Goal: Information Seeking & Learning: Find specific fact

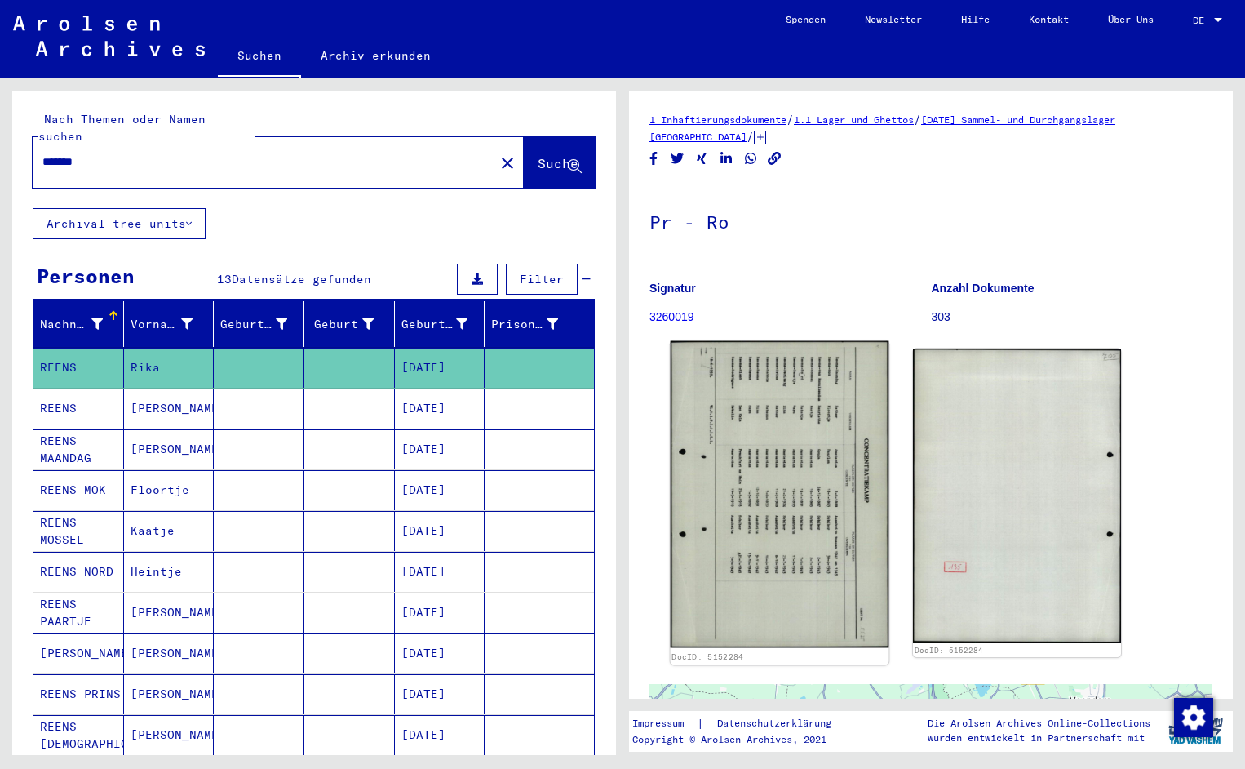
click at [802, 505] on img at bounding box center [780, 494] width 219 height 307
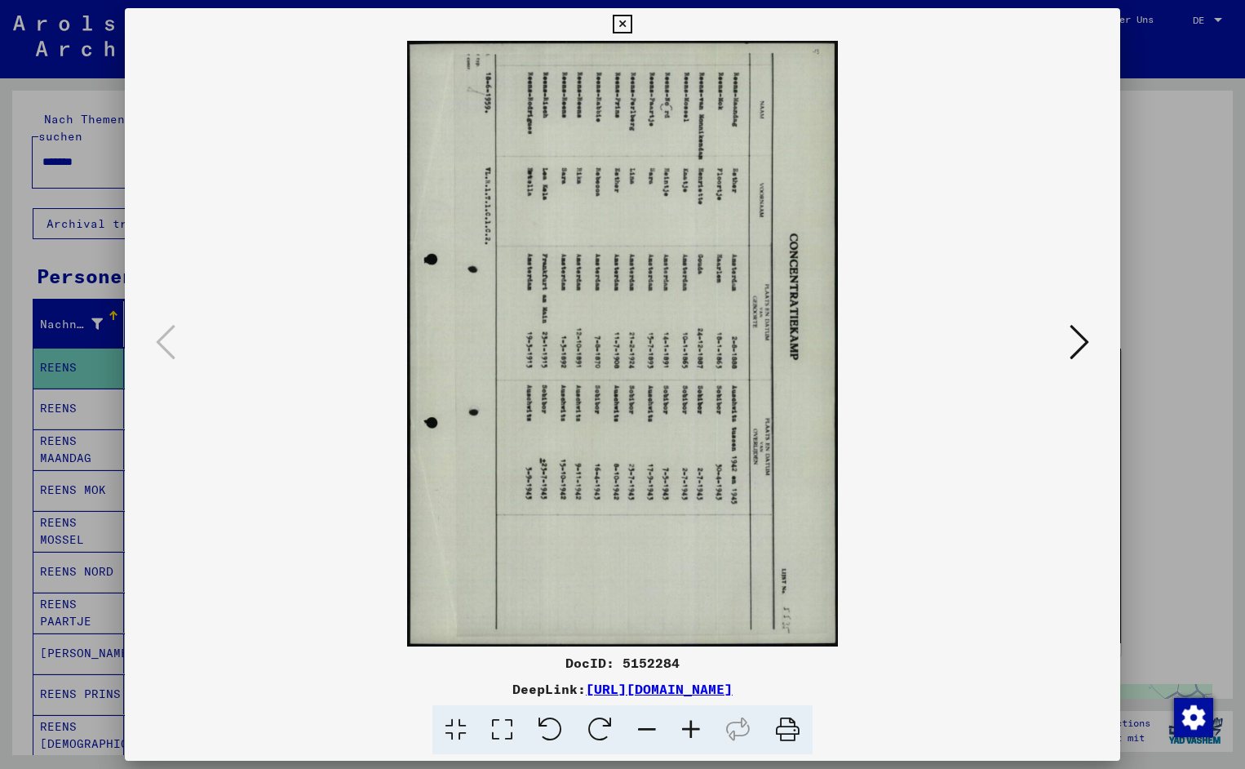
click at [562, 723] on icon at bounding box center [551, 730] width 50 height 50
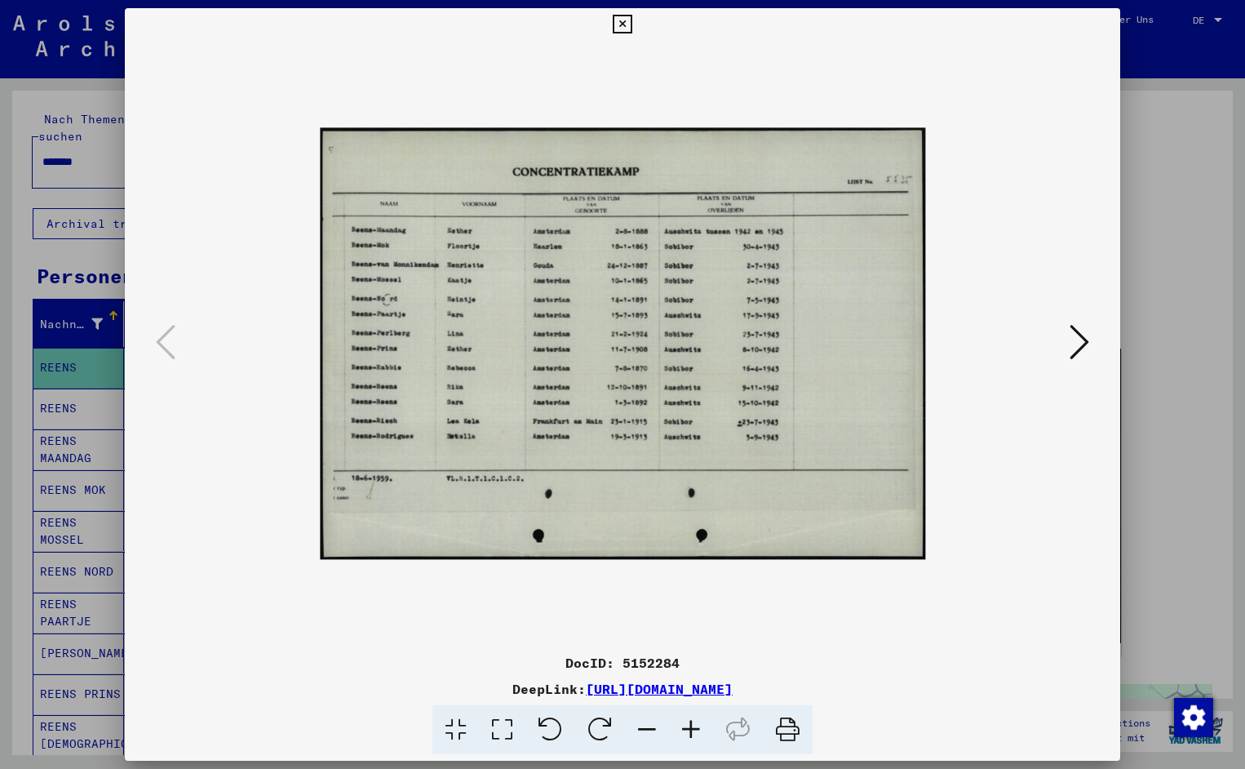
click at [693, 733] on icon at bounding box center [691, 730] width 44 height 50
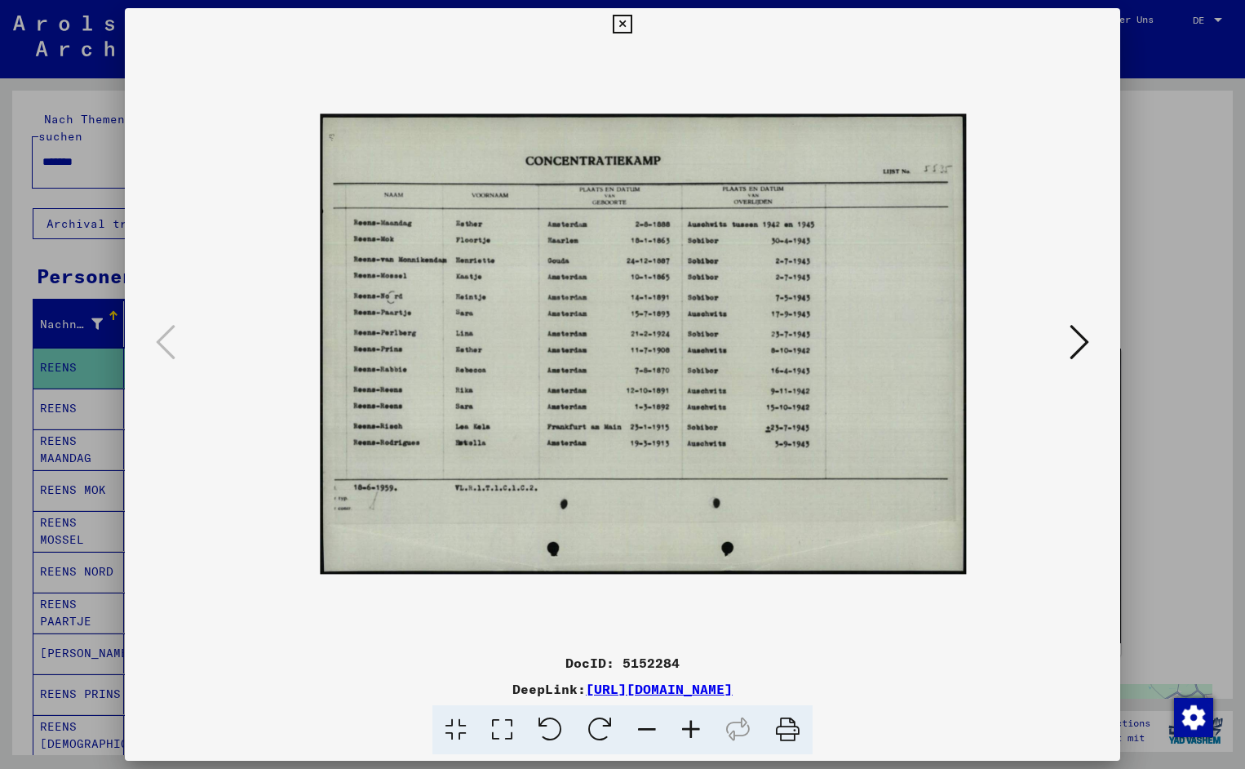
click at [694, 734] on icon at bounding box center [691, 730] width 44 height 50
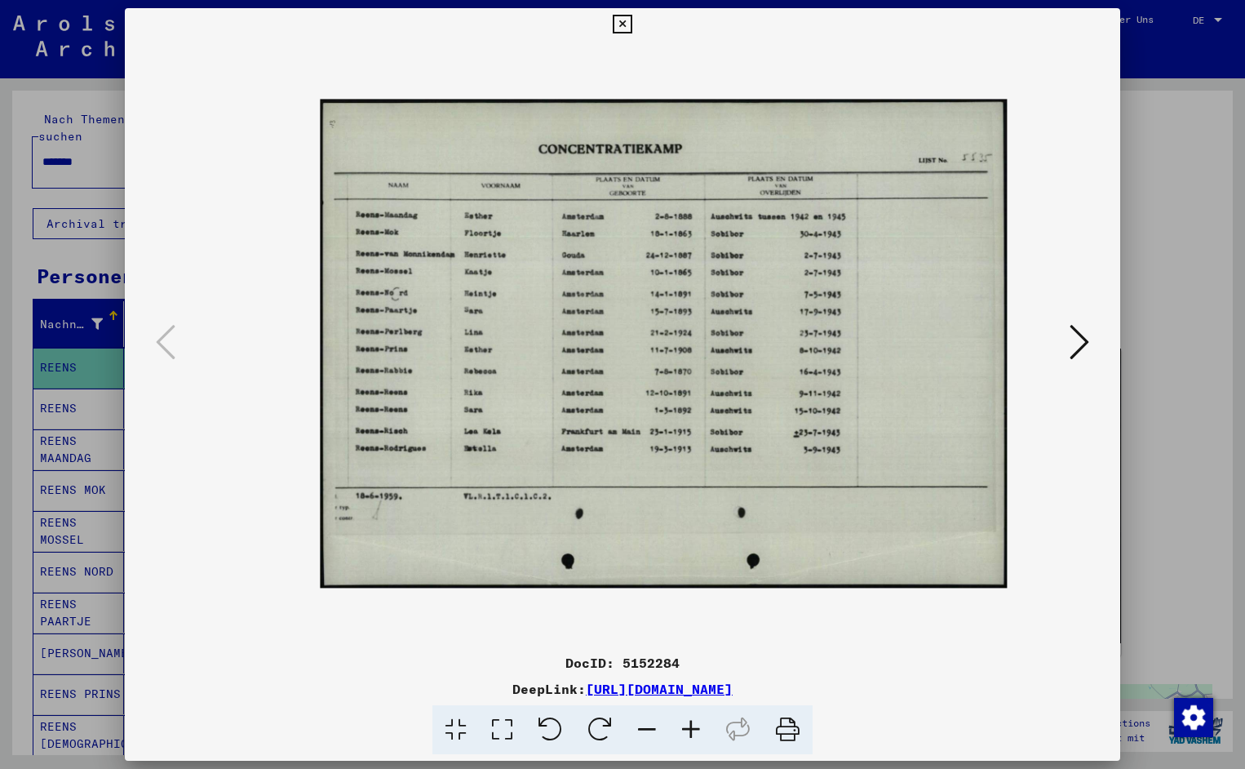
click at [694, 734] on icon at bounding box center [691, 730] width 44 height 50
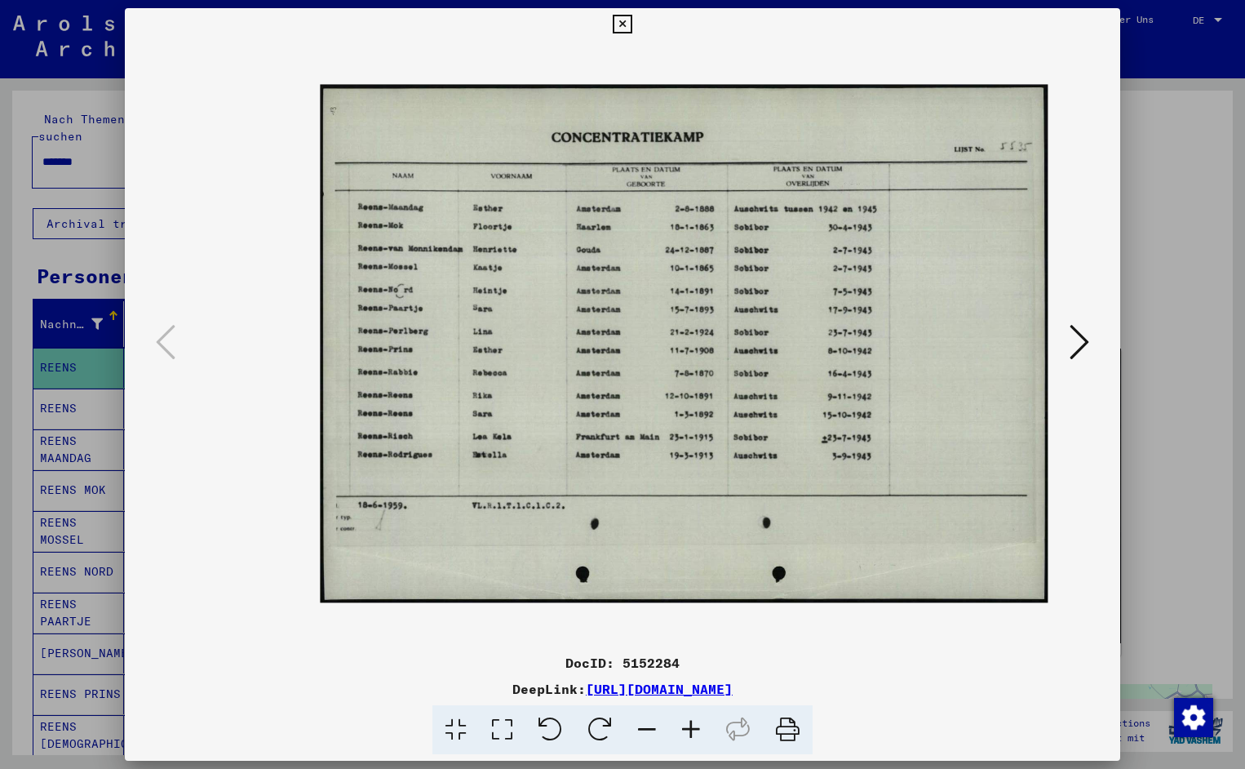
click at [694, 734] on icon at bounding box center [691, 730] width 44 height 50
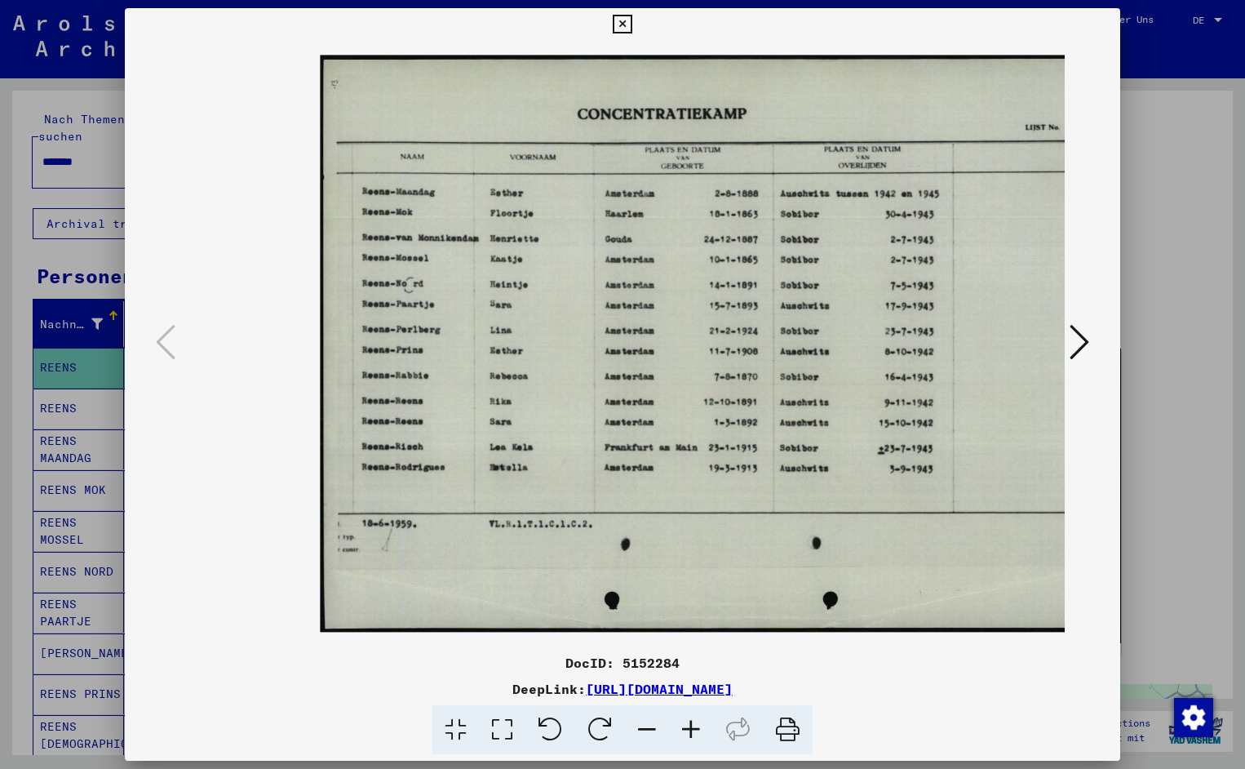
click at [694, 734] on icon at bounding box center [691, 730] width 44 height 50
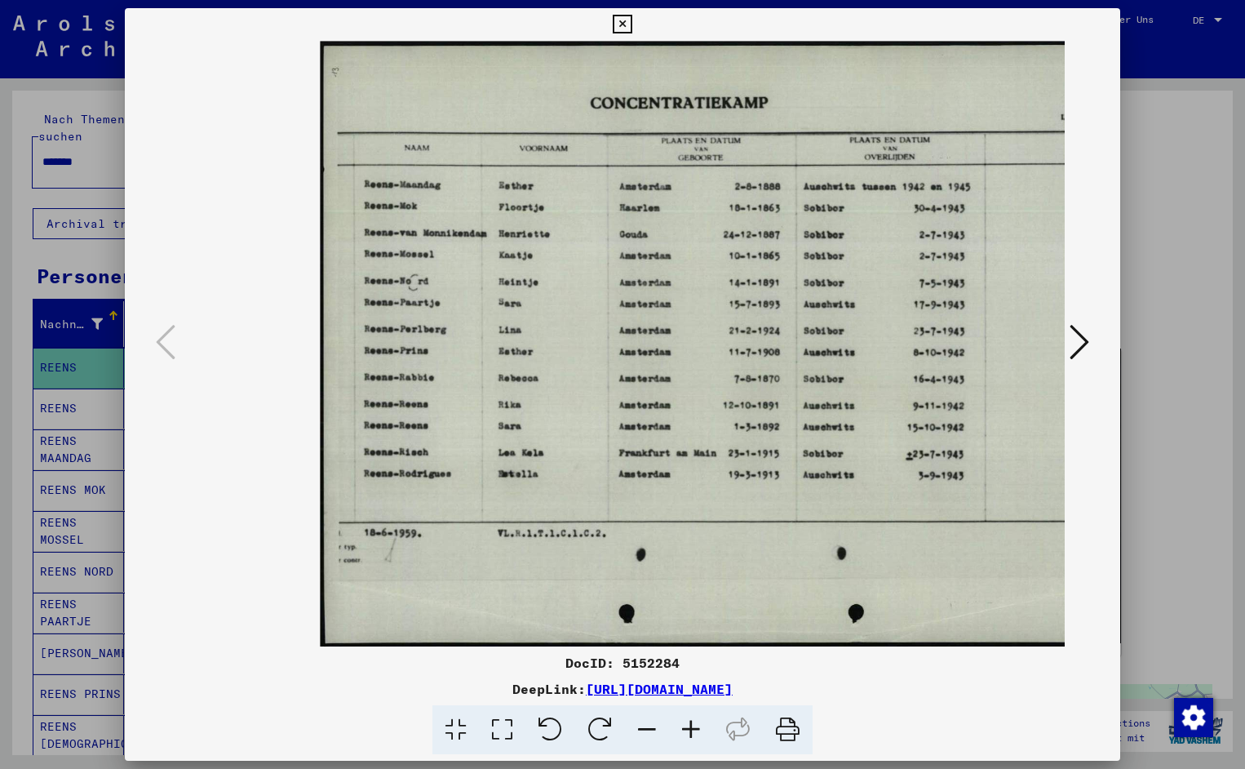
click at [694, 734] on icon at bounding box center [691, 730] width 44 height 50
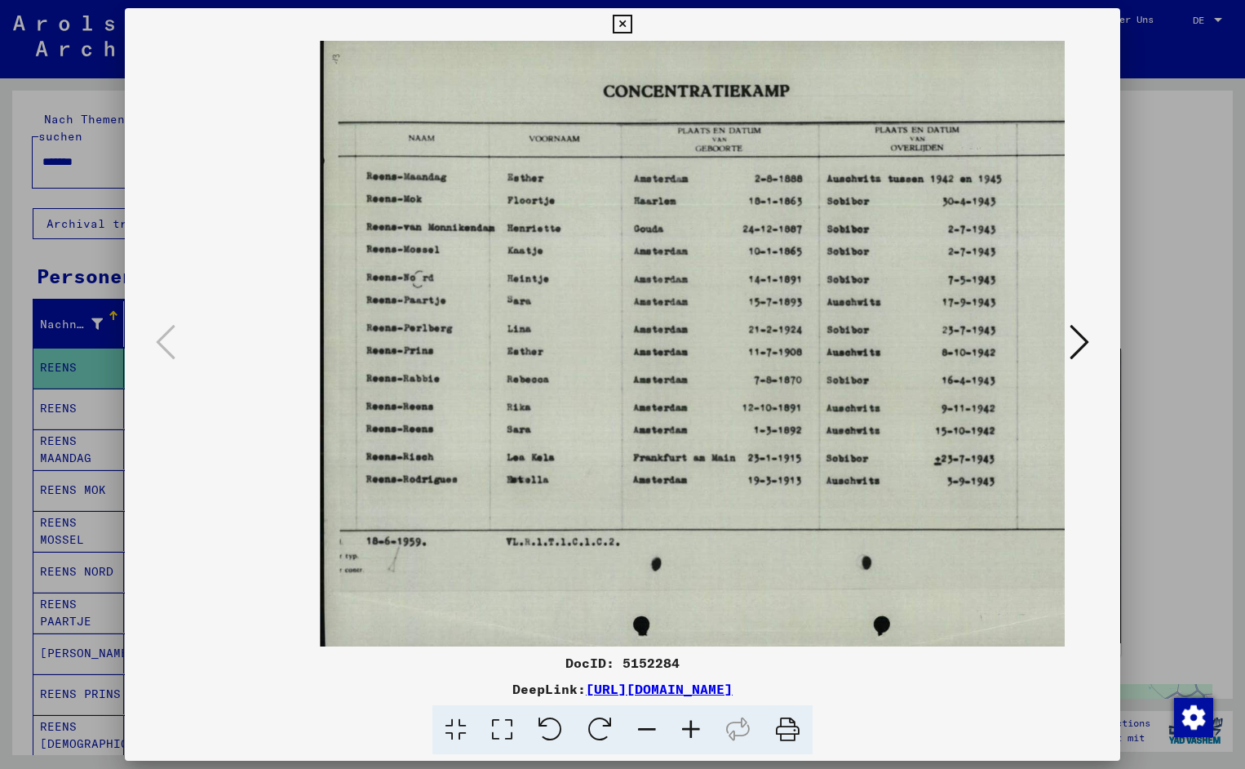
click at [694, 734] on icon at bounding box center [691, 730] width 44 height 50
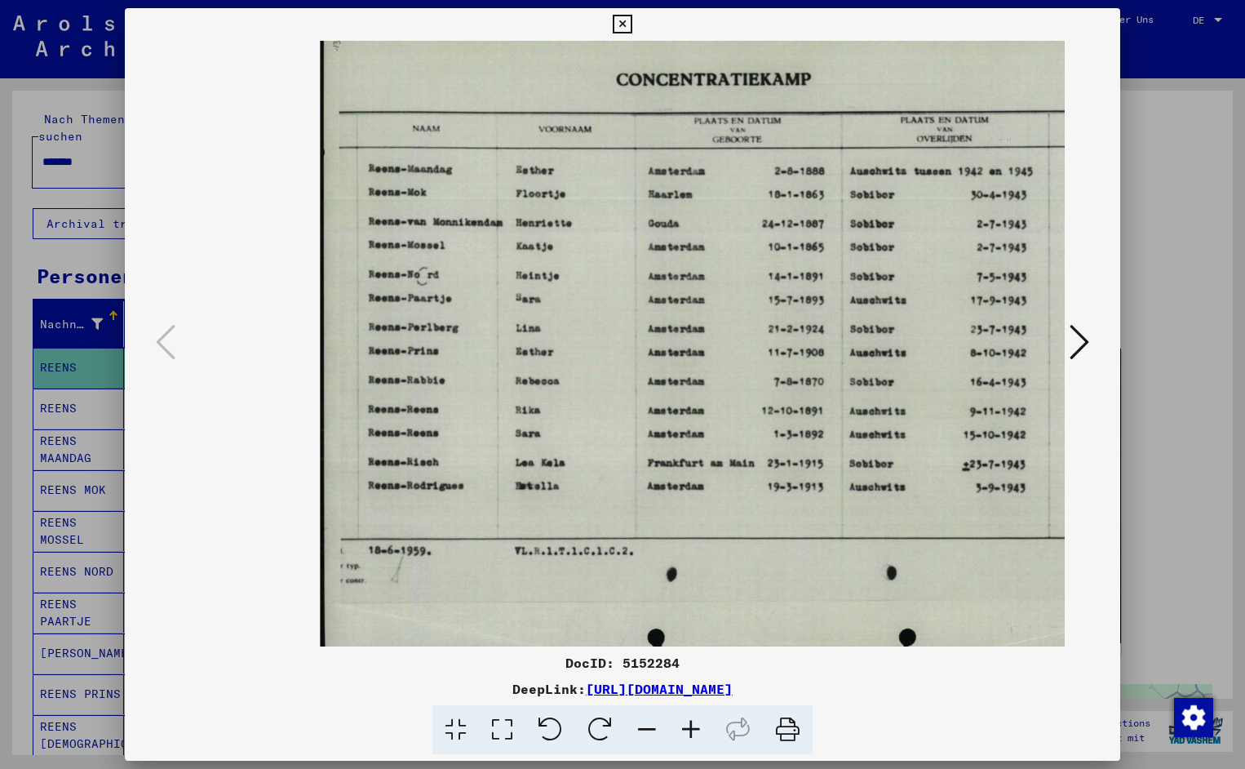
click at [694, 734] on icon at bounding box center [691, 730] width 44 height 50
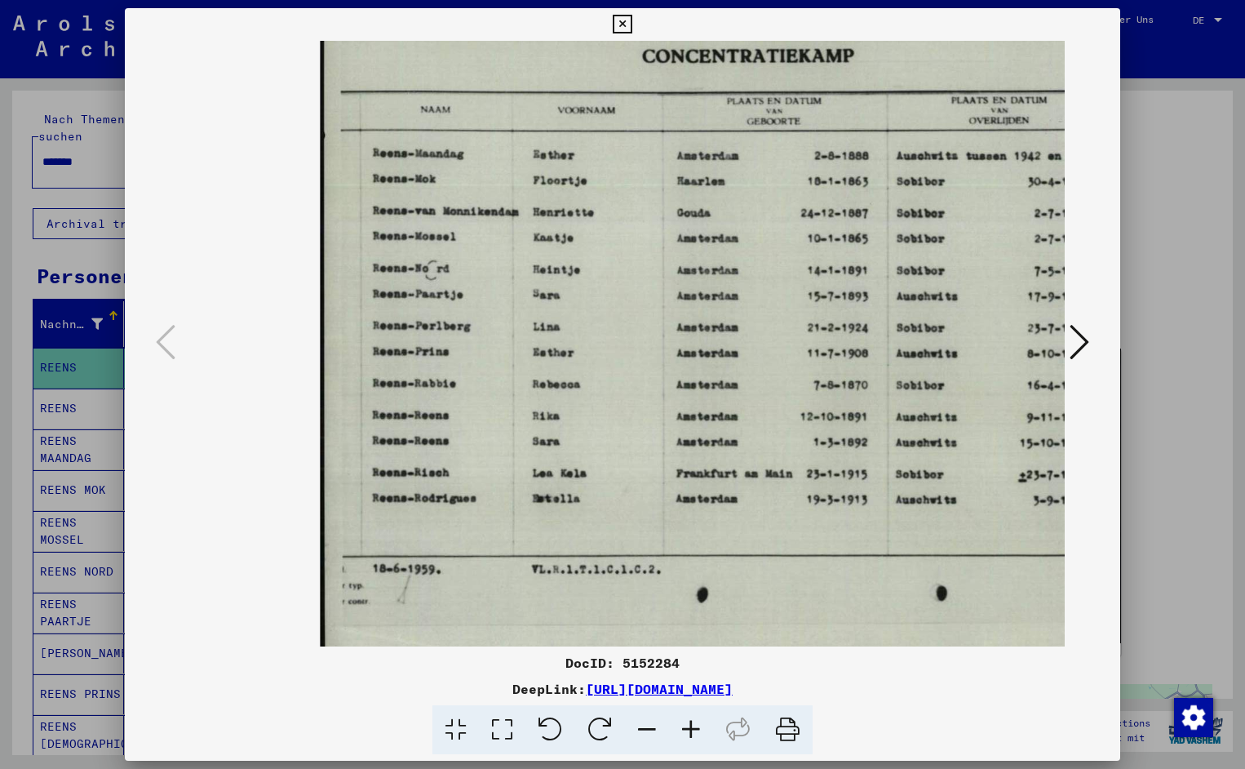
click at [694, 734] on icon at bounding box center [691, 730] width 44 height 50
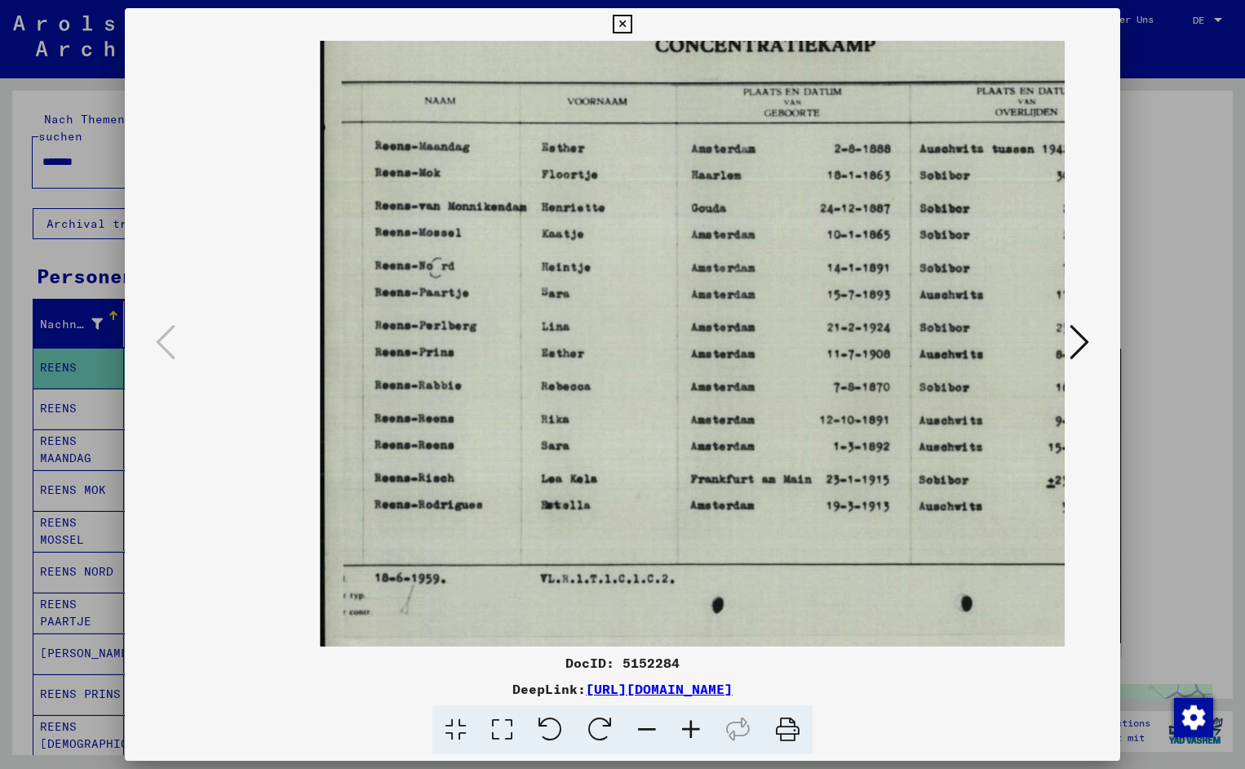
click at [694, 734] on icon at bounding box center [691, 730] width 44 height 50
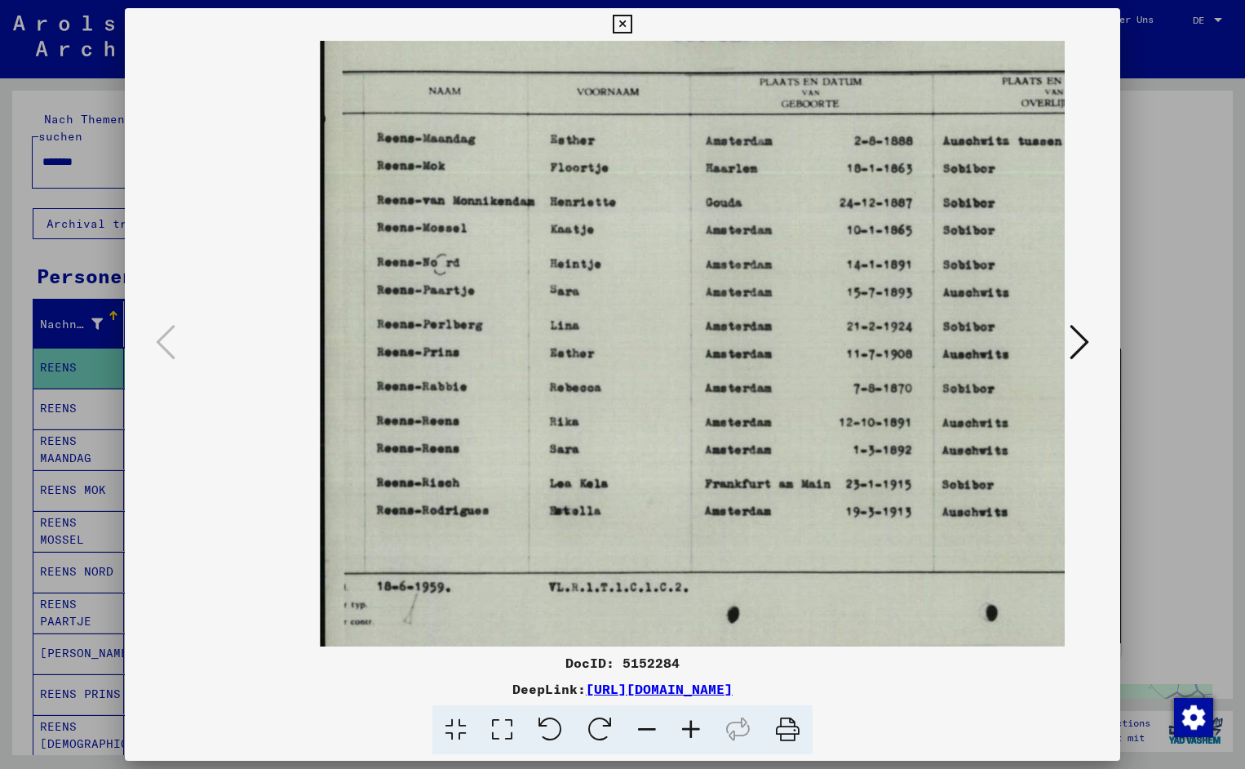
click at [694, 734] on icon at bounding box center [691, 730] width 44 height 50
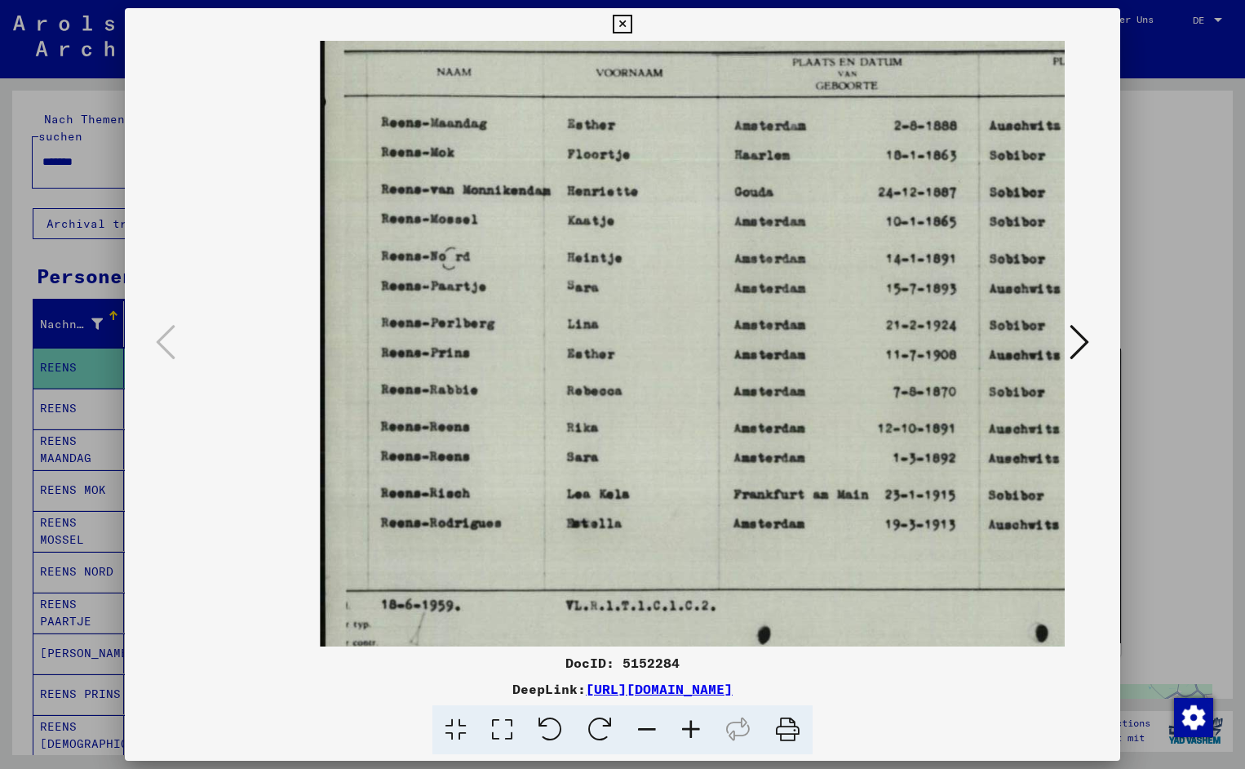
click at [694, 734] on icon at bounding box center [691, 730] width 44 height 50
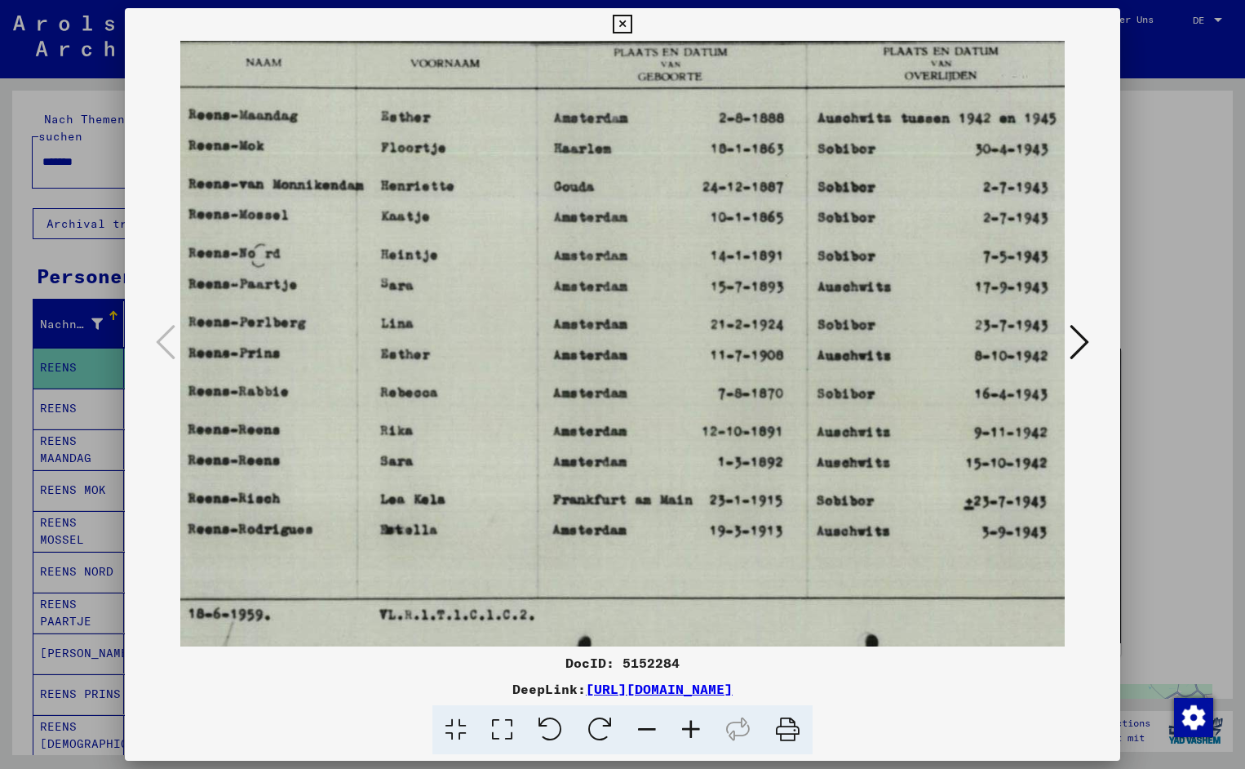
scroll to position [0, 197]
drag, startPoint x: 780, startPoint y: 535, endPoint x: 584, endPoint y: 568, distance: 199.5
click at [632, 22] on icon at bounding box center [622, 25] width 19 height 20
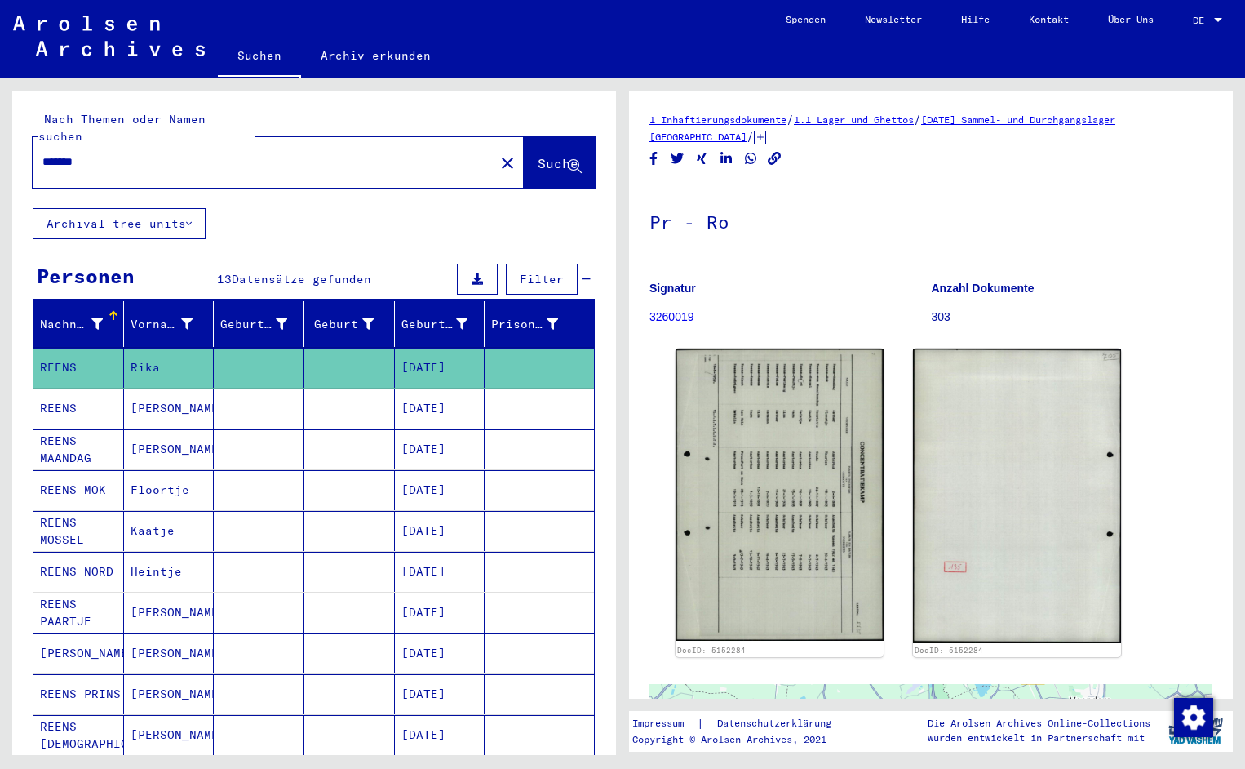
click at [106, 153] on input "*******" at bounding box center [263, 161] width 442 height 17
click at [548, 155] on span "Suche" at bounding box center [558, 163] width 41 height 16
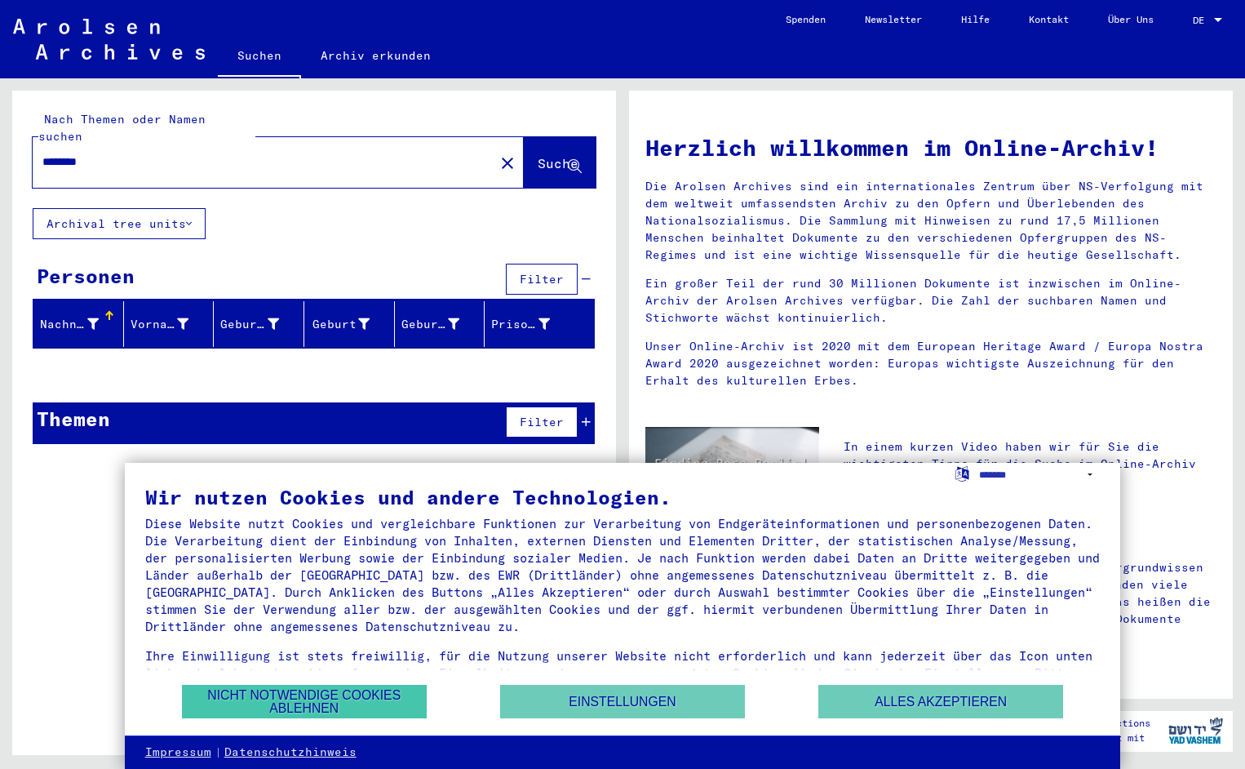
click at [249, 700] on button "Nicht notwendige Cookies ablehnen" at bounding box center [304, 701] width 245 height 33
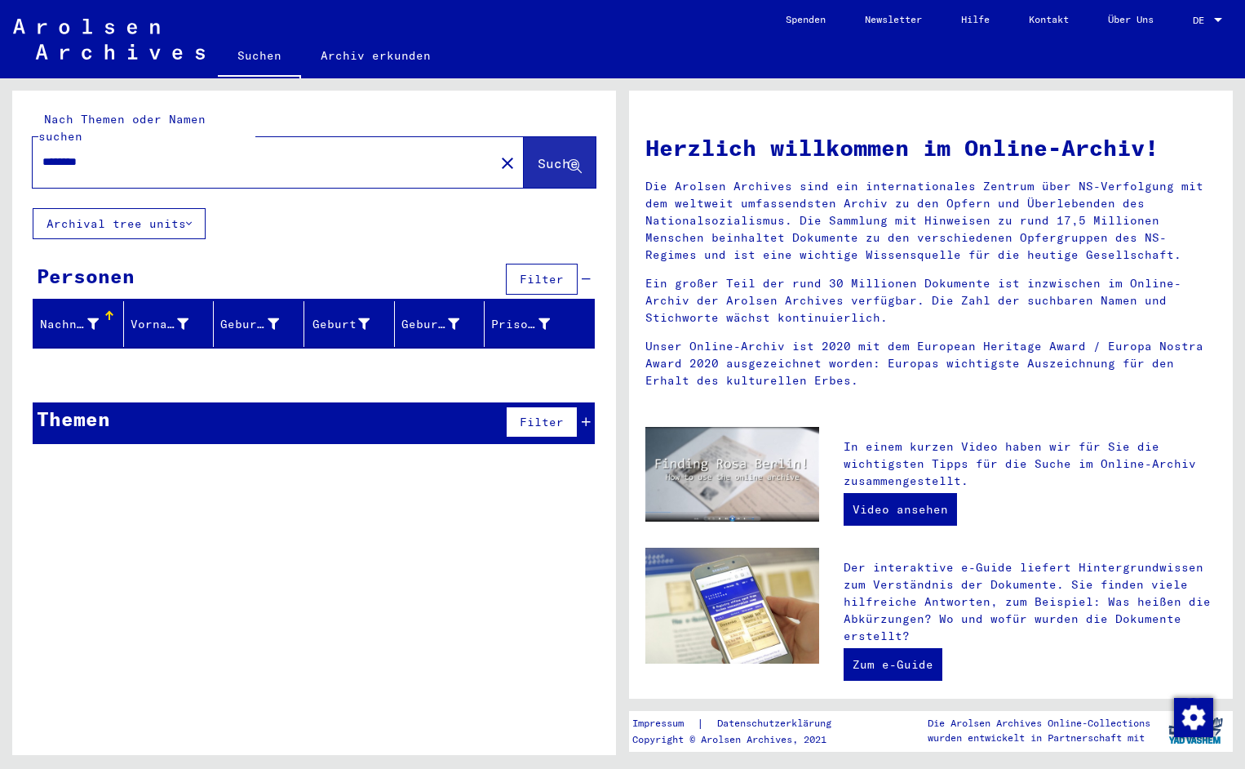
click at [116, 153] on input "********" at bounding box center [258, 161] width 433 height 17
click at [539, 155] on span "Suche" at bounding box center [558, 163] width 41 height 16
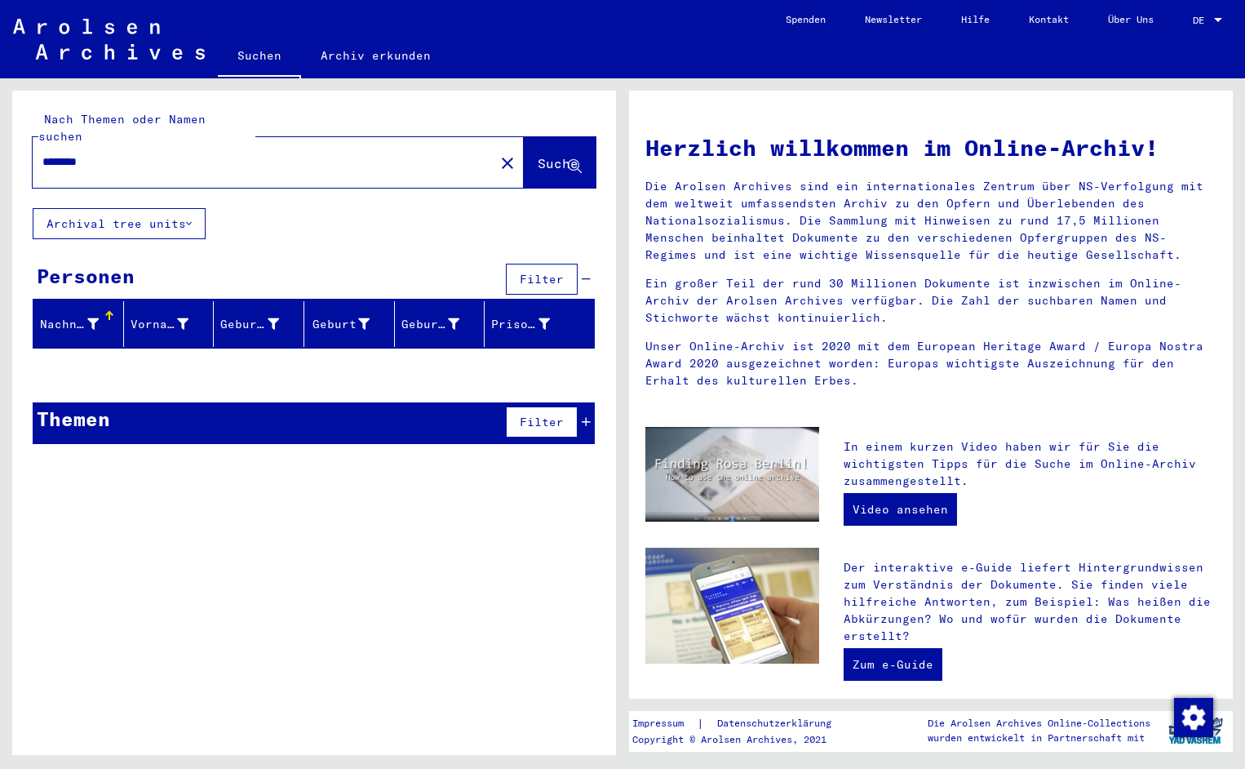
click at [112, 153] on input "********" at bounding box center [258, 161] width 433 height 17
click at [546, 155] on span "Suche" at bounding box center [558, 163] width 41 height 16
click at [86, 153] on input "********" at bounding box center [258, 161] width 433 height 17
click at [538, 155] on span "Suche" at bounding box center [558, 163] width 41 height 16
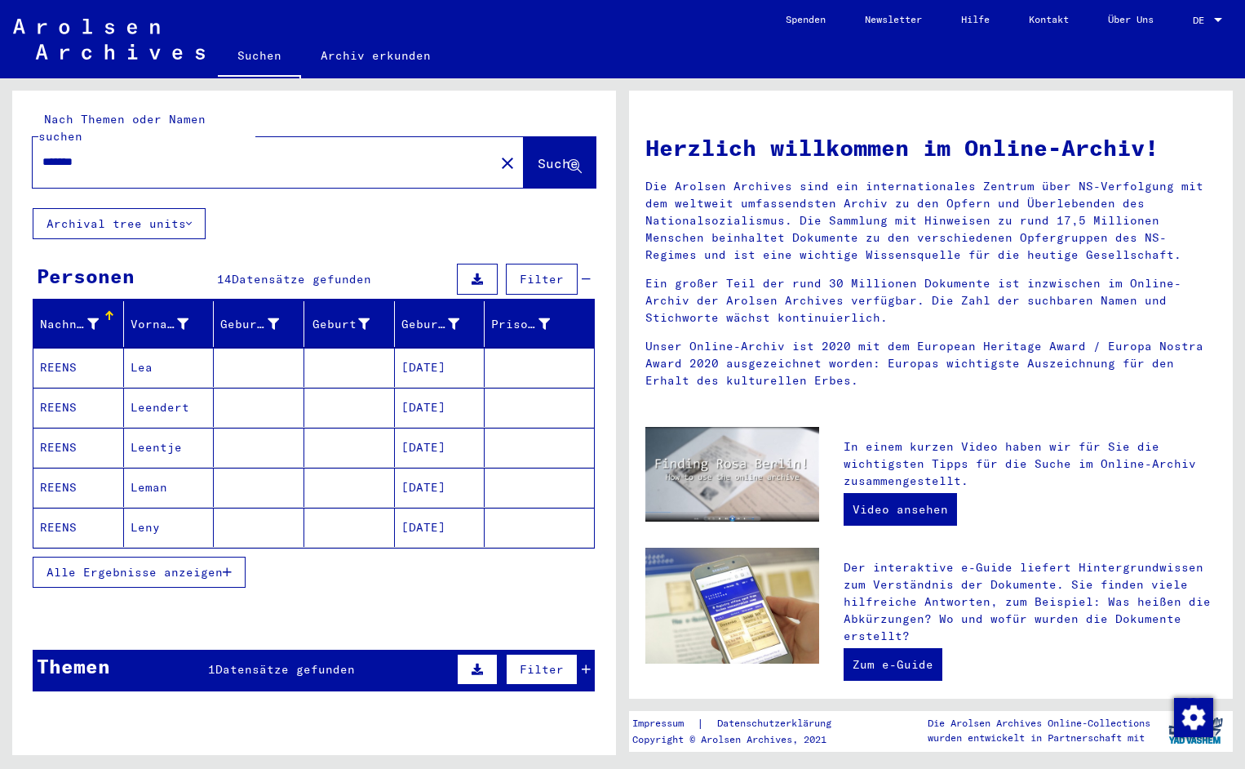
click at [73, 354] on mat-cell "REENS" at bounding box center [78, 367] width 91 height 39
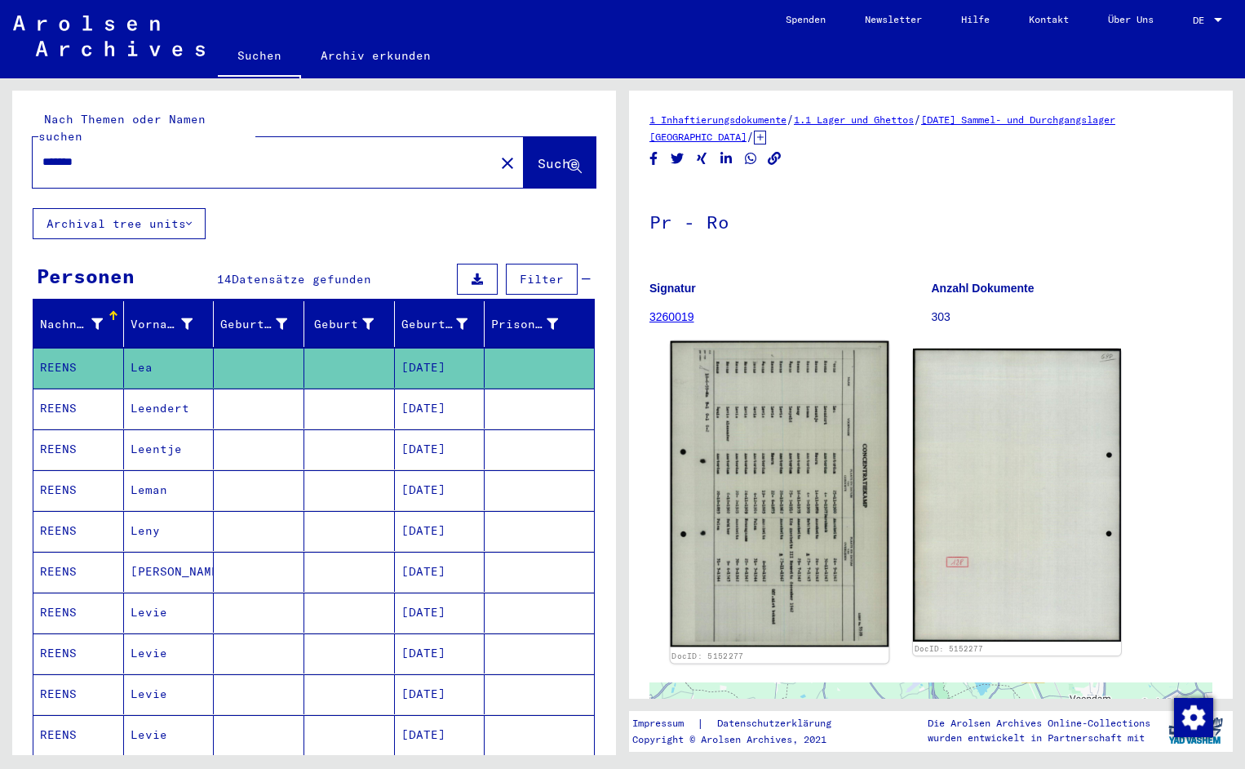
click at [784, 566] on img at bounding box center [780, 494] width 219 height 306
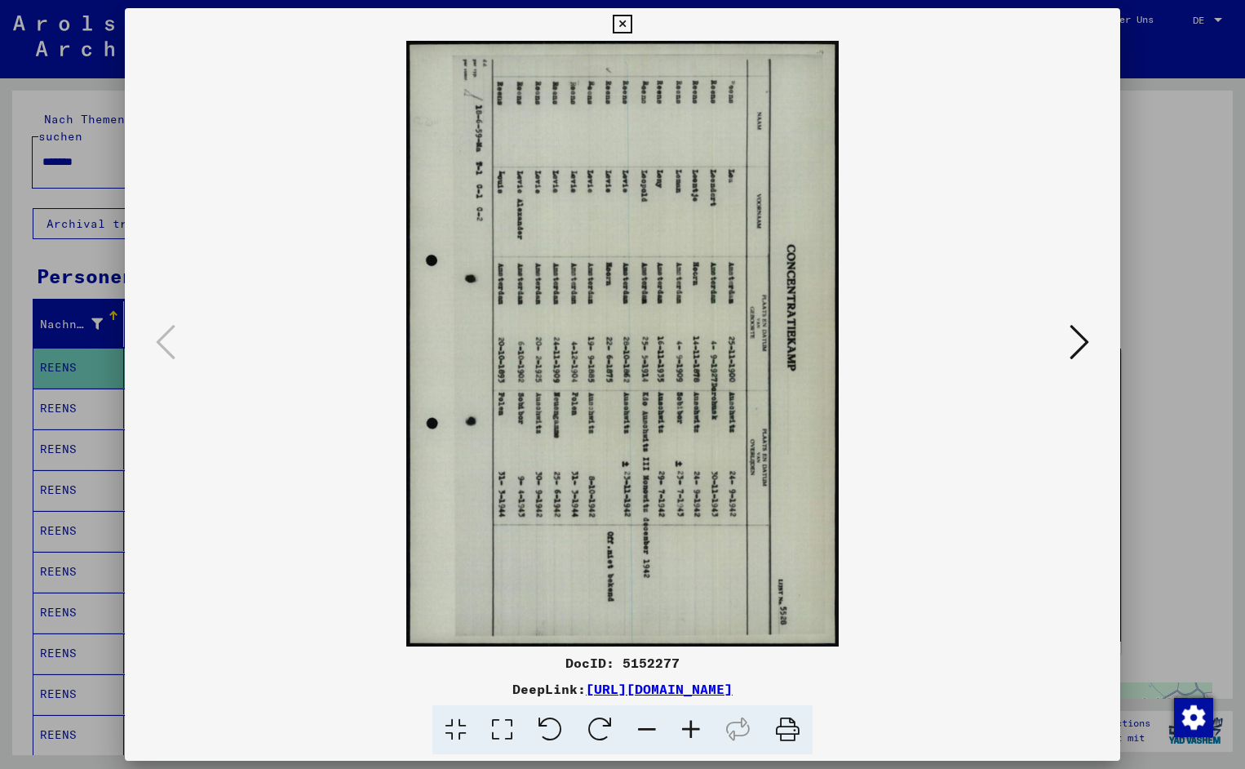
click at [565, 728] on icon at bounding box center [551, 730] width 50 height 50
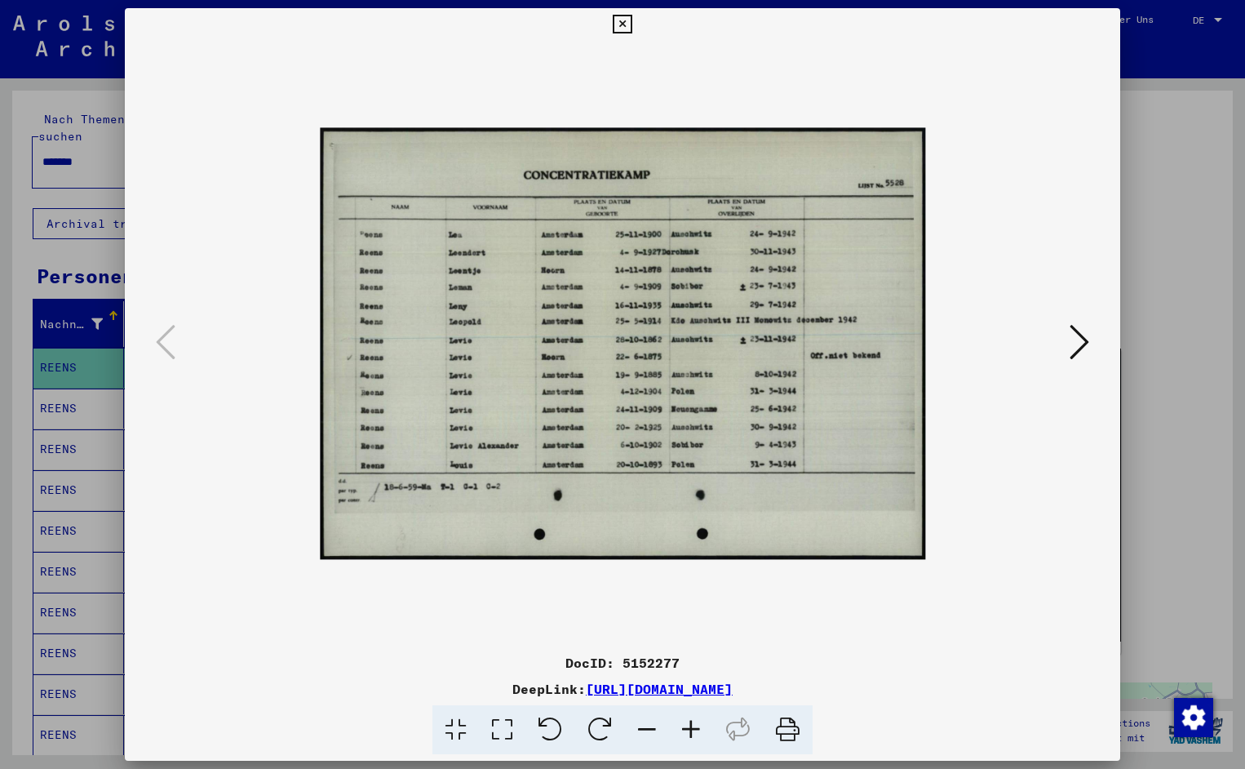
click at [690, 726] on icon at bounding box center [691, 730] width 44 height 50
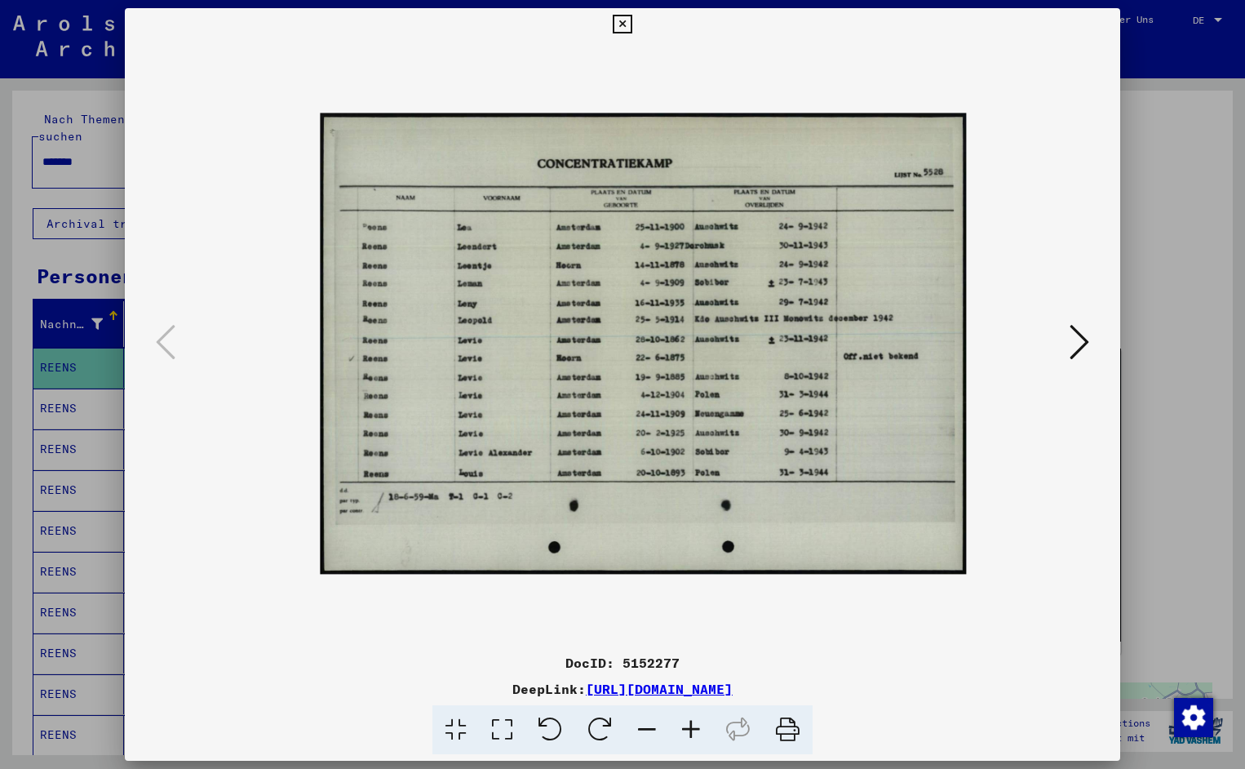
click at [690, 726] on icon at bounding box center [691, 730] width 44 height 50
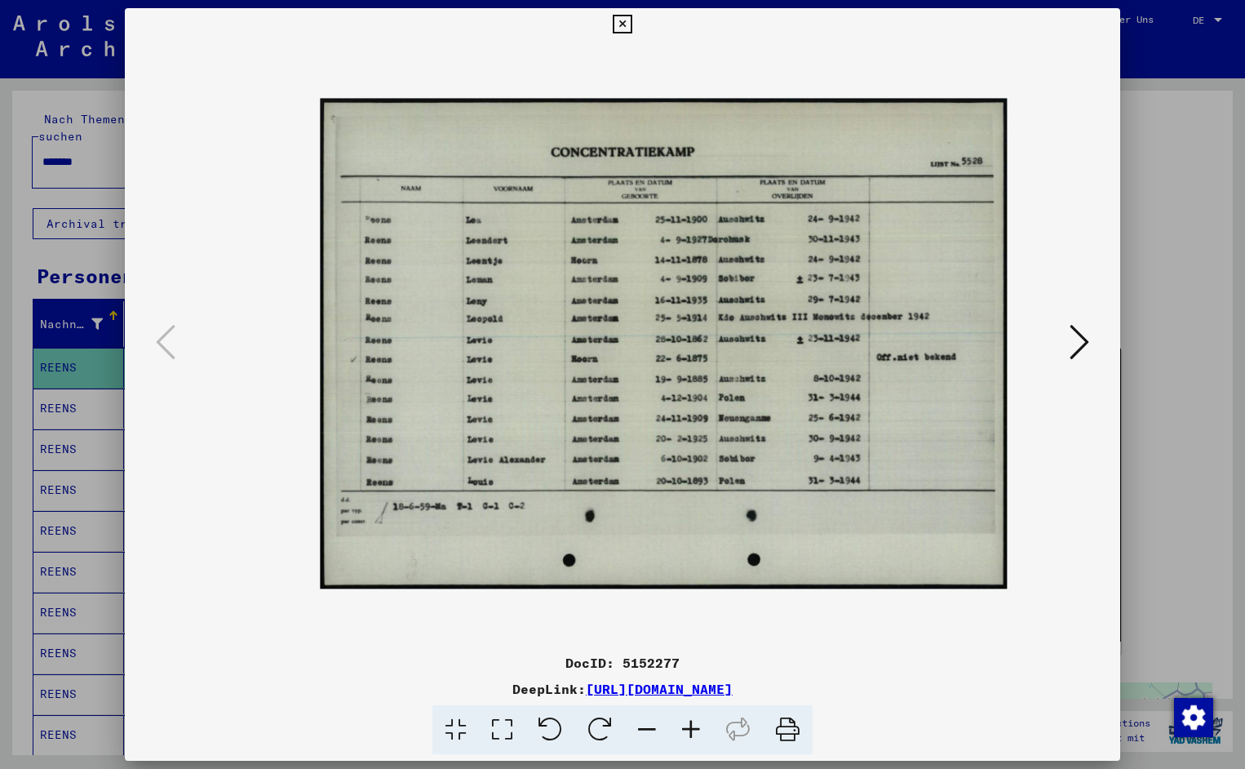
click at [690, 726] on icon at bounding box center [691, 730] width 44 height 50
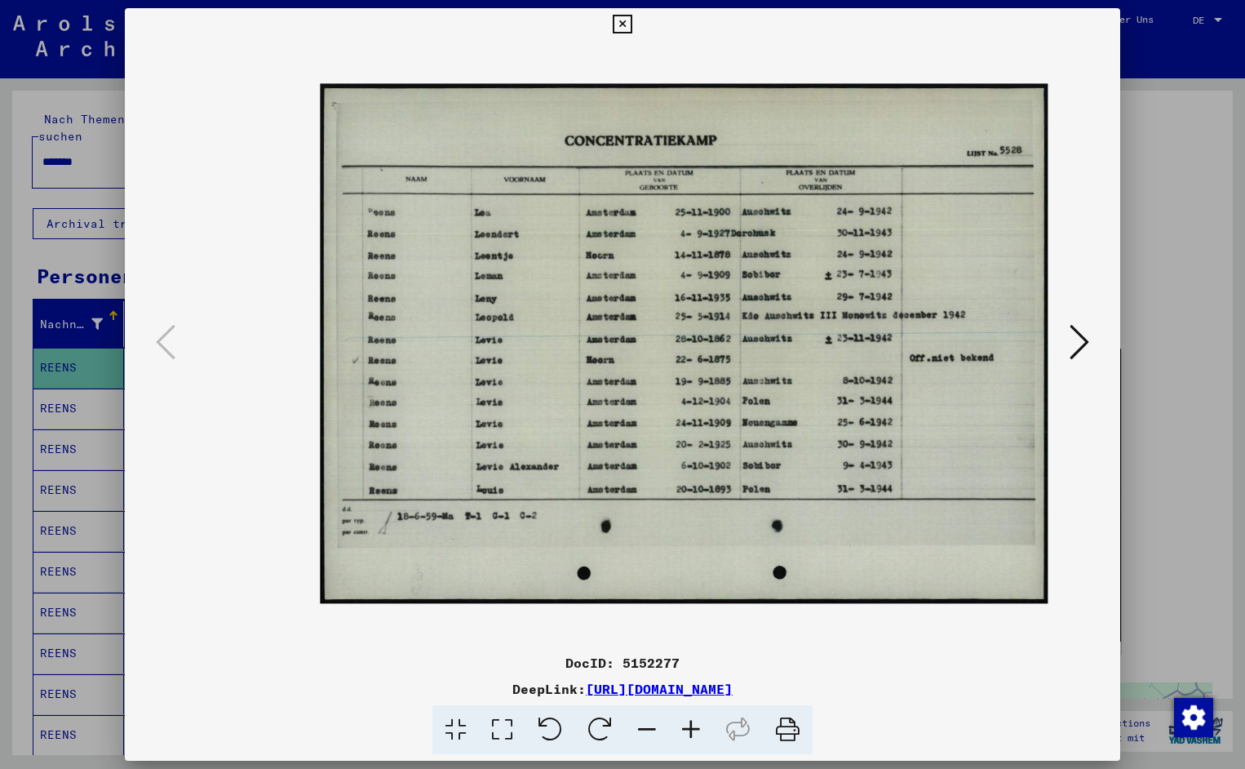
click at [690, 726] on icon at bounding box center [691, 730] width 44 height 50
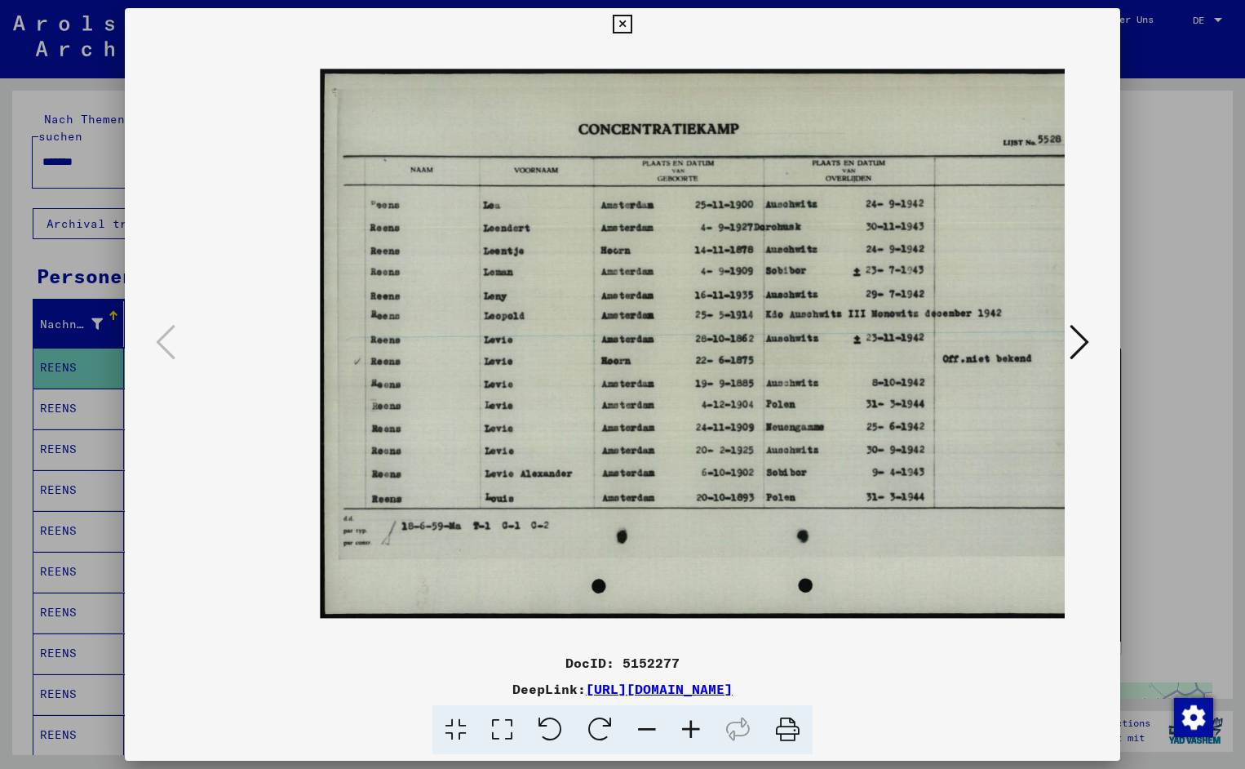
click at [690, 726] on icon at bounding box center [691, 730] width 44 height 50
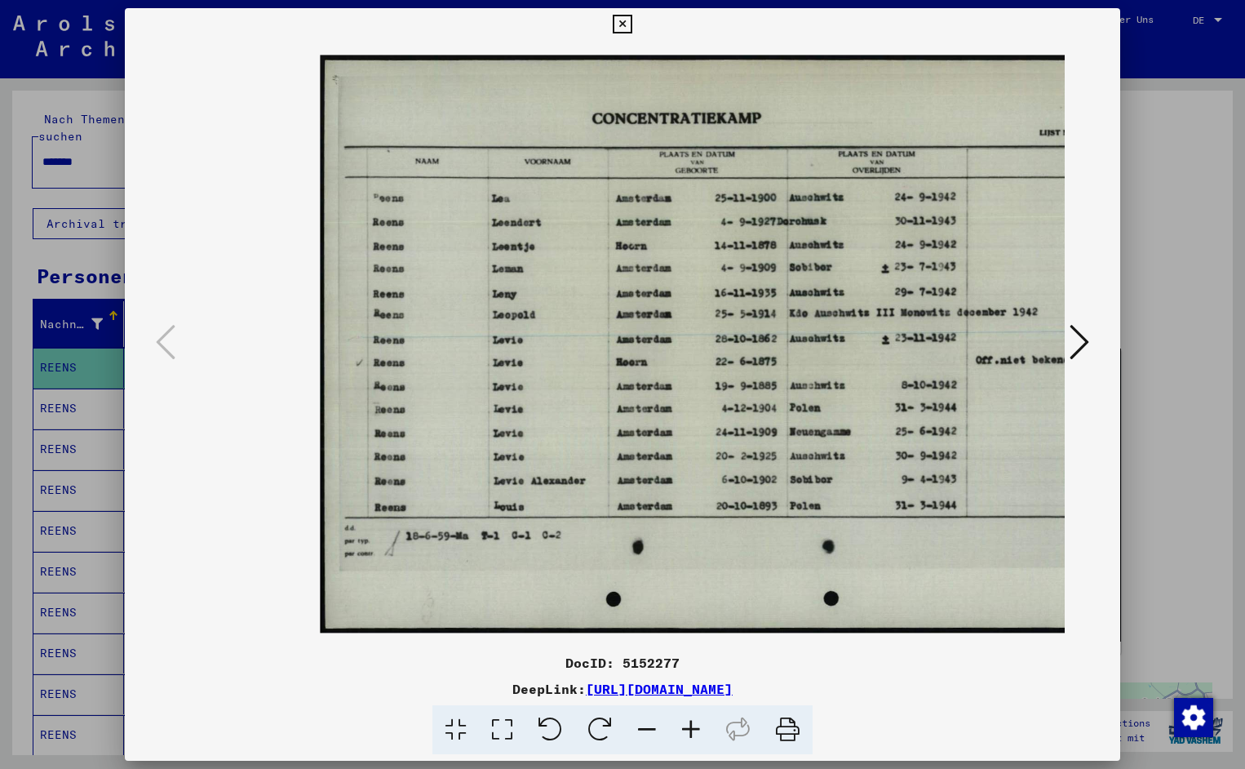
click at [690, 726] on icon at bounding box center [691, 730] width 44 height 50
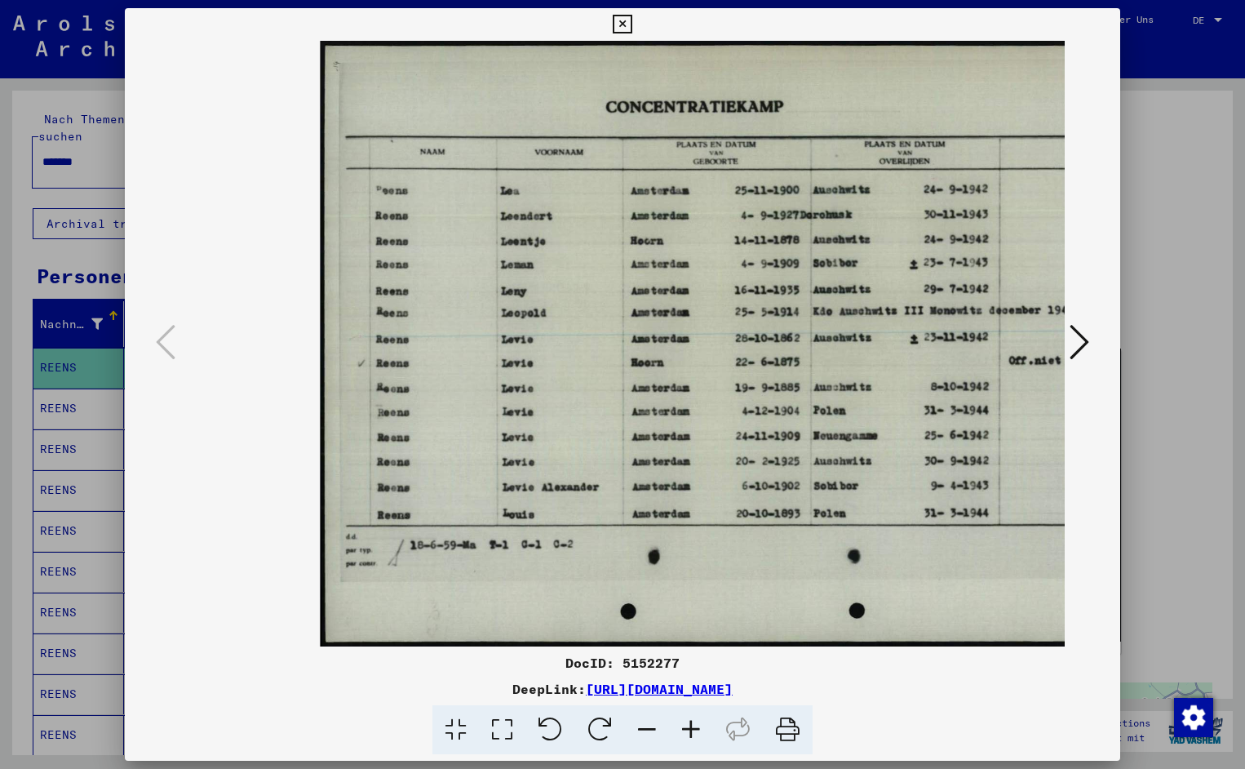
click at [690, 726] on icon at bounding box center [691, 730] width 44 height 50
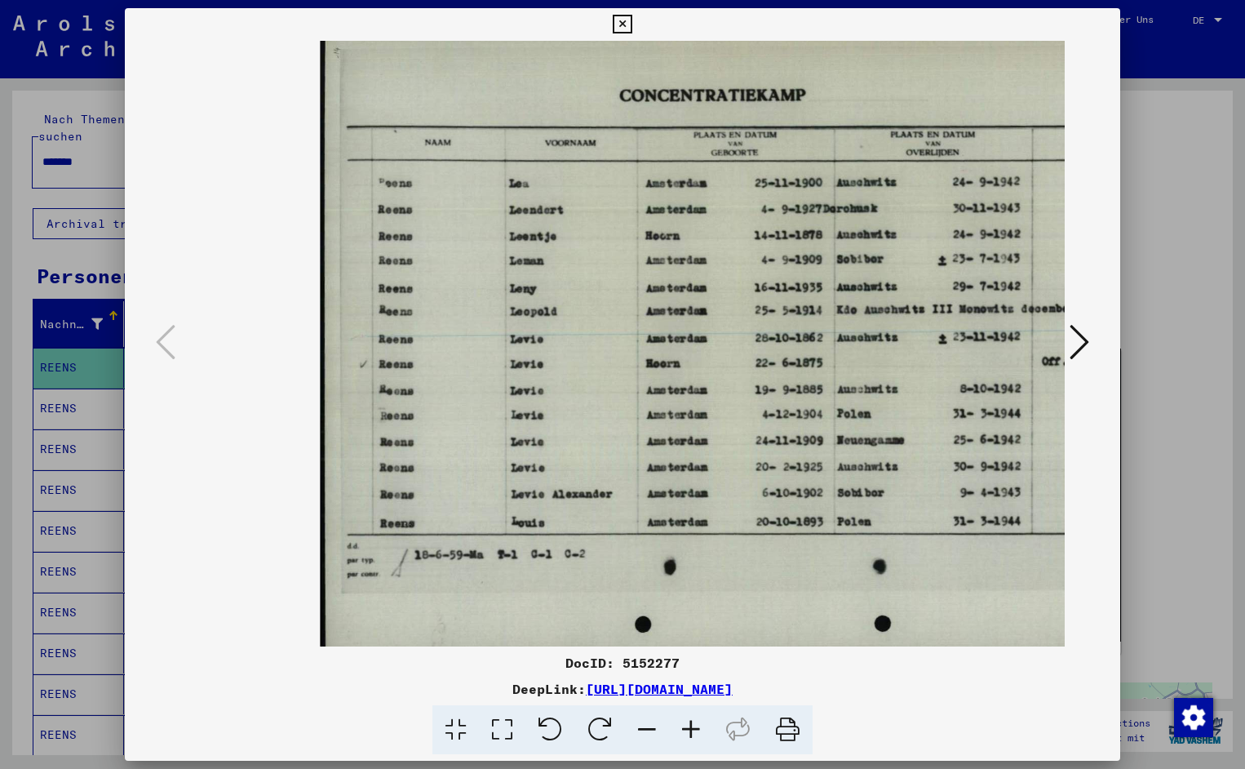
click at [690, 726] on icon at bounding box center [691, 730] width 44 height 50
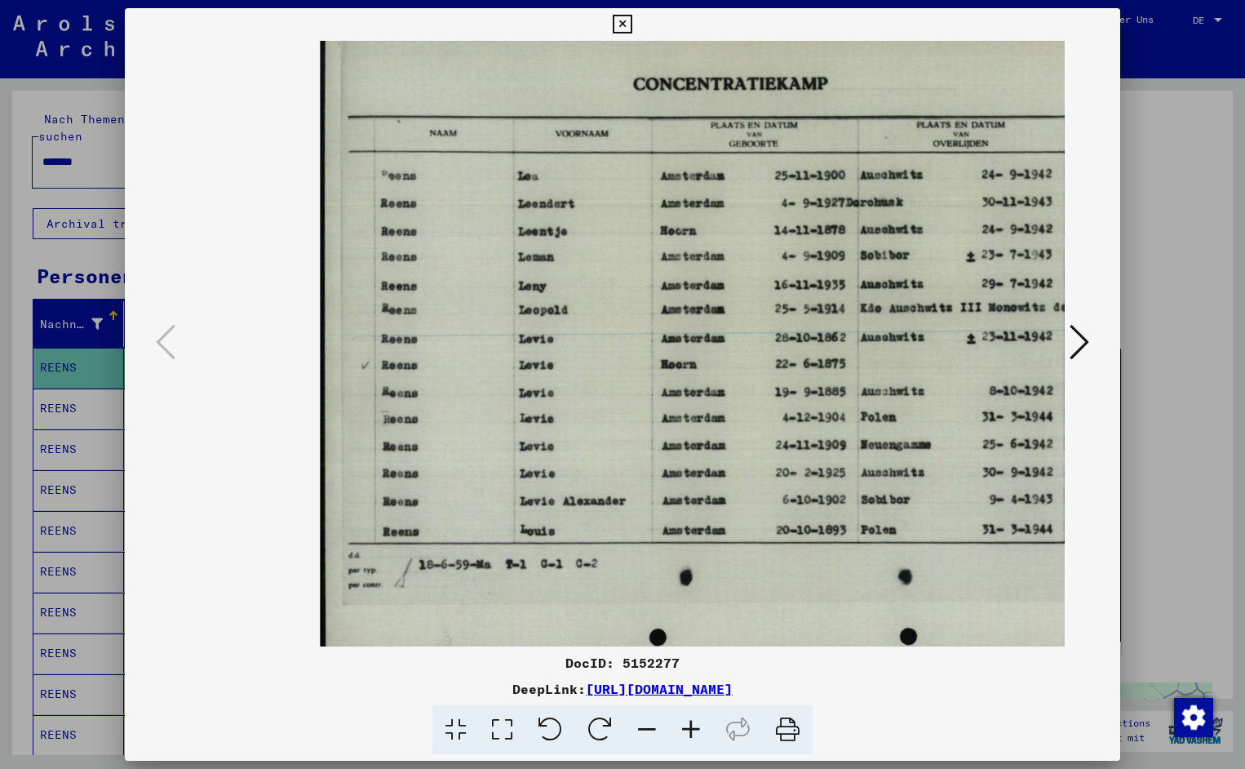
click at [690, 726] on icon at bounding box center [691, 730] width 44 height 50
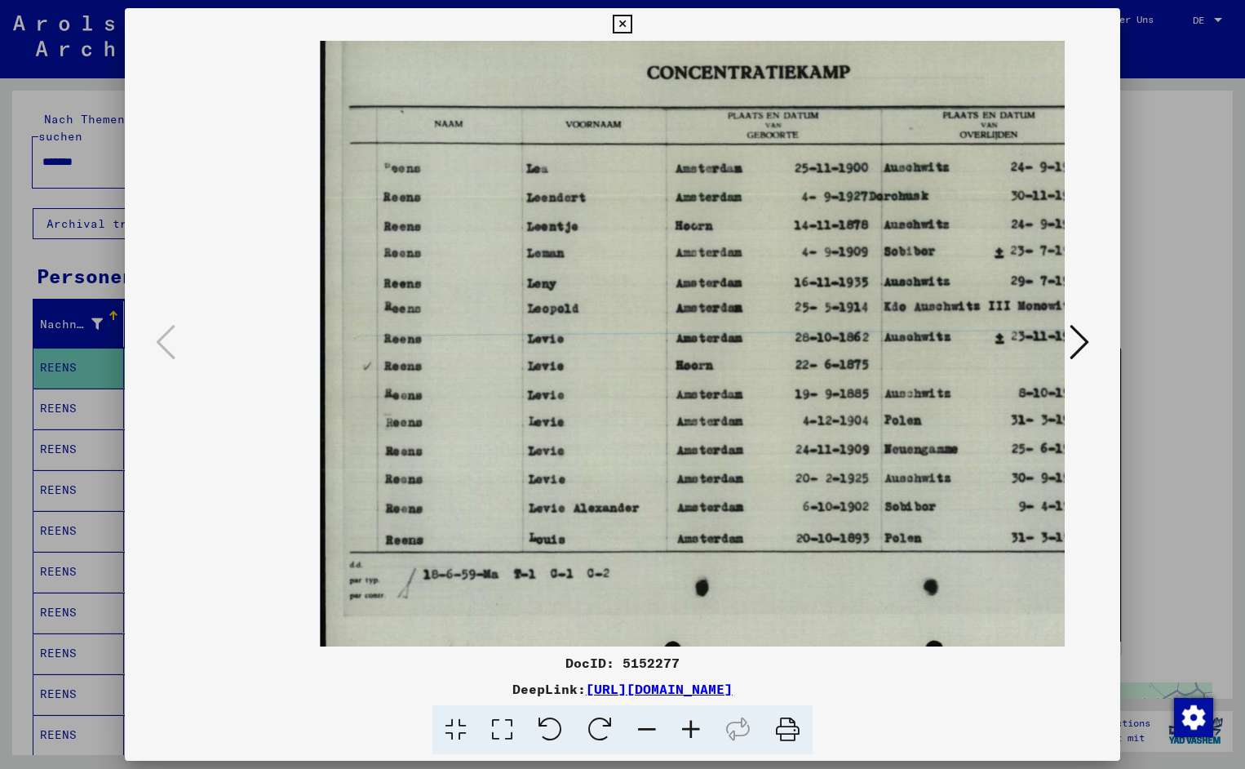
click at [690, 726] on icon at bounding box center [691, 730] width 44 height 50
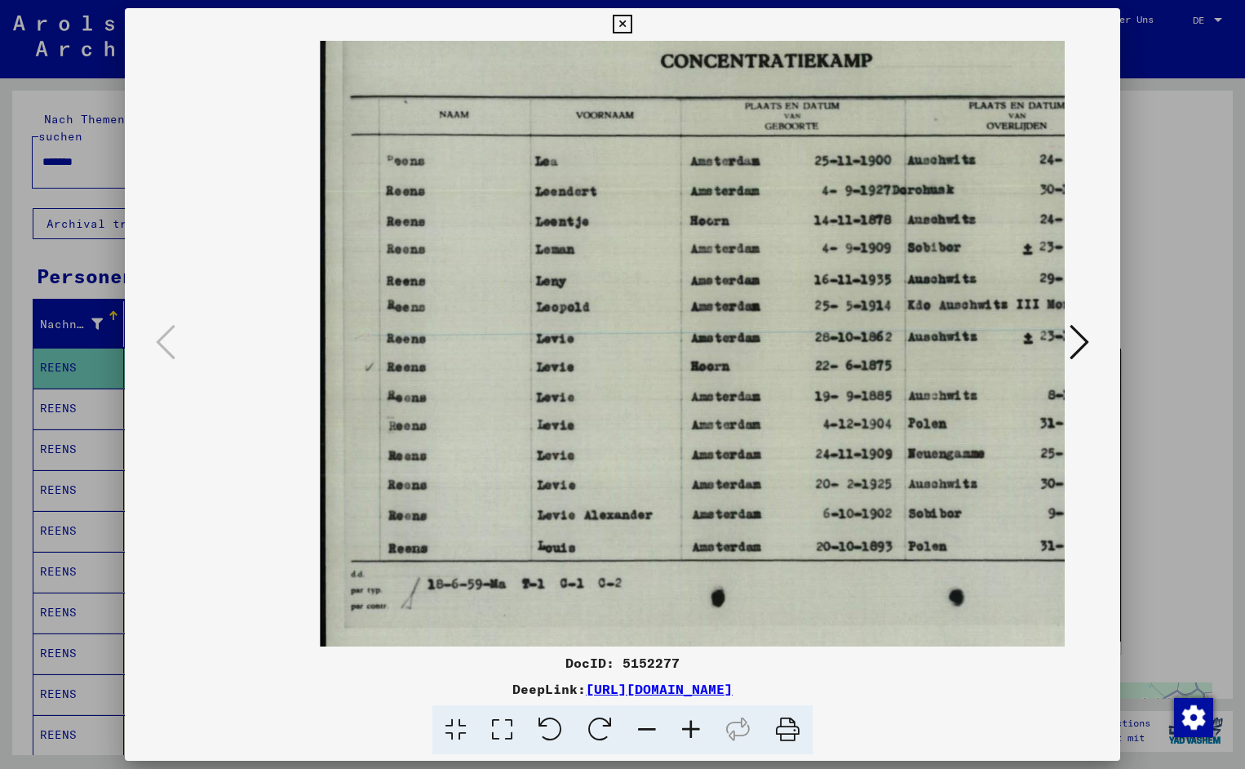
click at [690, 728] on icon at bounding box center [691, 730] width 44 height 50
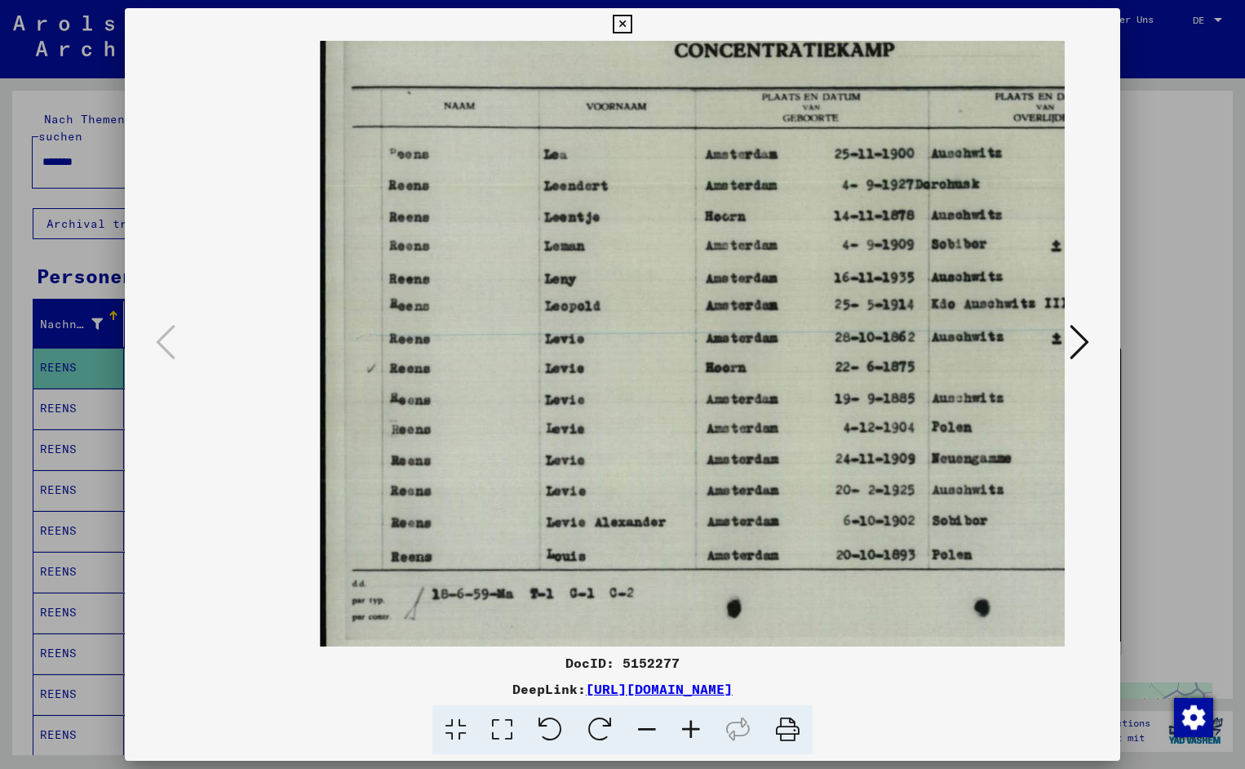
click at [690, 728] on icon at bounding box center [691, 730] width 44 height 50
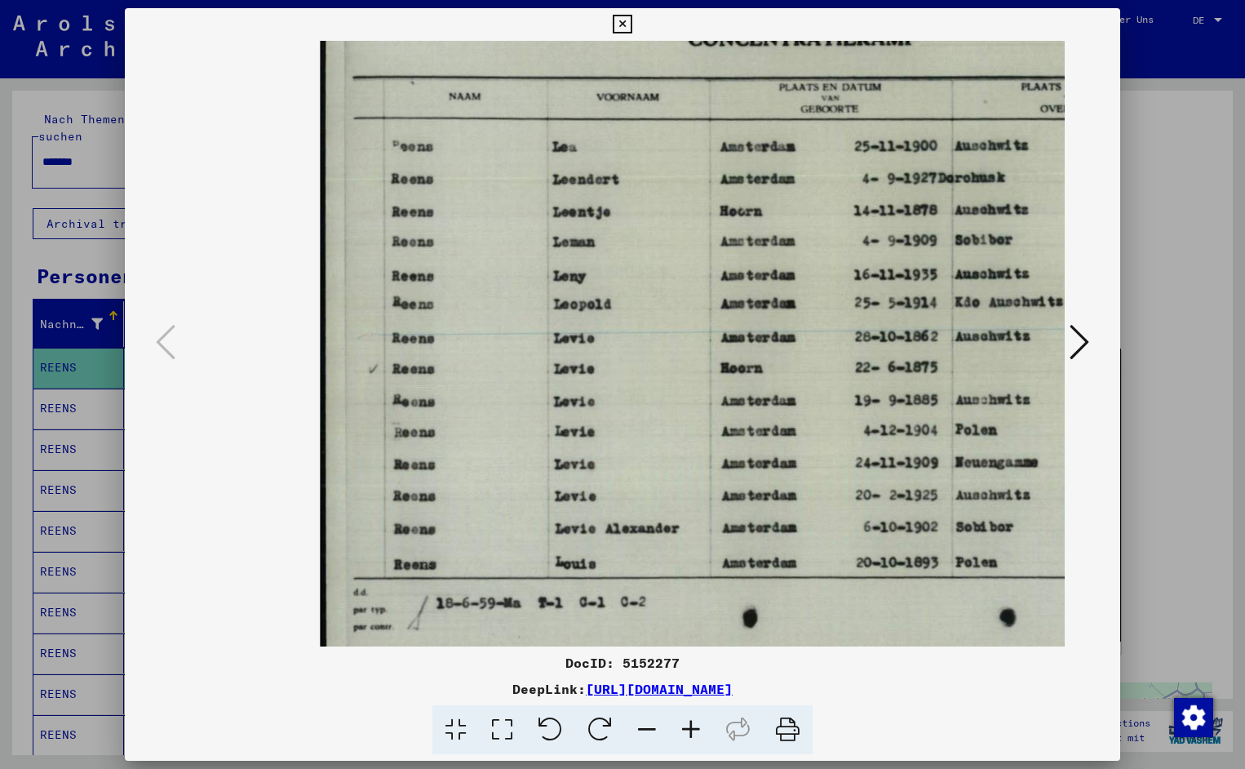
click at [690, 727] on icon at bounding box center [691, 730] width 44 height 50
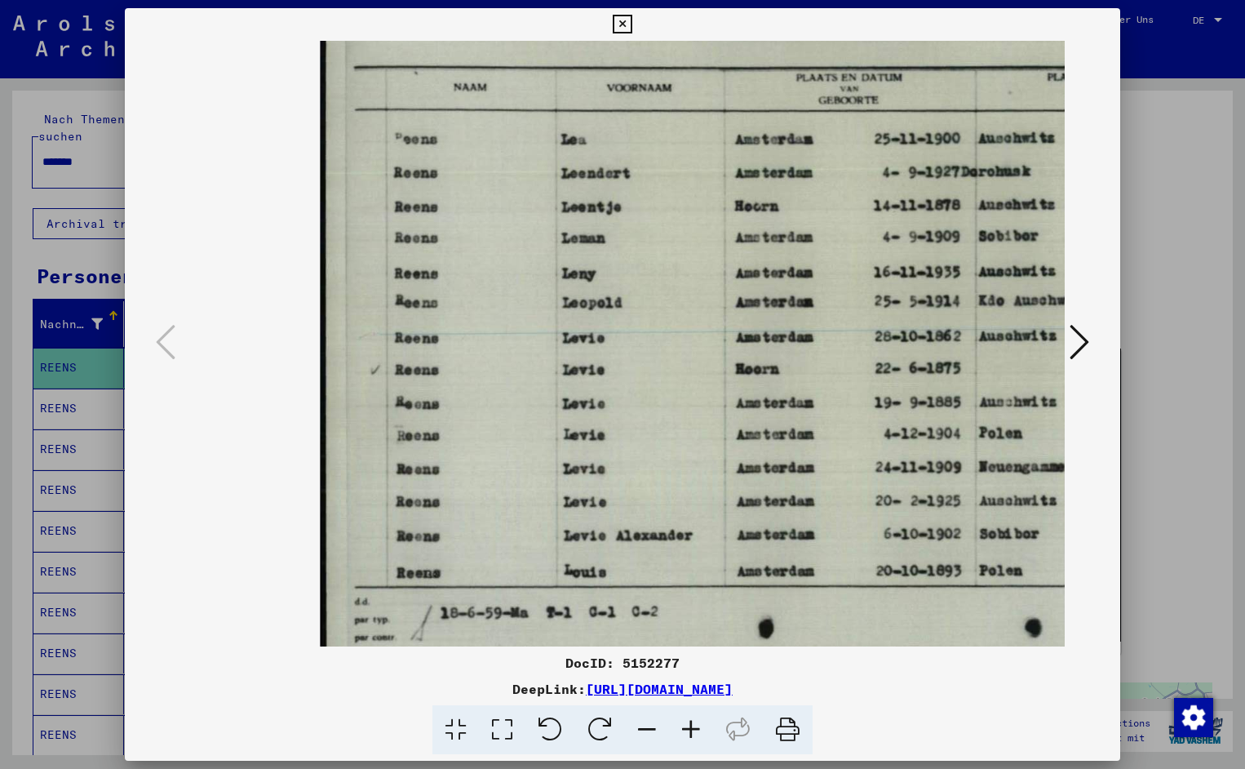
click at [690, 727] on icon at bounding box center [691, 730] width 44 height 50
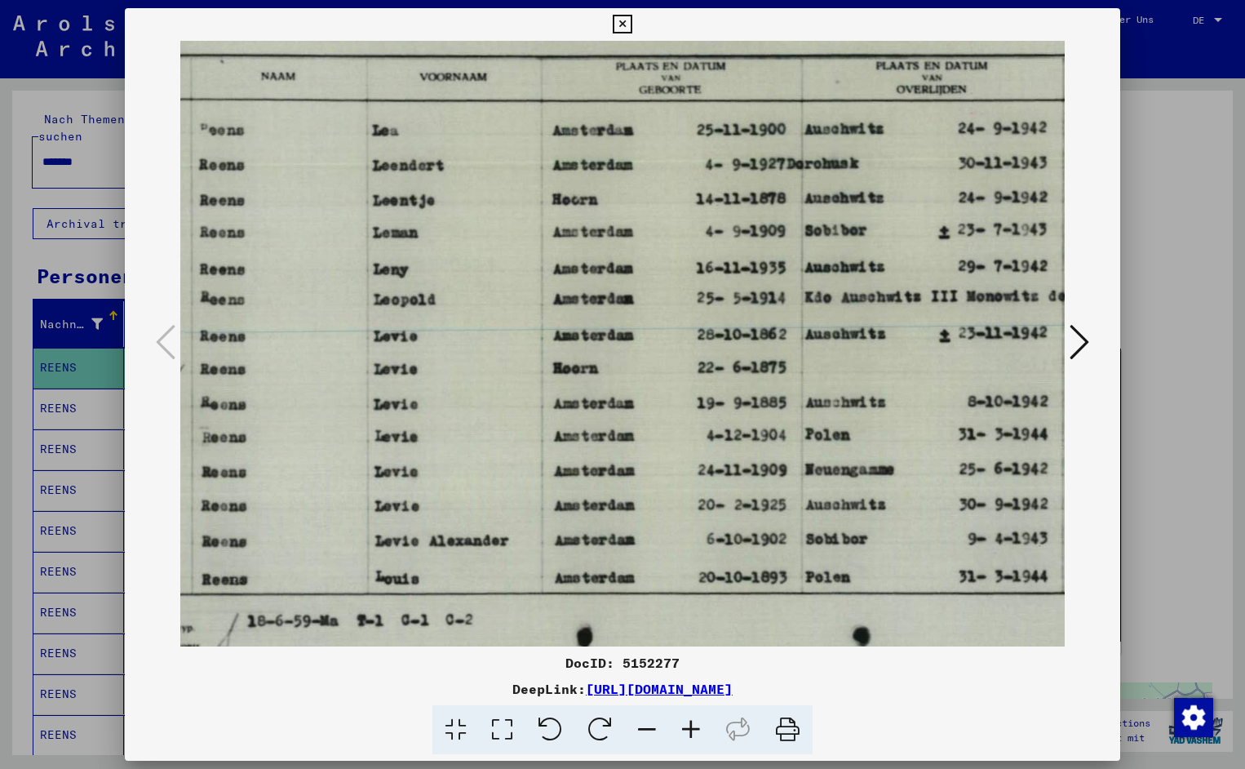
scroll to position [1, 198]
drag, startPoint x: 792, startPoint y: 591, endPoint x: 593, endPoint y: 608, distance: 199.1
click at [632, 24] on icon at bounding box center [622, 25] width 19 height 20
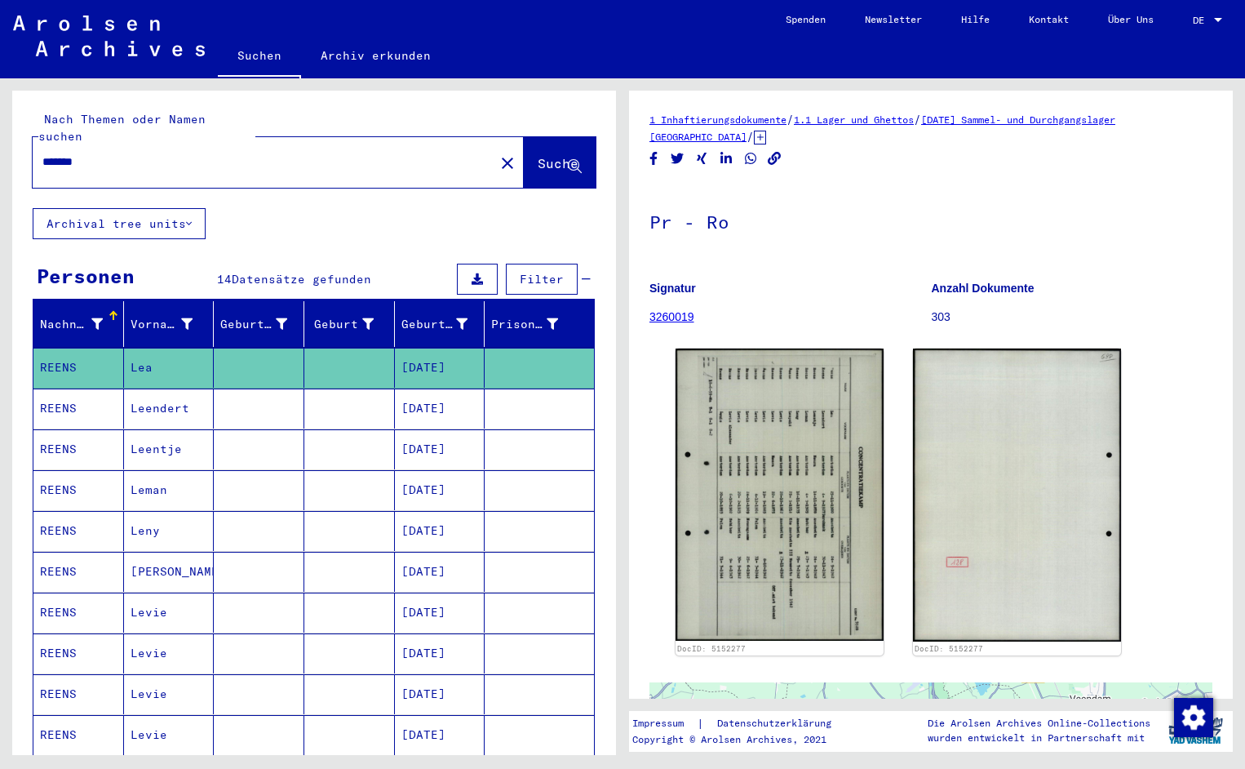
click at [104, 153] on input "*******" at bounding box center [263, 161] width 442 height 17
click at [539, 155] on span "Suche" at bounding box center [558, 163] width 41 height 16
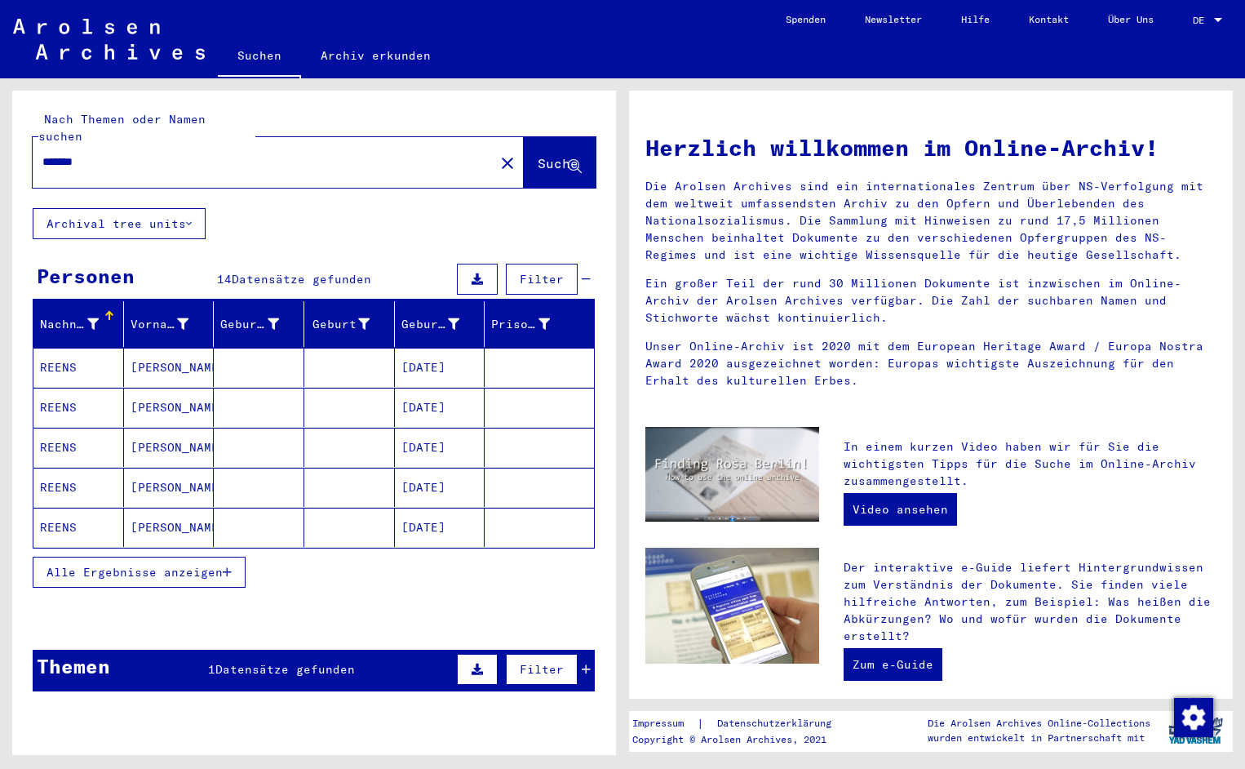
click at [76, 354] on mat-cell "REENS" at bounding box center [78, 367] width 91 height 39
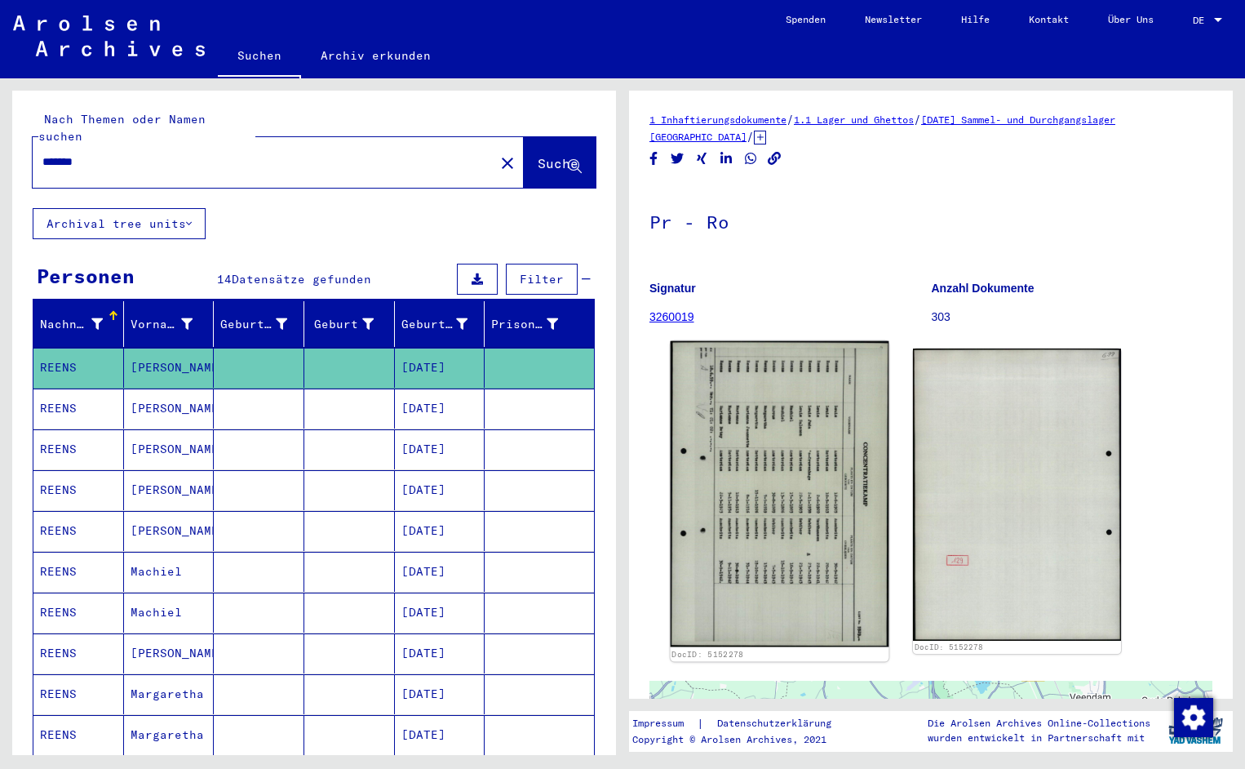
click at [801, 504] on img at bounding box center [780, 494] width 219 height 306
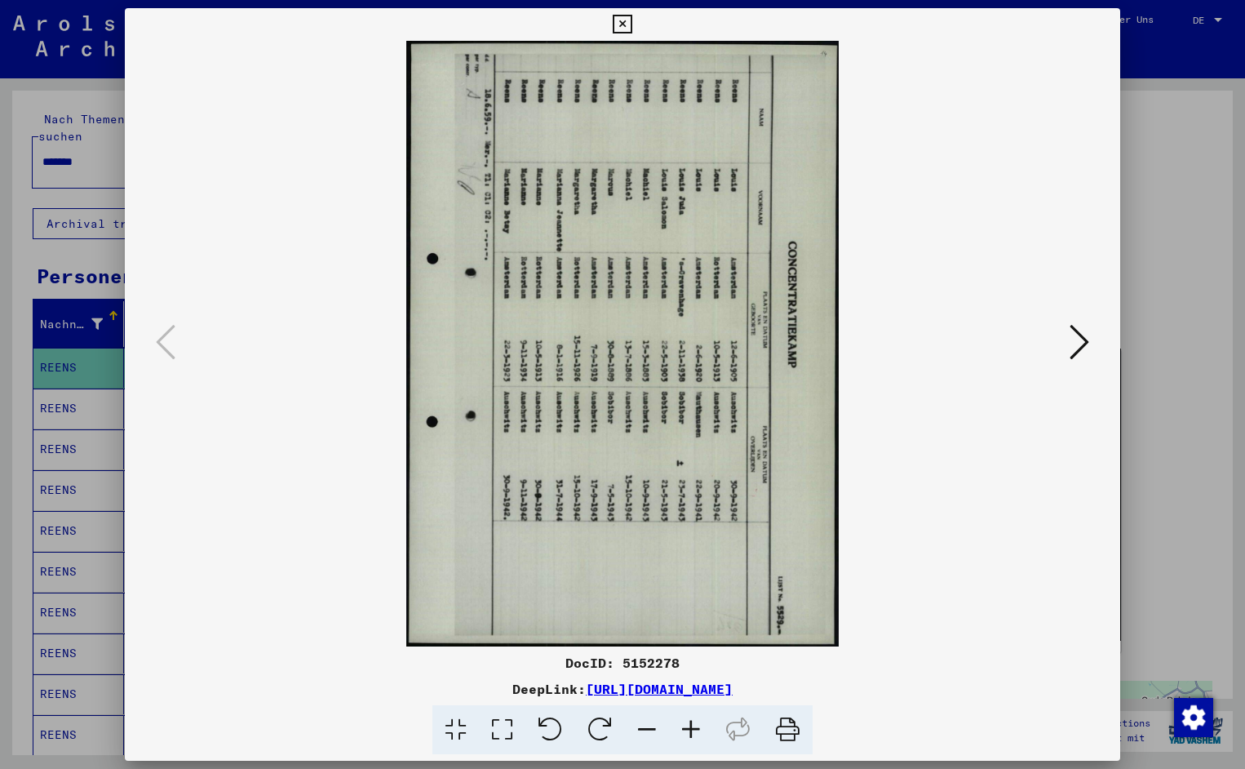
click at [561, 741] on icon at bounding box center [551, 730] width 50 height 50
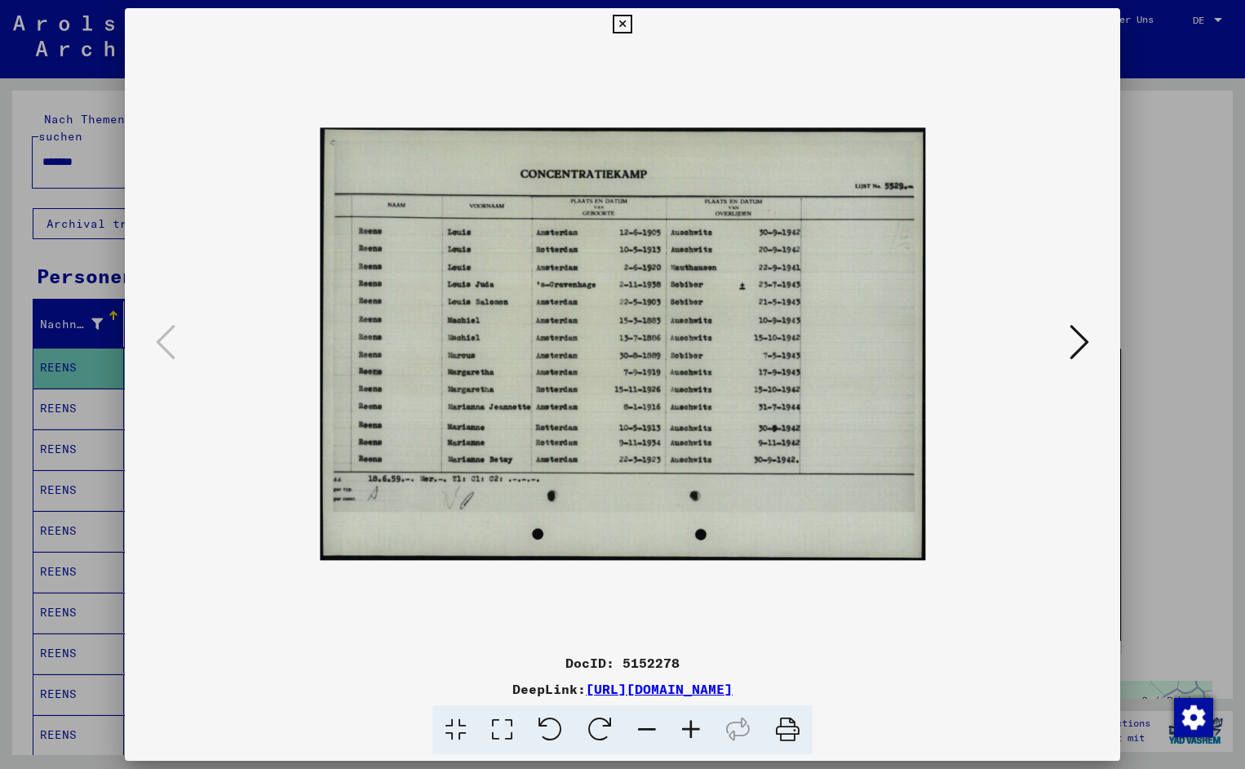
click at [695, 721] on icon at bounding box center [691, 730] width 44 height 50
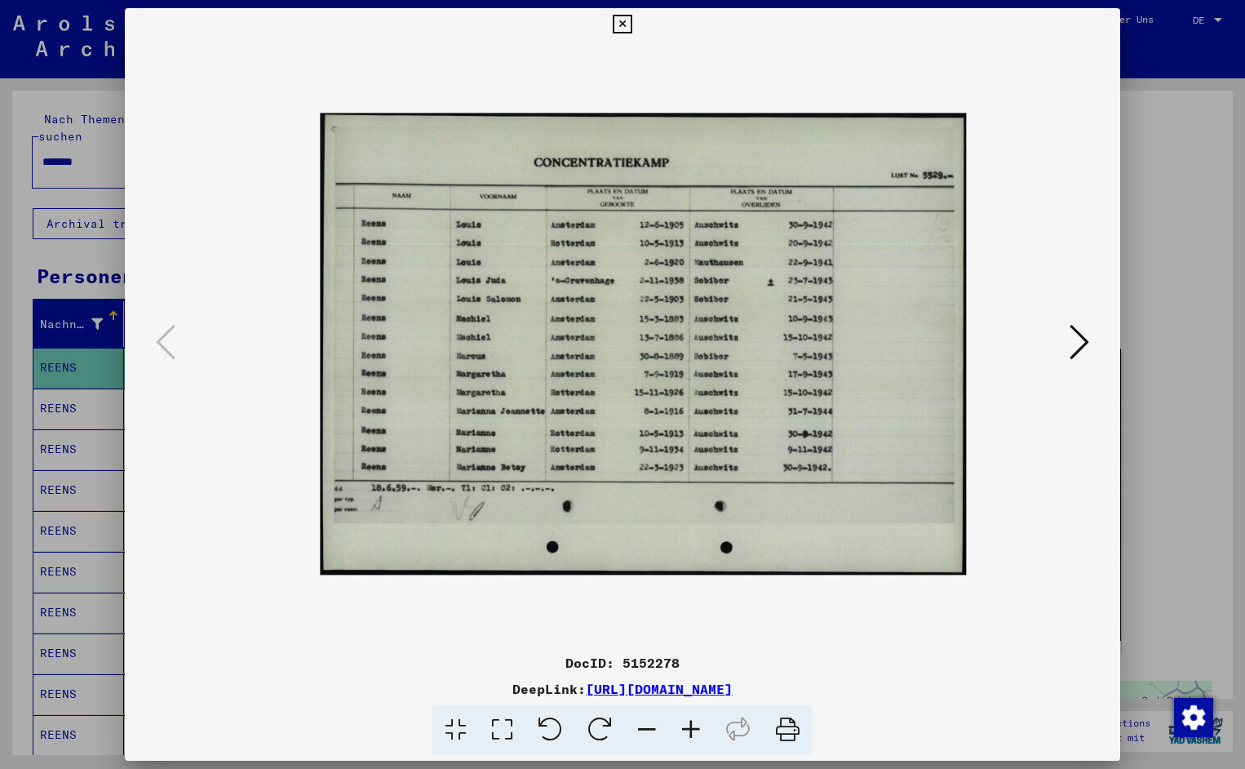
click at [695, 721] on icon at bounding box center [691, 730] width 44 height 50
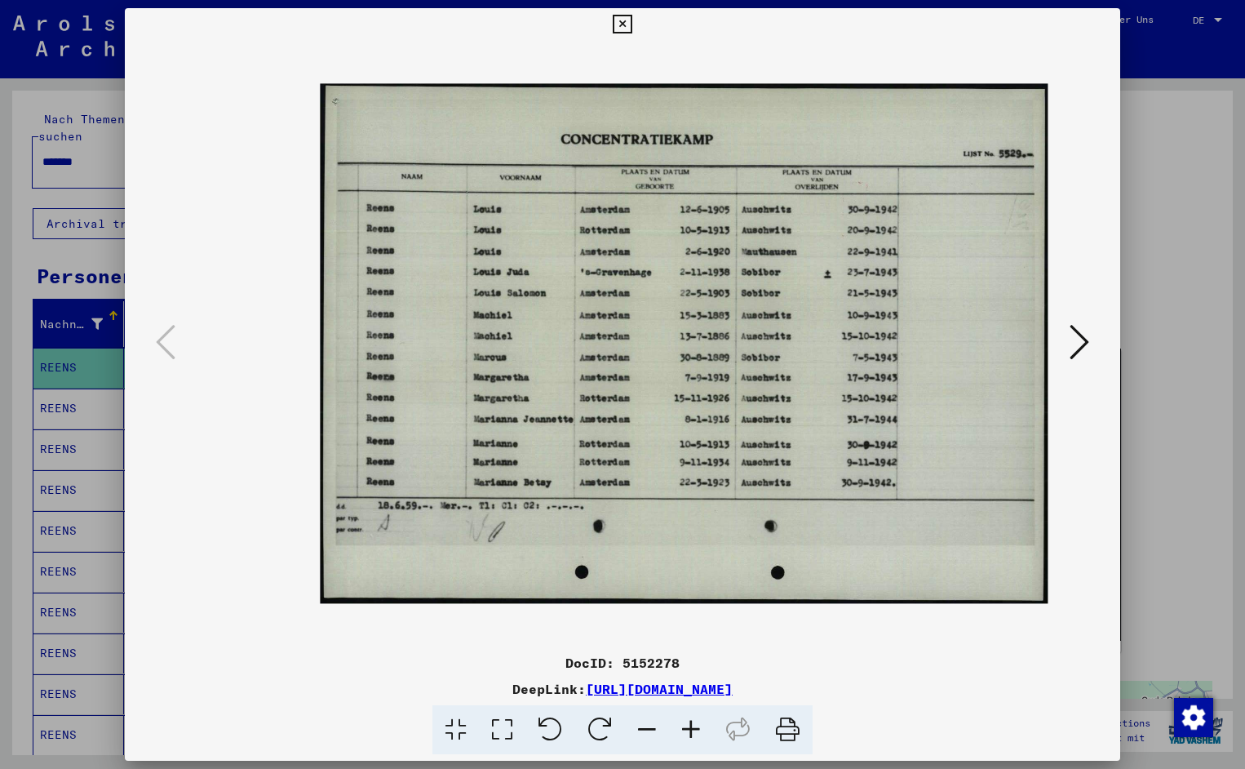
click at [695, 721] on icon at bounding box center [691, 730] width 44 height 50
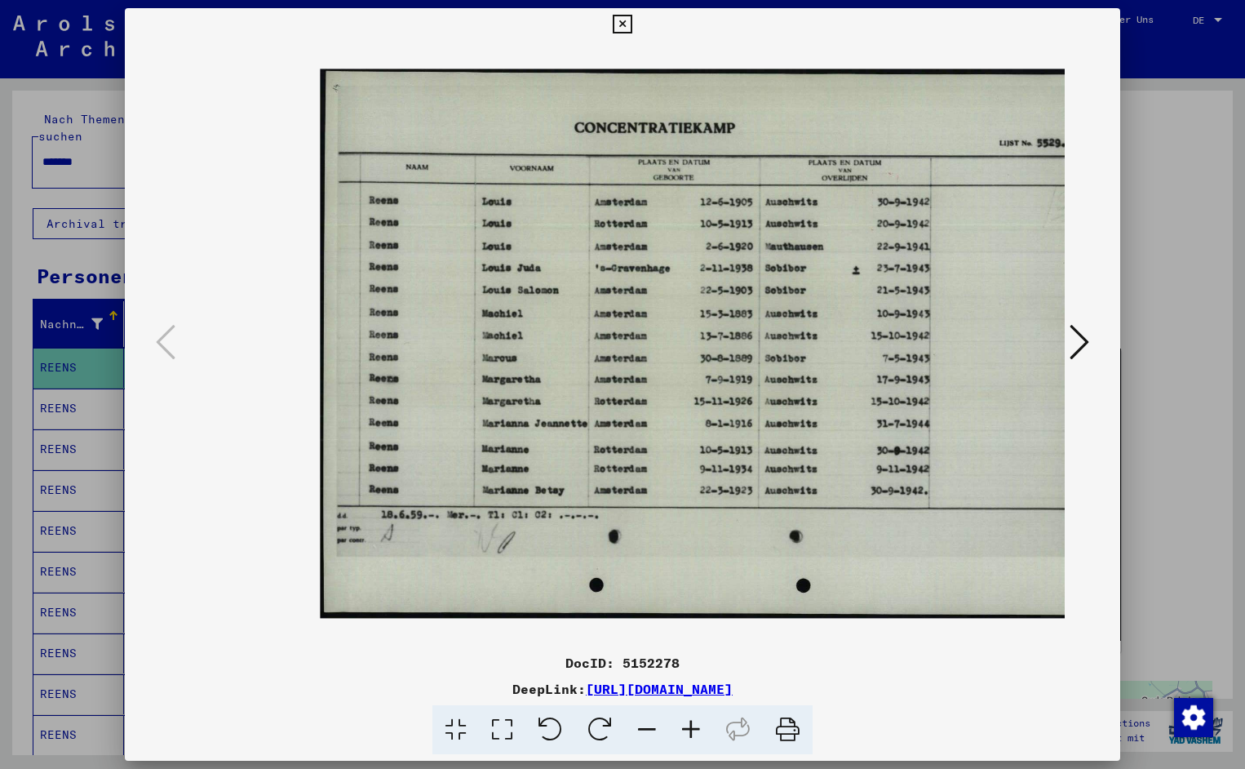
click at [695, 721] on icon at bounding box center [691, 730] width 44 height 50
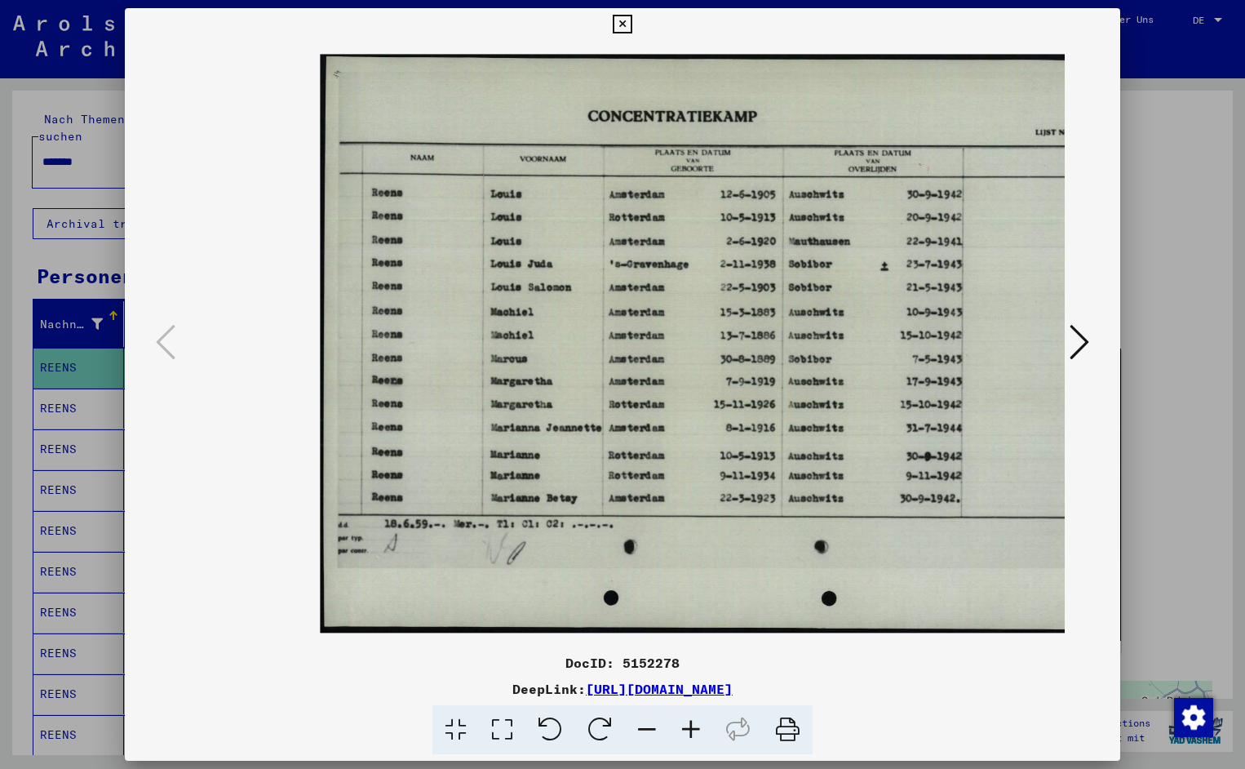
click at [695, 721] on icon at bounding box center [691, 730] width 44 height 50
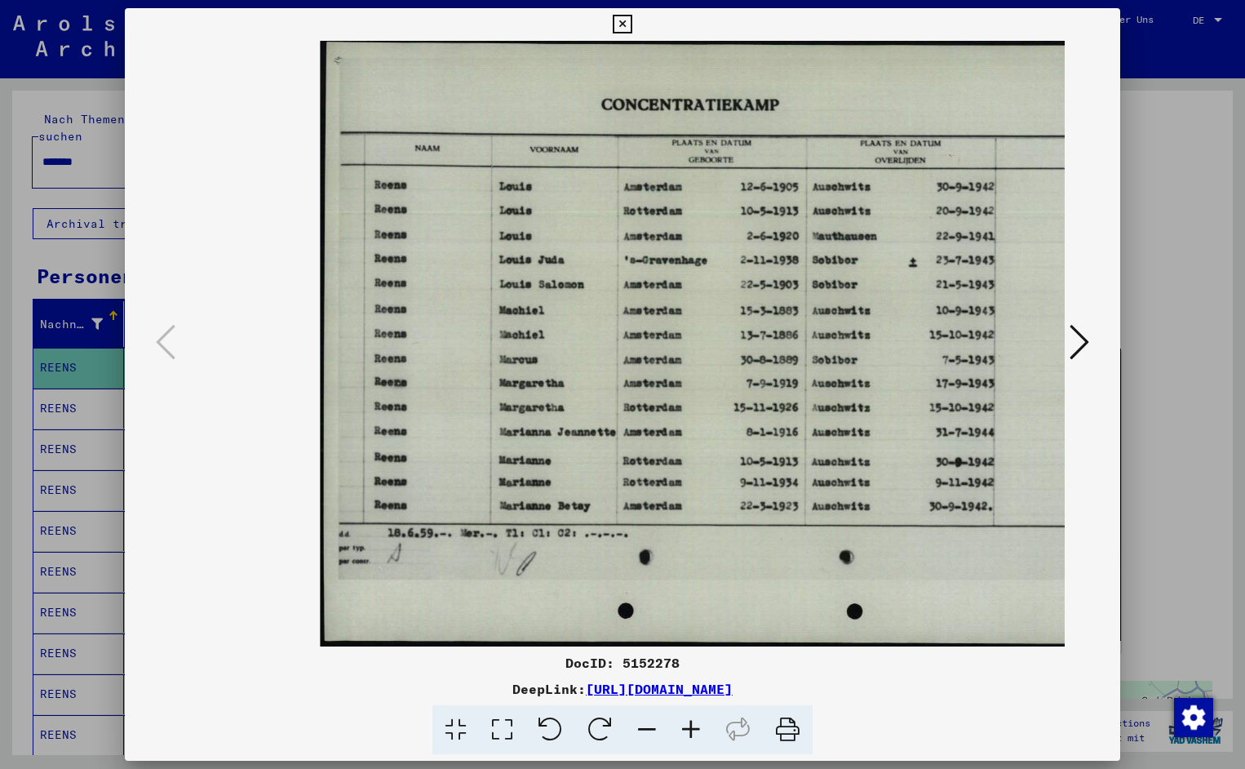
click at [695, 721] on icon at bounding box center [691, 730] width 44 height 50
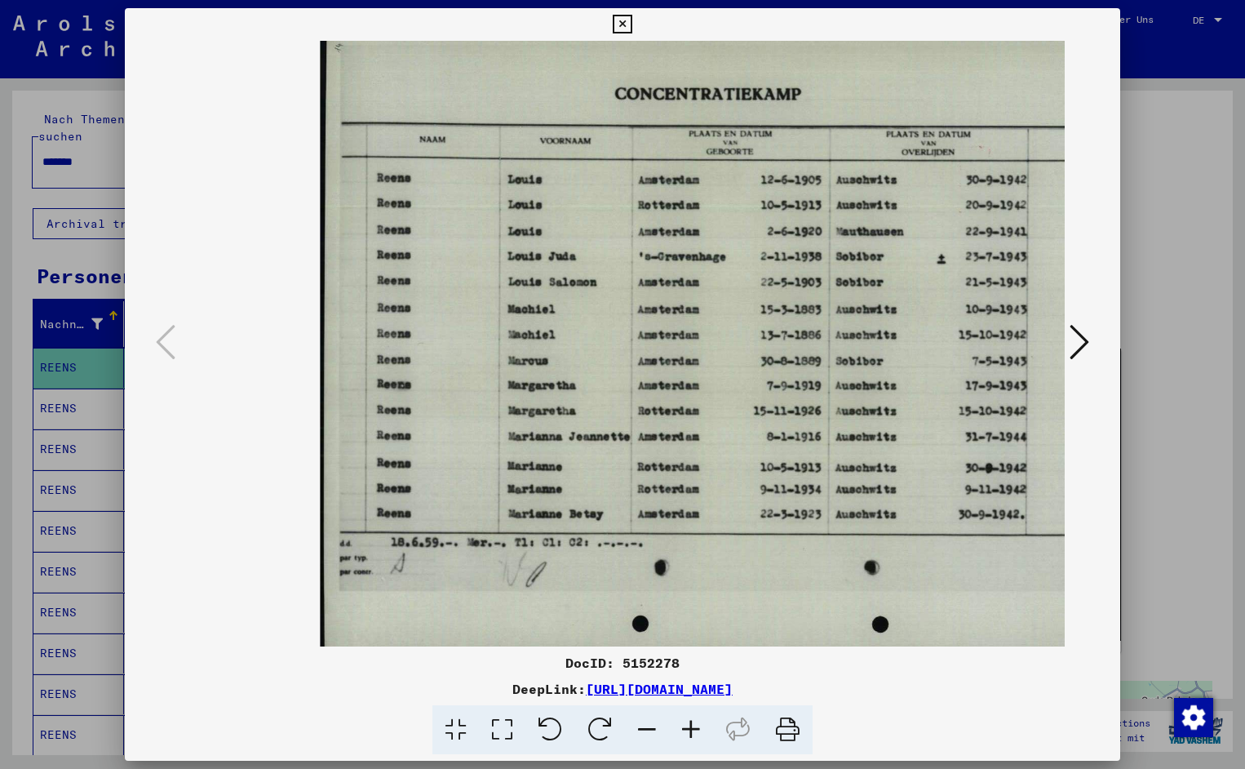
click at [695, 721] on icon at bounding box center [691, 730] width 44 height 50
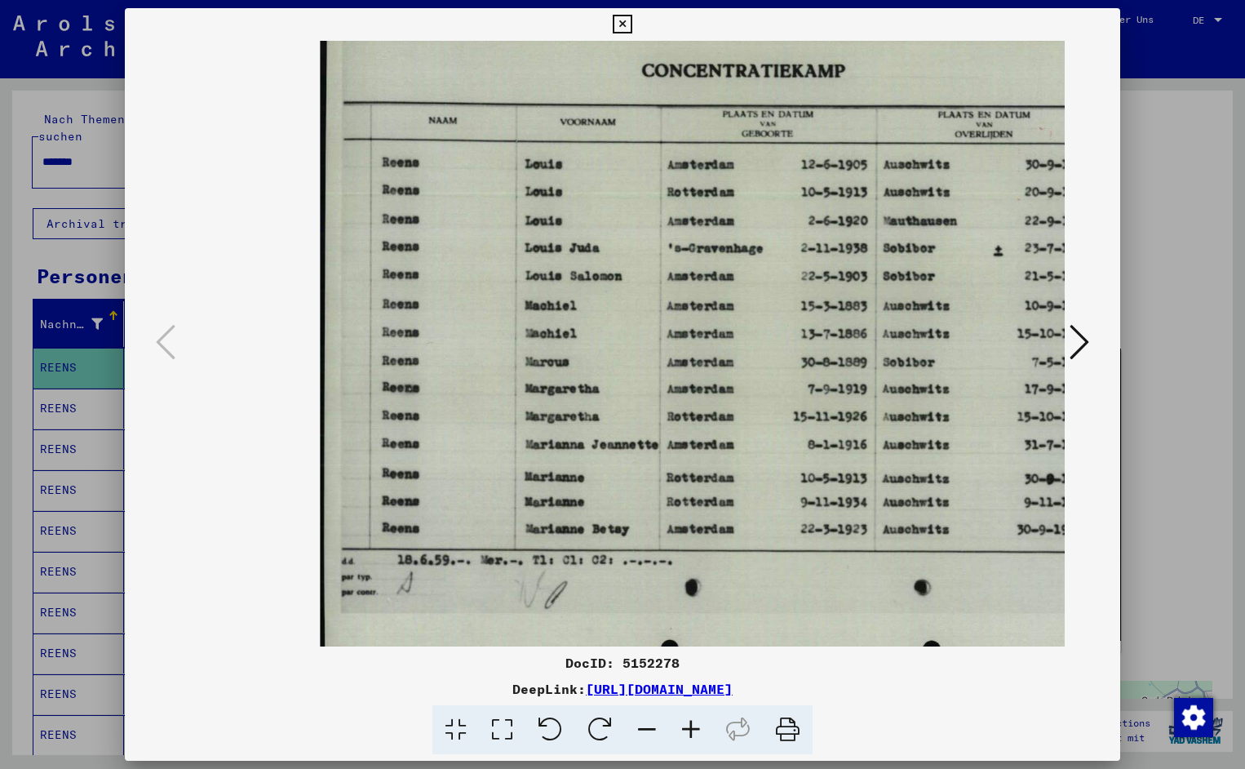
click at [695, 721] on icon at bounding box center [691, 730] width 44 height 50
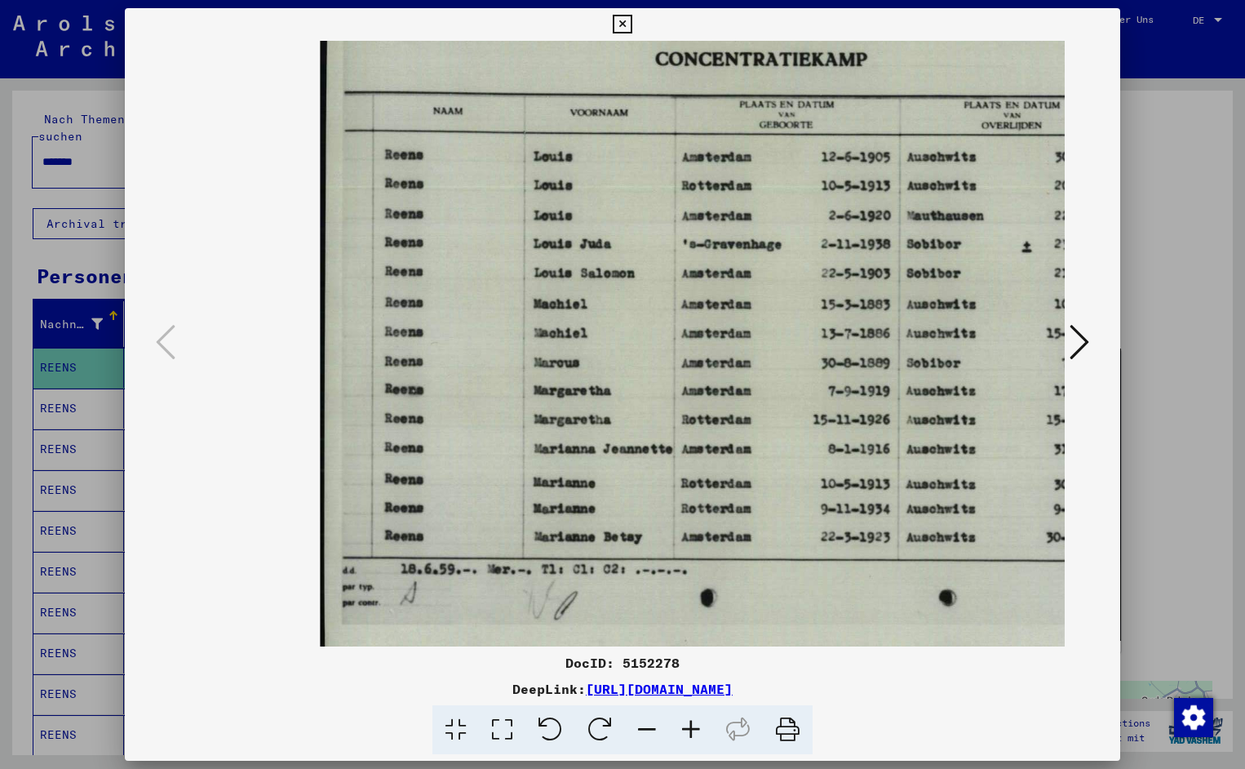
click at [695, 721] on icon at bounding box center [691, 730] width 44 height 50
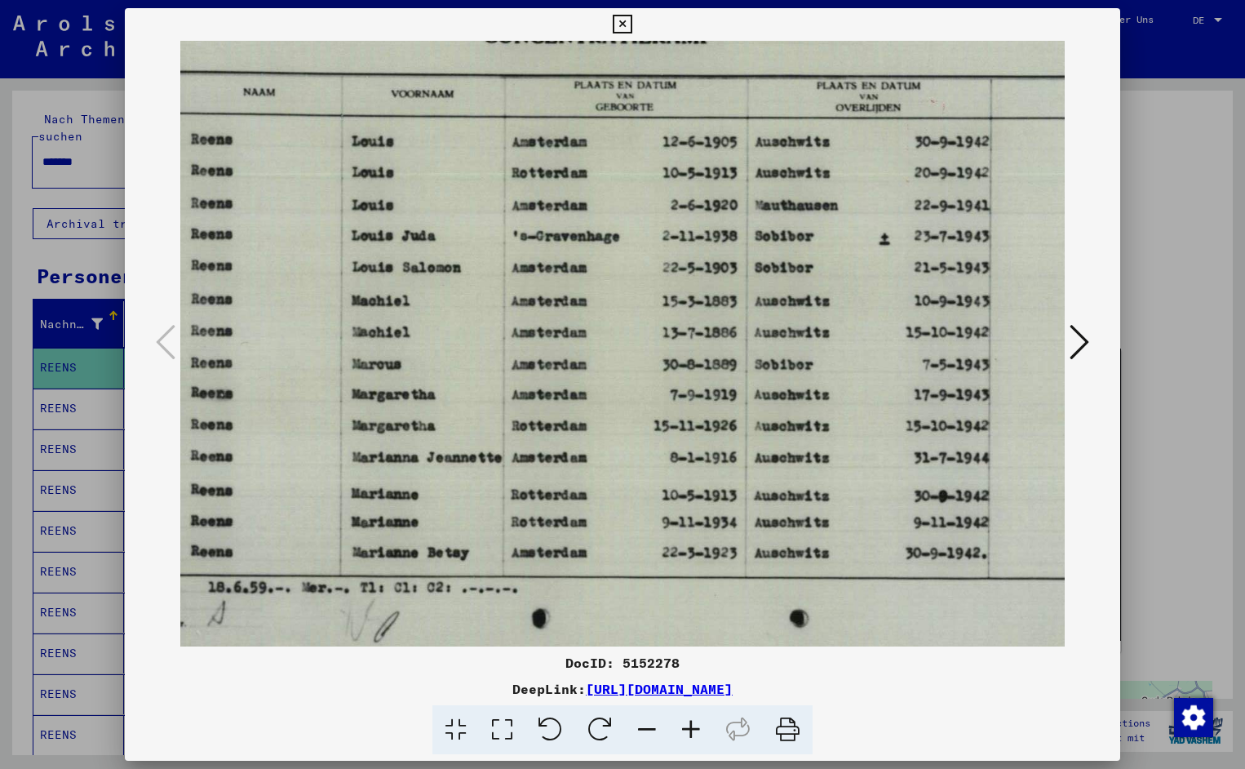
scroll to position [0, 198]
drag, startPoint x: 869, startPoint y: 410, endPoint x: 671, endPoint y: 439, distance: 200.5
click at [632, 26] on icon at bounding box center [622, 25] width 19 height 20
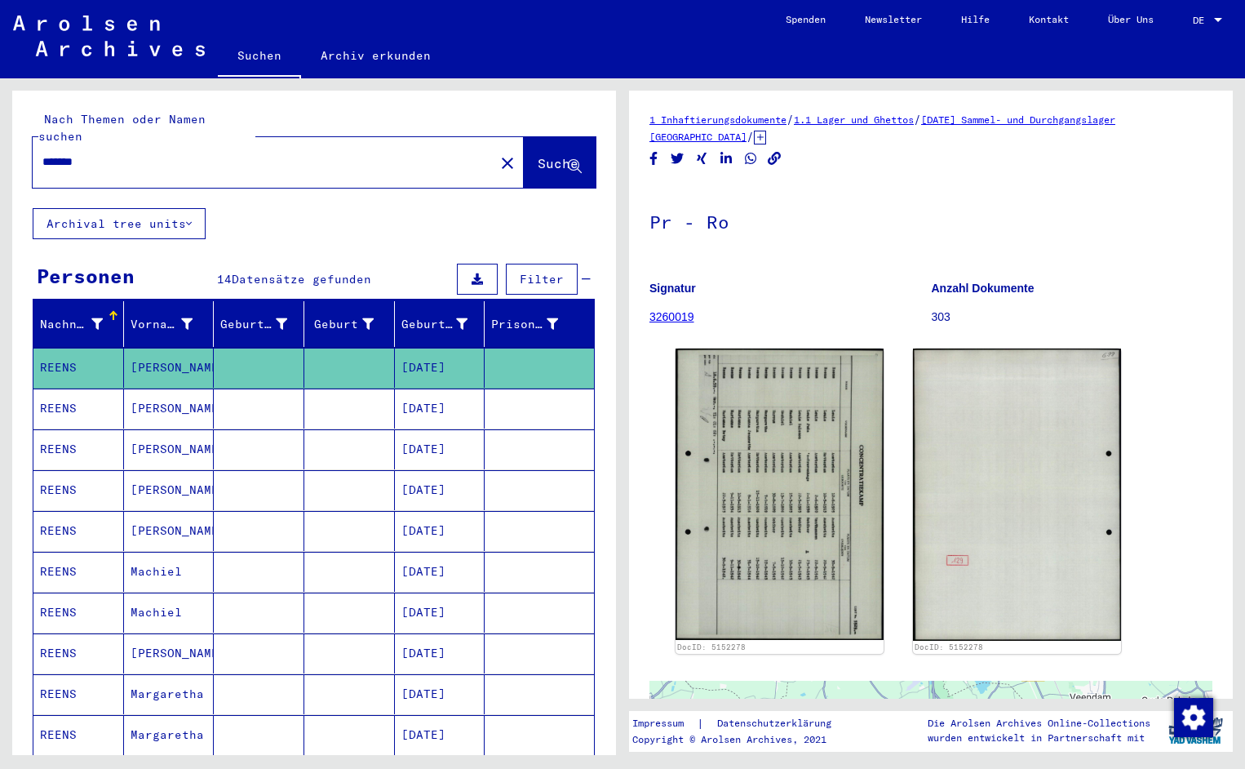
click at [97, 153] on input "*******" at bounding box center [263, 161] width 442 height 17
click at [538, 155] on span "Suche" at bounding box center [558, 163] width 41 height 16
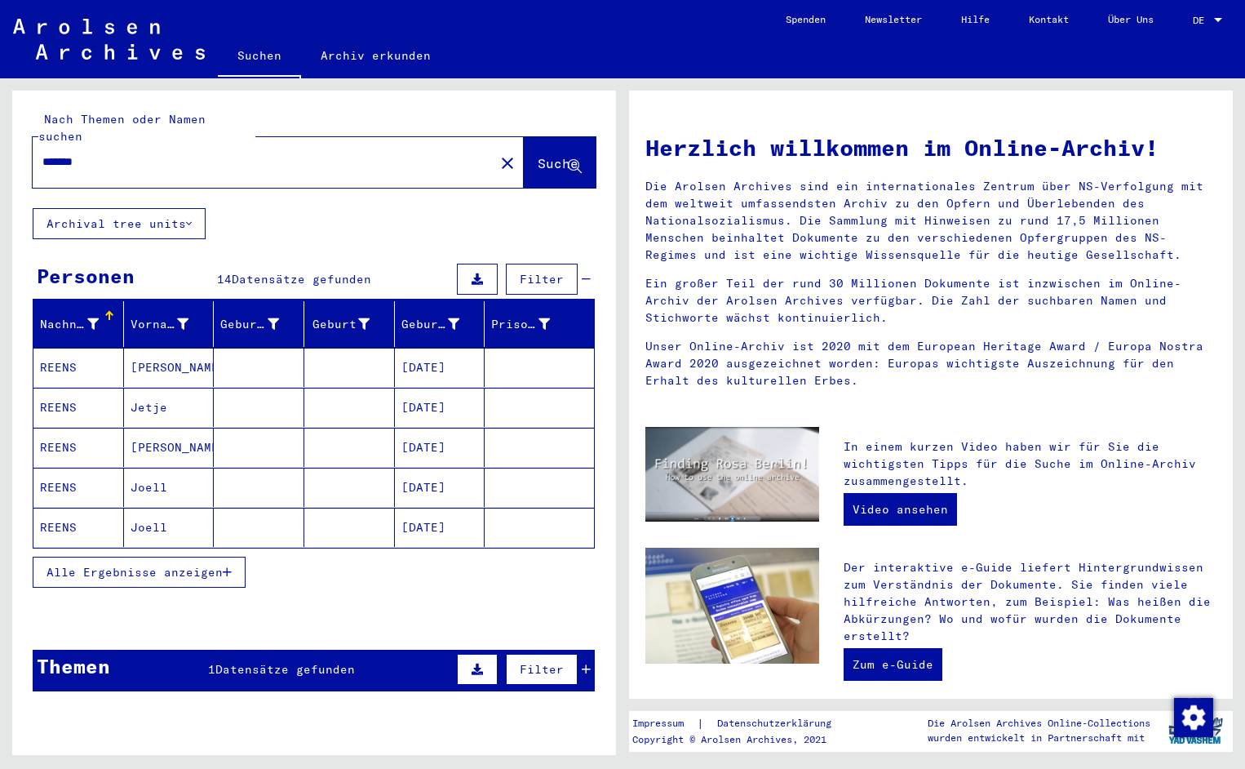
click at [62, 348] on mat-cell "REENS" at bounding box center [78, 367] width 91 height 39
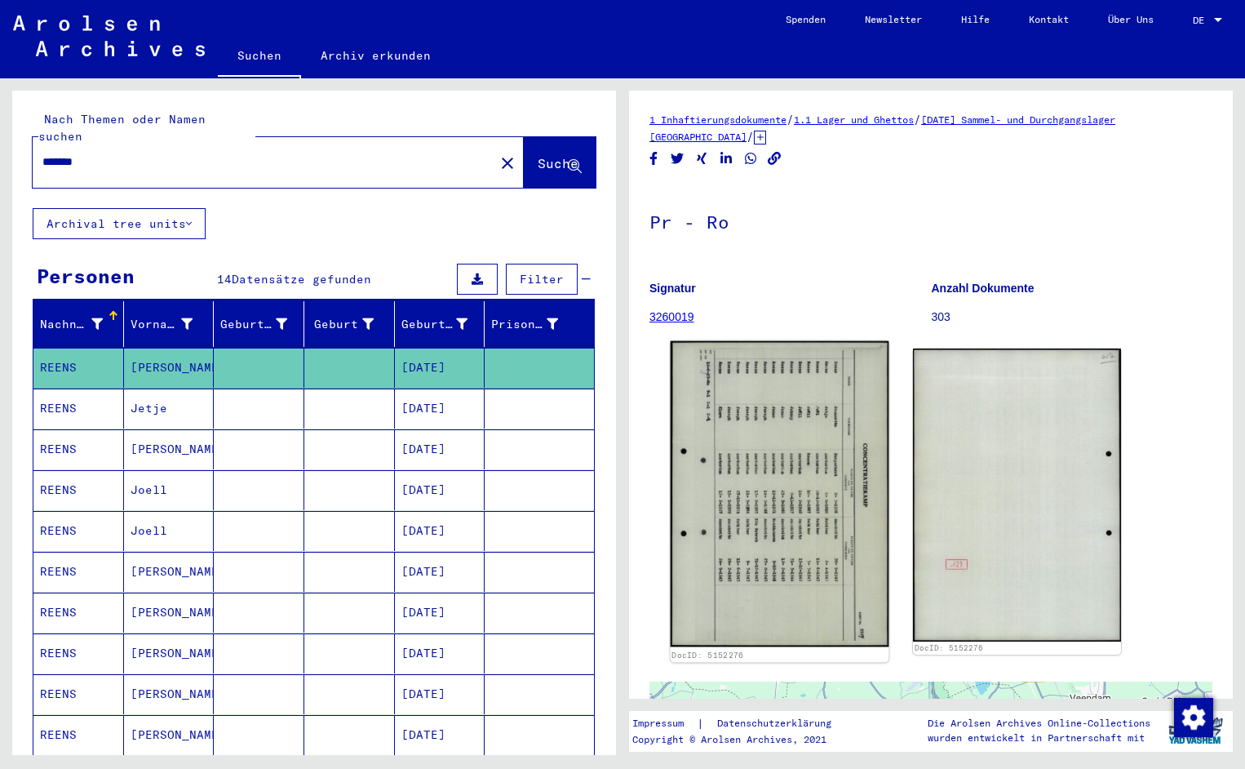
click at [703, 434] on img at bounding box center [780, 494] width 219 height 306
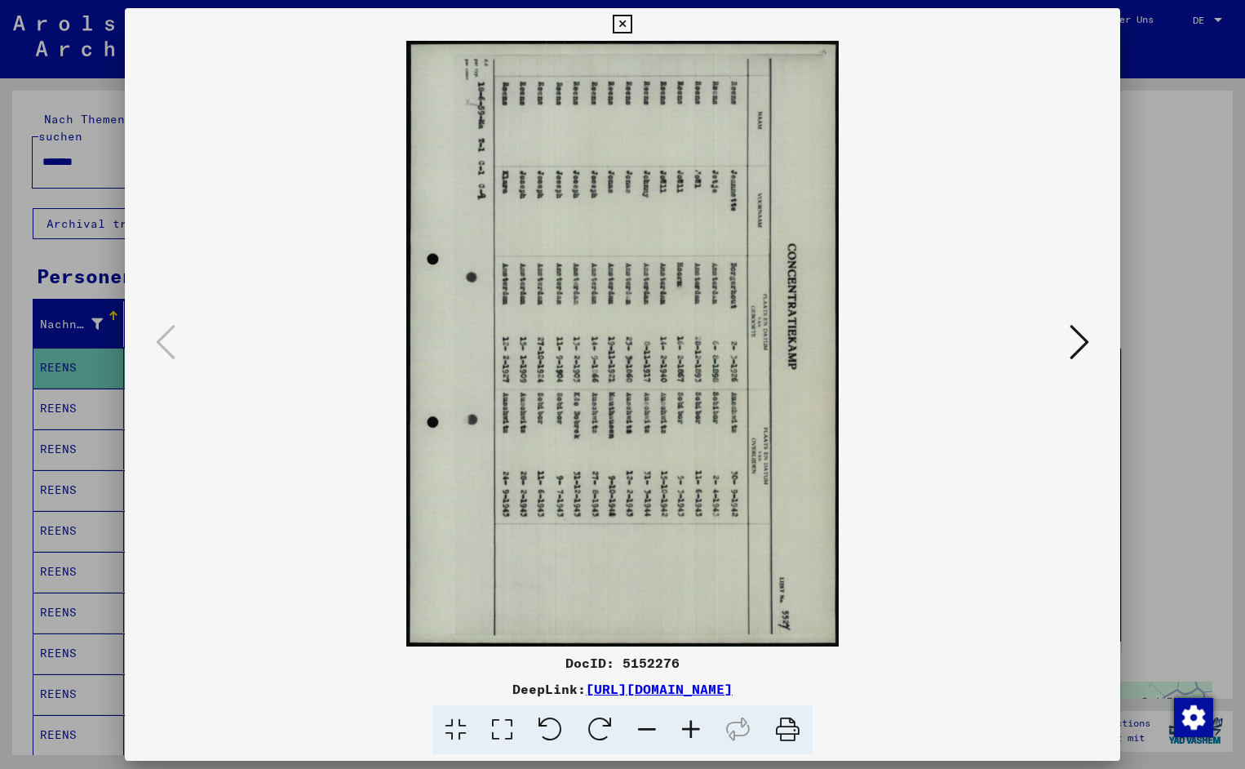
click at [555, 727] on icon at bounding box center [551, 730] width 50 height 50
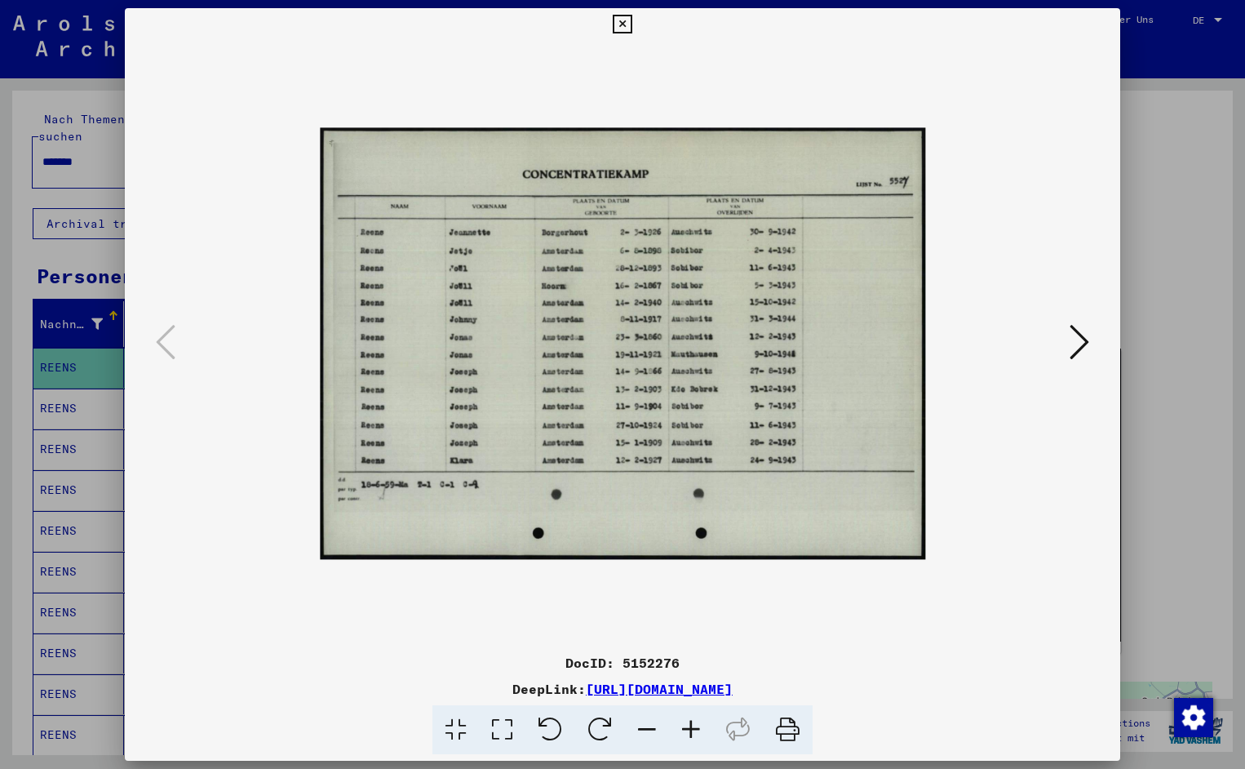
click at [694, 735] on icon at bounding box center [691, 730] width 44 height 50
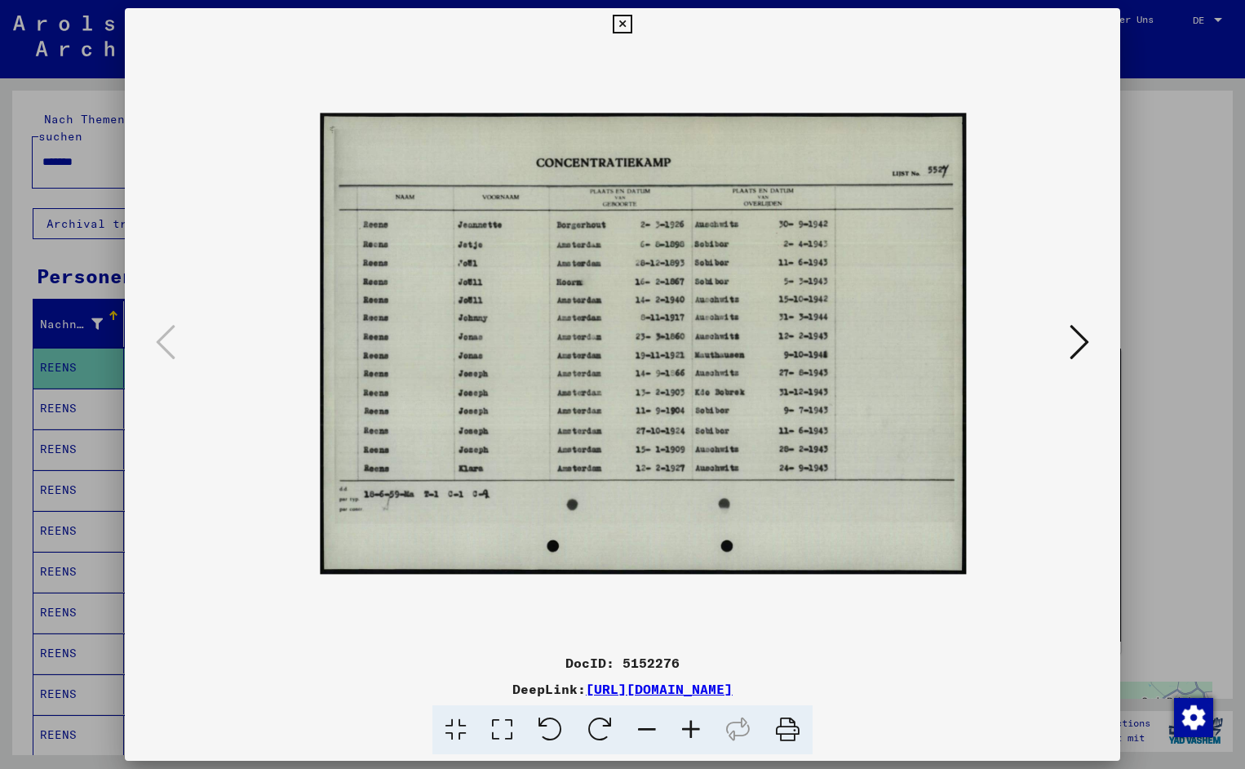
click at [694, 735] on icon at bounding box center [691, 730] width 44 height 50
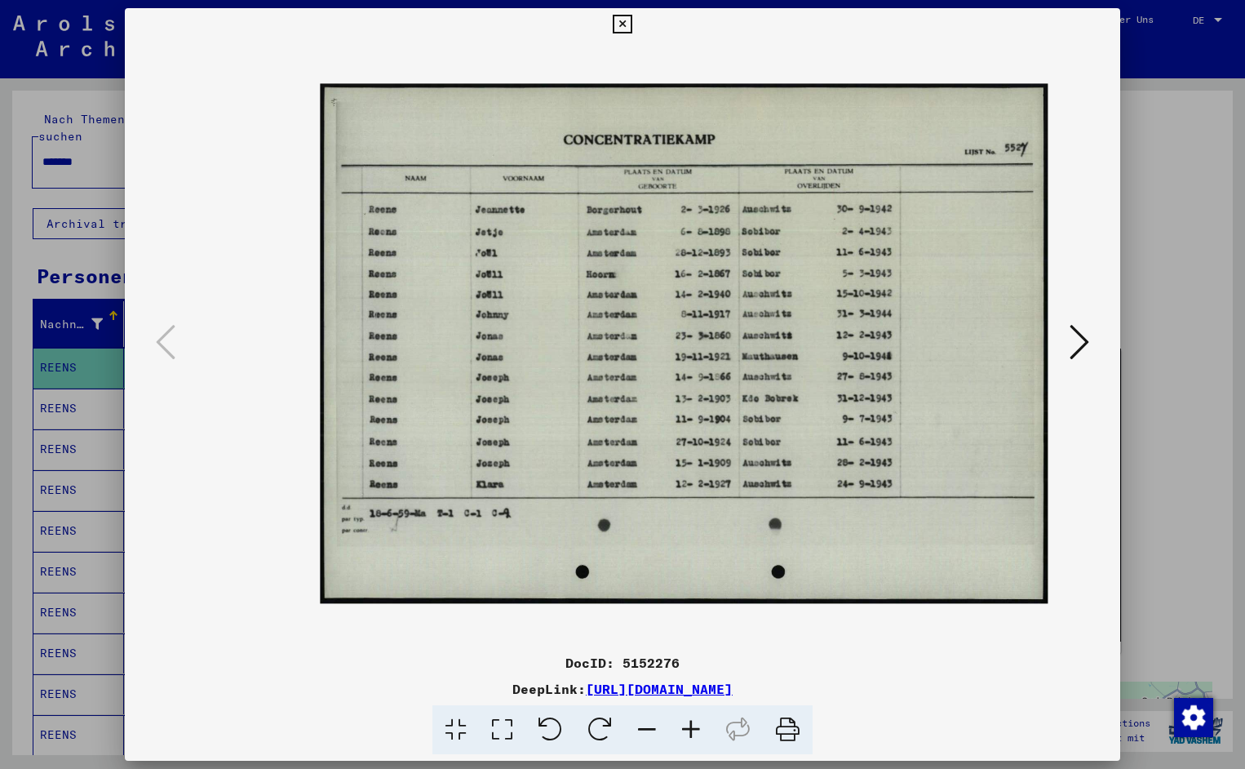
click at [694, 735] on icon at bounding box center [691, 730] width 44 height 50
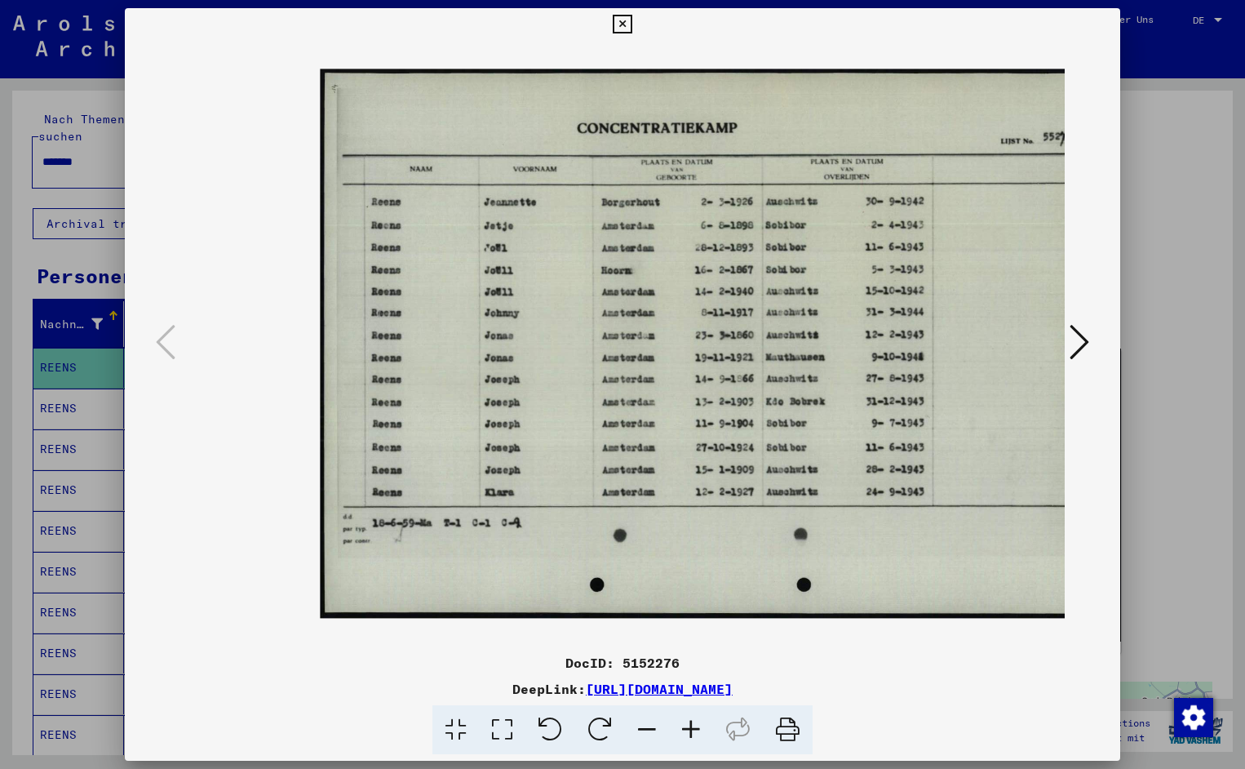
click at [694, 735] on icon at bounding box center [691, 730] width 44 height 50
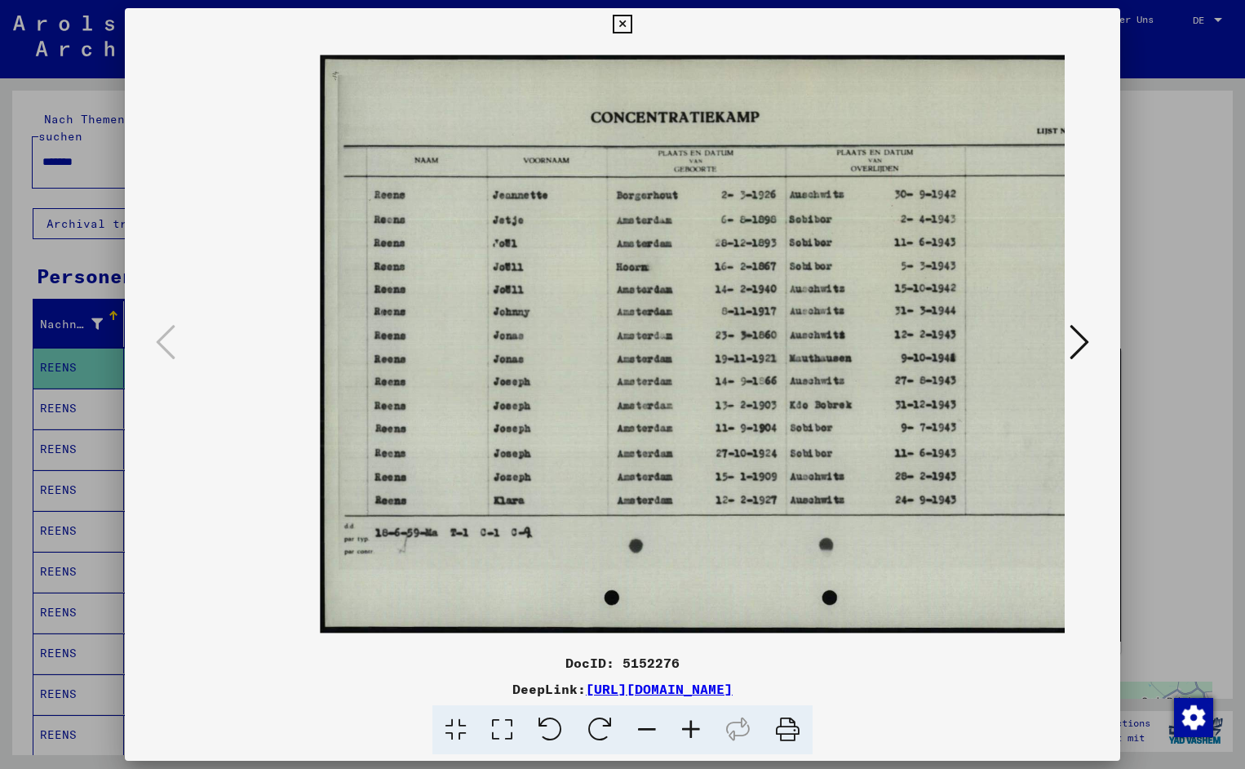
click at [694, 735] on icon at bounding box center [691, 730] width 44 height 50
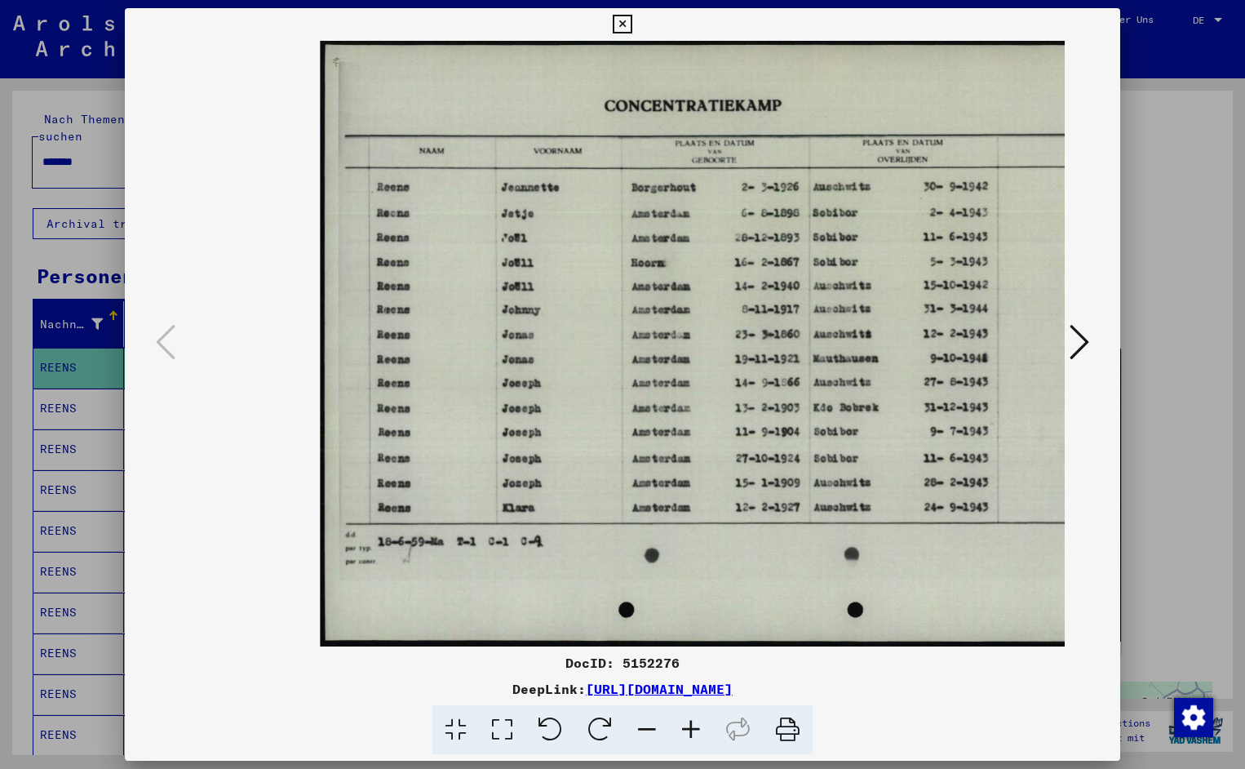
click at [694, 735] on icon at bounding box center [691, 730] width 44 height 50
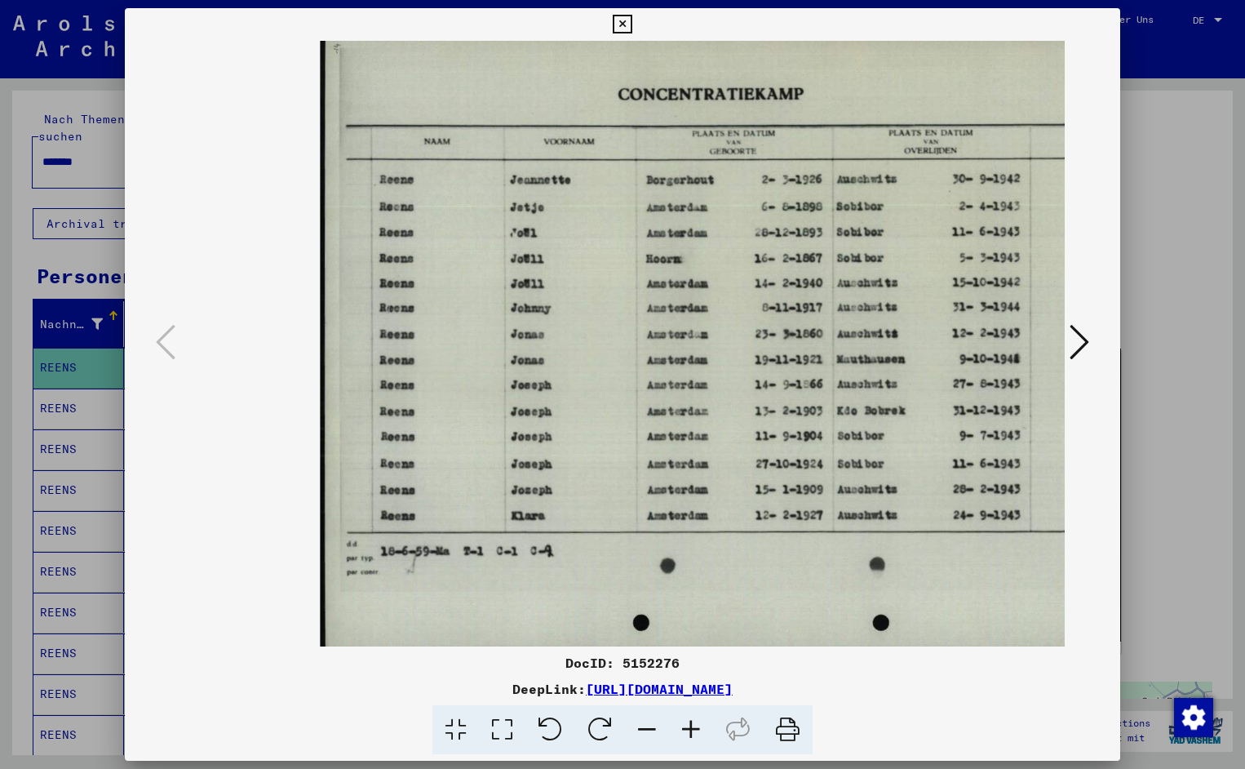
click at [694, 735] on icon at bounding box center [691, 730] width 44 height 50
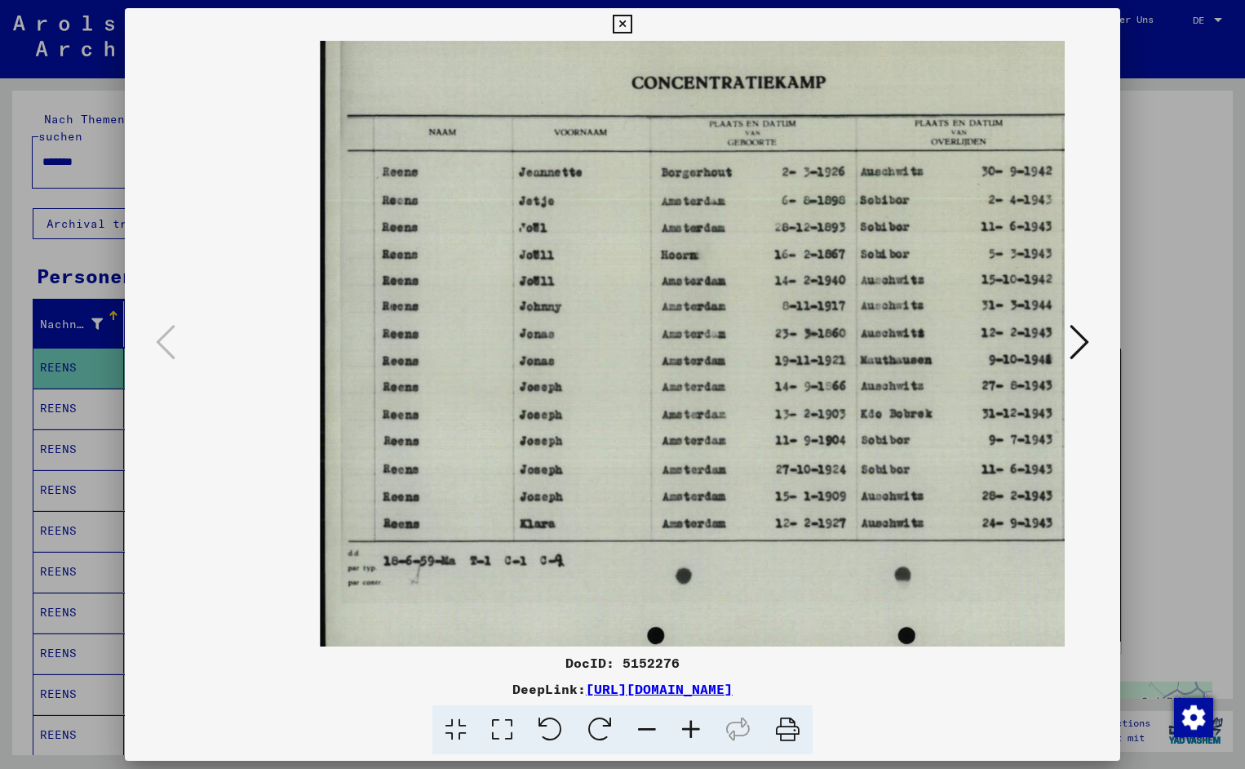
click at [694, 735] on icon at bounding box center [691, 730] width 44 height 50
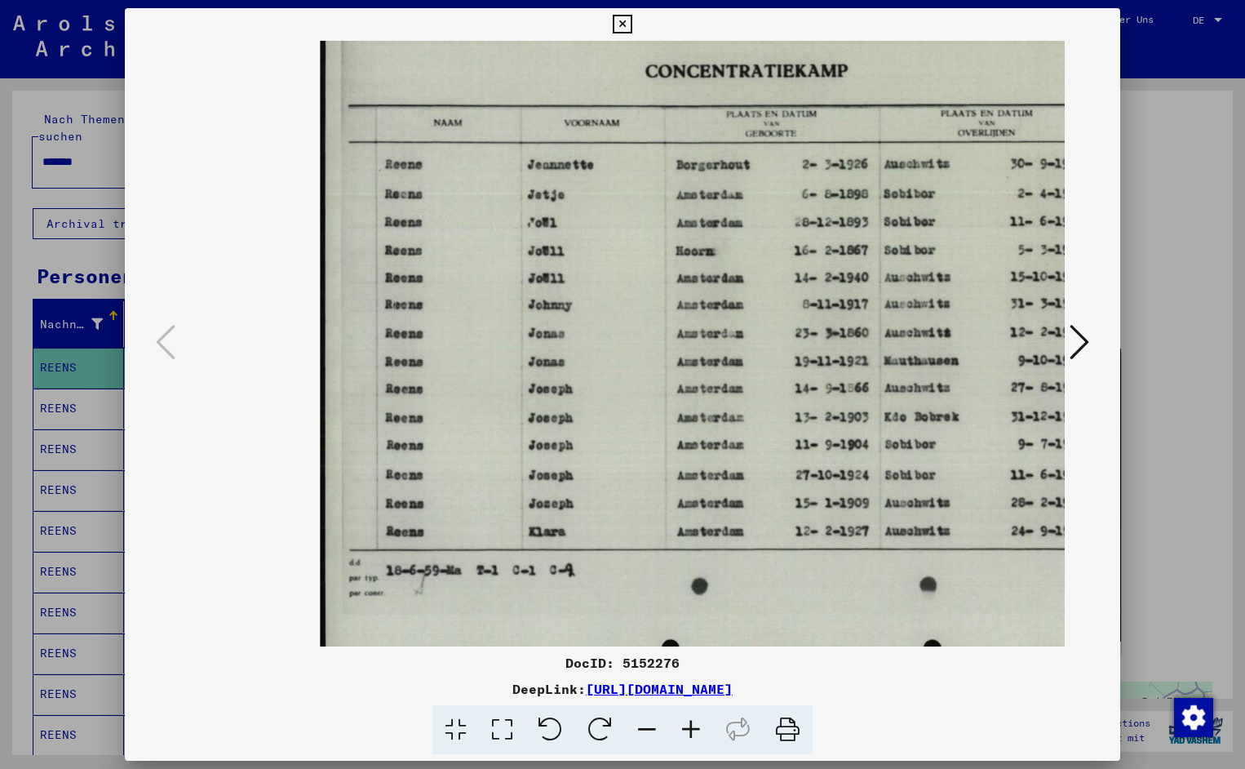
click at [694, 735] on icon at bounding box center [691, 730] width 44 height 50
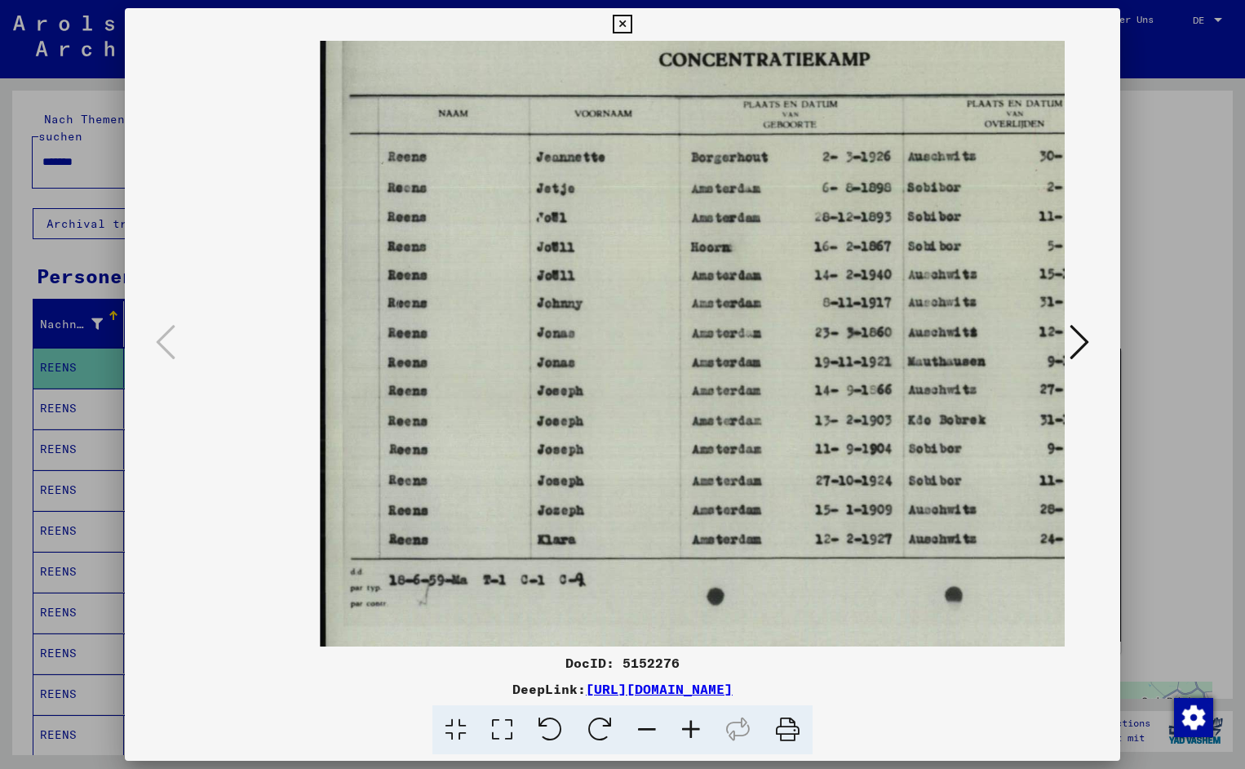
click at [694, 735] on icon at bounding box center [691, 730] width 44 height 50
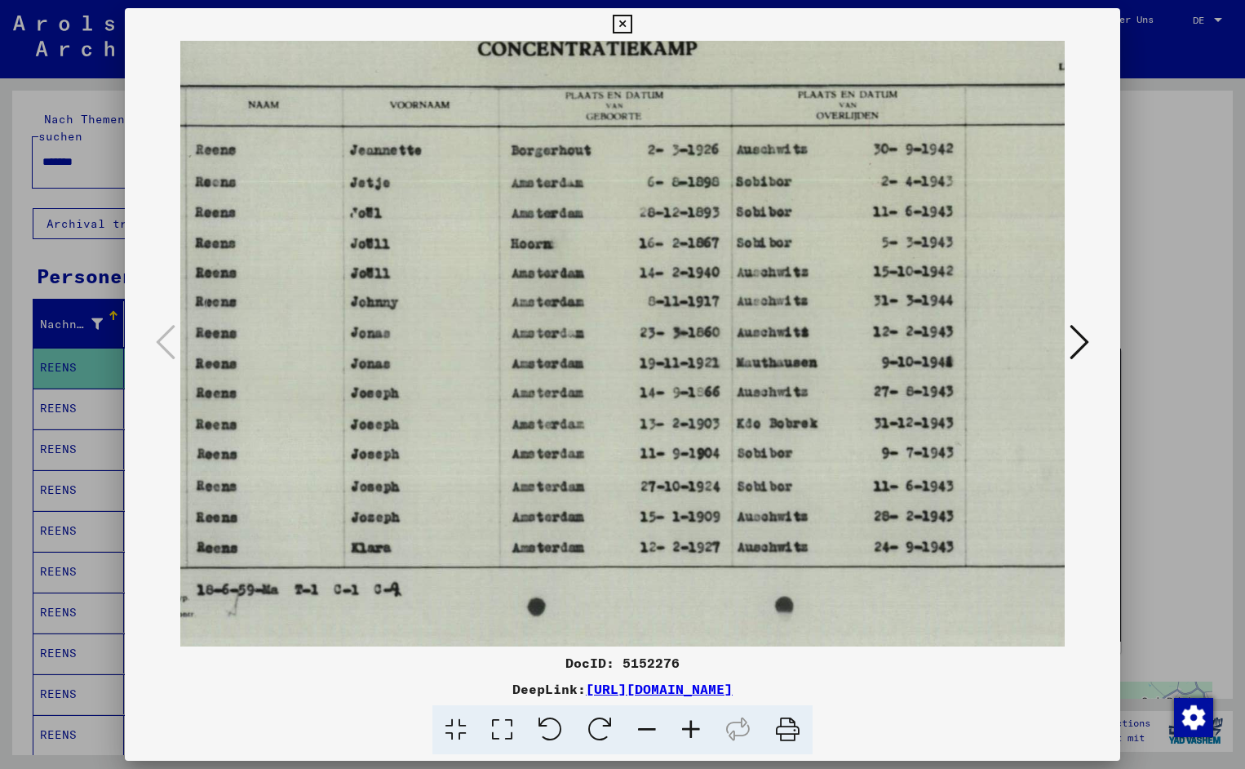
scroll to position [0, 193]
drag, startPoint x: 783, startPoint y: 391, endPoint x: 590, endPoint y: 405, distance: 193.1
click at [632, 17] on icon at bounding box center [622, 25] width 19 height 20
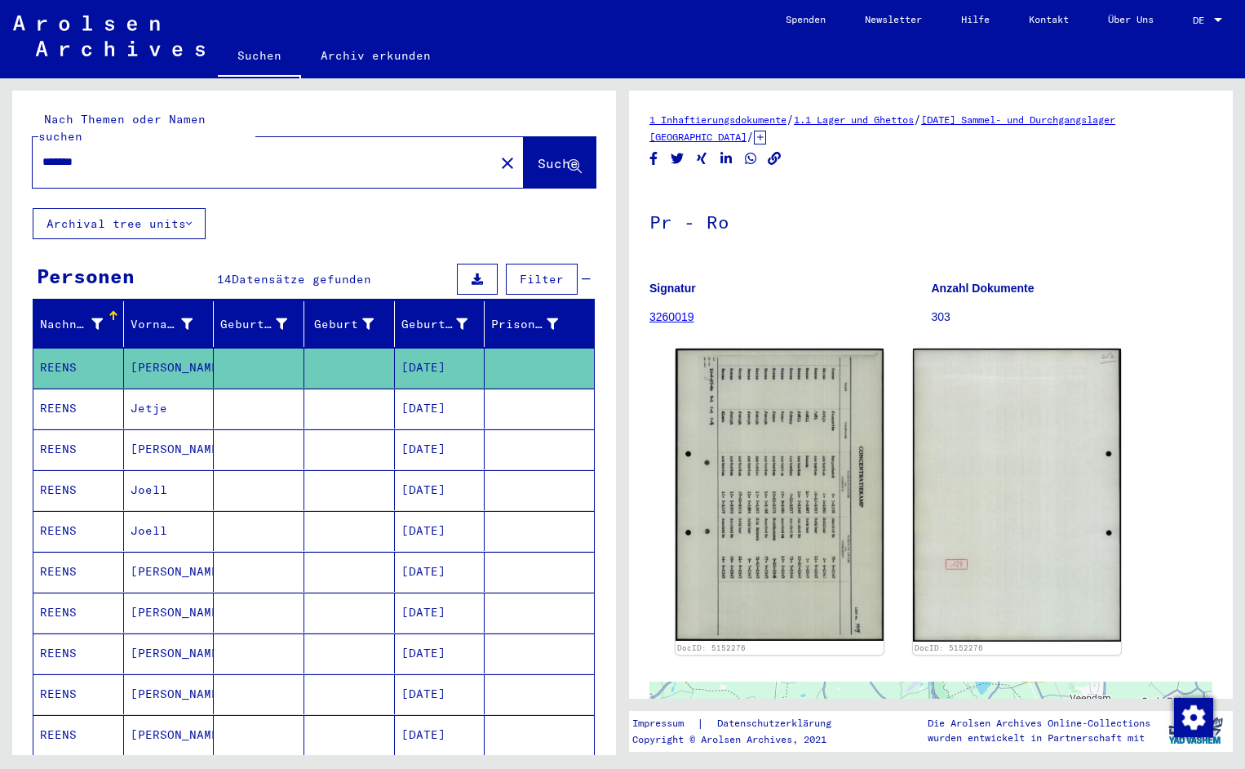
click at [105, 153] on input "*******" at bounding box center [263, 161] width 442 height 17
click at [538, 155] on span "Suche" at bounding box center [558, 163] width 41 height 16
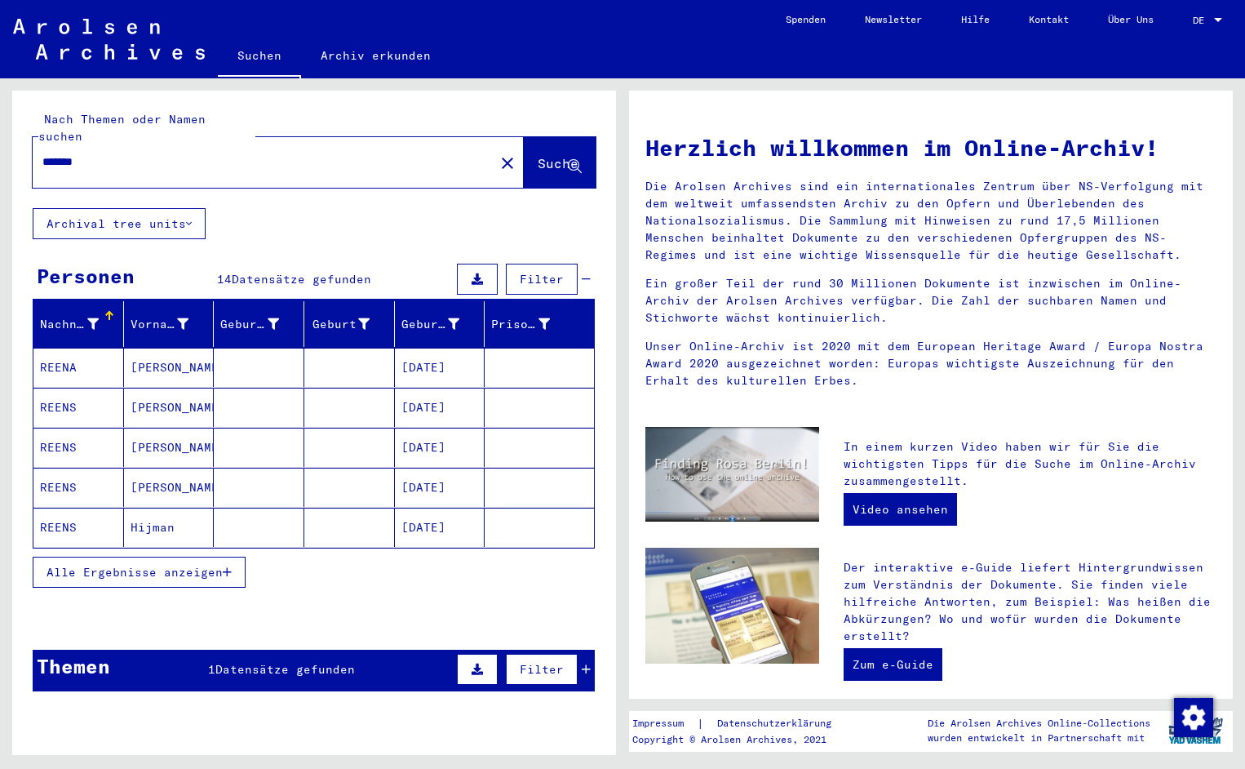
click at [80, 353] on mat-cell "REENA" at bounding box center [78, 367] width 91 height 39
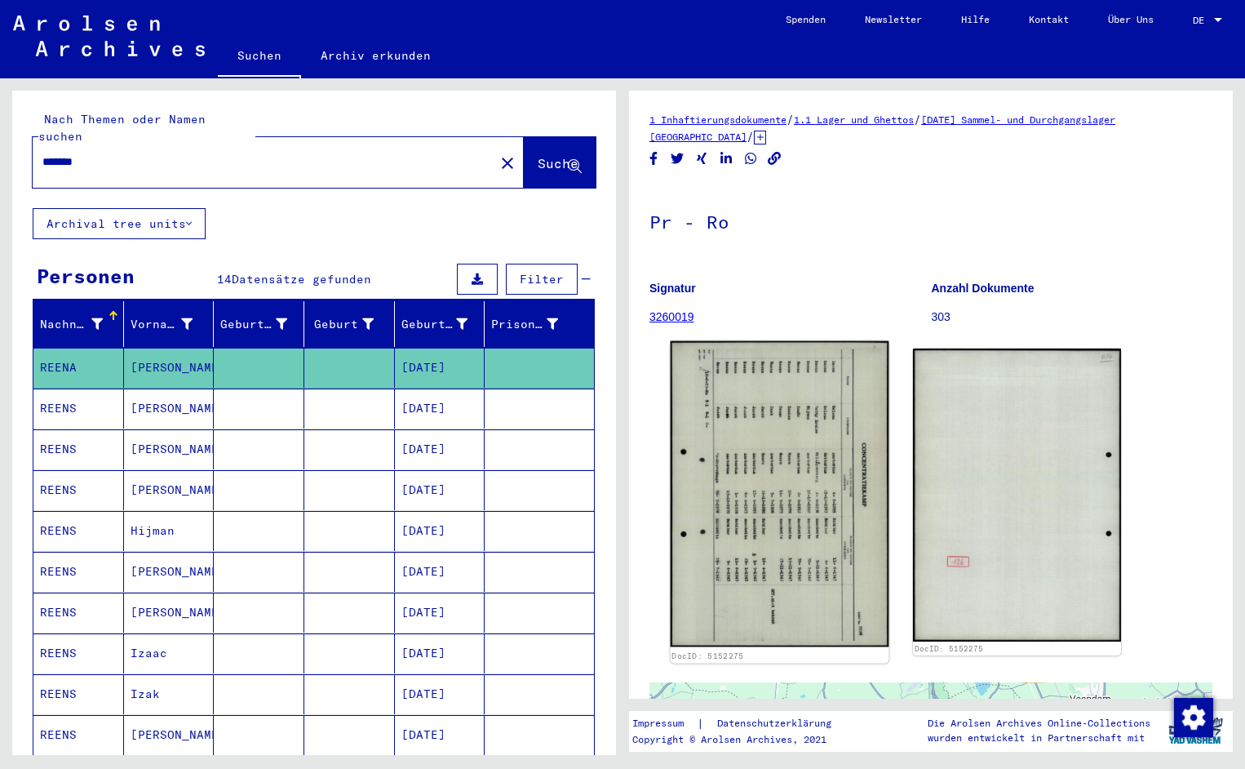
click at [754, 539] on img at bounding box center [780, 494] width 219 height 306
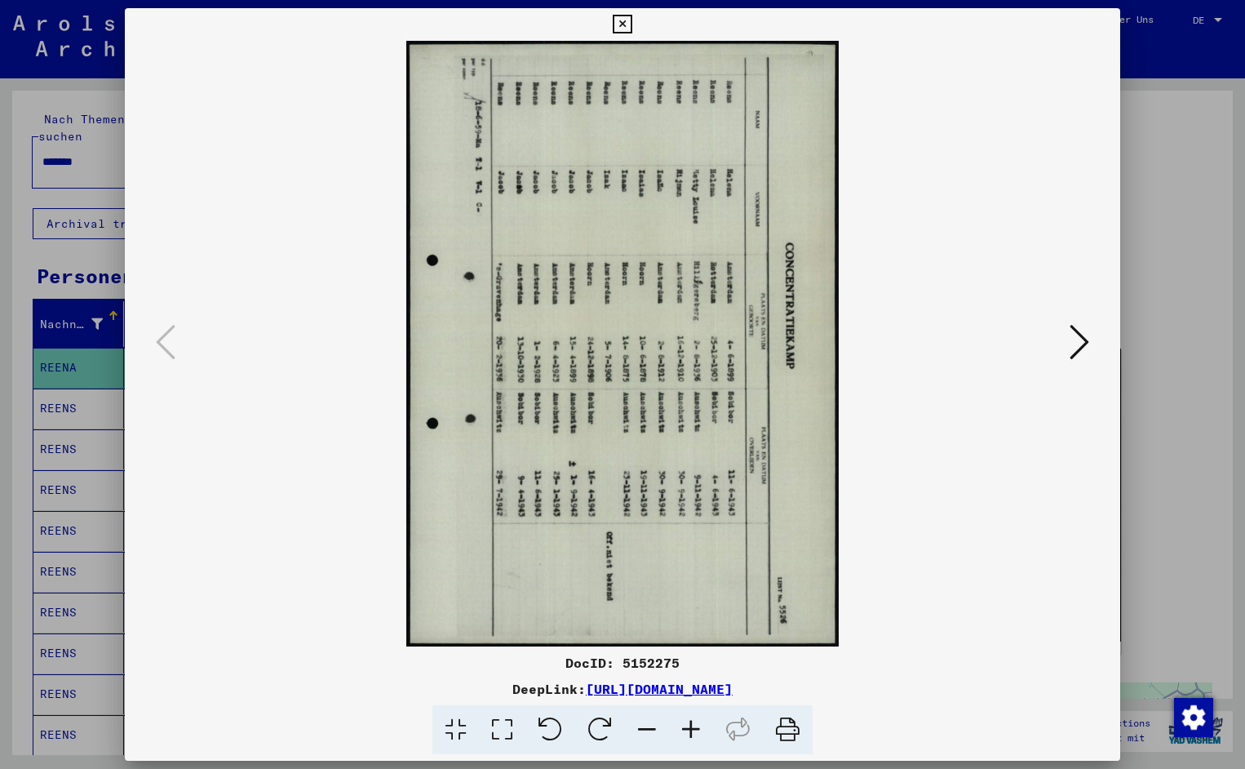
click at [550, 730] on icon at bounding box center [551, 730] width 50 height 50
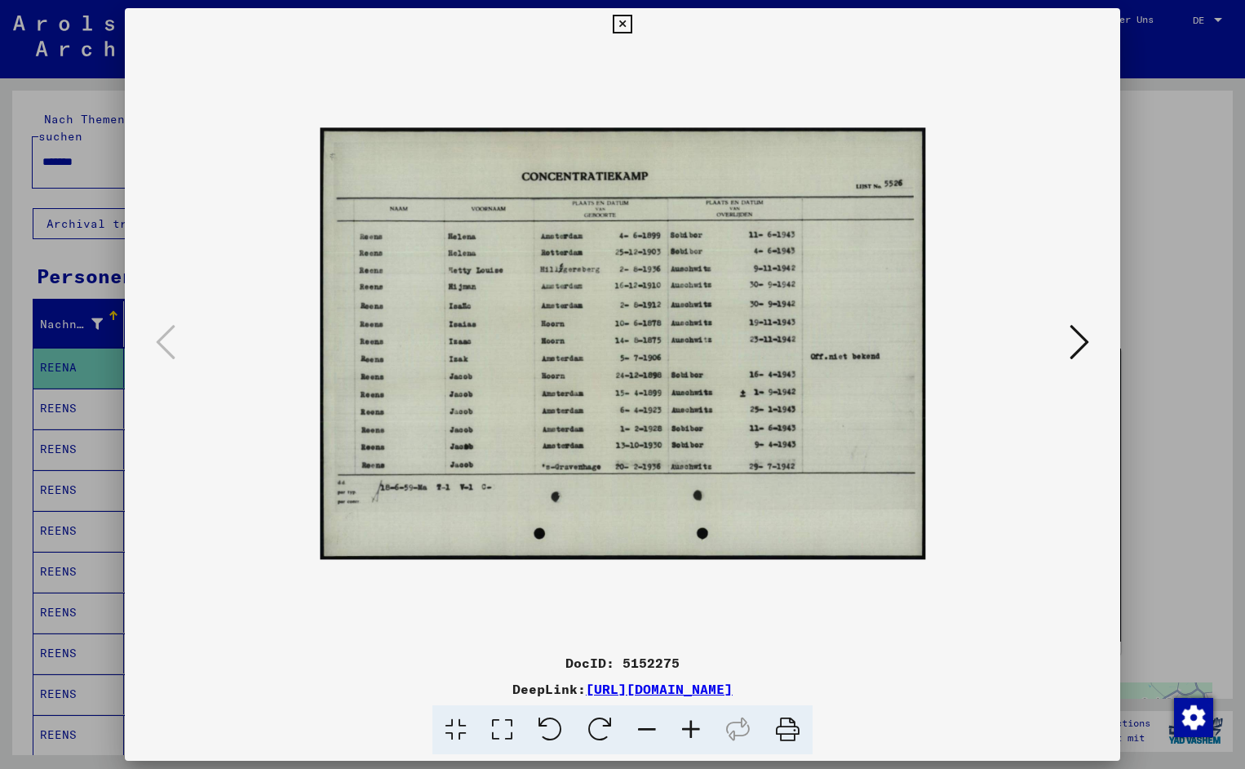
click at [681, 726] on icon at bounding box center [691, 730] width 44 height 50
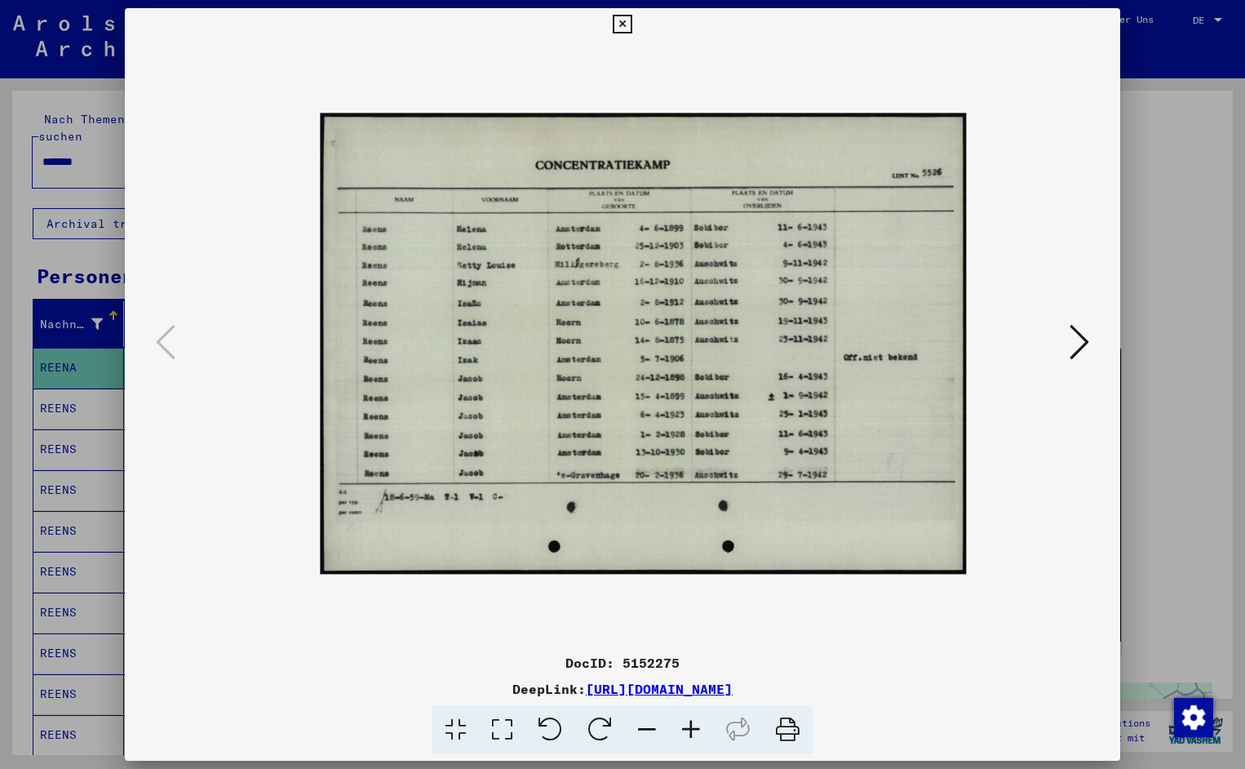
click at [681, 726] on icon at bounding box center [691, 730] width 44 height 50
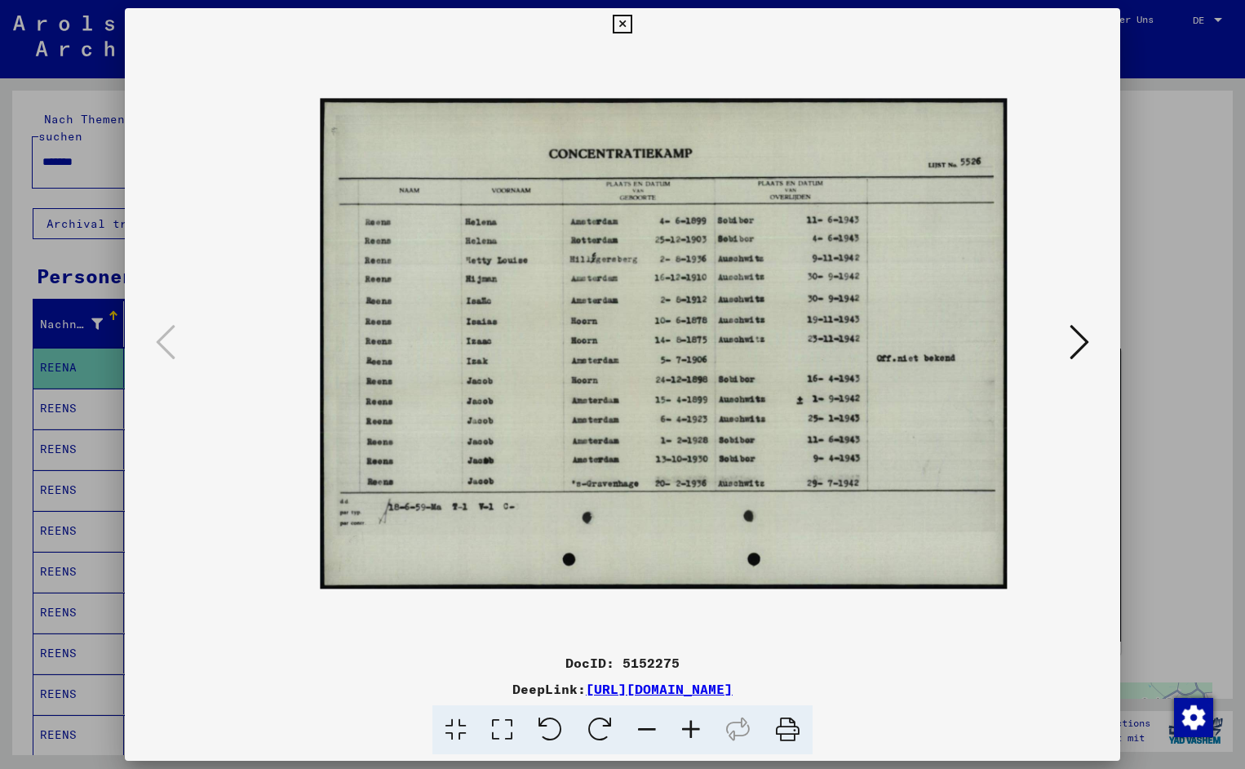
click at [681, 726] on icon at bounding box center [691, 730] width 44 height 50
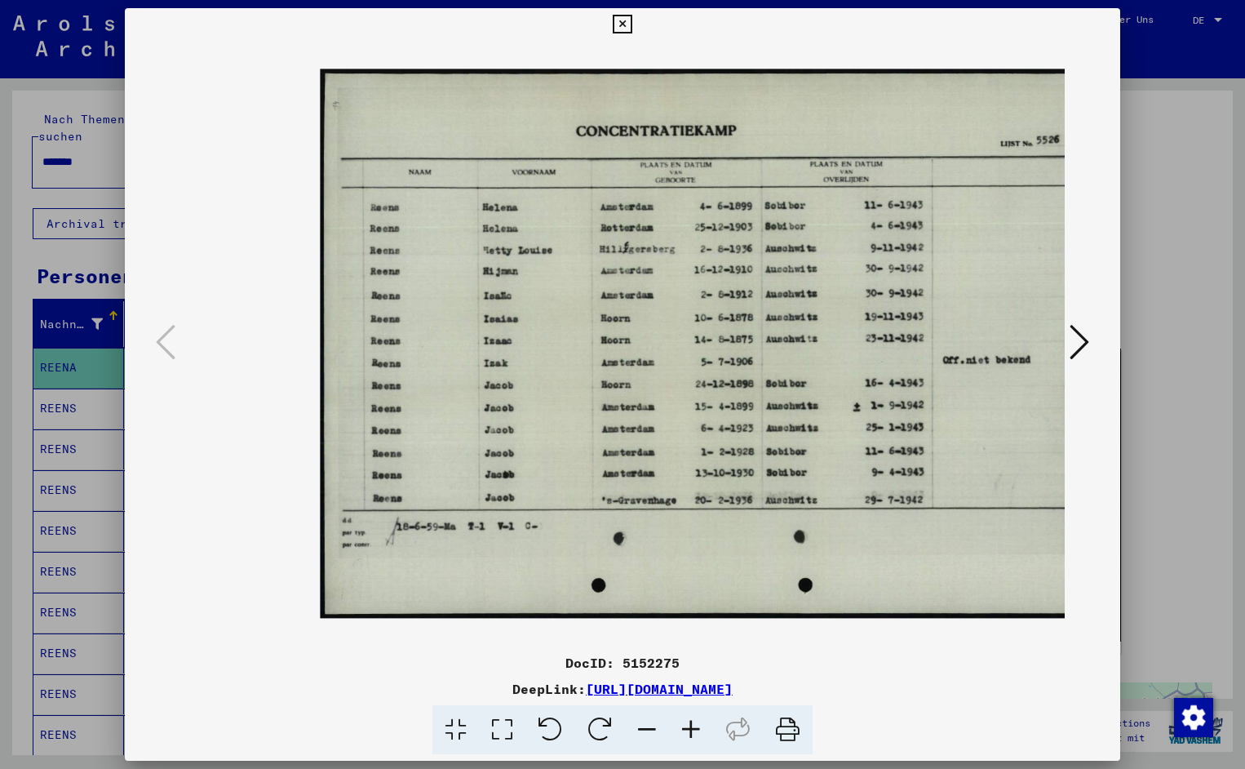
click at [681, 726] on icon at bounding box center [691, 730] width 44 height 50
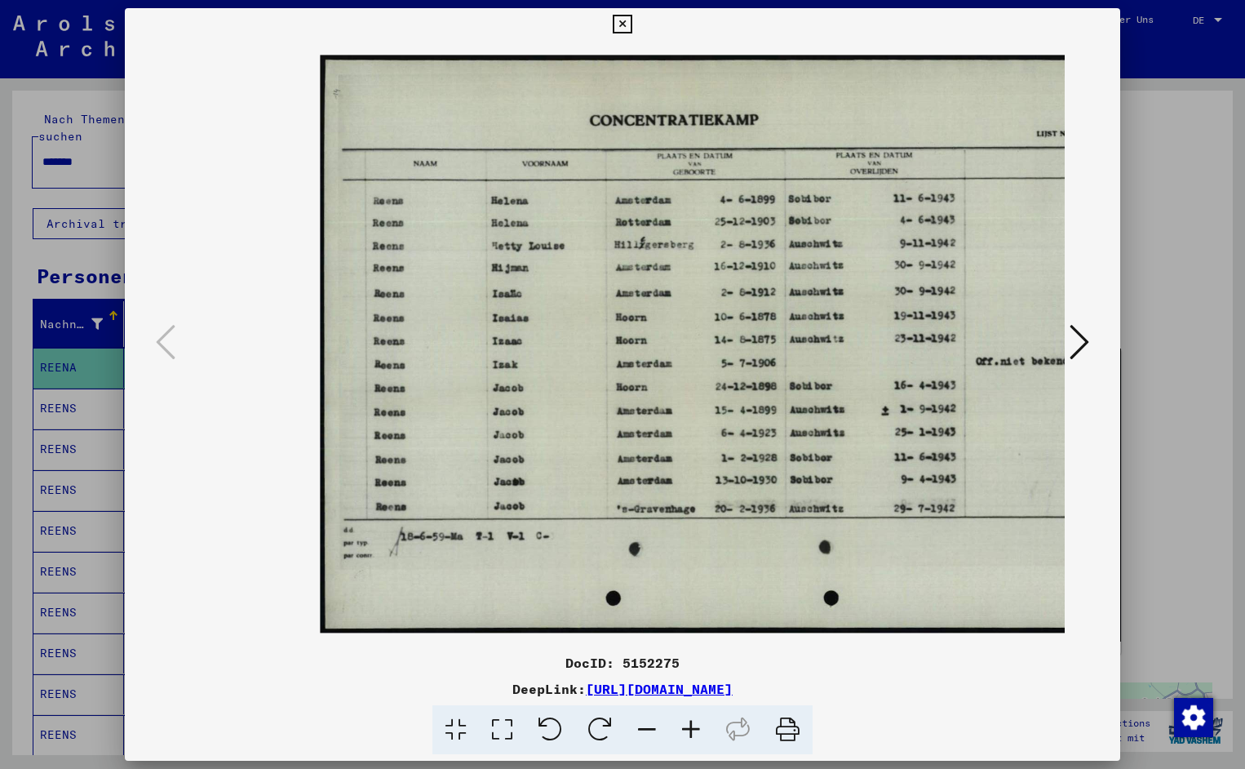
click at [681, 726] on icon at bounding box center [691, 730] width 44 height 50
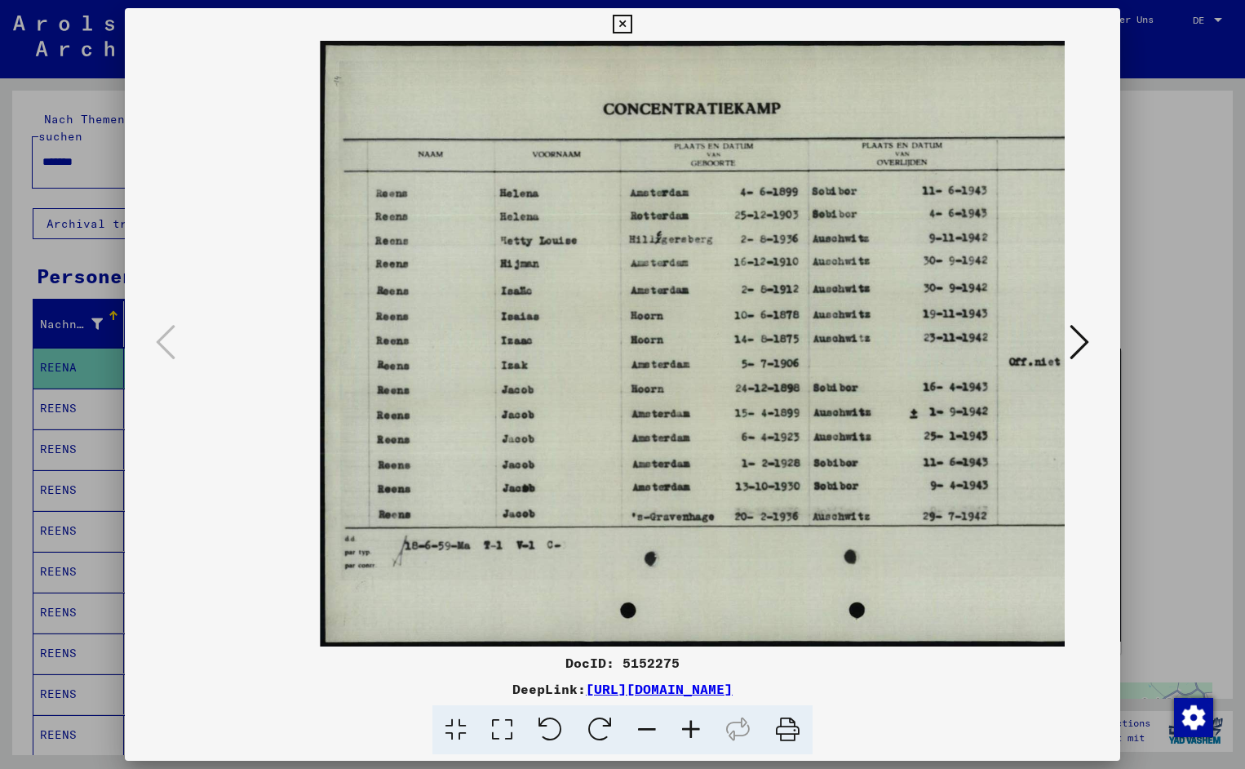
click at [681, 726] on icon at bounding box center [691, 730] width 44 height 50
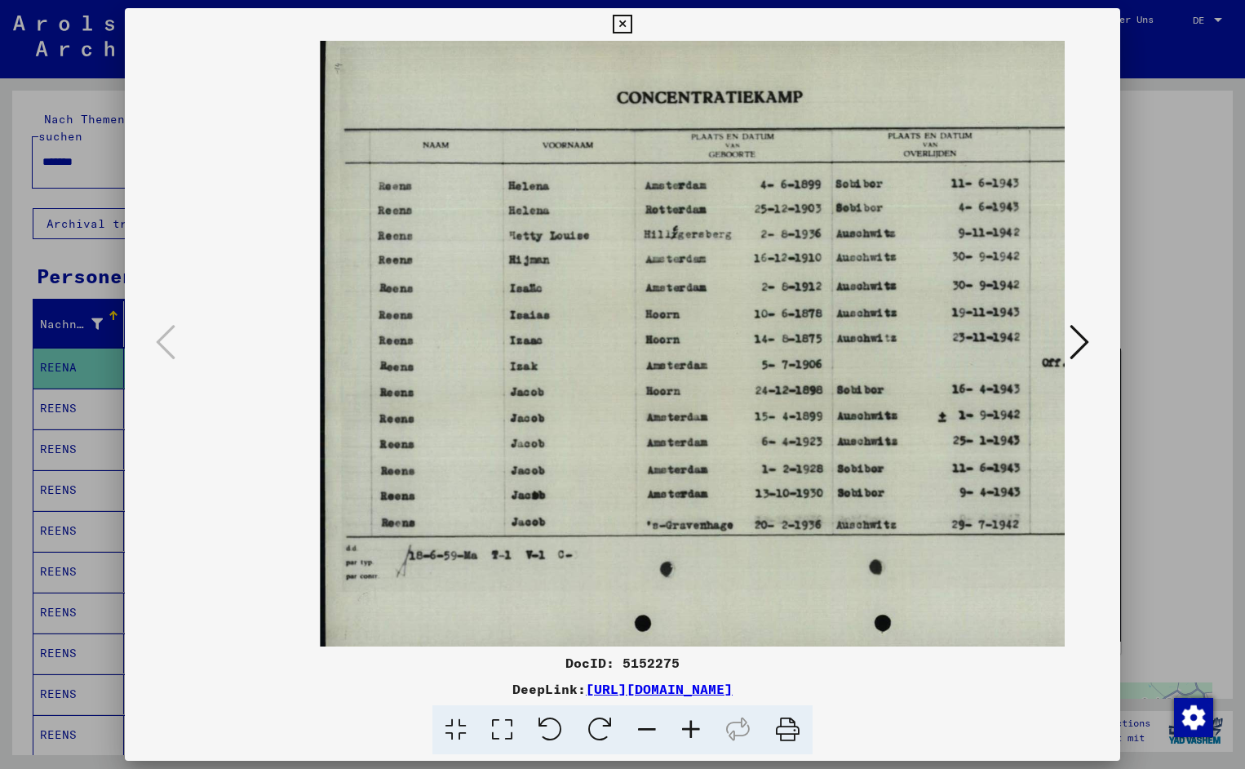
click at [681, 726] on icon at bounding box center [691, 730] width 44 height 50
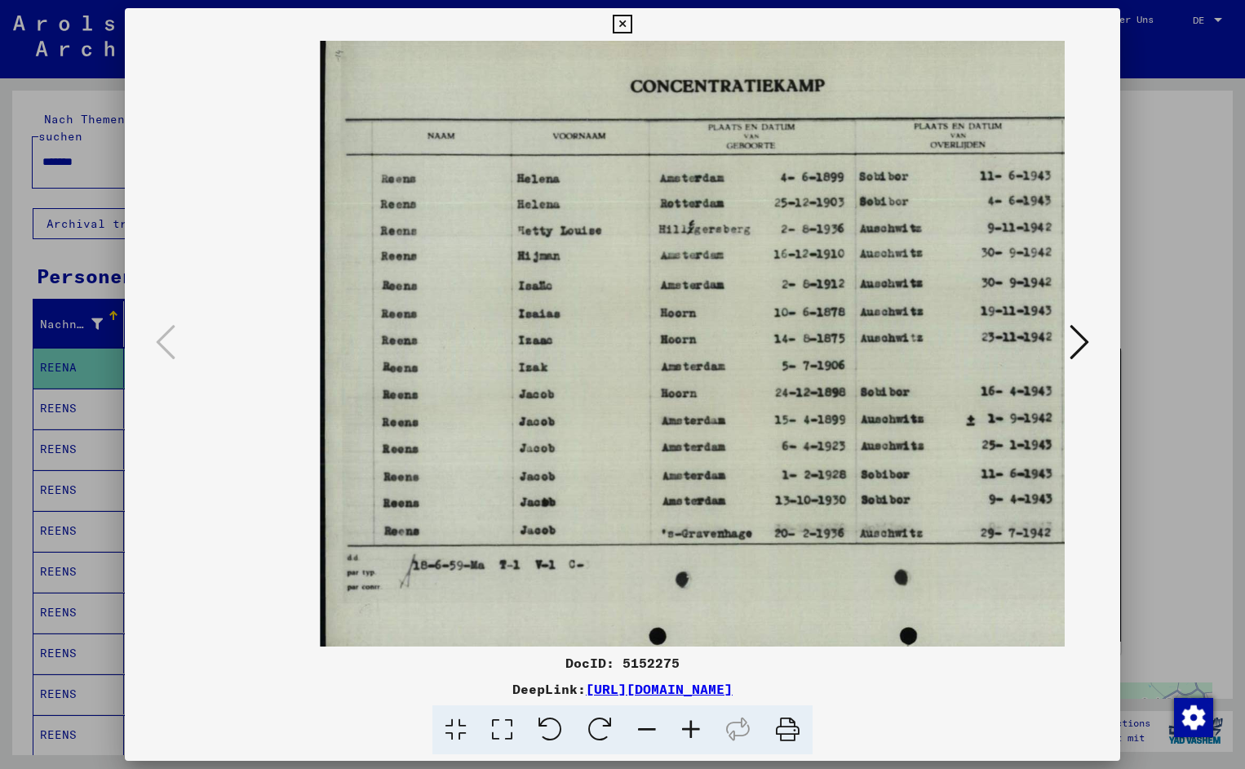
click at [681, 726] on icon at bounding box center [691, 730] width 44 height 50
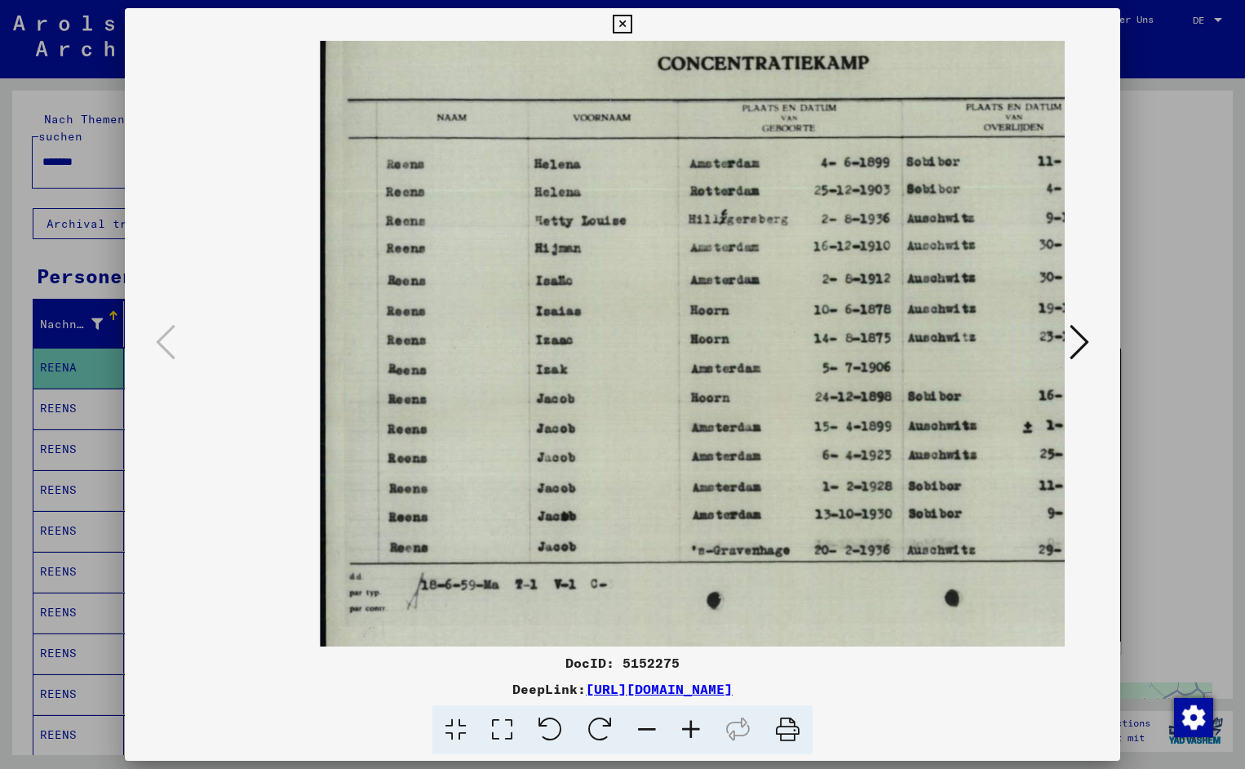
click at [681, 726] on icon at bounding box center [691, 730] width 44 height 50
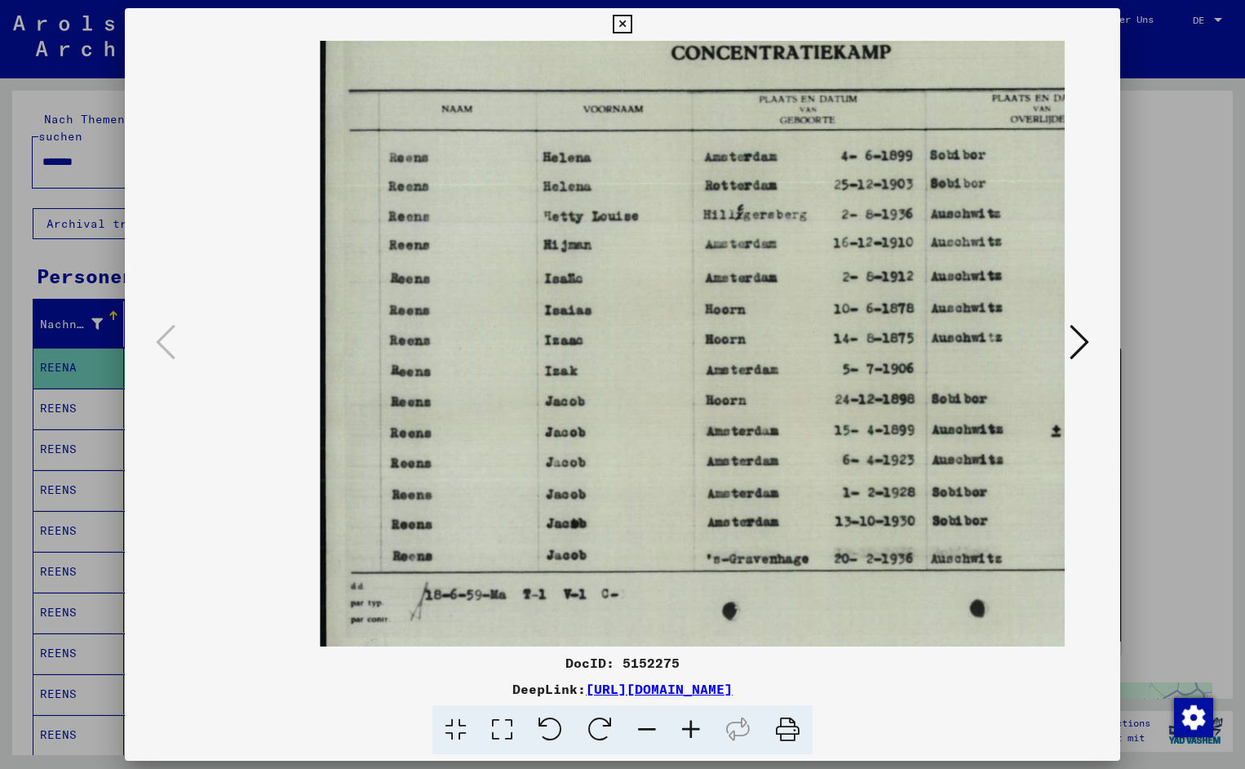
click at [681, 726] on icon at bounding box center [691, 730] width 44 height 50
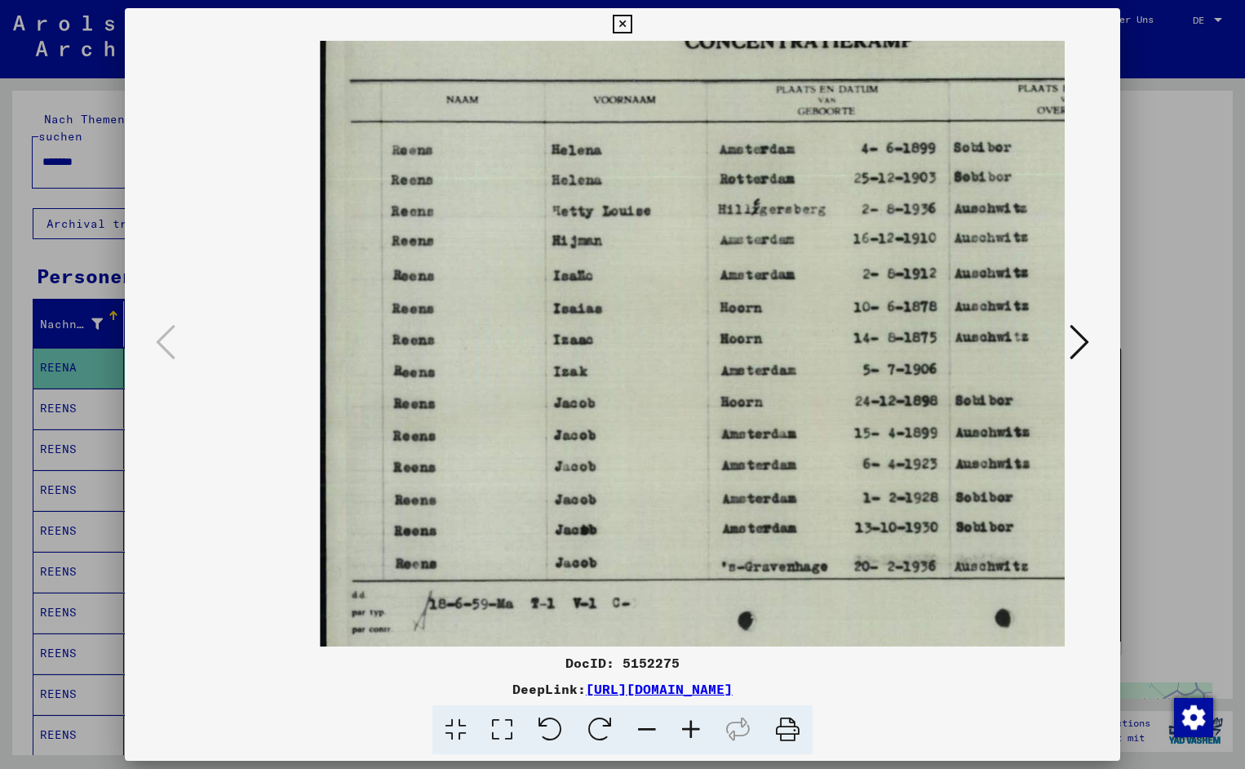
click at [681, 726] on icon at bounding box center [691, 730] width 44 height 50
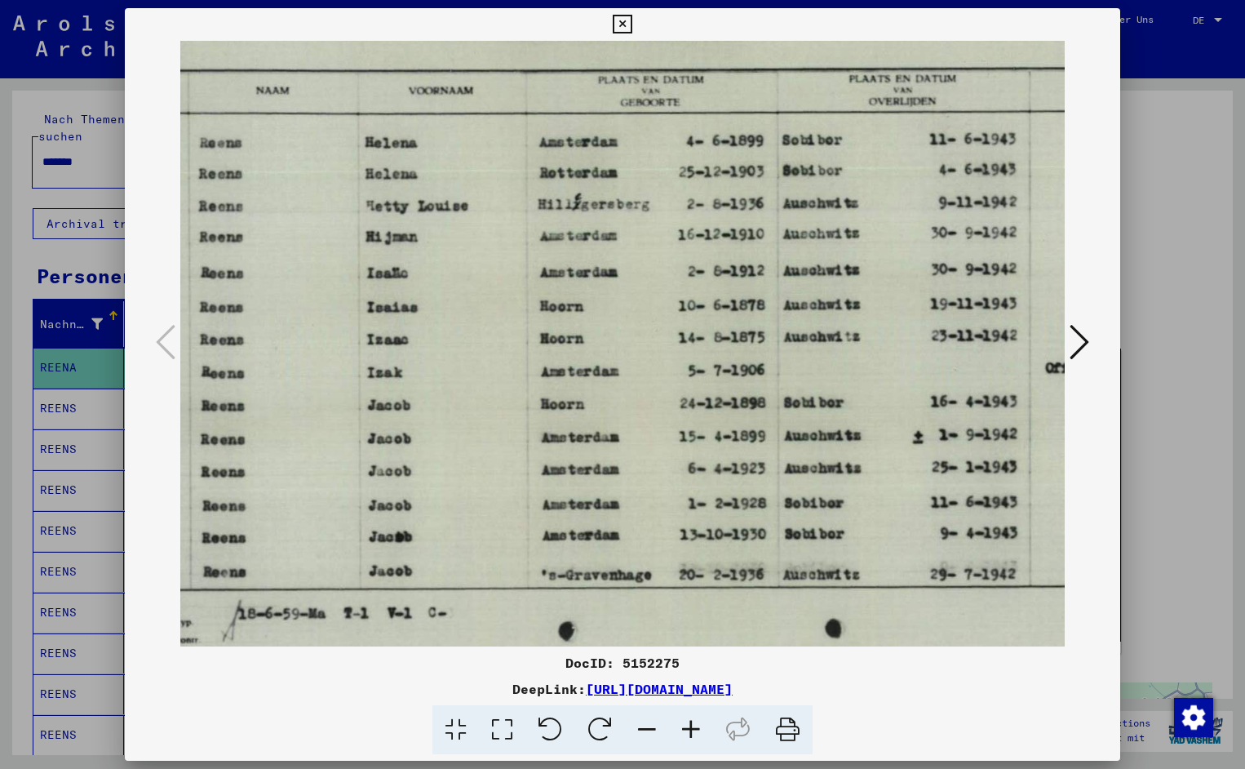
scroll to position [0, 198]
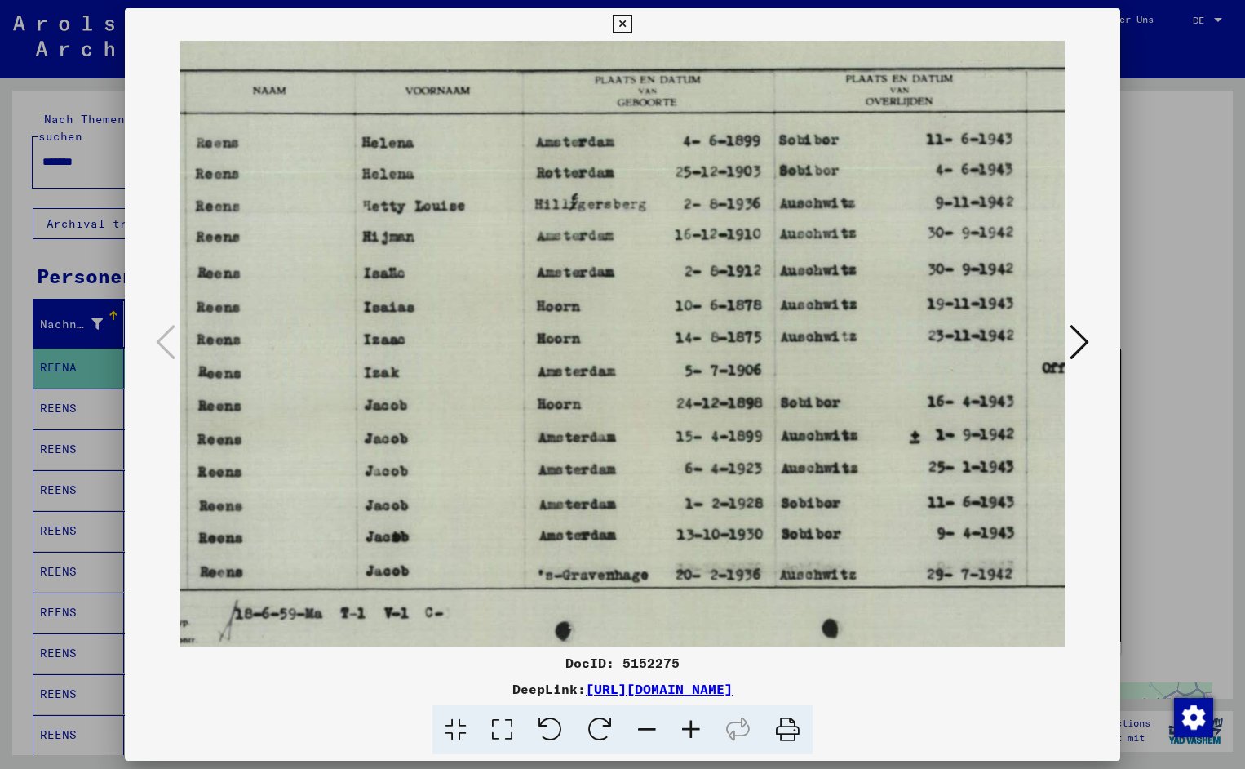
drag, startPoint x: 777, startPoint y: 473, endPoint x: 579, endPoint y: 520, distance: 203.7
click at [632, 22] on icon at bounding box center [622, 25] width 19 height 20
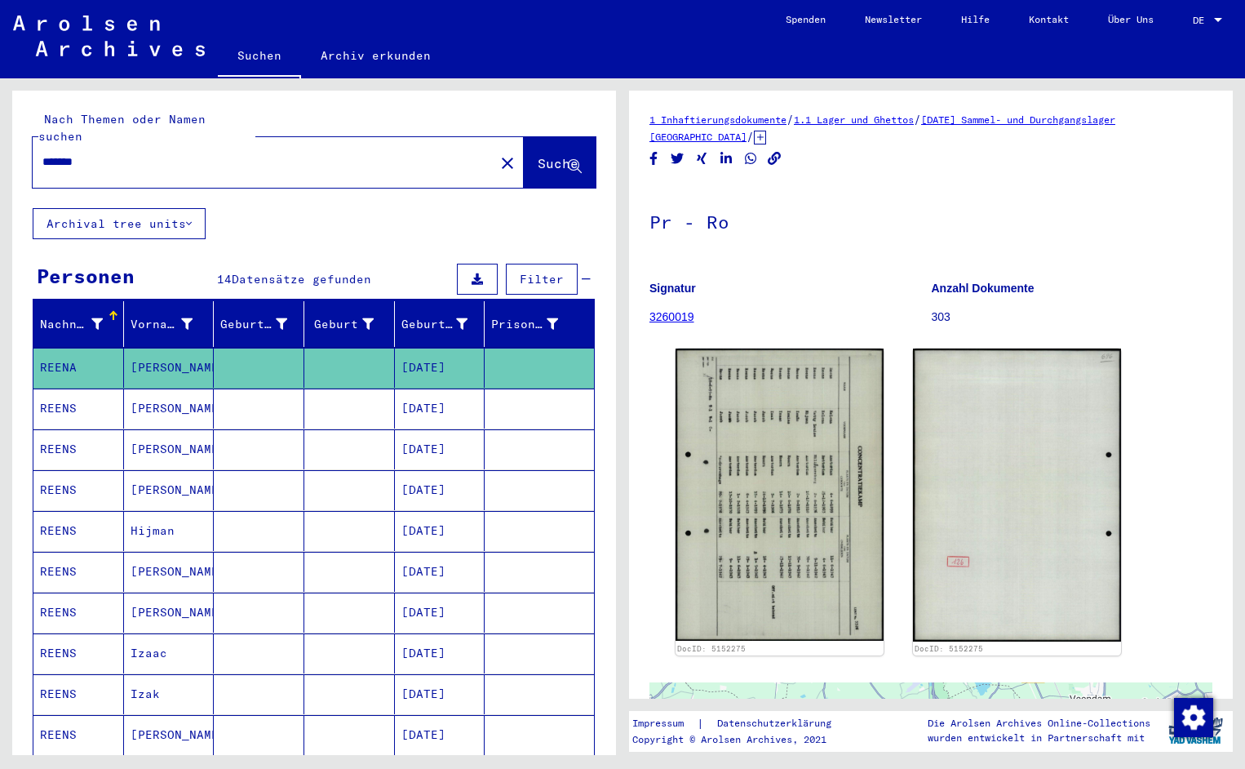
click at [113, 153] on input "*******" at bounding box center [263, 161] width 442 height 17
click at [538, 155] on span "Suche" at bounding box center [558, 163] width 41 height 16
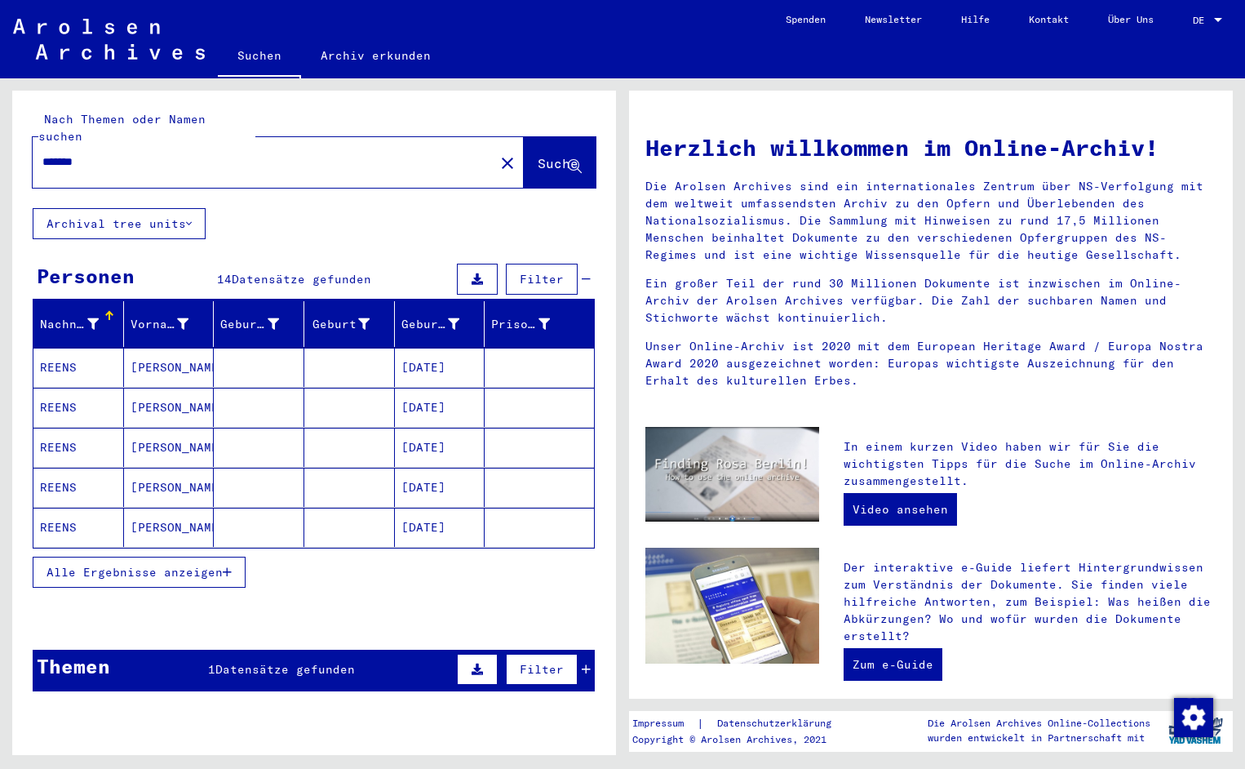
click at [77, 348] on mat-cell "REENS" at bounding box center [78, 367] width 91 height 39
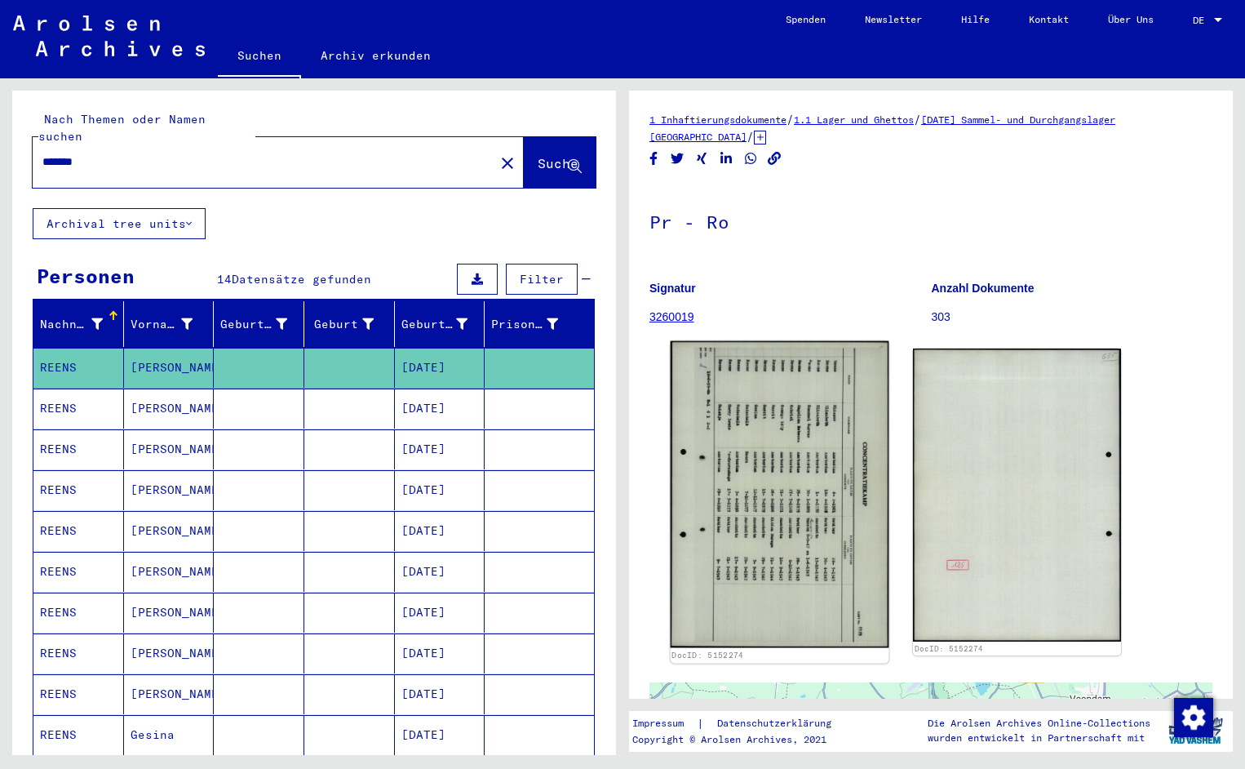
click at [797, 469] on img at bounding box center [780, 494] width 219 height 307
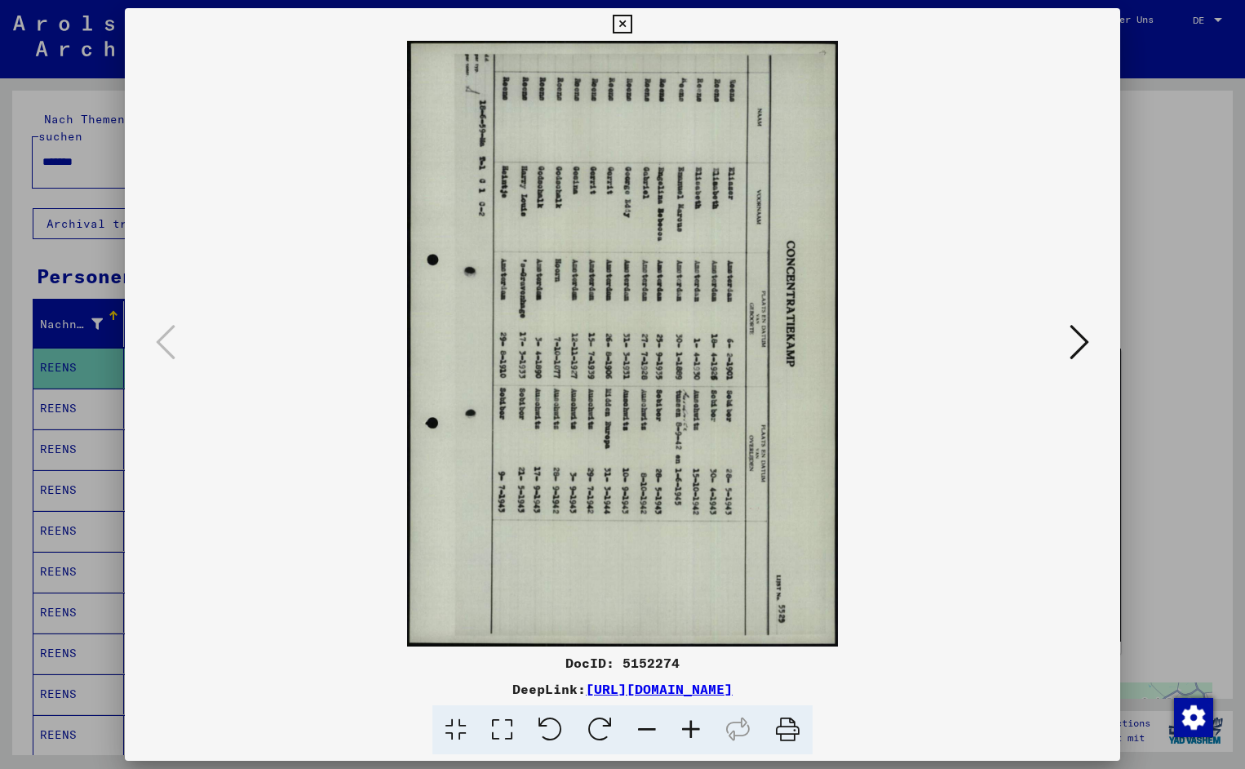
click at [557, 726] on icon at bounding box center [551, 730] width 50 height 50
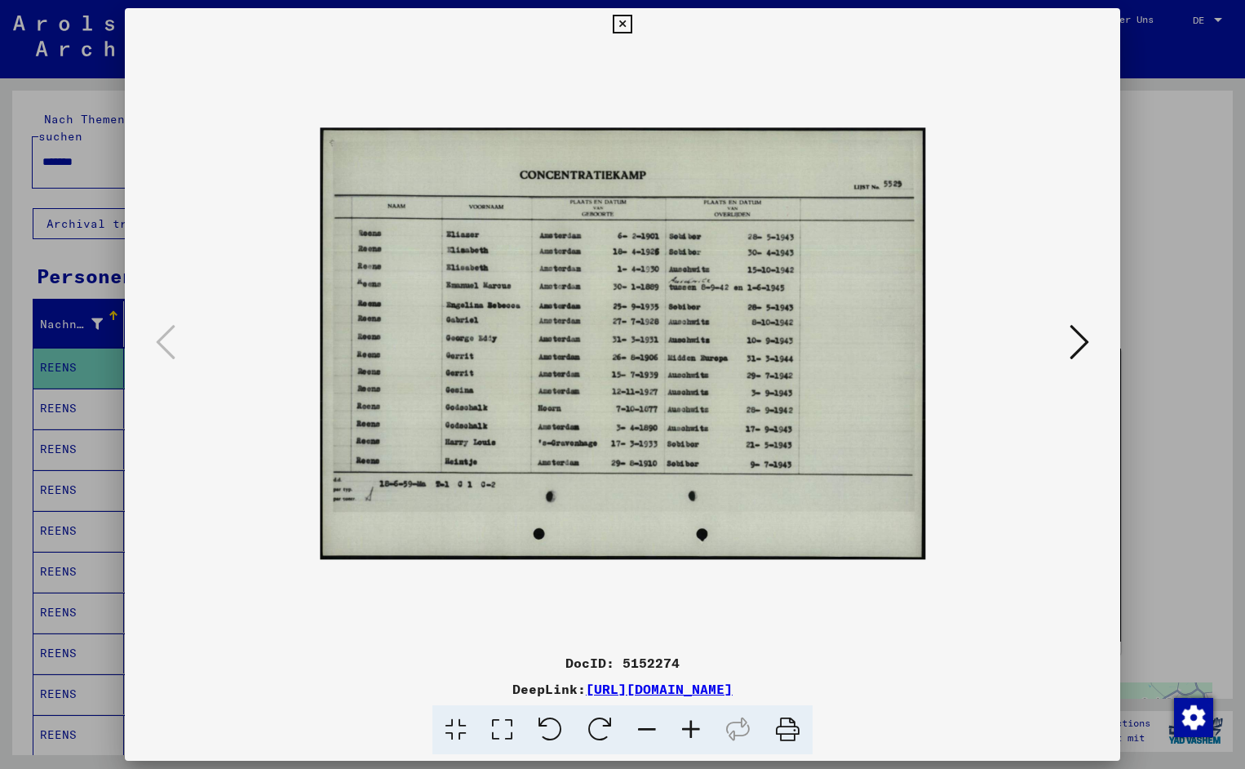
click at [688, 734] on icon at bounding box center [691, 730] width 44 height 50
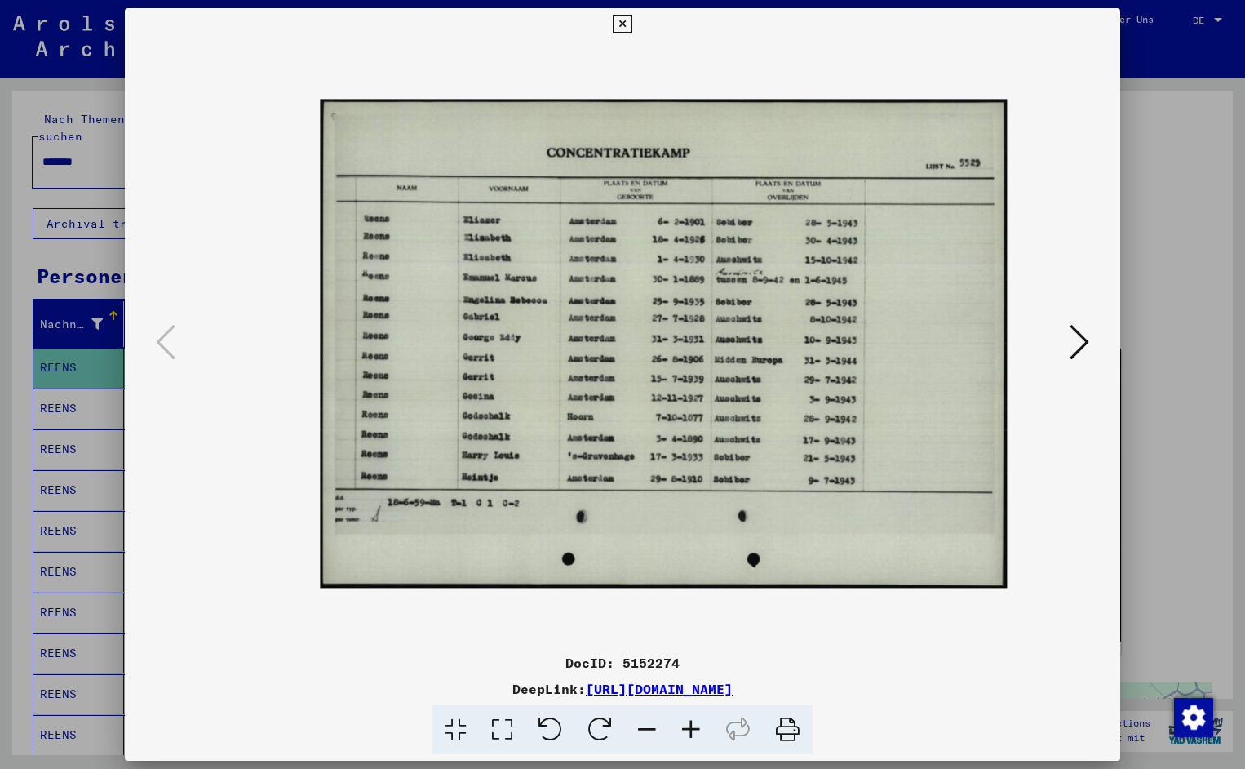
click at [688, 734] on icon at bounding box center [691, 730] width 44 height 50
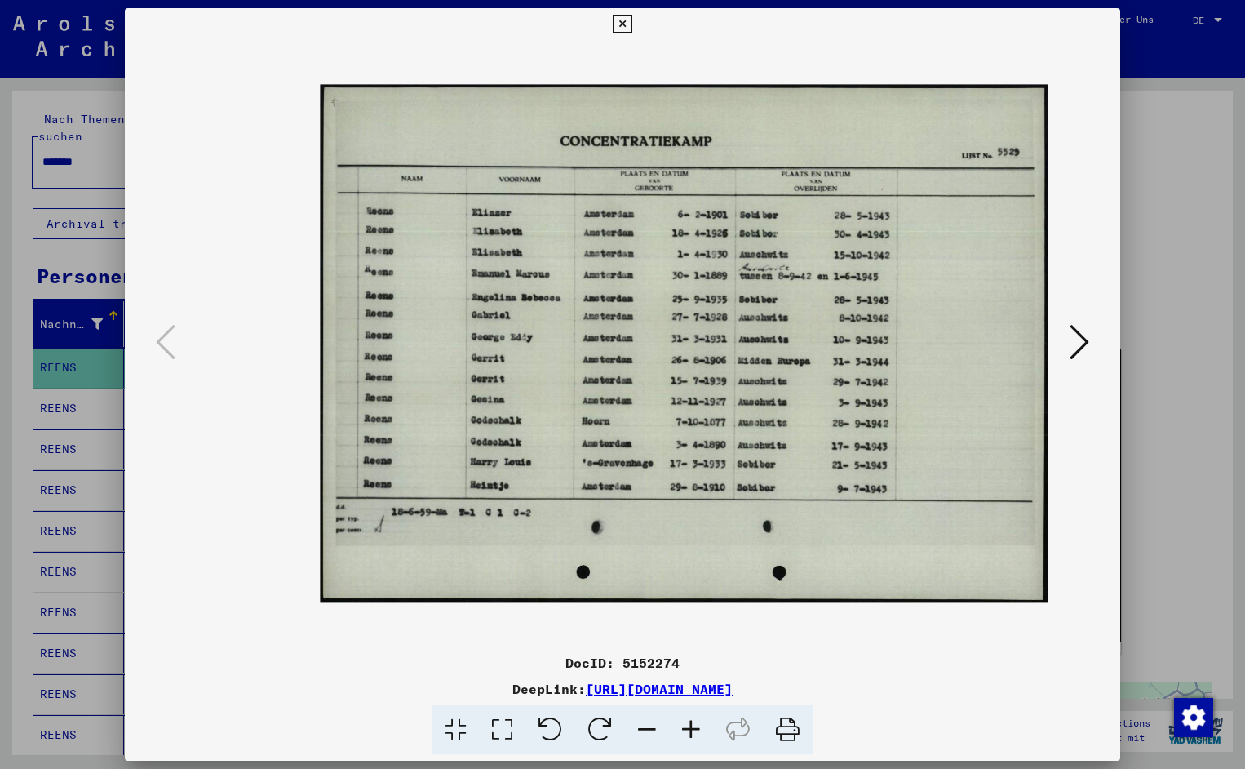
click at [688, 734] on icon at bounding box center [691, 730] width 44 height 50
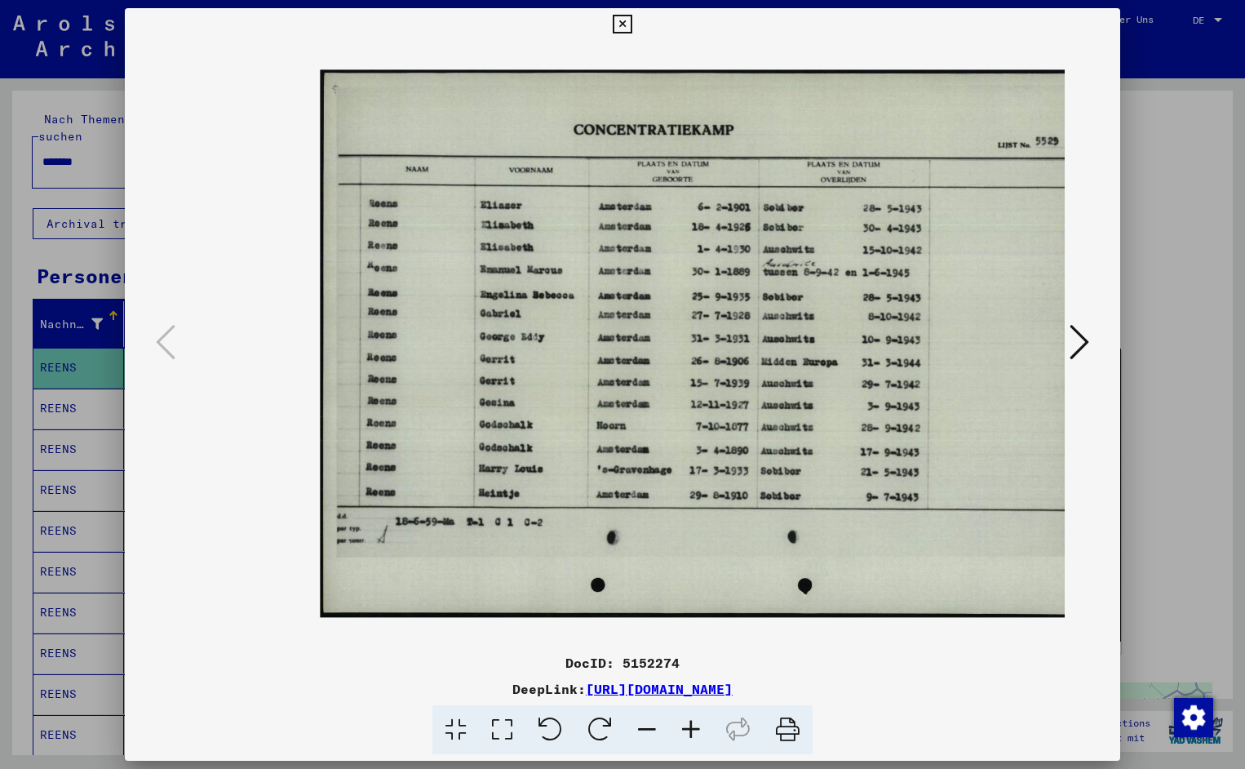
click at [688, 734] on icon at bounding box center [691, 730] width 44 height 50
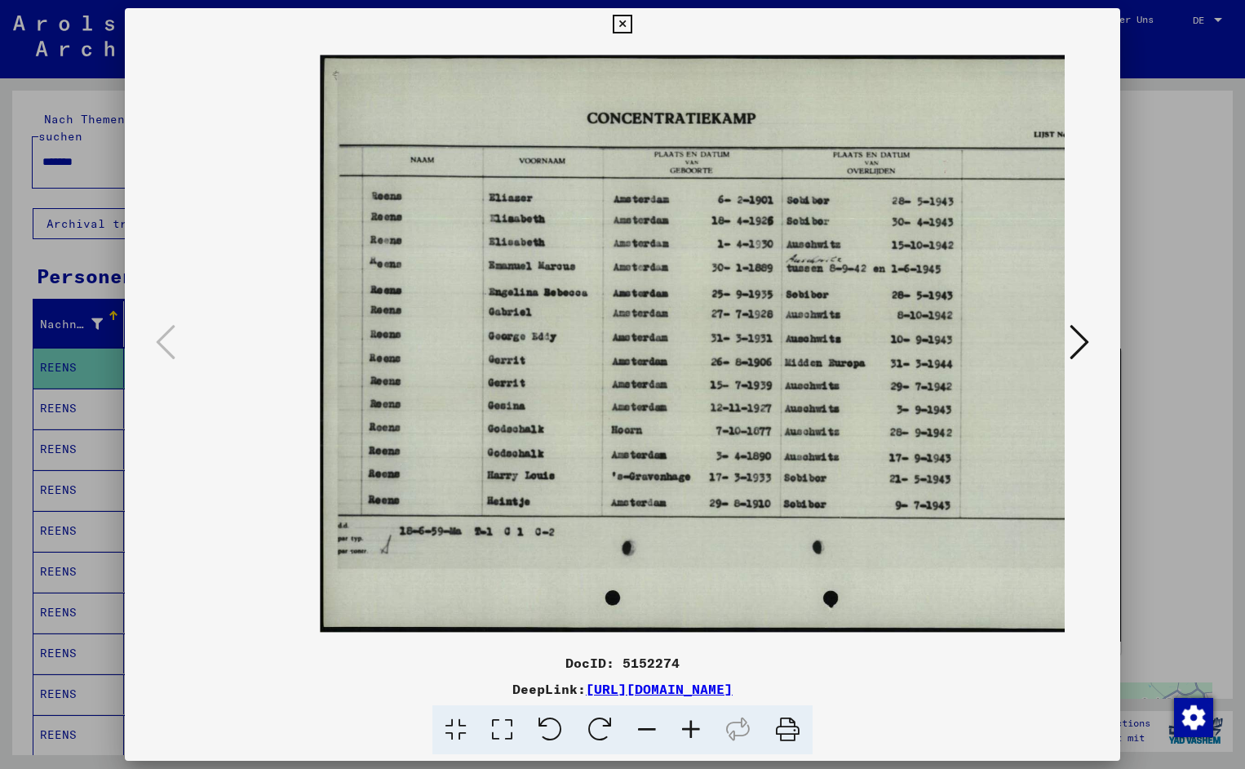
click at [688, 734] on icon at bounding box center [691, 730] width 44 height 50
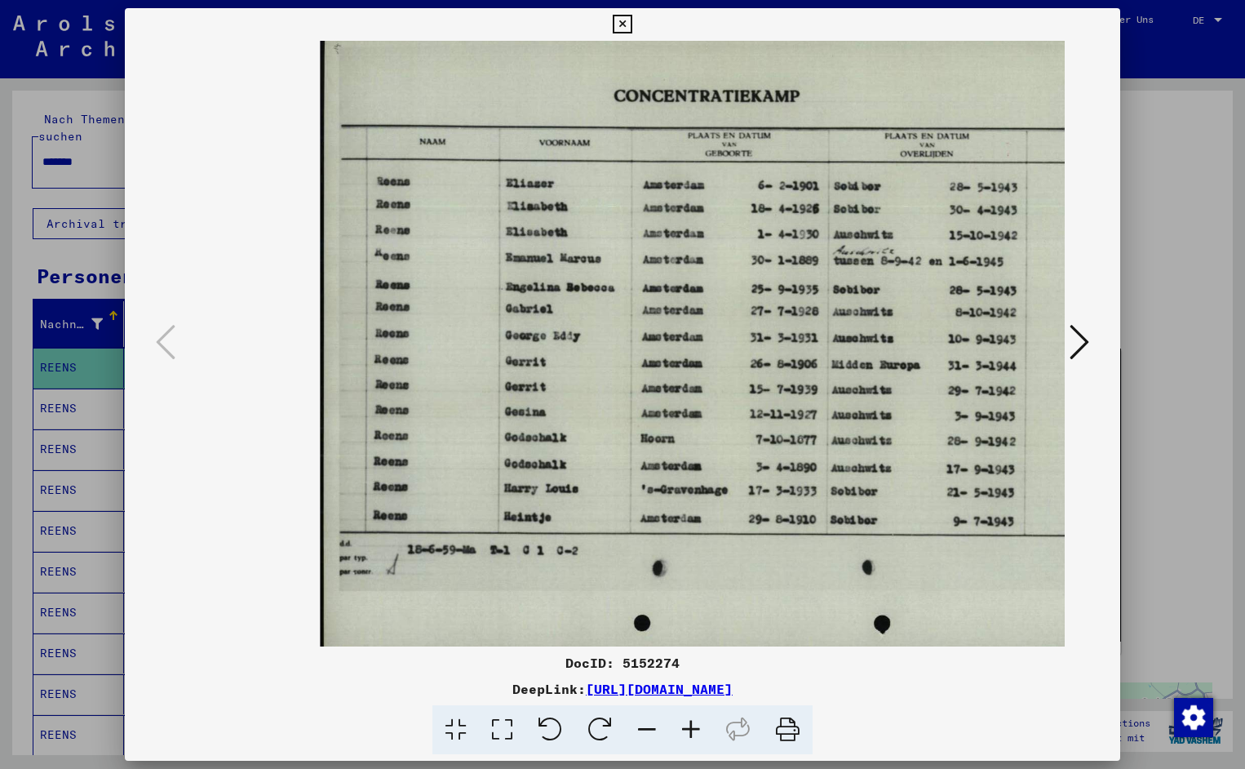
click at [688, 734] on icon at bounding box center [691, 730] width 44 height 50
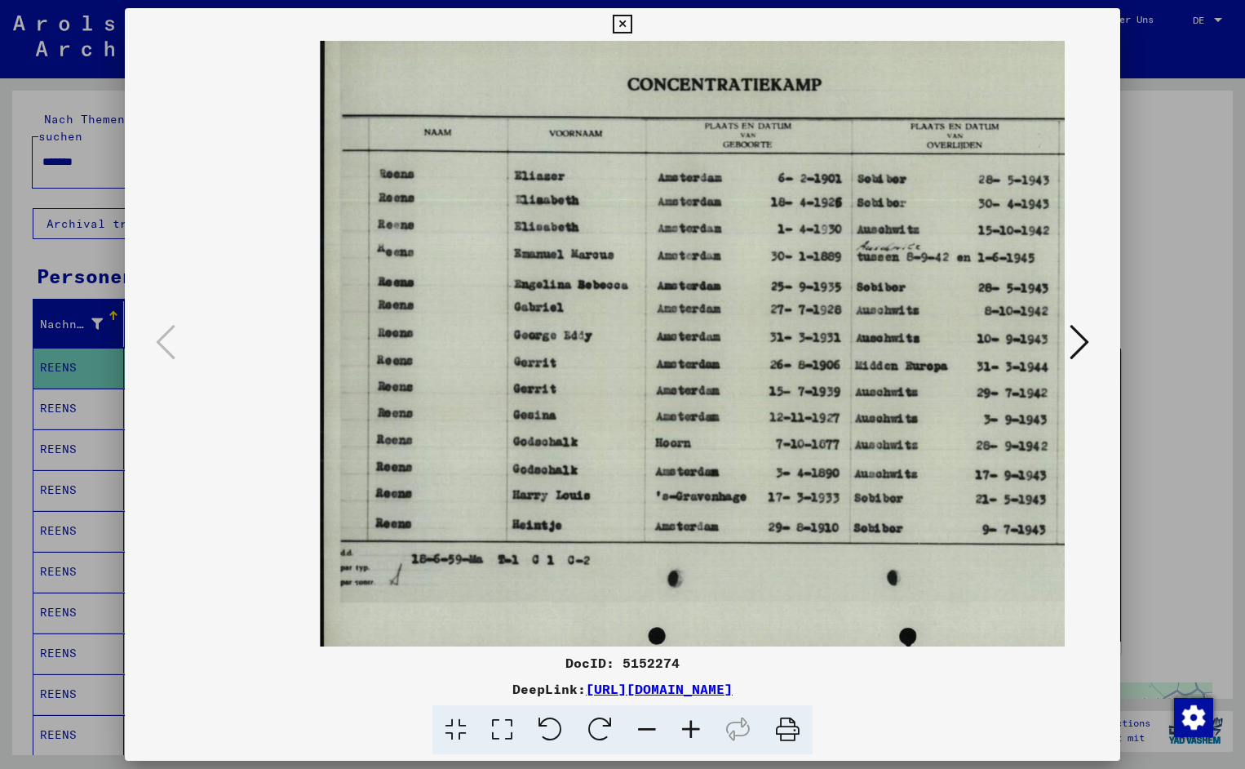
click at [688, 734] on icon at bounding box center [691, 730] width 44 height 50
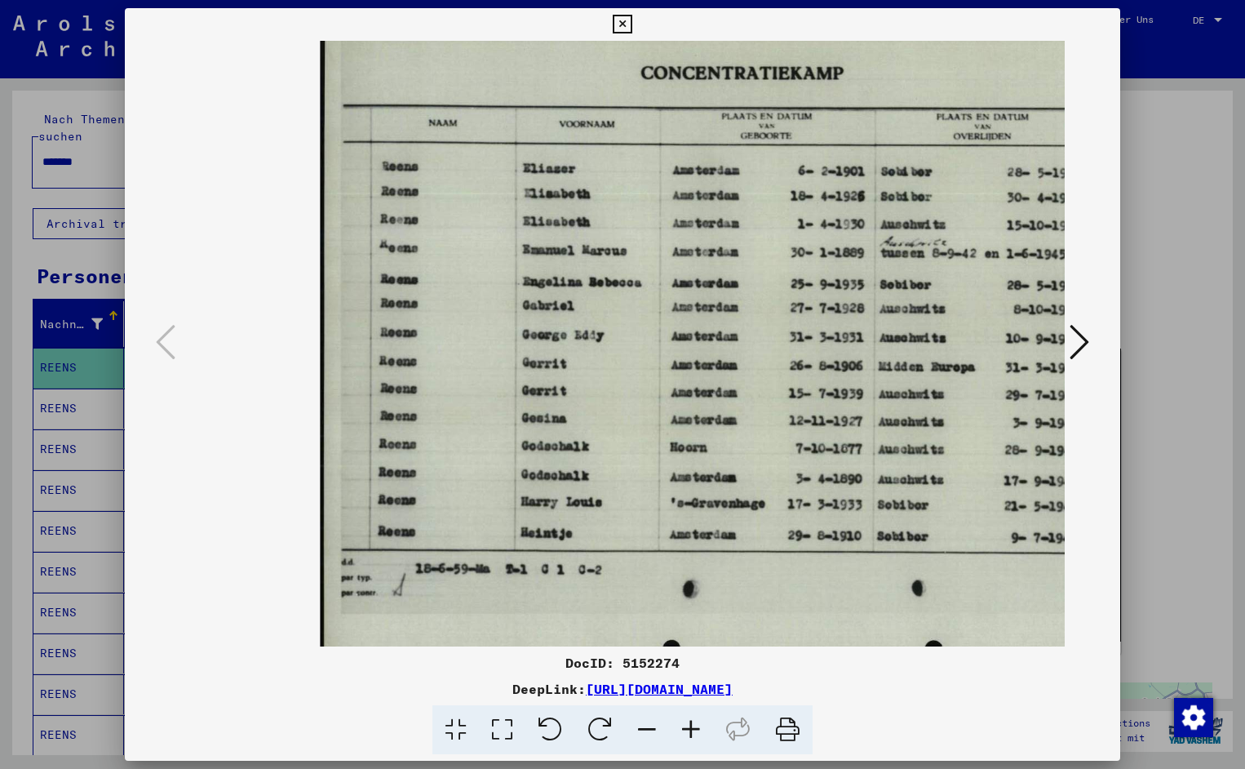
click at [688, 734] on icon at bounding box center [691, 730] width 44 height 50
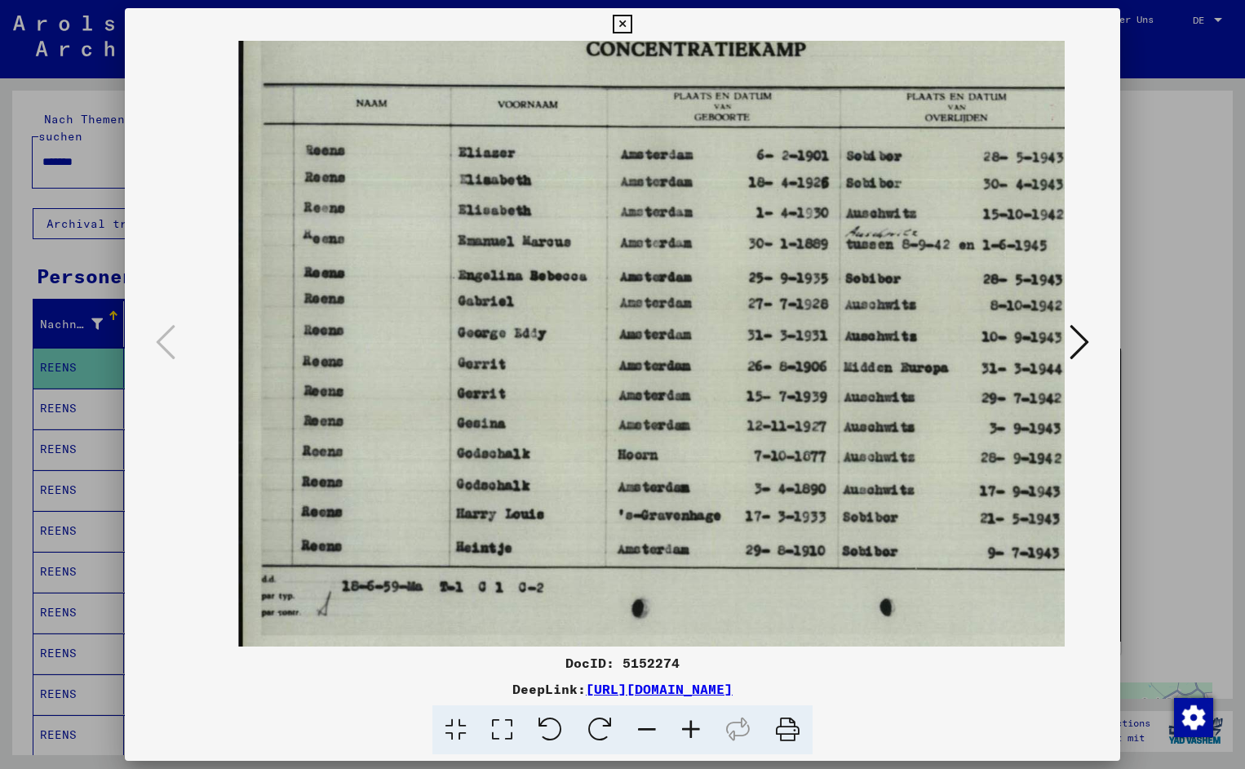
scroll to position [2, 82]
drag, startPoint x: 983, startPoint y: 263, endPoint x: 900, endPoint y: 261, distance: 82.4
click at [637, 33] on button at bounding box center [622, 24] width 29 height 33
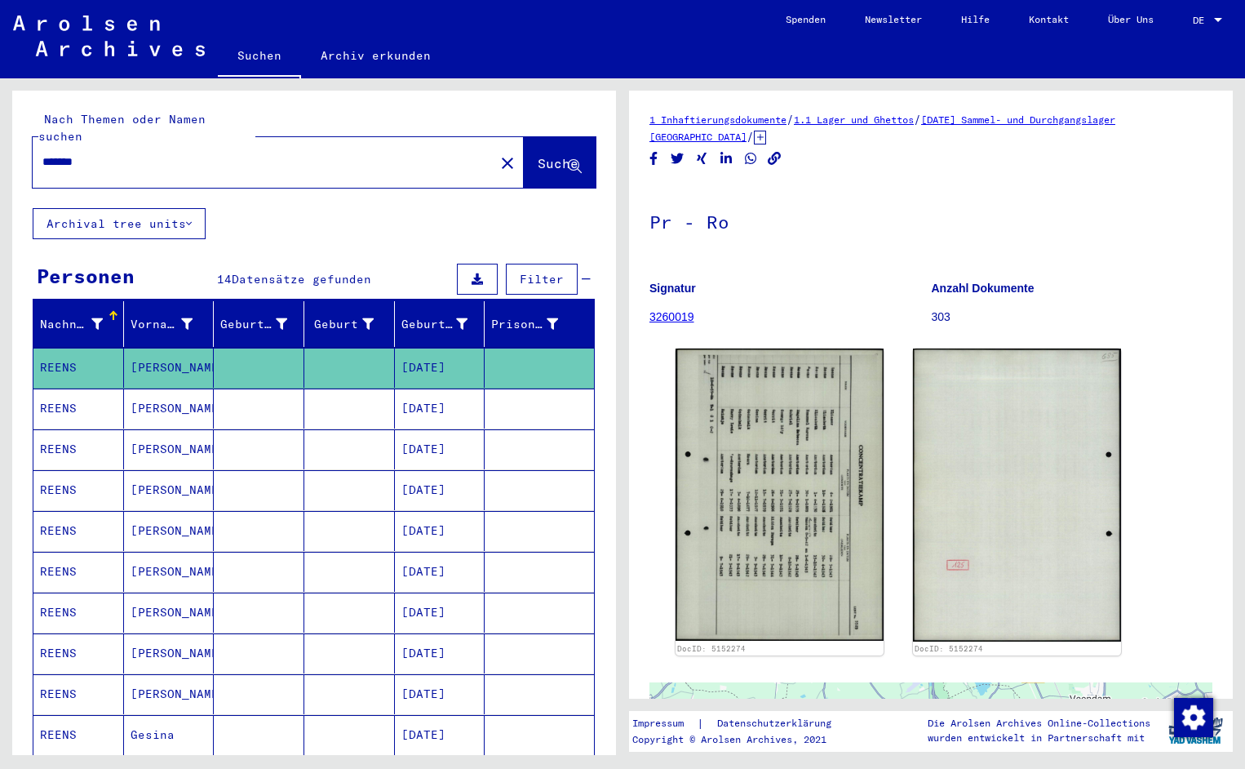
click at [101, 153] on input "*******" at bounding box center [263, 161] width 442 height 17
click at [544, 155] on span "Suche" at bounding box center [558, 163] width 41 height 16
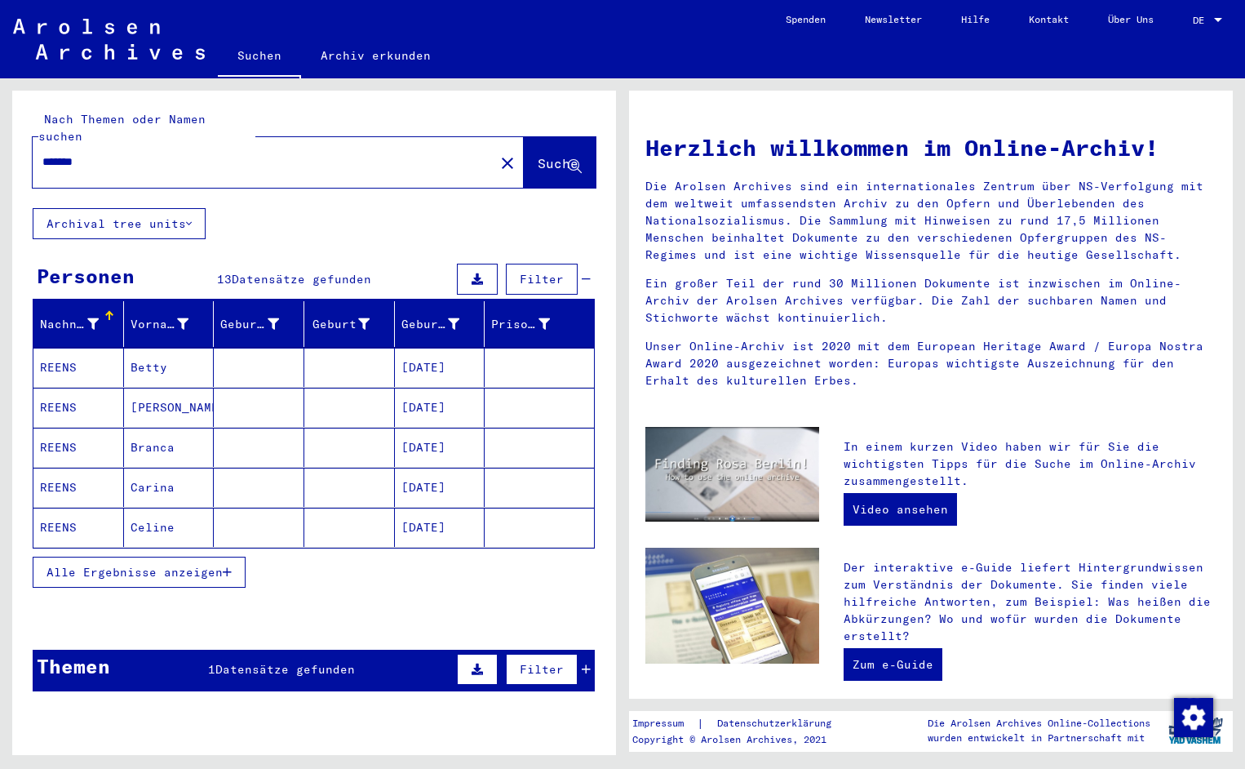
click at [58, 357] on mat-cell "REENS" at bounding box center [78, 367] width 91 height 39
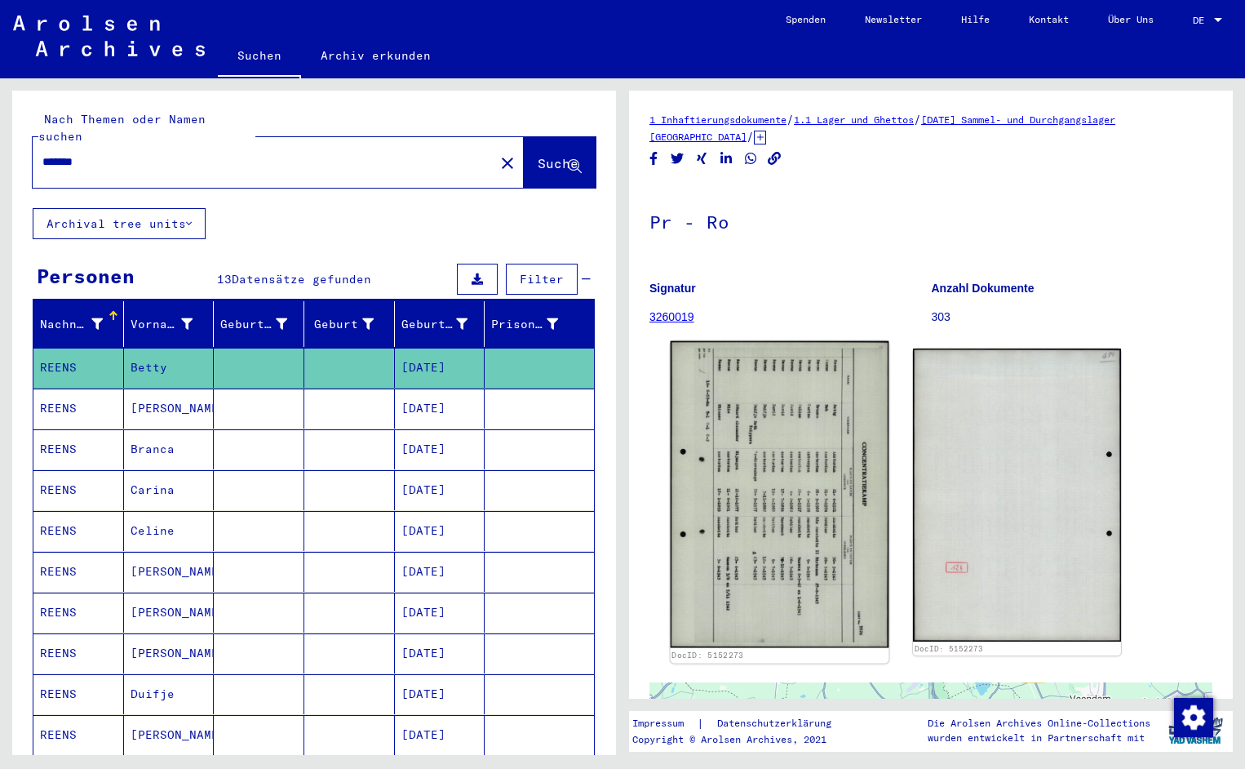
click at [722, 441] on img at bounding box center [780, 494] width 219 height 307
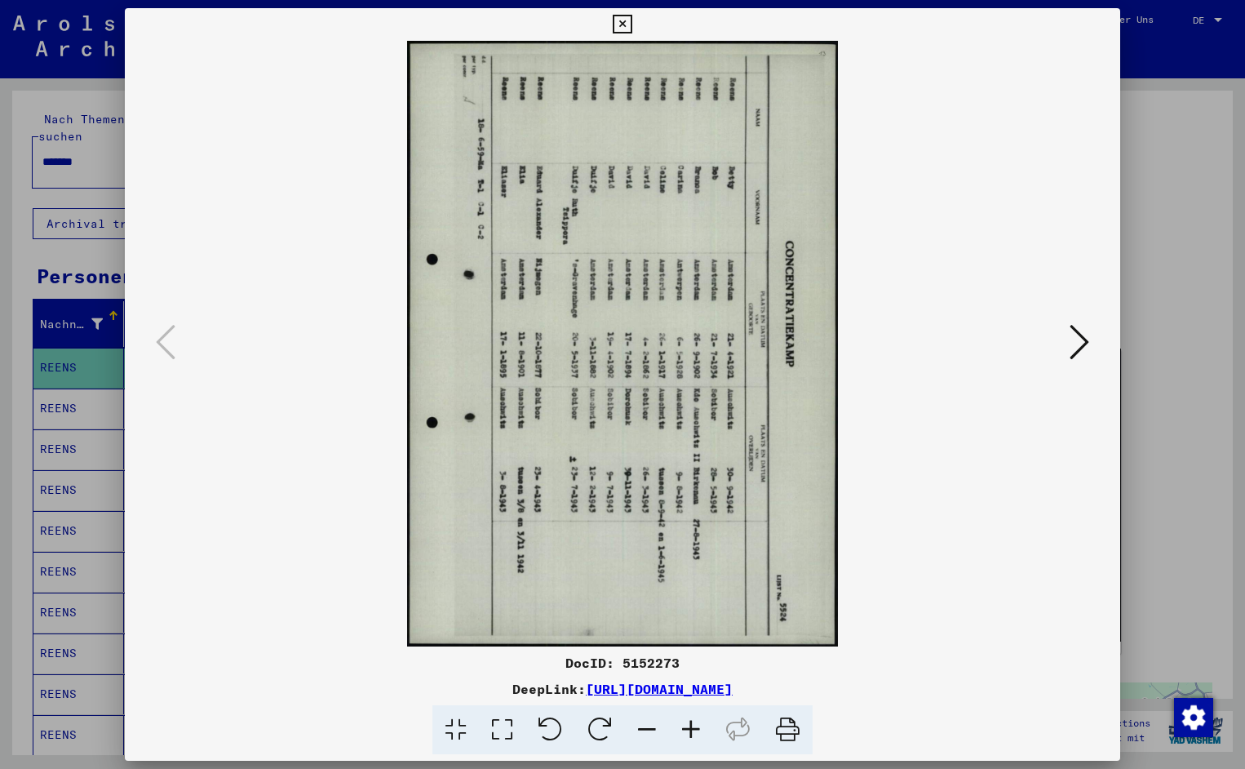
click at [561, 732] on icon at bounding box center [551, 730] width 50 height 50
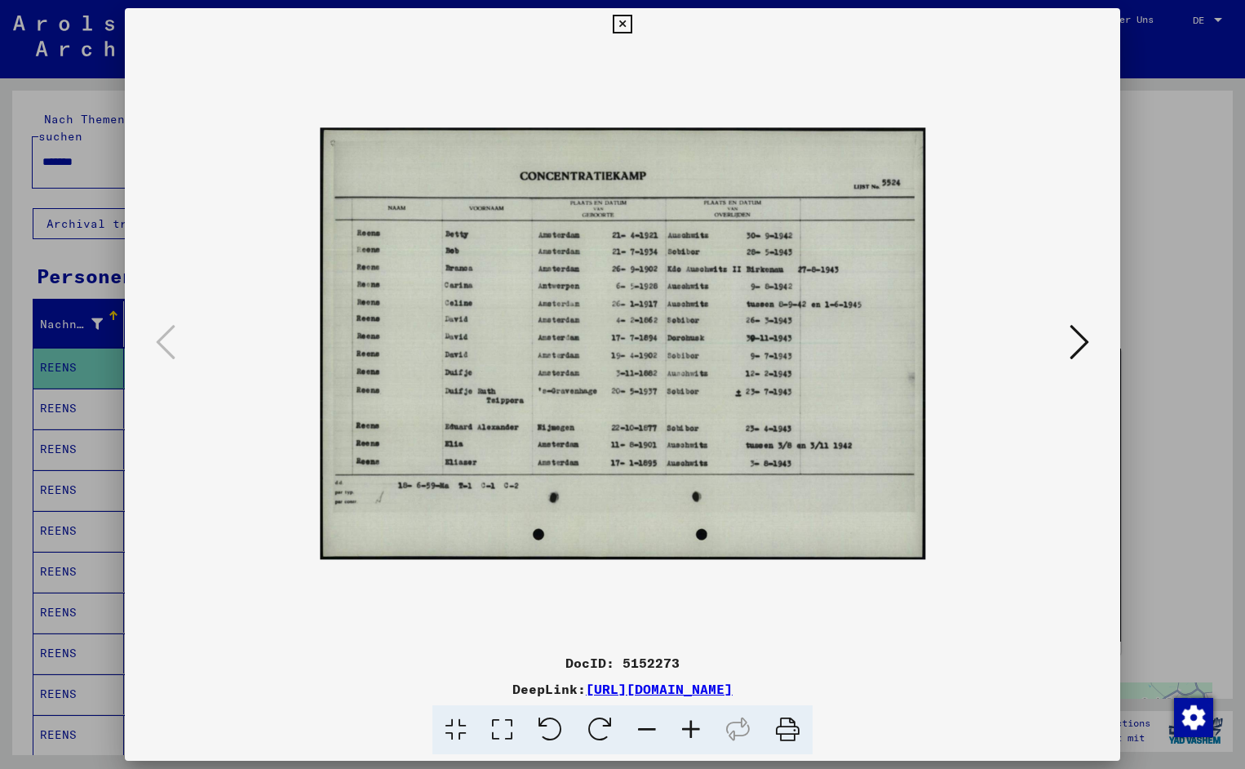
click at [694, 726] on icon at bounding box center [691, 730] width 44 height 50
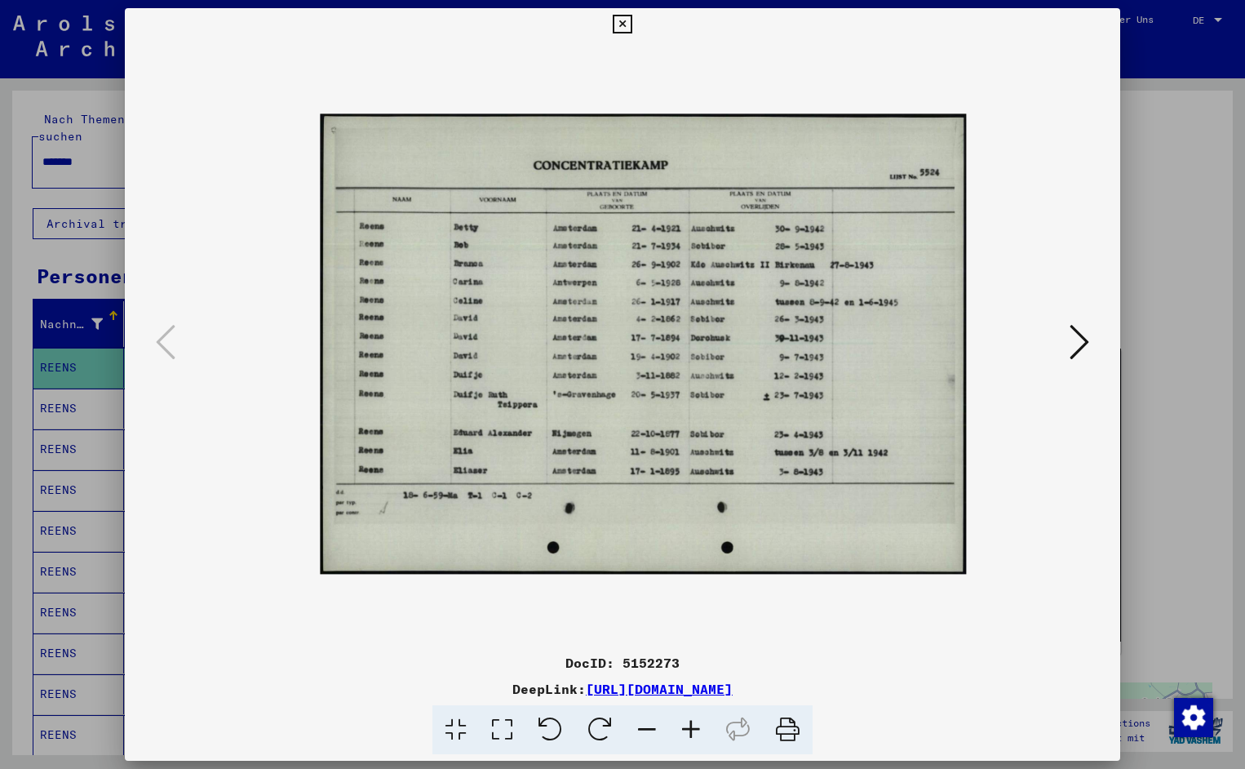
click at [694, 726] on icon at bounding box center [691, 730] width 44 height 50
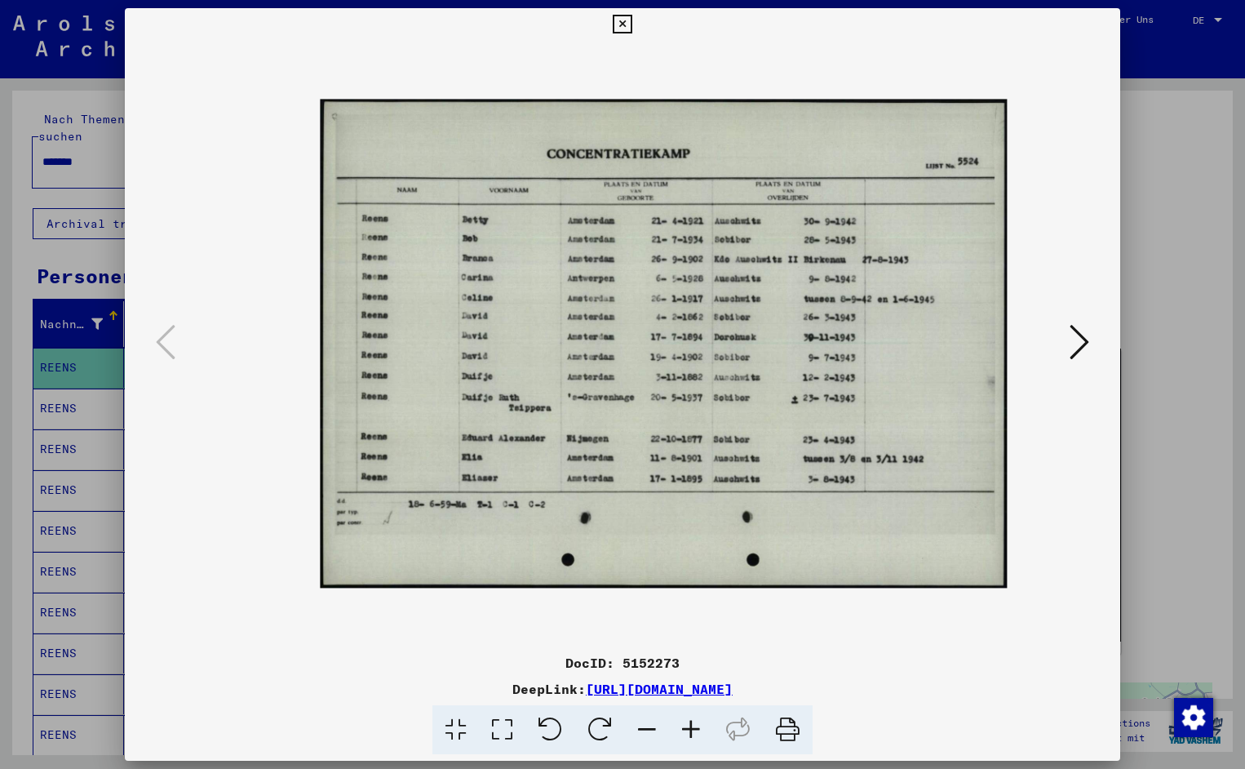
click at [694, 726] on icon at bounding box center [691, 730] width 44 height 50
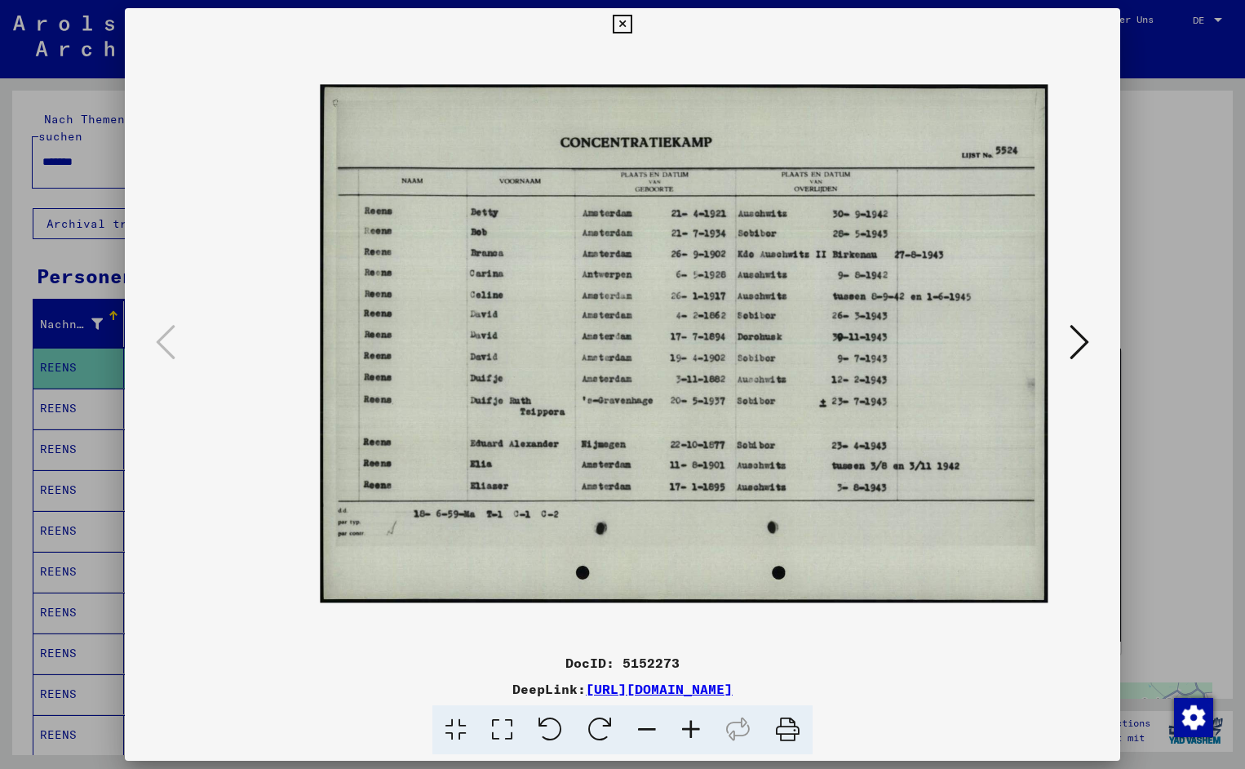
click at [694, 726] on icon at bounding box center [691, 730] width 44 height 50
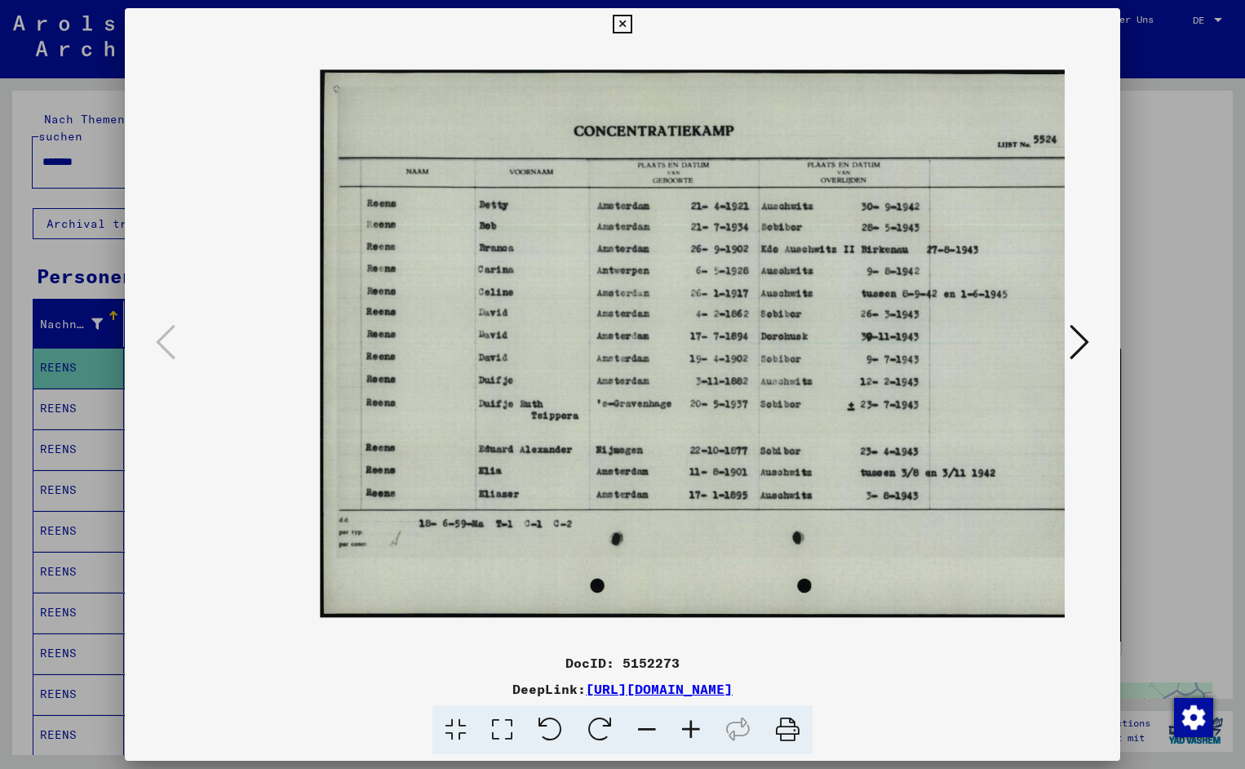
click at [694, 726] on icon at bounding box center [691, 730] width 44 height 50
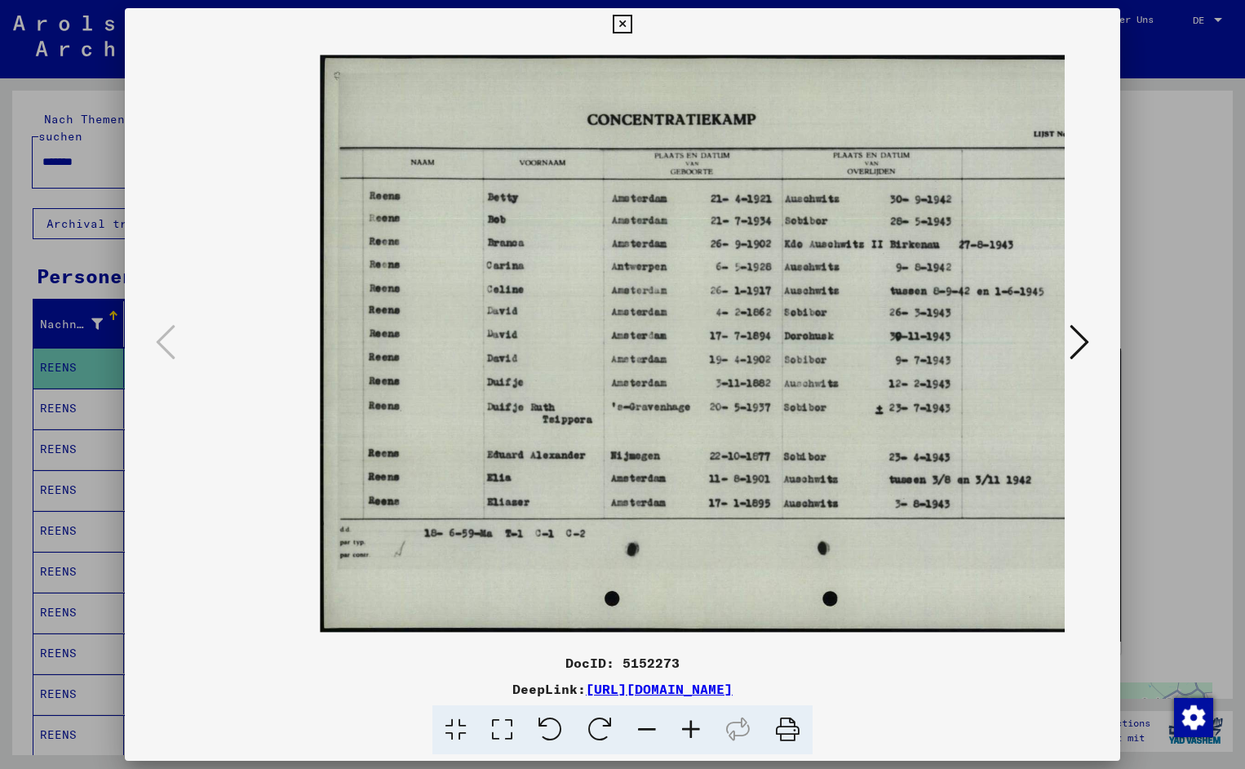
click at [694, 726] on icon at bounding box center [691, 730] width 44 height 50
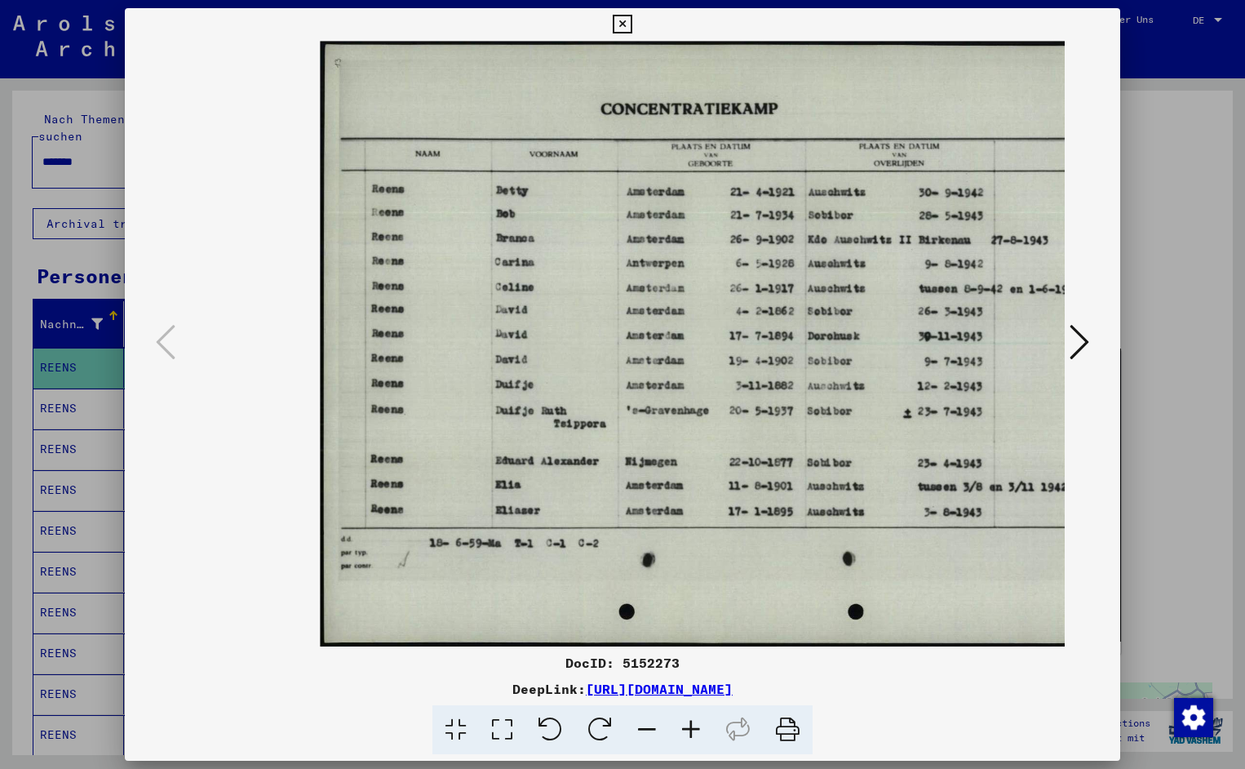
click at [694, 726] on icon at bounding box center [691, 730] width 44 height 50
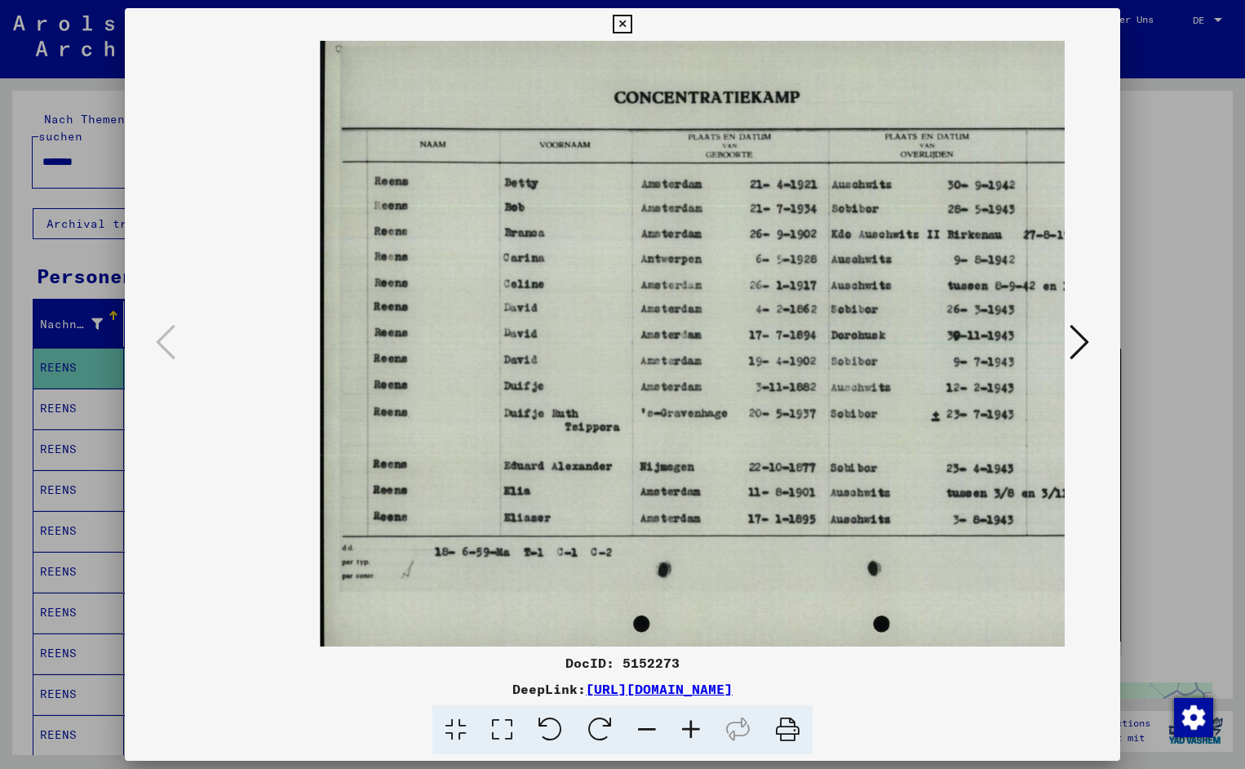
click at [694, 726] on icon at bounding box center [691, 730] width 44 height 50
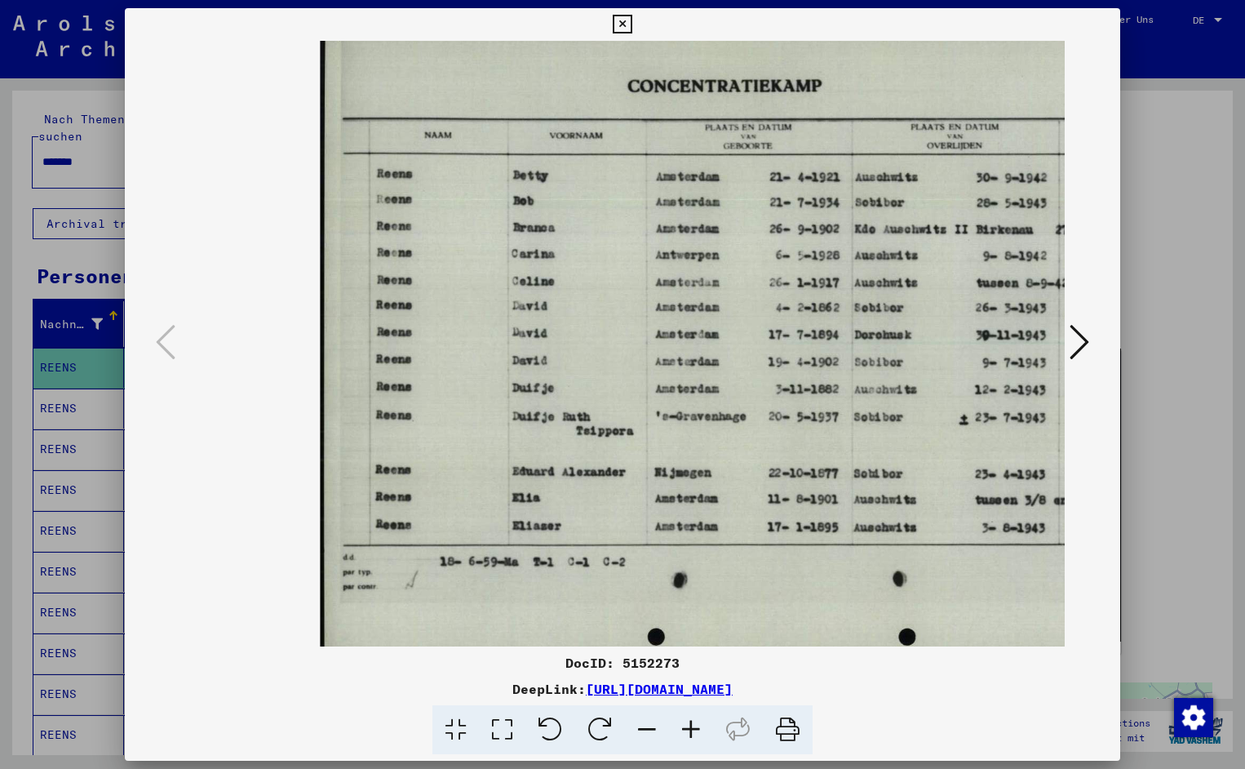
click at [694, 726] on icon at bounding box center [691, 730] width 44 height 50
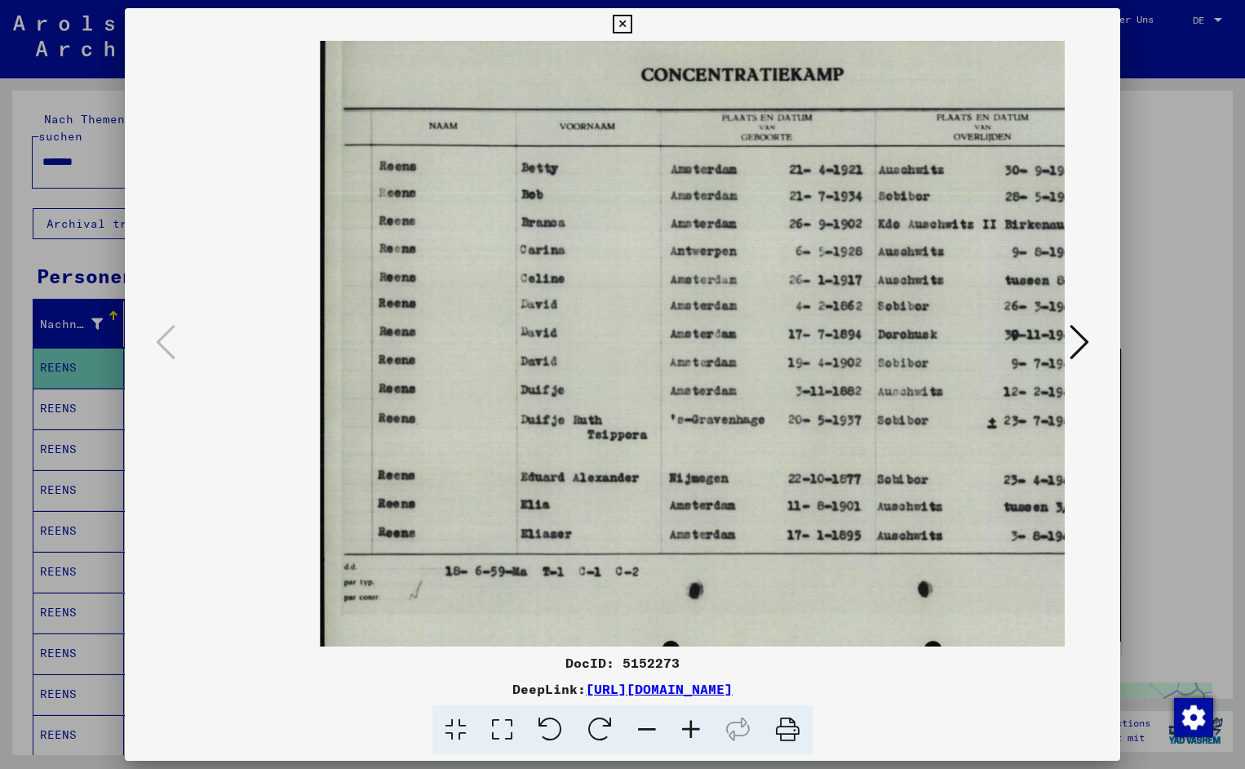
click at [694, 726] on icon at bounding box center [691, 730] width 44 height 50
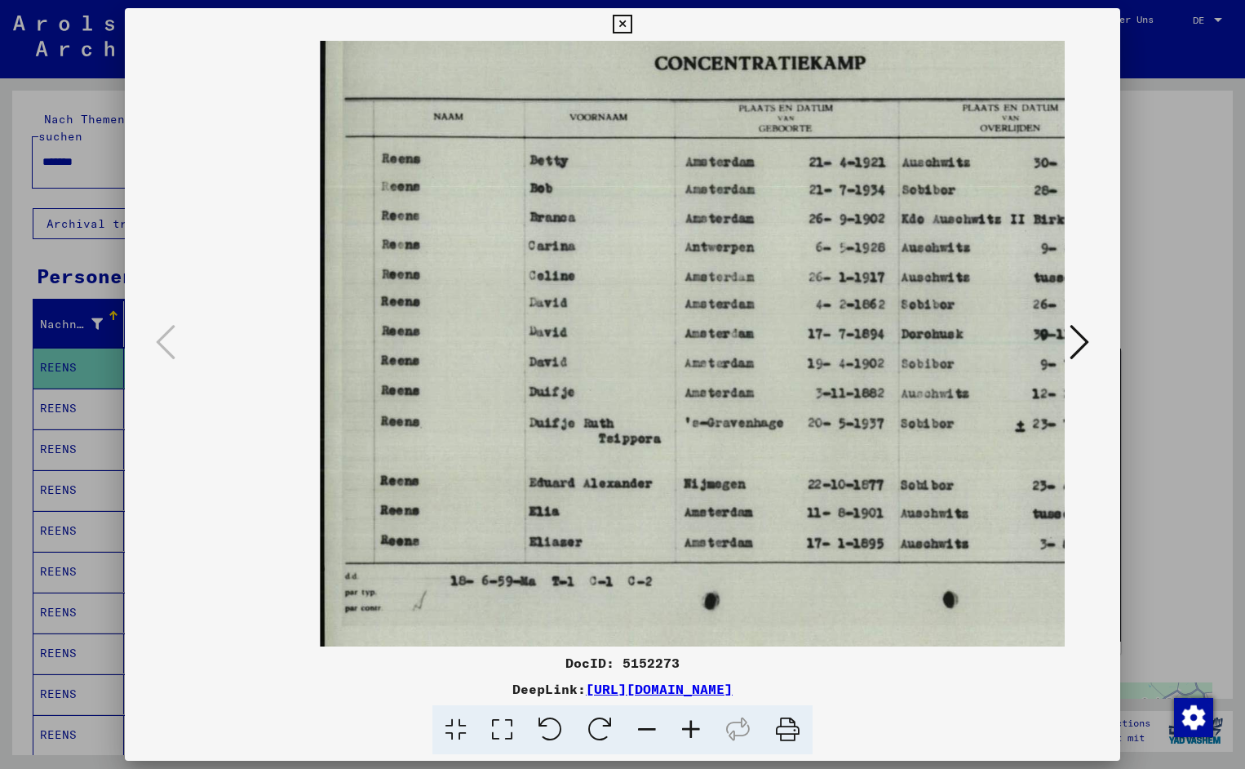
click at [694, 726] on icon at bounding box center [691, 730] width 44 height 50
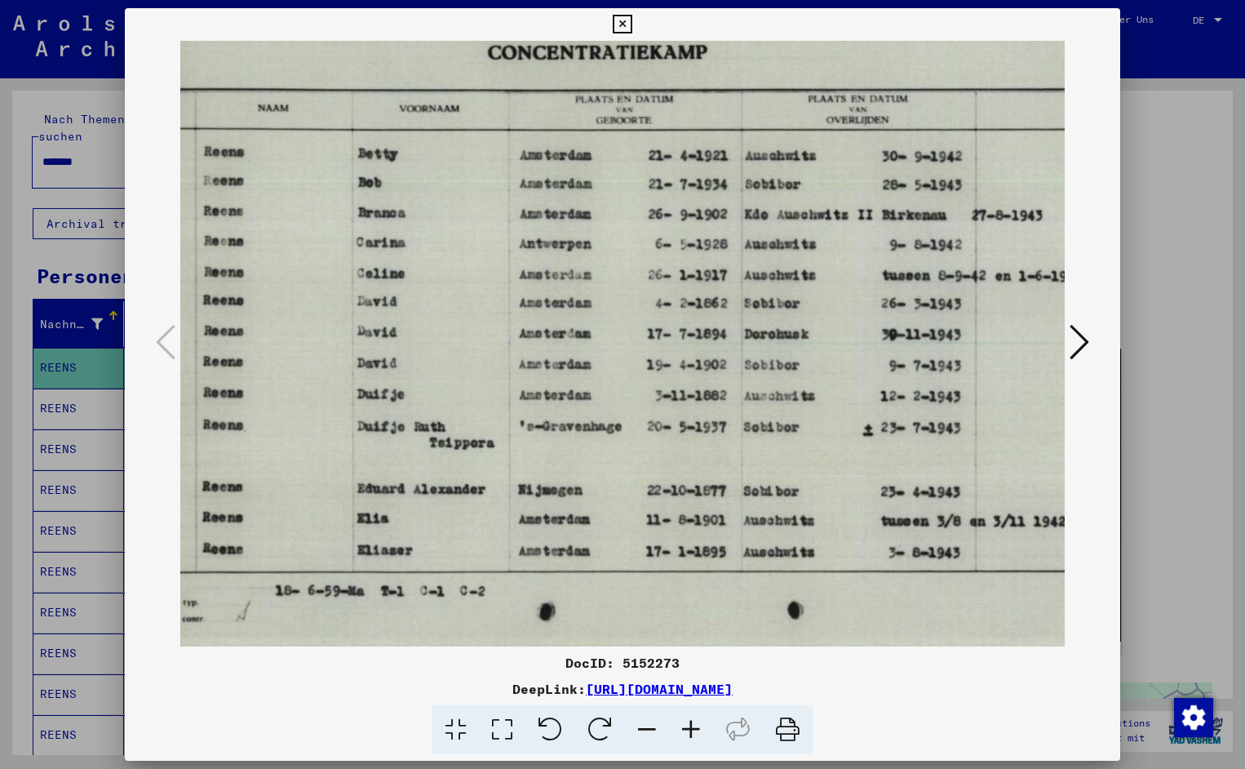
scroll to position [0, 183]
drag, startPoint x: 834, startPoint y: 522, endPoint x: 651, endPoint y: 542, distance: 183.9
click at [1106, 7] on div at bounding box center [622, 384] width 1245 height 769
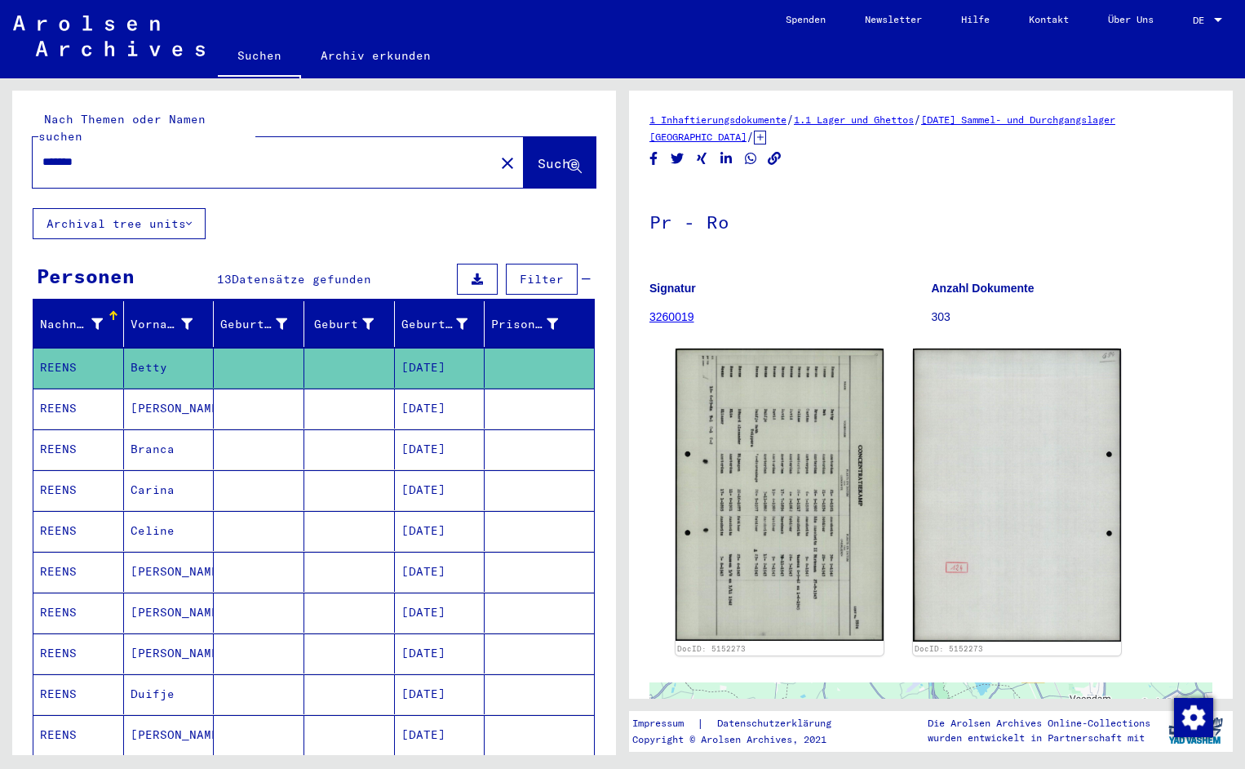
click at [94, 153] on input "*******" at bounding box center [263, 161] width 442 height 17
click at [538, 155] on span "Suche" at bounding box center [558, 163] width 41 height 16
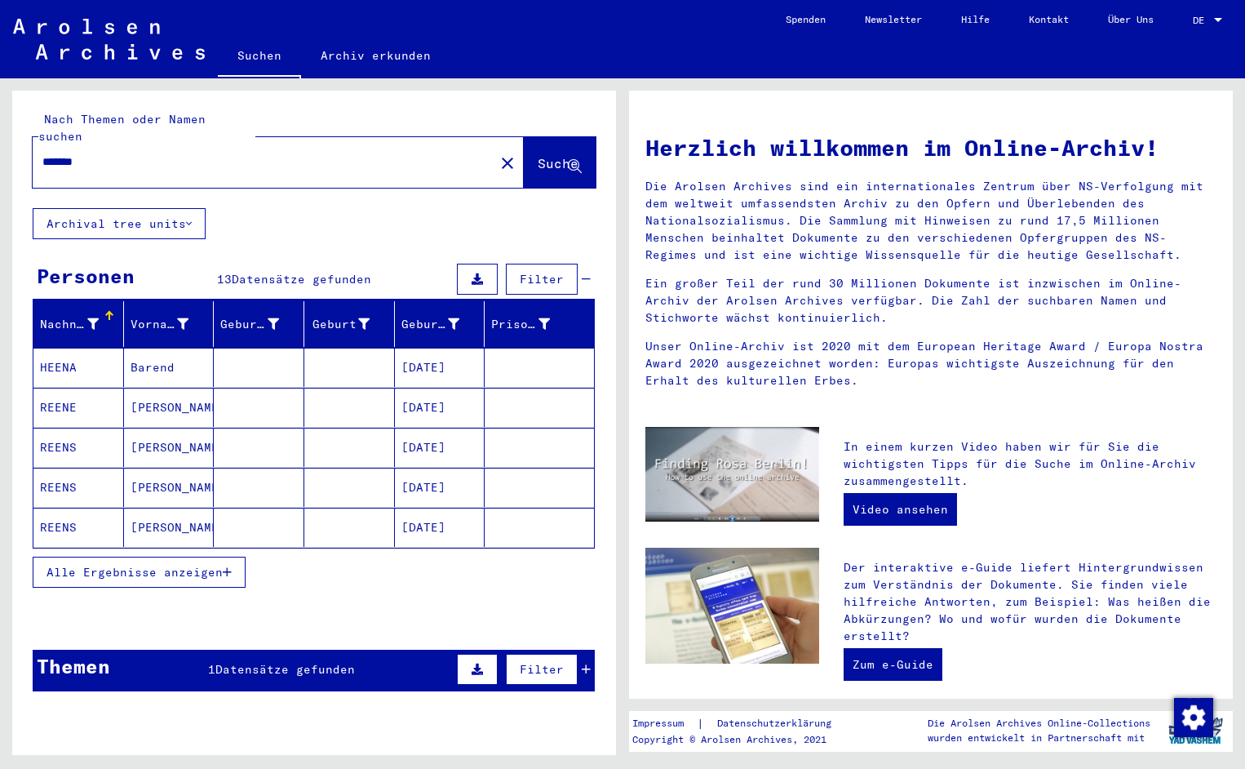
click at [89, 348] on mat-cell "HEENA" at bounding box center [78, 367] width 91 height 39
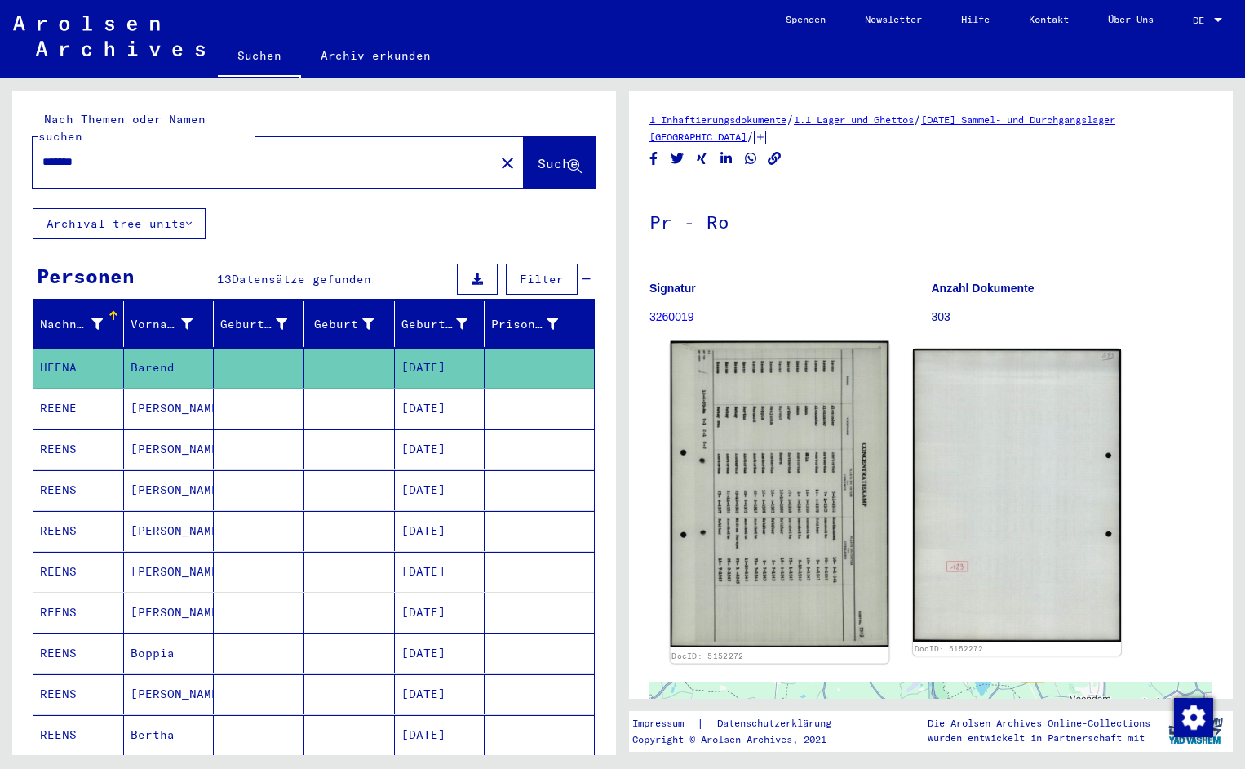
click at [726, 413] on img at bounding box center [780, 494] width 219 height 306
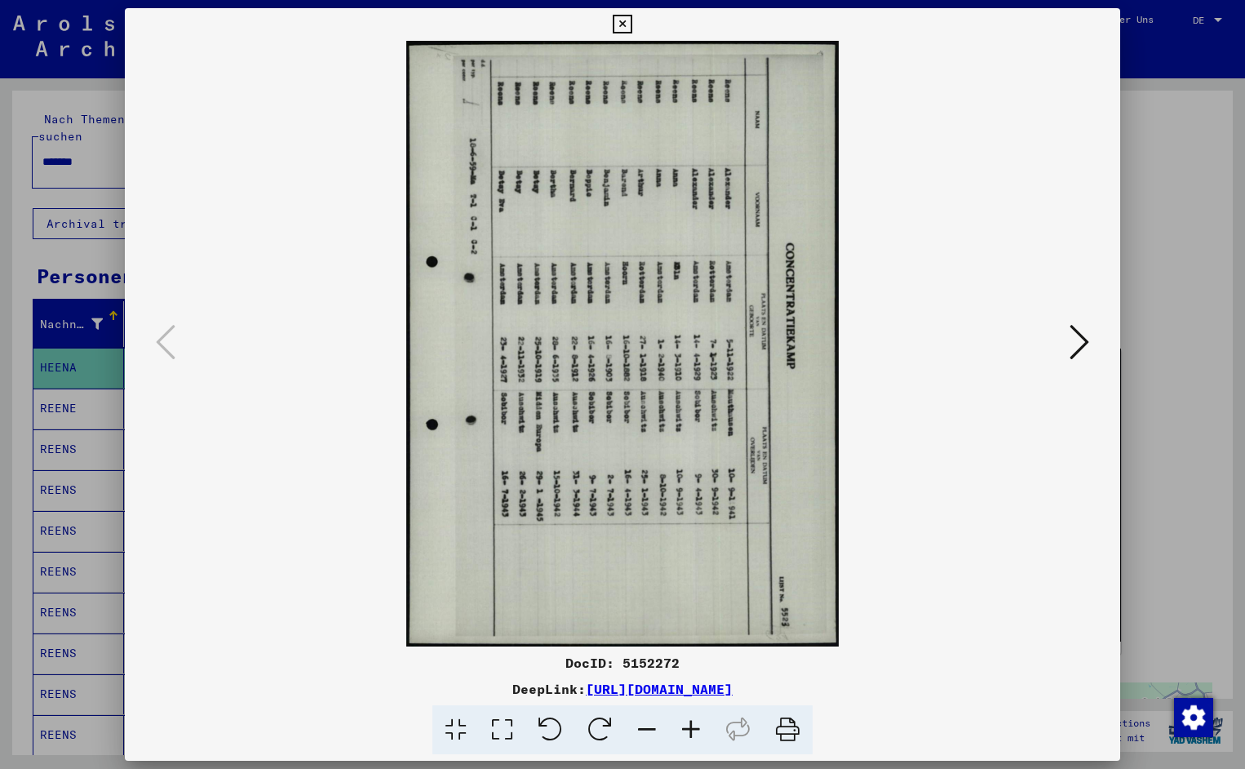
click at [553, 725] on icon at bounding box center [551, 730] width 50 height 50
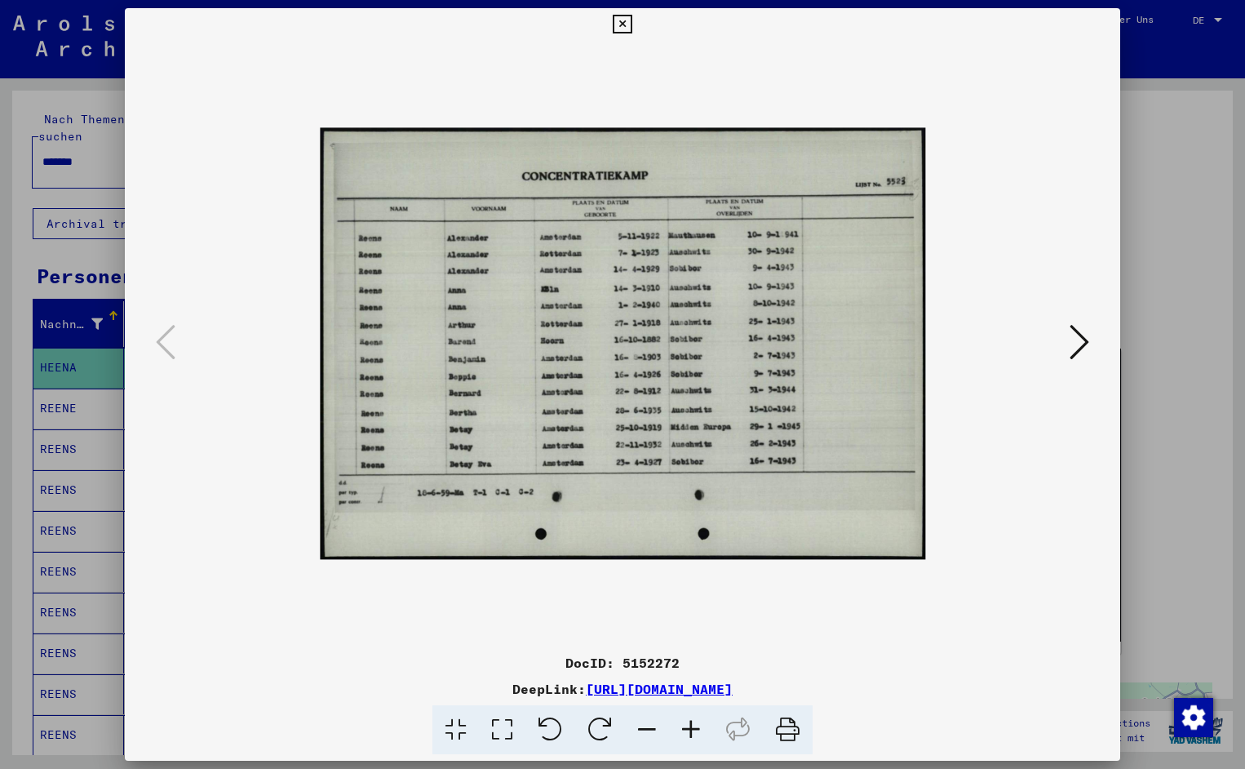
click at [688, 730] on icon at bounding box center [691, 730] width 44 height 50
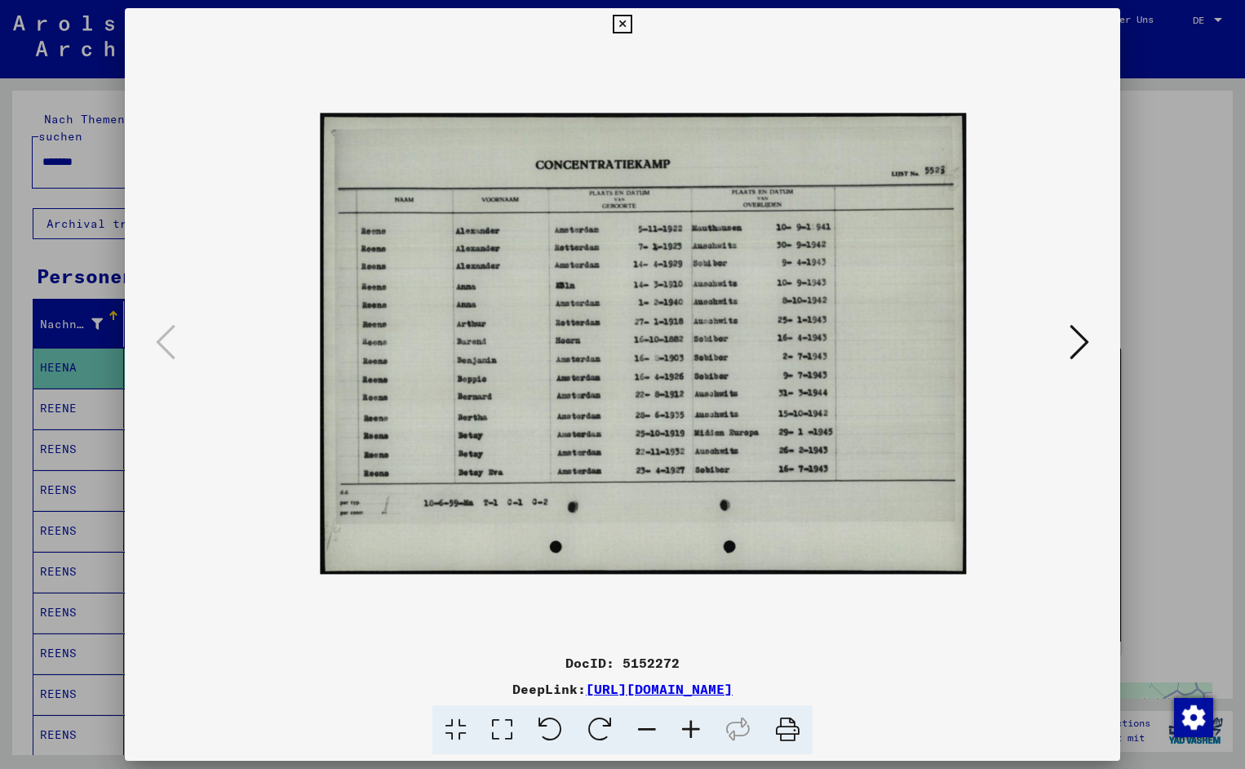
click at [688, 730] on icon at bounding box center [691, 730] width 44 height 50
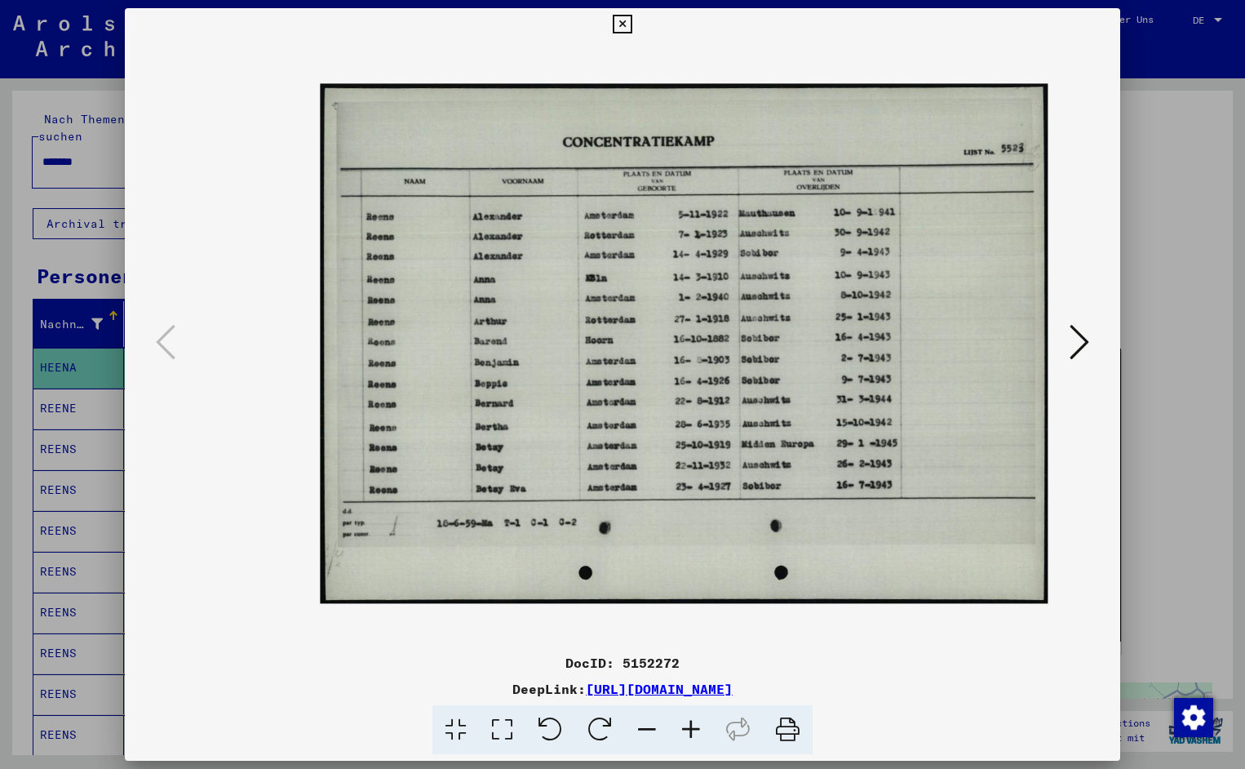
click at [688, 730] on icon at bounding box center [691, 730] width 44 height 50
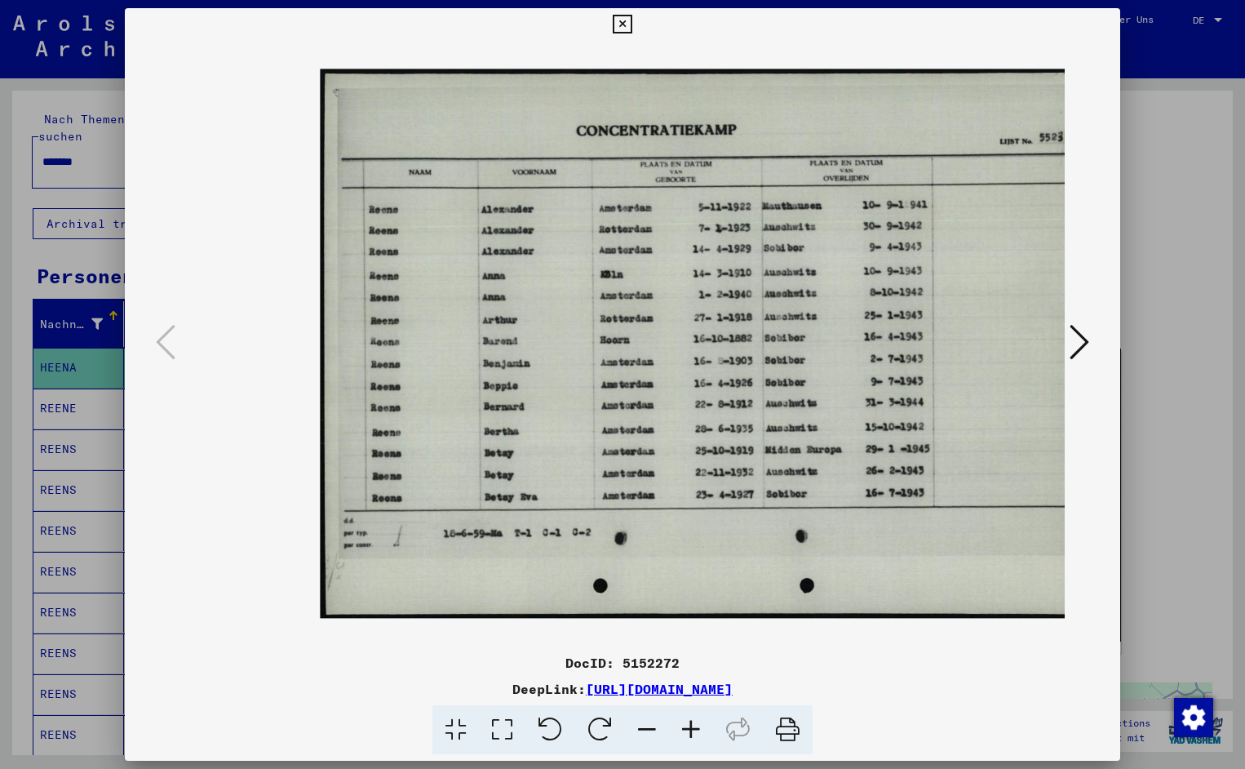
click at [688, 730] on icon at bounding box center [691, 730] width 44 height 50
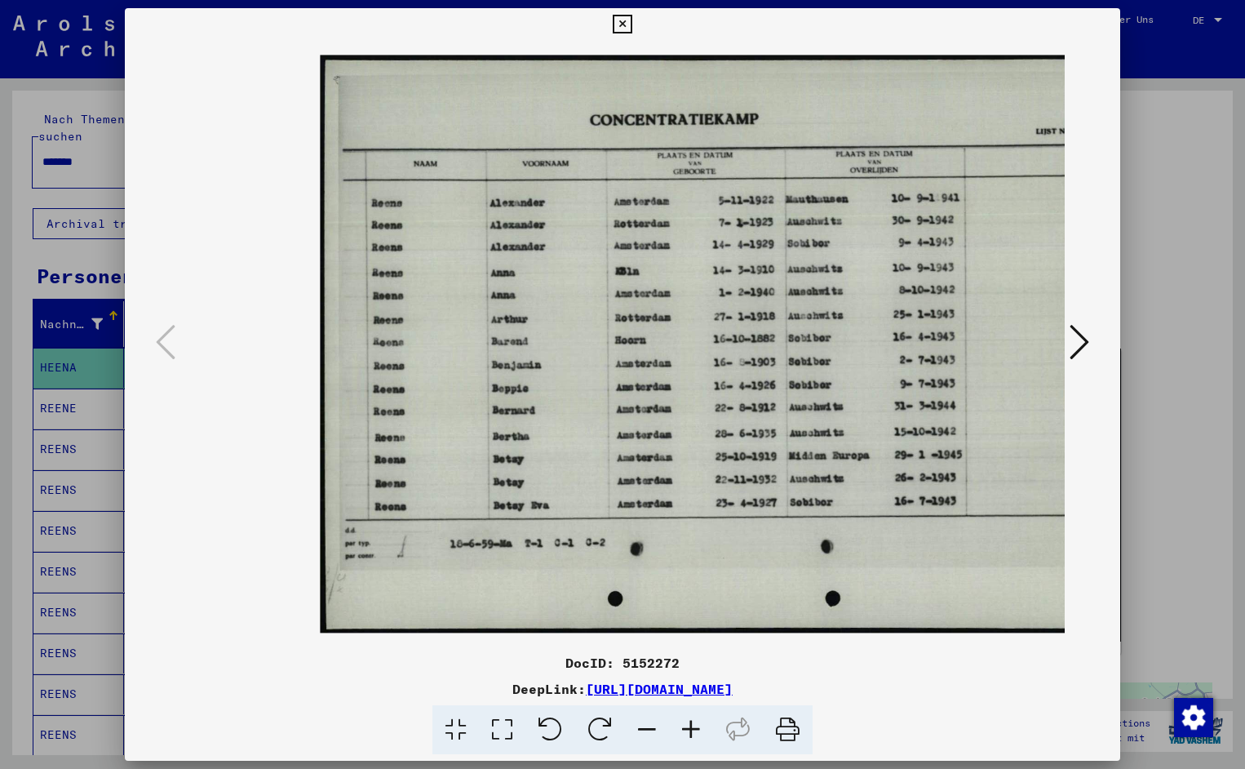
click at [688, 730] on icon at bounding box center [691, 730] width 44 height 50
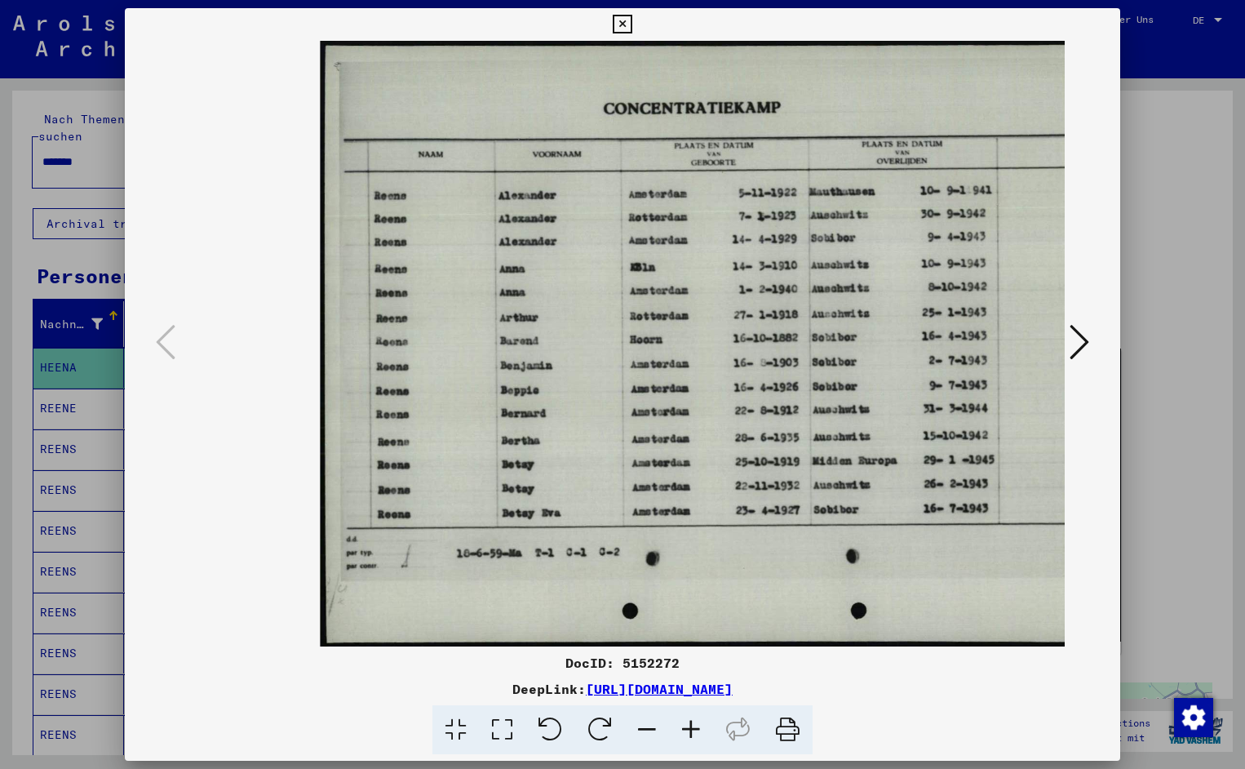
click at [688, 730] on icon at bounding box center [691, 730] width 44 height 50
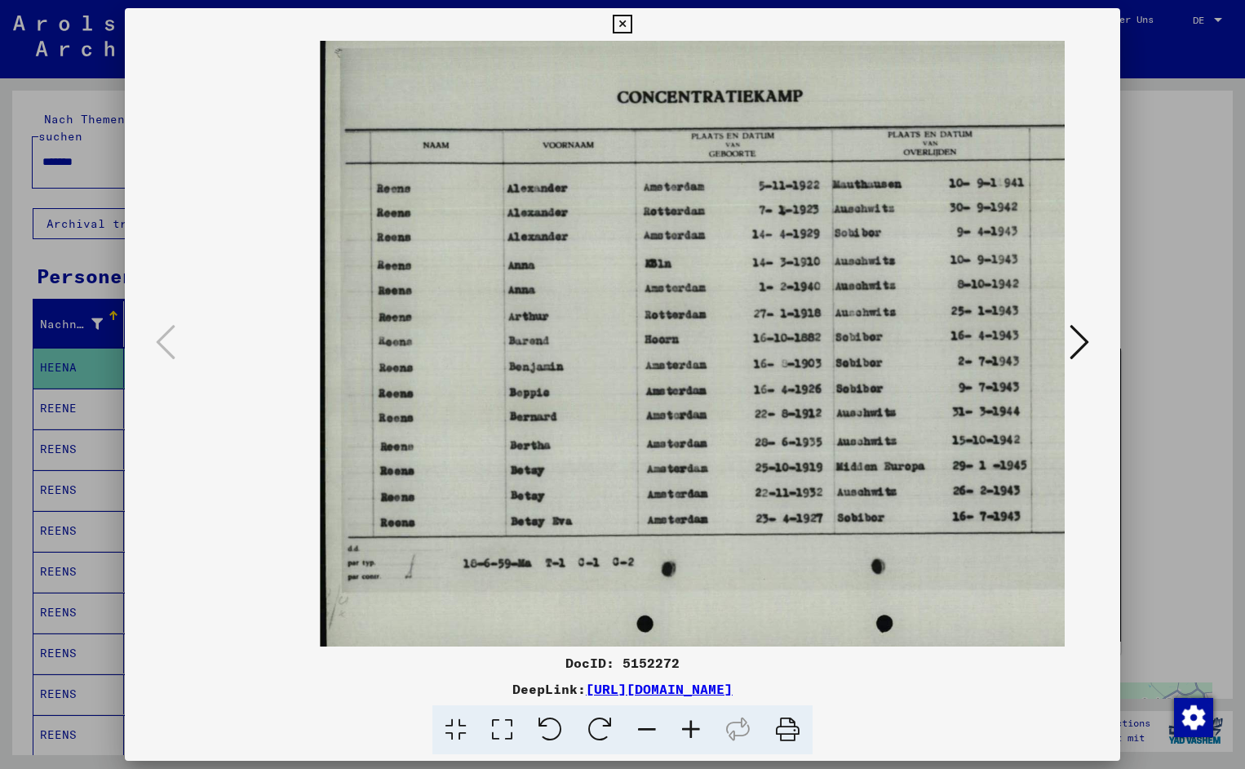
click at [688, 730] on icon at bounding box center [691, 730] width 44 height 50
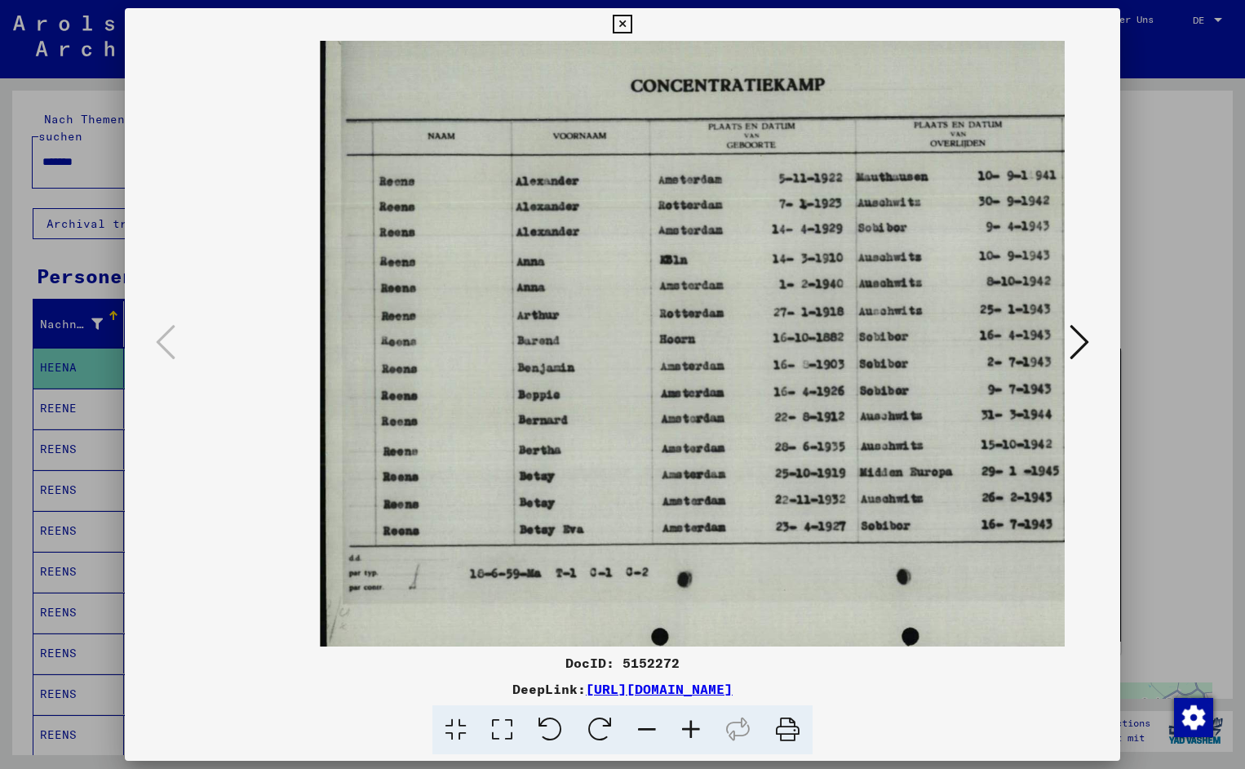
click at [688, 730] on icon at bounding box center [691, 730] width 44 height 50
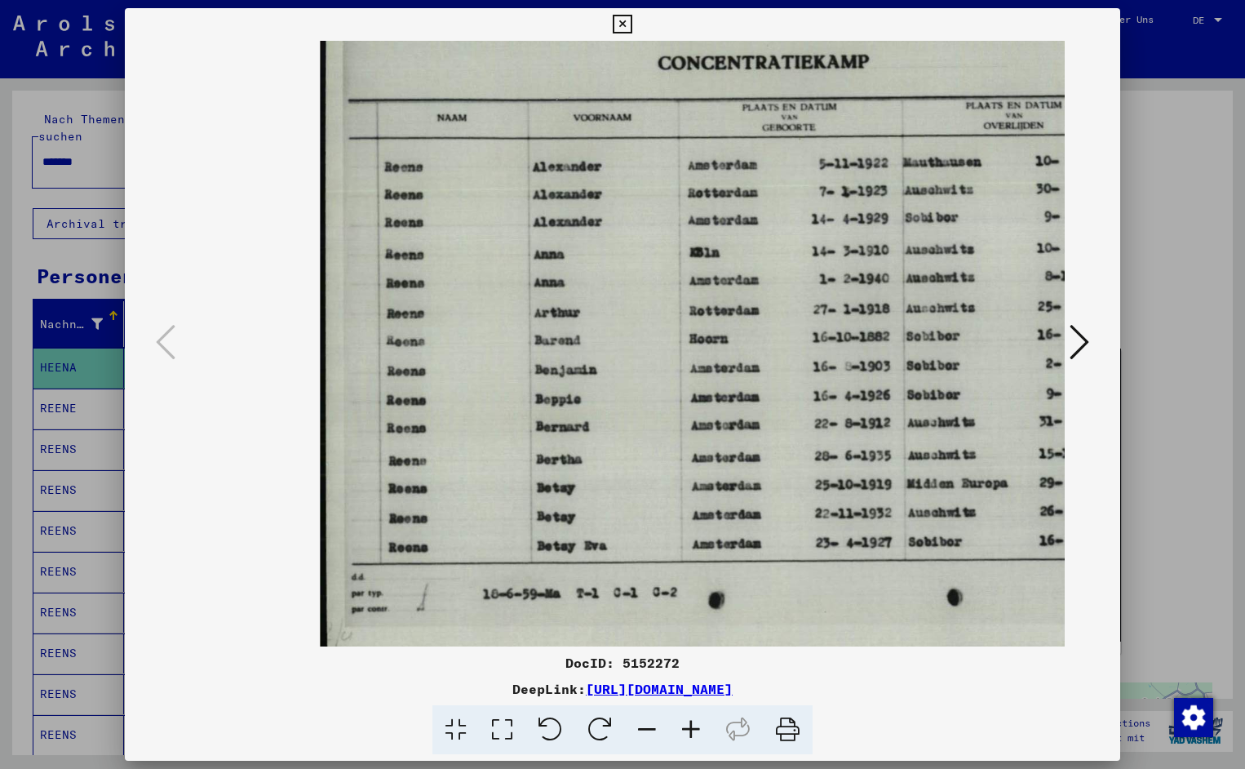
click at [688, 730] on icon at bounding box center [691, 730] width 44 height 50
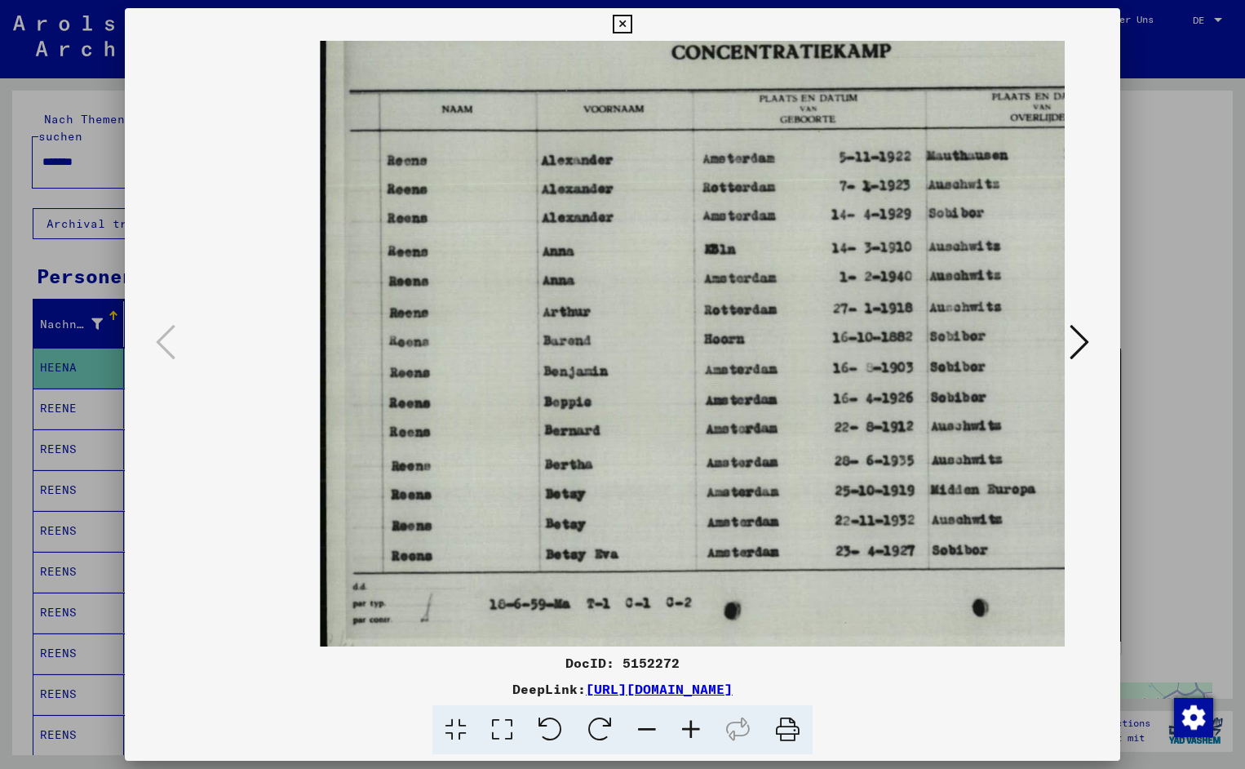
click at [688, 730] on icon at bounding box center [691, 730] width 44 height 50
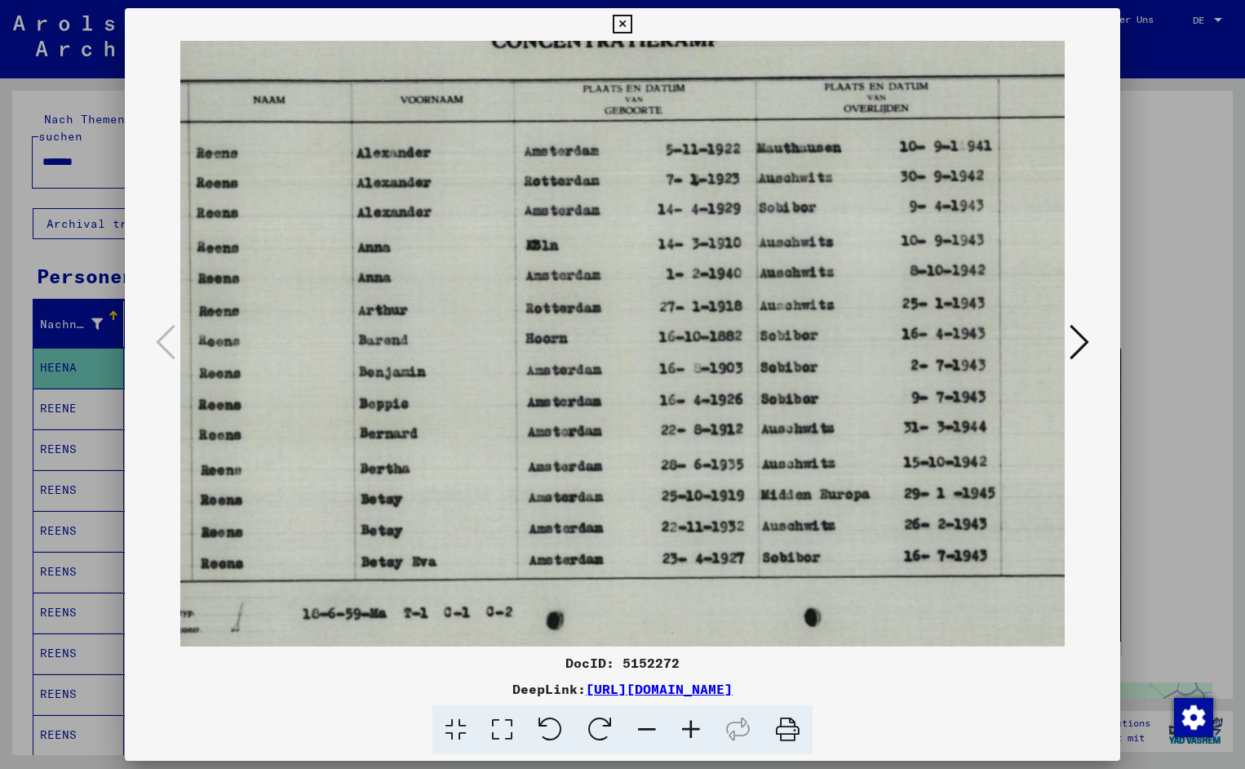
scroll to position [0, 200]
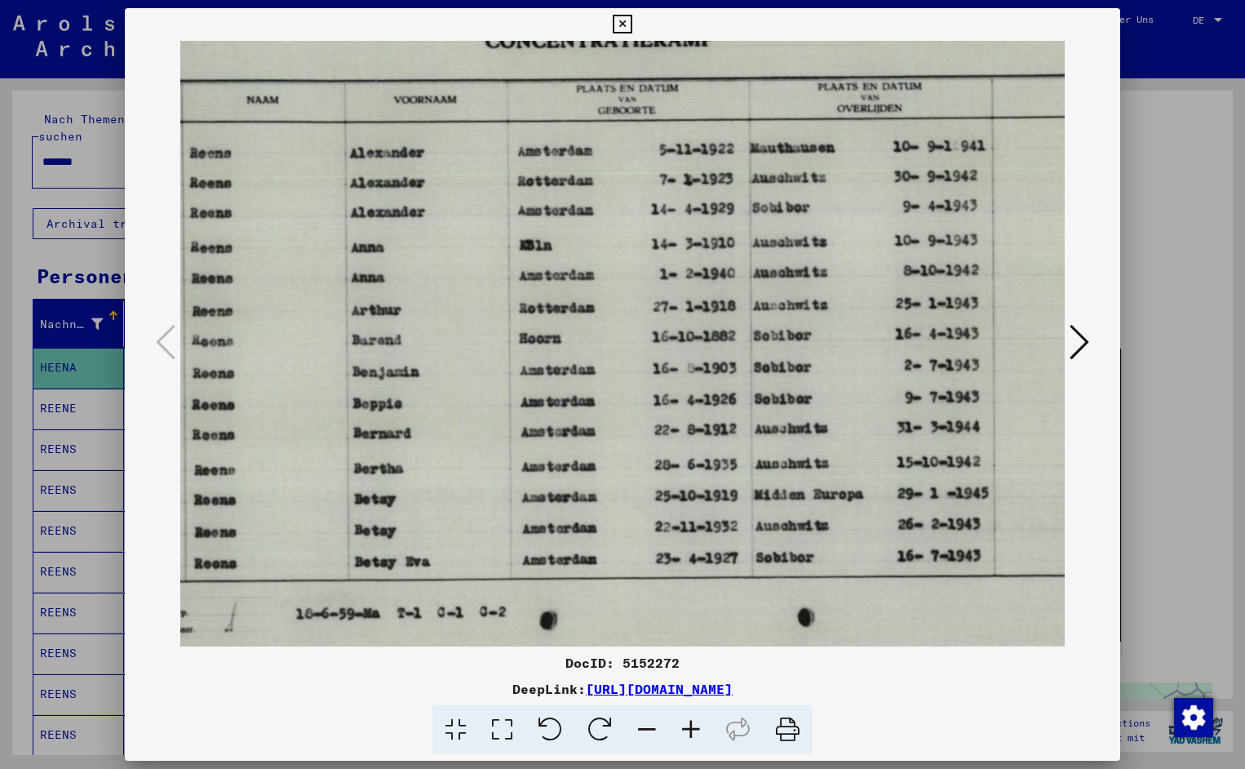
drag, startPoint x: 801, startPoint y: 431, endPoint x: 601, endPoint y: 450, distance: 200.9
click at [915, 432] on img at bounding box center [667, 344] width 1095 height 782
click at [632, 24] on icon at bounding box center [622, 25] width 19 height 20
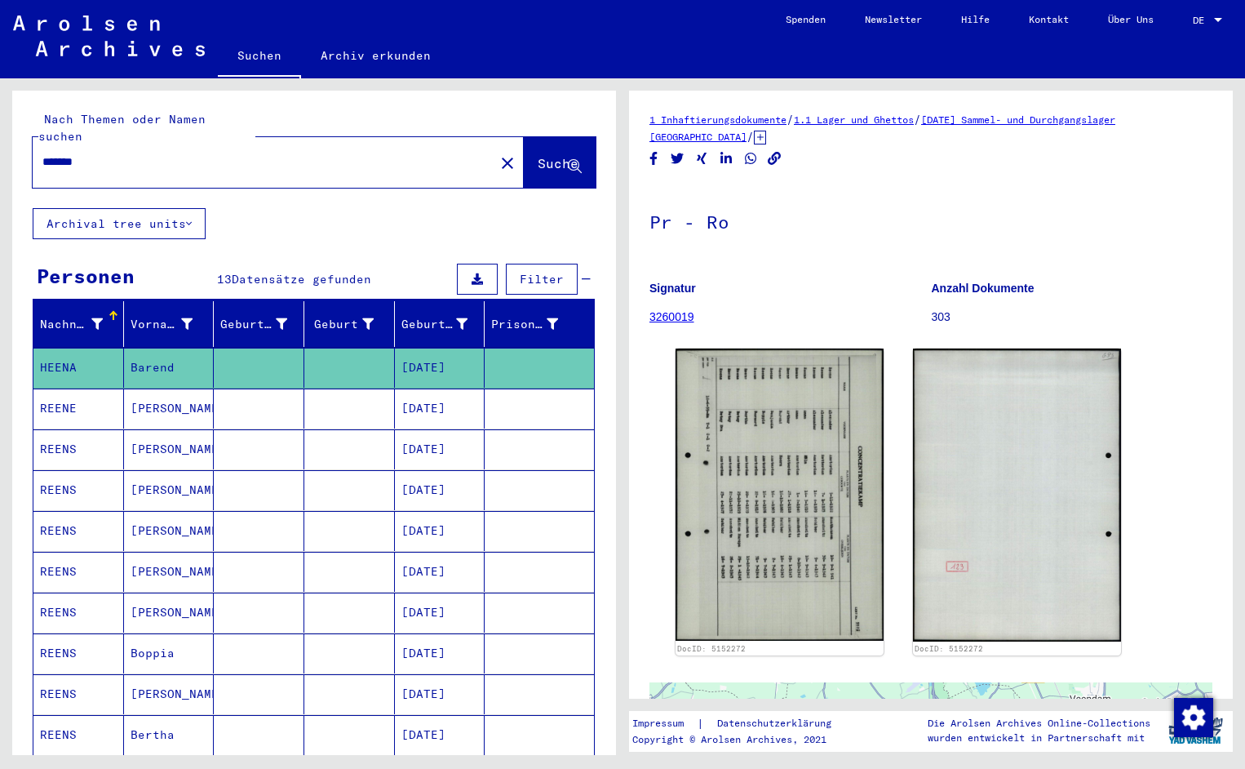
click at [107, 153] on input "*******" at bounding box center [263, 161] width 442 height 17
click at [556, 155] on span "Suche" at bounding box center [558, 163] width 41 height 16
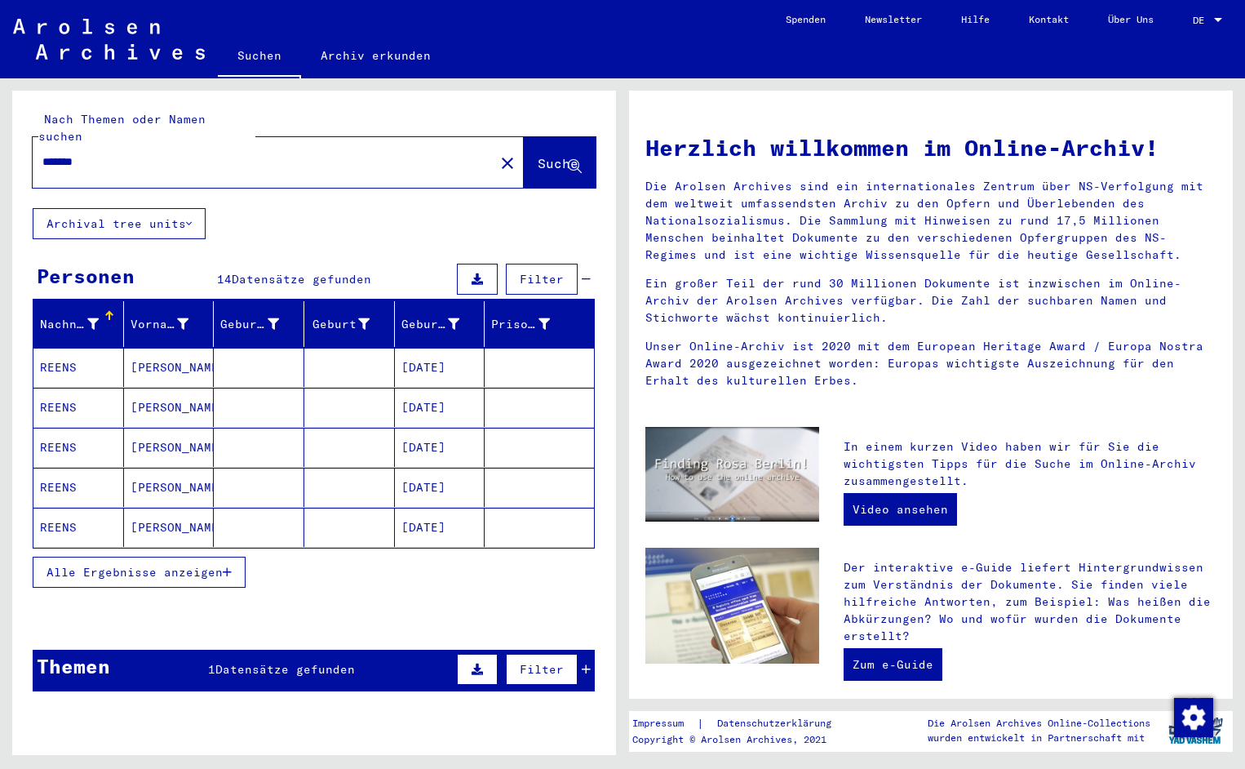
click at [86, 348] on mat-cell "REENS" at bounding box center [78, 367] width 91 height 39
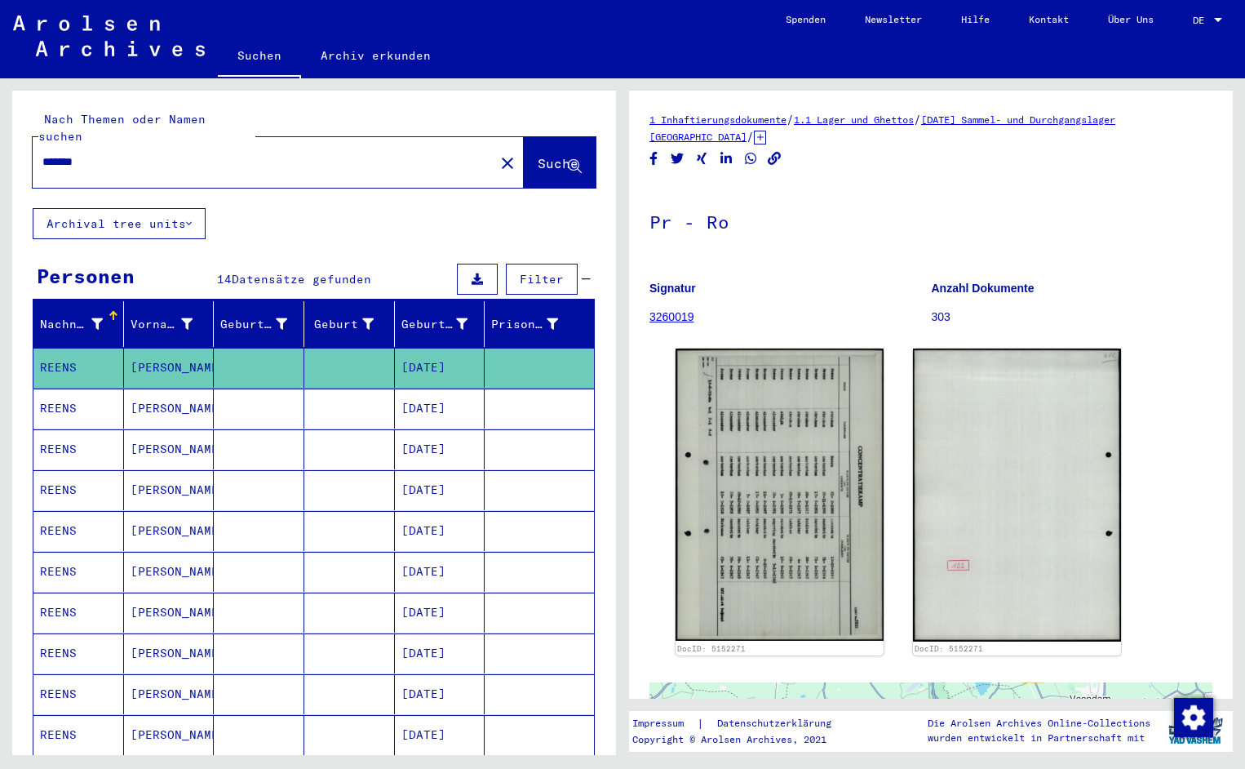
click at [735, 437] on img at bounding box center [780, 493] width 208 height 291
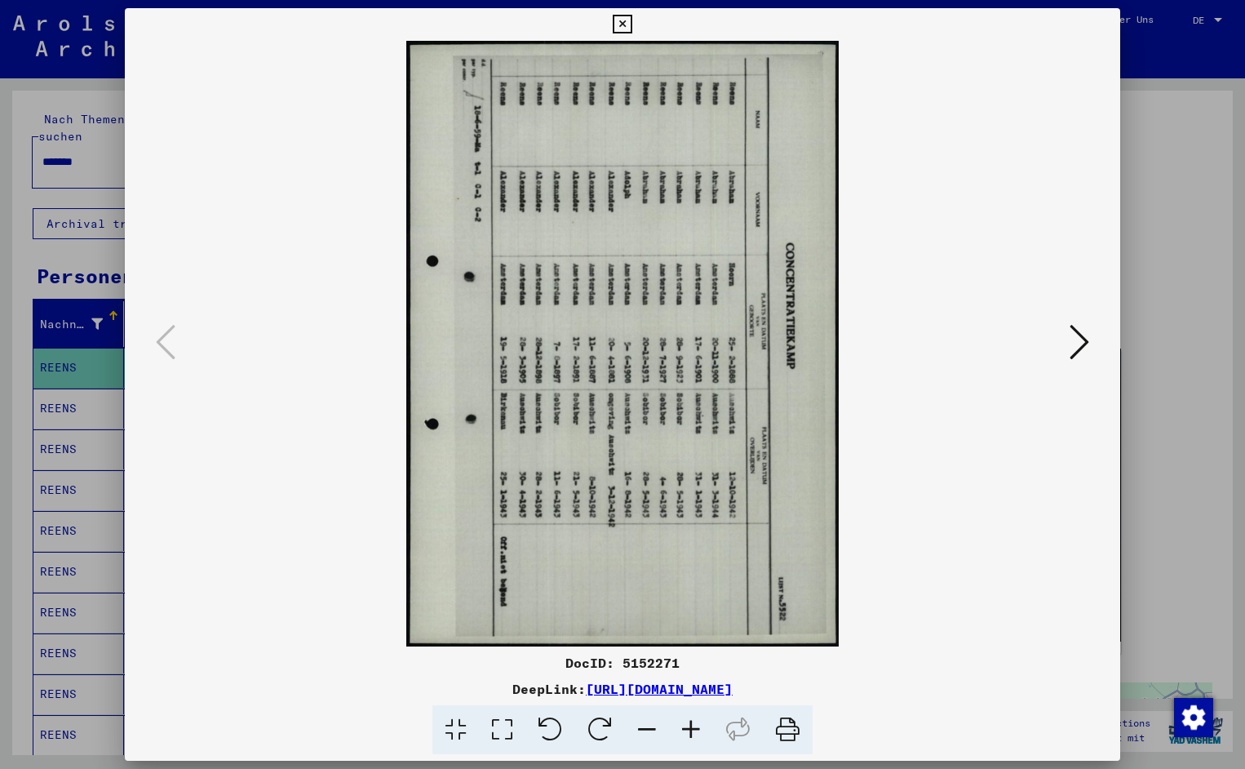
click at [548, 734] on icon at bounding box center [551, 730] width 50 height 50
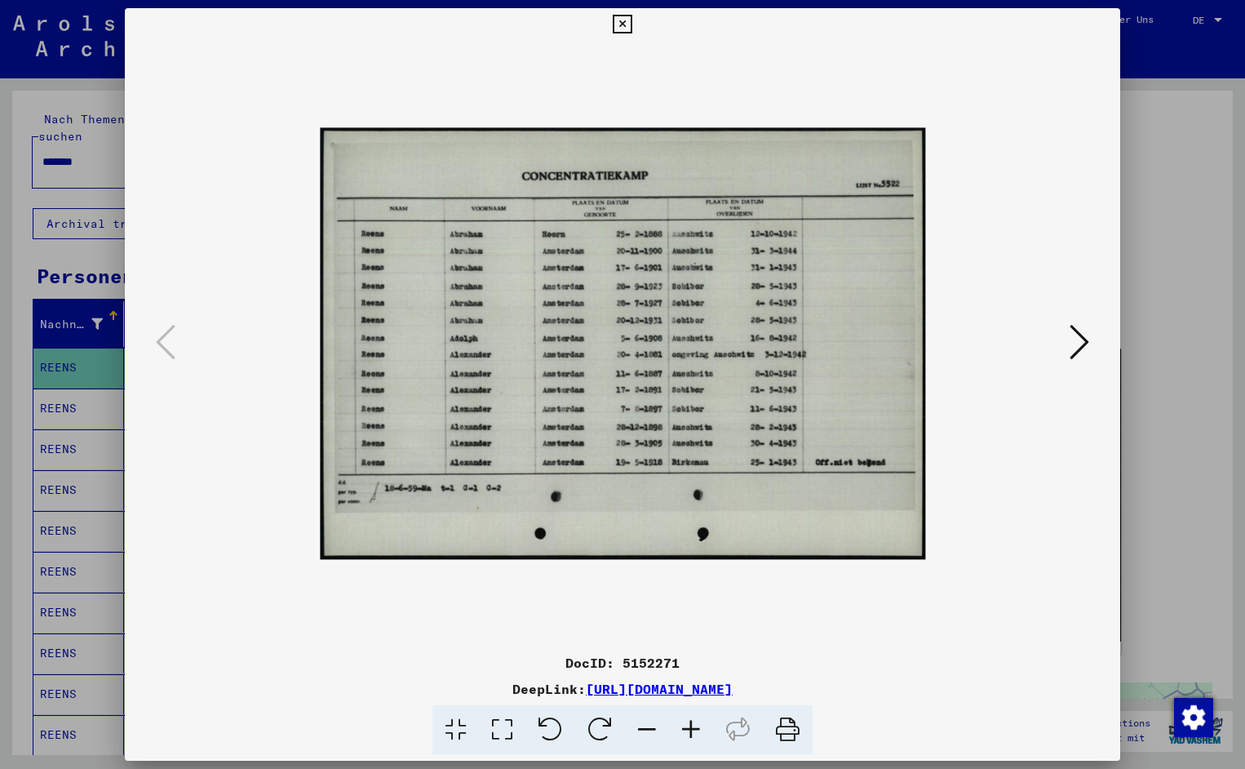
click at [699, 736] on icon at bounding box center [691, 730] width 44 height 50
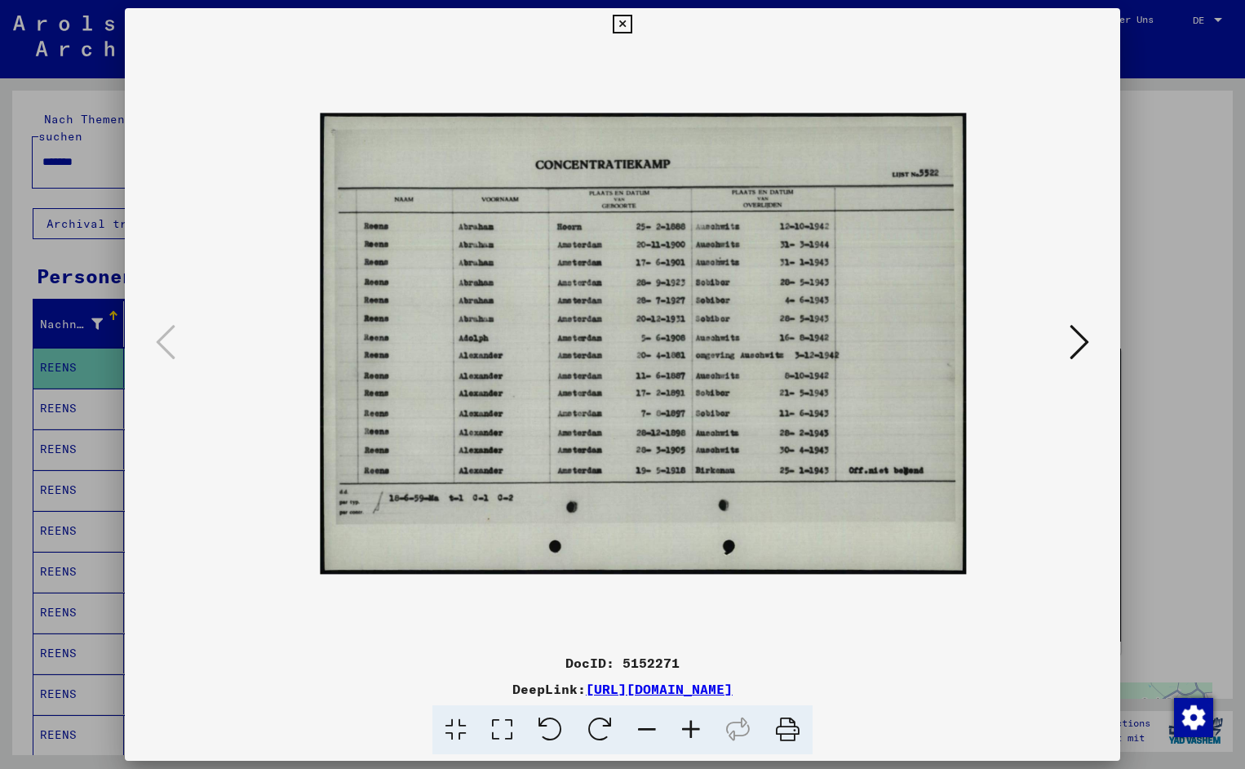
click at [699, 736] on icon at bounding box center [691, 730] width 44 height 50
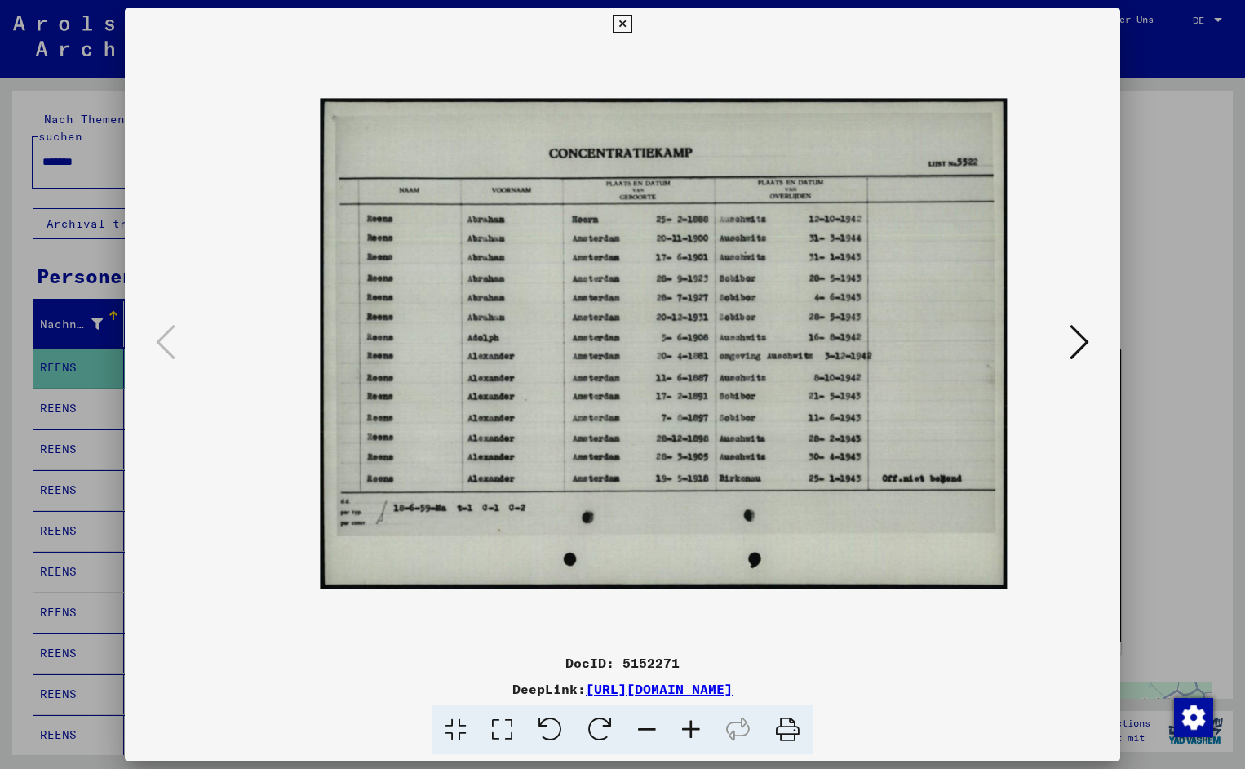
click at [699, 736] on icon at bounding box center [691, 730] width 44 height 50
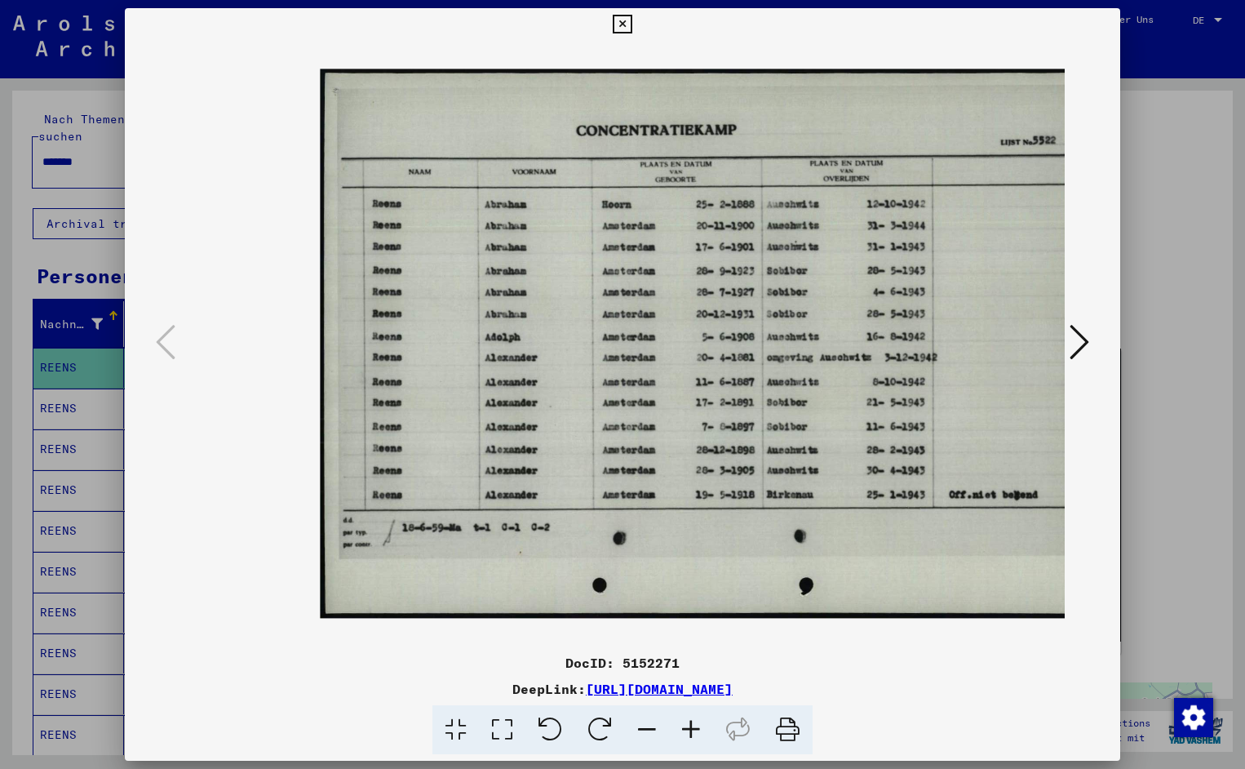
click at [699, 736] on icon at bounding box center [691, 730] width 44 height 50
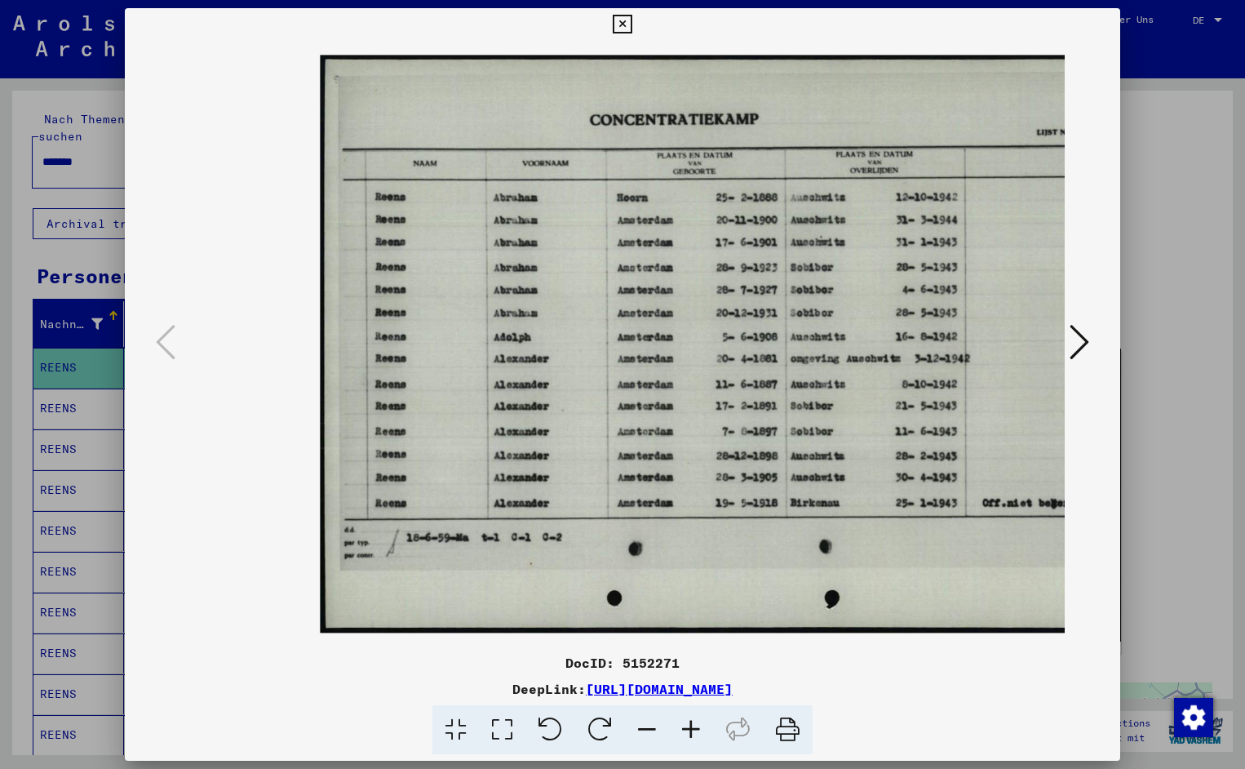
click at [699, 736] on icon at bounding box center [691, 730] width 44 height 50
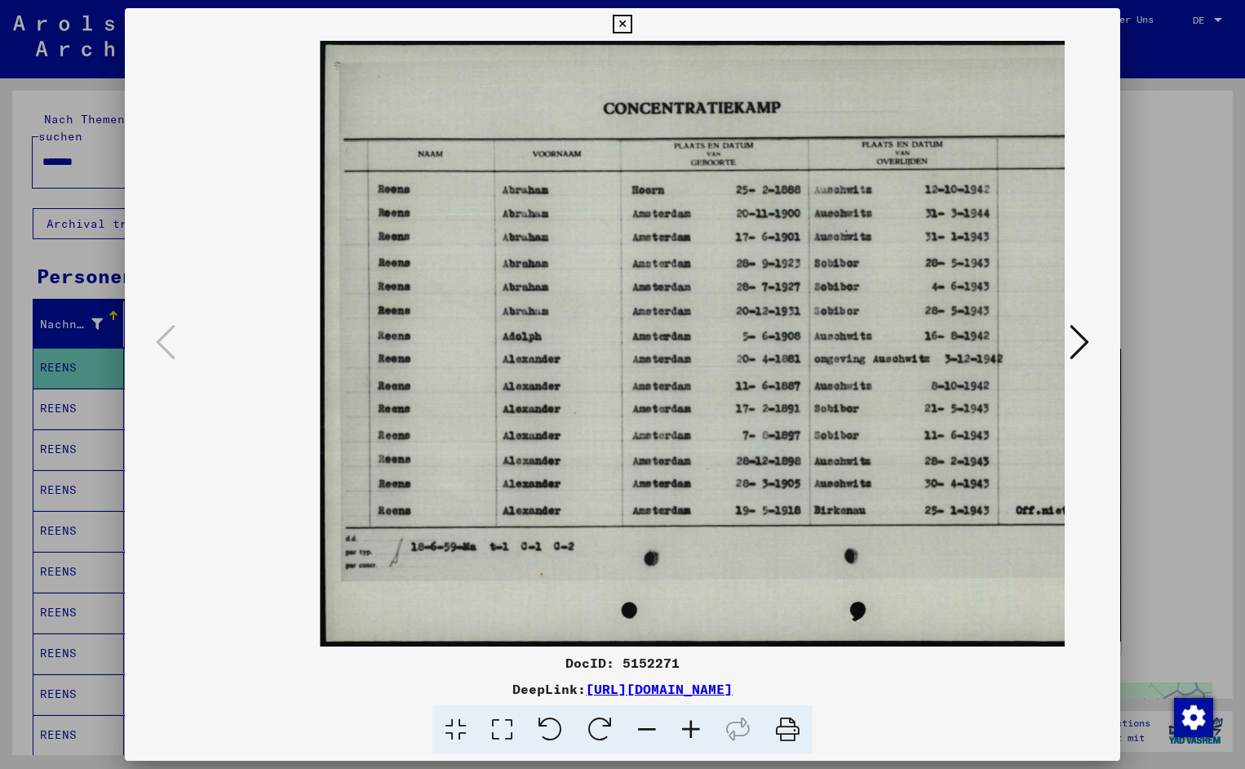
click at [699, 736] on icon at bounding box center [691, 730] width 44 height 50
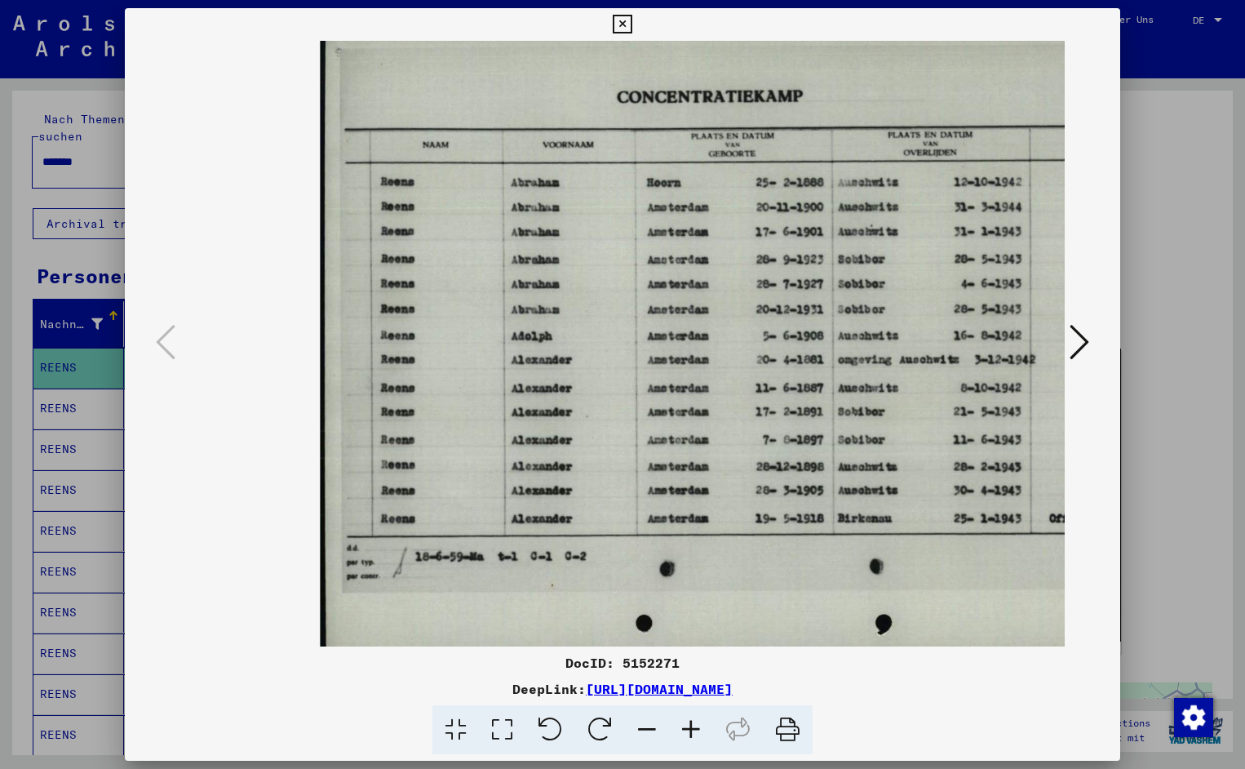
click at [699, 736] on icon at bounding box center [691, 730] width 44 height 50
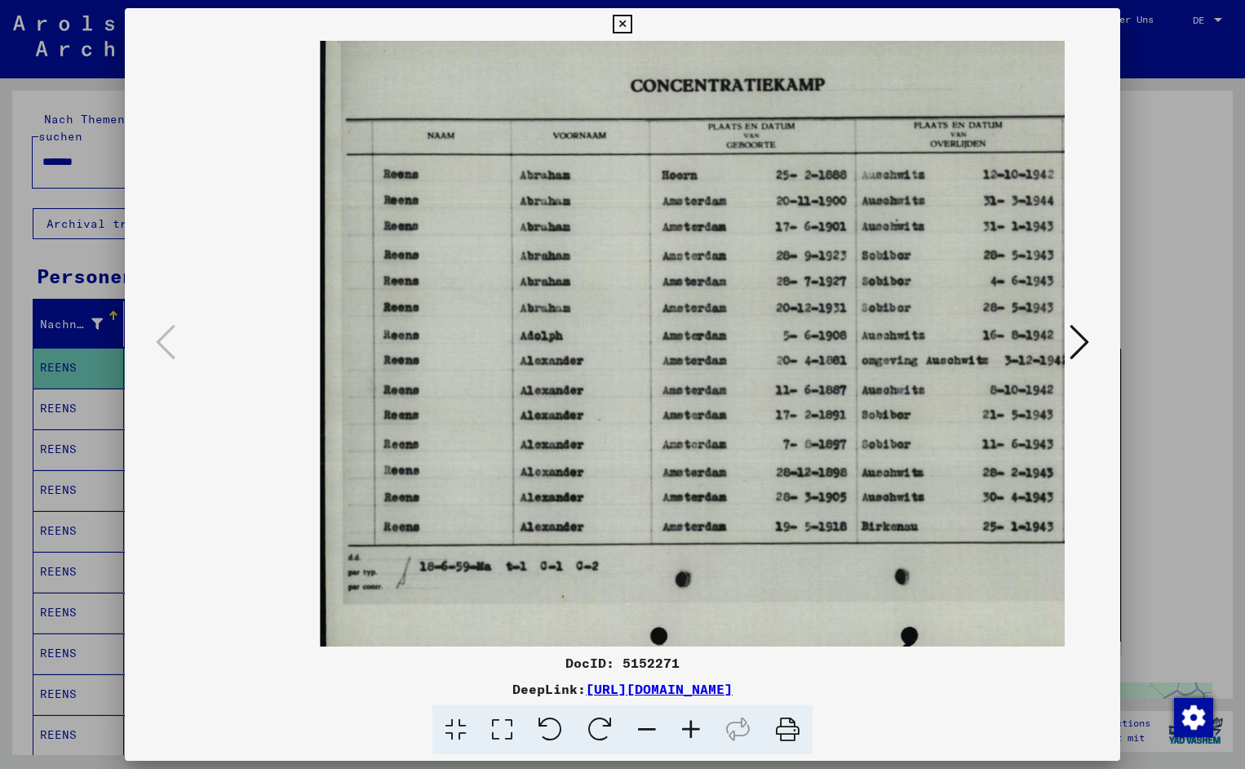
click at [699, 736] on icon at bounding box center [691, 730] width 44 height 50
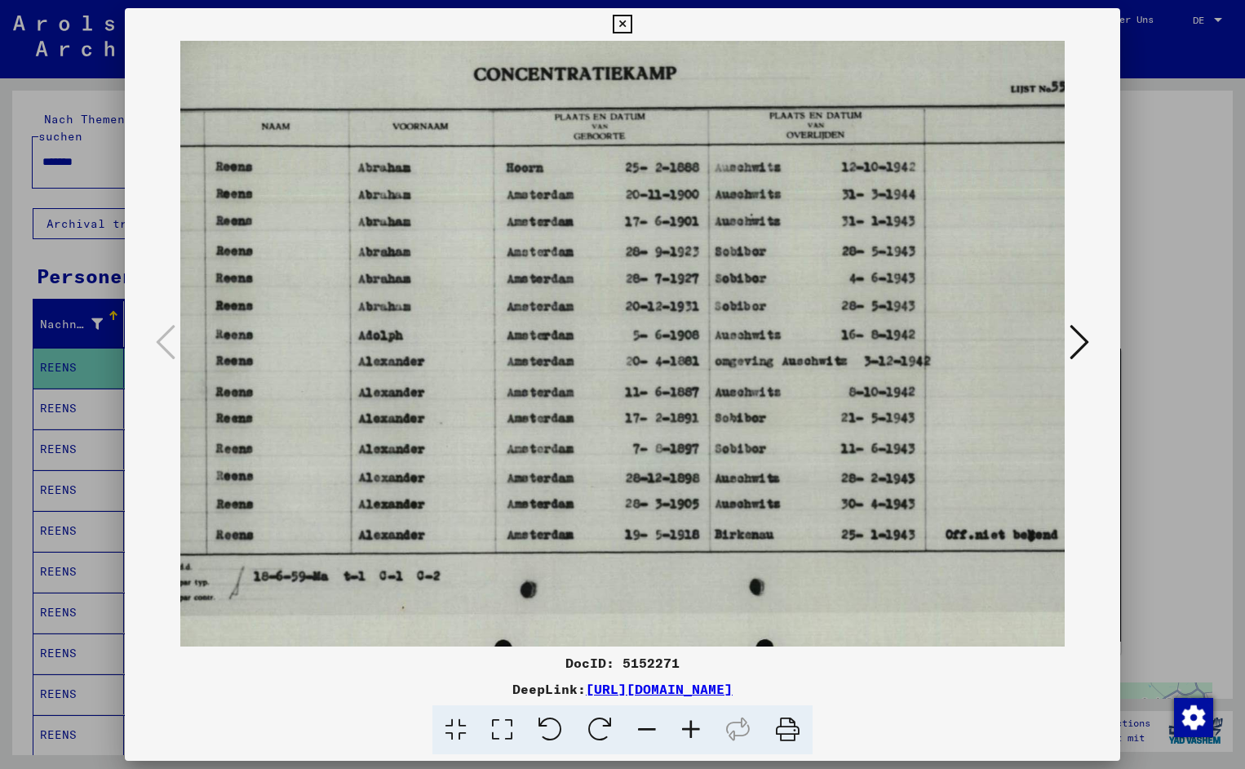
scroll to position [0, 173]
drag, startPoint x: 885, startPoint y: 319, endPoint x: 712, endPoint y: 346, distance: 175.1
click at [632, 23] on icon at bounding box center [622, 25] width 19 height 20
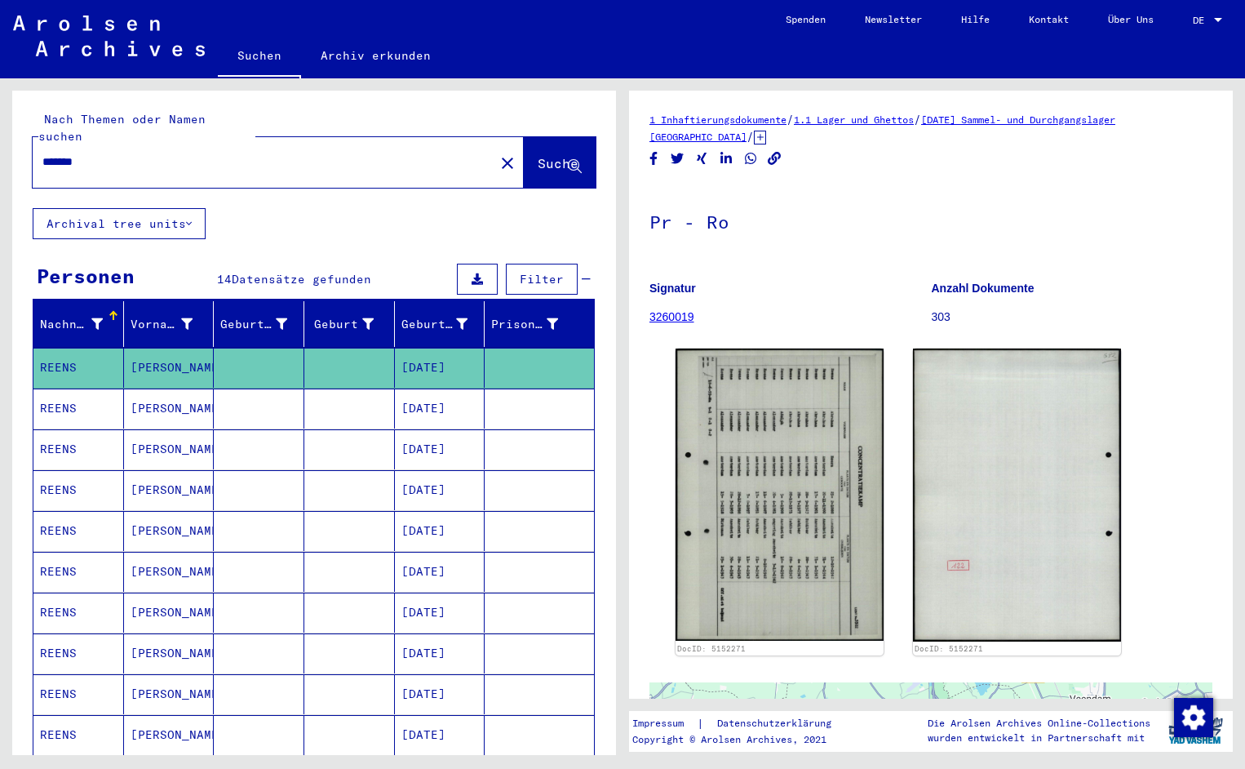
click at [97, 153] on input "*******" at bounding box center [263, 161] width 442 height 17
click at [538, 155] on span "Suche" at bounding box center [558, 163] width 41 height 16
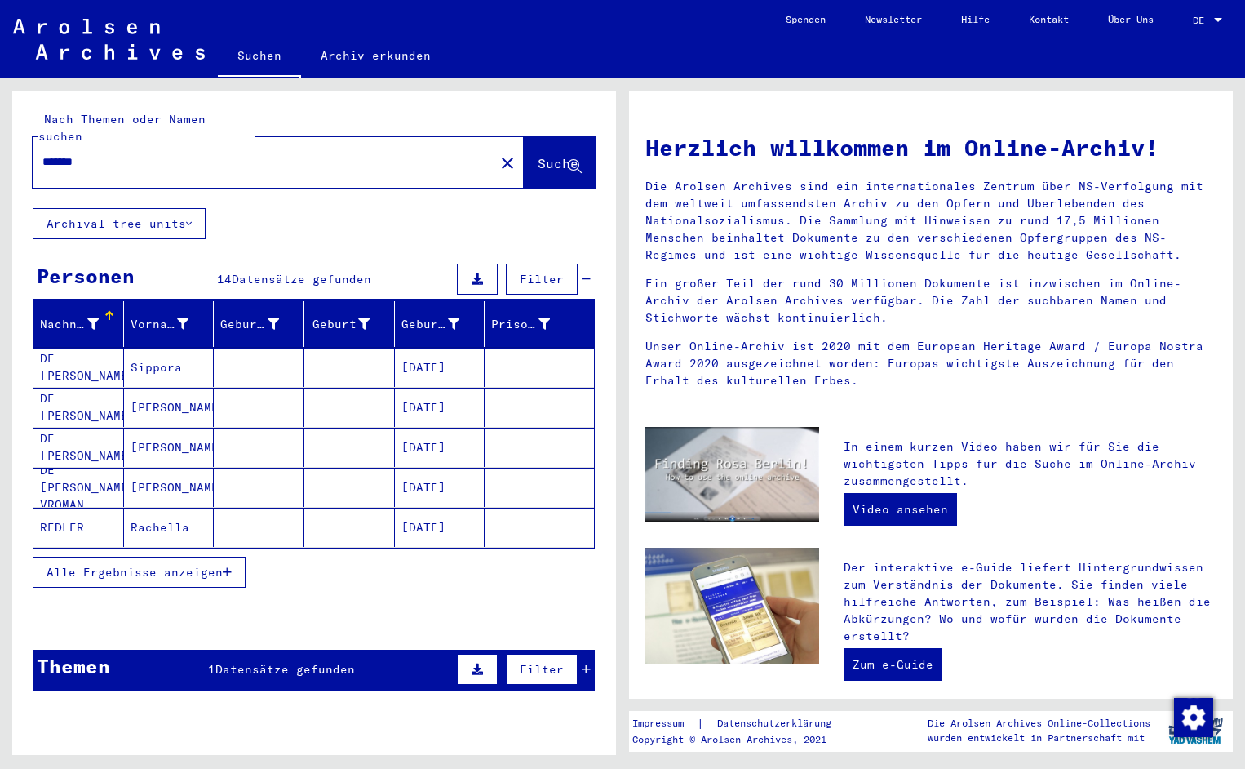
click at [78, 348] on mat-cell "DE [PERSON_NAME]" at bounding box center [78, 367] width 91 height 39
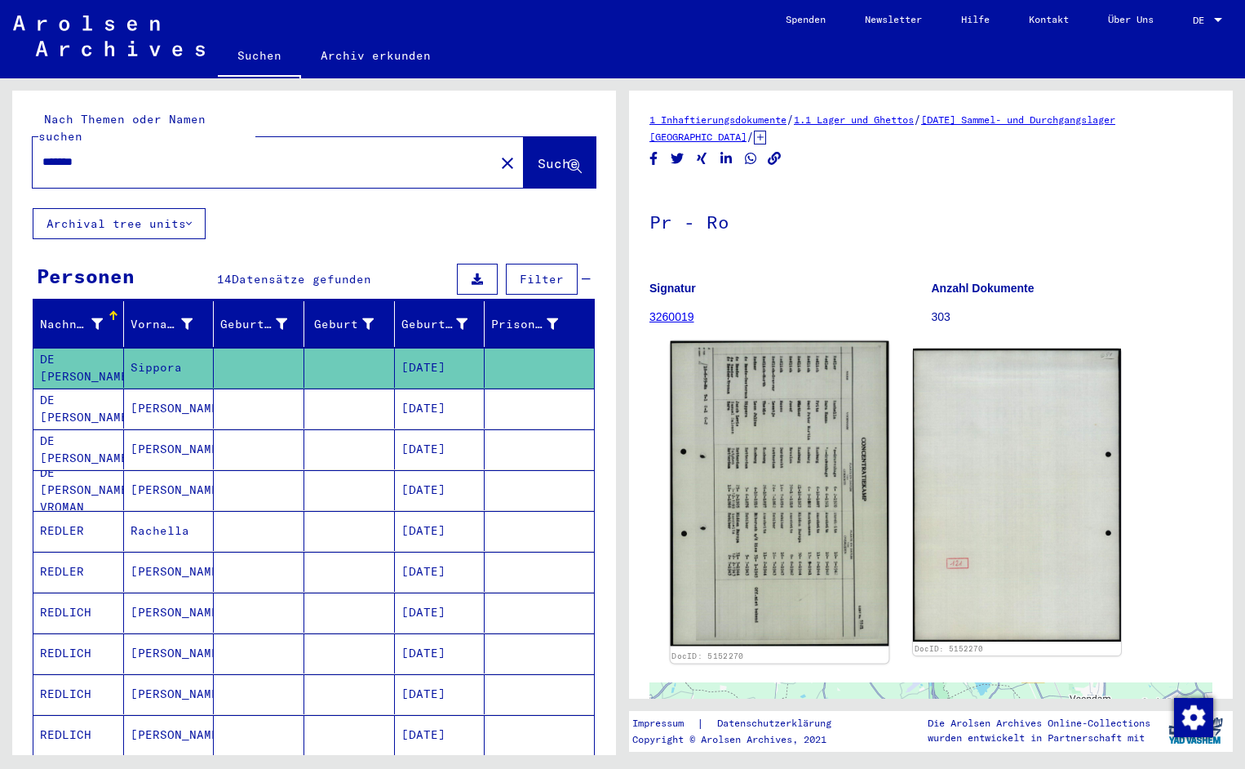
click at [725, 507] on img at bounding box center [780, 493] width 219 height 305
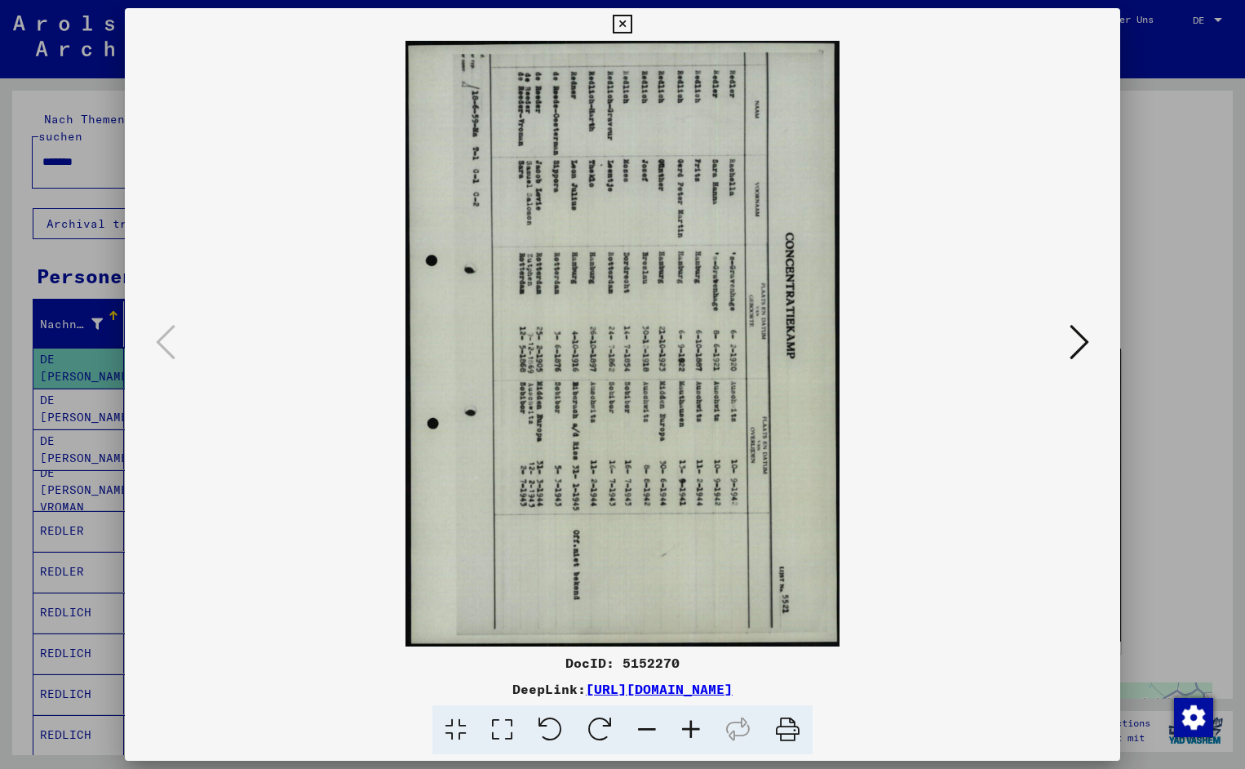
click at [560, 735] on icon at bounding box center [551, 730] width 50 height 50
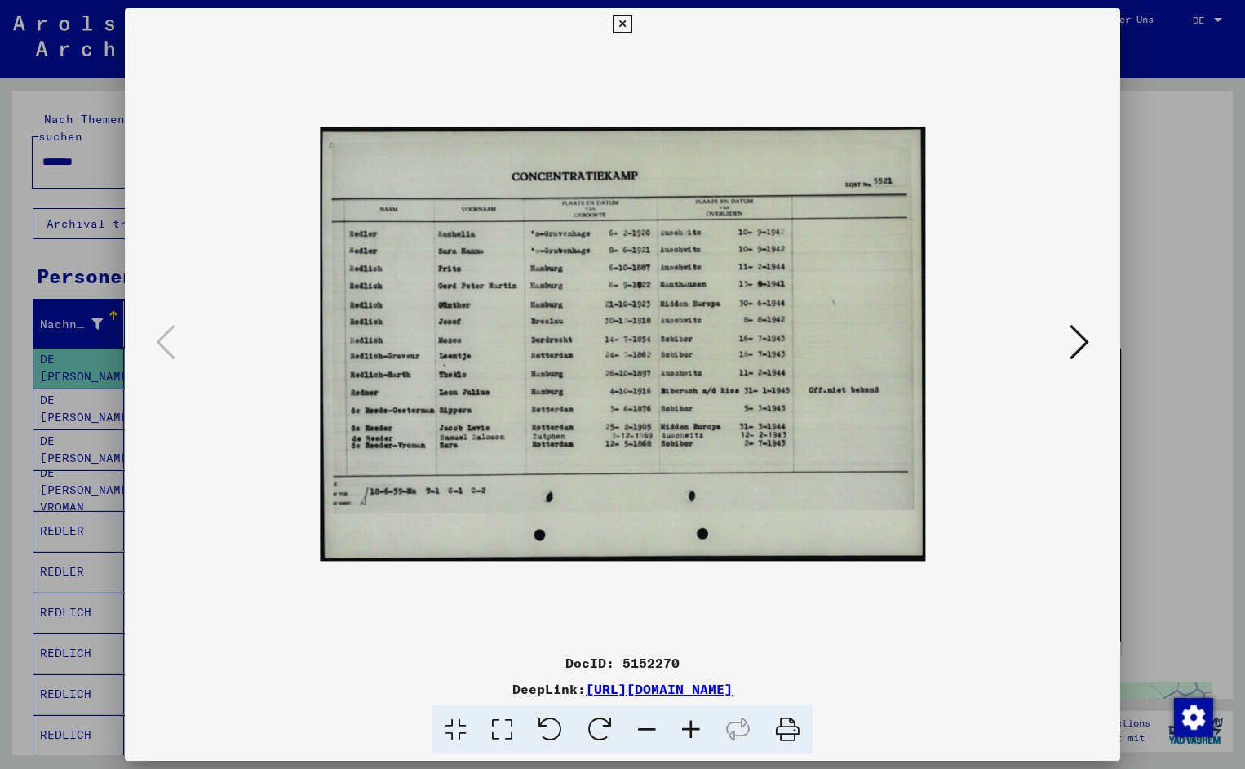
click at [693, 729] on icon at bounding box center [691, 730] width 44 height 50
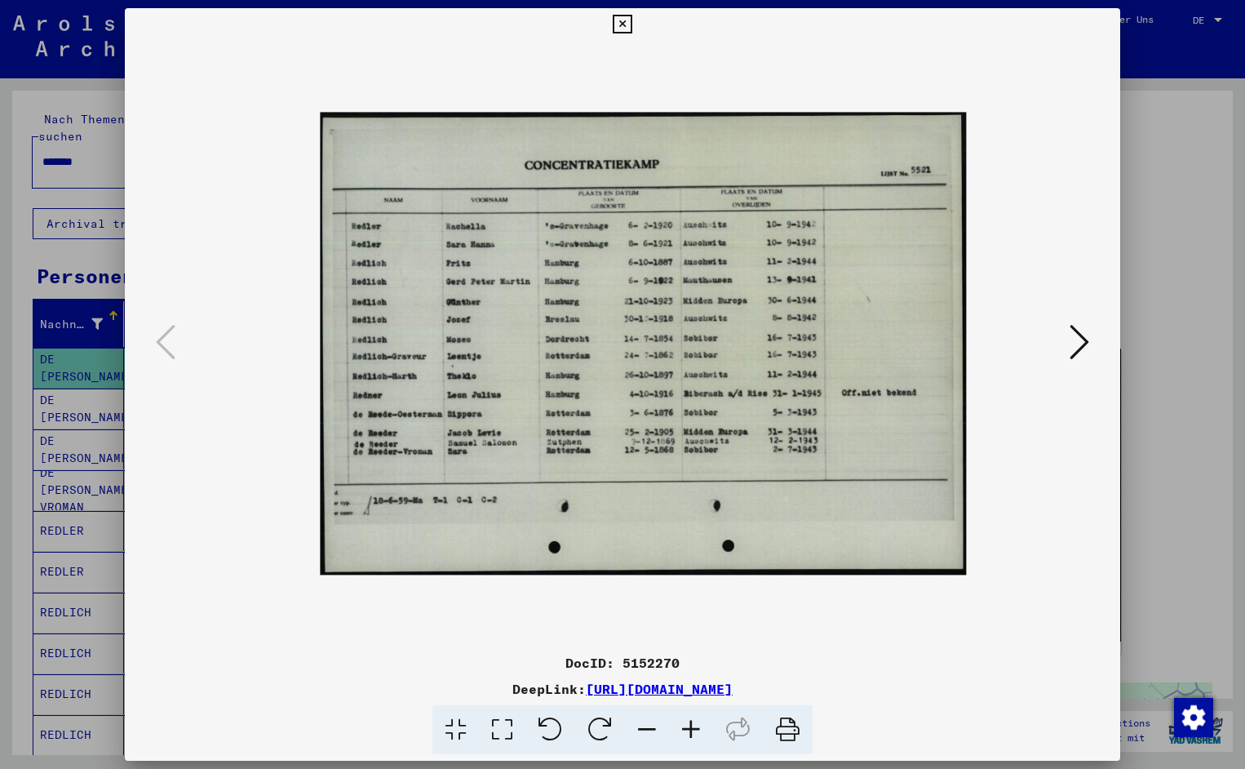
click at [693, 729] on icon at bounding box center [691, 730] width 44 height 50
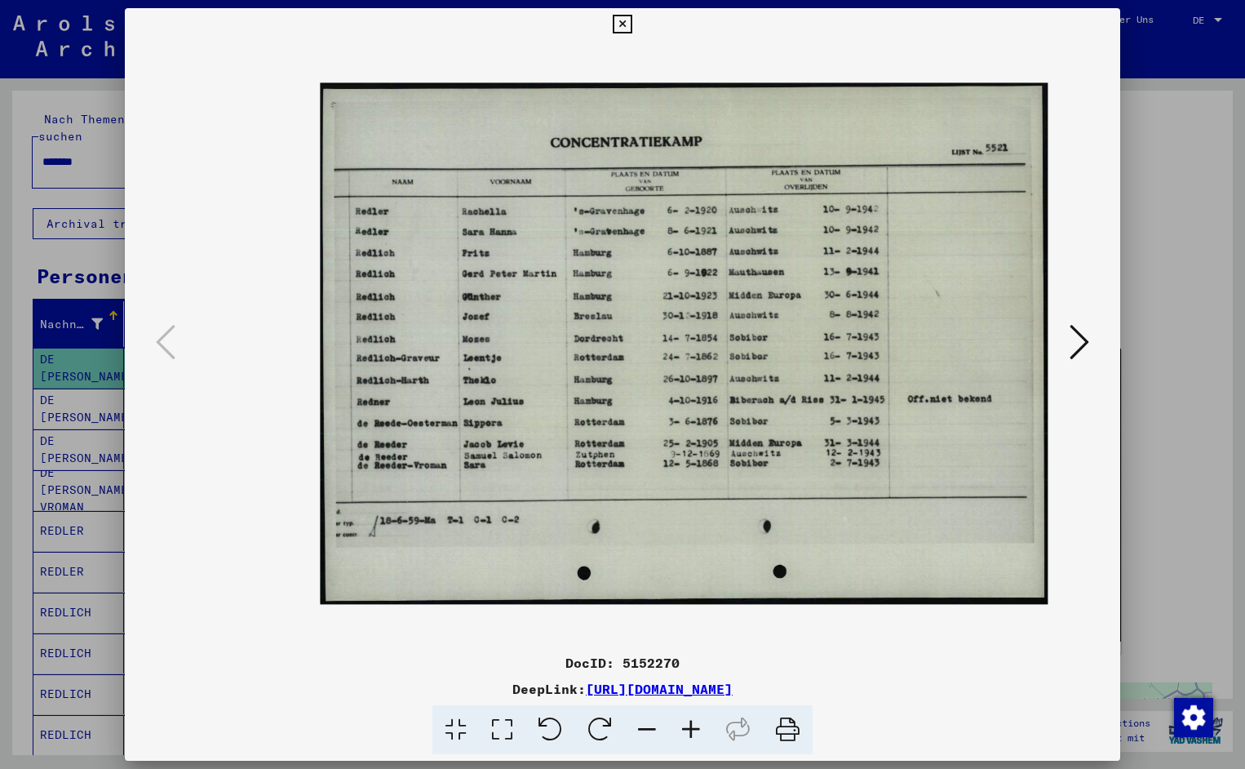
click at [693, 729] on icon at bounding box center [691, 730] width 44 height 50
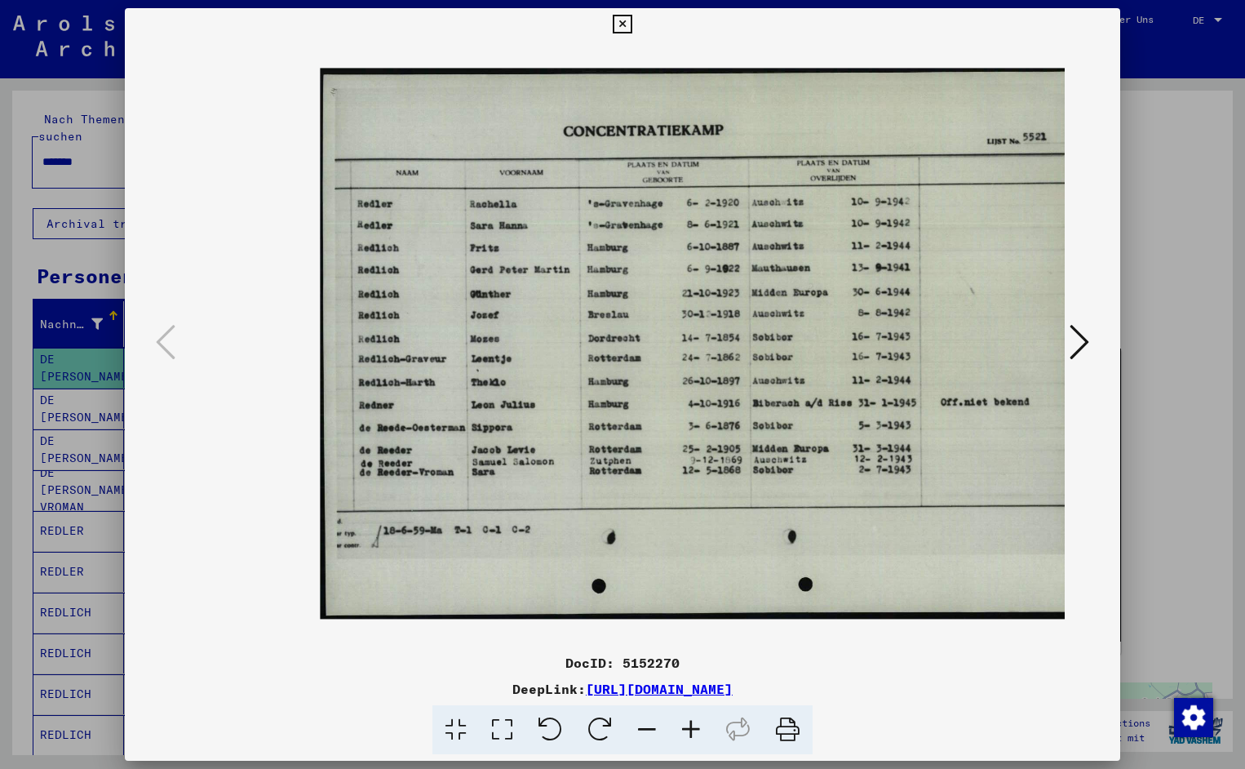
click at [693, 729] on icon at bounding box center [691, 730] width 44 height 50
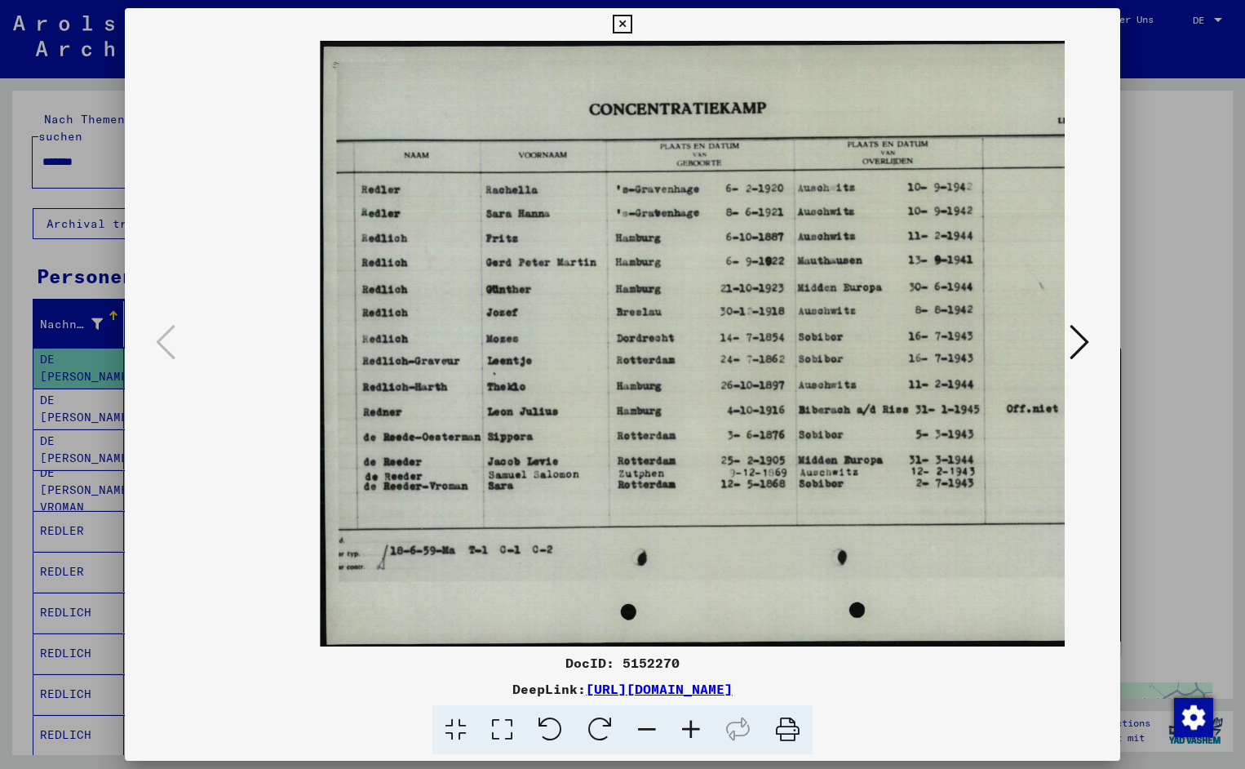
click at [693, 729] on icon at bounding box center [691, 730] width 44 height 50
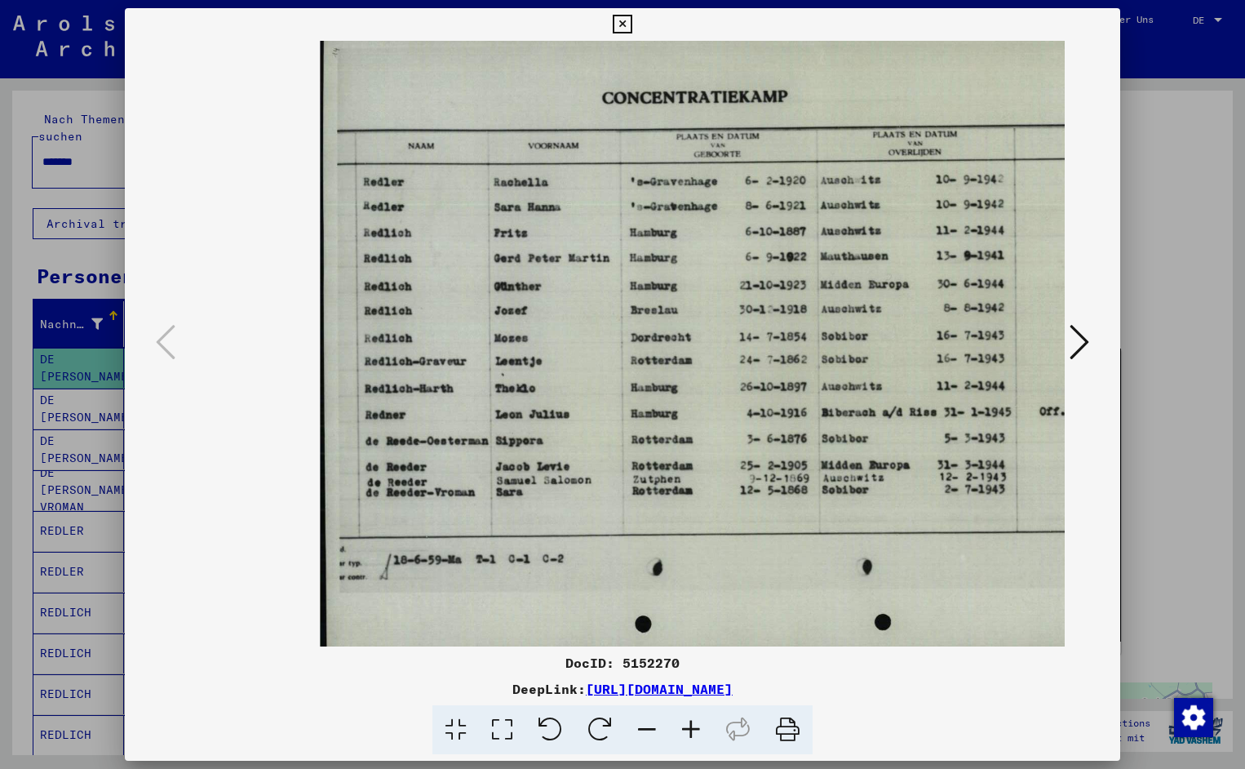
click at [693, 729] on icon at bounding box center [691, 730] width 44 height 50
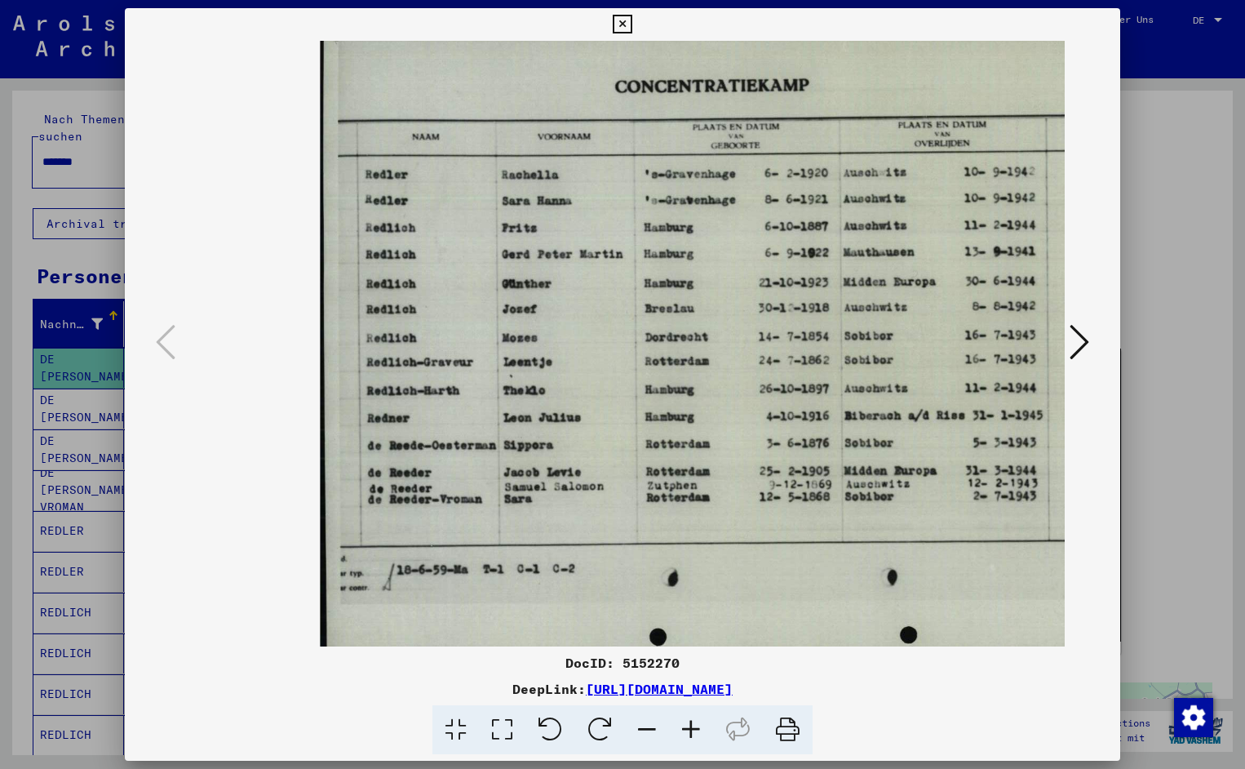
click at [693, 729] on icon at bounding box center [691, 730] width 44 height 50
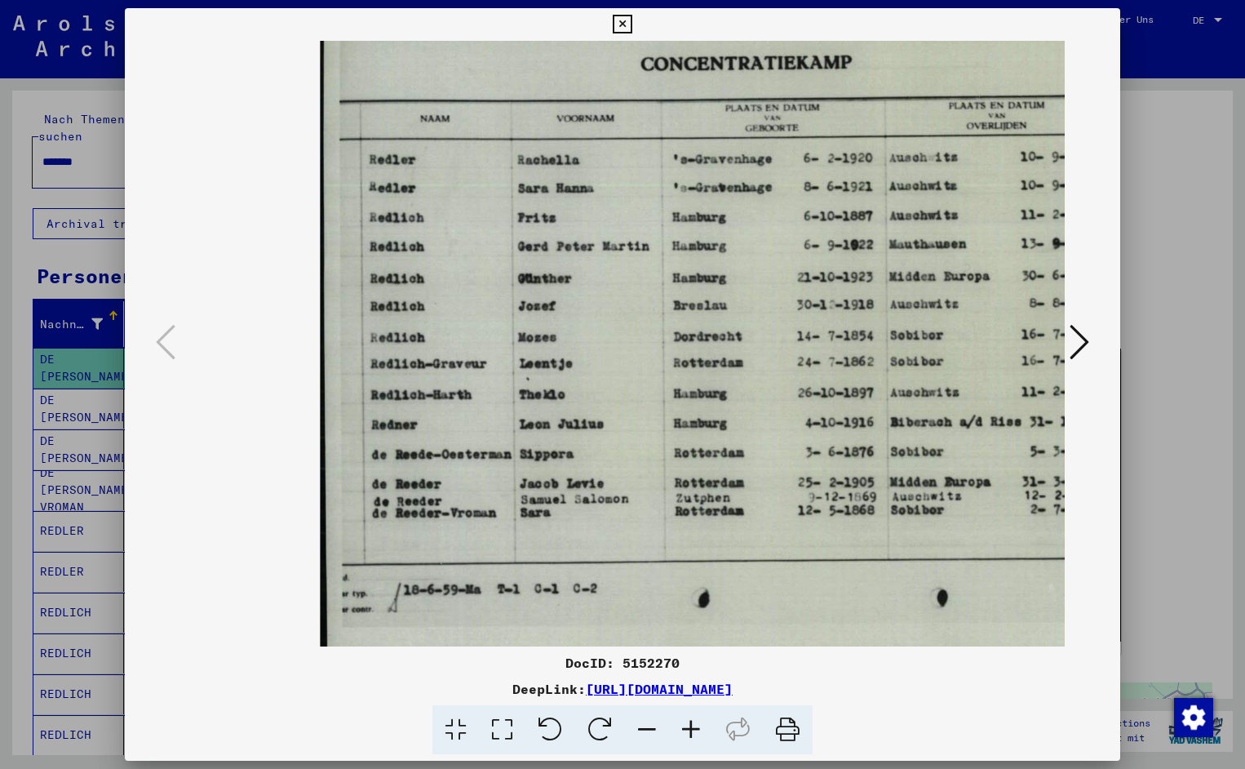
click at [693, 729] on icon at bounding box center [691, 730] width 44 height 50
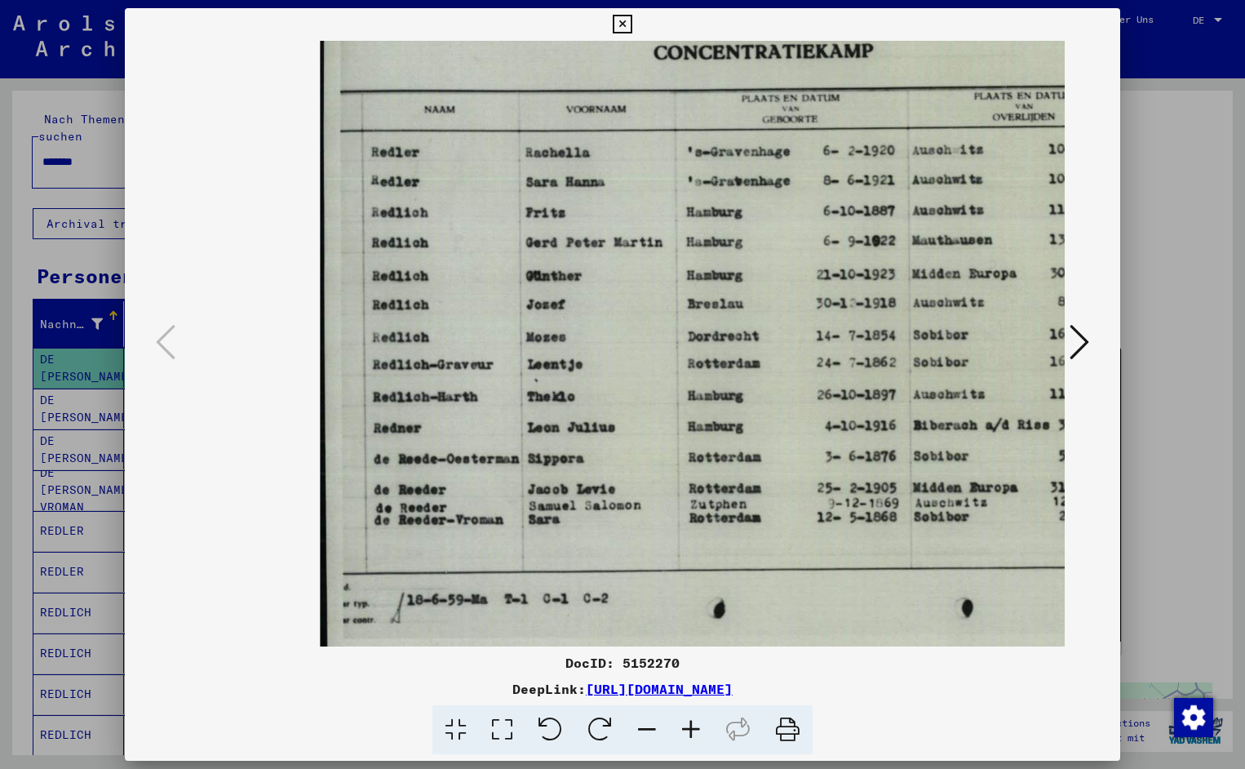
click at [693, 729] on icon at bounding box center [691, 730] width 44 height 50
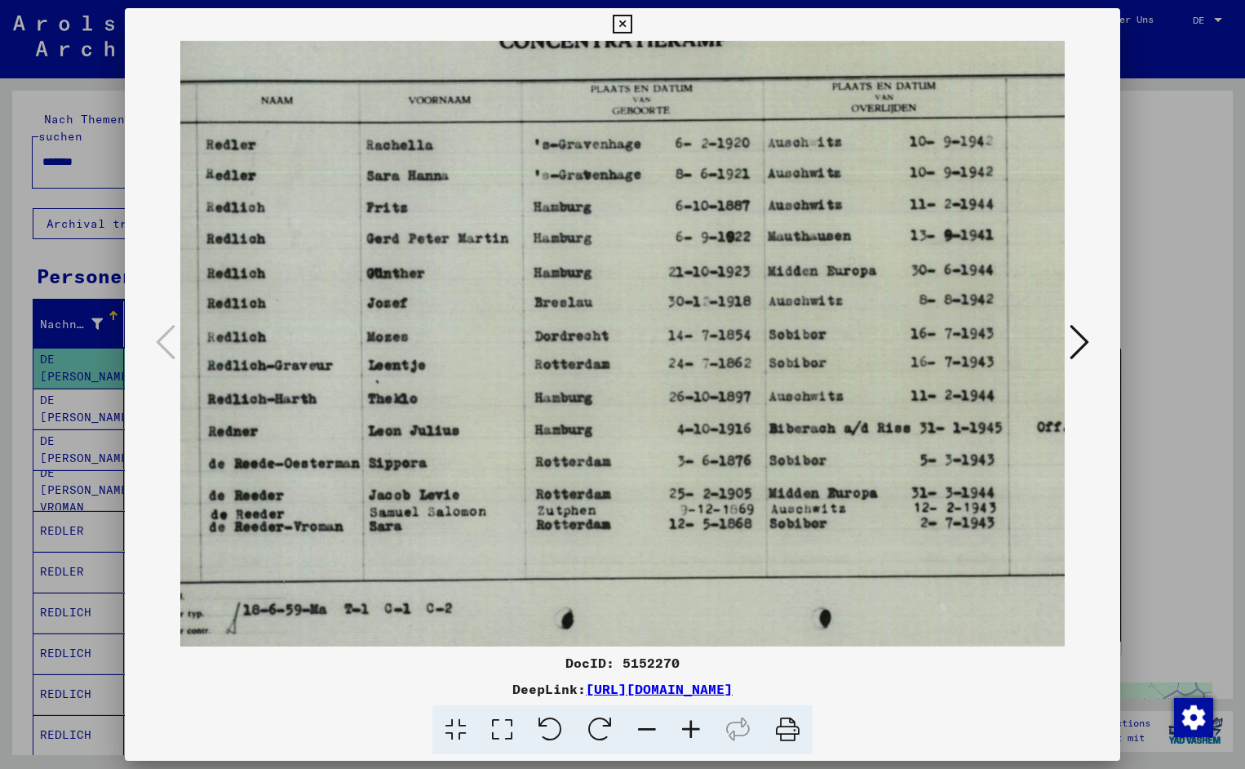
scroll to position [0, 172]
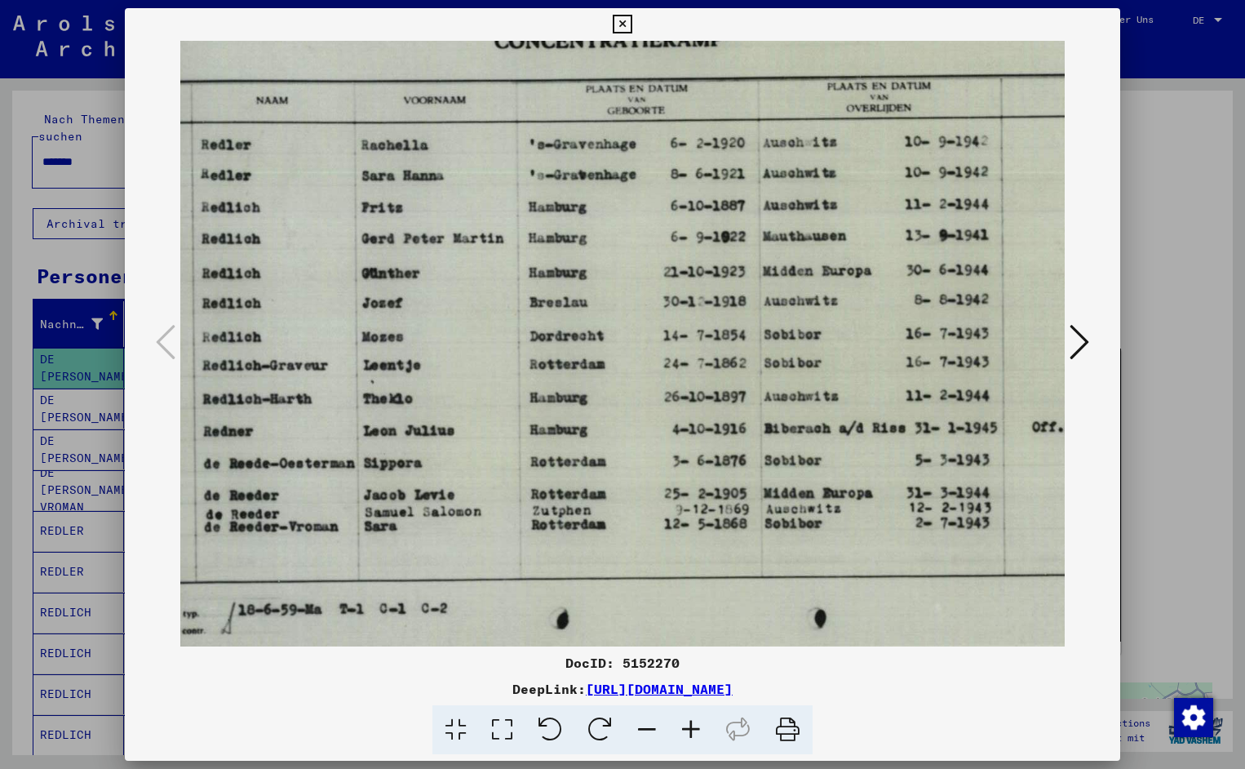
drag, startPoint x: 824, startPoint y: 450, endPoint x: 652, endPoint y: 466, distance: 173.0
click at [632, 25] on icon at bounding box center [622, 25] width 19 height 20
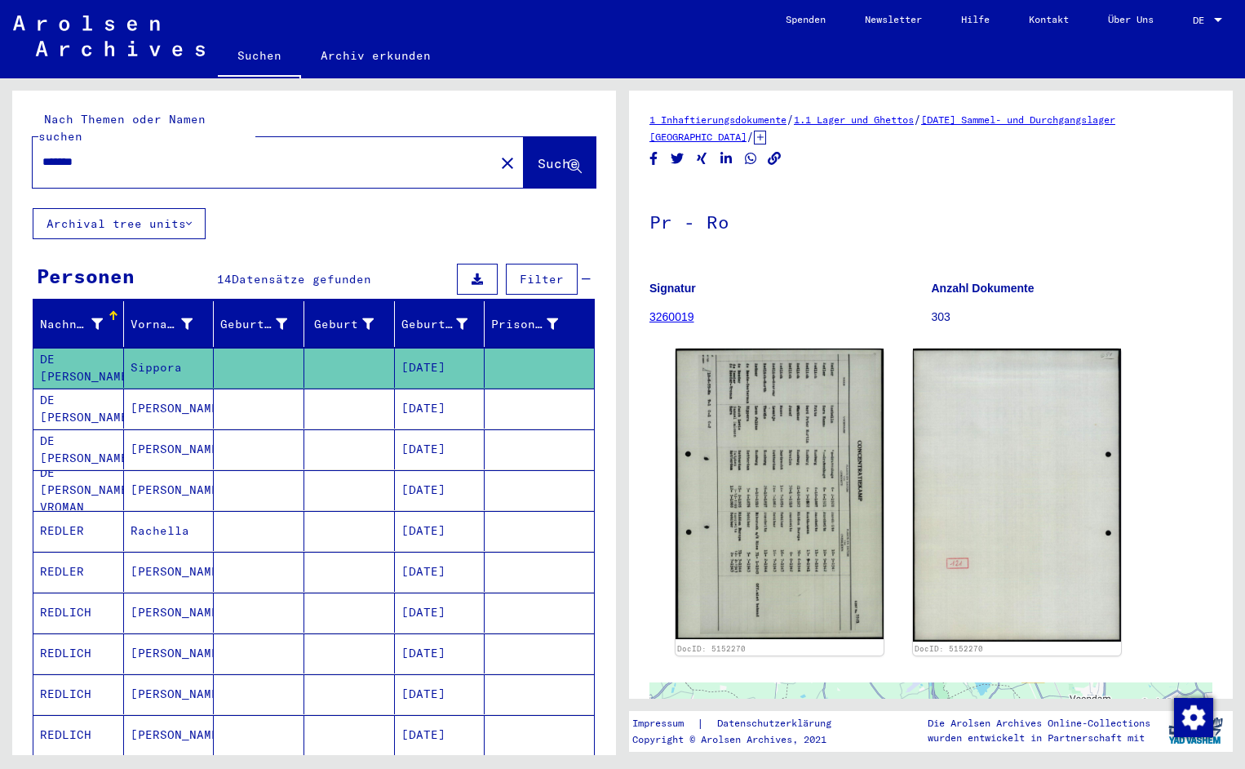
click at [112, 153] on input "*******" at bounding box center [263, 161] width 442 height 17
click at [99, 177] on div "Nach Themen oder Namen suchen ******* close Suche" at bounding box center [314, 150] width 604 height 118
drag, startPoint x: 78, startPoint y: 651, endPoint x: 118, endPoint y: 364, distance: 289.9
click at [78, 606] on mat-table "Nachname Vorname Geburtsname Geburt‏ Geburtsdatum Prisoner # DE [PERSON_NAME] S…" at bounding box center [314, 610] width 562 height 619
click at [107, 153] on input "*******" at bounding box center [263, 161] width 442 height 17
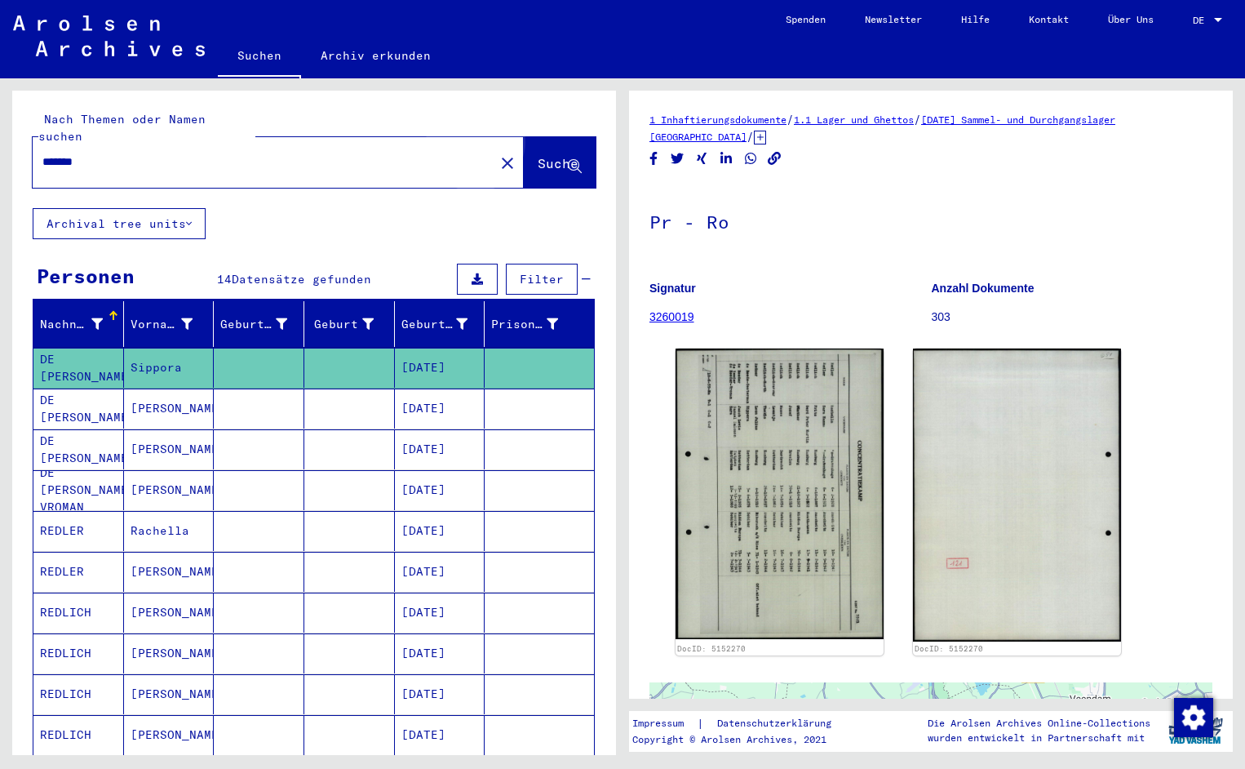
click at [538, 155] on span "Suche" at bounding box center [558, 163] width 41 height 16
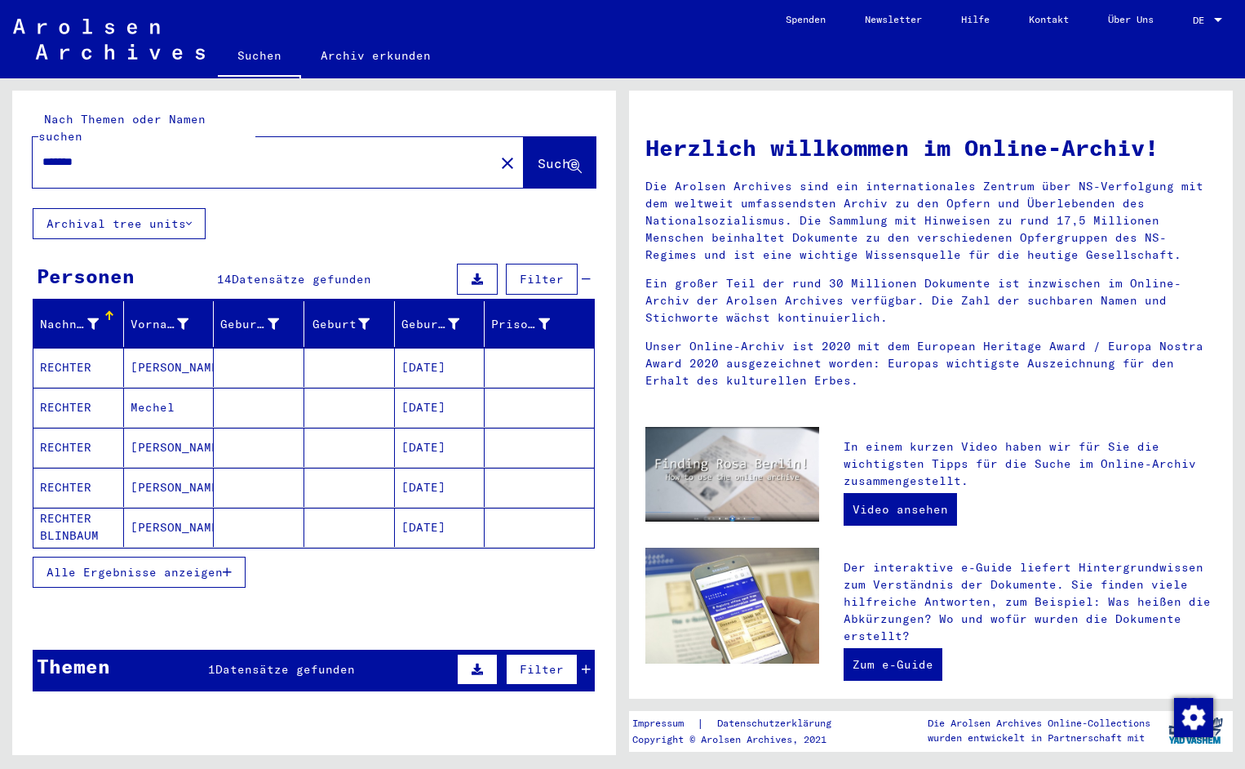
click at [96, 348] on mat-cell "RECHTER" at bounding box center [78, 367] width 91 height 39
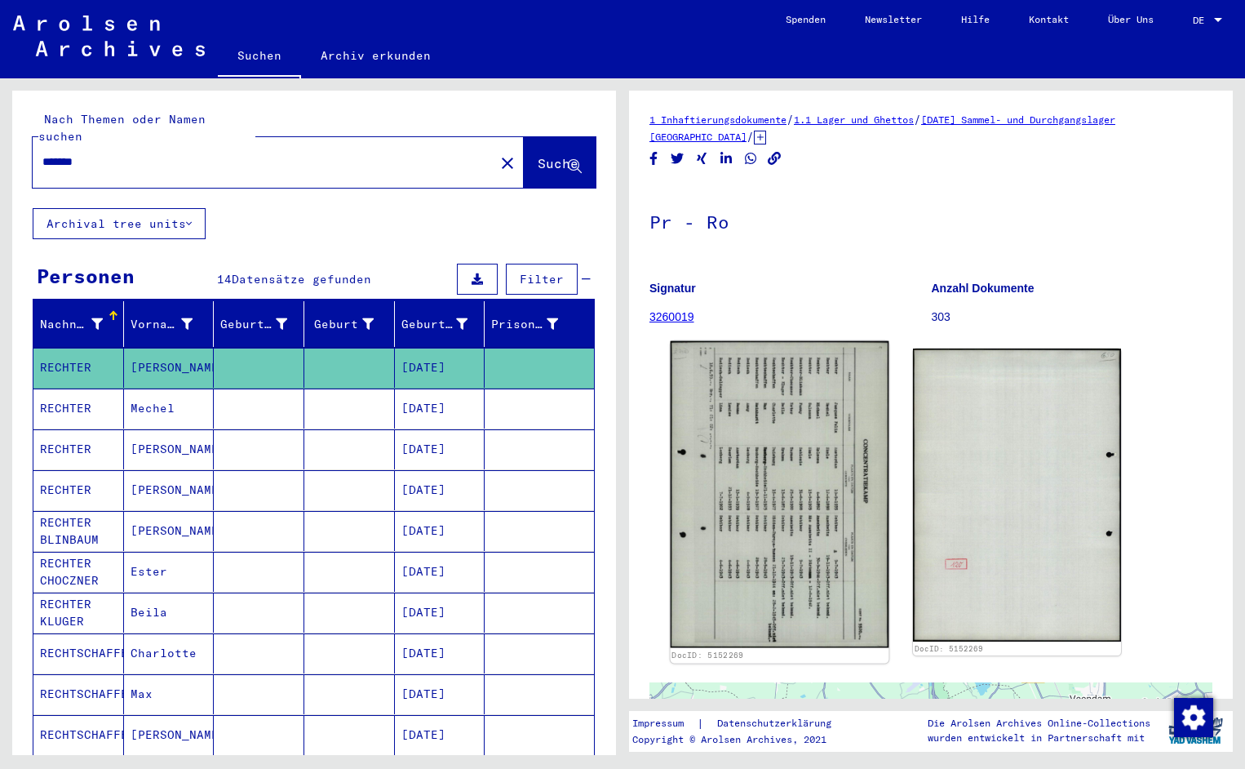
click at [730, 535] on img at bounding box center [780, 494] width 219 height 307
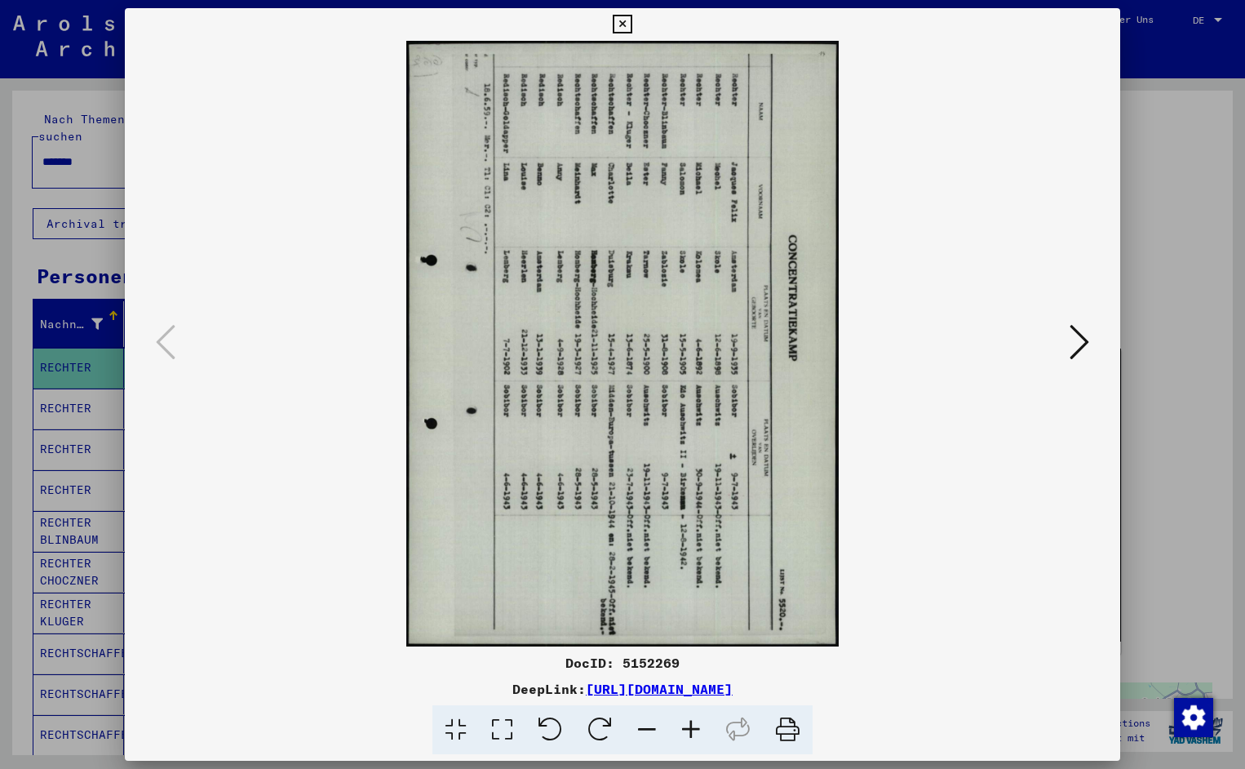
click at [558, 729] on icon at bounding box center [551, 730] width 50 height 50
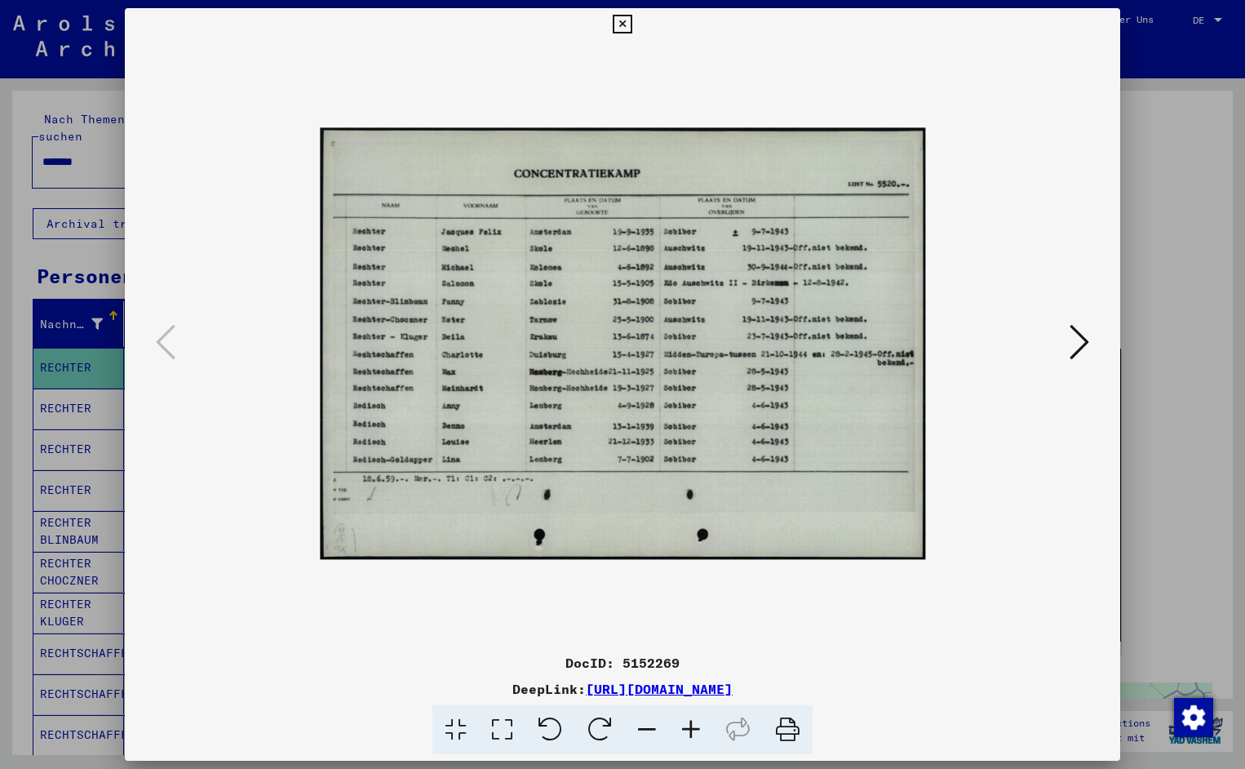
click at [692, 727] on icon at bounding box center [691, 730] width 44 height 50
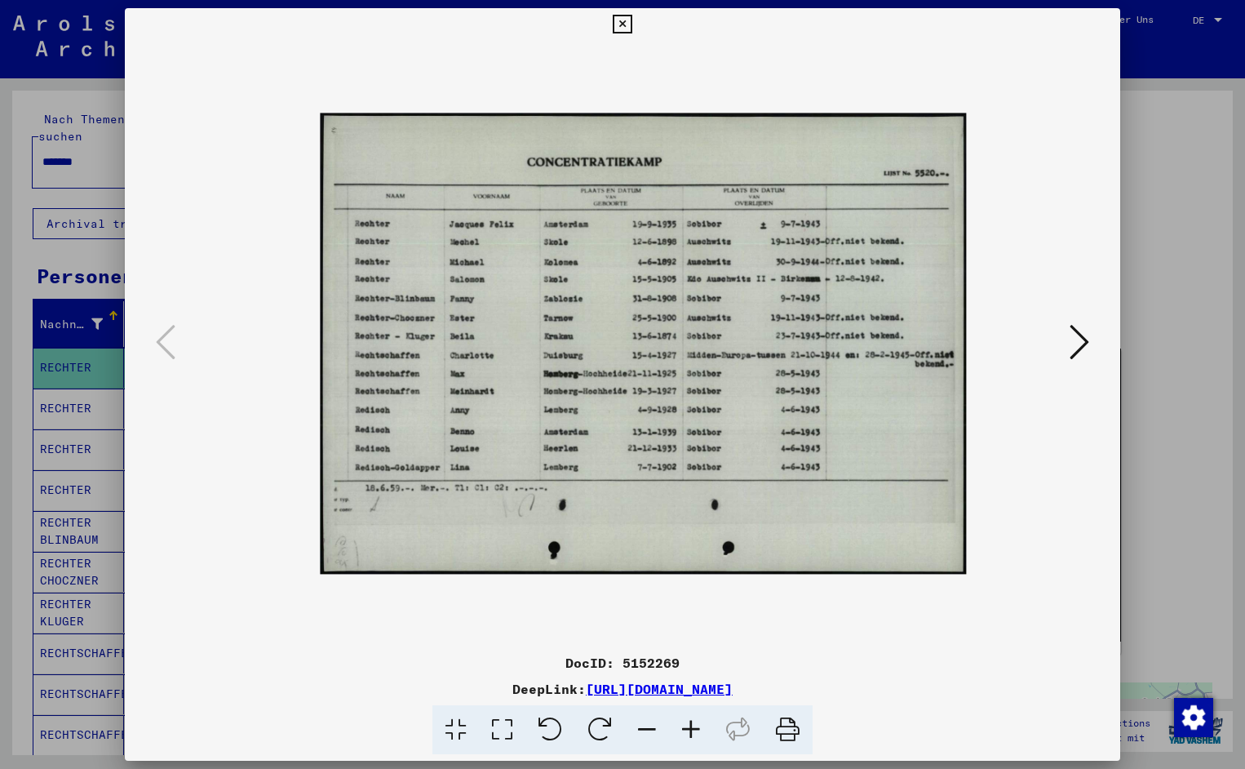
click at [692, 727] on icon at bounding box center [691, 730] width 44 height 50
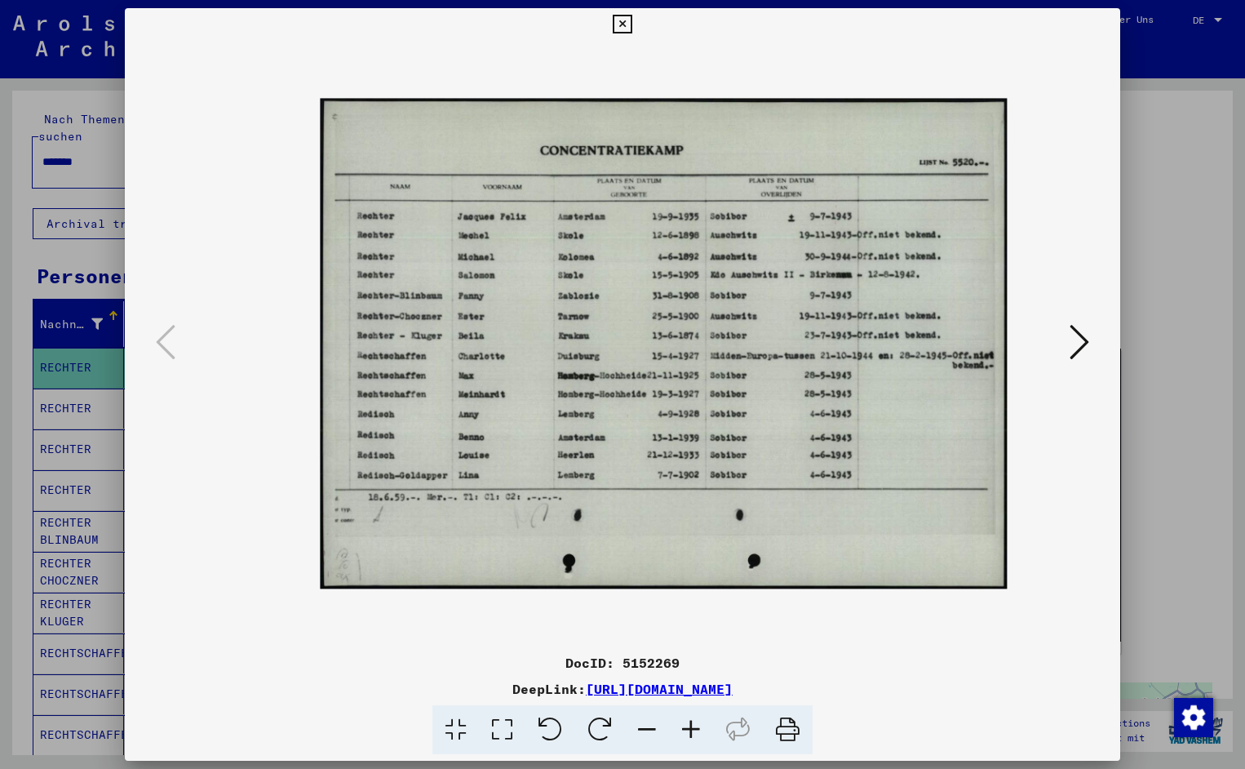
click at [688, 727] on icon at bounding box center [691, 730] width 44 height 50
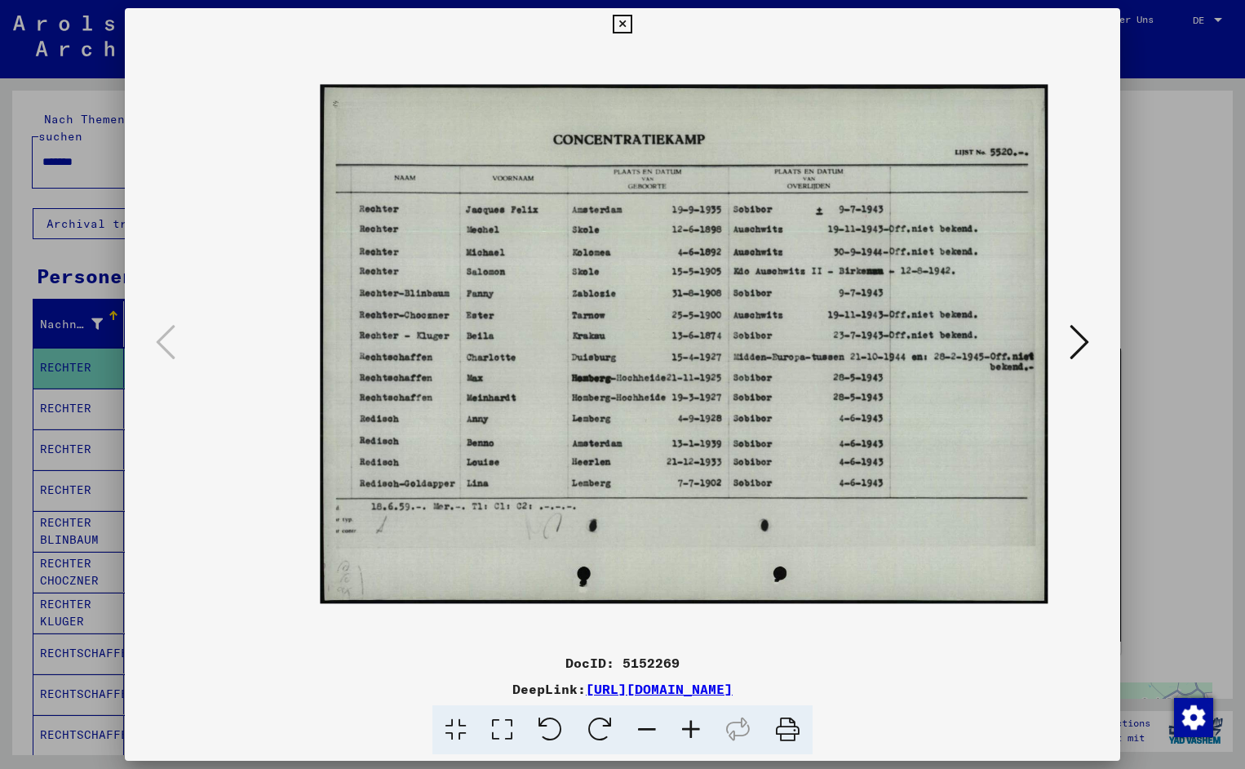
click at [688, 728] on icon at bounding box center [691, 730] width 44 height 50
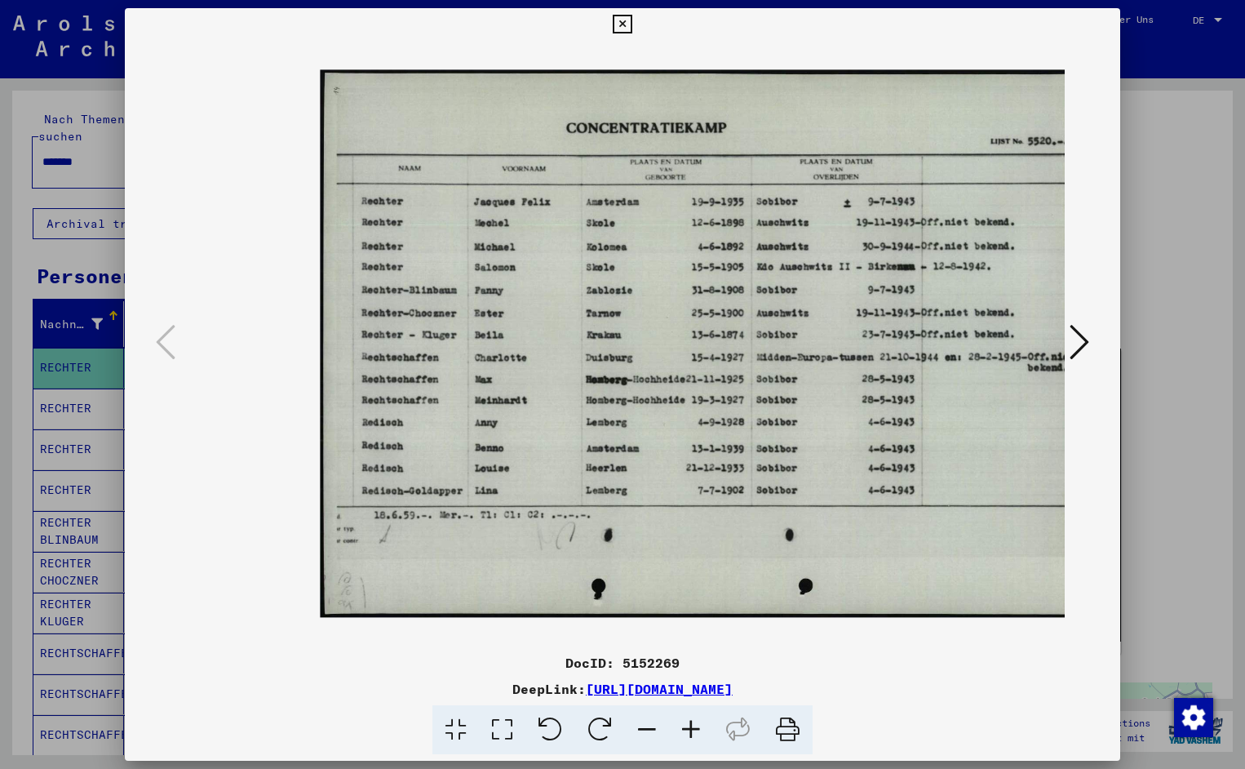
click at [688, 727] on icon at bounding box center [691, 730] width 44 height 50
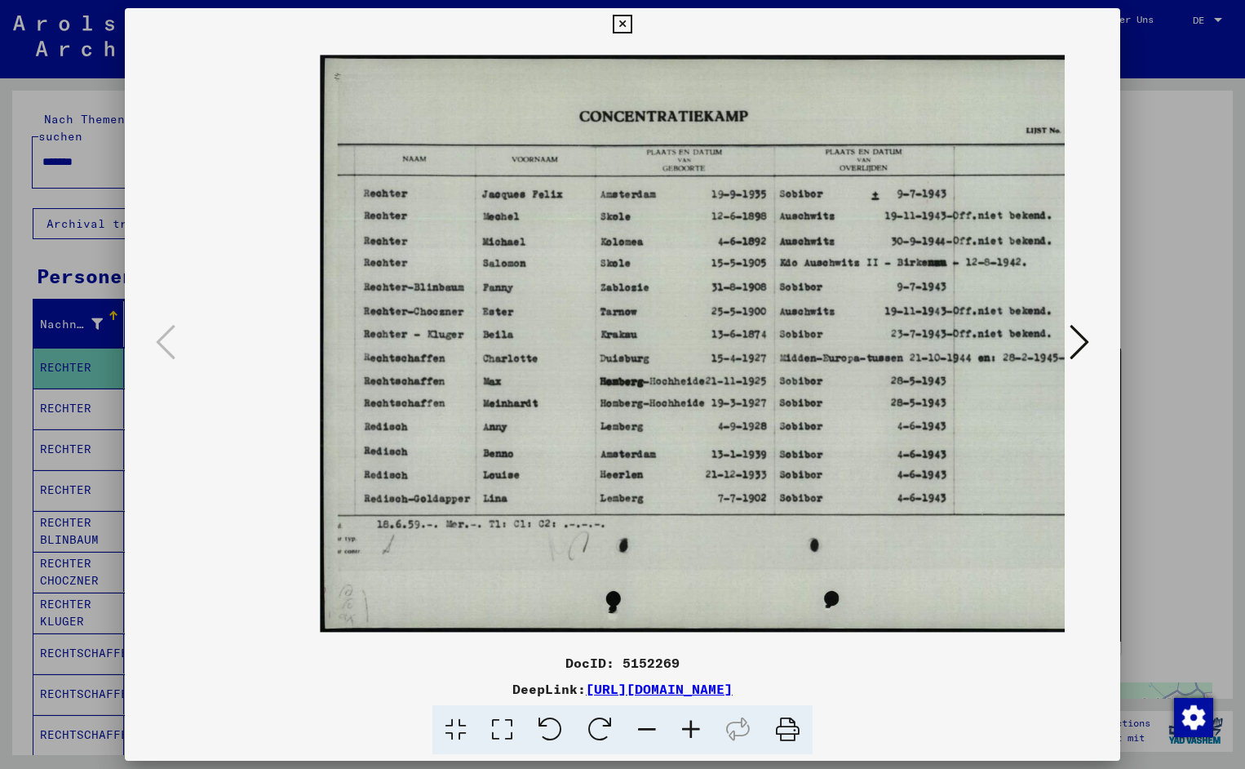
click at [688, 727] on icon at bounding box center [691, 730] width 44 height 50
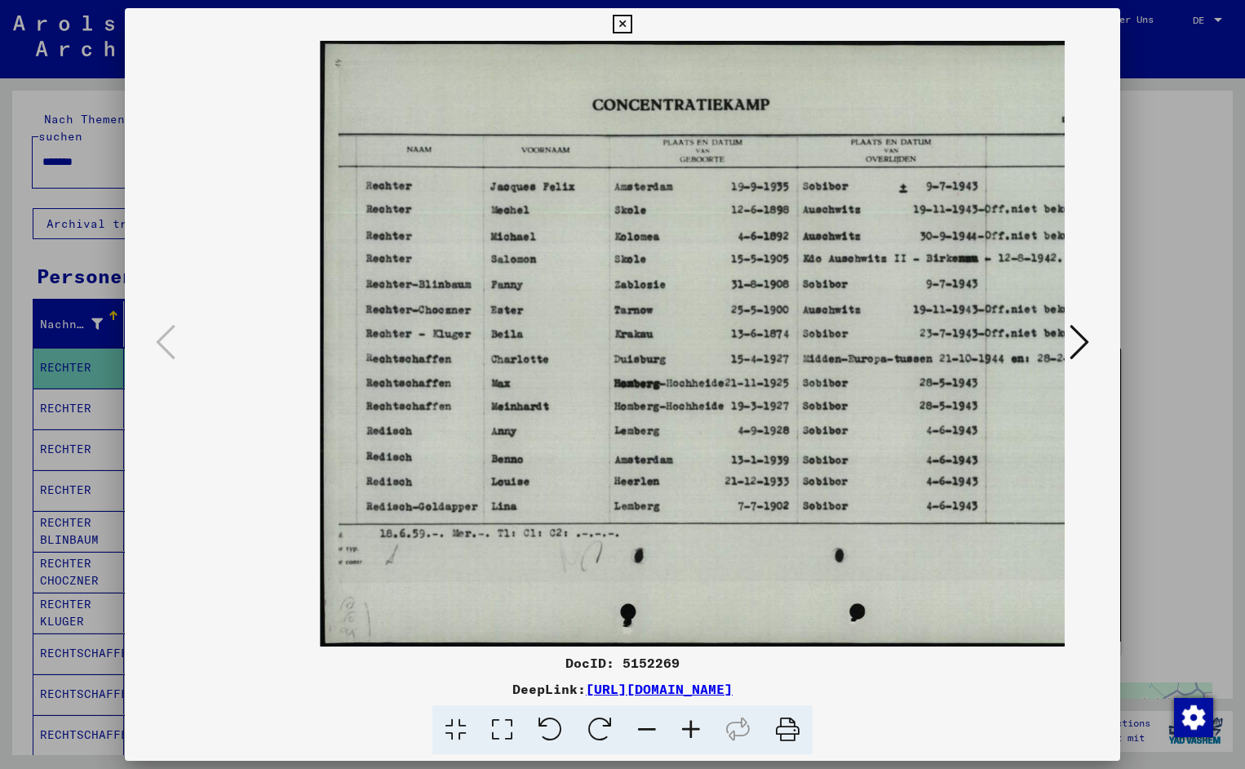
click at [688, 727] on icon at bounding box center [691, 730] width 44 height 50
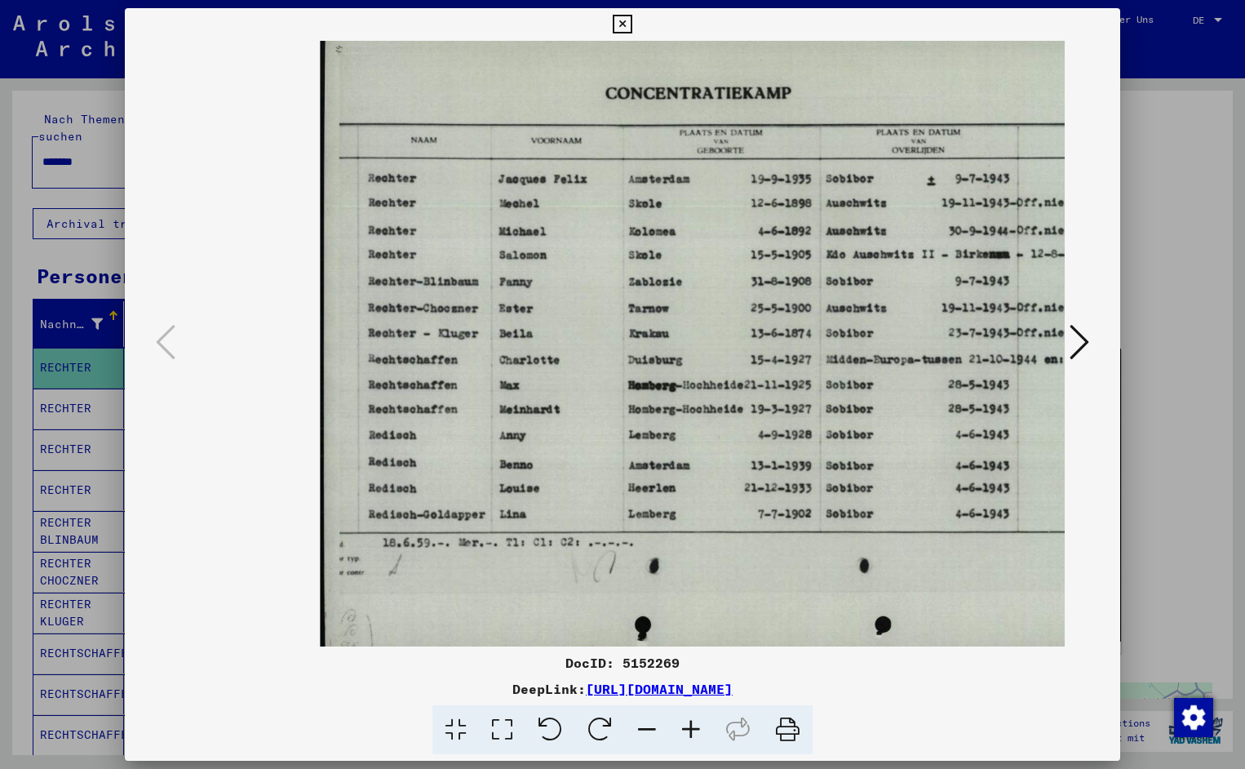
click at [688, 727] on icon at bounding box center [691, 730] width 44 height 50
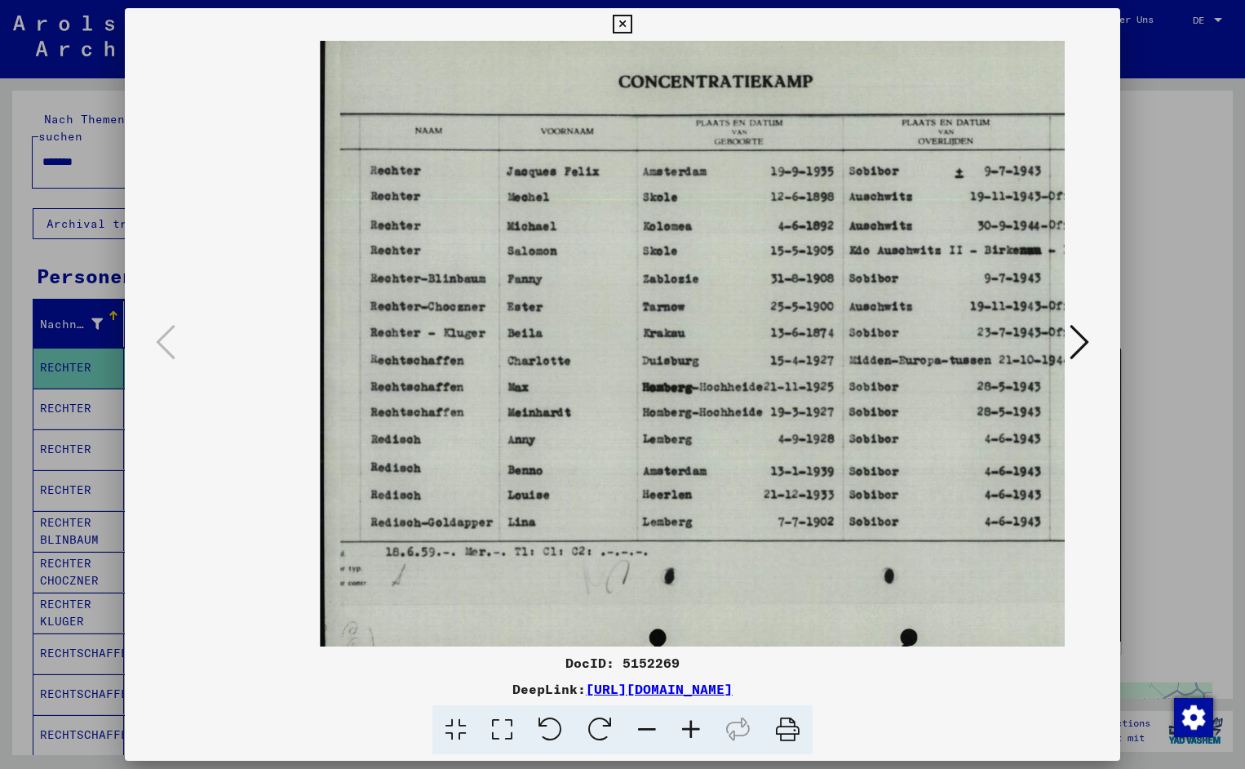
click at [688, 727] on icon at bounding box center [691, 730] width 44 height 50
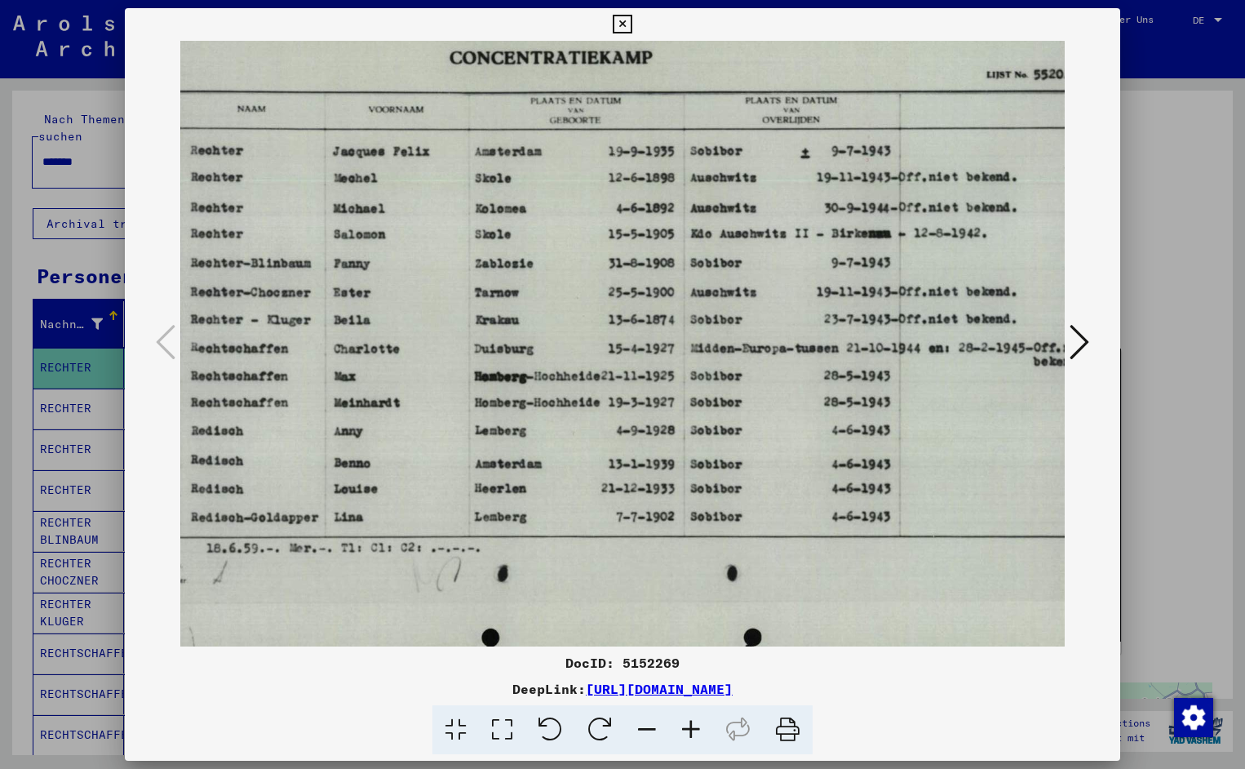
scroll to position [12, 180]
drag, startPoint x: 771, startPoint y: 467, endPoint x: 591, endPoint y: 455, distance: 180.8
click at [632, 24] on icon at bounding box center [622, 25] width 19 height 20
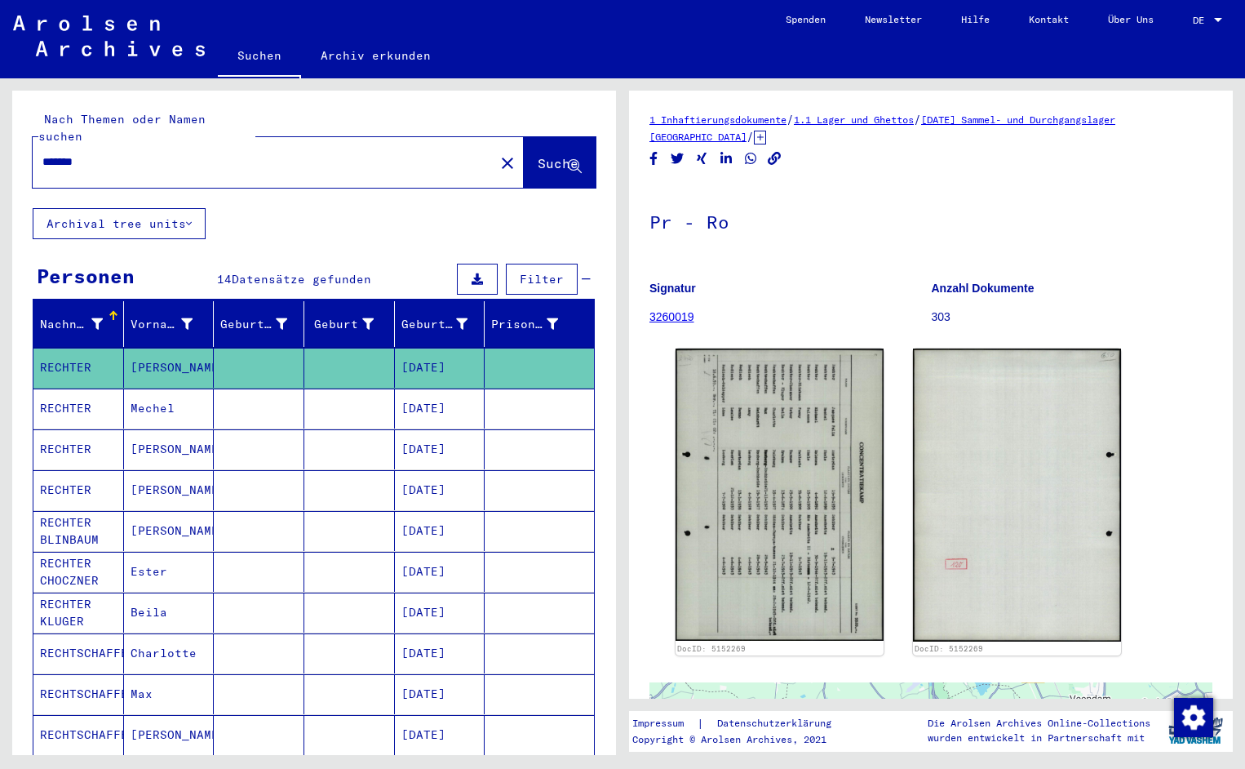
click at [96, 153] on input "*******" at bounding box center [263, 161] width 442 height 17
click at [545, 155] on span "Suche" at bounding box center [558, 163] width 41 height 16
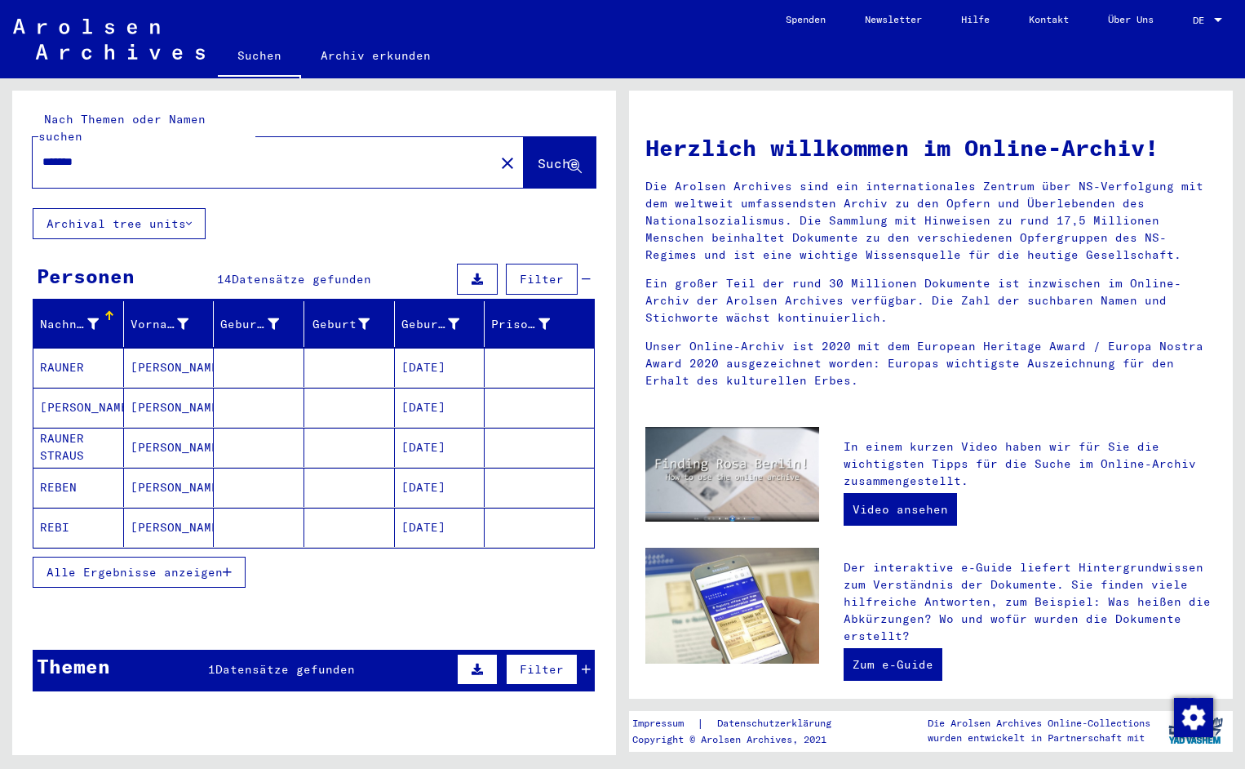
click at [94, 350] on mat-cell "RAUNER" at bounding box center [78, 367] width 91 height 39
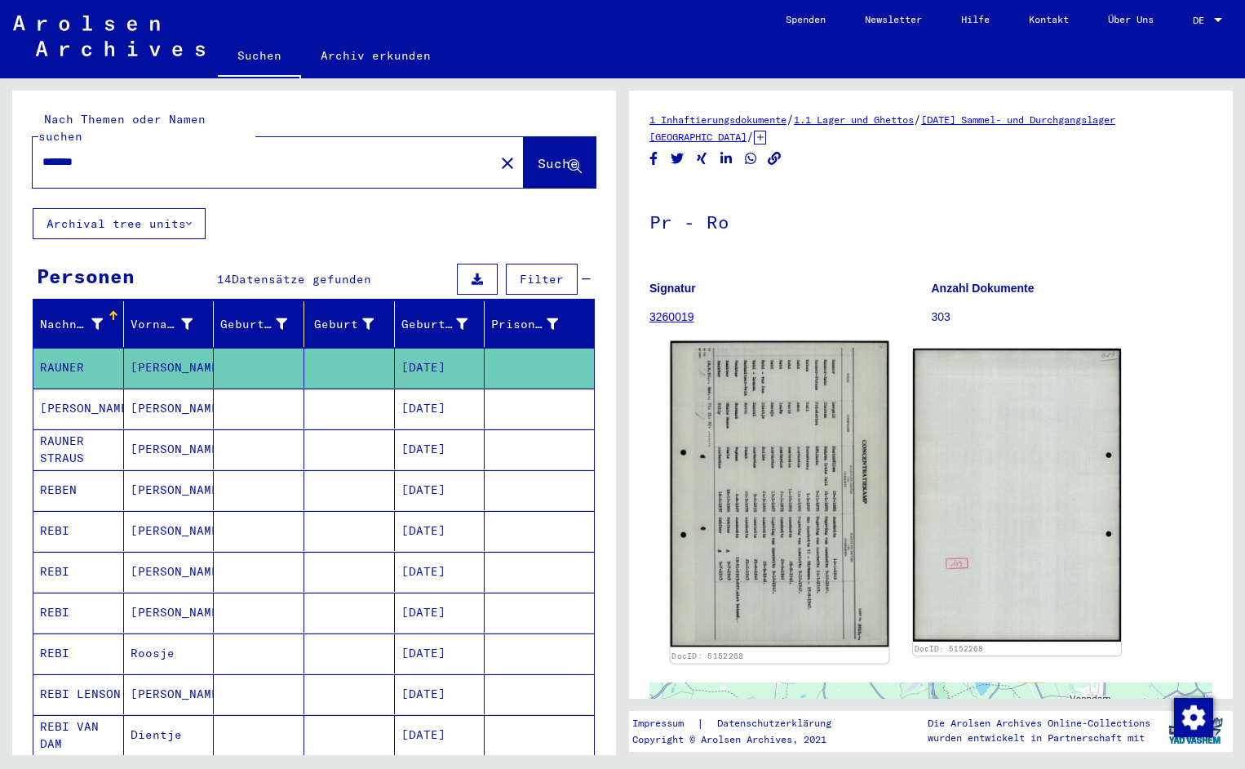
click at [774, 537] on img at bounding box center [780, 494] width 219 height 306
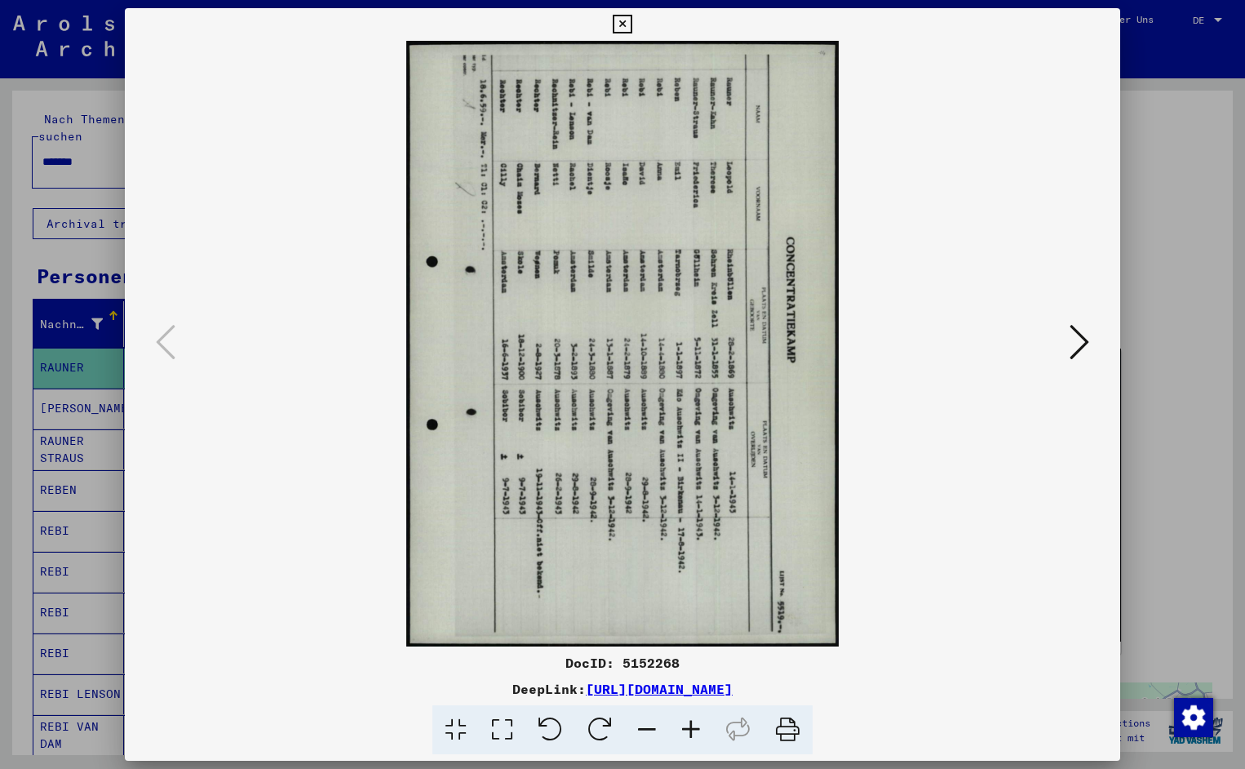
click at [558, 720] on icon at bounding box center [551, 730] width 50 height 50
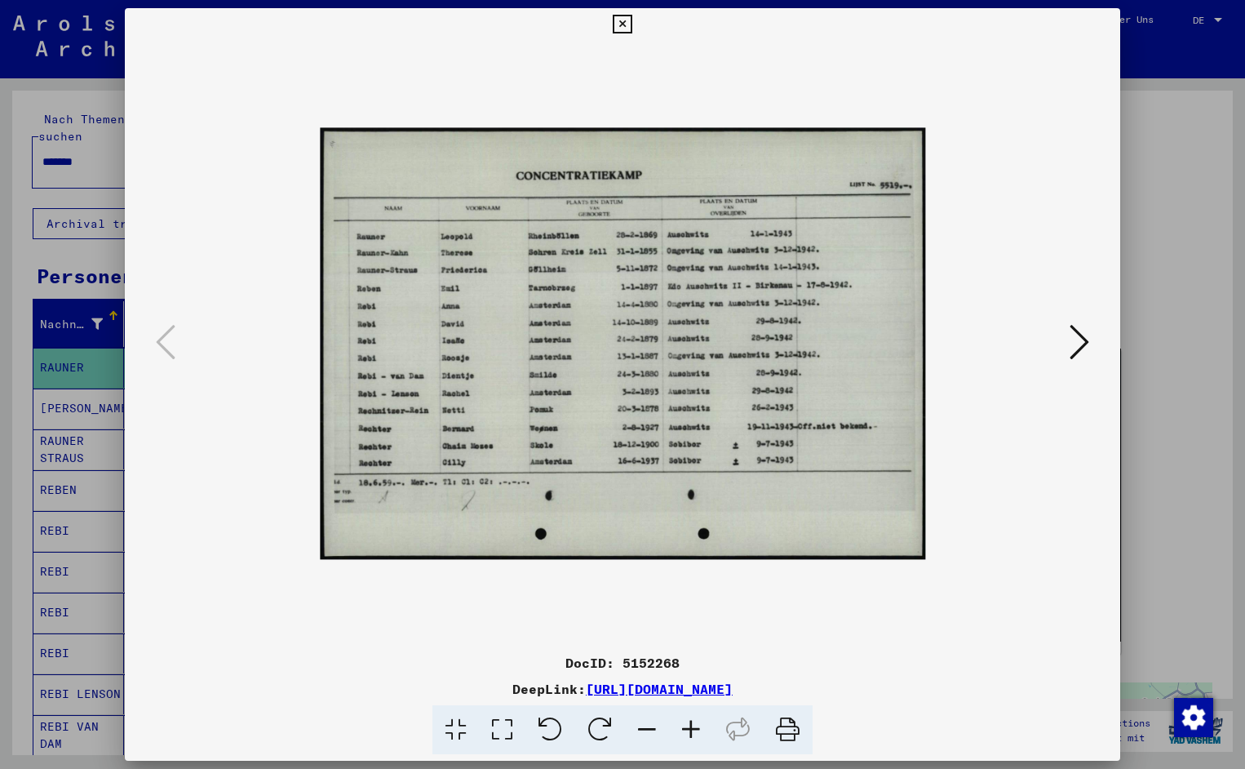
click at [696, 726] on icon at bounding box center [691, 730] width 44 height 50
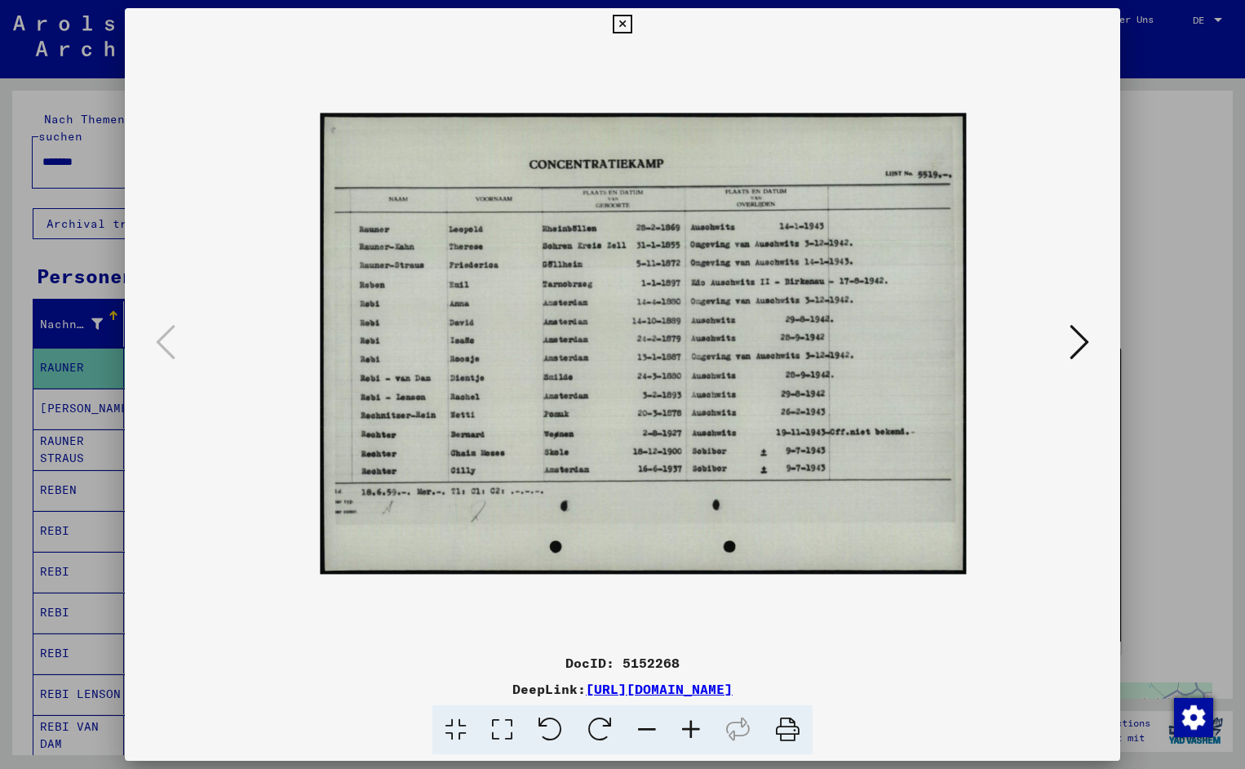
click at [696, 726] on icon at bounding box center [691, 730] width 44 height 50
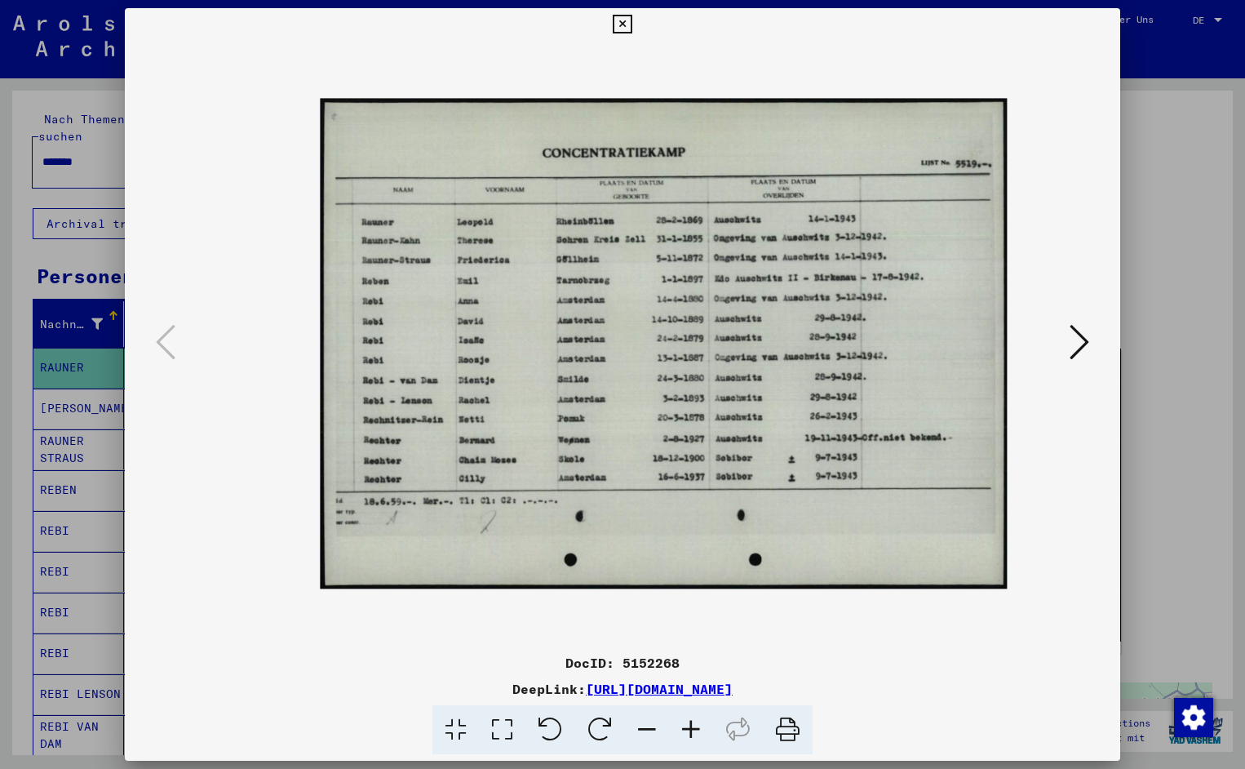
click at [696, 726] on icon at bounding box center [691, 730] width 44 height 50
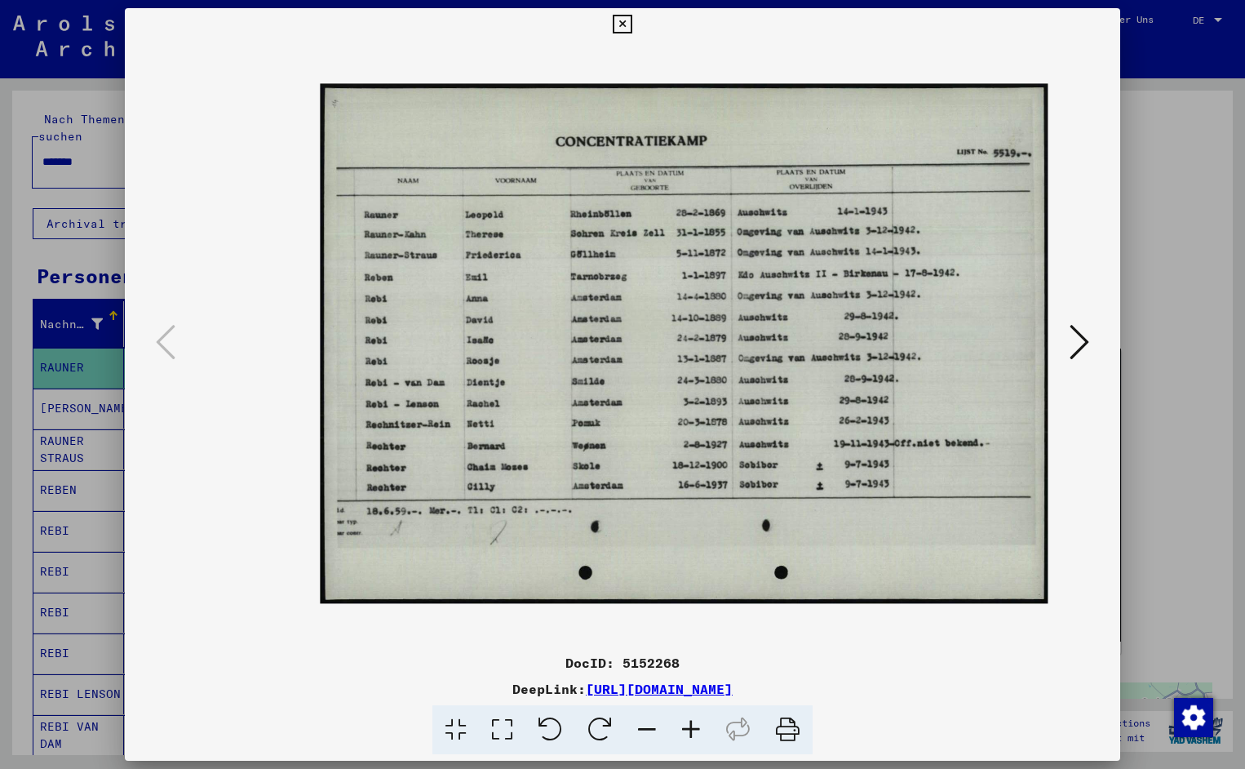
click at [696, 726] on icon at bounding box center [691, 730] width 44 height 50
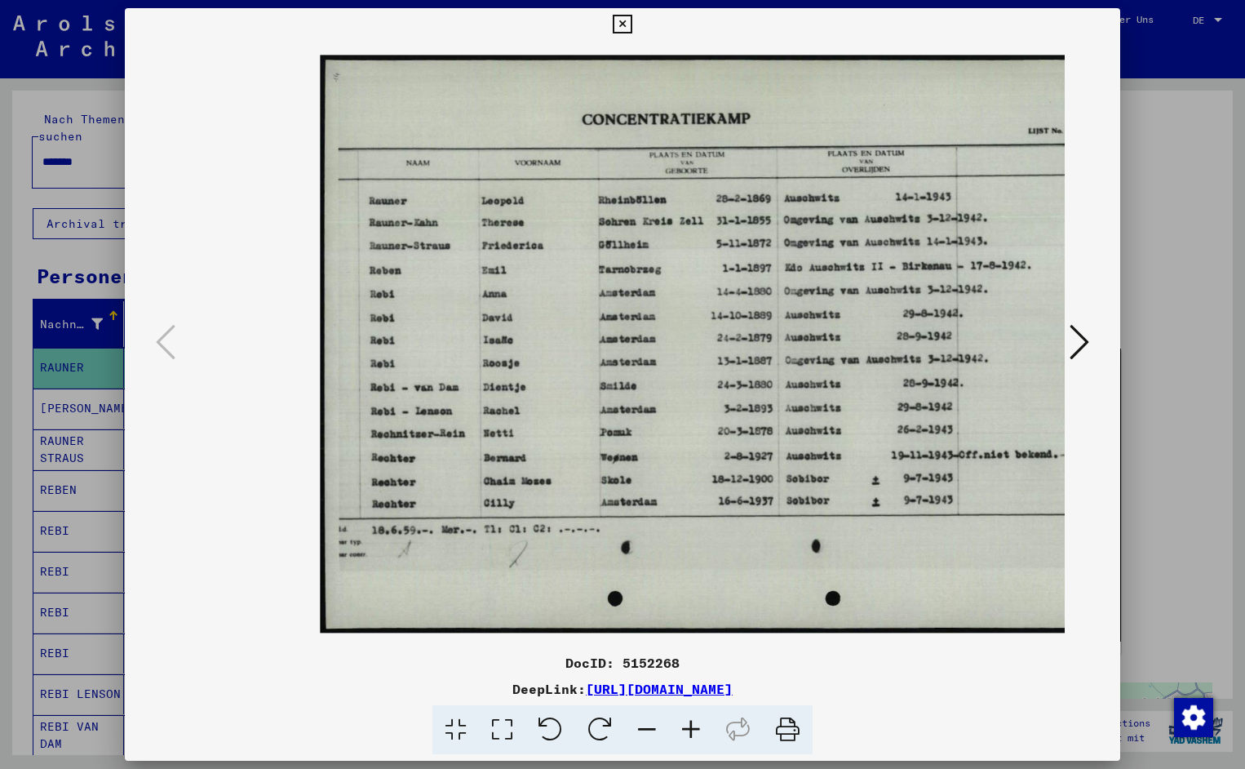
click at [696, 726] on icon at bounding box center [691, 730] width 44 height 50
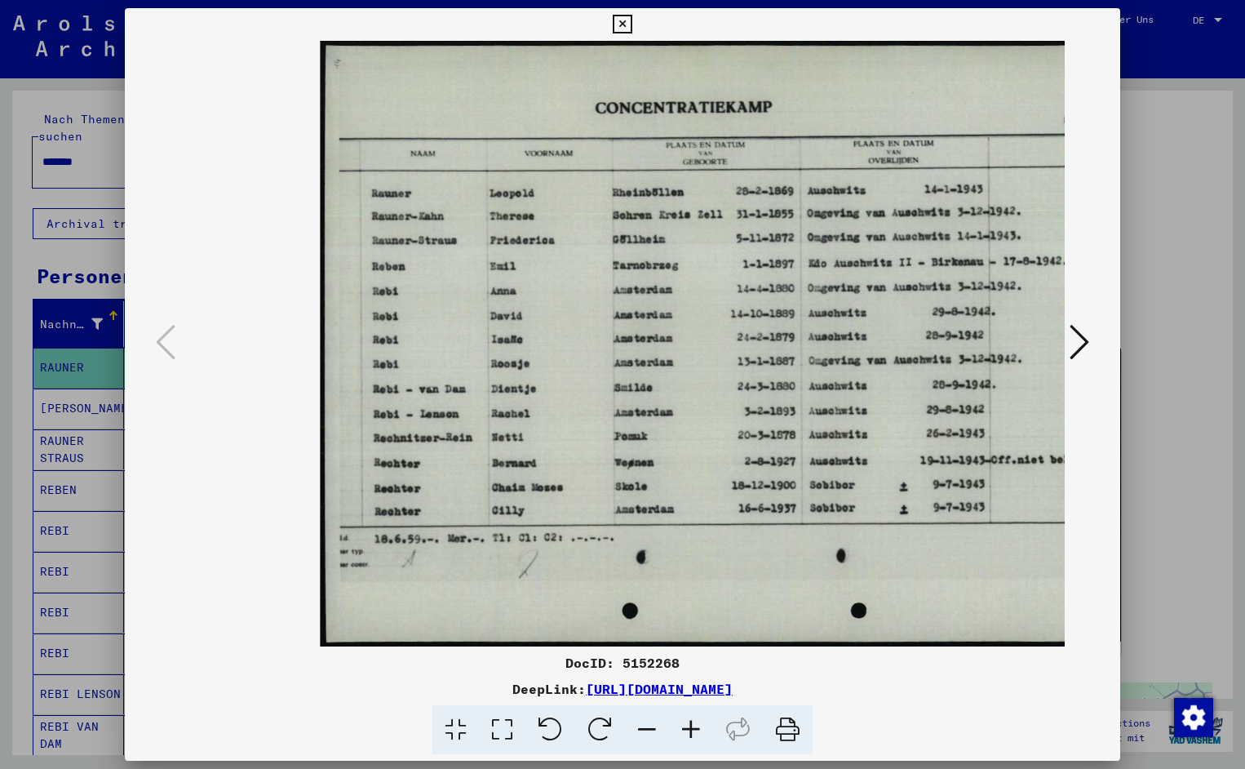
click at [696, 726] on icon at bounding box center [691, 730] width 44 height 50
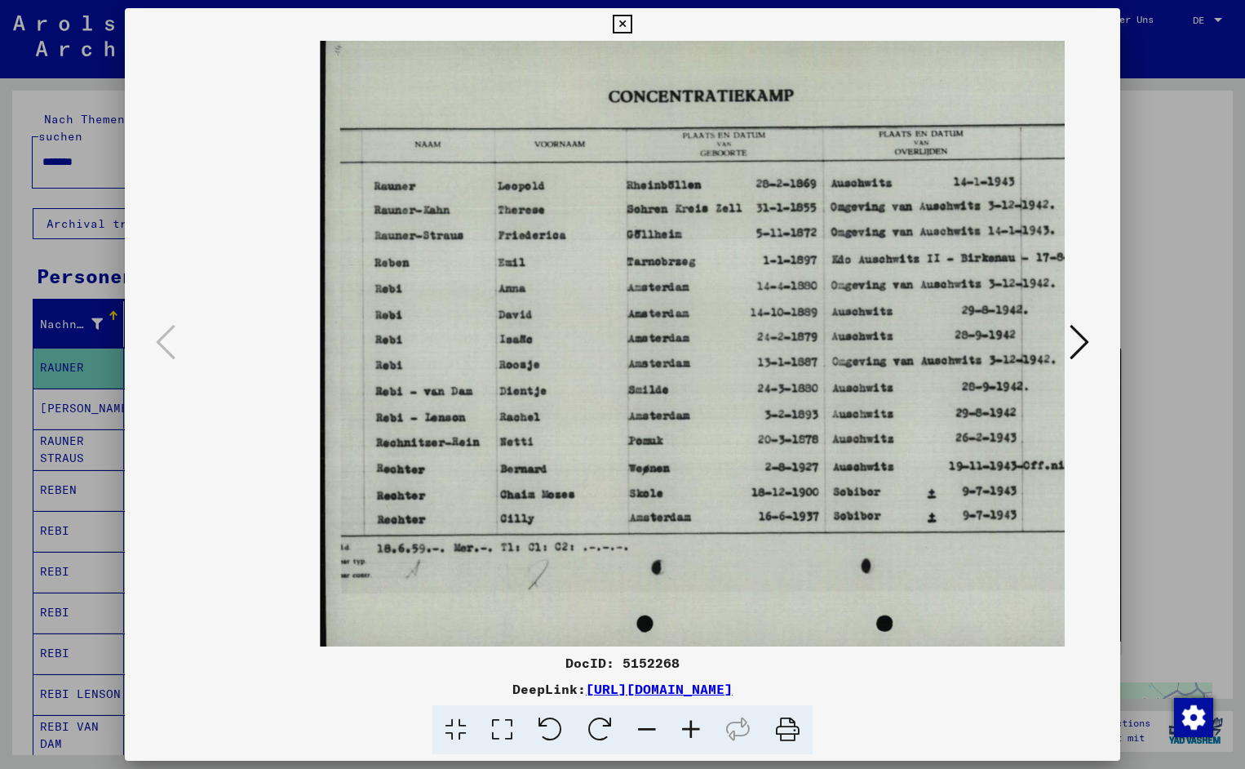
click at [696, 726] on icon at bounding box center [691, 730] width 44 height 50
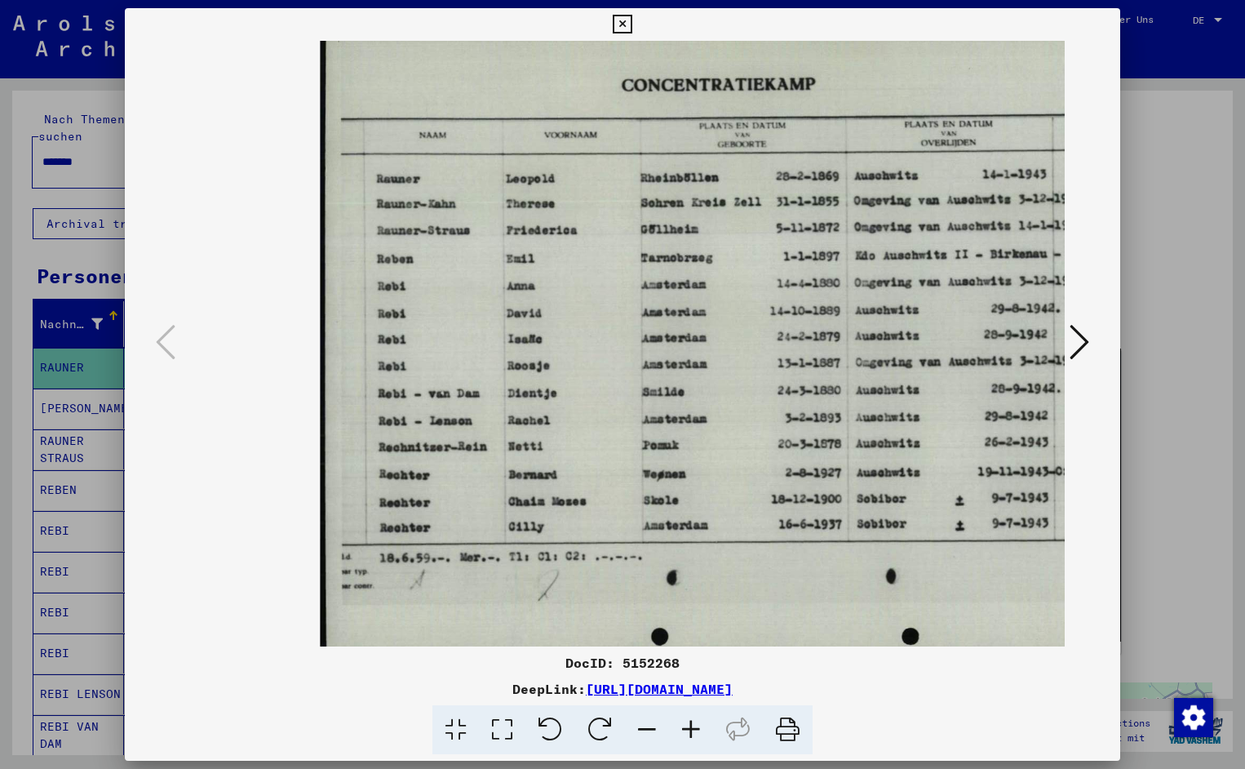
click at [696, 726] on icon at bounding box center [691, 730] width 44 height 50
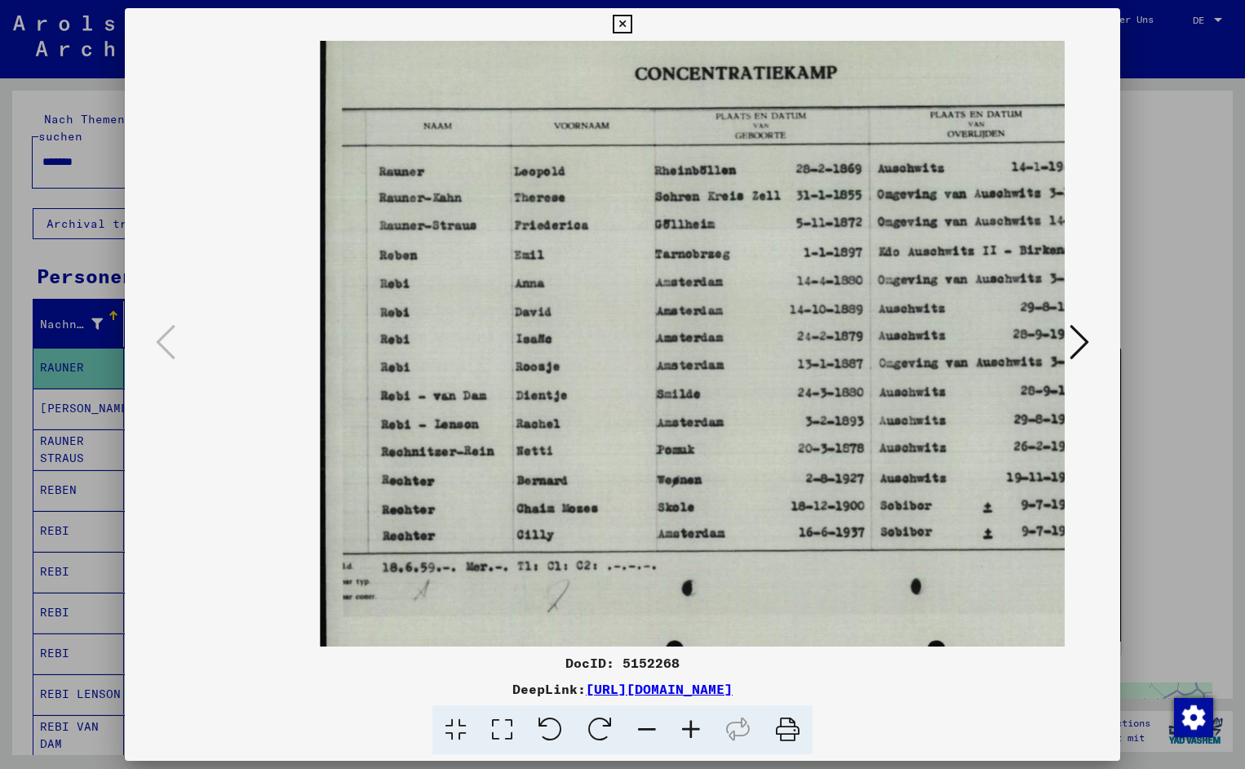
click at [696, 726] on icon at bounding box center [691, 730] width 44 height 50
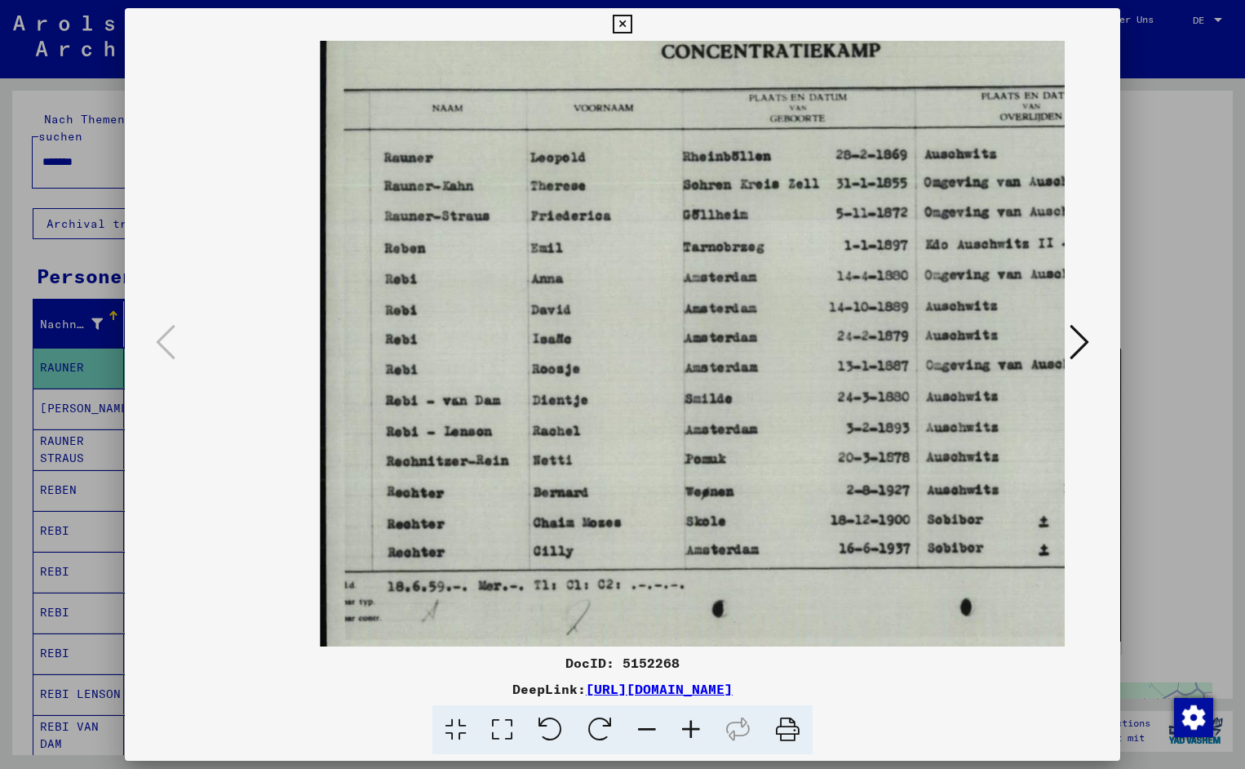
click at [696, 726] on icon at bounding box center [691, 730] width 44 height 50
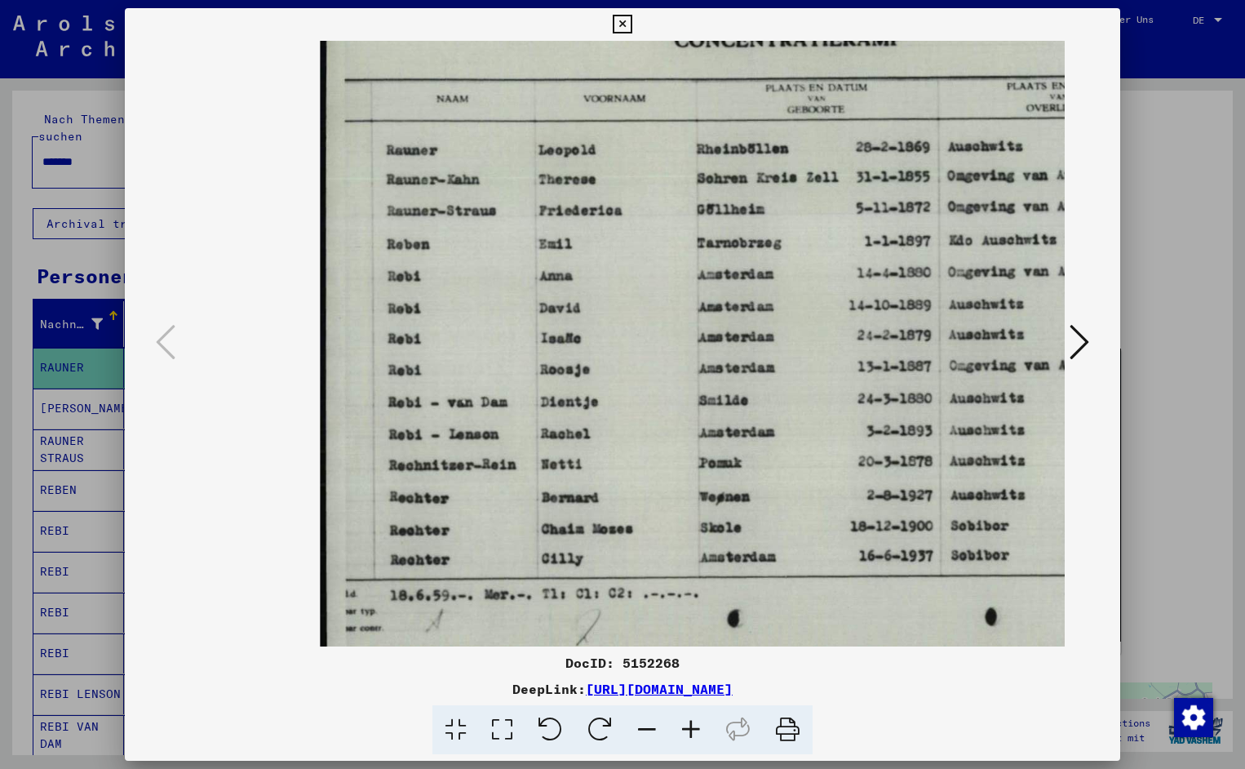
click at [696, 726] on icon at bounding box center [691, 730] width 44 height 50
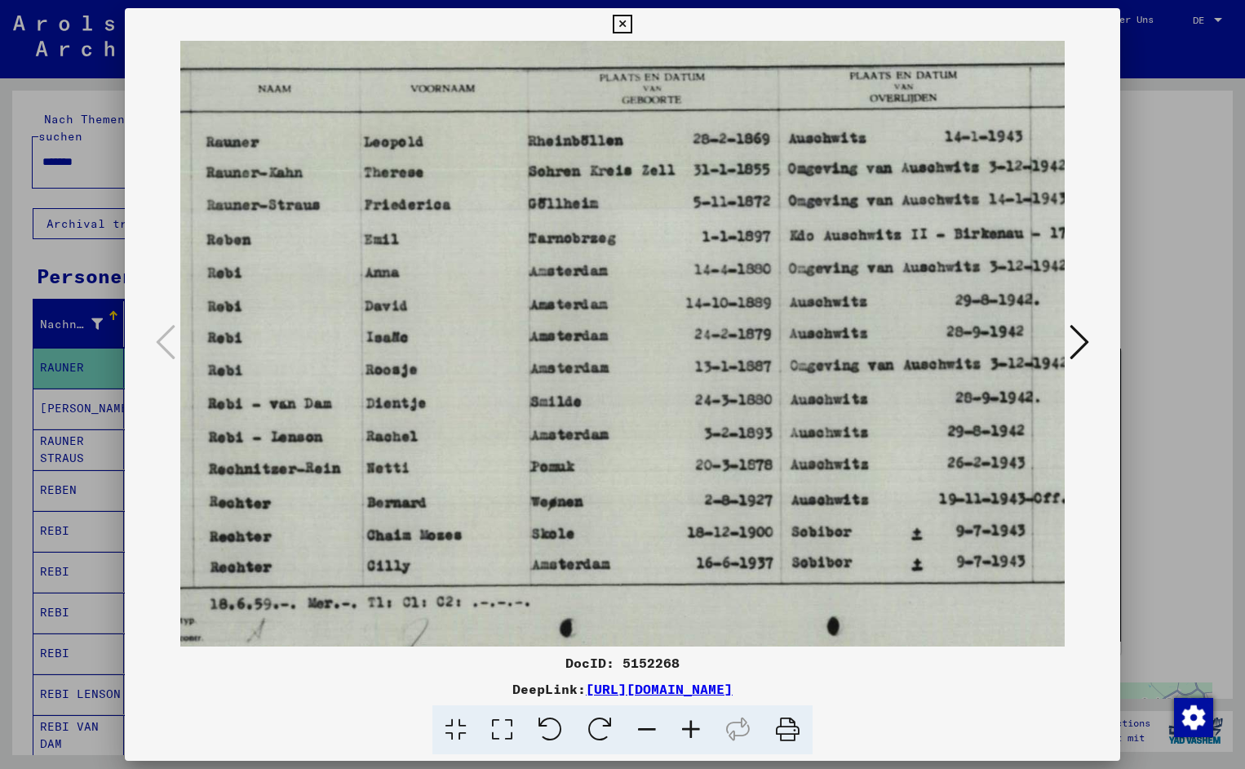
scroll to position [2, 189]
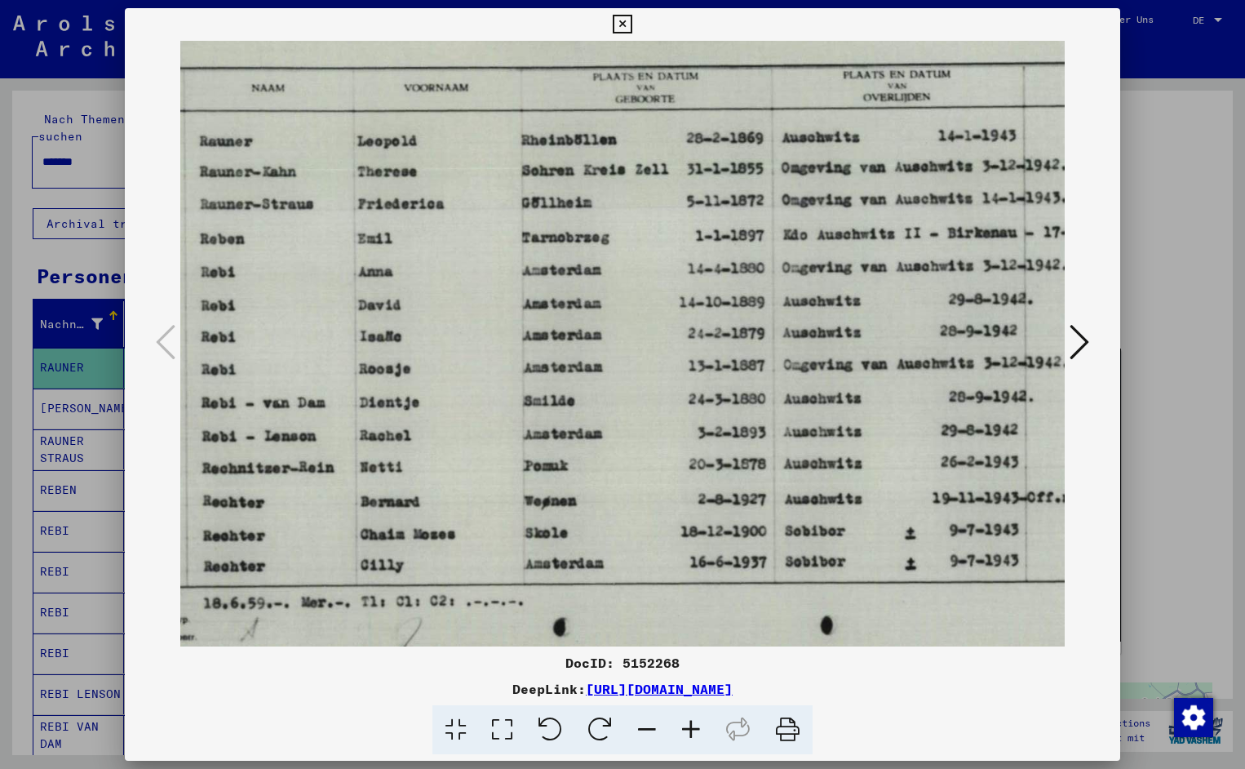
drag, startPoint x: 828, startPoint y: 382, endPoint x: 638, endPoint y: 380, distance: 189.3
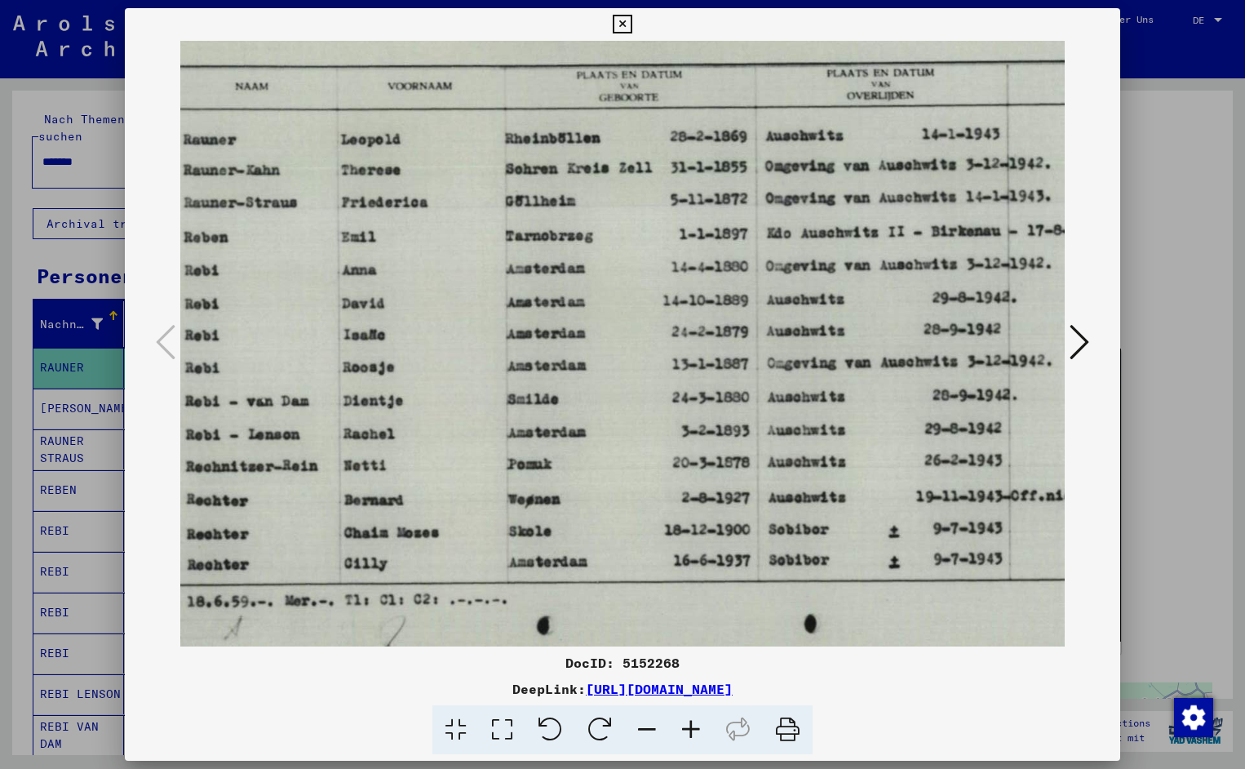
scroll to position [3, 206]
drag, startPoint x: 814, startPoint y: 177, endPoint x: 797, endPoint y: 175, distance: 17.2
click at [632, 28] on icon at bounding box center [622, 25] width 19 height 20
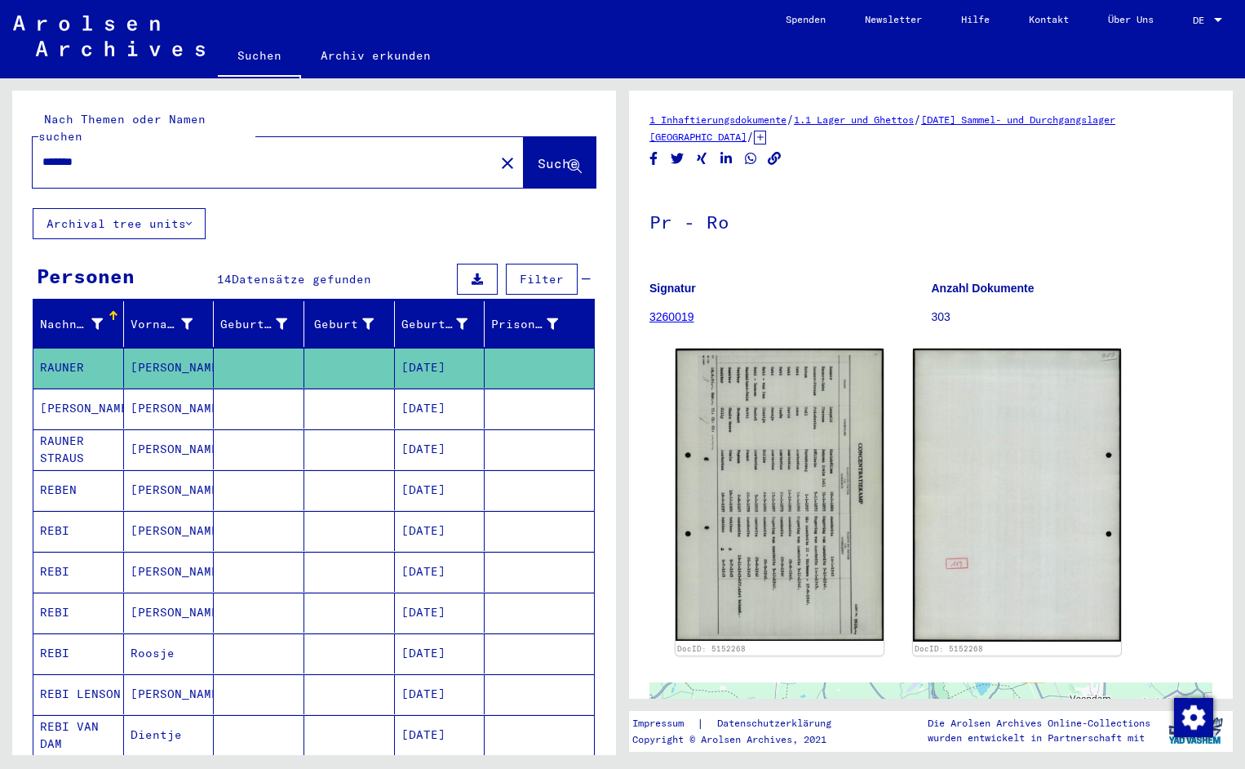
click at [95, 153] on input "*******" at bounding box center [263, 161] width 442 height 17
click at [538, 155] on span "Suche" at bounding box center [558, 163] width 41 height 16
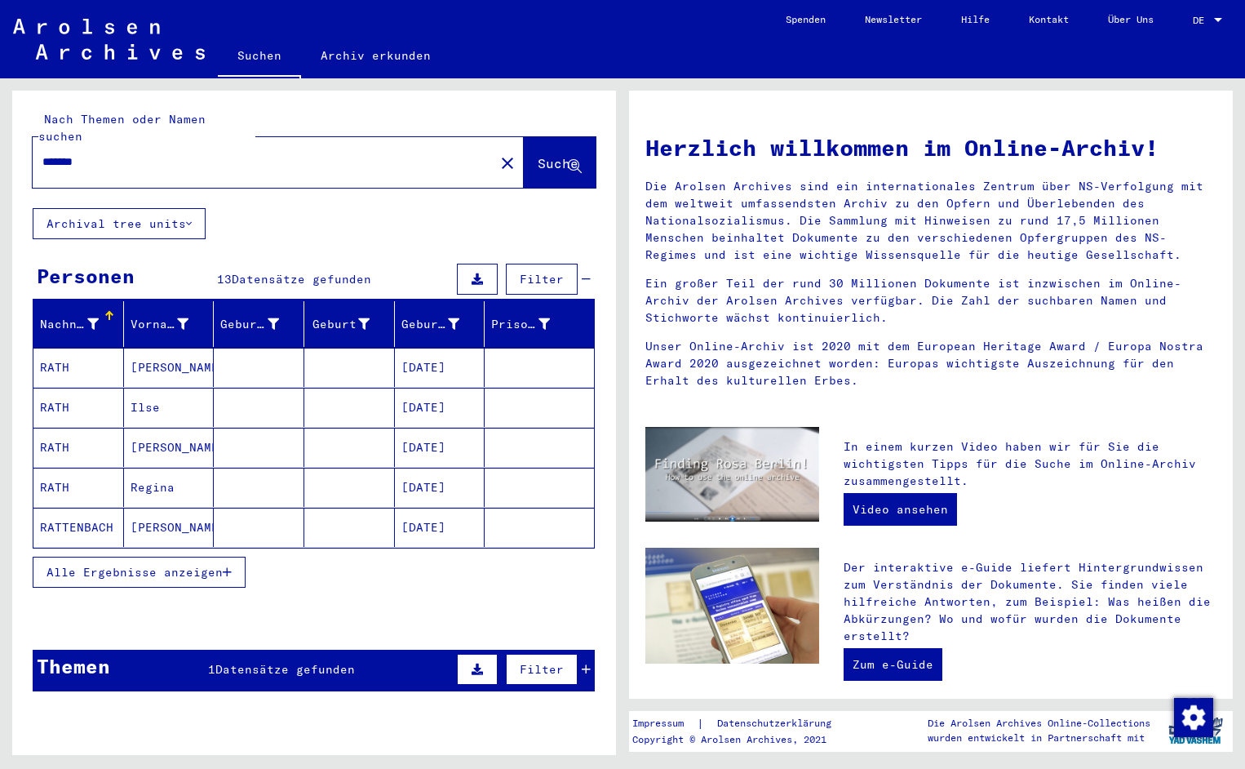
click at [55, 351] on mat-cell "RATH" at bounding box center [78, 367] width 91 height 39
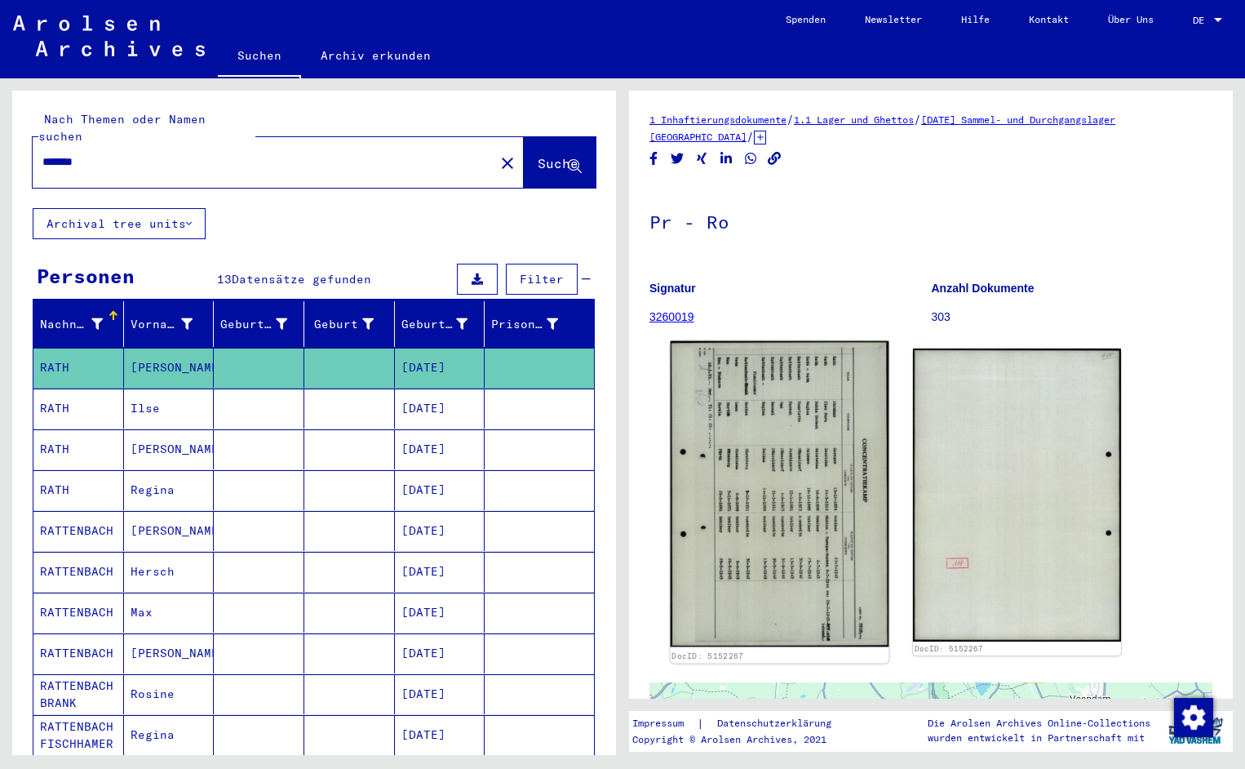
click at [748, 464] on img at bounding box center [780, 494] width 219 height 306
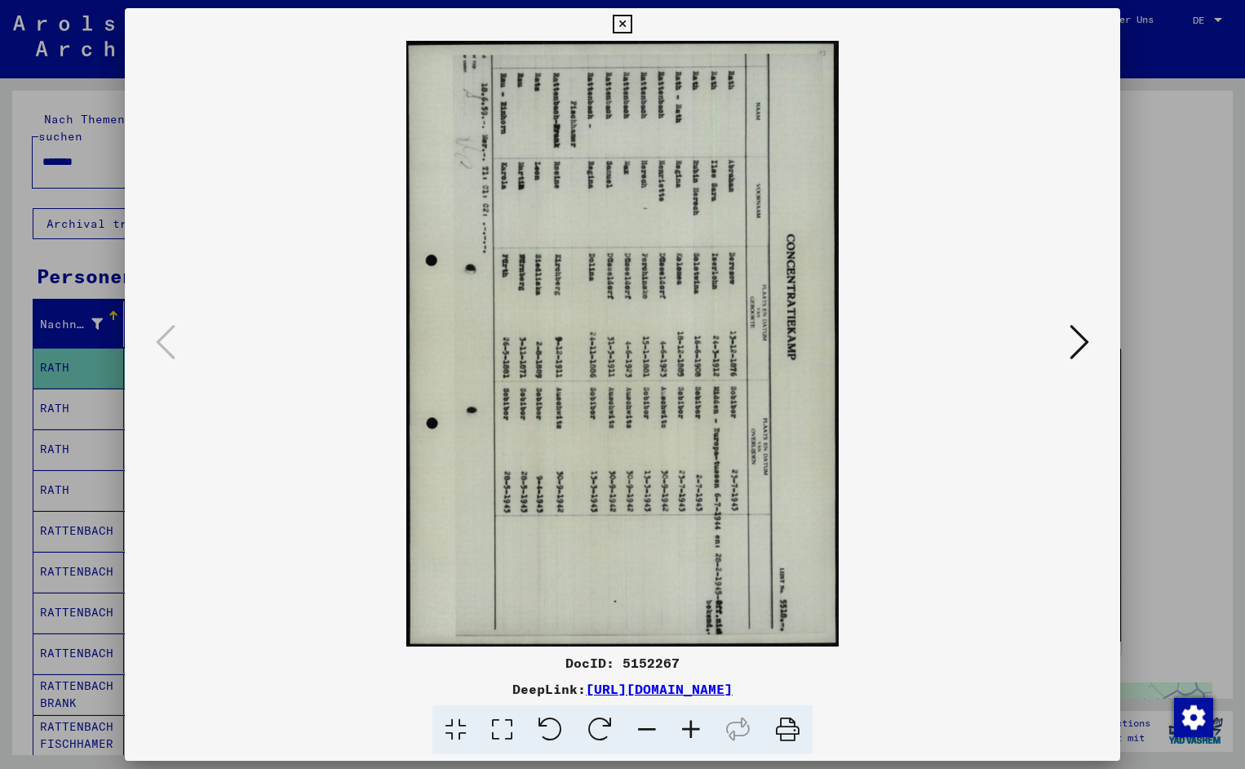
click at [557, 739] on icon at bounding box center [551, 730] width 50 height 50
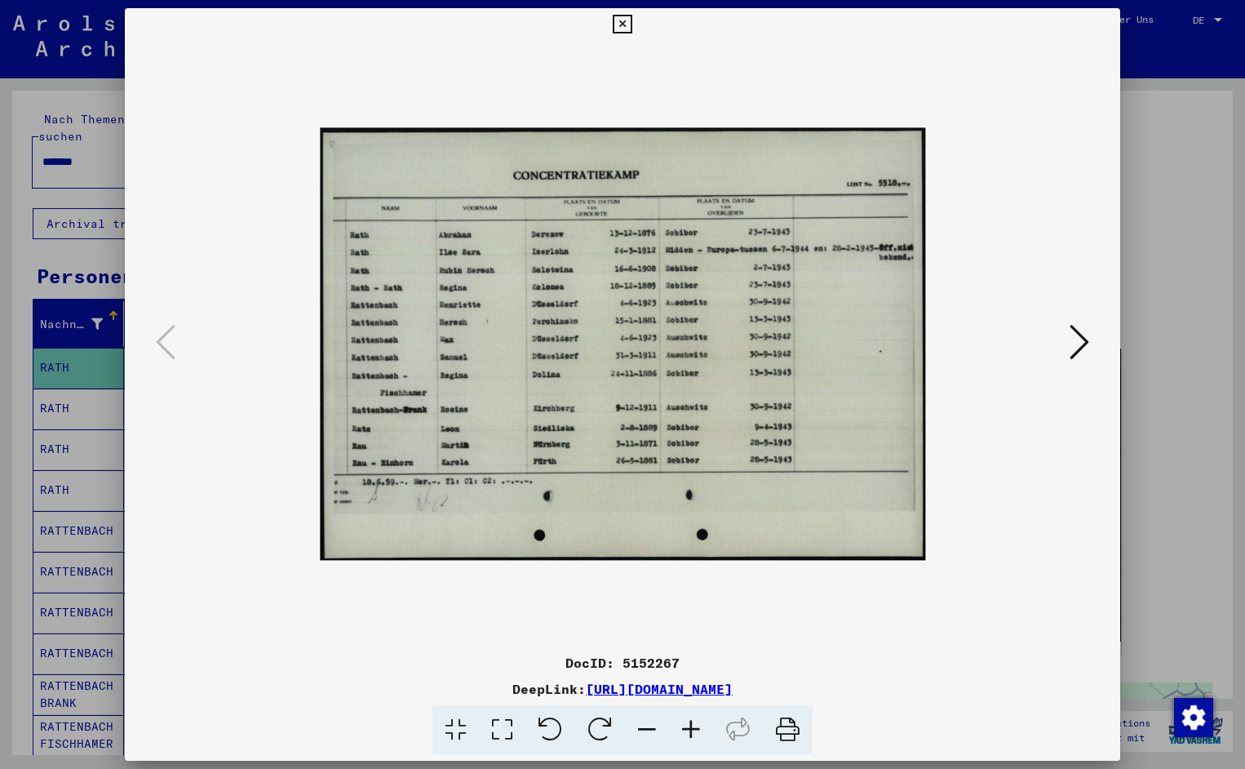
click at [691, 727] on icon at bounding box center [691, 730] width 44 height 50
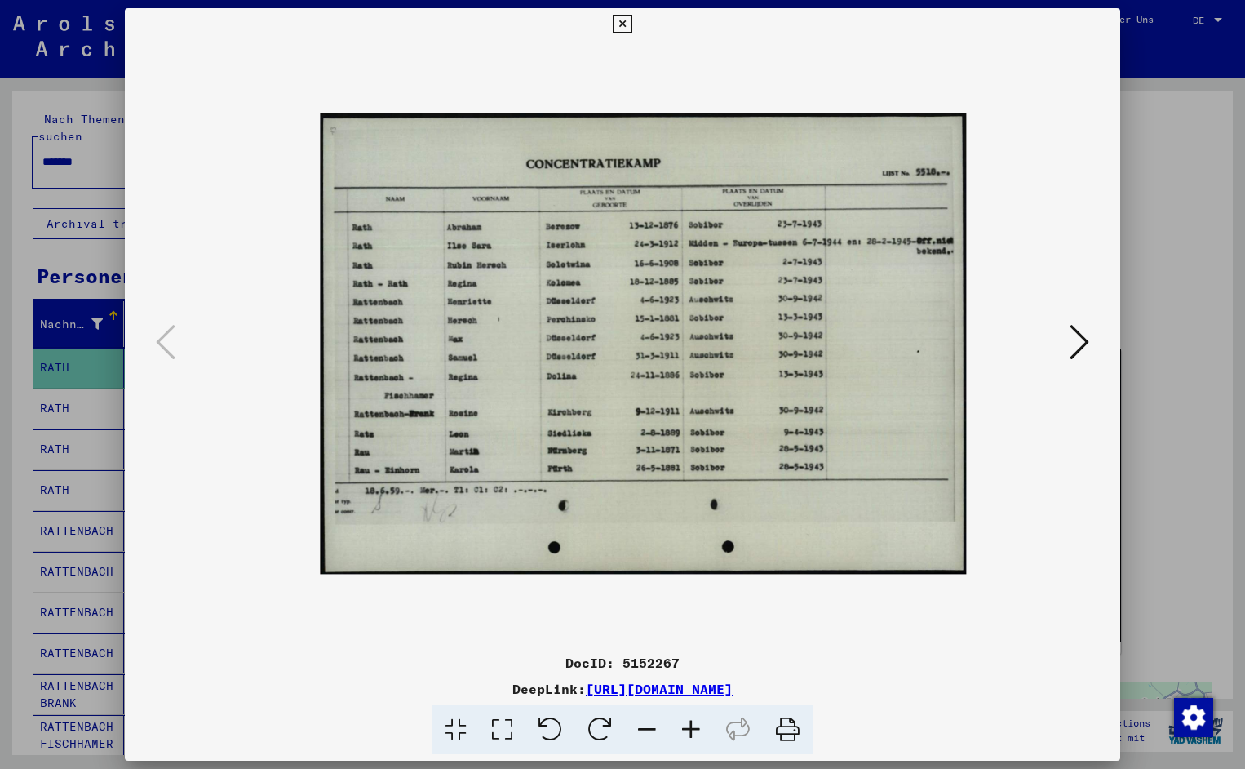
click at [691, 727] on icon at bounding box center [691, 730] width 44 height 50
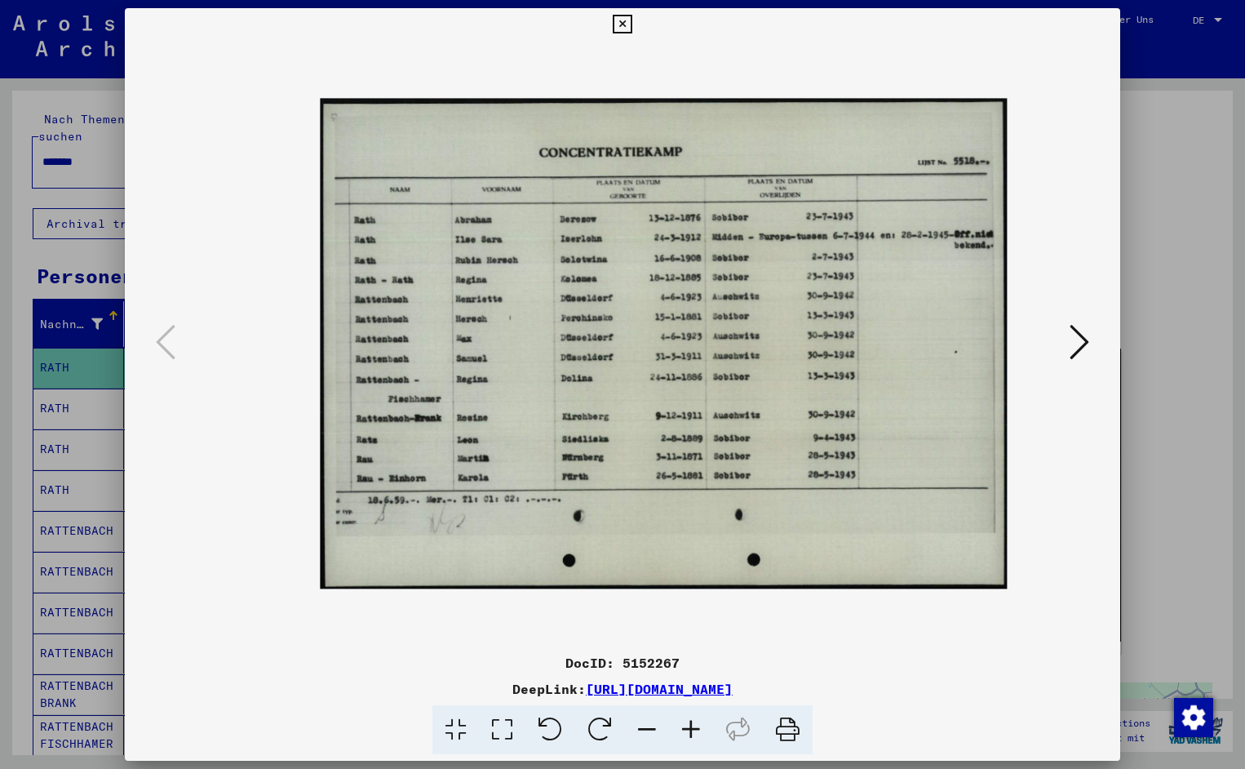
click at [691, 727] on icon at bounding box center [691, 730] width 44 height 50
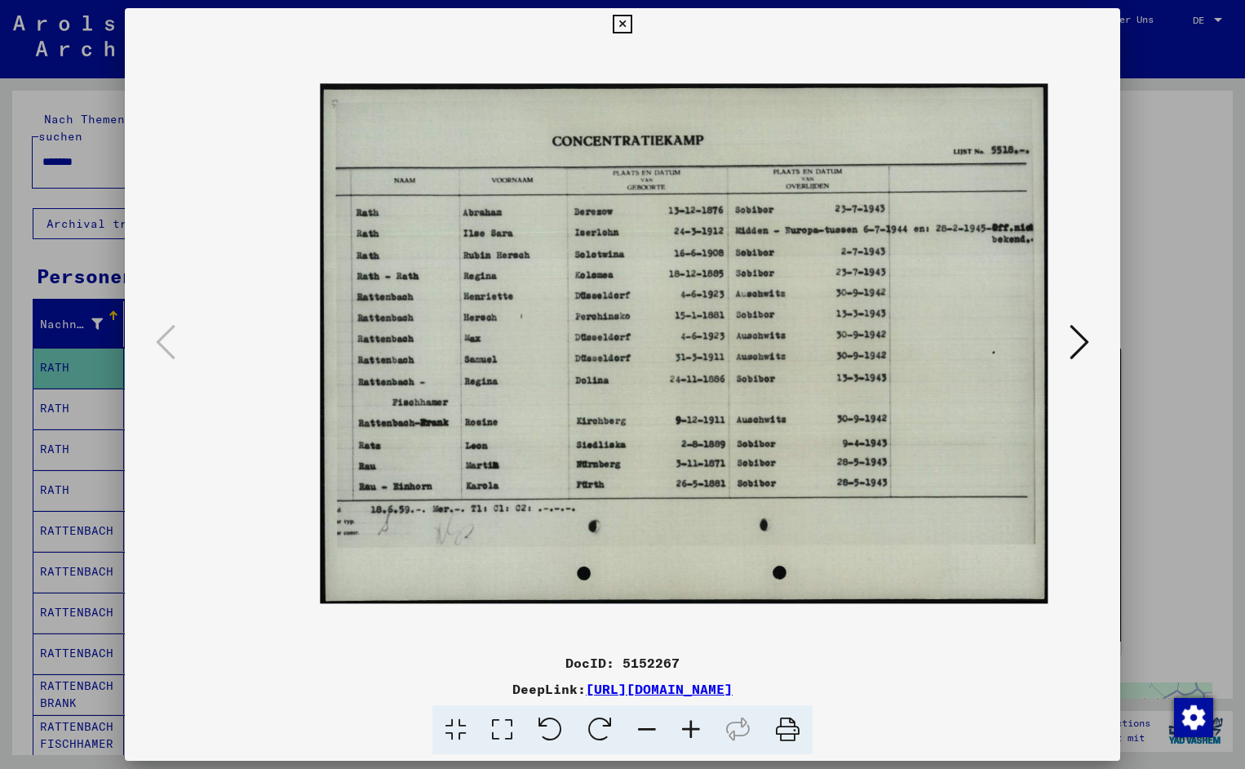
click at [691, 727] on icon at bounding box center [691, 730] width 44 height 50
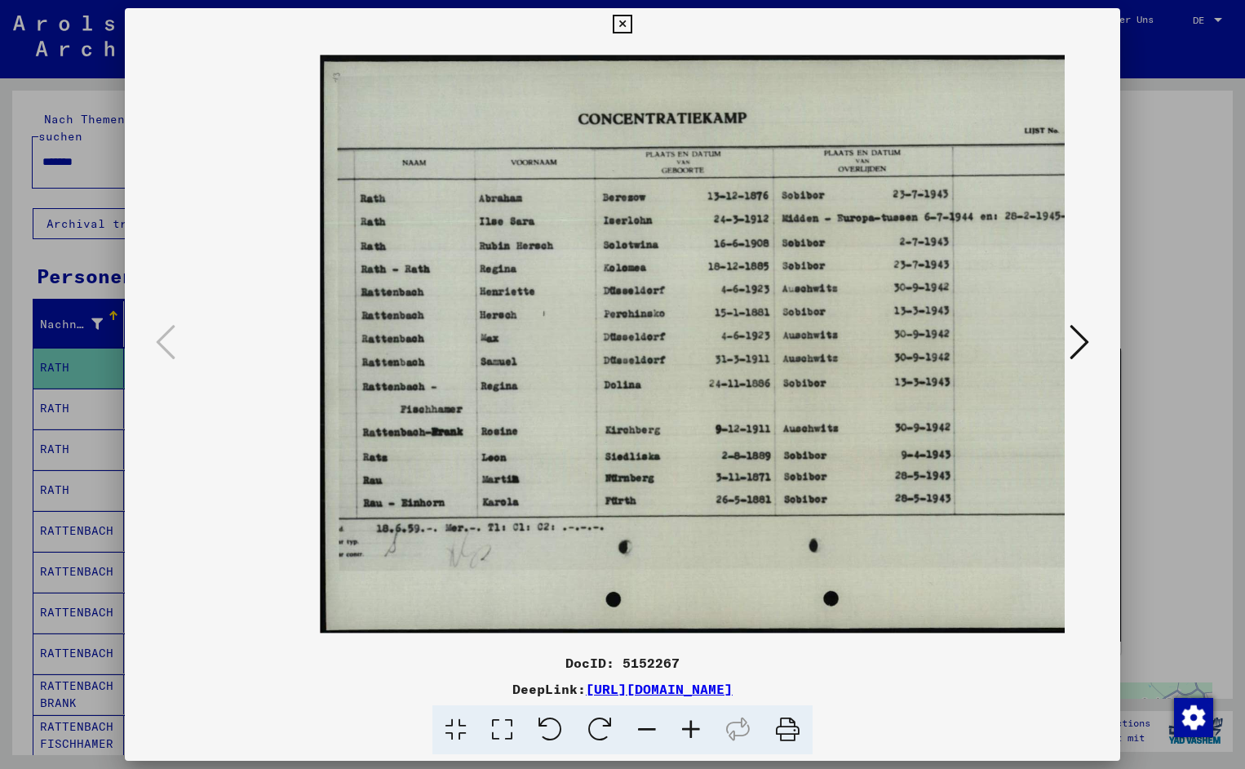
click at [691, 727] on icon at bounding box center [691, 730] width 44 height 50
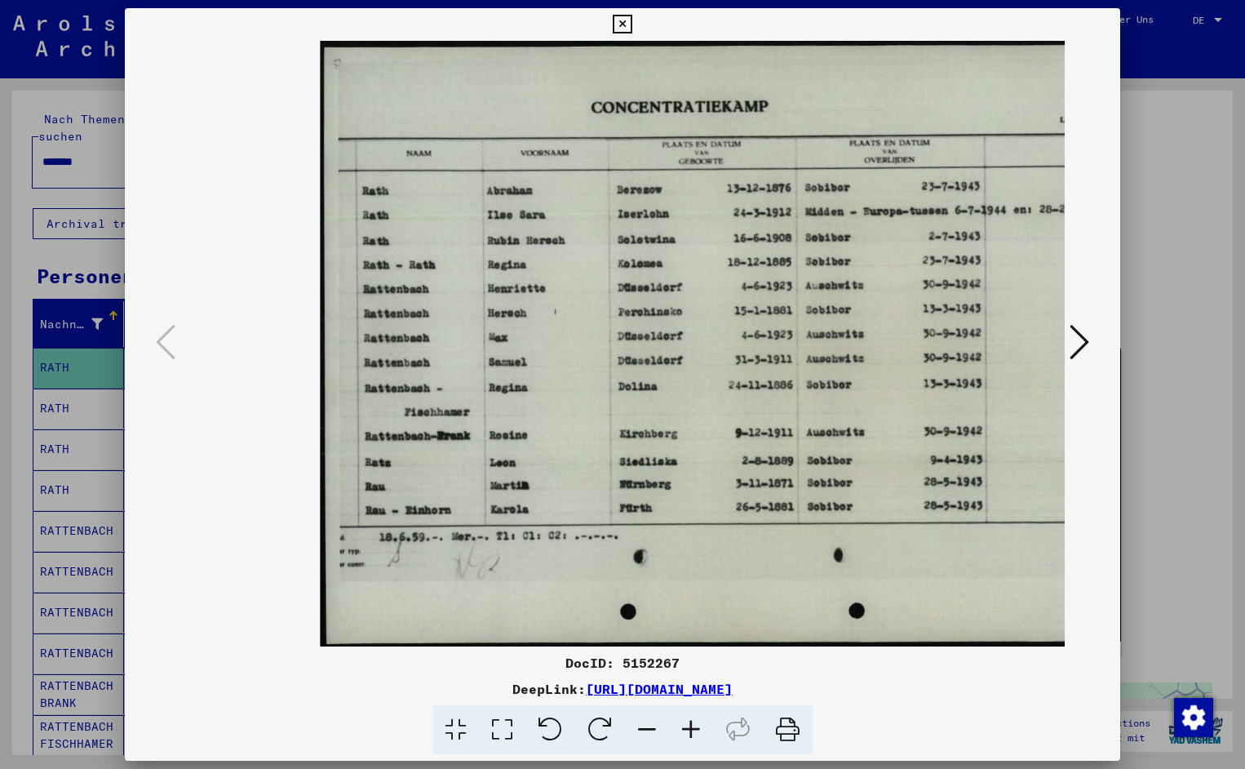
click at [691, 727] on icon at bounding box center [691, 730] width 44 height 50
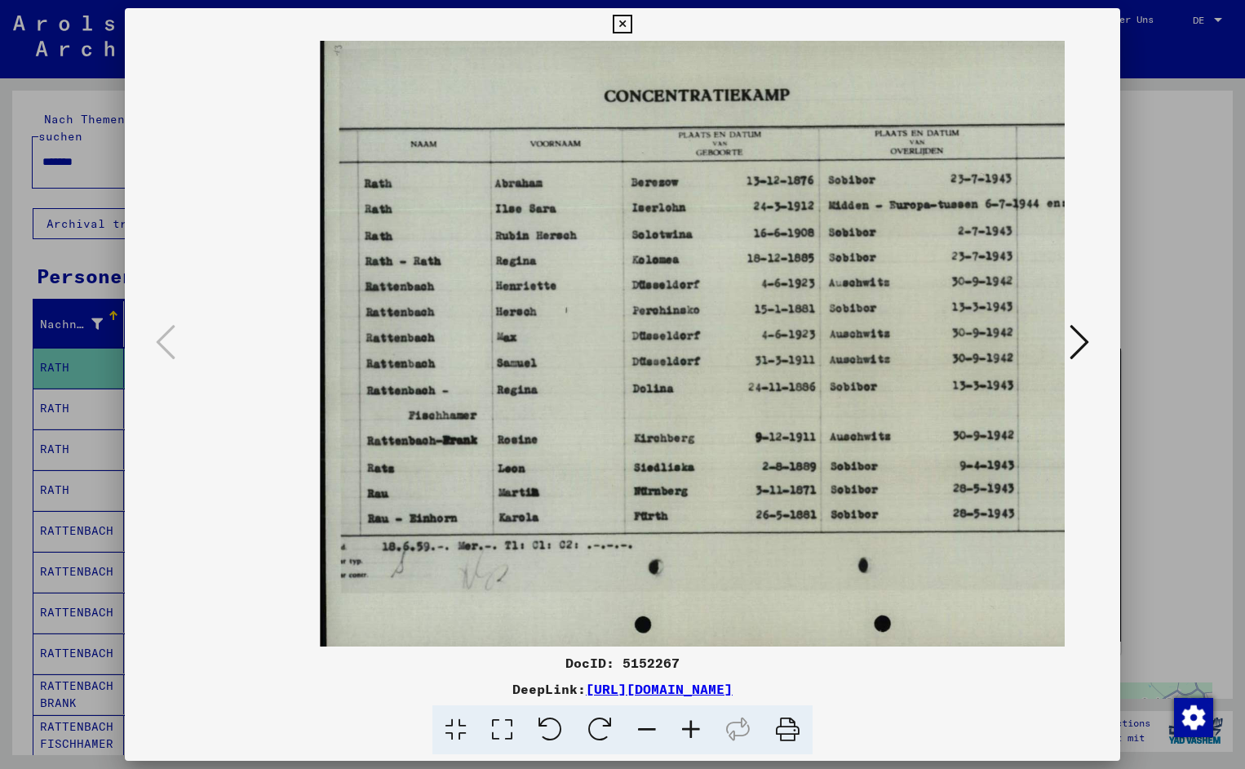
click at [691, 727] on icon at bounding box center [691, 730] width 44 height 50
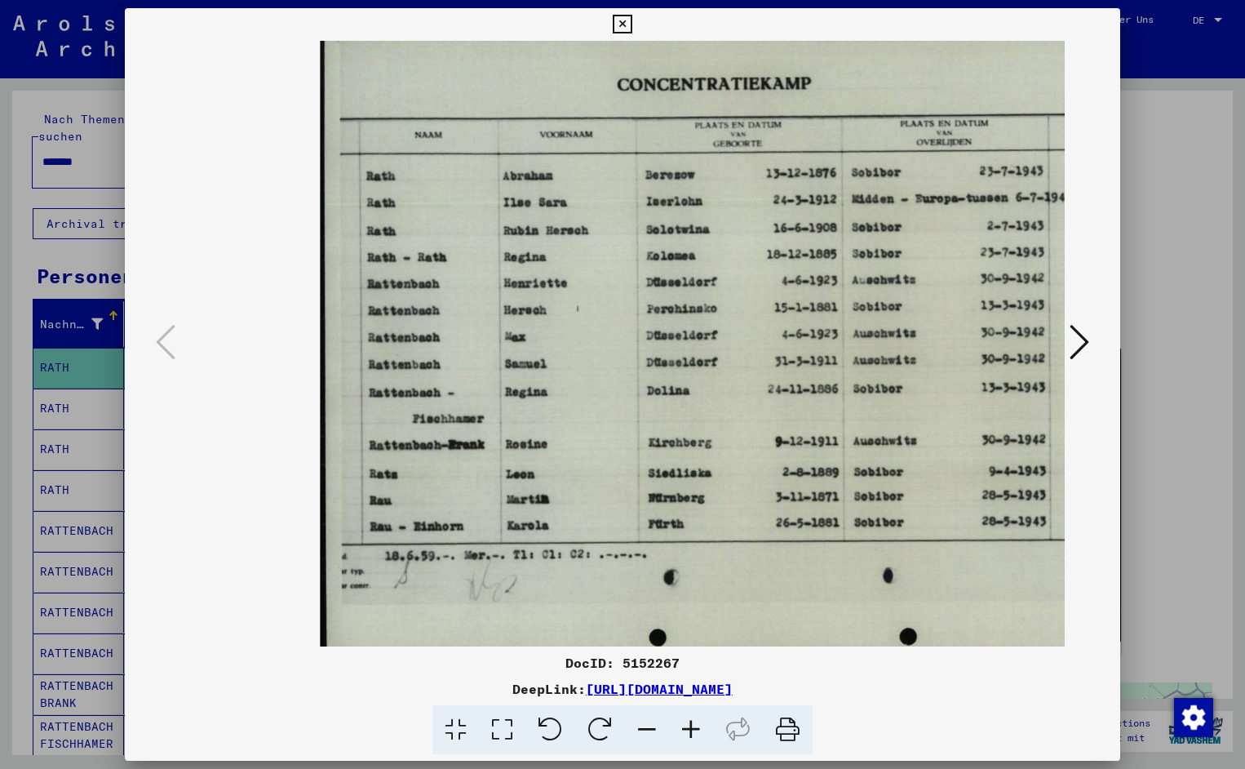
click at [691, 727] on icon at bounding box center [691, 730] width 44 height 50
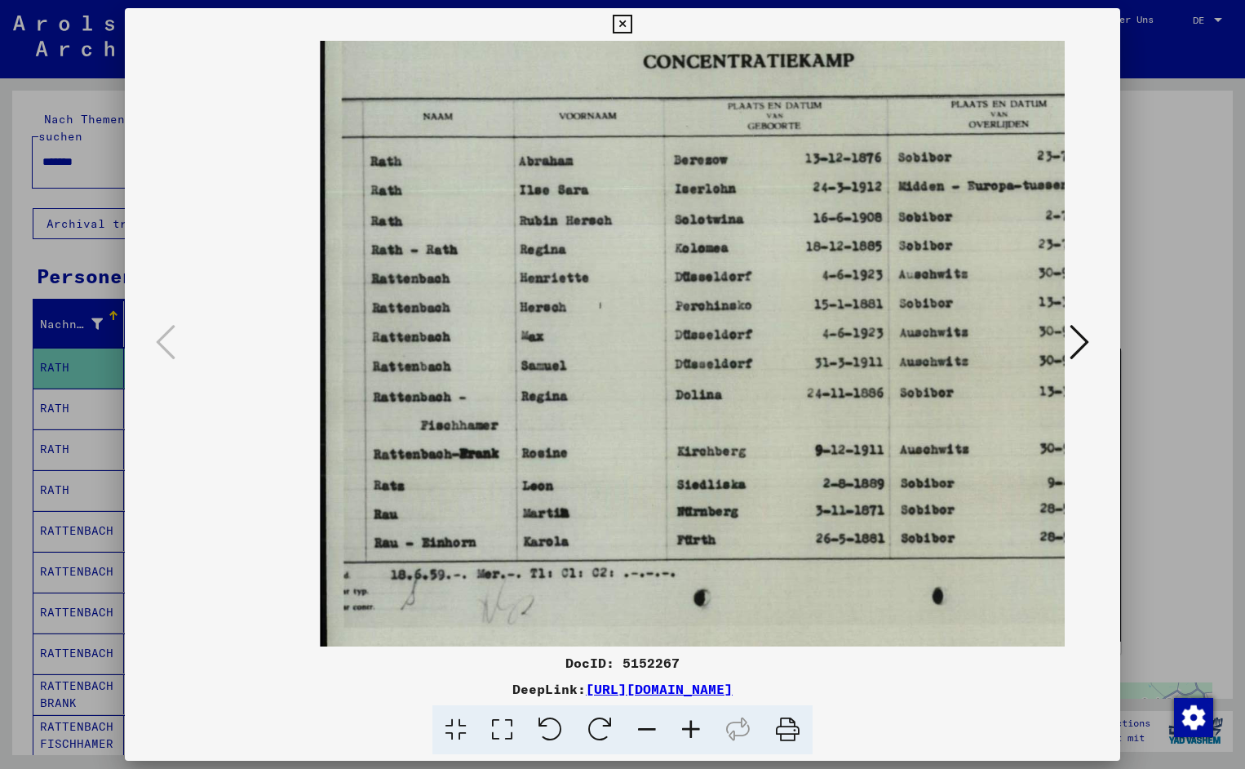
click at [691, 727] on icon at bounding box center [691, 730] width 44 height 50
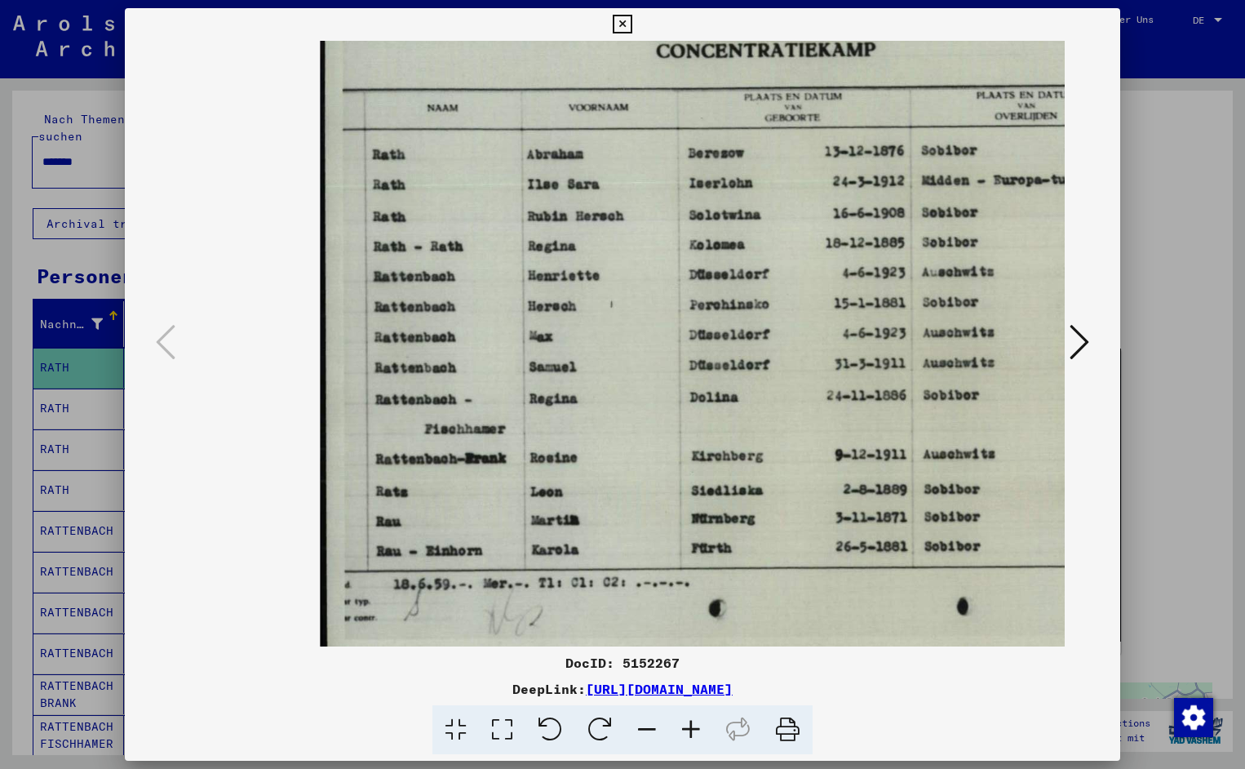
click at [691, 727] on icon at bounding box center [691, 730] width 44 height 50
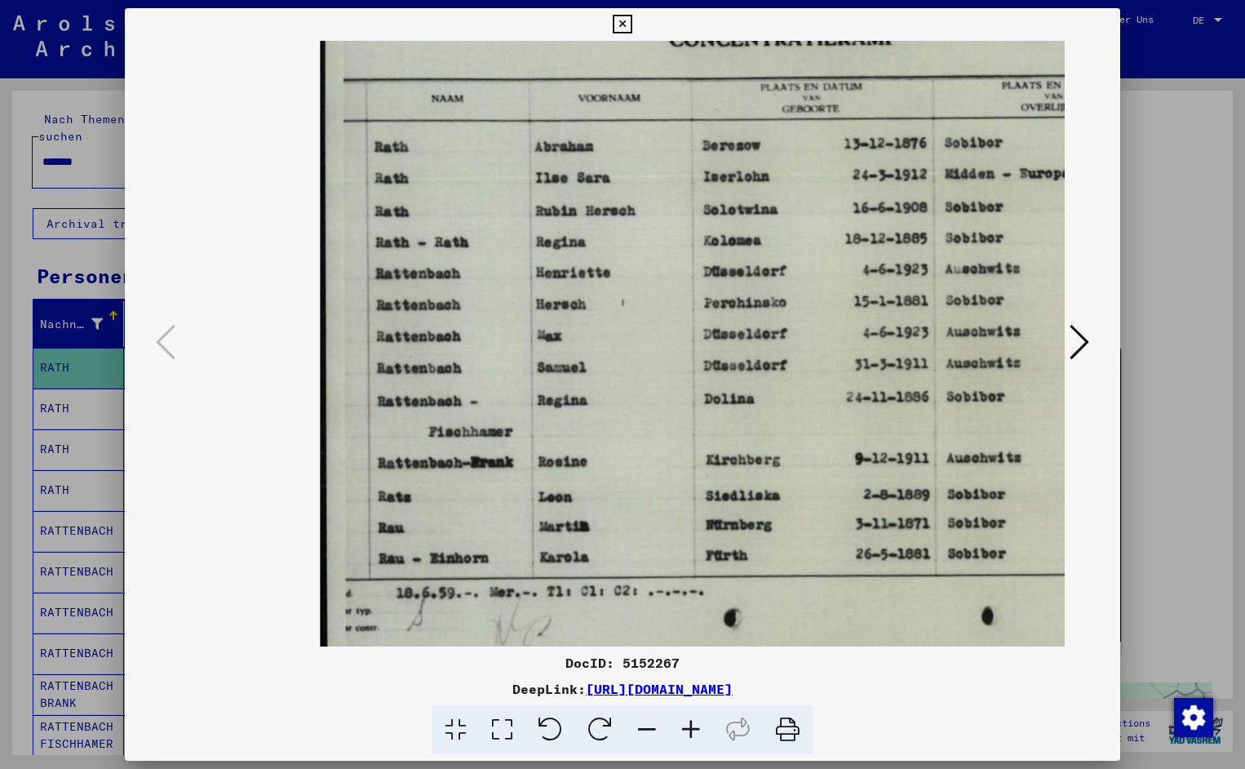
click at [691, 727] on icon at bounding box center [691, 730] width 44 height 50
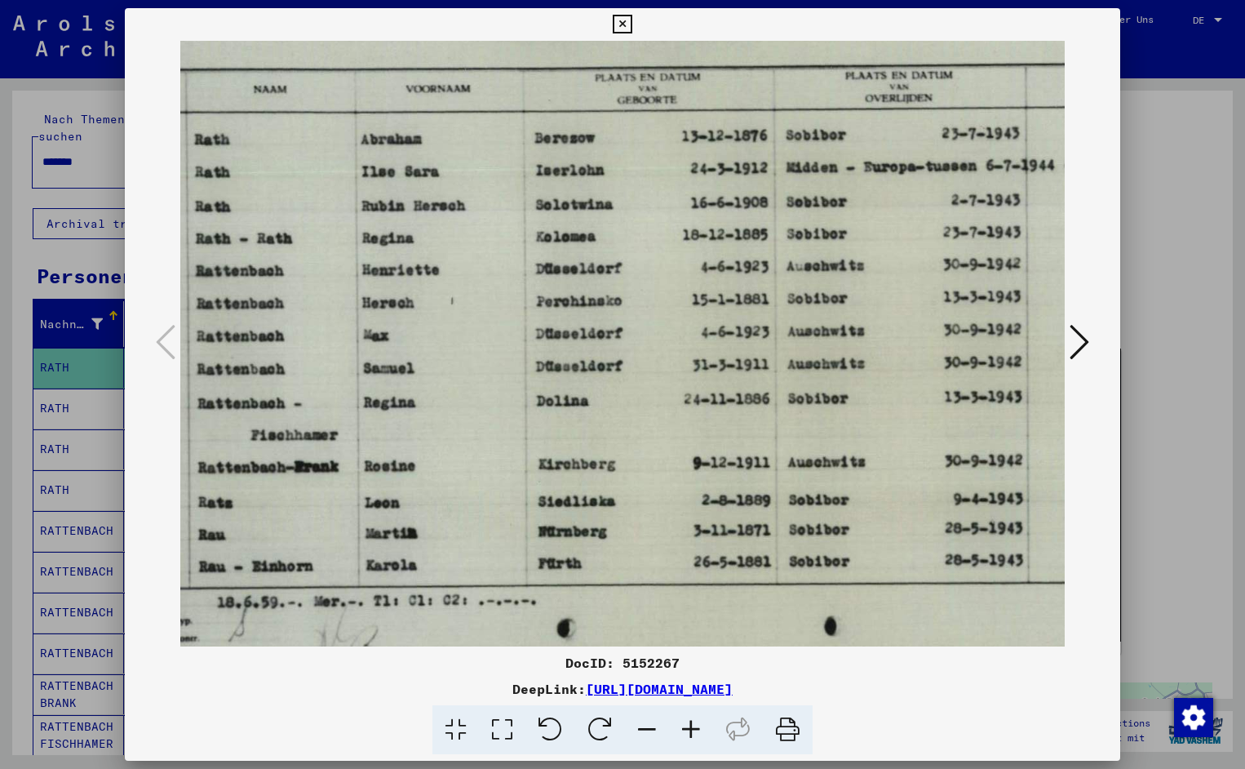
scroll to position [0, 180]
drag, startPoint x: 872, startPoint y: 464, endPoint x: 692, endPoint y: 486, distance: 181.7
click at [637, 33] on button at bounding box center [622, 24] width 29 height 33
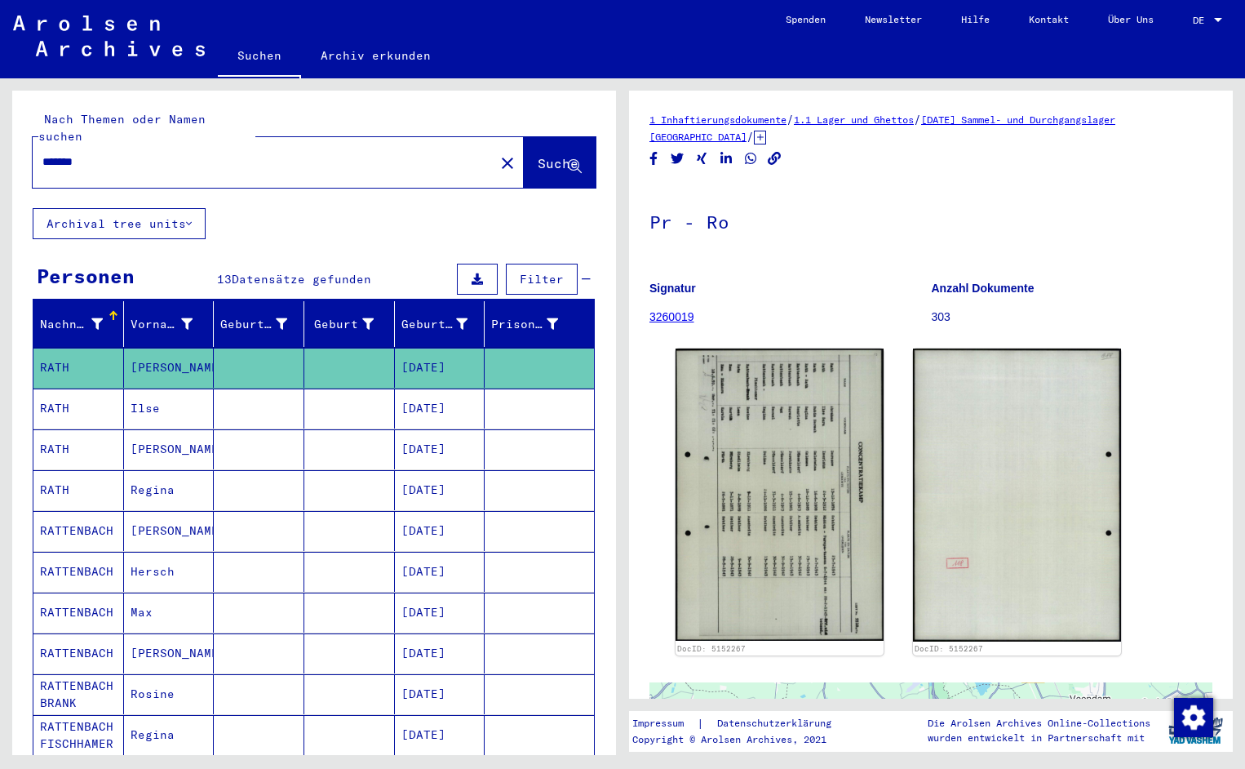
click at [104, 153] on input "*******" at bounding box center [263, 161] width 442 height 17
click at [538, 155] on span "Suche" at bounding box center [558, 163] width 41 height 16
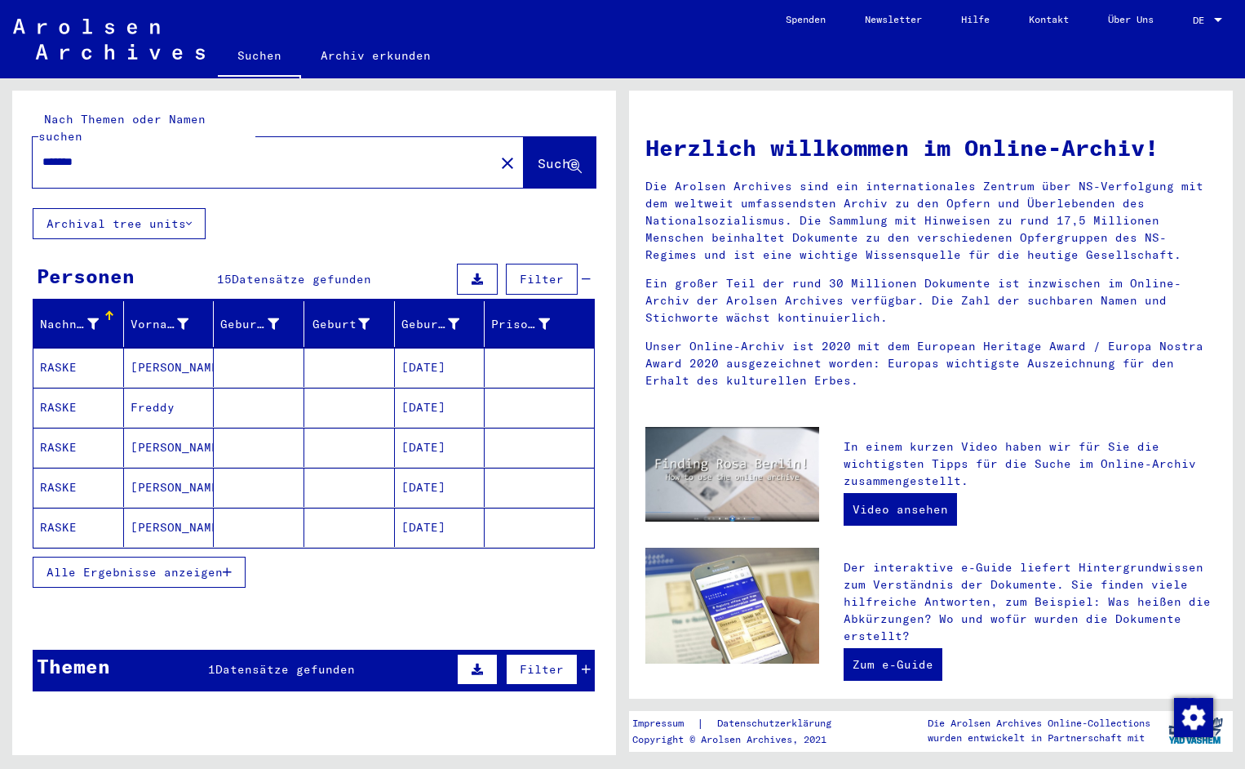
click at [76, 348] on mat-cell "RASKE" at bounding box center [78, 367] width 91 height 39
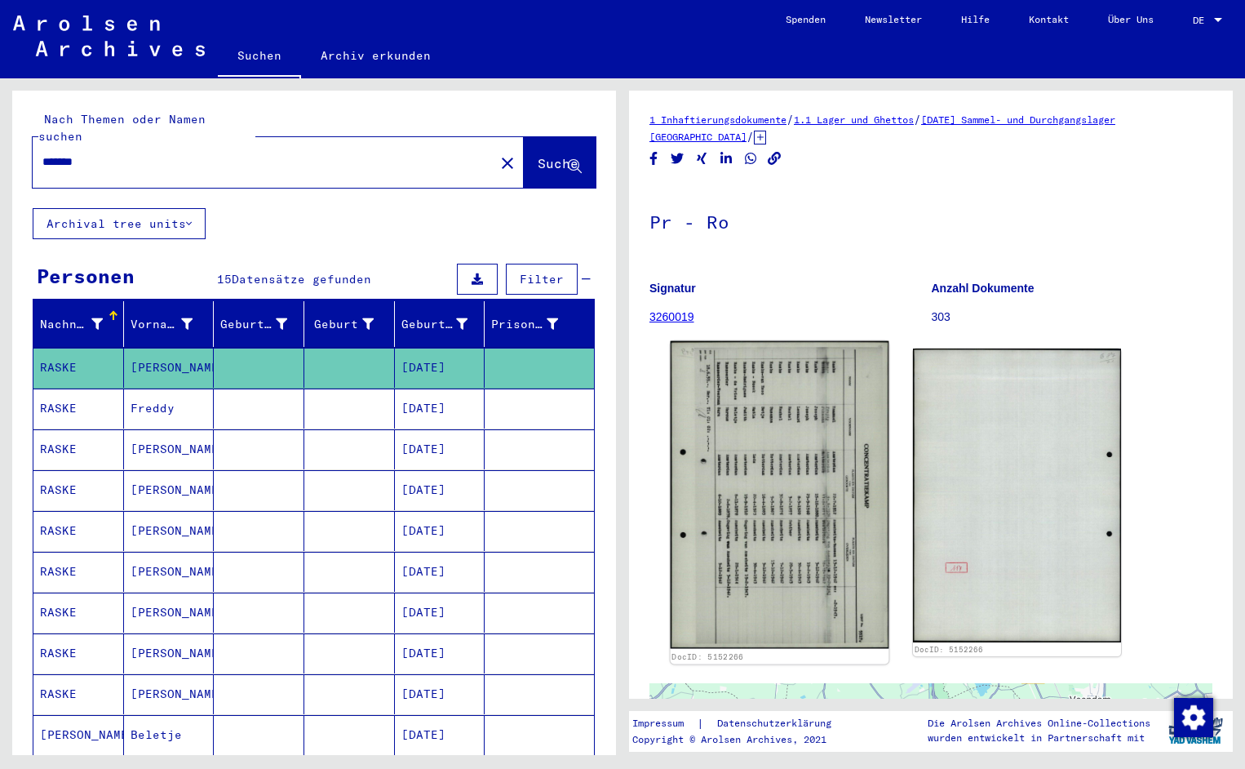
click at [748, 441] on img at bounding box center [780, 495] width 219 height 308
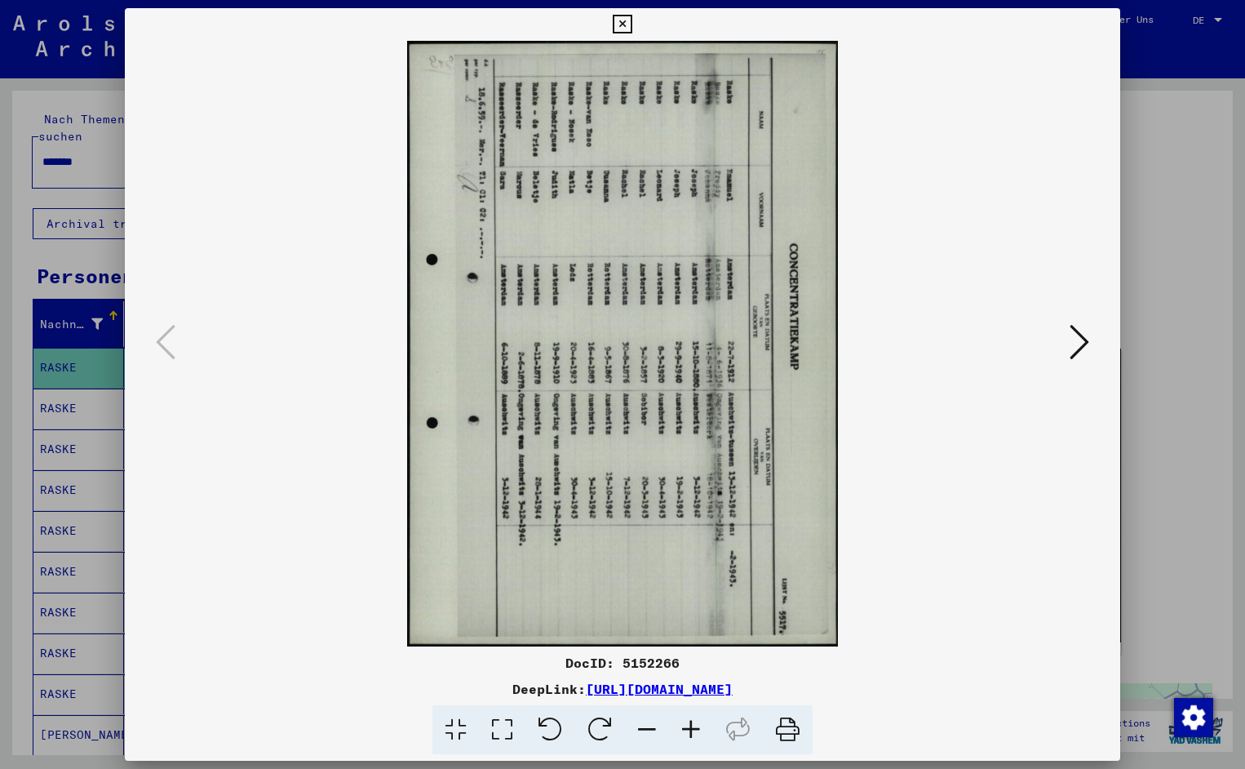
click at [557, 730] on icon at bounding box center [551, 730] width 50 height 50
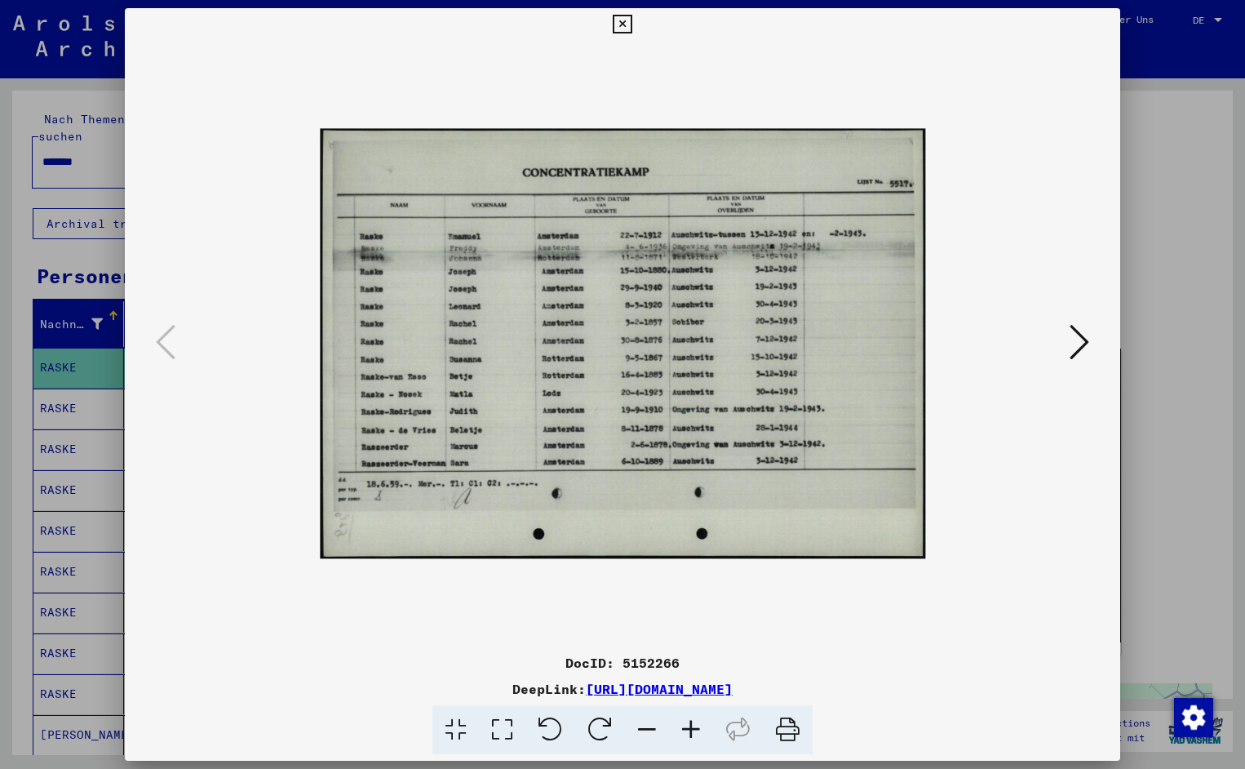
click at [688, 728] on icon at bounding box center [691, 730] width 44 height 50
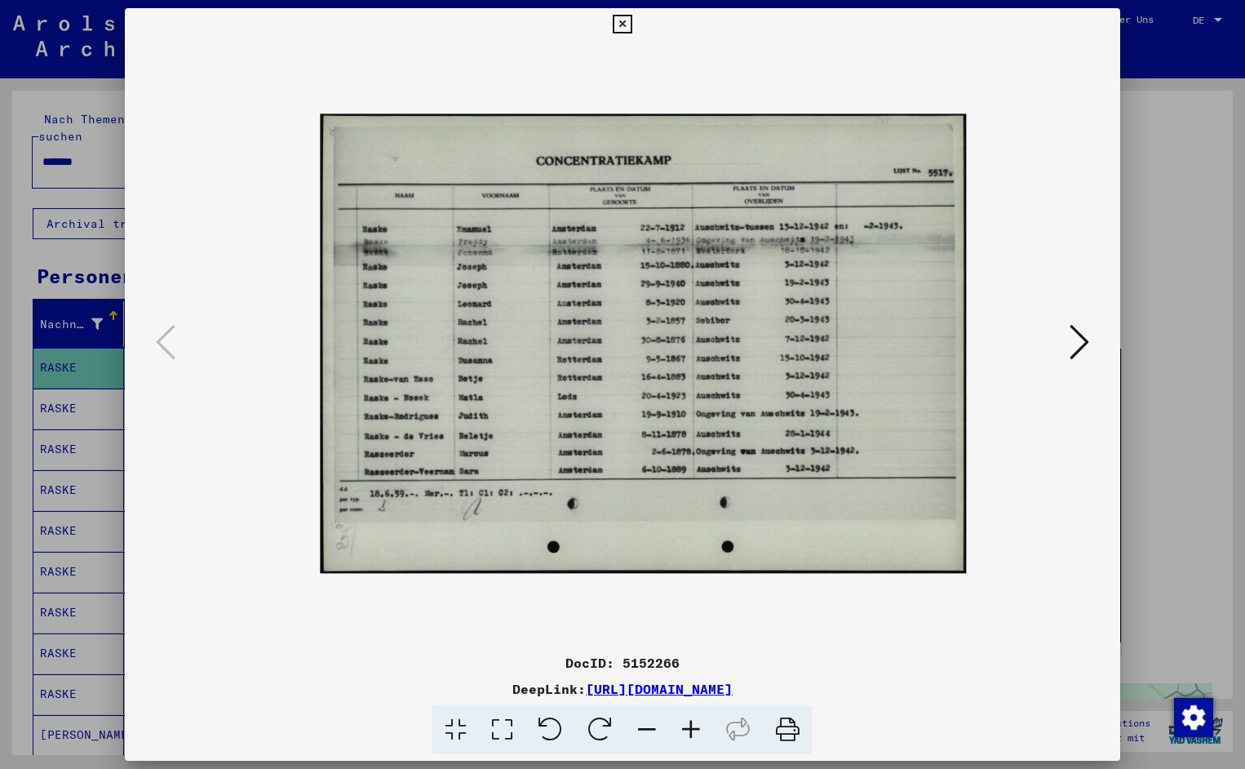
click at [688, 728] on icon at bounding box center [691, 730] width 44 height 50
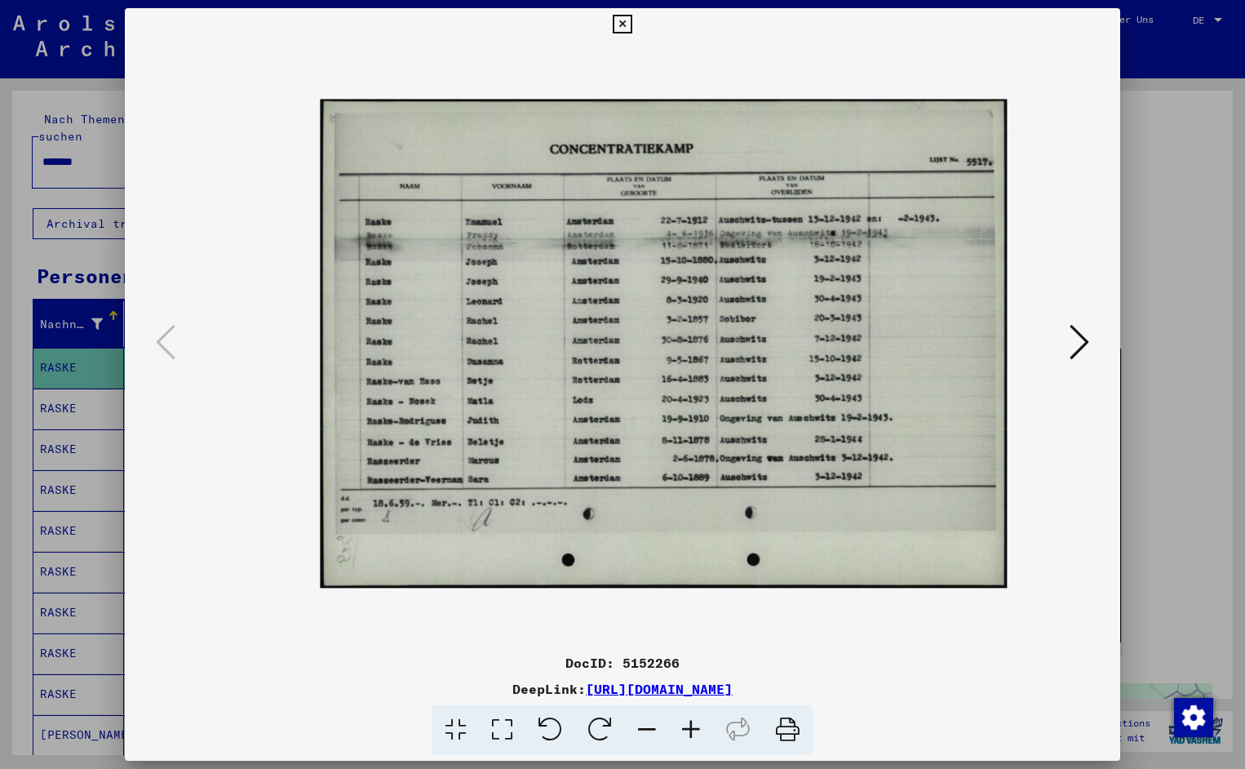
click at [688, 728] on icon at bounding box center [691, 730] width 44 height 50
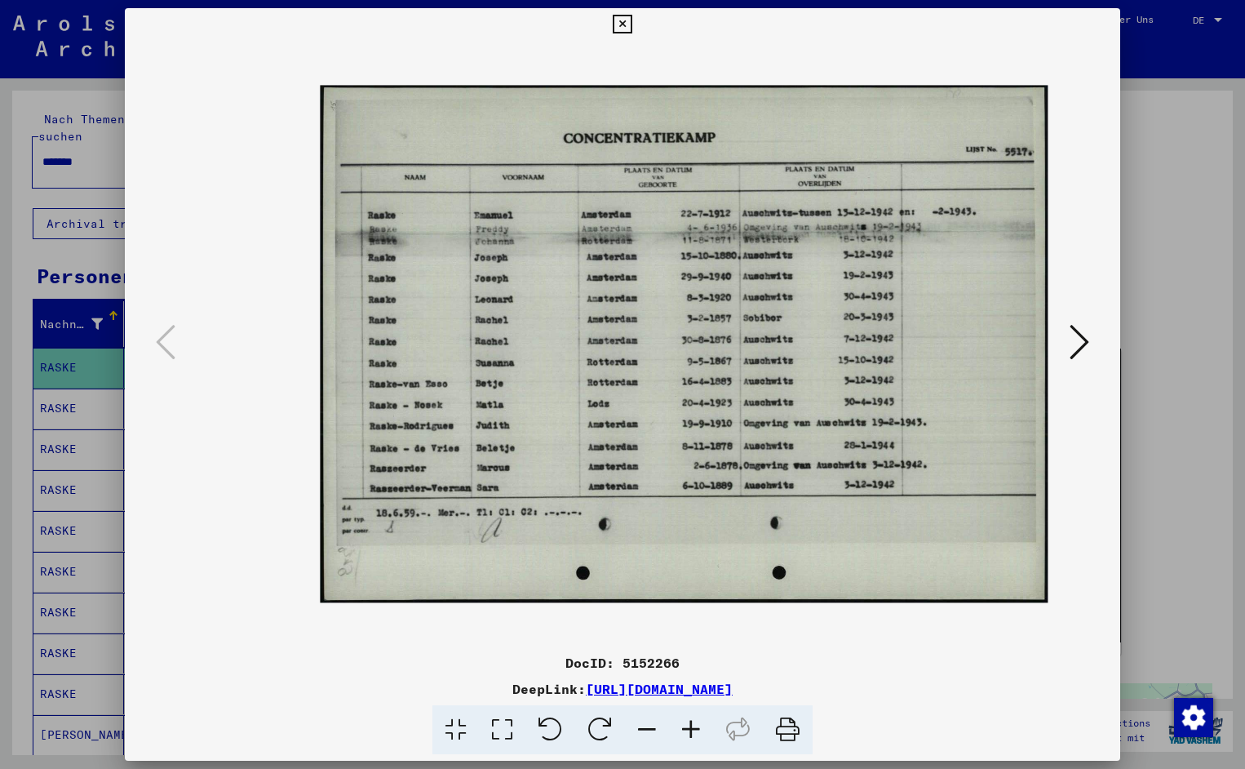
click at [688, 728] on icon at bounding box center [691, 730] width 44 height 50
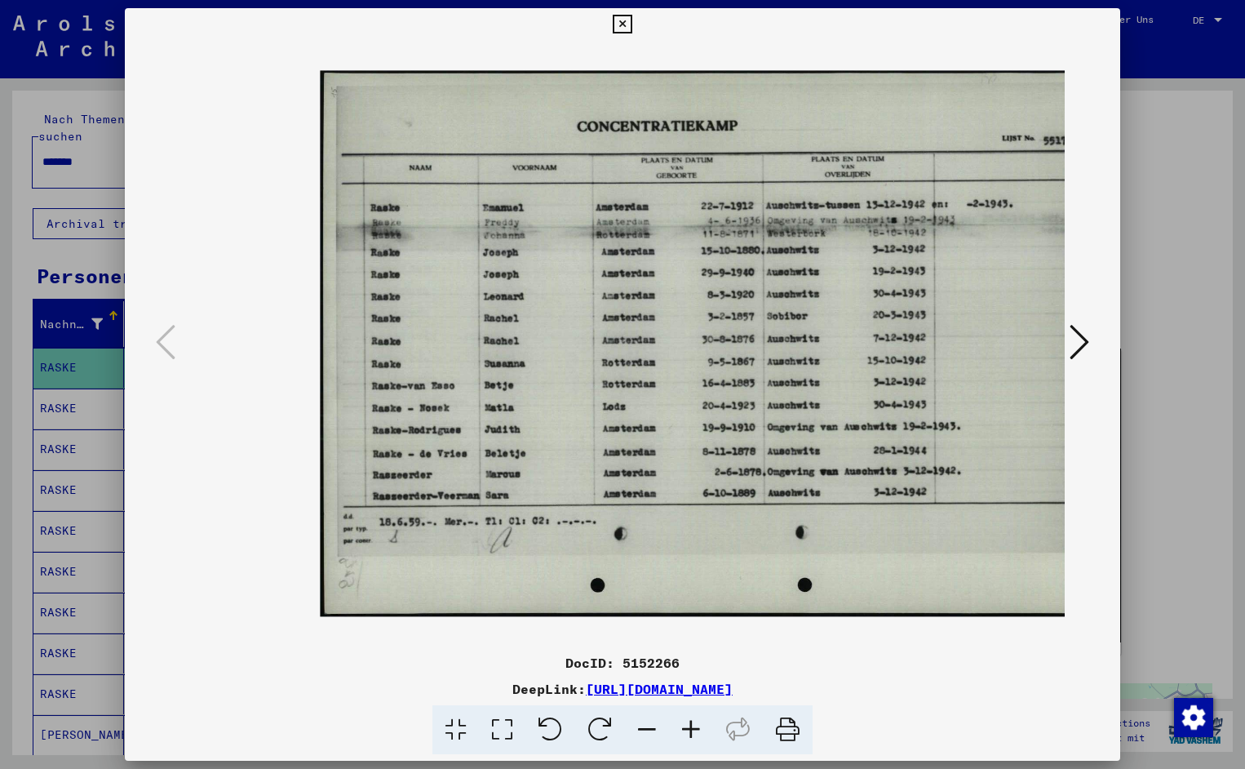
click at [688, 728] on icon at bounding box center [691, 730] width 44 height 50
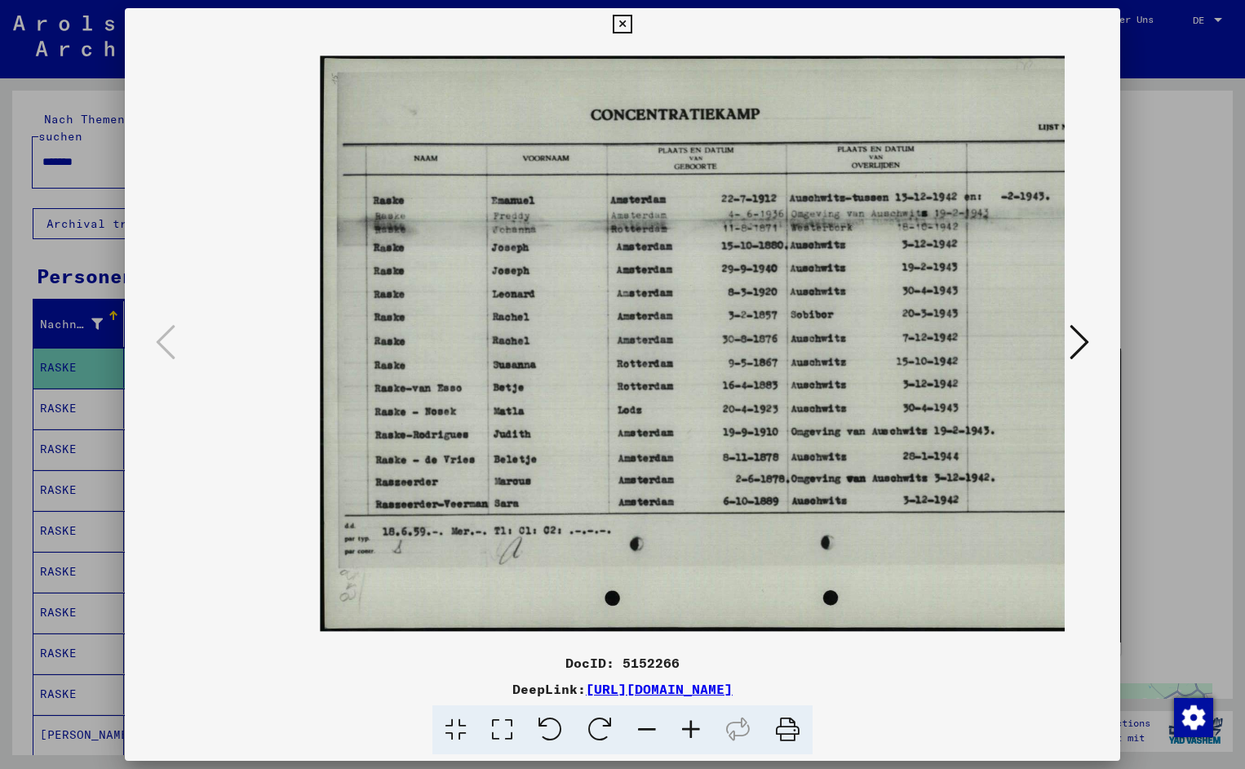
click at [688, 728] on icon at bounding box center [691, 730] width 44 height 50
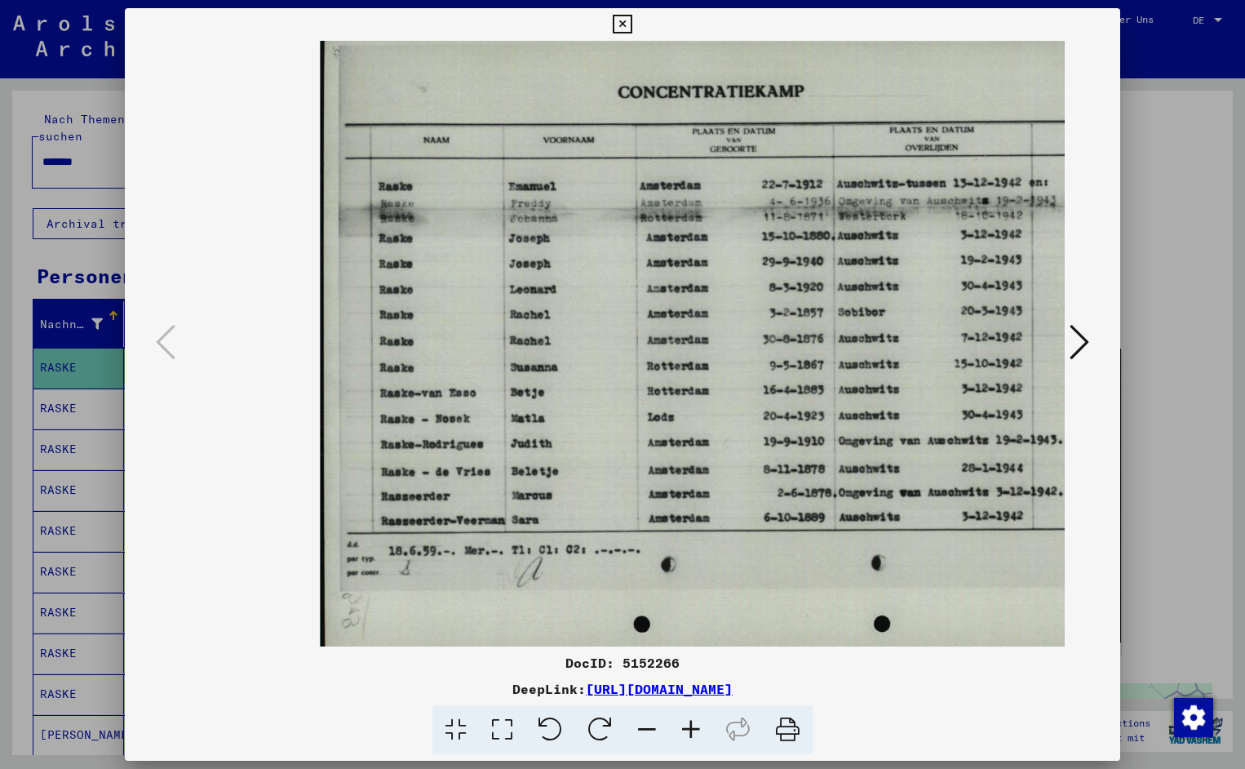
click at [688, 728] on icon at bounding box center [691, 730] width 44 height 50
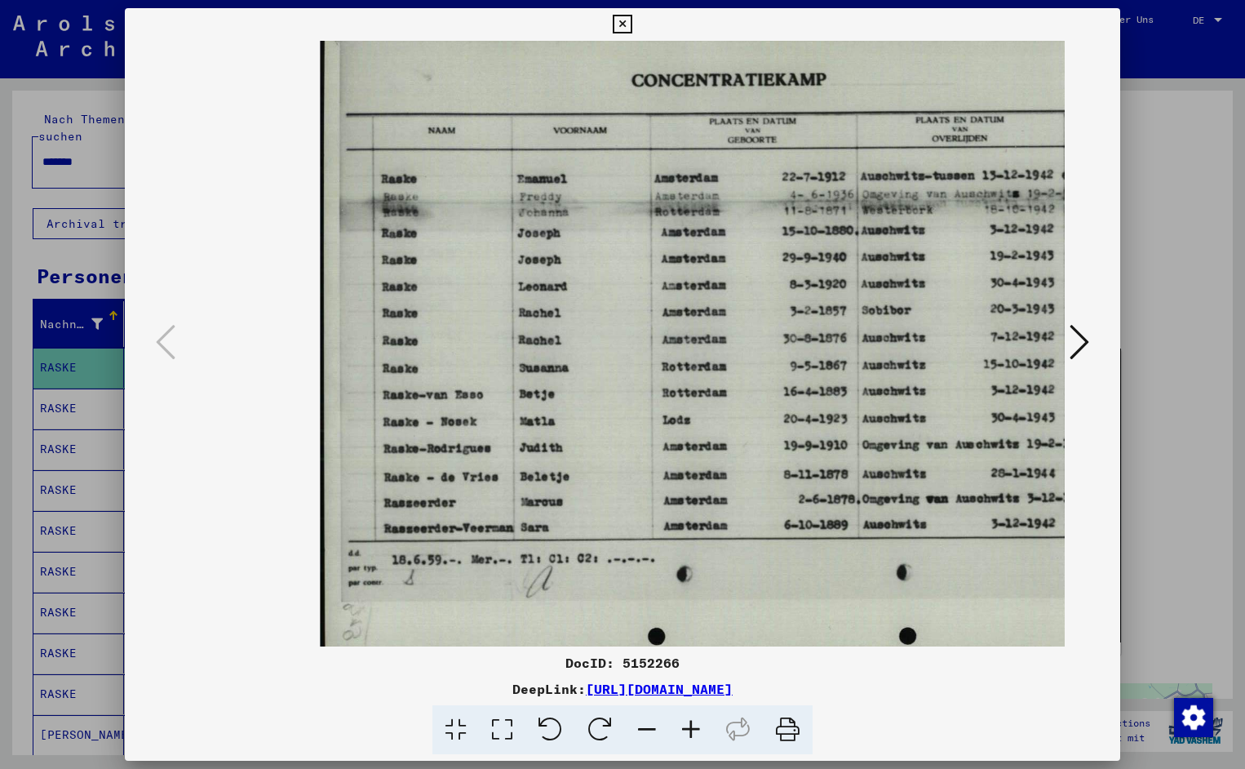
click at [688, 728] on icon at bounding box center [691, 730] width 44 height 50
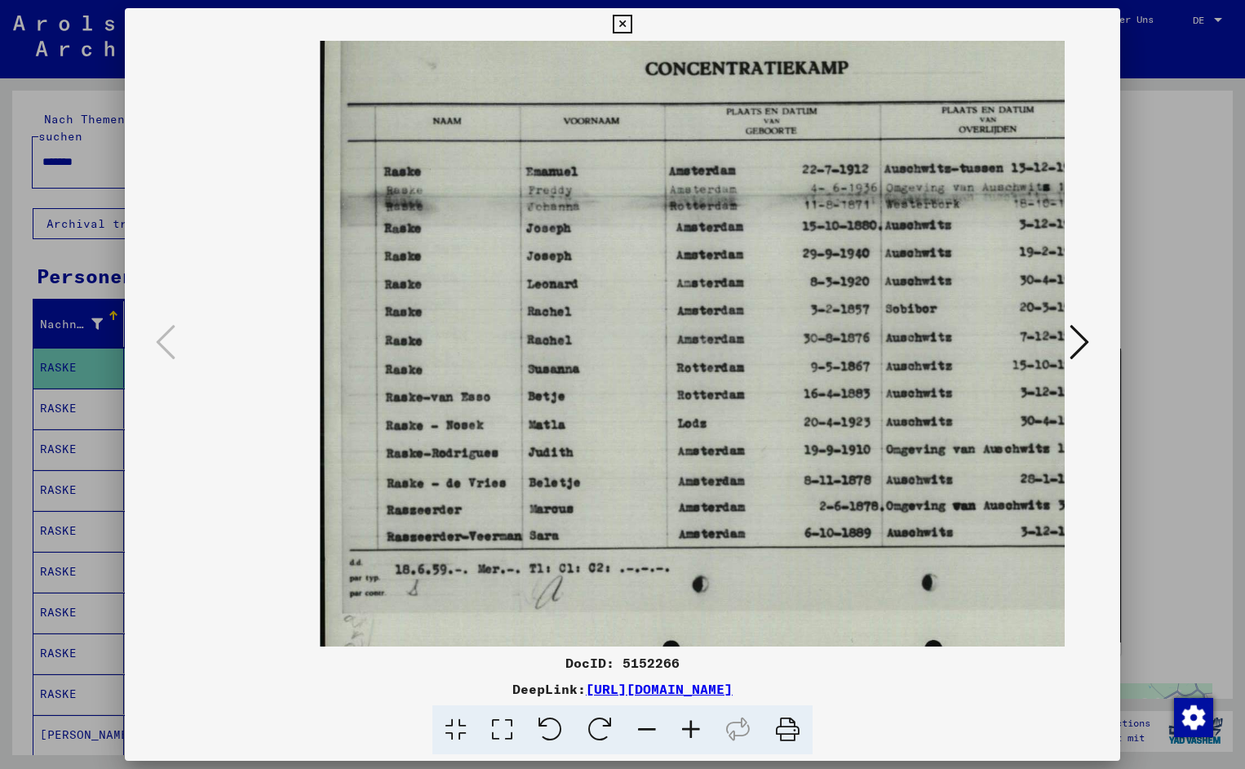
click at [688, 728] on icon at bounding box center [691, 730] width 44 height 50
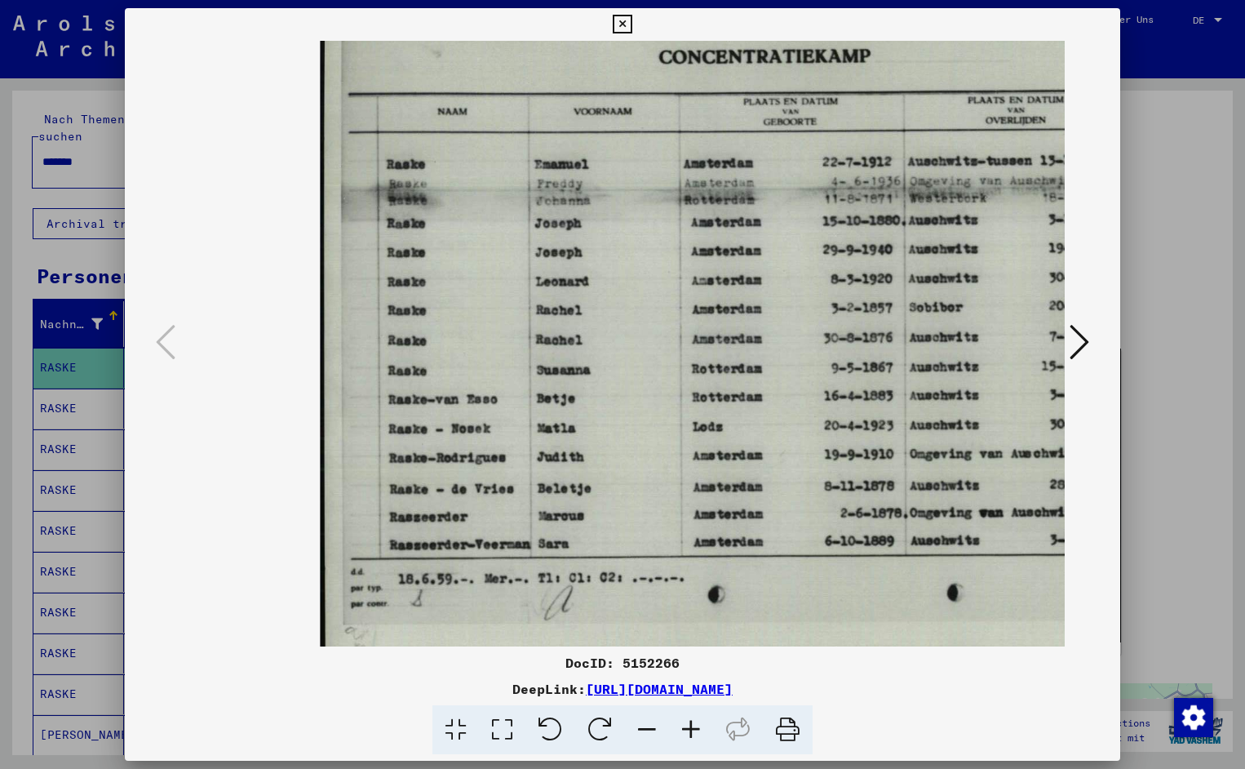
click at [688, 728] on icon at bounding box center [691, 730] width 44 height 50
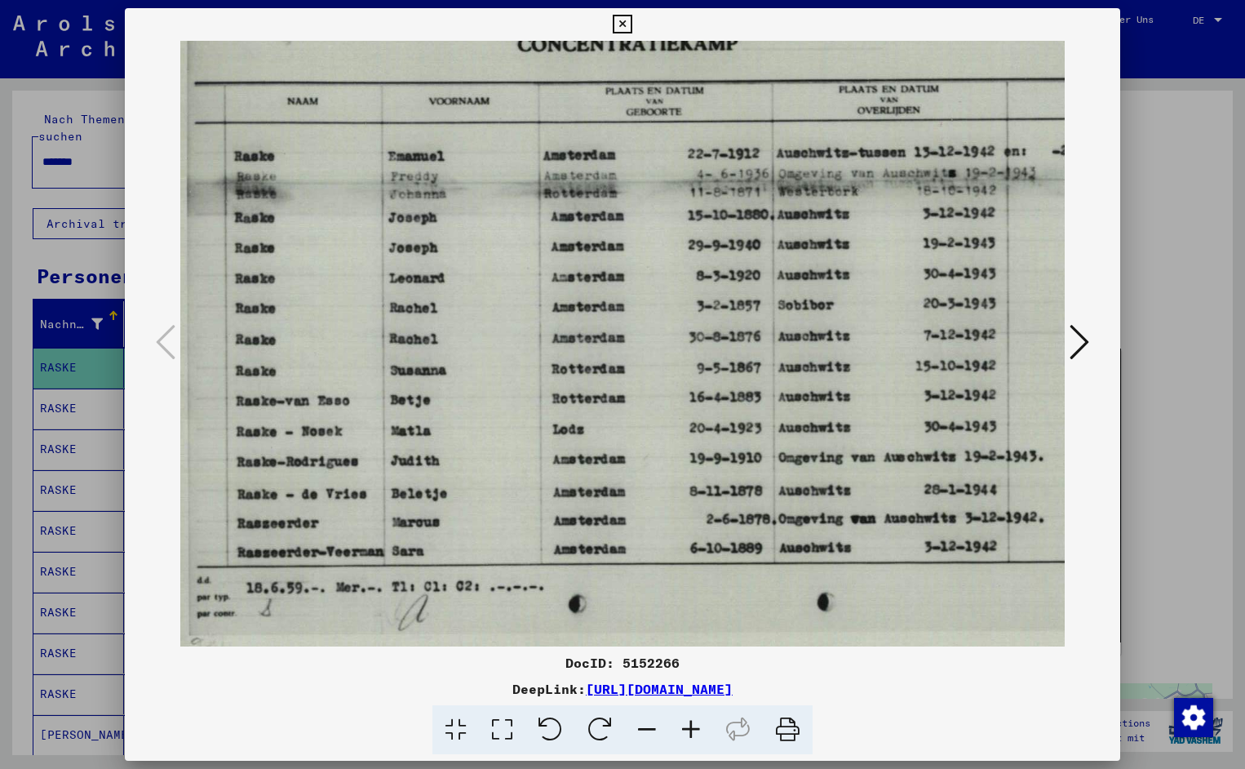
scroll to position [1, 158]
drag, startPoint x: 833, startPoint y: 424, endPoint x: 676, endPoint y: 434, distance: 157.9
click at [637, 15] on button at bounding box center [622, 24] width 29 height 33
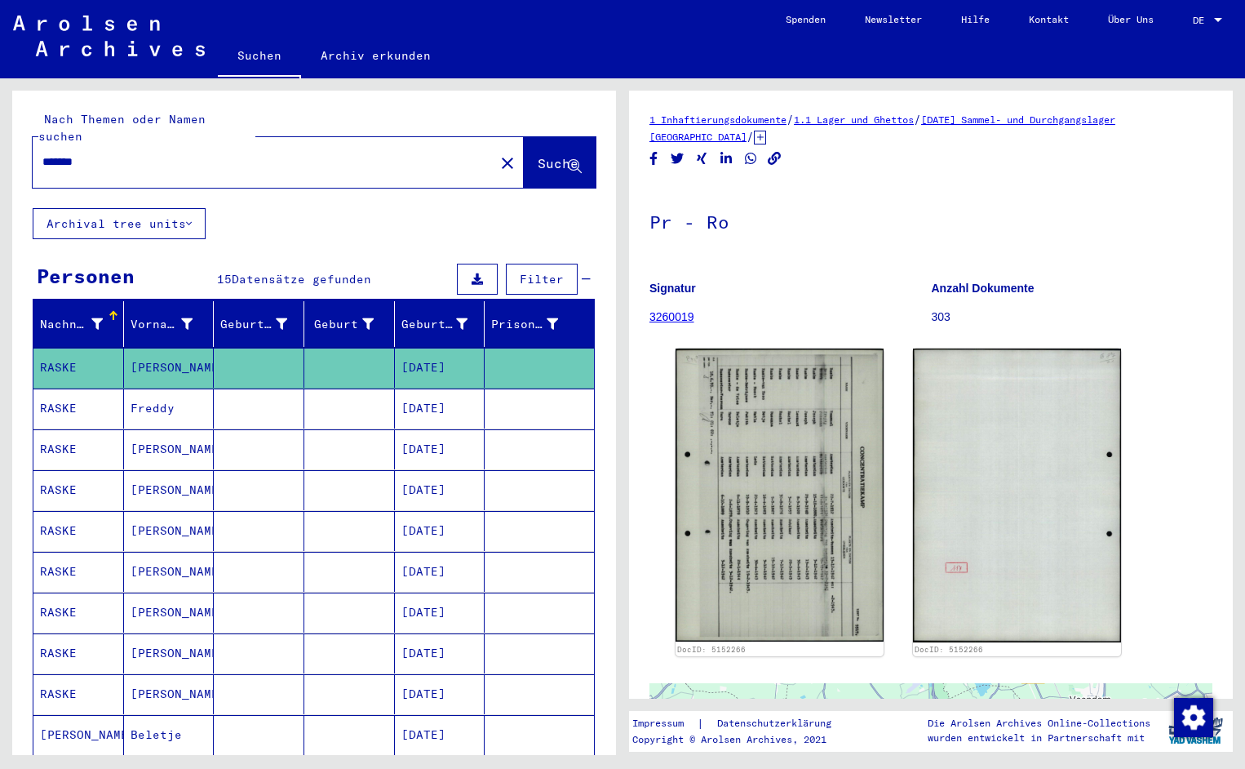
click at [113, 153] on input "*******" at bounding box center [263, 161] width 442 height 17
click at [538, 155] on span "Suche" at bounding box center [558, 163] width 41 height 16
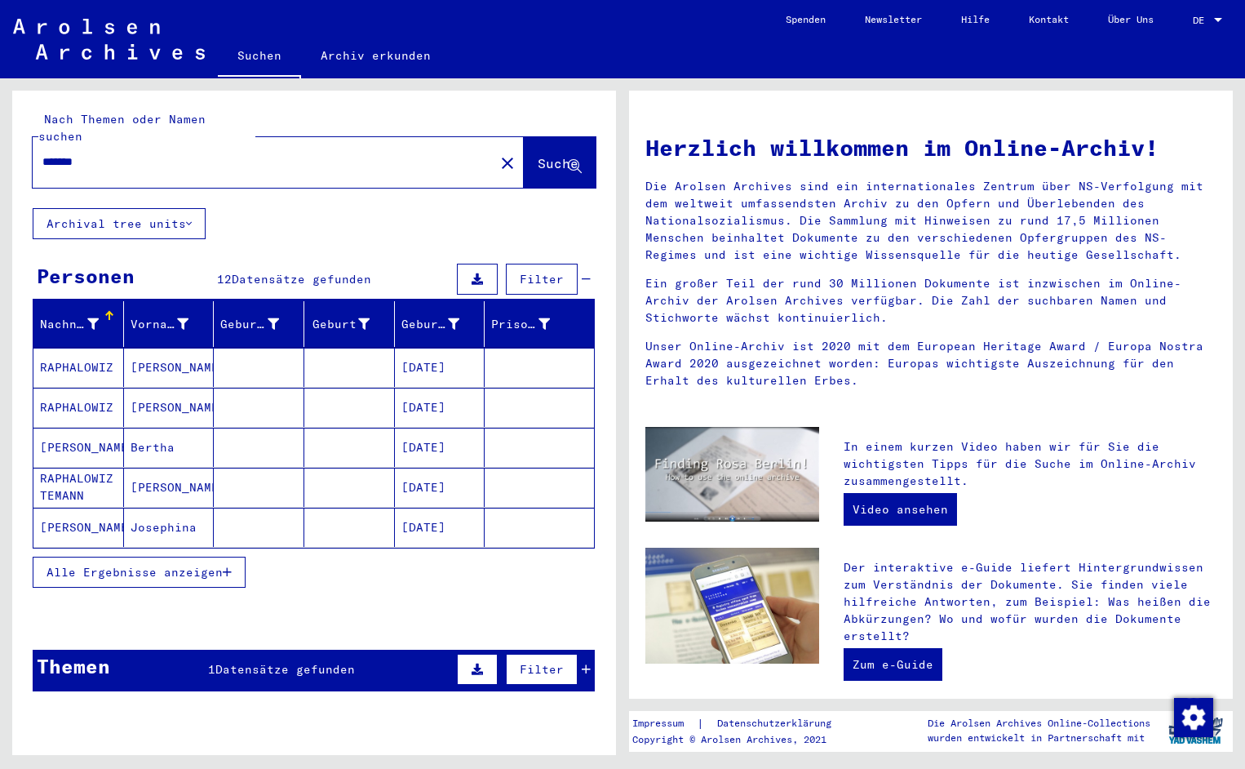
click at [58, 361] on mat-cell "RAPHALOWIZ" at bounding box center [78, 367] width 91 height 39
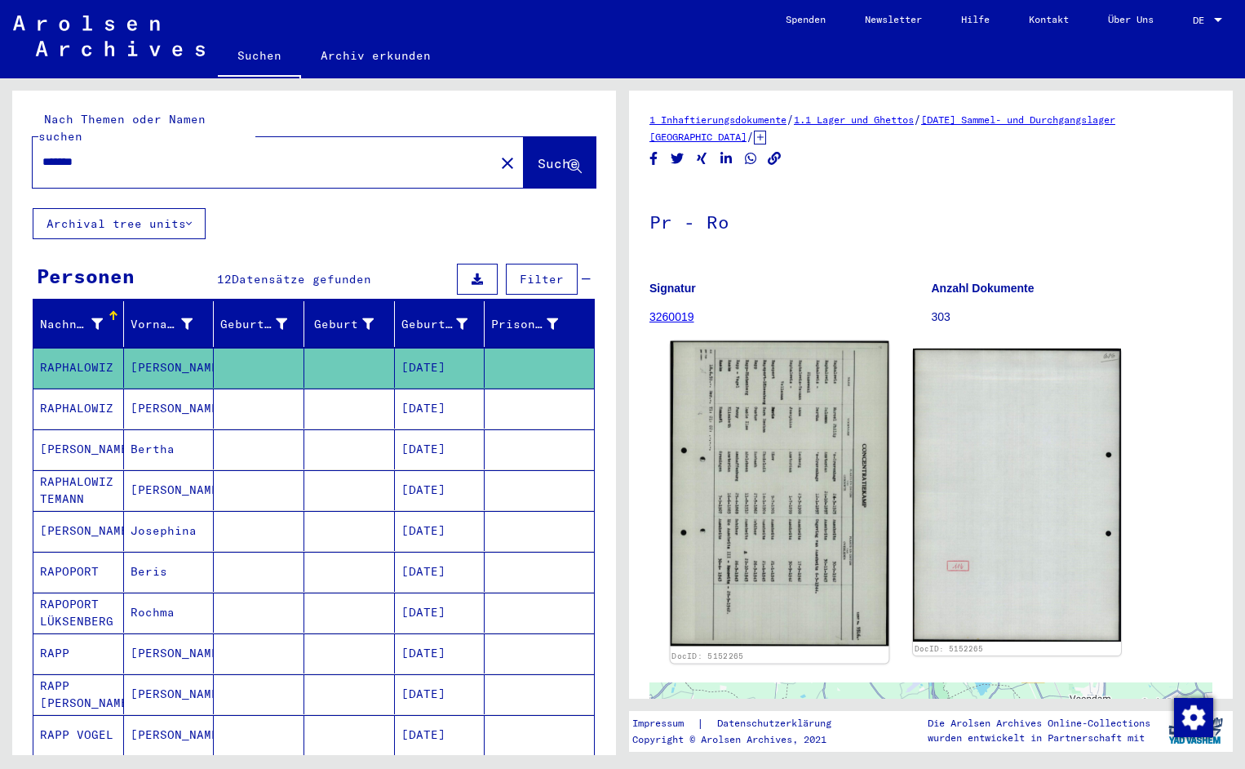
click at [739, 454] on img at bounding box center [780, 493] width 219 height 305
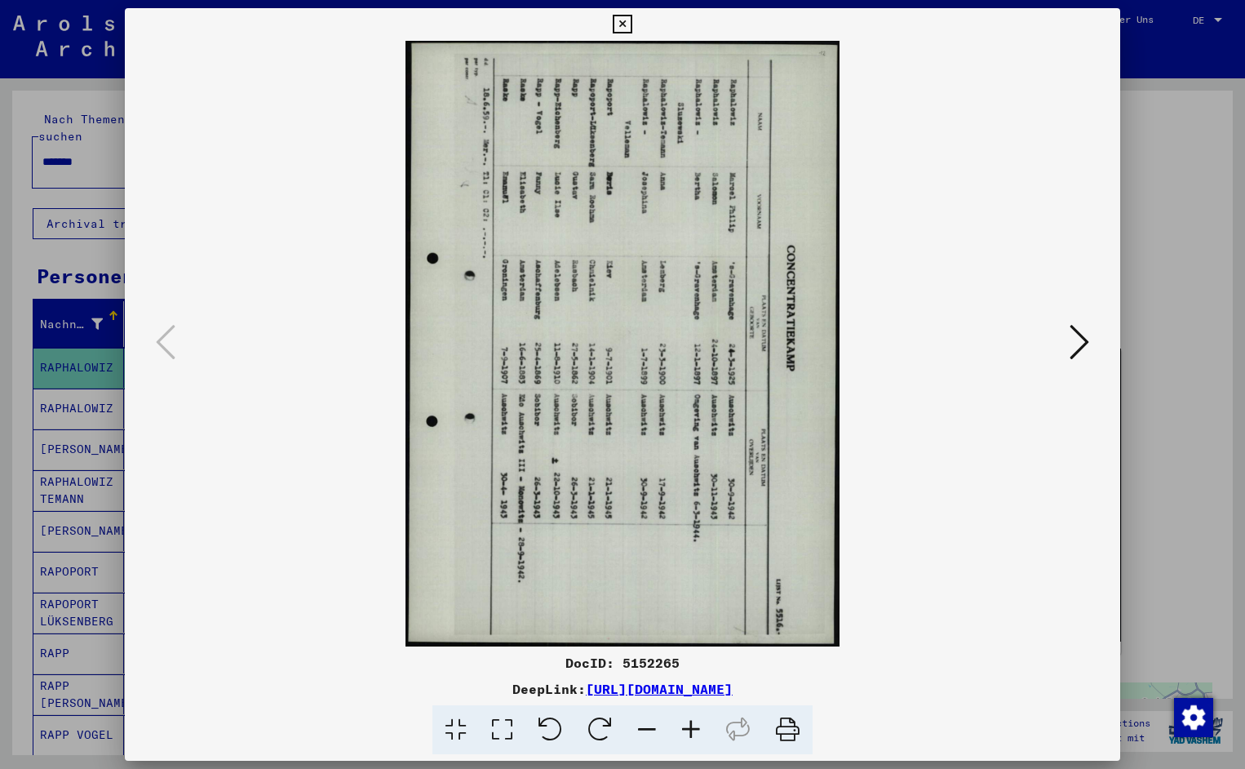
click at [549, 713] on icon at bounding box center [551, 730] width 50 height 50
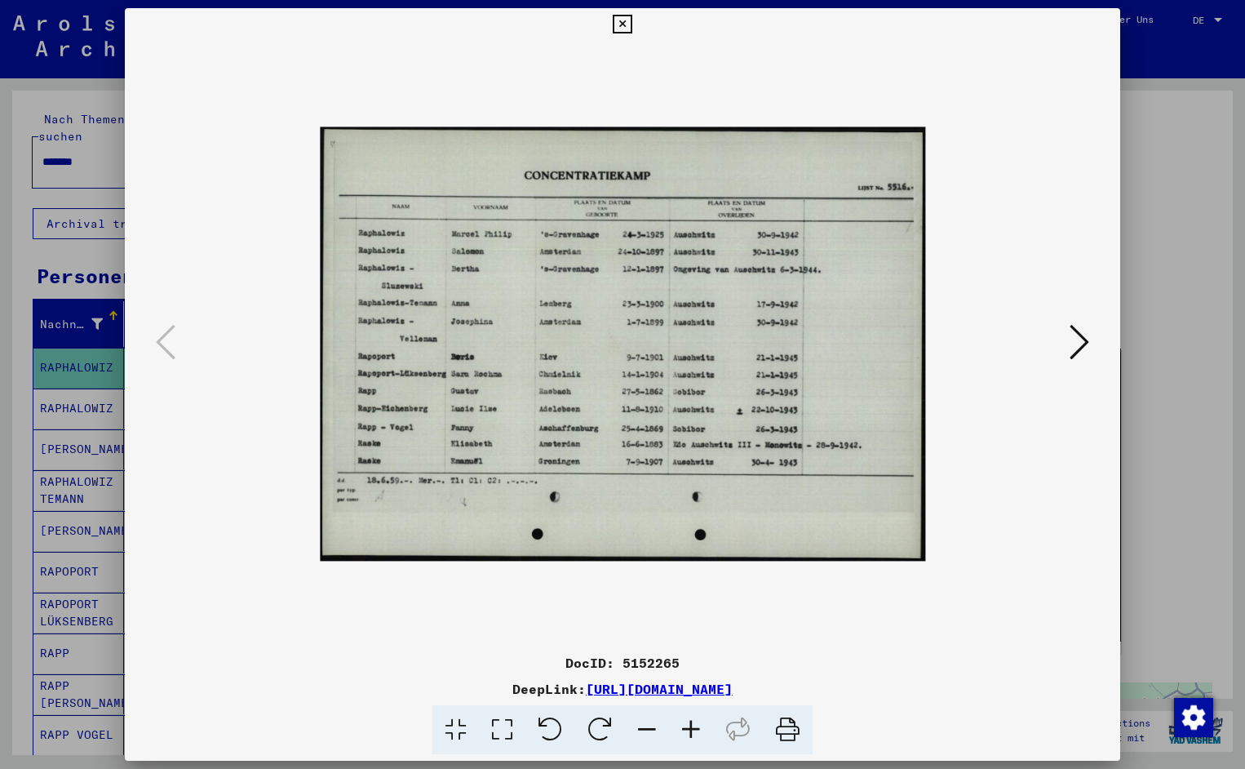
click at [690, 726] on icon at bounding box center [691, 730] width 44 height 50
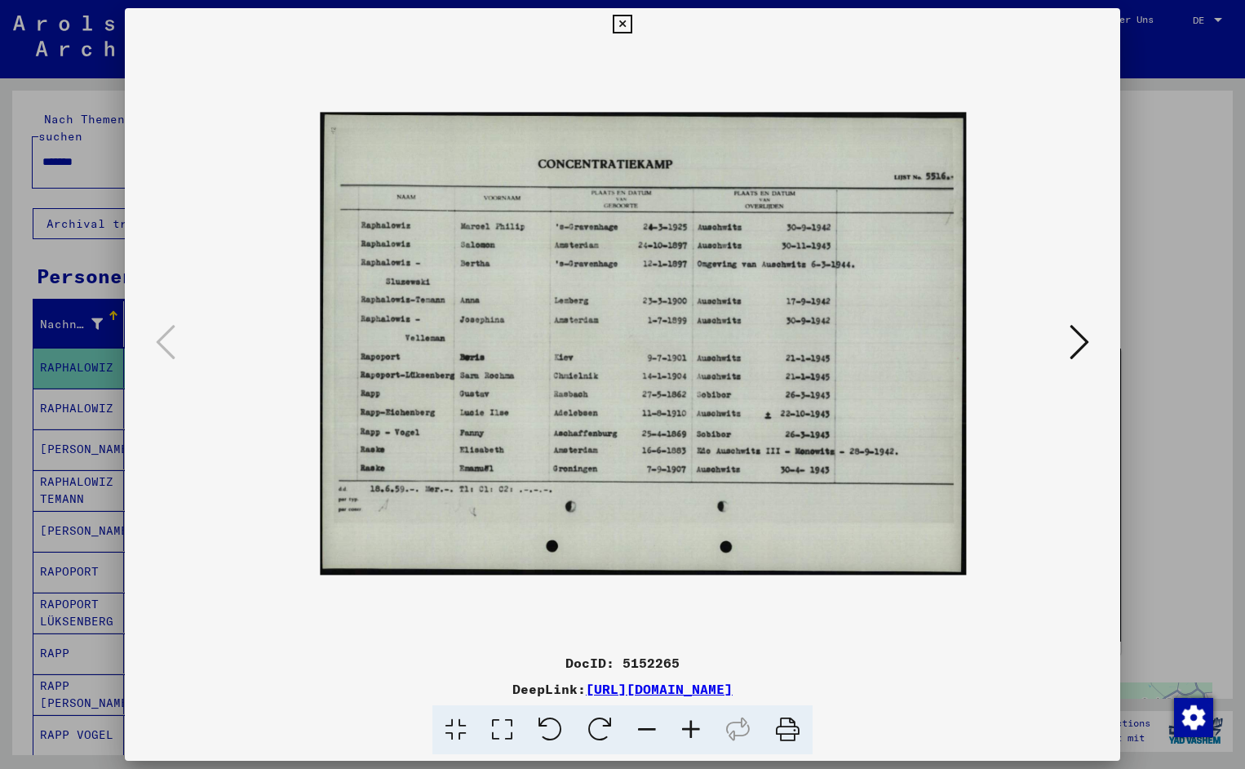
click at [690, 726] on icon at bounding box center [691, 730] width 44 height 50
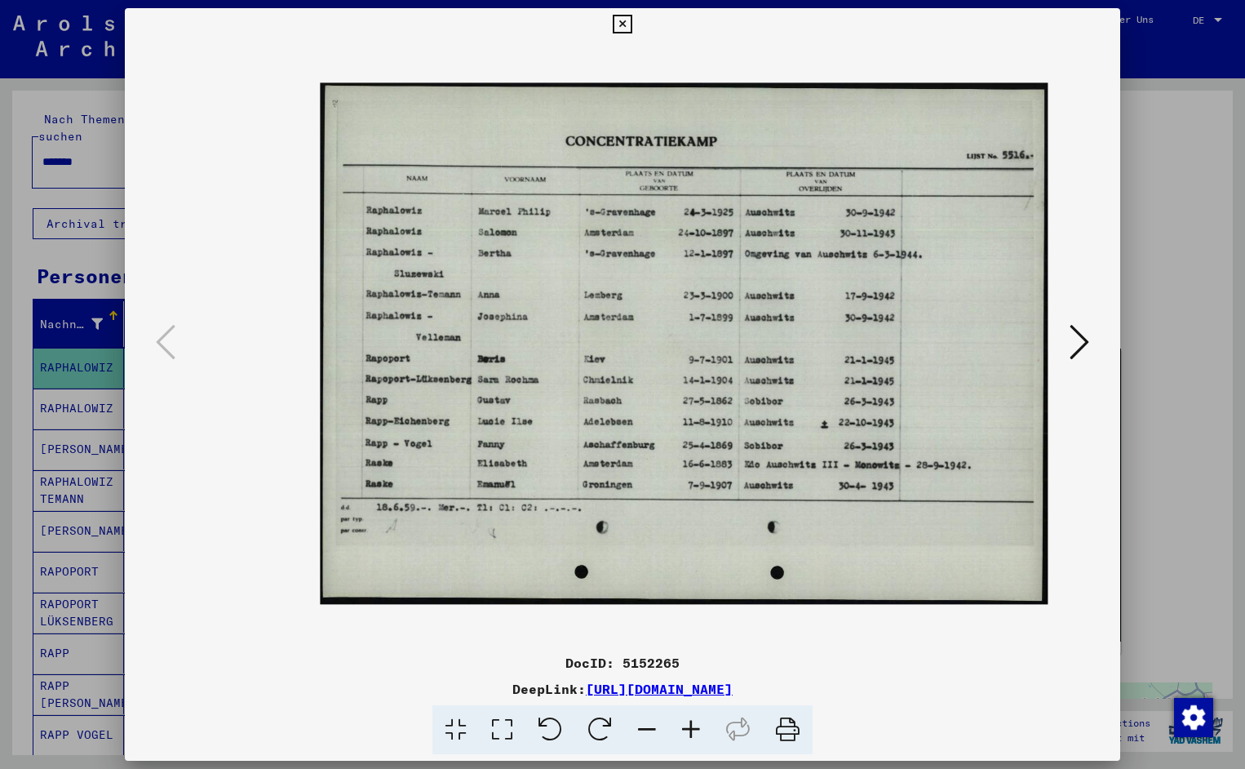
click at [690, 726] on icon at bounding box center [691, 730] width 44 height 50
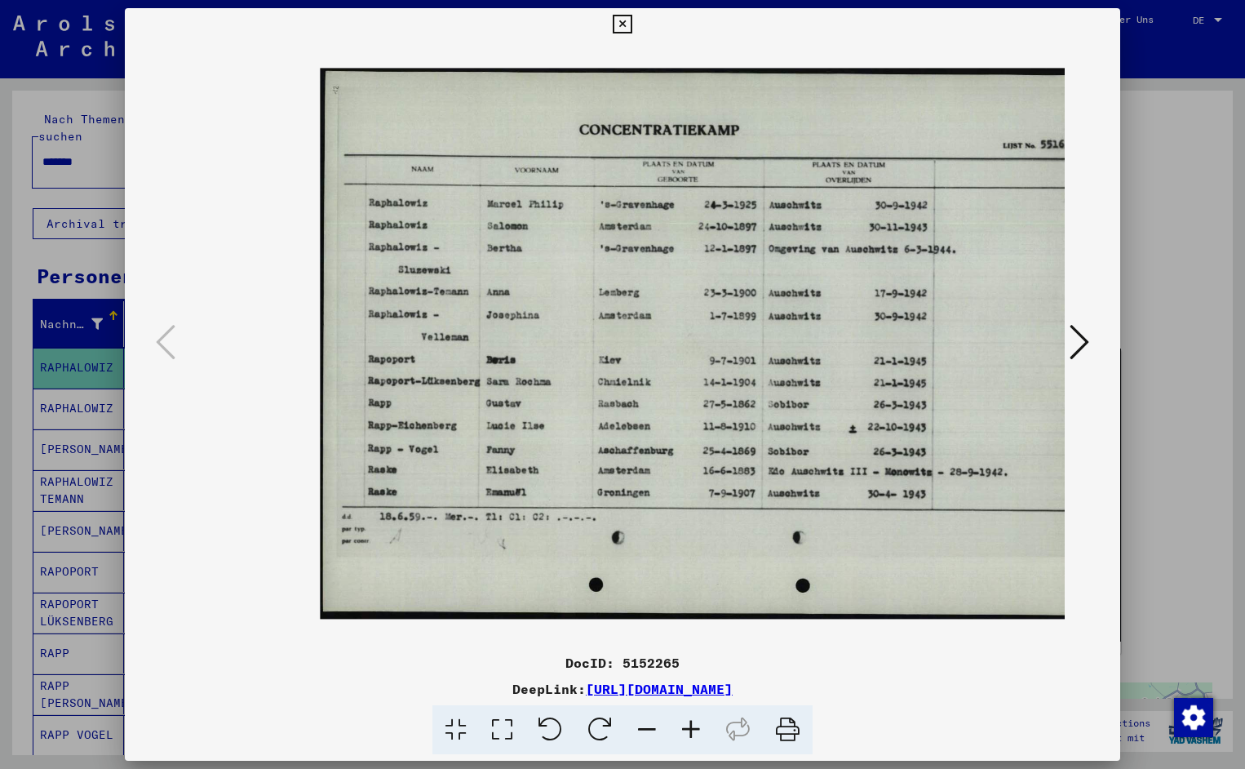
click at [690, 726] on icon at bounding box center [691, 730] width 44 height 50
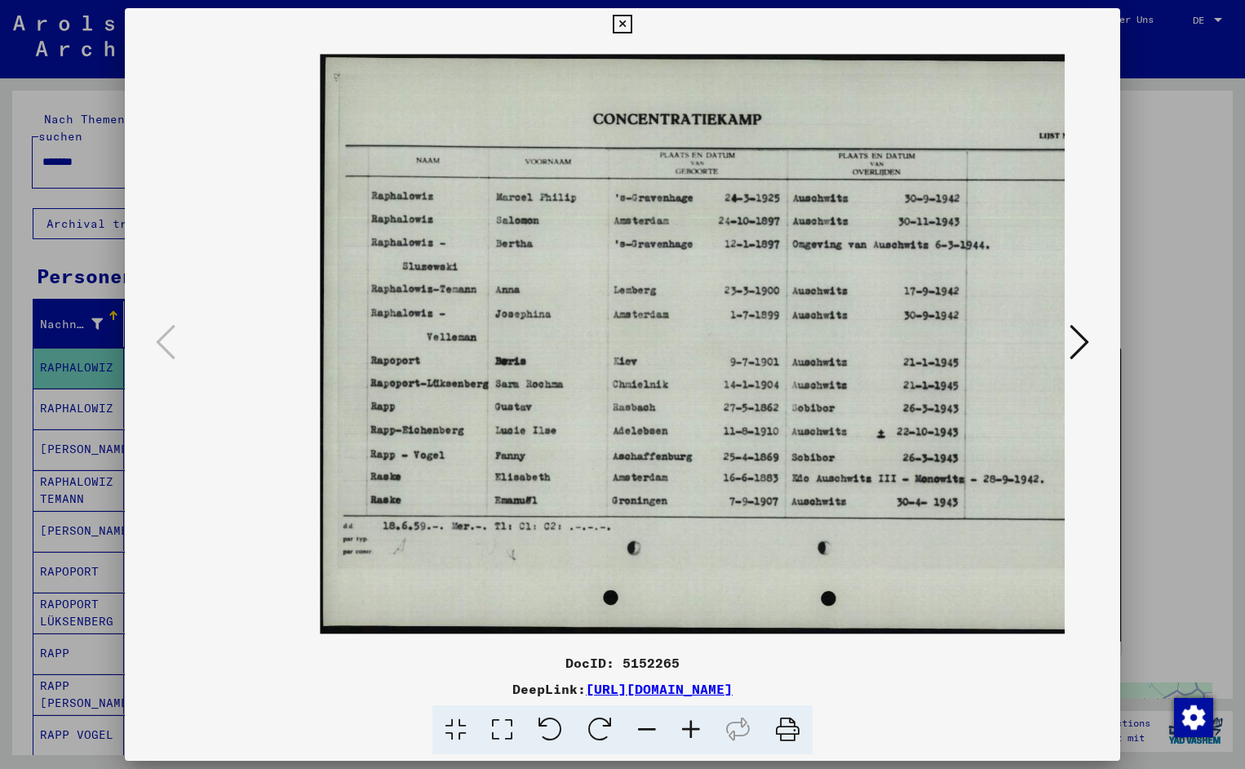
click at [690, 726] on icon at bounding box center [691, 730] width 44 height 50
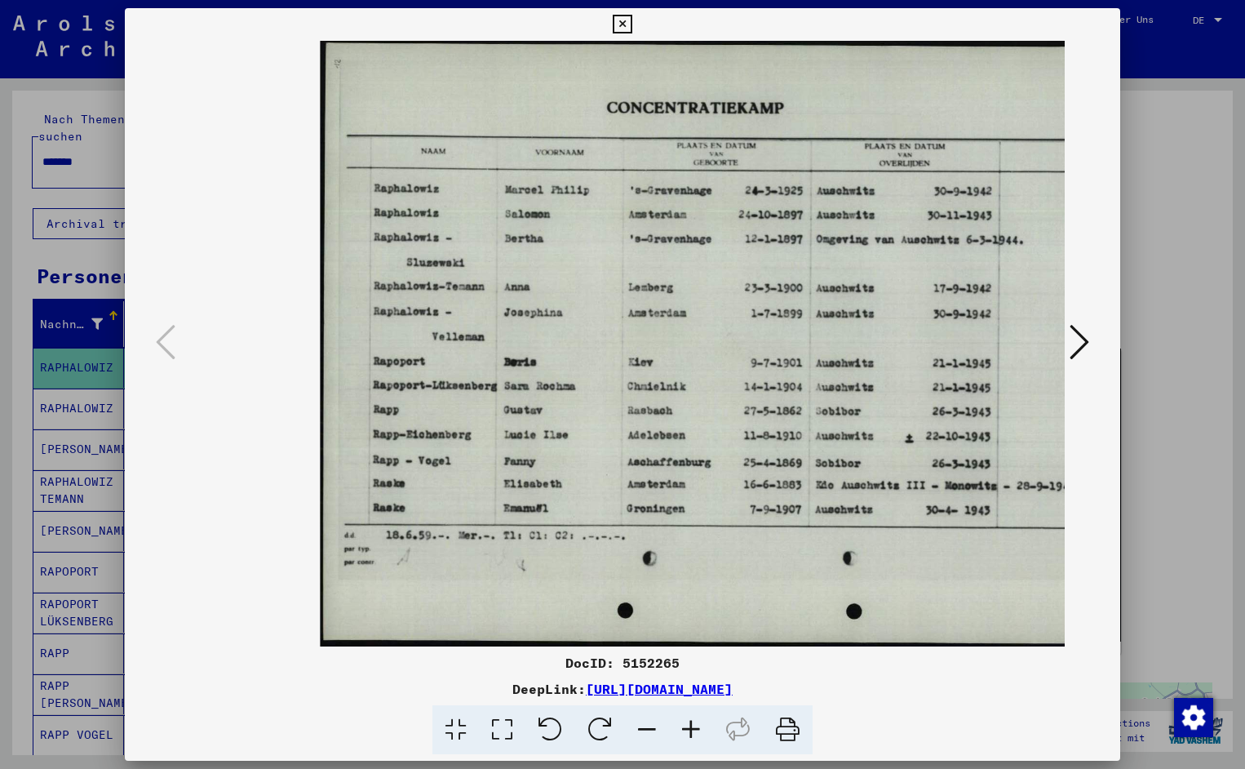
click at [690, 726] on icon at bounding box center [691, 730] width 44 height 50
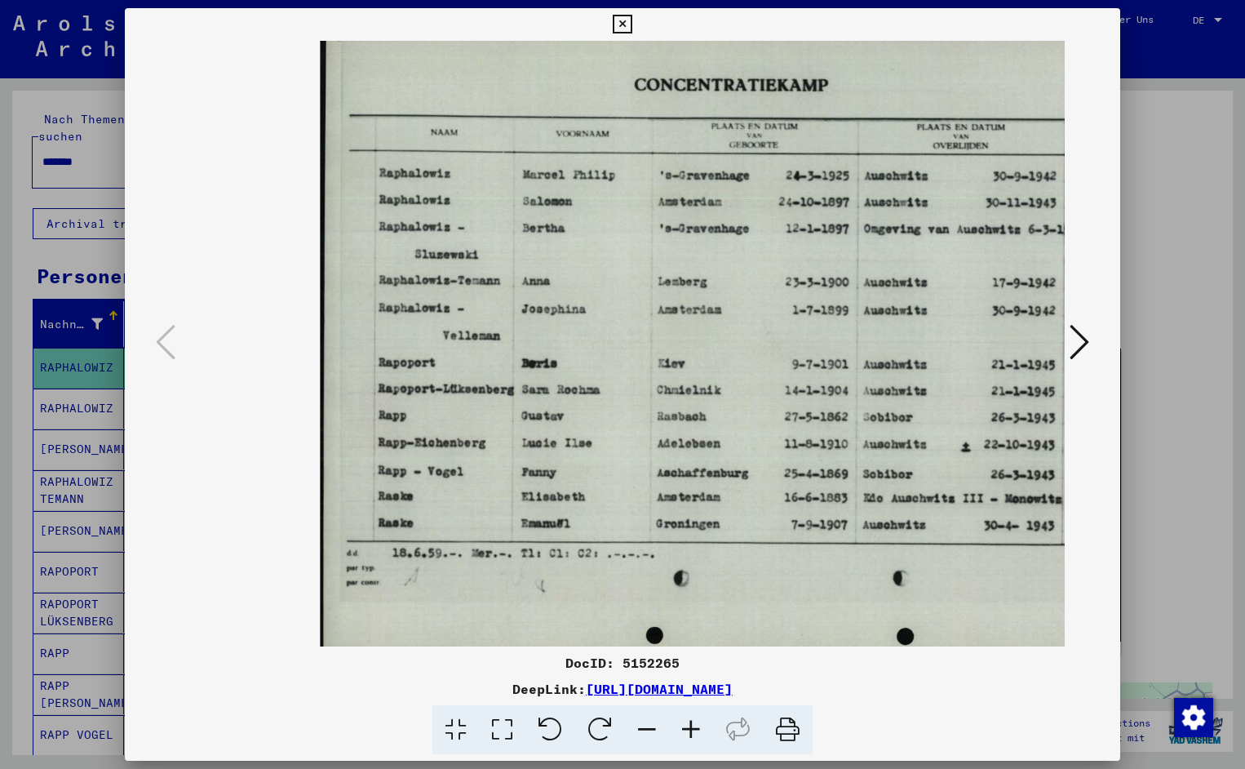
click at [690, 726] on icon at bounding box center [691, 730] width 44 height 50
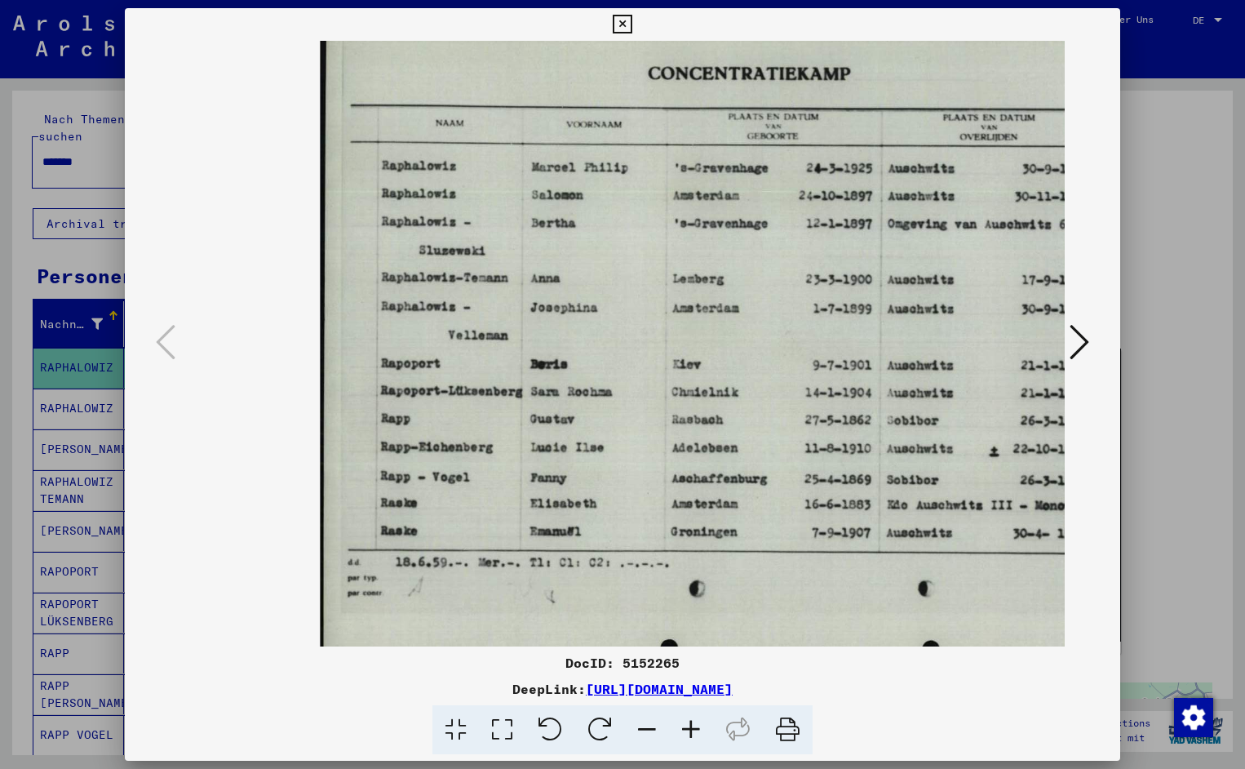
click at [690, 726] on icon at bounding box center [691, 730] width 44 height 50
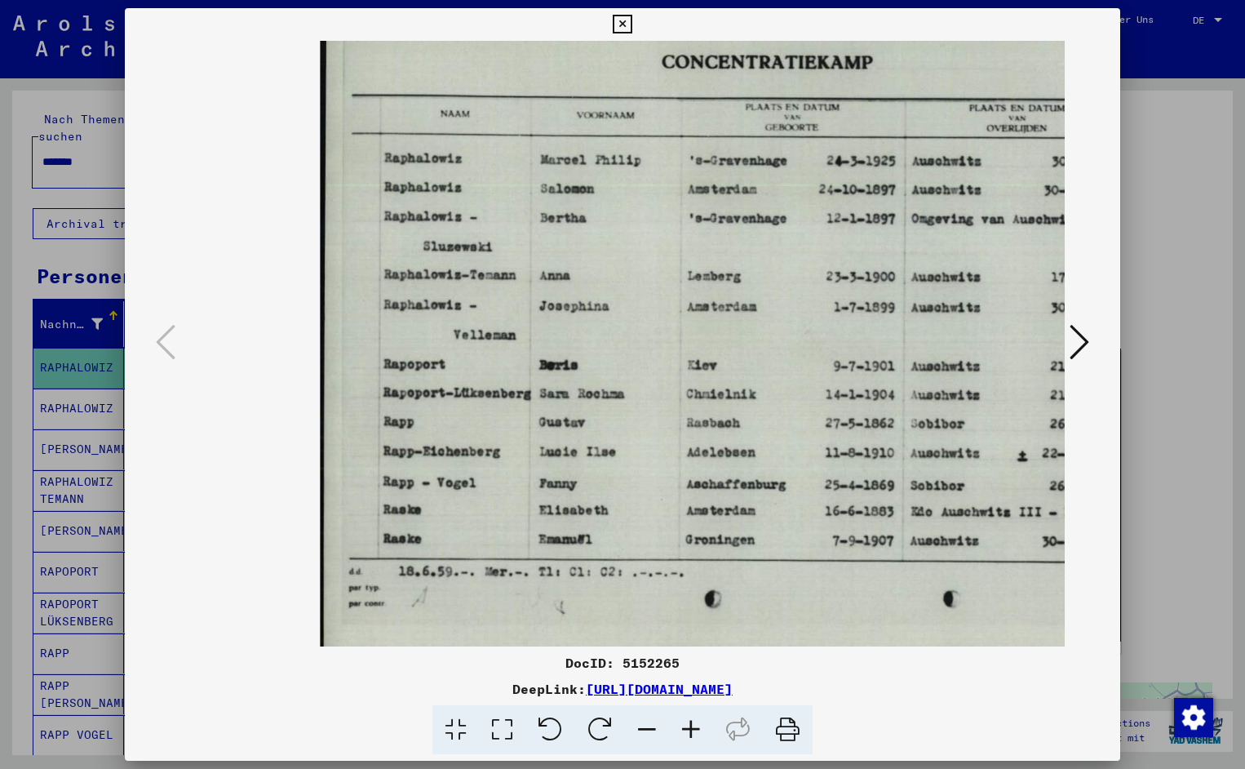
click at [690, 726] on icon at bounding box center [691, 730] width 44 height 50
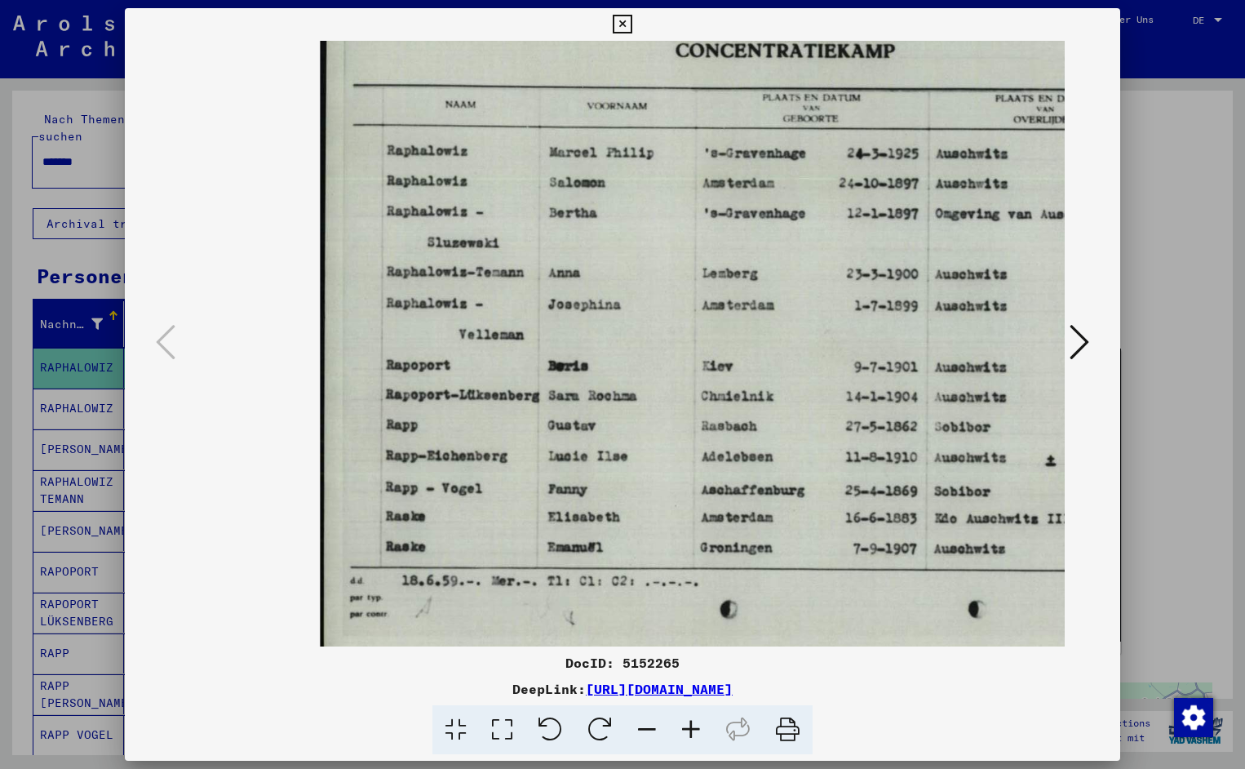
click at [690, 726] on icon at bounding box center [691, 730] width 44 height 50
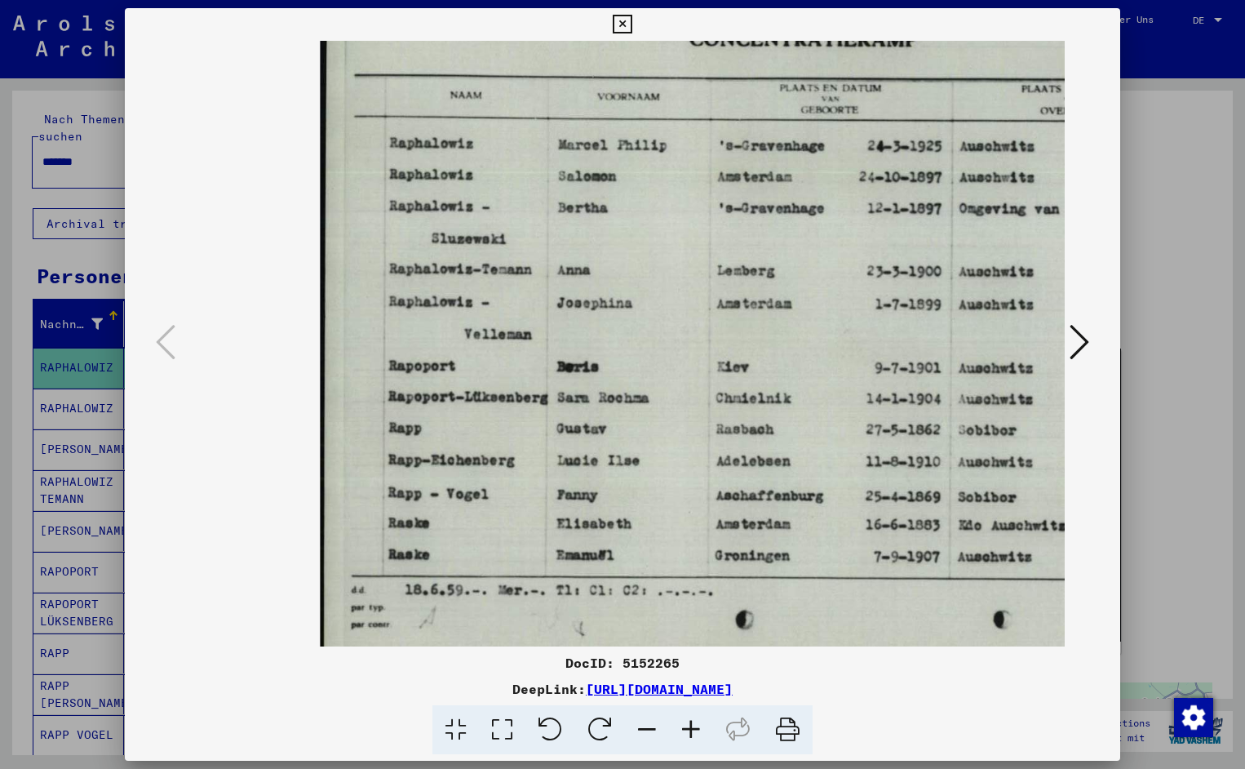
click at [690, 726] on icon at bounding box center [691, 730] width 44 height 50
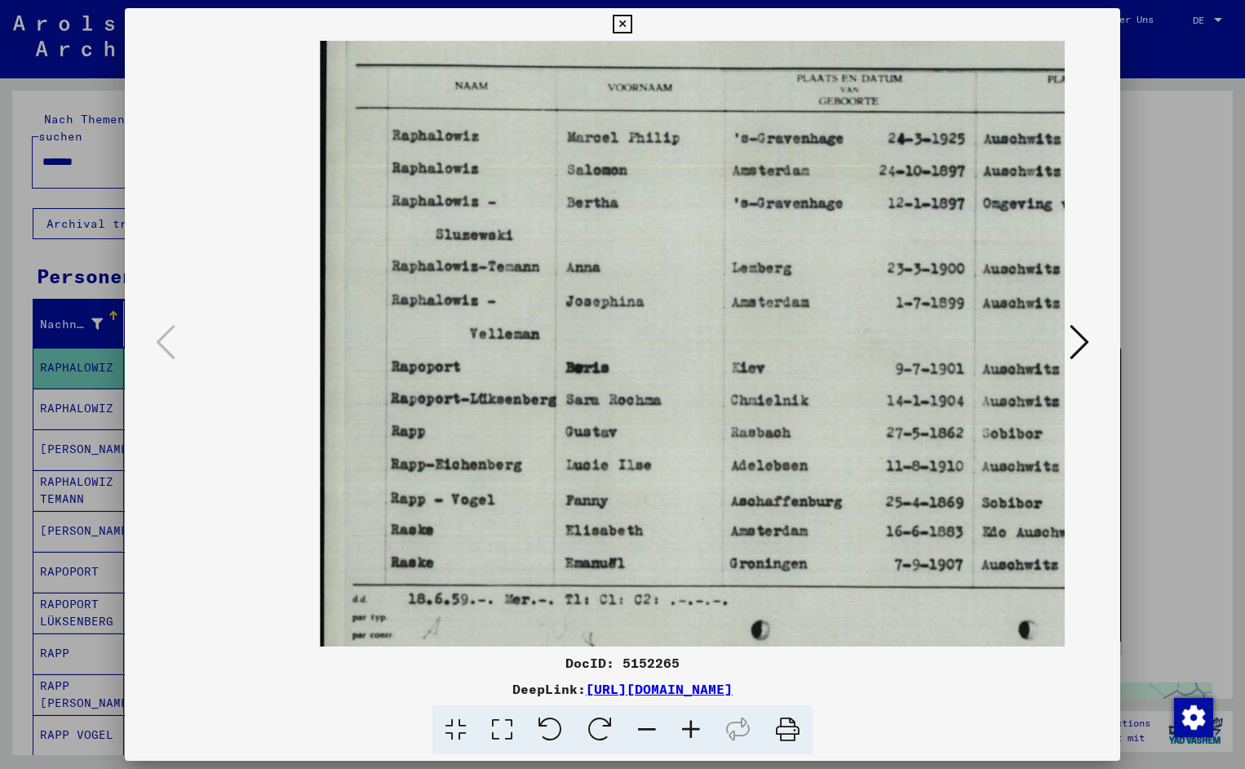
click at [690, 726] on icon at bounding box center [691, 730] width 44 height 50
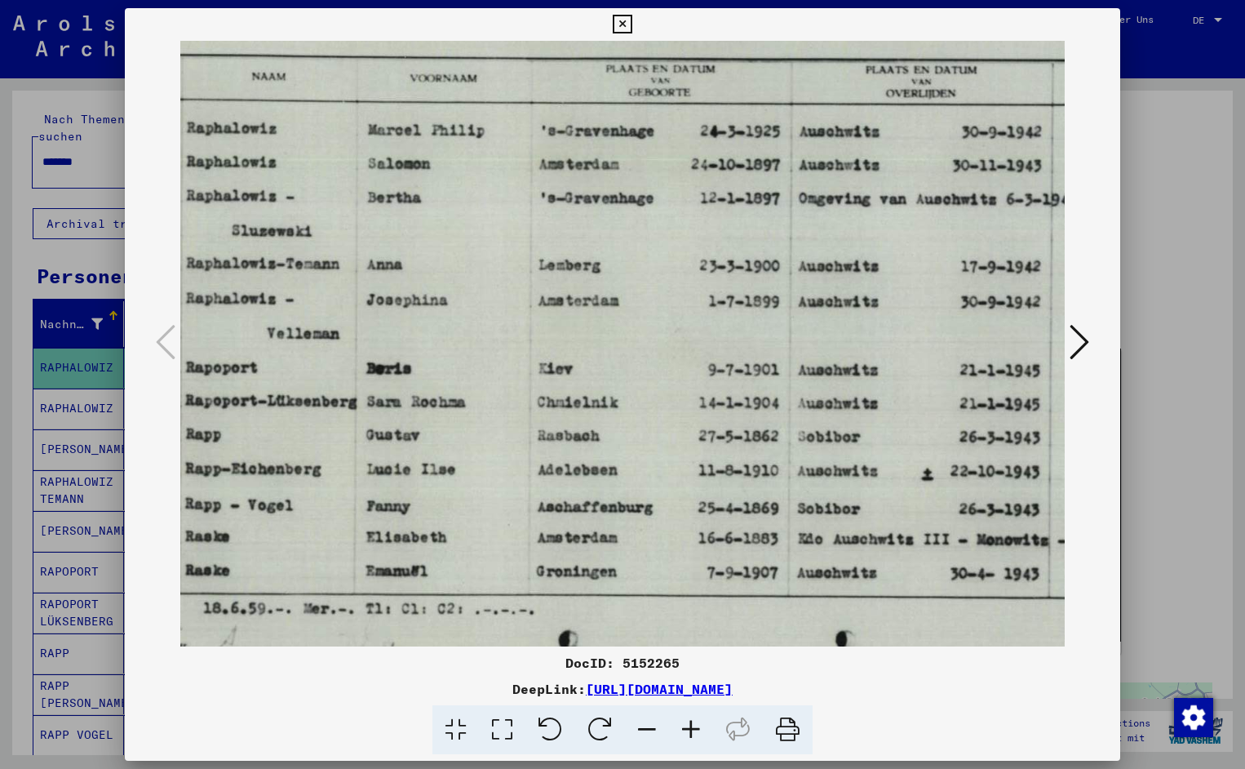
scroll to position [0, 204]
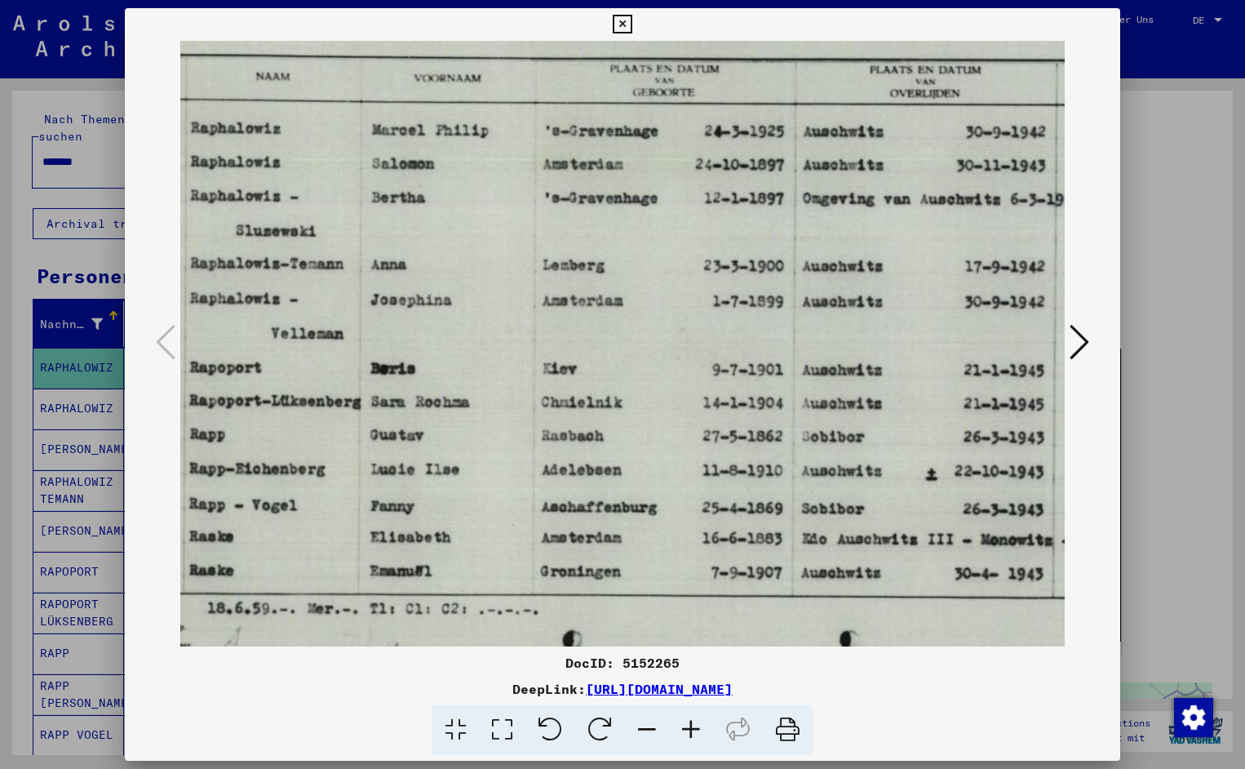
drag, startPoint x: 839, startPoint y: 465, endPoint x: 635, endPoint y: 484, distance: 204.9
click at [632, 18] on icon at bounding box center [622, 25] width 19 height 20
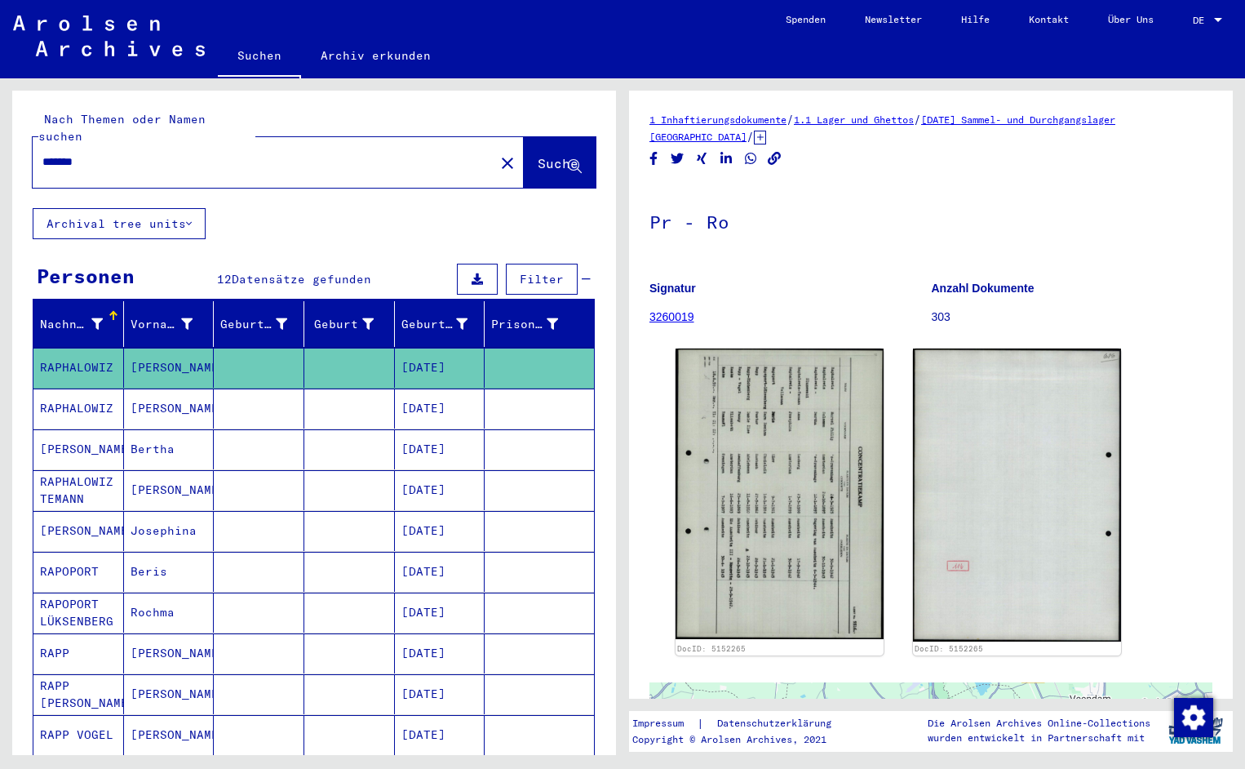
click at [101, 153] on input "*******" at bounding box center [263, 161] width 442 height 17
click at [538, 155] on span "Suche" at bounding box center [558, 163] width 41 height 16
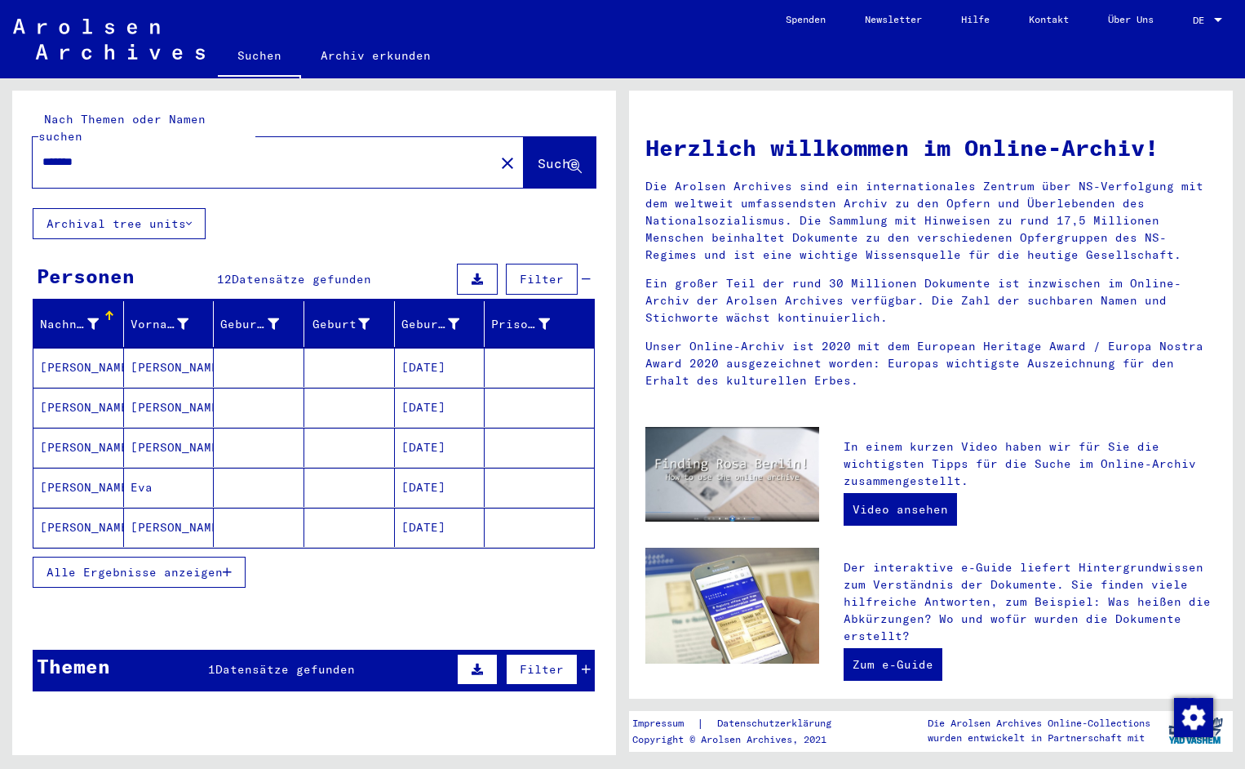
click at [78, 357] on mat-cell "[PERSON_NAME]" at bounding box center [78, 367] width 91 height 39
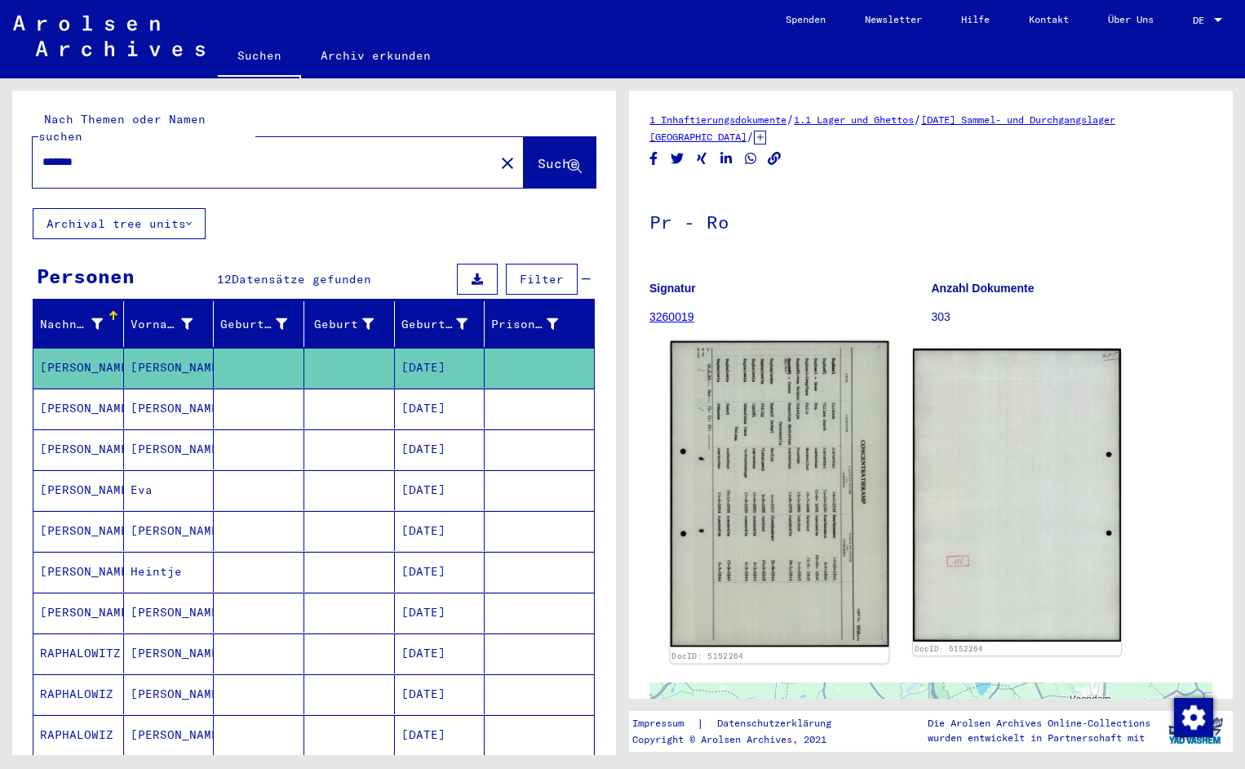
click at [773, 428] on img at bounding box center [780, 494] width 219 height 306
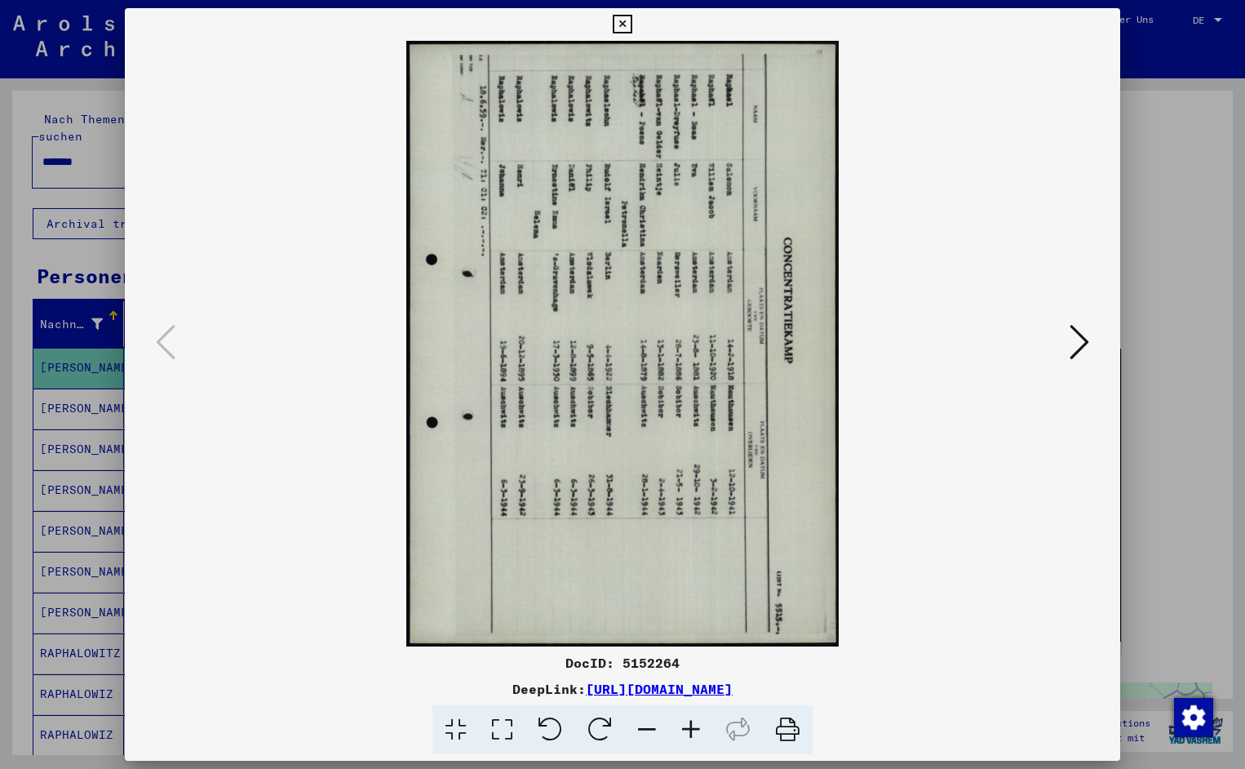
click at [560, 730] on icon at bounding box center [551, 730] width 50 height 50
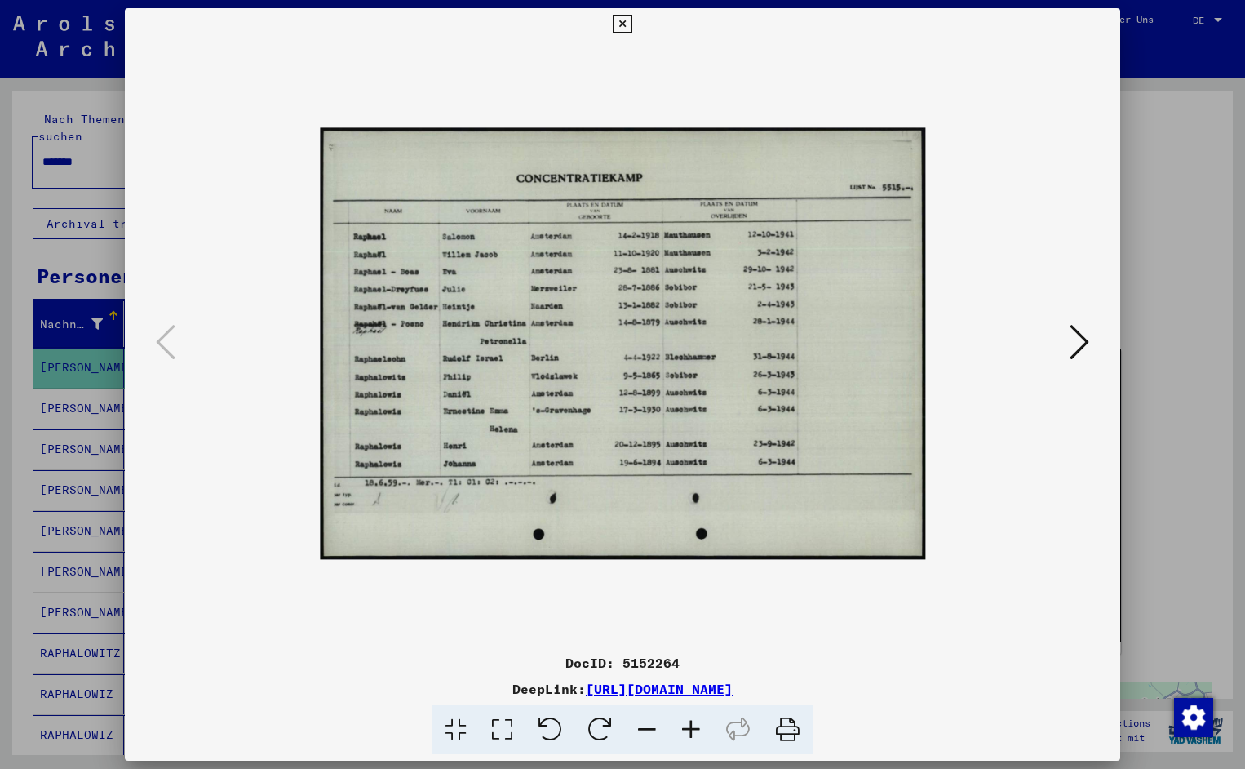
click at [690, 726] on icon at bounding box center [691, 730] width 44 height 50
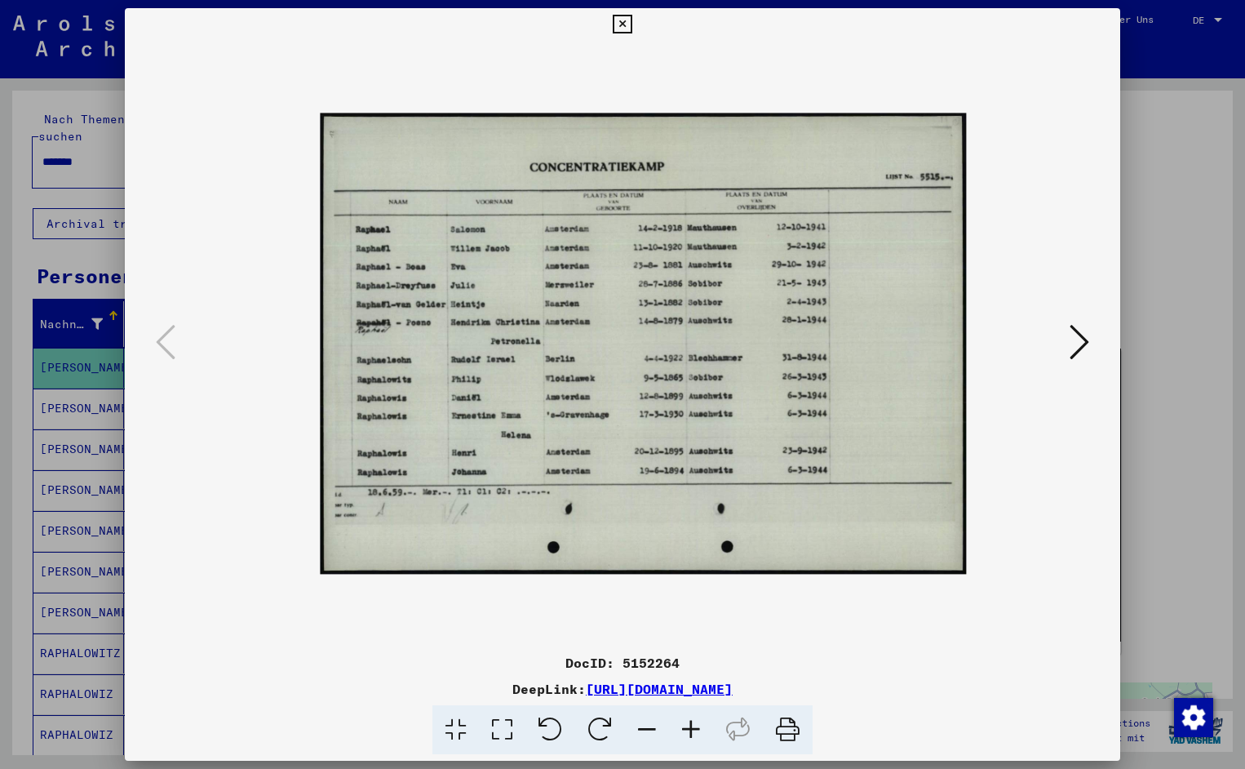
click at [690, 726] on icon at bounding box center [691, 730] width 44 height 50
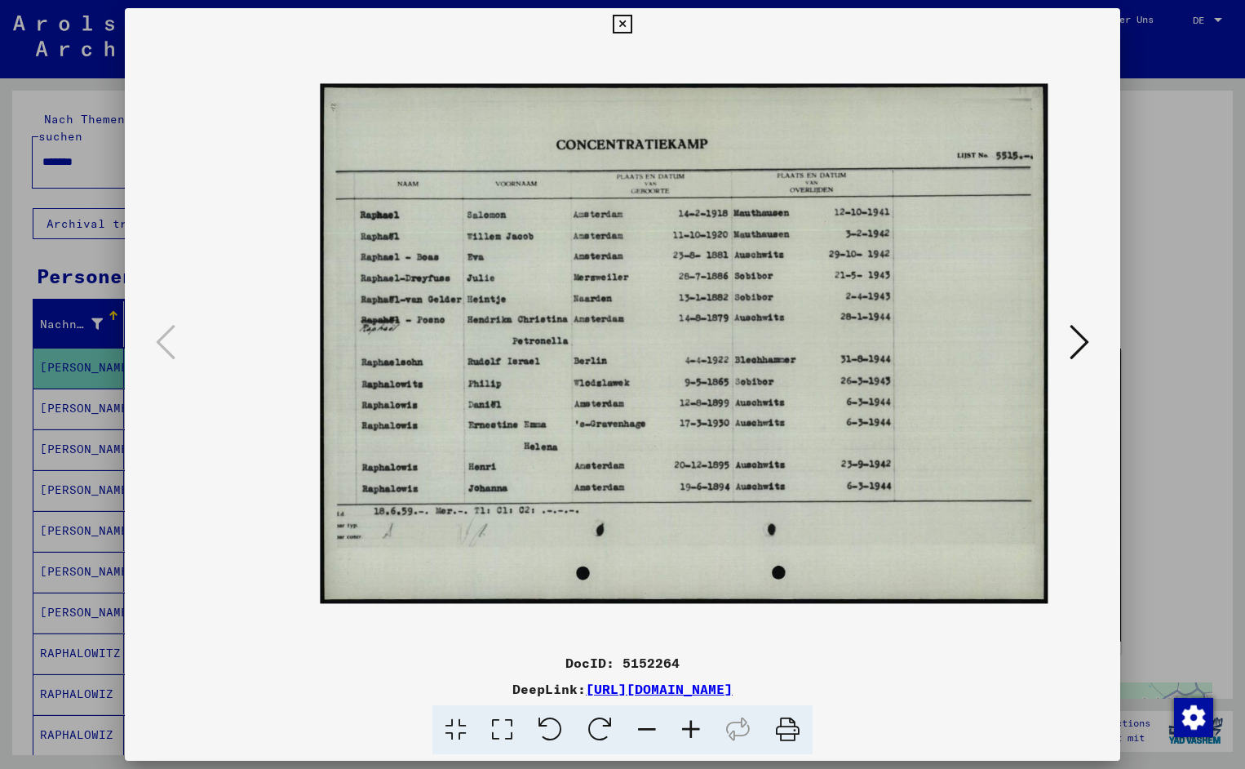
click at [690, 726] on icon at bounding box center [691, 730] width 44 height 50
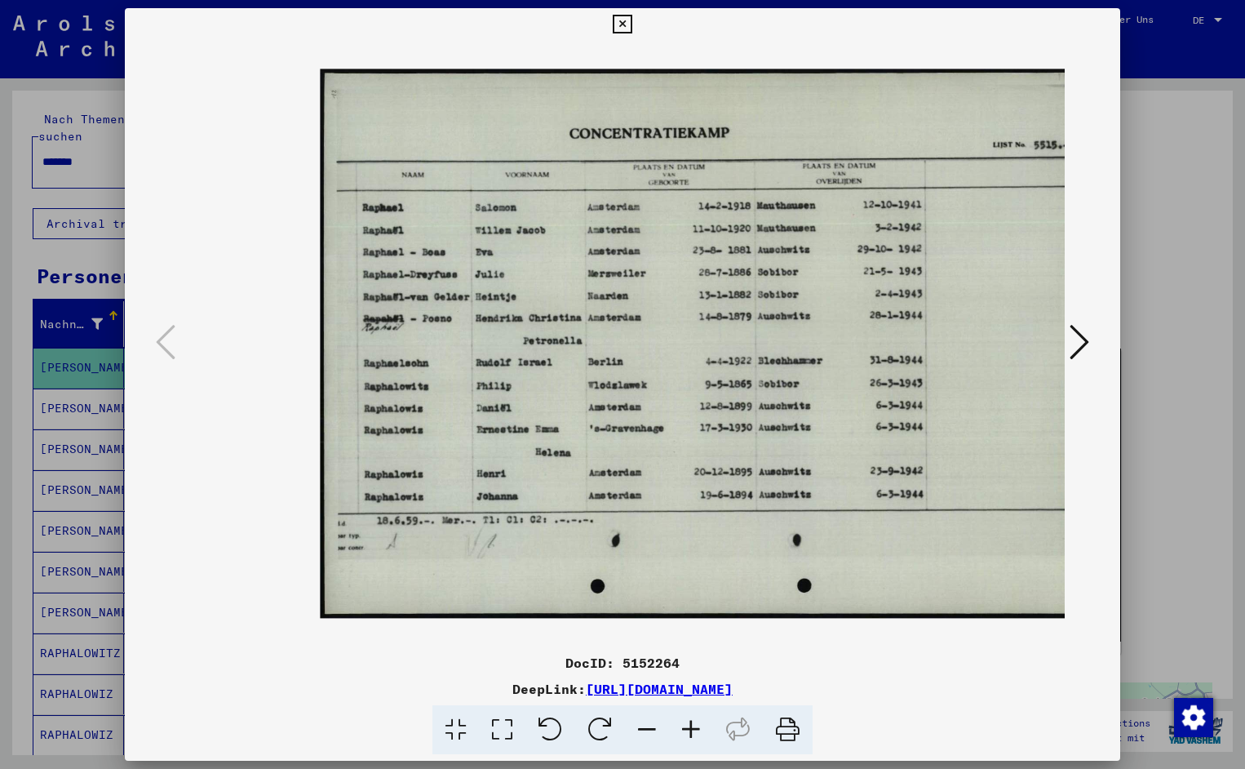
click at [690, 726] on icon at bounding box center [691, 730] width 44 height 50
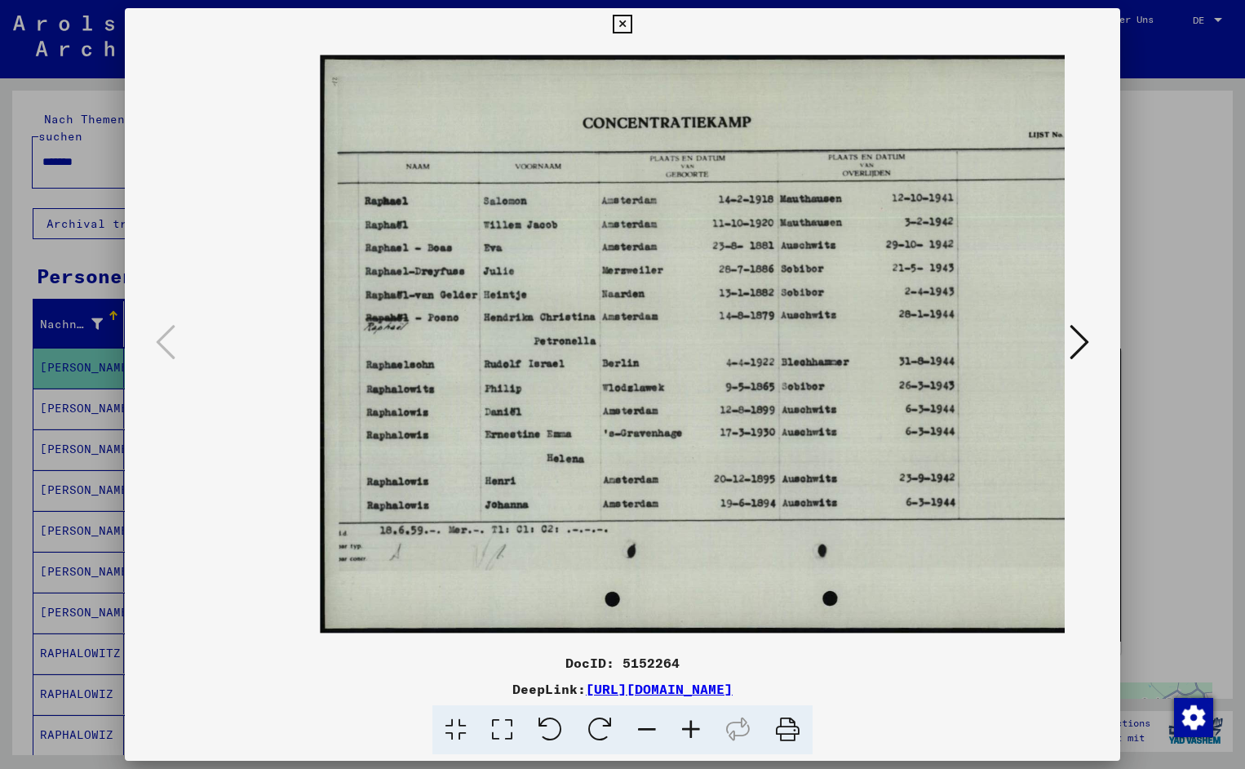
click at [690, 726] on icon at bounding box center [691, 730] width 44 height 50
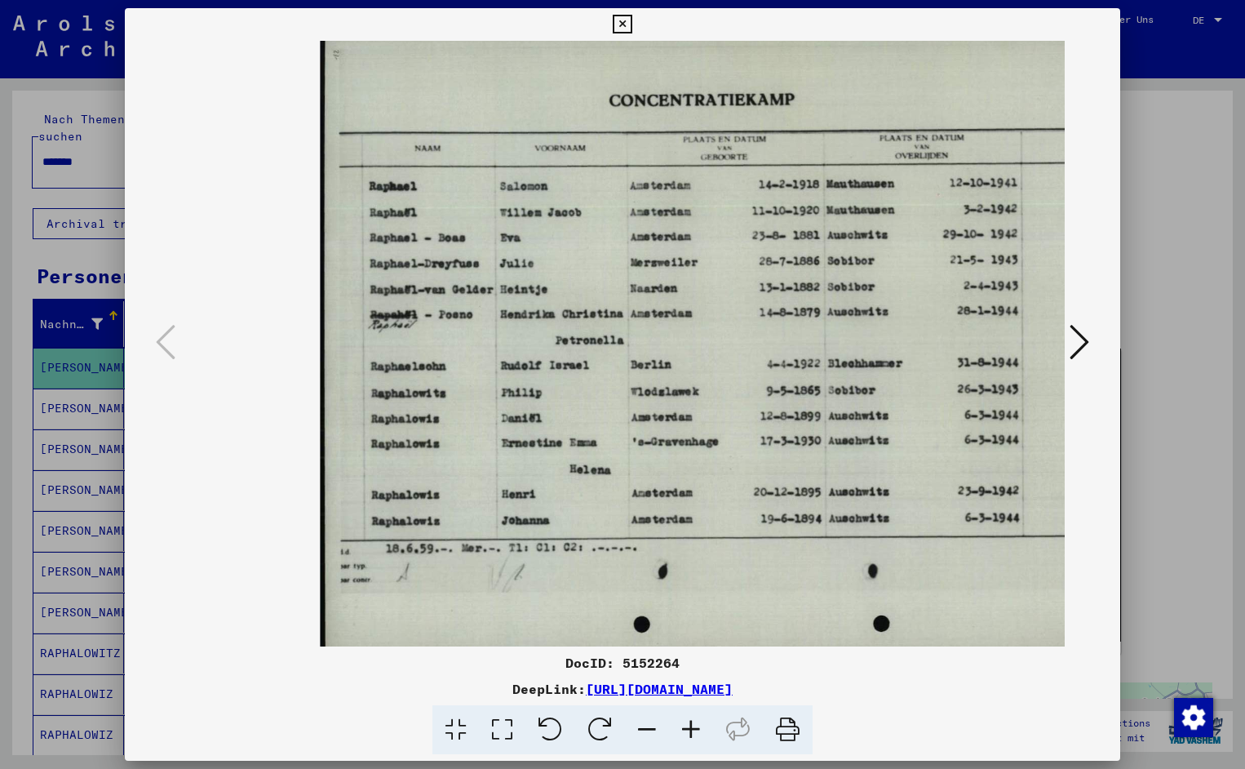
click at [690, 726] on icon at bounding box center [691, 730] width 44 height 50
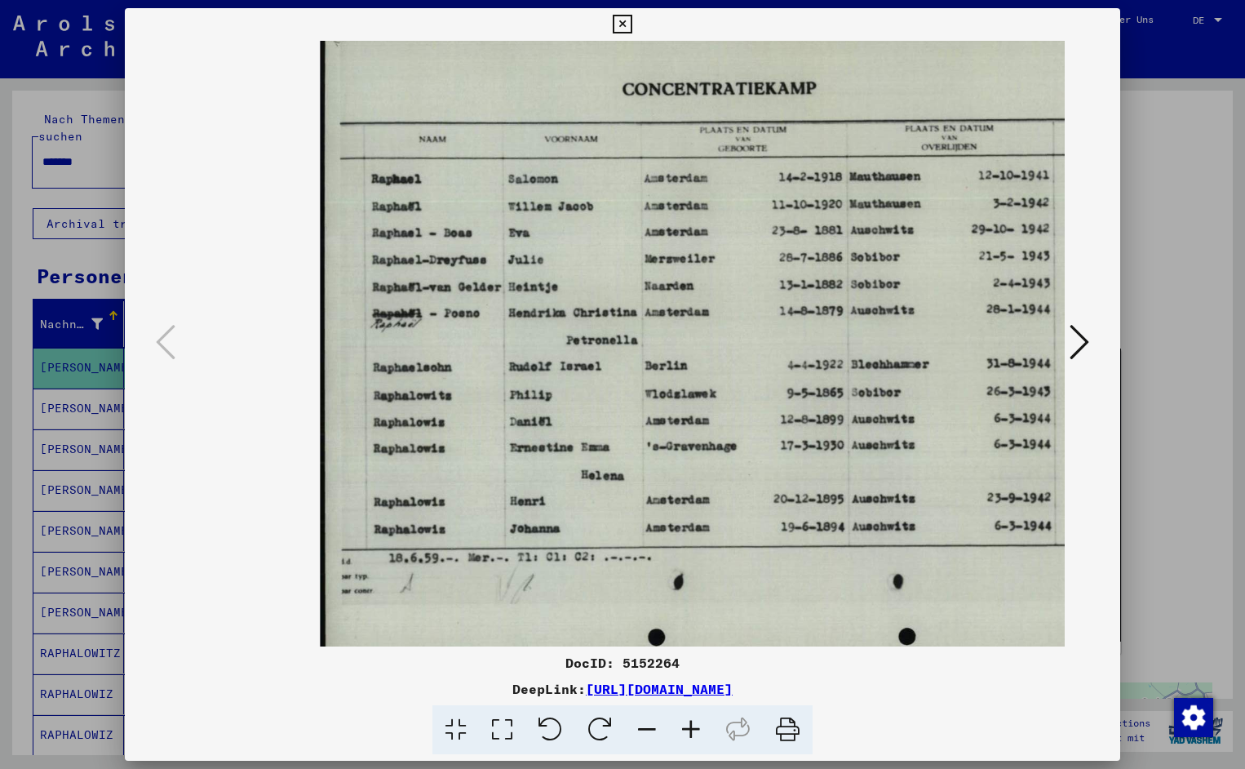
click at [690, 726] on icon at bounding box center [691, 730] width 44 height 50
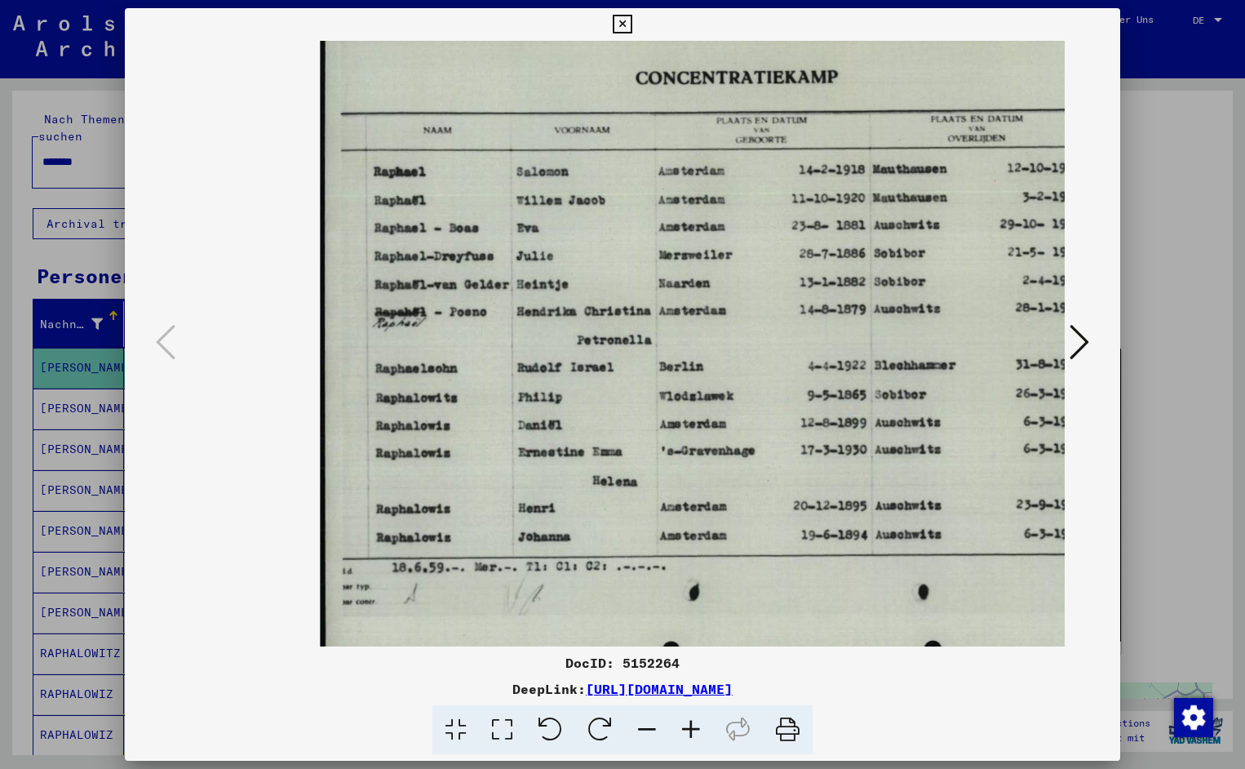
click at [690, 726] on icon at bounding box center [691, 730] width 44 height 50
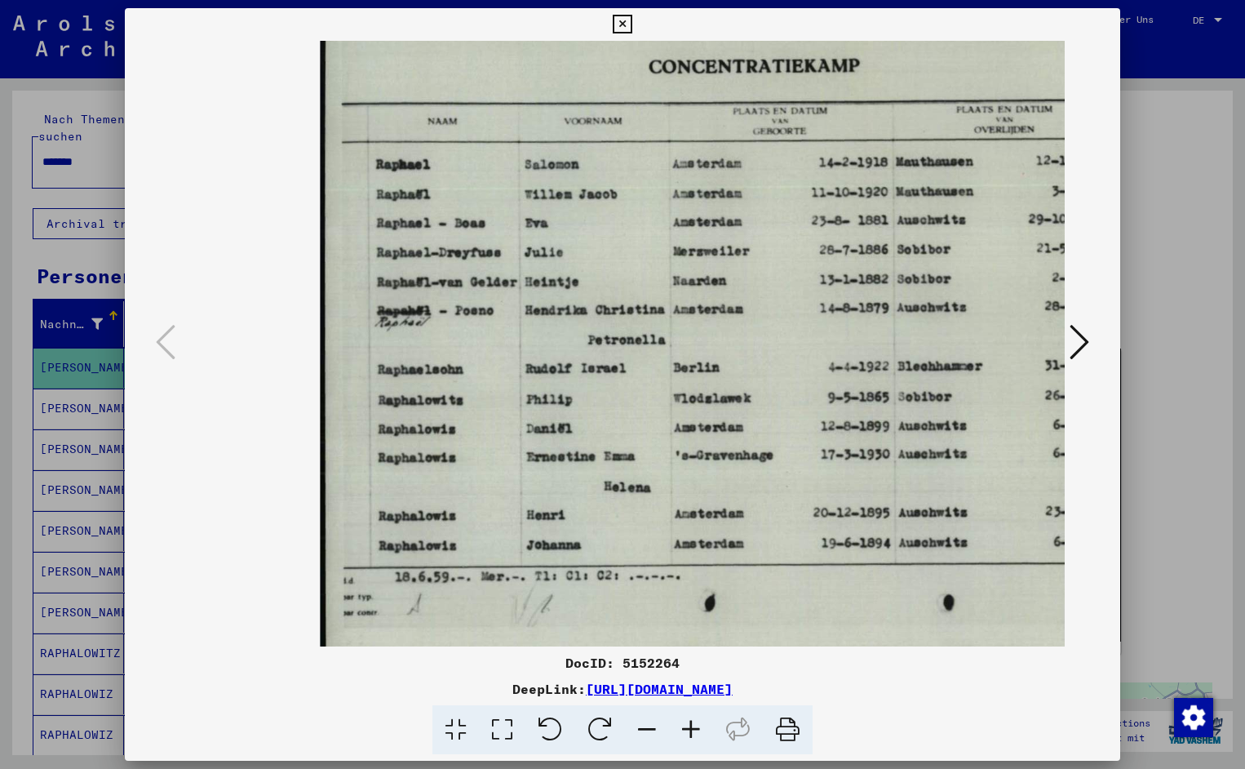
click at [690, 726] on icon at bounding box center [691, 730] width 44 height 50
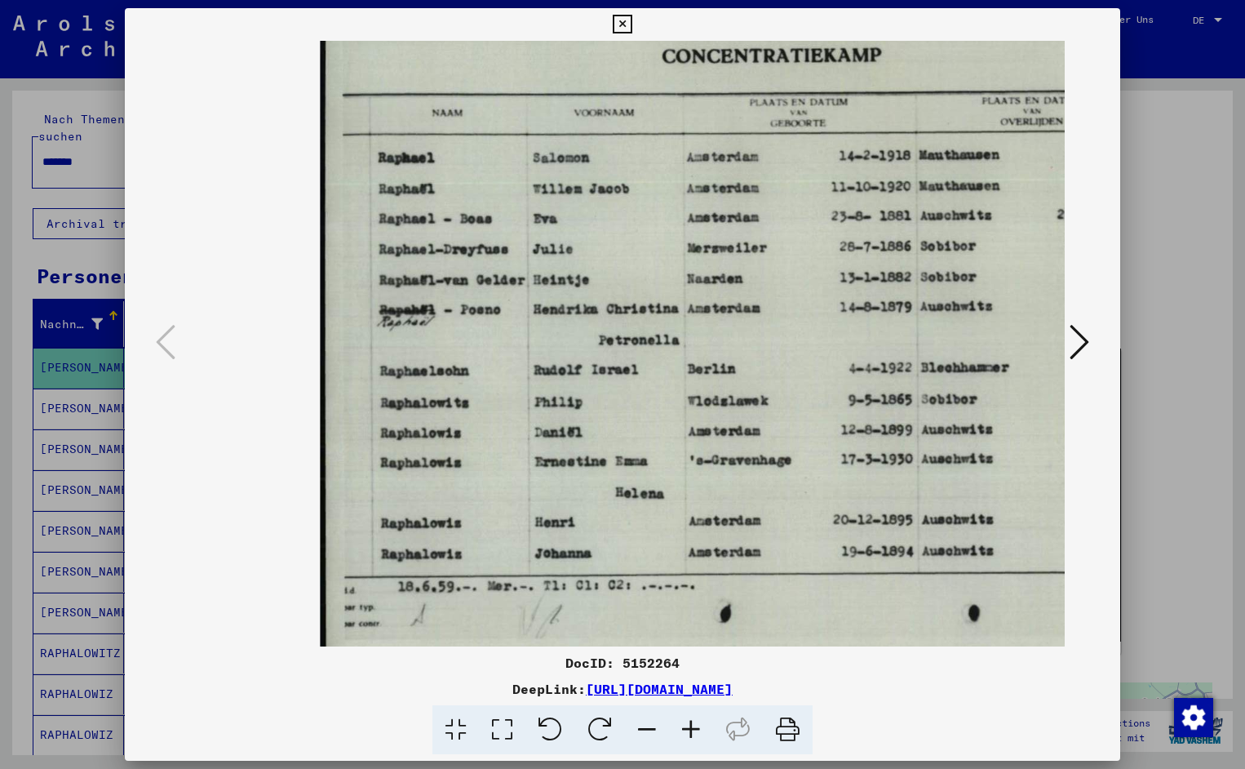
click at [690, 726] on icon at bounding box center [691, 730] width 44 height 50
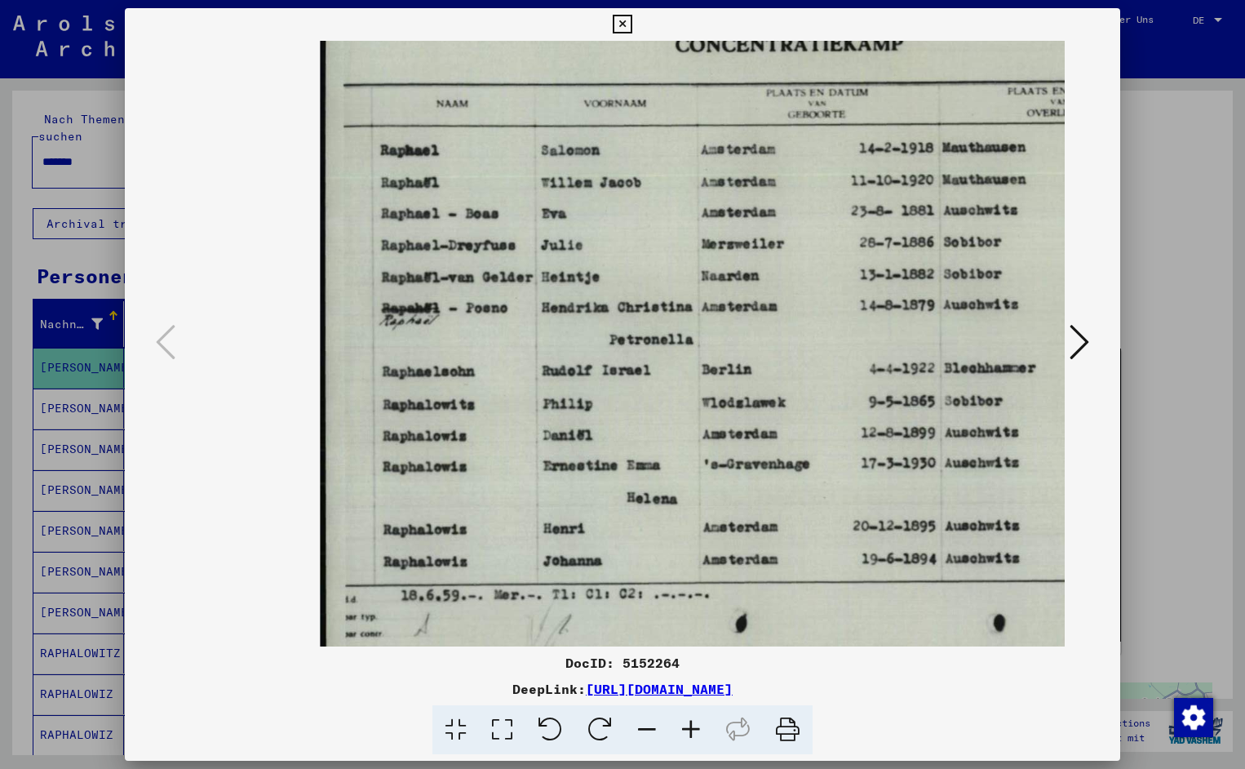
click at [690, 726] on icon at bounding box center [691, 730] width 44 height 50
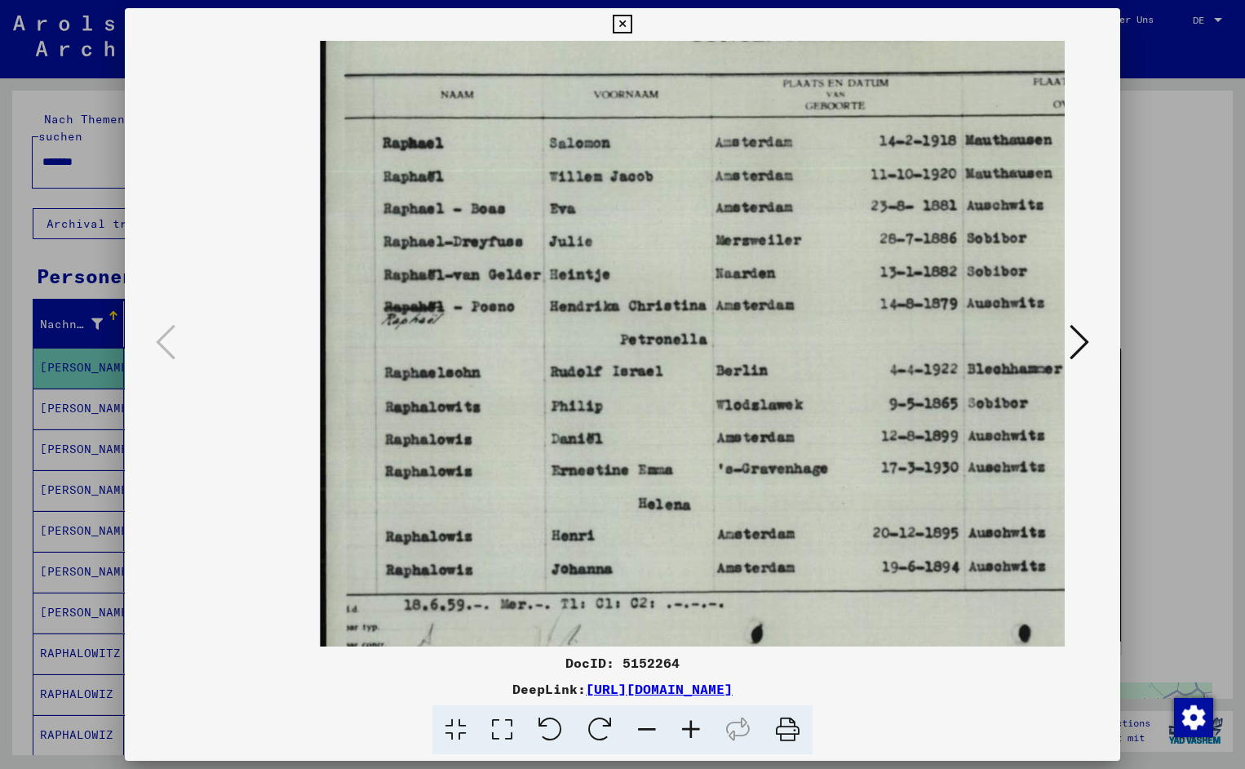
click at [690, 726] on icon at bounding box center [691, 730] width 44 height 50
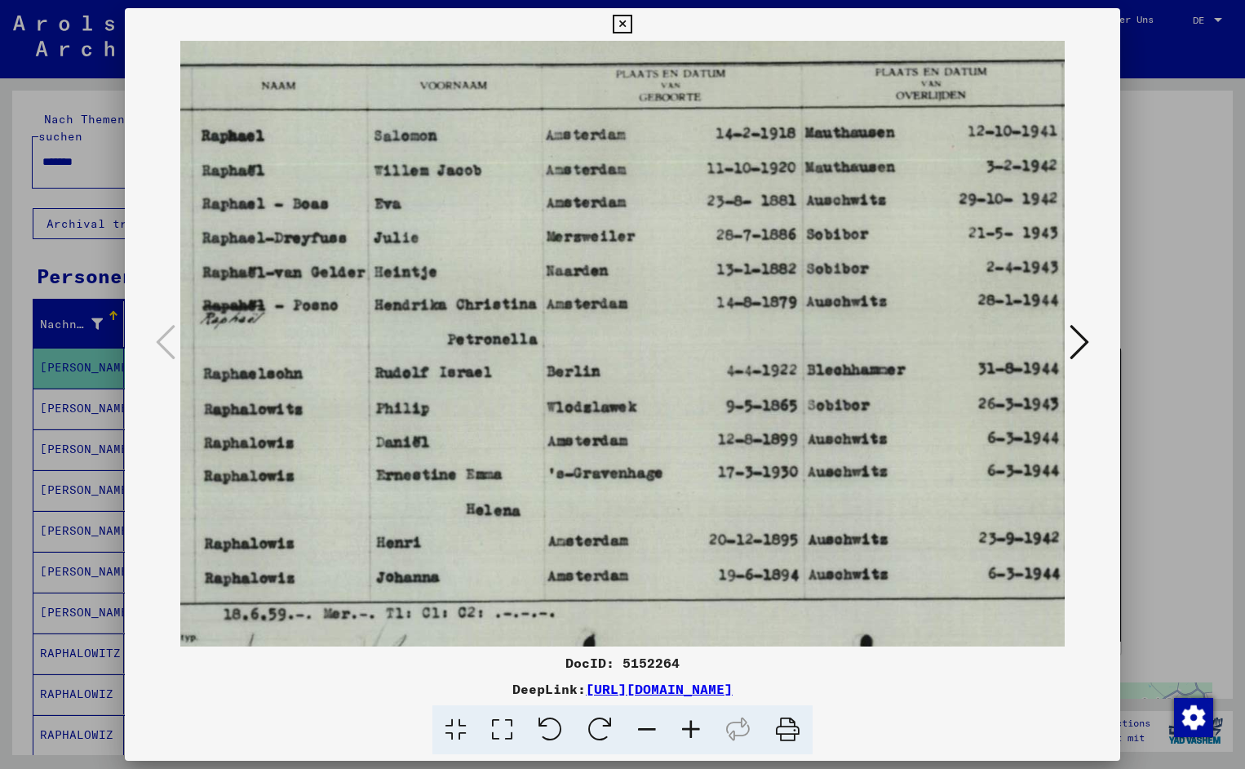
scroll to position [0, 184]
drag, startPoint x: 765, startPoint y: 553, endPoint x: 579, endPoint y: 555, distance: 186.1
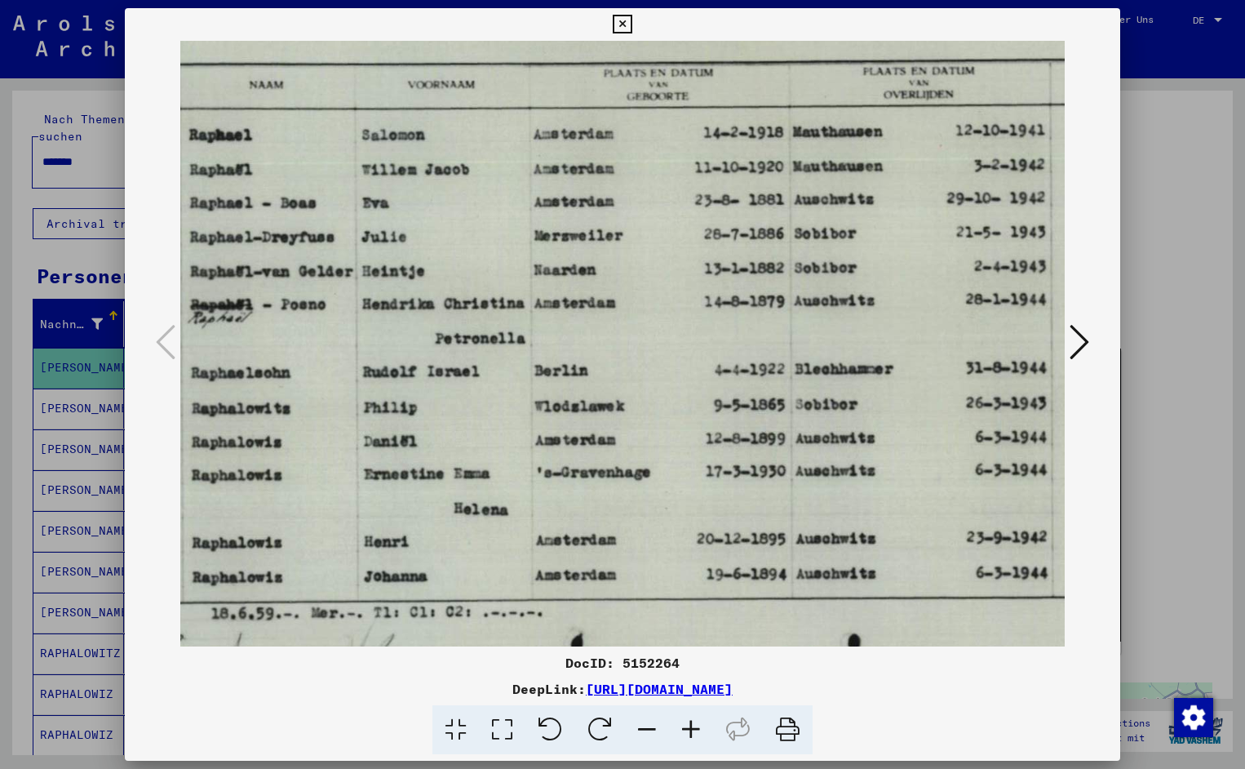
scroll to position [1, 208]
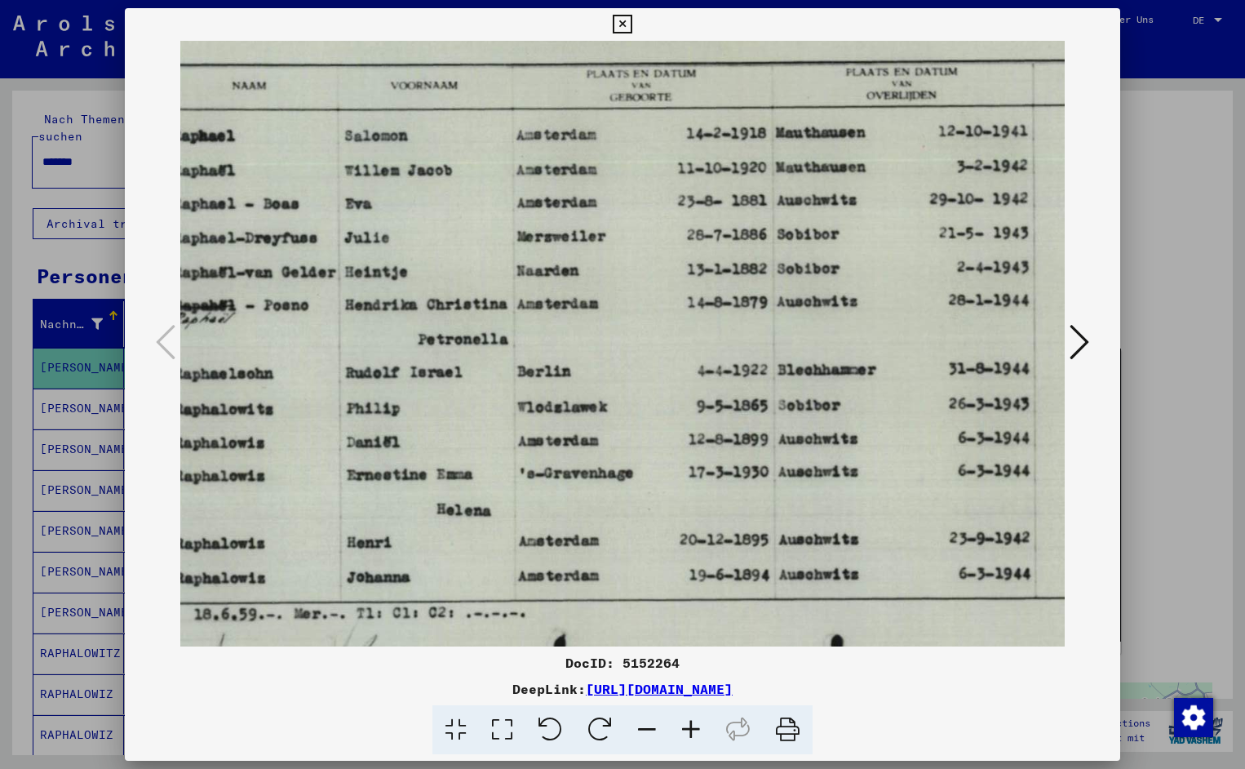
drag, startPoint x: 854, startPoint y: 544, endPoint x: 828, endPoint y: 544, distance: 26.1
click at [632, 24] on icon at bounding box center [622, 25] width 19 height 20
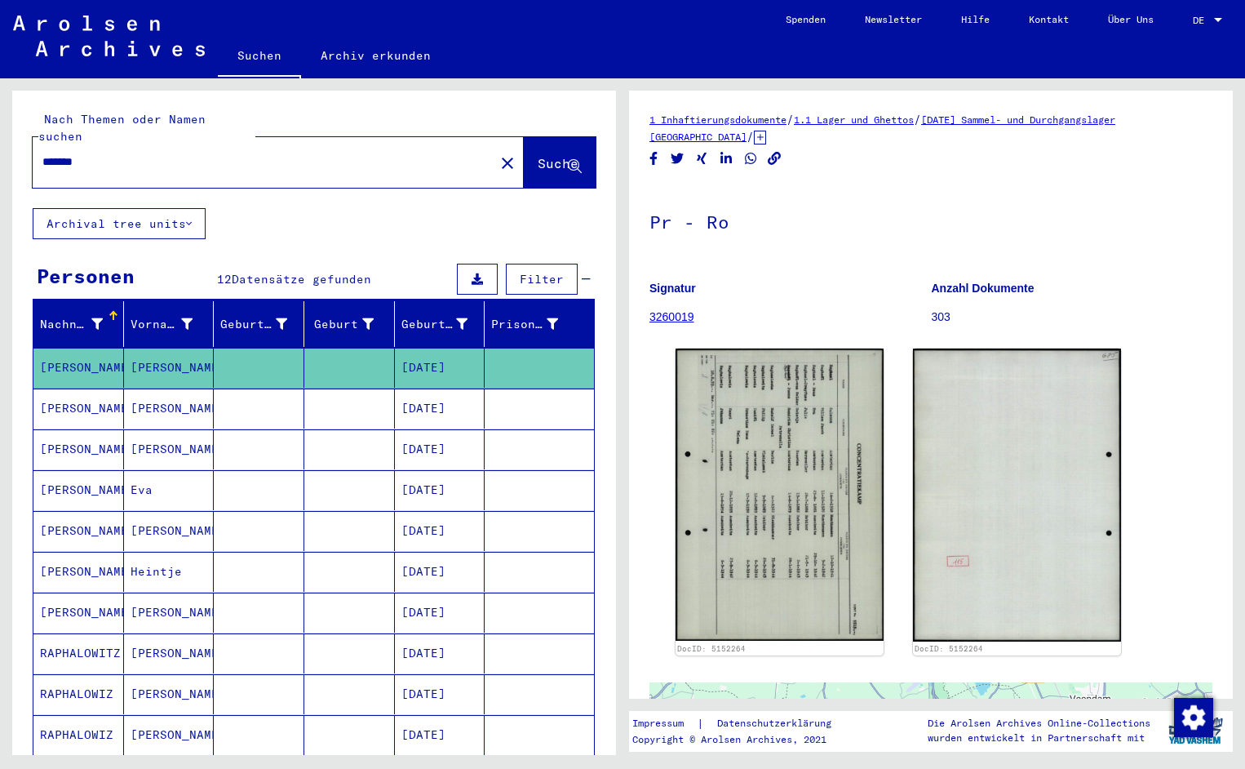
click at [105, 153] on input "*******" at bounding box center [263, 161] width 442 height 17
click at [540, 160] on button "Suche" at bounding box center [560, 162] width 72 height 51
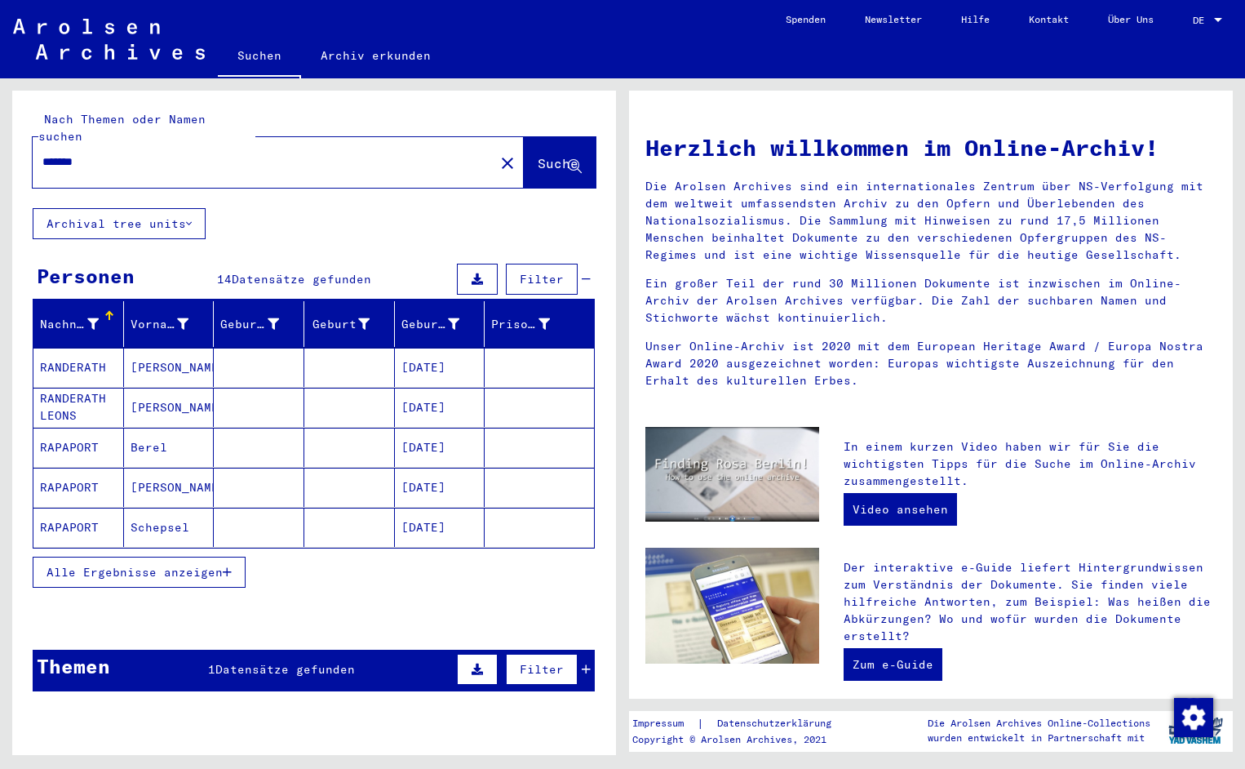
click at [73, 348] on mat-cell "RANDERATH" at bounding box center [78, 367] width 91 height 39
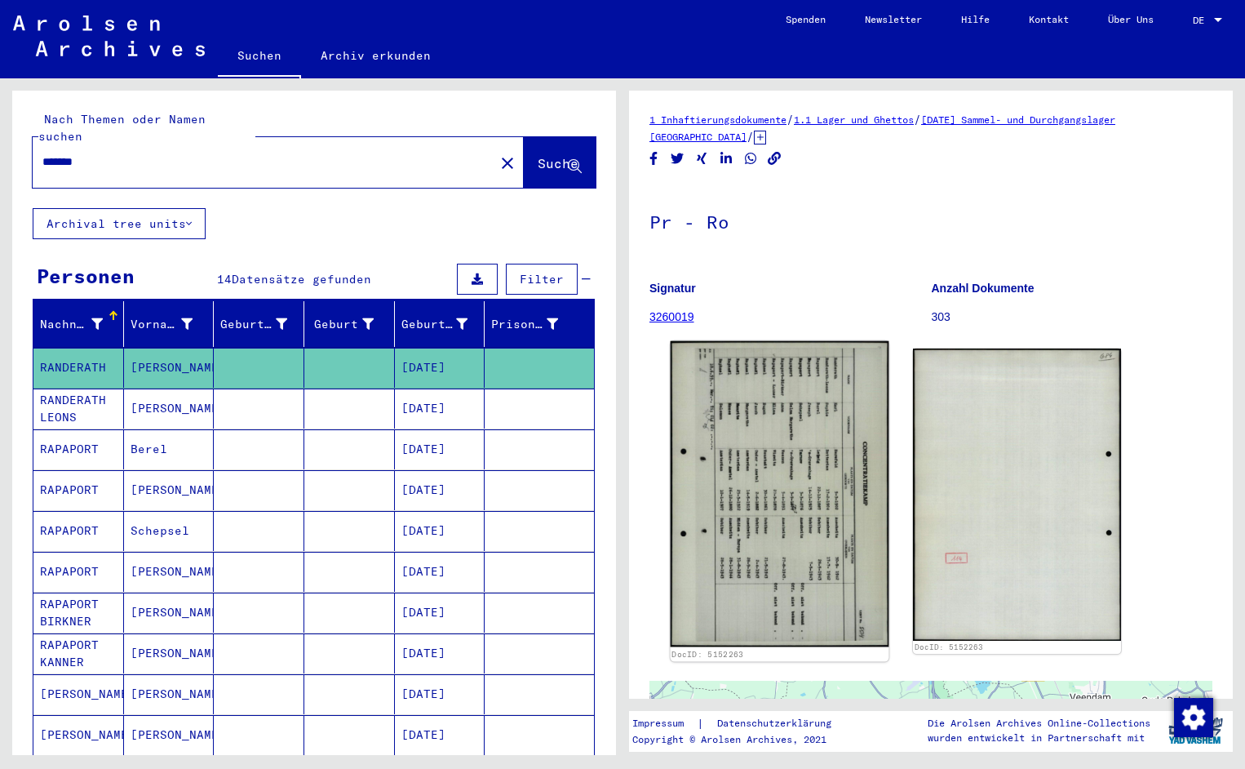
click at [750, 379] on img at bounding box center [780, 494] width 219 height 306
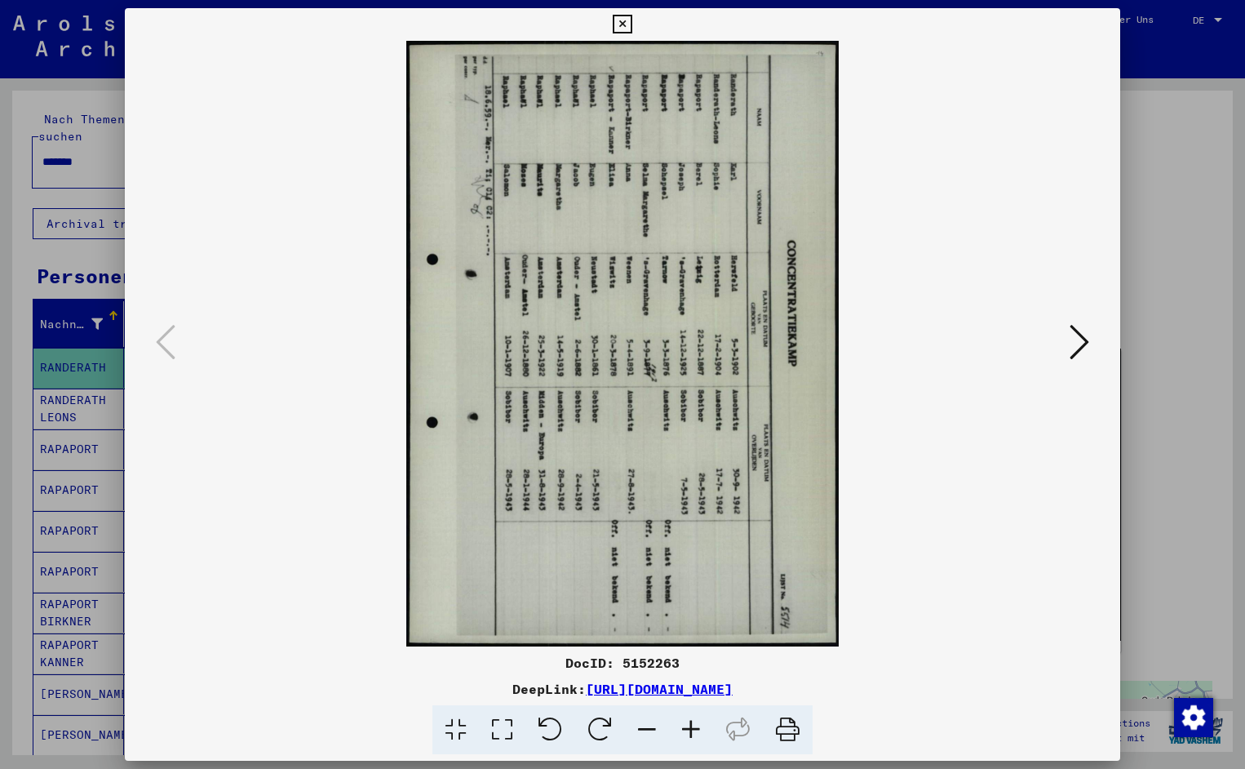
click at [557, 717] on icon at bounding box center [551, 730] width 50 height 50
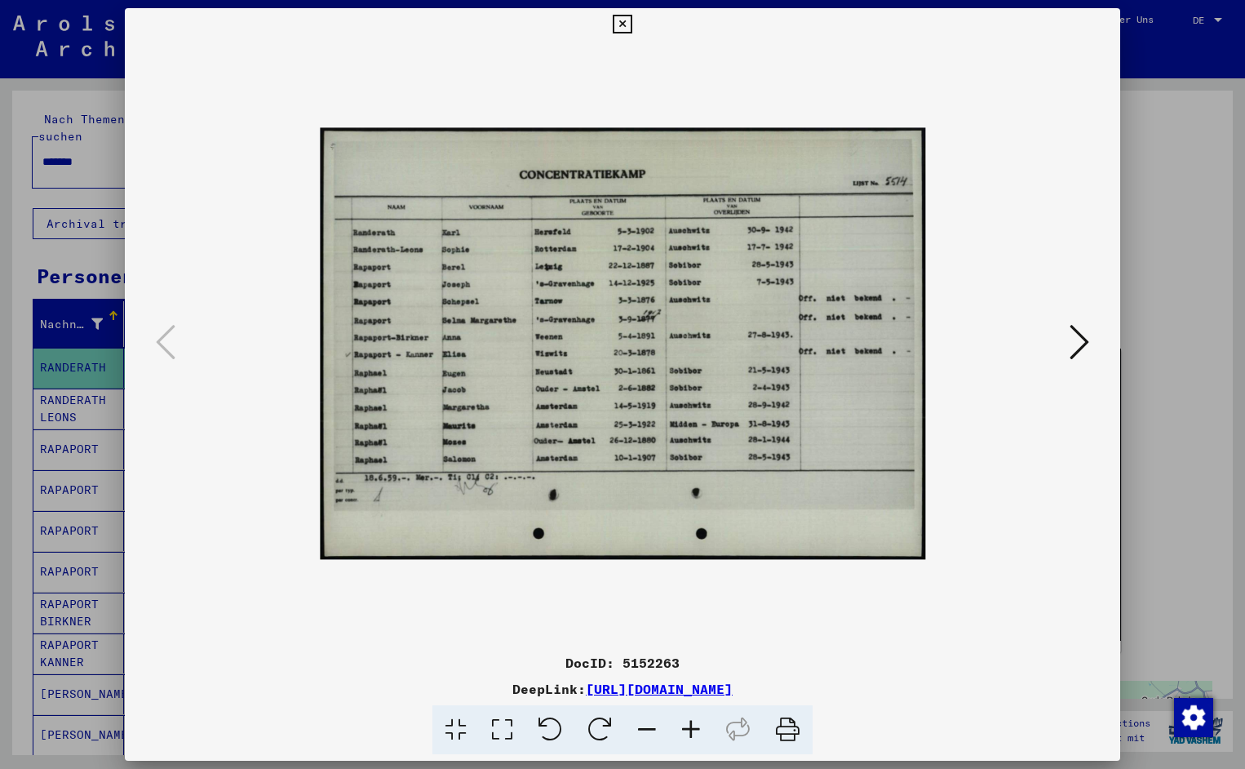
click at [690, 730] on icon at bounding box center [691, 730] width 44 height 50
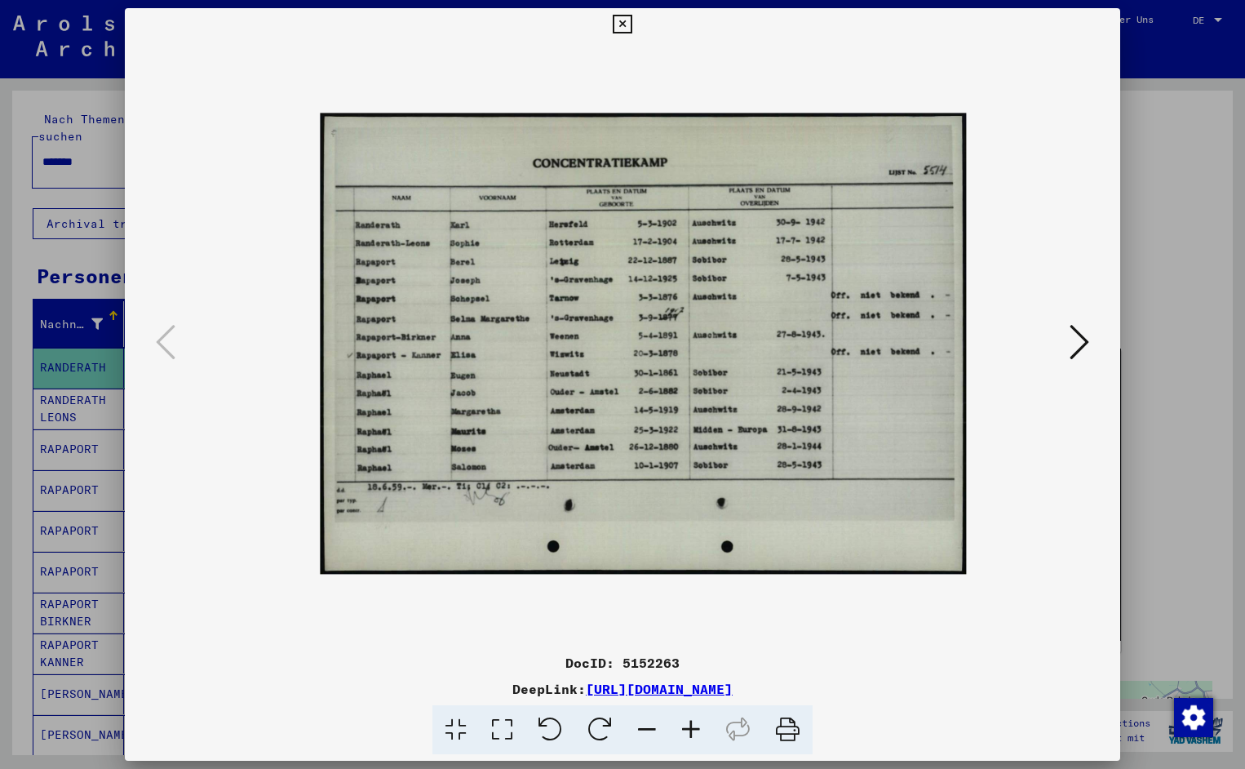
click at [690, 730] on icon at bounding box center [691, 730] width 44 height 50
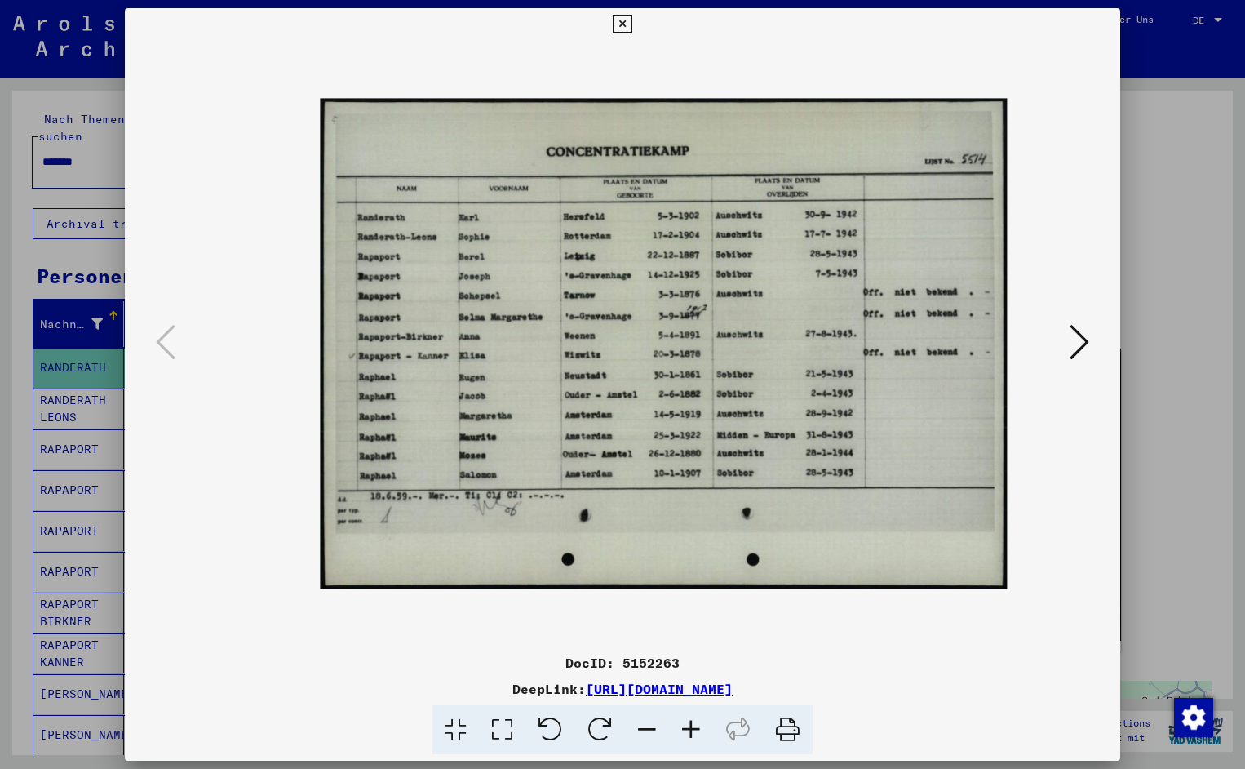
click at [690, 730] on icon at bounding box center [691, 730] width 44 height 50
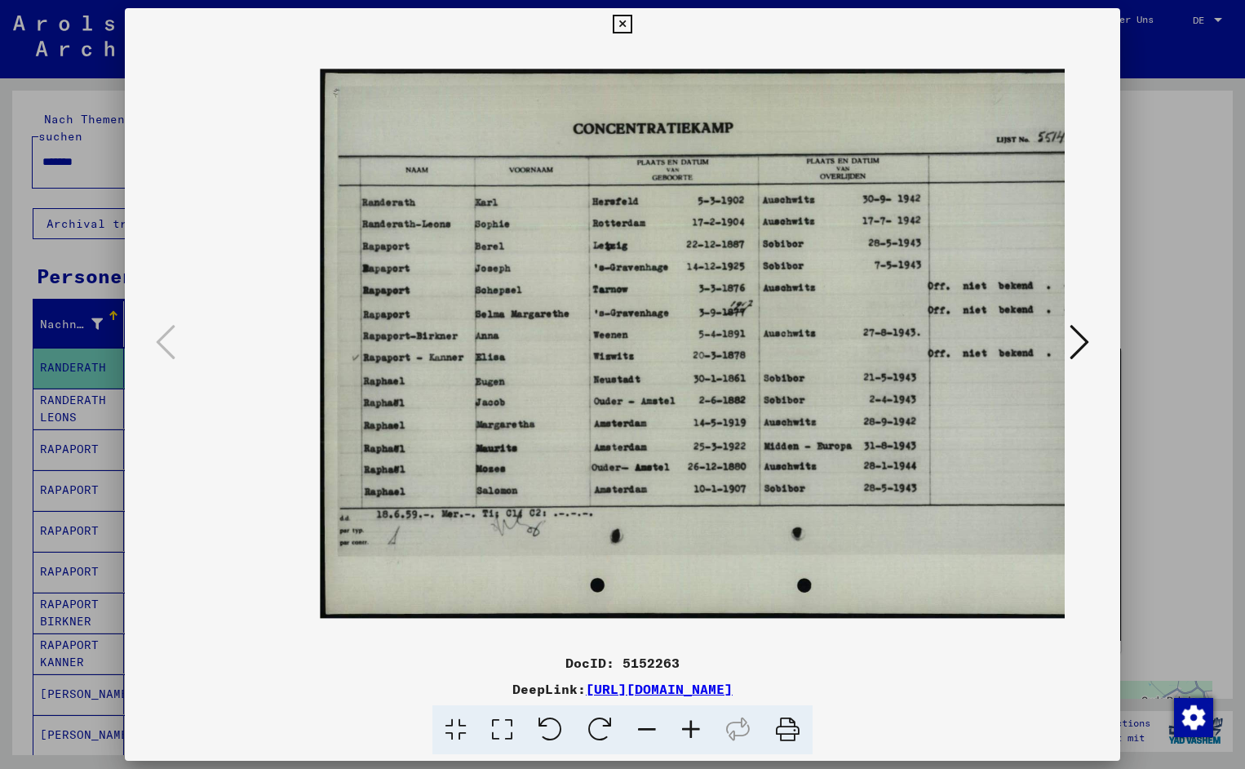
click at [690, 730] on icon at bounding box center [691, 730] width 44 height 50
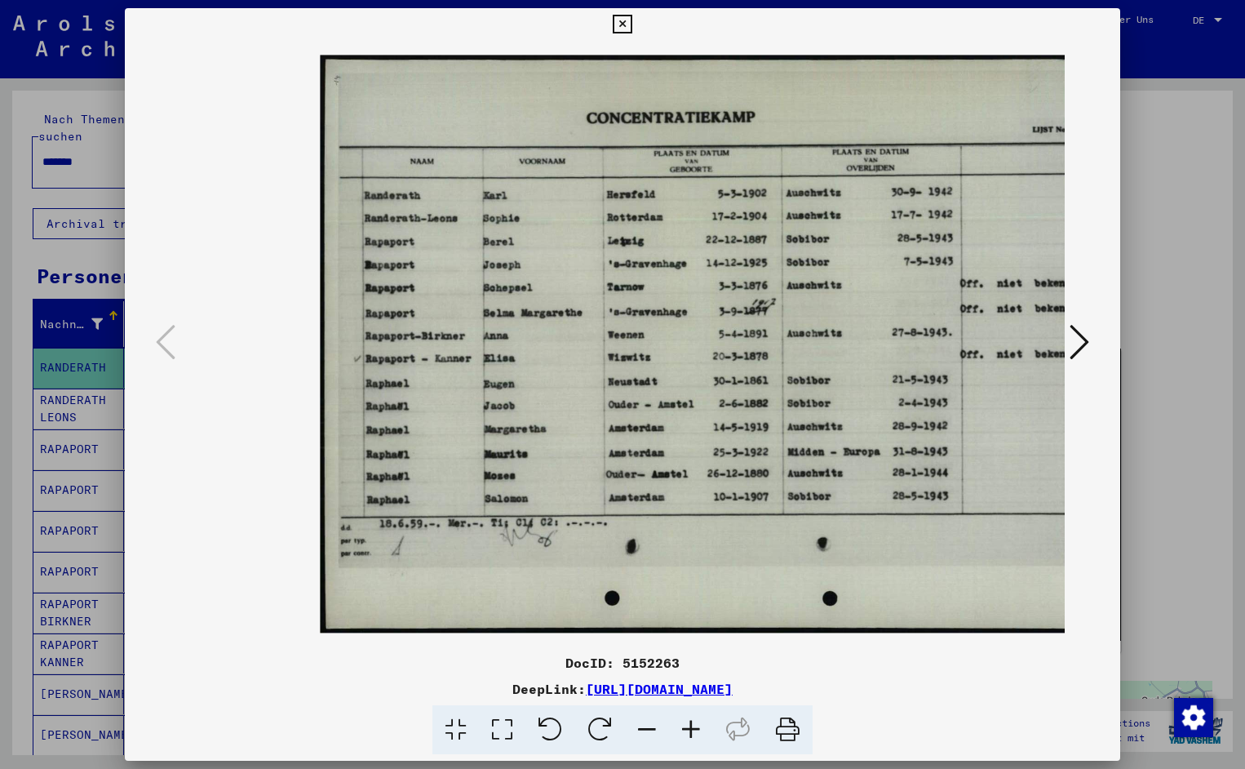
click at [690, 730] on icon at bounding box center [691, 730] width 44 height 50
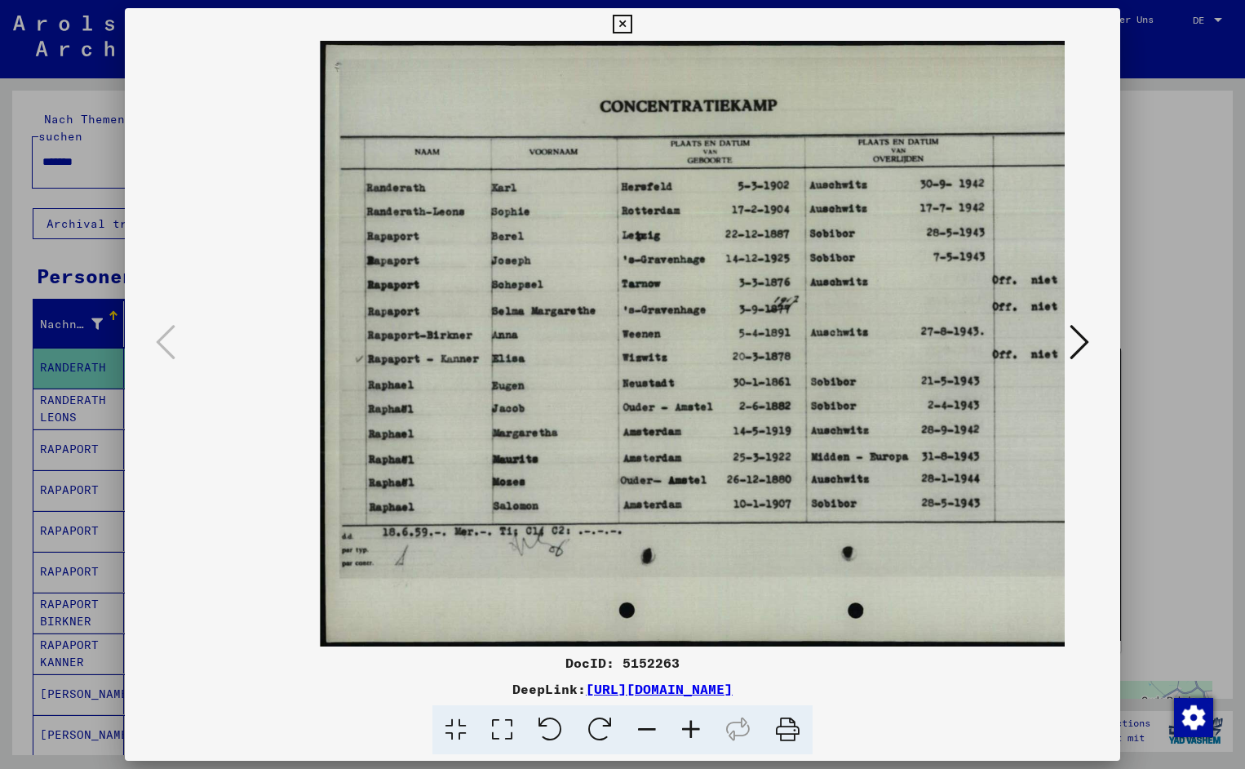
click at [690, 730] on icon at bounding box center [691, 730] width 44 height 50
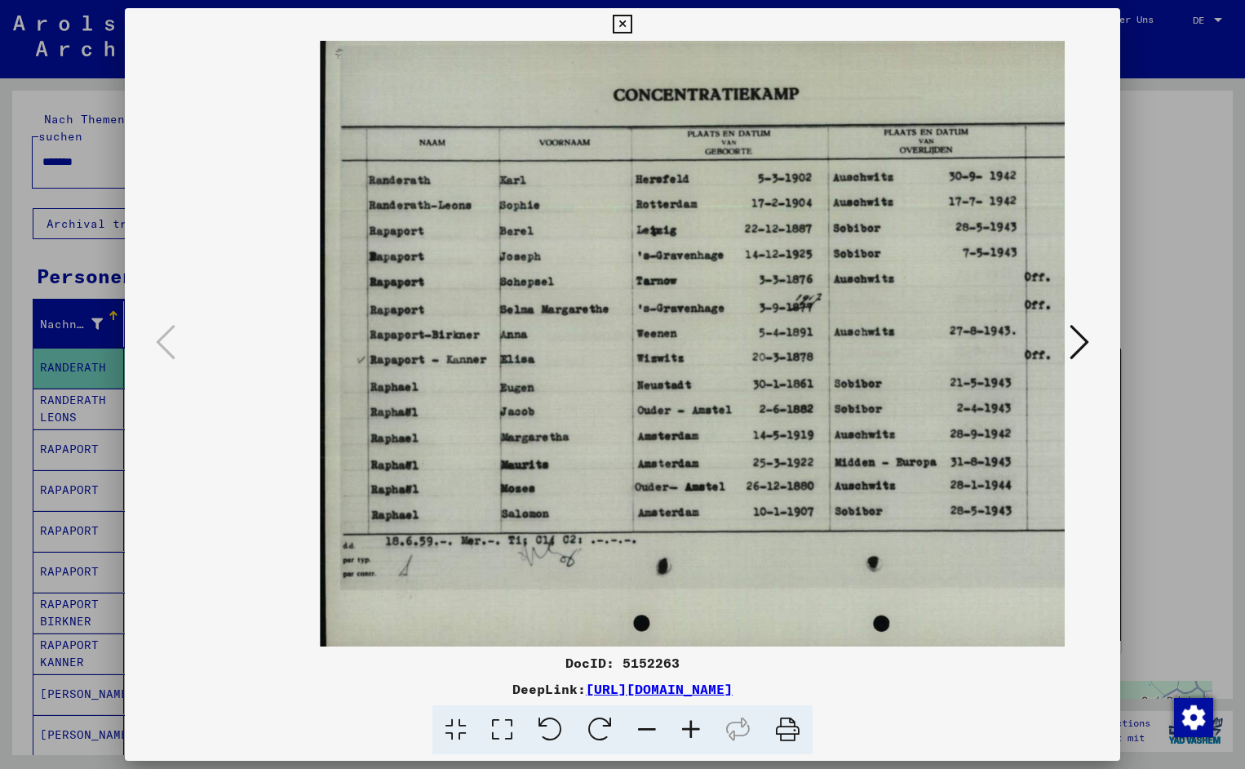
click at [690, 730] on icon at bounding box center [691, 730] width 44 height 50
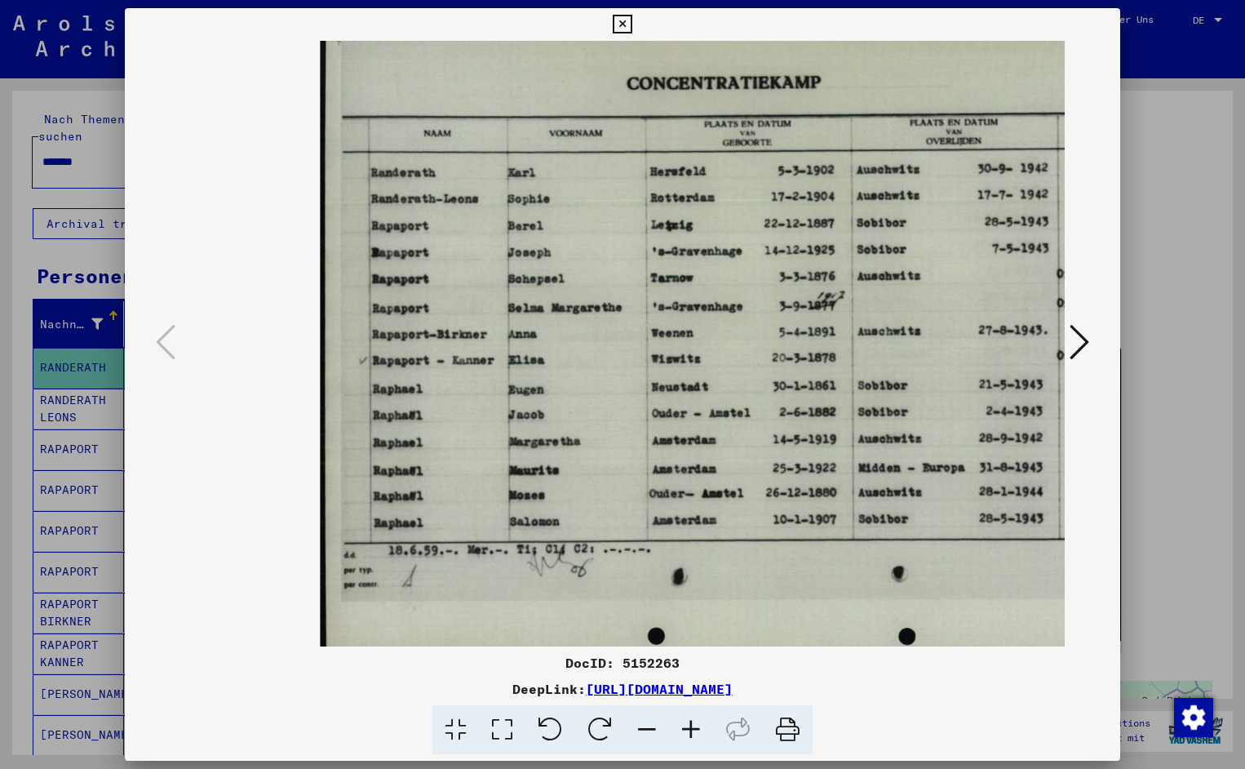
click at [690, 730] on icon at bounding box center [691, 730] width 44 height 50
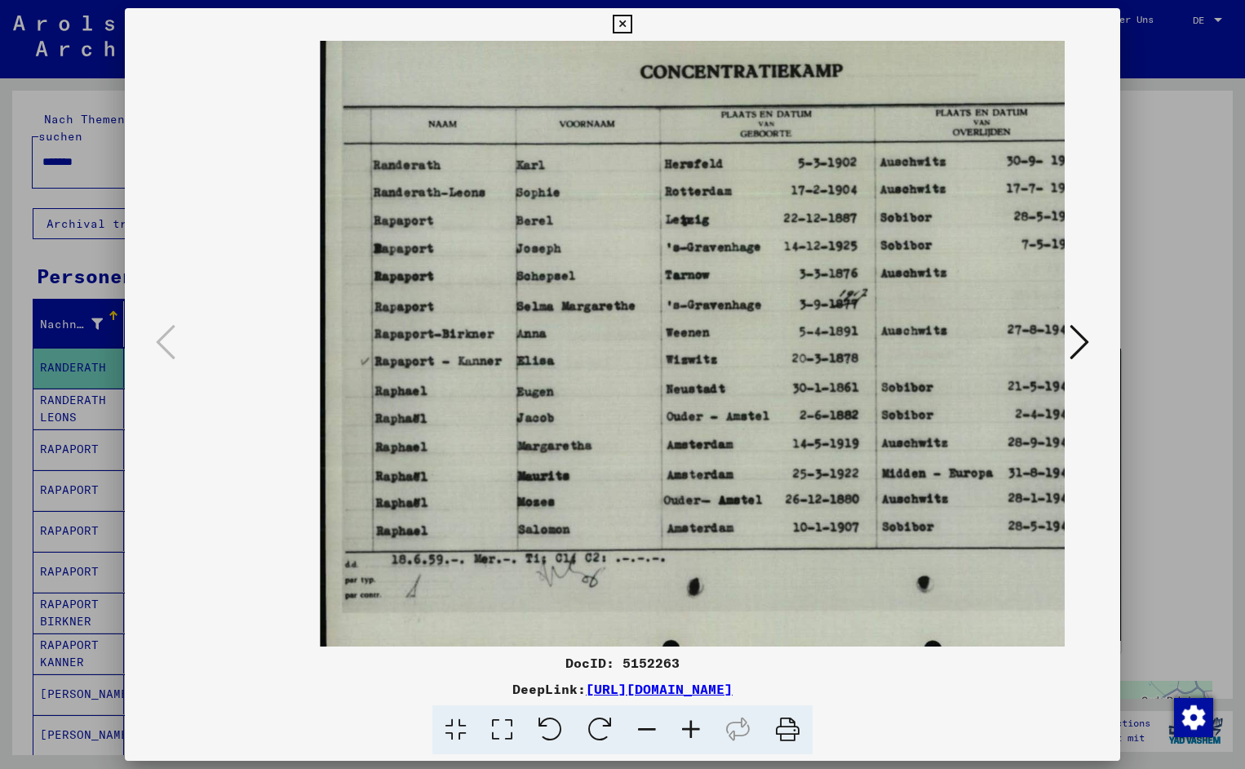
click at [690, 730] on icon at bounding box center [691, 730] width 44 height 50
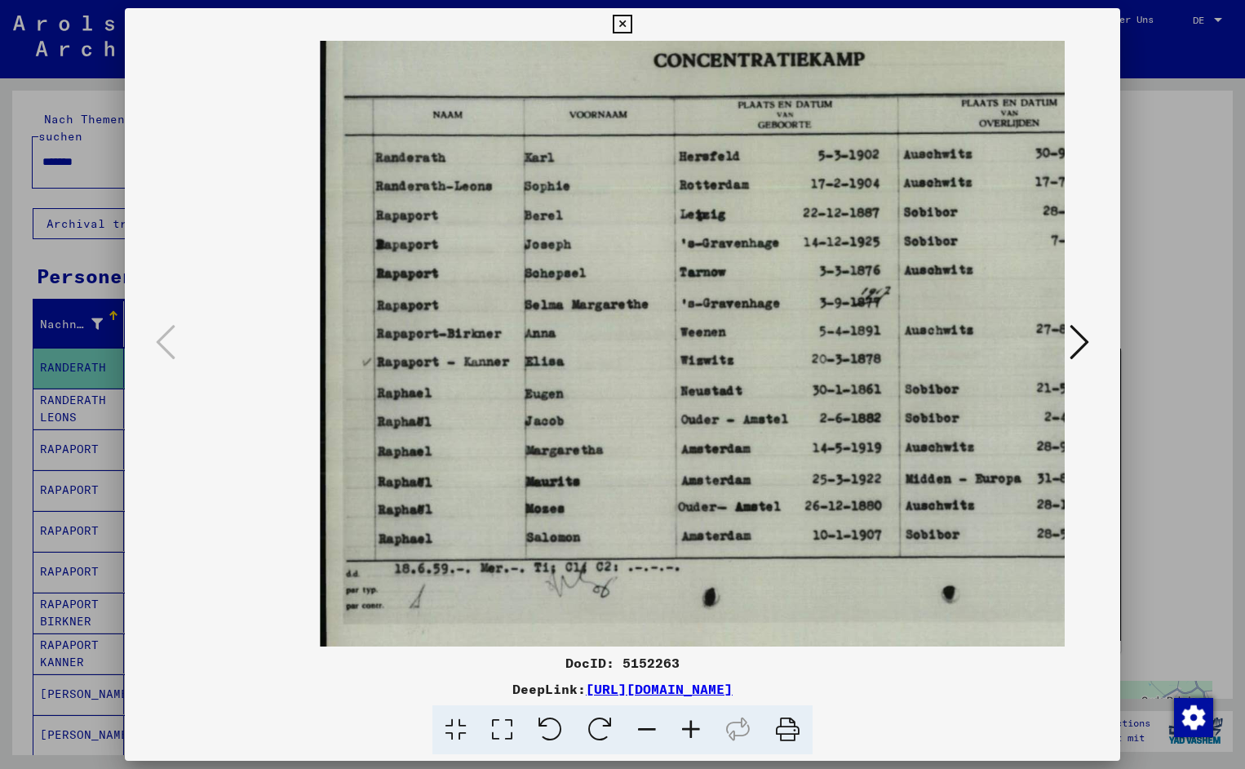
click at [690, 730] on icon at bounding box center [691, 730] width 44 height 50
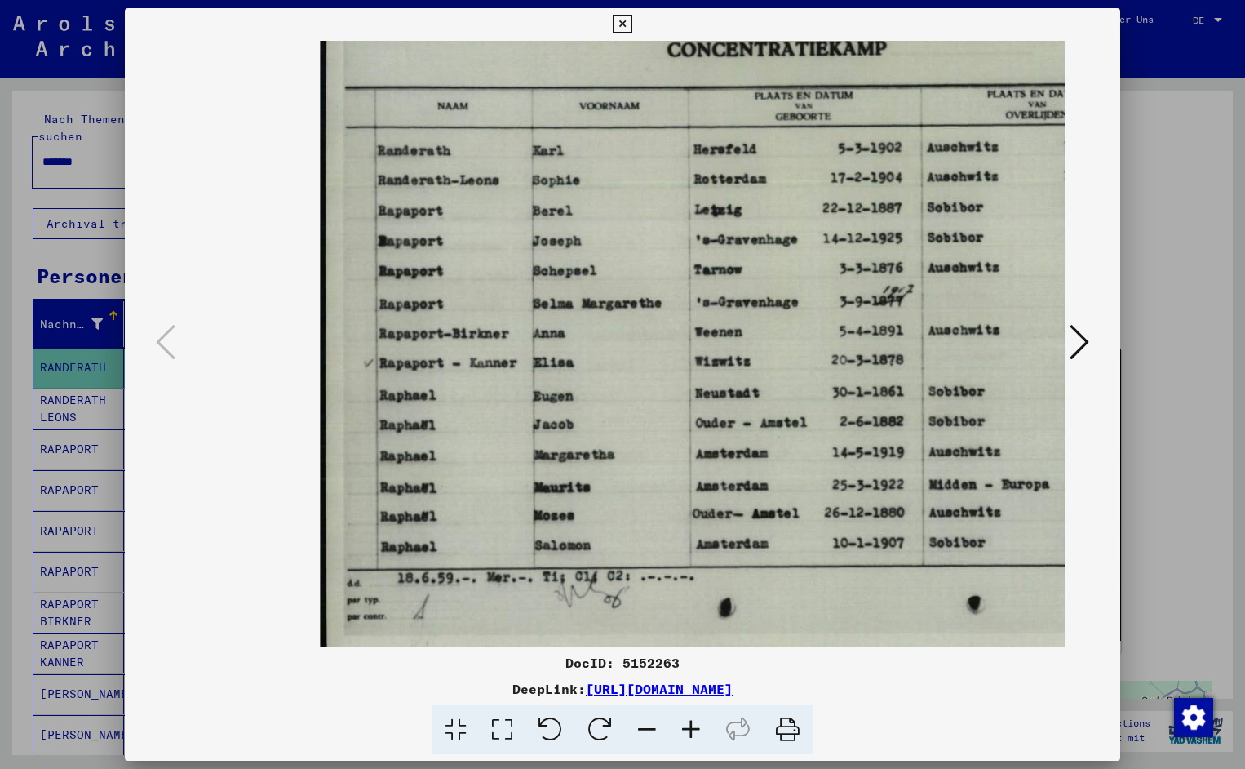
click at [690, 730] on icon at bounding box center [691, 730] width 44 height 50
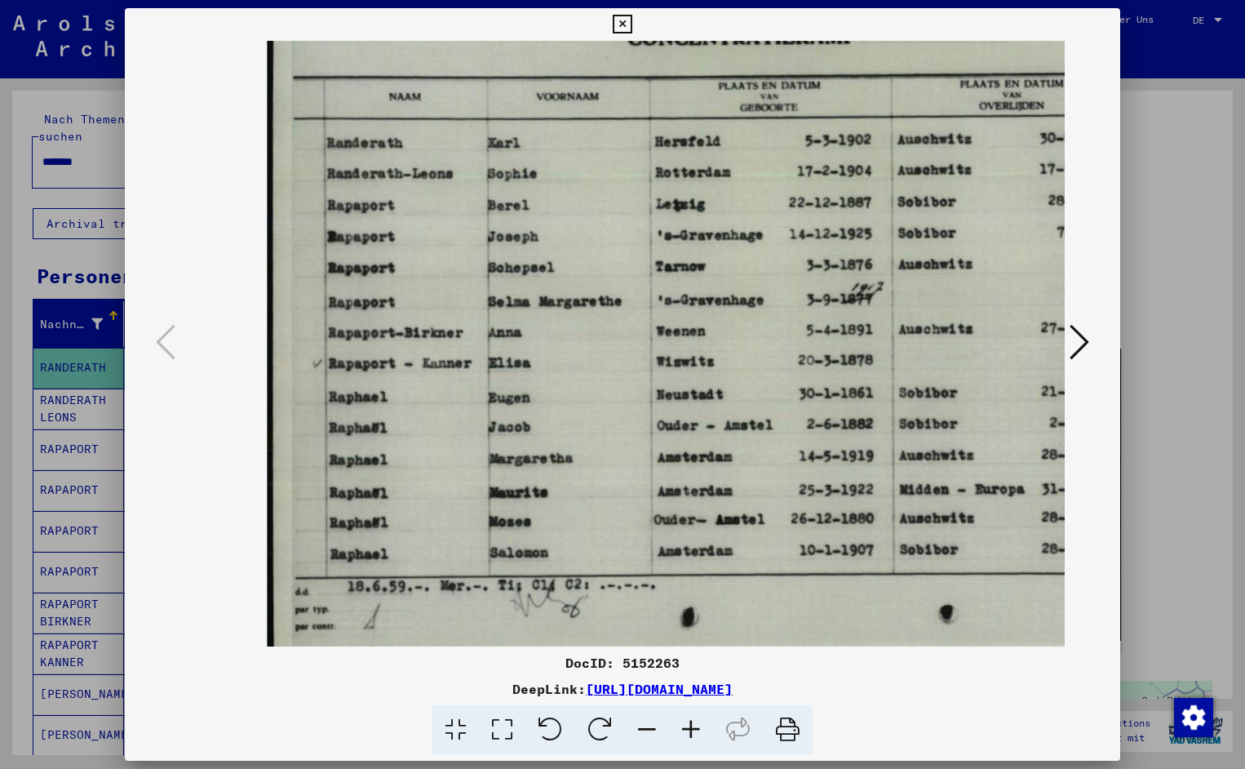
scroll to position [0, 142]
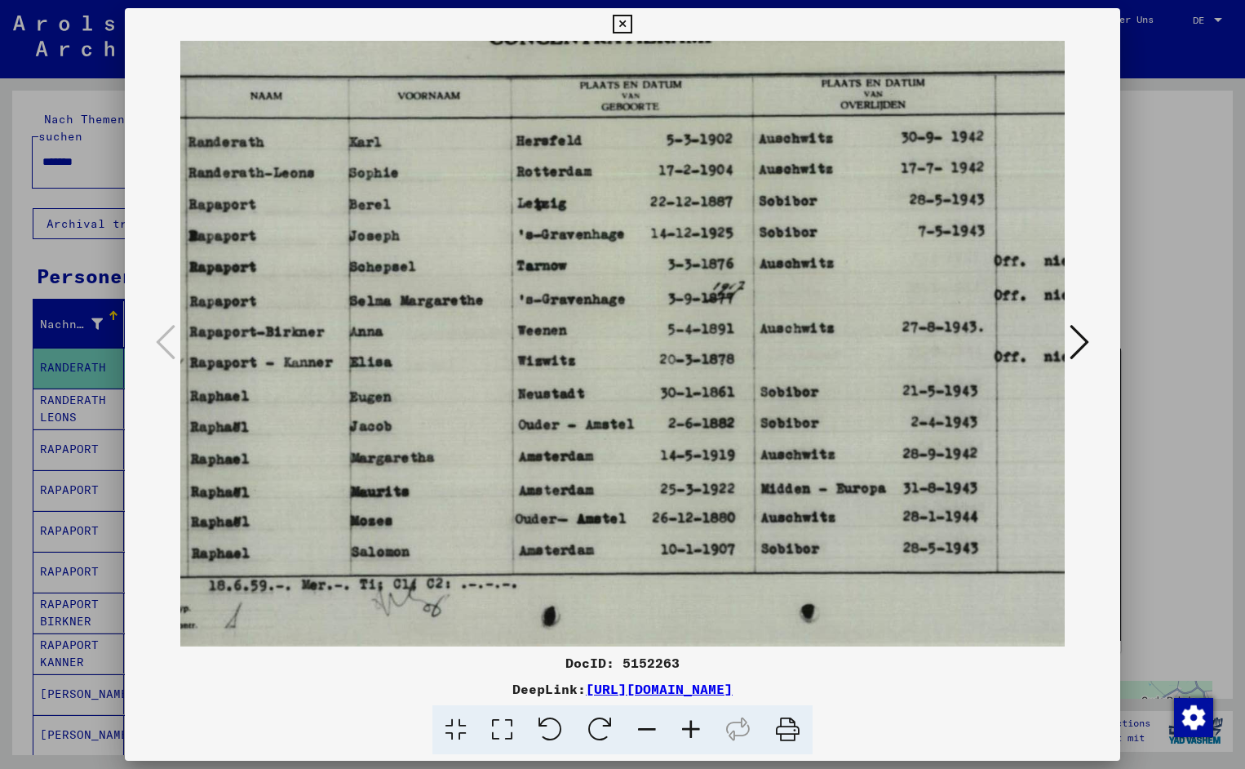
drag, startPoint x: 871, startPoint y: 264, endPoint x: 680, endPoint y: 282, distance: 191.7
click at [632, 21] on icon at bounding box center [622, 25] width 19 height 20
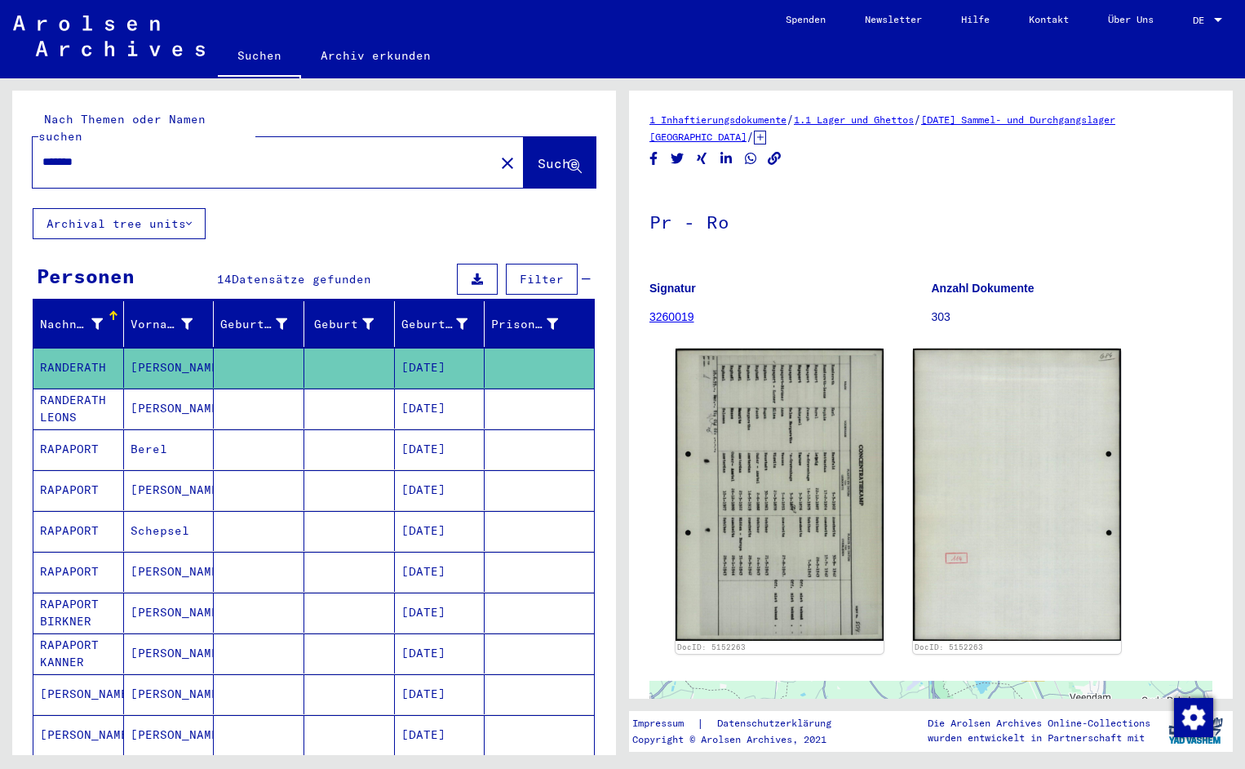
click at [102, 153] on input "*******" at bounding box center [263, 161] width 442 height 17
click at [538, 155] on span "Suche" at bounding box center [558, 163] width 41 height 16
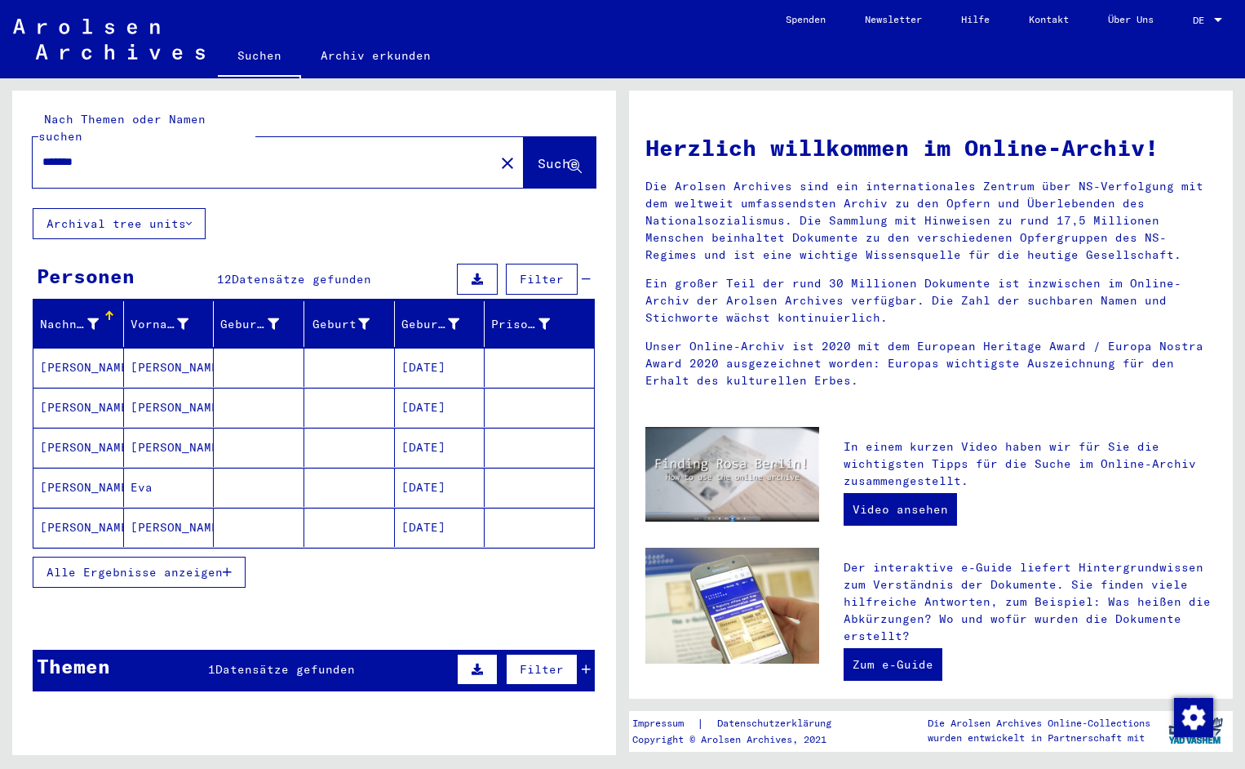
click at [71, 353] on mat-cell "[PERSON_NAME]" at bounding box center [78, 367] width 91 height 39
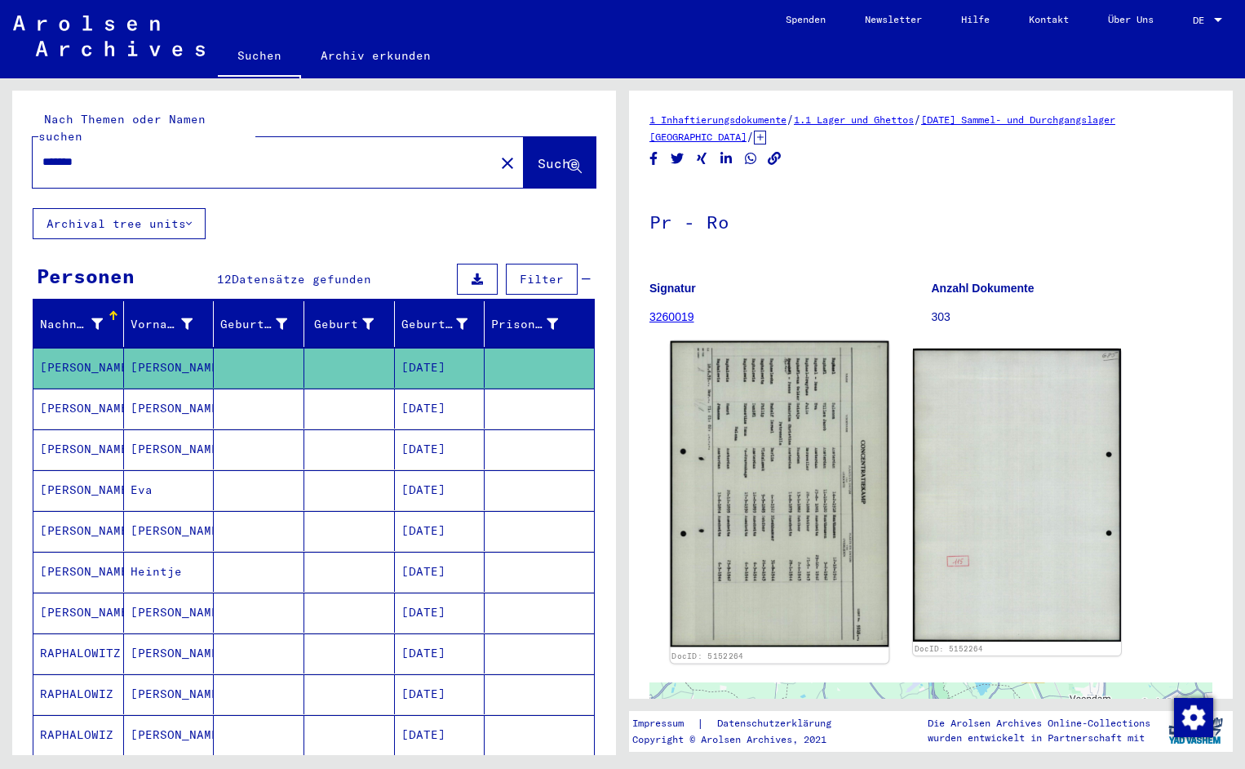
click at [779, 428] on img at bounding box center [780, 494] width 219 height 306
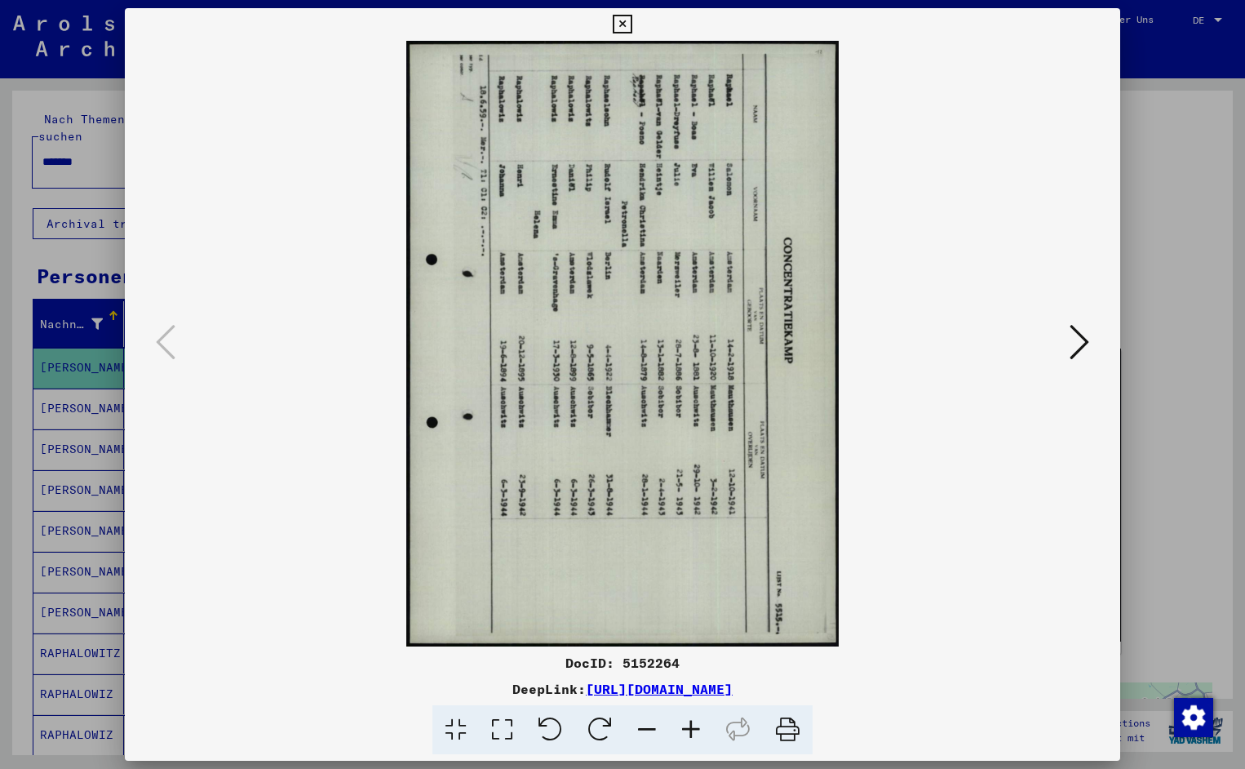
click at [548, 720] on icon at bounding box center [551, 730] width 50 height 50
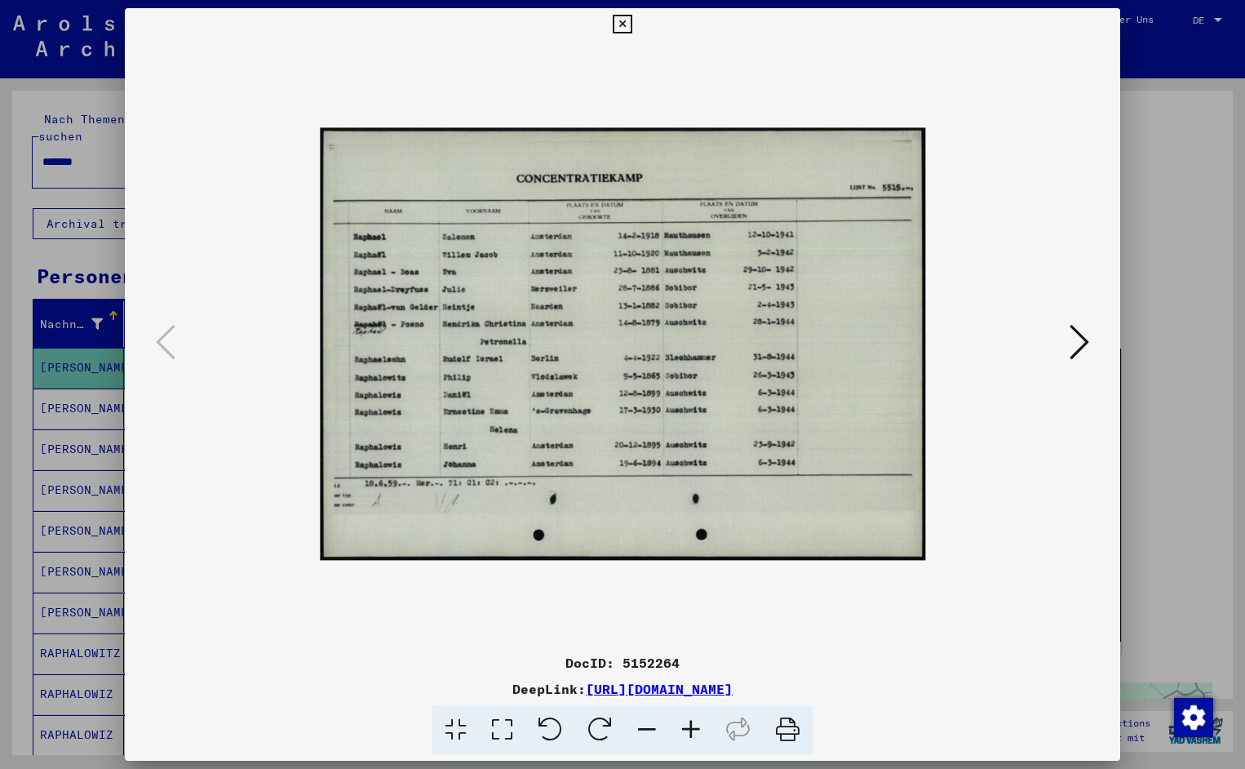
click at [685, 727] on icon at bounding box center [691, 730] width 44 height 50
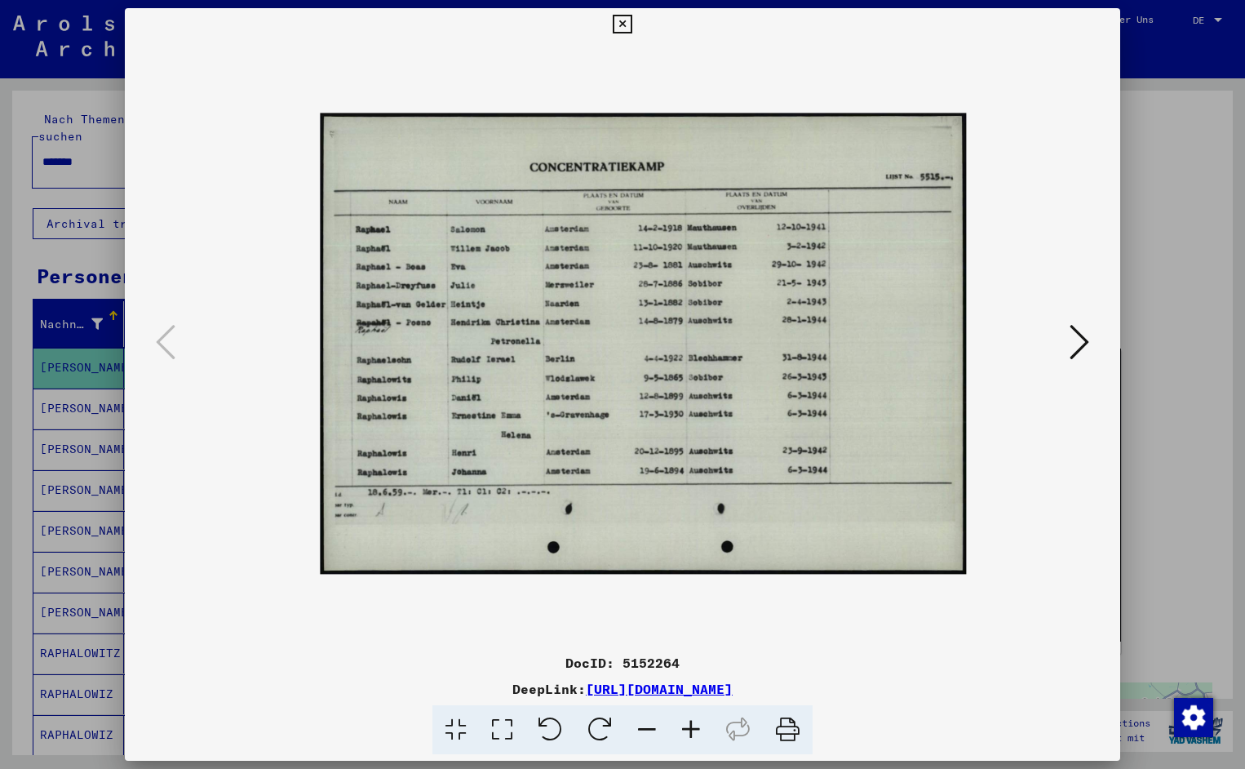
click at [685, 727] on icon at bounding box center [691, 730] width 44 height 50
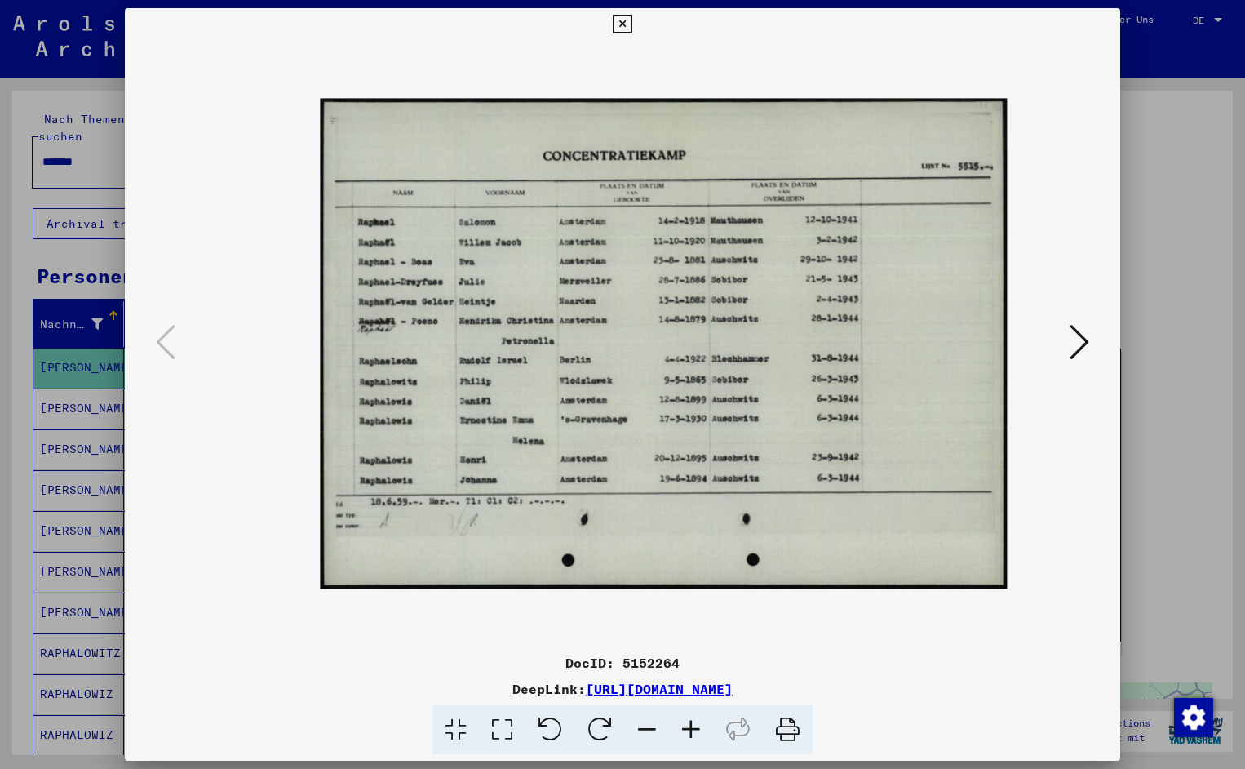
click at [685, 727] on icon at bounding box center [691, 730] width 44 height 50
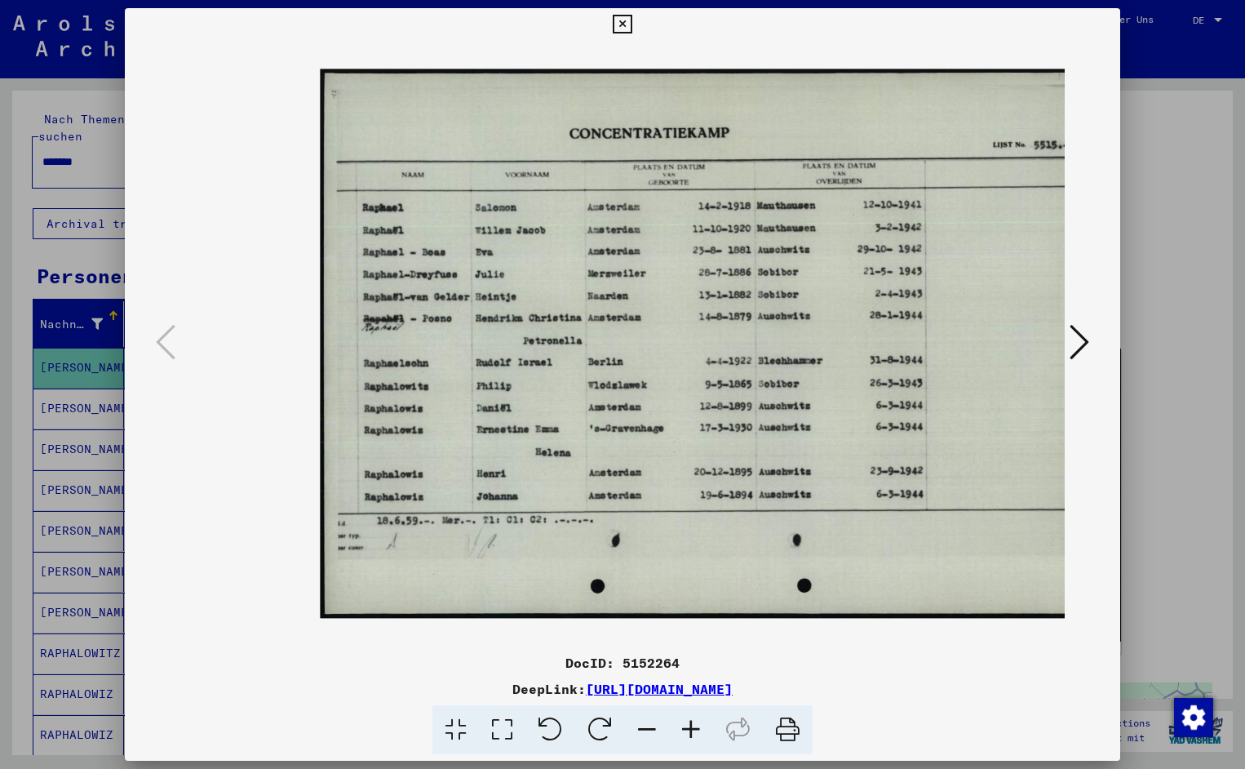
click at [685, 727] on icon at bounding box center [691, 730] width 44 height 50
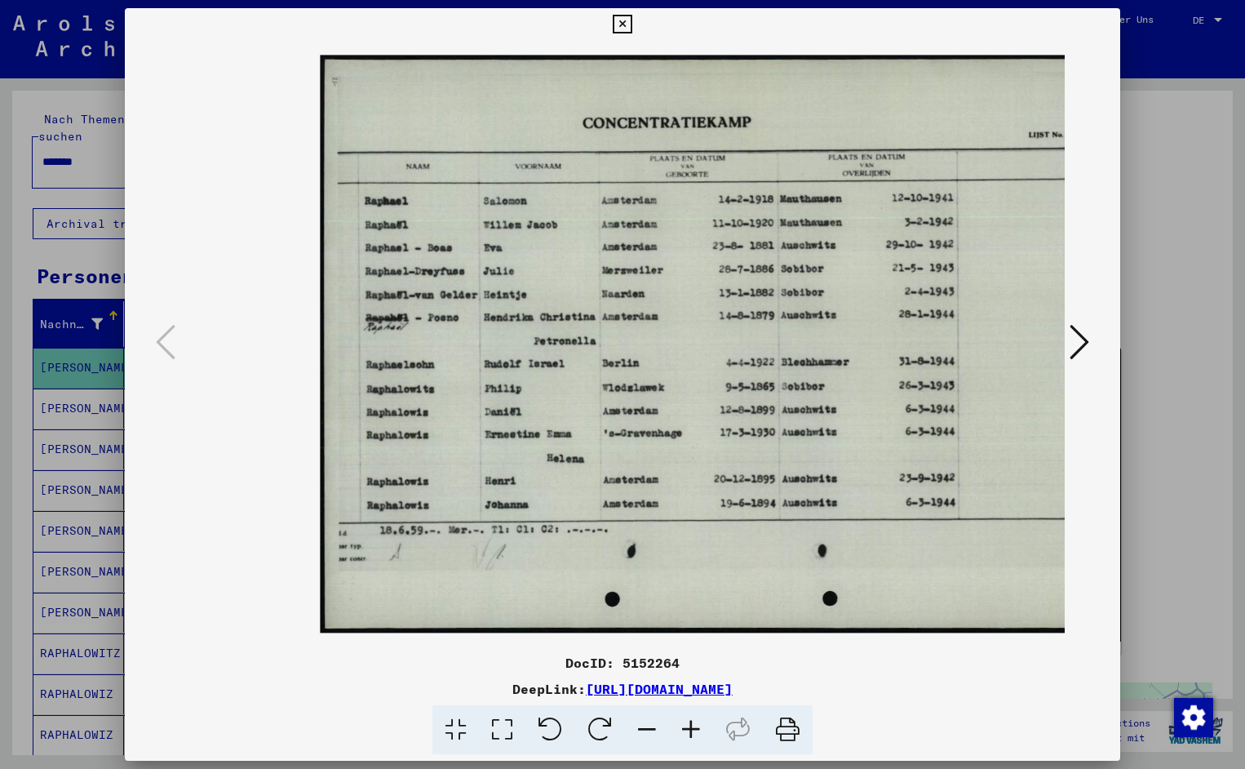
click at [685, 727] on icon at bounding box center [691, 730] width 44 height 50
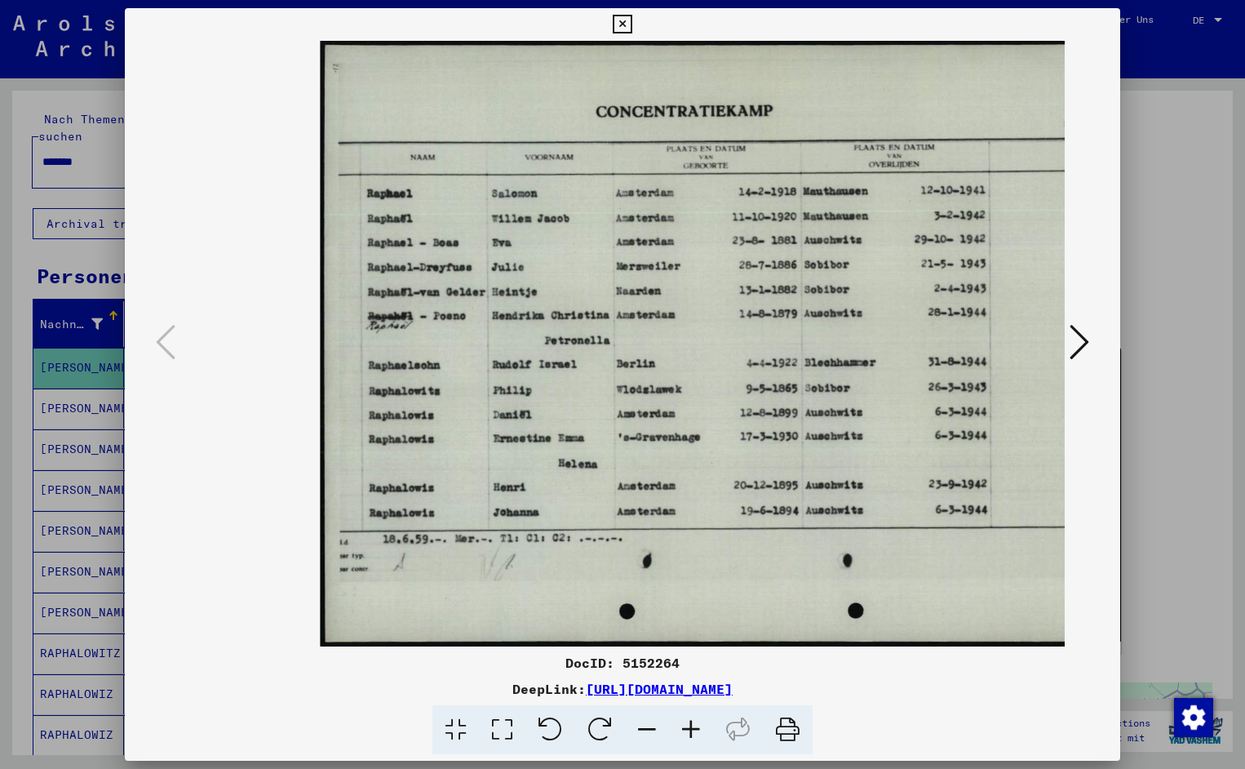
click at [685, 727] on icon at bounding box center [691, 730] width 44 height 50
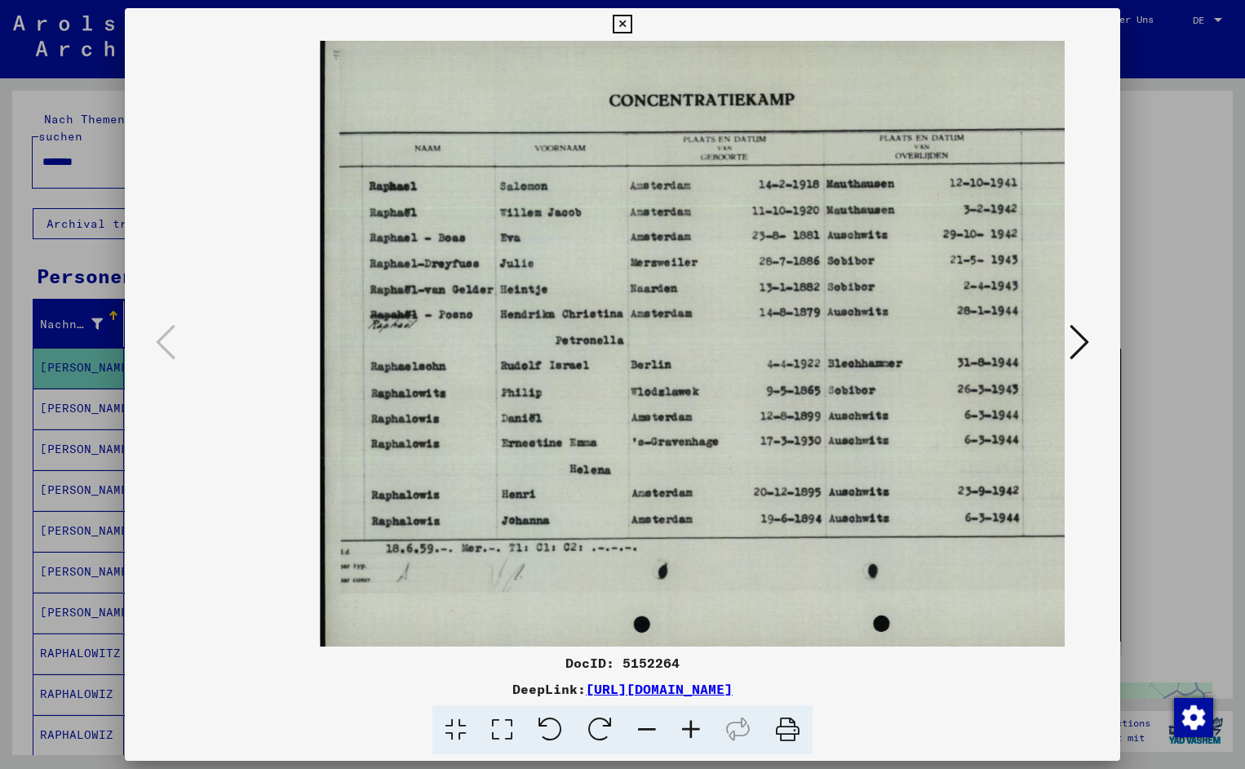
click at [685, 727] on icon at bounding box center [691, 730] width 44 height 50
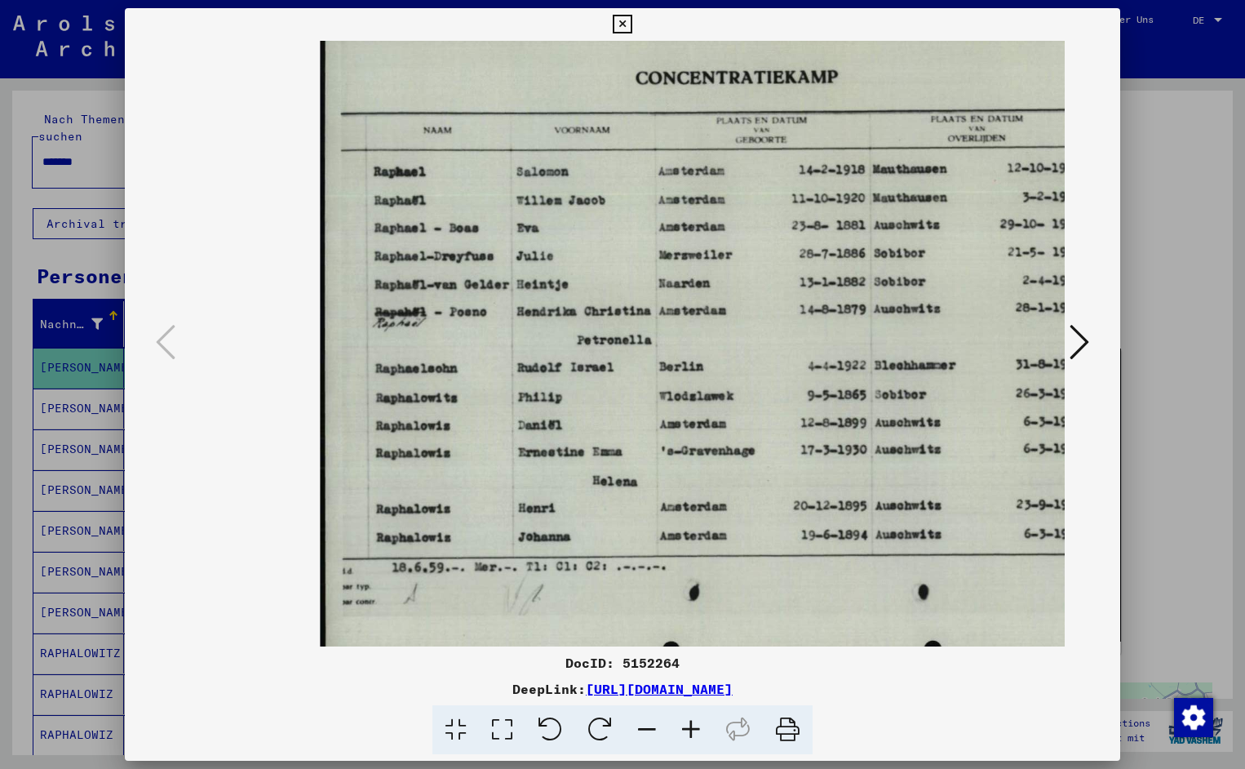
click at [685, 727] on icon at bounding box center [691, 730] width 44 height 50
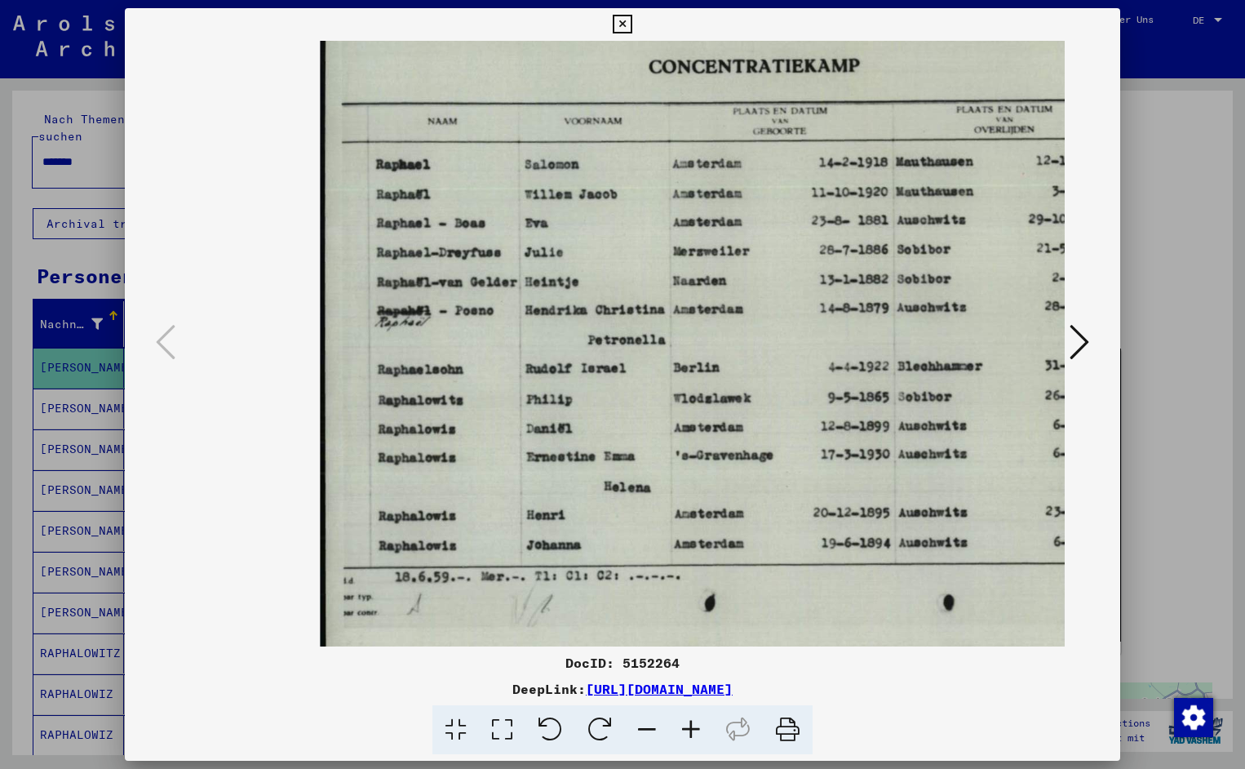
click at [685, 727] on icon at bounding box center [691, 730] width 44 height 50
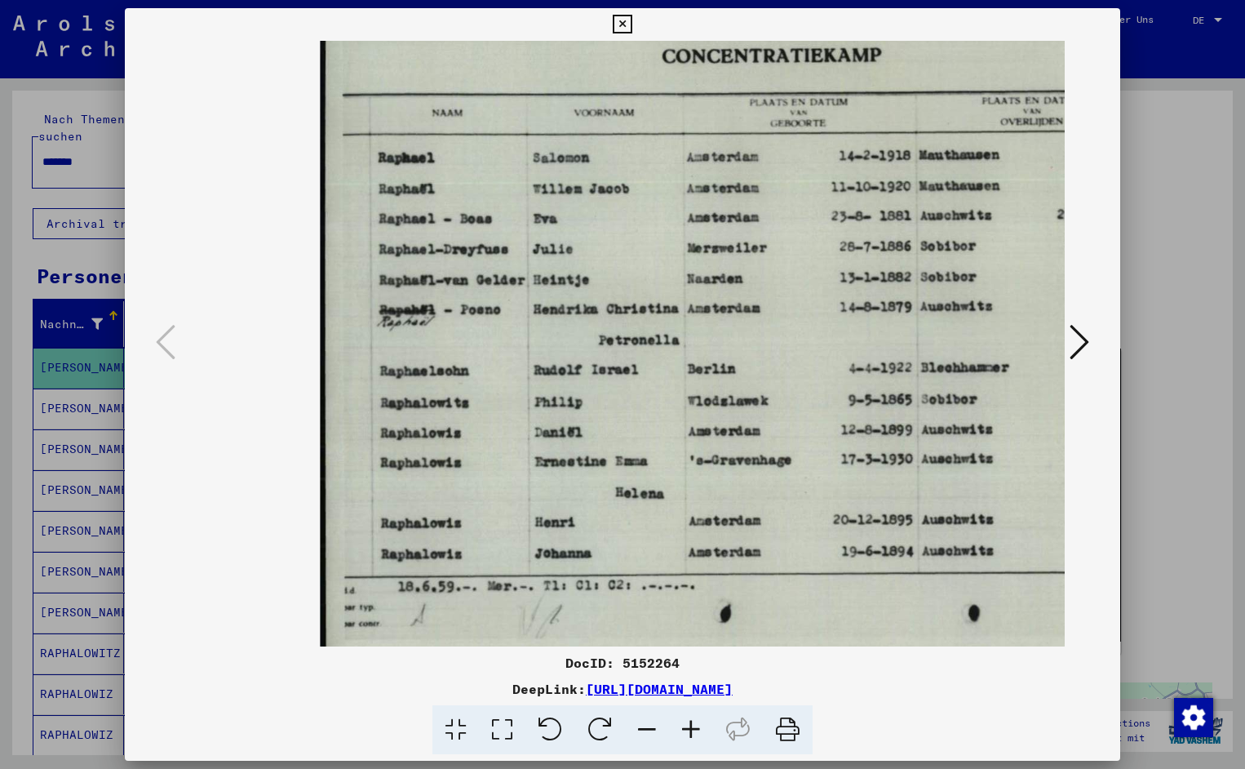
click at [685, 727] on icon at bounding box center [691, 730] width 44 height 50
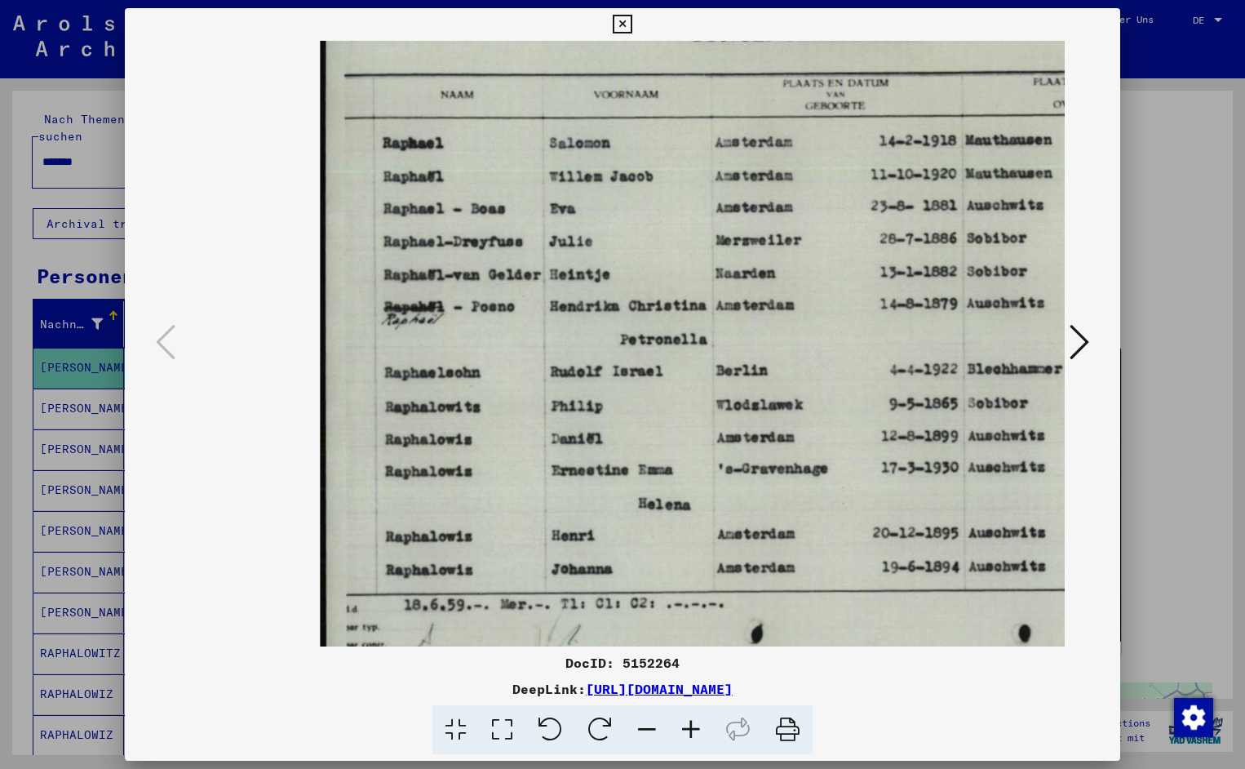
click at [685, 727] on icon at bounding box center [691, 730] width 44 height 50
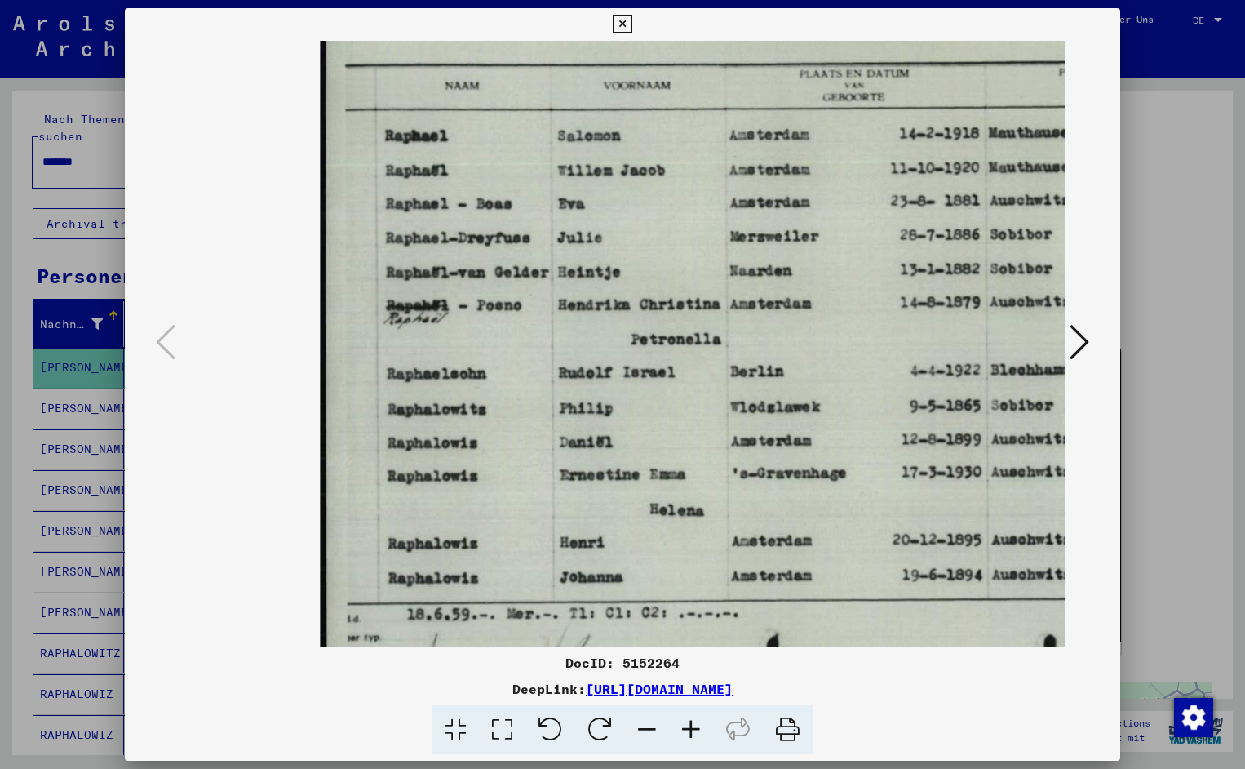
click at [685, 727] on icon at bounding box center [691, 730] width 44 height 50
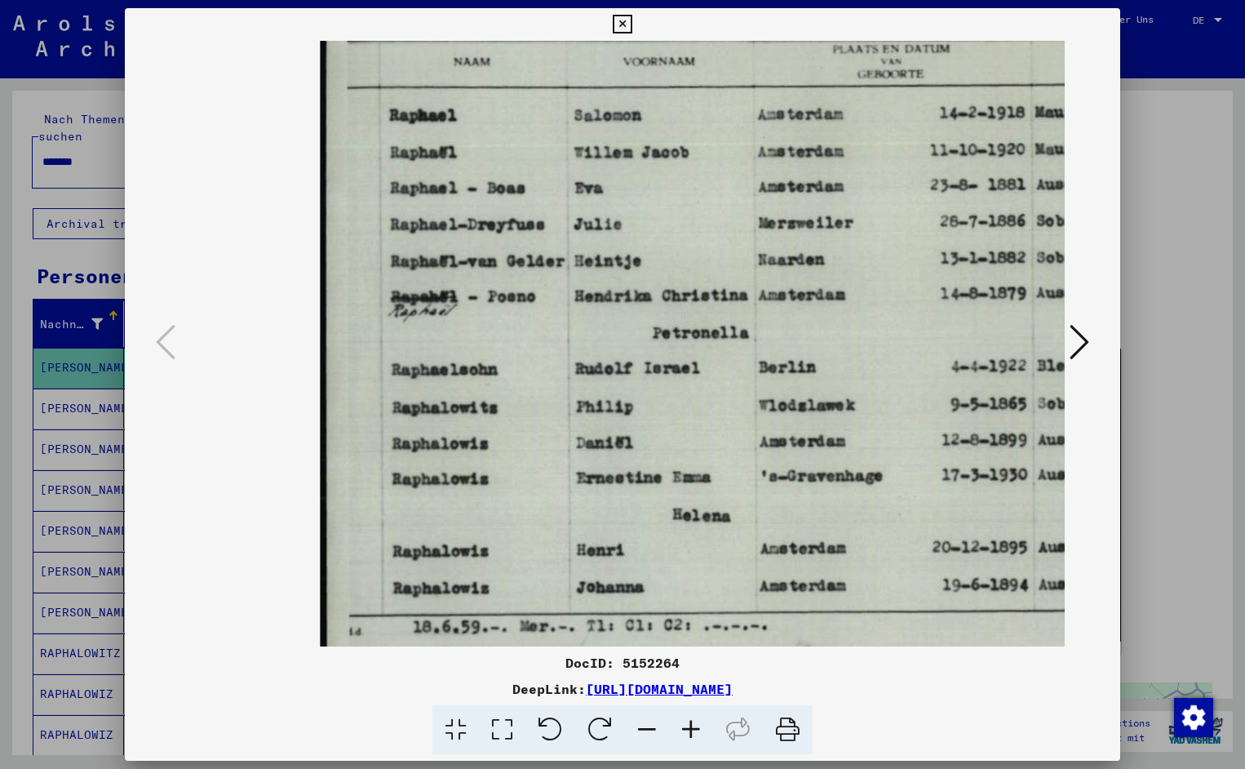
click at [685, 727] on icon at bounding box center [691, 730] width 44 height 50
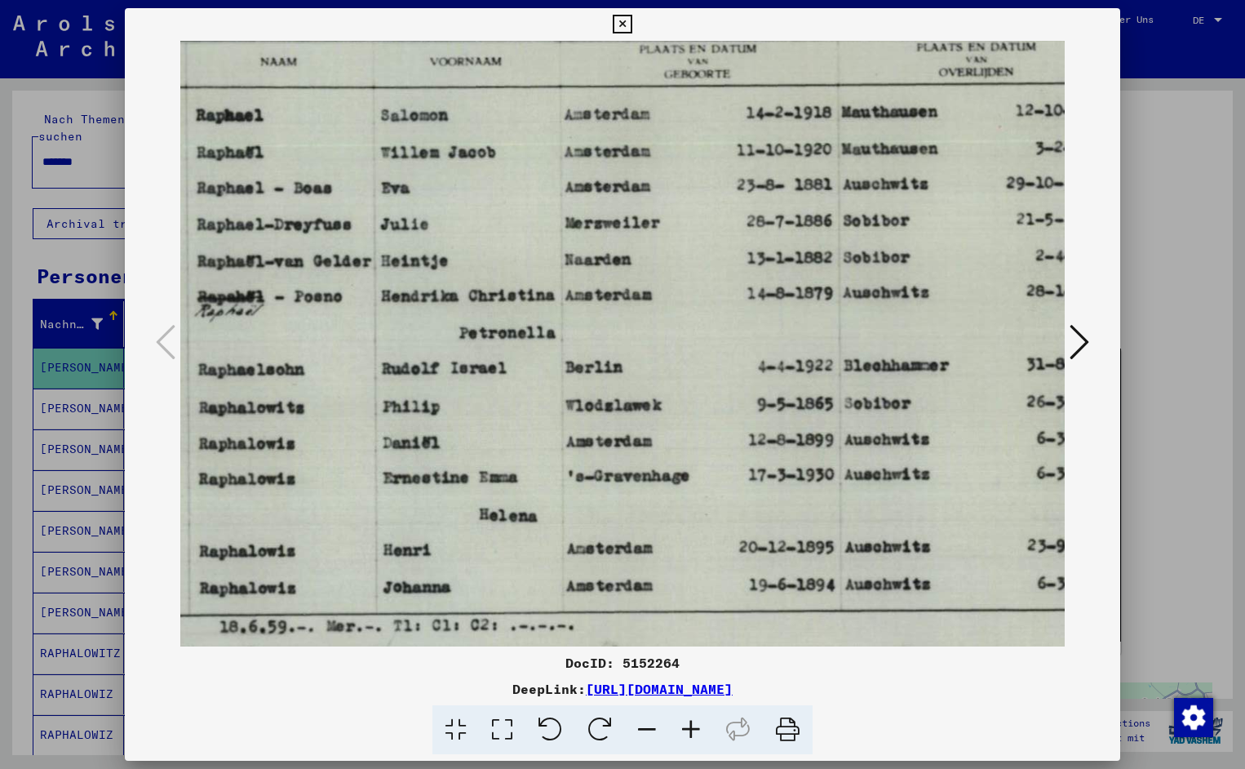
scroll to position [0, 194]
drag, startPoint x: 814, startPoint y: 398, endPoint x: 619, endPoint y: 402, distance: 194.3
click at [645, 722] on icon at bounding box center [647, 730] width 44 height 50
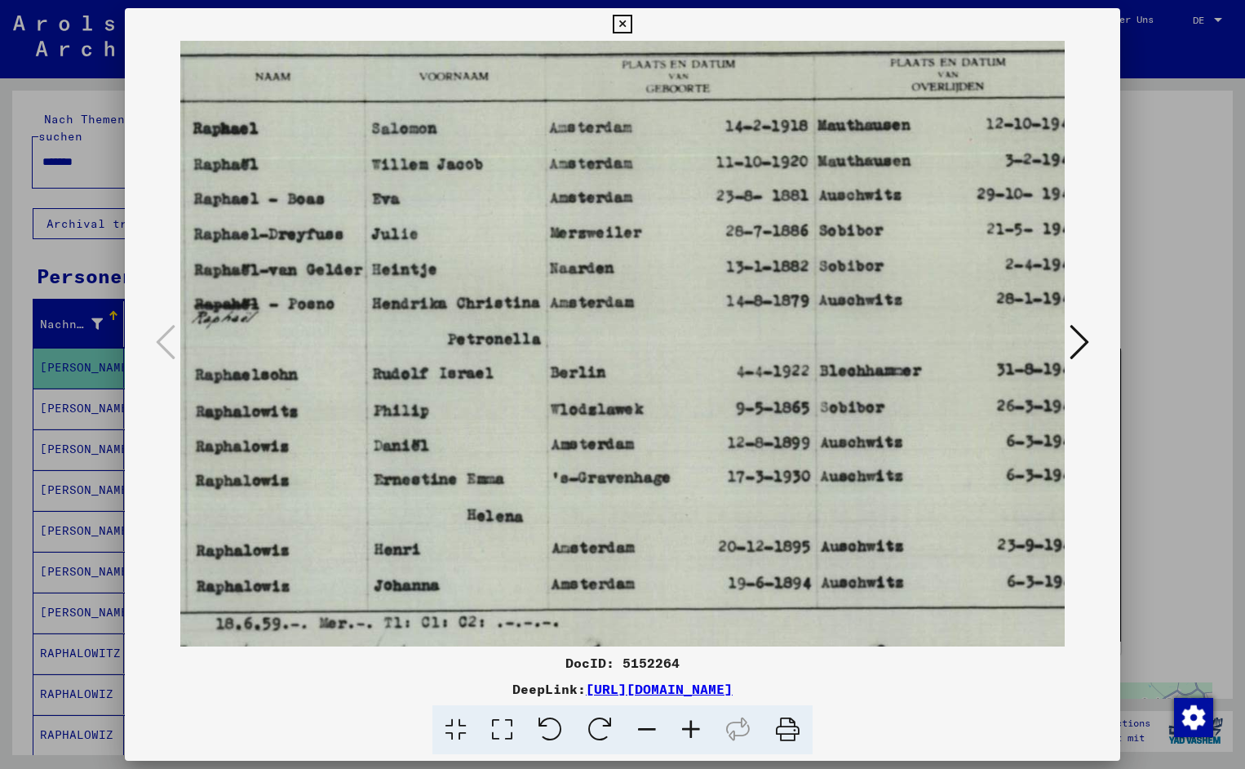
click at [645, 722] on icon at bounding box center [647, 730] width 44 height 50
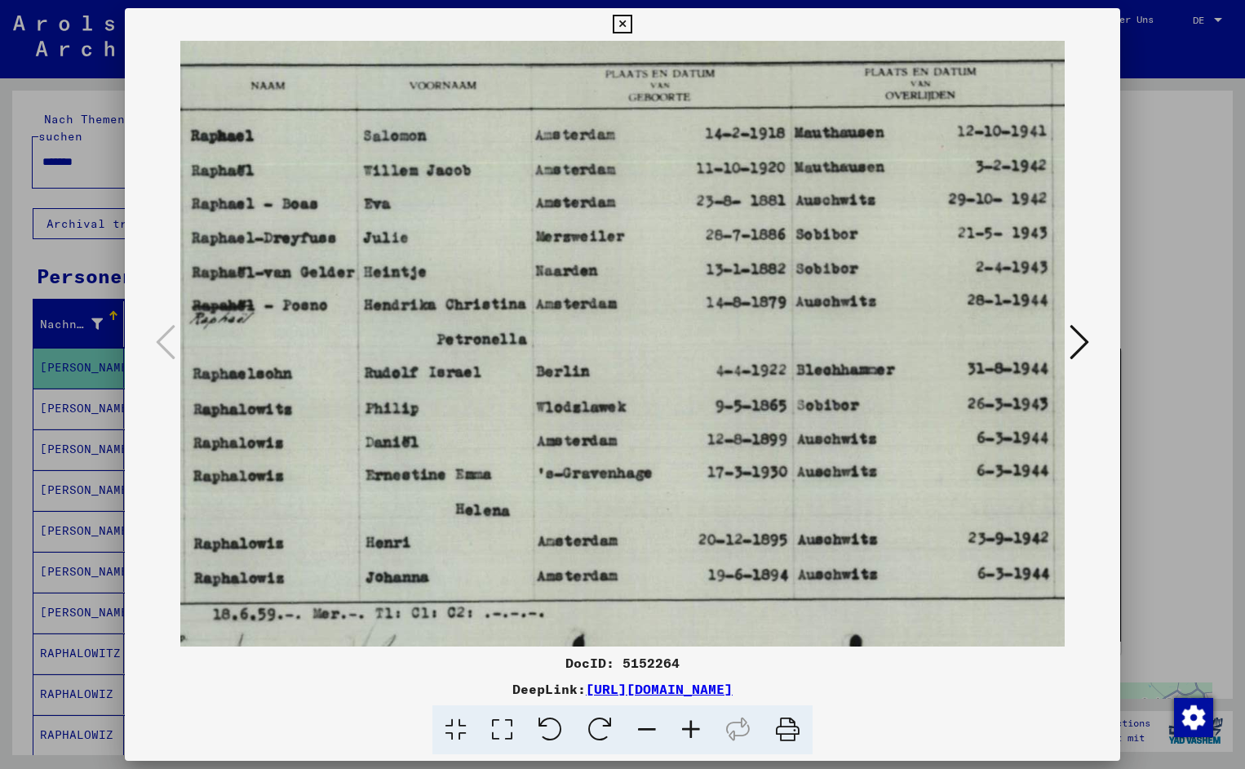
click at [632, 25] on icon at bounding box center [622, 25] width 19 height 20
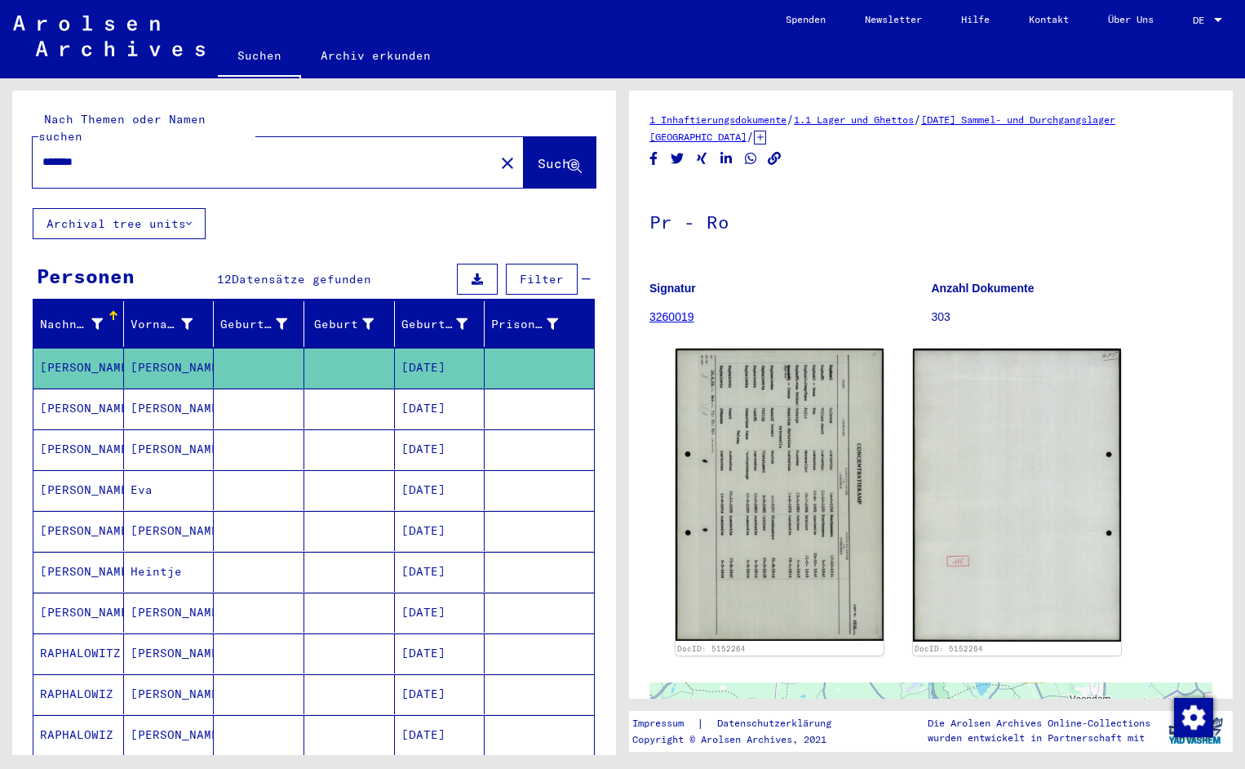
click at [102, 153] on input "*******" at bounding box center [263, 161] width 442 height 17
click at [538, 155] on span "Suche" at bounding box center [558, 163] width 41 height 16
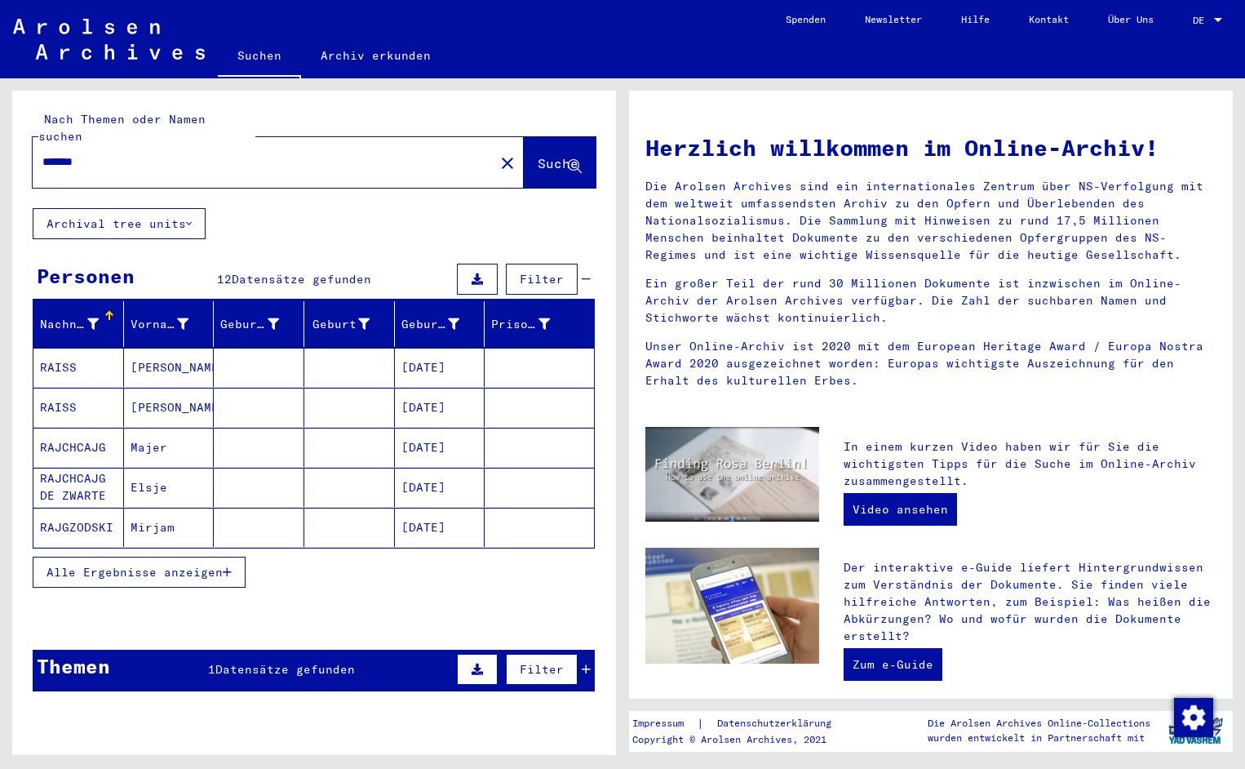
click at [91, 357] on mat-cell "RAISS" at bounding box center [78, 367] width 91 height 39
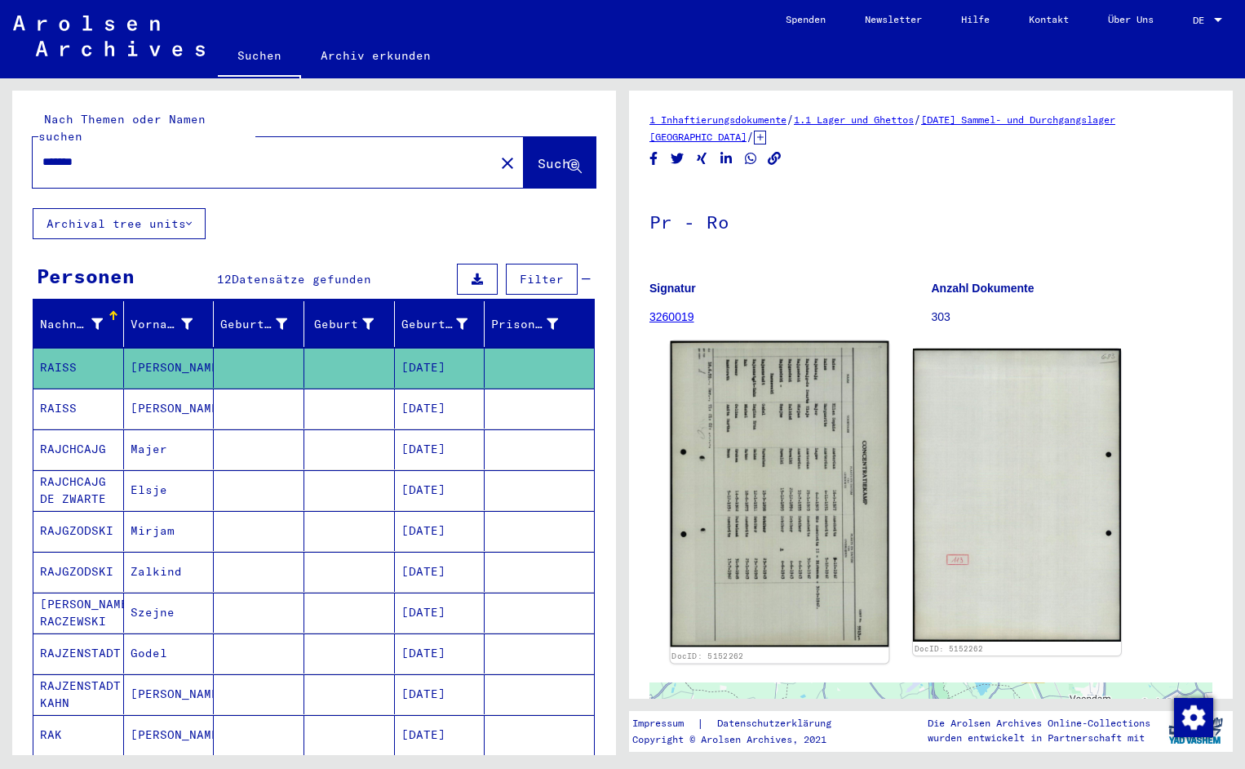
click at [741, 447] on img at bounding box center [780, 494] width 219 height 306
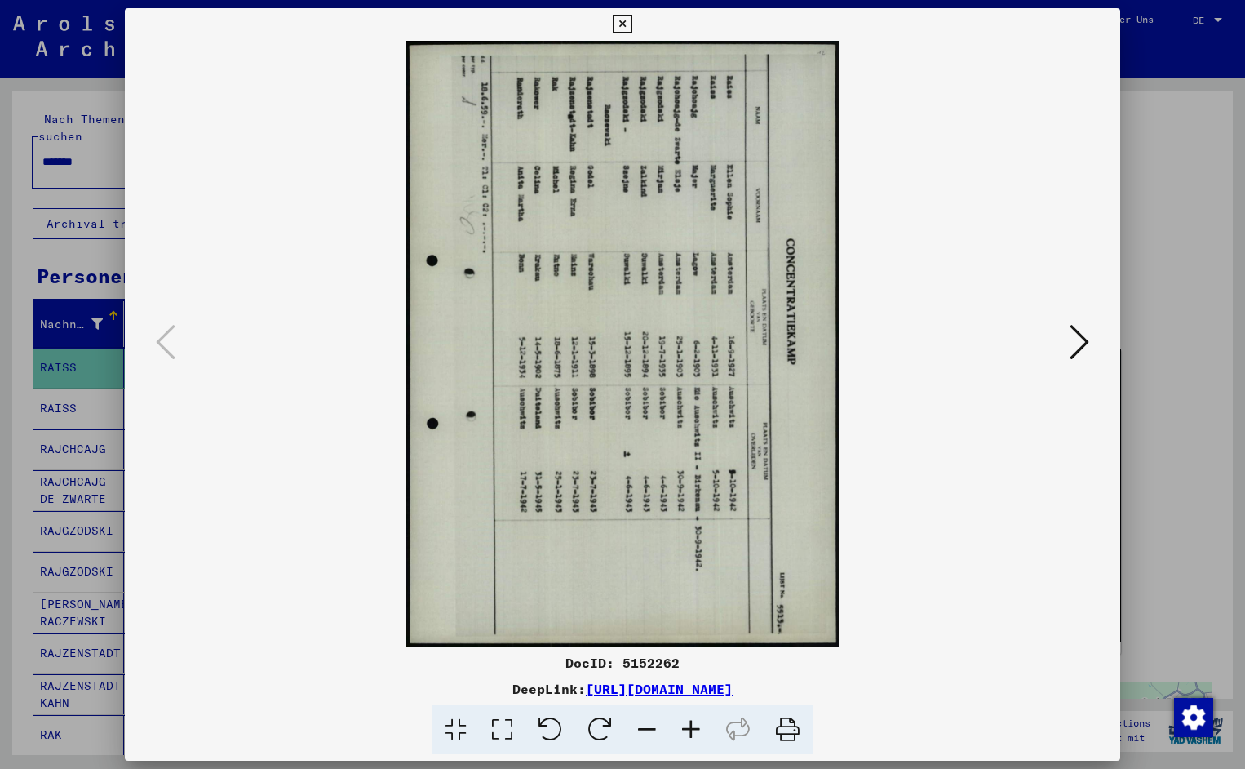
click at [553, 733] on icon at bounding box center [551, 730] width 50 height 50
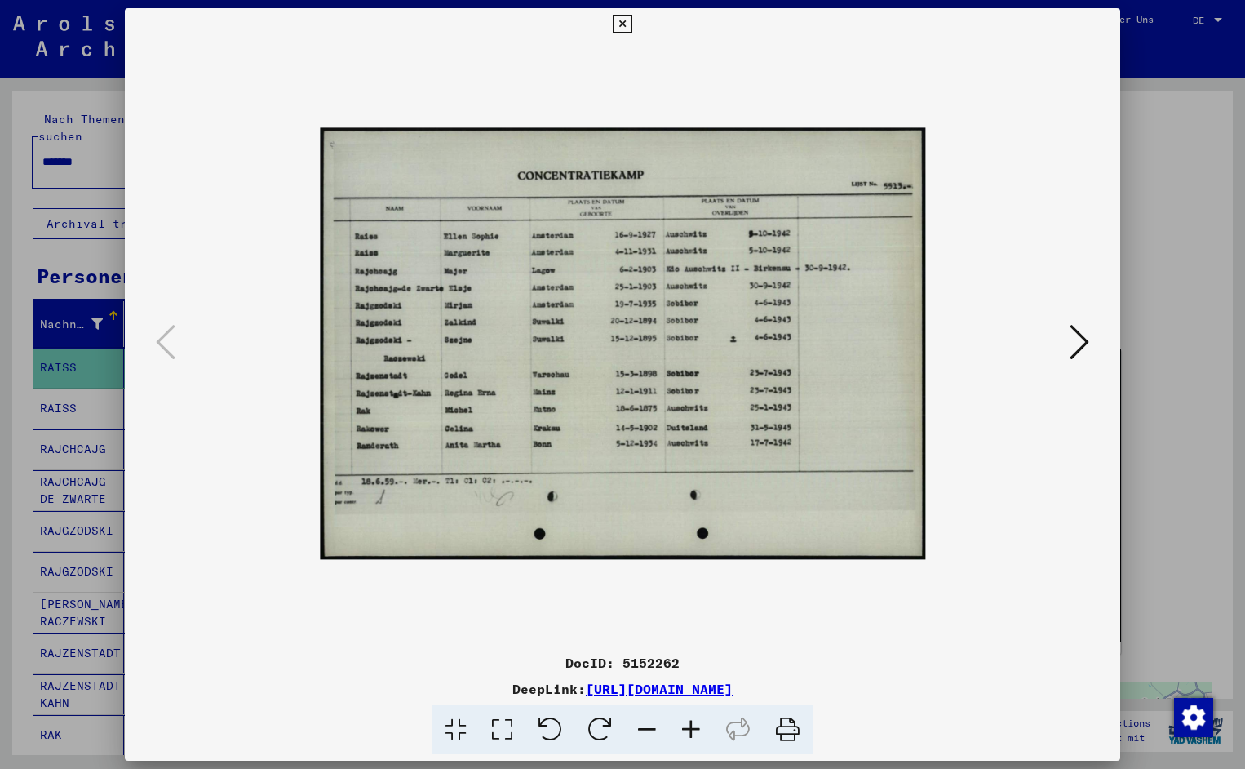
click at [693, 726] on icon at bounding box center [691, 730] width 44 height 50
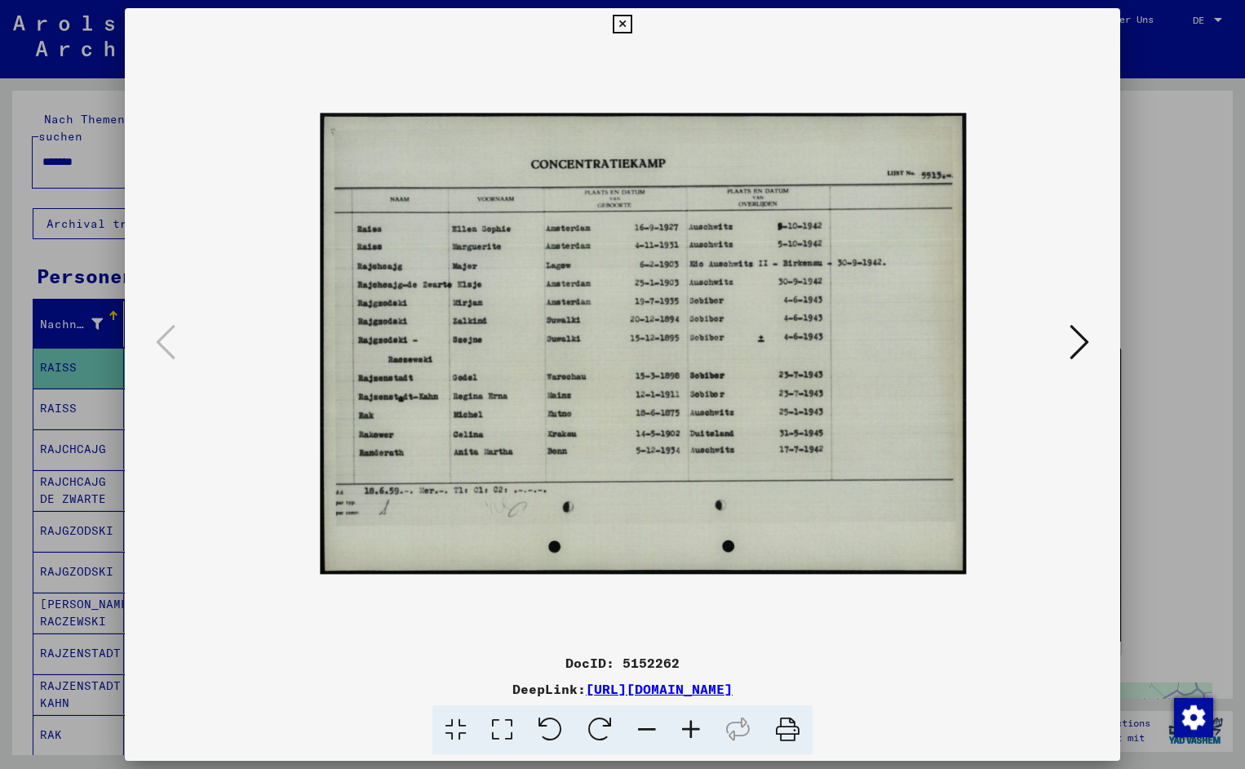
click at [693, 726] on icon at bounding box center [691, 730] width 44 height 50
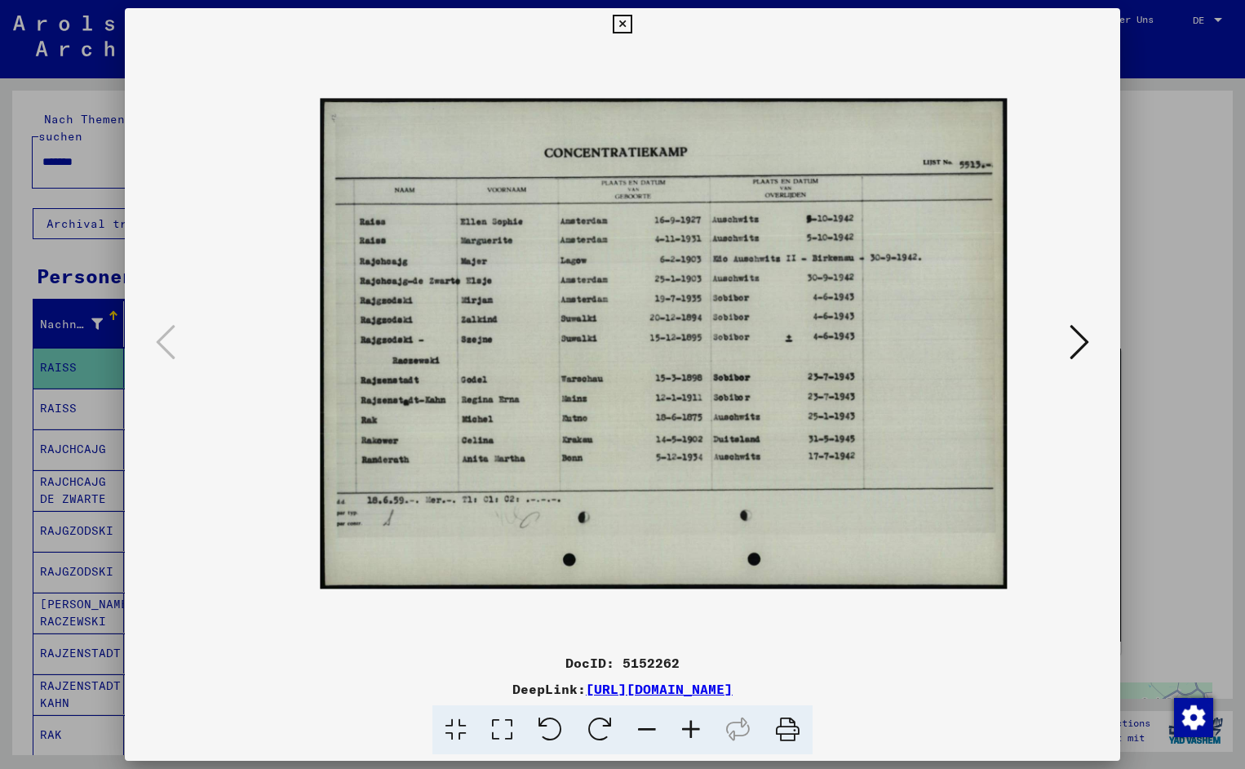
click at [693, 726] on icon at bounding box center [691, 730] width 44 height 50
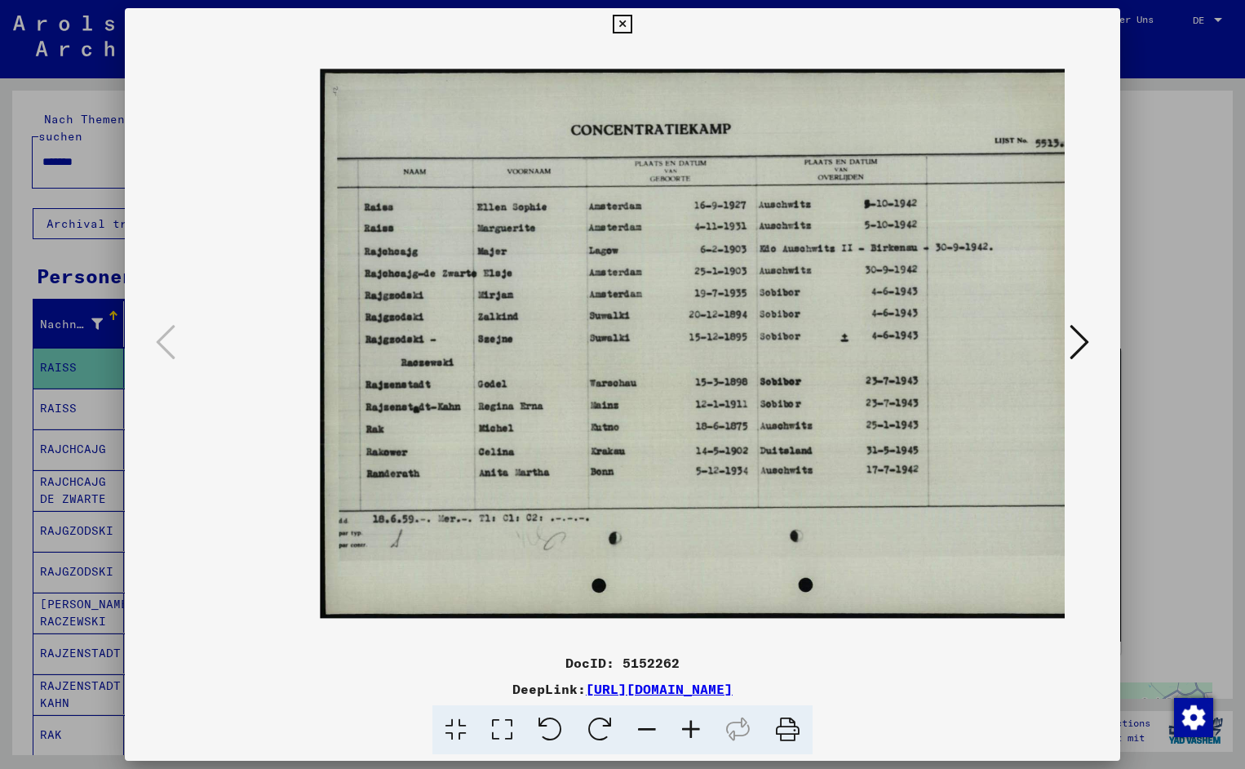
click at [693, 726] on icon at bounding box center [691, 730] width 44 height 50
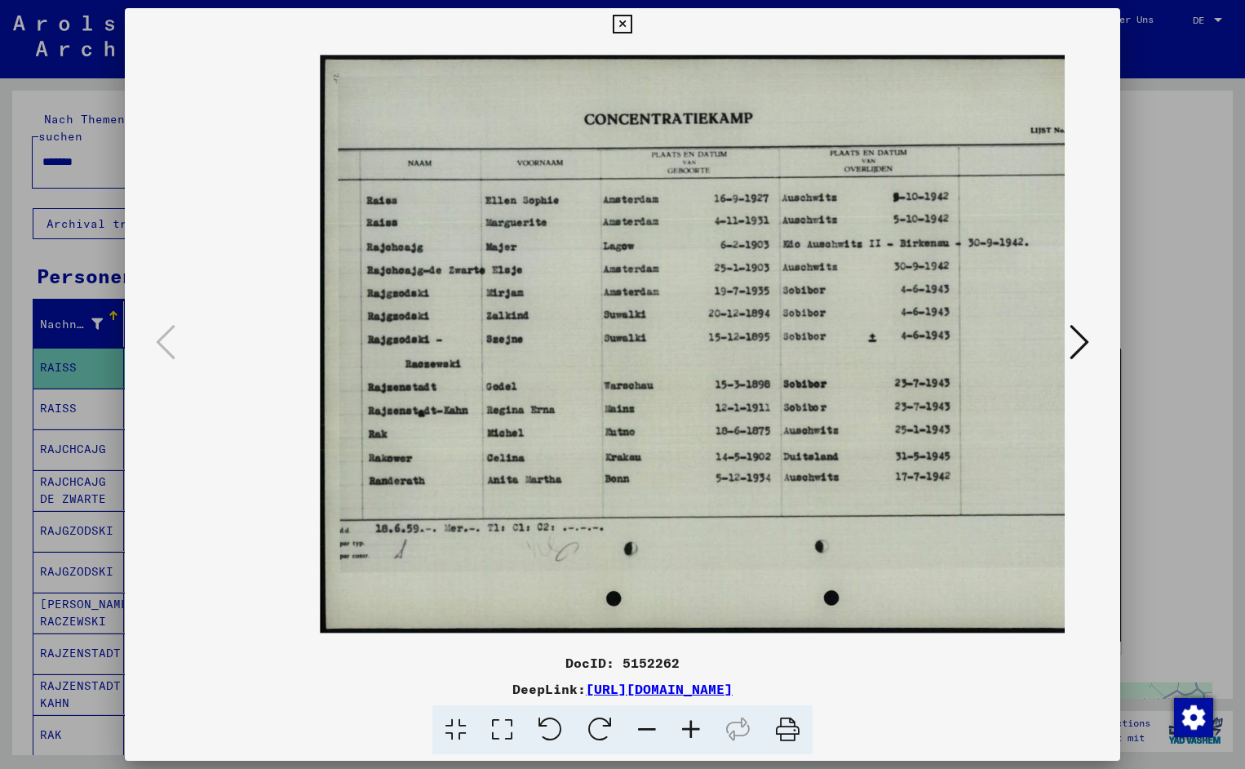
click at [693, 726] on icon at bounding box center [691, 730] width 44 height 50
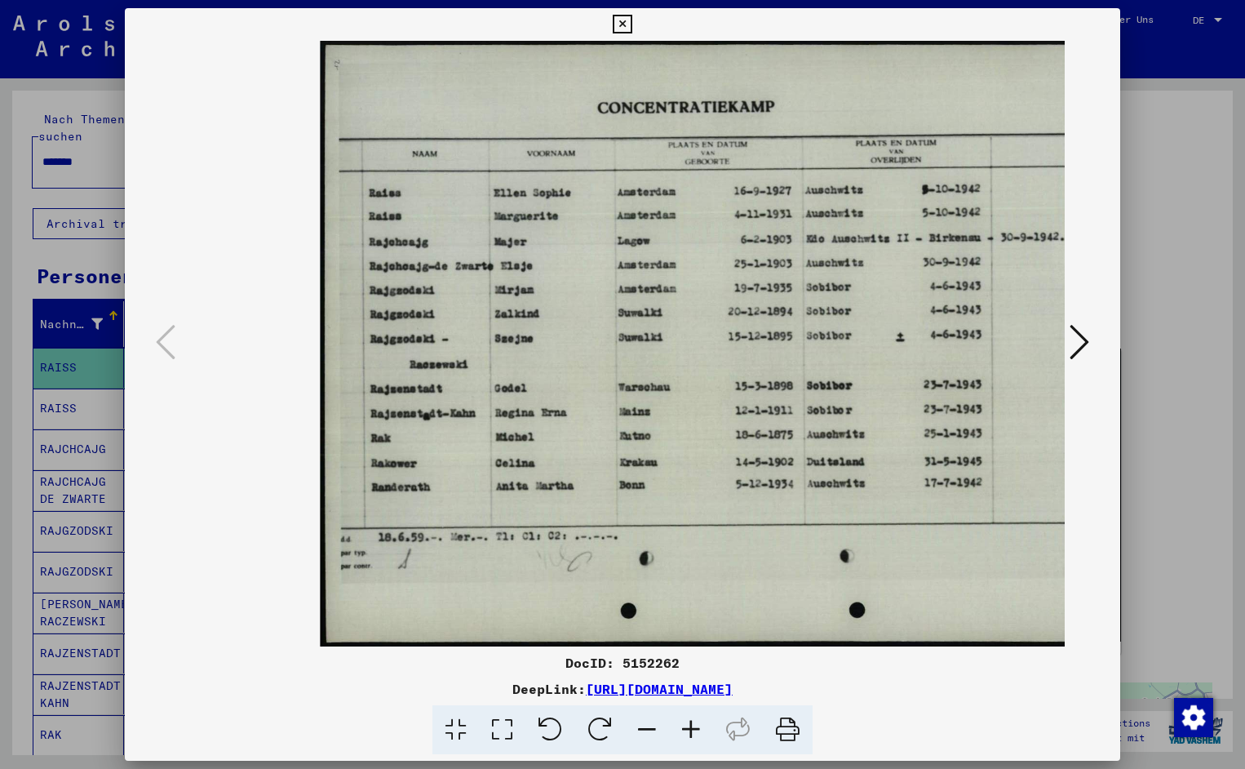
click at [693, 726] on icon at bounding box center [691, 730] width 44 height 50
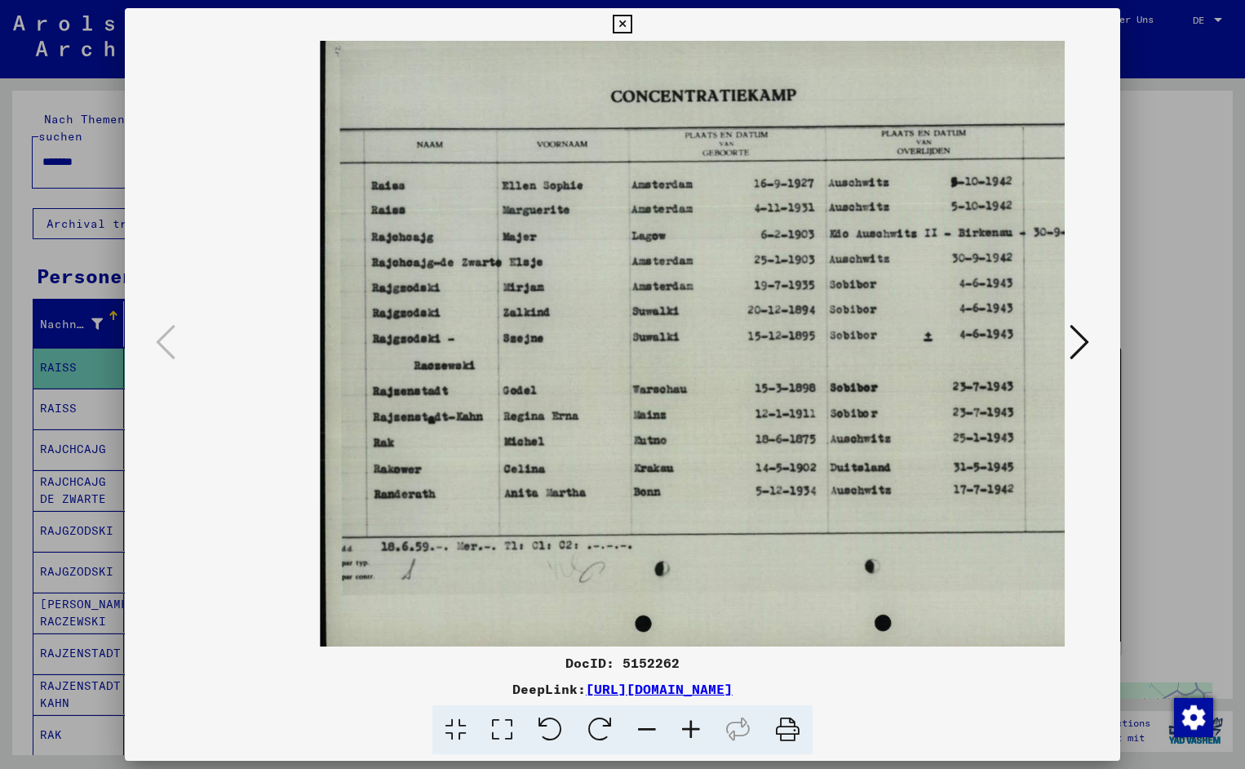
click at [693, 726] on icon at bounding box center [691, 730] width 44 height 50
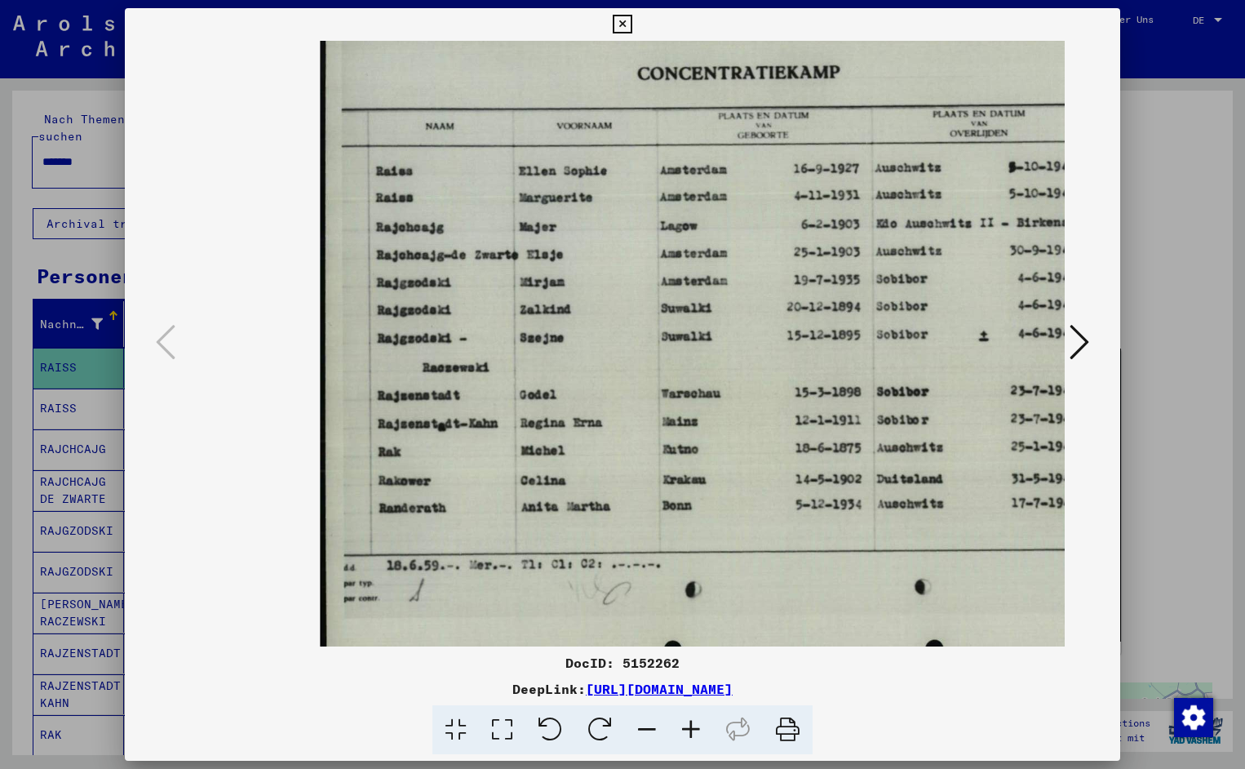
click at [693, 726] on icon at bounding box center [691, 730] width 44 height 50
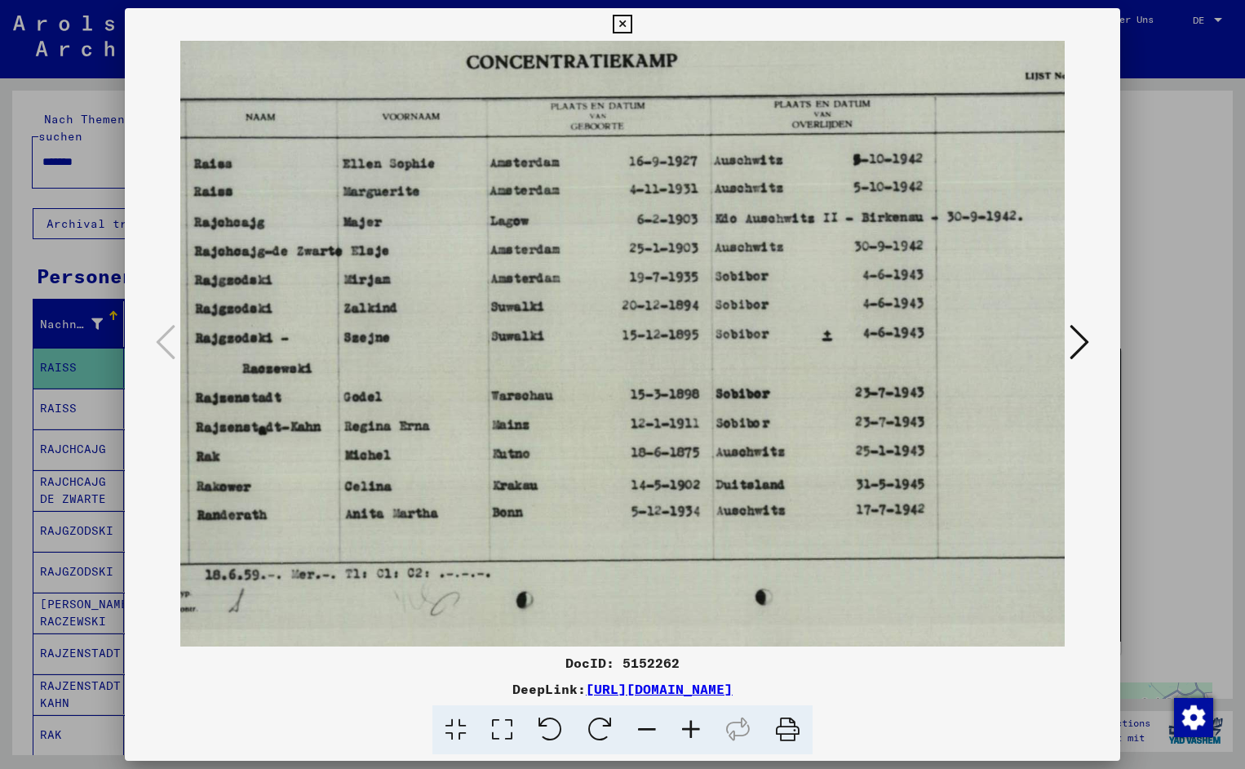
drag, startPoint x: 890, startPoint y: 487, endPoint x: 707, endPoint y: 501, distance: 184.1
click at [632, 22] on icon at bounding box center [622, 25] width 19 height 20
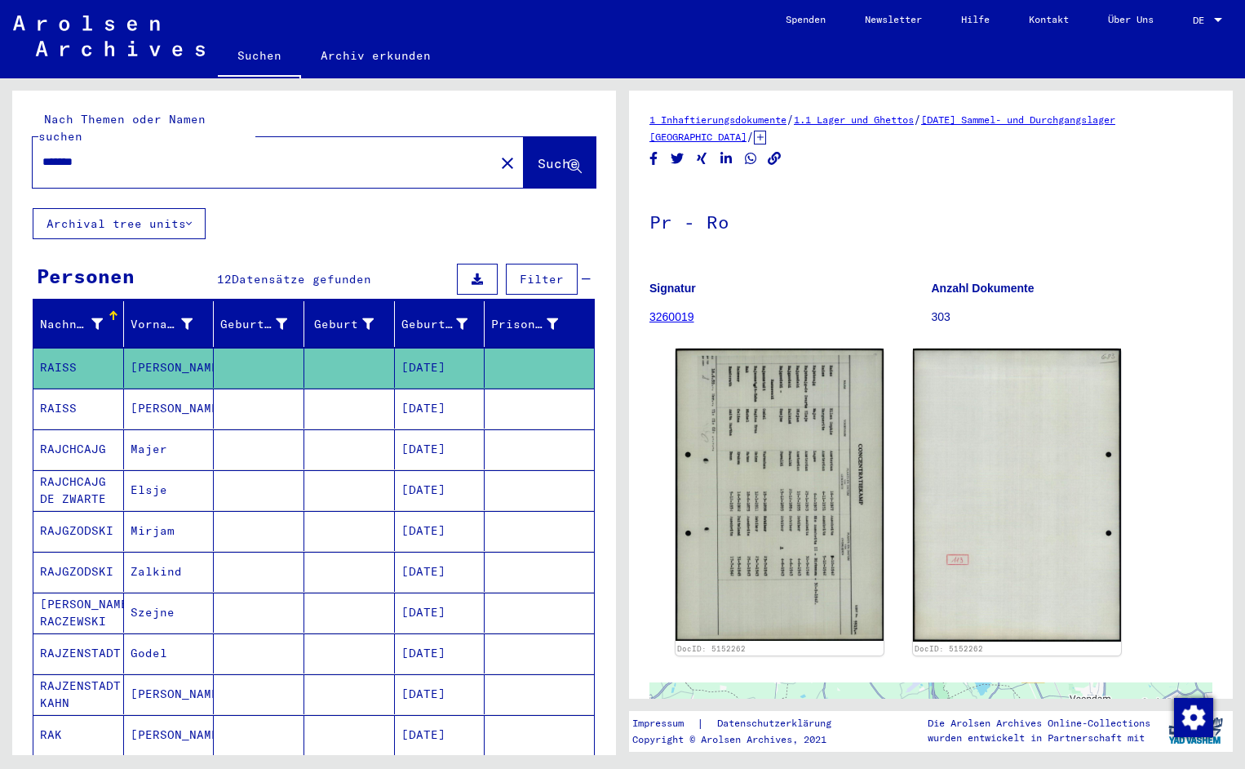
click at [106, 153] on input "*******" at bounding box center [263, 161] width 442 height 17
click at [540, 155] on span "Suche" at bounding box center [558, 163] width 41 height 16
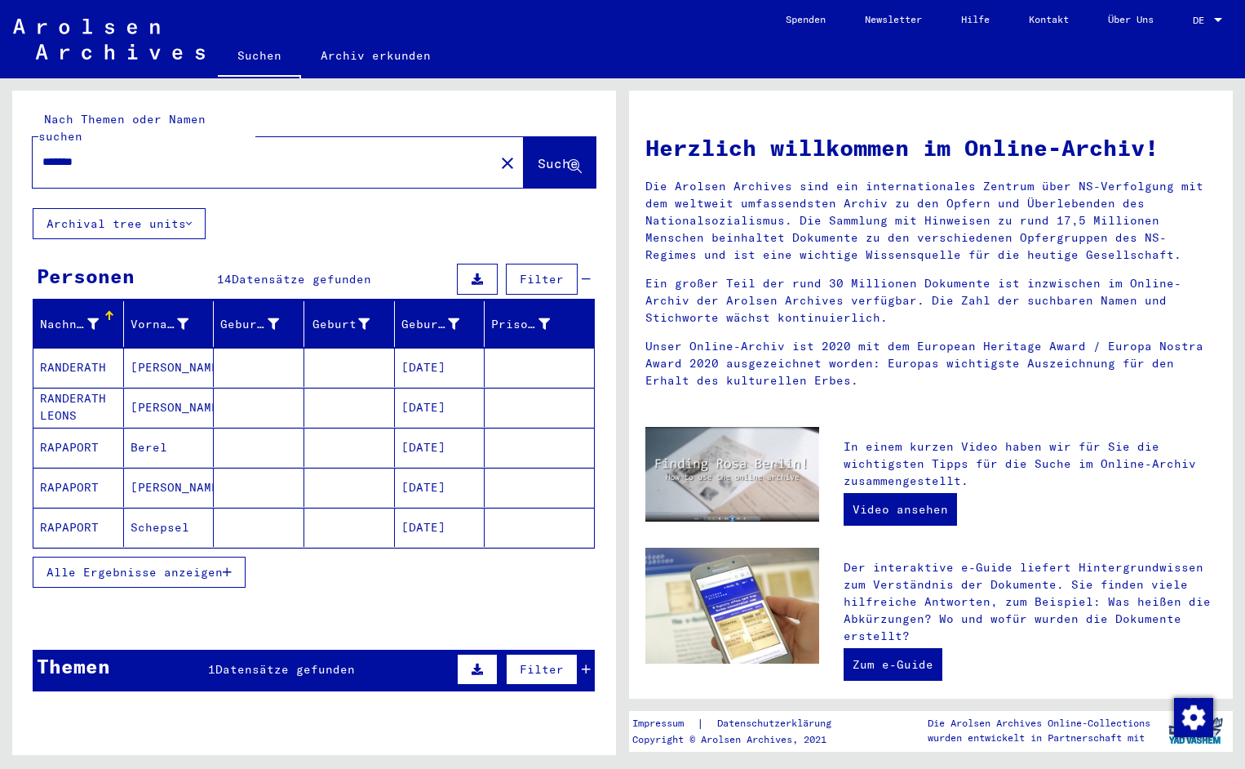
click at [71, 366] on mat-cell "RANDERATH" at bounding box center [78, 367] width 91 height 39
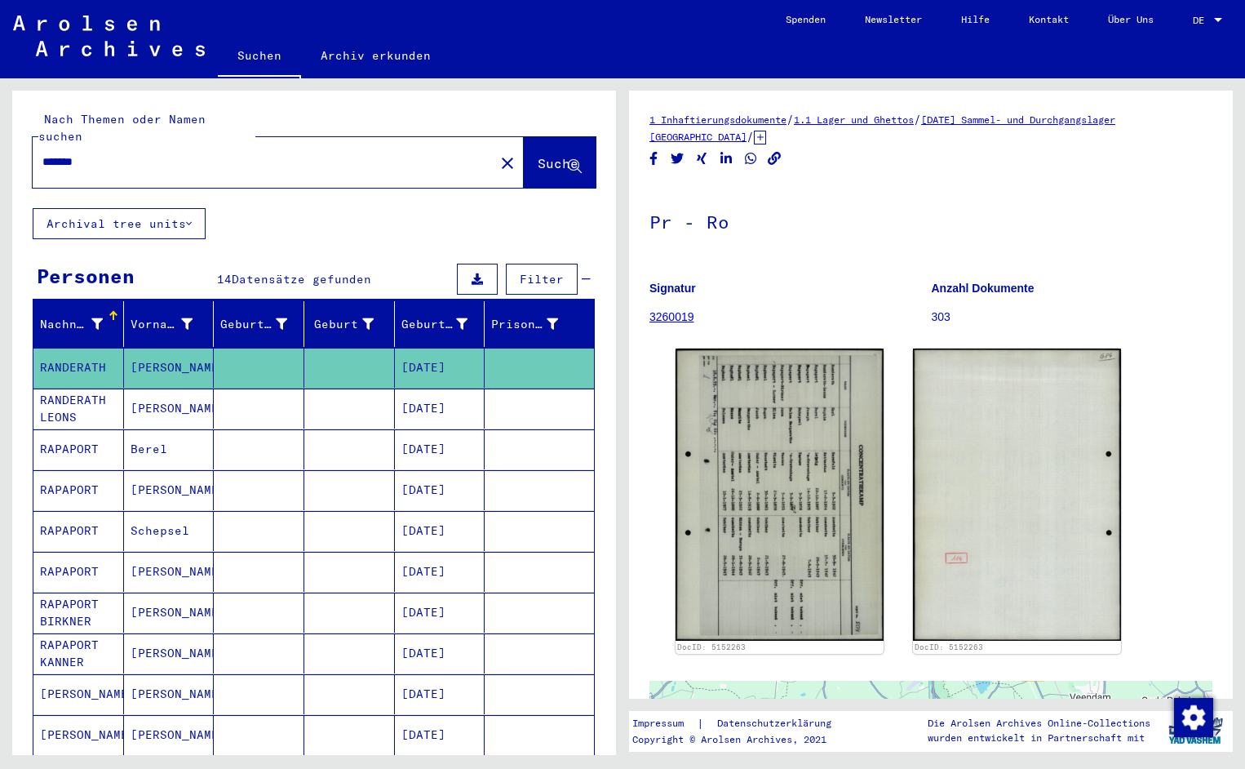
click at [98, 153] on input "*******" at bounding box center [263, 161] width 442 height 17
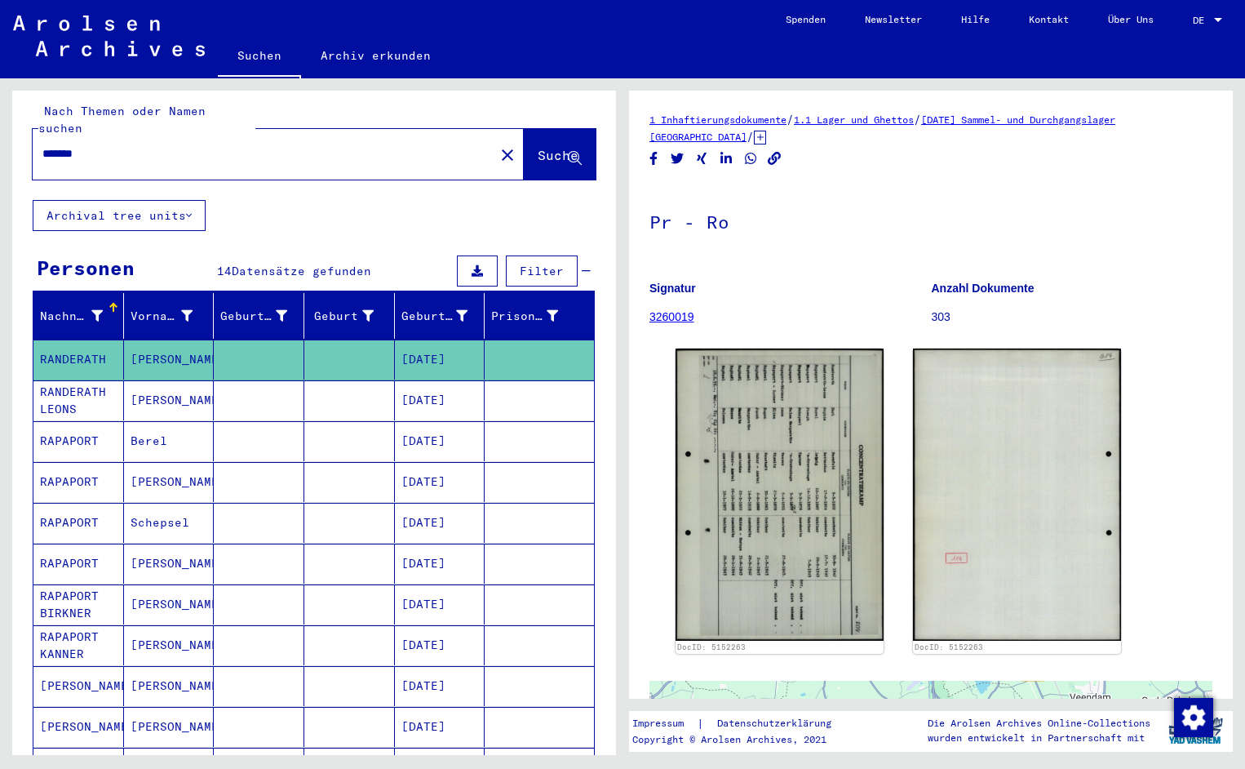
click at [539, 149] on button "Suche" at bounding box center [560, 154] width 72 height 51
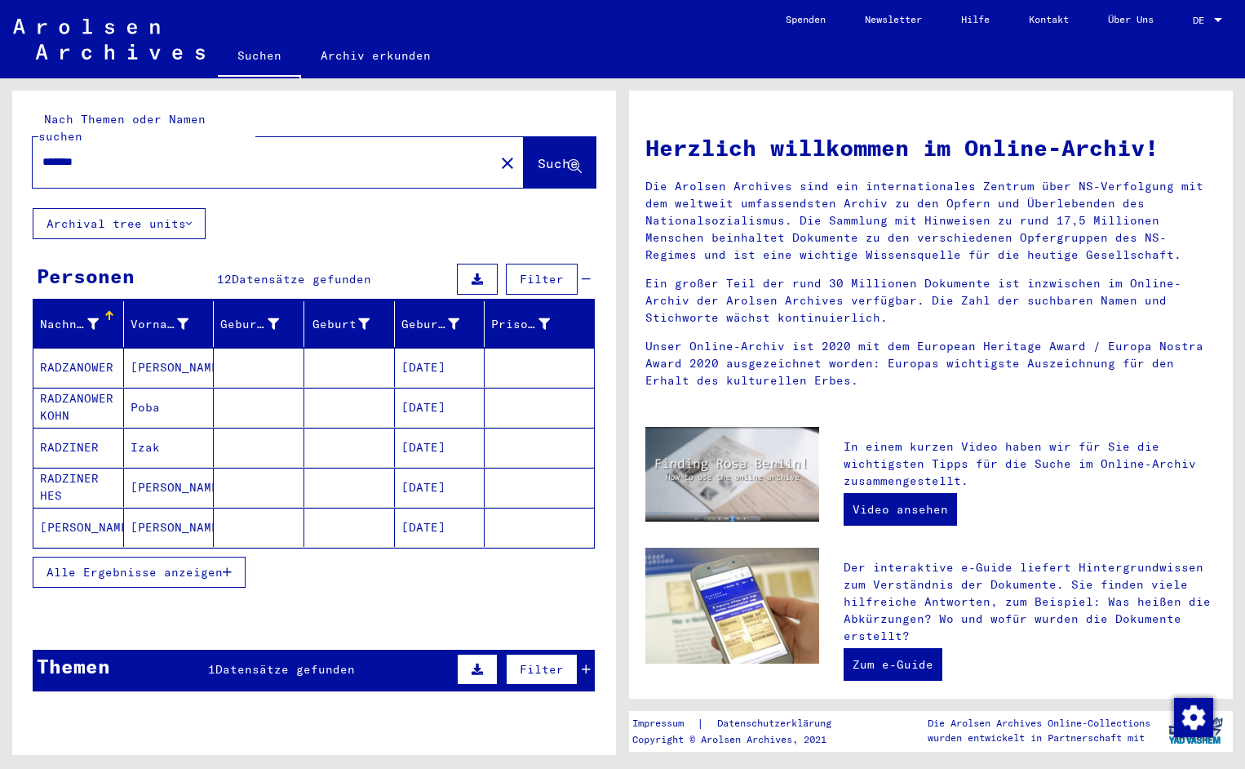
click at [81, 353] on mat-cell "RADZANOWER" at bounding box center [78, 367] width 91 height 39
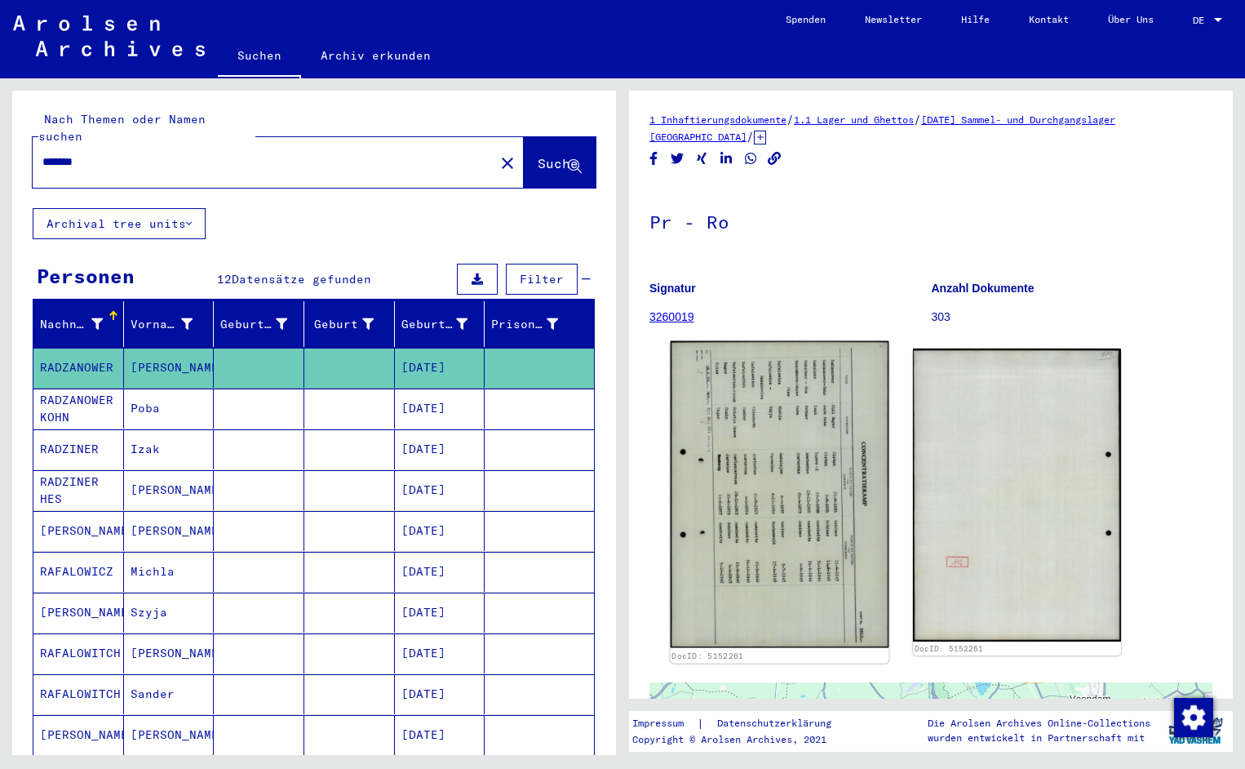
click at [765, 462] on img at bounding box center [780, 494] width 219 height 307
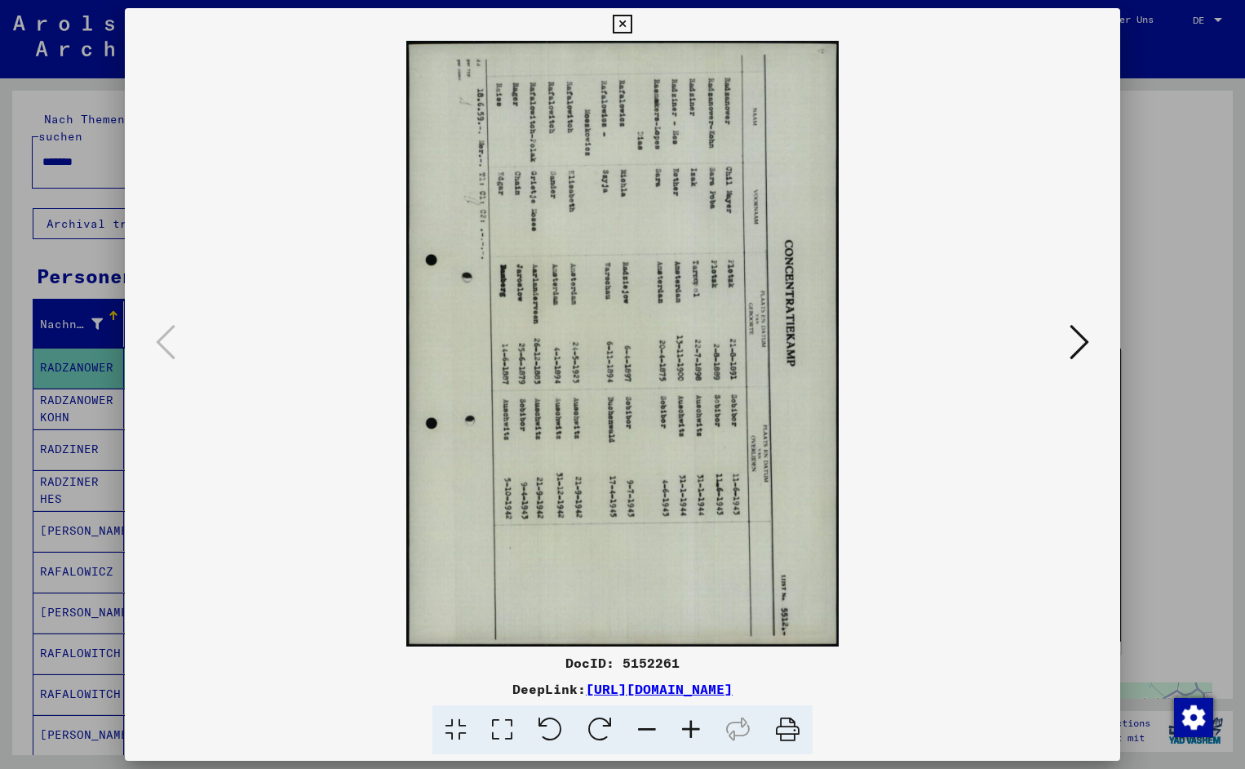
click at [550, 729] on icon at bounding box center [551, 730] width 50 height 50
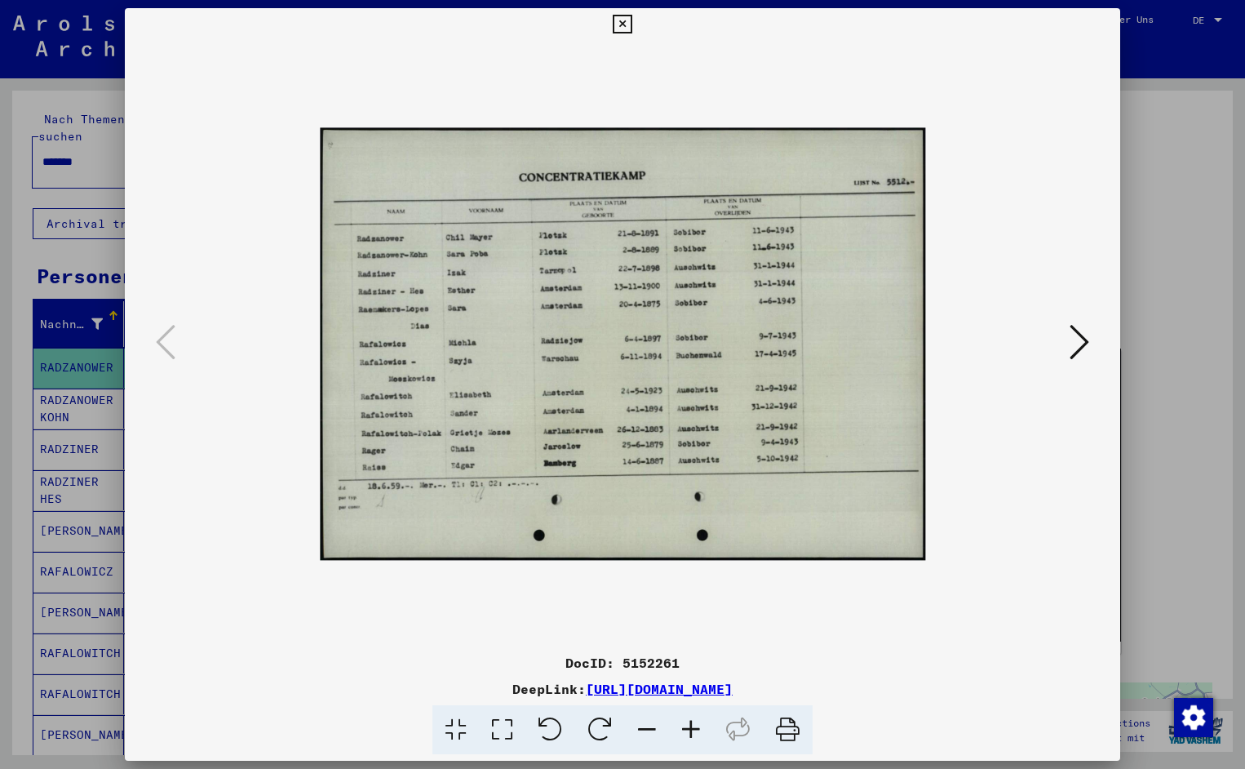
click at [699, 725] on icon at bounding box center [691, 730] width 44 height 50
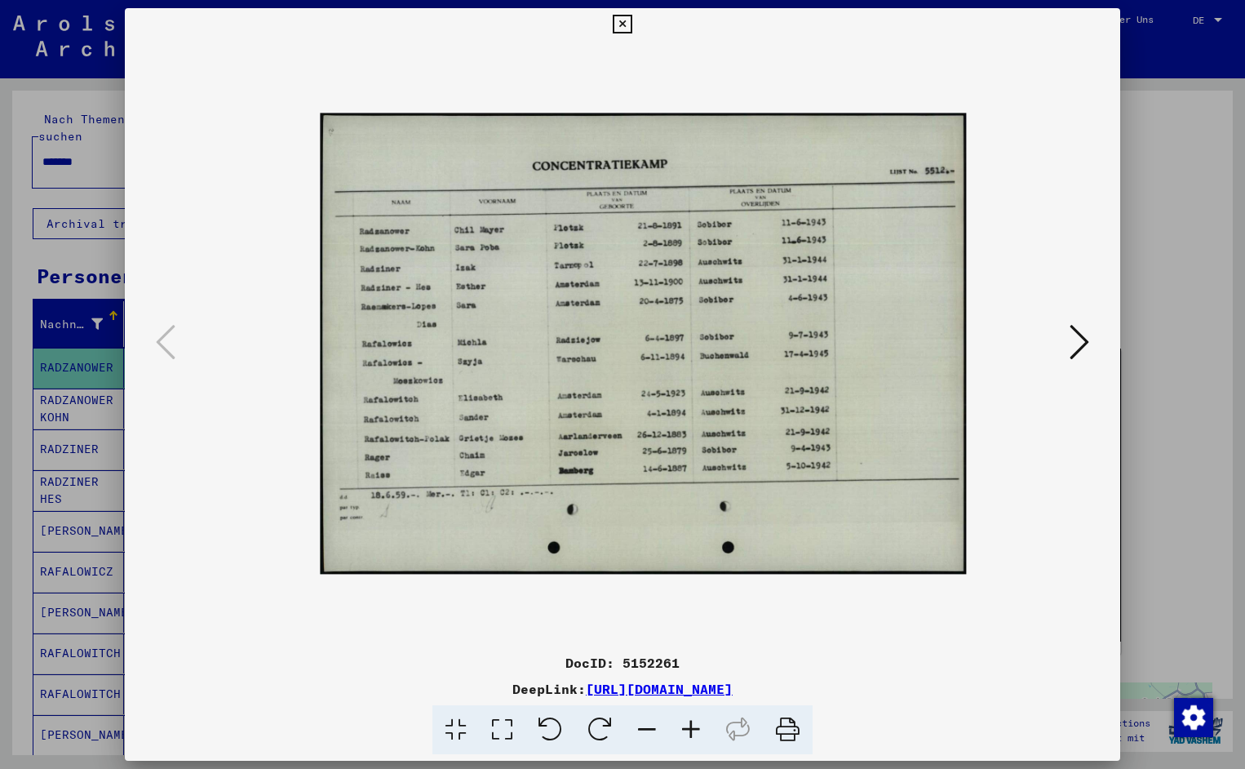
click at [699, 725] on icon at bounding box center [691, 730] width 44 height 50
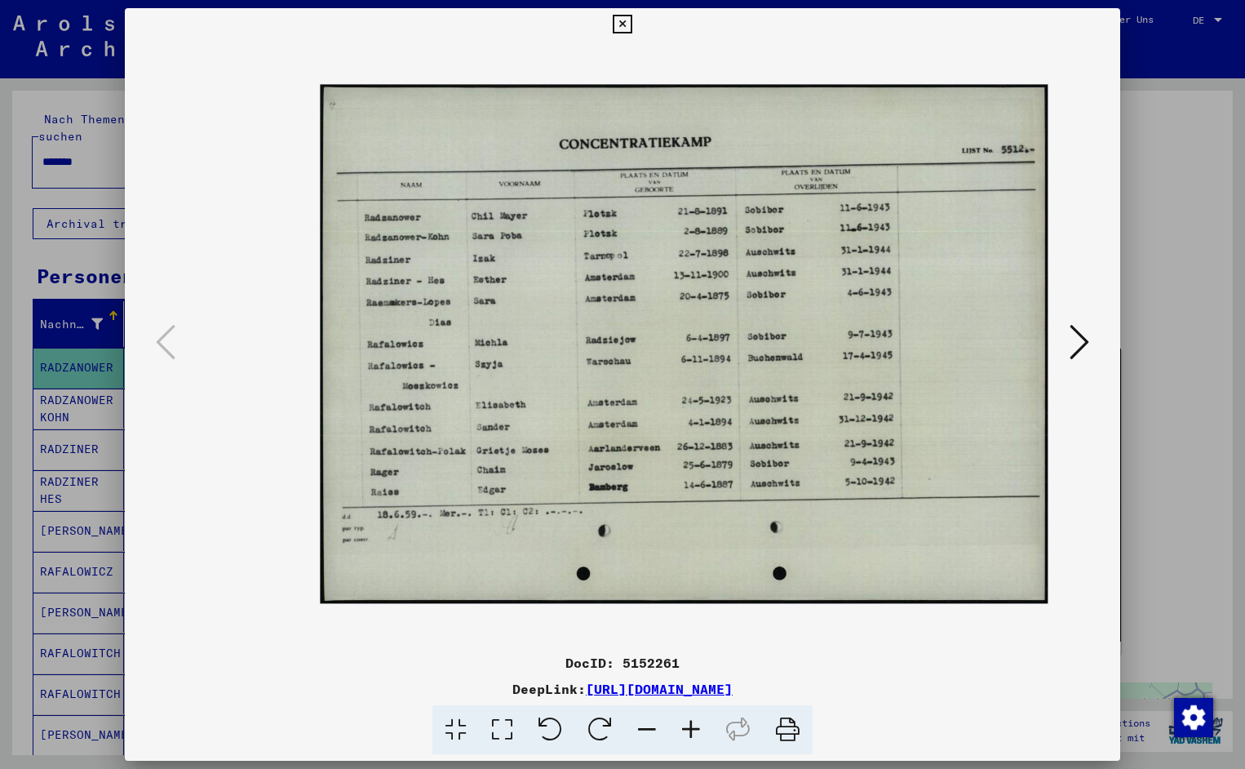
click at [699, 725] on icon at bounding box center [691, 730] width 44 height 50
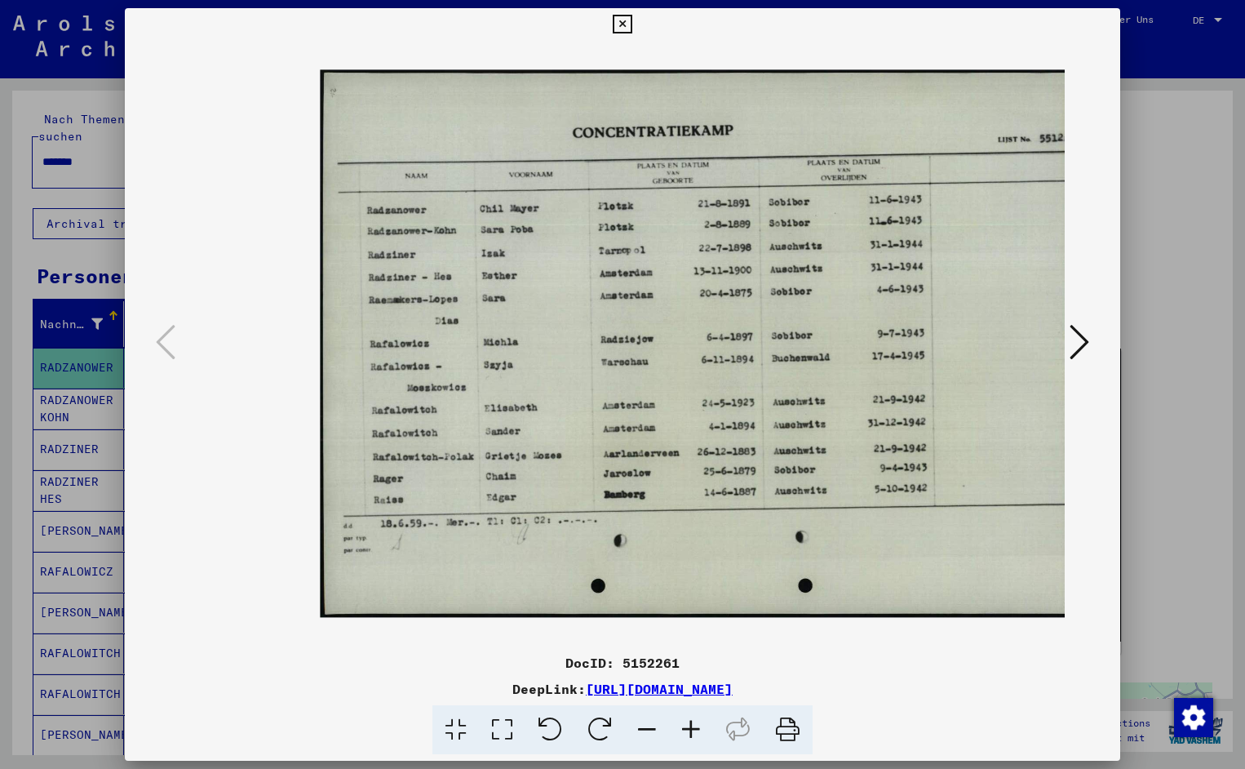
click at [699, 725] on icon at bounding box center [691, 730] width 44 height 50
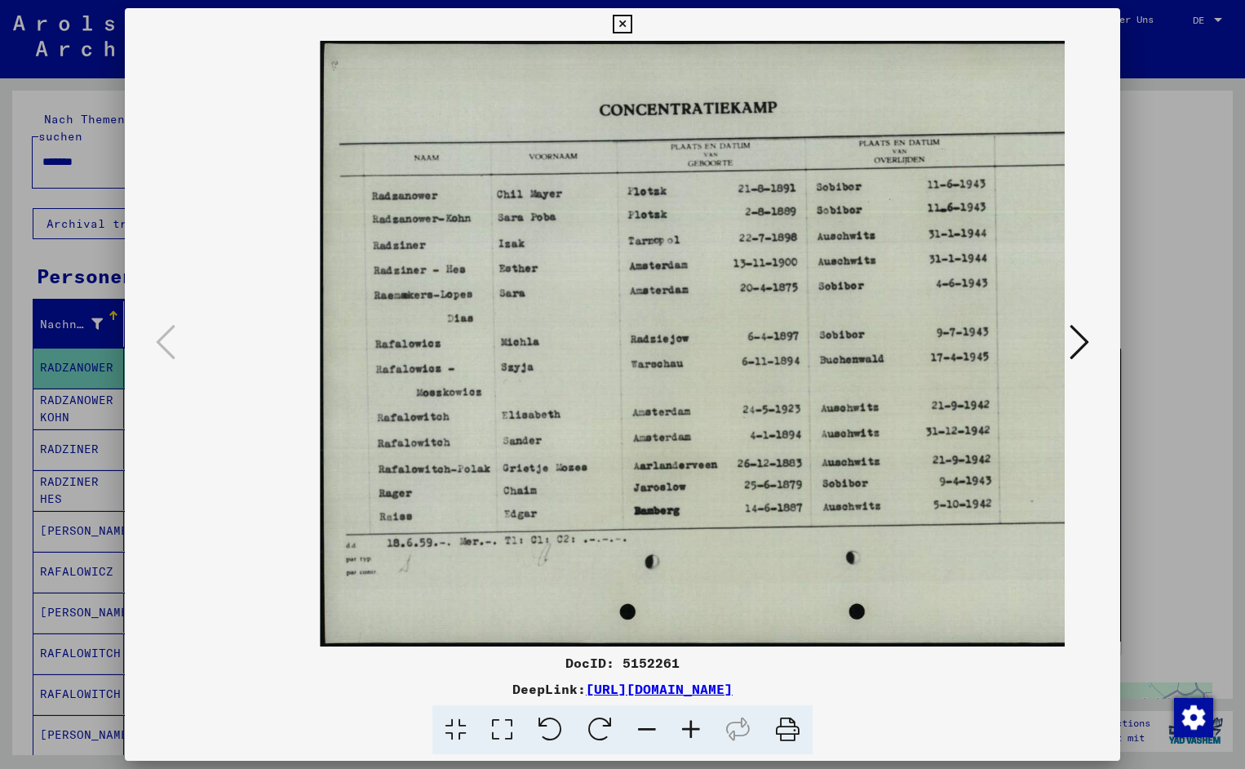
click at [699, 725] on icon at bounding box center [691, 730] width 44 height 50
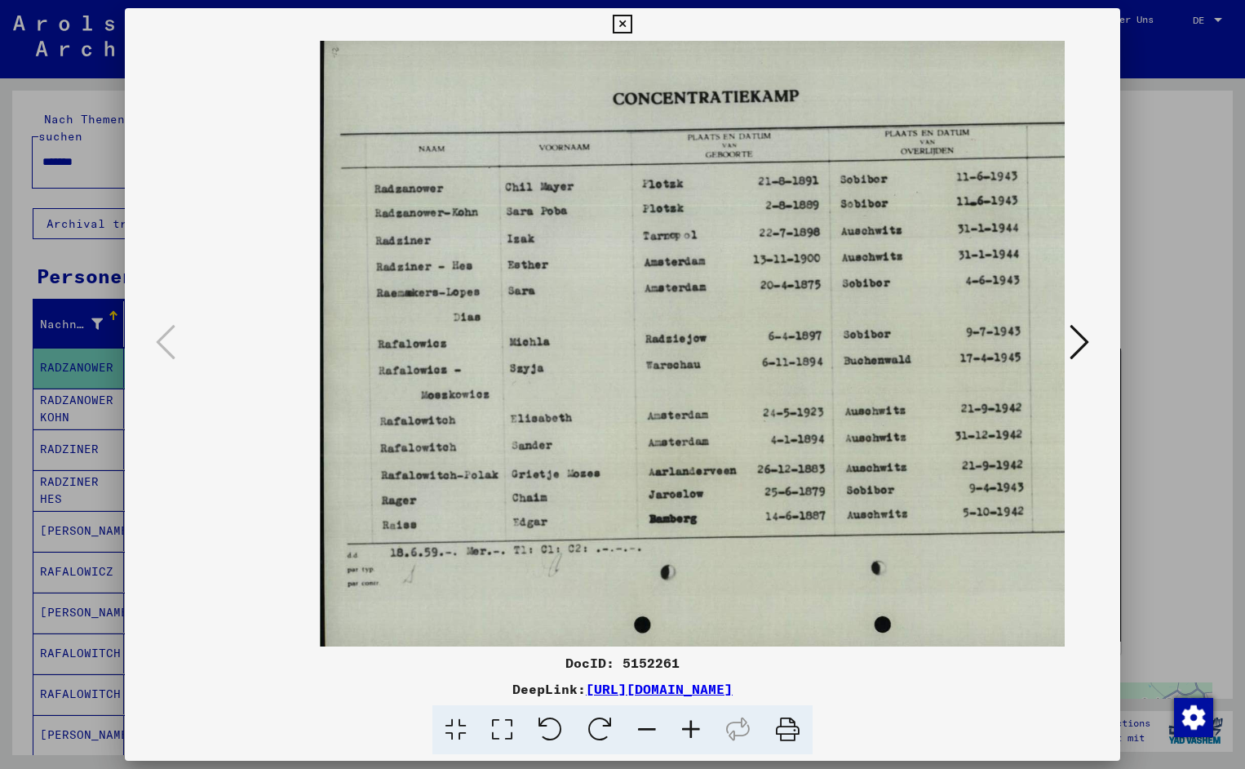
click at [699, 725] on icon at bounding box center [691, 730] width 44 height 50
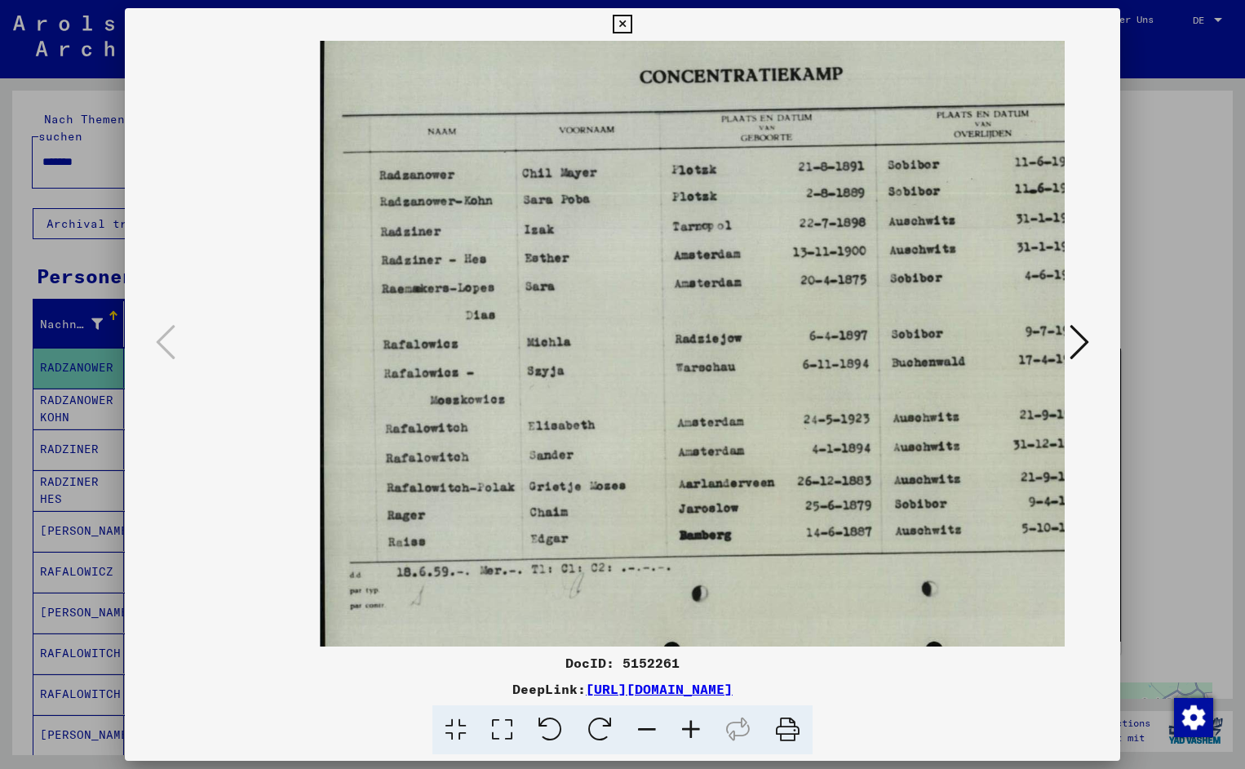
click at [699, 725] on icon at bounding box center [691, 730] width 44 height 50
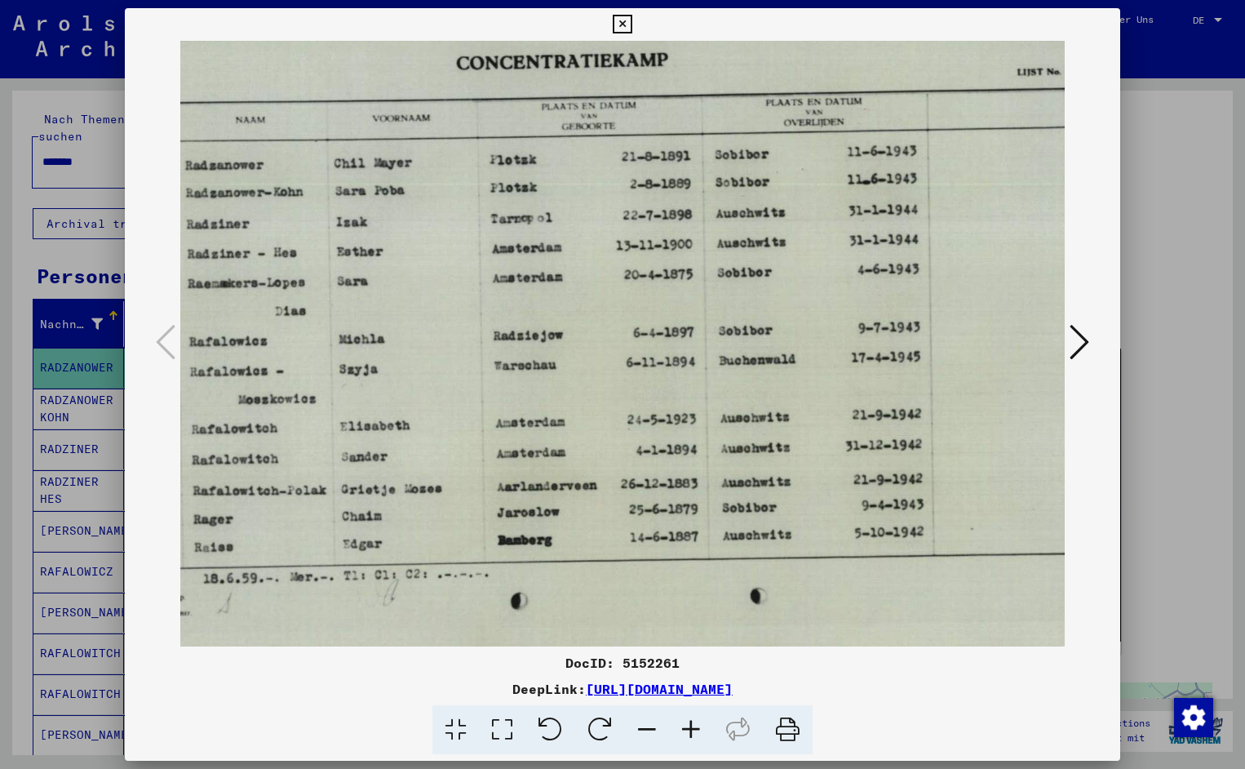
scroll to position [2, 193]
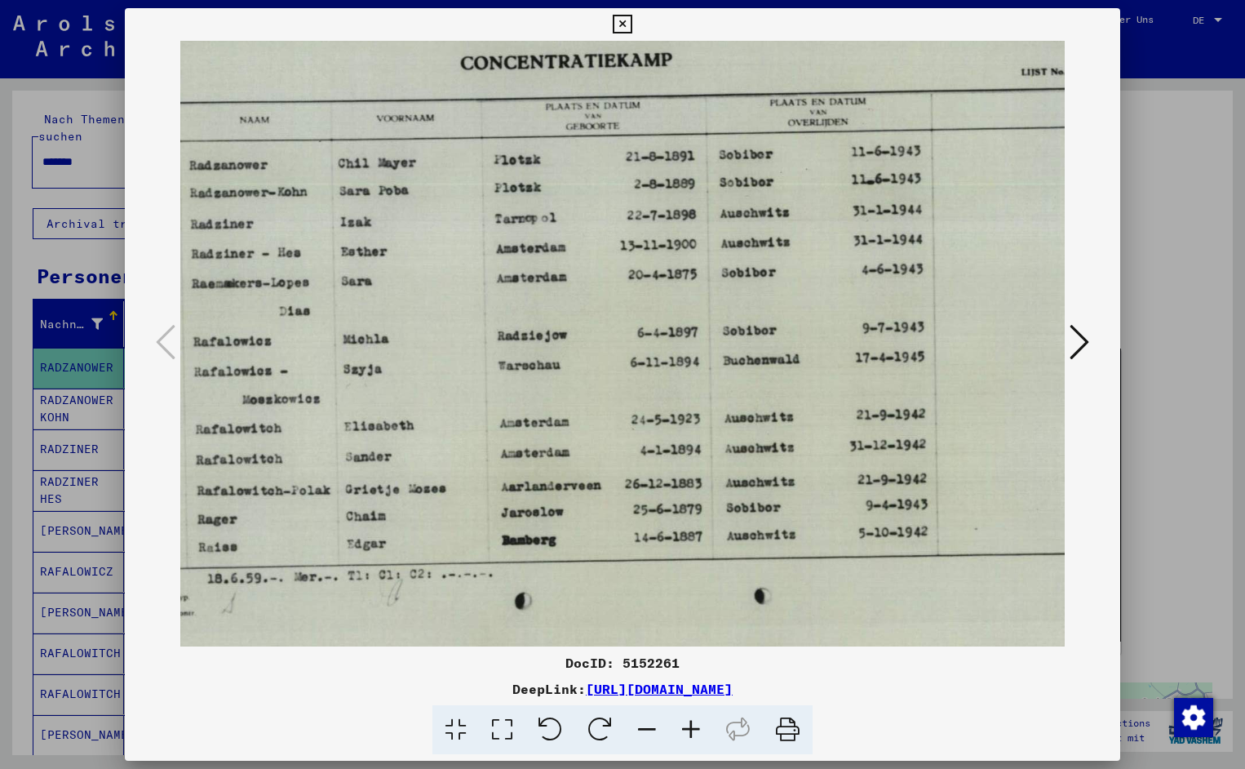
drag, startPoint x: 838, startPoint y: 421, endPoint x: 646, endPoint y: 437, distance: 193.2
click at [637, 34] on button at bounding box center [622, 24] width 29 height 33
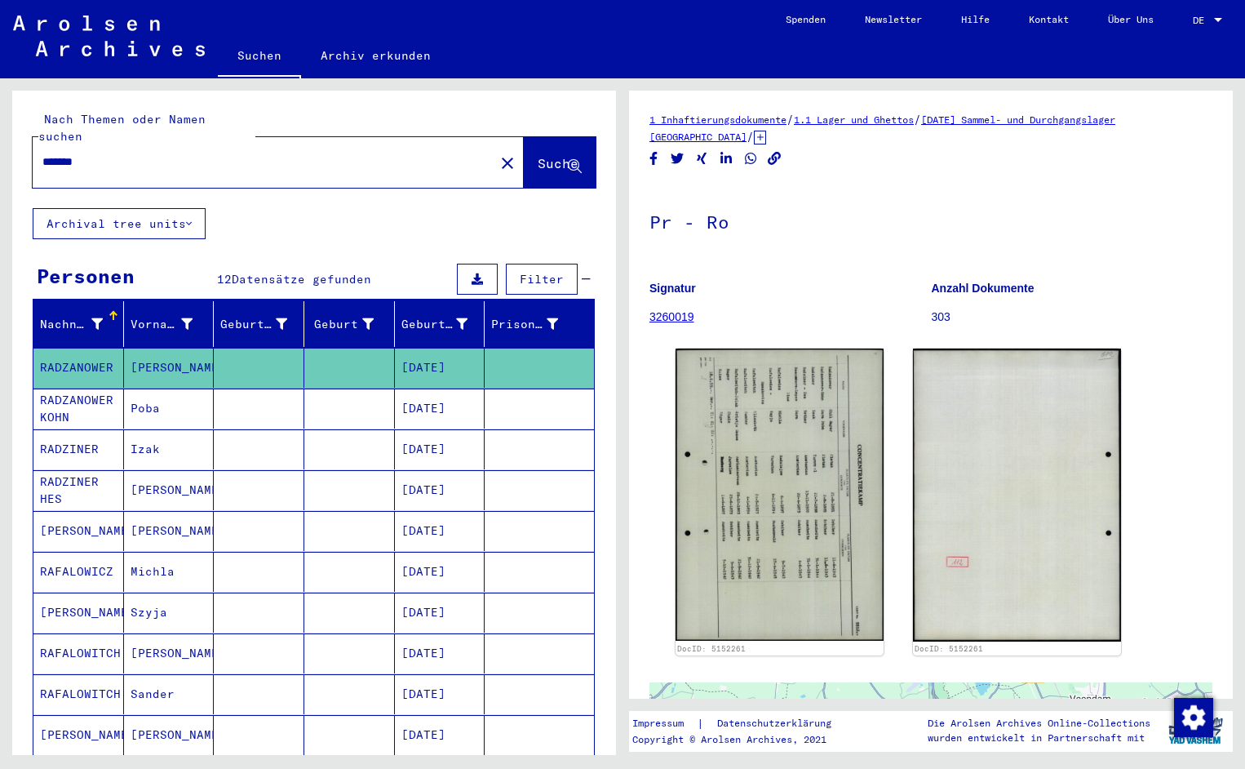
click at [121, 153] on input "*******" at bounding box center [263, 161] width 442 height 17
click at [538, 155] on span "Suche" at bounding box center [558, 163] width 41 height 16
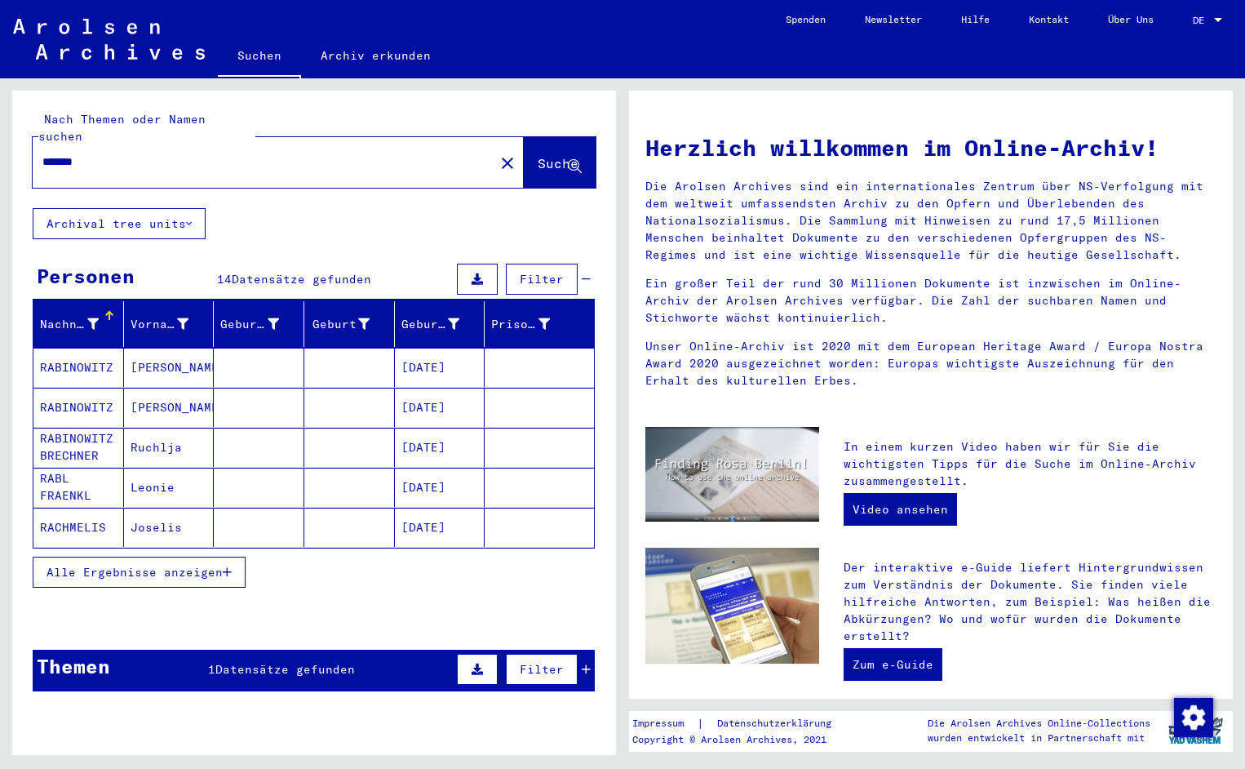
click at [109, 348] on mat-cell "RABINOWITZ" at bounding box center [78, 367] width 91 height 39
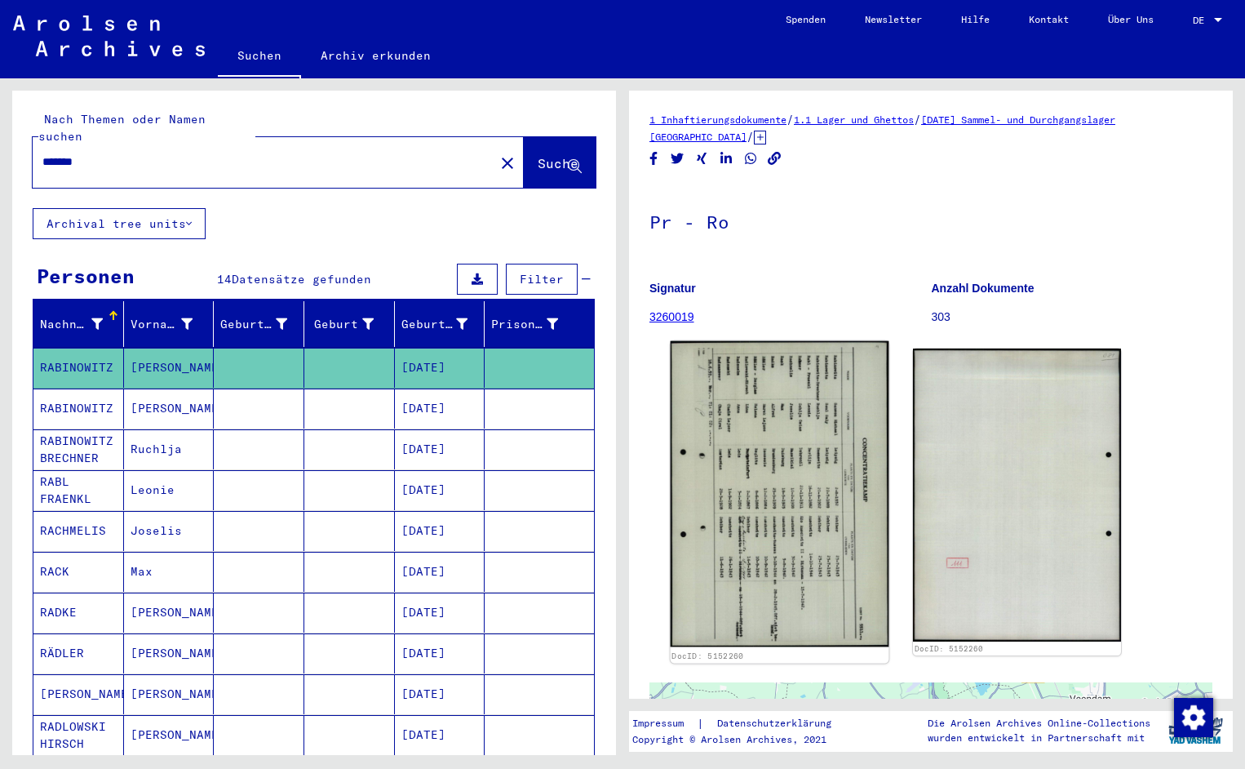
click at [740, 426] on img at bounding box center [780, 494] width 219 height 306
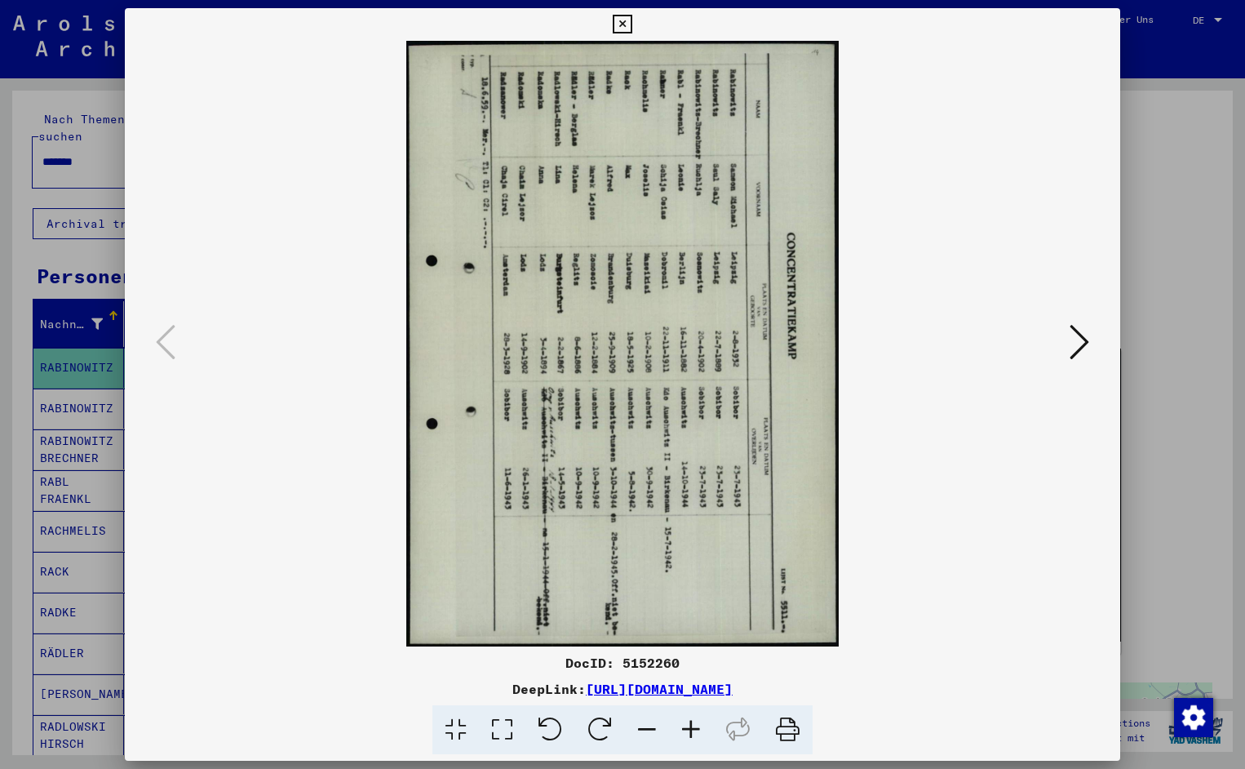
click at [555, 722] on icon at bounding box center [551, 730] width 50 height 50
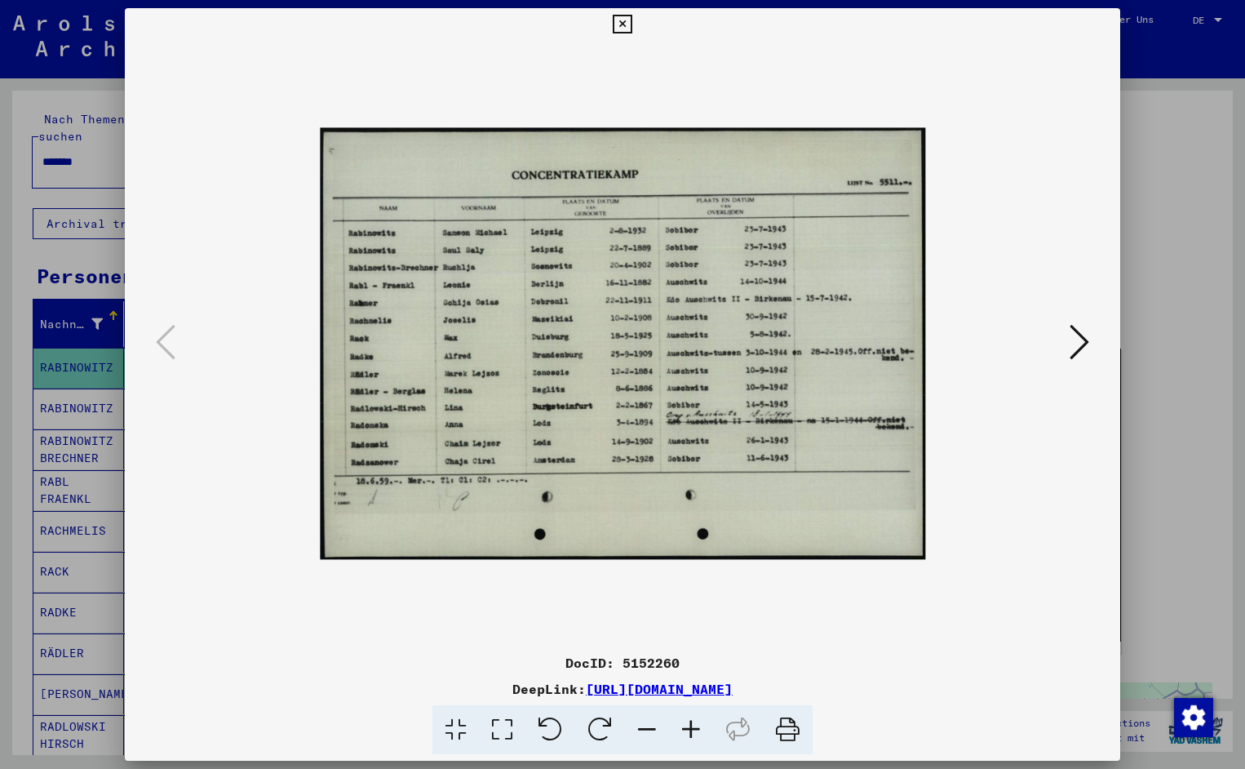
click at [689, 731] on icon at bounding box center [691, 730] width 44 height 50
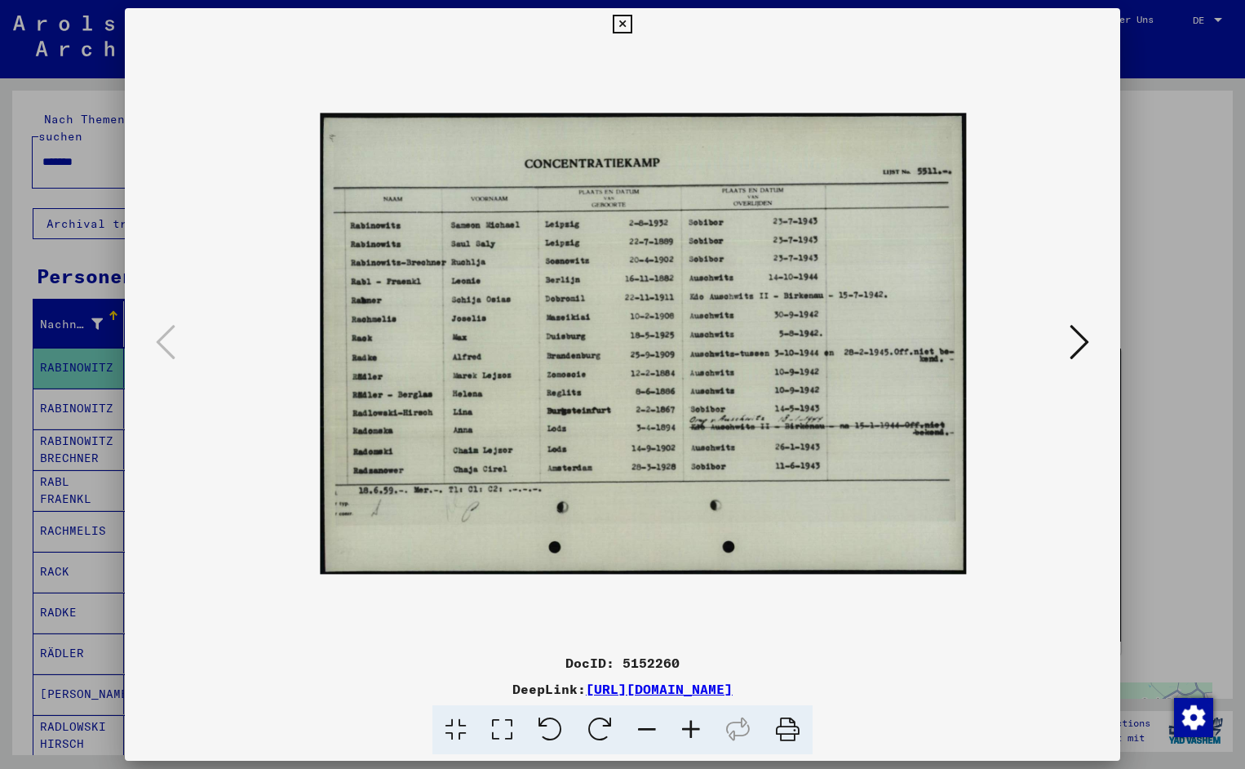
click at [689, 731] on icon at bounding box center [691, 730] width 44 height 50
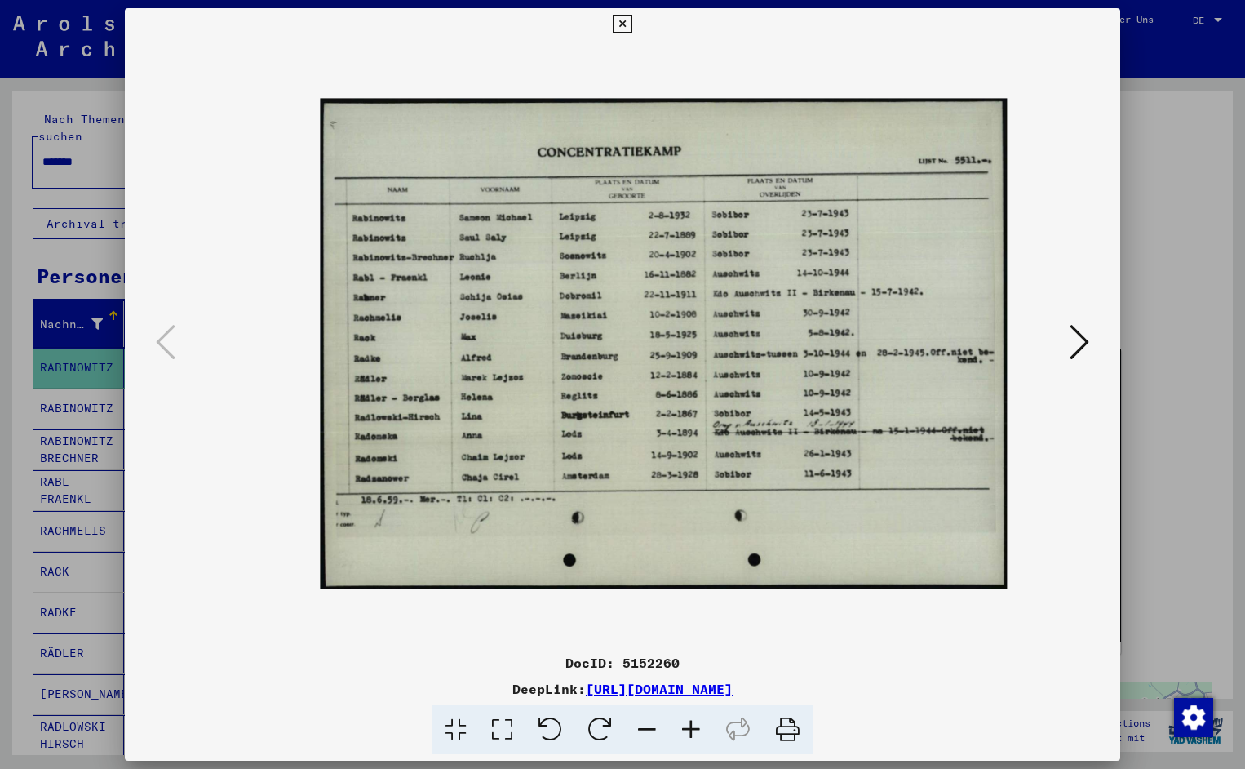
click at [689, 731] on icon at bounding box center [691, 730] width 44 height 50
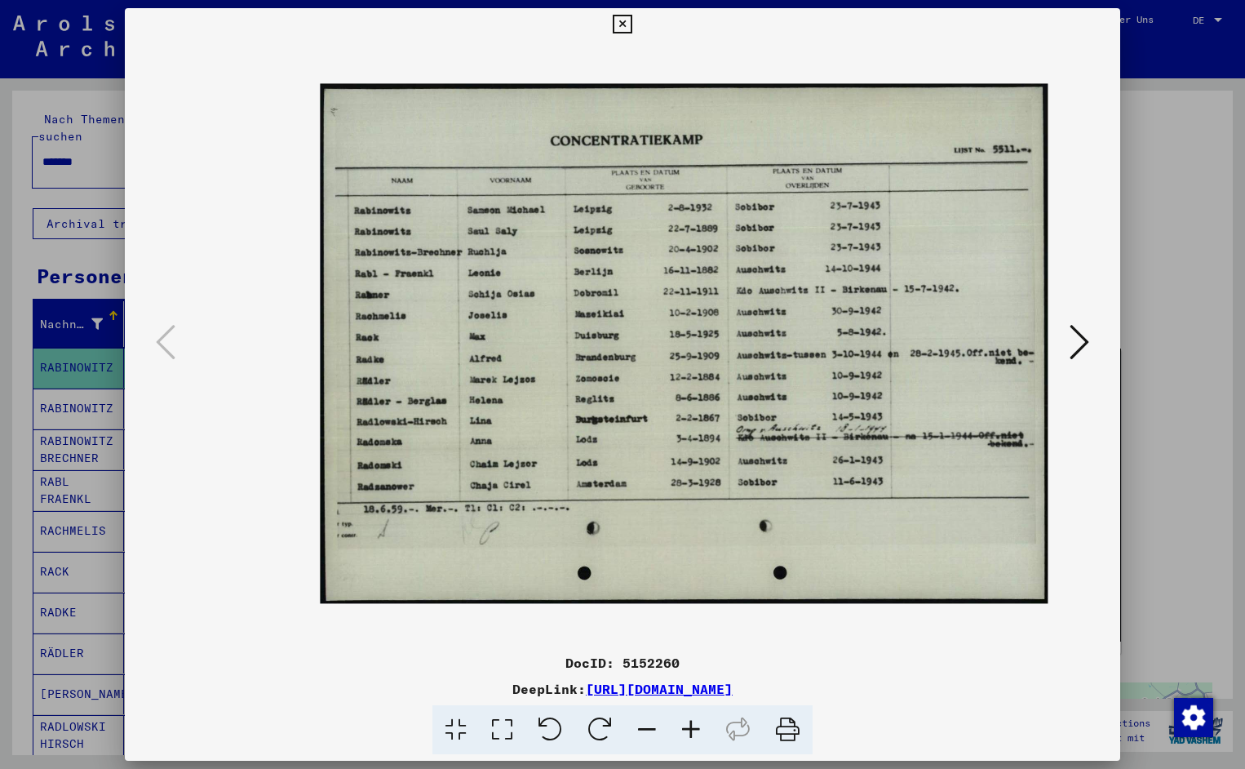
click at [689, 731] on icon at bounding box center [691, 730] width 44 height 50
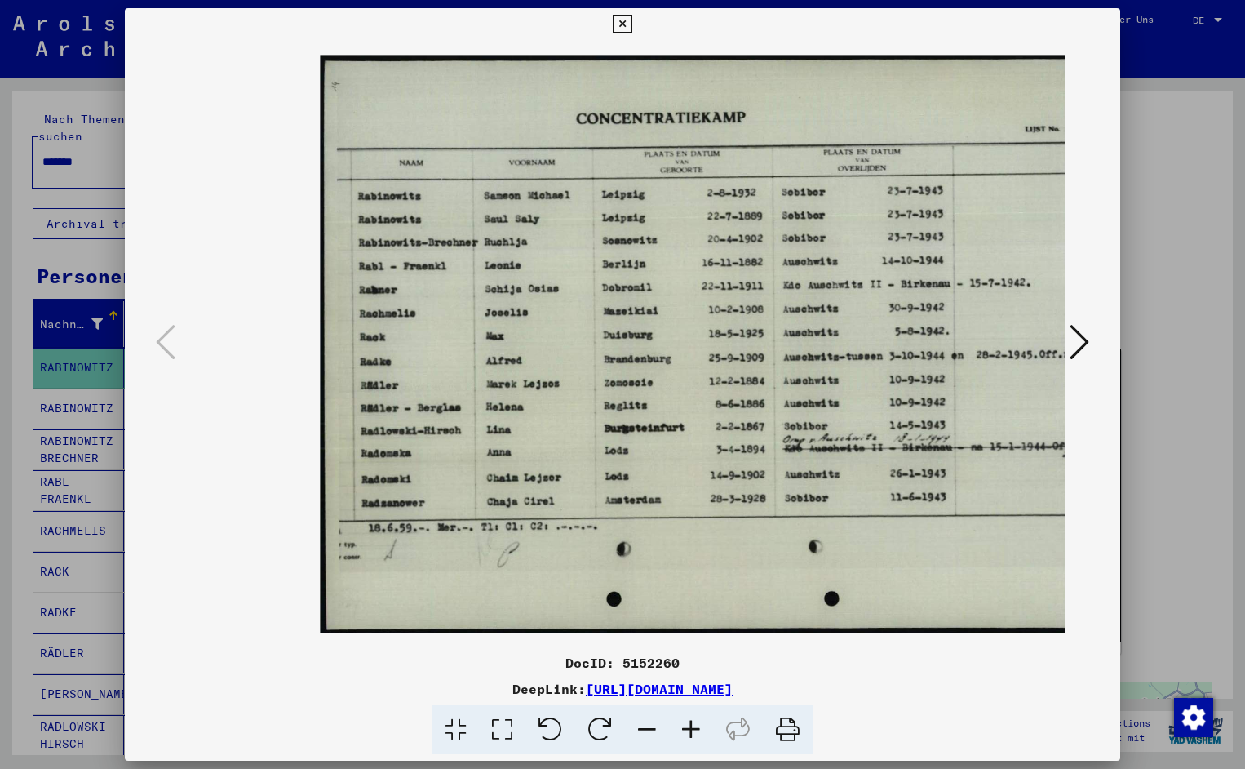
click at [689, 726] on icon at bounding box center [691, 730] width 44 height 50
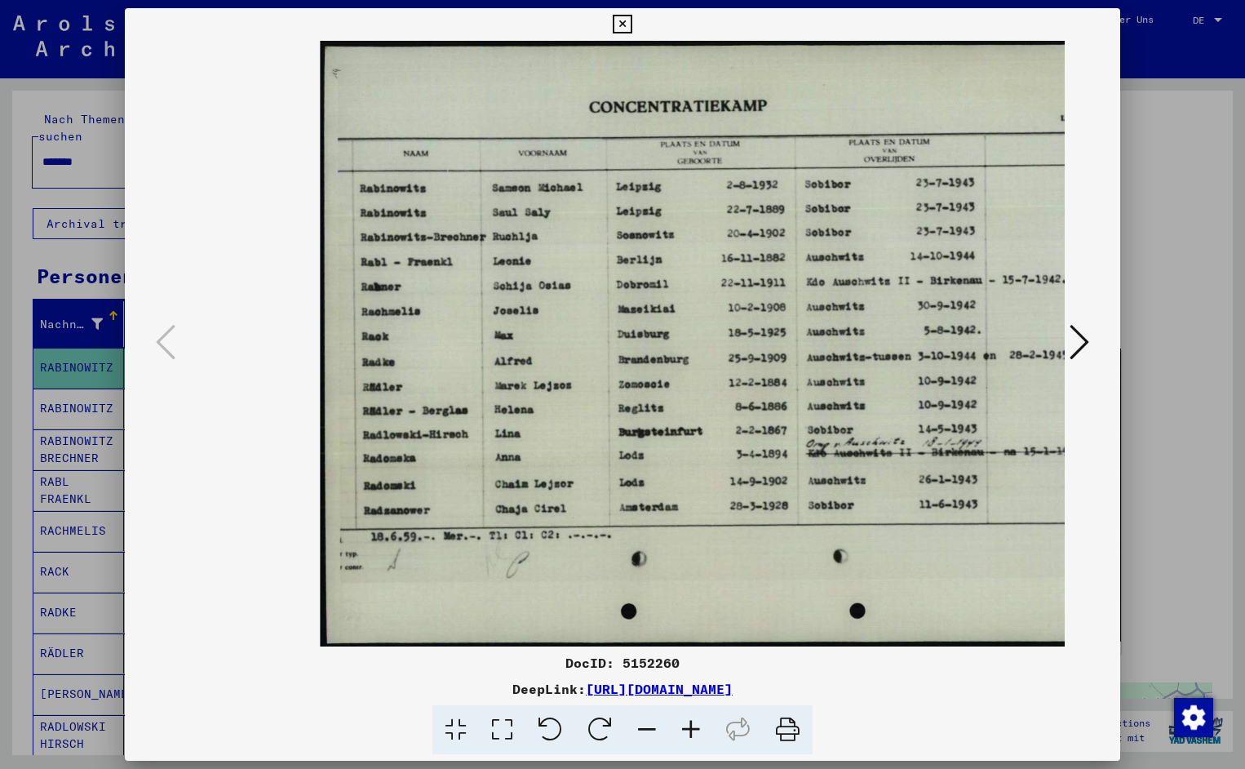
click at [689, 725] on icon at bounding box center [691, 730] width 44 height 50
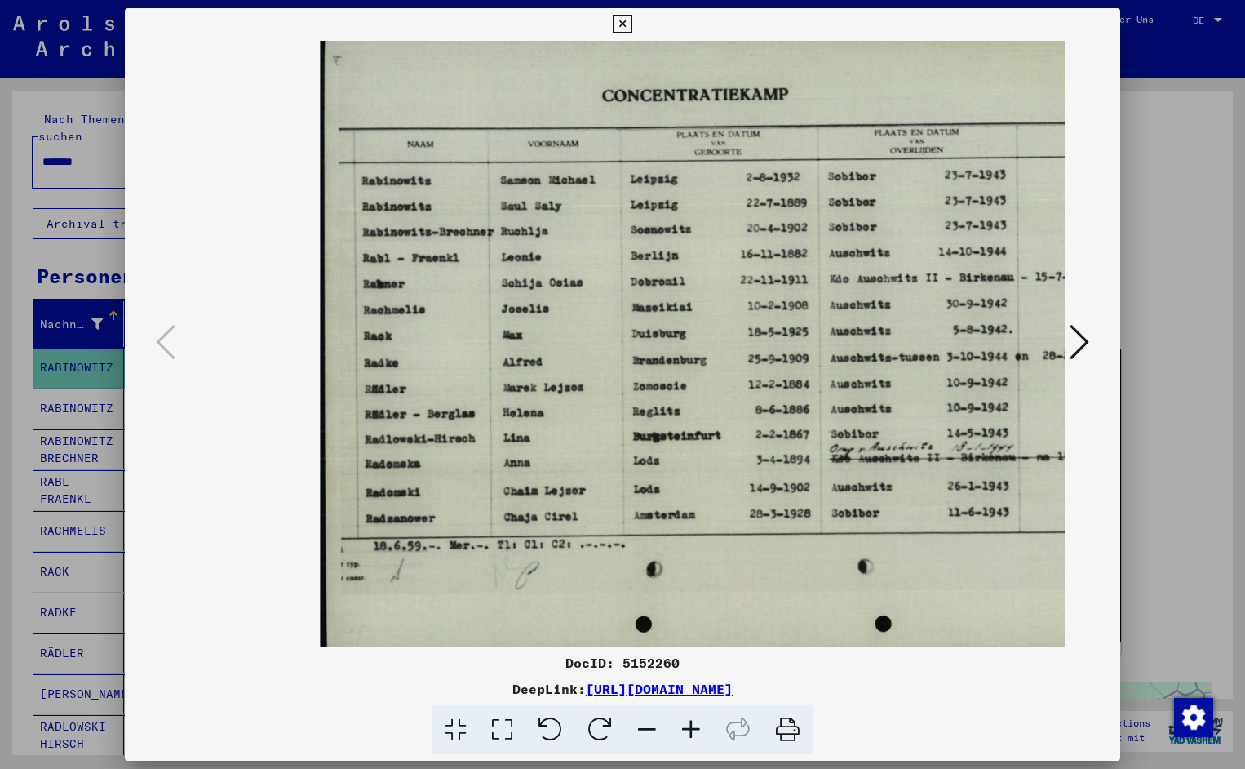
click at [689, 725] on icon at bounding box center [691, 730] width 44 height 50
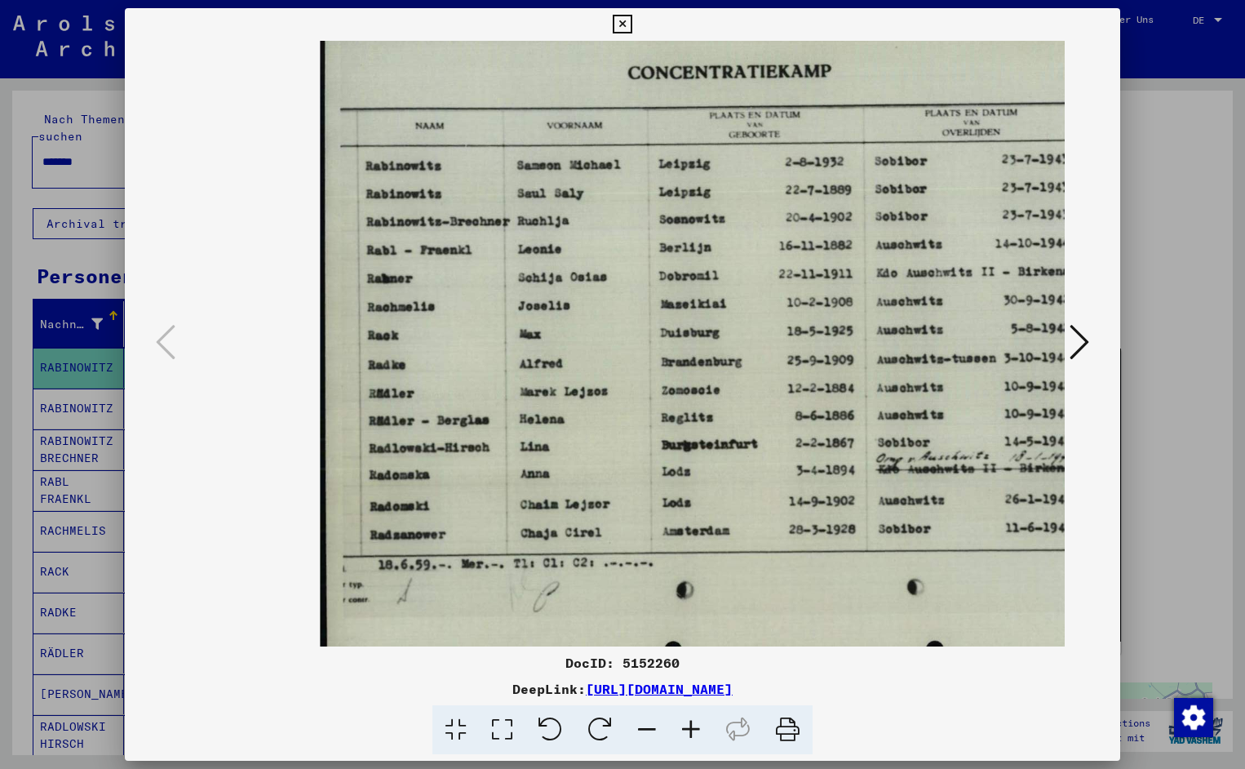
click at [689, 725] on icon at bounding box center [691, 730] width 44 height 50
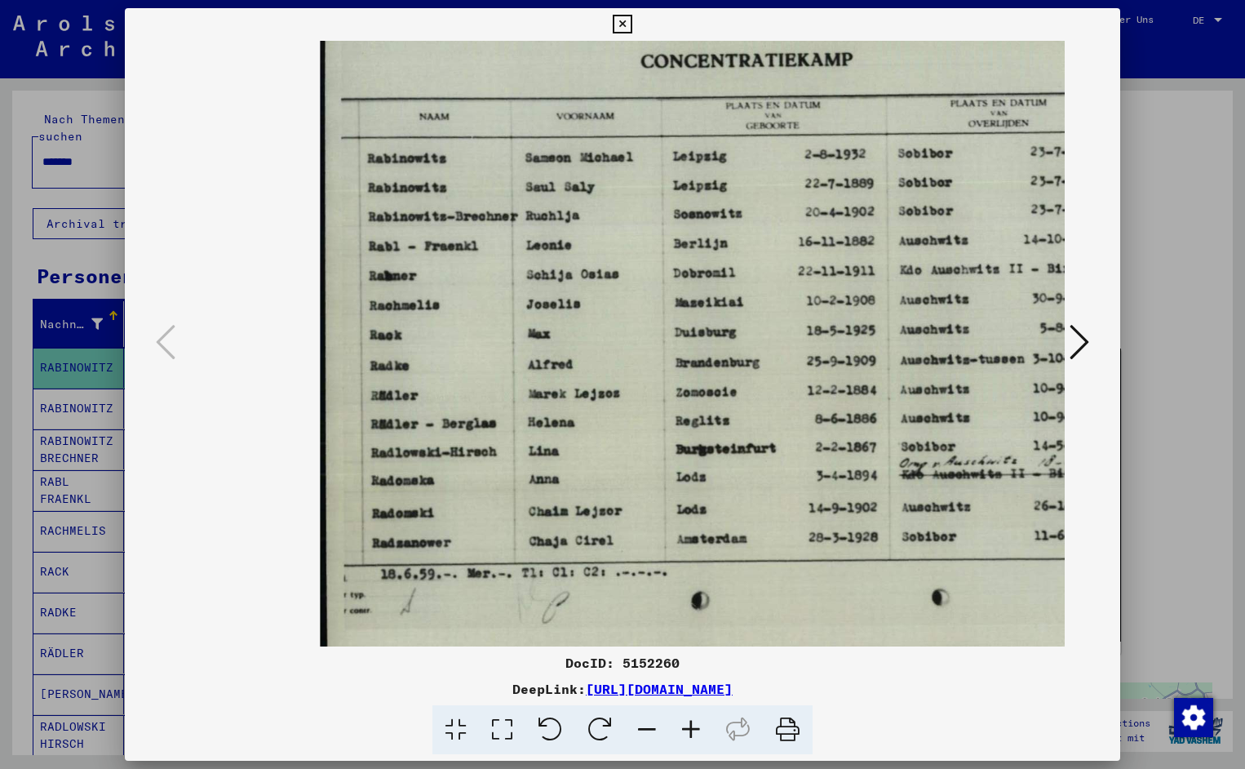
click at [689, 725] on icon at bounding box center [691, 730] width 44 height 50
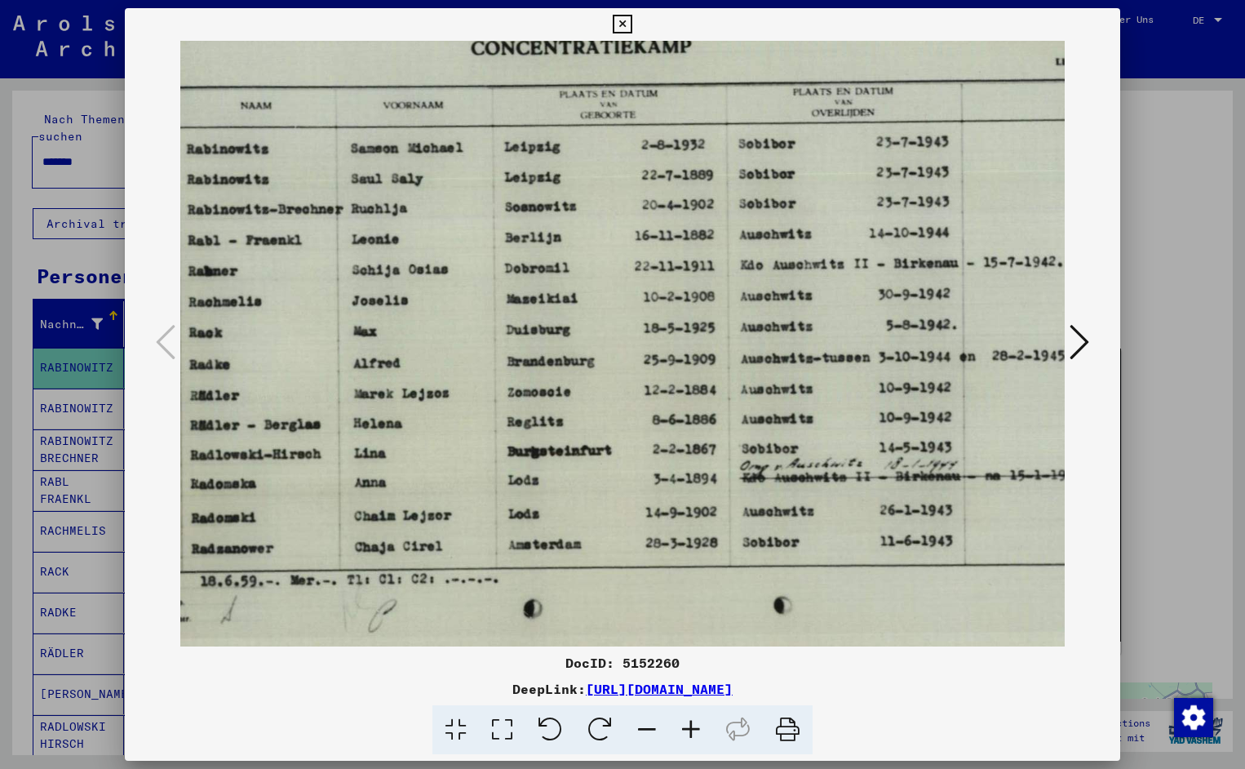
scroll to position [2, 184]
drag, startPoint x: 787, startPoint y: 473, endPoint x: 603, endPoint y: 470, distance: 183.6
click at [632, 26] on icon at bounding box center [622, 25] width 19 height 20
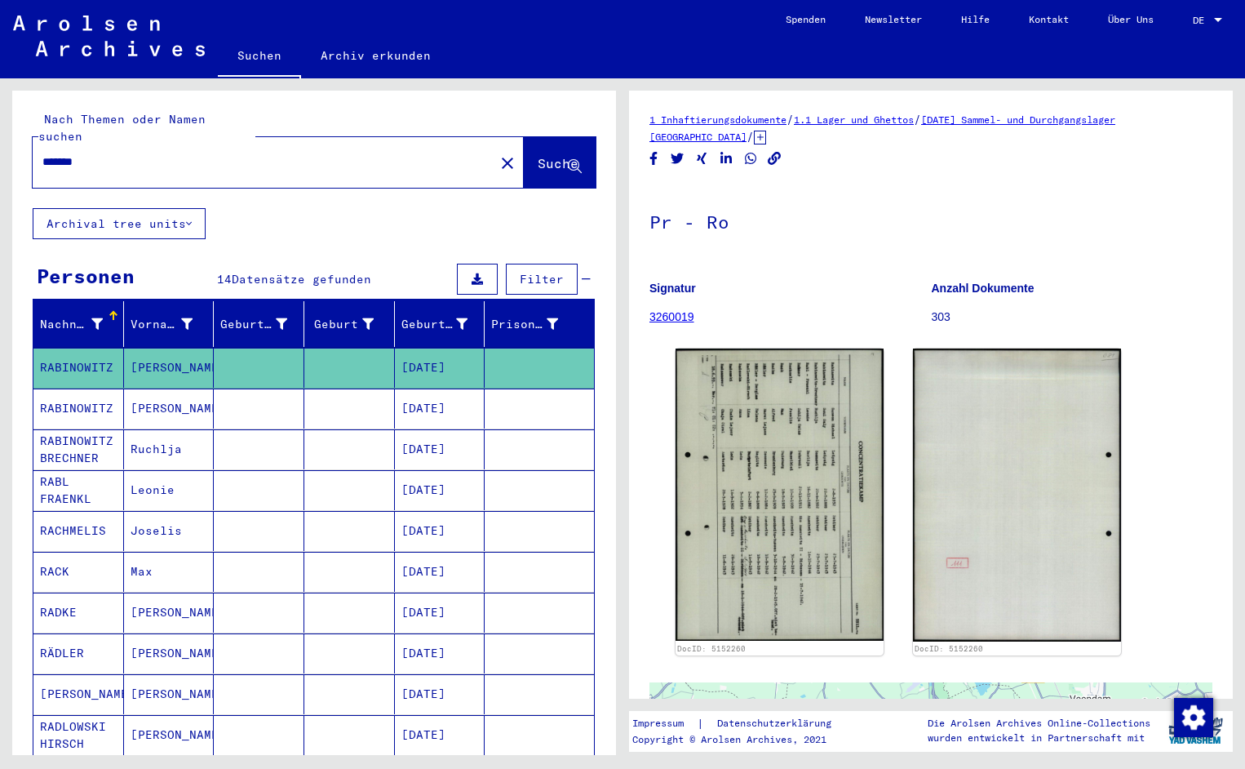
click at [115, 153] on input "*******" at bounding box center [263, 161] width 442 height 17
click at [538, 155] on span "Suche" at bounding box center [558, 163] width 41 height 16
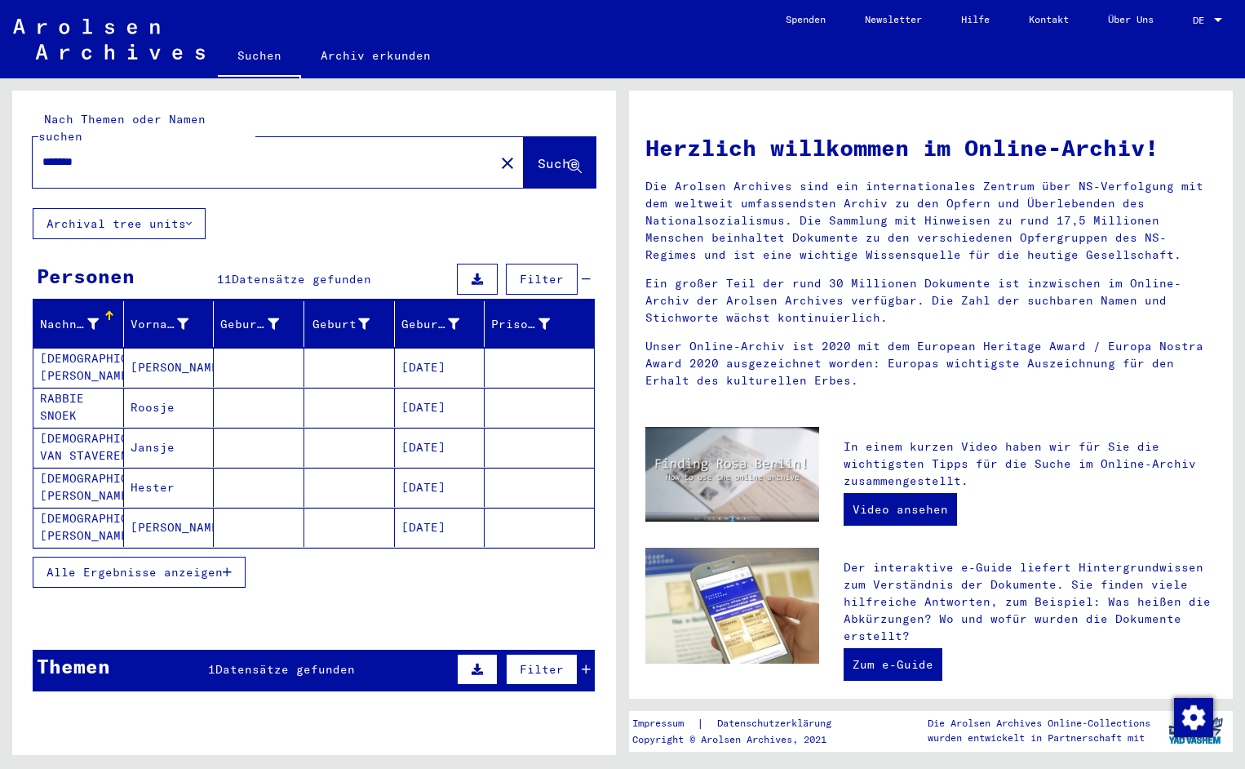
click at [60, 363] on mat-cell "[DEMOGRAPHIC_DATA][PERSON_NAME]" at bounding box center [78, 367] width 91 height 39
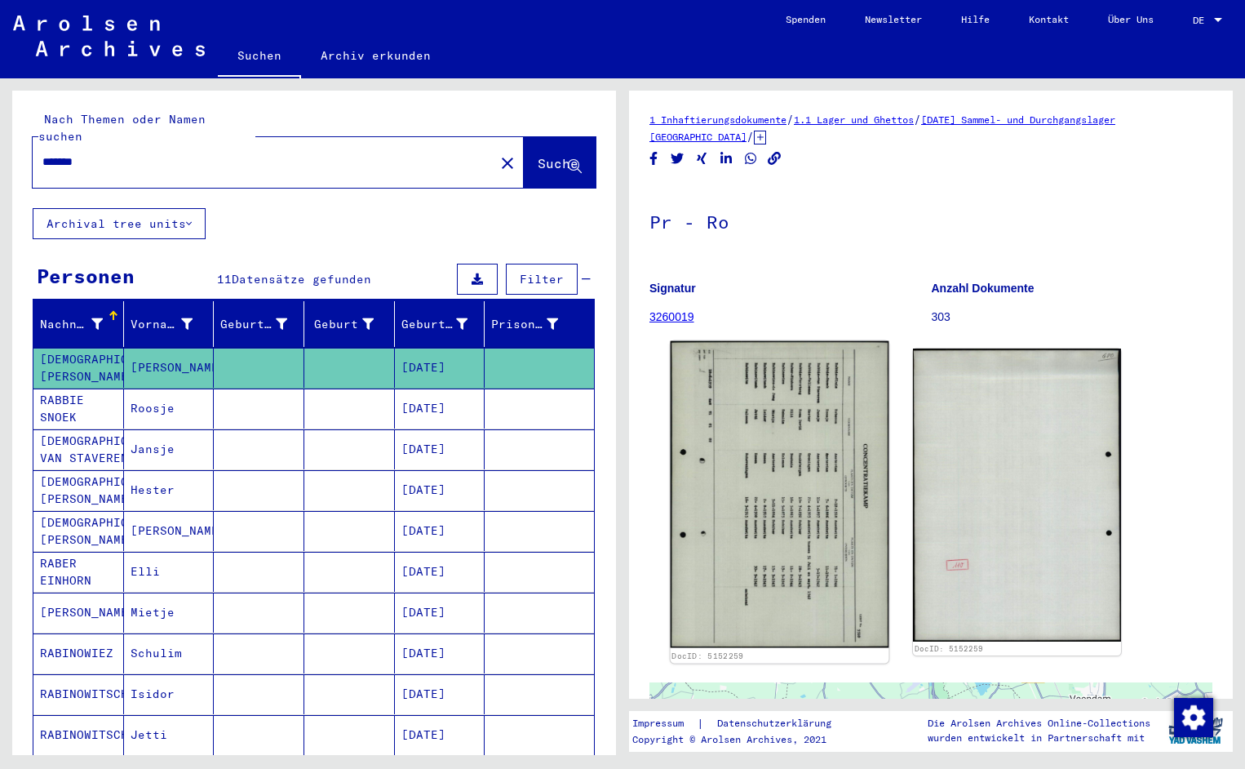
click at [712, 447] on img at bounding box center [780, 494] width 219 height 307
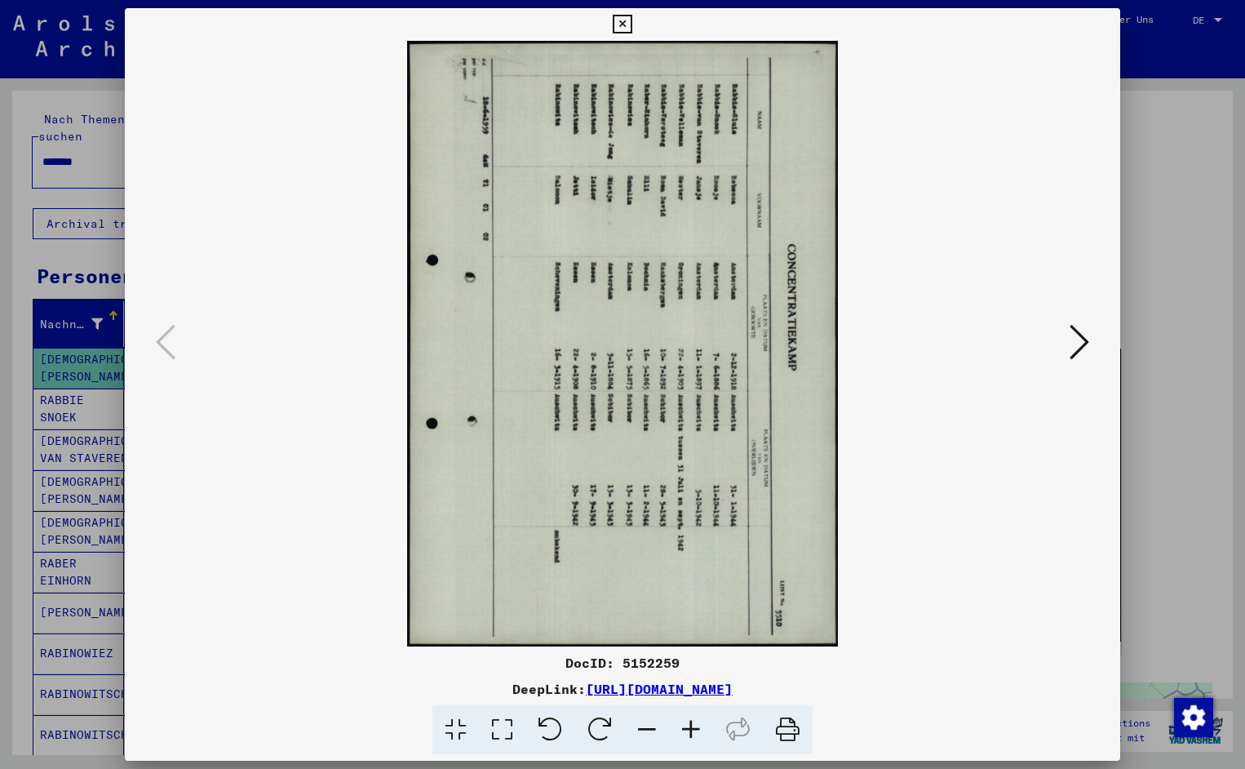
click at [556, 730] on icon at bounding box center [551, 730] width 50 height 50
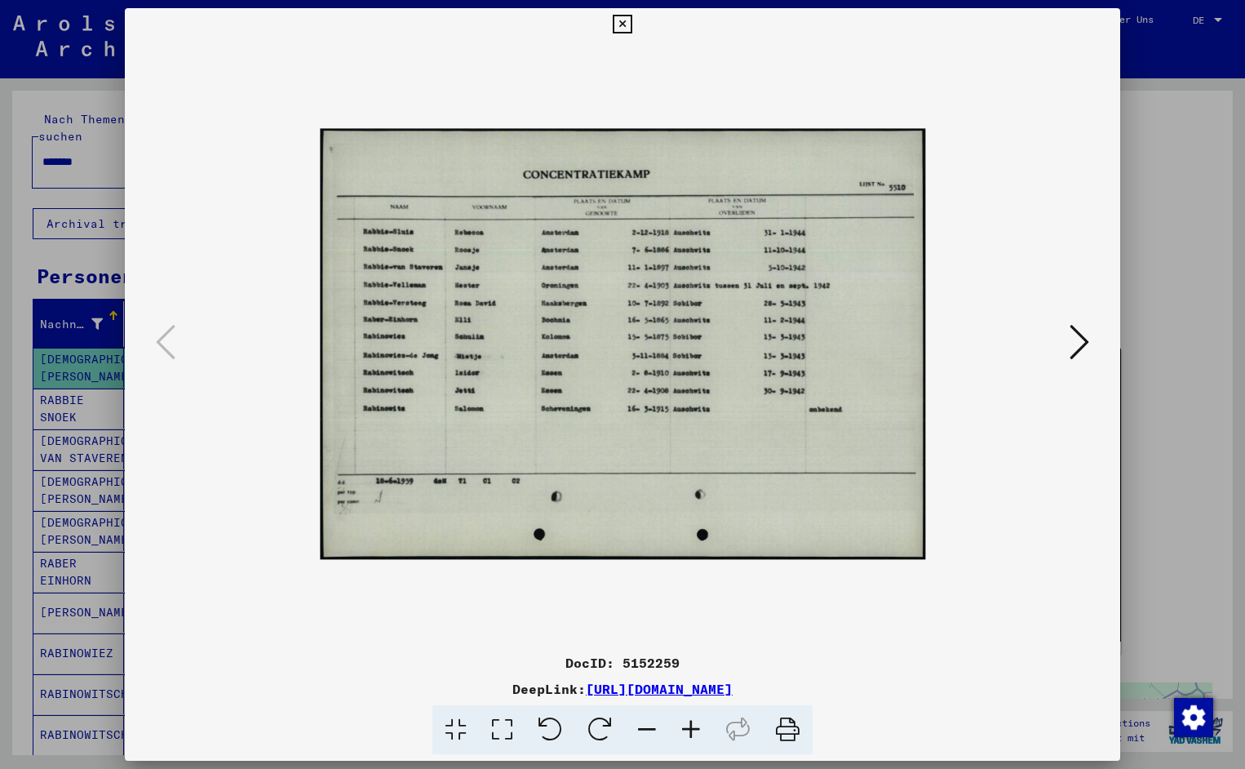
click at [684, 728] on icon at bounding box center [691, 730] width 44 height 50
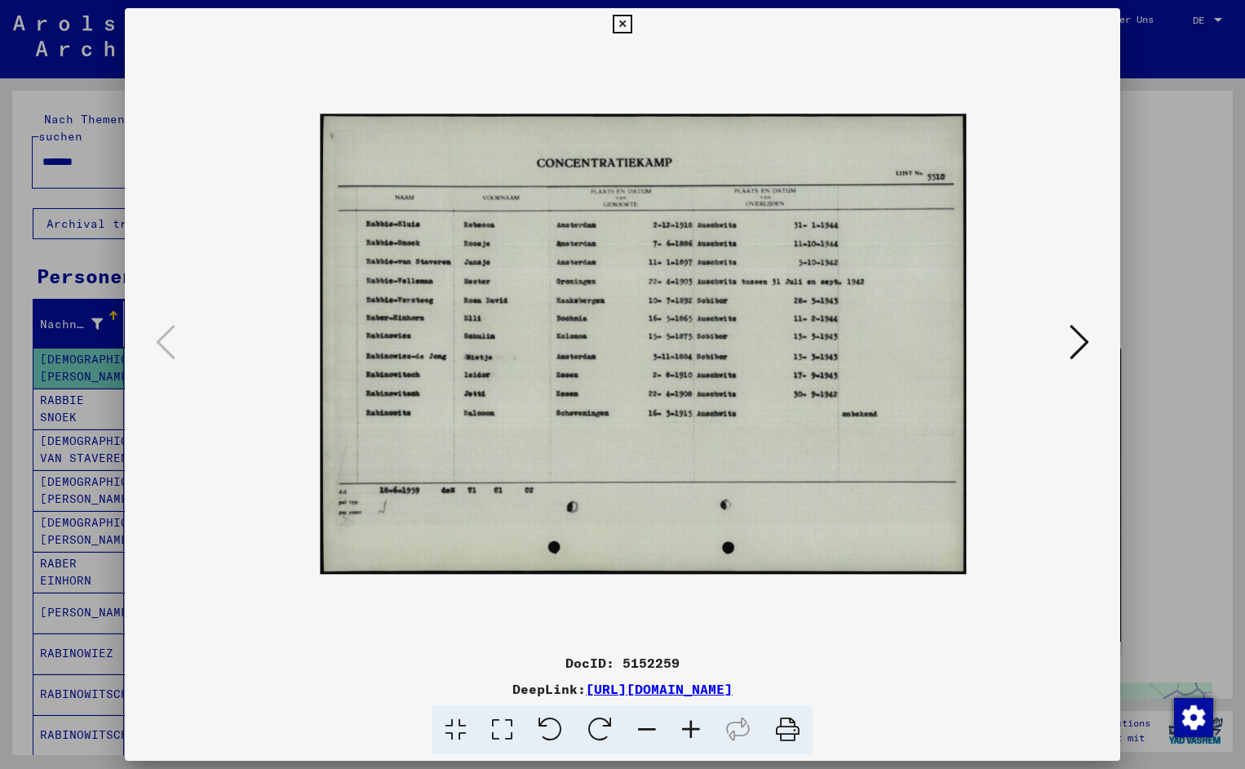
click at [684, 728] on icon at bounding box center [691, 730] width 44 height 50
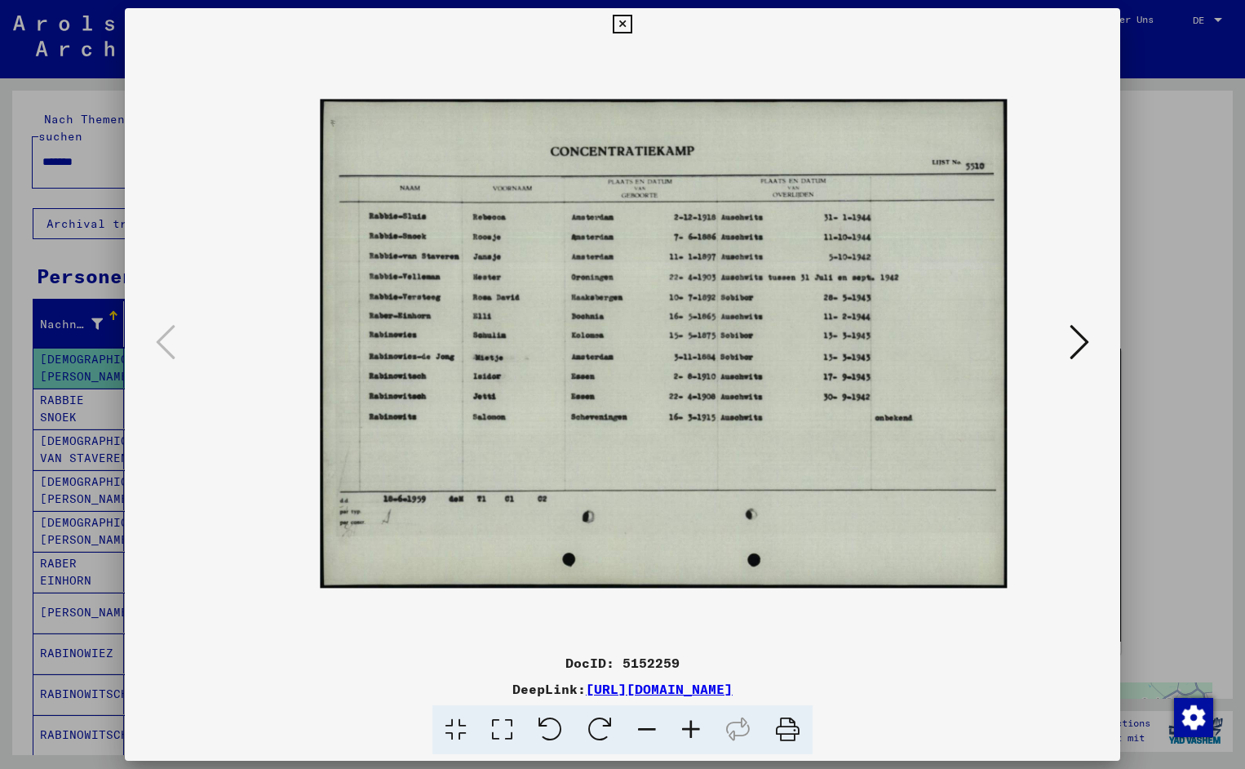
click at [684, 728] on icon at bounding box center [691, 730] width 44 height 50
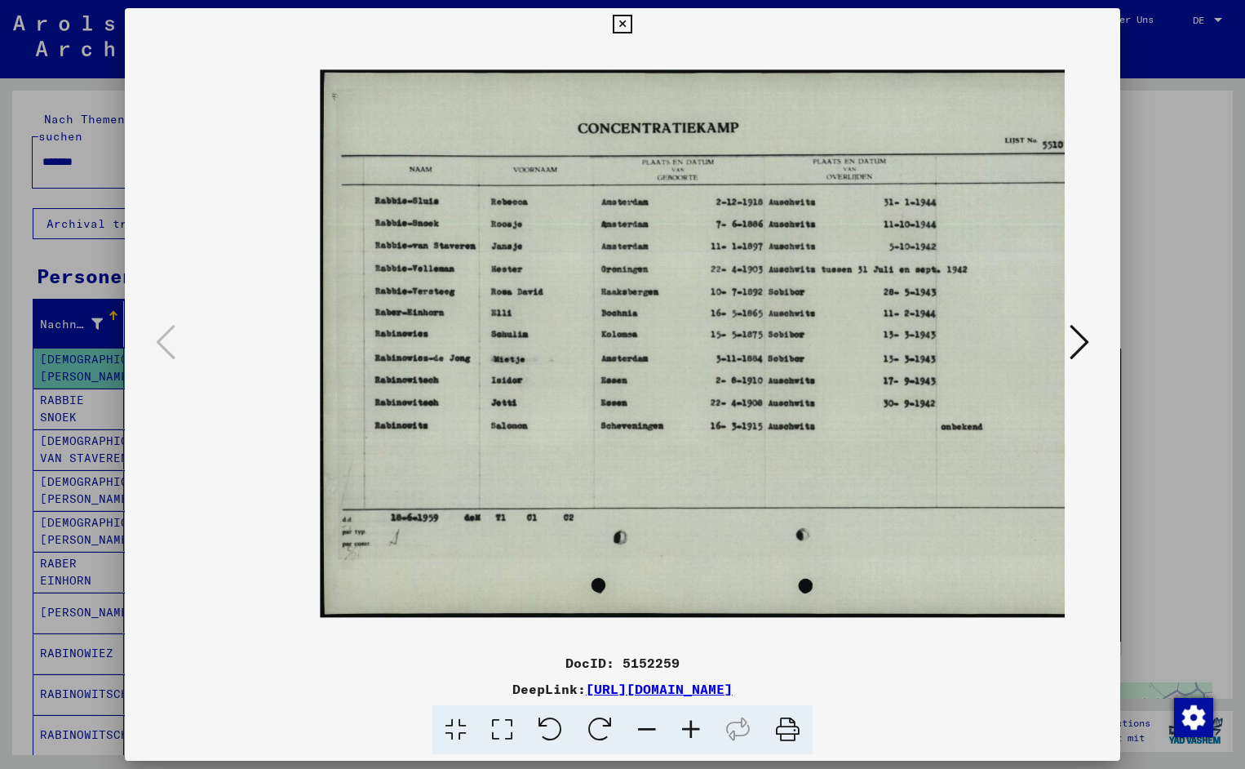
click at [684, 728] on icon at bounding box center [691, 730] width 44 height 50
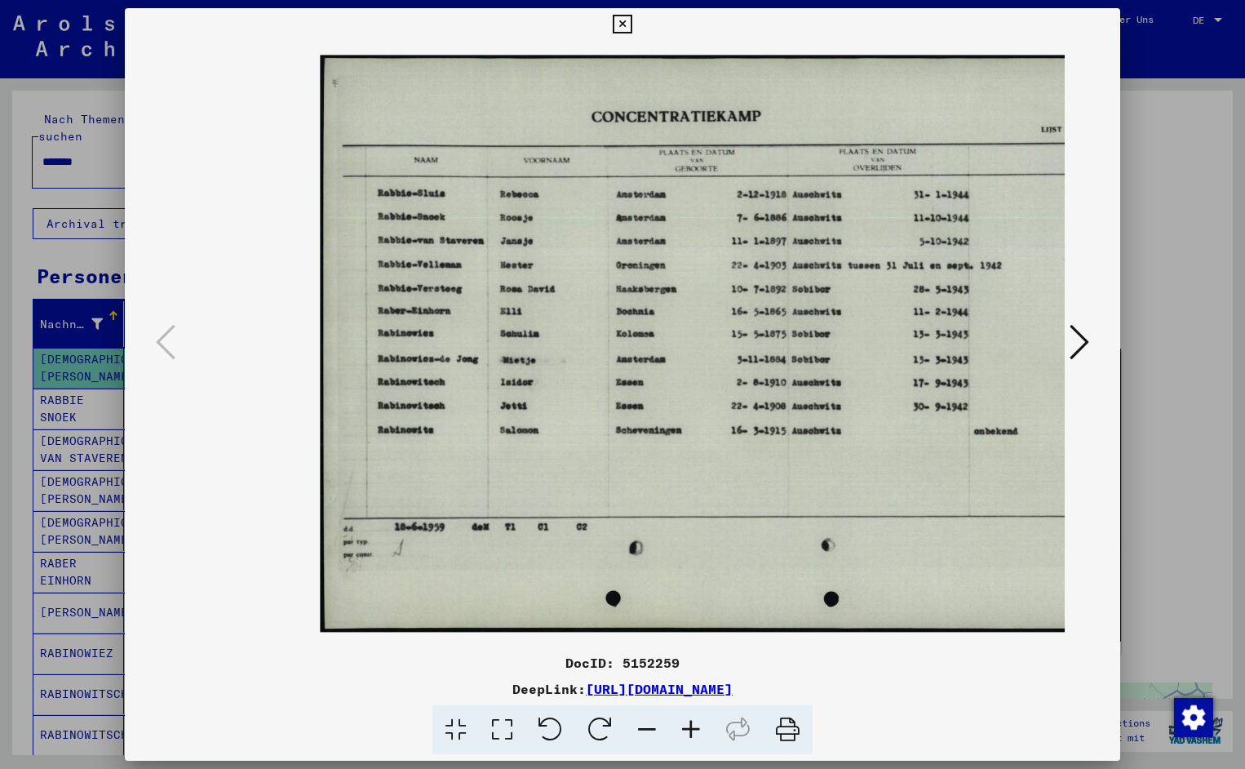
click at [684, 728] on icon at bounding box center [691, 730] width 44 height 50
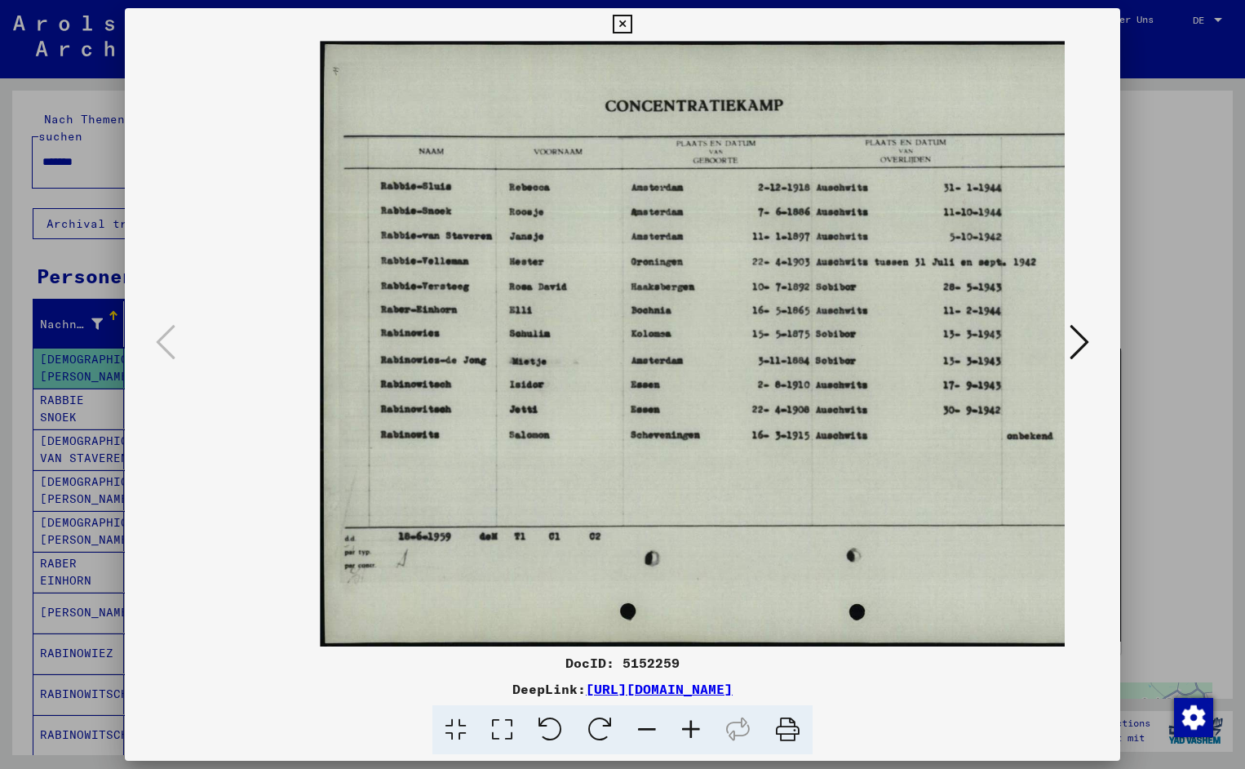
click at [684, 728] on icon at bounding box center [691, 730] width 44 height 50
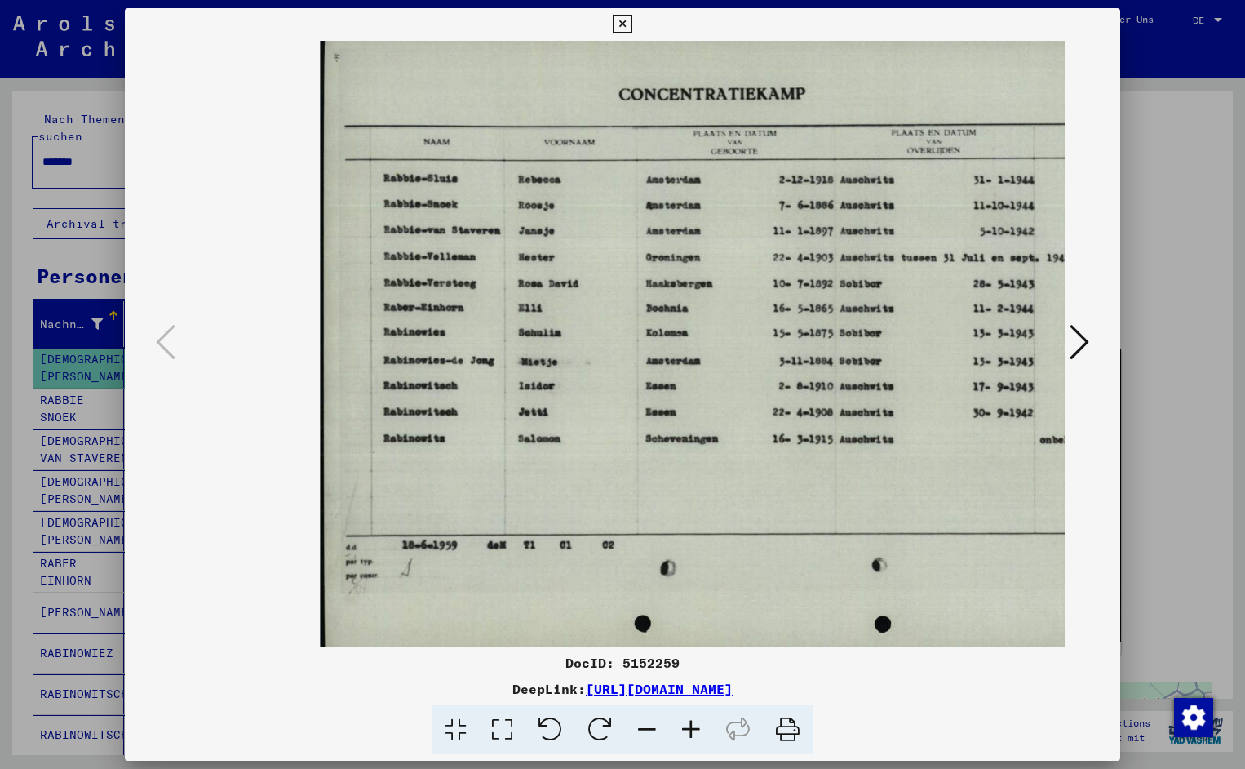
click at [684, 728] on icon at bounding box center [691, 730] width 44 height 50
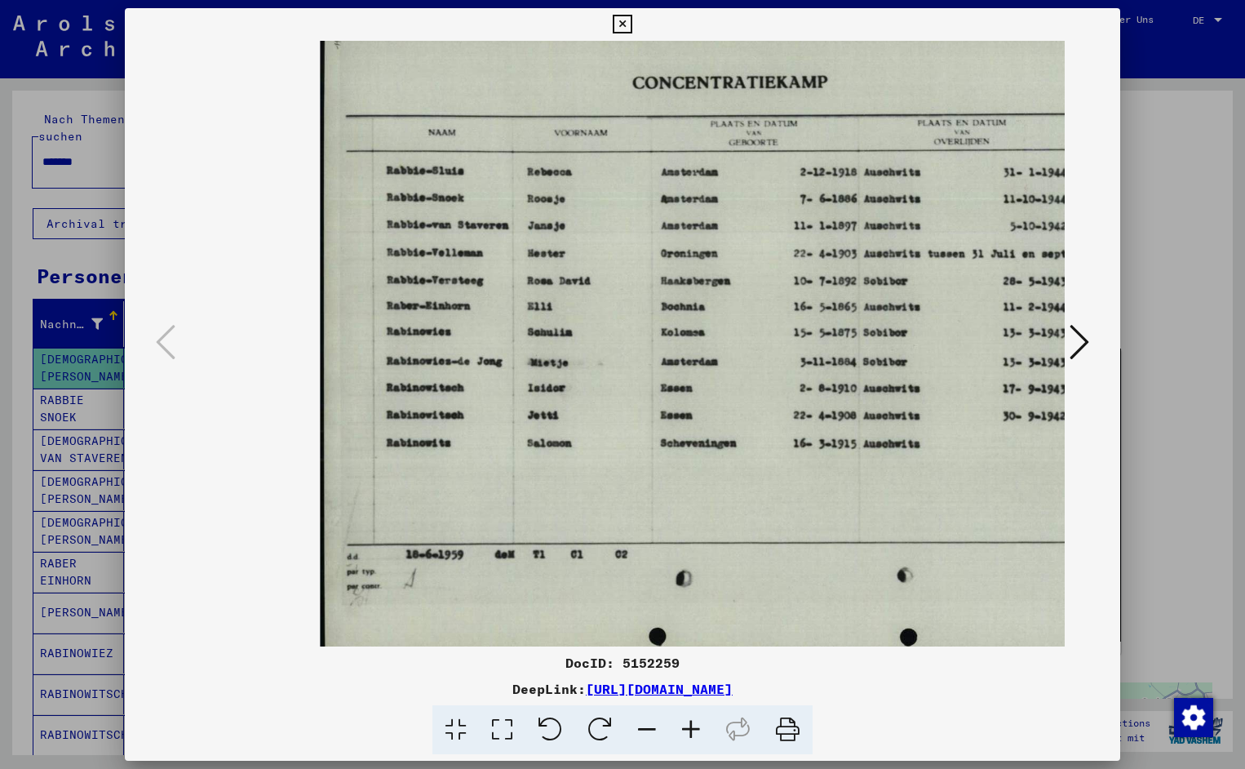
click at [684, 728] on icon at bounding box center [691, 730] width 44 height 50
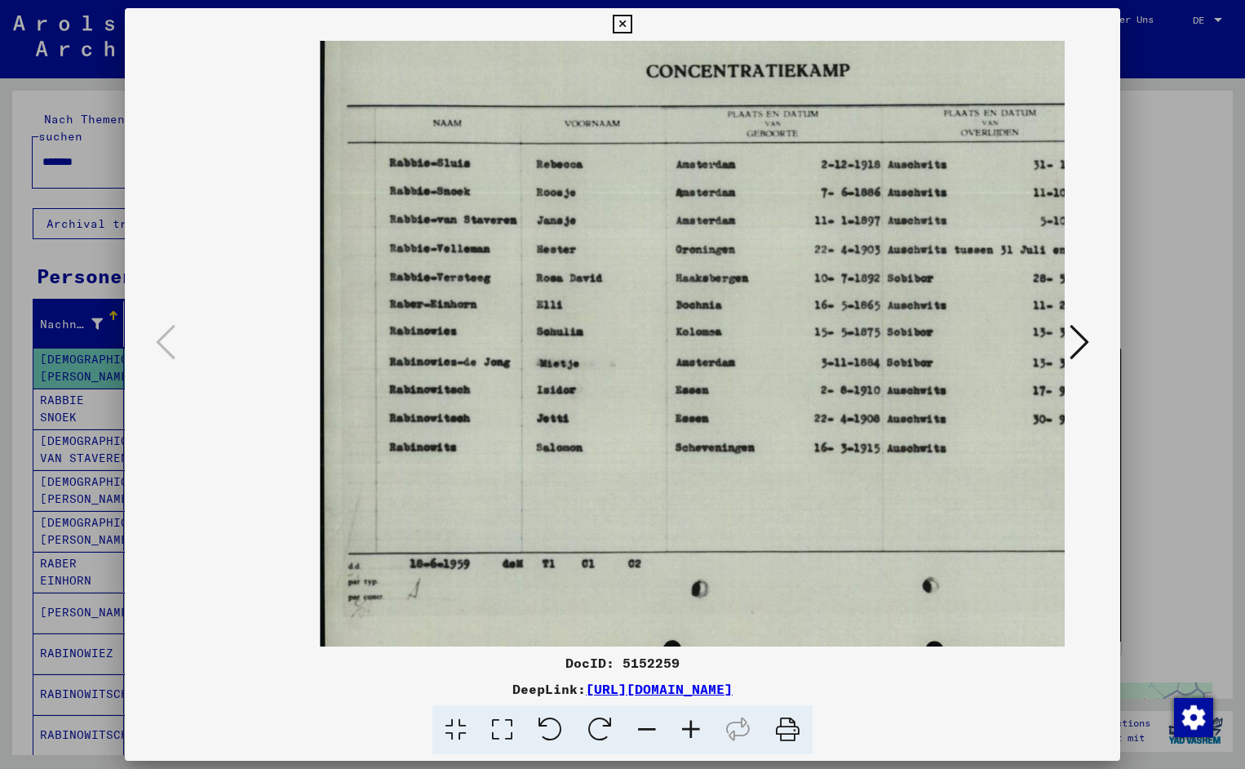
click at [684, 728] on icon at bounding box center [691, 730] width 44 height 50
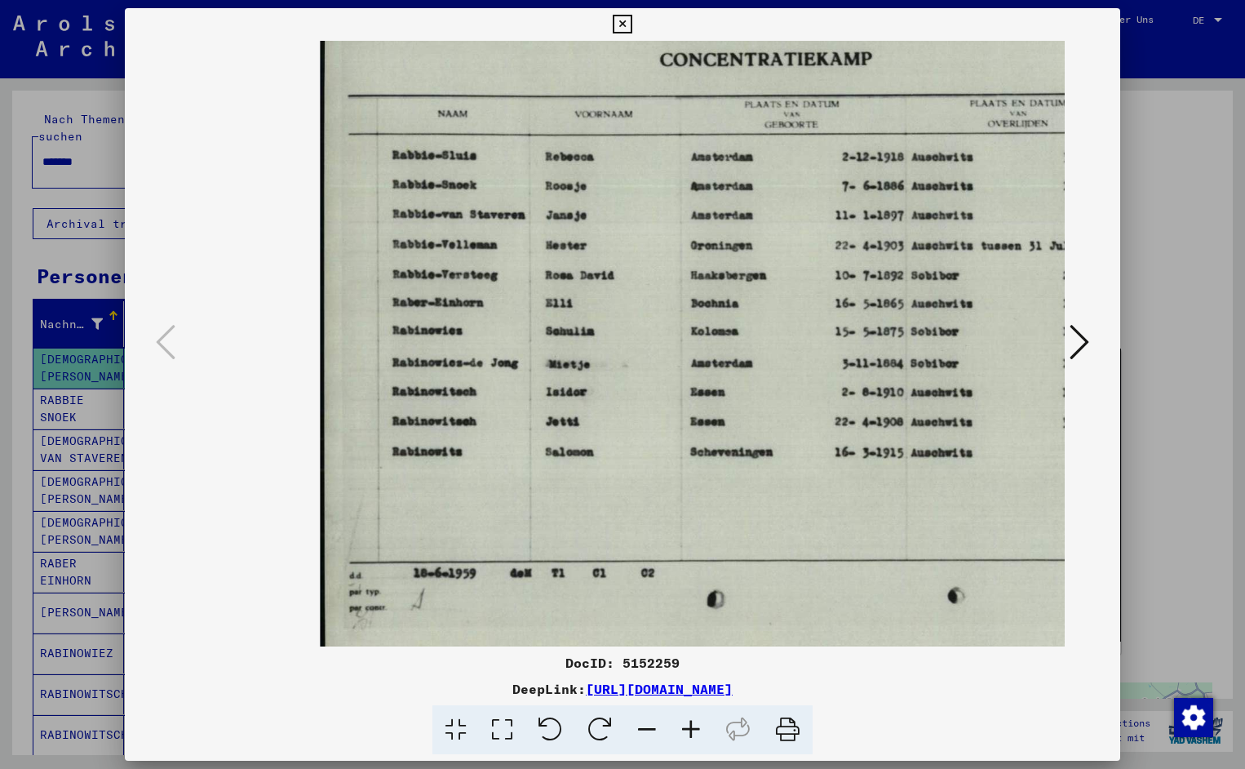
click at [684, 728] on icon at bounding box center [691, 730] width 44 height 50
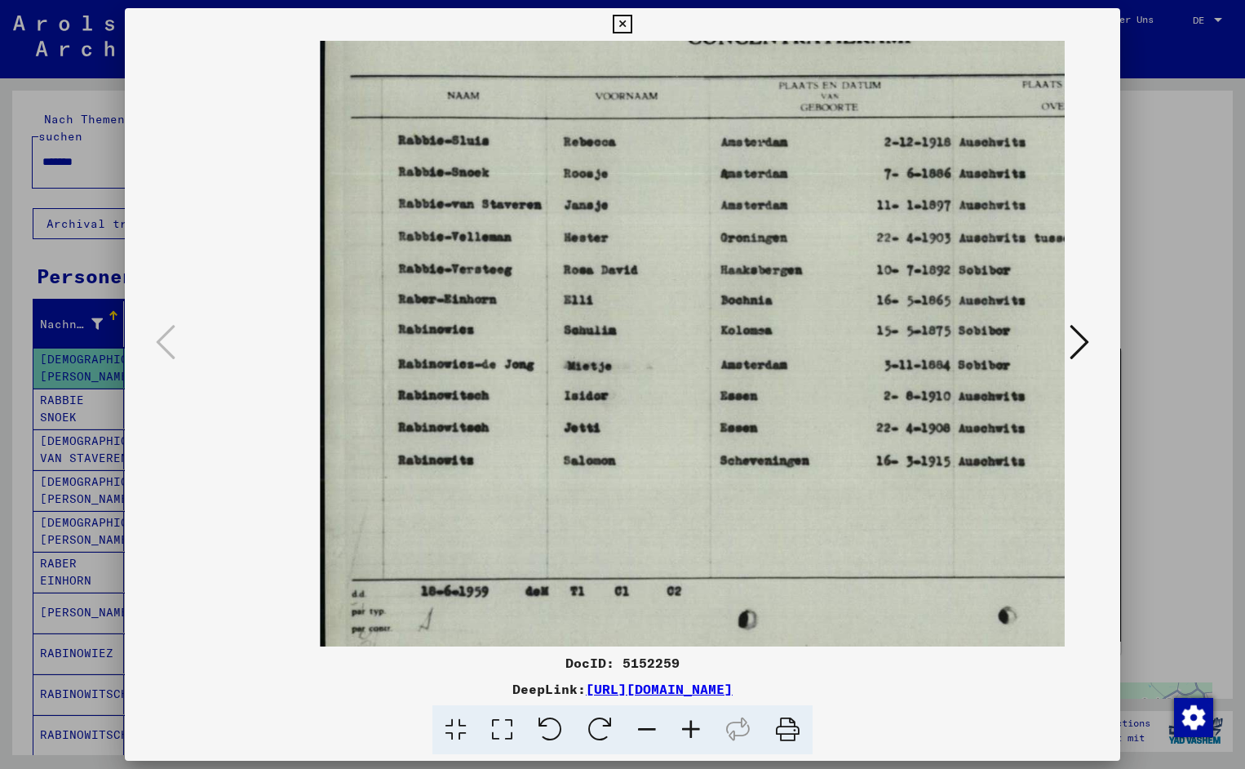
click at [684, 728] on icon at bounding box center [691, 730] width 44 height 50
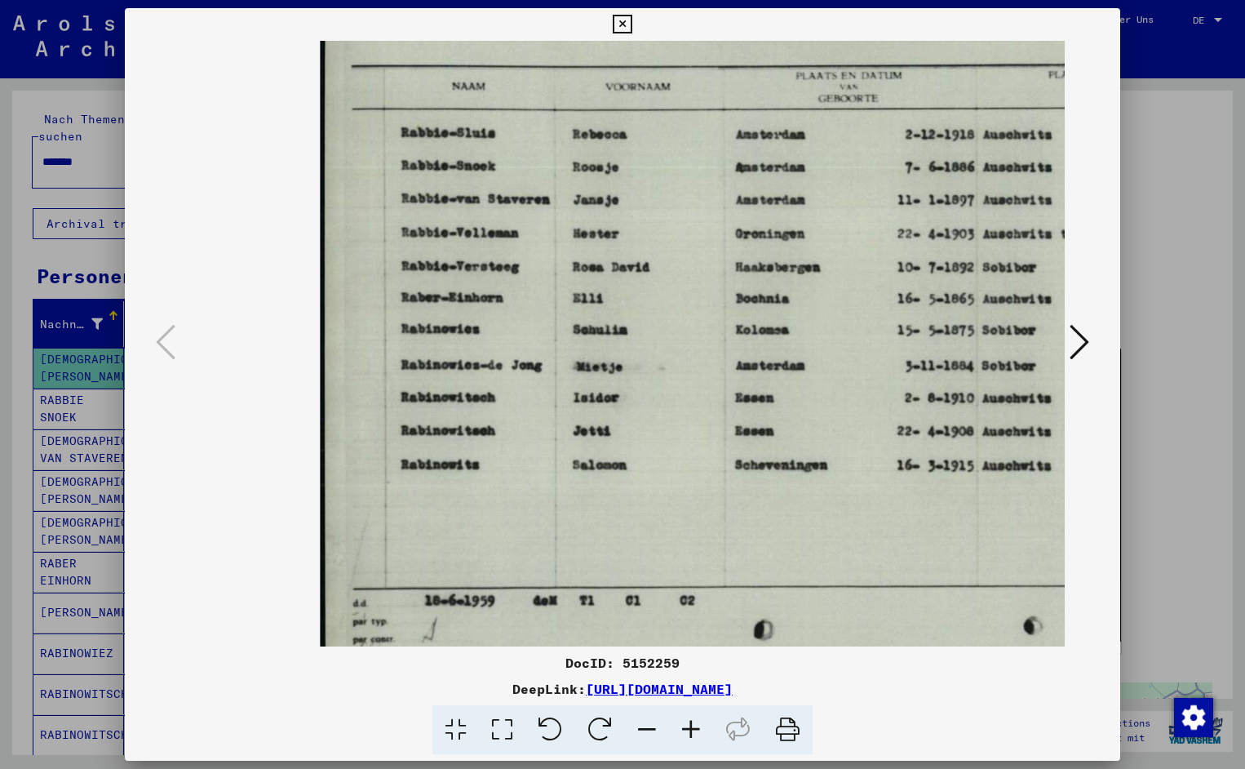
click at [684, 728] on icon at bounding box center [691, 730] width 44 height 50
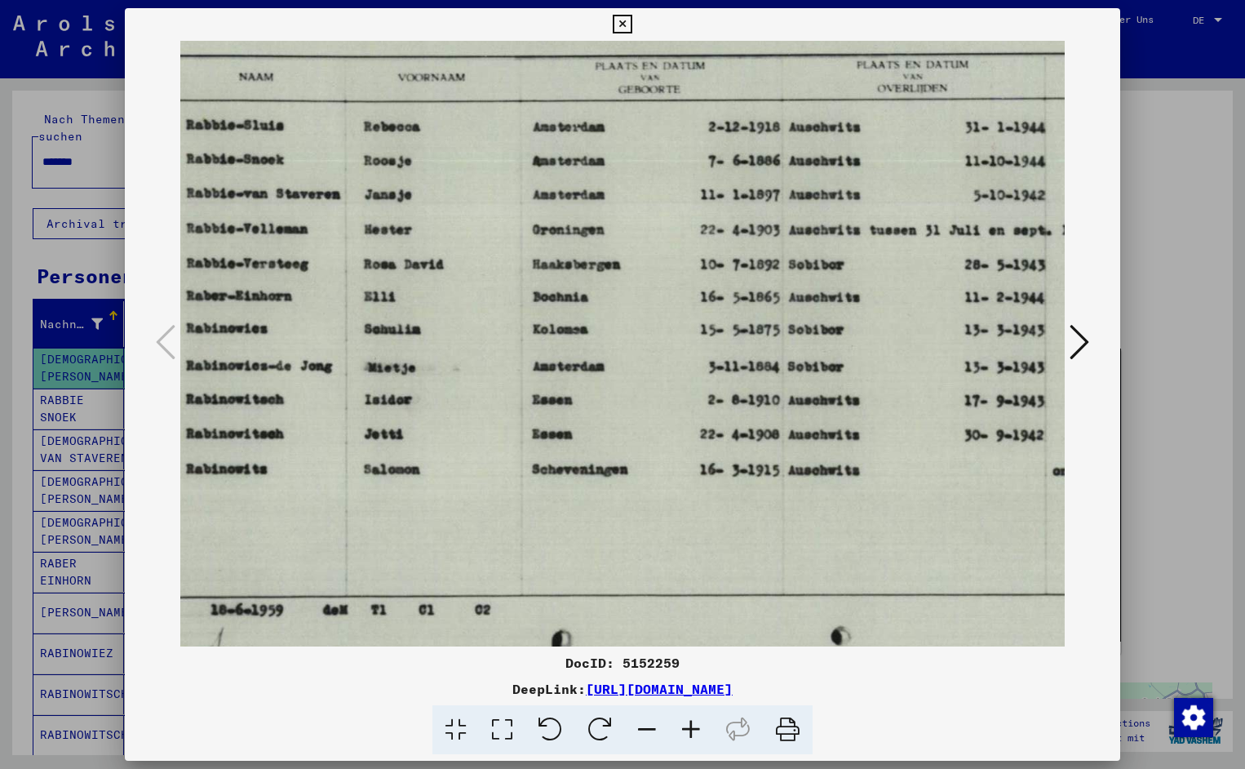
scroll to position [0, 220]
drag, startPoint x: 817, startPoint y: 513, endPoint x: 597, endPoint y: 526, distance: 219.9
click at [632, 26] on icon at bounding box center [622, 25] width 19 height 20
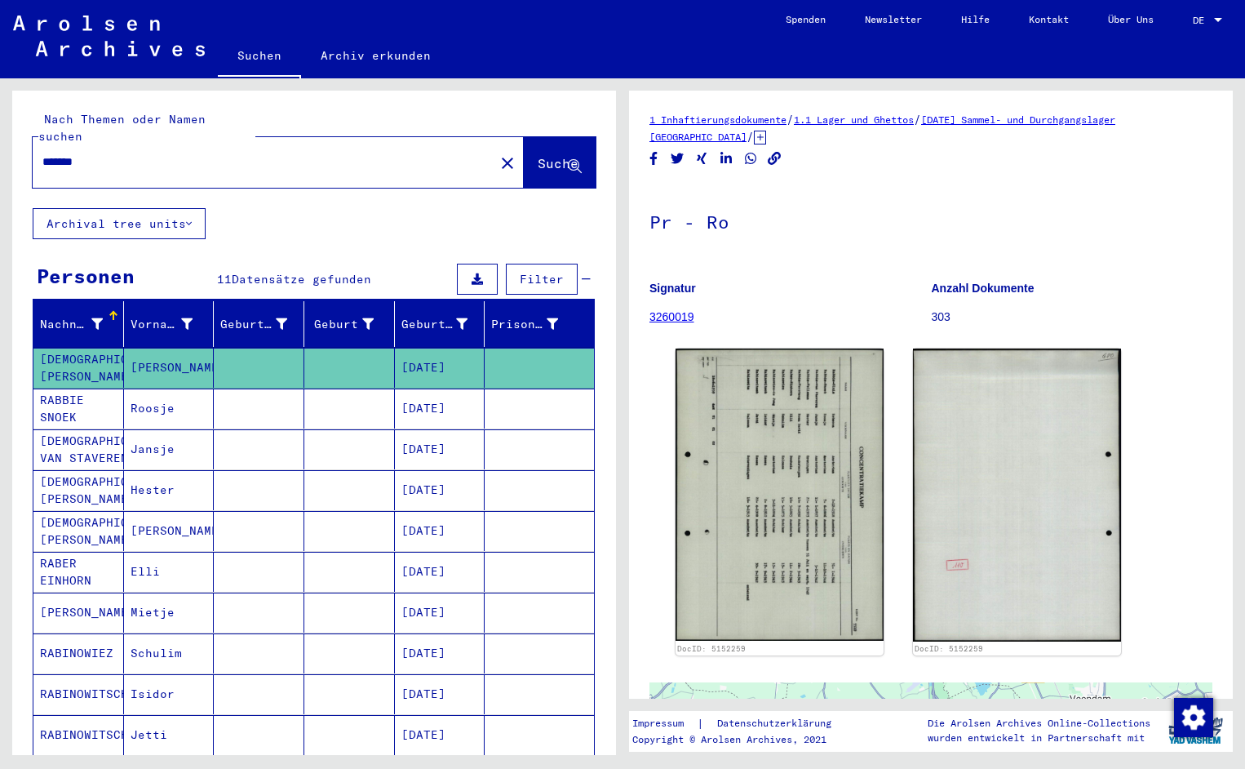
click at [94, 153] on input "*******" at bounding box center [263, 161] width 442 height 17
click at [539, 165] on button "Suche" at bounding box center [560, 162] width 72 height 51
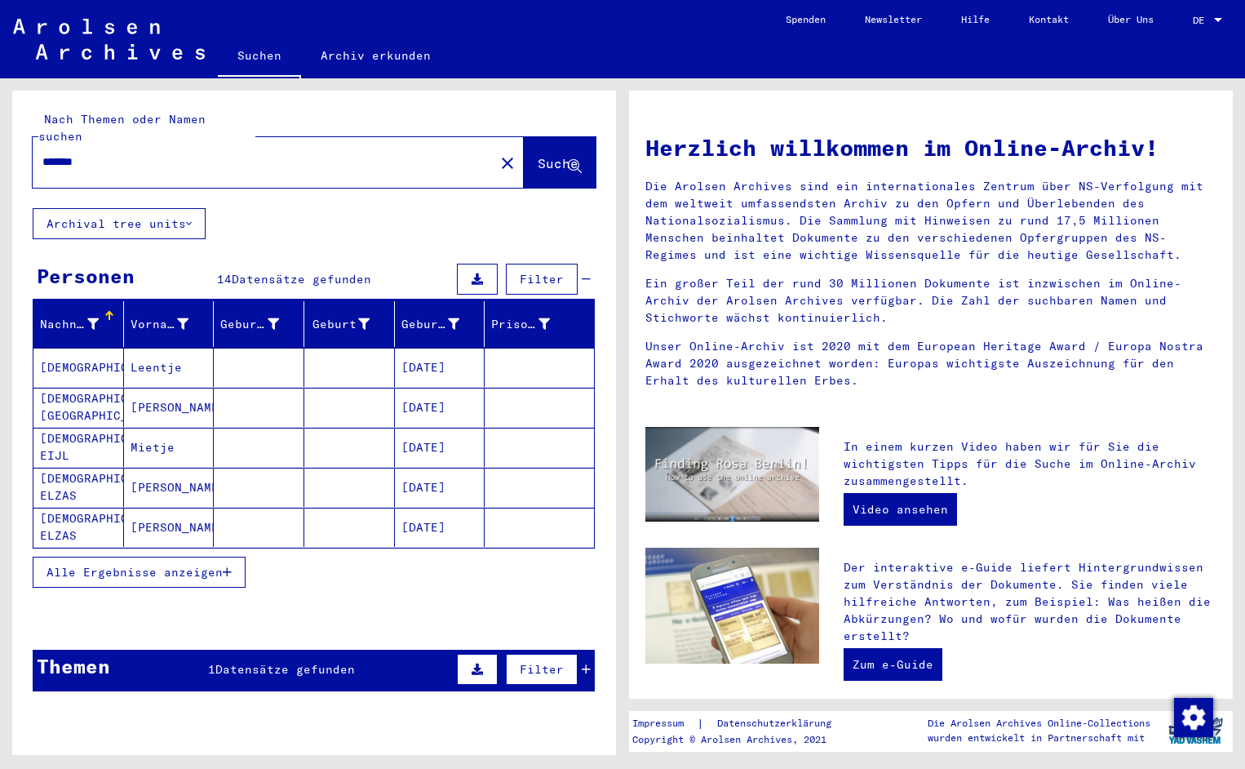
click at [91, 351] on mat-cell "[DEMOGRAPHIC_DATA]" at bounding box center [78, 367] width 91 height 39
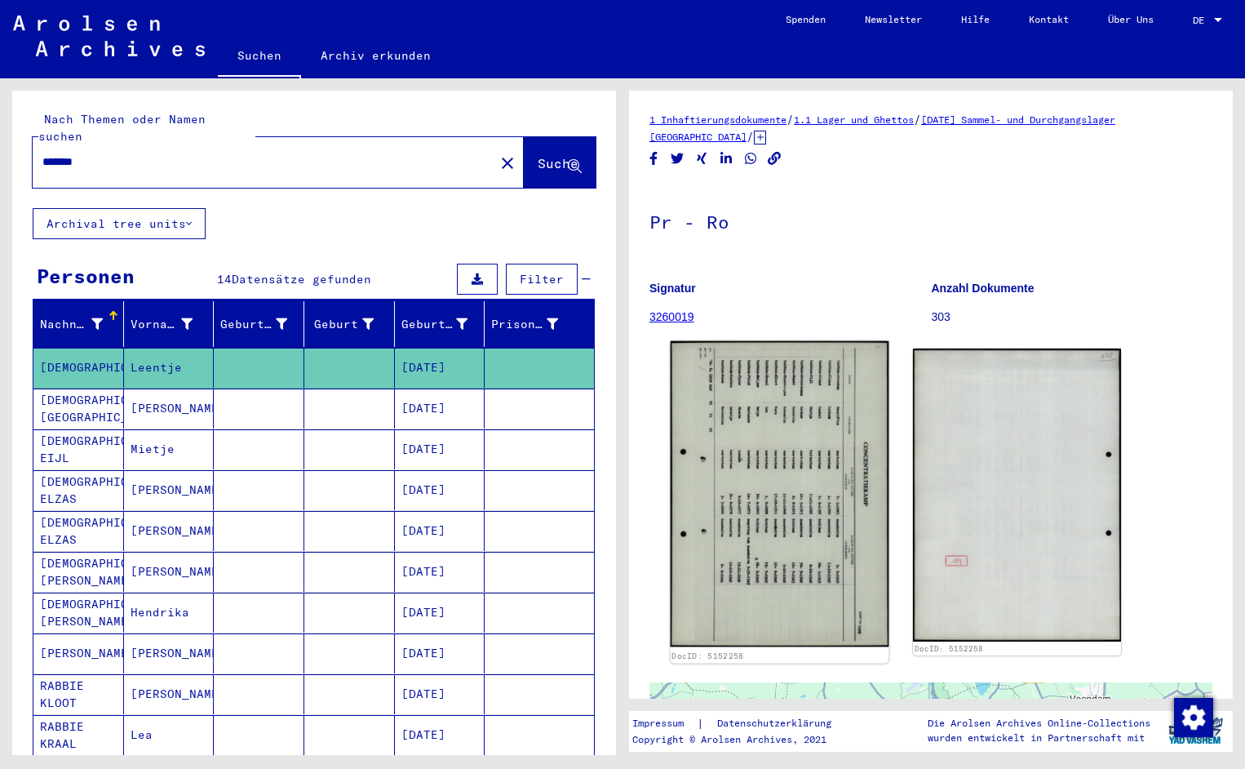
click at [756, 435] on img at bounding box center [780, 494] width 219 height 306
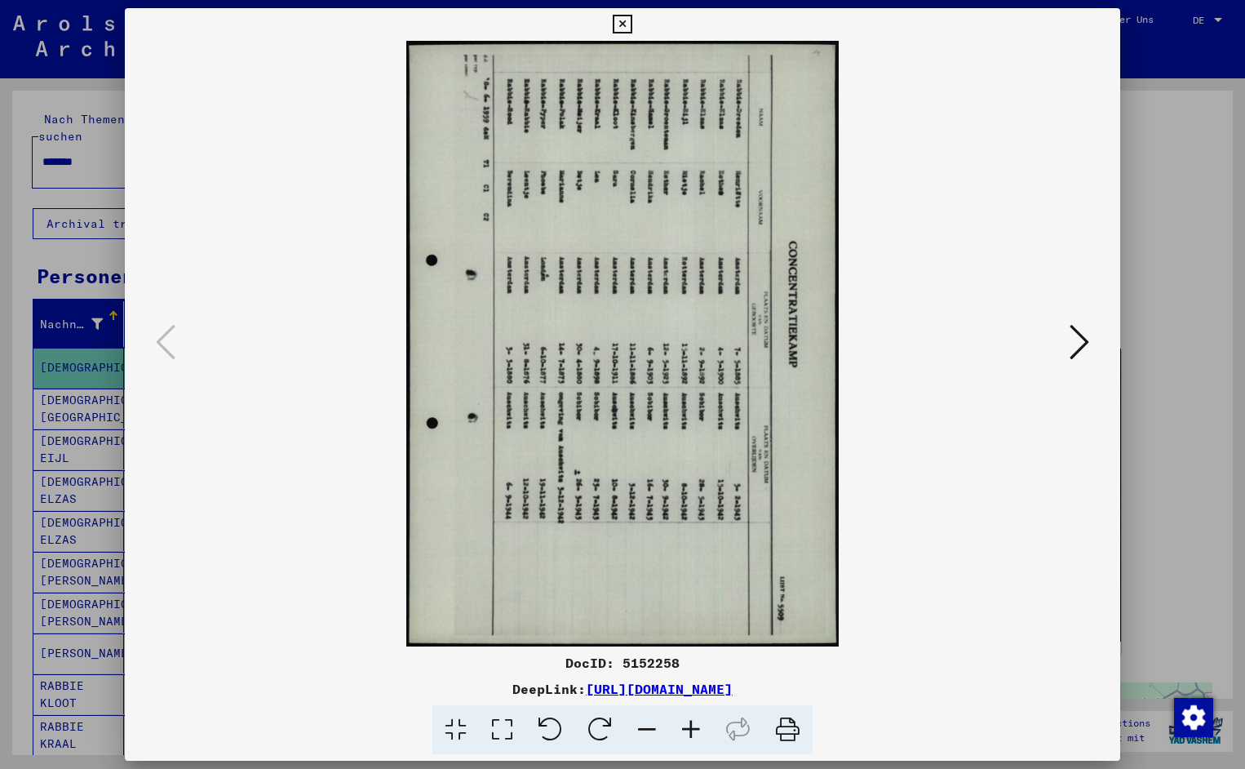
click at [561, 729] on icon at bounding box center [551, 730] width 50 height 50
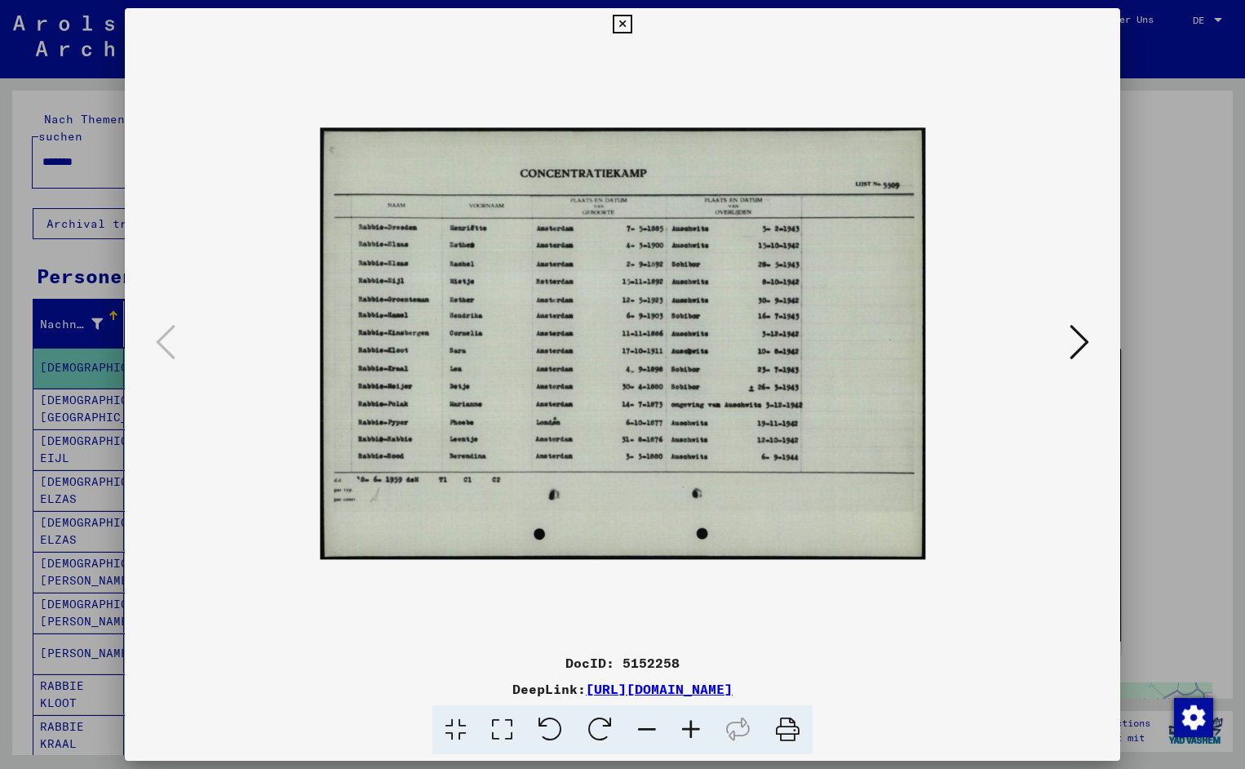
click at [697, 725] on icon at bounding box center [691, 730] width 44 height 50
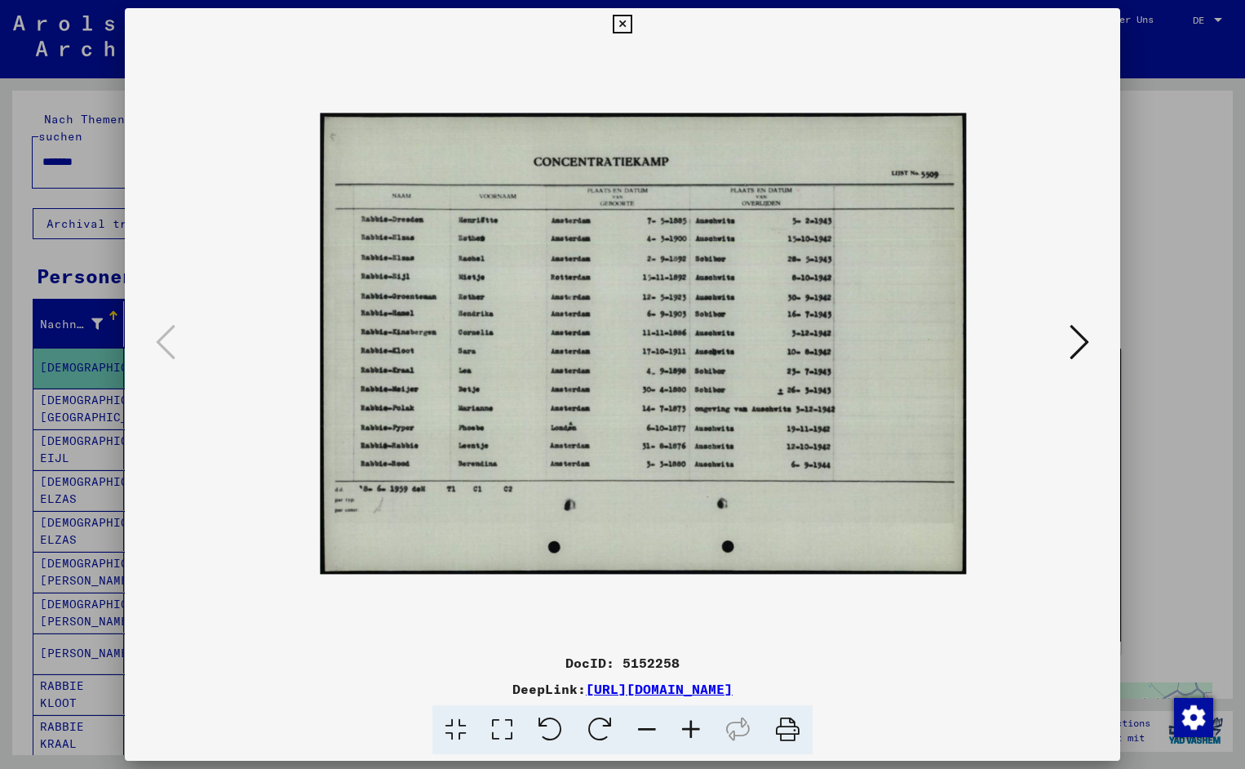
click at [697, 725] on icon at bounding box center [691, 730] width 44 height 50
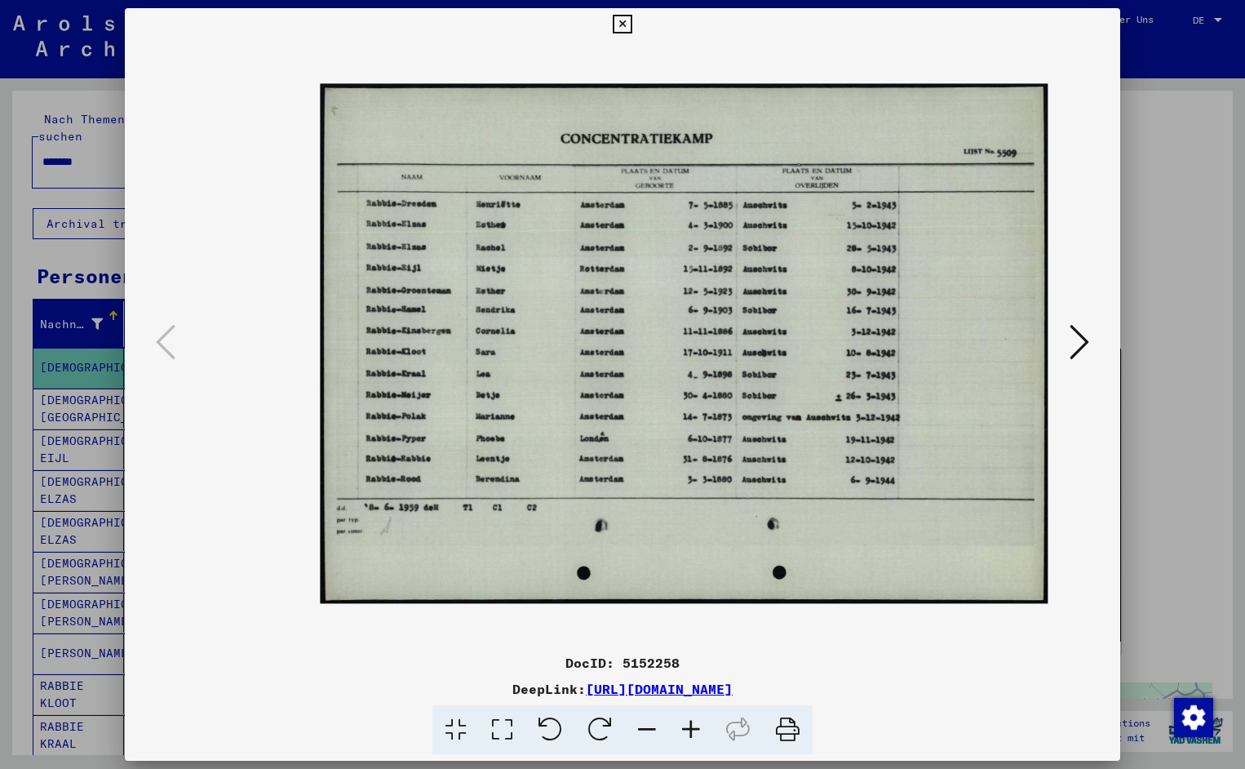
click at [697, 725] on icon at bounding box center [691, 730] width 44 height 50
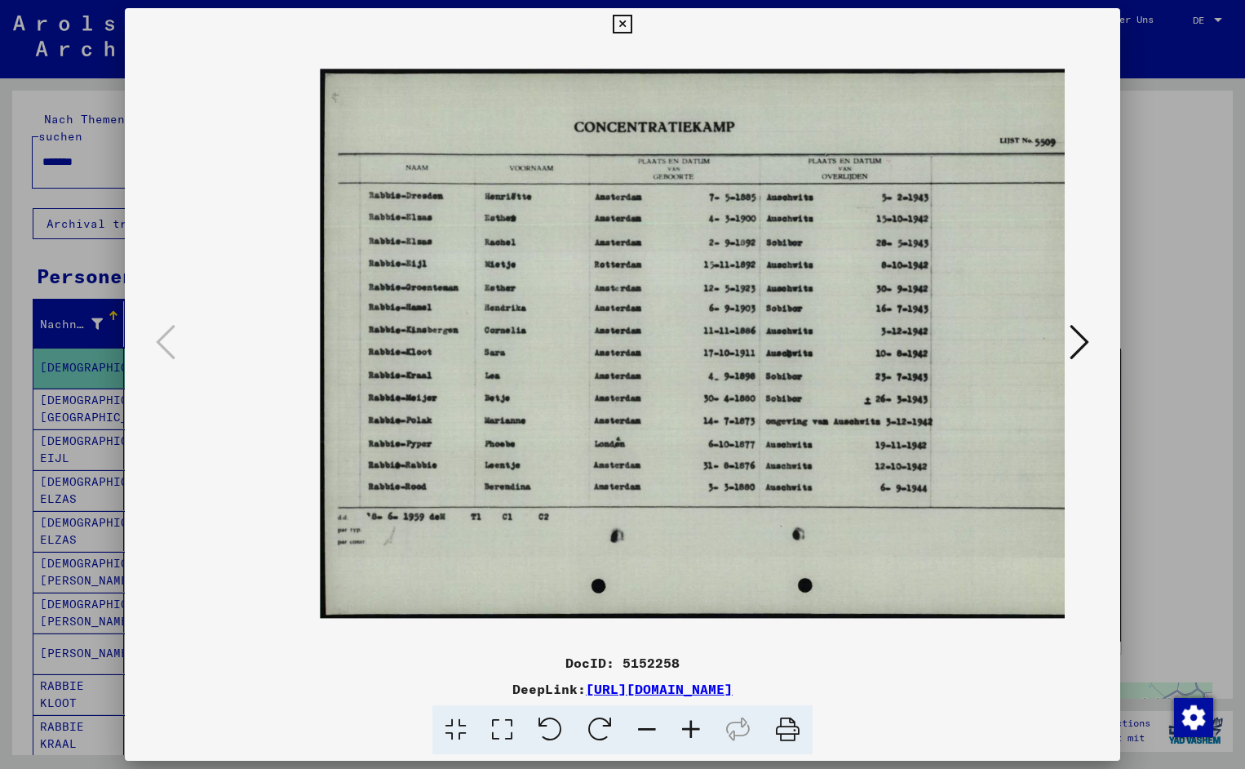
click at [697, 725] on icon at bounding box center [691, 730] width 44 height 50
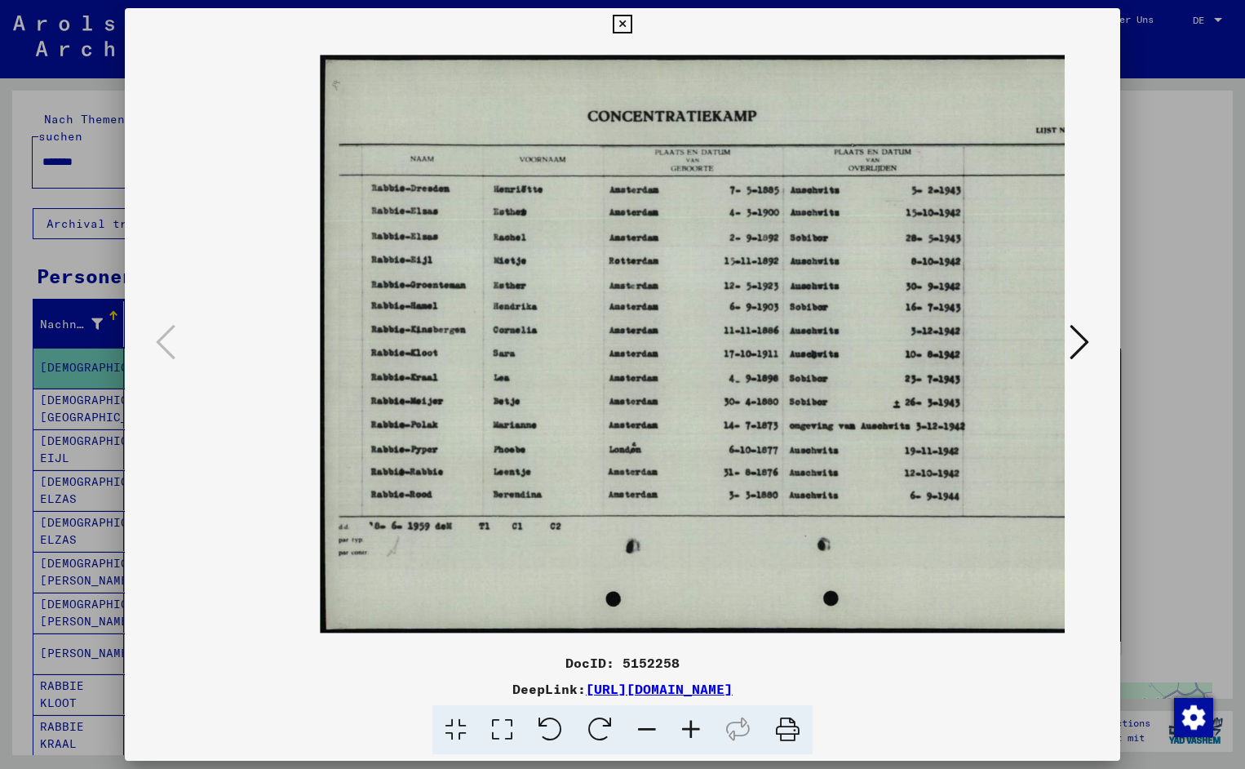
click at [697, 725] on icon at bounding box center [691, 730] width 44 height 50
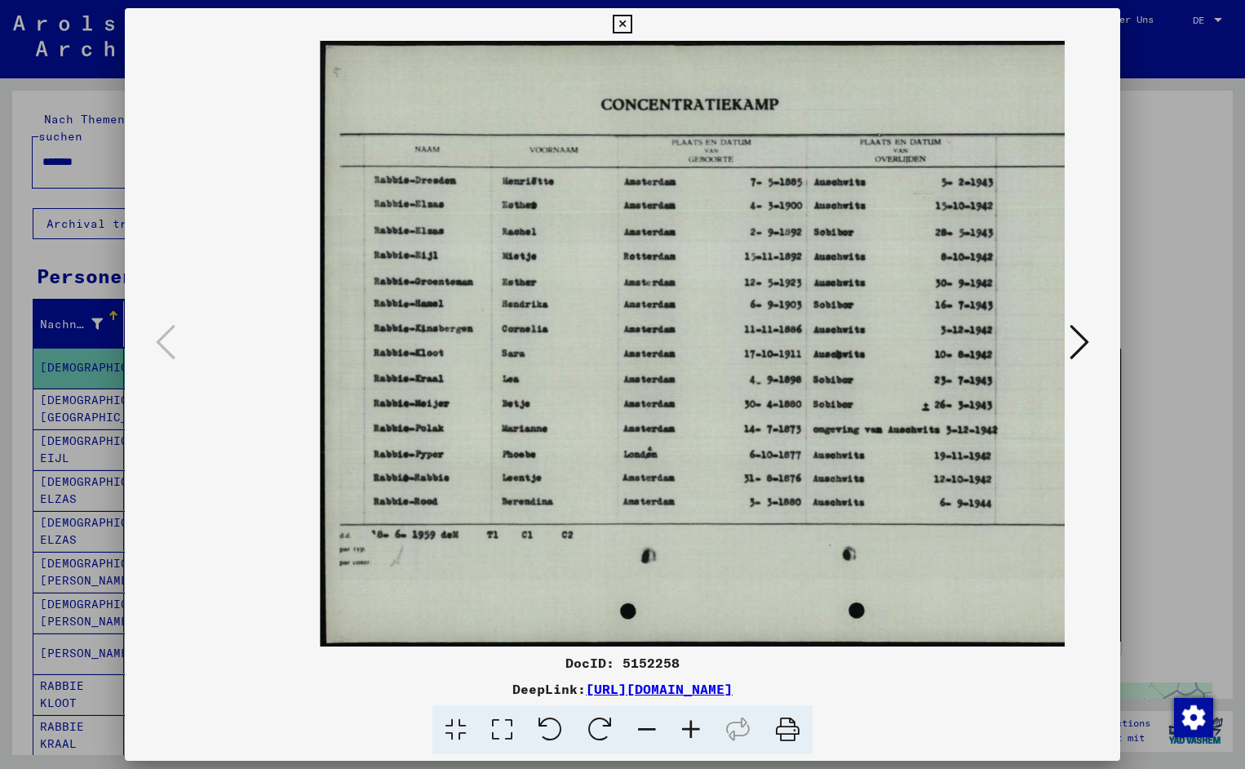
click at [697, 725] on icon at bounding box center [691, 730] width 44 height 50
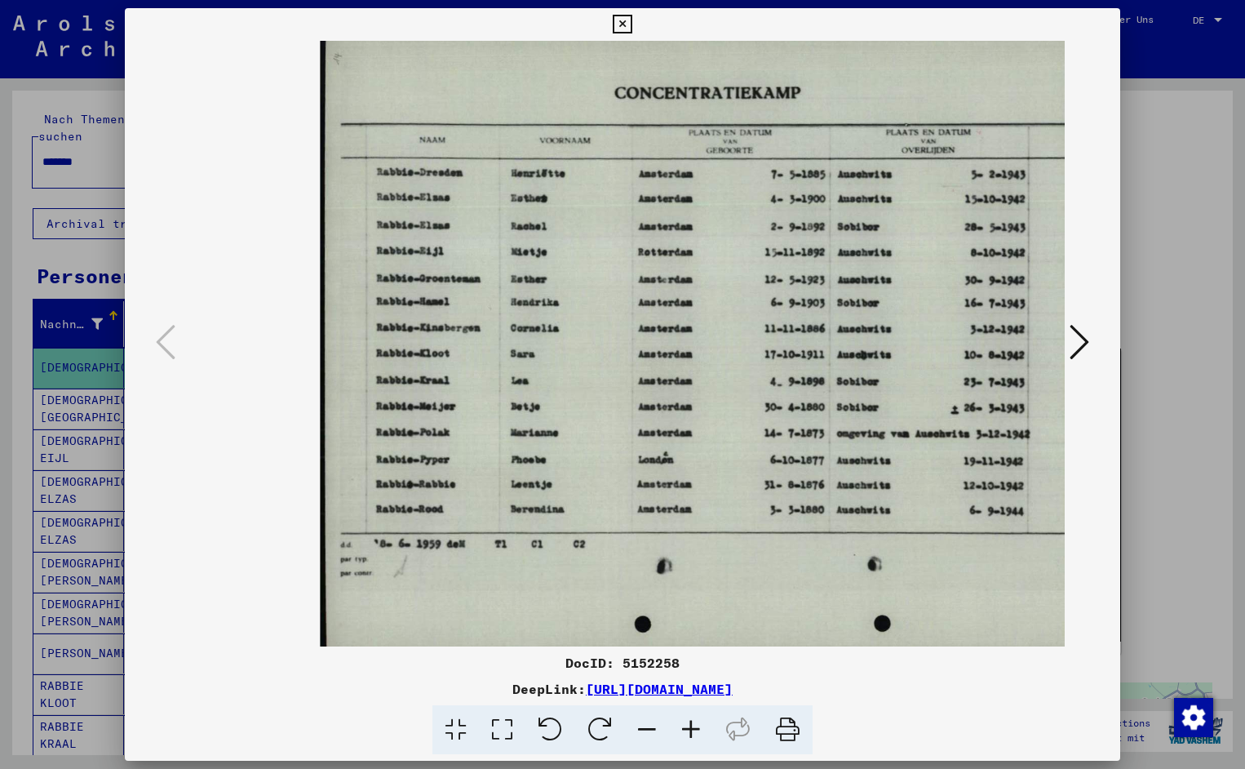
click at [697, 725] on icon at bounding box center [691, 730] width 44 height 50
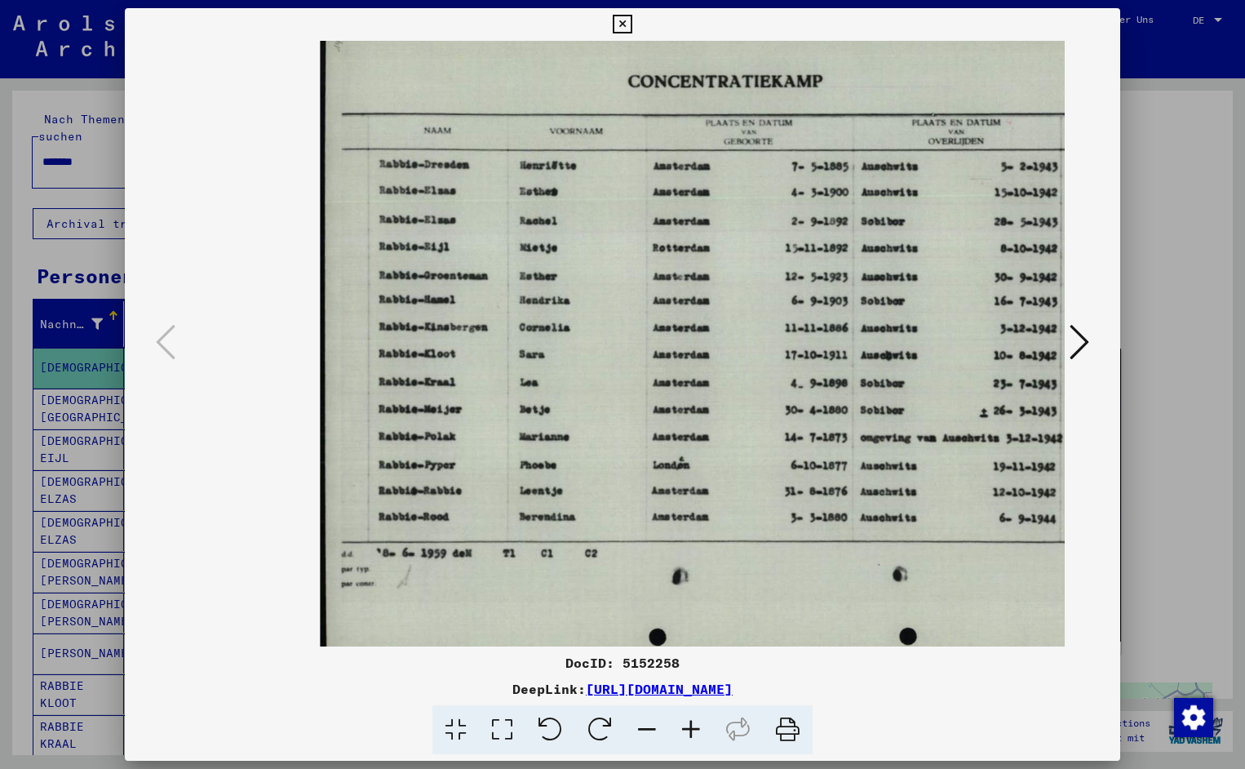
click at [697, 725] on icon at bounding box center [691, 730] width 44 height 50
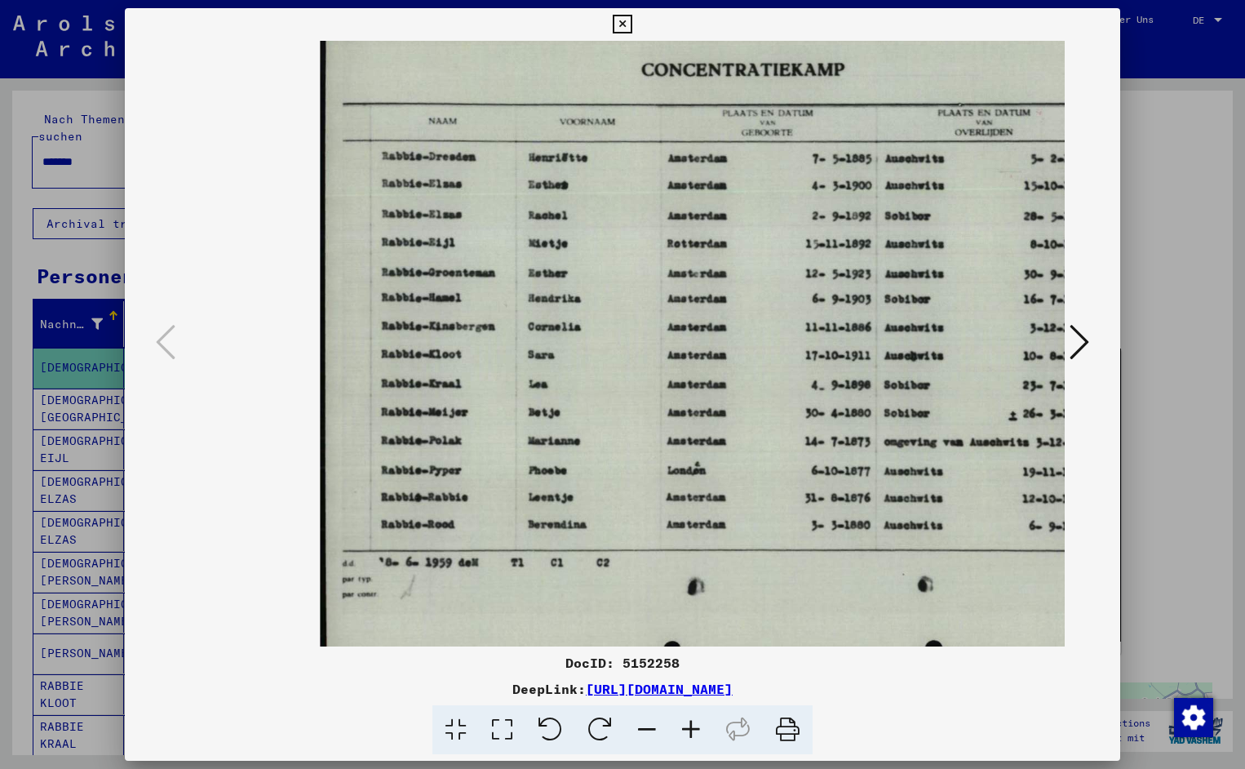
click at [697, 725] on icon at bounding box center [691, 730] width 44 height 50
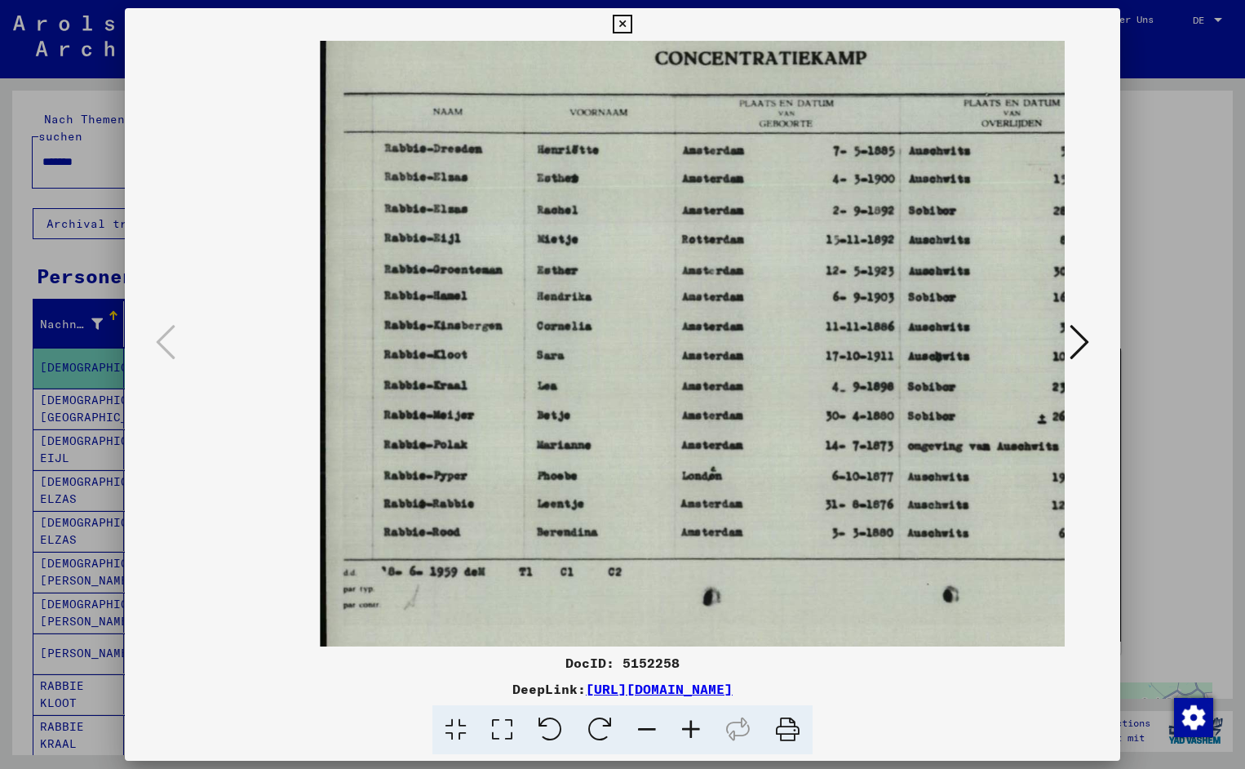
click at [697, 725] on icon at bounding box center [691, 730] width 44 height 50
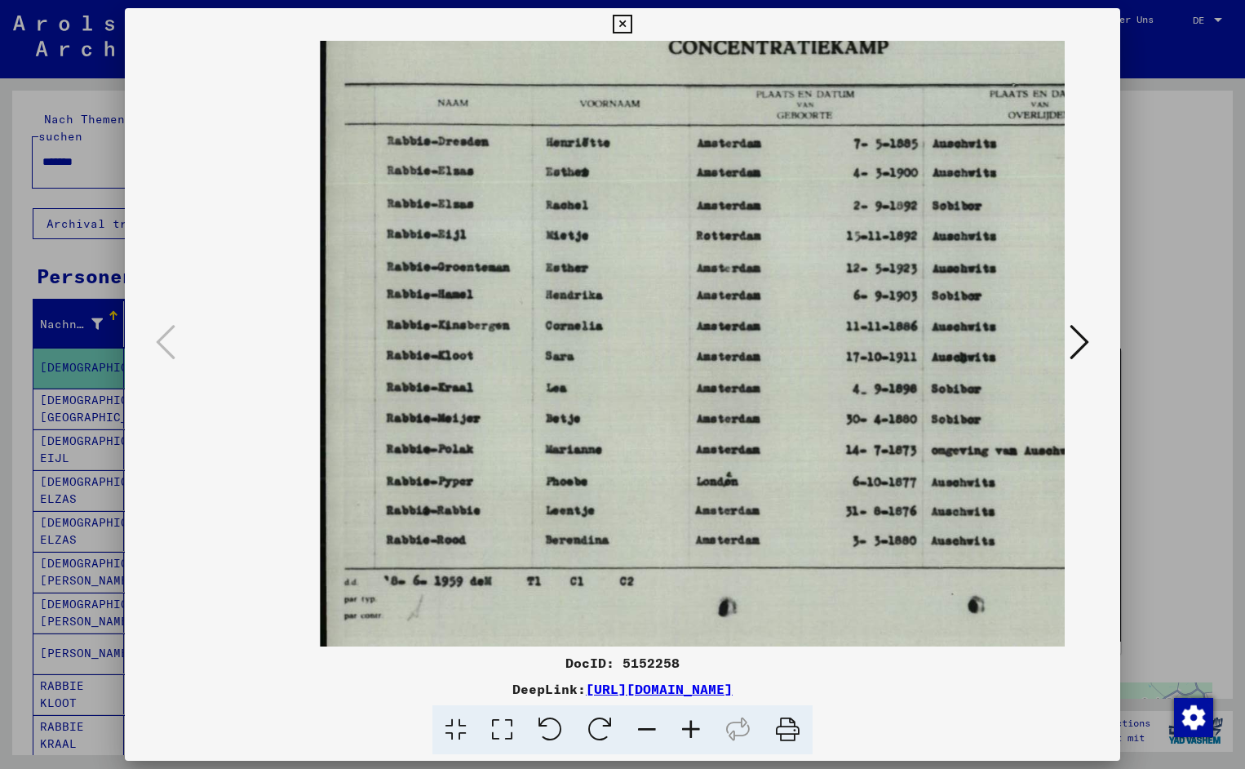
click at [697, 725] on icon at bounding box center [691, 730] width 44 height 50
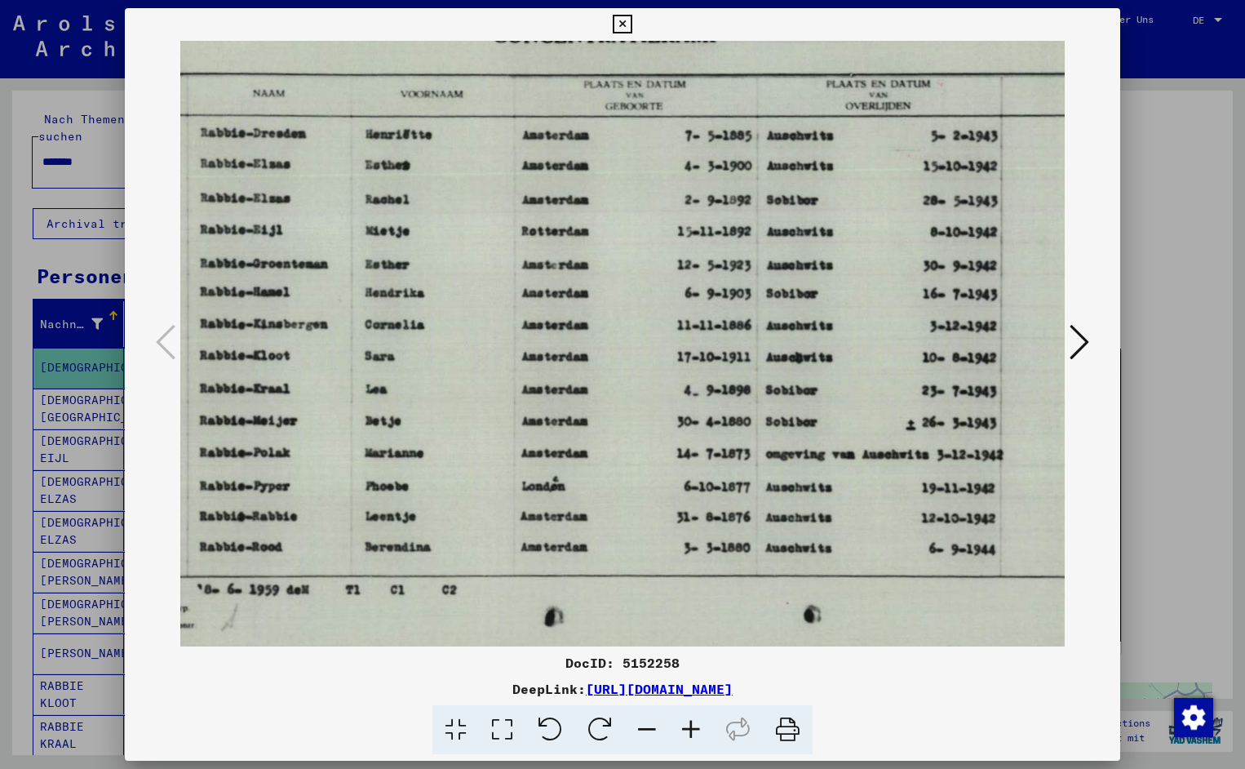
scroll to position [0, 195]
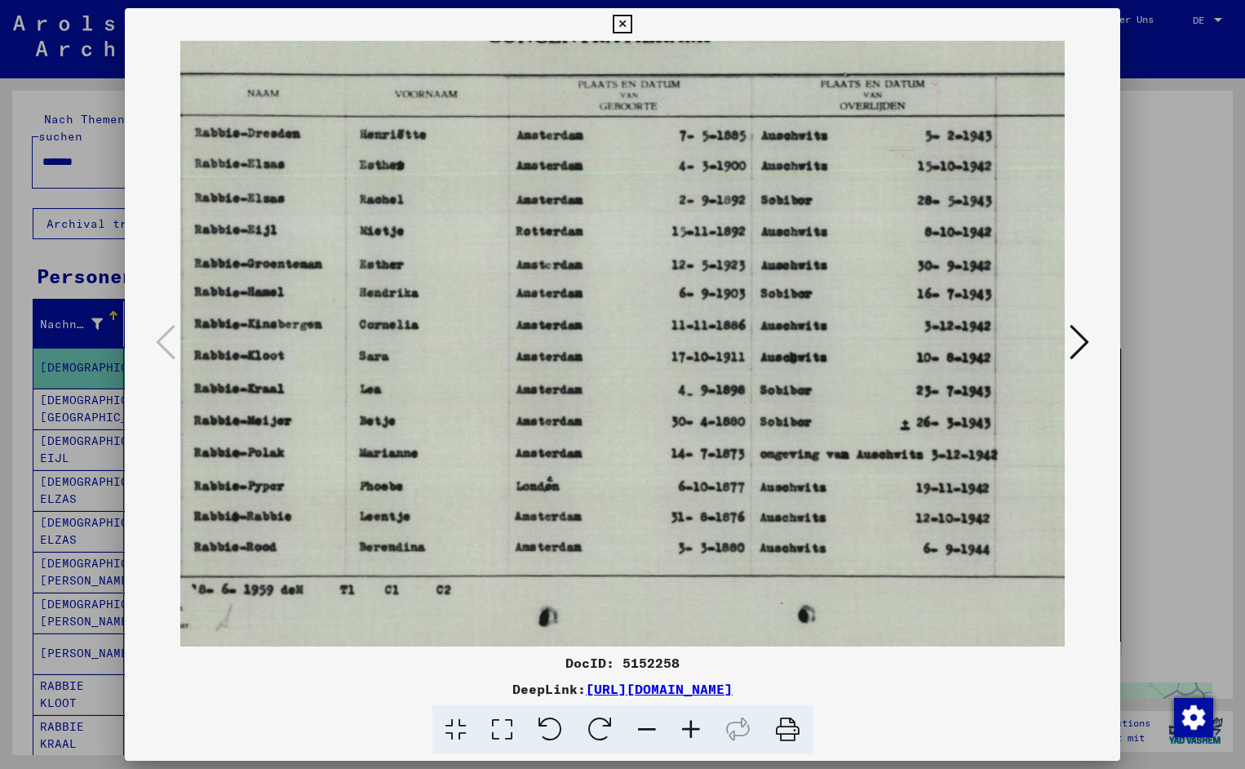
drag, startPoint x: 789, startPoint y: 557, endPoint x: 594, endPoint y: 559, distance: 195.1
click at [632, 27] on icon at bounding box center [622, 25] width 19 height 20
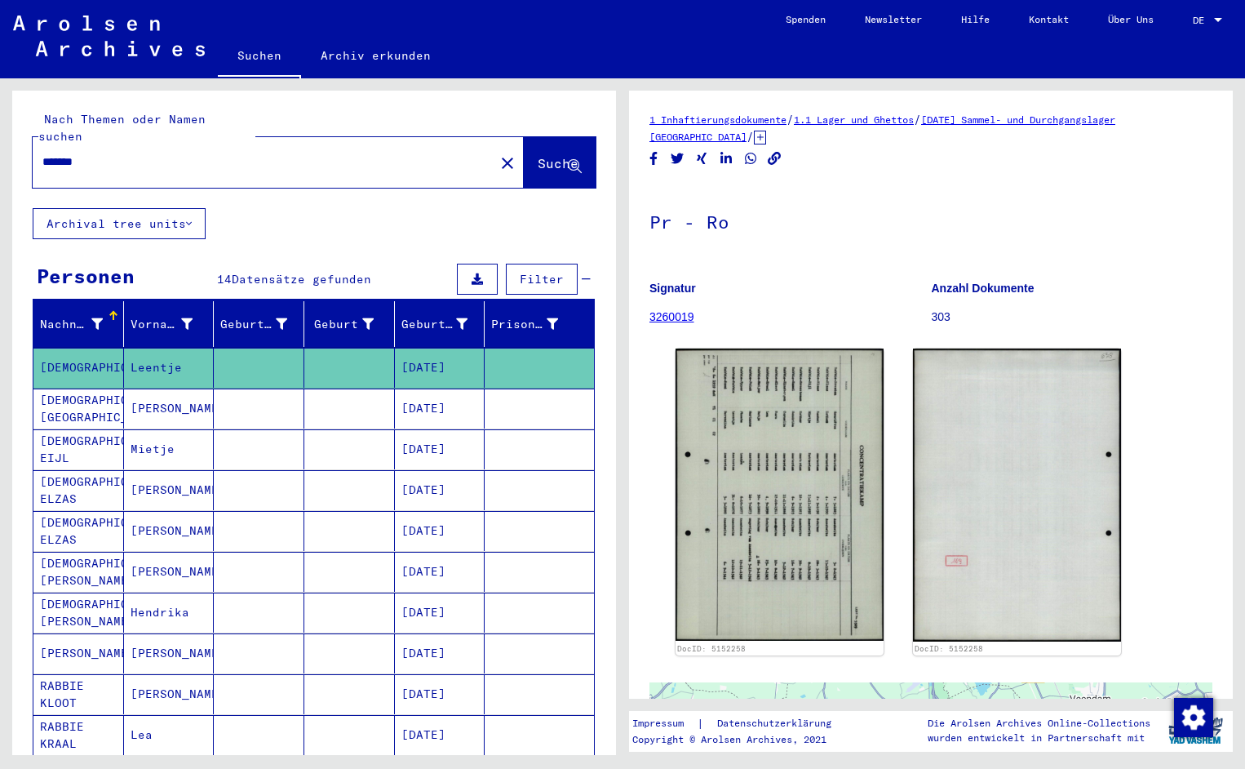
click at [111, 153] on input "*******" at bounding box center [263, 161] width 442 height 17
click at [538, 155] on span "Suche" at bounding box center [558, 163] width 41 height 16
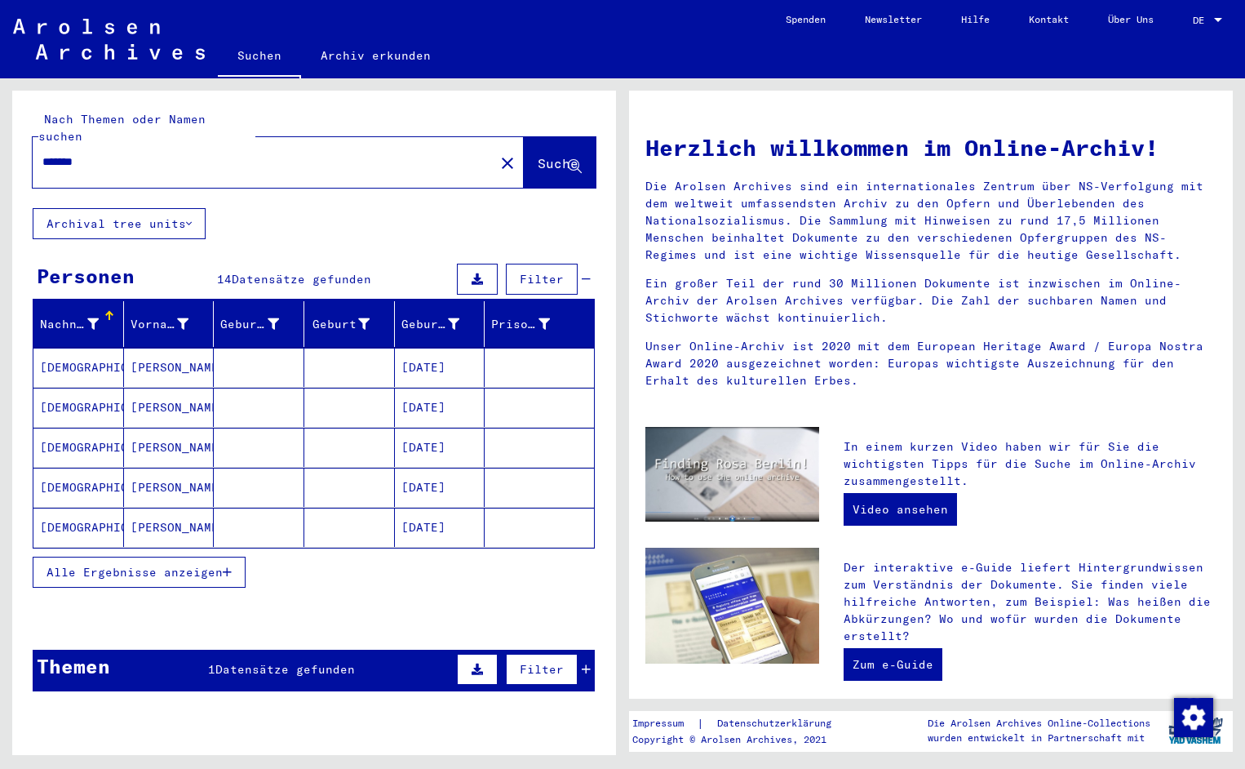
click at [68, 357] on mat-cell "[DEMOGRAPHIC_DATA]" at bounding box center [78, 367] width 91 height 39
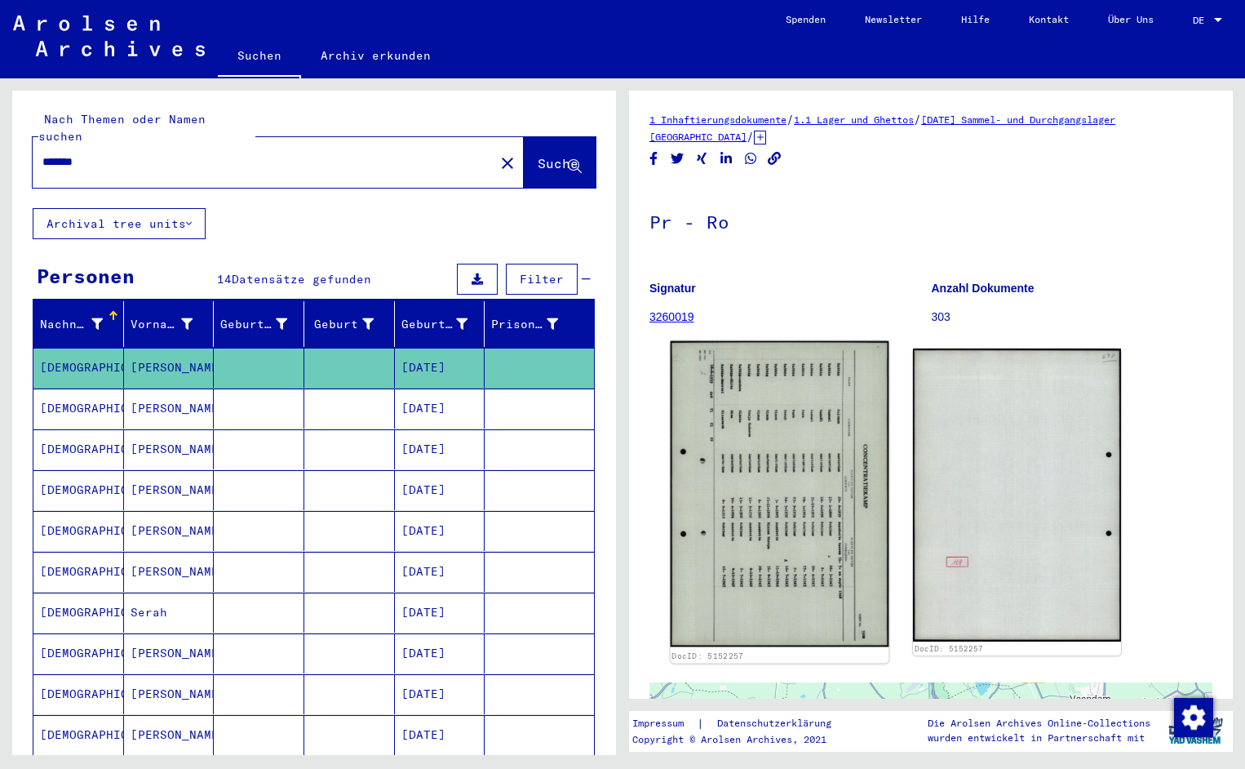
click at [814, 454] on img at bounding box center [780, 494] width 219 height 306
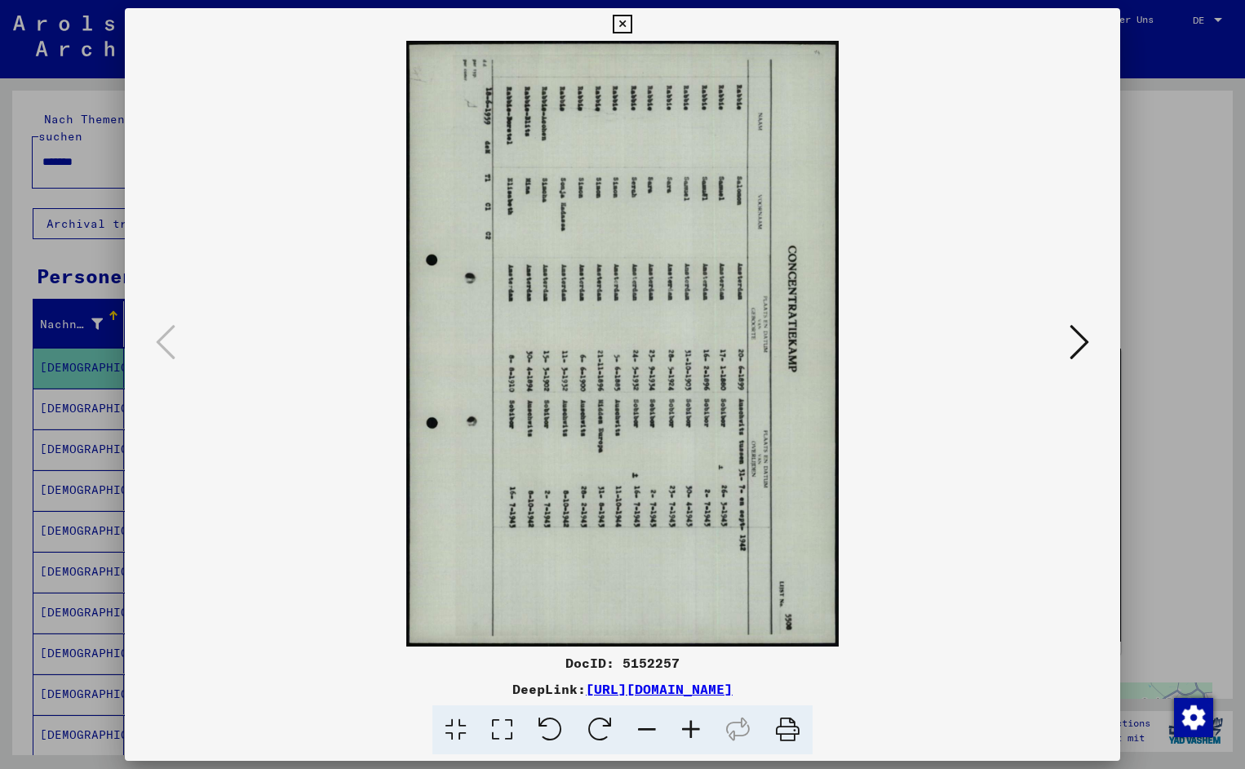
click at [551, 730] on icon at bounding box center [551, 730] width 50 height 50
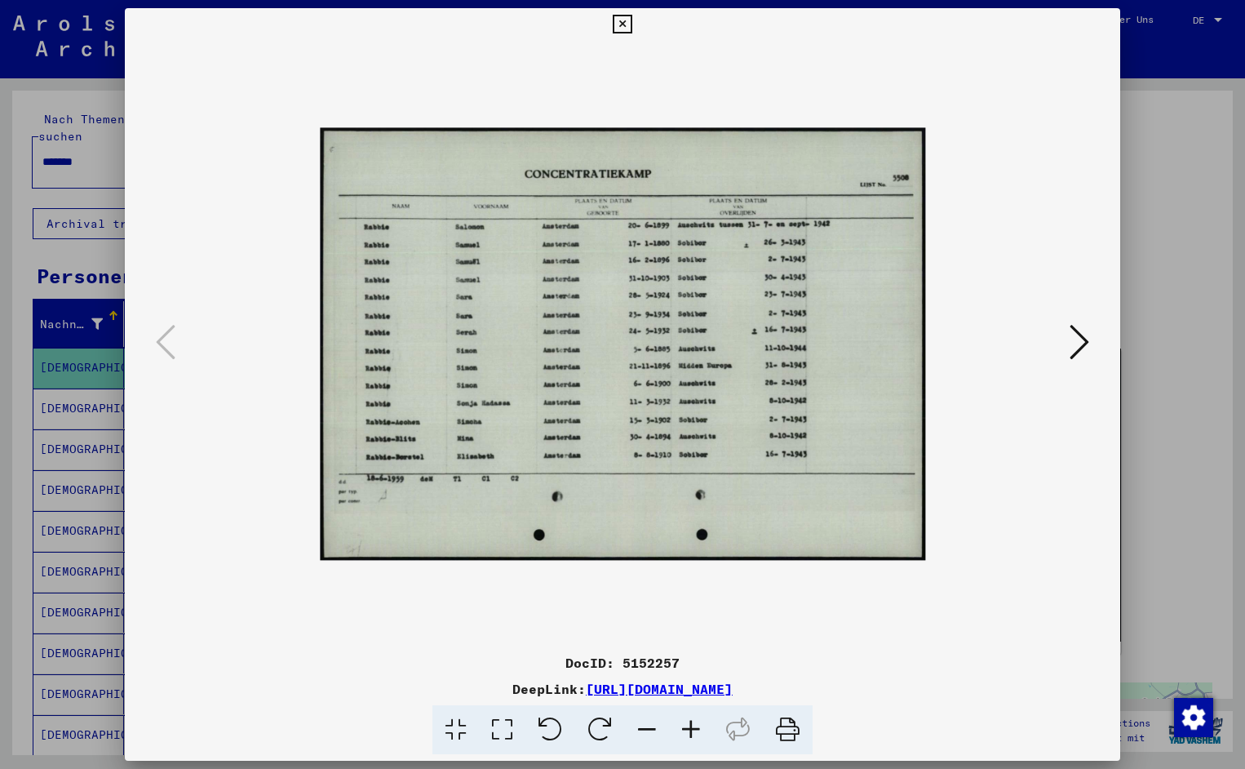
click at [687, 721] on icon at bounding box center [691, 730] width 44 height 50
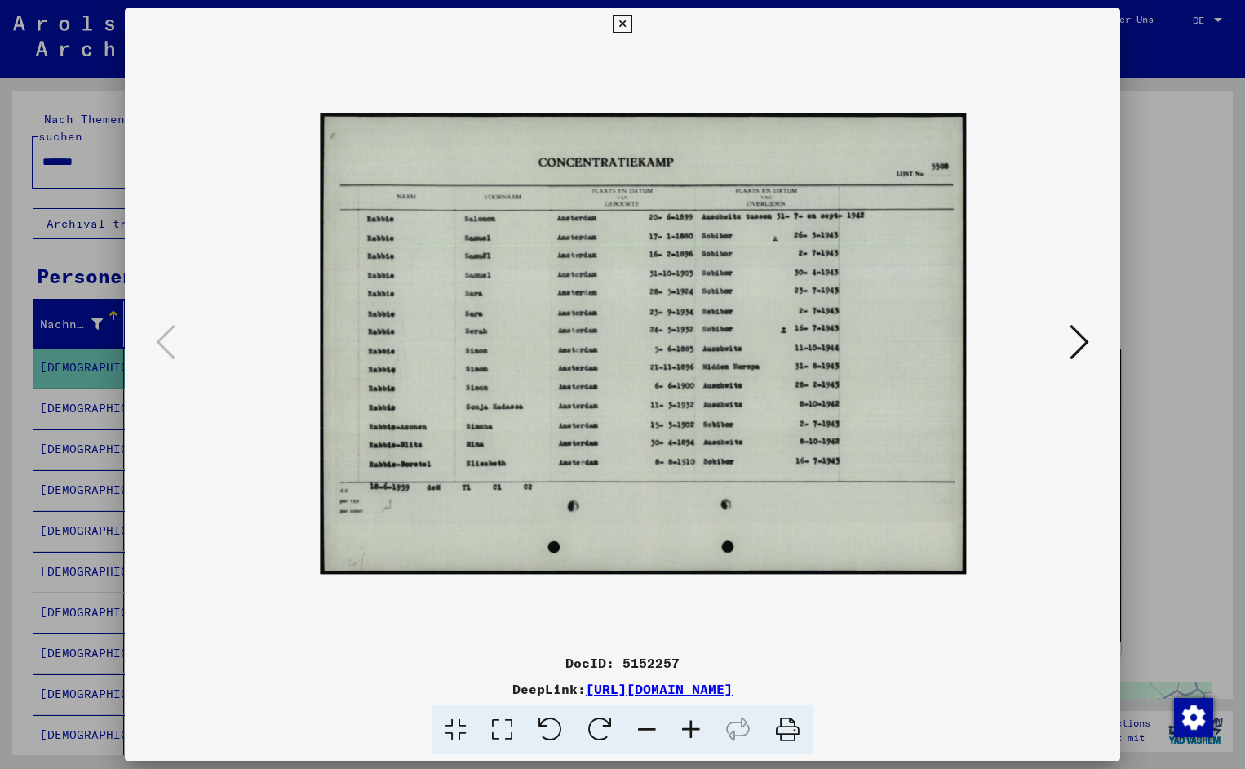
click at [687, 721] on icon at bounding box center [691, 730] width 44 height 50
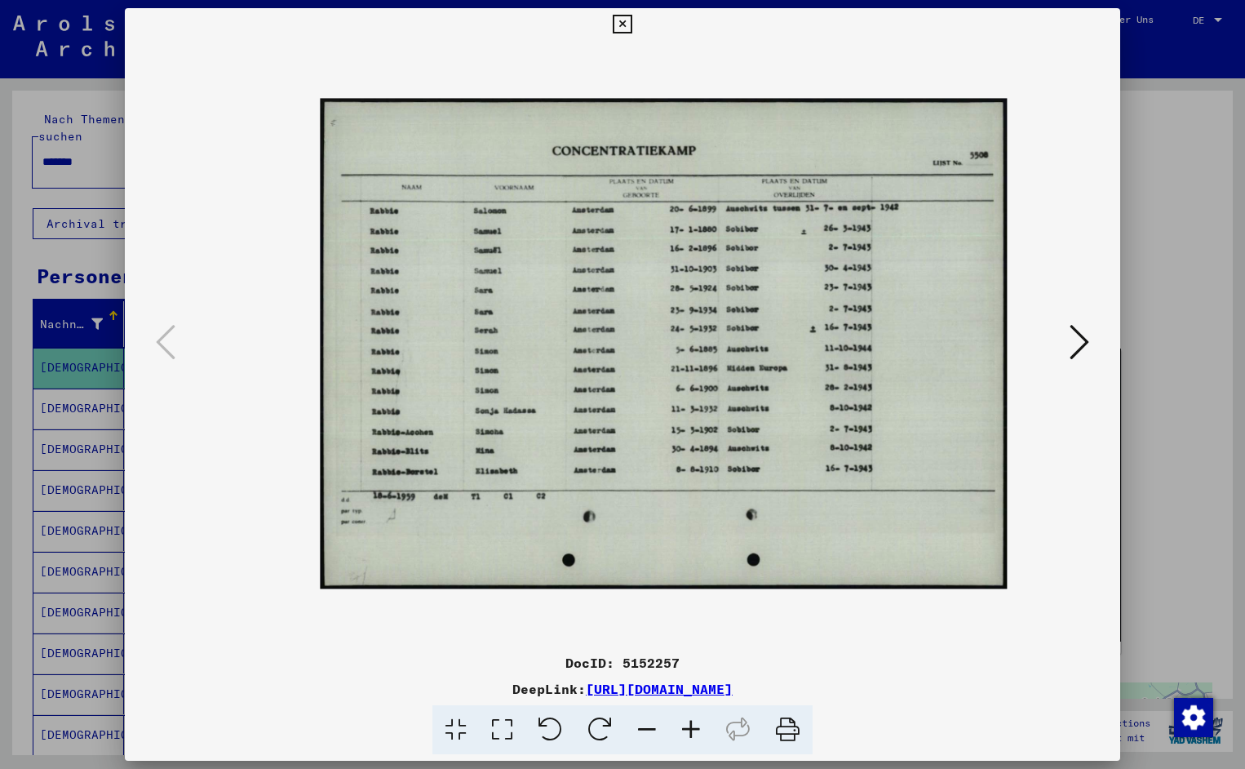
click at [687, 721] on icon at bounding box center [691, 730] width 44 height 50
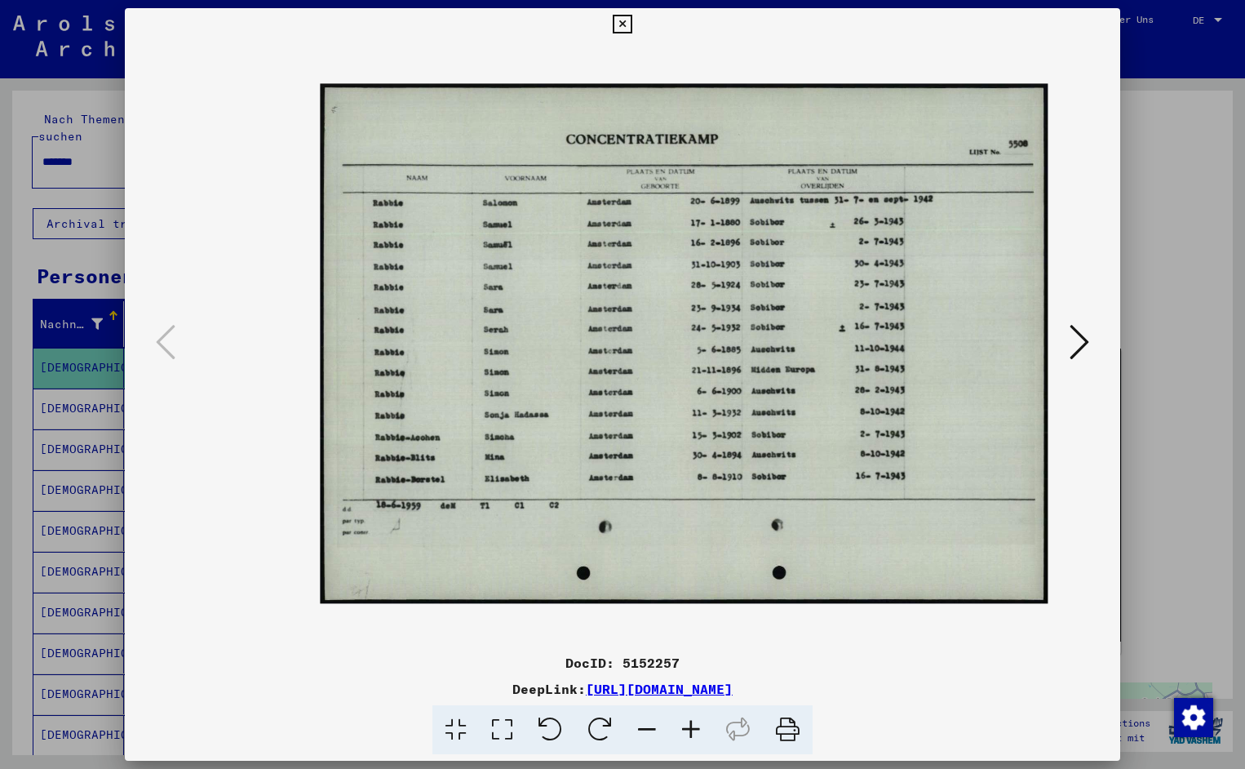
click at [687, 721] on icon at bounding box center [691, 730] width 44 height 50
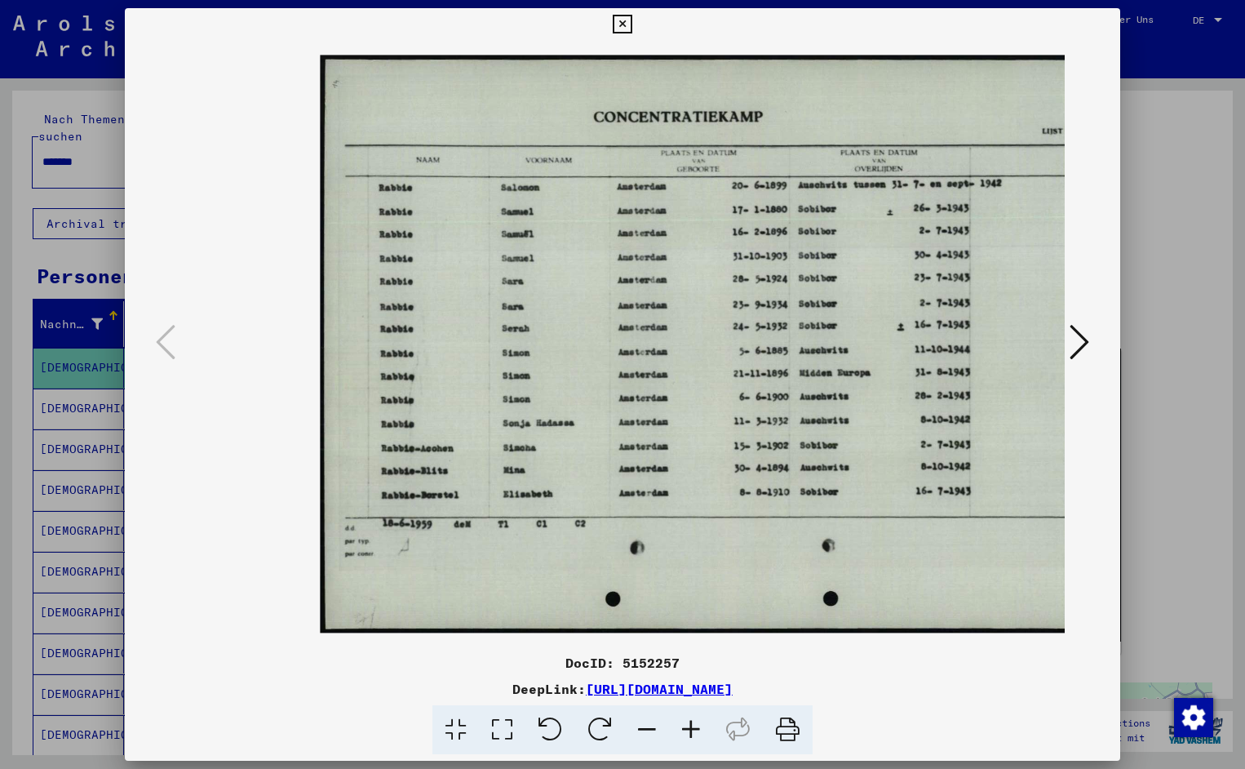
click at [687, 721] on icon at bounding box center [691, 730] width 44 height 50
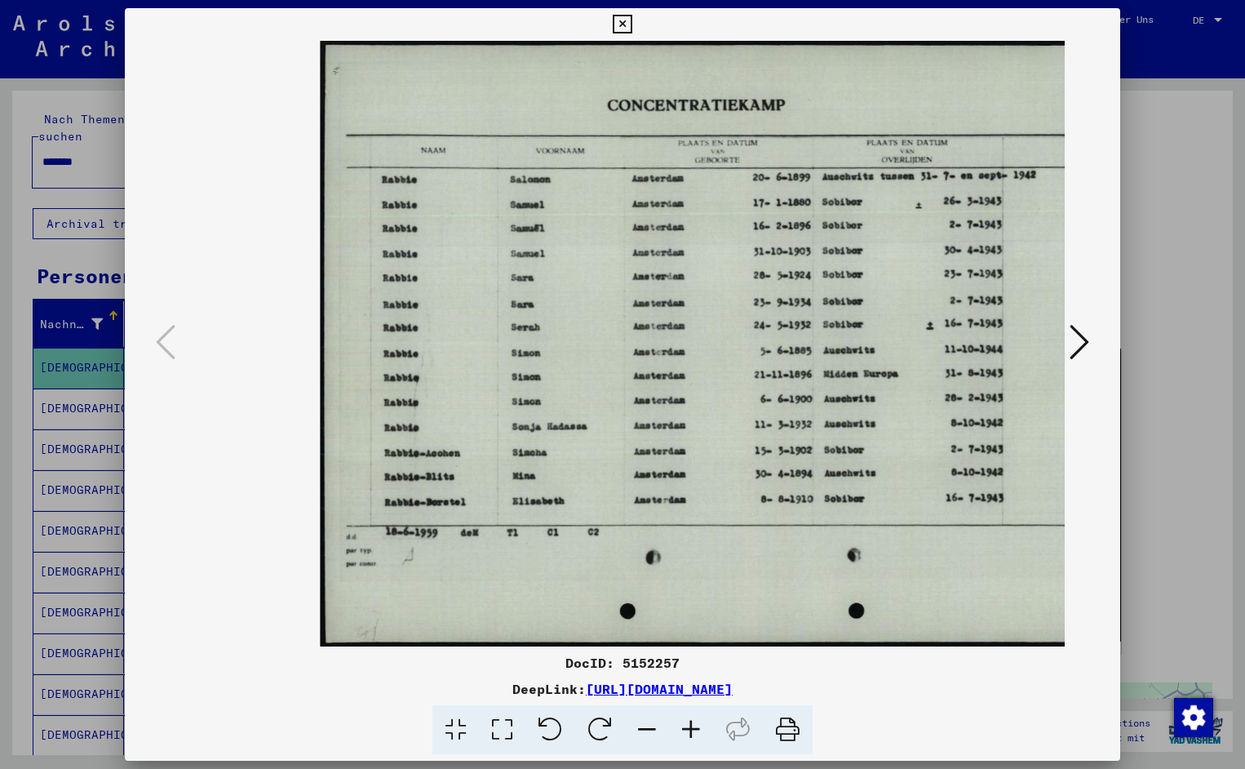
click at [687, 721] on icon at bounding box center [691, 730] width 44 height 50
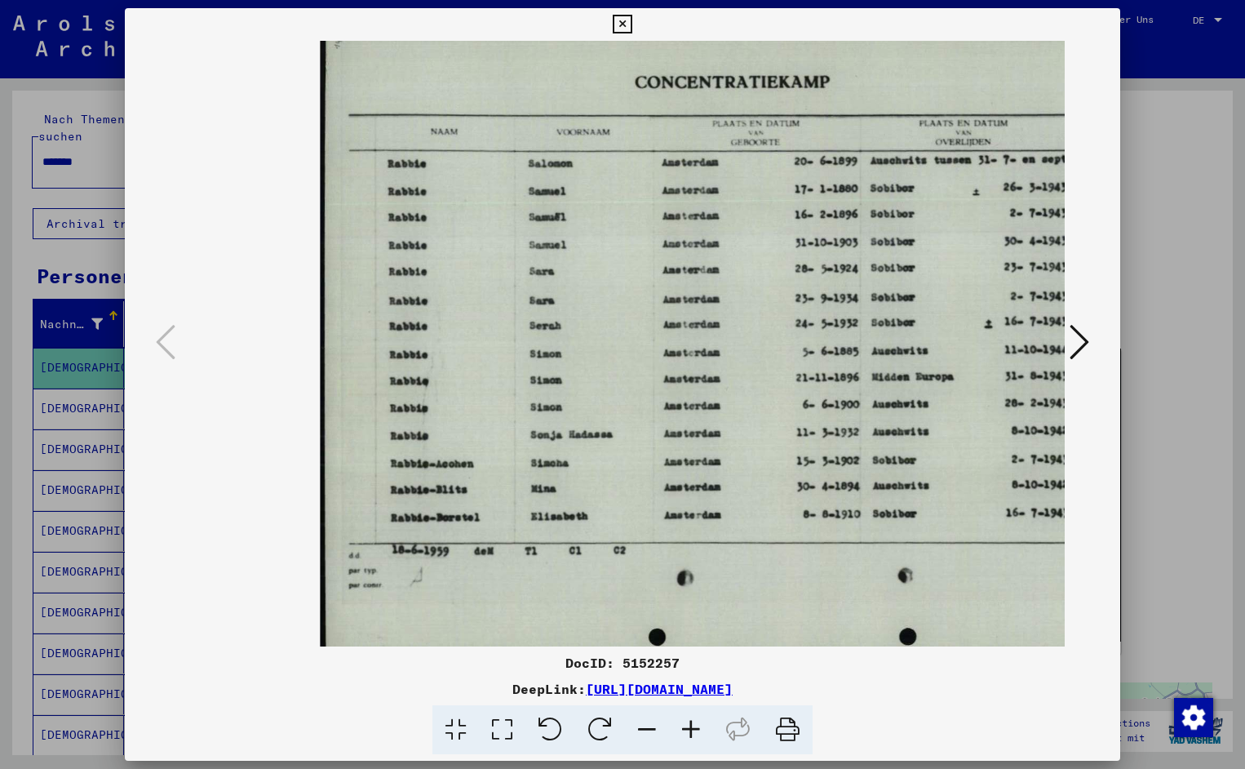
click at [687, 721] on icon at bounding box center [691, 730] width 44 height 50
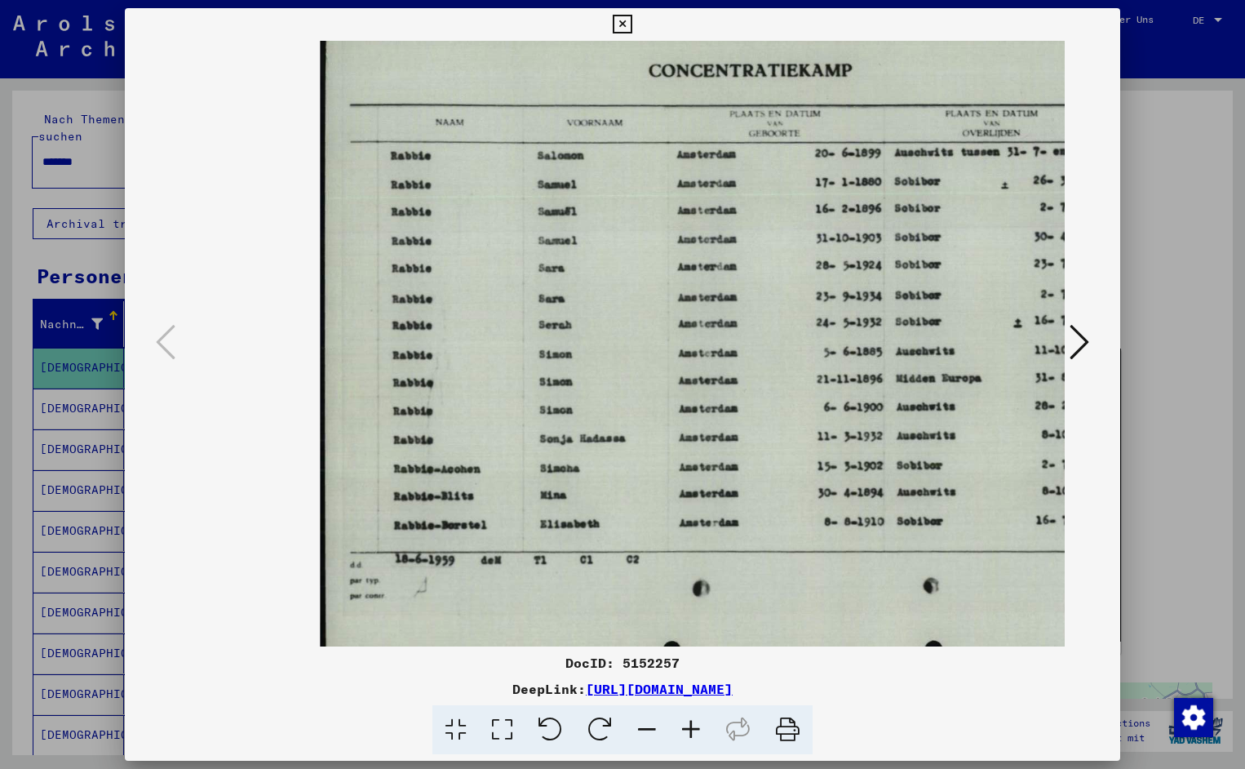
click at [687, 721] on icon at bounding box center [691, 730] width 44 height 50
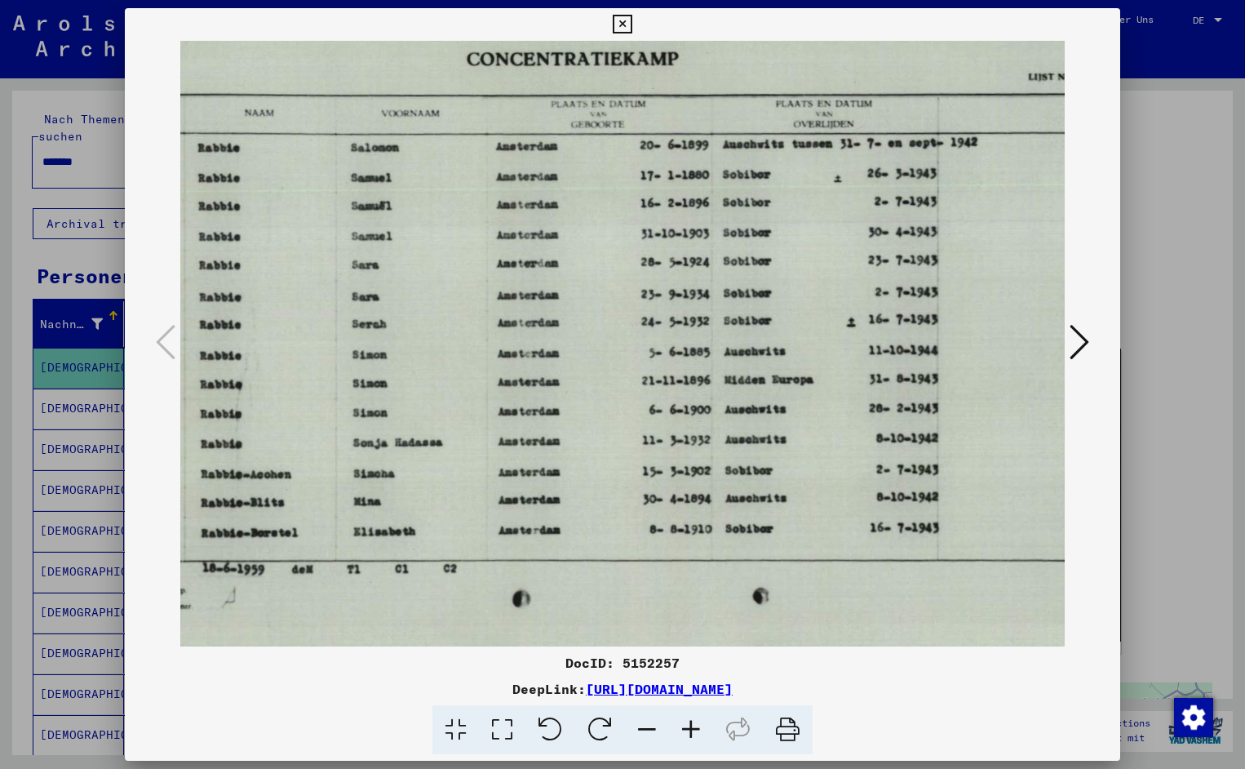
scroll to position [0, 197]
drag, startPoint x: 807, startPoint y: 508, endPoint x: 610, endPoint y: 543, distance: 199.6
click at [901, 387] on img at bounding box center [630, 342] width 1014 height 723
click at [632, 22] on icon at bounding box center [622, 25] width 19 height 20
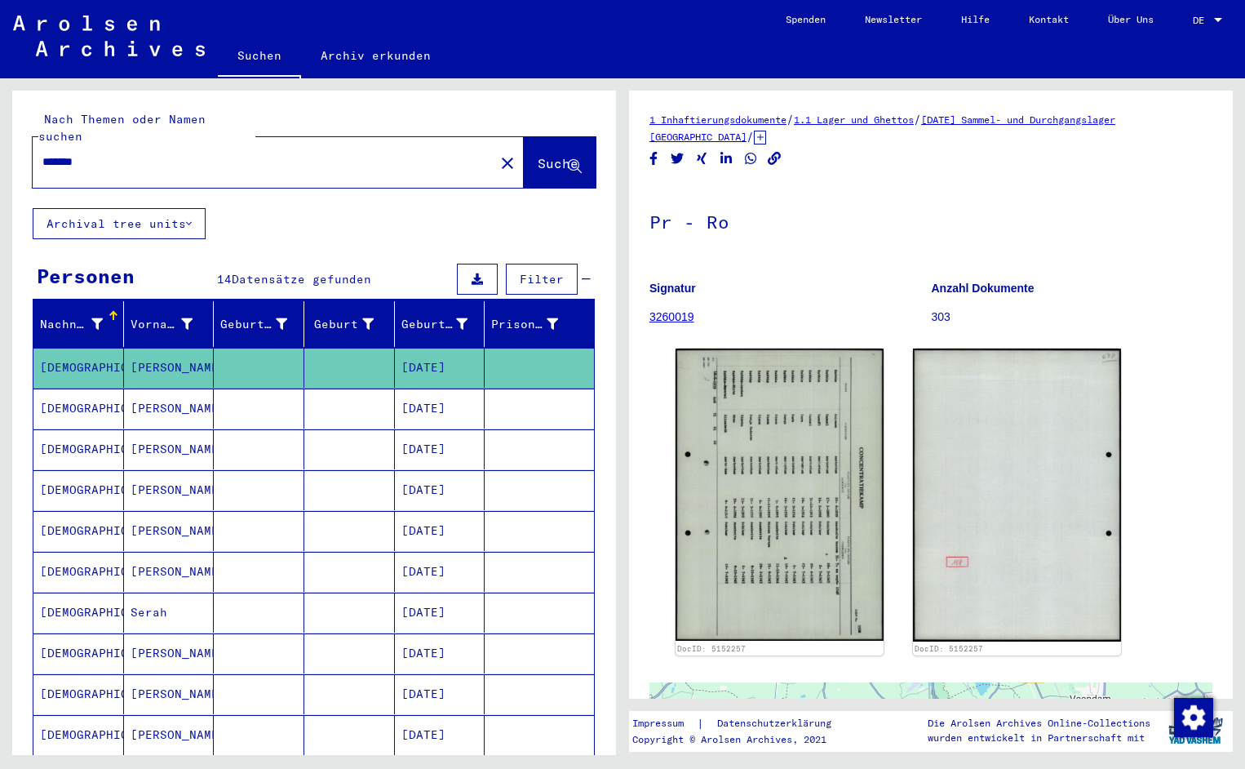
click at [95, 153] on input "*******" at bounding box center [263, 161] width 442 height 17
click at [538, 155] on span "Suche" at bounding box center [558, 163] width 41 height 16
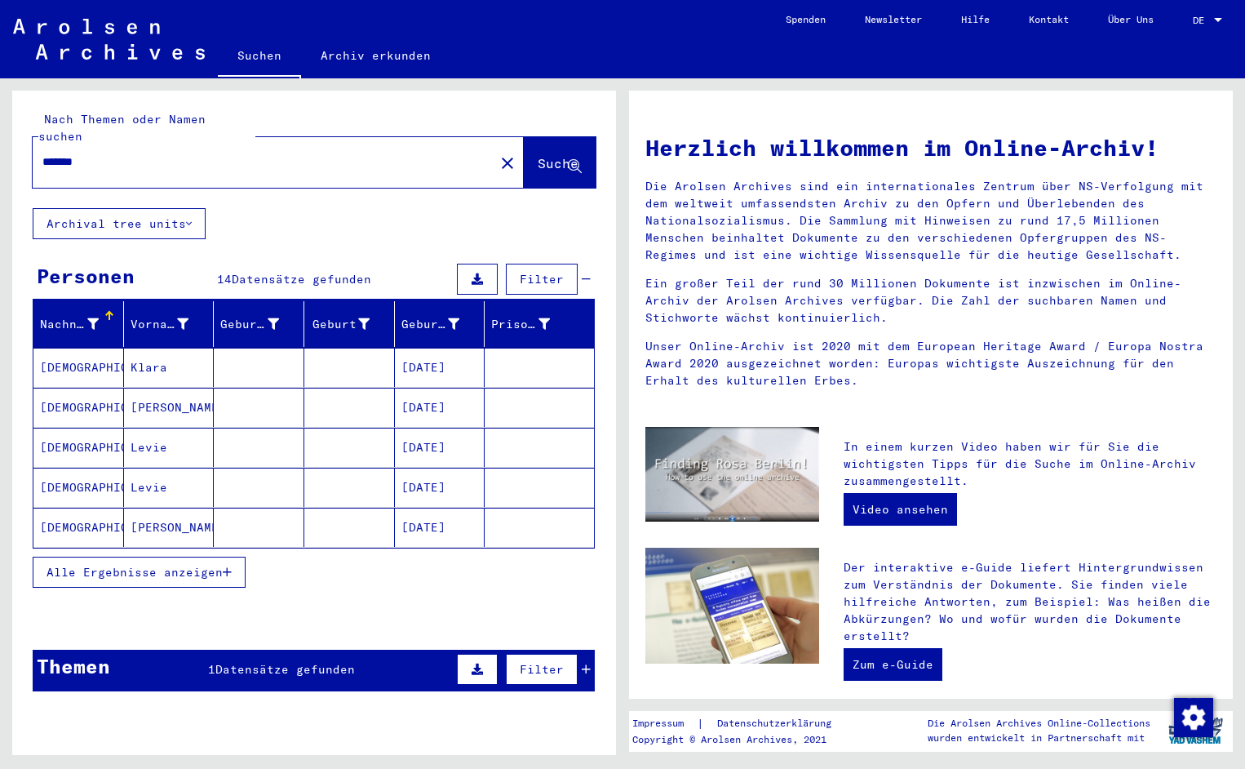
click at [78, 357] on mat-cell "[DEMOGRAPHIC_DATA]" at bounding box center [78, 367] width 91 height 39
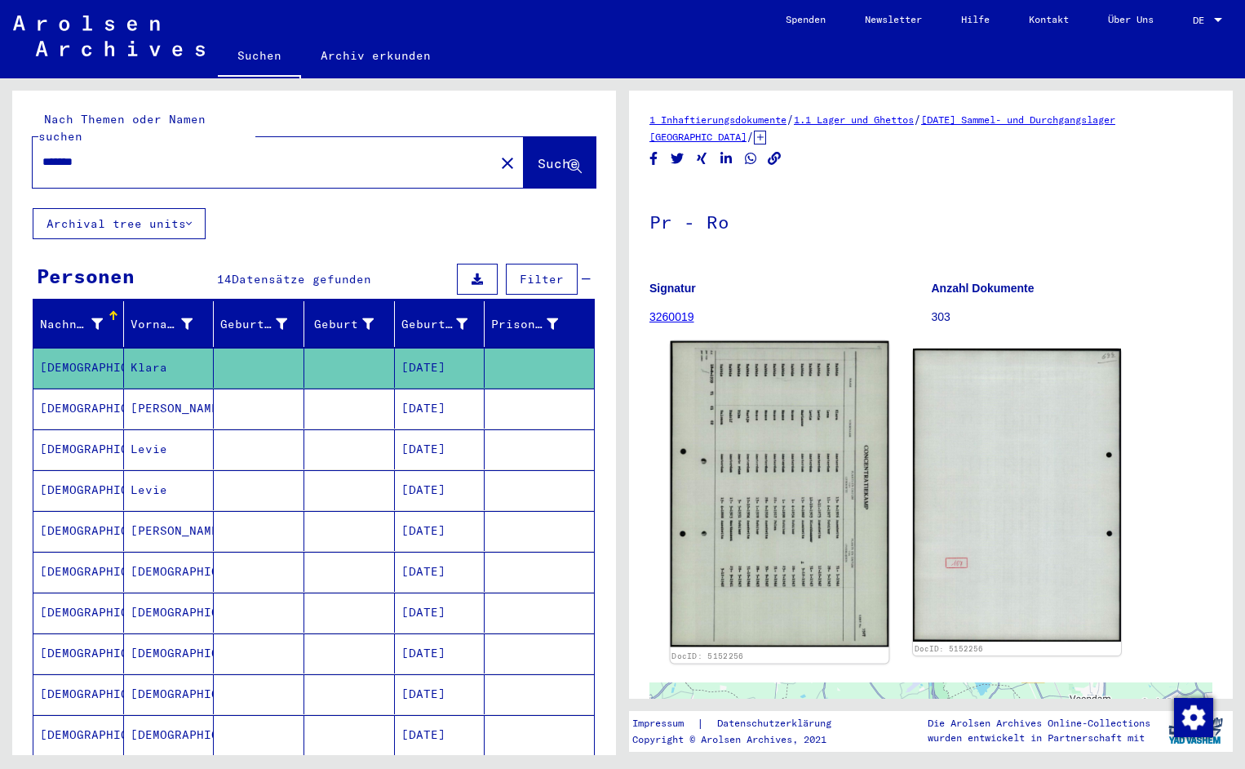
click at [726, 462] on img at bounding box center [780, 494] width 219 height 306
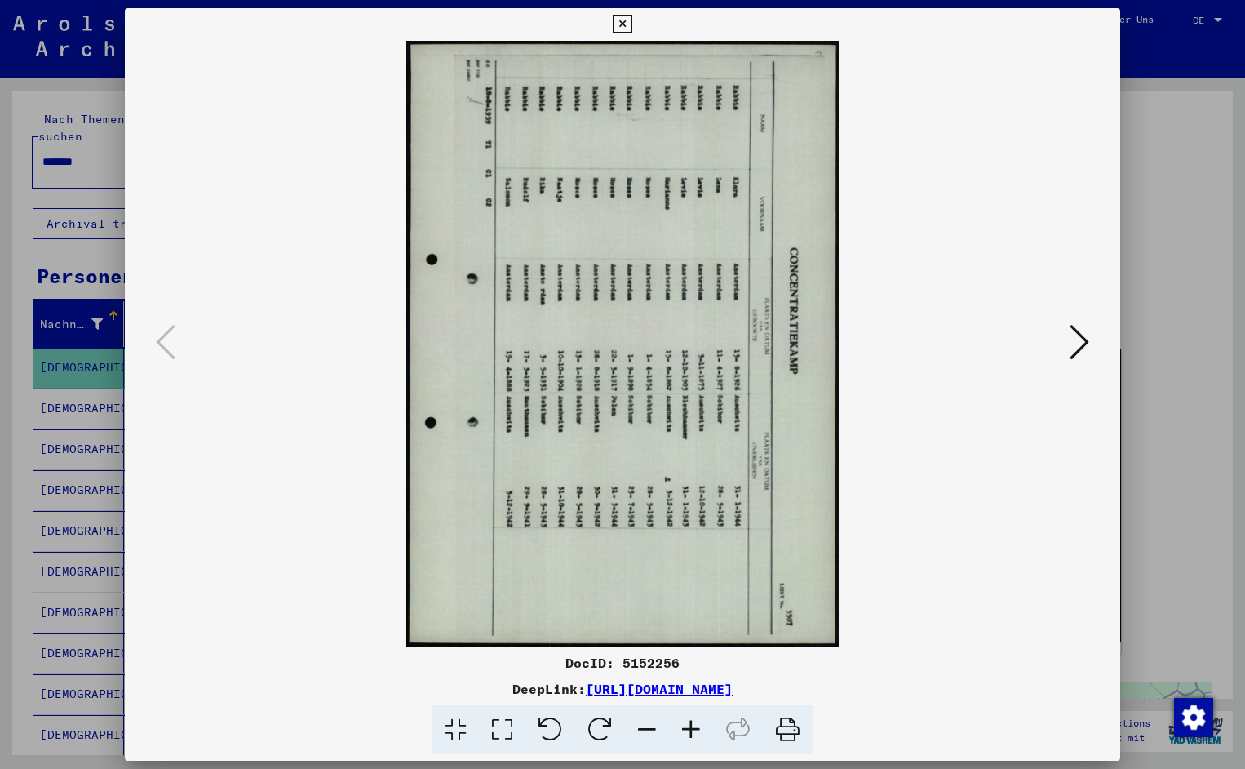
click at [548, 738] on icon at bounding box center [551, 730] width 50 height 50
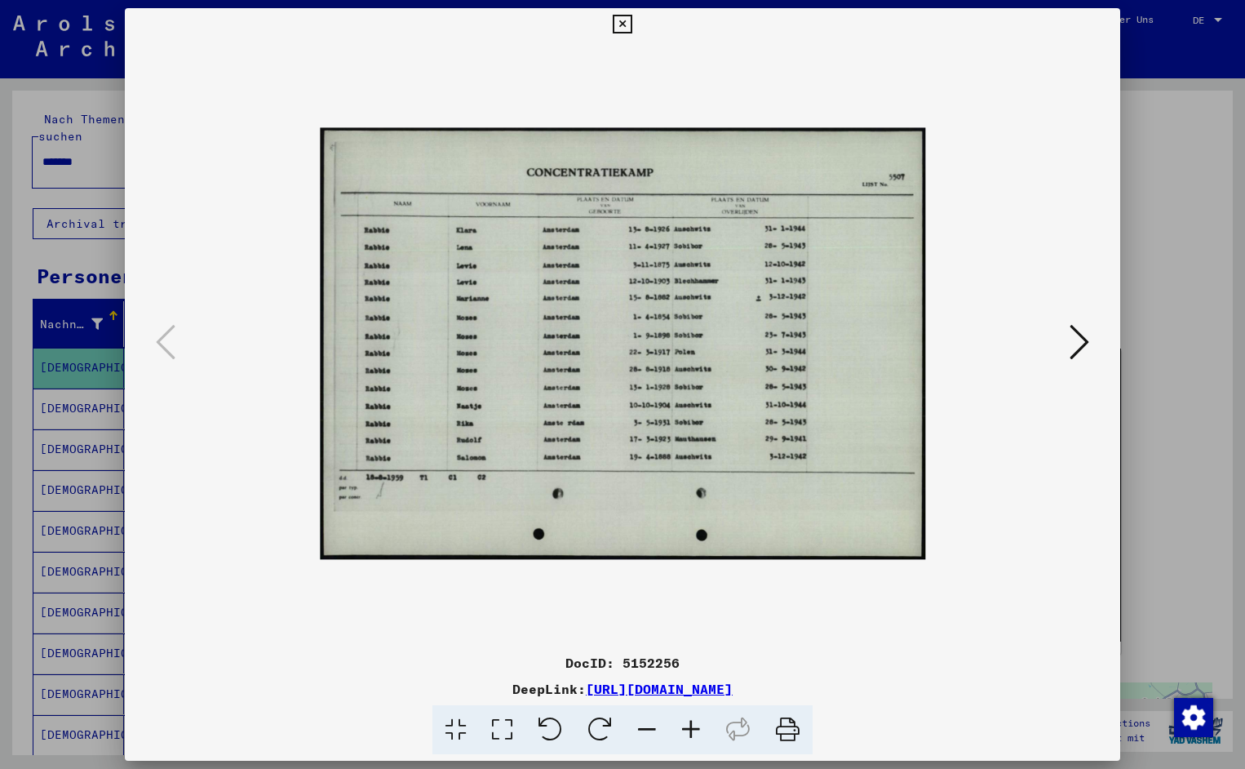
click at [702, 730] on icon at bounding box center [691, 730] width 44 height 50
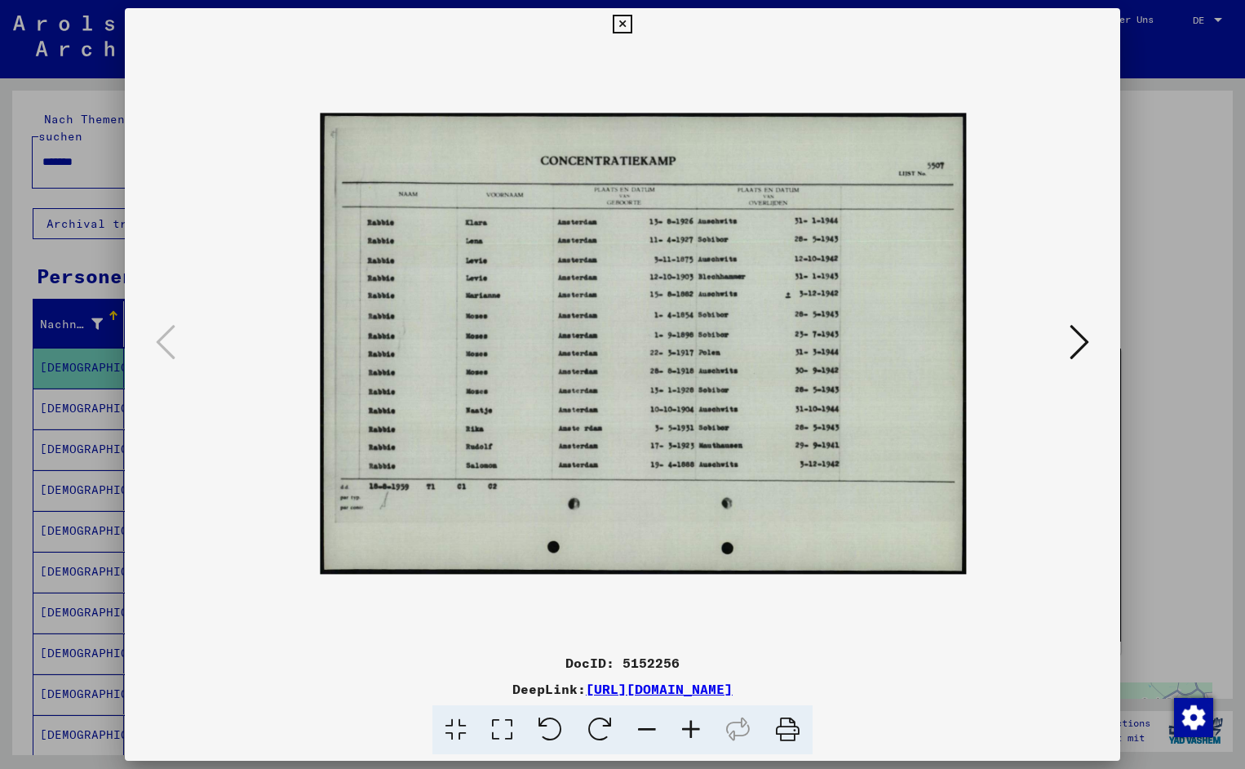
click at [702, 730] on icon at bounding box center [691, 730] width 44 height 50
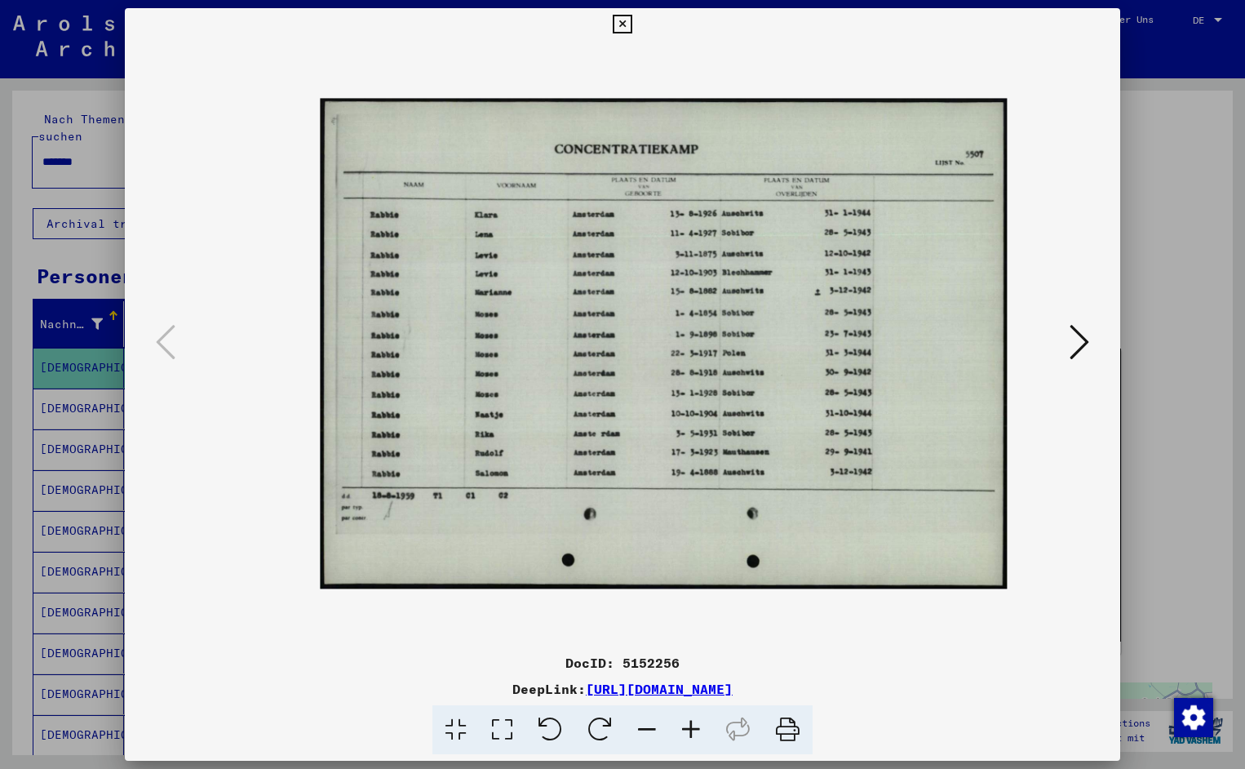
click at [702, 730] on icon at bounding box center [691, 730] width 44 height 50
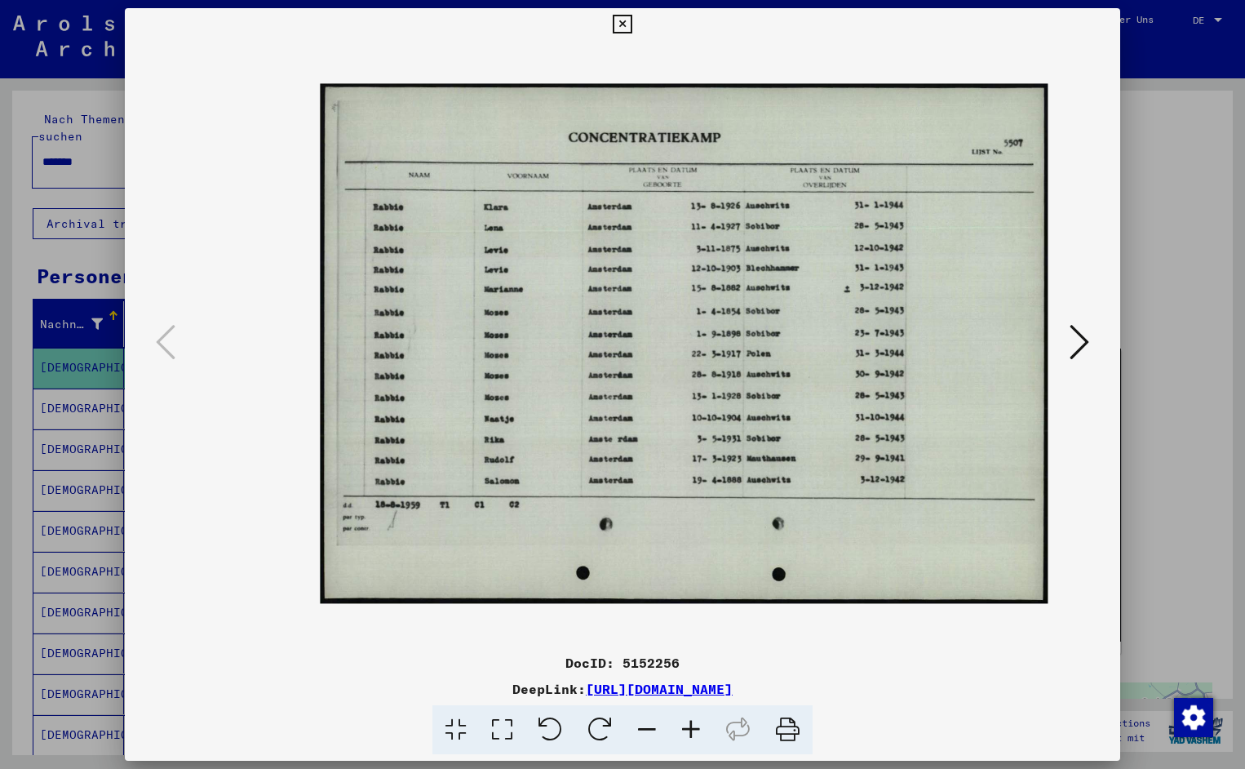
click at [702, 730] on icon at bounding box center [691, 730] width 44 height 50
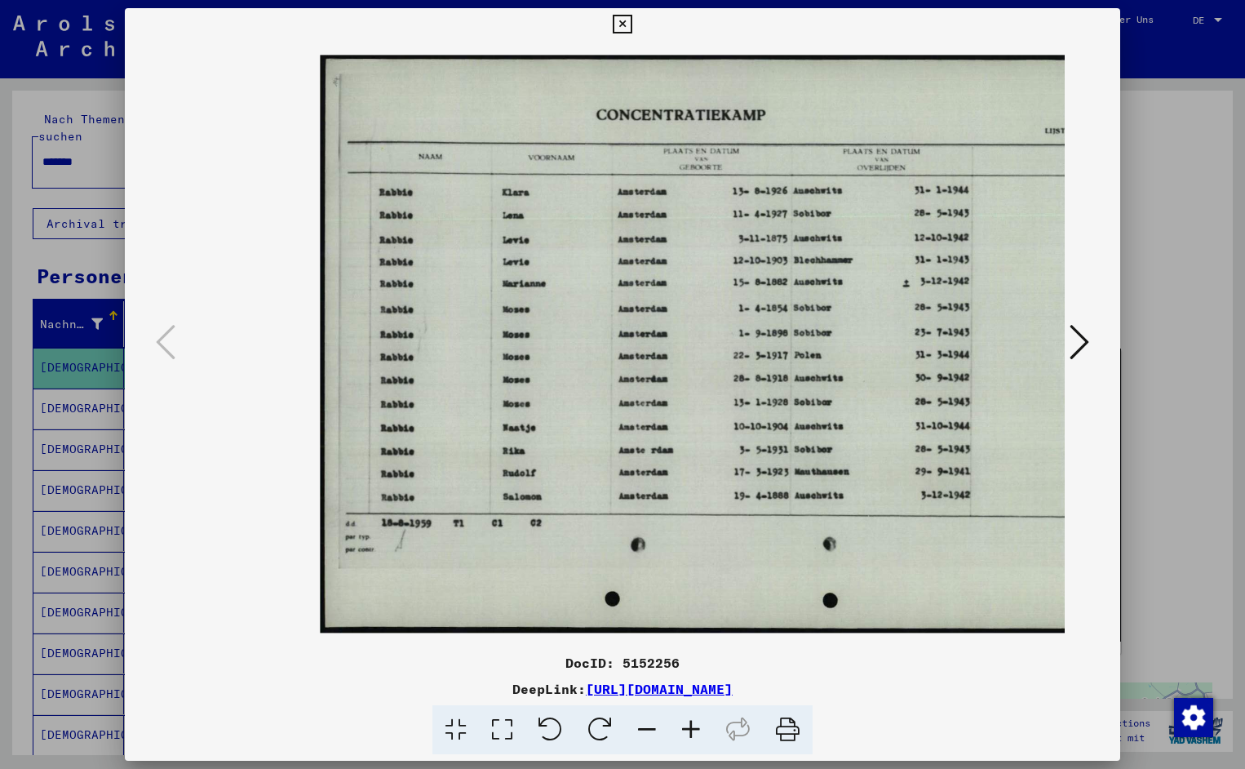
click at [702, 730] on icon at bounding box center [691, 730] width 44 height 50
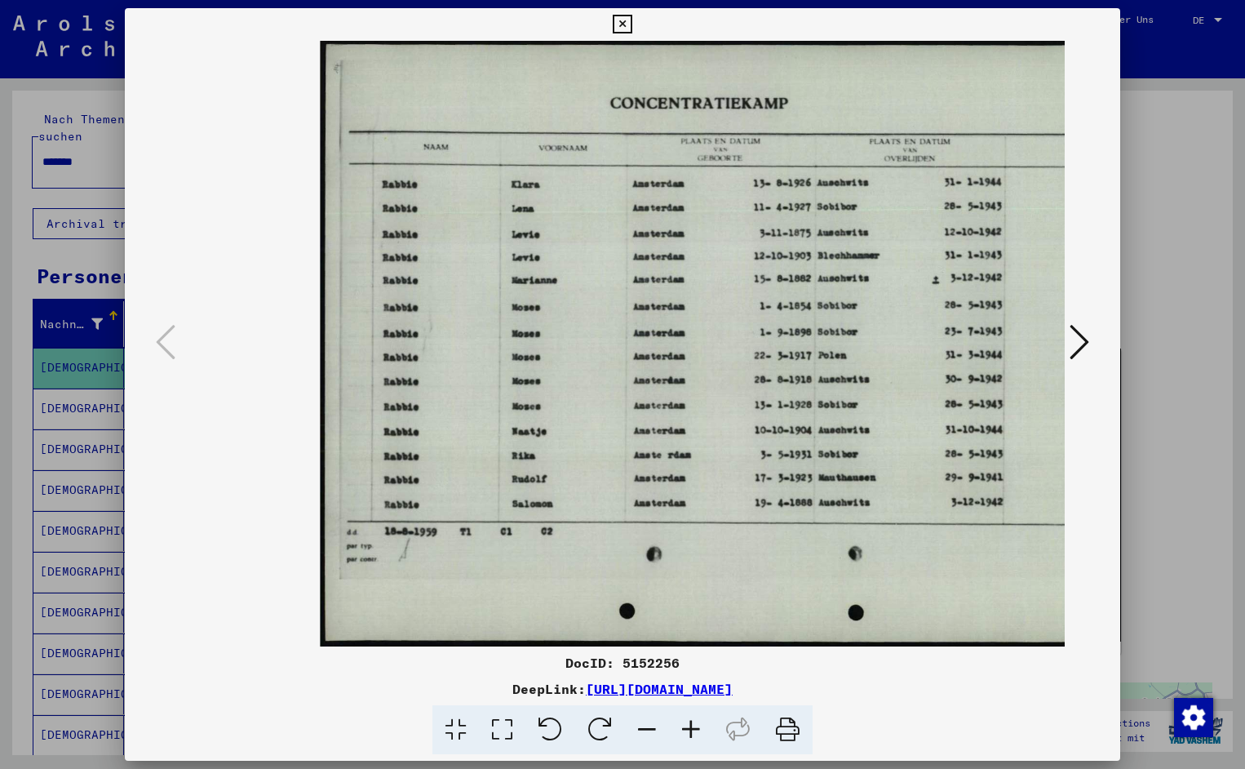
click at [702, 730] on icon at bounding box center [691, 730] width 44 height 50
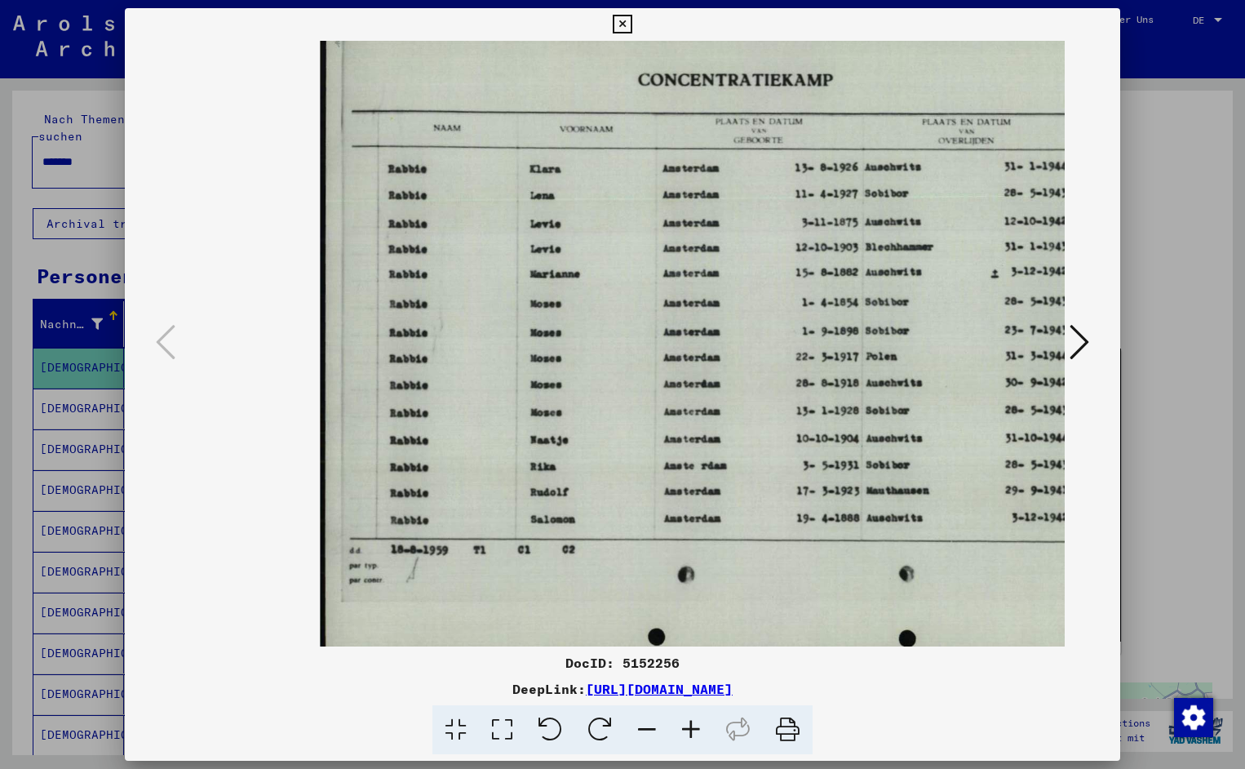
click at [702, 730] on icon at bounding box center [691, 730] width 44 height 50
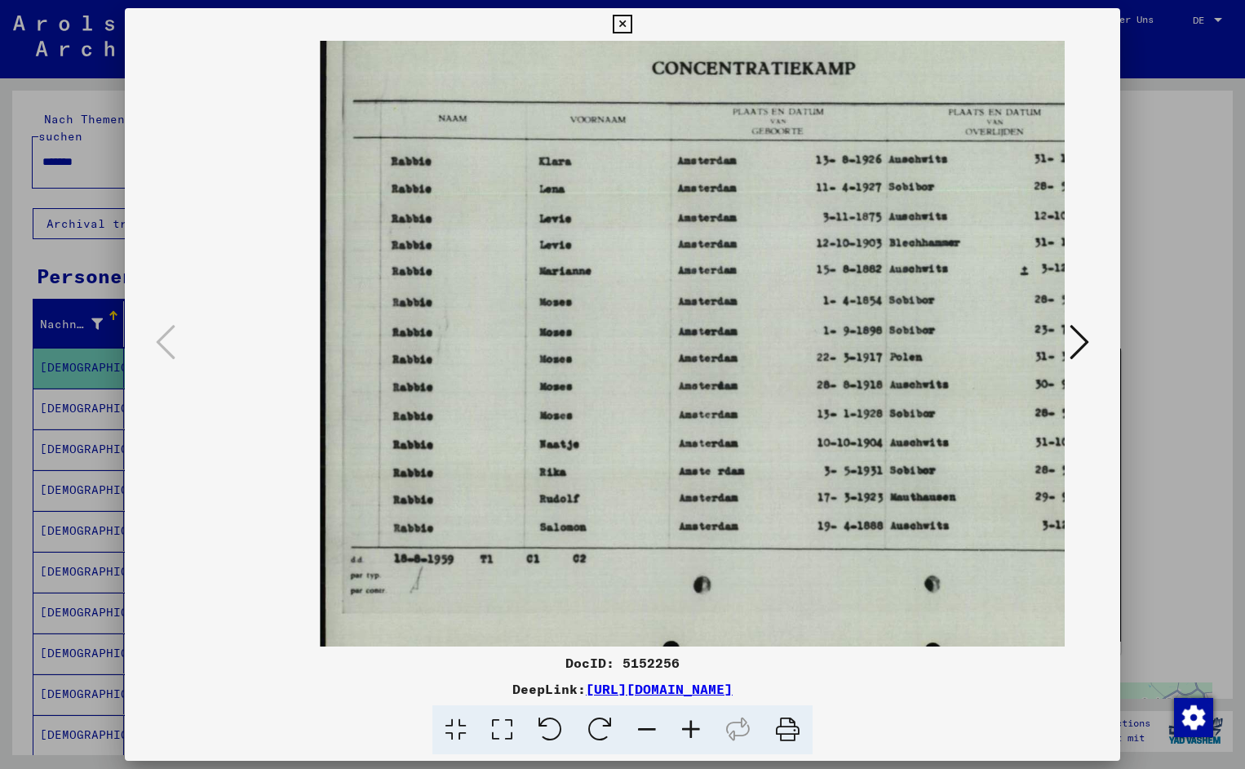
click at [702, 730] on icon at bounding box center [691, 730] width 44 height 50
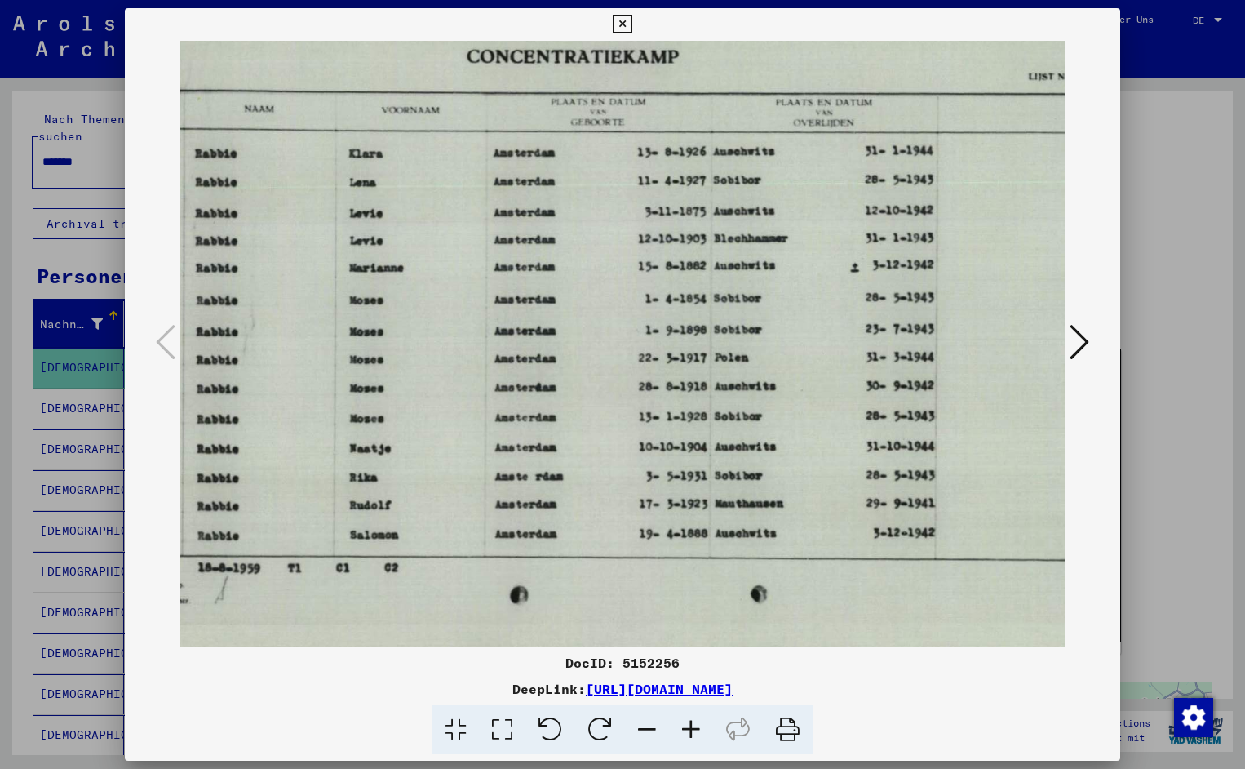
scroll to position [0, 202]
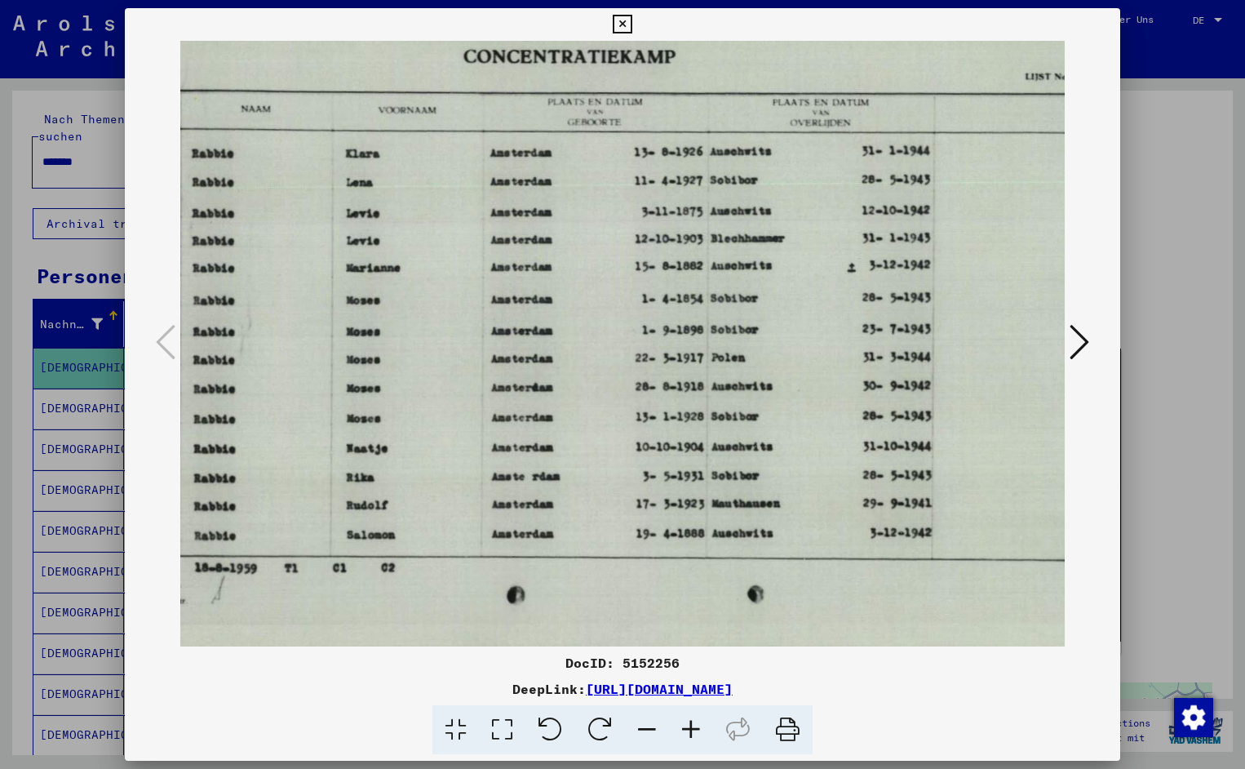
drag, startPoint x: 773, startPoint y: 433, endPoint x: 570, endPoint y: 464, distance: 204.6
click at [632, 25] on icon at bounding box center [622, 25] width 19 height 20
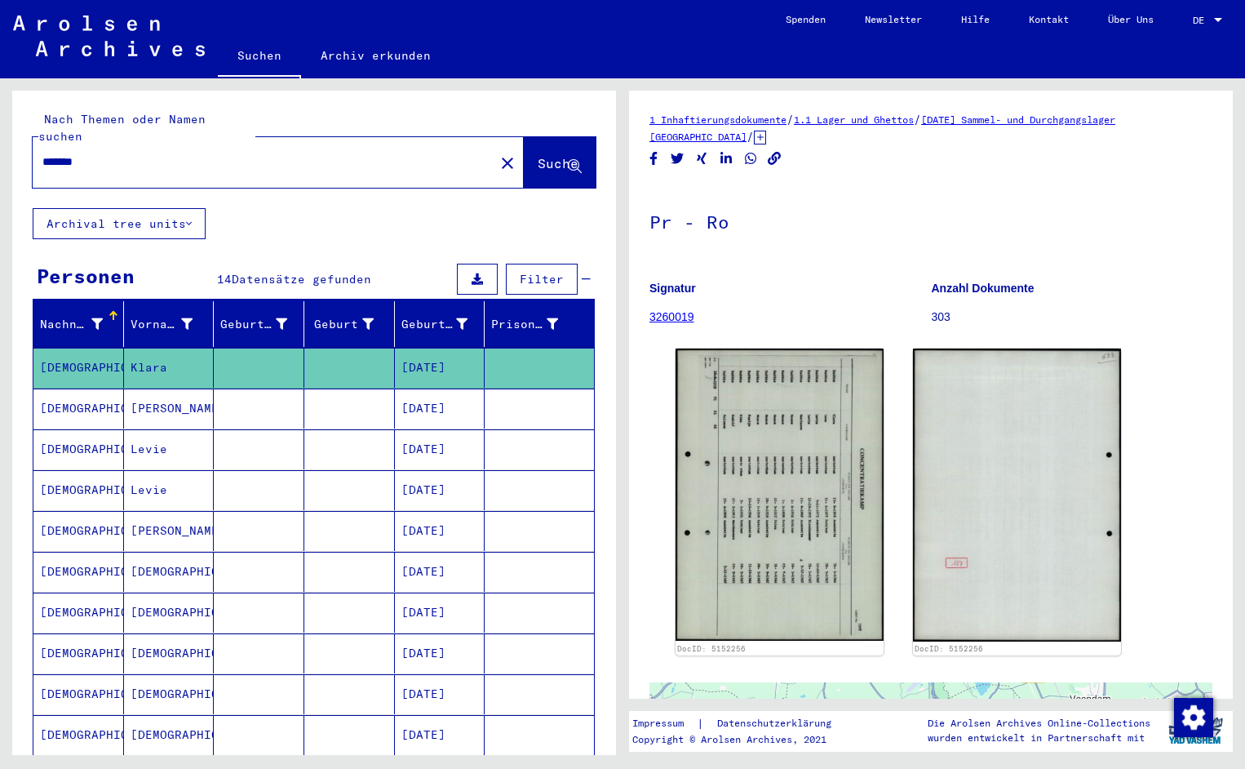
click at [120, 153] on input "*******" at bounding box center [263, 161] width 442 height 17
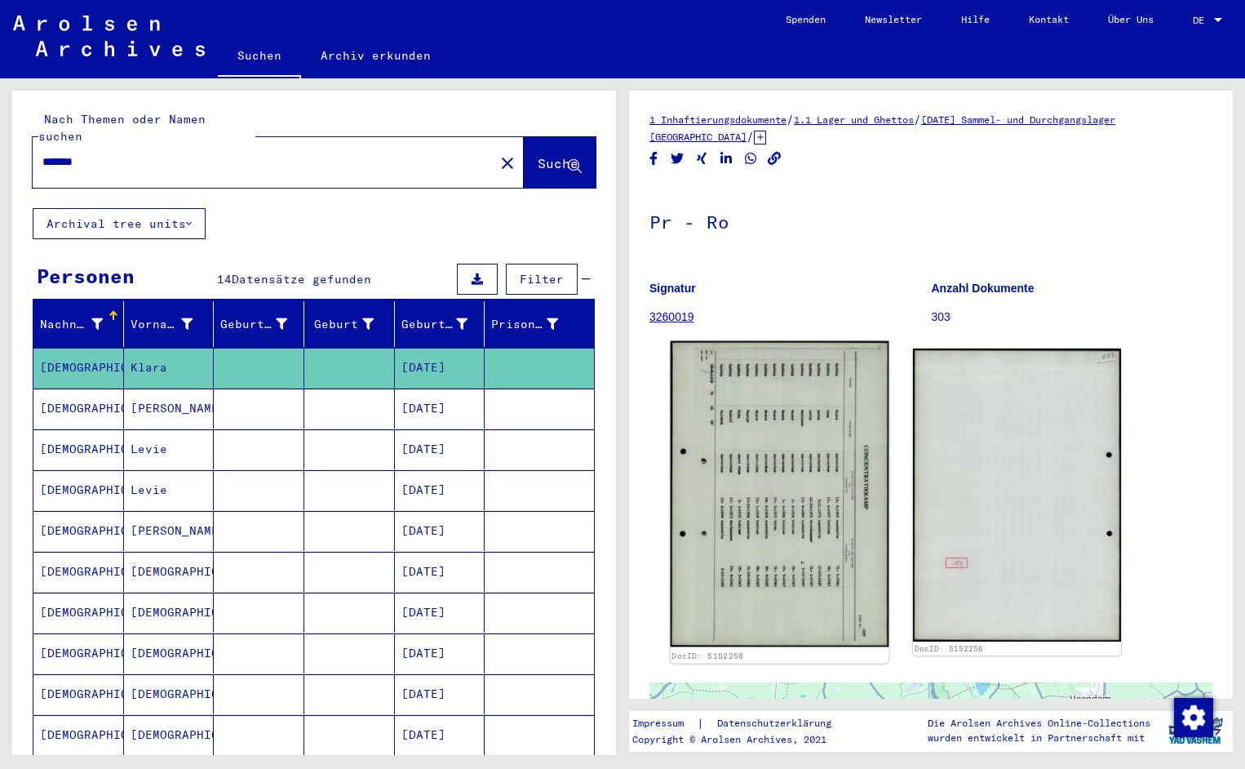
click at [732, 384] on img at bounding box center [780, 494] width 219 height 306
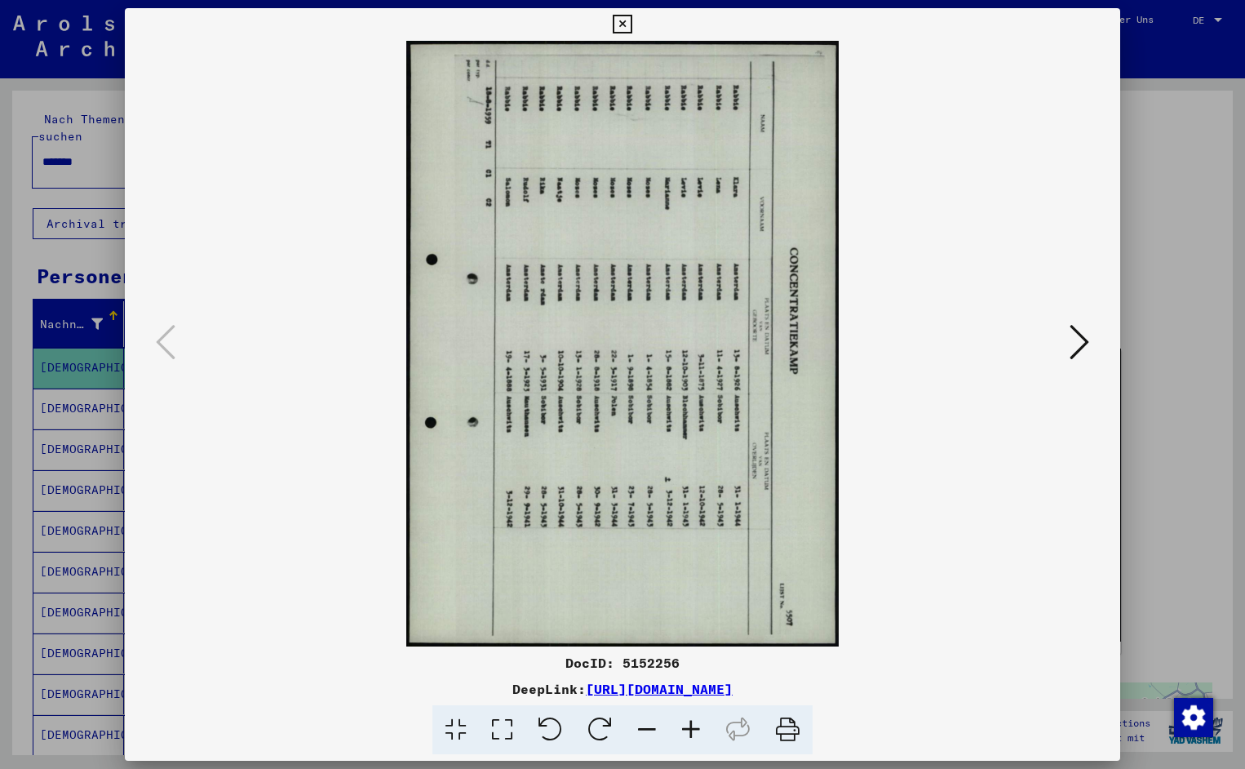
click at [559, 728] on icon at bounding box center [551, 730] width 50 height 50
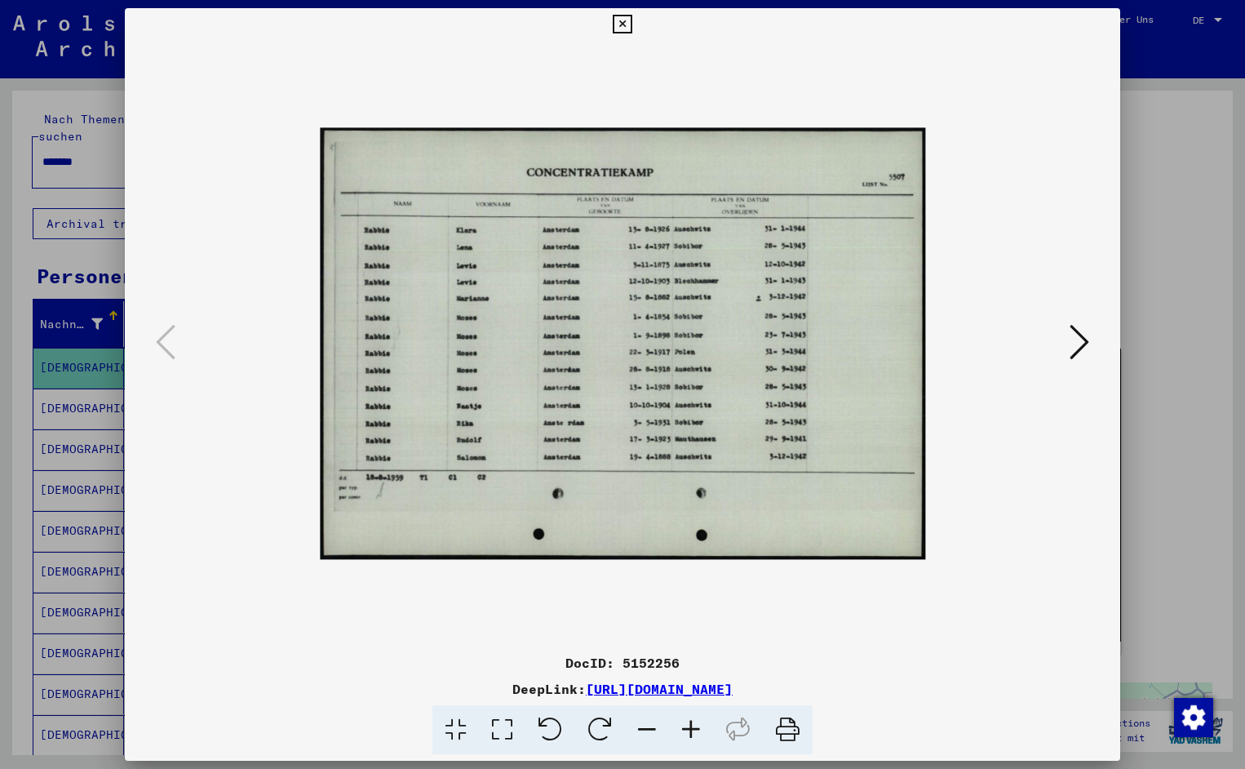
click at [692, 721] on icon at bounding box center [691, 730] width 44 height 50
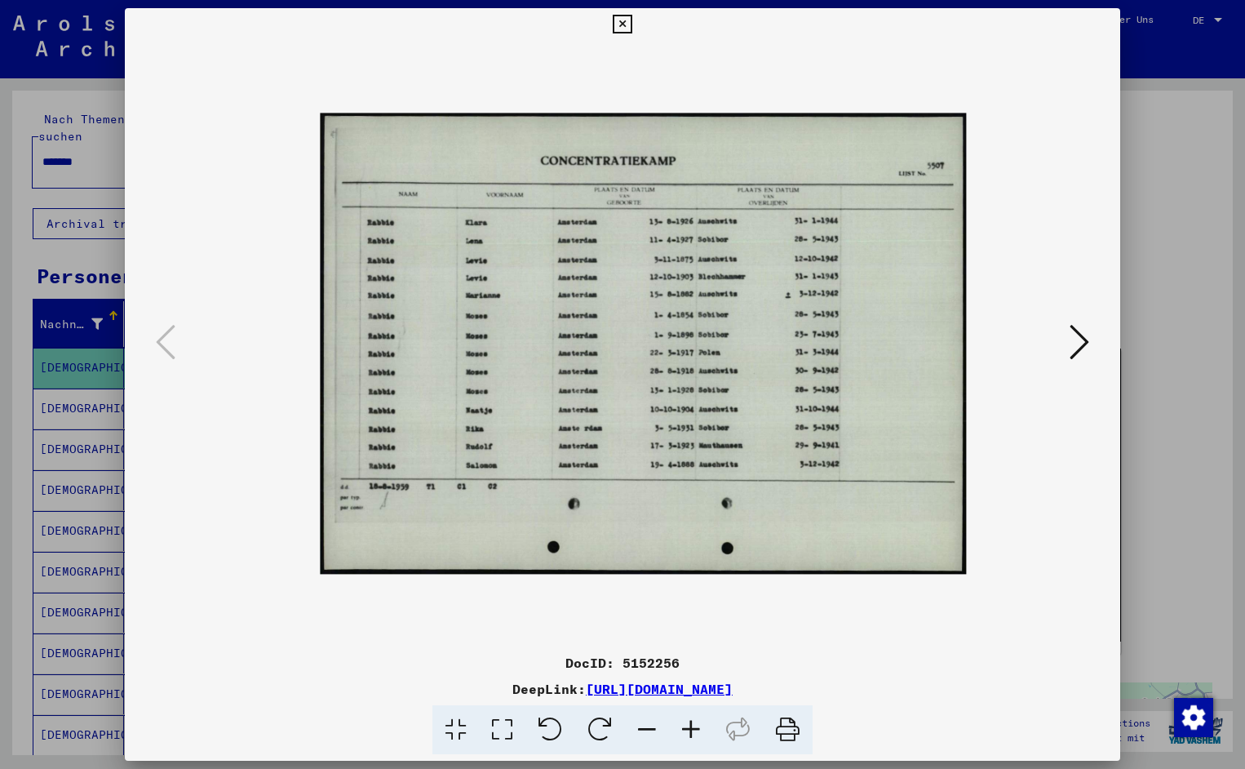
click at [692, 721] on icon at bounding box center [691, 730] width 44 height 50
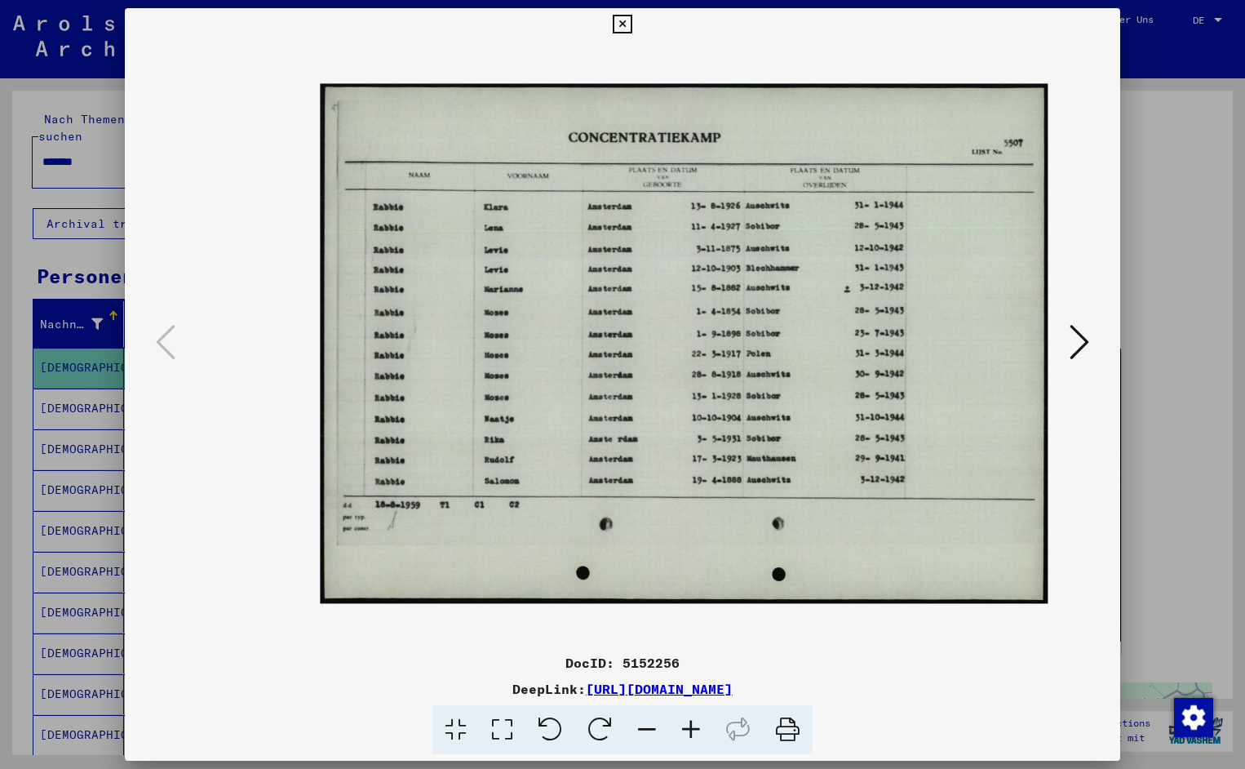
click at [692, 721] on icon at bounding box center [691, 730] width 44 height 50
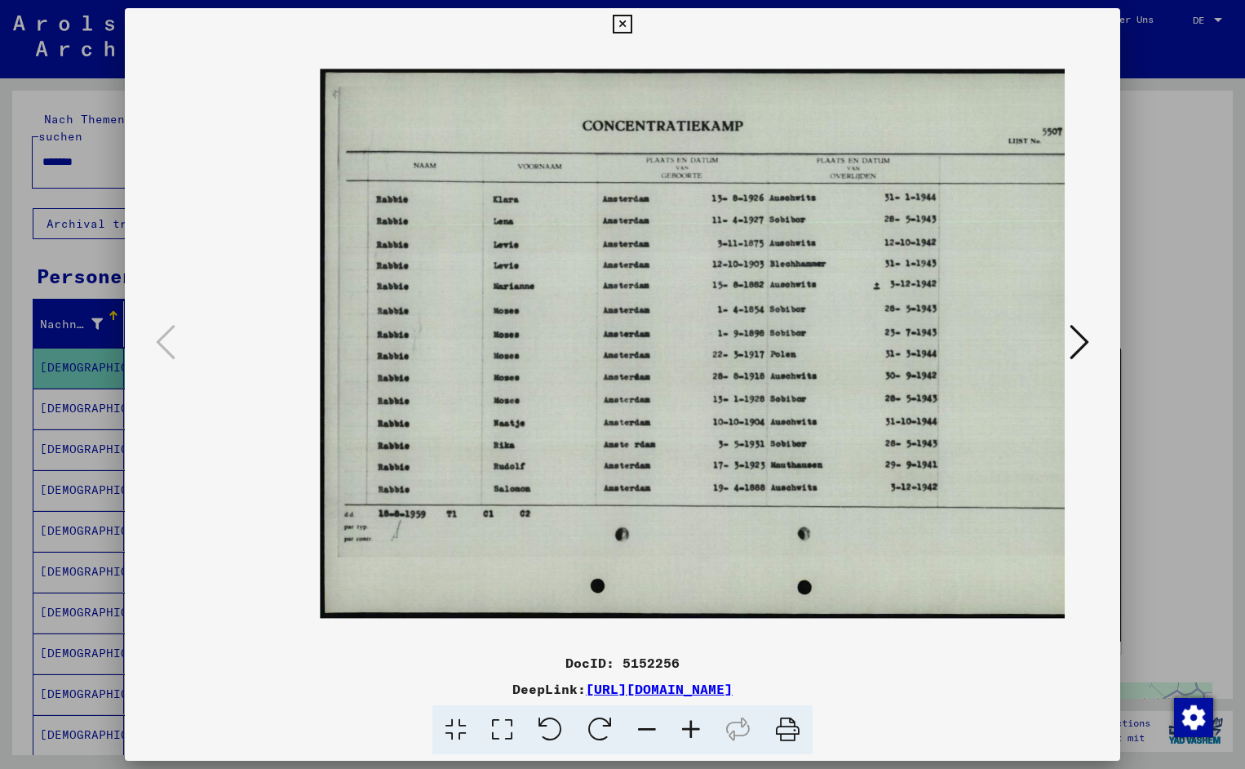
click at [692, 721] on icon at bounding box center [691, 730] width 44 height 50
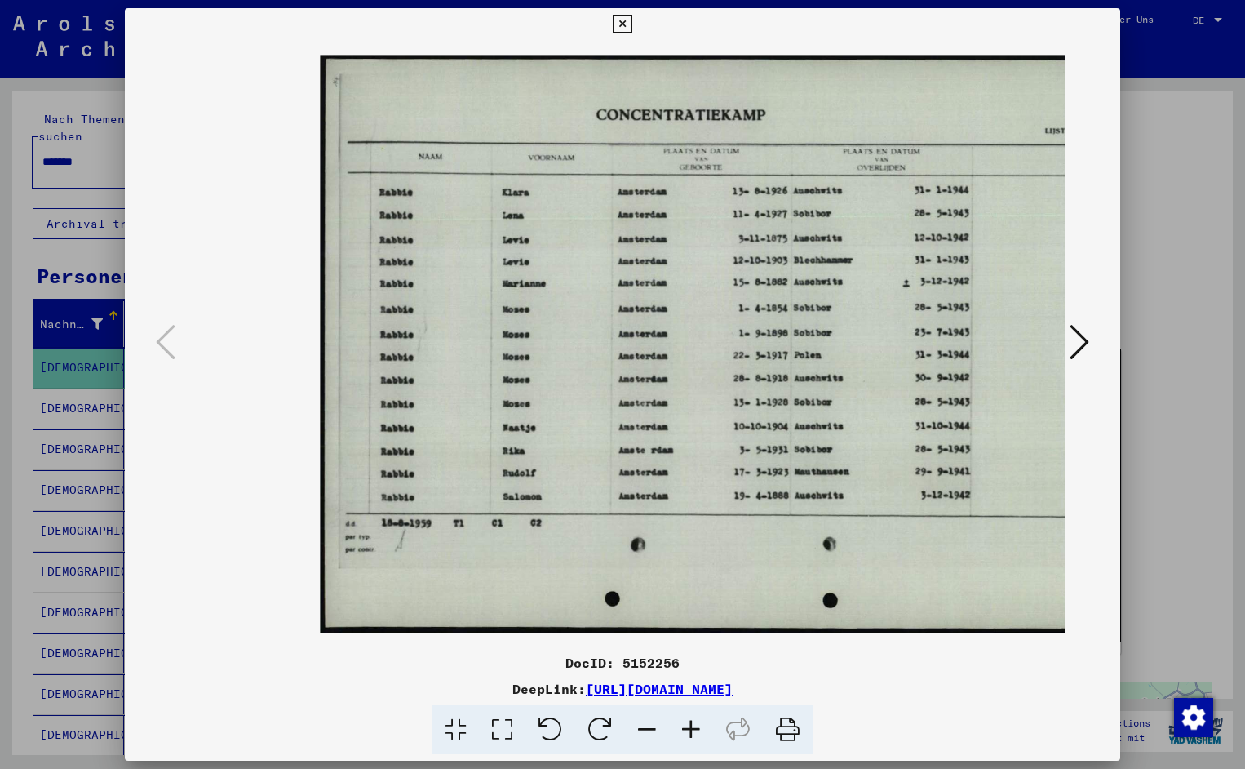
click at [692, 721] on icon at bounding box center [691, 730] width 44 height 50
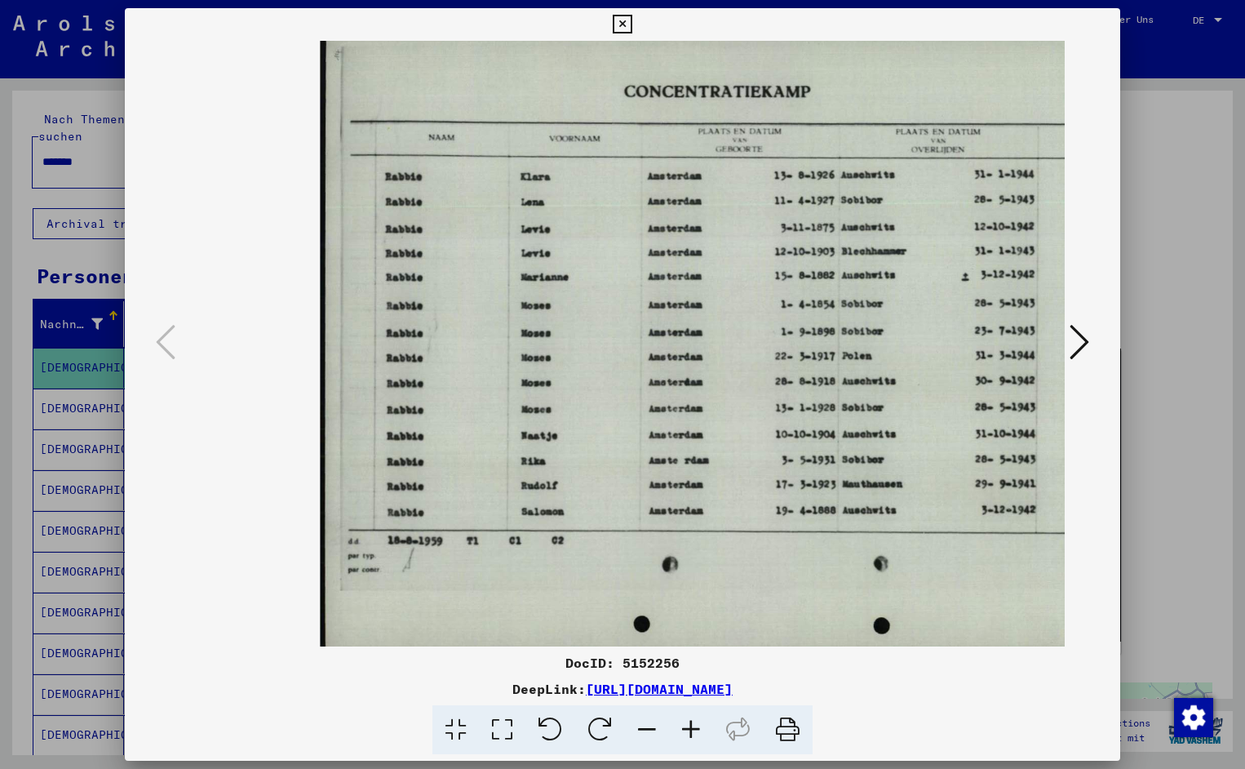
click at [692, 721] on icon at bounding box center [691, 730] width 44 height 50
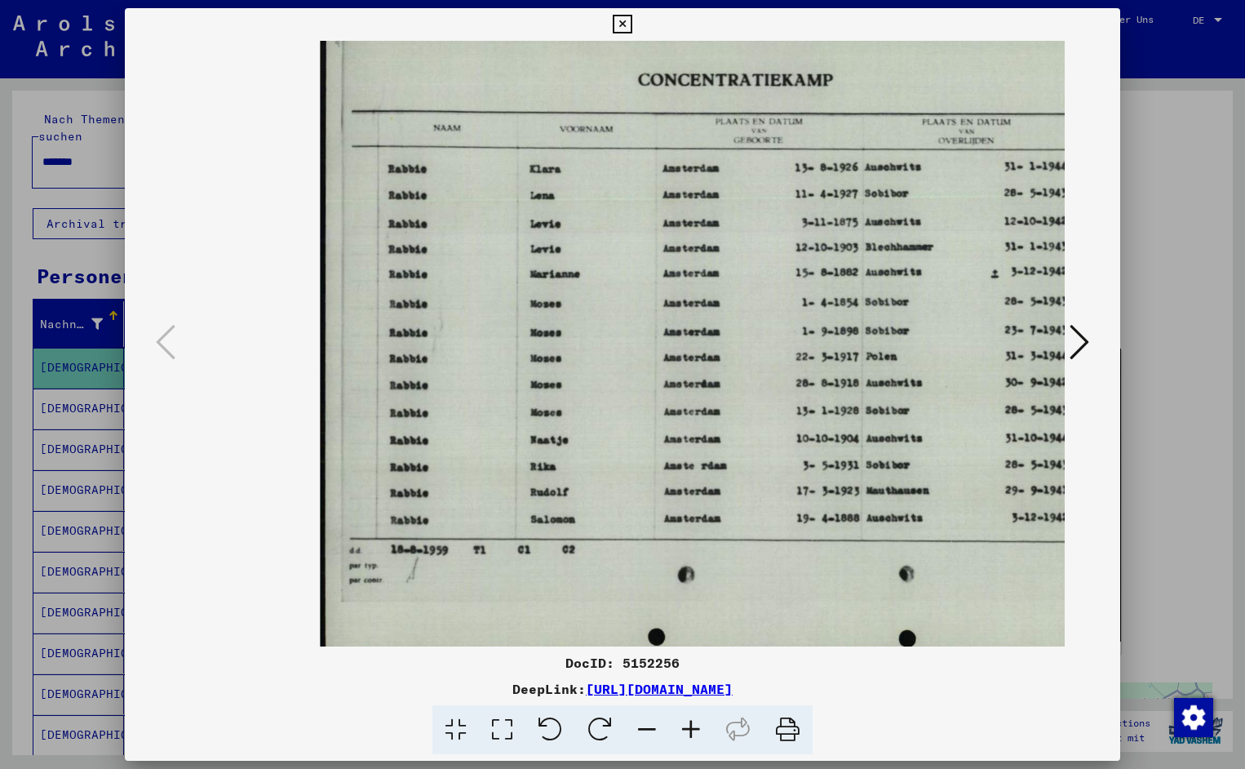
click at [692, 721] on icon at bounding box center [691, 730] width 44 height 50
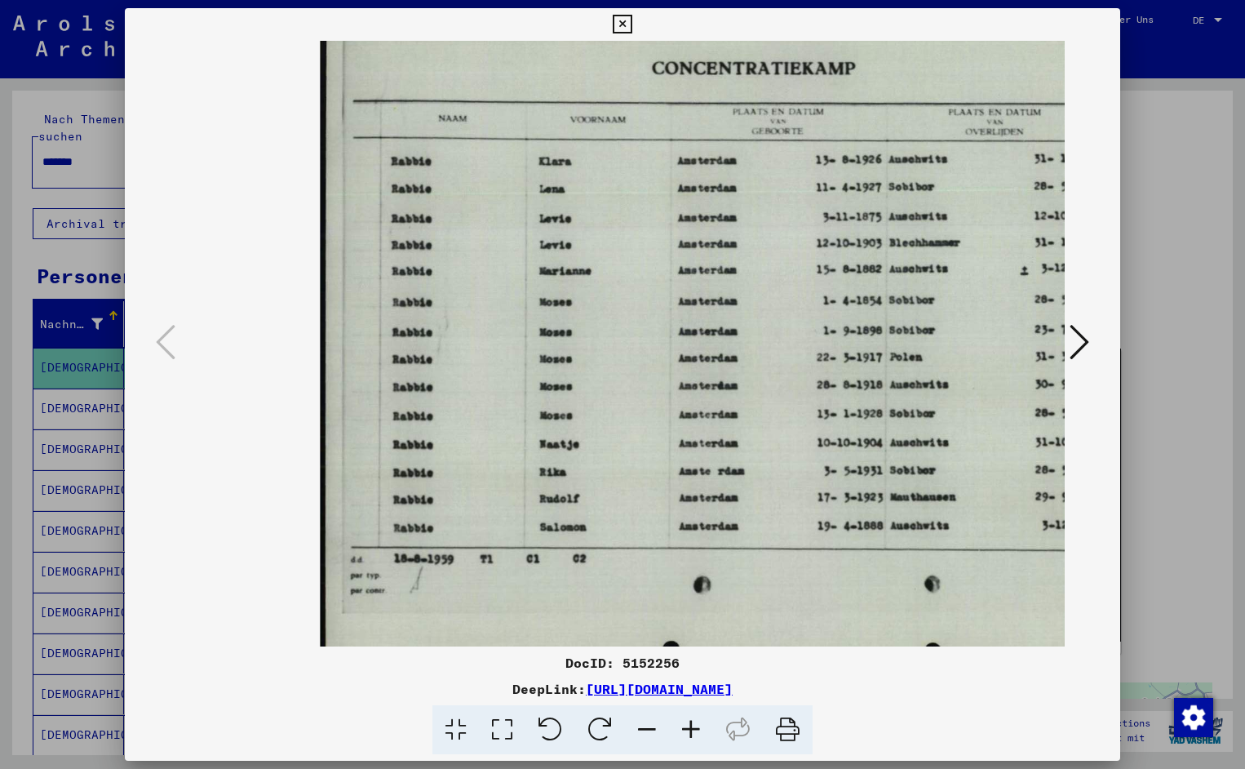
click at [692, 721] on icon at bounding box center [691, 730] width 44 height 50
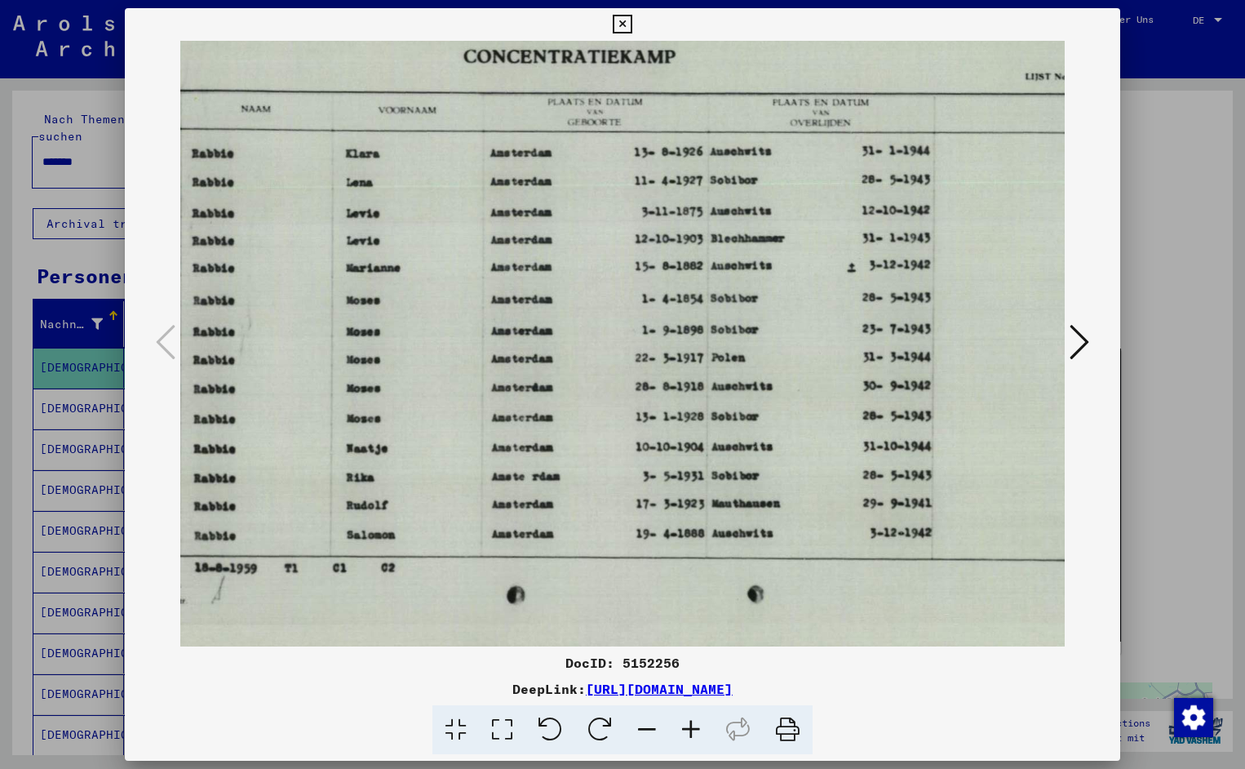
scroll to position [1, 202]
drag, startPoint x: 683, startPoint y: 379, endPoint x: 482, endPoint y: 386, distance: 201.7
click at [632, 24] on icon at bounding box center [622, 25] width 19 height 20
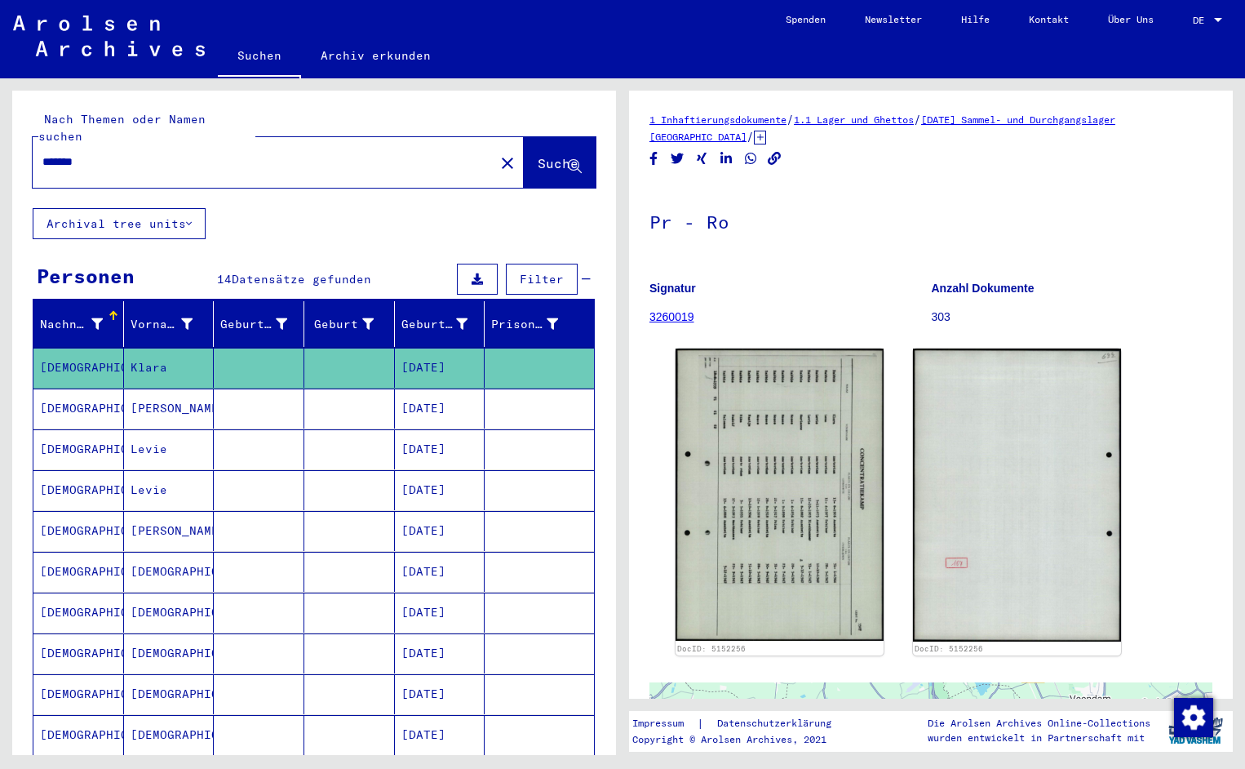
click at [97, 153] on input "*******" at bounding box center [263, 161] width 442 height 17
click at [538, 155] on span "Suche" at bounding box center [558, 163] width 41 height 16
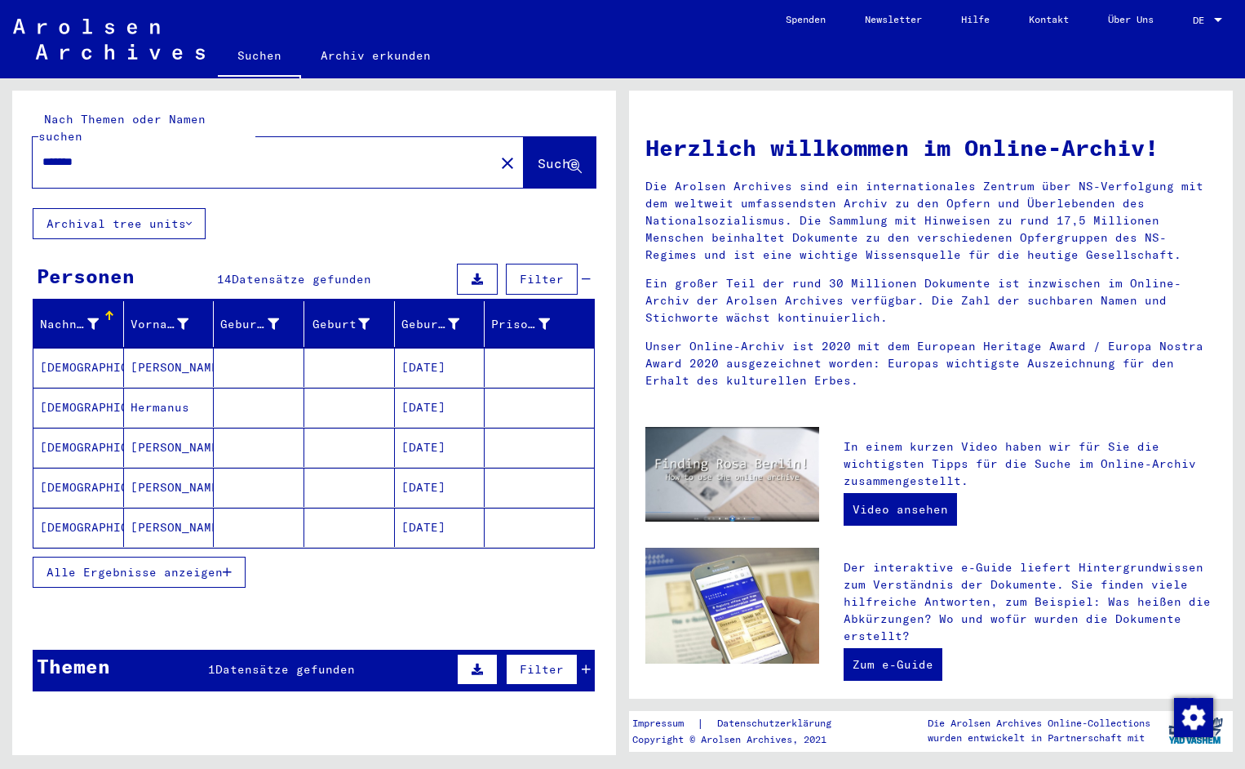
click at [101, 354] on mat-cell "[DEMOGRAPHIC_DATA]" at bounding box center [78, 367] width 91 height 39
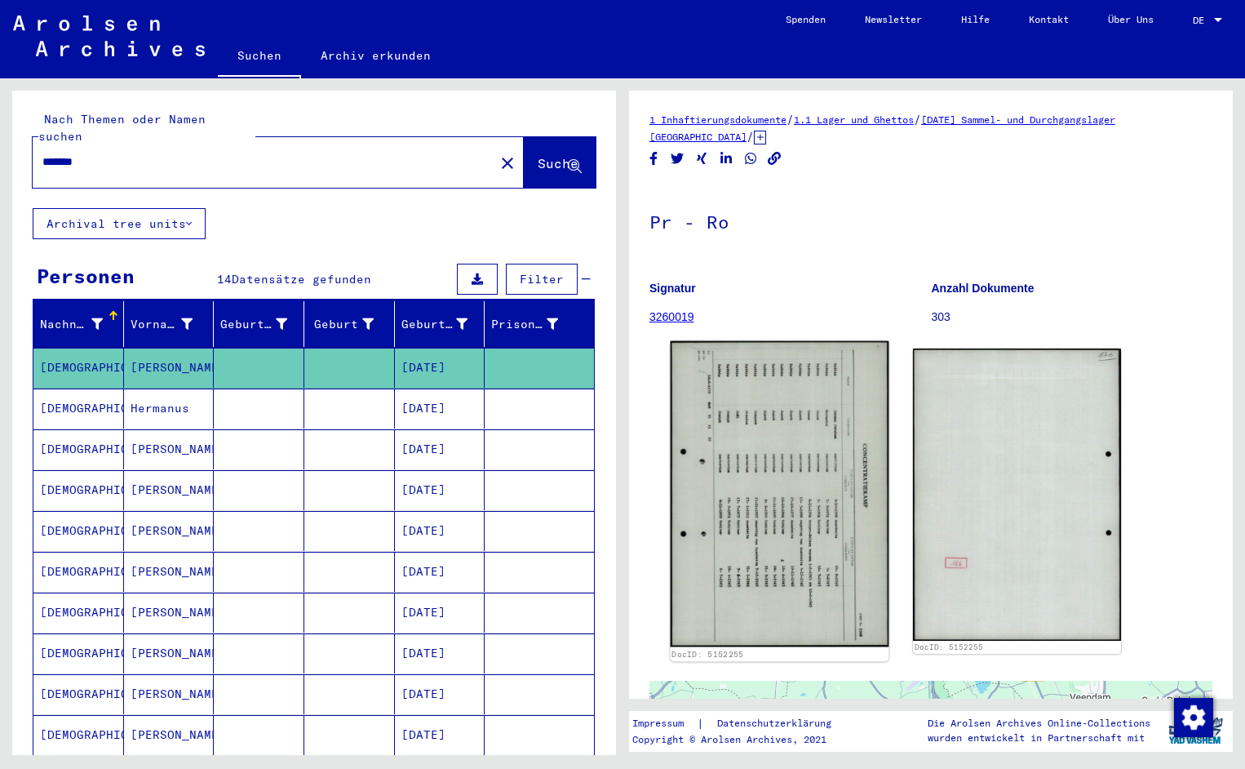
click at [798, 451] on img at bounding box center [780, 494] width 219 height 306
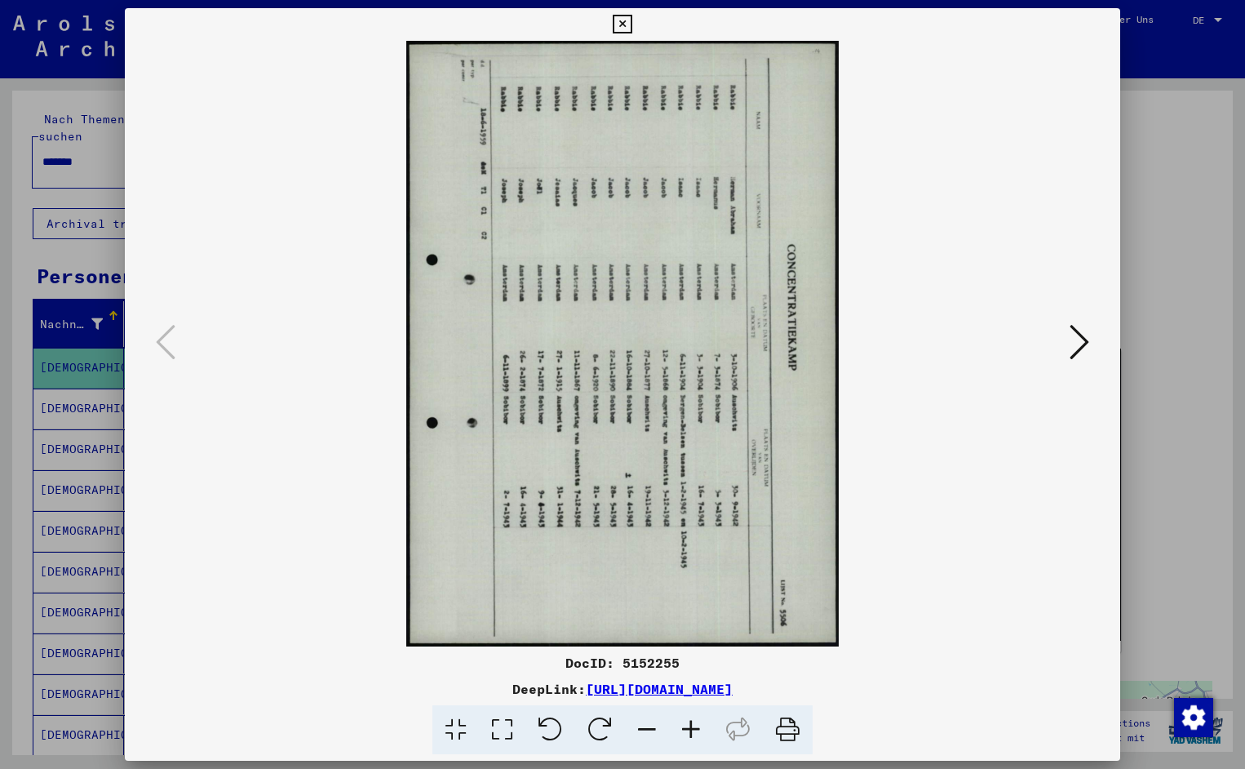
click at [544, 730] on icon at bounding box center [551, 730] width 50 height 50
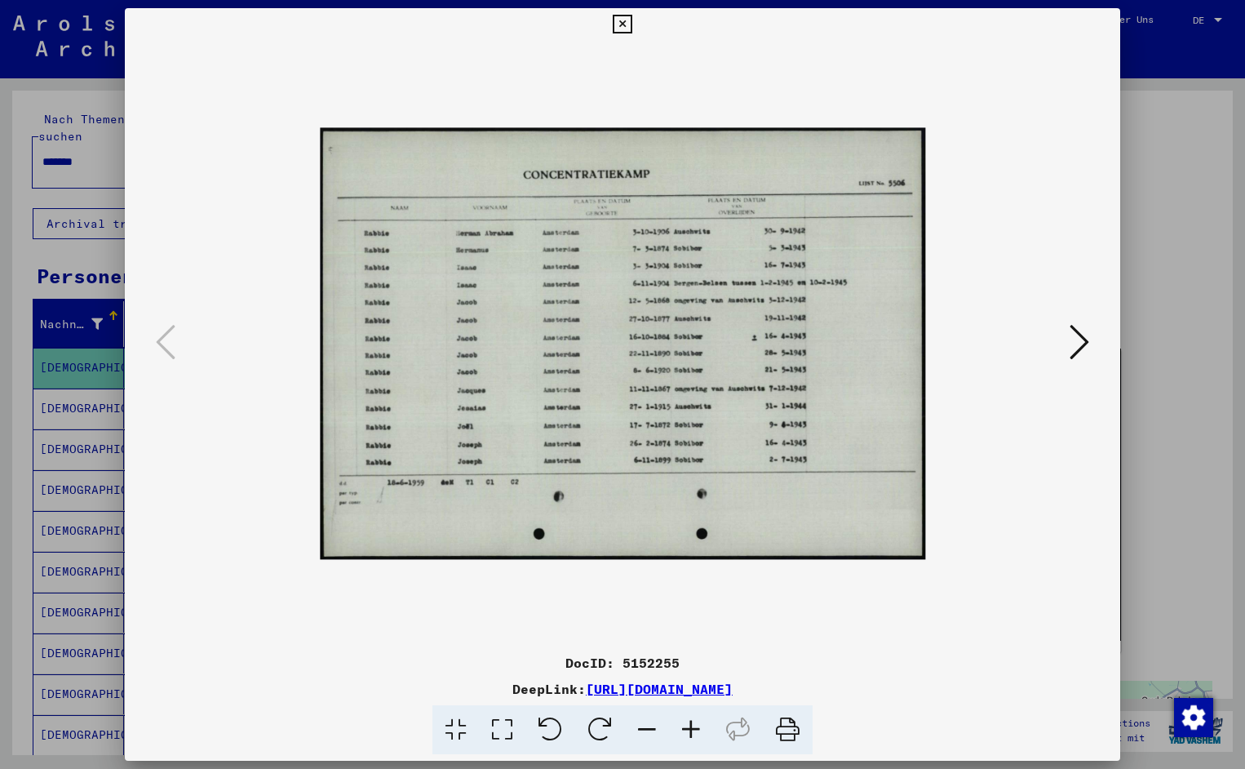
click at [692, 730] on icon at bounding box center [691, 730] width 44 height 50
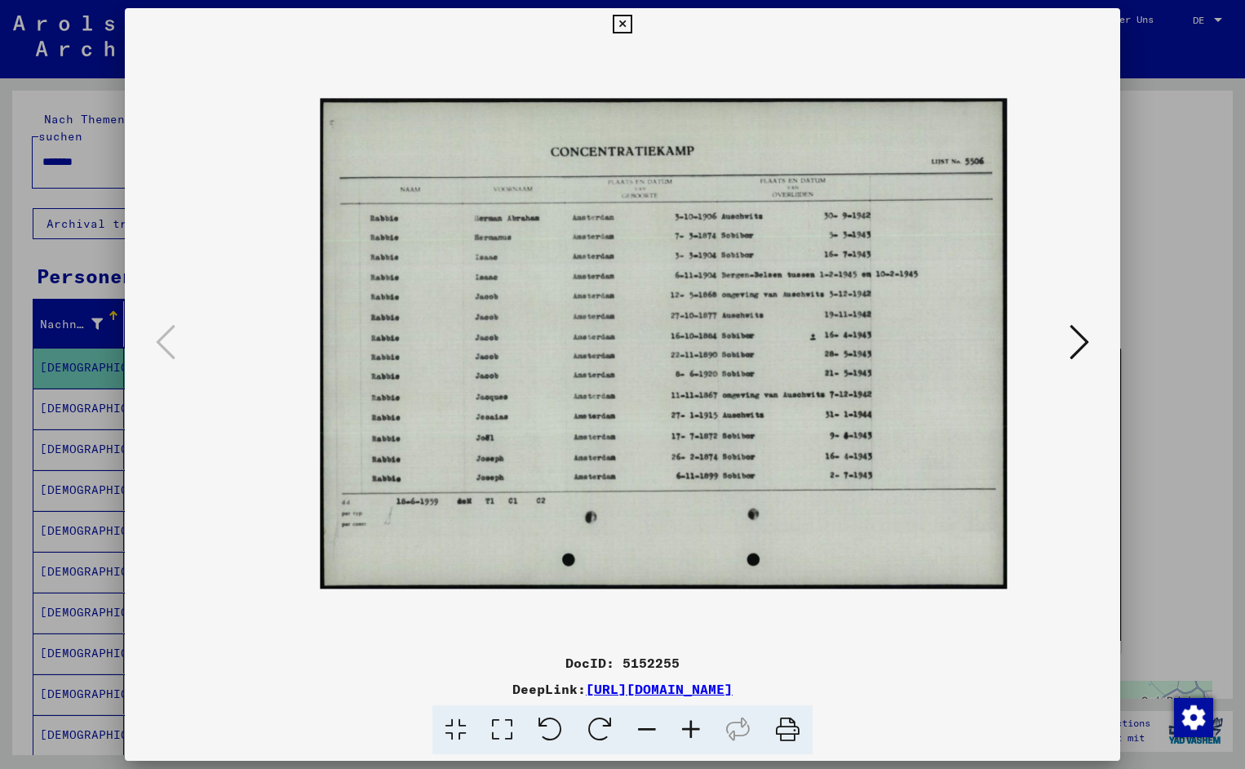
click at [692, 730] on icon at bounding box center [691, 730] width 44 height 50
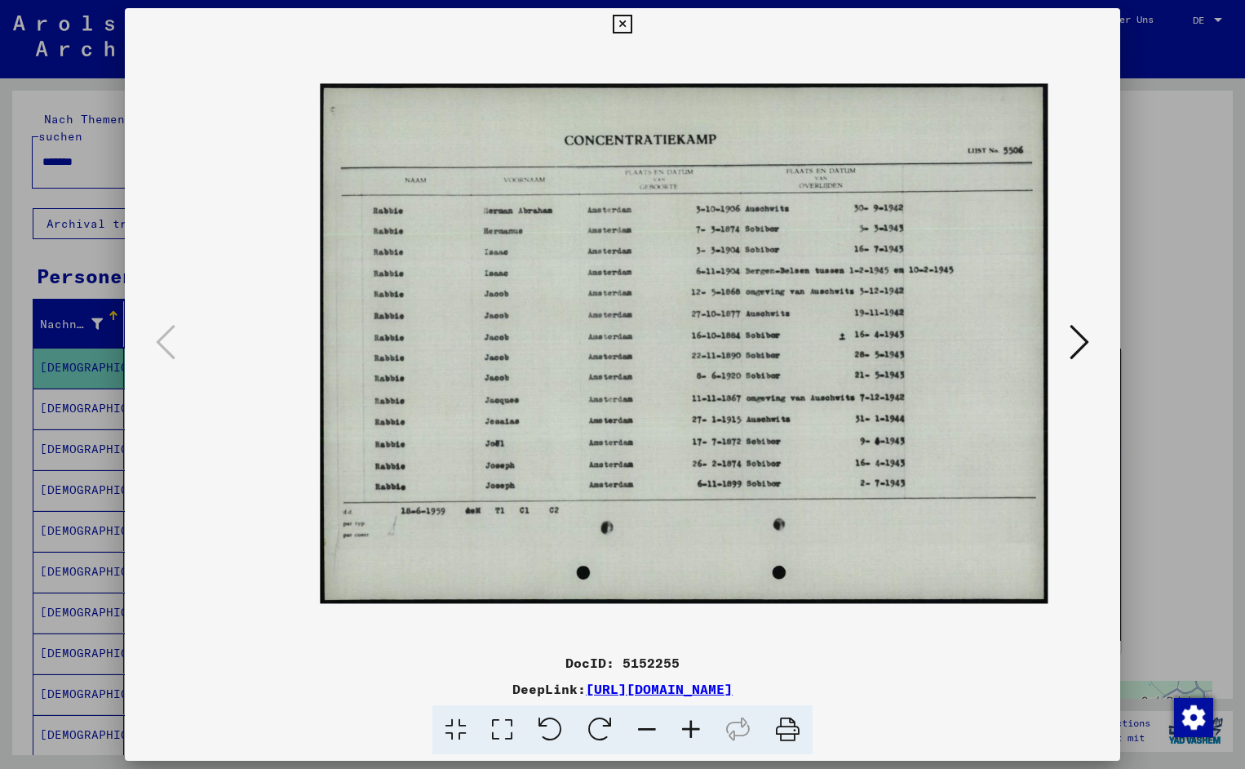
click at [692, 730] on icon at bounding box center [691, 730] width 44 height 50
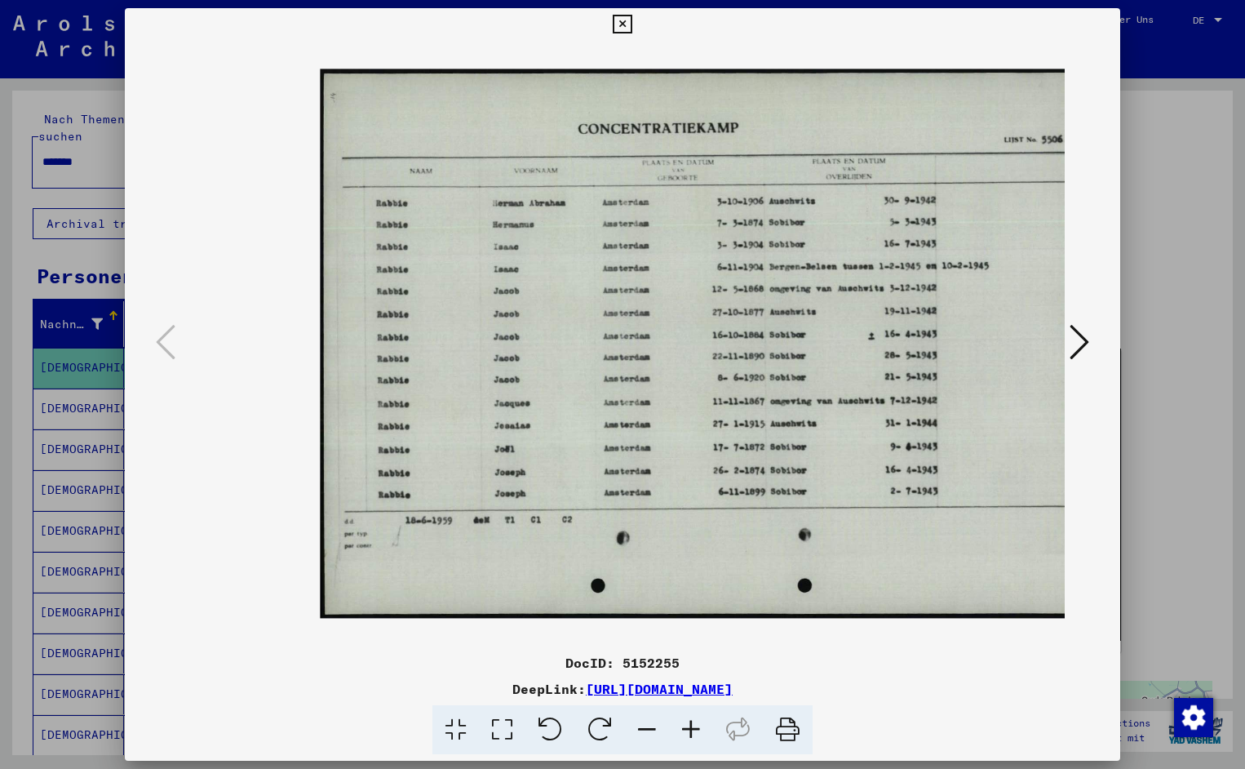
click at [692, 730] on icon at bounding box center [691, 730] width 44 height 50
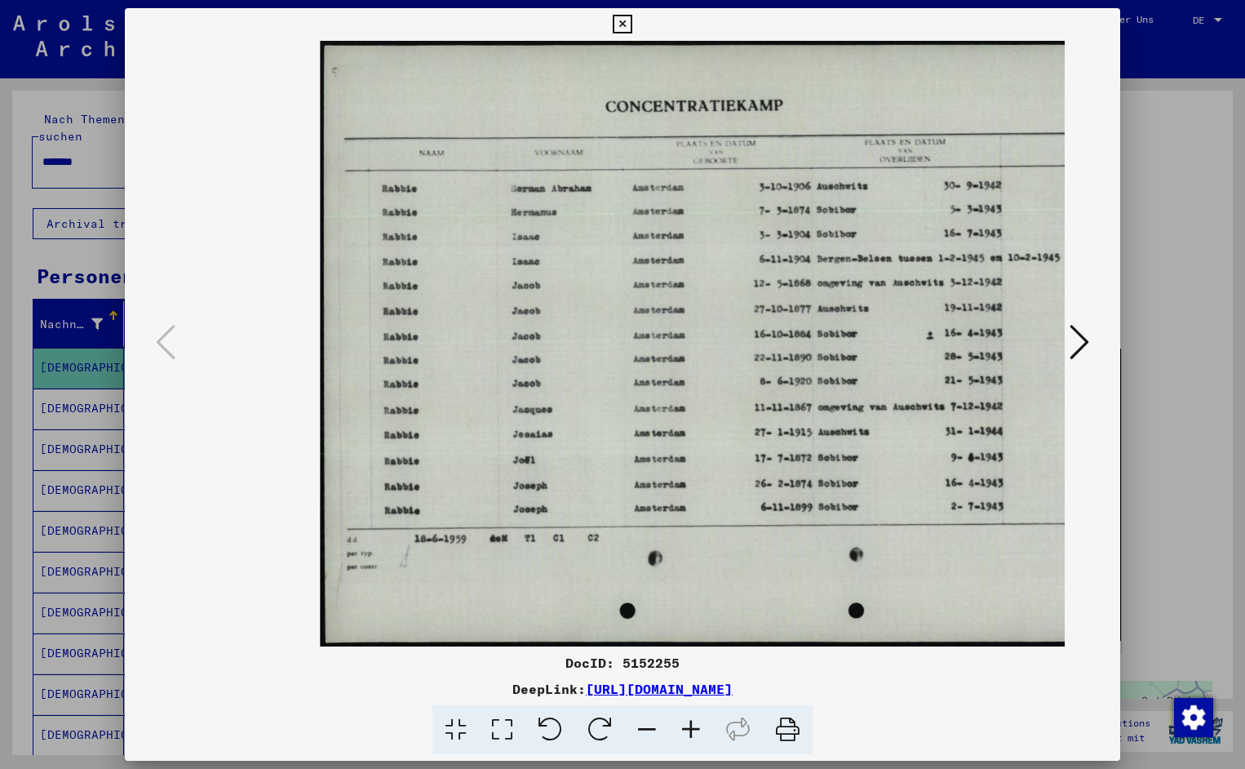
click at [692, 730] on icon at bounding box center [691, 730] width 44 height 50
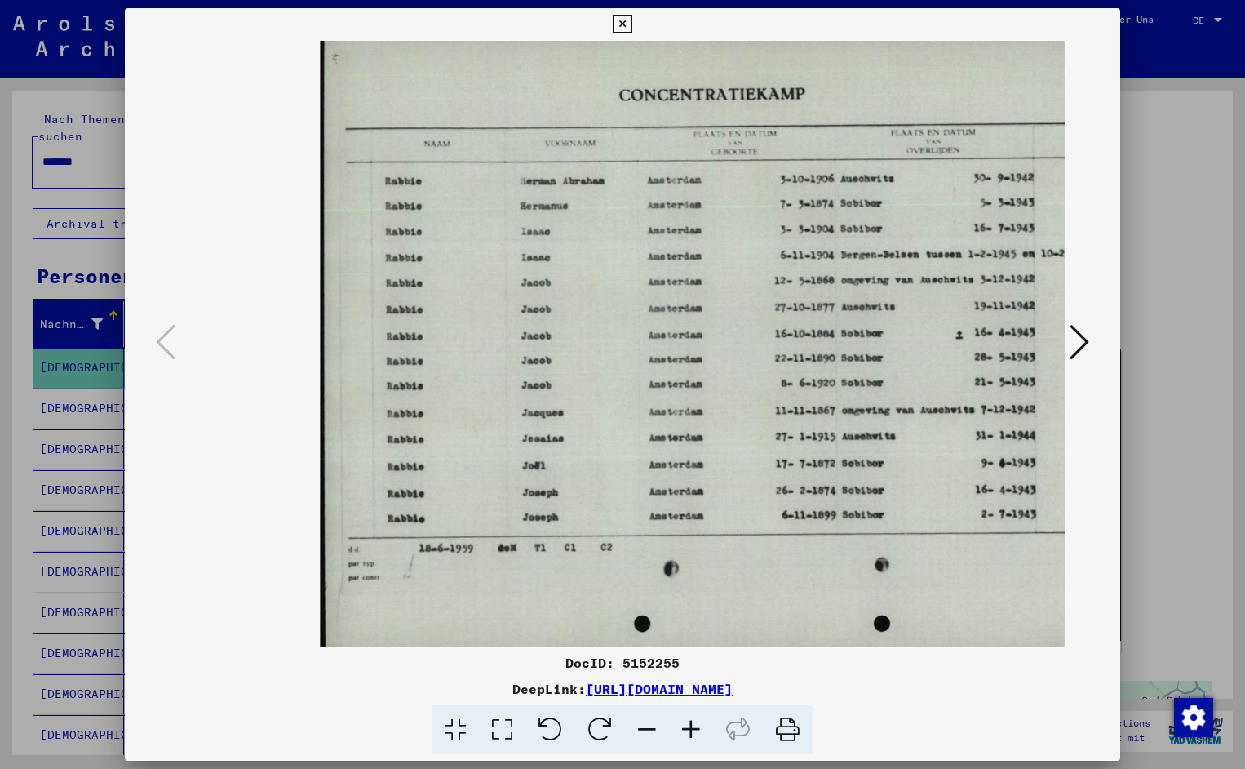
click at [692, 730] on icon at bounding box center [691, 730] width 44 height 50
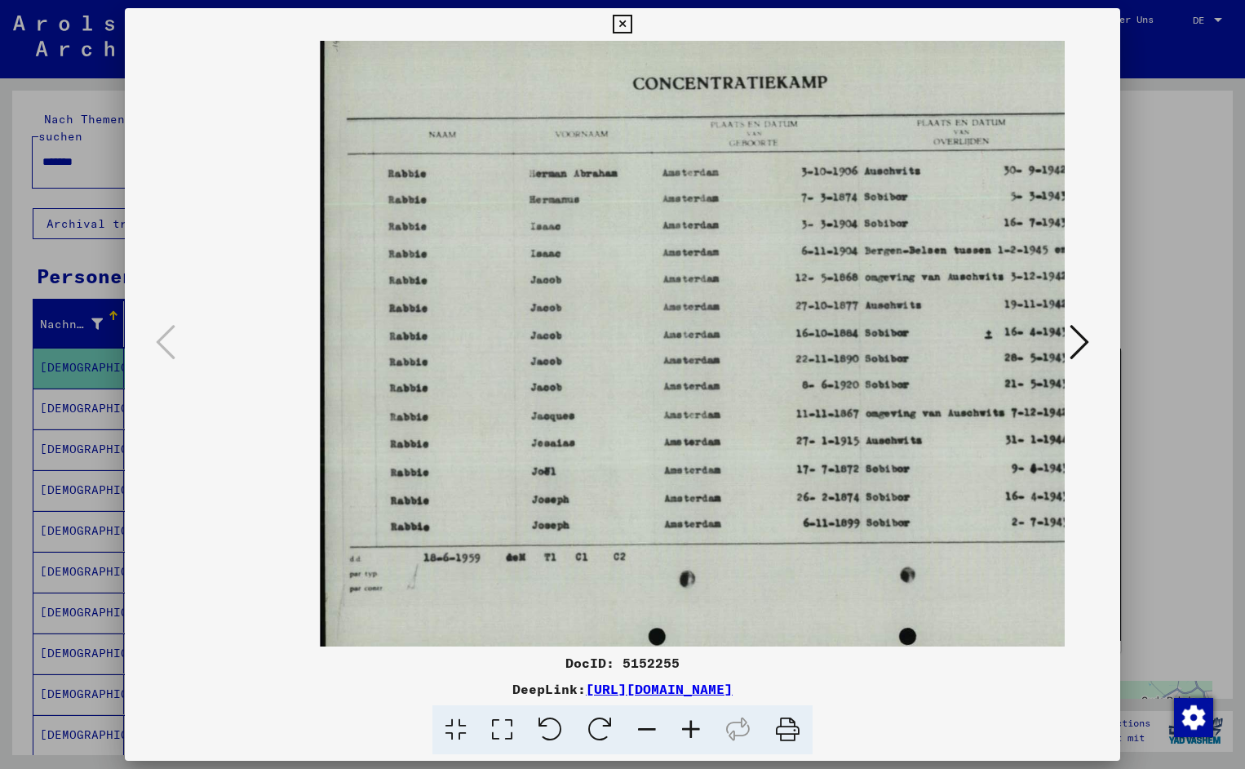
click at [692, 730] on icon at bounding box center [691, 730] width 44 height 50
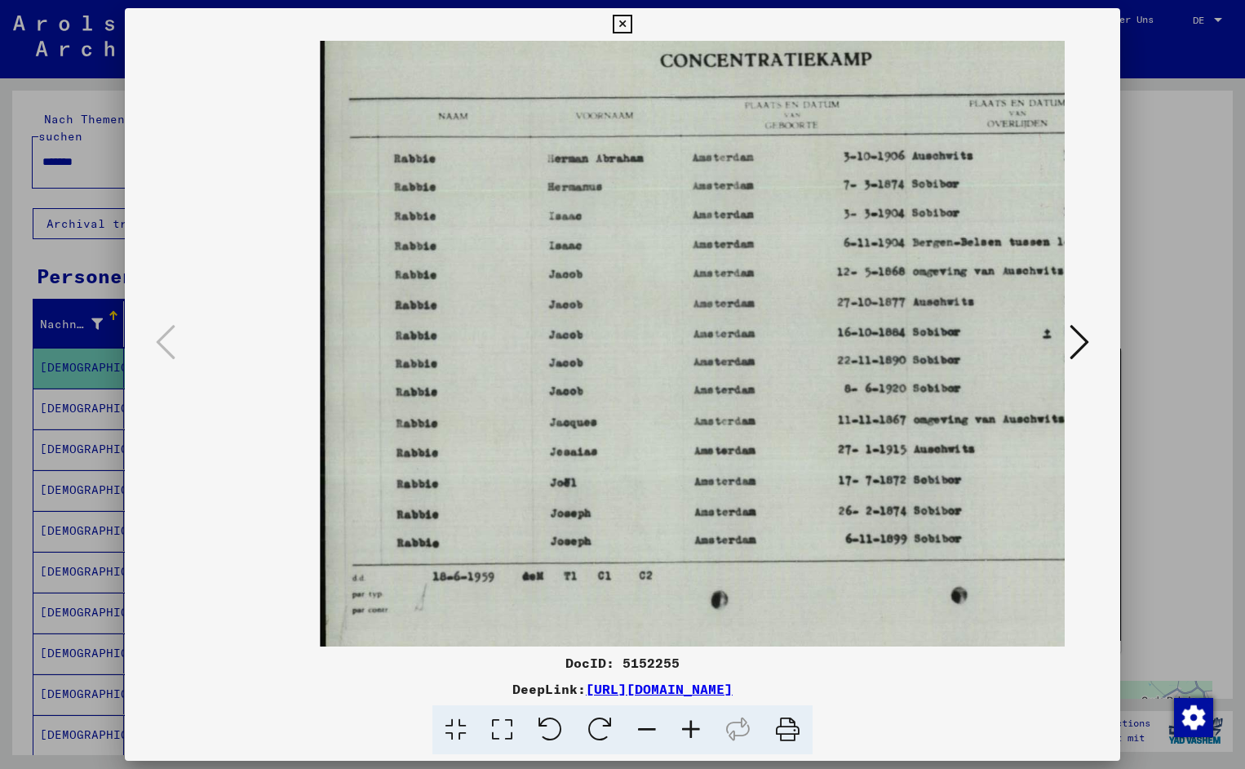
click at [692, 730] on icon at bounding box center [691, 730] width 44 height 50
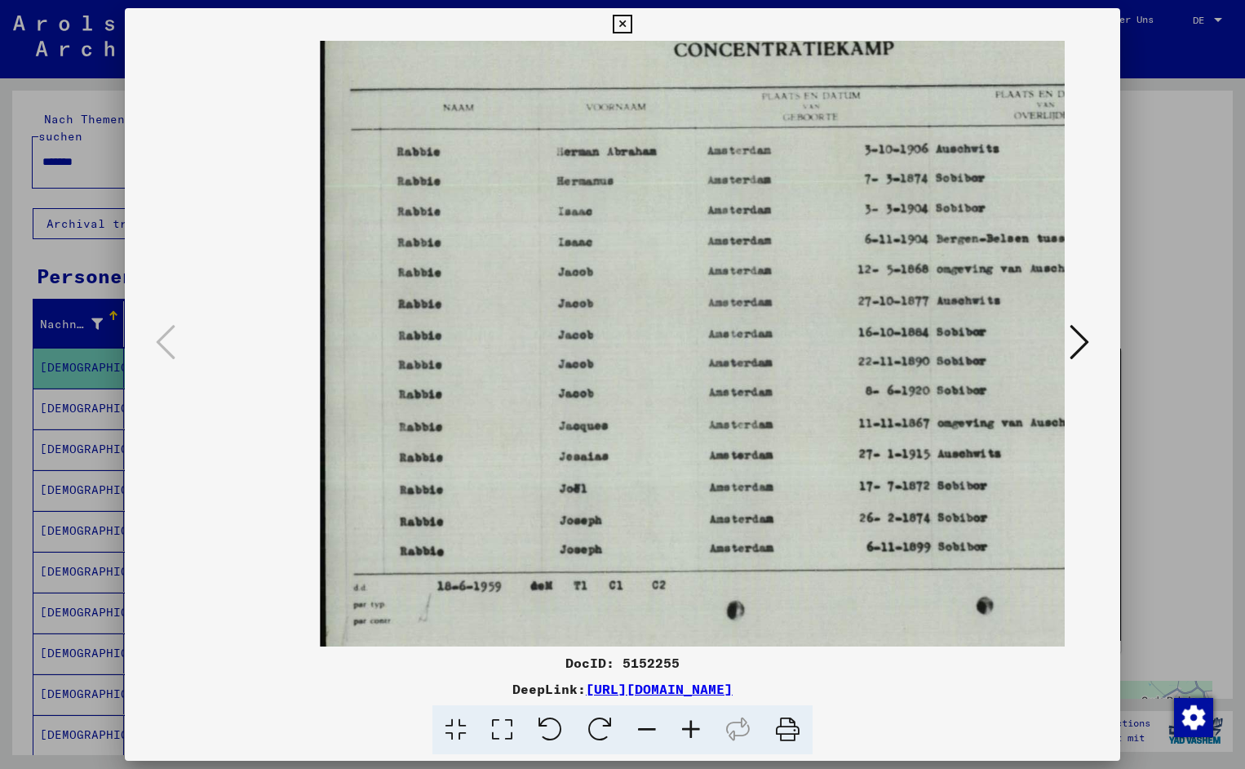
click at [692, 730] on icon at bounding box center [691, 730] width 44 height 50
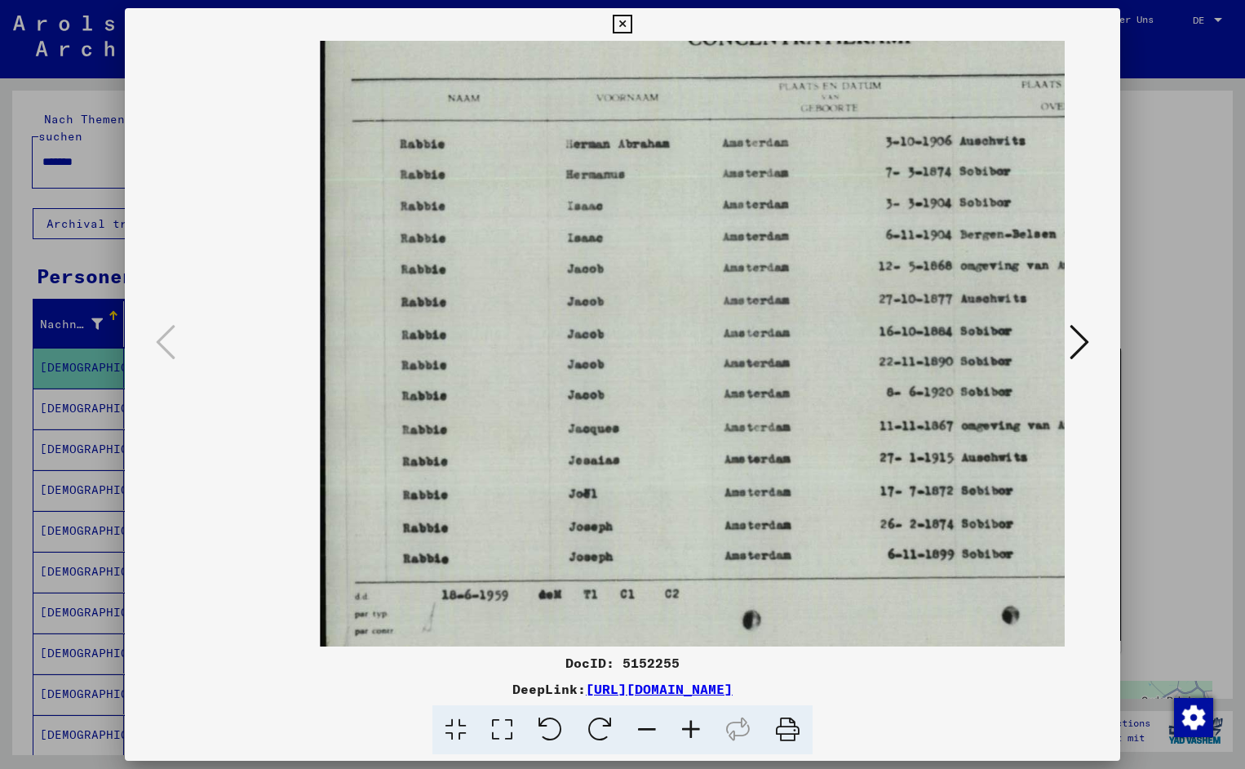
click at [692, 730] on icon at bounding box center [691, 730] width 44 height 50
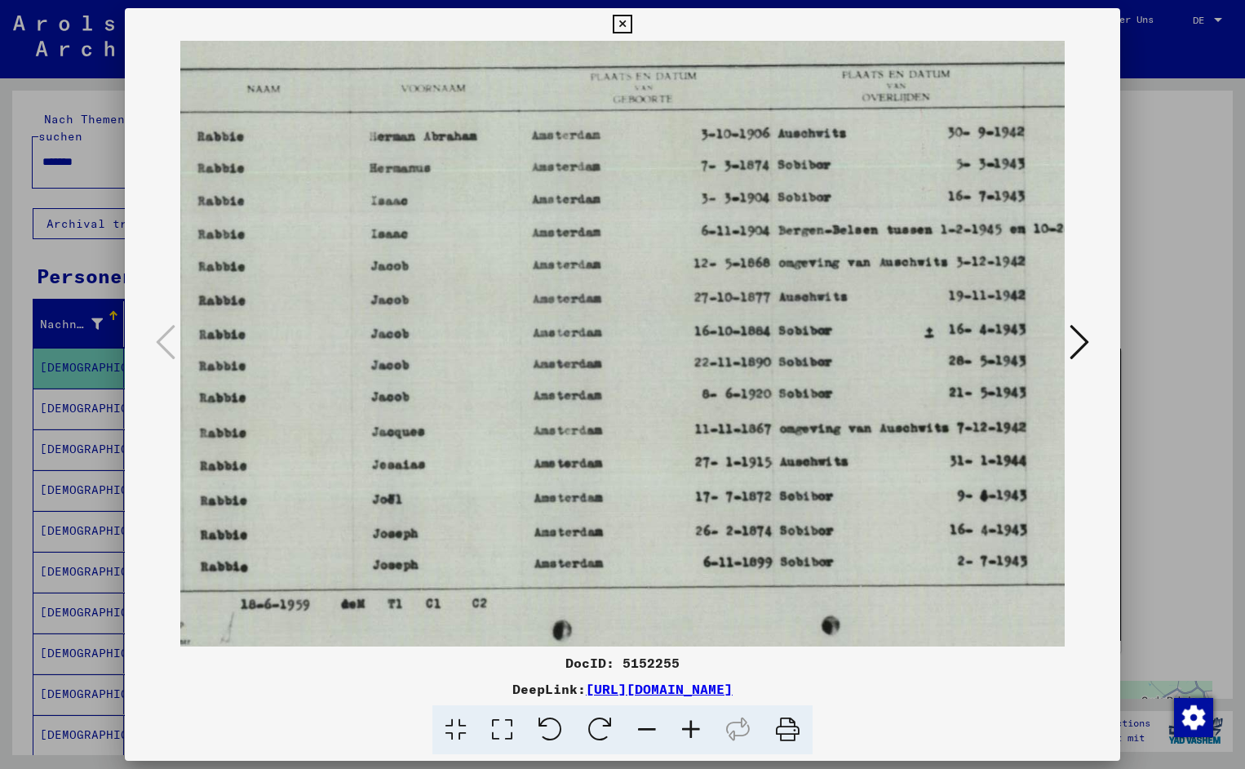
scroll to position [0, 208]
drag, startPoint x: 913, startPoint y: 381, endPoint x: 705, endPoint y: 420, distance: 211.8
click at [632, 27] on icon at bounding box center [622, 25] width 19 height 20
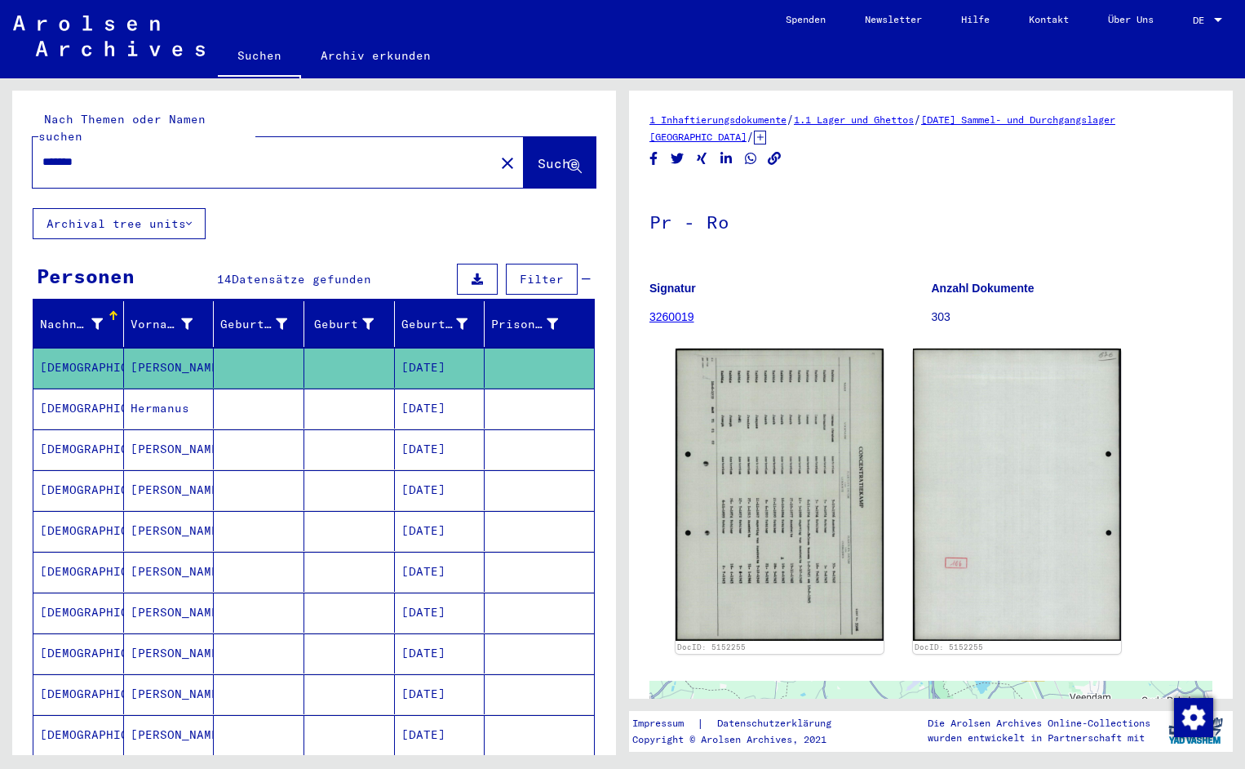
click at [95, 153] on input "*******" at bounding box center [263, 161] width 442 height 17
click at [524, 139] on button "Suche" at bounding box center [560, 162] width 72 height 51
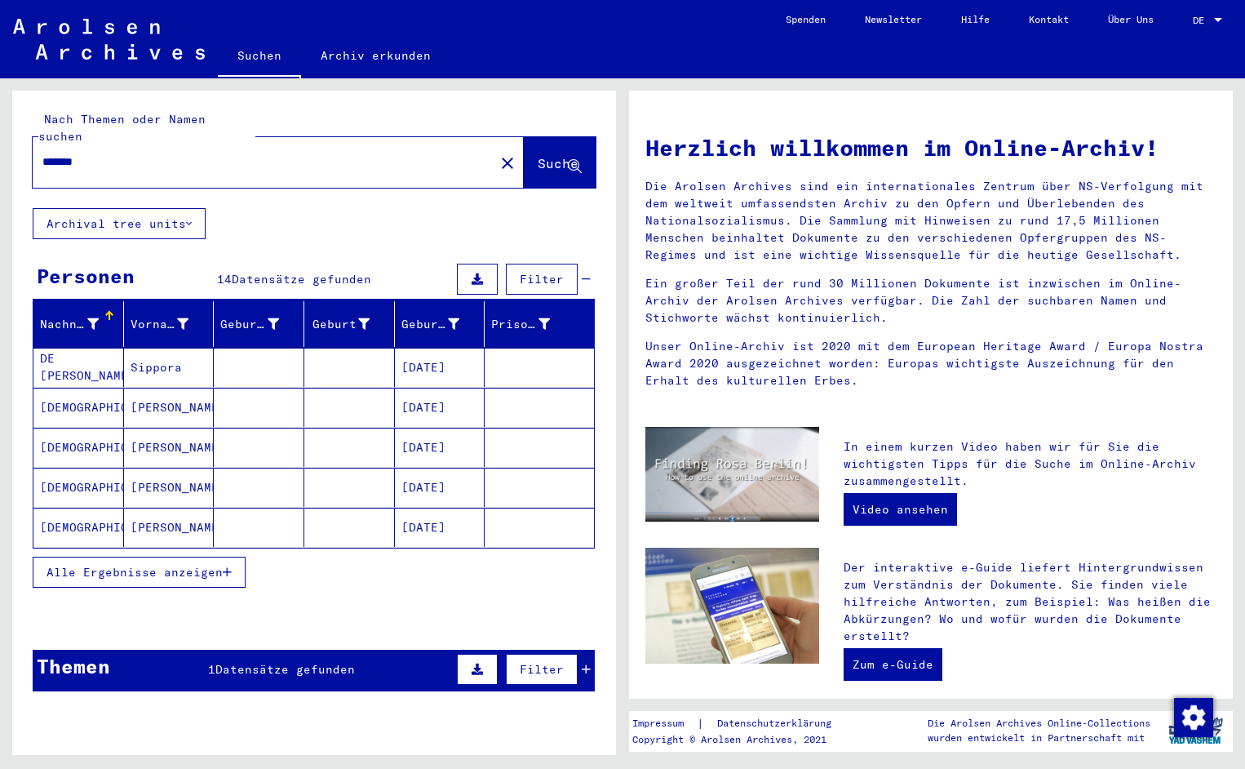
click at [76, 358] on mat-cell "DE [PERSON_NAME]" at bounding box center [78, 367] width 91 height 39
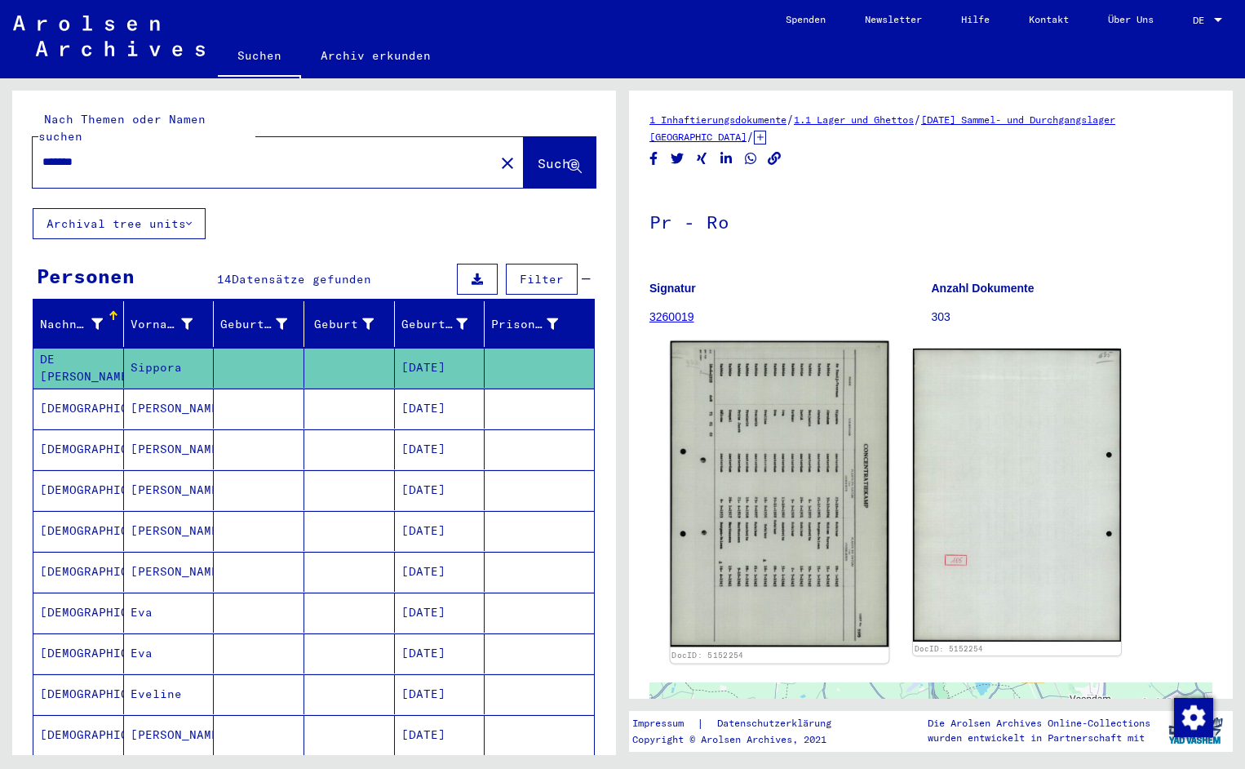
click at [832, 499] on img at bounding box center [780, 494] width 219 height 306
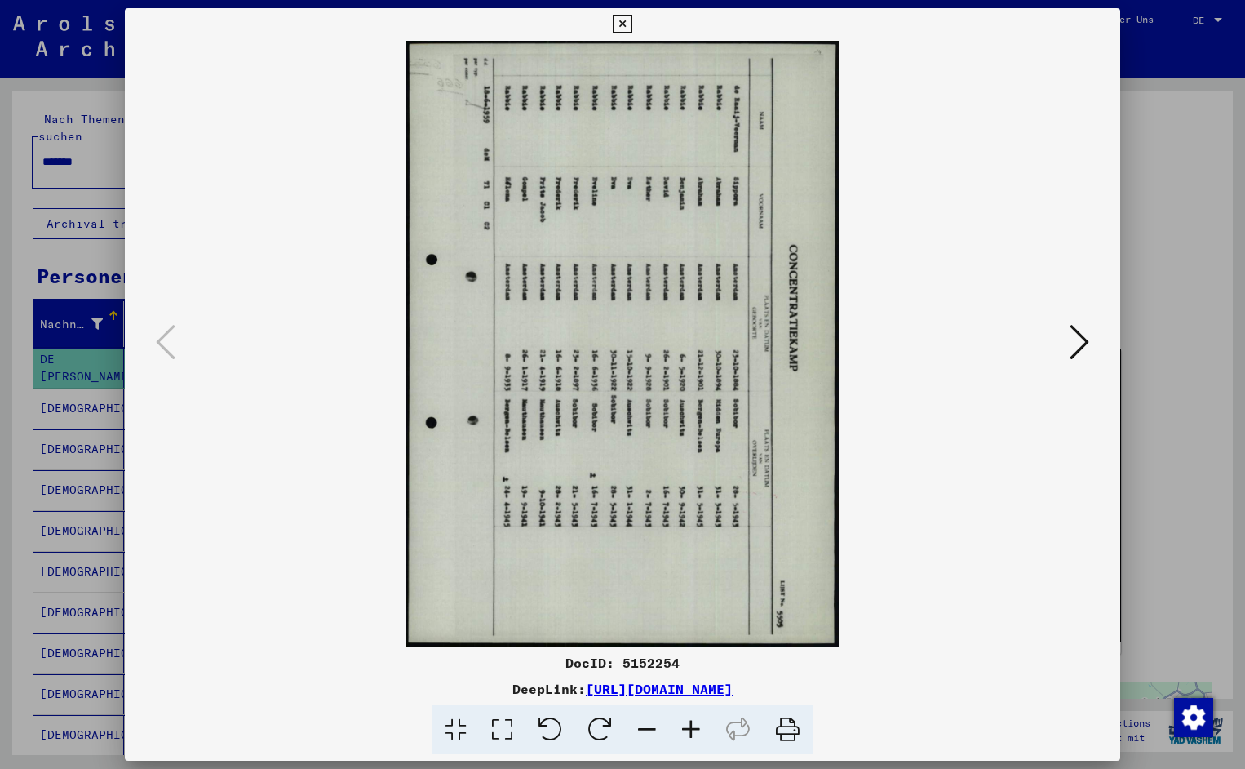
click at [568, 722] on icon at bounding box center [551, 730] width 50 height 50
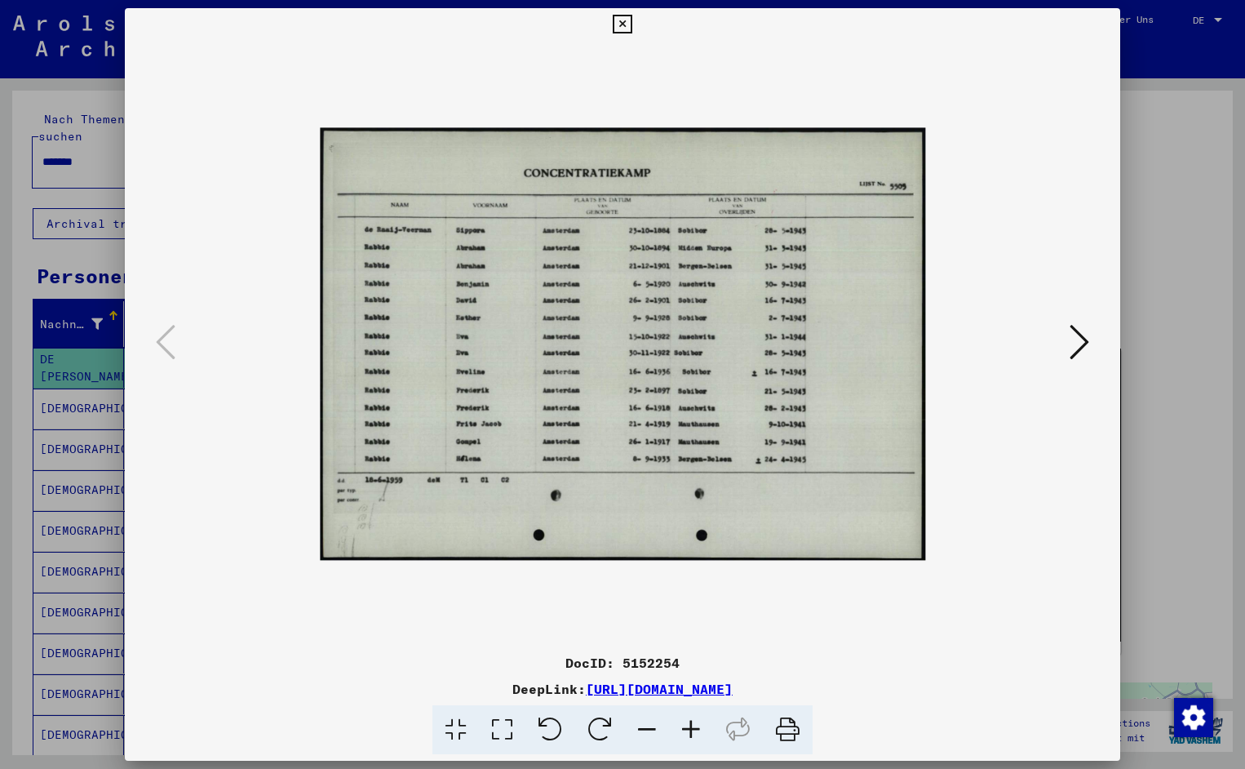
click at [686, 724] on icon at bounding box center [691, 730] width 44 height 50
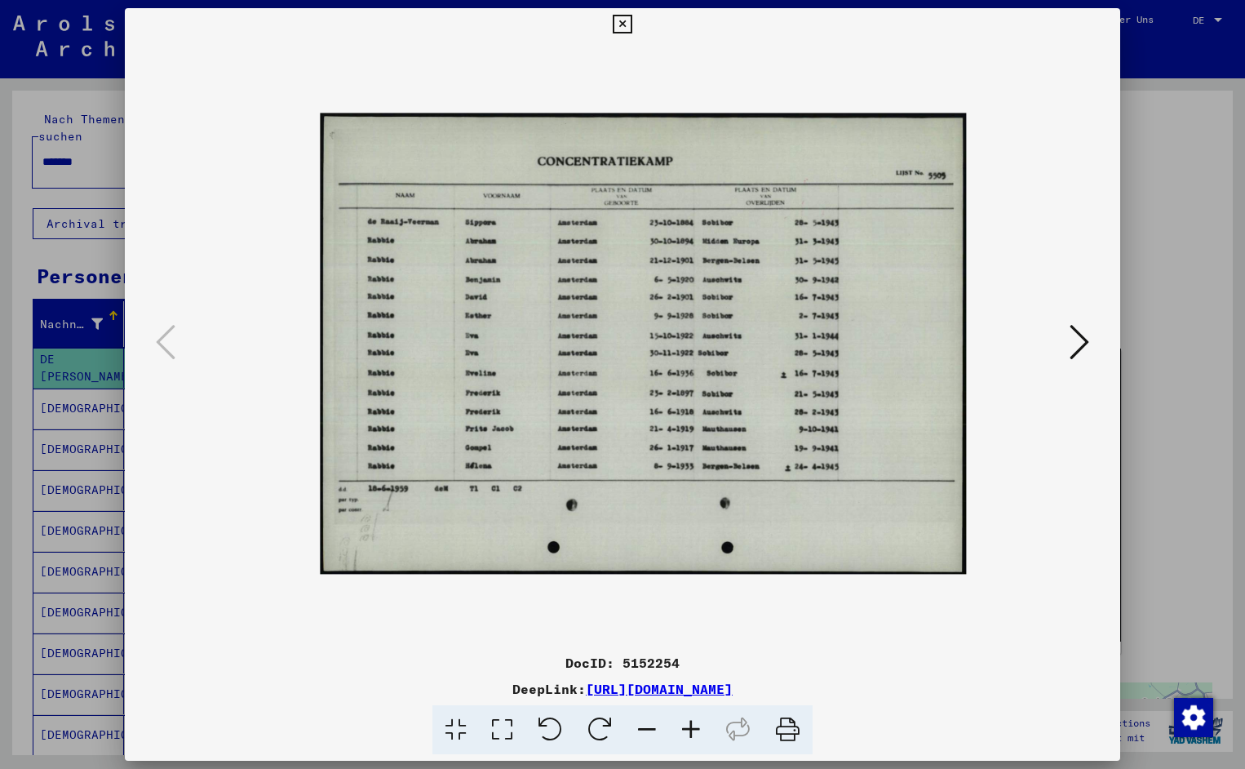
click at [686, 724] on icon at bounding box center [691, 730] width 44 height 50
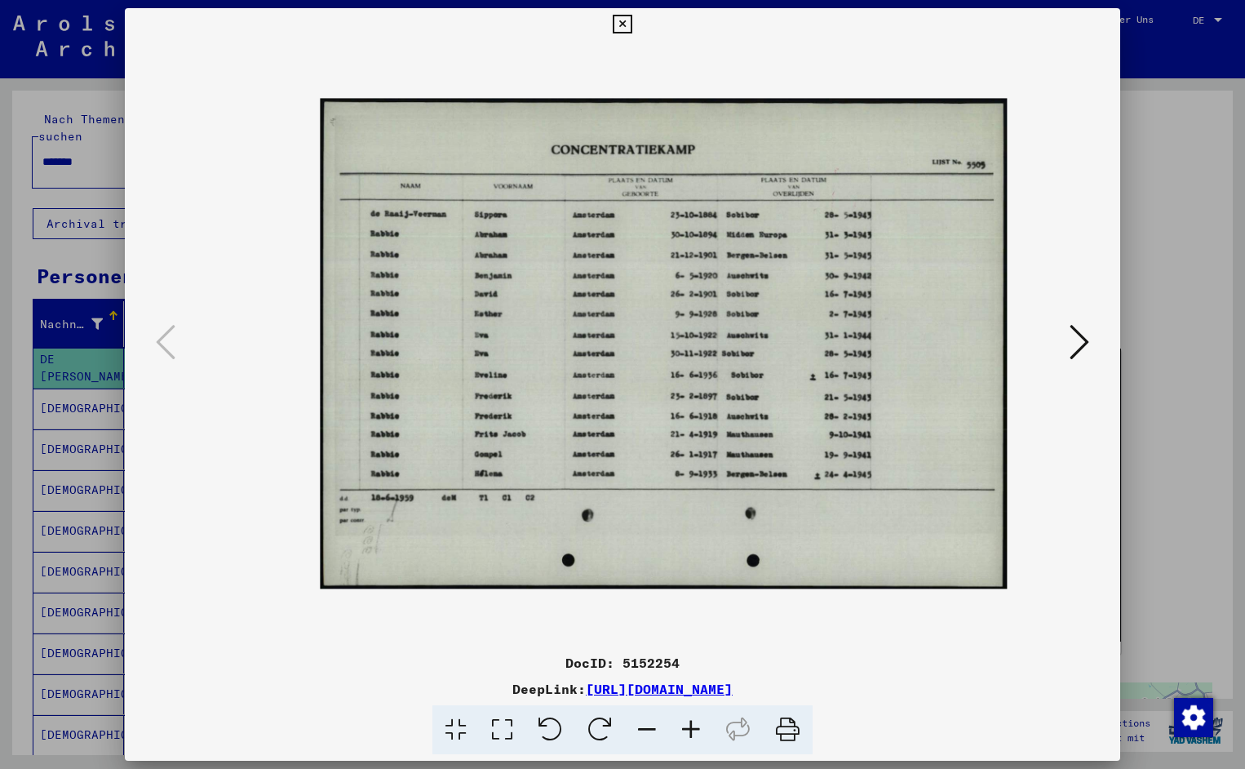
click at [686, 724] on icon at bounding box center [691, 730] width 44 height 50
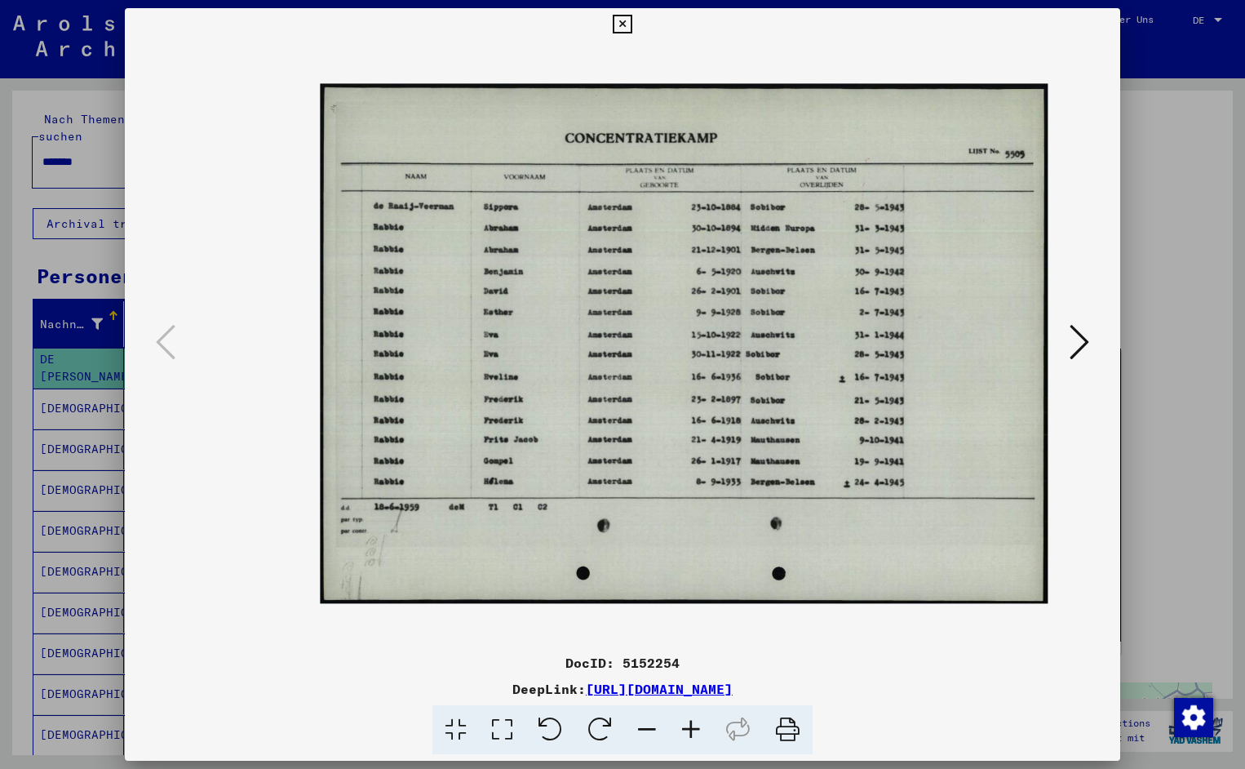
click at [686, 724] on icon at bounding box center [691, 730] width 44 height 50
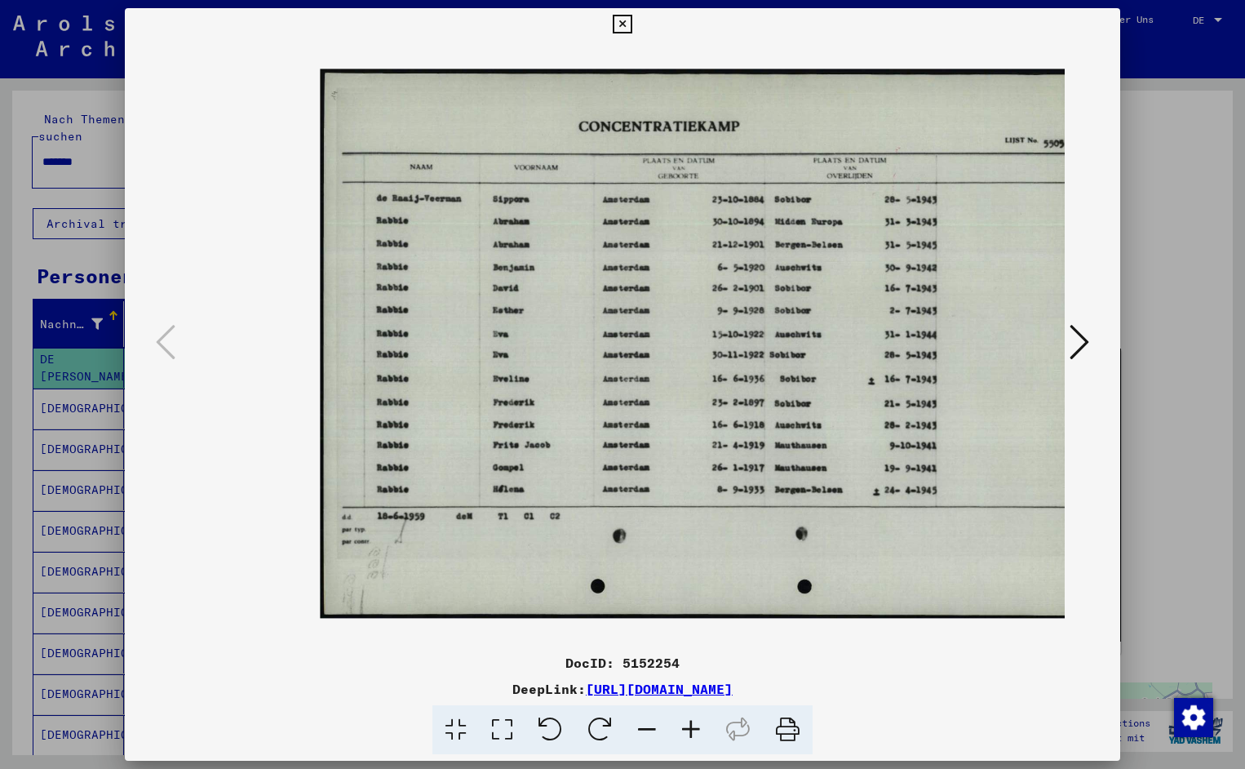
click at [686, 724] on icon at bounding box center [691, 730] width 44 height 50
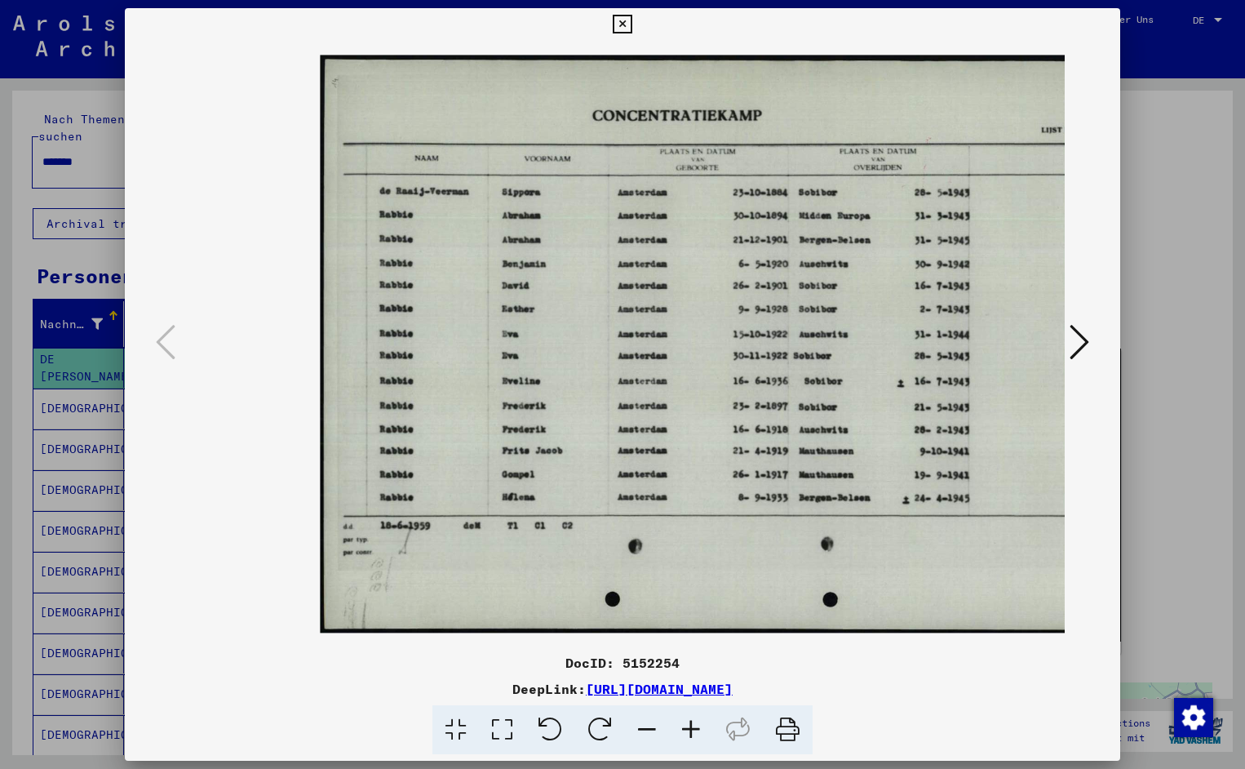
click at [686, 724] on icon at bounding box center [691, 730] width 44 height 50
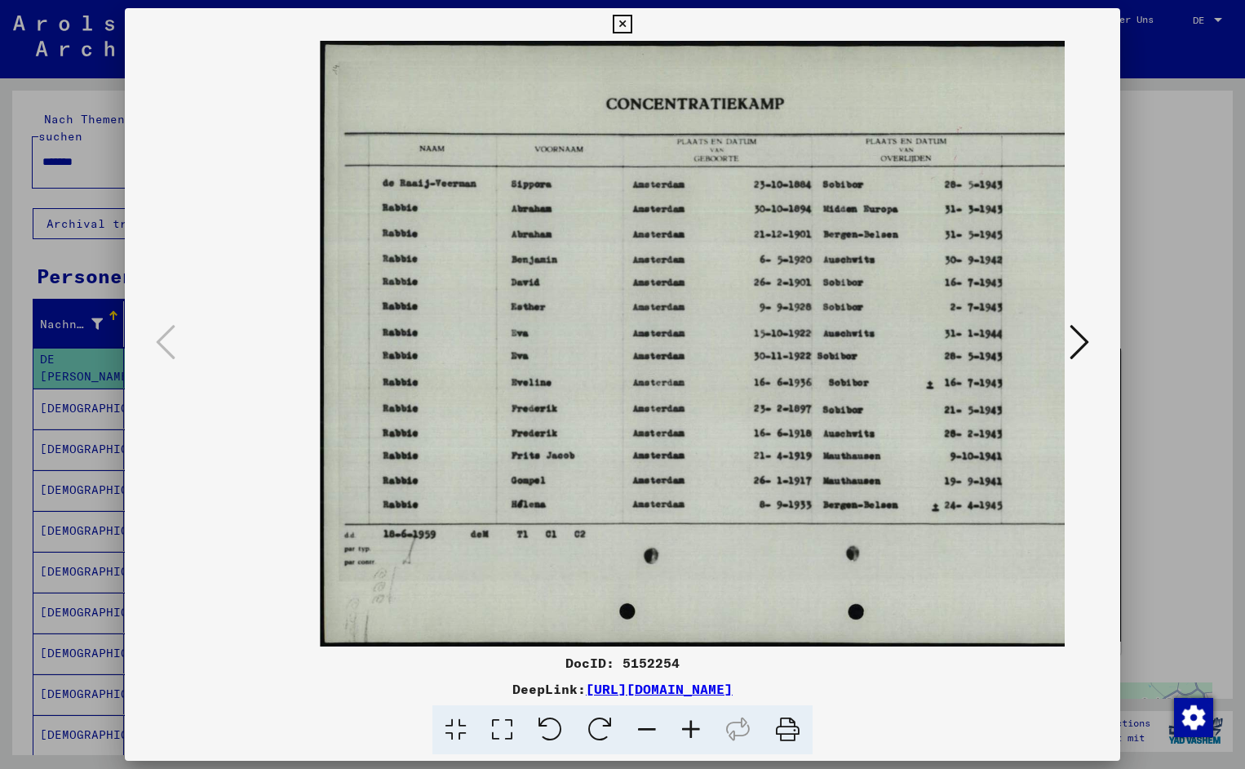
click at [686, 724] on icon at bounding box center [691, 730] width 44 height 50
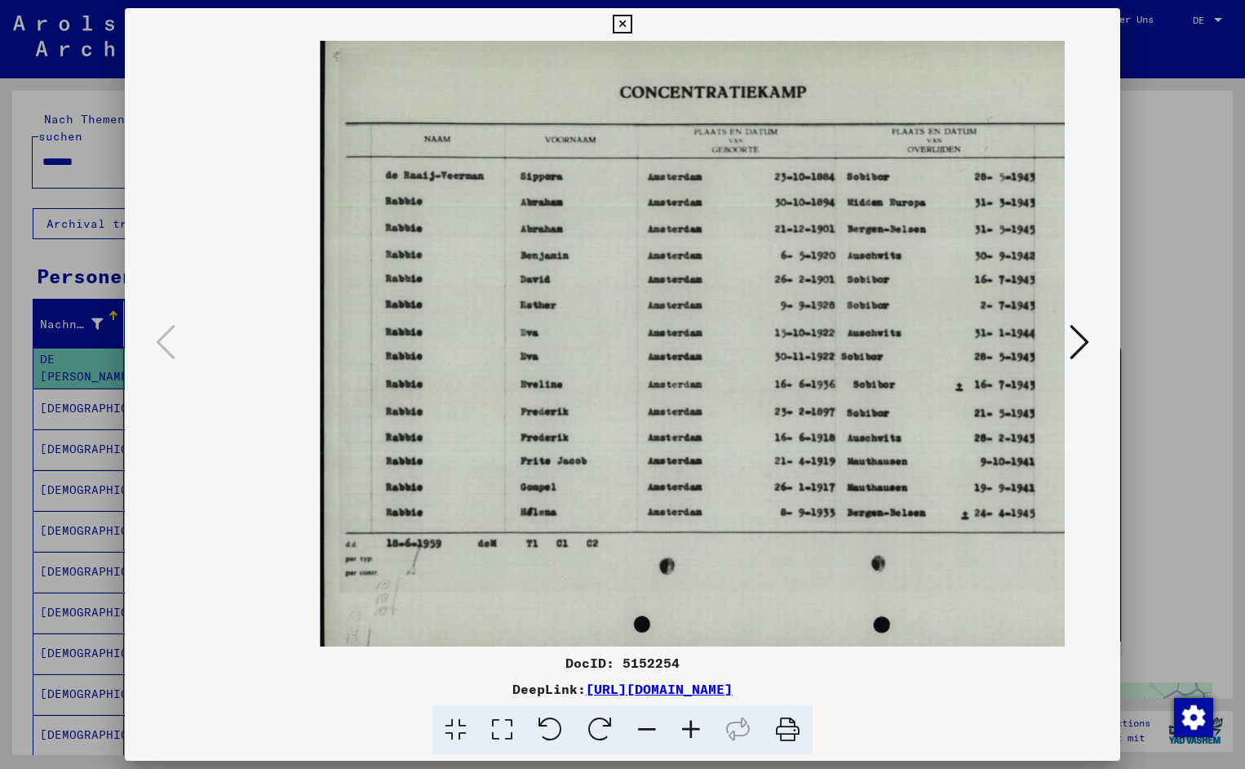
click at [686, 724] on icon at bounding box center [691, 730] width 44 height 50
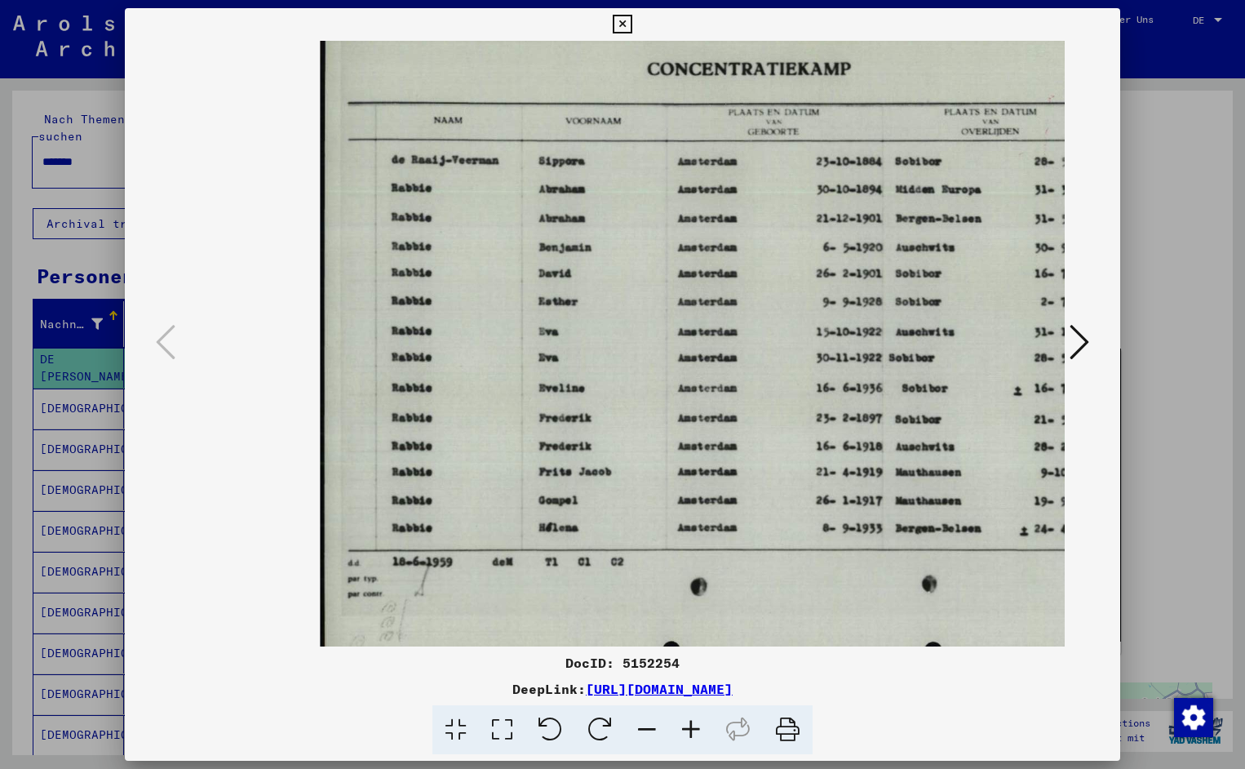
click at [686, 724] on icon at bounding box center [691, 730] width 44 height 50
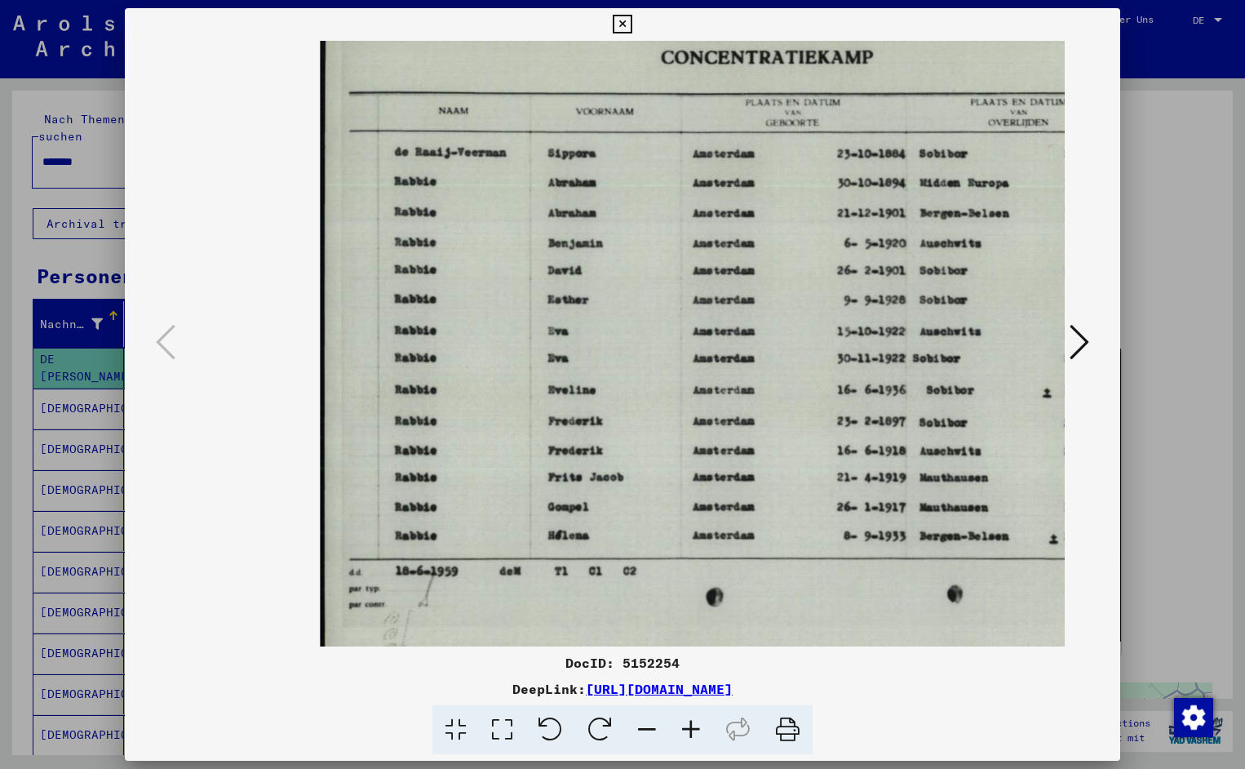
click at [686, 724] on icon at bounding box center [691, 730] width 44 height 50
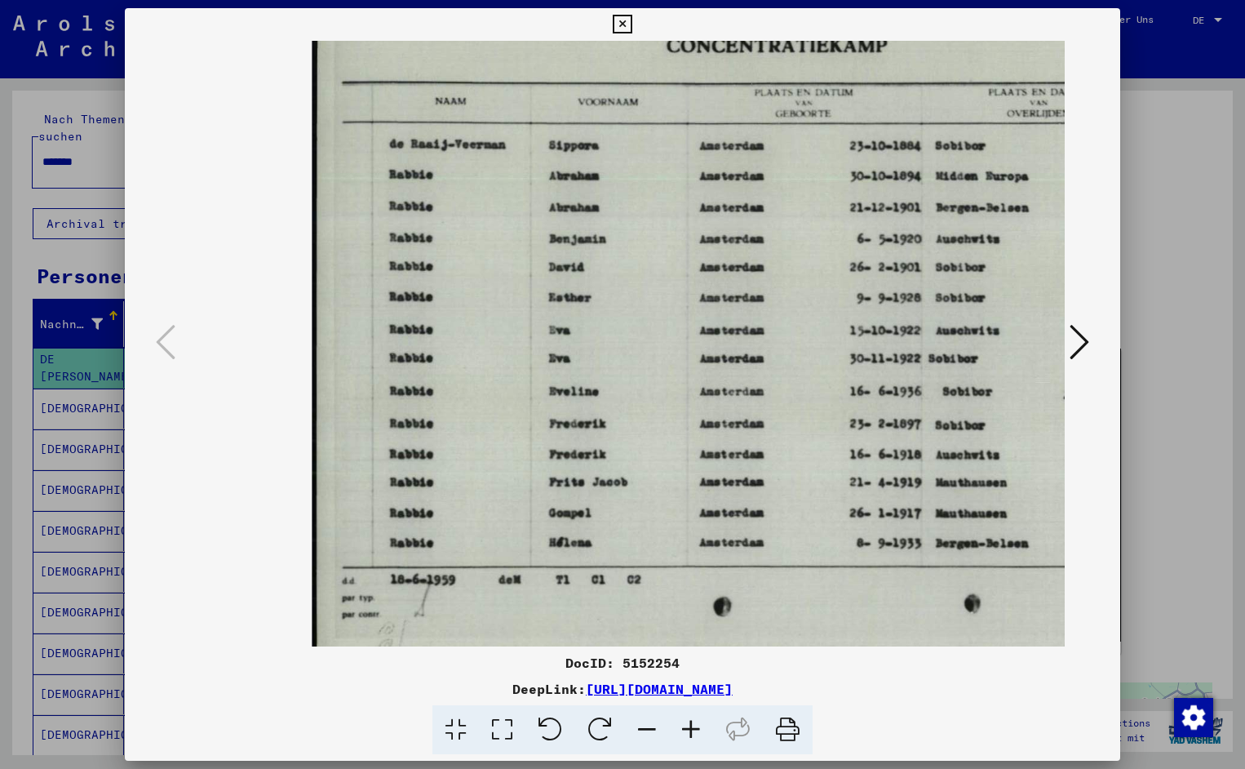
scroll to position [2, 61]
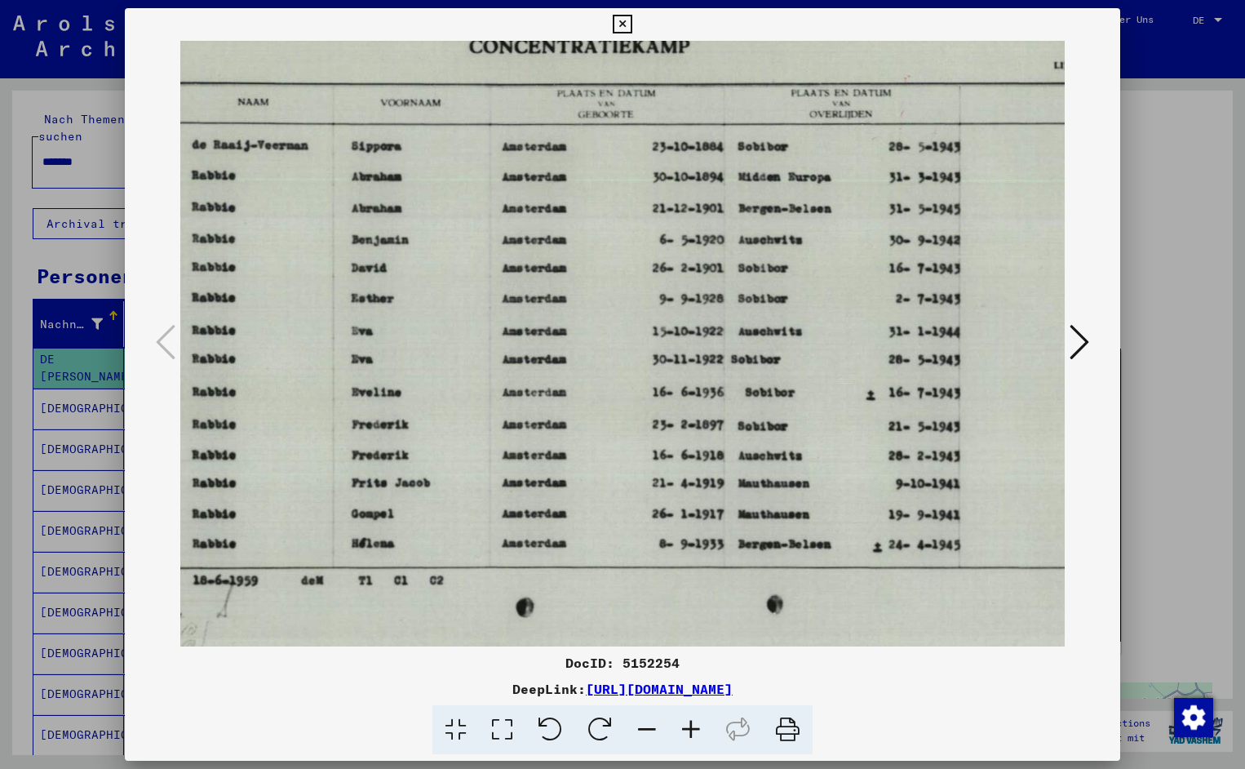
drag, startPoint x: 710, startPoint y: 513, endPoint x: 505, endPoint y: 517, distance: 204.9
click at [632, 25] on icon at bounding box center [622, 25] width 19 height 20
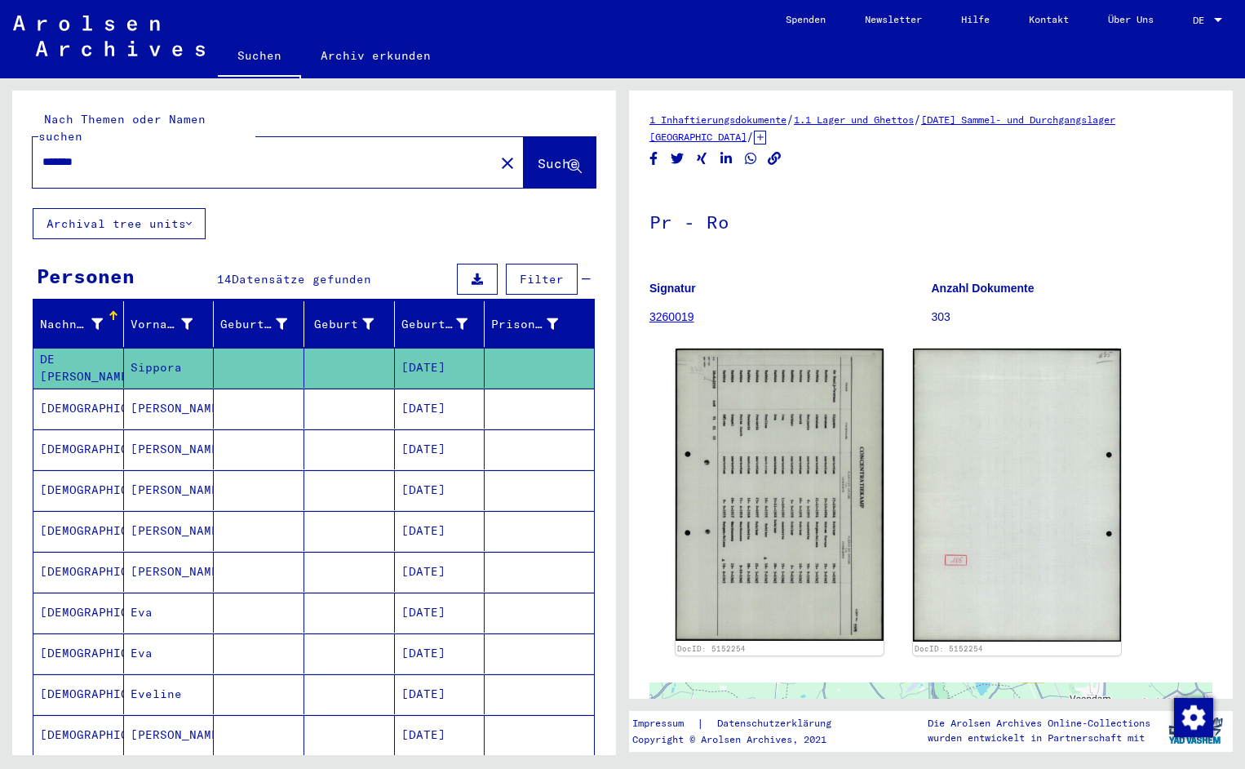
click at [100, 153] on input "*******" at bounding box center [263, 161] width 442 height 17
click at [538, 155] on span "Suche" at bounding box center [558, 163] width 41 height 16
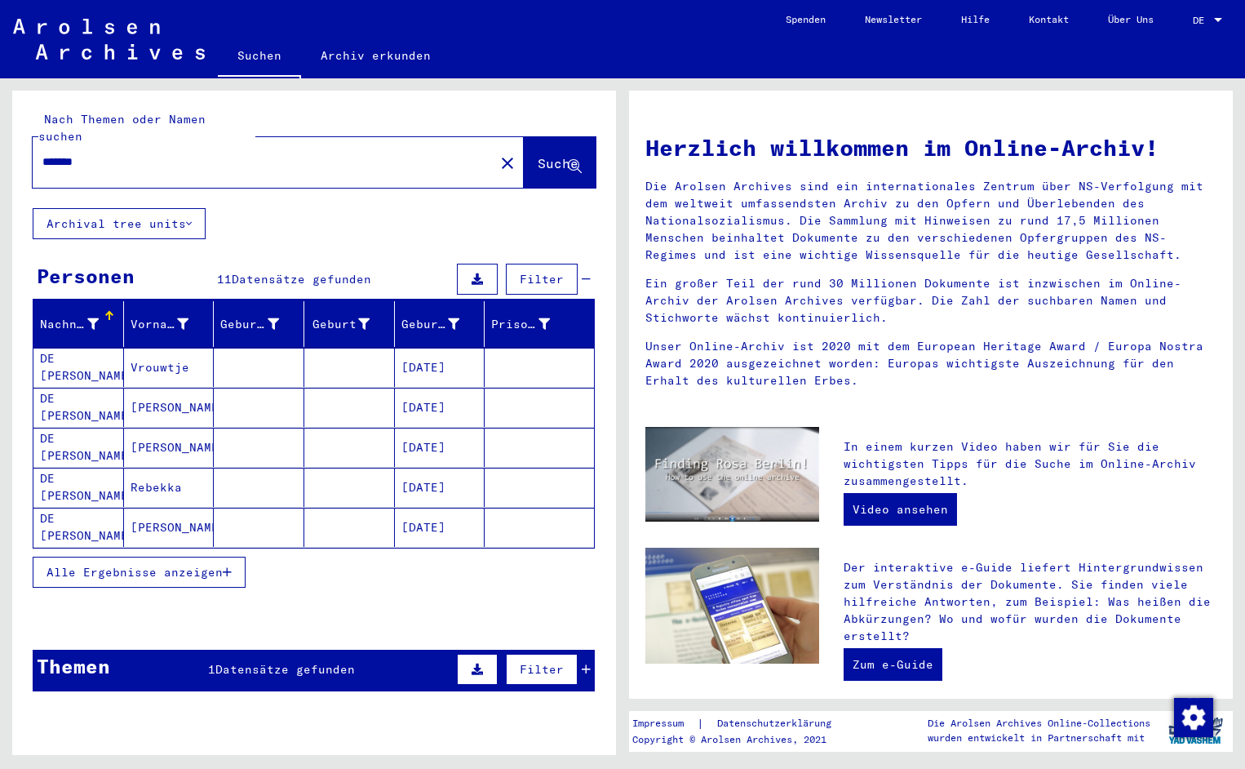
click at [66, 357] on mat-cell "DE [PERSON_NAME]" at bounding box center [78, 367] width 91 height 39
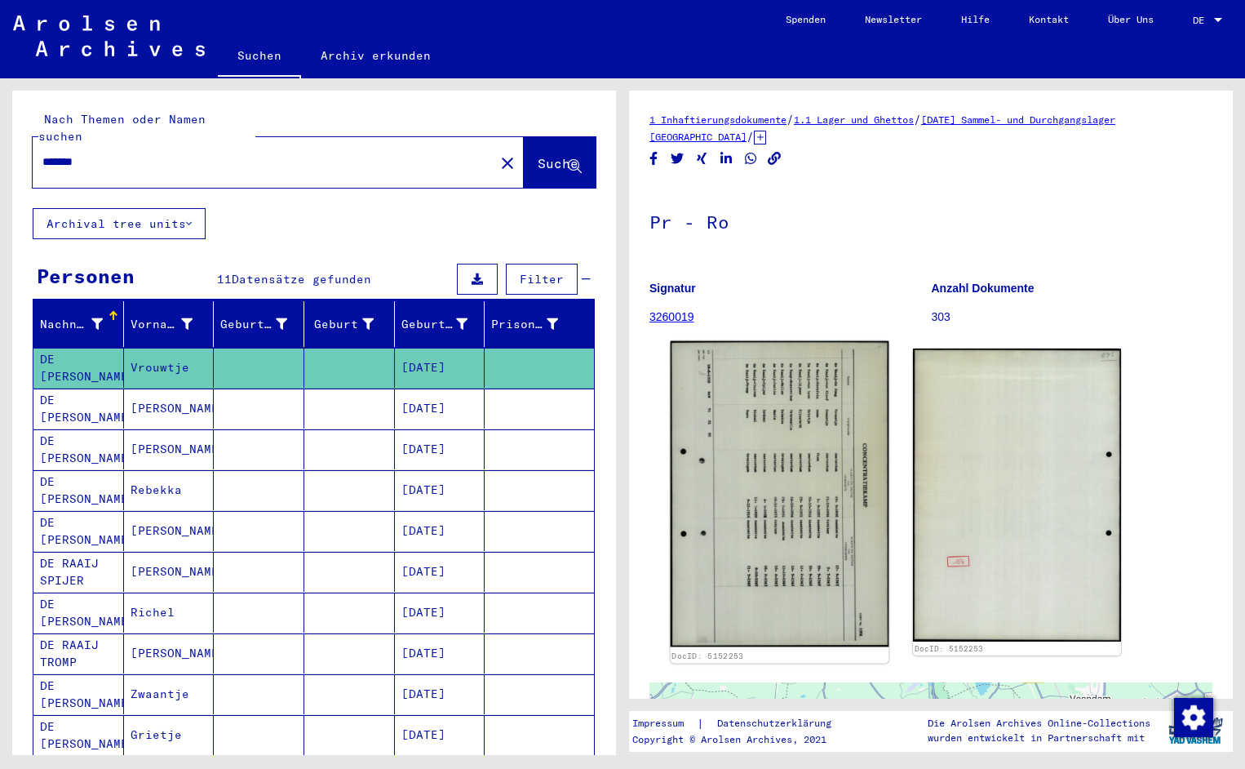
click at [778, 445] on img at bounding box center [780, 494] width 219 height 306
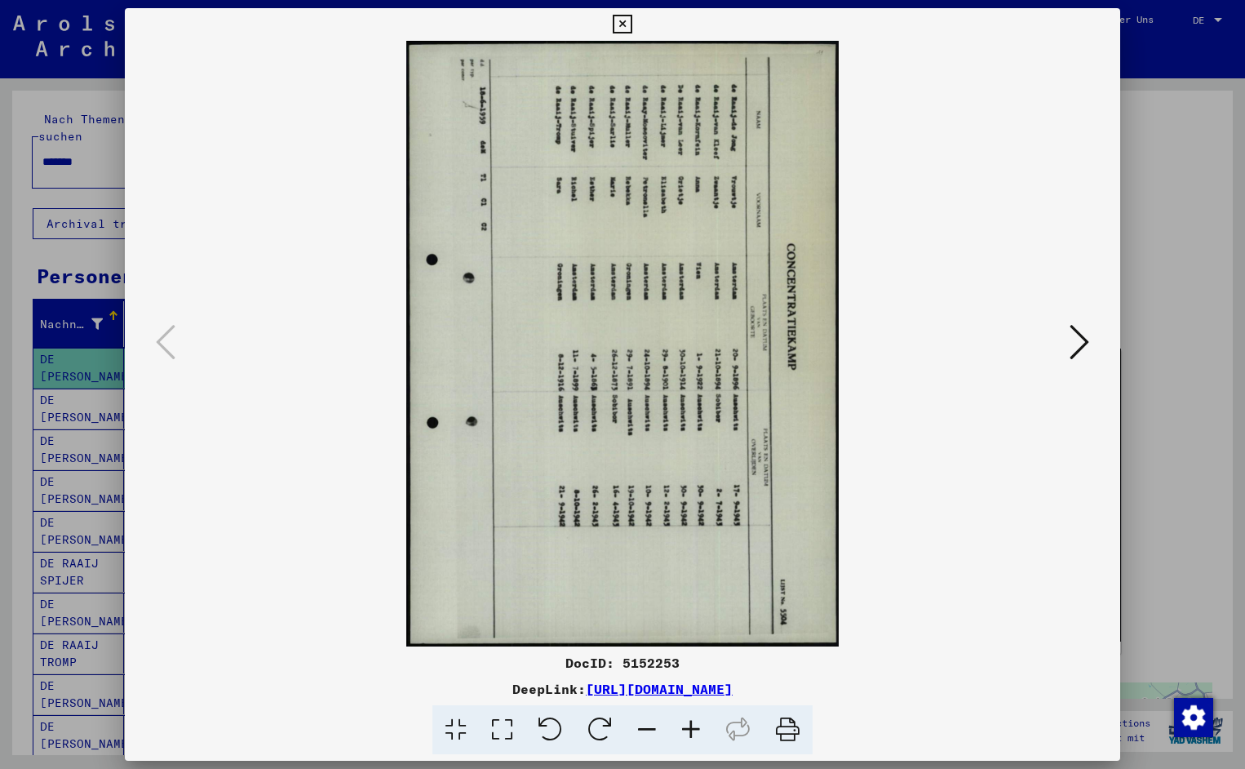
click at [557, 723] on icon at bounding box center [551, 730] width 50 height 50
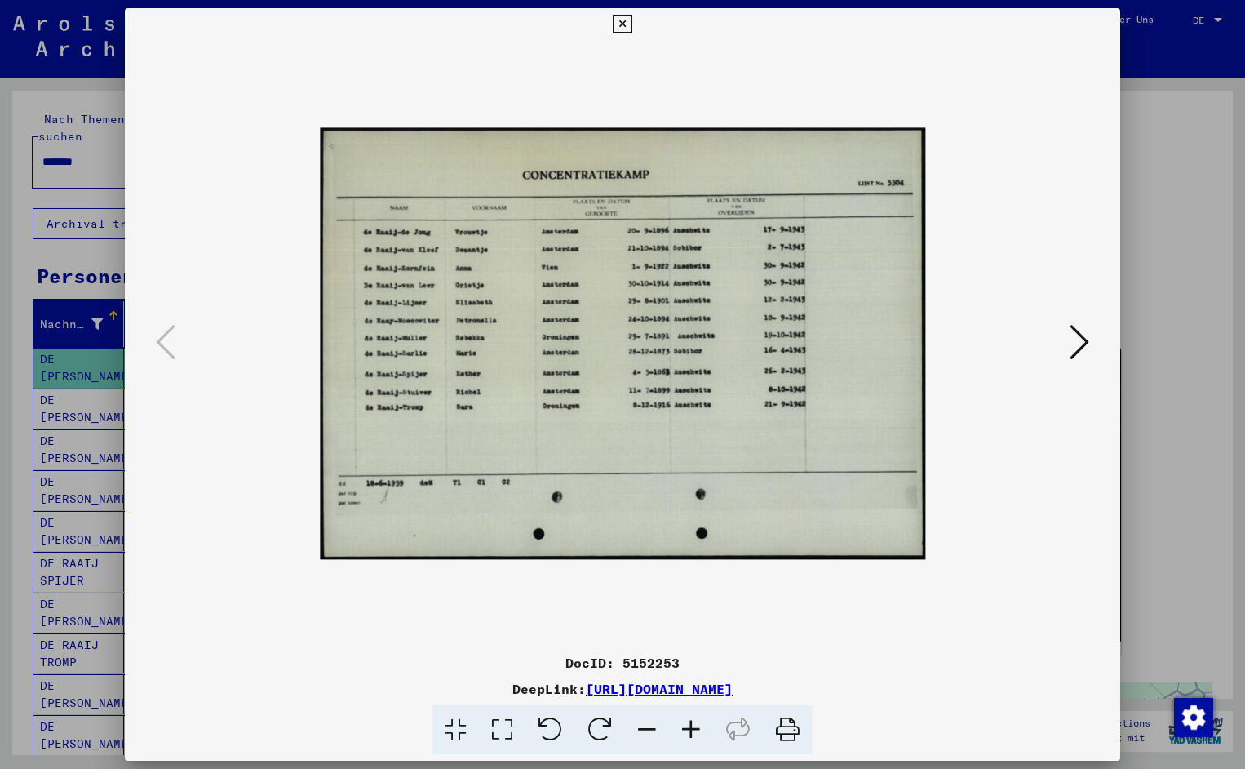
click at [690, 729] on icon at bounding box center [691, 730] width 44 height 50
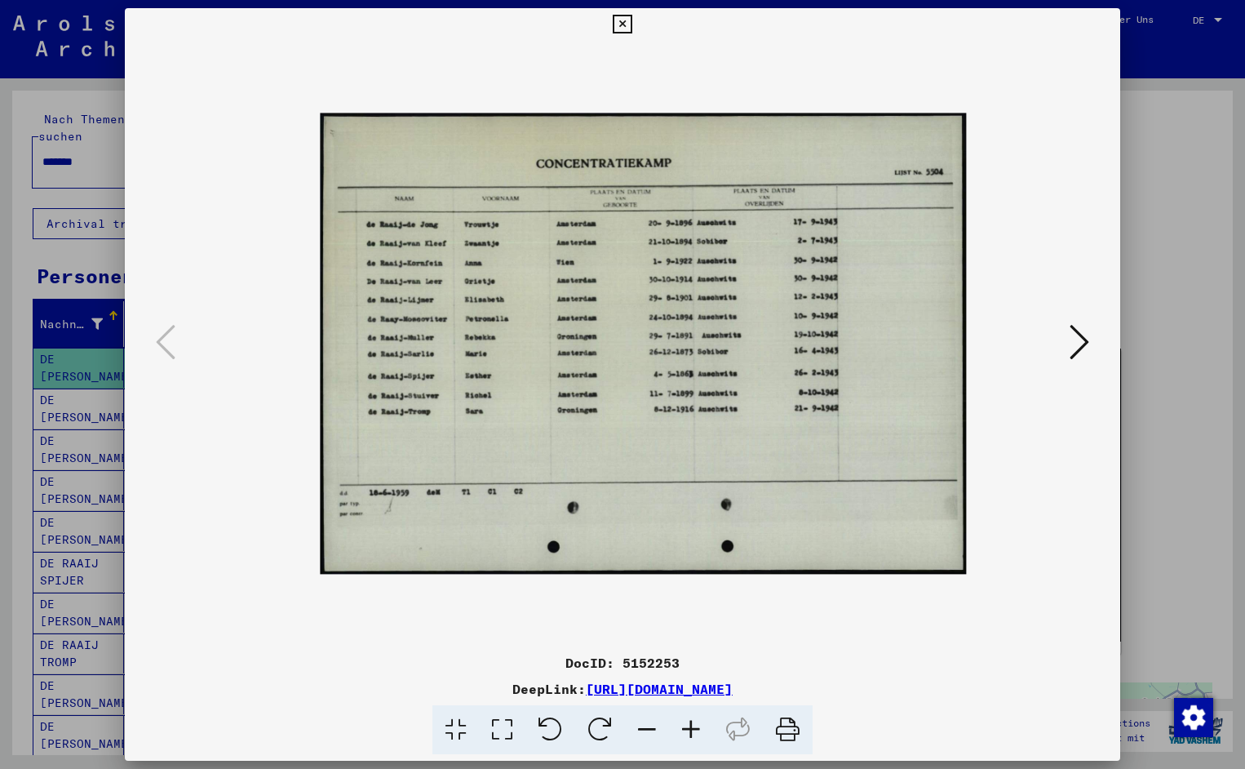
click at [690, 729] on icon at bounding box center [691, 730] width 44 height 50
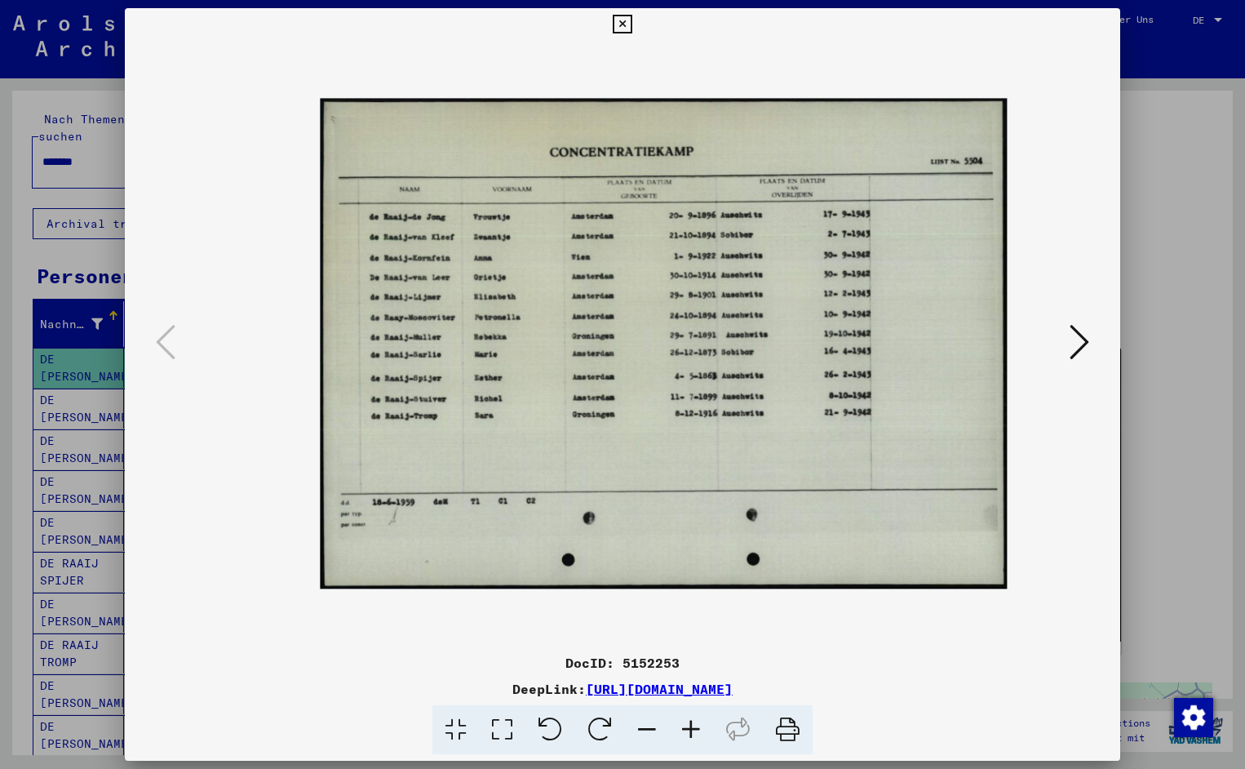
click at [690, 729] on icon at bounding box center [691, 730] width 44 height 50
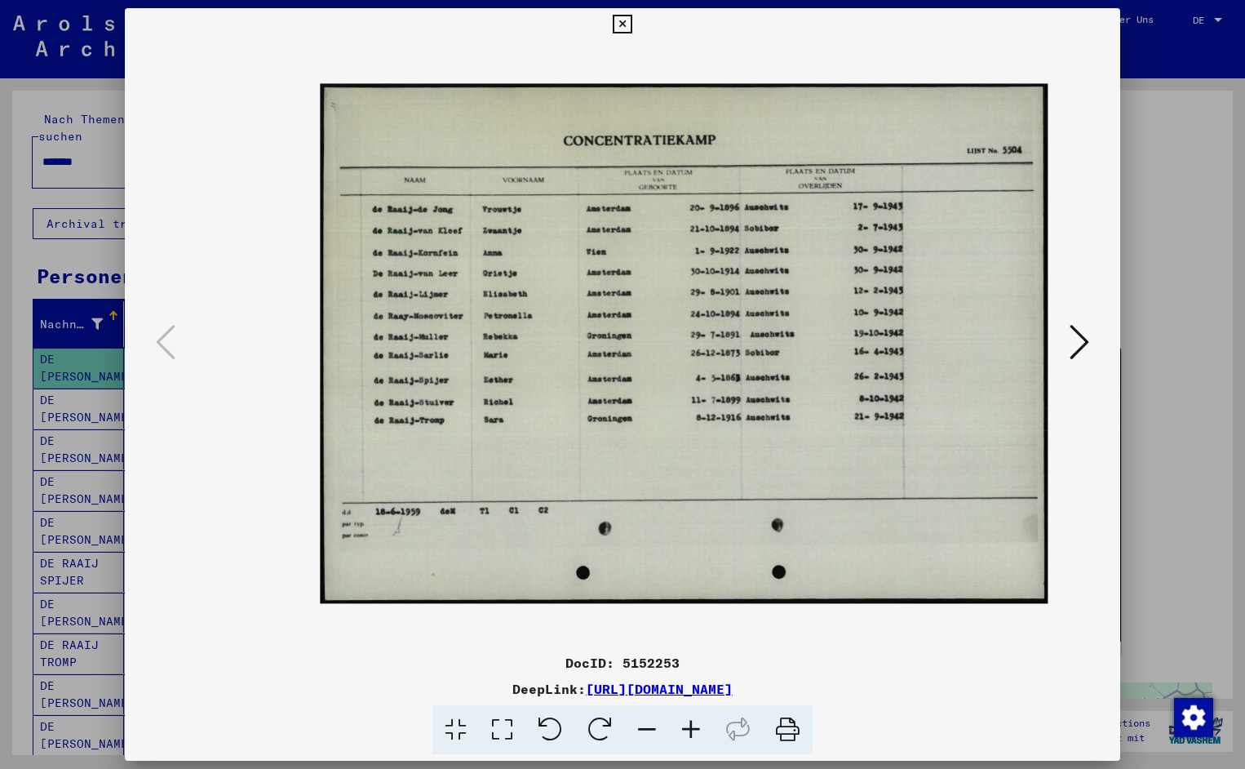
click at [690, 729] on icon at bounding box center [691, 730] width 44 height 50
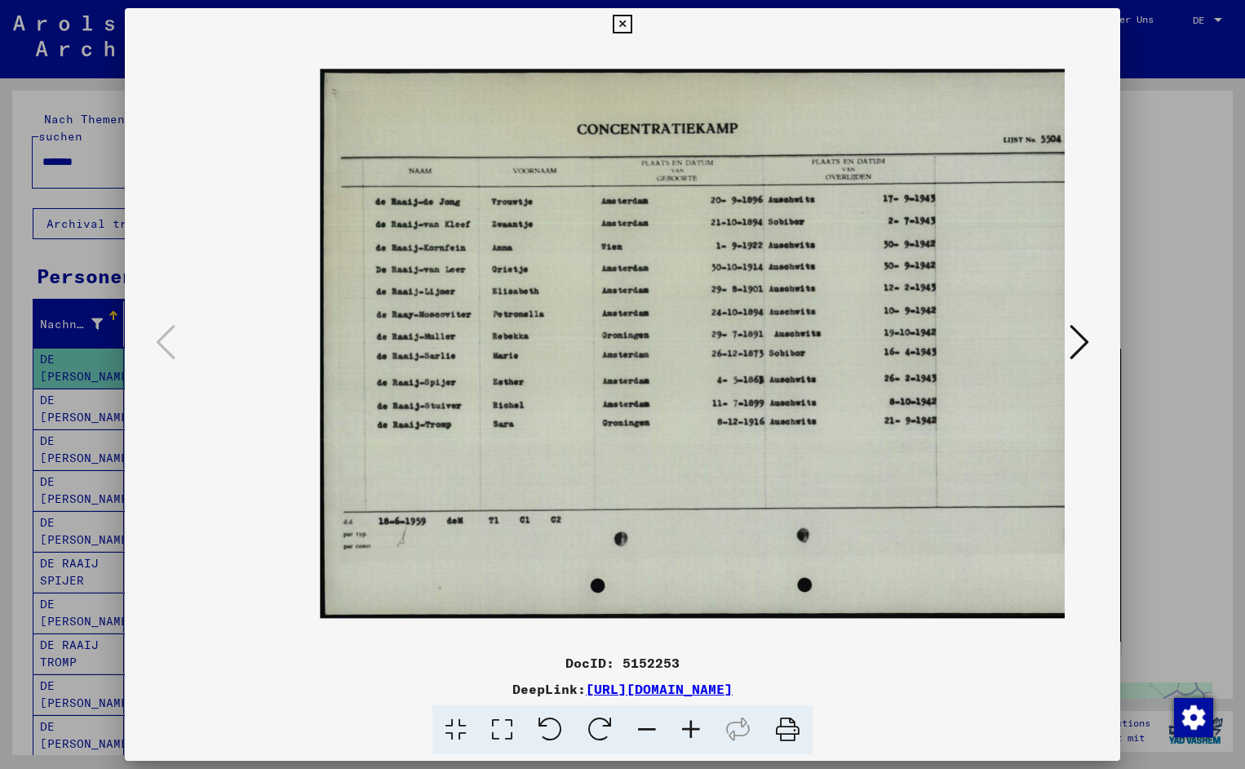
click at [690, 729] on icon at bounding box center [691, 730] width 44 height 50
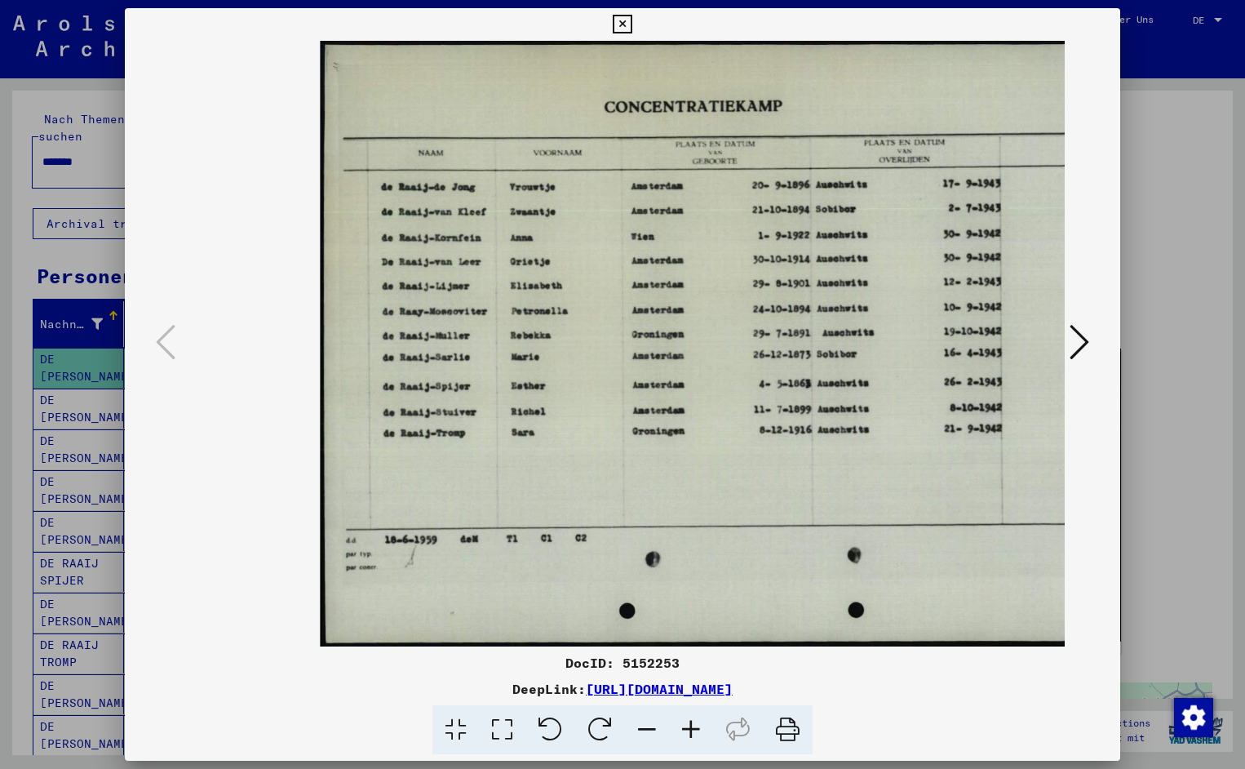
click at [690, 729] on icon at bounding box center [691, 730] width 44 height 50
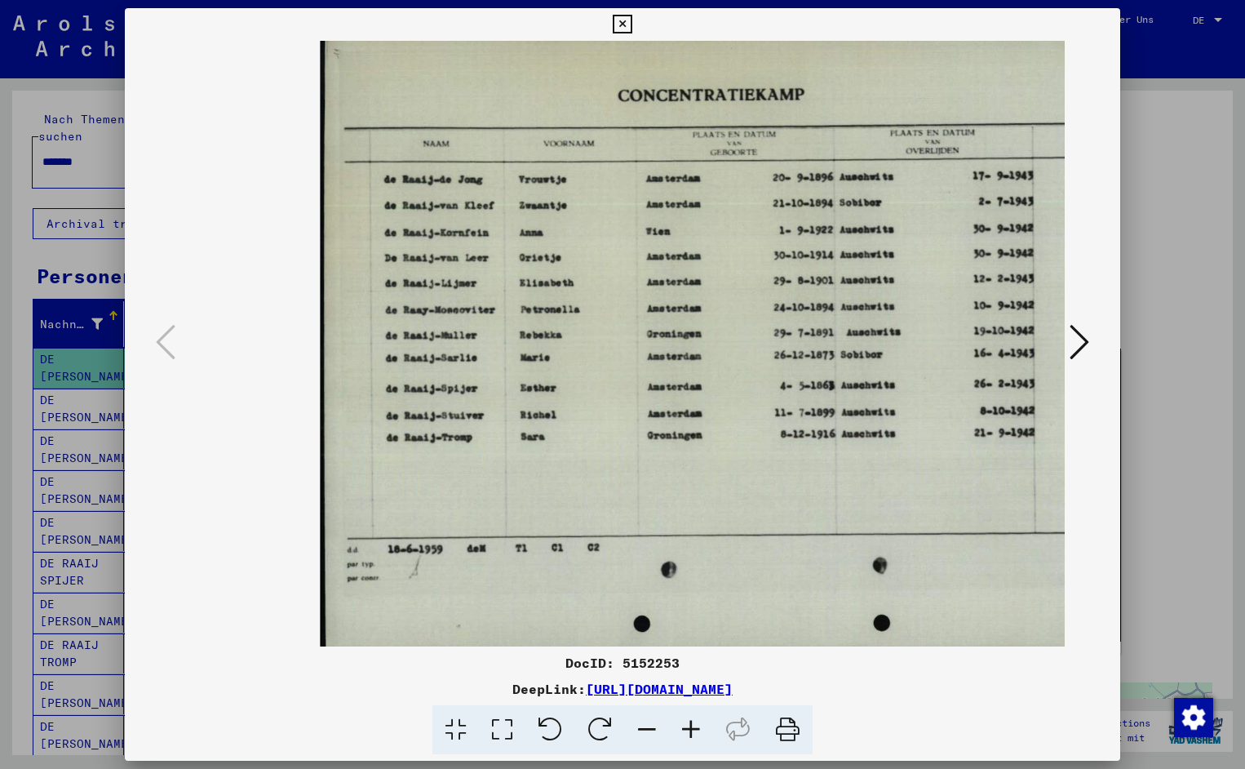
click at [690, 729] on icon at bounding box center [691, 730] width 44 height 50
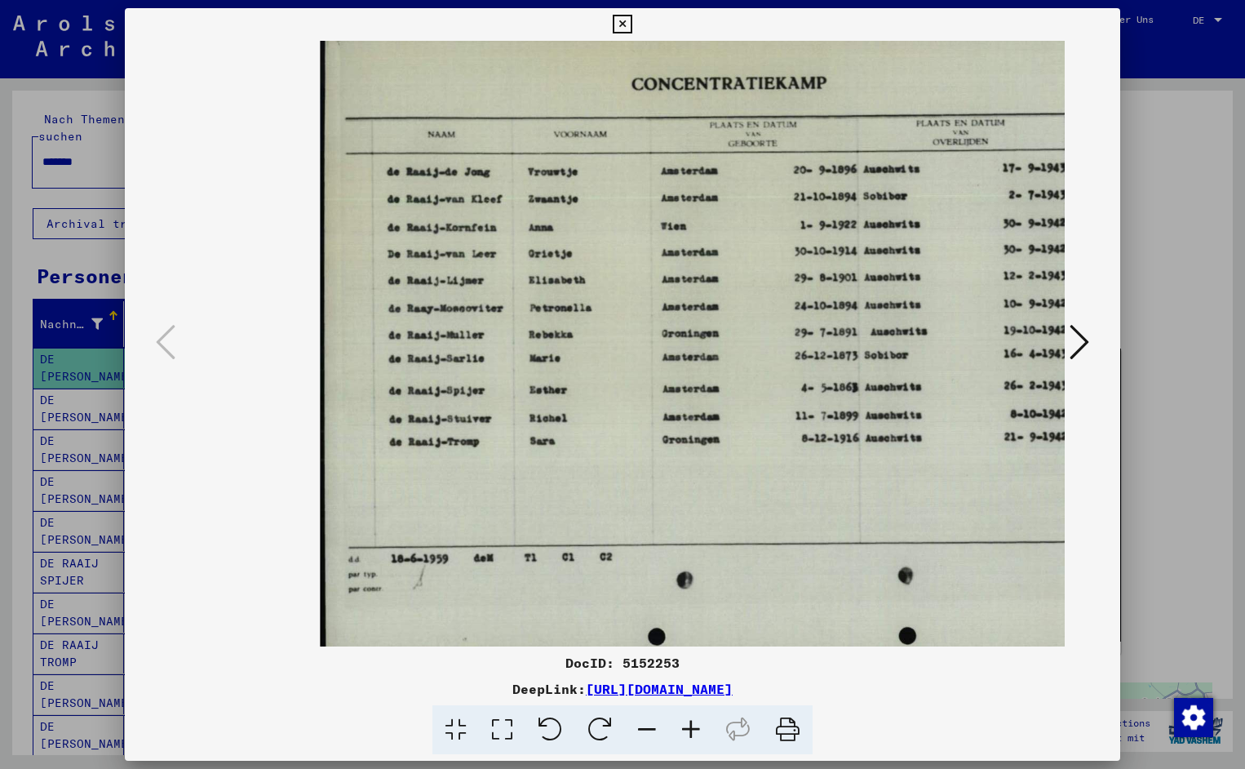
click at [690, 729] on icon at bounding box center [691, 730] width 44 height 50
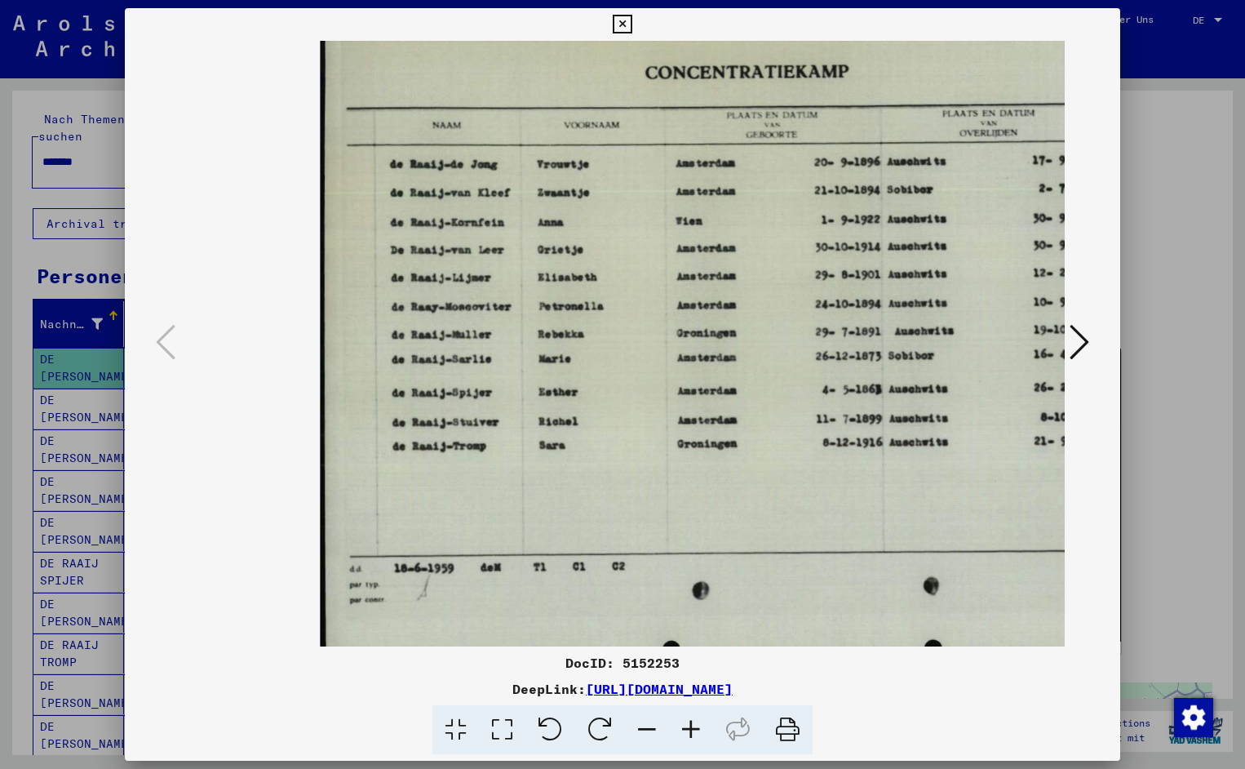
click at [690, 729] on icon at bounding box center [691, 730] width 44 height 50
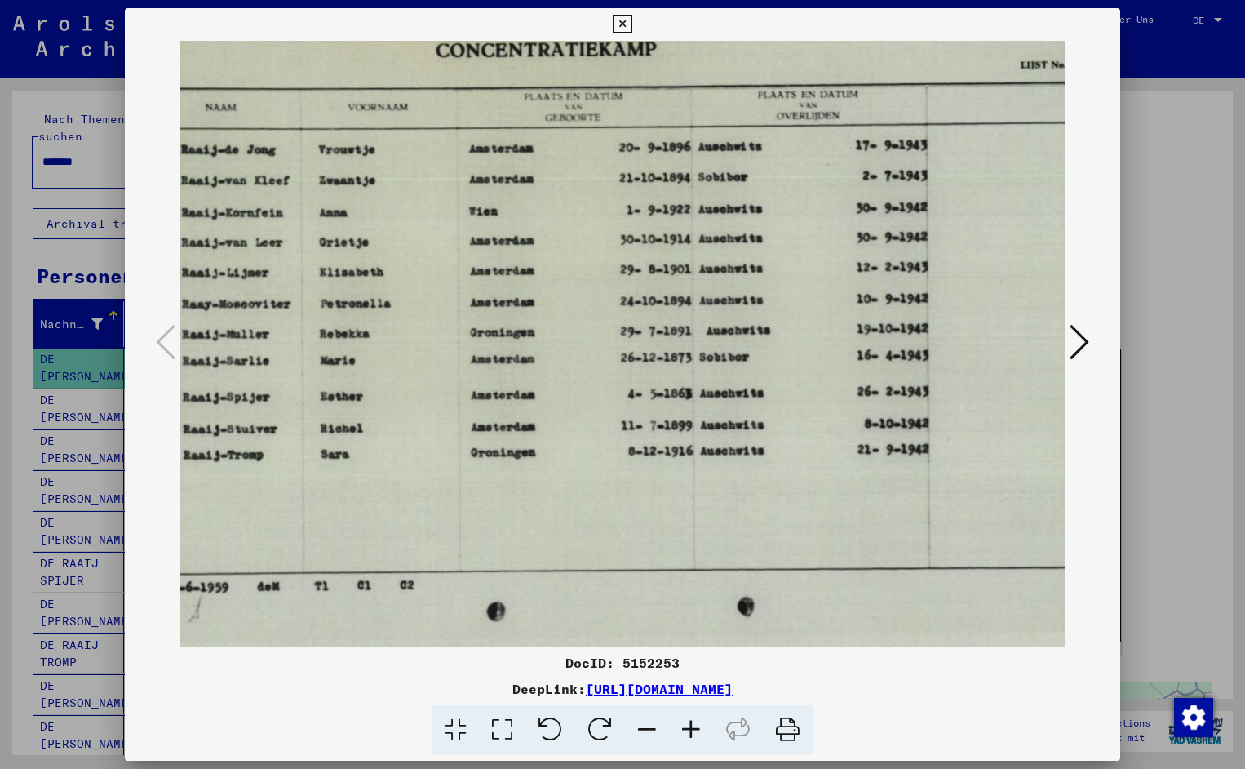
scroll to position [0, 237]
drag, startPoint x: 786, startPoint y: 566, endPoint x: 548, endPoint y: 589, distance: 238.7
click at [632, 29] on icon at bounding box center [622, 25] width 19 height 20
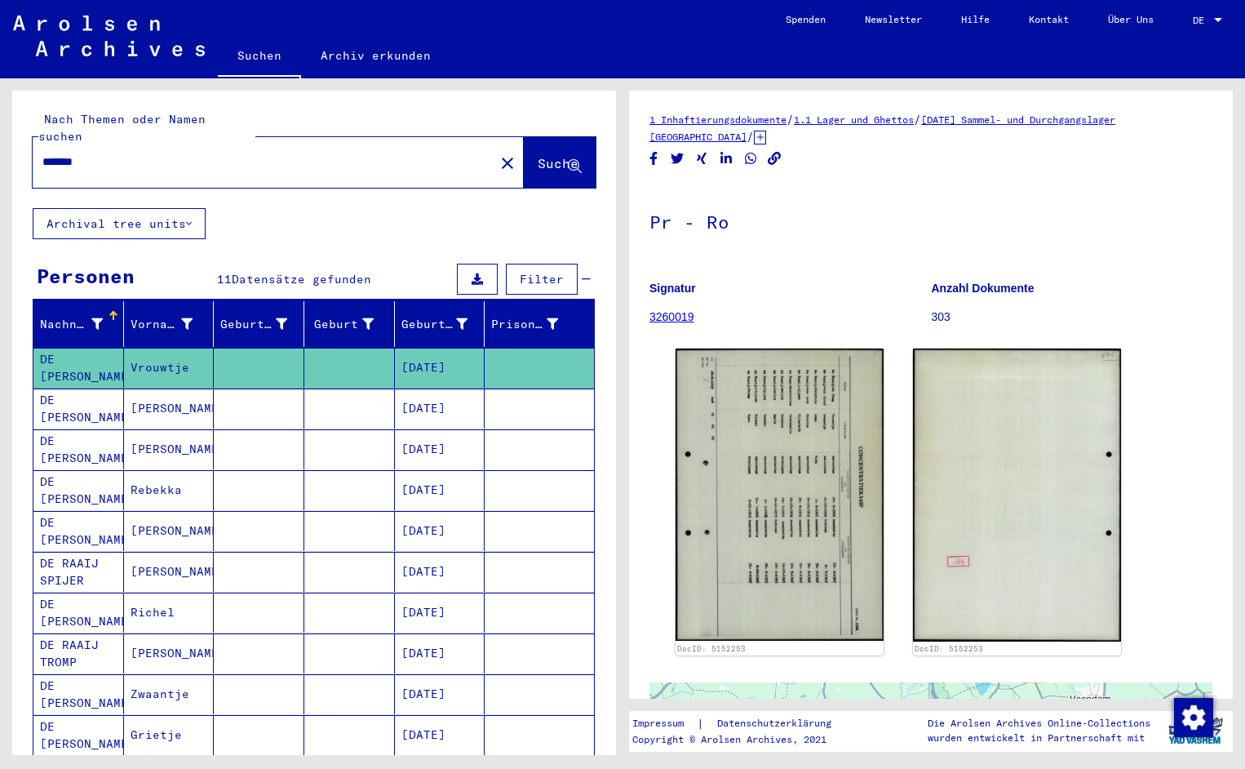
click at [98, 153] on input "*******" at bounding box center [263, 161] width 442 height 17
click at [527, 137] on button "Suche" at bounding box center [560, 162] width 72 height 51
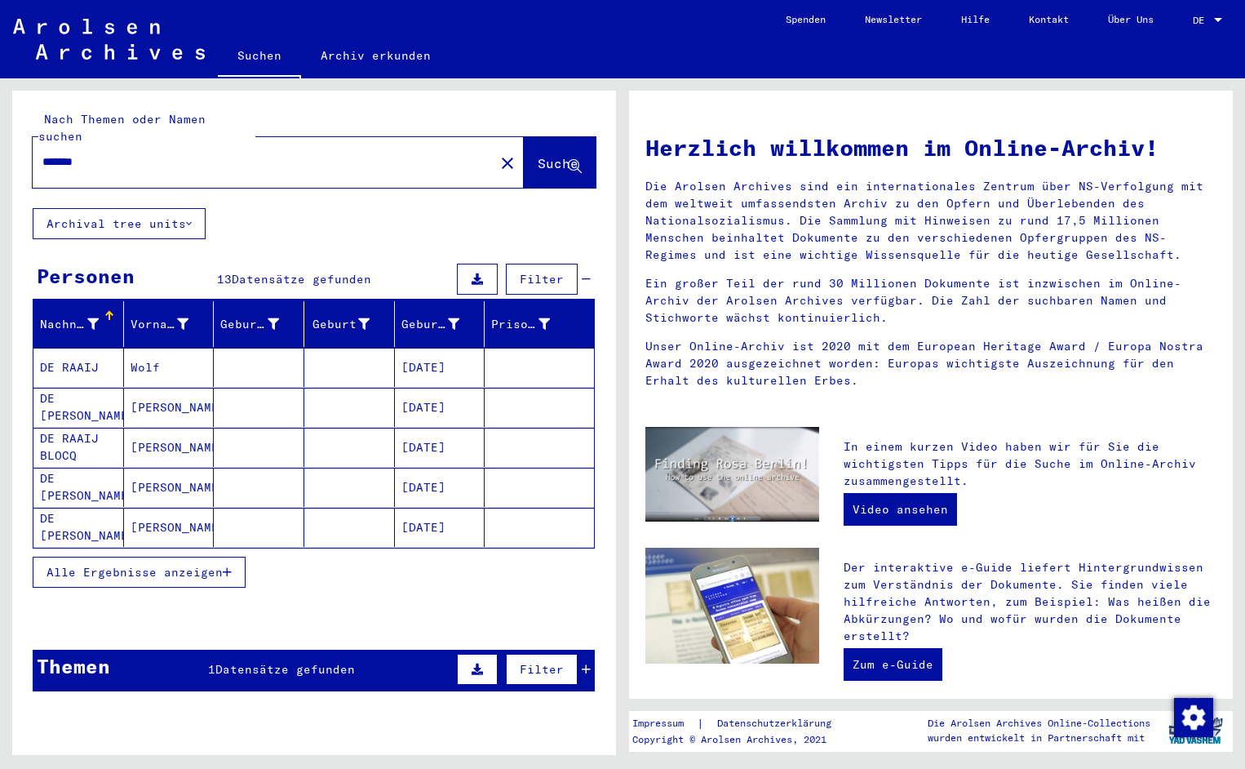
click at [96, 348] on mat-cell "DE RAAIJ" at bounding box center [78, 367] width 91 height 39
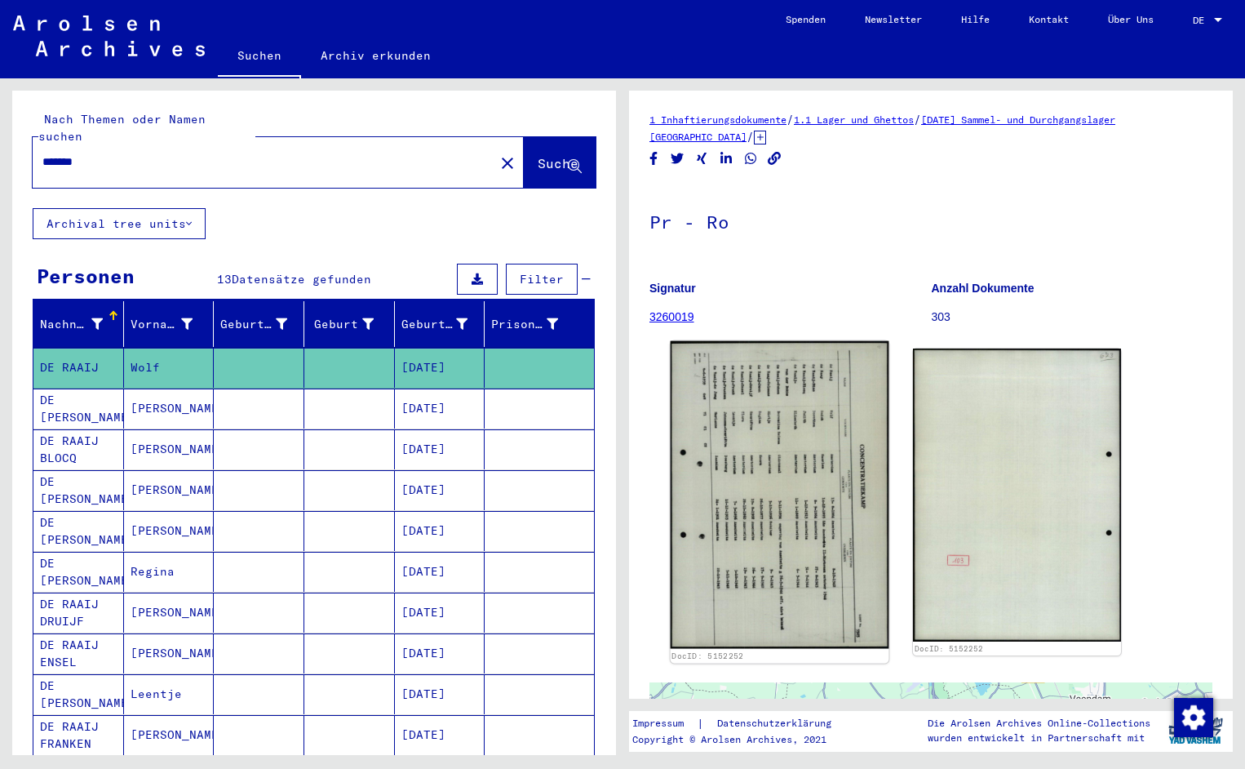
click at [719, 464] on img at bounding box center [780, 495] width 219 height 308
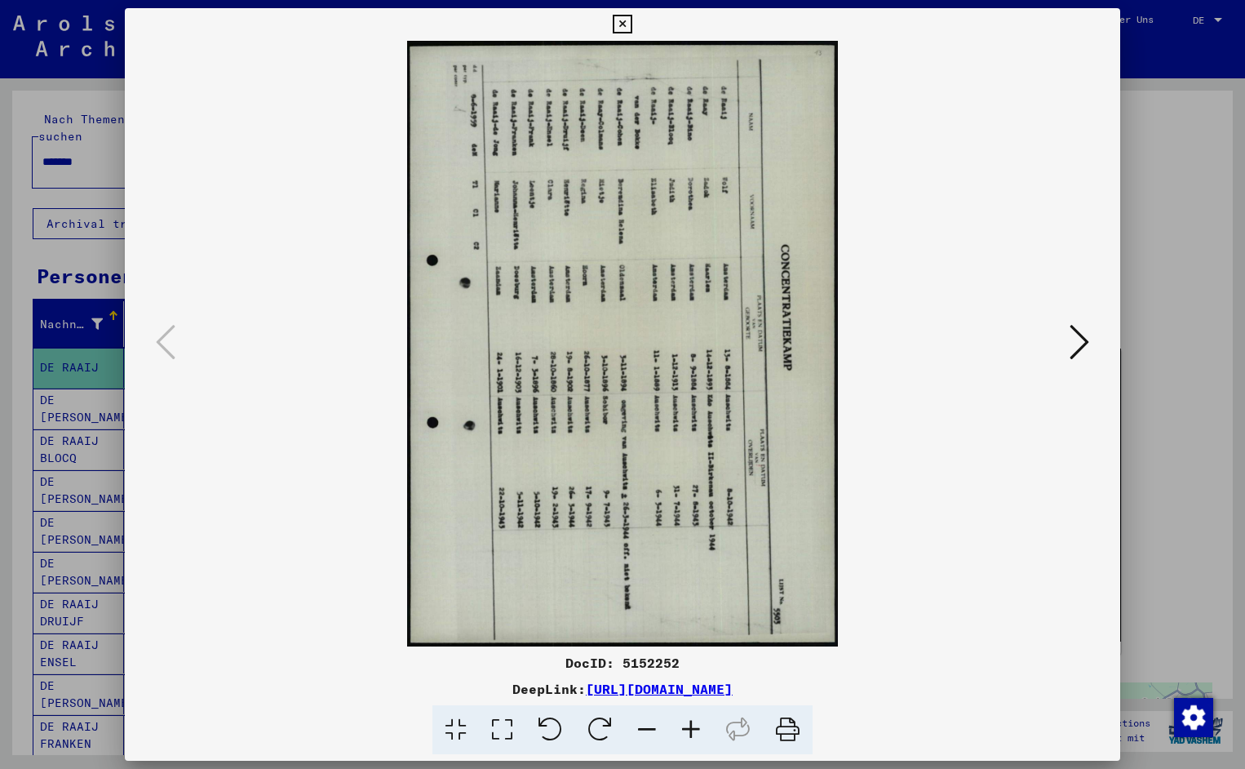
click at [557, 724] on icon at bounding box center [551, 730] width 50 height 50
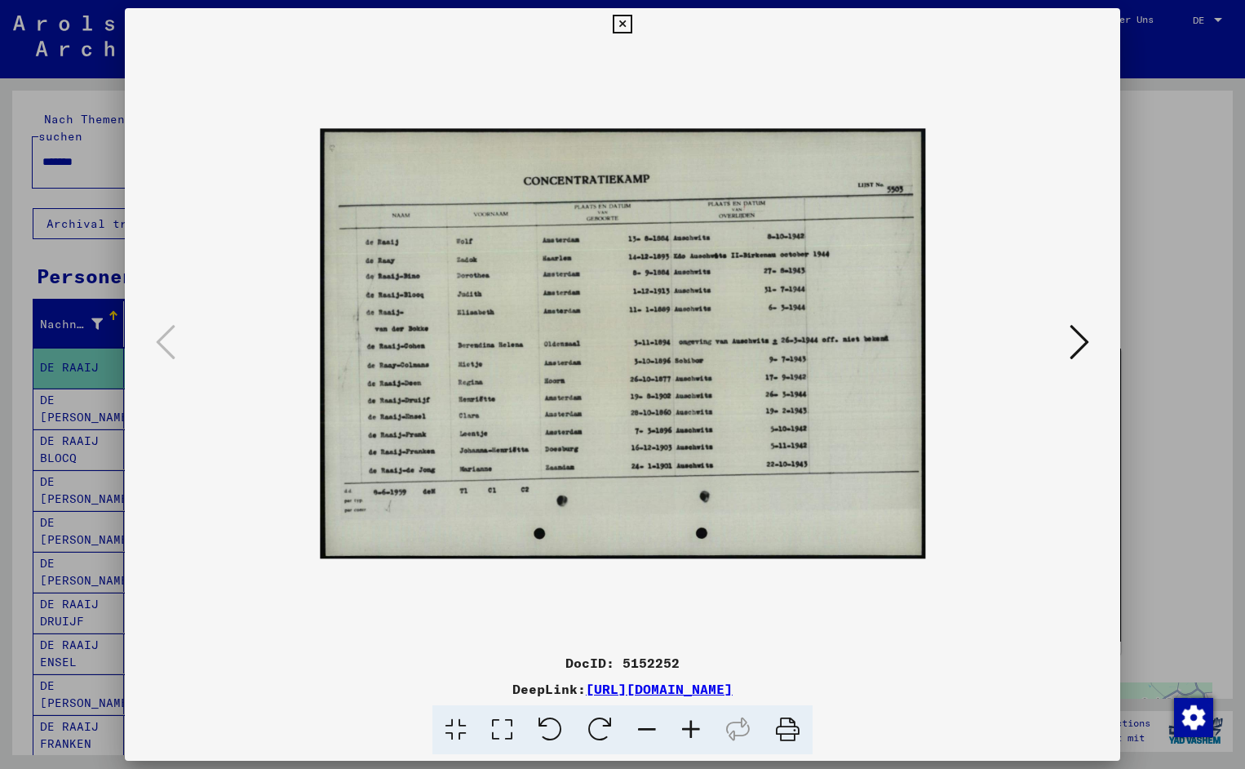
click at [691, 726] on icon at bounding box center [691, 730] width 44 height 50
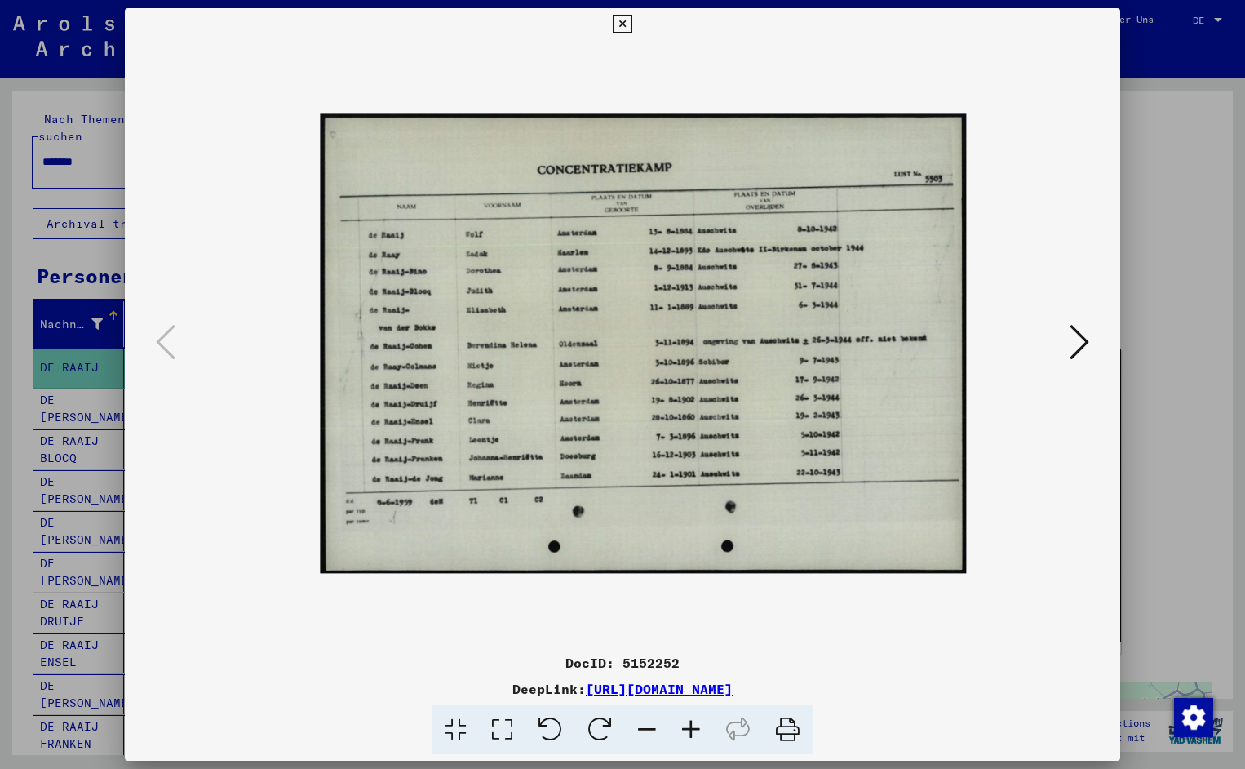
click at [691, 726] on icon at bounding box center [691, 730] width 44 height 50
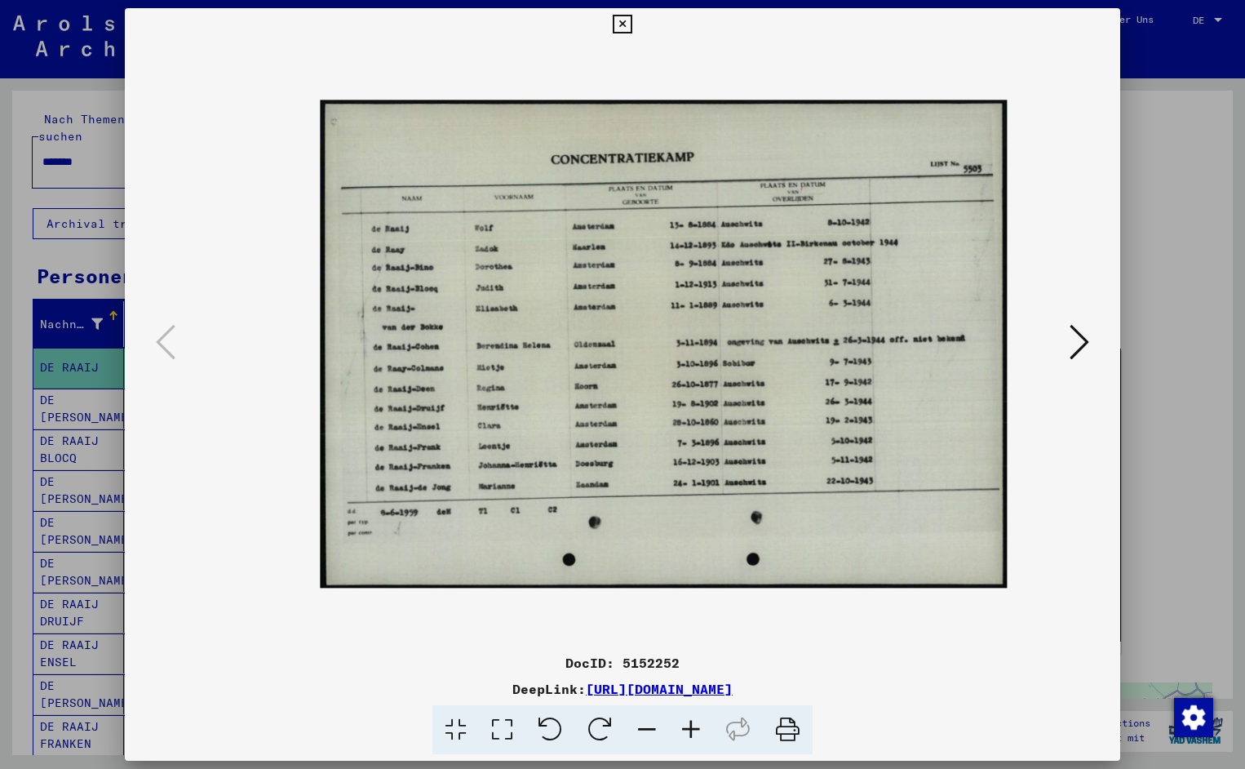
click at [691, 726] on icon at bounding box center [691, 730] width 44 height 50
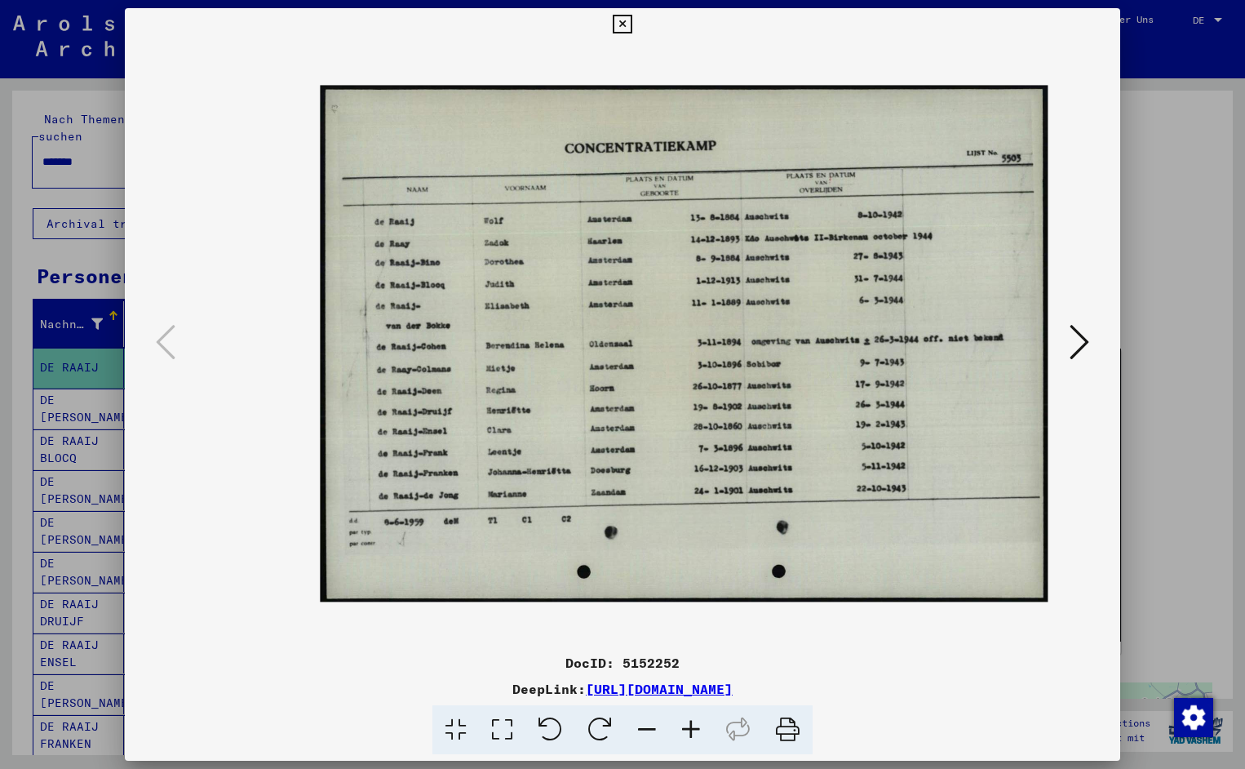
click at [691, 726] on icon at bounding box center [691, 730] width 44 height 50
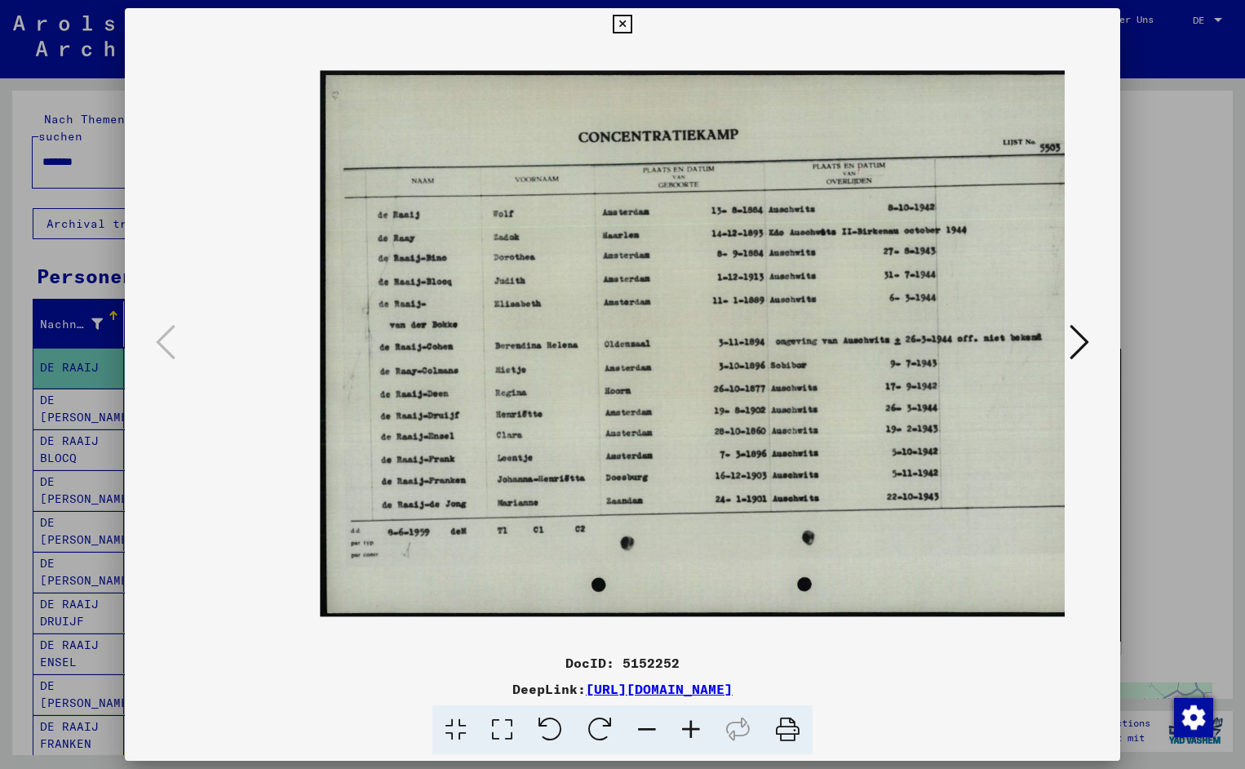
click at [691, 726] on icon at bounding box center [691, 730] width 44 height 50
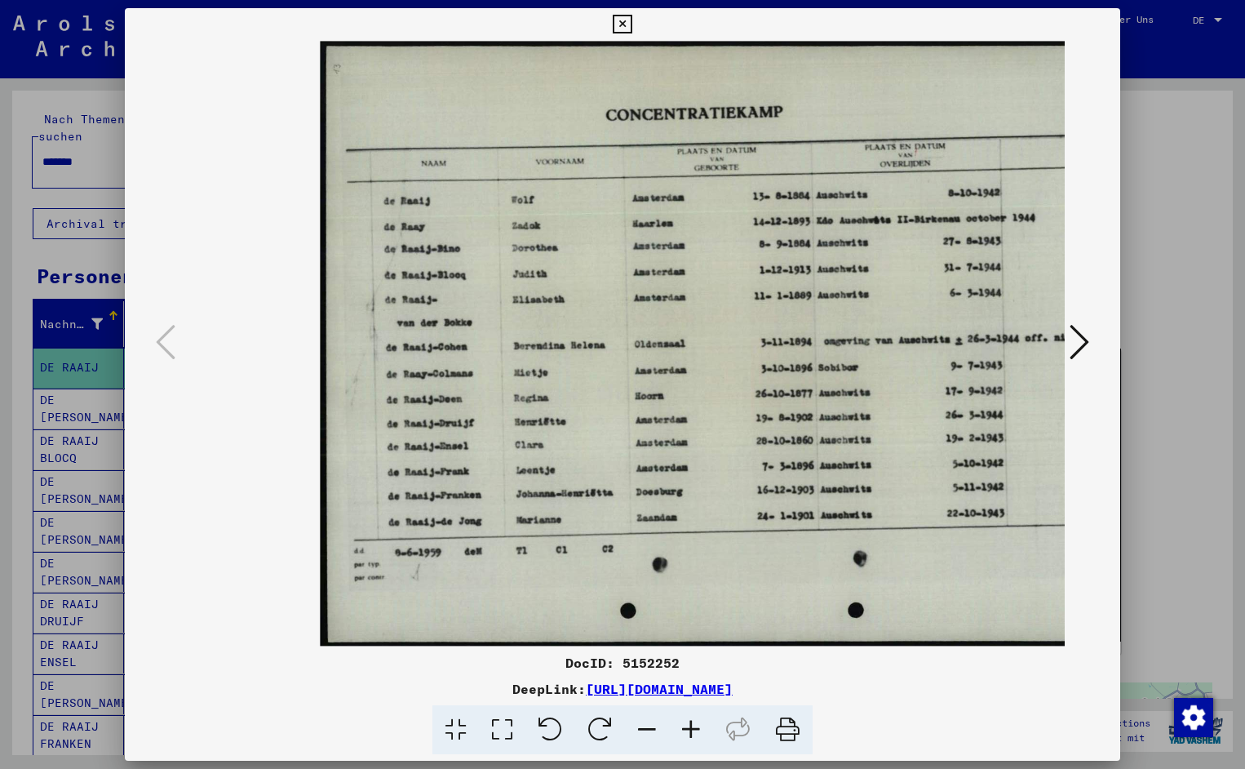
click at [691, 726] on icon at bounding box center [691, 730] width 44 height 50
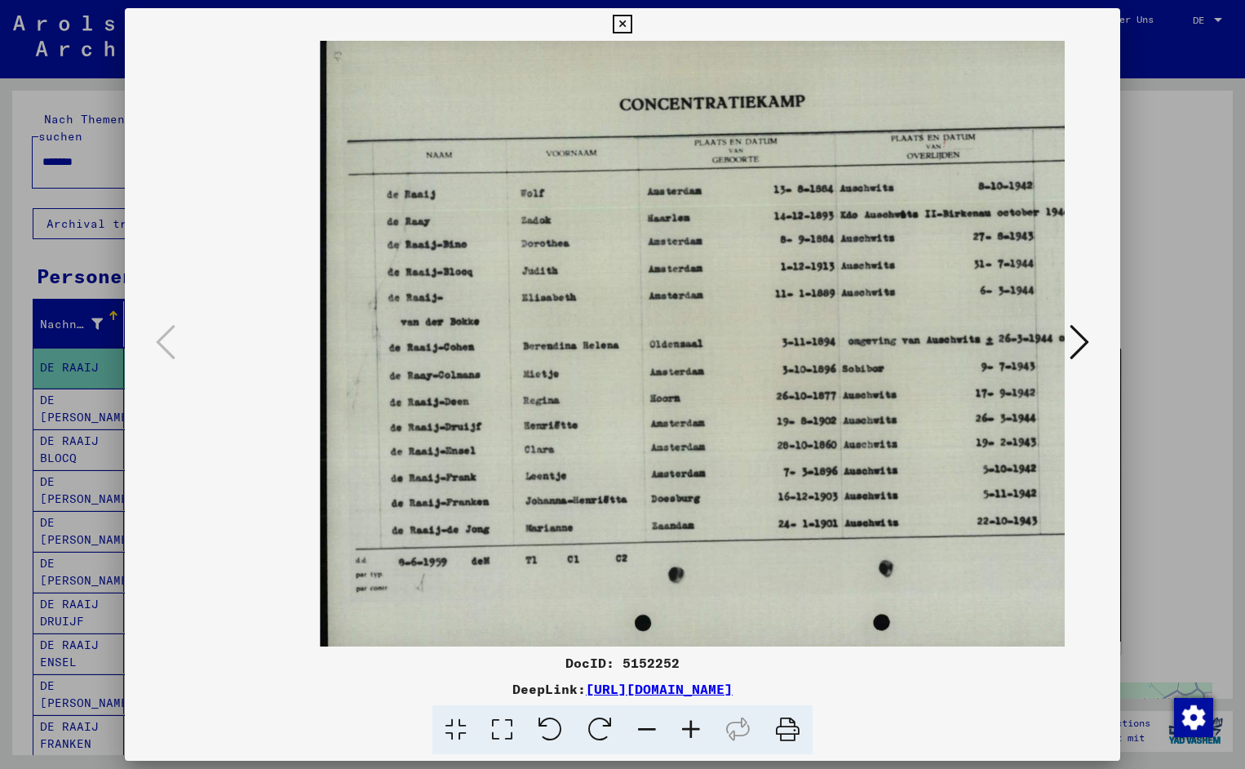
click at [691, 726] on icon at bounding box center [691, 730] width 44 height 50
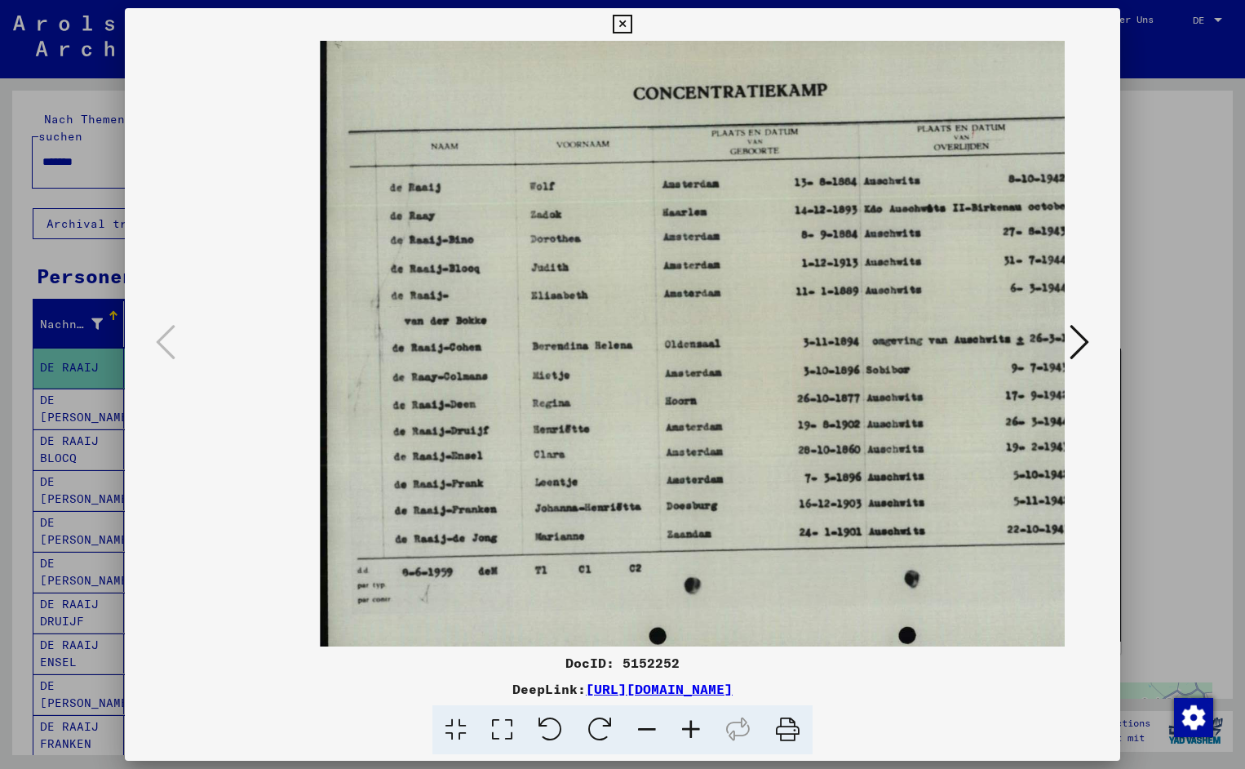
click at [691, 726] on icon at bounding box center [691, 730] width 44 height 50
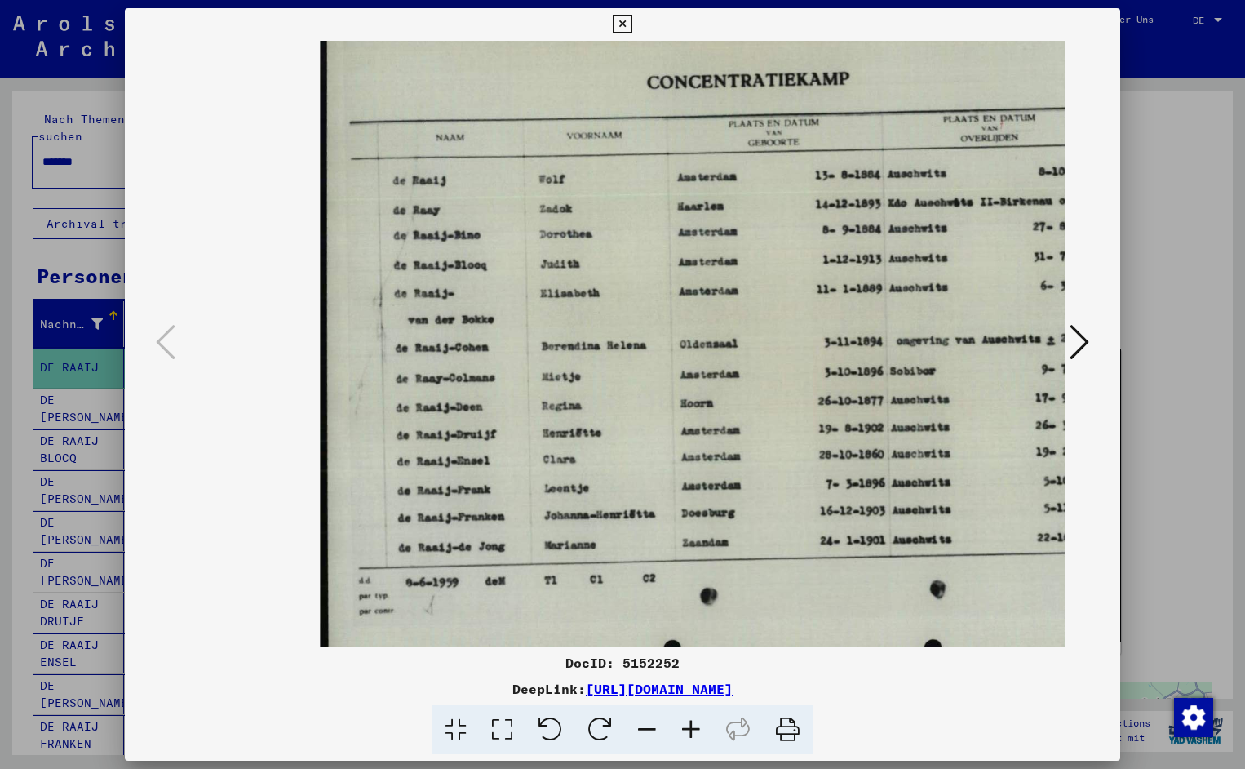
click at [691, 726] on icon at bounding box center [691, 730] width 44 height 50
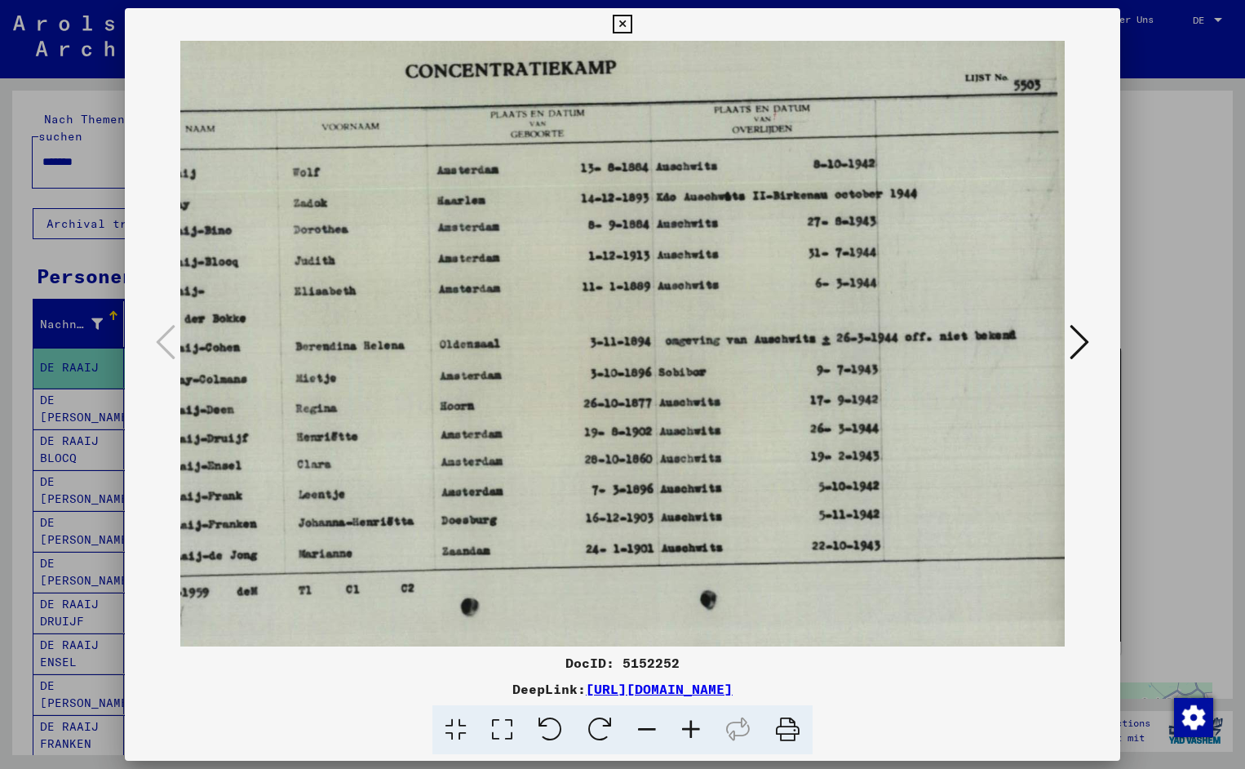
scroll to position [0, 260]
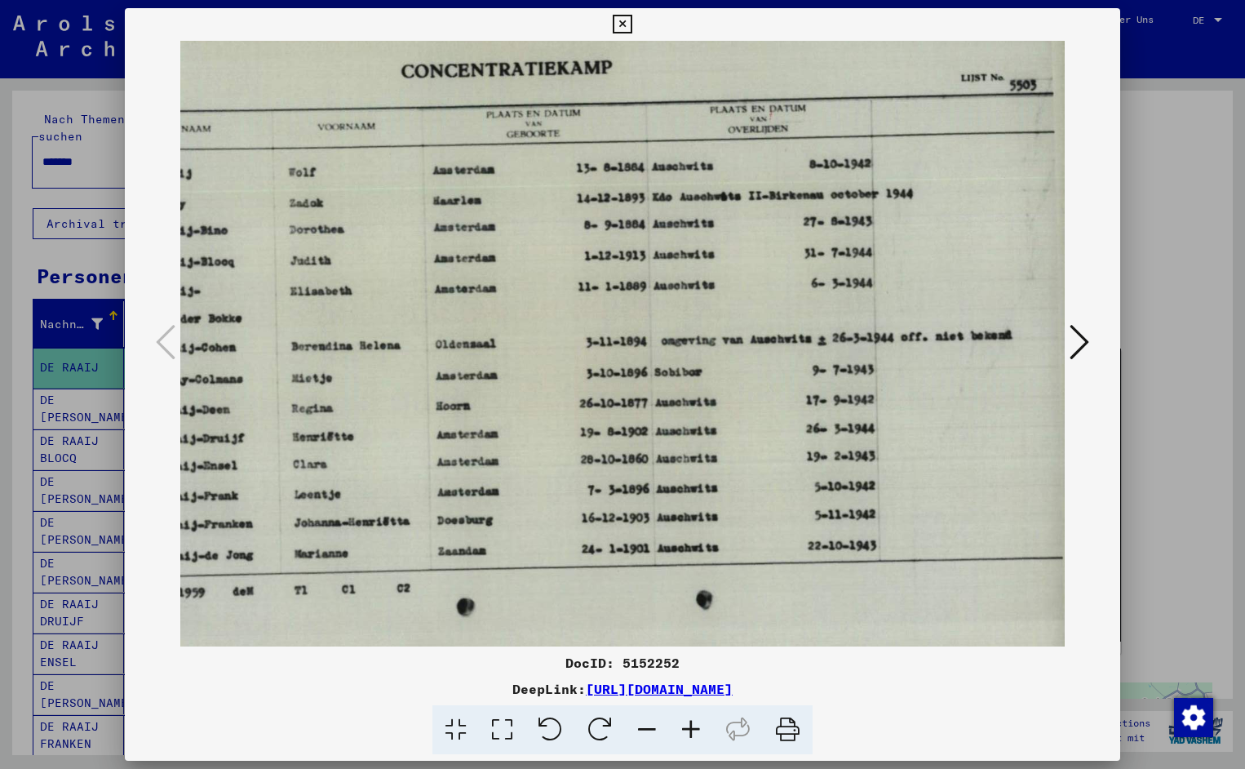
drag, startPoint x: 766, startPoint y: 469, endPoint x: 507, endPoint y: 506, distance: 262.1
click at [632, 30] on icon at bounding box center [622, 25] width 19 height 20
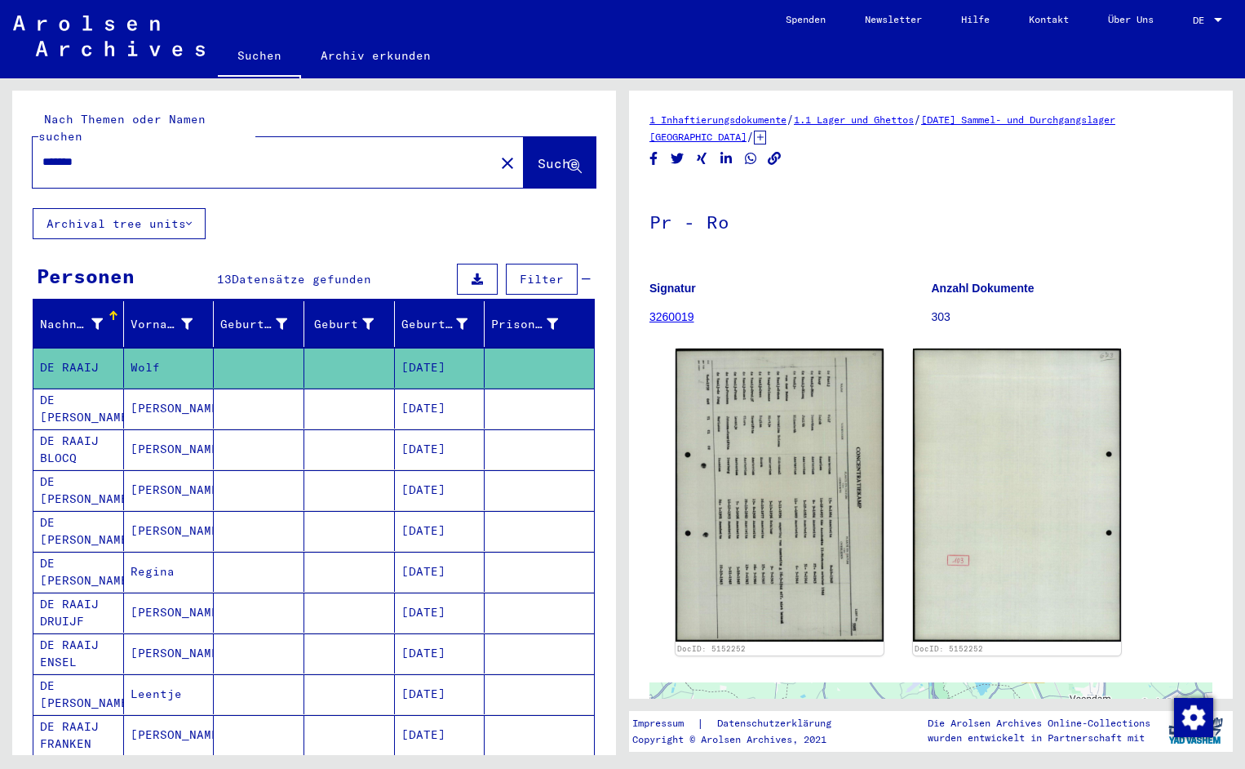
click at [115, 153] on input "*******" at bounding box center [263, 161] width 442 height 17
click at [538, 155] on span "Suche" at bounding box center [558, 163] width 41 height 16
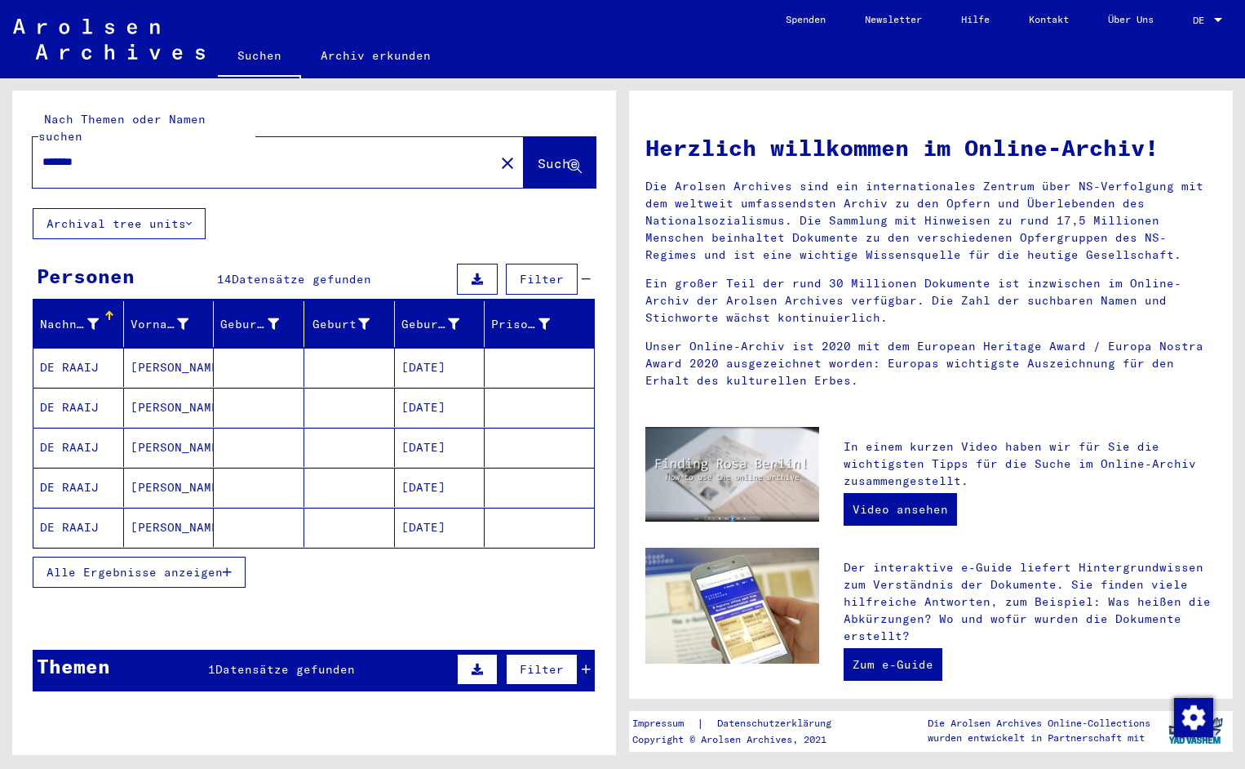
click at [89, 357] on mat-cell "DE RAAIJ" at bounding box center [78, 367] width 91 height 39
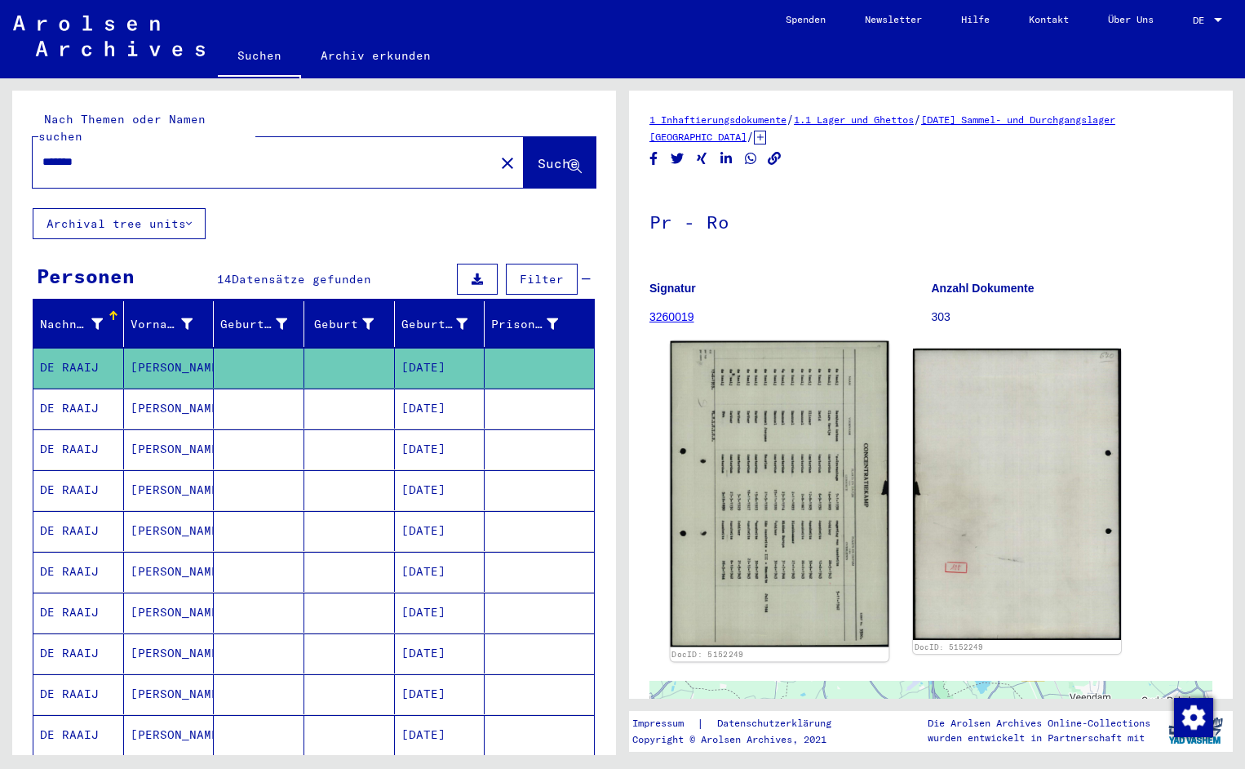
click at [783, 468] on img at bounding box center [780, 494] width 219 height 306
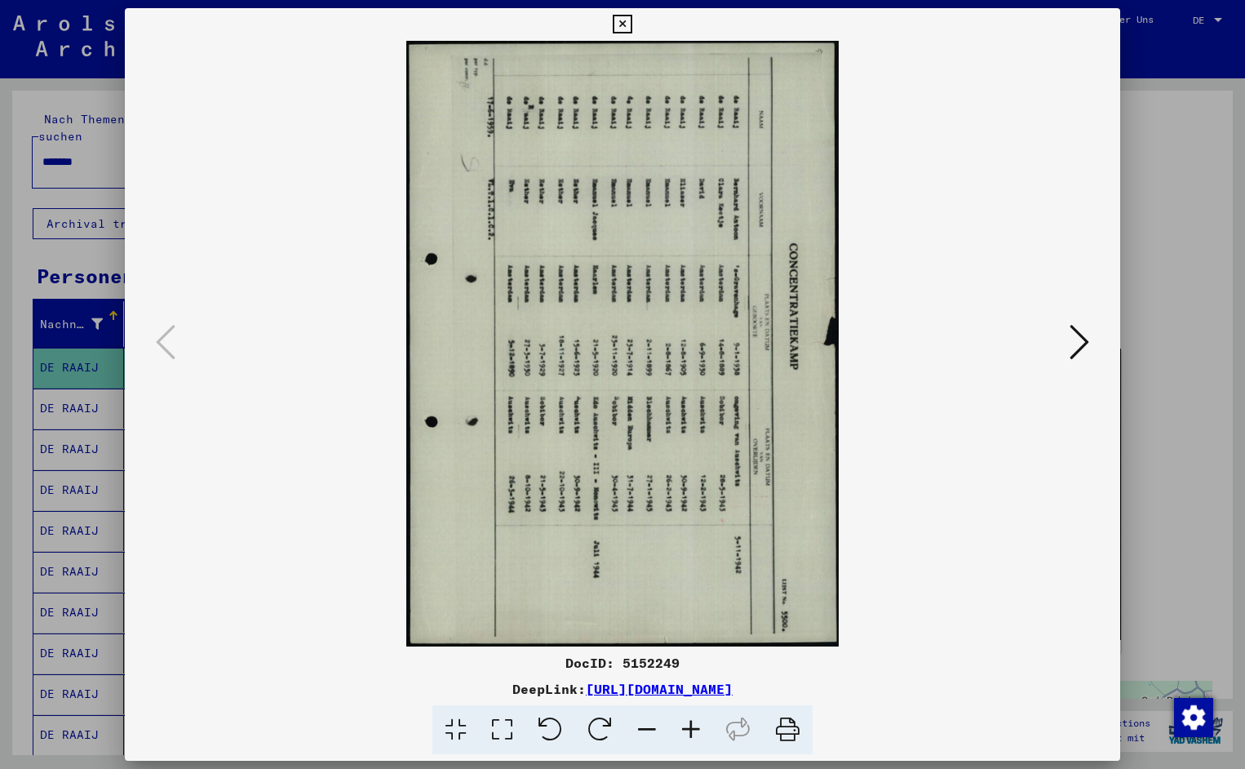
click at [545, 726] on icon at bounding box center [551, 730] width 50 height 50
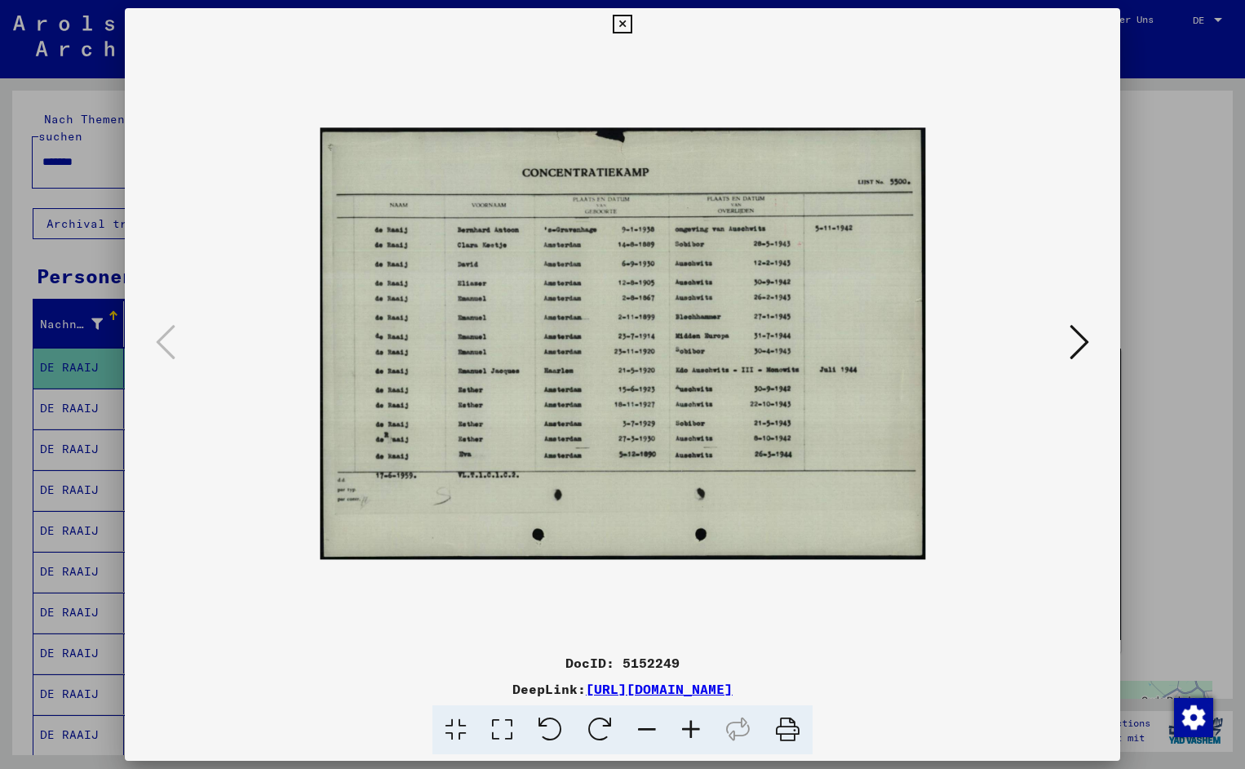
click at [706, 727] on icon at bounding box center [691, 730] width 44 height 50
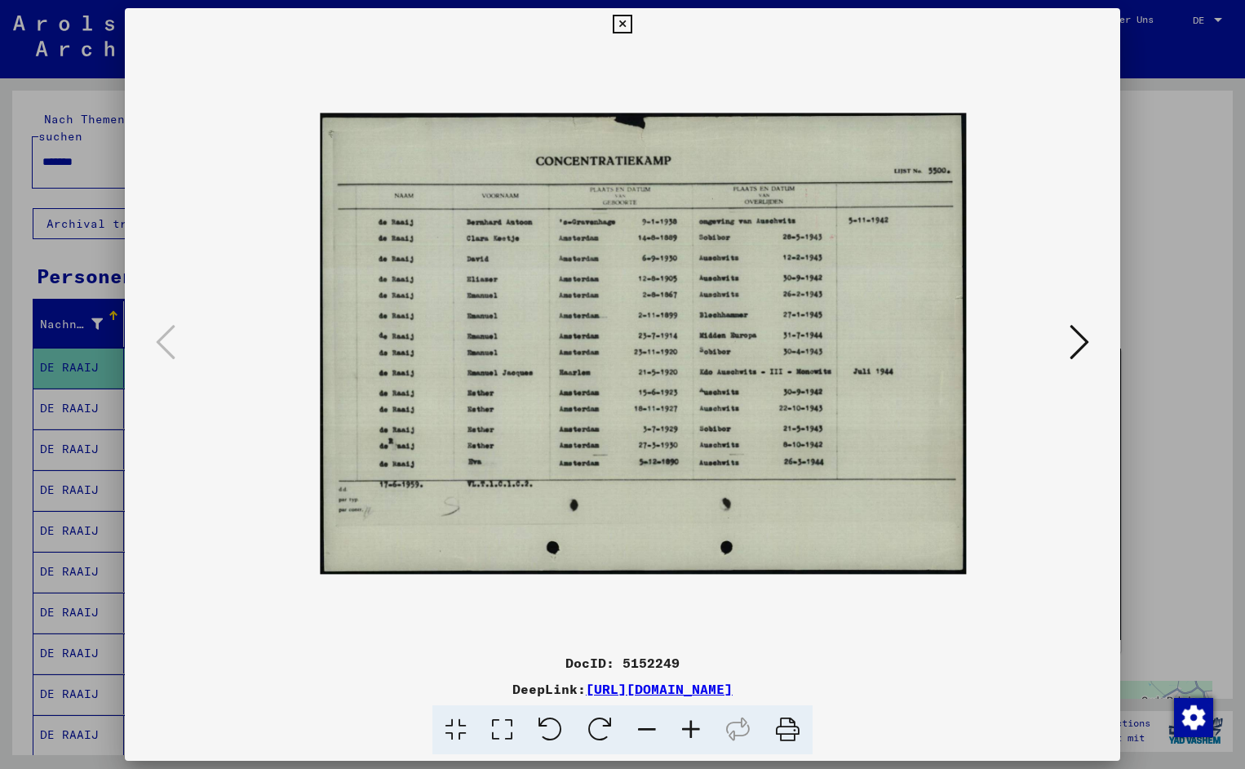
click at [706, 727] on icon at bounding box center [691, 730] width 44 height 50
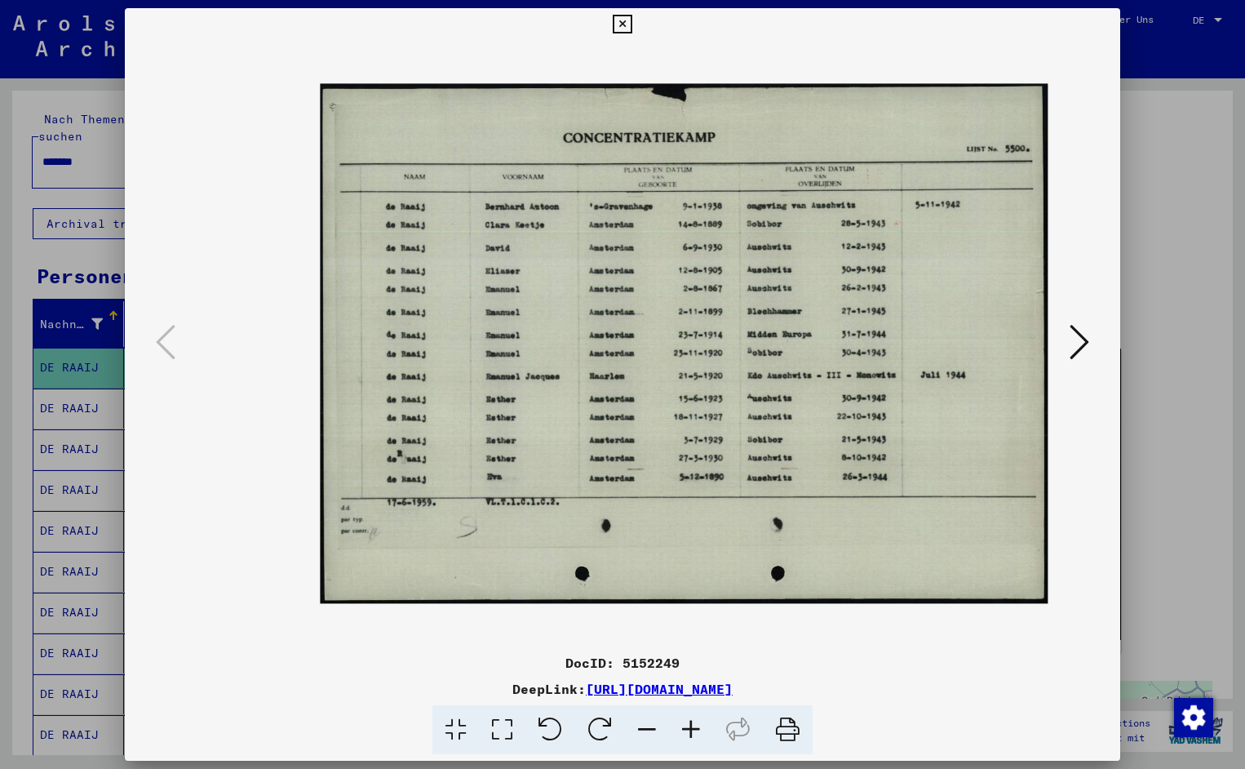
click at [706, 727] on icon at bounding box center [691, 730] width 44 height 50
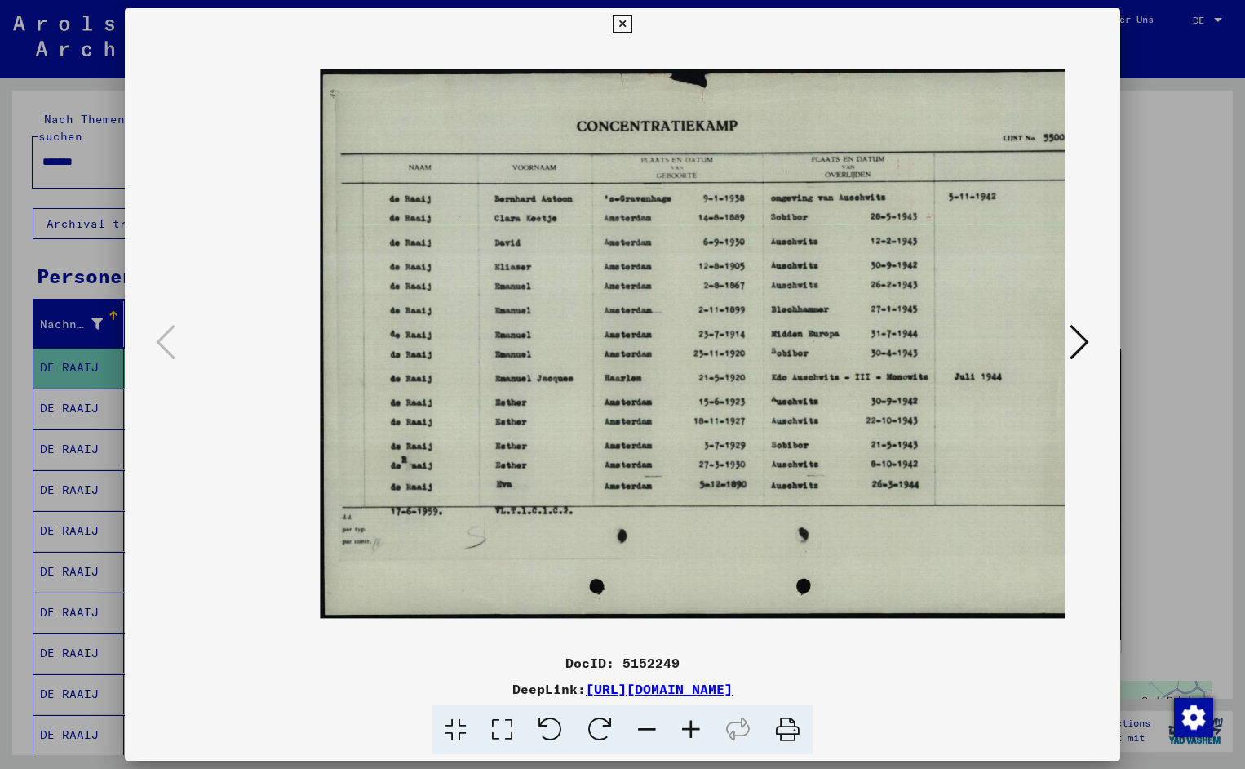
click at [706, 727] on icon at bounding box center [691, 730] width 44 height 50
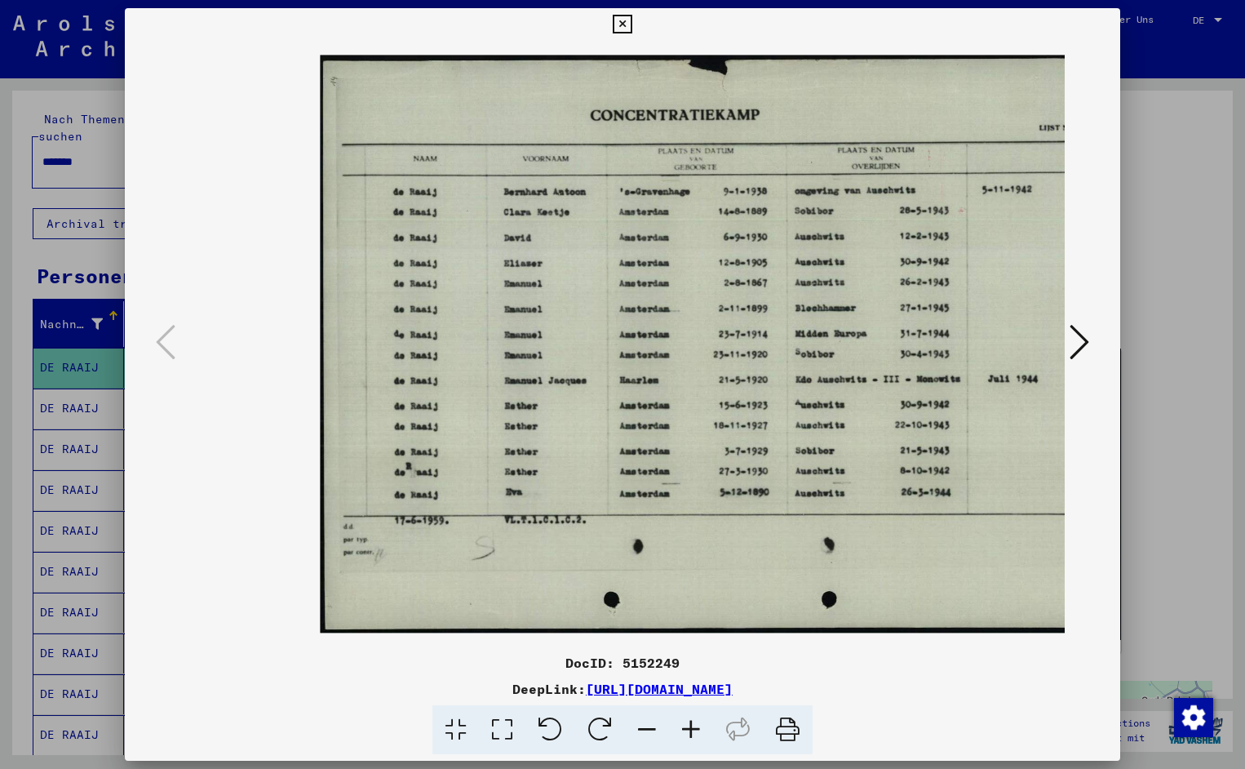
click at [706, 727] on icon at bounding box center [691, 730] width 44 height 50
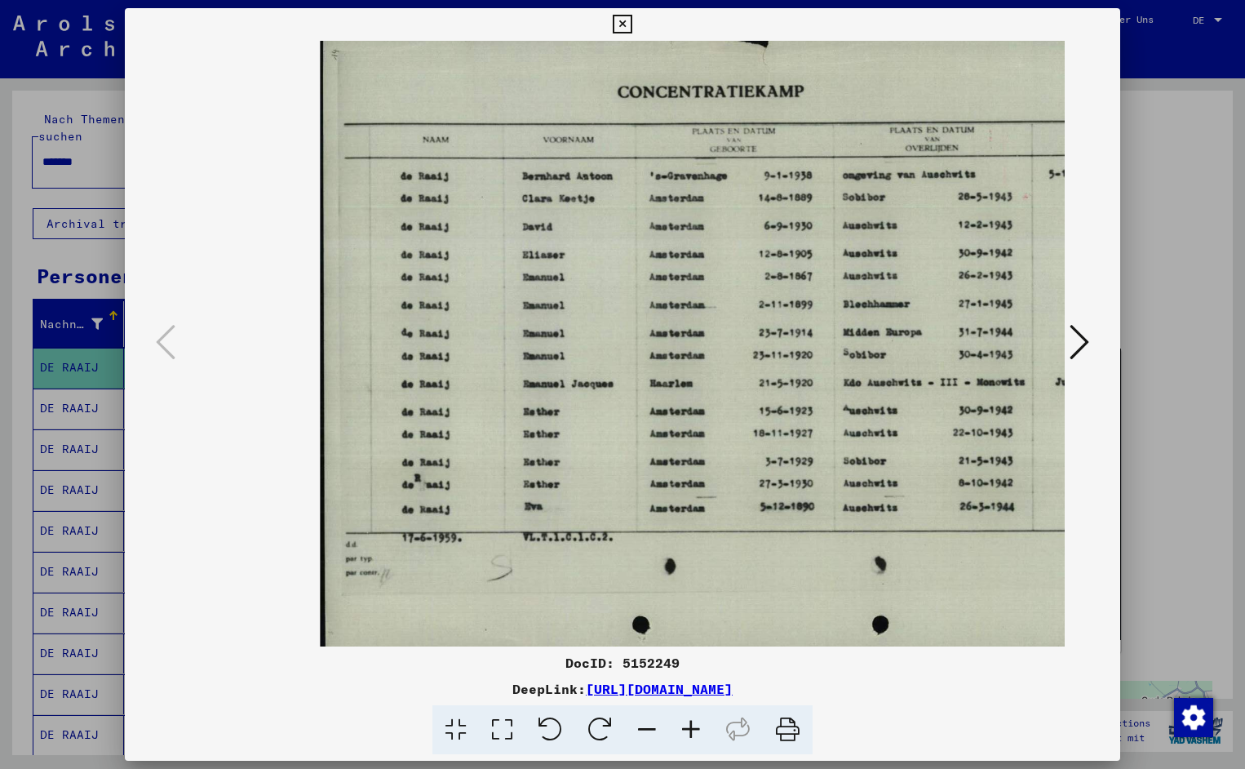
click at [706, 727] on icon at bounding box center [691, 730] width 44 height 50
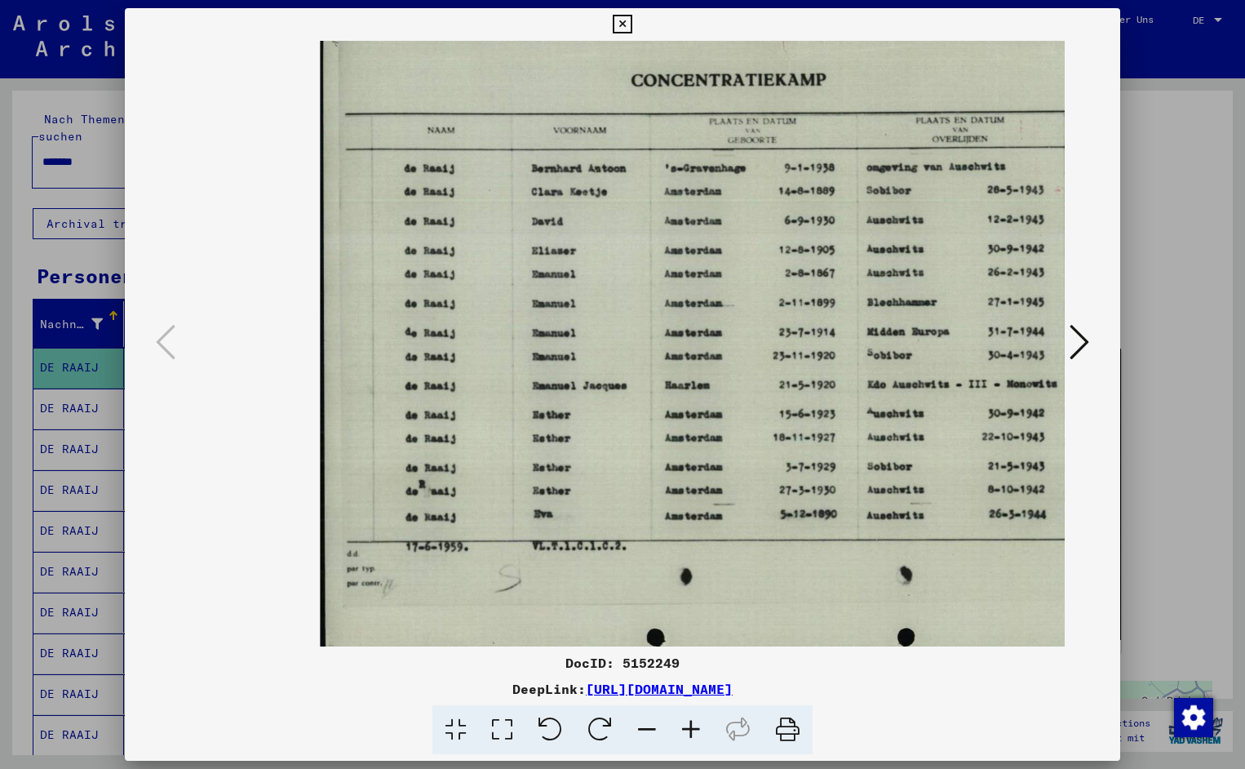
click at [706, 727] on icon at bounding box center [691, 730] width 44 height 50
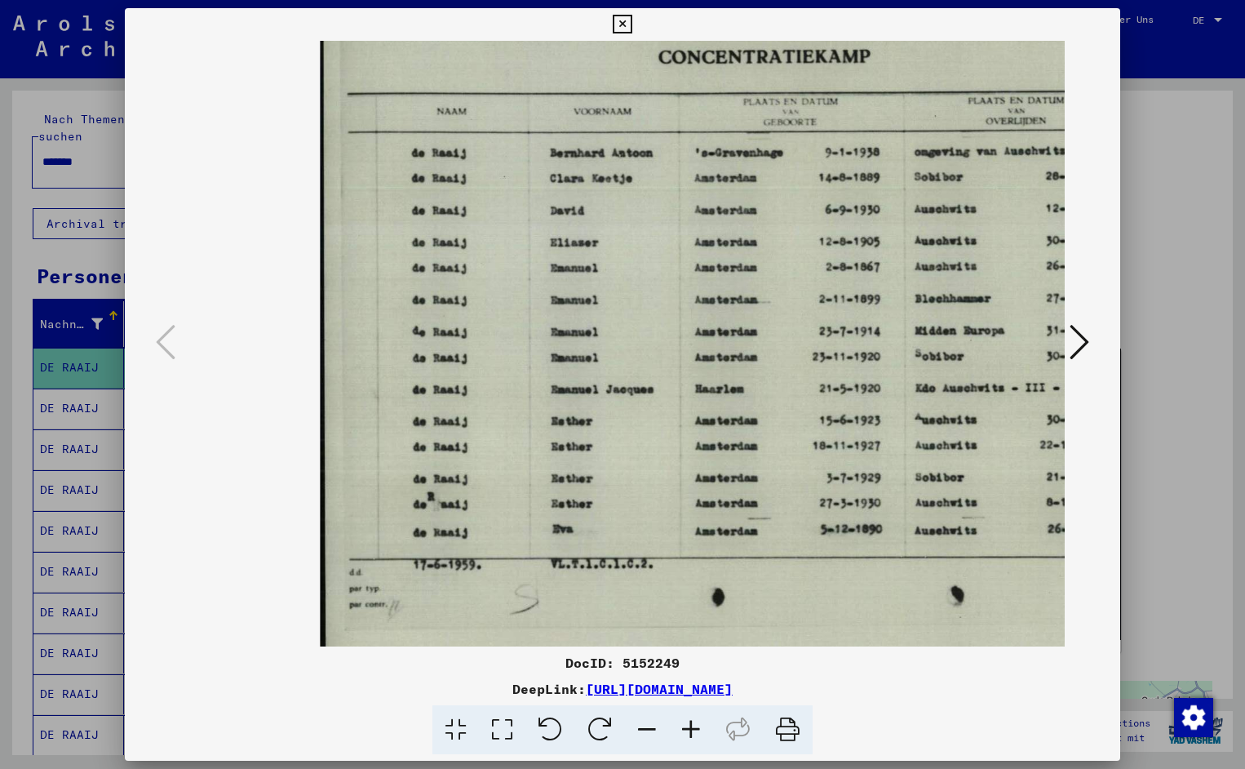
click at [706, 727] on icon at bounding box center [691, 730] width 44 height 50
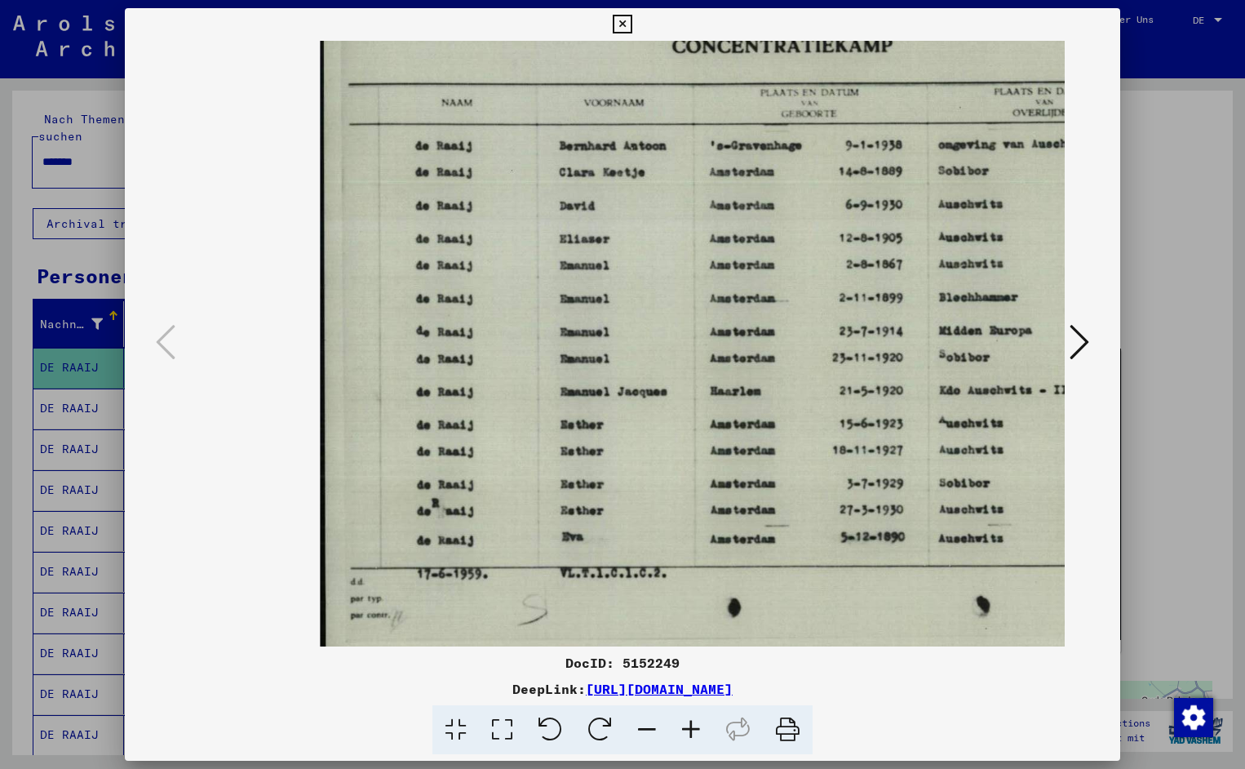
click at [706, 727] on icon at bounding box center [691, 730] width 44 height 50
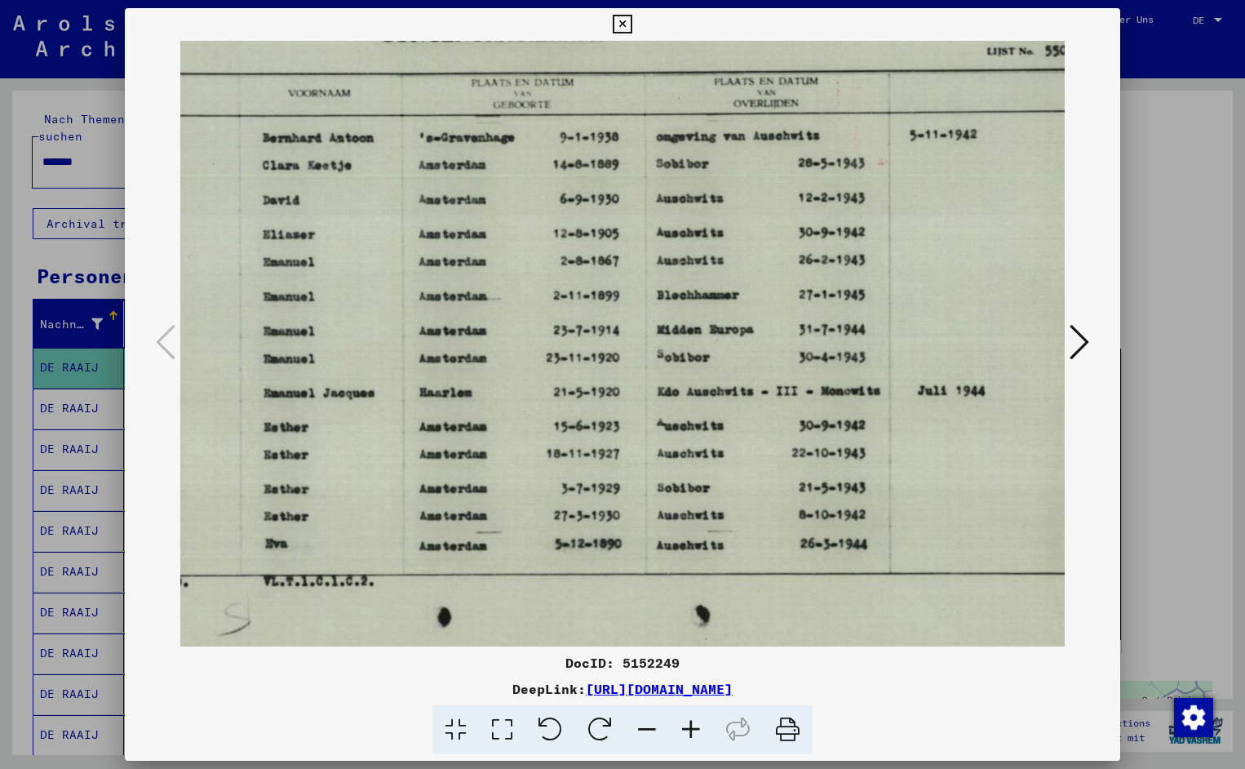
scroll to position [0, 307]
drag, startPoint x: 794, startPoint y: 561, endPoint x: 487, endPoint y: 579, distance: 307.4
click at [632, 33] on icon at bounding box center [622, 25] width 19 height 20
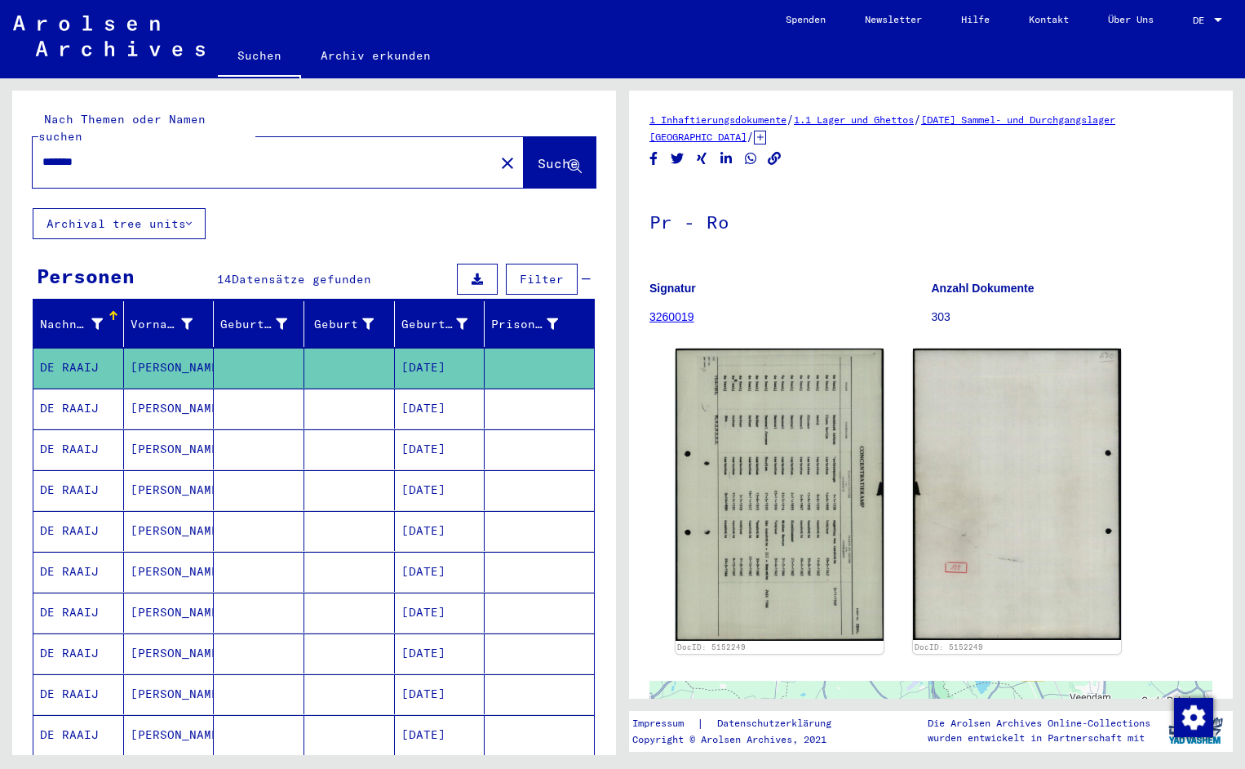
click at [117, 153] on input "*******" at bounding box center [263, 161] width 442 height 17
click at [548, 155] on span "Suche" at bounding box center [558, 163] width 41 height 16
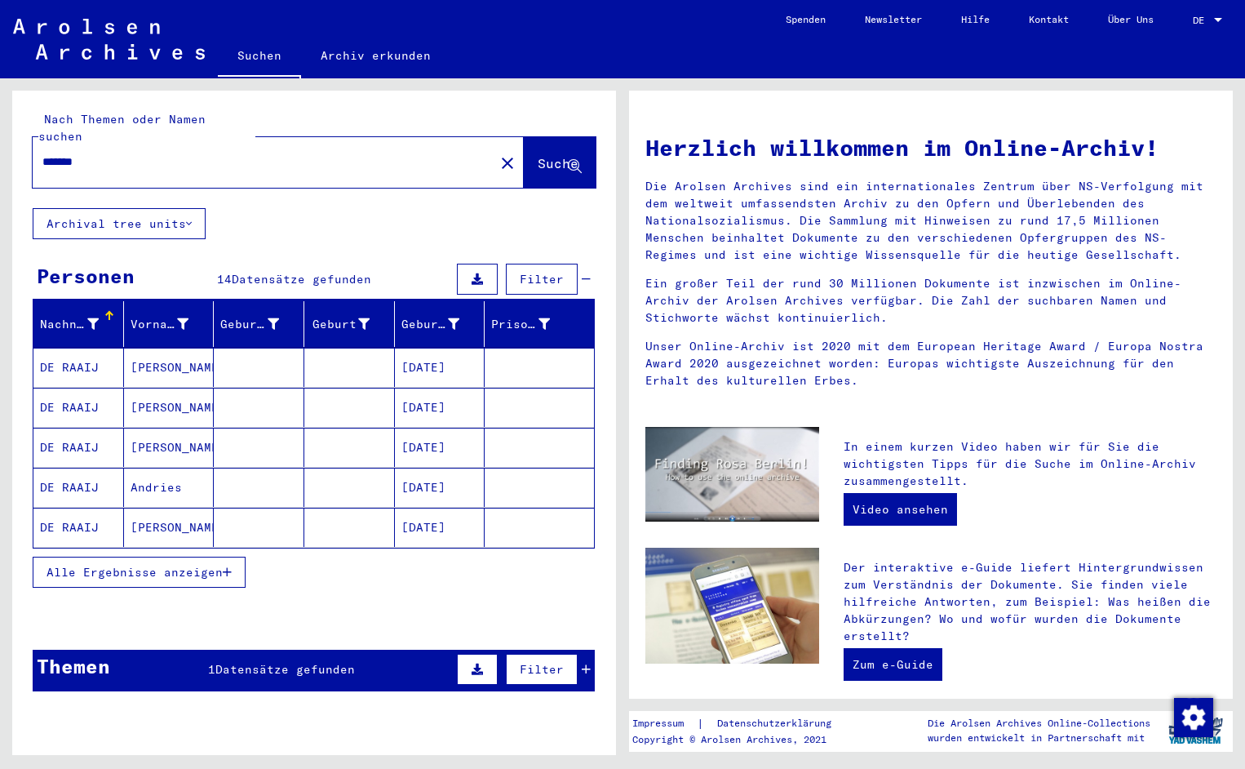
click at [102, 348] on mat-cell "DE RAAIJ" at bounding box center [78, 367] width 91 height 39
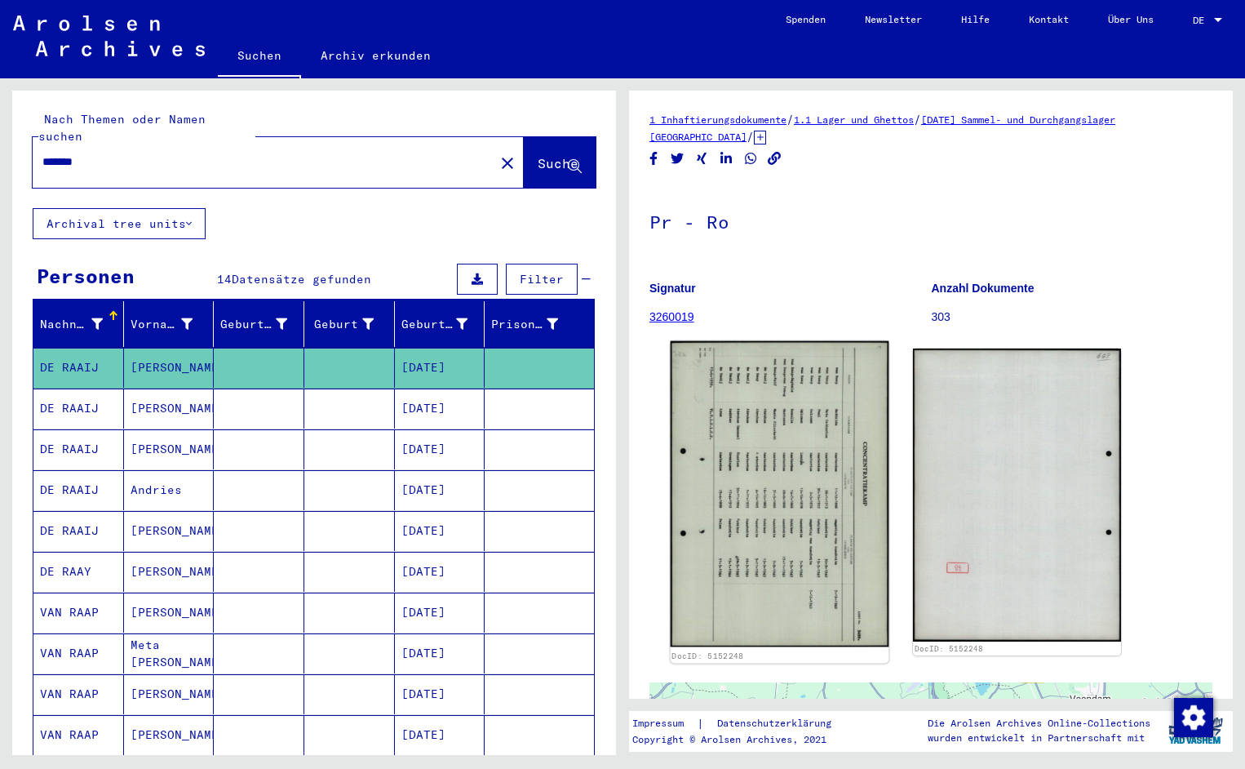
click at [744, 418] on img at bounding box center [780, 494] width 219 height 306
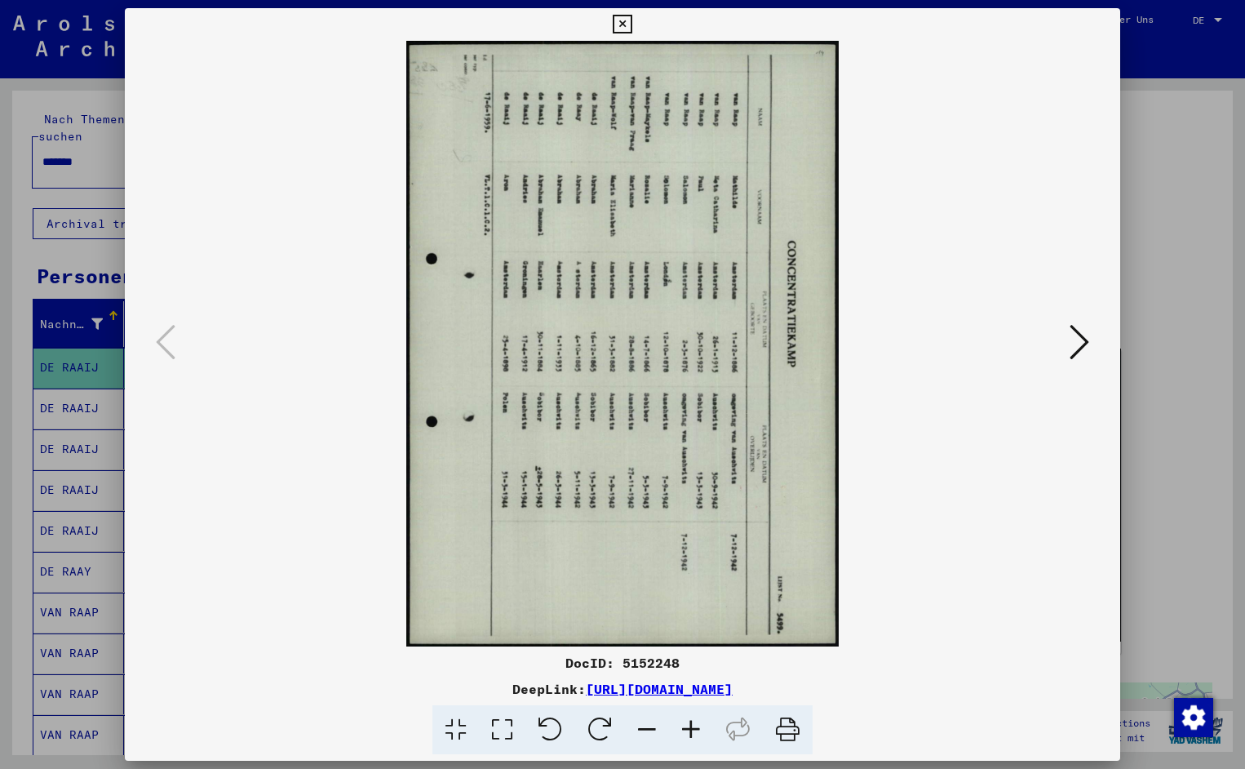
click at [539, 743] on icon at bounding box center [551, 730] width 50 height 50
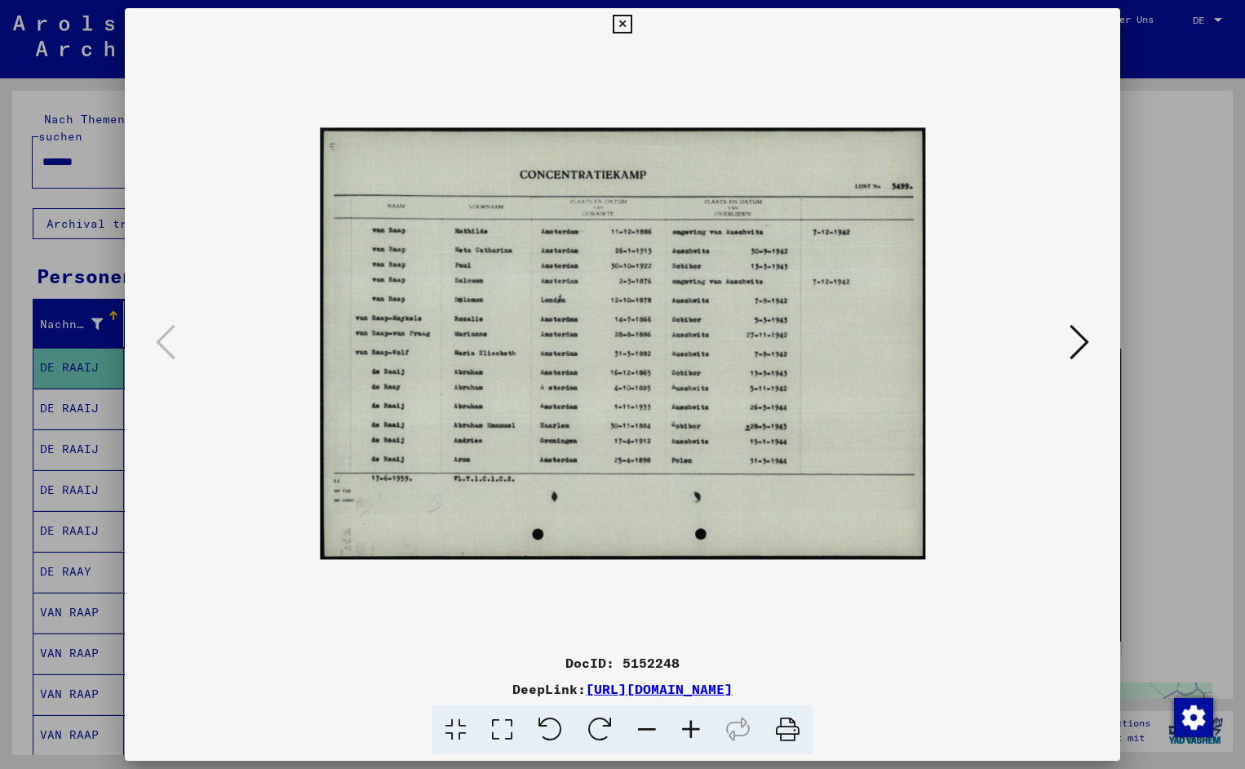
click at [686, 723] on icon at bounding box center [691, 730] width 44 height 50
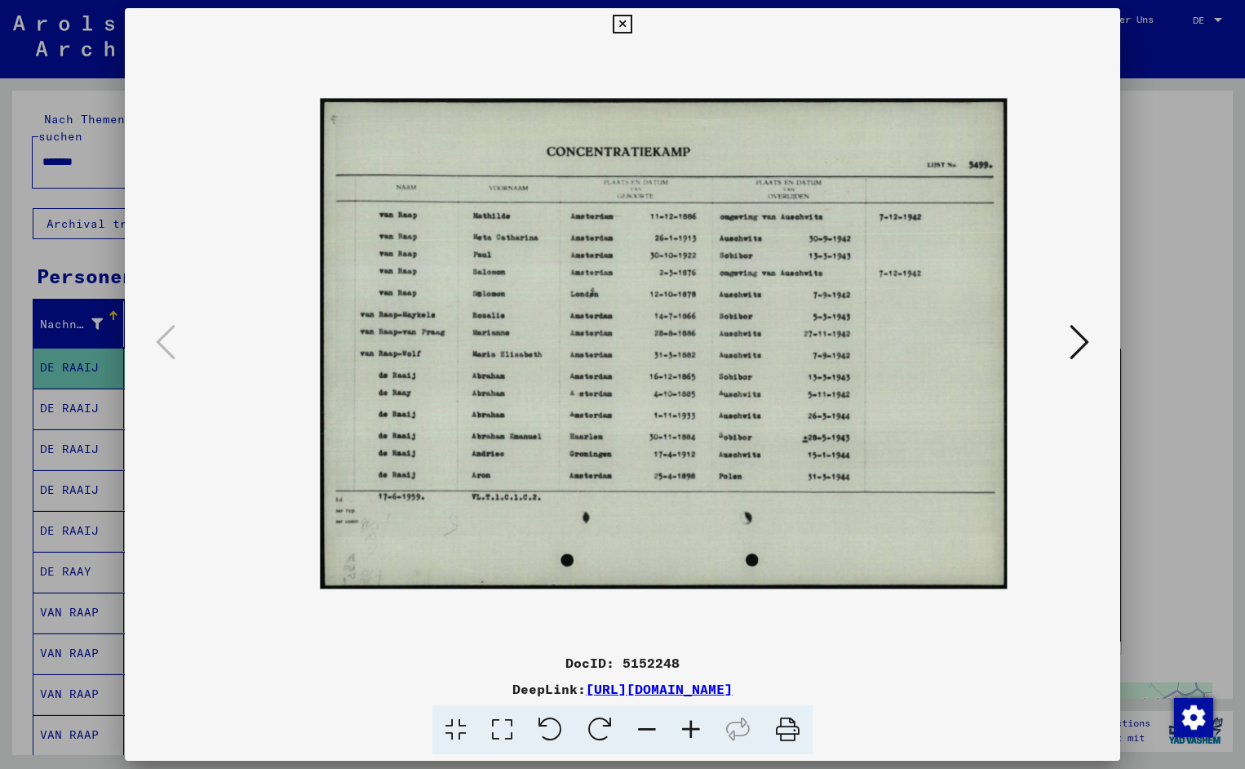
click at [686, 723] on icon at bounding box center [691, 730] width 44 height 50
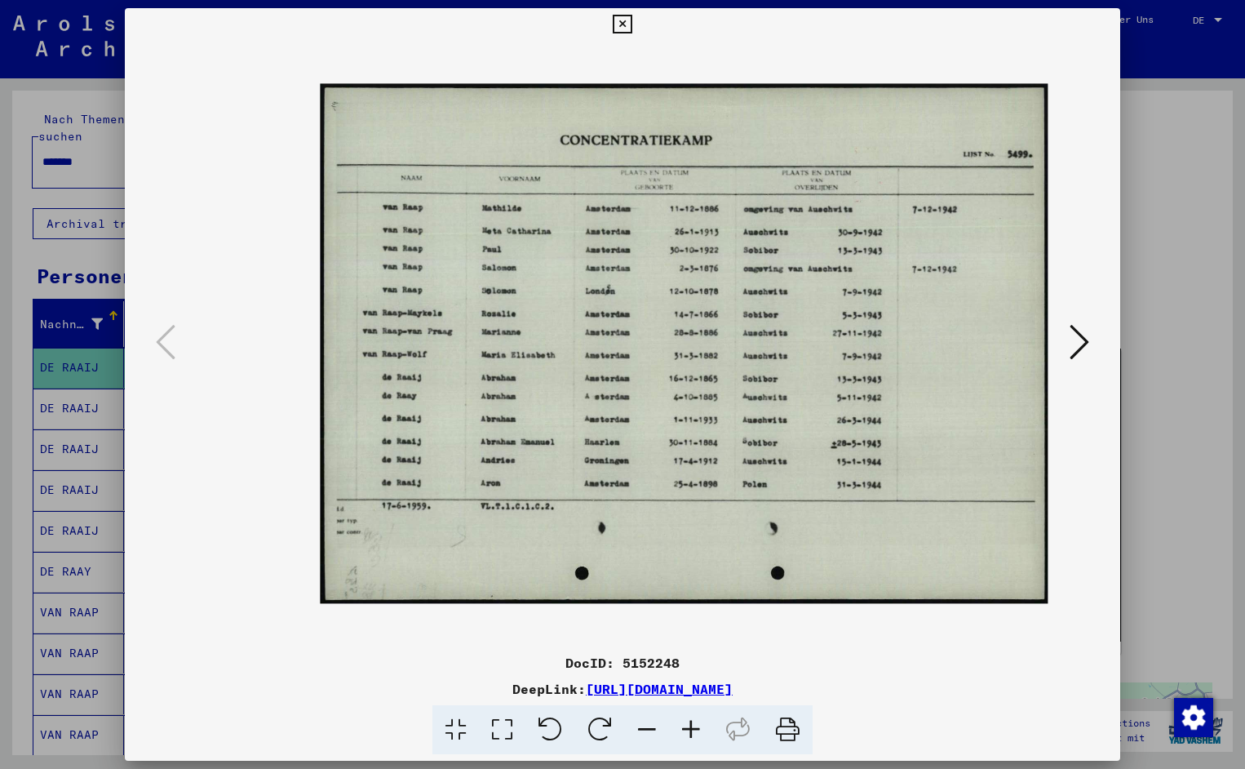
click at [686, 723] on icon at bounding box center [691, 730] width 44 height 50
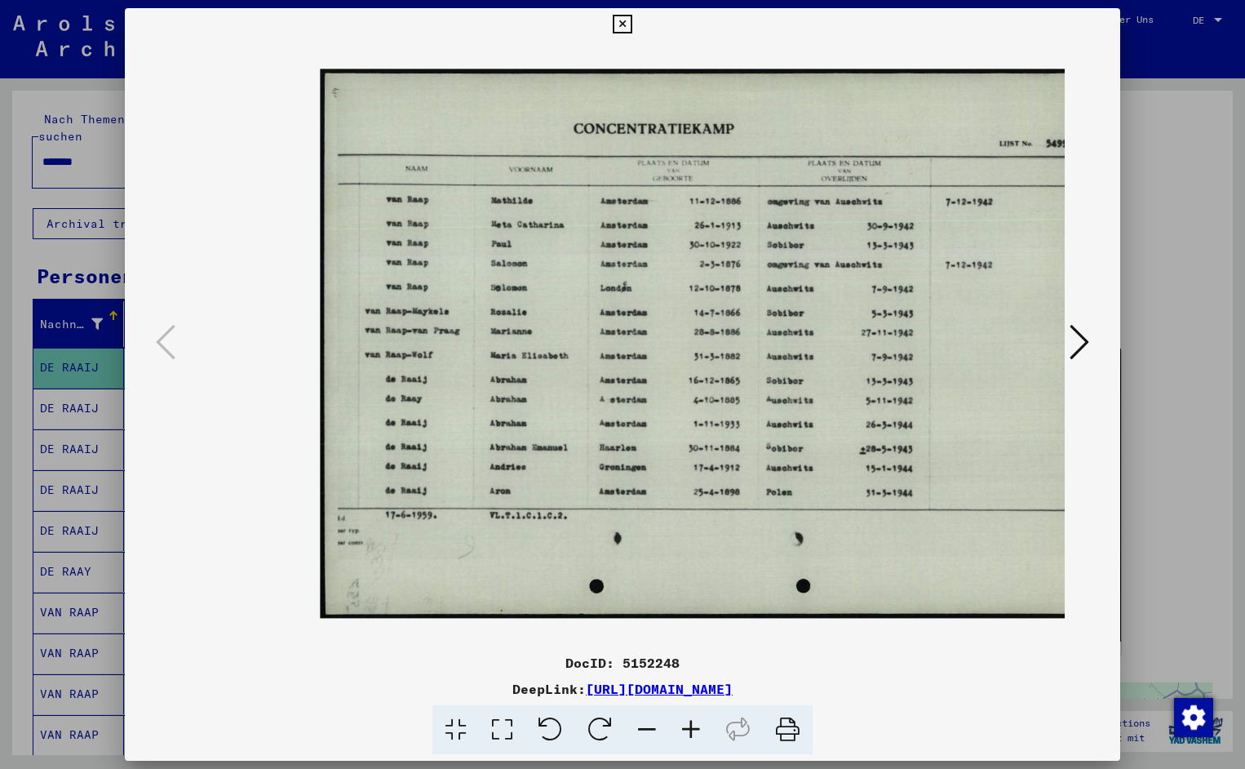
click at [686, 723] on icon at bounding box center [691, 730] width 44 height 50
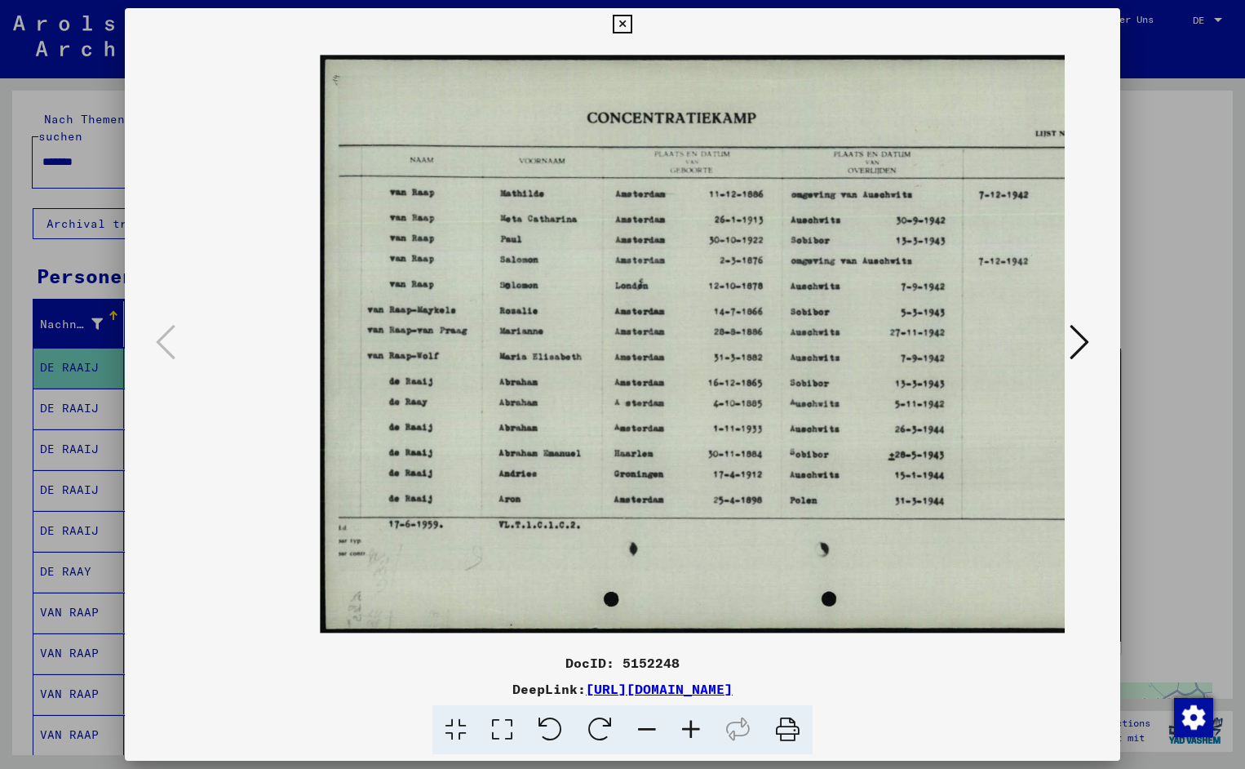
click at [686, 723] on icon at bounding box center [691, 730] width 44 height 50
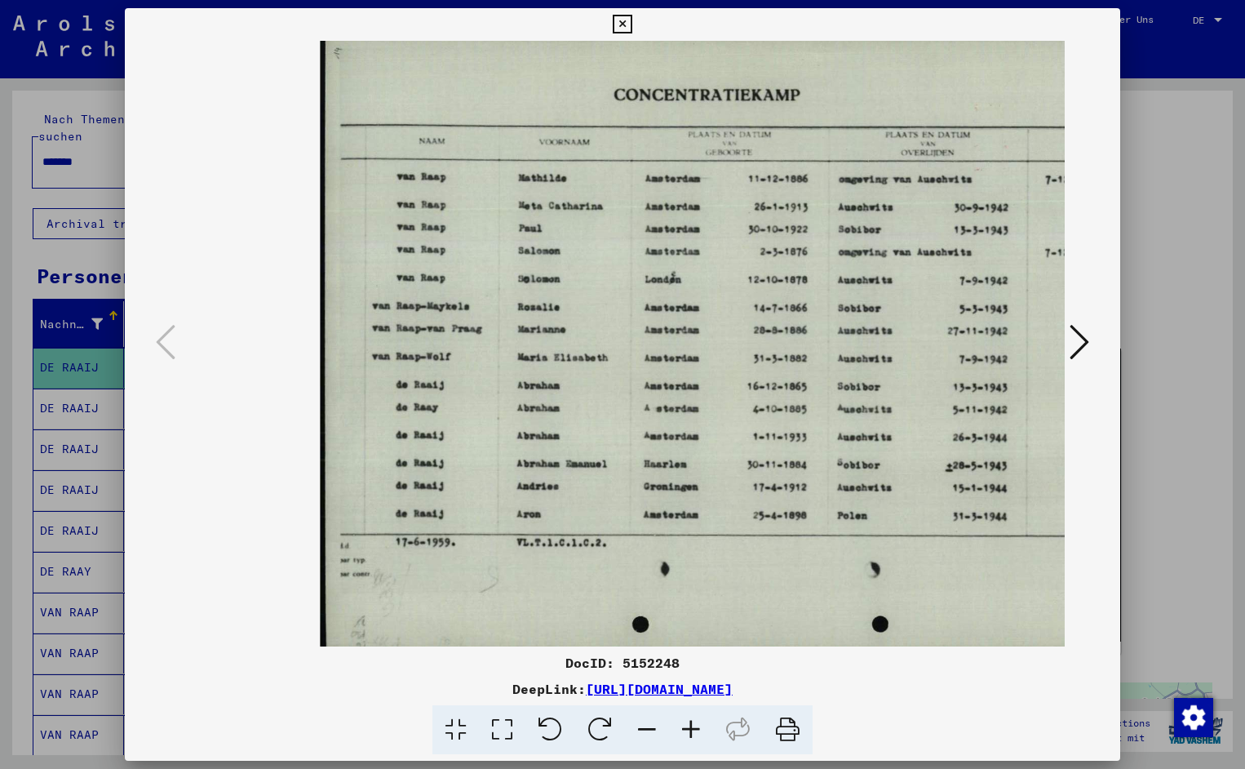
click at [686, 723] on icon at bounding box center [691, 730] width 44 height 50
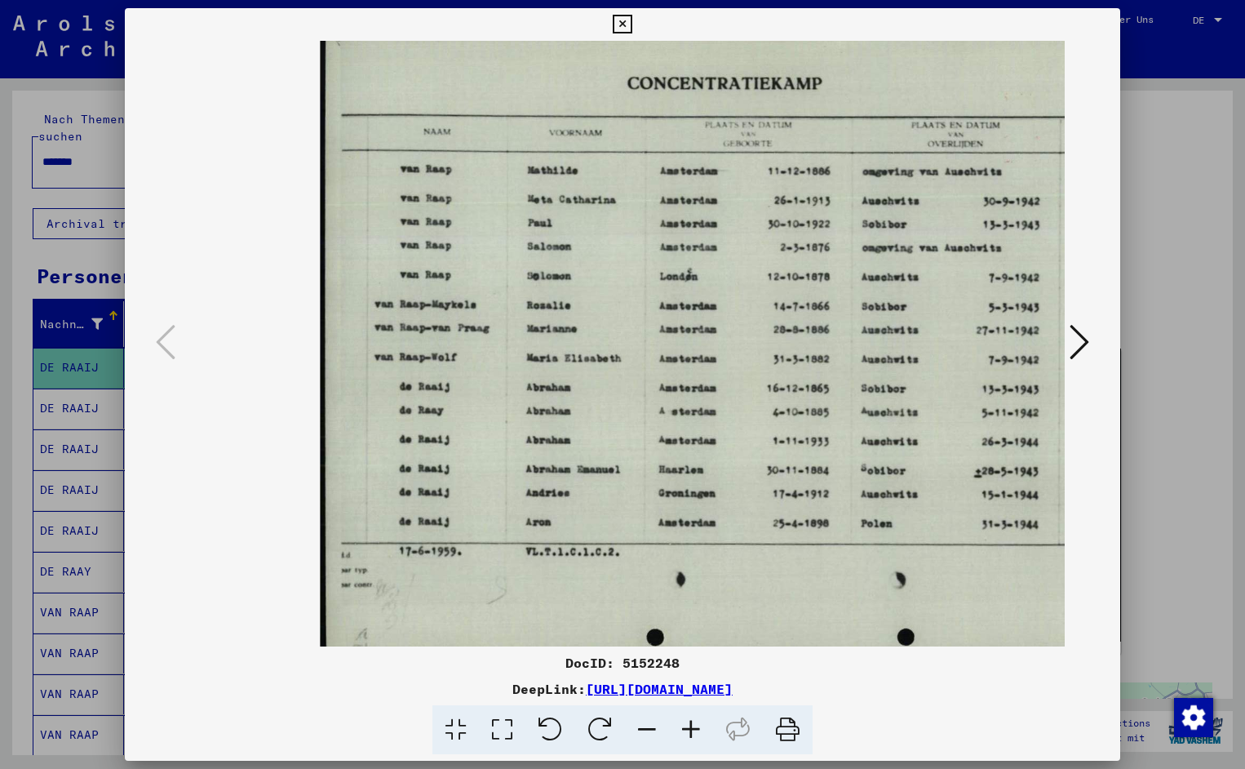
click at [686, 723] on icon at bounding box center [691, 730] width 44 height 50
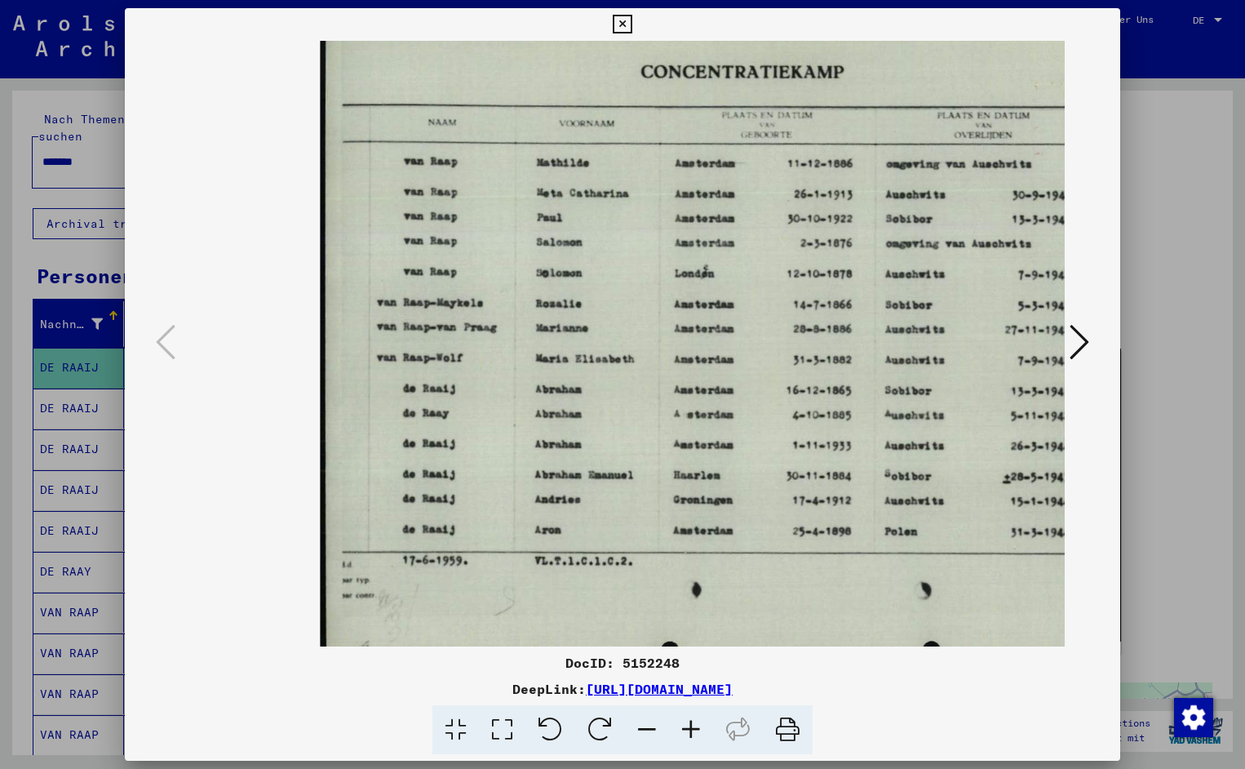
click at [686, 723] on icon at bounding box center [691, 730] width 44 height 50
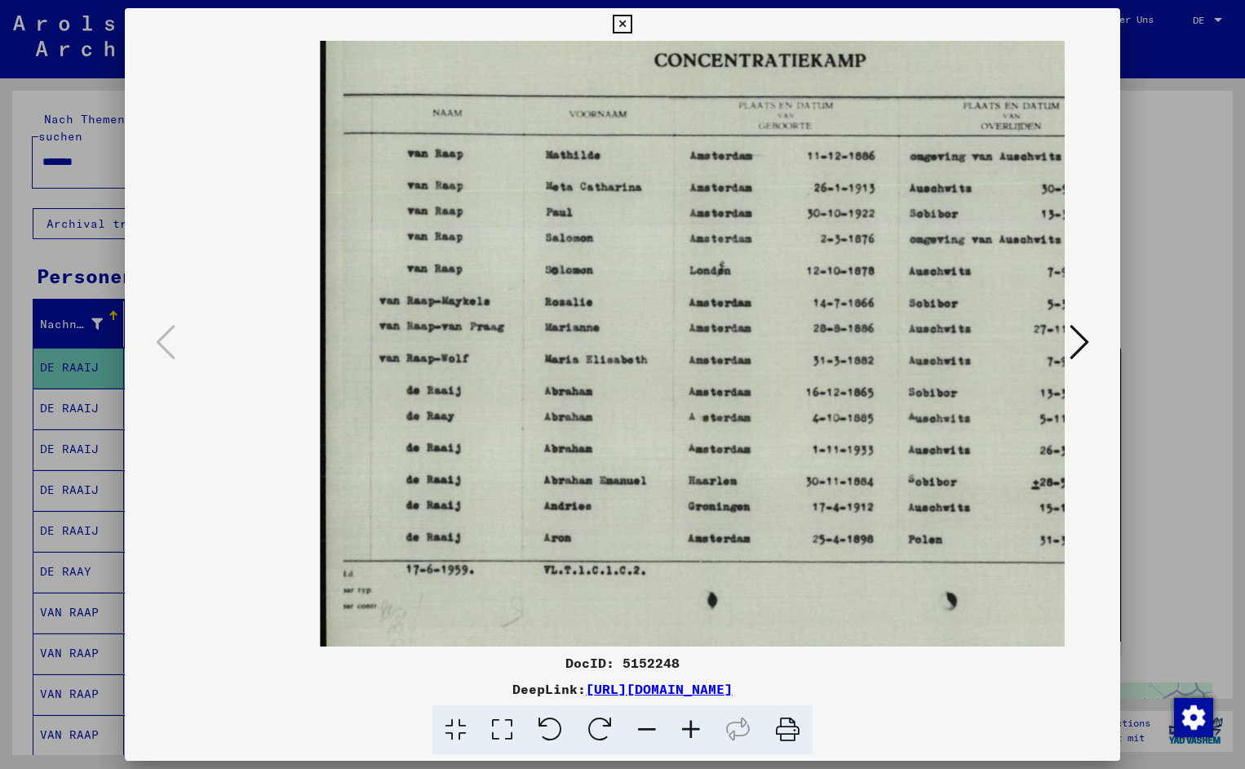
click at [686, 723] on icon at bounding box center [691, 730] width 44 height 50
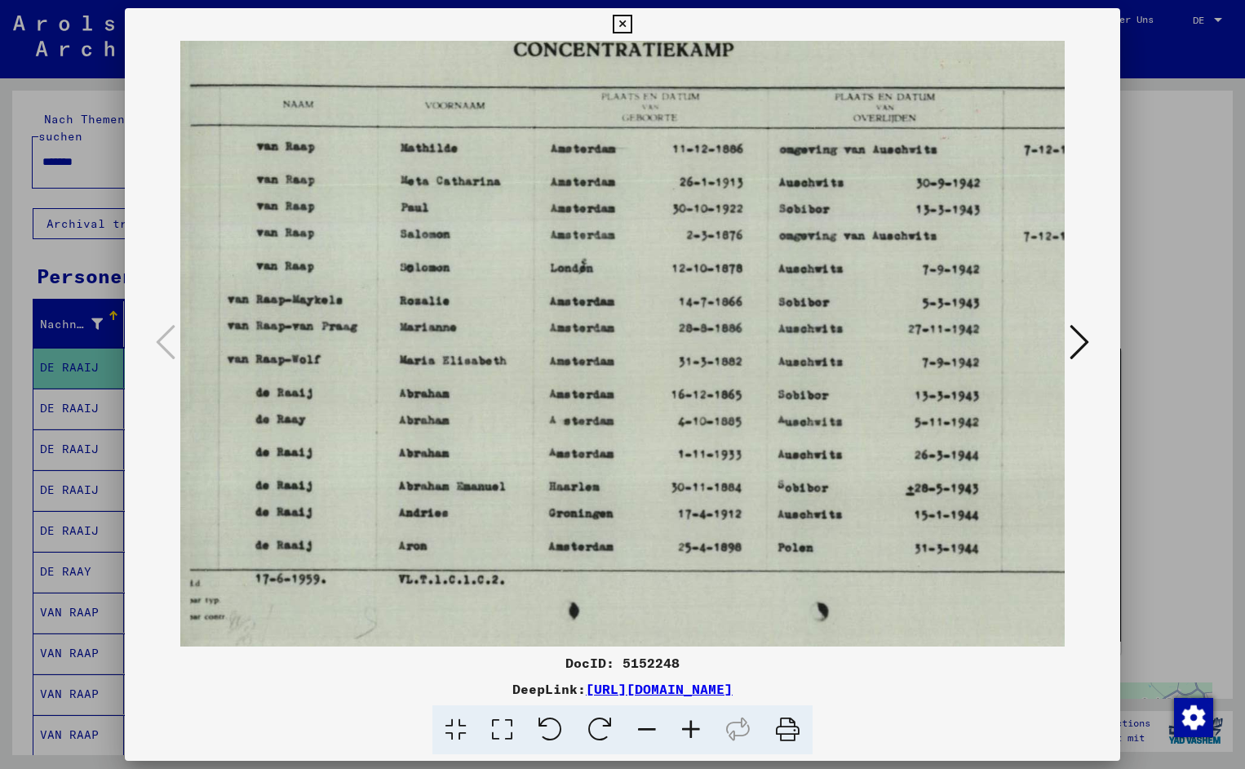
scroll to position [0, 187]
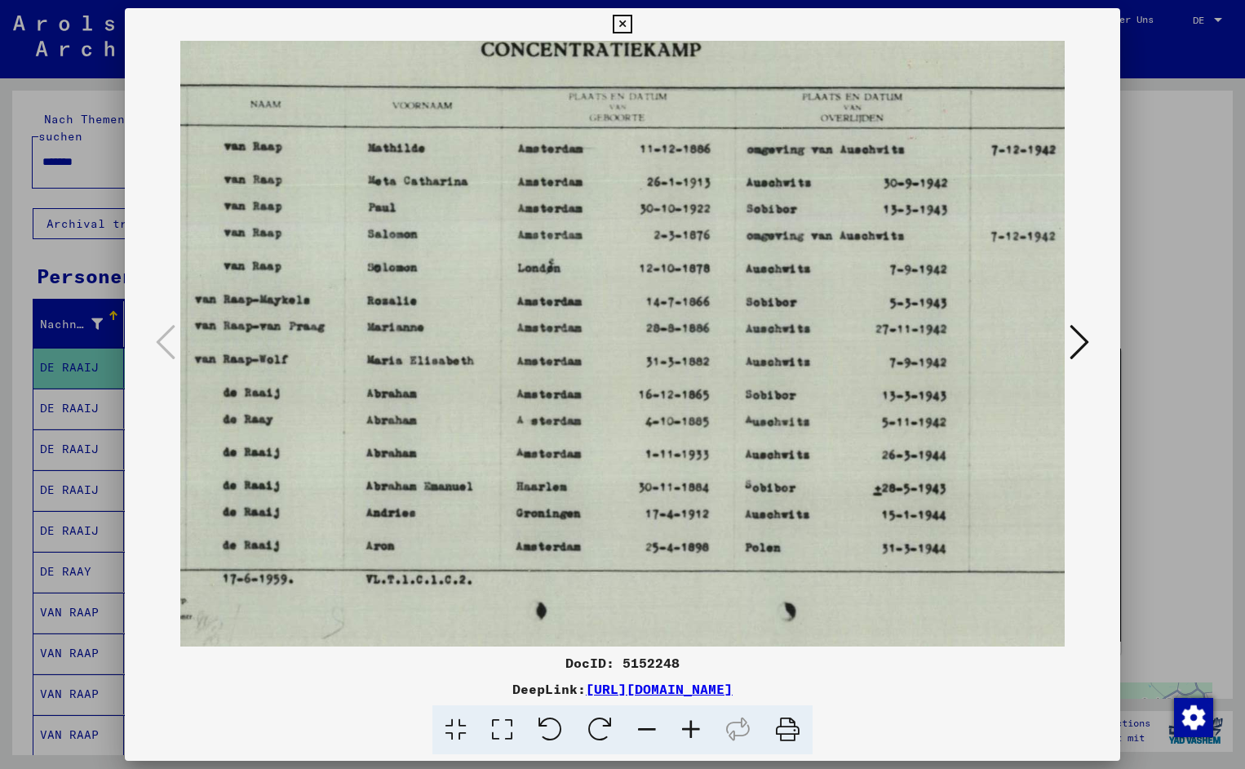
drag, startPoint x: 859, startPoint y: 414, endPoint x: 672, endPoint y: 437, distance: 188.4
click at [632, 20] on icon at bounding box center [622, 25] width 19 height 20
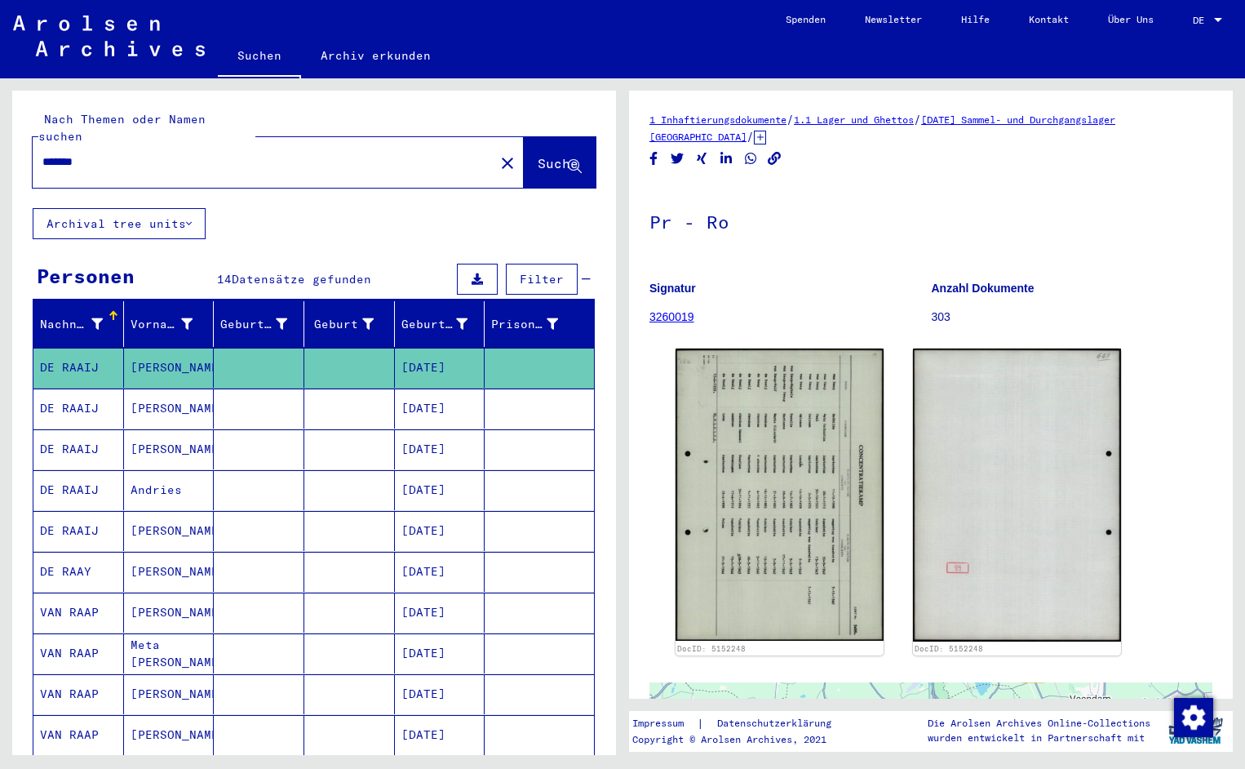
click at [122, 153] on input "*******" at bounding box center [263, 161] width 442 height 17
click at [545, 156] on span "Suche" at bounding box center [560, 164] width 44 height 17
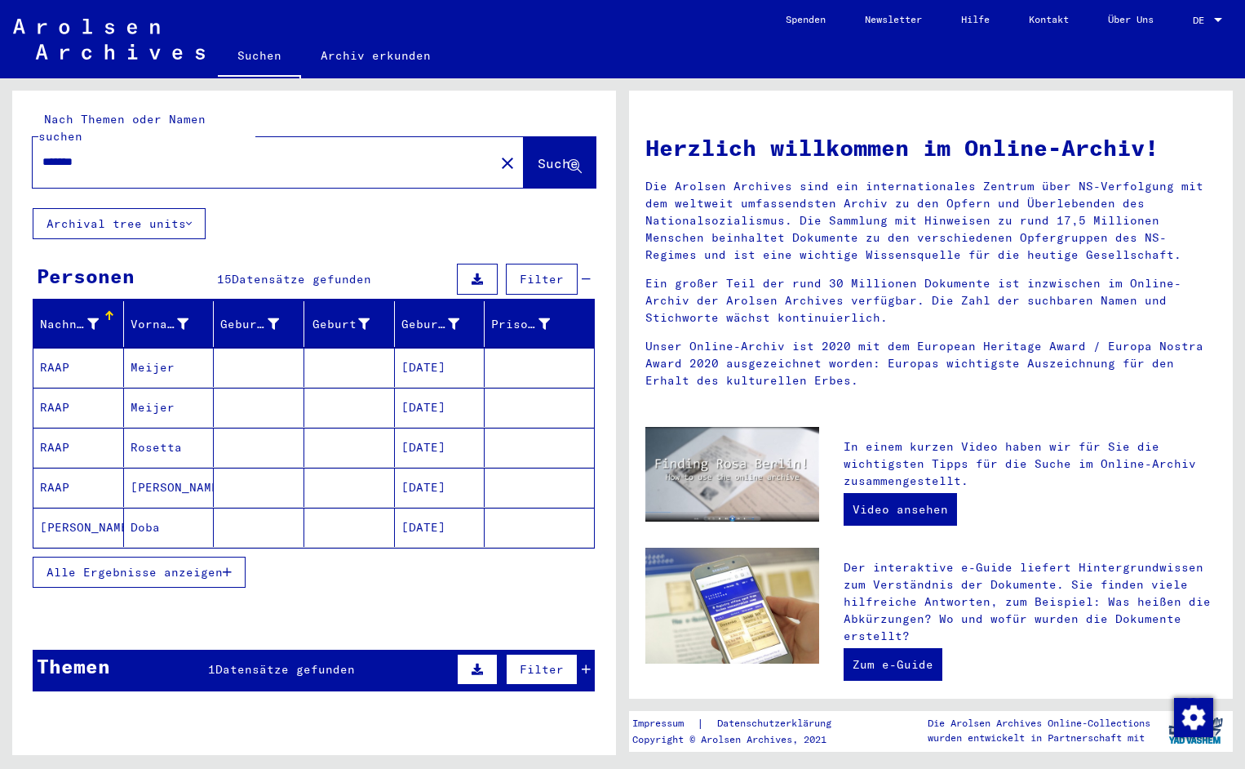
click at [55, 349] on mat-cell "RAAP" at bounding box center [78, 367] width 91 height 39
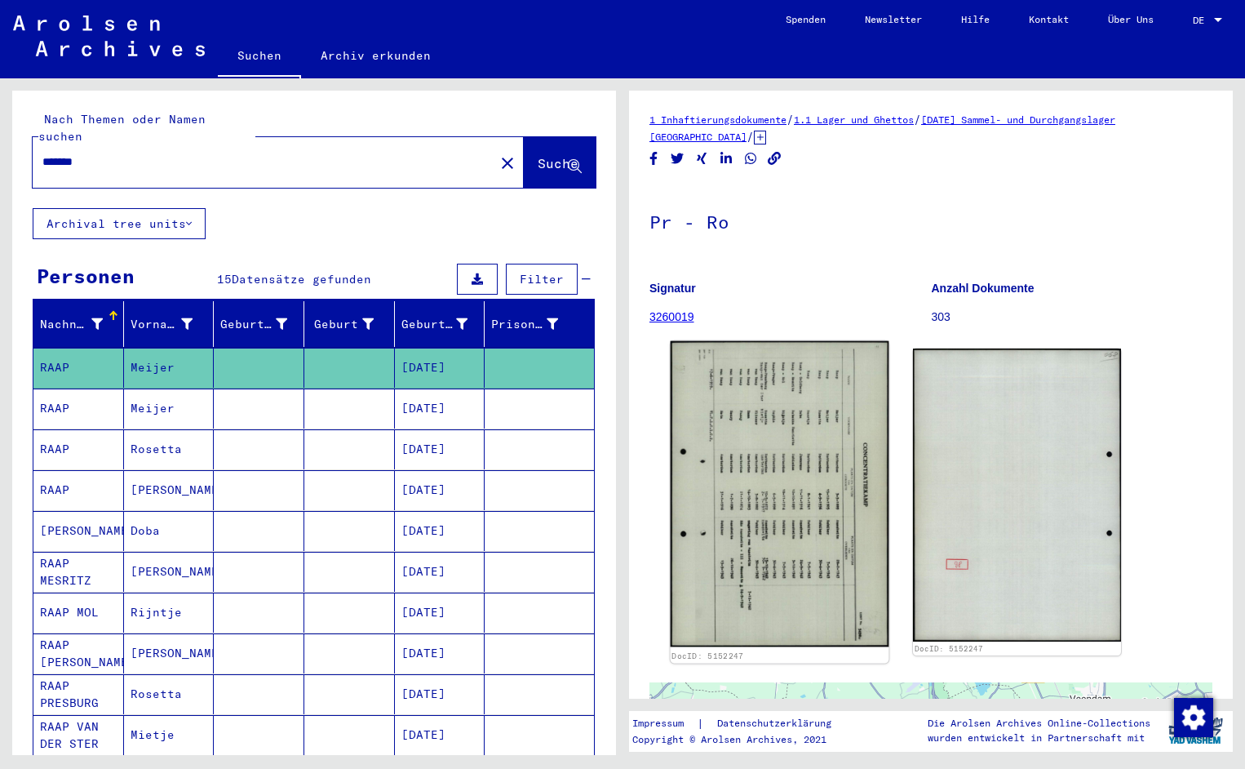
click at [755, 455] on img at bounding box center [780, 494] width 219 height 306
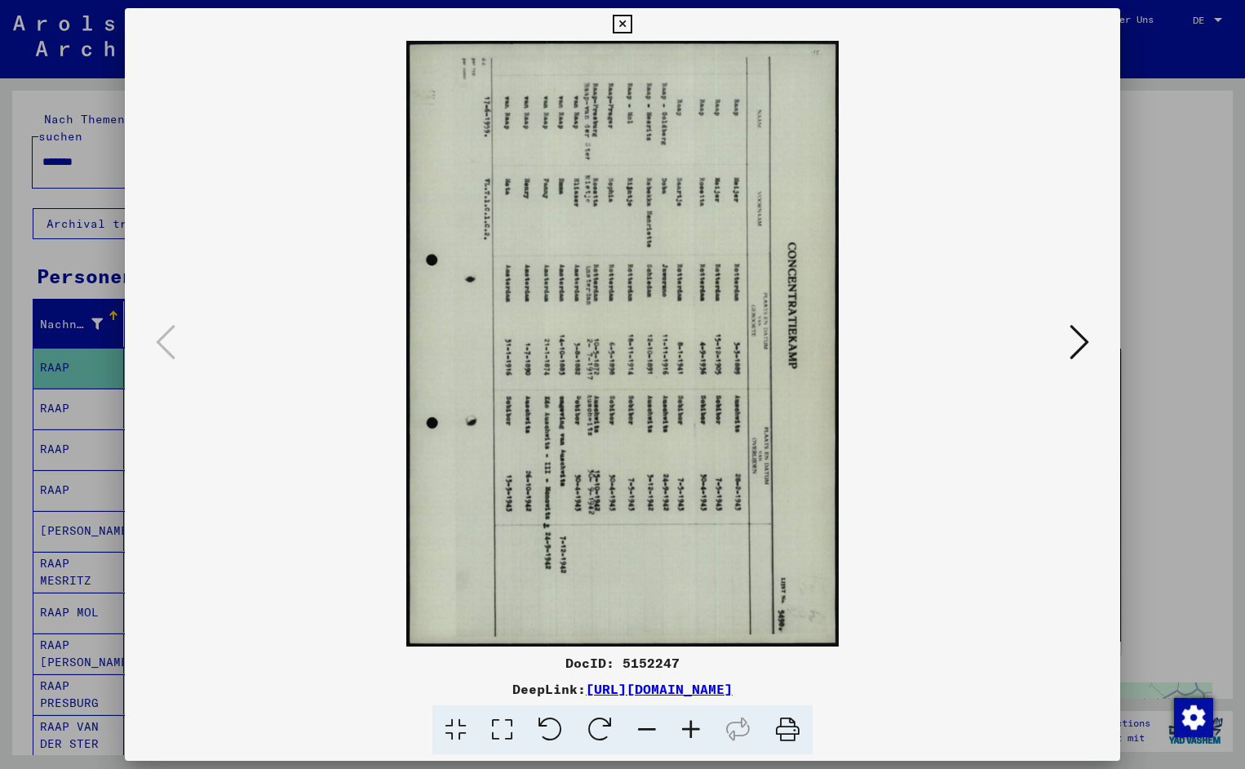
click at [549, 731] on icon at bounding box center [551, 730] width 50 height 50
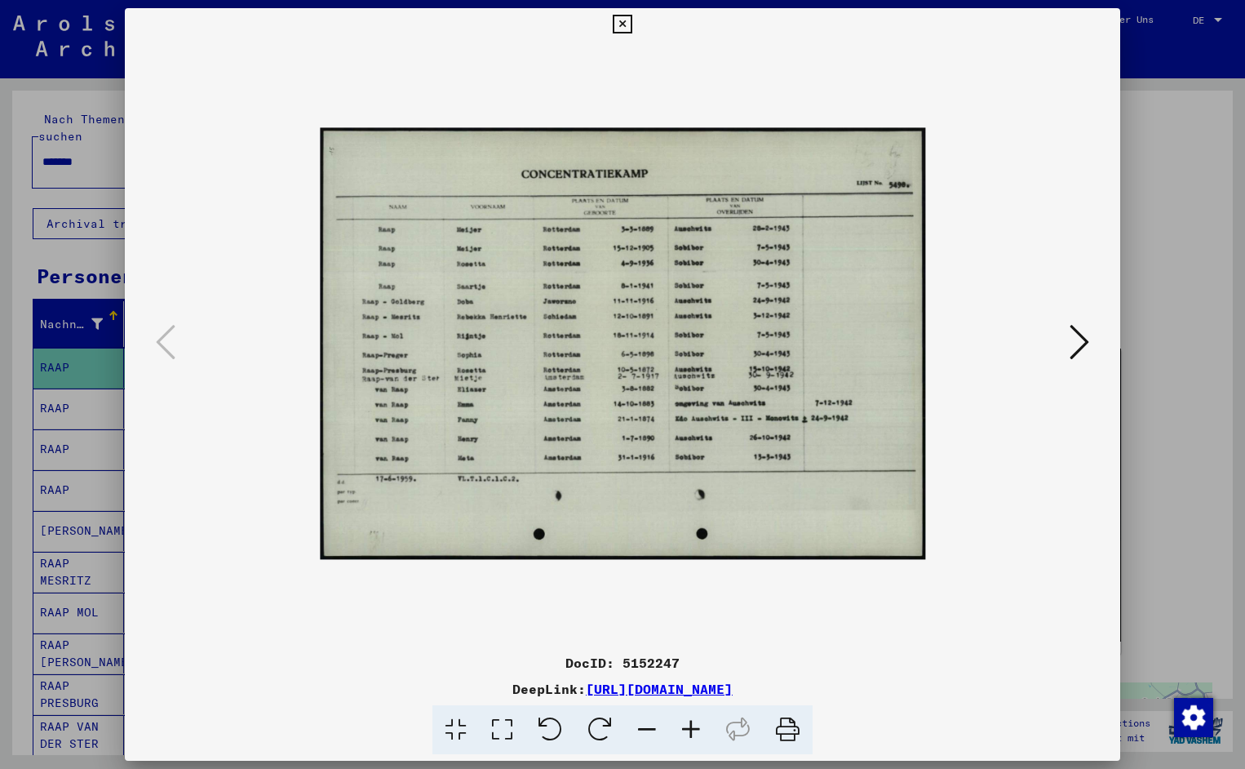
click at [699, 732] on icon at bounding box center [691, 730] width 44 height 50
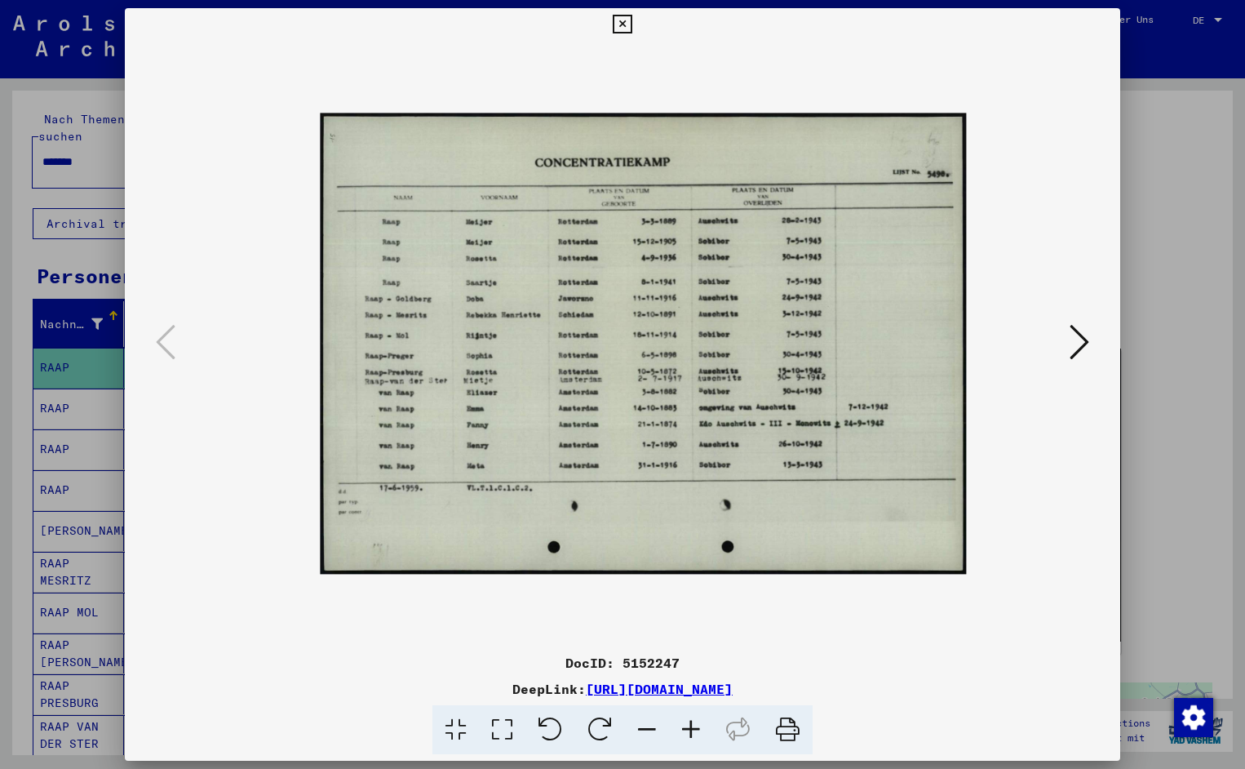
click at [699, 732] on icon at bounding box center [691, 730] width 44 height 50
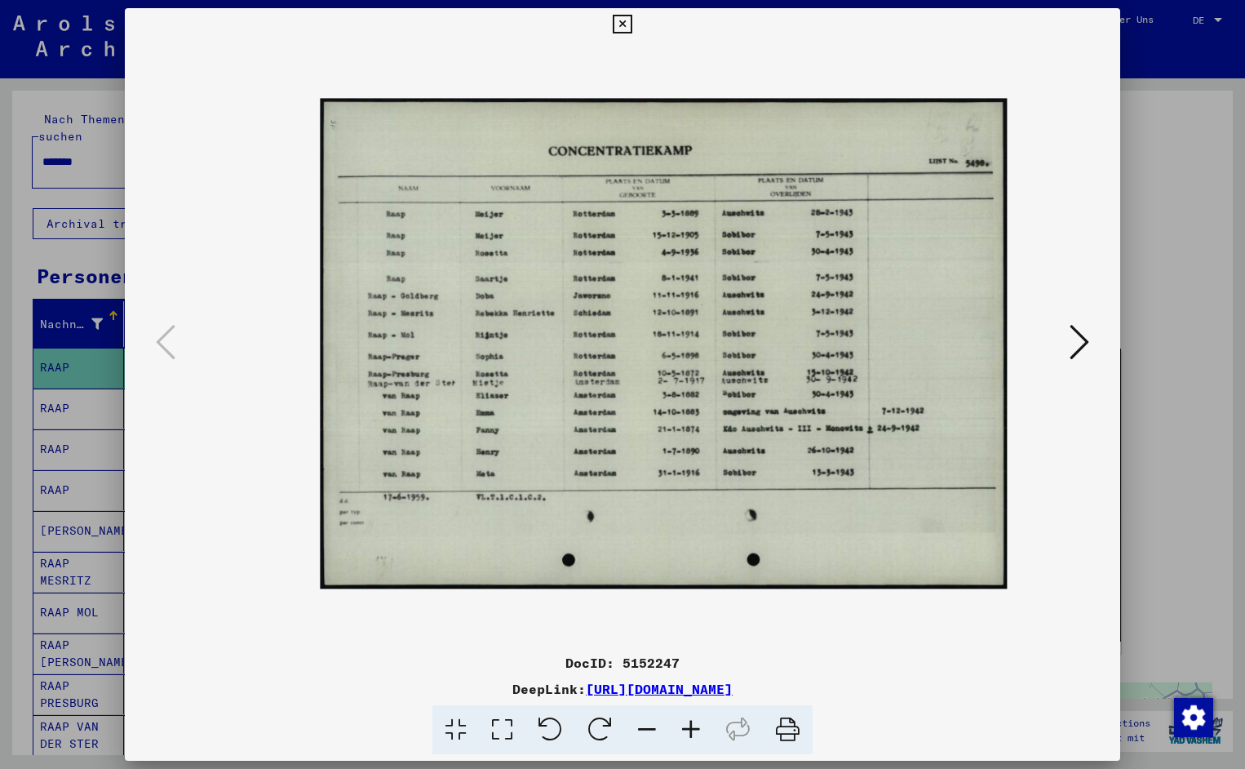
click at [699, 732] on icon at bounding box center [691, 730] width 44 height 50
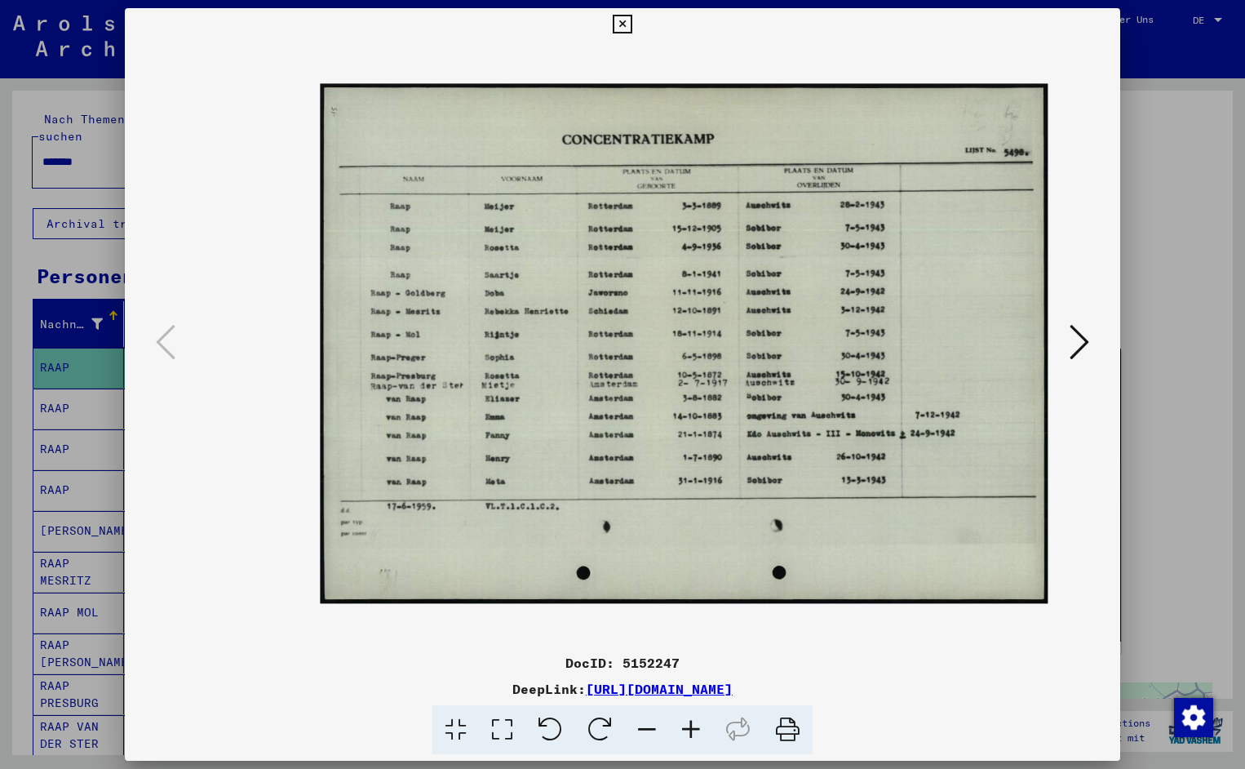
click at [699, 732] on icon at bounding box center [691, 730] width 44 height 50
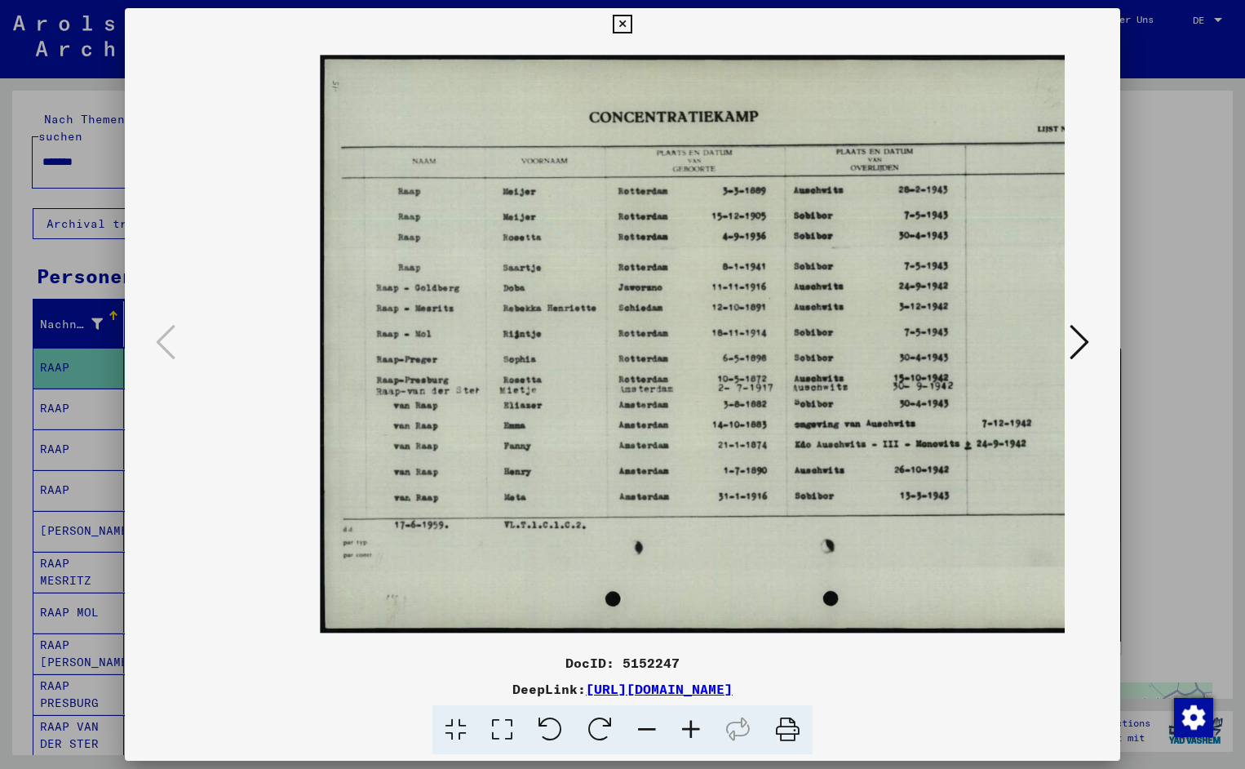
click at [699, 732] on icon at bounding box center [691, 730] width 44 height 50
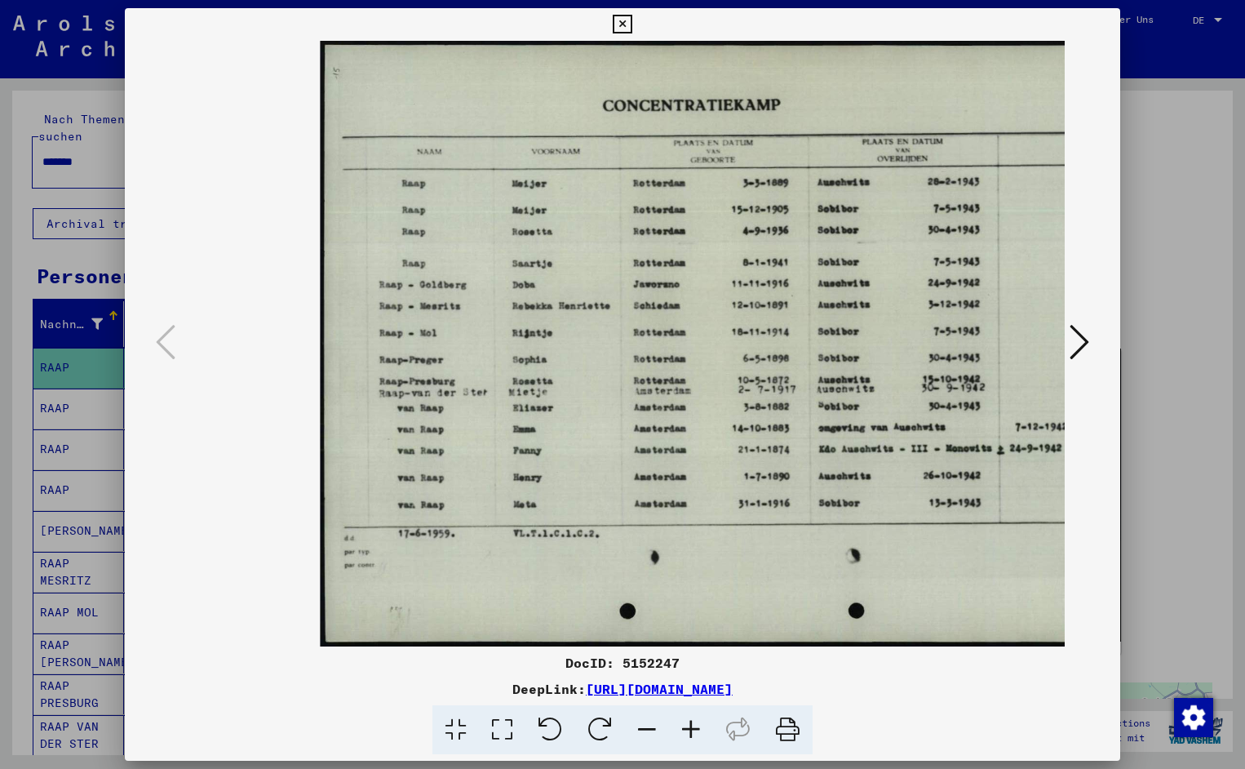
click at [699, 732] on icon at bounding box center [691, 730] width 44 height 50
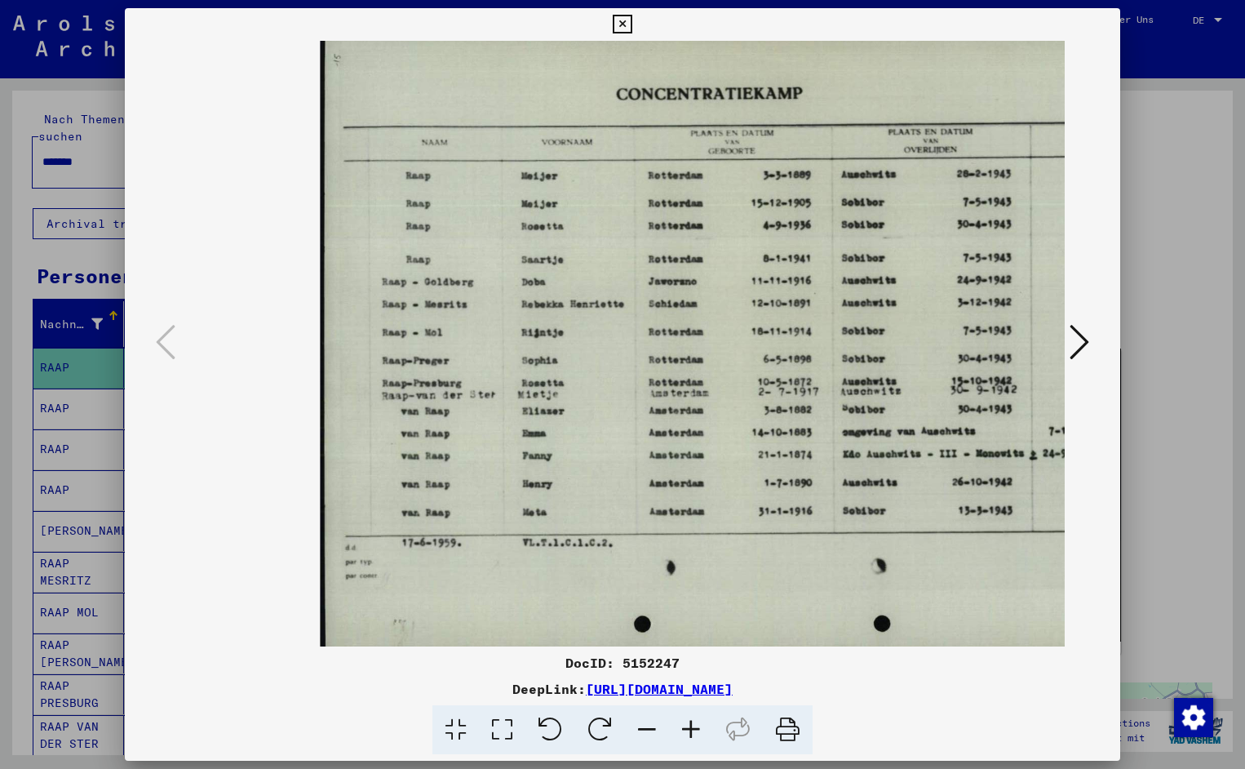
click at [699, 732] on icon at bounding box center [691, 730] width 44 height 50
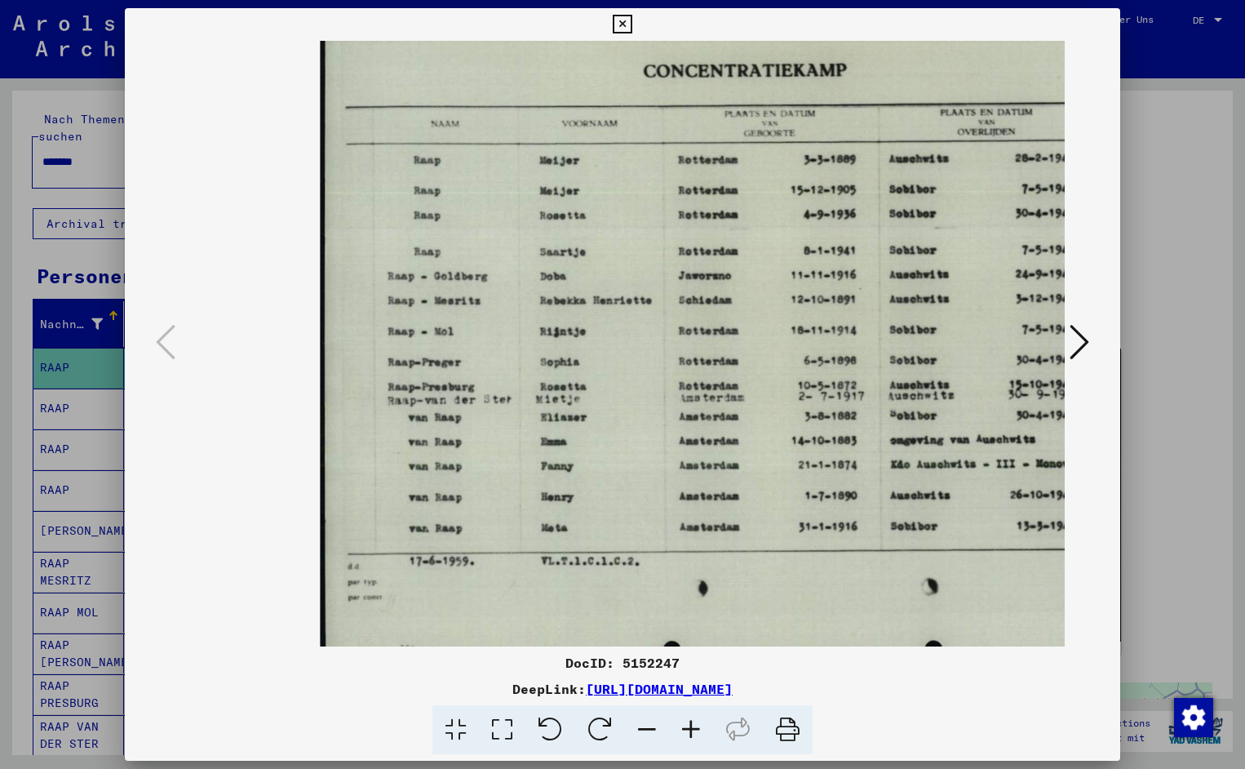
click at [699, 732] on icon at bounding box center [691, 730] width 44 height 50
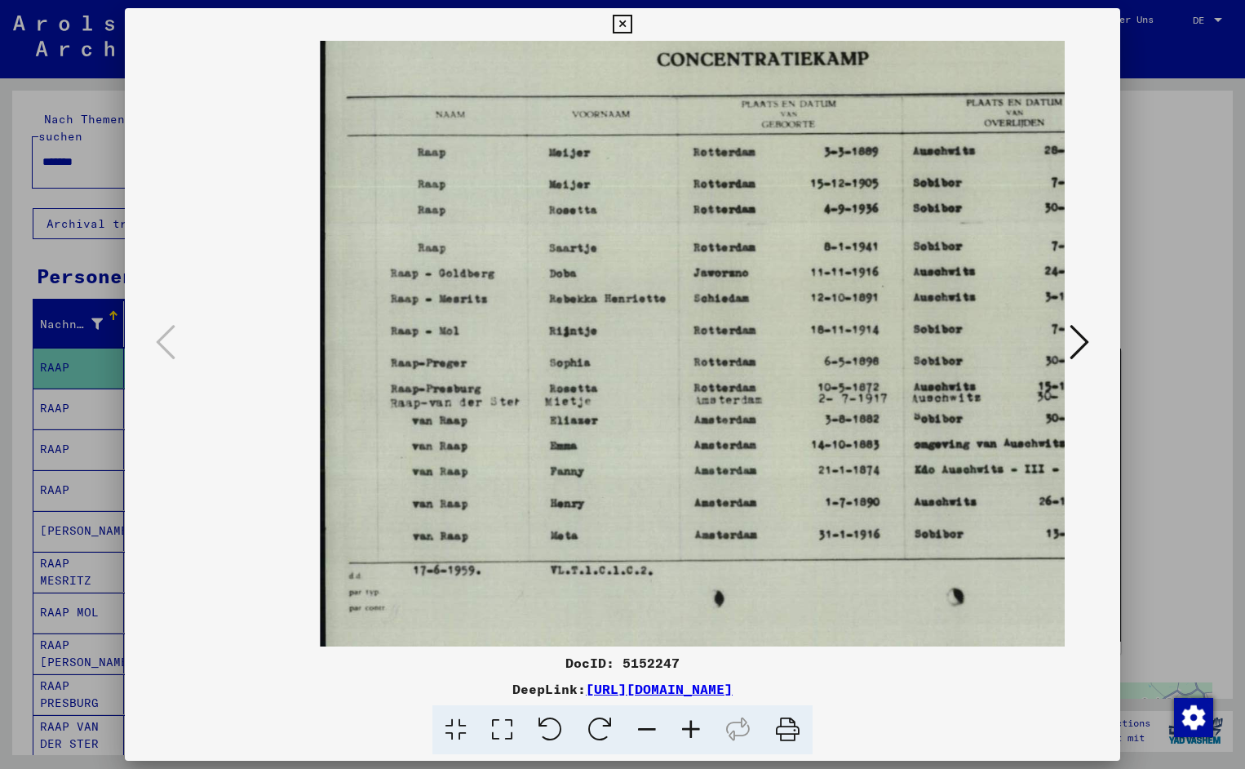
click at [699, 732] on icon at bounding box center [691, 730] width 44 height 50
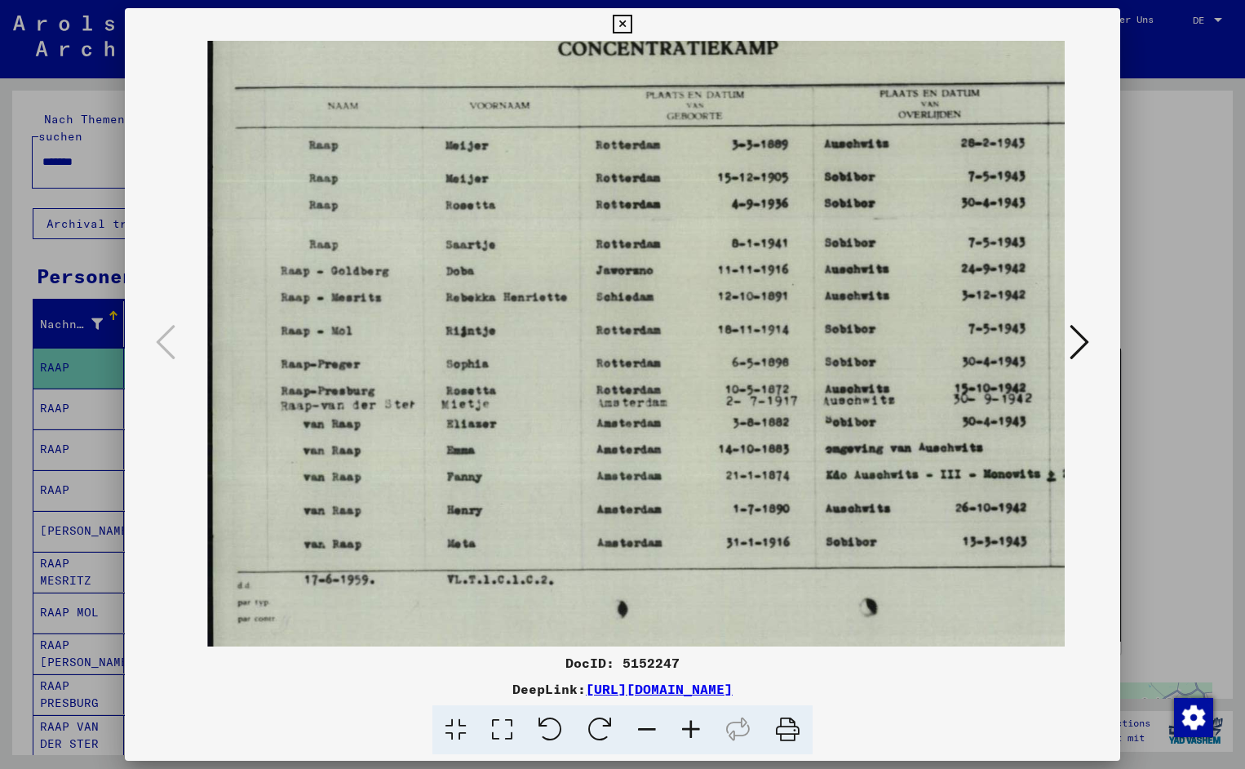
scroll to position [0, 193]
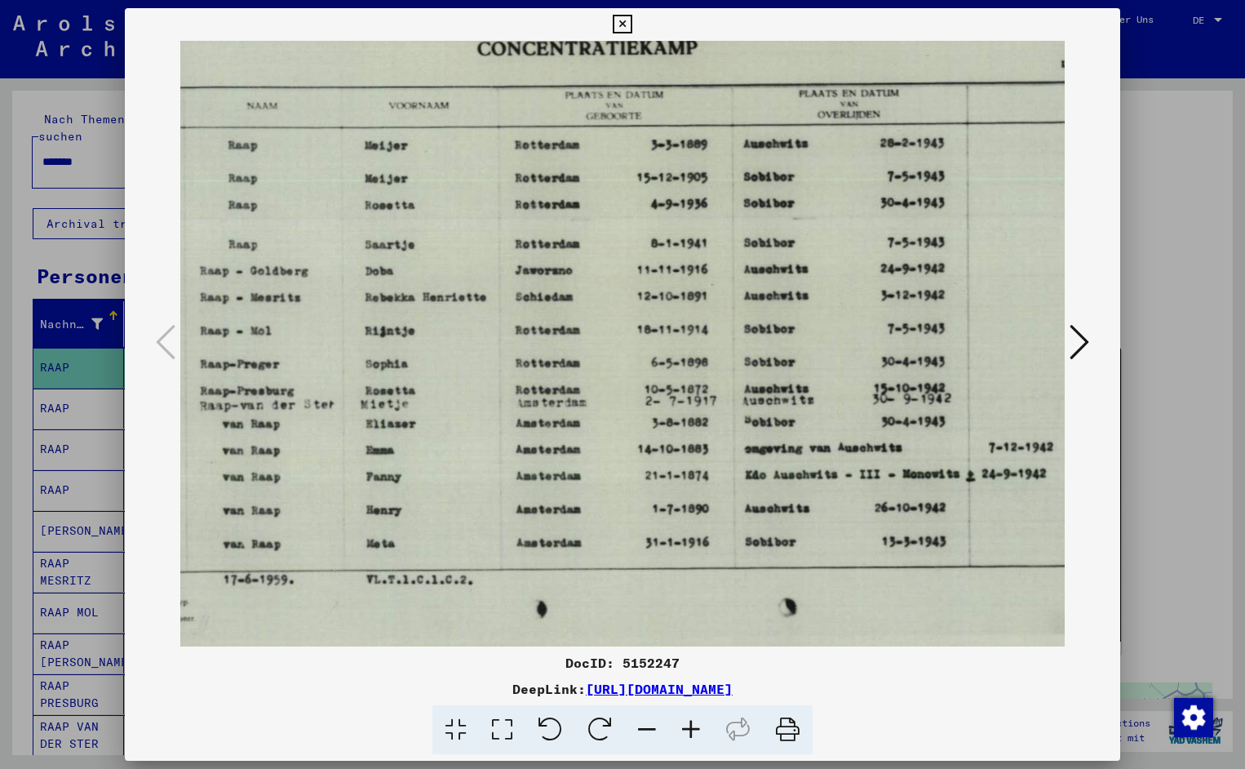
drag, startPoint x: 846, startPoint y: 473, endPoint x: 653, endPoint y: 491, distance: 194.3
click at [632, 24] on icon at bounding box center [622, 25] width 19 height 20
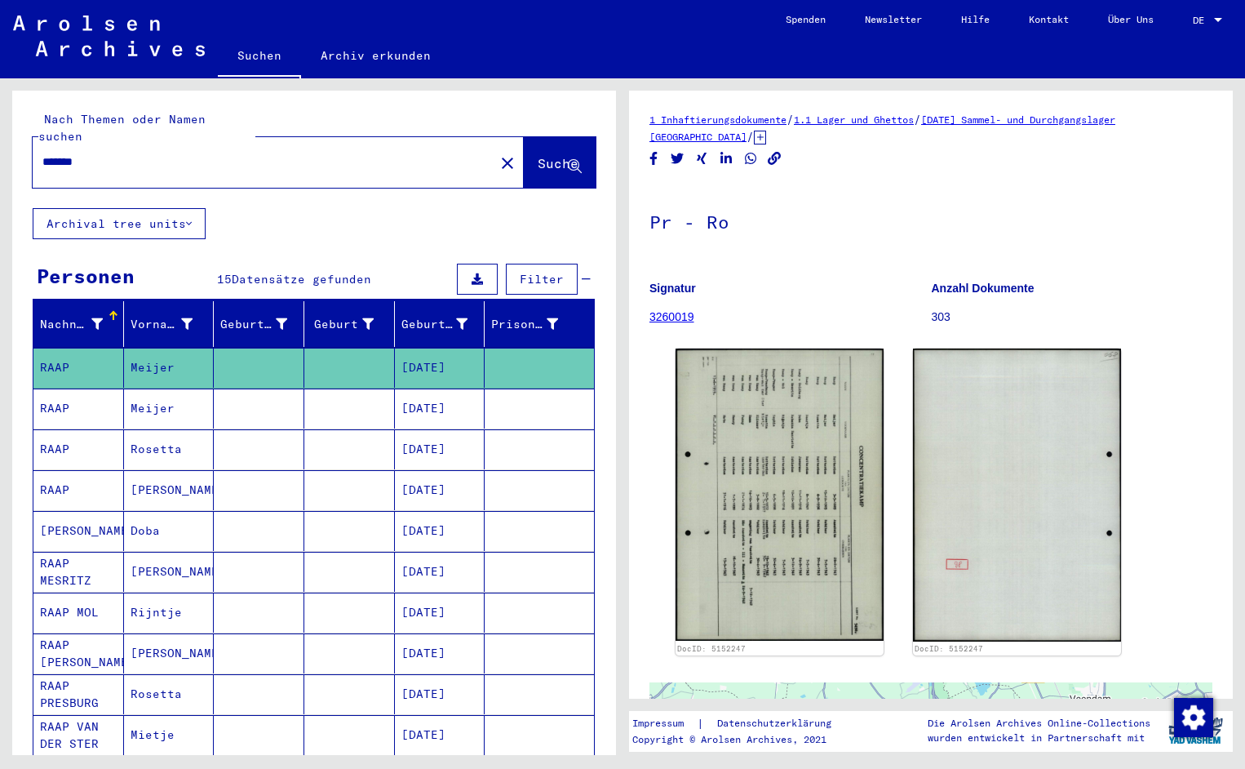
click at [113, 153] on input "*******" at bounding box center [263, 161] width 442 height 17
click at [538, 155] on span "Suche" at bounding box center [558, 163] width 41 height 16
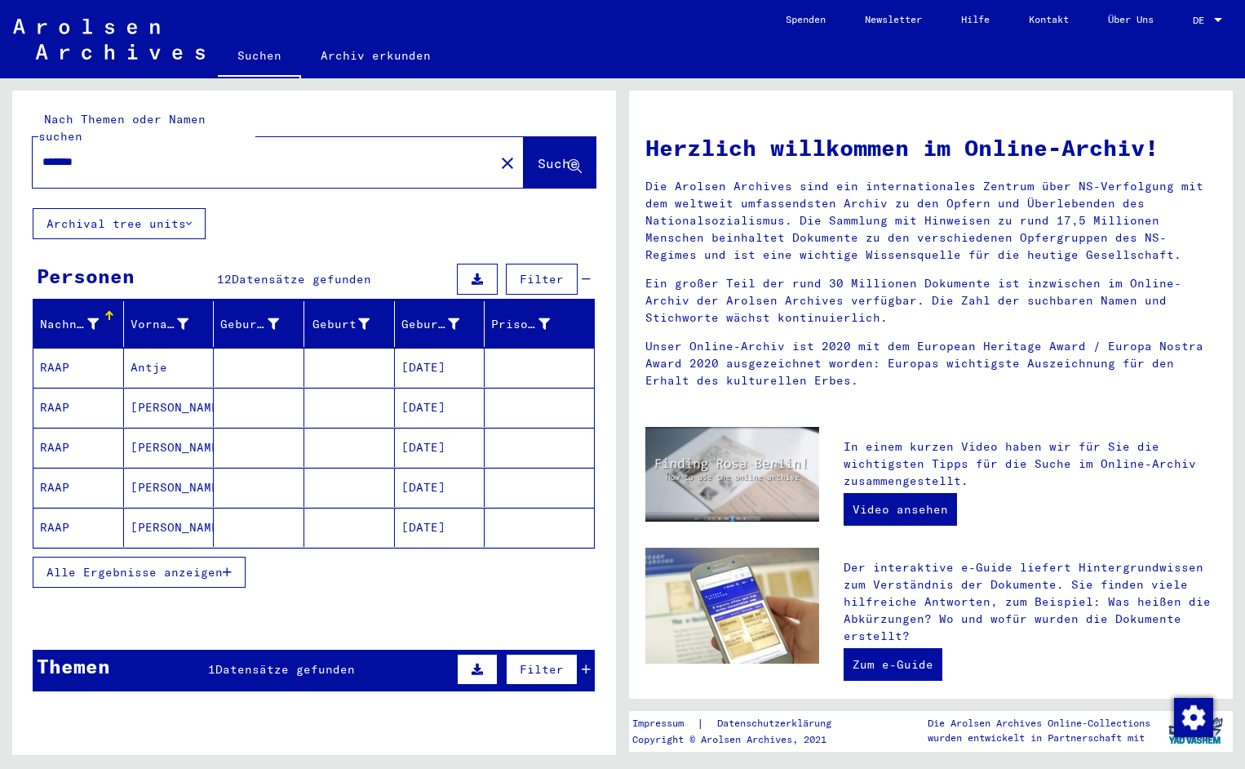
click at [77, 348] on mat-cell "RAAP" at bounding box center [78, 367] width 91 height 39
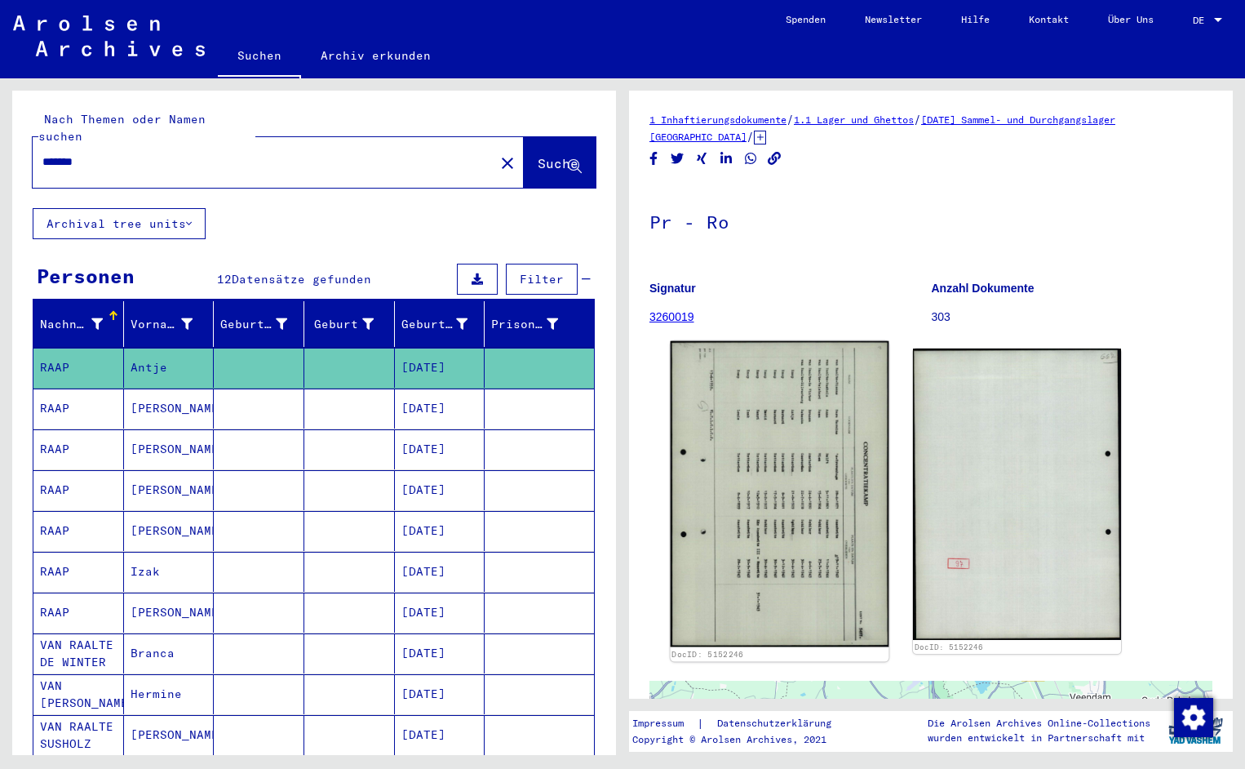
click at [736, 470] on img at bounding box center [780, 494] width 219 height 306
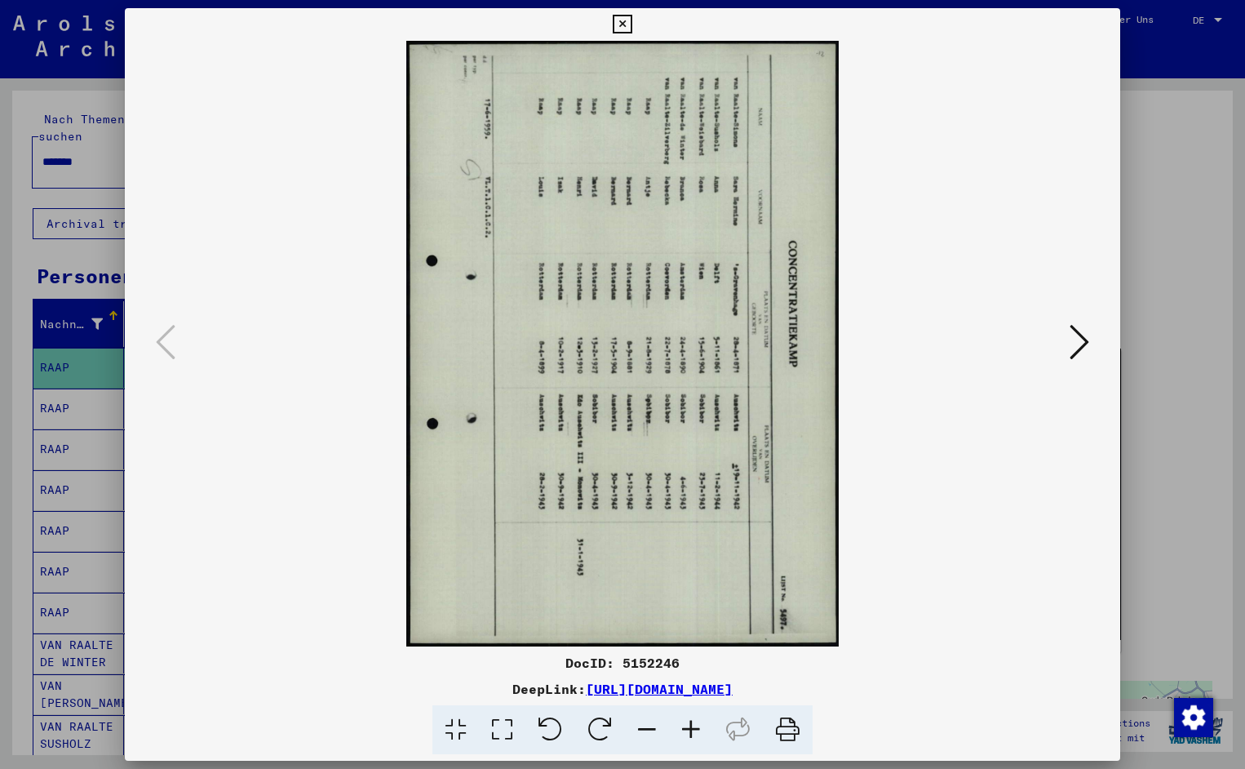
click at [566, 728] on icon at bounding box center [551, 730] width 50 height 50
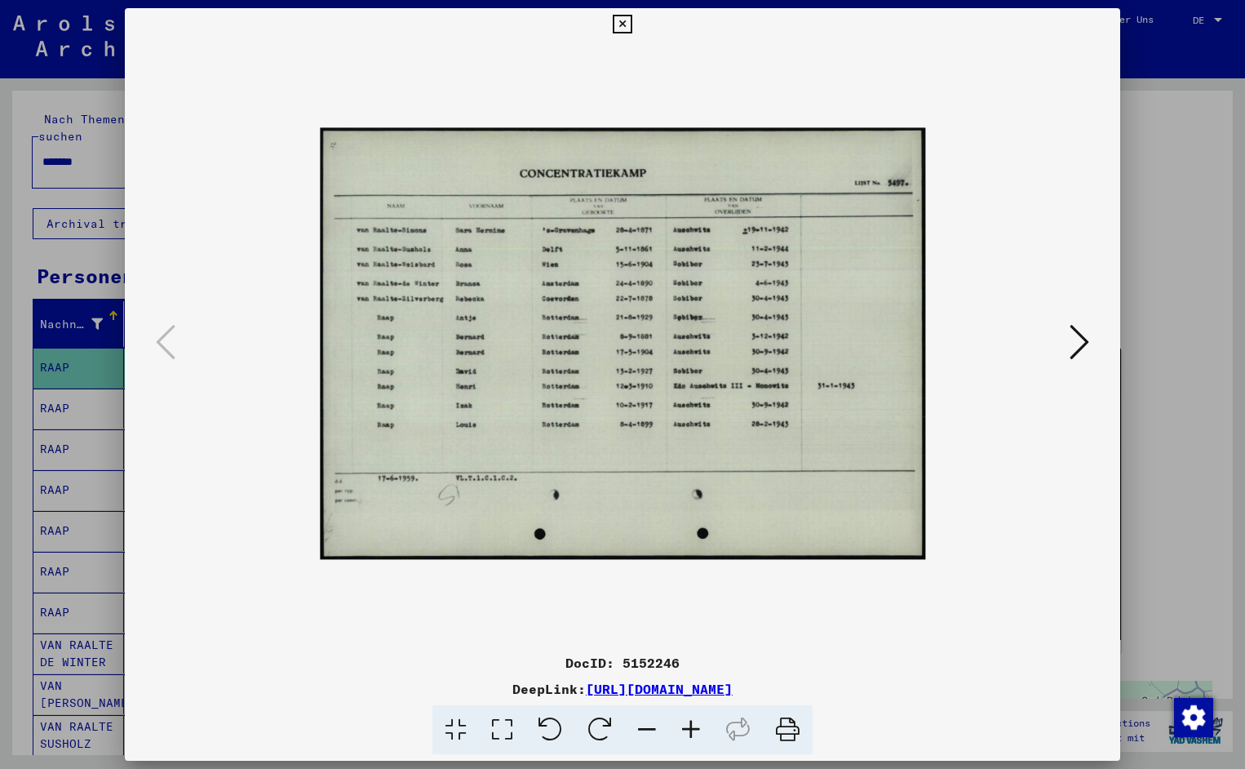
click at [687, 730] on icon at bounding box center [691, 730] width 44 height 50
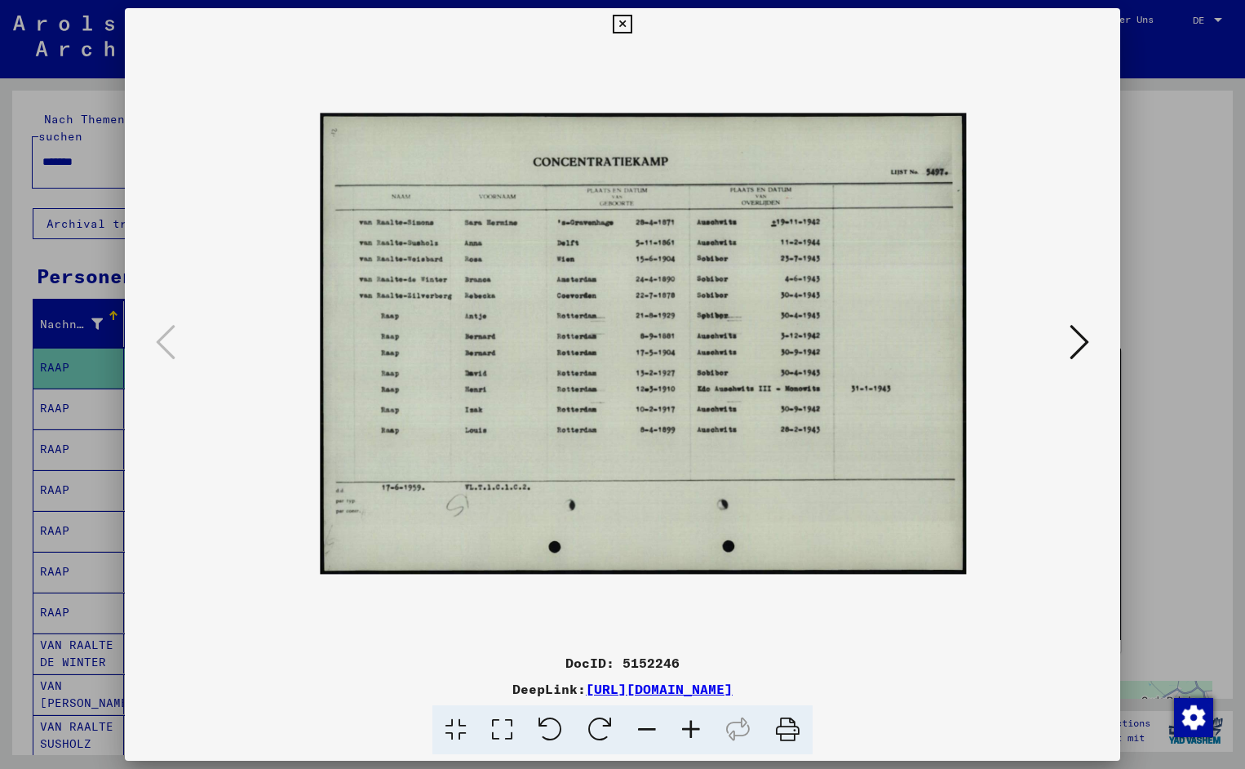
click at [687, 730] on icon at bounding box center [691, 730] width 44 height 50
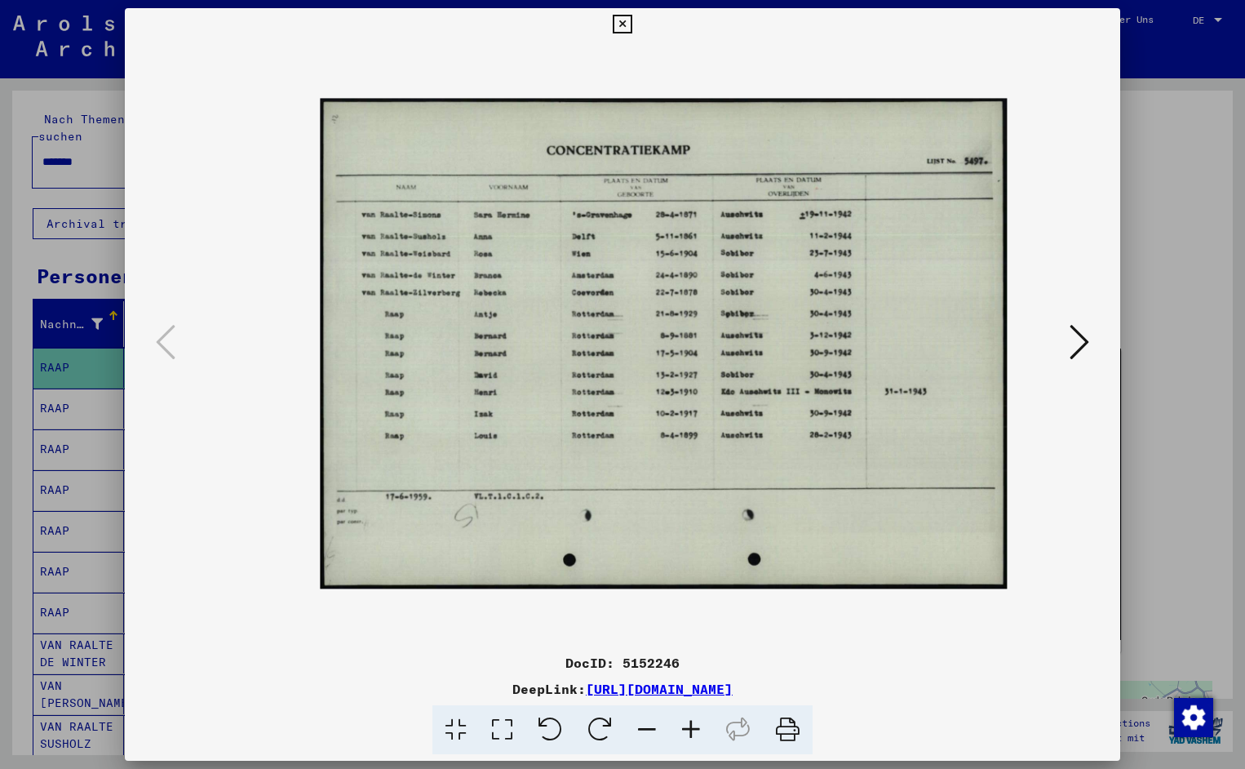
click at [687, 730] on icon at bounding box center [691, 730] width 44 height 50
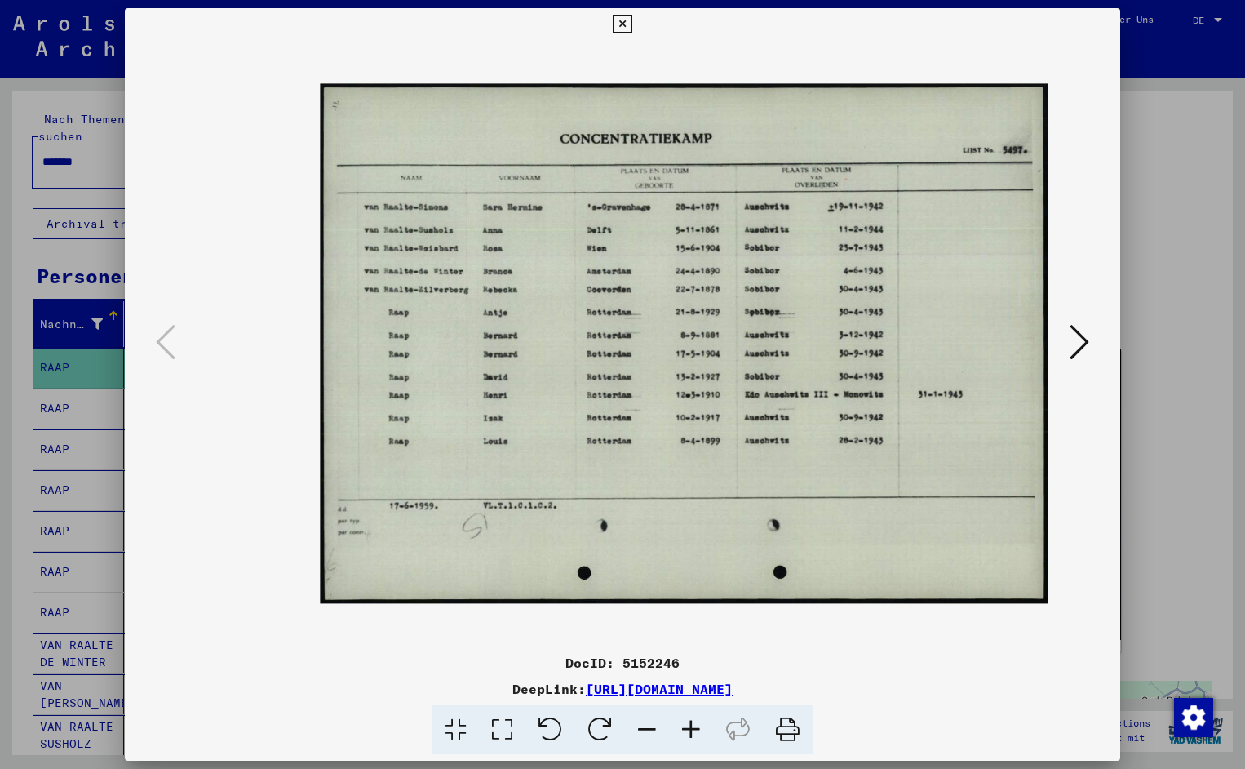
click at [687, 730] on icon at bounding box center [691, 730] width 44 height 50
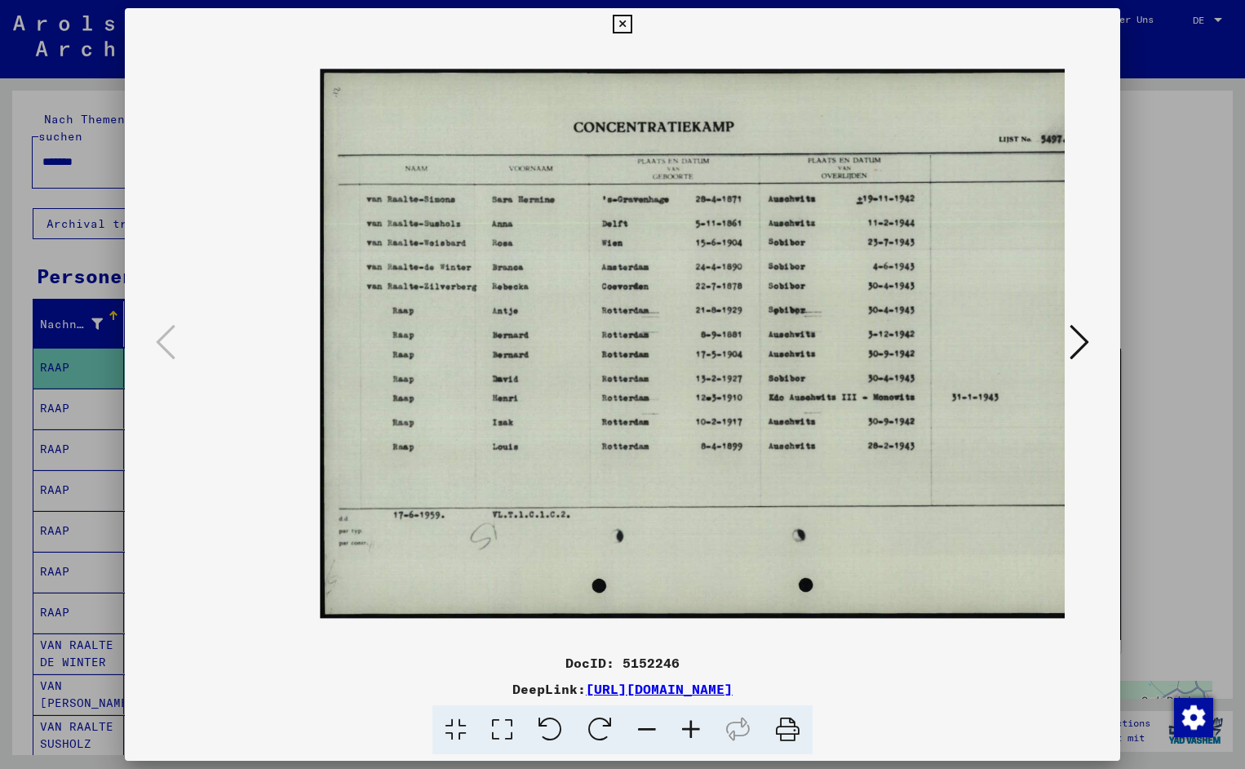
click at [687, 730] on icon at bounding box center [691, 730] width 44 height 50
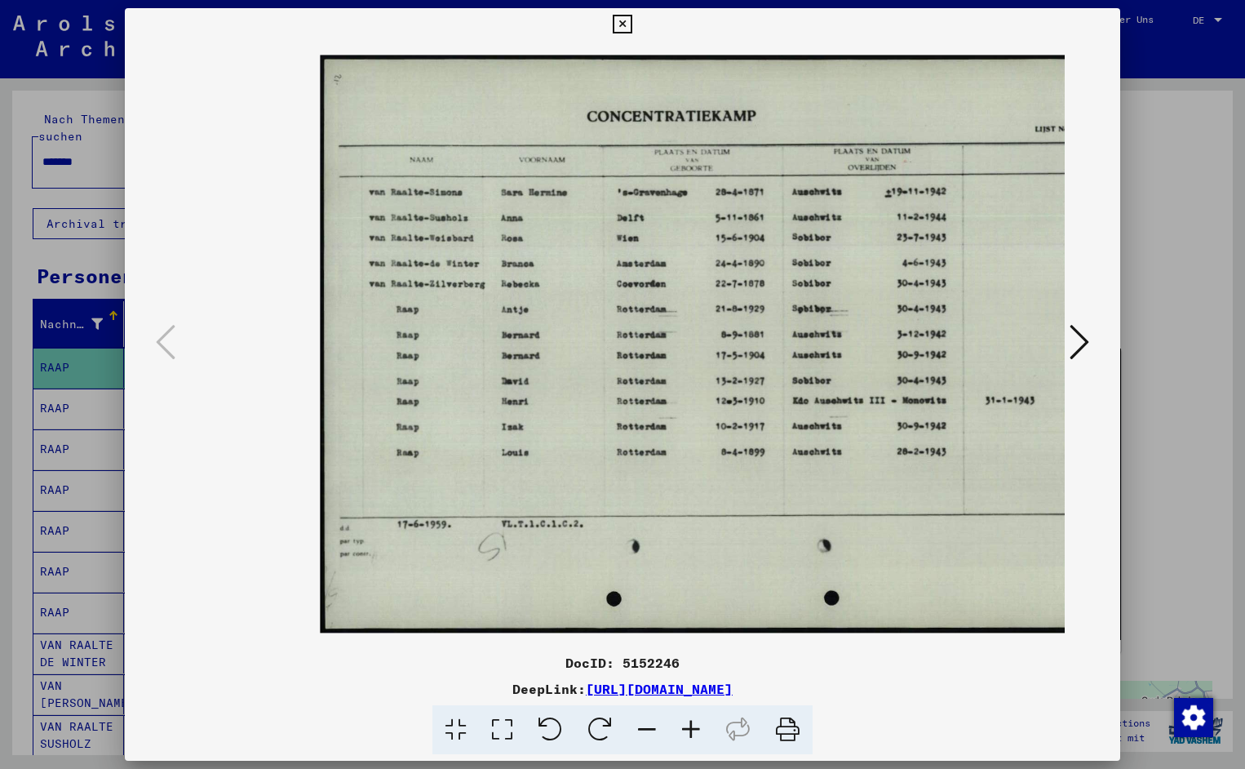
click at [687, 730] on icon at bounding box center [691, 730] width 44 height 50
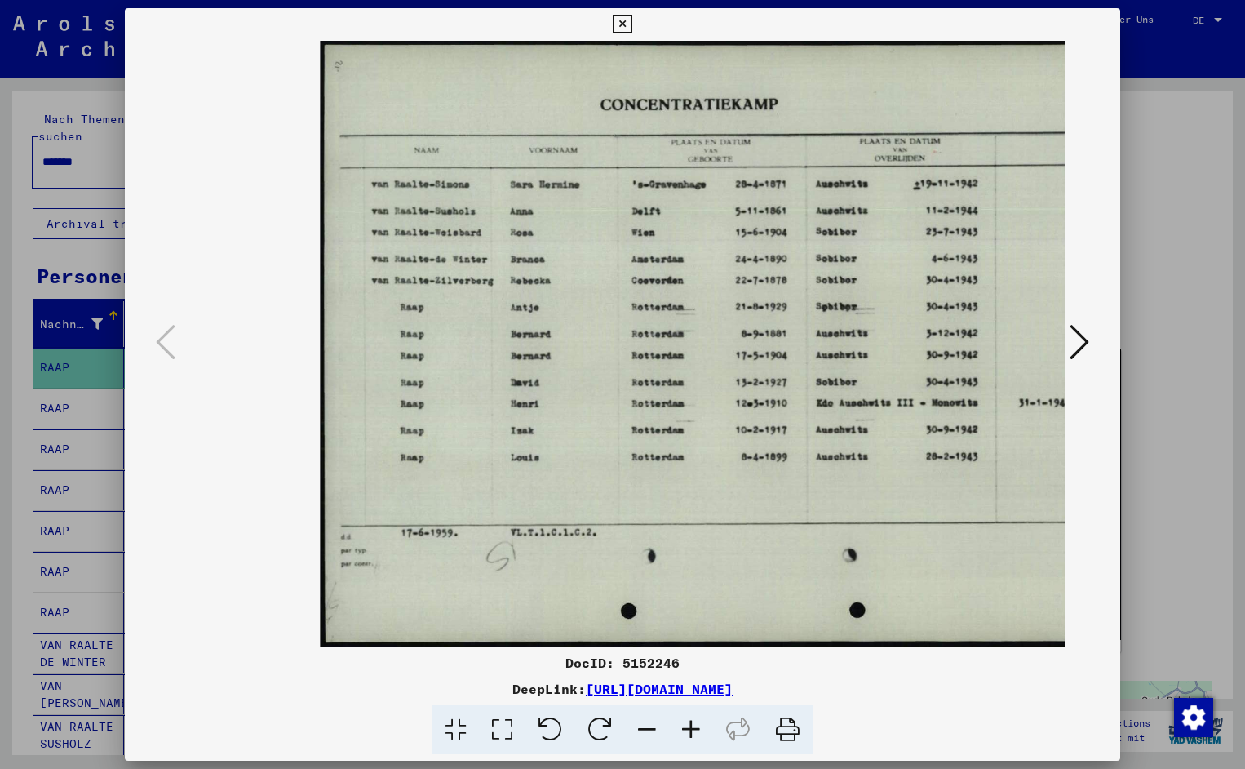
click at [687, 730] on icon at bounding box center [691, 730] width 44 height 50
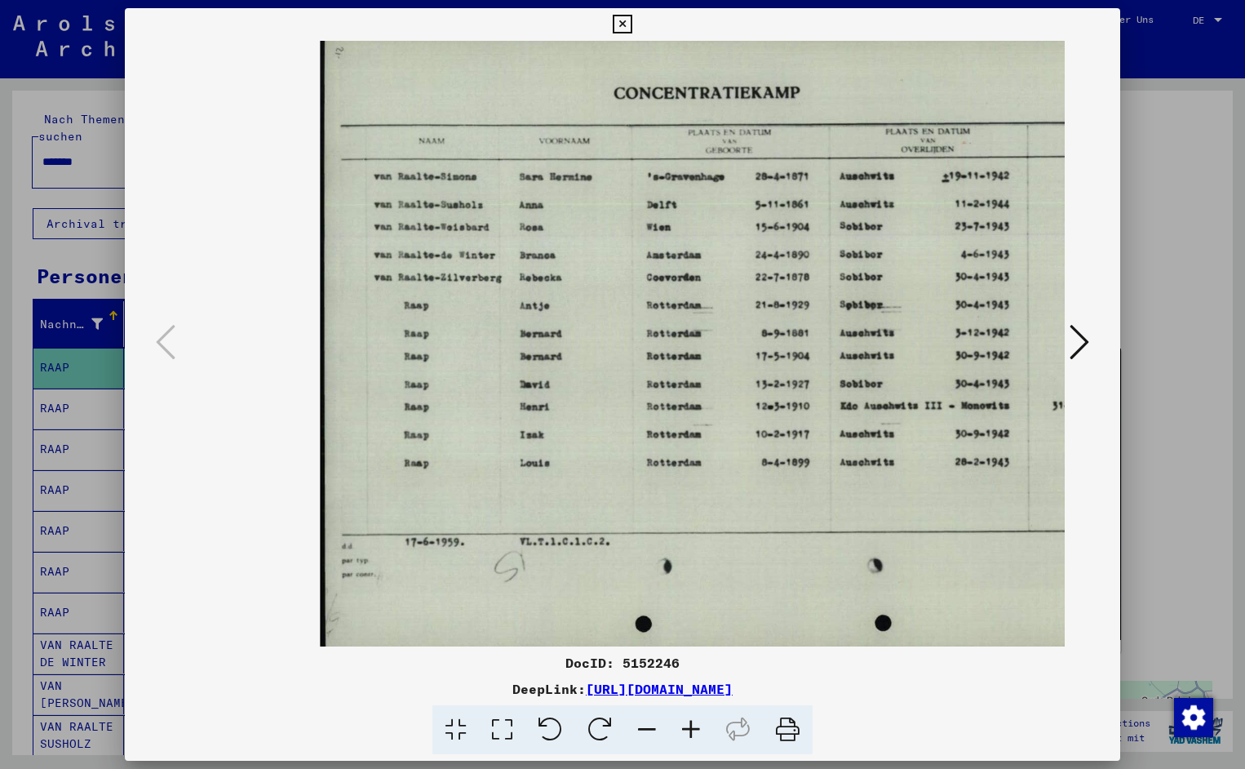
click at [687, 730] on icon at bounding box center [691, 730] width 44 height 50
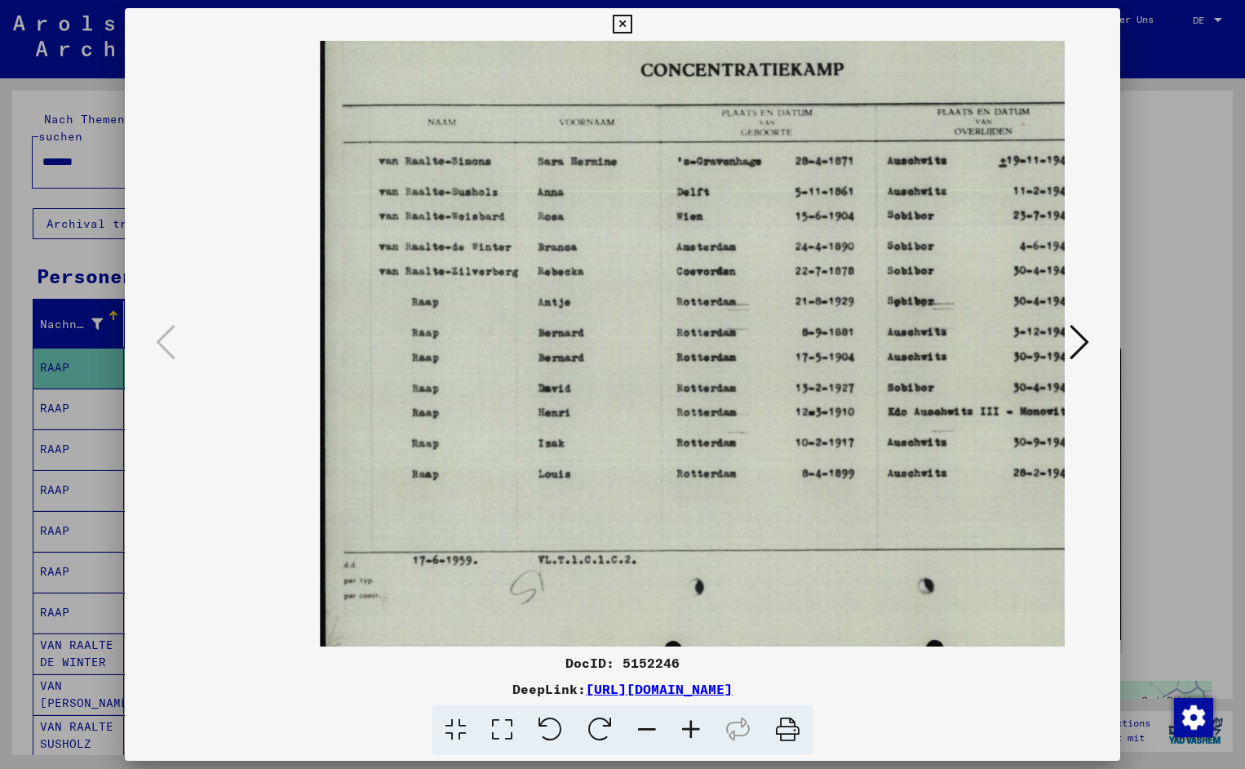
click at [687, 730] on icon at bounding box center [691, 730] width 44 height 50
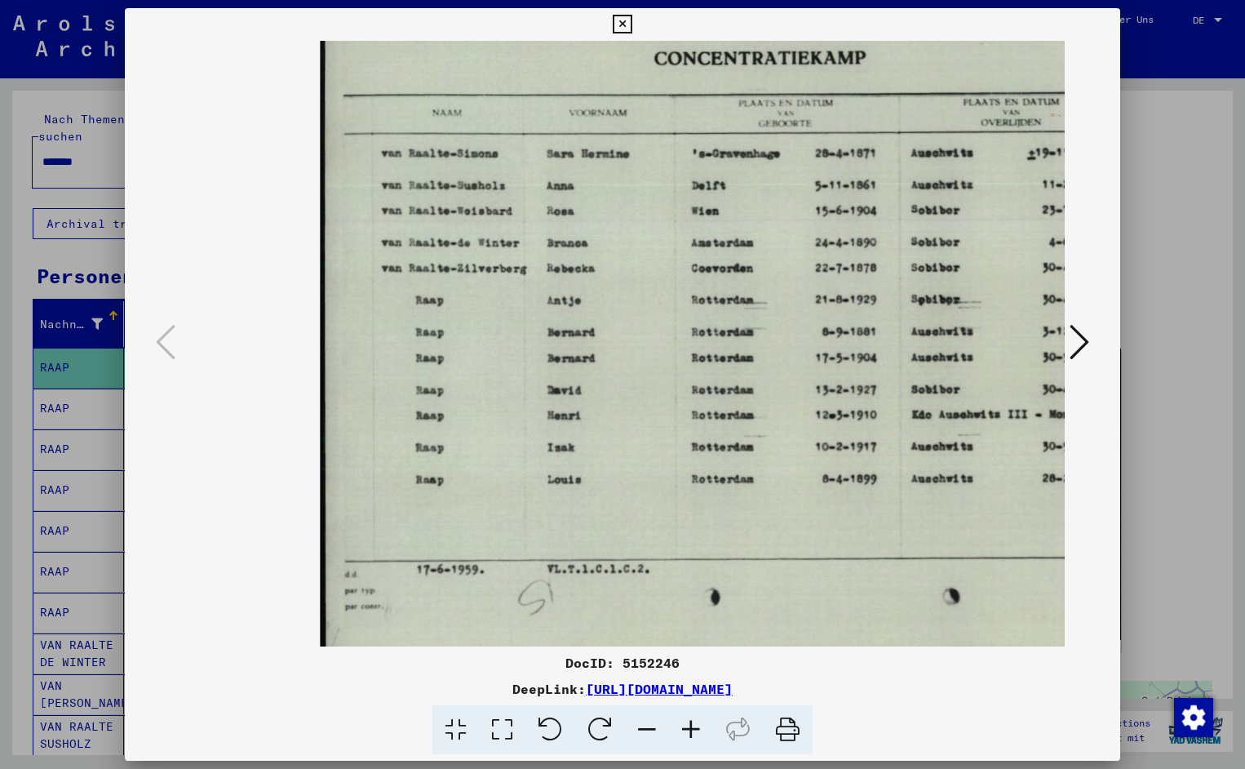
click at [687, 730] on icon at bounding box center [691, 730] width 44 height 50
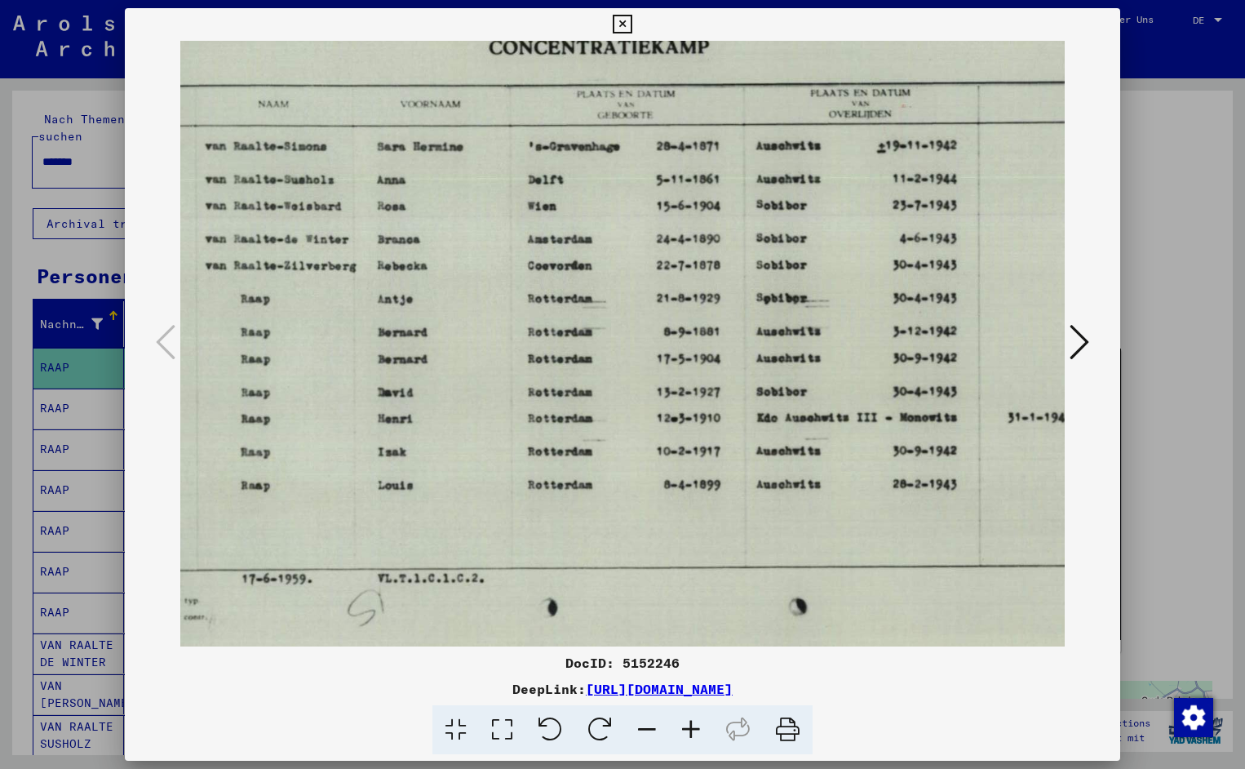
scroll to position [0, 180]
drag, startPoint x: 851, startPoint y: 428, endPoint x: 670, endPoint y: 452, distance: 182.8
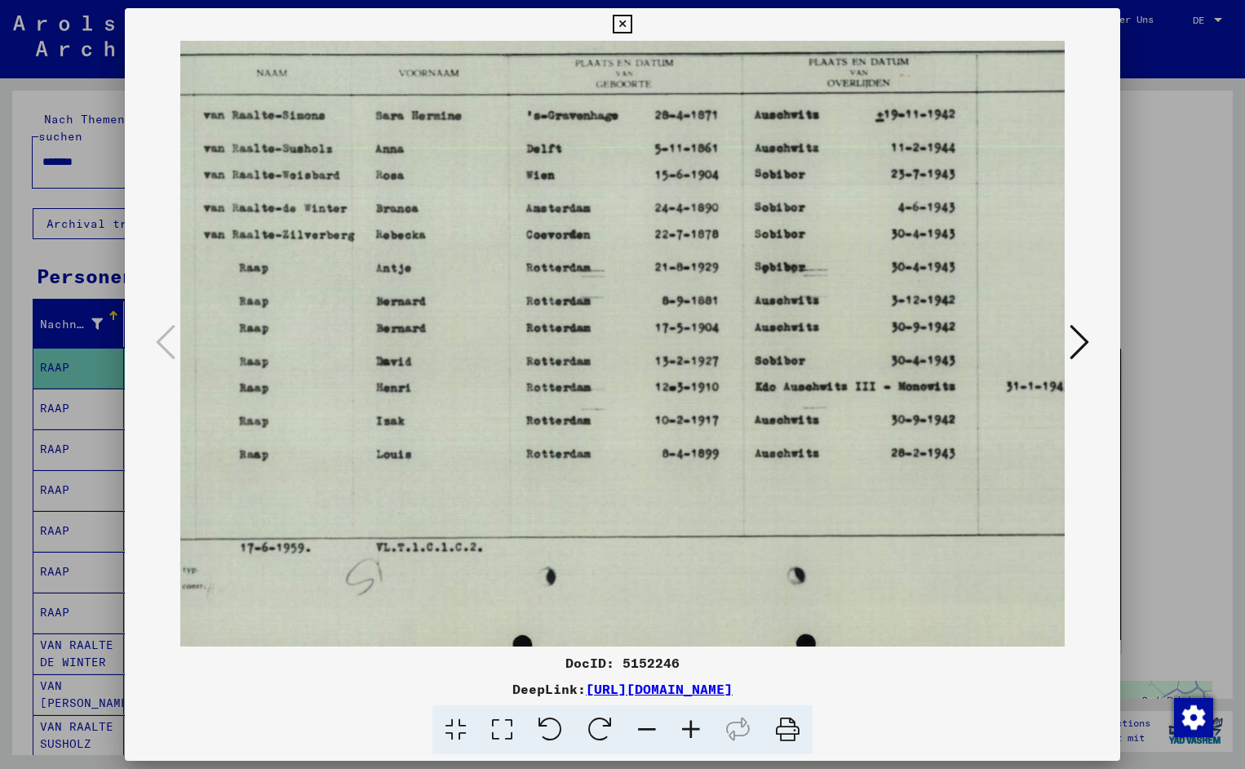
drag, startPoint x: 777, startPoint y: 475, endPoint x: 777, endPoint y: 451, distance: 23.7
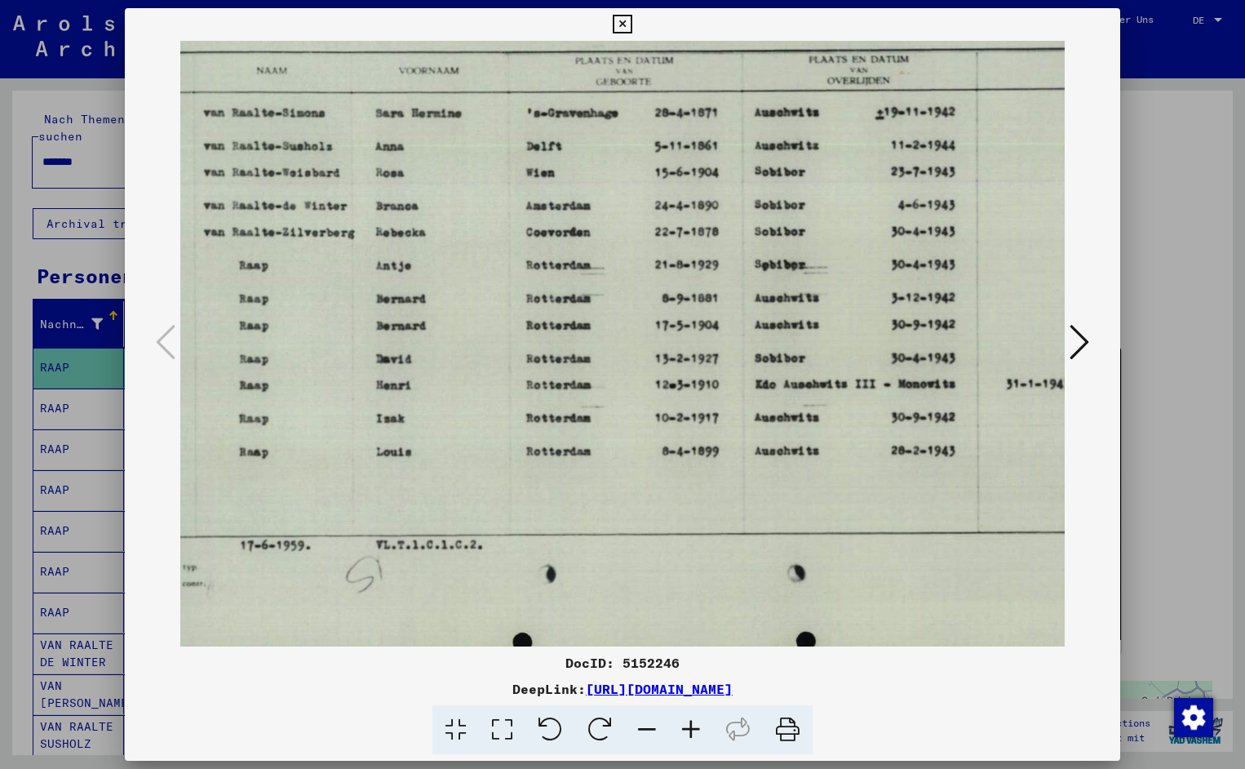
click at [632, 22] on icon at bounding box center [622, 25] width 19 height 20
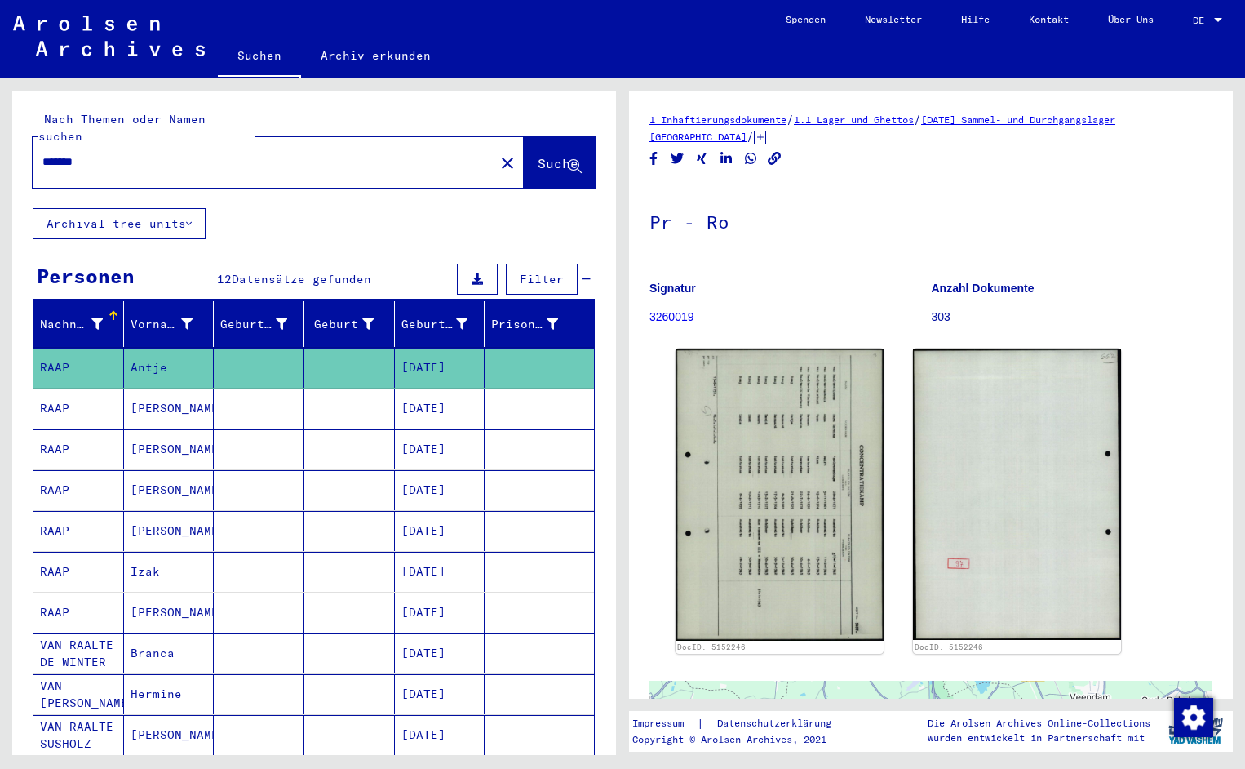
click at [107, 153] on input "*******" at bounding box center [263, 161] width 442 height 17
click at [540, 155] on span "Suche" at bounding box center [558, 163] width 41 height 16
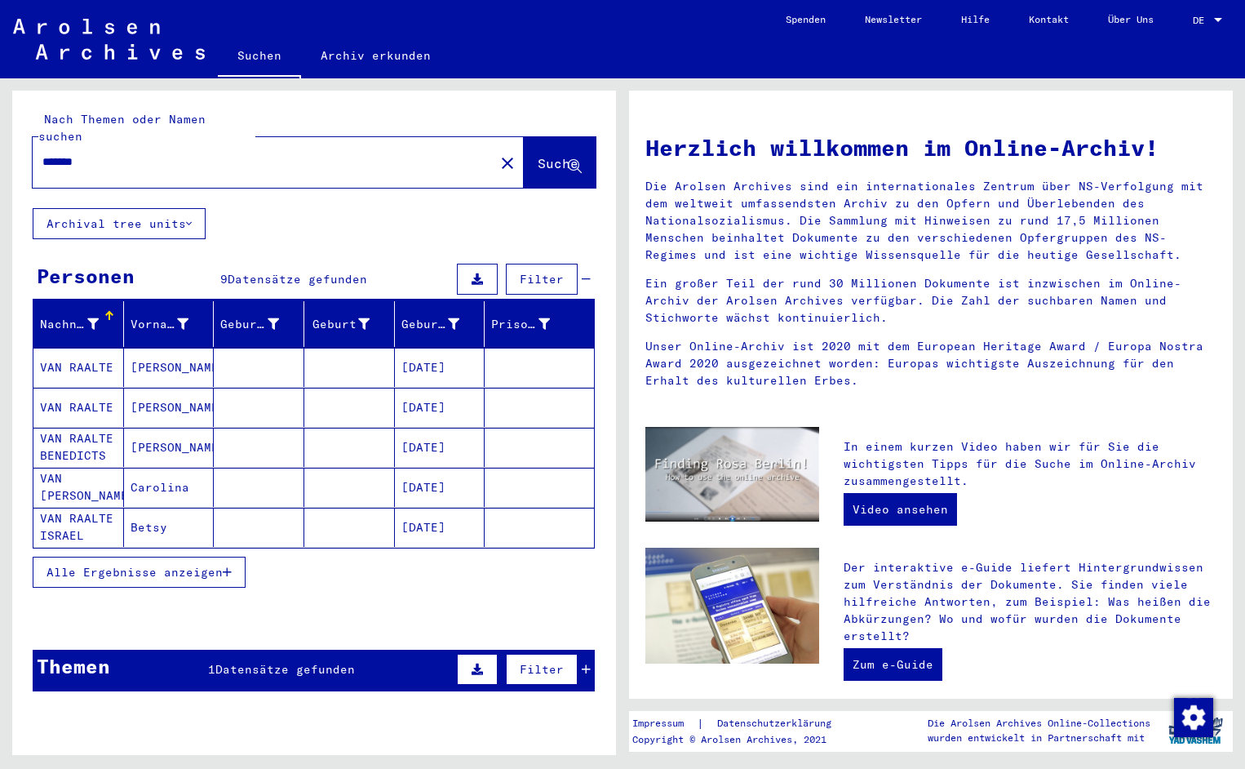
click at [80, 350] on mat-cell "VAN RAALTE" at bounding box center [78, 367] width 91 height 39
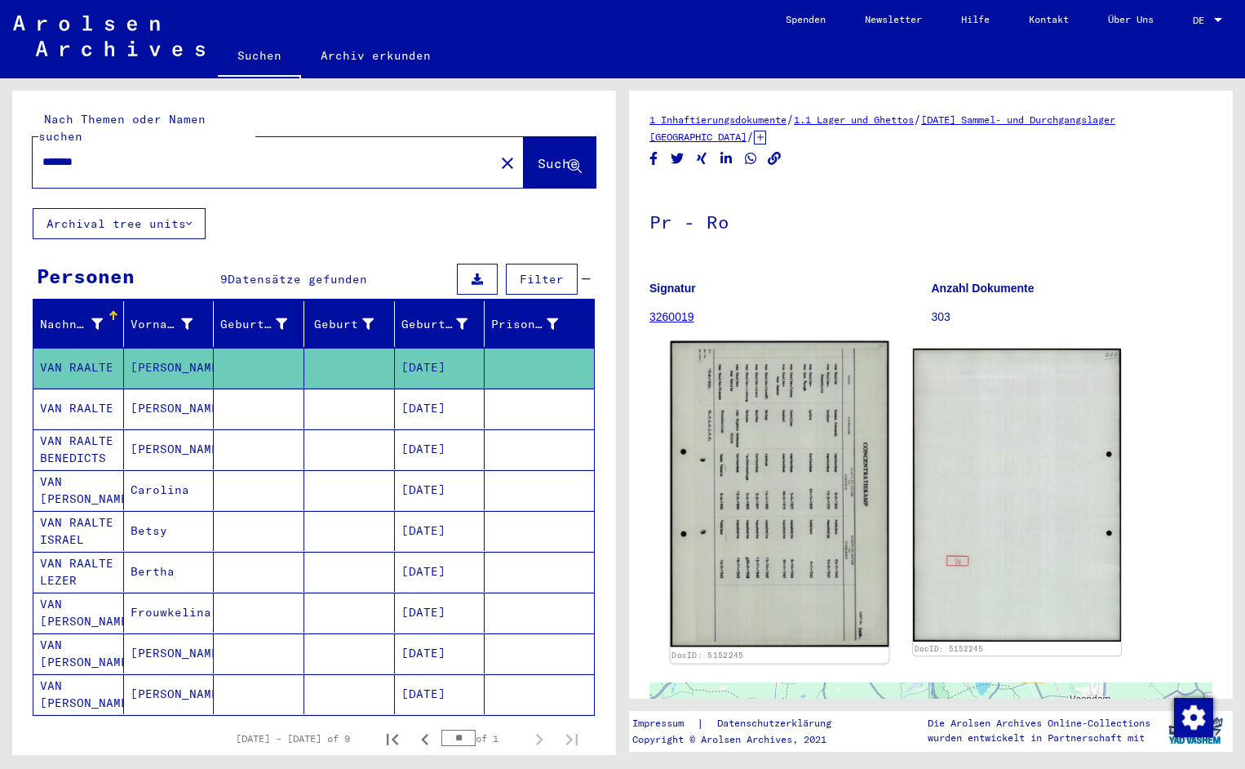
click at [748, 555] on img at bounding box center [780, 494] width 219 height 306
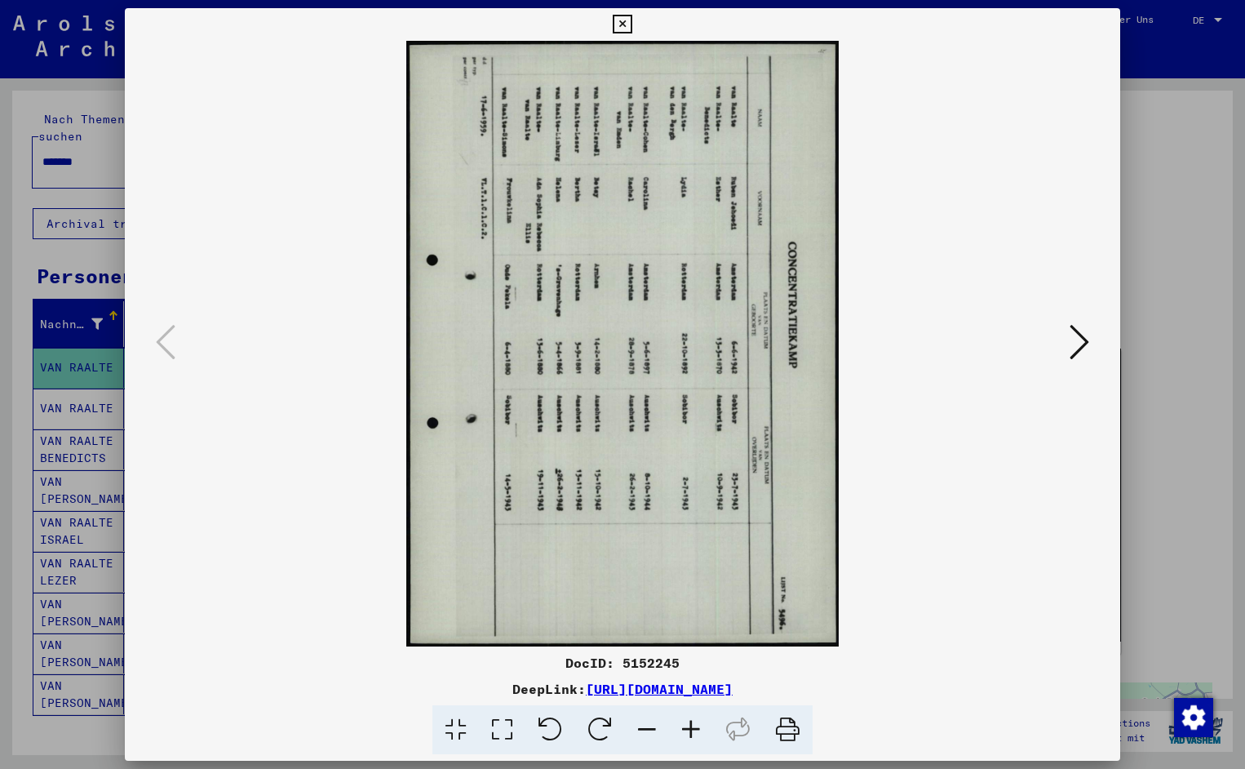
click at [548, 721] on icon at bounding box center [551, 730] width 50 height 50
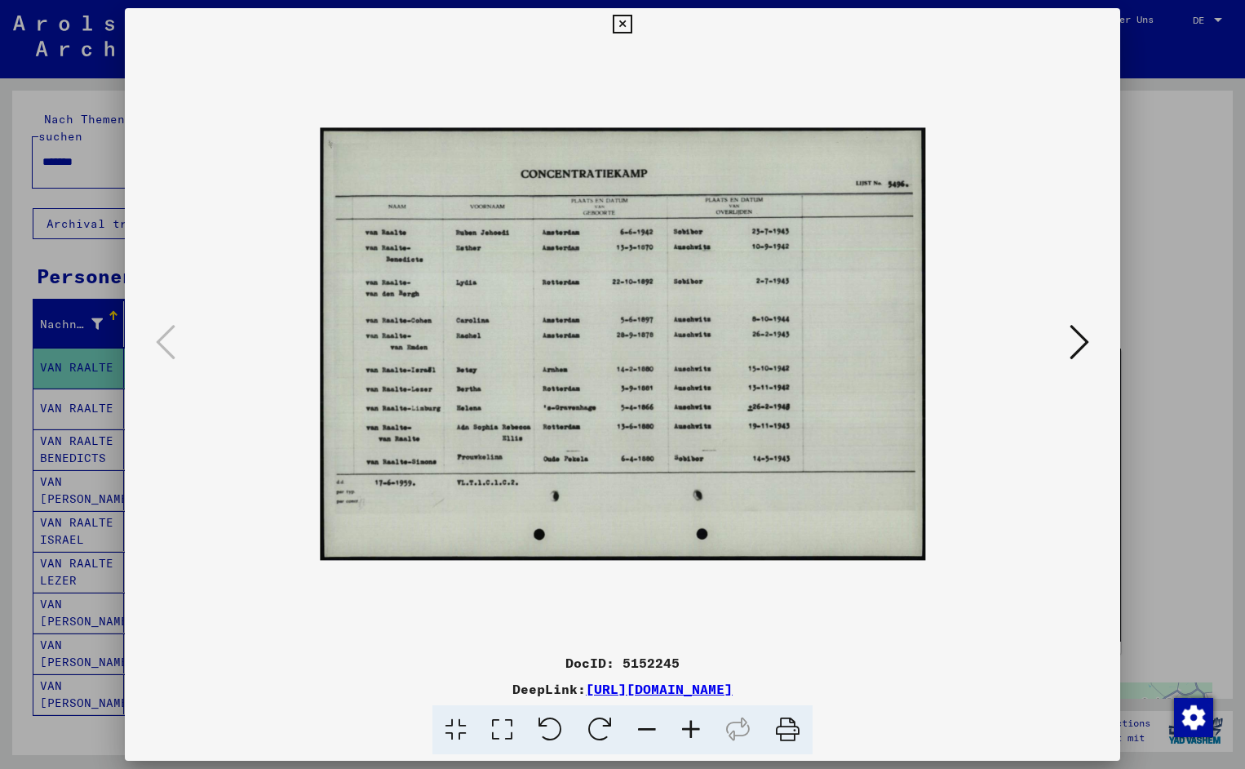
click at [694, 728] on icon at bounding box center [691, 730] width 44 height 50
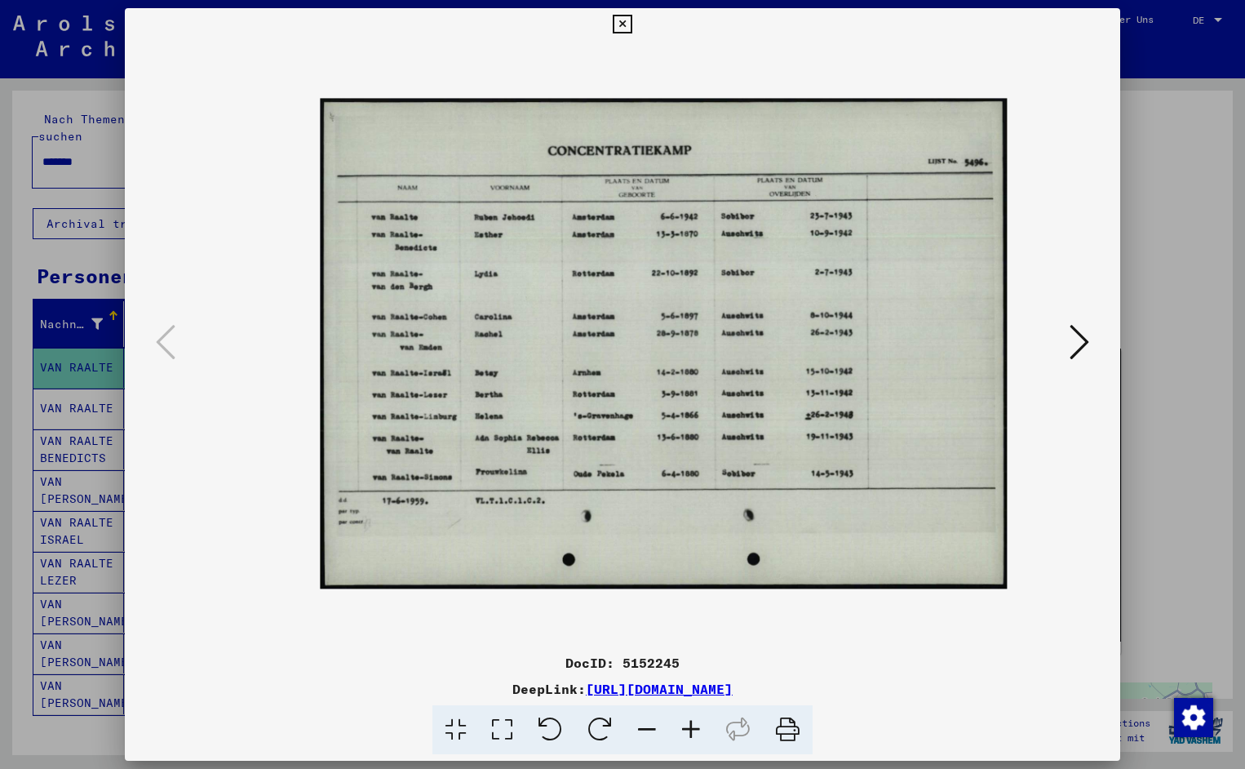
click at [694, 728] on icon at bounding box center [691, 730] width 44 height 50
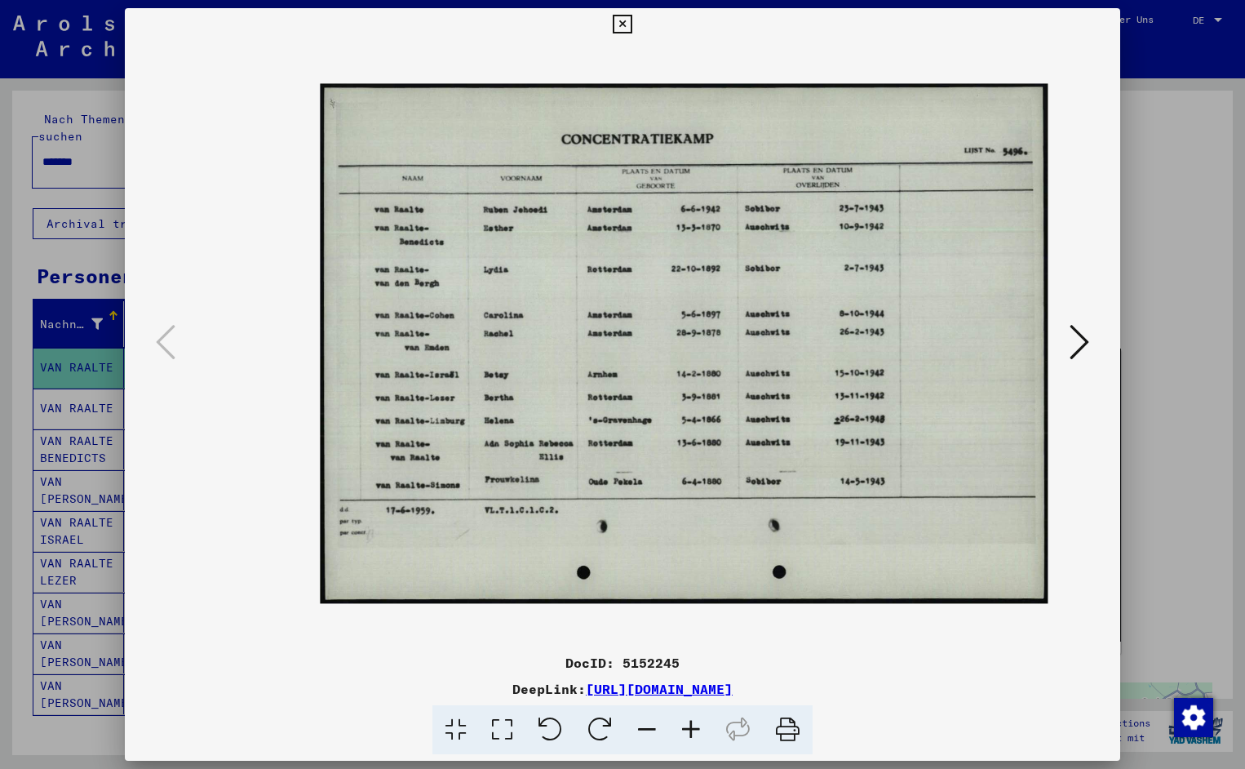
click at [694, 728] on icon at bounding box center [691, 730] width 44 height 50
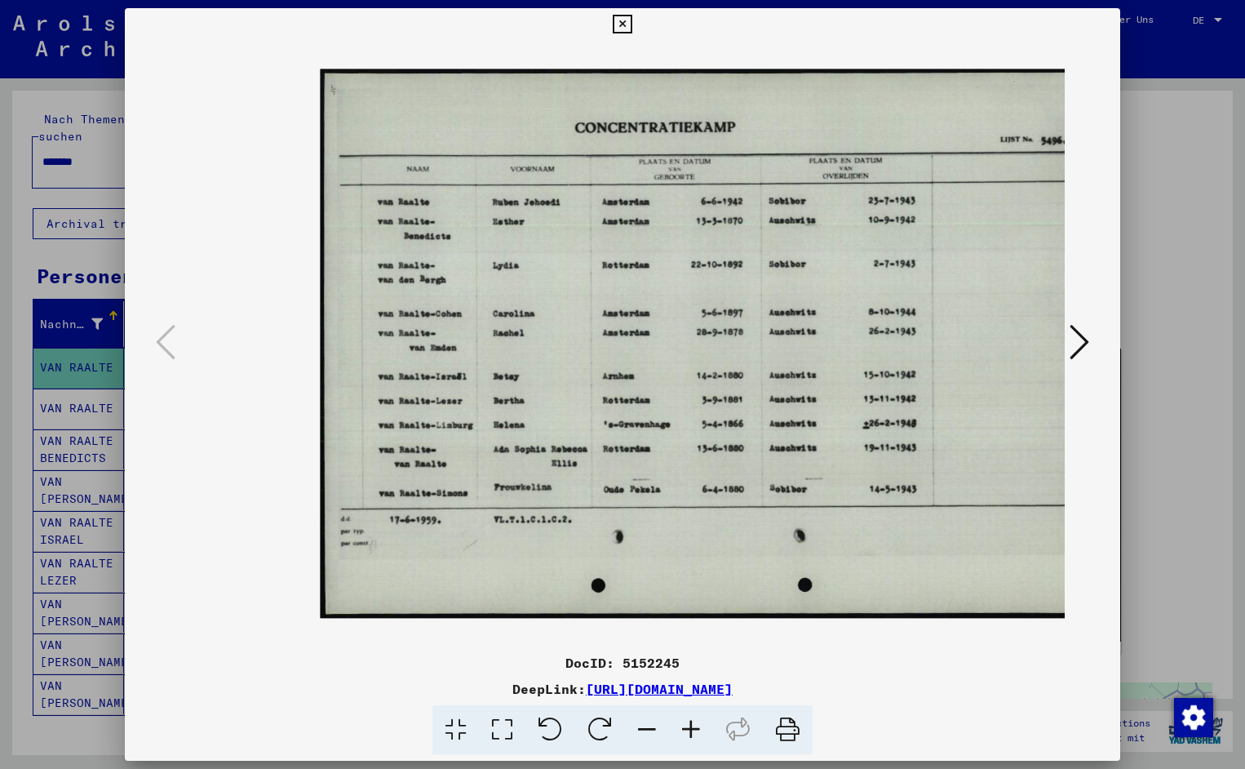
click at [694, 728] on icon at bounding box center [691, 730] width 44 height 50
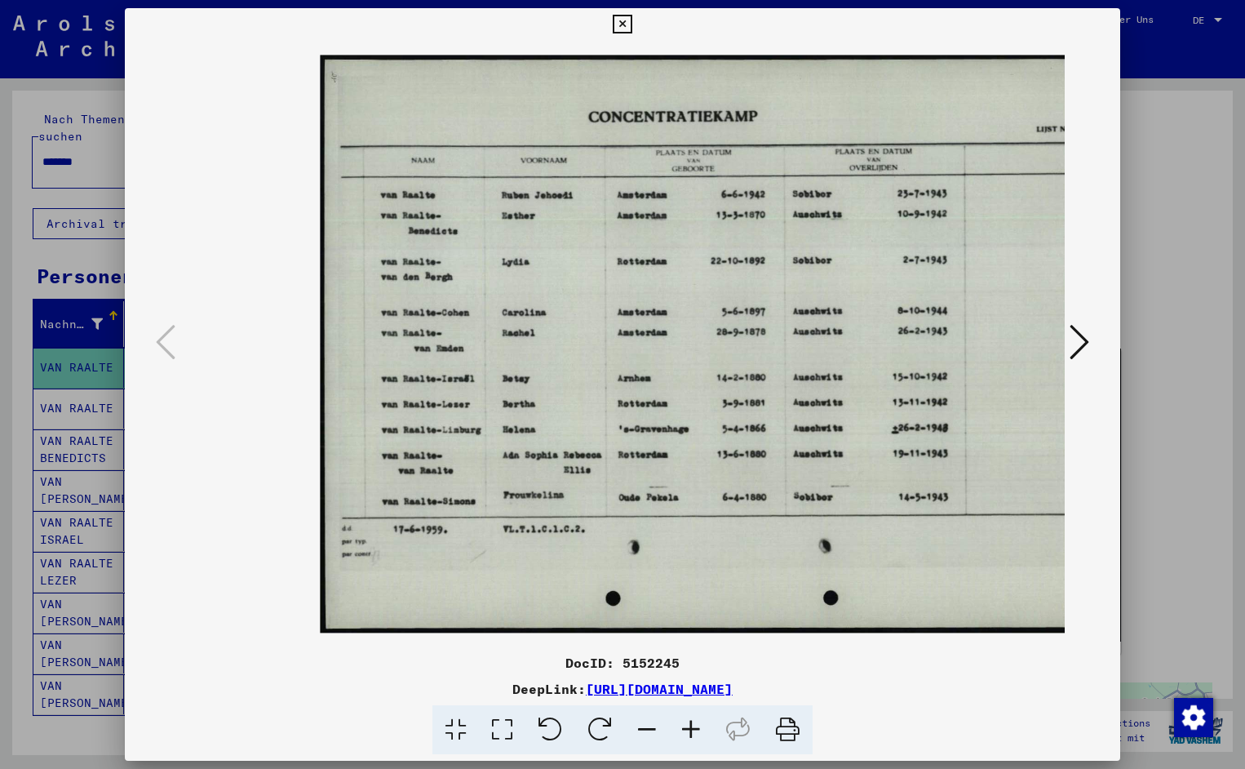
click at [694, 728] on icon at bounding box center [691, 730] width 44 height 50
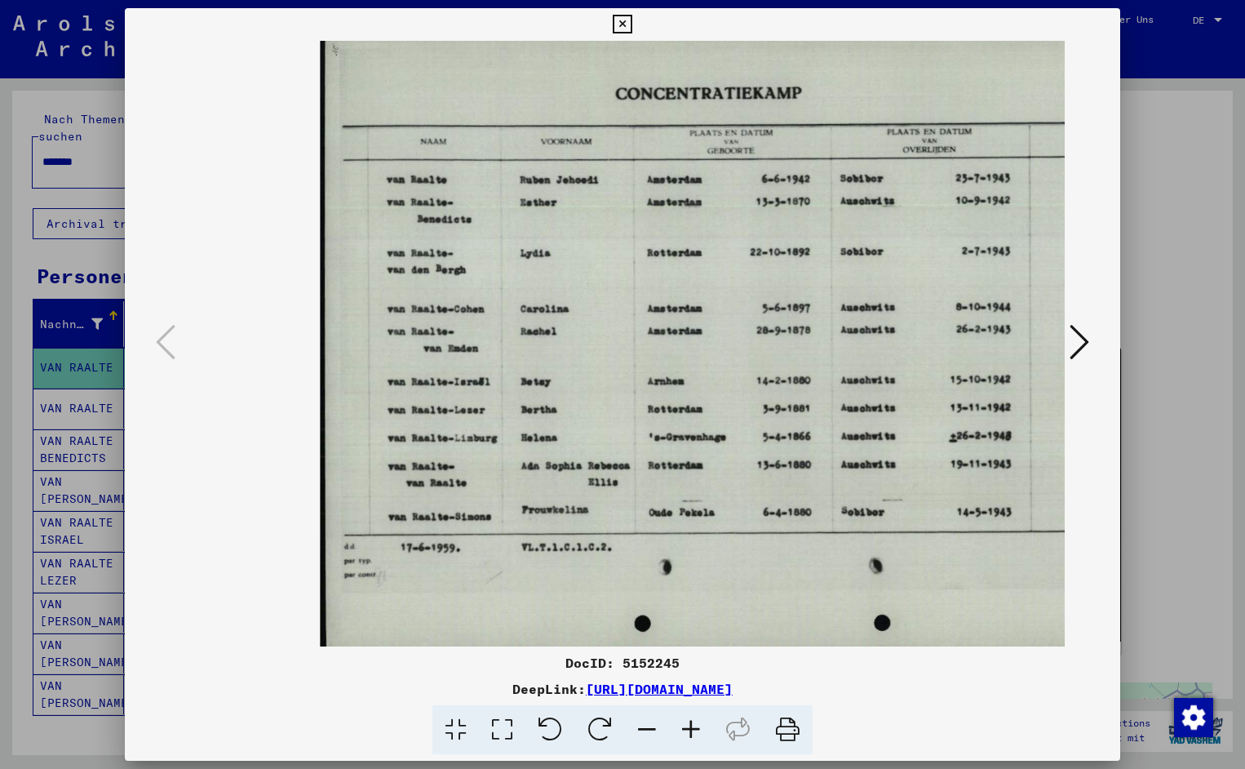
click at [694, 728] on icon at bounding box center [691, 730] width 44 height 50
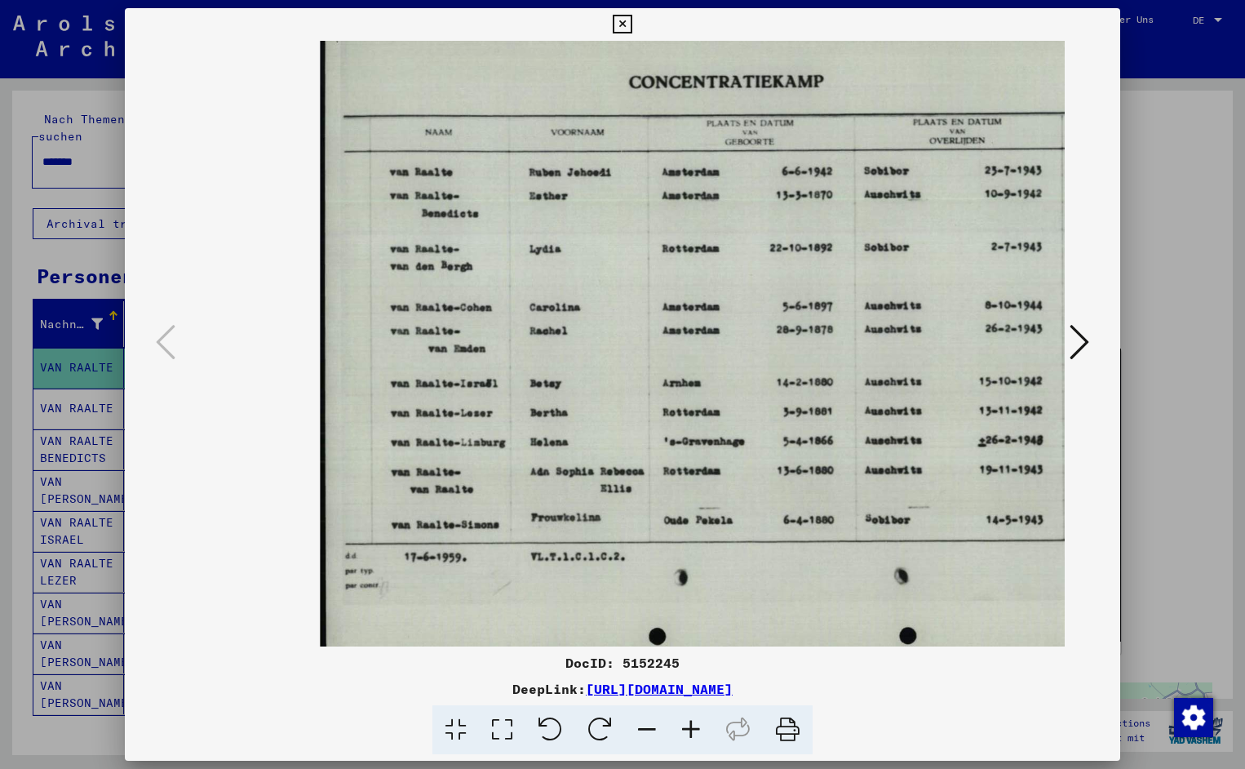
click at [694, 728] on icon at bounding box center [691, 730] width 44 height 50
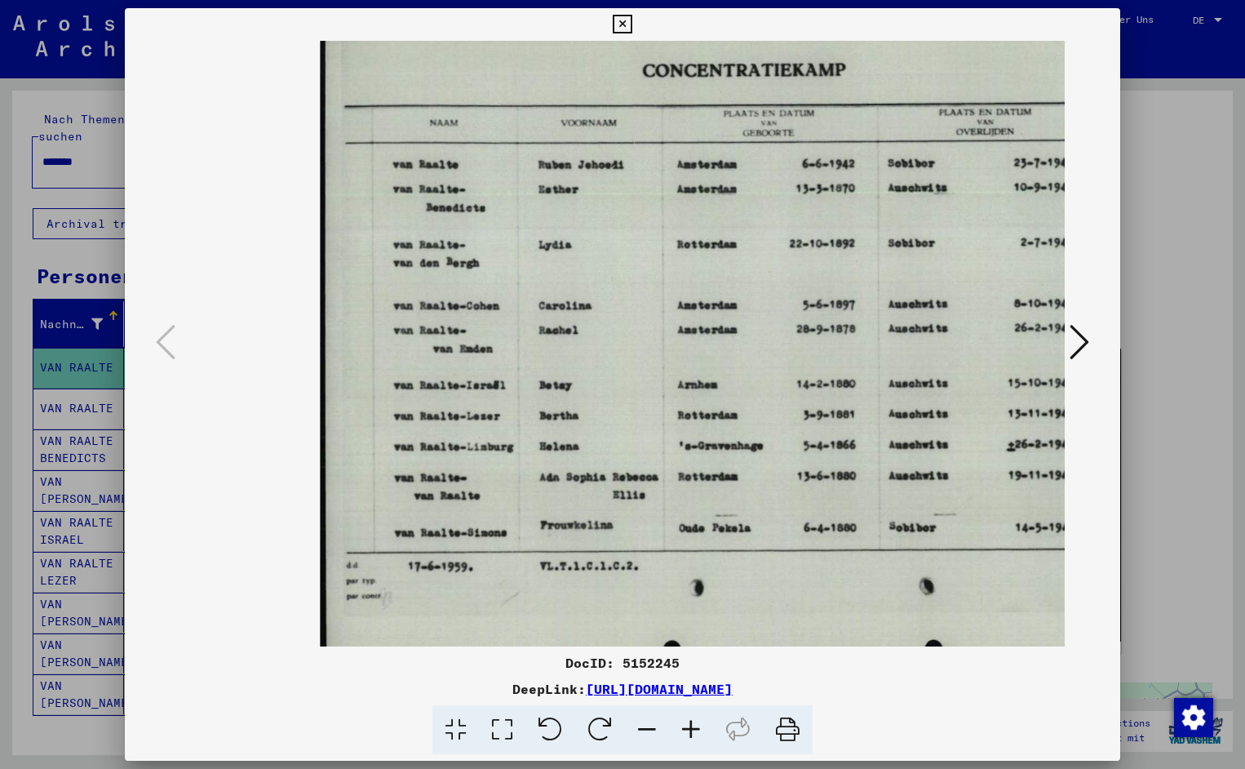
click at [694, 728] on icon at bounding box center [691, 730] width 44 height 50
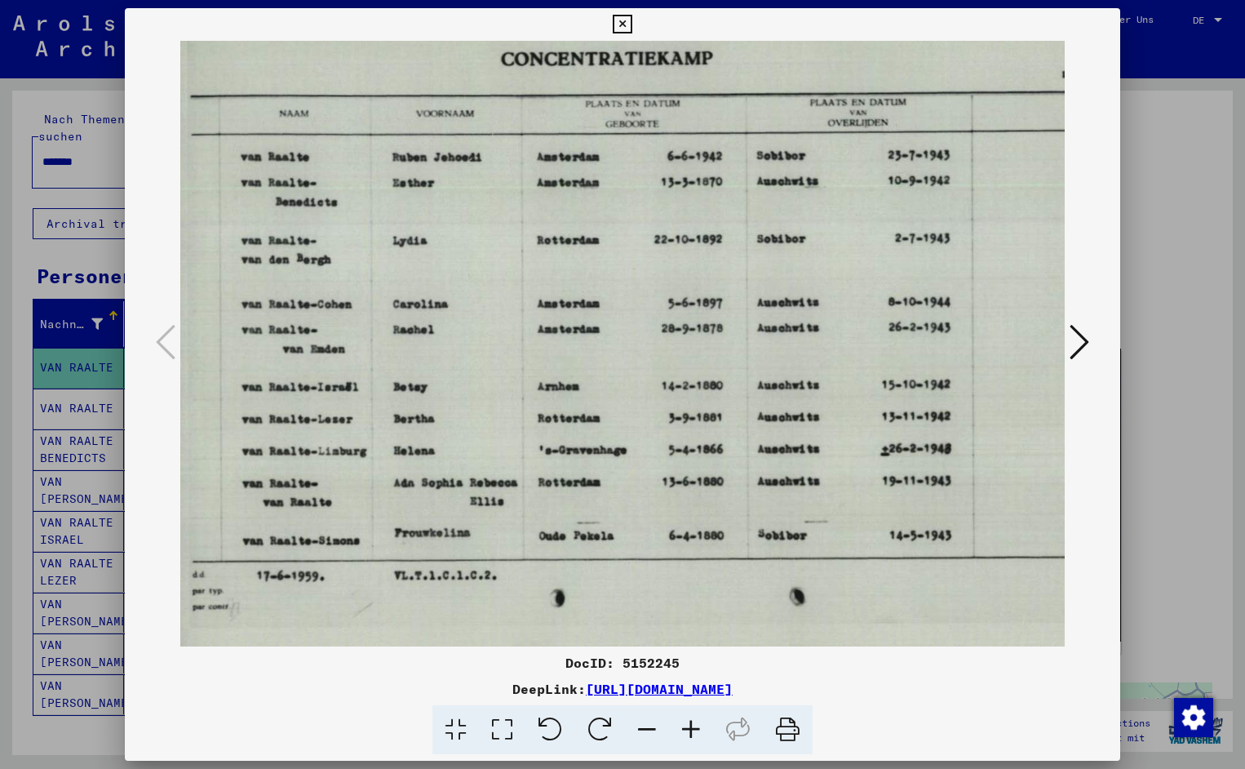
scroll to position [0, 157]
drag, startPoint x: 758, startPoint y: 475, endPoint x: 601, endPoint y: 488, distance: 157.2
click at [632, 24] on icon at bounding box center [622, 25] width 19 height 20
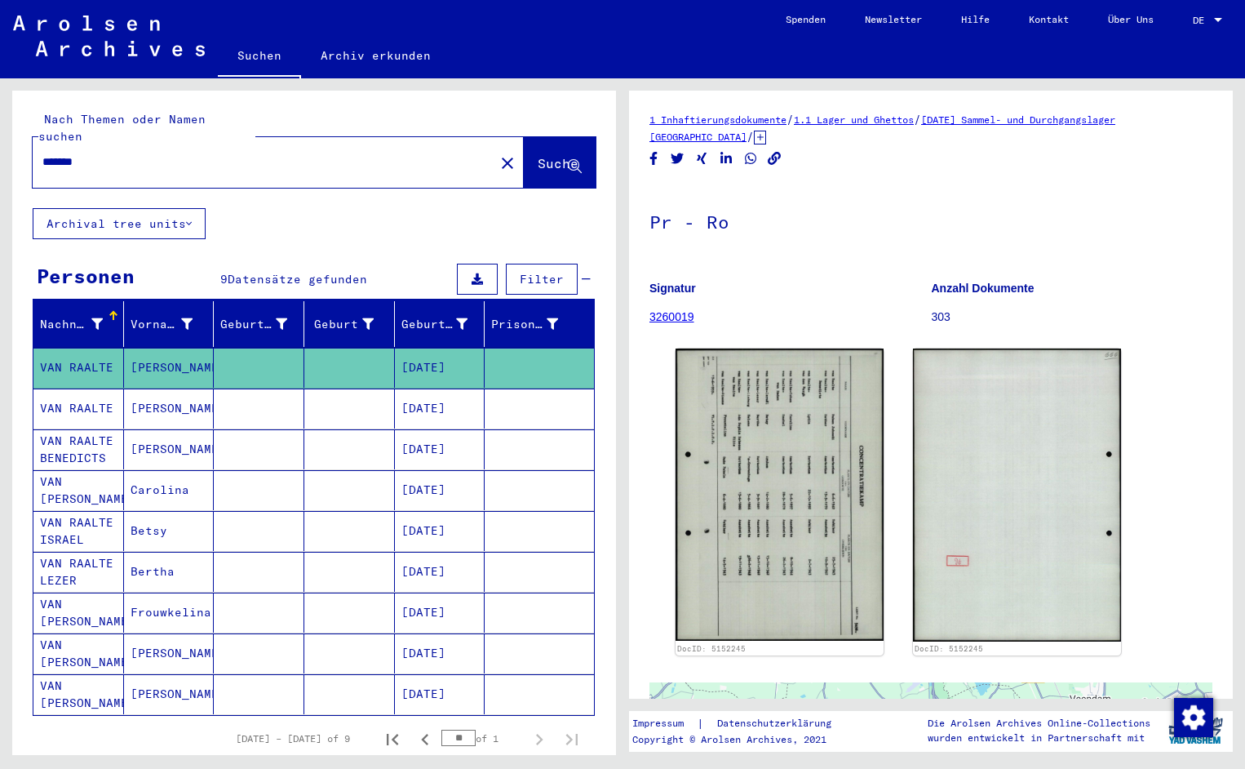
click at [118, 153] on input "*******" at bounding box center [263, 161] width 442 height 17
click at [538, 155] on span "Suche" at bounding box center [558, 163] width 41 height 16
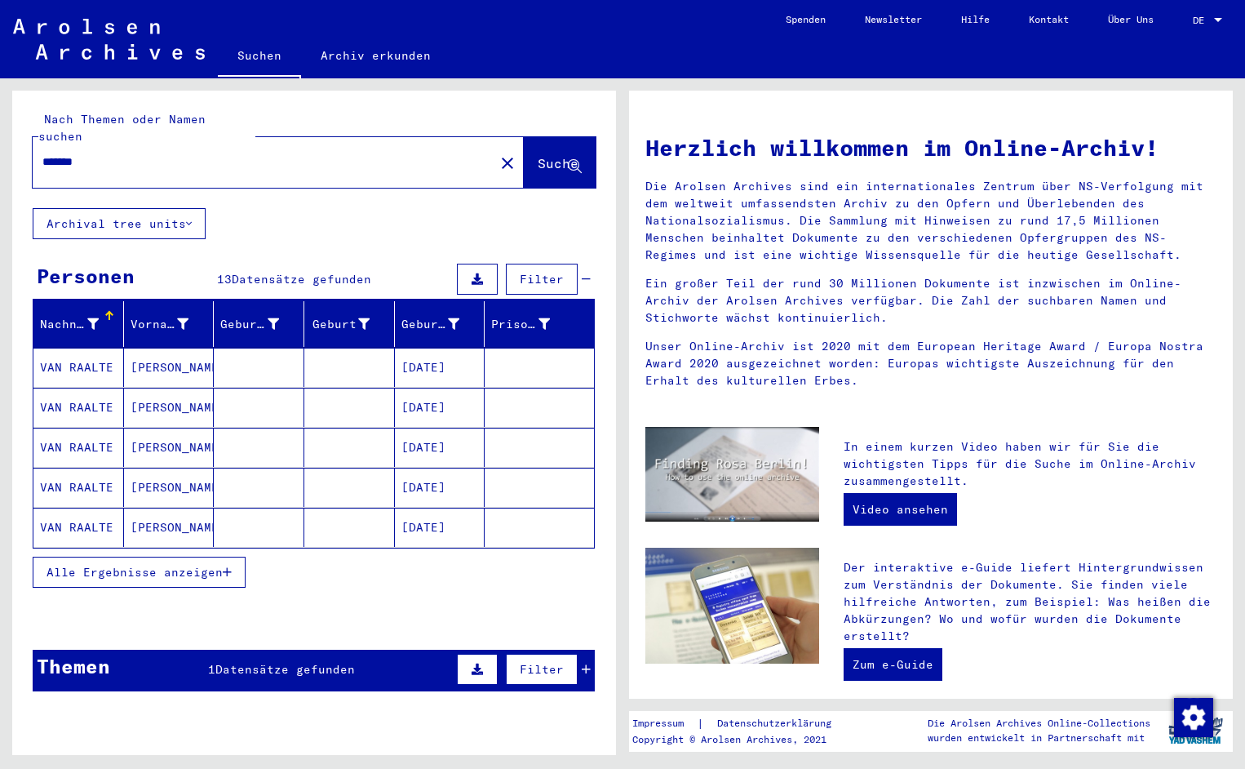
click at [91, 348] on mat-cell "VAN RAALTE" at bounding box center [78, 367] width 91 height 39
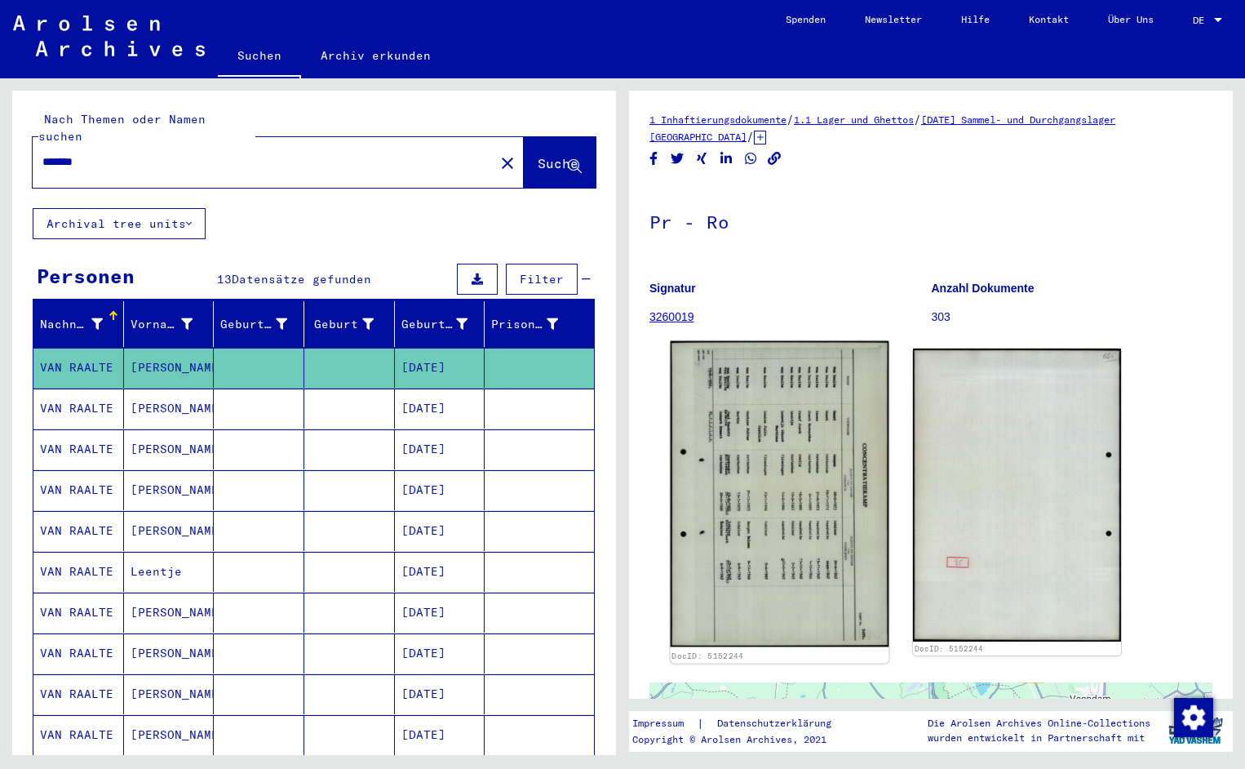
click at [764, 465] on img at bounding box center [780, 494] width 219 height 306
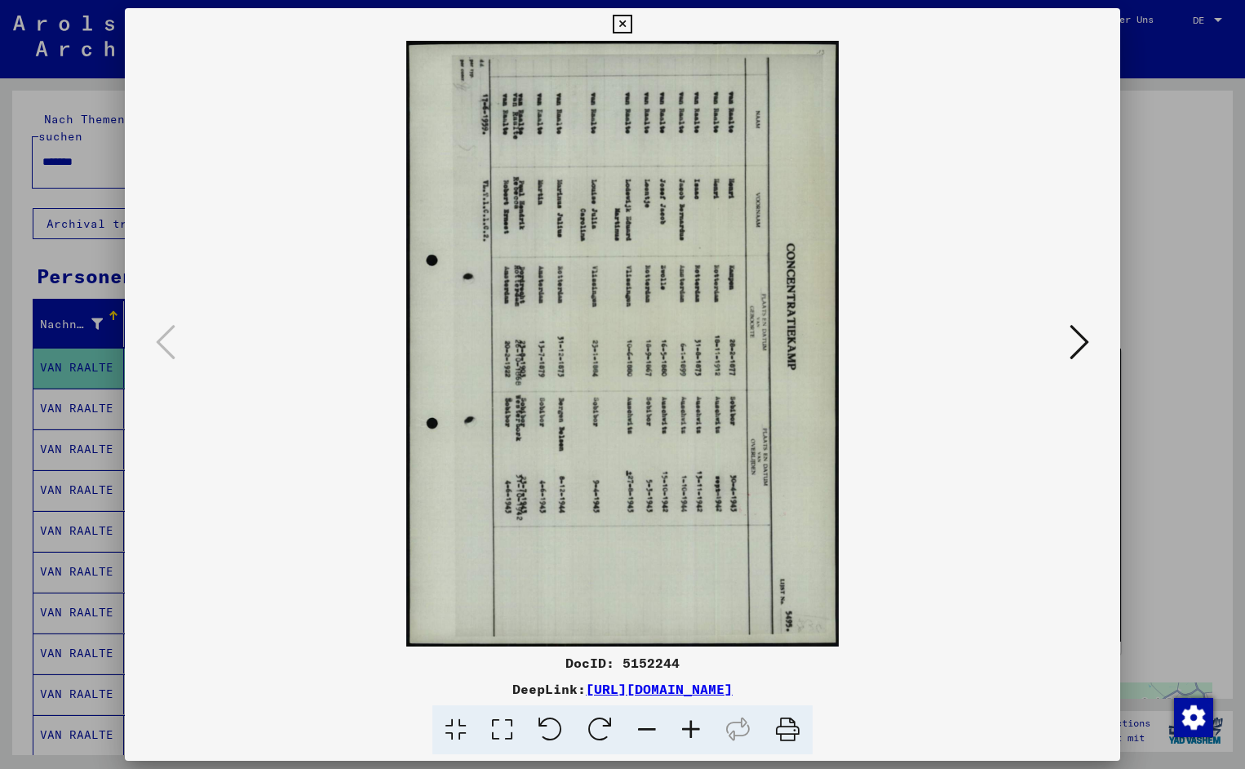
click at [561, 726] on icon at bounding box center [551, 730] width 50 height 50
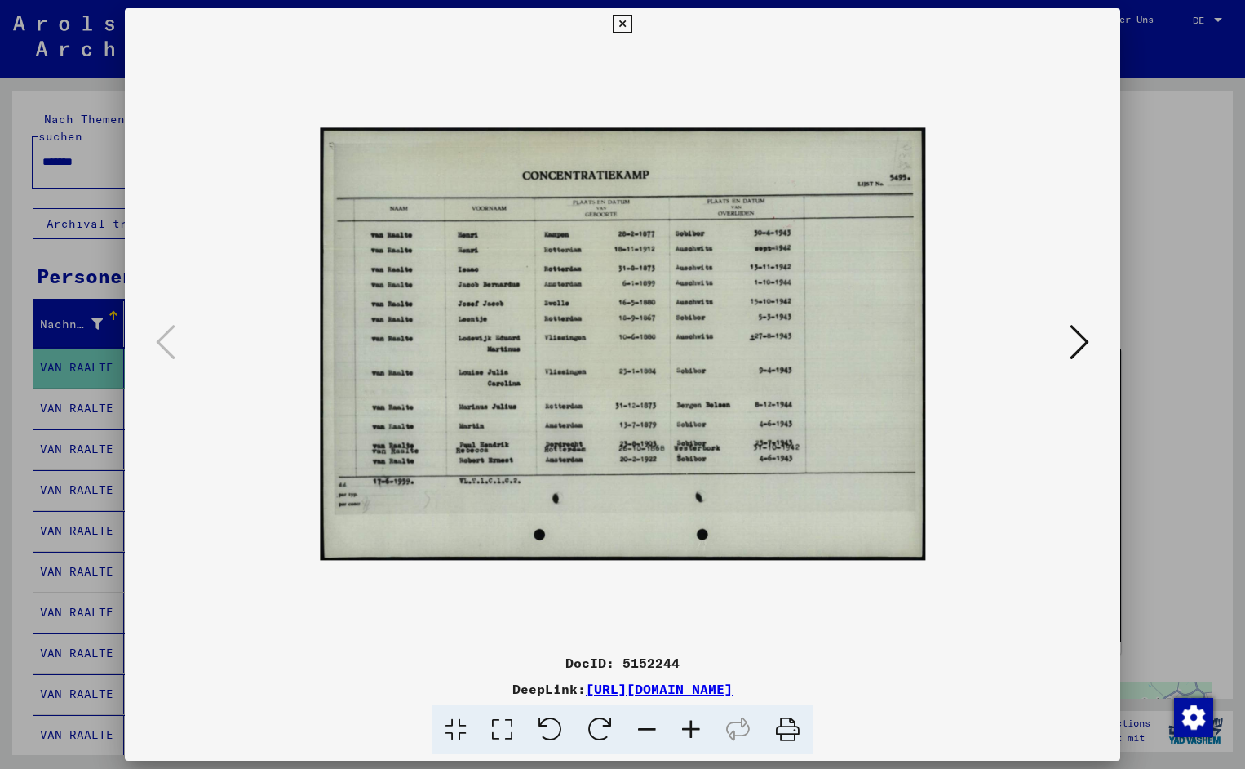
click at [704, 730] on icon at bounding box center [691, 730] width 44 height 50
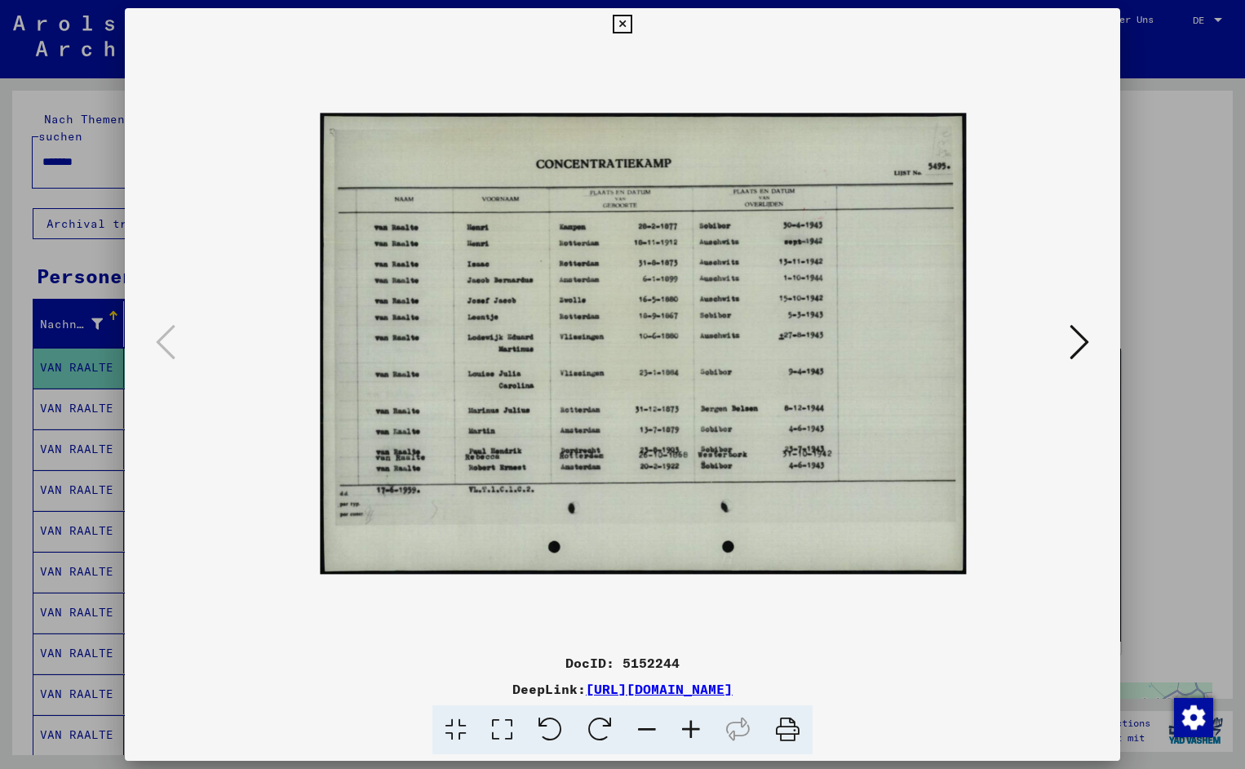
click at [704, 730] on icon at bounding box center [691, 730] width 44 height 50
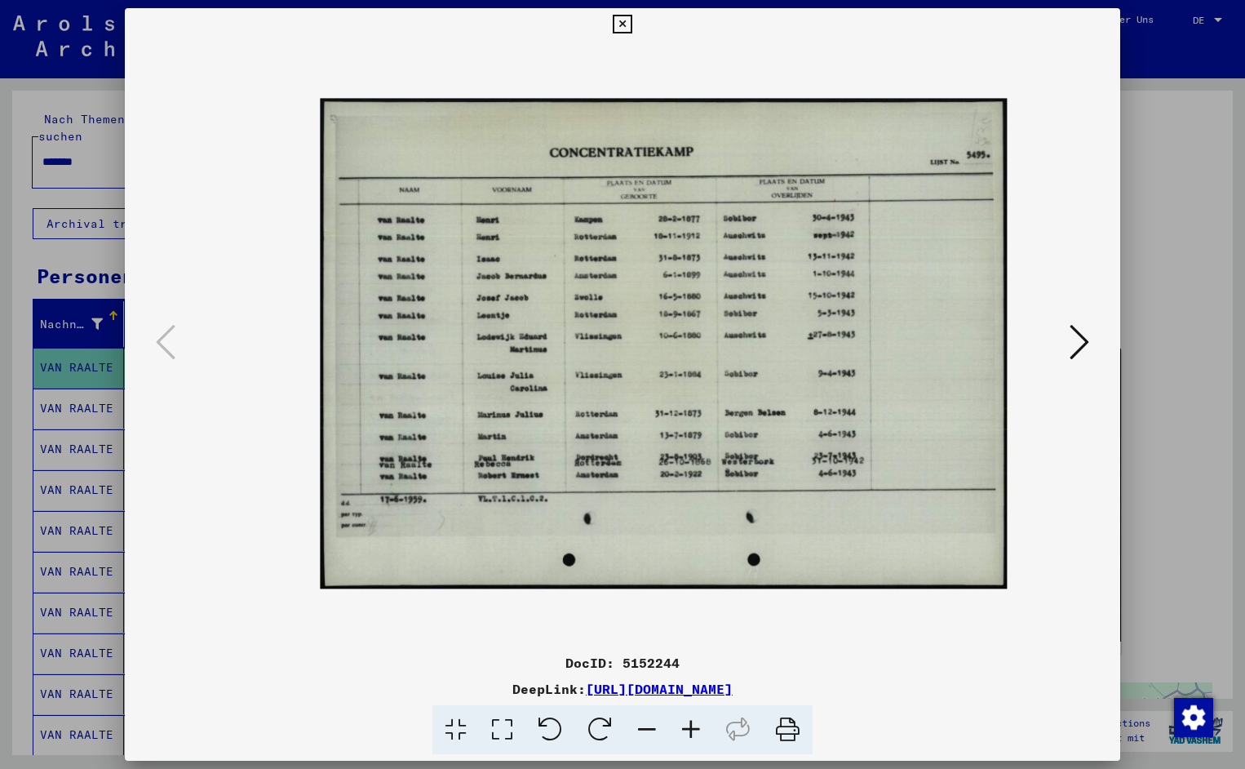
click at [704, 730] on icon at bounding box center [691, 730] width 44 height 50
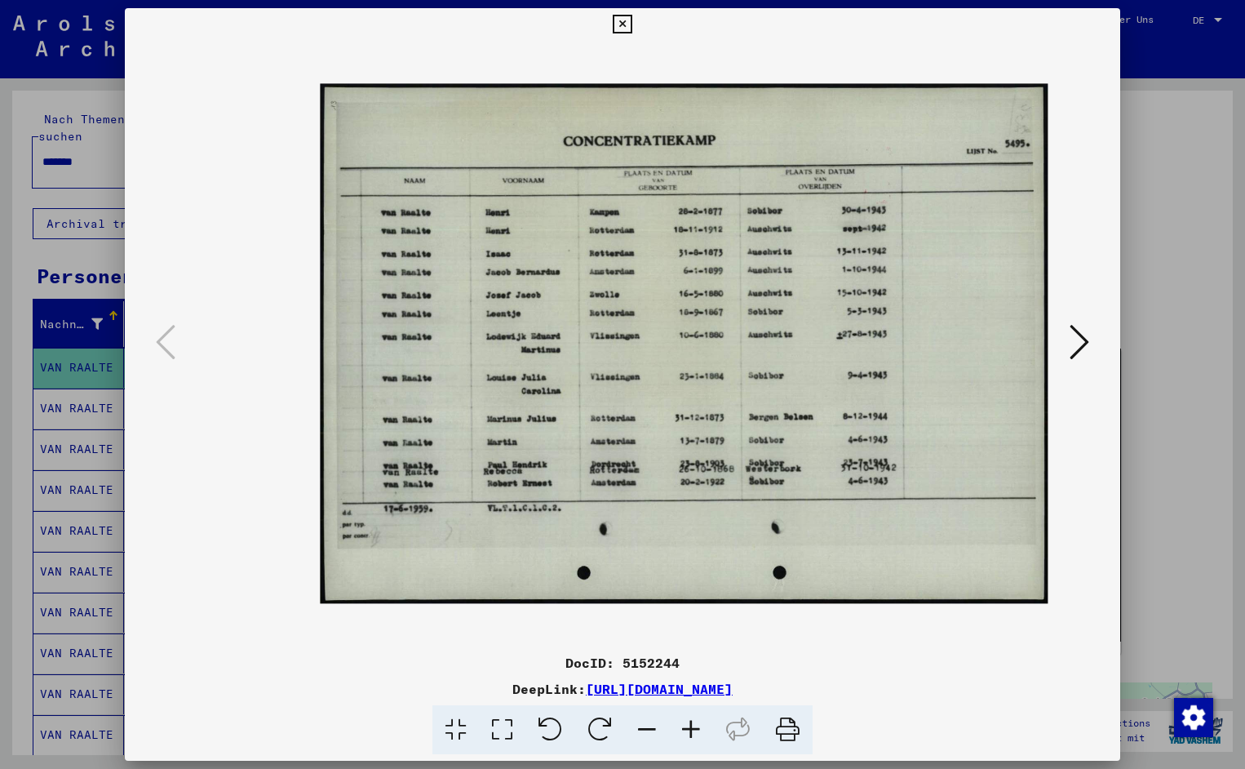
click at [704, 730] on icon at bounding box center [691, 730] width 44 height 50
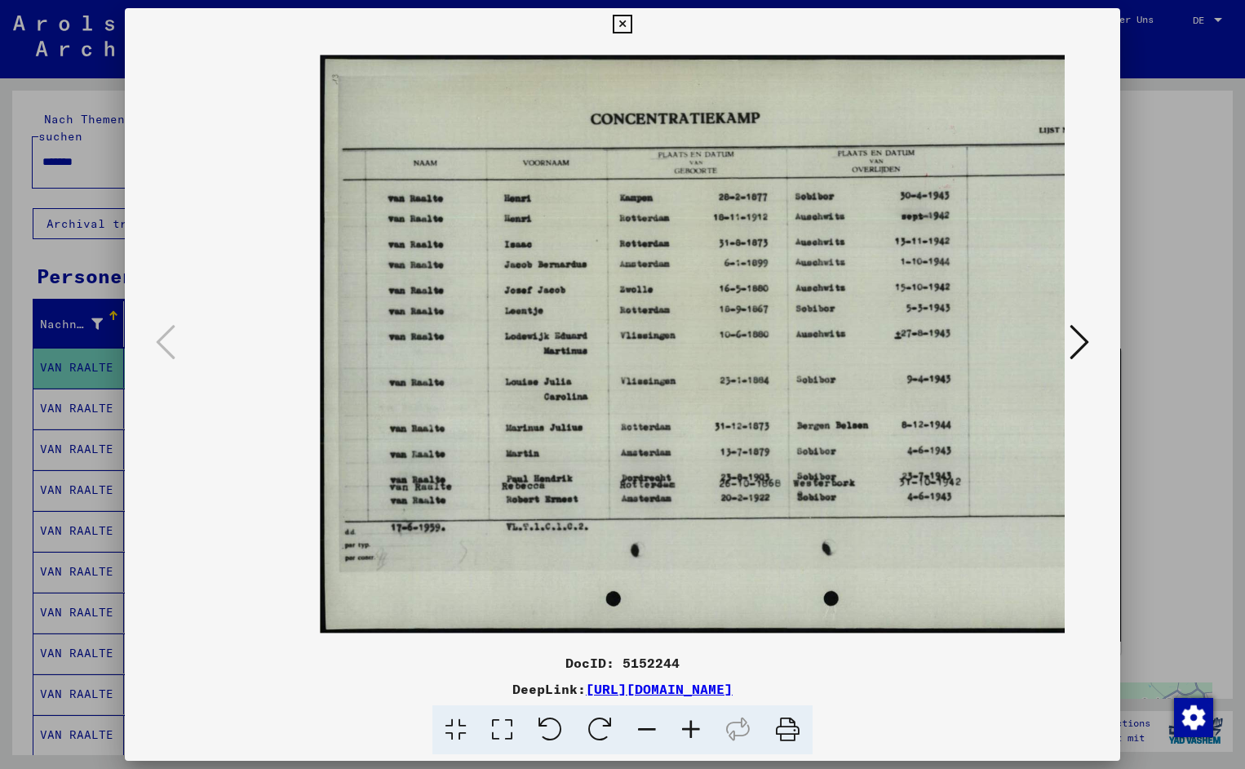
click at [704, 730] on icon at bounding box center [691, 730] width 44 height 50
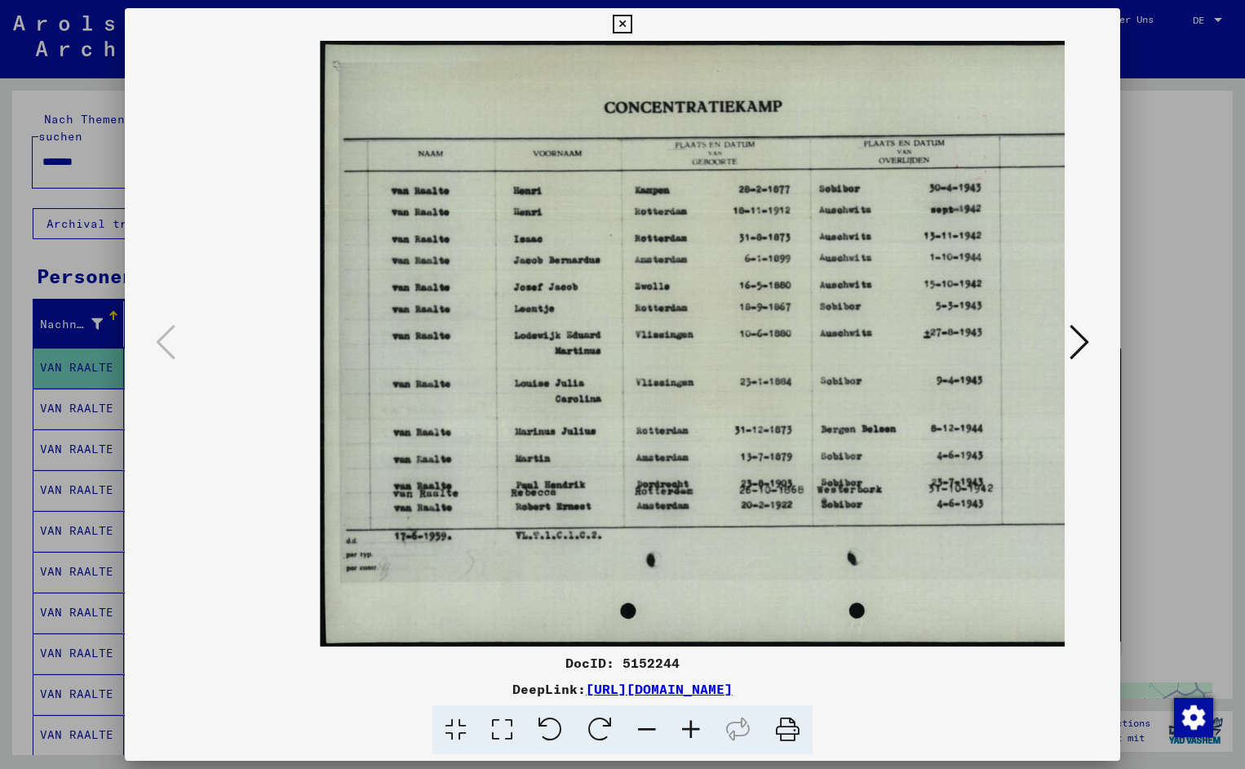
click at [704, 730] on icon at bounding box center [691, 730] width 44 height 50
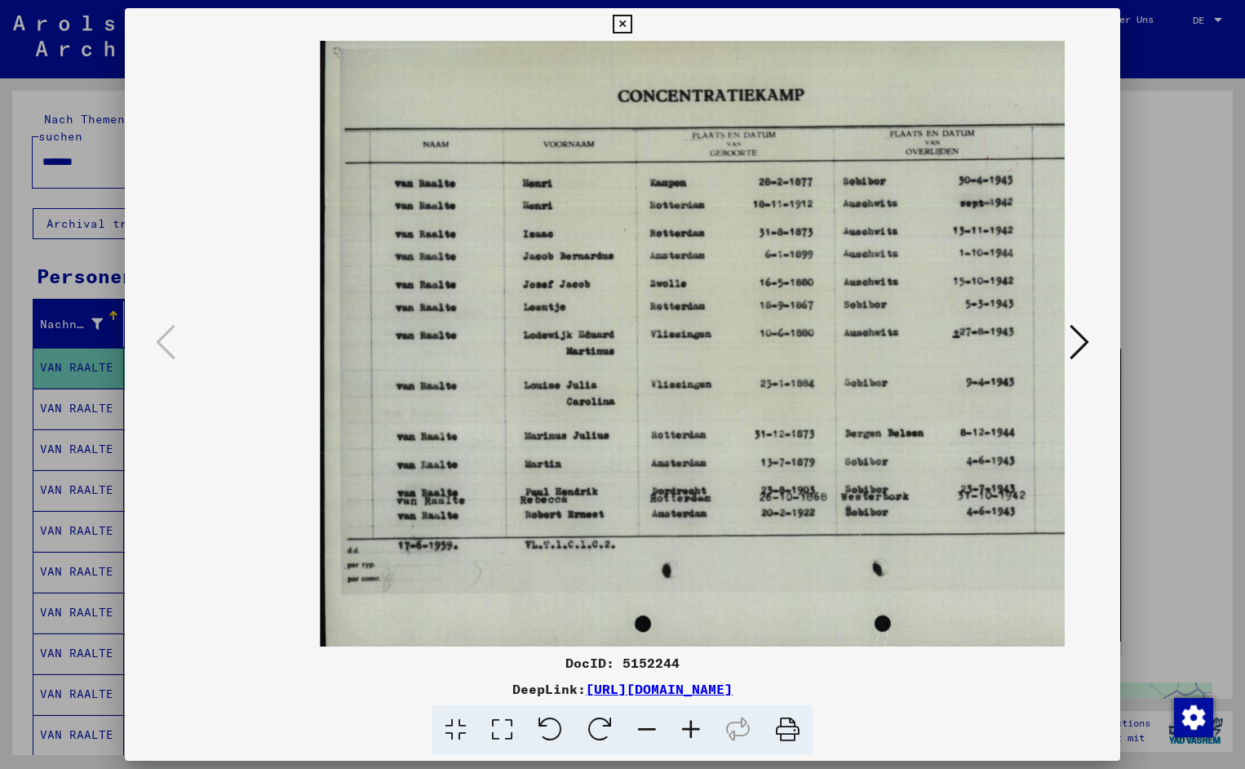
click at [704, 730] on icon at bounding box center [691, 730] width 44 height 50
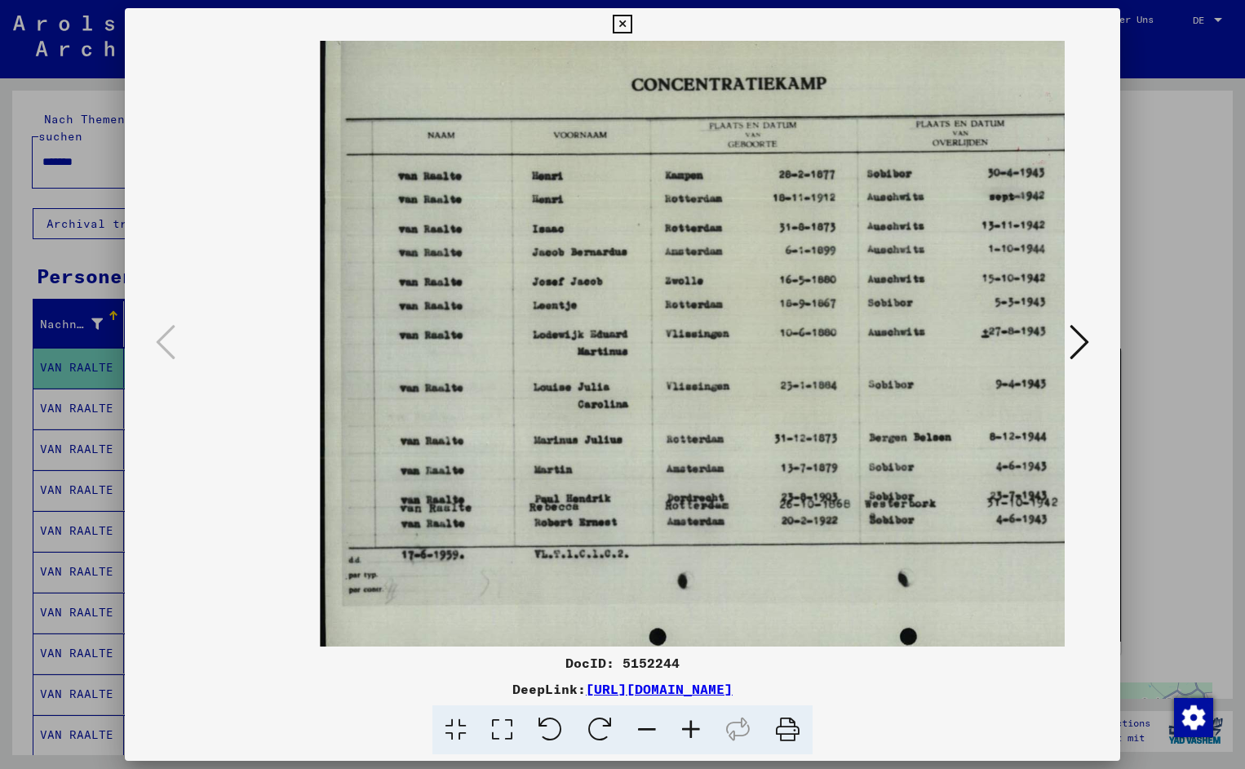
click at [704, 730] on icon at bounding box center [691, 730] width 44 height 50
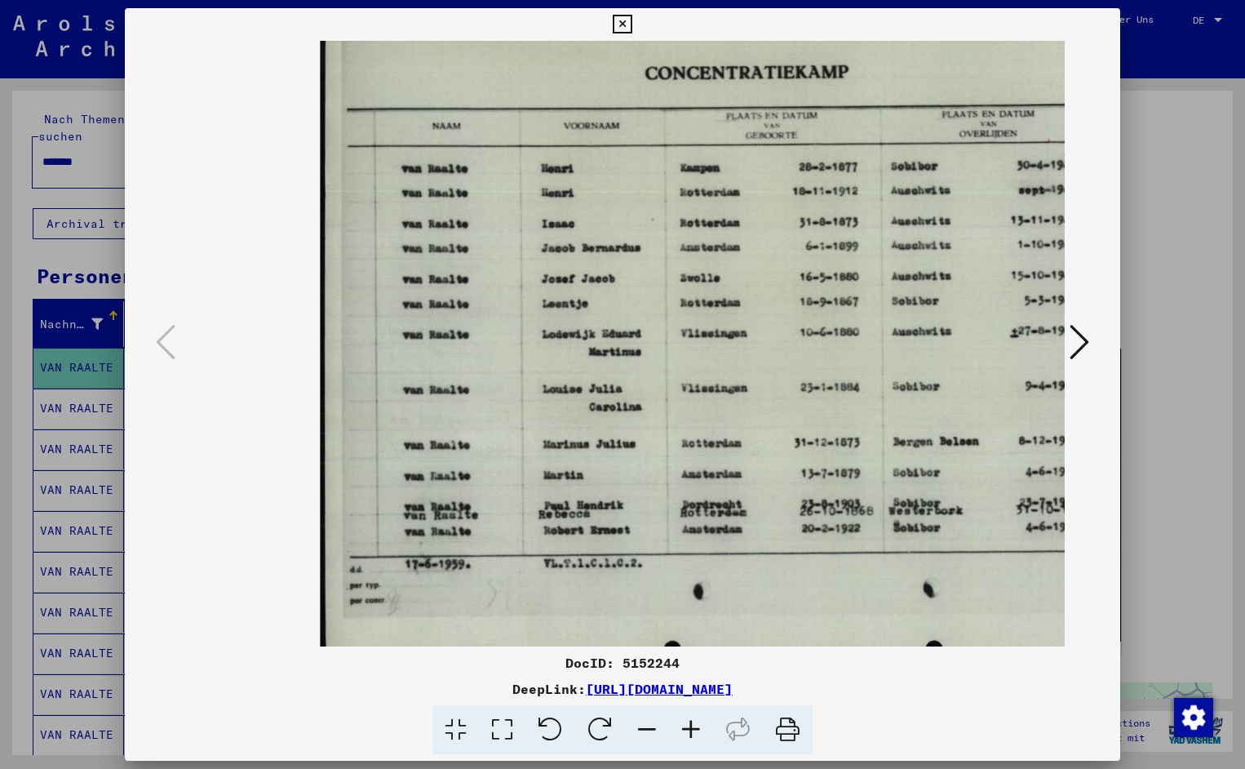
click at [704, 730] on icon at bounding box center [691, 730] width 44 height 50
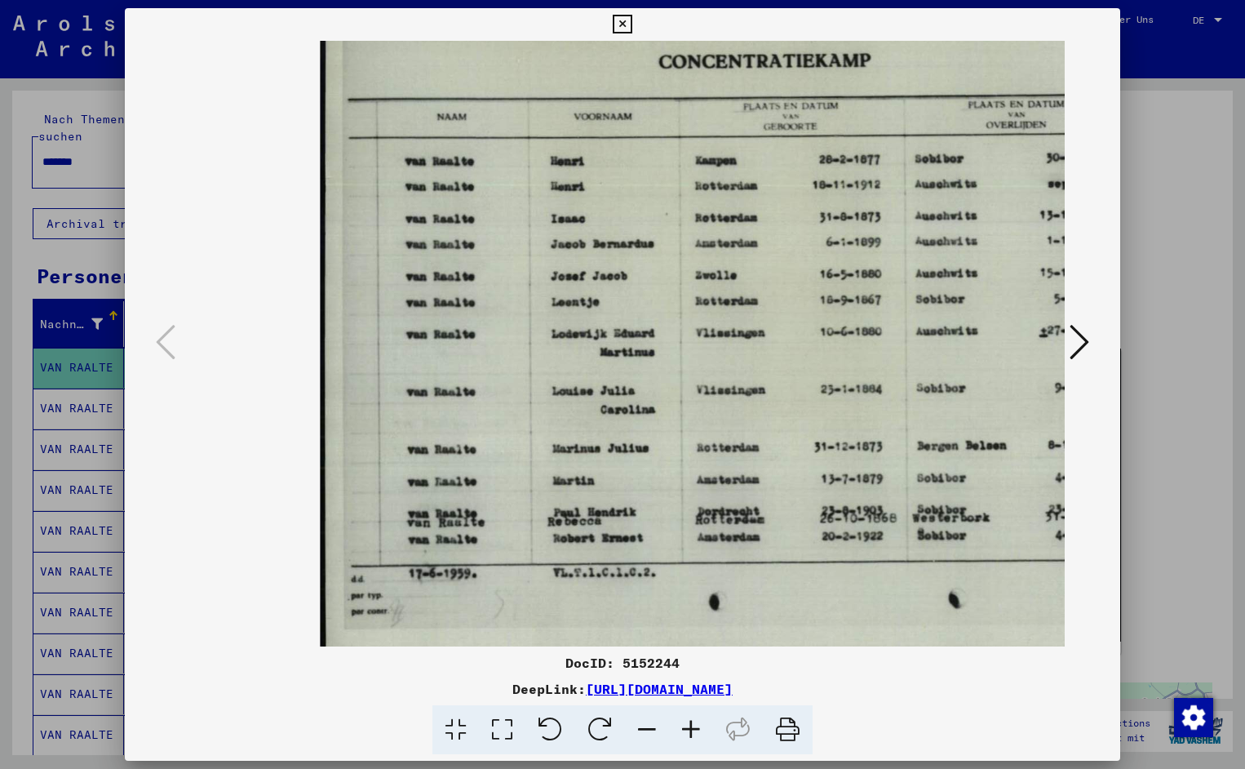
click at [704, 730] on icon at bounding box center [691, 730] width 44 height 50
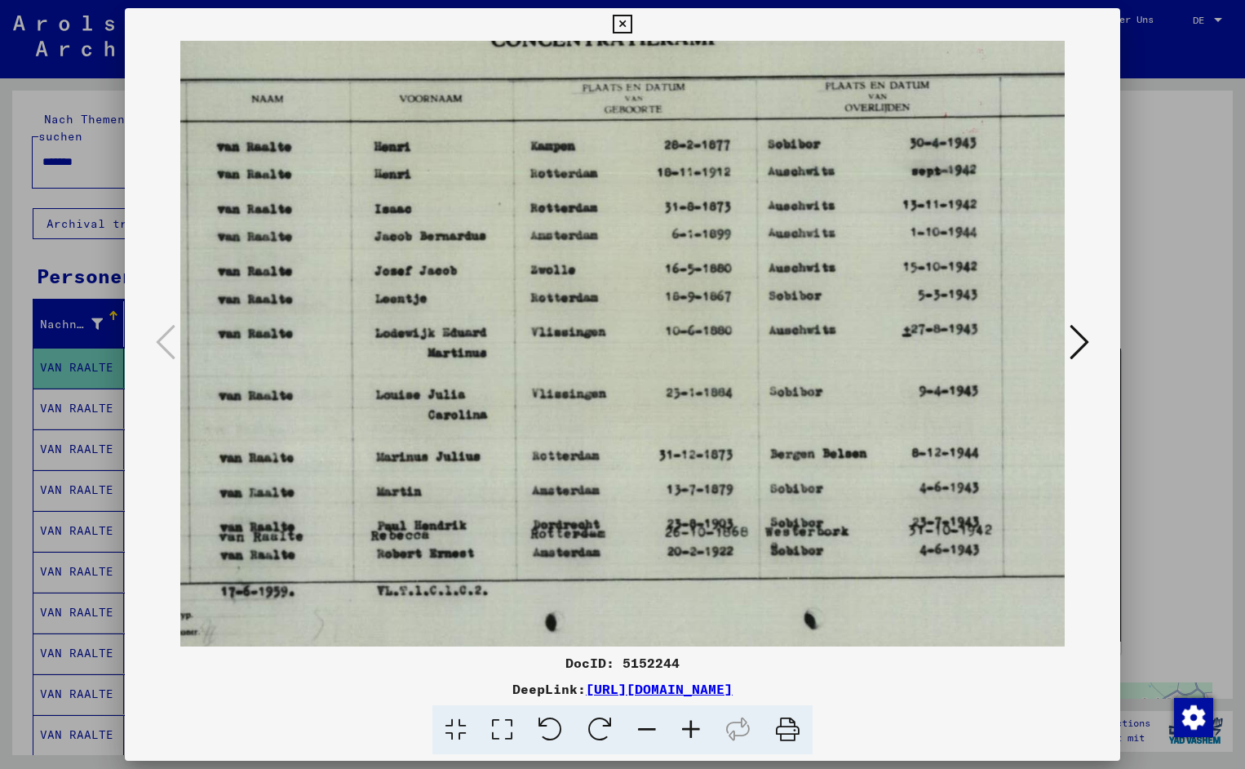
drag, startPoint x: 901, startPoint y: 424, endPoint x: 705, endPoint y: 449, distance: 197.4
click at [632, 20] on icon at bounding box center [622, 25] width 19 height 20
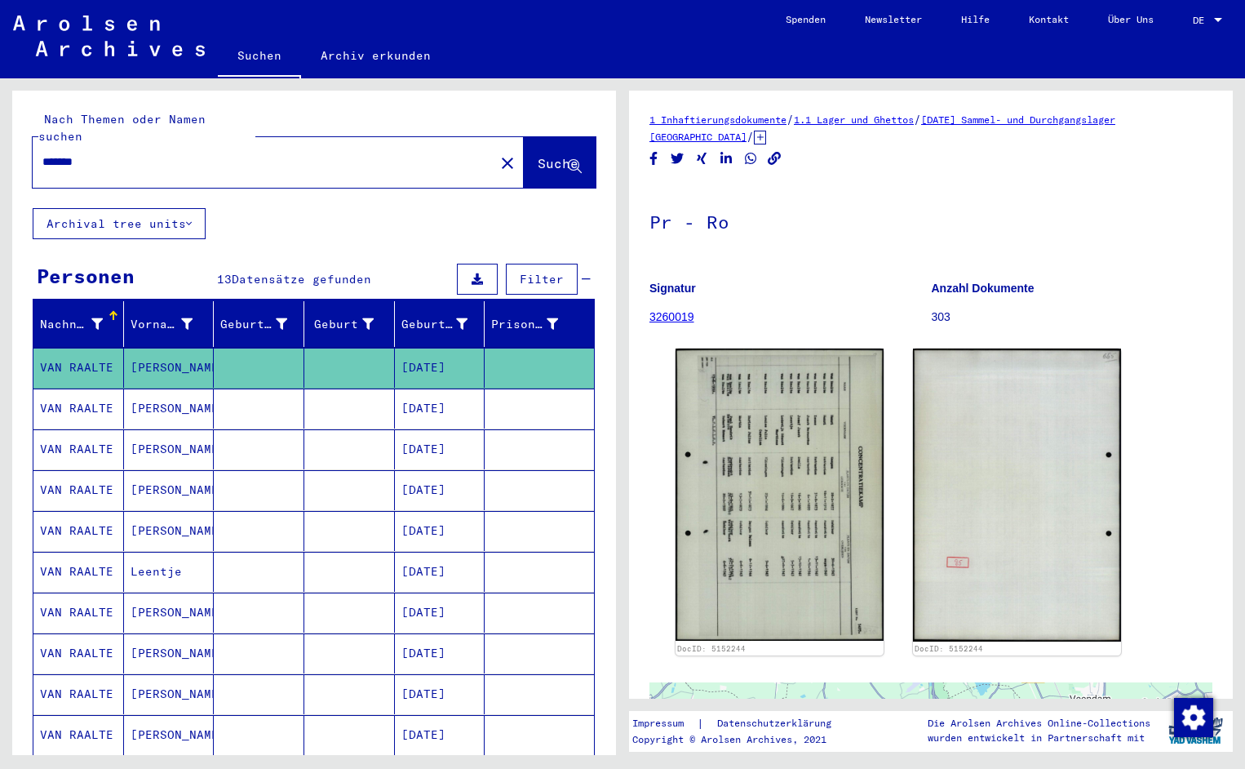
click at [103, 154] on div "*******" at bounding box center [259, 162] width 452 height 37
click at [101, 153] on input "*******" at bounding box center [263, 161] width 442 height 17
click at [553, 155] on span "Suche" at bounding box center [558, 163] width 41 height 16
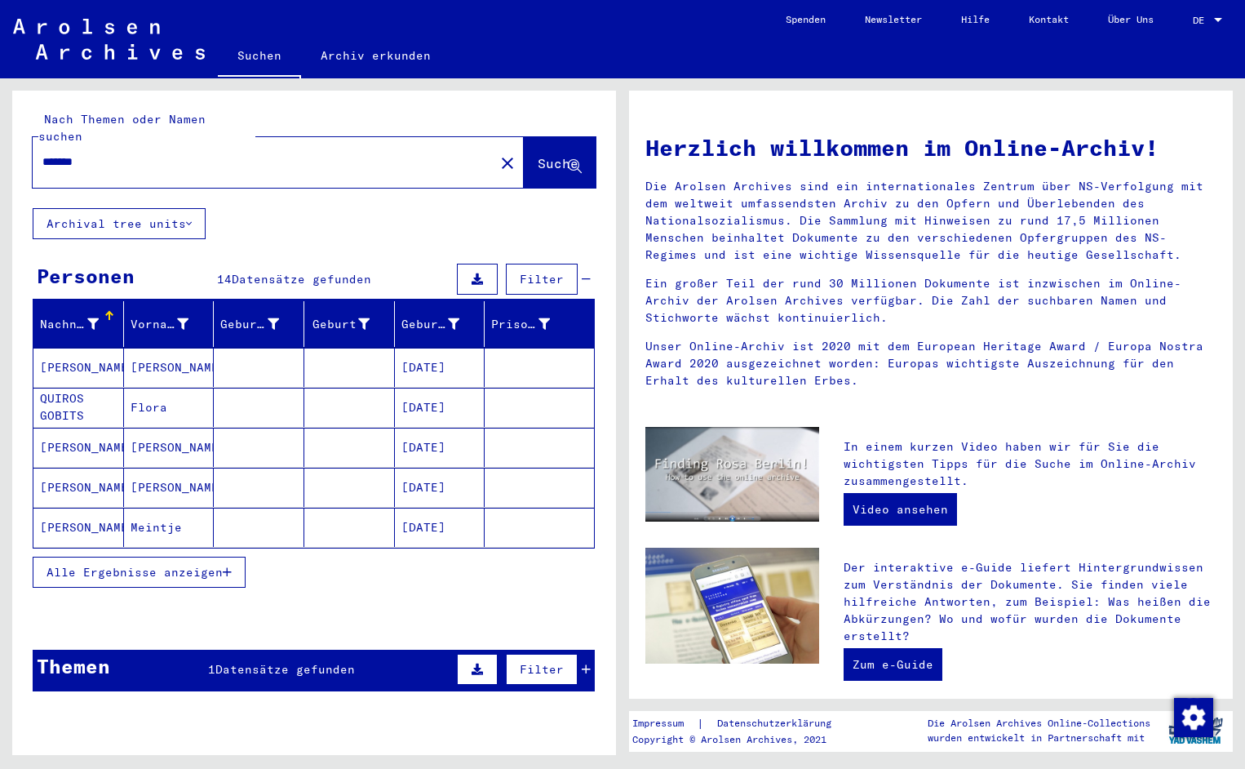
click at [65, 348] on mat-cell "[PERSON_NAME]" at bounding box center [78, 367] width 91 height 39
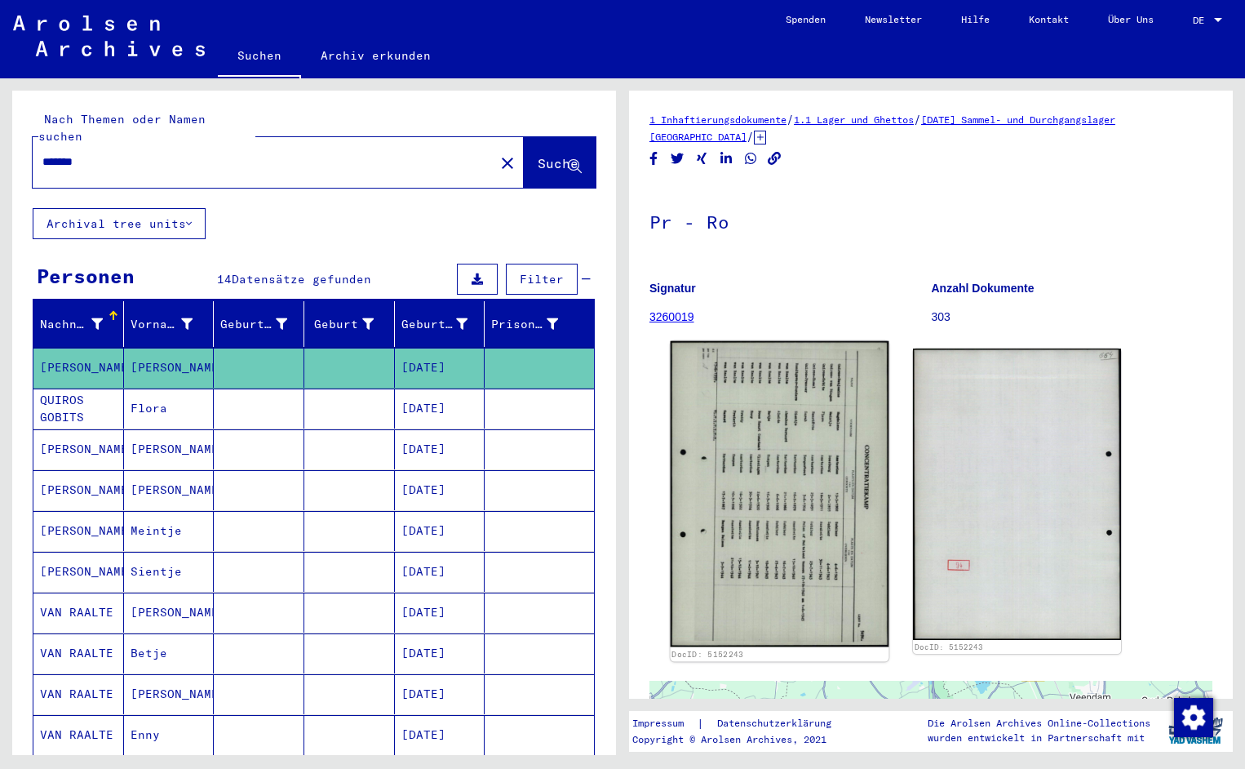
click at [688, 384] on img at bounding box center [780, 494] width 219 height 306
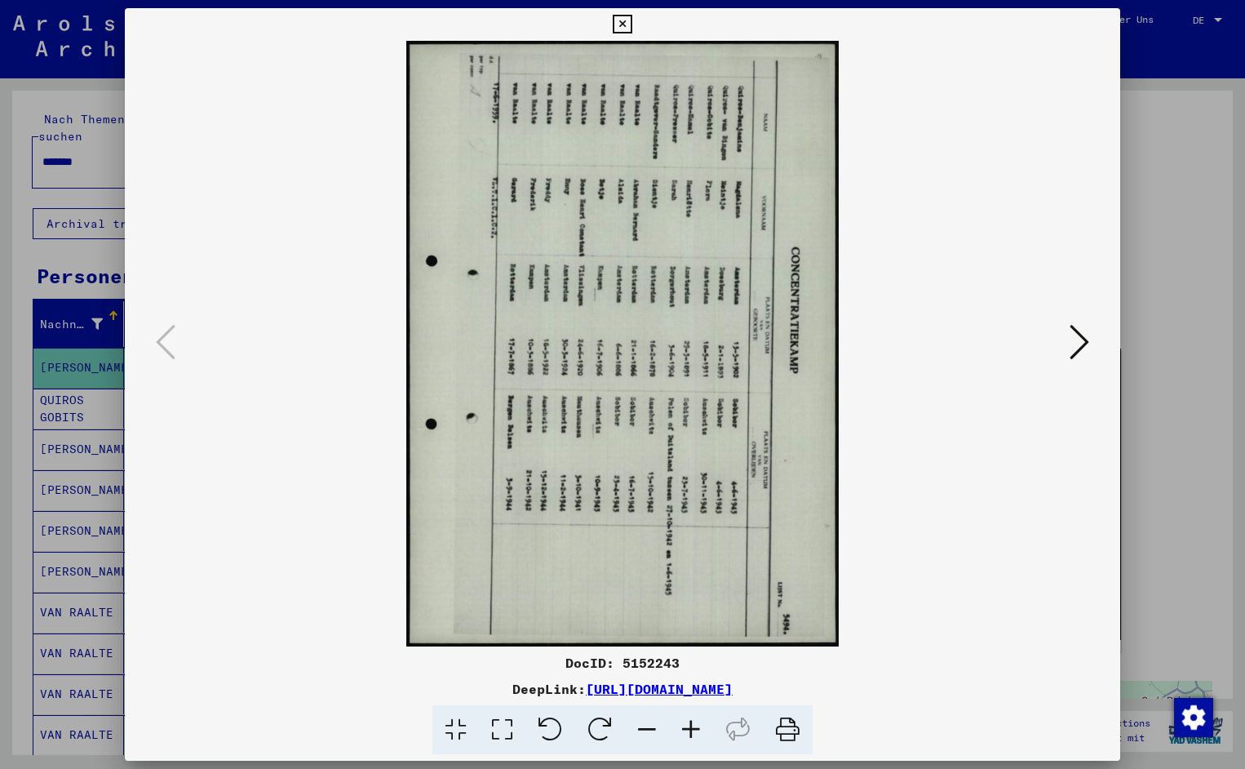
click at [553, 728] on icon at bounding box center [551, 730] width 50 height 50
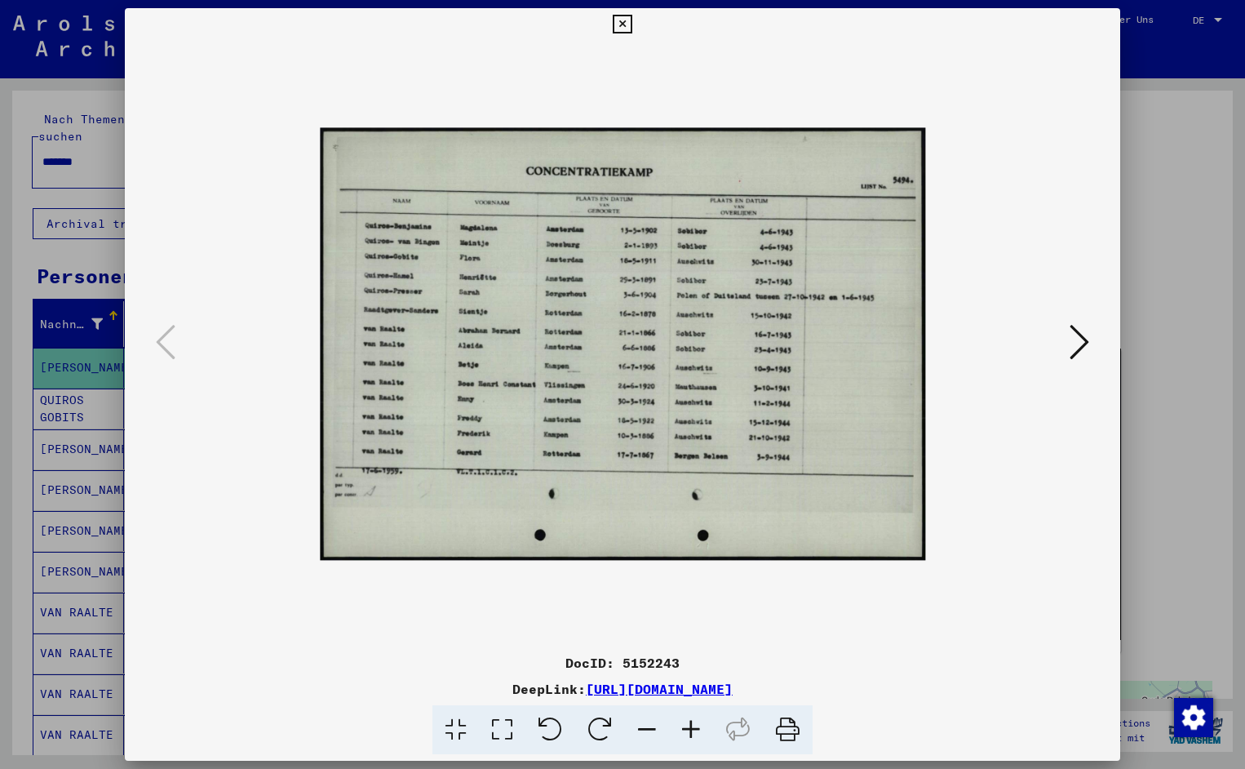
click at [693, 723] on icon at bounding box center [691, 730] width 44 height 50
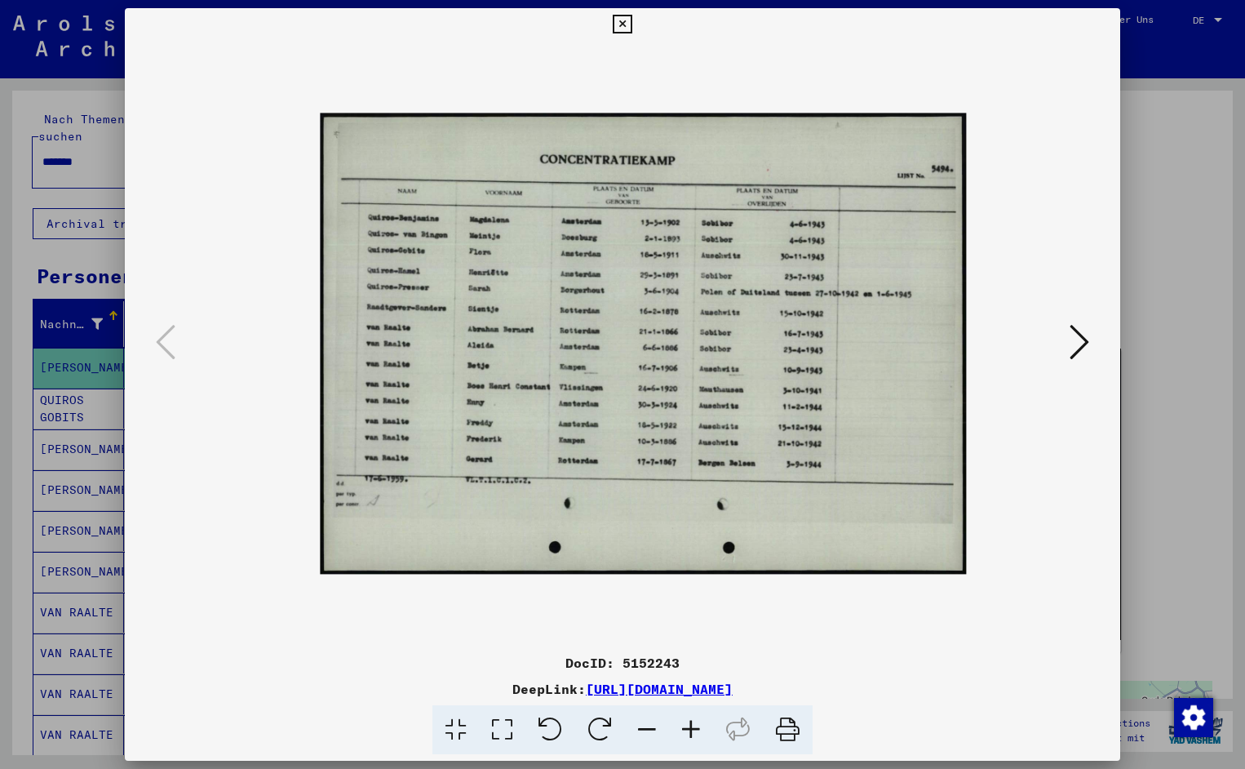
click at [693, 723] on icon at bounding box center [691, 730] width 44 height 50
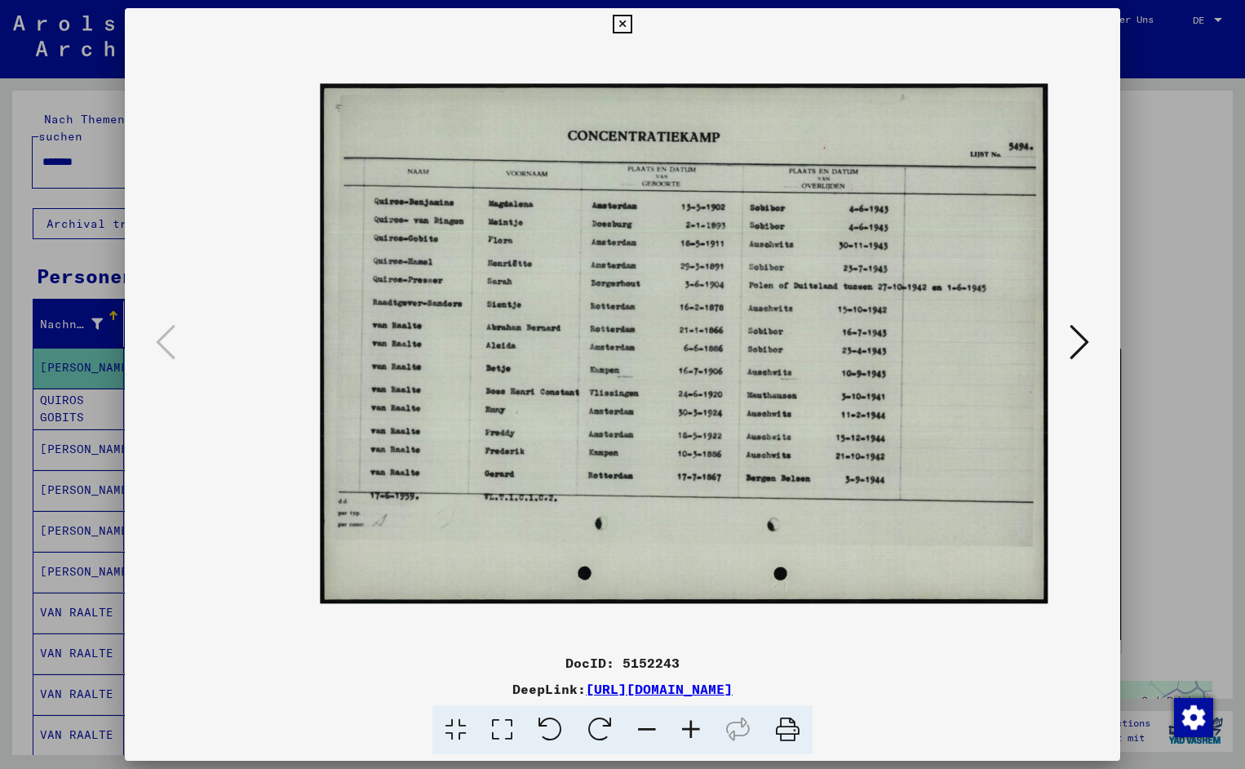
click at [693, 723] on icon at bounding box center [691, 730] width 44 height 50
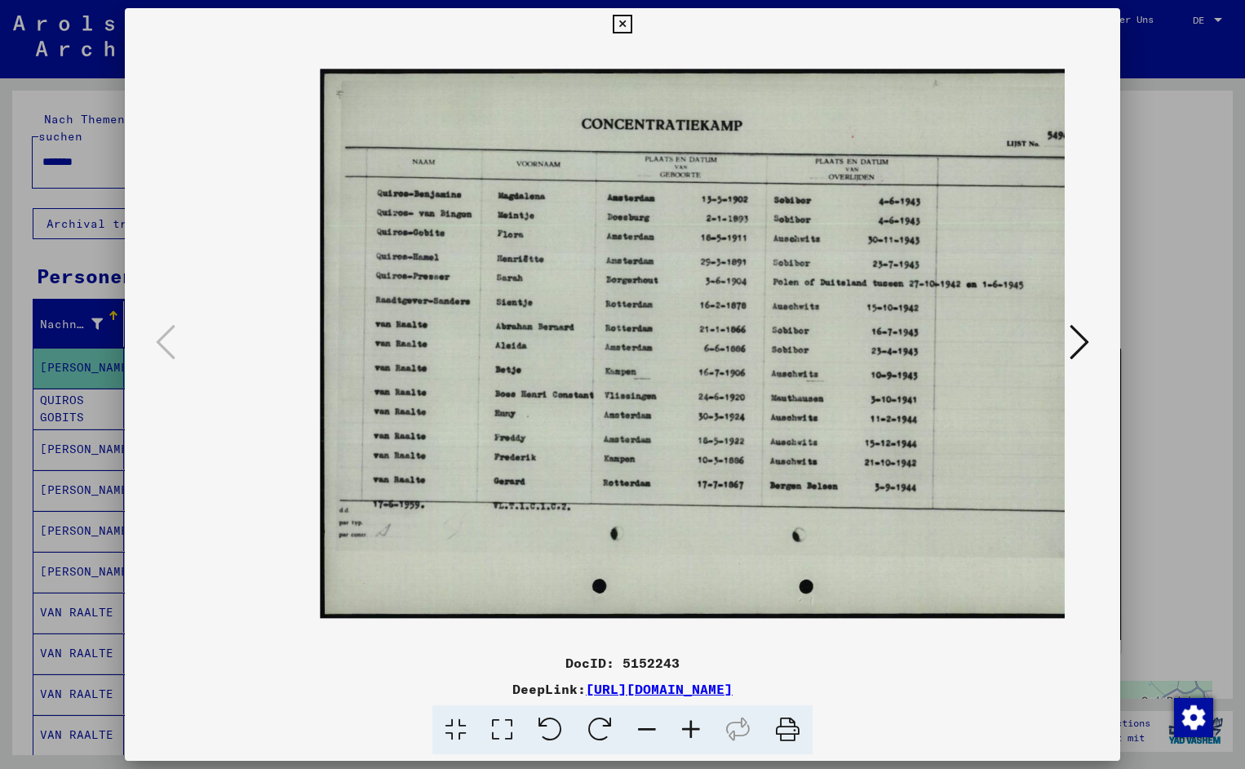
click at [693, 723] on icon at bounding box center [691, 730] width 44 height 50
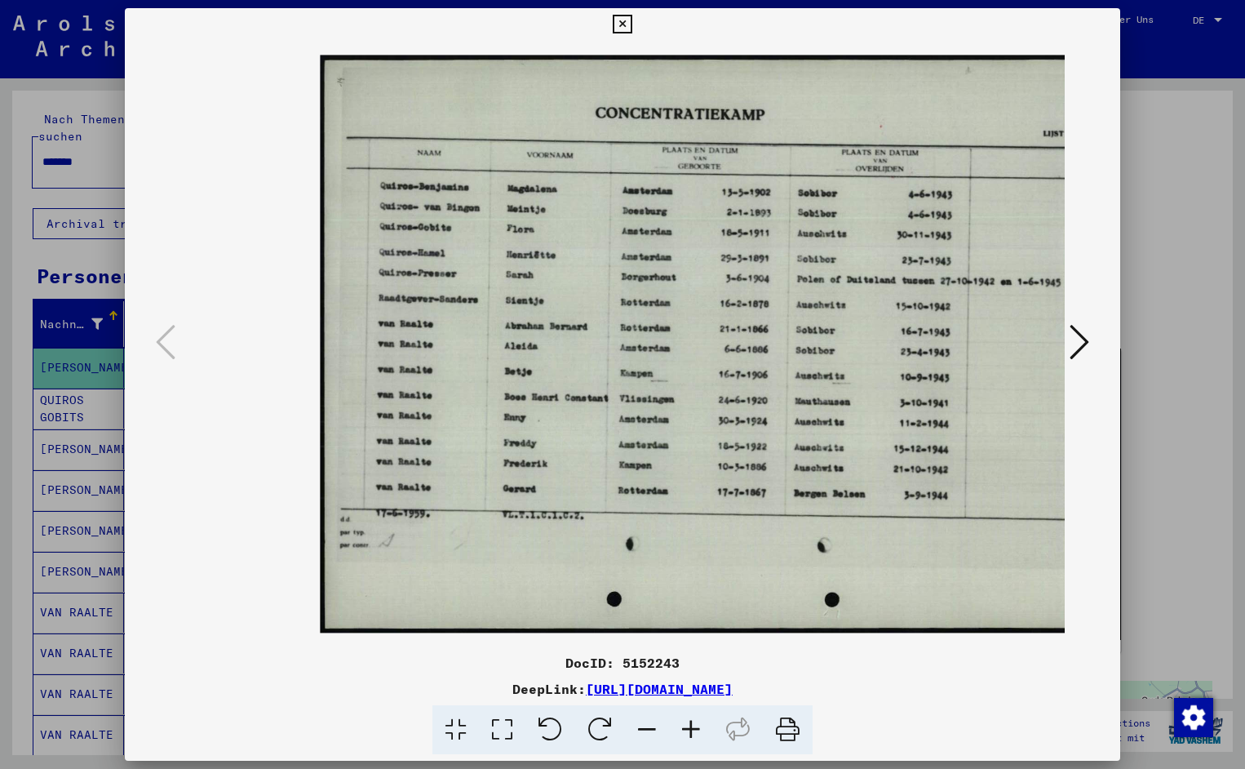
click at [693, 723] on icon at bounding box center [691, 730] width 44 height 50
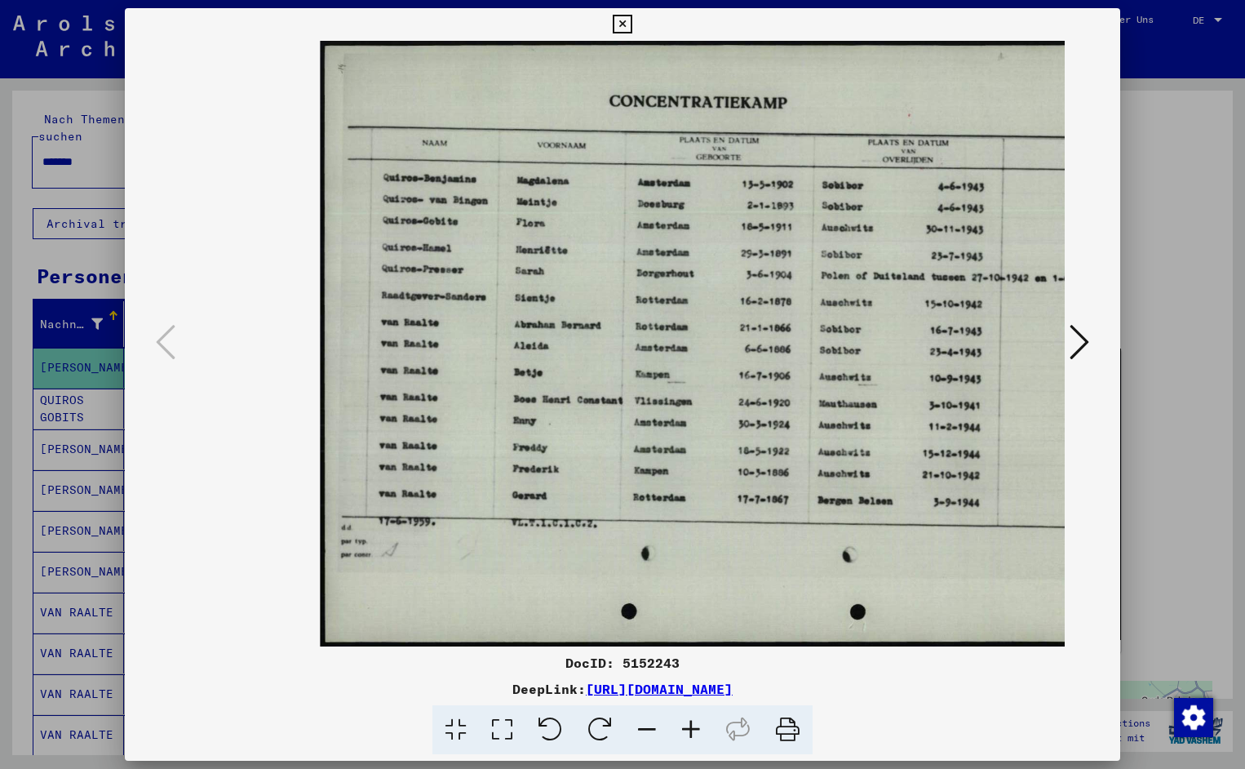
click at [693, 723] on icon at bounding box center [691, 730] width 44 height 50
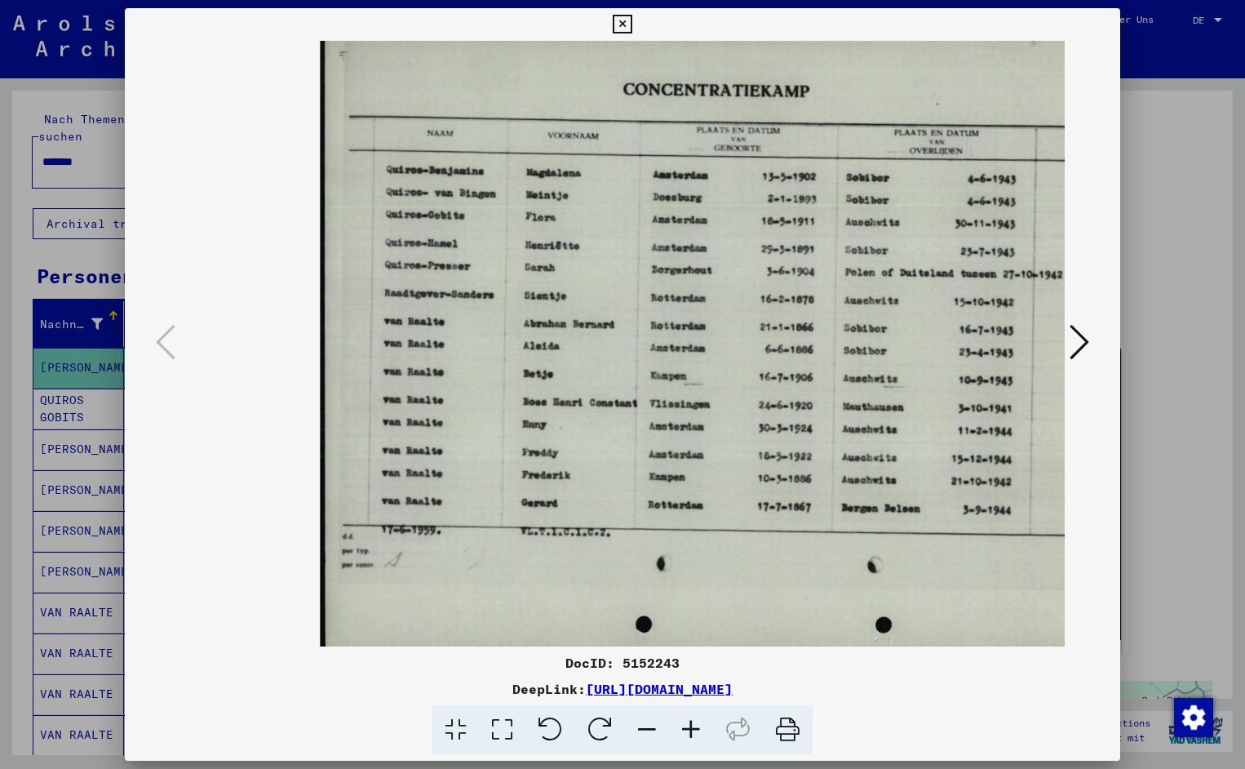
click at [693, 723] on icon at bounding box center [691, 730] width 44 height 50
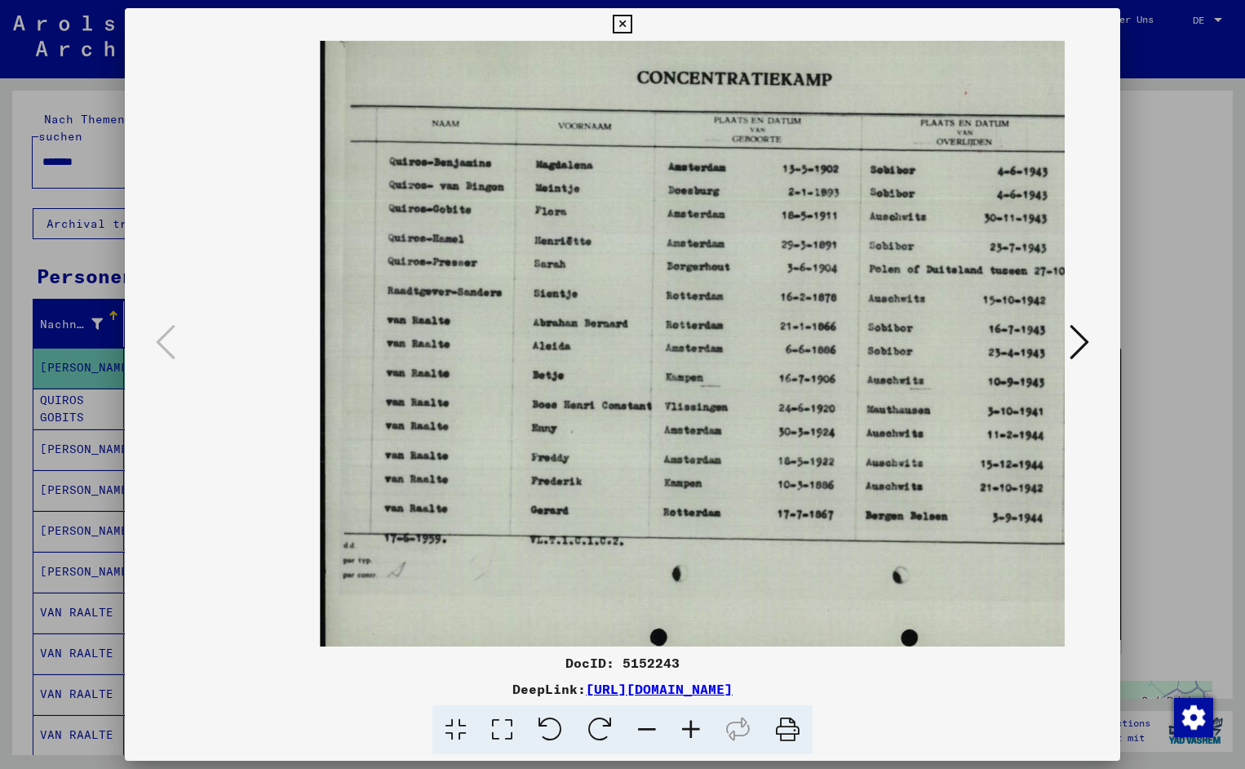
click at [693, 723] on icon at bounding box center [691, 730] width 44 height 50
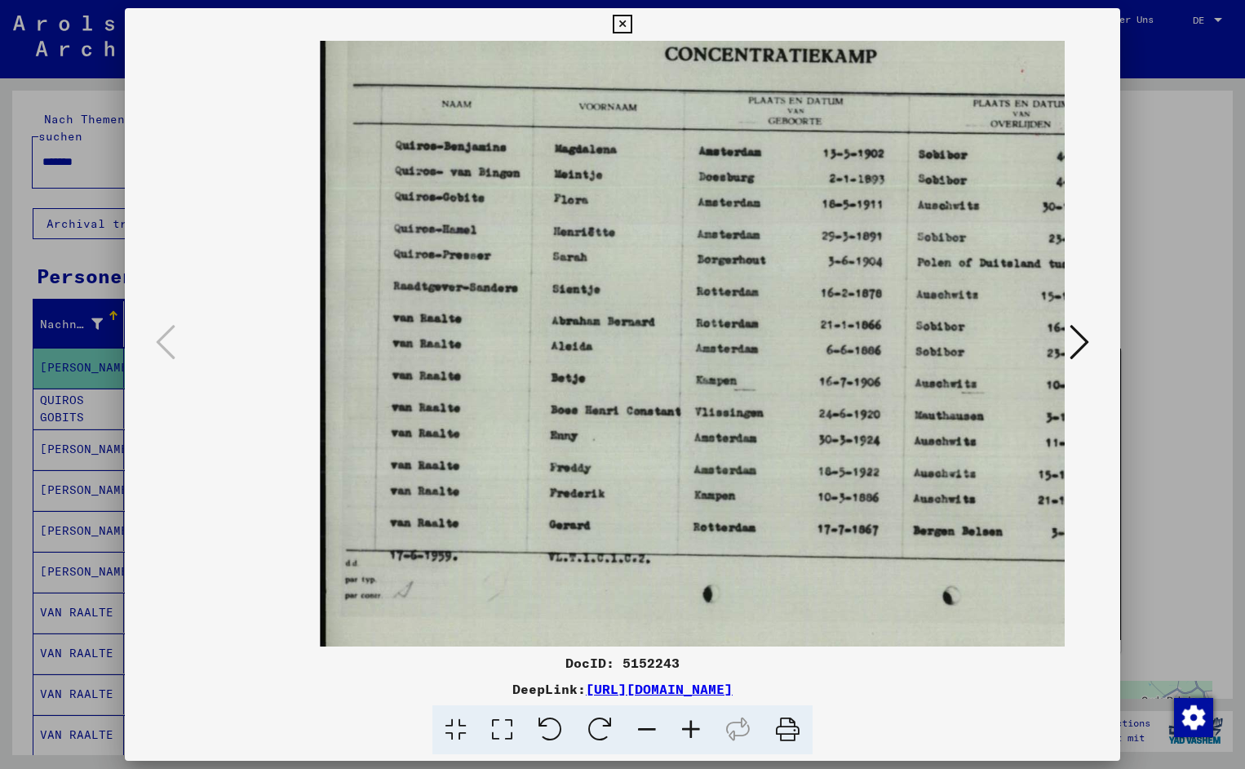
click at [693, 723] on icon at bounding box center [691, 730] width 44 height 50
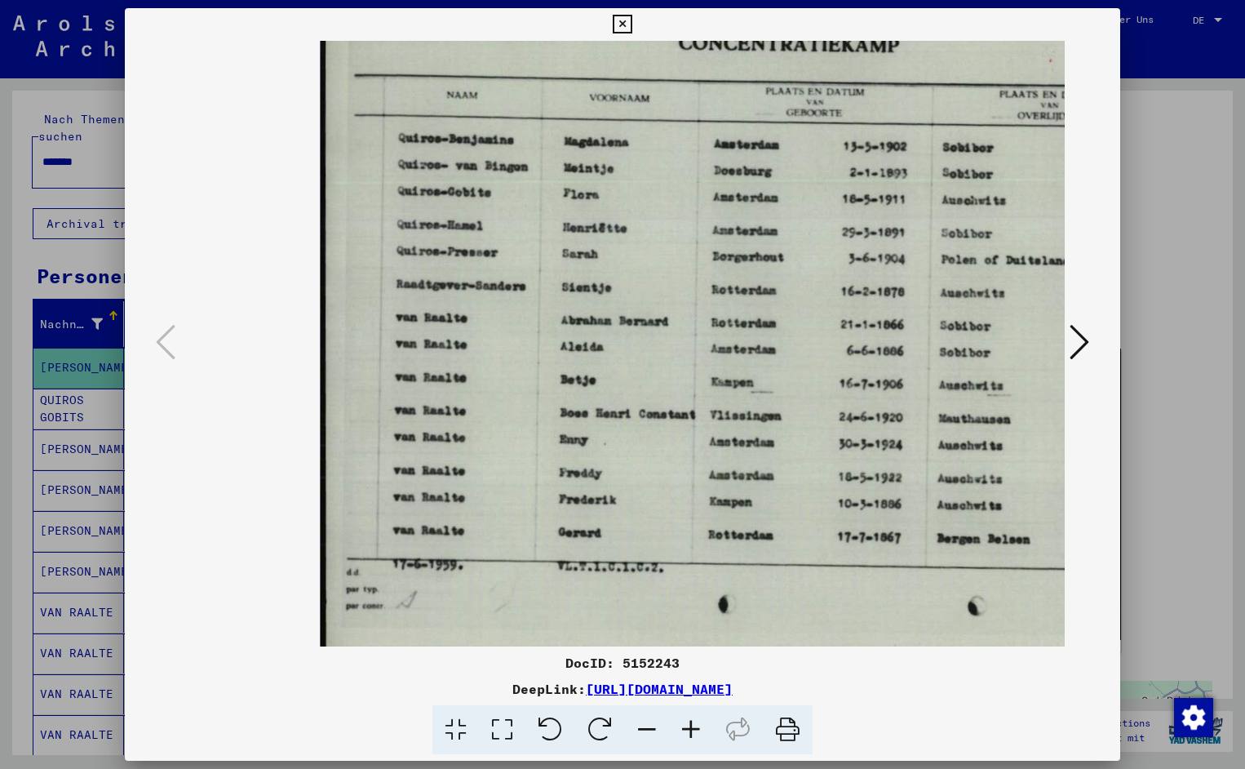
click at [693, 723] on icon at bounding box center [691, 730] width 44 height 50
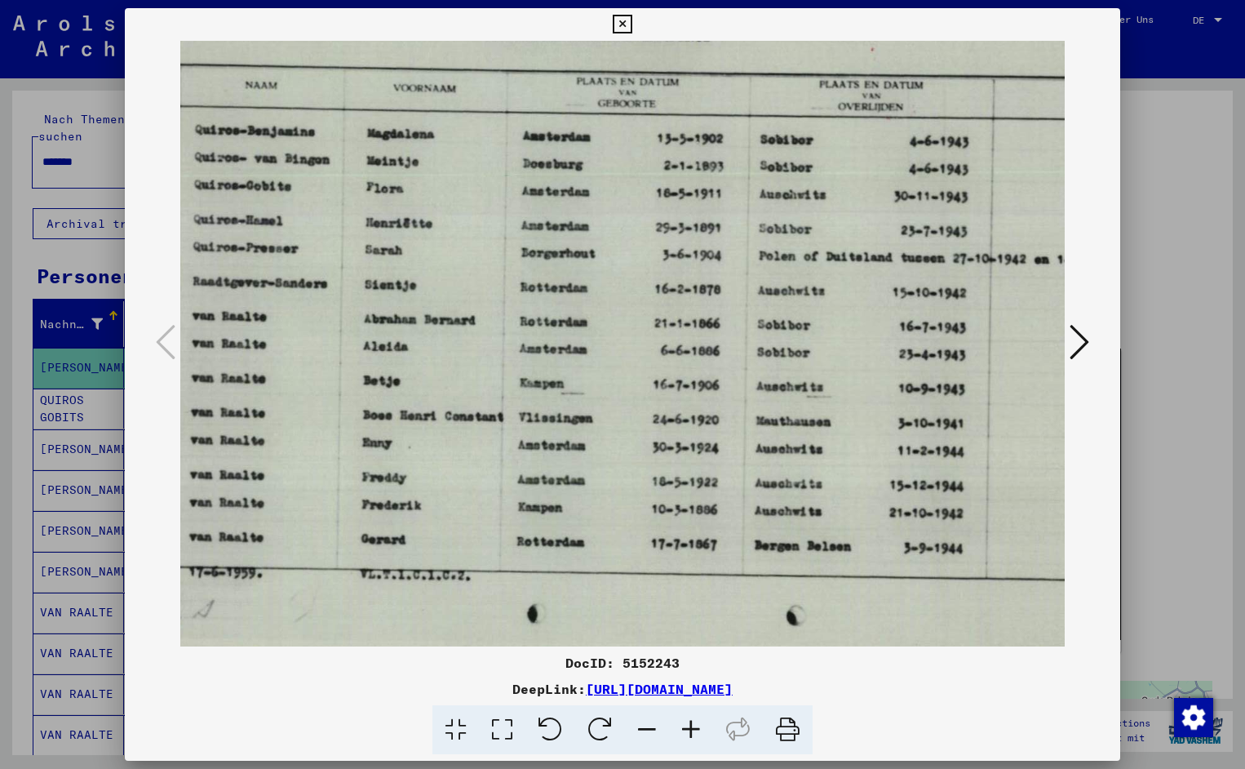
scroll to position [0, 209]
drag, startPoint x: 864, startPoint y: 358, endPoint x: 655, endPoint y: 397, distance: 212.6
click at [632, 20] on icon at bounding box center [622, 25] width 19 height 20
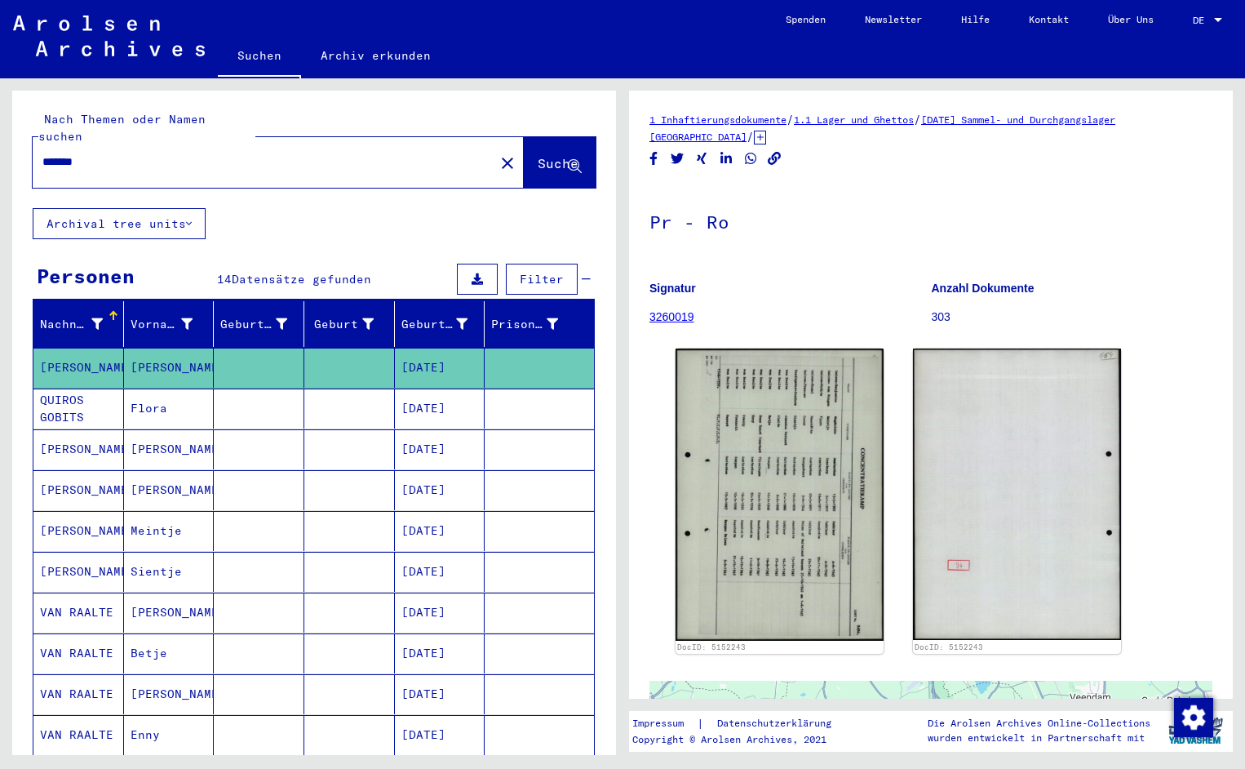
click at [104, 153] on input "*******" at bounding box center [263, 161] width 442 height 17
click at [543, 155] on span "Suche" at bounding box center [558, 163] width 41 height 16
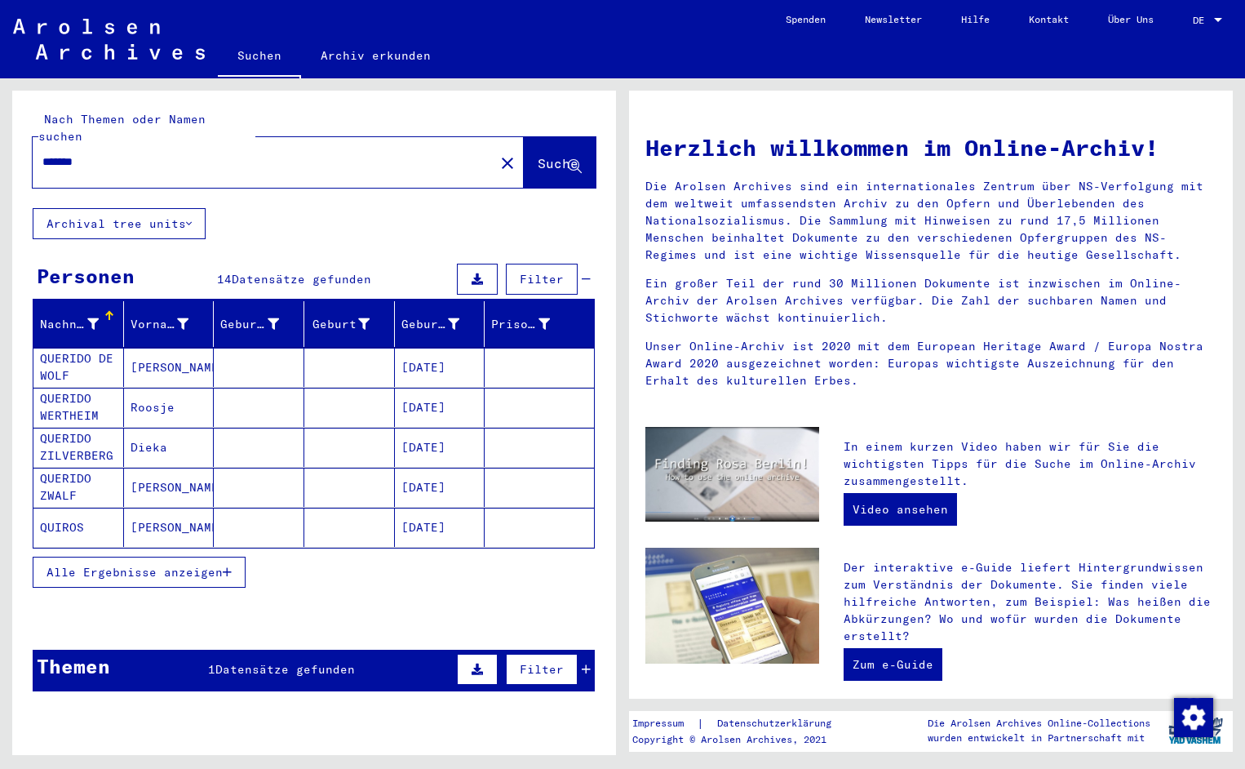
click at [88, 353] on mat-cell "QUERIDO DE WOLF" at bounding box center [78, 367] width 91 height 39
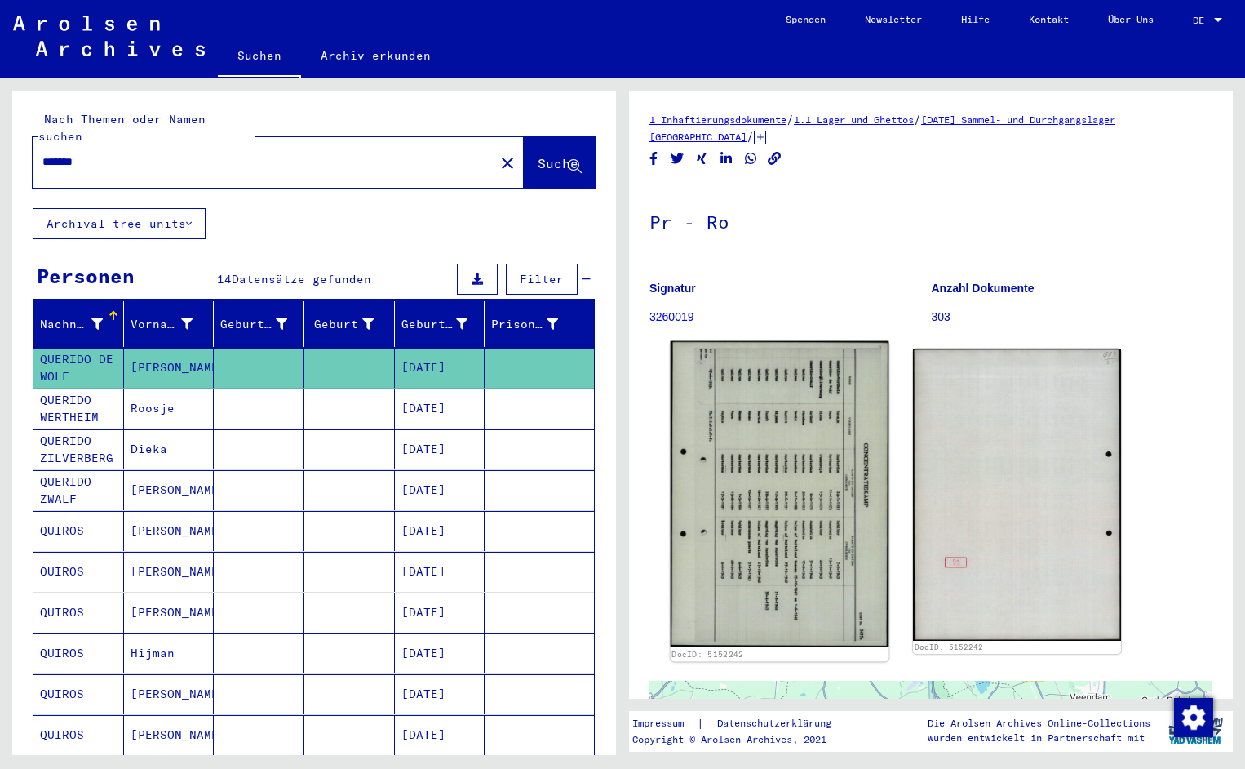
click at [706, 447] on img at bounding box center [780, 494] width 219 height 306
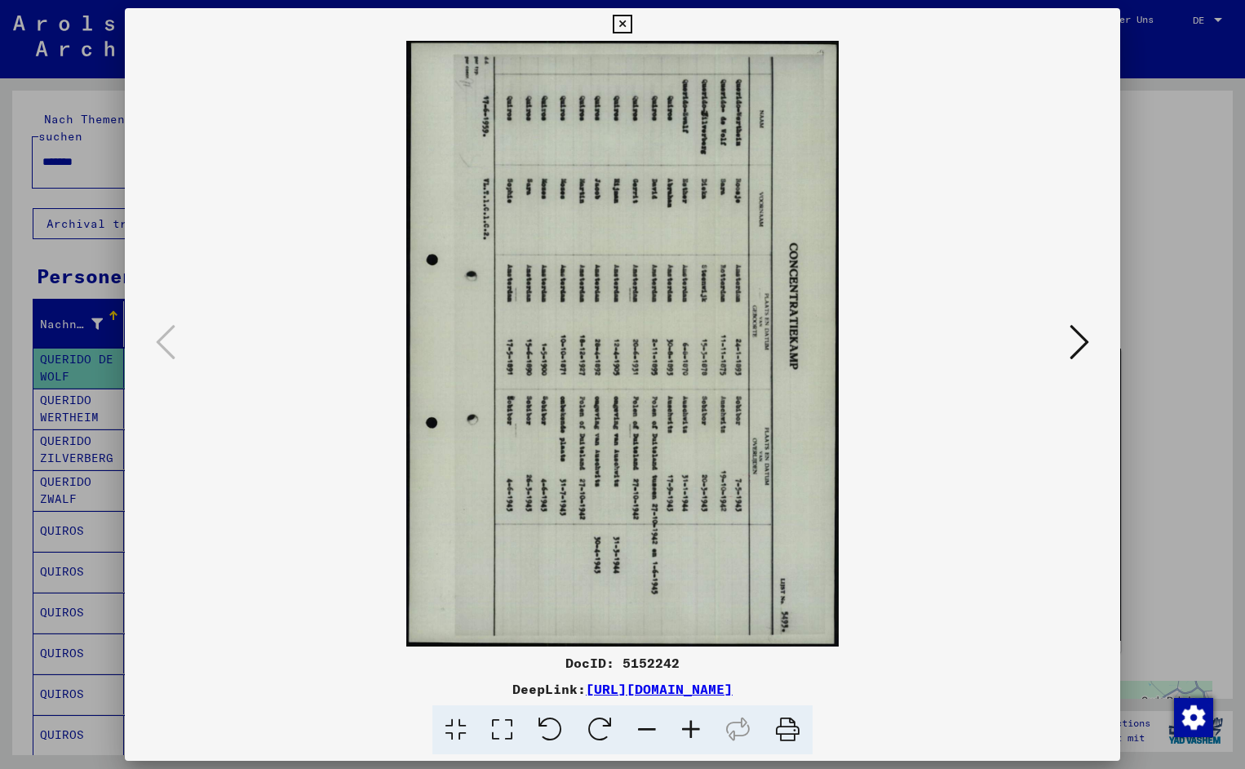
click at [556, 732] on icon at bounding box center [551, 730] width 50 height 50
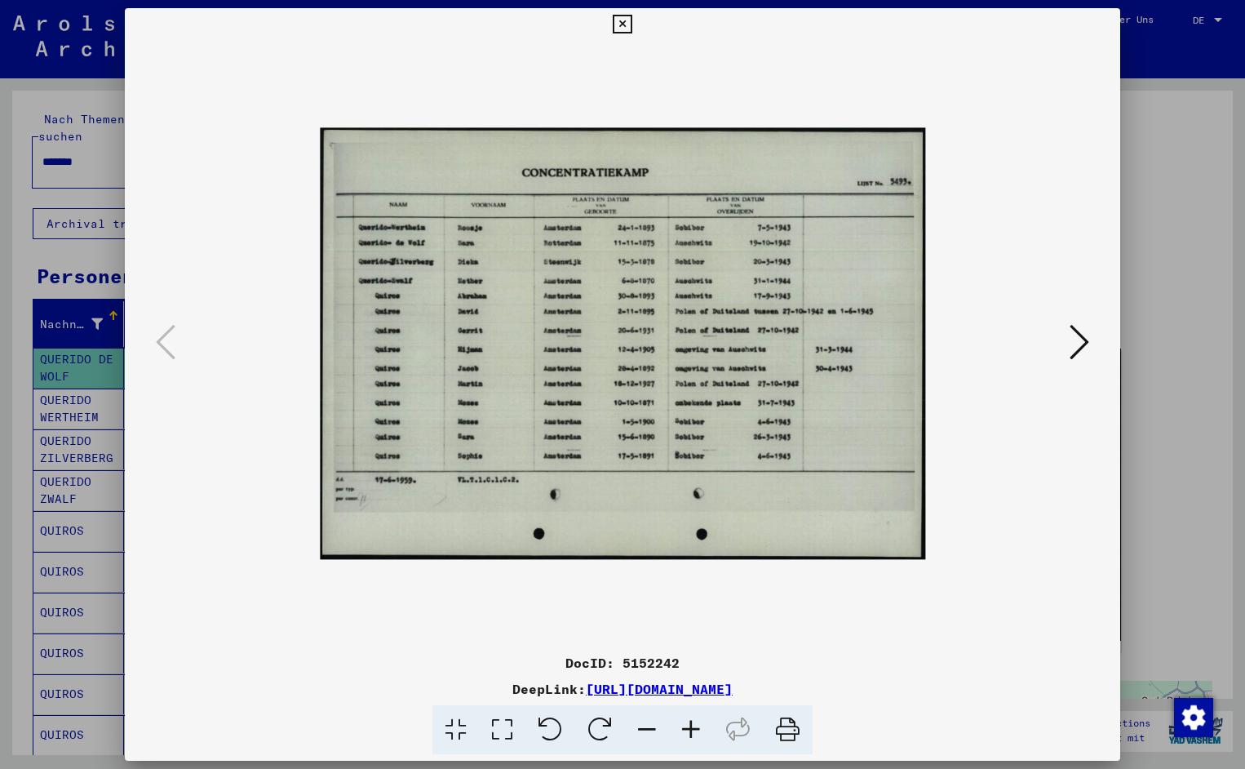
click at [696, 732] on icon at bounding box center [691, 730] width 44 height 50
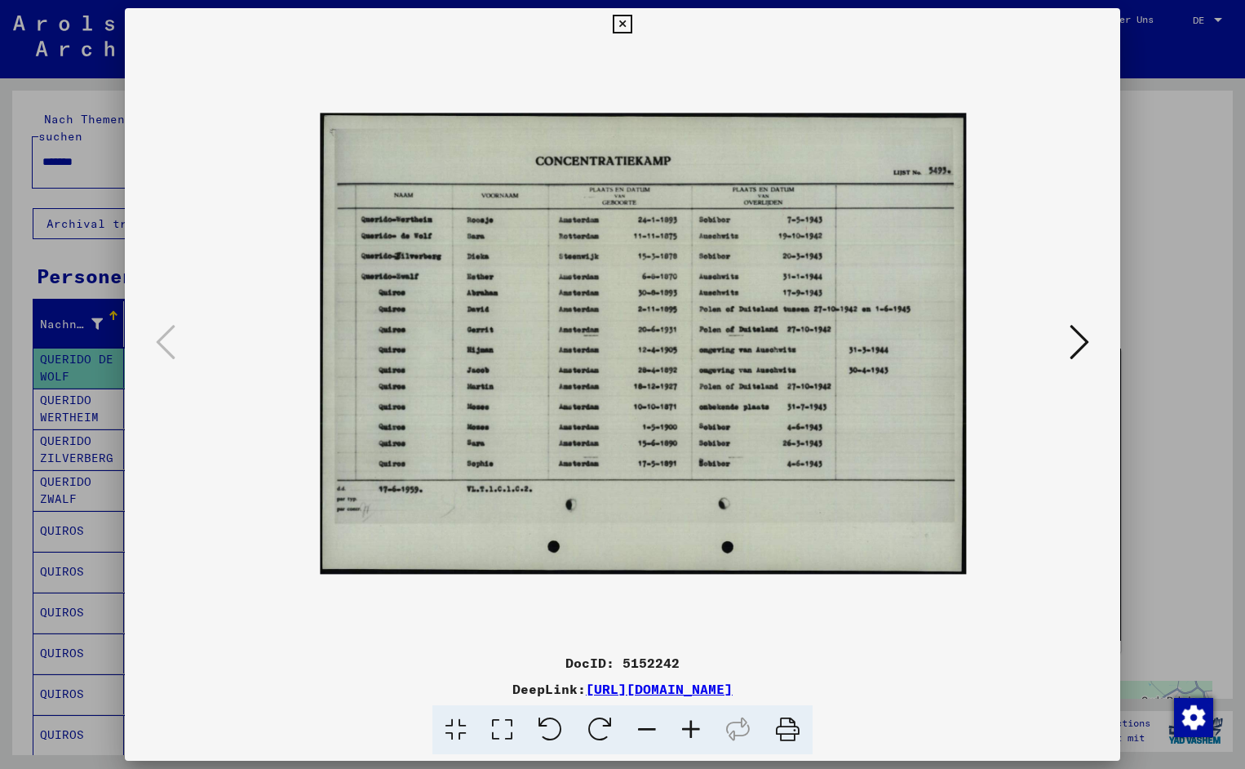
click at [696, 732] on icon at bounding box center [691, 730] width 44 height 50
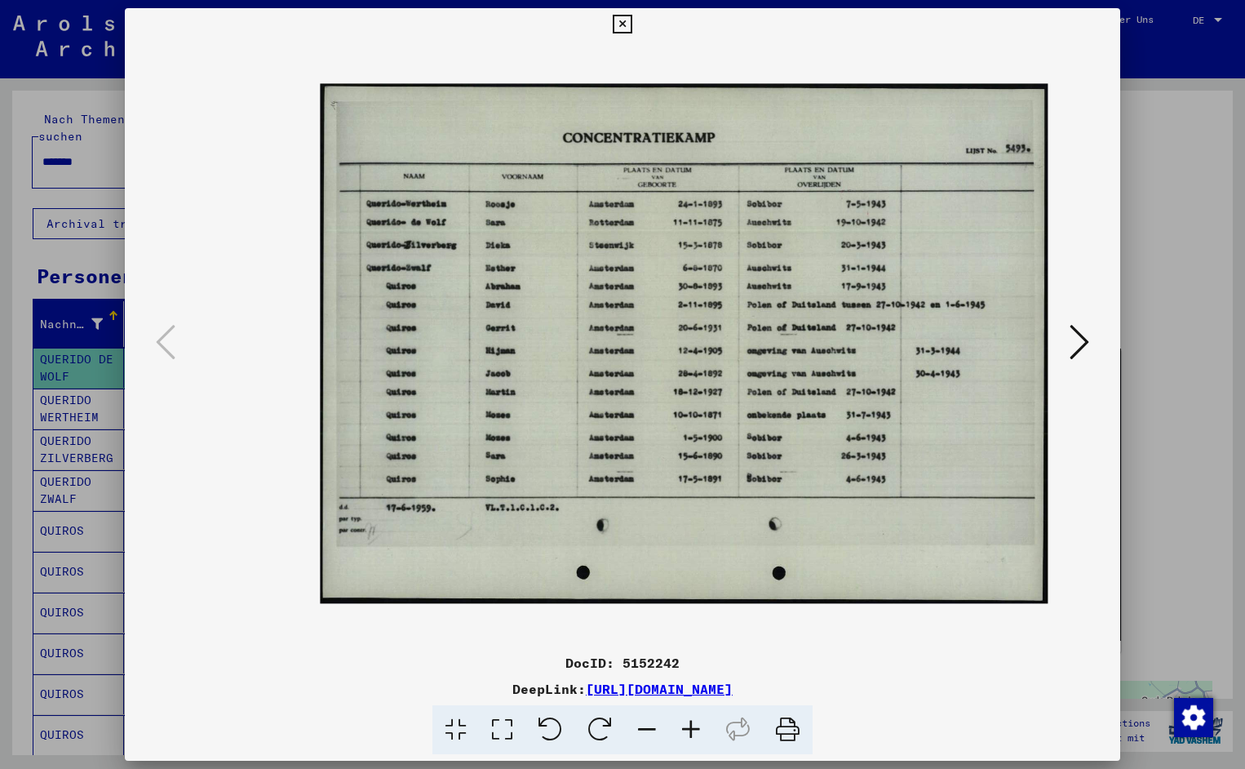
click at [696, 732] on icon at bounding box center [691, 730] width 44 height 50
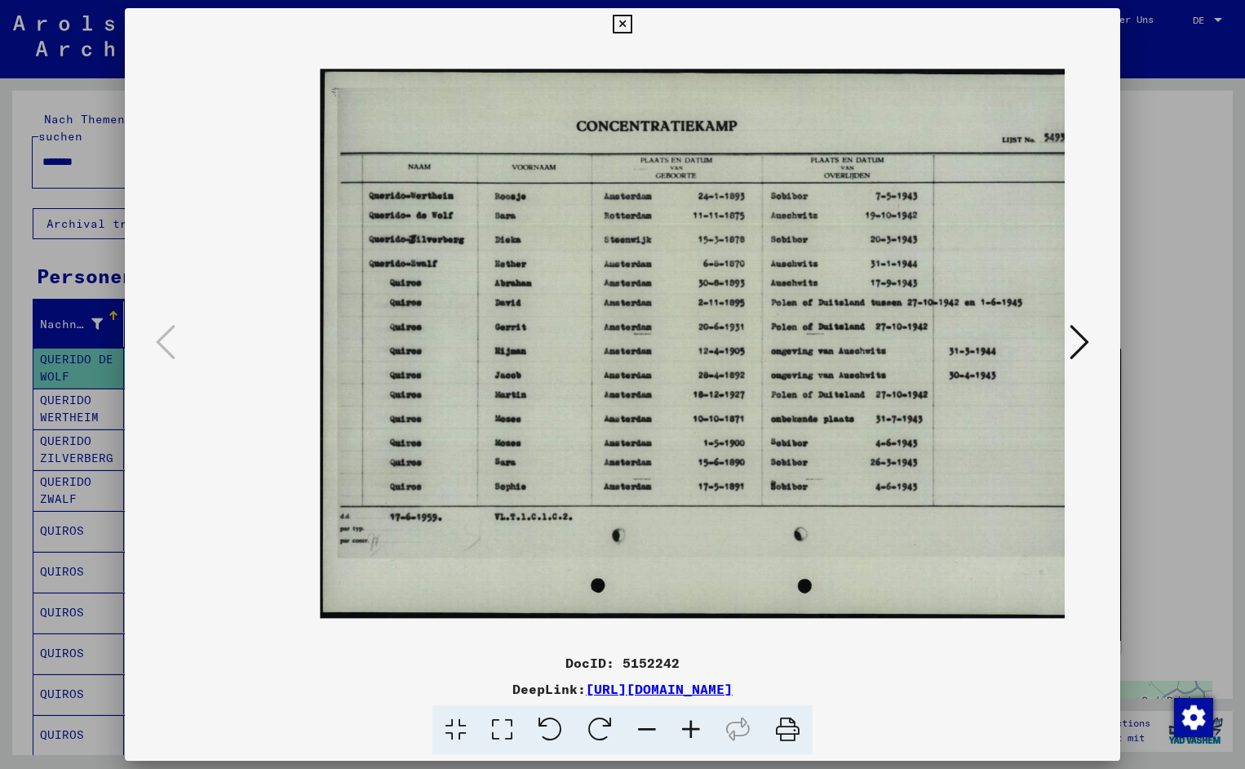
click at [696, 732] on icon at bounding box center [691, 730] width 44 height 50
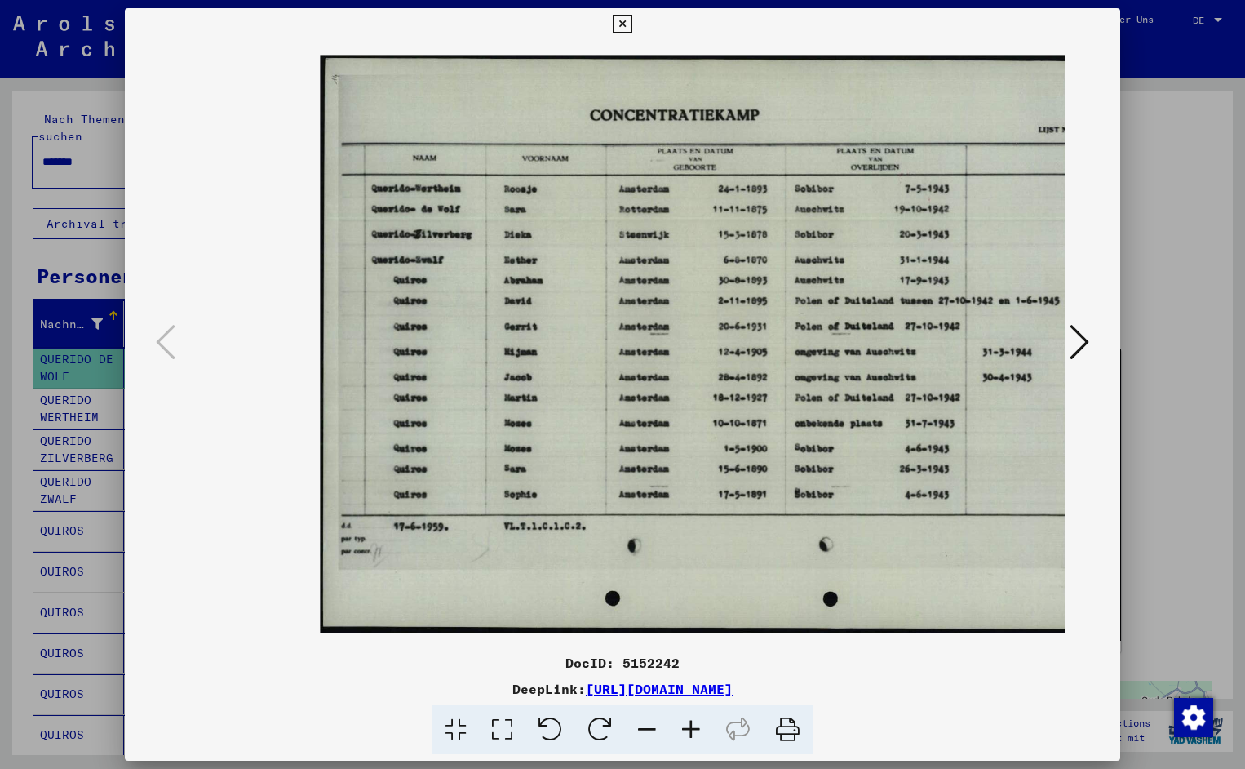
click at [696, 732] on icon at bounding box center [691, 730] width 44 height 50
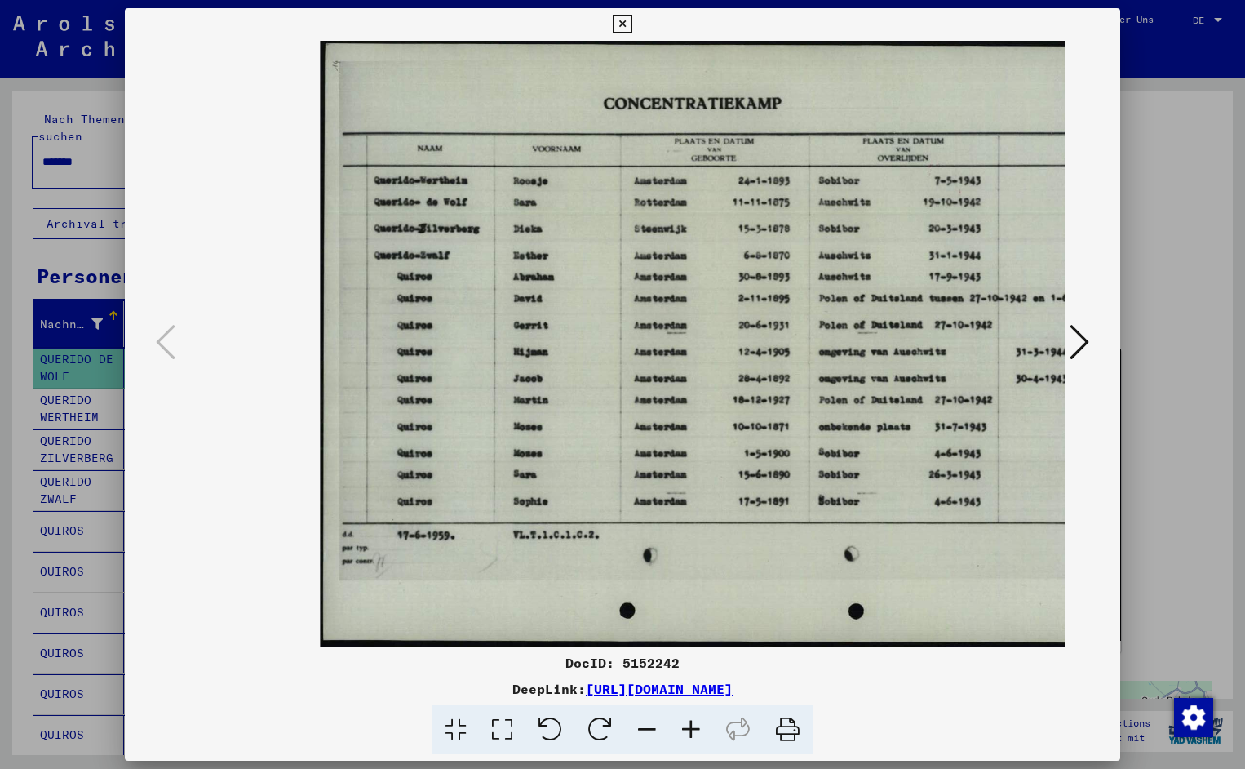
click at [696, 732] on icon at bounding box center [691, 730] width 44 height 50
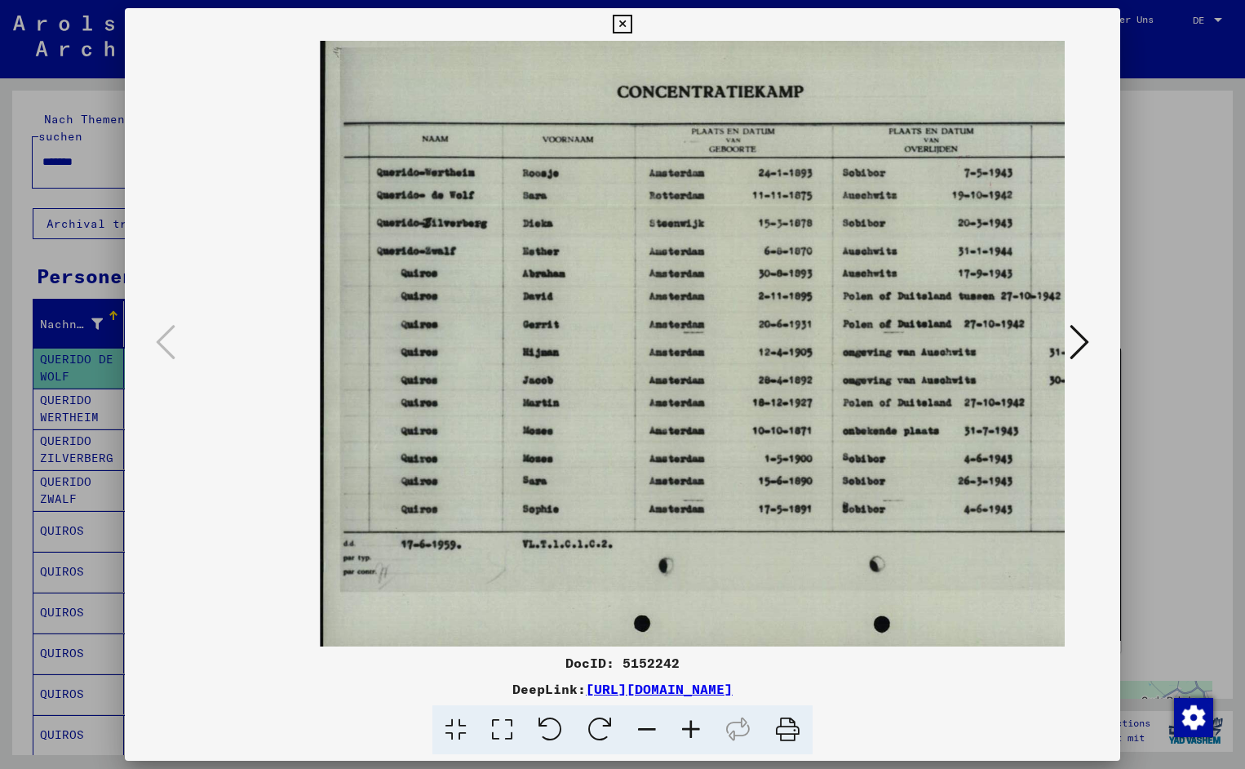
click at [696, 732] on icon at bounding box center [691, 730] width 44 height 50
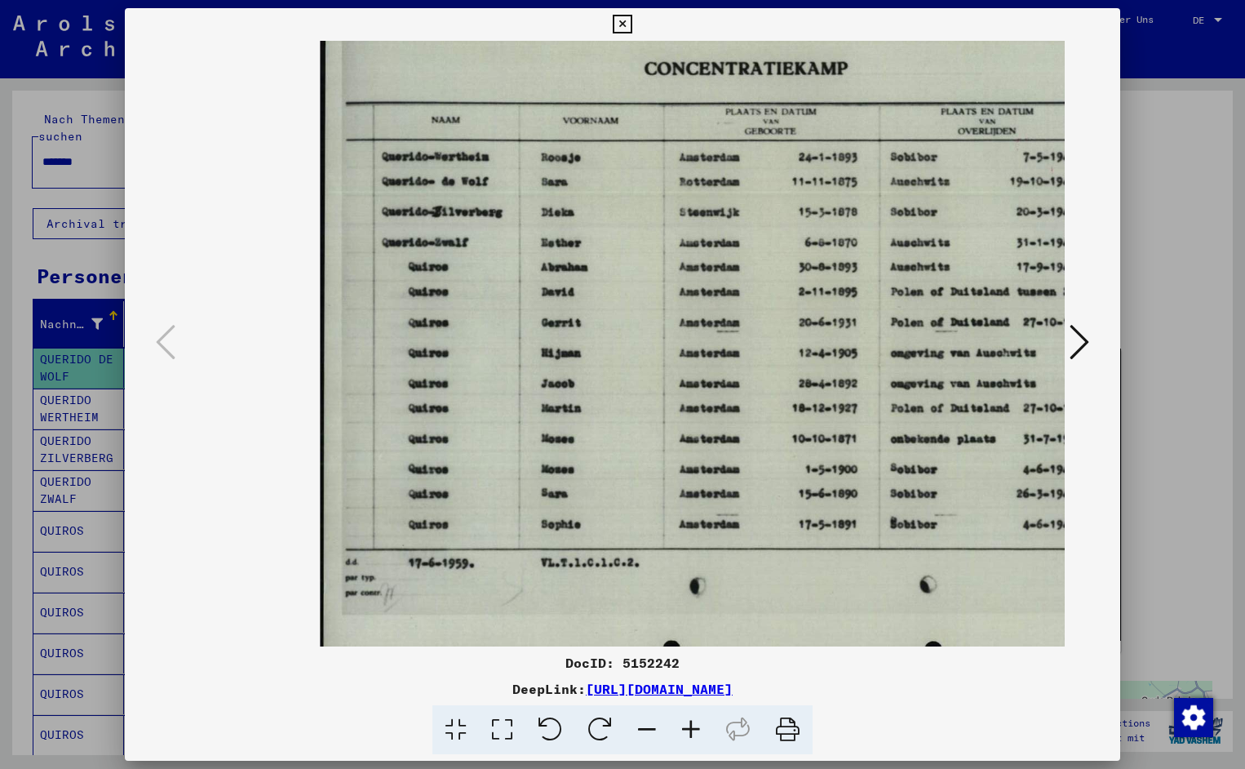
click at [696, 732] on icon at bounding box center [691, 730] width 44 height 50
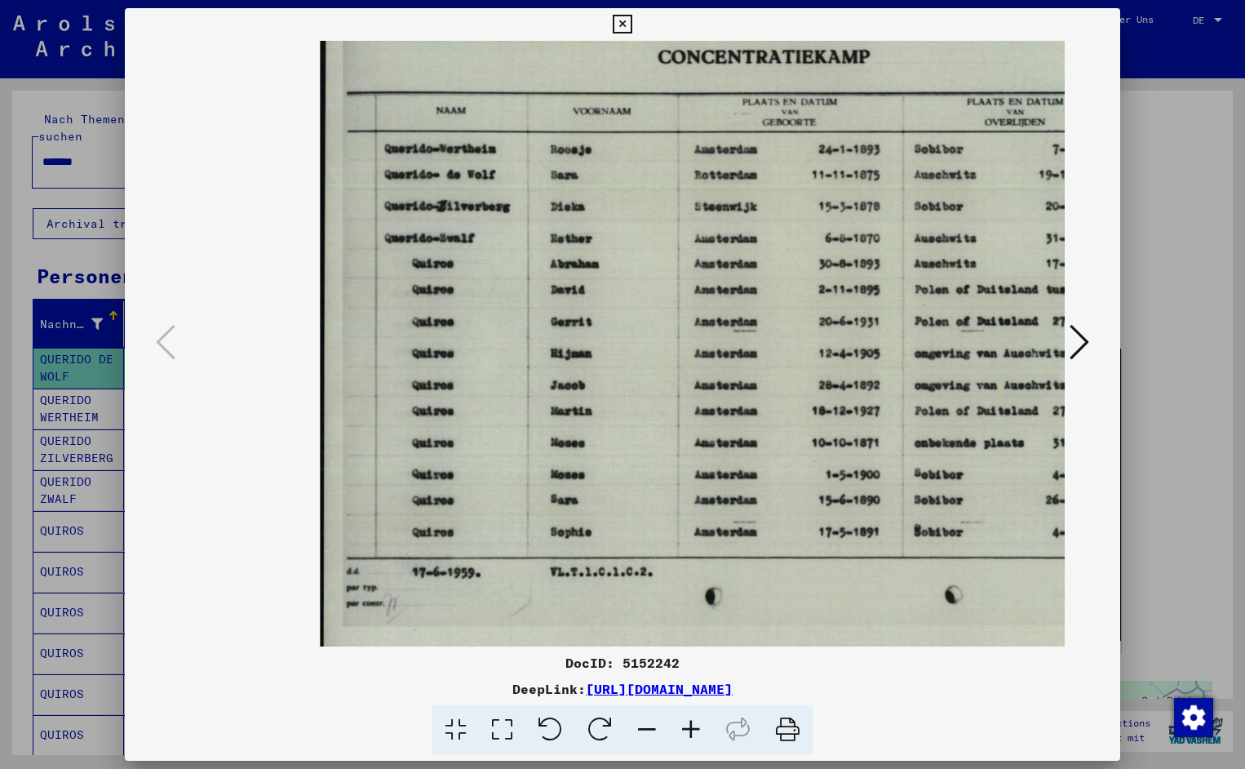
click at [696, 732] on icon at bounding box center [691, 730] width 44 height 50
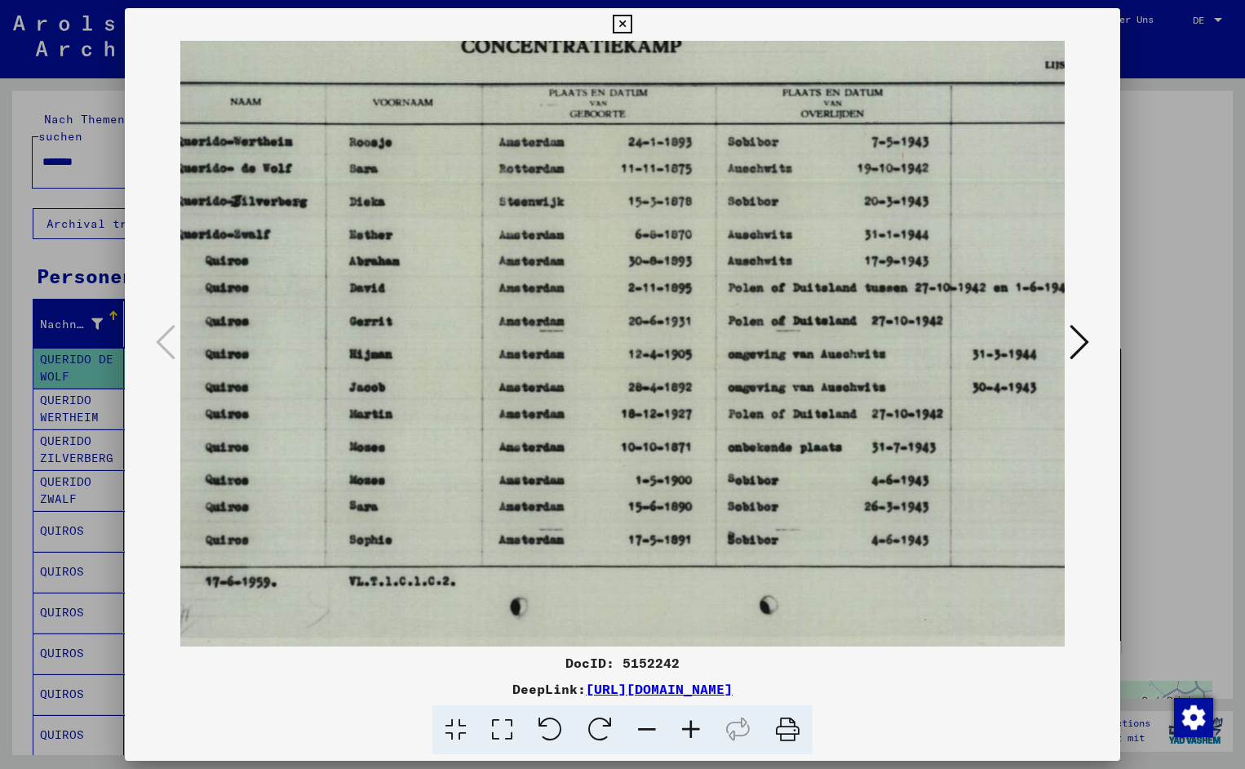
scroll to position [0, 210]
drag, startPoint x: 759, startPoint y: 408, endPoint x: 549, endPoint y: 434, distance: 211.4
click at [632, 20] on icon at bounding box center [622, 25] width 19 height 20
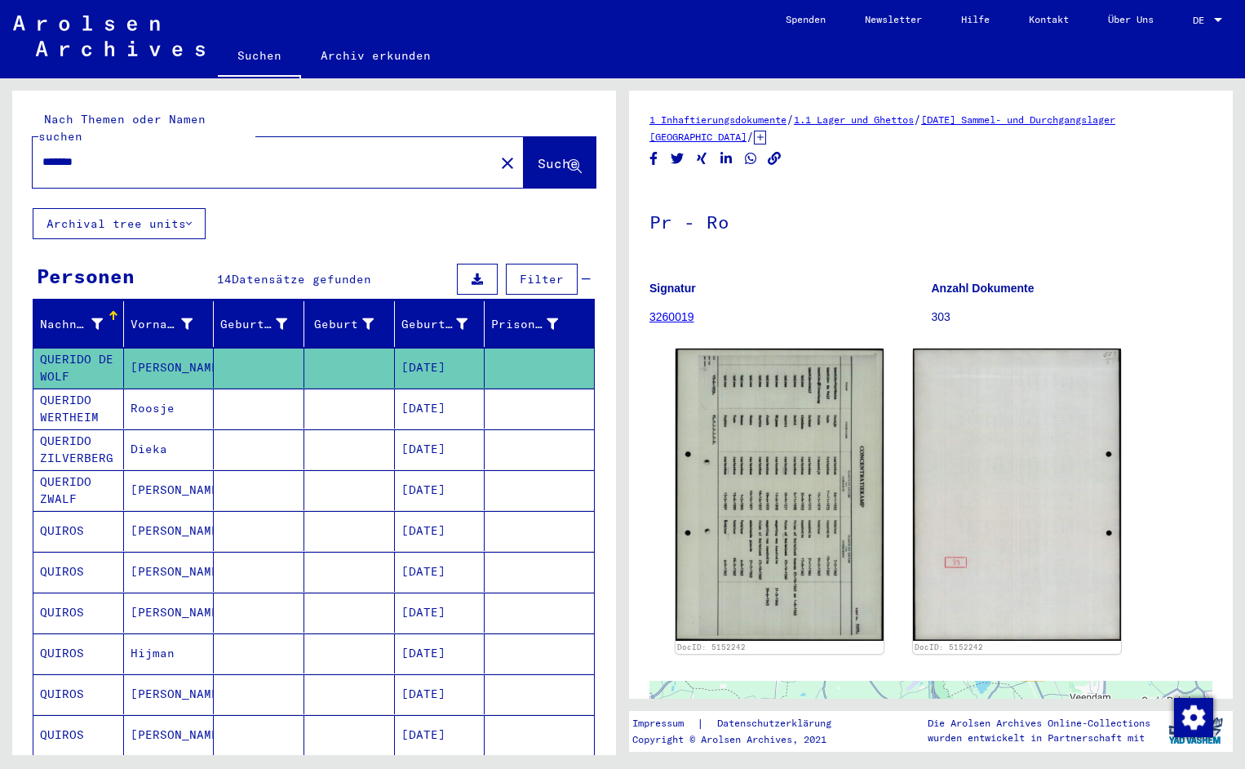
click at [103, 153] on input "*******" at bounding box center [263, 161] width 442 height 17
click at [544, 155] on span "Suche" at bounding box center [558, 163] width 41 height 16
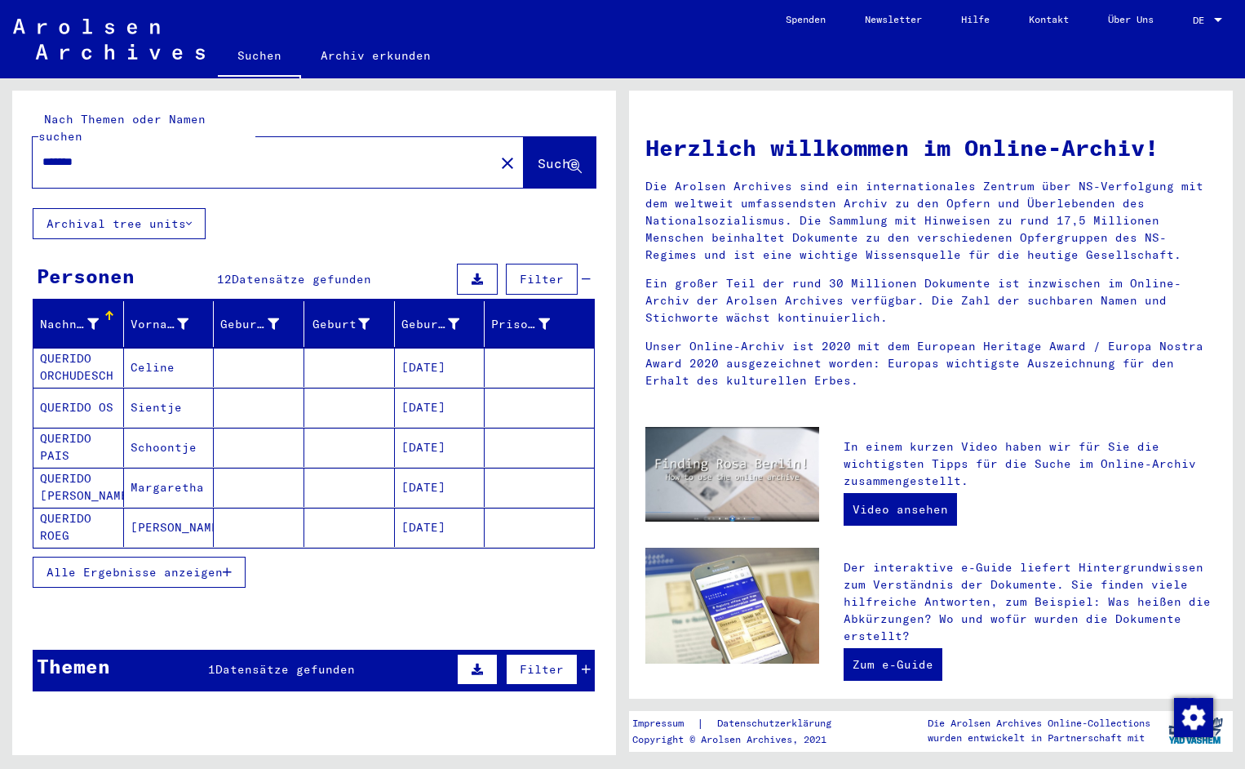
click at [77, 348] on mat-cell "QUERIDO ORCHUDESCH" at bounding box center [78, 367] width 91 height 39
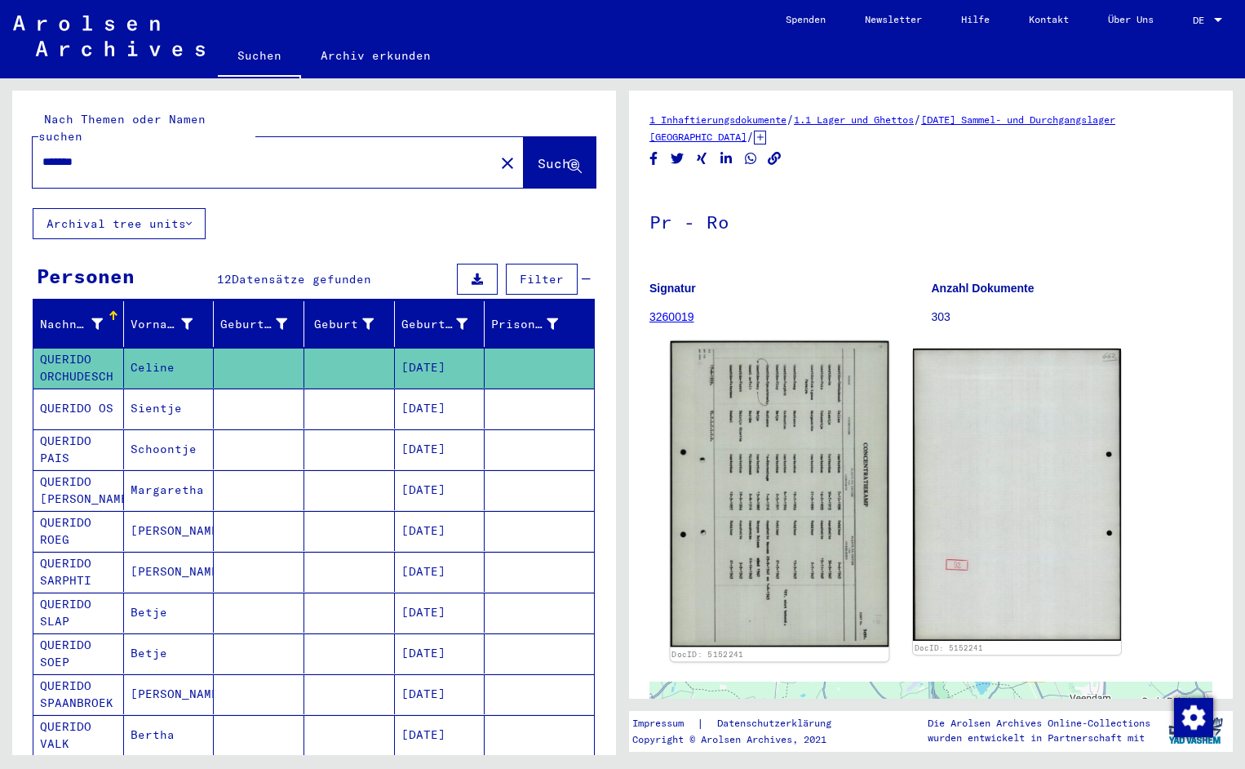
click at [744, 411] on img at bounding box center [780, 494] width 219 height 306
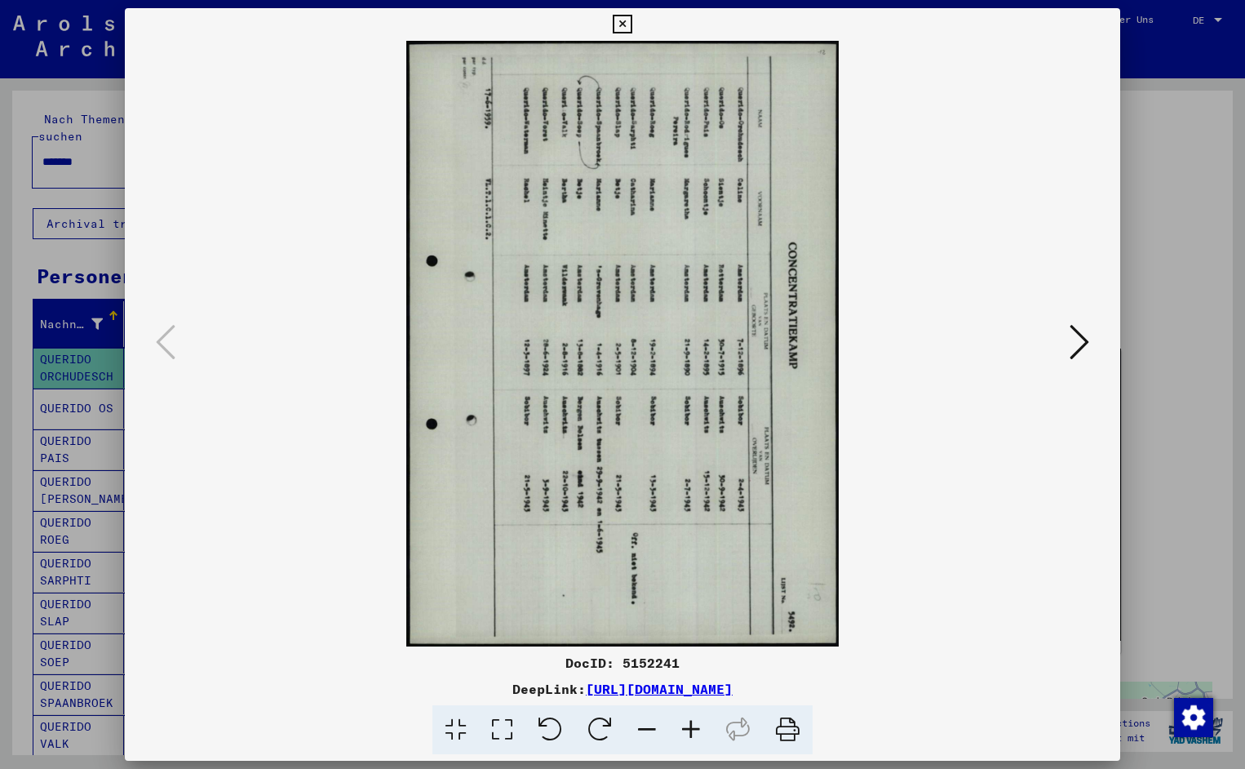
click at [563, 719] on icon at bounding box center [551, 730] width 50 height 50
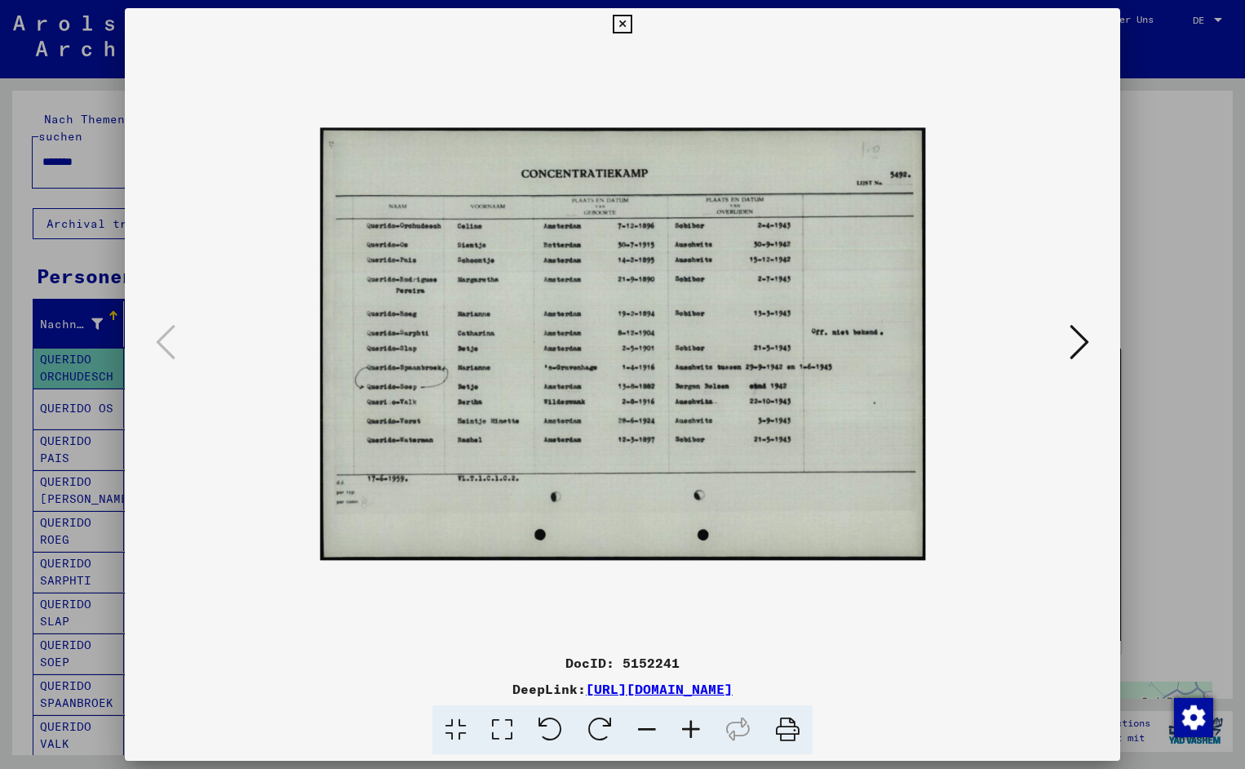
click at [695, 722] on icon at bounding box center [691, 730] width 44 height 50
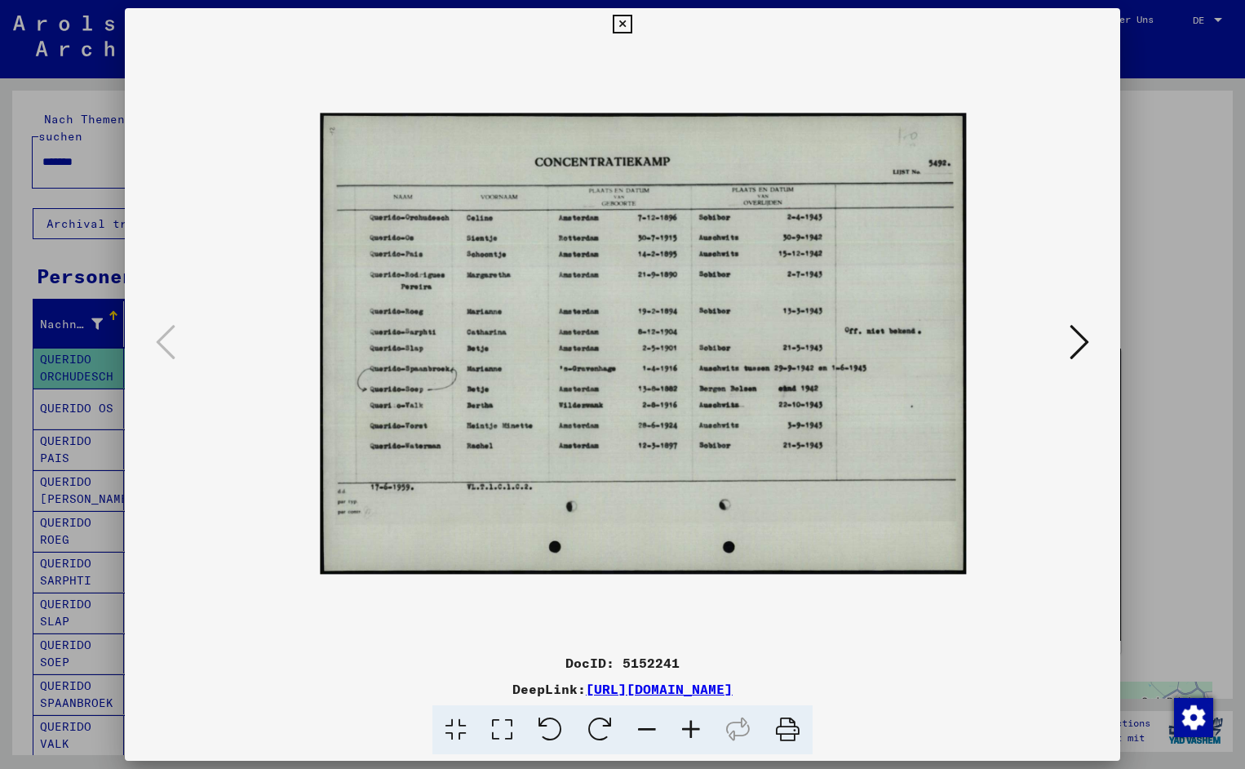
click at [695, 722] on icon at bounding box center [691, 730] width 44 height 50
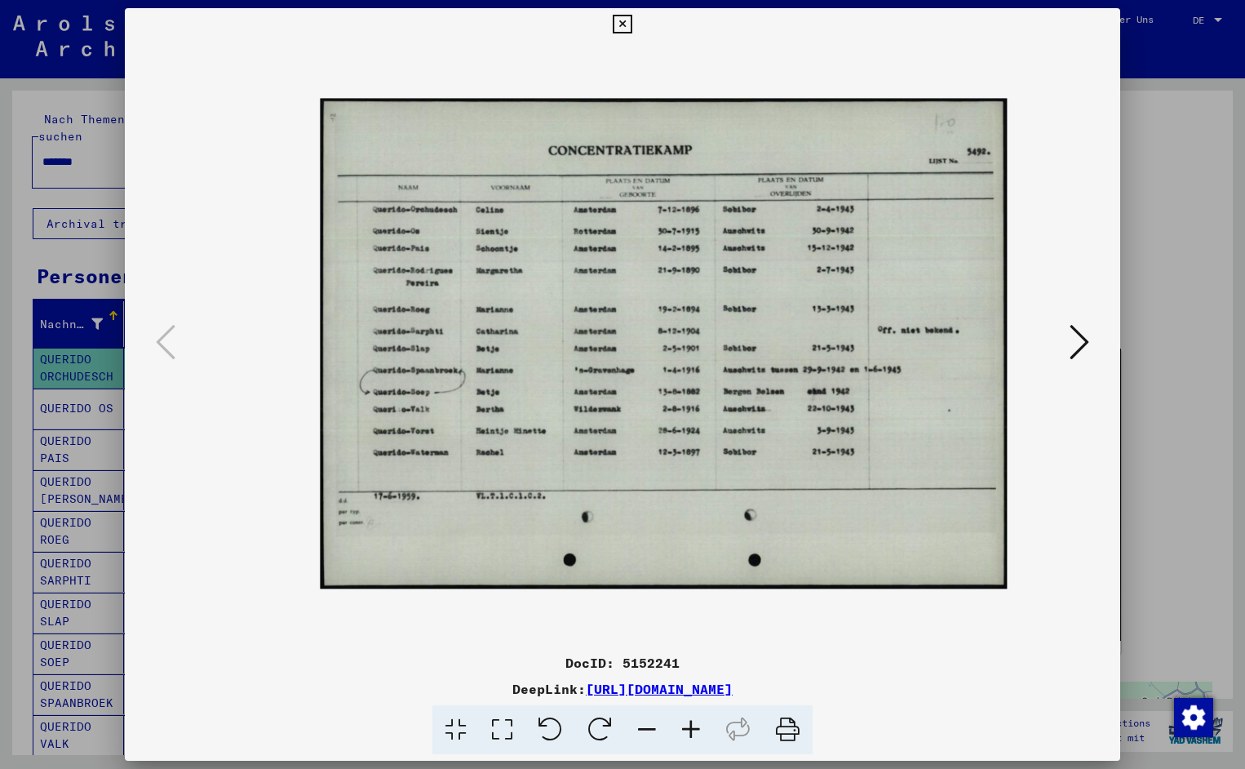
click at [695, 722] on icon at bounding box center [691, 730] width 44 height 50
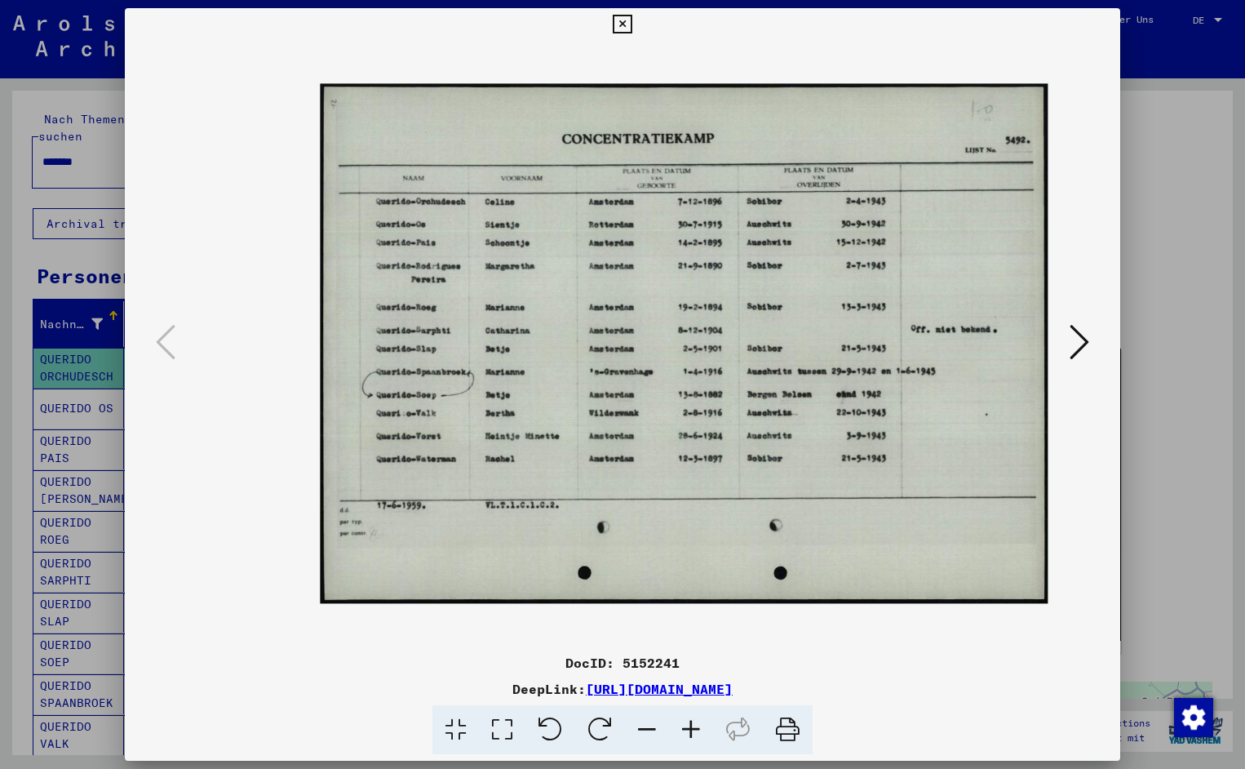
click at [695, 722] on icon at bounding box center [691, 730] width 44 height 50
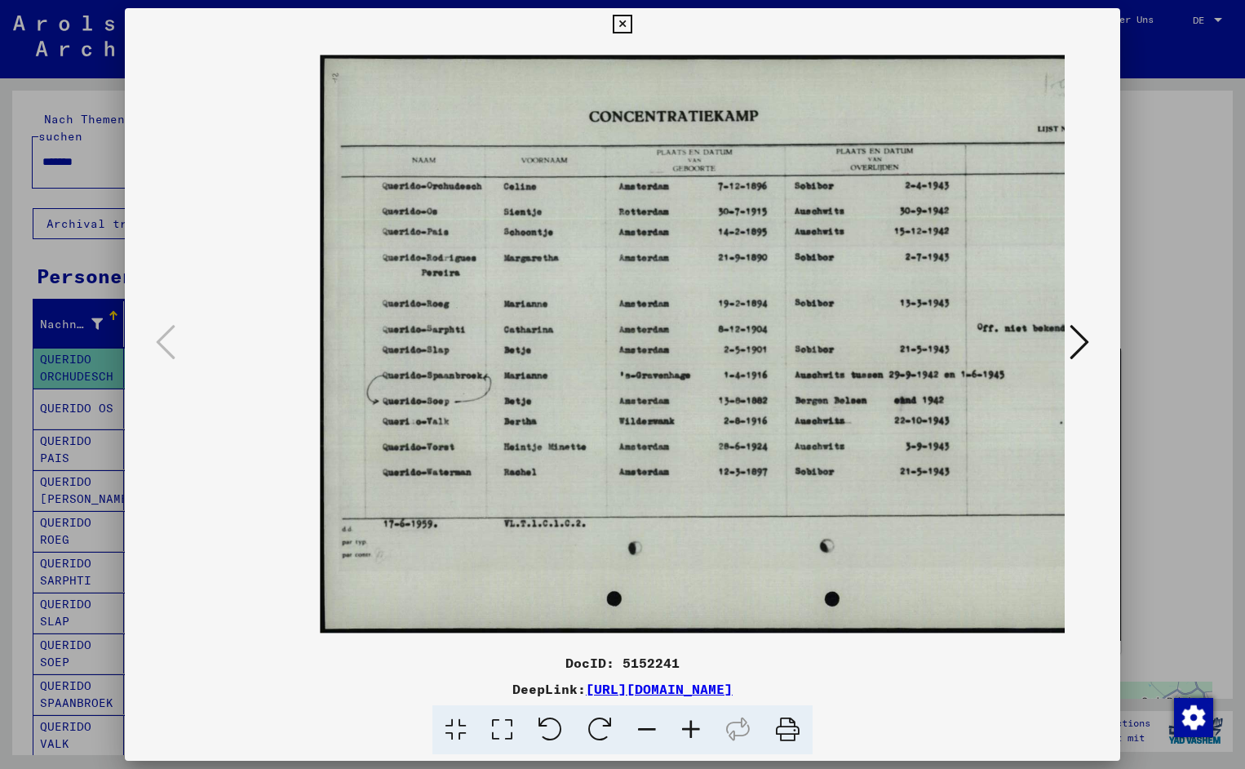
click at [695, 722] on icon at bounding box center [691, 730] width 44 height 50
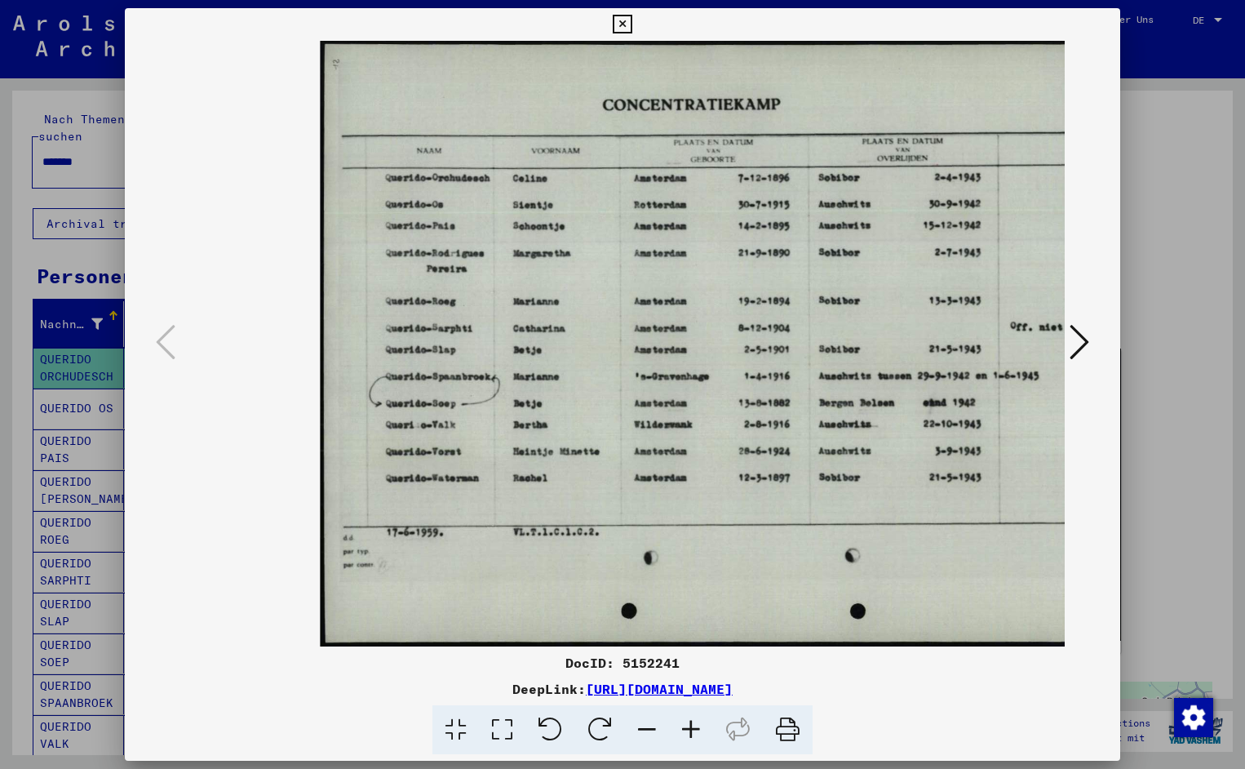
click at [695, 722] on icon at bounding box center [691, 730] width 44 height 50
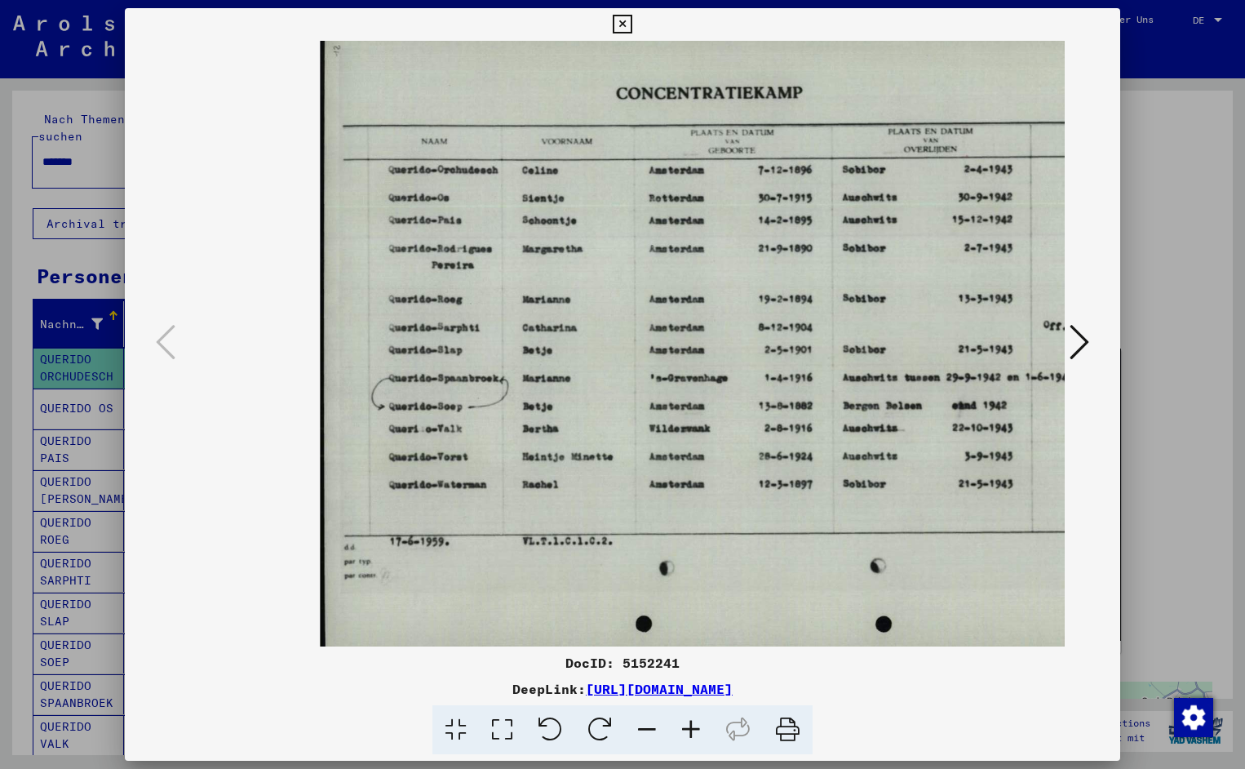
click at [695, 722] on icon at bounding box center [691, 730] width 44 height 50
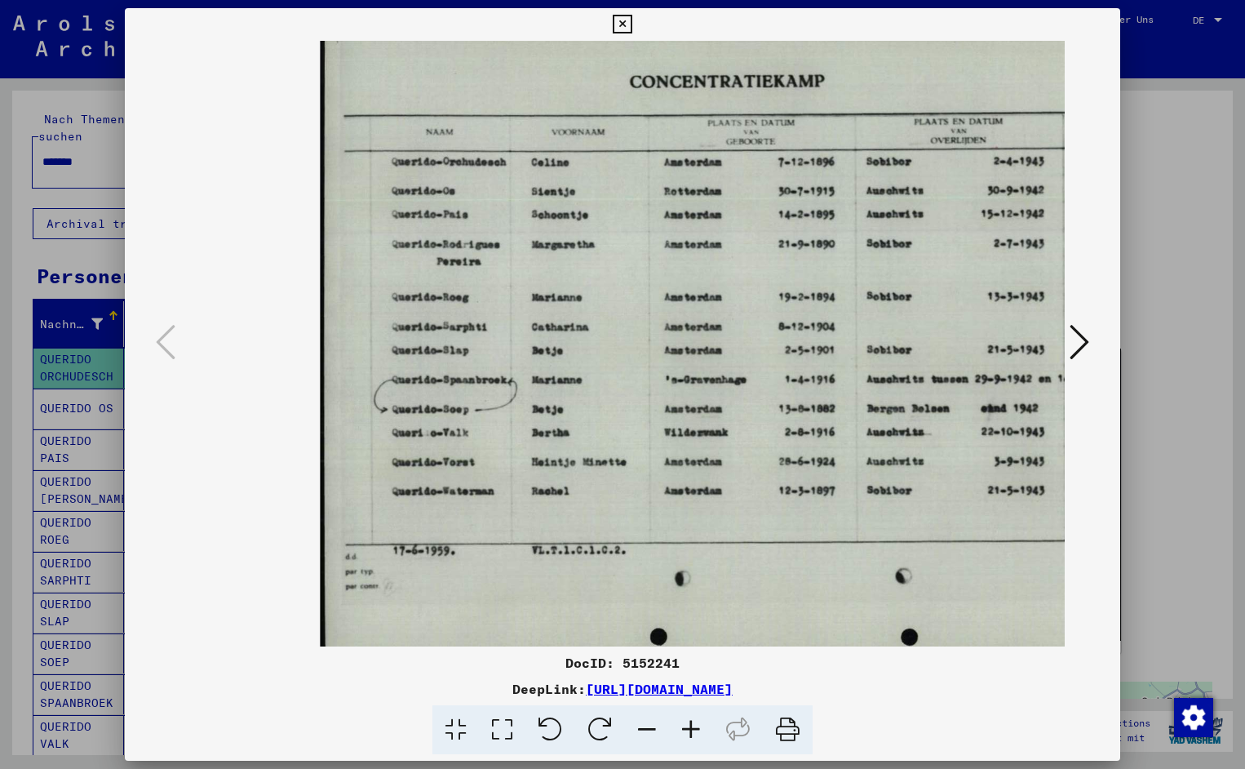
click at [695, 722] on icon at bounding box center [691, 730] width 44 height 50
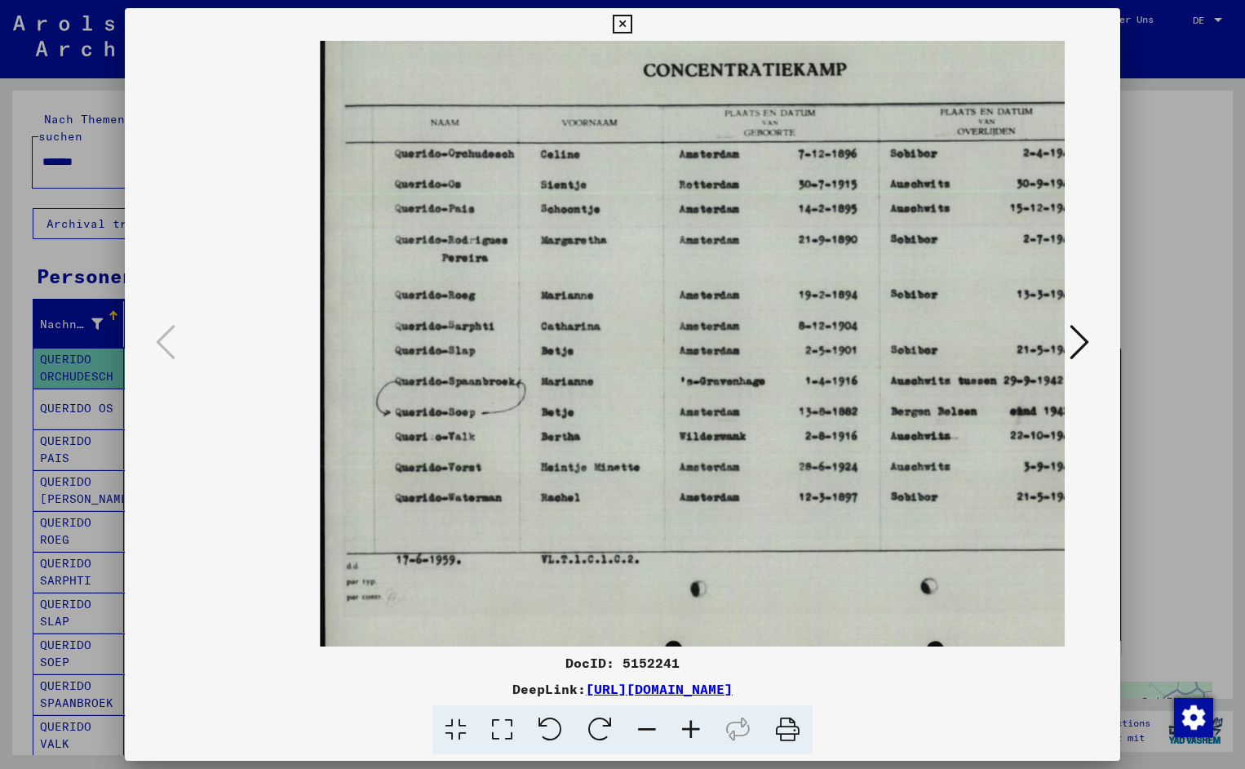
click at [695, 722] on icon at bounding box center [691, 730] width 44 height 50
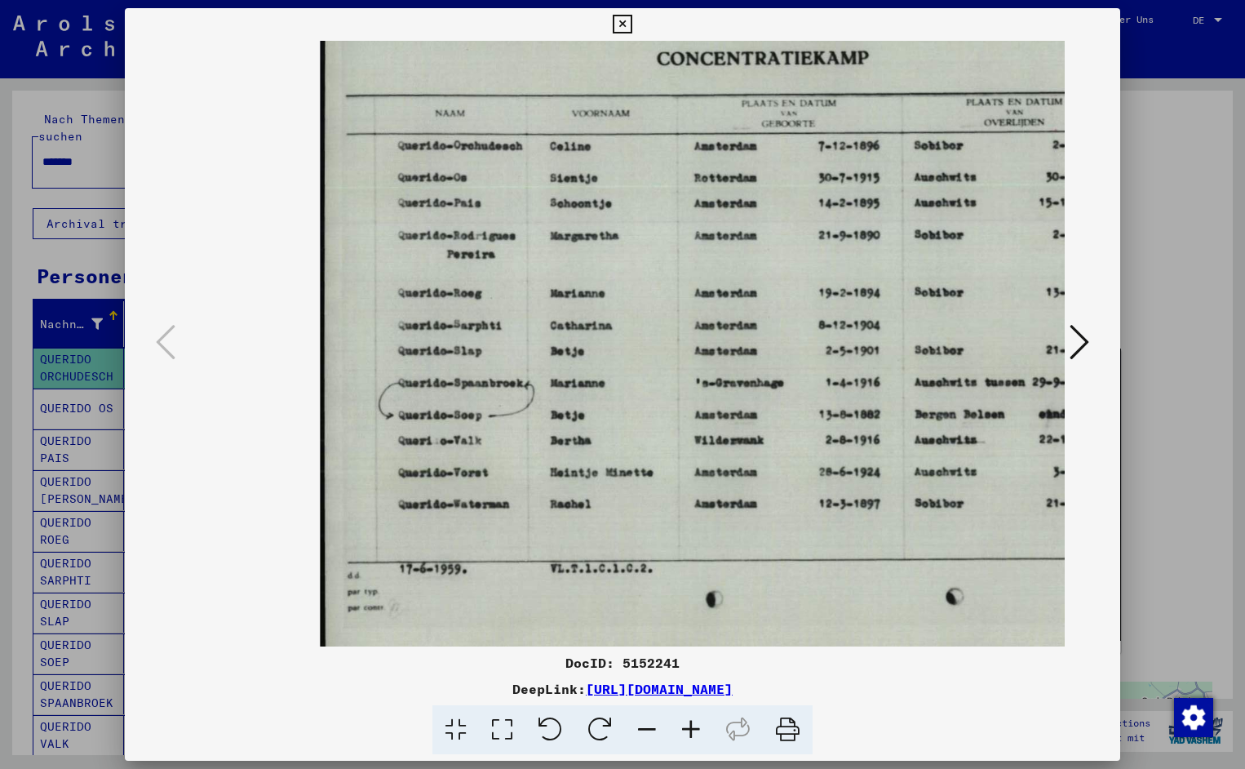
click at [695, 722] on icon at bounding box center [691, 730] width 44 height 50
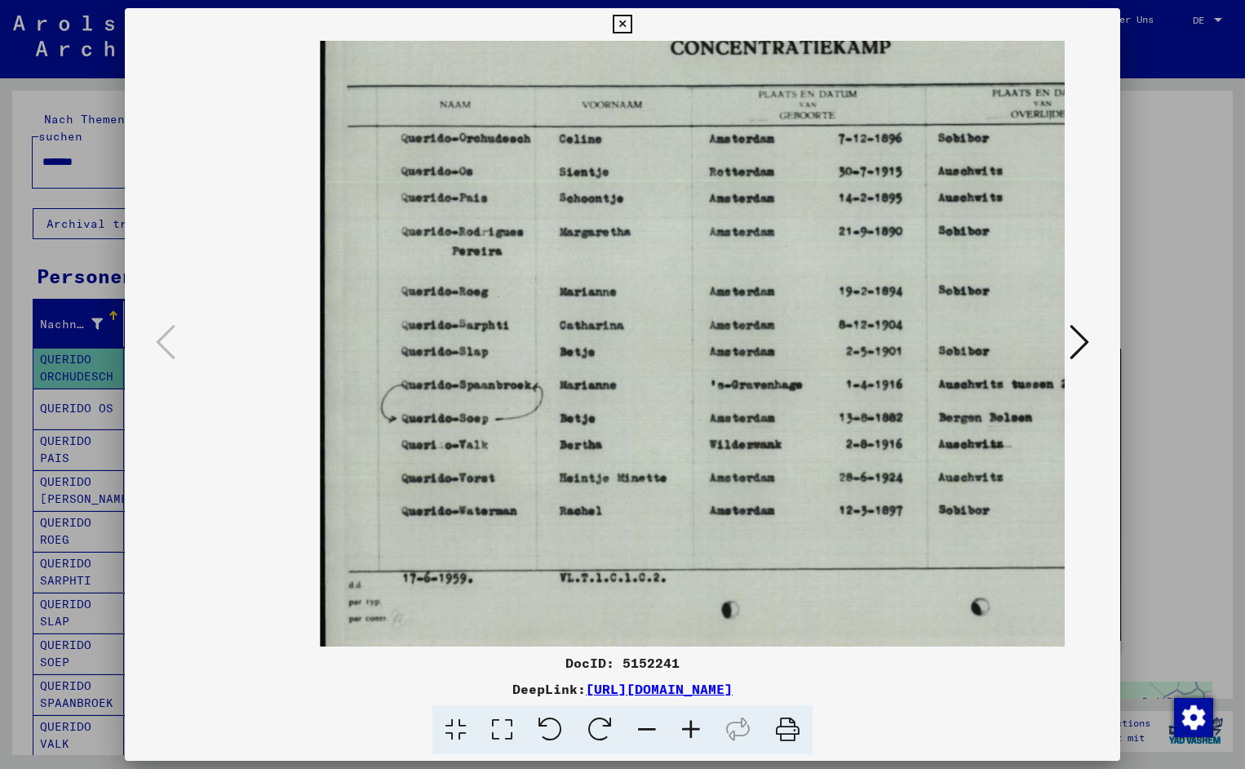
click at [695, 722] on icon at bounding box center [691, 730] width 44 height 50
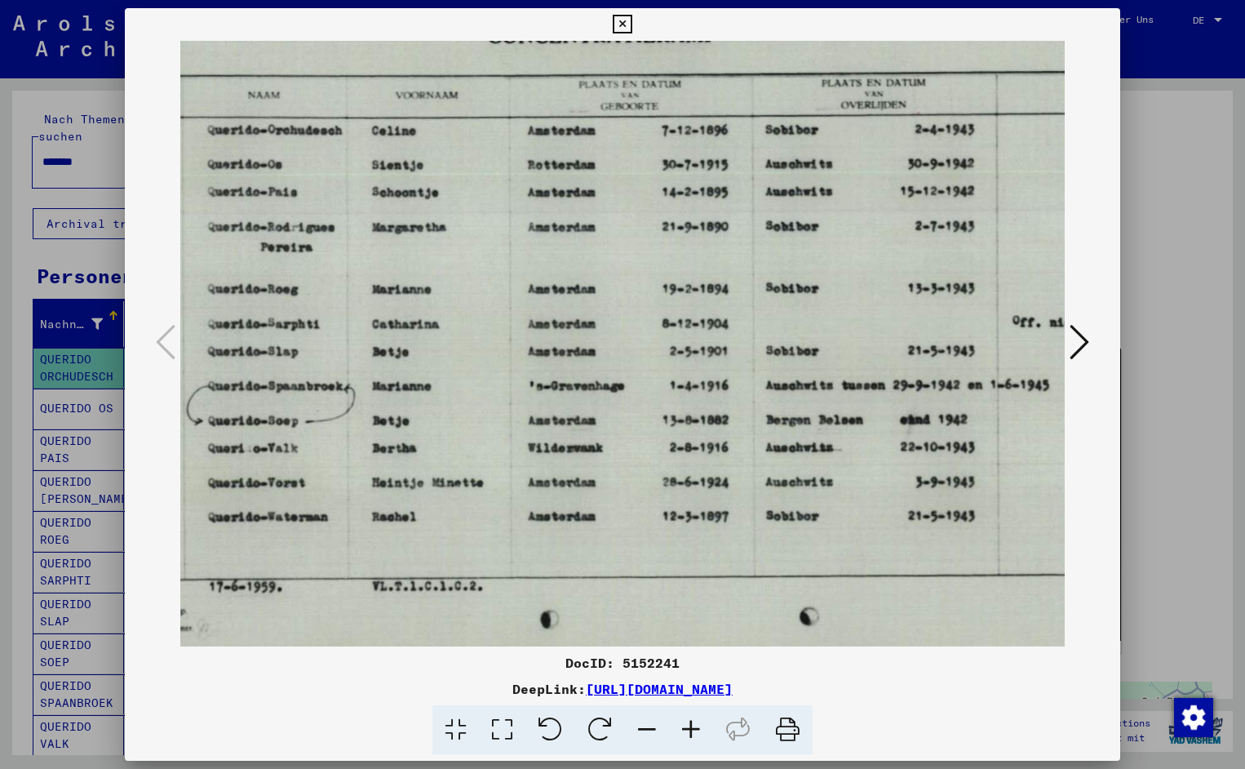
scroll to position [0, 198]
drag, startPoint x: 833, startPoint y: 394, endPoint x: 636, endPoint y: 419, distance: 199.1
click at [637, 33] on button at bounding box center [622, 24] width 29 height 33
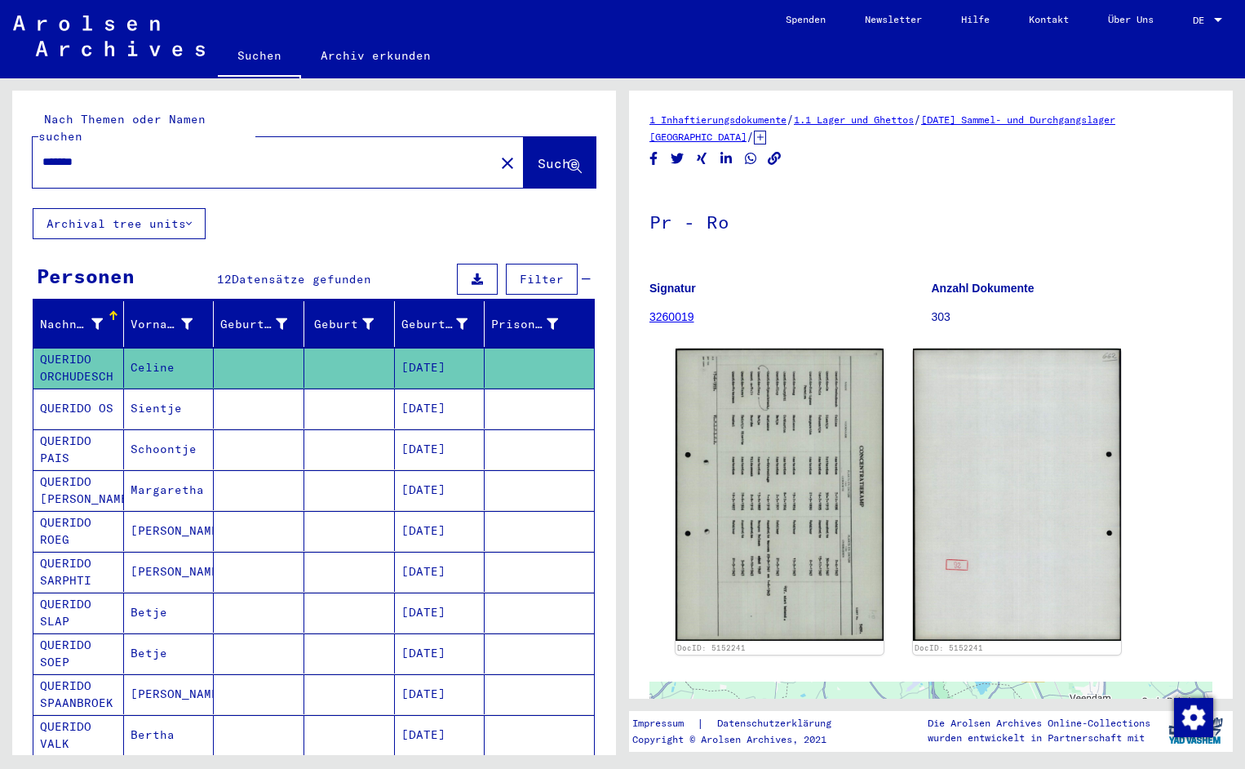
click at [99, 153] on input "*******" at bounding box center [263, 161] width 442 height 17
click at [538, 155] on span "Suche" at bounding box center [558, 163] width 41 height 16
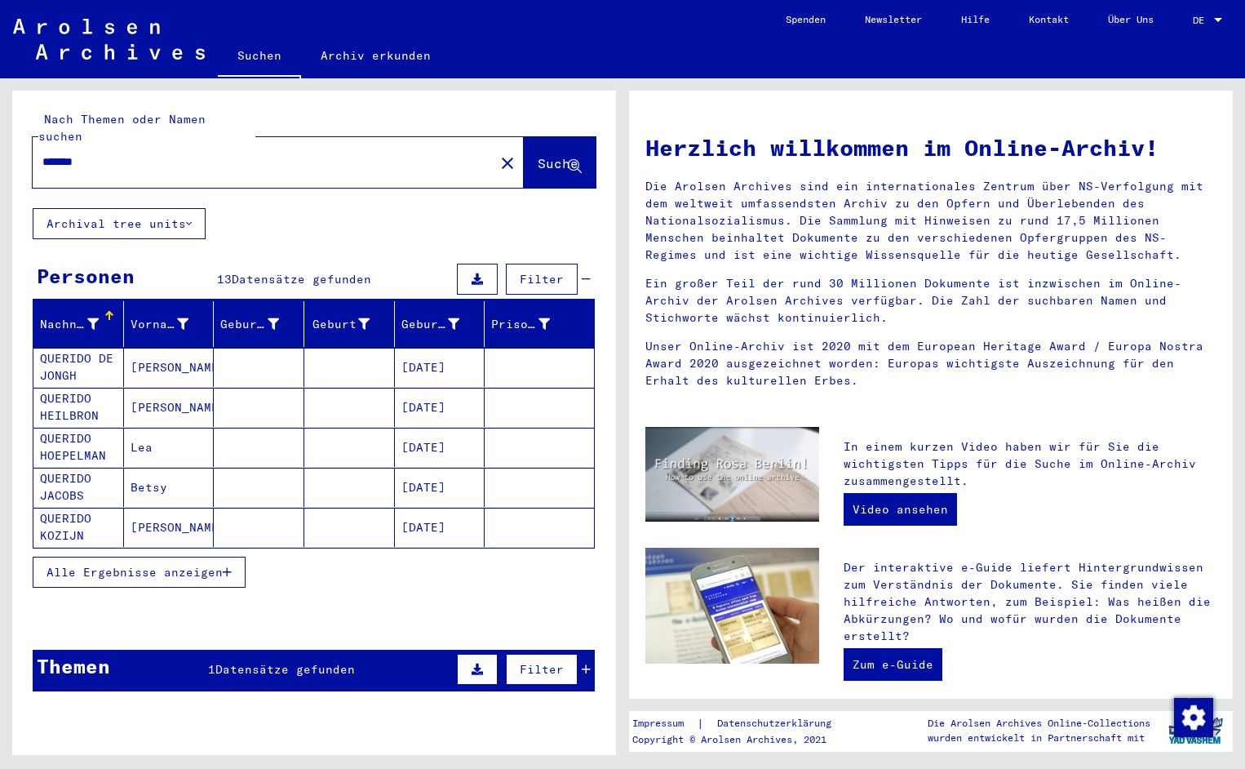
click at [94, 349] on mat-cell "QUERIDO DE JONGH" at bounding box center [78, 367] width 91 height 39
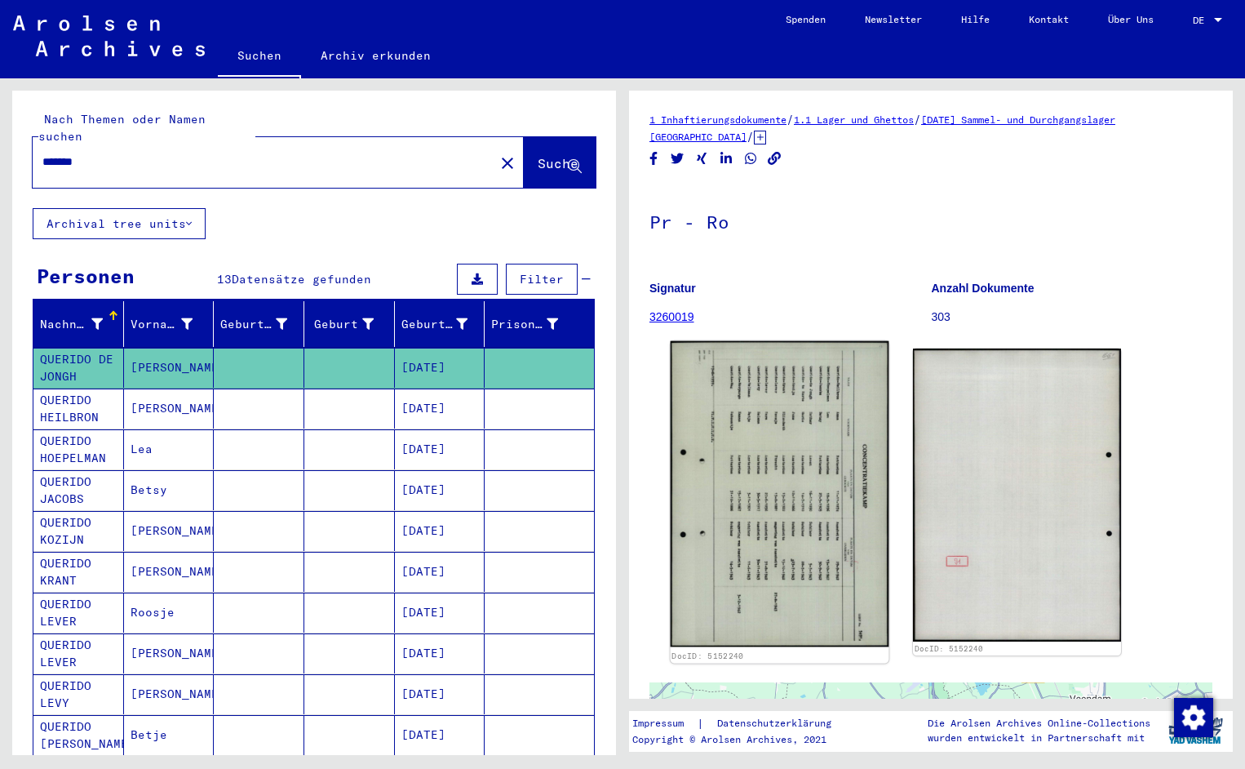
click at [727, 390] on img at bounding box center [780, 494] width 219 height 306
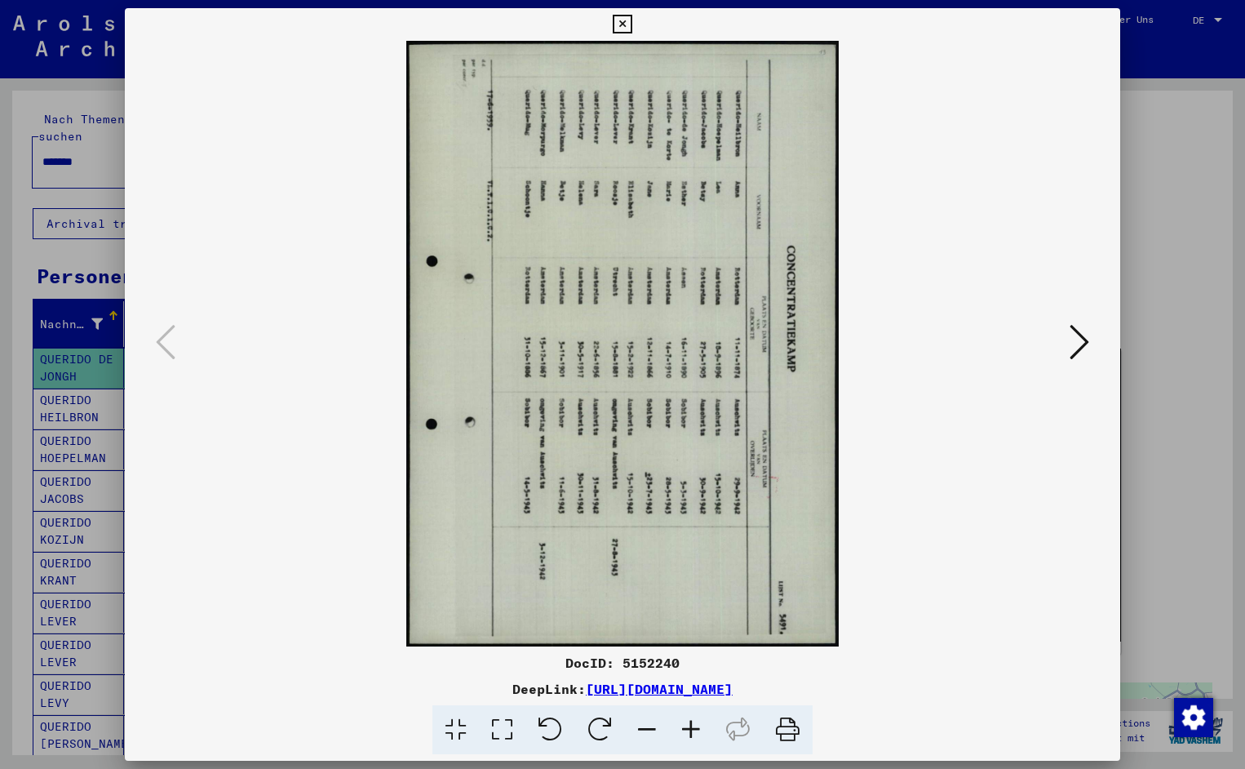
click at [546, 724] on icon at bounding box center [551, 730] width 50 height 50
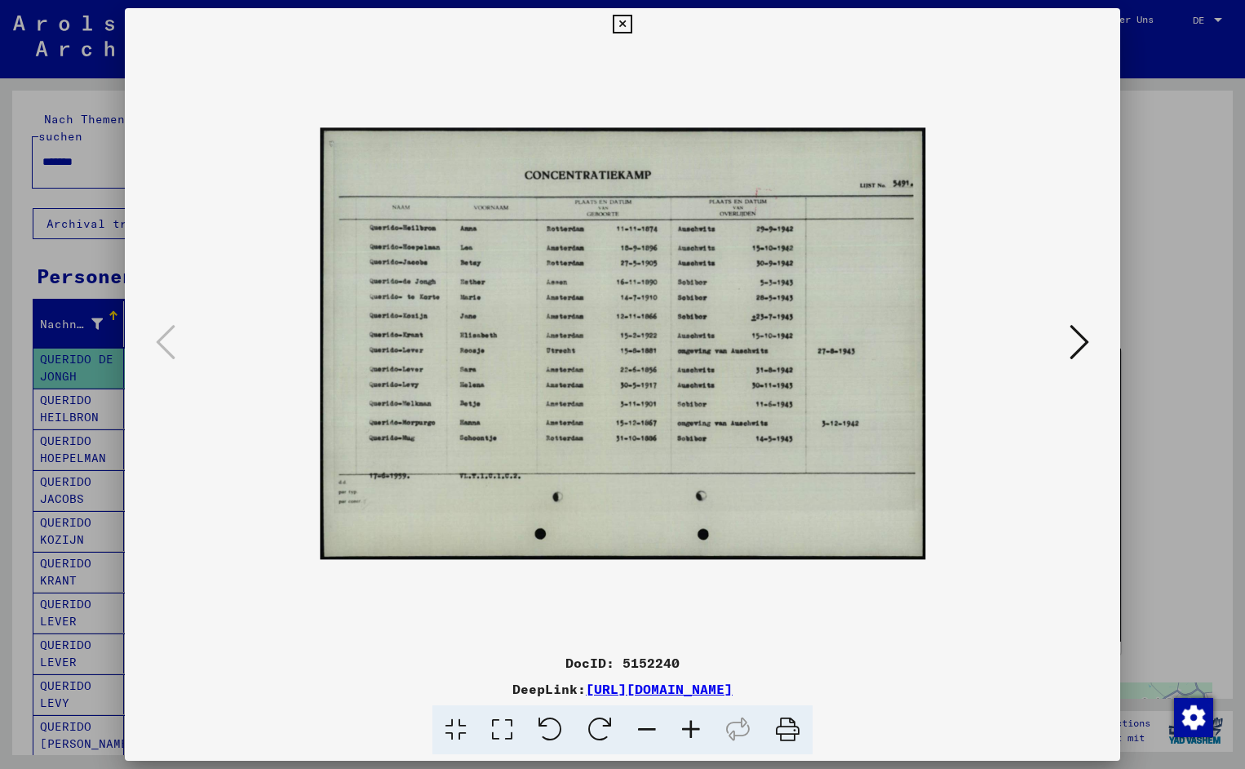
click at [689, 738] on icon at bounding box center [691, 730] width 44 height 50
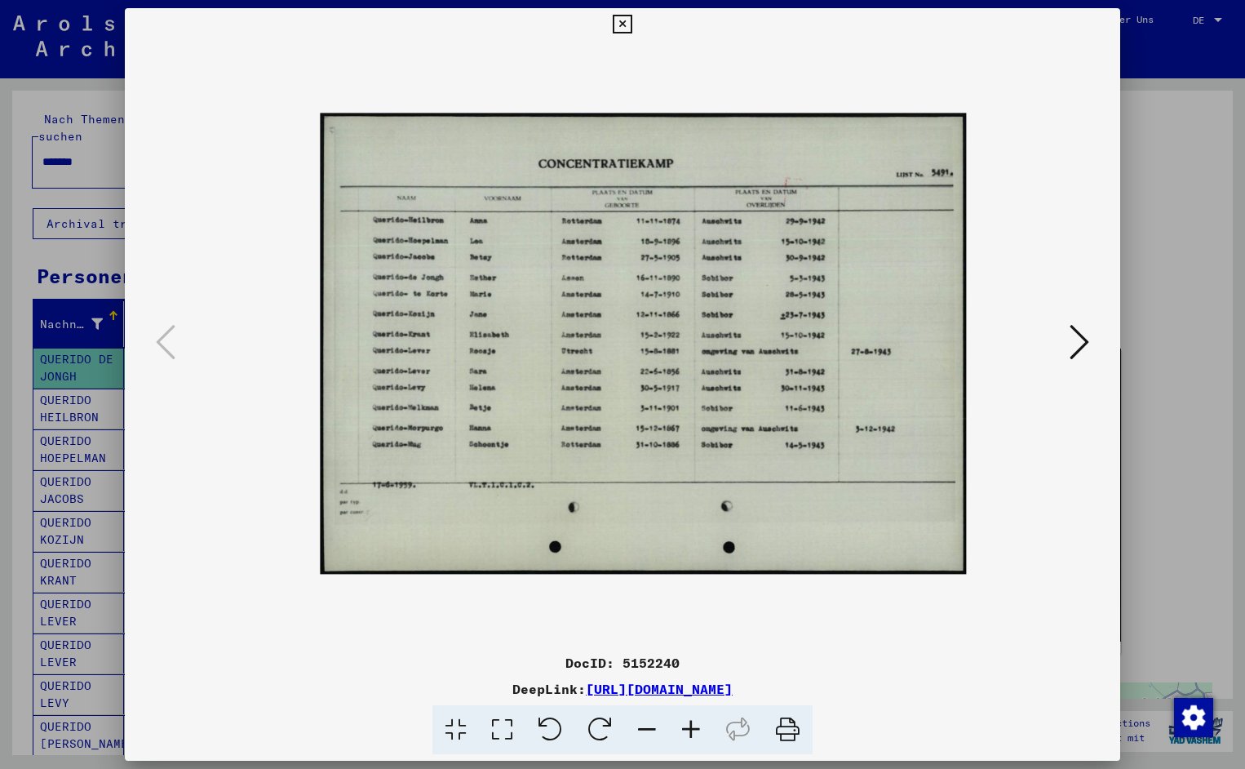
click at [689, 738] on icon at bounding box center [691, 730] width 44 height 50
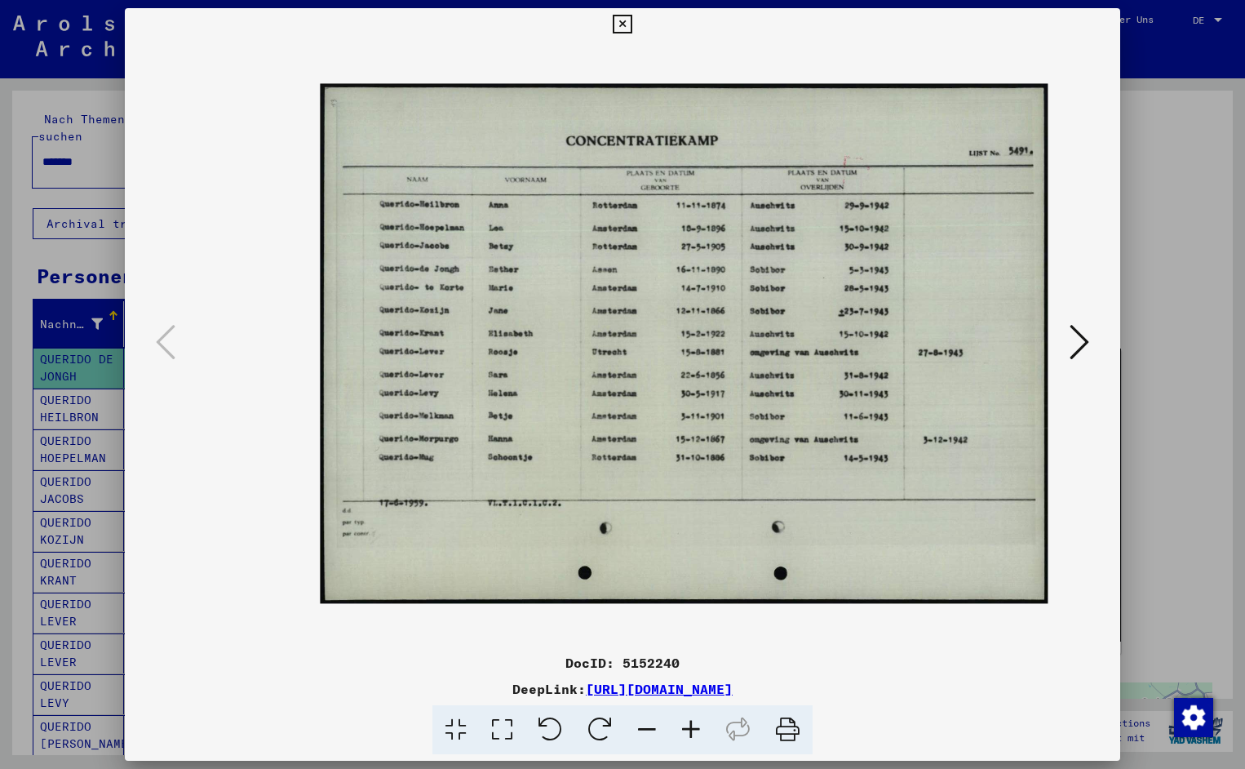
click at [689, 738] on icon at bounding box center [691, 730] width 44 height 50
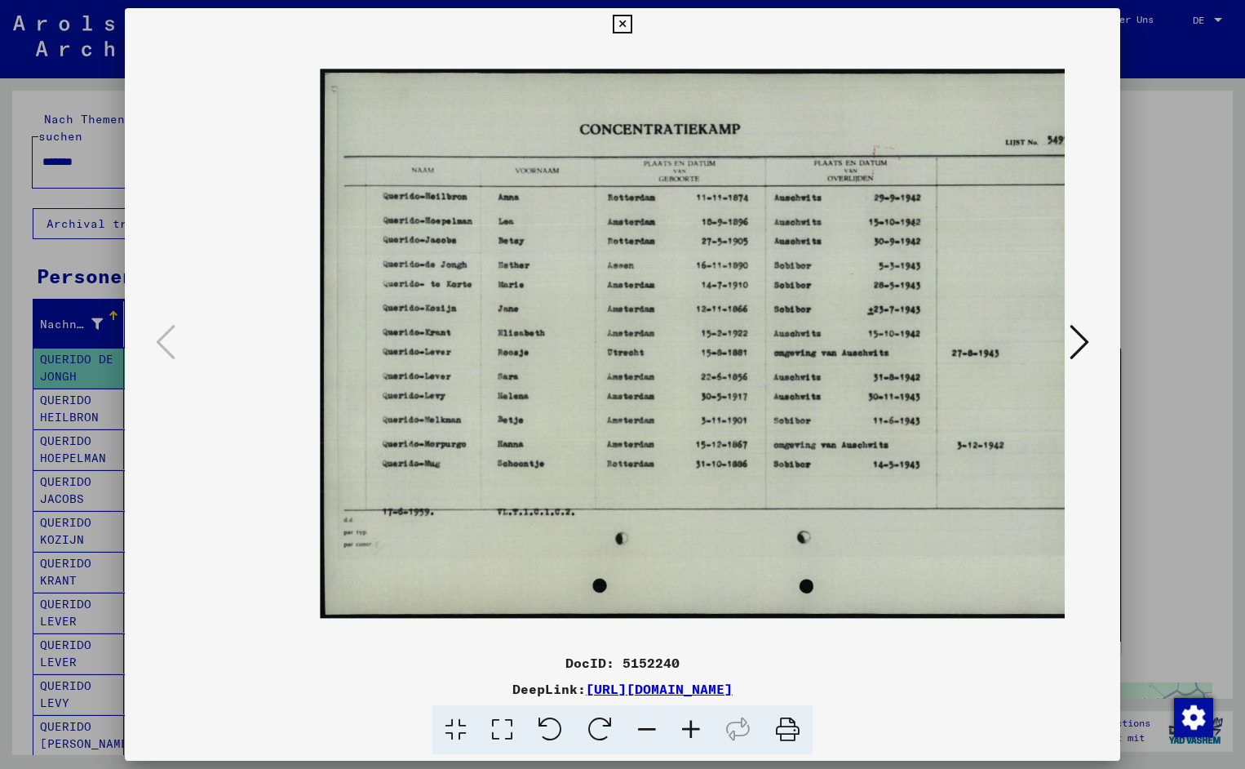
click at [689, 738] on icon at bounding box center [691, 730] width 44 height 50
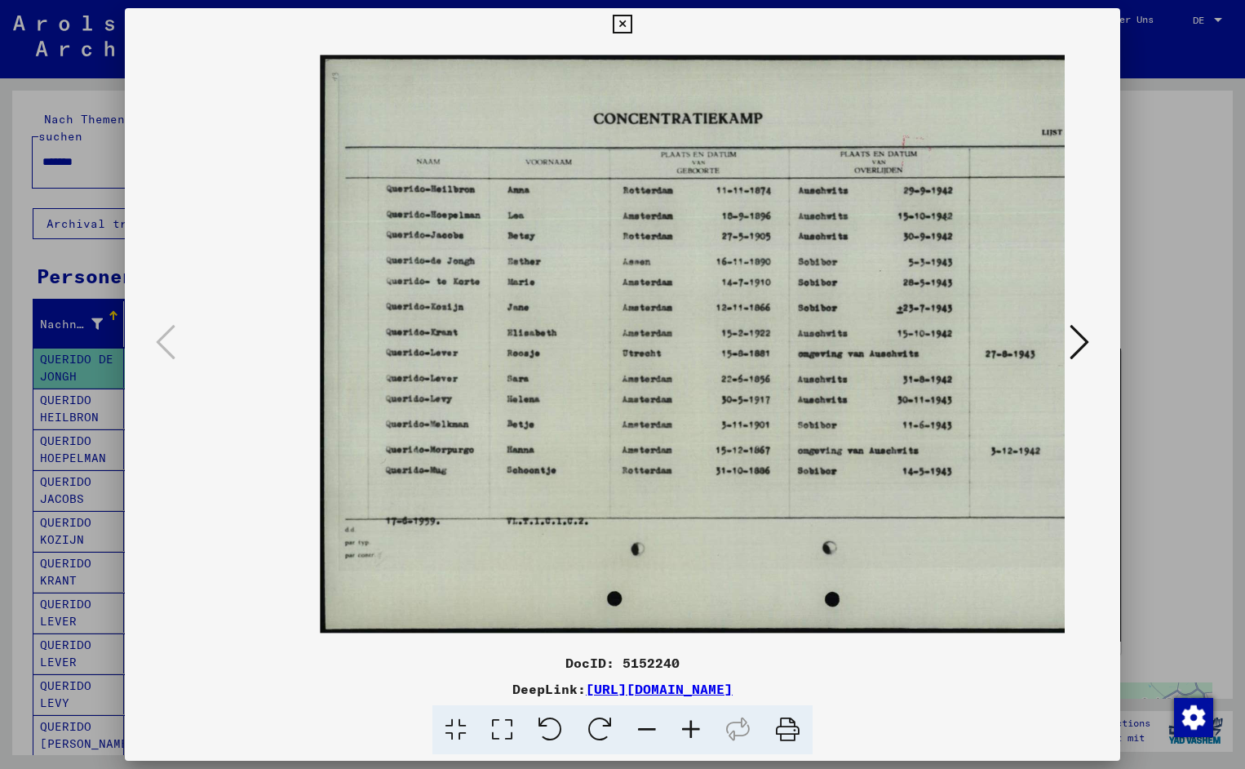
click at [689, 738] on icon at bounding box center [691, 730] width 44 height 50
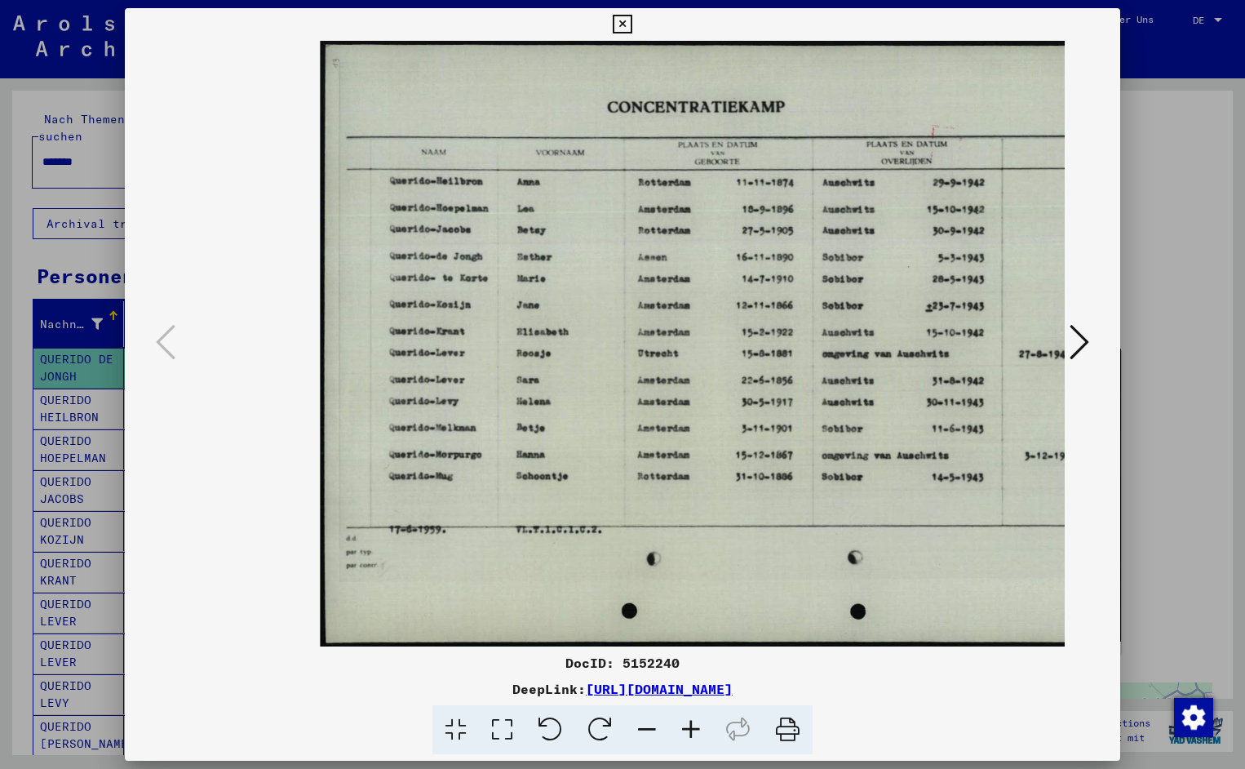
click at [689, 738] on icon at bounding box center [691, 730] width 44 height 50
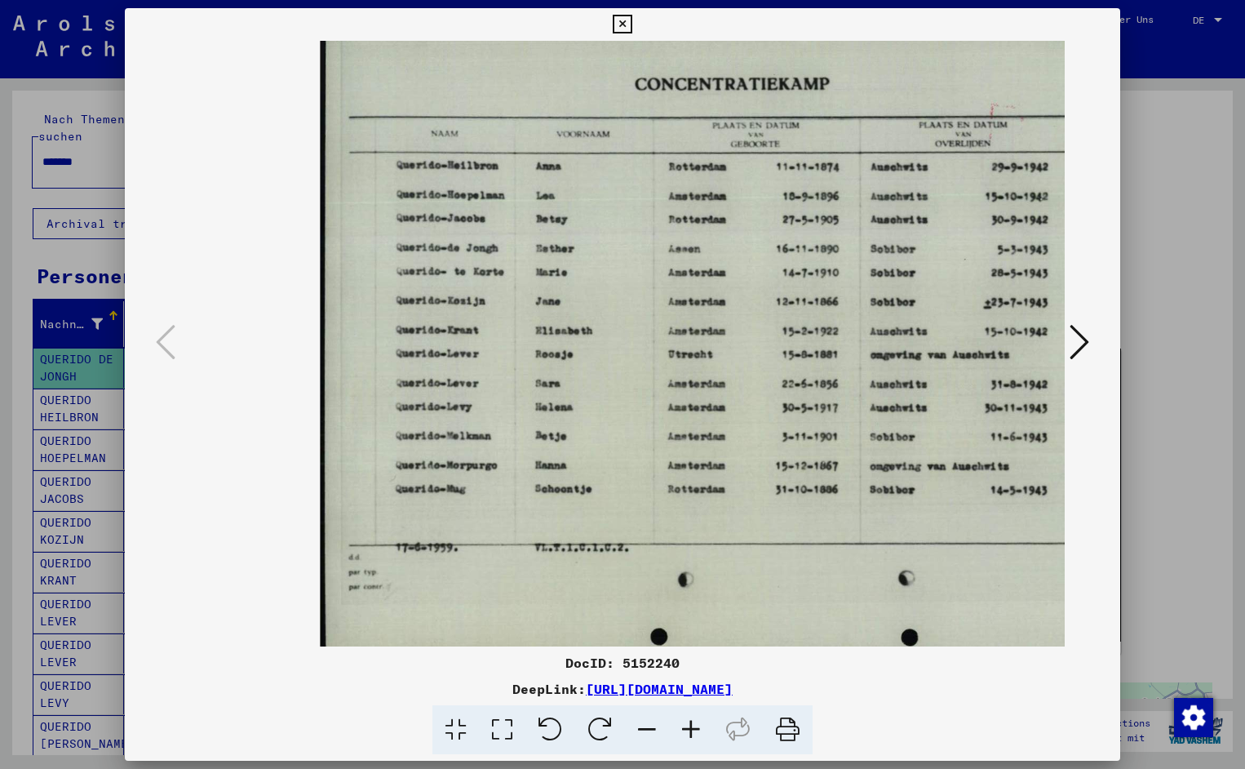
click at [689, 738] on icon at bounding box center [691, 730] width 44 height 50
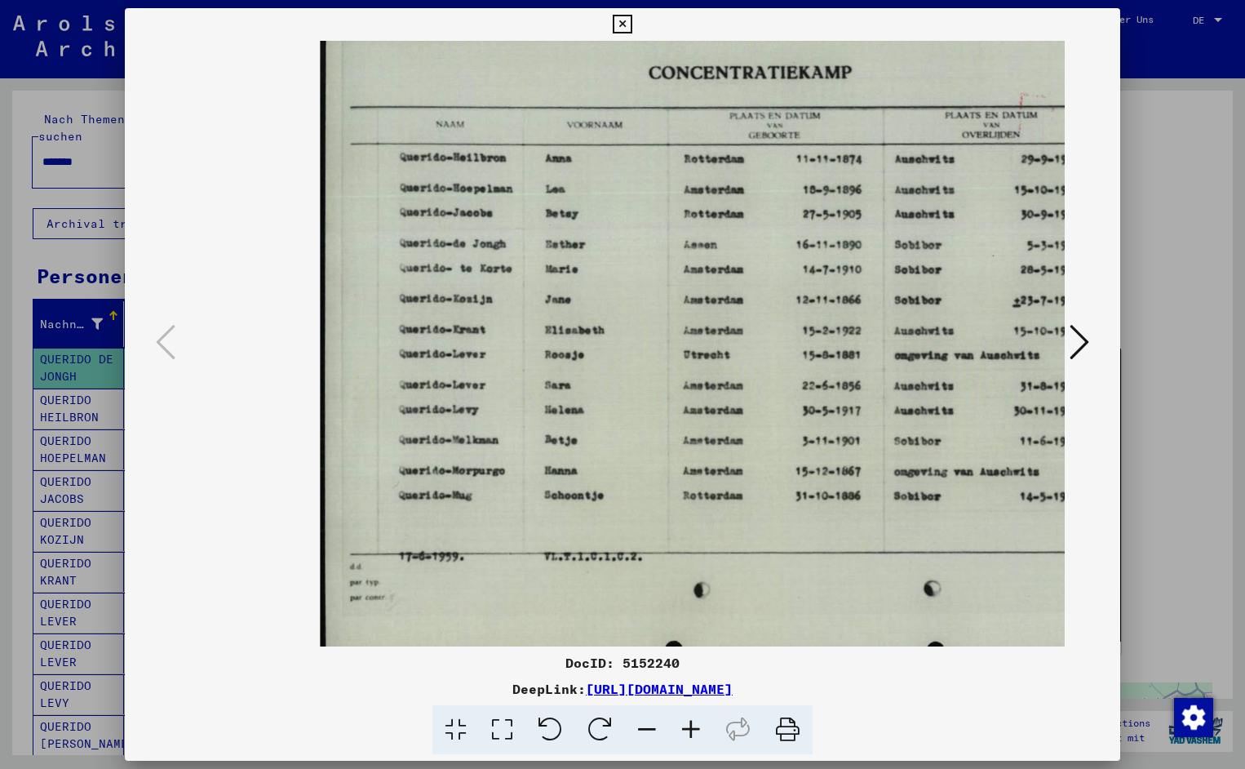
click at [689, 738] on icon at bounding box center [691, 730] width 44 height 50
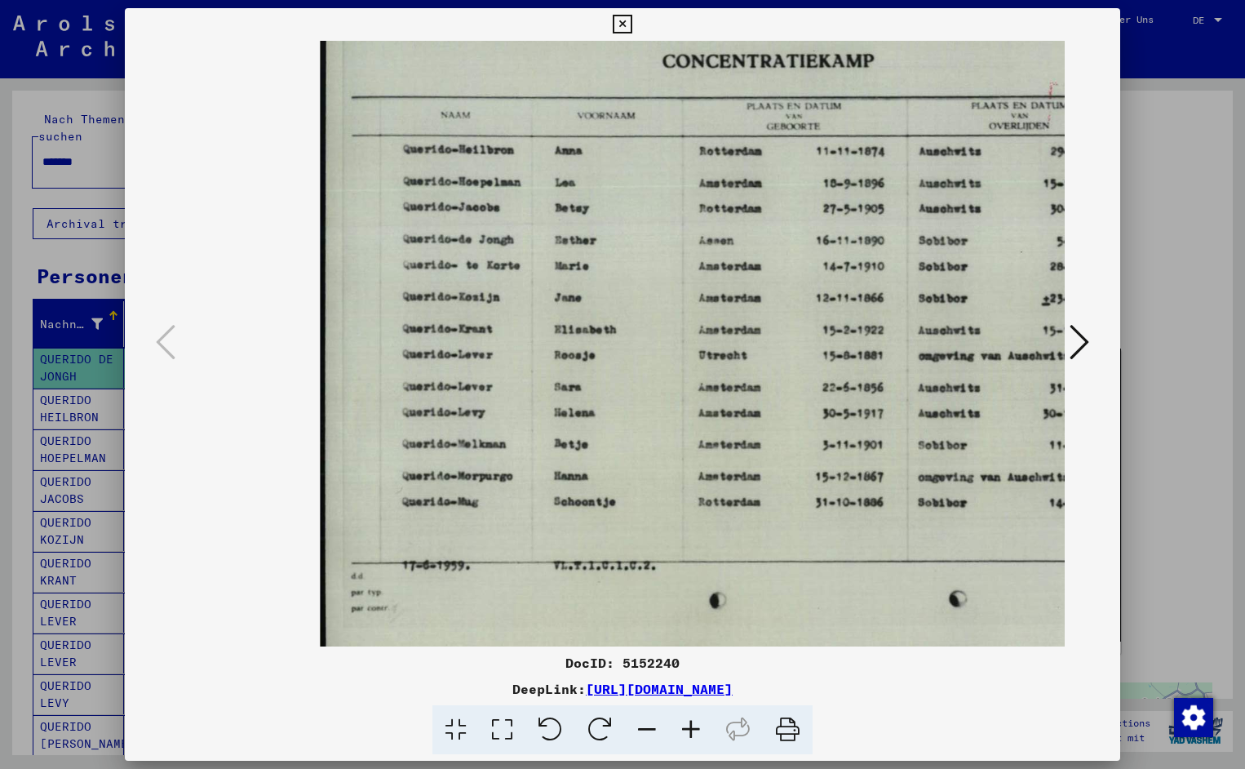
click at [689, 738] on icon at bounding box center [691, 730] width 44 height 50
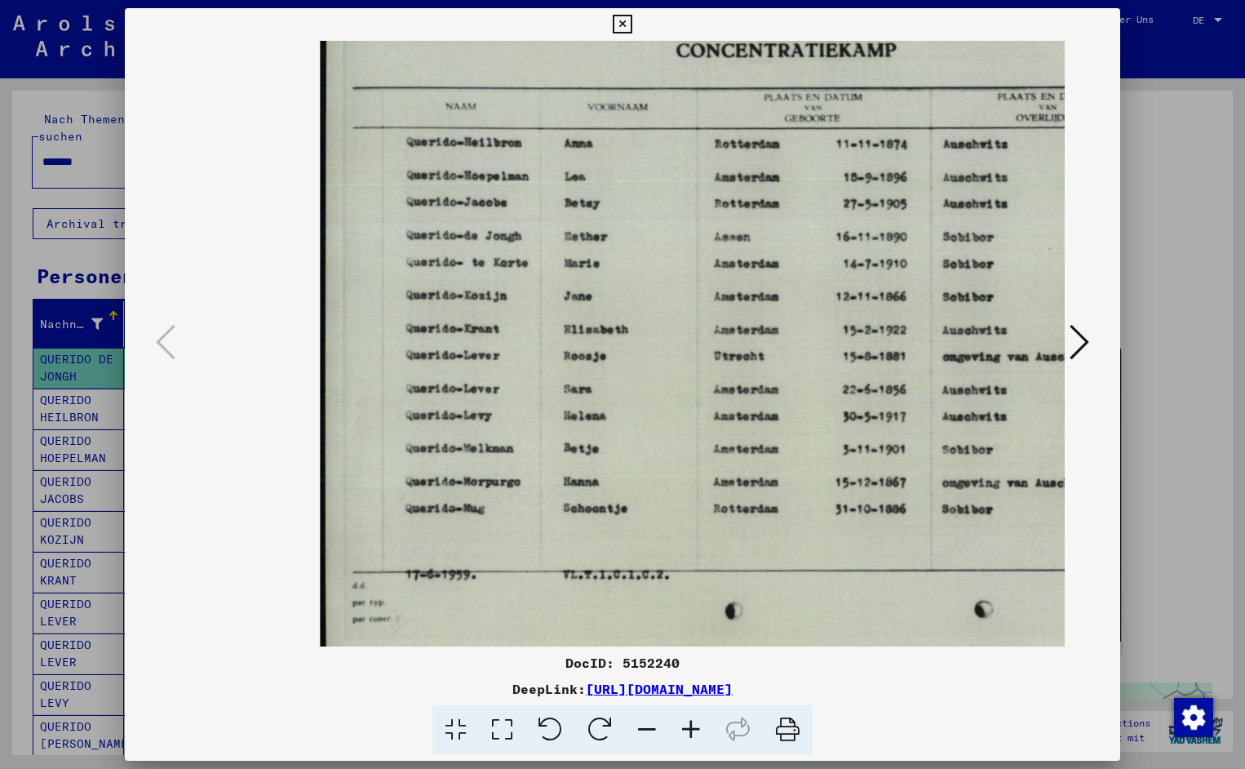
click at [689, 738] on icon at bounding box center [691, 730] width 44 height 50
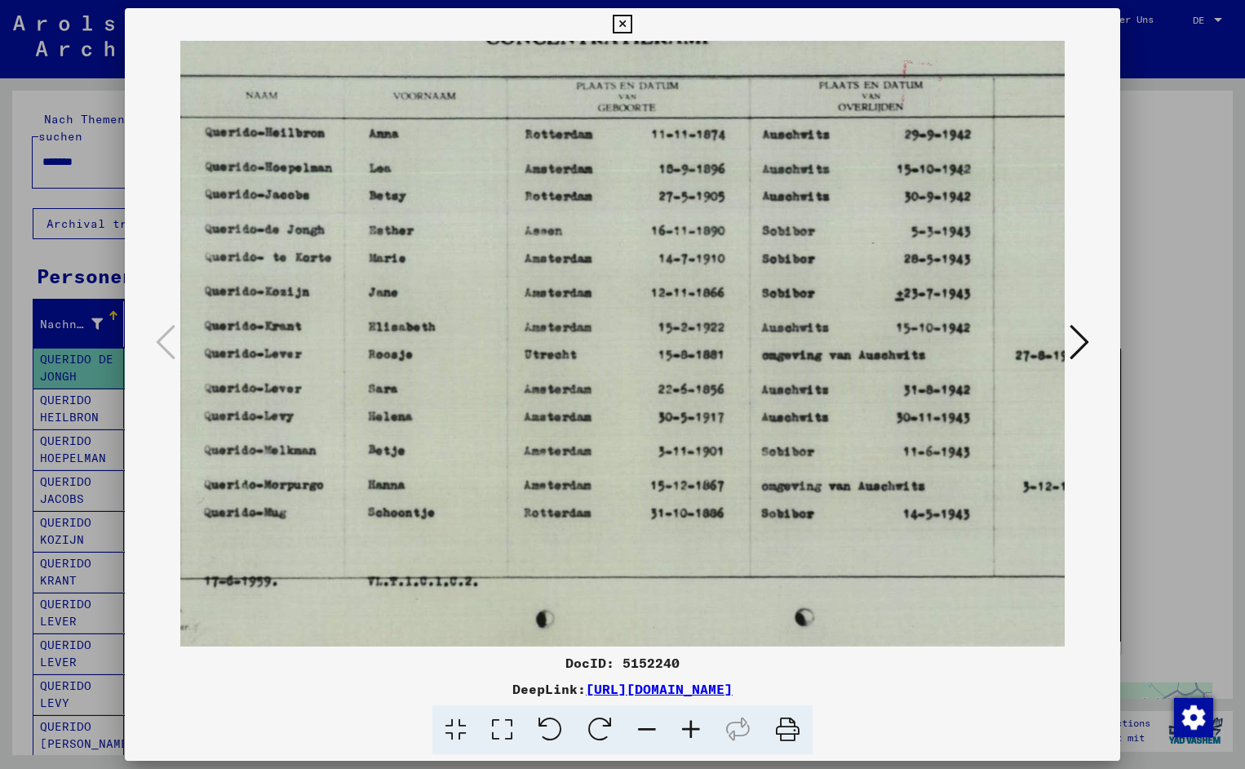
scroll to position [2, 208]
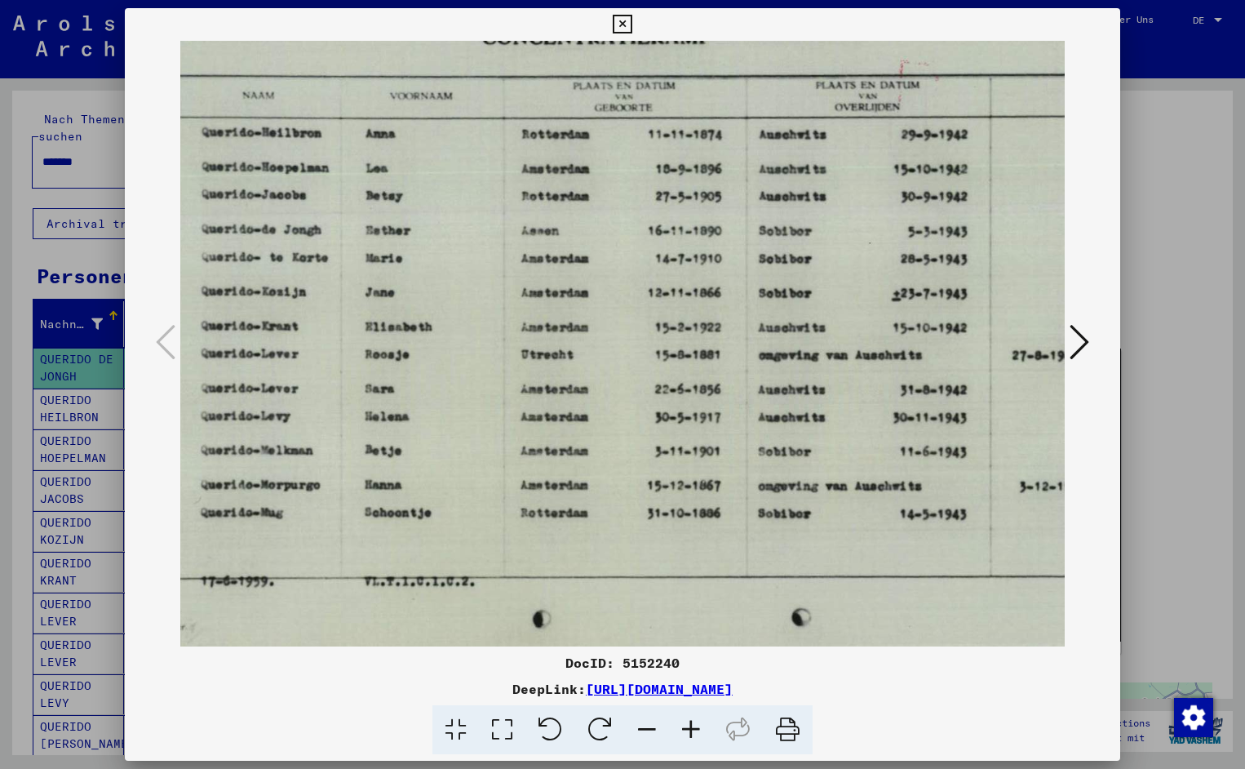
drag, startPoint x: 837, startPoint y: 481, endPoint x: 628, endPoint y: 501, distance: 209.9
click at [632, 20] on icon at bounding box center [622, 25] width 19 height 20
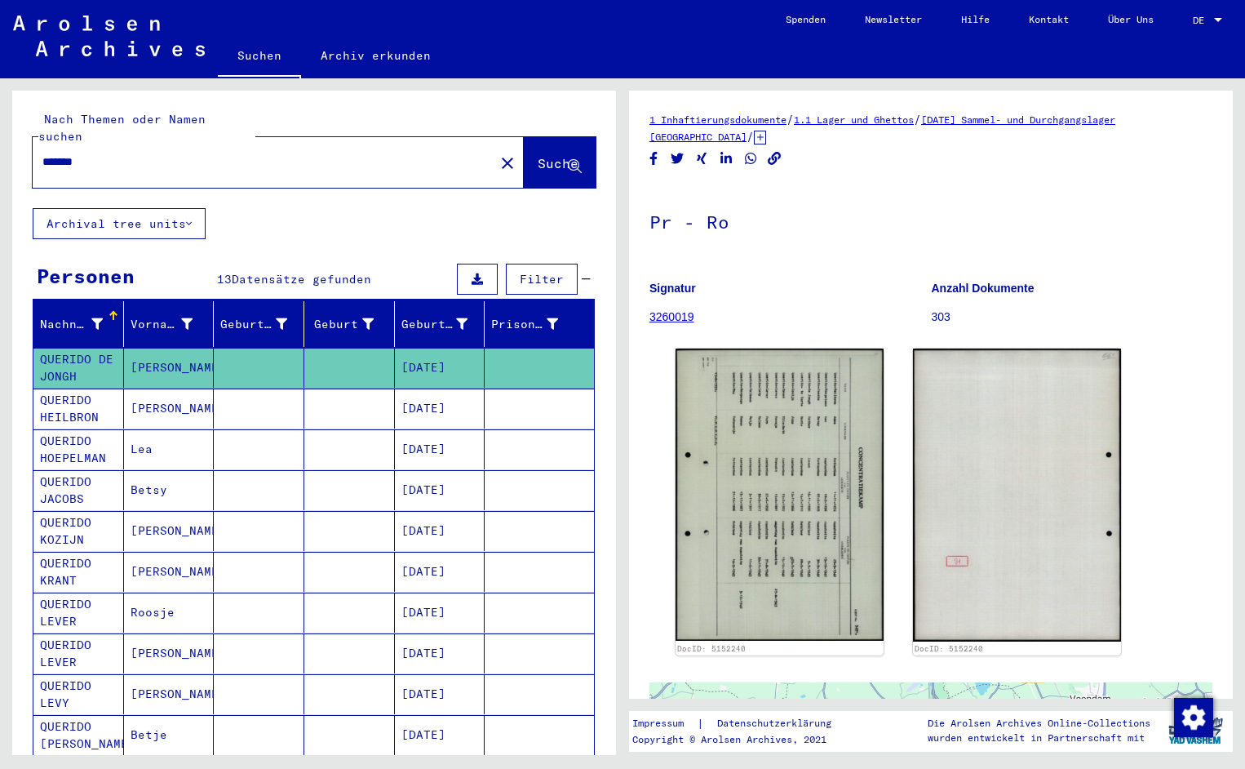
click at [104, 153] on input "*******" at bounding box center [263, 161] width 442 height 17
click at [538, 155] on span "Suche" at bounding box center [558, 163] width 41 height 16
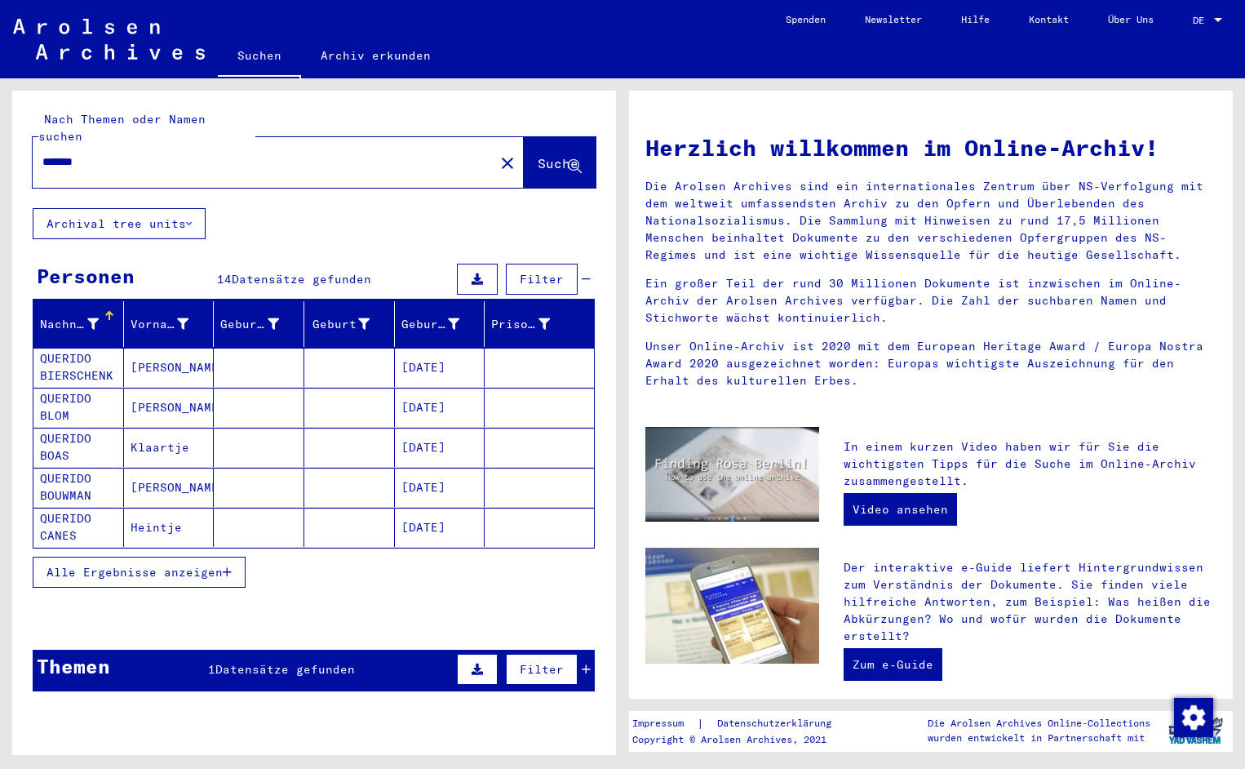
click at [104, 348] on mat-cell "QUERIDO BIERSCHENK" at bounding box center [78, 367] width 91 height 39
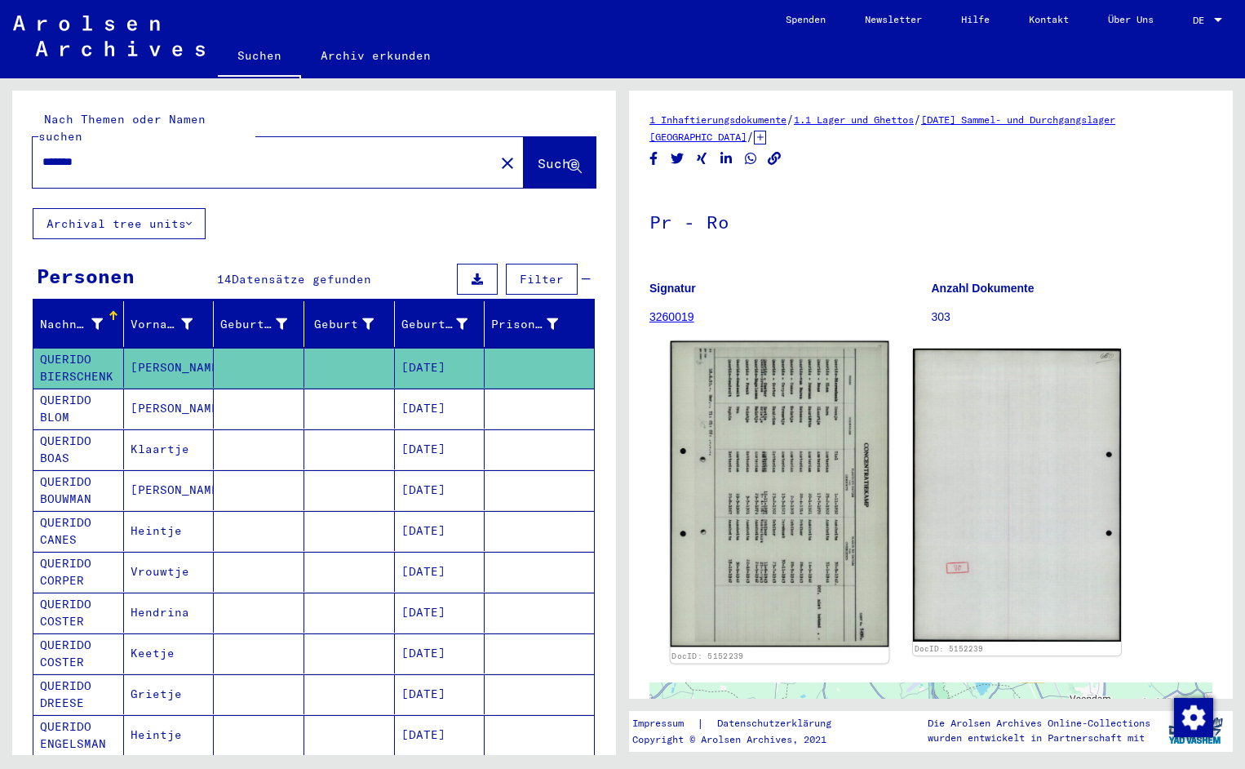
click at [718, 431] on img at bounding box center [780, 494] width 219 height 306
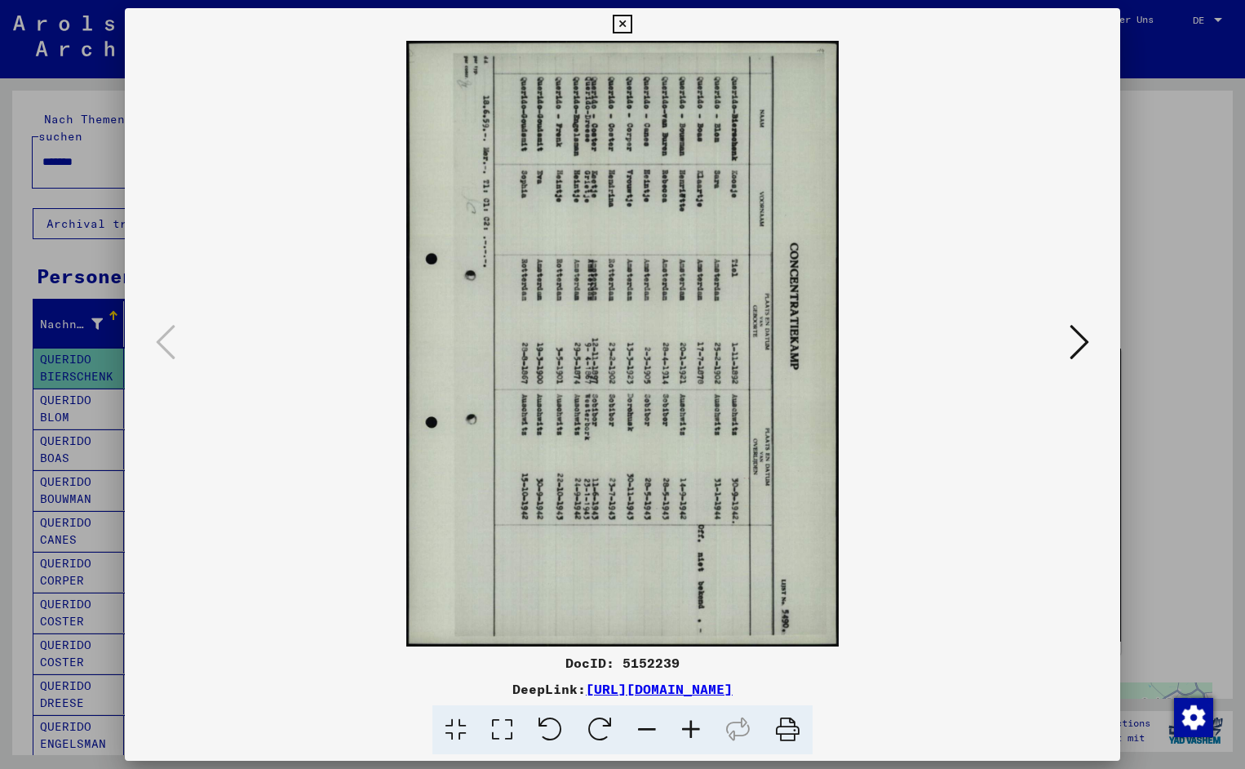
click at [552, 735] on icon at bounding box center [551, 730] width 50 height 50
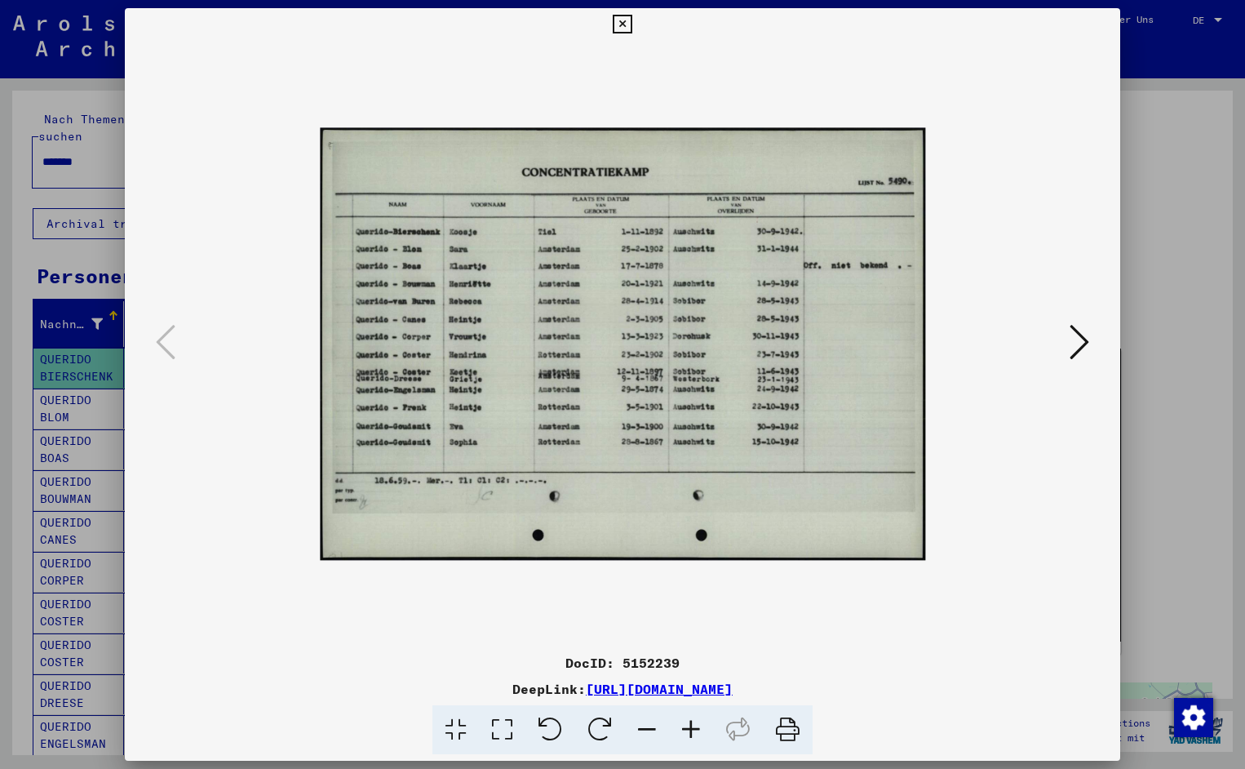
click at [698, 728] on icon at bounding box center [691, 730] width 44 height 50
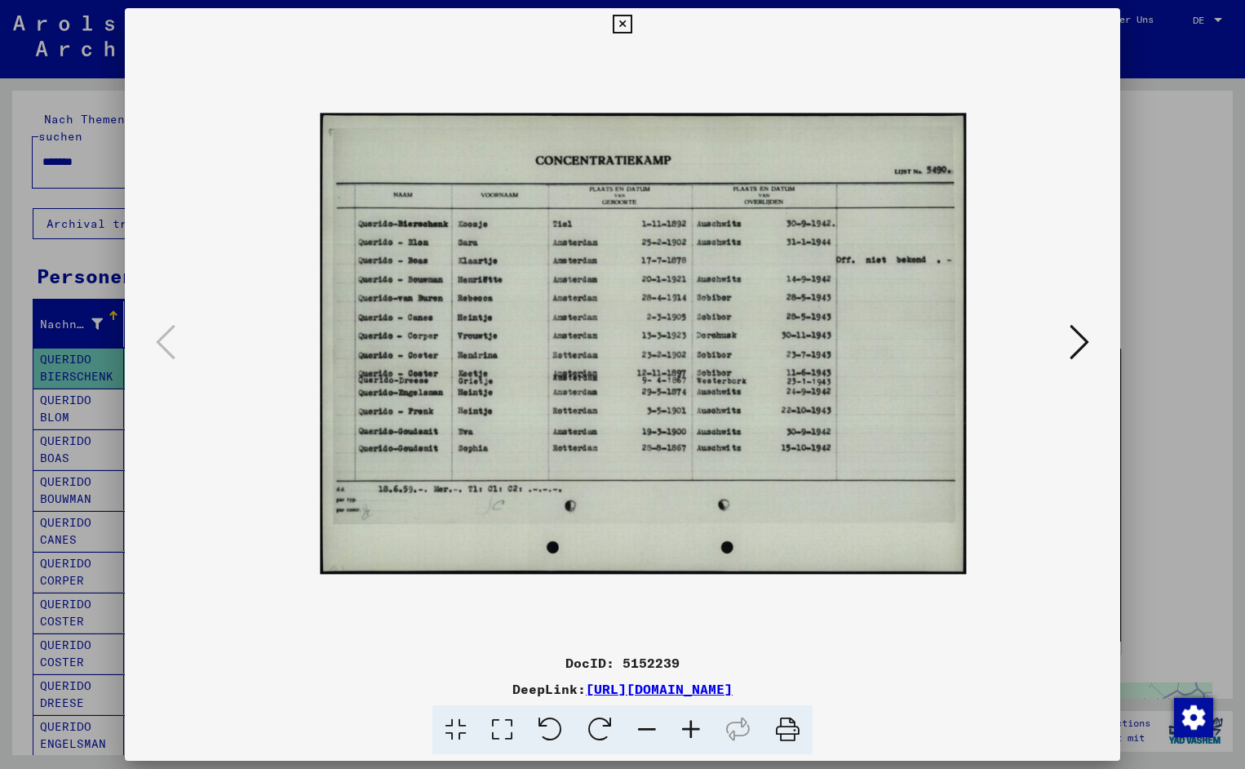
click at [698, 728] on icon at bounding box center [691, 730] width 44 height 50
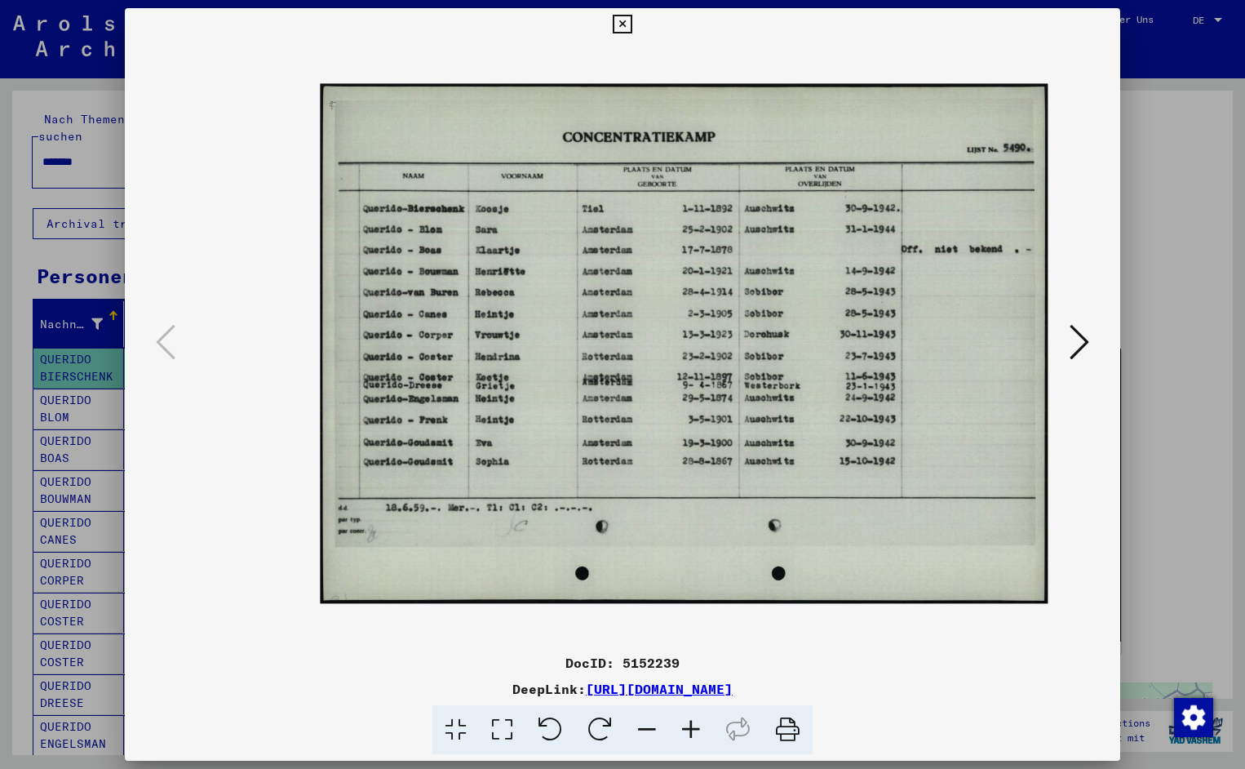
click at [698, 728] on icon at bounding box center [691, 730] width 44 height 50
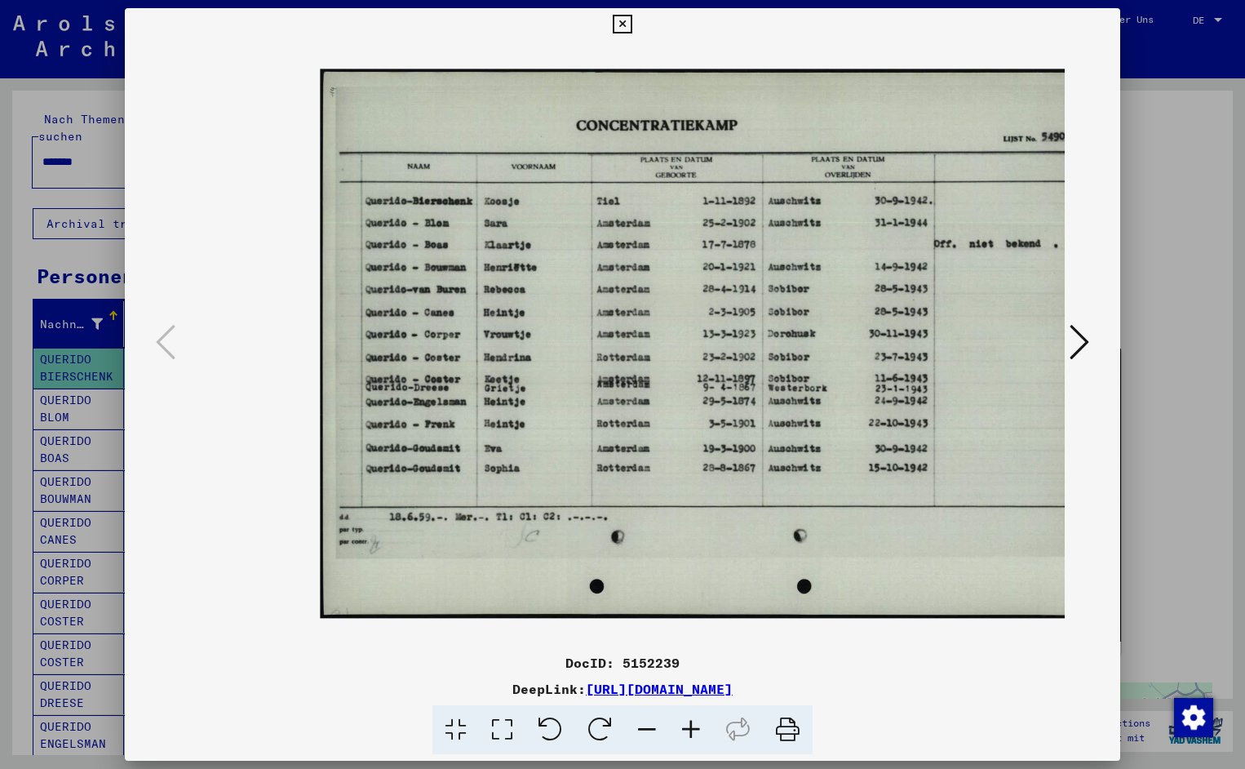
click at [698, 728] on icon at bounding box center [691, 730] width 44 height 50
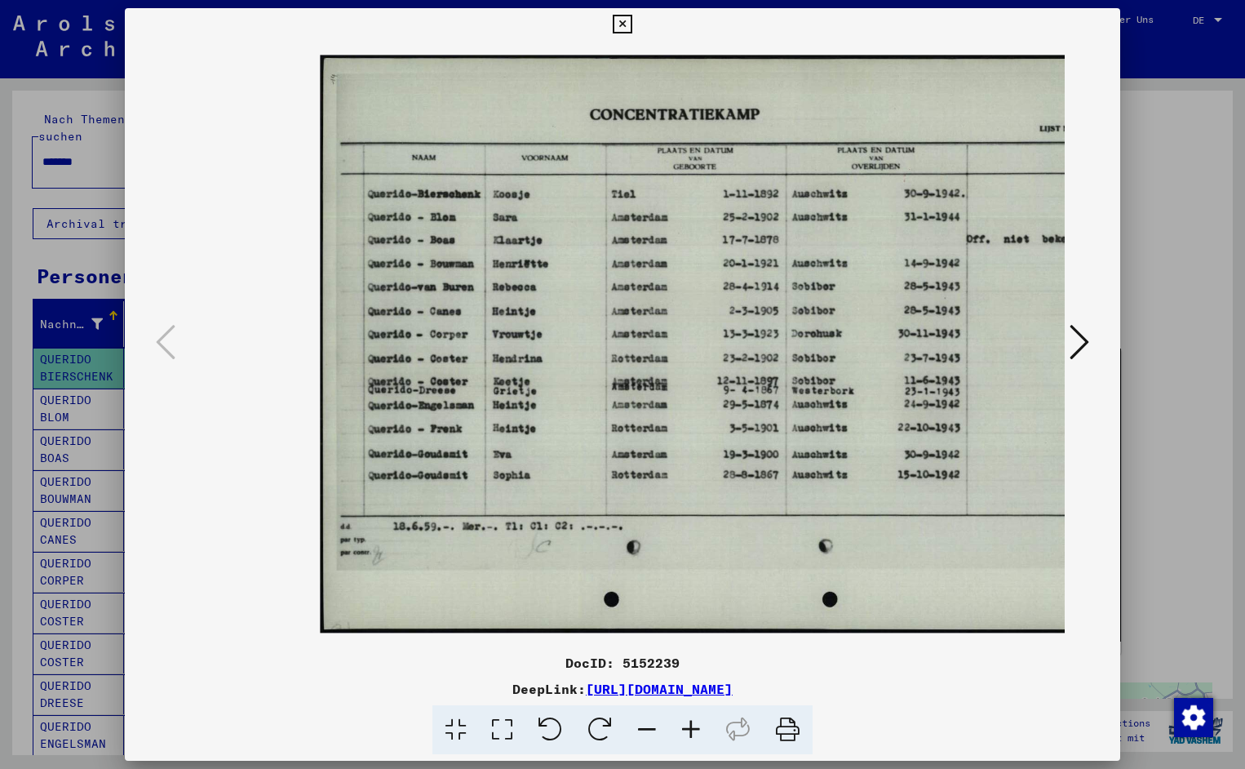
click at [698, 728] on icon at bounding box center [691, 730] width 44 height 50
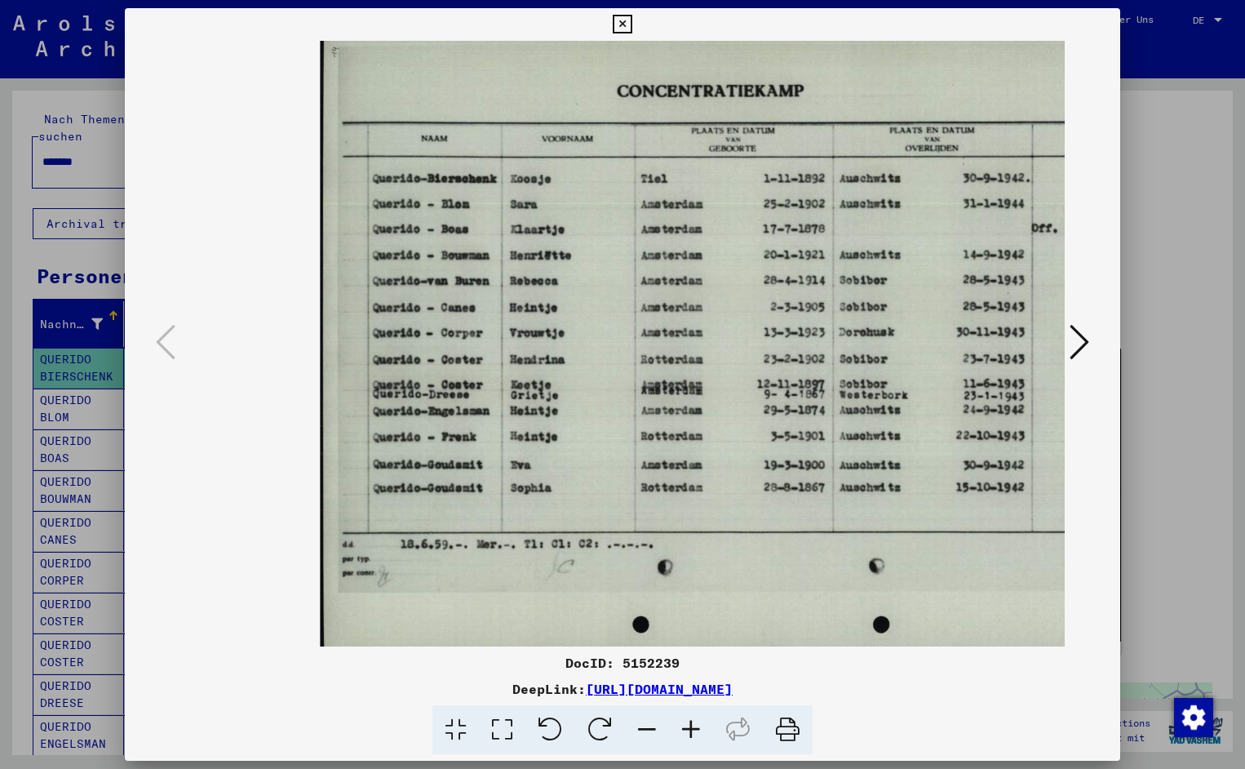
click at [698, 728] on icon at bounding box center [691, 730] width 44 height 50
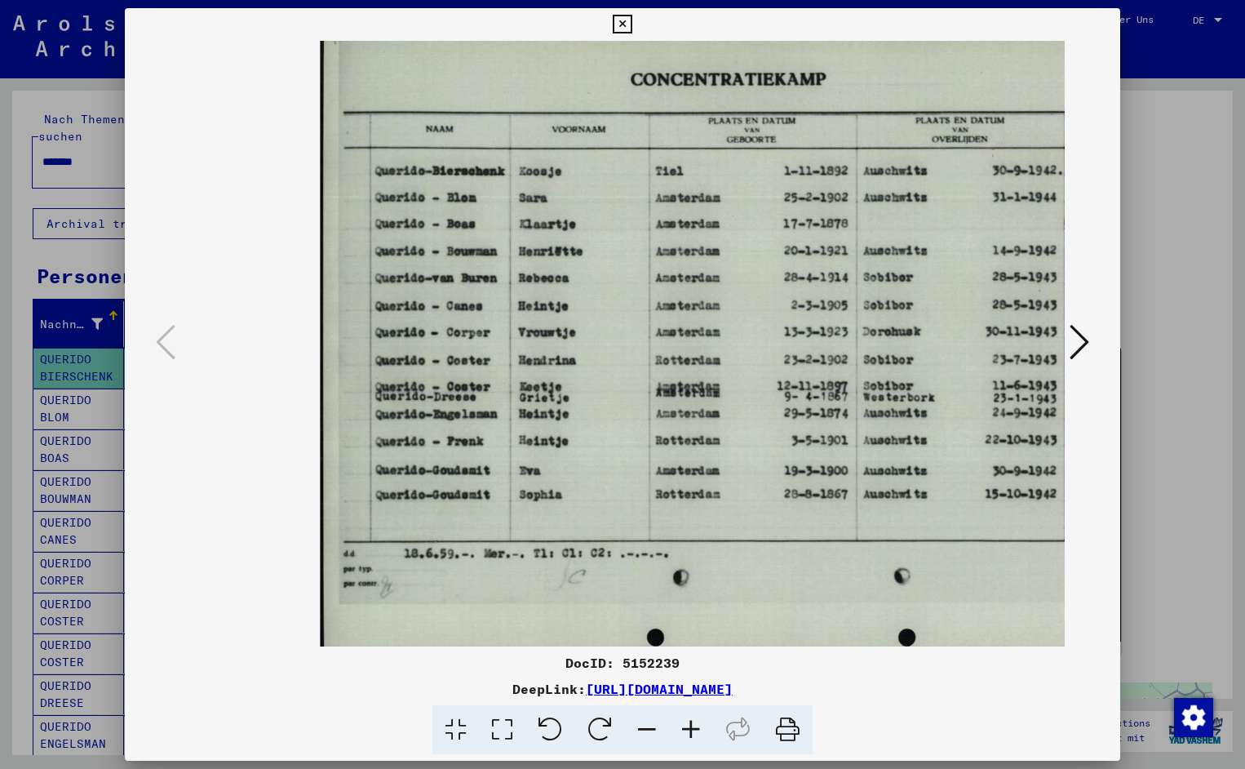
click at [698, 728] on icon at bounding box center [691, 730] width 44 height 50
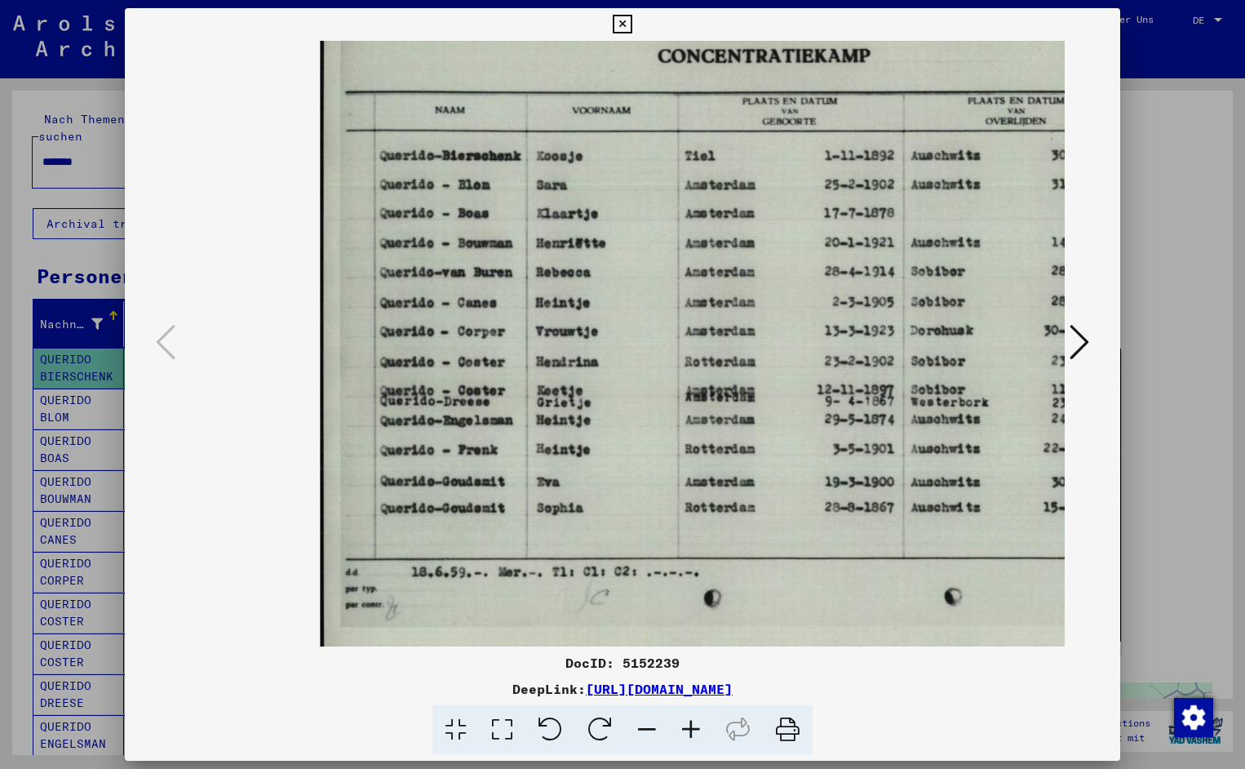
click at [698, 728] on icon at bounding box center [691, 730] width 44 height 50
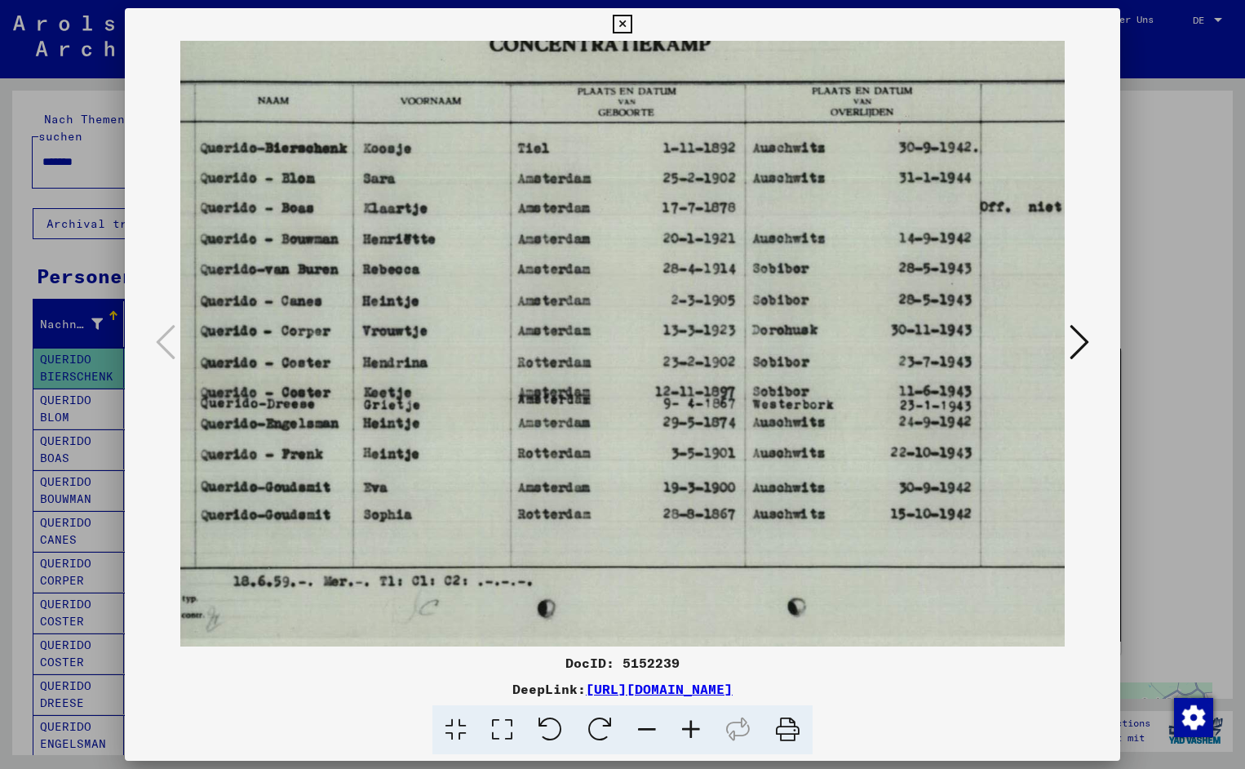
scroll to position [0, 184]
drag, startPoint x: 742, startPoint y: 547, endPoint x: 557, endPoint y: 565, distance: 185.3
click at [632, 29] on icon at bounding box center [622, 25] width 19 height 20
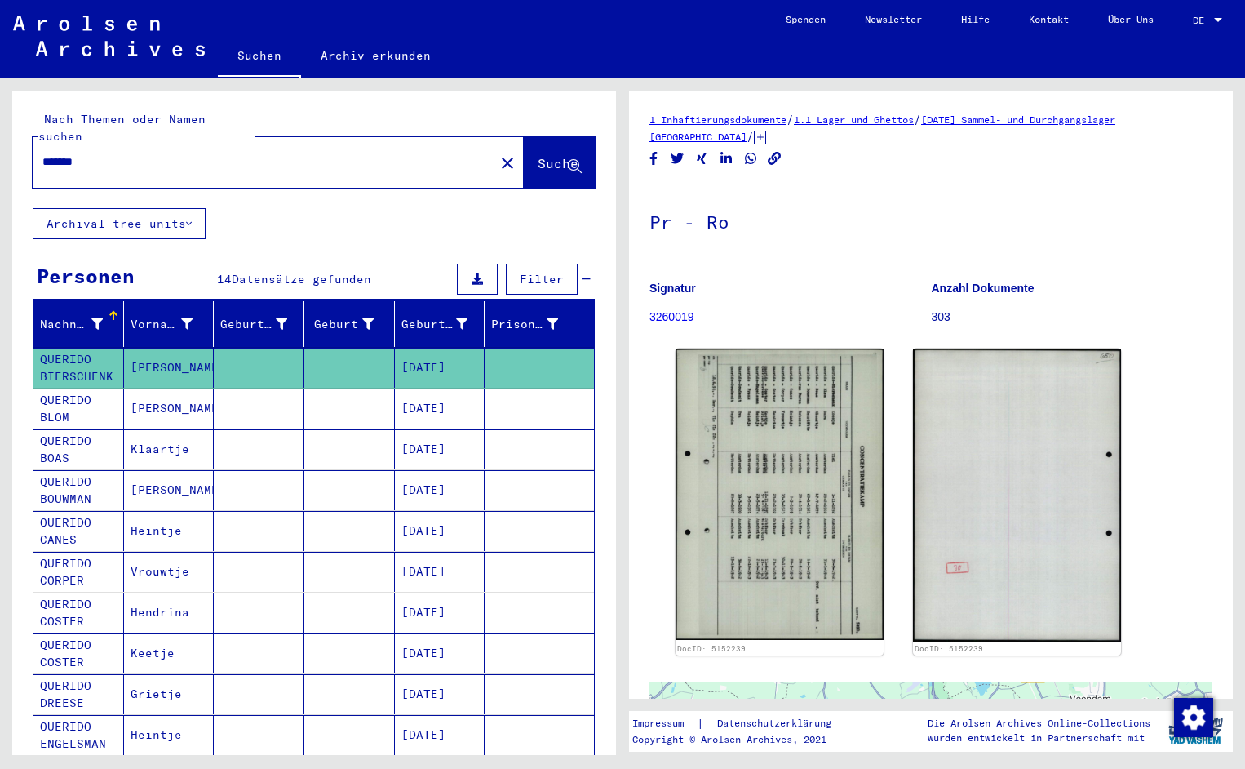
click at [93, 153] on input "*******" at bounding box center [263, 161] width 442 height 17
click at [548, 155] on span "Suche" at bounding box center [558, 163] width 41 height 16
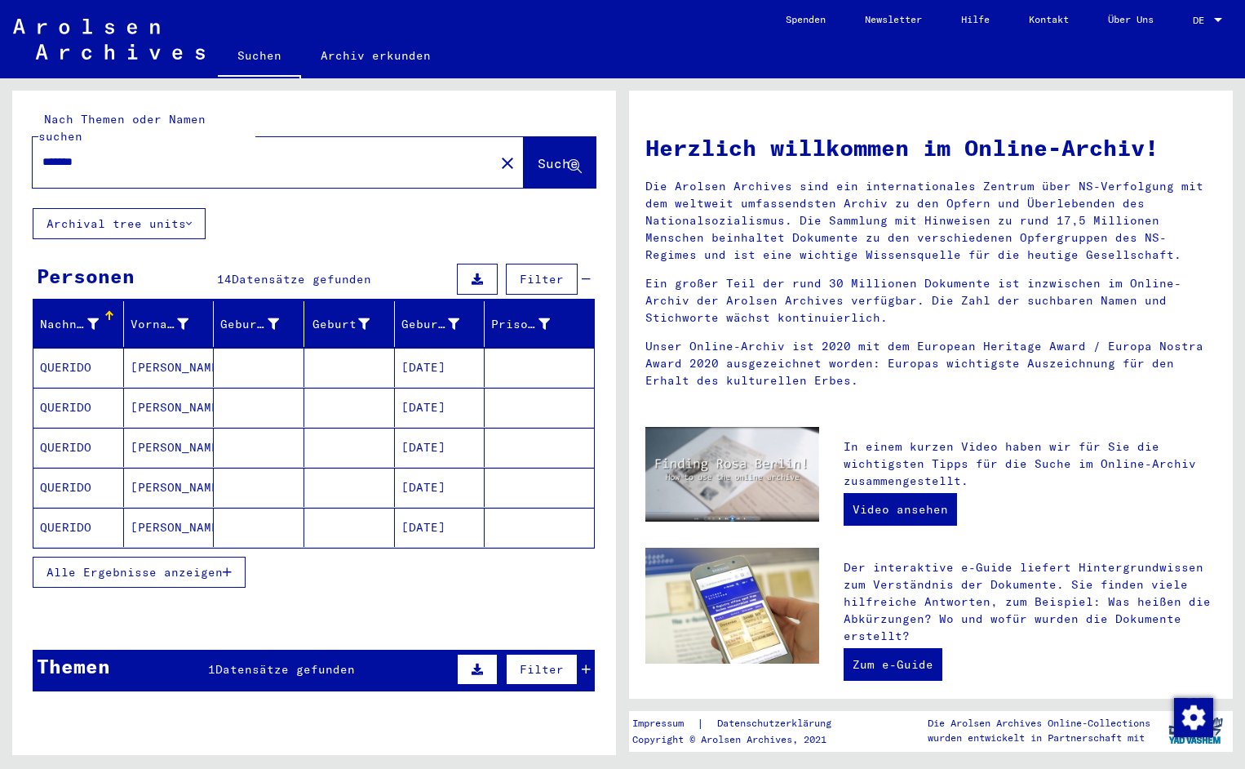
click at [70, 348] on mat-cell "QUERIDO" at bounding box center [78, 367] width 91 height 39
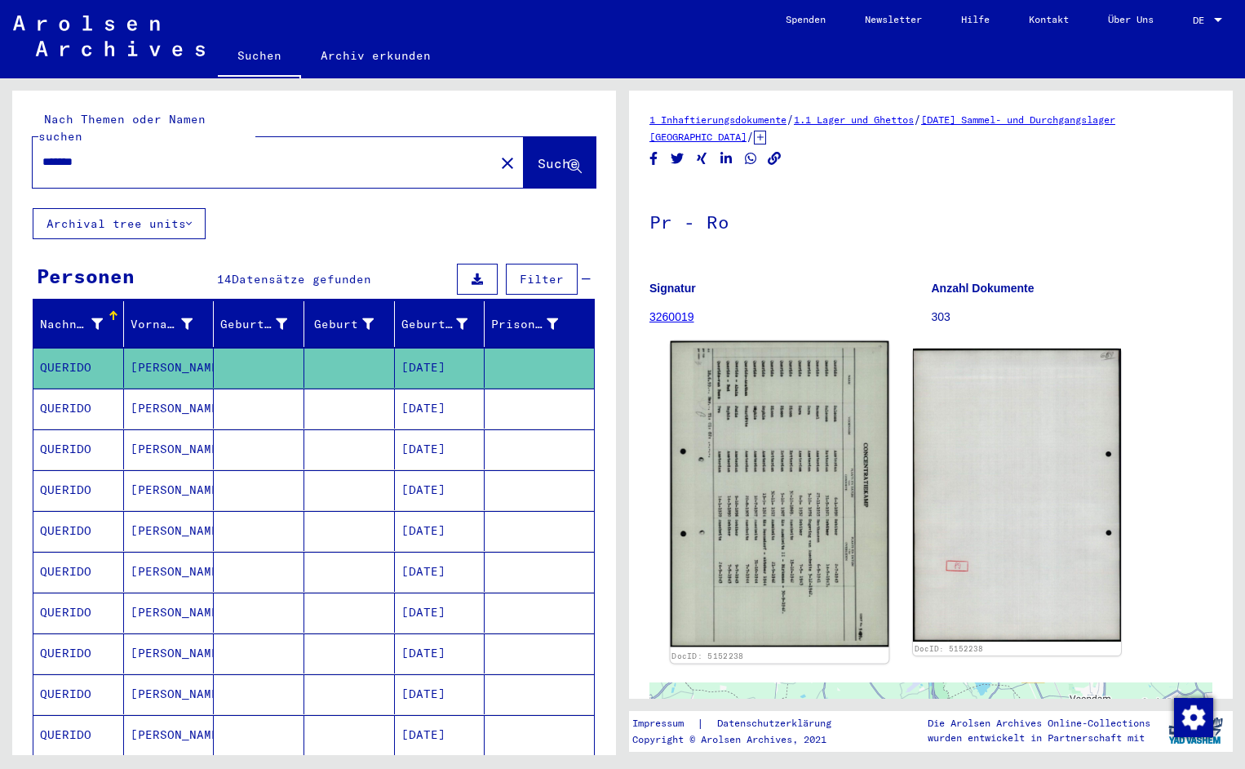
click at [808, 409] on img at bounding box center [780, 494] width 219 height 306
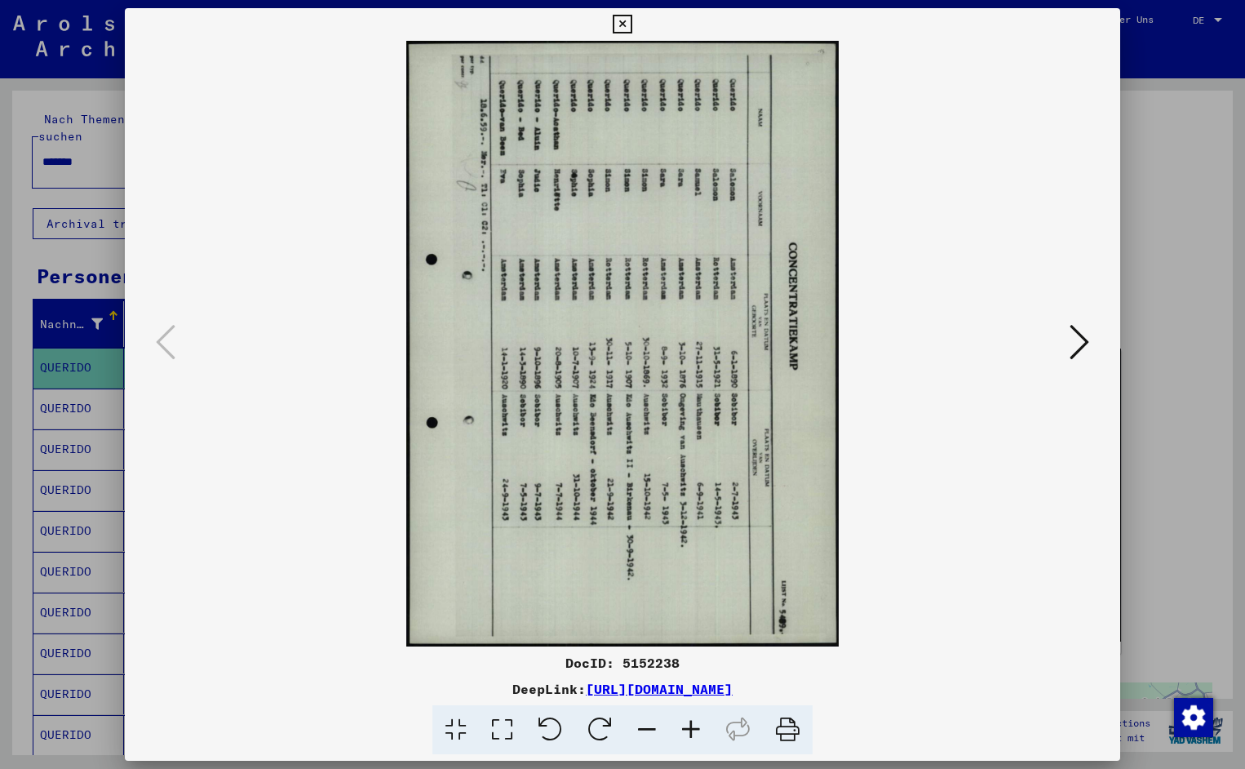
click at [557, 726] on icon at bounding box center [551, 730] width 50 height 50
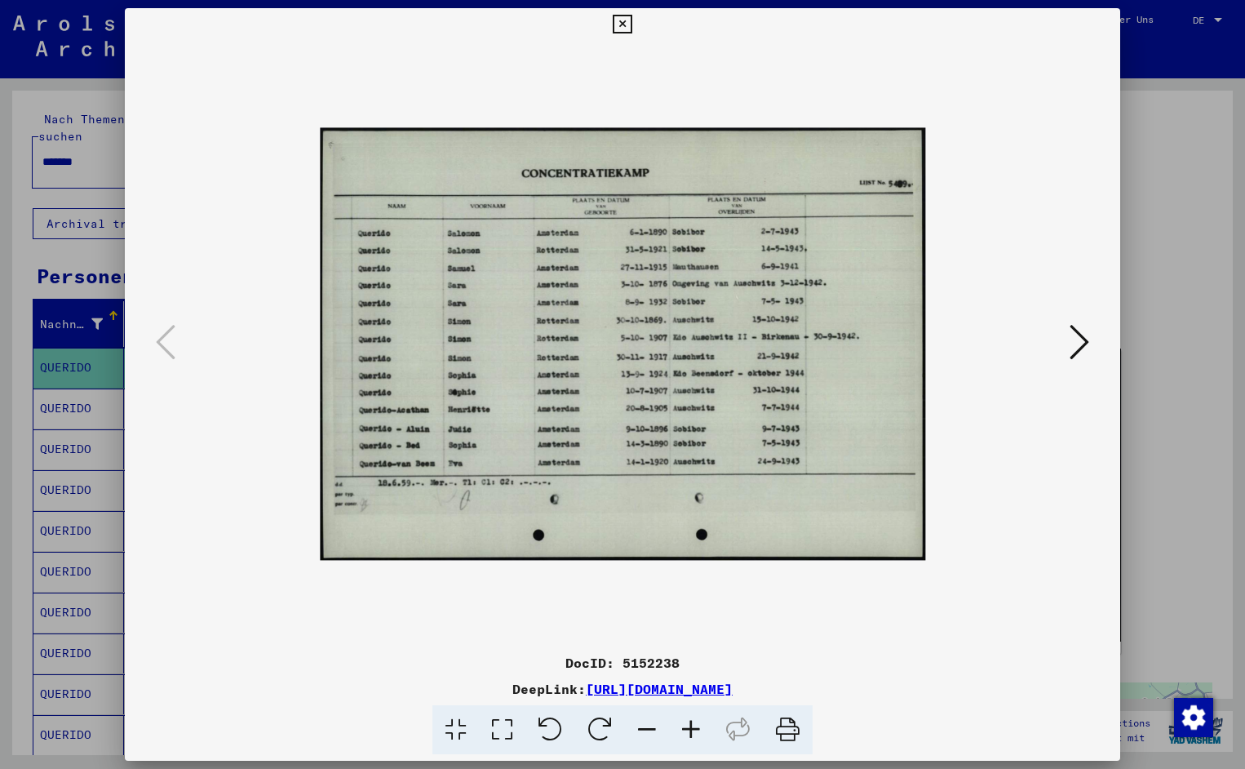
click at [688, 730] on icon at bounding box center [691, 730] width 44 height 50
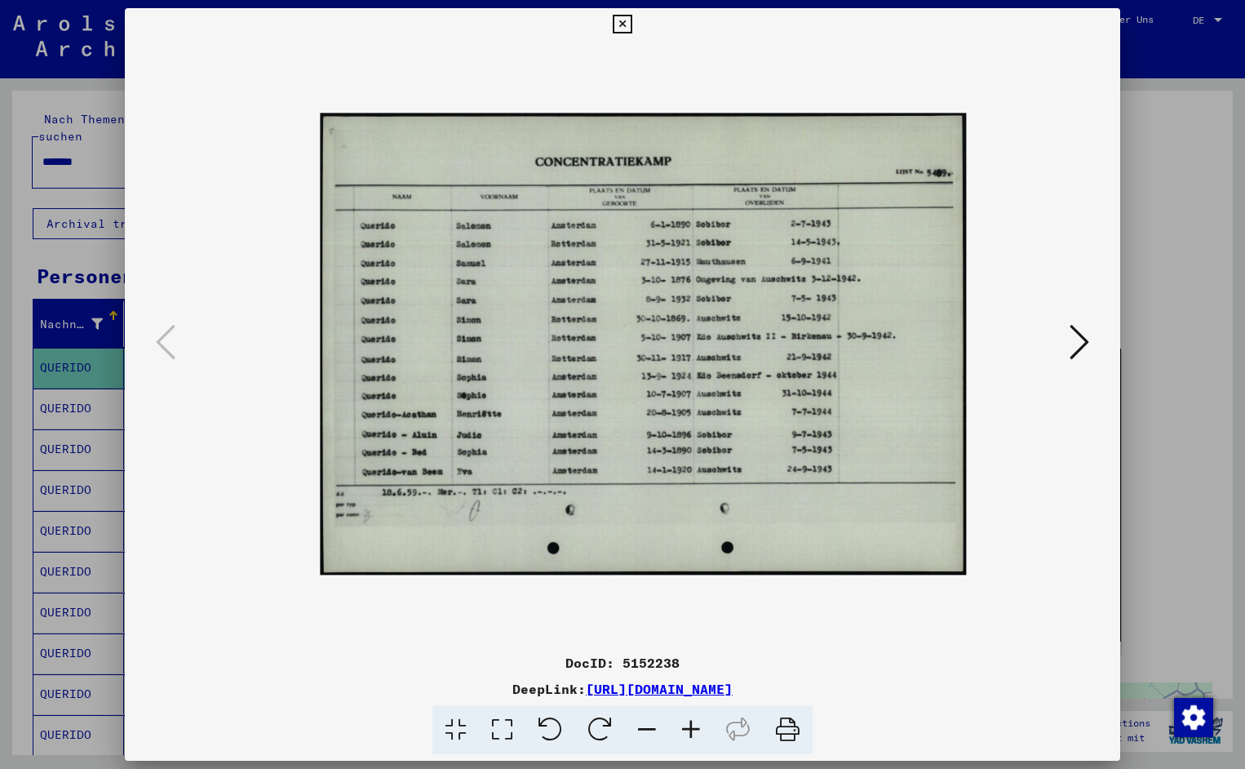
click at [688, 730] on icon at bounding box center [691, 730] width 44 height 50
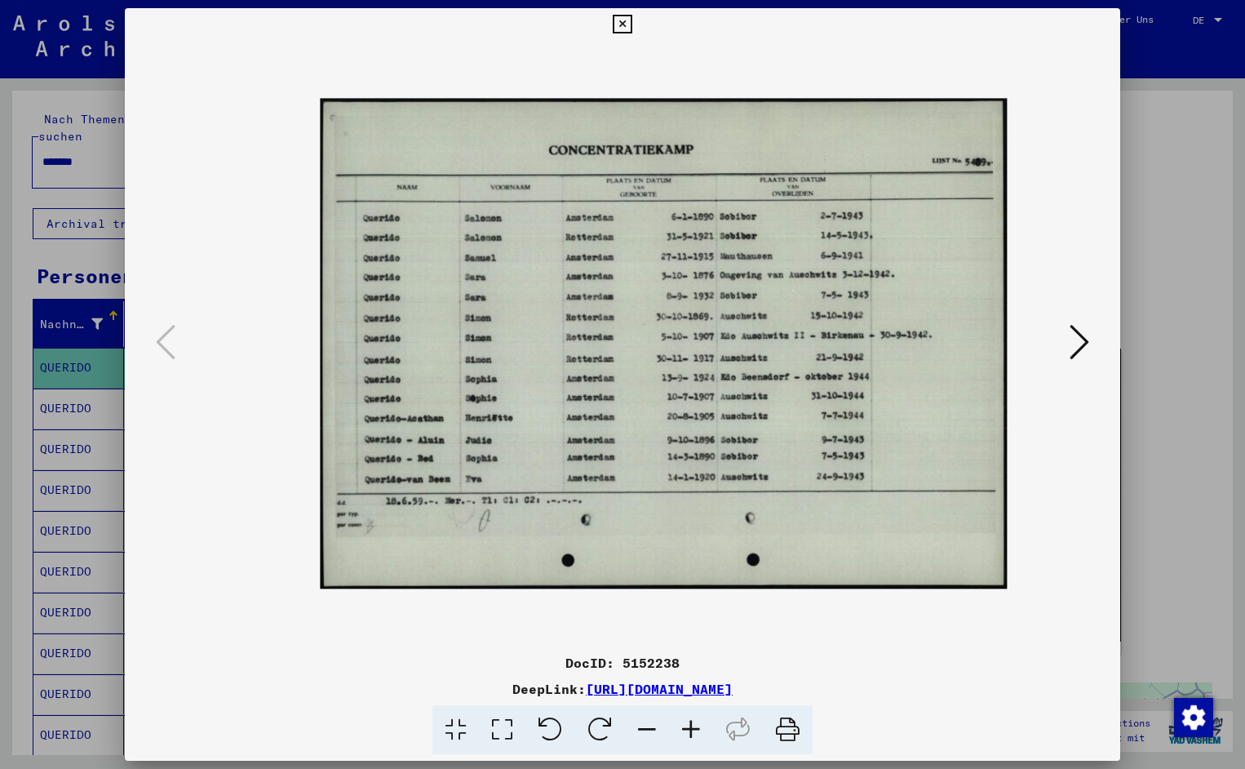
click at [688, 730] on icon at bounding box center [691, 730] width 44 height 50
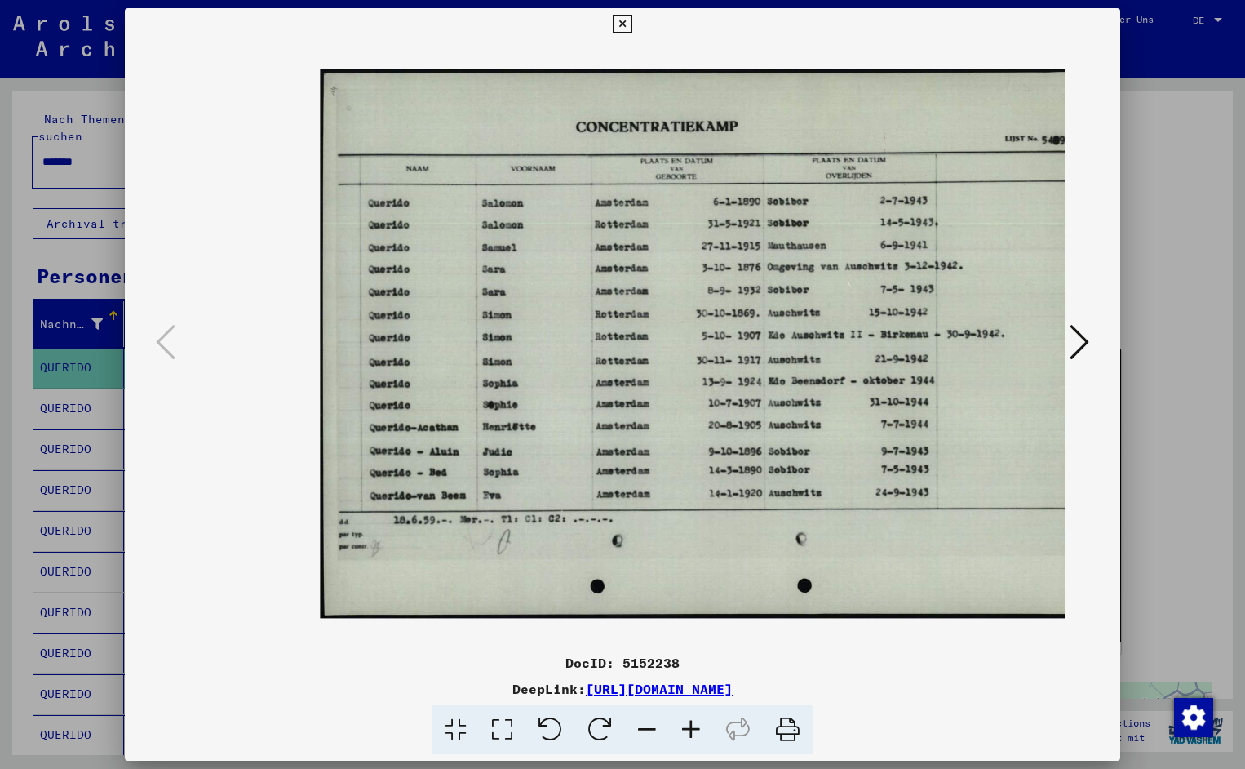
click at [688, 730] on icon at bounding box center [691, 730] width 44 height 50
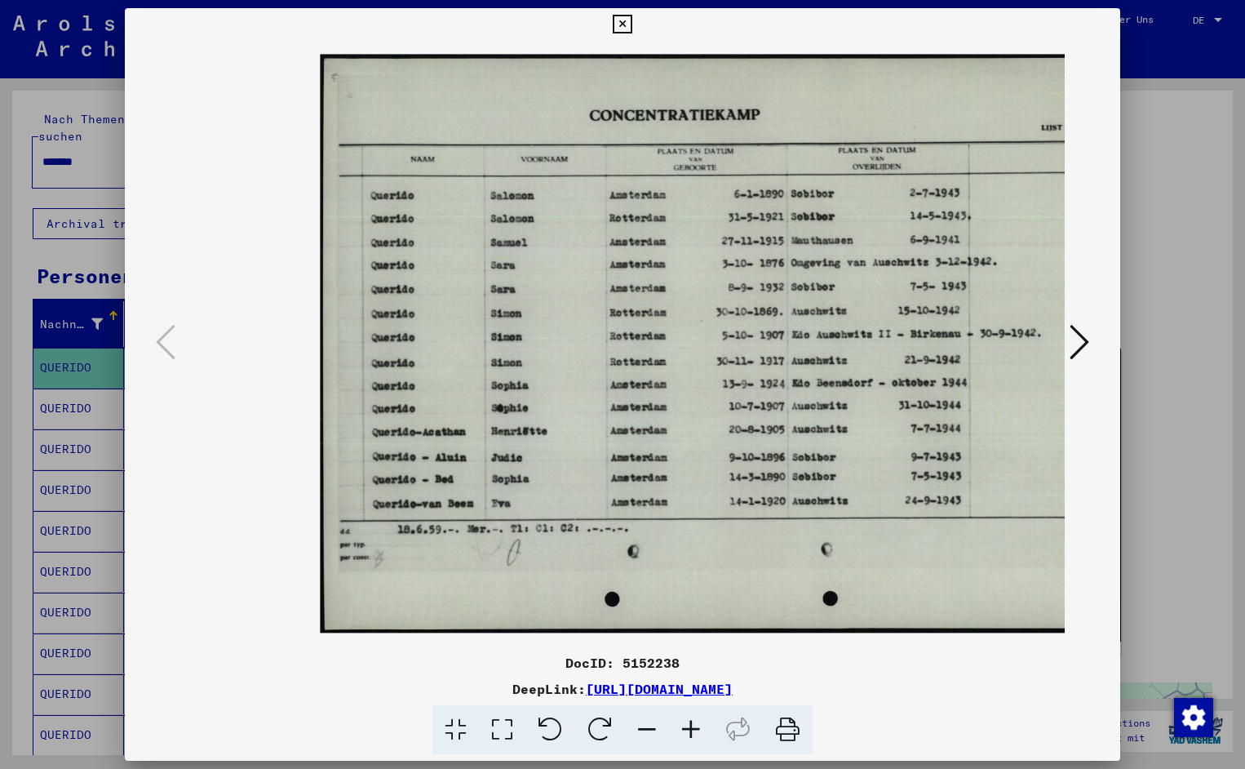
click at [688, 730] on icon at bounding box center [691, 730] width 44 height 50
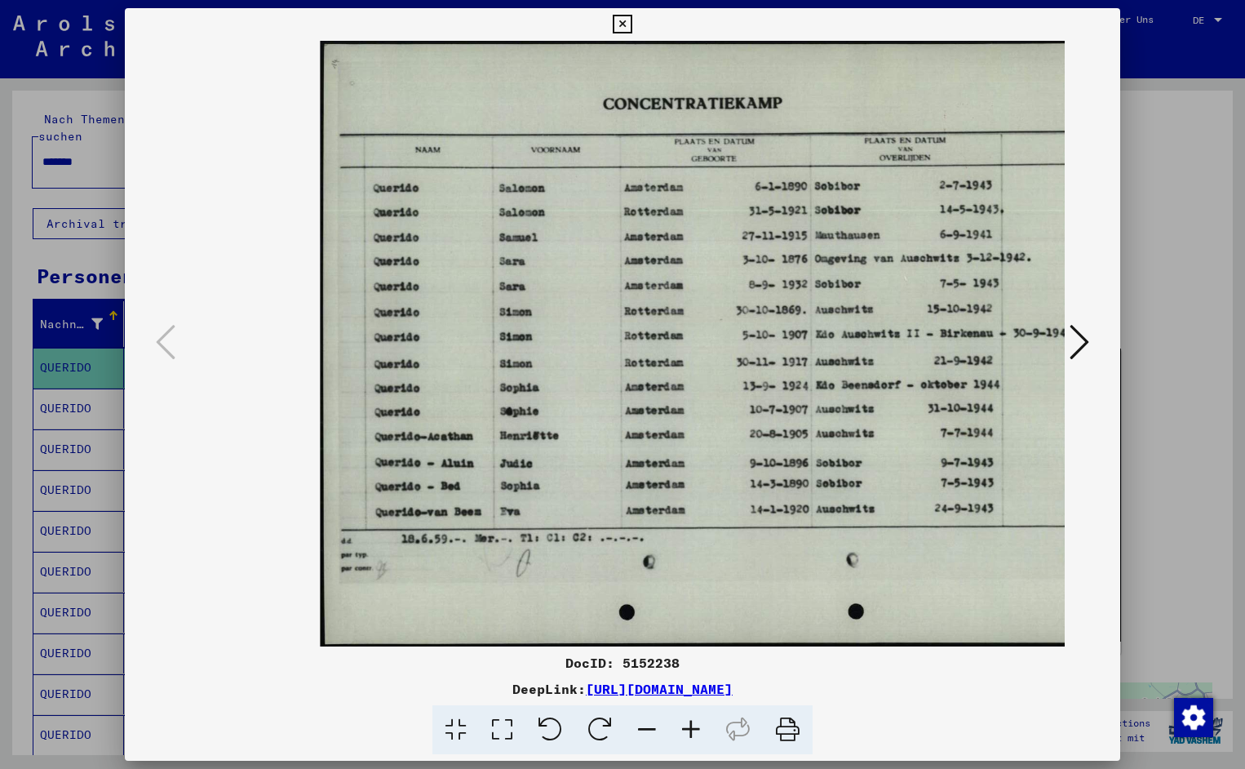
click at [688, 730] on icon at bounding box center [691, 730] width 44 height 50
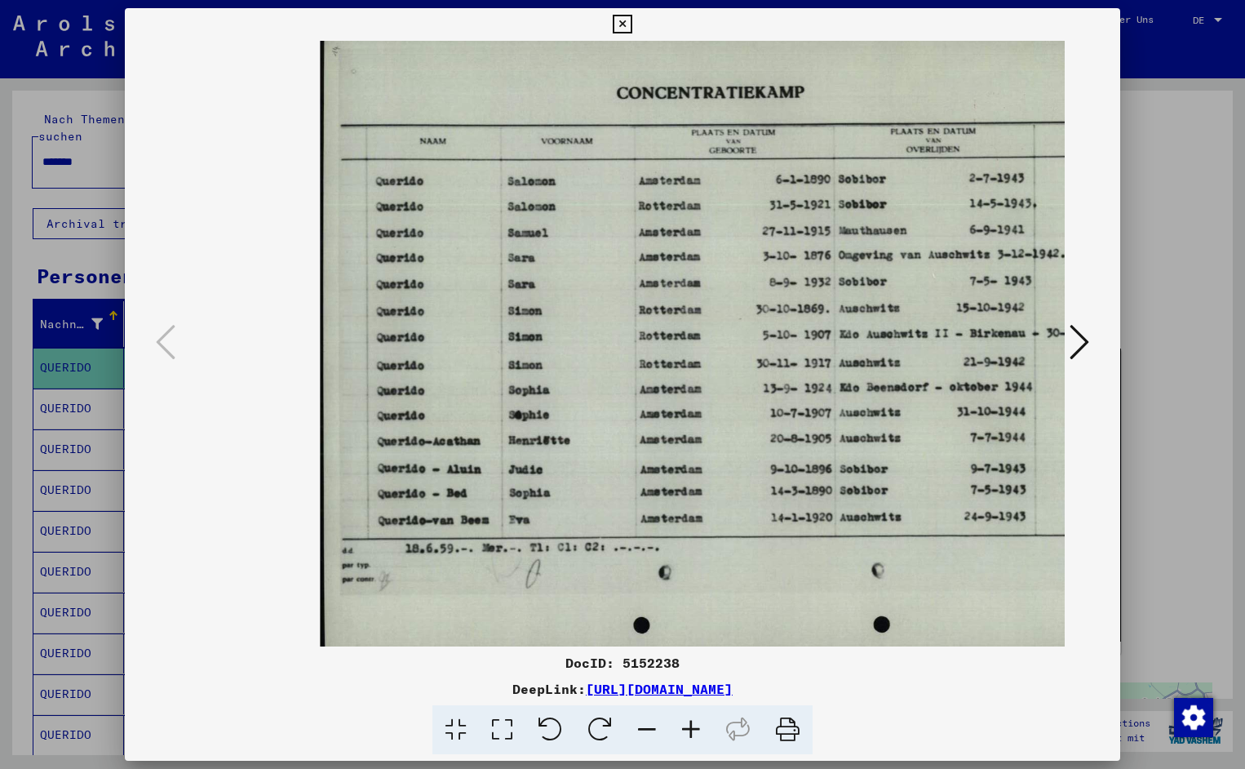
click at [688, 730] on icon at bounding box center [691, 730] width 44 height 50
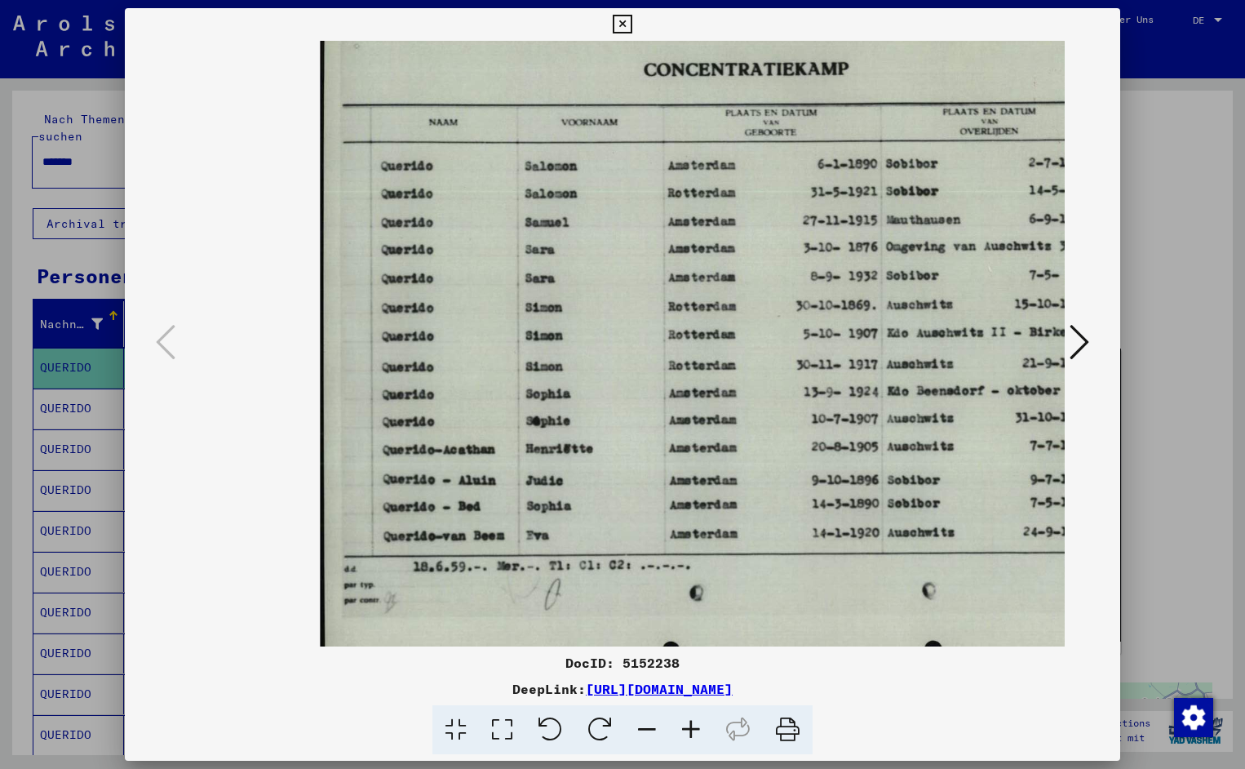
click at [688, 730] on icon at bounding box center [691, 730] width 44 height 50
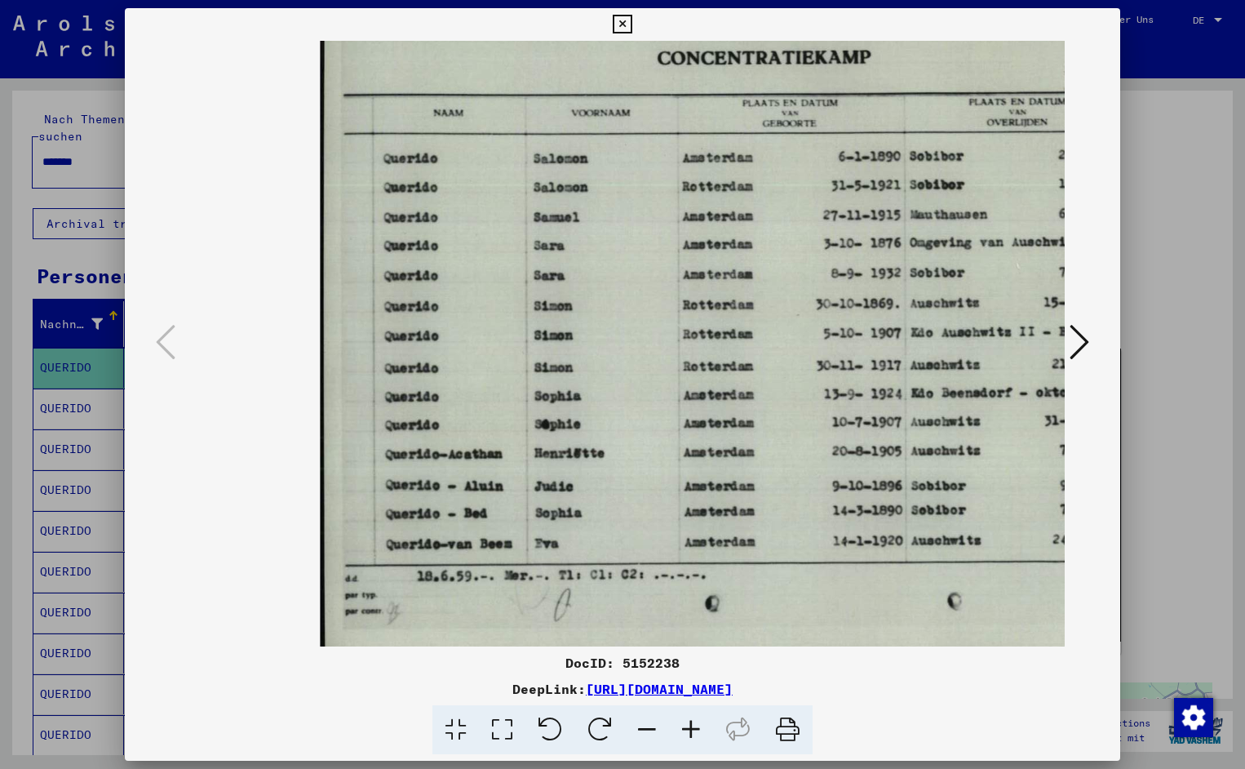
click at [688, 730] on icon at bounding box center [691, 730] width 44 height 50
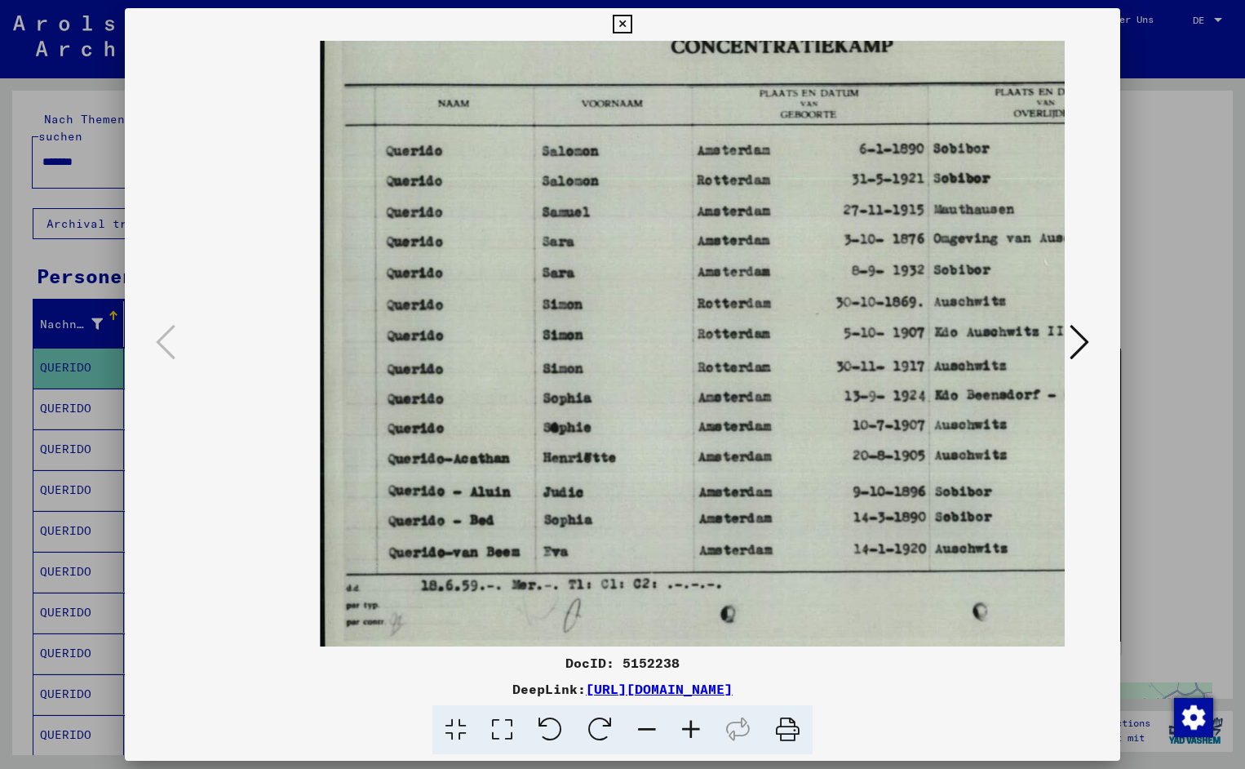
click at [688, 730] on icon at bounding box center [691, 730] width 44 height 50
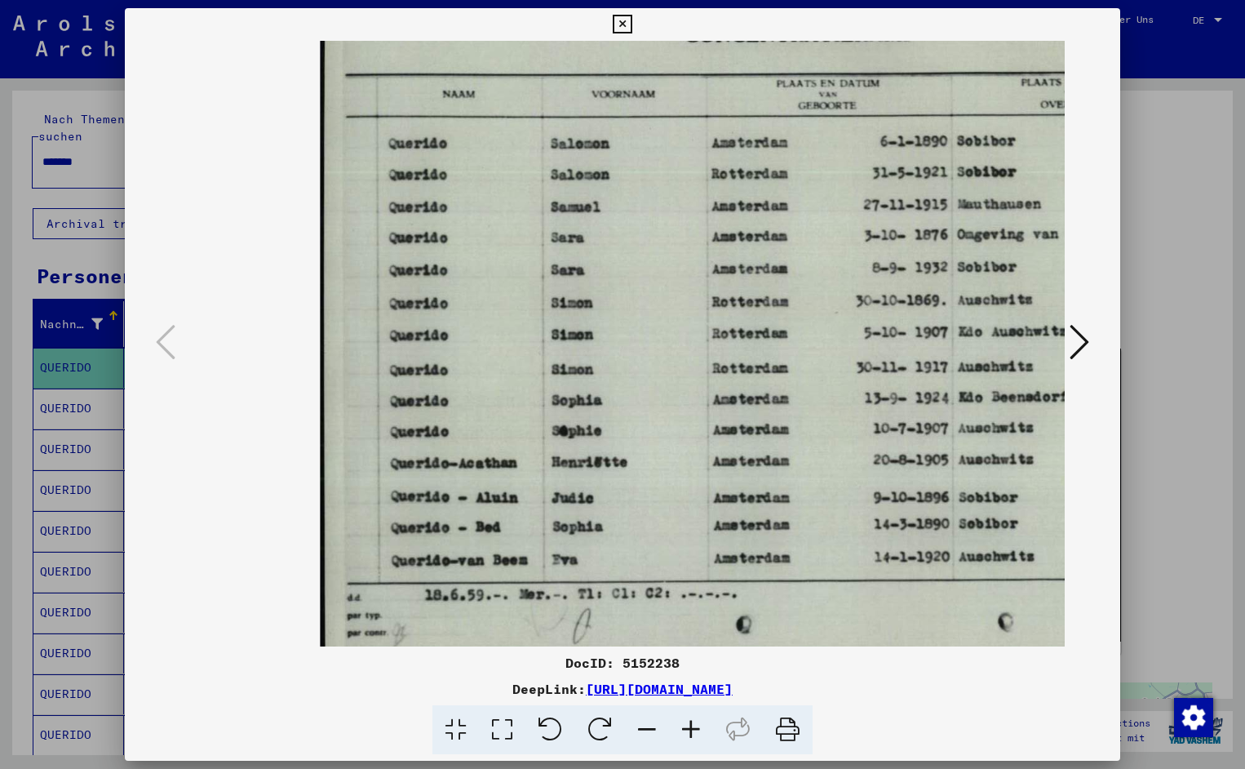
click at [688, 730] on icon at bounding box center [691, 730] width 44 height 50
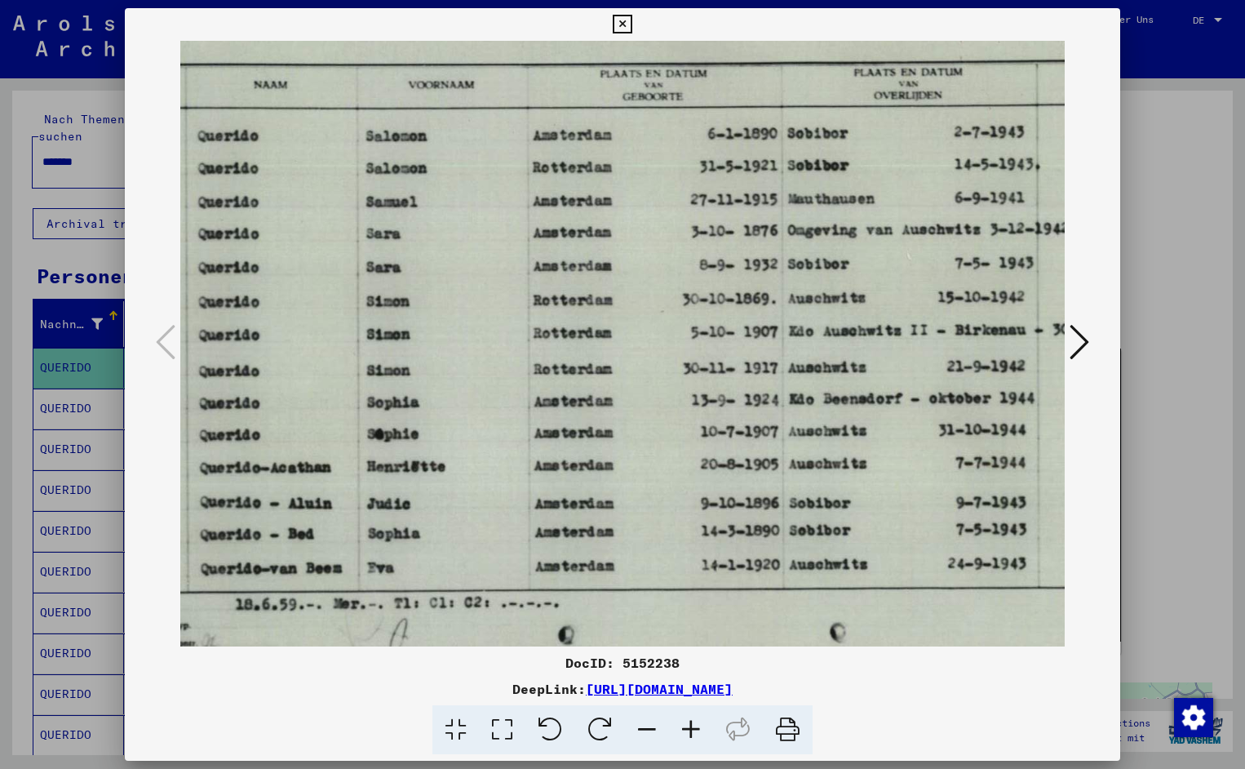
scroll to position [0, 194]
drag, startPoint x: 821, startPoint y: 441, endPoint x: 627, endPoint y: 469, distance: 196.3
click at [632, 23] on icon at bounding box center [622, 25] width 19 height 20
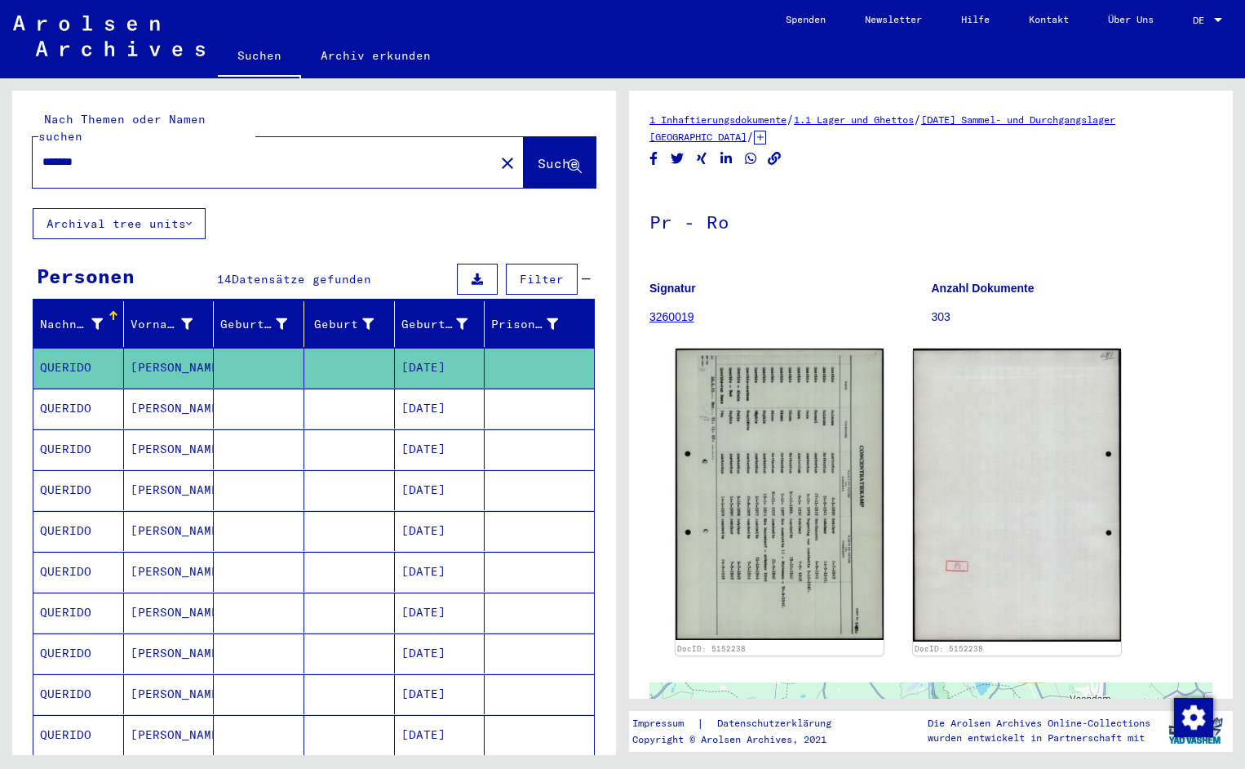
click at [119, 153] on input "*******" at bounding box center [263, 161] width 442 height 17
click at [538, 155] on span "Suche" at bounding box center [558, 163] width 41 height 16
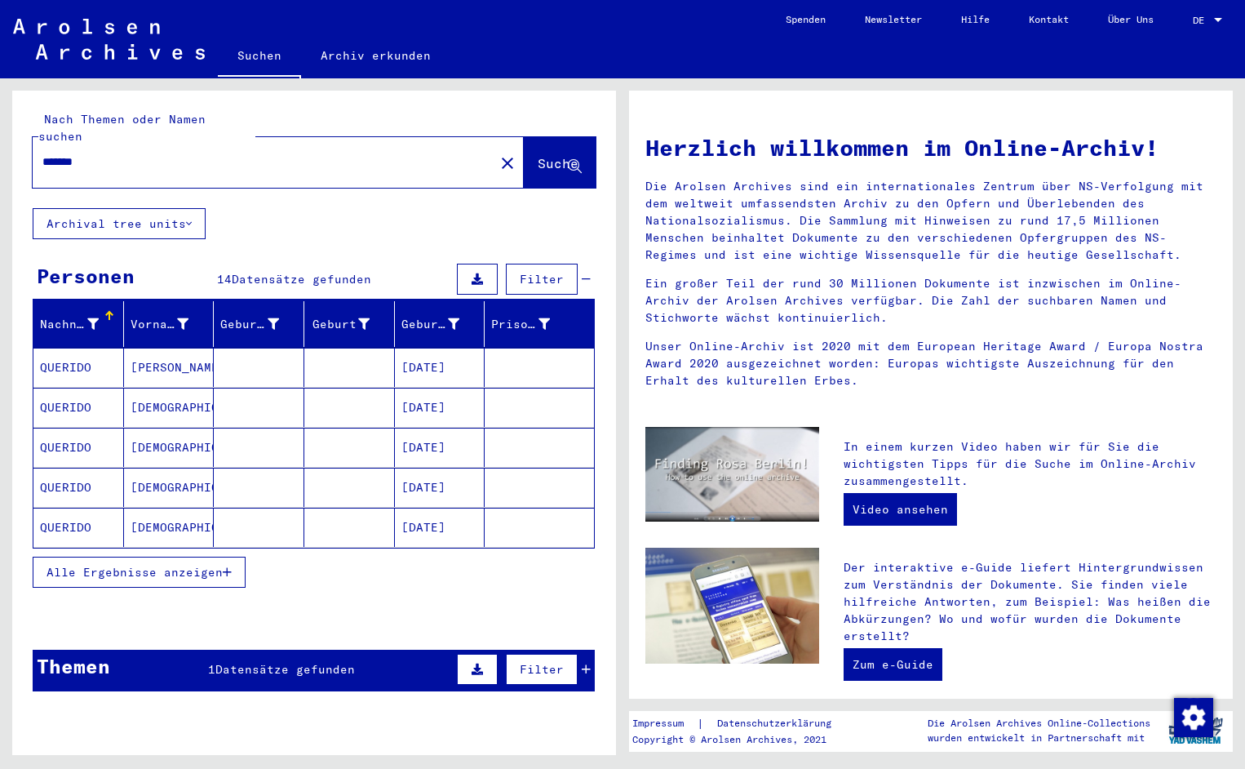
click at [84, 348] on mat-cell "QUERIDO" at bounding box center [78, 367] width 91 height 39
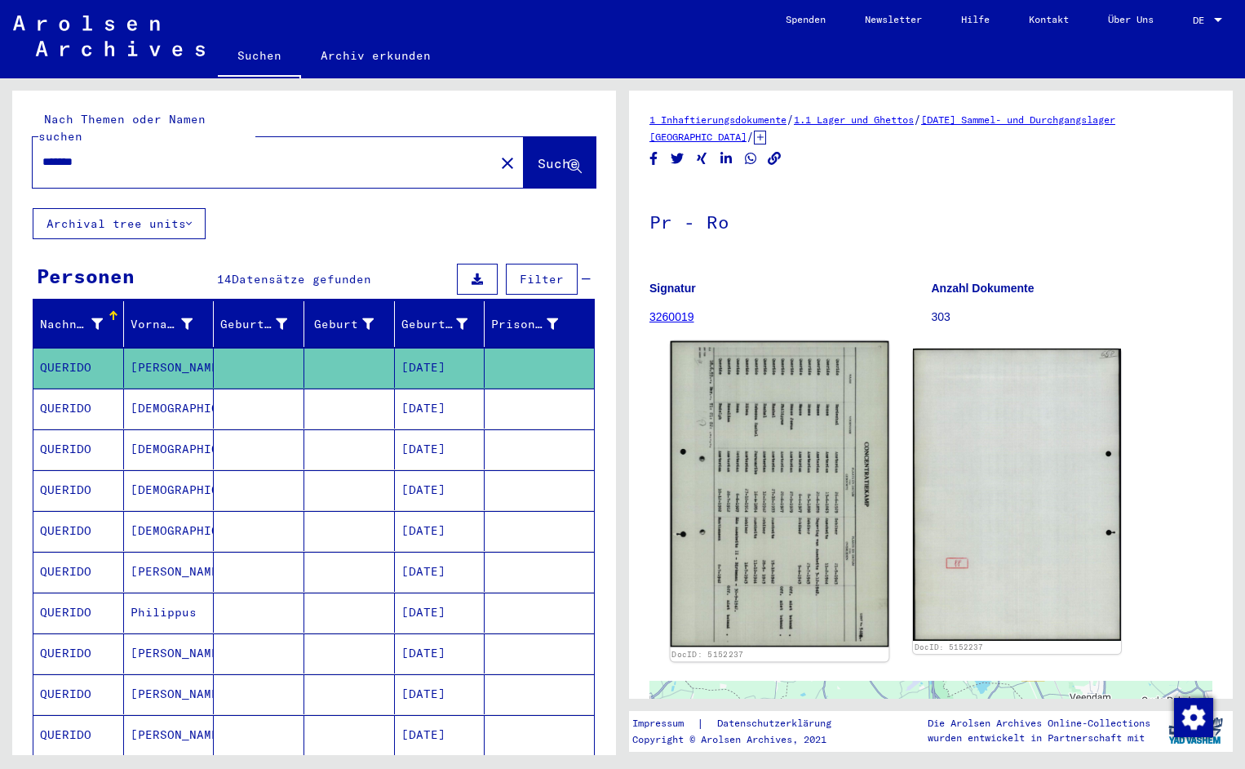
click at [710, 477] on img at bounding box center [780, 494] width 219 height 306
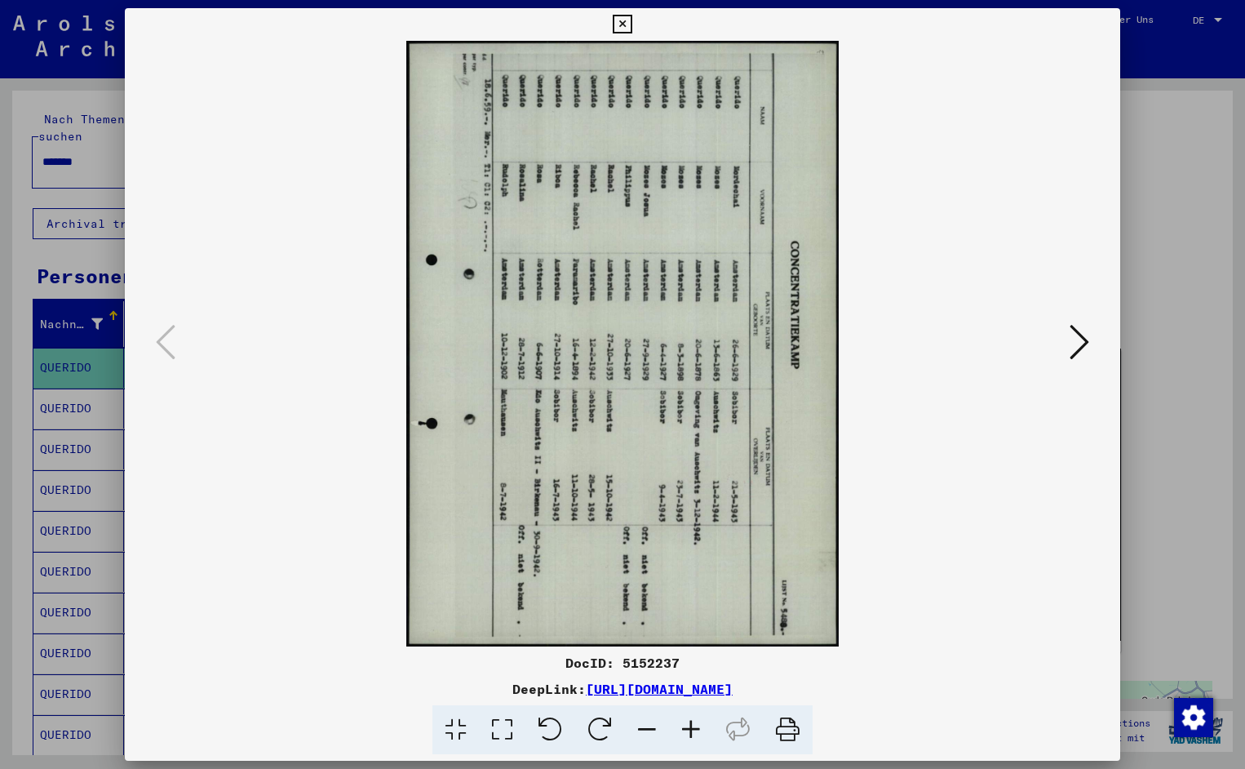
click at [571, 723] on icon at bounding box center [551, 730] width 50 height 50
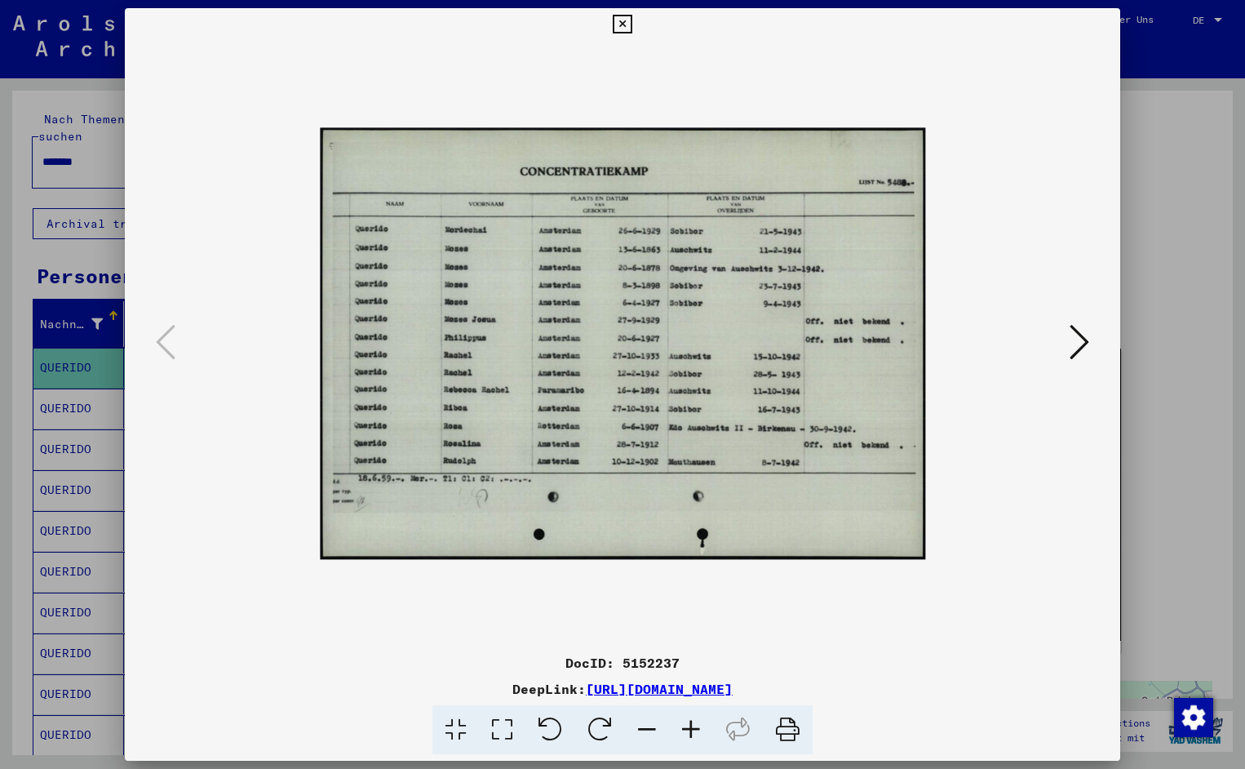
click at [697, 728] on icon at bounding box center [691, 730] width 44 height 50
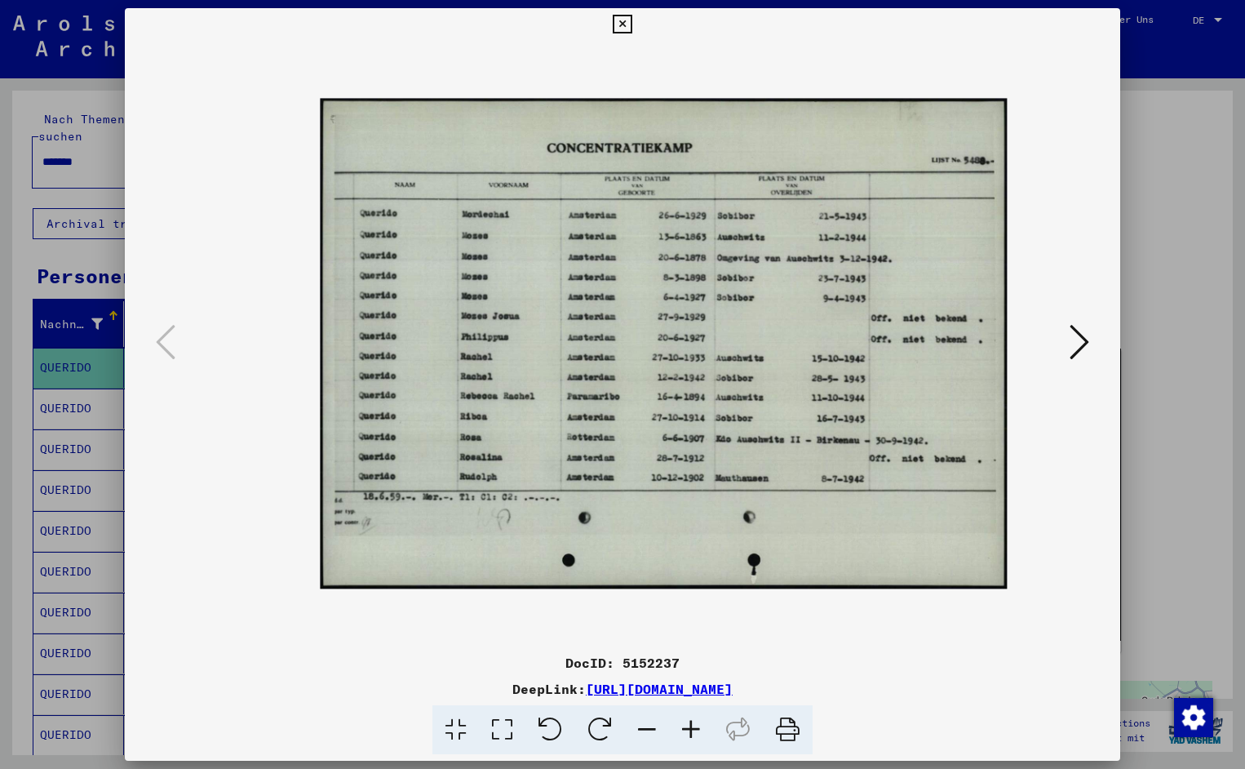
click at [697, 728] on icon at bounding box center [691, 730] width 44 height 50
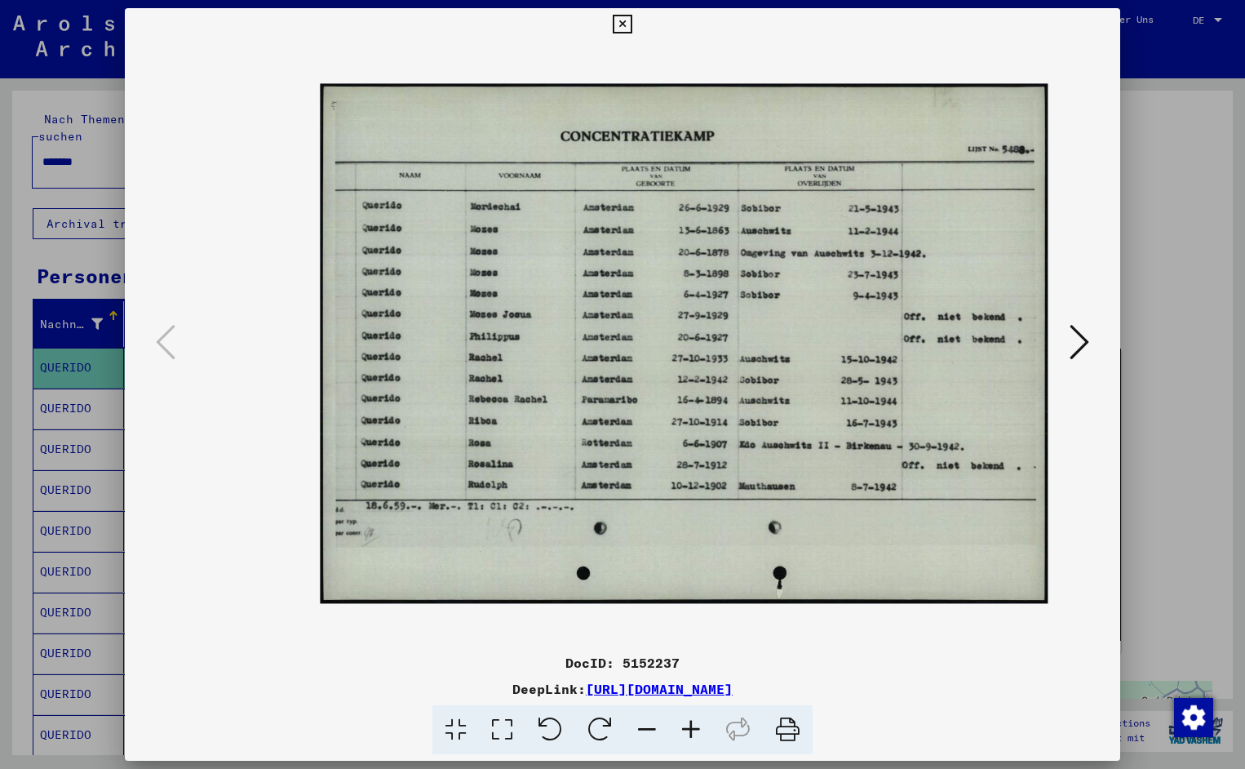
click at [697, 728] on icon at bounding box center [691, 730] width 44 height 50
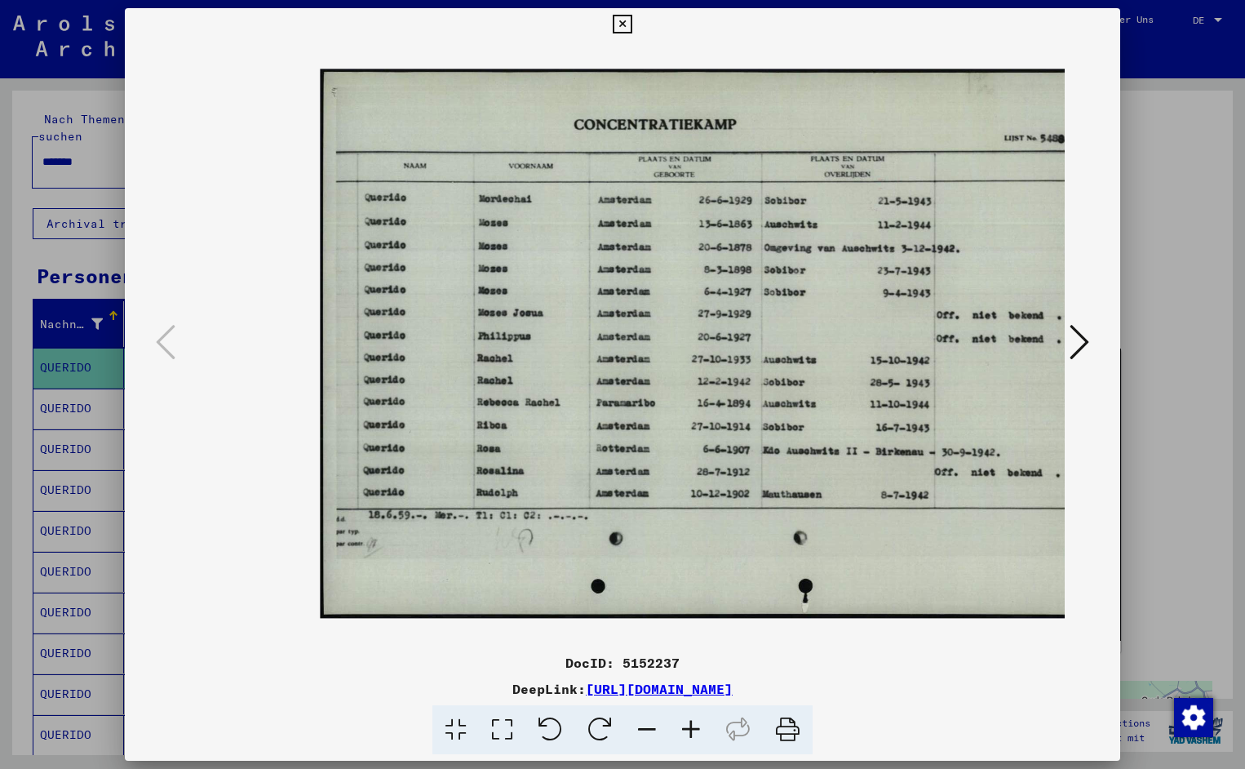
click at [697, 728] on icon at bounding box center [691, 730] width 44 height 50
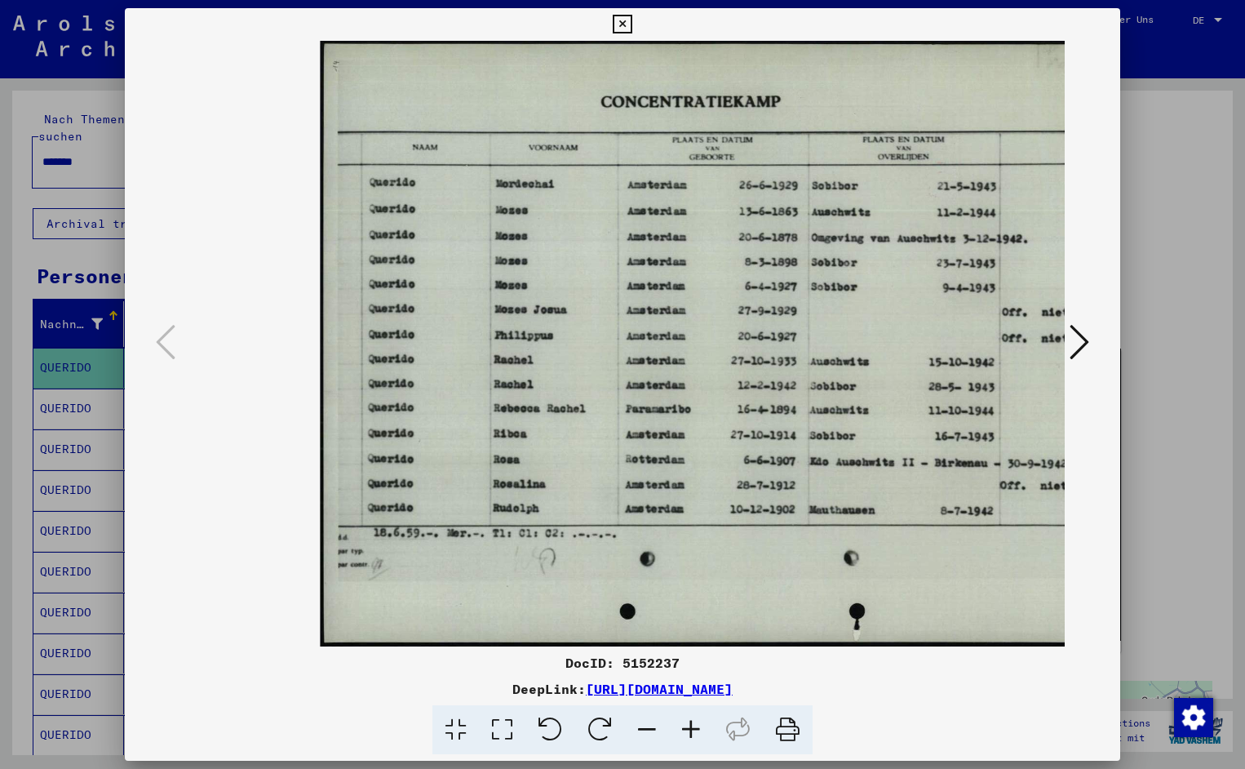
click at [697, 728] on icon at bounding box center [691, 730] width 44 height 50
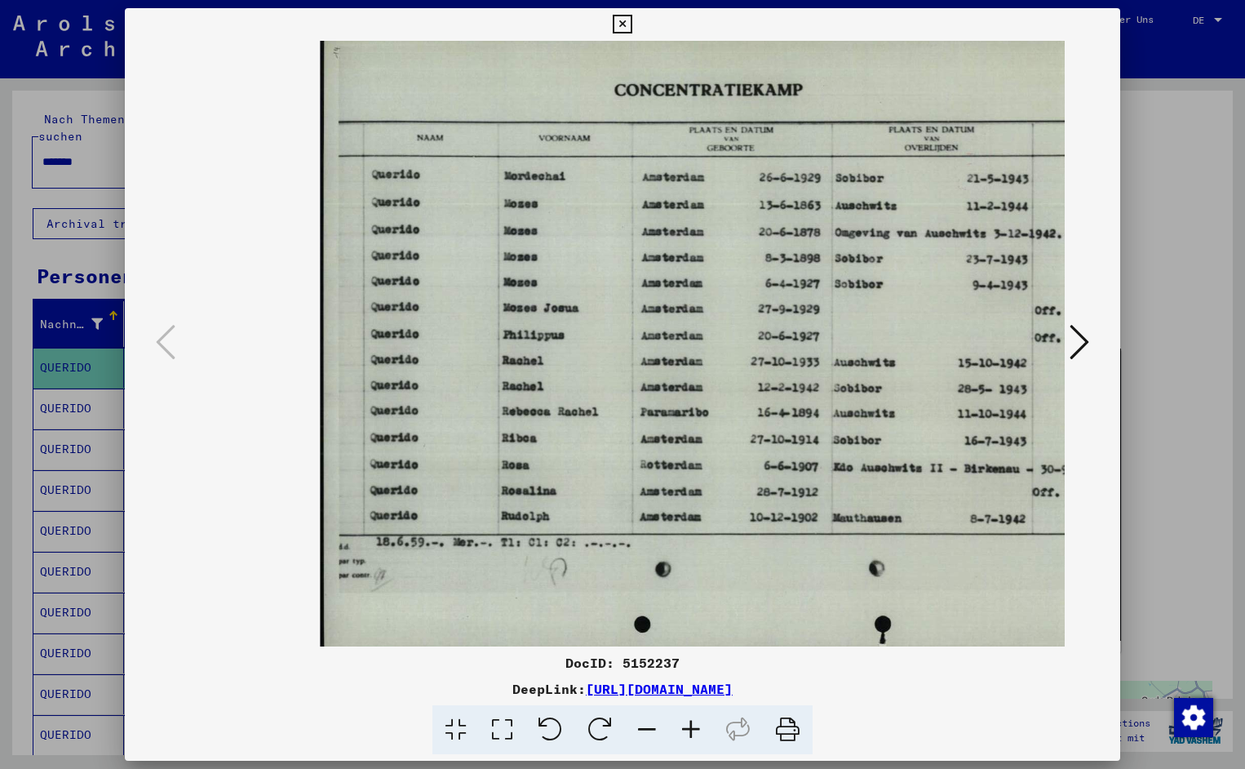
click at [697, 728] on icon at bounding box center [691, 730] width 44 height 50
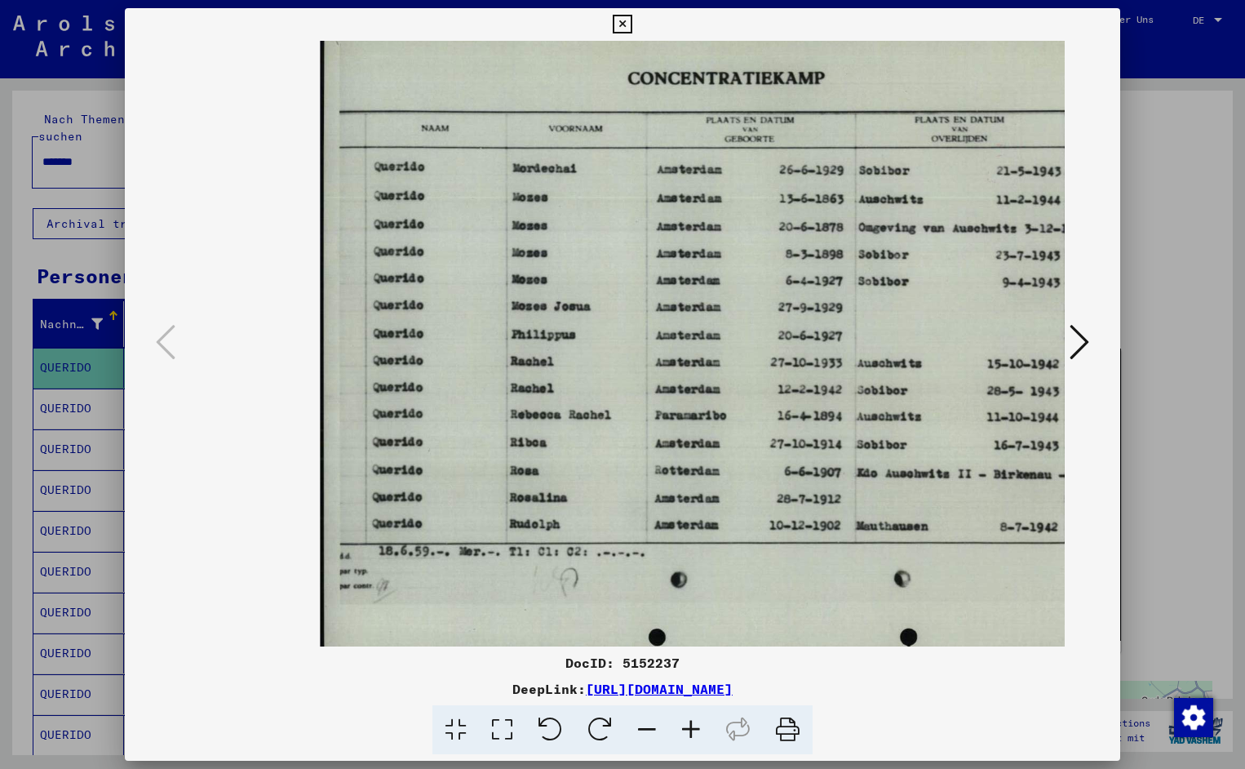
click at [697, 728] on icon at bounding box center [691, 730] width 44 height 50
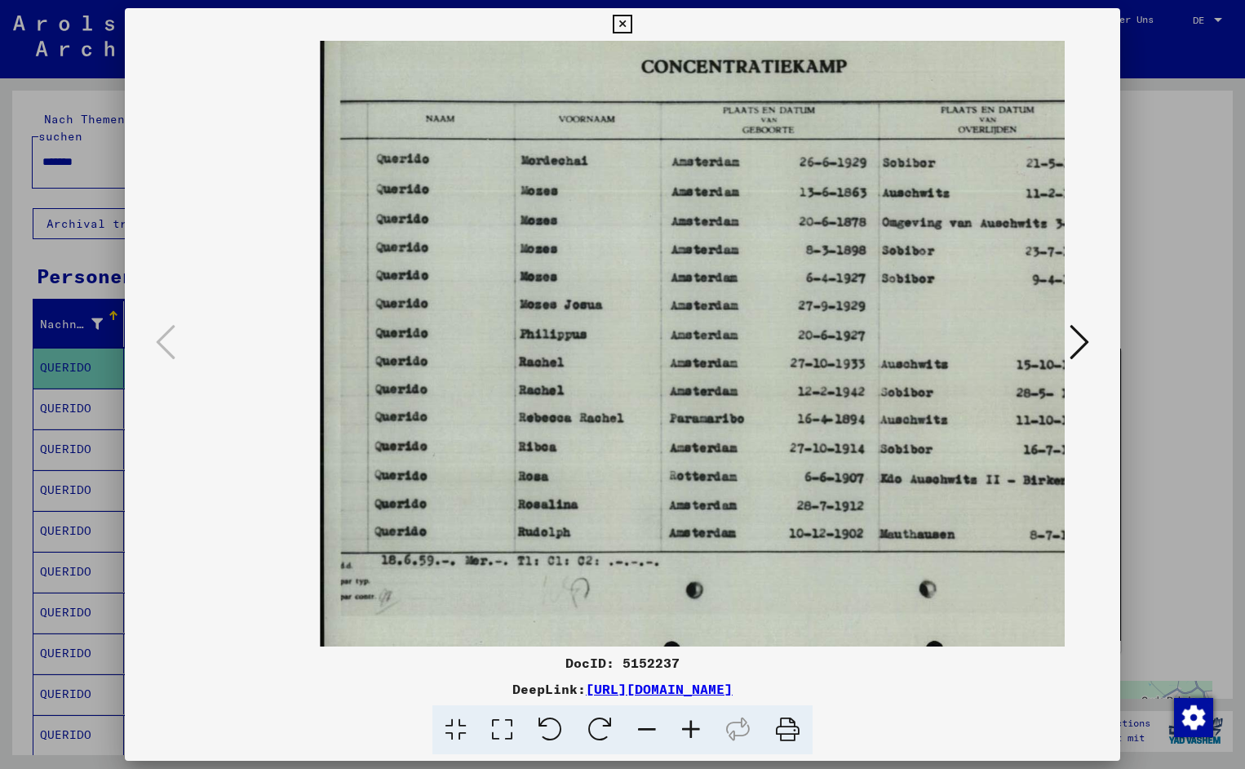
click at [697, 728] on icon at bounding box center [691, 730] width 44 height 50
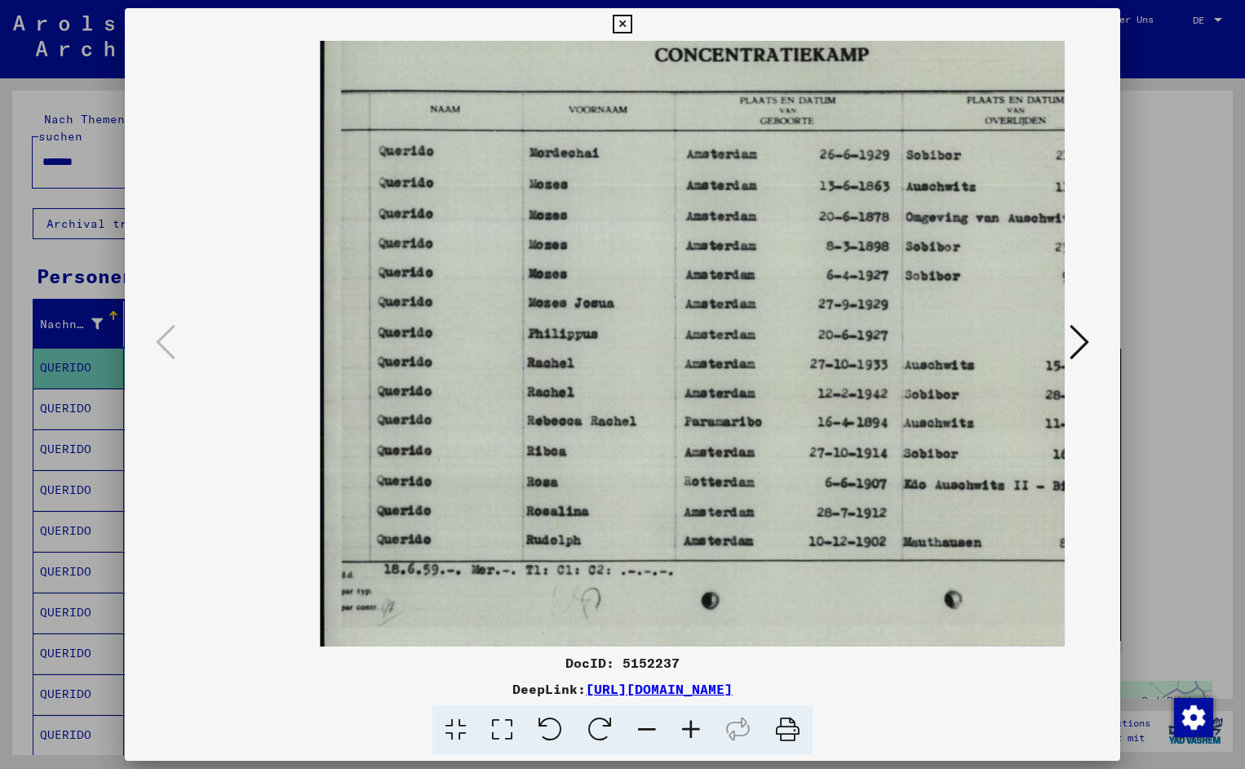
click at [697, 728] on icon at bounding box center [691, 730] width 44 height 50
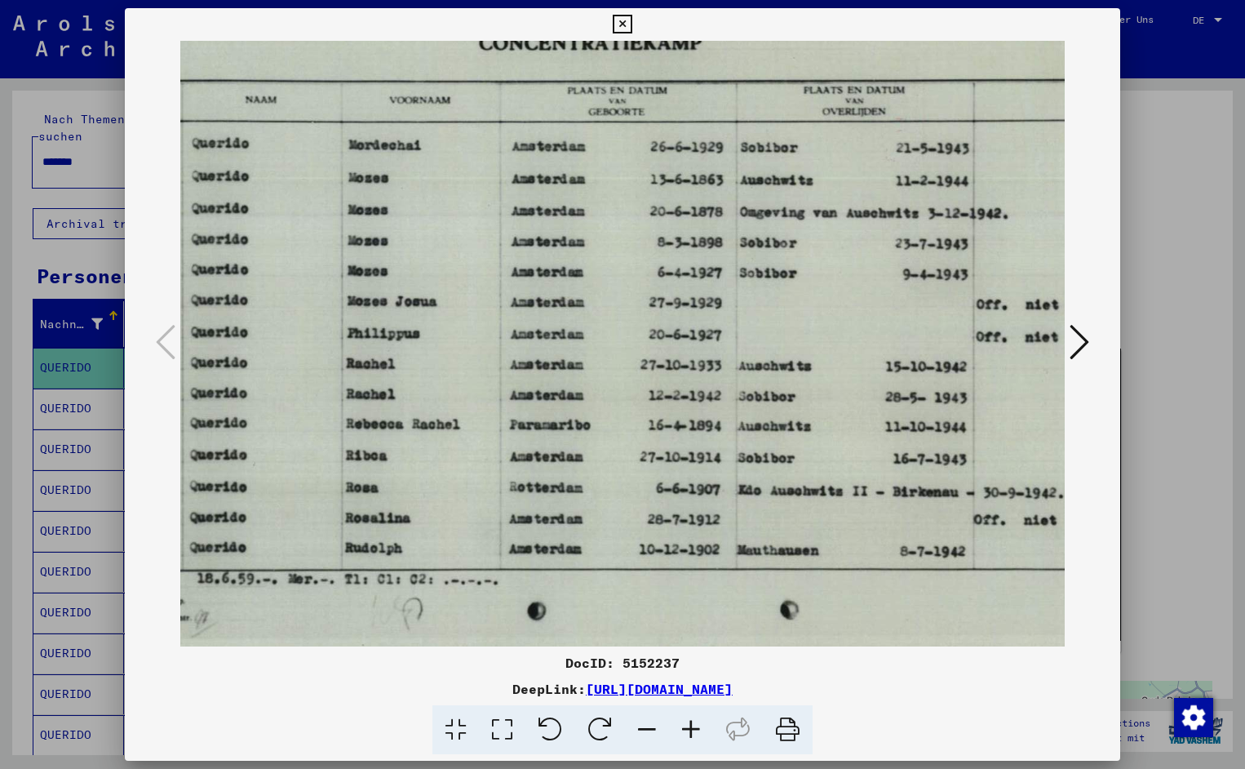
scroll to position [0, 193]
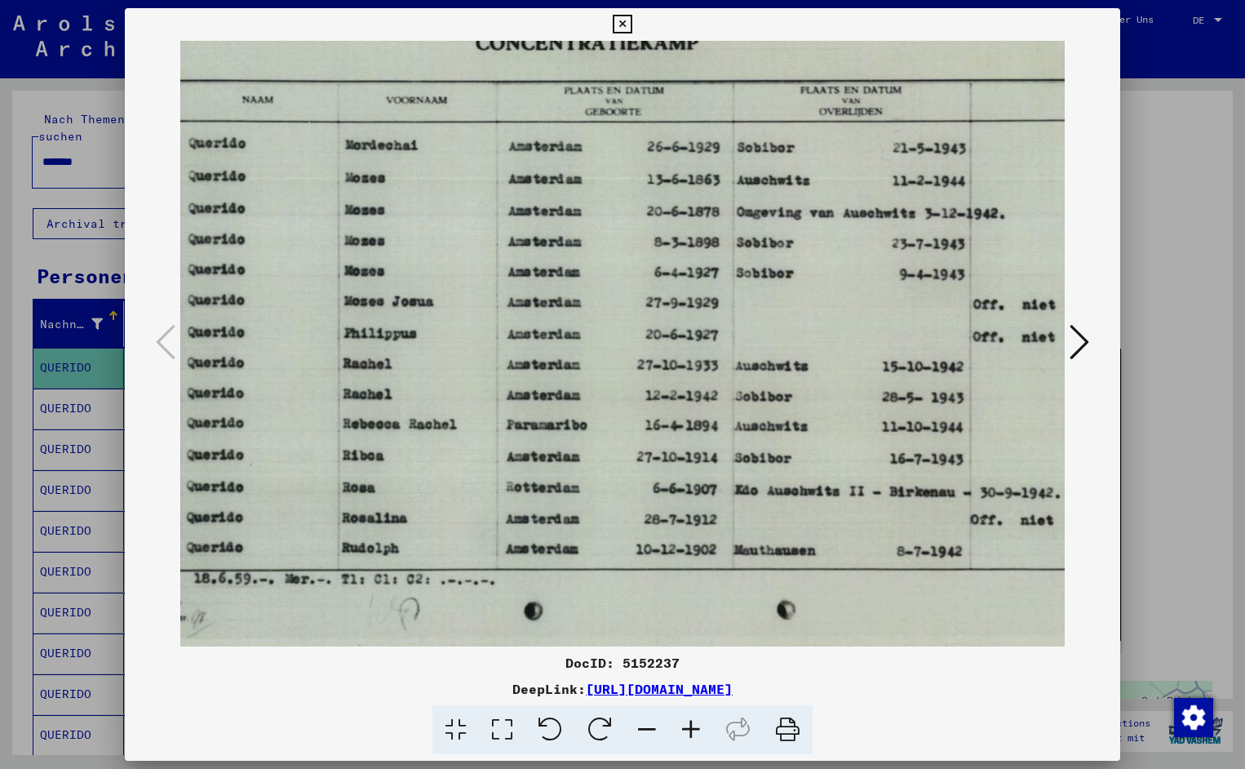
drag, startPoint x: 778, startPoint y: 437, endPoint x: 585, endPoint y: 456, distance: 193.5
click at [632, 24] on icon at bounding box center [622, 25] width 19 height 20
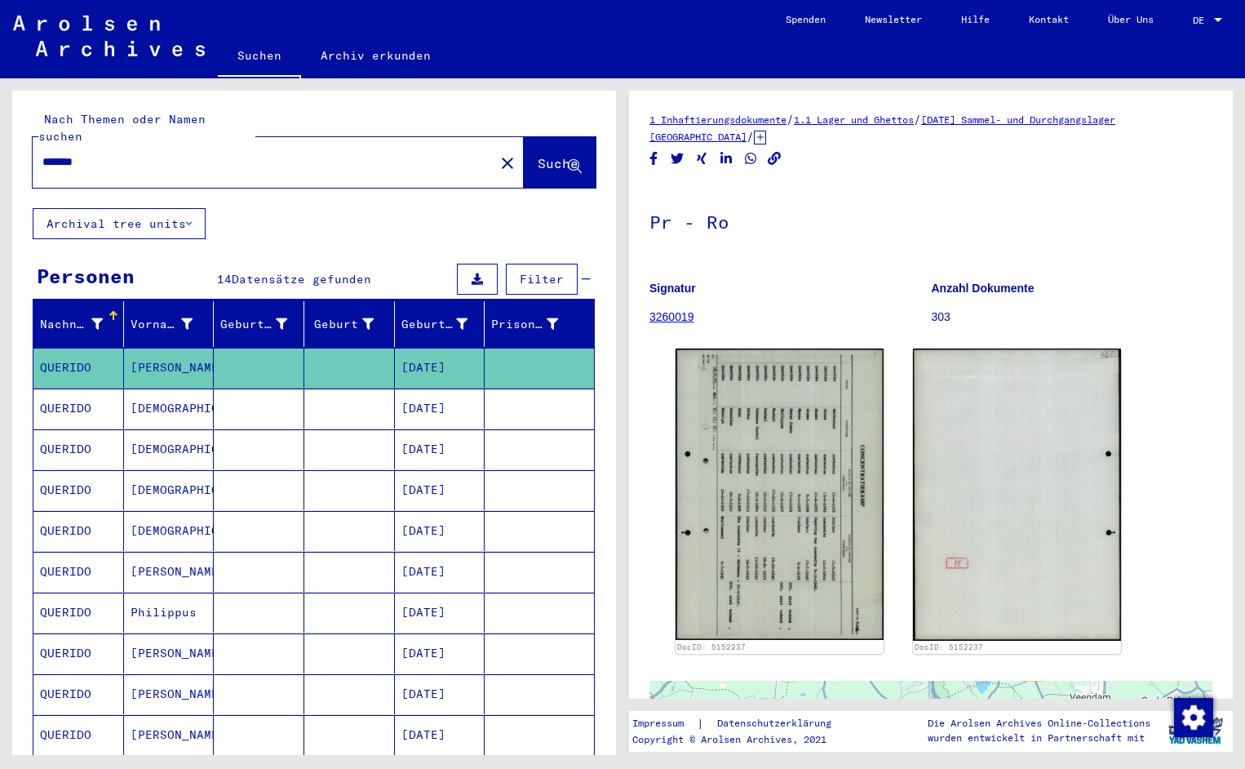
click at [101, 153] on input "*******" at bounding box center [263, 161] width 442 height 17
click at [538, 155] on span "Suche" at bounding box center [558, 163] width 41 height 16
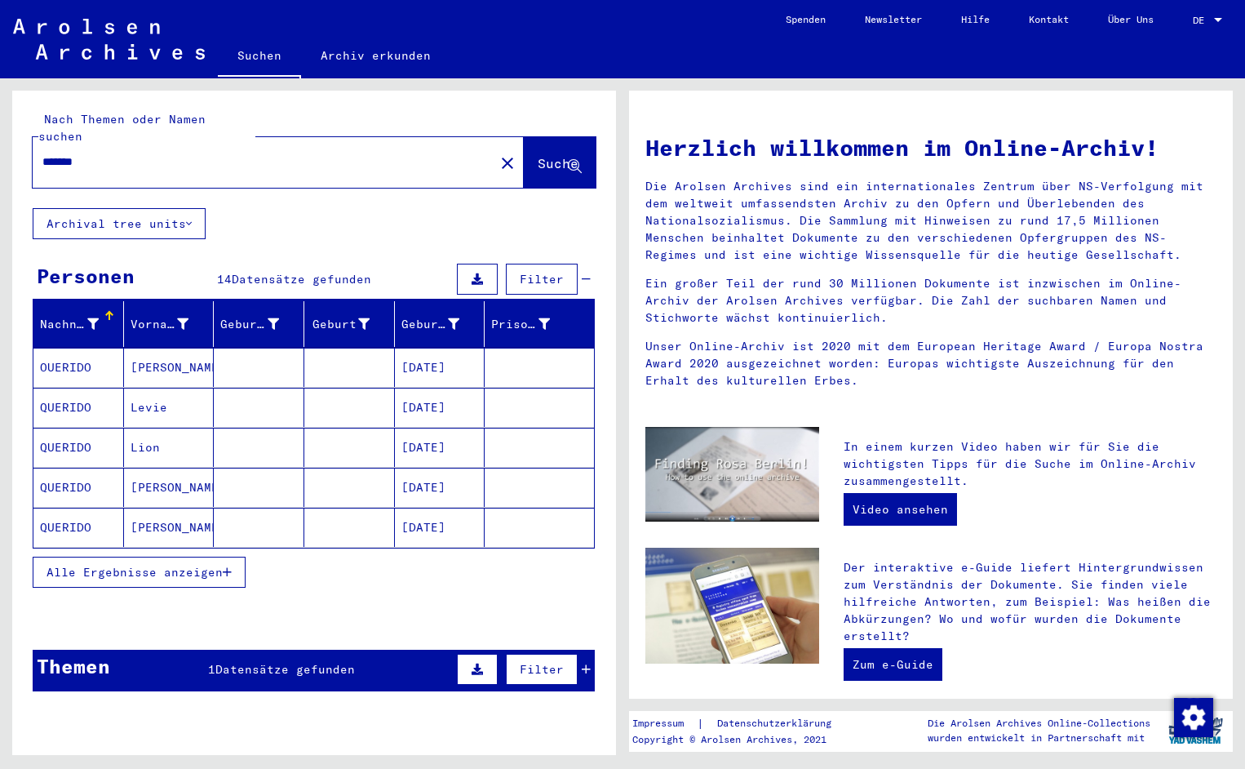
click at [77, 348] on mat-cell "OUERIDO" at bounding box center [78, 367] width 91 height 39
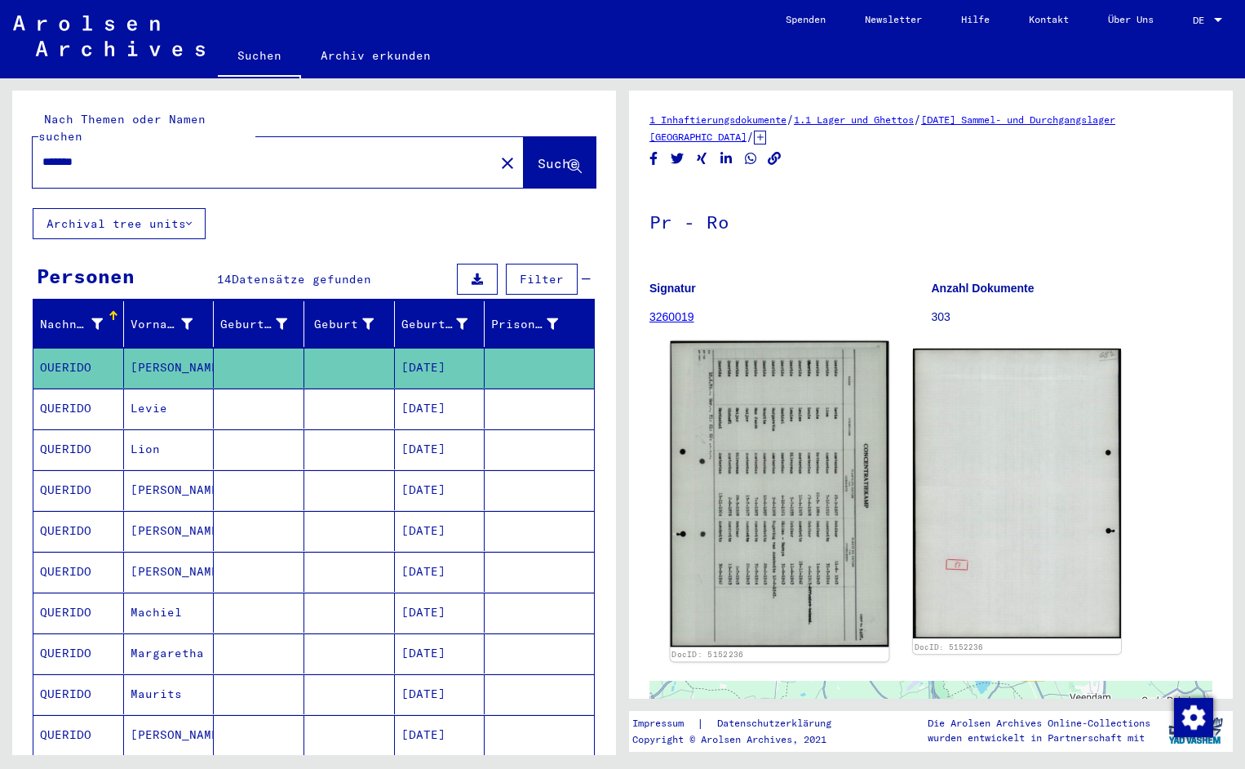
click at [751, 435] on img at bounding box center [780, 494] width 219 height 306
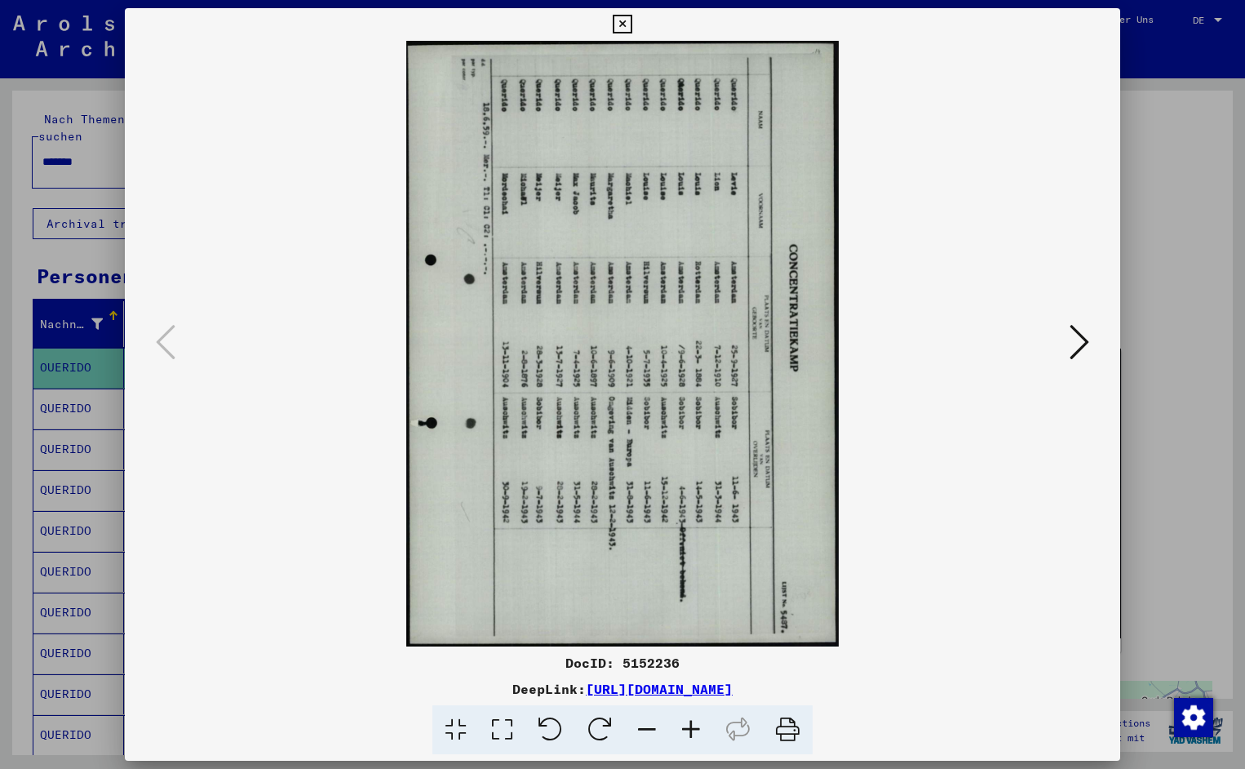
click at [556, 721] on icon at bounding box center [551, 730] width 50 height 50
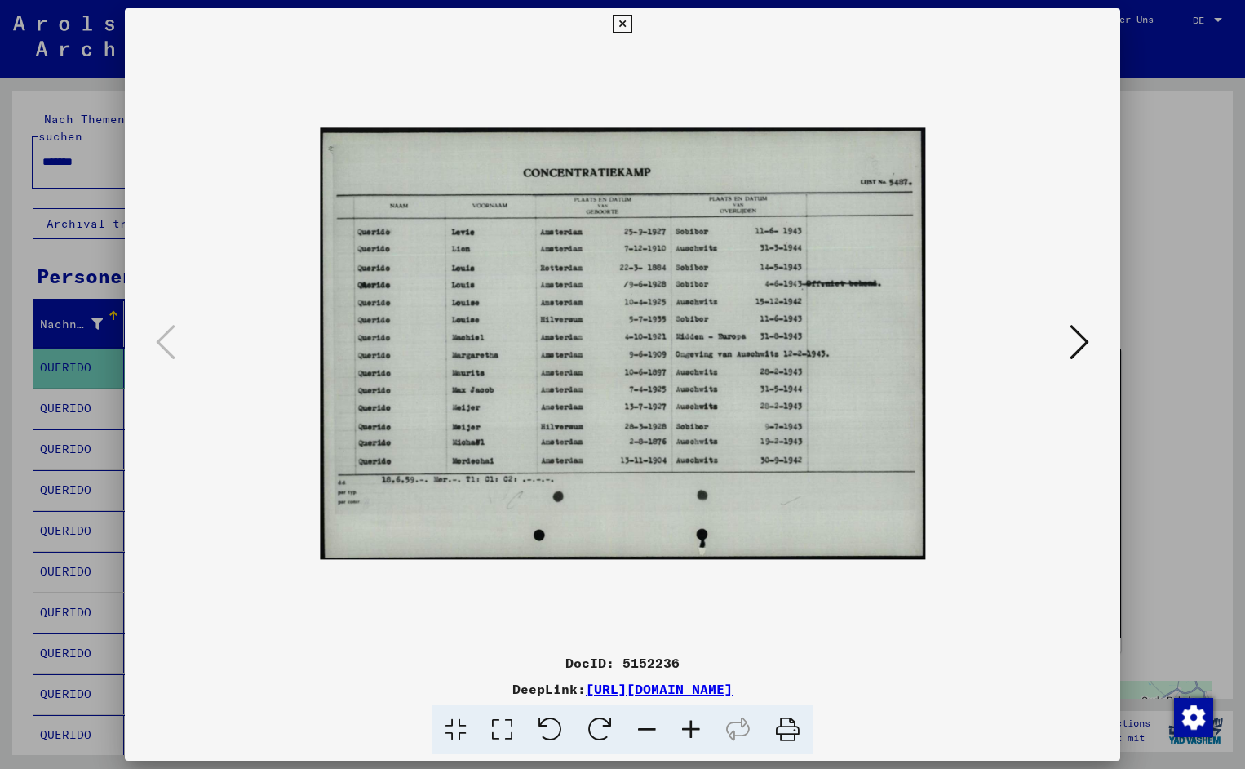
click at [690, 723] on icon at bounding box center [691, 730] width 44 height 50
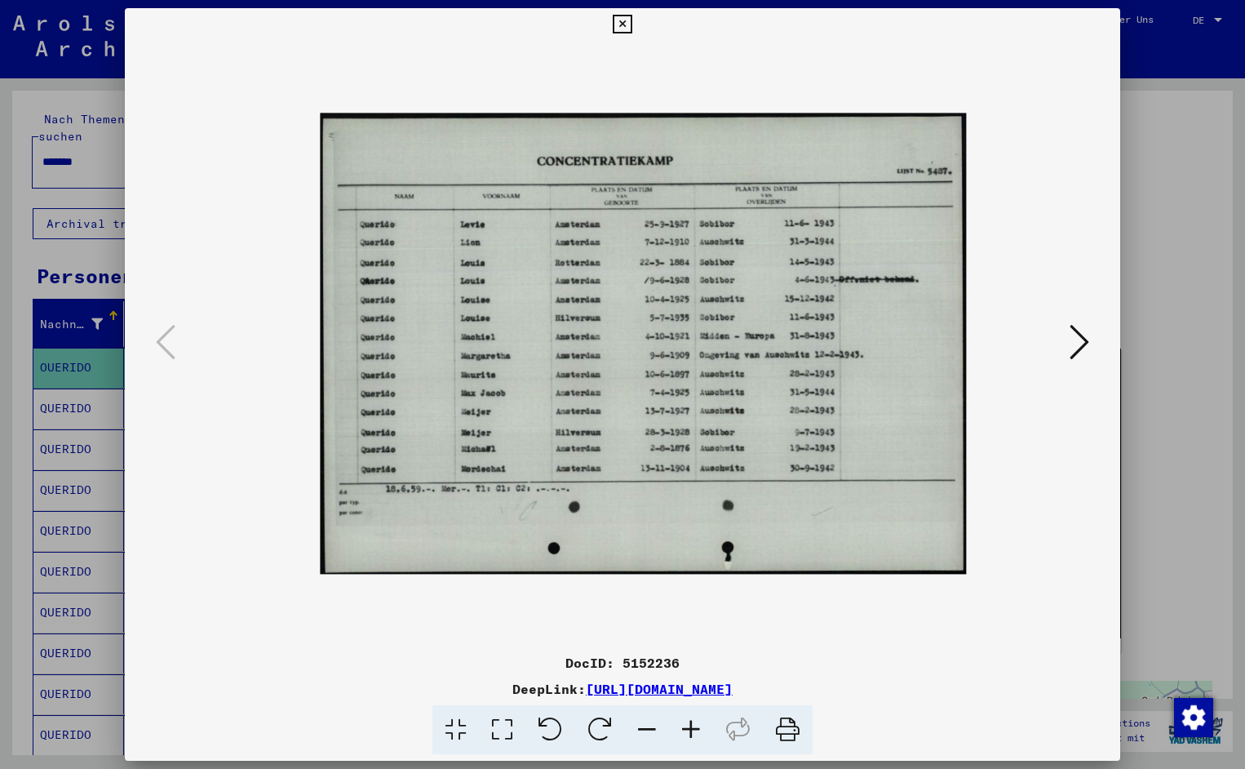
click at [690, 723] on icon at bounding box center [691, 730] width 44 height 50
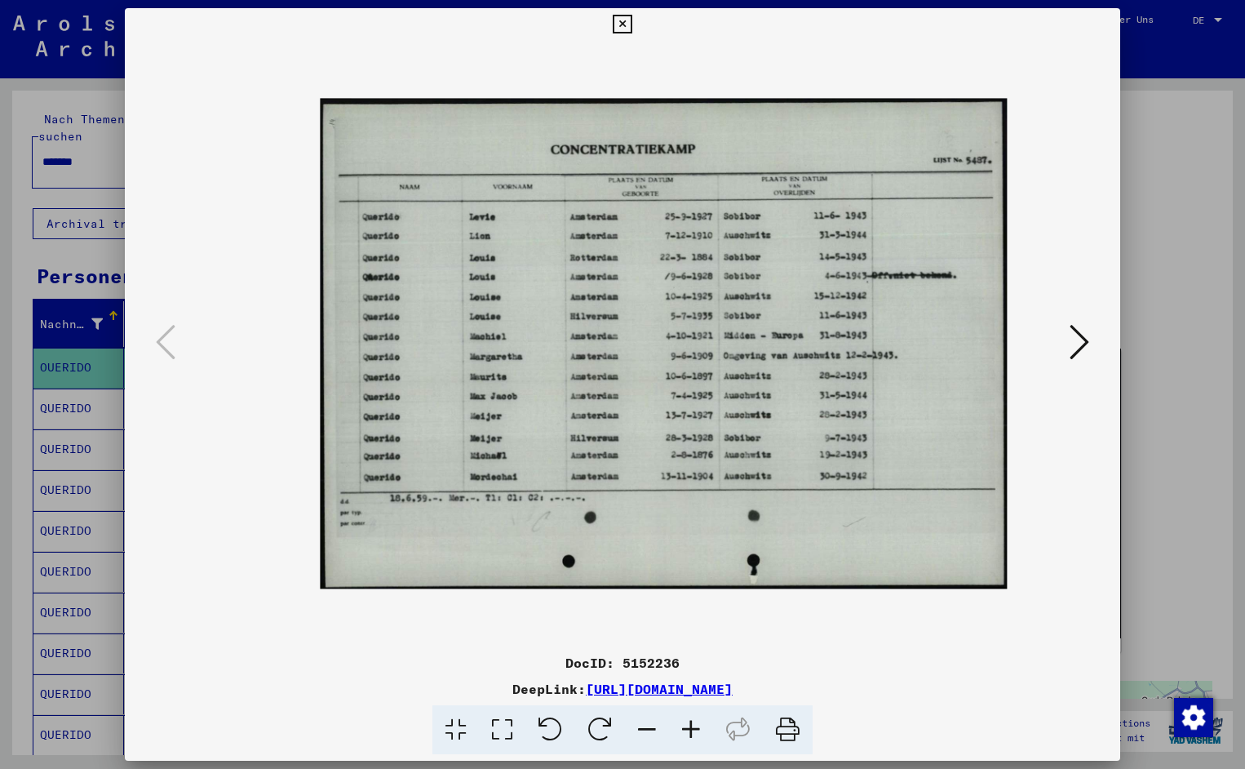
click at [690, 723] on icon at bounding box center [691, 730] width 44 height 50
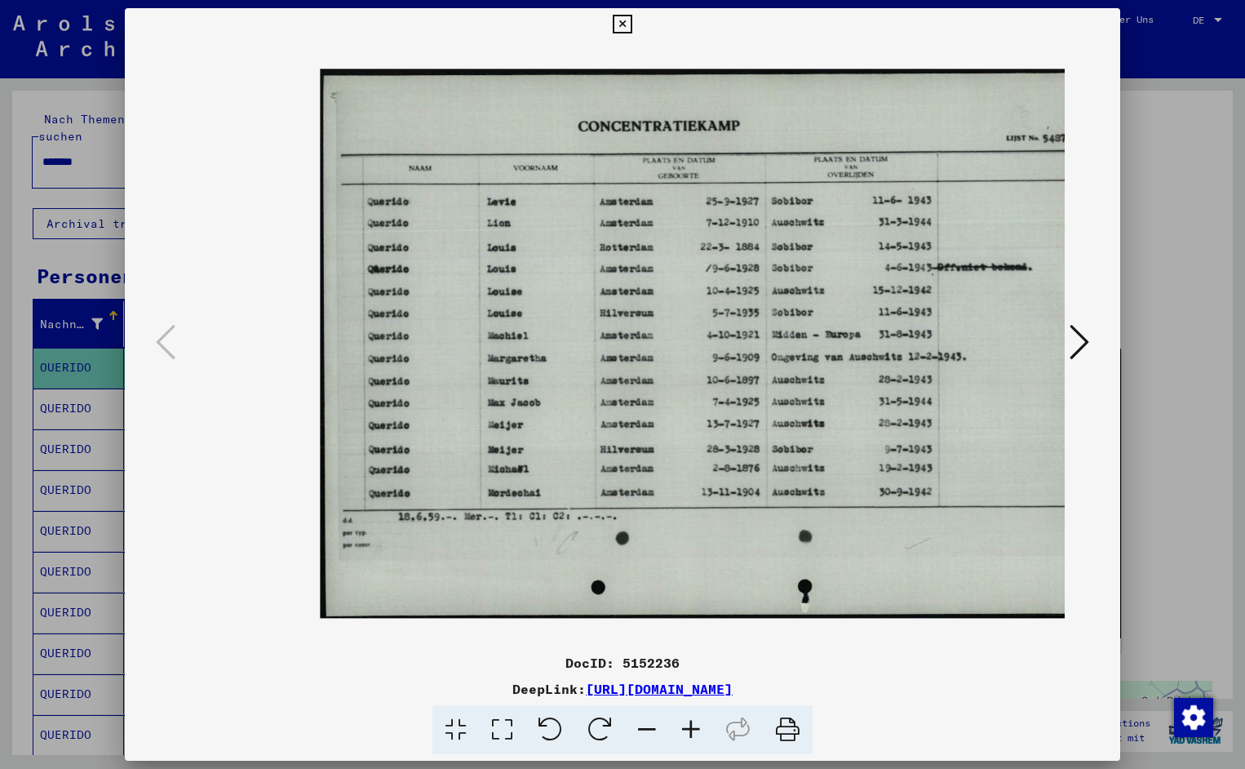
click at [690, 723] on icon at bounding box center [691, 730] width 44 height 50
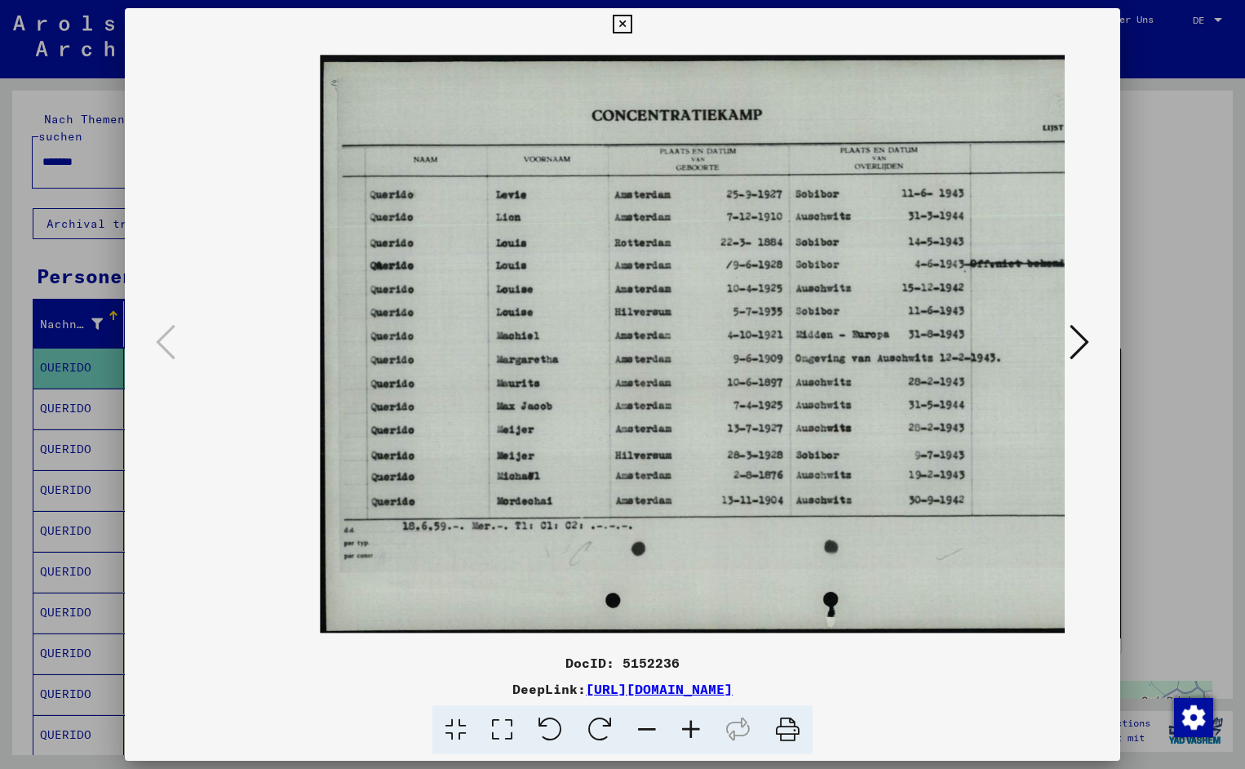
click at [690, 723] on icon at bounding box center [691, 730] width 44 height 50
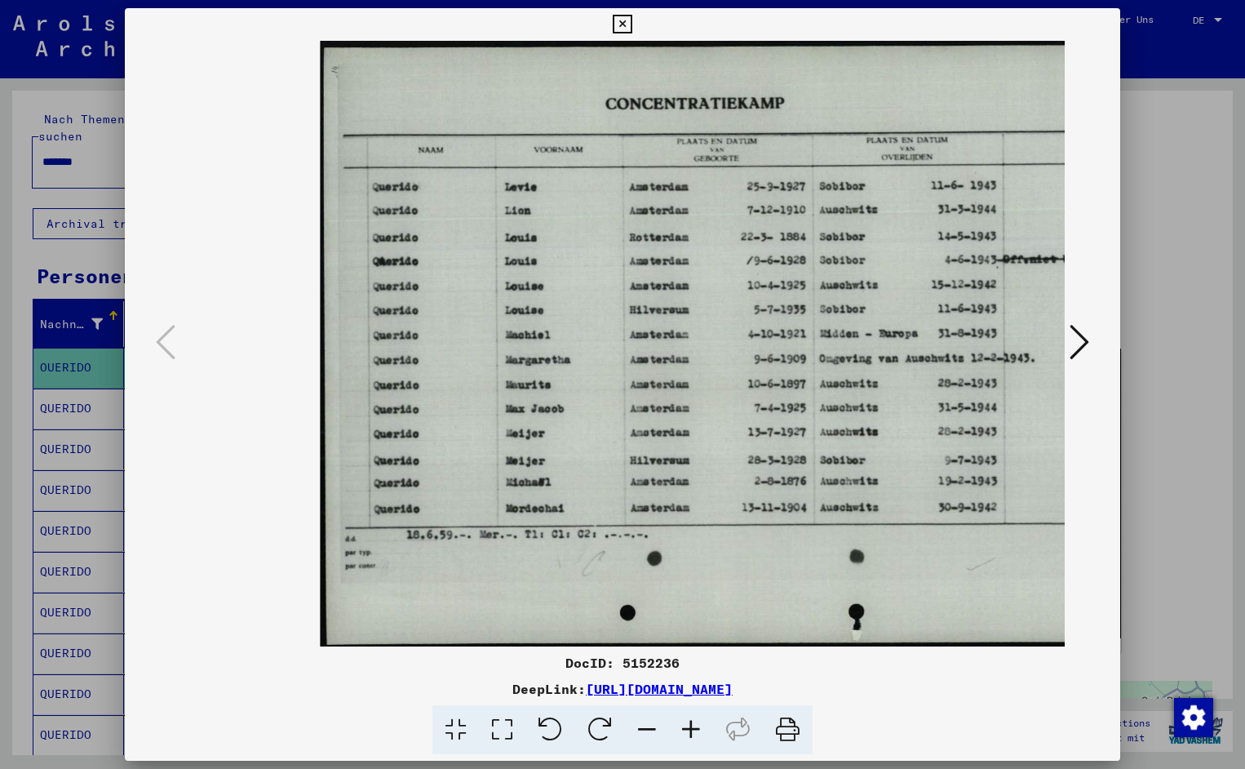
click at [690, 723] on icon at bounding box center [691, 730] width 44 height 50
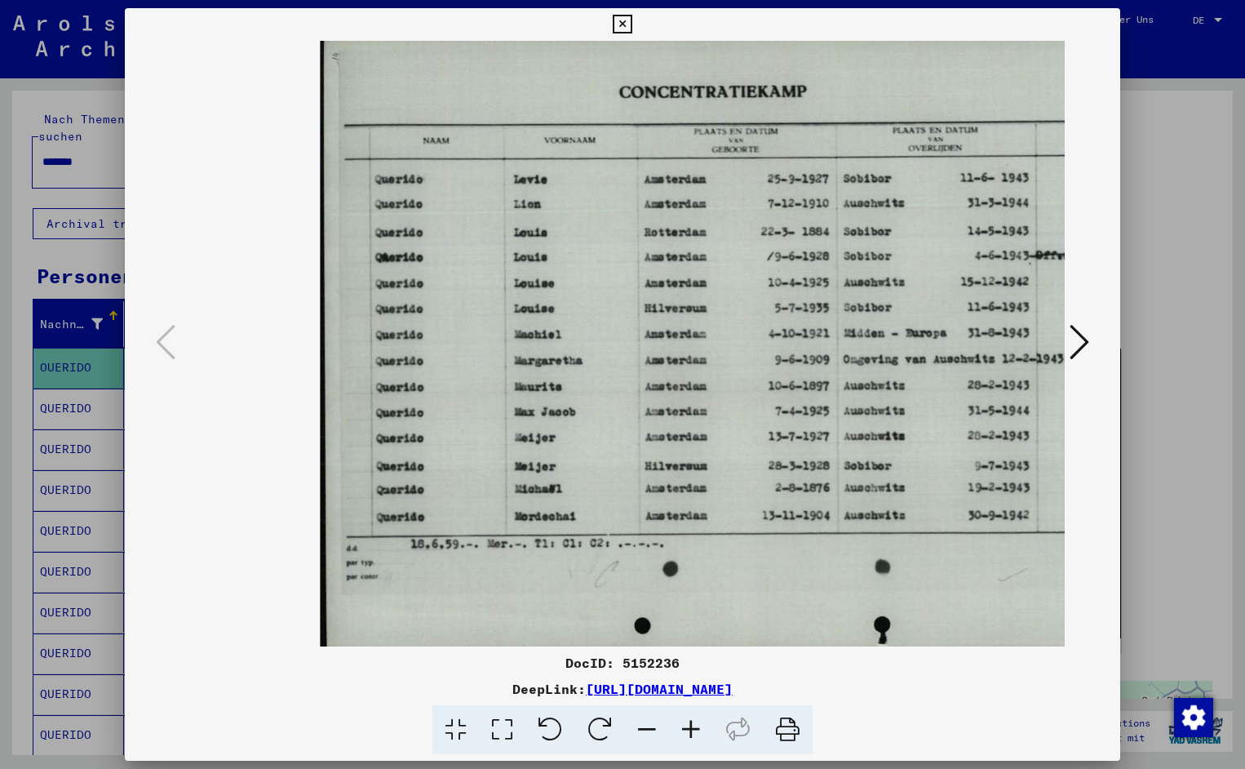
click at [690, 723] on icon at bounding box center [691, 730] width 44 height 50
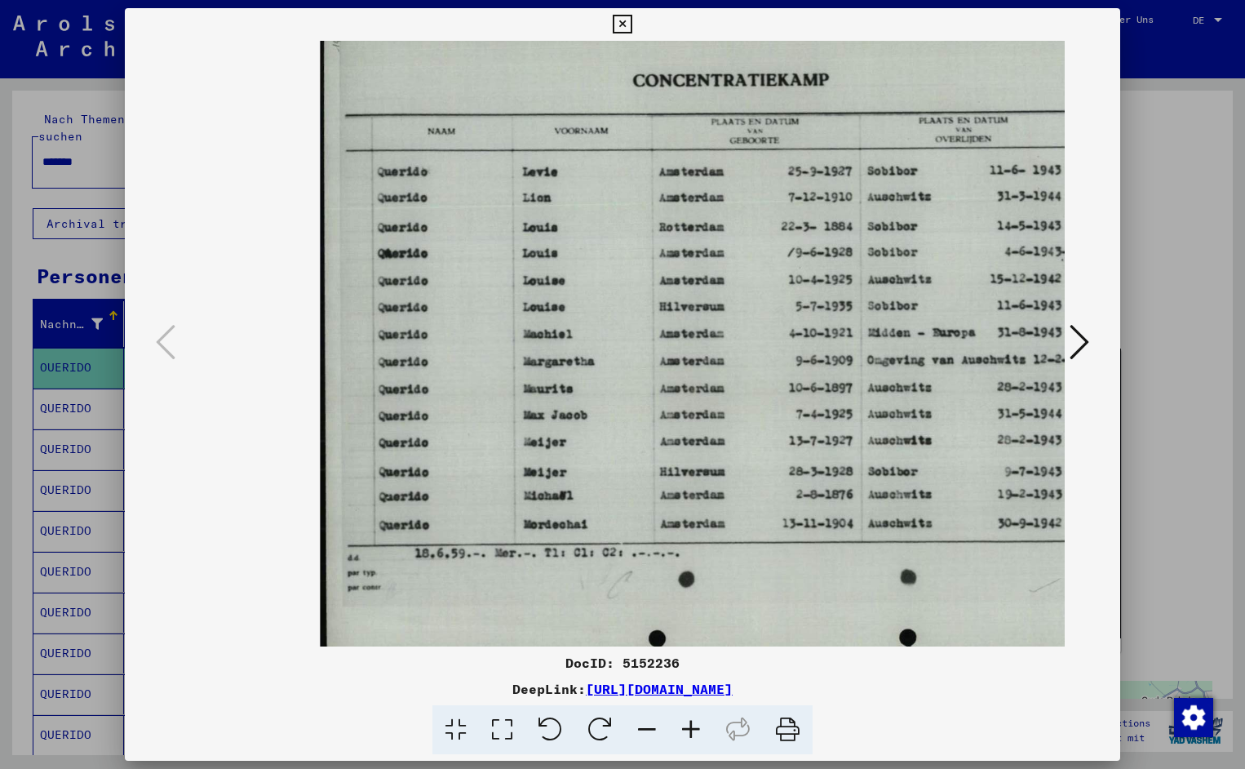
click at [690, 723] on icon at bounding box center [691, 730] width 44 height 50
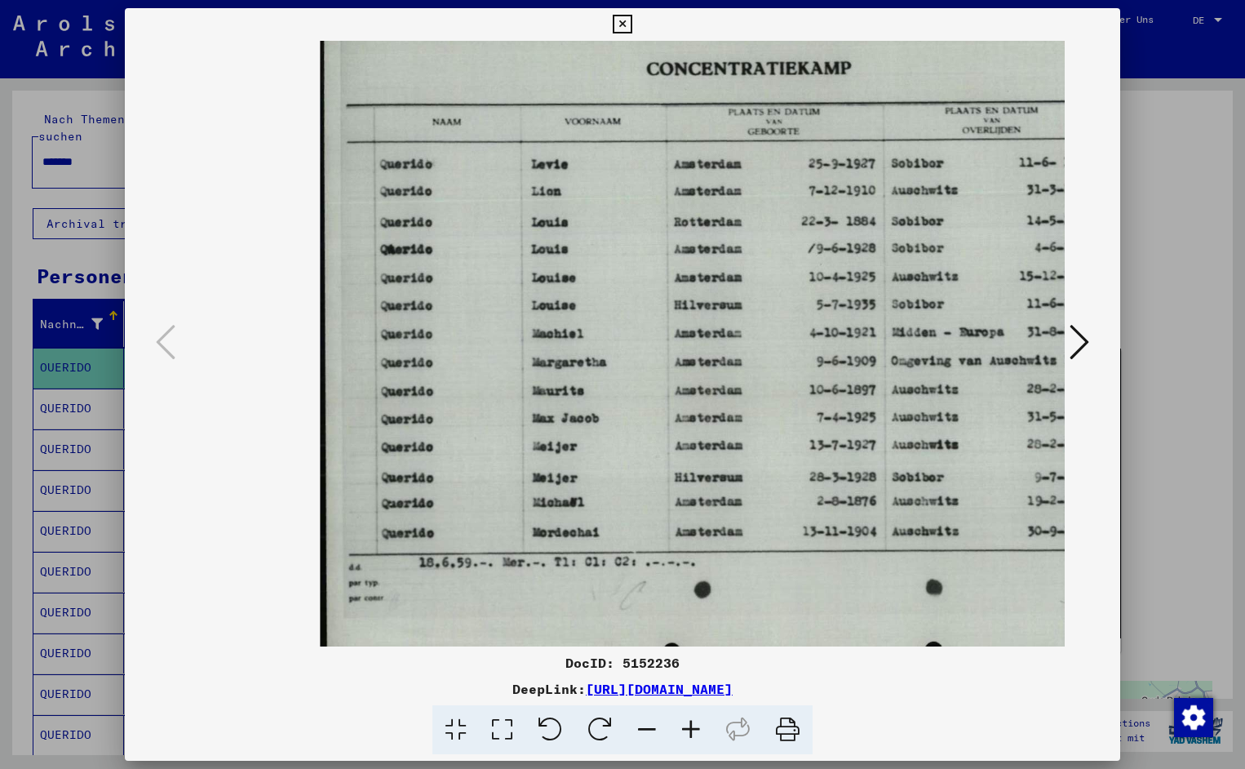
click at [690, 723] on icon at bounding box center [691, 730] width 44 height 50
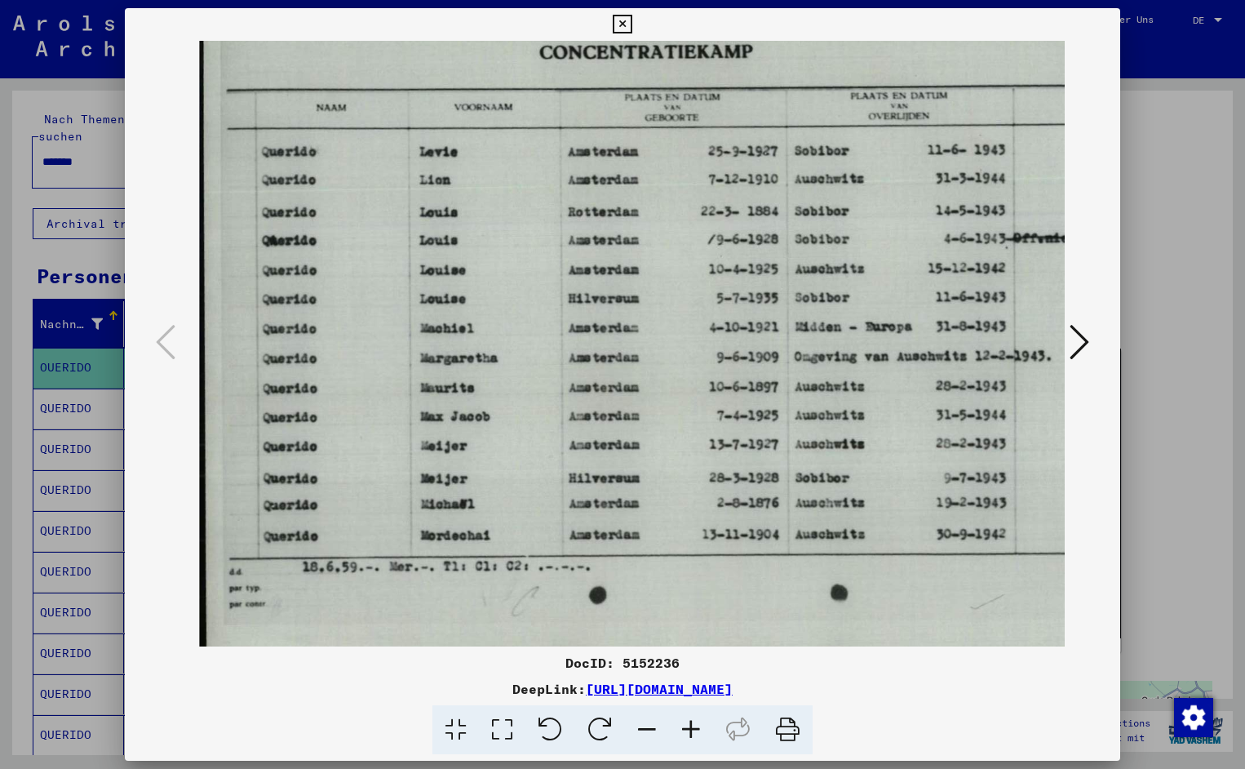
scroll to position [5, 122]
drag, startPoint x: 841, startPoint y: 387, endPoint x: 720, endPoint y: 388, distance: 121.6
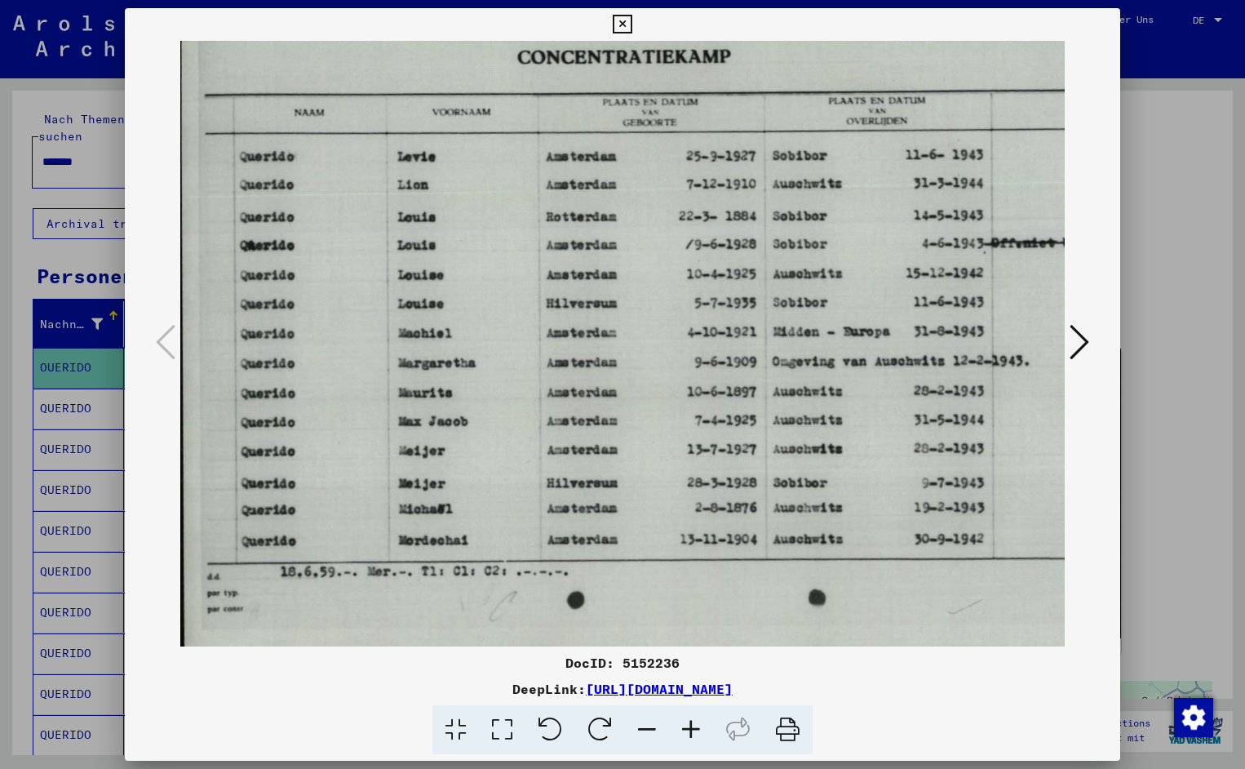
scroll to position [0, 142]
drag, startPoint x: 806, startPoint y: 352, endPoint x: 785, endPoint y: 357, distance: 21.0
click at [632, 28] on icon at bounding box center [622, 25] width 19 height 20
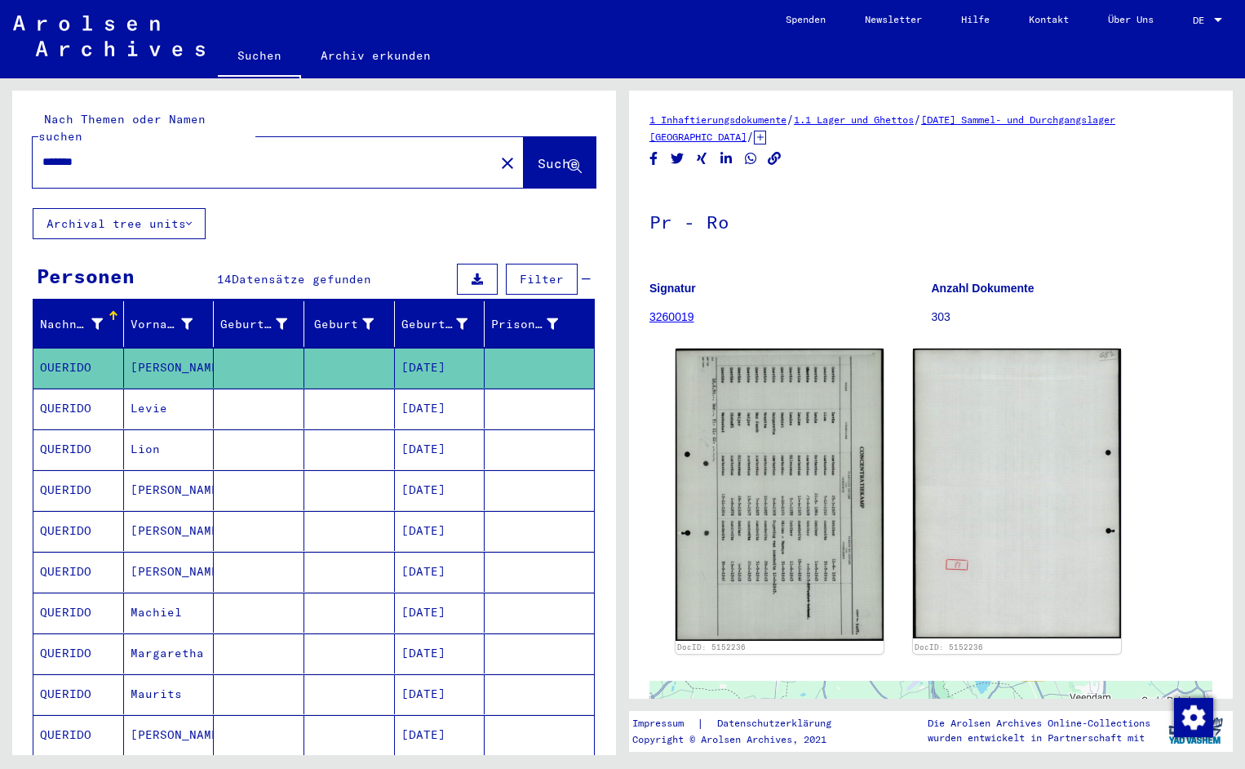
click at [105, 153] on input "*******" at bounding box center [263, 161] width 442 height 17
click at [538, 155] on span "Suche" at bounding box center [558, 163] width 41 height 16
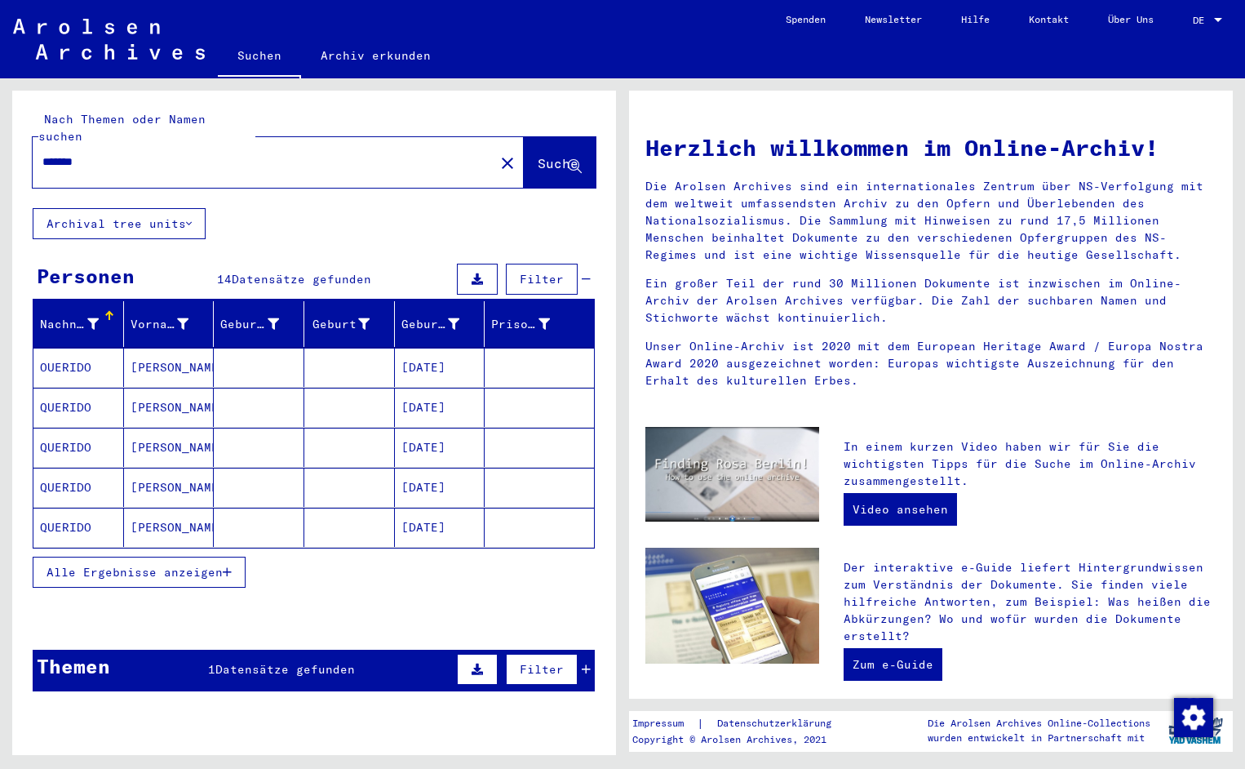
click at [84, 353] on mat-cell "OUERIDO" at bounding box center [78, 367] width 91 height 39
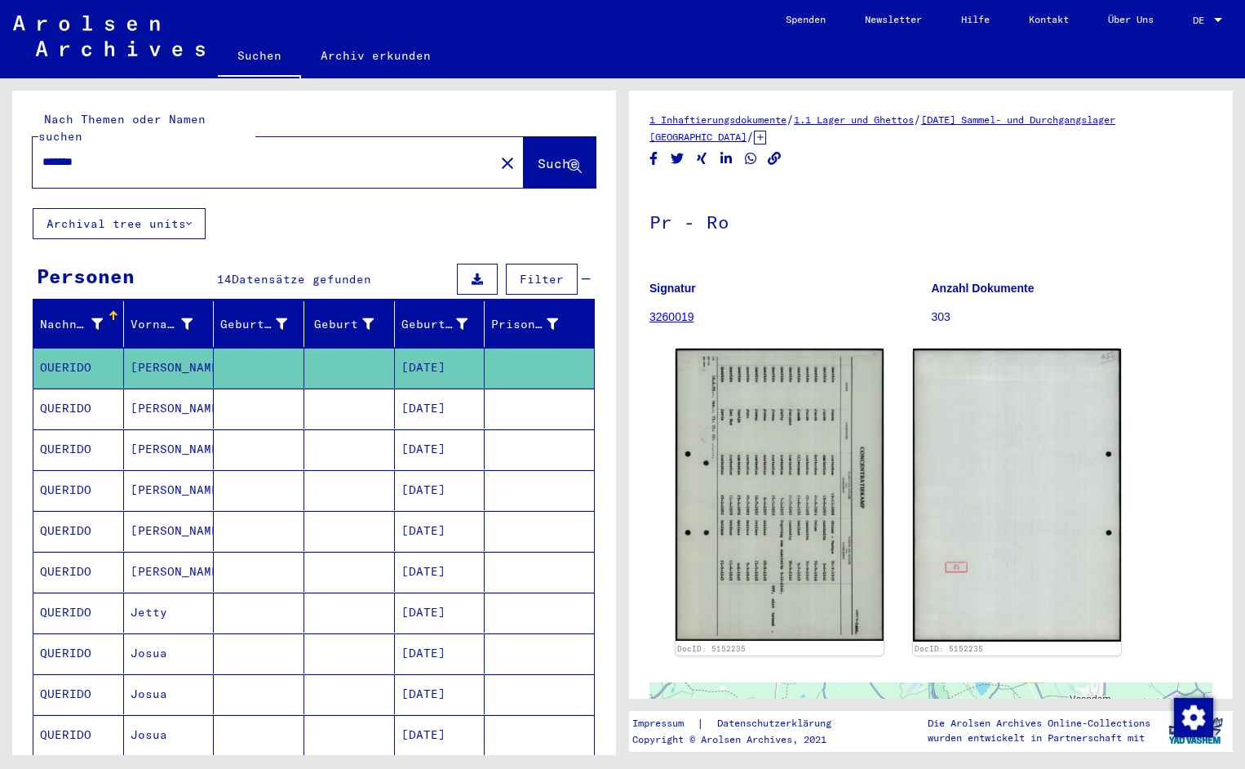
click at [748, 484] on img at bounding box center [780, 493] width 208 height 291
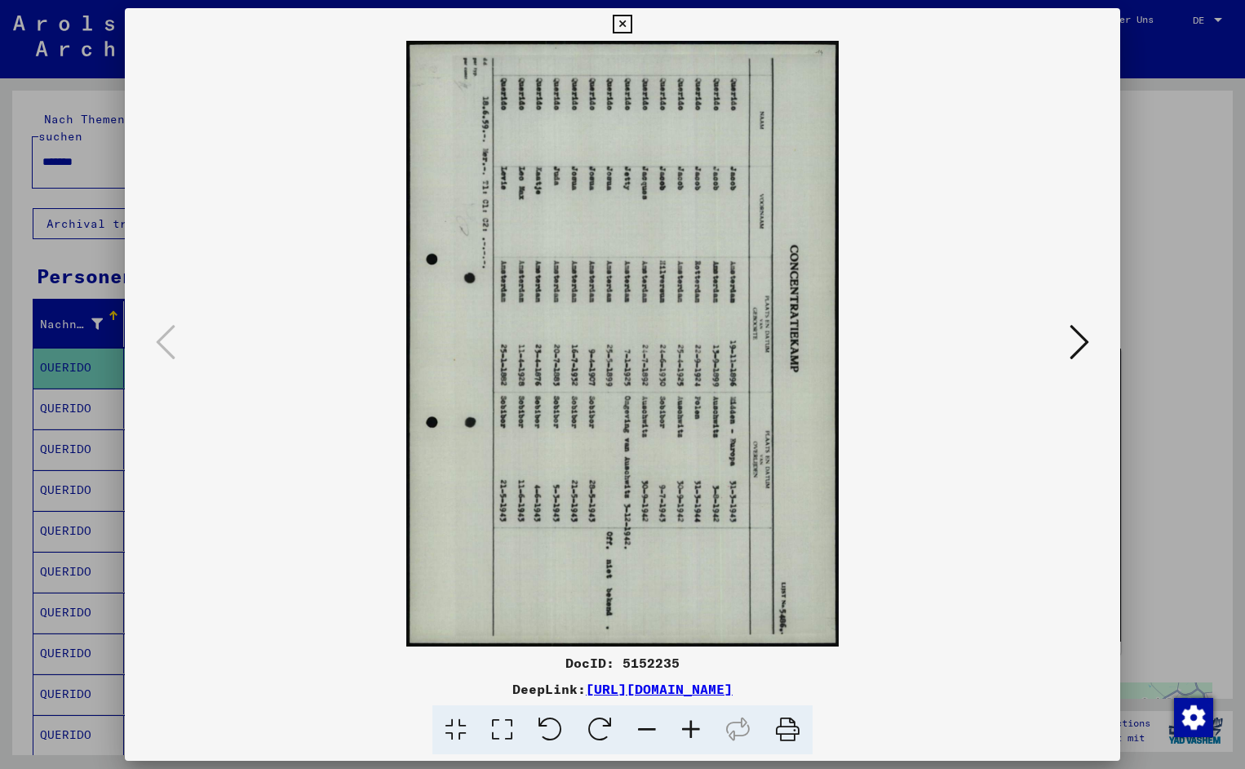
click at [553, 739] on icon at bounding box center [551, 730] width 50 height 50
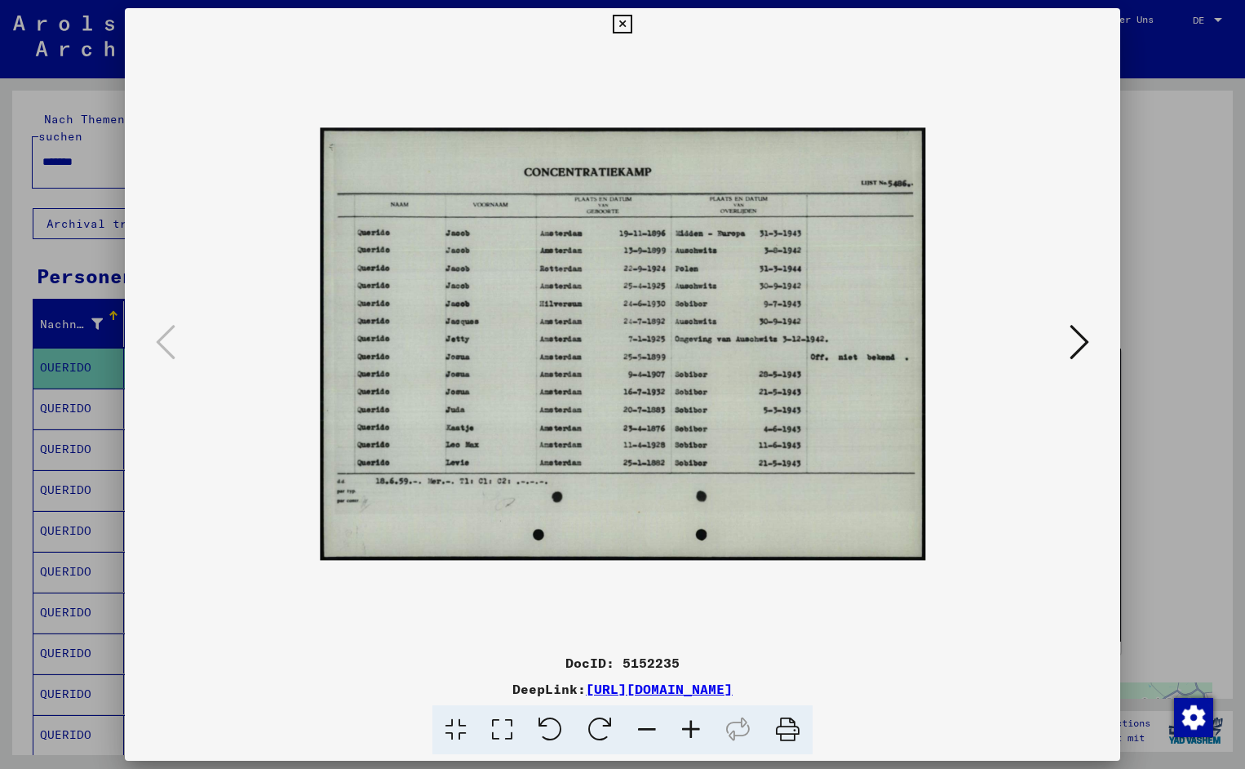
click at [682, 729] on icon at bounding box center [691, 730] width 44 height 50
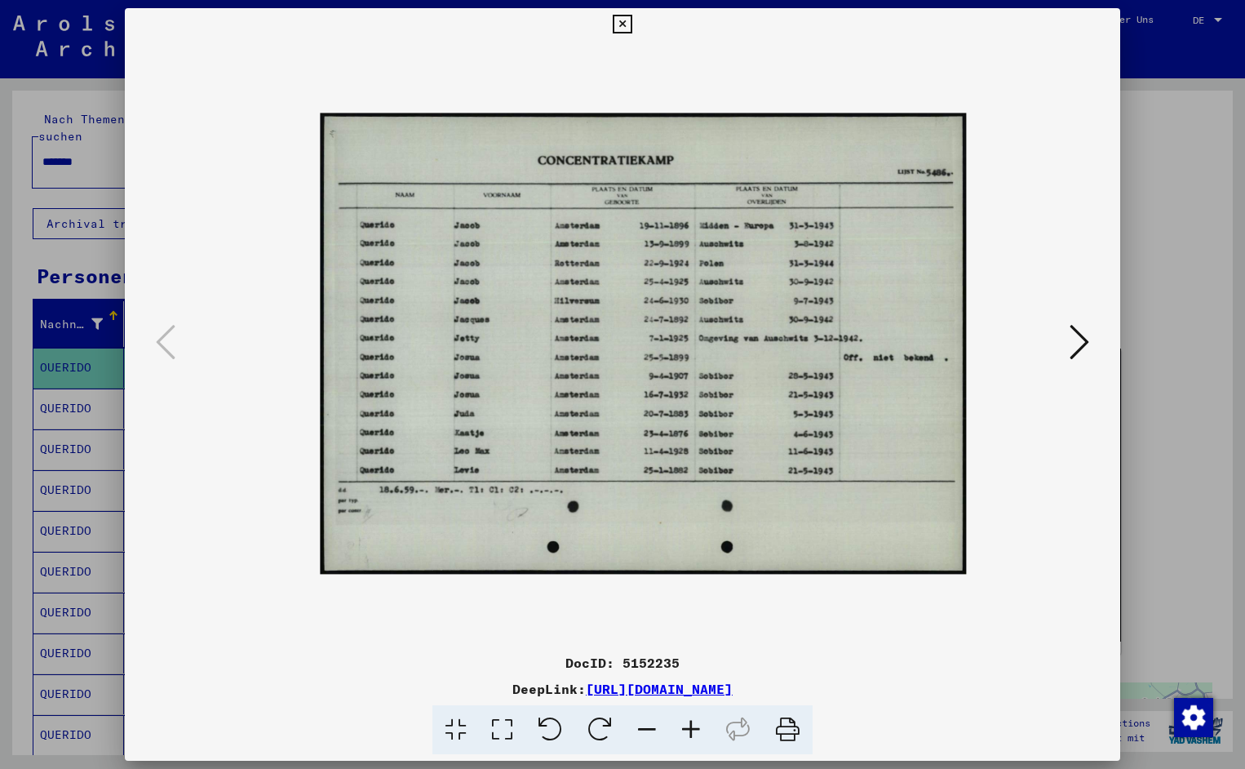
click at [682, 729] on icon at bounding box center [691, 730] width 44 height 50
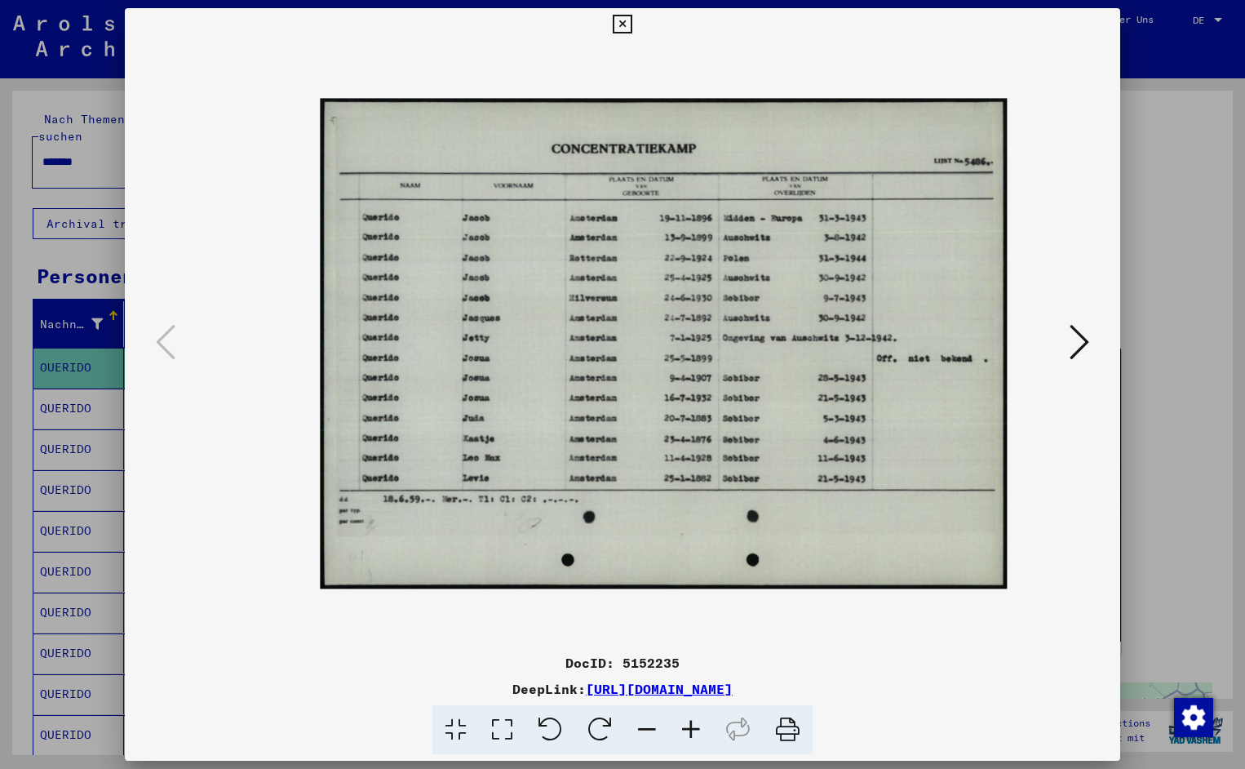
click at [682, 729] on icon at bounding box center [691, 730] width 44 height 50
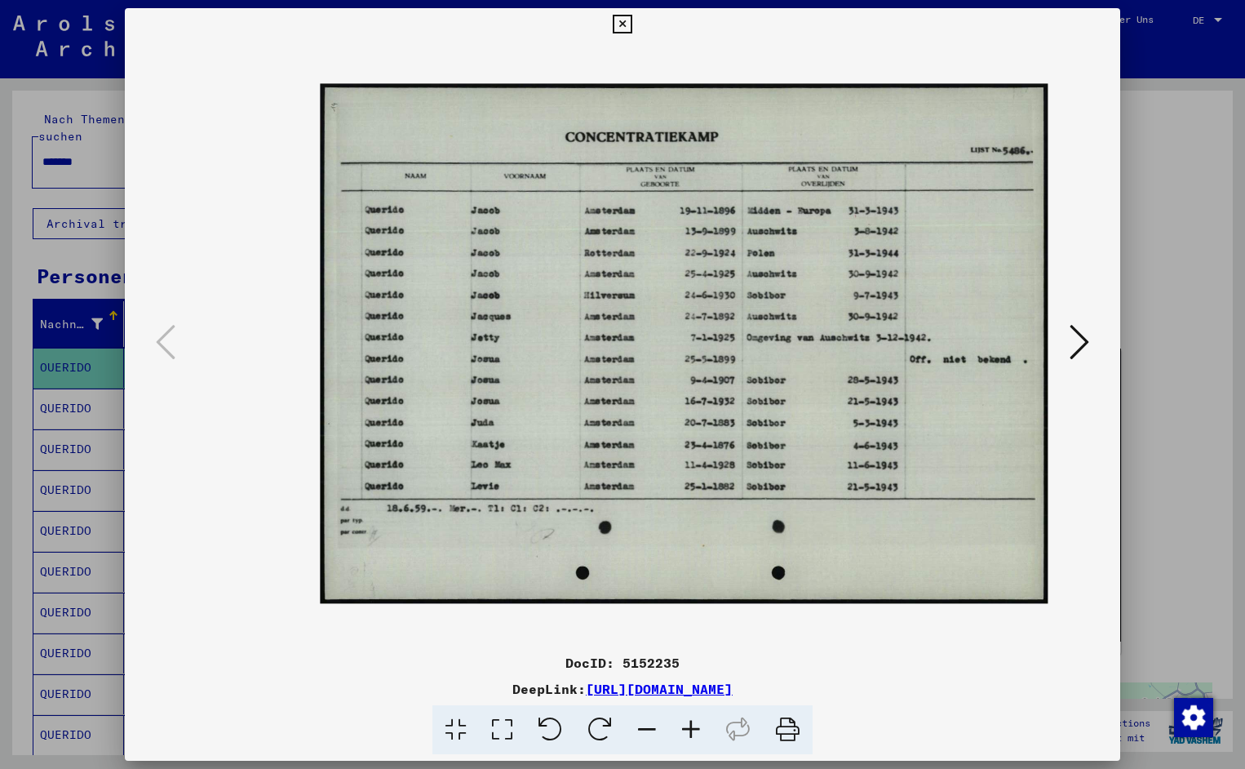
click at [682, 729] on icon at bounding box center [691, 730] width 44 height 50
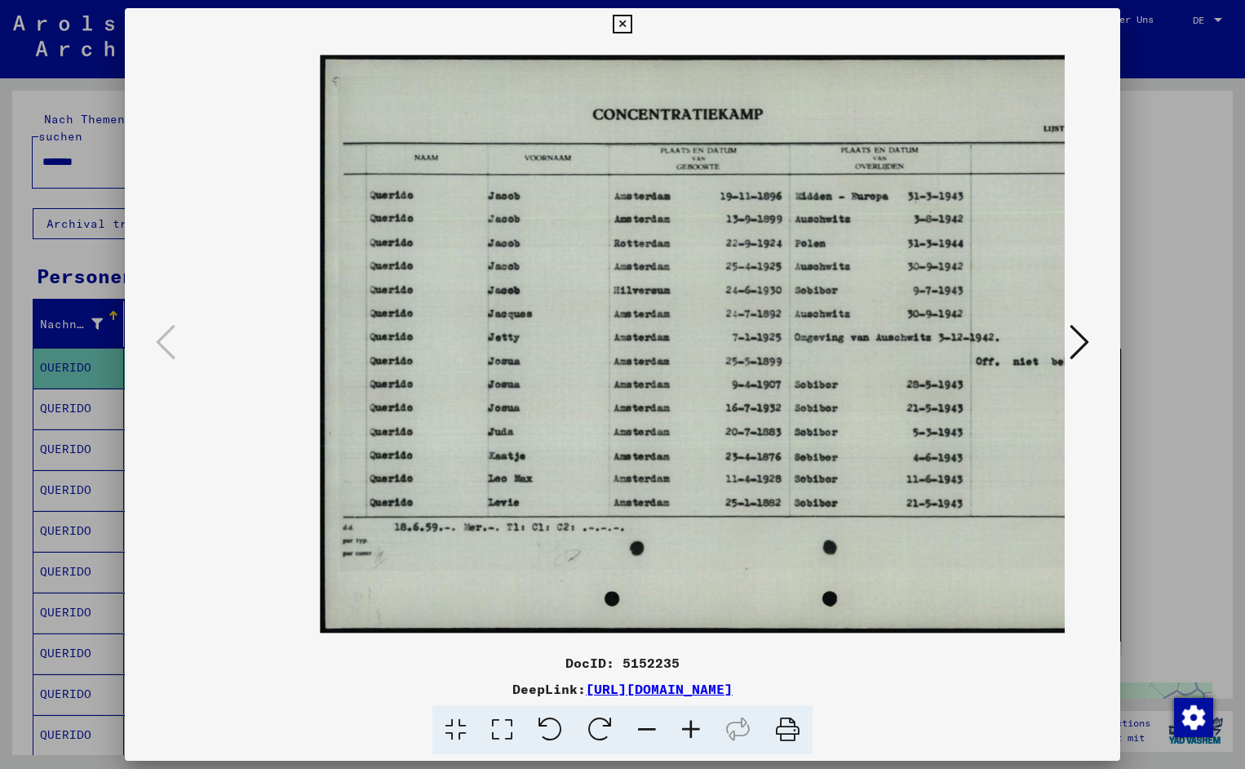
click at [682, 729] on icon at bounding box center [691, 730] width 44 height 50
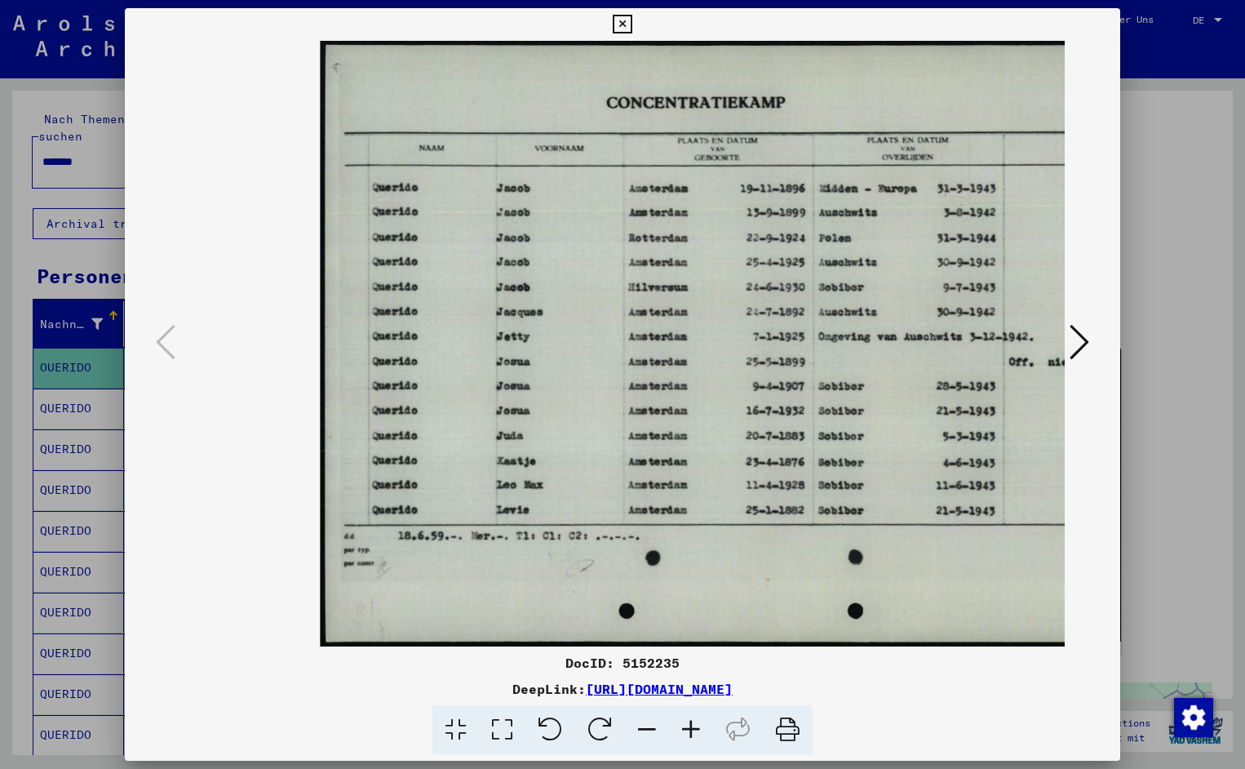
click at [682, 729] on icon at bounding box center [691, 730] width 44 height 50
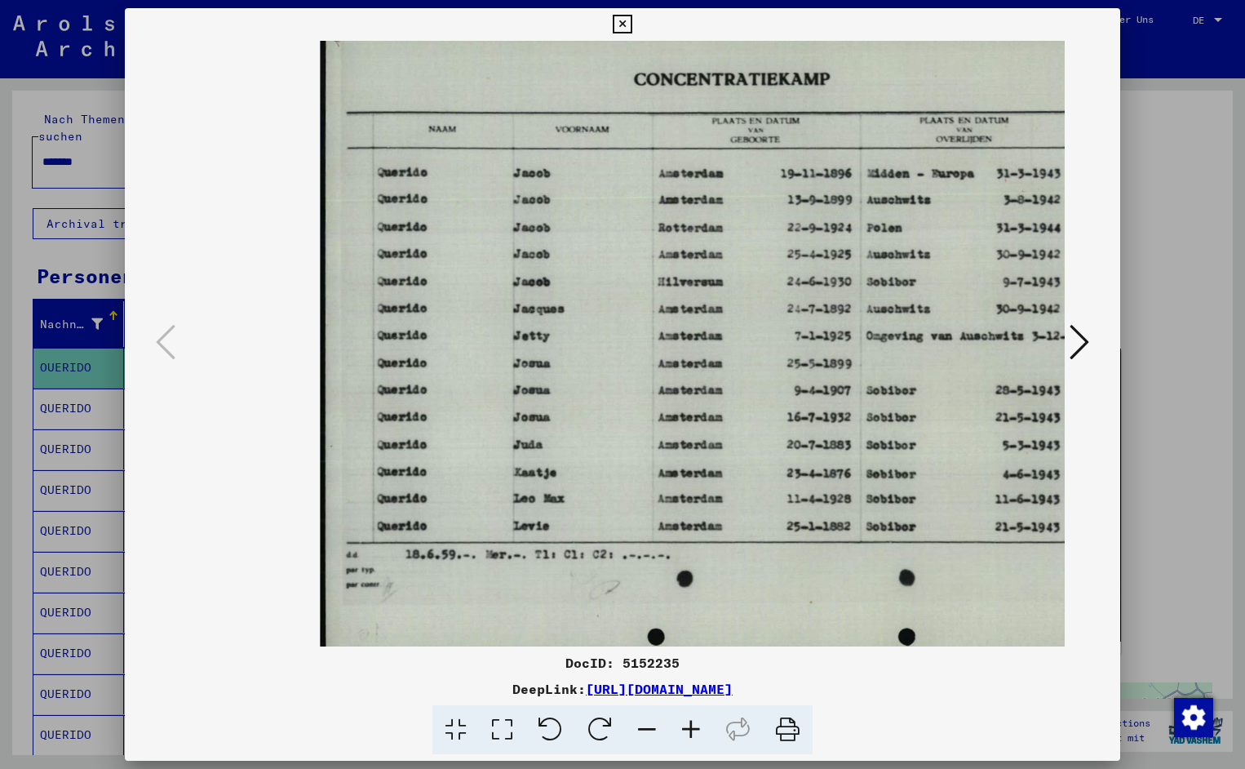
click at [682, 729] on icon at bounding box center [691, 730] width 44 height 50
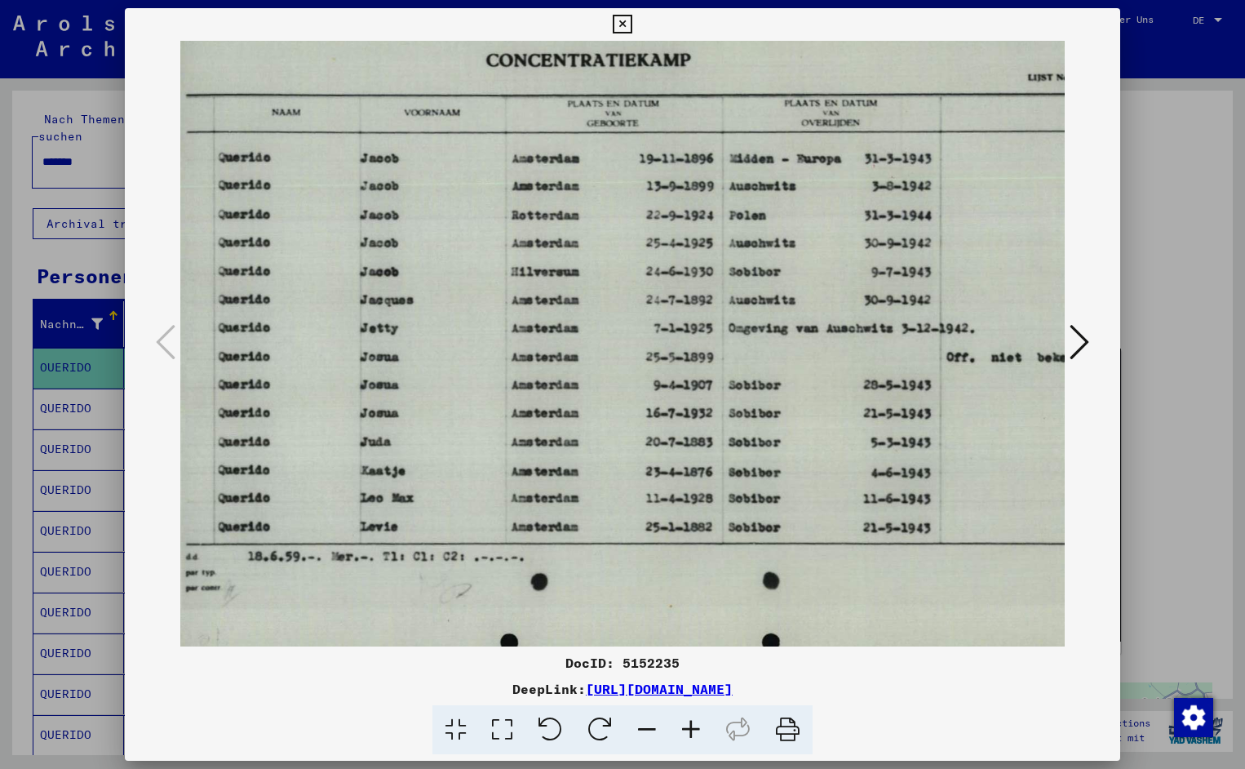
drag, startPoint x: 769, startPoint y: 514, endPoint x: 604, endPoint y: 508, distance: 165.0
click at [632, 31] on icon at bounding box center [622, 25] width 19 height 20
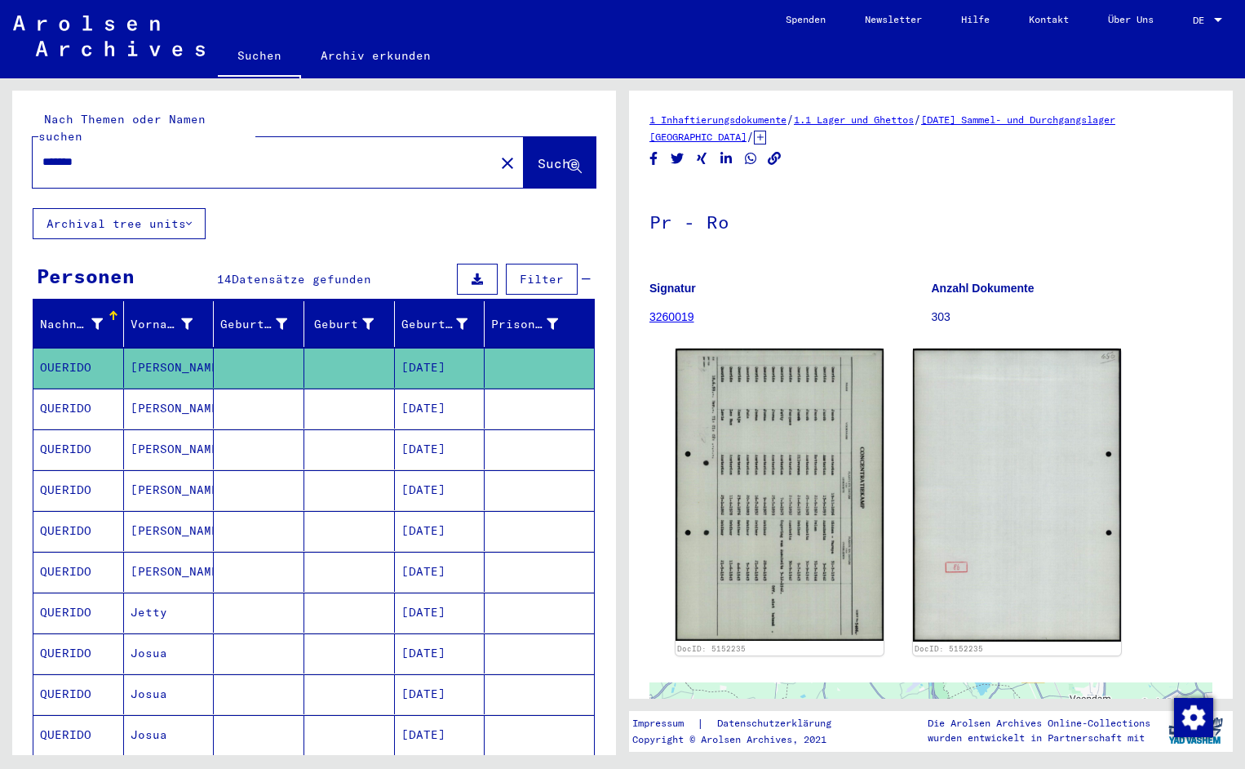
click at [104, 153] on input "*******" at bounding box center [263, 161] width 442 height 17
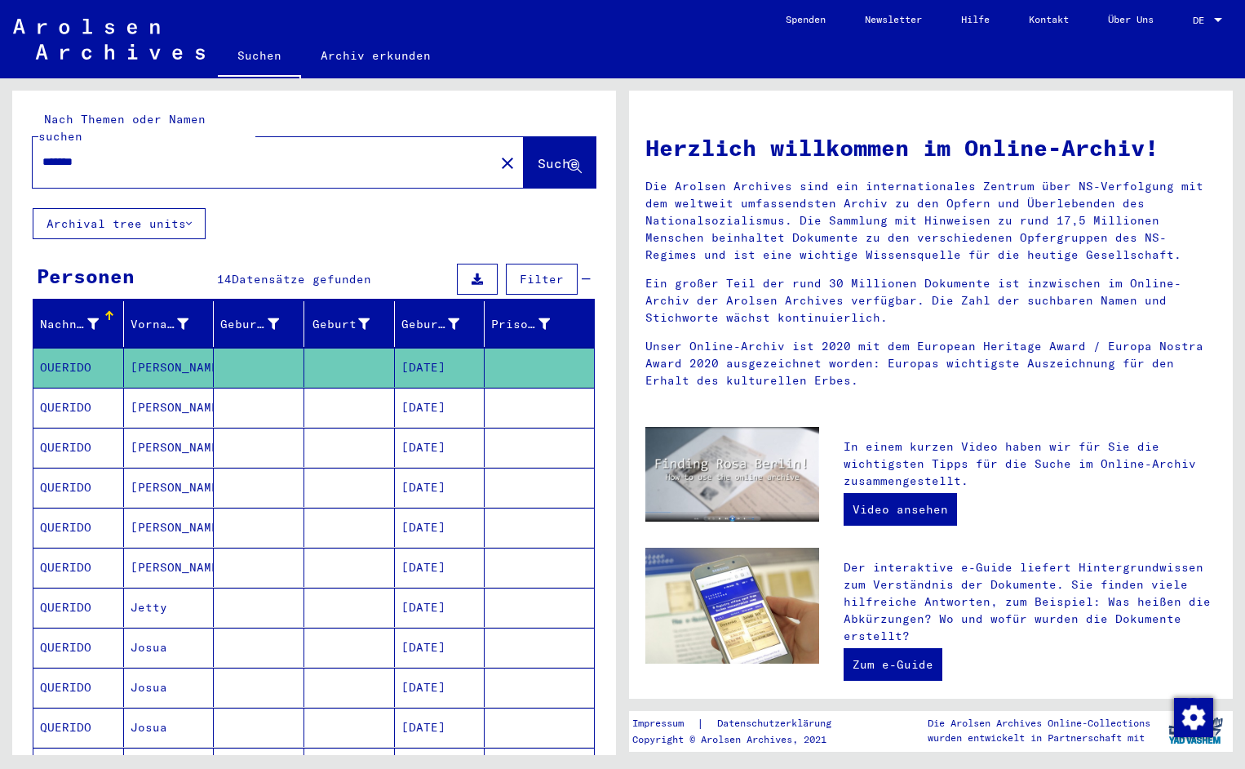
click at [538, 155] on span "Suche" at bounding box center [558, 163] width 41 height 16
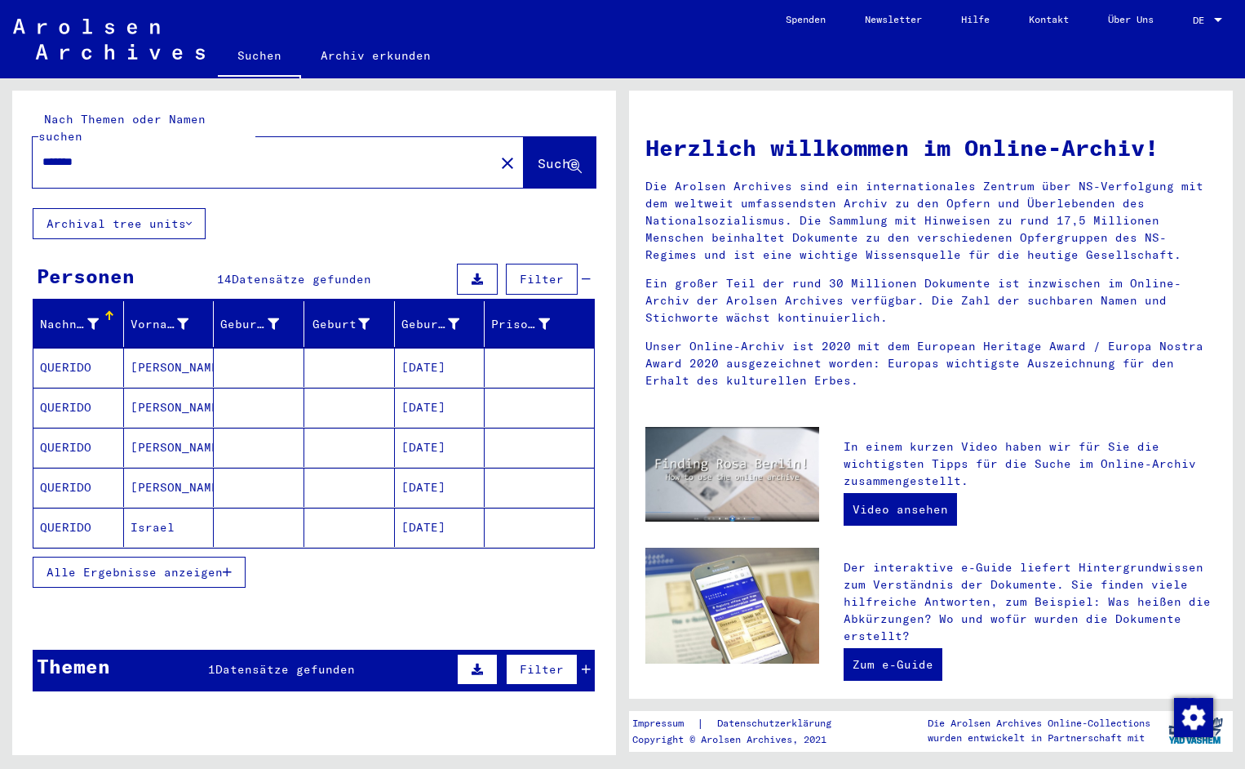
click at [76, 348] on mat-cell "QUERIDO" at bounding box center [78, 367] width 91 height 39
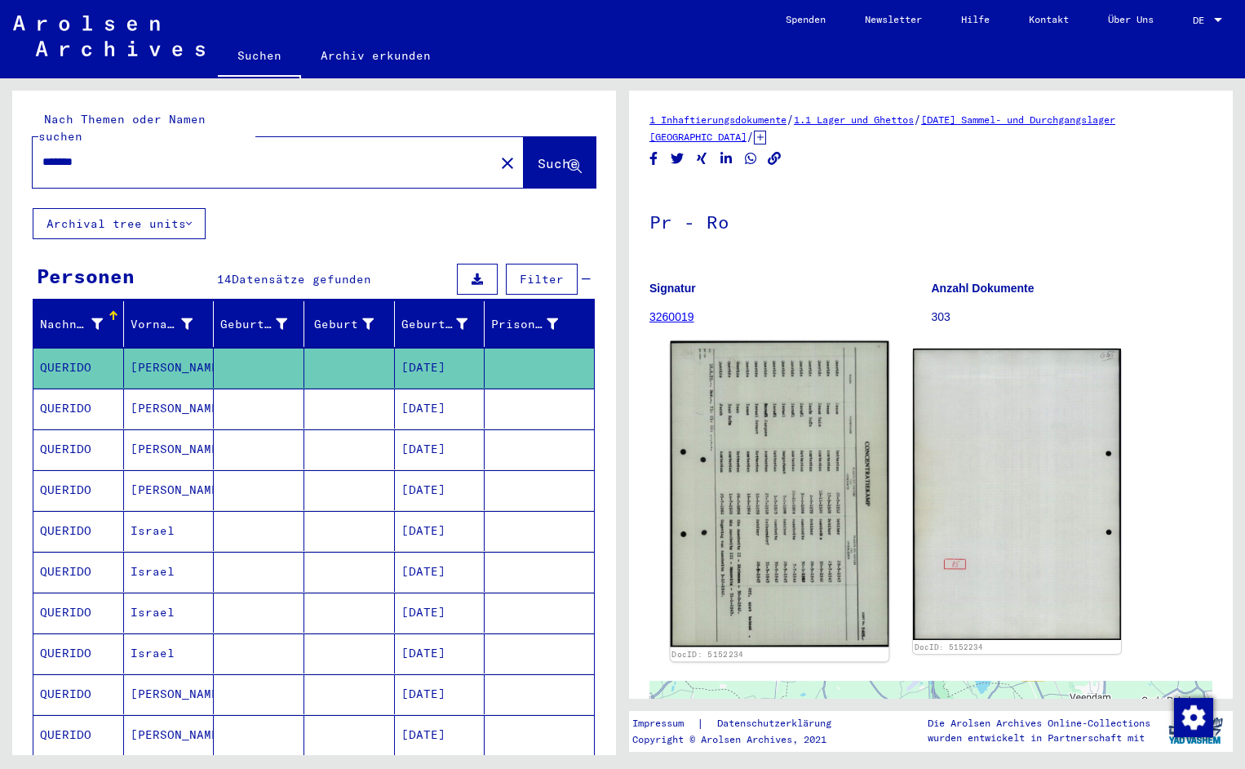
click at [741, 411] on img at bounding box center [780, 494] width 219 height 306
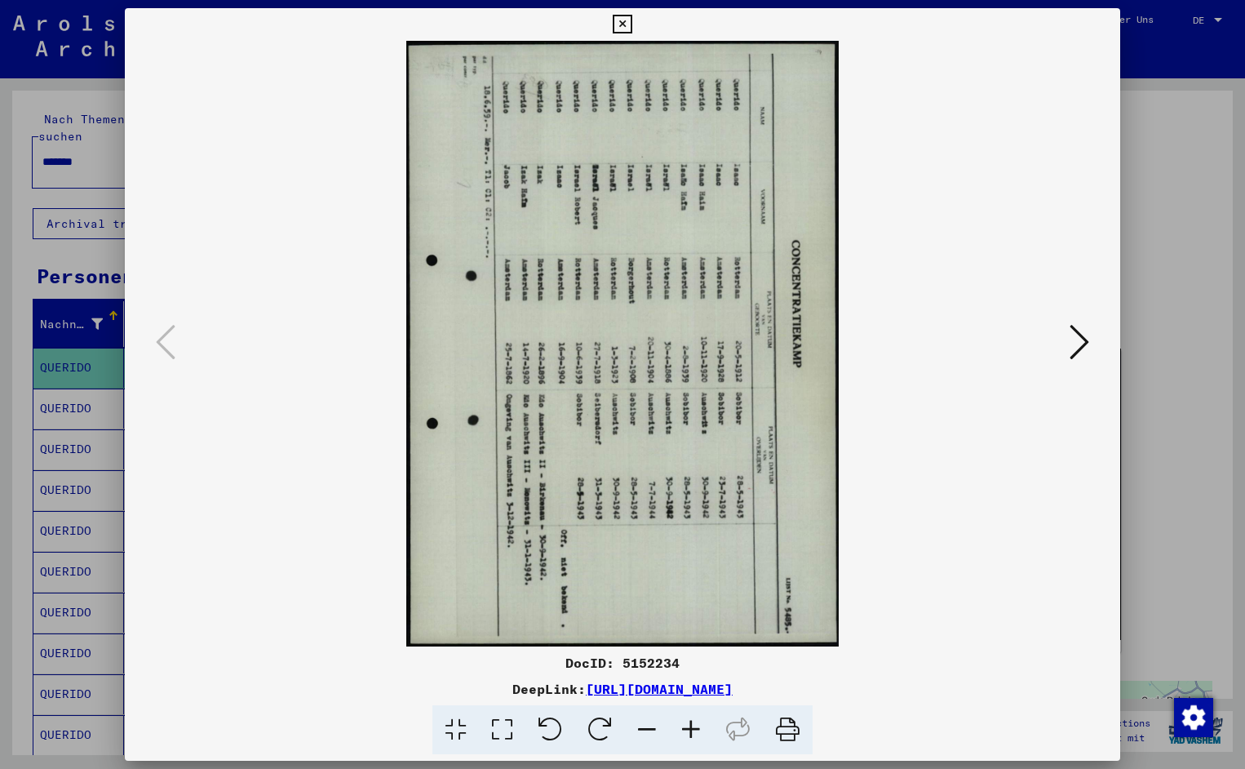
click at [551, 739] on icon at bounding box center [551, 730] width 50 height 50
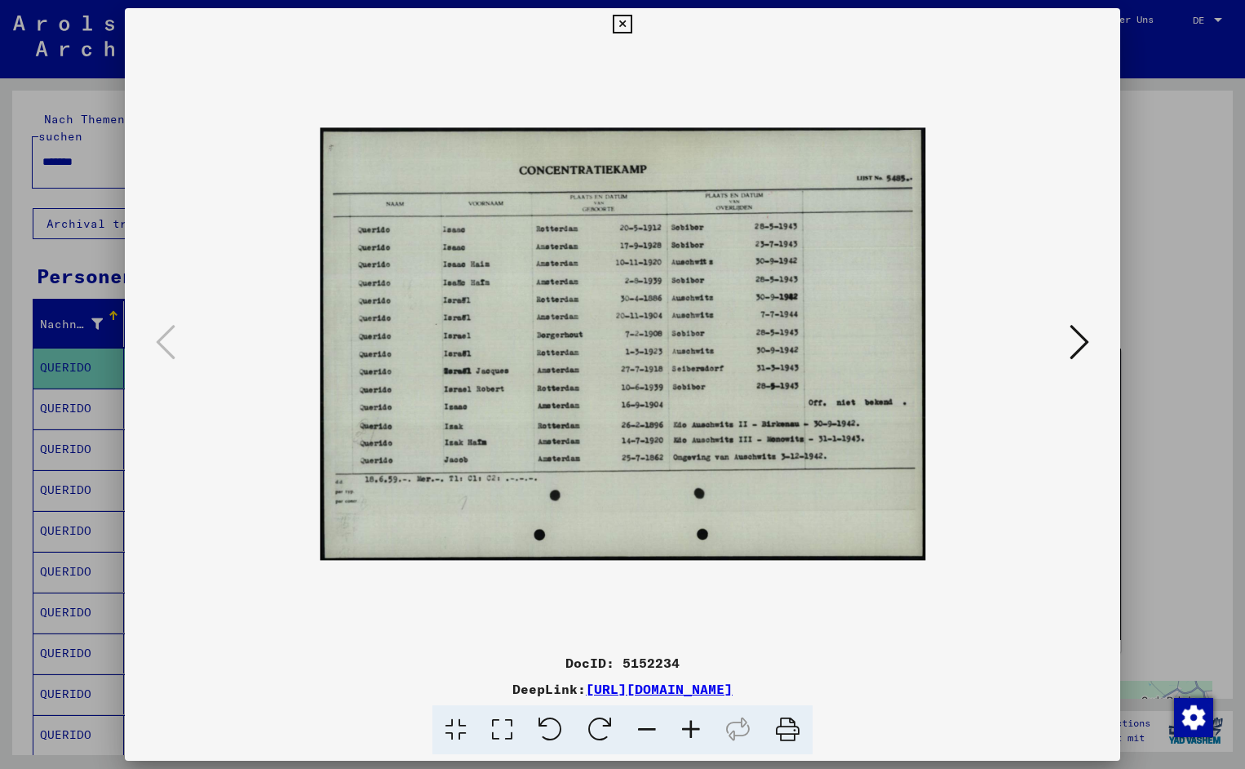
click at [691, 721] on icon at bounding box center [691, 730] width 44 height 50
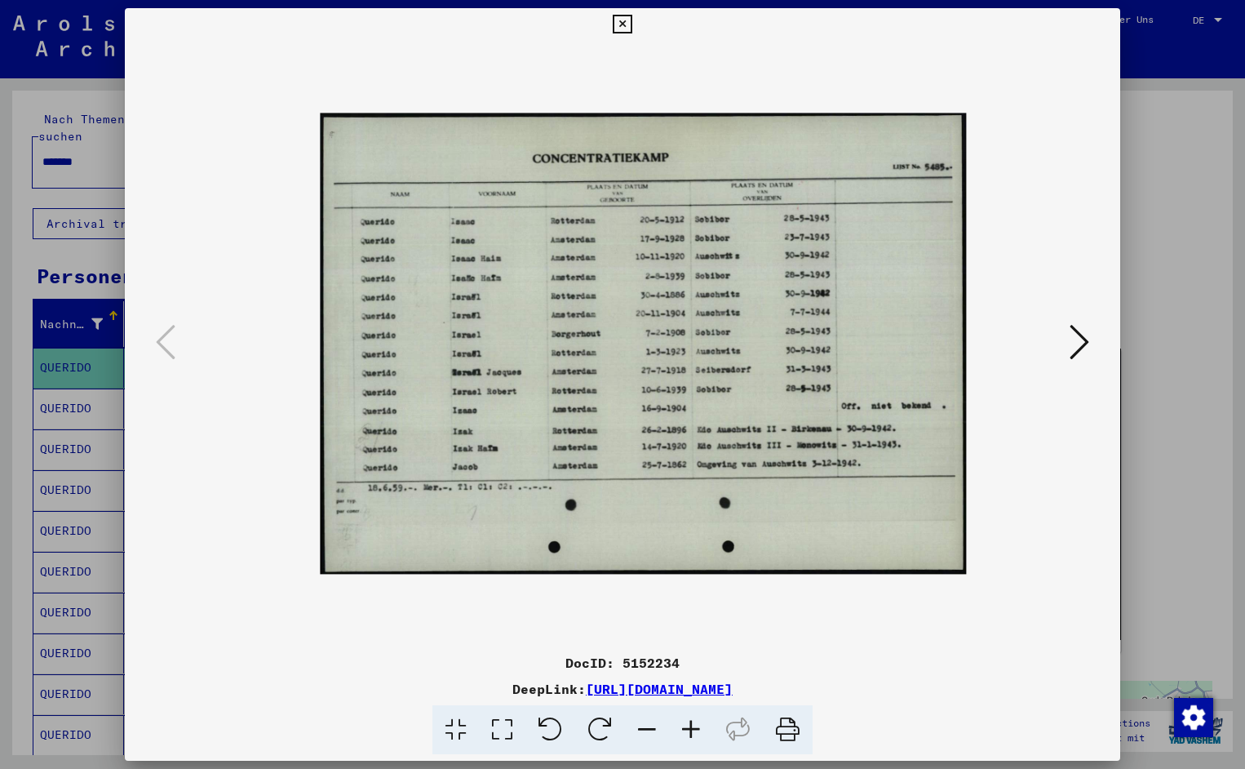
click at [691, 721] on icon at bounding box center [691, 730] width 44 height 50
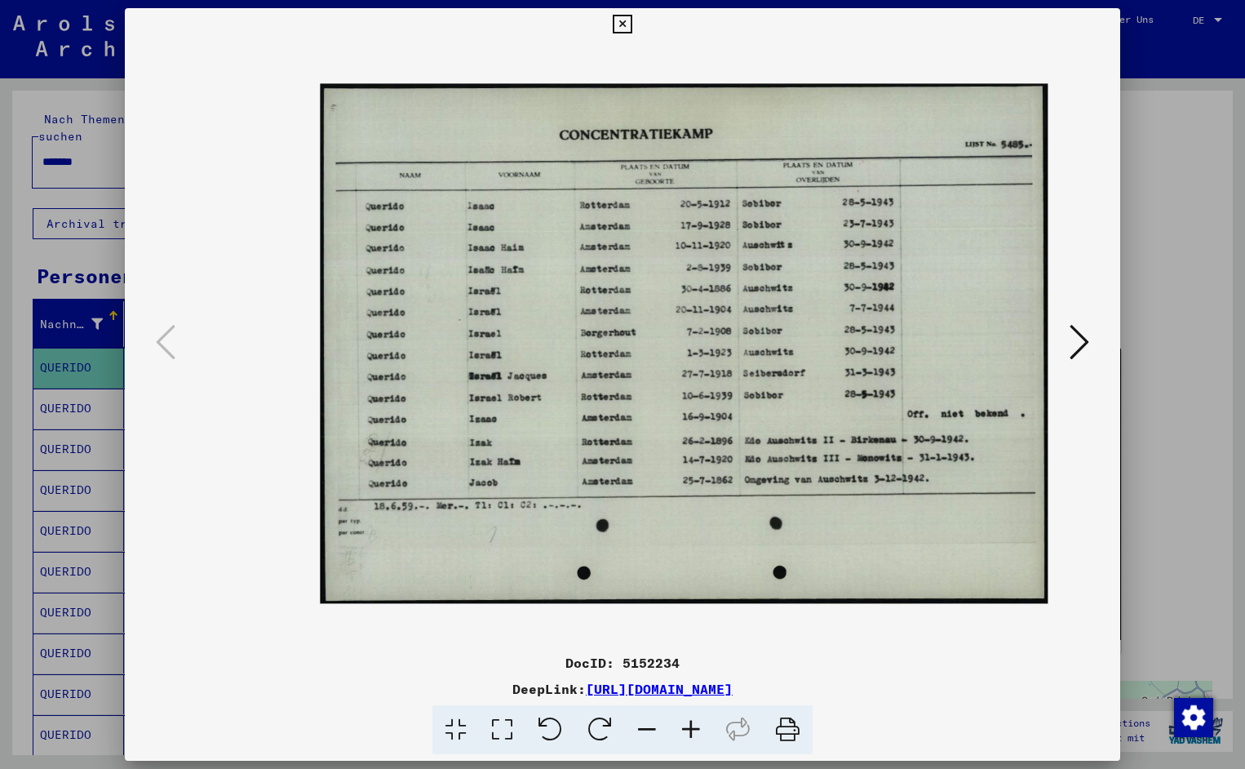
click at [691, 721] on icon at bounding box center [691, 730] width 44 height 50
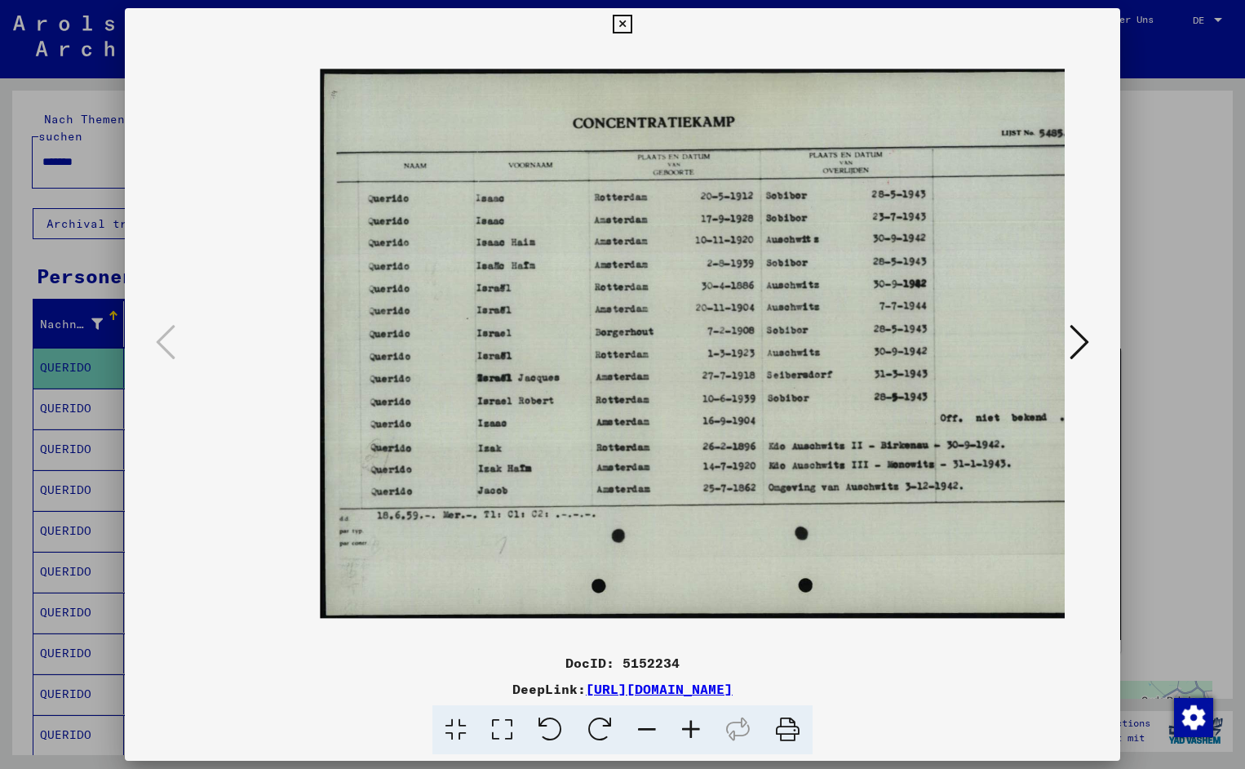
click at [691, 721] on icon at bounding box center [691, 730] width 44 height 50
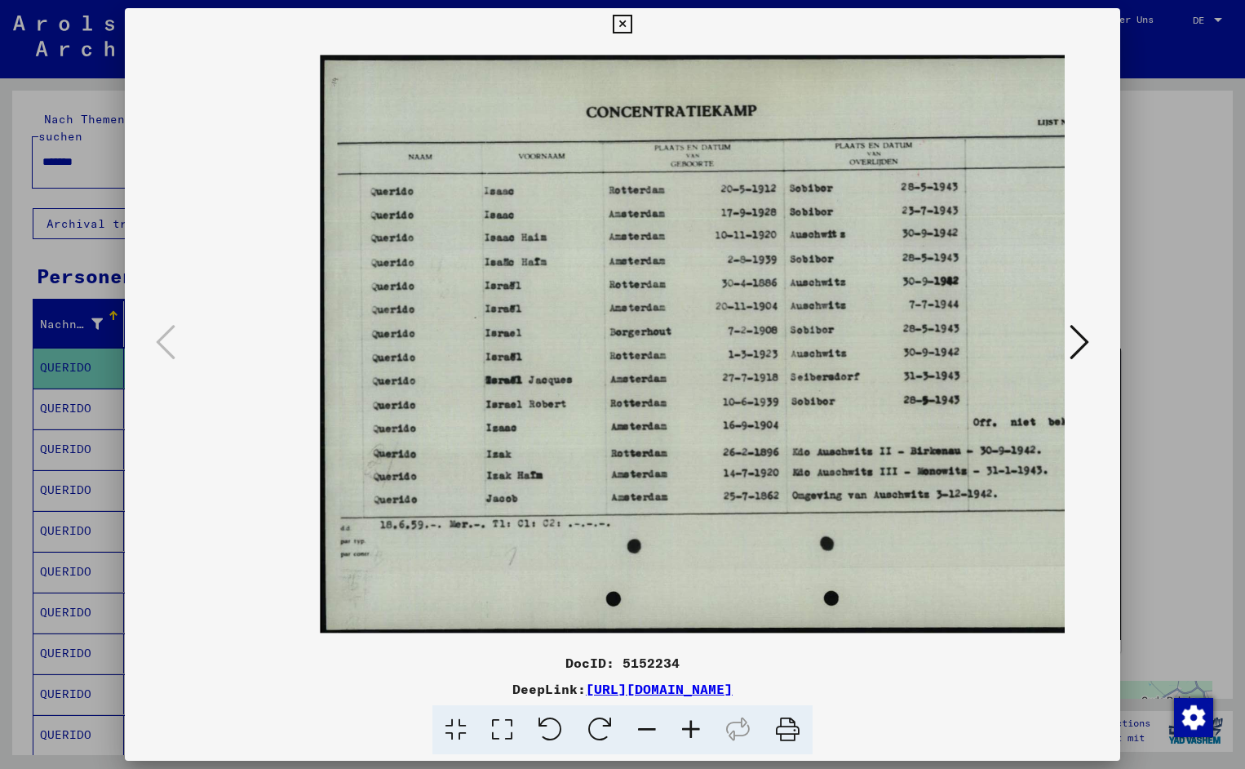
click at [691, 721] on icon at bounding box center [691, 730] width 44 height 50
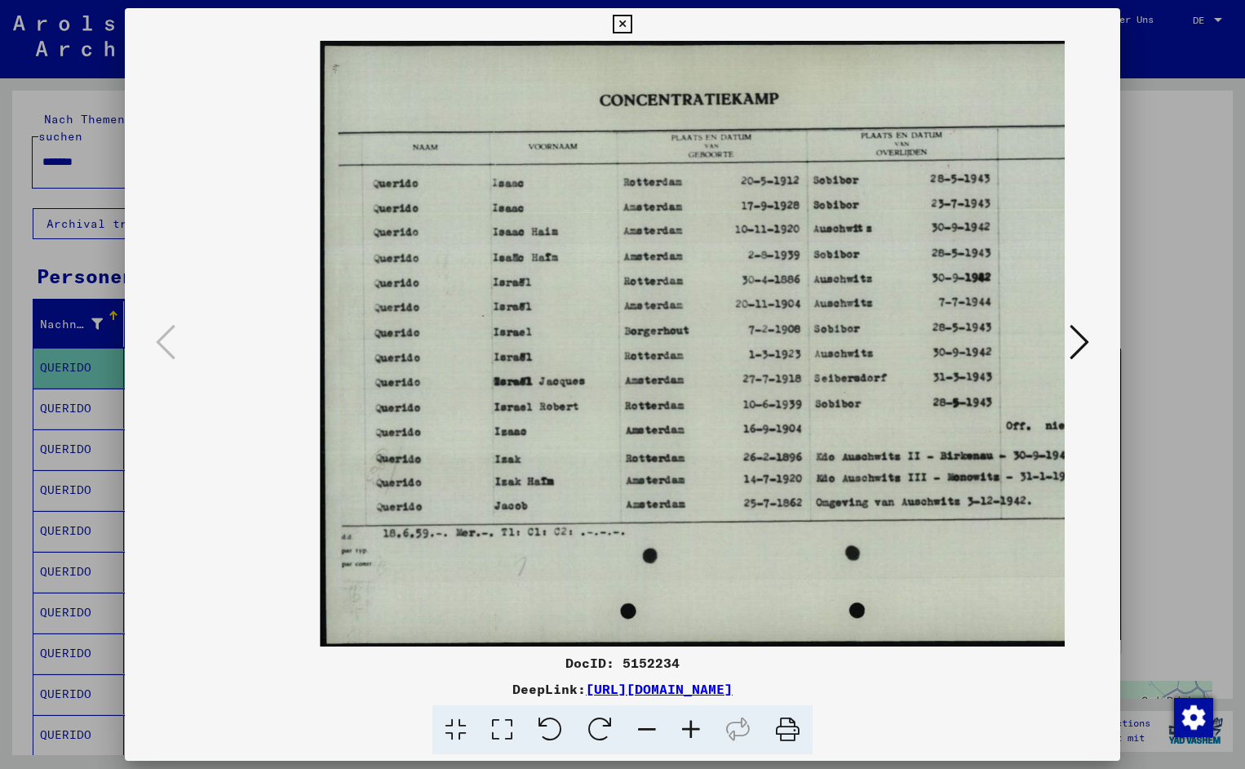
click at [691, 721] on icon at bounding box center [691, 730] width 44 height 50
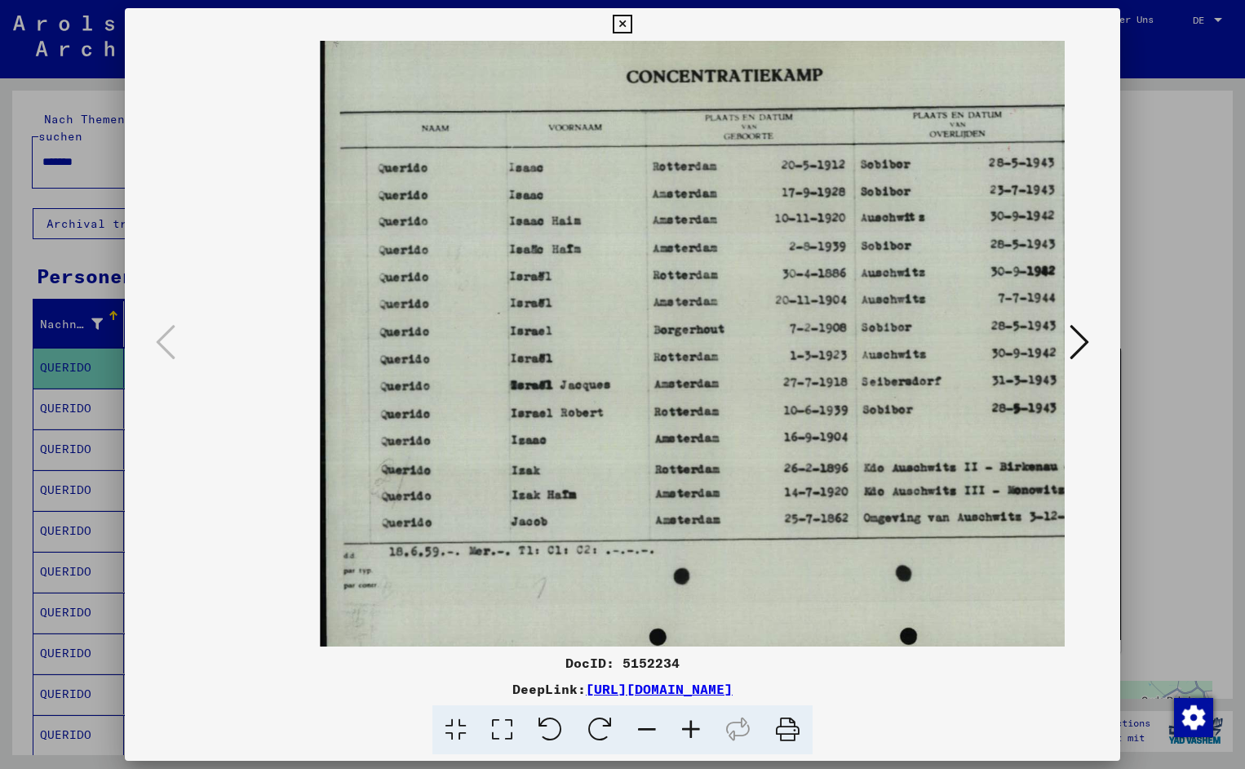
click at [691, 721] on icon at bounding box center [691, 730] width 44 height 50
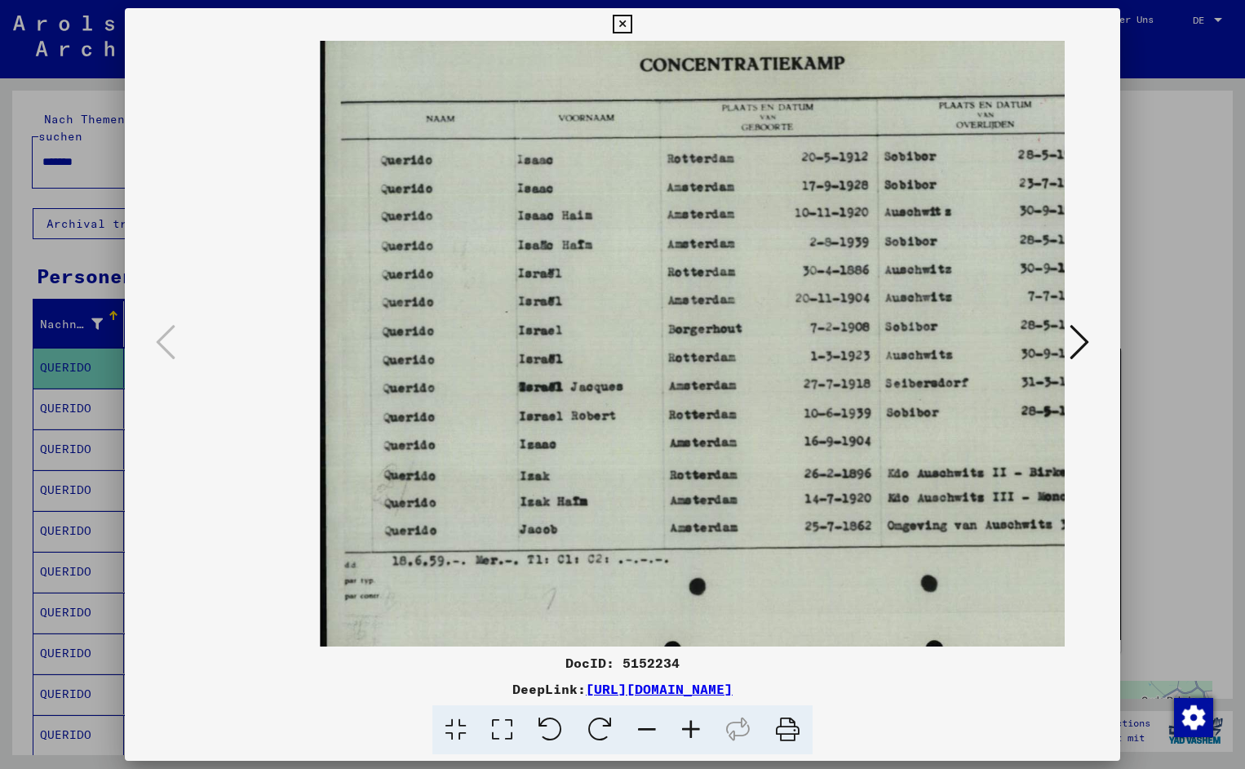
click at [691, 721] on icon at bounding box center [691, 730] width 44 height 50
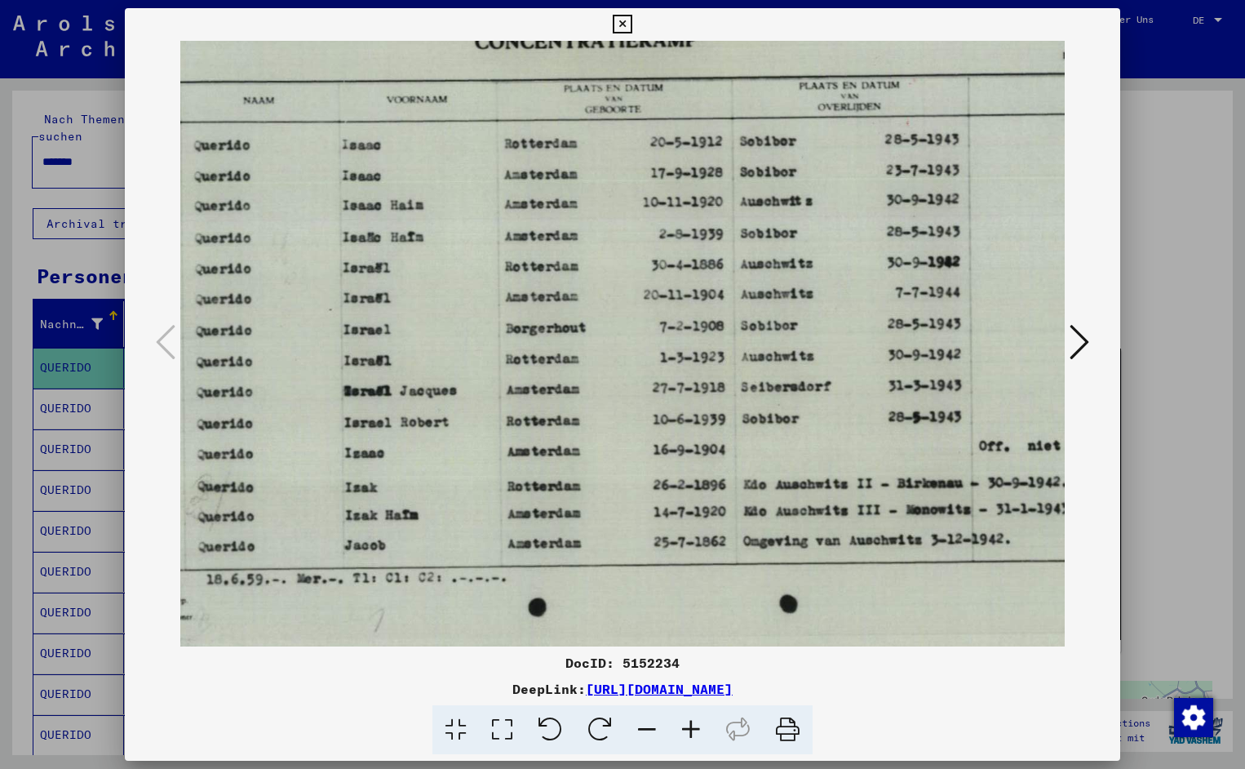
drag, startPoint x: 801, startPoint y: 402, endPoint x: 610, endPoint y: 418, distance: 191.7
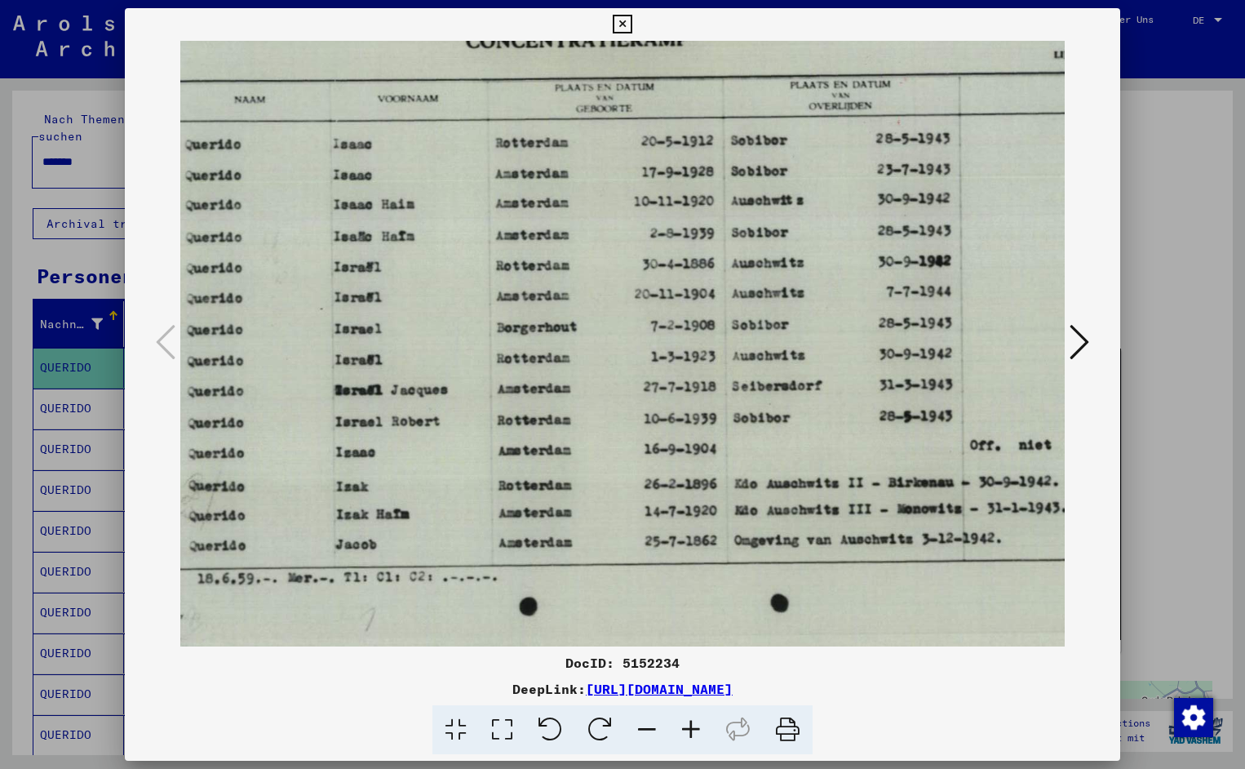
scroll to position [1, 200]
drag, startPoint x: 782, startPoint y: 520, endPoint x: 773, endPoint y: 520, distance: 9.0
click at [632, 23] on icon at bounding box center [622, 25] width 19 height 20
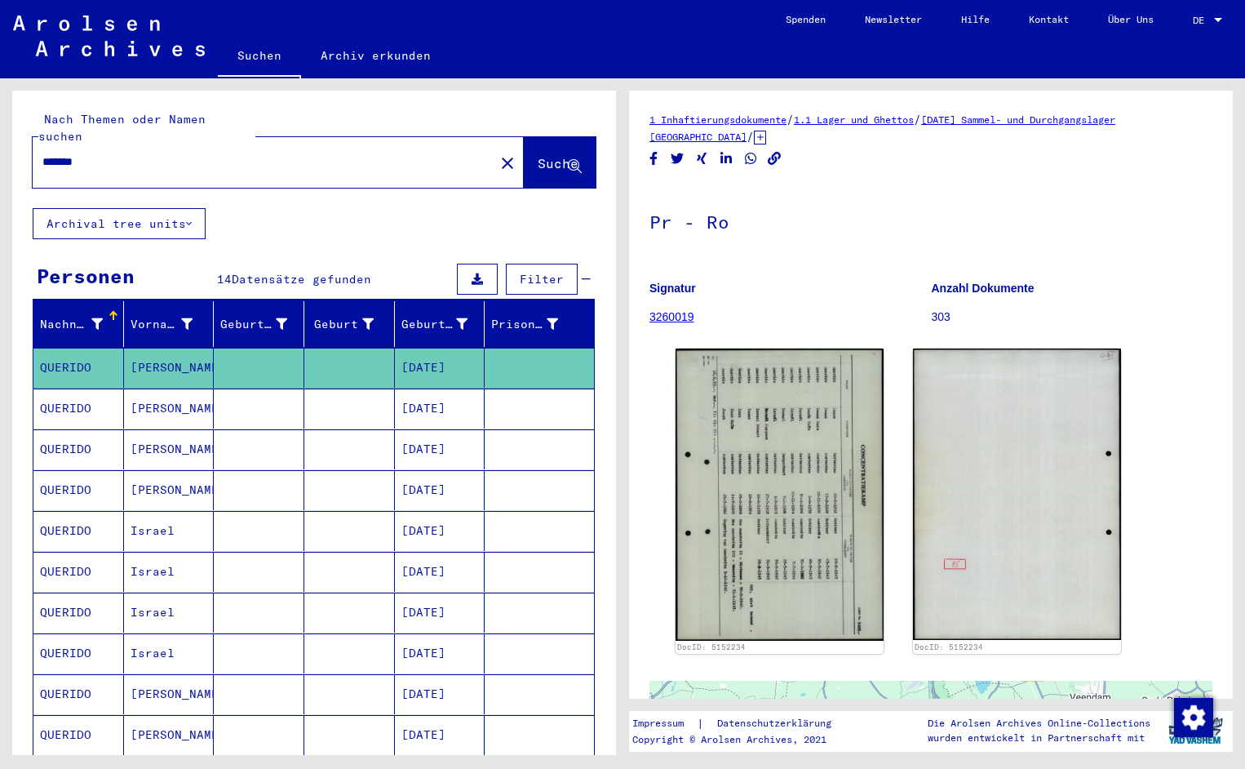
click at [104, 153] on input "*******" at bounding box center [263, 161] width 442 height 17
click at [542, 165] on button "Suche" at bounding box center [560, 162] width 72 height 51
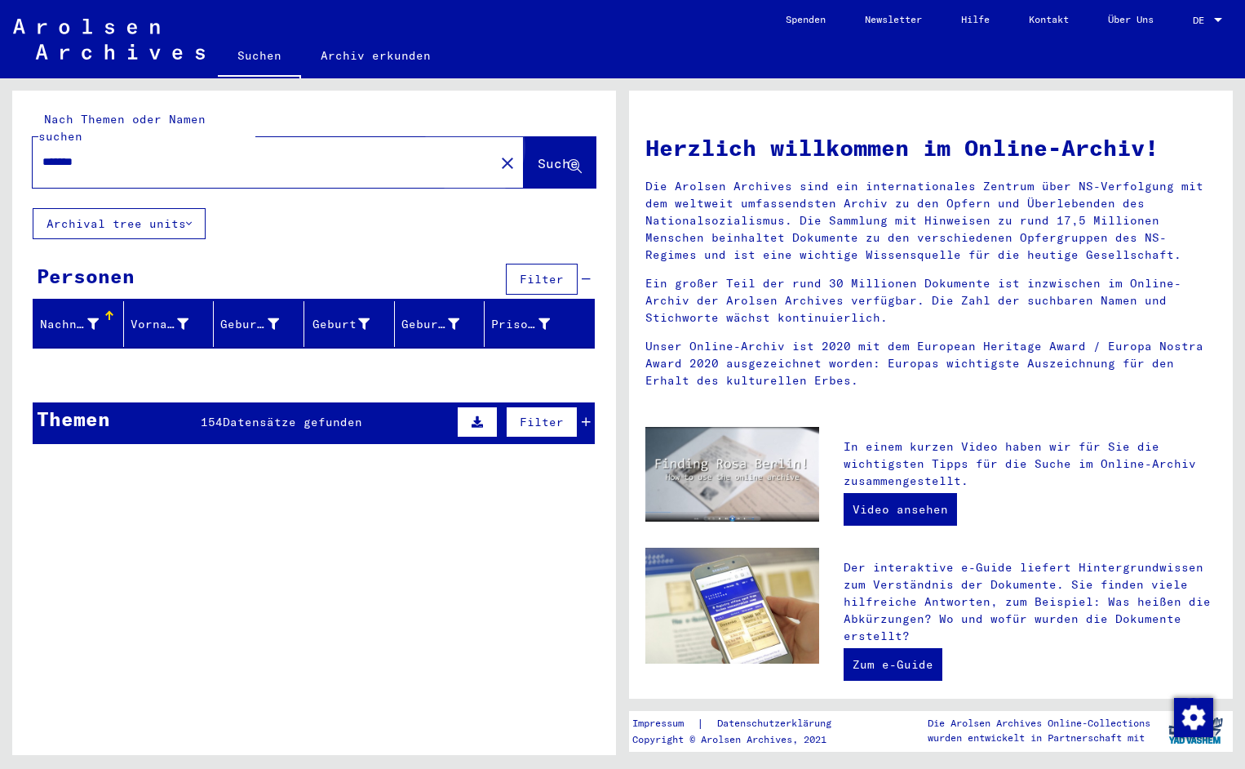
click at [538, 155] on span "Suche" at bounding box center [558, 163] width 41 height 16
click at [557, 155] on span "Suche" at bounding box center [558, 163] width 41 height 16
click at [96, 153] on input "*******" at bounding box center [258, 161] width 433 height 17
click at [538, 155] on span "Suche" at bounding box center [558, 163] width 41 height 16
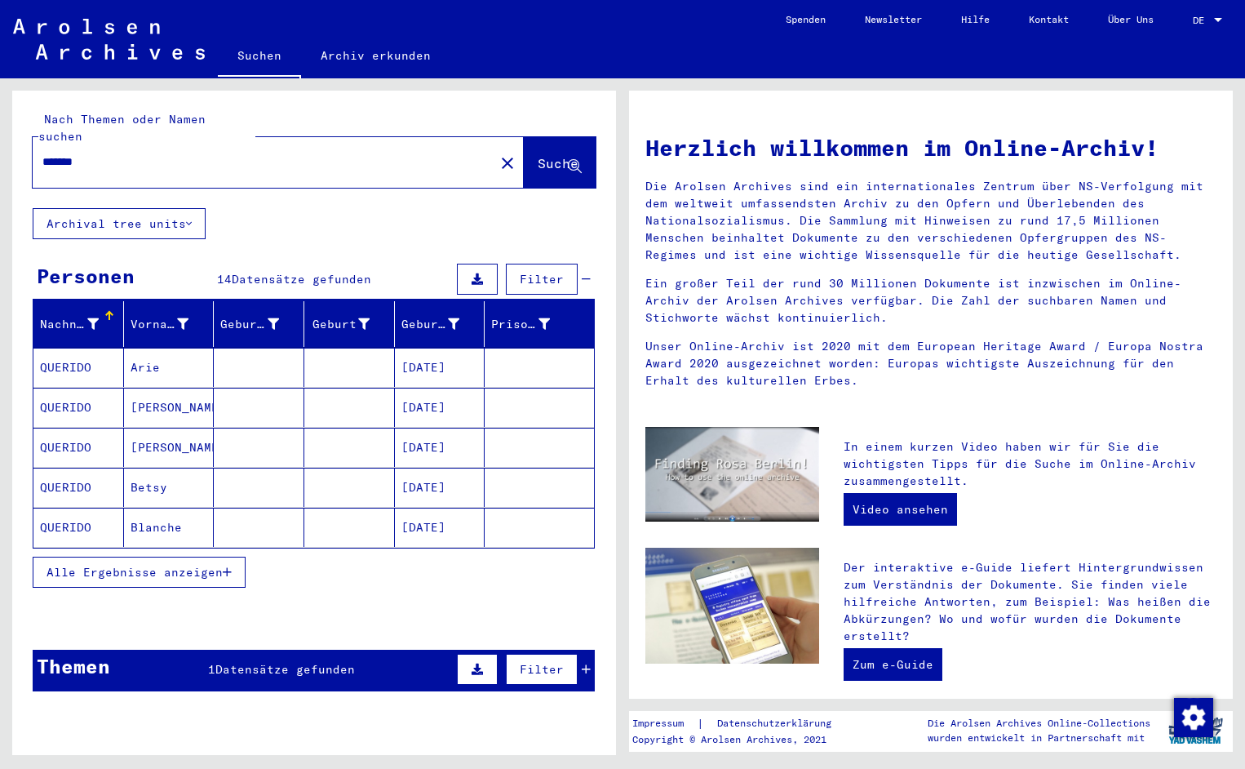
click at [41, 360] on mat-cell "QUERIDO" at bounding box center [78, 367] width 91 height 39
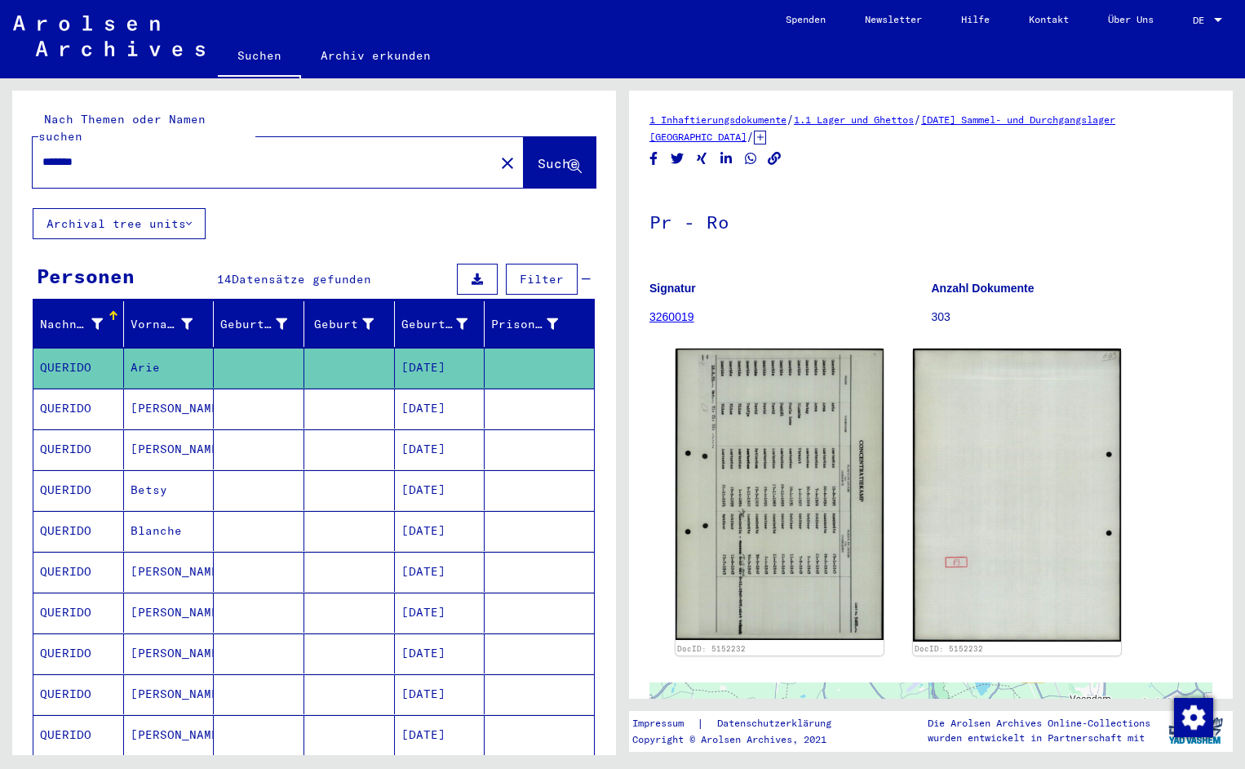
click at [729, 433] on div "1 Inhaftierungsdokumente / 1.1 Lager und Ghettos / [DATE] Sammel- und Durchgang…" at bounding box center [931, 640] width 563 height 1058
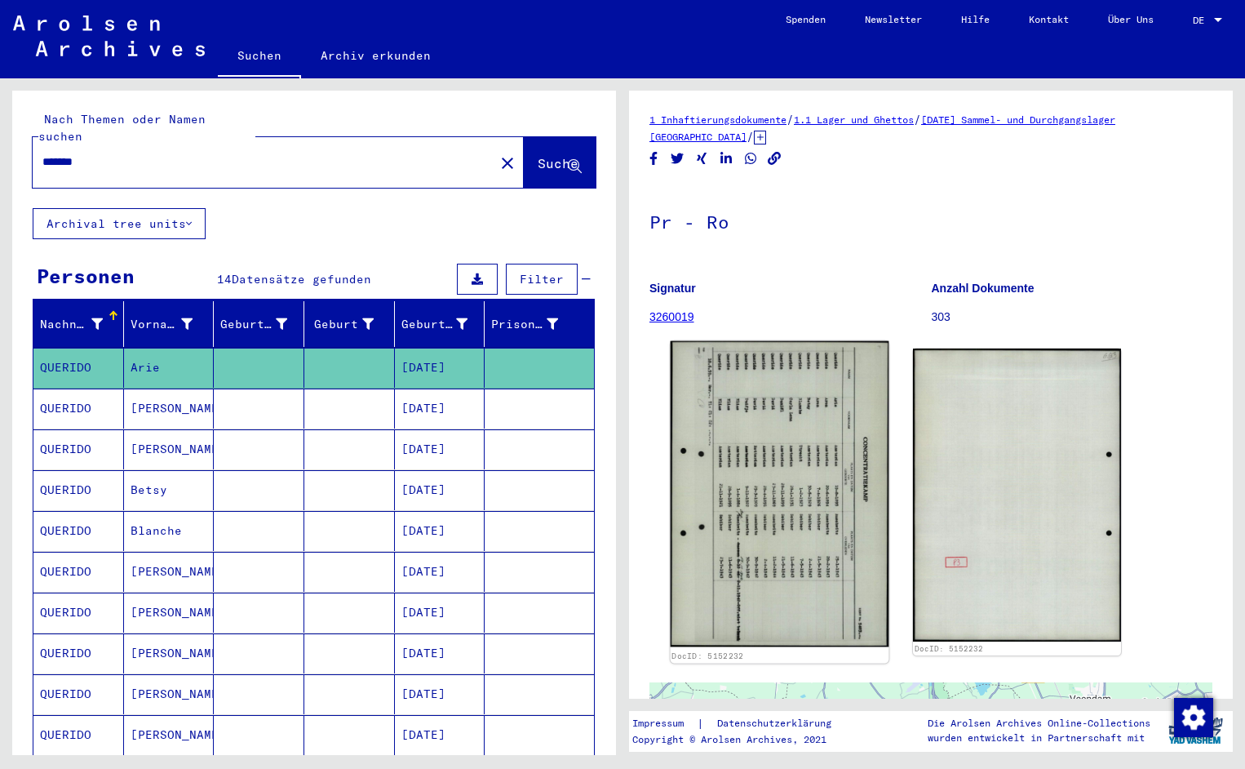
click at [709, 584] on img at bounding box center [780, 494] width 219 height 306
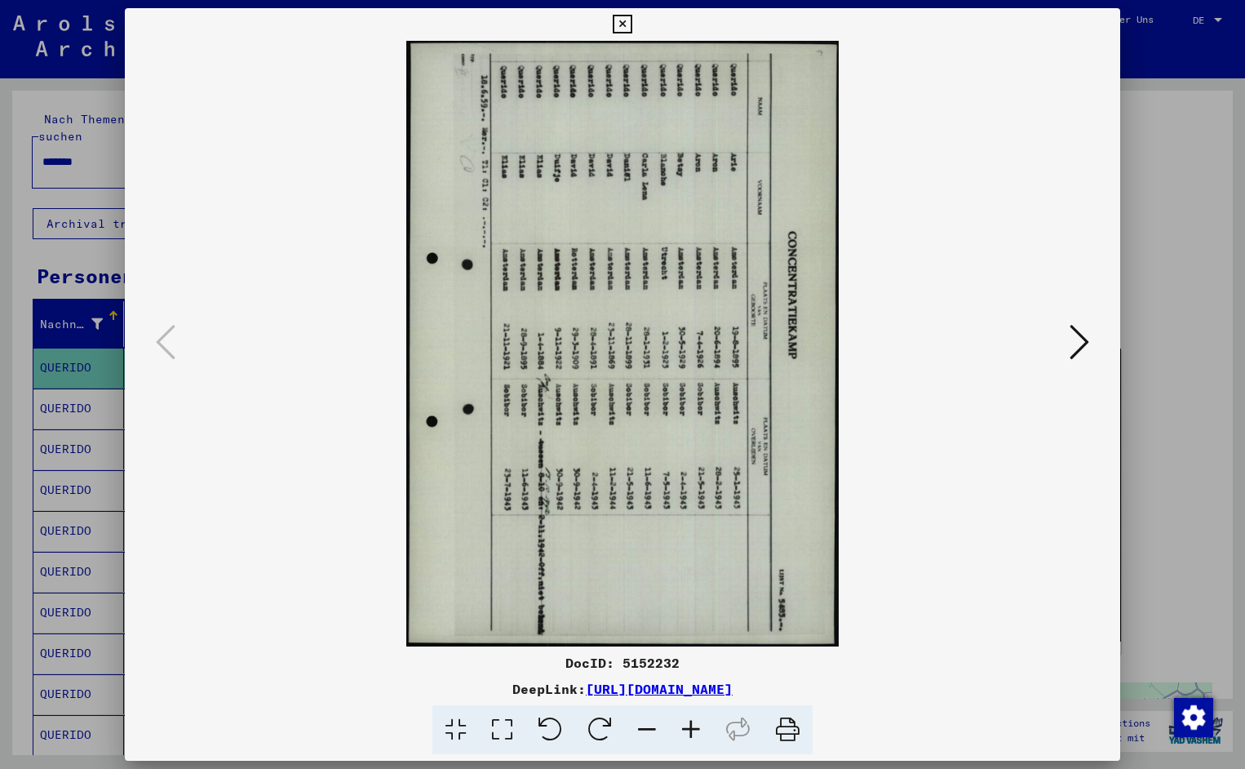
click at [549, 725] on icon at bounding box center [551, 730] width 50 height 50
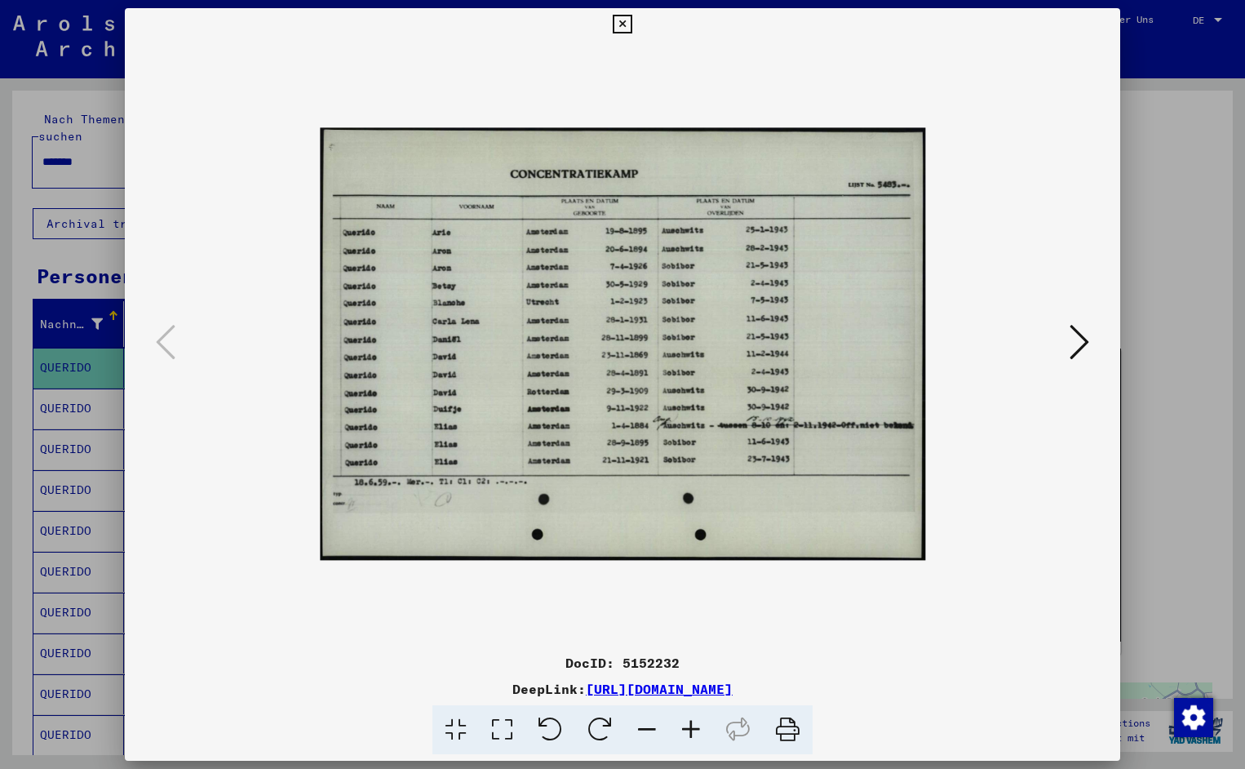
click at [692, 728] on icon at bounding box center [691, 730] width 44 height 50
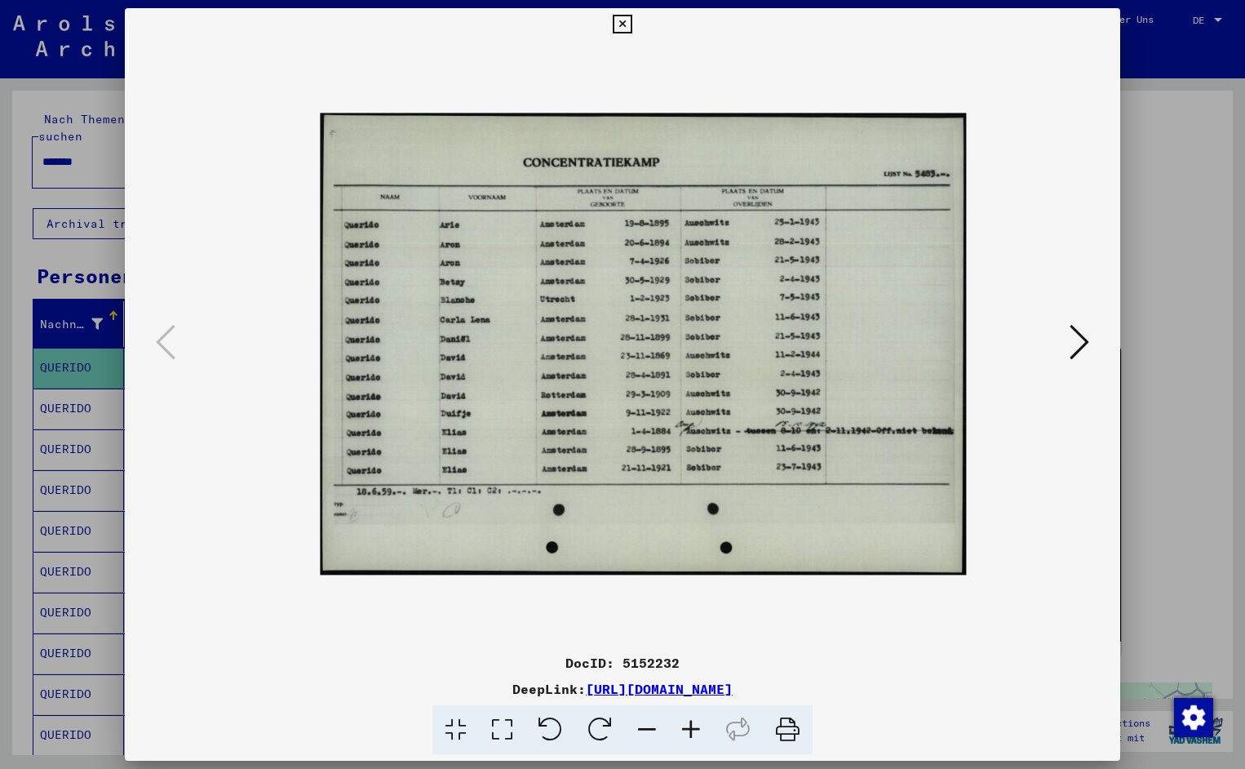
click at [692, 728] on icon at bounding box center [691, 730] width 44 height 50
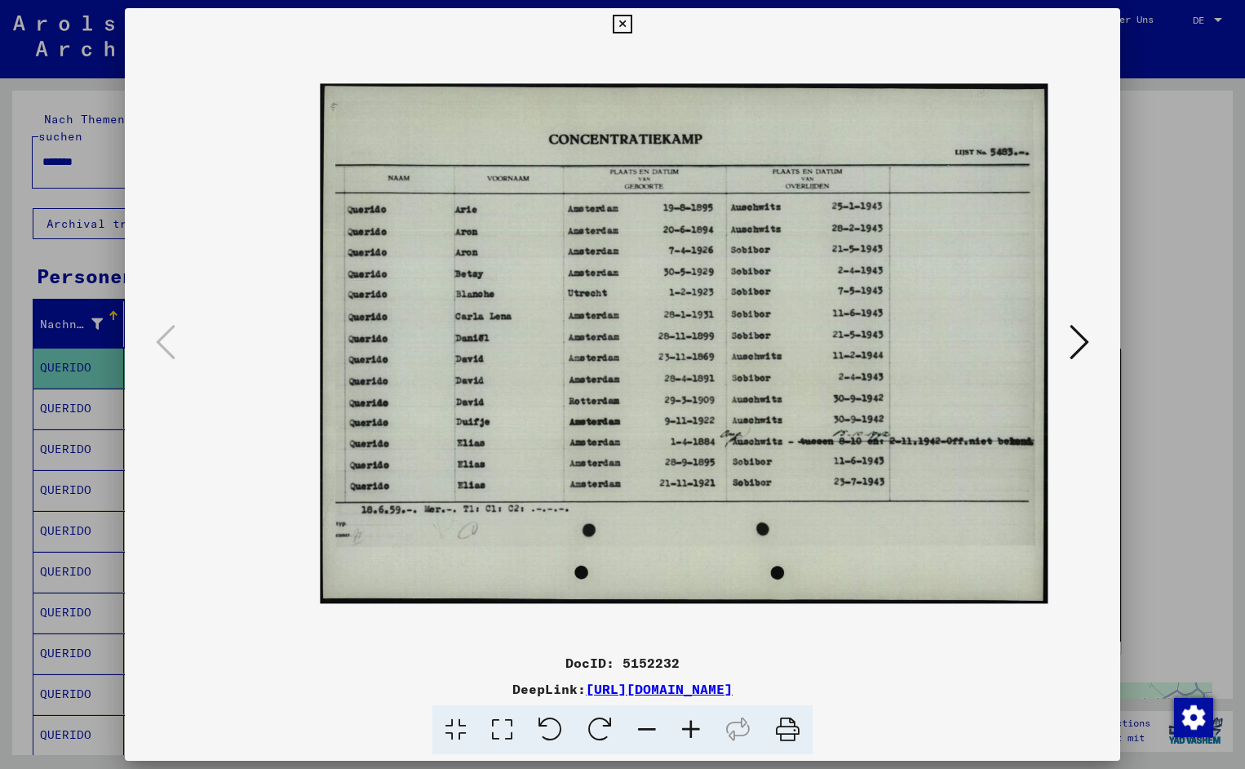
click at [692, 728] on icon at bounding box center [691, 730] width 44 height 50
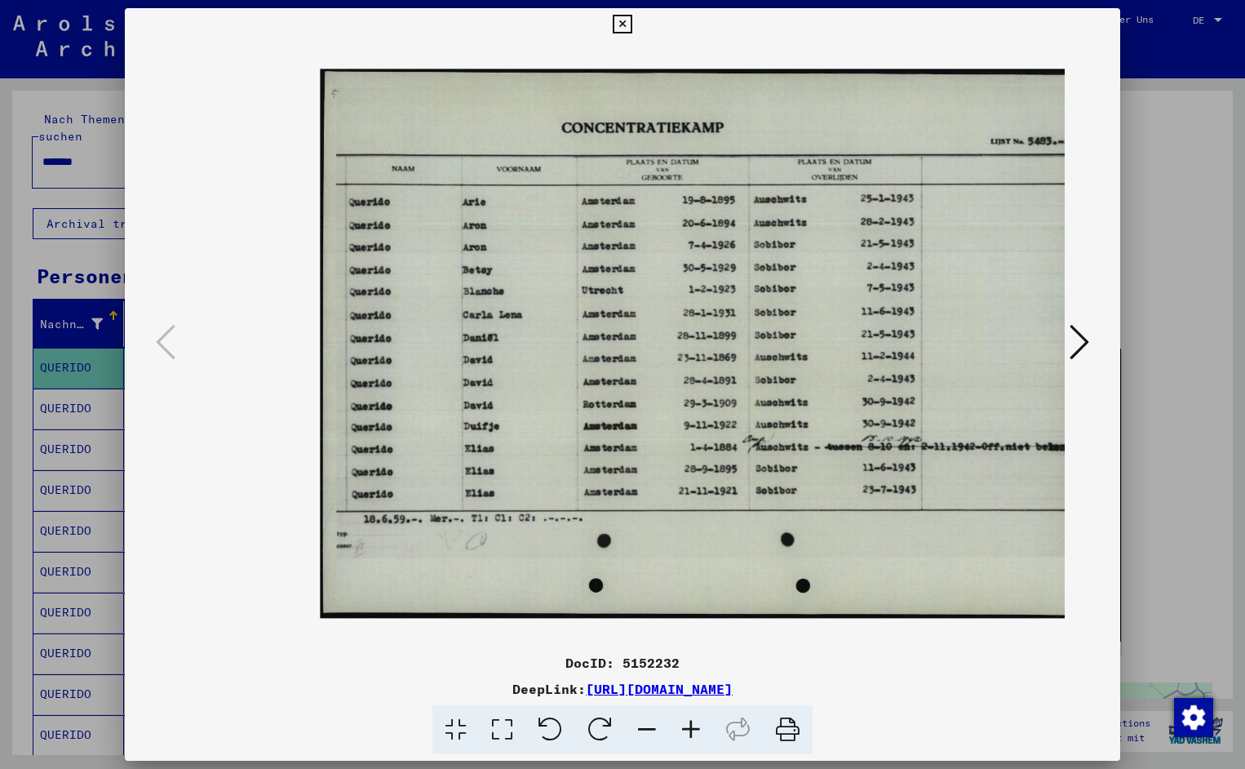
click at [692, 728] on icon at bounding box center [691, 730] width 44 height 50
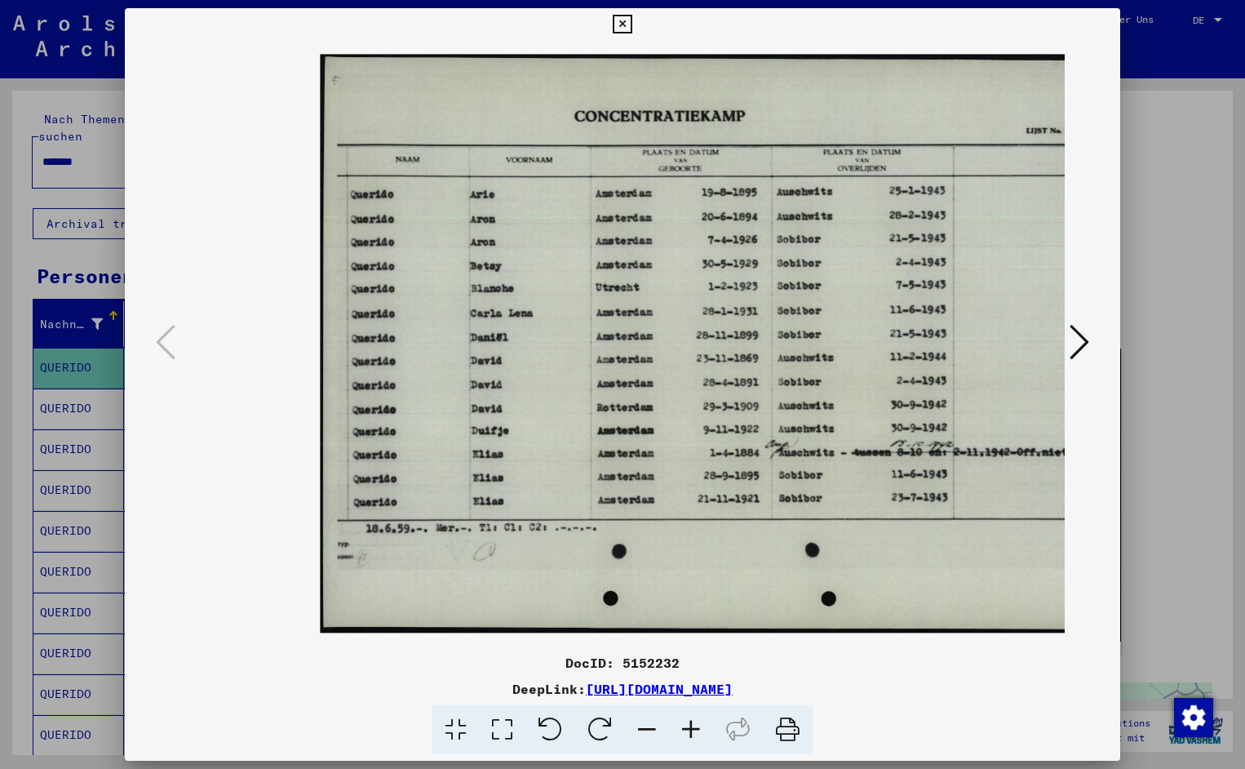
click at [692, 728] on icon at bounding box center [691, 730] width 44 height 50
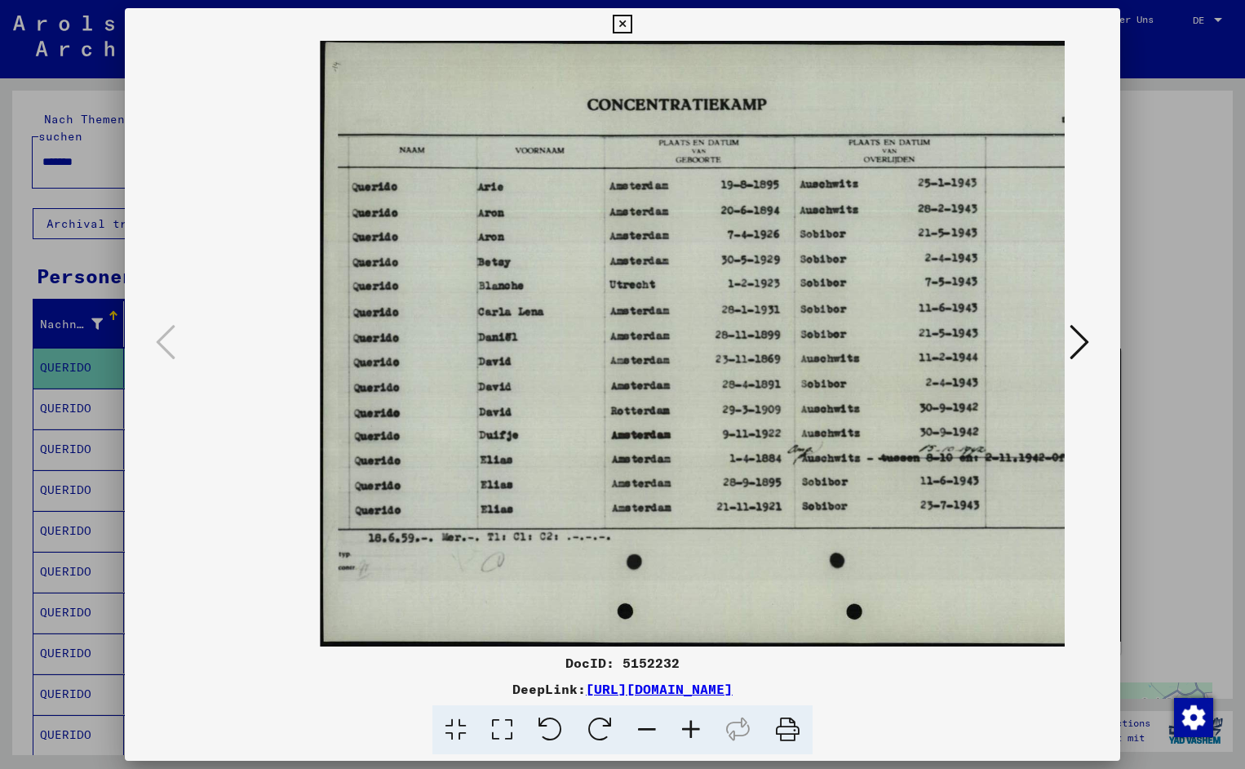
click at [692, 728] on icon at bounding box center [691, 730] width 44 height 50
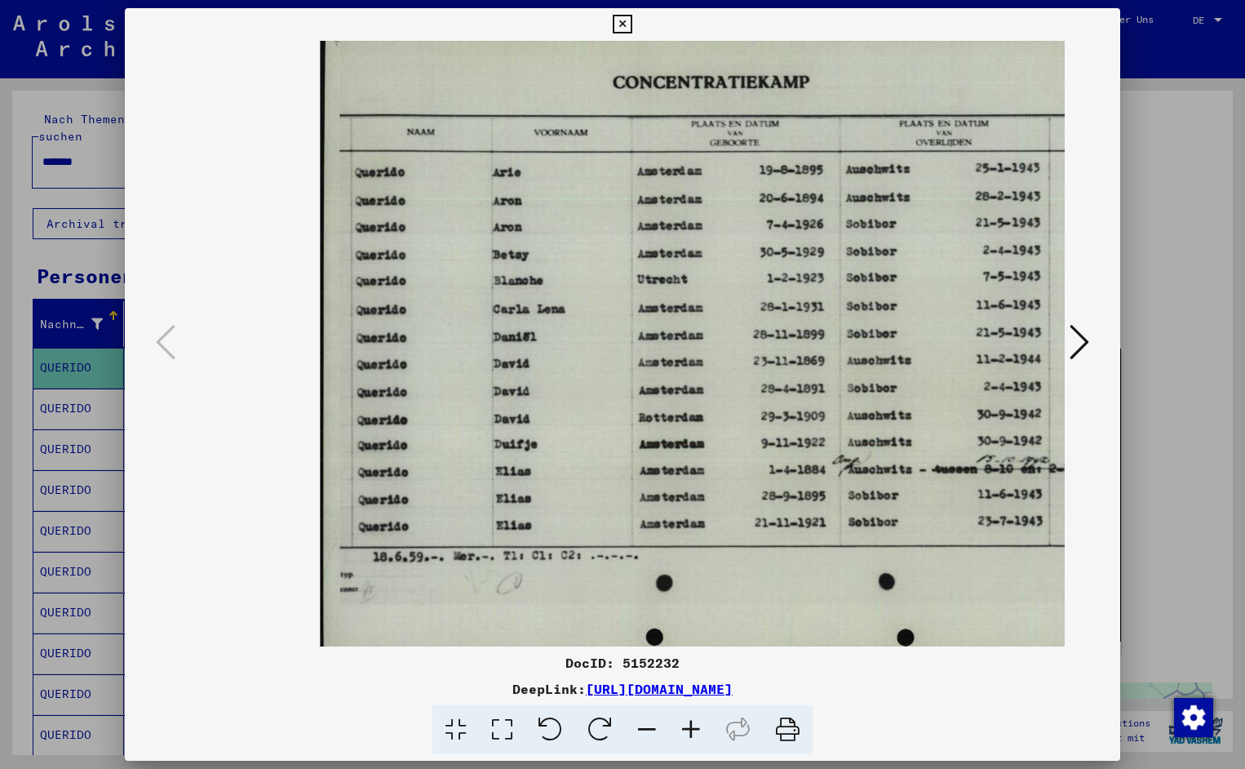
click at [692, 728] on icon at bounding box center [691, 730] width 44 height 50
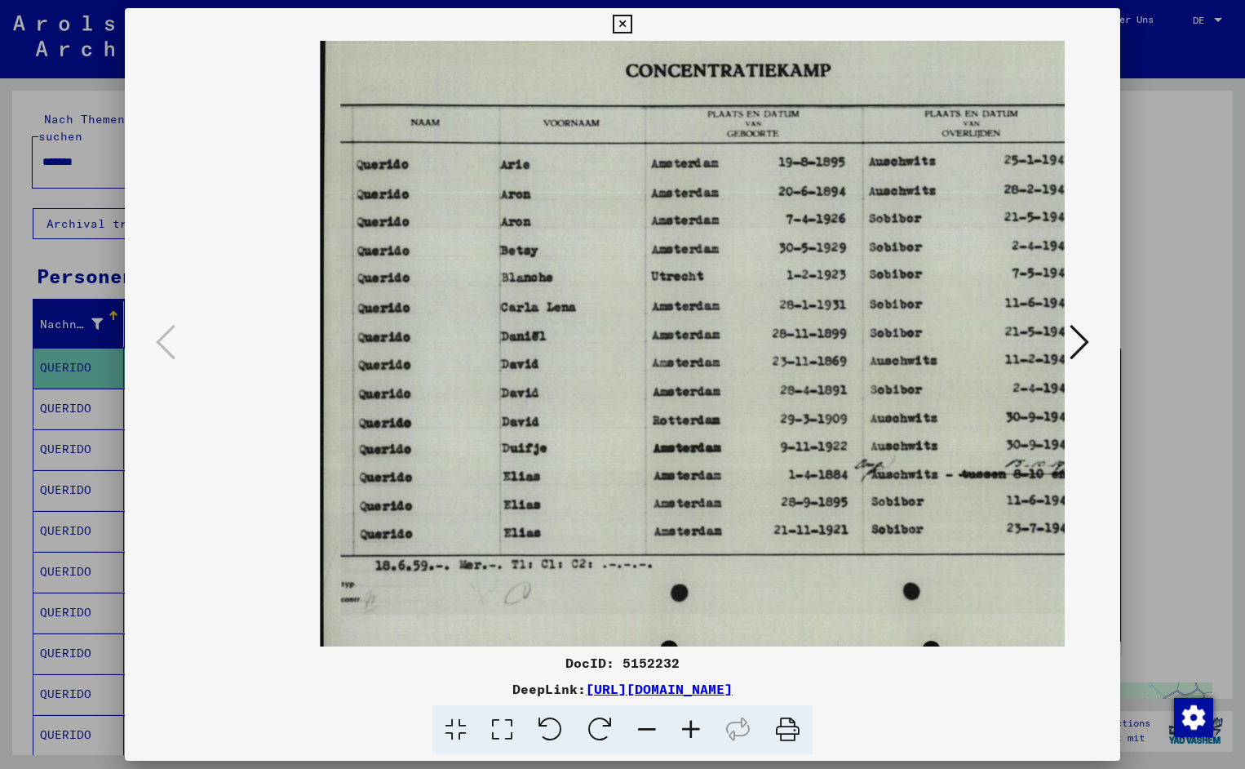
click at [692, 728] on icon at bounding box center [691, 730] width 44 height 50
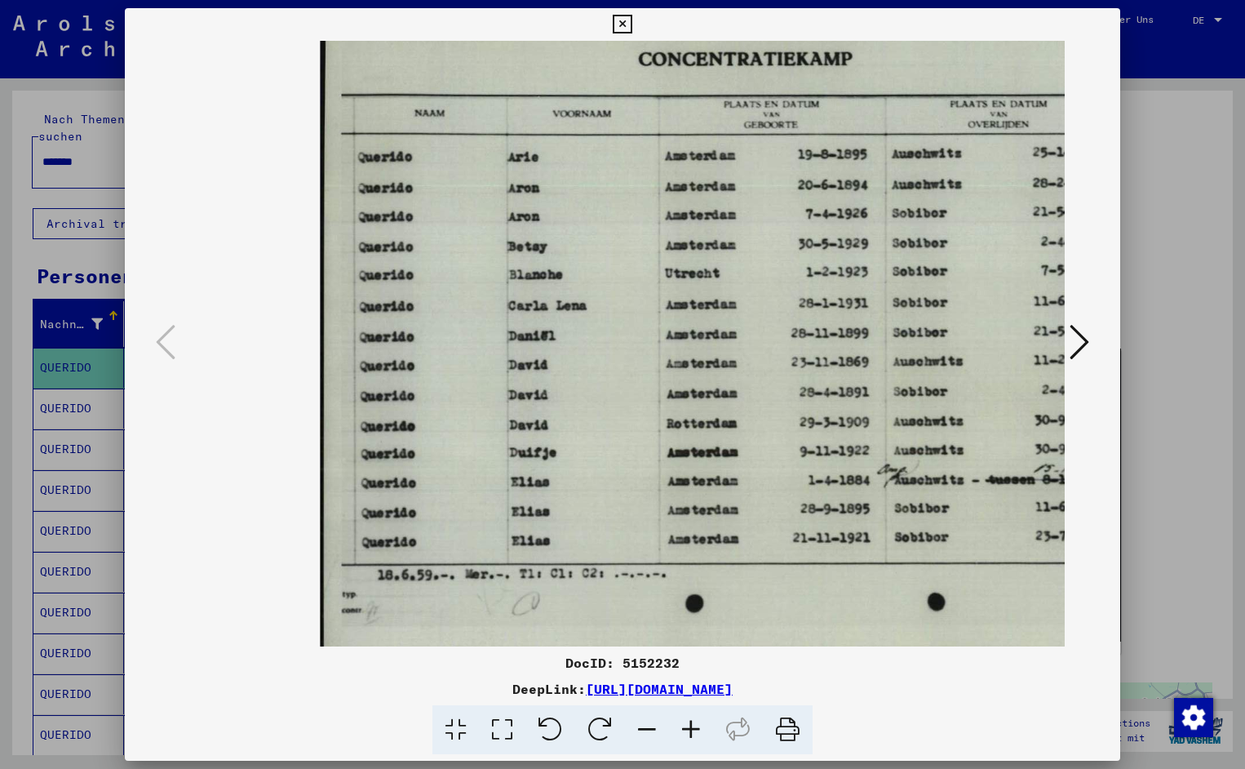
click at [692, 728] on icon at bounding box center [691, 730] width 44 height 50
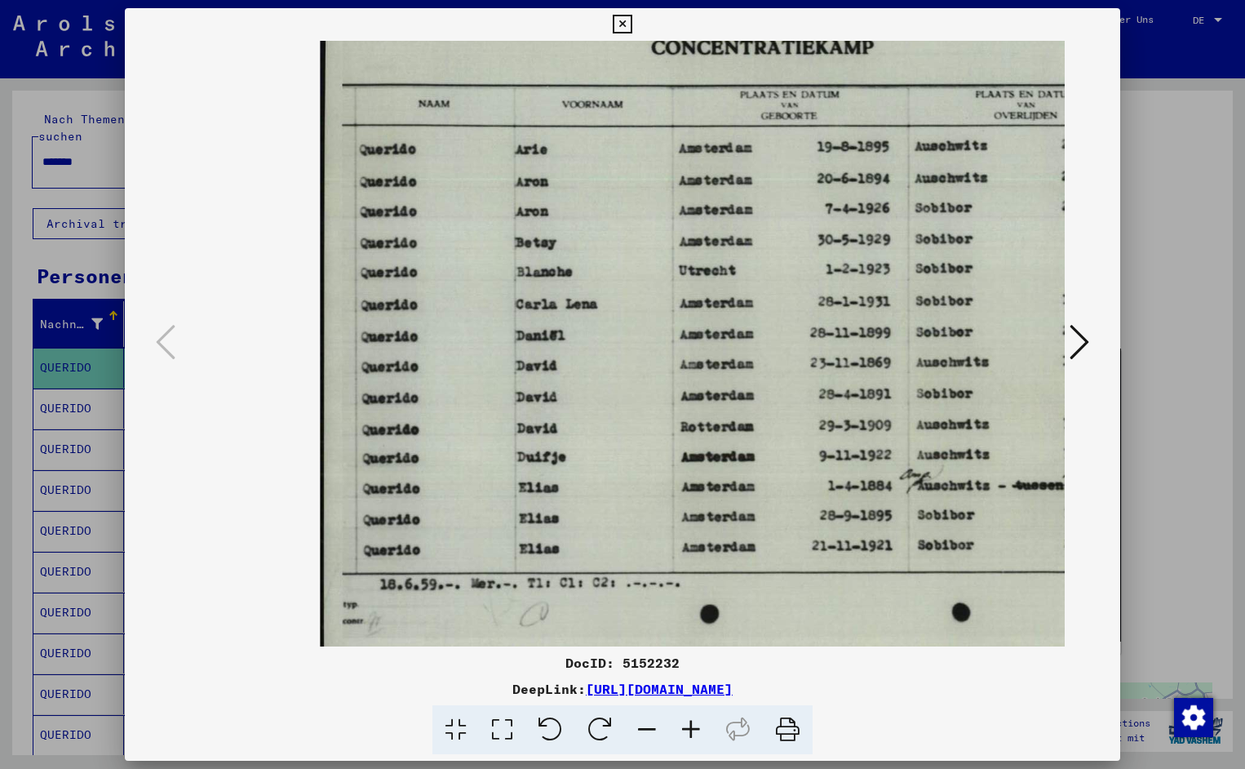
click at [692, 728] on icon at bounding box center [691, 730] width 44 height 50
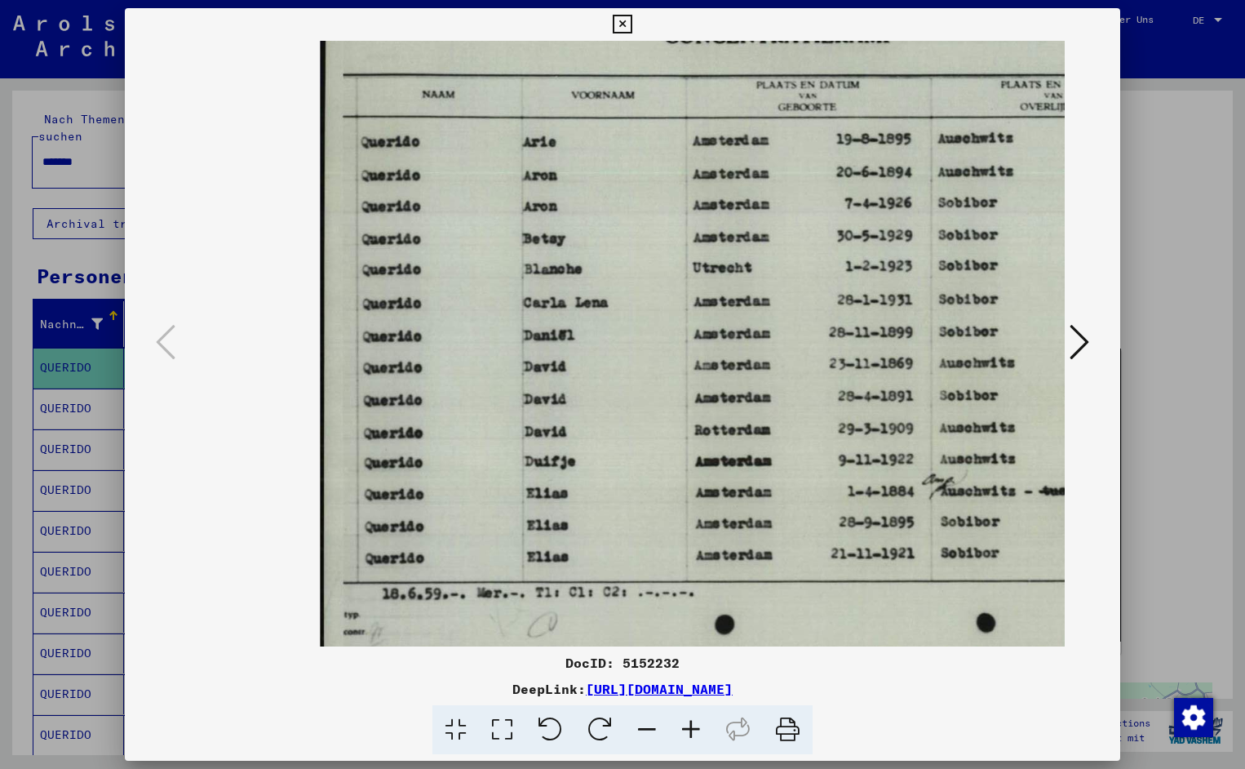
click at [692, 728] on icon at bounding box center [691, 730] width 44 height 50
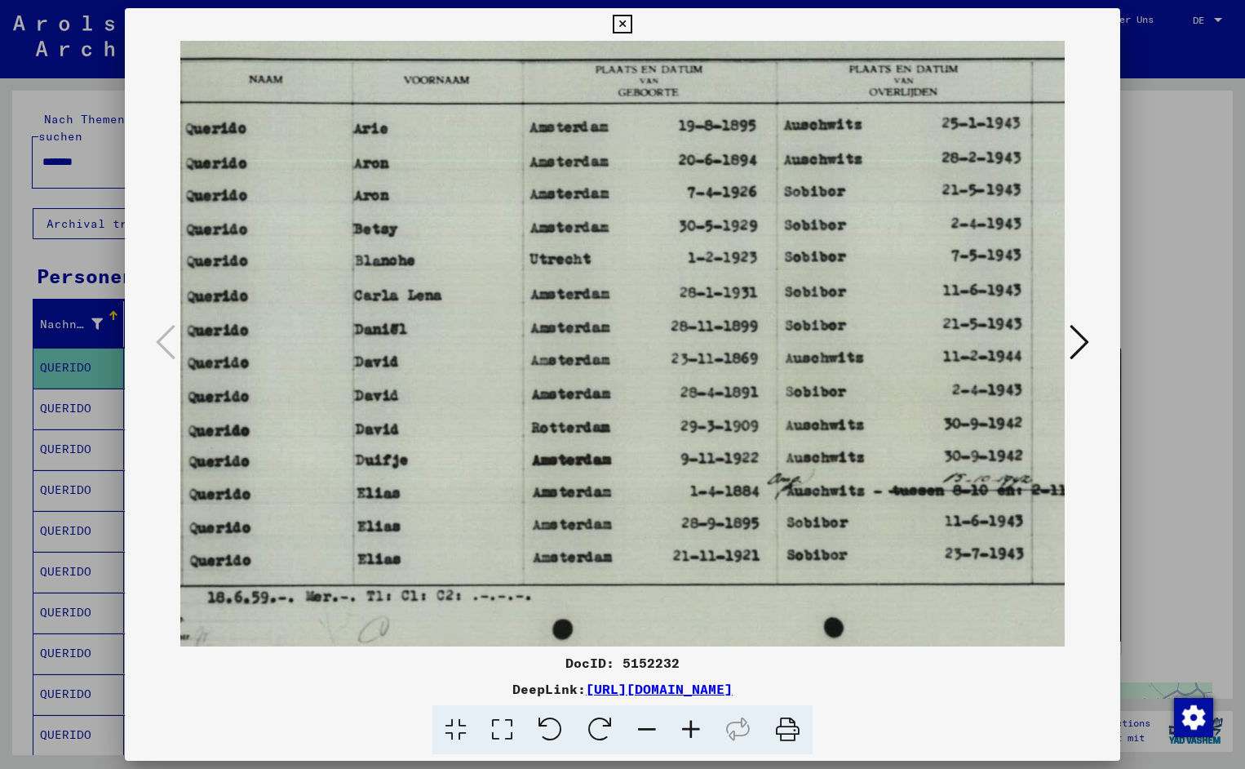
scroll to position [6, 175]
drag, startPoint x: 839, startPoint y: 432, endPoint x: 664, endPoint y: 457, distance: 176.5
click at [632, 26] on icon at bounding box center [622, 25] width 19 height 20
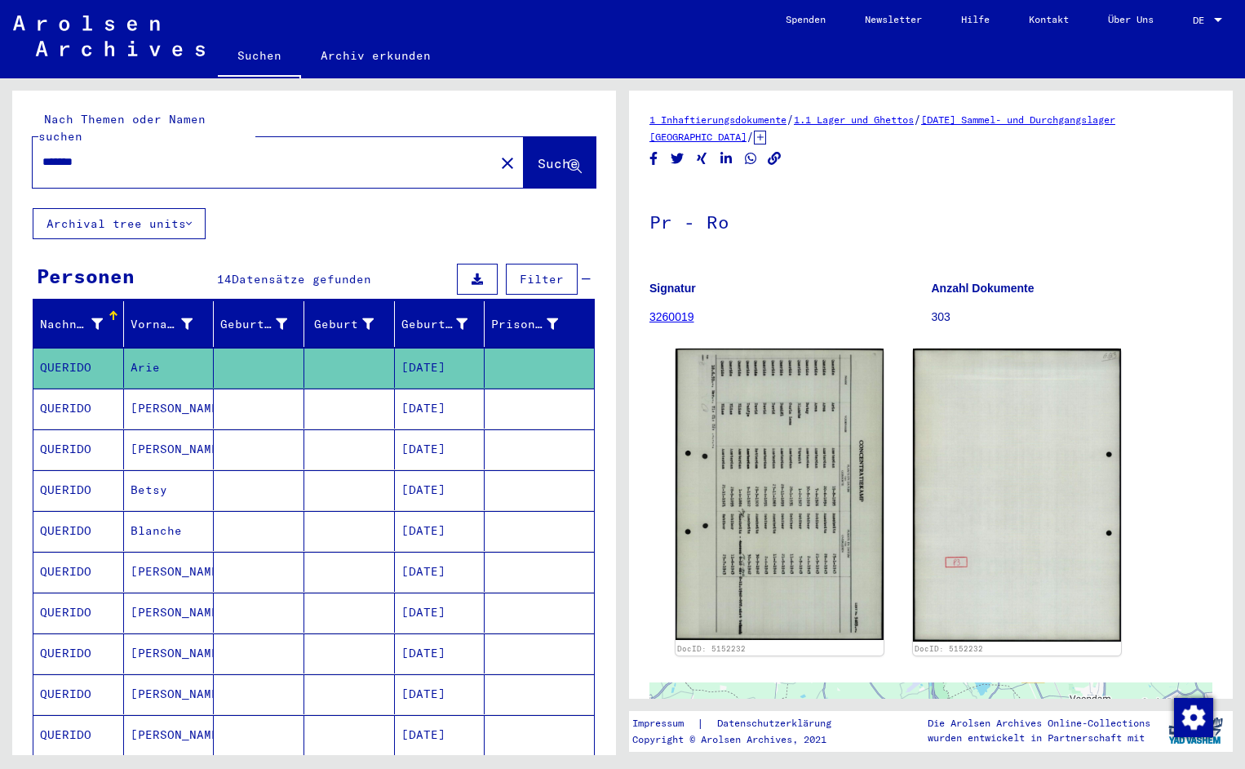
click at [99, 153] on input "*******" at bounding box center [263, 161] width 442 height 17
click at [538, 155] on span "Suche" at bounding box center [558, 163] width 41 height 16
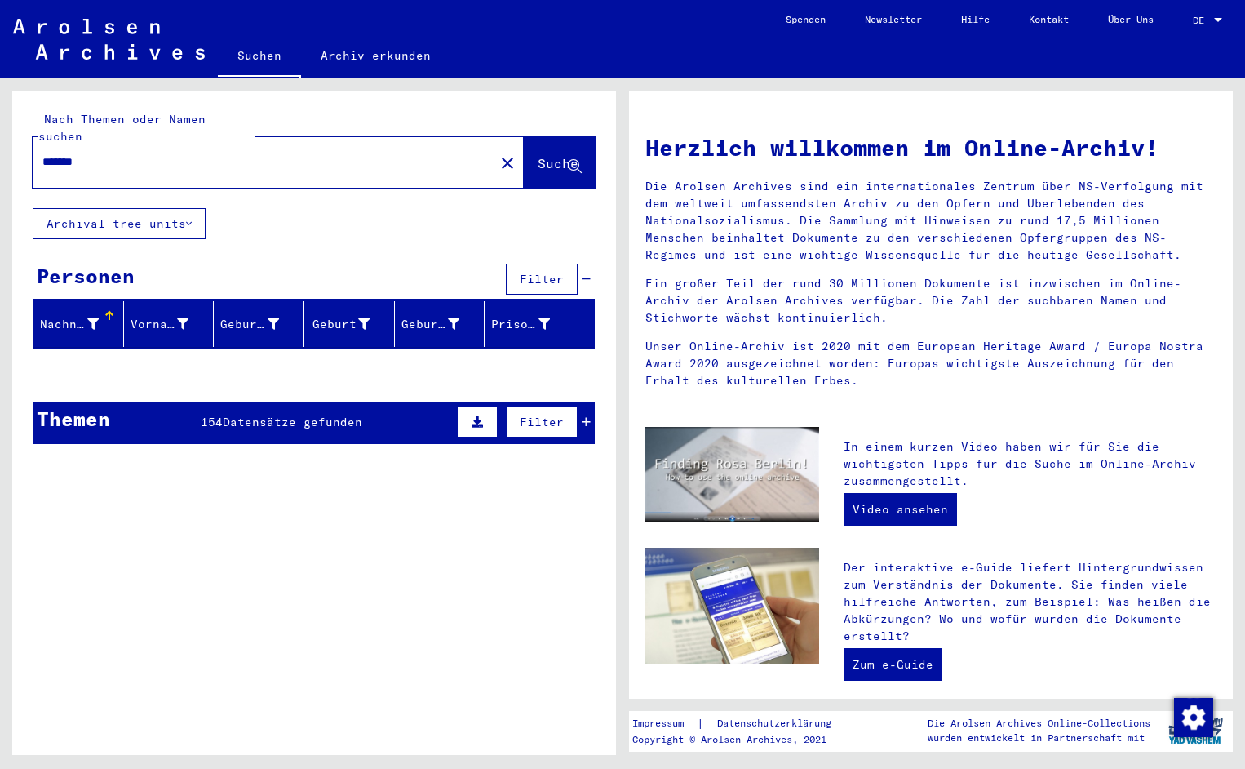
click at [107, 153] on input "*******" at bounding box center [258, 161] width 433 height 17
click at [538, 155] on span "Suche" at bounding box center [558, 163] width 41 height 16
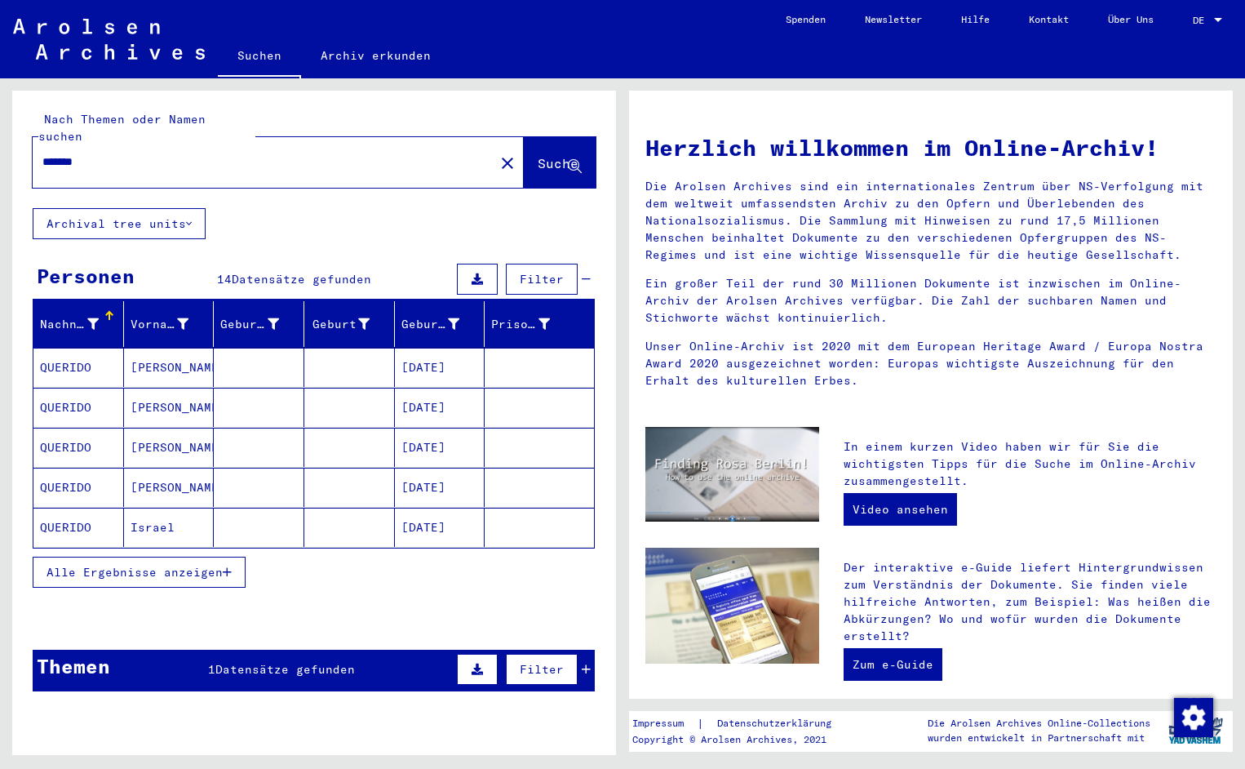
click at [109, 153] on input "*******" at bounding box center [258, 161] width 433 height 17
click at [538, 155] on span "Suche" at bounding box center [558, 163] width 41 height 16
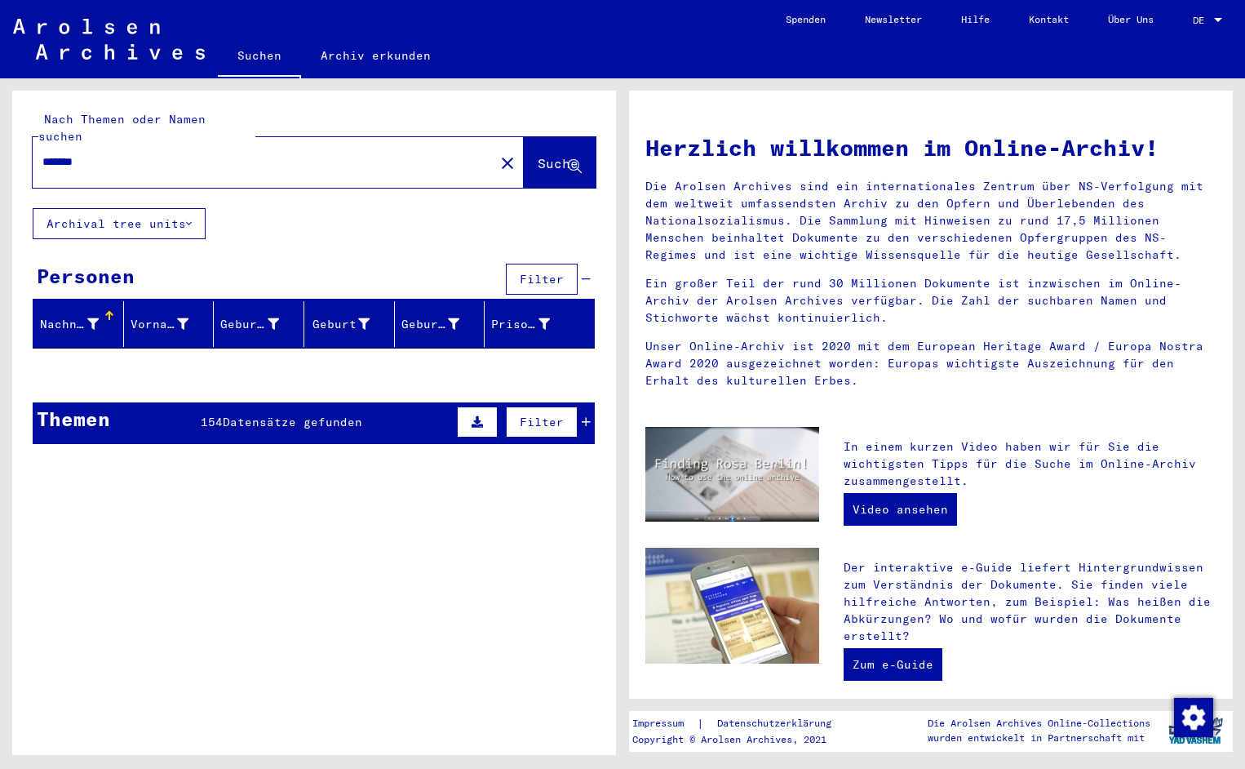
click at [105, 153] on input "*******" at bounding box center [258, 161] width 433 height 17
click at [538, 155] on span "Suche" at bounding box center [558, 163] width 41 height 16
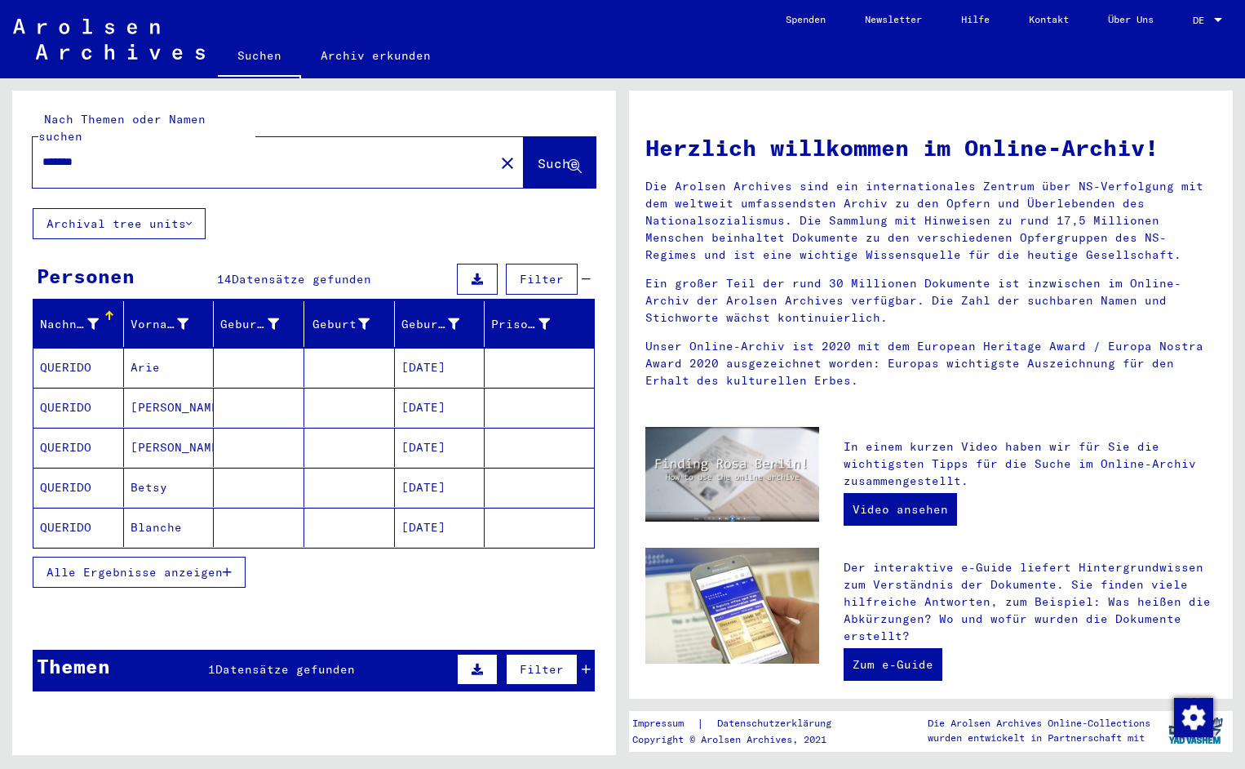
click at [136, 565] on span "Alle Ergebnisse anzeigen" at bounding box center [135, 572] width 176 height 15
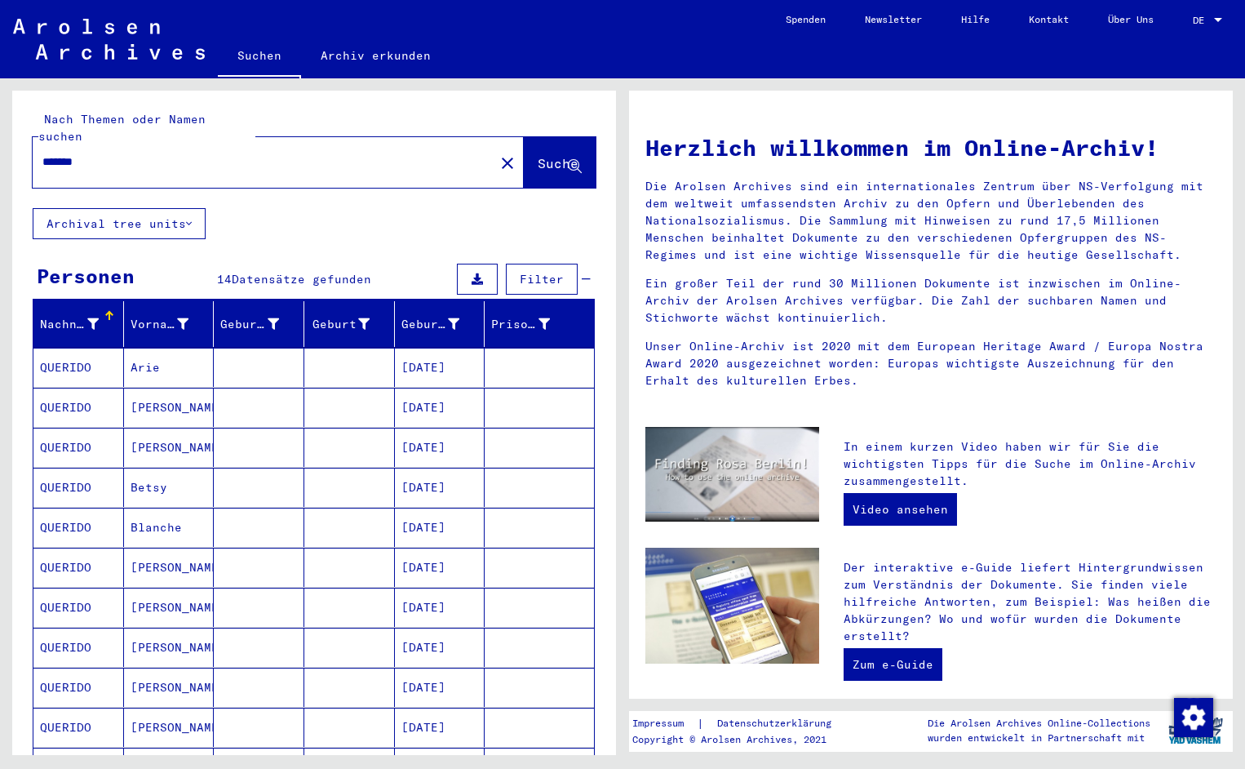
click at [606, 711] on div "Nachname Vorname Geburtsname Geburt‏ Geburtsdatum Prisoner # QUERIDO Arie [DATE…" at bounding box center [314, 657] width 604 height 713
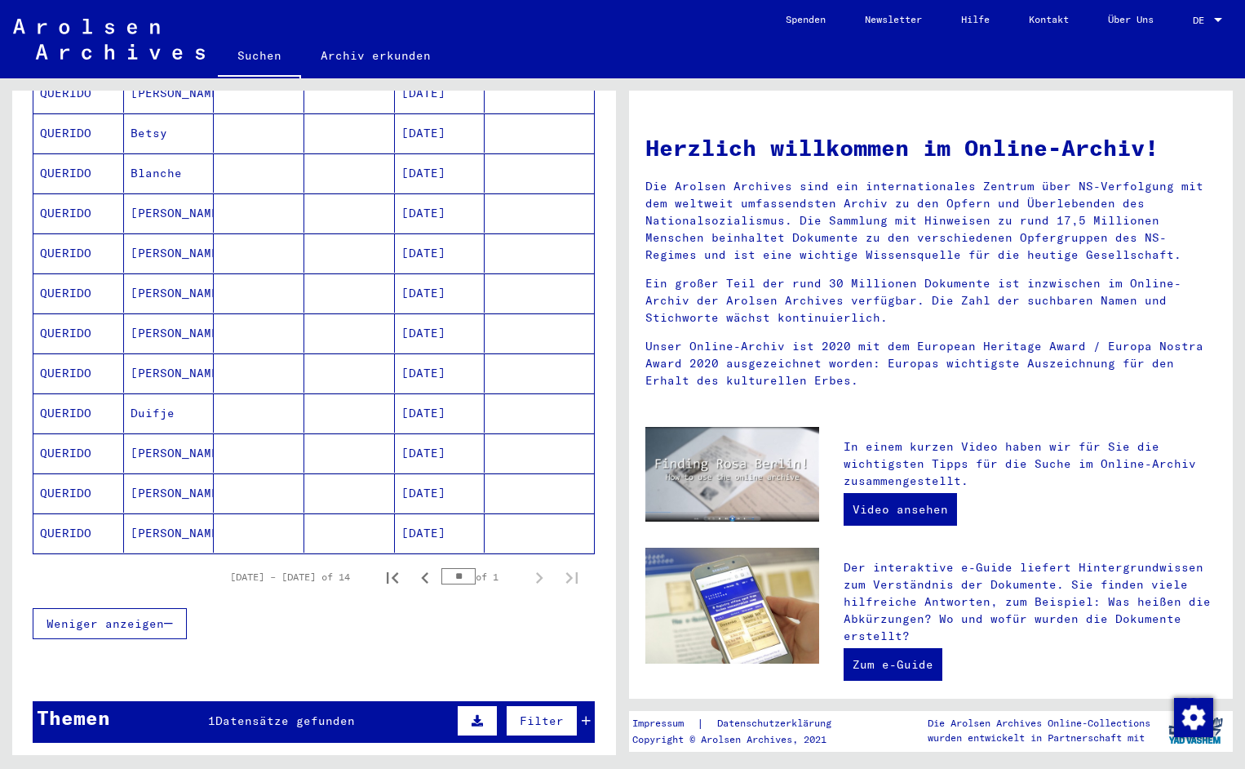
scroll to position [359, 0]
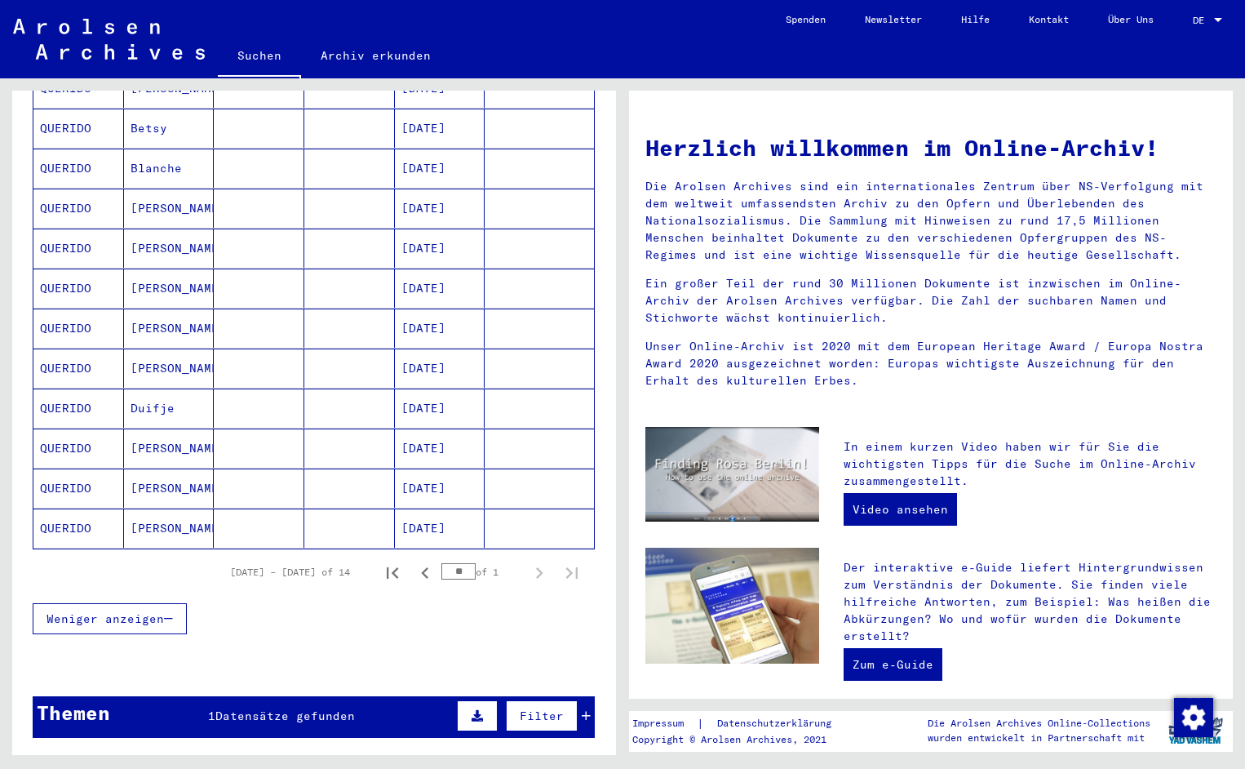
click at [78, 511] on mat-cell "QUERIDO" at bounding box center [78, 527] width 91 height 39
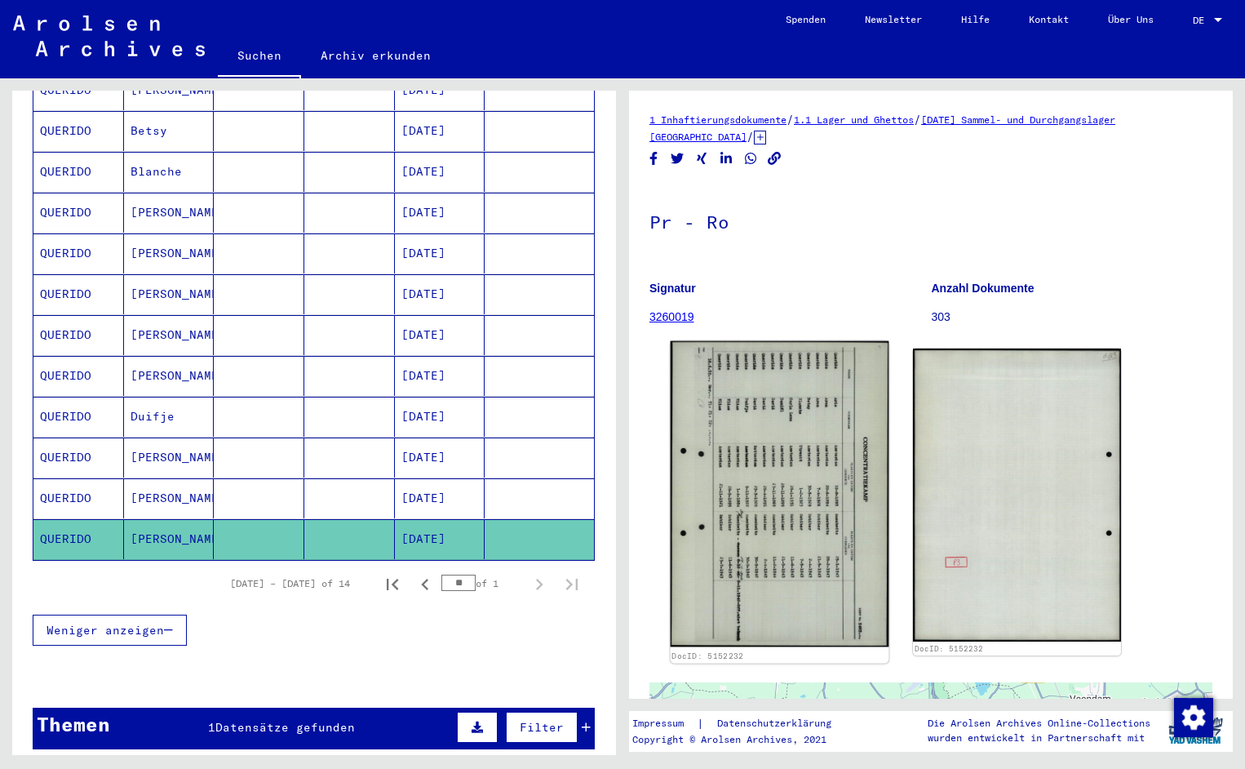
click at [766, 521] on img at bounding box center [780, 494] width 219 height 306
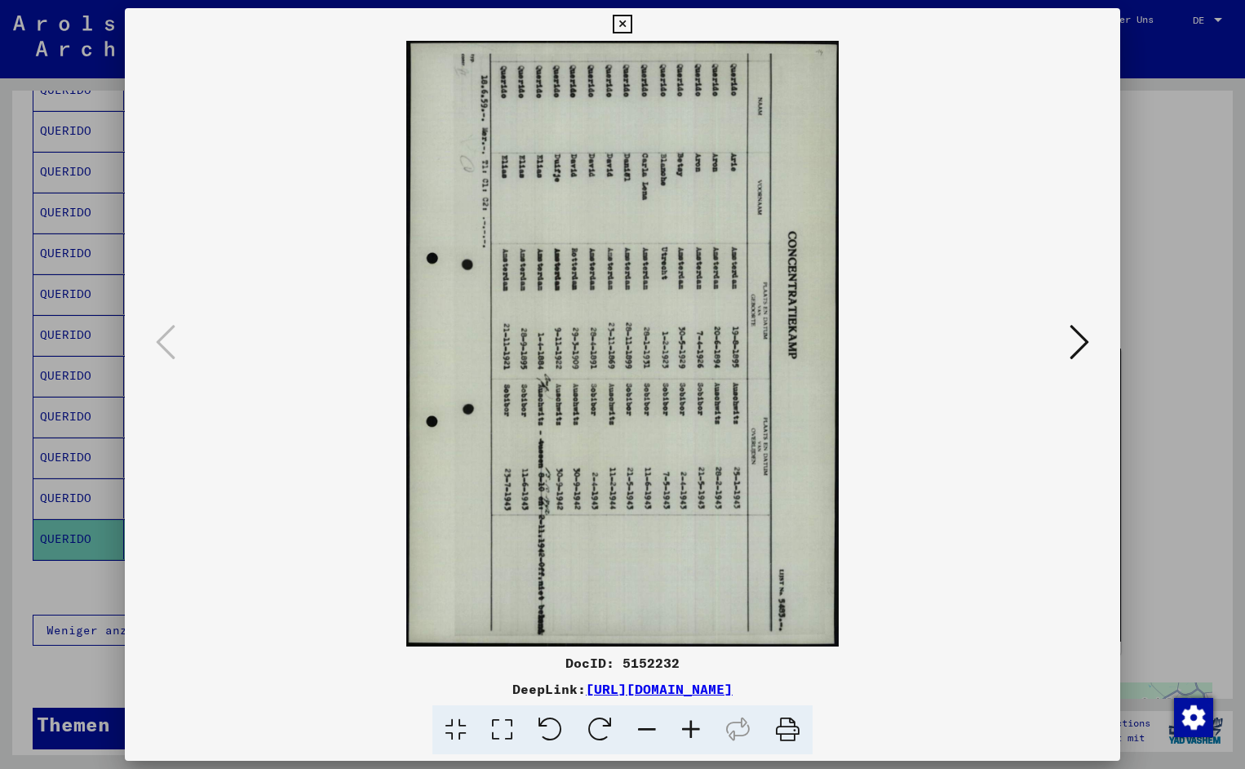
click at [566, 732] on icon at bounding box center [551, 730] width 50 height 50
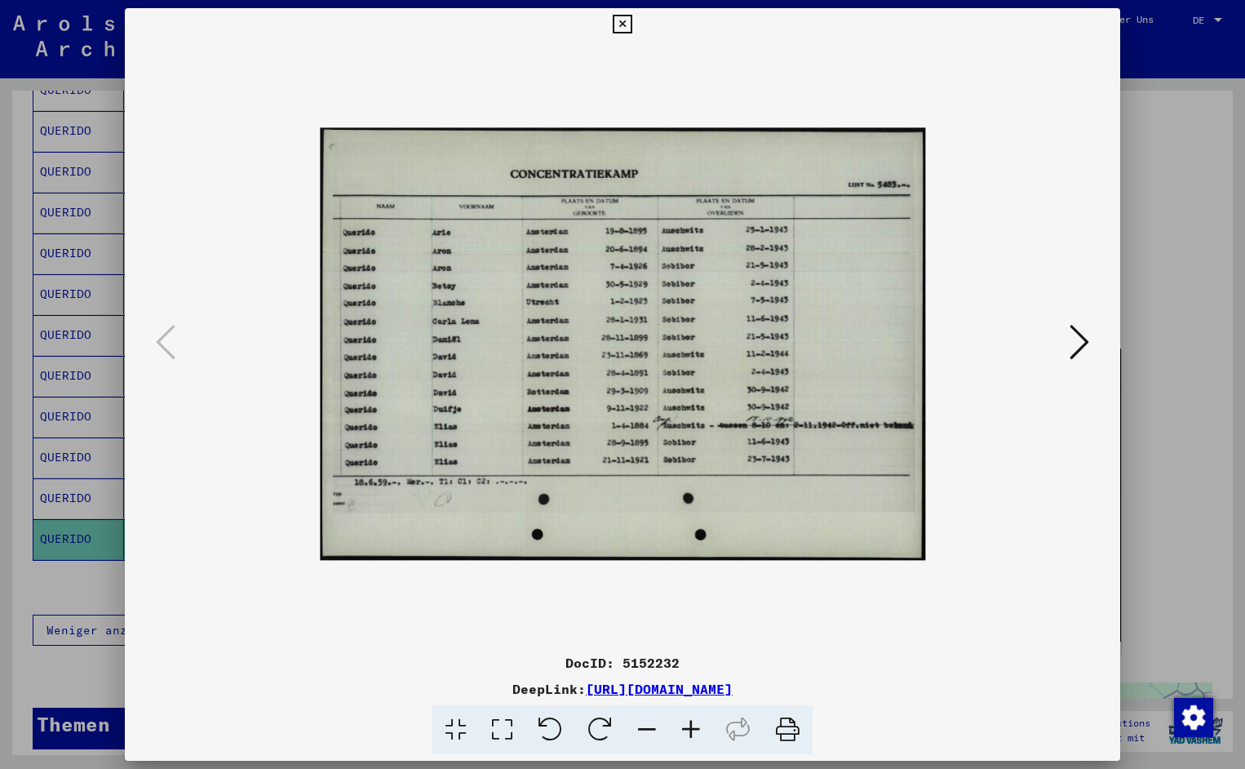
click at [632, 24] on icon at bounding box center [622, 25] width 19 height 20
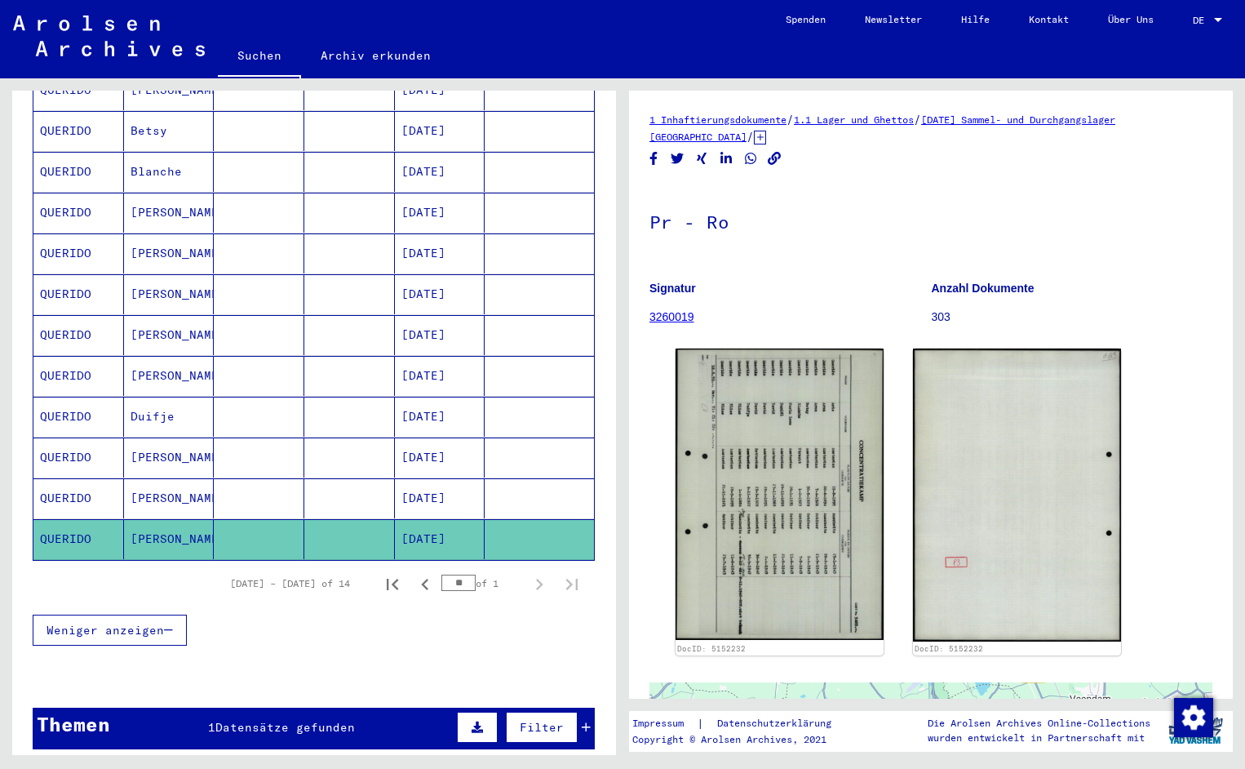
click at [610, 136] on div "Nachname Vorname Geburtsname Geburt‏ Geburtsdatum Prisoner # QUERIDO Arie [DATE…" at bounding box center [314, 304] width 604 height 725
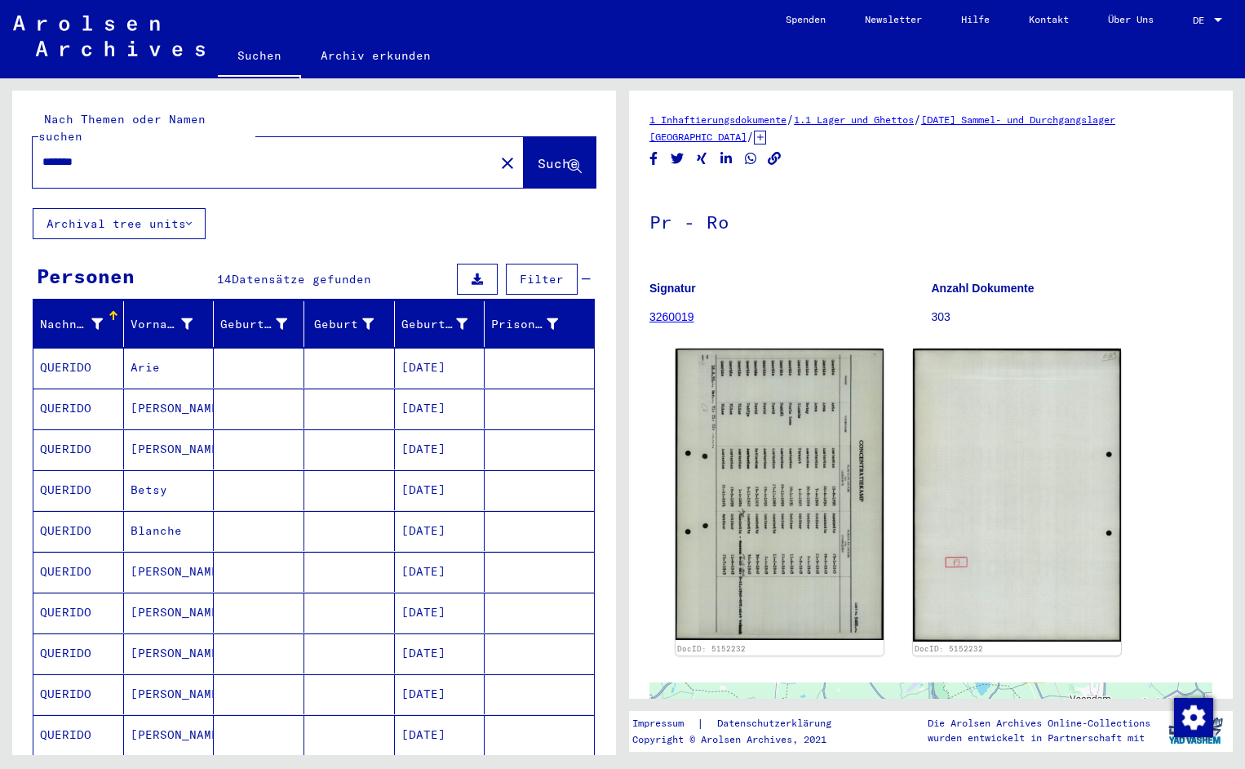
click at [98, 153] on input "*******" at bounding box center [263, 161] width 442 height 17
click at [538, 155] on span "Suche" at bounding box center [558, 163] width 41 height 16
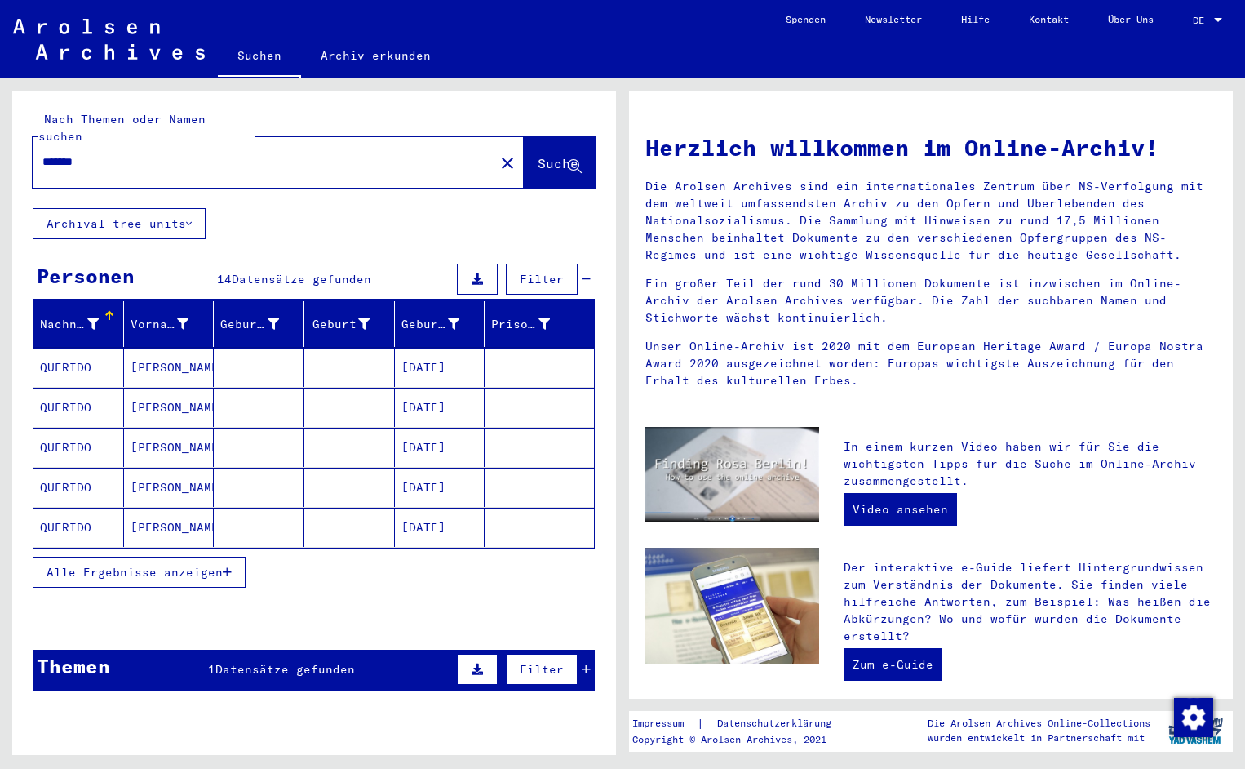
click at [69, 357] on mat-cell "QUERIDO" at bounding box center [78, 367] width 91 height 39
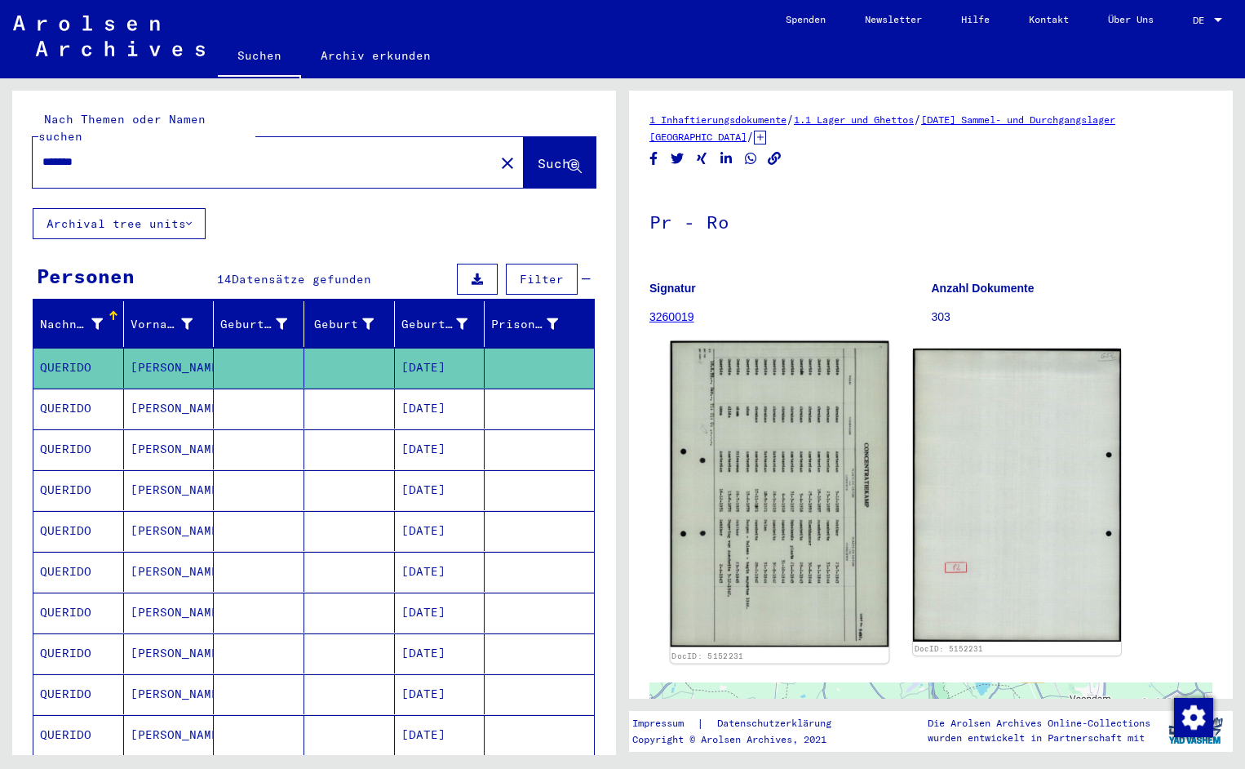
click at [774, 455] on img at bounding box center [780, 494] width 219 height 306
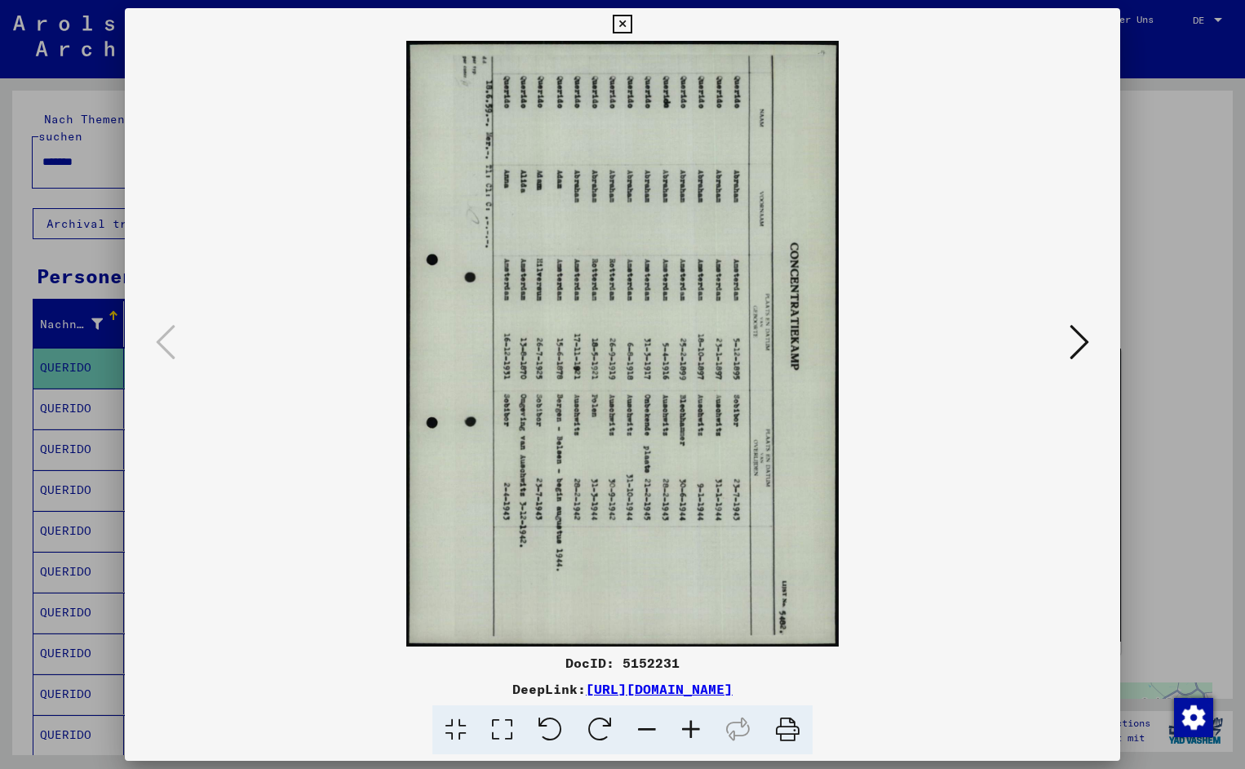
click at [566, 730] on icon at bounding box center [551, 730] width 50 height 50
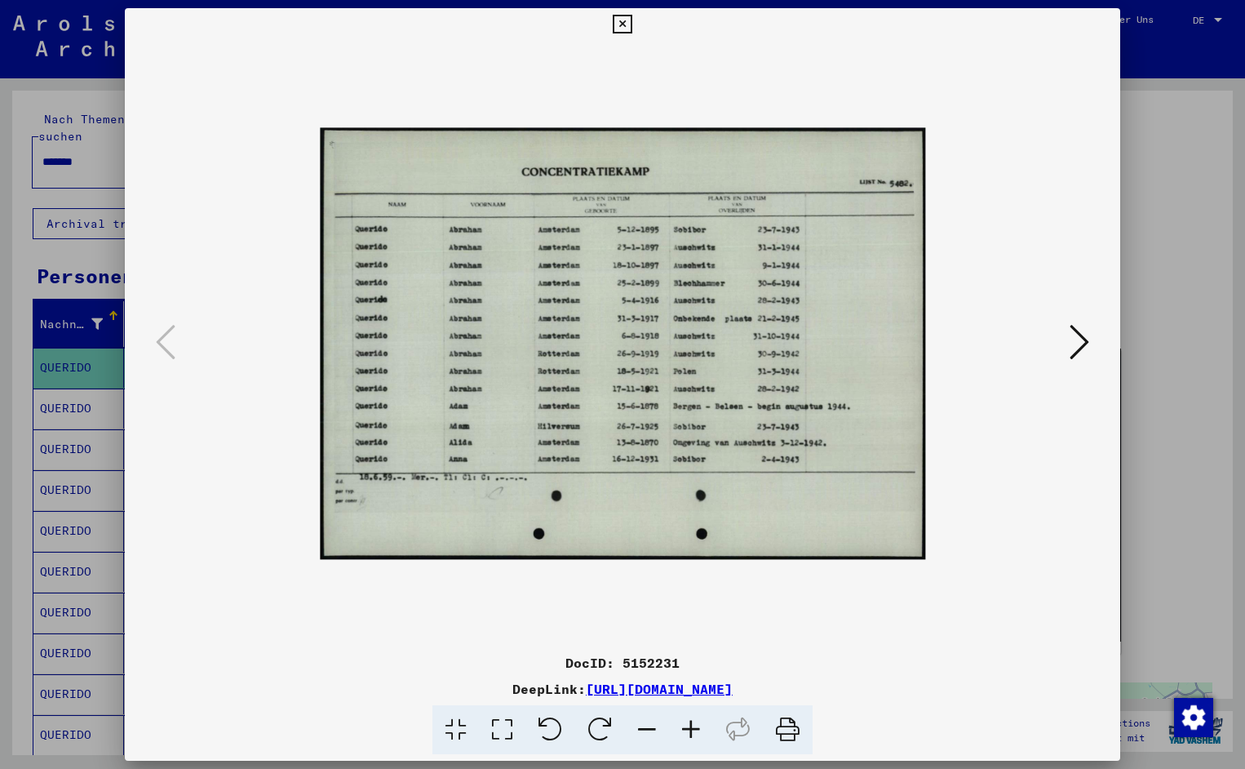
click at [697, 726] on icon at bounding box center [691, 730] width 44 height 50
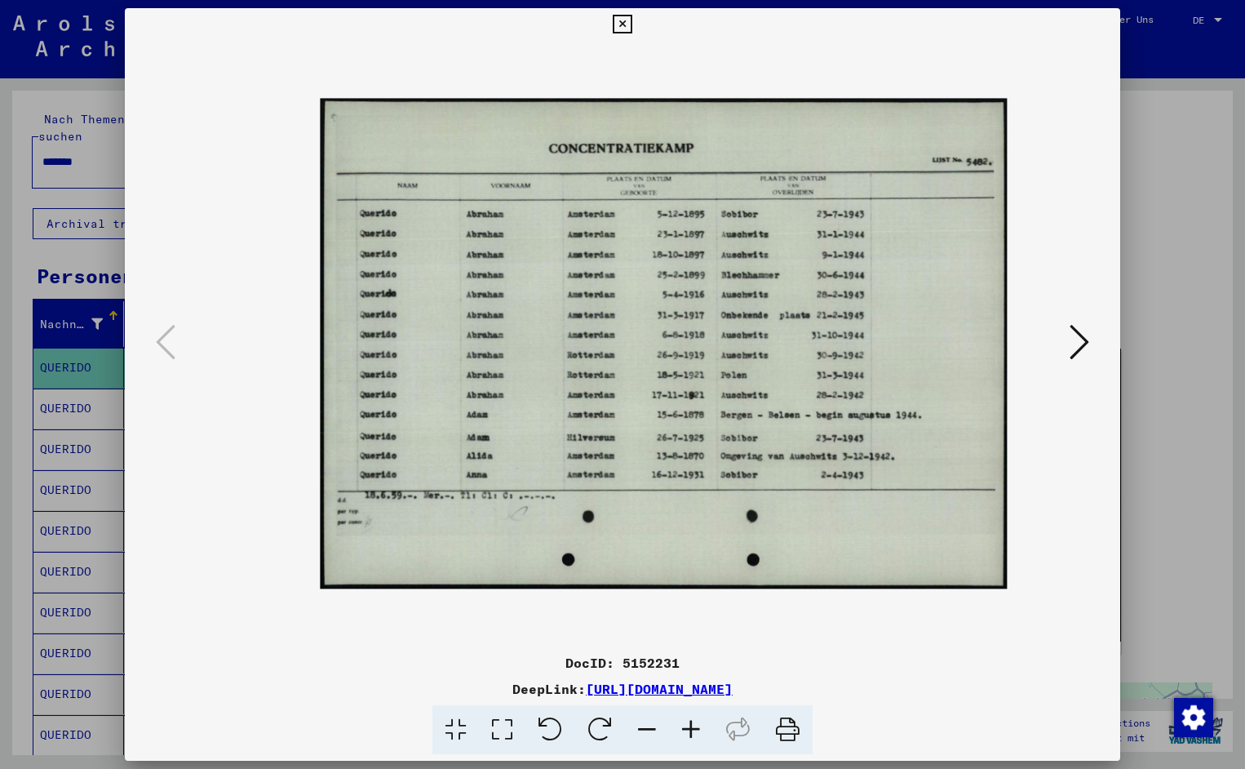
click at [697, 726] on icon at bounding box center [691, 730] width 44 height 50
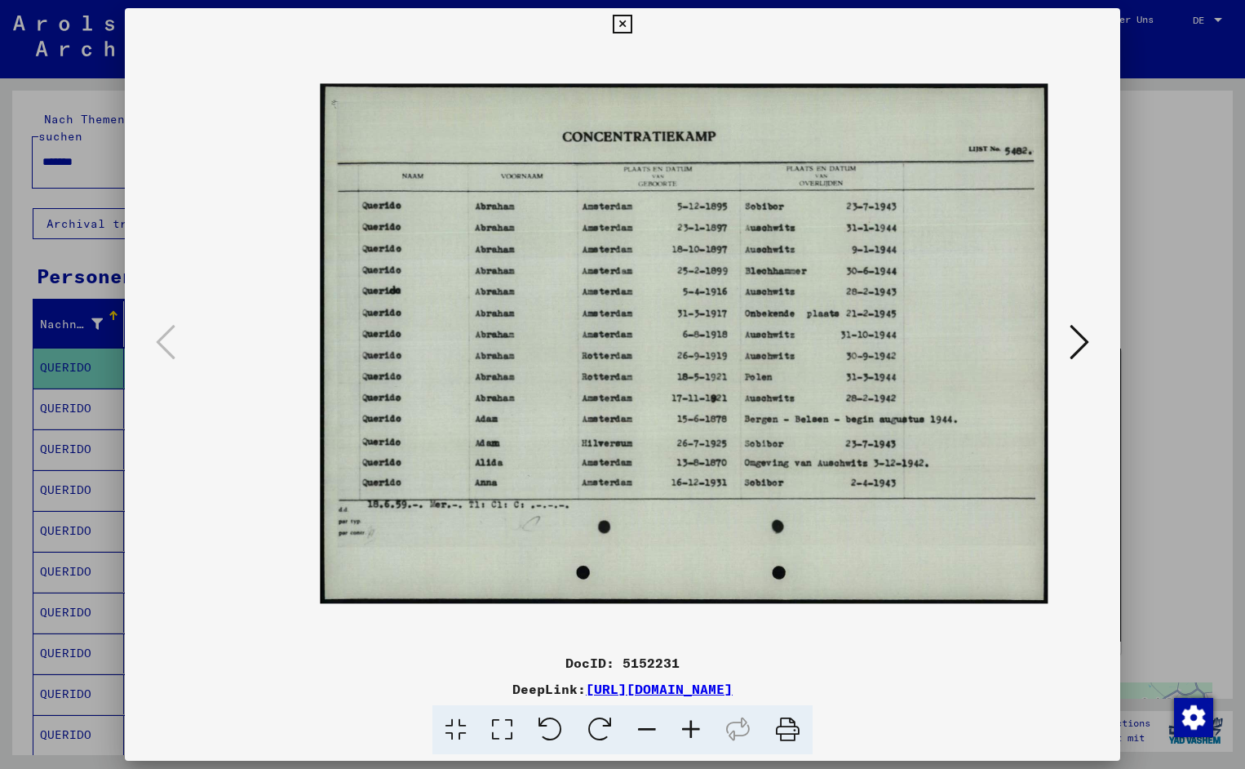
click at [697, 726] on icon at bounding box center [691, 730] width 44 height 50
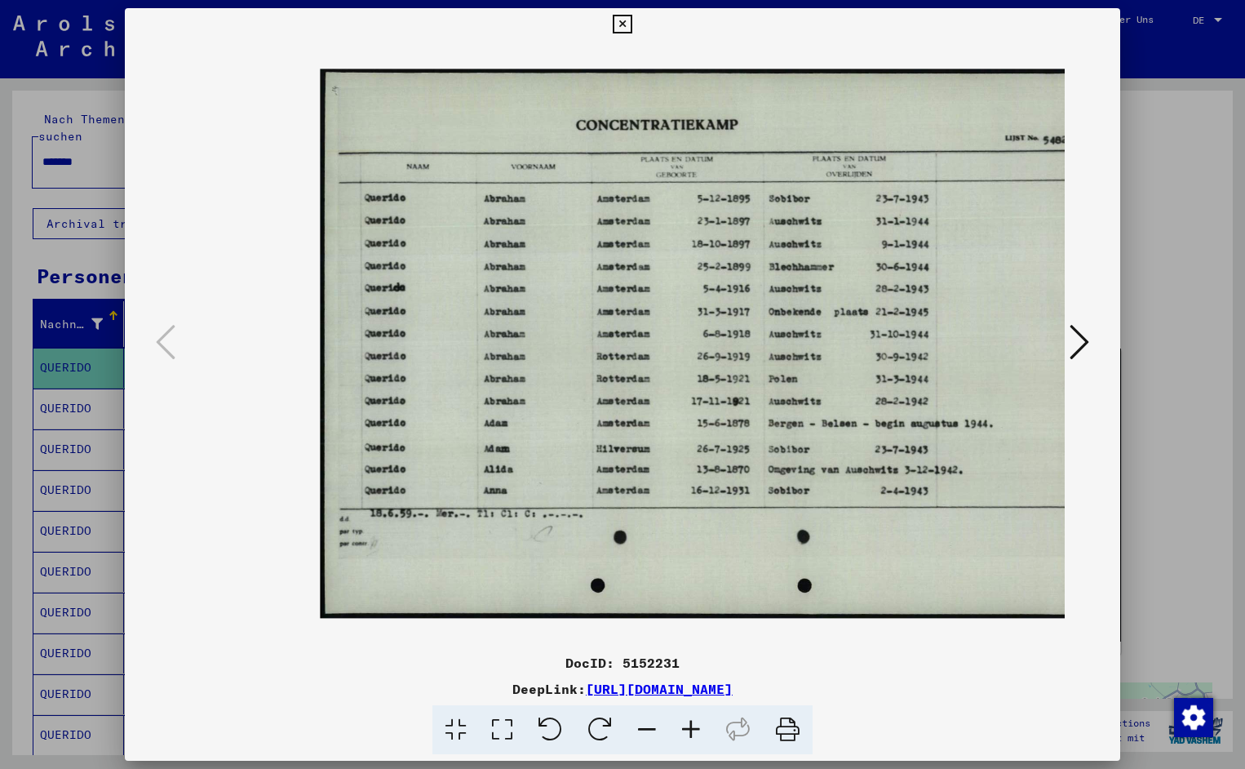
click at [697, 726] on icon at bounding box center [691, 730] width 44 height 50
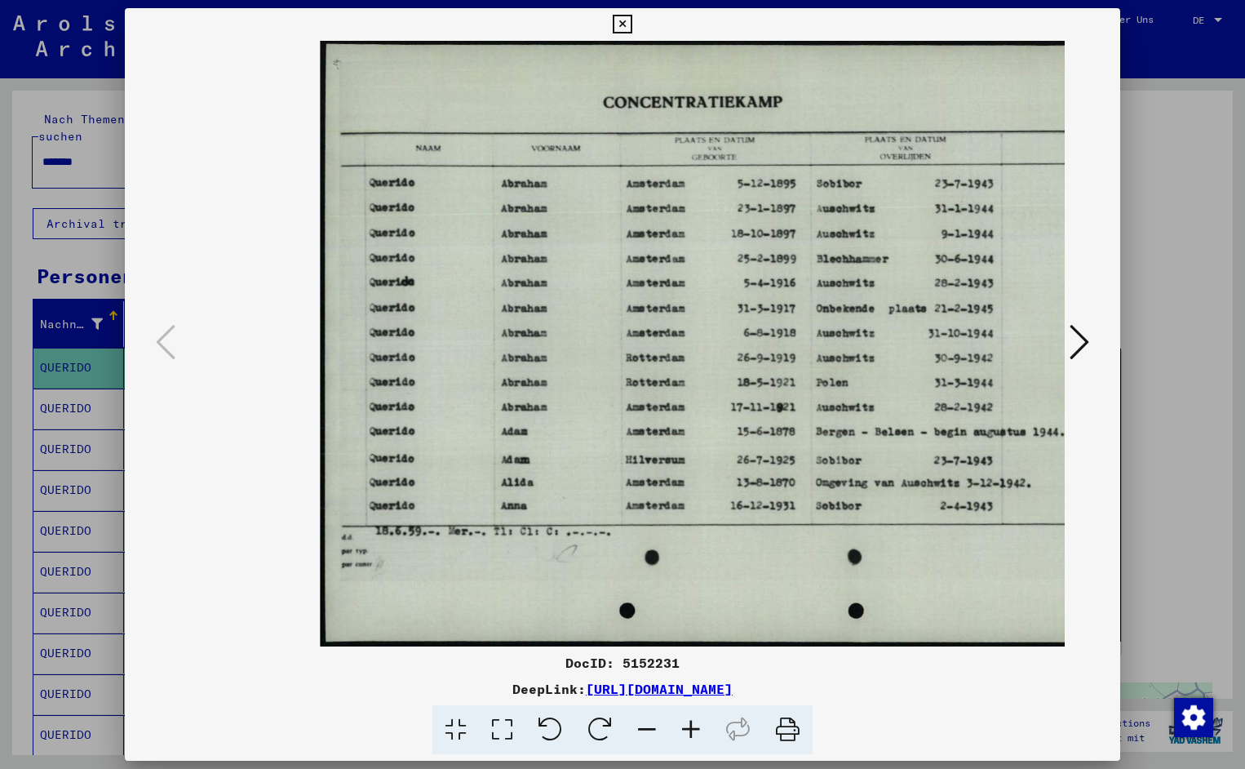
click at [697, 726] on icon at bounding box center [691, 730] width 44 height 50
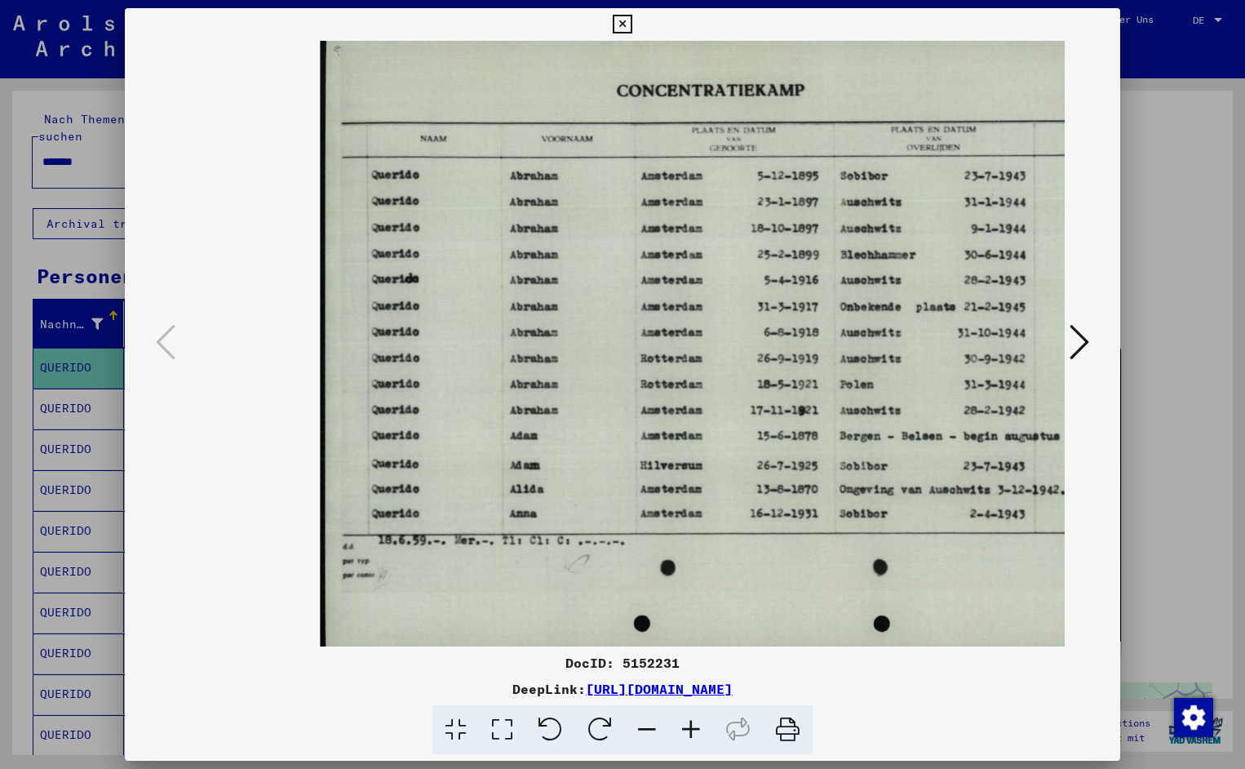
click at [697, 726] on icon at bounding box center [691, 730] width 44 height 50
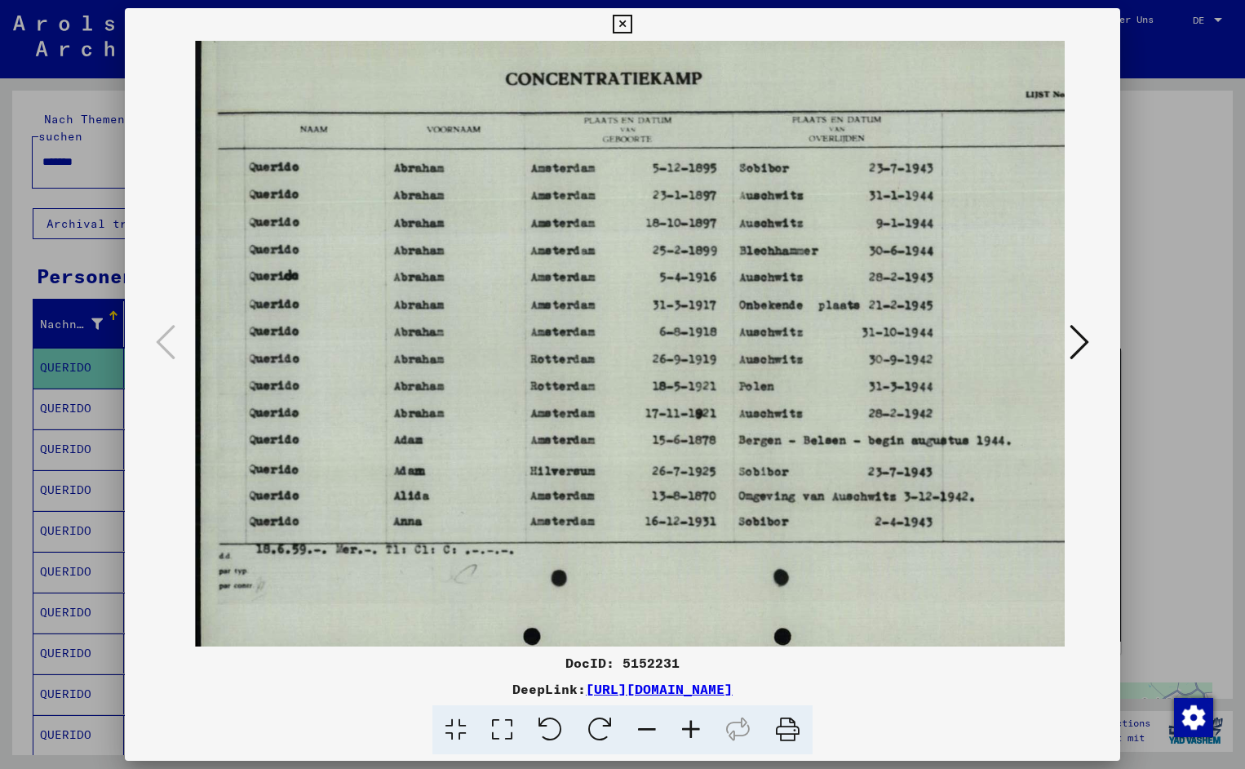
scroll to position [0, 135]
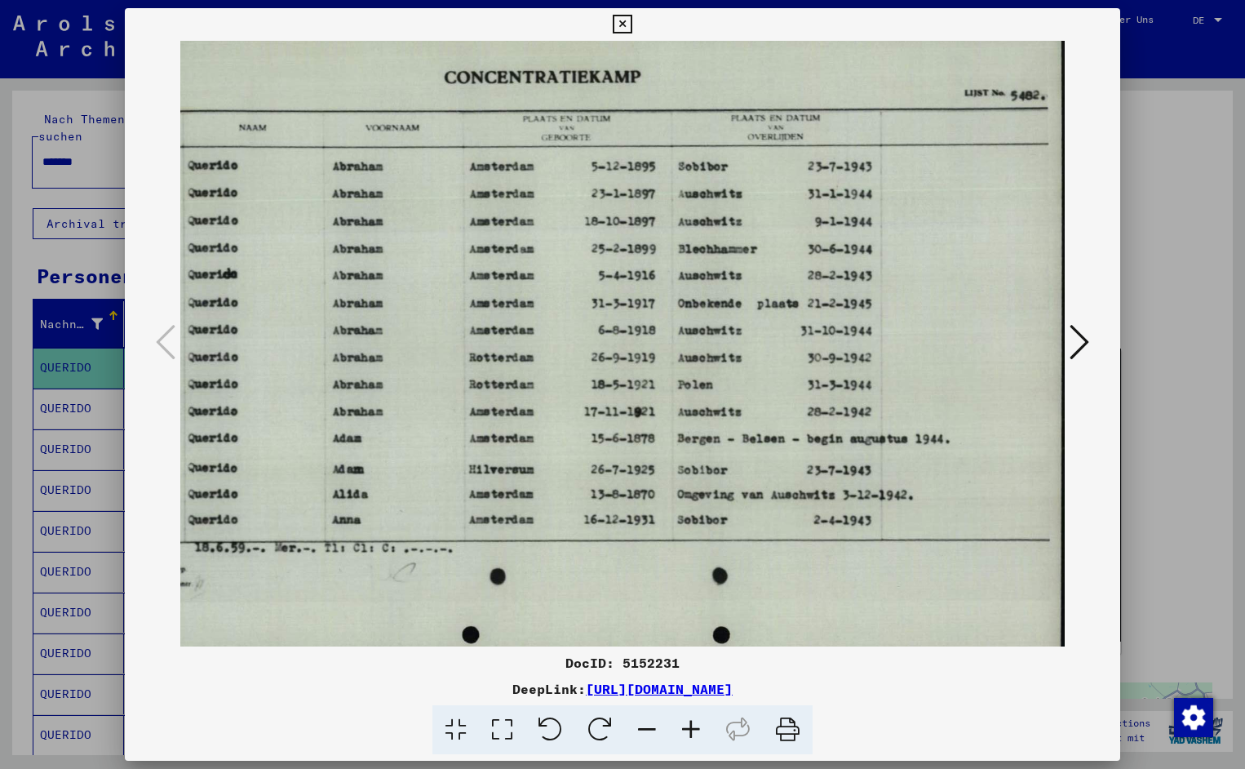
drag, startPoint x: 856, startPoint y: 401, endPoint x: 668, endPoint y: 417, distance: 188.4
click at [632, 29] on icon at bounding box center [622, 25] width 19 height 20
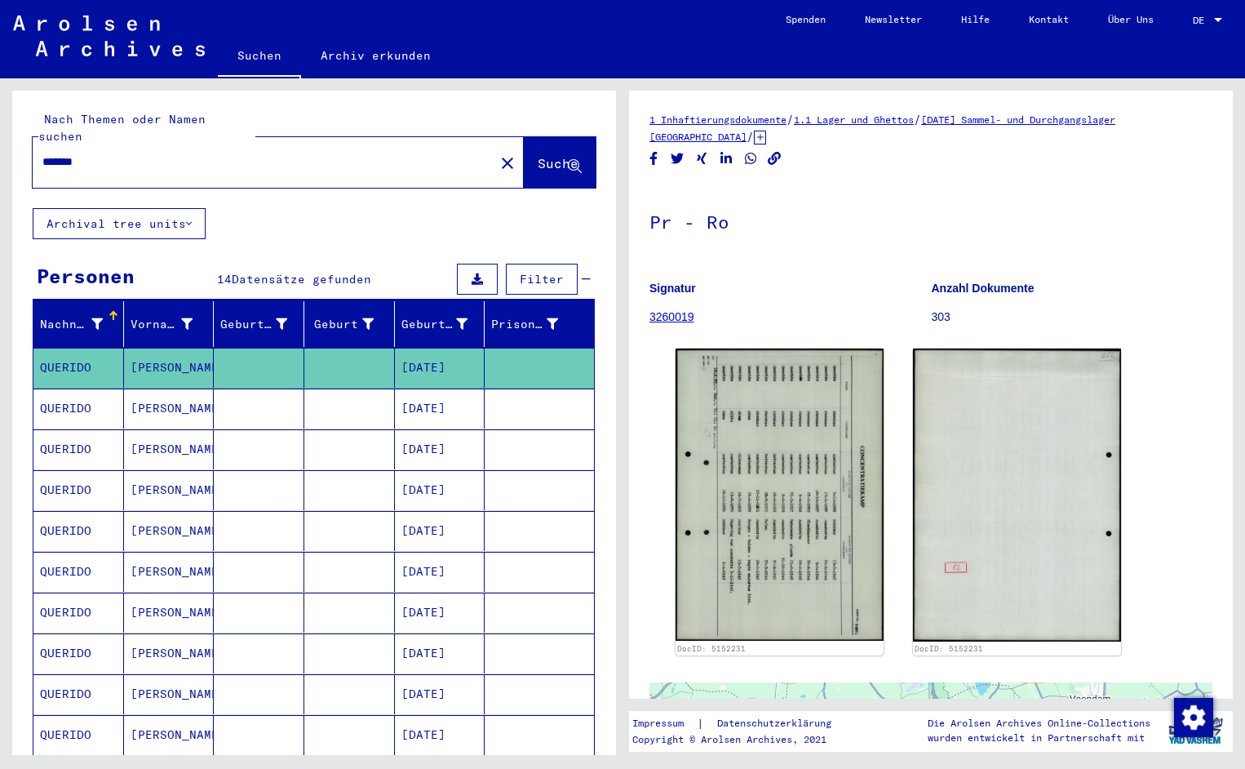
click at [115, 153] on input "*******" at bounding box center [263, 161] width 442 height 17
click at [538, 155] on span "Suche" at bounding box center [558, 163] width 41 height 16
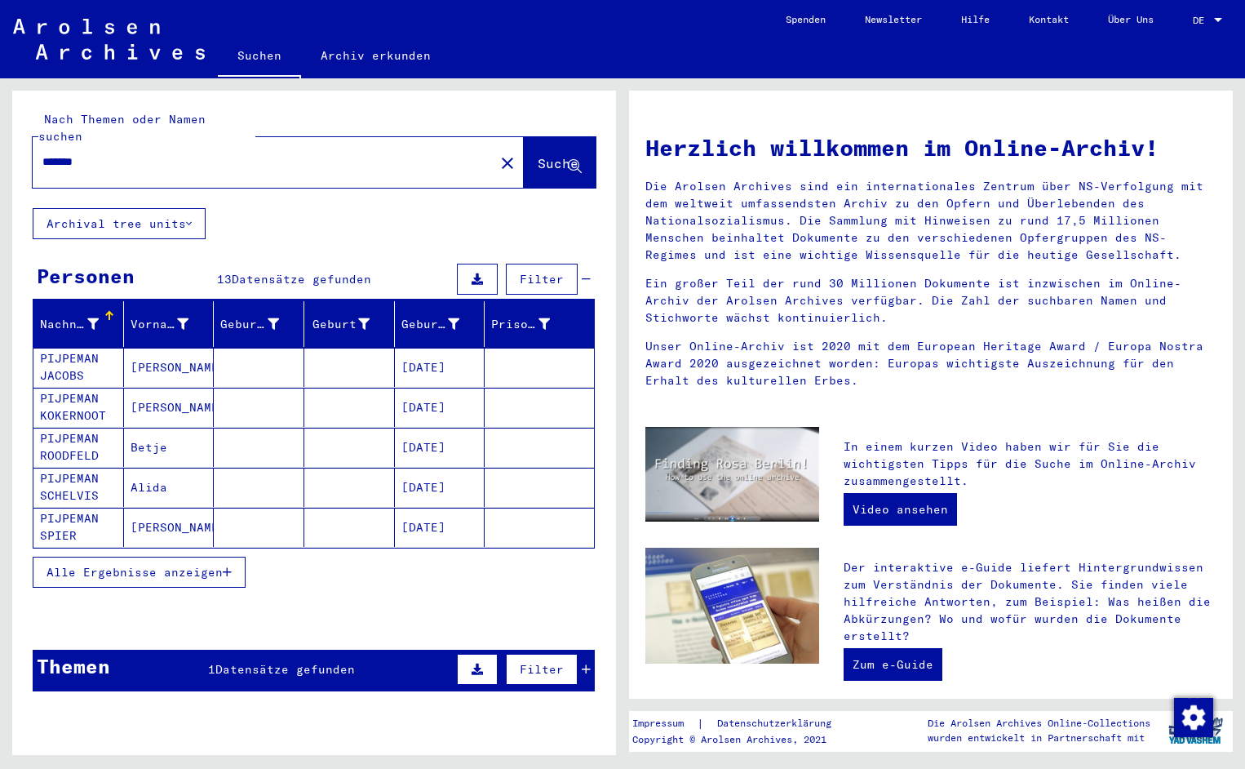
click at [75, 348] on mat-cell "PIJPEMAN JACOBS" at bounding box center [78, 367] width 91 height 39
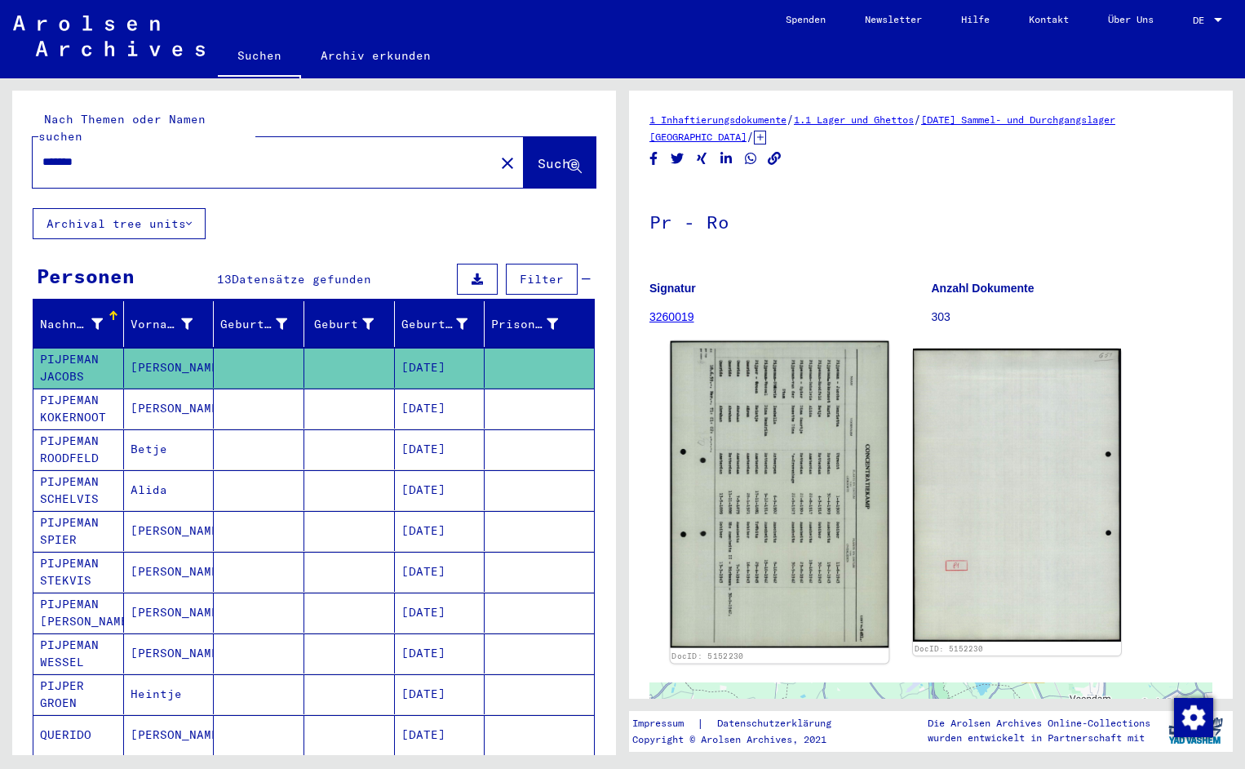
click at [819, 452] on img at bounding box center [780, 494] width 219 height 307
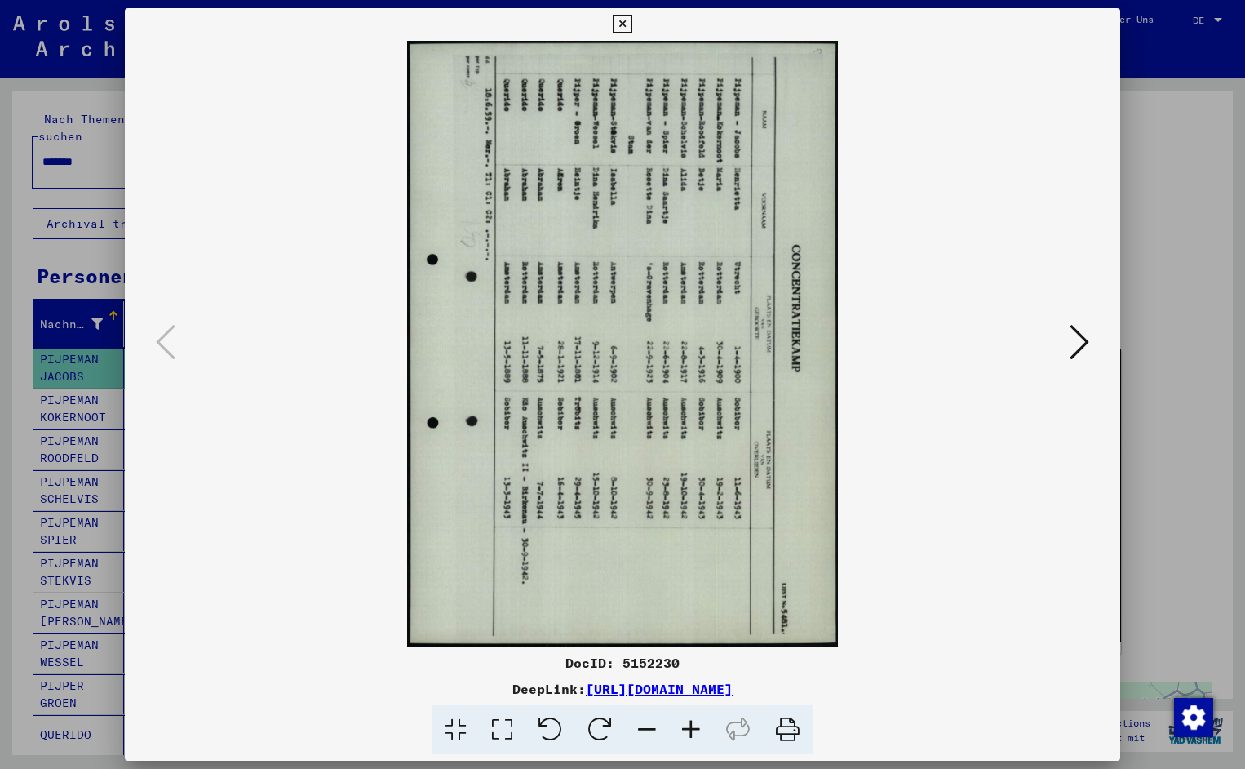
click at [548, 724] on icon at bounding box center [551, 730] width 50 height 50
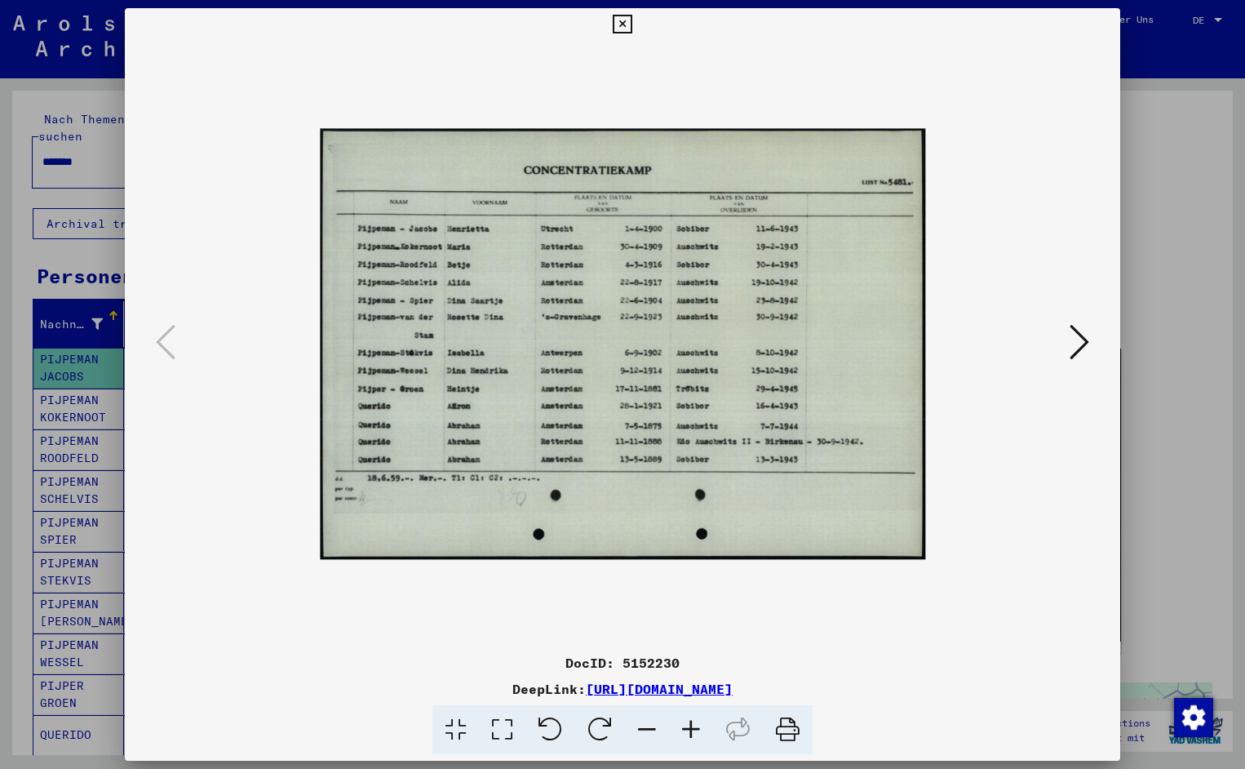
click at [694, 725] on icon at bounding box center [691, 730] width 44 height 50
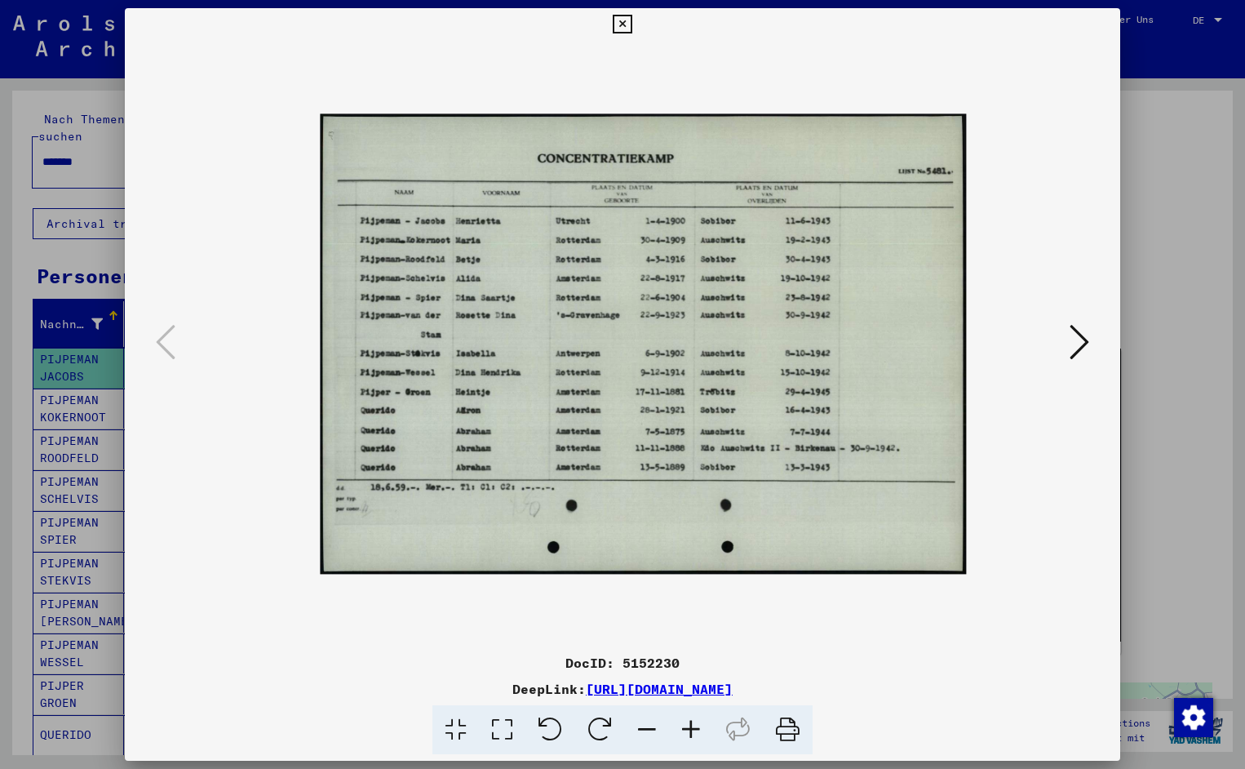
click at [694, 725] on icon at bounding box center [691, 730] width 44 height 50
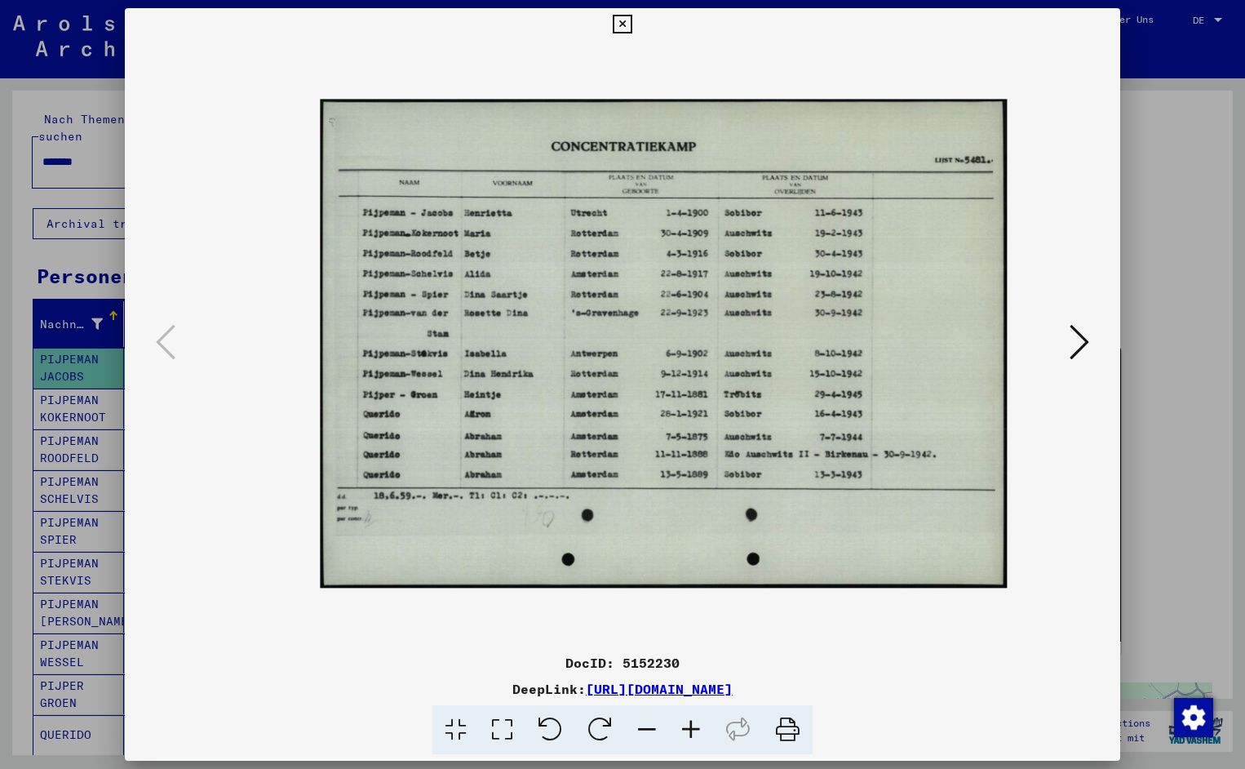
click at [694, 725] on icon at bounding box center [691, 730] width 44 height 50
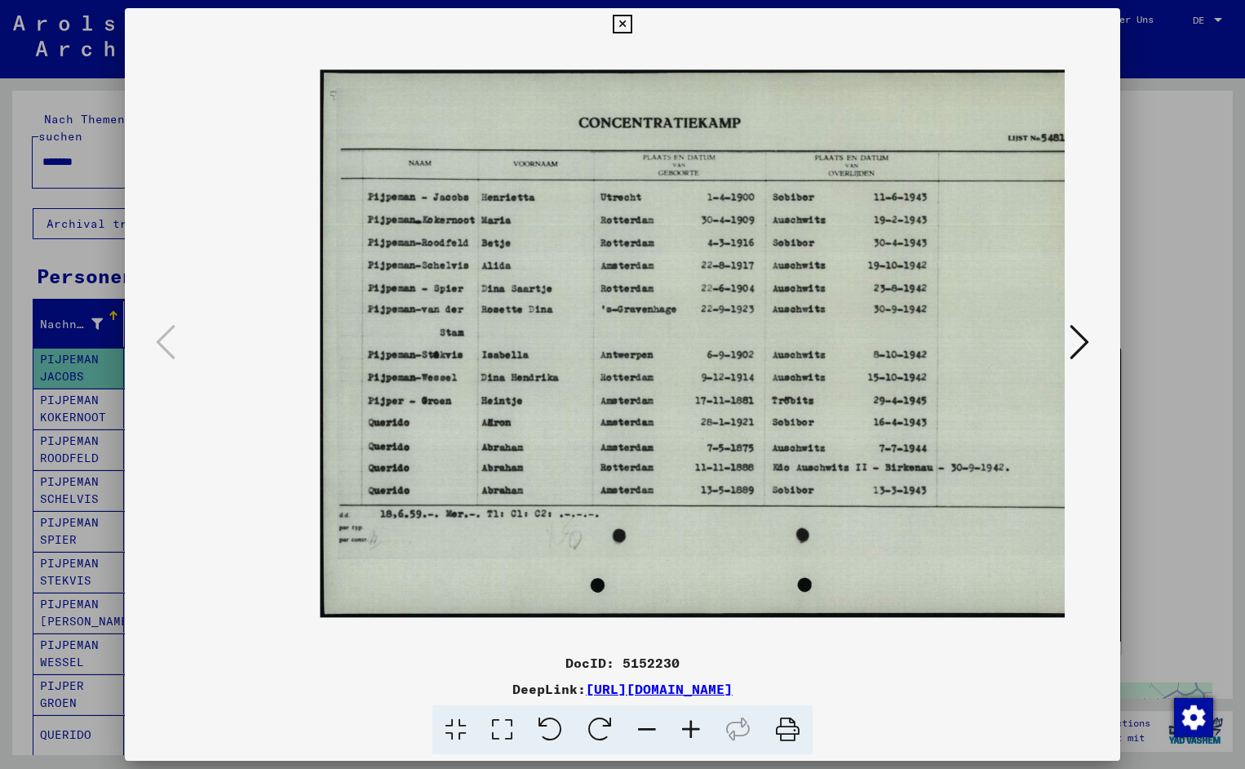
click at [694, 725] on icon at bounding box center [691, 730] width 44 height 50
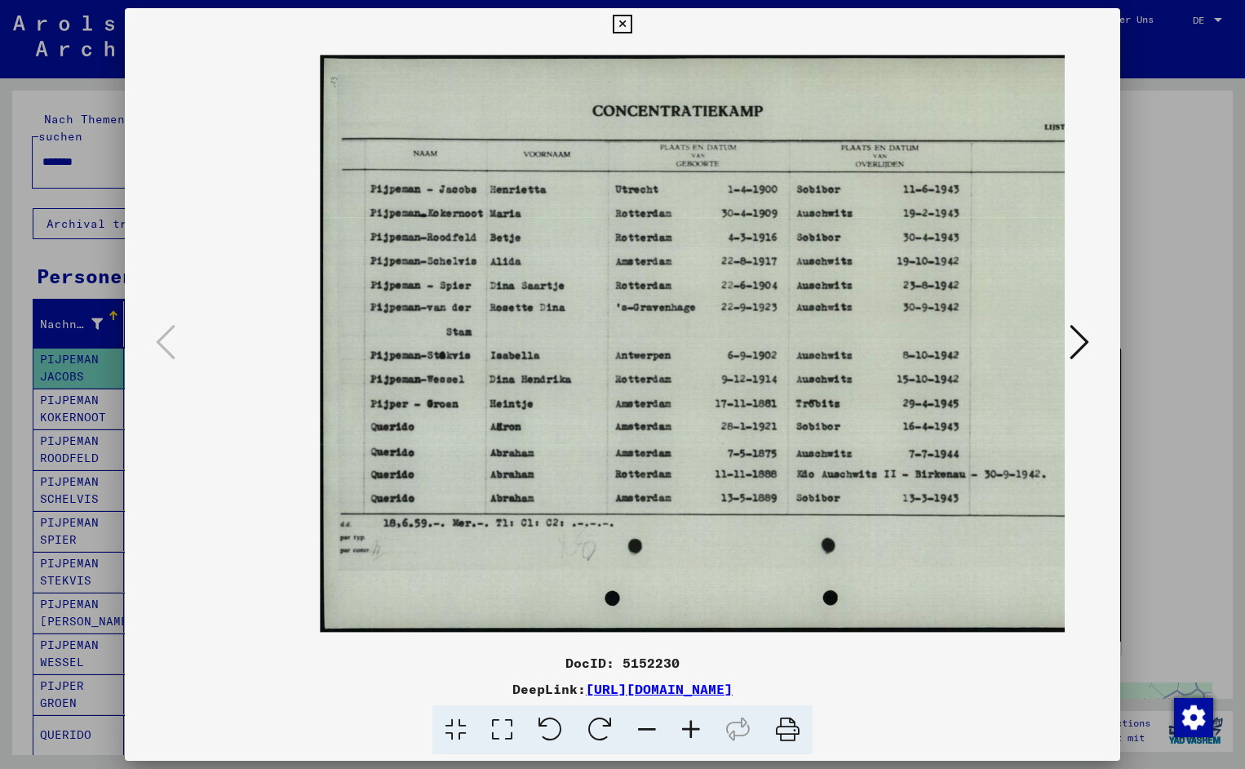
click at [694, 725] on icon at bounding box center [691, 730] width 44 height 50
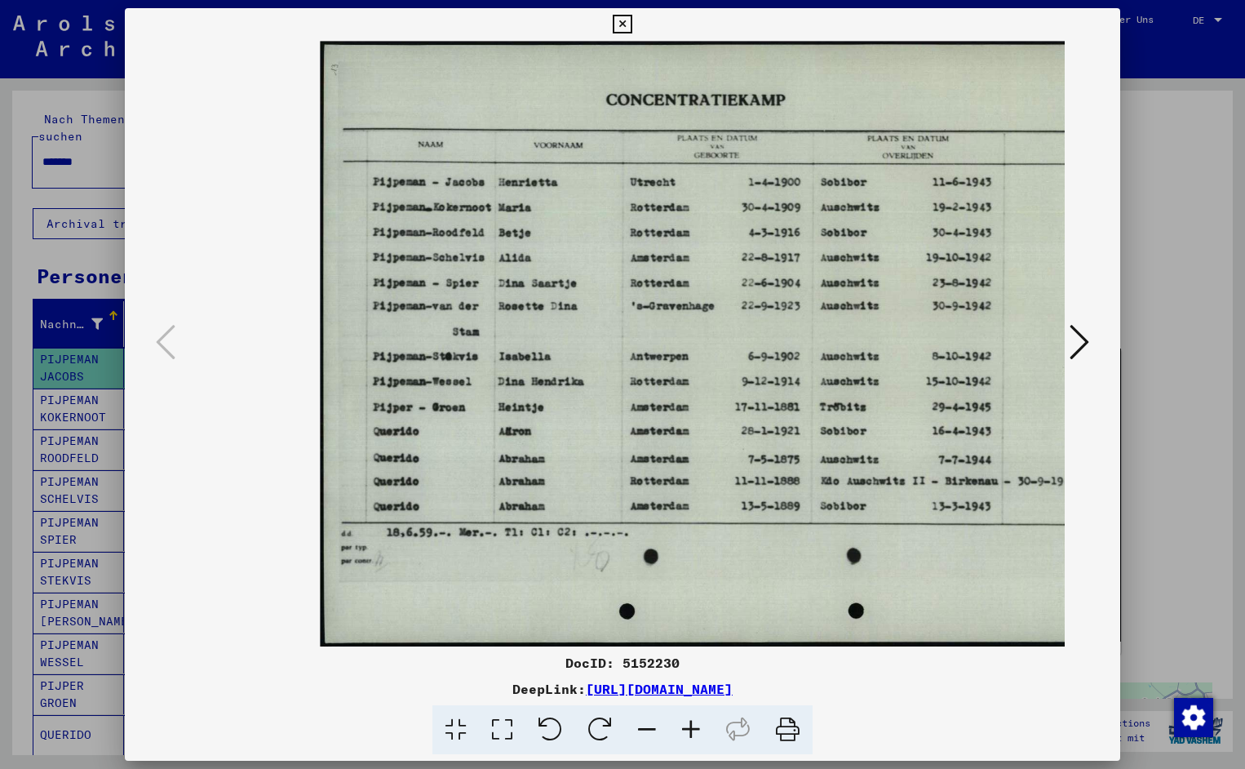
click at [694, 725] on icon at bounding box center [691, 730] width 44 height 50
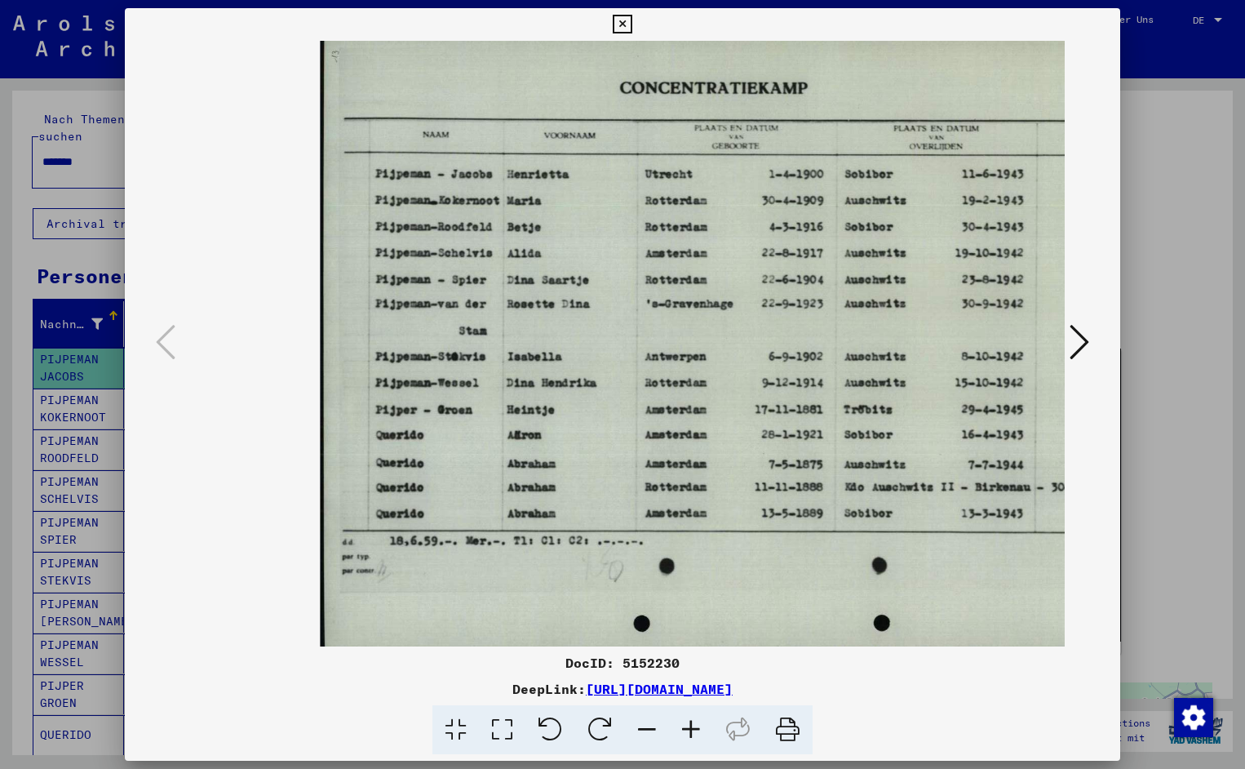
click at [694, 725] on icon at bounding box center [691, 730] width 44 height 50
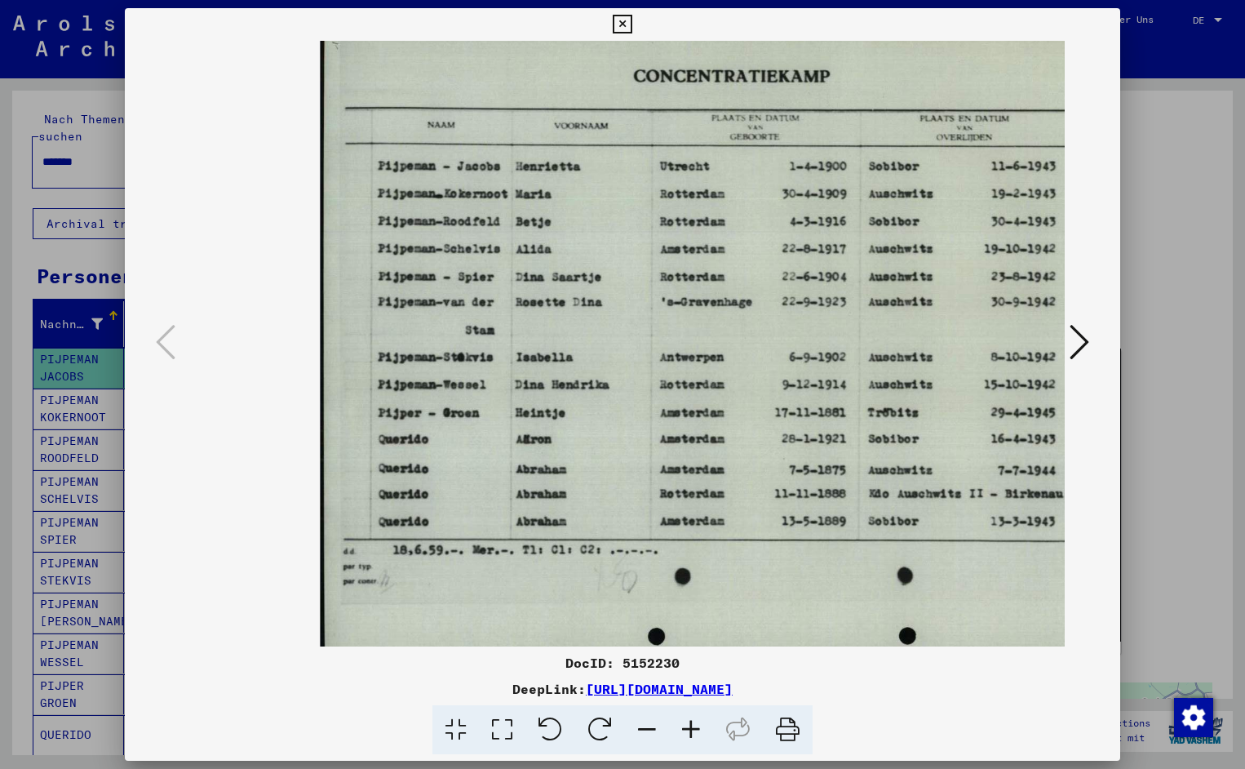
click at [694, 725] on icon at bounding box center [691, 730] width 44 height 50
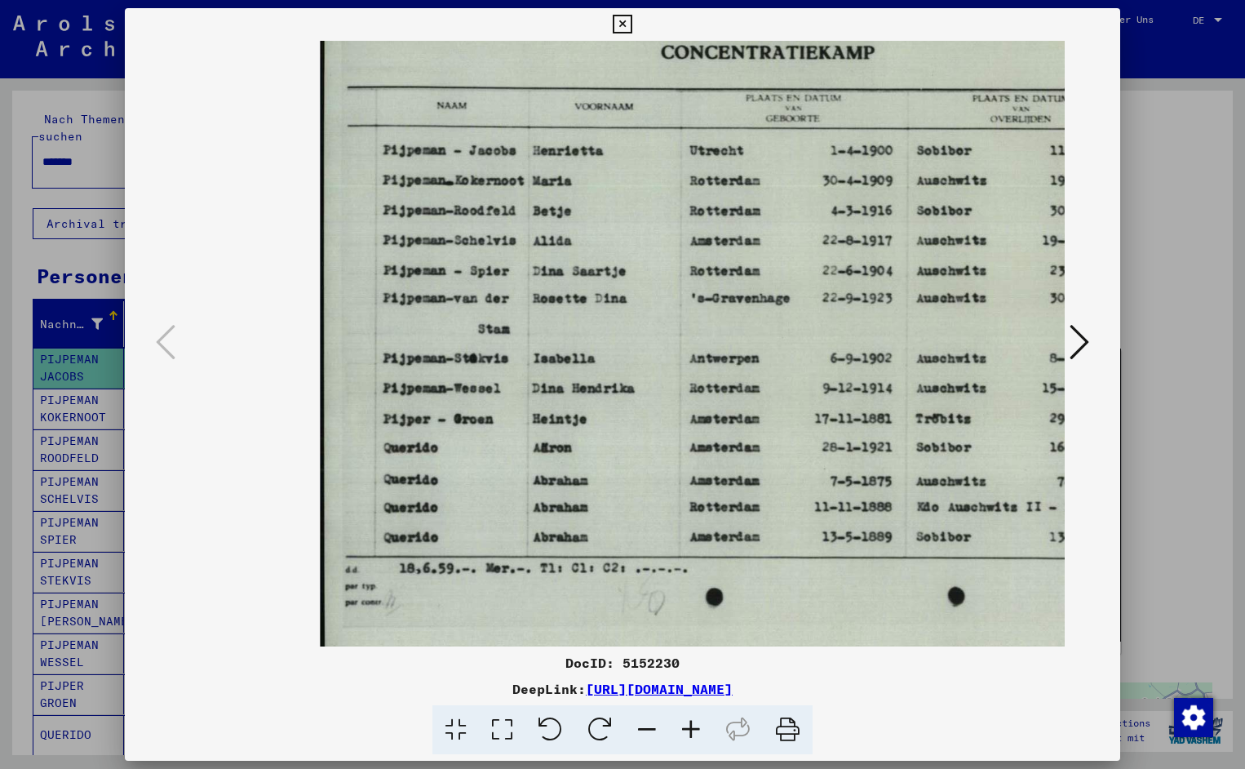
click at [694, 725] on icon at bounding box center [691, 730] width 44 height 50
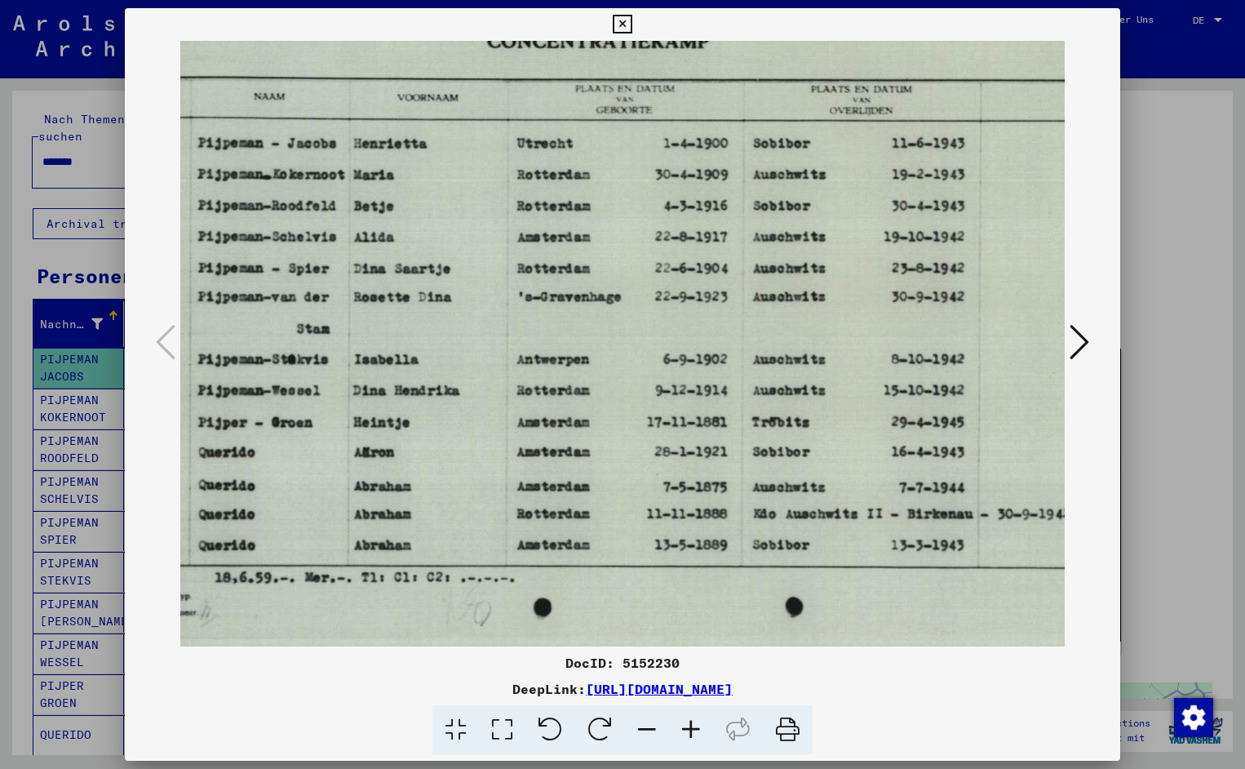
scroll to position [0, 189]
drag, startPoint x: 829, startPoint y: 555, endPoint x: 641, endPoint y: 566, distance: 188.9
click at [632, 18] on icon at bounding box center [622, 25] width 19 height 20
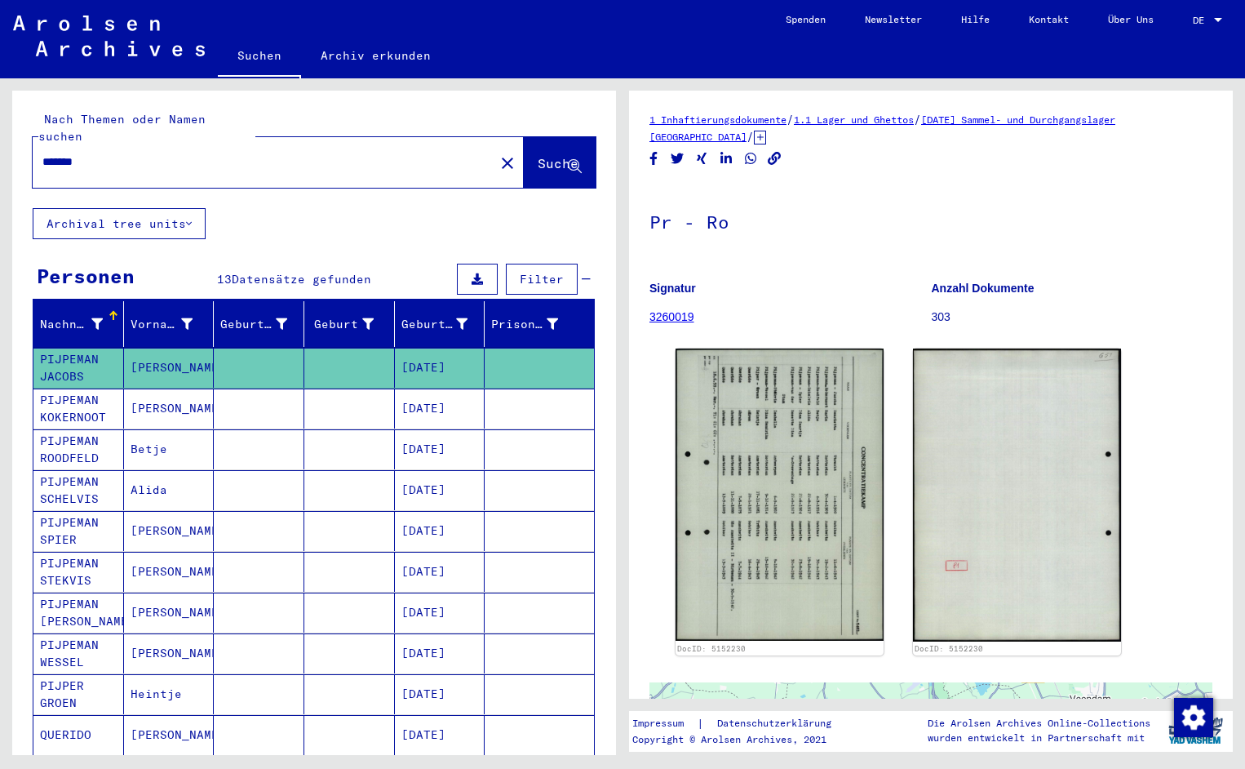
click at [116, 153] on input "*******" at bounding box center [263, 161] width 442 height 17
click at [538, 155] on span "Suche" at bounding box center [558, 163] width 41 height 16
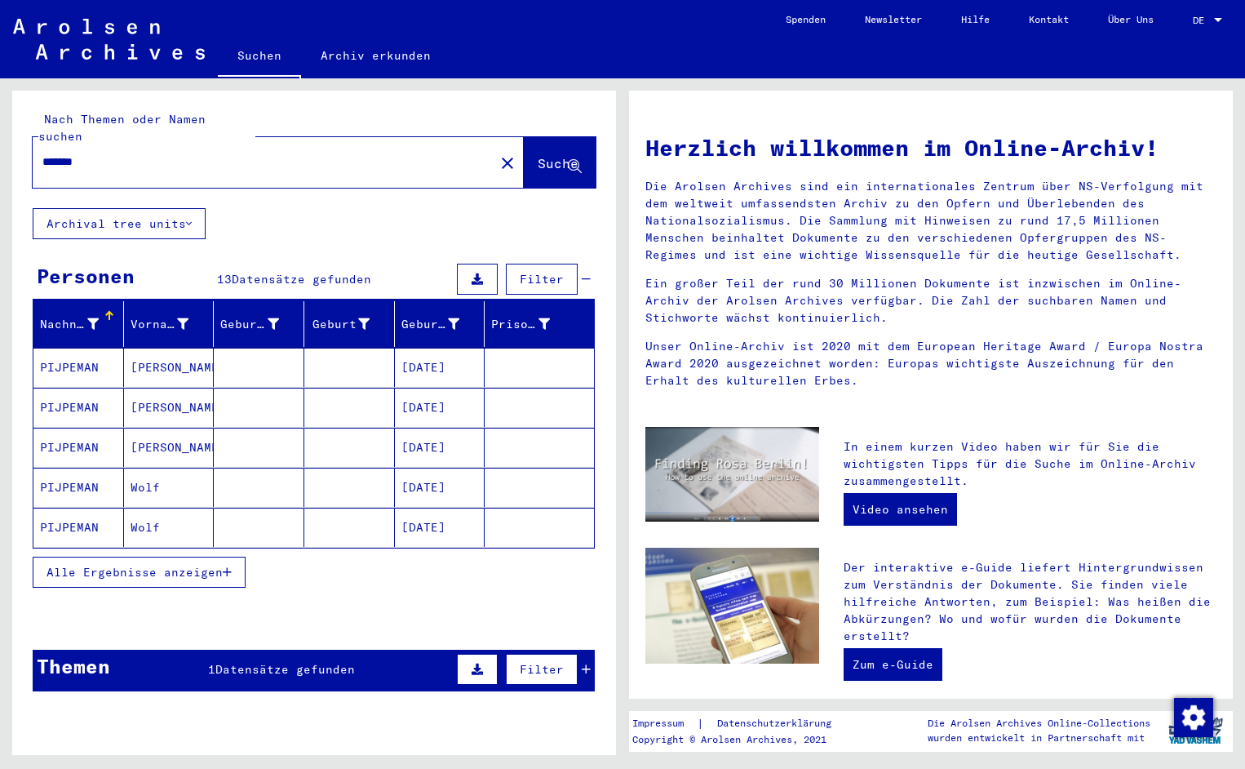
click at [99, 359] on mat-cell "PIJPEMAN" at bounding box center [78, 367] width 91 height 39
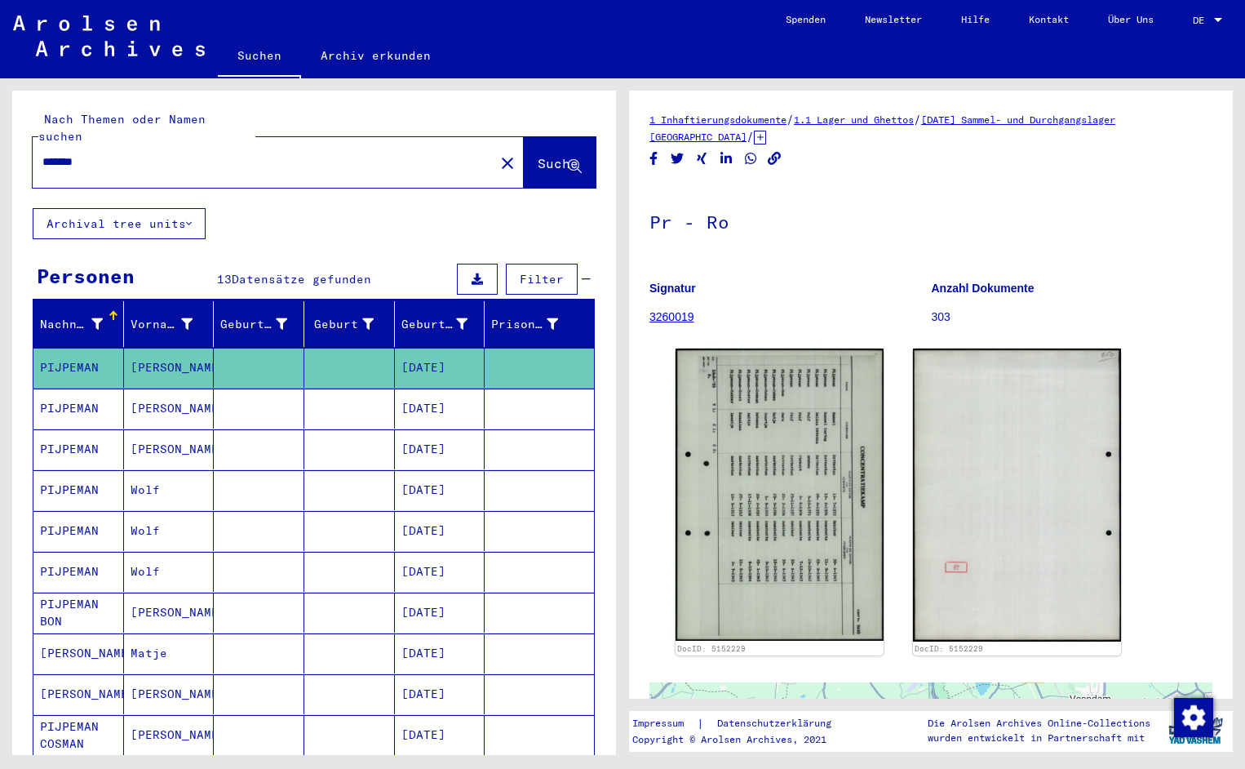
click at [823, 473] on div "DocID: 5152229 DocID: 5152229" at bounding box center [931, 502] width 524 height 320
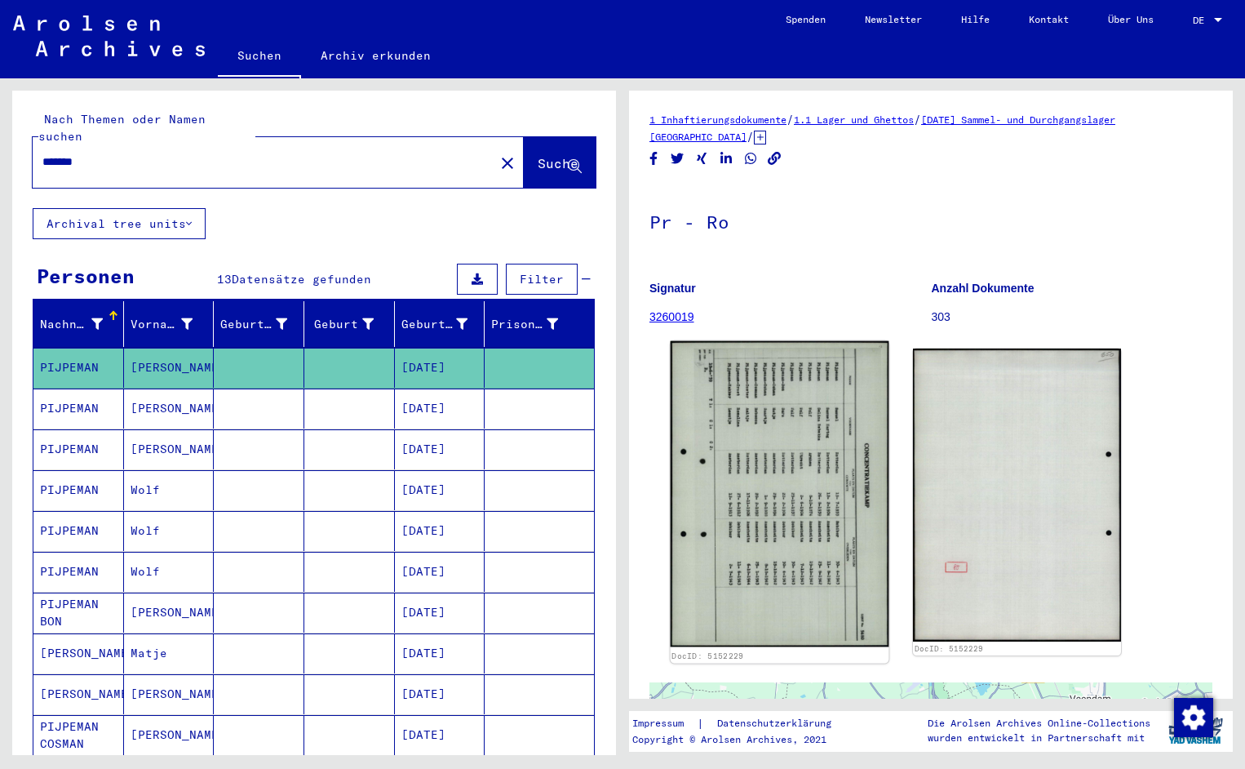
click at [742, 586] on img at bounding box center [780, 494] width 219 height 306
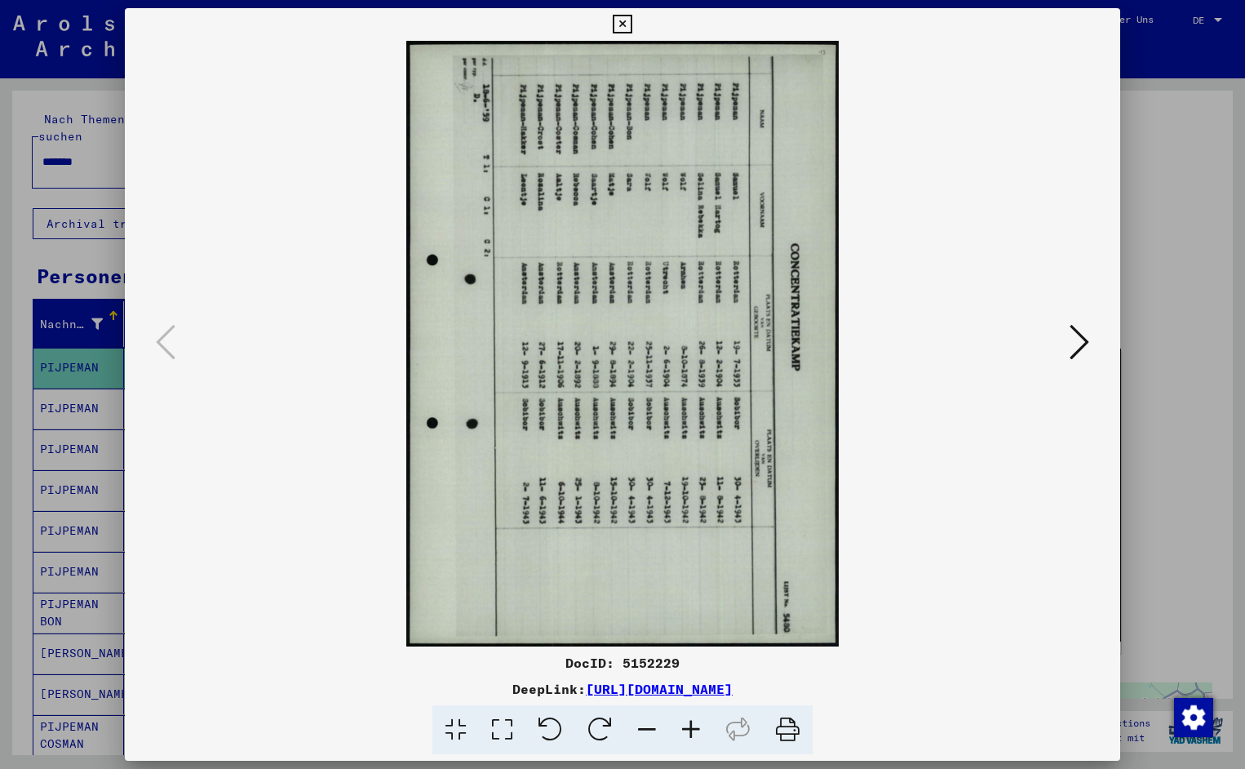
click at [561, 712] on icon at bounding box center [551, 730] width 50 height 50
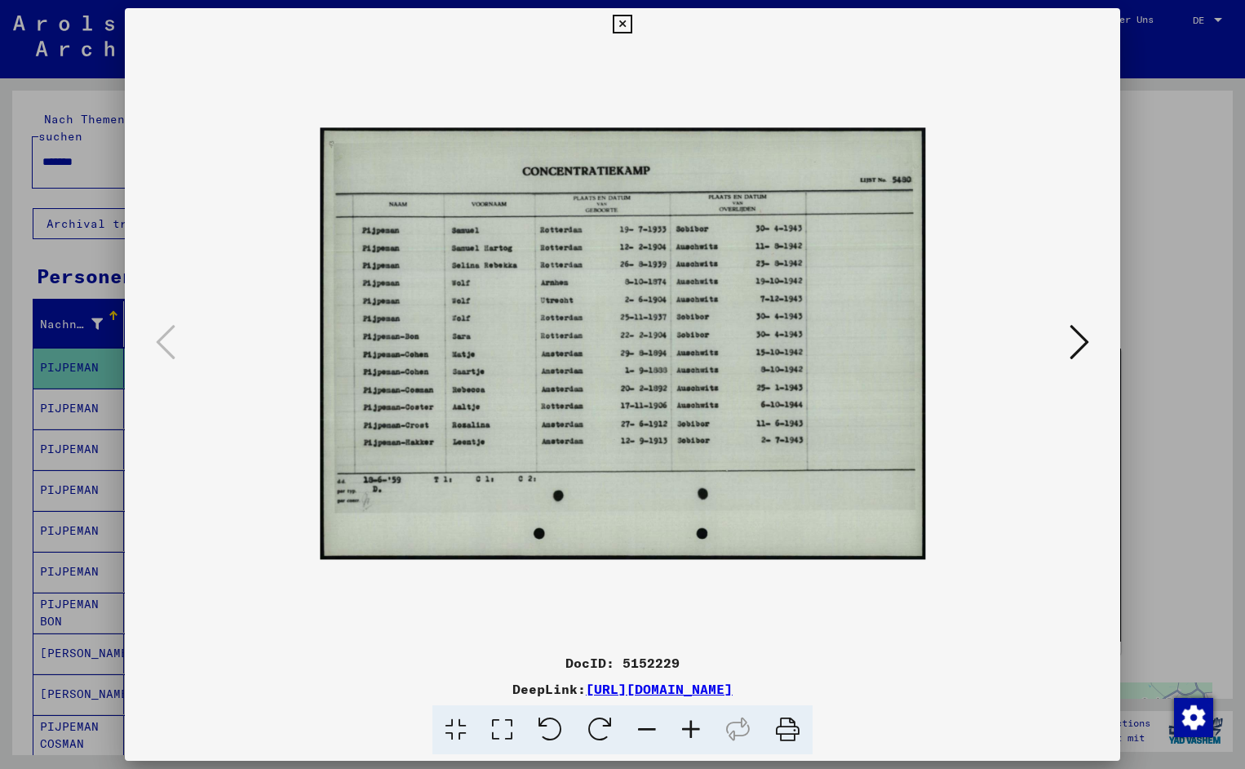
click at [687, 722] on icon at bounding box center [691, 730] width 44 height 50
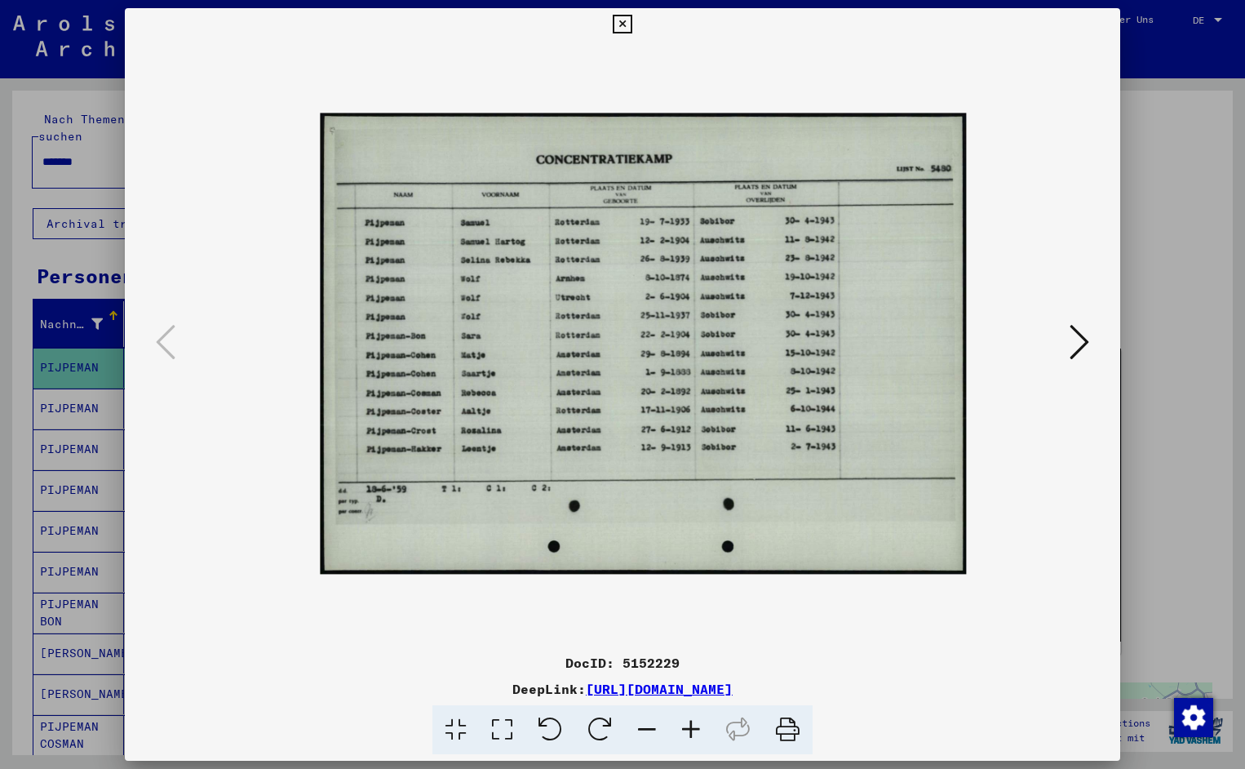
click at [687, 722] on icon at bounding box center [691, 730] width 44 height 50
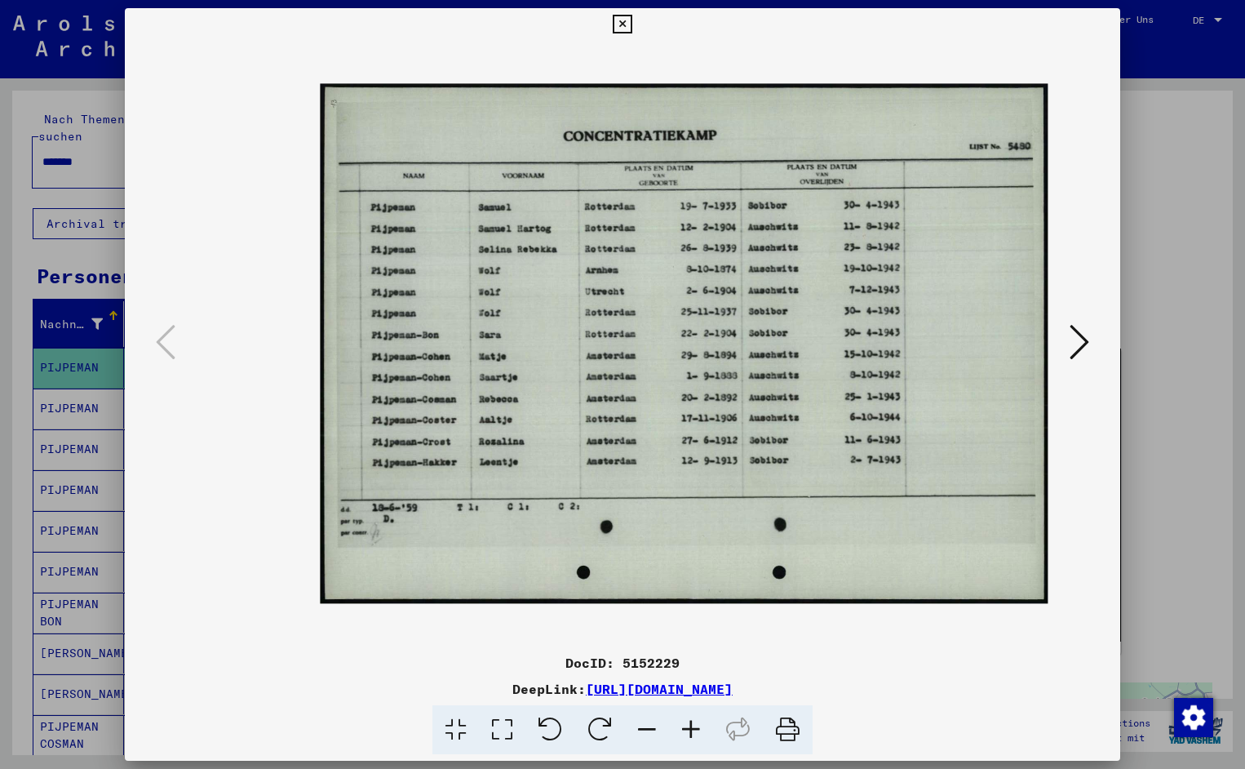
click at [687, 722] on icon at bounding box center [691, 730] width 44 height 50
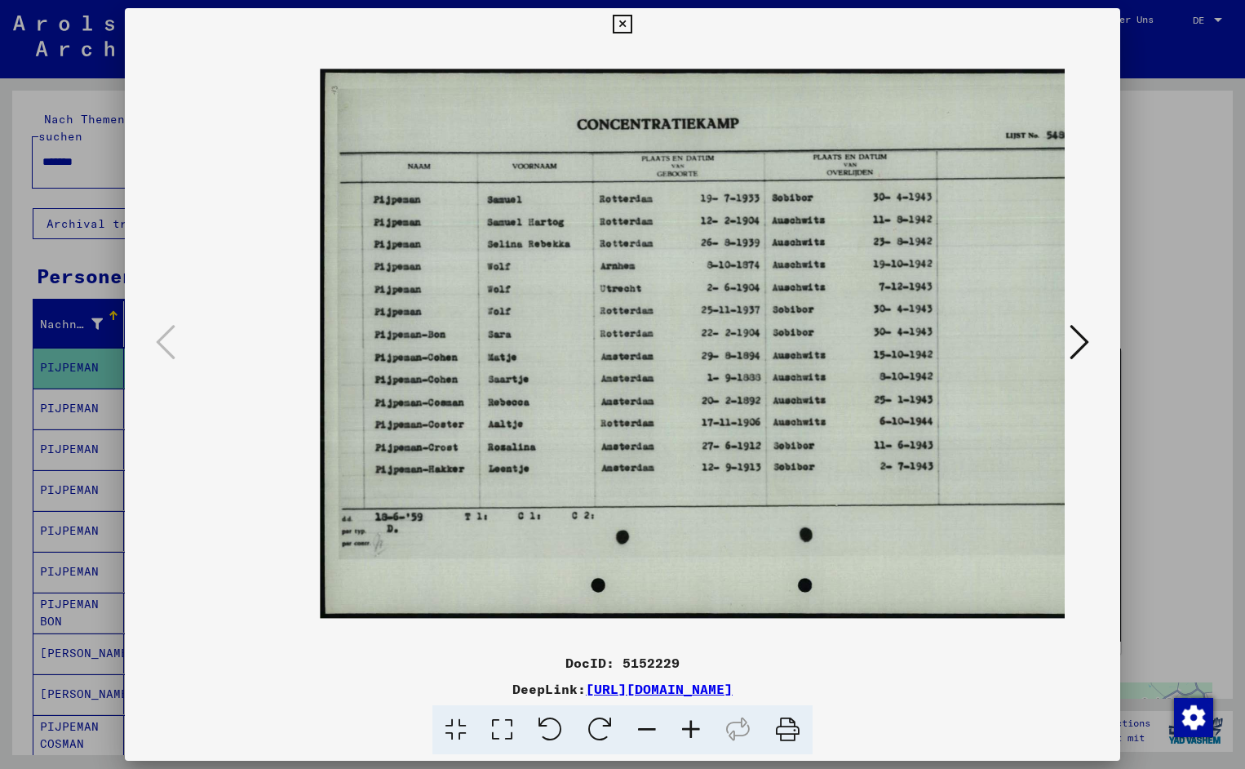
click at [687, 722] on icon at bounding box center [691, 730] width 44 height 50
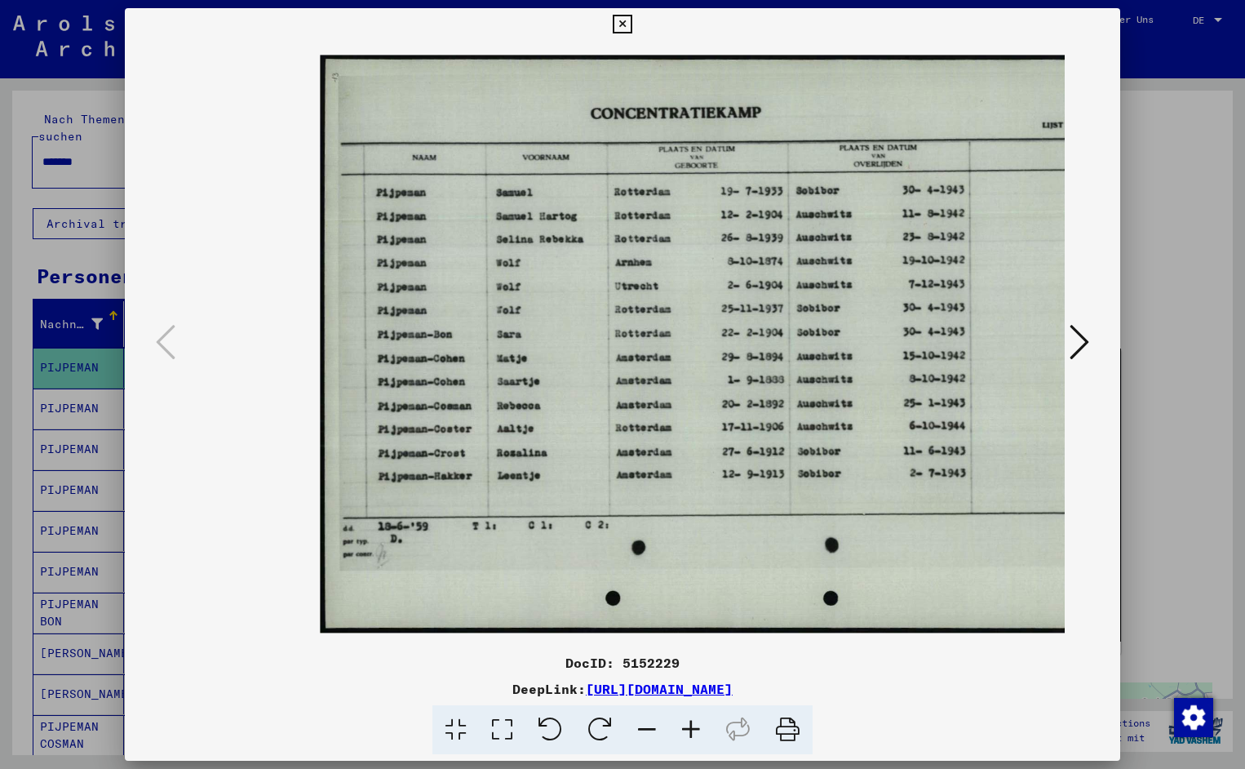
click at [687, 722] on icon at bounding box center [691, 730] width 44 height 50
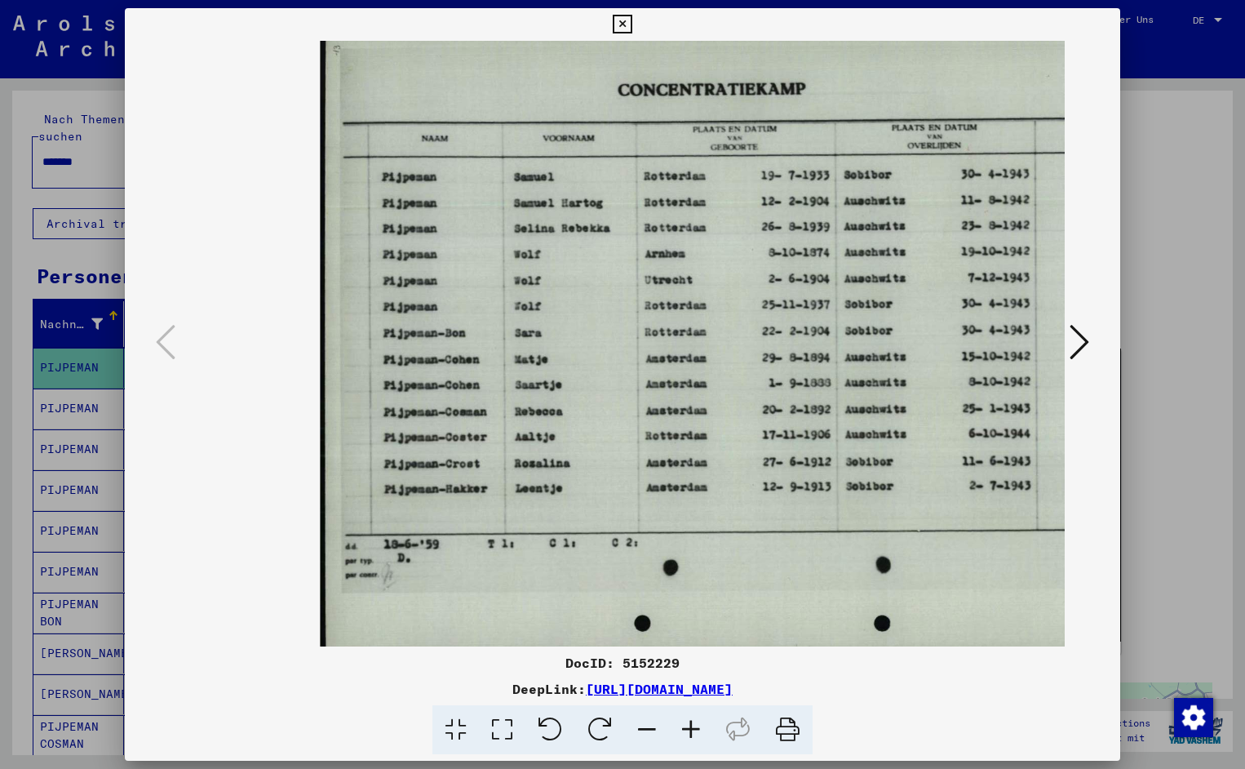
click at [687, 722] on icon at bounding box center [691, 730] width 44 height 50
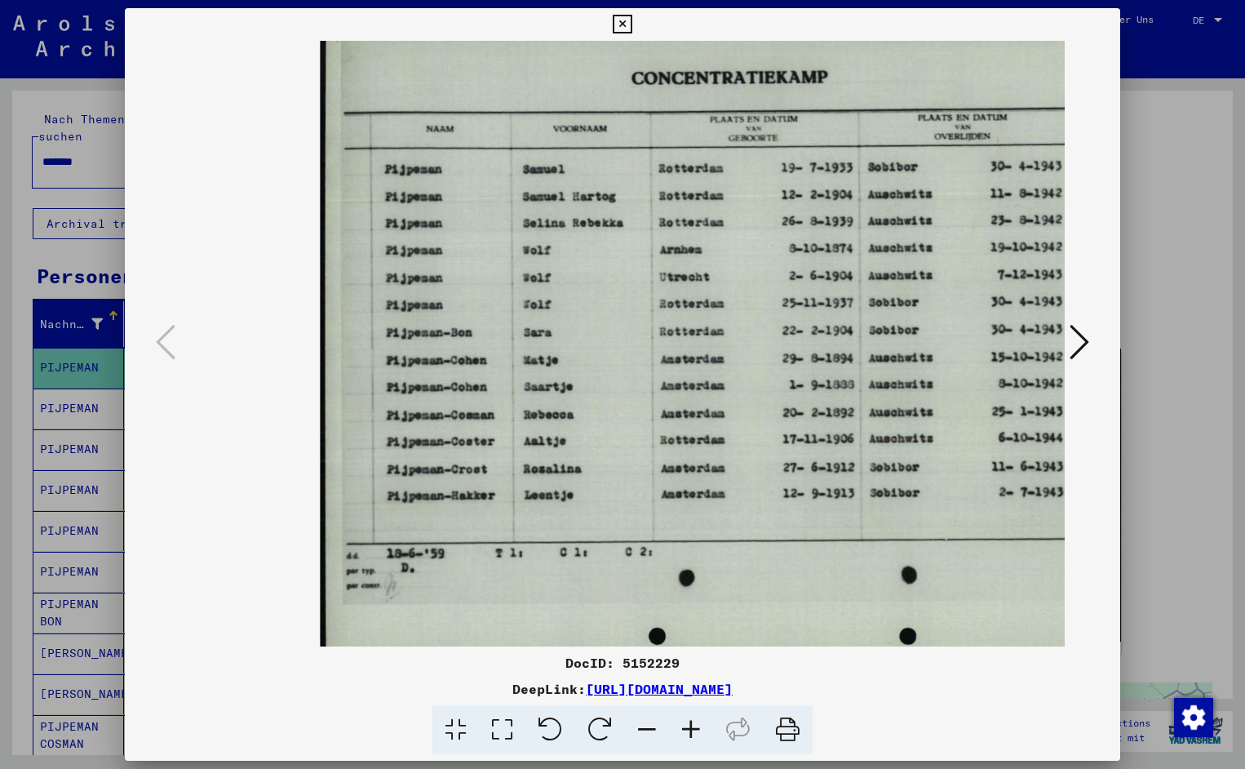
click at [687, 722] on icon at bounding box center [691, 730] width 44 height 50
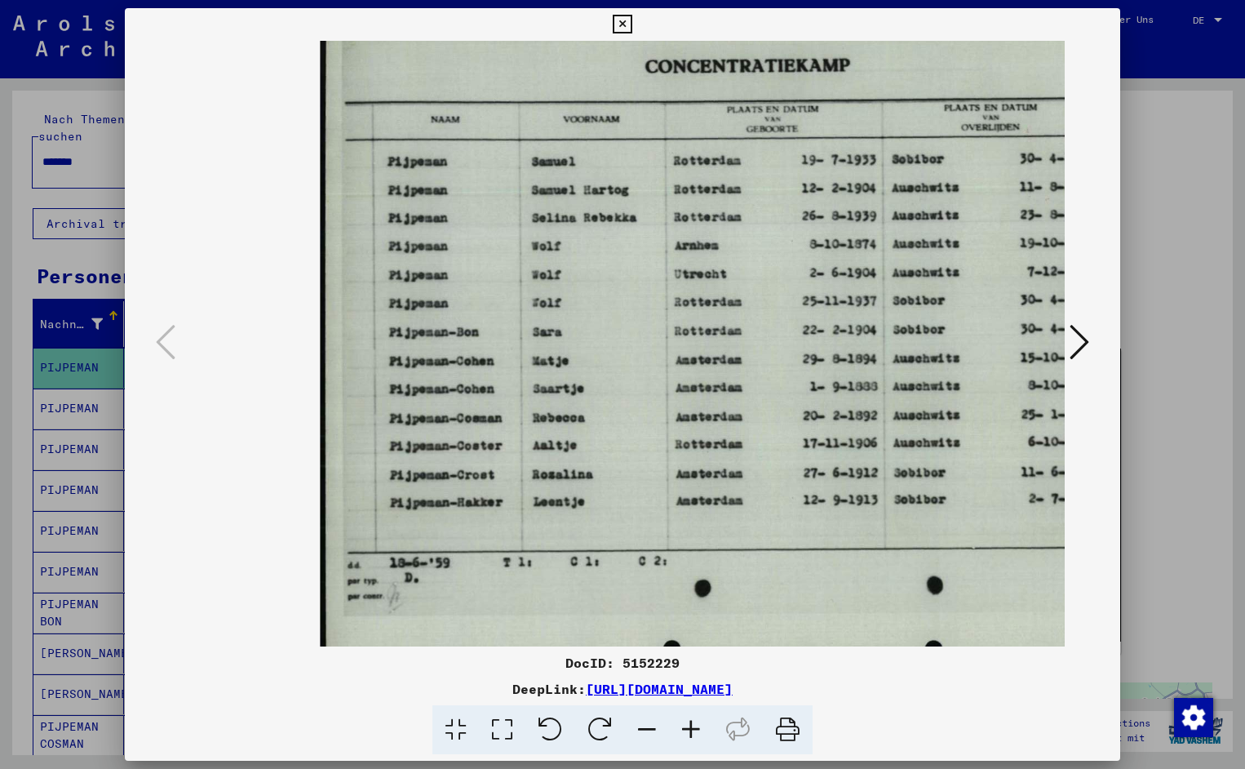
click at [687, 722] on icon at bounding box center [691, 730] width 44 height 50
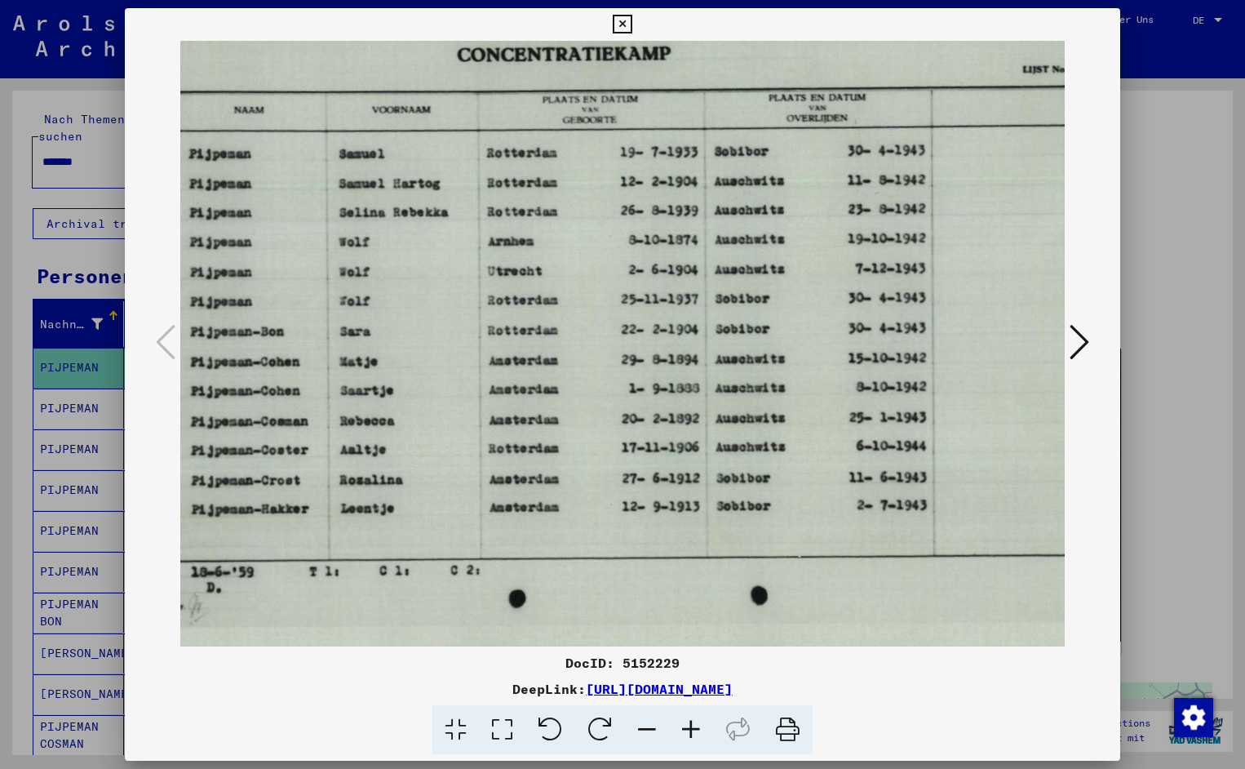
drag, startPoint x: 856, startPoint y: 442, endPoint x: 655, endPoint y: 488, distance: 205.9
click at [632, 20] on icon at bounding box center [622, 25] width 19 height 20
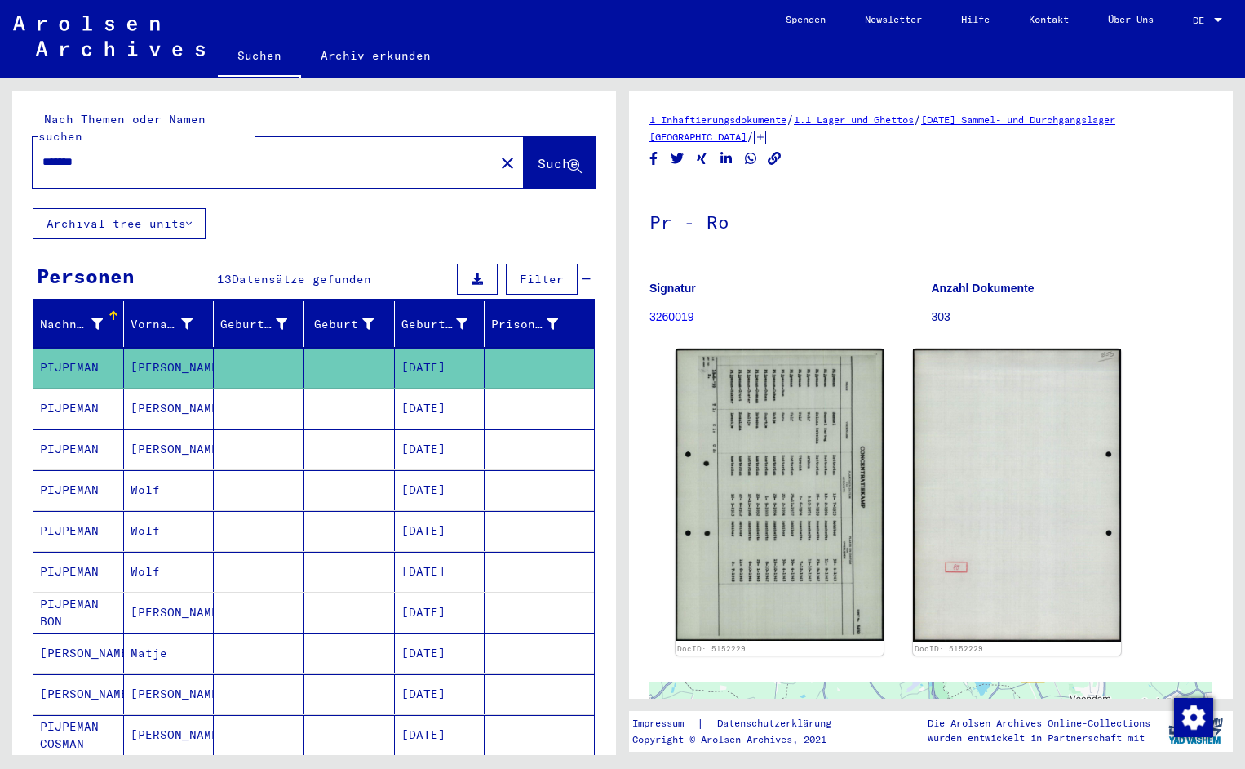
click at [104, 153] on input "*******" at bounding box center [263, 161] width 442 height 17
type input "*******"
click at [538, 155] on span "Suche" at bounding box center [558, 163] width 41 height 16
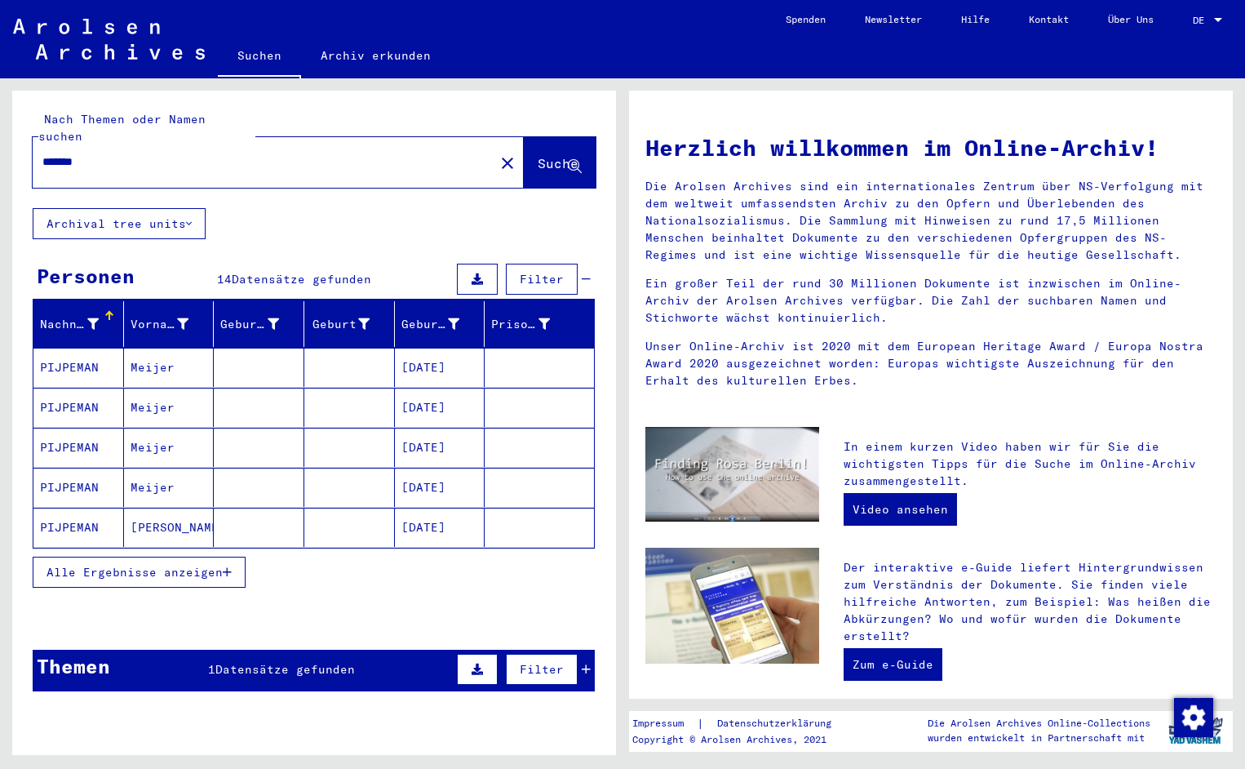
click at [81, 366] on mat-cell "PIJPEMAN" at bounding box center [78, 367] width 91 height 39
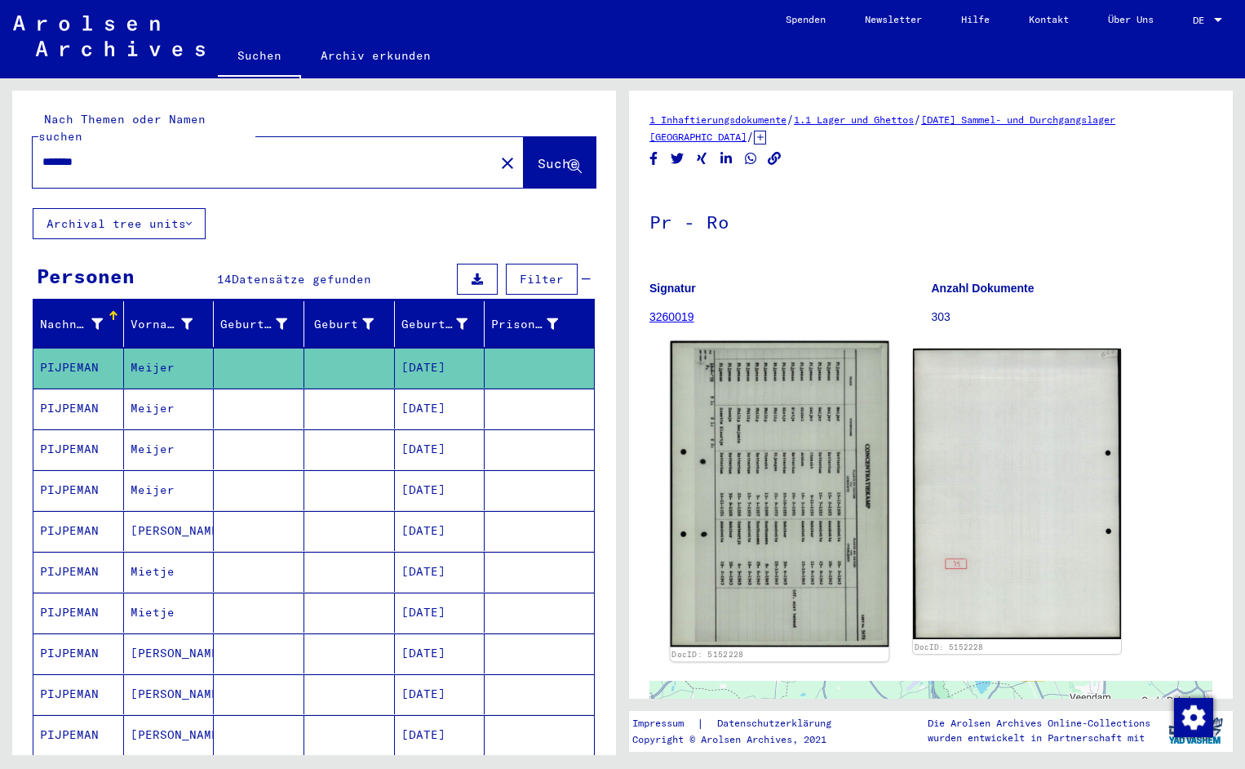
click at [808, 437] on img at bounding box center [780, 494] width 219 height 306
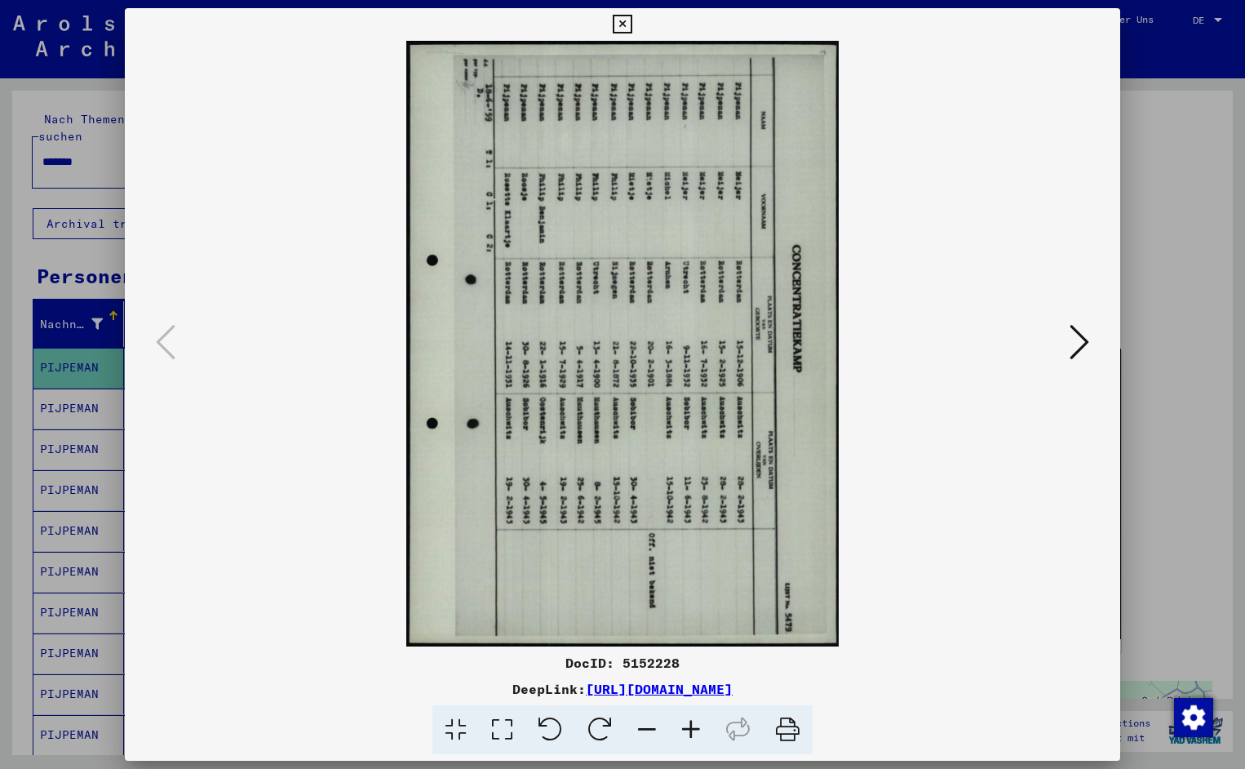
click at [544, 733] on icon at bounding box center [551, 730] width 50 height 50
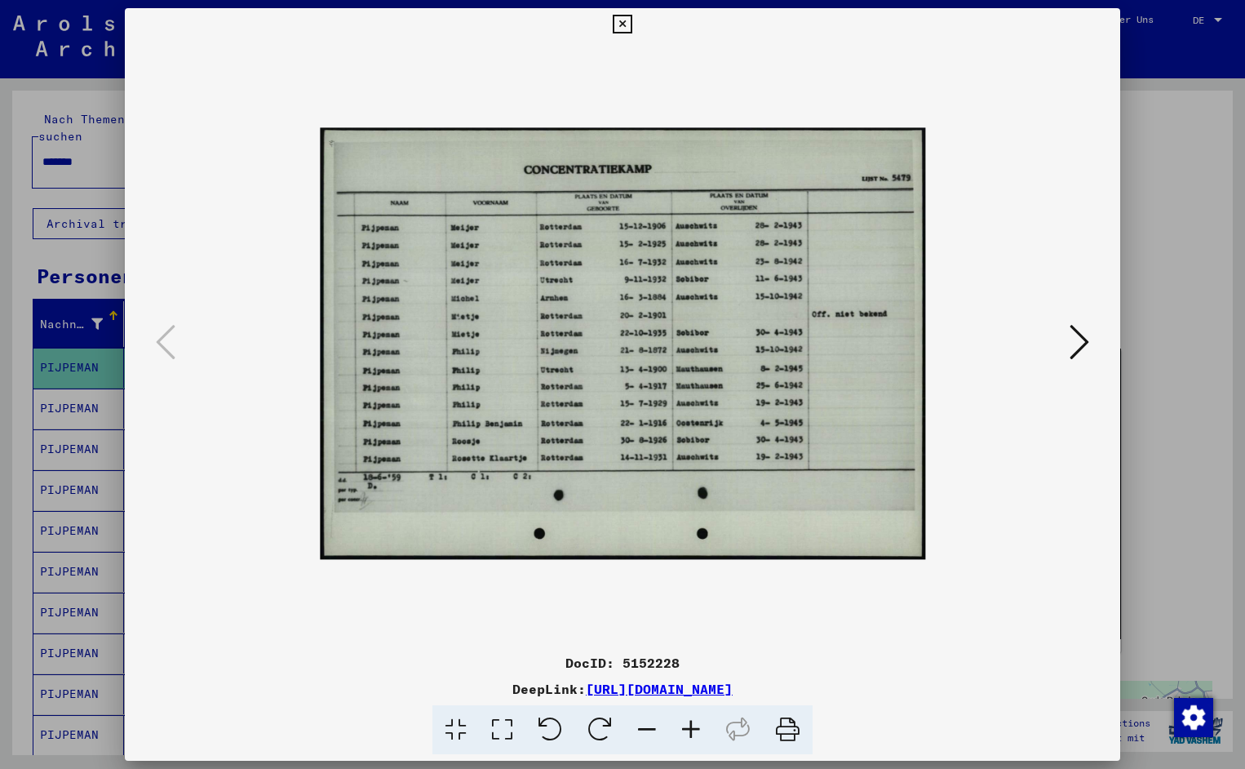
click at [695, 729] on icon at bounding box center [691, 730] width 44 height 50
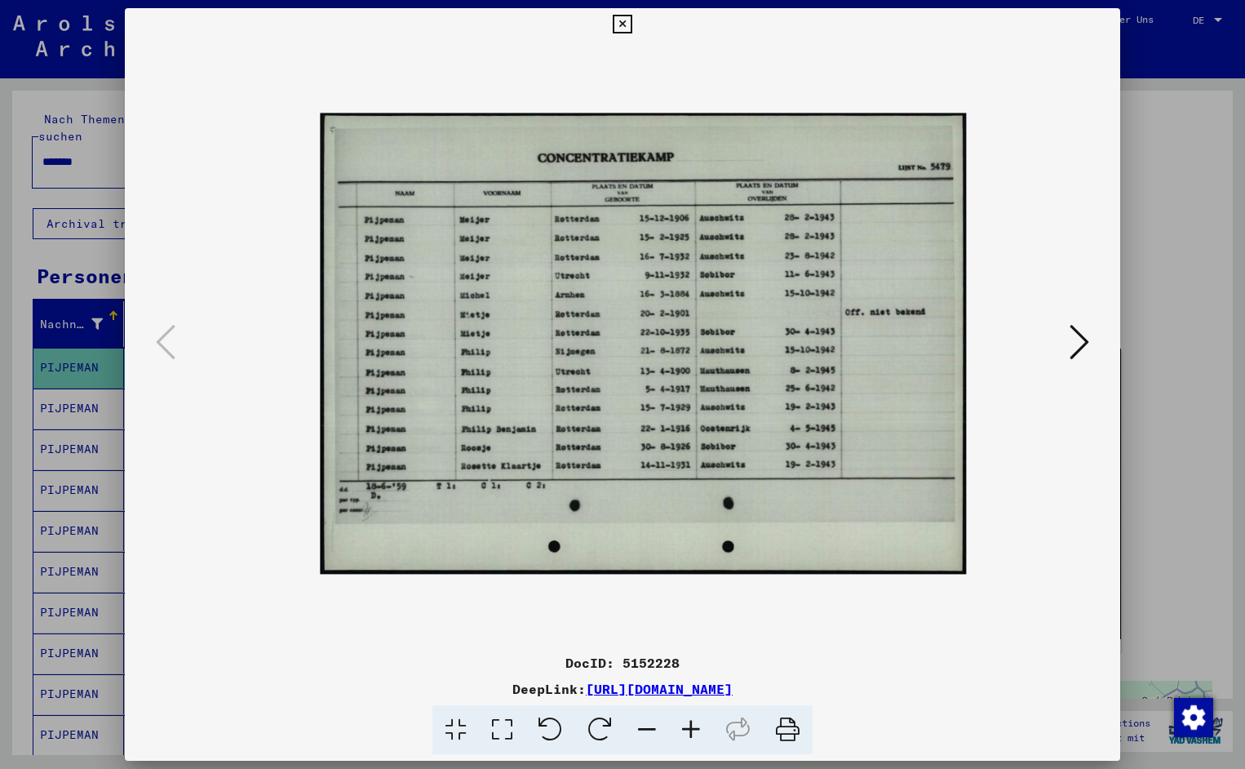
click at [695, 729] on icon at bounding box center [691, 730] width 44 height 50
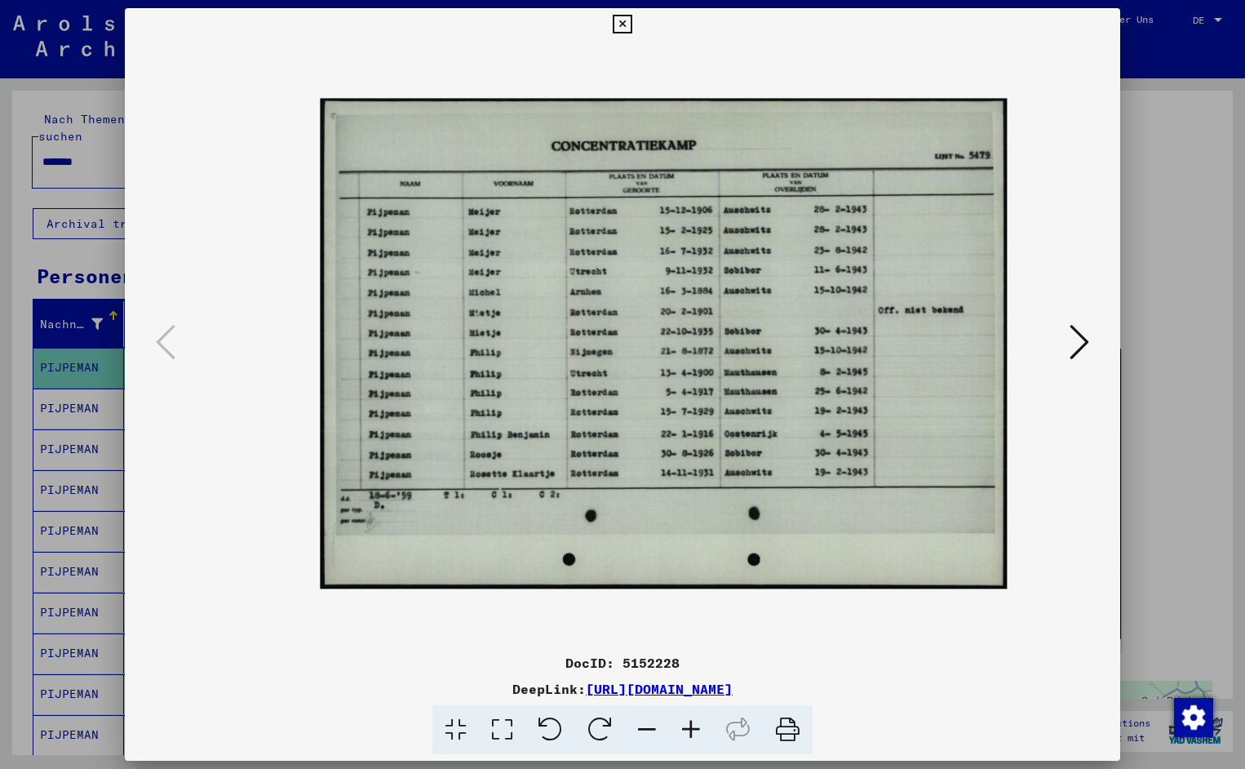
click at [695, 729] on icon at bounding box center [691, 730] width 44 height 50
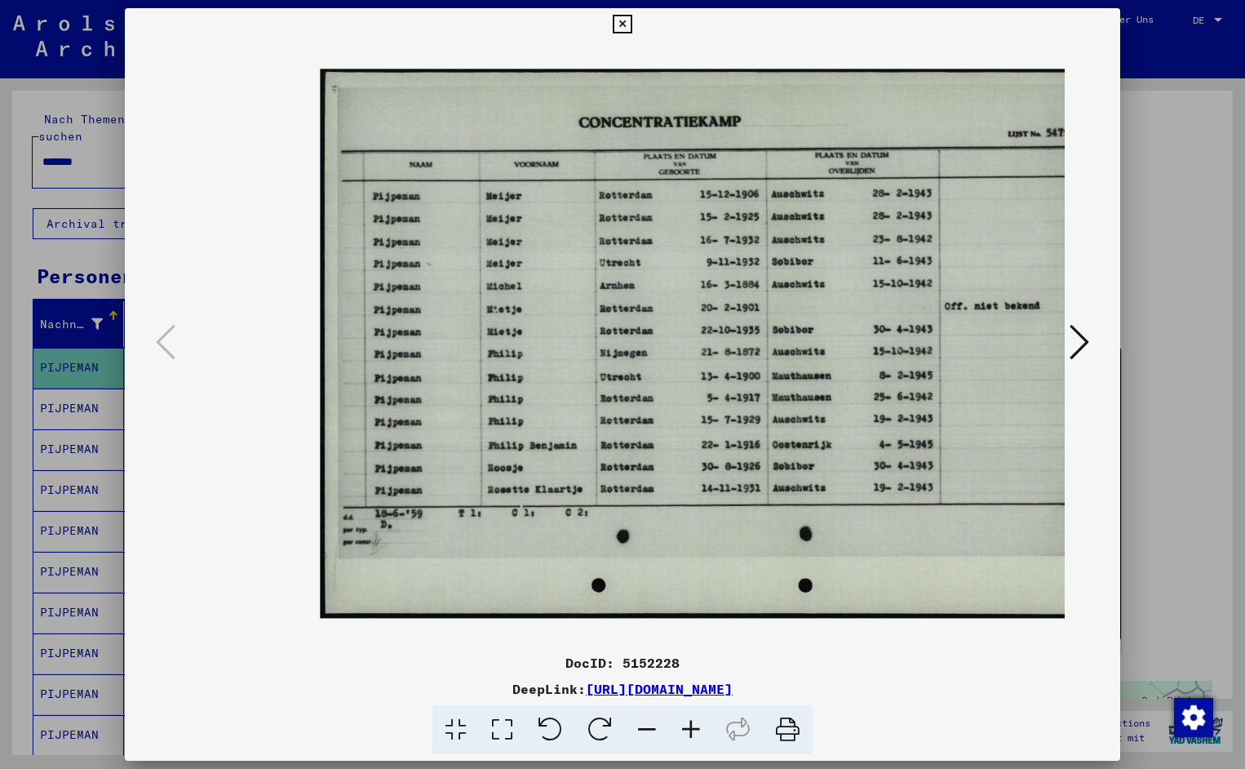
click at [695, 729] on icon at bounding box center [691, 730] width 44 height 50
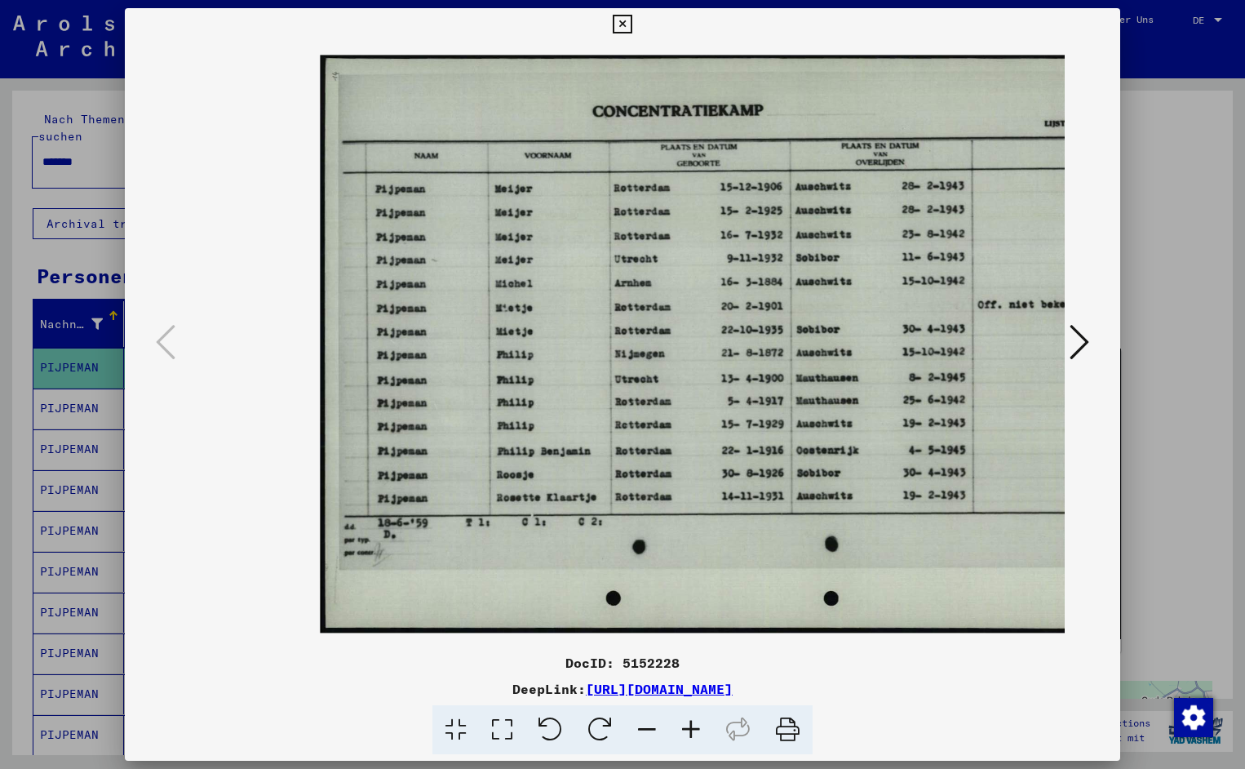
click at [695, 729] on icon at bounding box center [691, 730] width 44 height 50
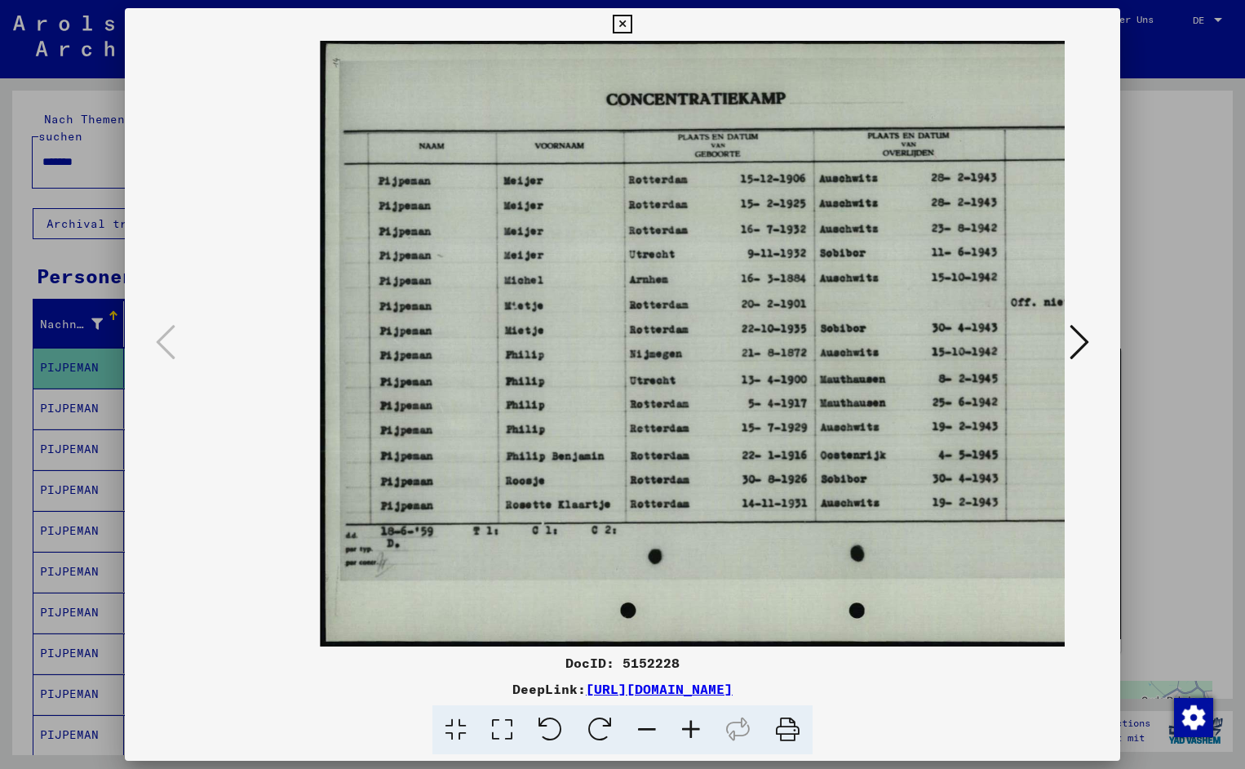
click at [695, 729] on icon at bounding box center [691, 730] width 44 height 50
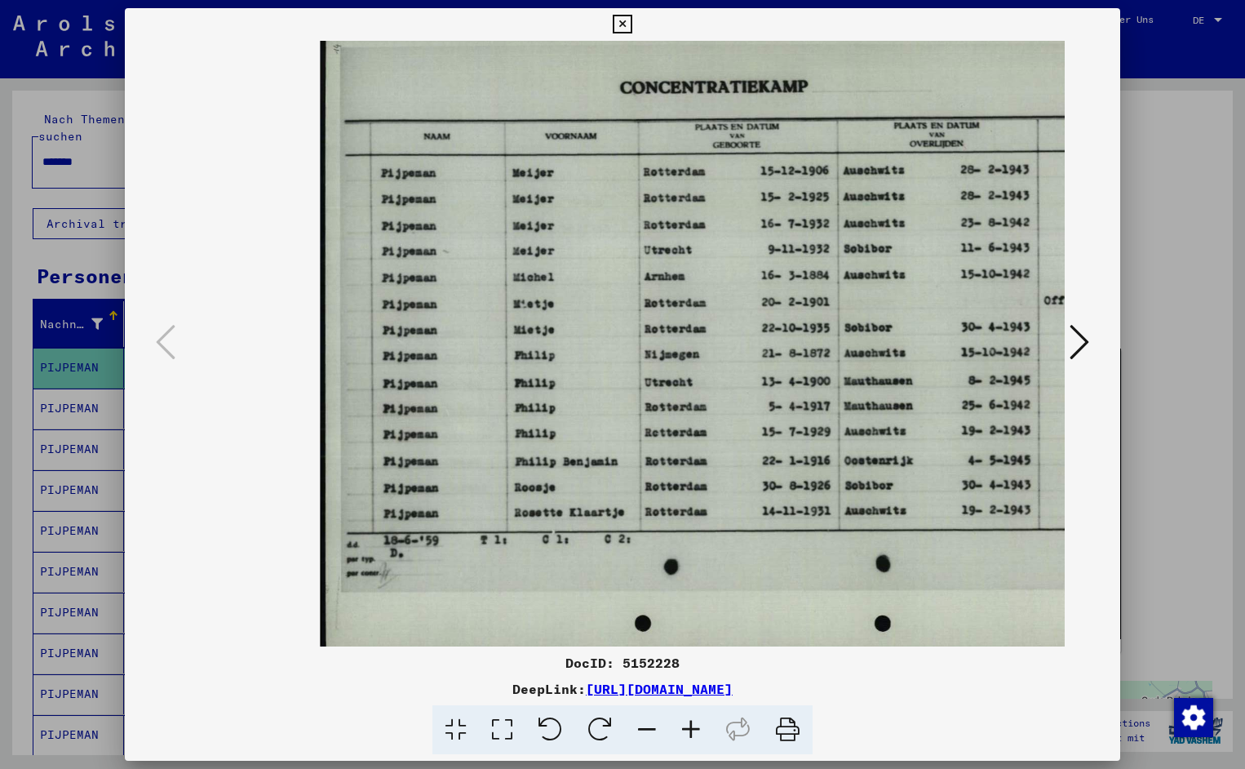
click at [695, 729] on icon at bounding box center [691, 730] width 44 height 50
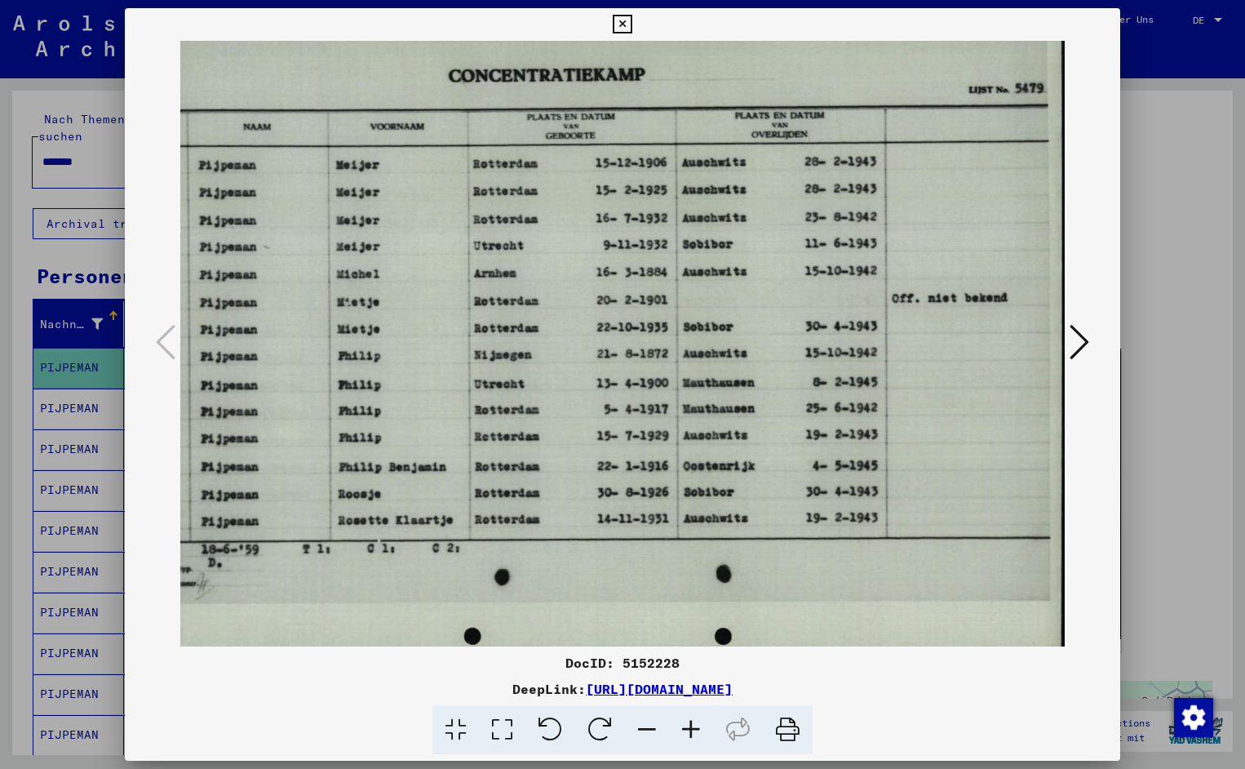
scroll to position [0, 187]
drag, startPoint x: 880, startPoint y: 454, endPoint x: 688, endPoint y: 490, distance: 195.3
click at [632, 24] on icon at bounding box center [622, 25] width 19 height 20
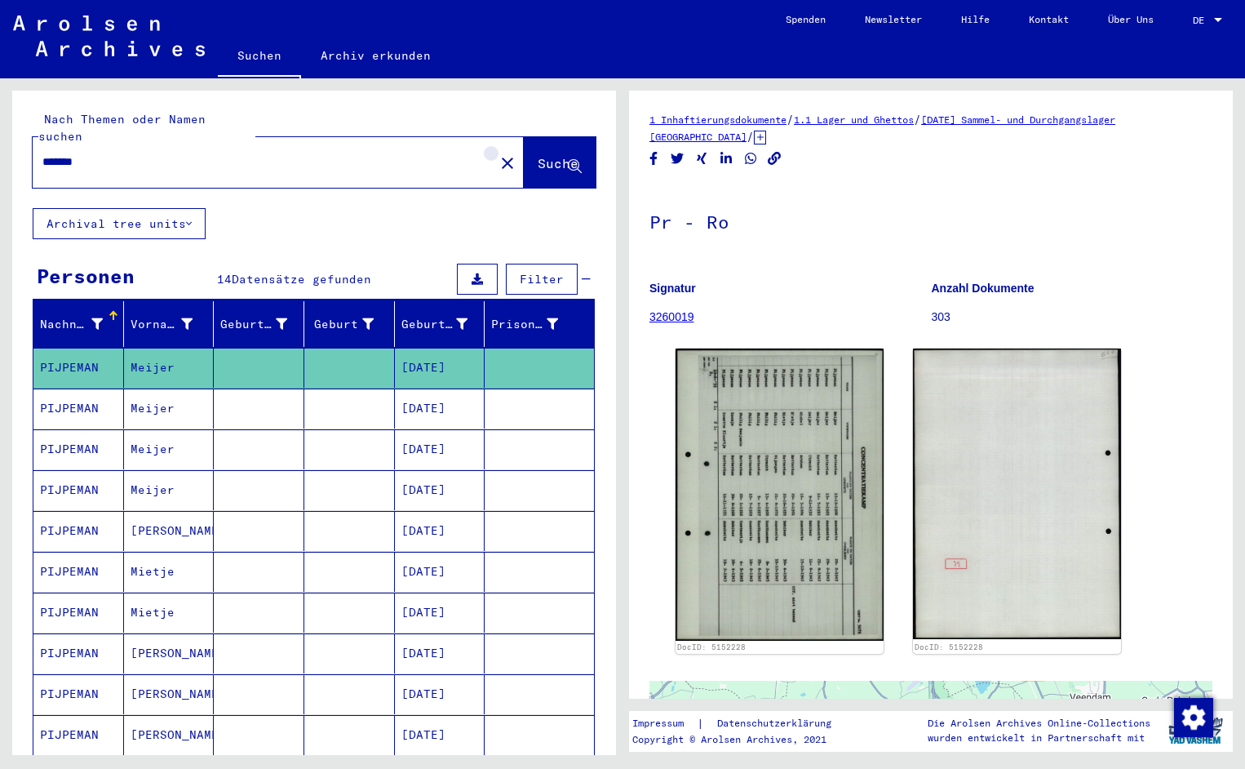
click at [498, 153] on mat-icon "close" at bounding box center [508, 163] width 20 height 20
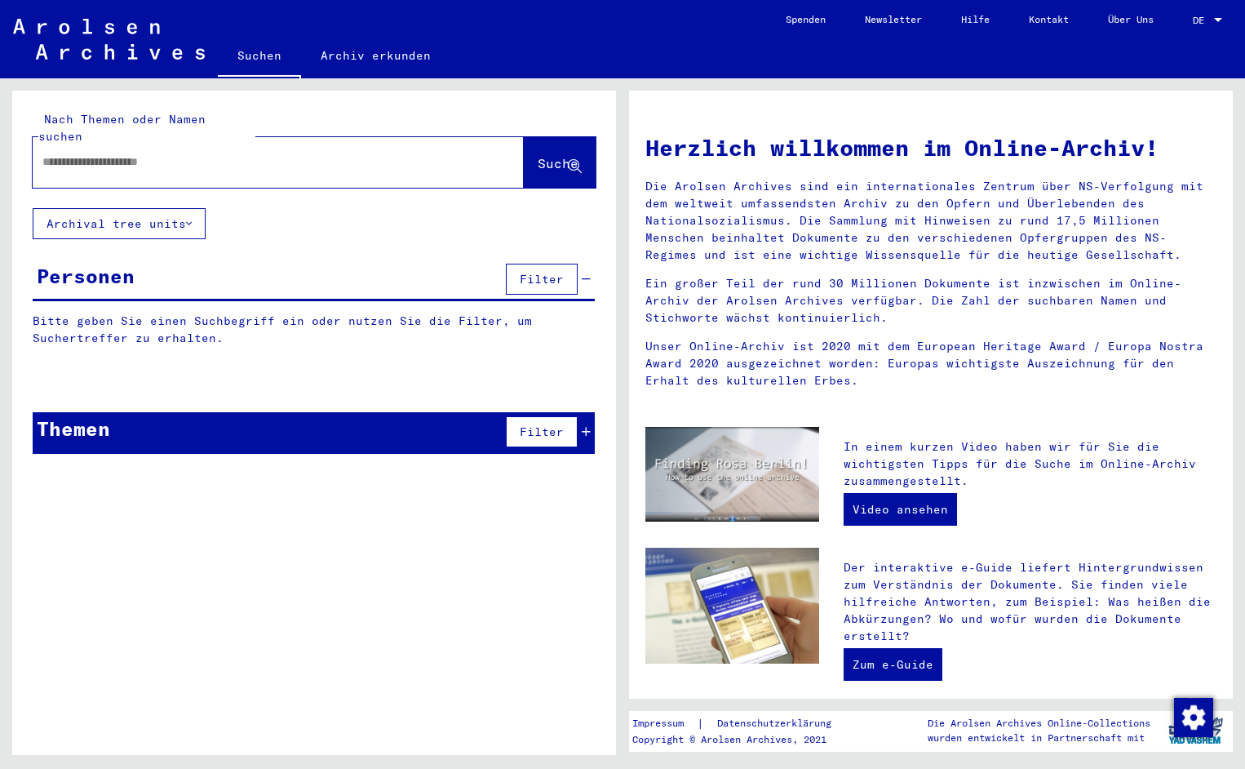
click at [73, 153] on input "text" at bounding box center [258, 161] width 433 height 17
type input "**********"
click at [538, 155] on span "Suche" at bounding box center [558, 163] width 41 height 16
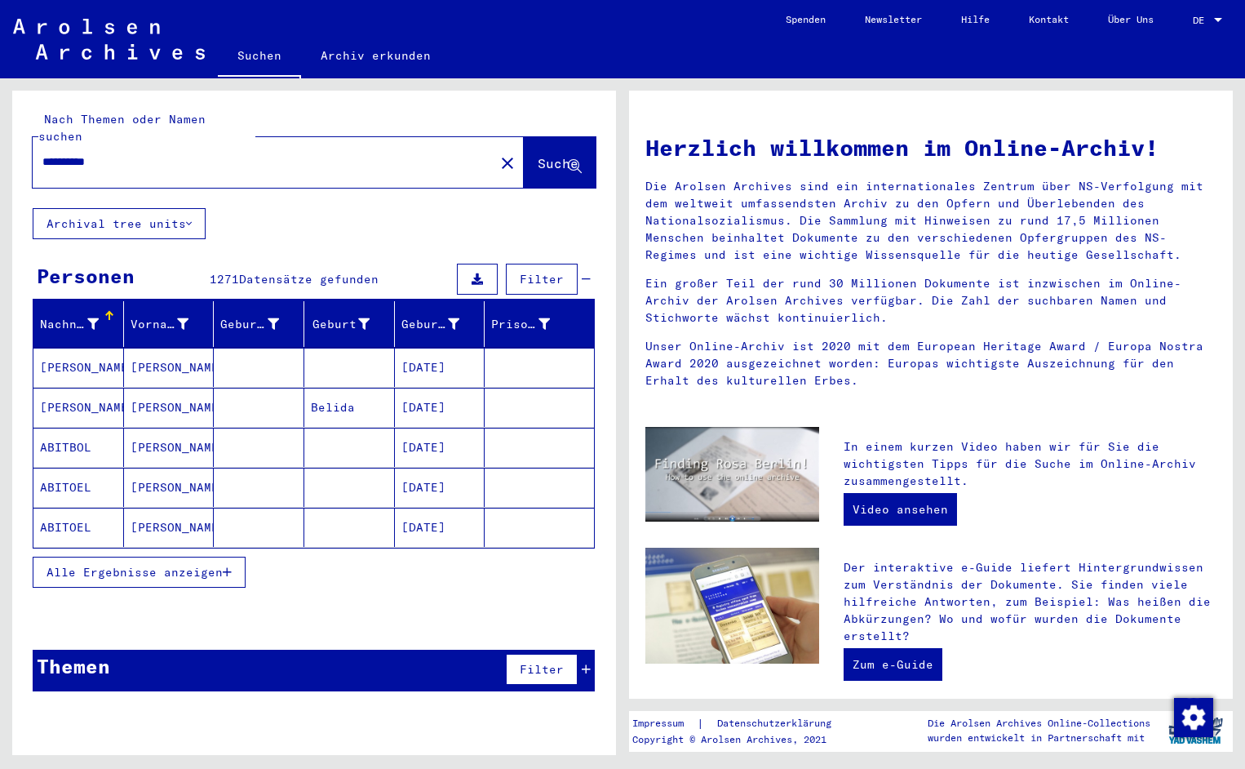
click at [199, 565] on span "Alle Ergebnisse anzeigen" at bounding box center [135, 572] width 176 height 15
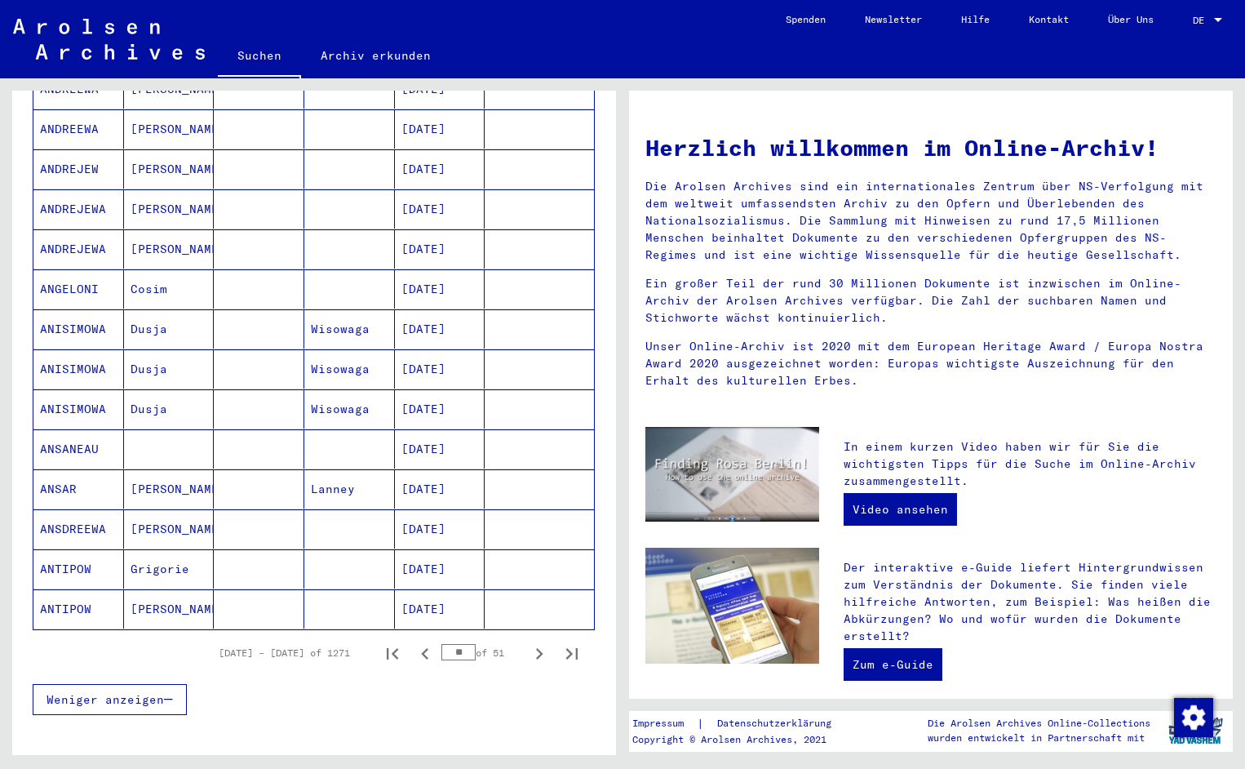
scroll to position [743, 0]
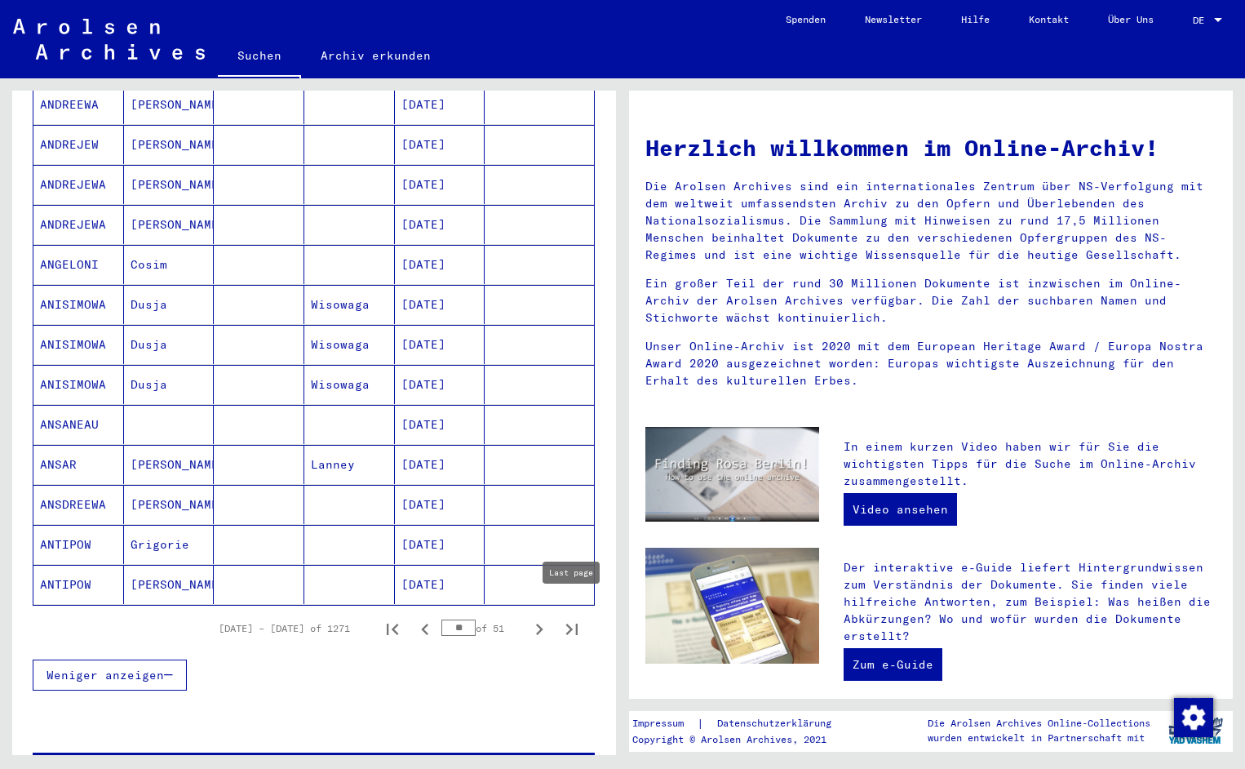
click at [575, 618] on icon "Last page" at bounding box center [572, 629] width 23 height 23
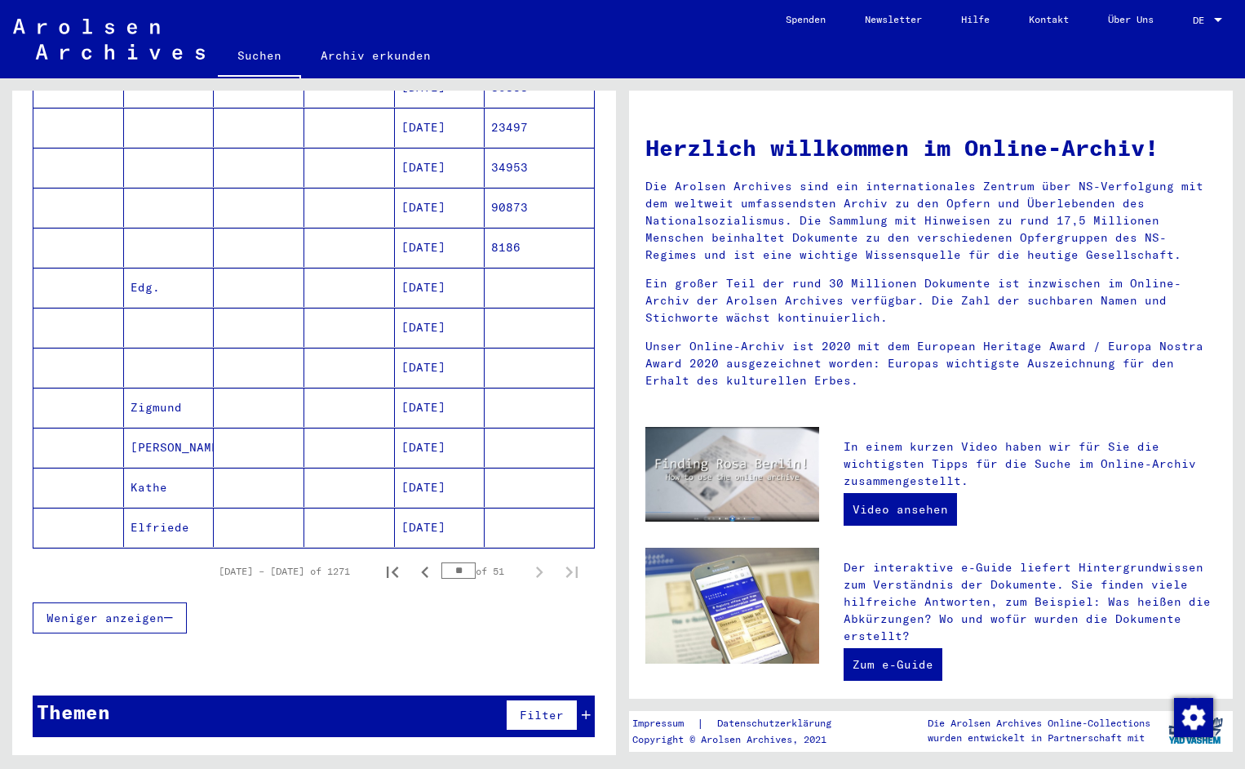
scroll to position [623, 0]
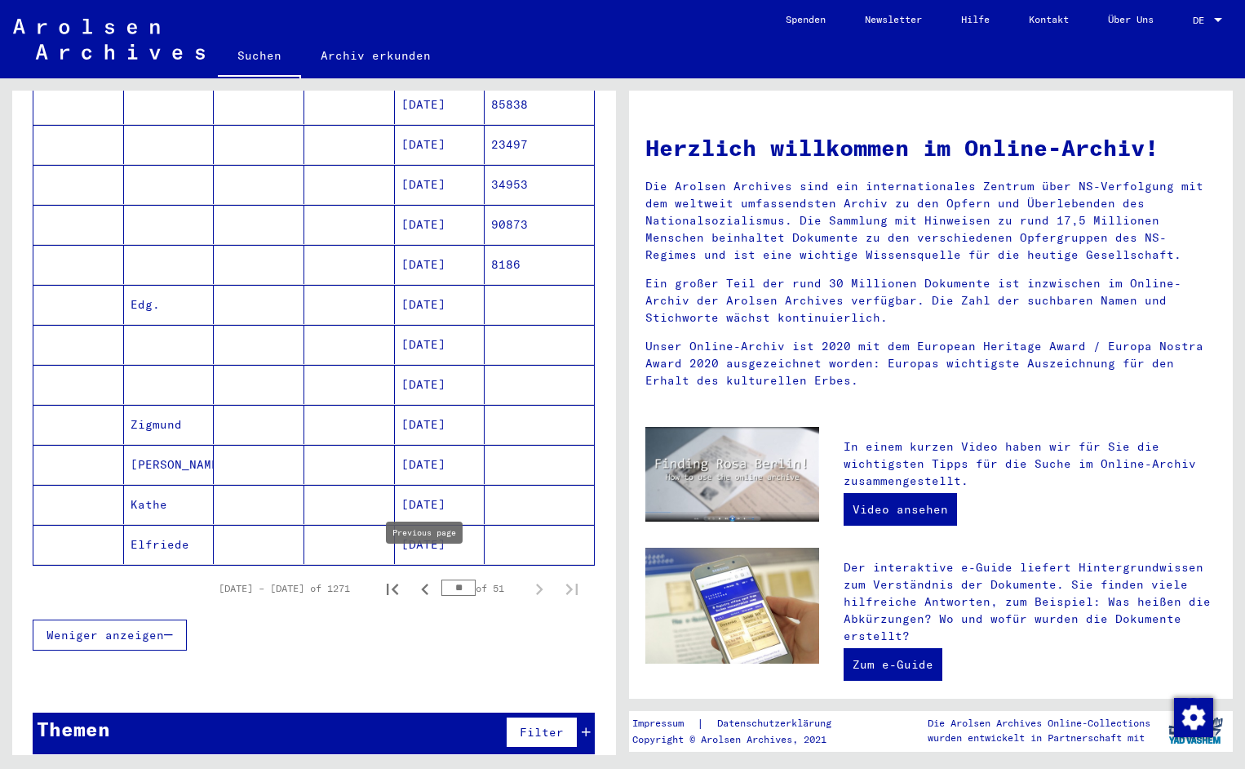
click at [426, 578] on icon "Previous page" at bounding box center [425, 589] width 23 height 23
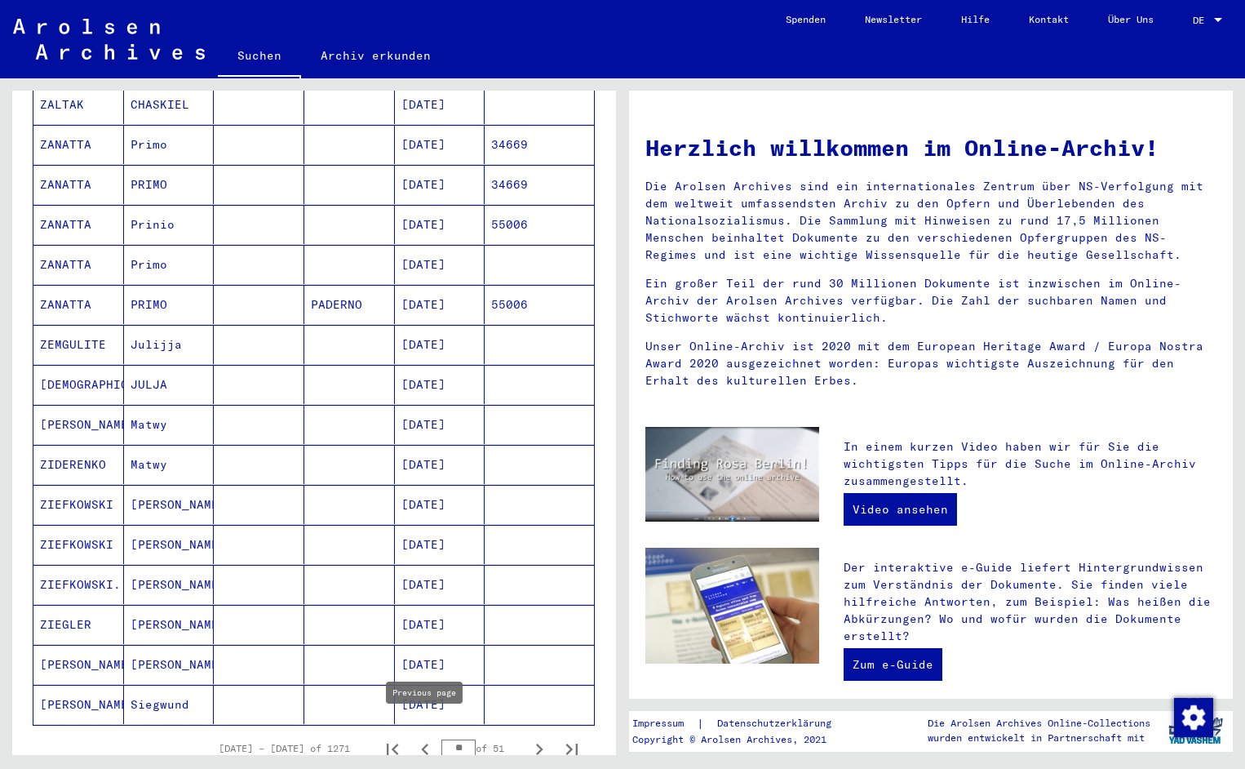
click at [424, 738] on icon "Previous page" at bounding box center [425, 749] width 23 height 23
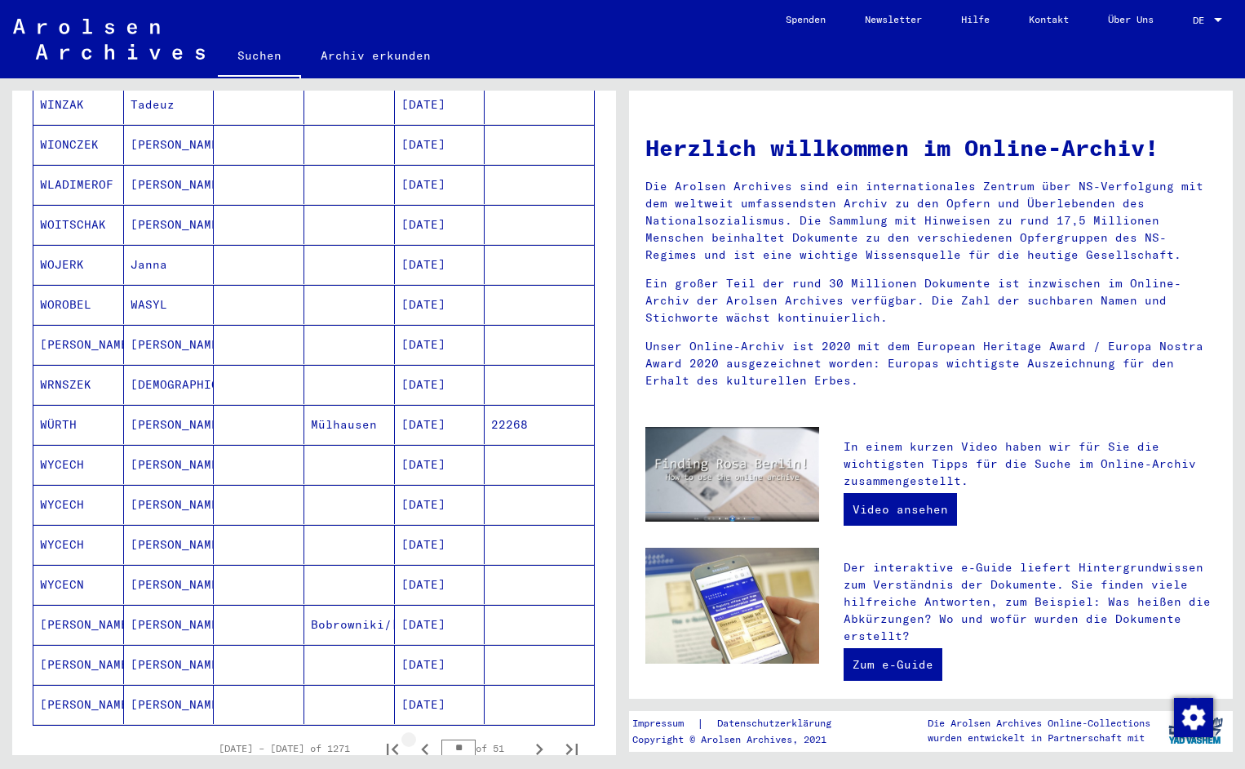
click at [424, 738] on icon "Previous page" at bounding box center [425, 749] width 23 height 23
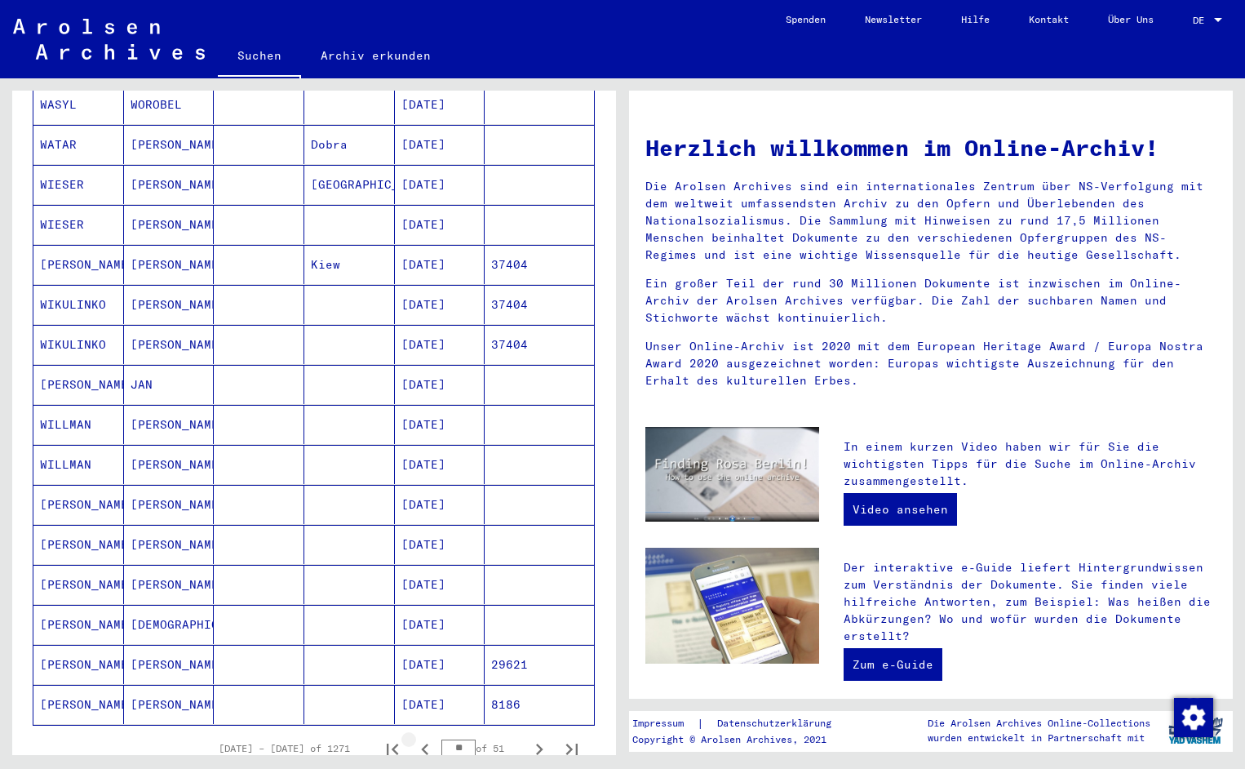
click at [424, 738] on icon "Previous page" at bounding box center [425, 749] width 23 height 23
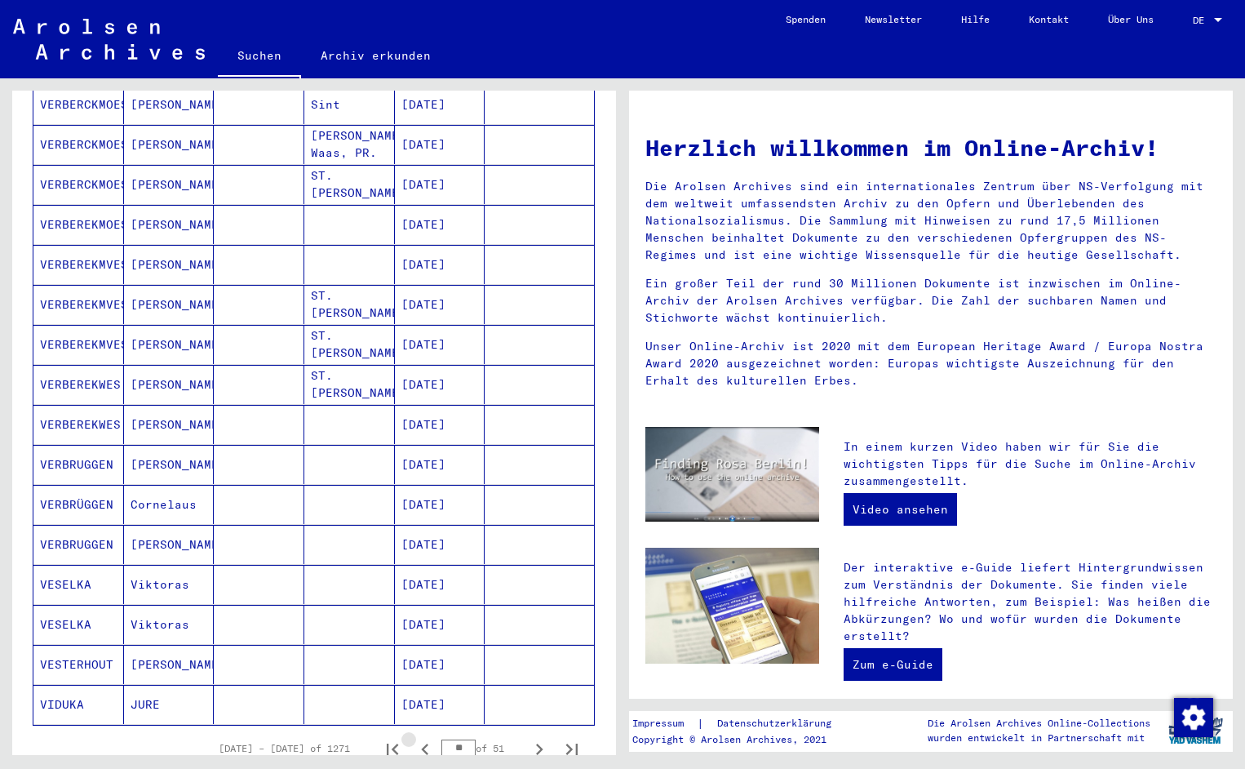
click at [424, 738] on icon "Previous page" at bounding box center [425, 749] width 23 height 23
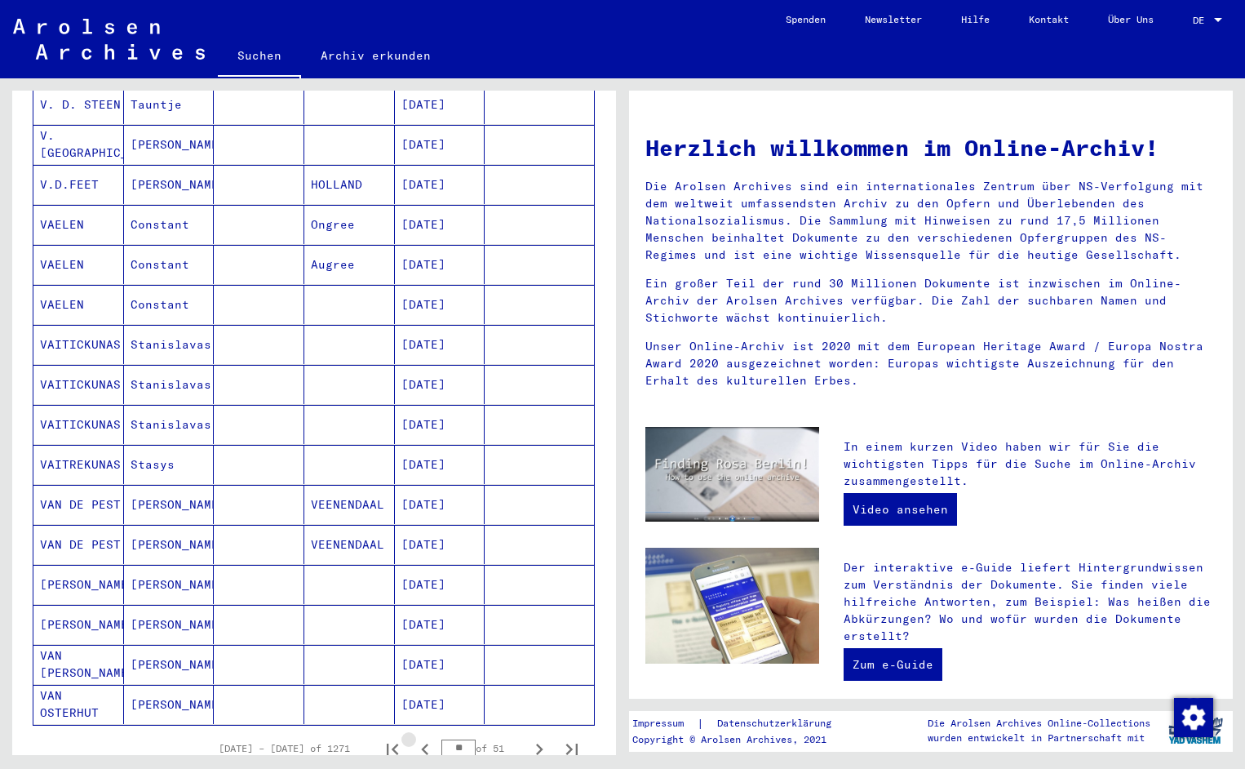
click at [424, 738] on icon "Previous page" at bounding box center [425, 749] width 23 height 23
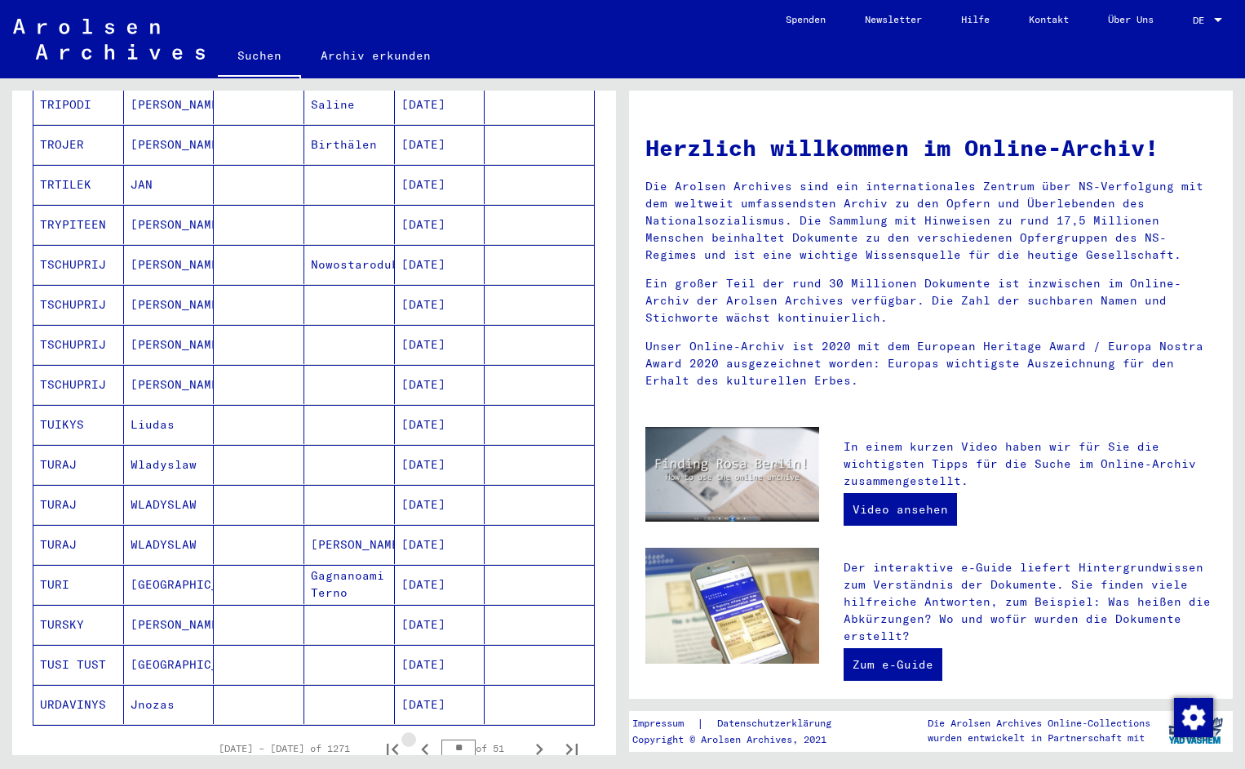
click at [424, 738] on icon "Previous page" at bounding box center [425, 749] width 23 height 23
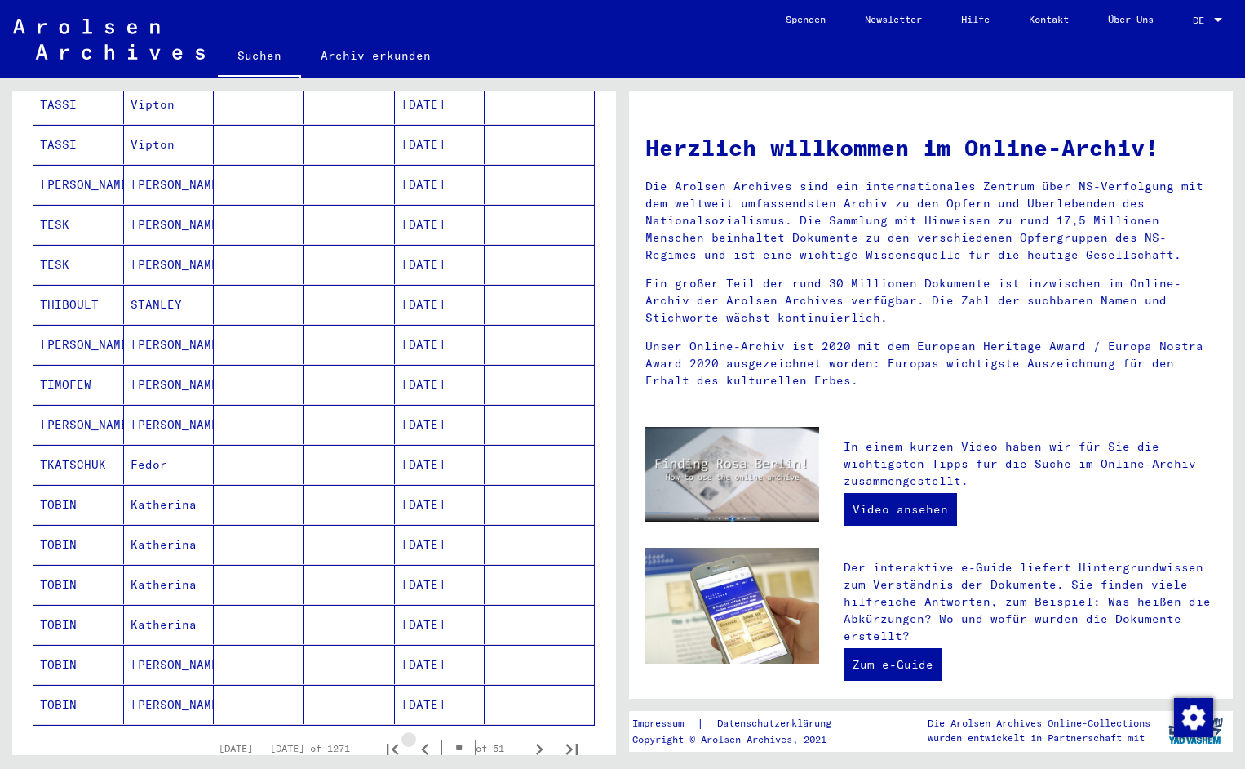
click at [424, 738] on icon "Previous page" at bounding box center [425, 749] width 23 height 23
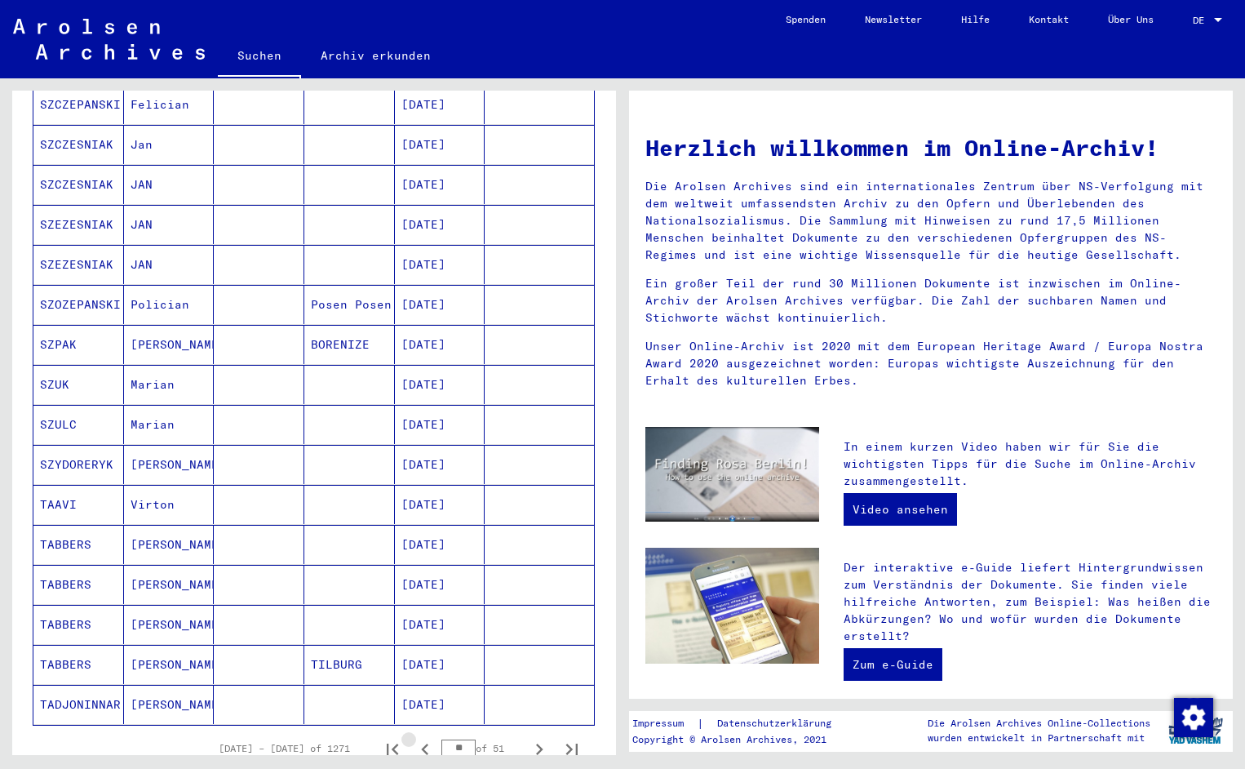
click at [424, 738] on icon "Previous page" at bounding box center [425, 749] width 23 height 23
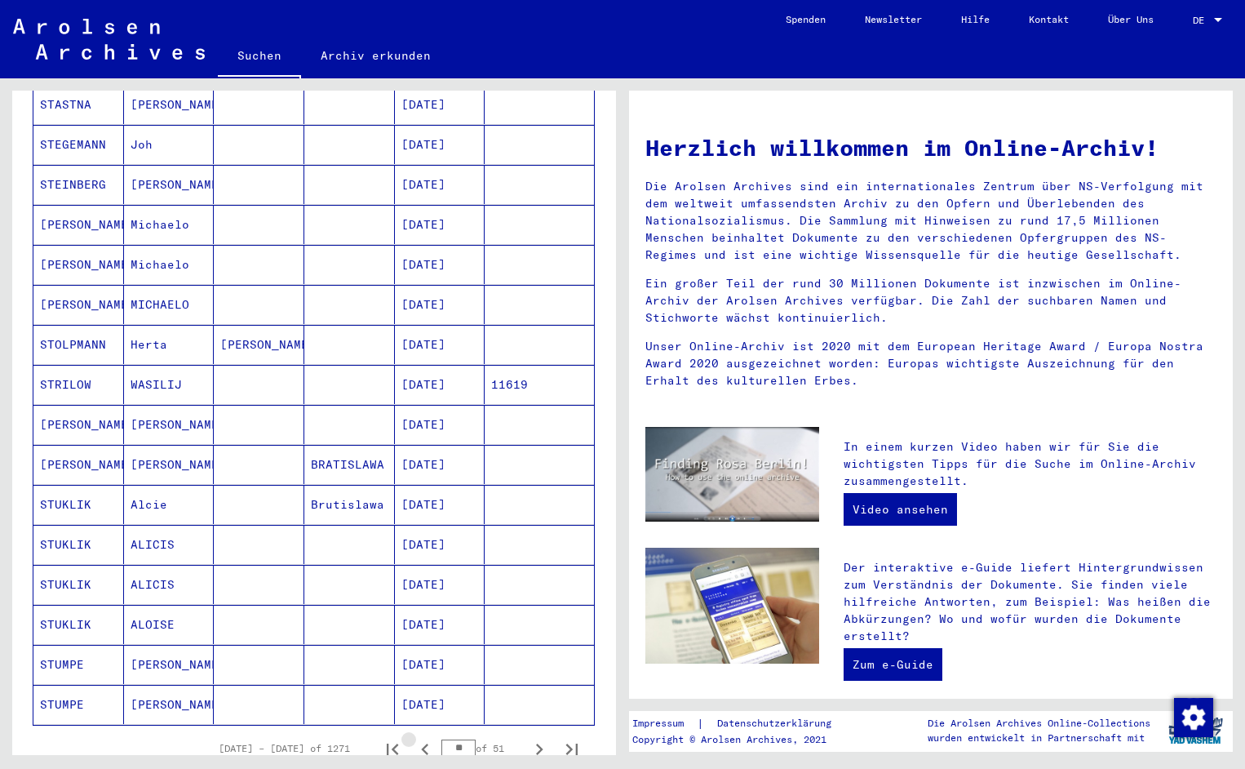
click at [424, 738] on icon "Previous page" at bounding box center [425, 749] width 23 height 23
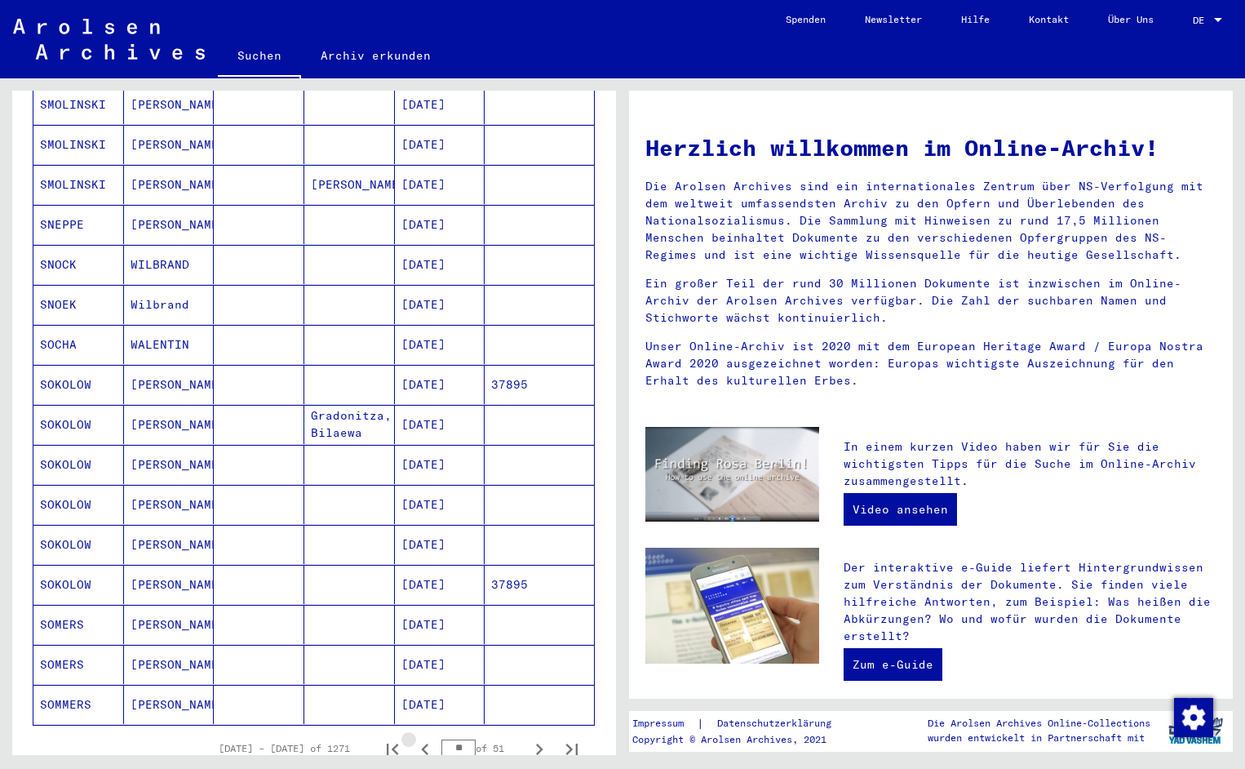
click at [424, 738] on icon "Previous page" at bounding box center [425, 749] width 23 height 23
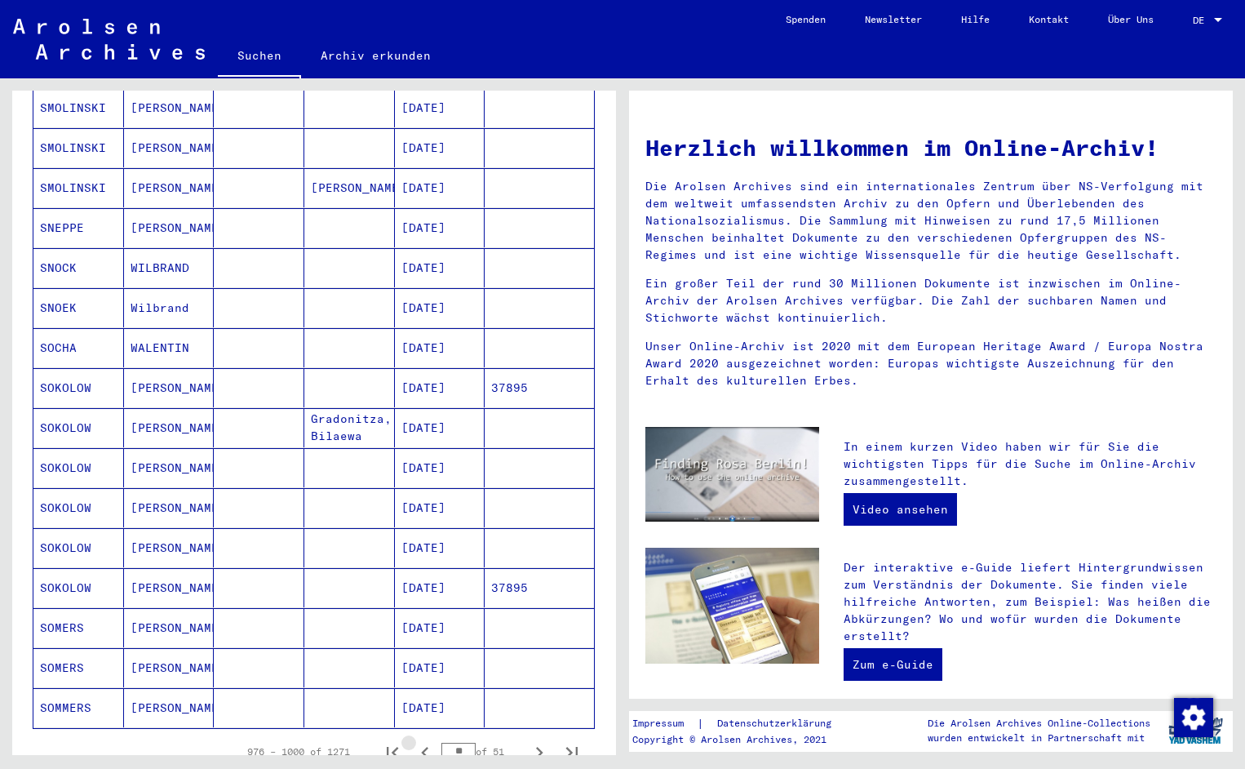
click at [424, 735] on button "Previous page" at bounding box center [425, 751] width 33 height 33
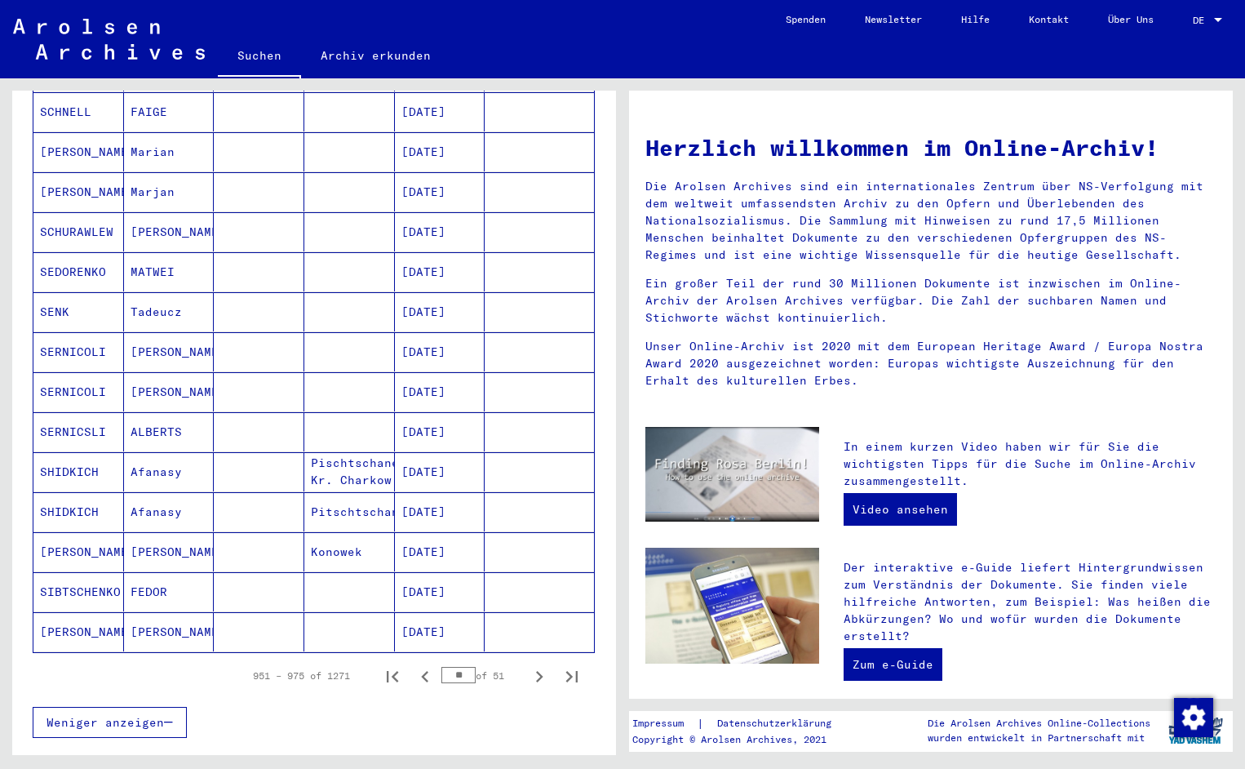
scroll to position [701, 0]
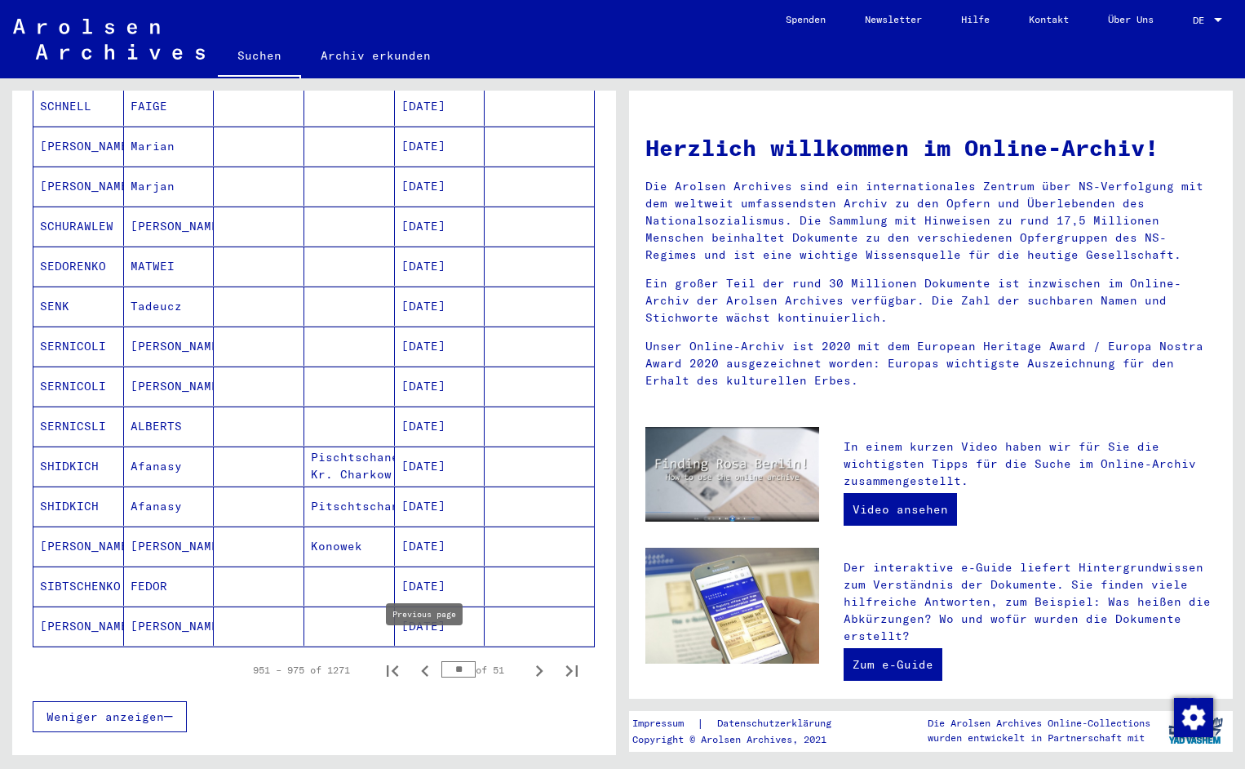
click at [428, 659] on icon "Previous page" at bounding box center [425, 670] width 23 height 23
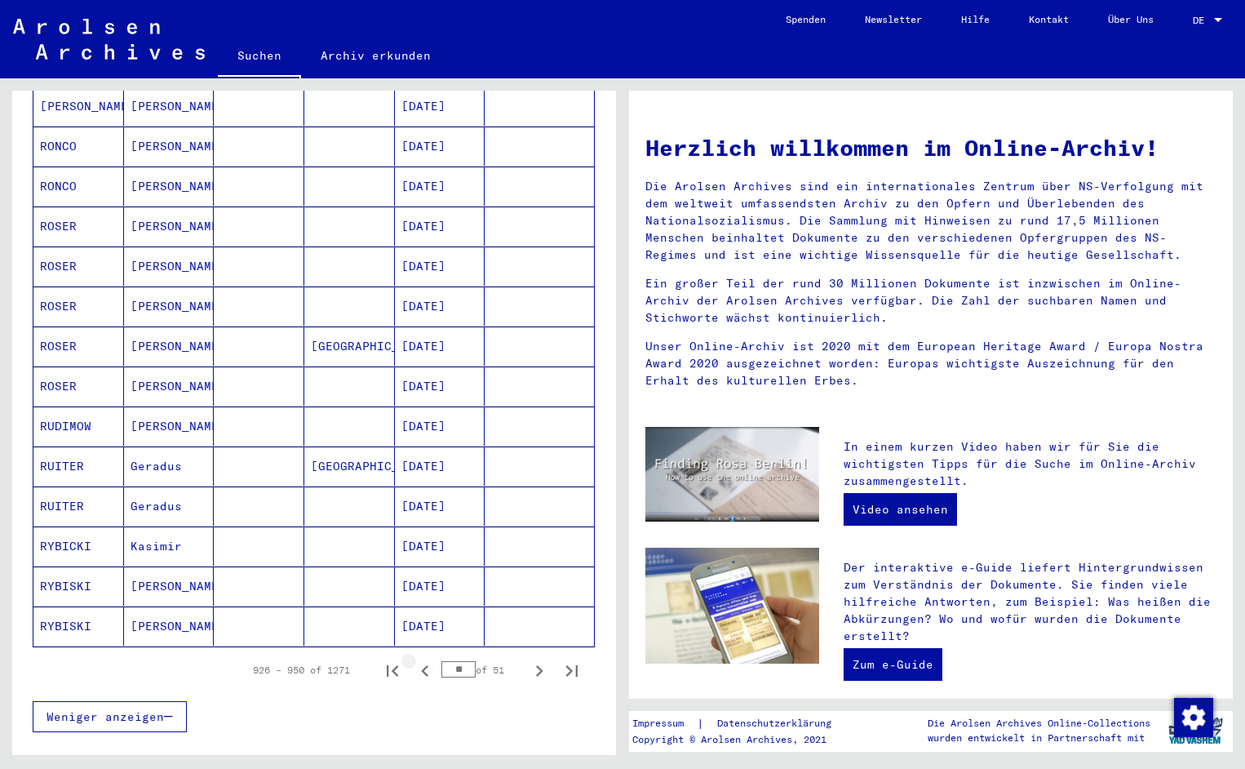
click at [428, 659] on icon "Previous page" at bounding box center [425, 670] width 23 height 23
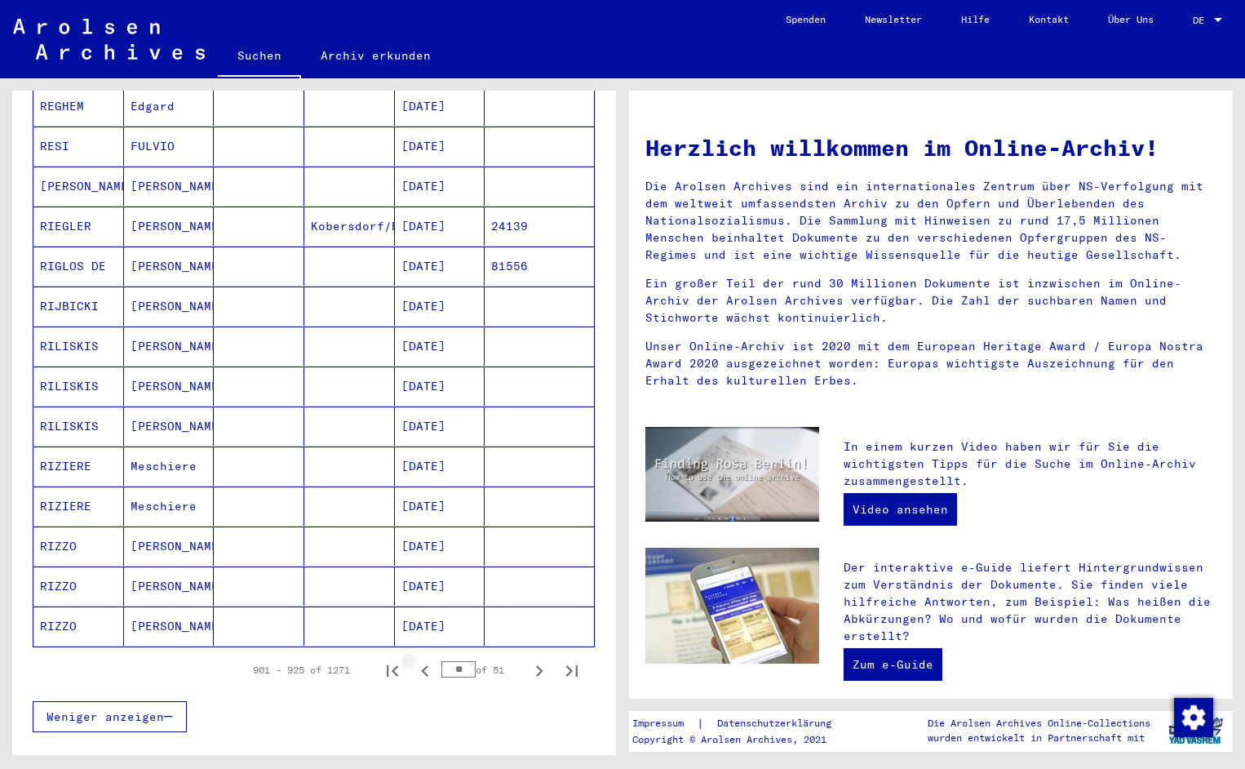
click at [428, 659] on icon "Previous page" at bounding box center [425, 670] width 23 height 23
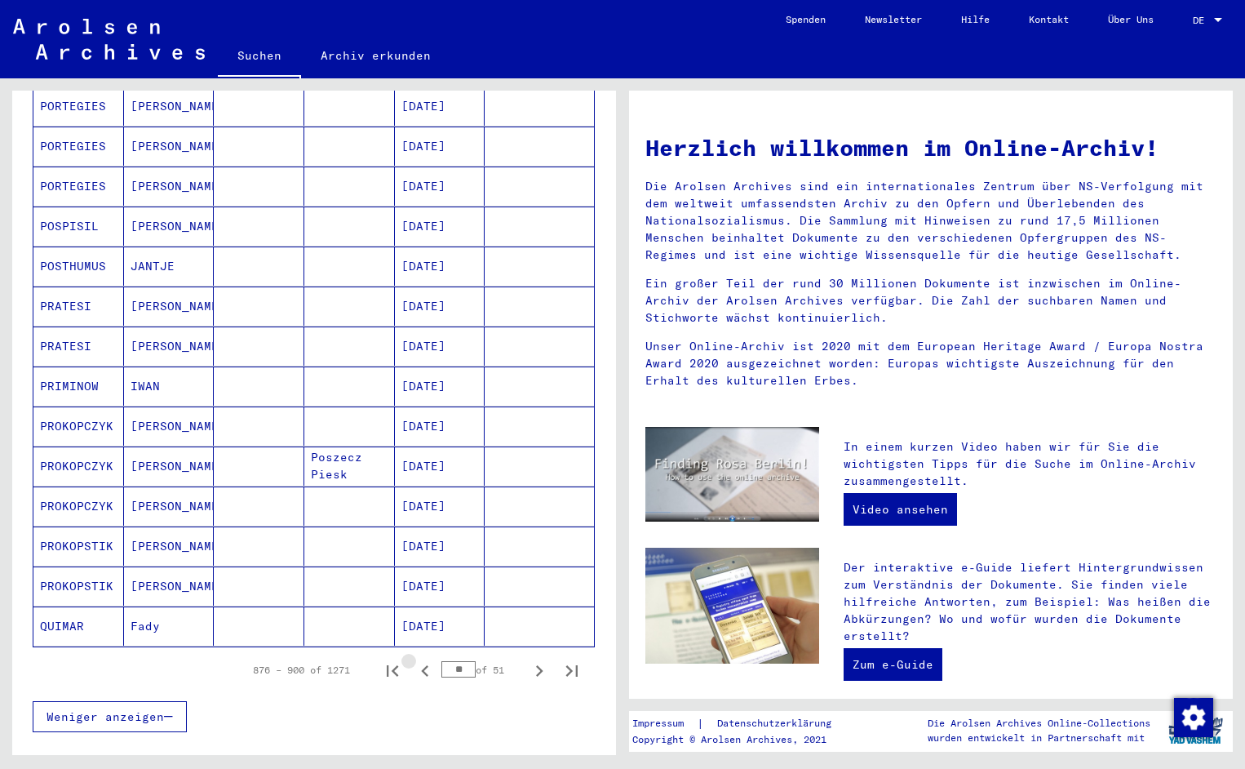
click at [428, 659] on icon "Previous page" at bounding box center [425, 670] width 23 height 23
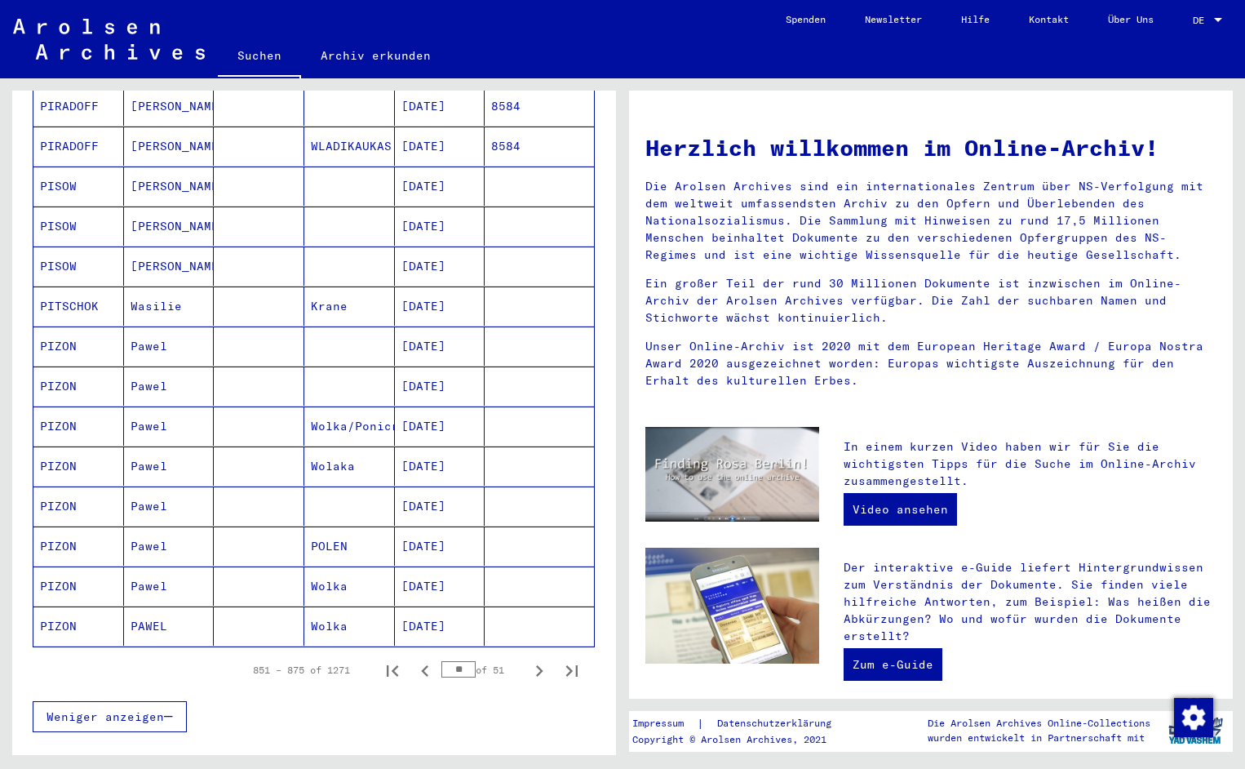
click at [428, 665] on icon "Previous page" at bounding box center [424, 670] width 7 height 11
type input "**"
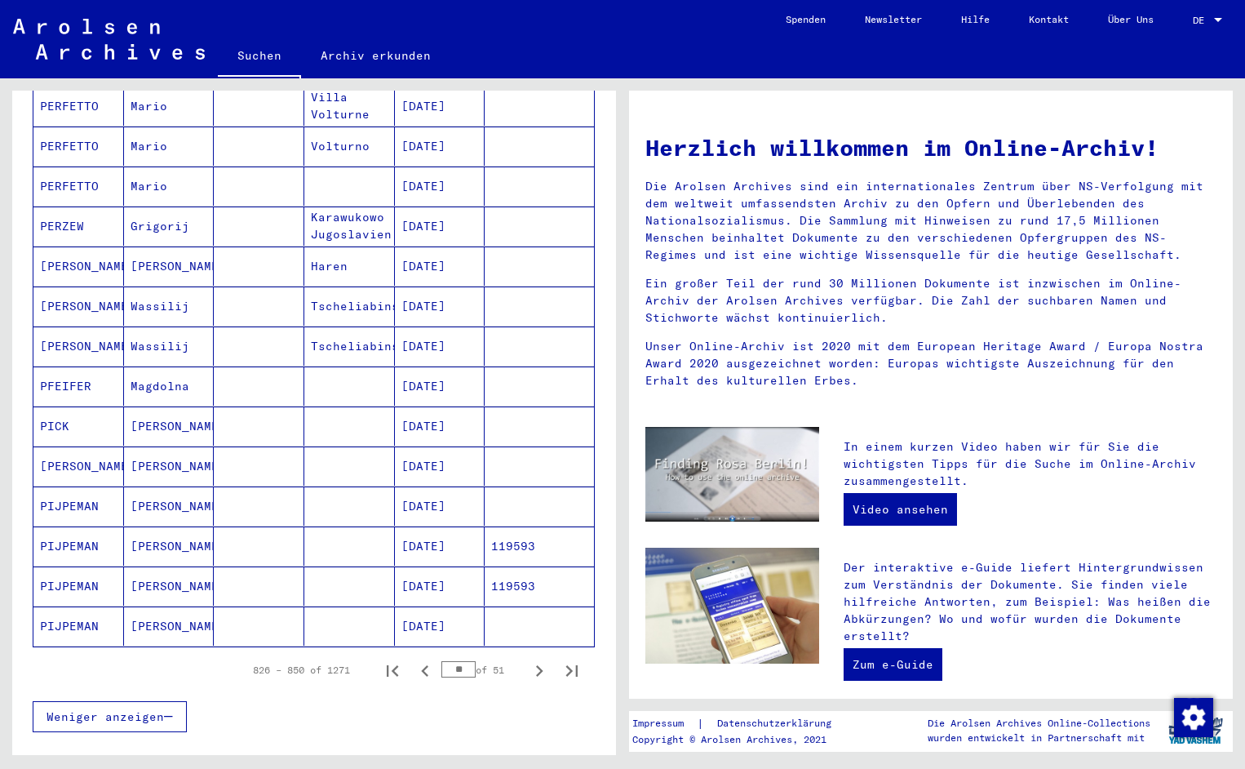
click at [66, 566] on mat-cell "PIJPEMAN" at bounding box center [78, 585] width 91 height 39
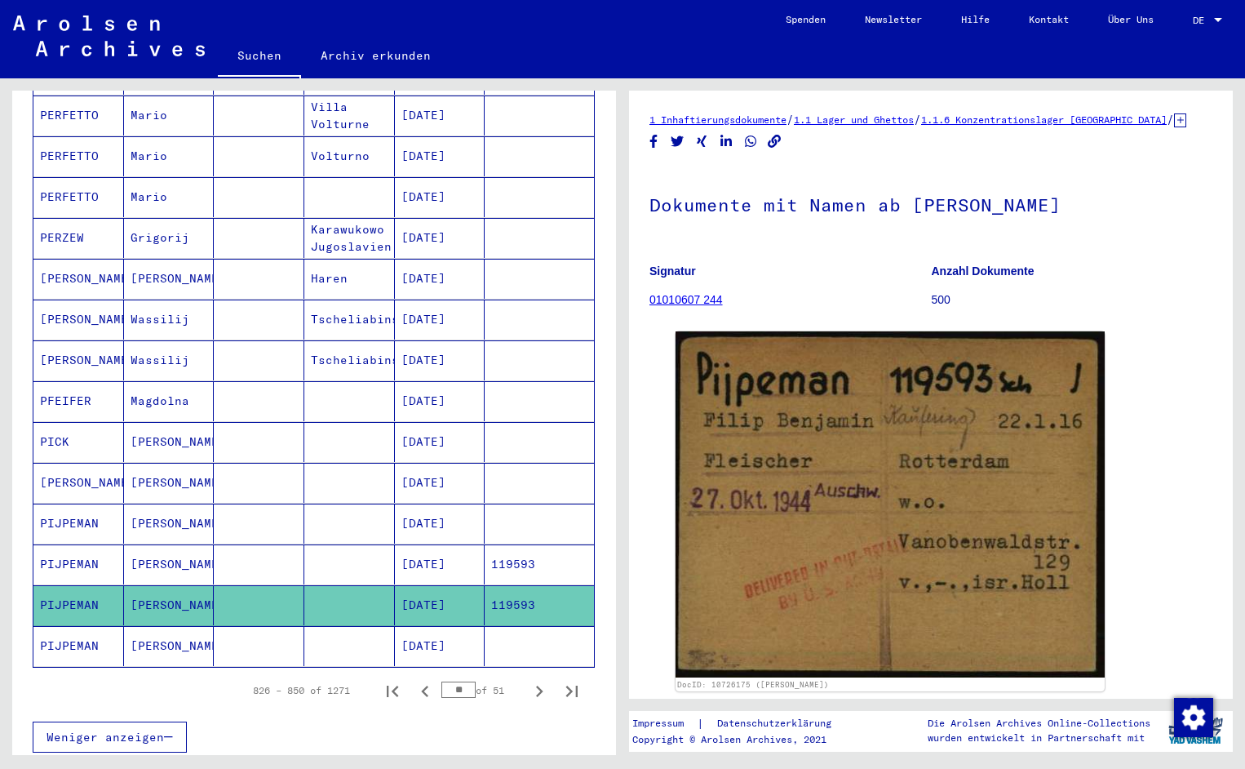
click at [100, 546] on mat-cell "PIJPEMAN" at bounding box center [78, 564] width 91 height 40
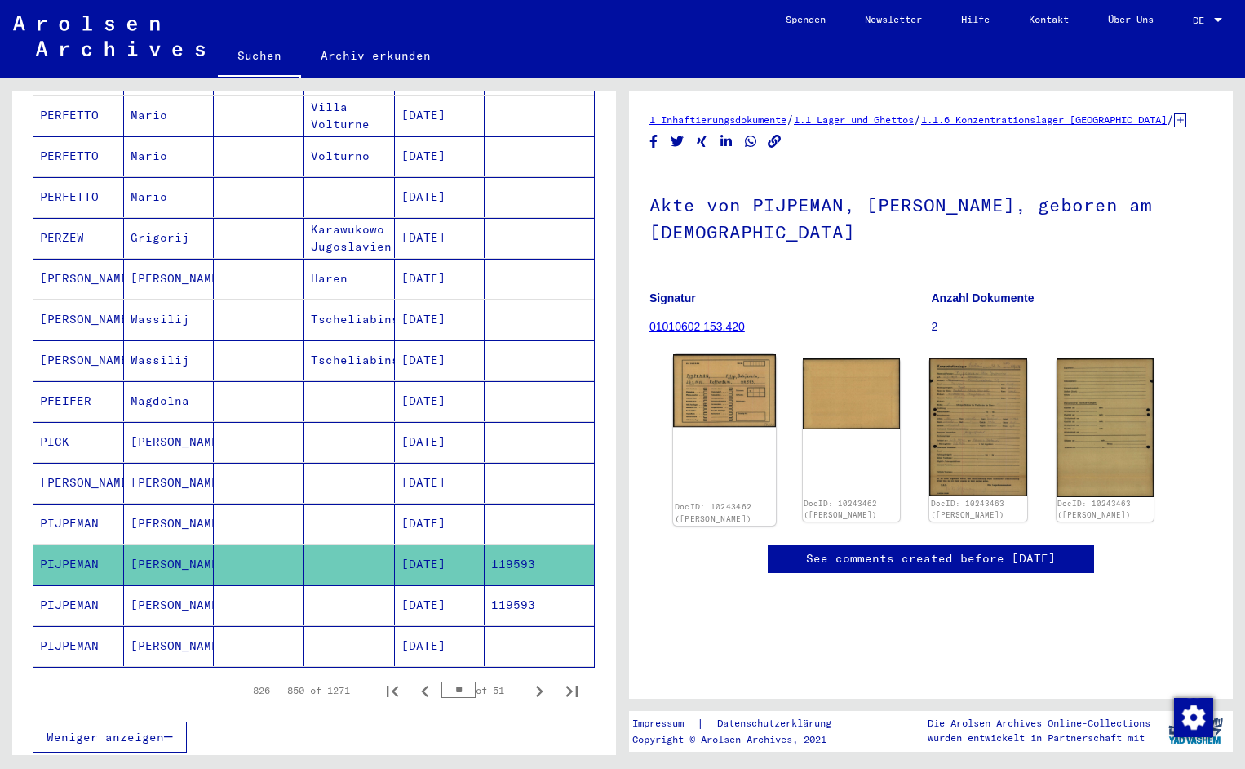
click at [697, 377] on img at bounding box center [724, 390] width 102 height 73
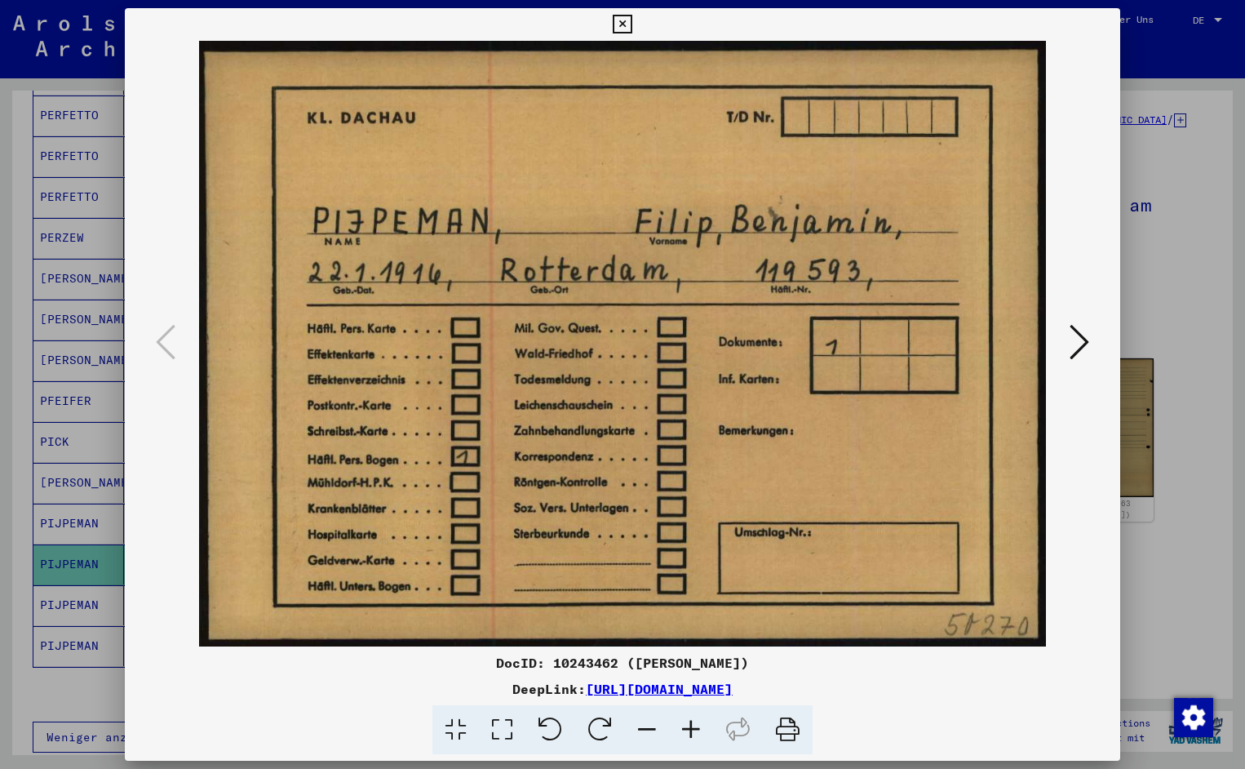
click at [1076, 335] on icon at bounding box center [1080, 341] width 20 height 39
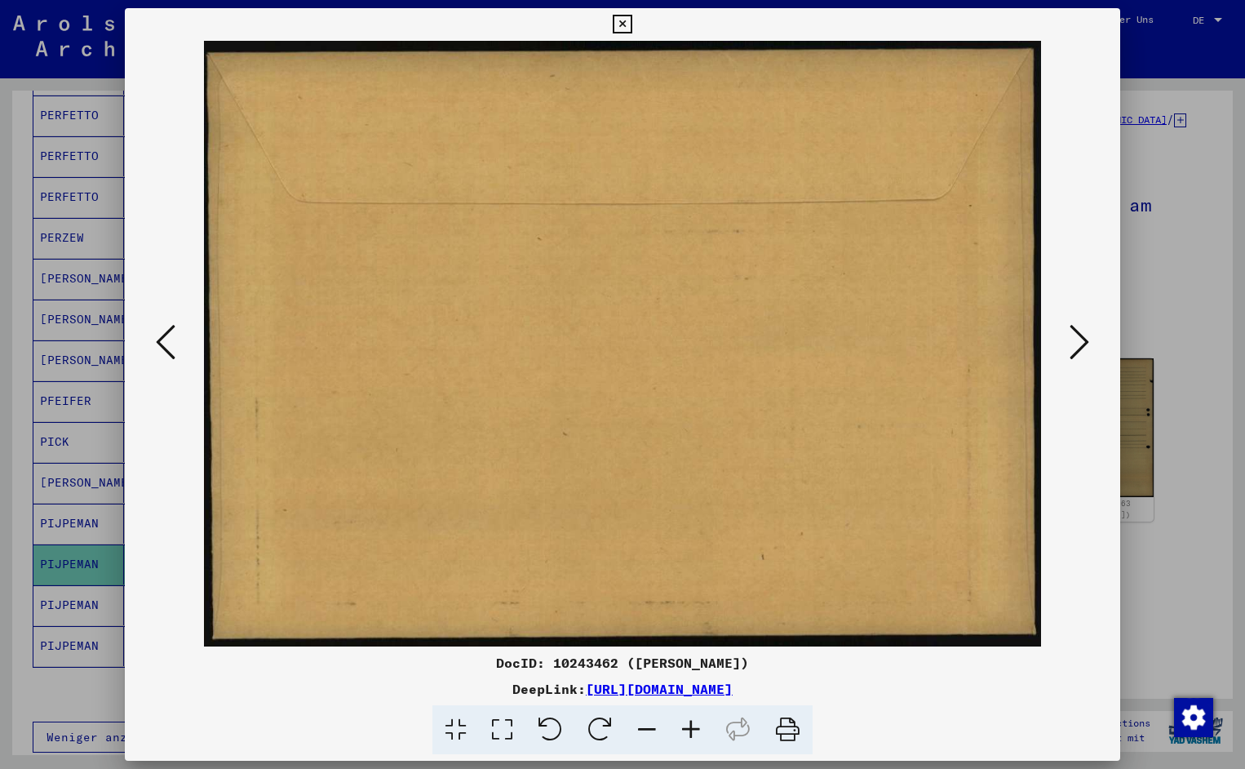
click at [1076, 335] on icon at bounding box center [1080, 341] width 20 height 39
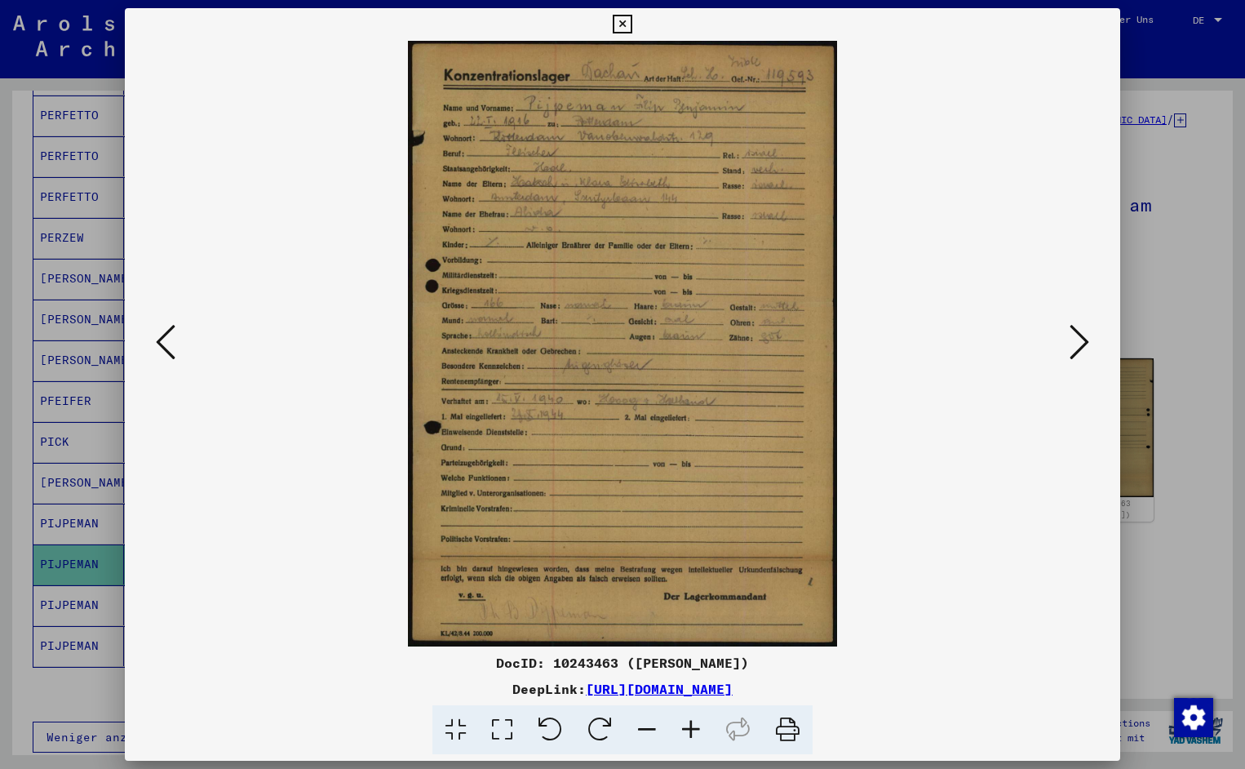
click at [697, 729] on icon at bounding box center [691, 730] width 44 height 50
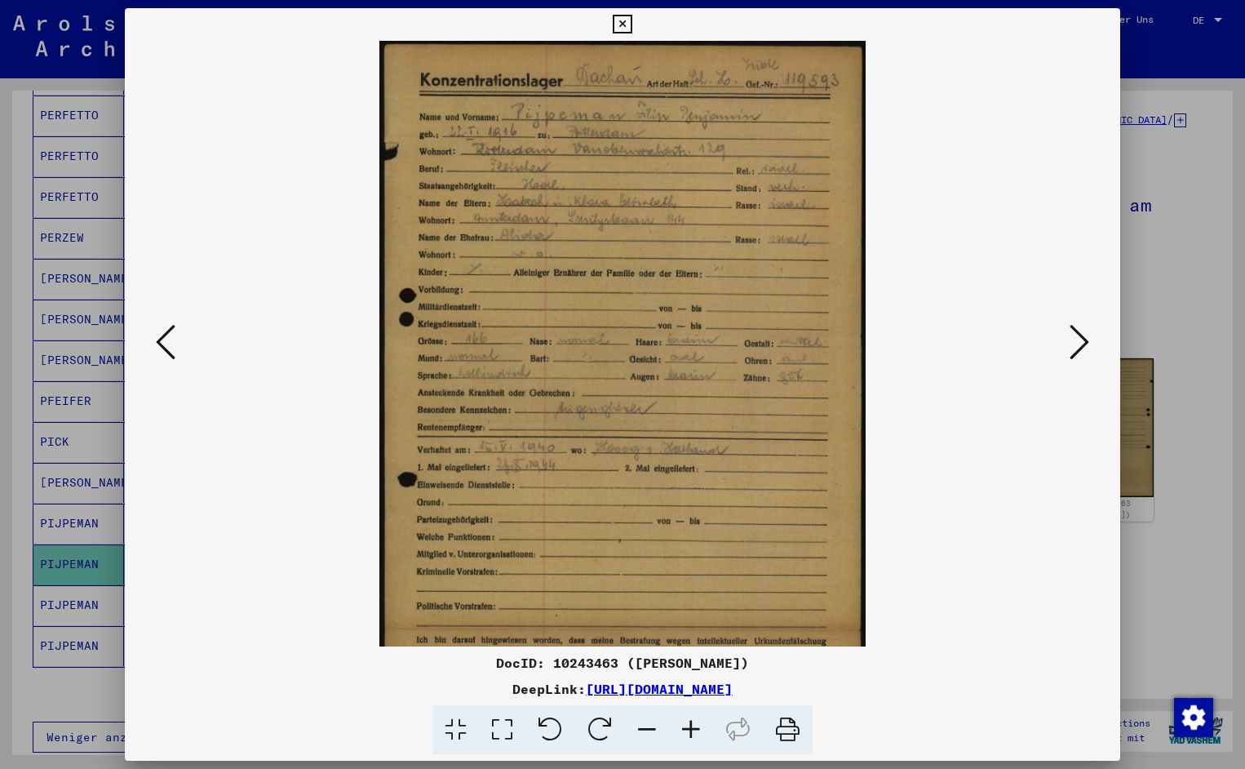
click at [697, 729] on icon at bounding box center [691, 730] width 44 height 50
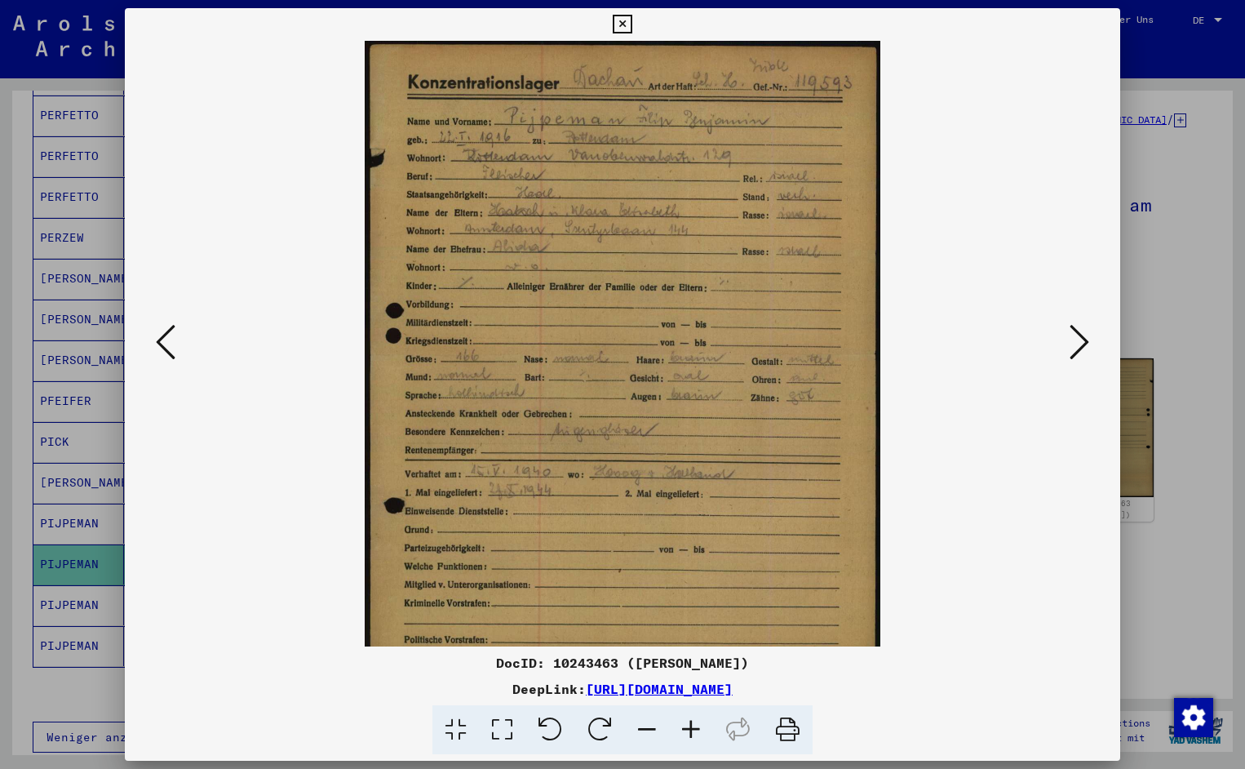
click at [697, 729] on icon at bounding box center [691, 730] width 44 height 50
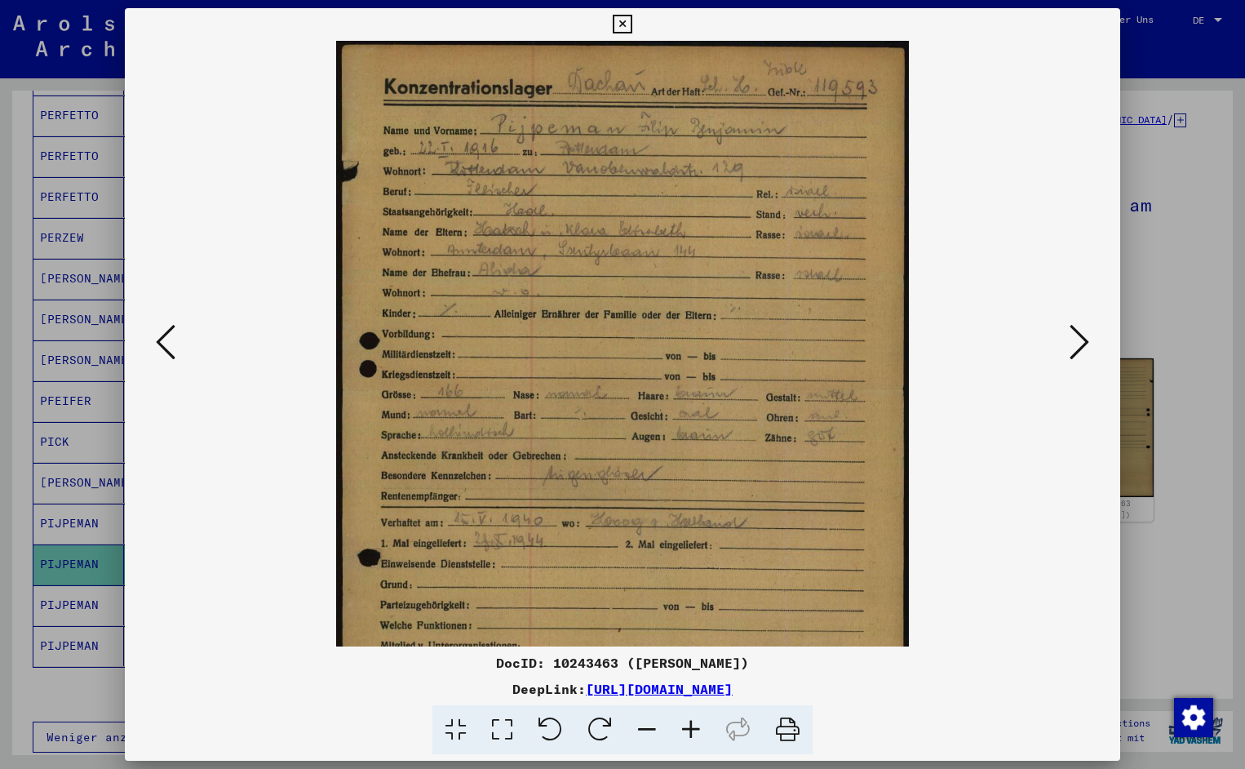
click at [697, 729] on icon at bounding box center [691, 730] width 44 height 50
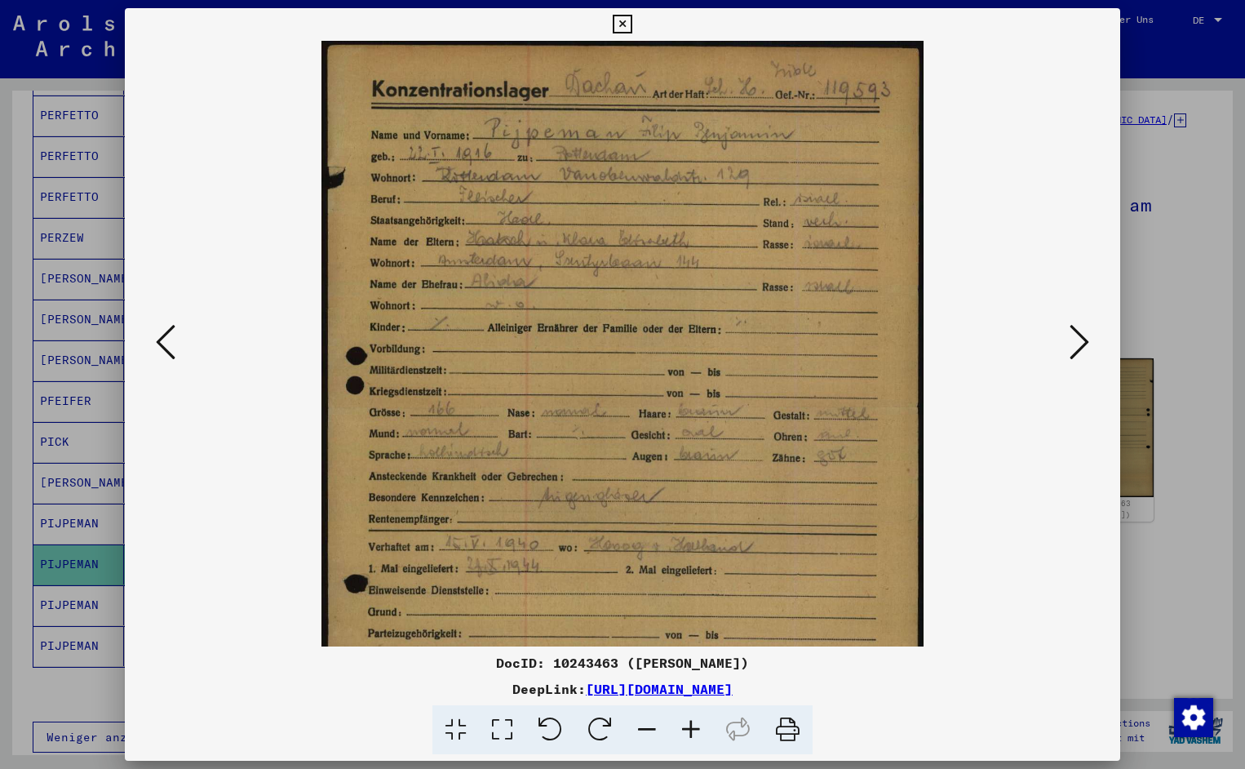
click at [697, 729] on icon at bounding box center [691, 730] width 44 height 50
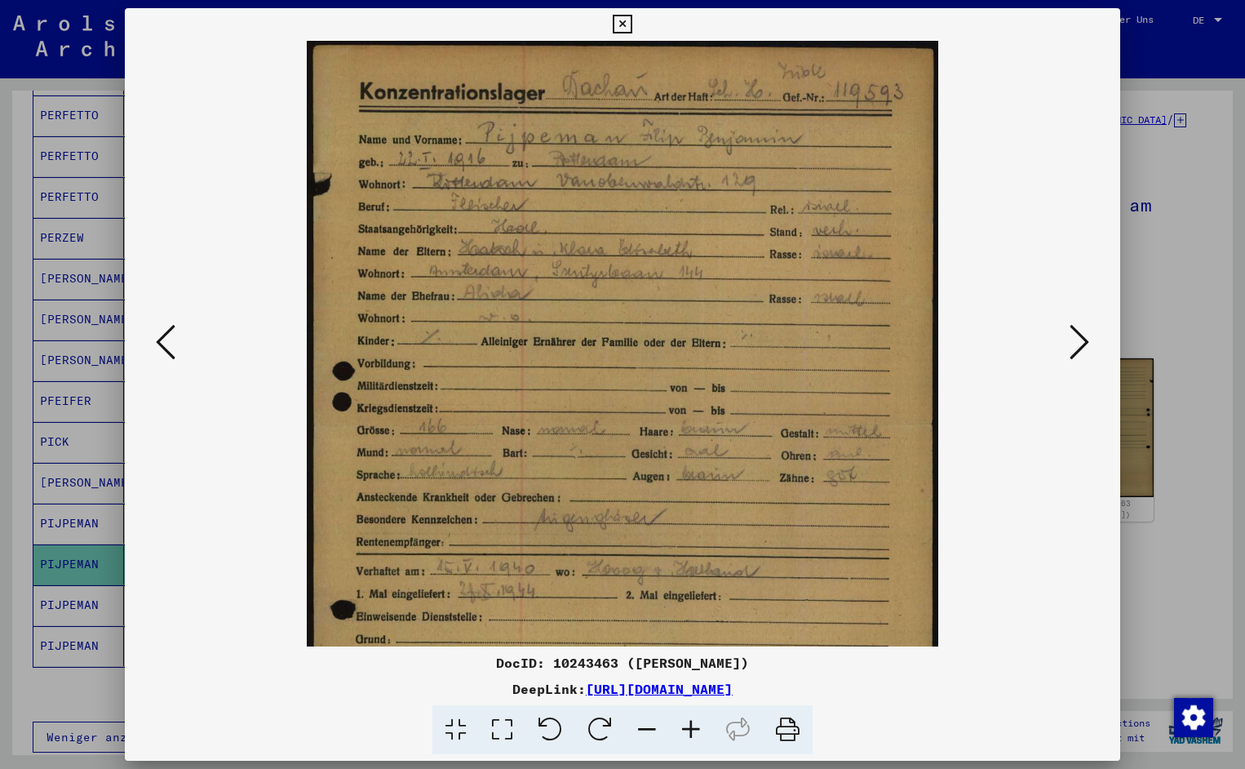
click at [697, 729] on icon at bounding box center [691, 730] width 44 height 50
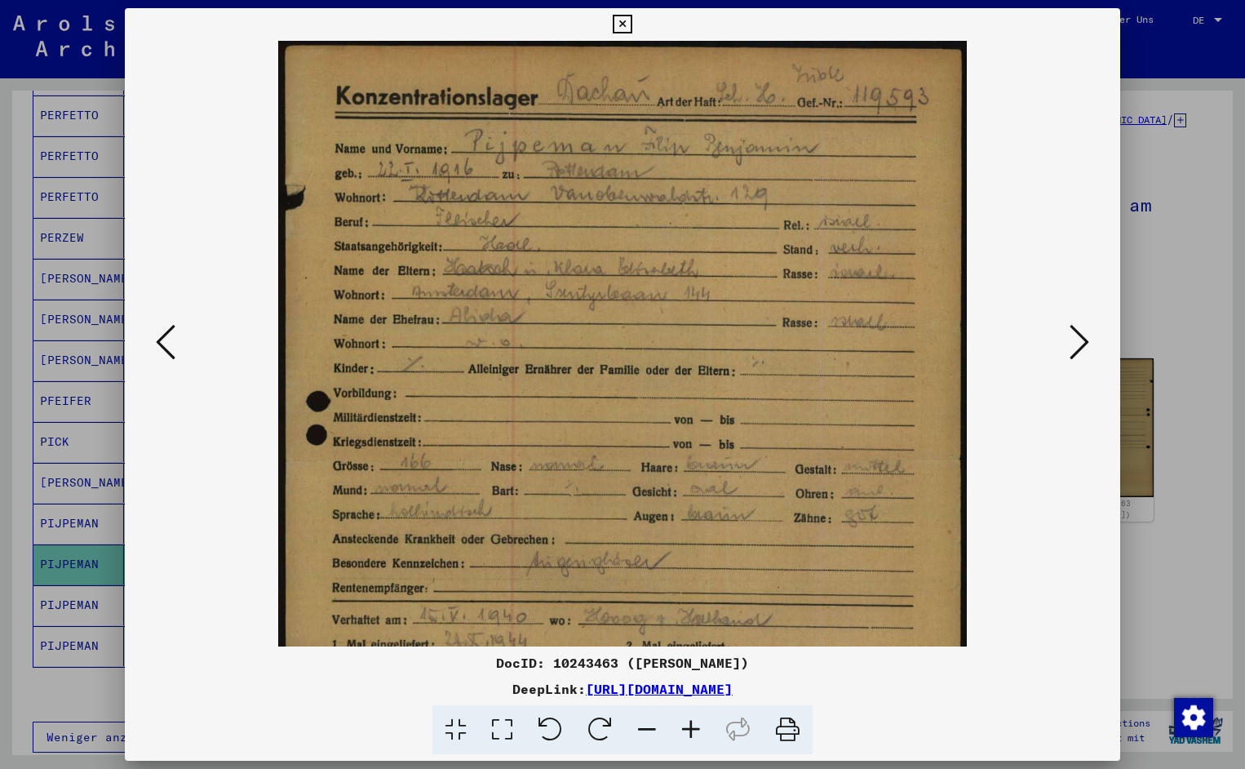
click at [697, 729] on icon at bounding box center [691, 730] width 44 height 50
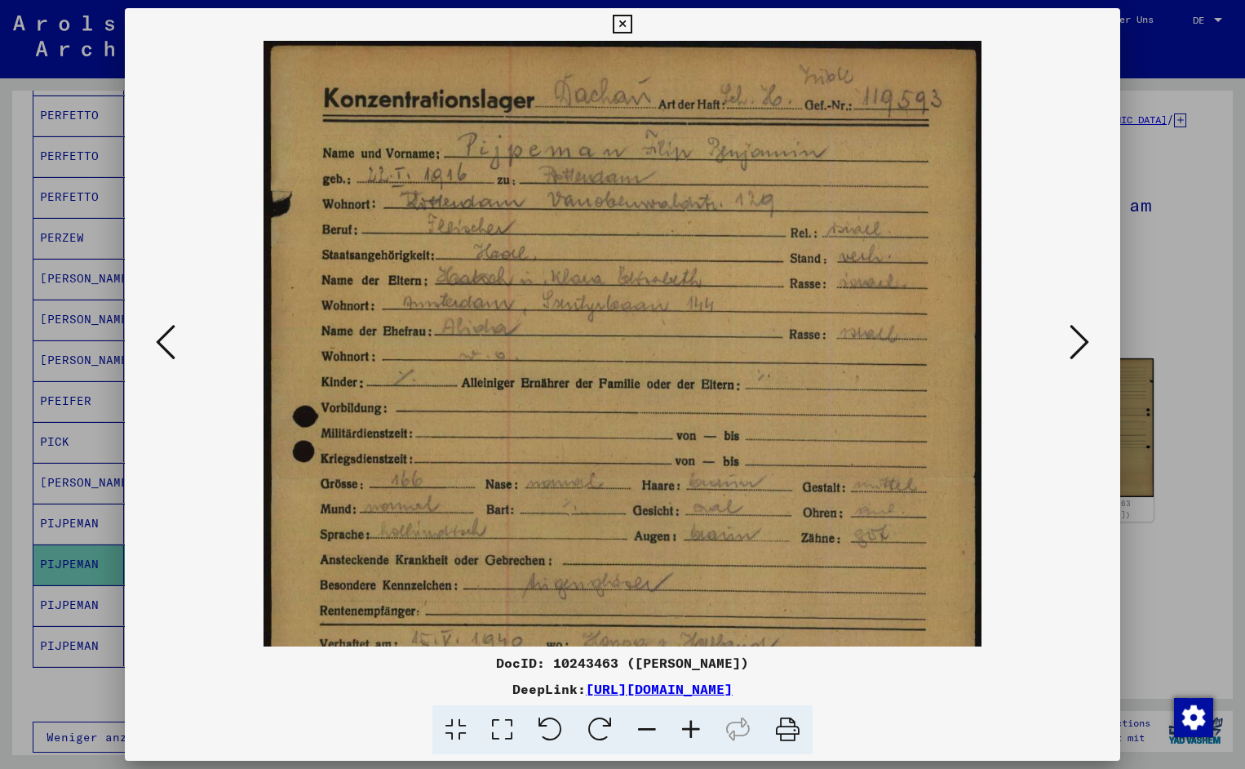
click at [697, 729] on icon at bounding box center [691, 730] width 44 height 50
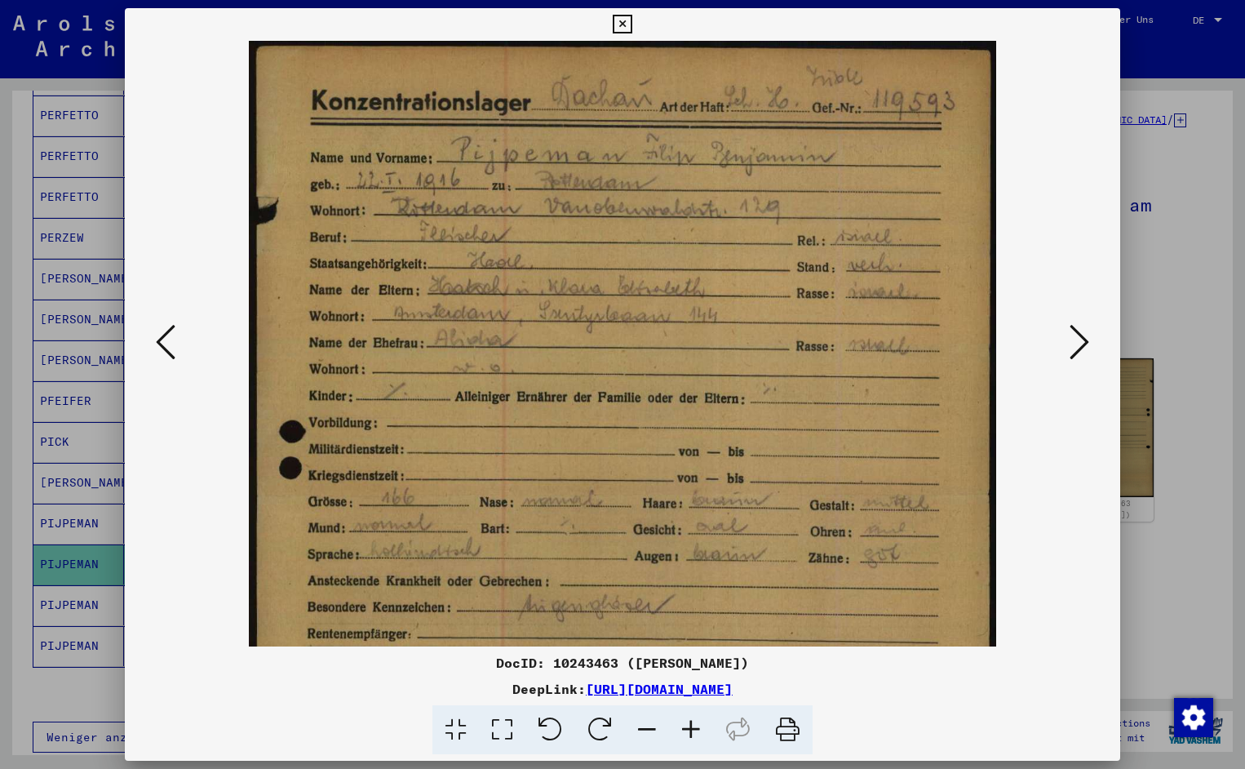
click at [697, 729] on icon at bounding box center [691, 730] width 44 height 50
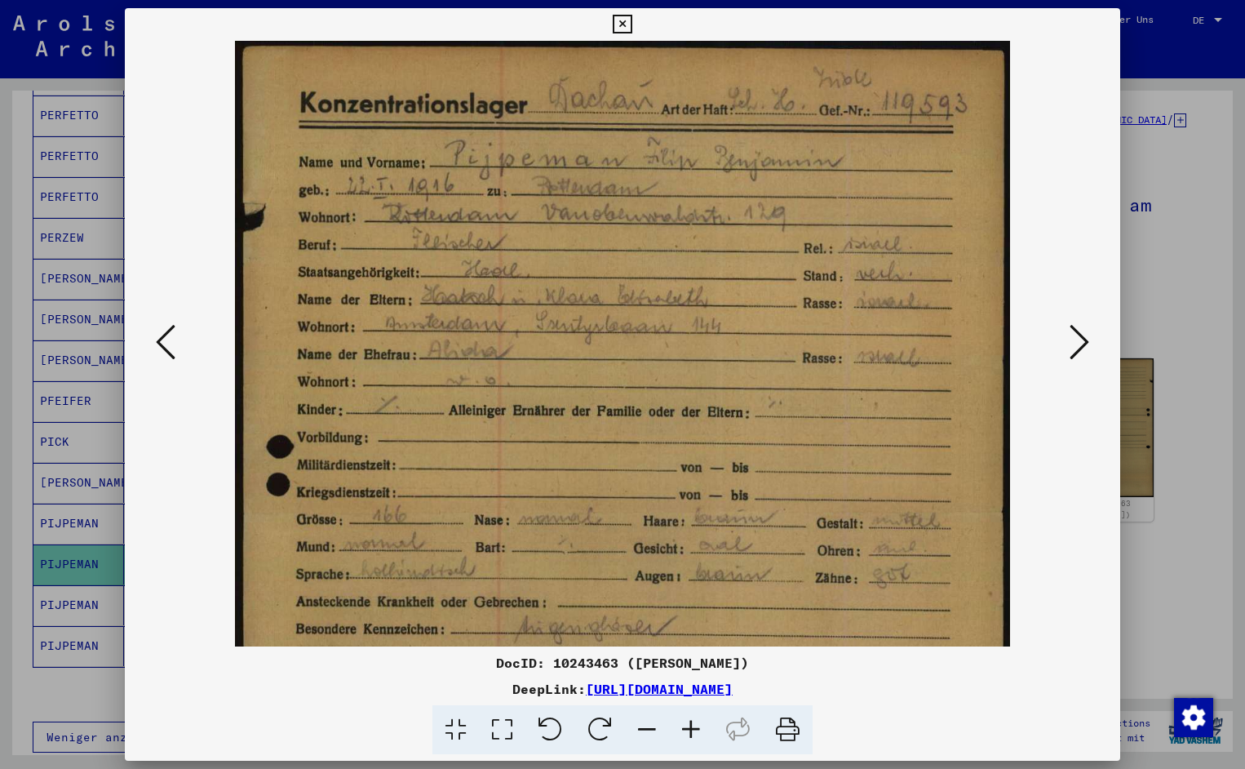
click at [697, 729] on icon at bounding box center [691, 730] width 44 height 50
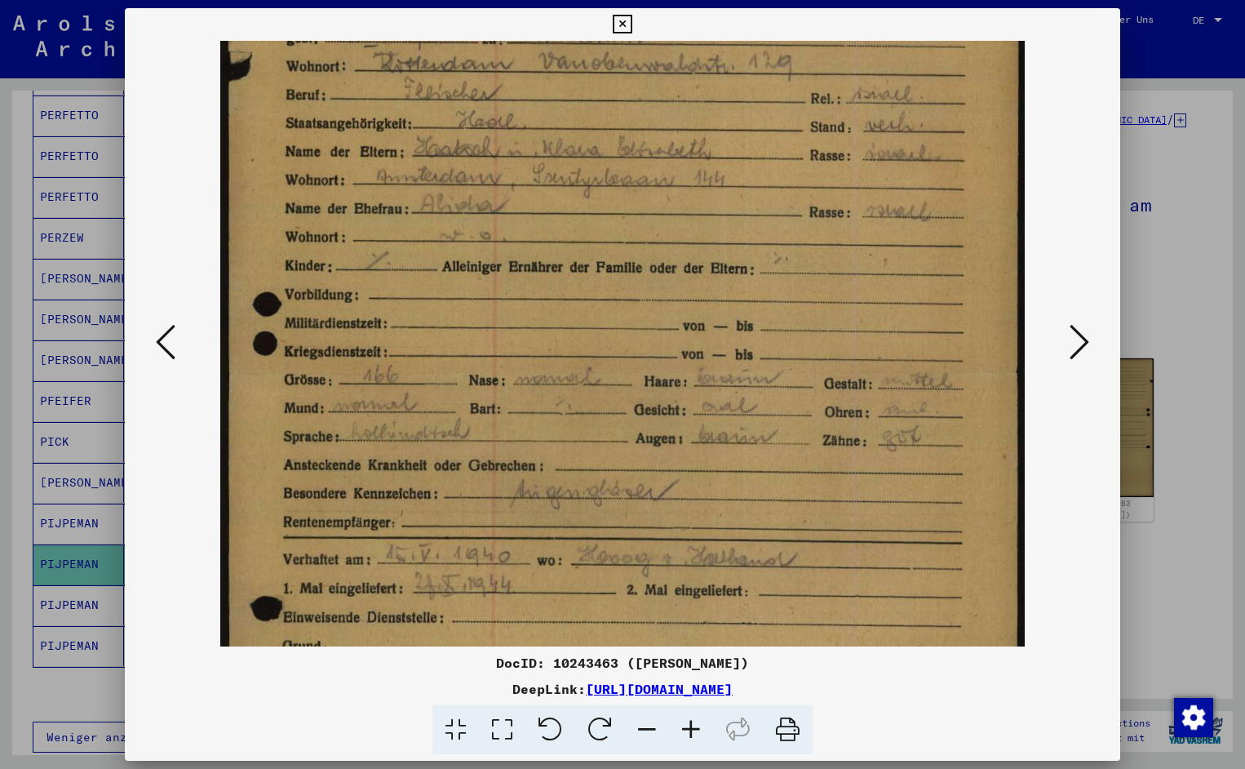
scroll to position [159, 0]
drag, startPoint x: 661, startPoint y: 579, endPoint x: 624, endPoint y: 419, distance: 163.3
click at [1082, 357] on icon at bounding box center [1080, 341] width 20 height 39
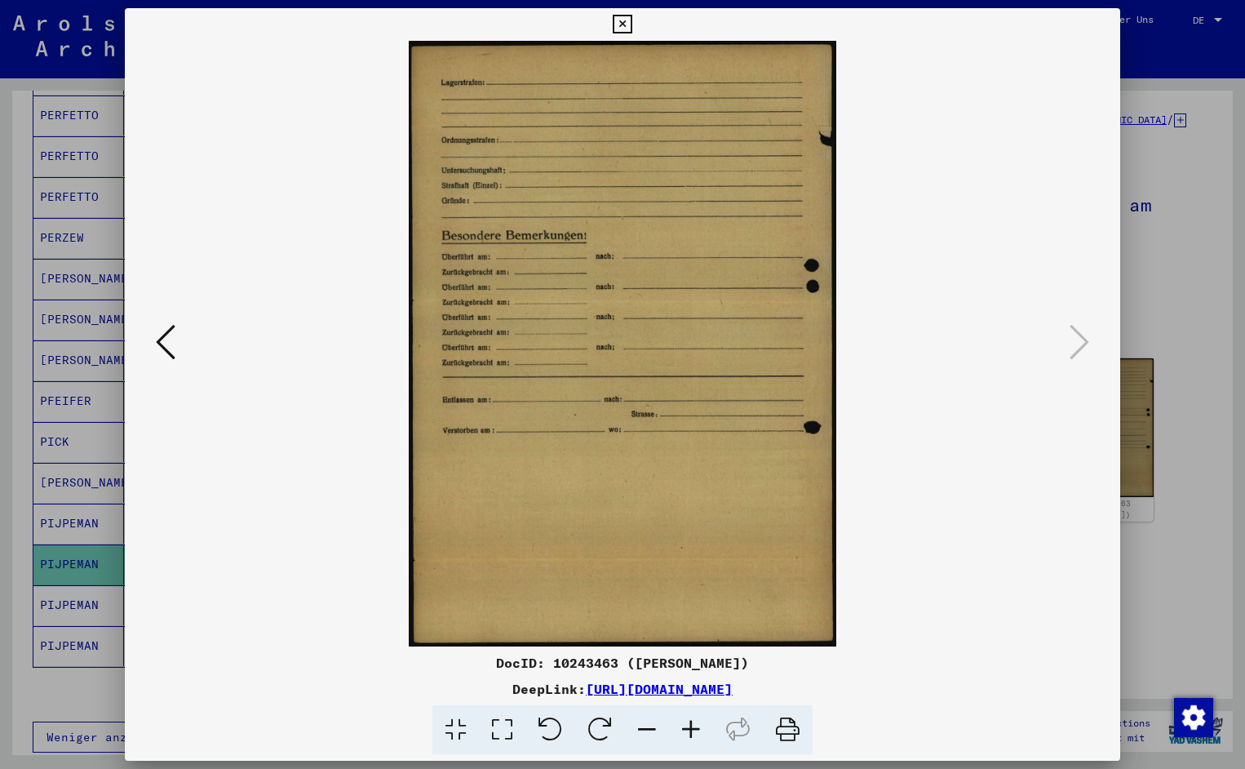
scroll to position [0, 0]
click at [632, 27] on icon at bounding box center [622, 25] width 19 height 20
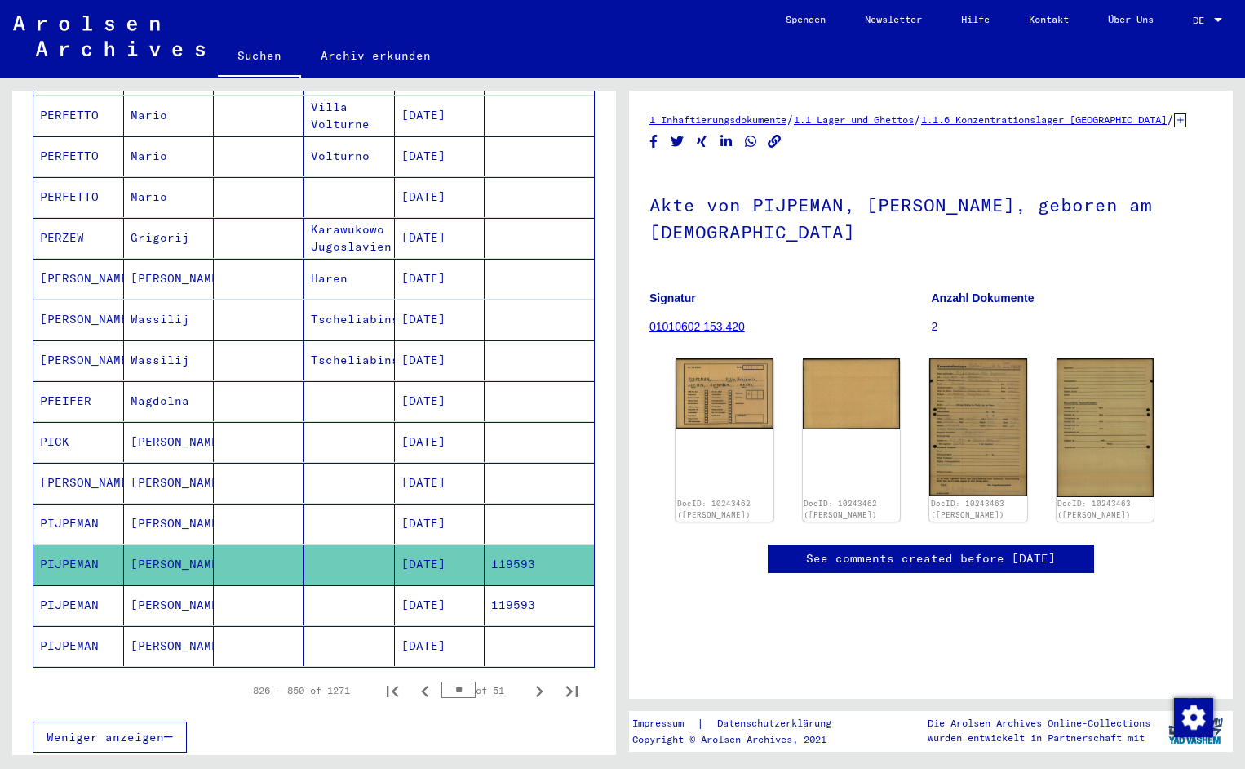
click at [87, 587] on mat-cell "PIJPEMAN" at bounding box center [78, 605] width 91 height 40
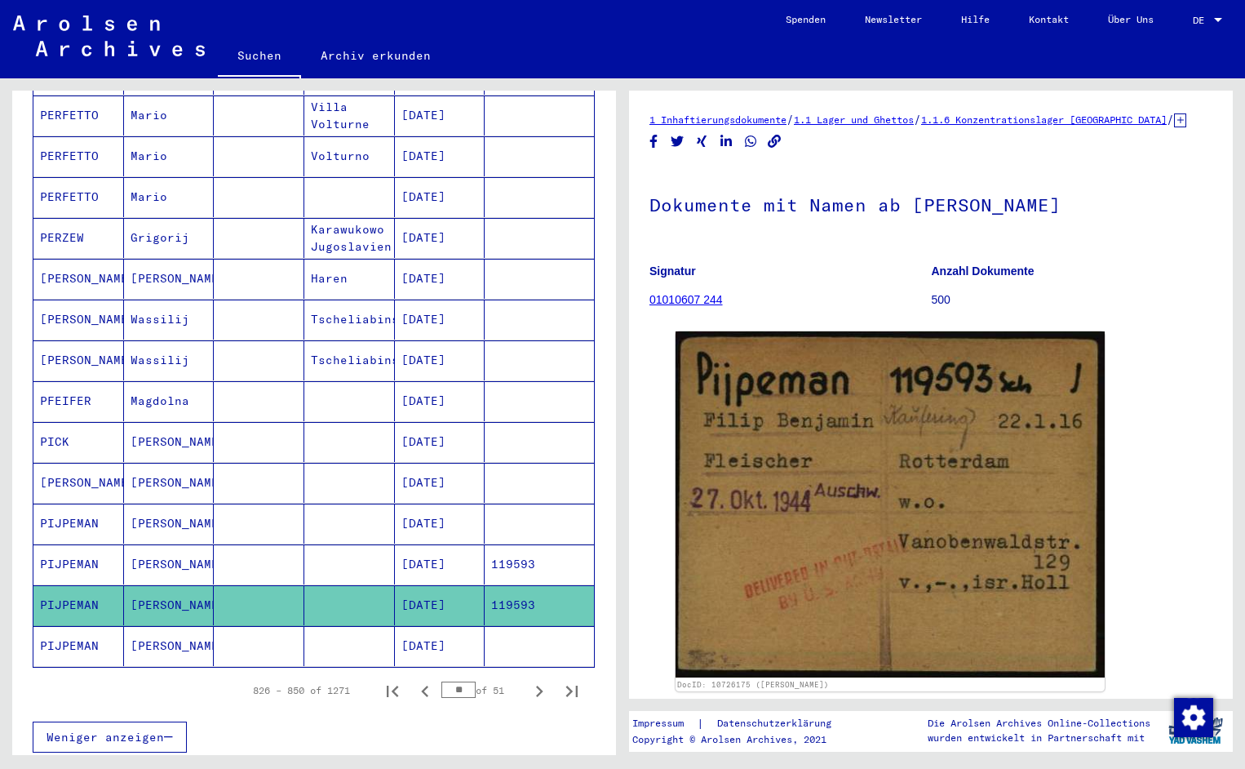
click at [601, 282] on div "Nachname Vorname Geburtsname Geburt‏ Geburtsdatum Prisoner # OLJNIK [PERSON_NAM…" at bounding box center [314, 187] width 604 height 1174
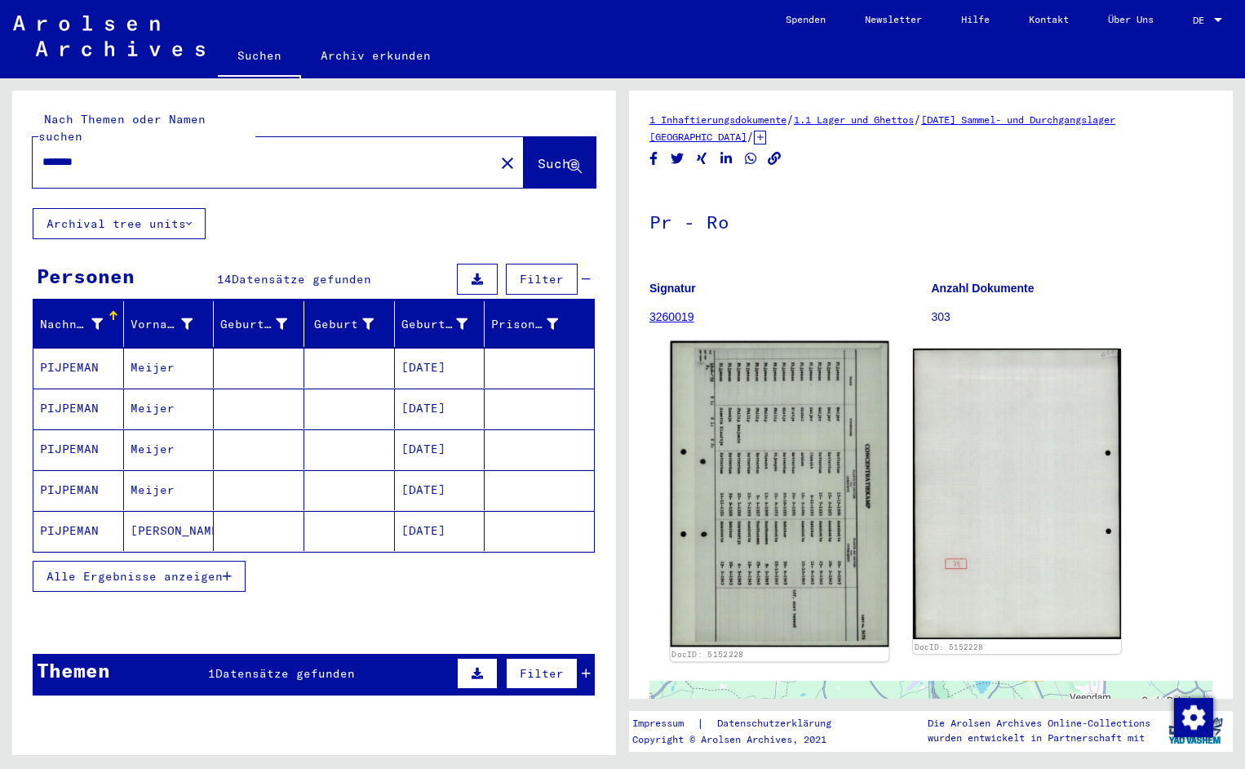
click at [735, 532] on img at bounding box center [780, 494] width 219 height 306
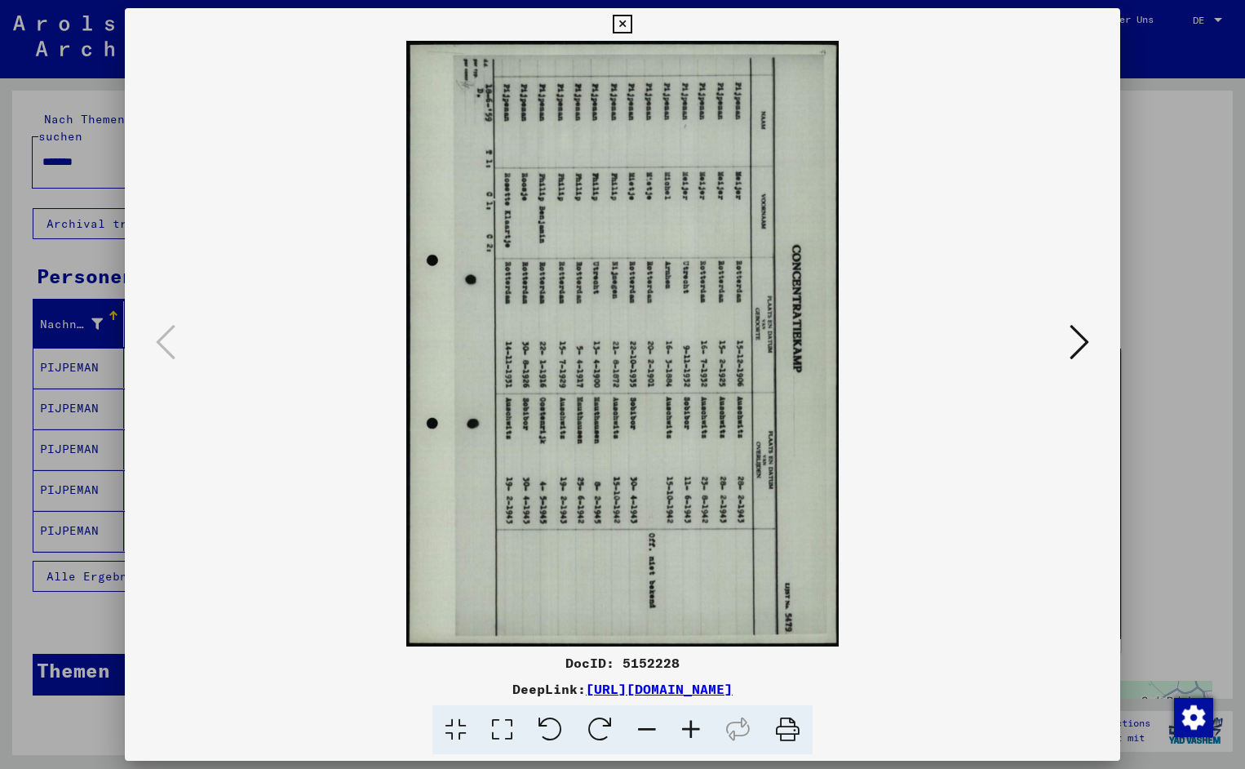
click at [554, 731] on icon at bounding box center [551, 730] width 50 height 50
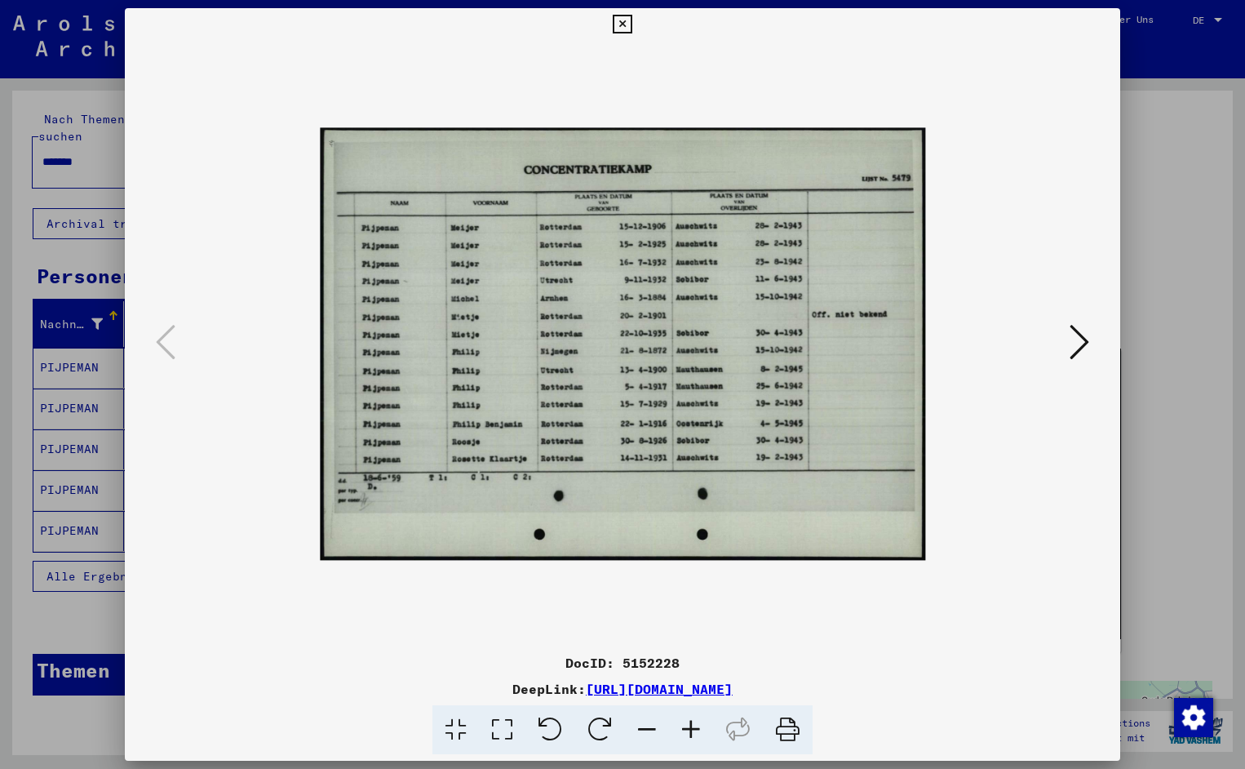
click at [694, 723] on icon at bounding box center [691, 730] width 44 height 50
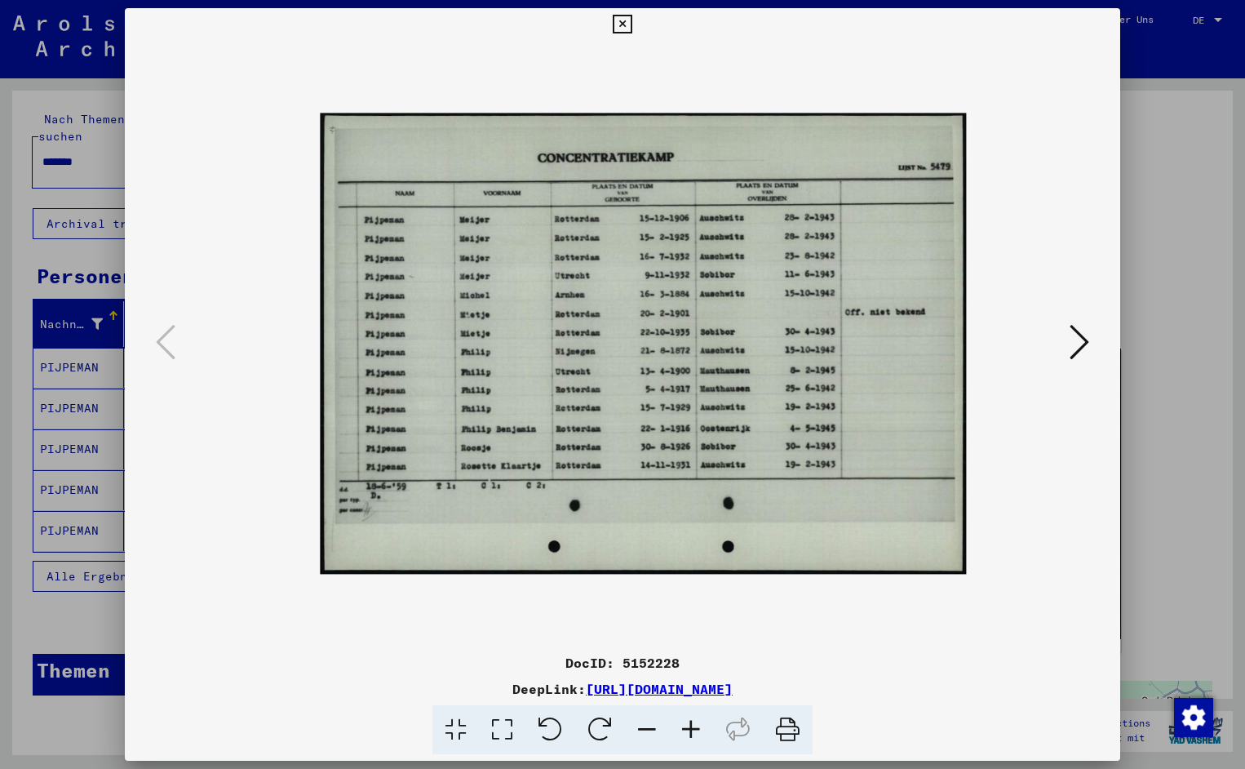
click at [694, 723] on icon at bounding box center [691, 730] width 44 height 50
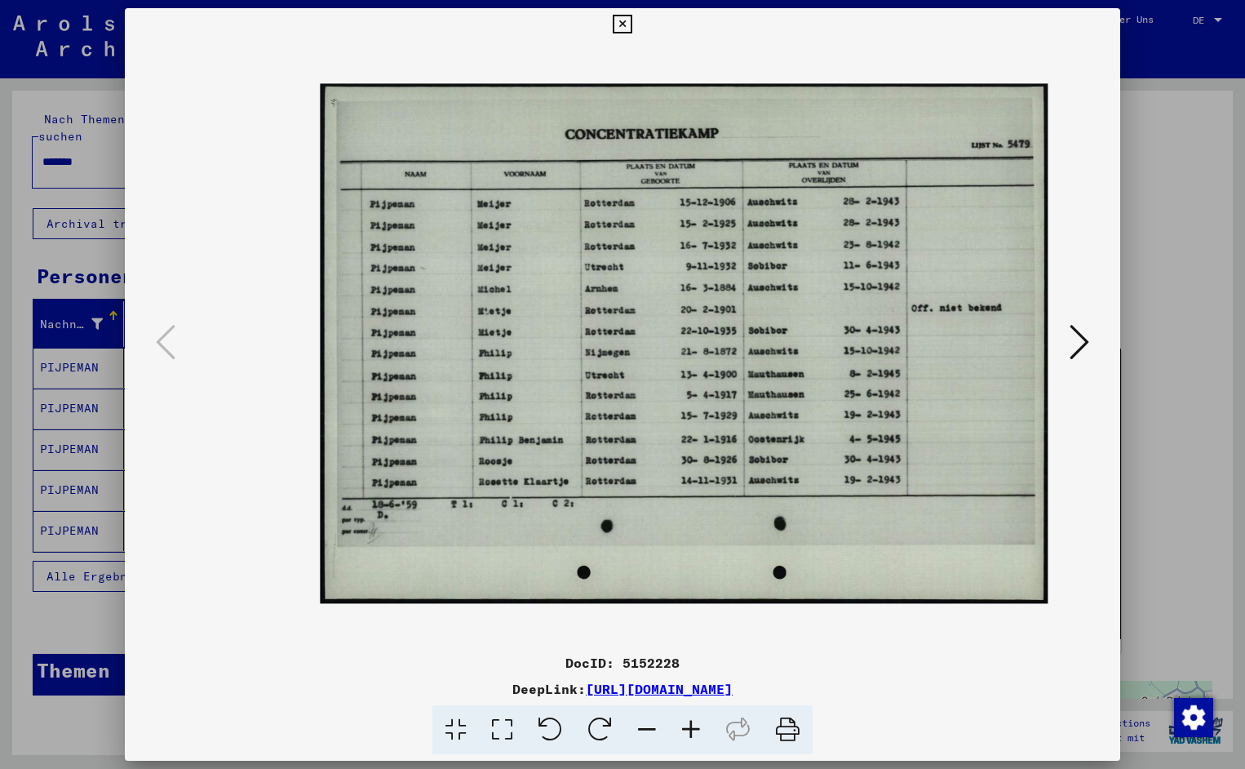
click at [694, 723] on icon at bounding box center [691, 730] width 44 height 50
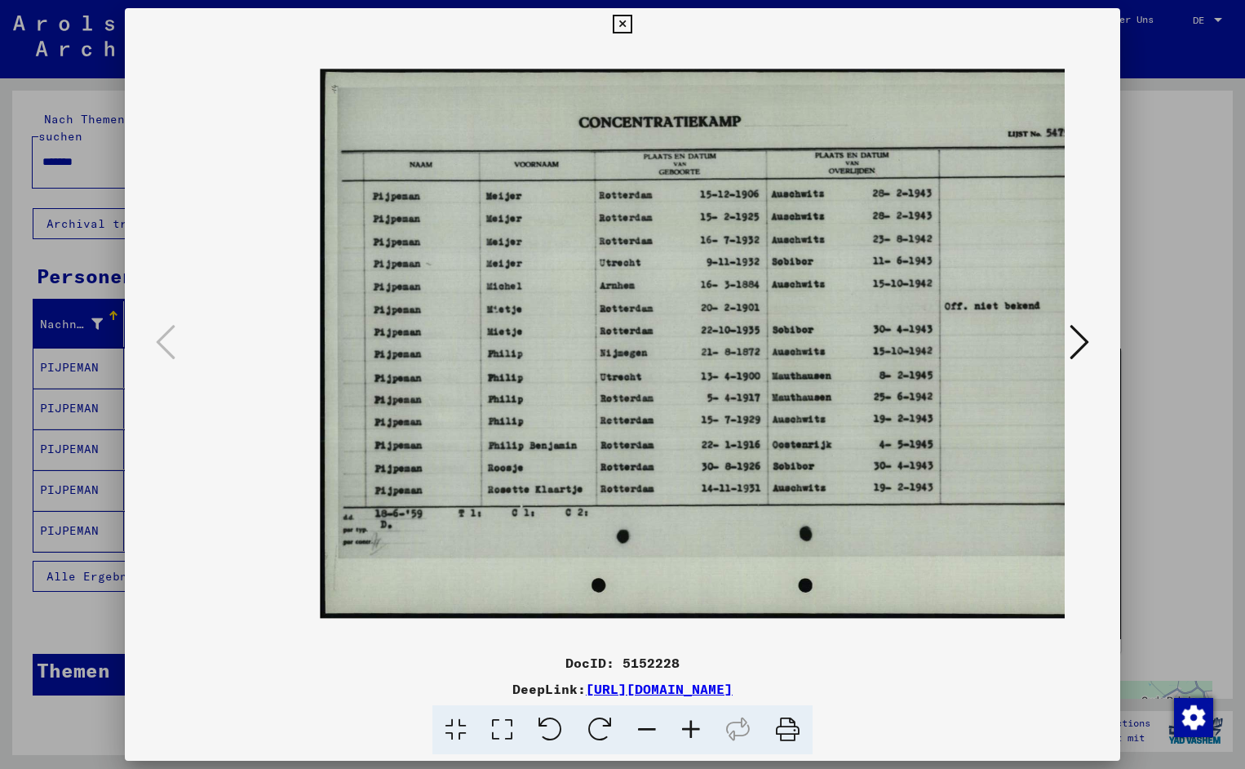
click at [694, 723] on icon at bounding box center [691, 730] width 44 height 50
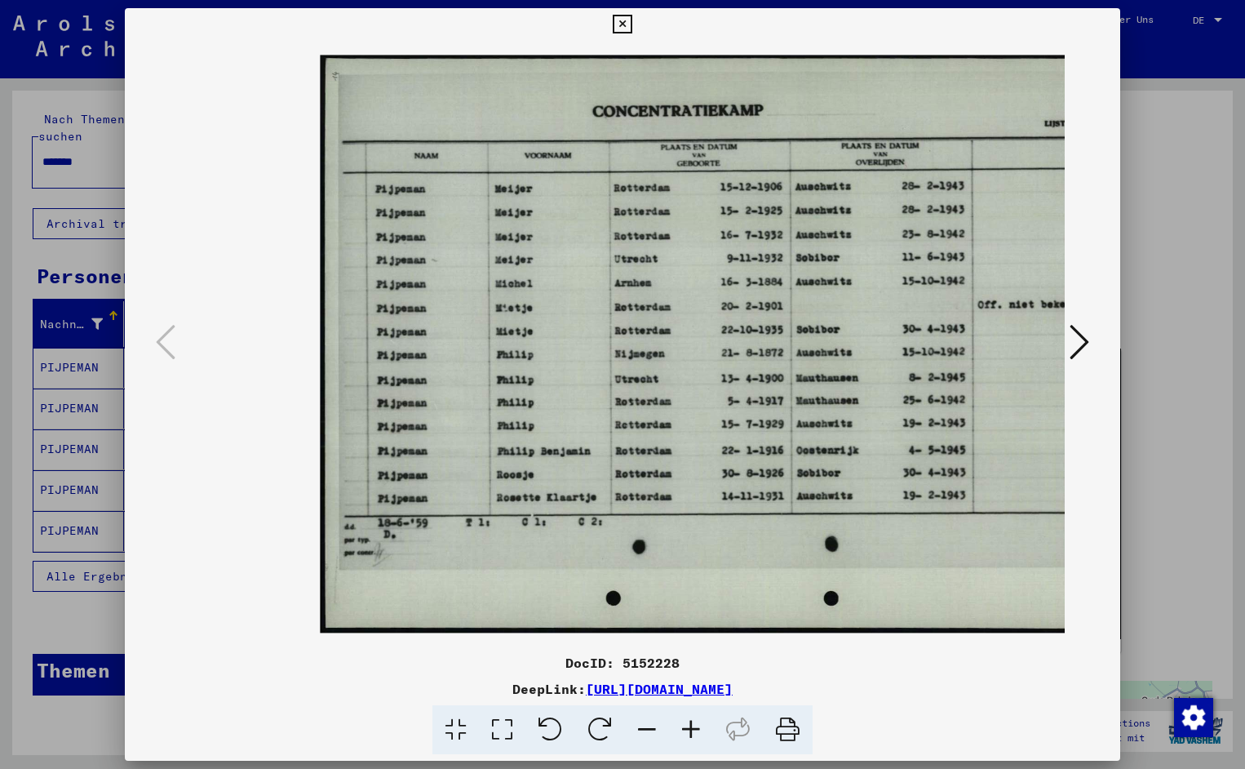
click at [694, 723] on icon at bounding box center [691, 730] width 44 height 50
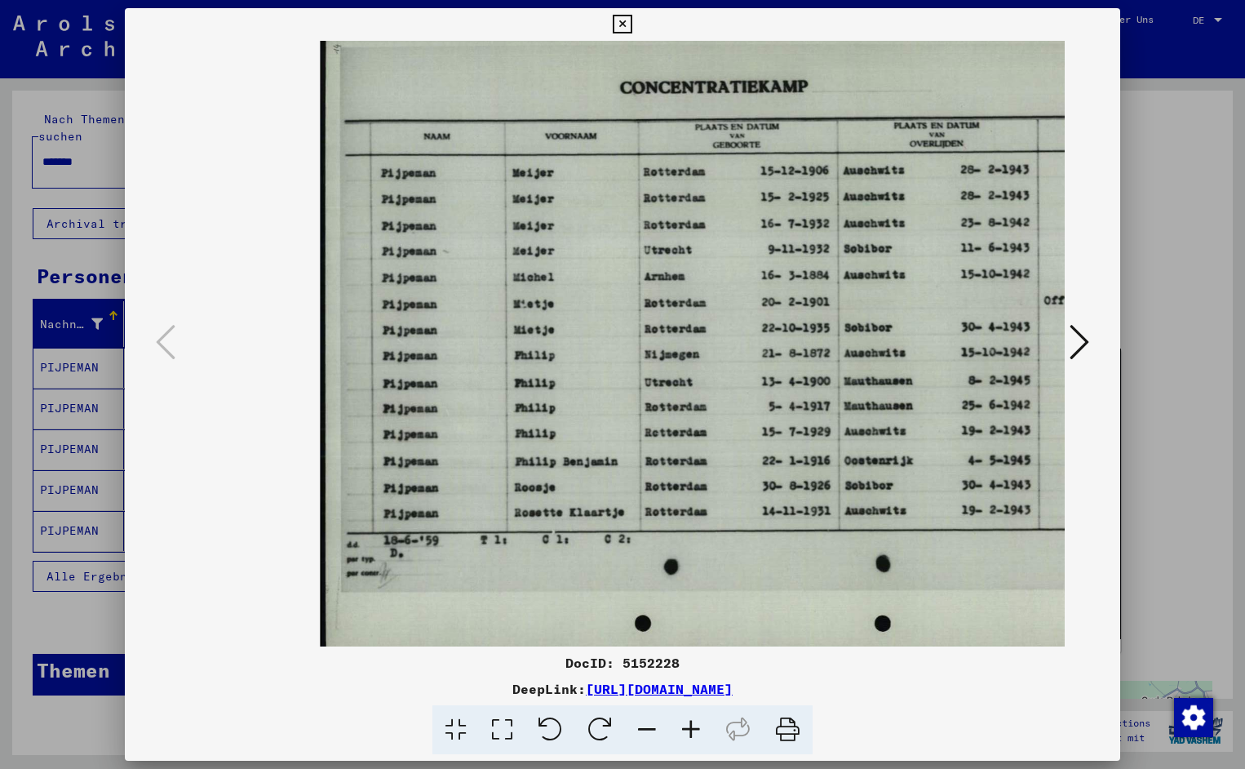
click at [694, 723] on icon at bounding box center [691, 730] width 44 height 50
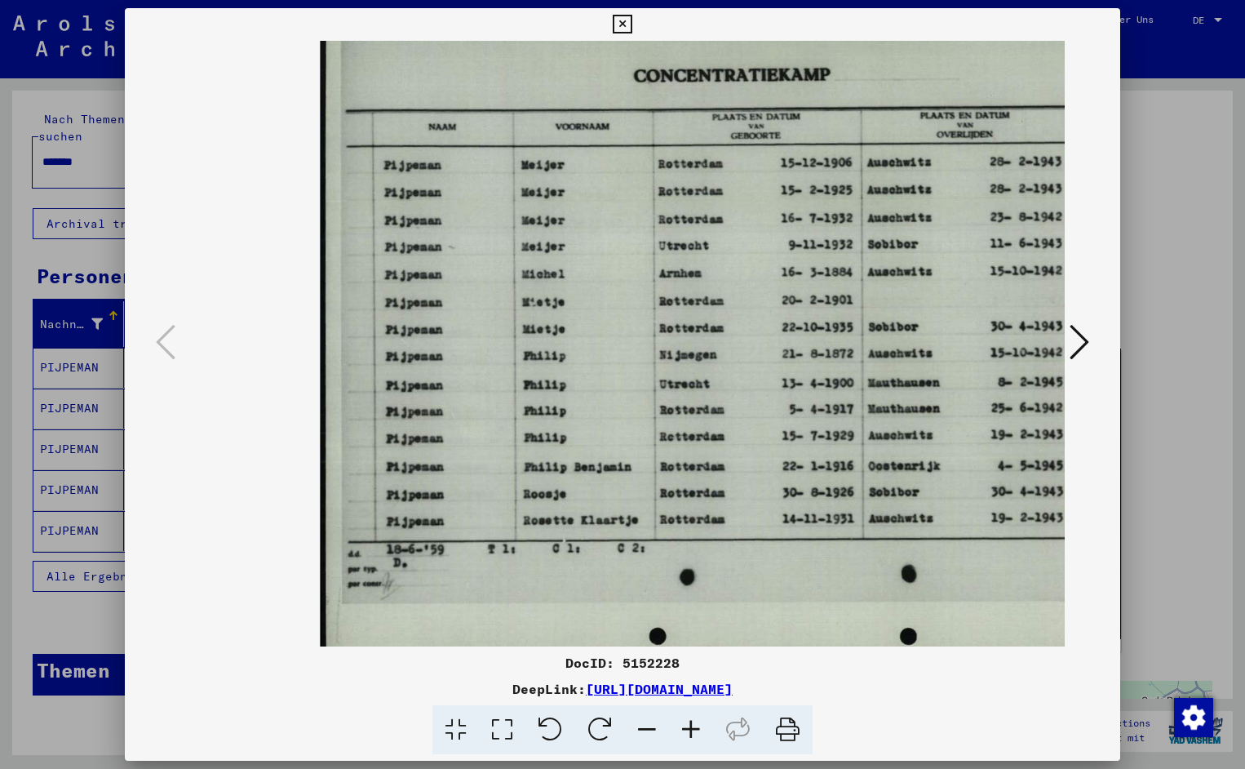
click at [694, 723] on icon at bounding box center [691, 730] width 44 height 50
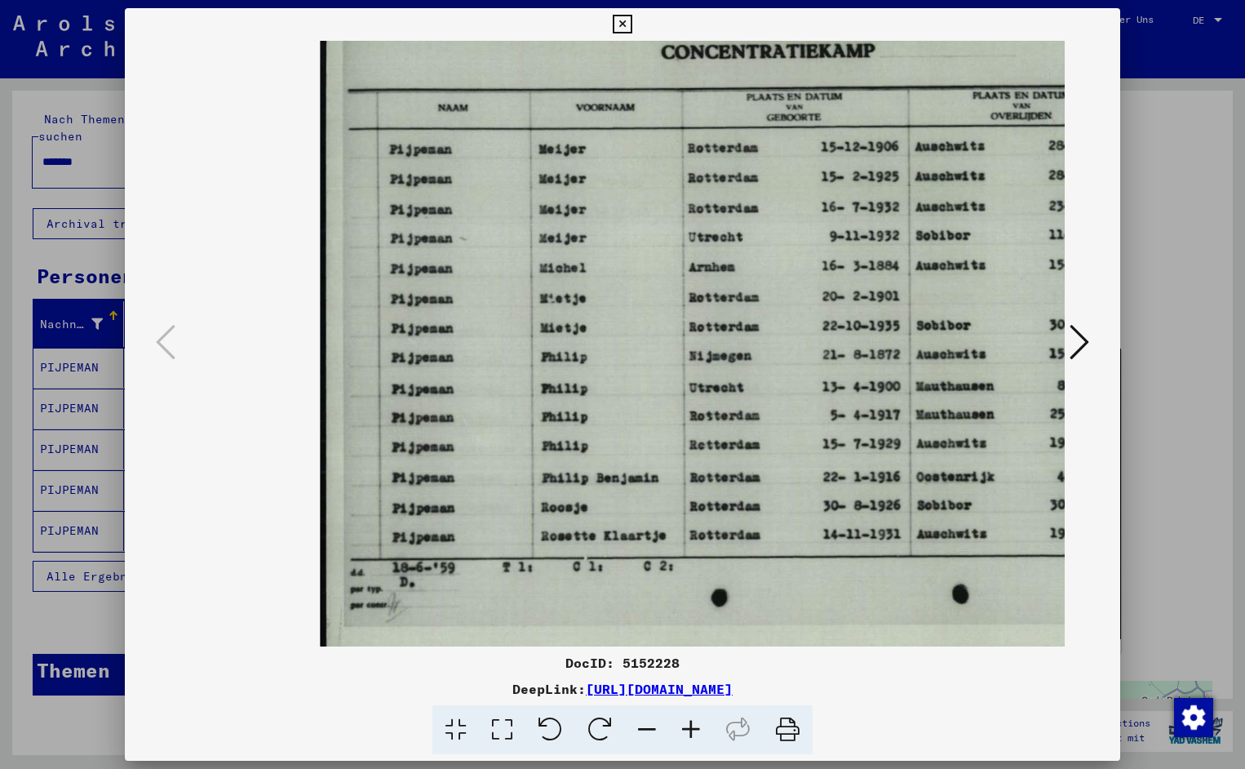
click at [694, 723] on icon at bounding box center [691, 730] width 44 height 50
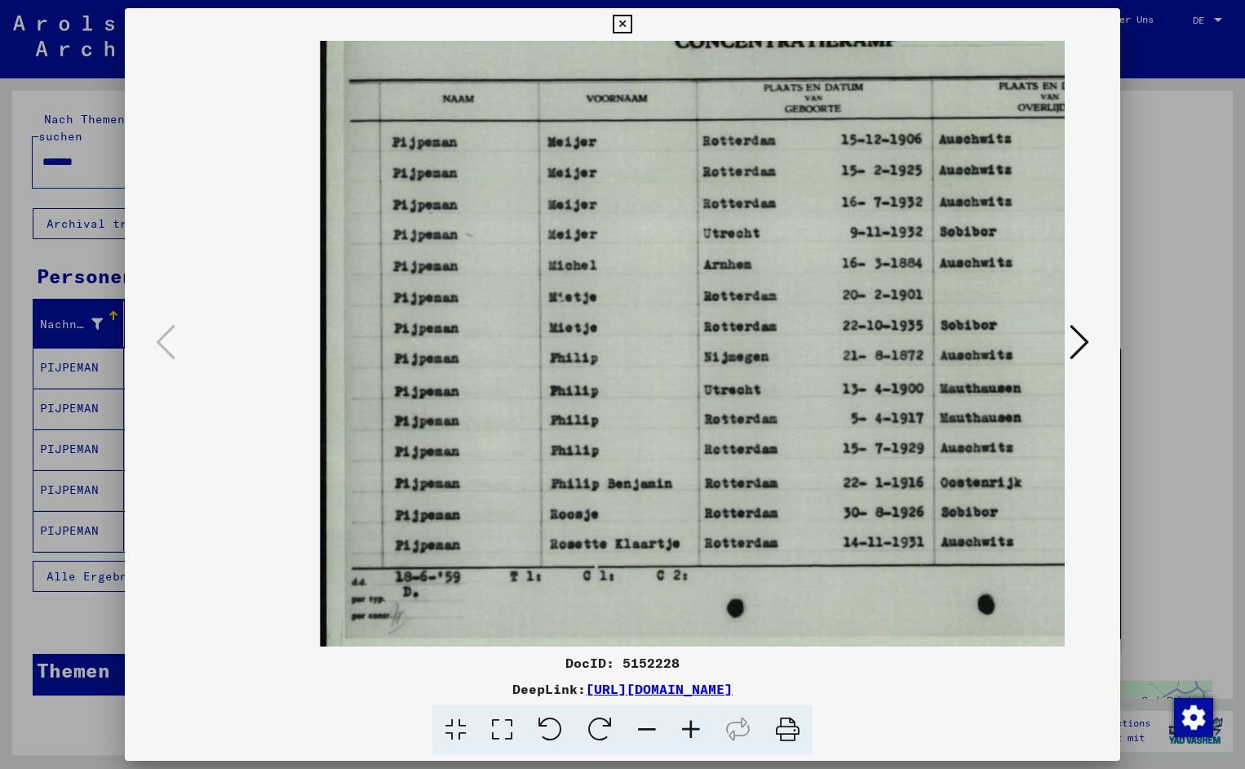
click at [694, 723] on icon at bounding box center [691, 730] width 44 height 50
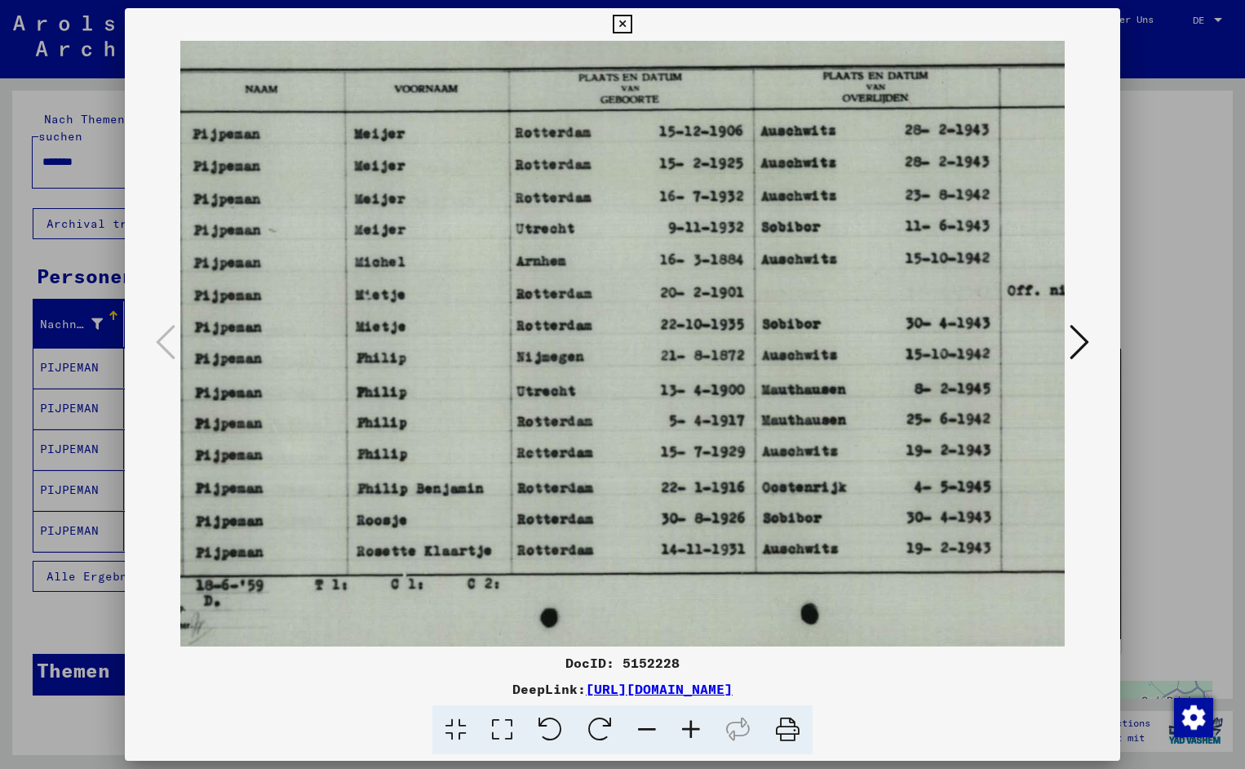
scroll to position [0, 206]
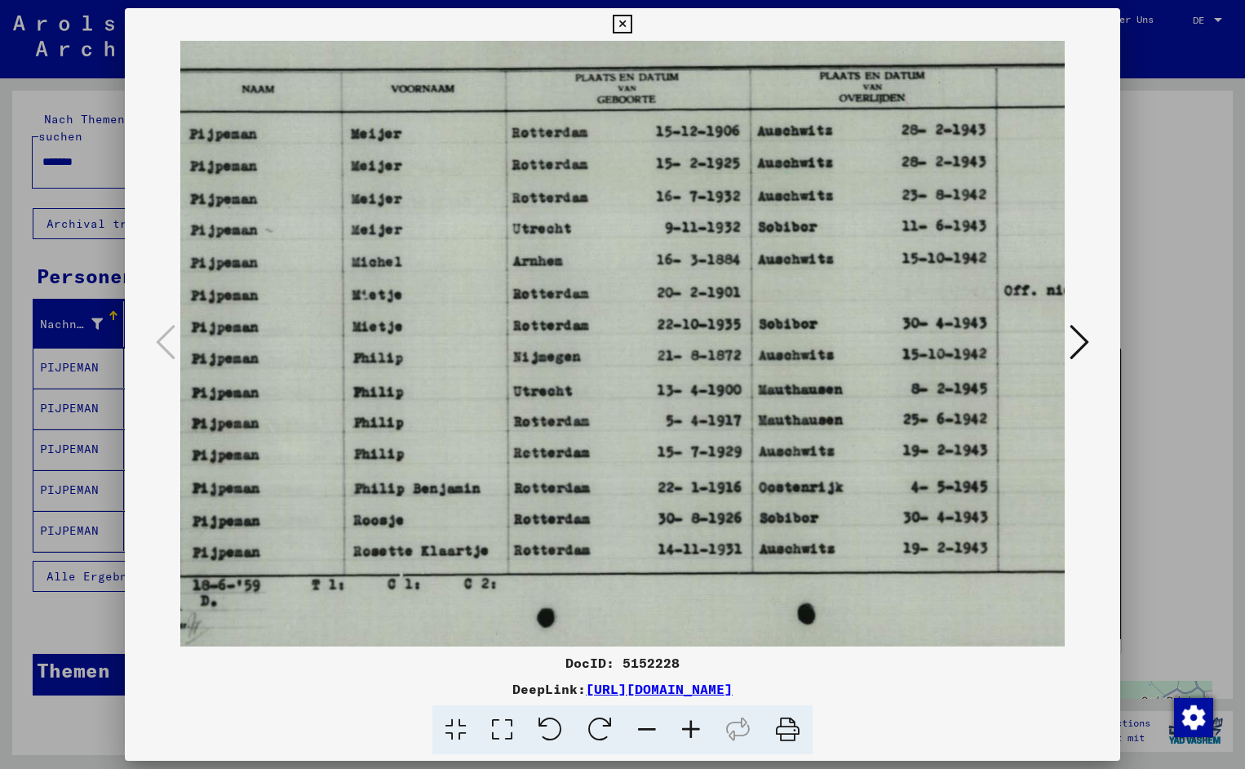
drag, startPoint x: 809, startPoint y: 490, endPoint x: 603, endPoint y: 515, distance: 207.2
click at [632, 23] on icon at bounding box center [622, 25] width 19 height 20
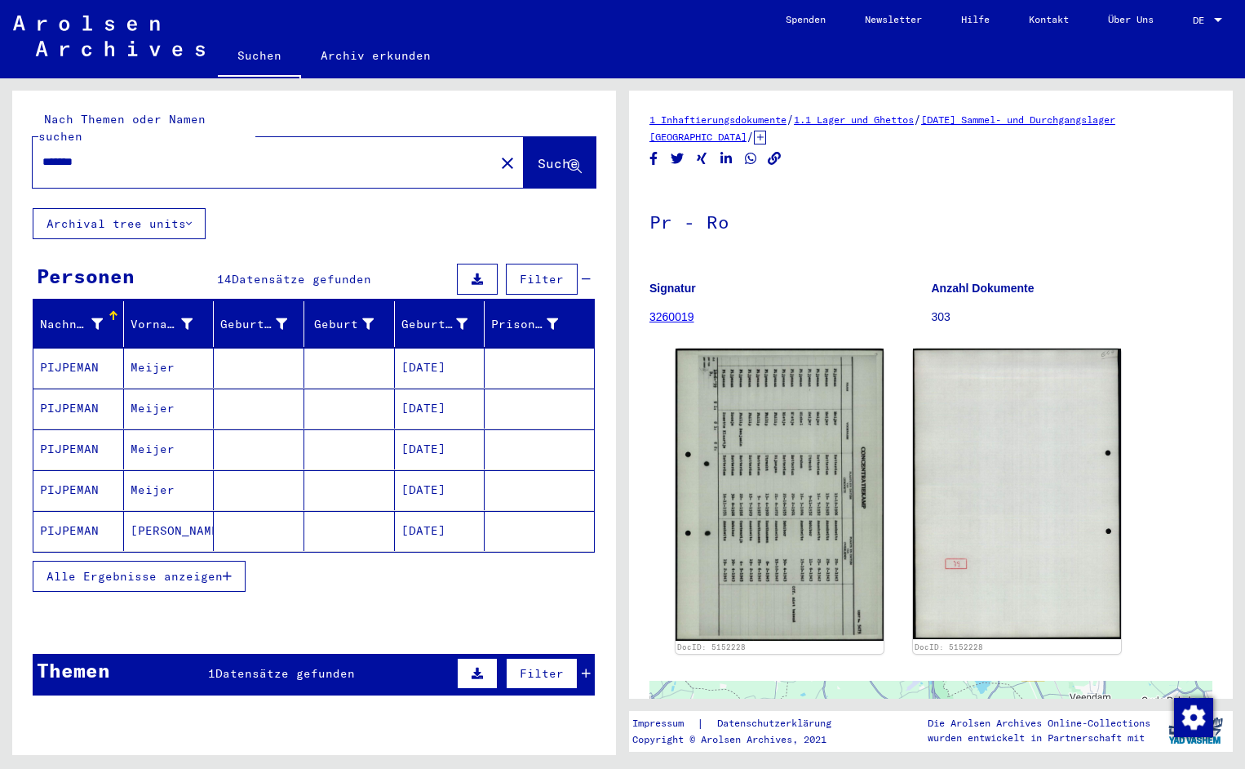
click at [100, 153] on input "*******" at bounding box center [263, 161] width 442 height 17
click at [549, 156] on span "Suche" at bounding box center [560, 164] width 44 height 17
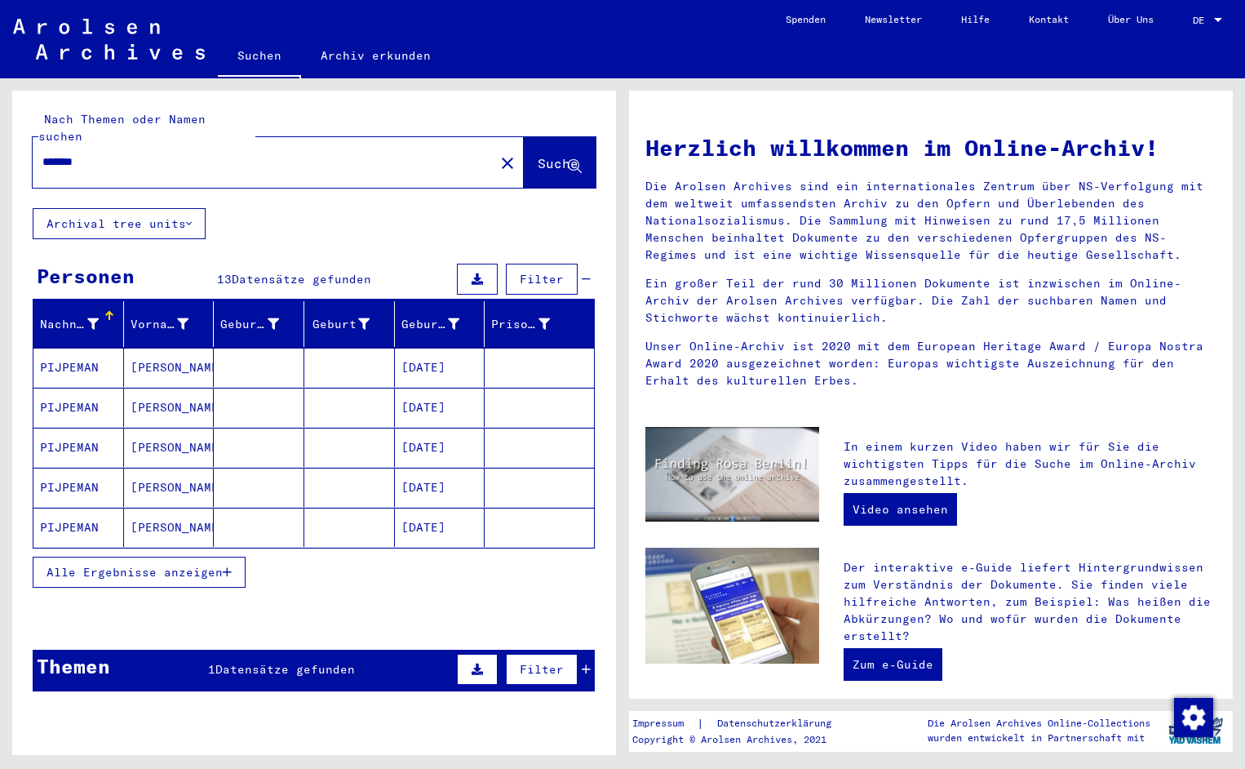
click at [49, 348] on mat-cell "PIJPEMAN" at bounding box center [78, 367] width 91 height 39
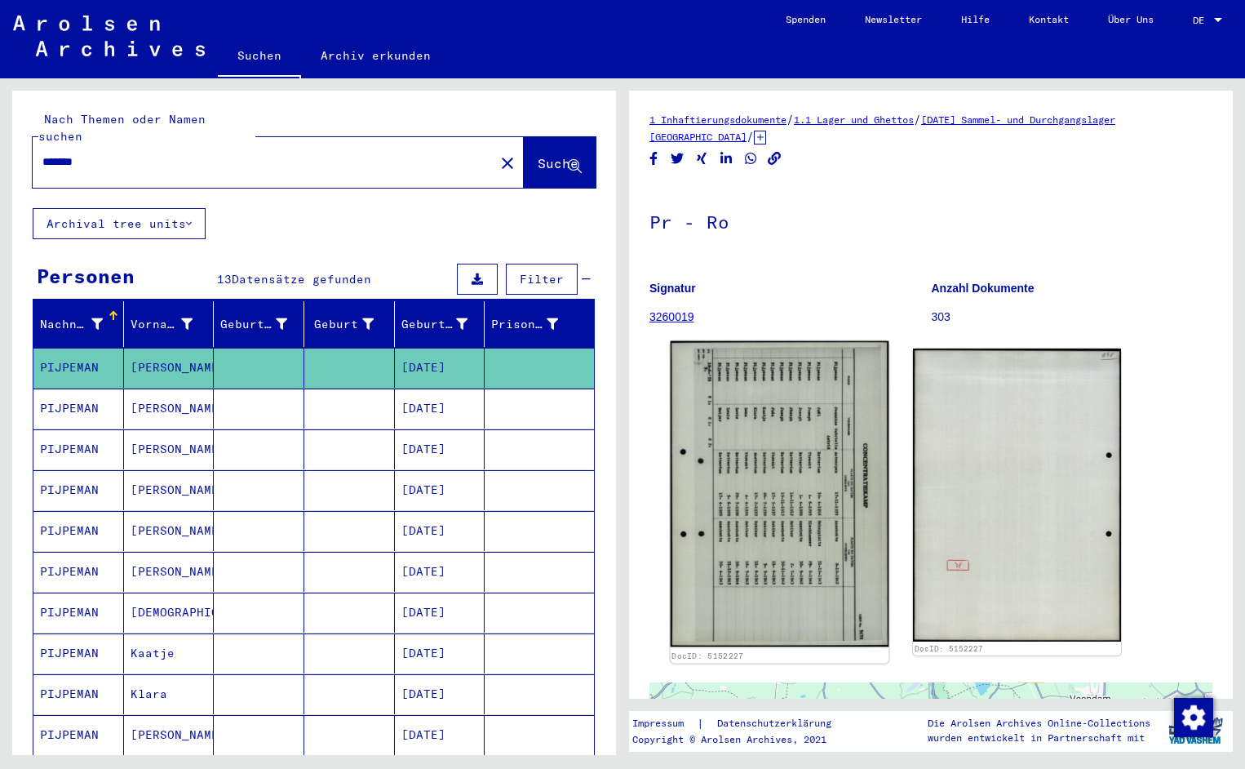
click at [725, 479] on img at bounding box center [780, 494] width 219 height 306
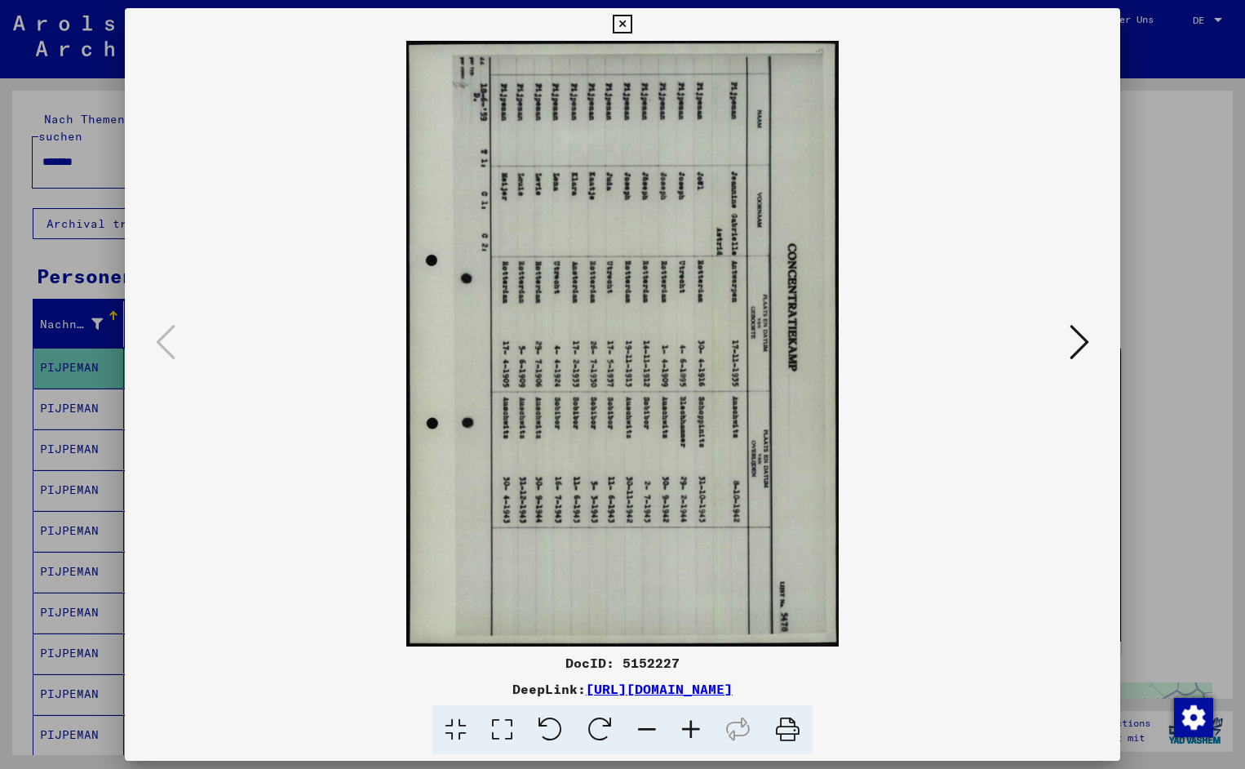
click at [545, 734] on icon at bounding box center [551, 730] width 50 height 50
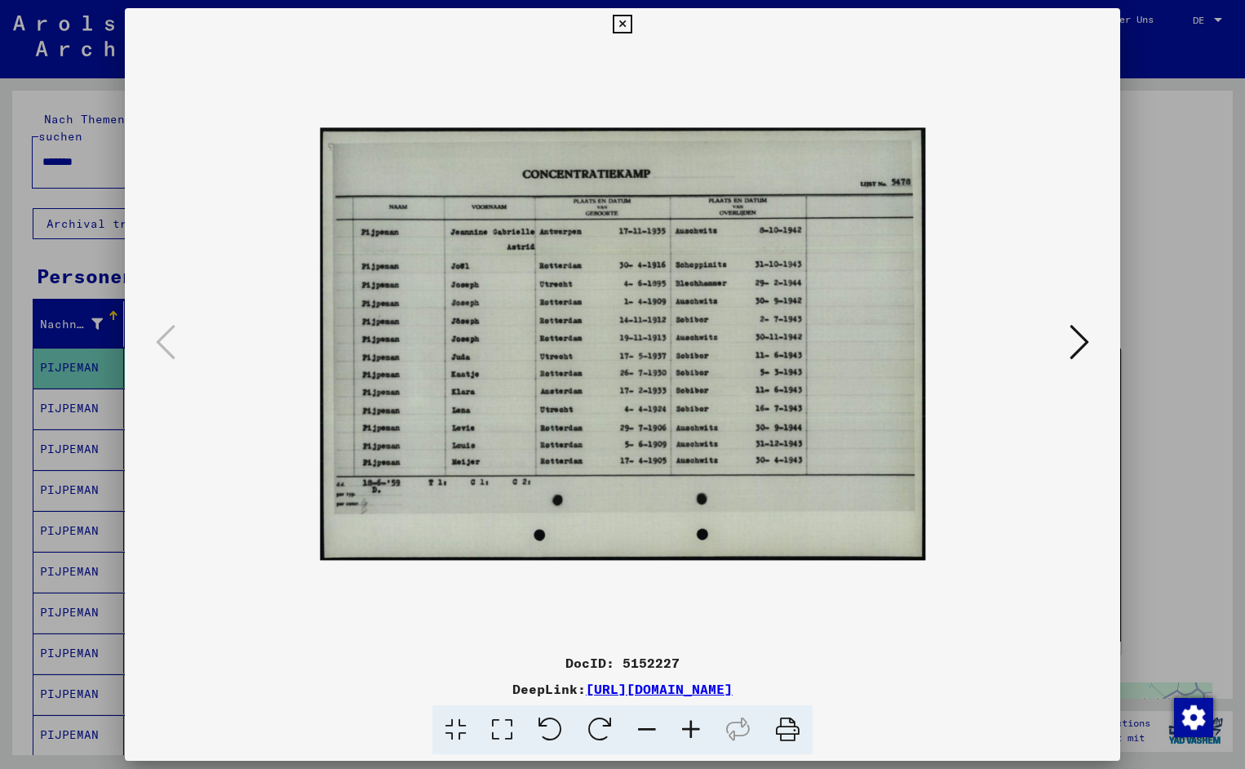
click at [682, 728] on icon at bounding box center [691, 730] width 44 height 50
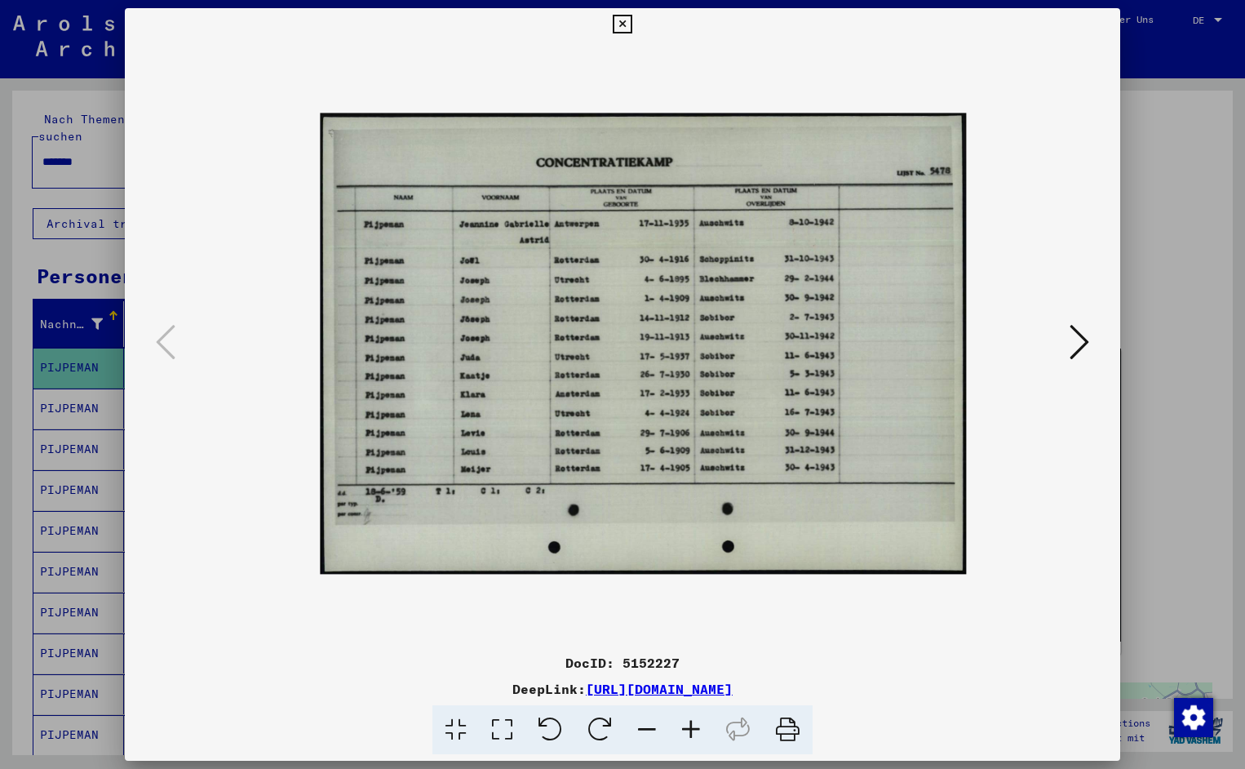
click at [682, 728] on icon at bounding box center [691, 730] width 44 height 50
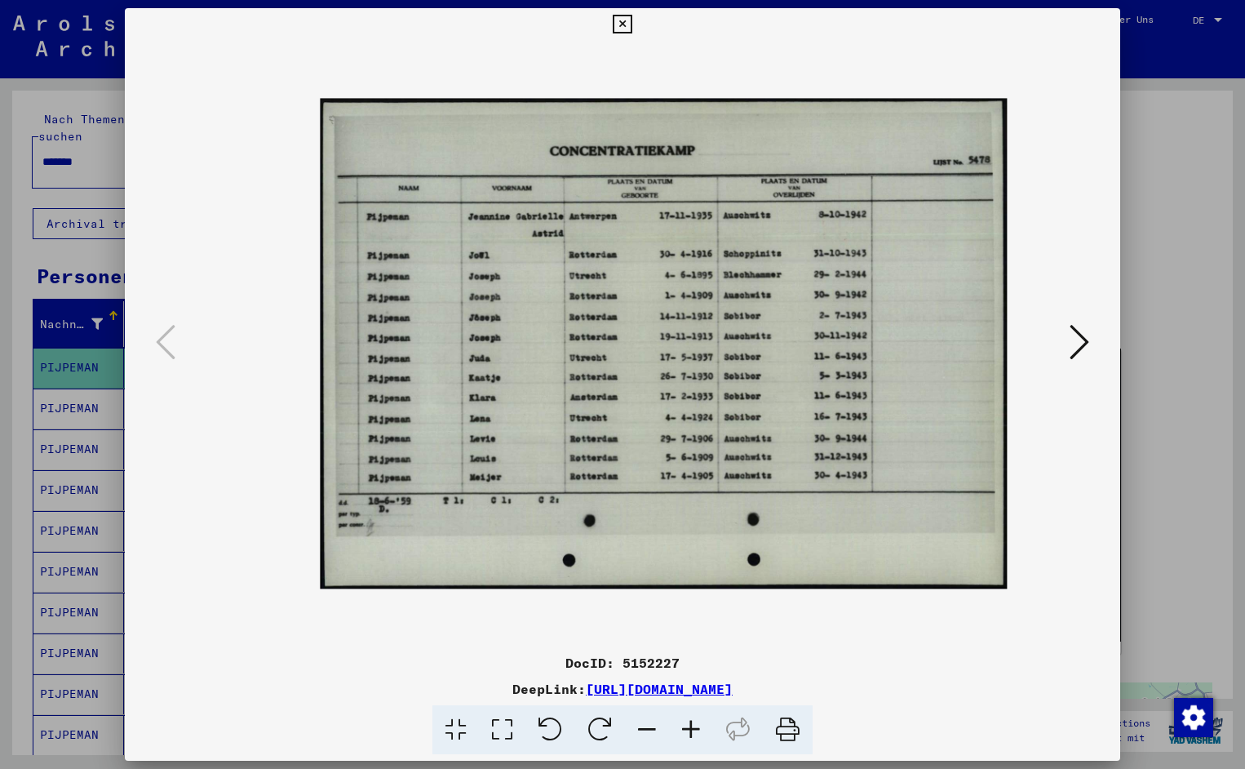
click at [682, 728] on icon at bounding box center [691, 730] width 44 height 50
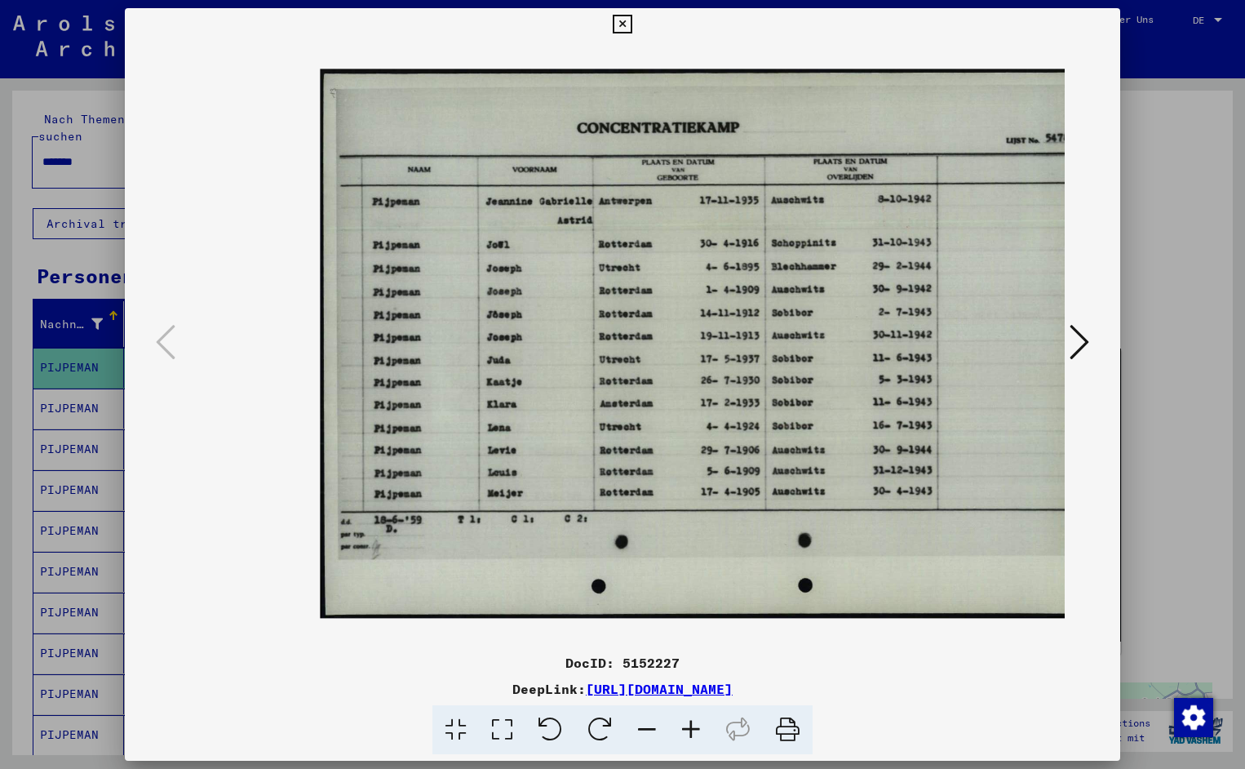
click at [682, 728] on icon at bounding box center [691, 730] width 44 height 50
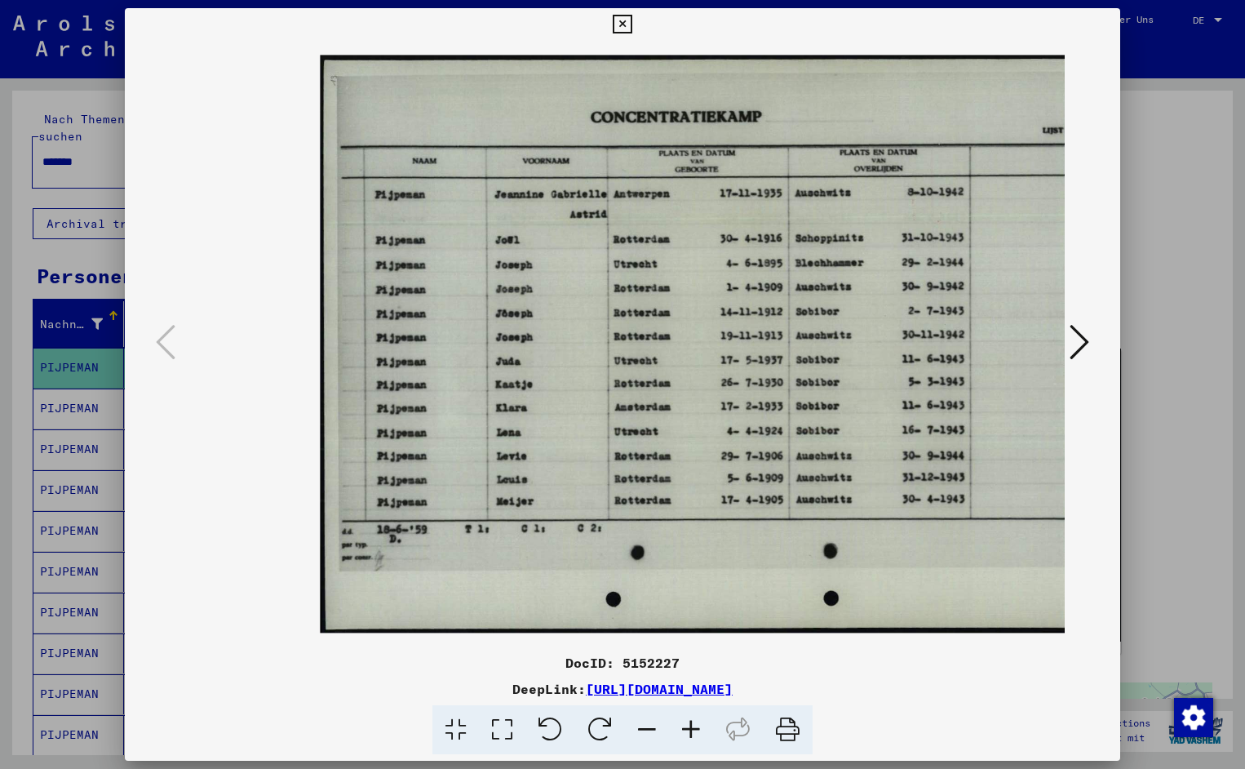
click at [682, 728] on icon at bounding box center [691, 730] width 44 height 50
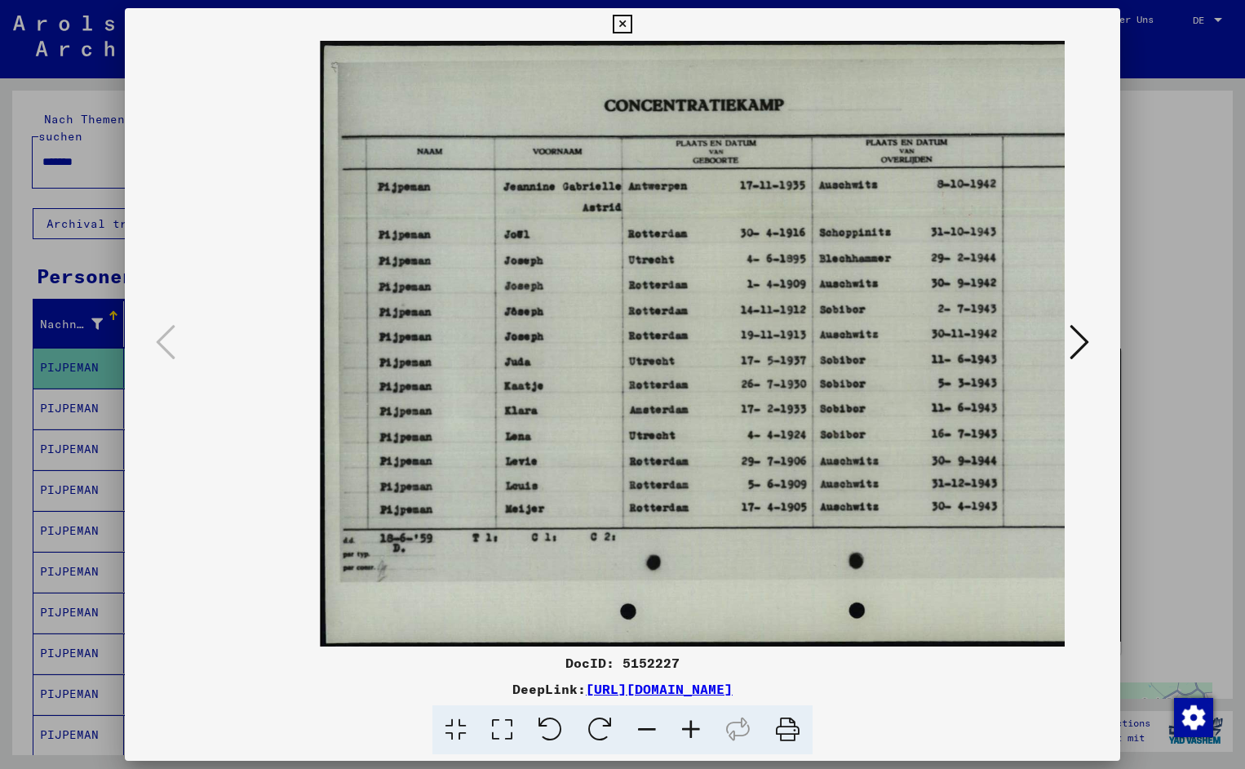
click at [682, 728] on icon at bounding box center [691, 730] width 44 height 50
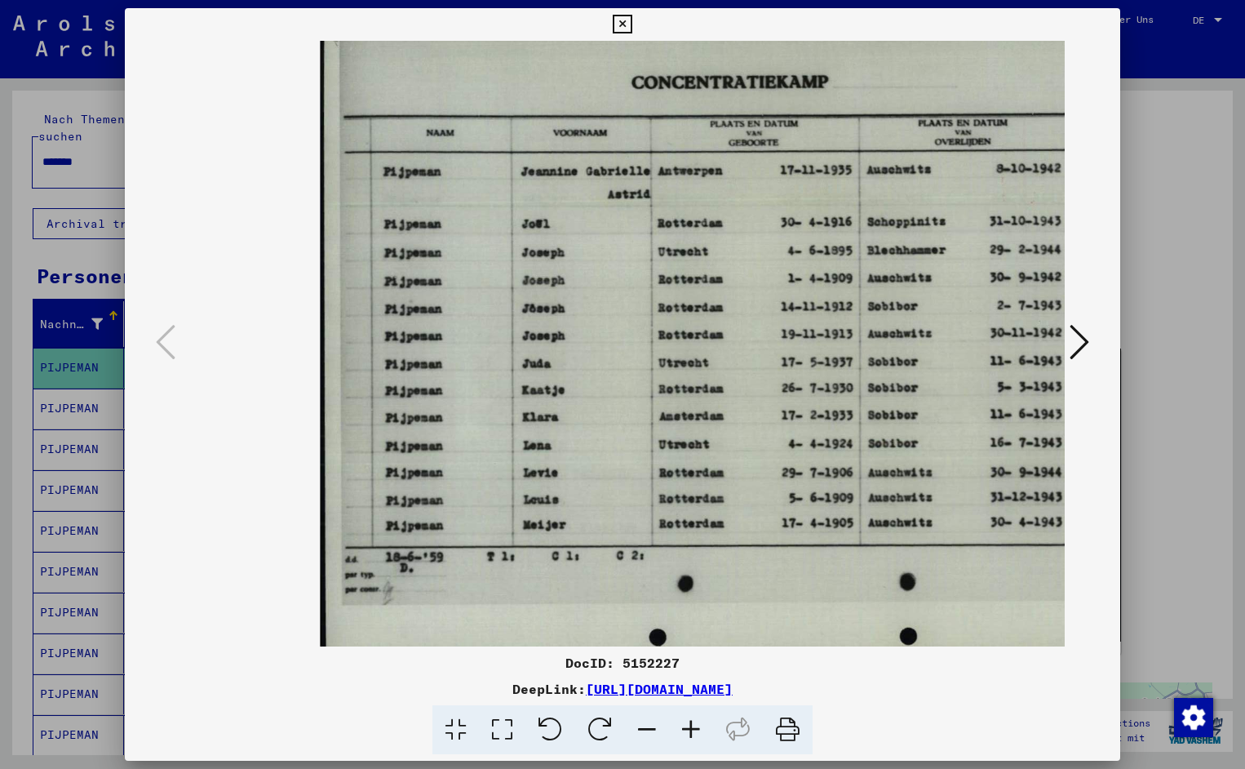
click at [682, 728] on icon at bounding box center [691, 730] width 44 height 50
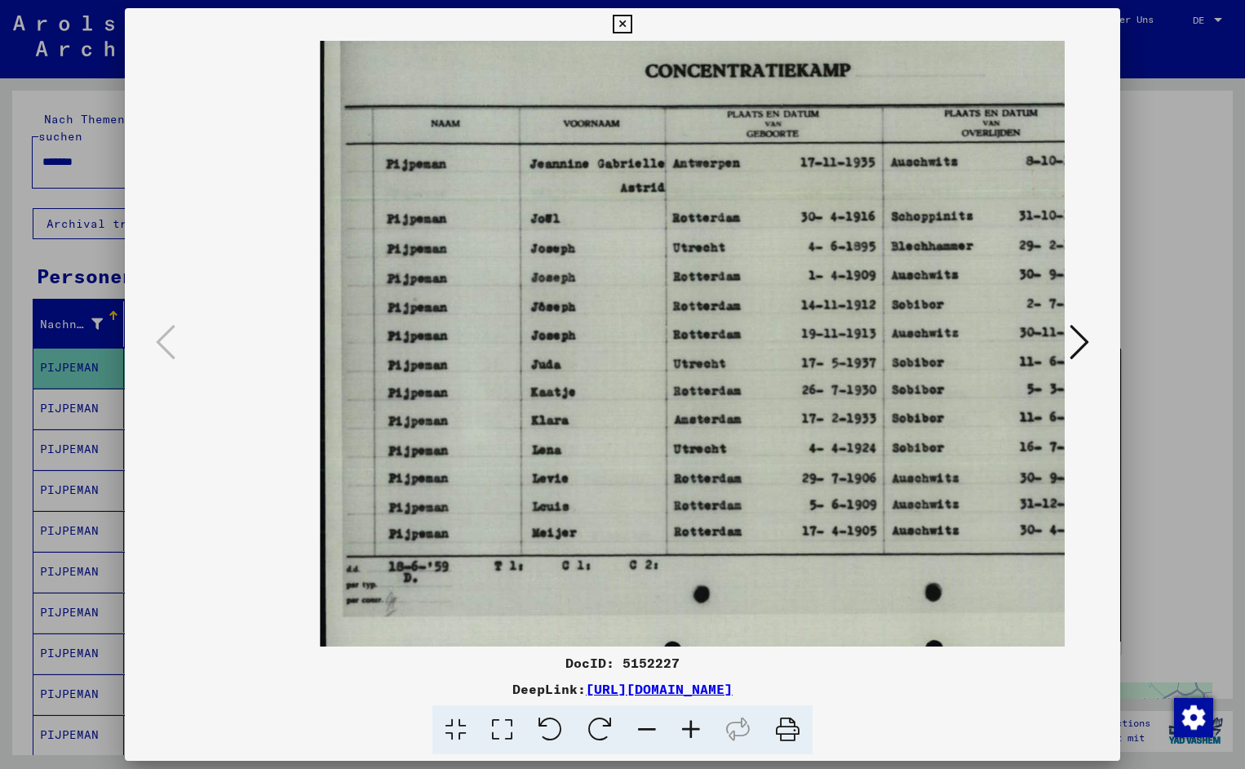
click at [682, 728] on icon at bounding box center [691, 730] width 44 height 50
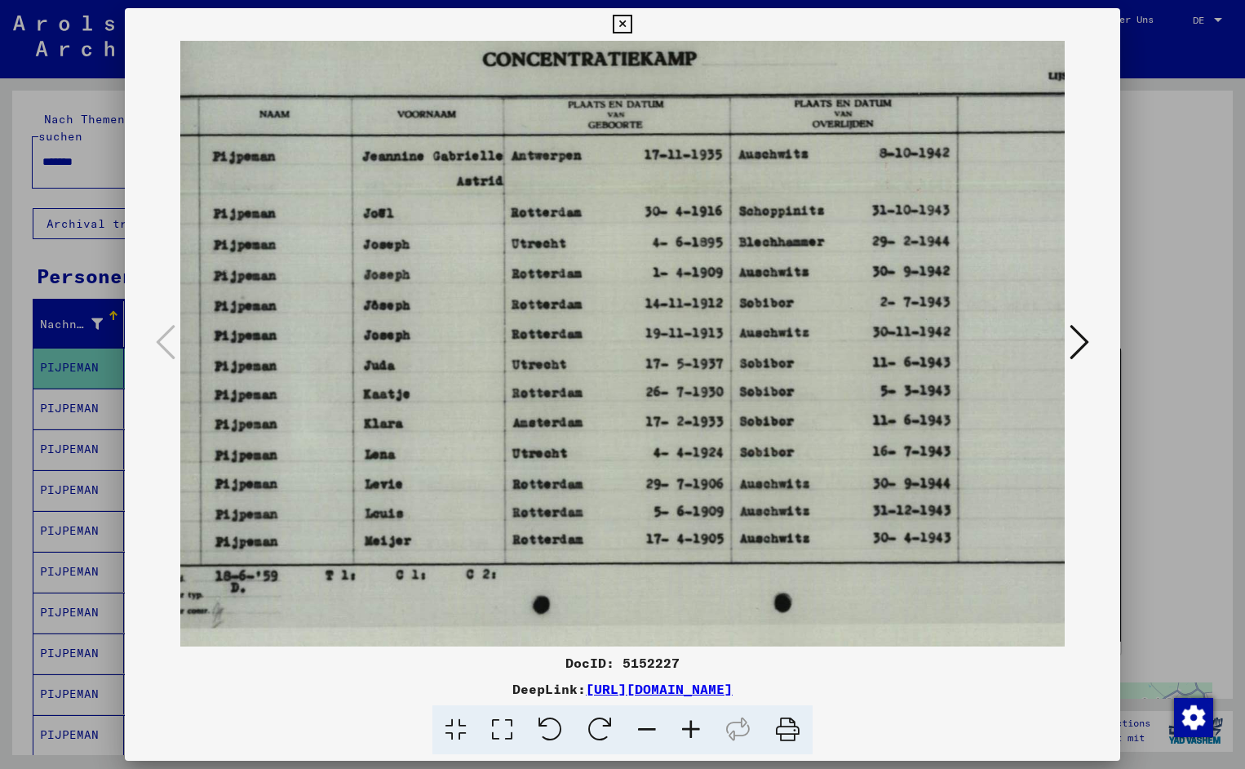
scroll to position [0, 185]
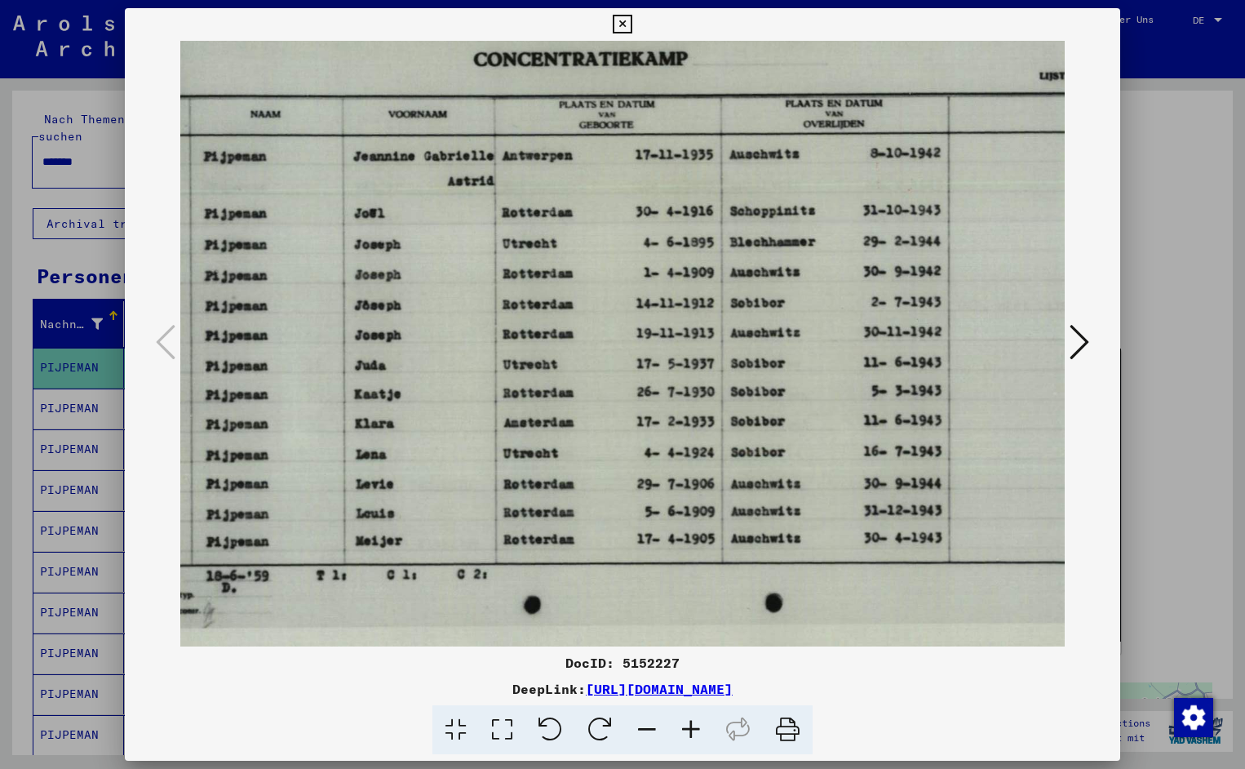
drag, startPoint x: 779, startPoint y: 322, endPoint x: 594, endPoint y: 324, distance: 185.3
click at [632, 21] on icon at bounding box center [622, 25] width 19 height 20
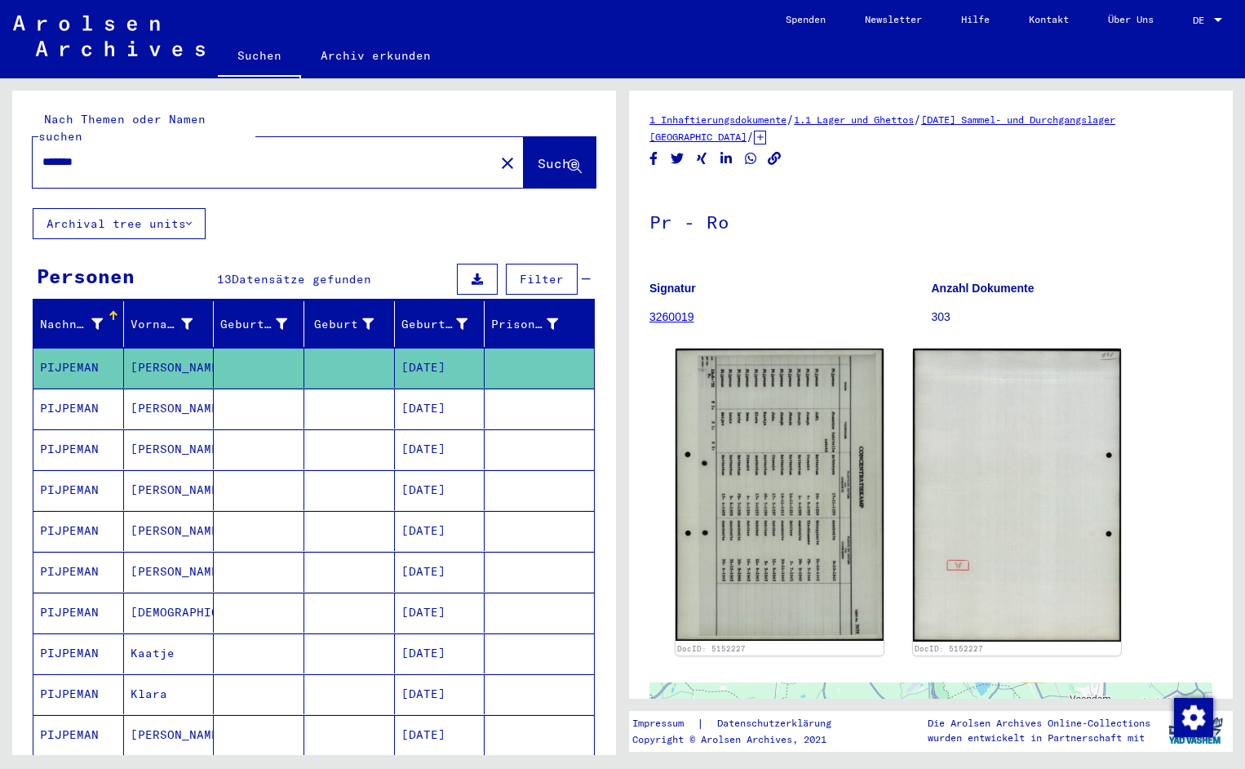
click at [91, 153] on input "*******" at bounding box center [263, 161] width 442 height 17
click at [551, 155] on span "Suche" at bounding box center [558, 163] width 41 height 16
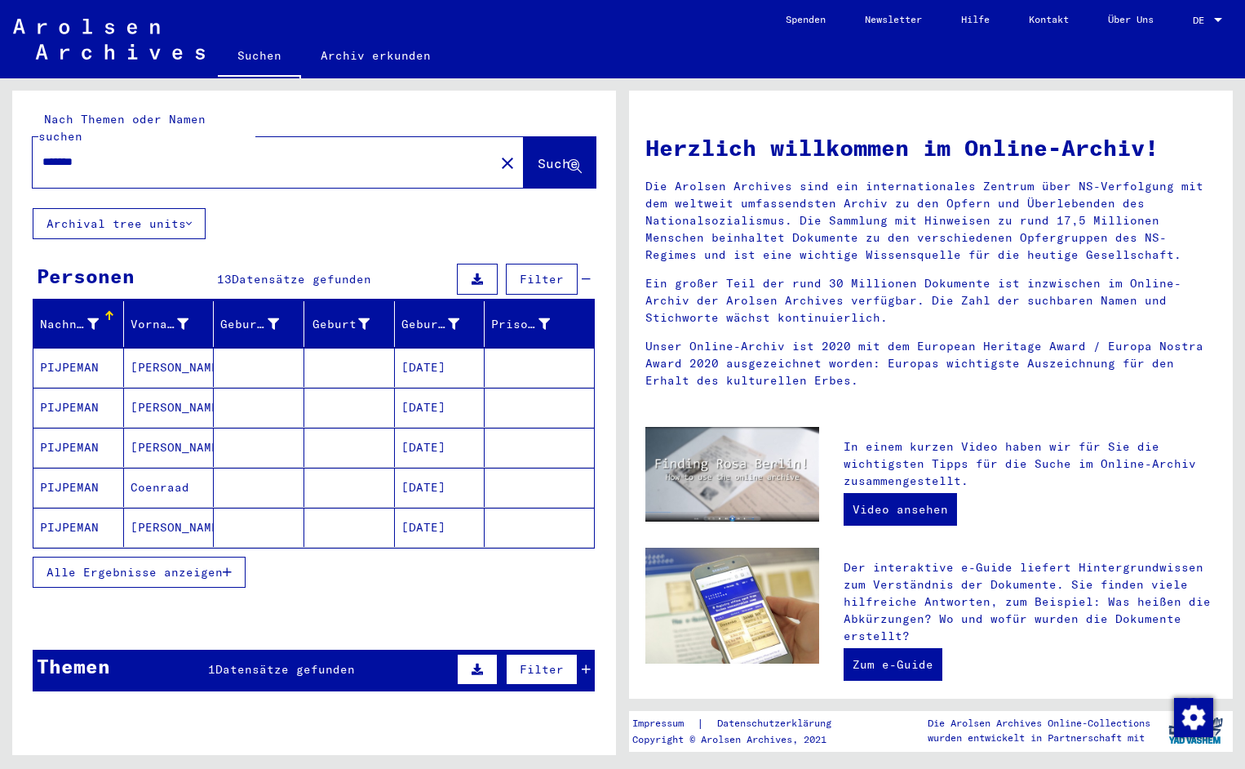
click at [101, 348] on mat-cell "PIJPEMAN" at bounding box center [78, 367] width 91 height 39
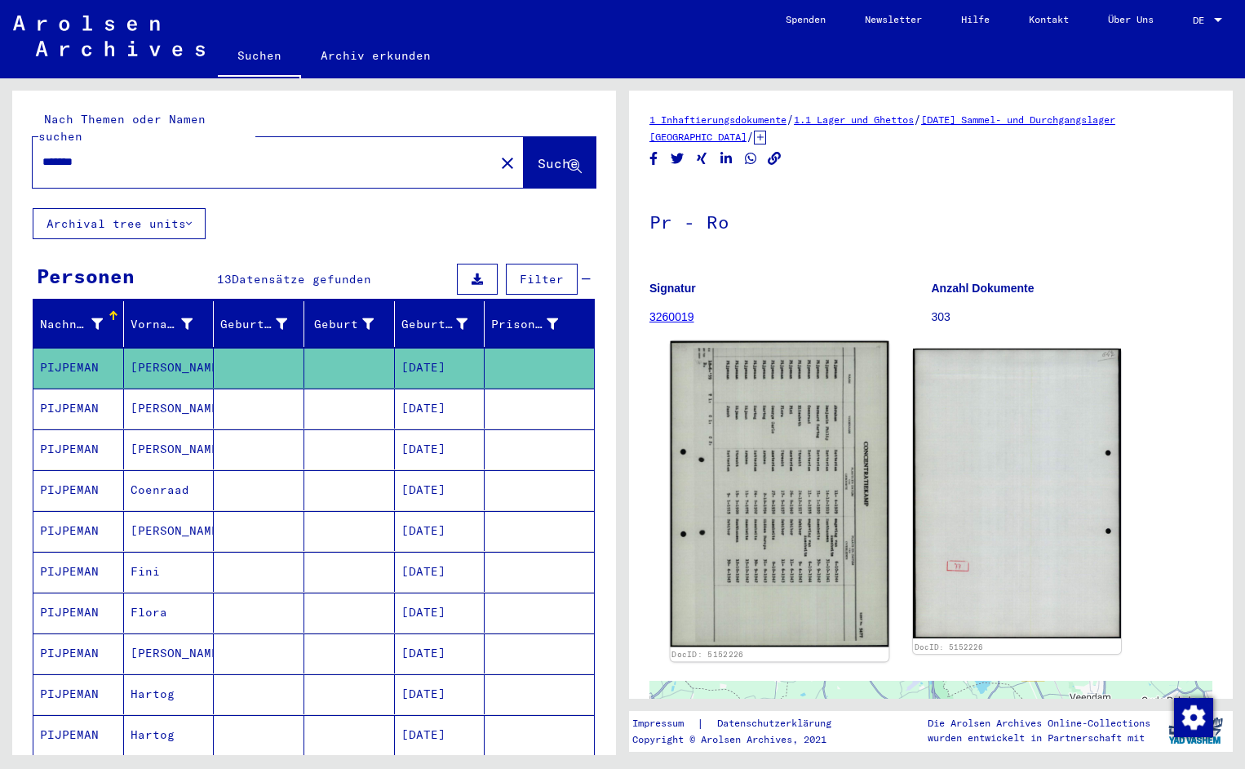
click at [697, 493] on img at bounding box center [780, 494] width 219 height 306
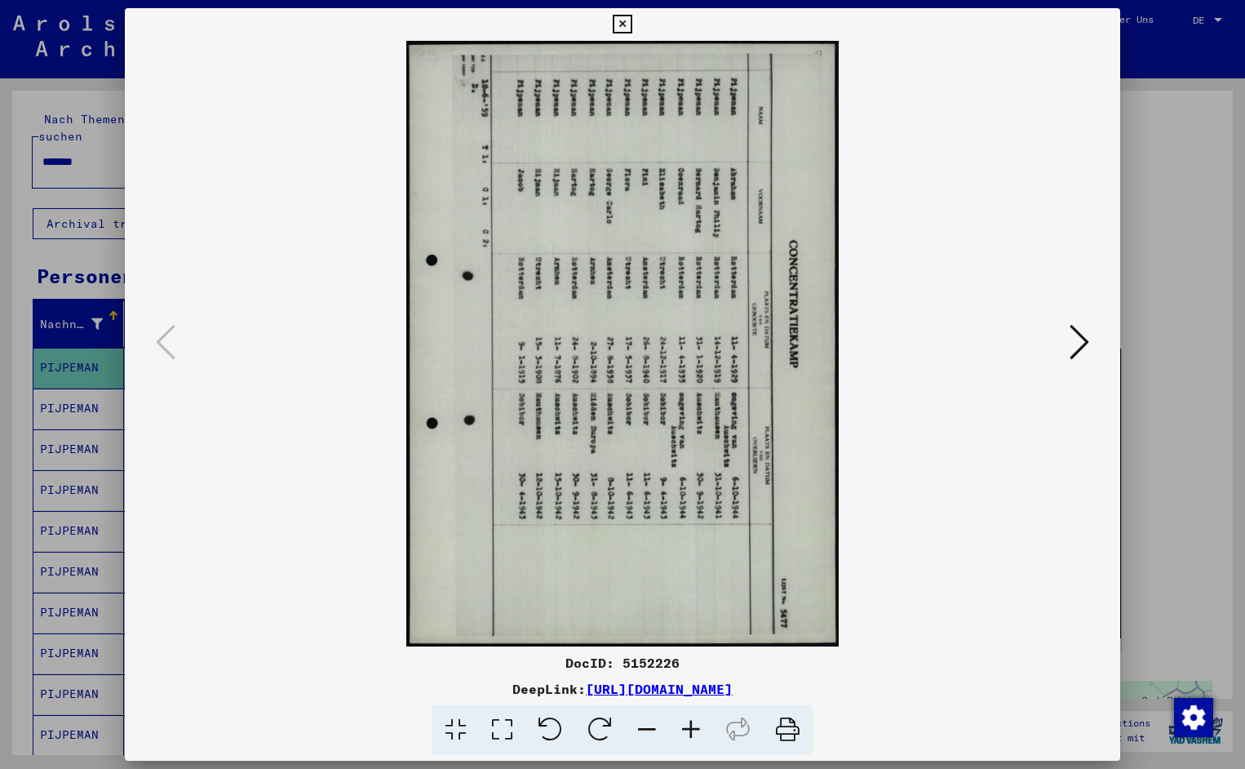
click at [554, 730] on icon at bounding box center [551, 730] width 50 height 50
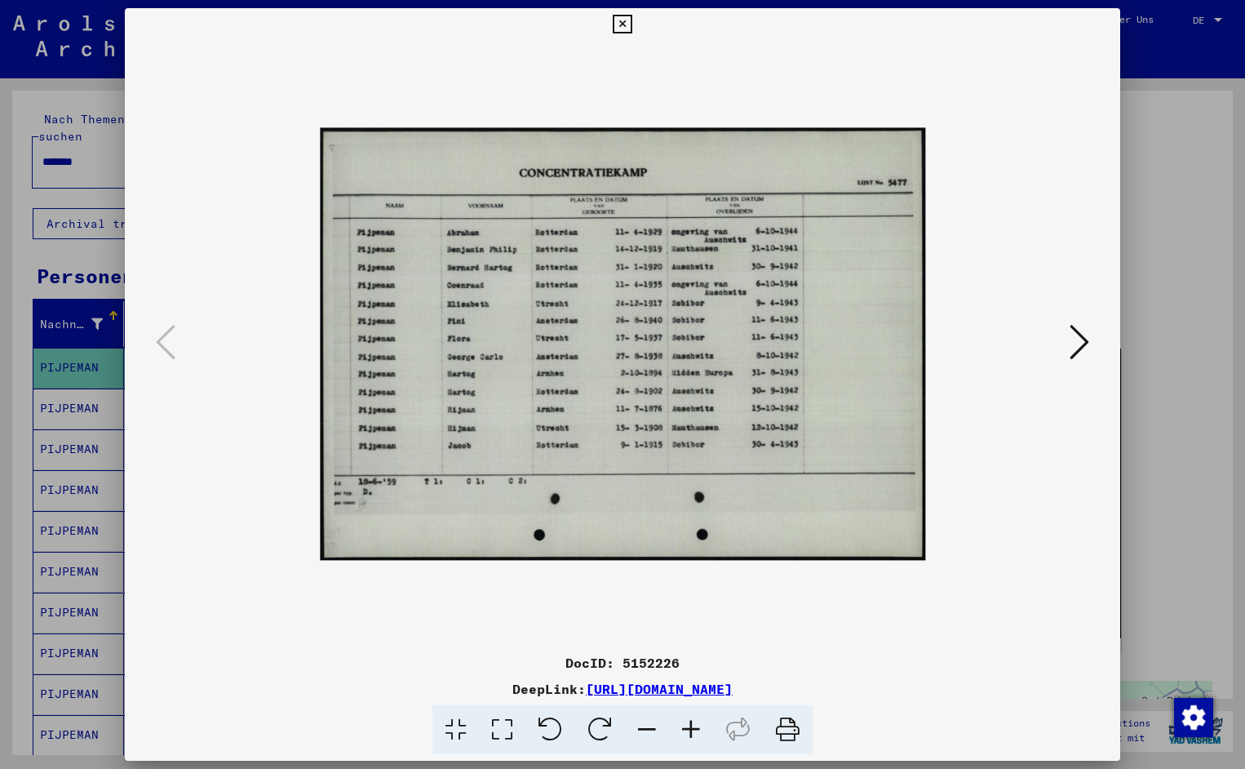
click at [690, 723] on icon at bounding box center [691, 730] width 44 height 50
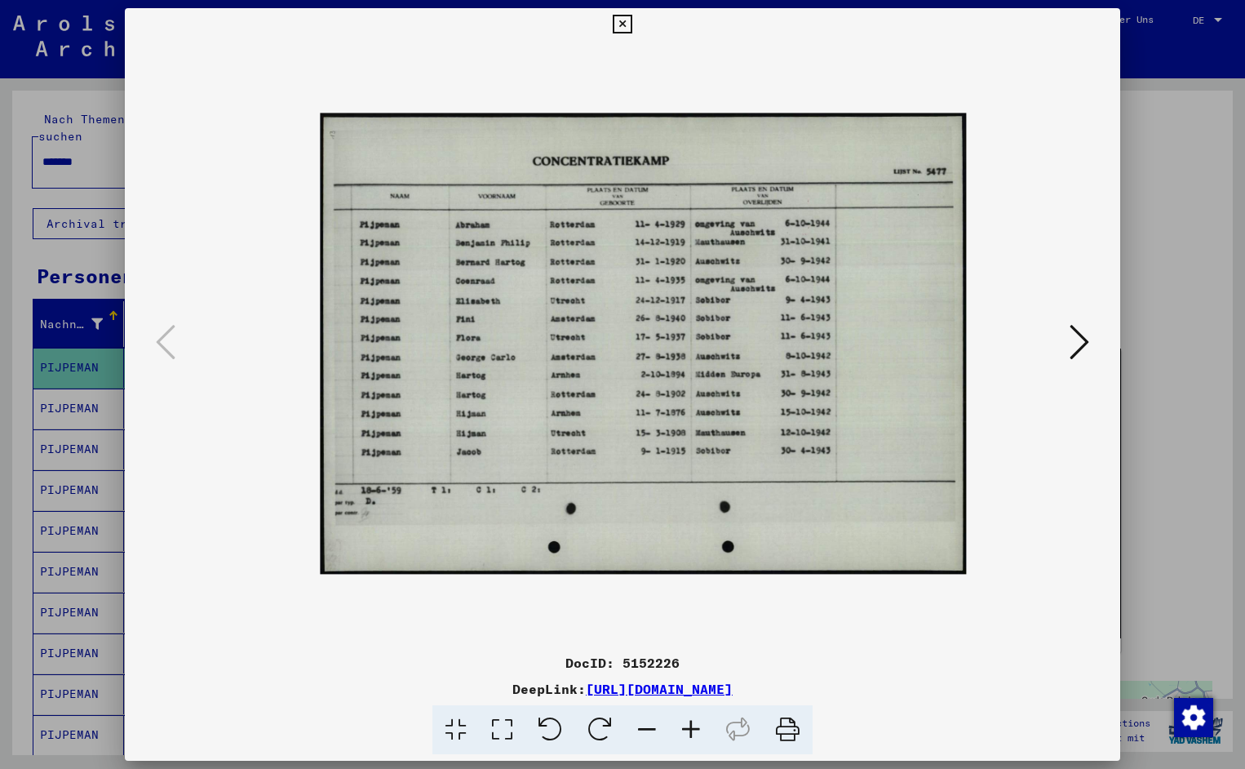
click at [690, 723] on icon at bounding box center [691, 730] width 44 height 50
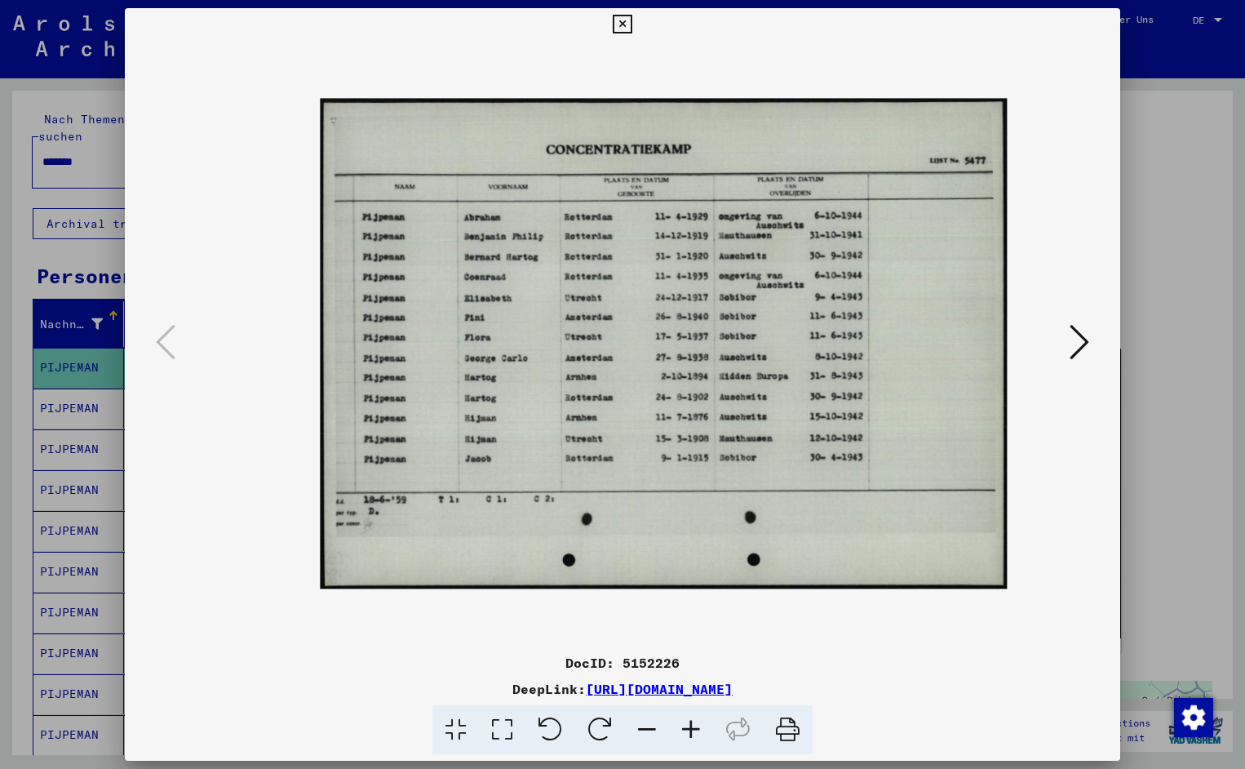
click at [690, 723] on icon at bounding box center [691, 730] width 44 height 50
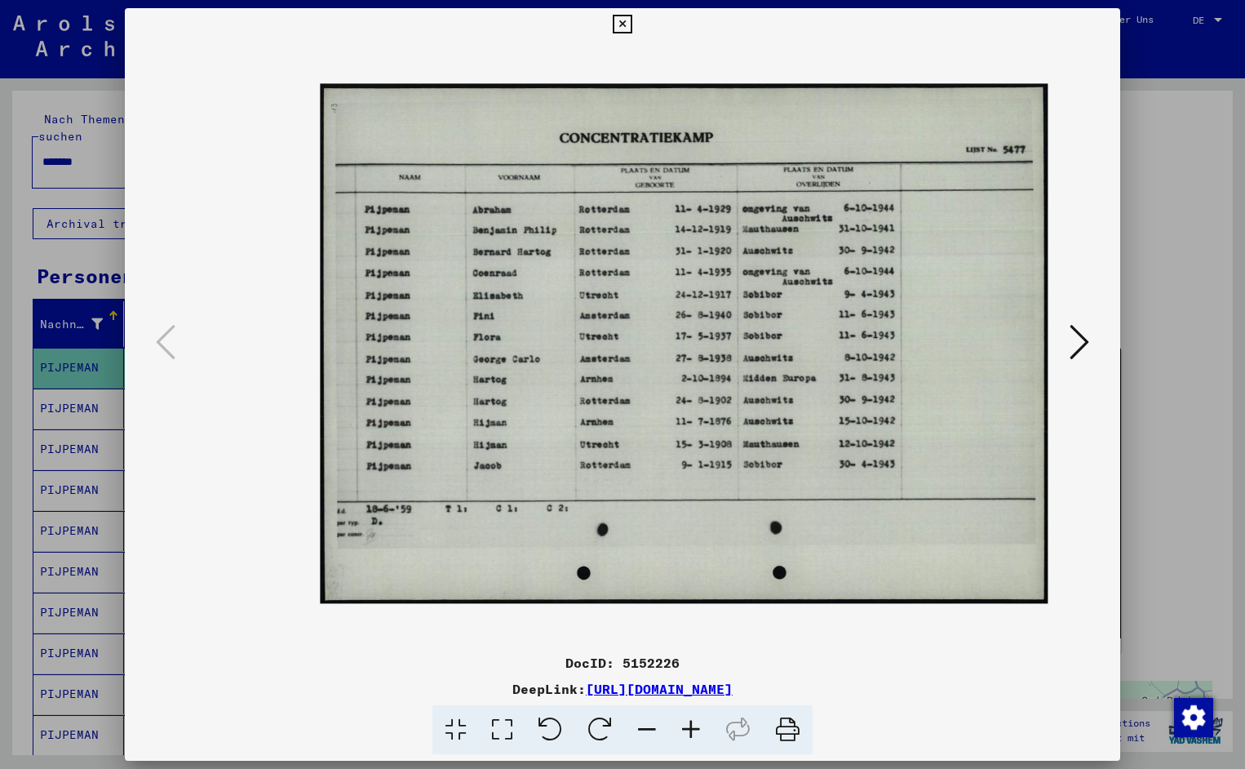
click at [690, 723] on icon at bounding box center [691, 730] width 44 height 50
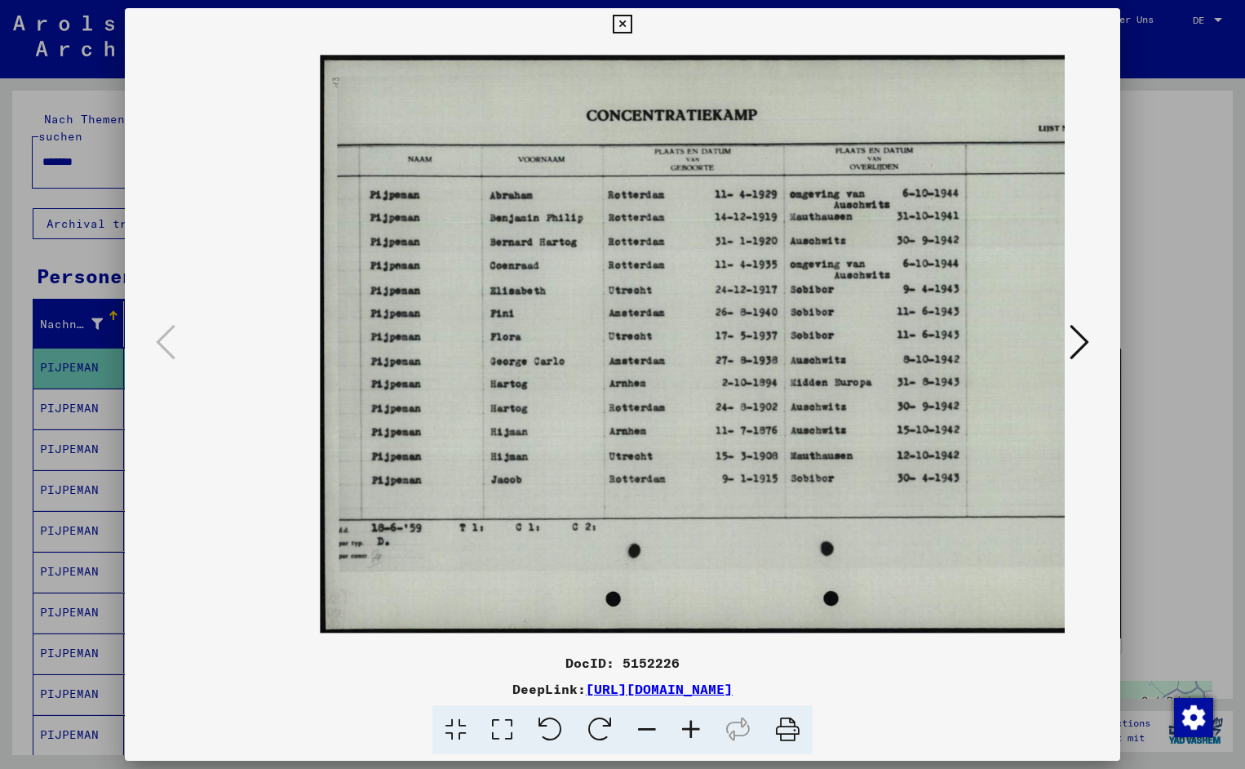
click at [690, 723] on icon at bounding box center [691, 730] width 44 height 50
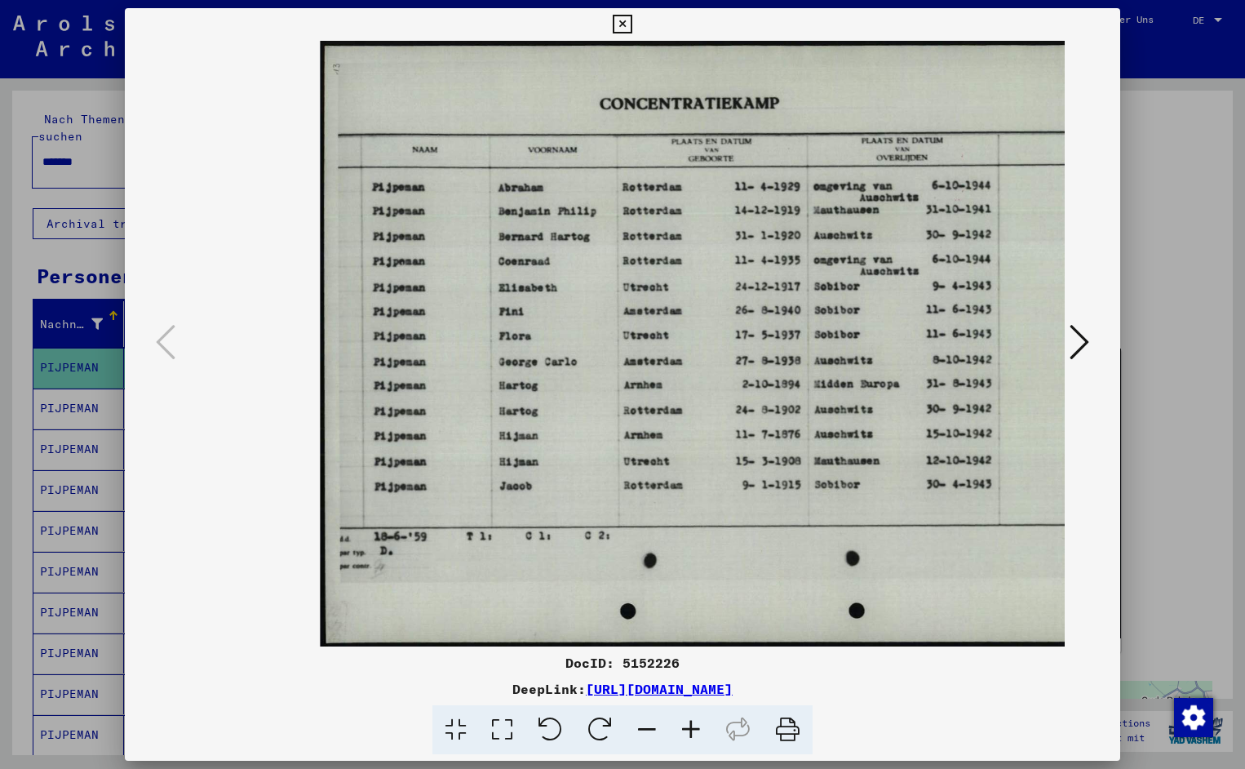
click at [690, 723] on icon at bounding box center [691, 730] width 44 height 50
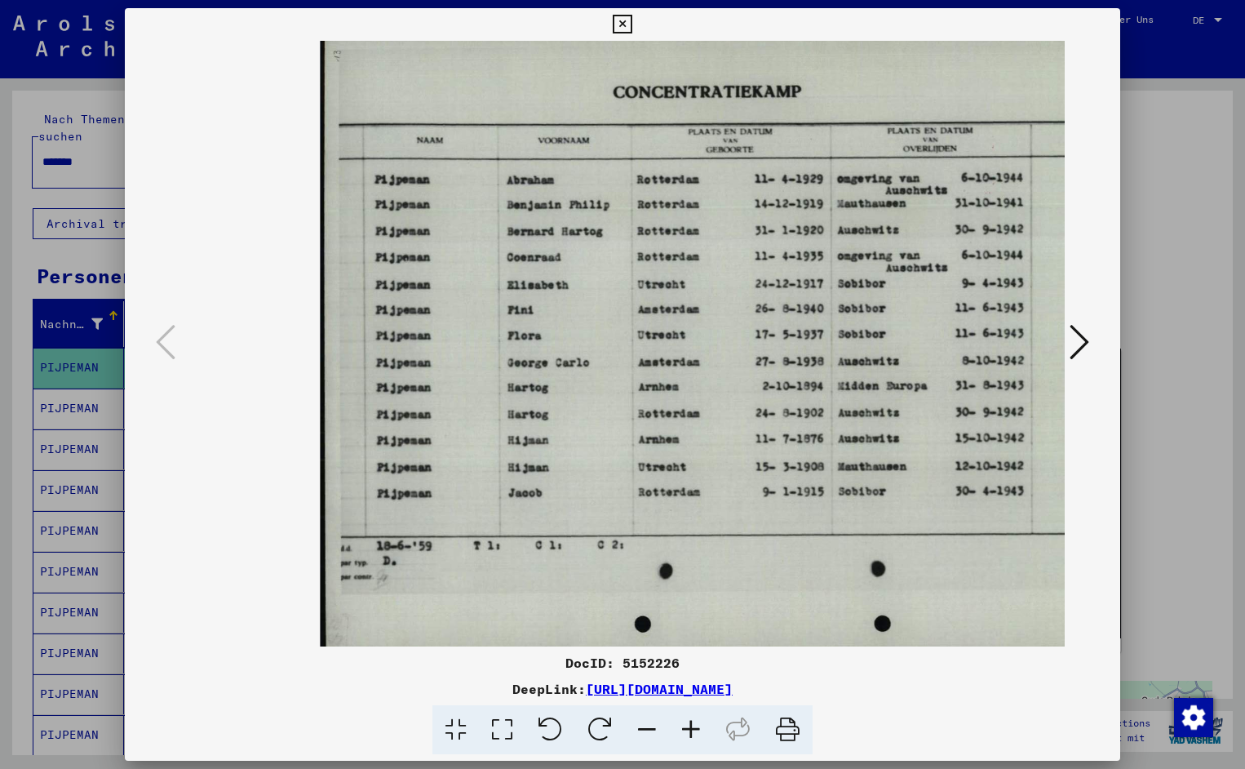
click at [690, 723] on icon at bounding box center [691, 730] width 44 height 50
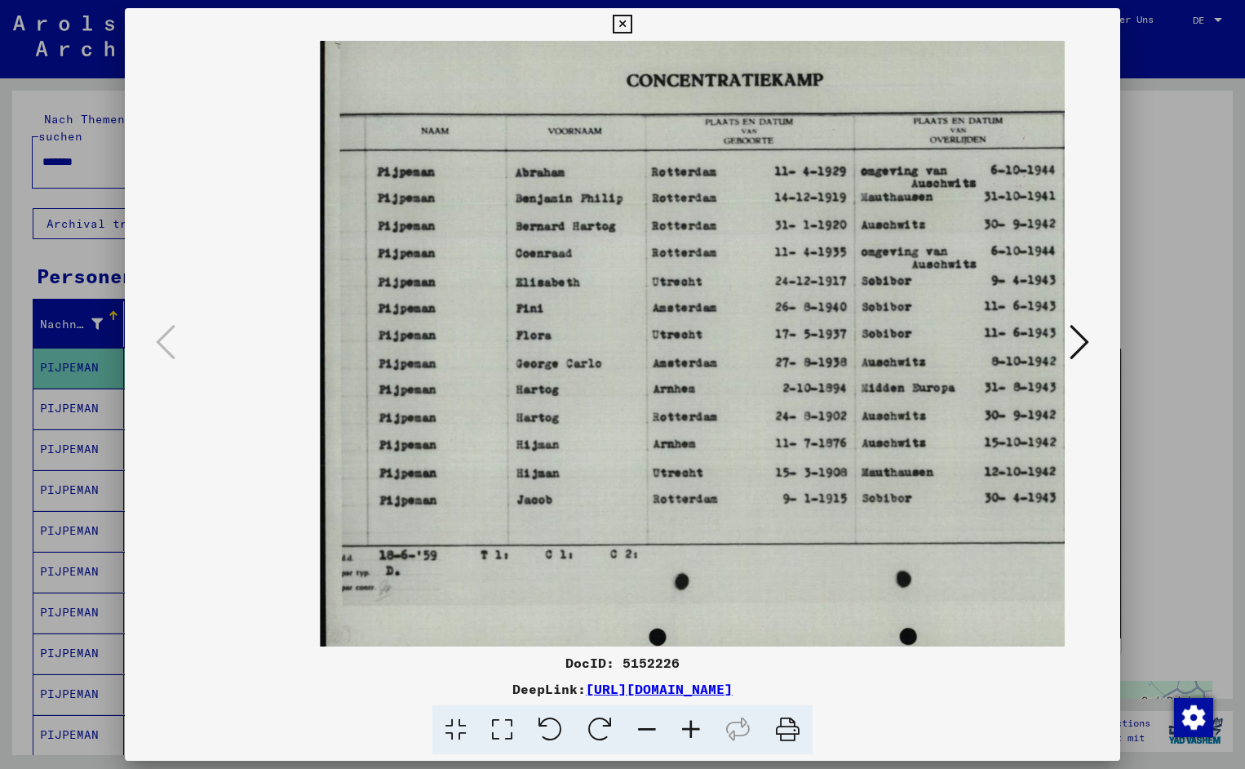
click at [690, 723] on icon at bounding box center [691, 730] width 44 height 50
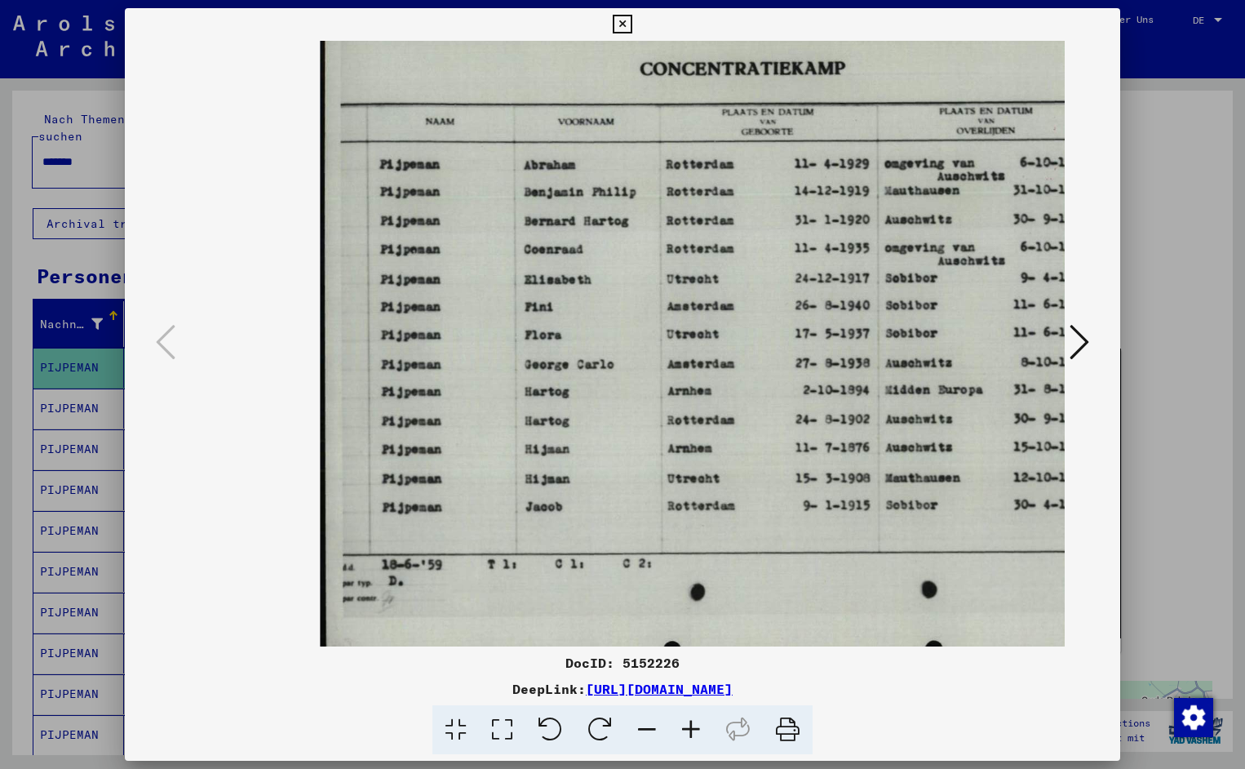
click at [690, 723] on icon at bounding box center [691, 730] width 44 height 50
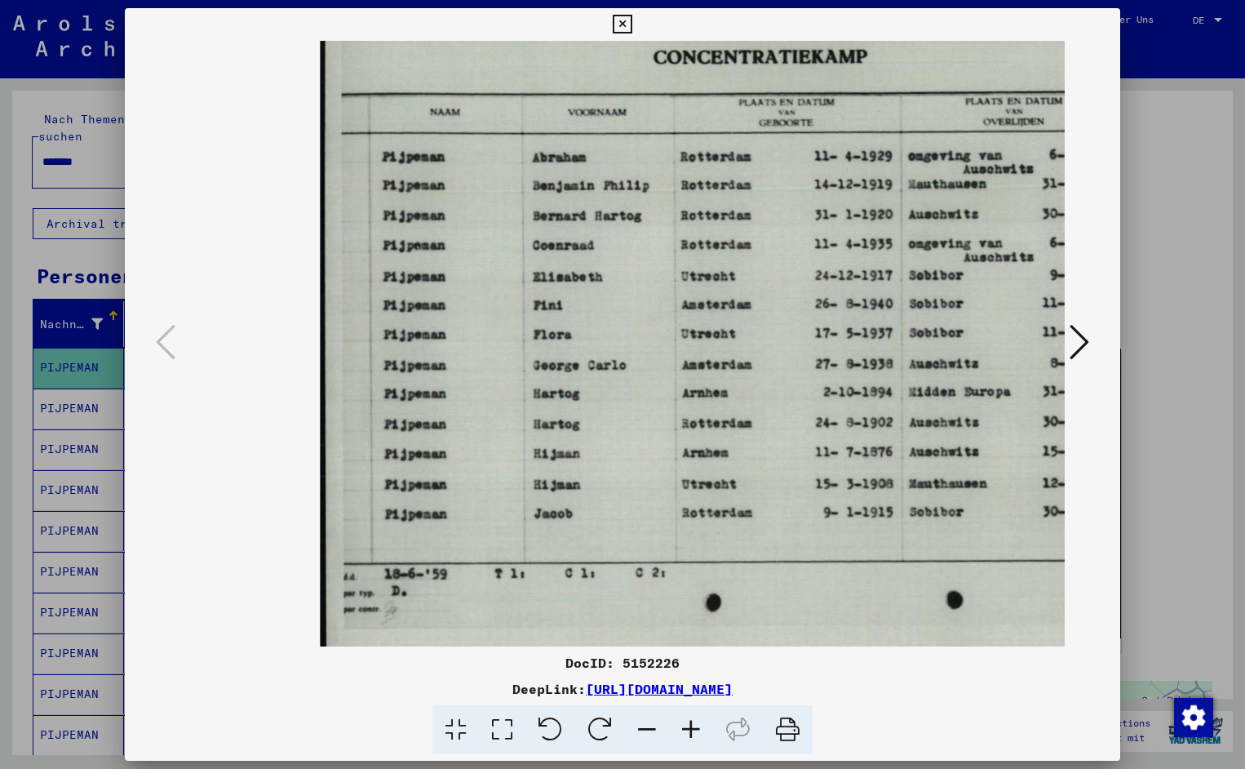
click at [690, 723] on icon at bounding box center [691, 730] width 44 height 50
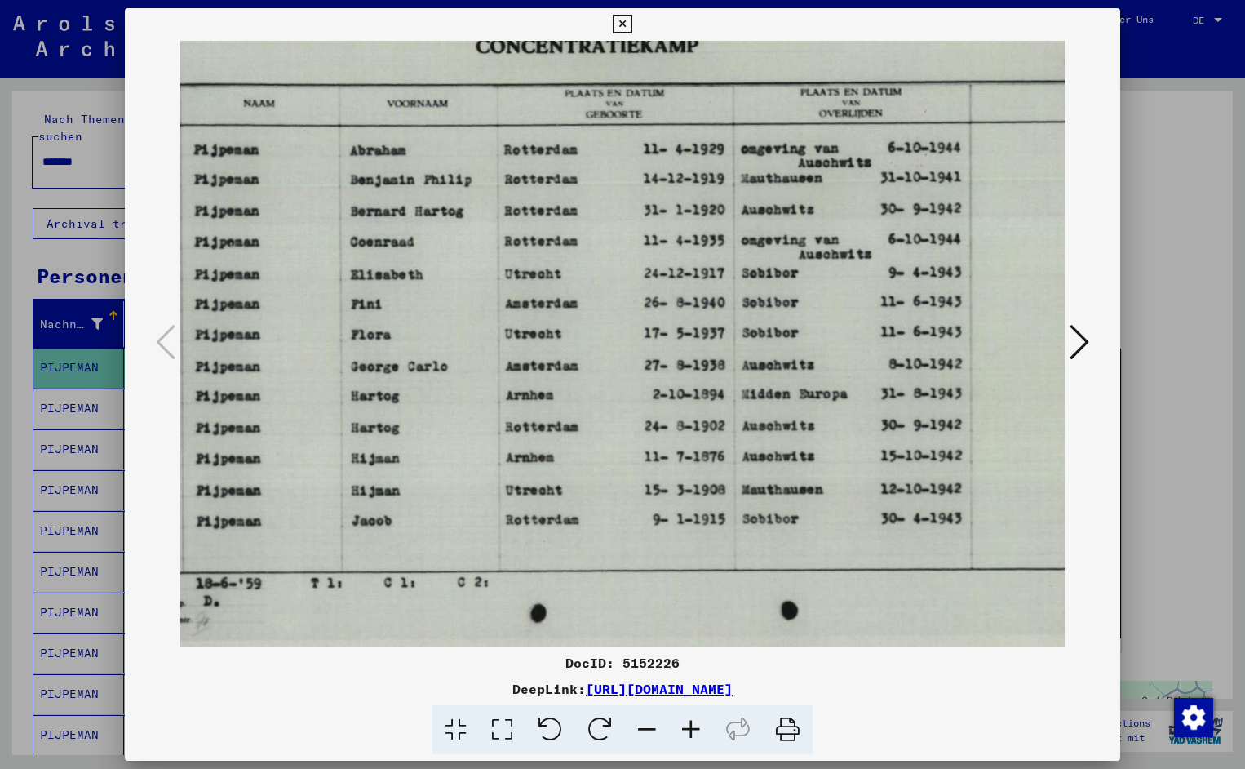
drag, startPoint x: 839, startPoint y: 418, endPoint x: 650, endPoint y: 444, distance: 190.3
click at [632, 30] on icon at bounding box center [622, 25] width 19 height 20
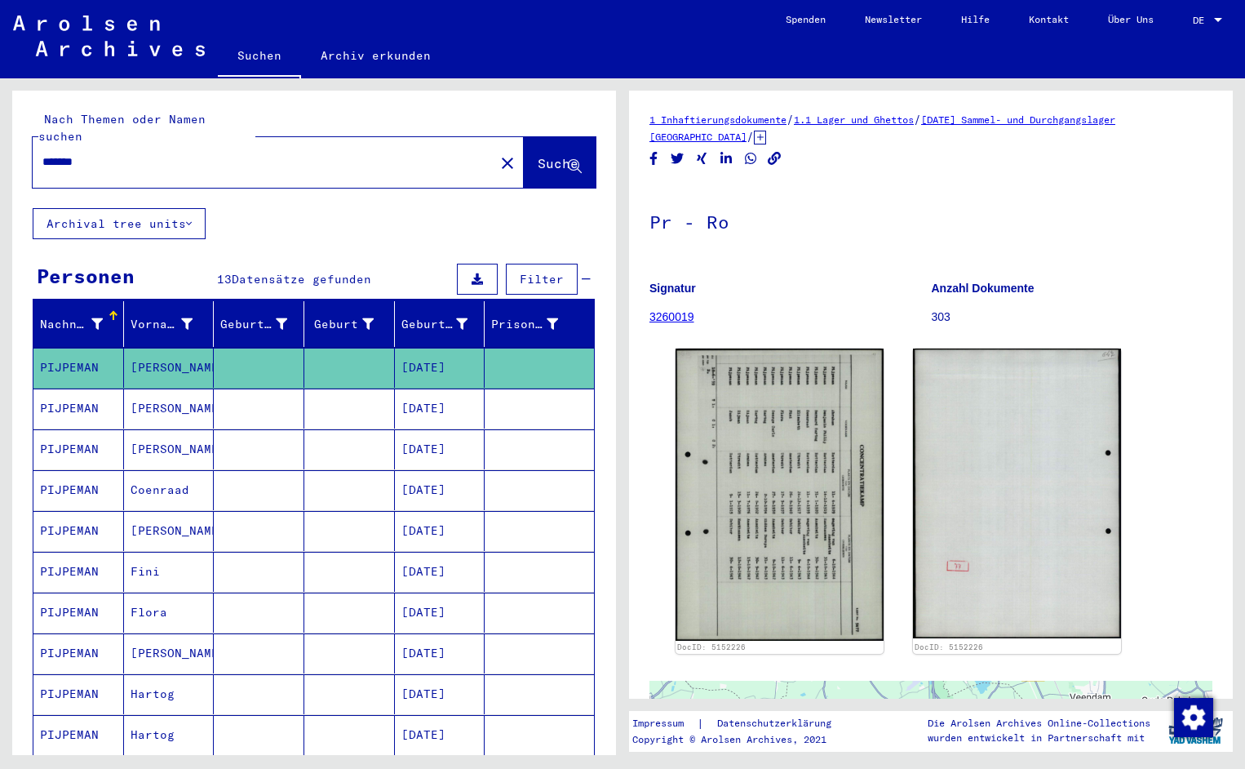
click at [115, 153] on input "*******" at bounding box center [263, 161] width 442 height 17
click at [545, 155] on span "Suche" at bounding box center [558, 163] width 41 height 16
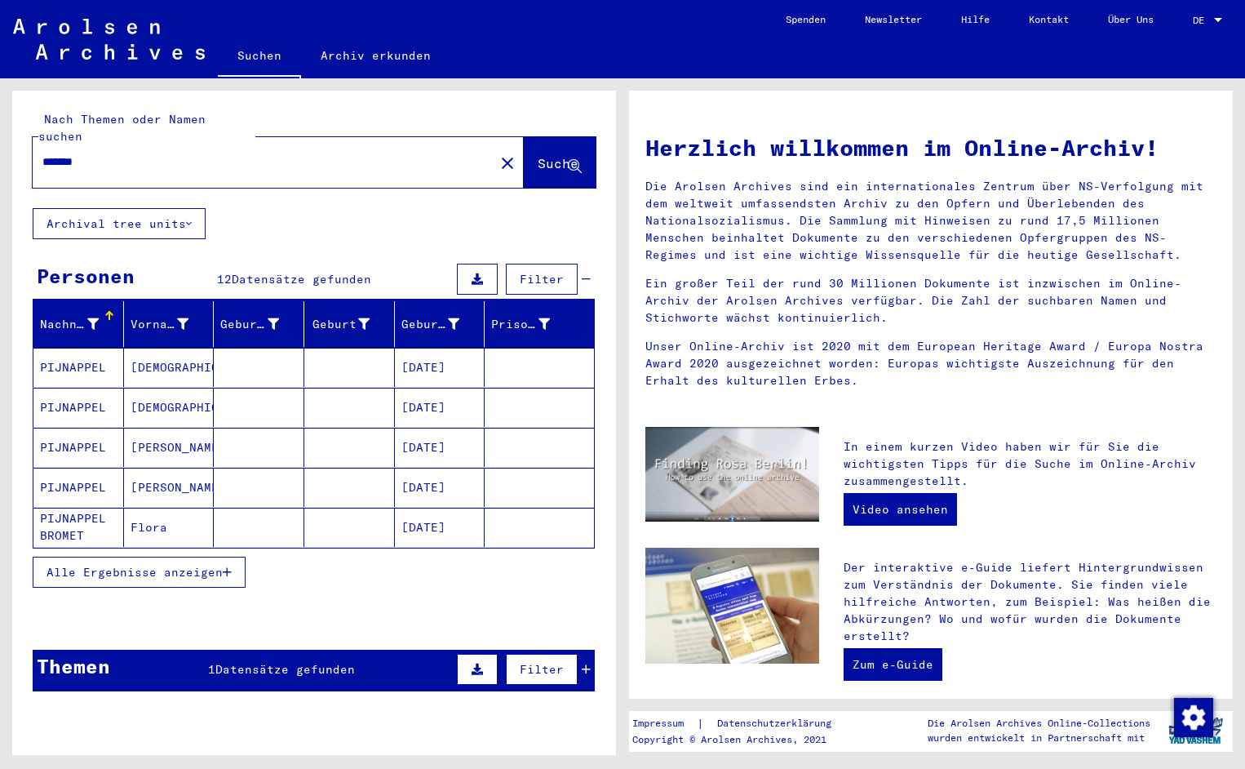
click at [55, 351] on mat-cell "PIJNAPPEL" at bounding box center [78, 367] width 91 height 39
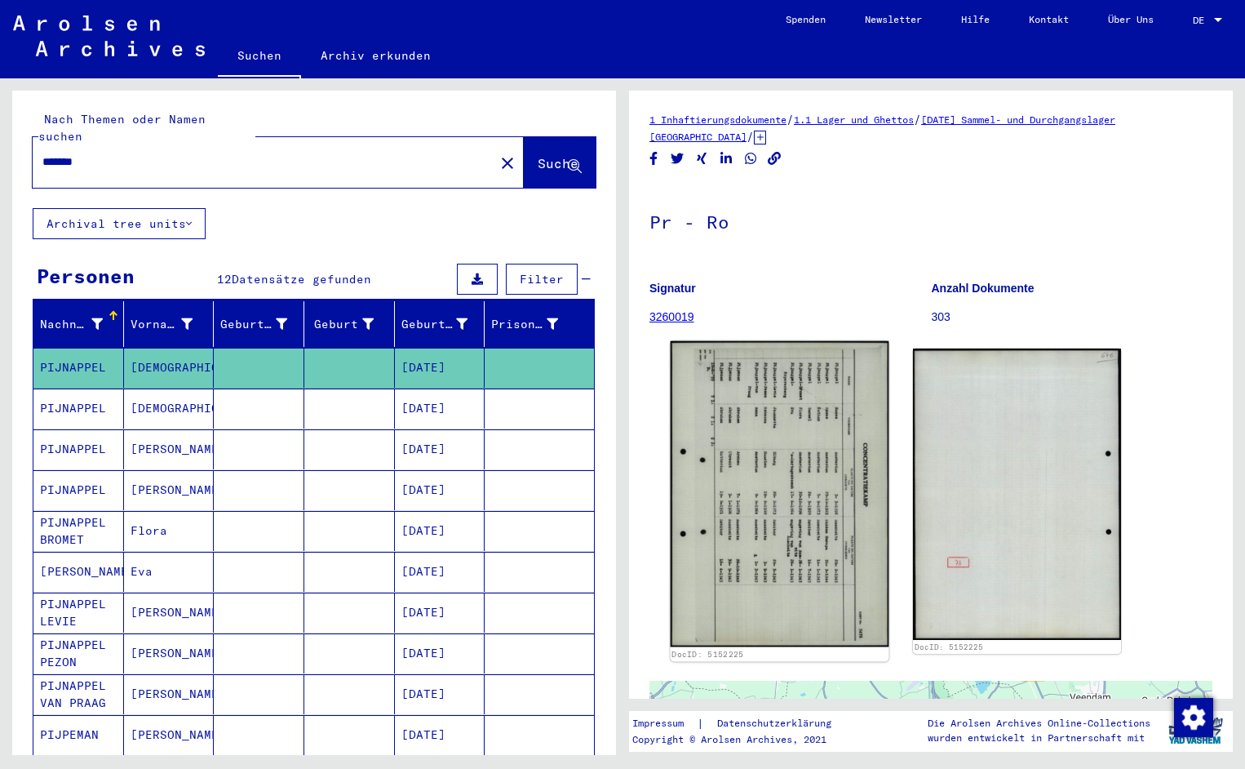
click at [739, 442] on img at bounding box center [780, 494] width 219 height 306
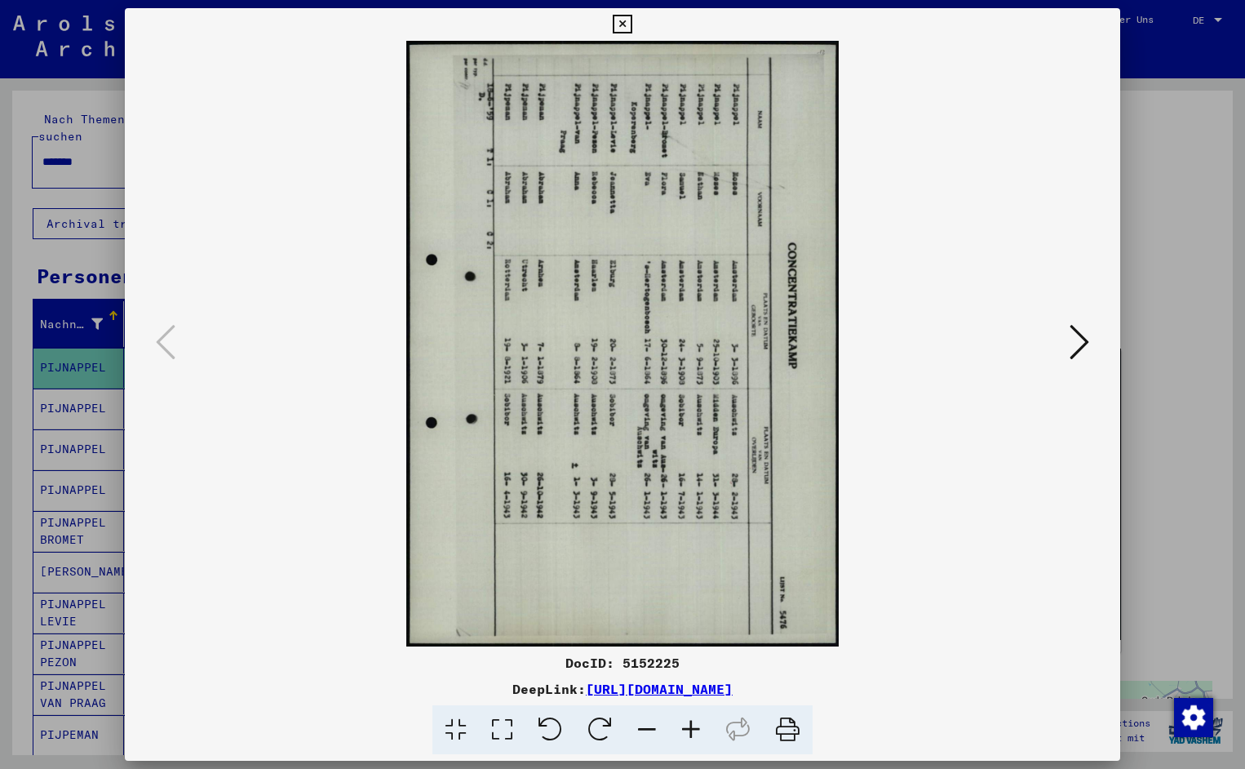
click at [553, 728] on icon at bounding box center [551, 730] width 50 height 50
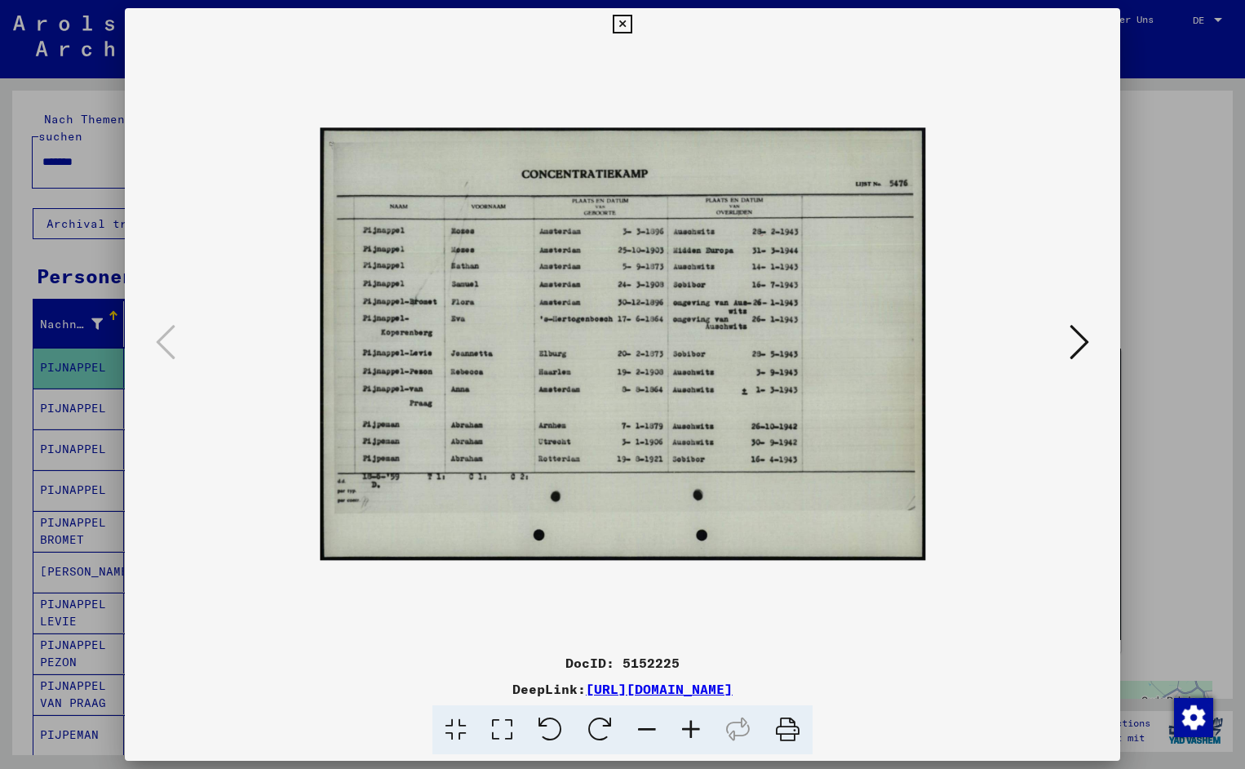
click at [697, 727] on icon at bounding box center [691, 730] width 44 height 50
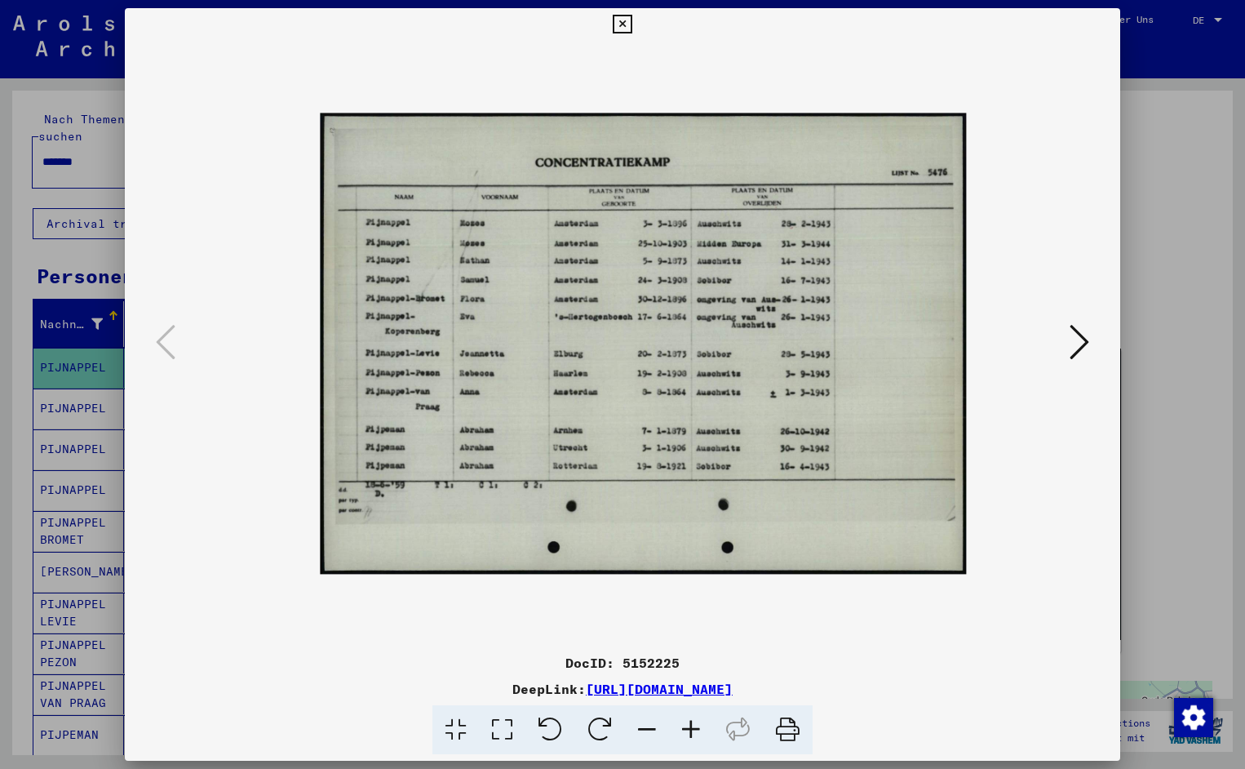
click at [697, 727] on icon at bounding box center [691, 730] width 44 height 50
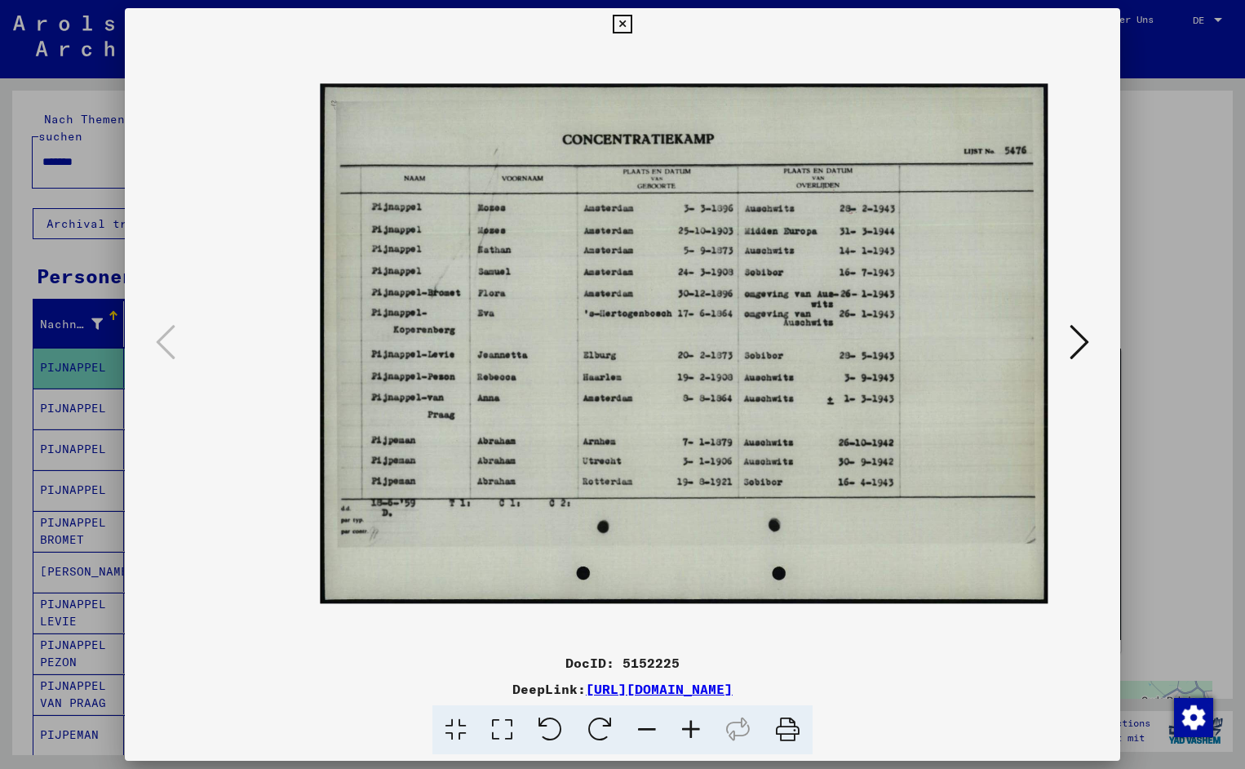
click at [697, 727] on icon at bounding box center [691, 730] width 44 height 50
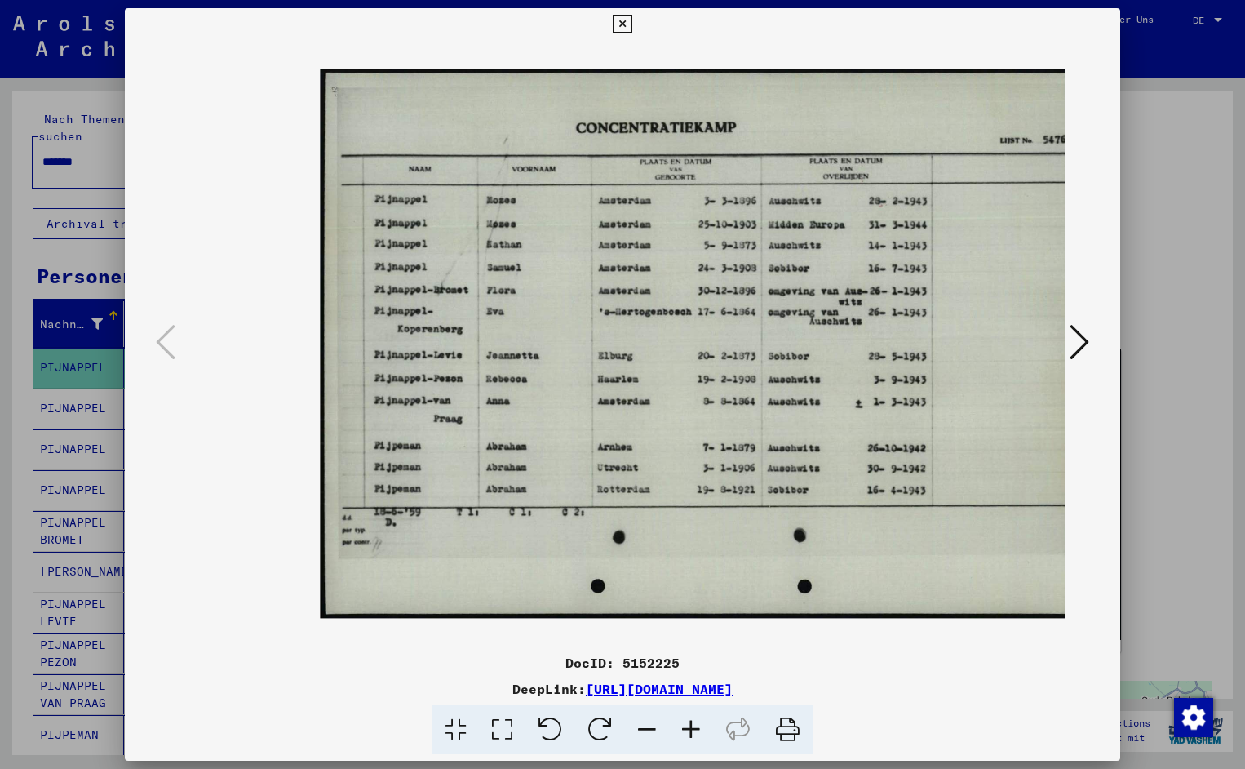
click at [697, 727] on icon at bounding box center [691, 730] width 44 height 50
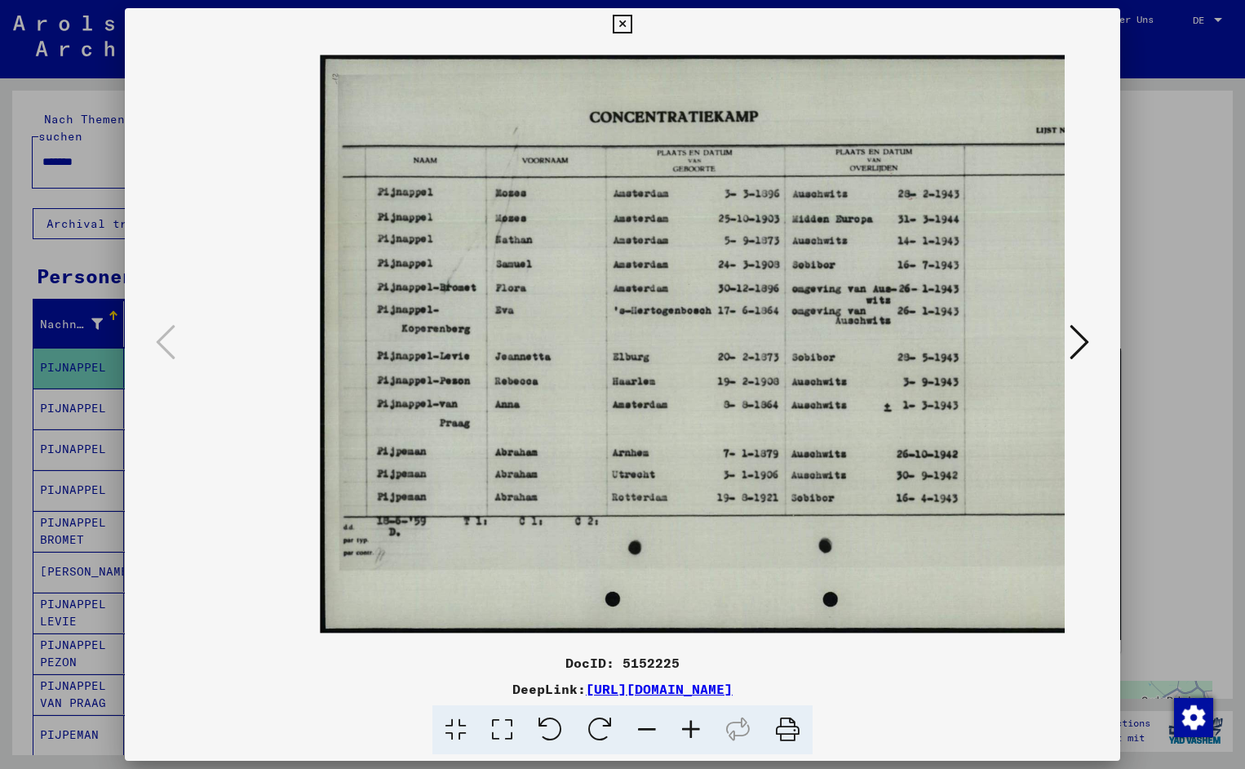
click at [697, 727] on icon at bounding box center [691, 730] width 44 height 50
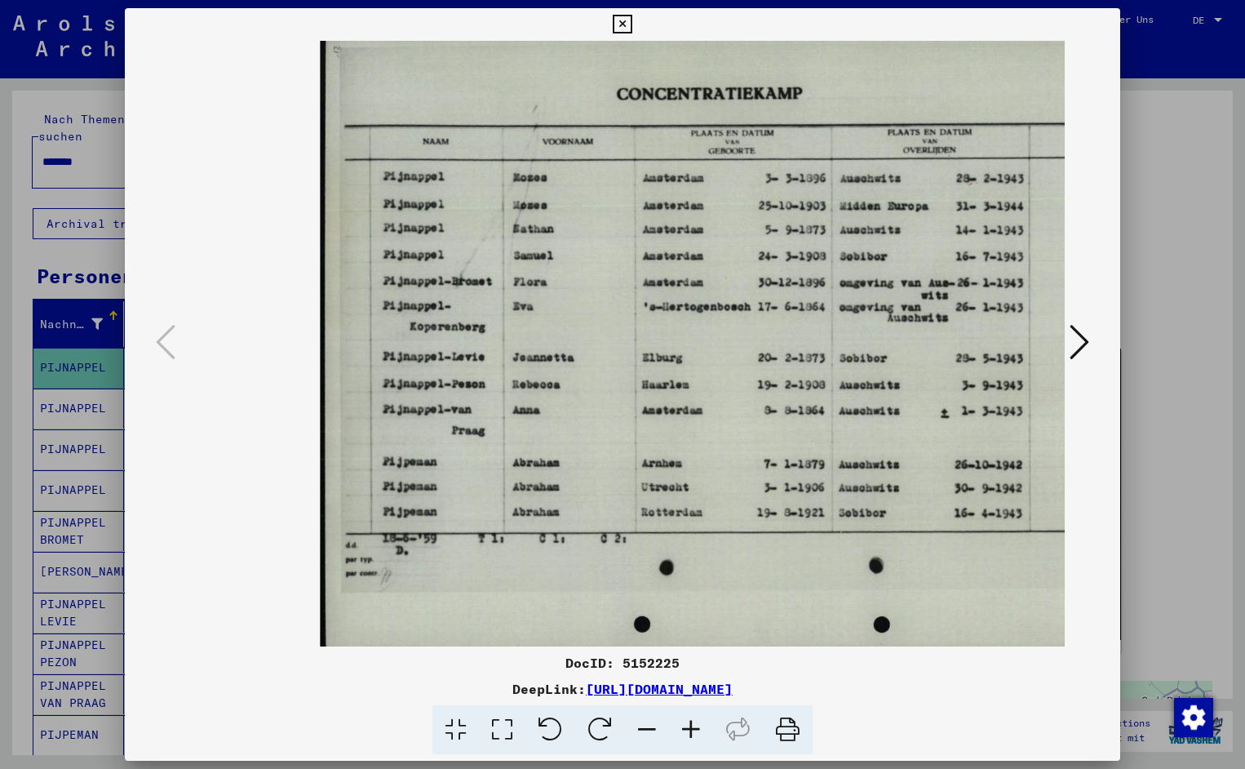
click at [697, 727] on icon at bounding box center [691, 730] width 44 height 50
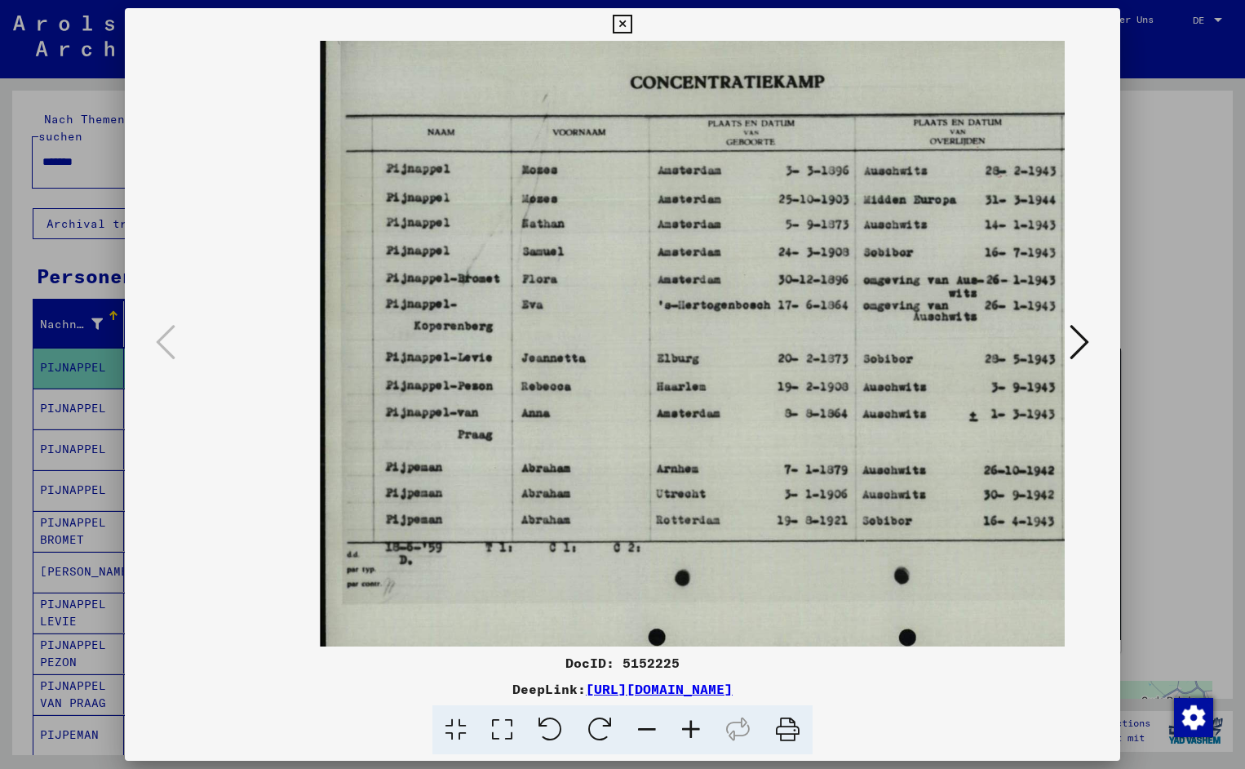
click at [697, 727] on icon at bounding box center [691, 730] width 44 height 50
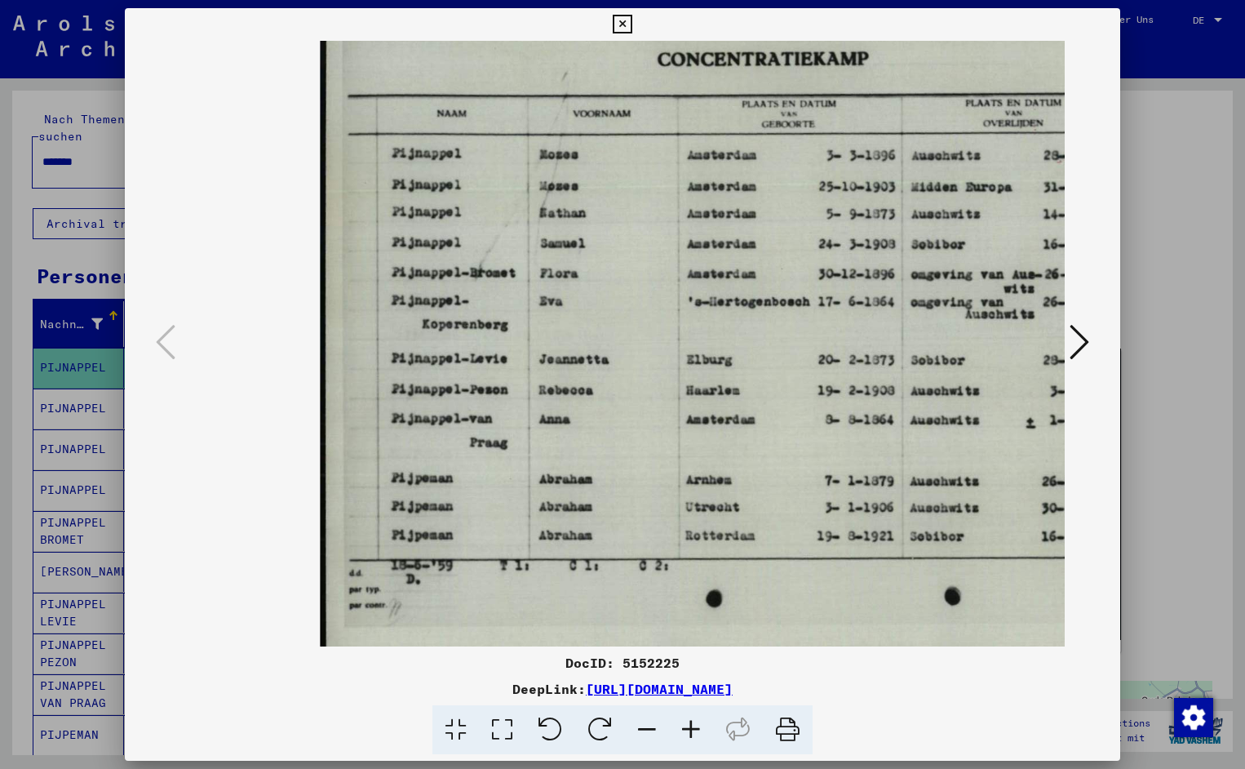
click at [697, 727] on icon at bounding box center [691, 730] width 44 height 50
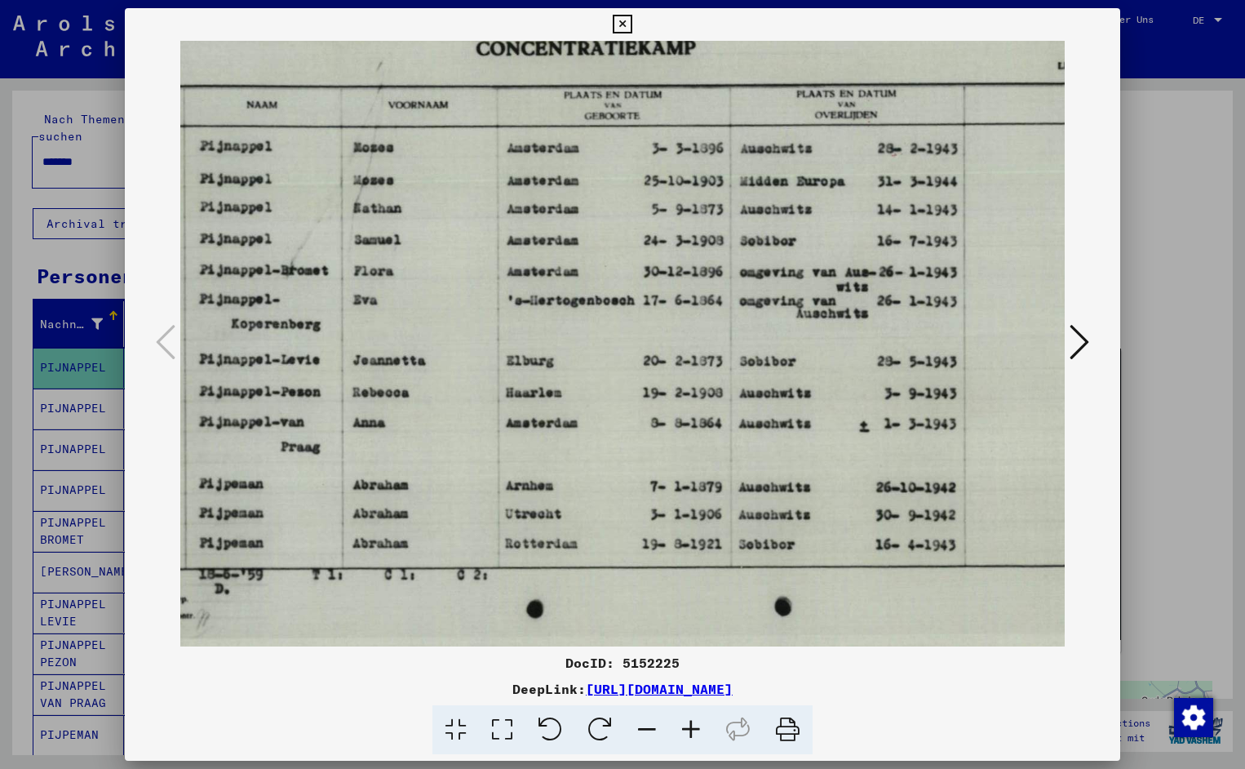
scroll to position [0, 196]
drag, startPoint x: 804, startPoint y: 466, endPoint x: 608, endPoint y: 492, distance: 197.6
click at [632, 29] on icon at bounding box center [622, 25] width 19 height 20
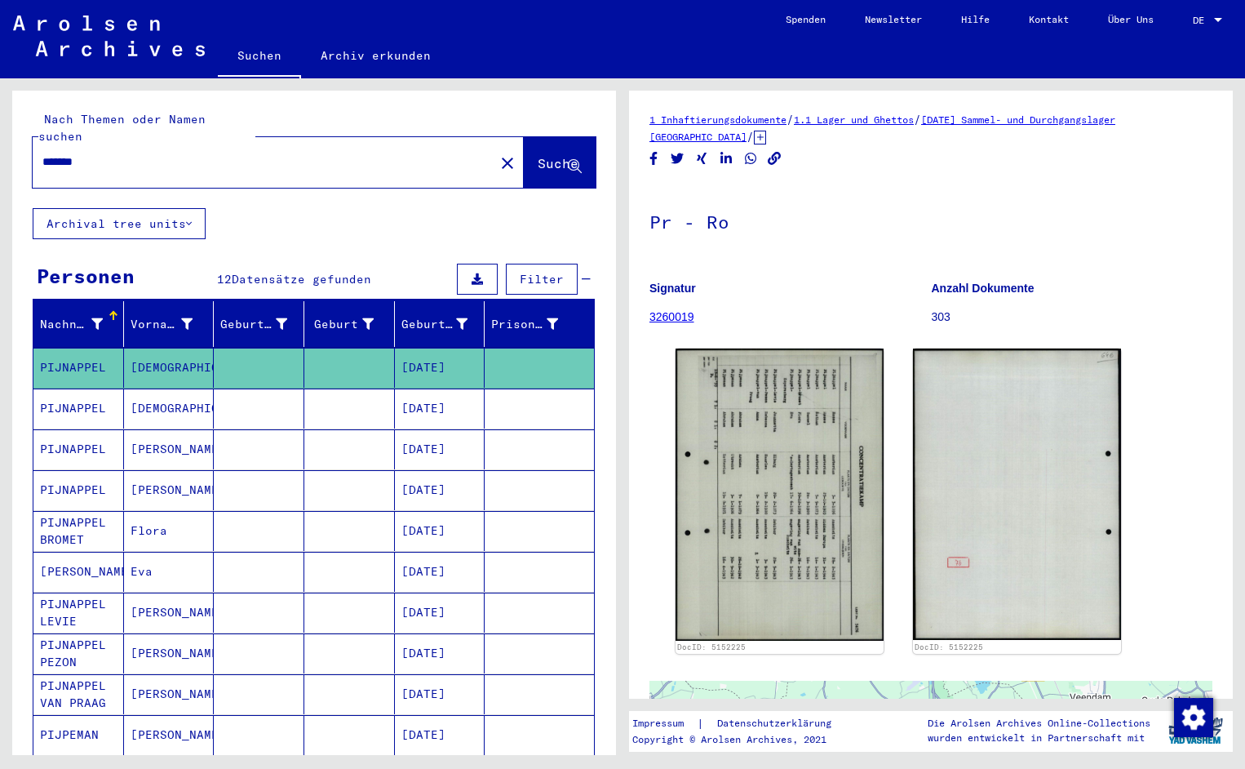
click at [109, 153] on input "*******" at bounding box center [263, 161] width 442 height 17
click at [539, 155] on span "Suche" at bounding box center [558, 163] width 41 height 16
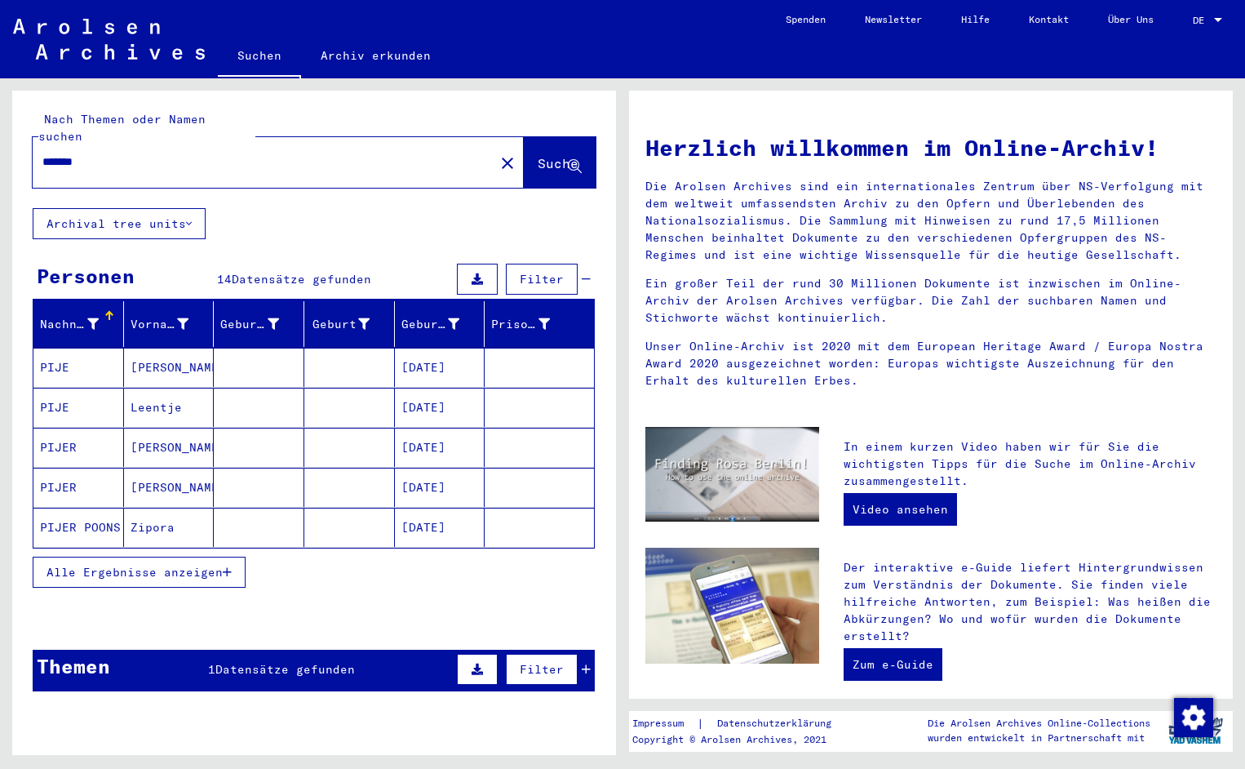
click at [64, 354] on mat-cell "PIJE" at bounding box center [78, 367] width 91 height 39
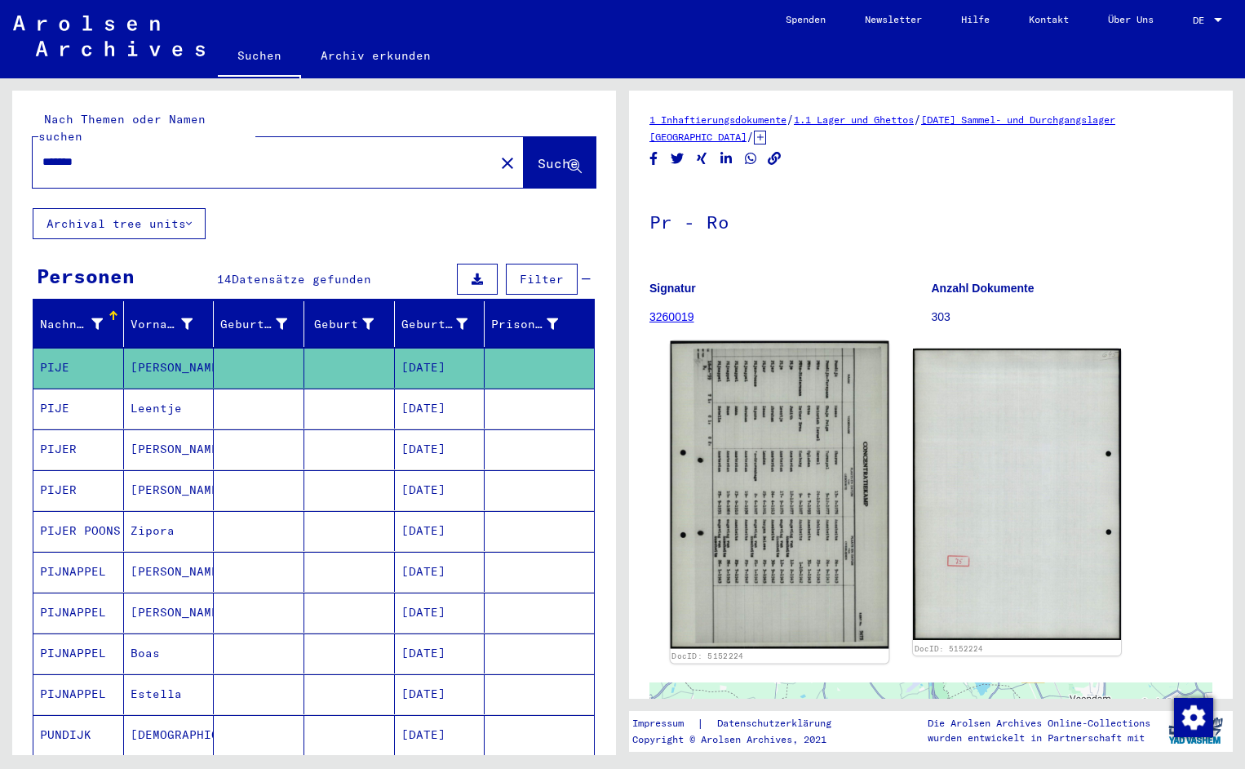
click at [721, 524] on img at bounding box center [780, 495] width 219 height 308
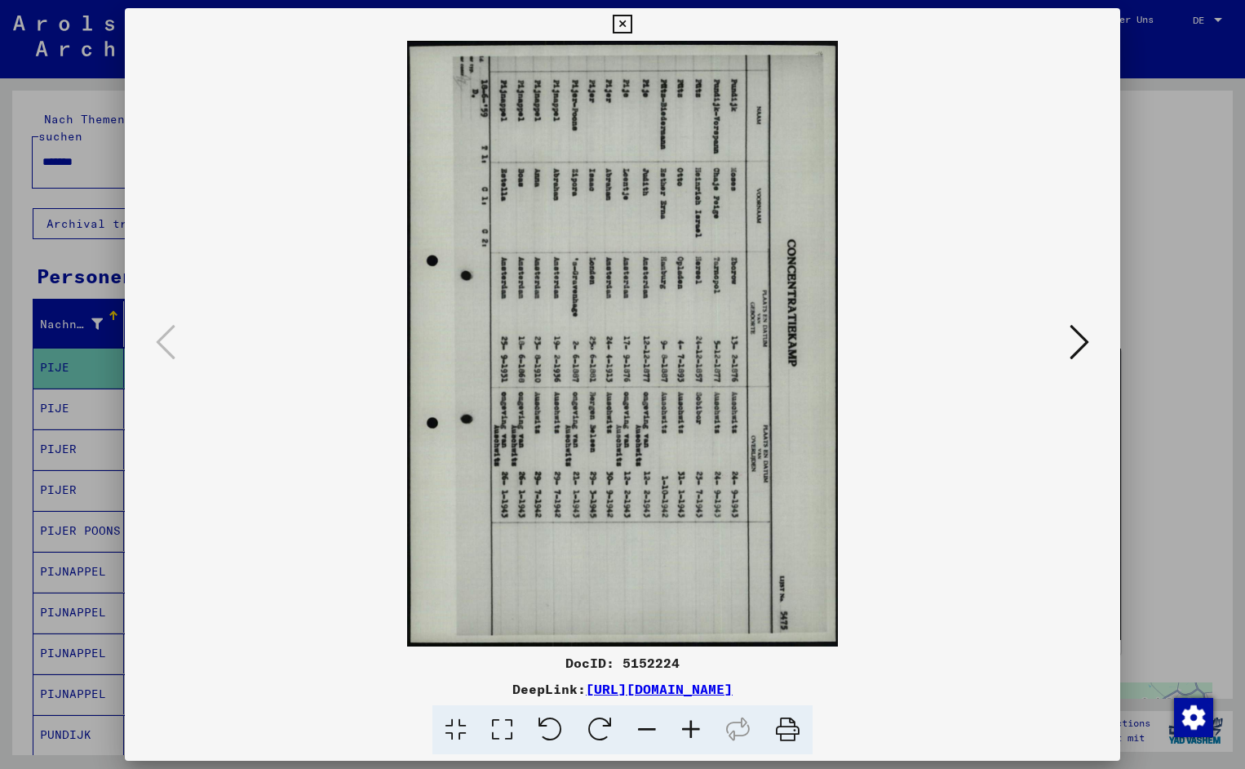
click at [549, 726] on icon at bounding box center [551, 730] width 50 height 50
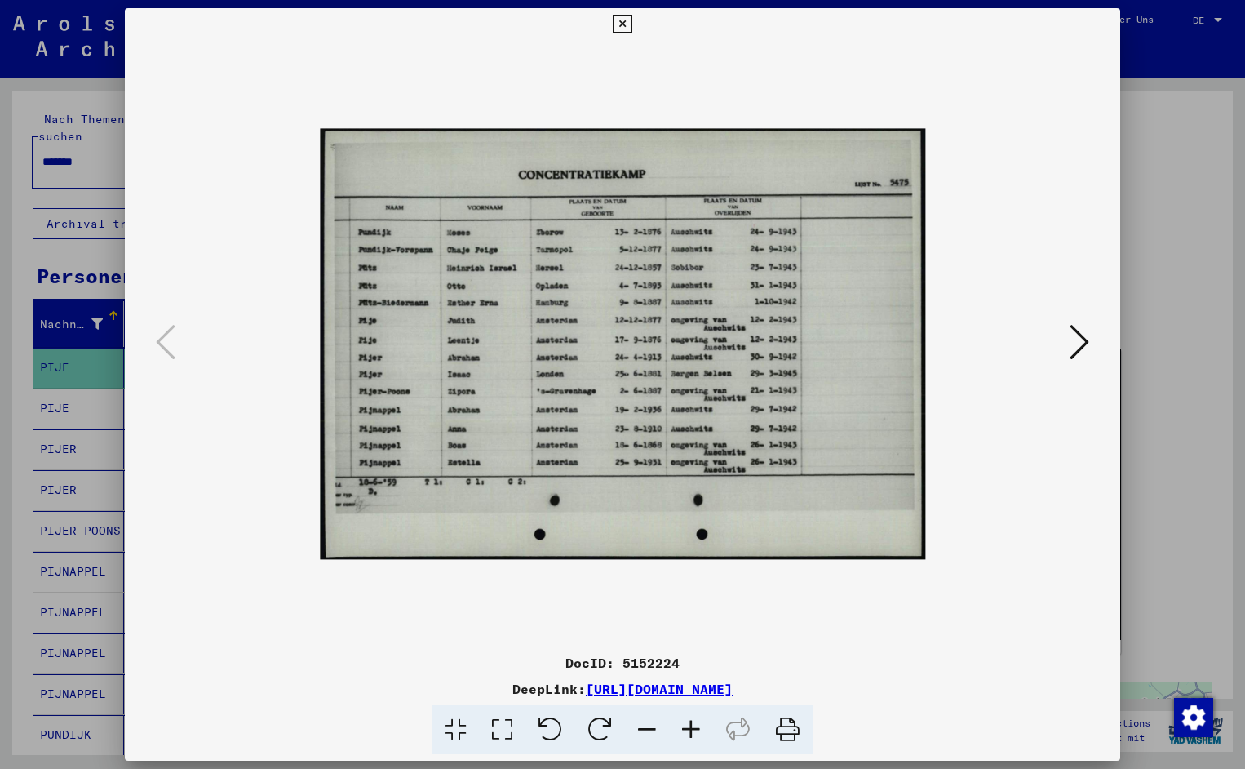
click at [688, 723] on icon at bounding box center [691, 730] width 44 height 50
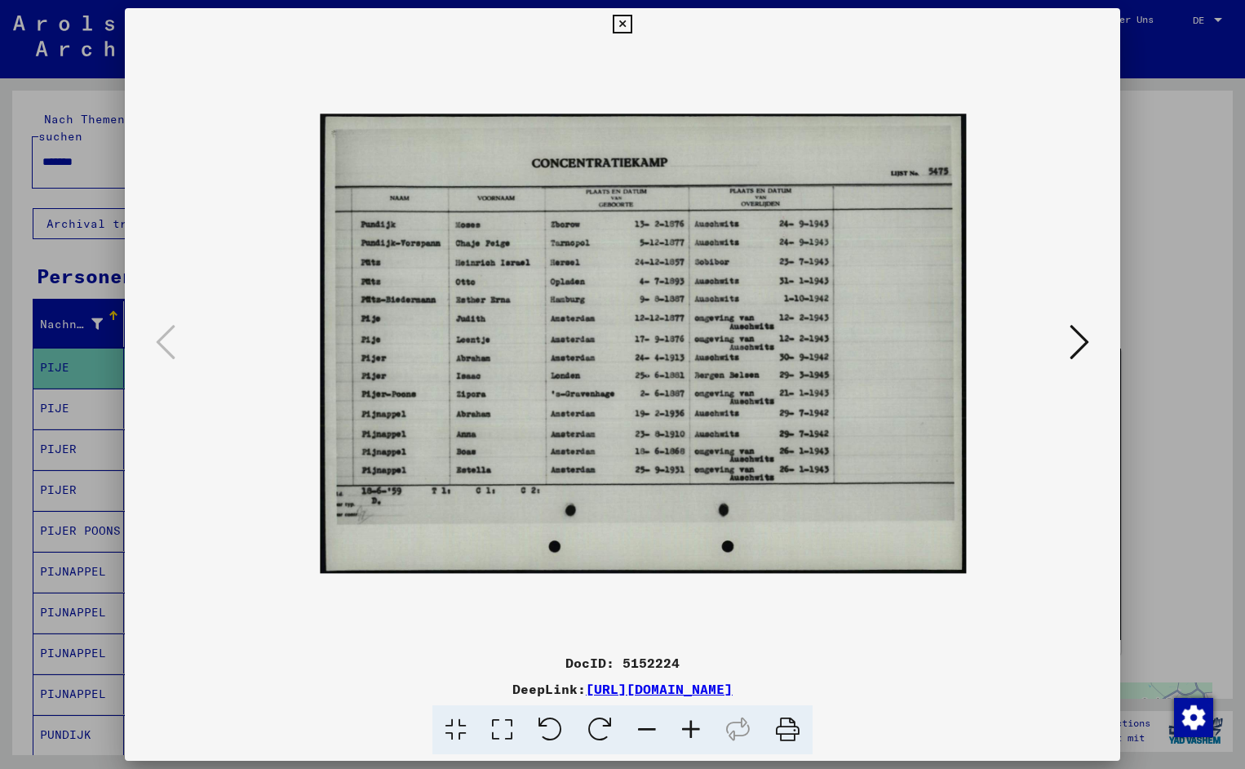
click at [688, 723] on icon at bounding box center [691, 730] width 44 height 50
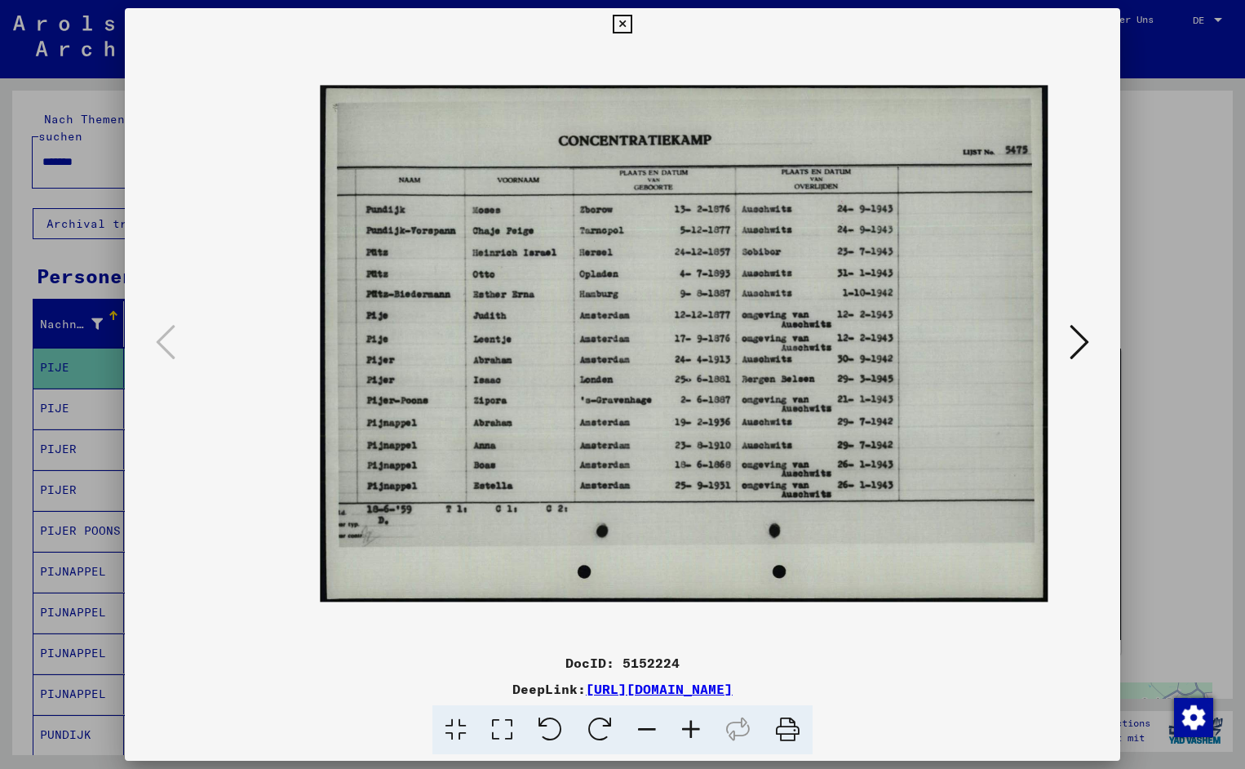
click at [688, 723] on icon at bounding box center [691, 730] width 44 height 50
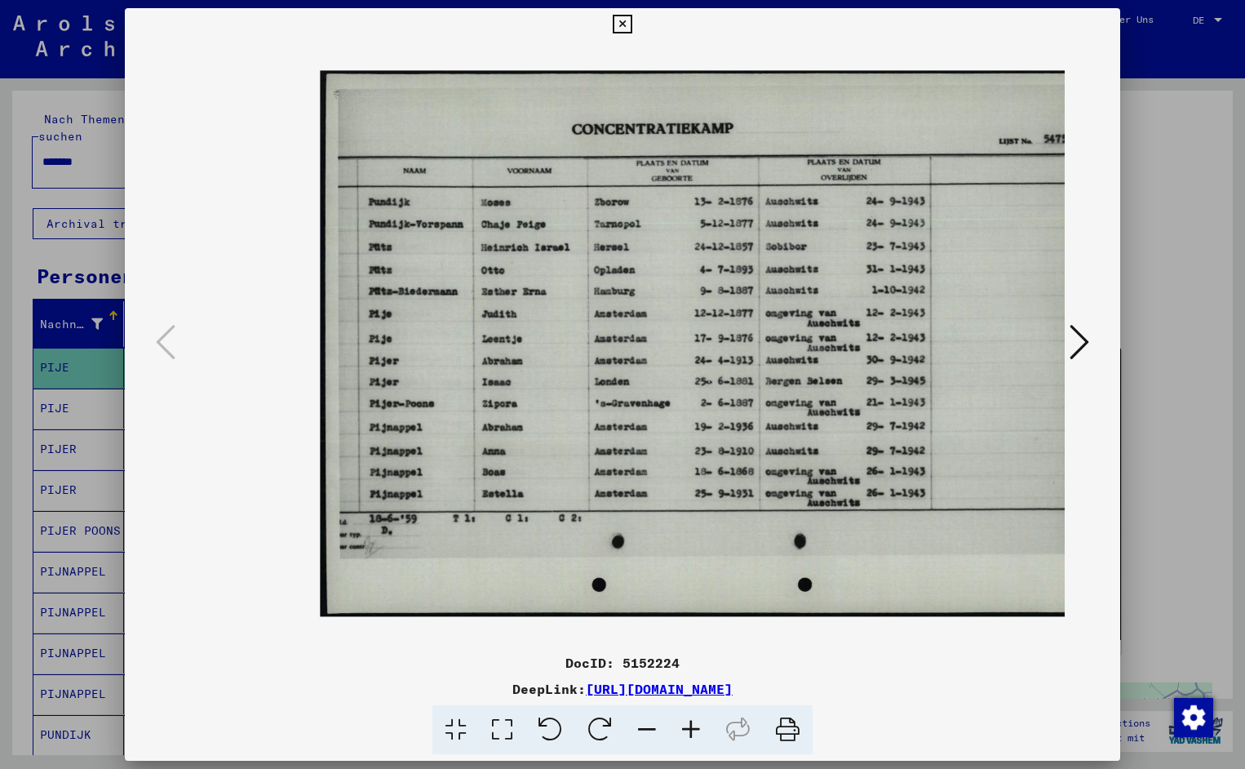
click at [688, 723] on icon at bounding box center [691, 730] width 44 height 50
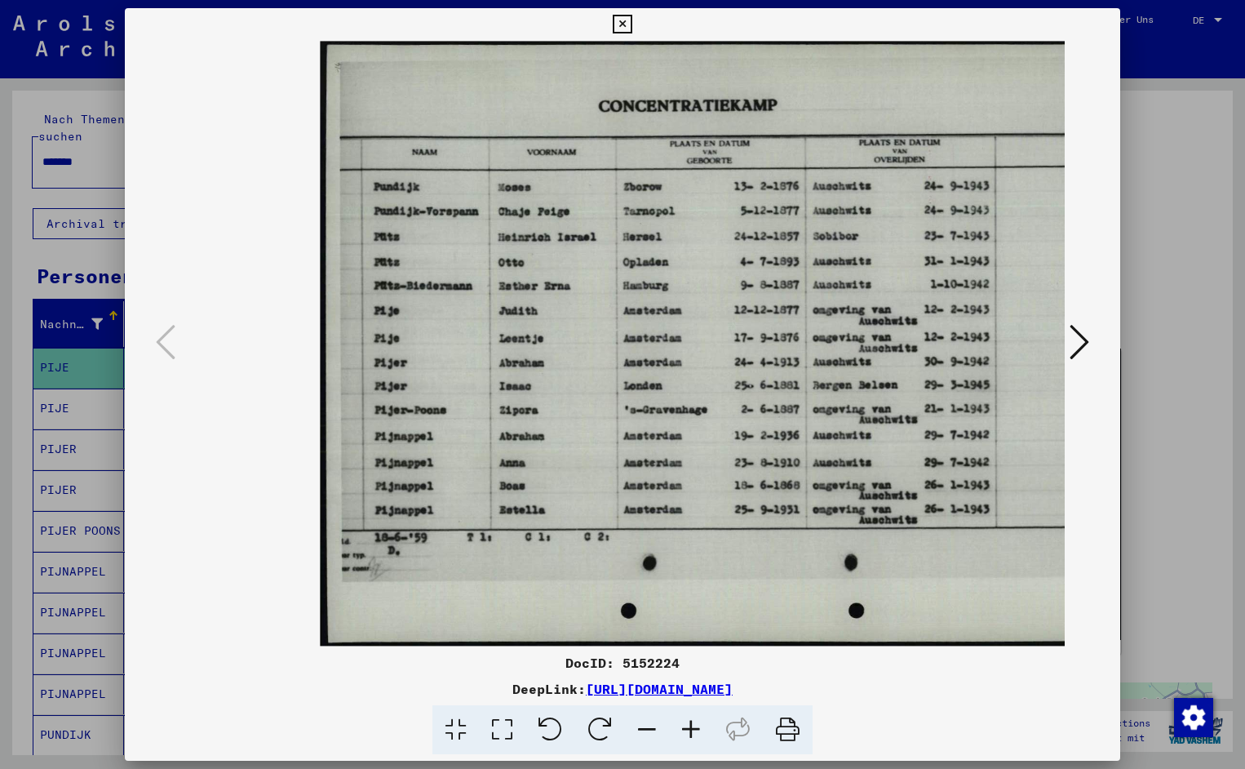
click at [688, 723] on icon at bounding box center [691, 730] width 44 height 50
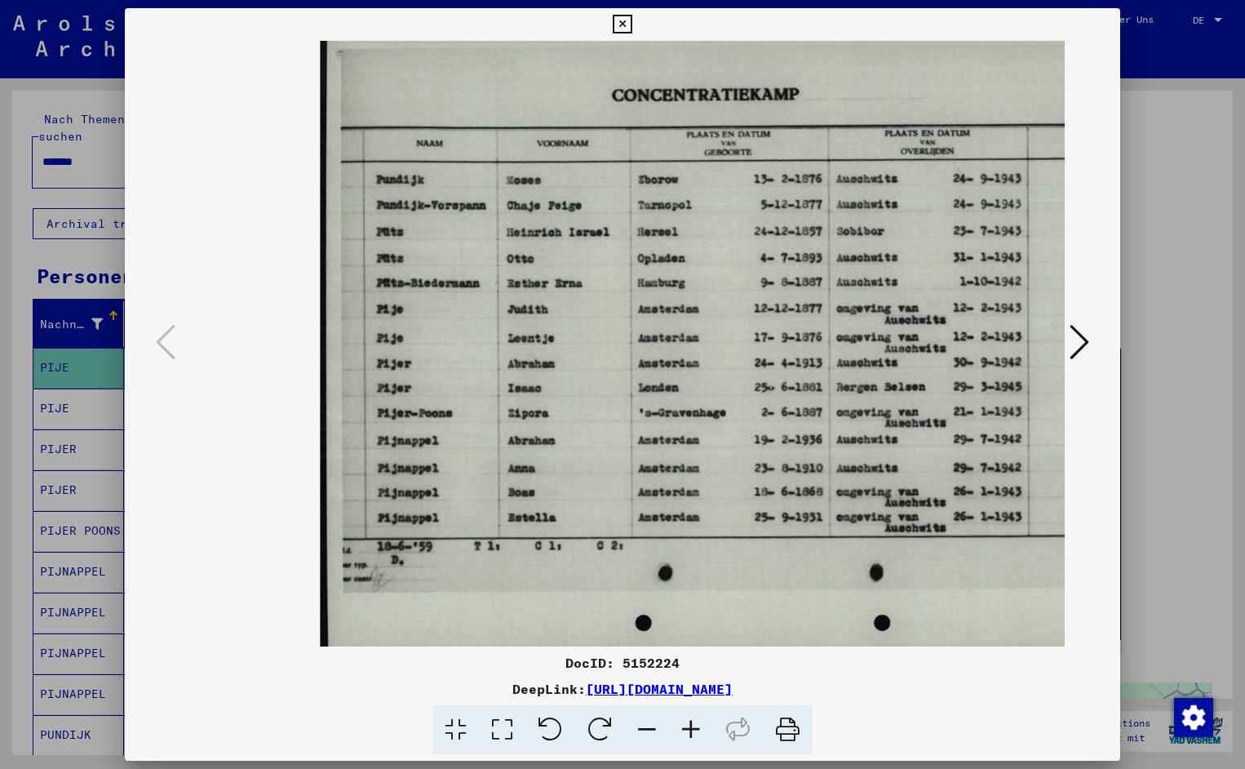
click at [688, 723] on icon at bounding box center [691, 730] width 44 height 50
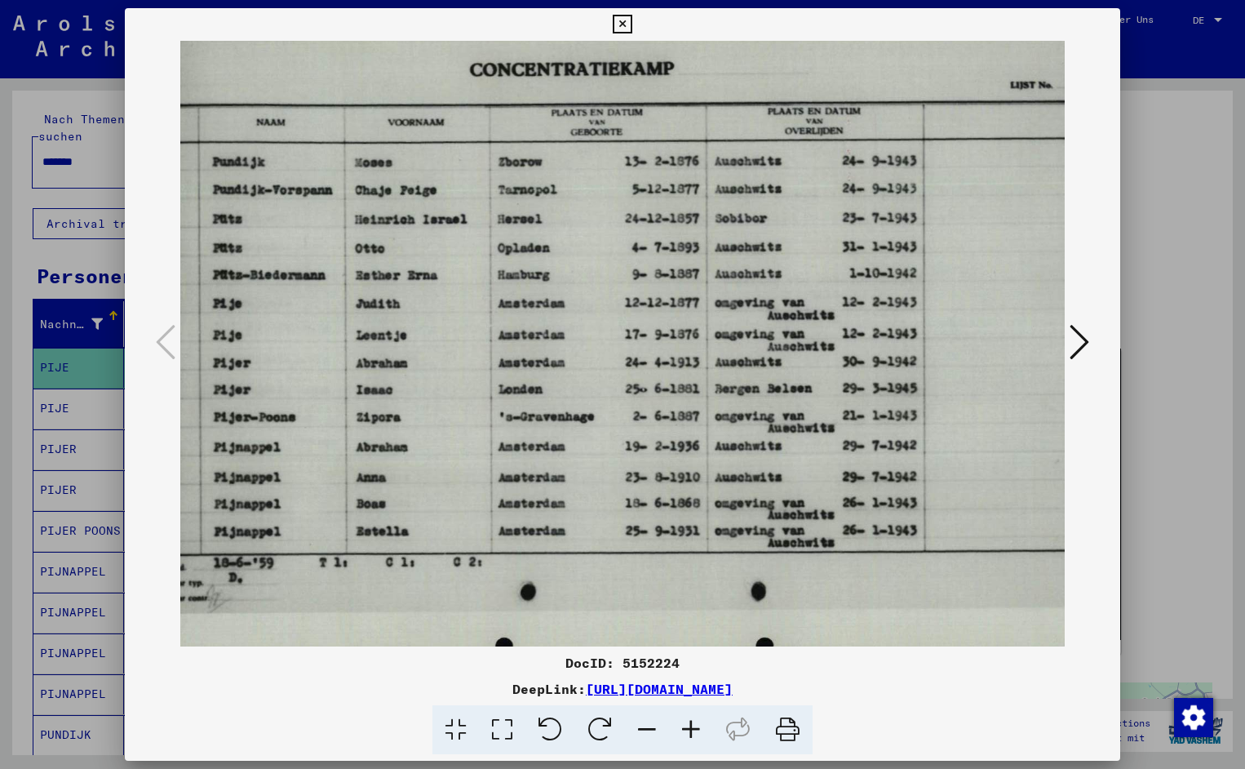
scroll to position [2, 180]
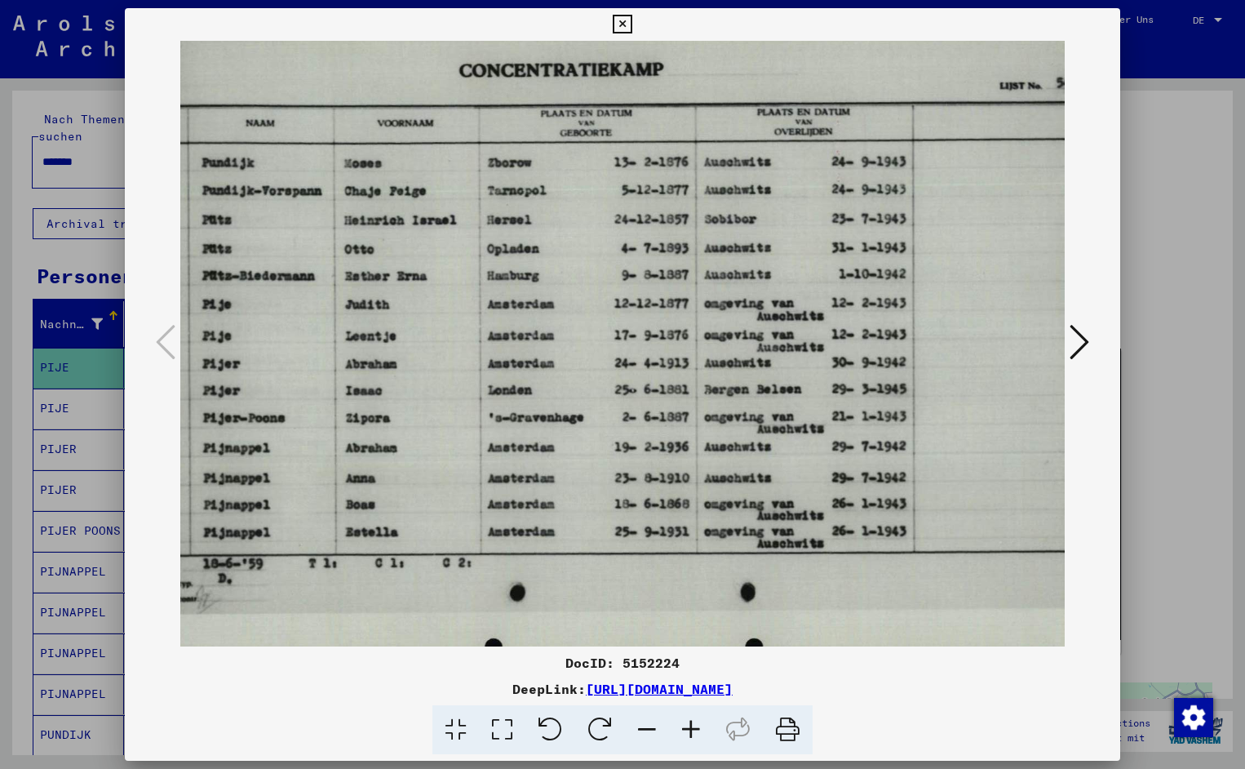
drag, startPoint x: 642, startPoint y: 516, endPoint x: 463, endPoint y: 514, distance: 179.6
click at [632, 20] on icon at bounding box center [622, 25] width 19 height 20
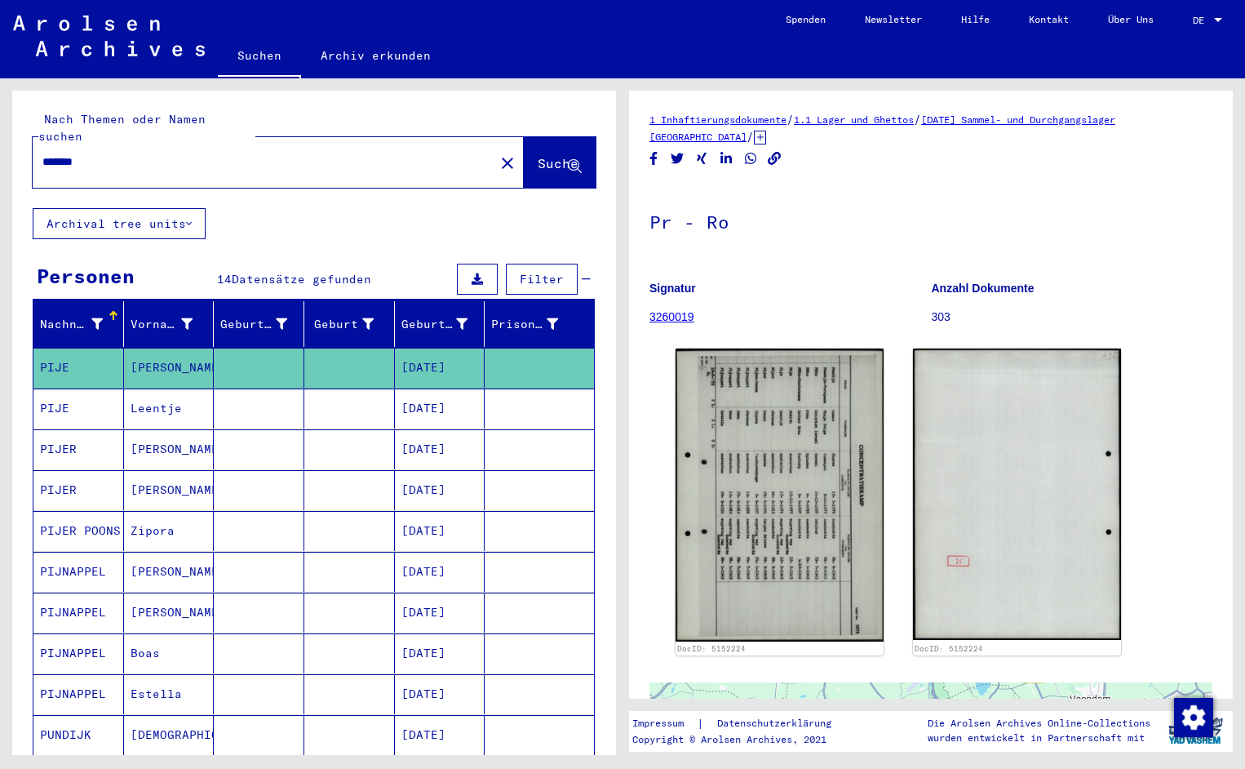
click at [96, 153] on input "*******" at bounding box center [263, 161] width 442 height 17
click at [538, 156] on span "Suche" at bounding box center [560, 164] width 44 height 17
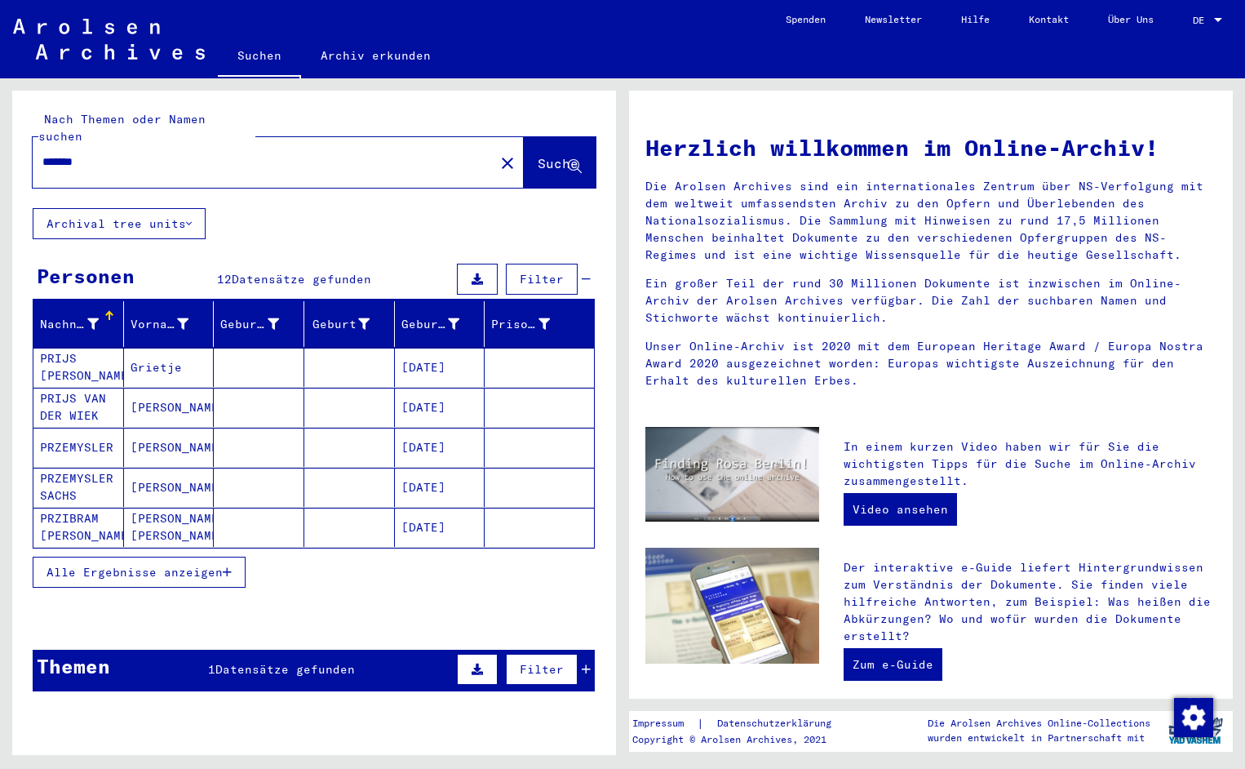
click at [77, 368] on mat-cell "PRIJS [PERSON_NAME]" at bounding box center [78, 367] width 91 height 39
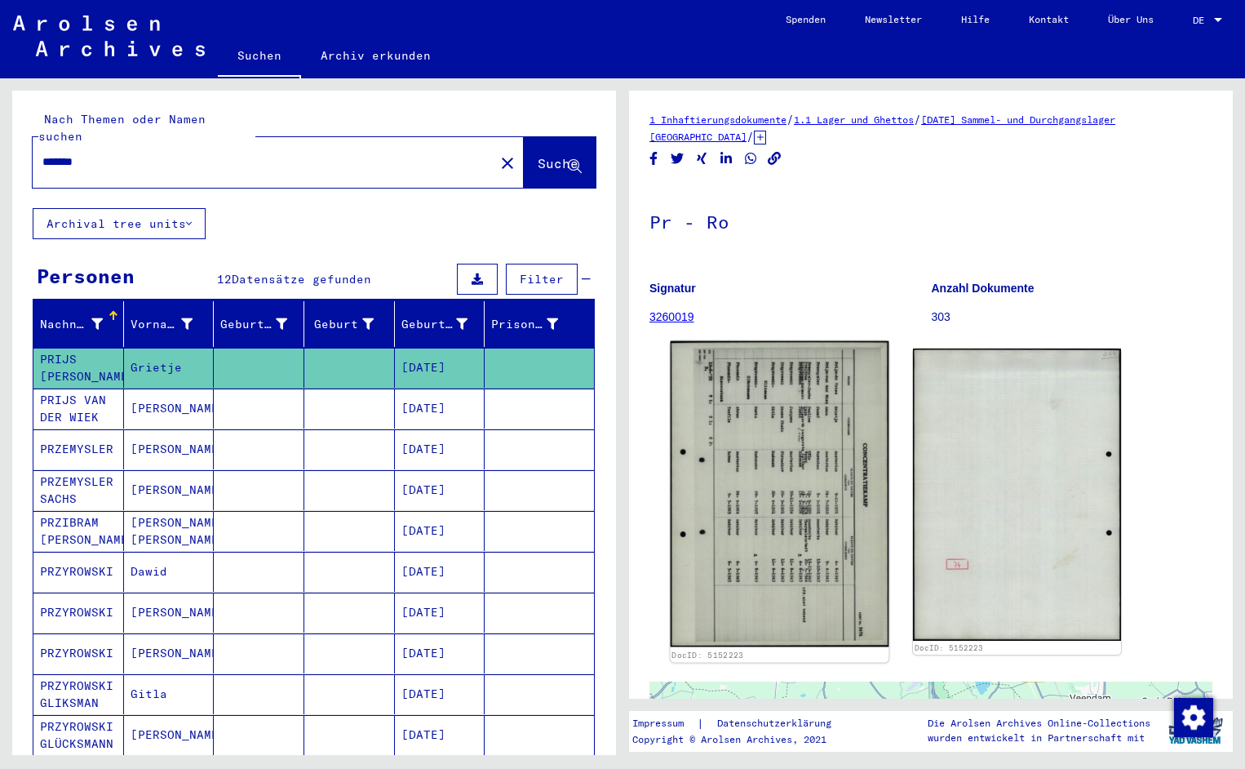
click at [743, 504] on img at bounding box center [780, 494] width 219 height 306
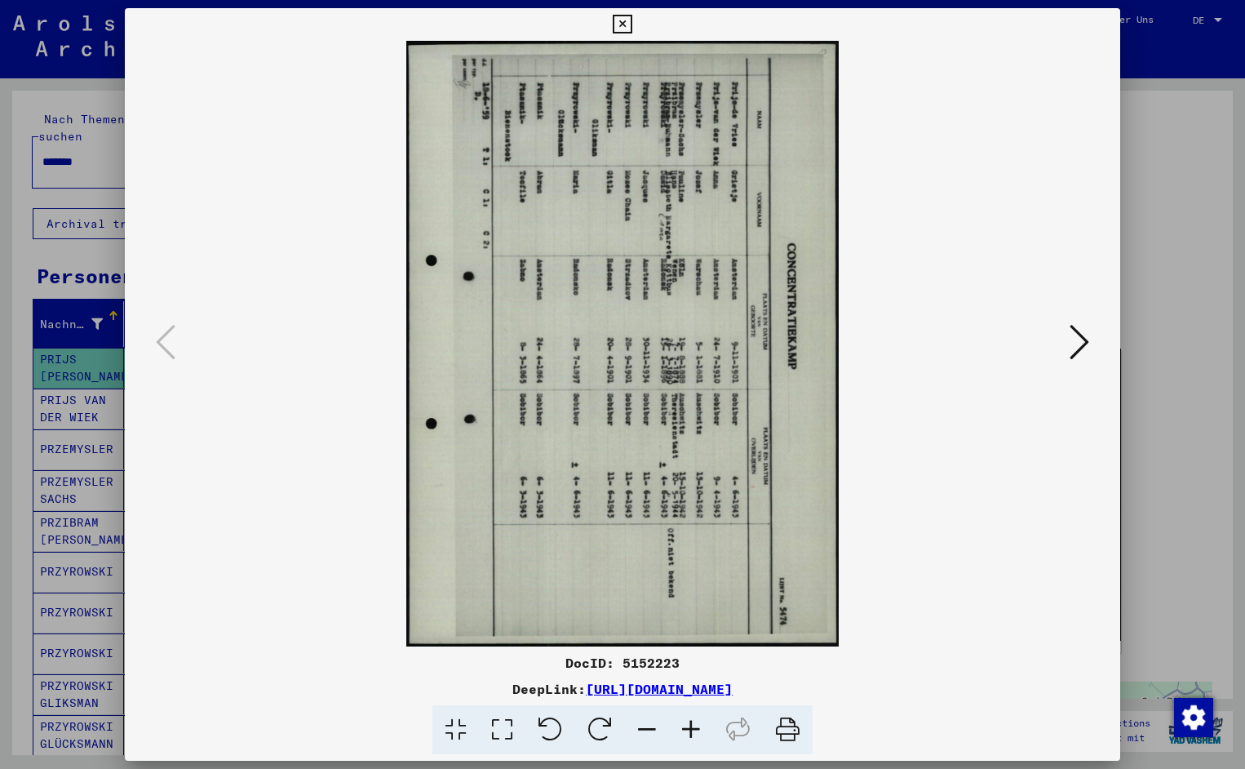
click at [561, 728] on icon at bounding box center [551, 730] width 50 height 50
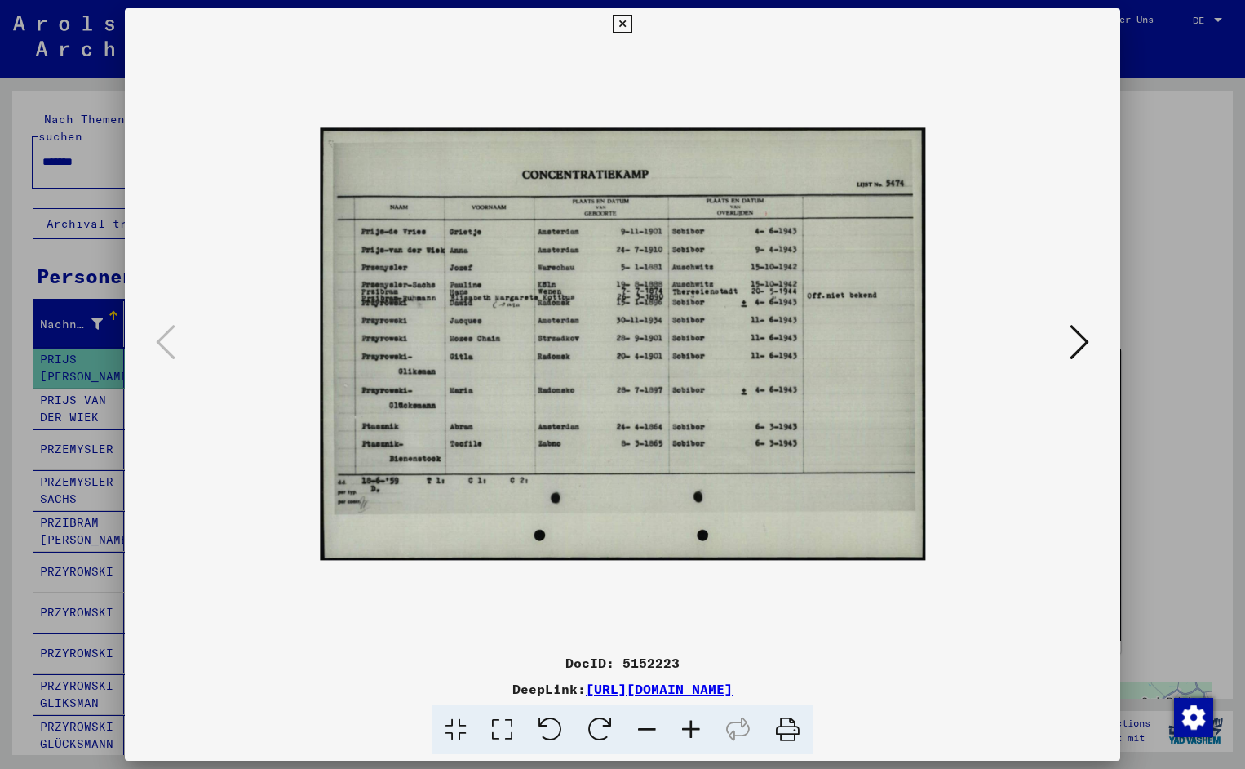
click at [703, 723] on icon at bounding box center [691, 730] width 44 height 50
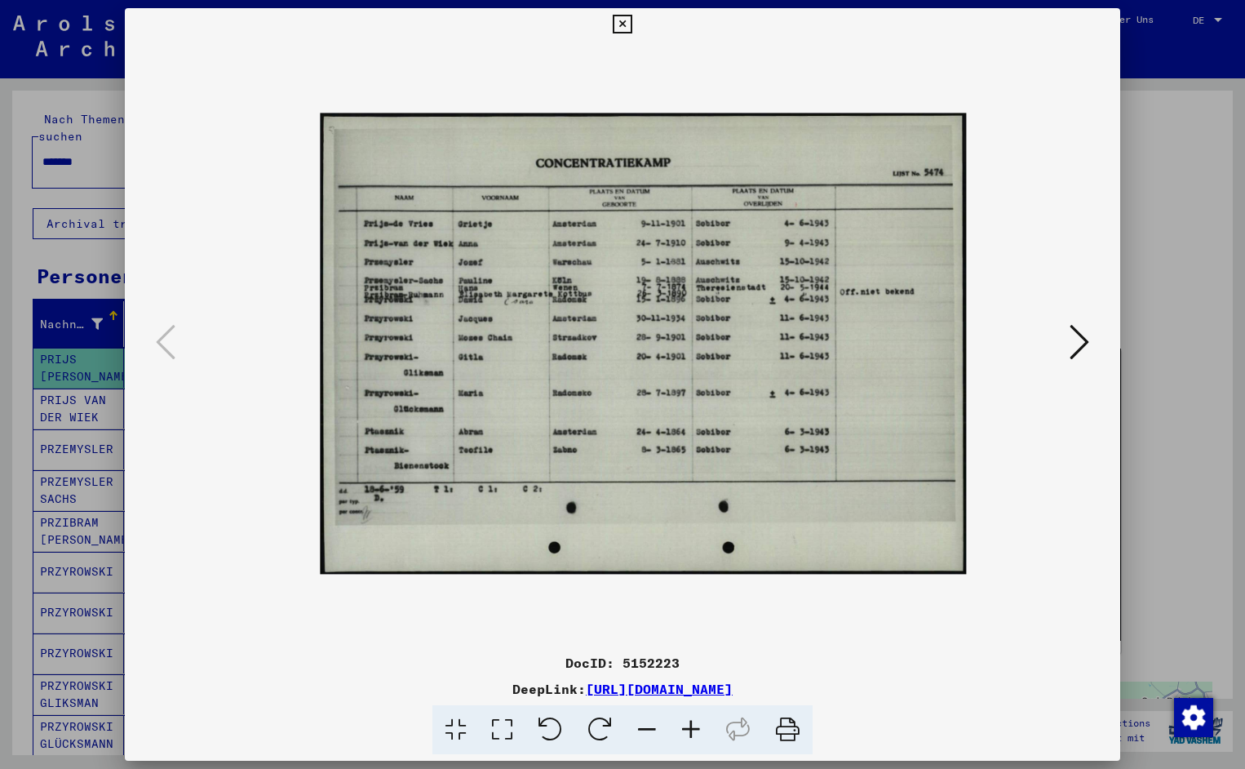
click at [703, 723] on icon at bounding box center [691, 730] width 44 height 50
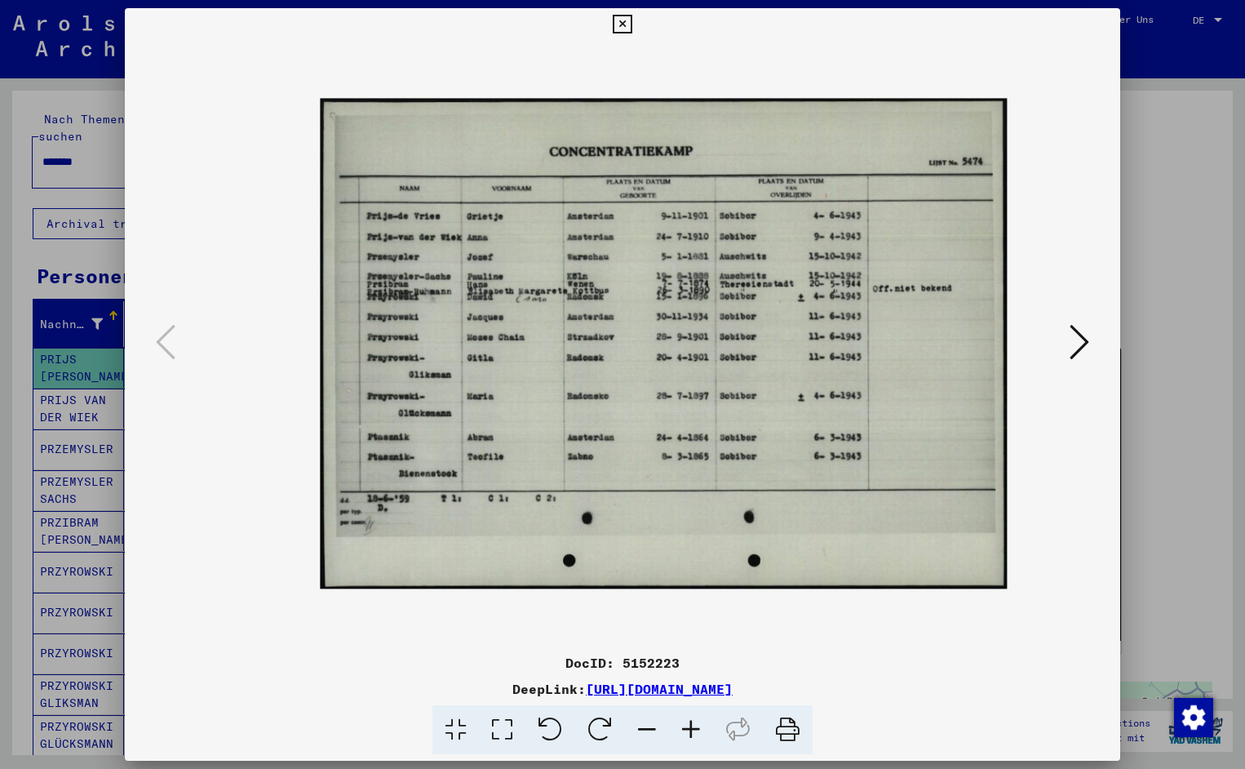
click at [703, 723] on icon at bounding box center [691, 730] width 44 height 50
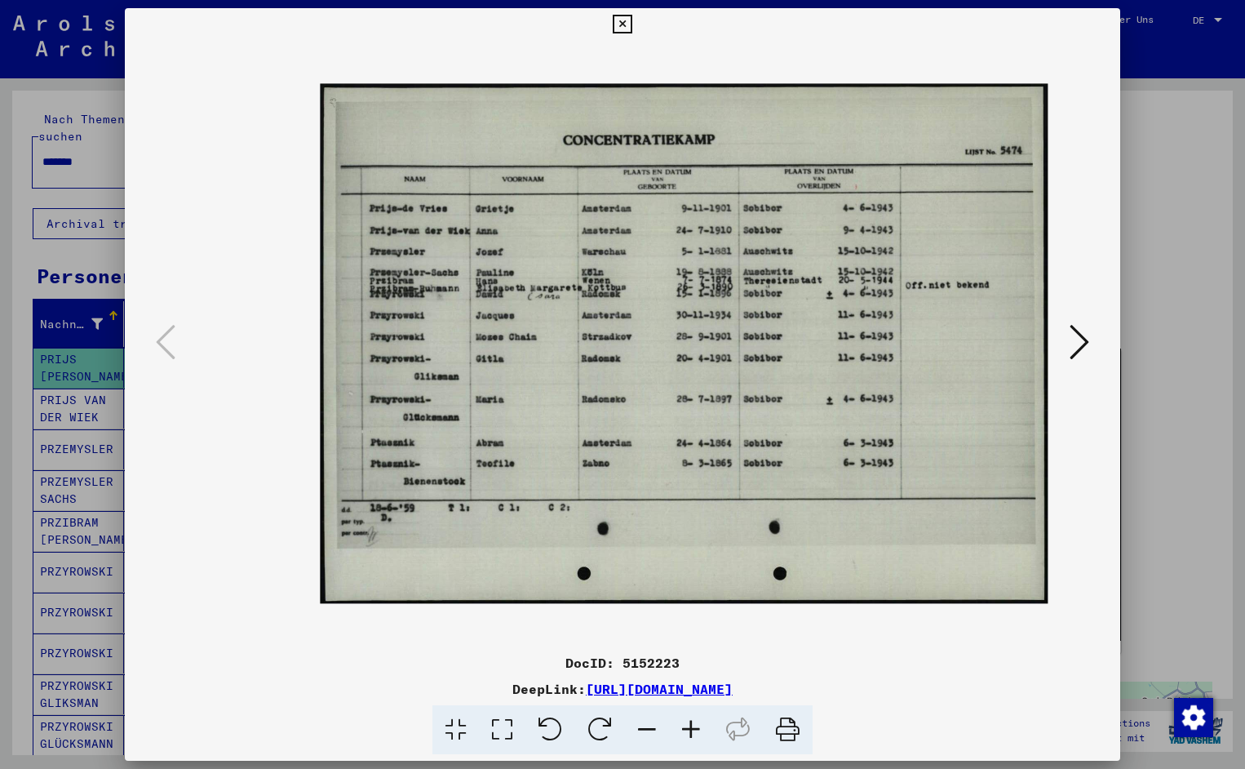
click at [703, 723] on icon at bounding box center [691, 730] width 44 height 50
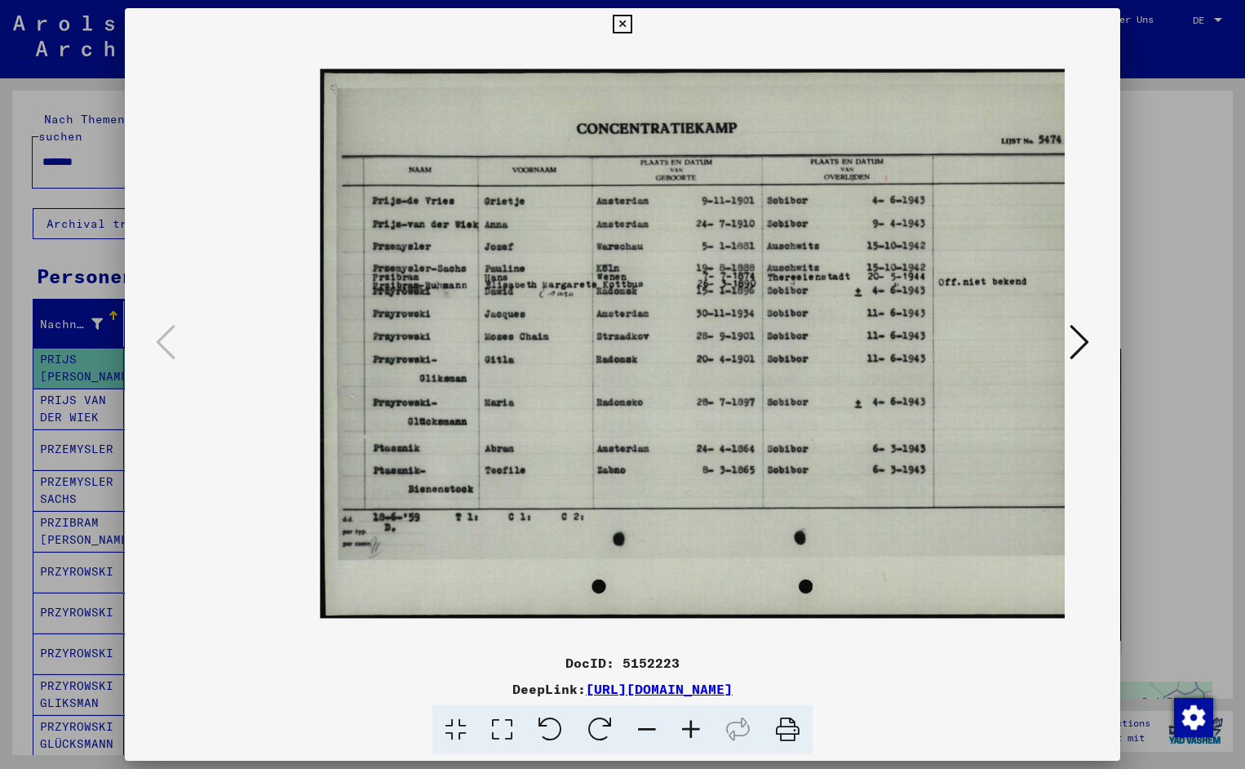
click at [703, 723] on icon at bounding box center [691, 730] width 44 height 50
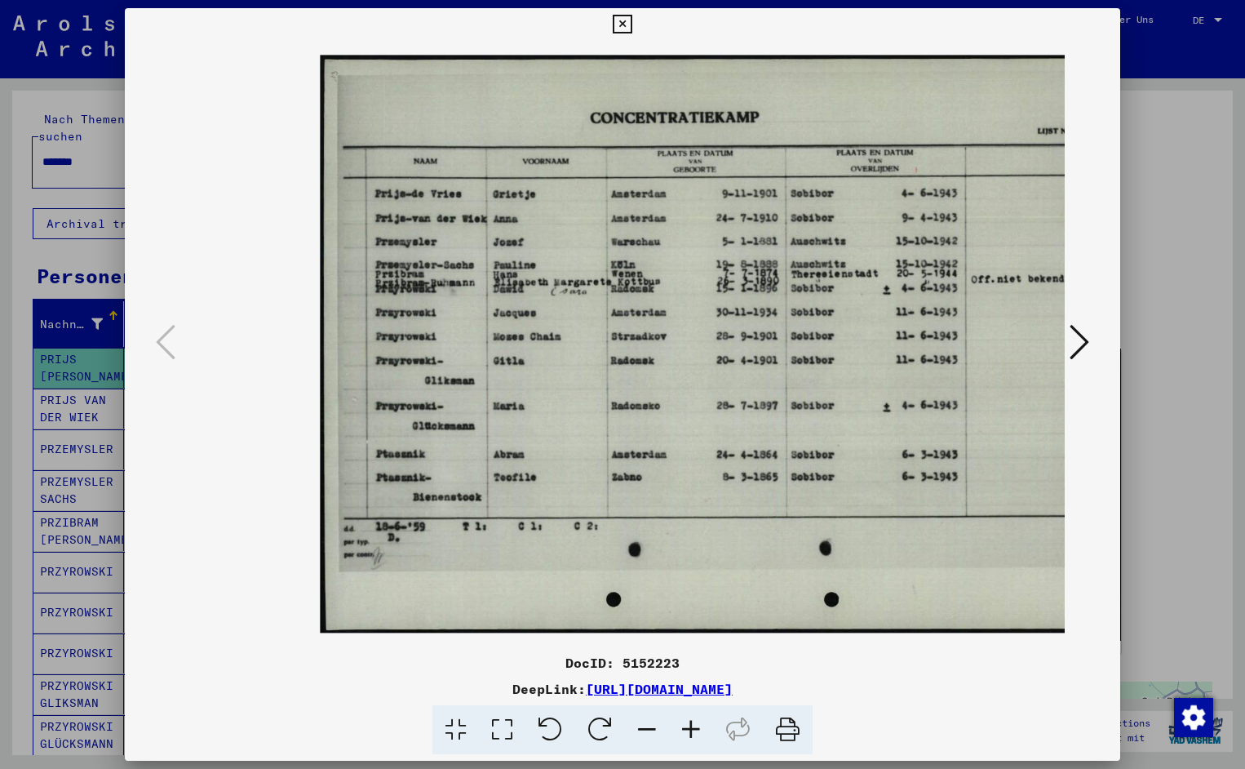
click at [703, 723] on icon at bounding box center [691, 730] width 44 height 50
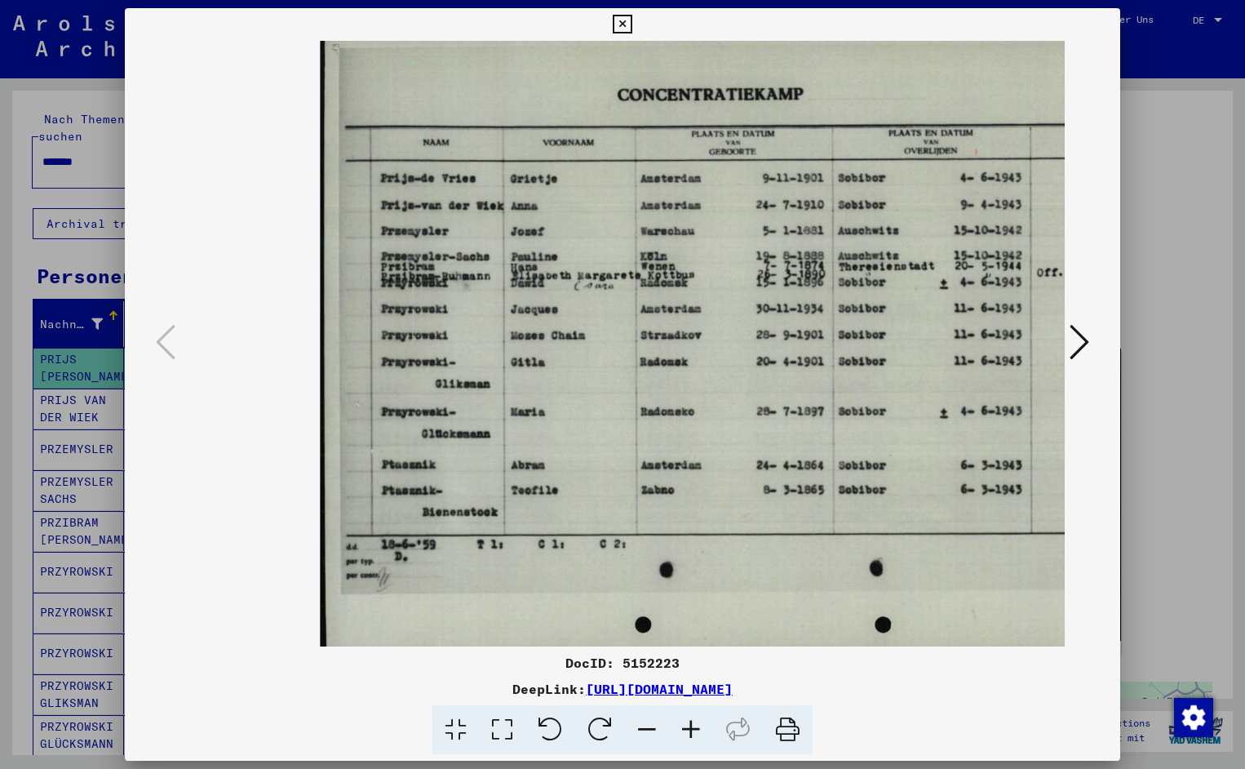
click at [703, 723] on icon at bounding box center [691, 730] width 44 height 50
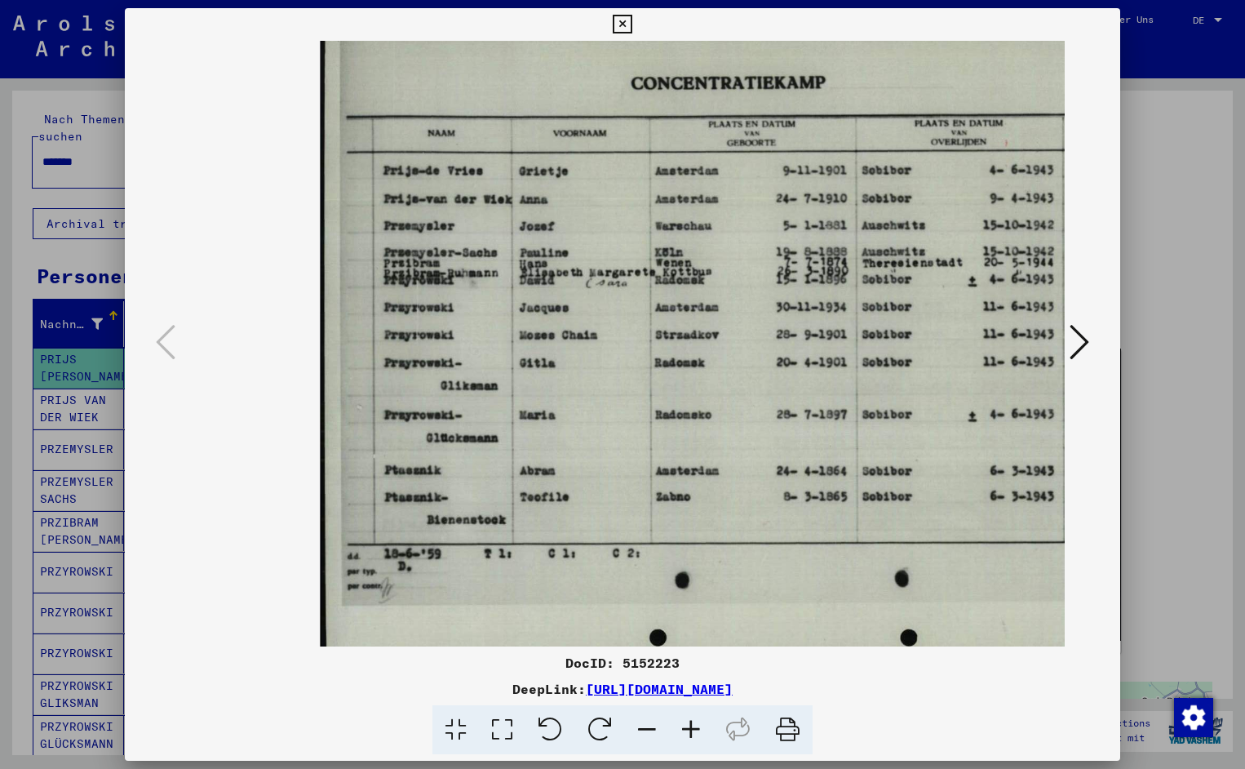
click at [703, 723] on icon at bounding box center [691, 730] width 44 height 50
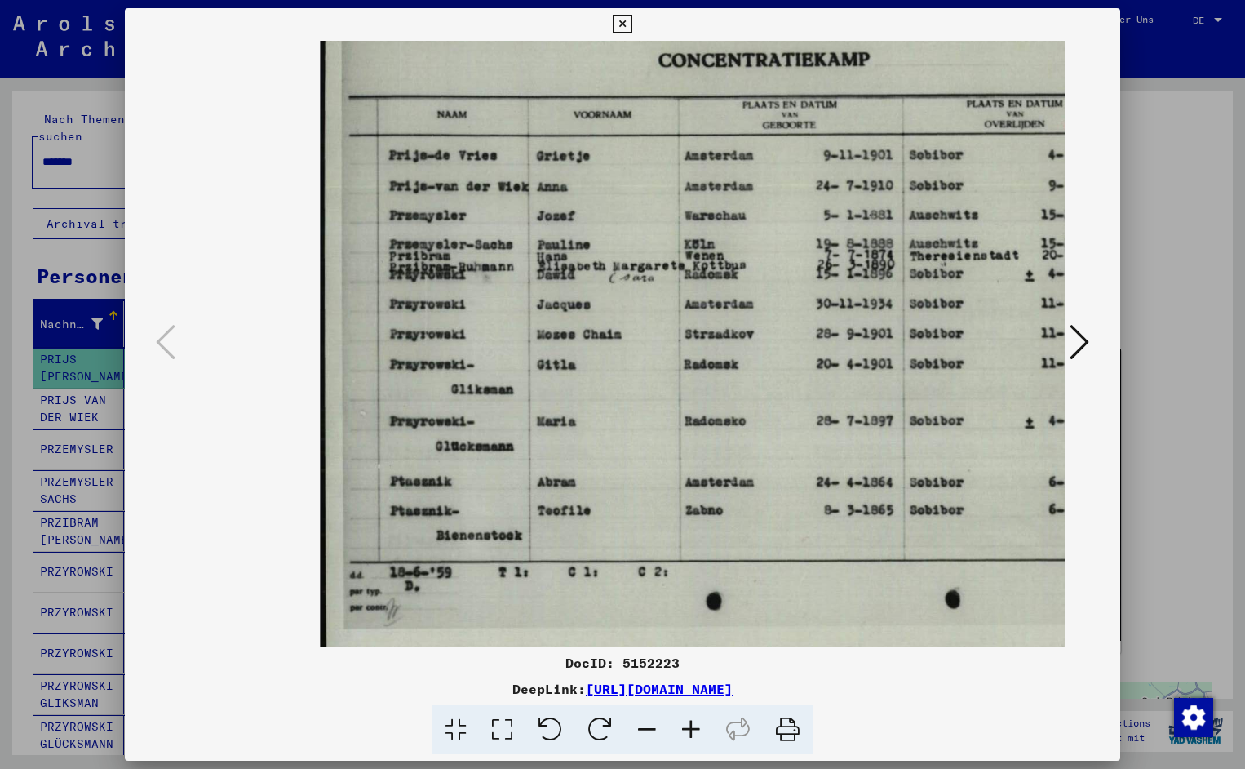
click at [703, 723] on icon at bounding box center [691, 730] width 44 height 50
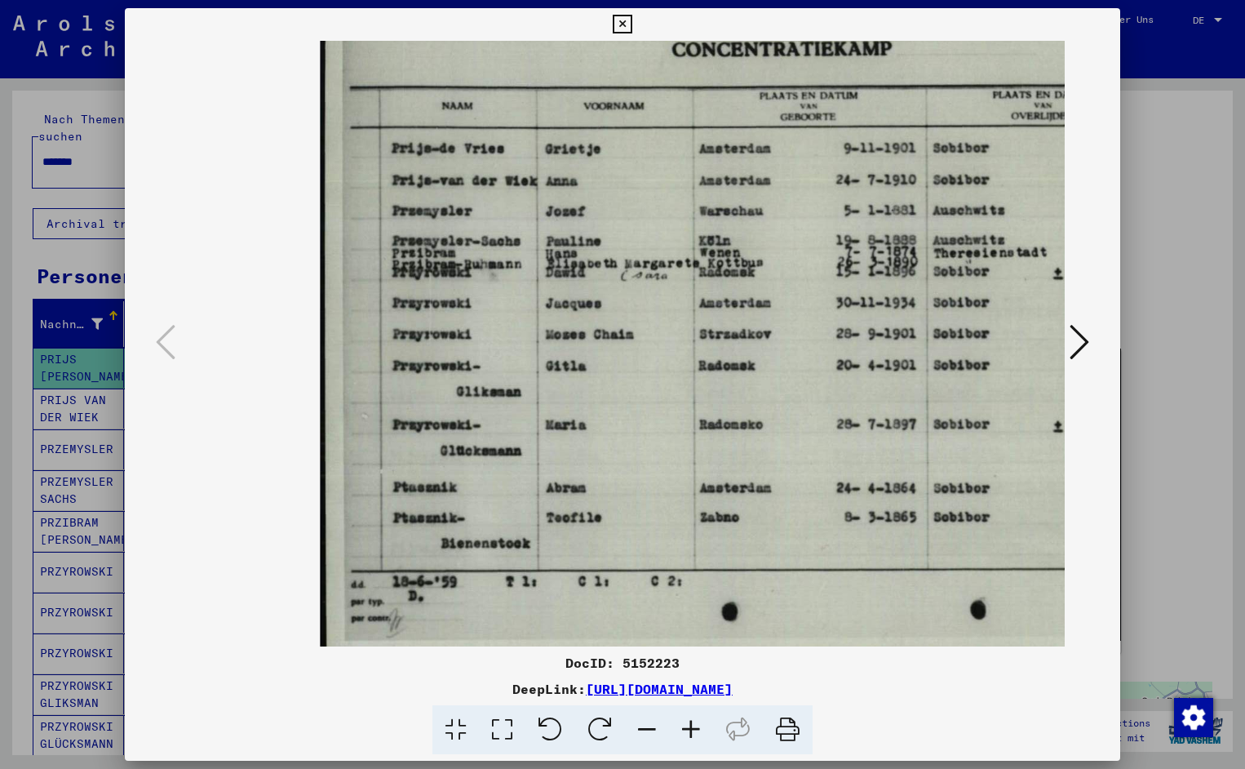
click at [703, 723] on icon at bounding box center [691, 730] width 44 height 50
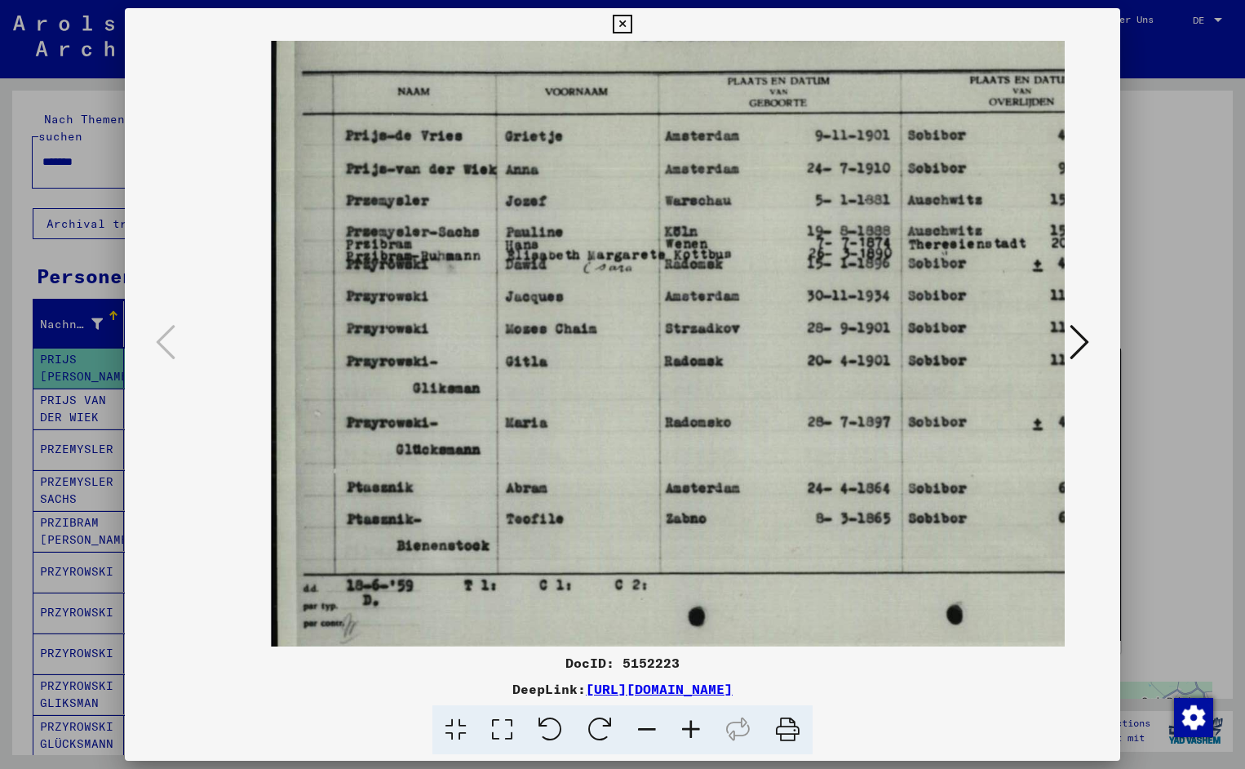
scroll to position [5, 95]
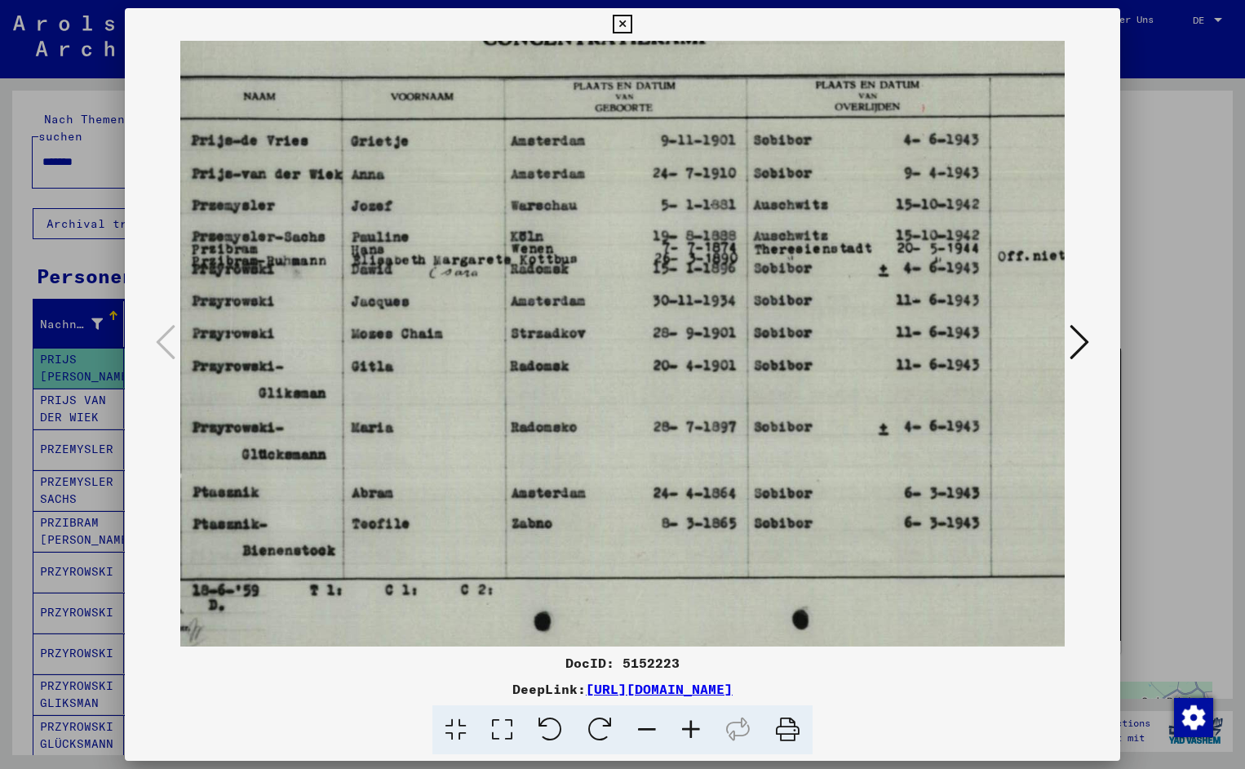
drag, startPoint x: 745, startPoint y: 477, endPoint x: 543, endPoint y: 486, distance: 202.6
click at [632, 29] on icon at bounding box center [622, 25] width 19 height 20
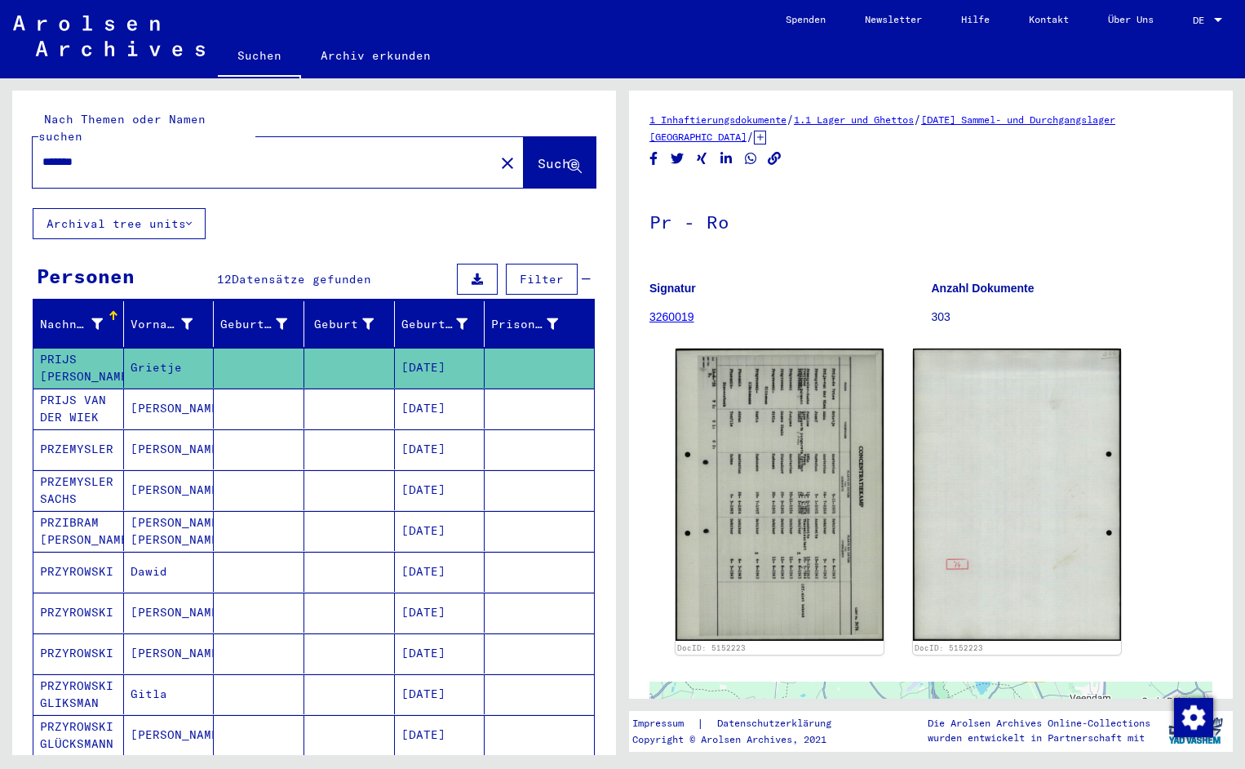
click at [97, 153] on input "*******" at bounding box center [263, 161] width 442 height 17
click at [524, 166] on button "Suche" at bounding box center [560, 162] width 72 height 51
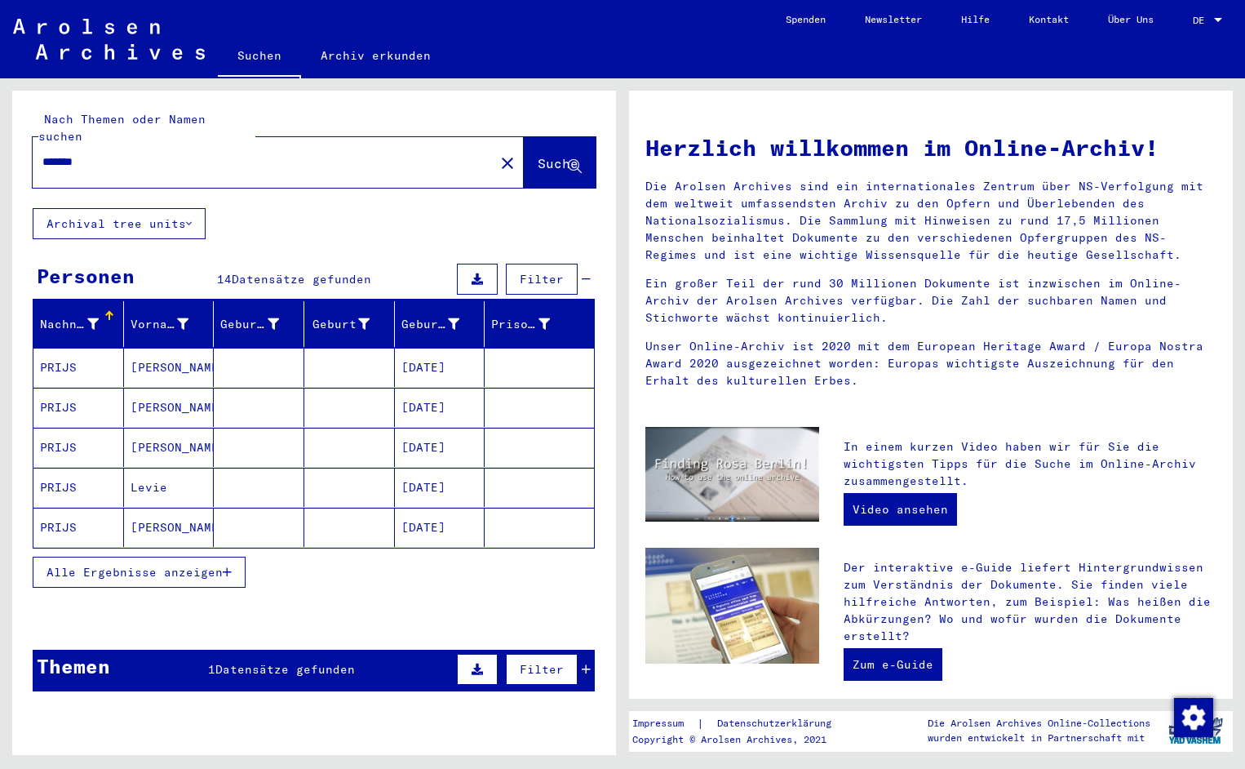
click at [96, 359] on mat-cell "PRIJS" at bounding box center [78, 367] width 91 height 39
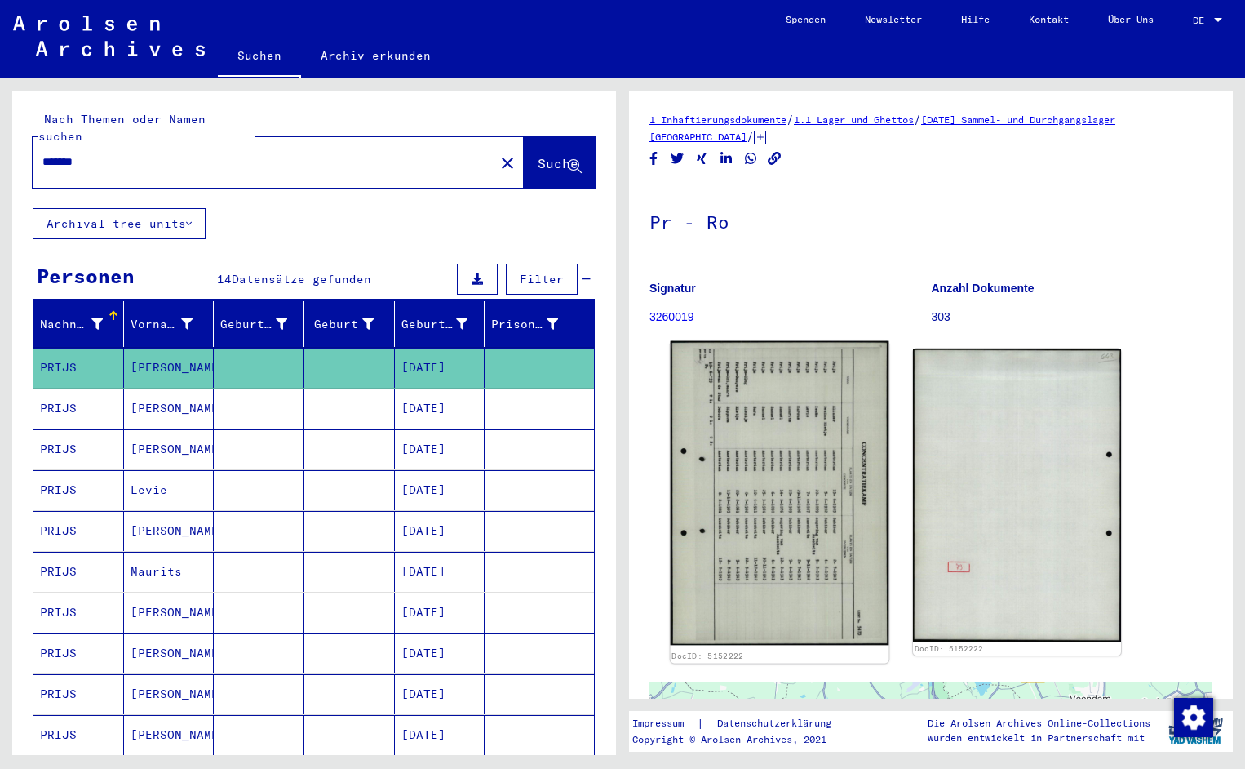
click at [761, 455] on img at bounding box center [780, 493] width 219 height 304
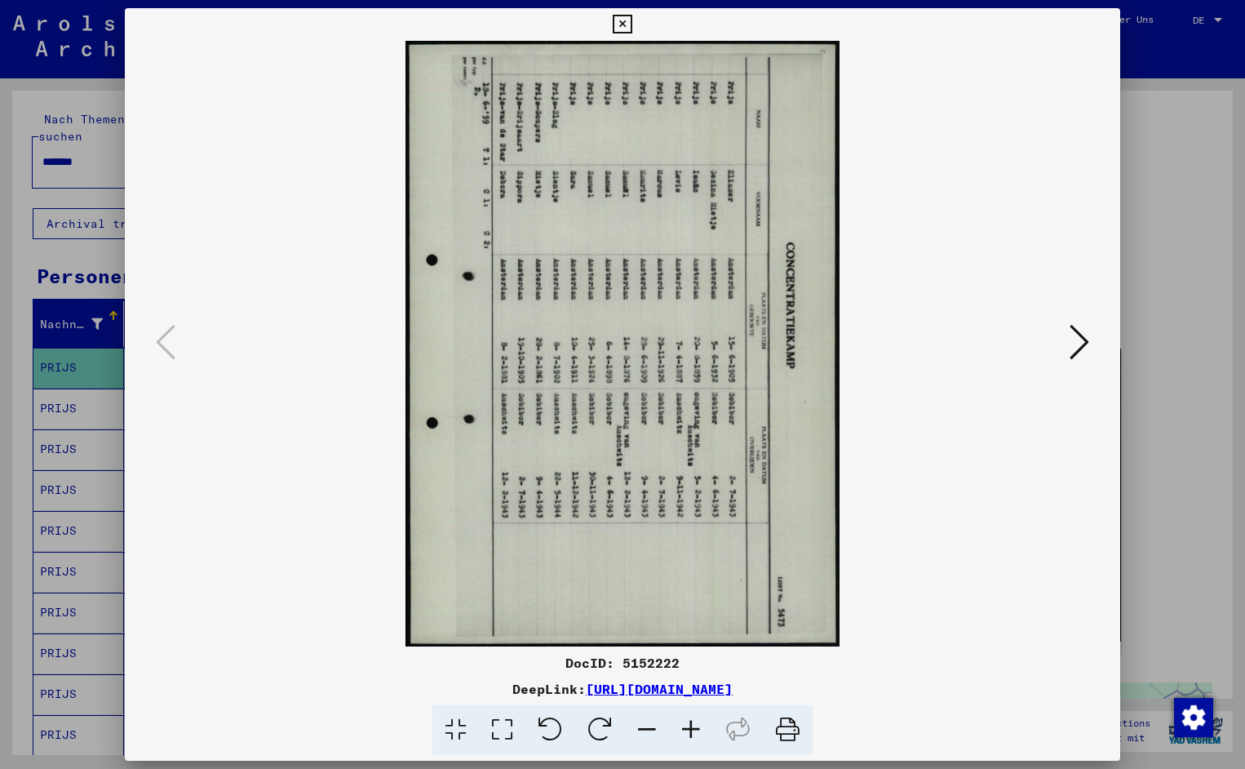
click at [557, 725] on icon at bounding box center [551, 730] width 50 height 50
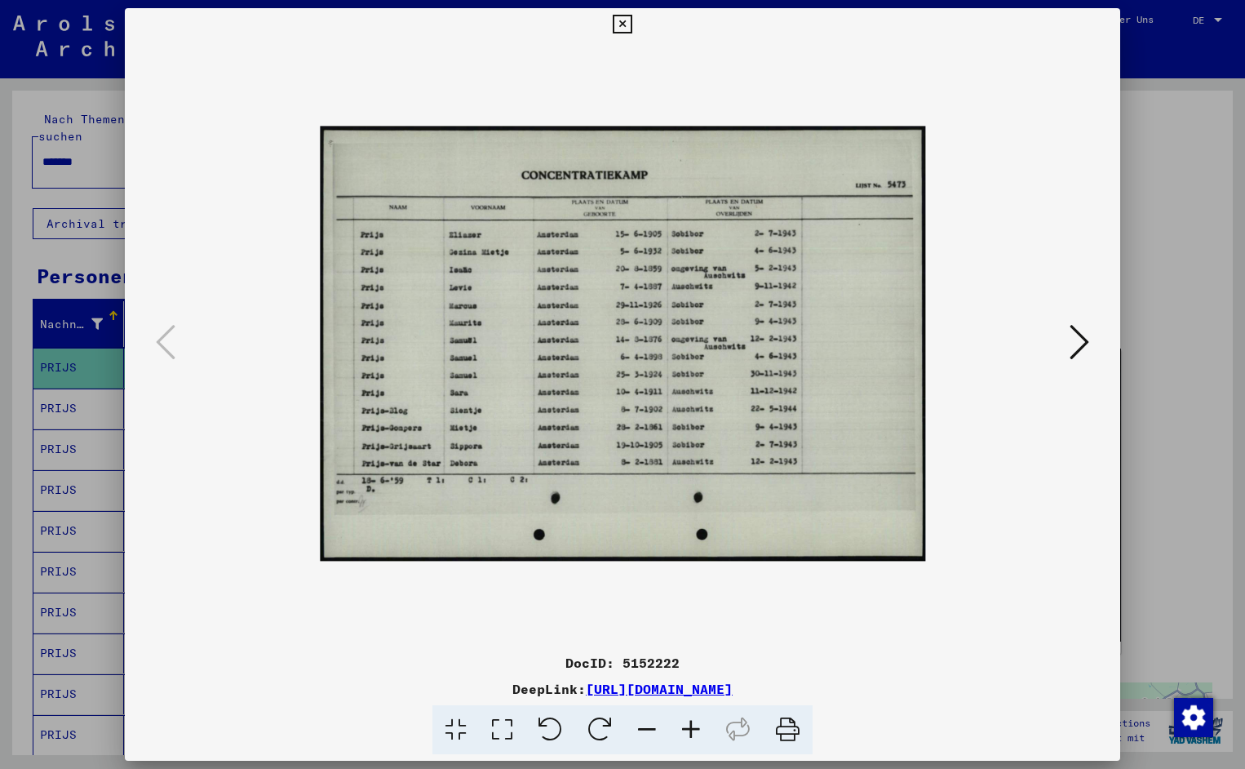
click at [688, 721] on icon at bounding box center [691, 730] width 44 height 50
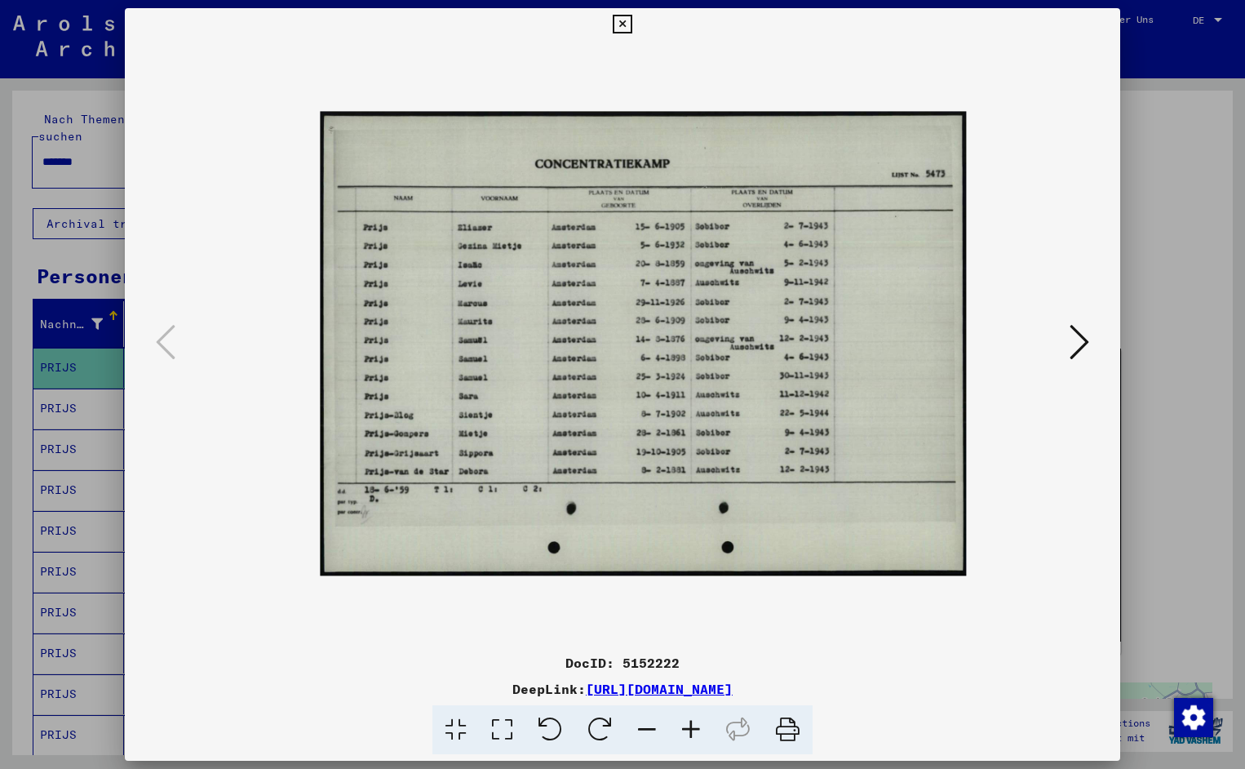
click at [688, 721] on icon at bounding box center [691, 730] width 44 height 50
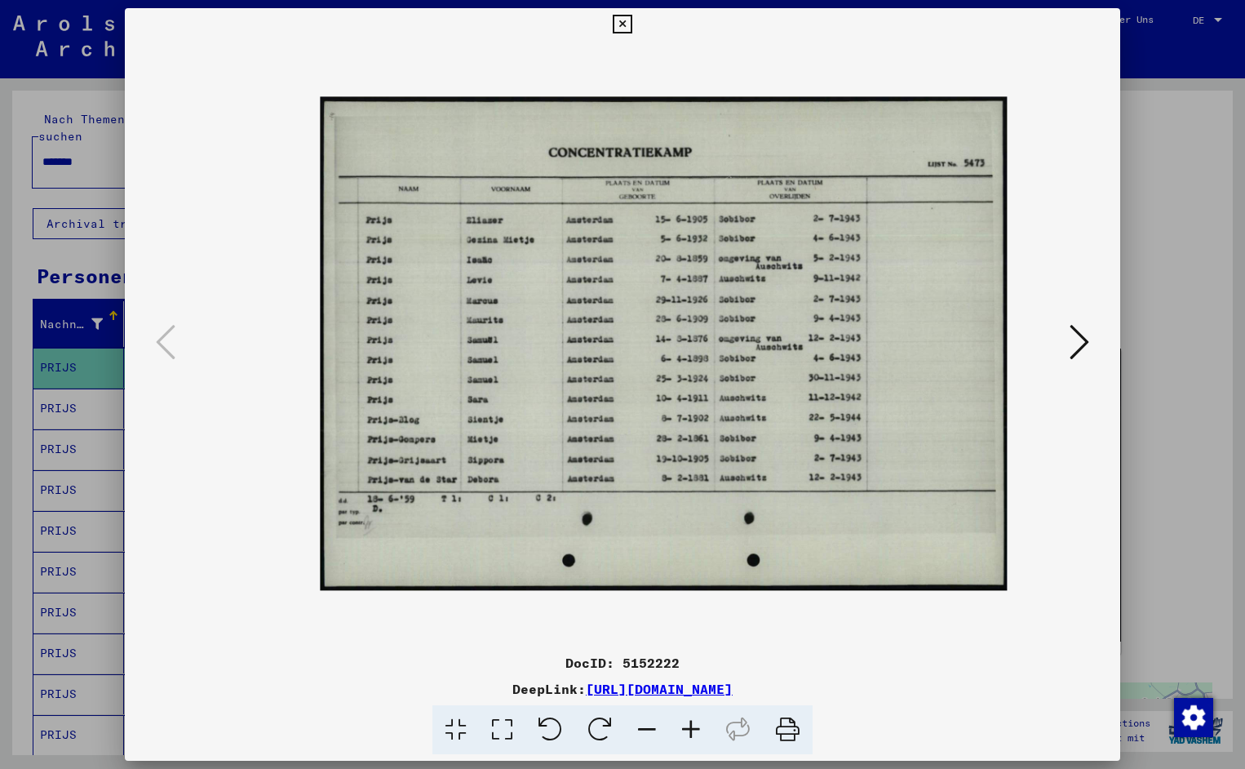
click at [688, 721] on icon at bounding box center [691, 730] width 44 height 50
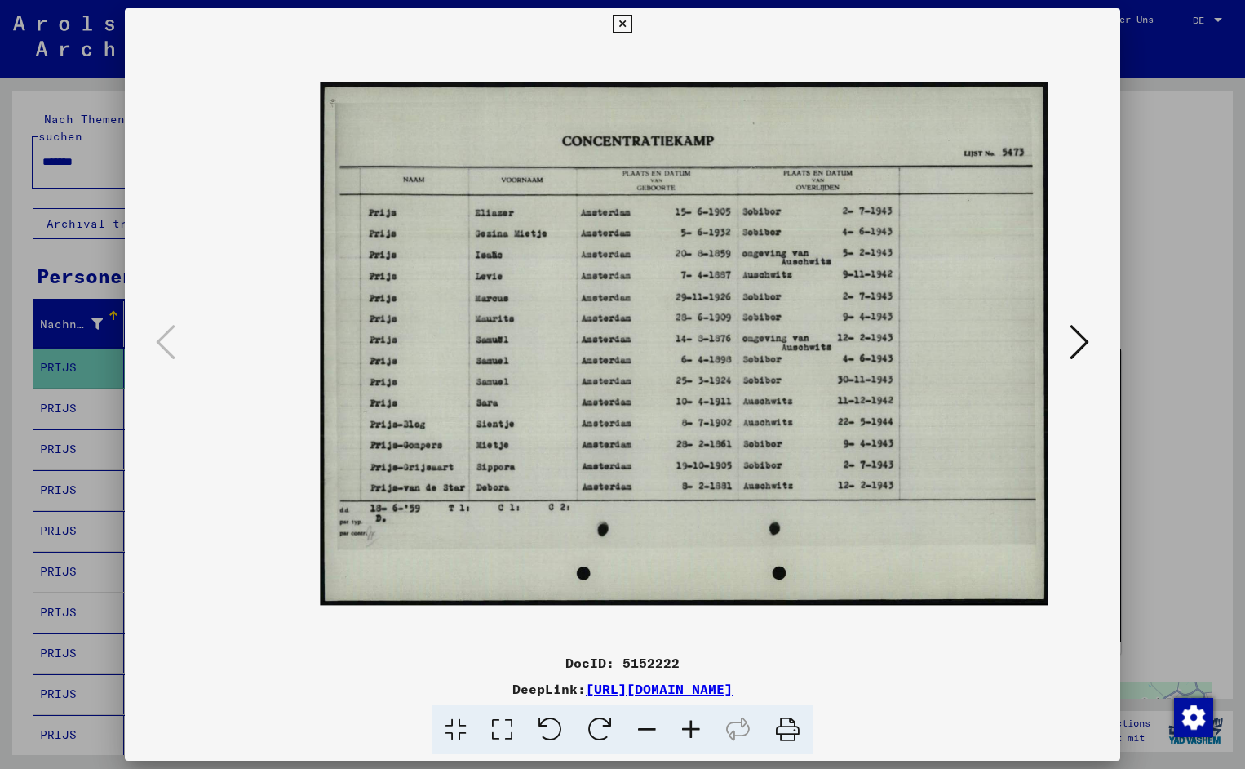
click at [688, 721] on icon at bounding box center [691, 730] width 44 height 50
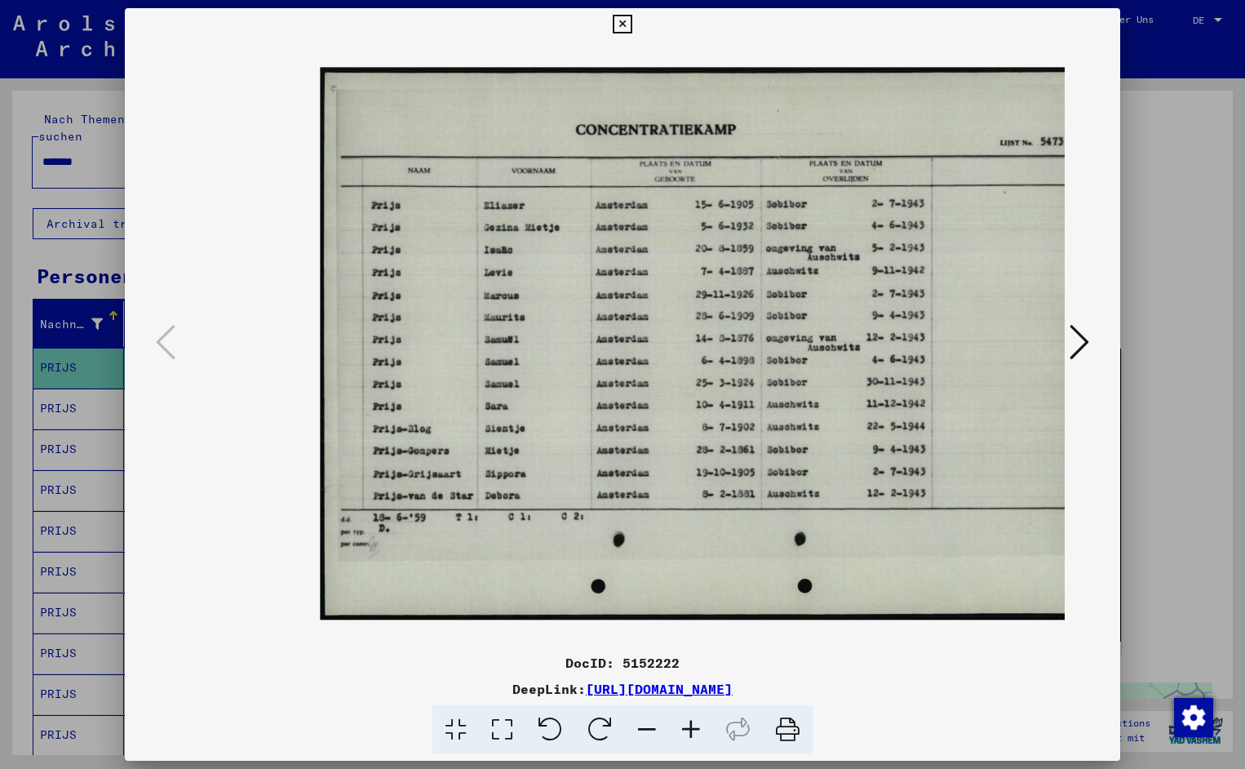
click at [688, 721] on icon at bounding box center [691, 730] width 44 height 50
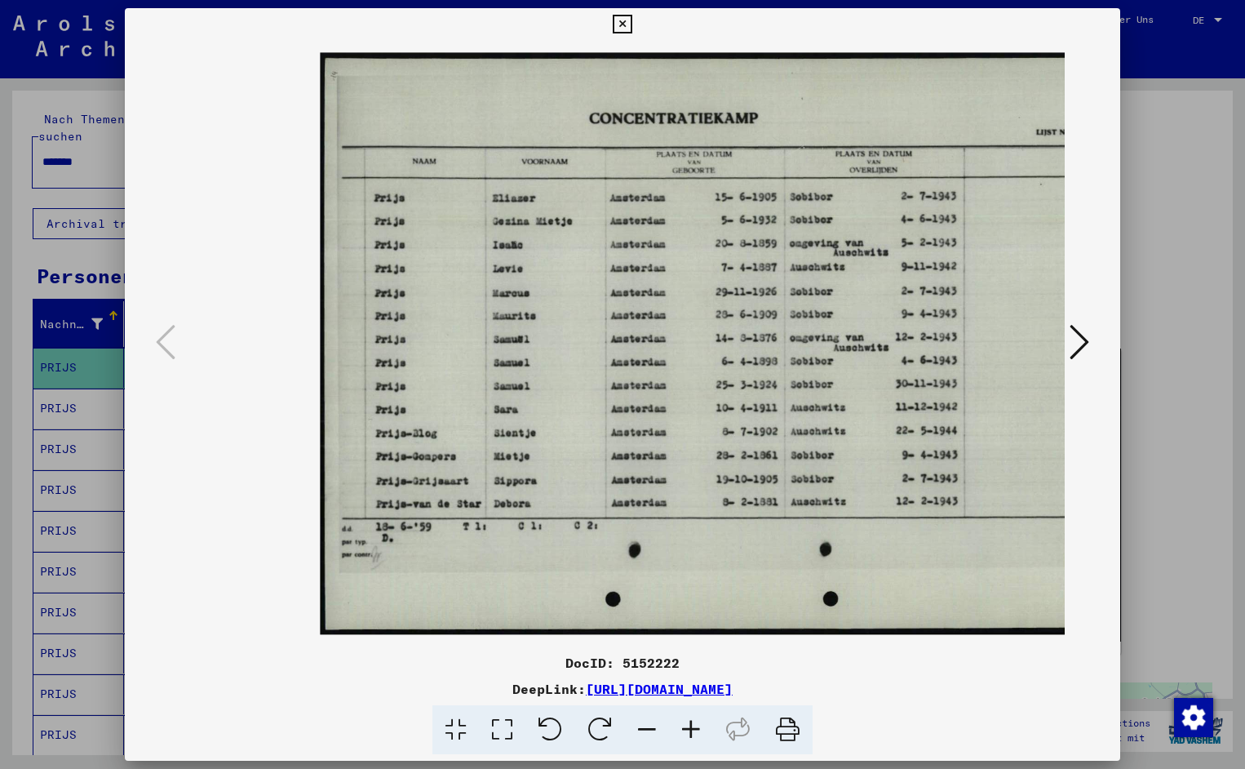
click at [688, 721] on icon at bounding box center [691, 730] width 44 height 50
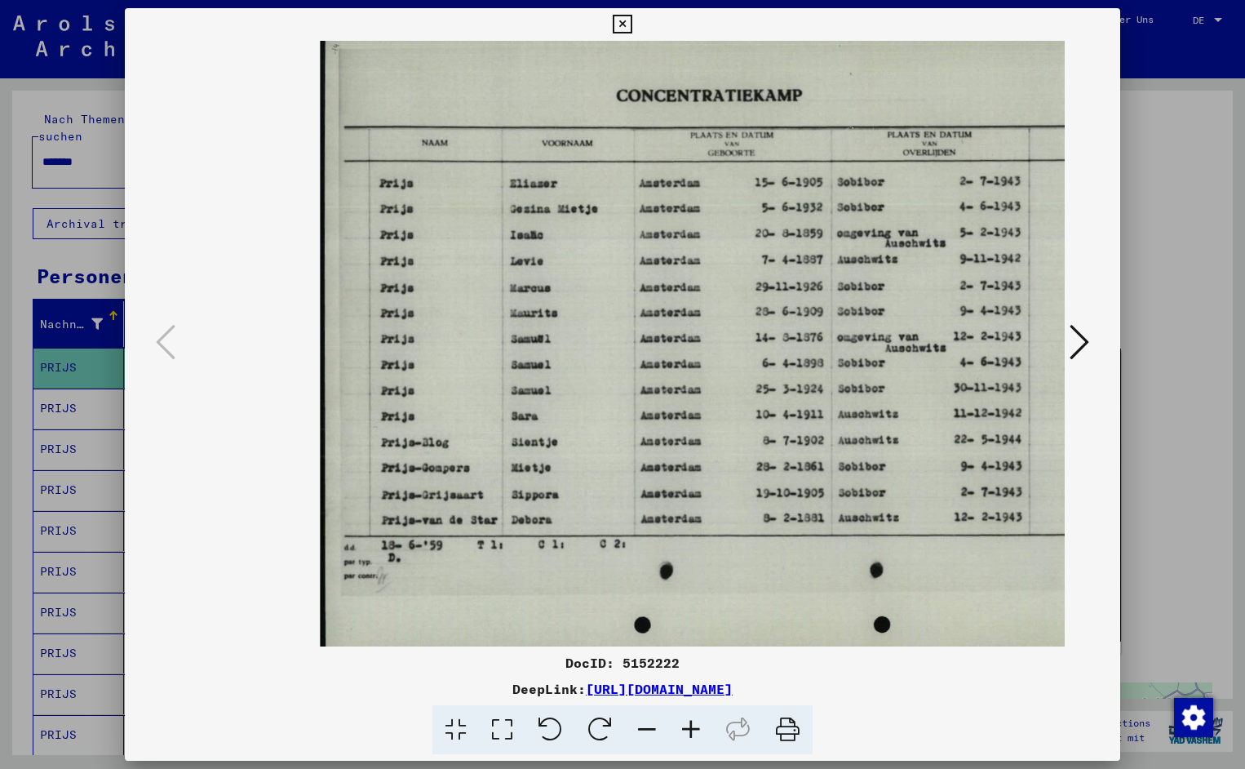
click at [688, 721] on icon at bounding box center [691, 730] width 44 height 50
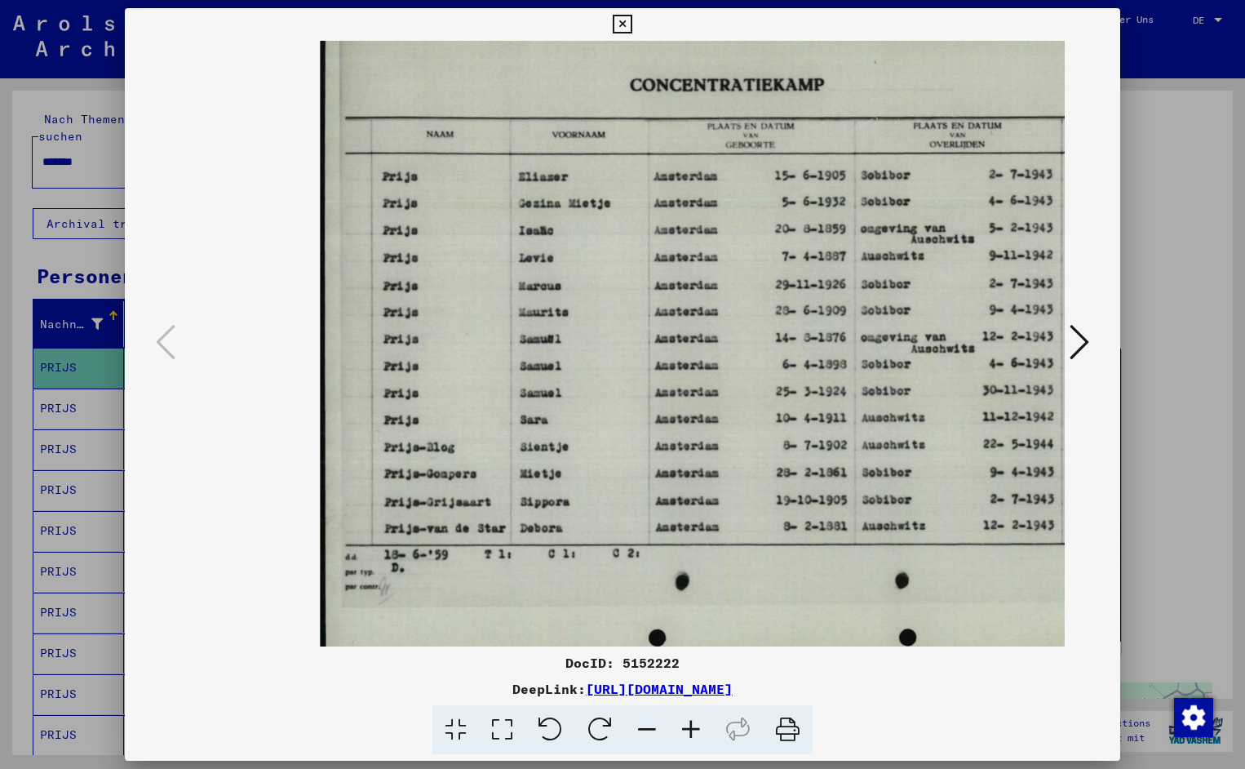
click at [688, 721] on icon at bounding box center [691, 730] width 44 height 50
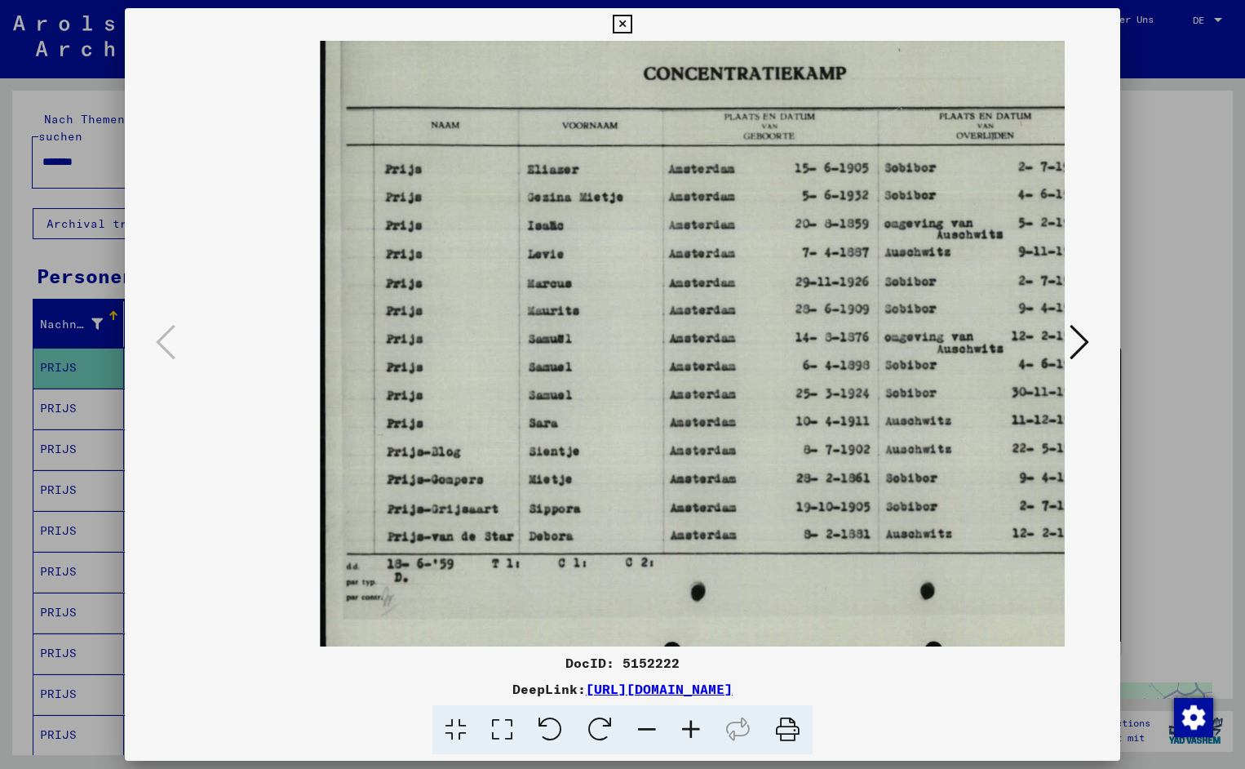
click at [688, 721] on icon at bounding box center [691, 730] width 44 height 50
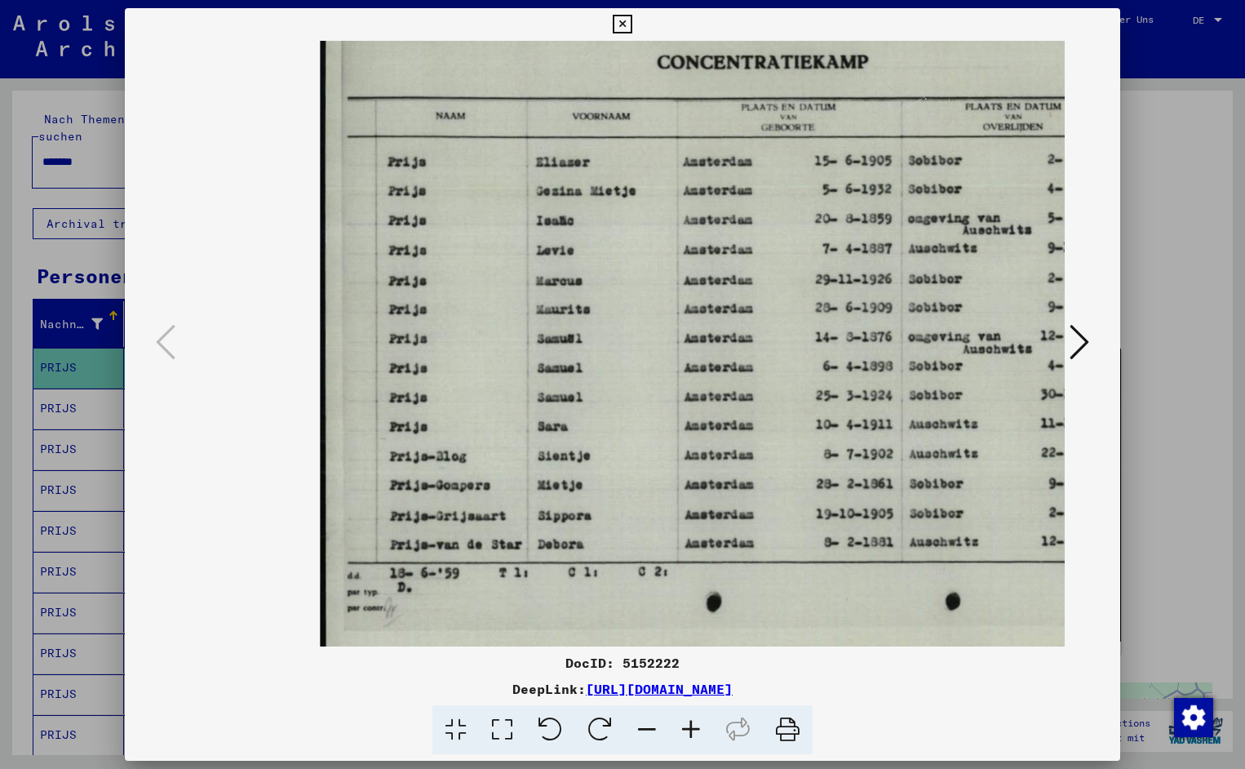
click at [688, 721] on icon at bounding box center [691, 730] width 44 height 50
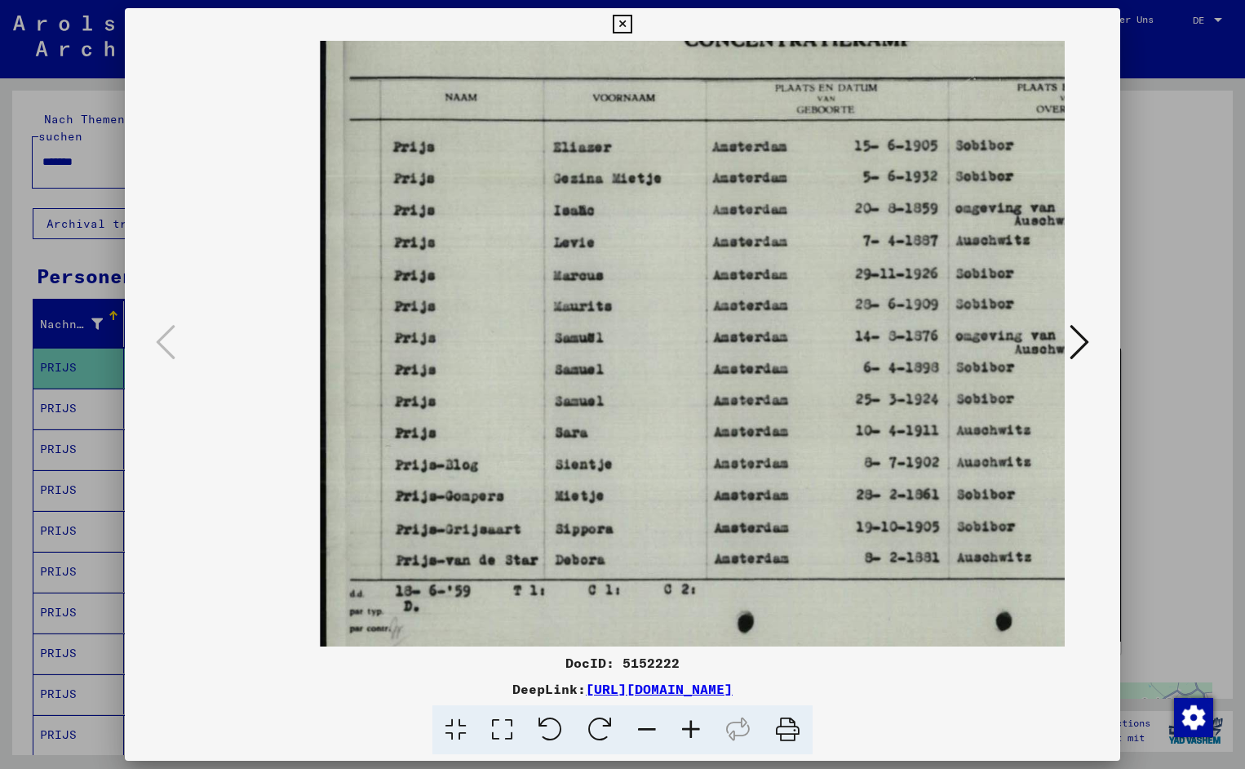
click at [688, 721] on icon at bounding box center [691, 730] width 44 height 50
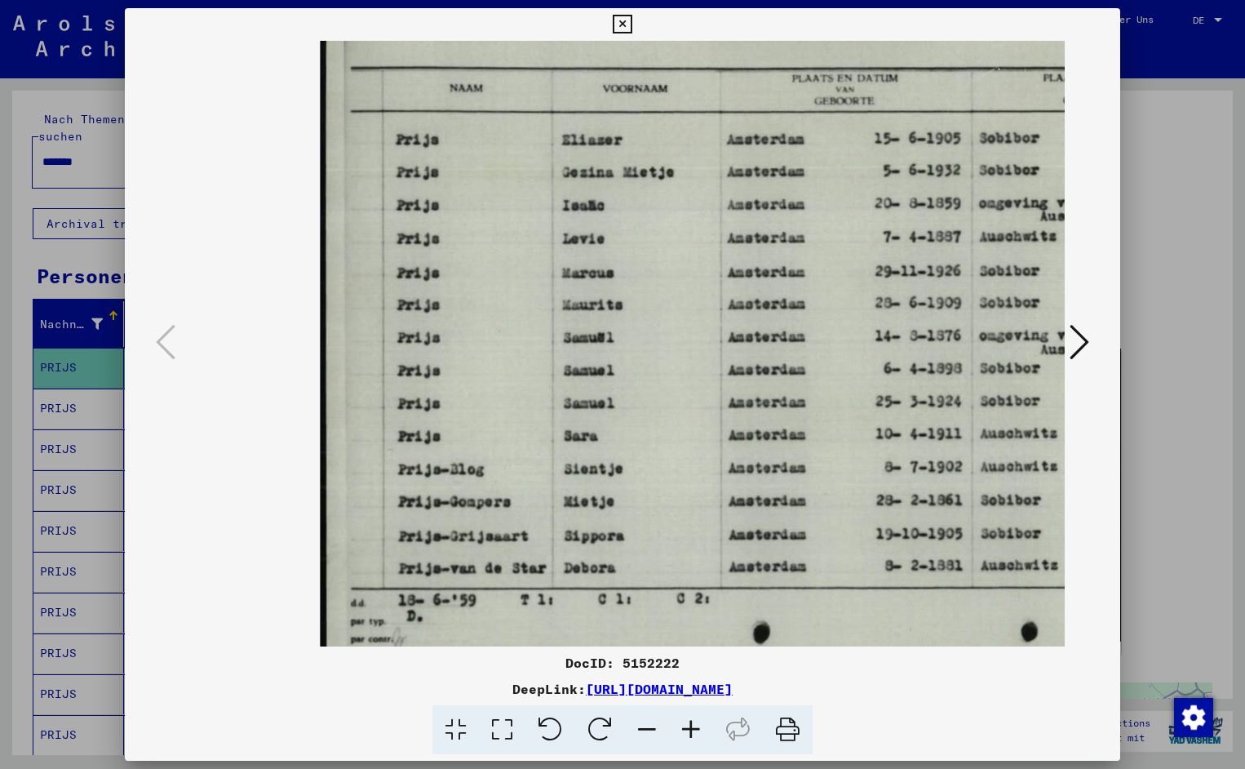
click at [688, 721] on icon at bounding box center [691, 730] width 44 height 50
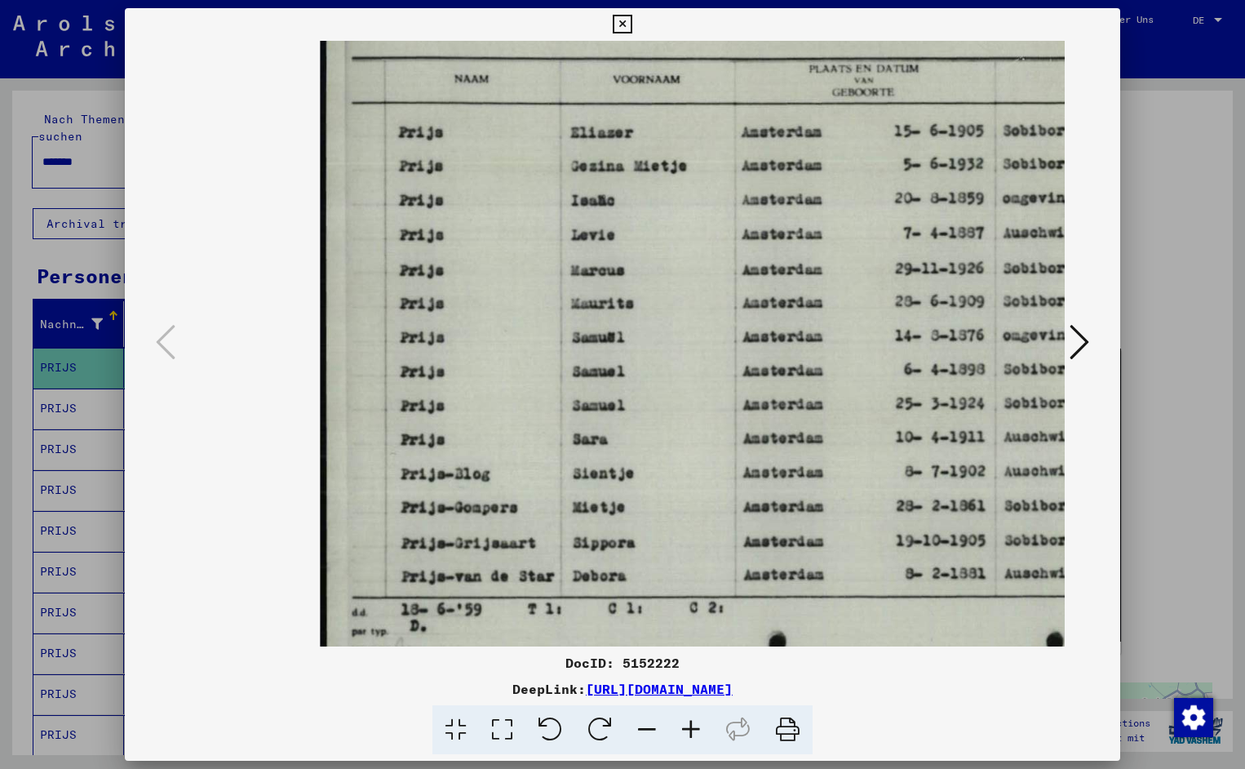
click at [688, 721] on icon at bounding box center [691, 730] width 44 height 50
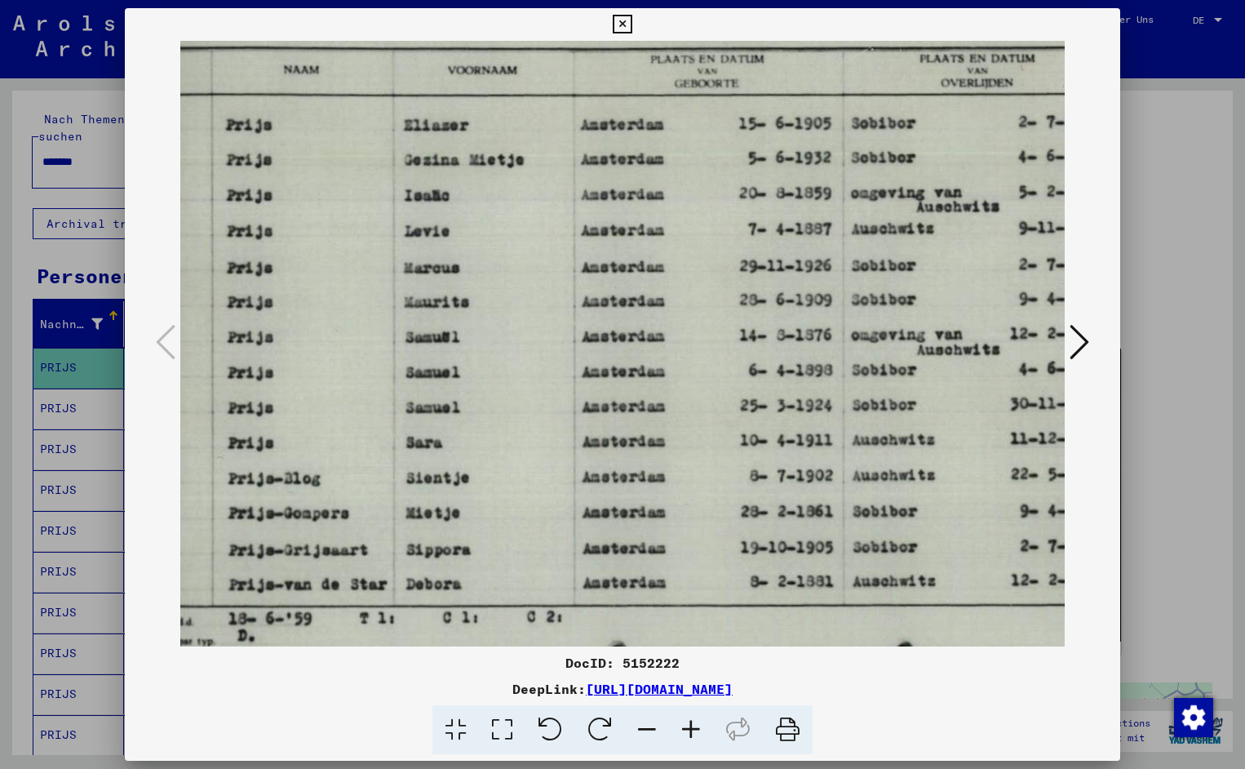
scroll to position [0, 182]
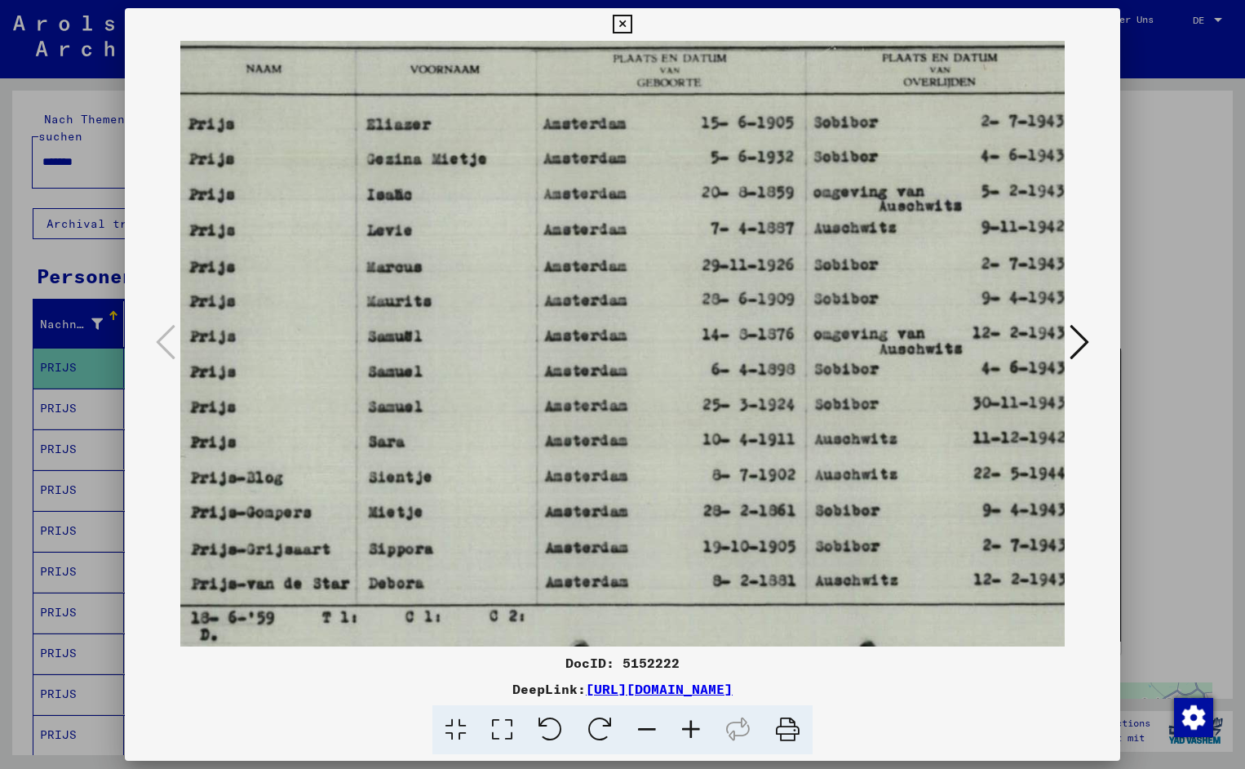
drag, startPoint x: 810, startPoint y: 499, endPoint x: 598, endPoint y: 512, distance: 211.7
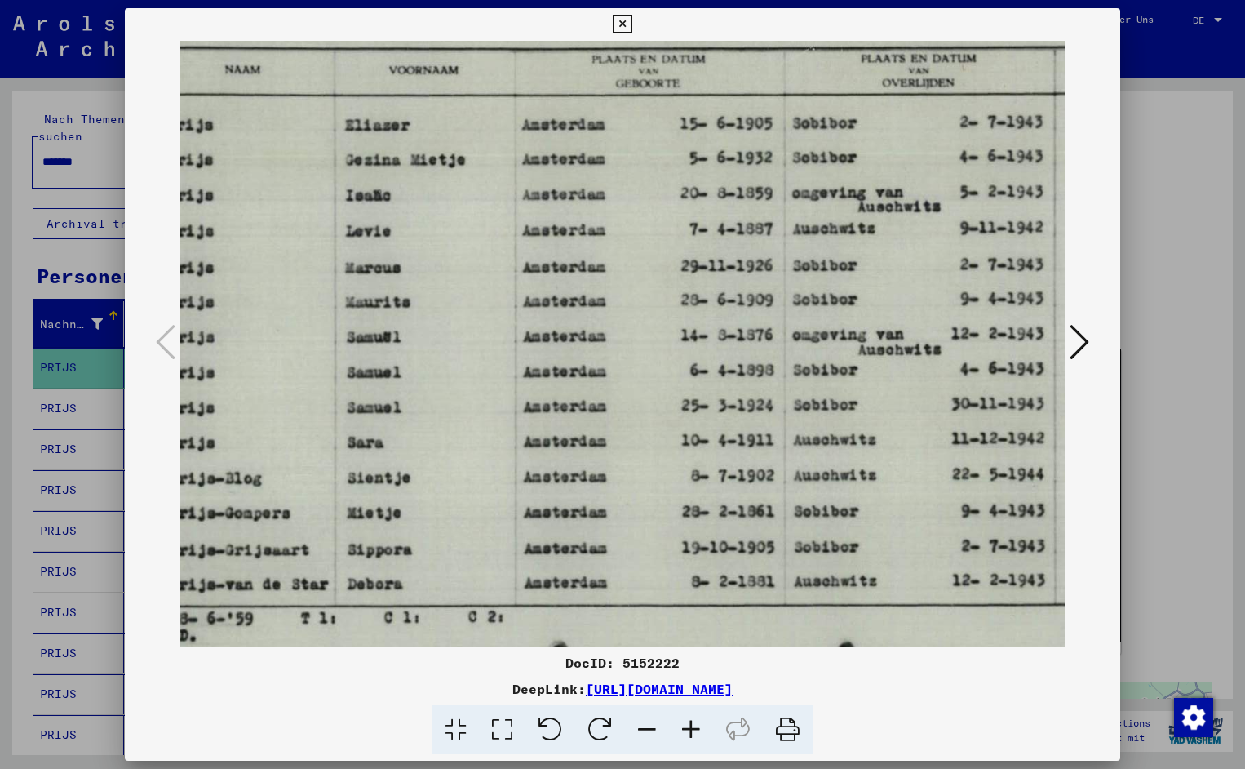
drag, startPoint x: 879, startPoint y: 165, endPoint x: 854, endPoint y: 165, distance: 25.3
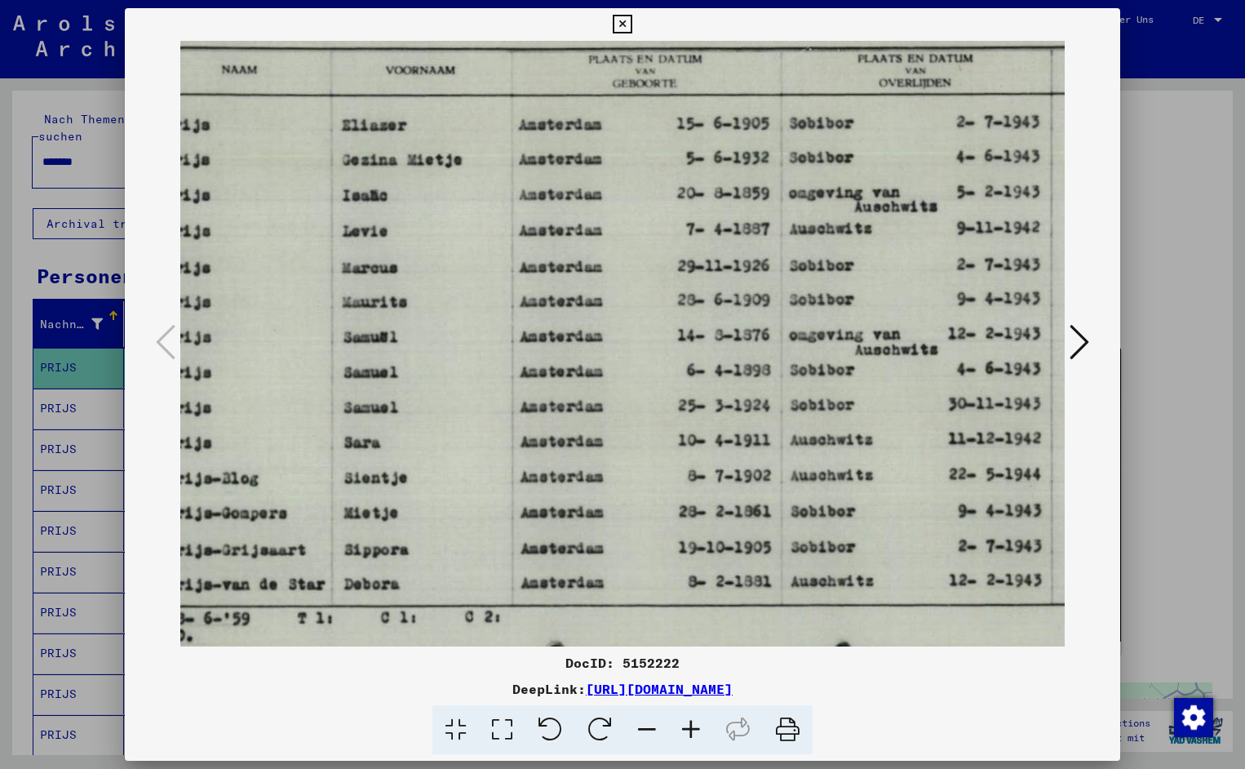
click at [632, 20] on icon at bounding box center [622, 25] width 19 height 20
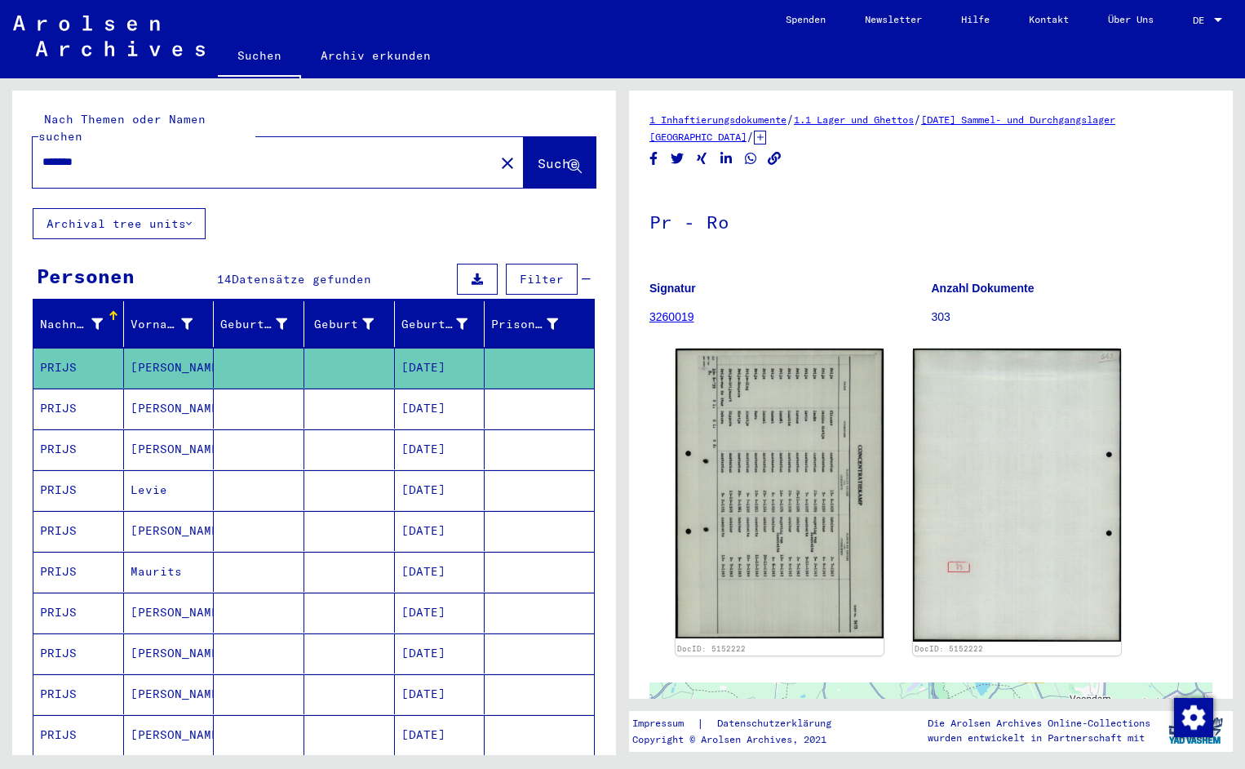
click at [114, 153] on input "*******" at bounding box center [263, 161] width 442 height 17
click at [561, 157] on button "Suche" at bounding box center [560, 162] width 72 height 51
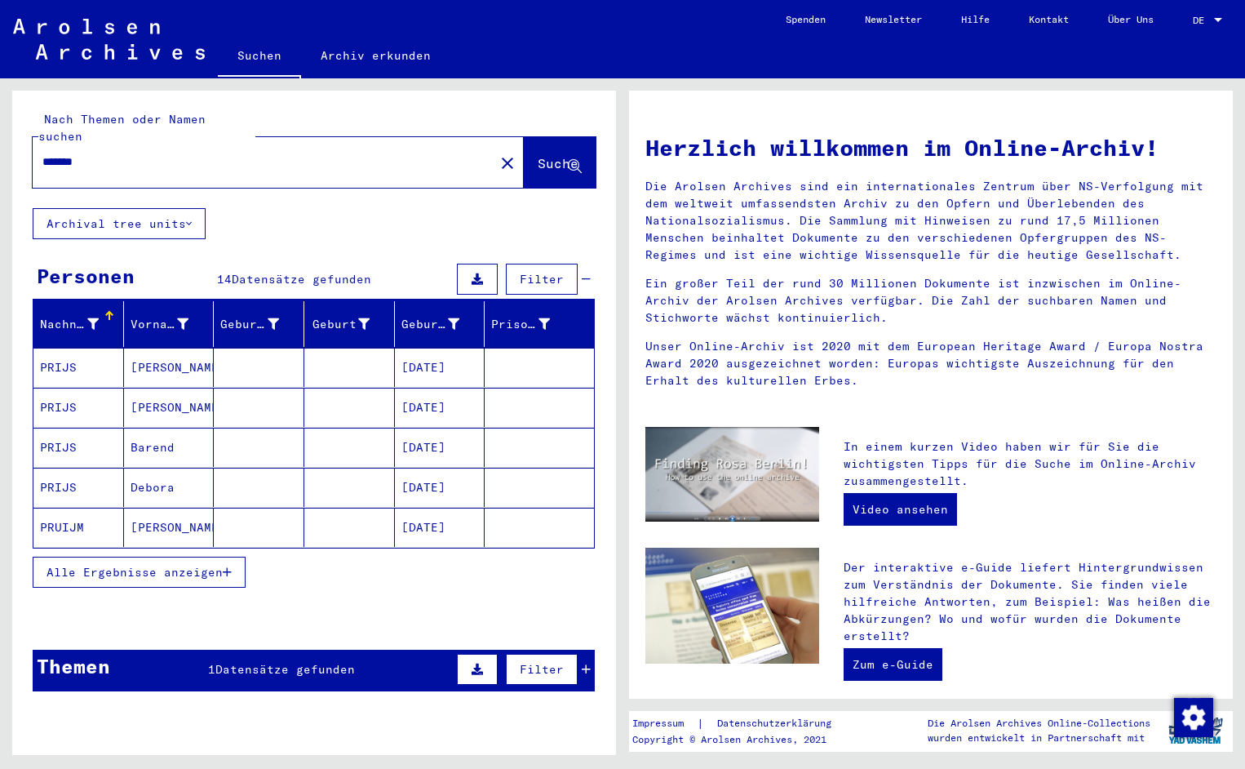
click at [91, 364] on mat-cell "PRIJS" at bounding box center [78, 367] width 91 height 39
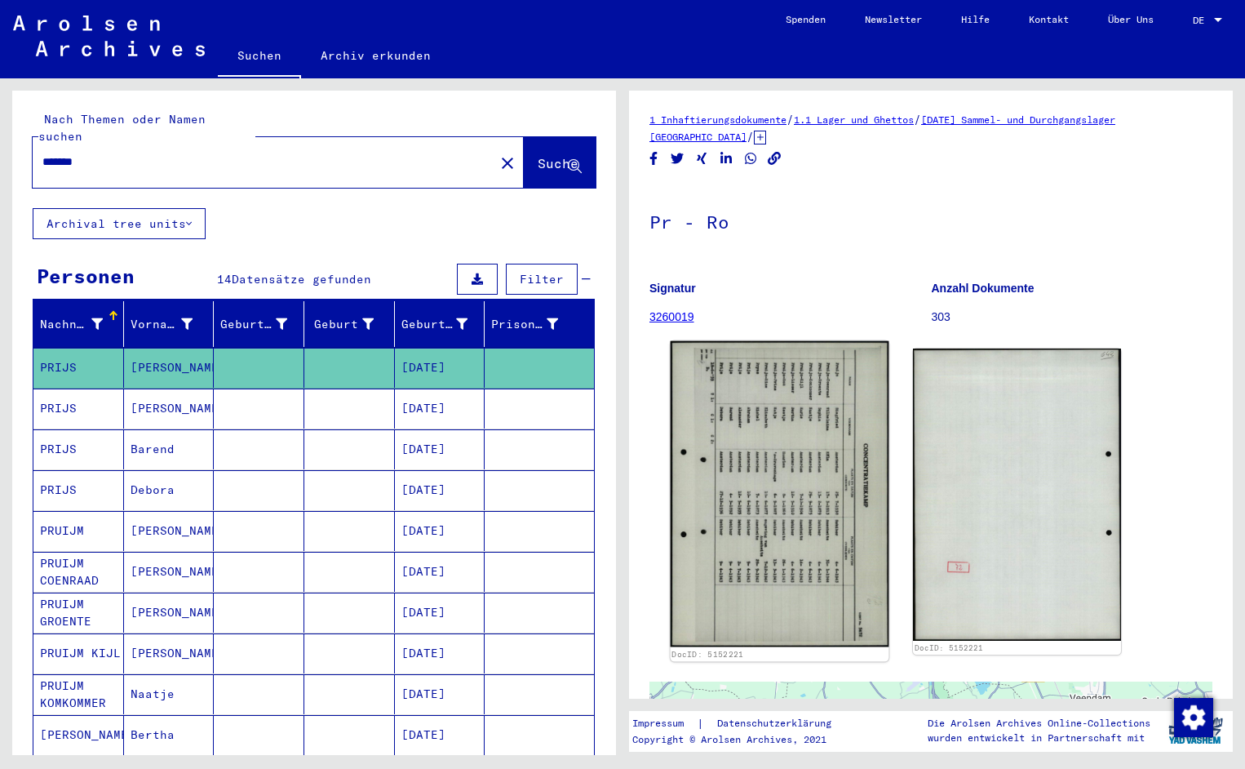
click at [753, 459] on img at bounding box center [780, 494] width 219 height 306
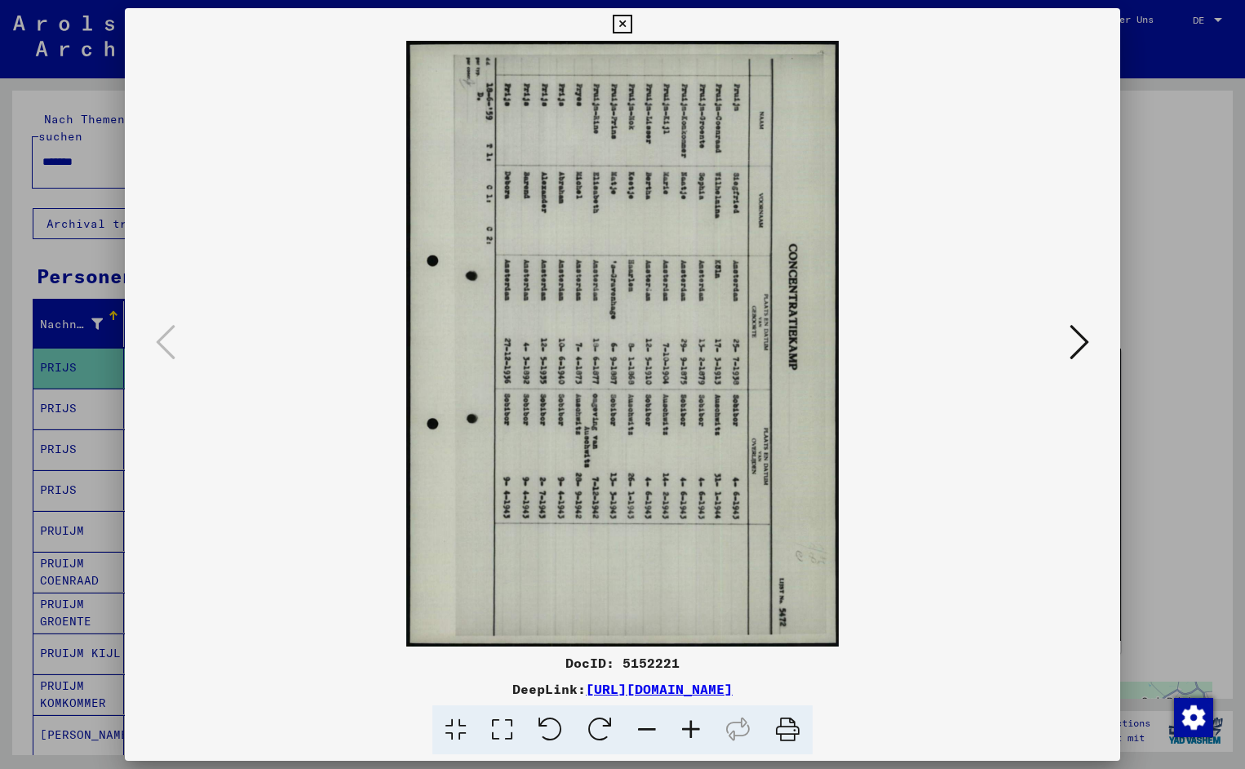
click at [555, 733] on icon at bounding box center [551, 730] width 50 height 50
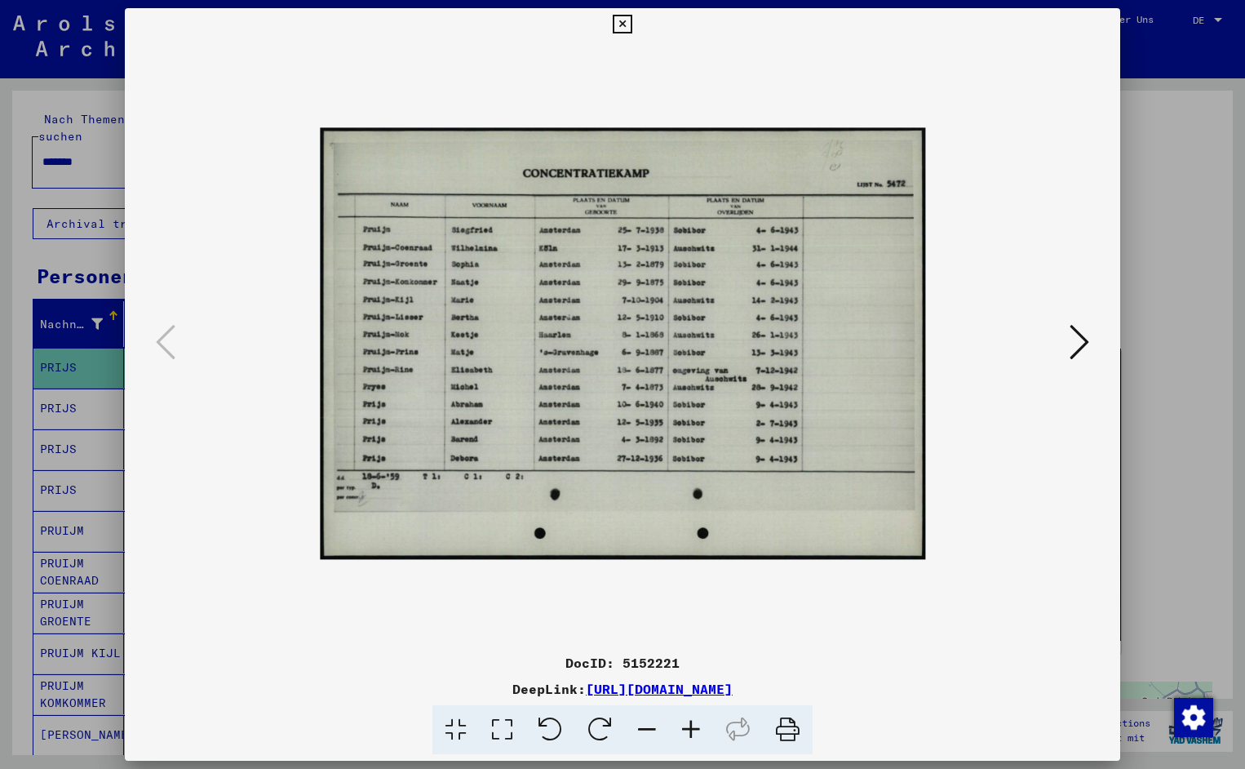
click at [684, 725] on icon at bounding box center [691, 730] width 44 height 50
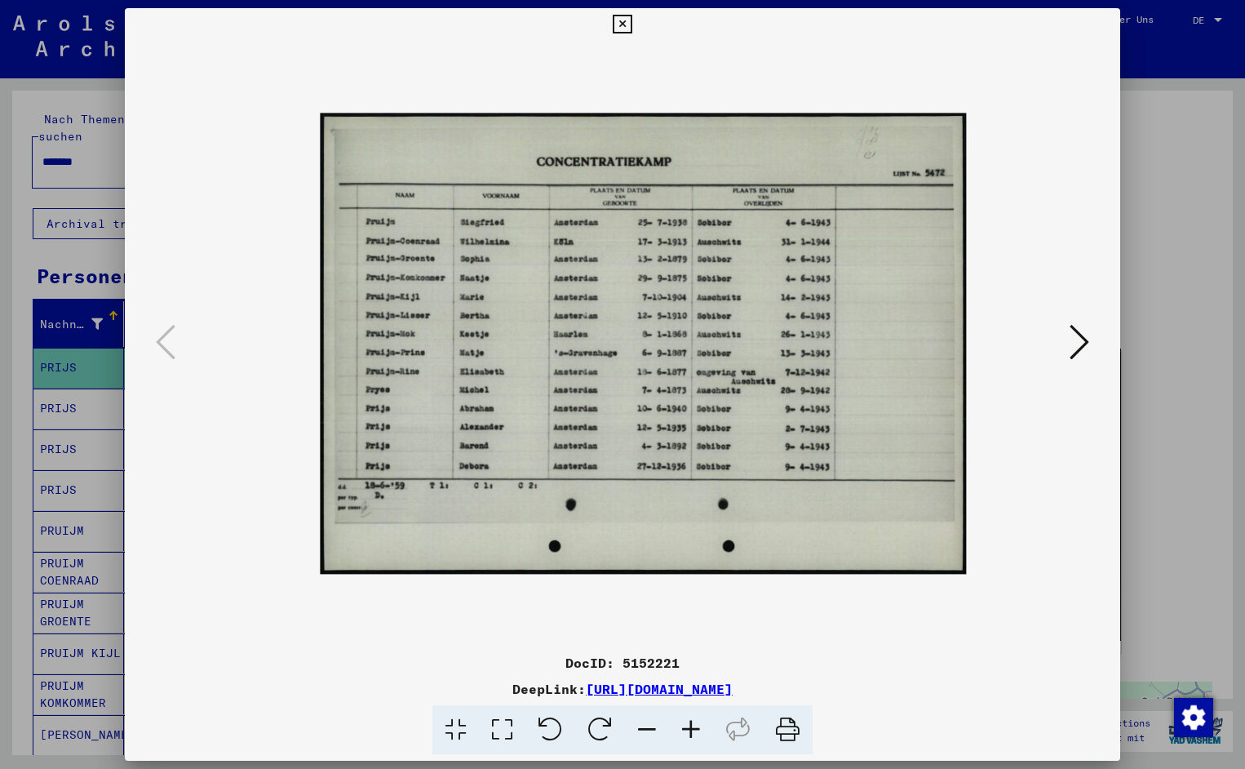
click at [684, 725] on icon at bounding box center [691, 730] width 44 height 50
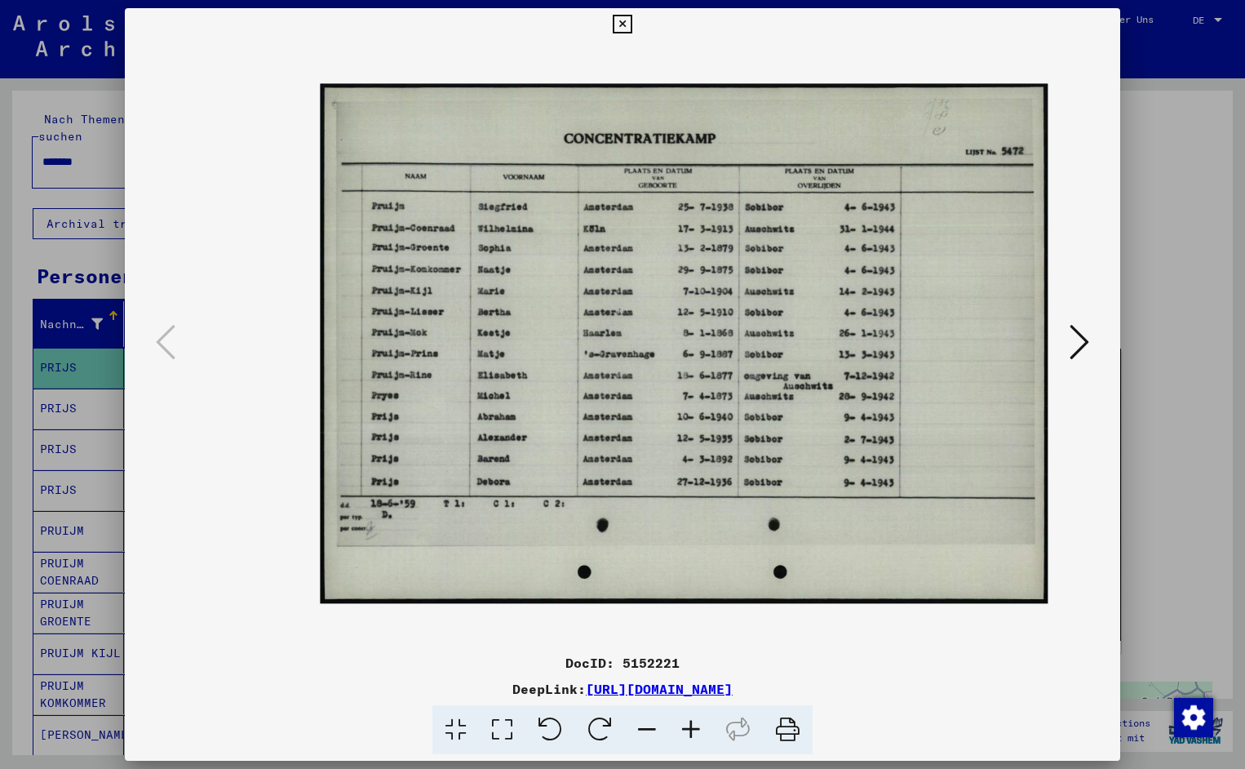
click at [684, 725] on icon at bounding box center [691, 730] width 44 height 50
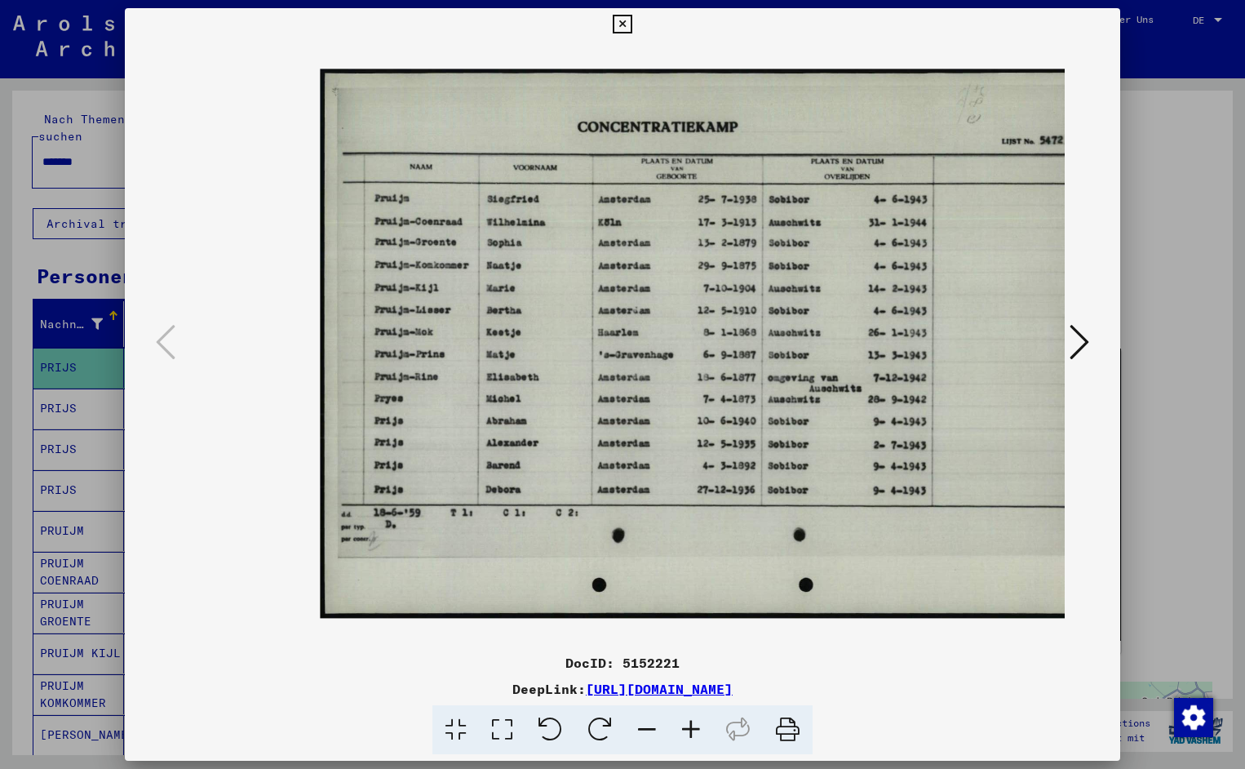
click at [684, 725] on icon at bounding box center [691, 730] width 44 height 50
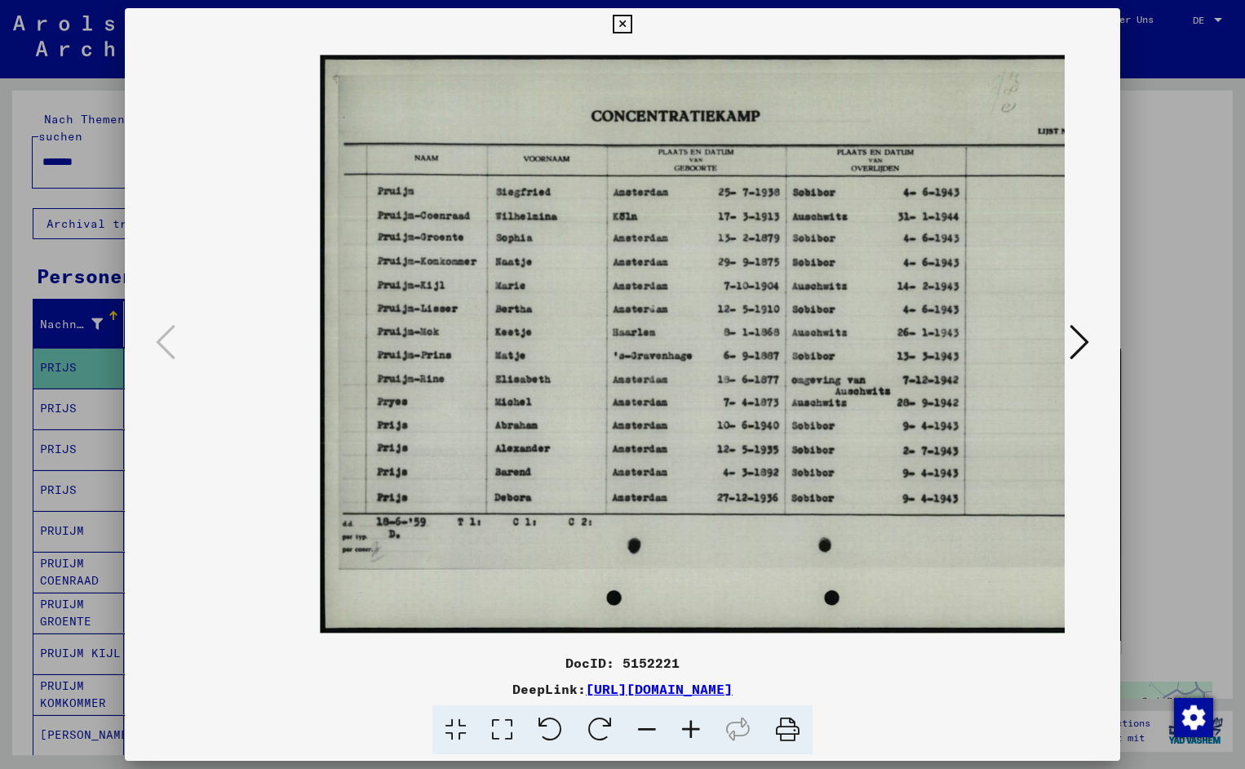
click at [684, 725] on icon at bounding box center [691, 730] width 44 height 50
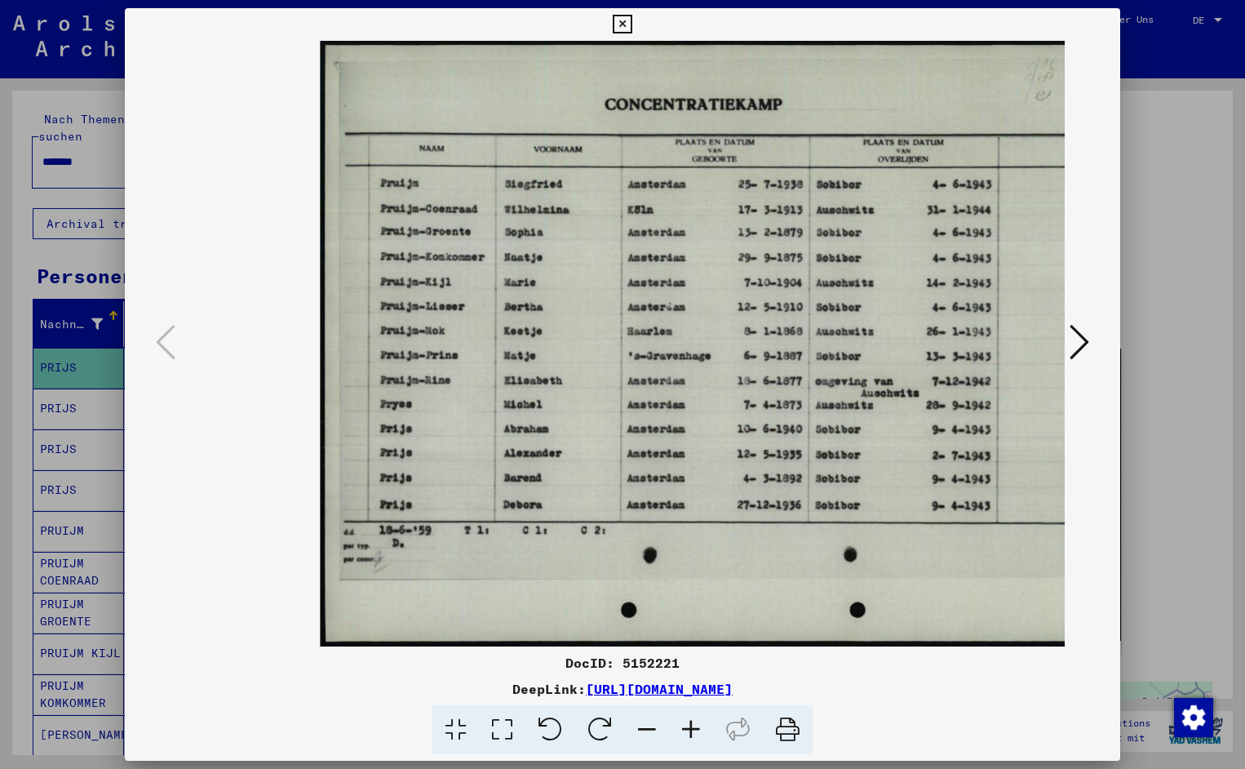
click at [684, 725] on icon at bounding box center [691, 730] width 44 height 50
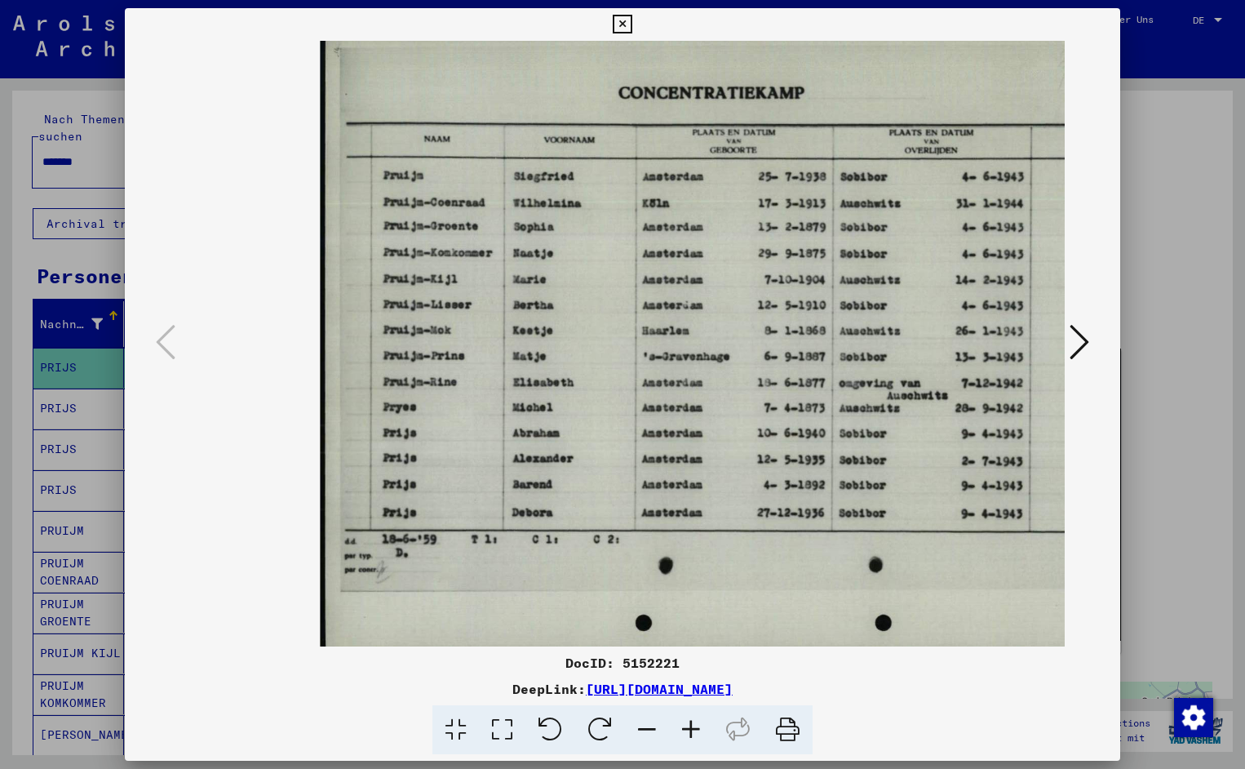
click at [684, 725] on icon at bounding box center [691, 730] width 44 height 50
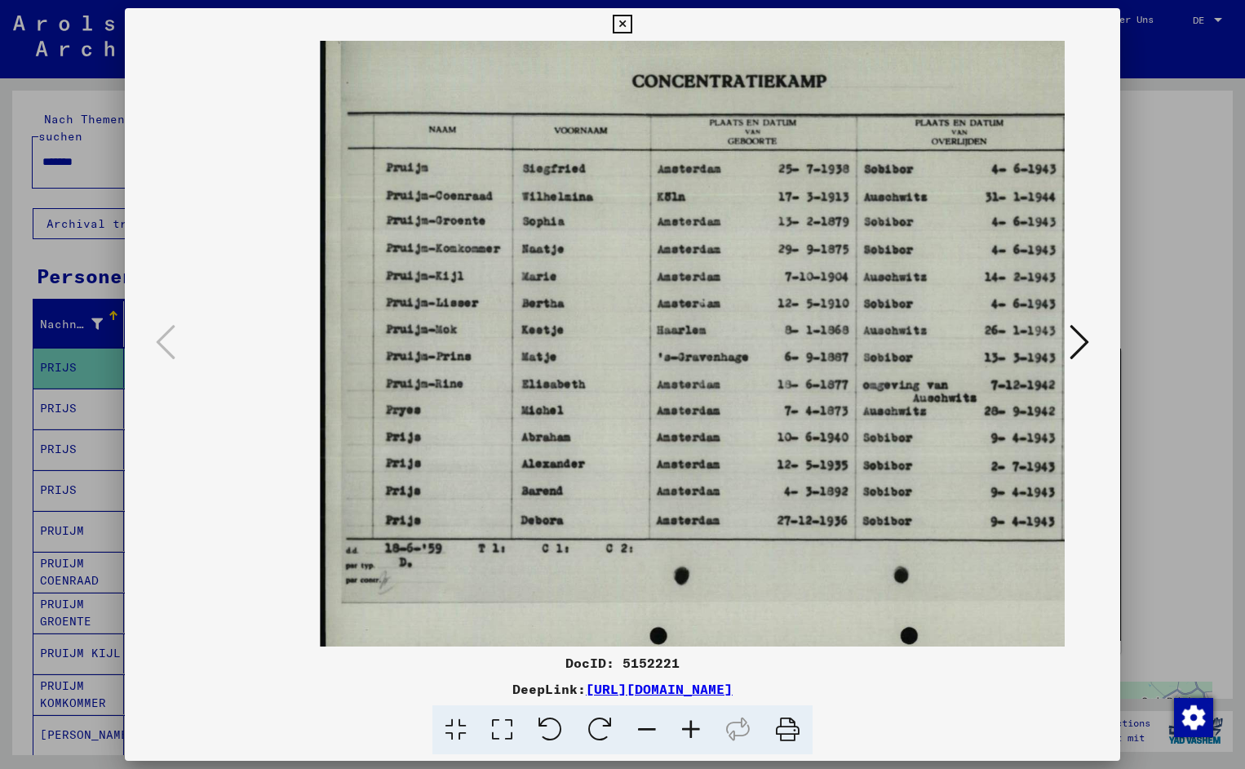
click at [684, 725] on icon at bounding box center [691, 730] width 44 height 50
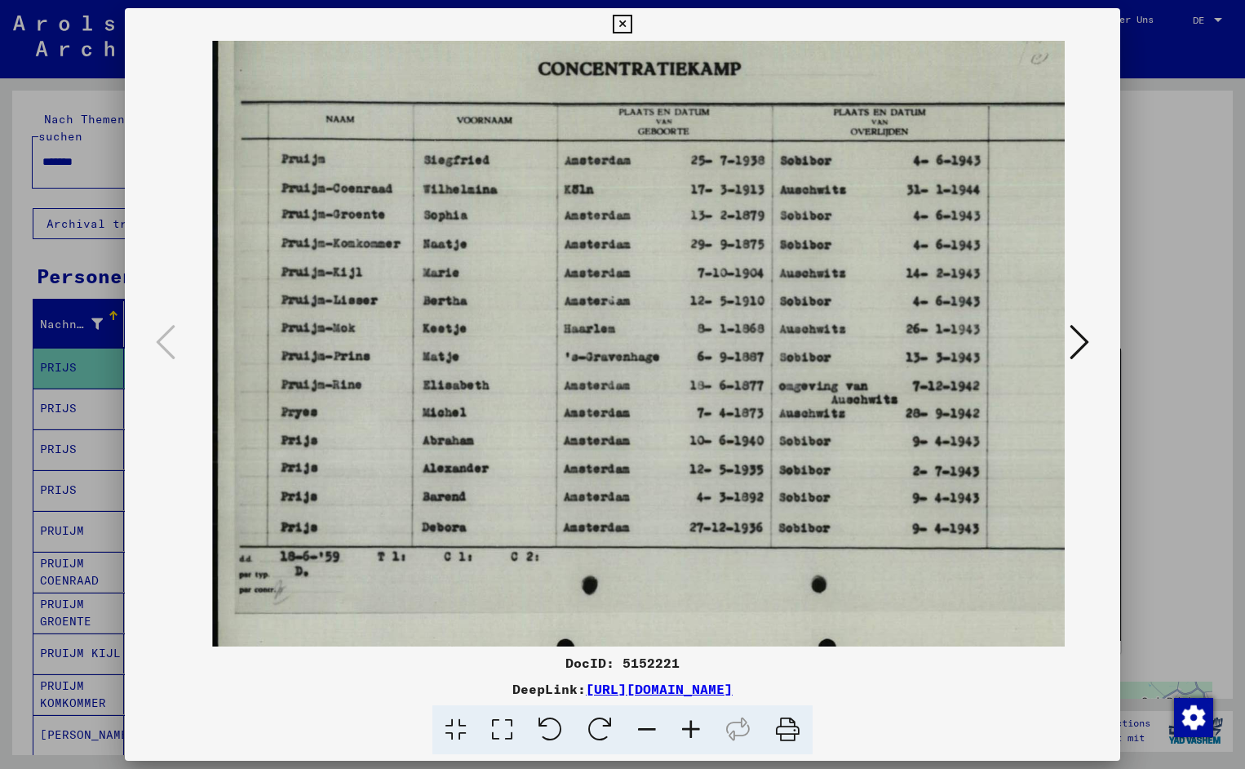
scroll to position [2, 113]
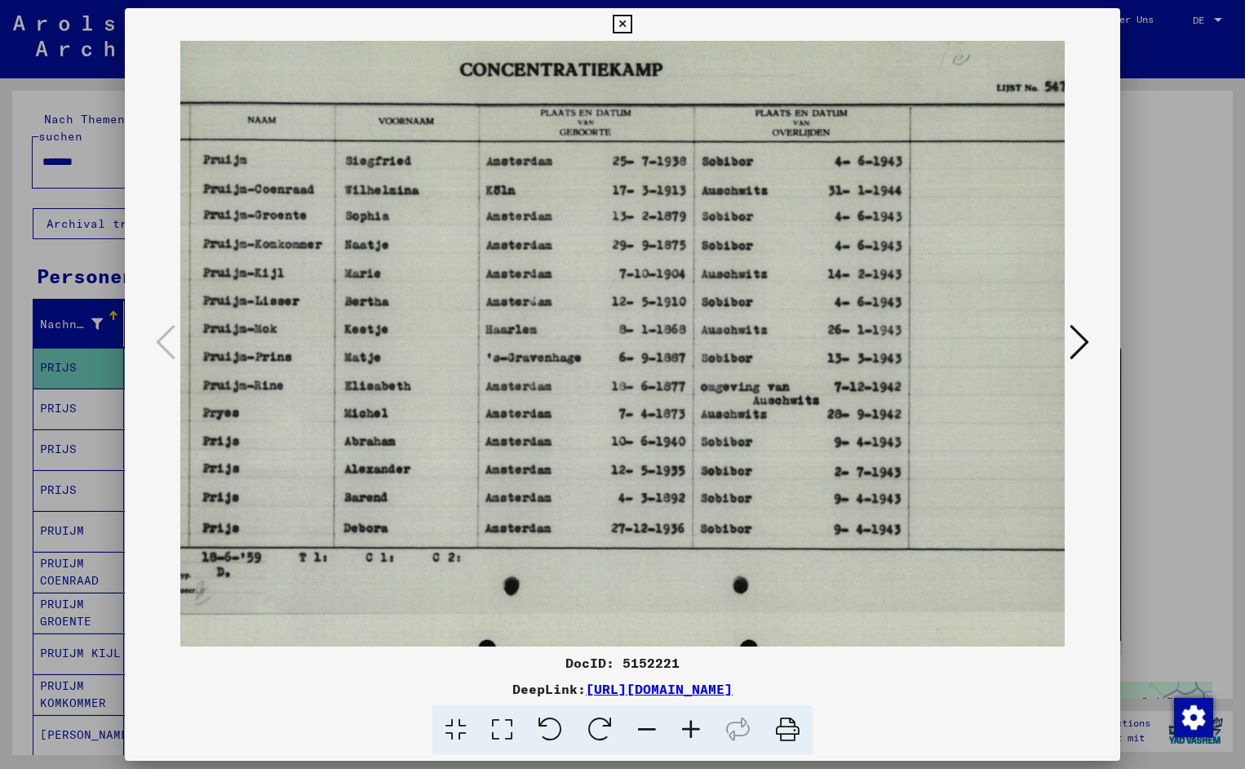
drag, startPoint x: 723, startPoint y: 396, endPoint x: 536, endPoint y: 406, distance: 187.2
drag, startPoint x: 1104, startPoint y: 28, endPoint x: 1096, endPoint y: 20, distance: 11.0
click at [632, 28] on icon at bounding box center [622, 25] width 19 height 20
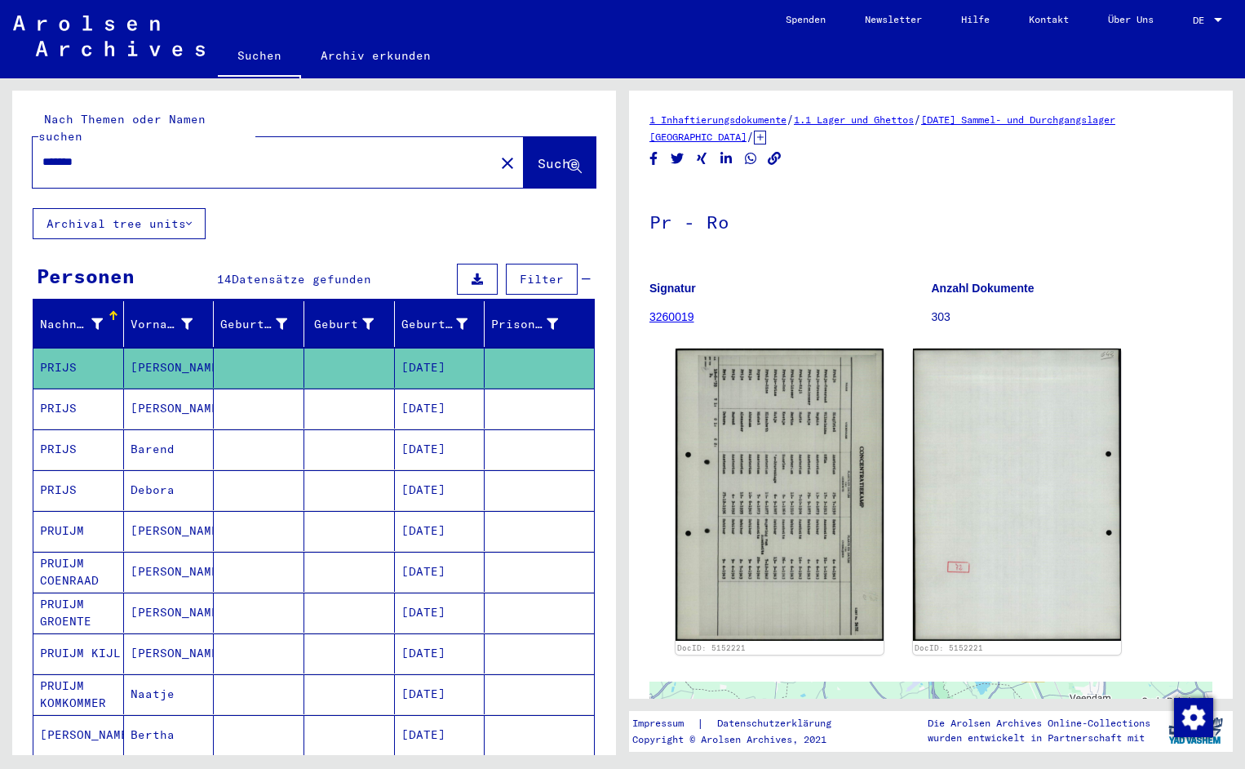
click at [117, 155] on div "*******" at bounding box center [259, 162] width 452 height 37
click at [102, 153] on input "*******" at bounding box center [263, 161] width 442 height 17
click at [529, 158] on button "Suche" at bounding box center [560, 162] width 72 height 51
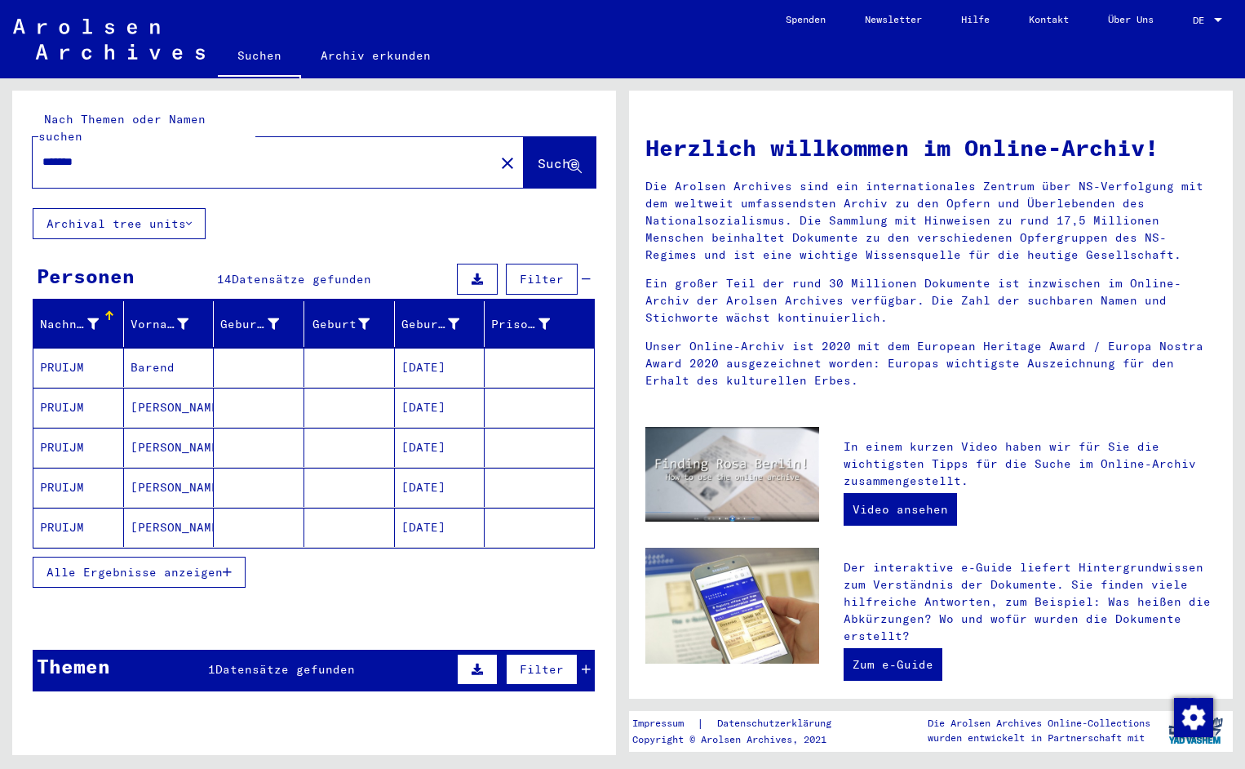
click at [95, 361] on mat-cell "PRUIJM" at bounding box center [78, 367] width 91 height 39
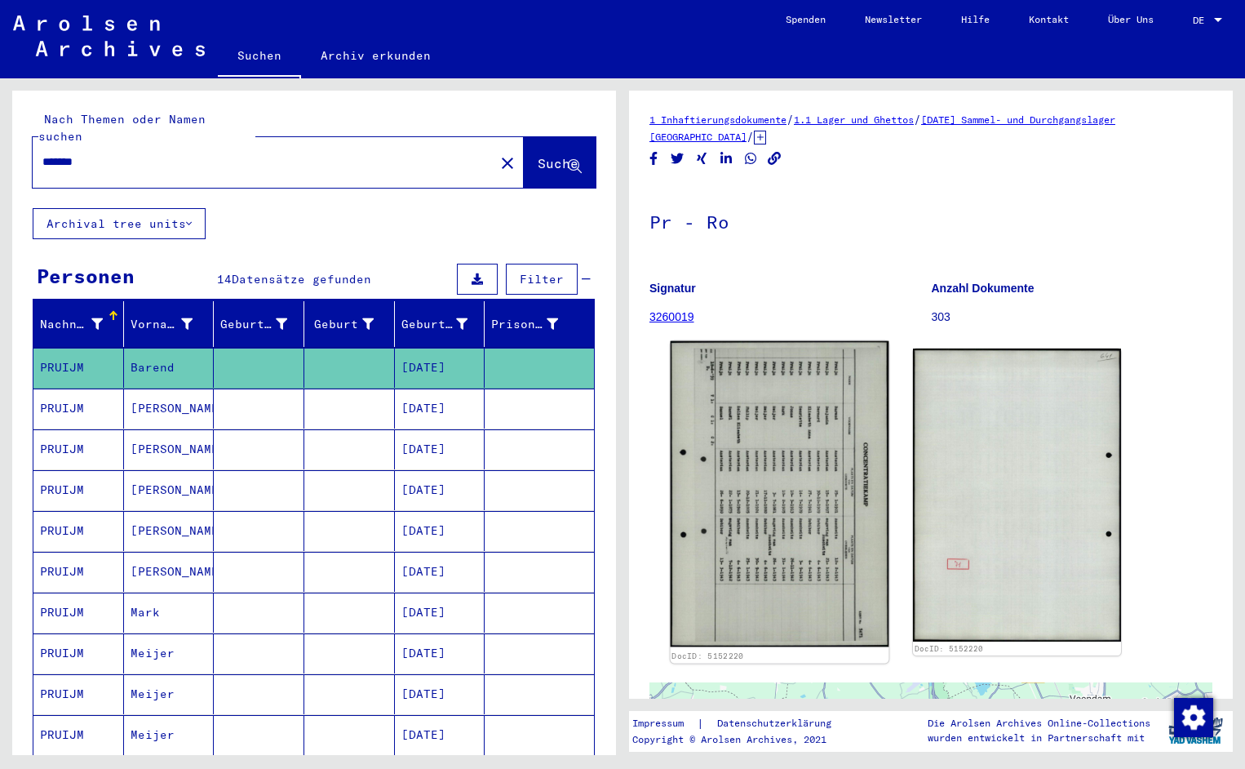
click at [738, 439] on img at bounding box center [780, 494] width 219 height 306
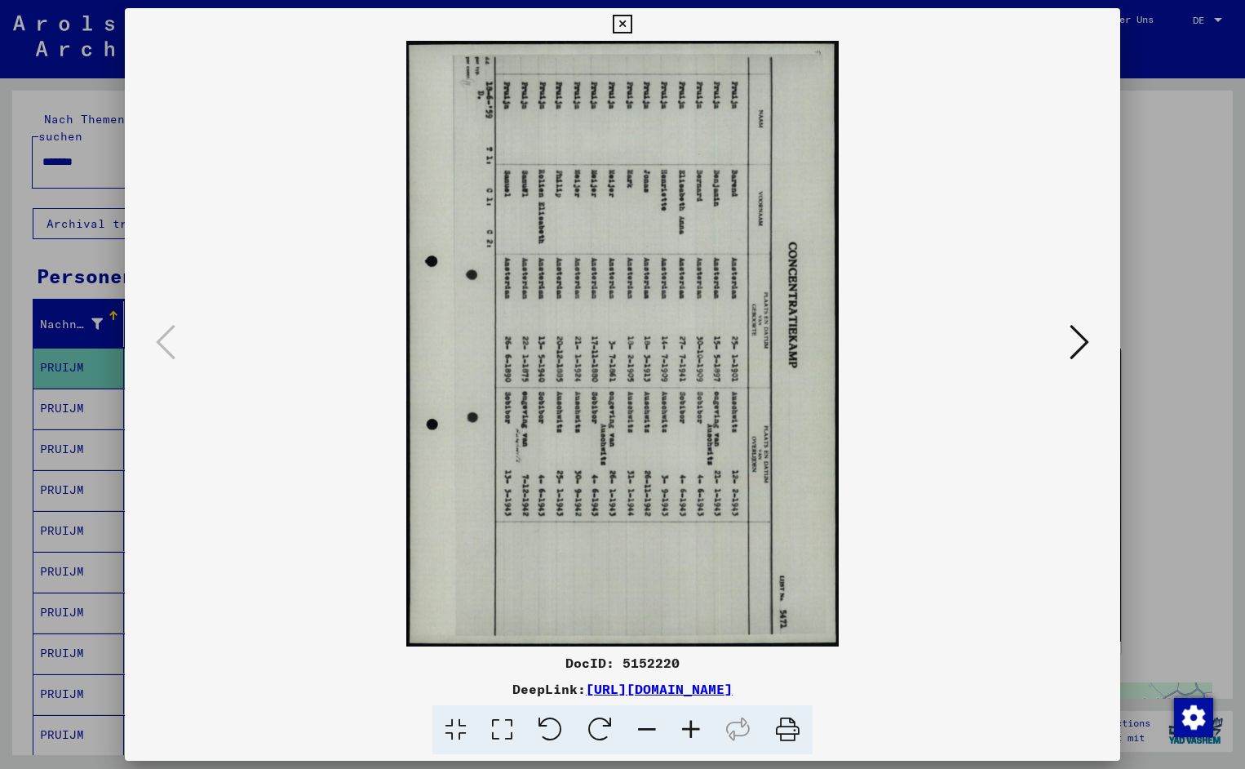
click at [555, 730] on icon at bounding box center [551, 730] width 50 height 50
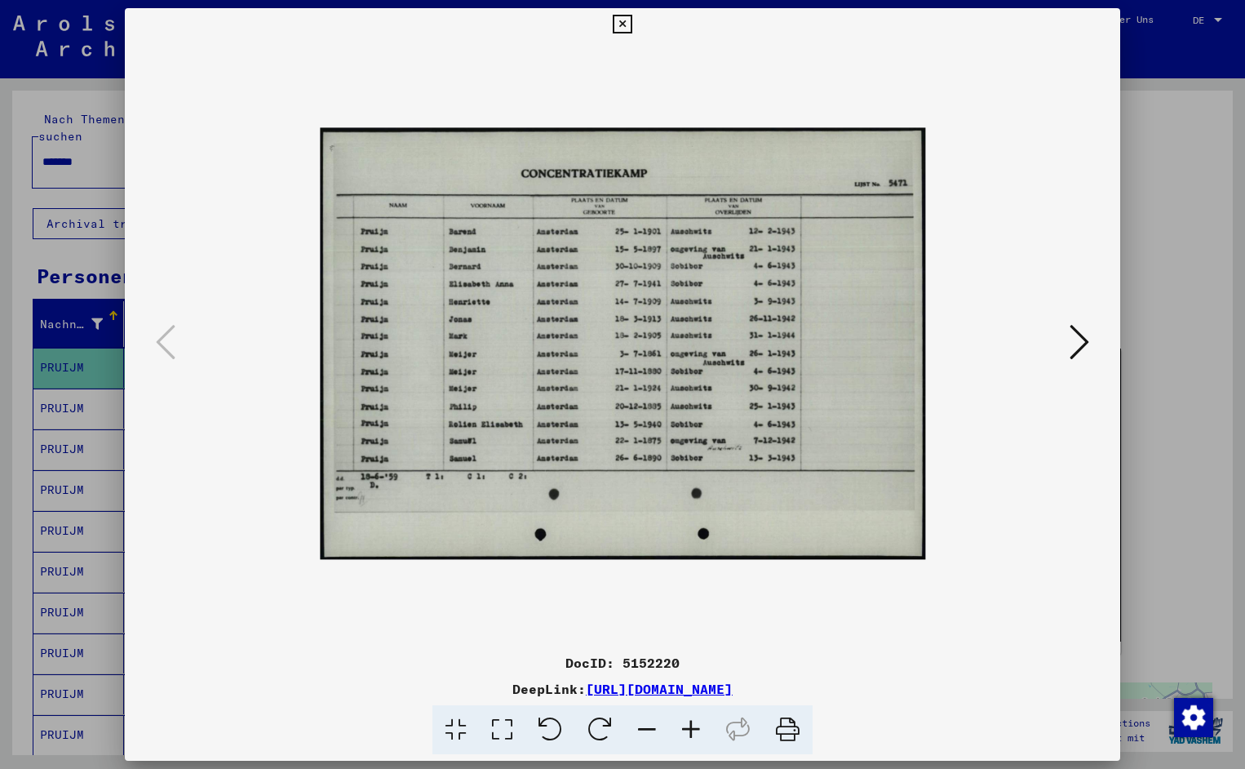
click at [686, 730] on icon at bounding box center [691, 730] width 44 height 50
click at [678, 732] on icon at bounding box center [691, 730] width 44 height 50
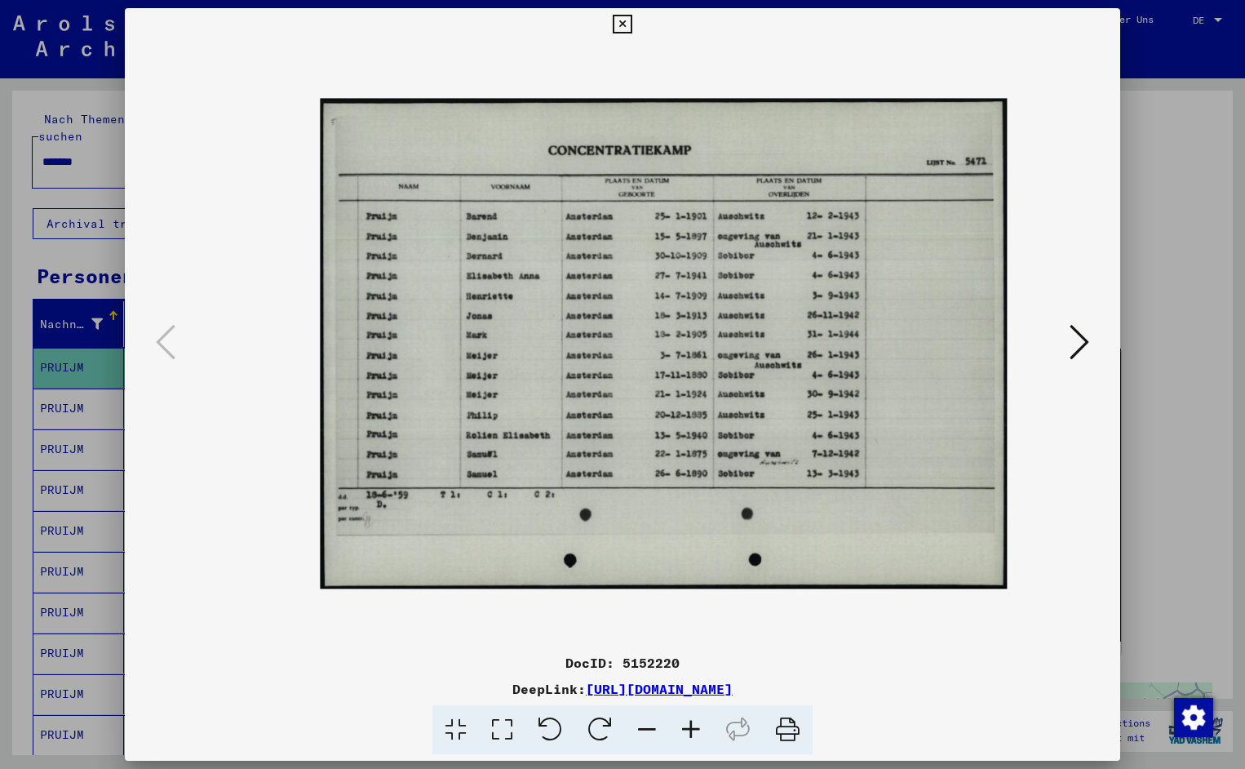
click at [677, 730] on icon at bounding box center [691, 730] width 44 height 50
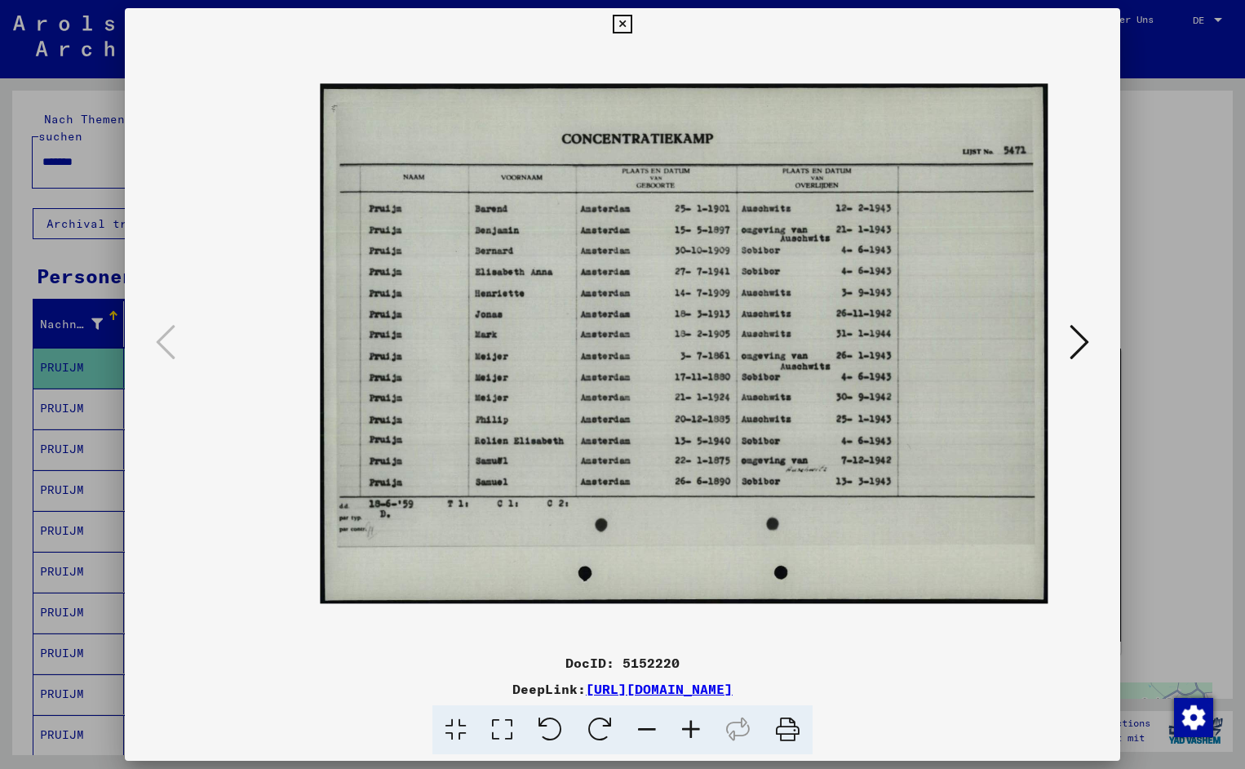
click at [677, 732] on icon at bounding box center [691, 730] width 44 height 50
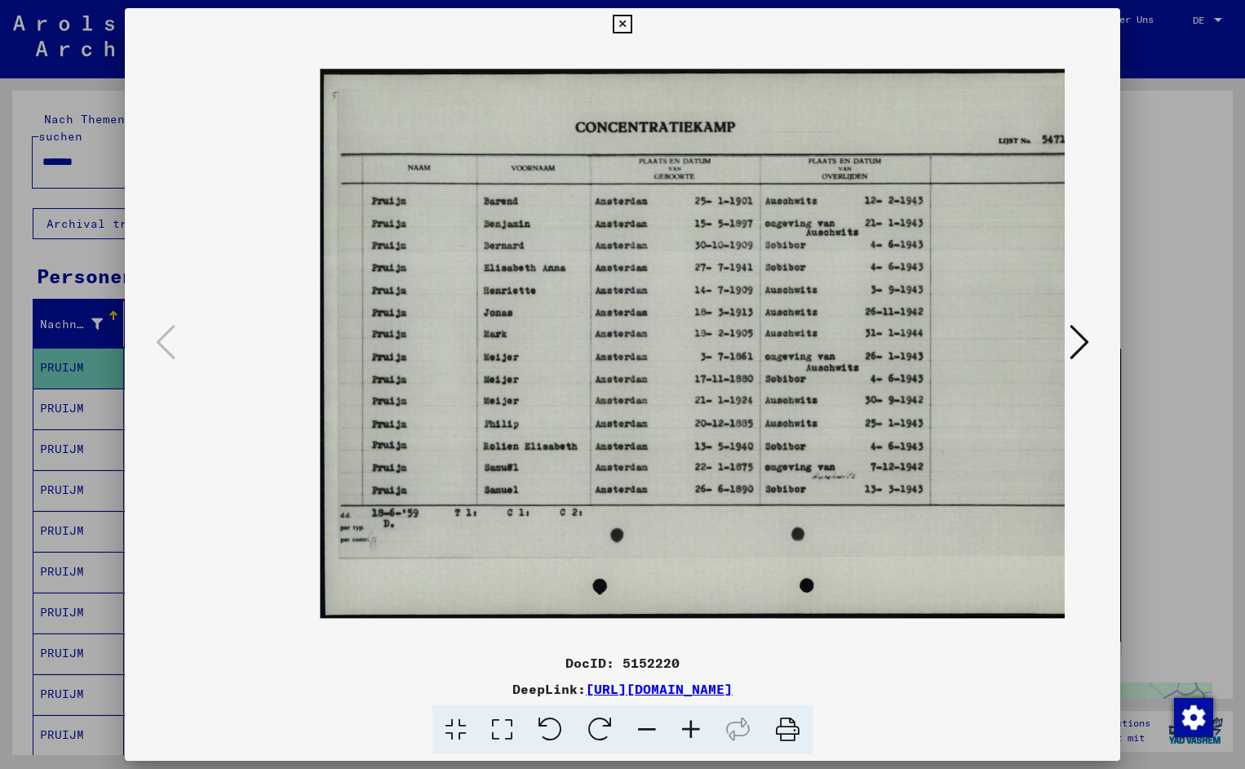
click at [677, 736] on icon at bounding box center [691, 730] width 44 height 50
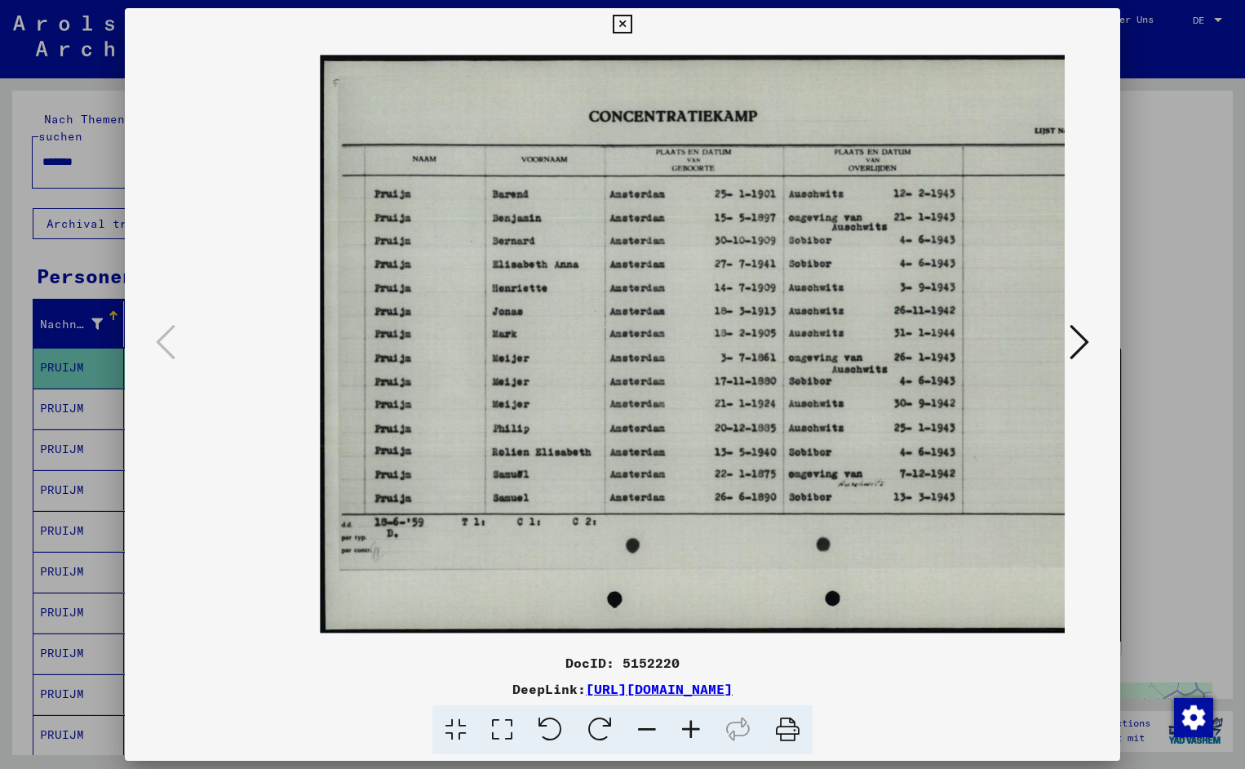
click at [693, 729] on icon at bounding box center [691, 730] width 44 height 50
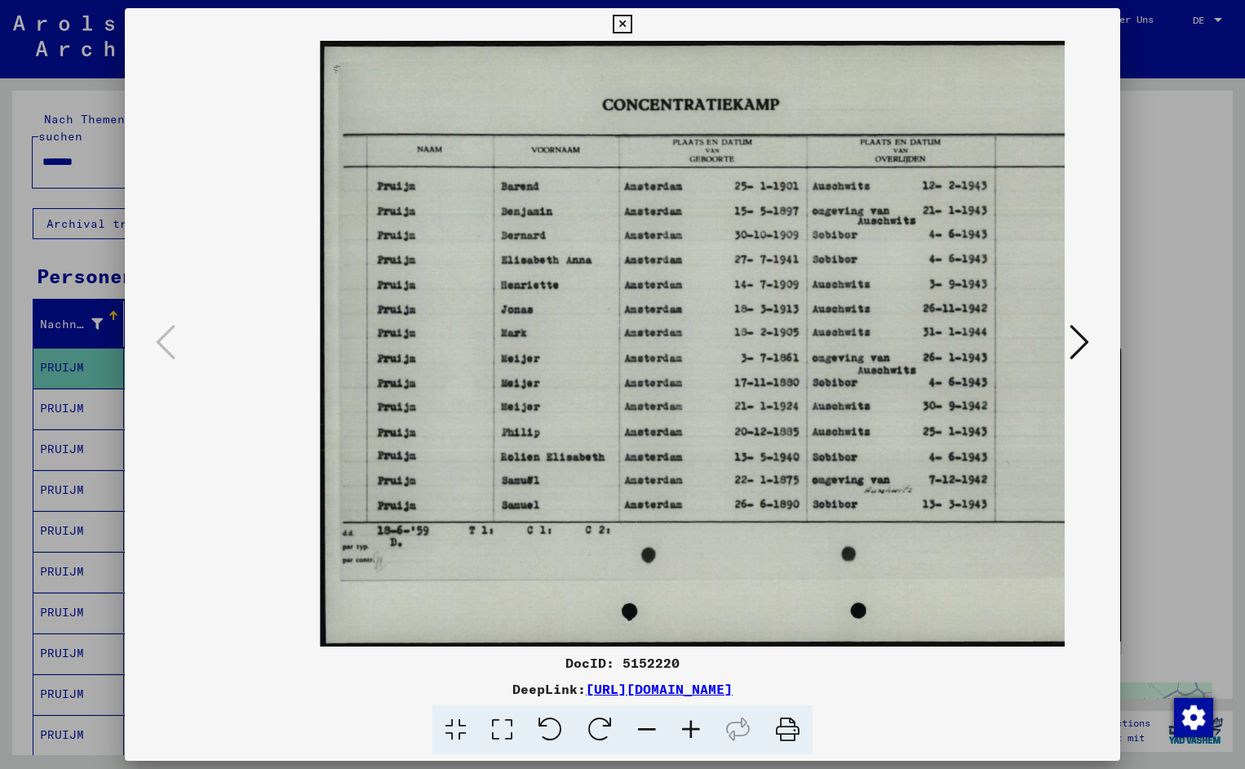
click at [693, 729] on icon at bounding box center [691, 730] width 44 height 50
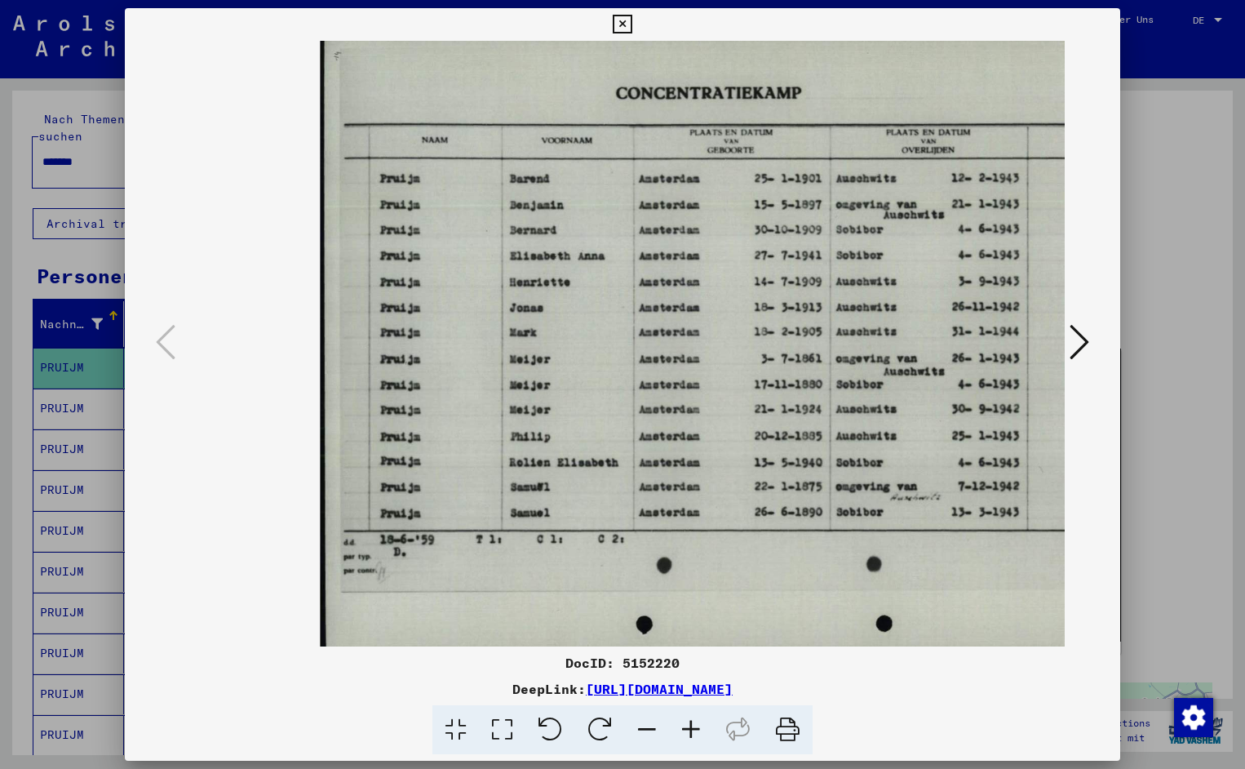
click at [693, 729] on icon at bounding box center [691, 730] width 44 height 50
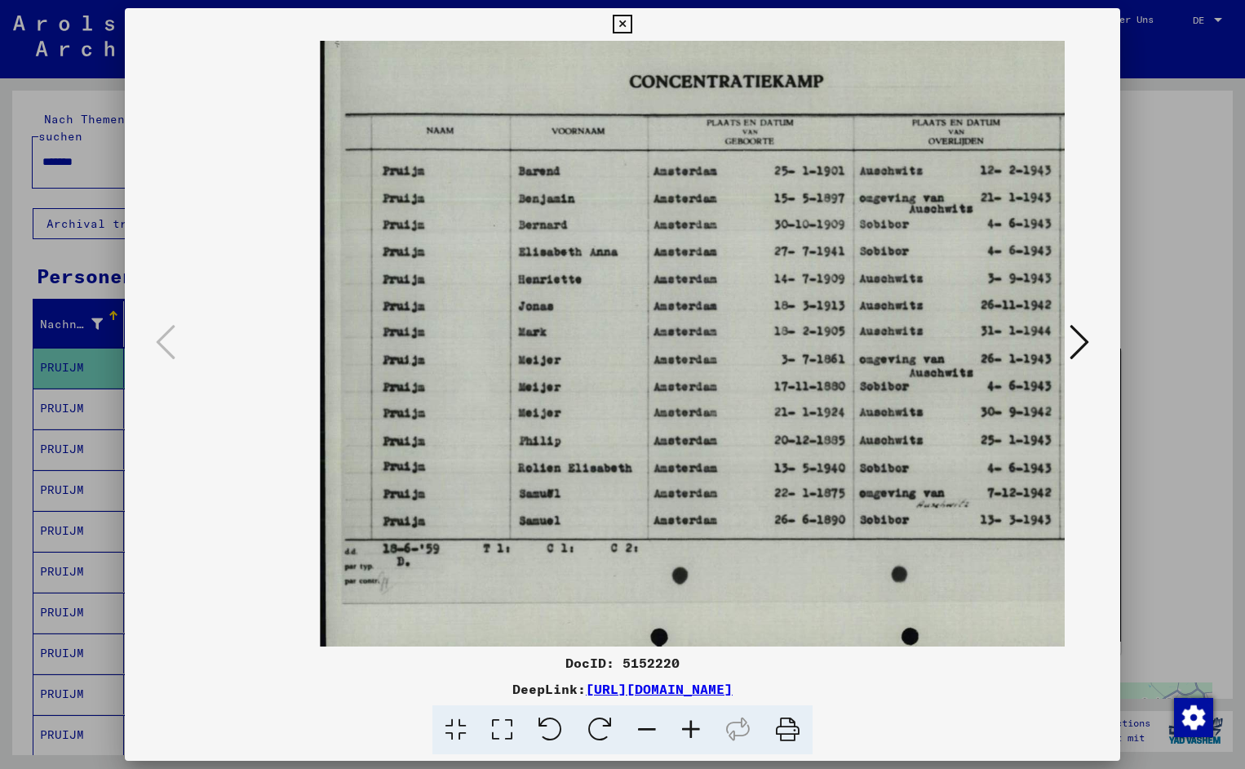
click at [693, 729] on icon at bounding box center [691, 730] width 44 height 50
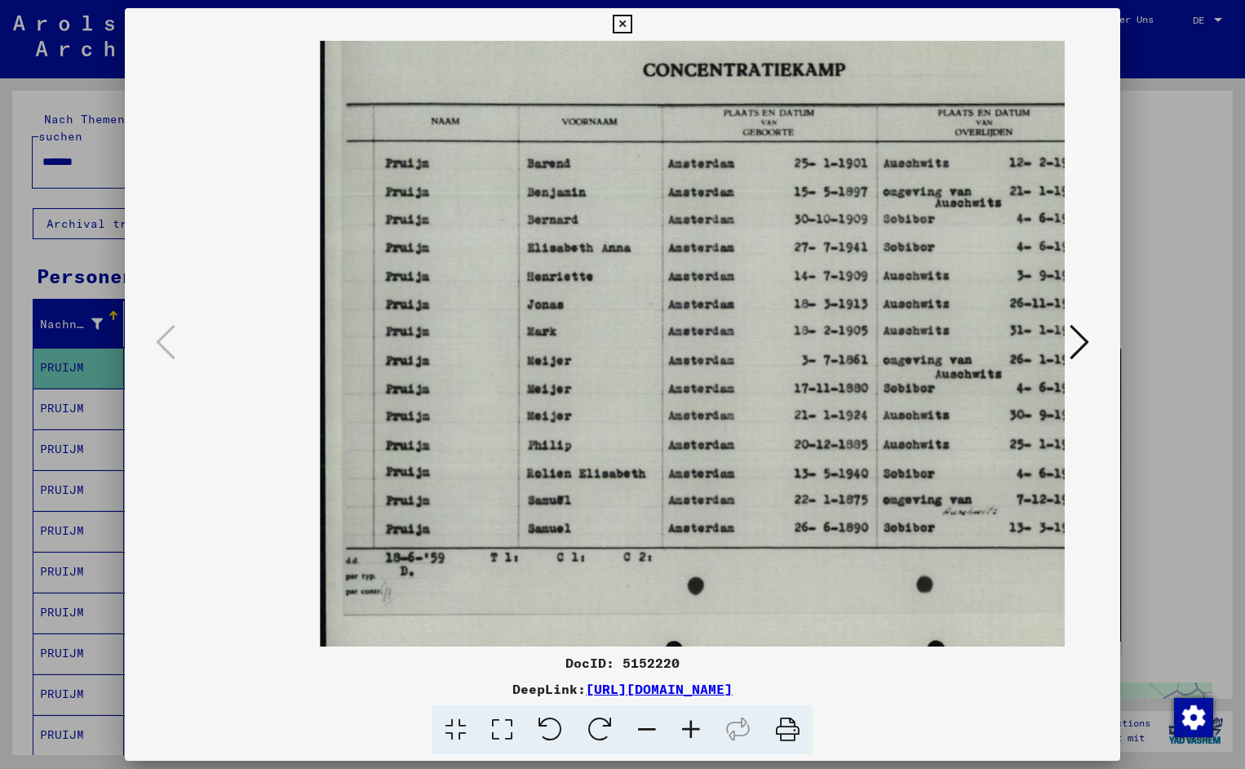
click at [693, 729] on icon at bounding box center [691, 730] width 44 height 50
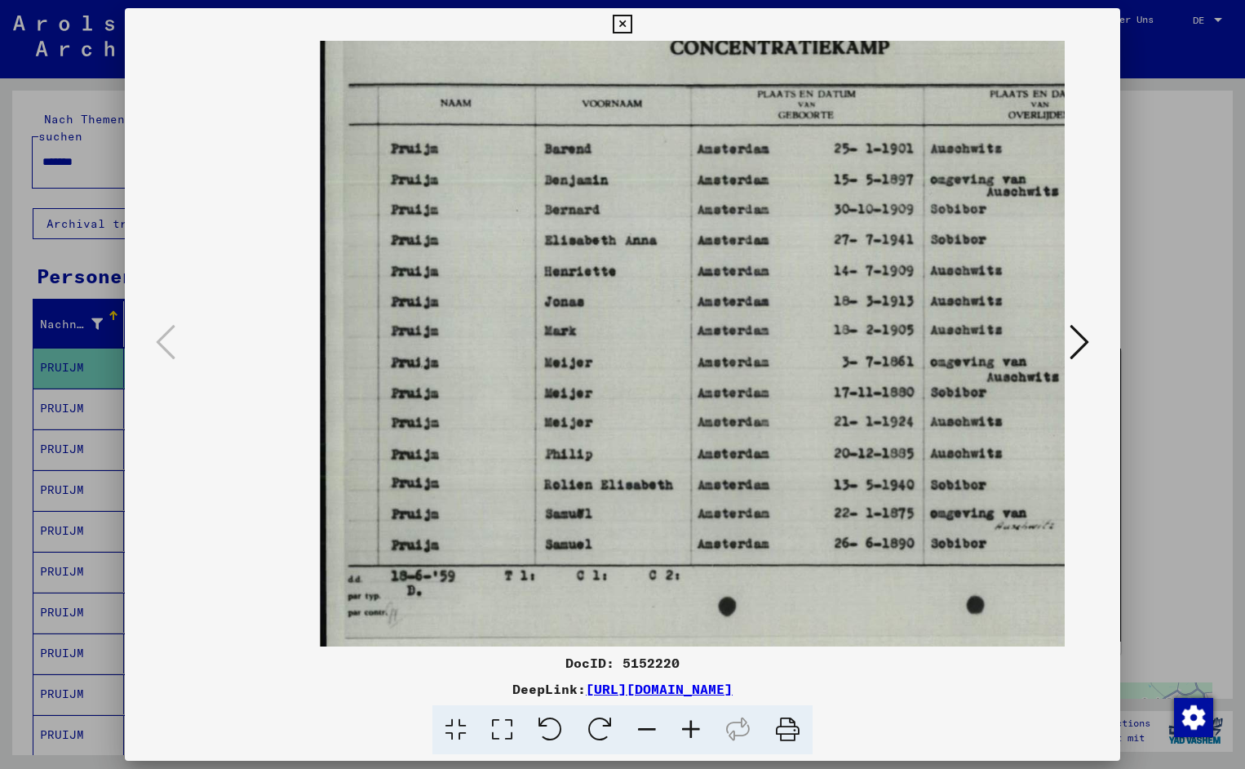
click at [693, 729] on icon at bounding box center [691, 730] width 44 height 50
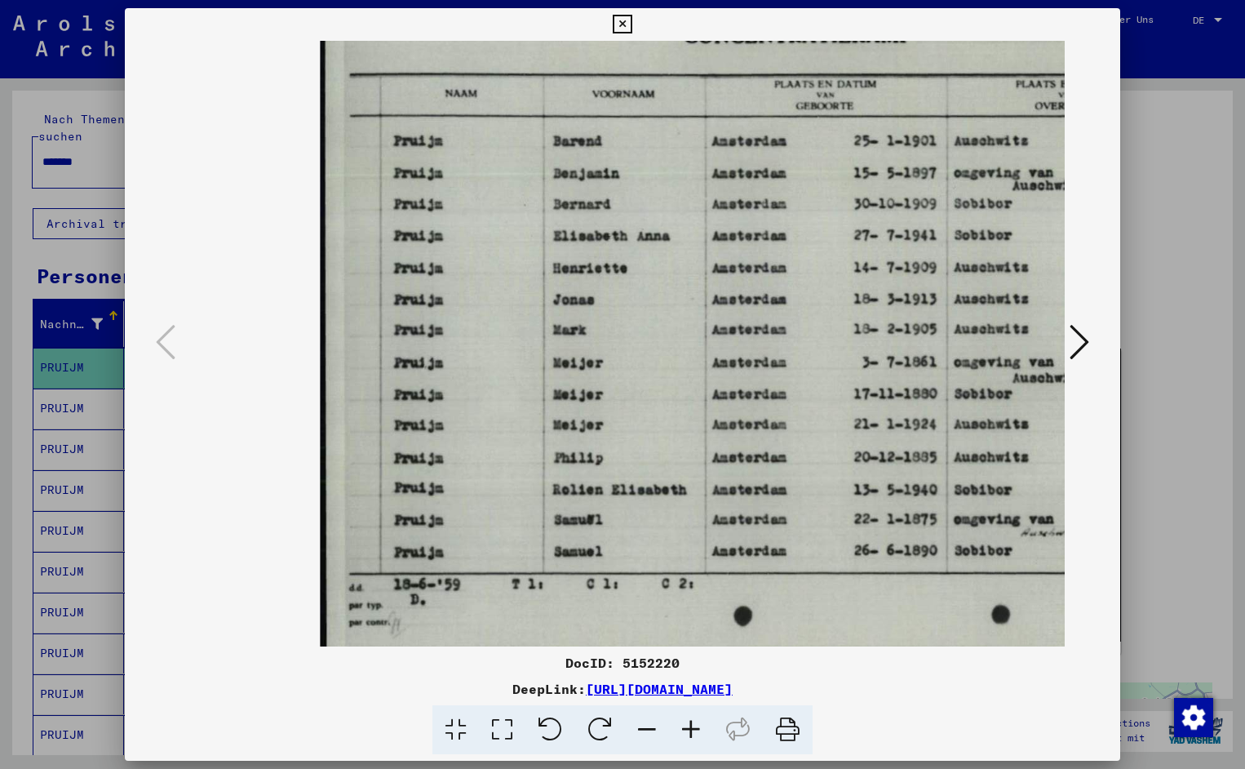
click at [693, 728] on icon at bounding box center [691, 730] width 44 height 50
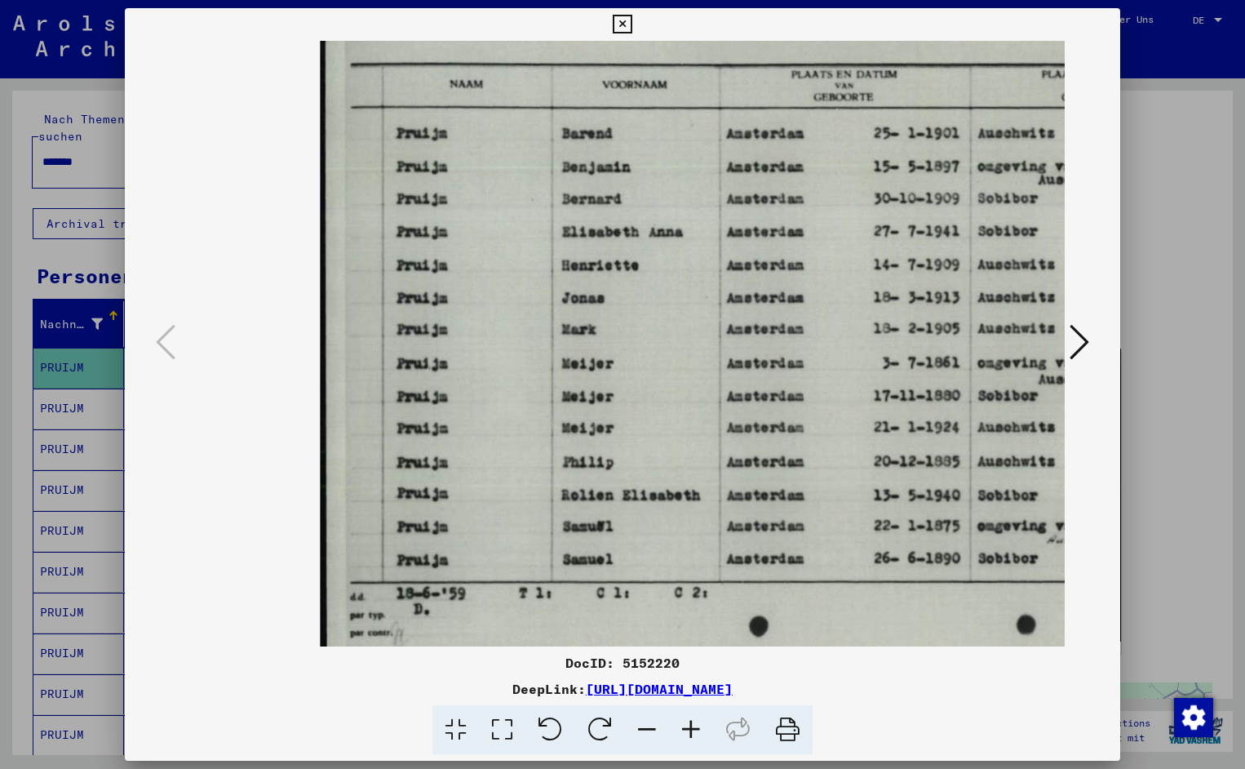
click at [693, 728] on icon at bounding box center [691, 730] width 44 height 50
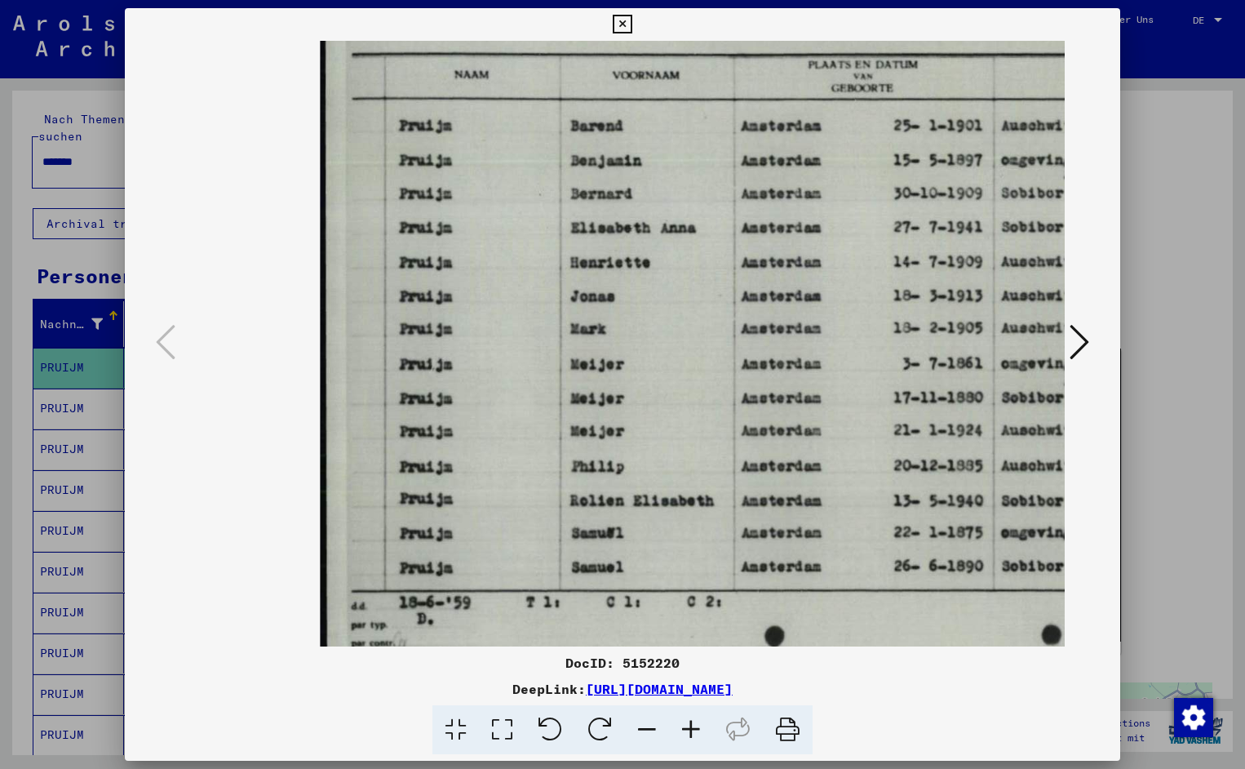
click at [693, 728] on icon at bounding box center [691, 730] width 44 height 50
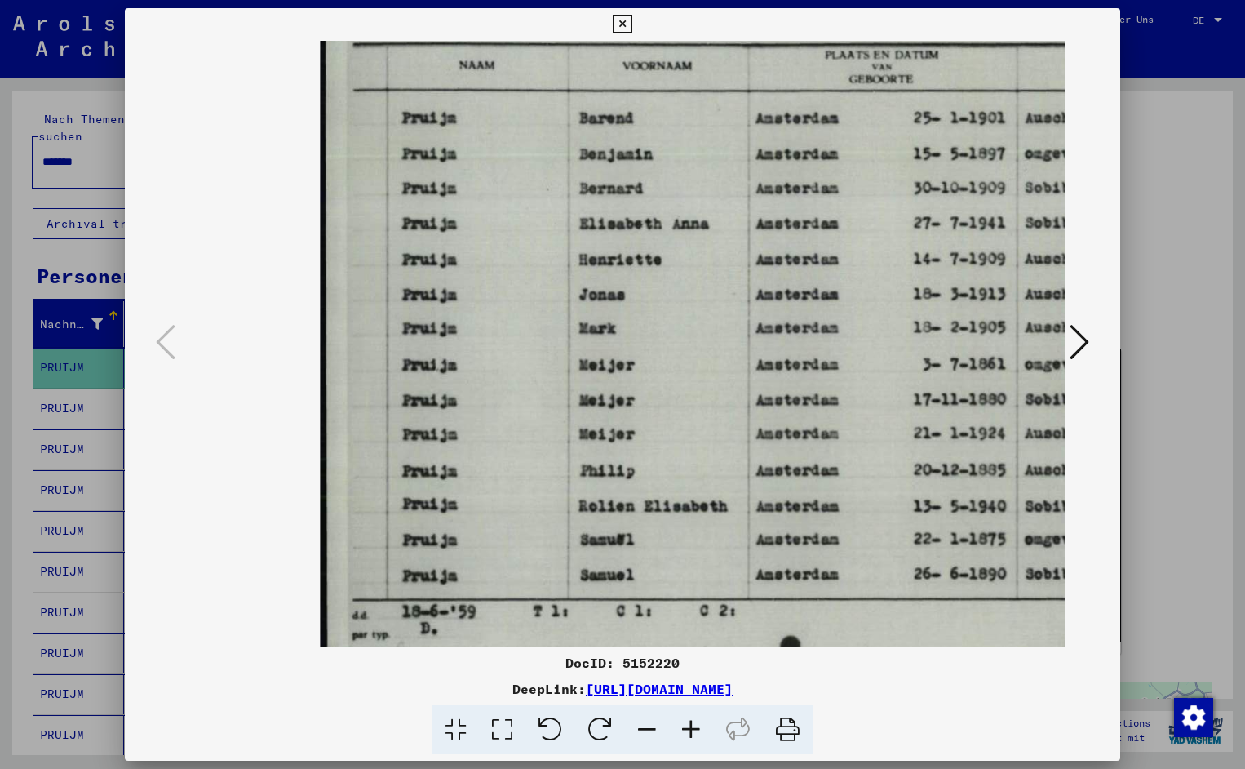
click at [690, 730] on icon at bounding box center [691, 730] width 44 height 50
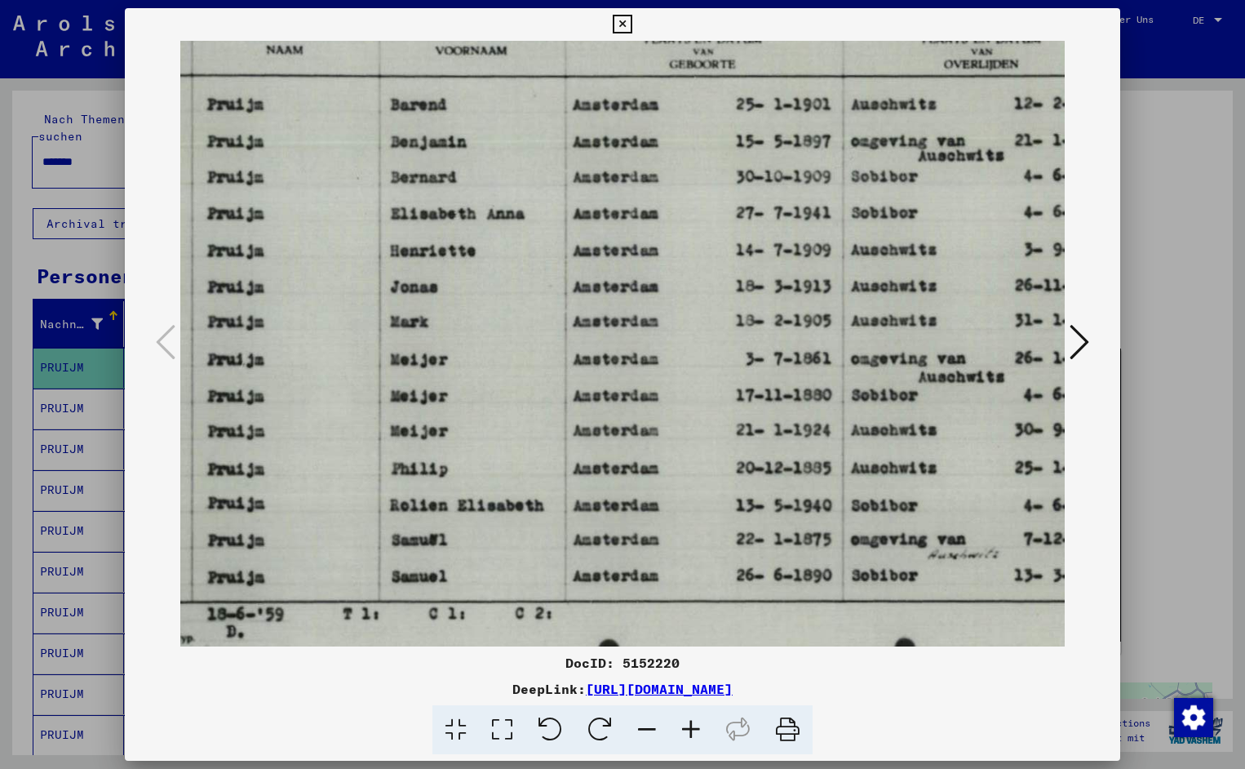
scroll to position [0, 199]
drag, startPoint x: 806, startPoint y: 494, endPoint x: 606, endPoint y: 530, distance: 202.3
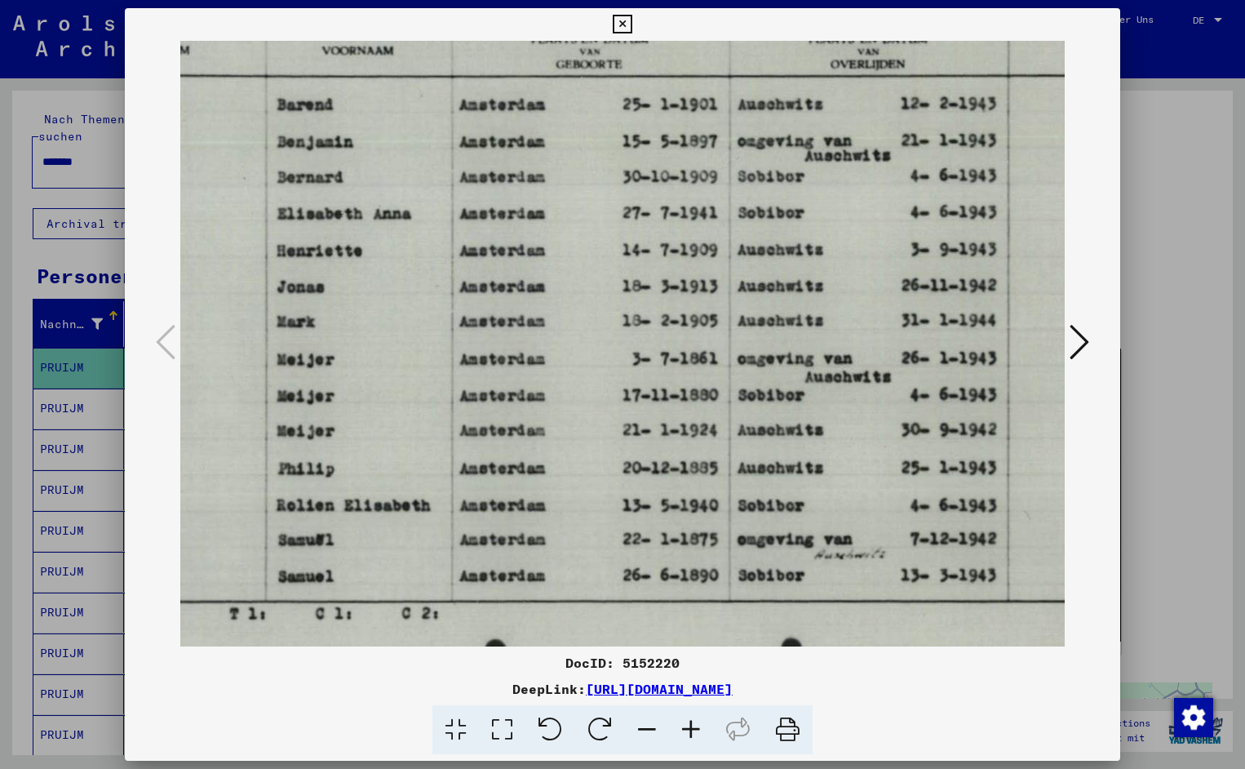
scroll to position [0, 326]
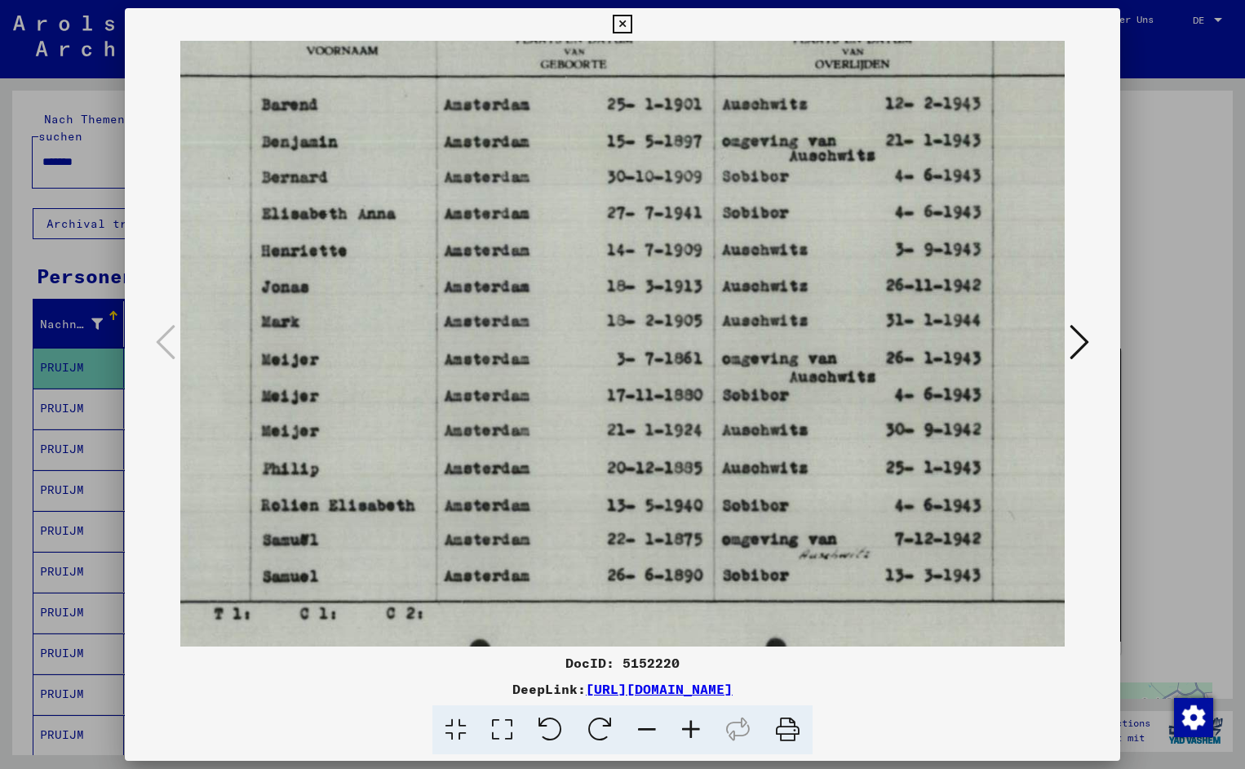
drag, startPoint x: 935, startPoint y: 164, endPoint x: 808, endPoint y: 174, distance: 127.7
click at [931, 329] on img at bounding box center [622, 337] width 1258 height 898
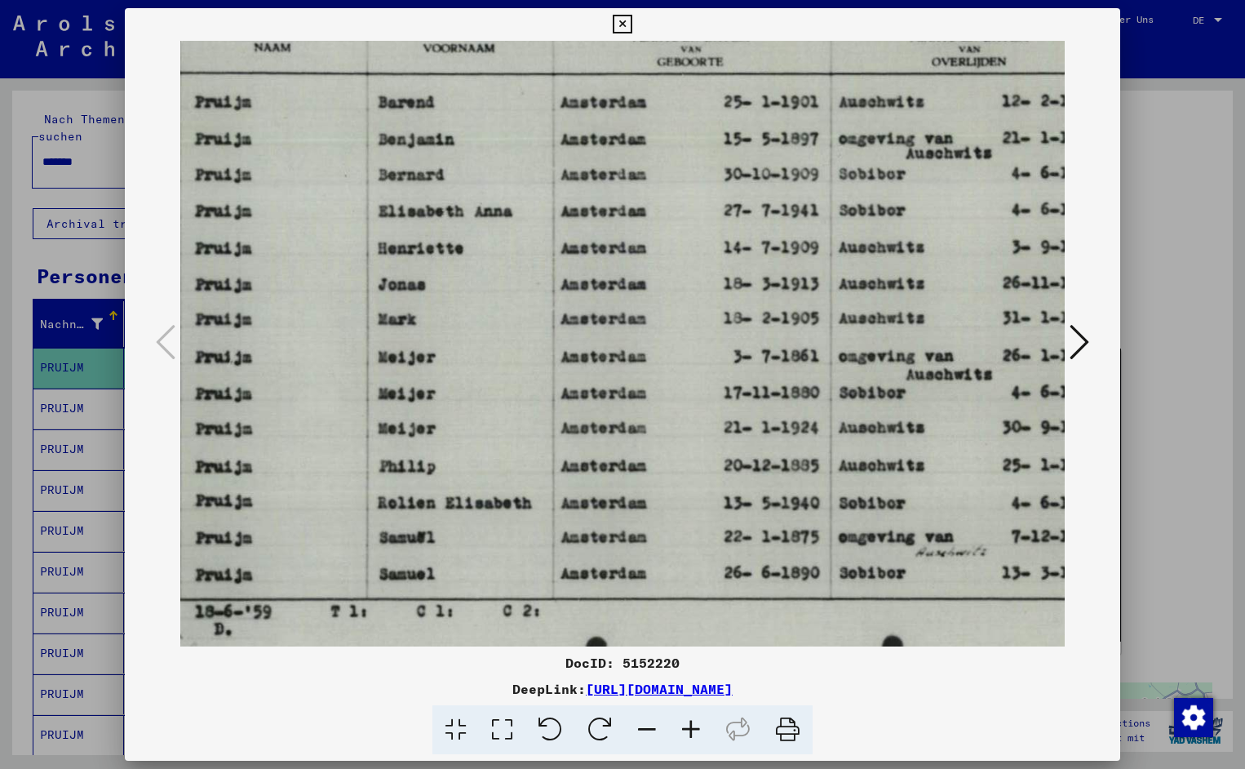
drag, startPoint x: 570, startPoint y: 363, endPoint x: 689, endPoint y: 361, distance: 119.2
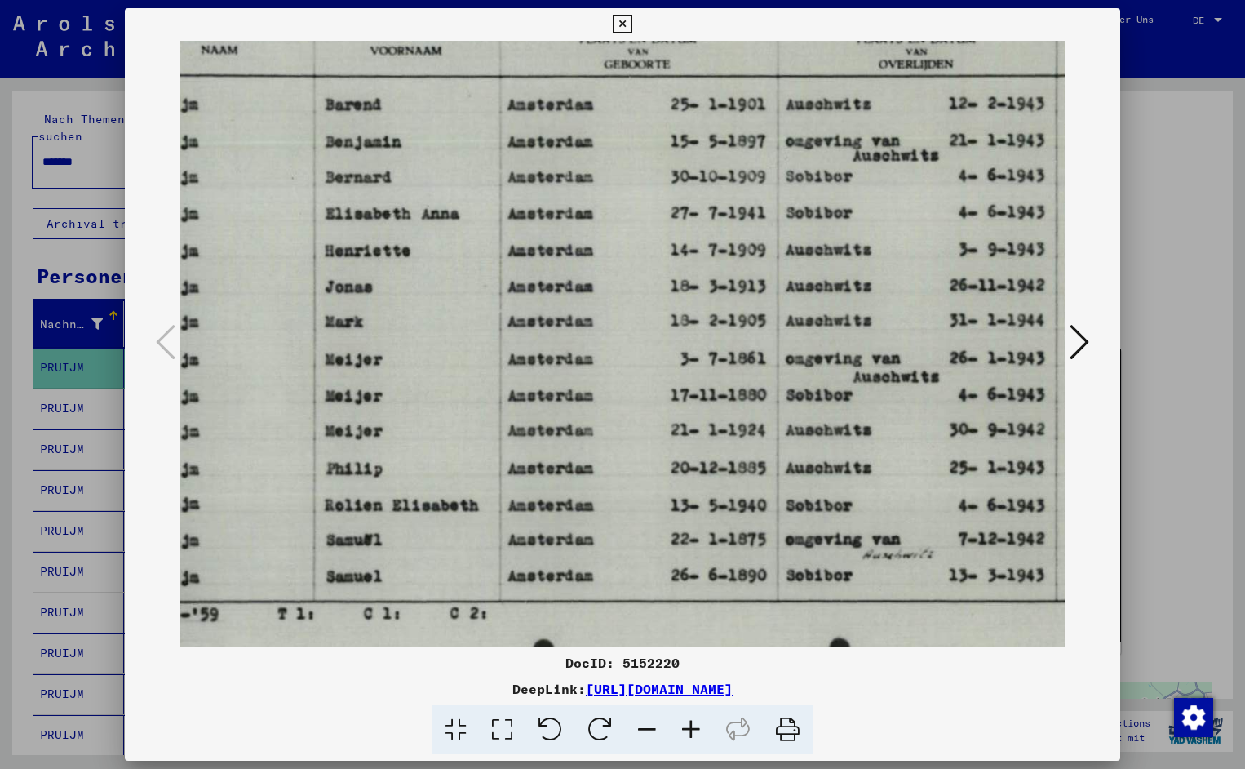
scroll to position [0, 262]
drag, startPoint x: 701, startPoint y: 341, endPoint x: 646, endPoint y: 344, distance: 54.7
click at [632, 28] on icon at bounding box center [622, 25] width 19 height 20
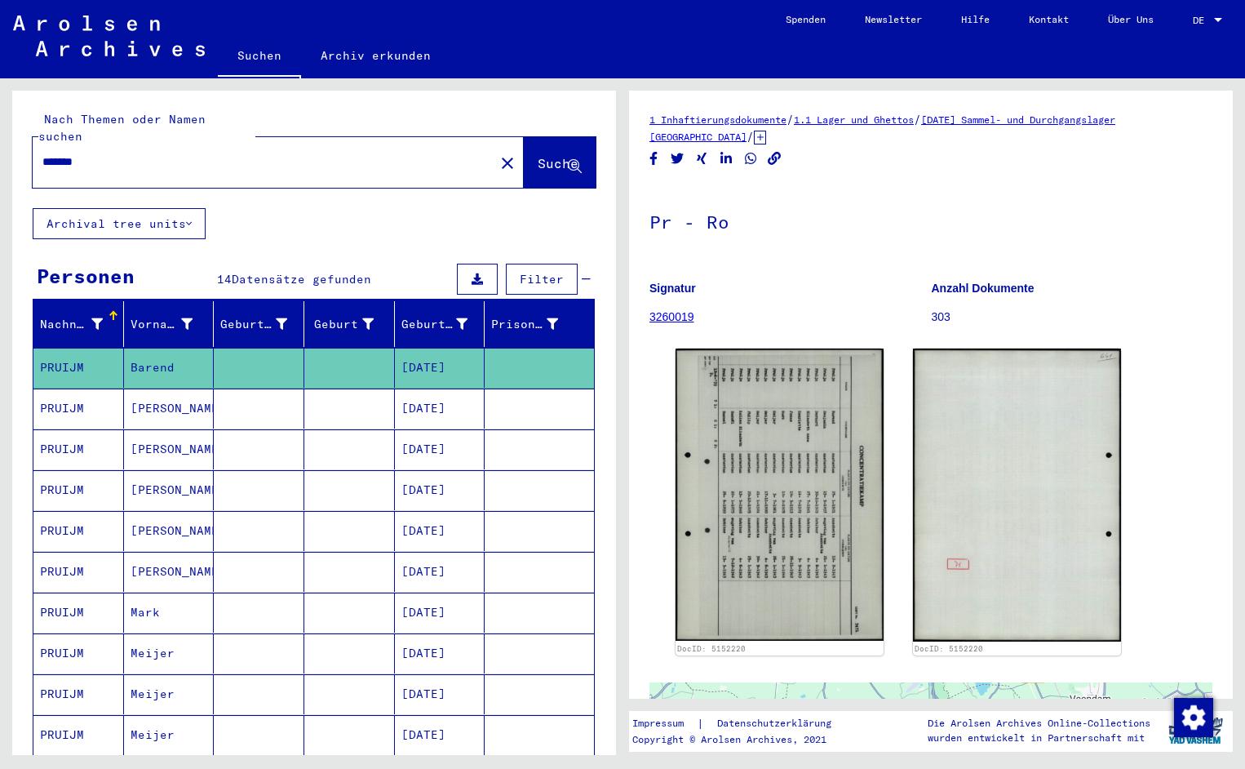
click at [1107, 27] on link "Über Uns" at bounding box center [1131, 19] width 85 height 39
click at [101, 153] on input "*******" at bounding box center [263, 161] width 442 height 17
click at [538, 155] on span "Suche" at bounding box center [558, 163] width 41 height 16
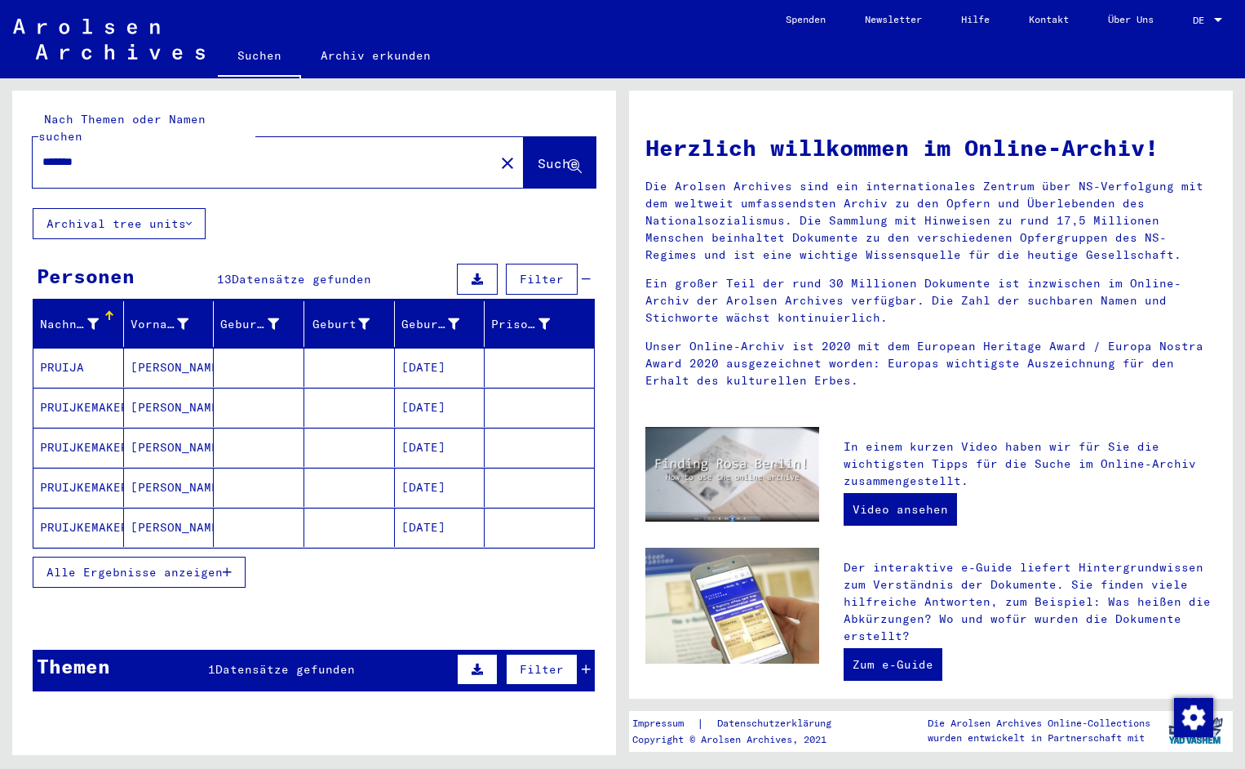
click at [97, 349] on mat-cell "PRUIJA" at bounding box center [78, 367] width 91 height 39
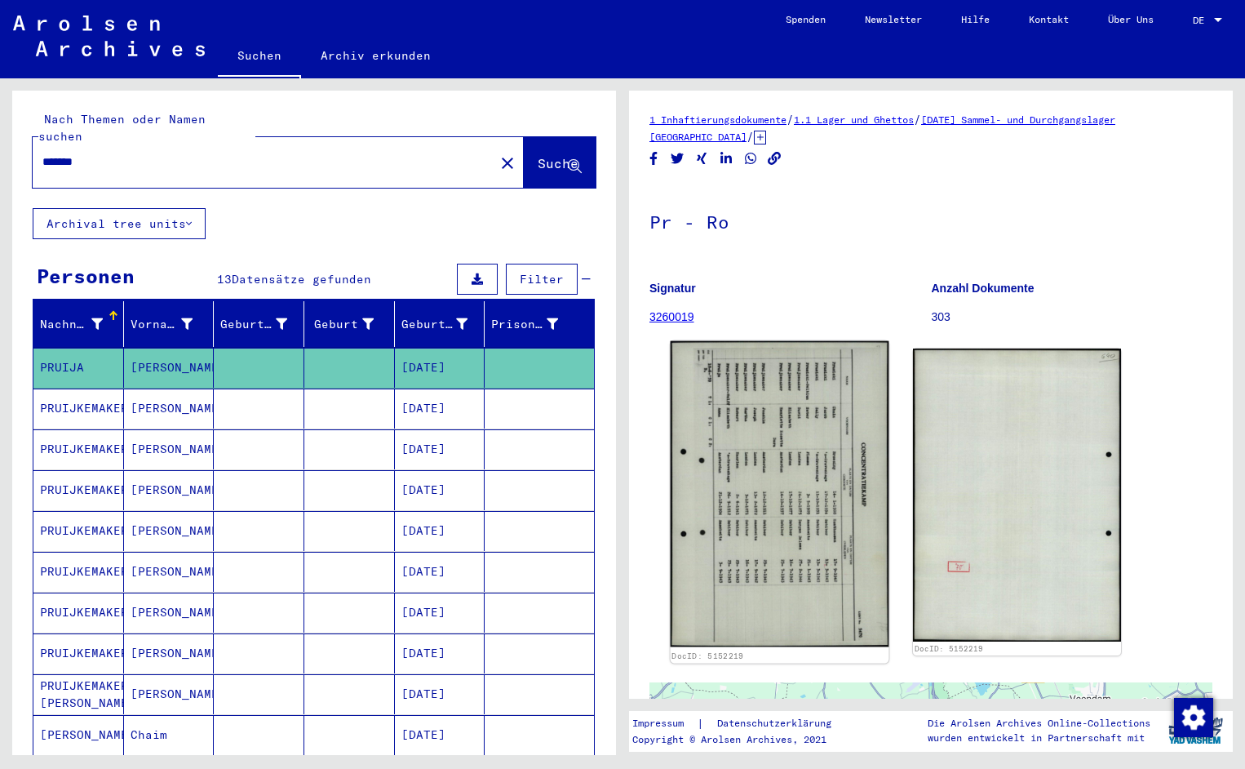
click at [801, 446] on img at bounding box center [780, 494] width 219 height 306
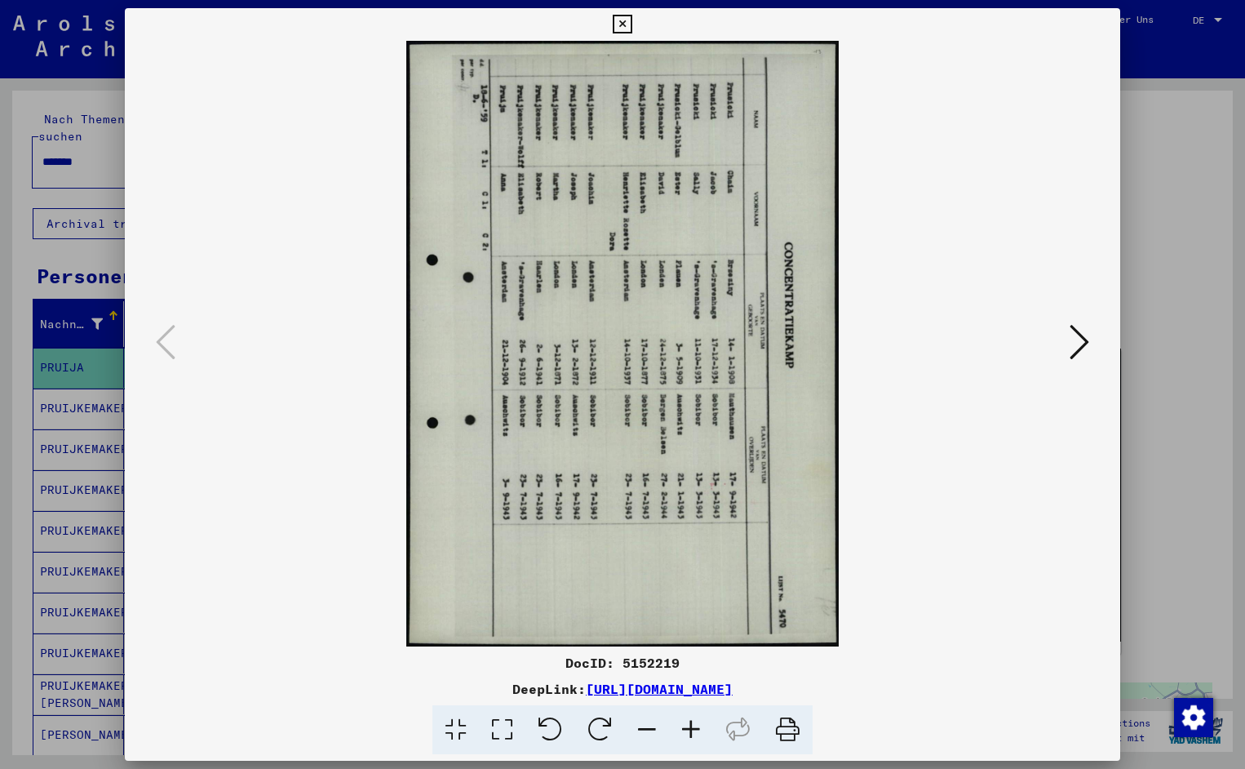
click at [561, 726] on icon at bounding box center [551, 730] width 50 height 50
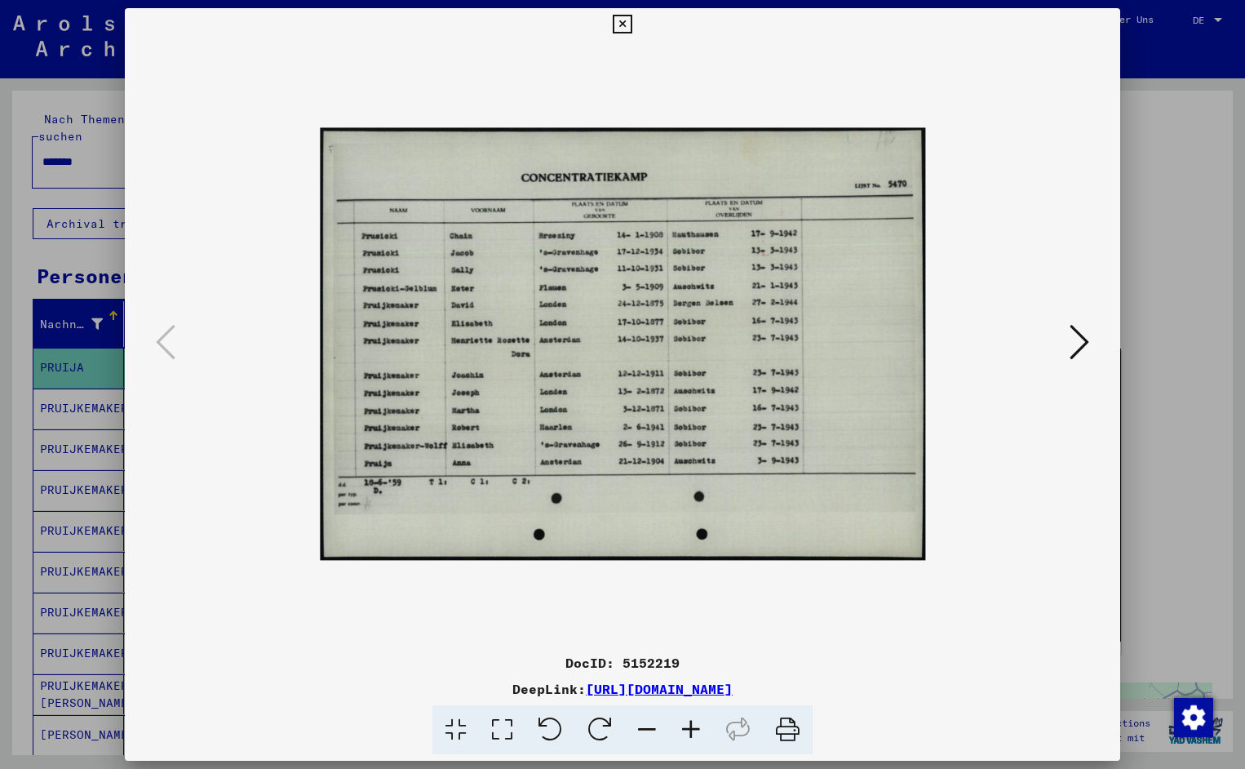
click at [690, 721] on icon at bounding box center [691, 730] width 44 height 50
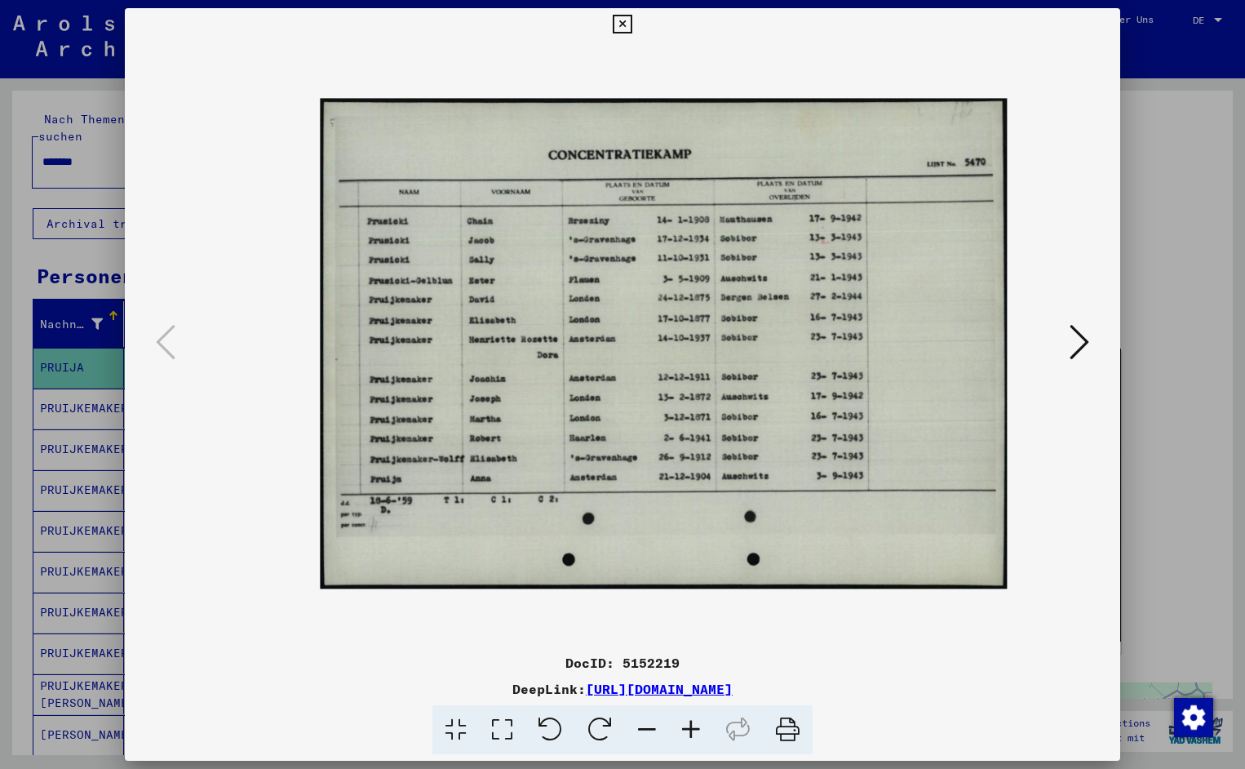
click at [690, 721] on icon at bounding box center [691, 730] width 44 height 50
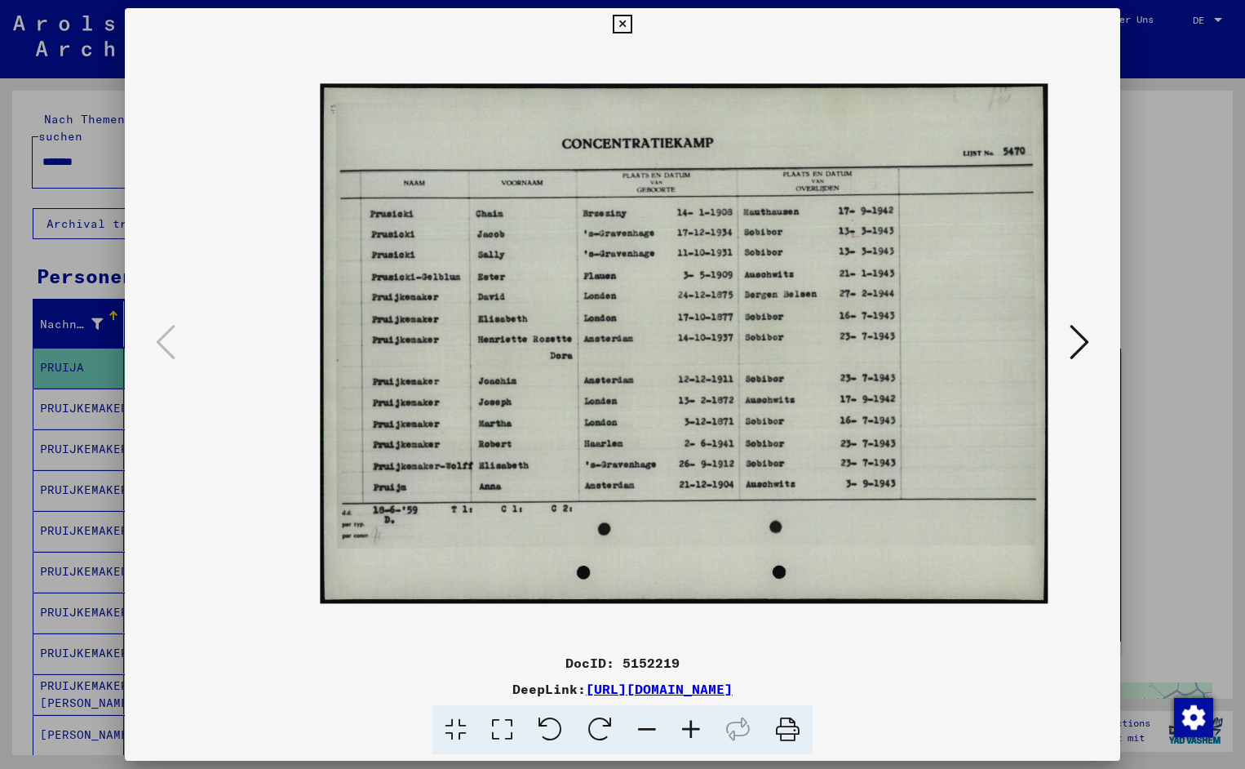
click at [690, 721] on icon at bounding box center [691, 730] width 44 height 50
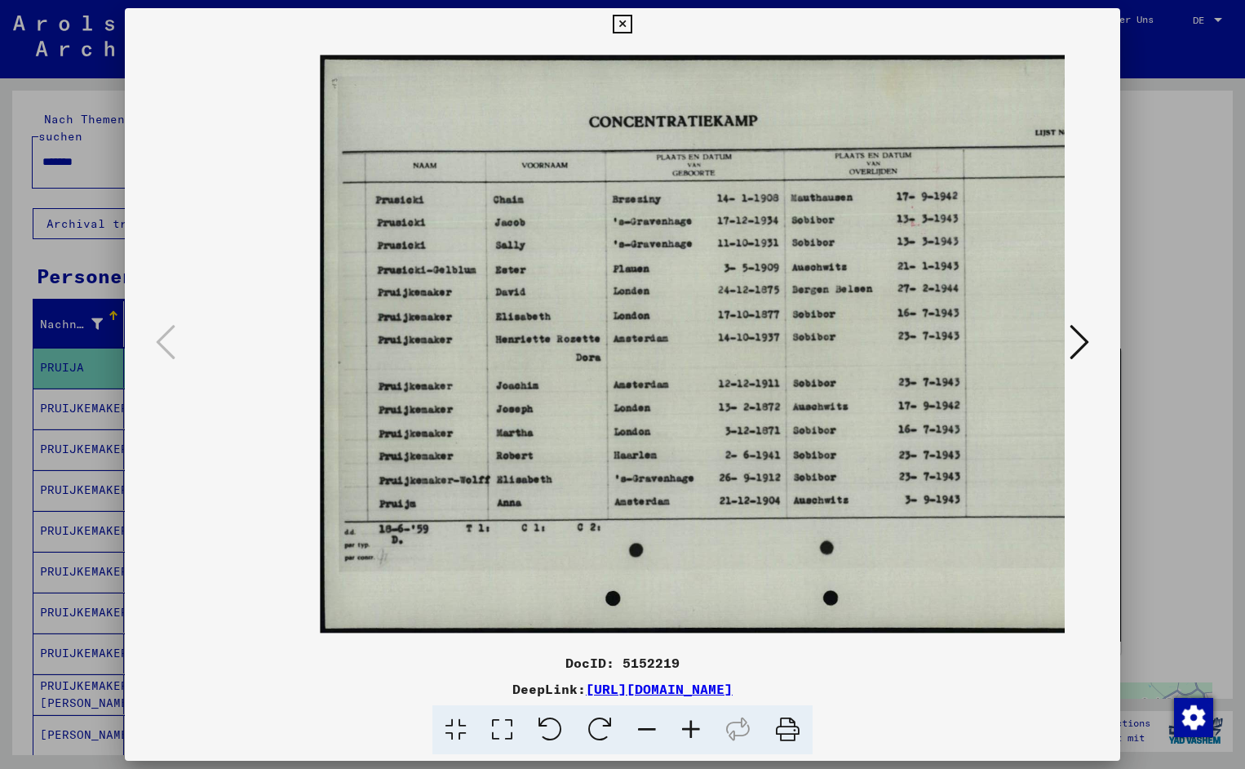
click at [690, 721] on icon at bounding box center [691, 730] width 44 height 50
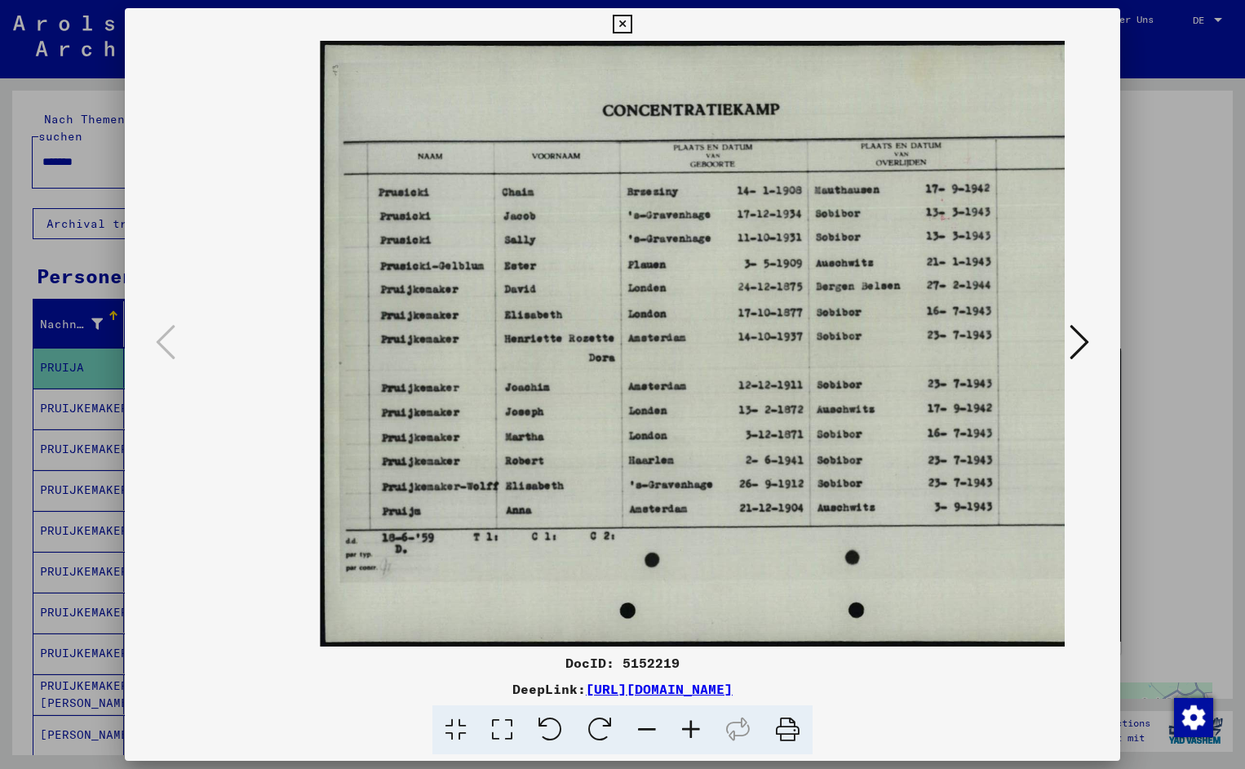
click at [690, 721] on icon at bounding box center [691, 730] width 44 height 50
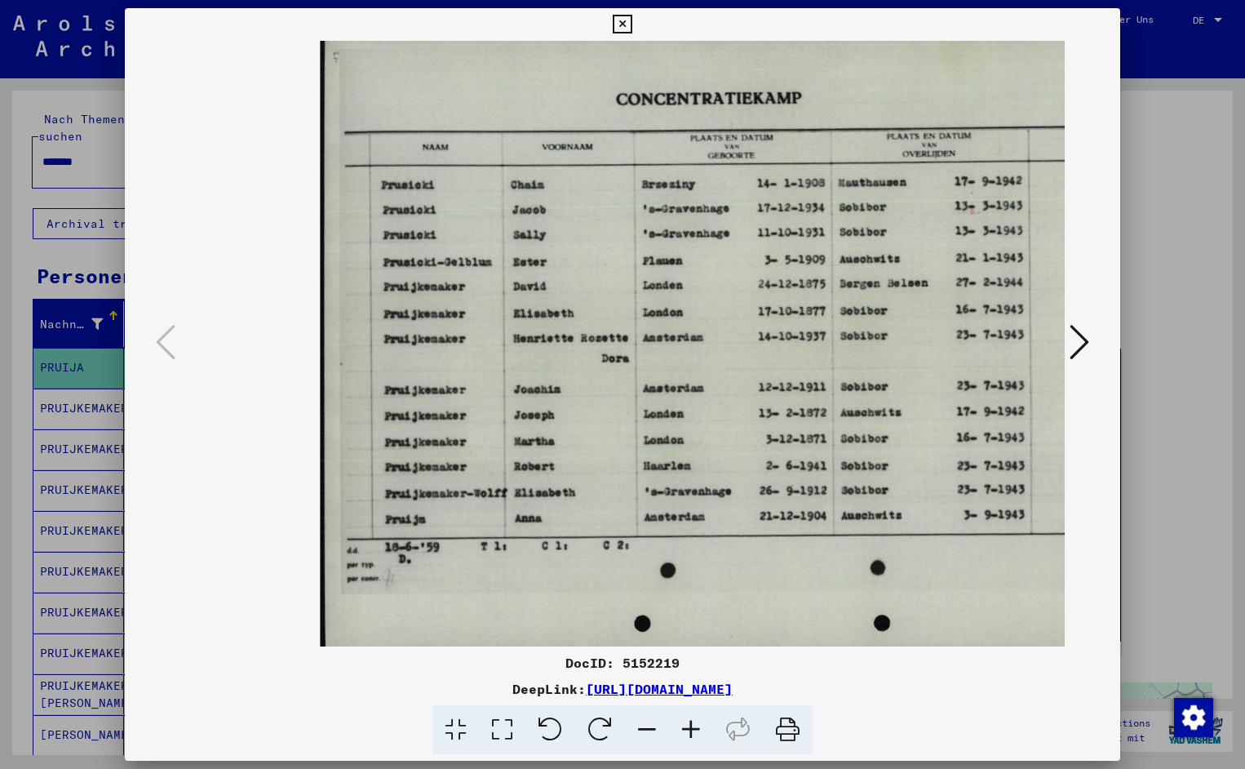
click at [690, 721] on icon at bounding box center [691, 730] width 44 height 50
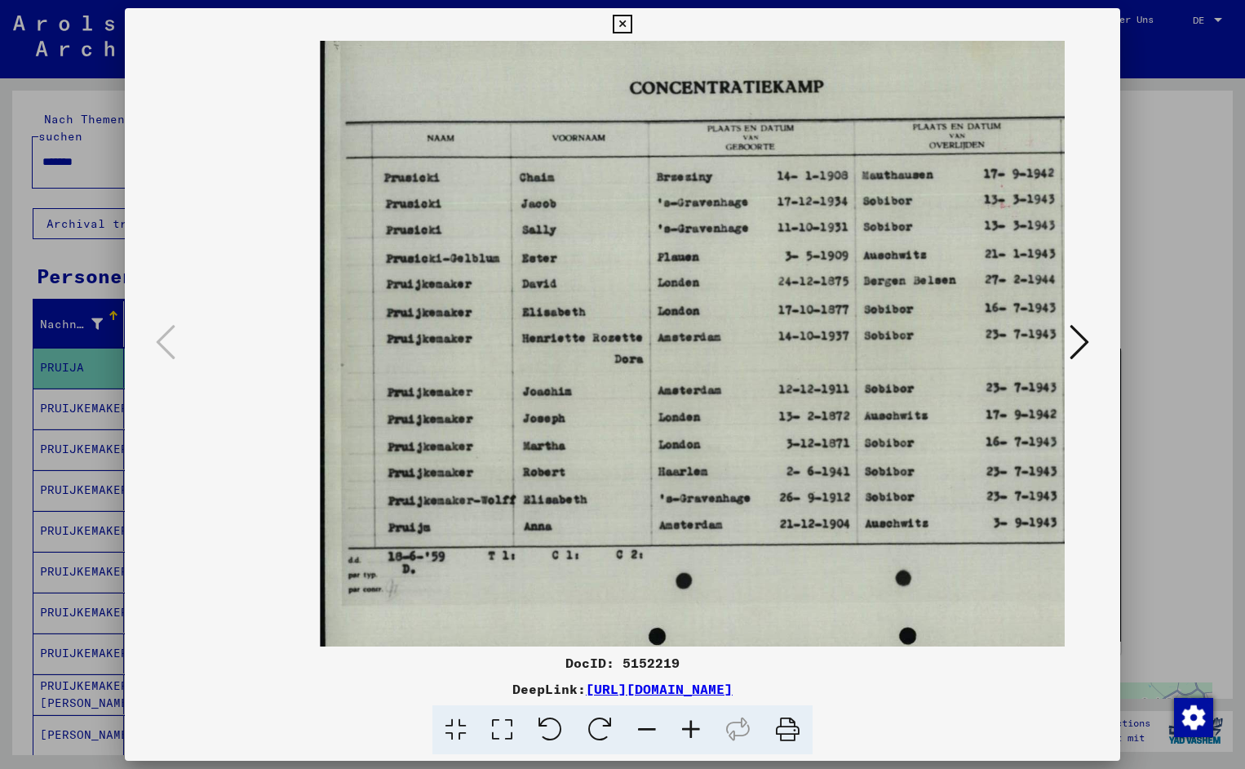
click at [690, 721] on icon at bounding box center [691, 730] width 44 height 50
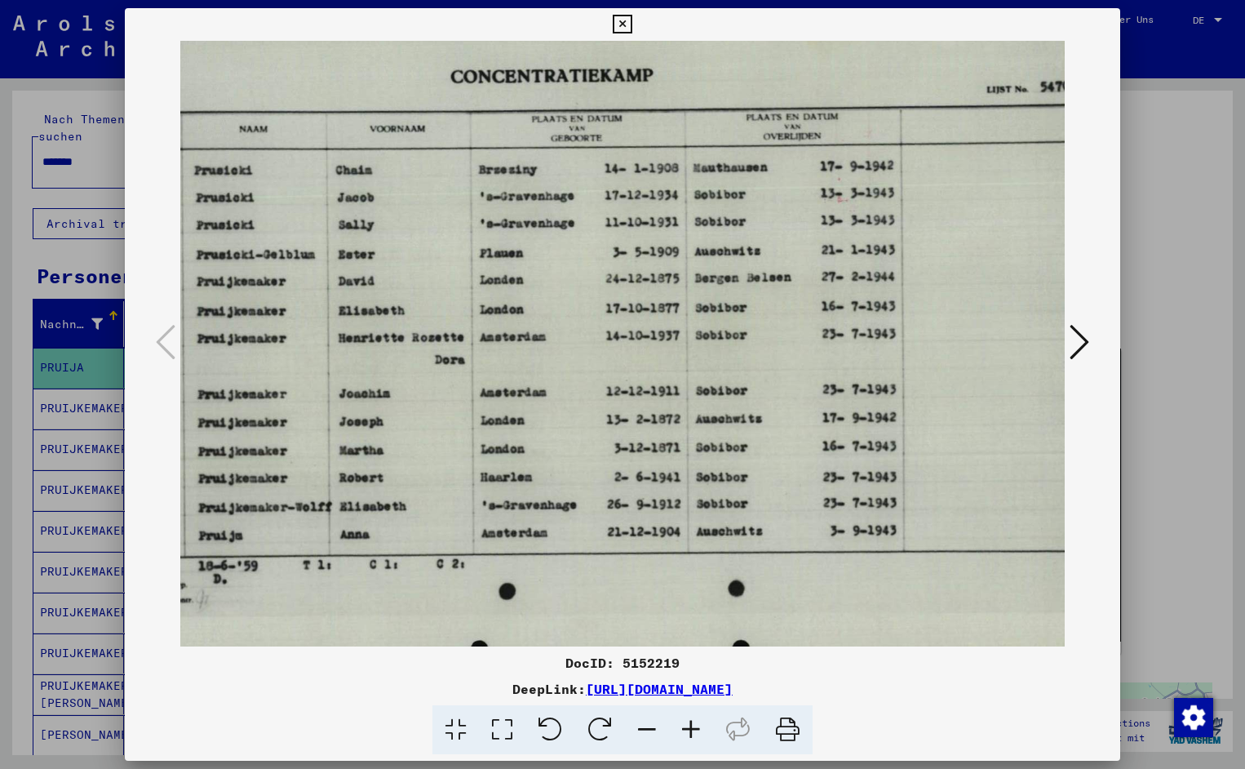
scroll to position [1, 192]
drag, startPoint x: 772, startPoint y: 464, endPoint x: 580, endPoint y: 470, distance: 191.9
click at [632, 23] on icon at bounding box center [622, 25] width 19 height 20
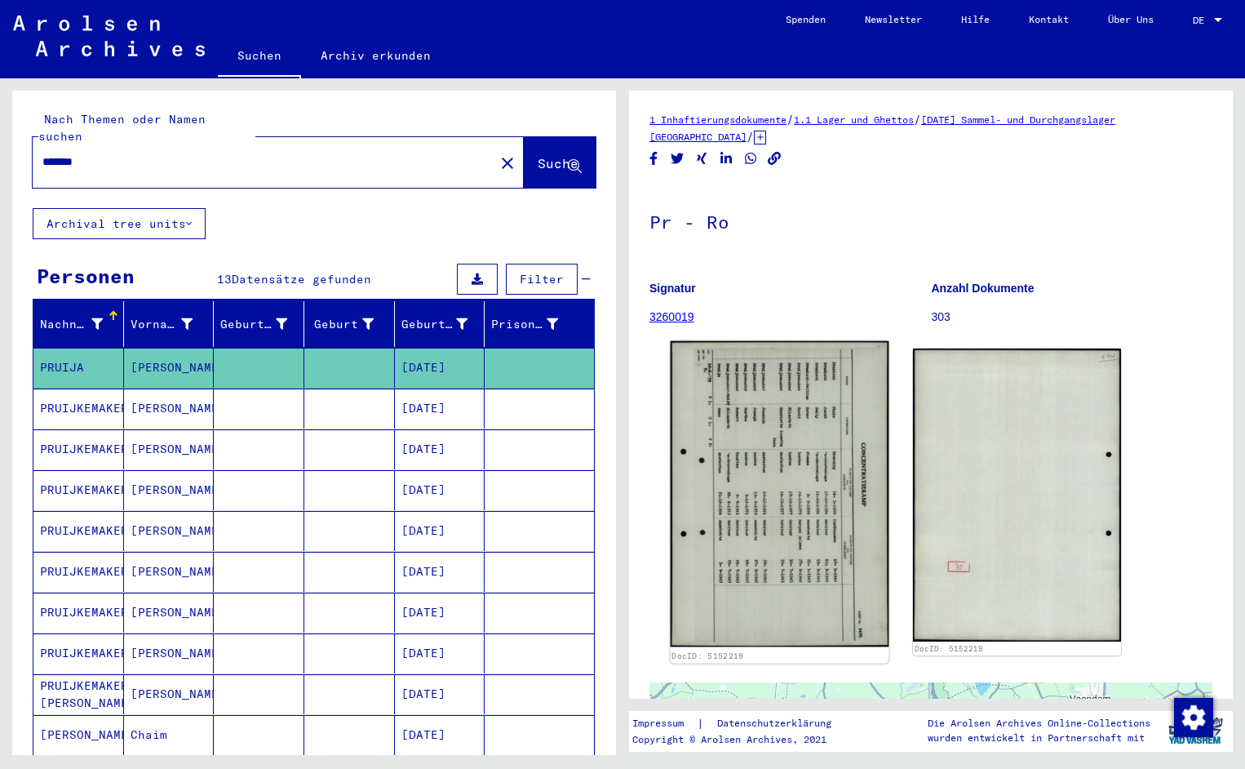
click at [742, 468] on img at bounding box center [780, 494] width 219 height 306
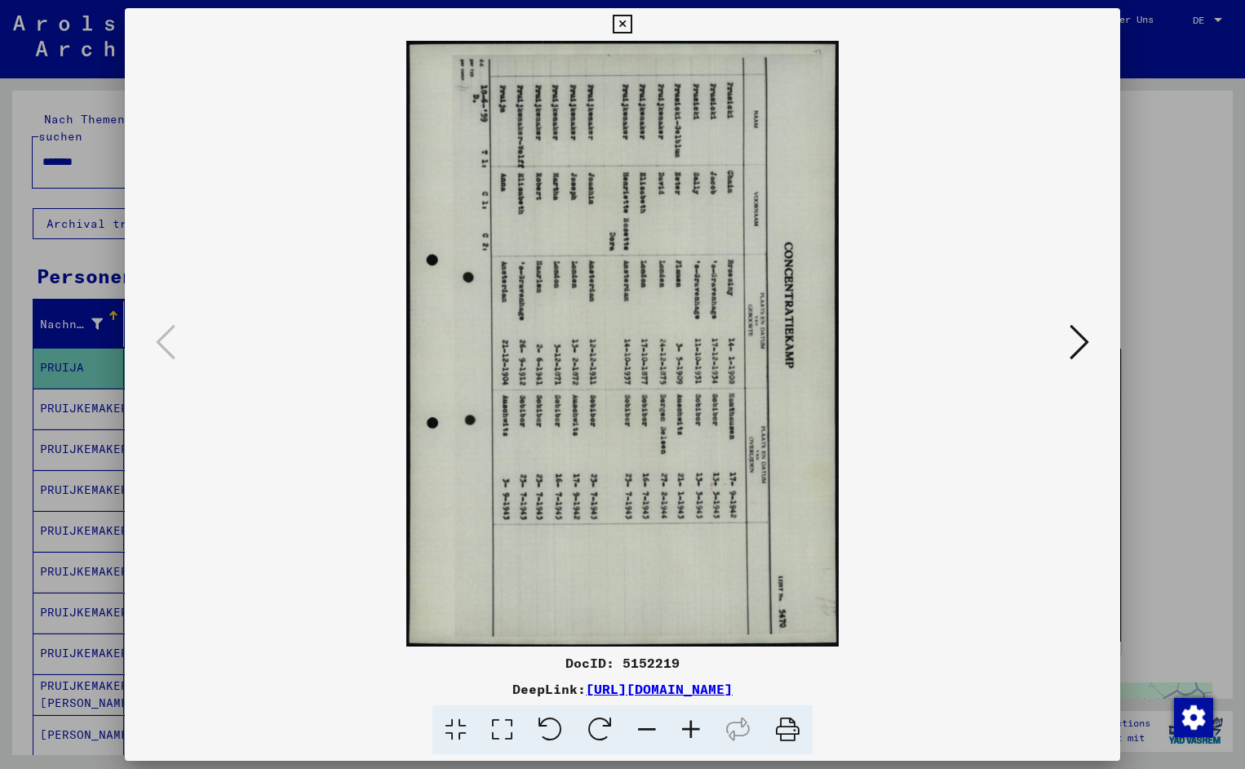
click at [559, 730] on icon at bounding box center [551, 730] width 50 height 50
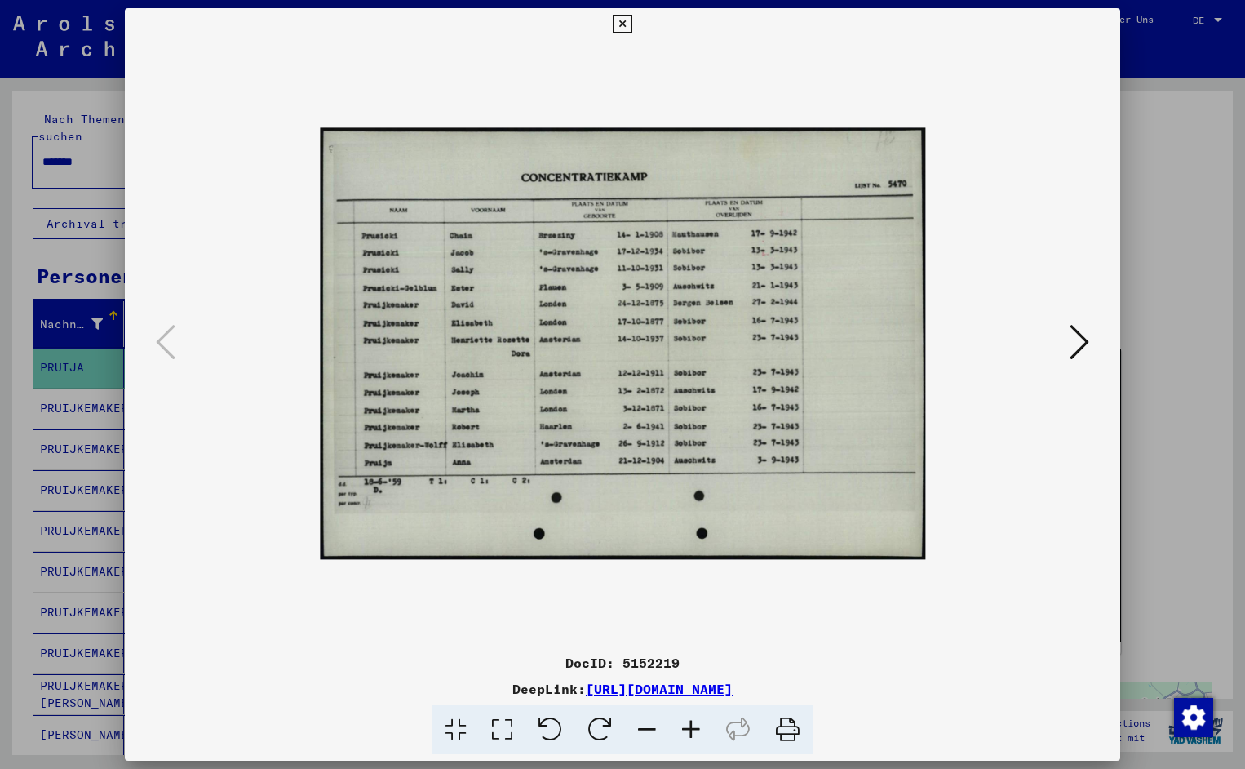
click at [685, 726] on icon at bounding box center [691, 730] width 44 height 50
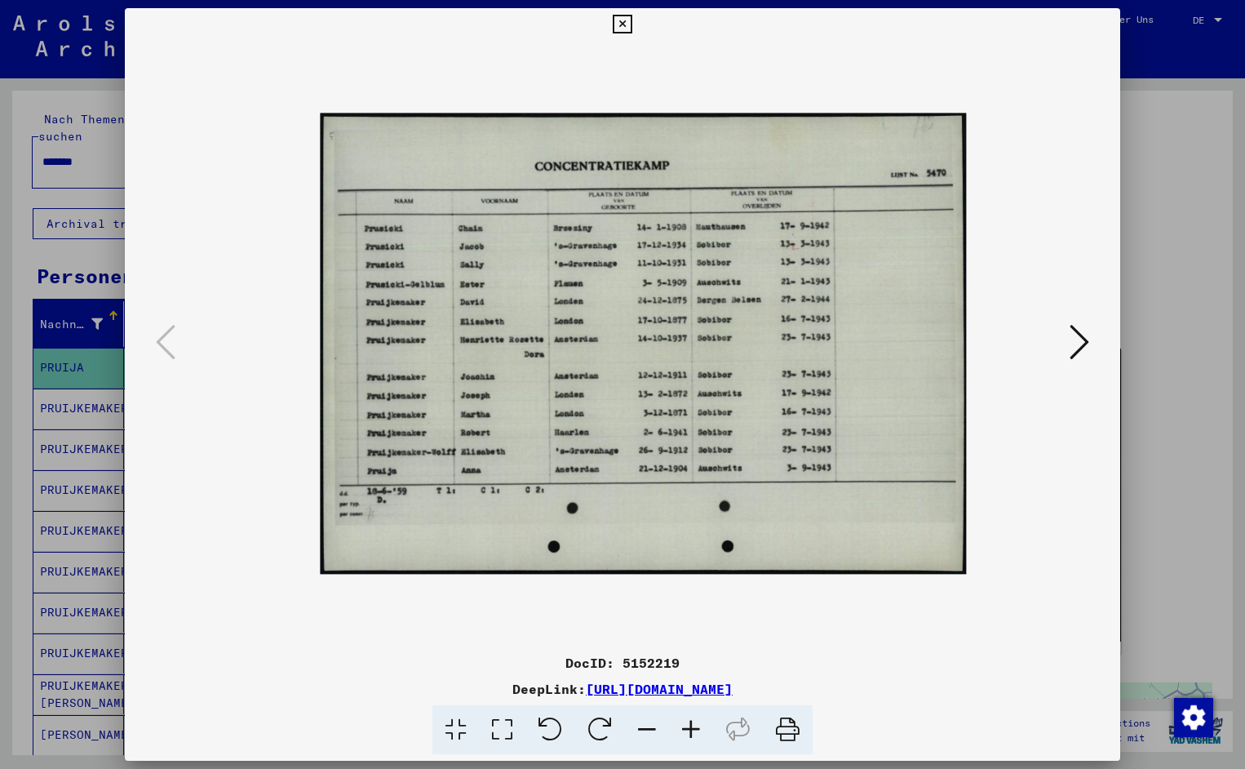
click at [685, 726] on icon at bounding box center [691, 730] width 44 height 50
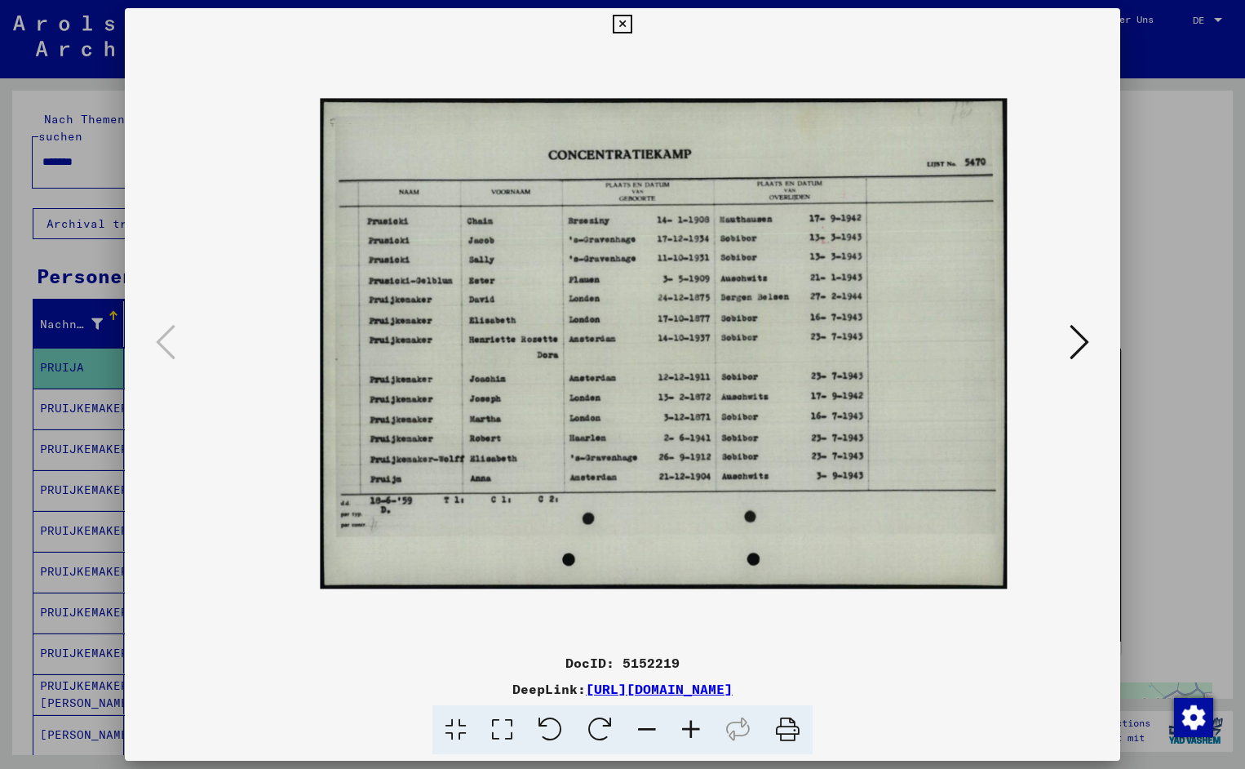
click at [685, 726] on icon at bounding box center [691, 730] width 44 height 50
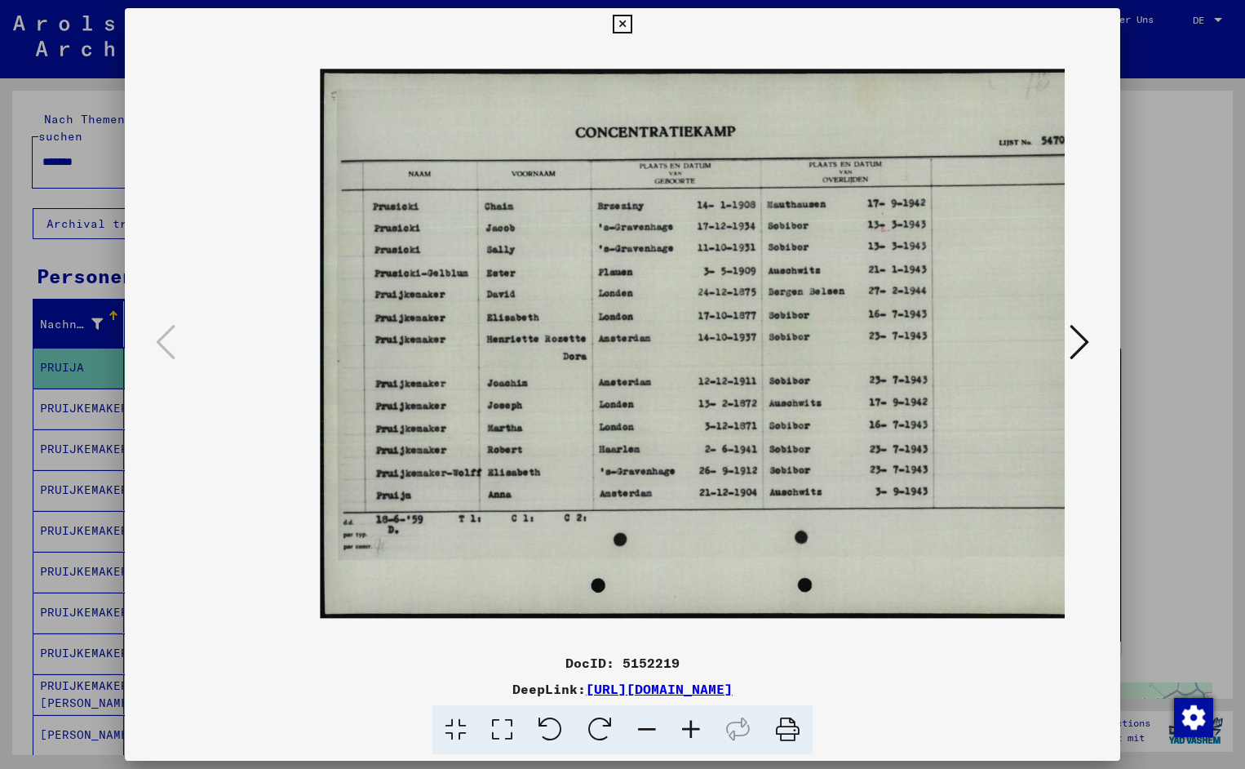
click at [685, 726] on icon at bounding box center [691, 730] width 44 height 50
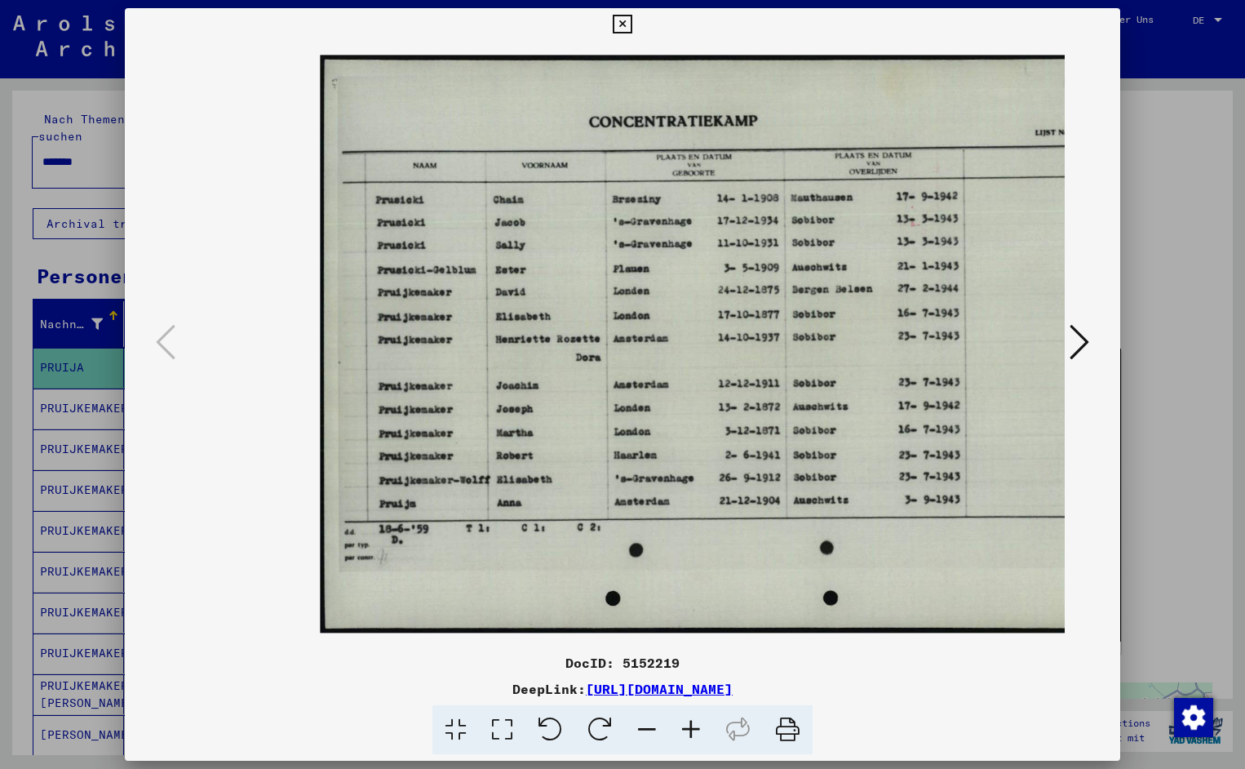
click at [685, 726] on icon at bounding box center [691, 730] width 44 height 50
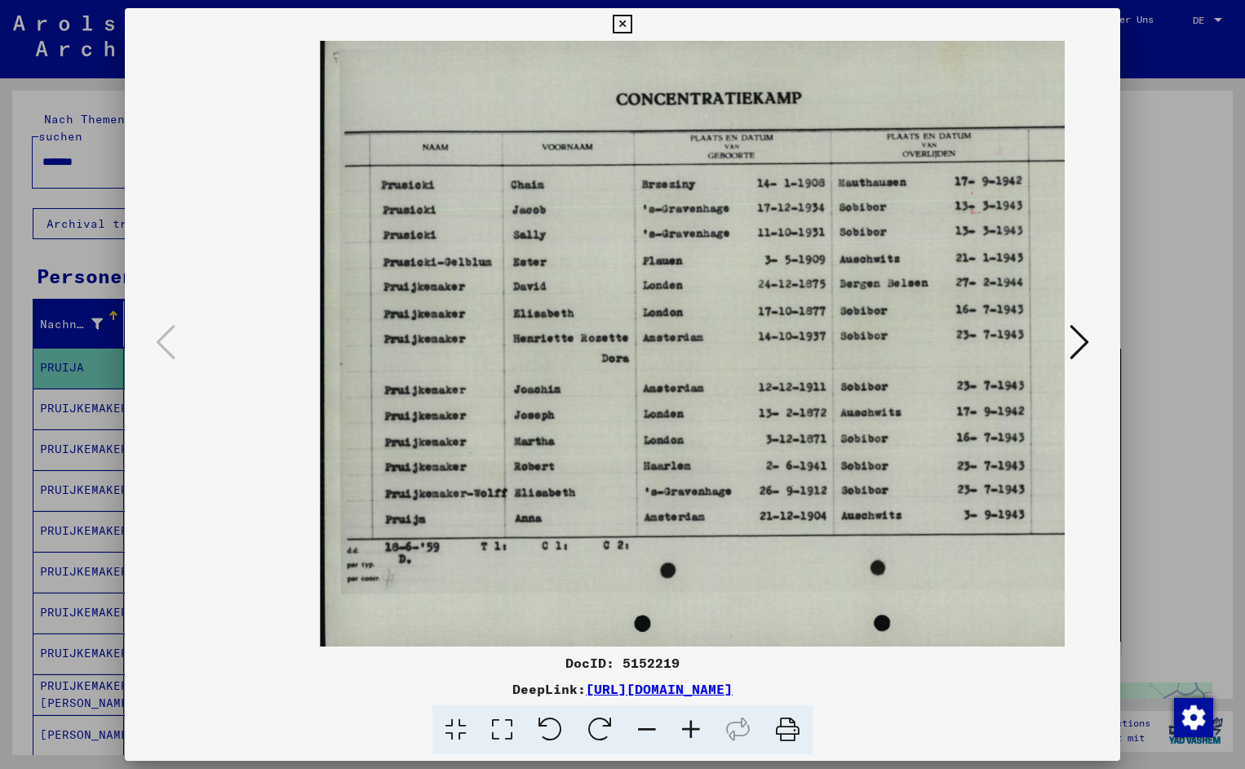
click at [685, 726] on icon at bounding box center [691, 730] width 44 height 50
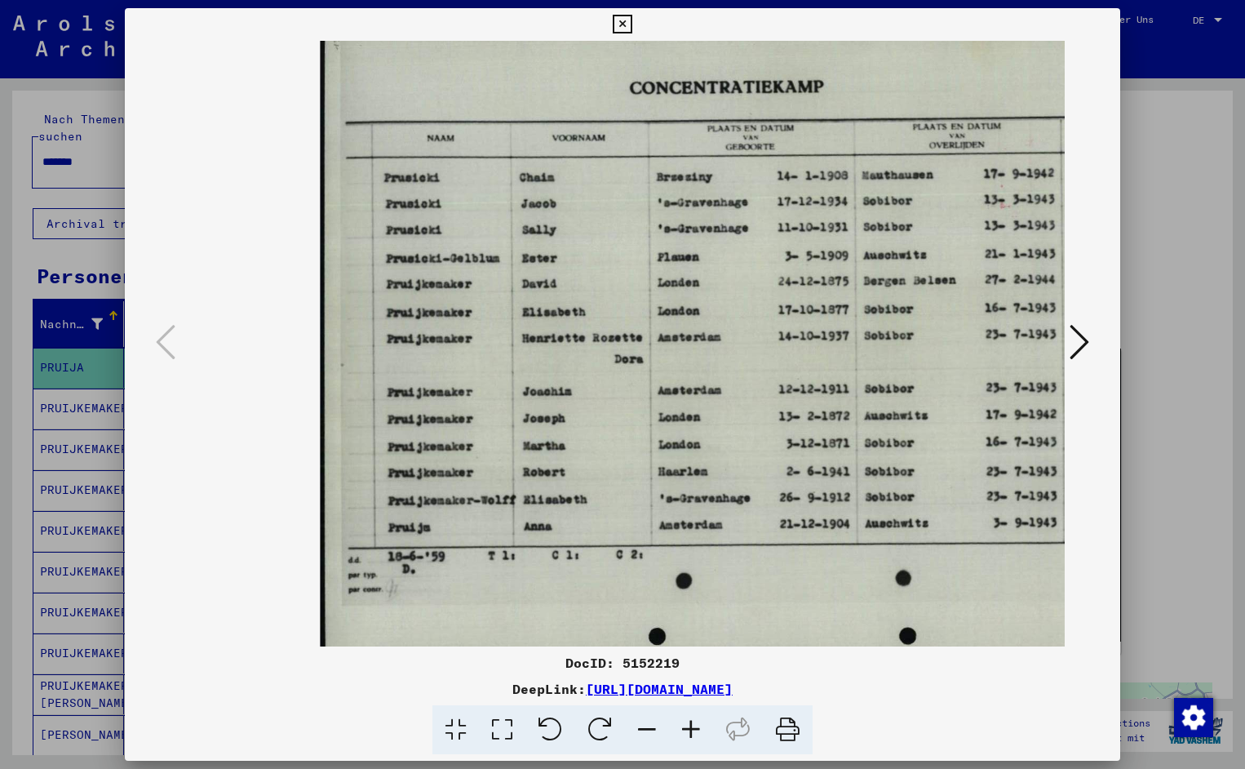
click at [685, 726] on icon at bounding box center [691, 730] width 44 height 50
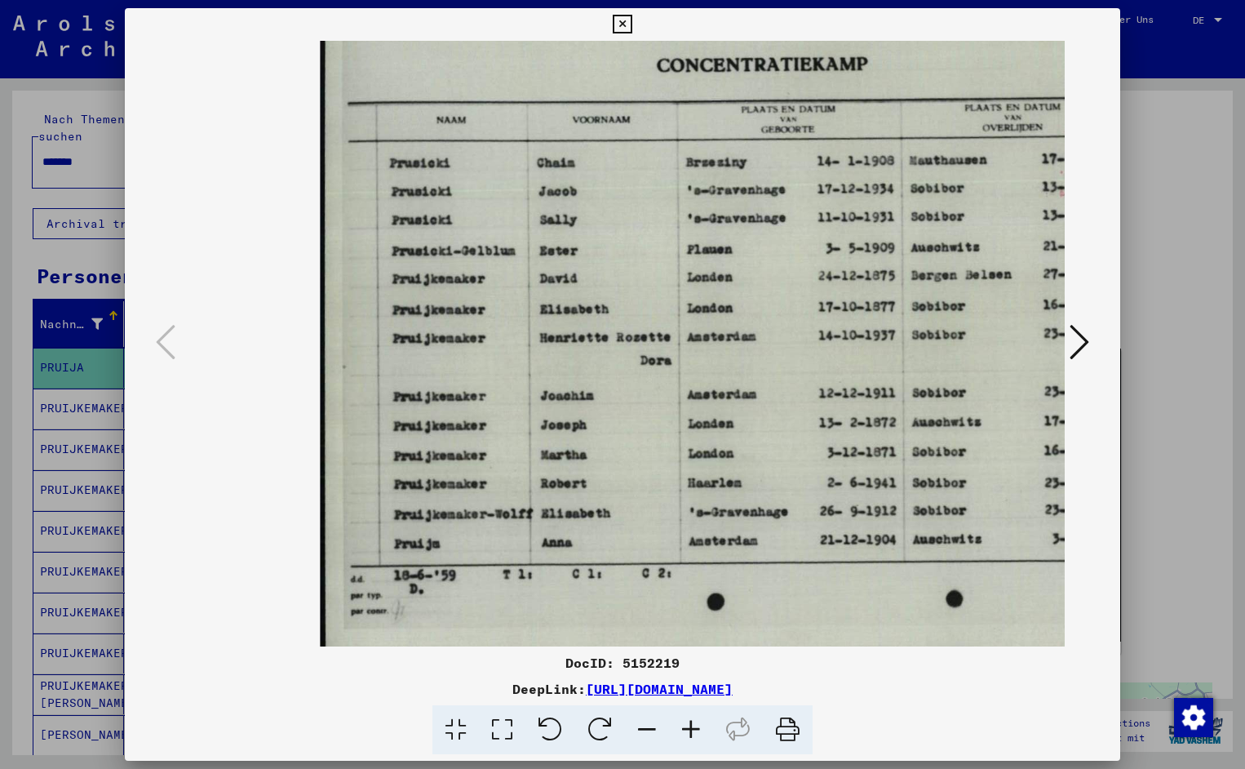
click at [685, 726] on icon at bounding box center [691, 730] width 44 height 50
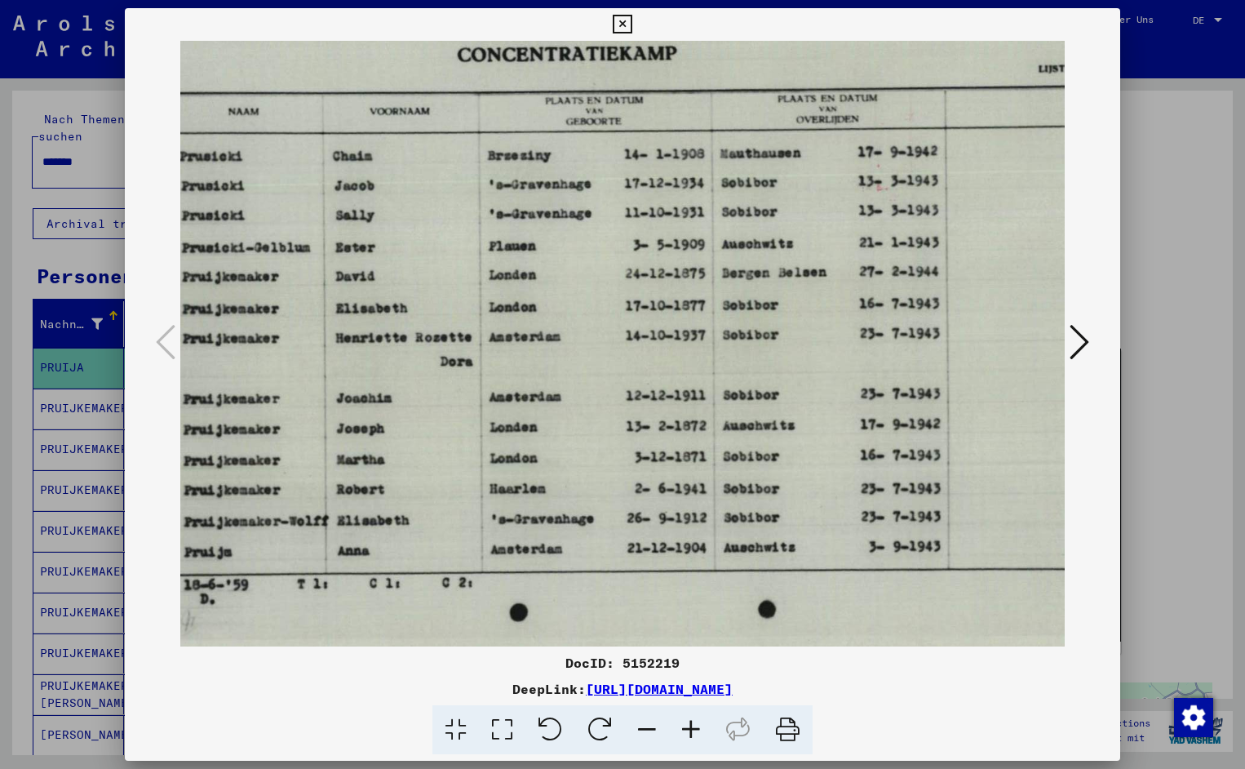
scroll to position [2, 215]
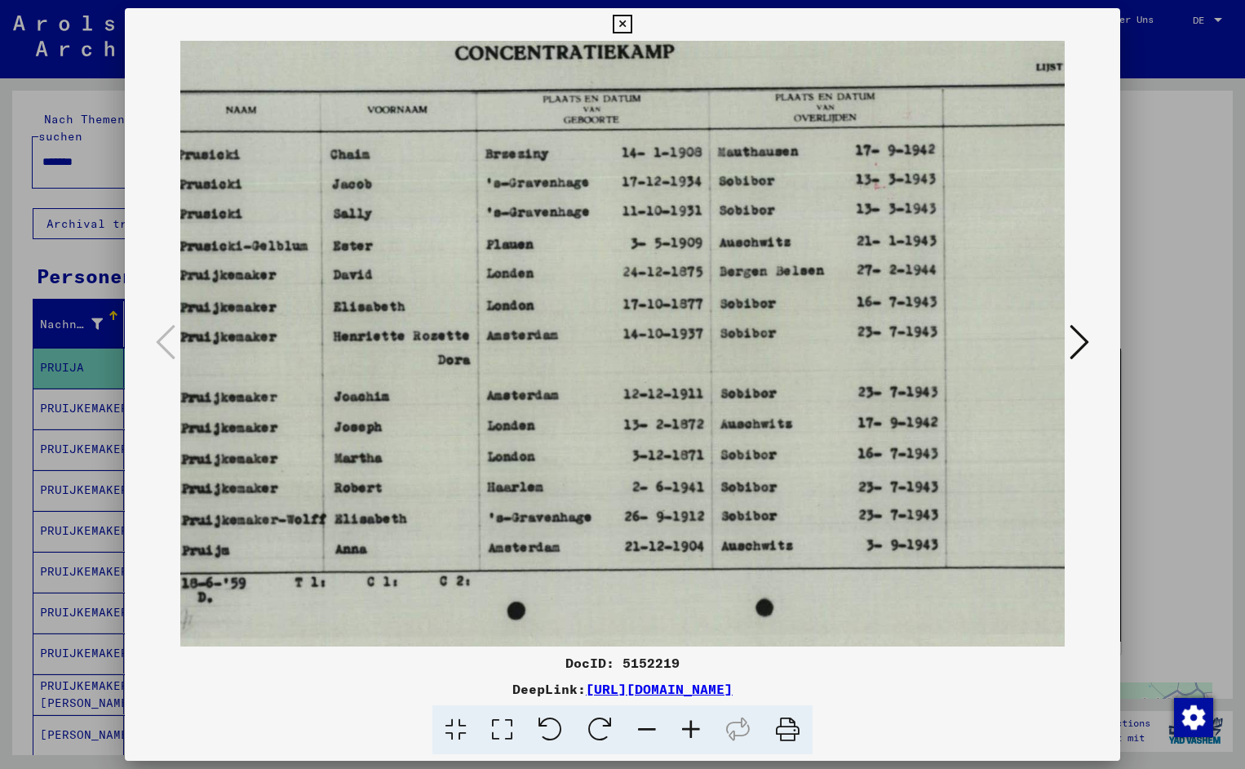
drag, startPoint x: 797, startPoint y: 490, endPoint x: 581, endPoint y: 491, distance: 215.5
click at [632, 26] on icon at bounding box center [622, 25] width 19 height 20
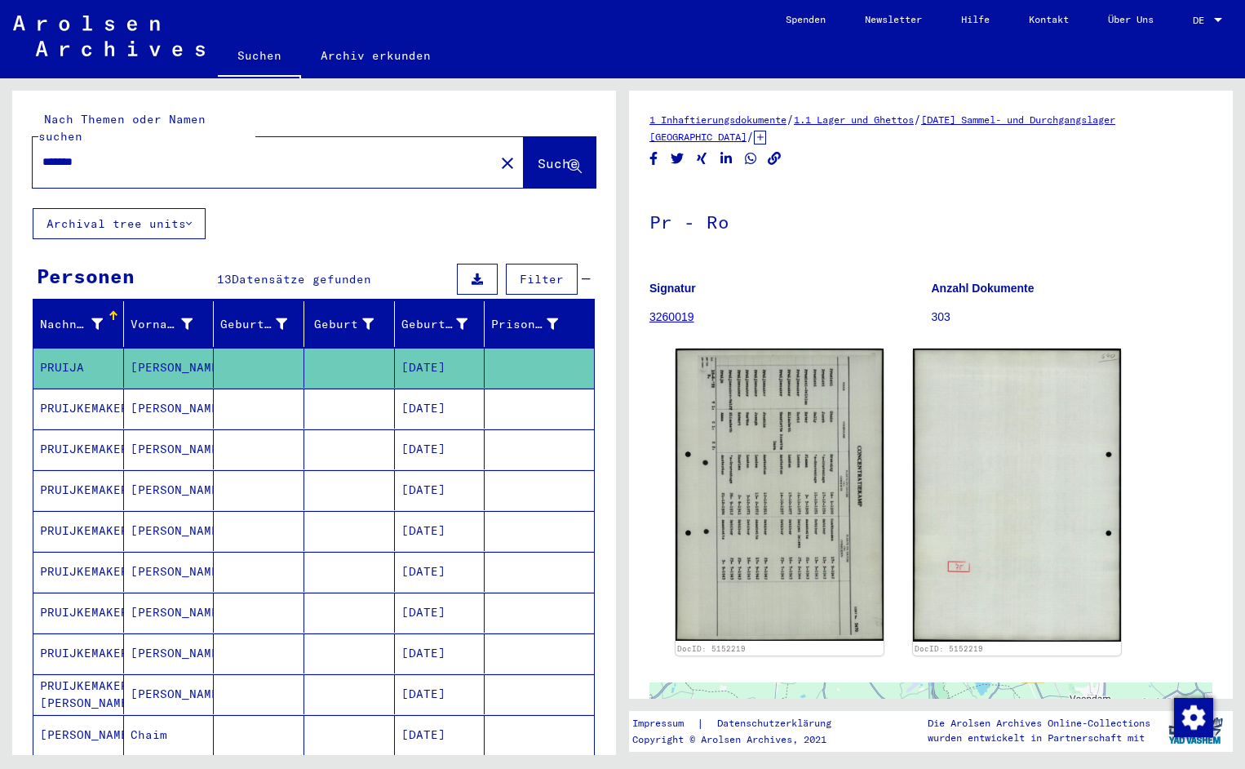
click at [113, 153] on input "*******" at bounding box center [263, 161] width 442 height 17
click at [538, 155] on span "Suche" at bounding box center [558, 163] width 41 height 16
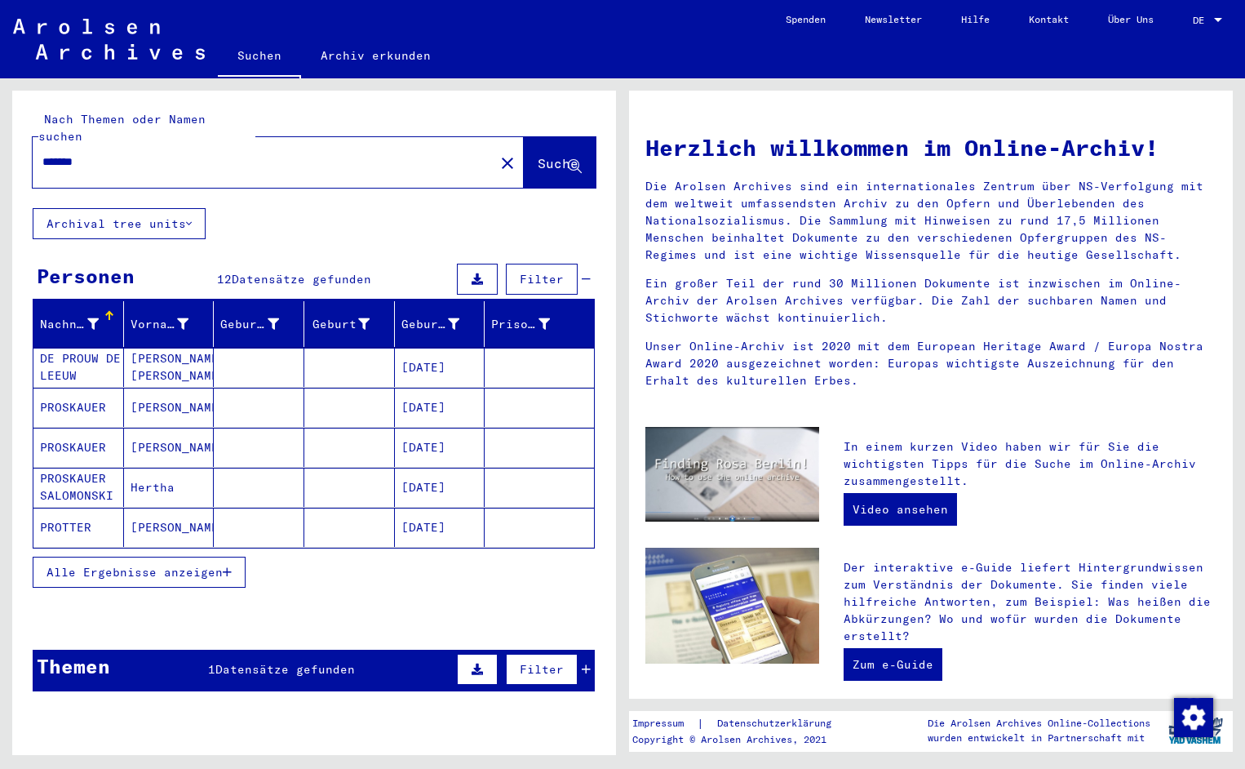
click at [85, 357] on mat-cell "DE PROUW DE LEEUW" at bounding box center [78, 367] width 91 height 39
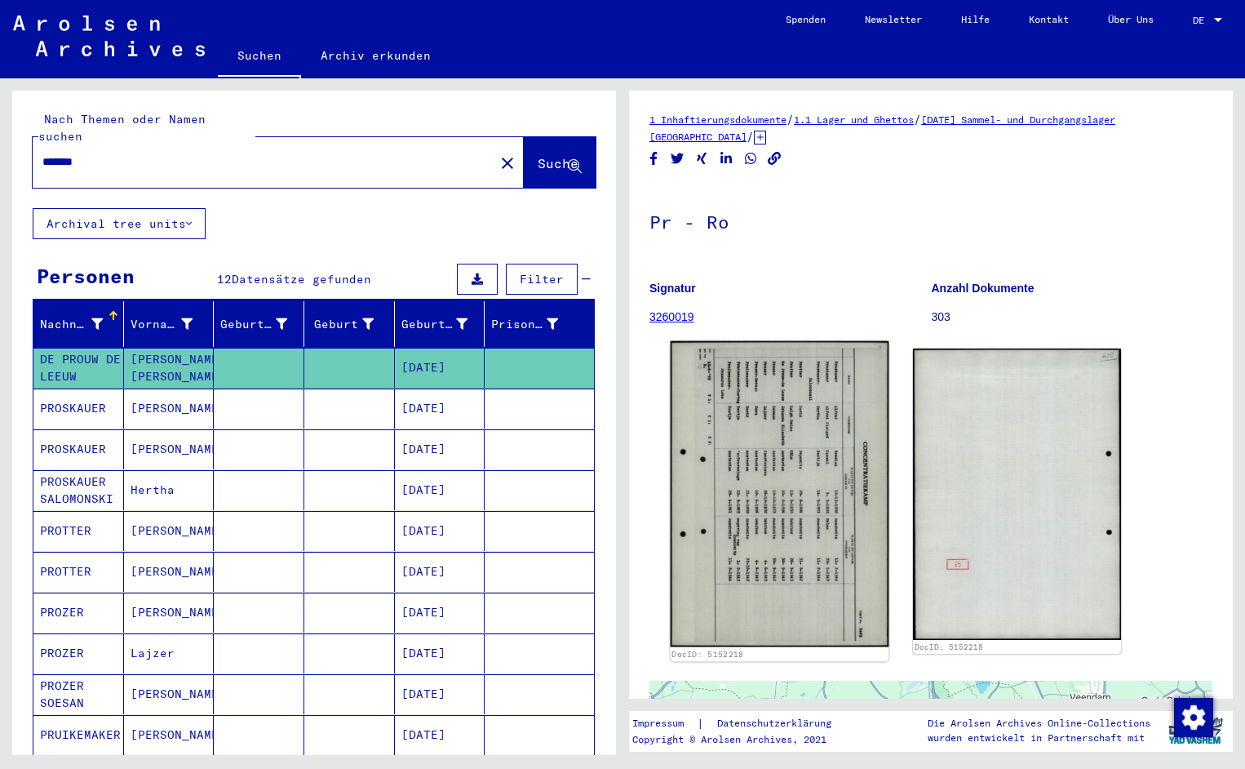
click at [712, 401] on img at bounding box center [780, 494] width 219 height 306
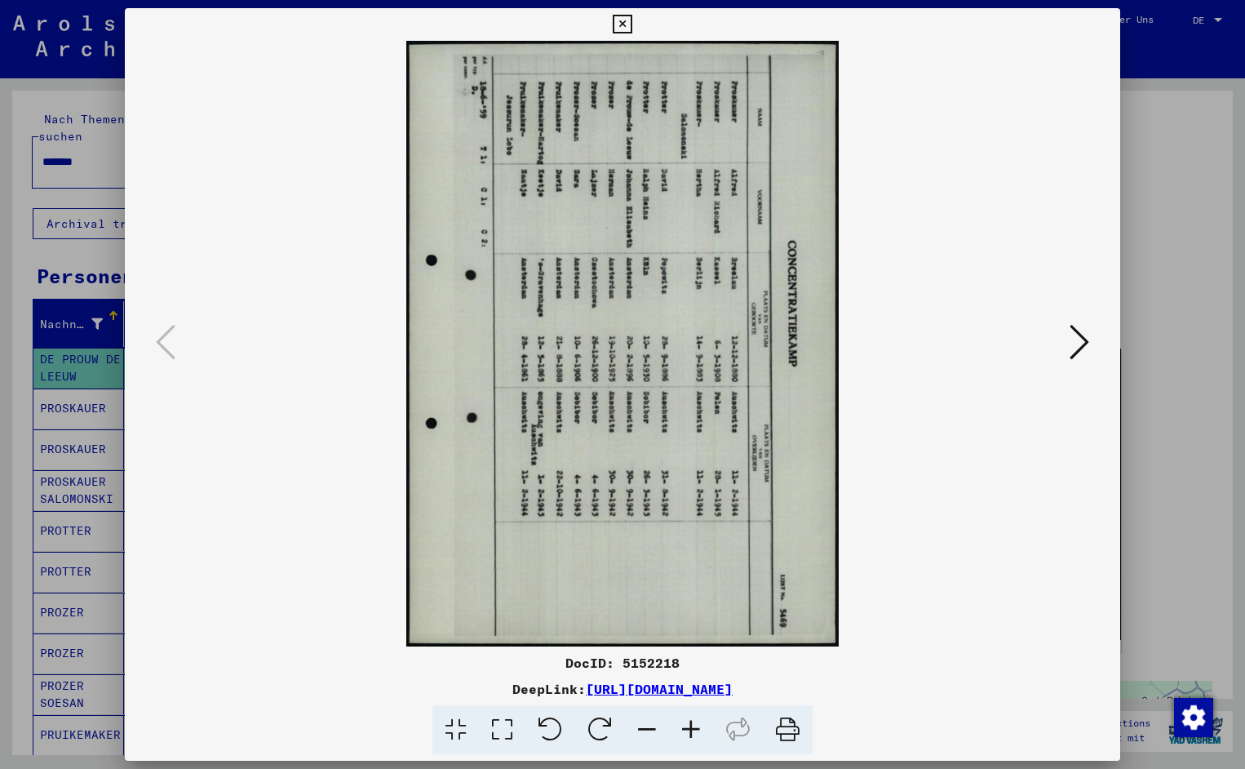
click at [557, 728] on icon at bounding box center [551, 730] width 50 height 50
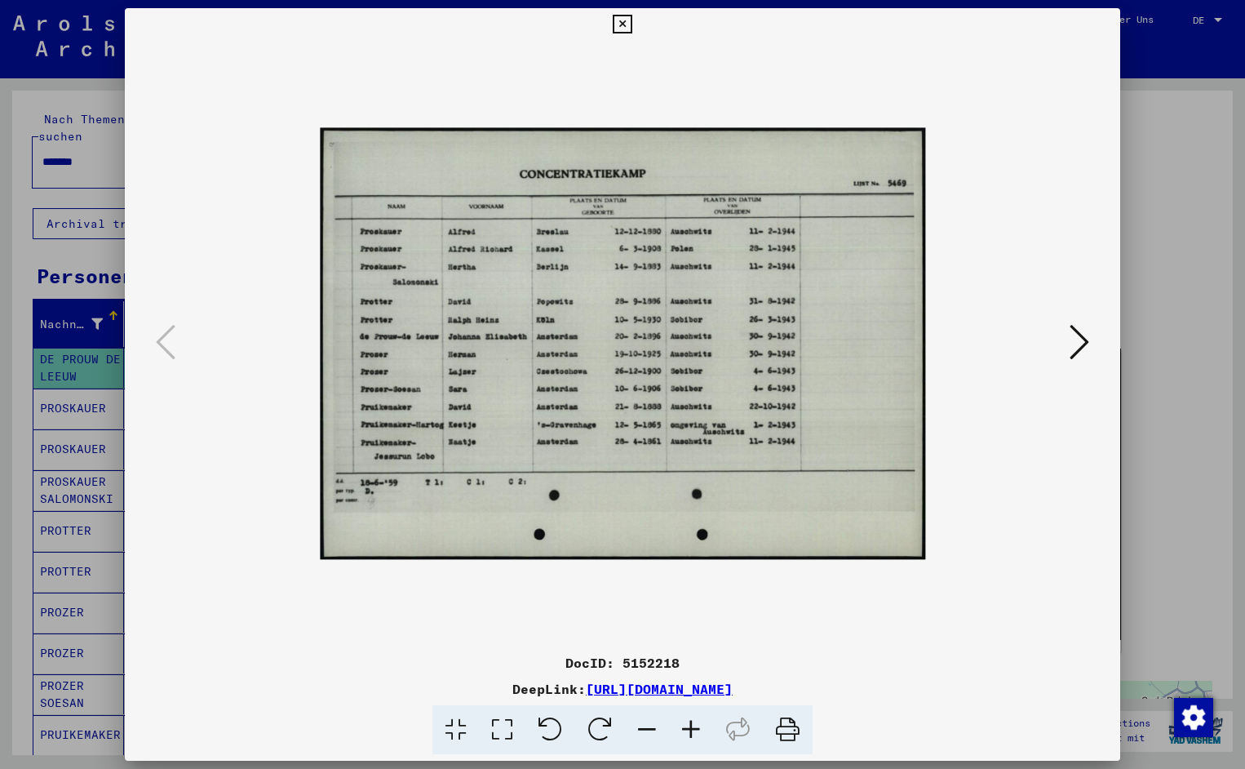
click at [687, 719] on icon at bounding box center [691, 730] width 44 height 50
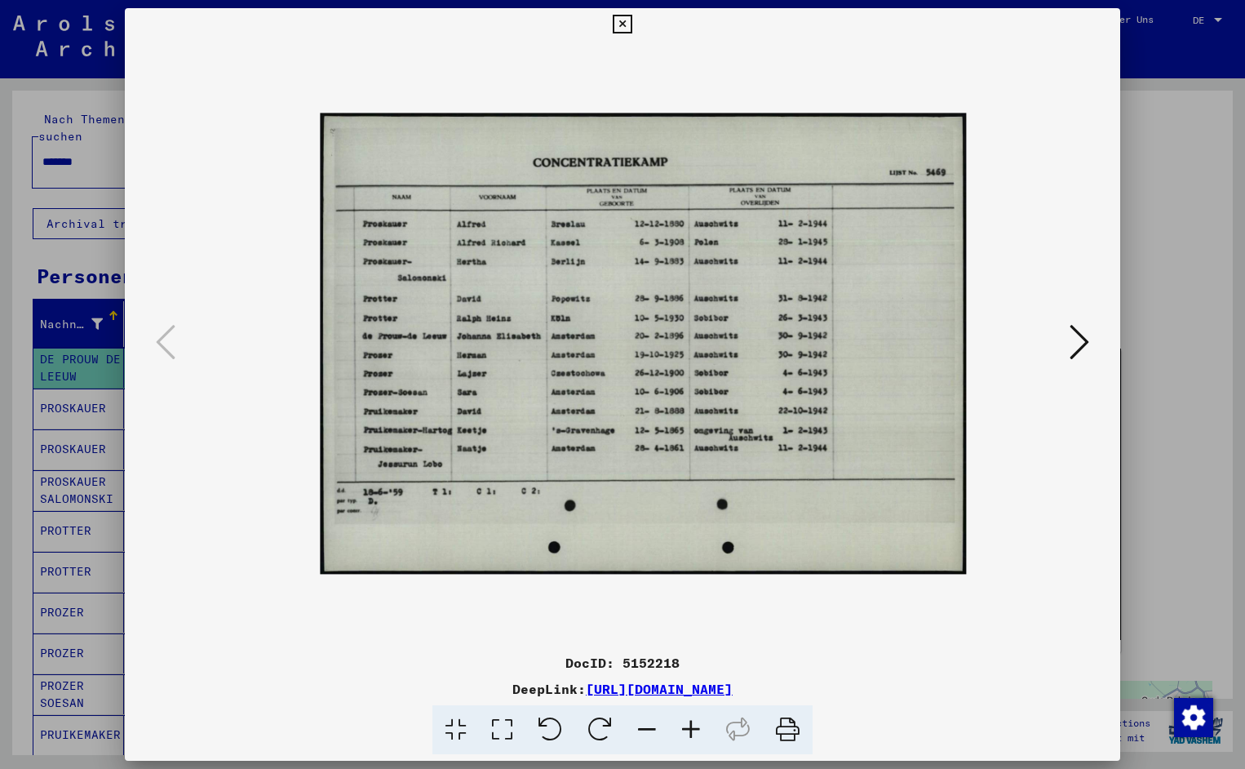
click at [687, 719] on icon at bounding box center [691, 730] width 44 height 50
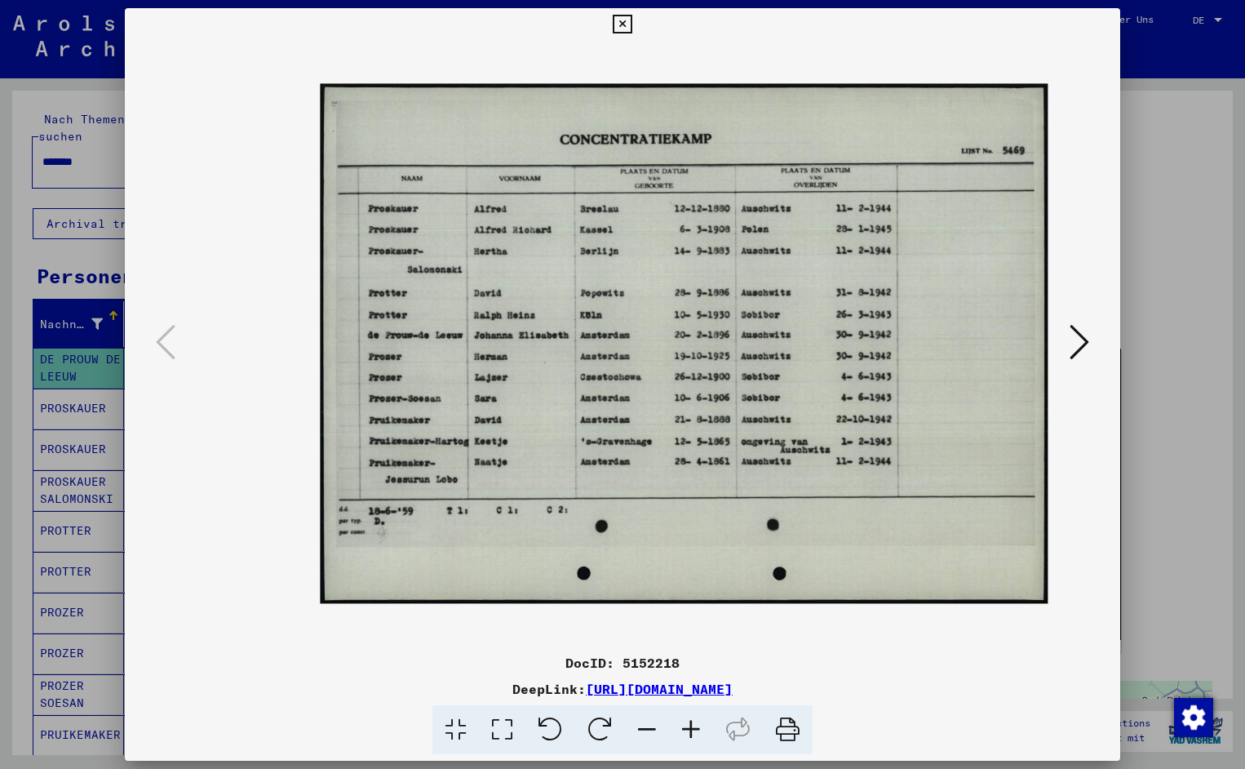
click at [687, 719] on icon at bounding box center [691, 730] width 44 height 50
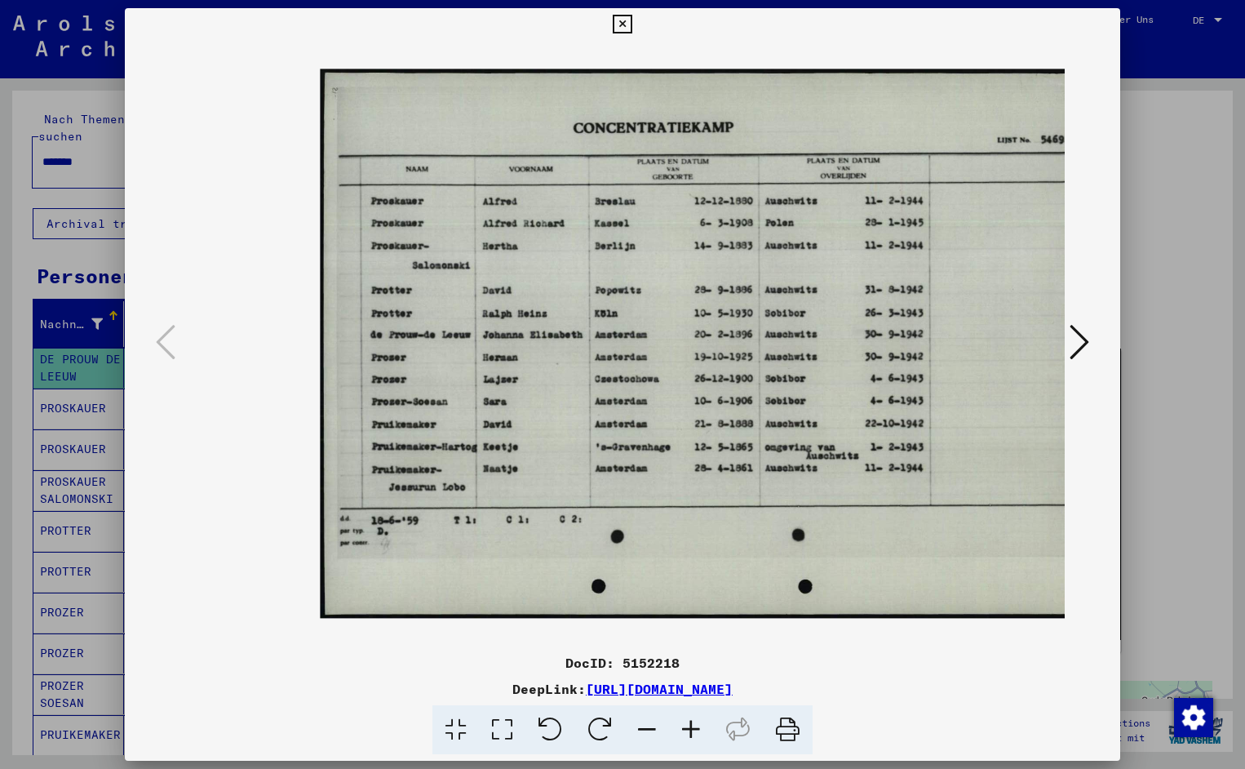
click at [687, 719] on icon at bounding box center [691, 730] width 44 height 50
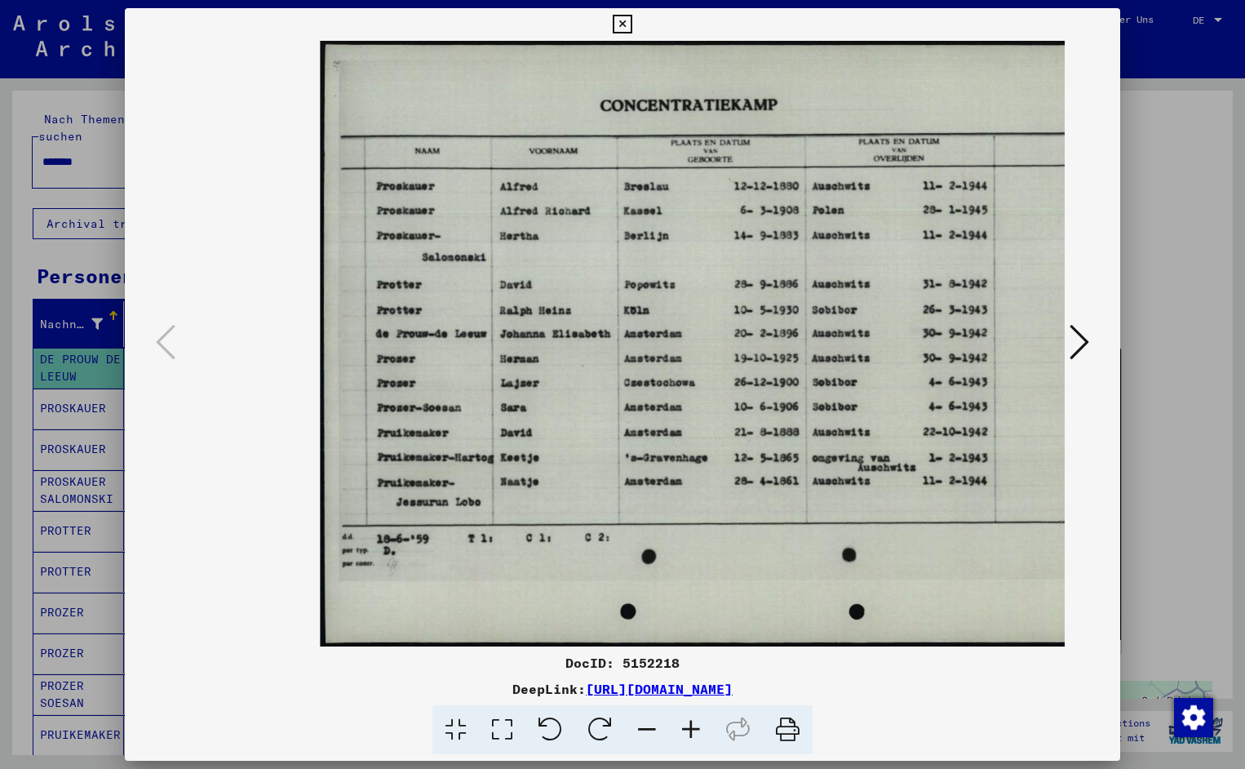
click at [687, 719] on icon at bounding box center [691, 730] width 44 height 50
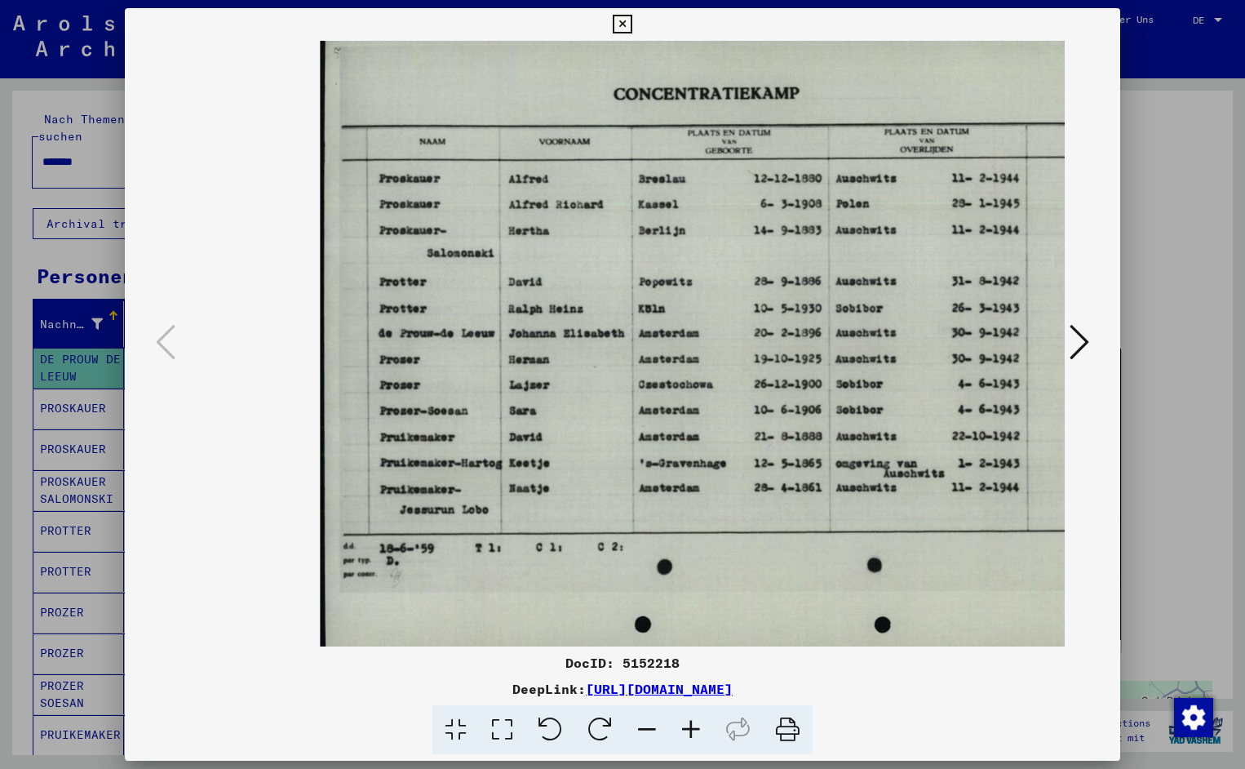
click at [687, 719] on icon at bounding box center [691, 730] width 44 height 50
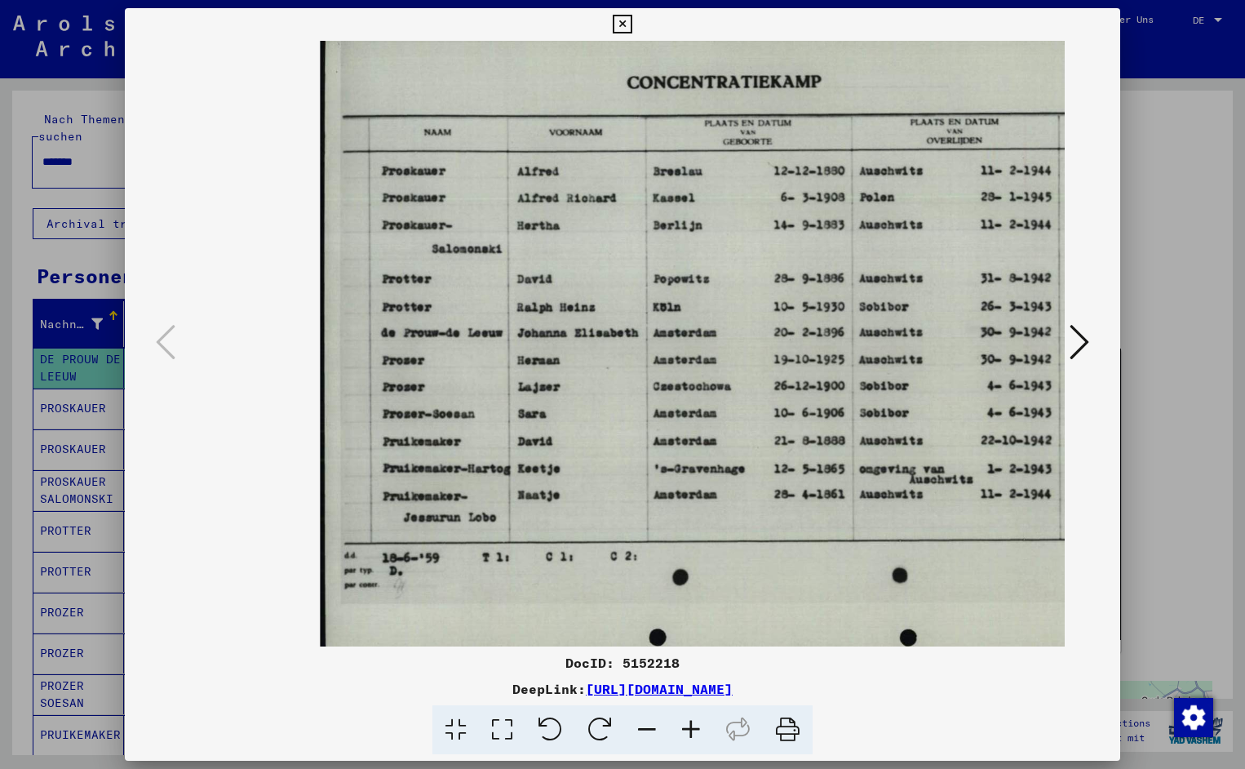
click at [687, 719] on icon at bounding box center [691, 730] width 44 height 50
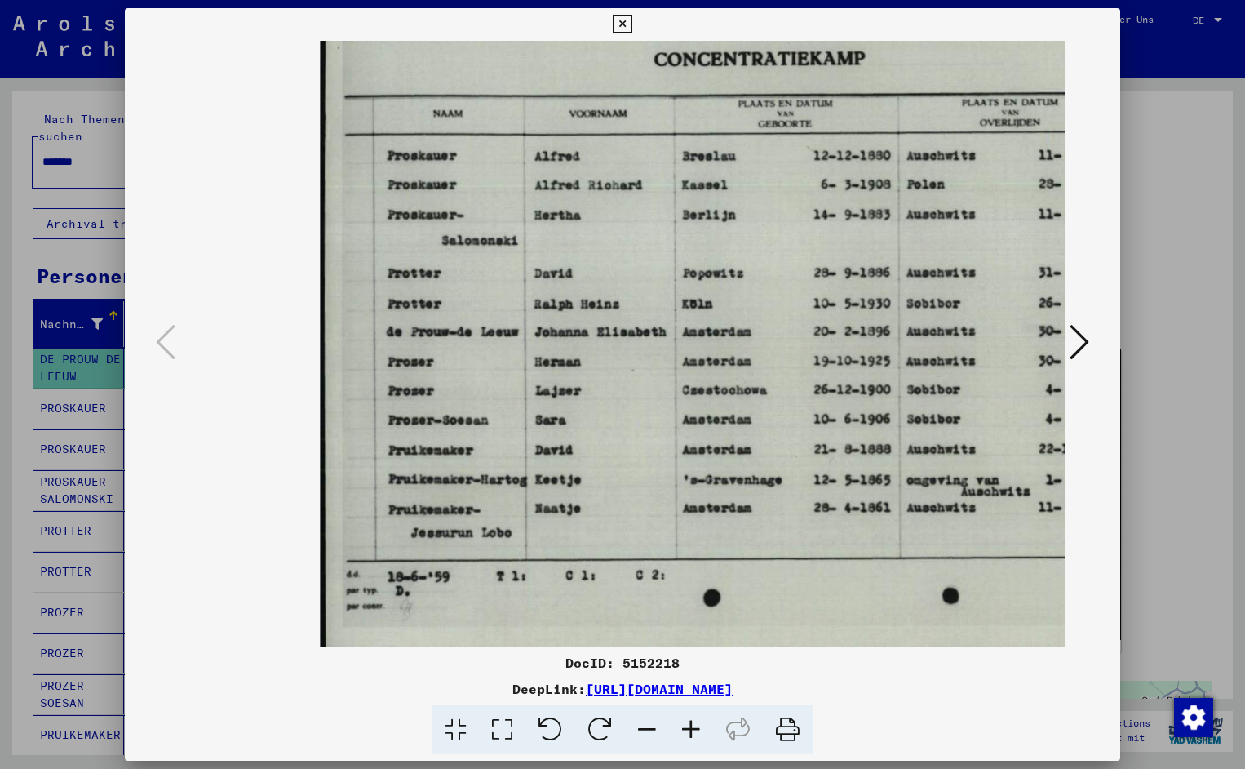
click at [687, 719] on icon at bounding box center [691, 730] width 44 height 50
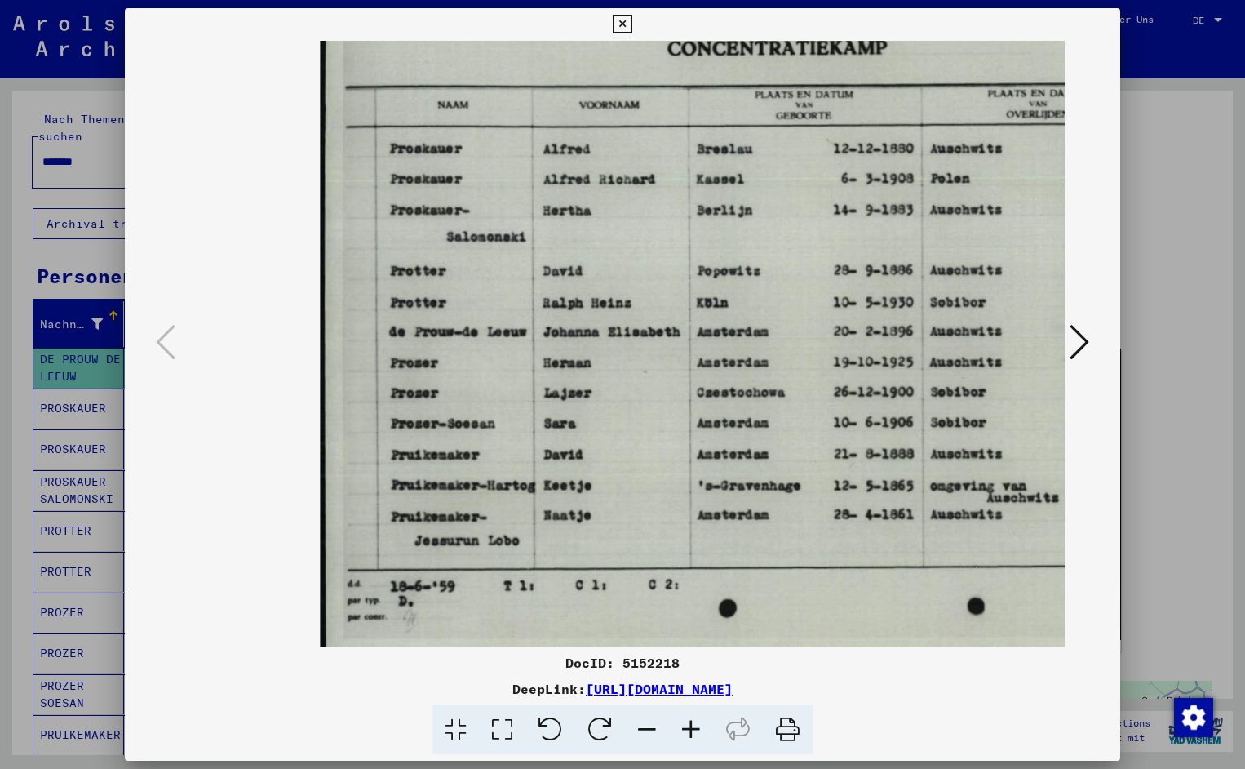
click at [687, 719] on icon at bounding box center [691, 730] width 44 height 50
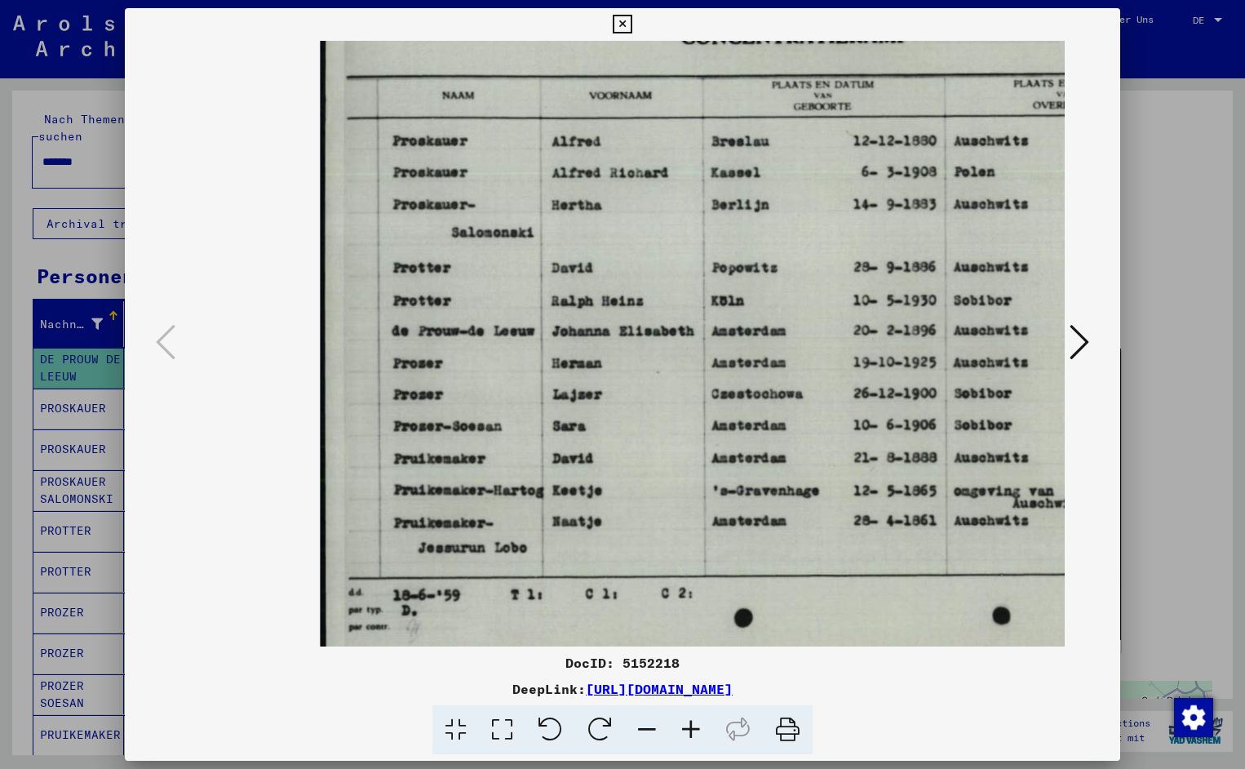
click at [687, 719] on icon at bounding box center [691, 730] width 44 height 50
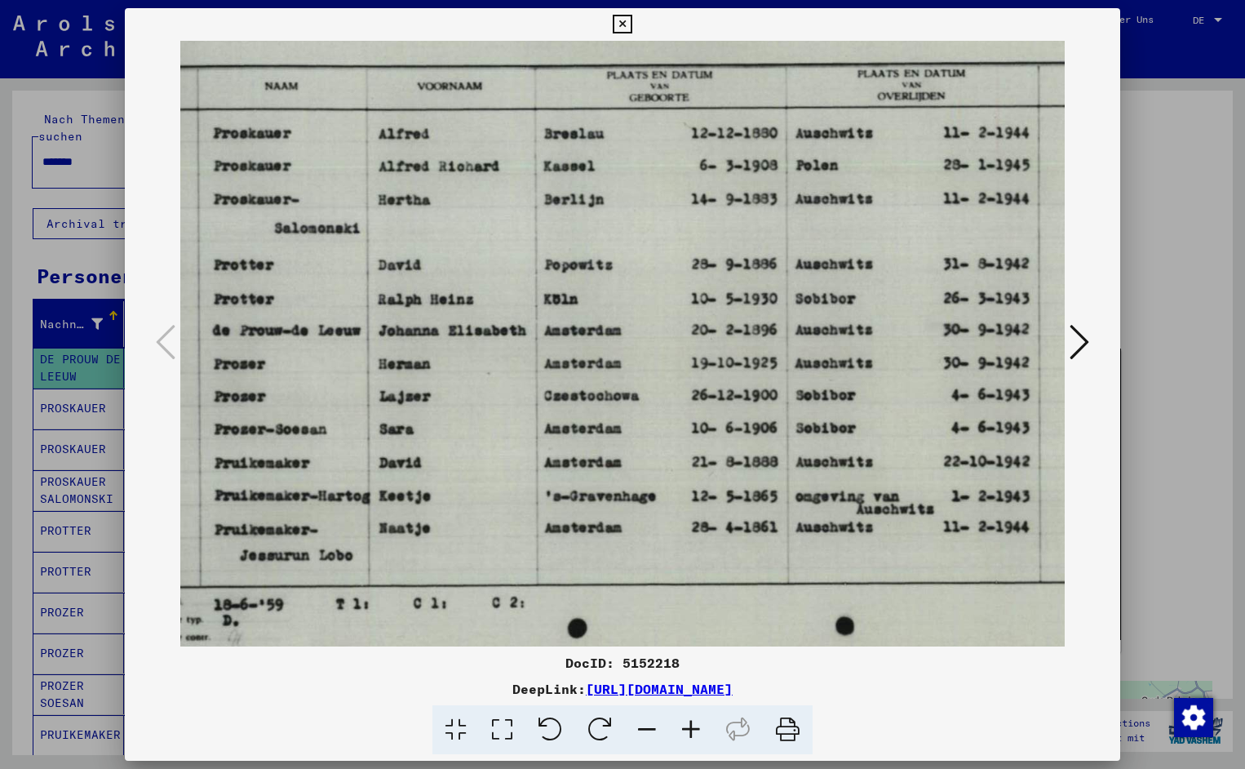
scroll to position [0, 188]
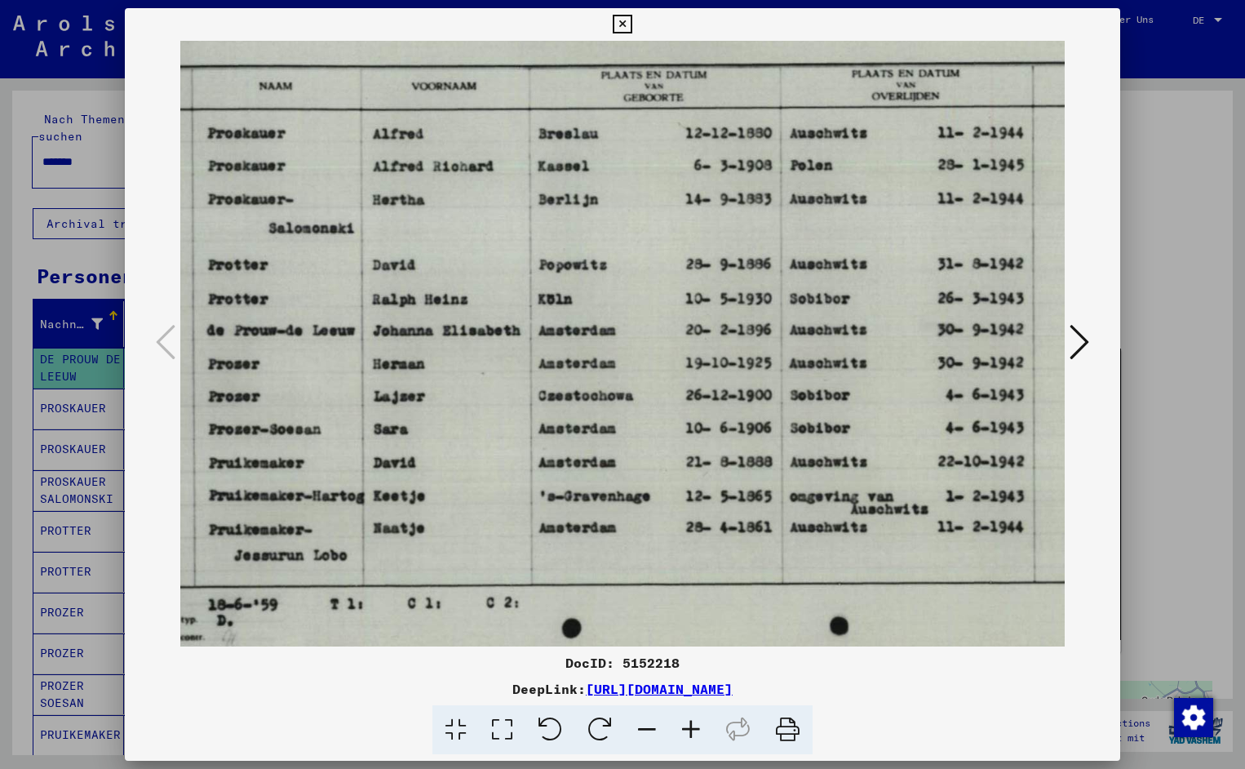
drag, startPoint x: 660, startPoint y: 530, endPoint x: 473, endPoint y: 539, distance: 187.9
click at [632, 20] on icon at bounding box center [622, 25] width 19 height 20
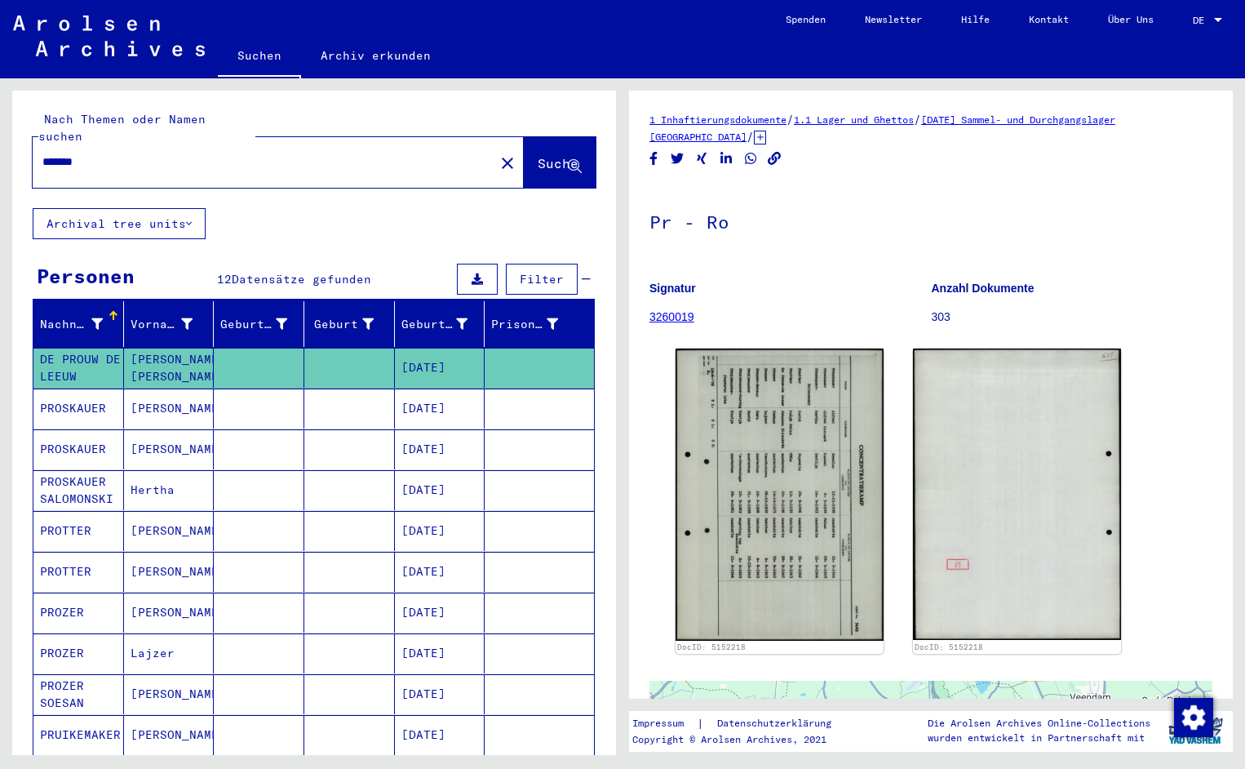
click at [95, 153] on input "*******" at bounding box center [263, 161] width 442 height 17
click at [538, 155] on span "Suche" at bounding box center [558, 163] width 41 height 16
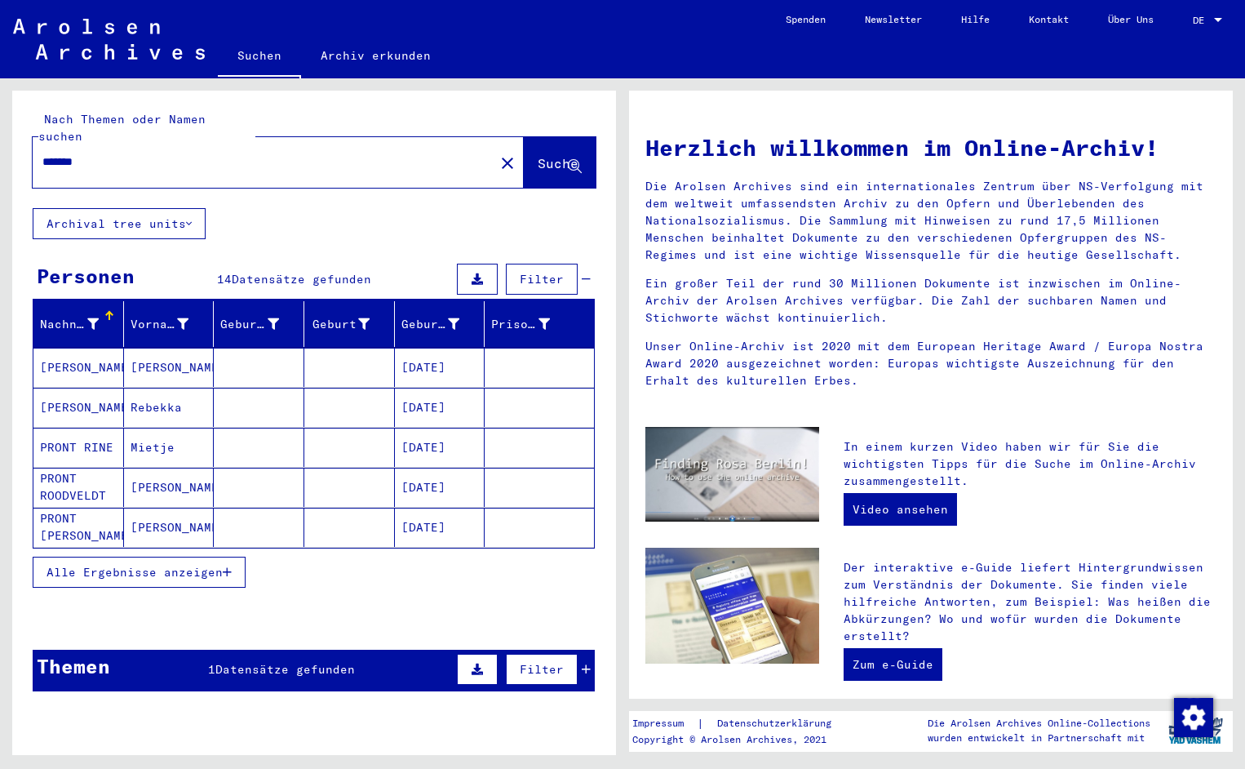
click at [113, 348] on mat-cell "[PERSON_NAME]" at bounding box center [78, 367] width 91 height 39
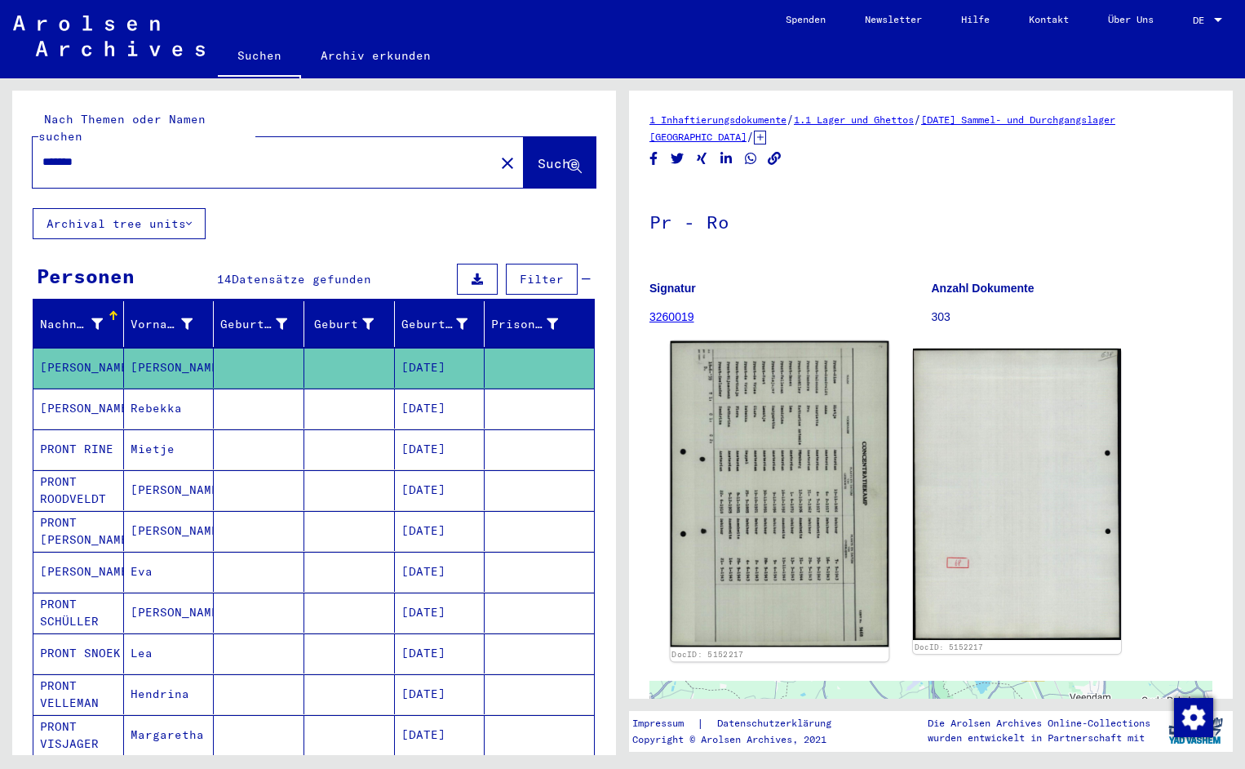
click at [771, 378] on img at bounding box center [780, 494] width 219 height 306
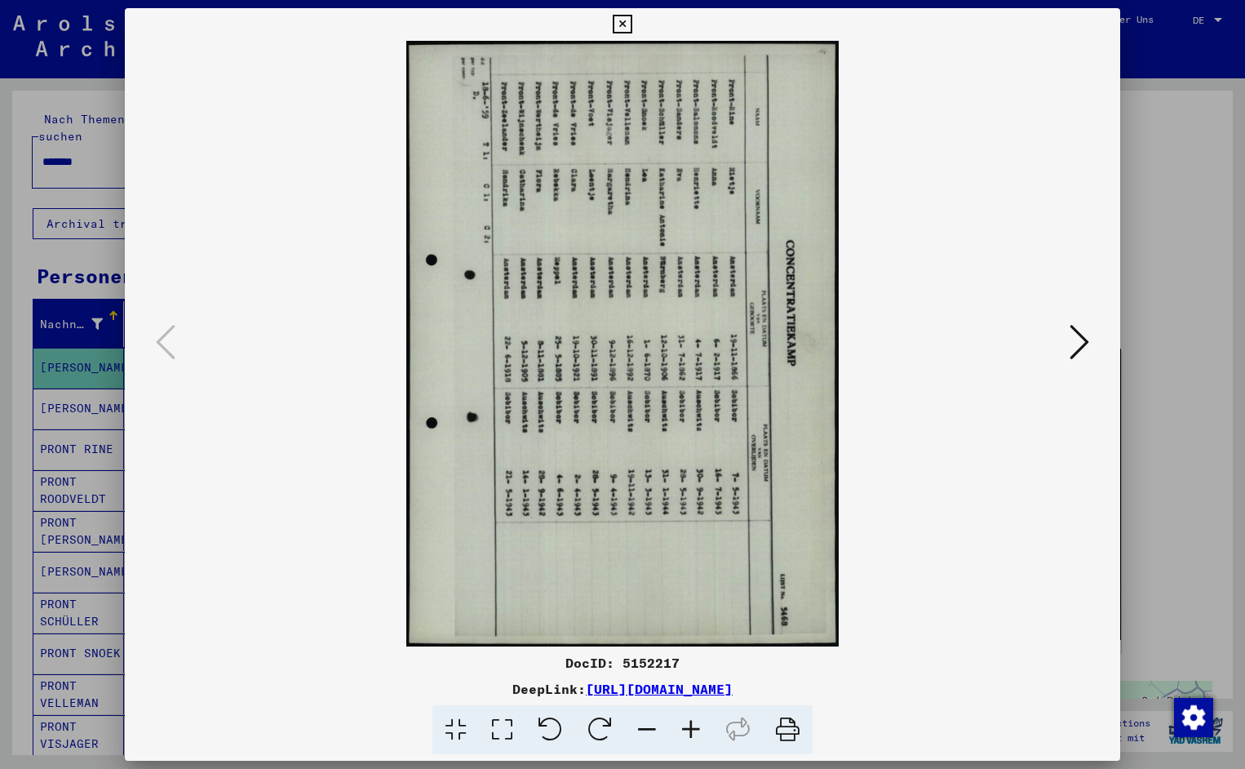
click at [558, 733] on icon at bounding box center [551, 730] width 50 height 50
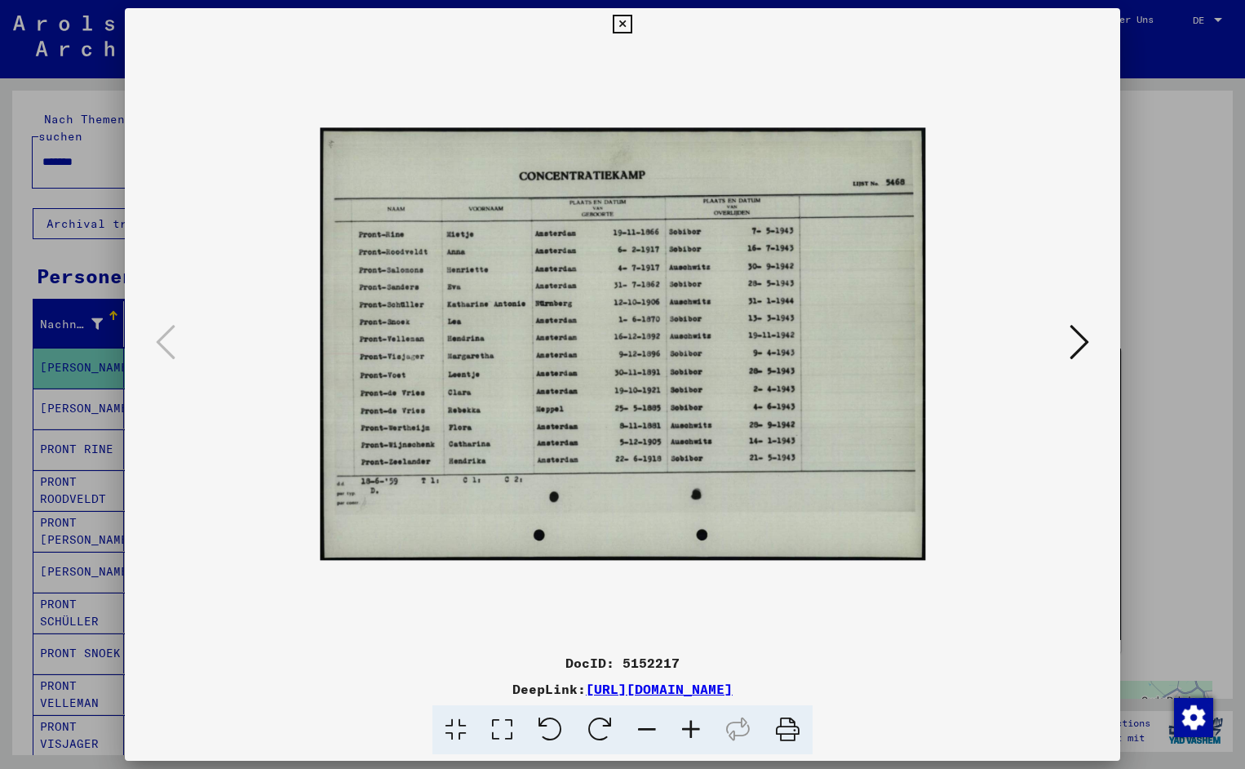
click at [695, 727] on icon at bounding box center [691, 730] width 44 height 50
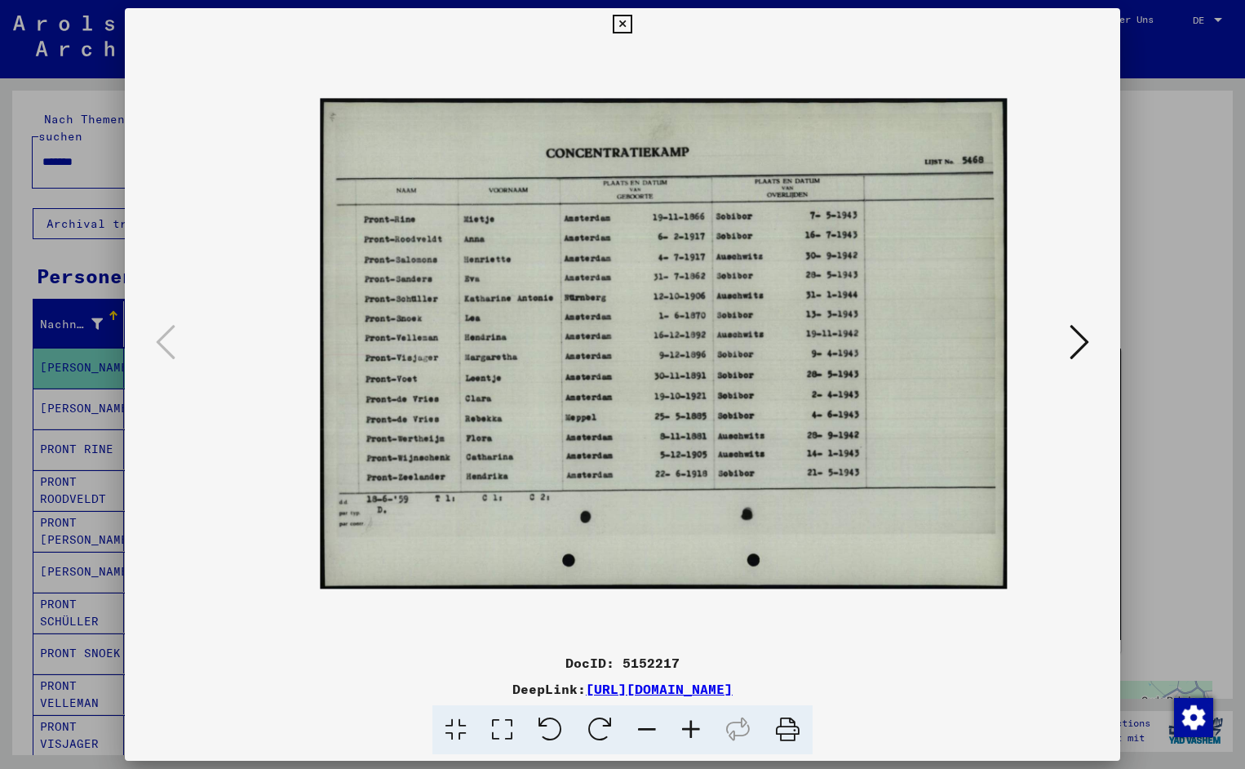
click at [695, 727] on icon at bounding box center [691, 730] width 44 height 50
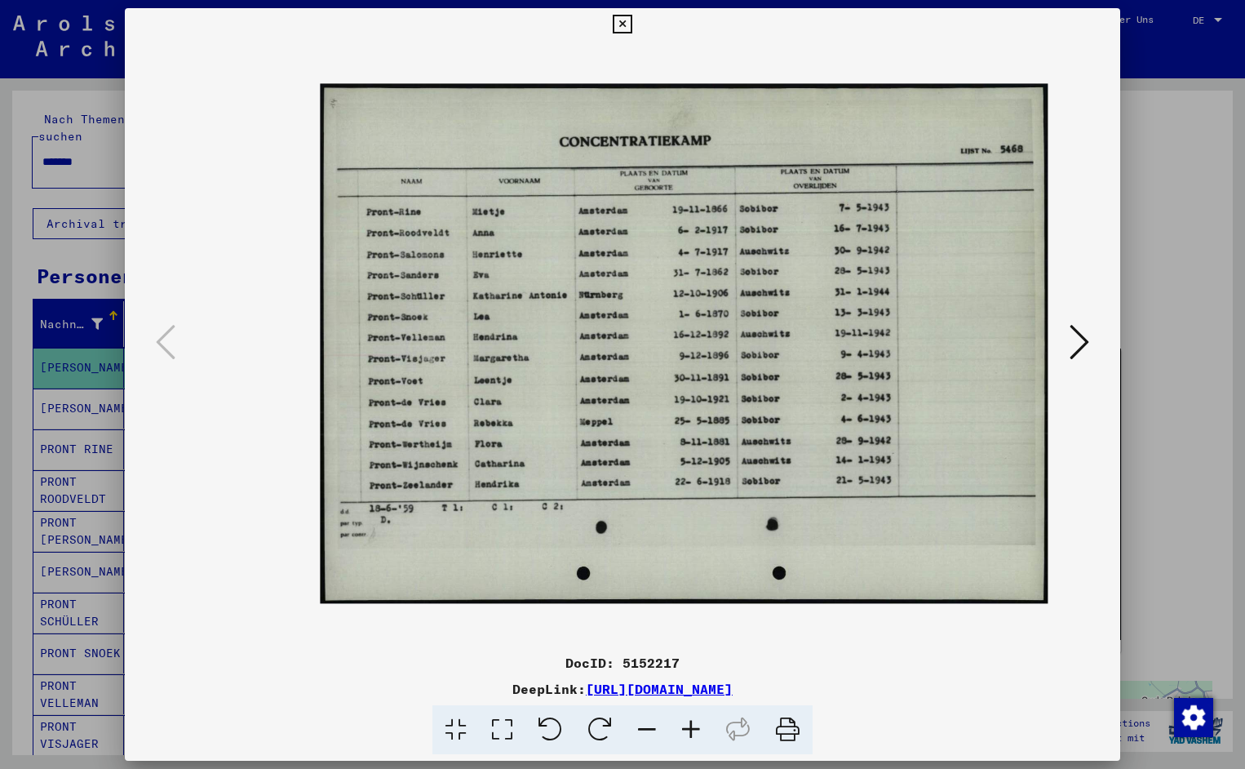
click at [695, 727] on icon at bounding box center [691, 730] width 44 height 50
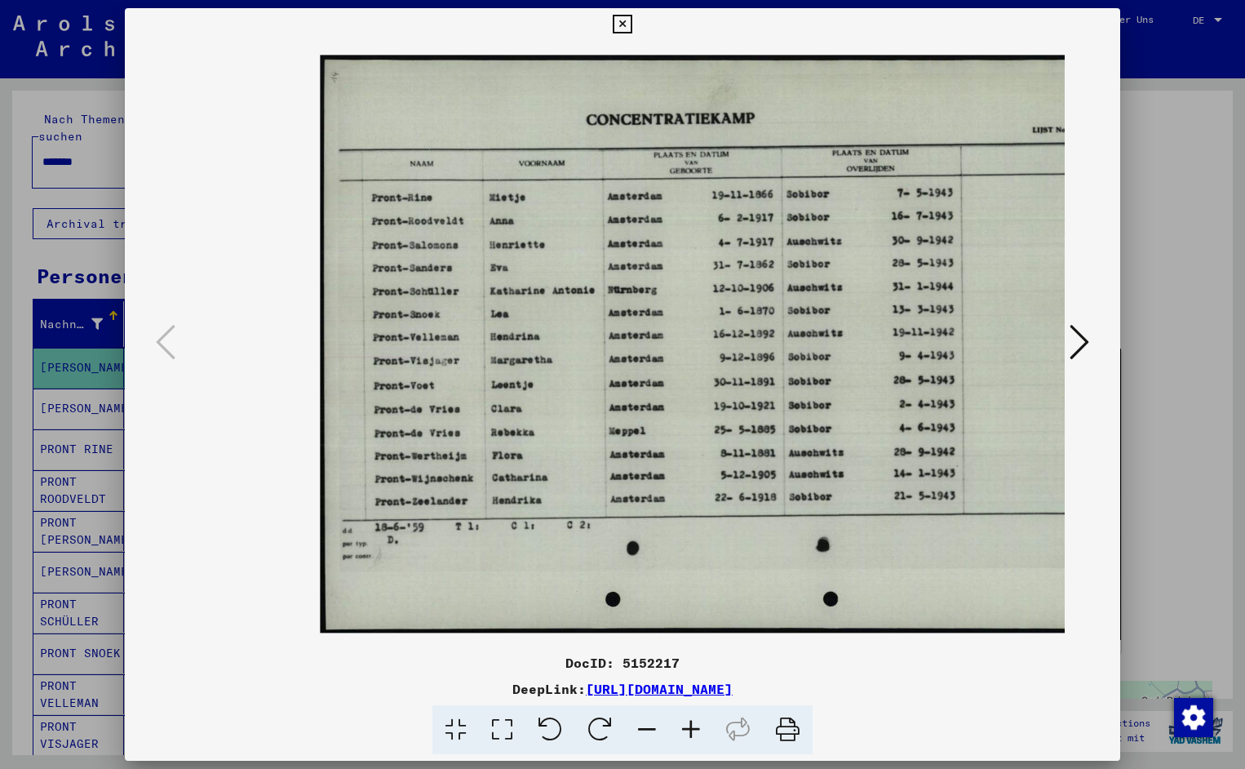
click at [695, 727] on icon at bounding box center [691, 730] width 44 height 50
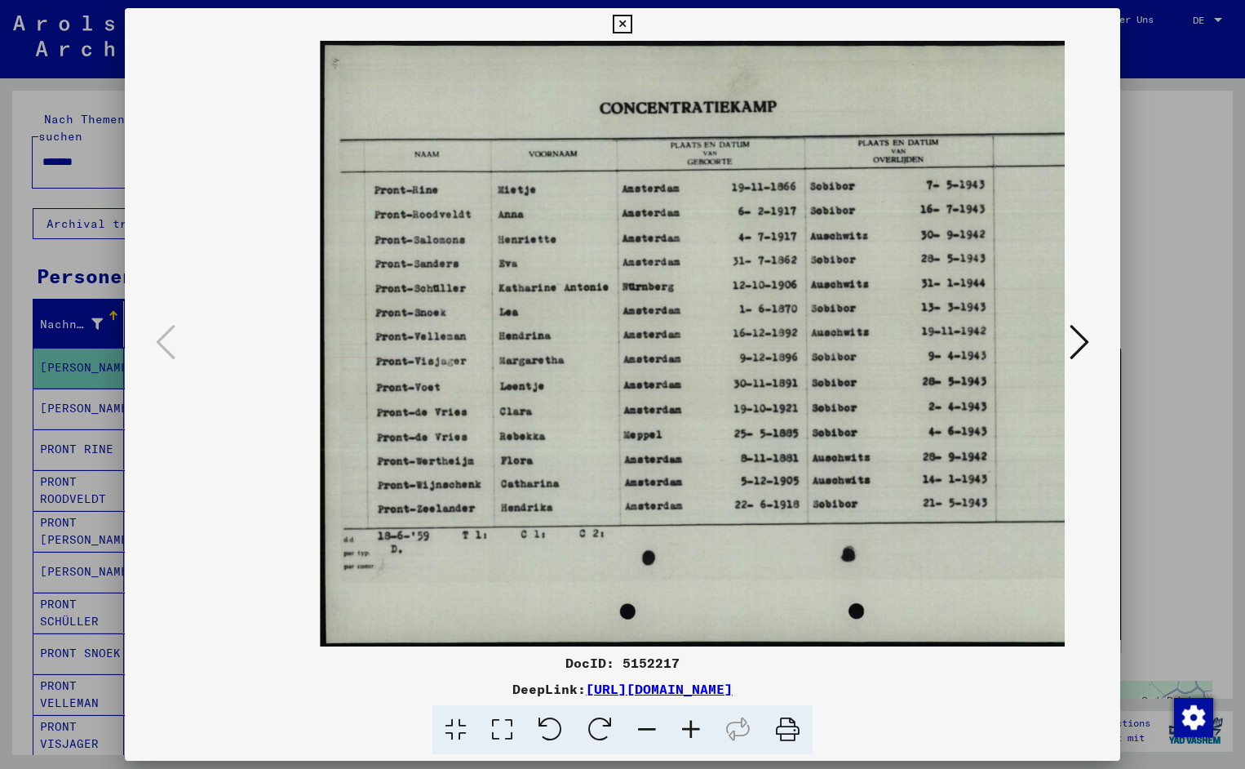
click at [695, 727] on icon at bounding box center [691, 730] width 44 height 50
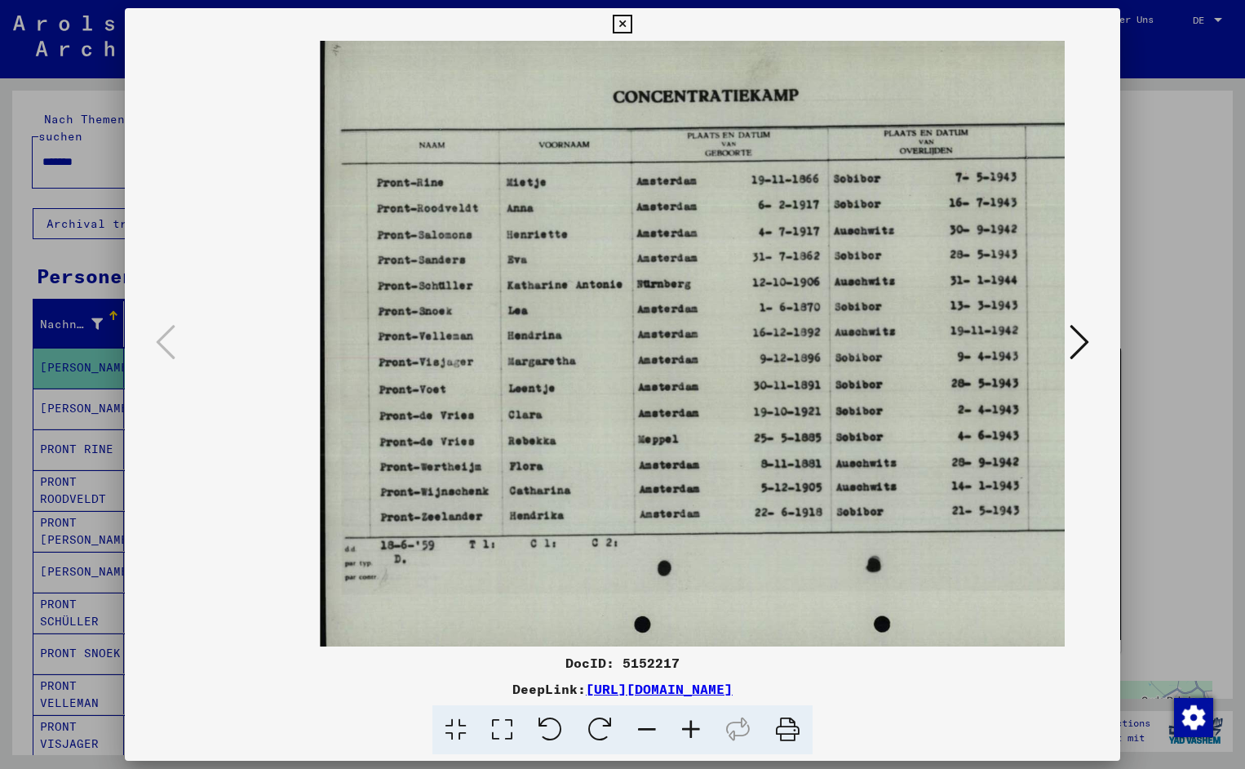
click at [695, 727] on icon at bounding box center [691, 730] width 44 height 50
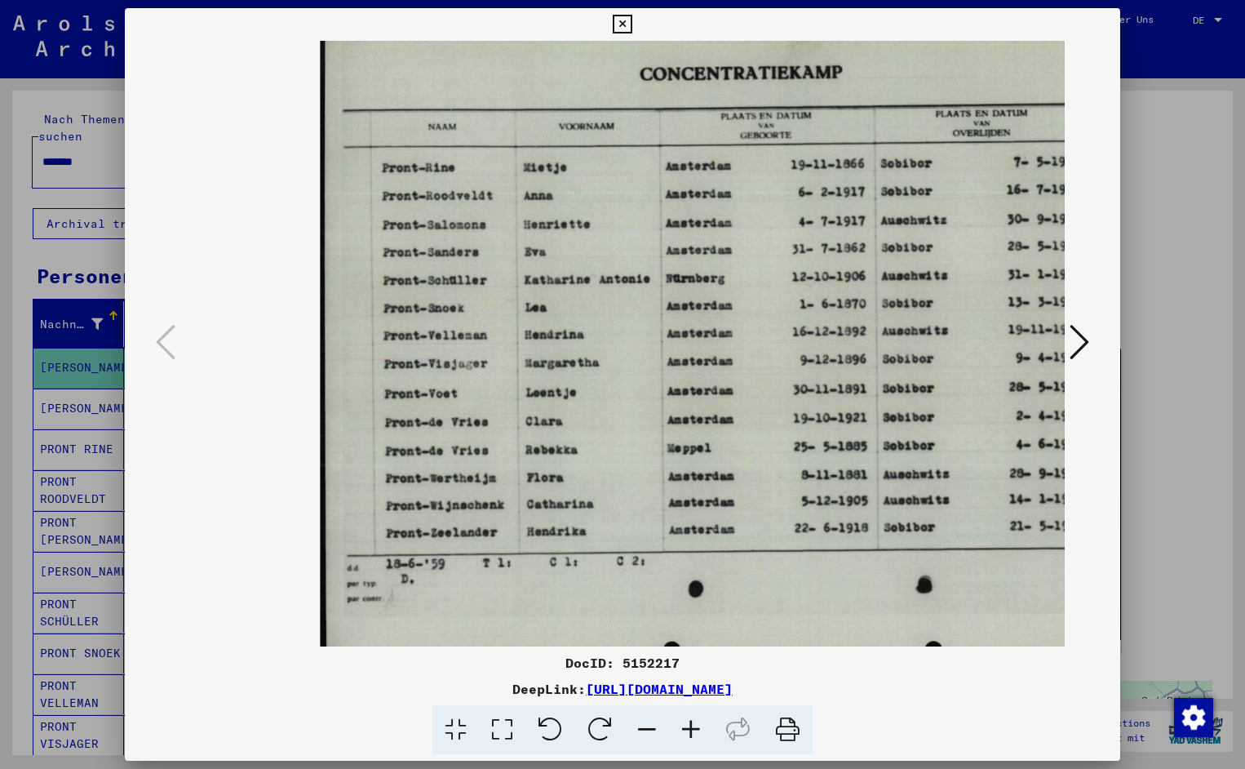
click at [695, 727] on icon at bounding box center [691, 730] width 44 height 50
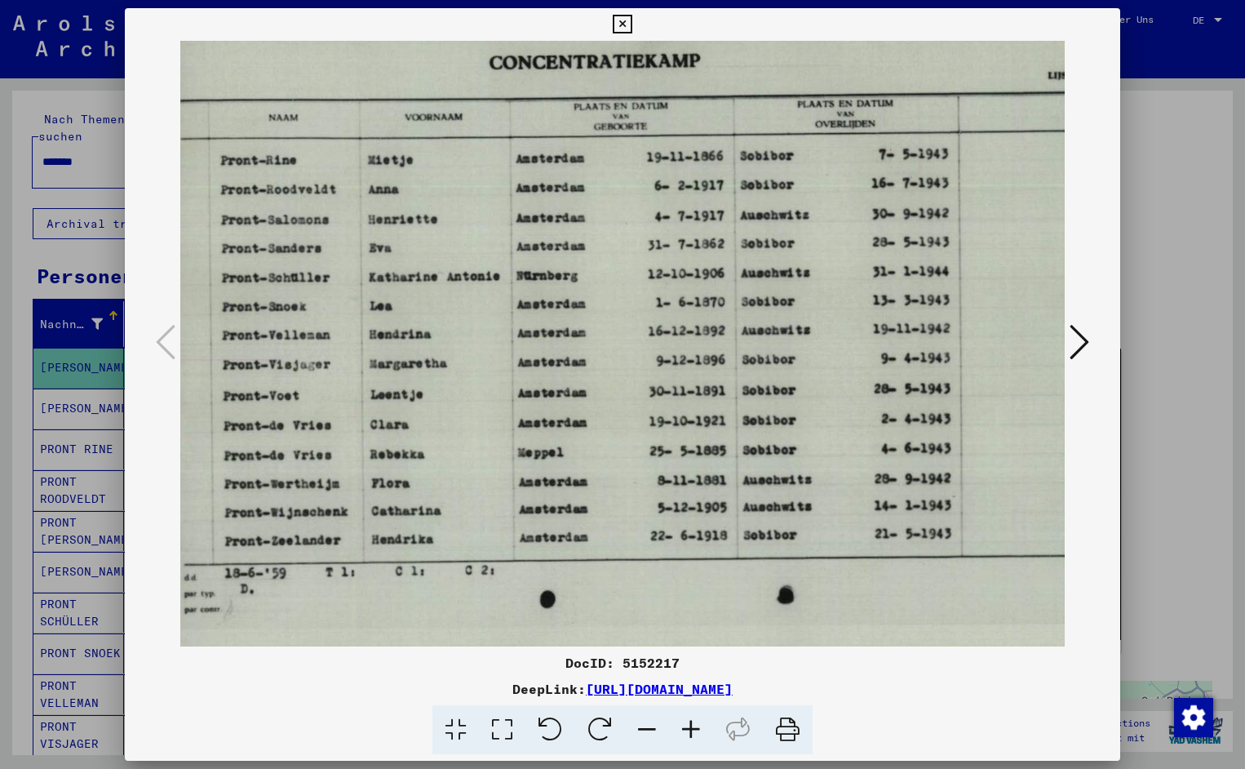
scroll to position [0, 165]
drag, startPoint x: 729, startPoint y: 426, endPoint x: 564, endPoint y: 451, distance: 166.8
click at [632, 24] on icon at bounding box center [622, 25] width 19 height 20
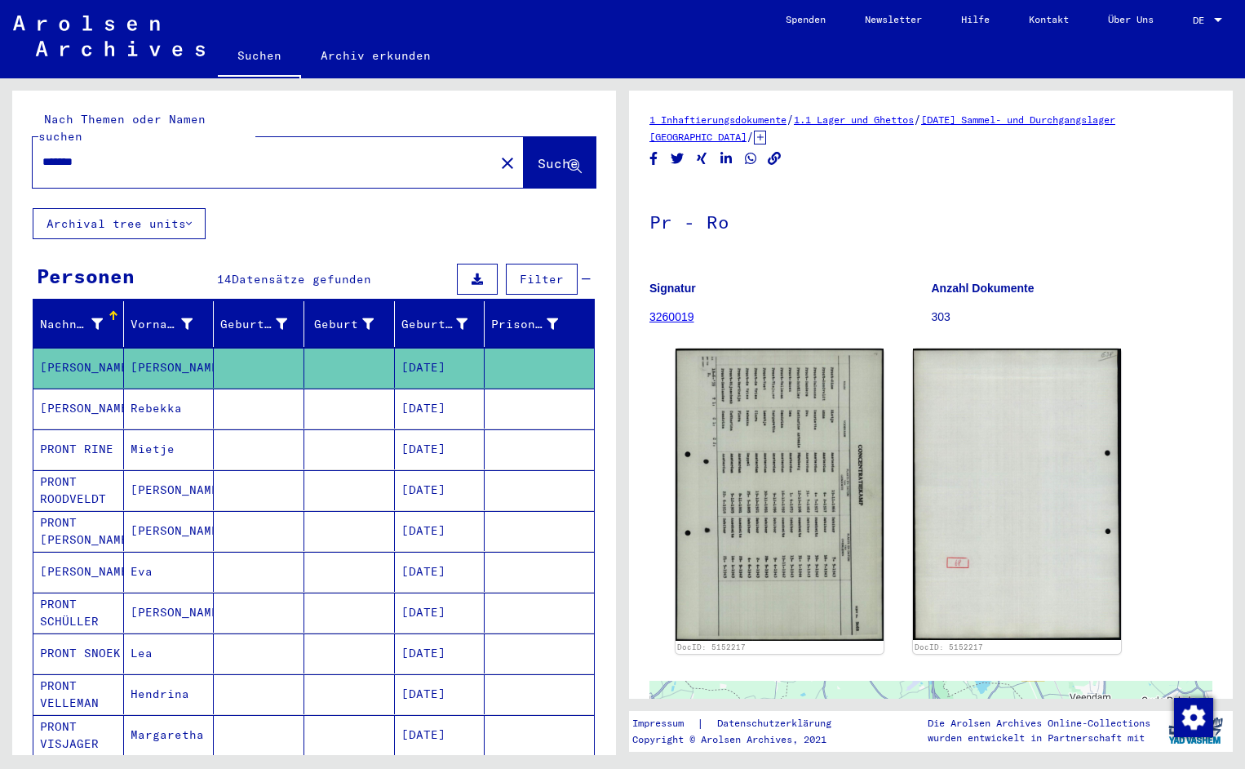
click at [102, 153] on input "*******" at bounding box center [263, 161] width 442 height 17
click at [555, 155] on span "Suche" at bounding box center [558, 163] width 41 height 16
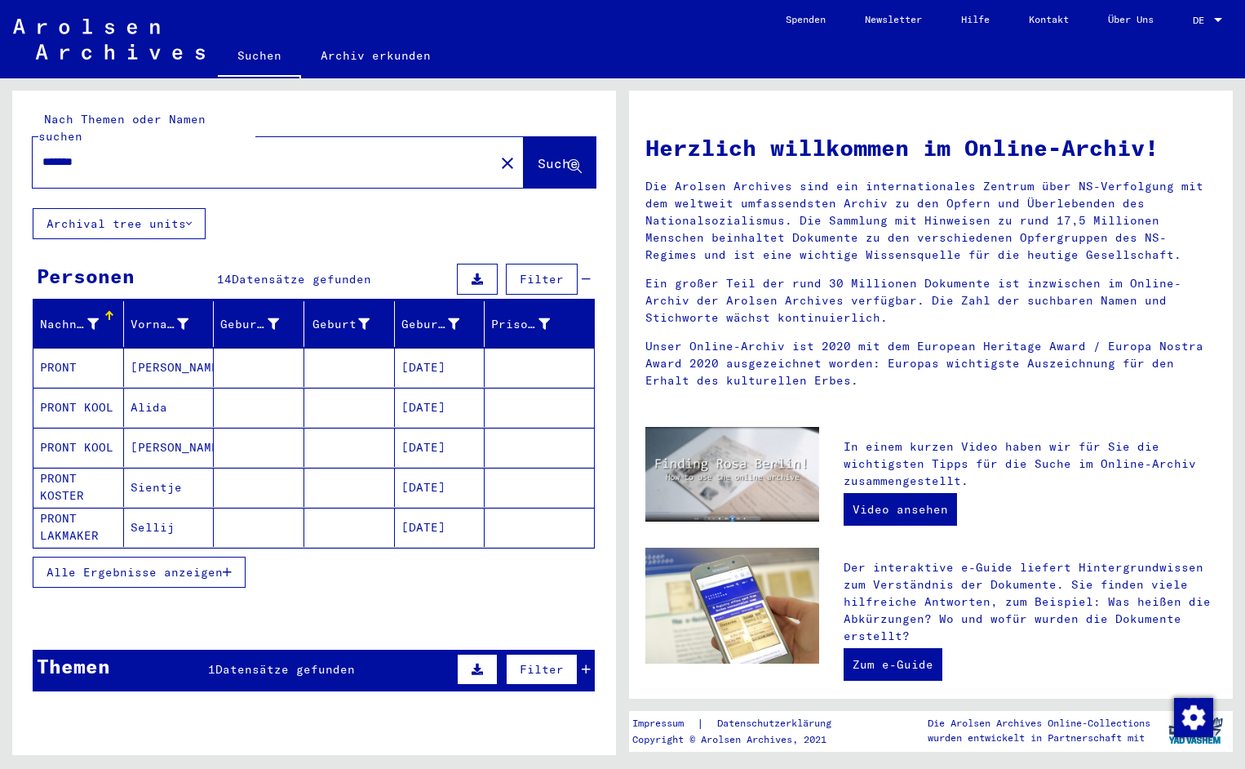
click at [80, 348] on mat-cell "PRONT" at bounding box center [78, 367] width 91 height 39
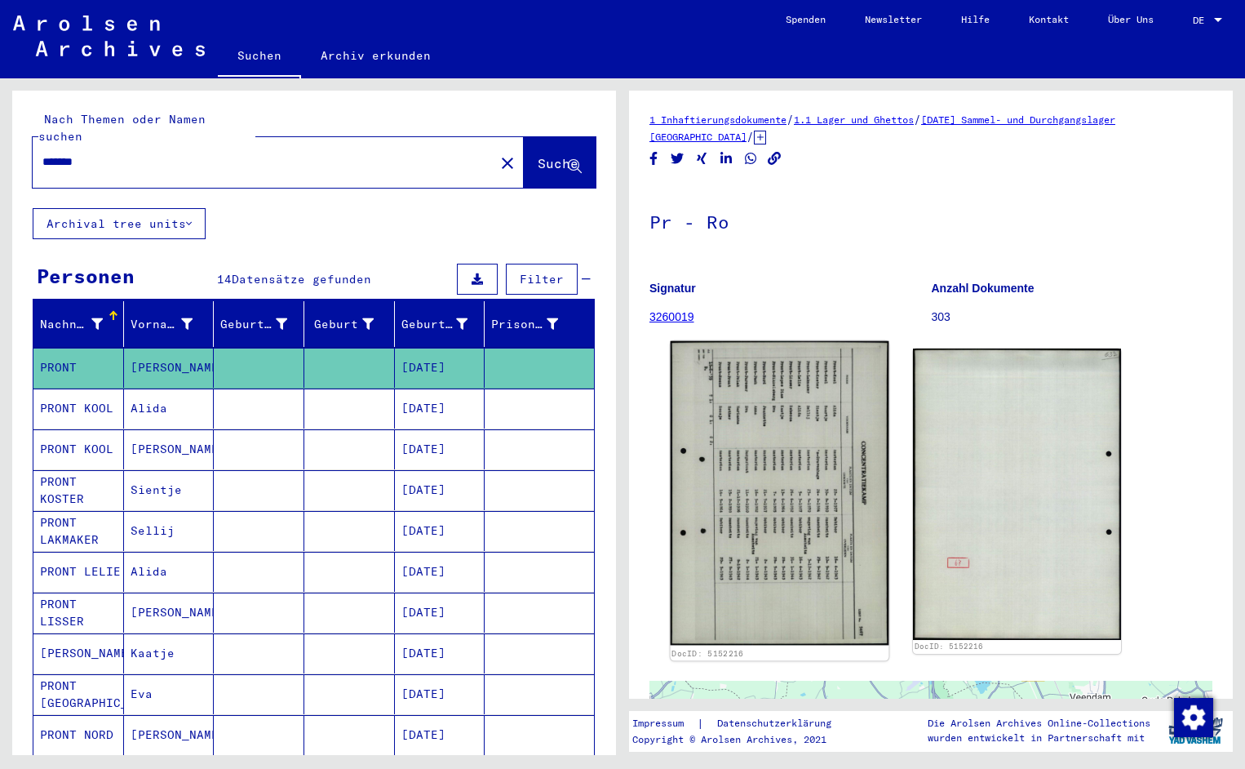
click at [755, 435] on img at bounding box center [780, 493] width 219 height 304
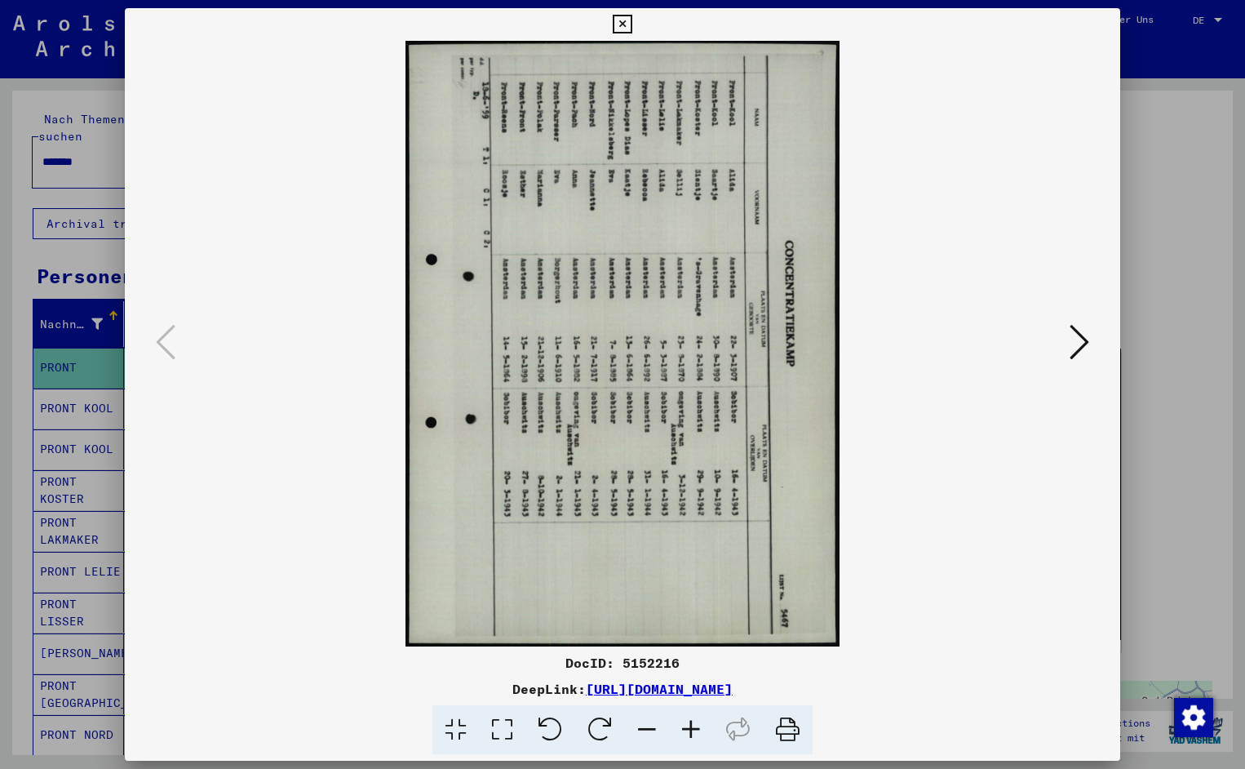
click at [563, 727] on icon at bounding box center [551, 730] width 50 height 50
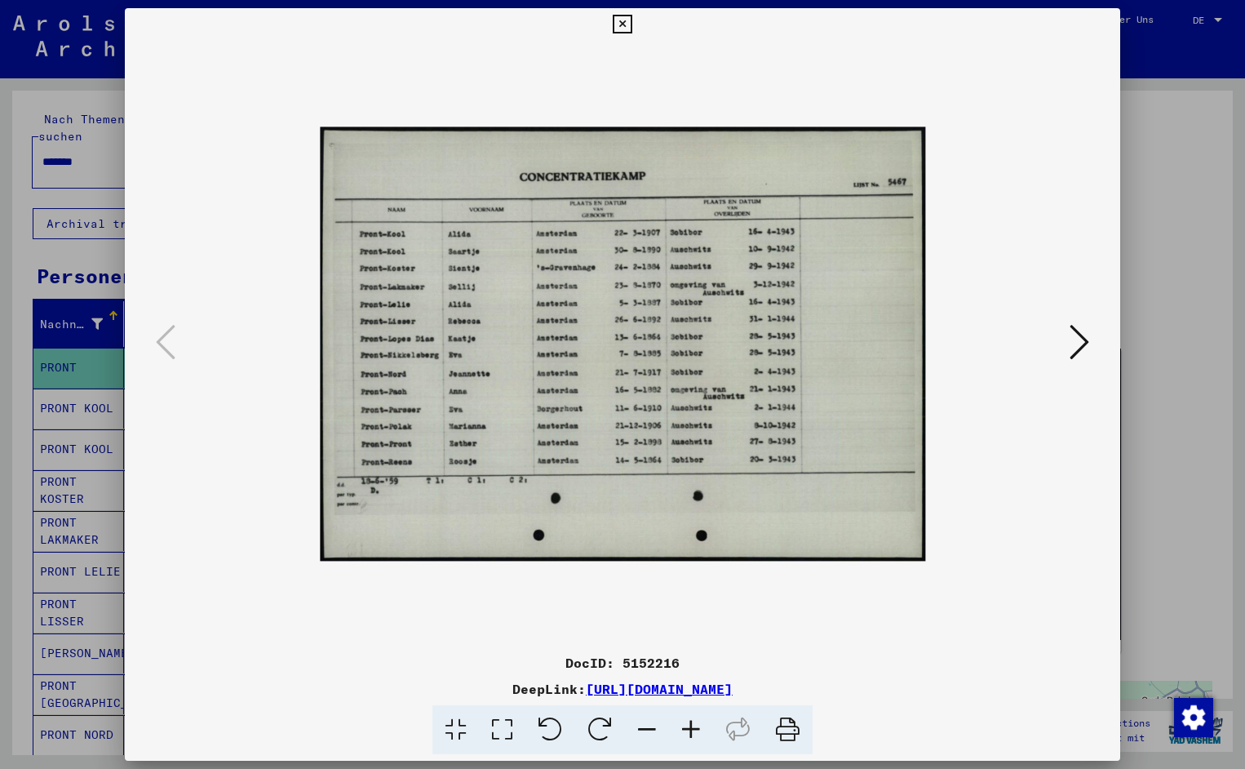
click at [686, 723] on icon at bounding box center [691, 730] width 44 height 50
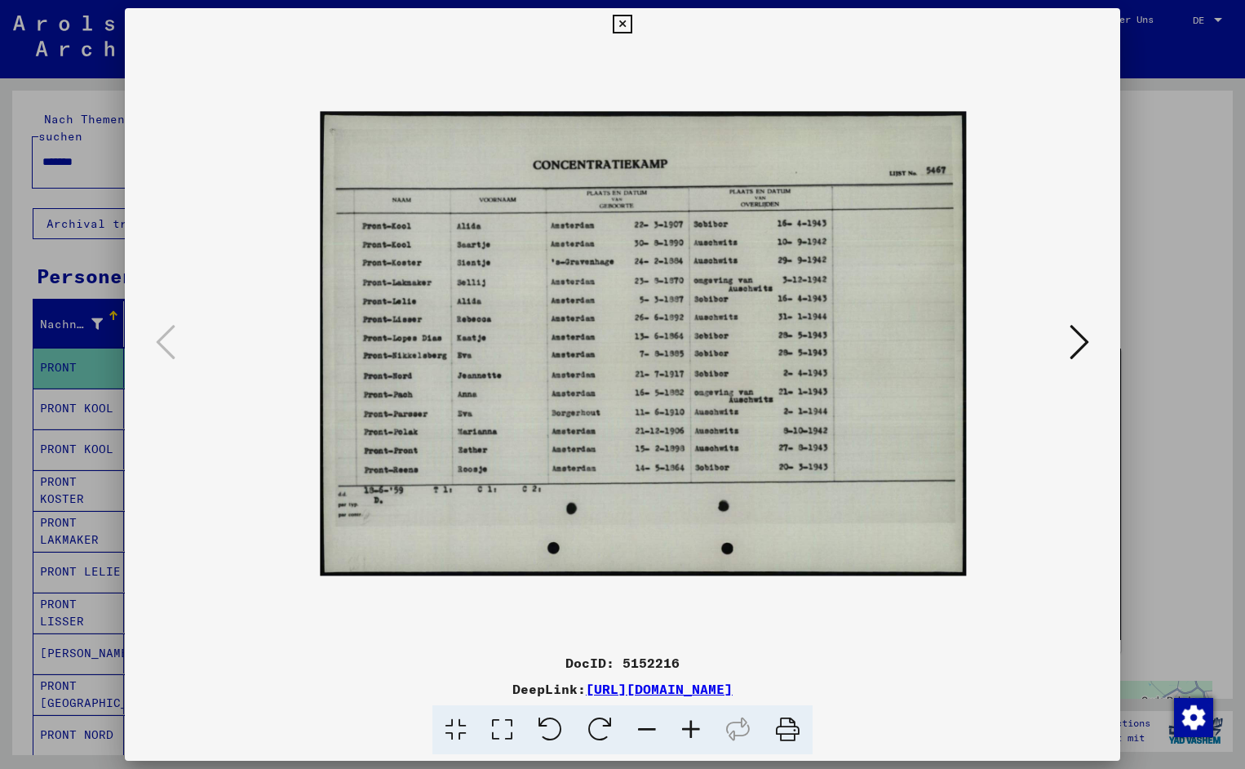
click at [686, 723] on icon at bounding box center [691, 730] width 44 height 50
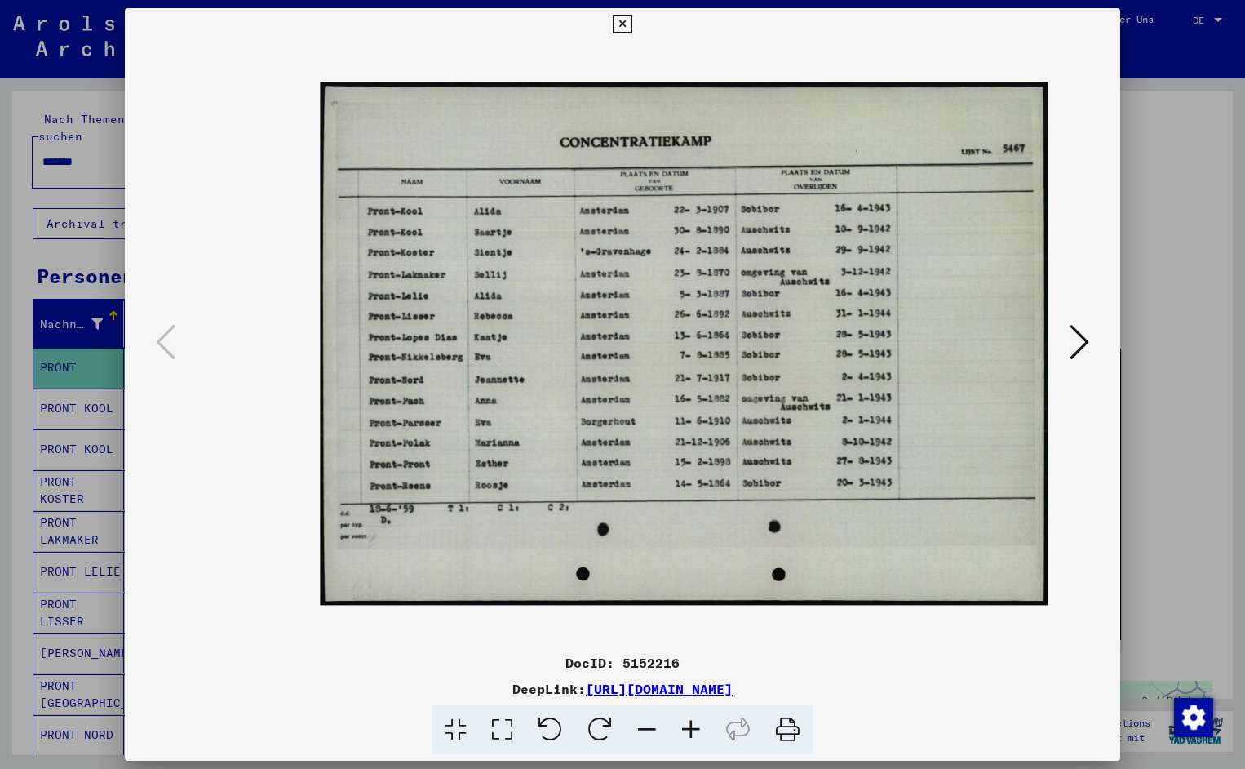
click at [686, 723] on icon at bounding box center [691, 730] width 44 height 50
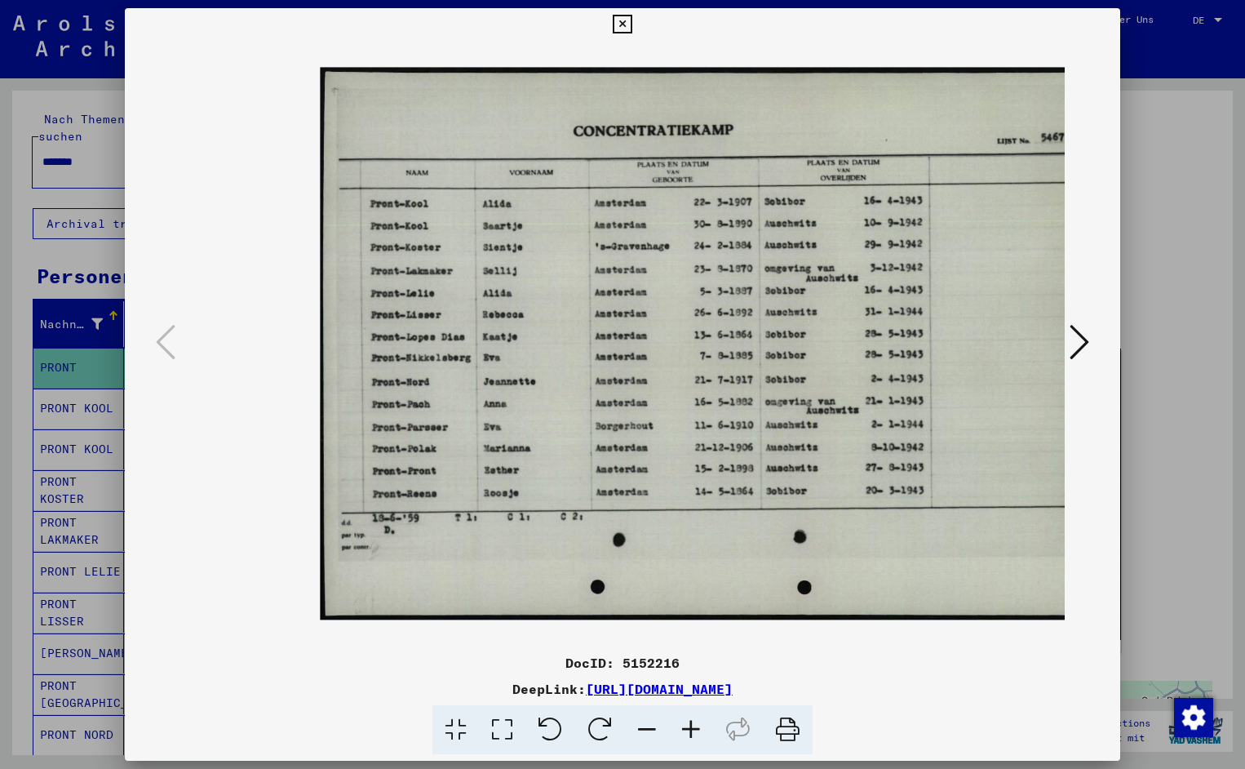
click at [686, 723] on icon at bounding box center [691, 730] width 44 height 50
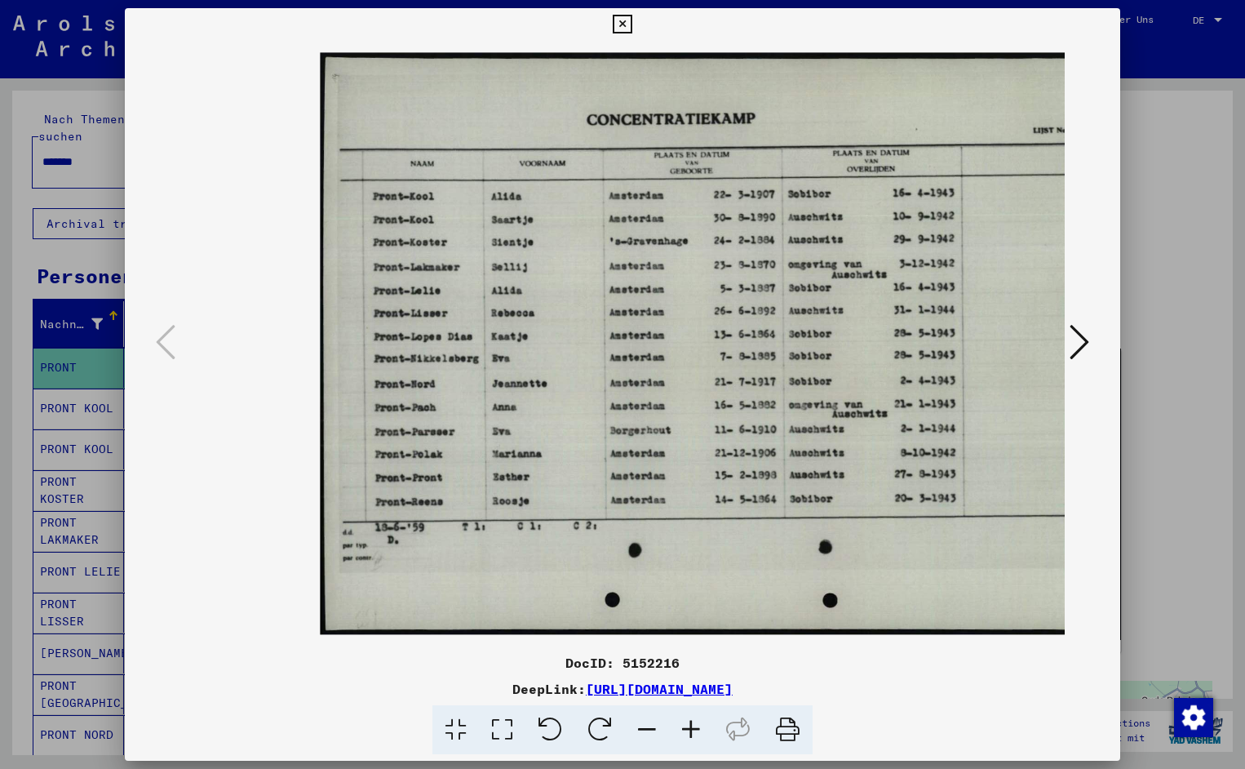
click at [686, 723] on icon at bounding box center [691, 730] width 44 height 50
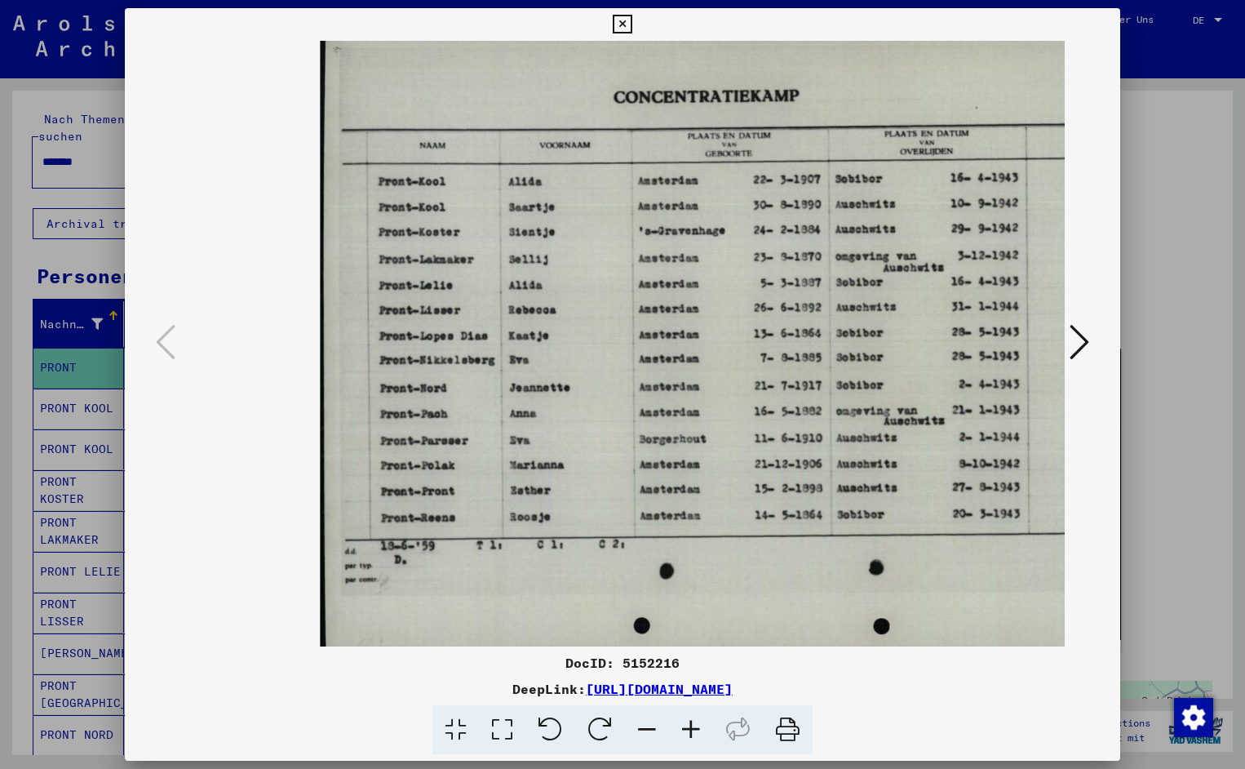
click at [686, 723] on icon at bounding box center [691, 730] width 44 height 50
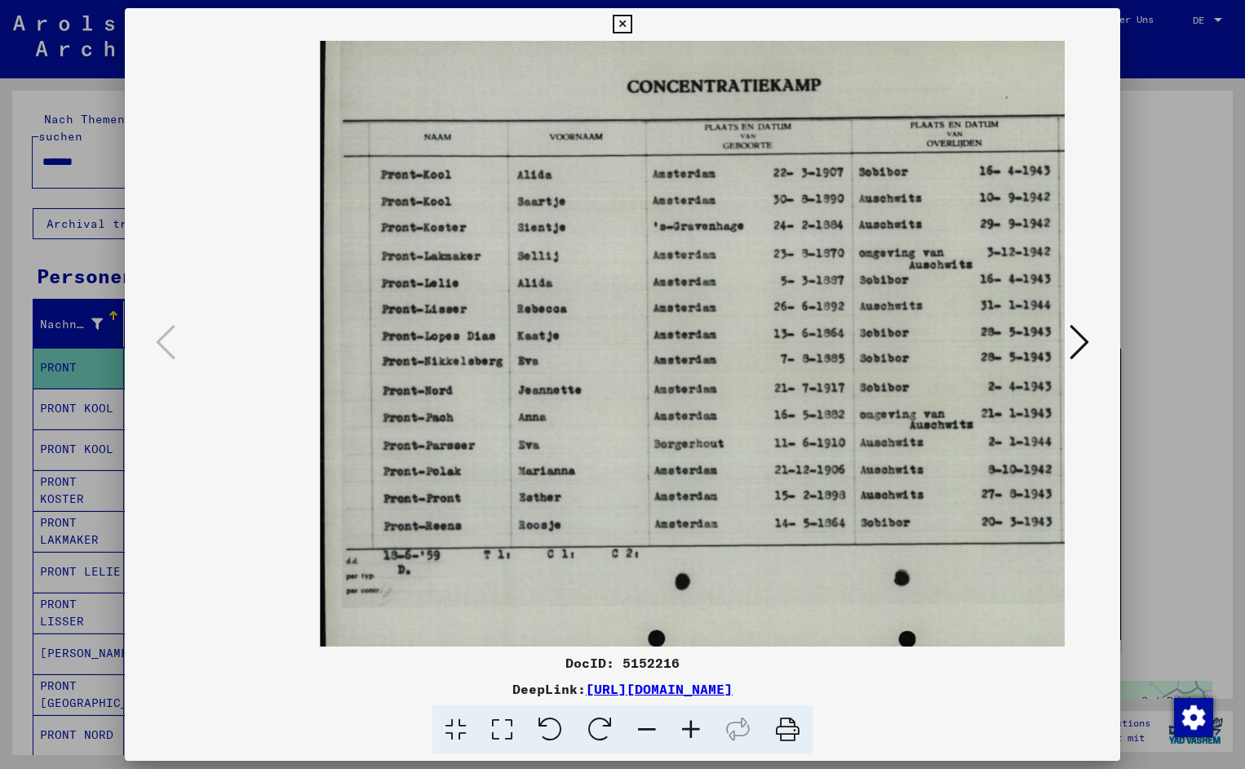
click at [686, 723] on icon at bounding box center [691, 730] width 44 height 50
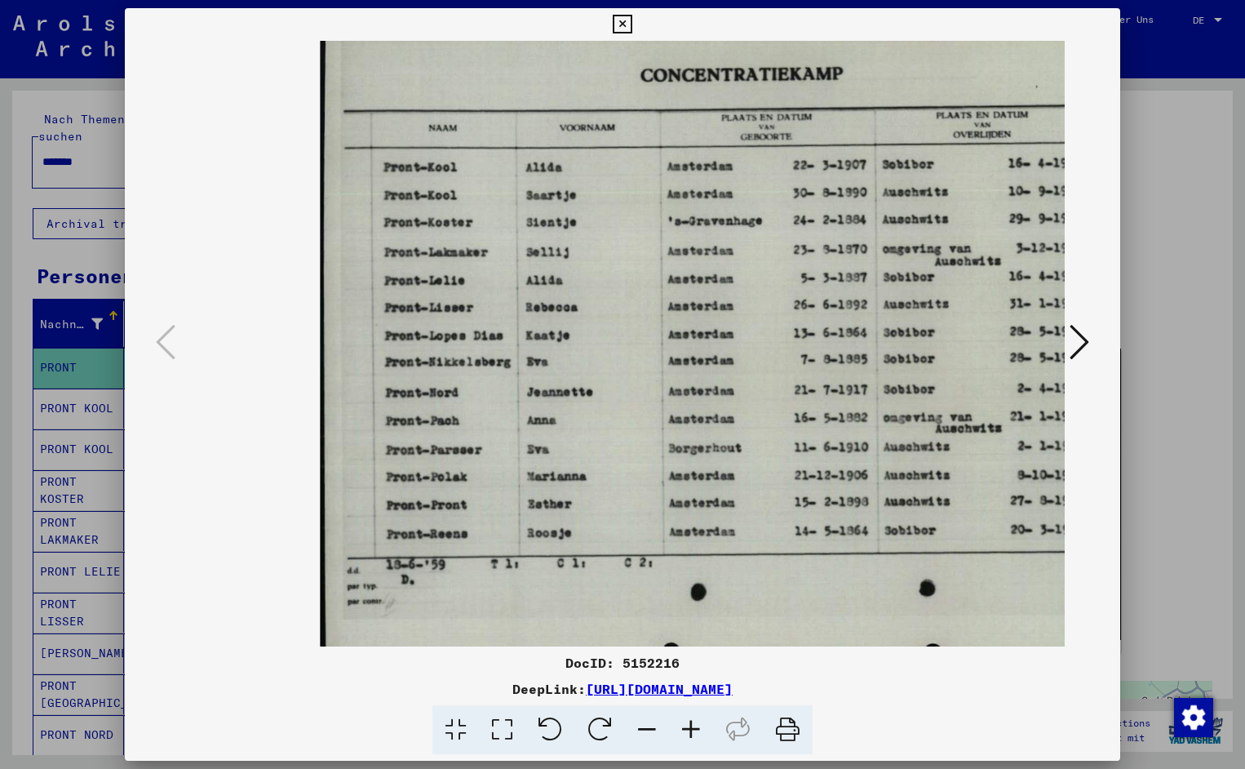
click at [686, 723] on icon at bounding box center [691, 730] width 44 height 50
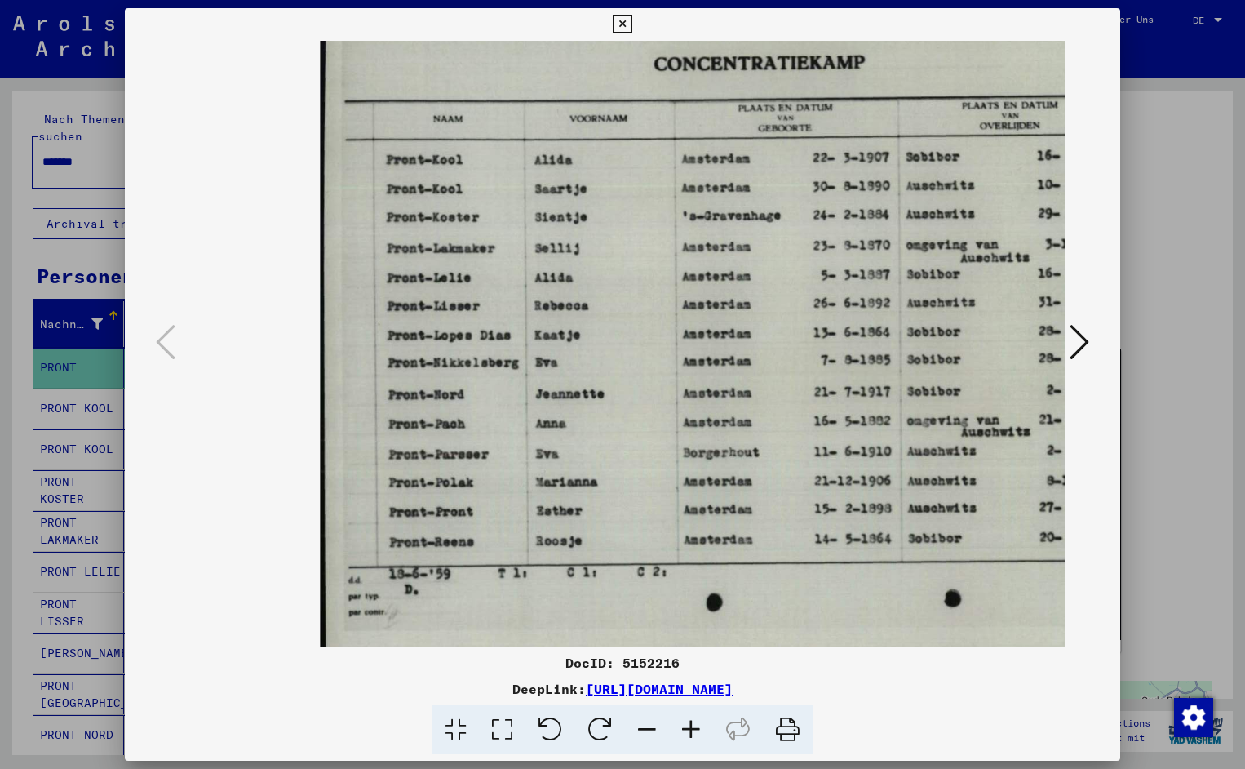
click at [686, 723] on icon at bounding box center [691, 730] width 44 height 50
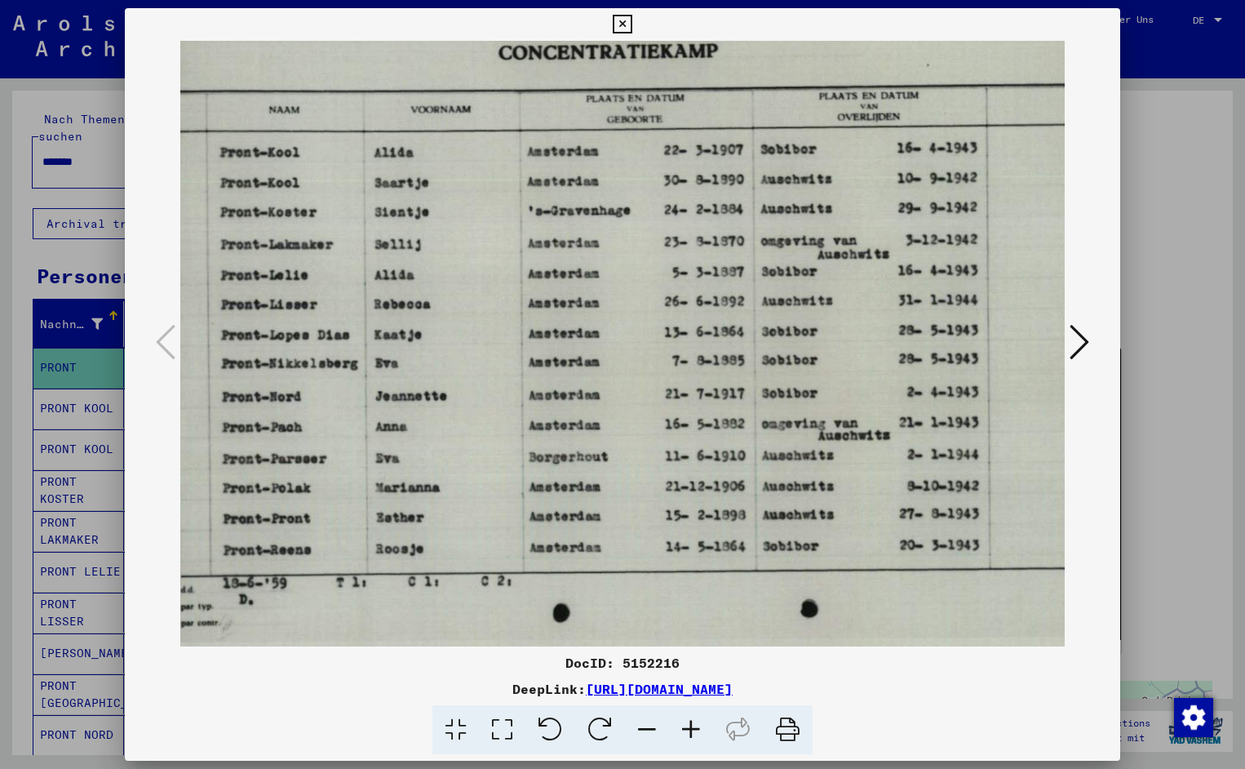
drag, startPoint x: 770, startPoint y: 390, endPoint x: 603, endPoint y: 417, distance: 169.5
click at [632, 23] on icon at bounding box center [622, 25] width 19 height 20
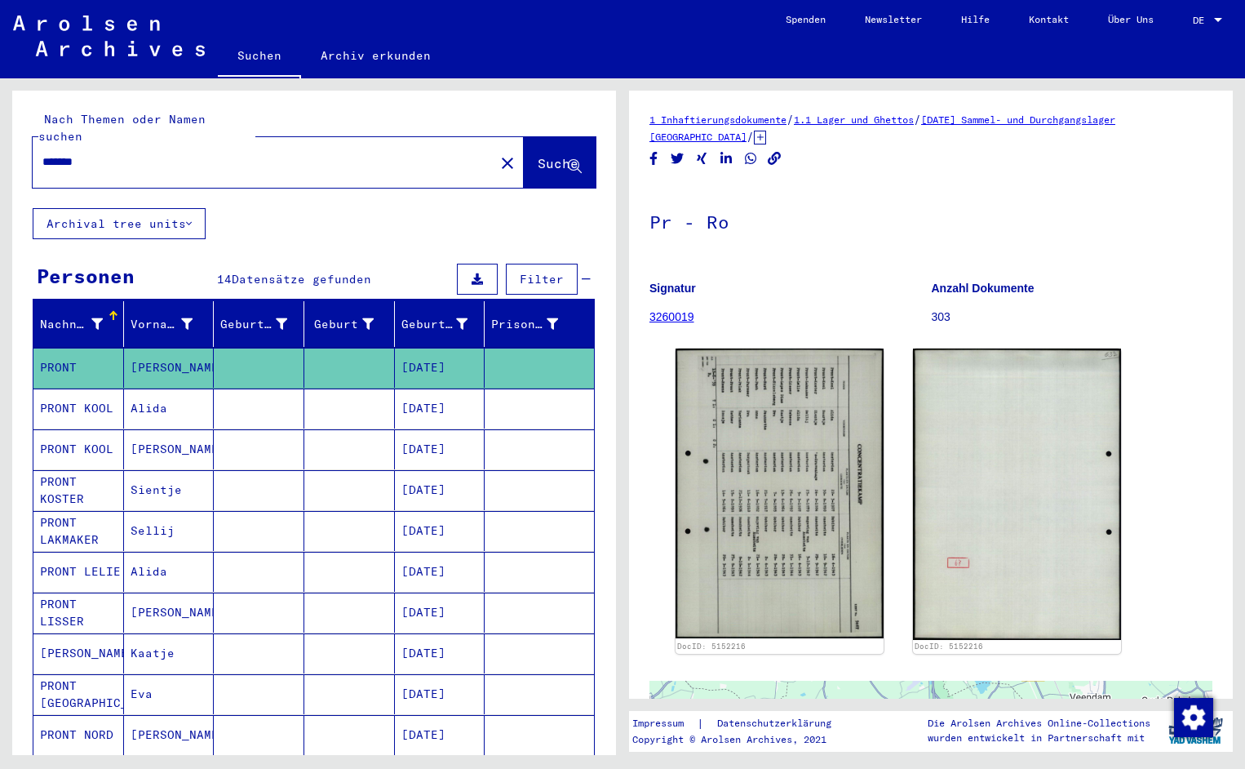
click at [100, 153] on input "*******" at bounding box center [263, 161] width 442 height 17
click at [538, 155] on span "Suche" at bounding box center [558, 163] width 41 height 16
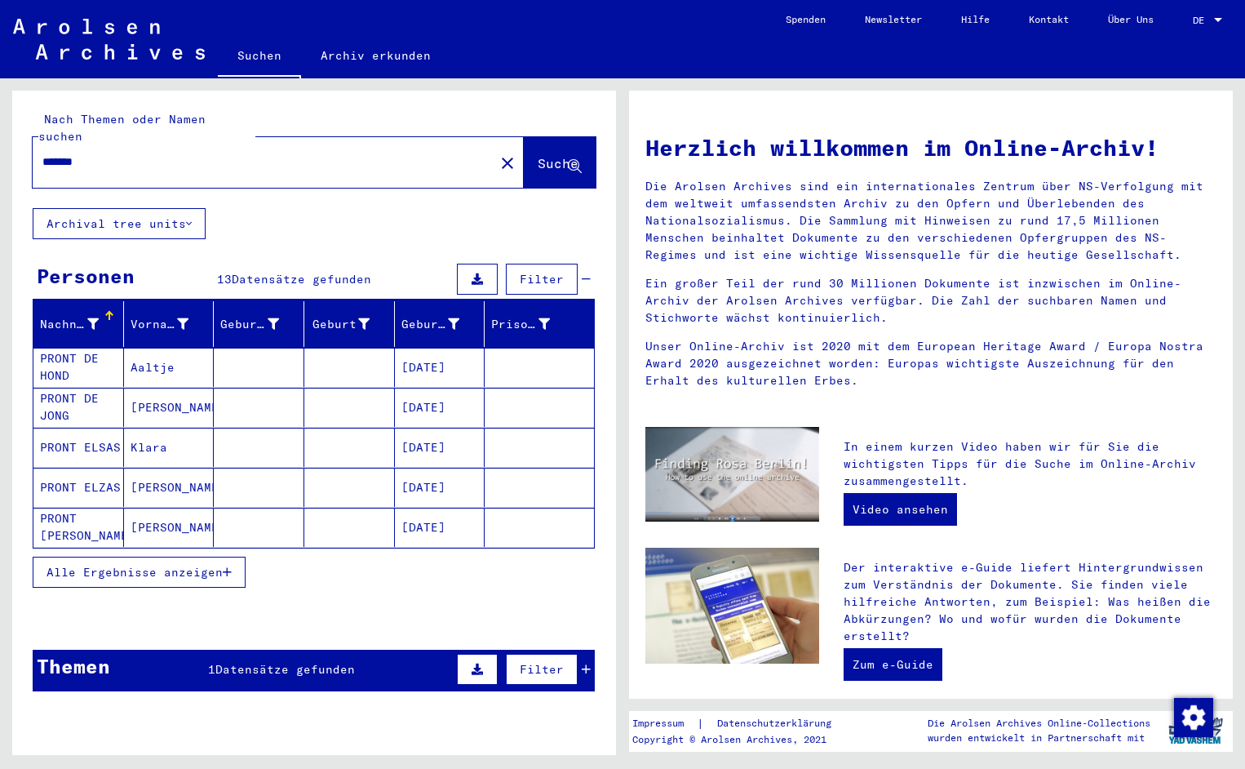
click at [78, 348] on mat-cell "PRONT DE HOND" at bounding box center [78, 367] width 91 height 39
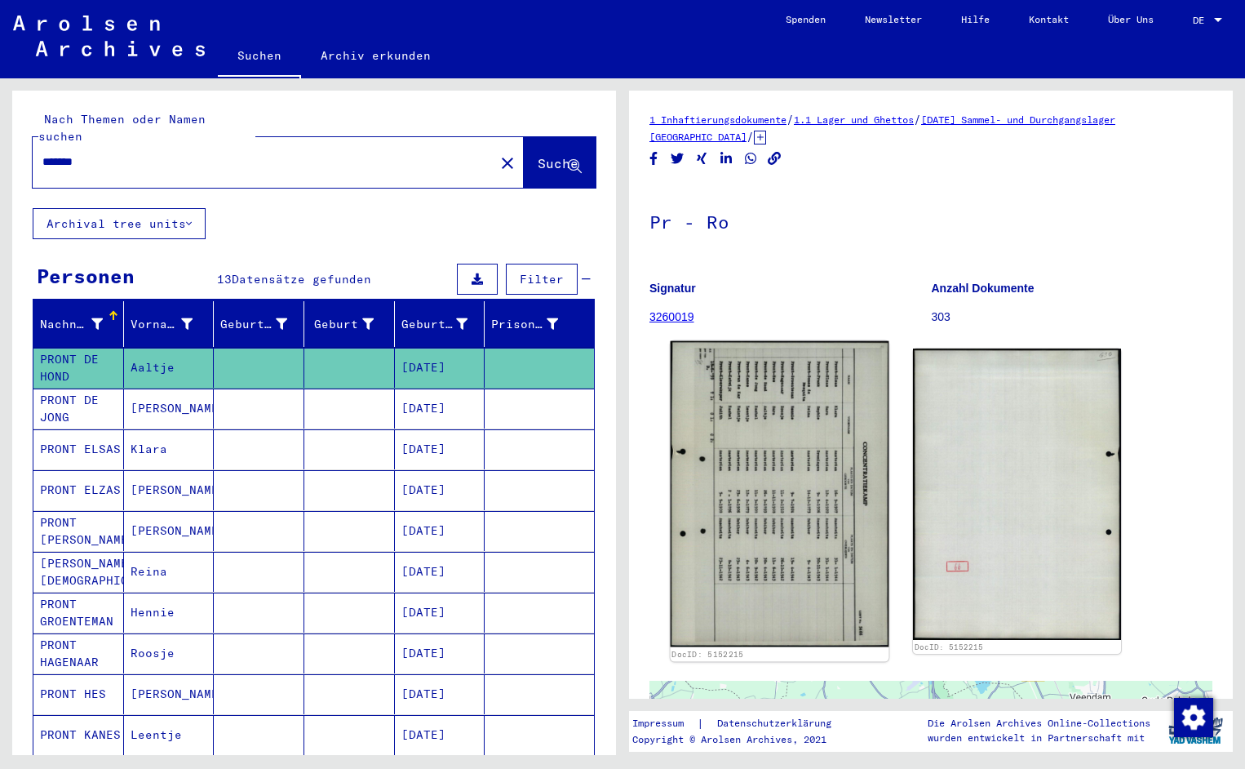
click at [770, 468] on img at bounding box center [780, 494] width 219 height 306
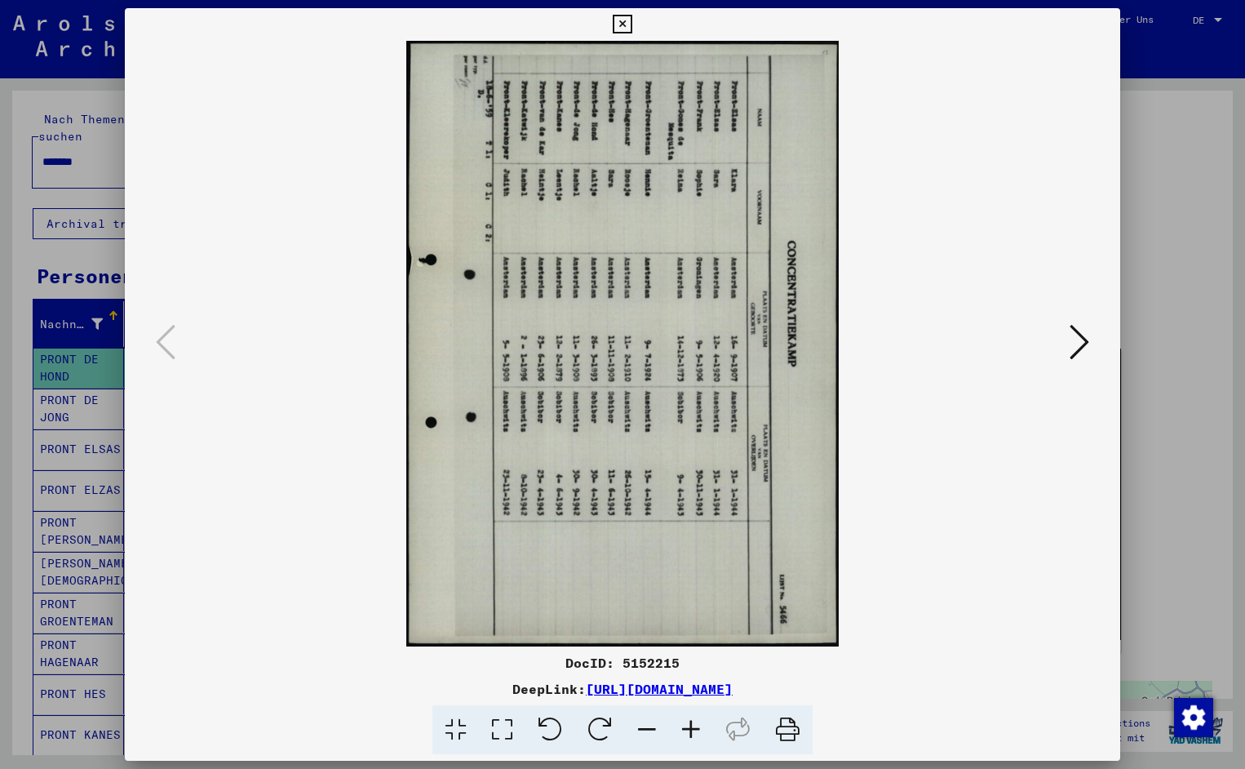
click at [551, 717] on icon at bounding box center [551, 730] width 50 height 50
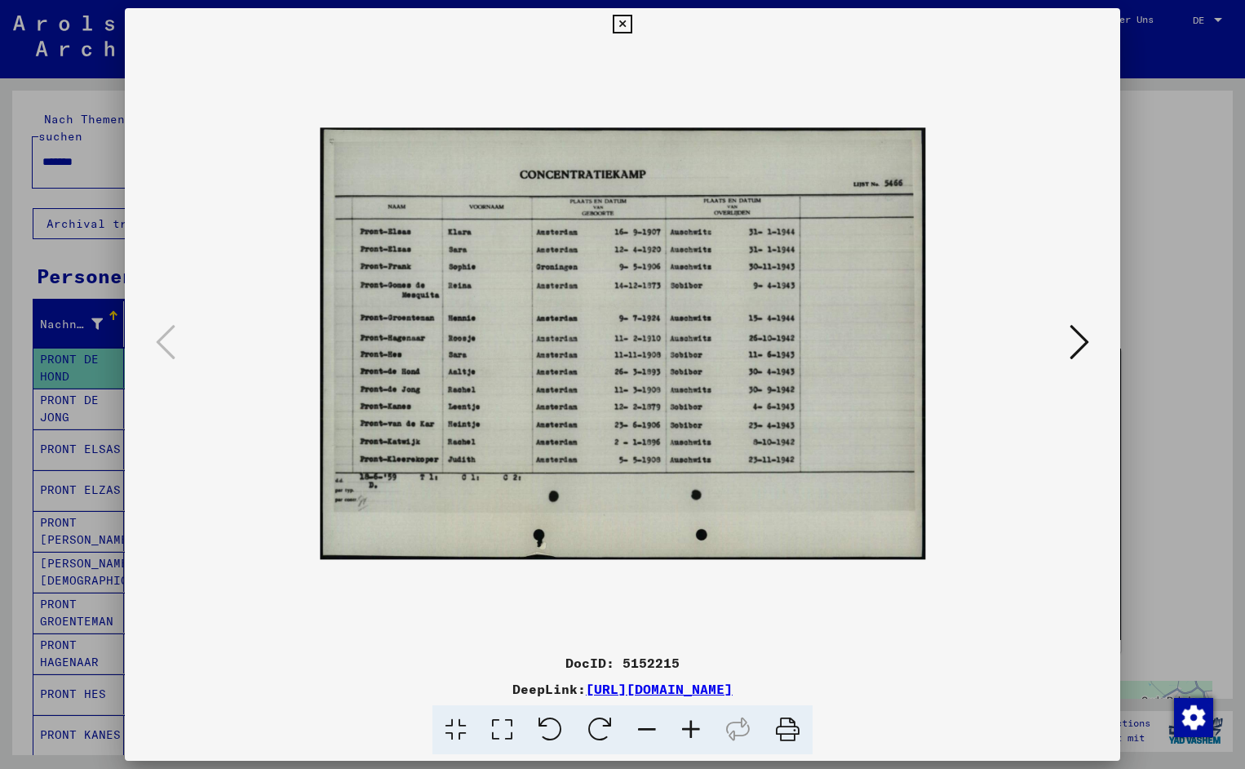
click at [688, 719] on icon at bounding box center [691, 730] width 44 height 50
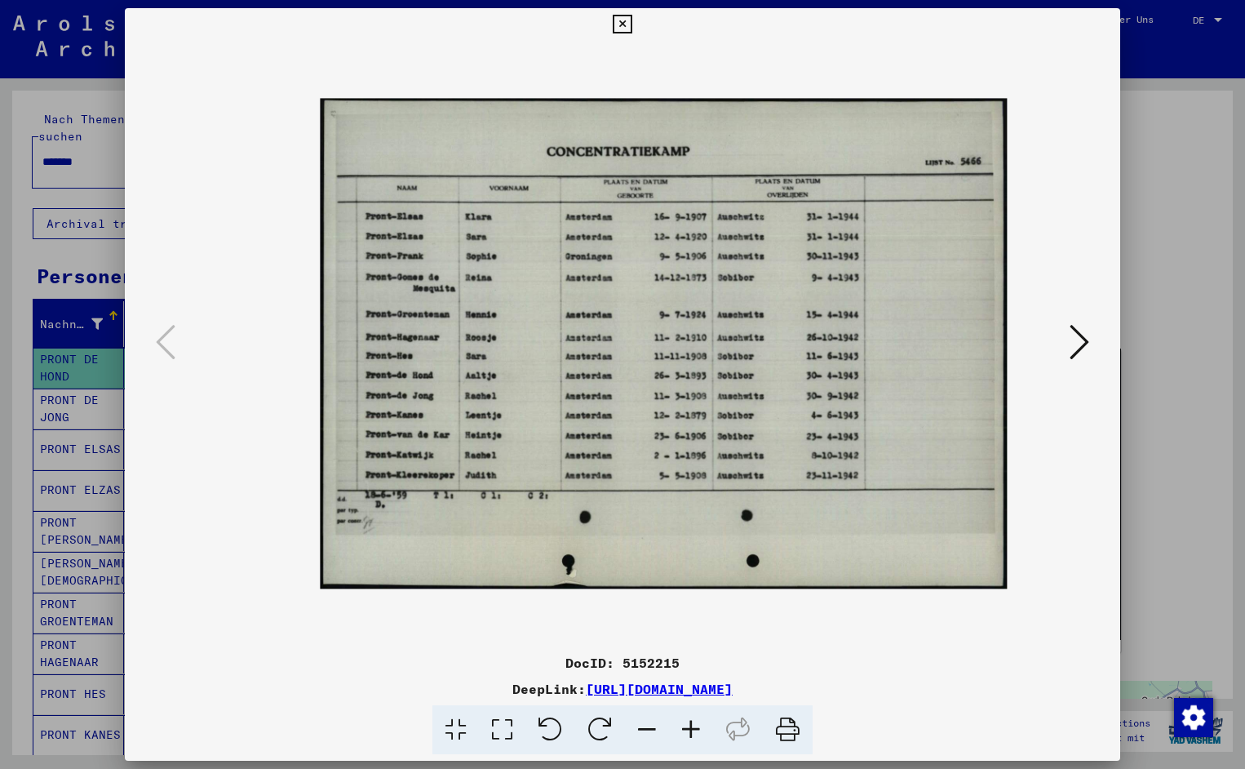
click at [688, 719] on icon at bounding box center [691, 730] width 44 height 50
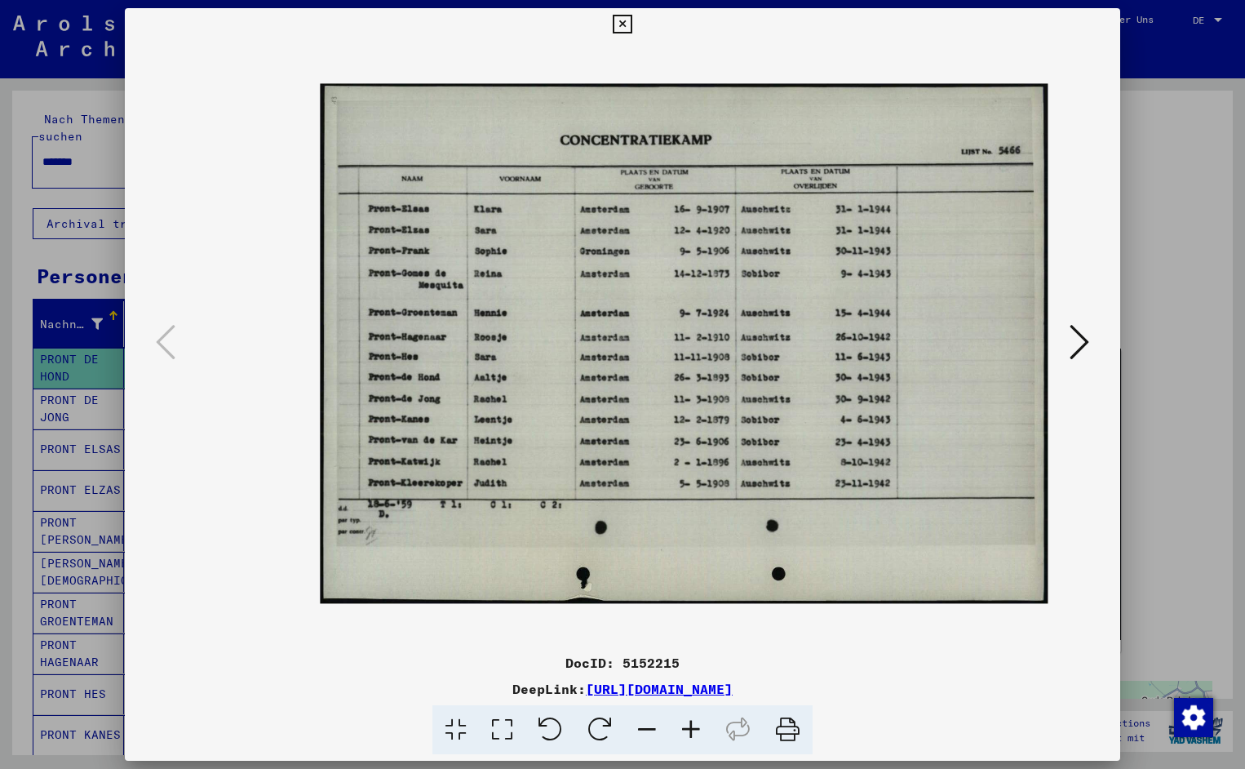
click at [688, 719] on icon at bounding box center [691, 730] width 44 height 50
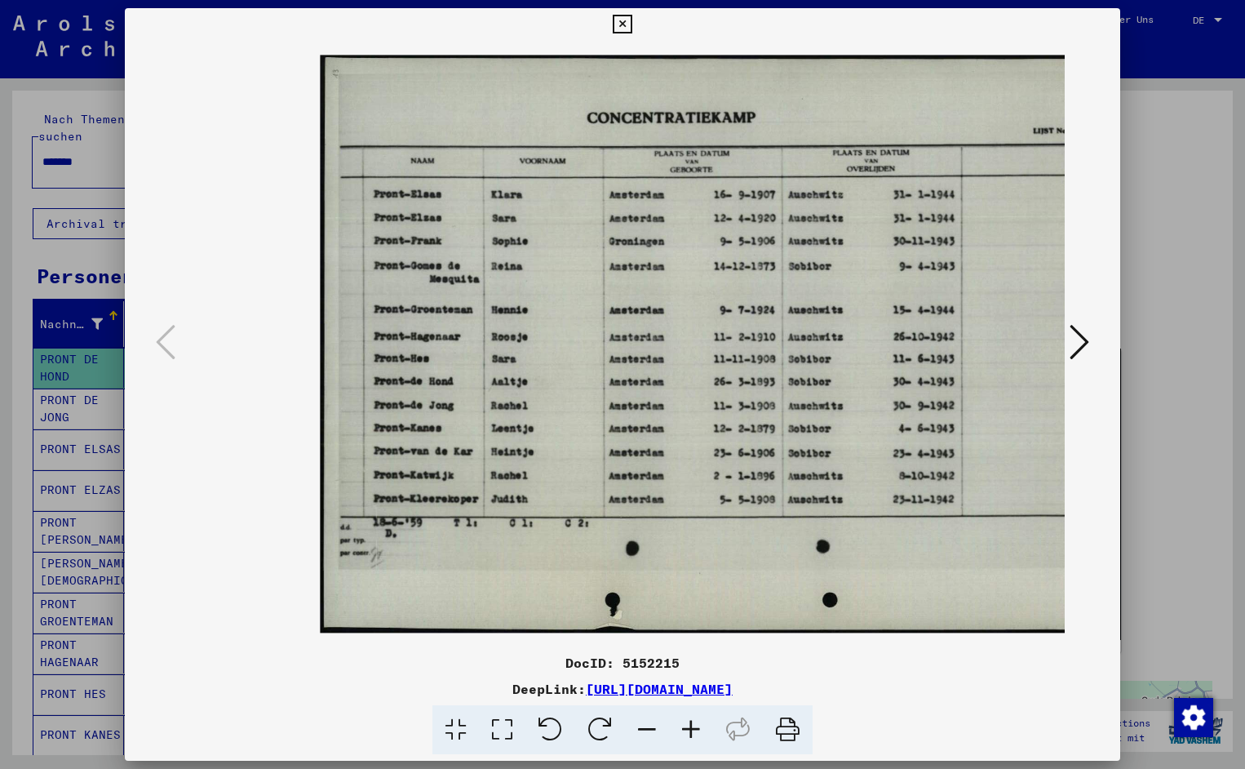
click at [688, 719] on icon at bounding box center [691, 730] width 44 height 50
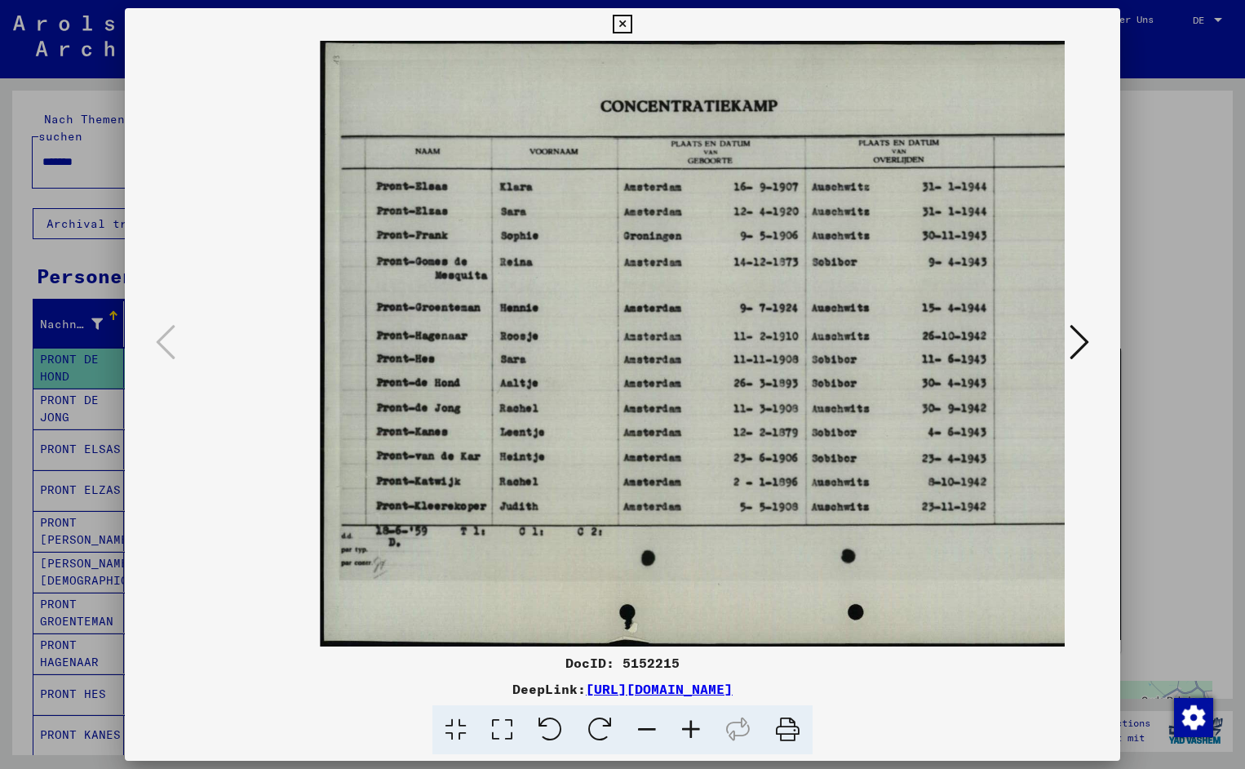
click at [688, 719] on icon at bounding box center [691, 730] width 44 height 50
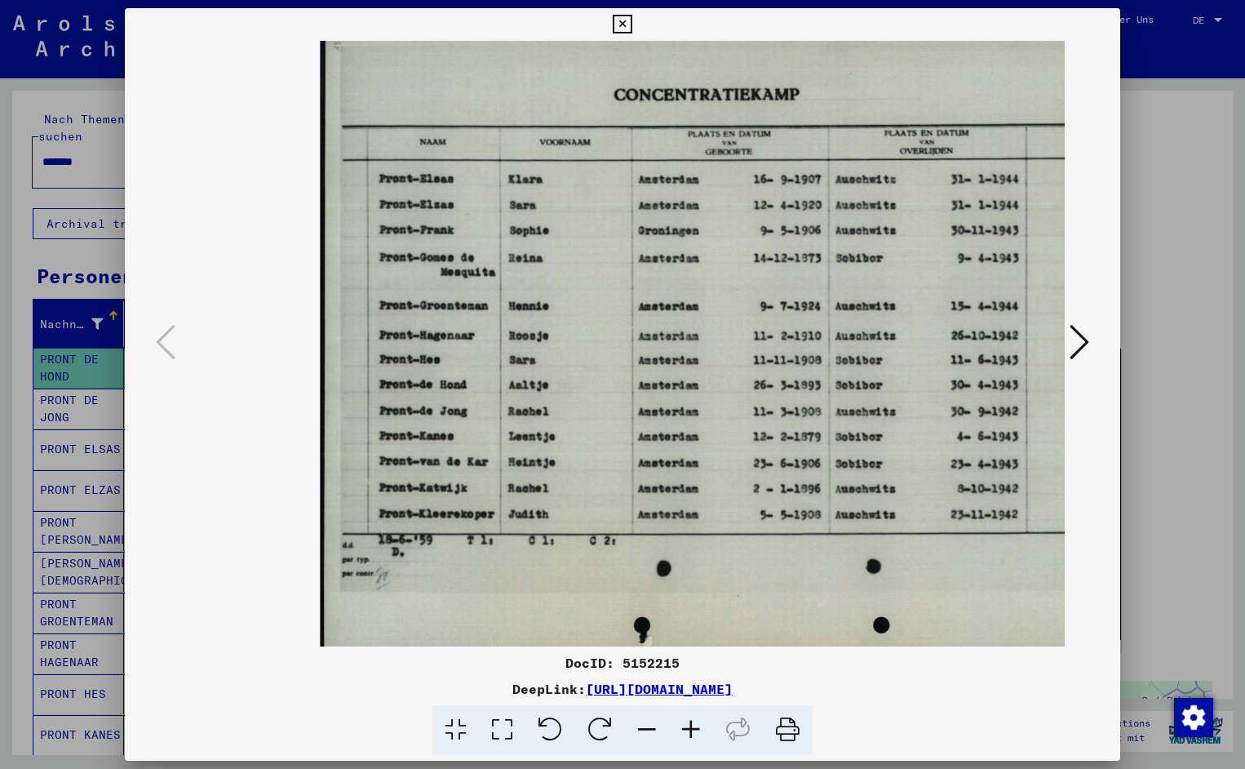
click at [688, 719] on icon at bounding box center [691, 730] width 44 height 50
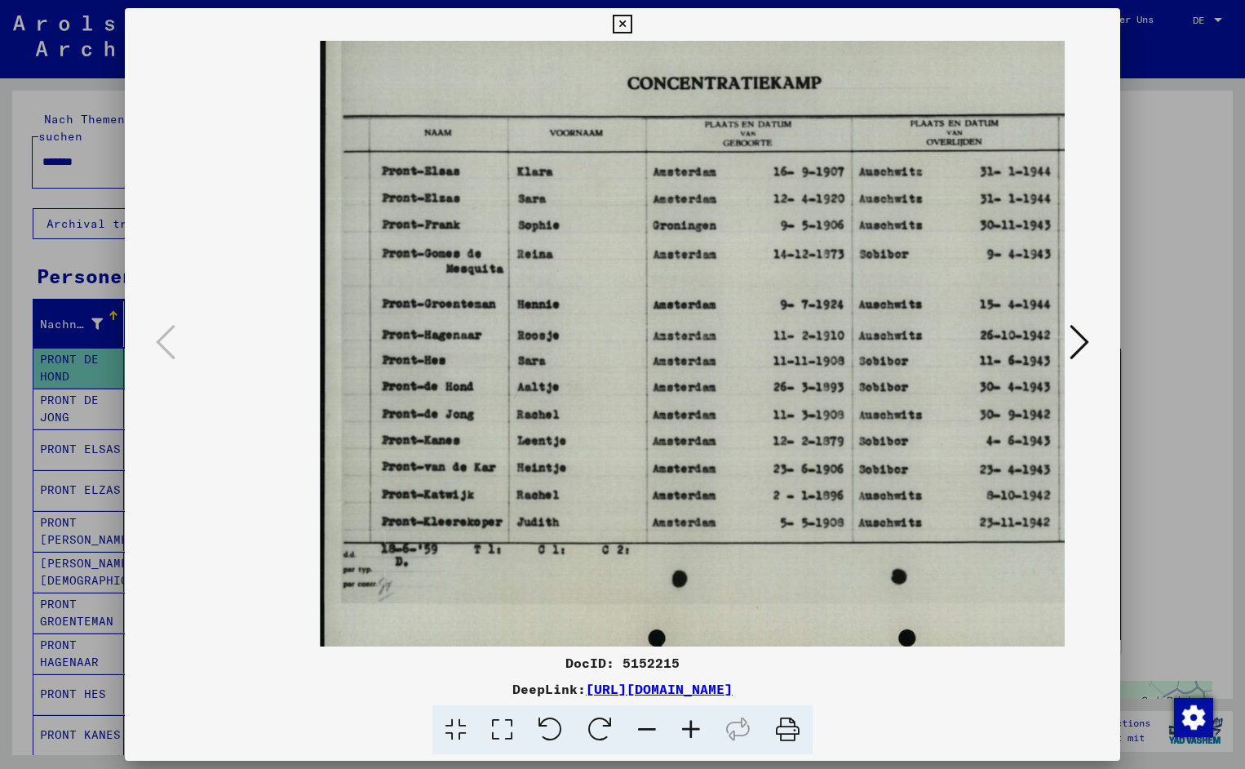
click at [688, 719] on icon at bounding box center [691, 730] width 44 height 50
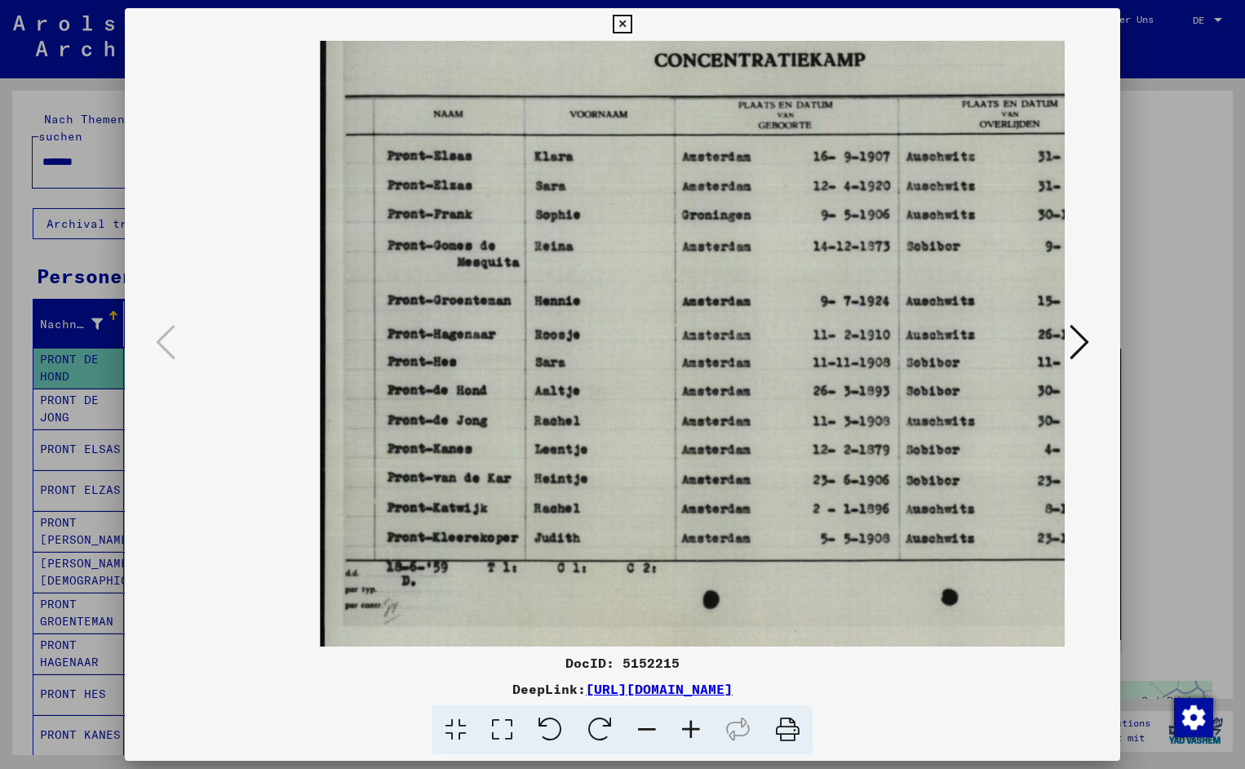
click at [688, 719] on icon at bounding box center [691, 730] width 44 height 50
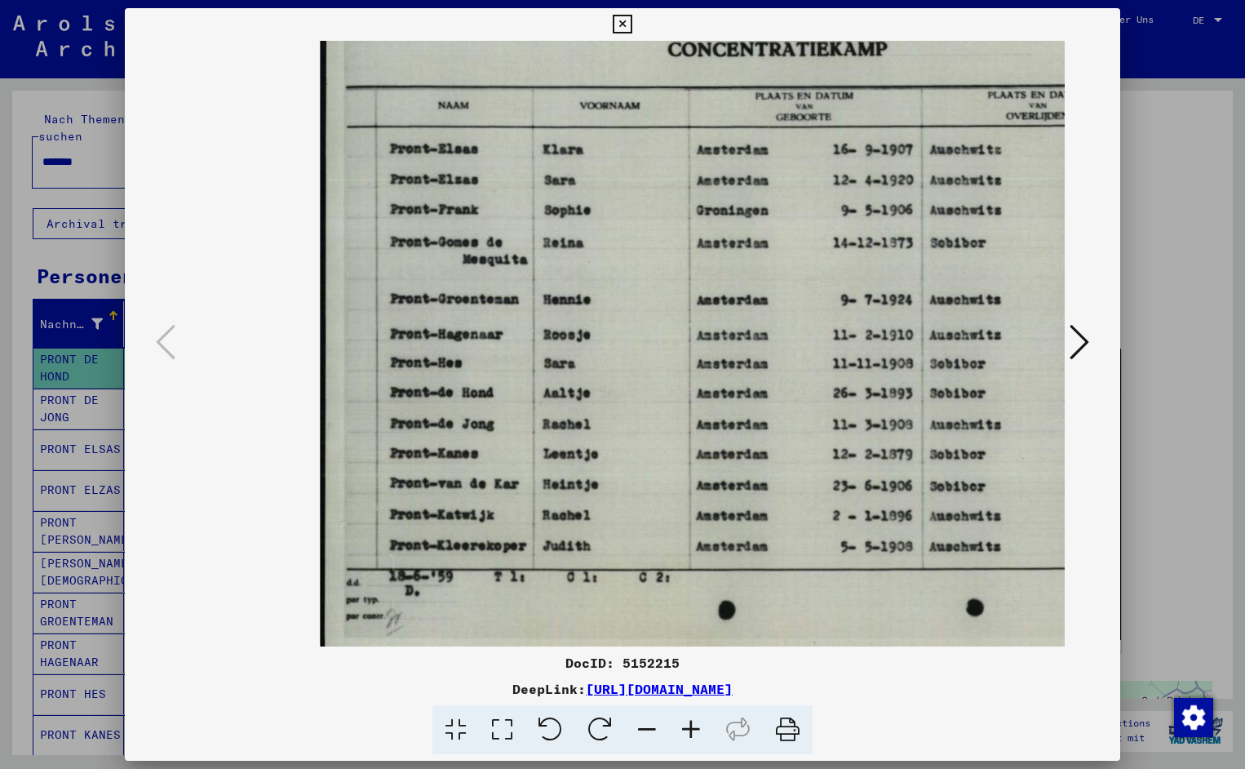
click at [688, 719] on icon at bounding box center [691, 730] width 44 height 50
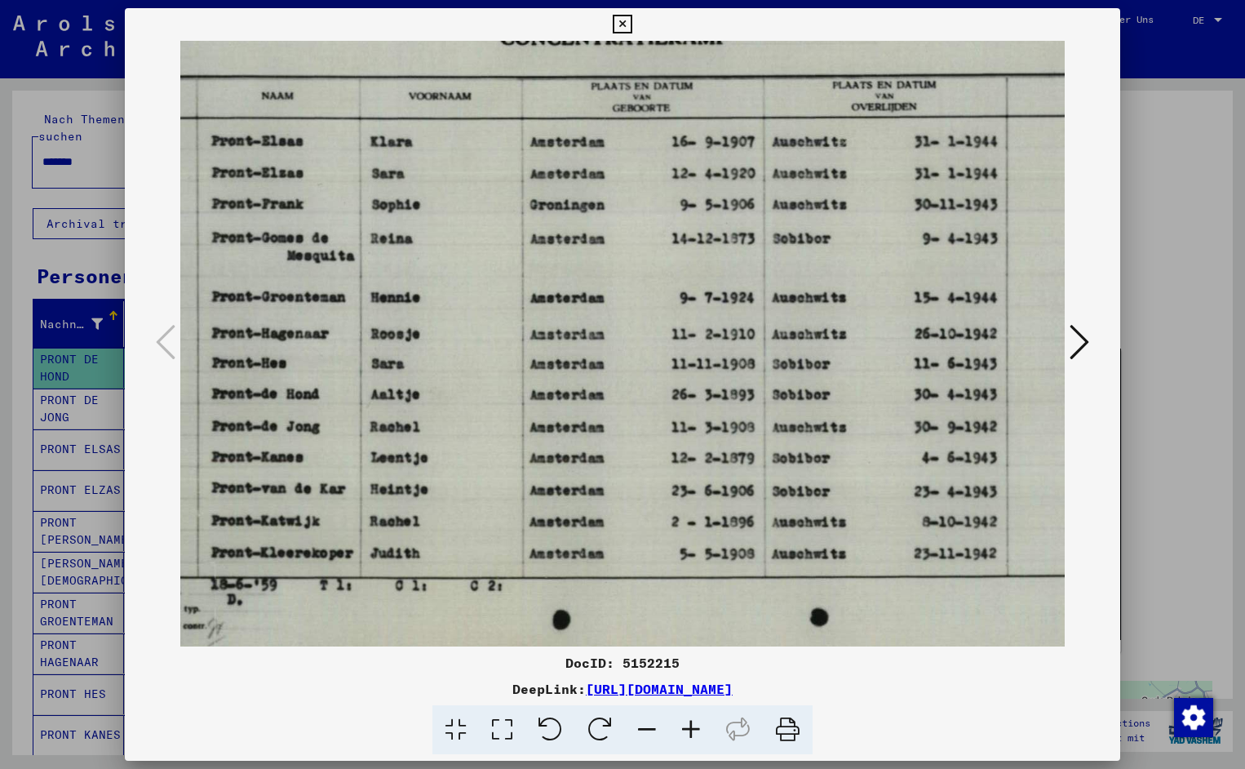
scroll to position [0, 191]
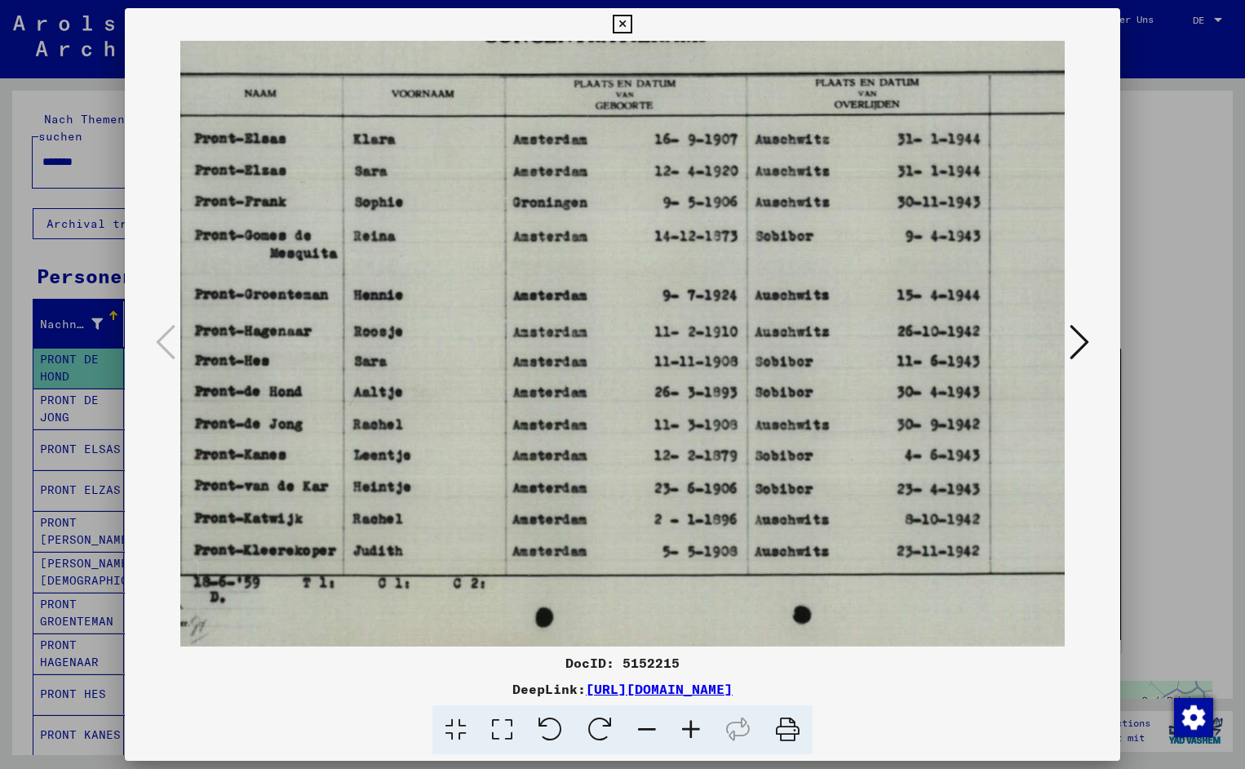
drag, startPoint x: 723, startPoint y: 430, endPoint x: 525, endPoint y: 435, distance: 198.4
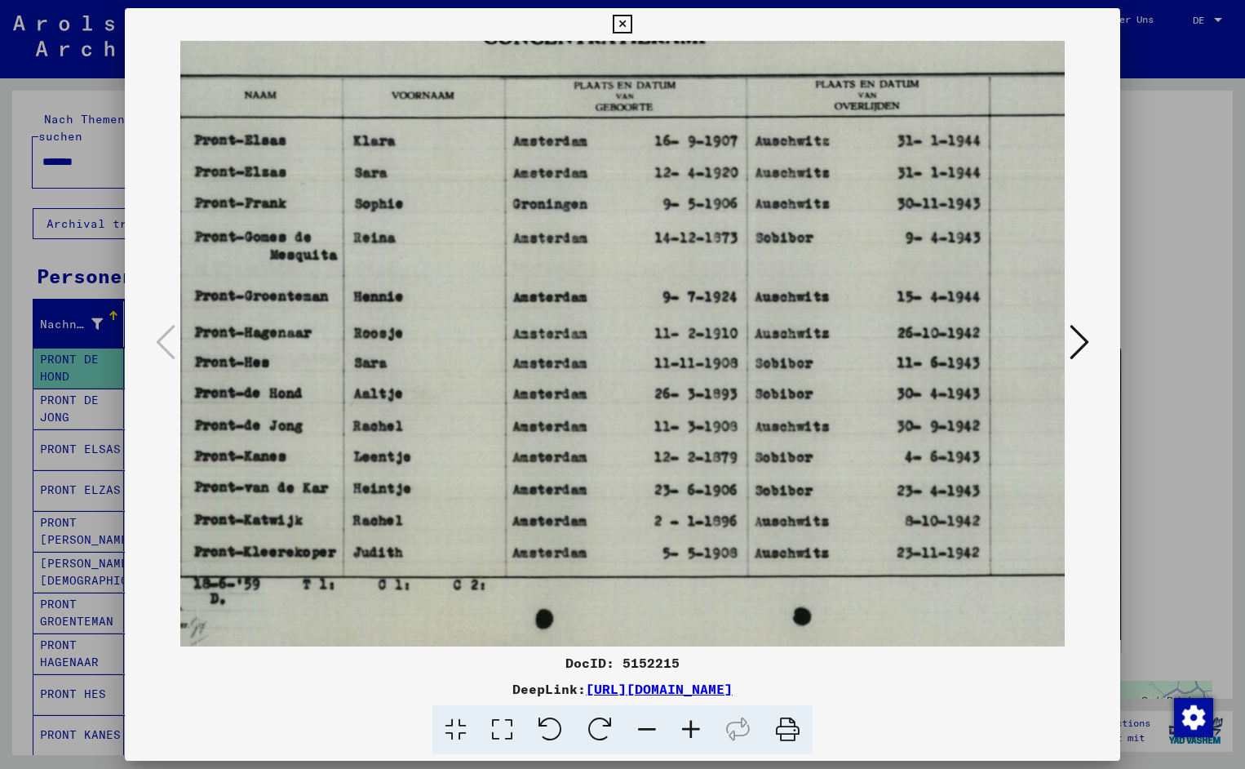
click at [632, 29] on icon at bounding box center [622, 25] width 19 height 20
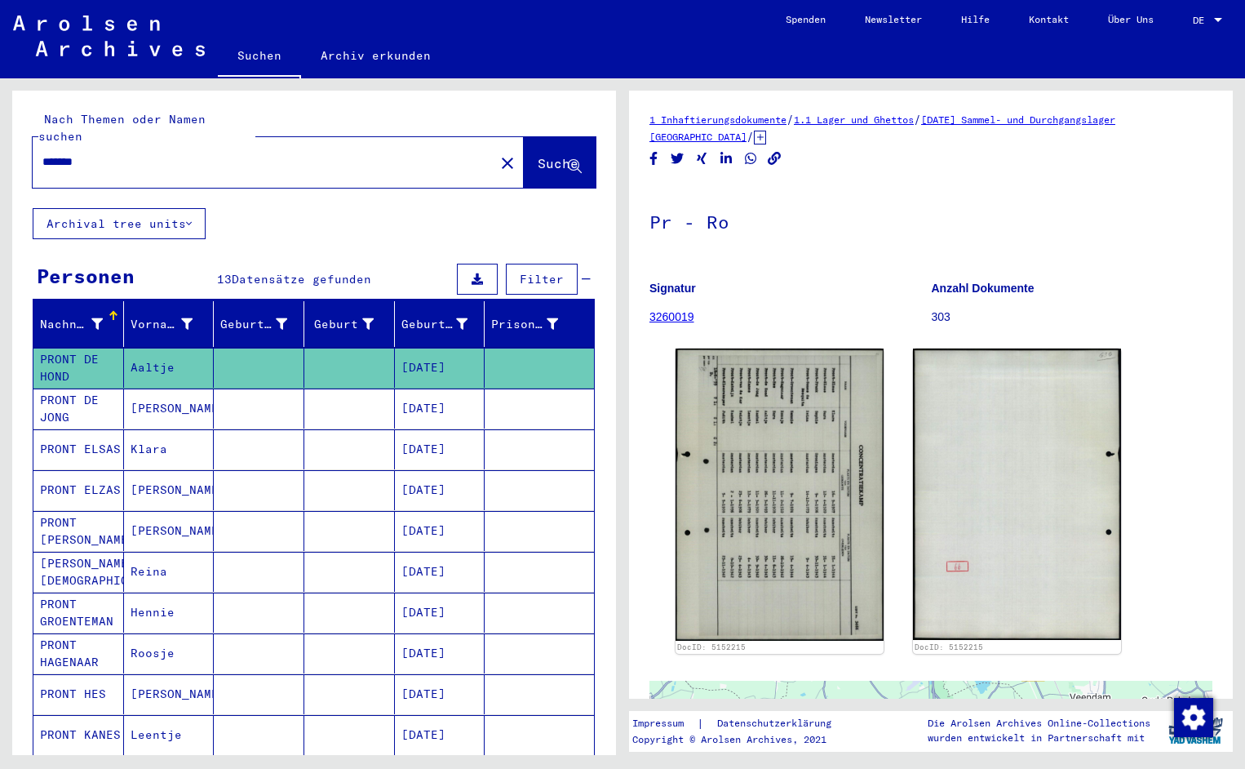
click at [113, 153] on input "*******" at bounding box center [263, 161] width 442 height 17
type input "*******"
click at [538, 156] on span "Suche" at bounding box center [560, 164] width 44 height 17
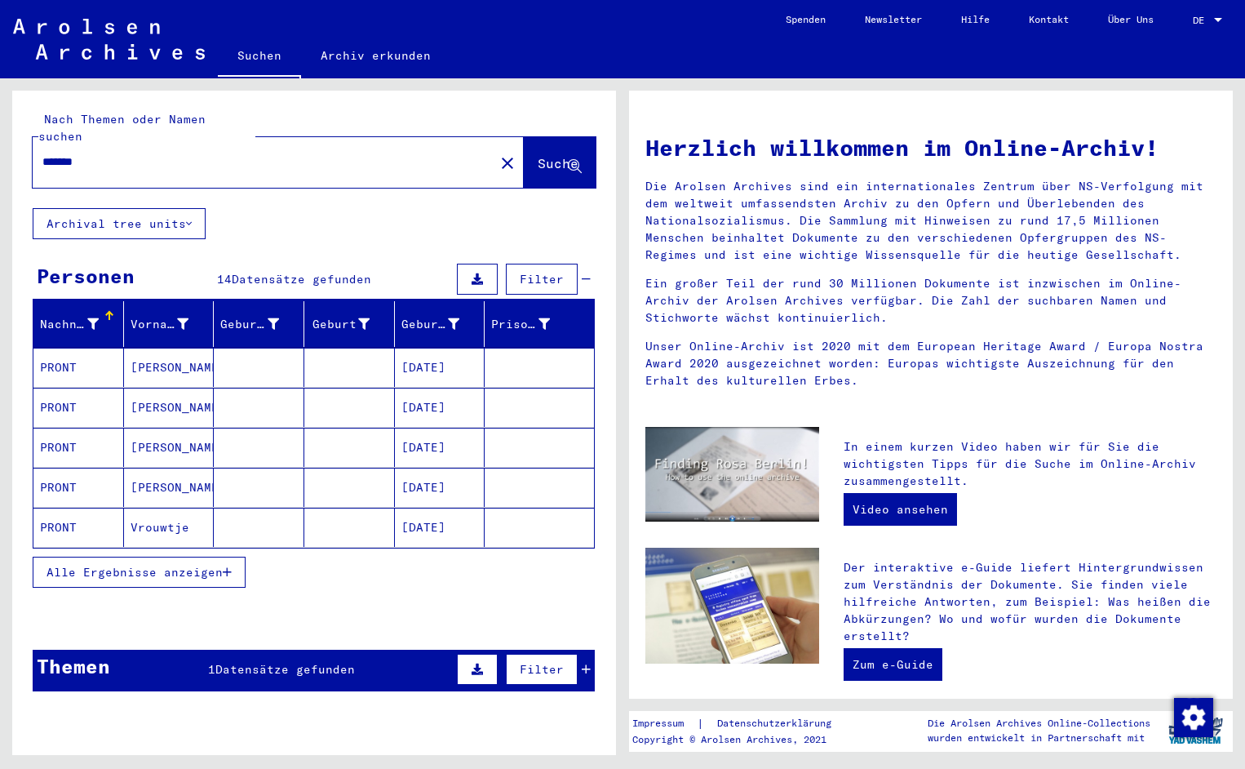
click at [75, 348] on mat-cell "PRONT" at bounding box center [78, 367] width 91 height 39
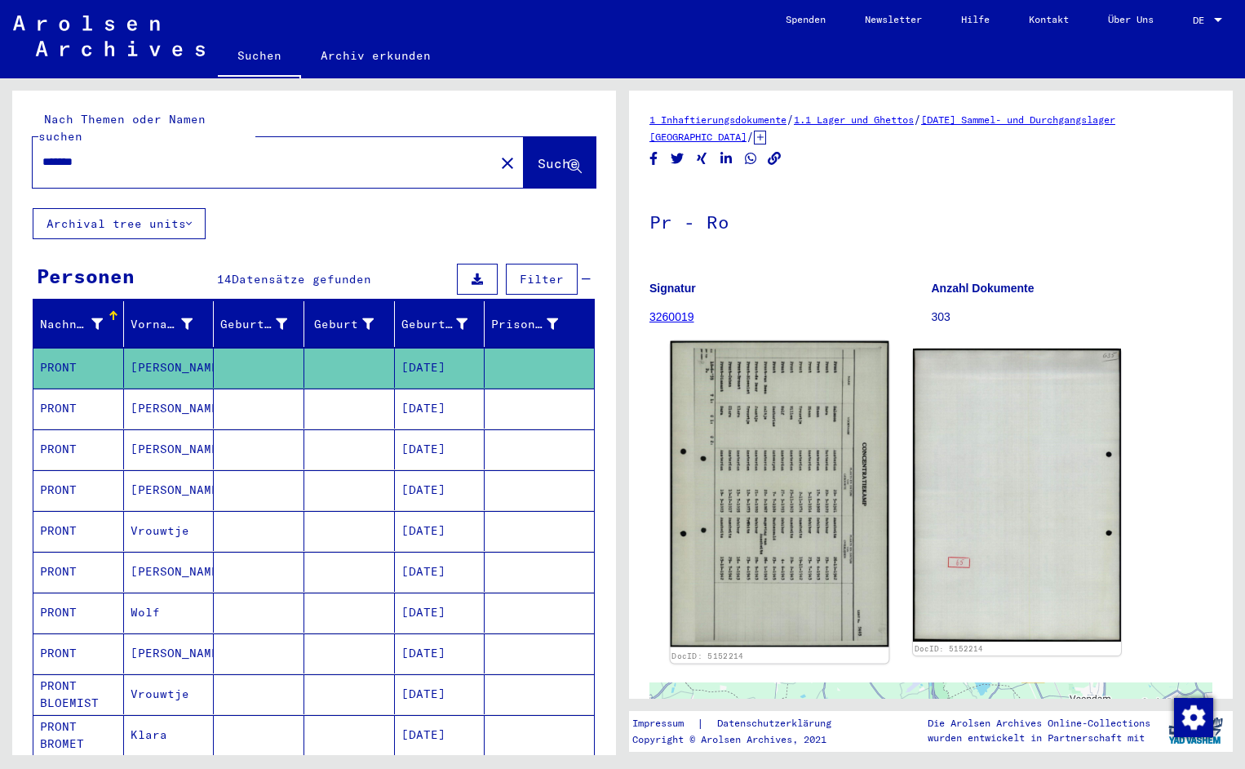
click at [746, 435] on img at bounding box center [780, 494] width 219 height 306
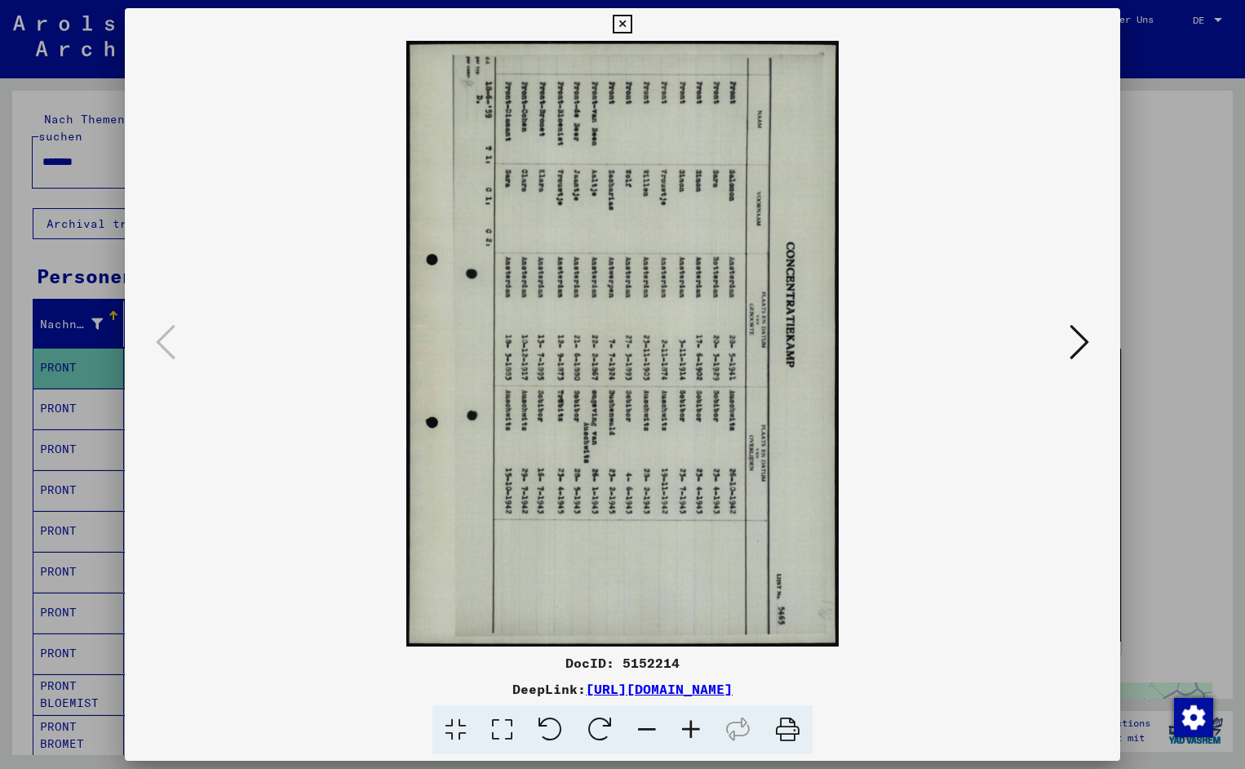
click at [557, 731] on icon at bounding box center [551, 730] width 50 height 50
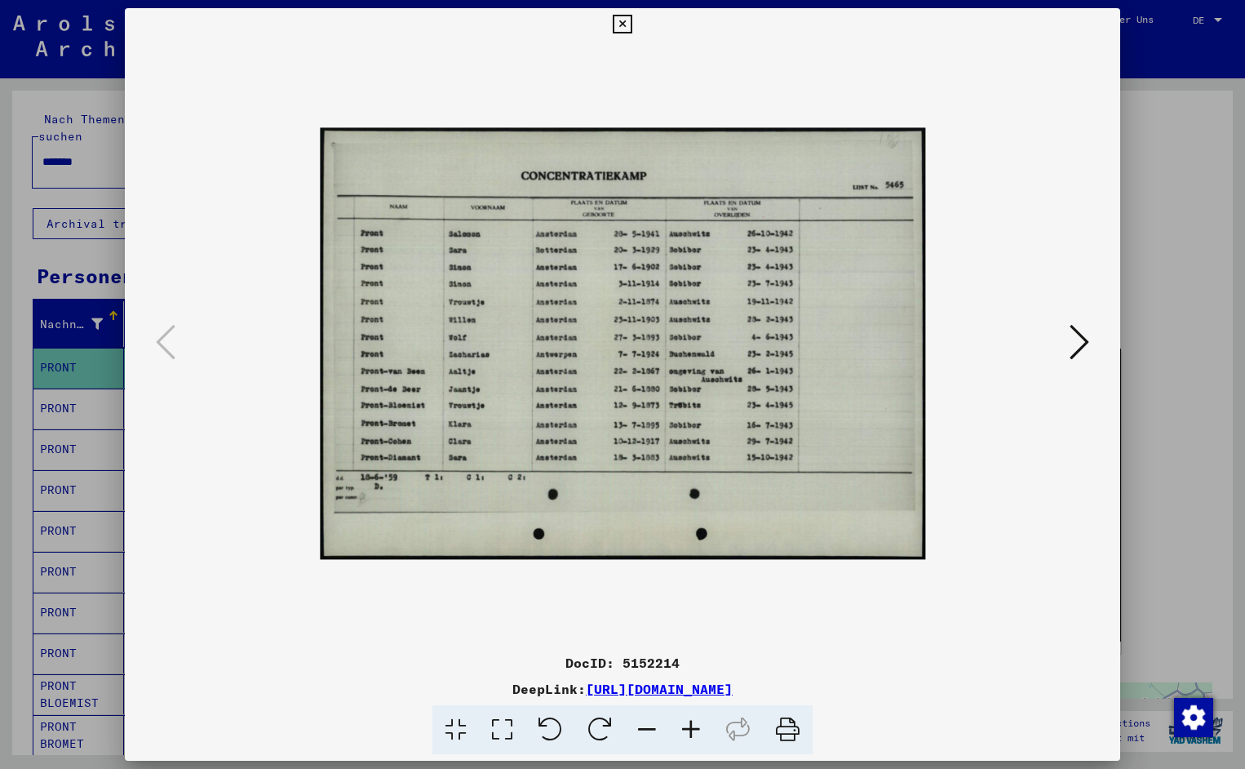
click at [688, 727] on icon at bounding box center [691, 730] width 44 height 50
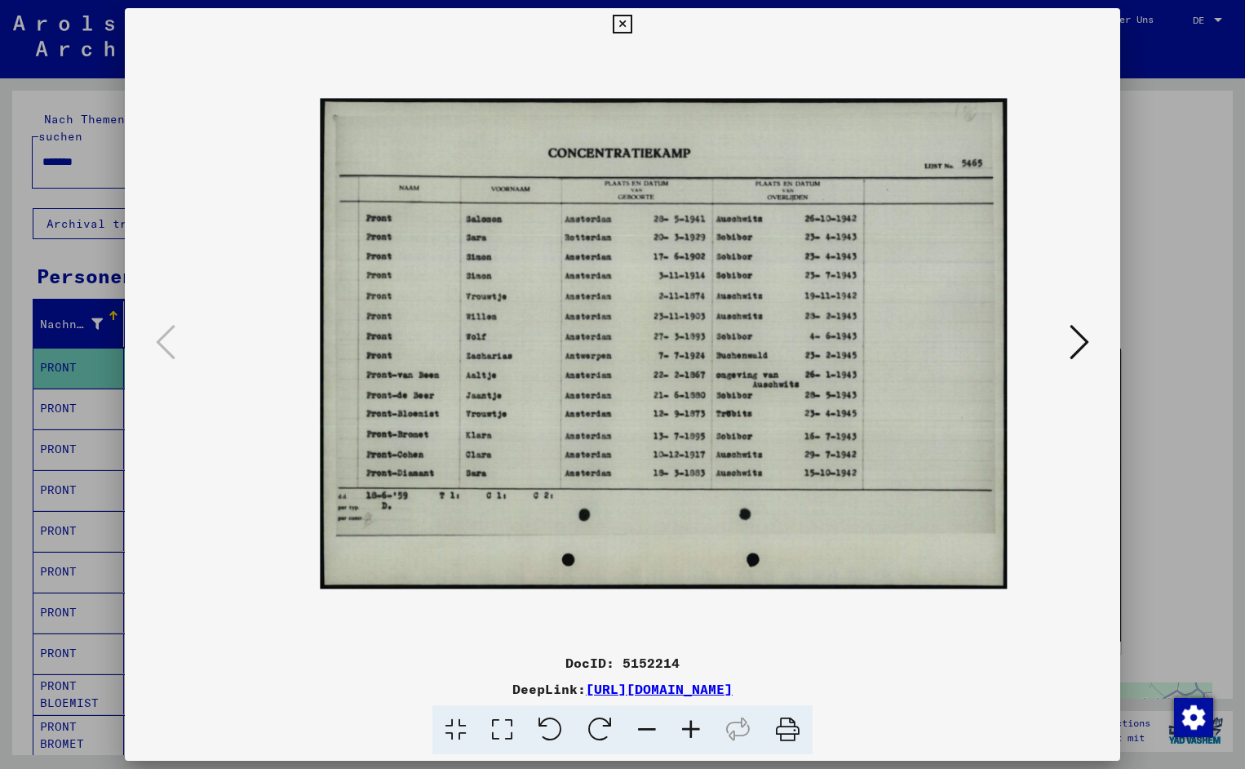
click at [688, 727] on icon at bounding box center [691, 730] width 44 height 50
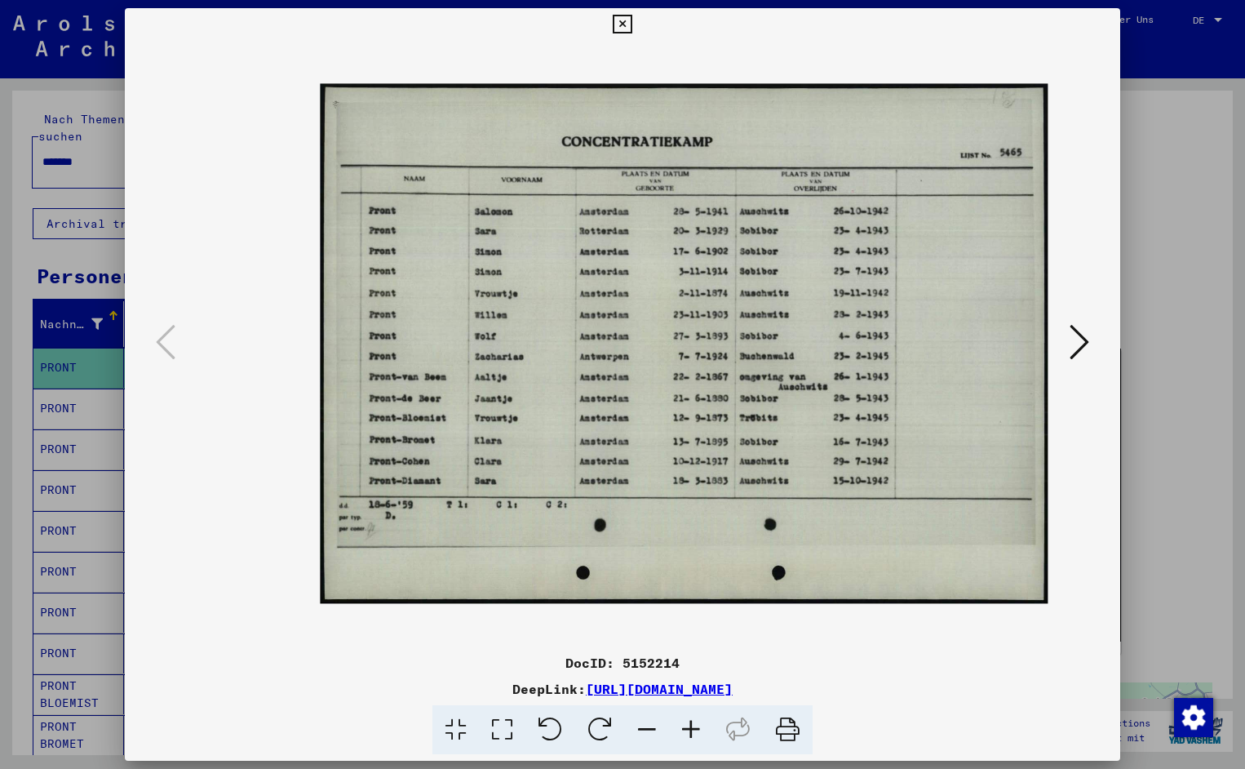
click at [688, 727] on icon at bounding box center [691, 730] width 44 height 50
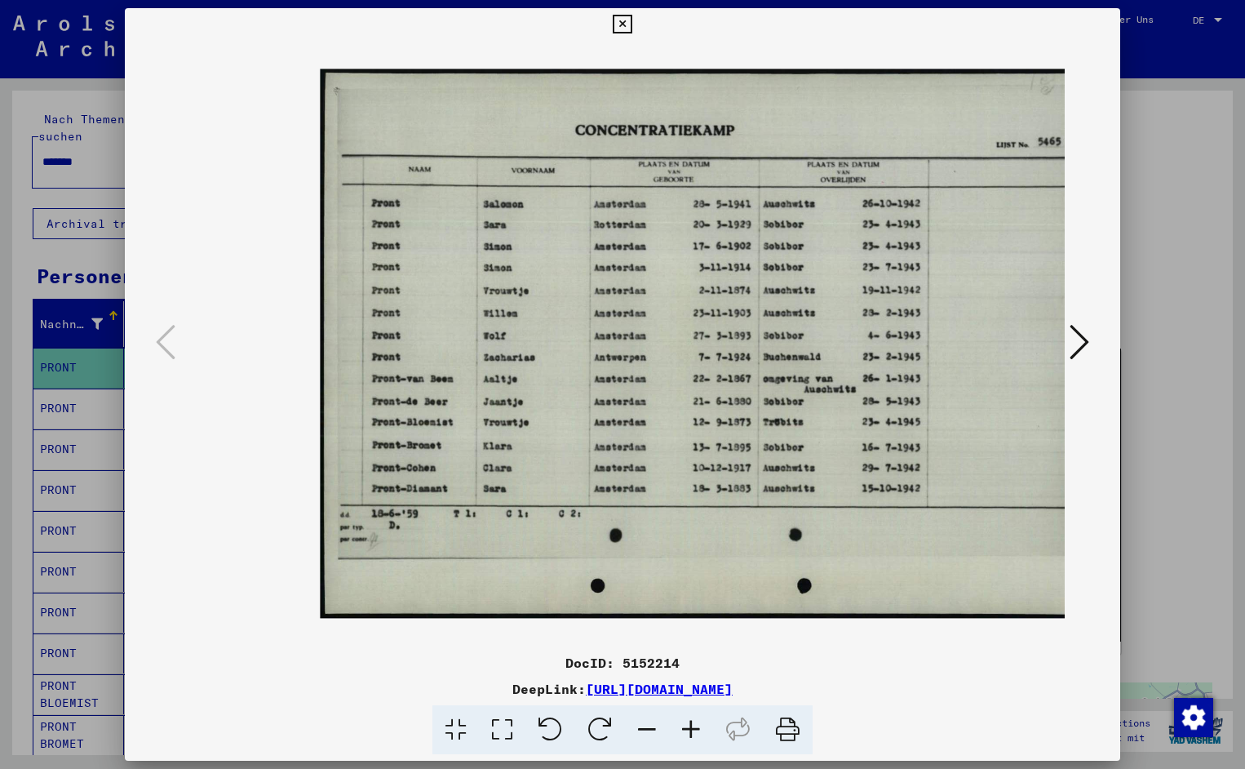
click at [688, 727] on icon at bounding box center [691, 730] width 44 height 50
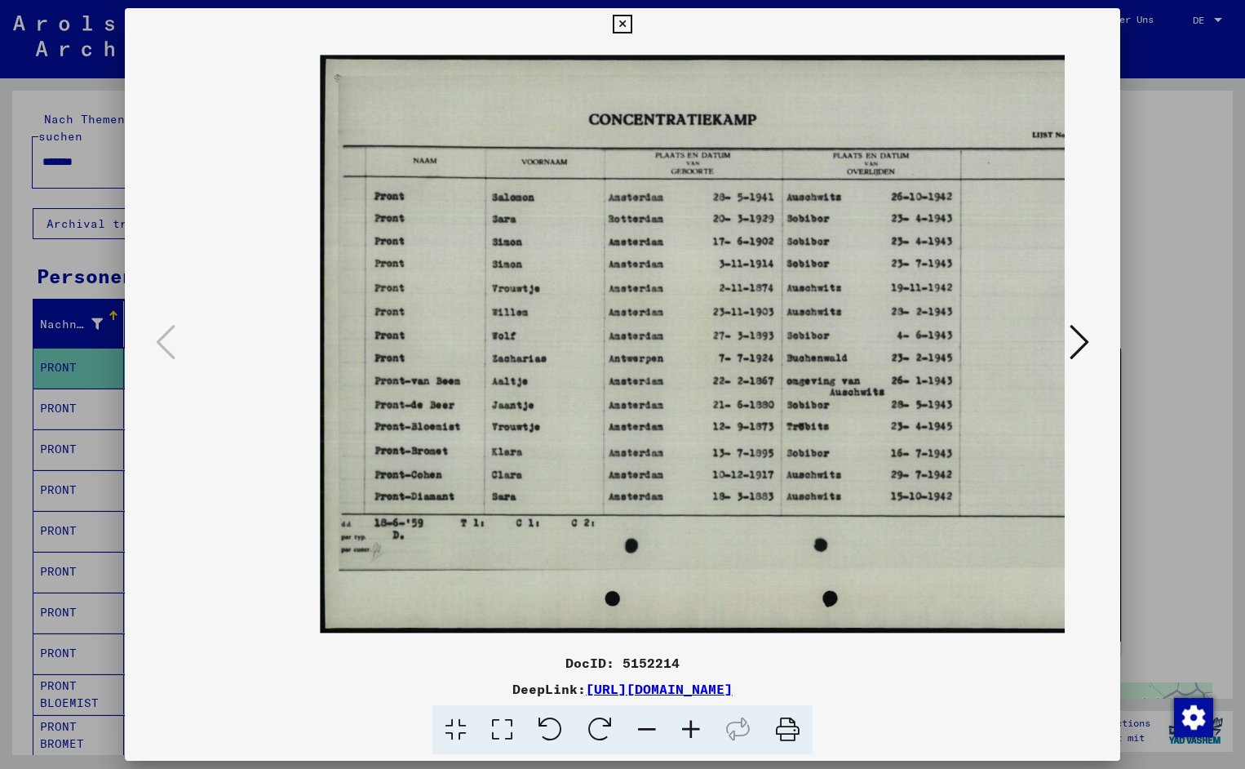
click at [688, 727] on icon at bounding box center [691, 730] width 44 height 50
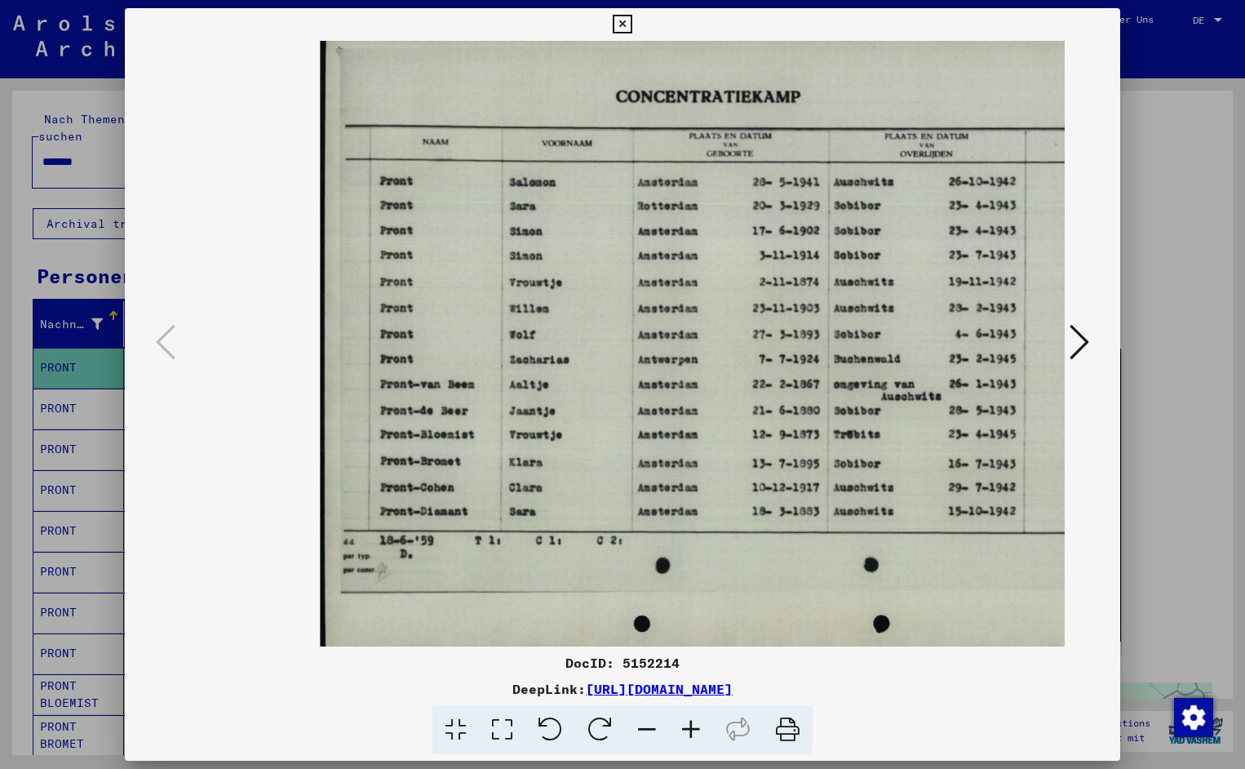
click at [688, 727] on icon at bounding box center [691, 730] width 44 height 50
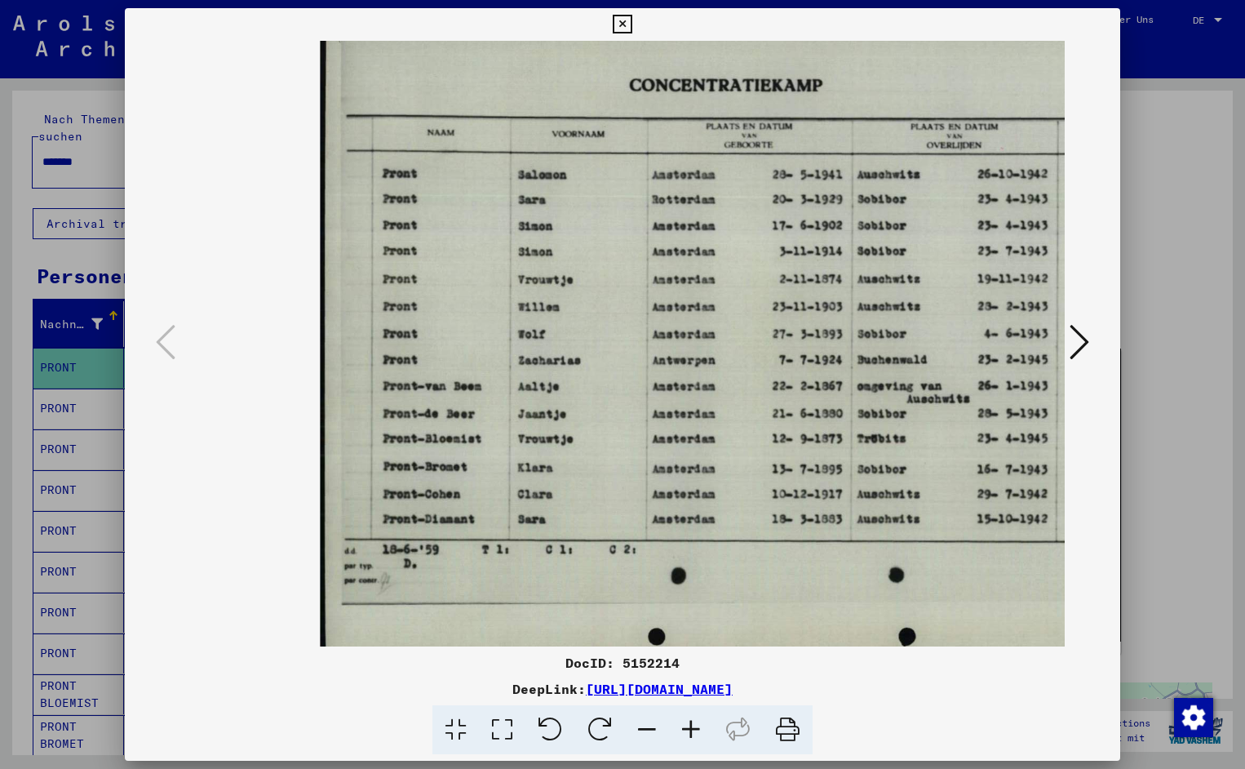
click at [688, 727] on icon at bounding box center [691, 730] width 44 height 50
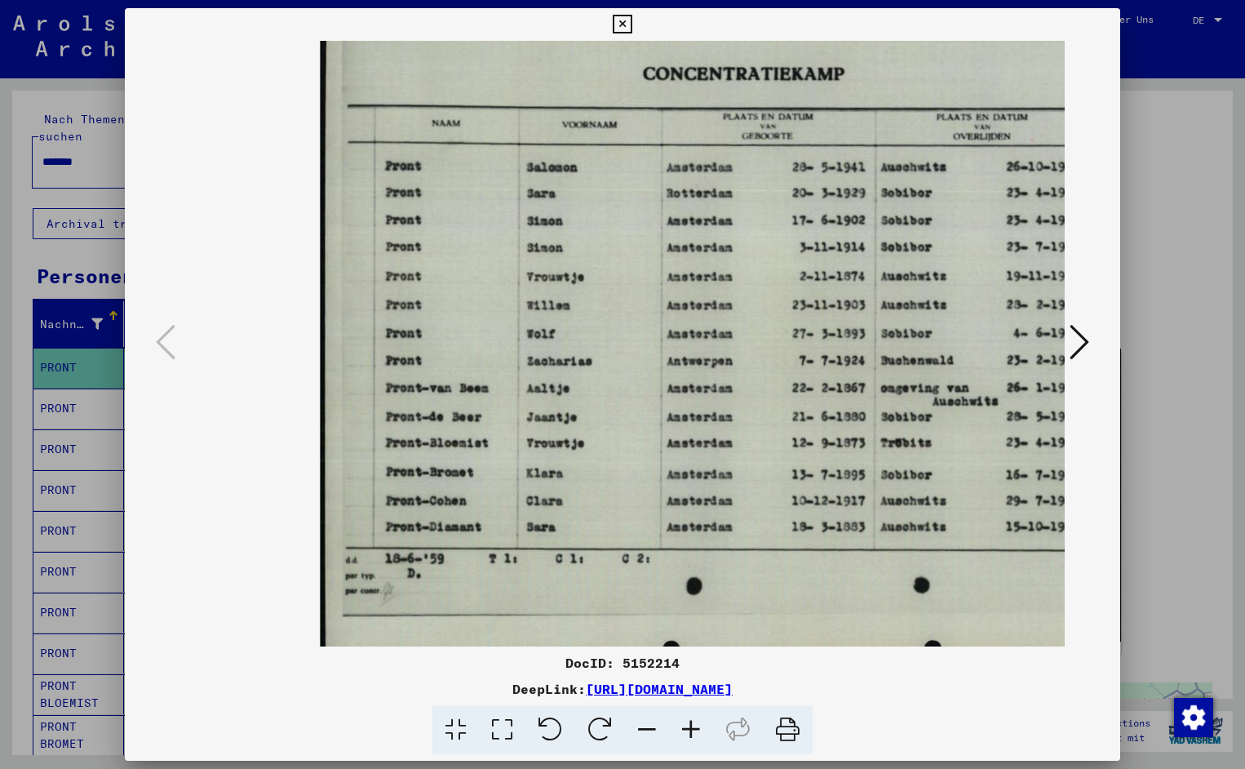
click at [688, 727] on icon at bounding box center [691, 730] width 44 height 50
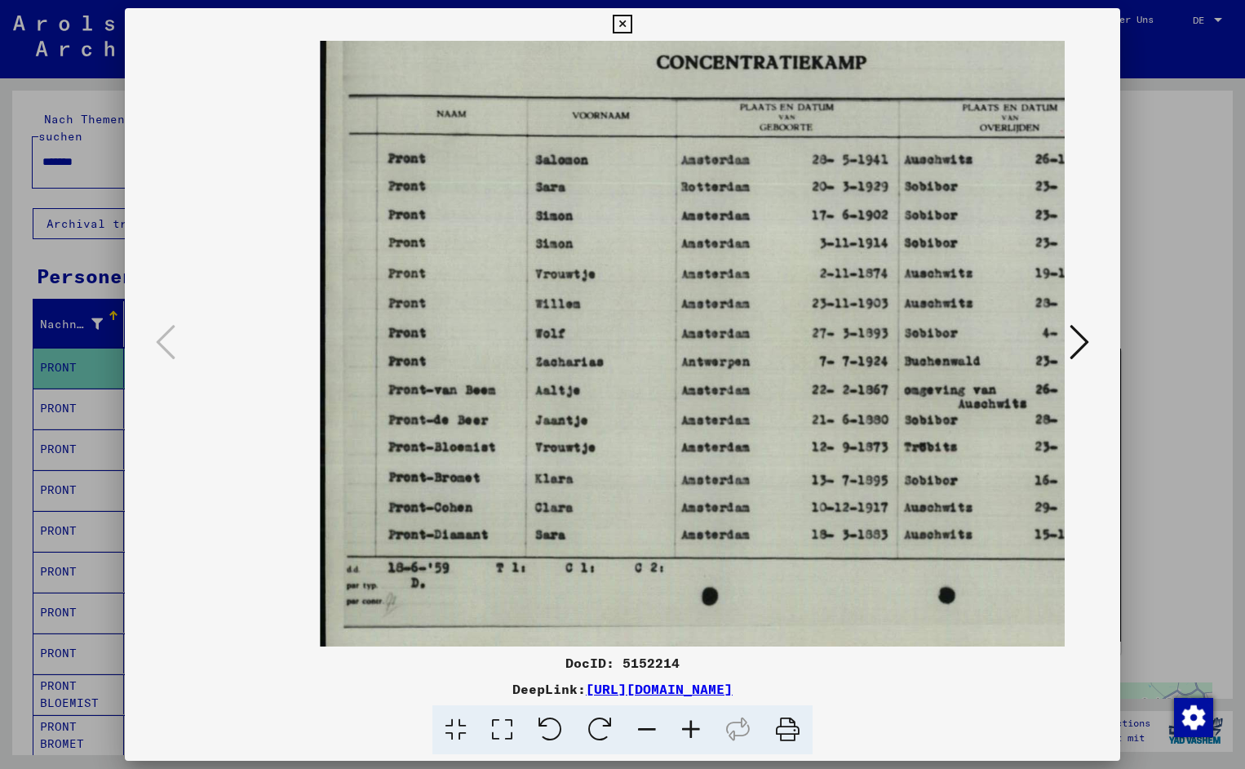
click at [688, 727] on icon at bounding box center [691, 730] width 44 height 50
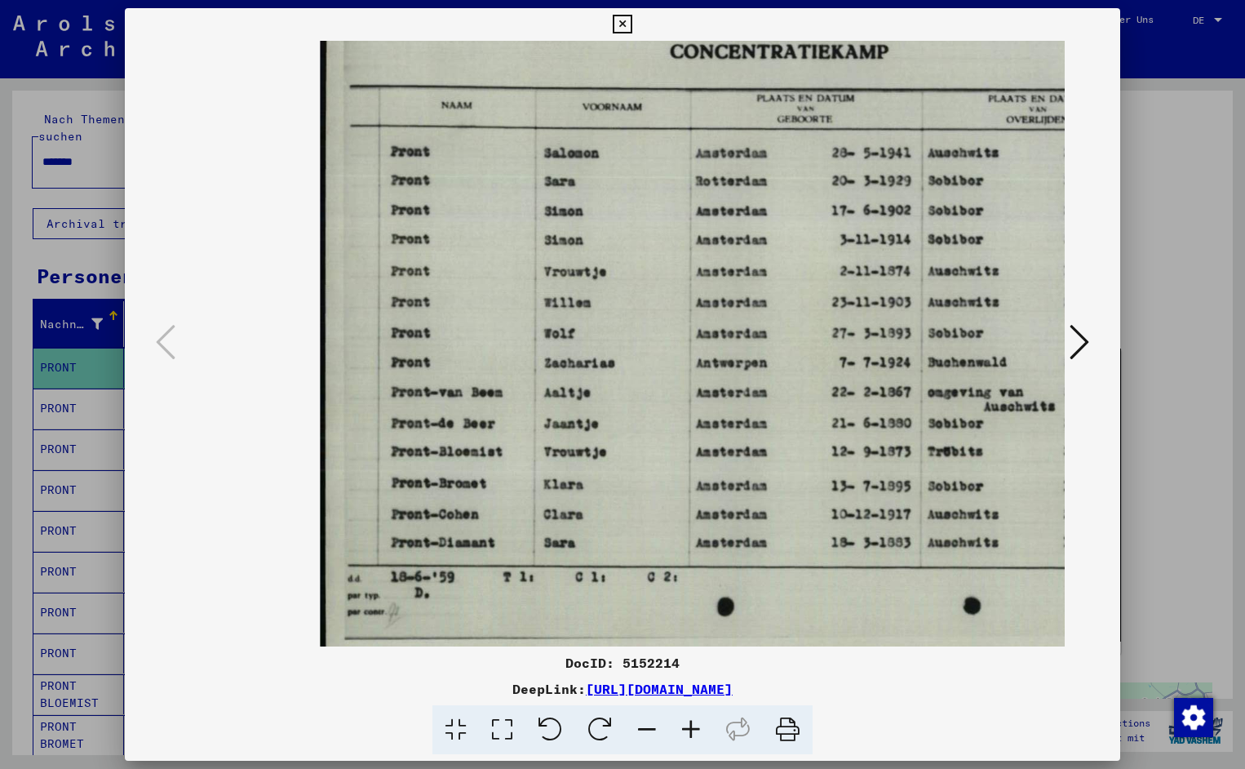
click at [688, 727] on icon at bounding box center [691, 730] width 44 height 50
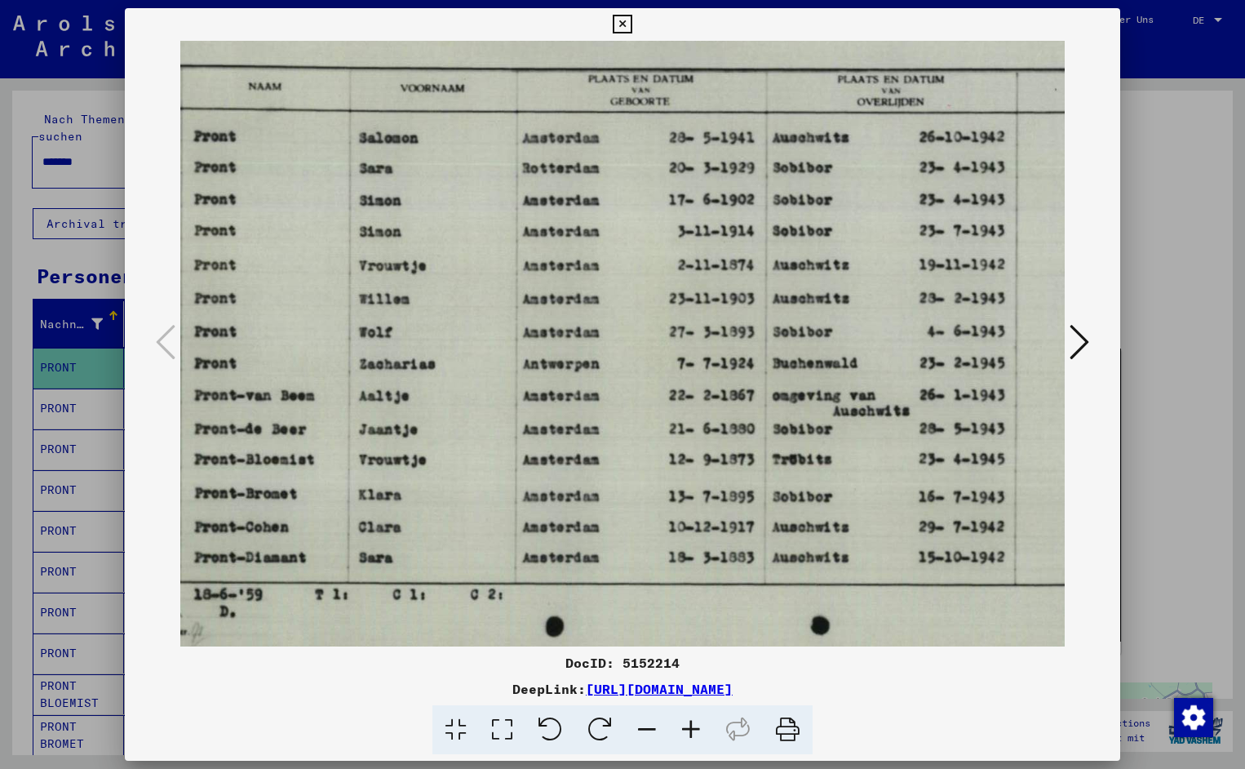
scroll to position [0, 203]
drag, startPoint x: 854, startPoint y: 469, endPoint x: 651, endPoint y: 478, distance: 203.4
click at [632, 23] on icon at bounding box center [622, 25] width 19 height 20
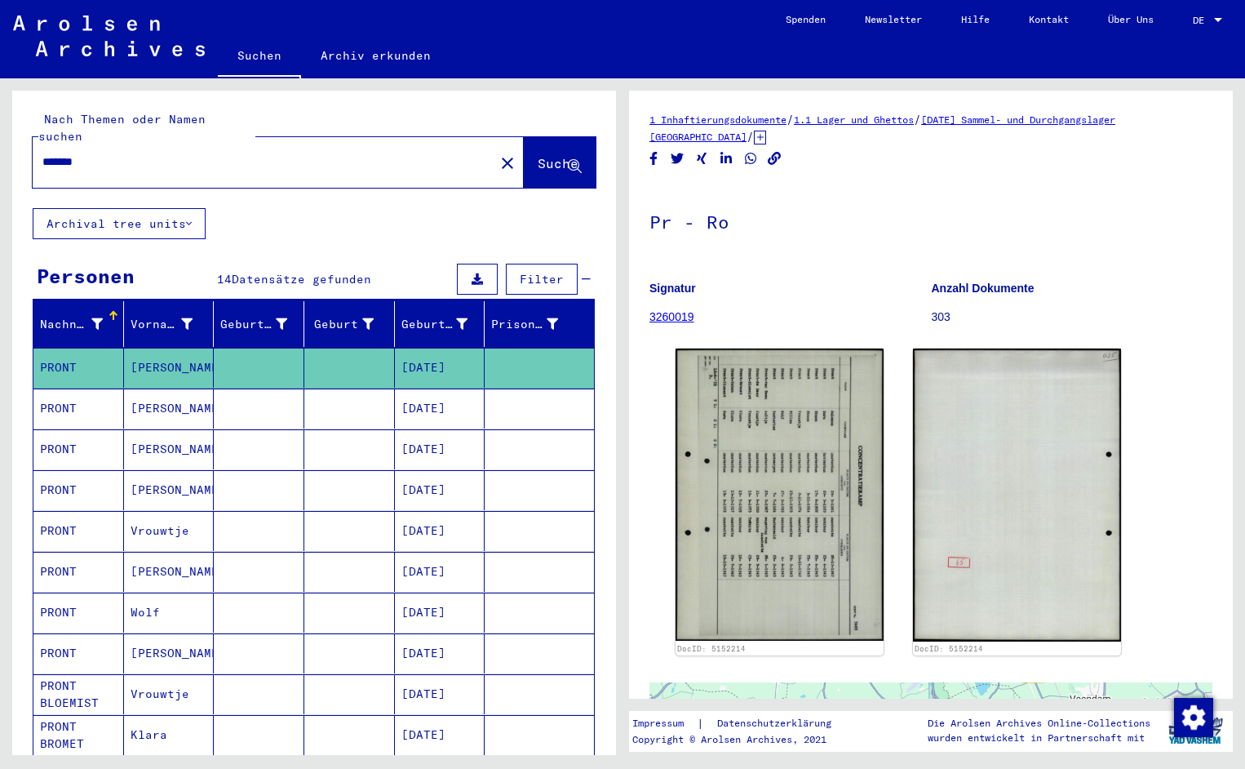
click at [498, 153] on mat-icon "close" at bounding box center [508, 163] width 20 height 20
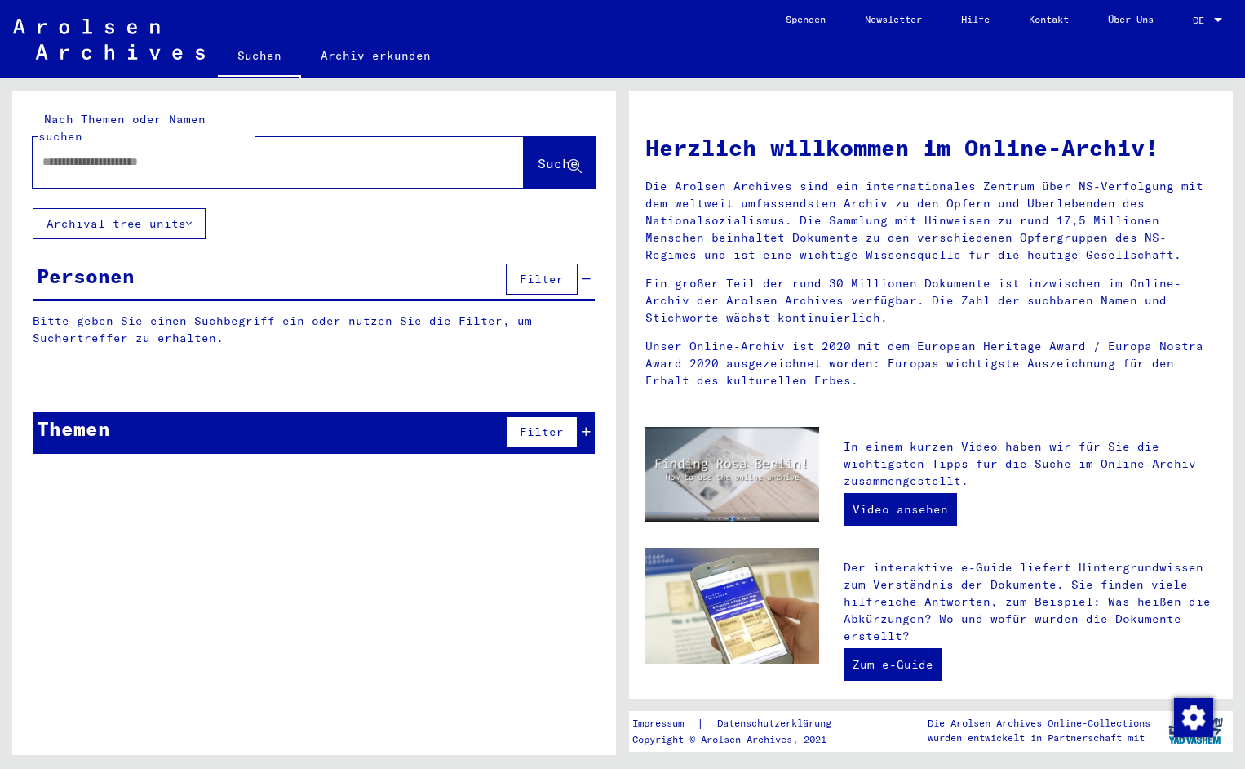
click at [203, 153] on input "text" at bounding box center [258, 161] width 433 height 17
type input "**********"
click at [538, 155] on span "Suche" at bounding box center [558, 163] width 41 height 16
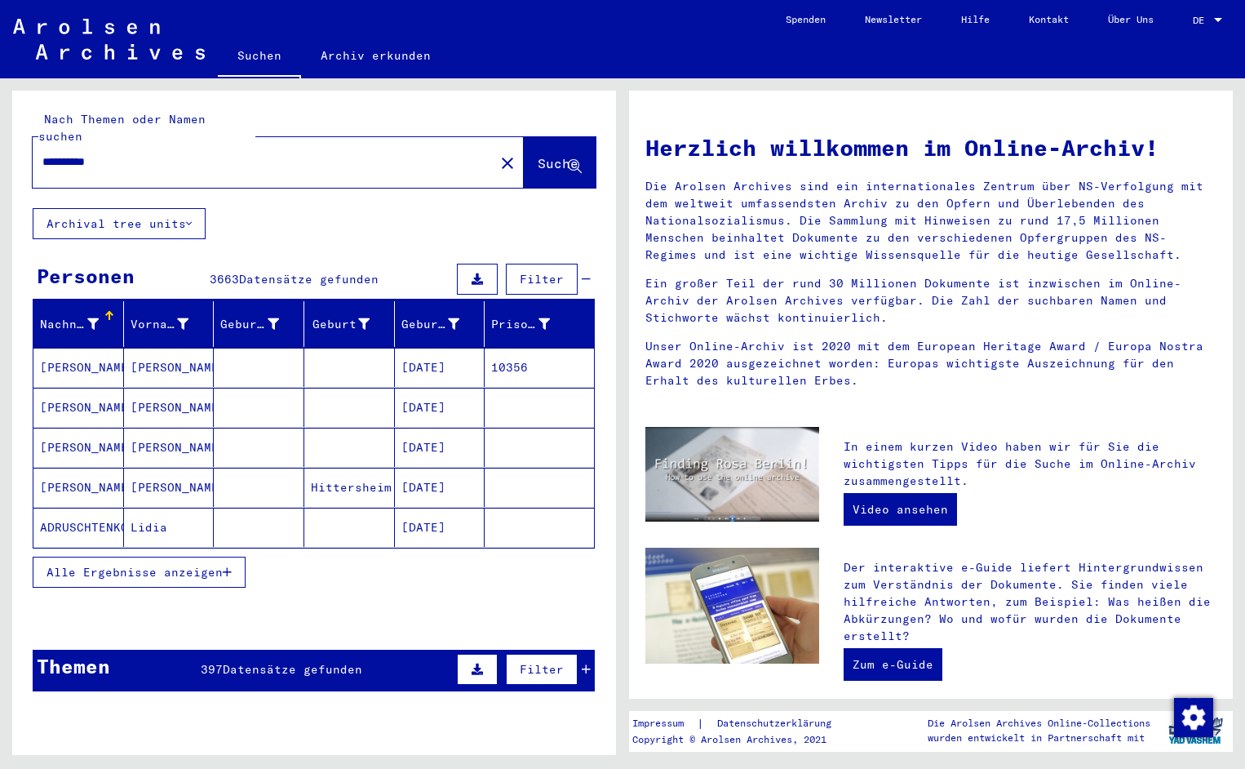
click at [182, 565] on span "Alle Ergebnisse anzeigen" at bounding box center [135, 572] width 176 height 15
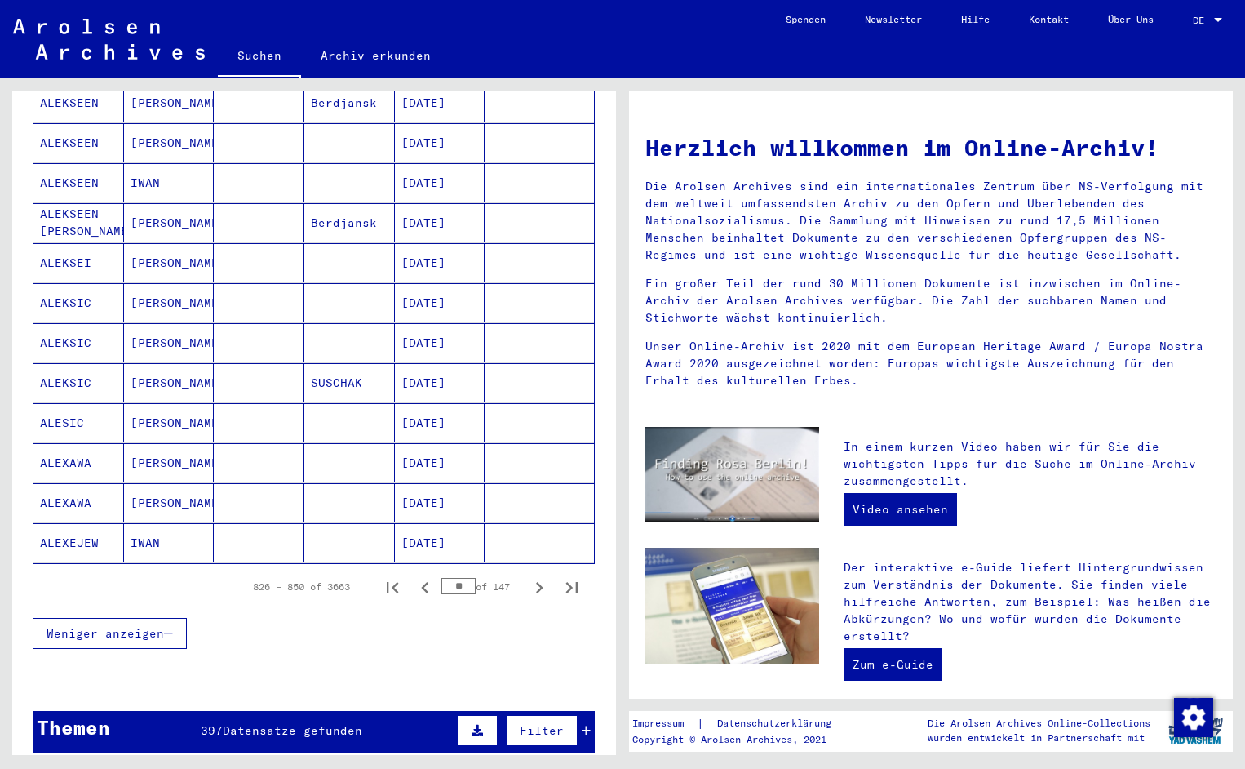
scroll to position [804, 0]
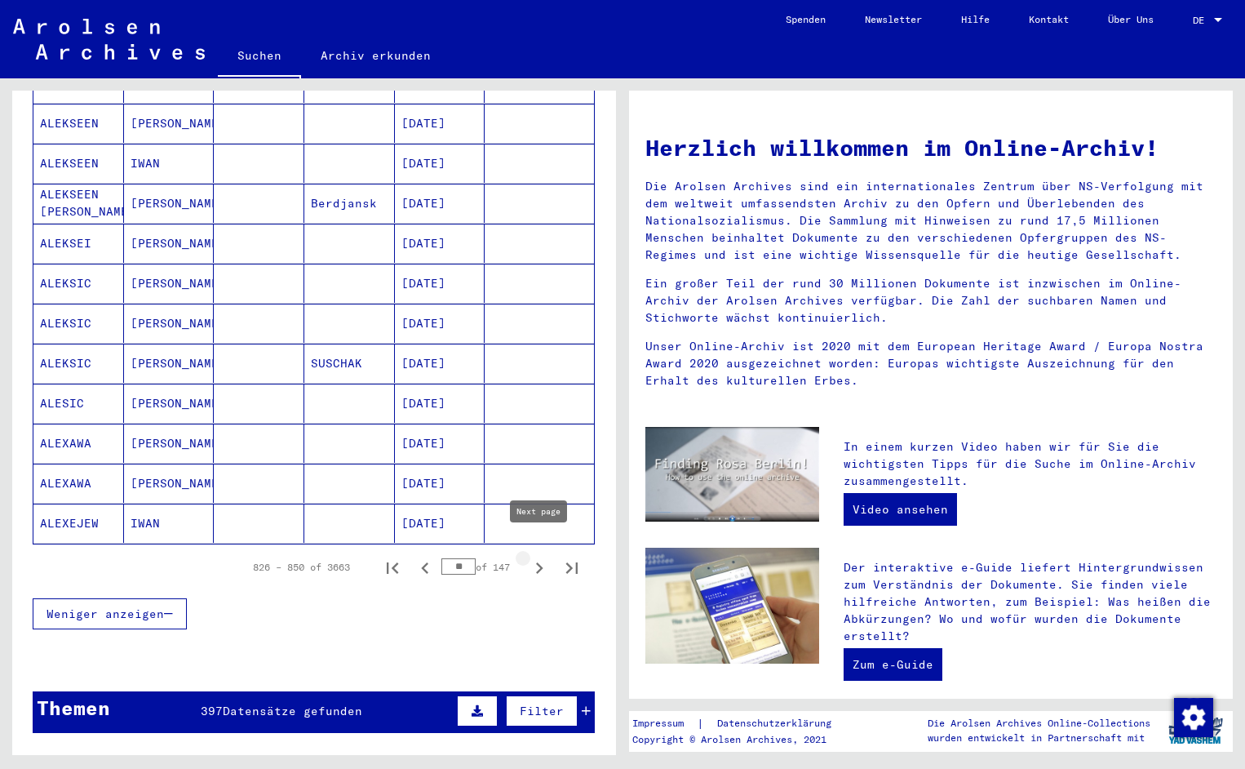
click at [541, 562] on icon "Next page" at bounding box center [539, 567] width 7 height 11
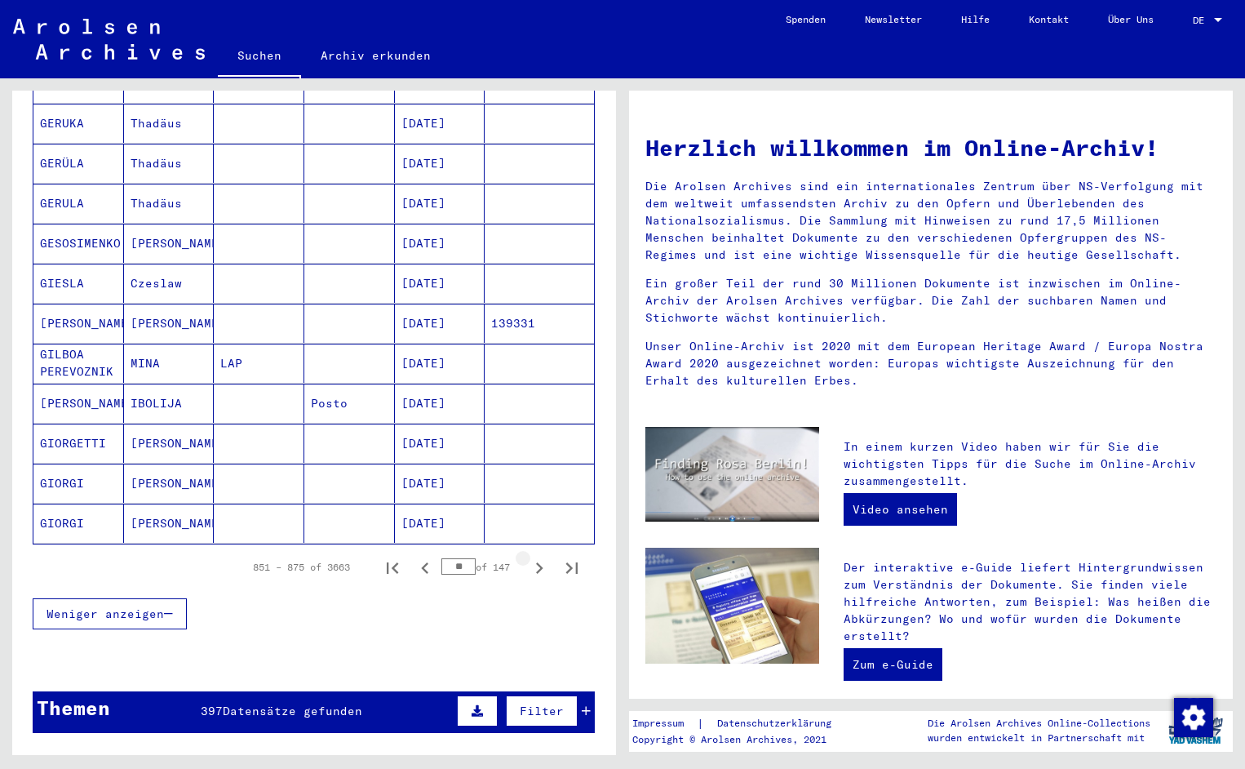
click at [541, 562] on icon "Next page" at bounding box center [539, 567] width 7 height 11
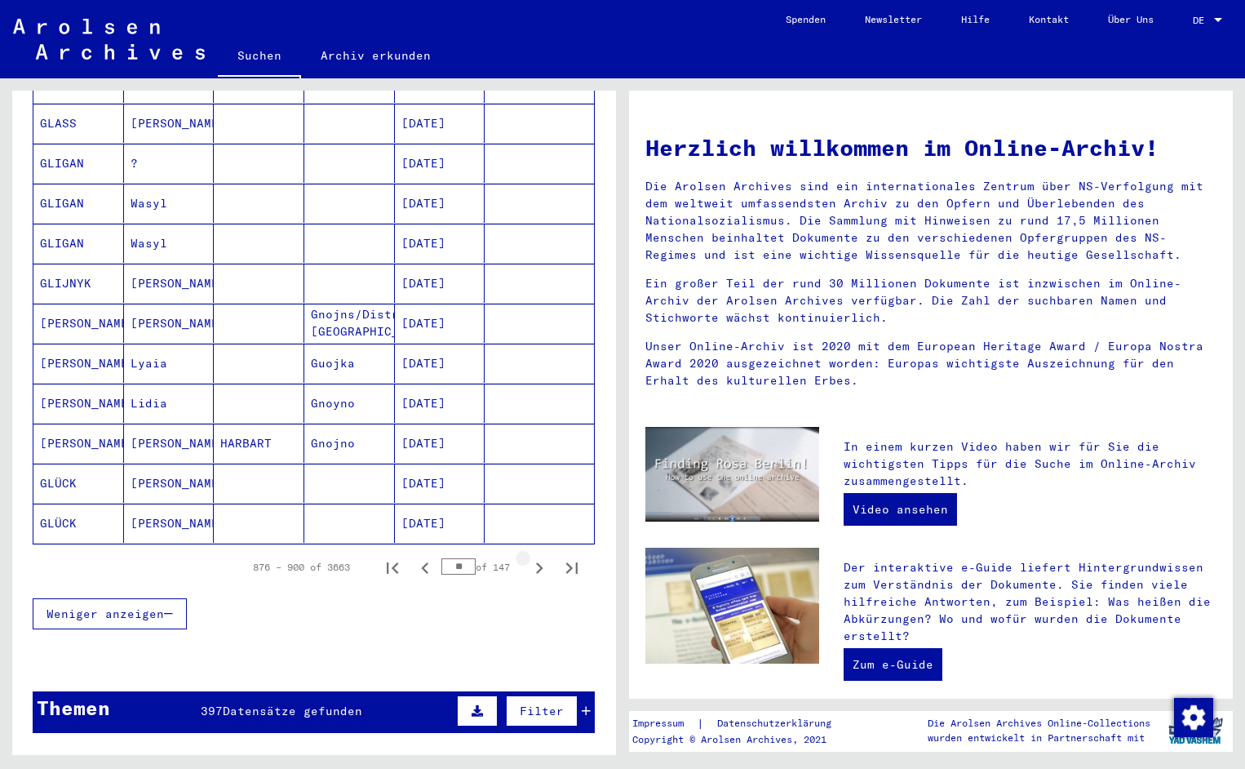
click at [541, 562] on icon "Next page" at bounding box center [539, 567] width 7 height 11
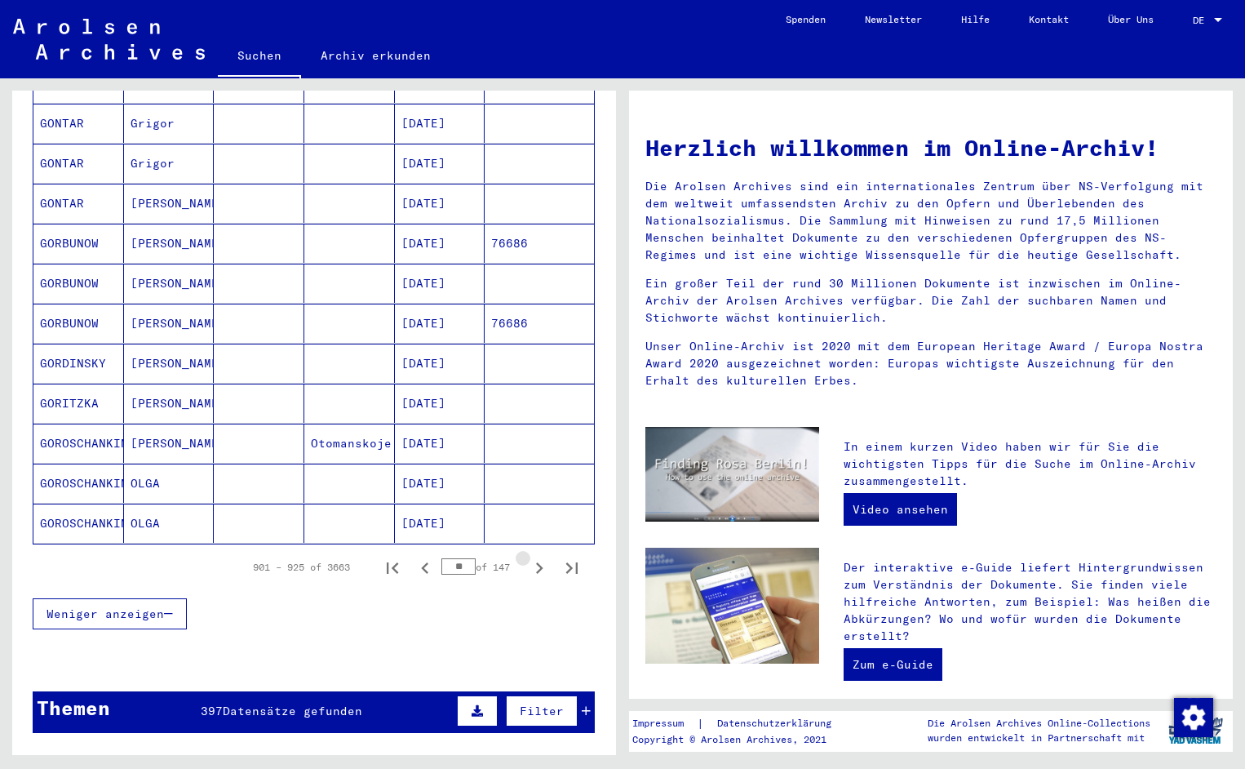
click at [541, 562] on icon "Next page" at bounding box center [539, 567] width 7 height 11
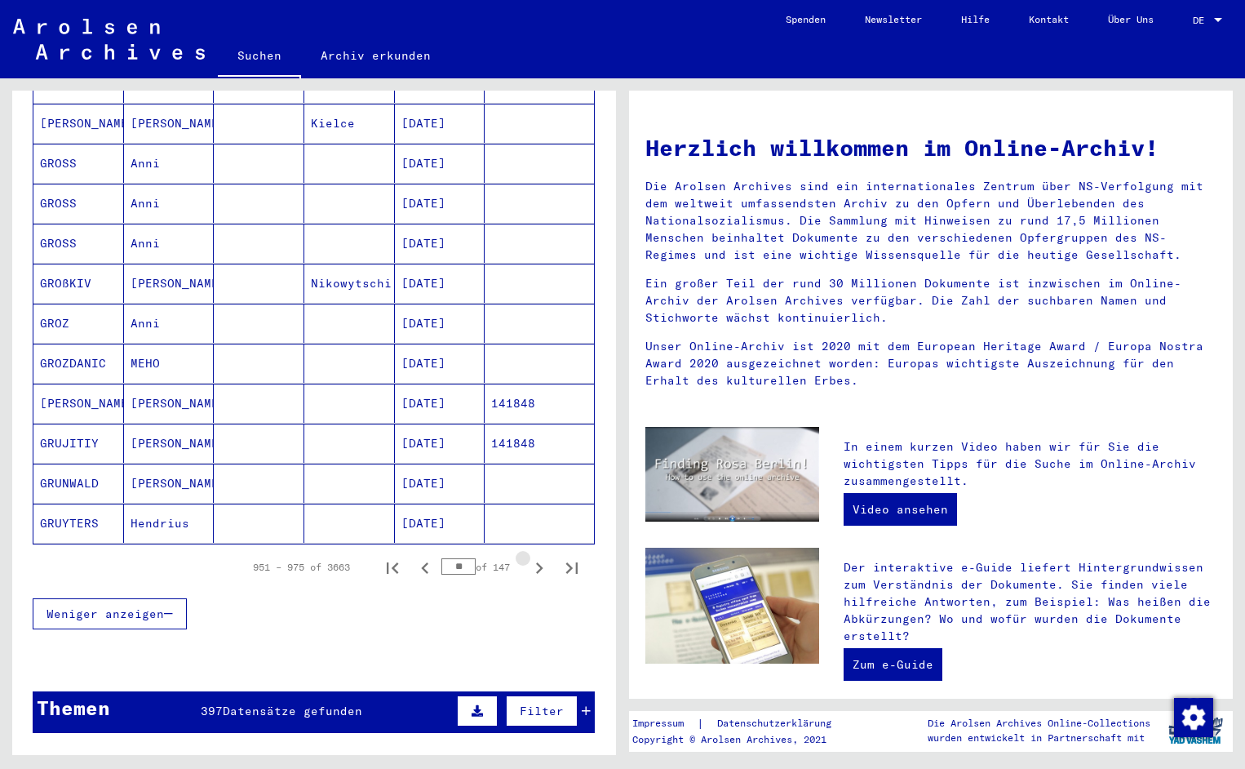
click at [541, 562] on icon "Next page" at bounding box center [539, 567] width 7 height 11
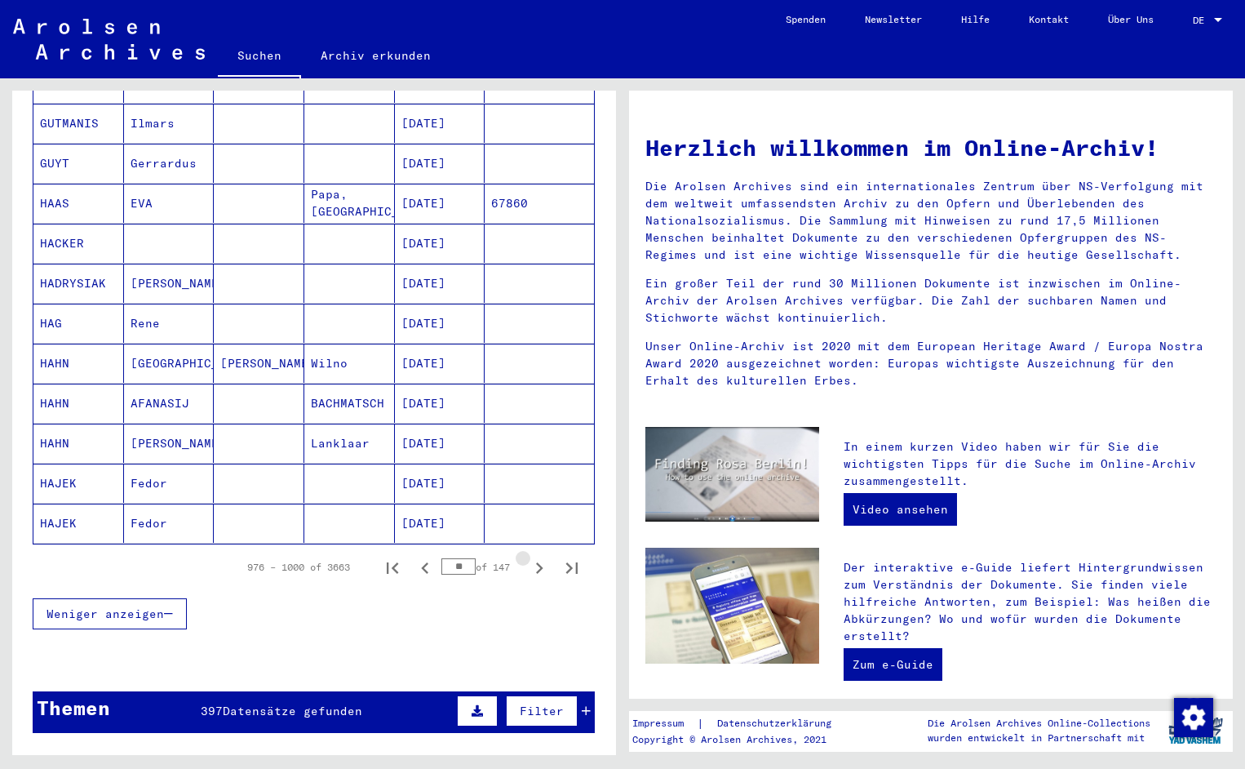
click at [541, 562] on icon "Next page" at bounding box center [539, 567] width 7 height 11
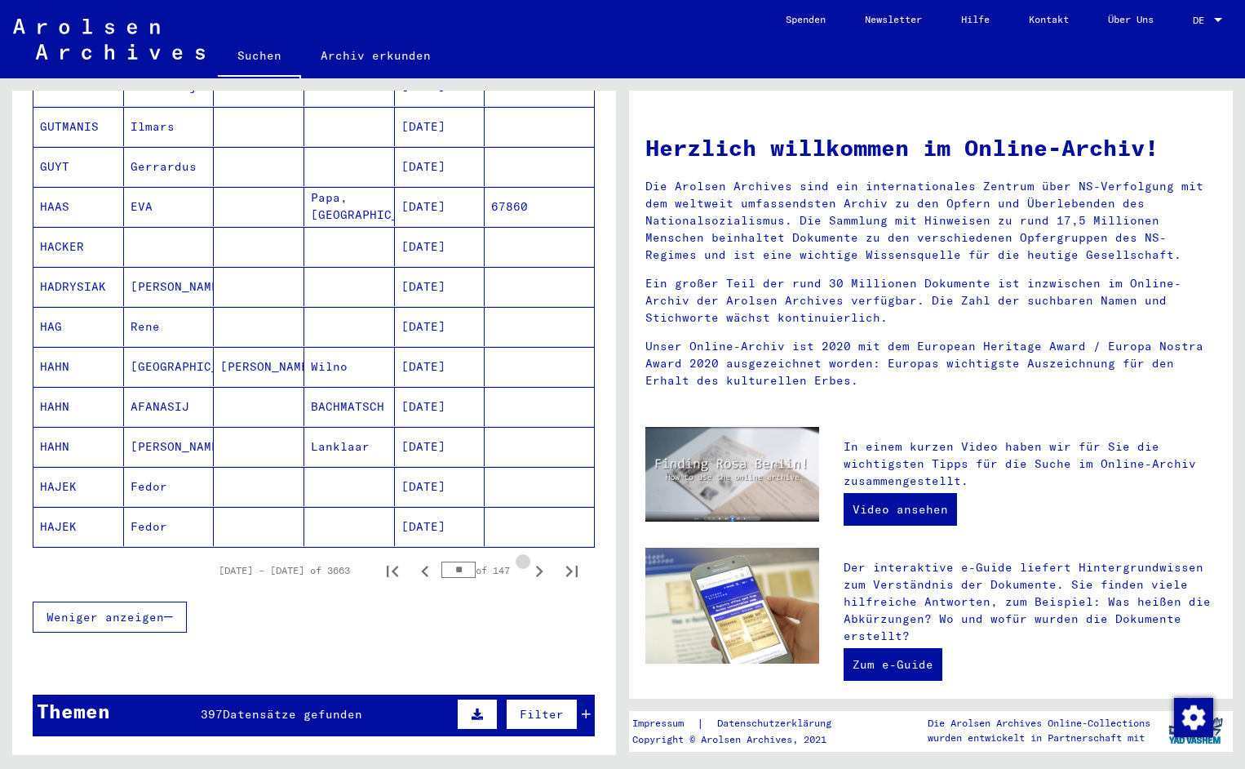
click at [541, 566] on icon "Next page" at bounding box center [539, 571] width 7 height 11
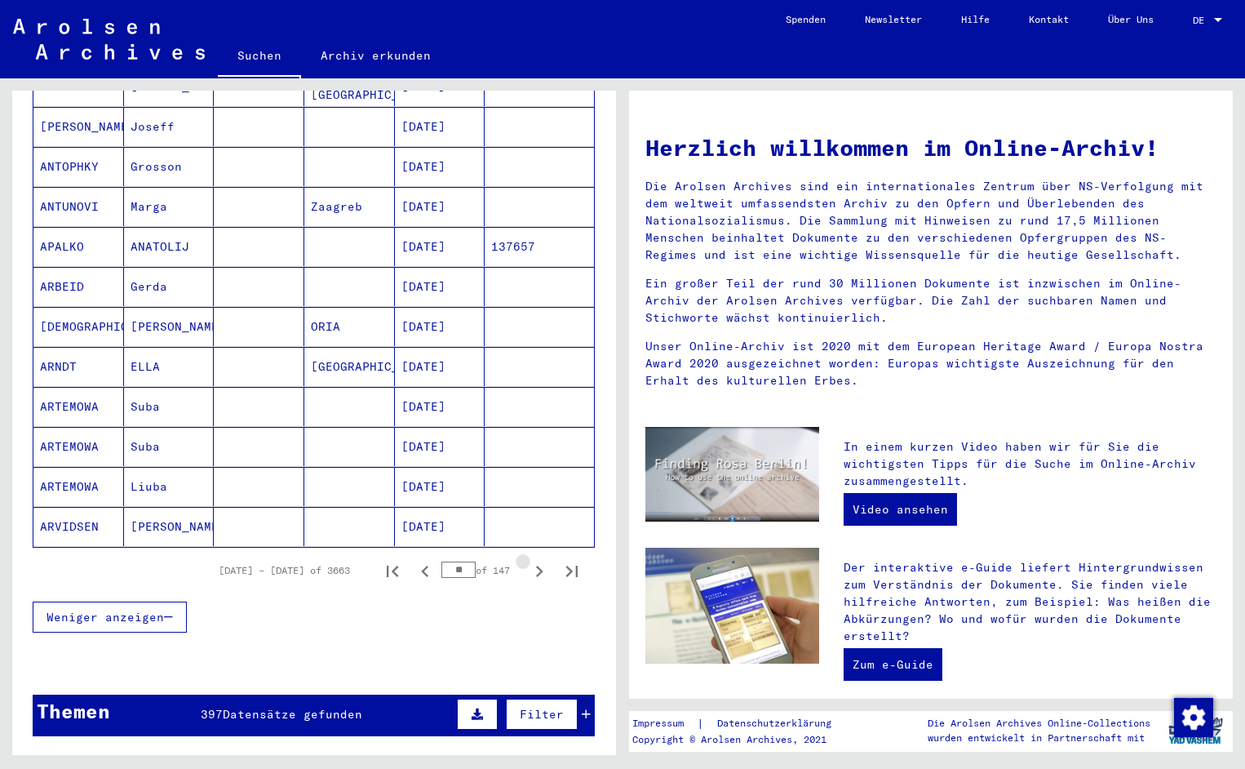
click at [541, 566] on icon "Next page" at bounding box center [539, 571] width 7 height 11
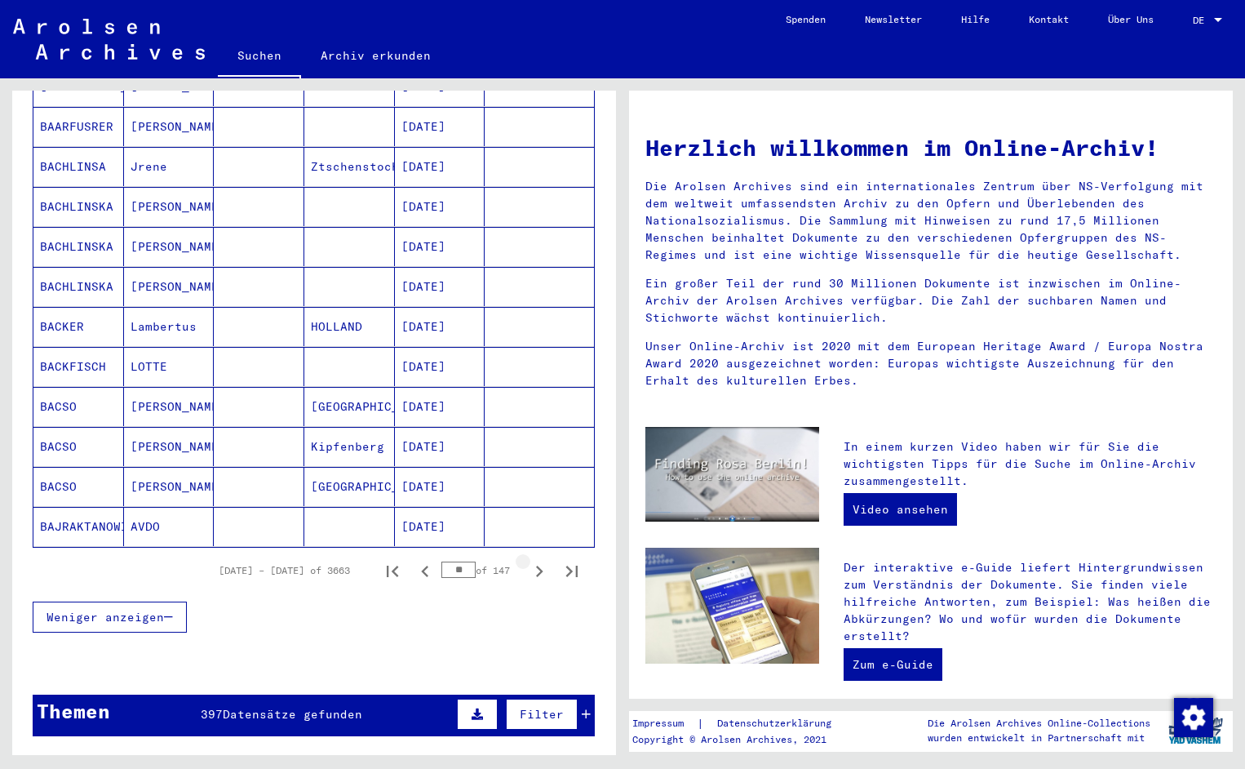
click at [538, 566] on icon "Next page" at bounding box center [539, 571] width 7 height 11
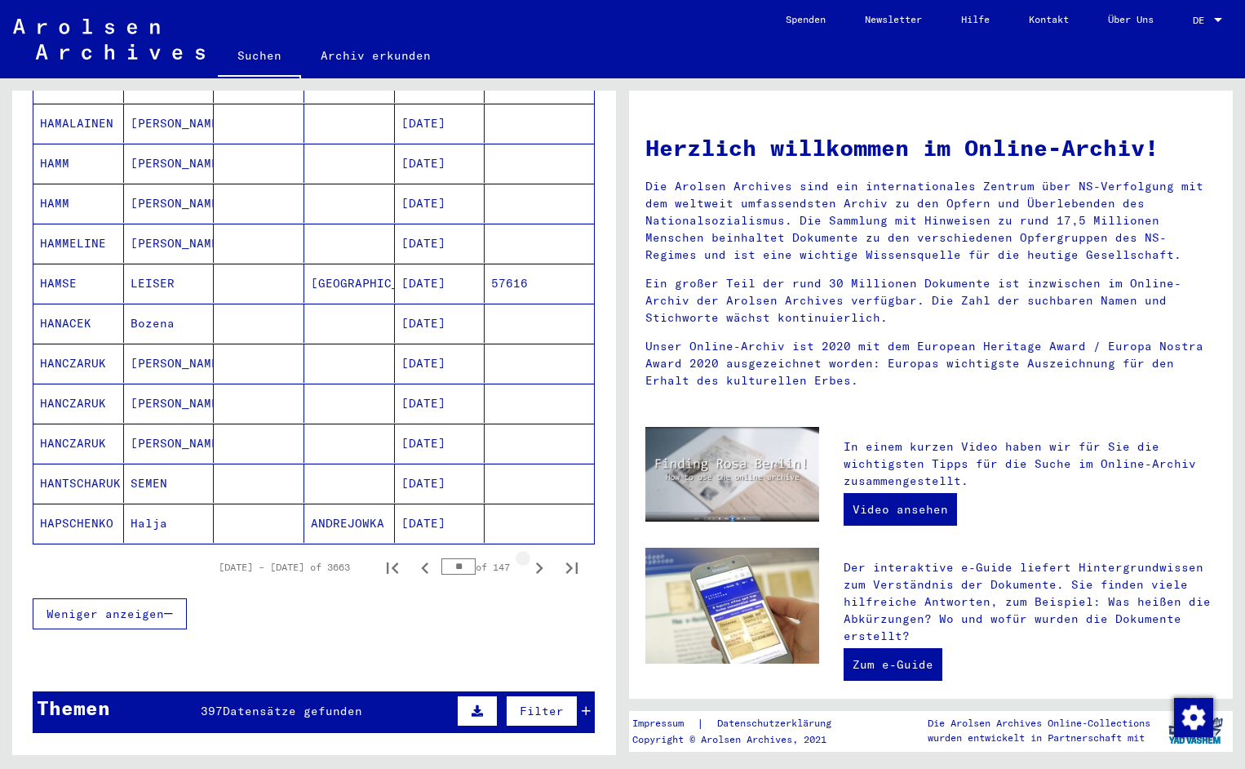
click at [537, 557] on icon "Next page" at bounding box center [539, 568] width 23 height 23
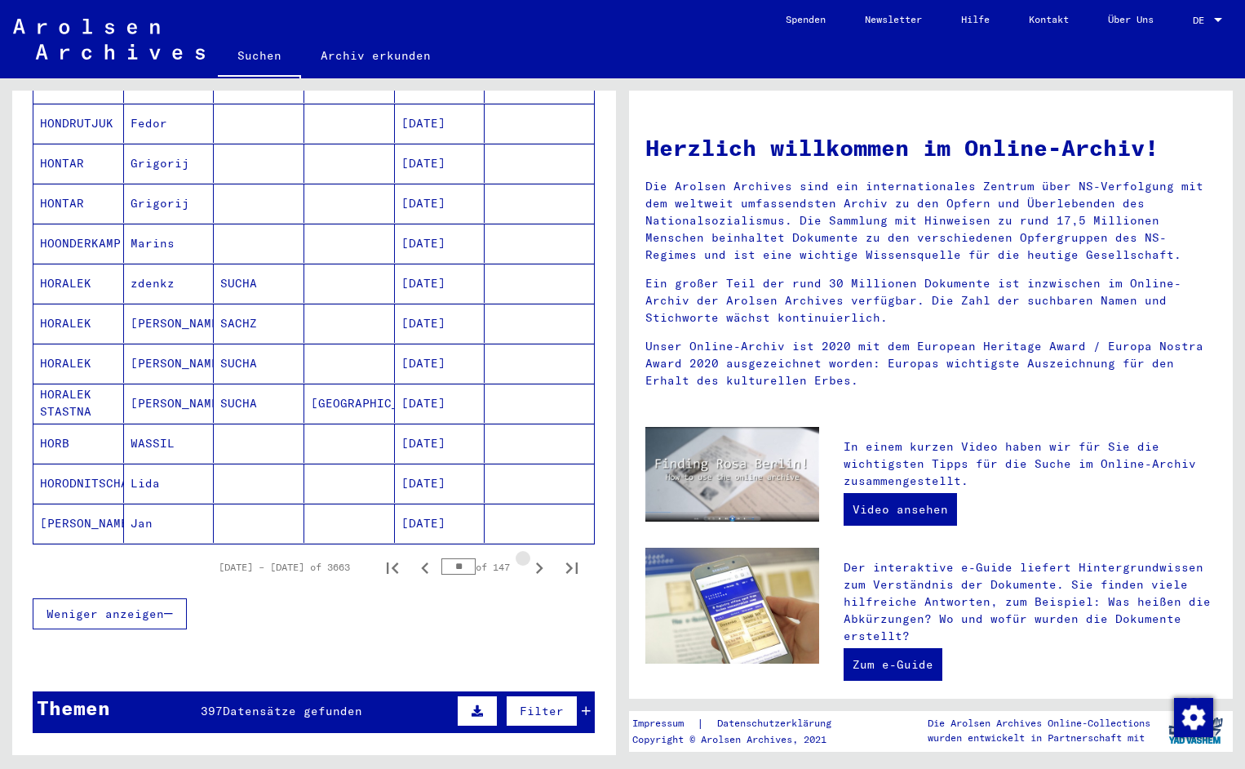
click at [537, 557] on icon "Next page" at bounding box center [539, 568] width 23 height 23
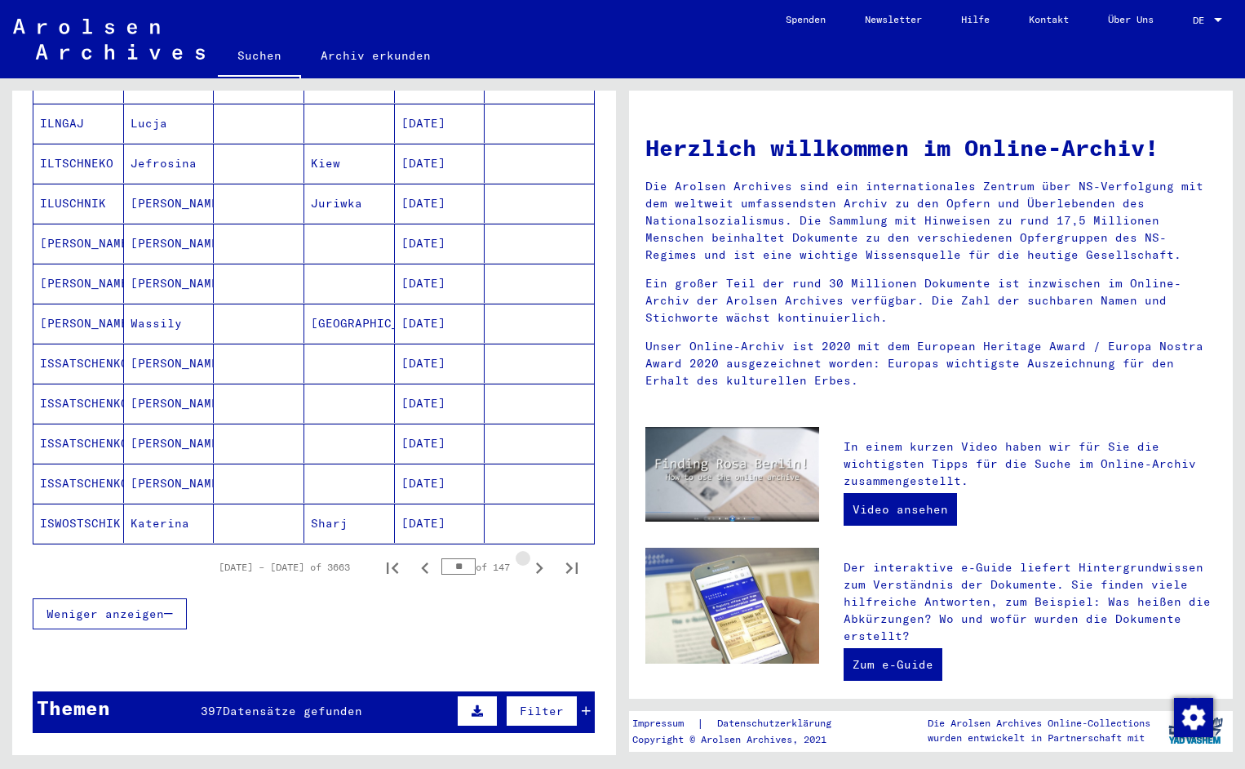
click at [537, 557] on icon "Next page" at bounding box center [539, 568] width 23 height 23
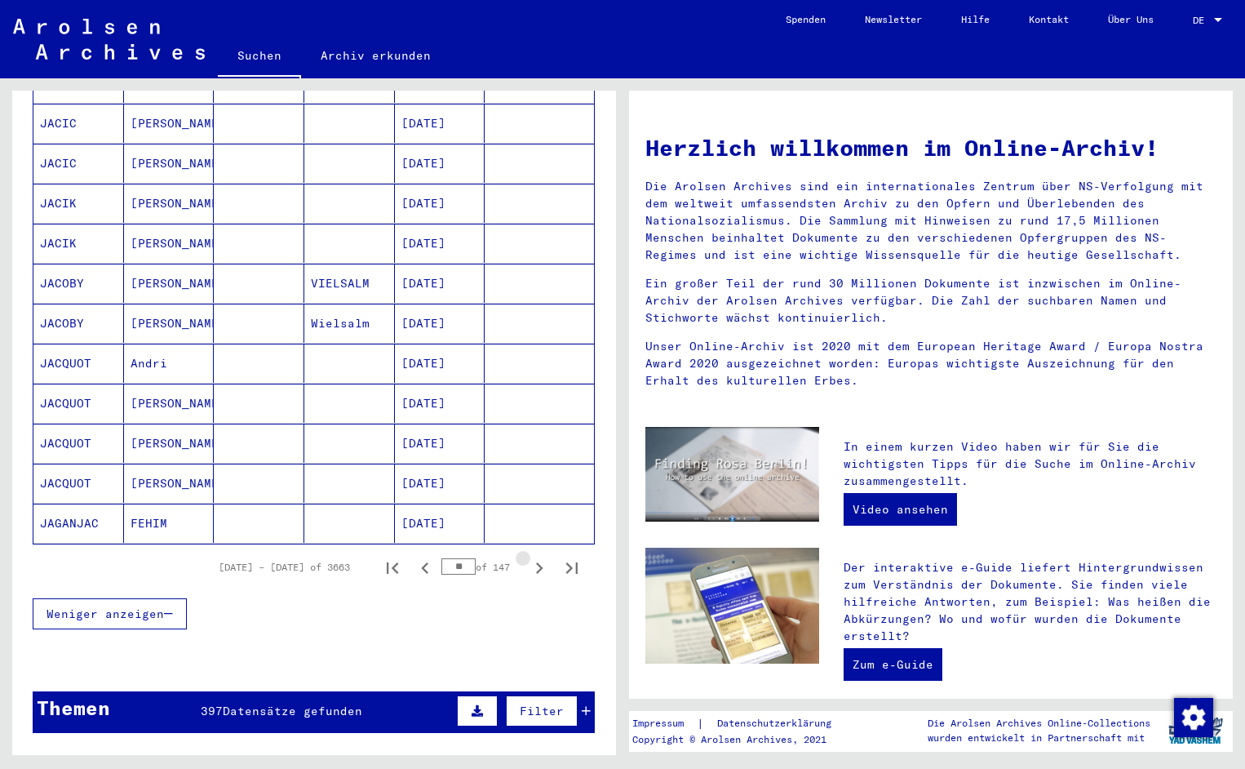
click at [537, 557] on icon "Next page" at bounding box center [539, 568] width 23 height 23
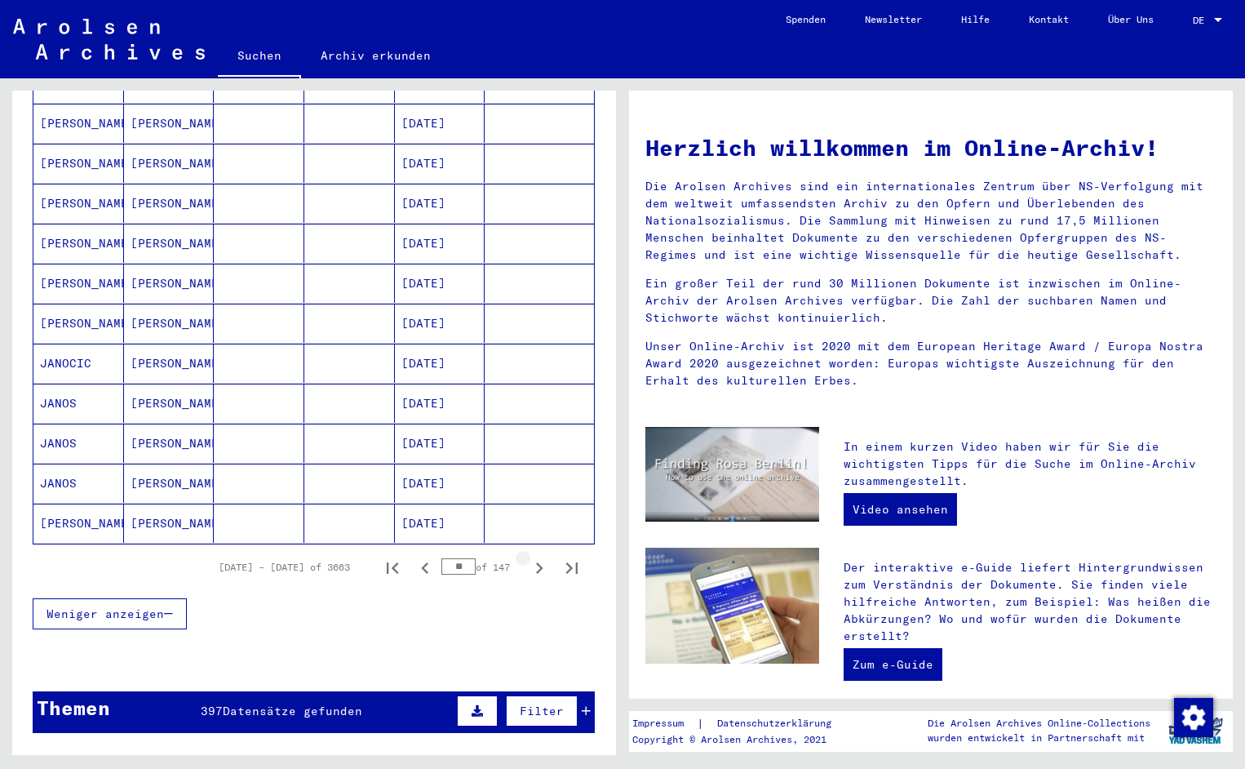
click at [537, 557] on icon "Next page" at bounding box center [539, 568] width 23 height 23
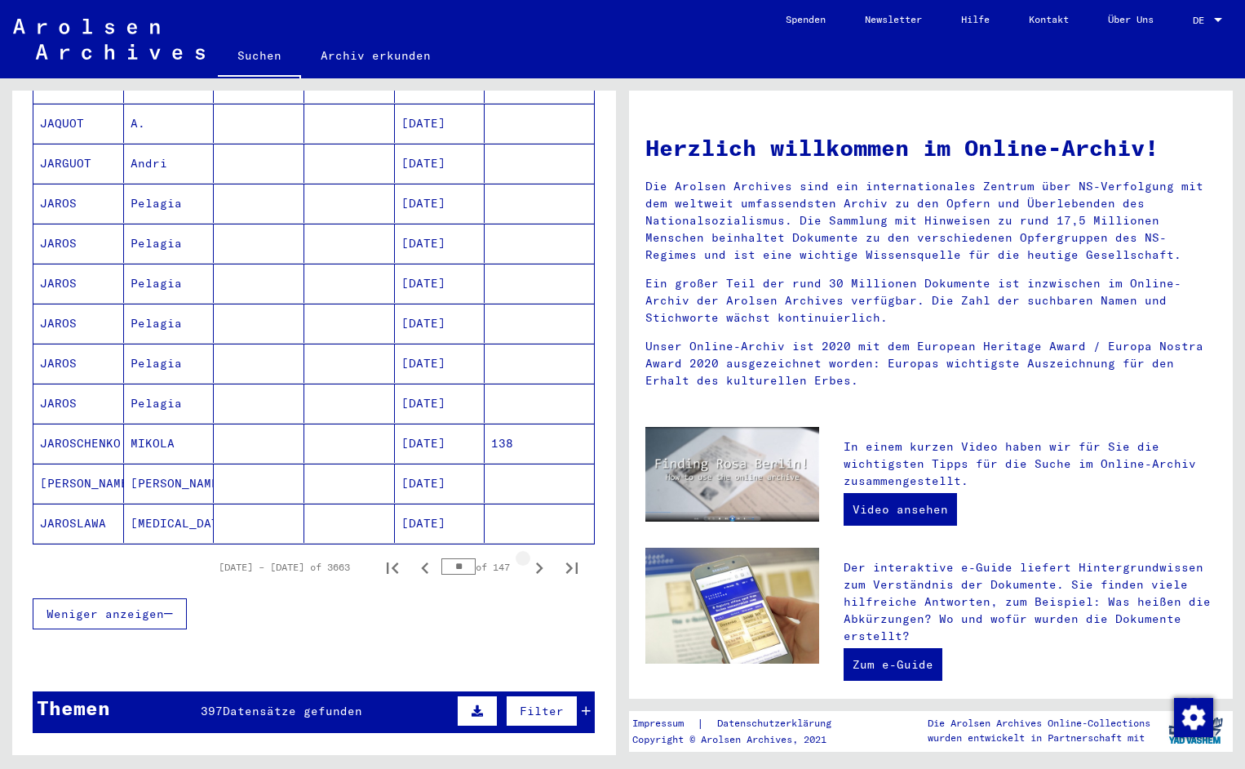
click at [537, 557] on icon "Next page" at bounding box center [539, 568] width 23 height 23
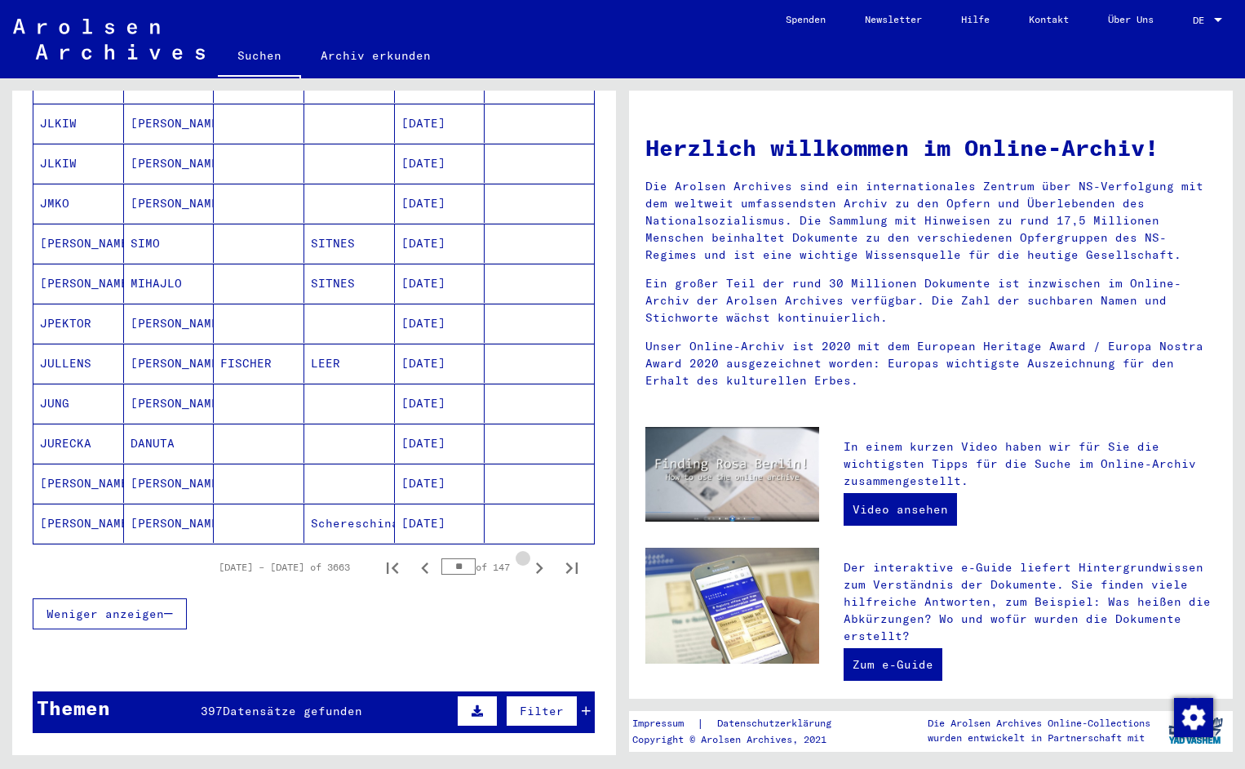
click at [537, 557] on icon "Next page" at bounding box center [539, 568] width 23 height 23
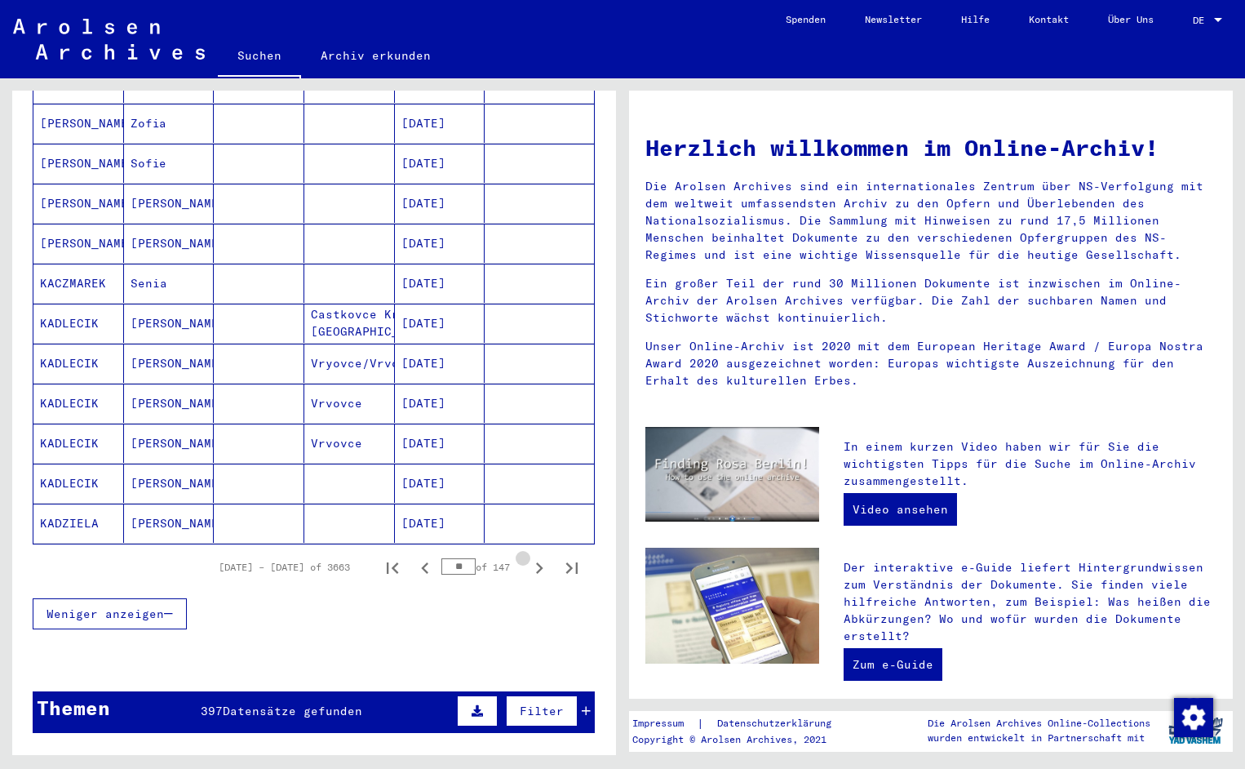
click at [537, 557] on icon "Next page" at bounding box center [539, 568] width 23 height 23
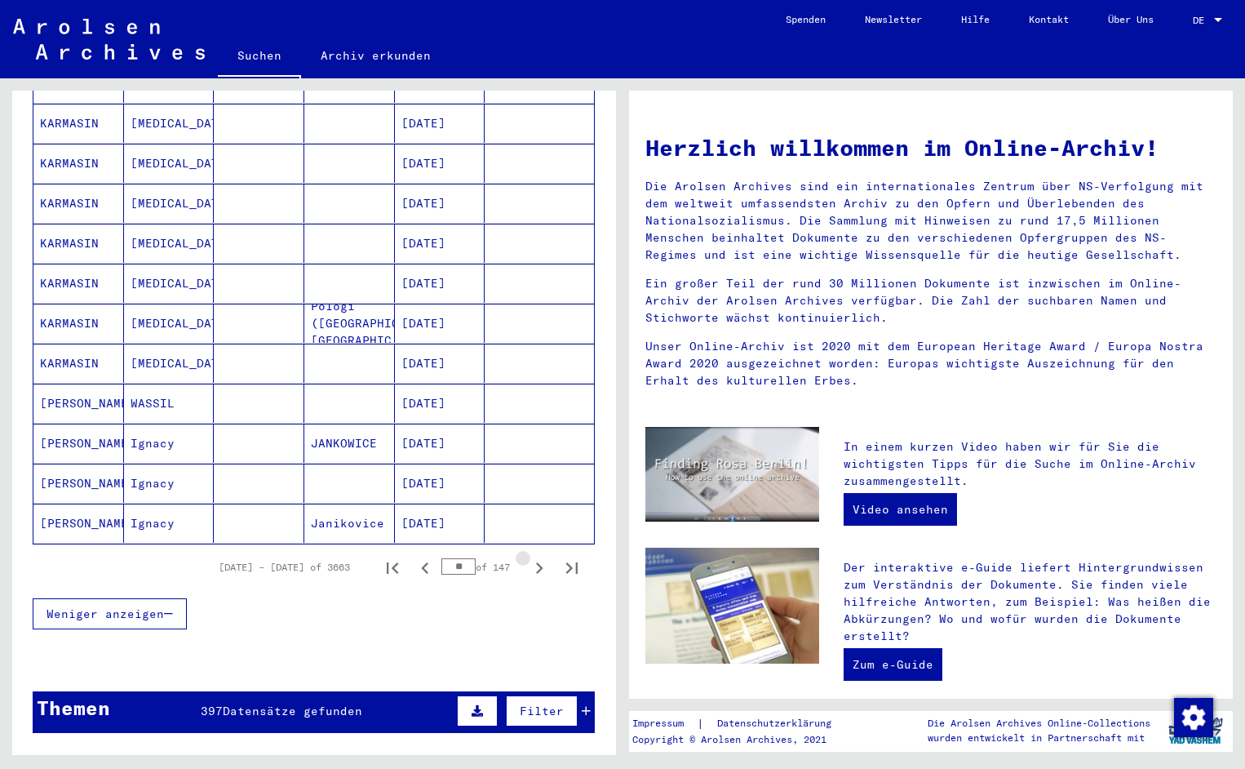
click at [537, 557] on icon "Next page" at bounding box center [539, 568] width 23 height 23
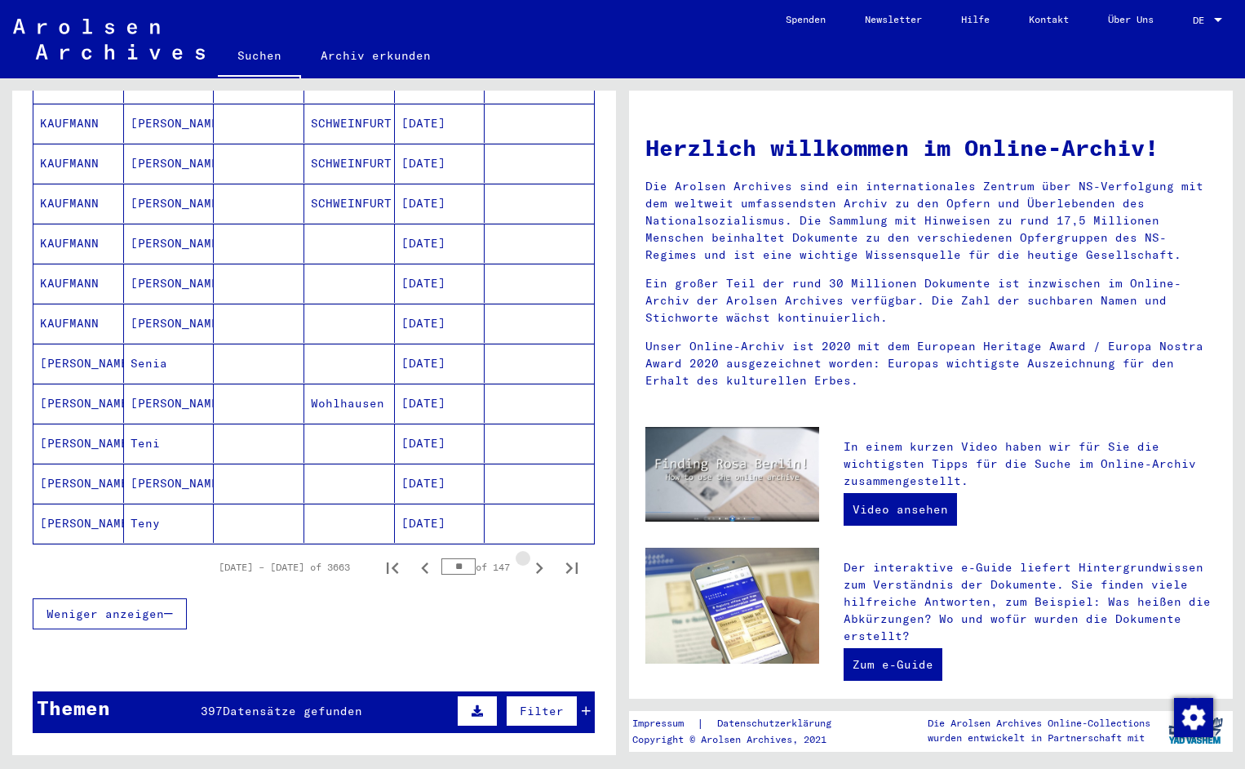
click at [537, 557] on icon "Next page" at bounding box center [539, 568] width 23 height 23
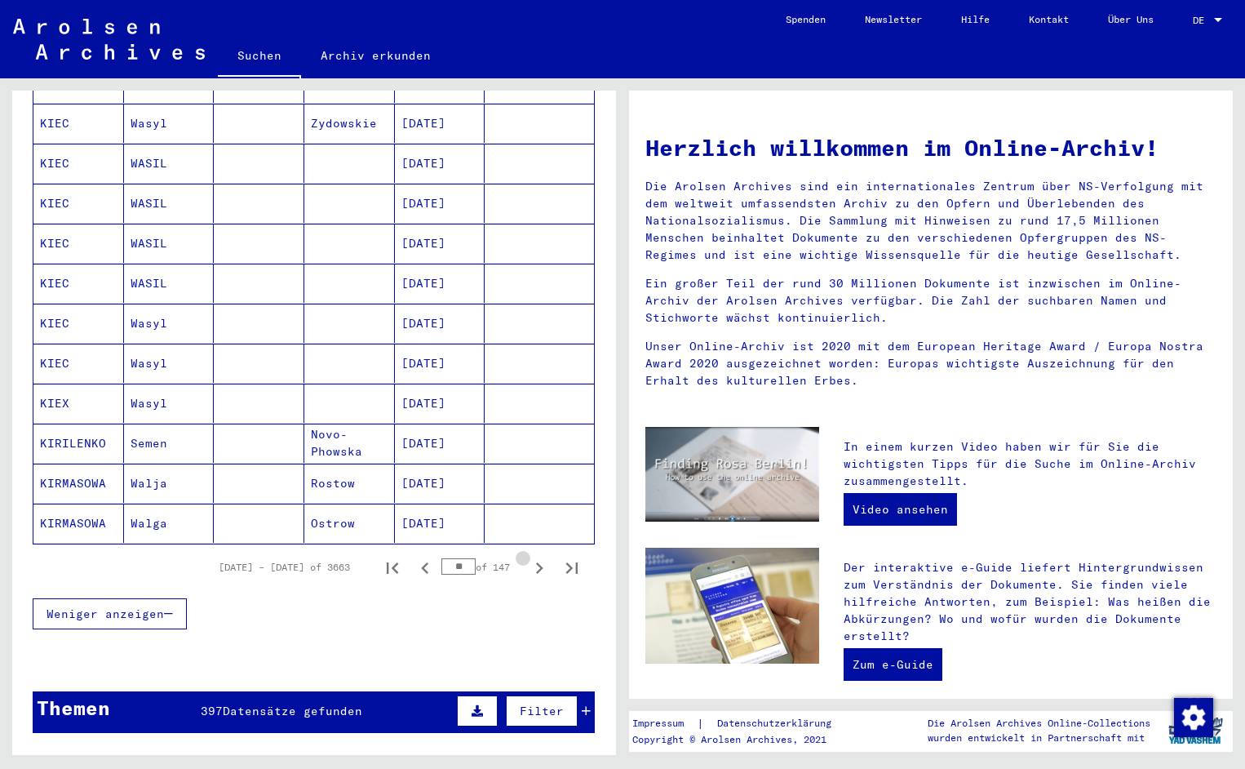
click at [537, 557] on icon "Next page" at bounding box center [539, 568] width 23 height 23
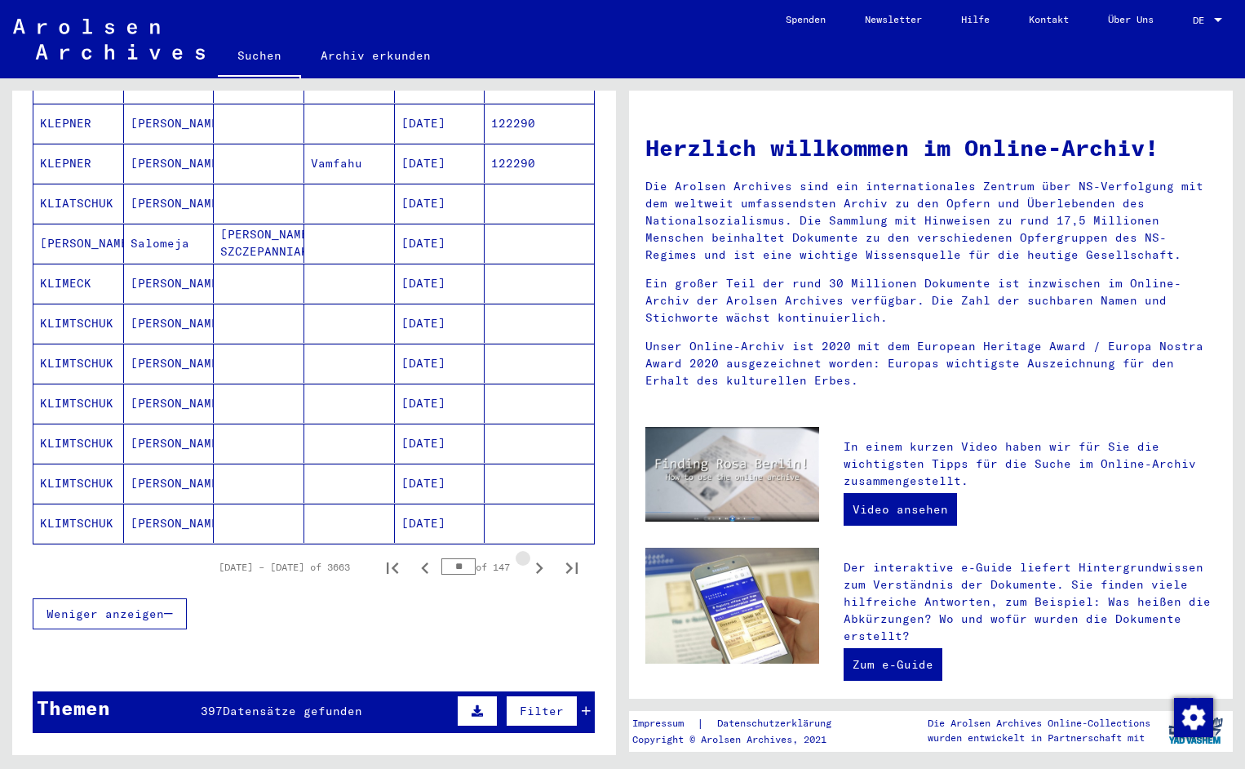
click at [537, 557] on icon "Next page" at bounding box center [539, 568] width 23 height 23
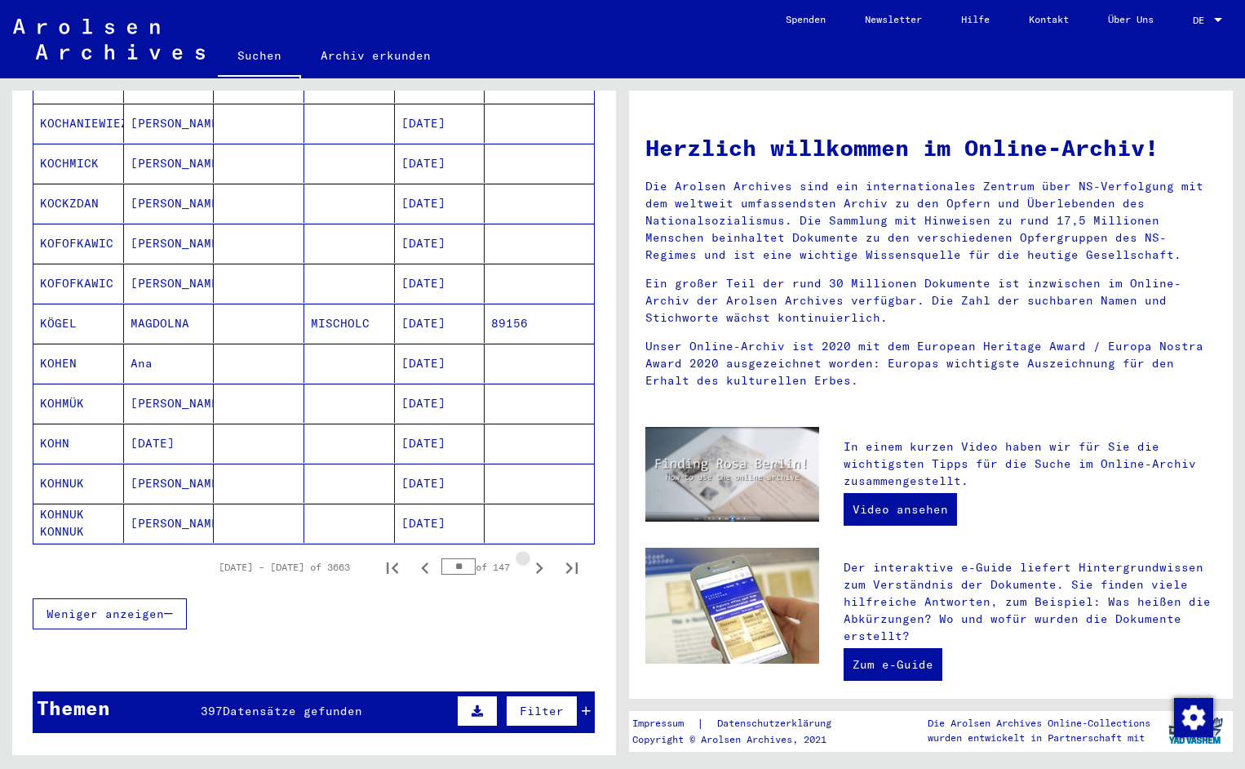
click at [537, 557] on icon "Next page" at bounding box center [539, 568] width 23 height 23
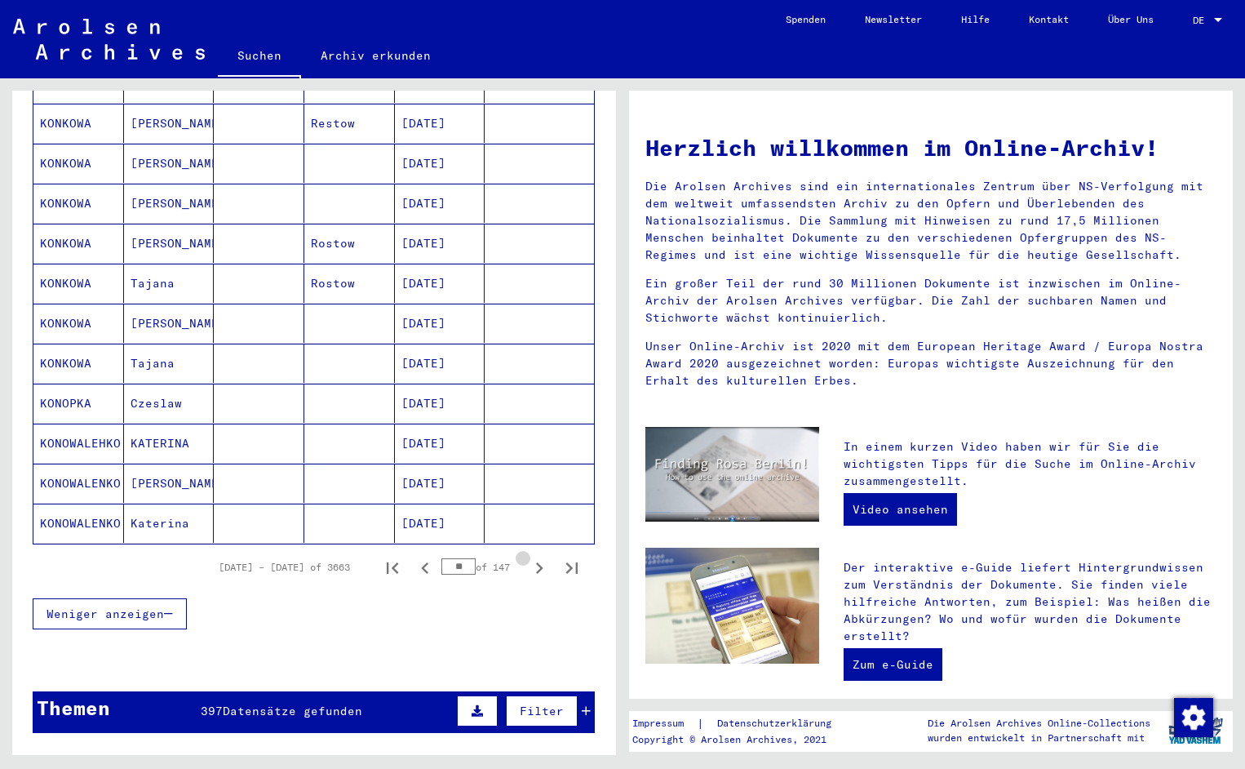
click at [537, 557] on icon "Next page" at bounding box center [539, 568] width 23 height 23
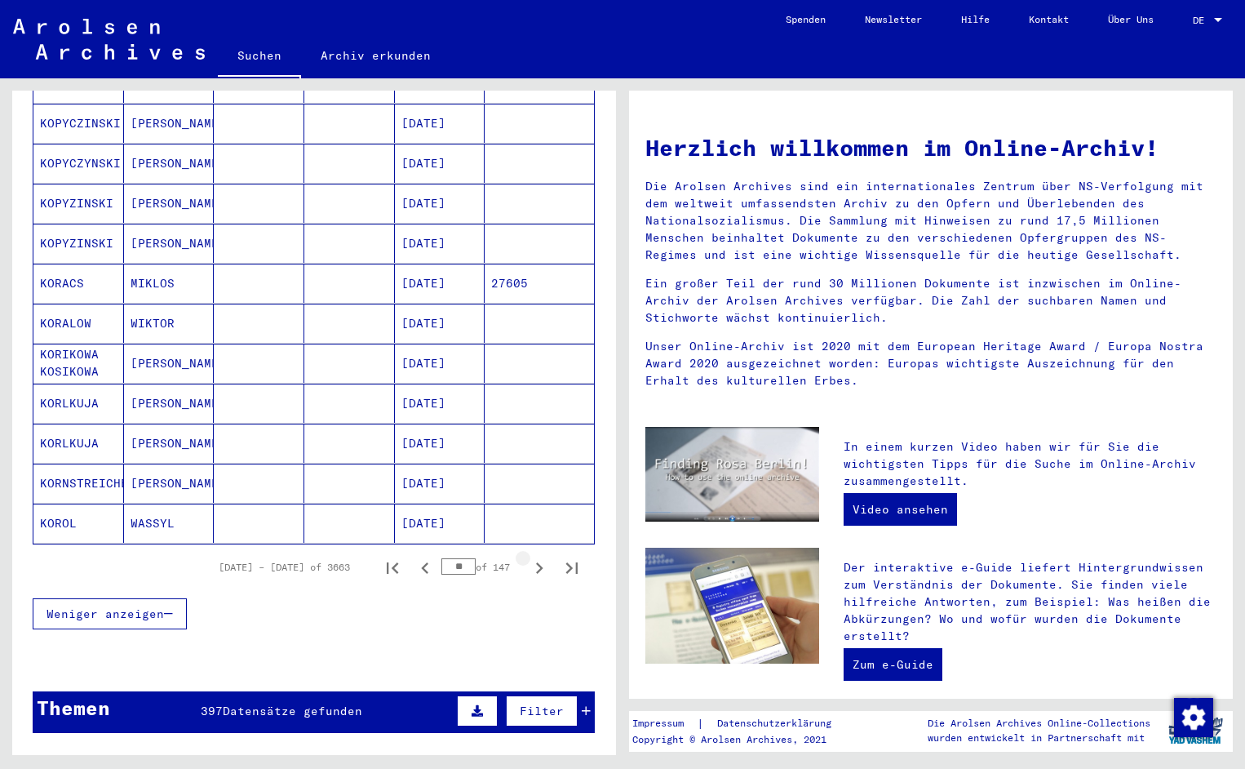
click at [537, 557] on icon "Next page" at bounding box center [539, 568] width 23 height 23
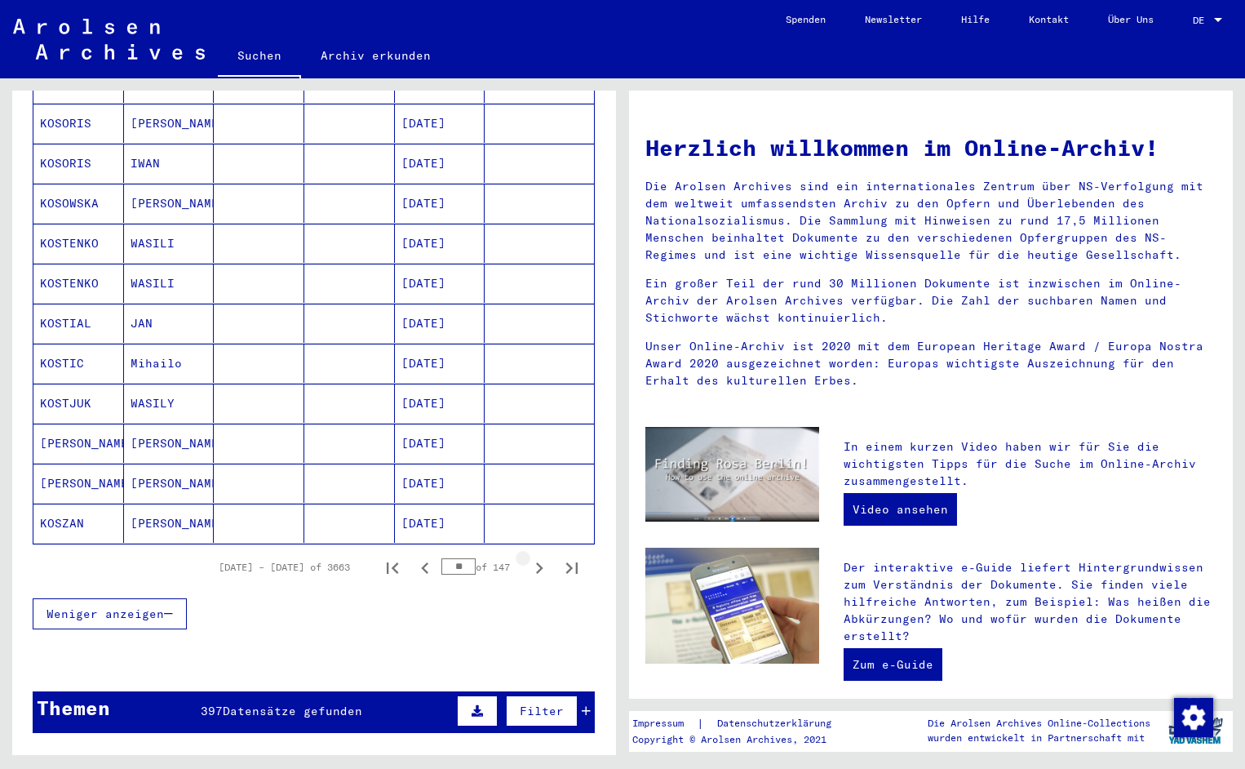
click at [537, 557] on icon "Next page" at bounding box center [539, 568] width 23 height 23
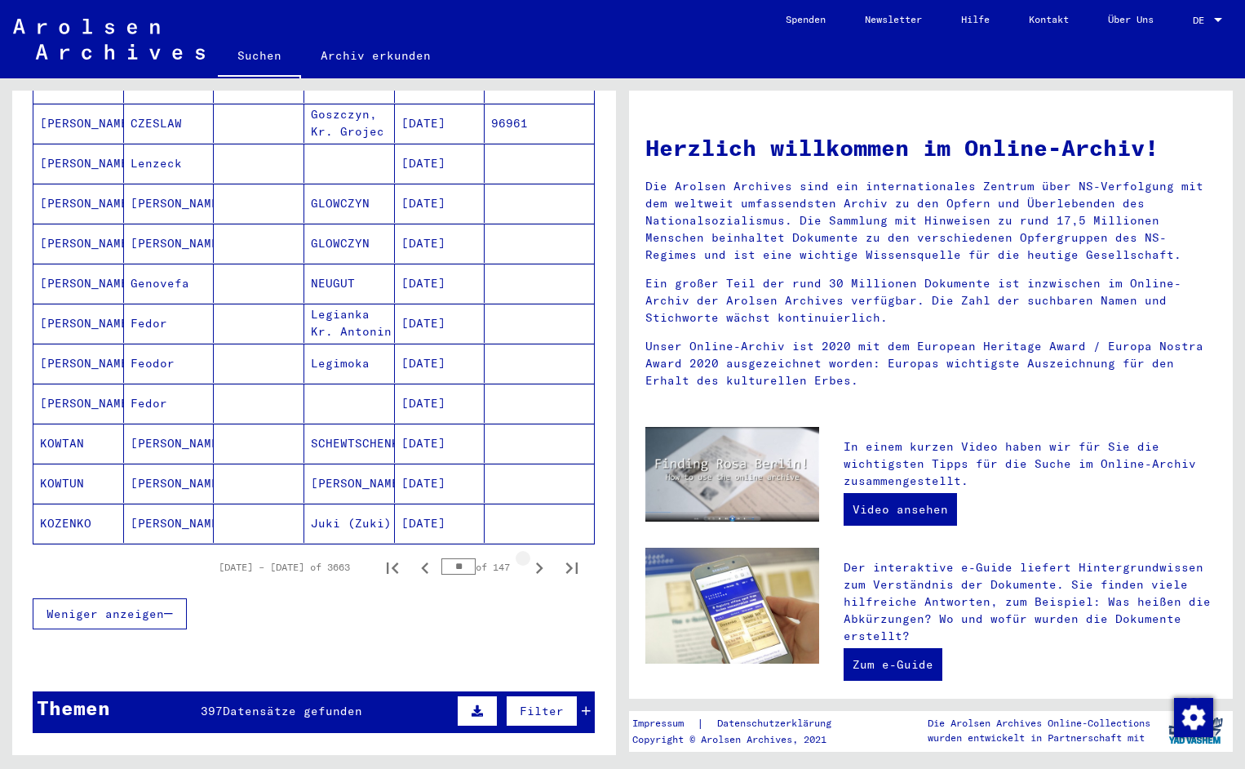
click at [537, 557] on icon "Next page" at bounding box center [539, 568] width 23 height 23
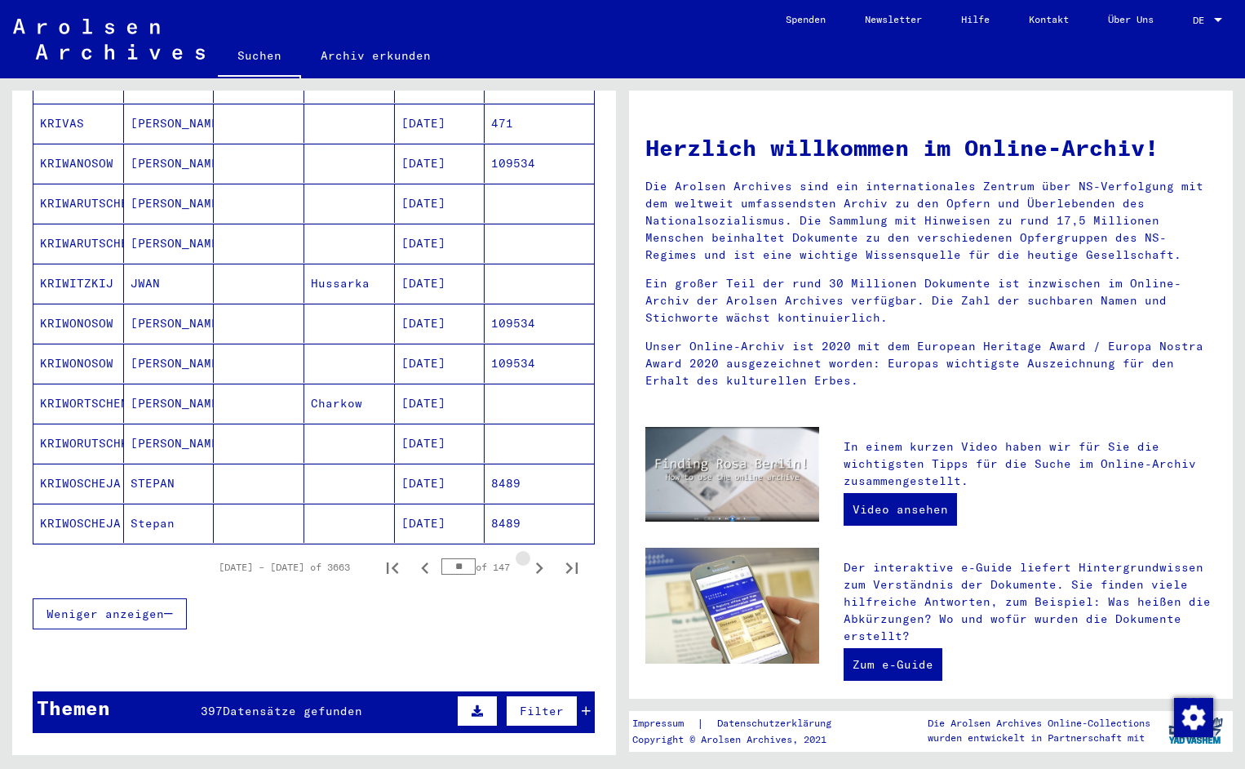
click at [537, 557] on icon "Next page" at bounding box center [539, 568] width 23 height 23
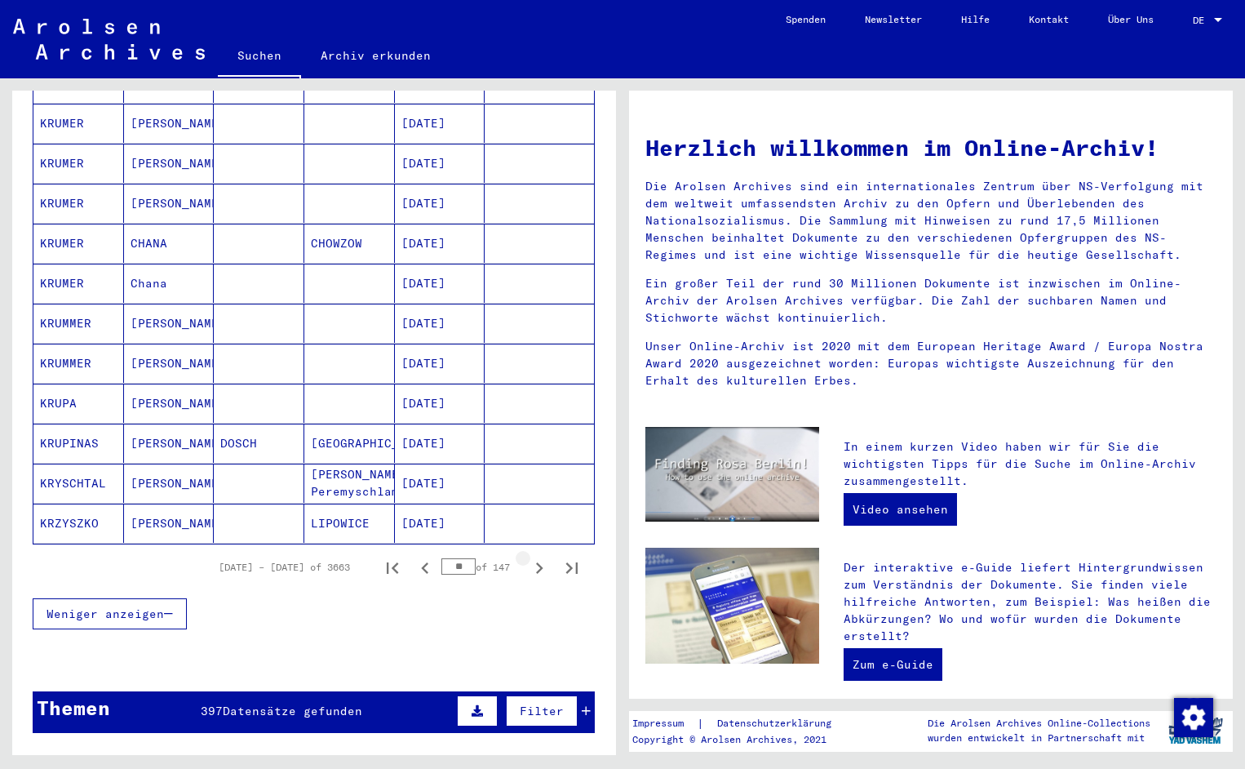
click at [537, 557] on icon "Next page" at bounding box center [539, 568] width 23 height 23
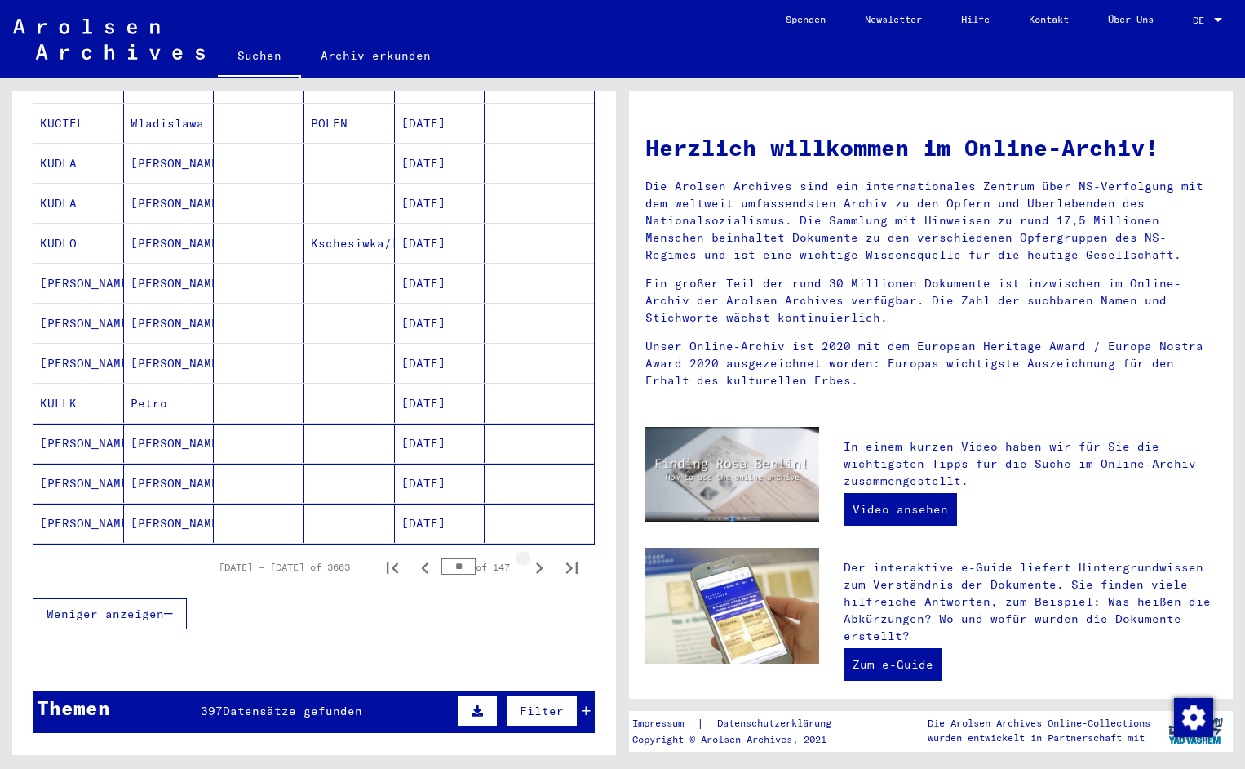
click at [537, 557] on icon "Next page" at bounding box center [539, 568] width 23 height 23
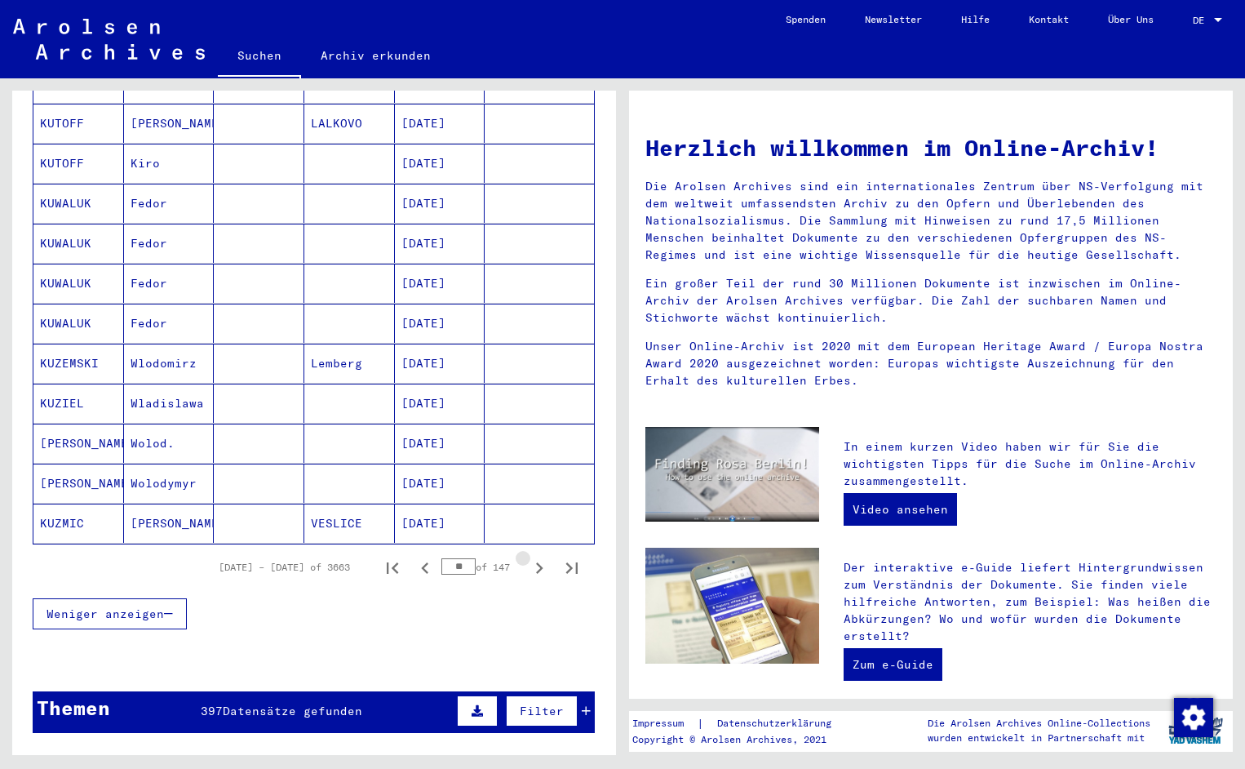
click at [537, 557] on icon "Next page" at bounding box center [539, 568] width 23 height 23
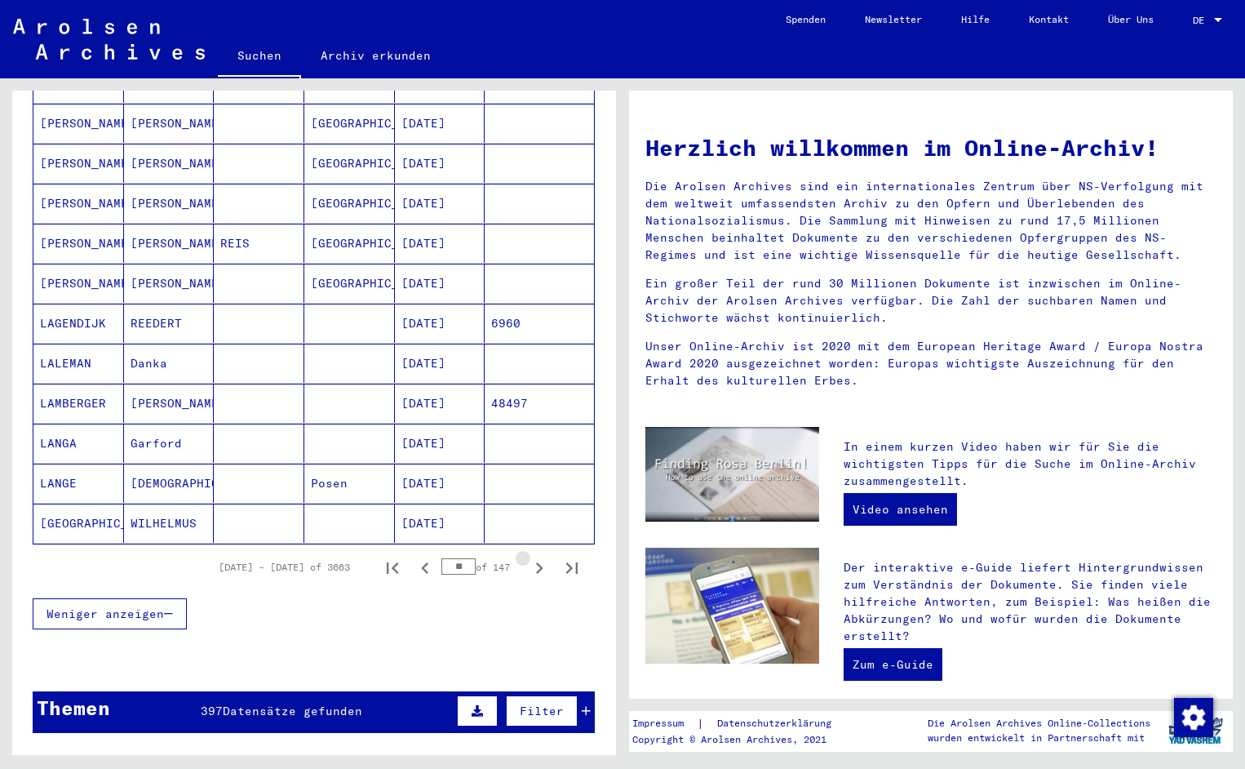
click at [537, 557] on icon "Next page" at bounding box center [539, 568] width 23 height 23
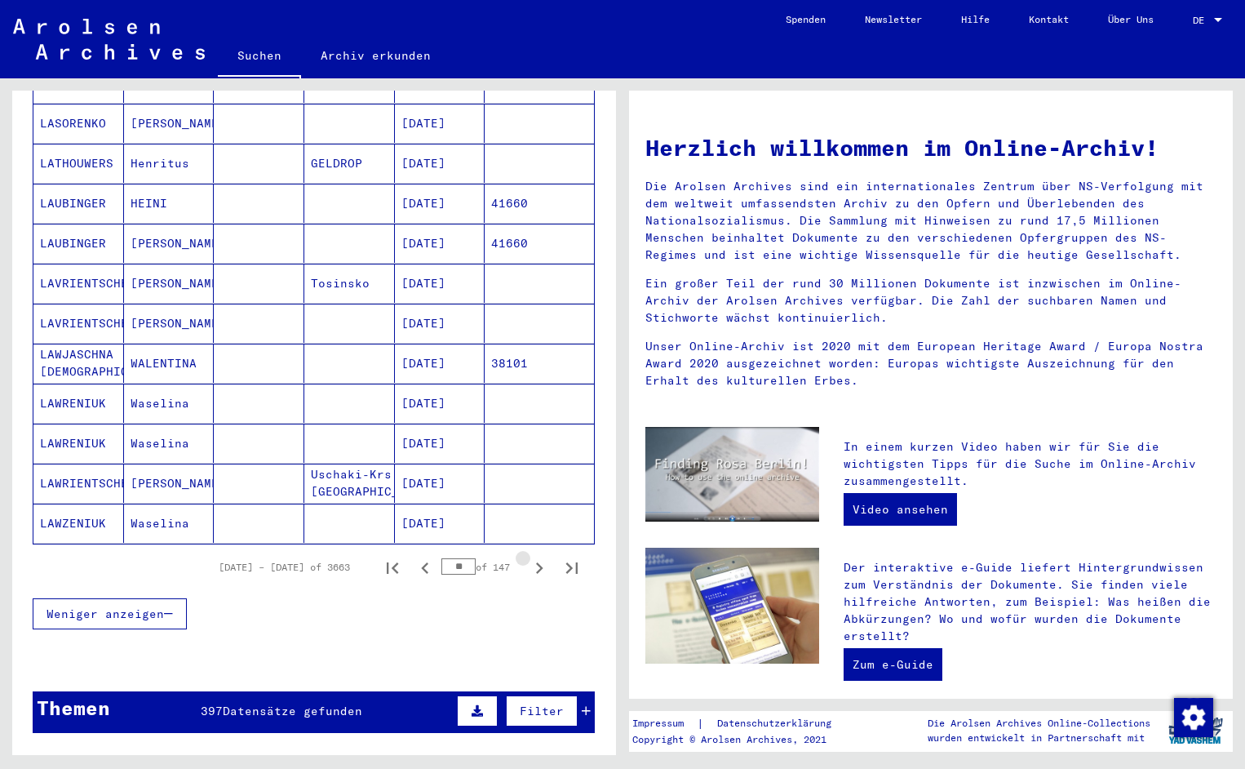
click at [537, 557] on icon "Next page" at bounding box center [539, 568] width 23 height 23
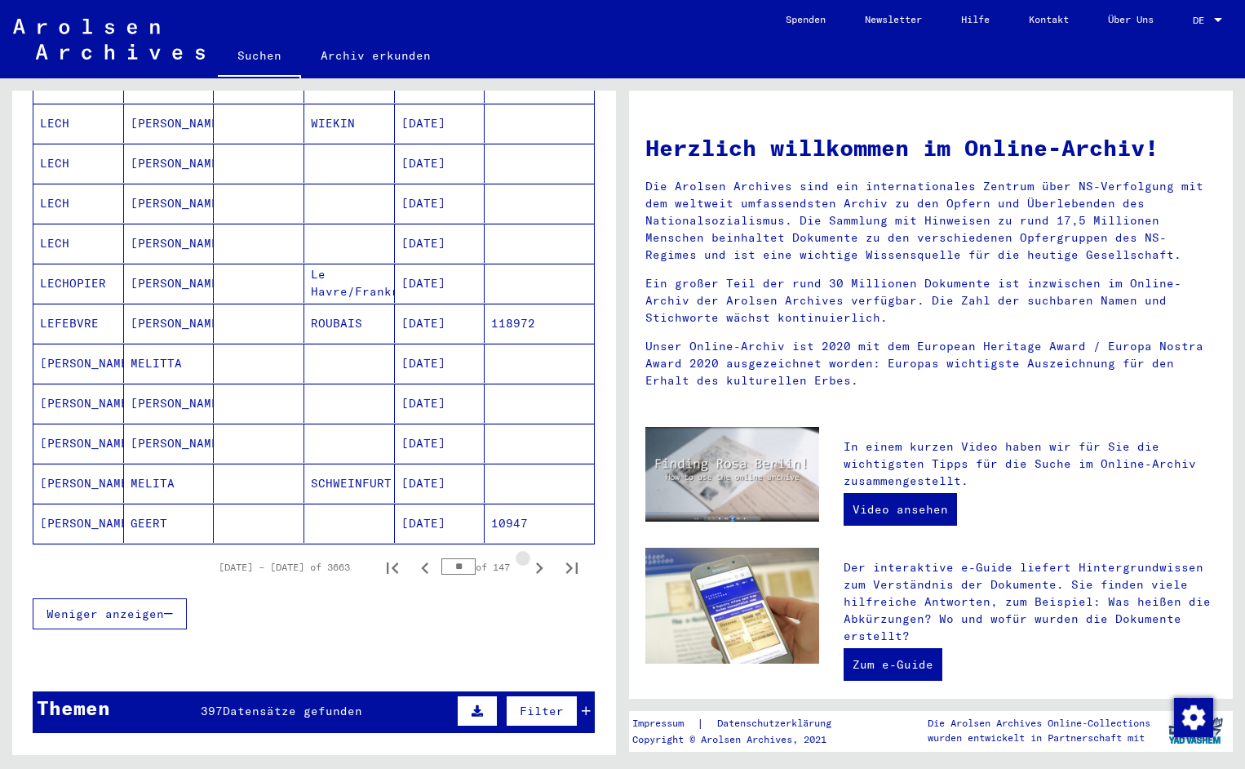
click at [537, 557] on icon "Next page" at bounding box center [539, 568] width 23 height 23
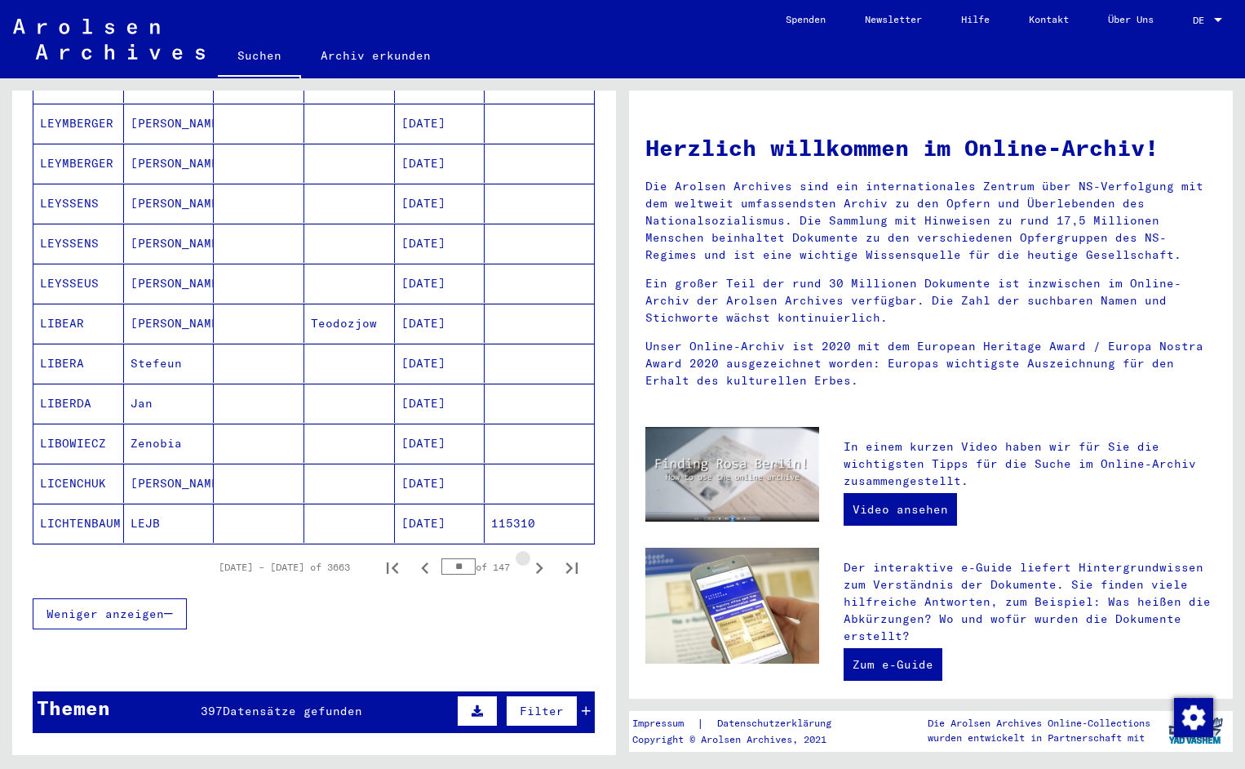
click at [537, 557] on icon "Next page" at bounding box center [539, 568] width 23 height 23
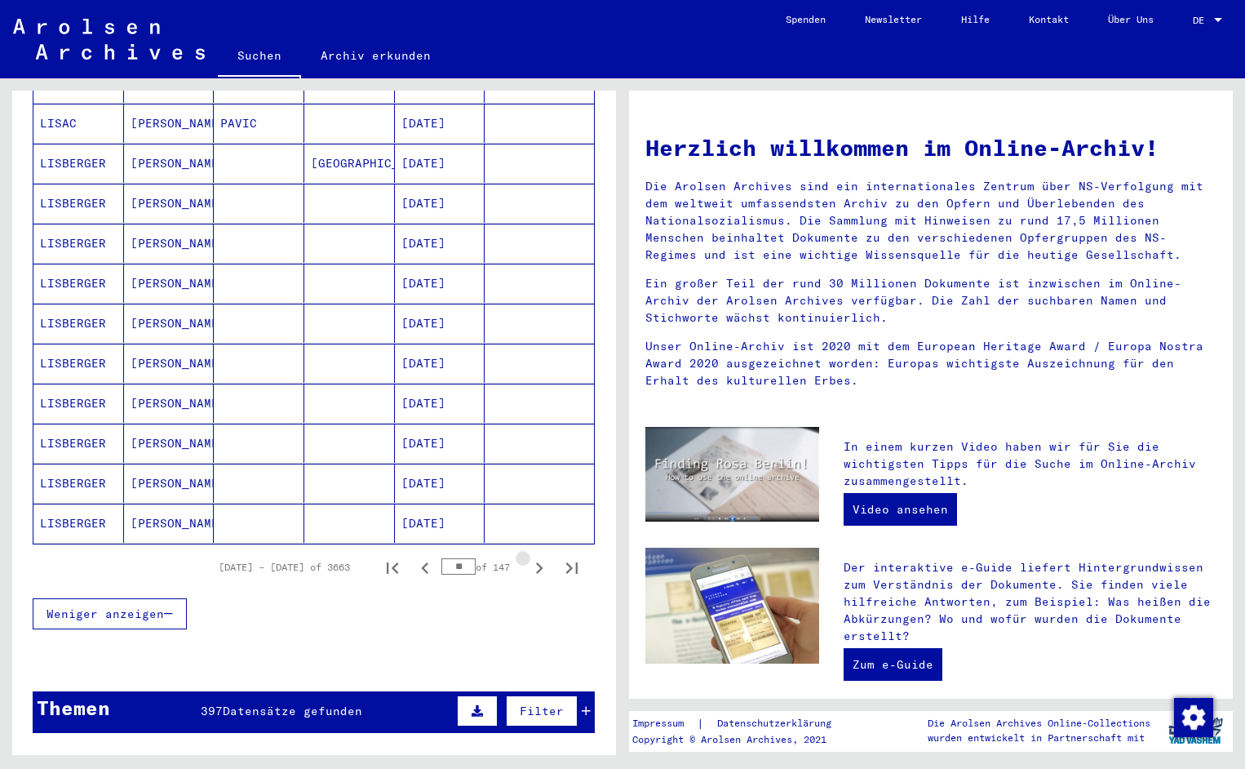
click at [537, 557] on icon "Next page" at bounding box center [539, 568] width 23 height 23
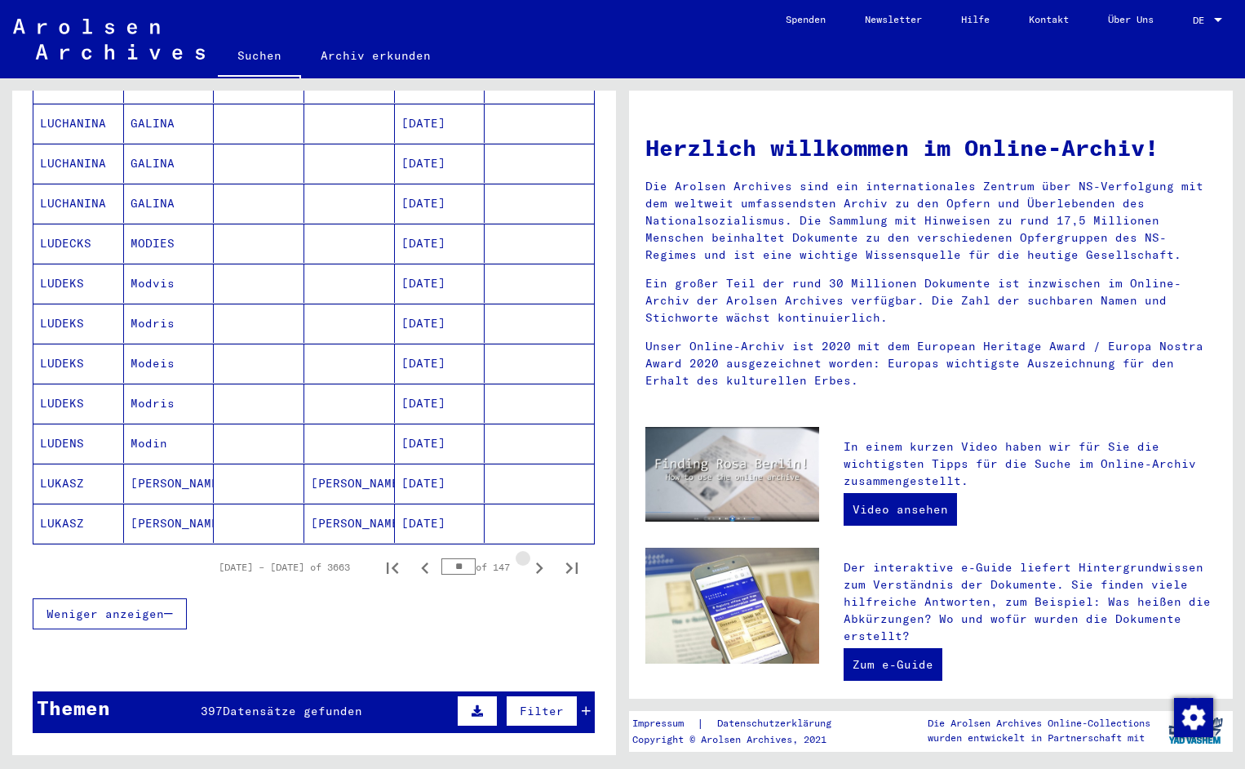
click at [537, 557] on icon "Next page" at bounding box center [539, 568] width 23 height 23
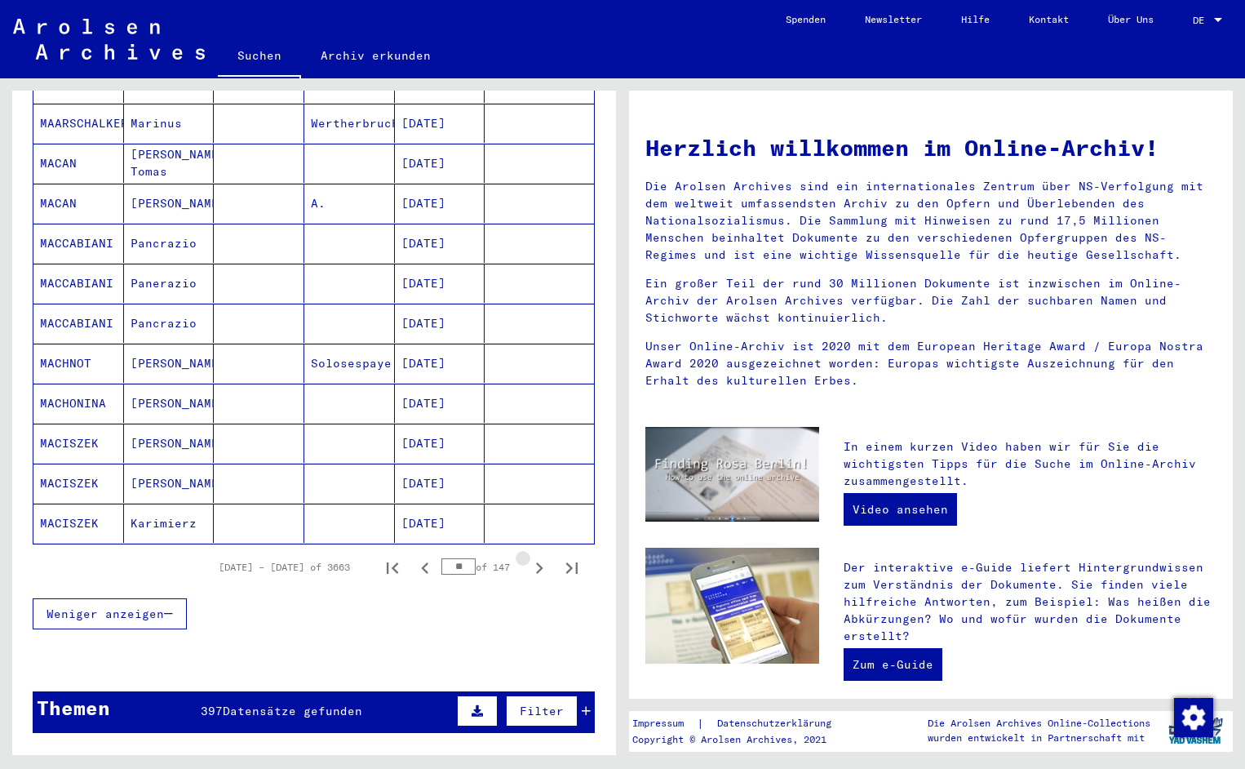
click at [537, 557] on icon "Next page" at bounding box center [539, 568] width 23 height 23
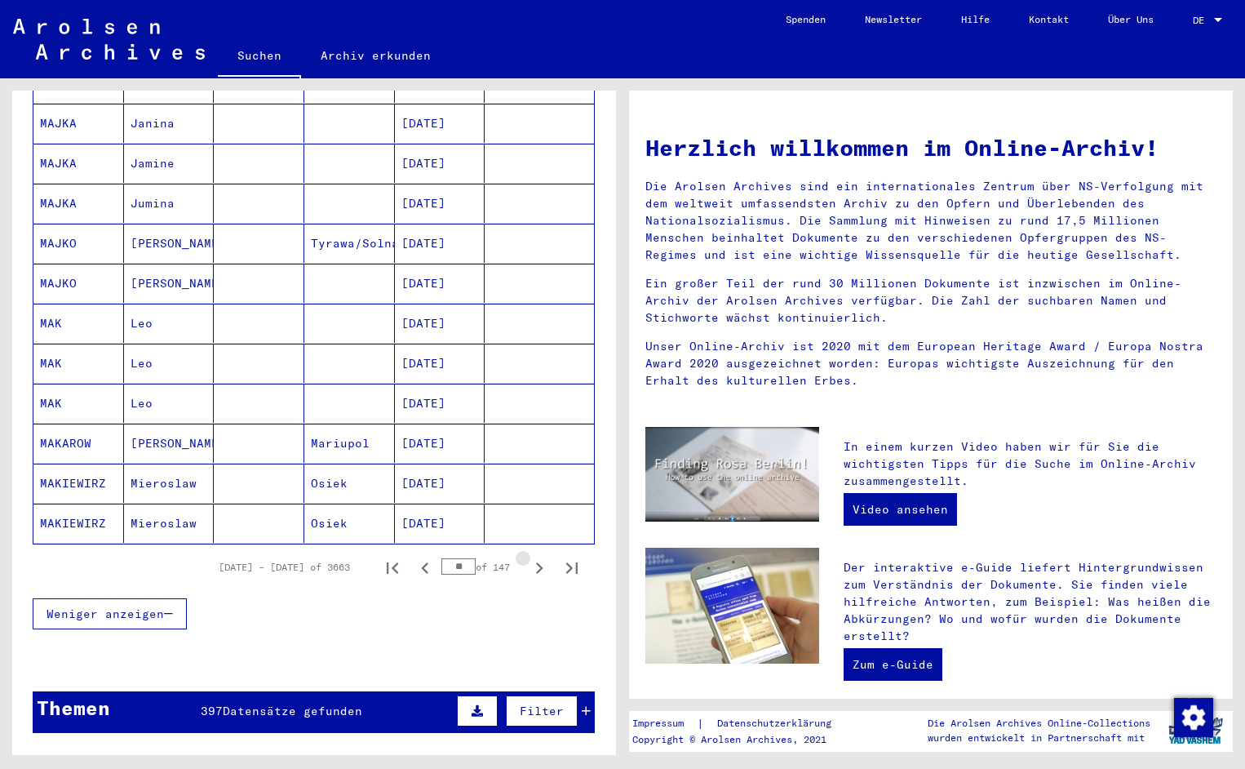
click at [537, 557] on icon "Next page" at bounding box center [539, 568] width 23 height 23
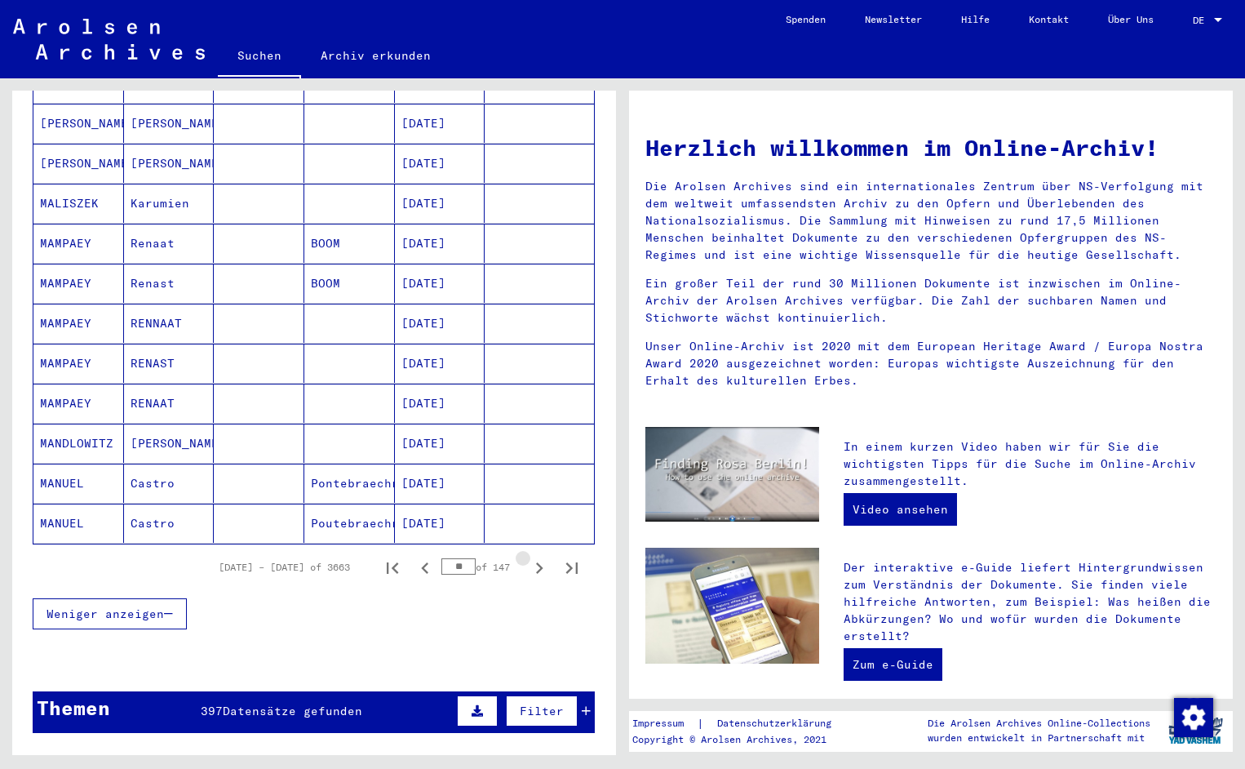
click at [537, 557] on icon "Next page" at bounding box center [539, 568] width 23 height 23
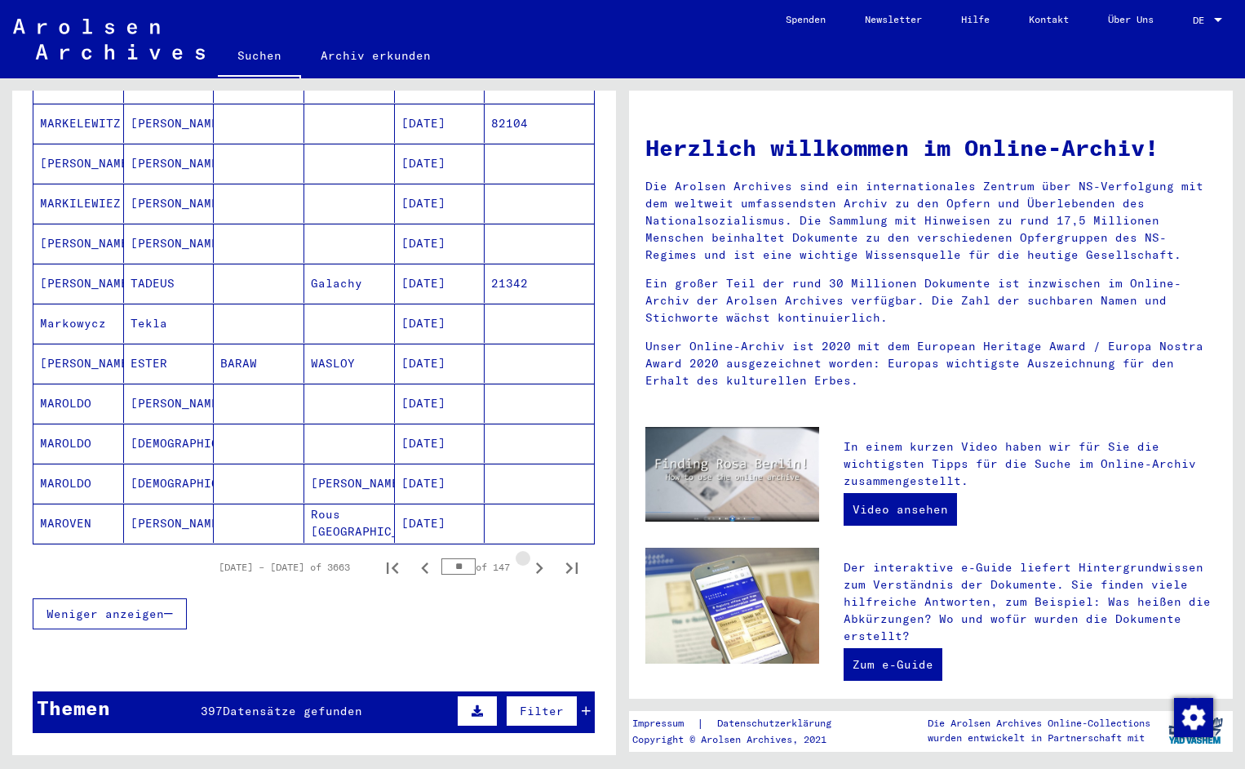
click at [537, 557] on icon "Next page" at bounding box center [539, 568] width 23 height 23
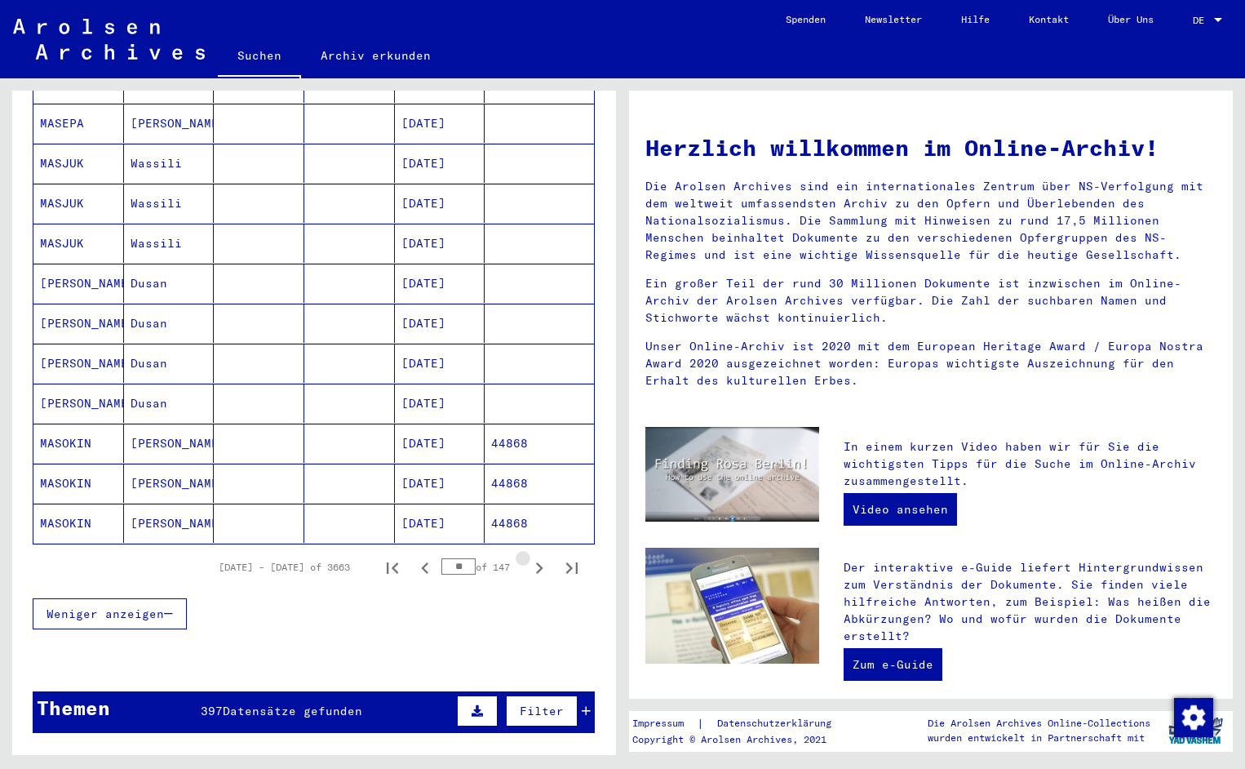
click at [537, 557] on icon "Next page" at bounding box center [539, 568] width 23 height 23
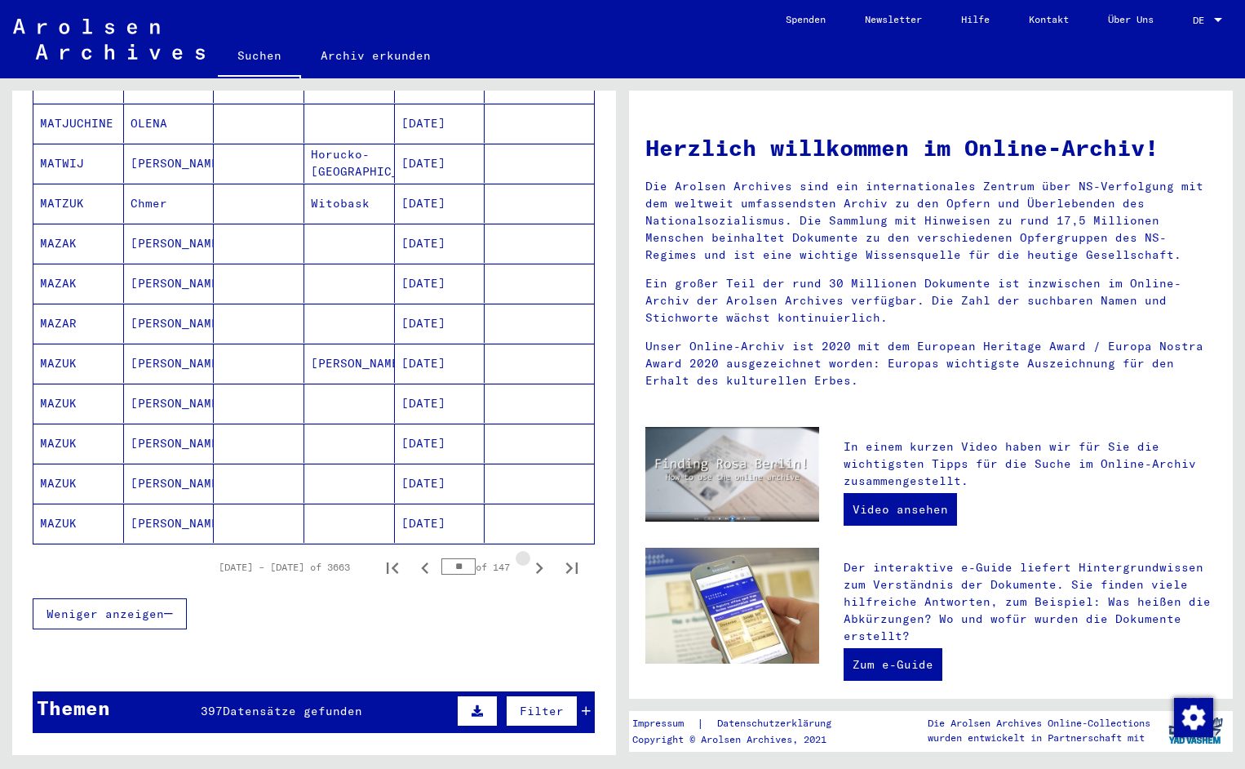
click at [537, 557] on icon "Next page" at bounding box center [539, 568] width 23 height 23
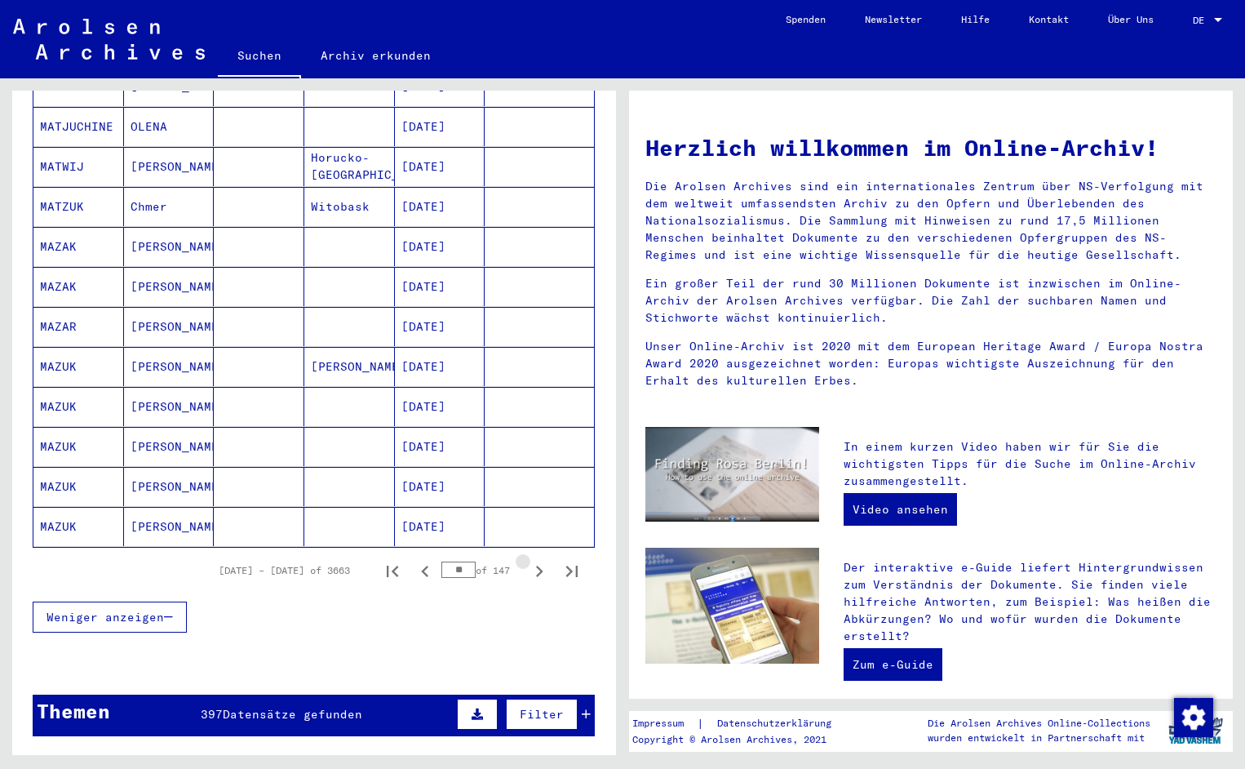
click at [537, 560] on icon "Next page" at bounding box center [539, 571] width 23 height 23
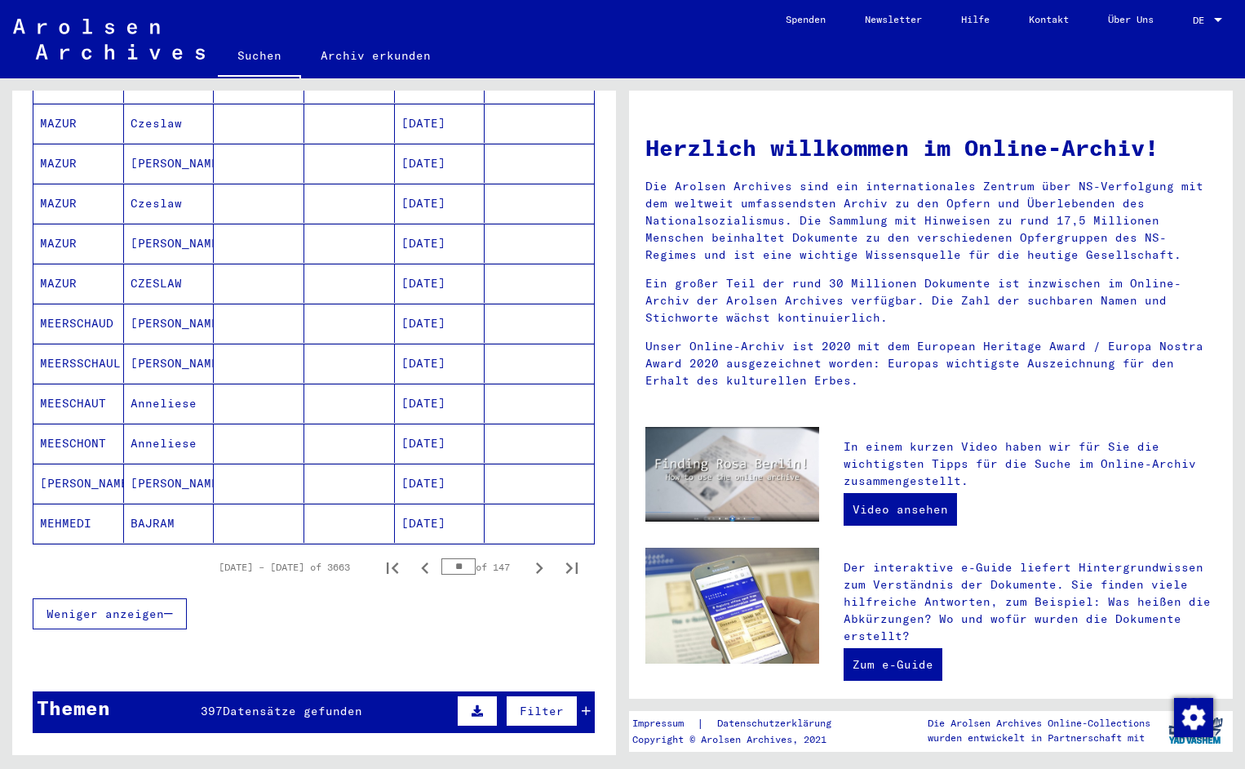
scroll to position [806, 0]
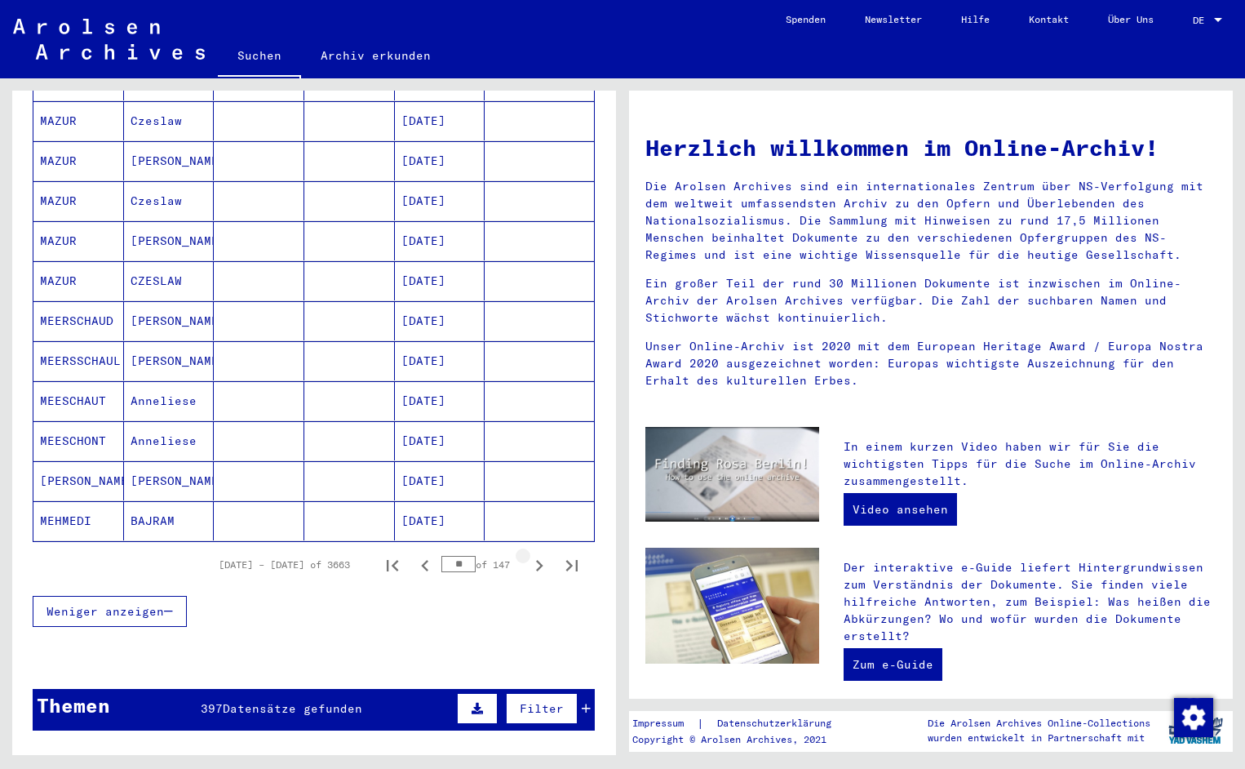
click at [536, 554] on icon "Next page" at bounding box center [539, 565] width 23 height 23
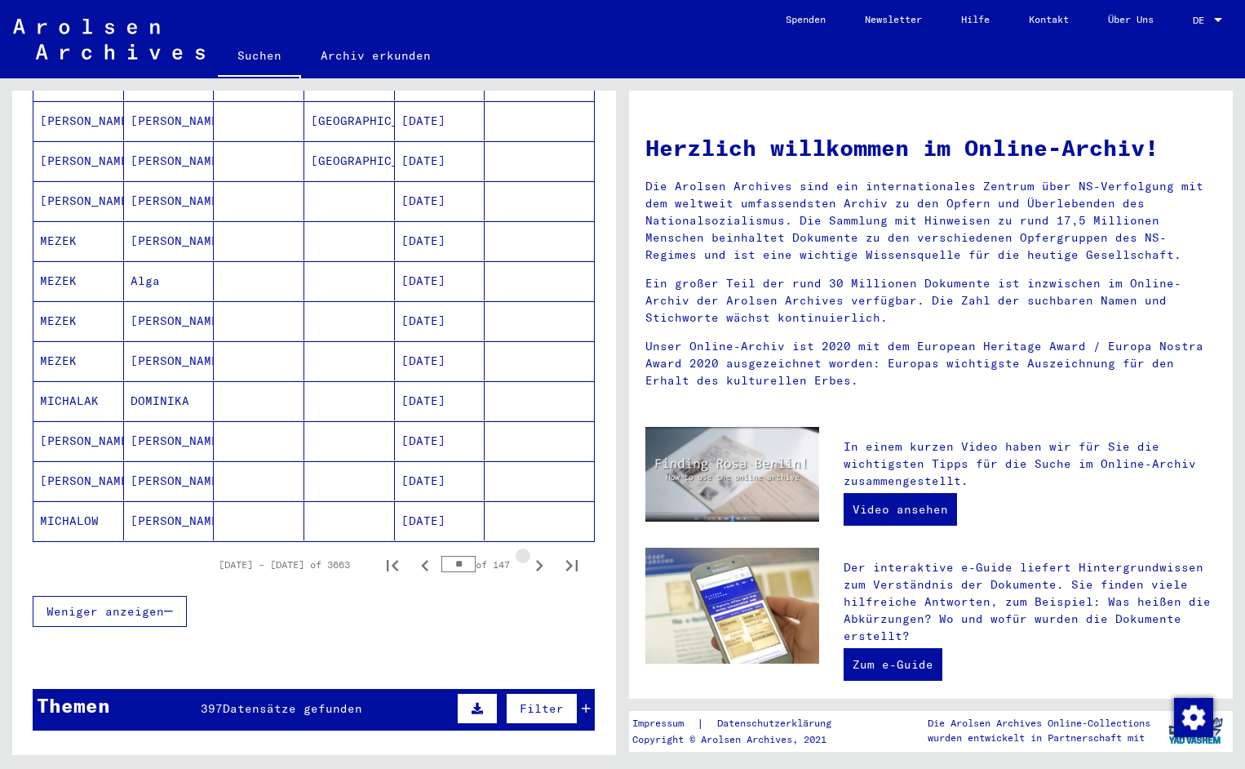
click at [535, 554] on icon "Next page" at bounding box center [539, 565] width 23 height 23
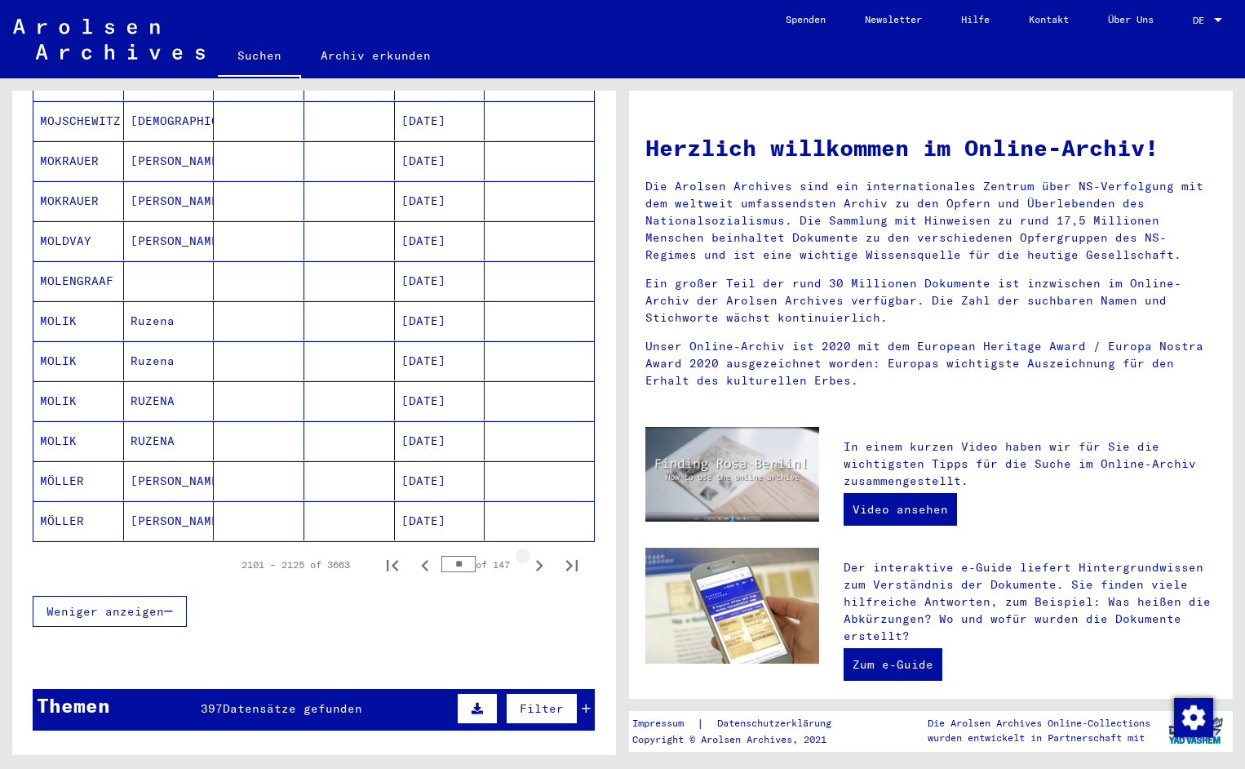
click at [535, 554] on icon "Next page" at bounding box center [539, 565] width 23 height 23
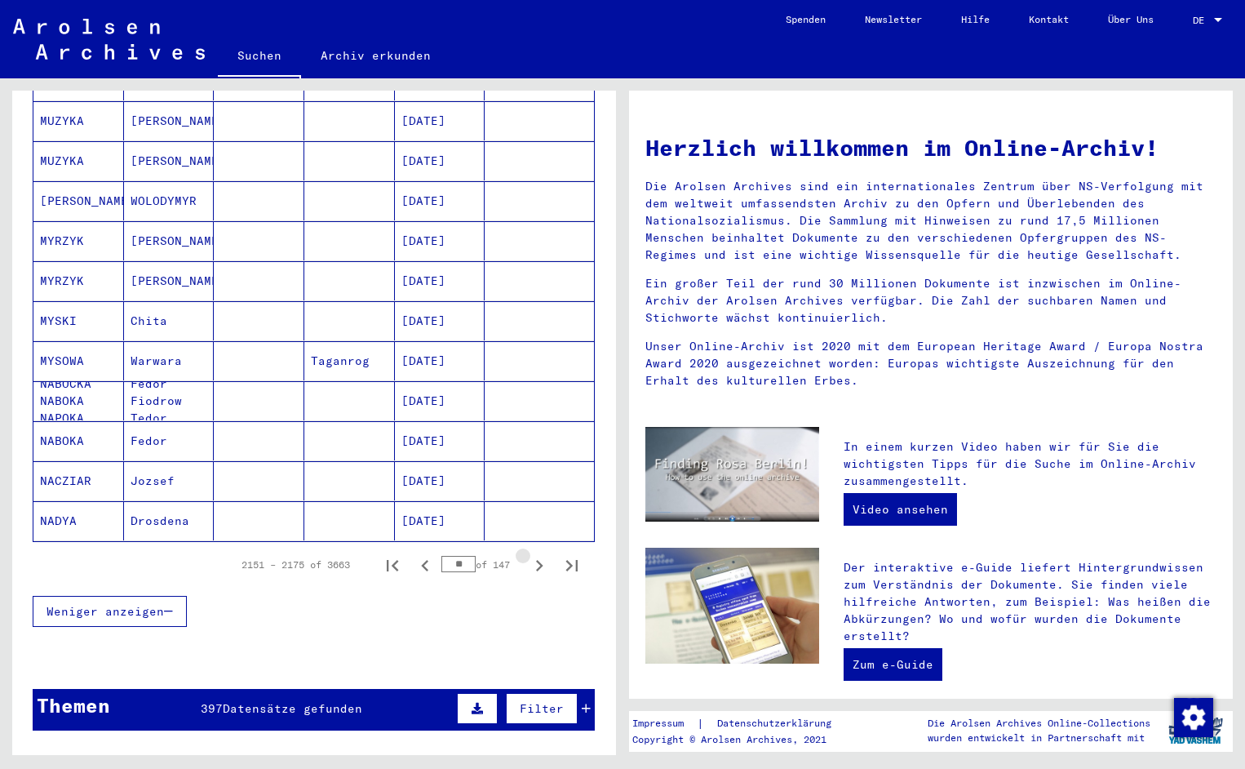
click at [535, 554] on icon "Next page" at bounding box center [539, 565] width 23 height 23
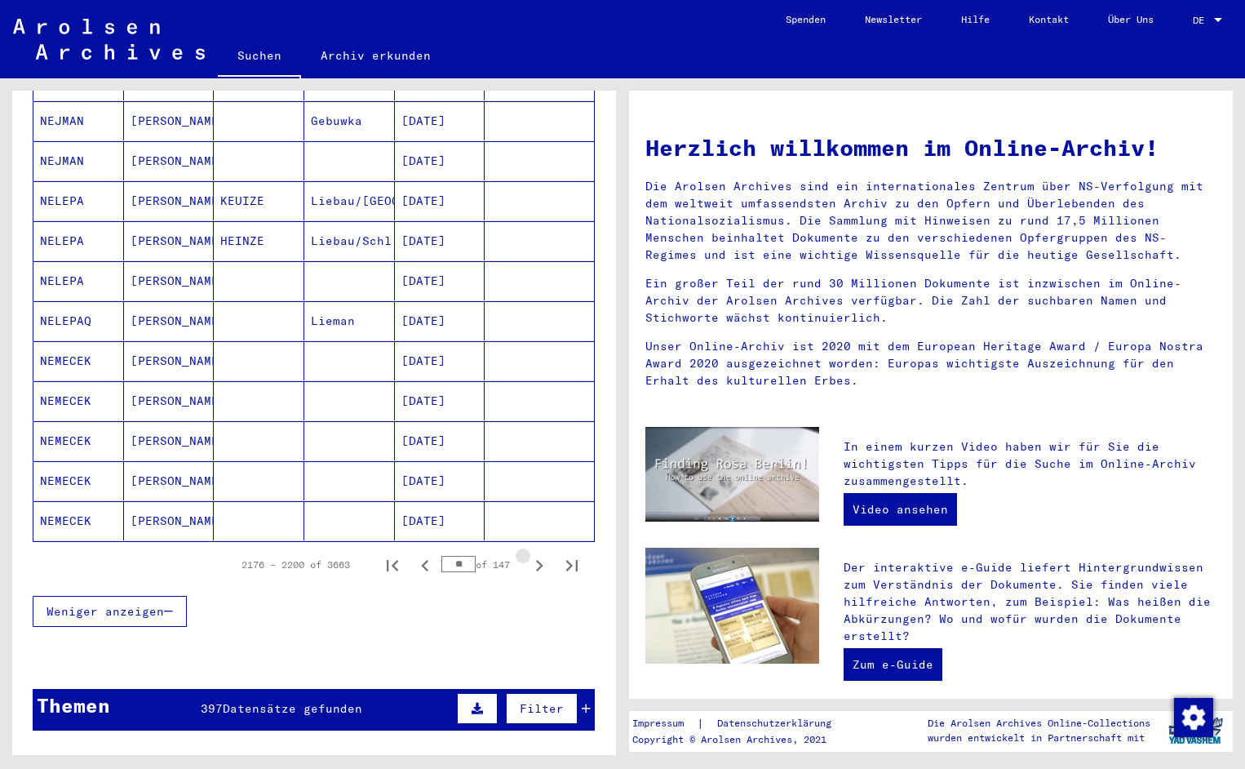
click at [535, 554] on icon "Next page" at bounding box center [539, 565] width 23 height 23
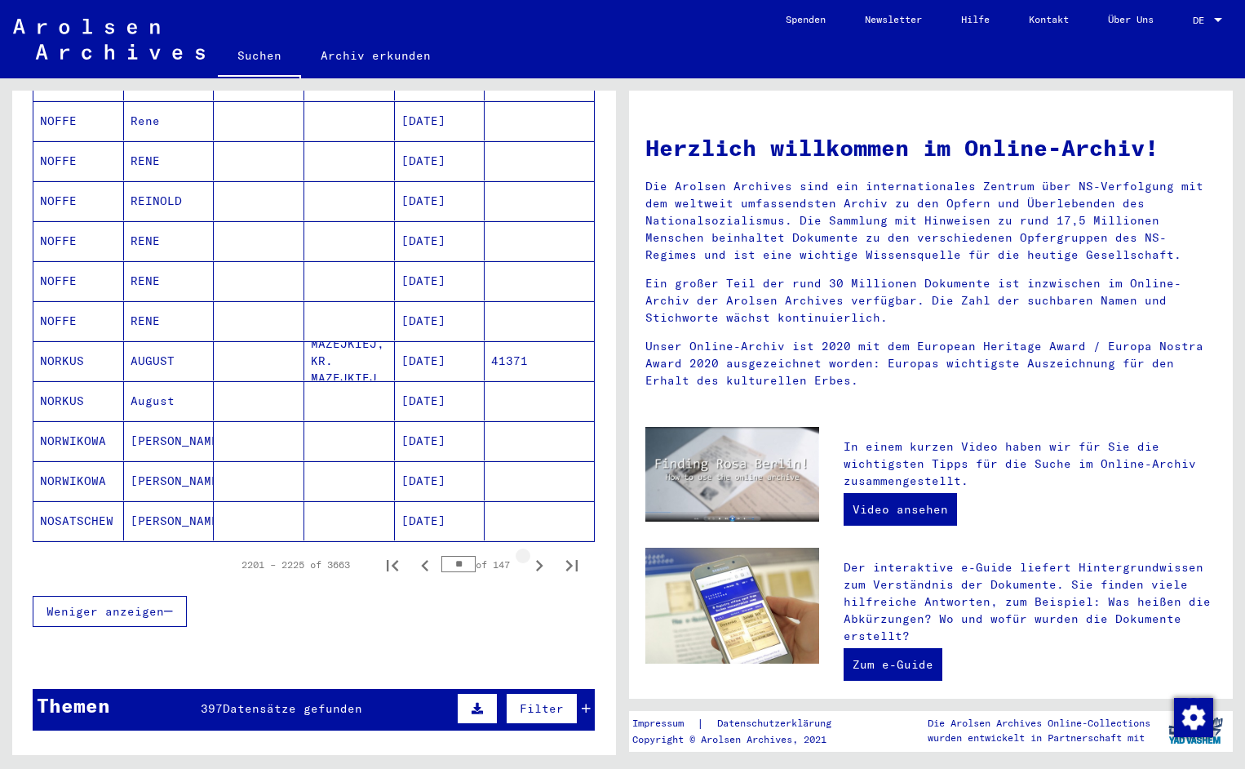
click at [535, 554] on icon "Next page" at bounding box center [539, 565] width 23 height 23
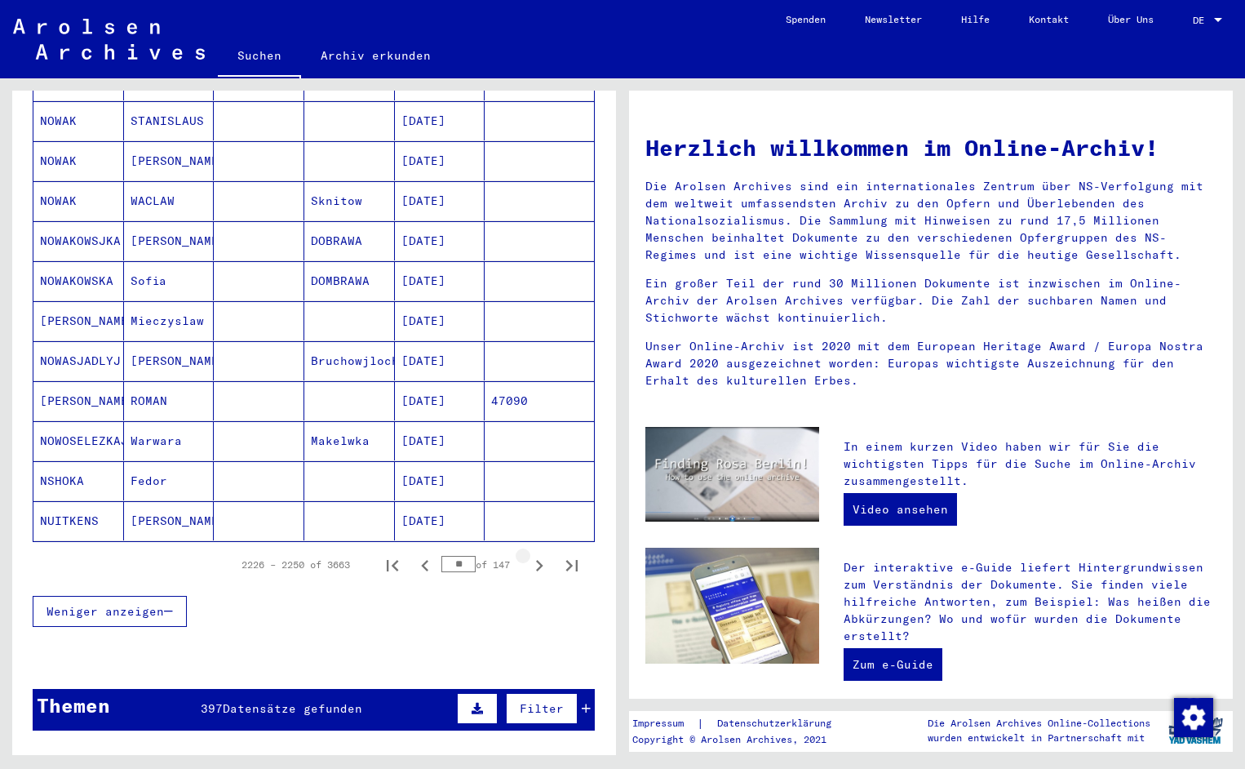
click at [535, 554] on icon "Next page" at bounding box center [539, 565] width 23 height 23
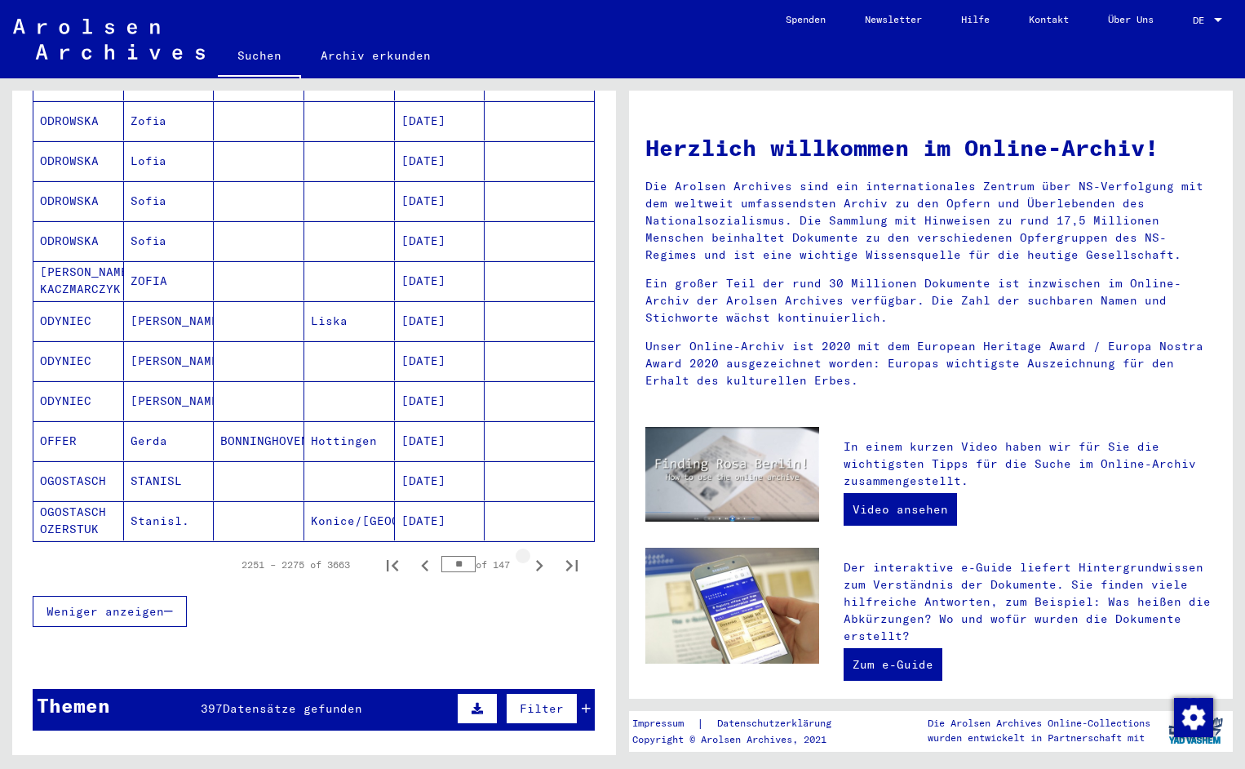
click at [535, 554] on icon "Next page" at bounding box center [539, 565] width 23 height 23
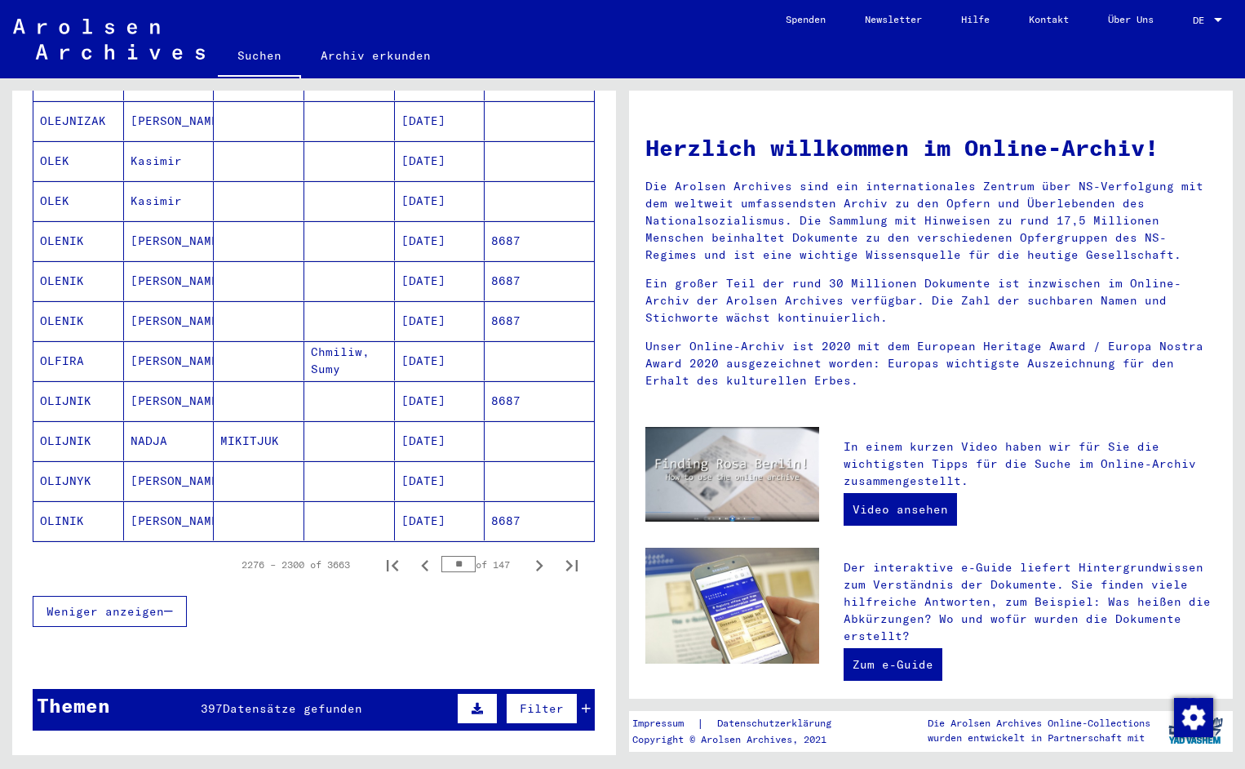
click at [536, 554] on icon "Next page" at bounding box center [539, 565] width 23 height 23
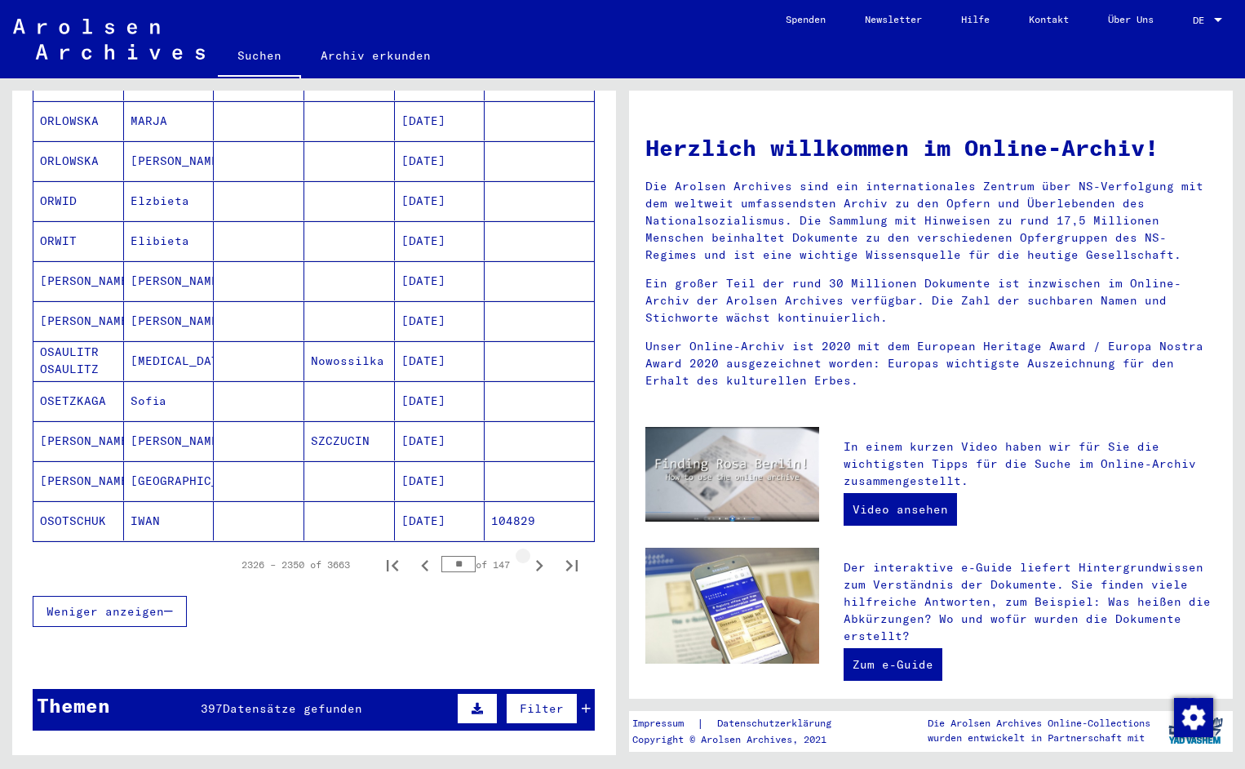
click at [536, 554] on icon "Next page" at bounding box center [539, 565] width 23 height 23
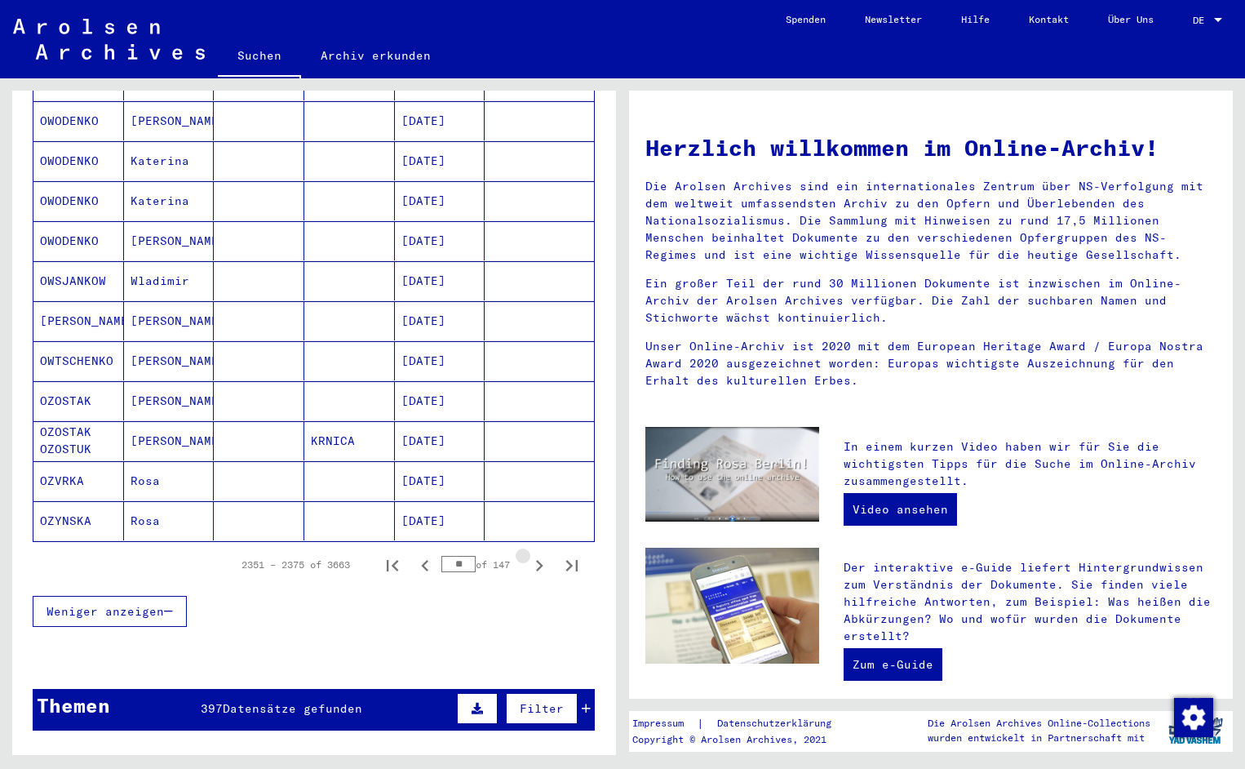
click at [536, 554] on icon "Next page" at bounding box center [539, 565] width 23 height 23
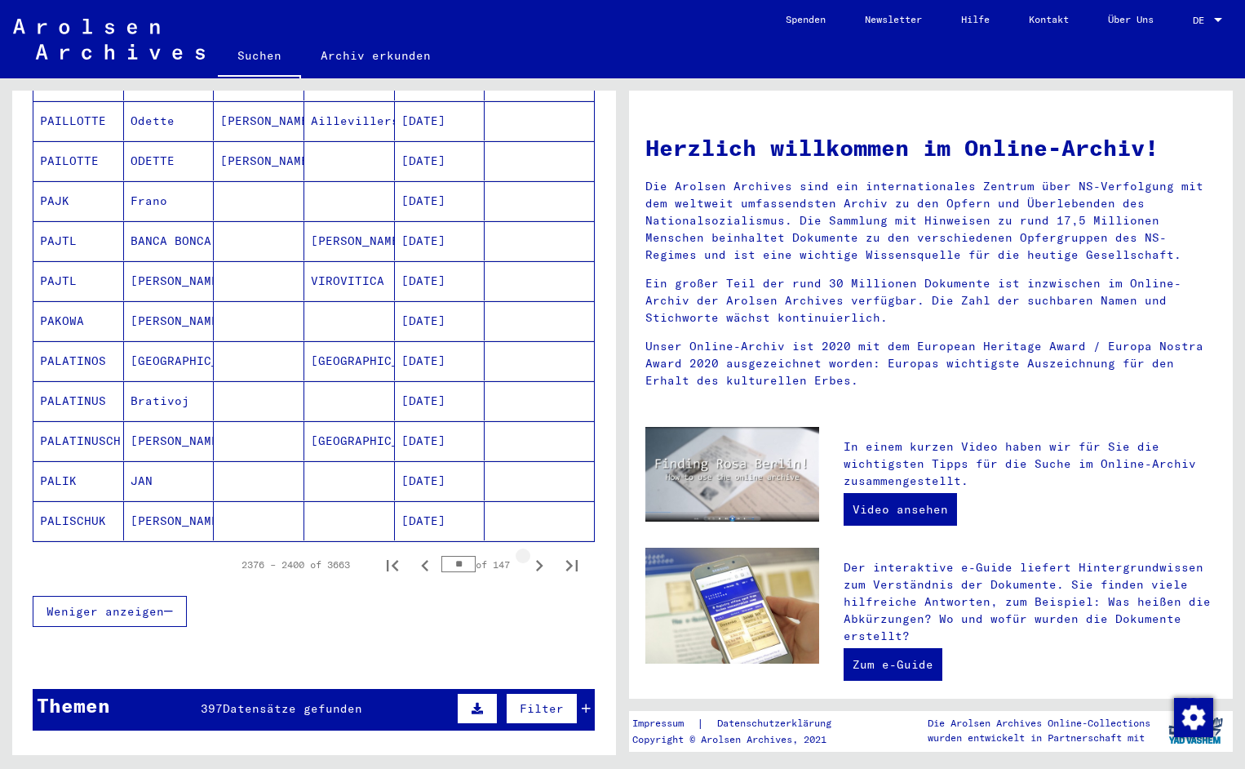
click at [536, 554] on icon "Next page" at bounding box center [539, 565] width 23 height 23
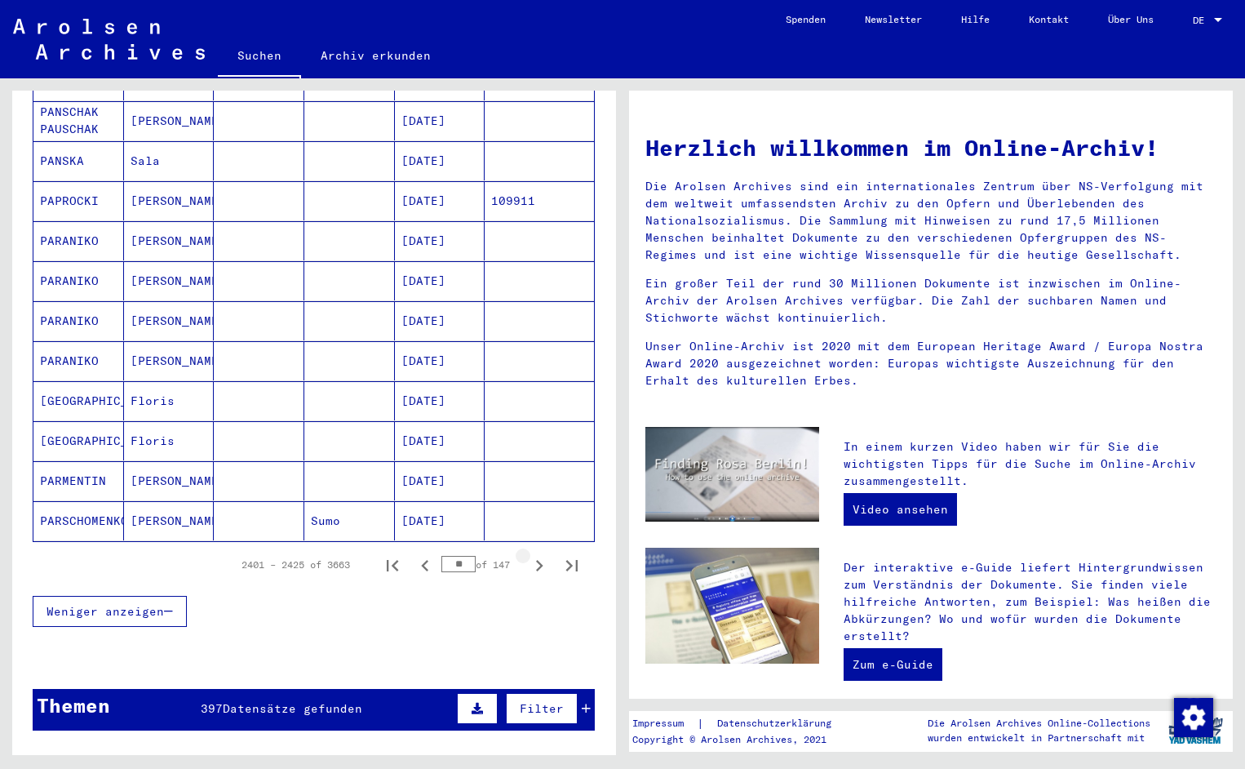
click at [536, 554] on icon "Next page" at bounding box center [539, 565] width 23 height 23
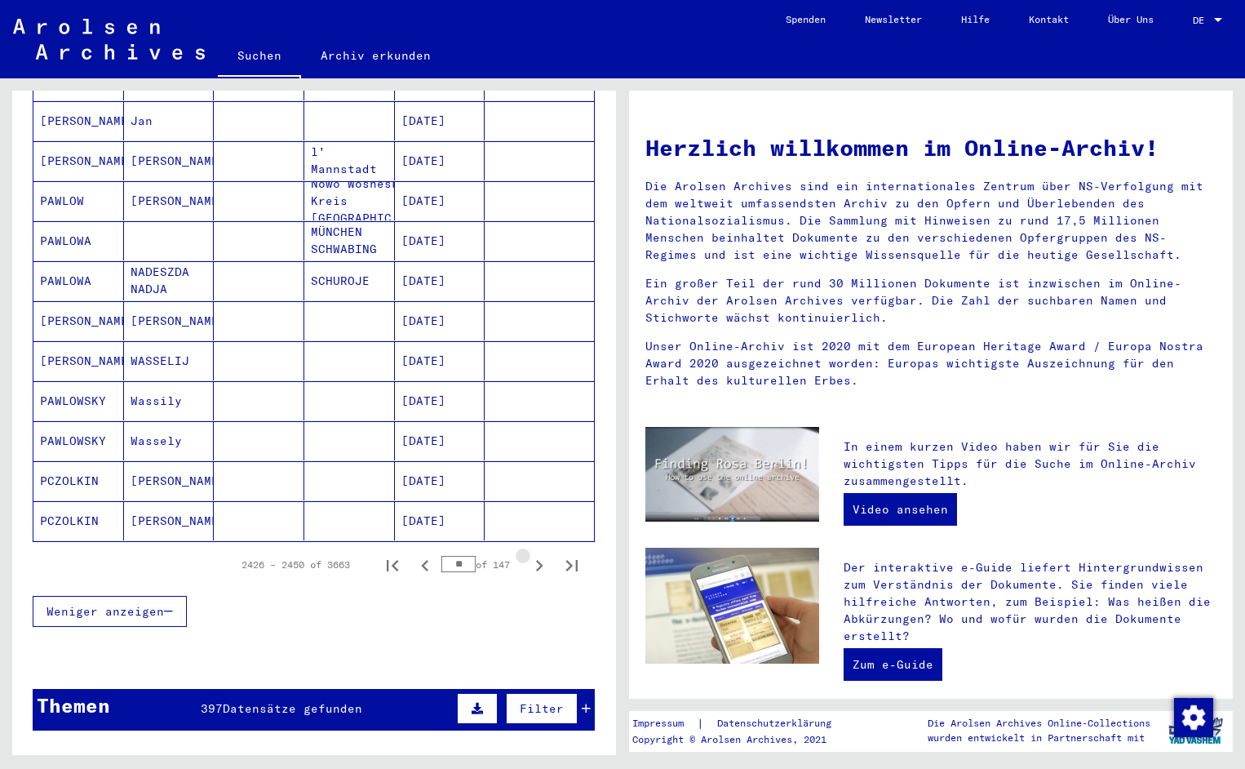
click at [536, 554] on icon "Next page" at bounding box center [539, 565] width 23 height 23
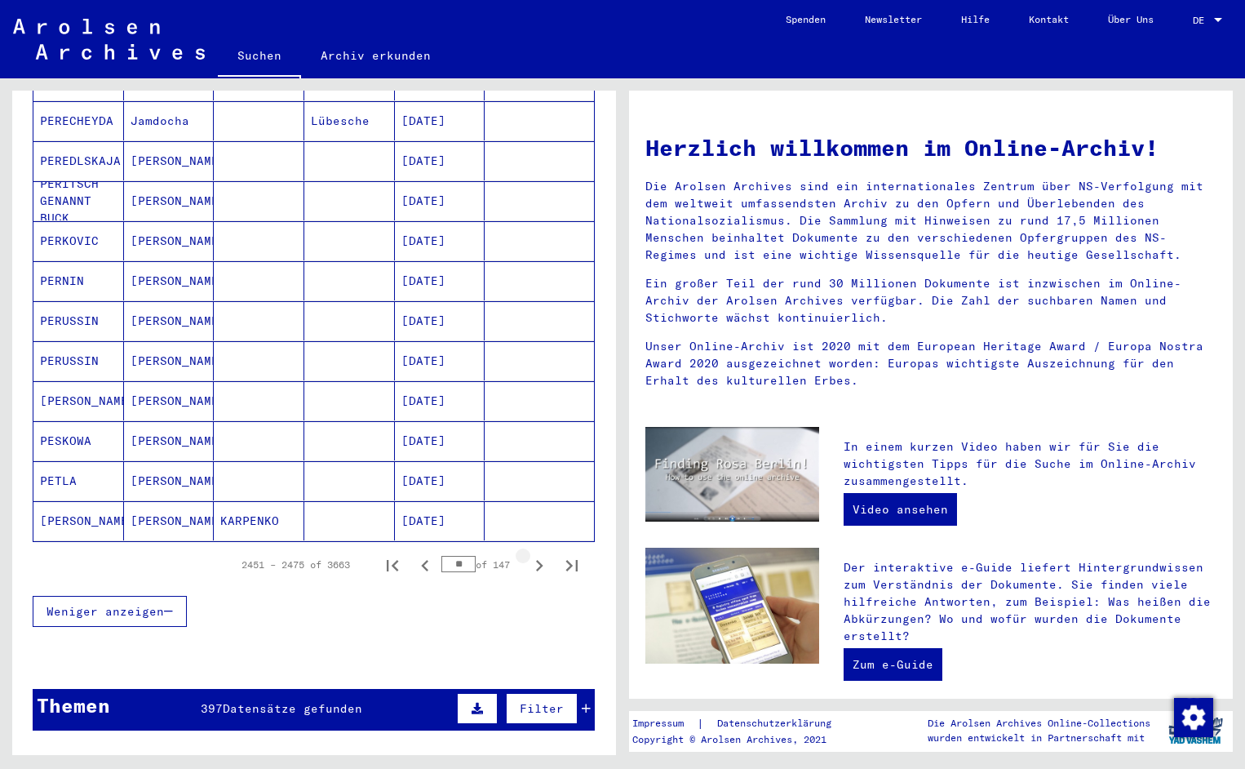
click at [536, 554] on icon "Next page" at bounding box center [539, 565] width 23 height 23
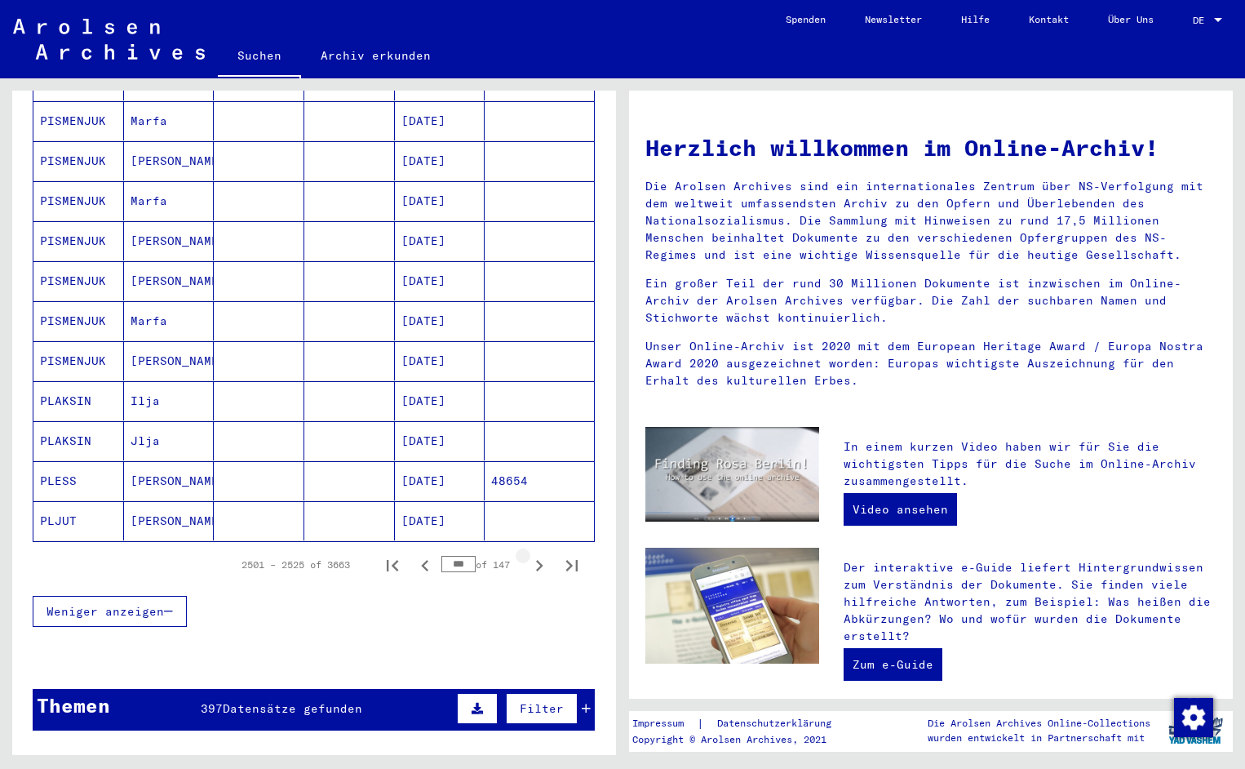
click at [536, 554] on icon "Next page" at bounding box center [539, 565] width 23 height 23
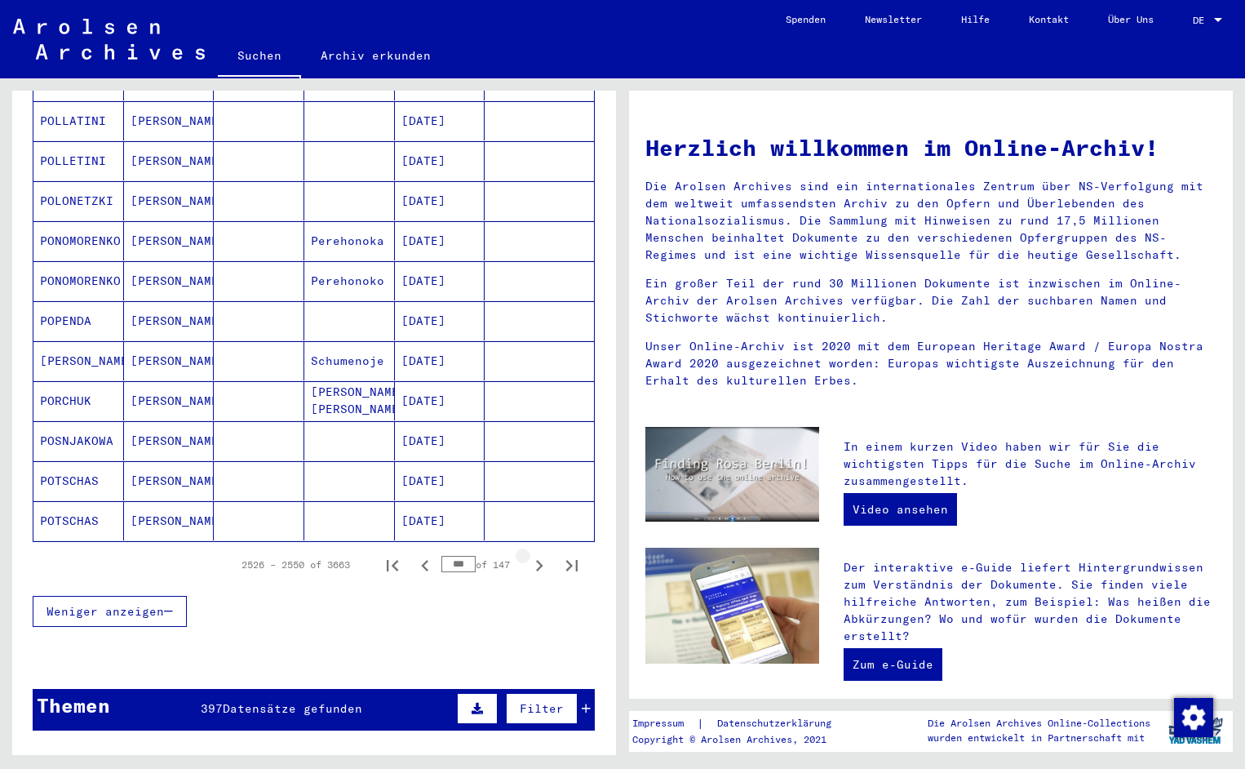
click at [536, 554] on icon "Next page" at bounding box center [539, 565] width 23 height 23
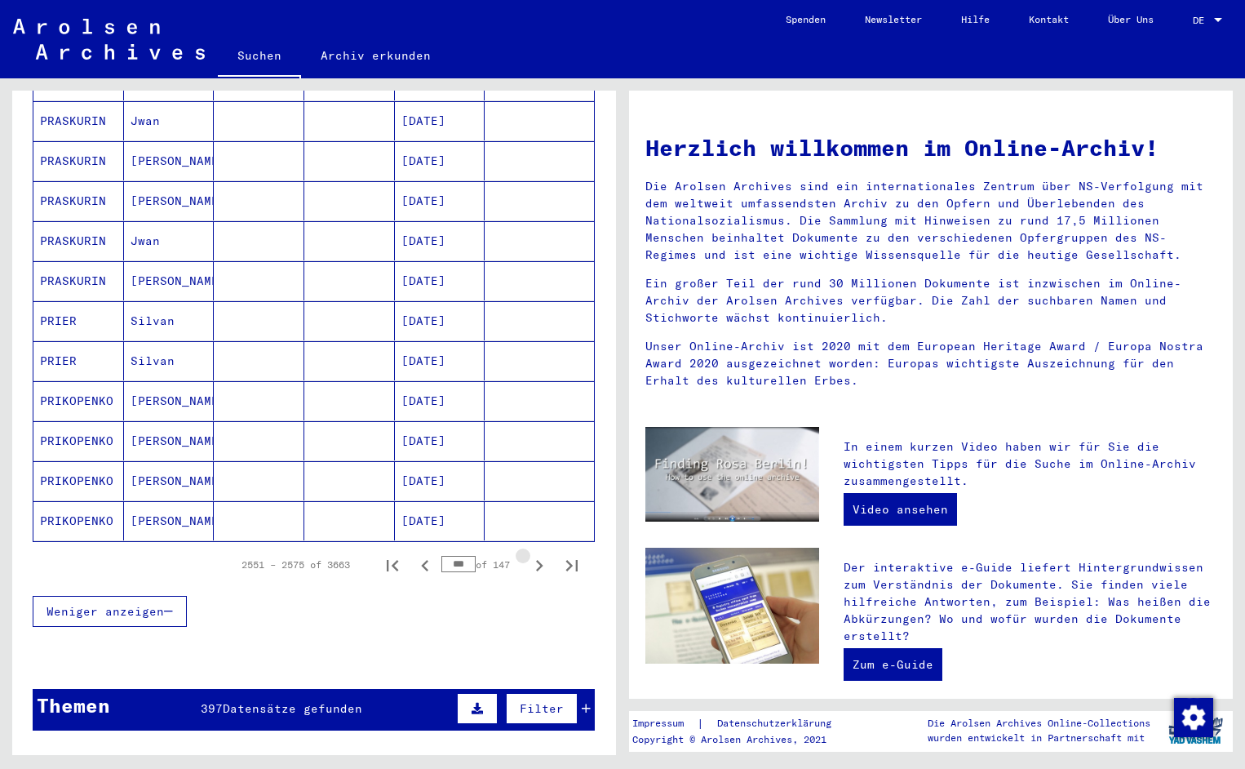
click at [536, 554] on icon "Next page" at bounding box center [539, 565] width 23 height 23
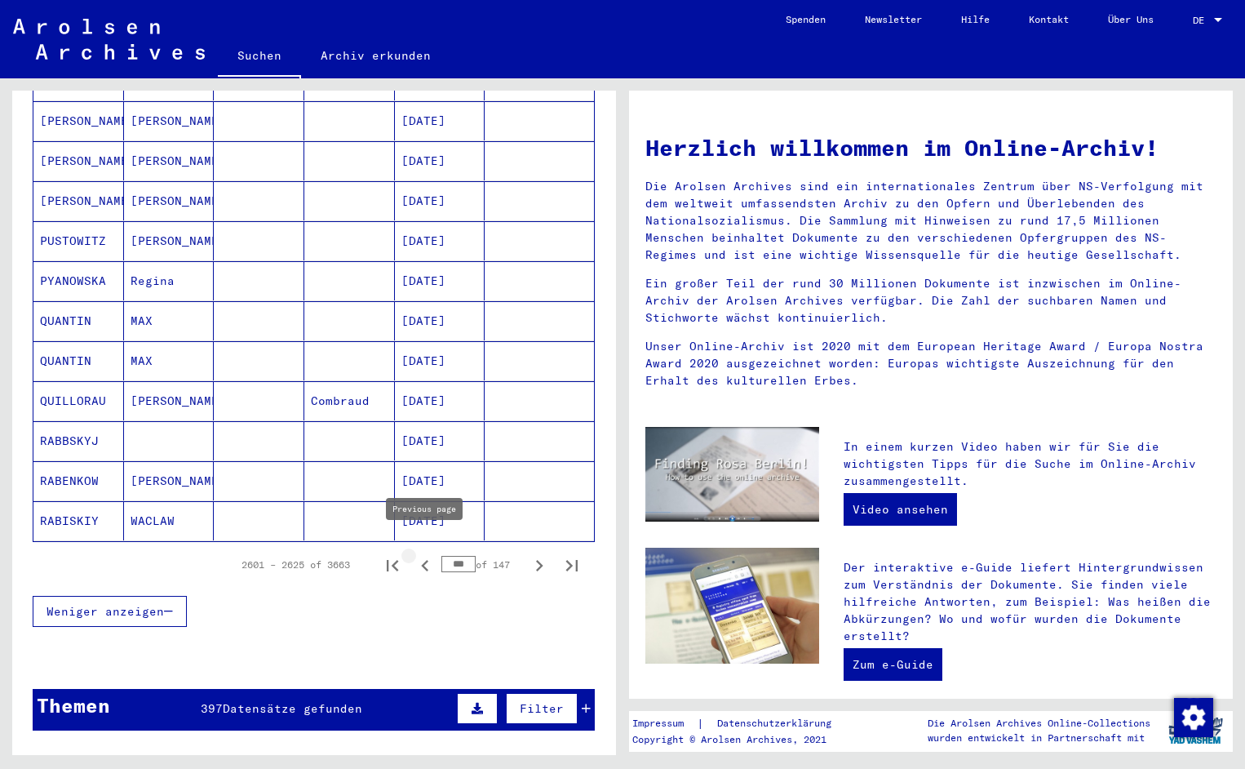
click at [425, 554] on icon "Previous page" at bounding box center [425, 565] width 23 height 23
type input "***"
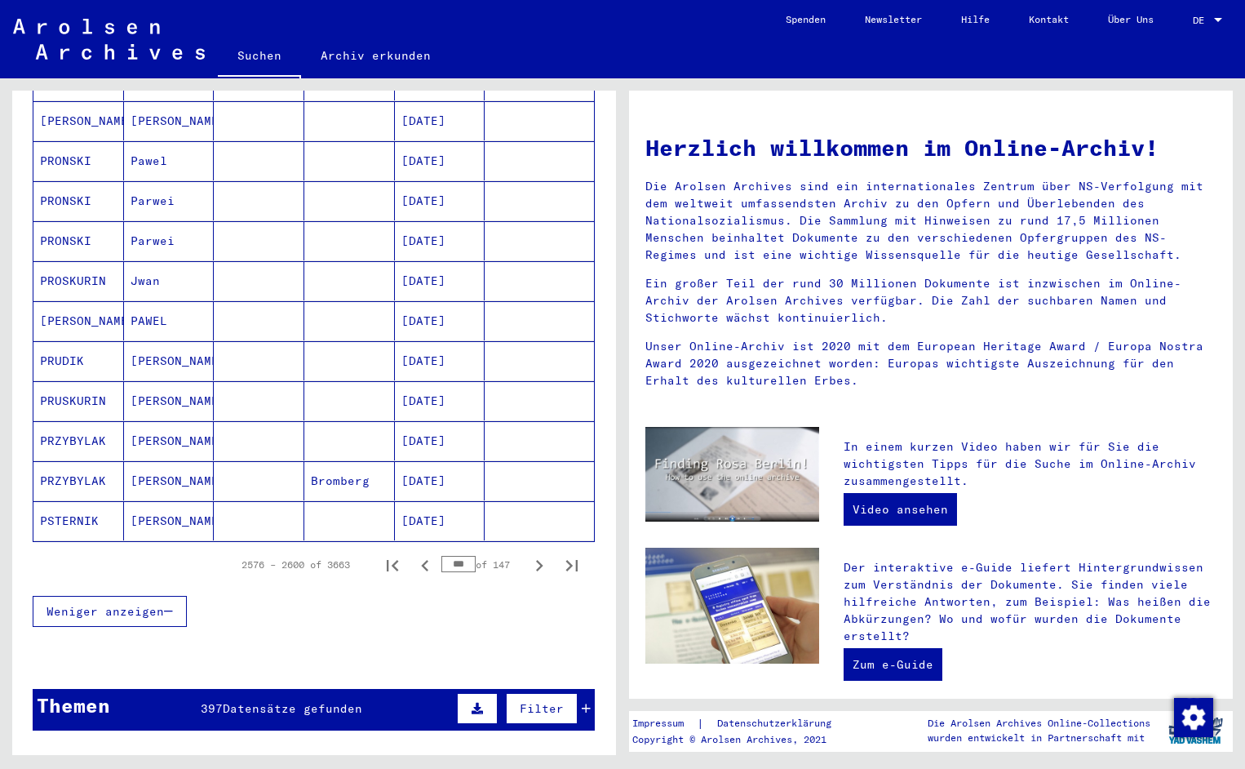
click at [607, 146] on div "Nachname Vorname Geburtsname Geburt‏ Geburtsdatum Prisoner # PRIKOPIONIS Antoni…" at bounding box center [314, 71] width 604 height 1153
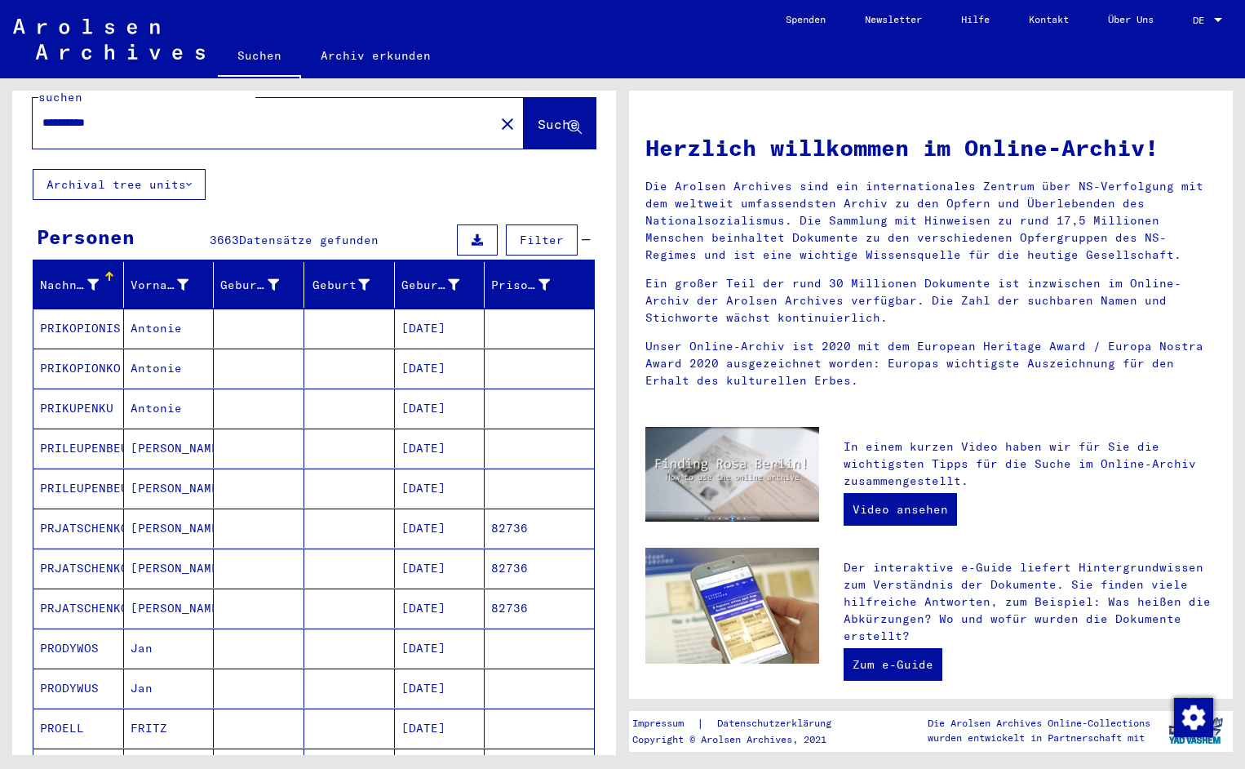
scroll to position [0, 0]
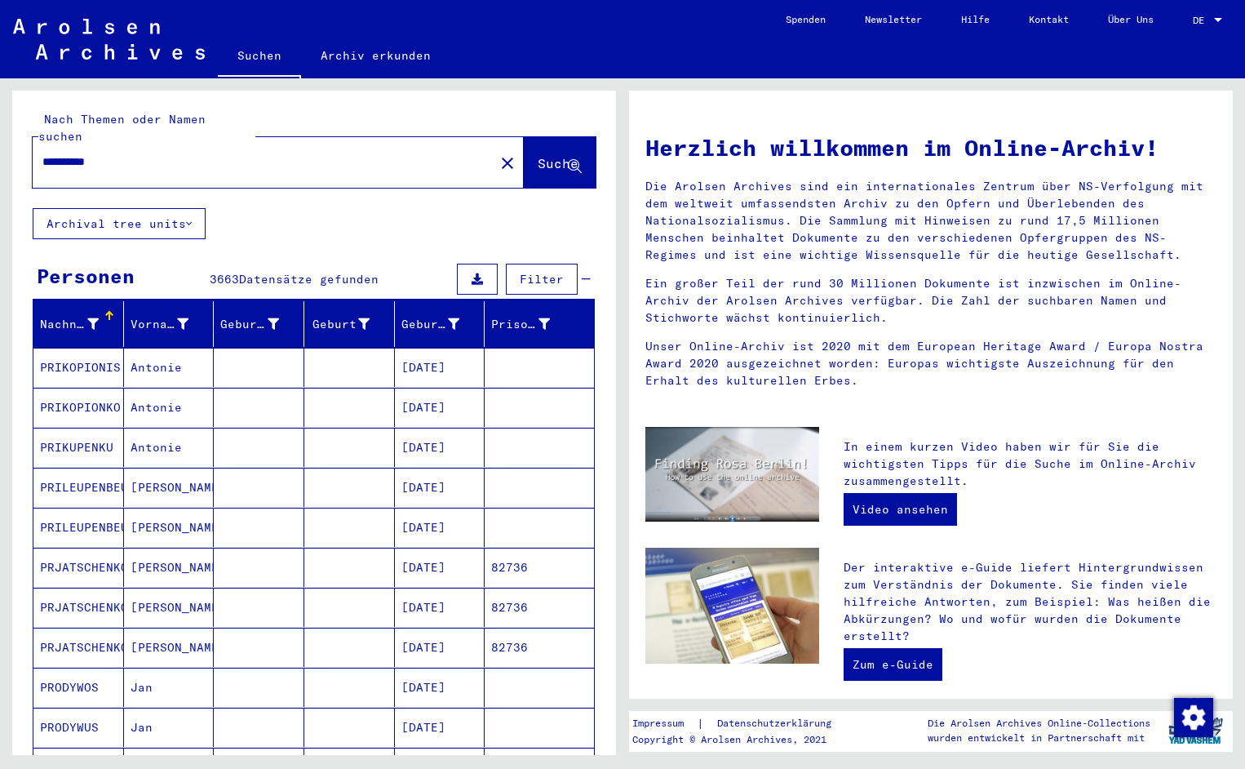
drag, startPoint x: 603, startPoint y: 145, endPoint x: 476, endPoint y: 140, distance: 127.4
click at [476, 140] on div "**********" at bounding box center [314, 150] width 604 height 118
click at [498, 153] on mat-icon "close" at bounding box center [508, 163] width 20 height 20
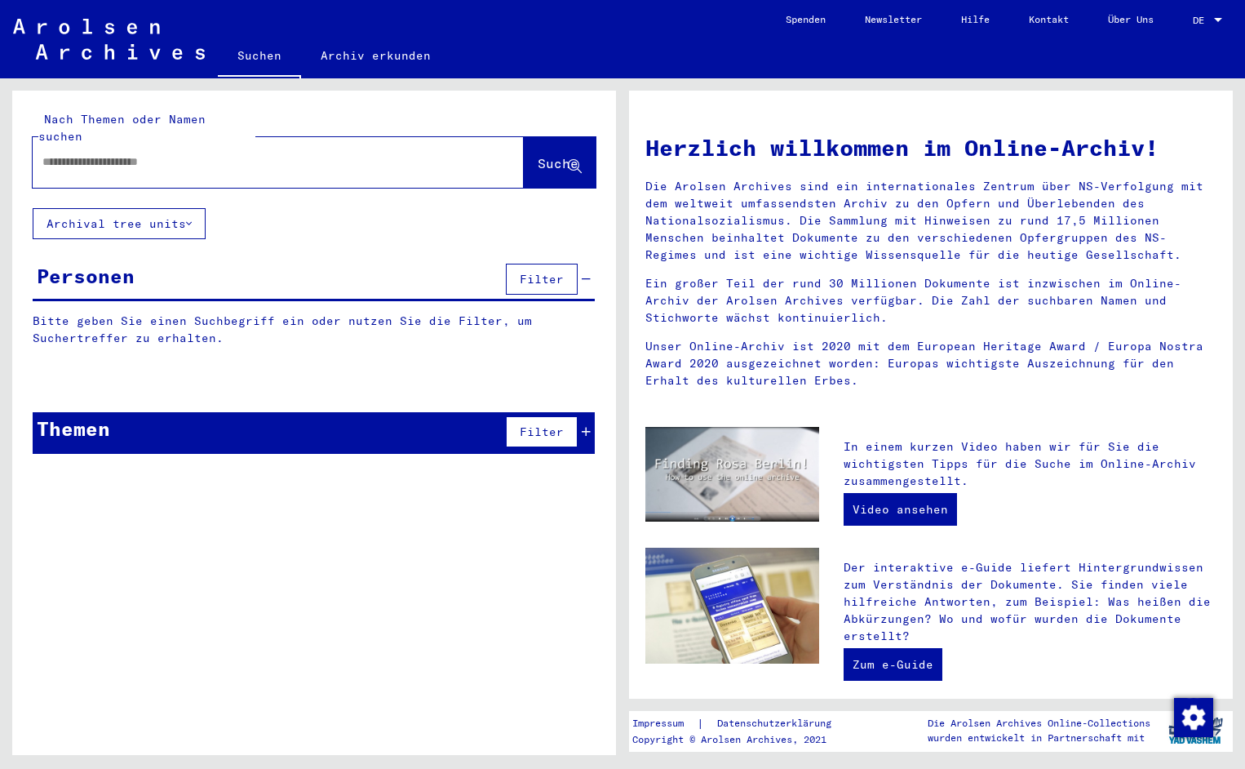
click at [135, 153] on input "text" at bounding box center [258, 161] width 433 height 17
type input "**********"
click at [538, 155] on span "Suche" at bounding box center [558, 163] width 41 height 16
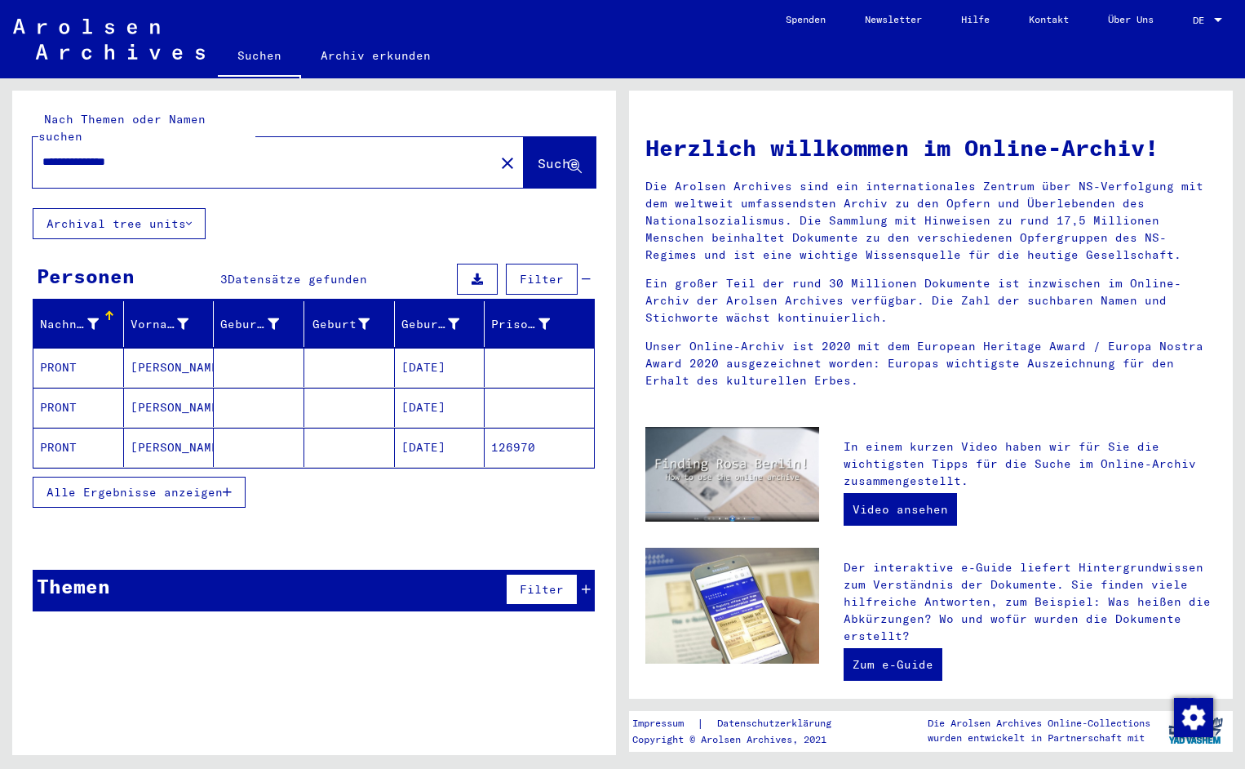
click at [65, 433] on mat-cell "PRONT" at bounding box center [78, 447] width 91 height 39
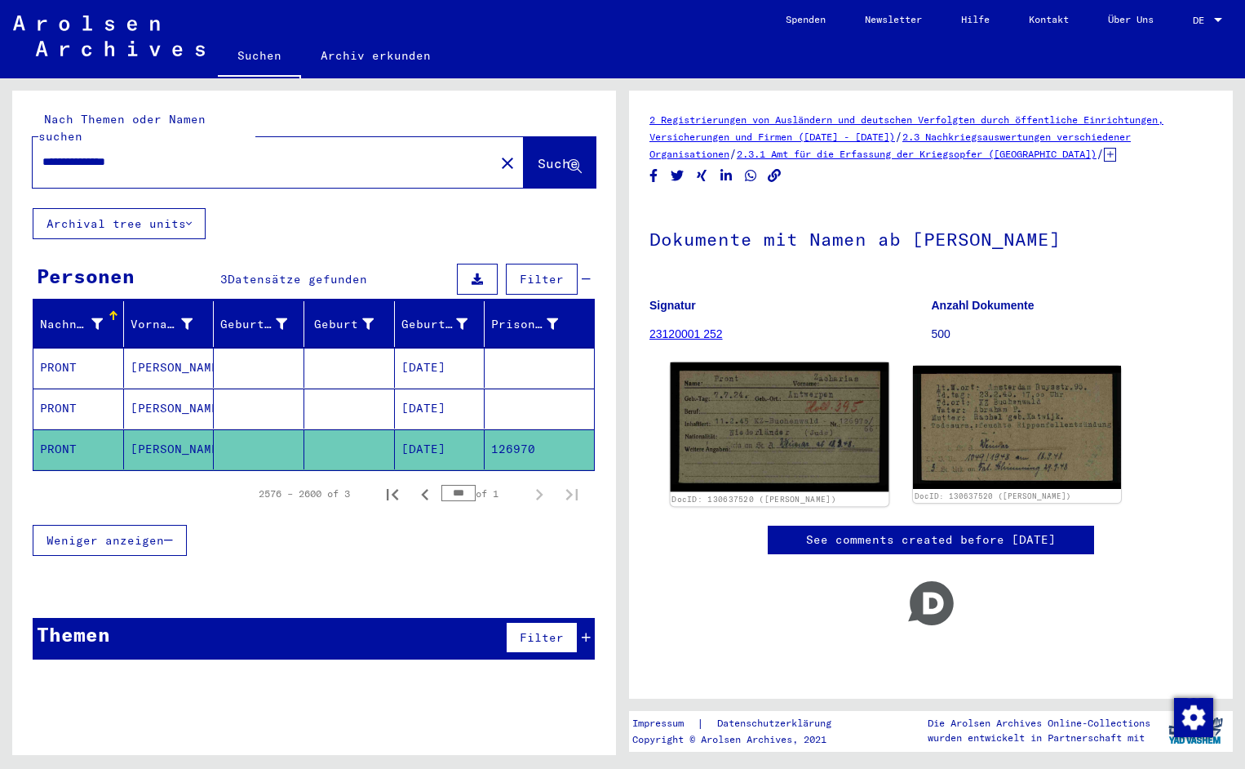
click at [719, 404] on img at bounding box center [780, 426] width 219 height 129
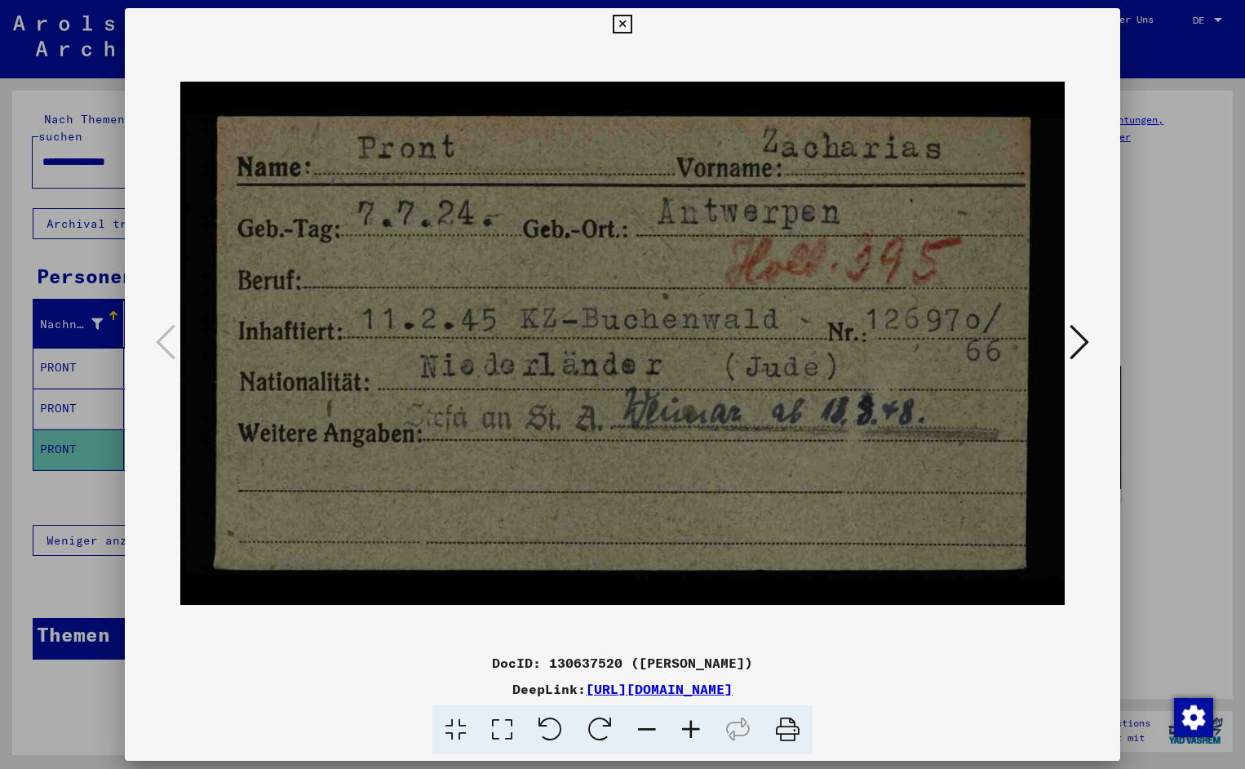
click at [1079, 340] on icon at bounding box center [1080, 341] width 20 height 39
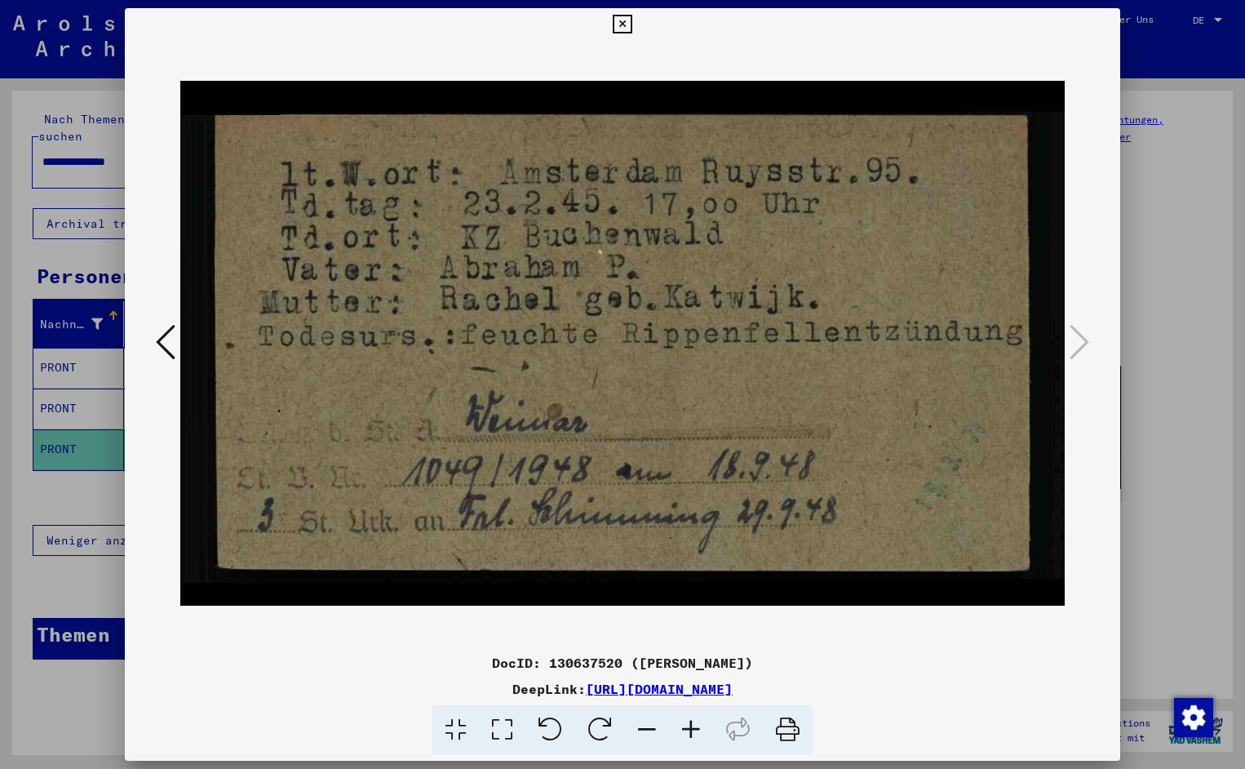
click at [632, 24] on icon at bounding box center [622, 25] width 19 height 20
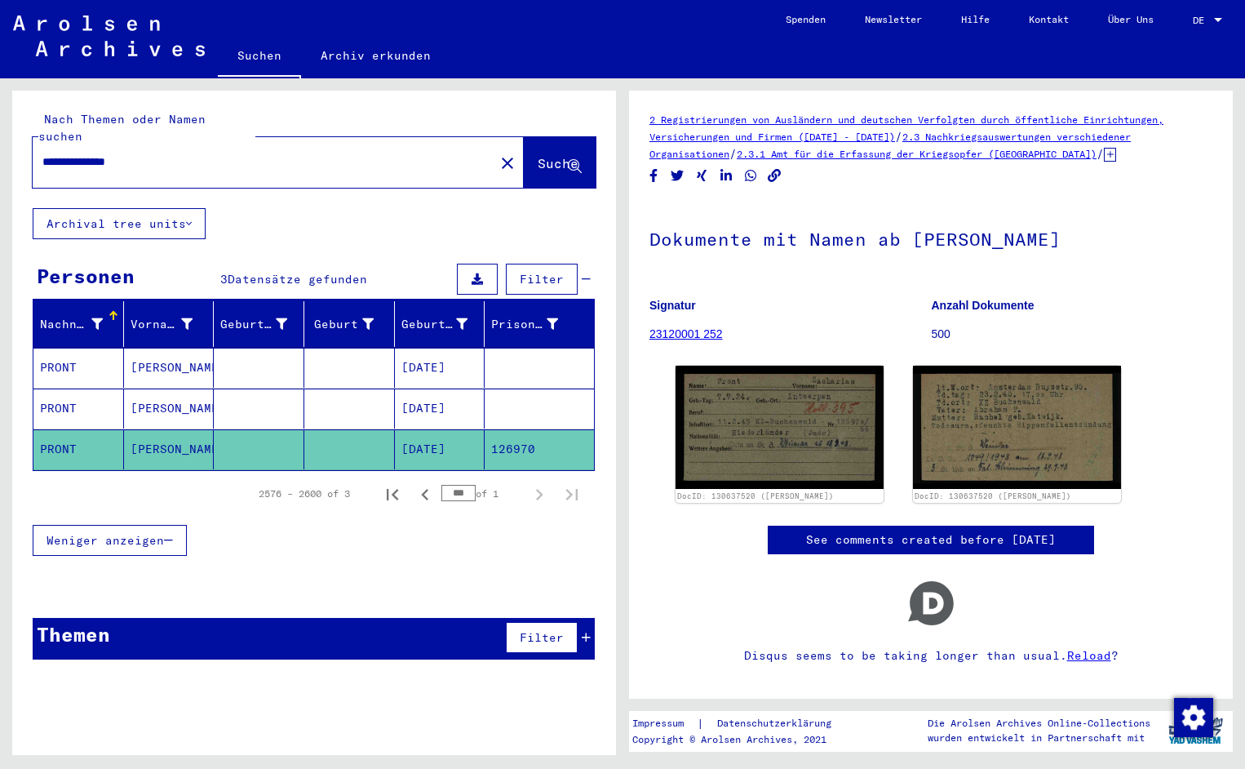
click at [79, 404] on mat-cell "PRONT" at bounding box center [78, 408] width 91 height 40
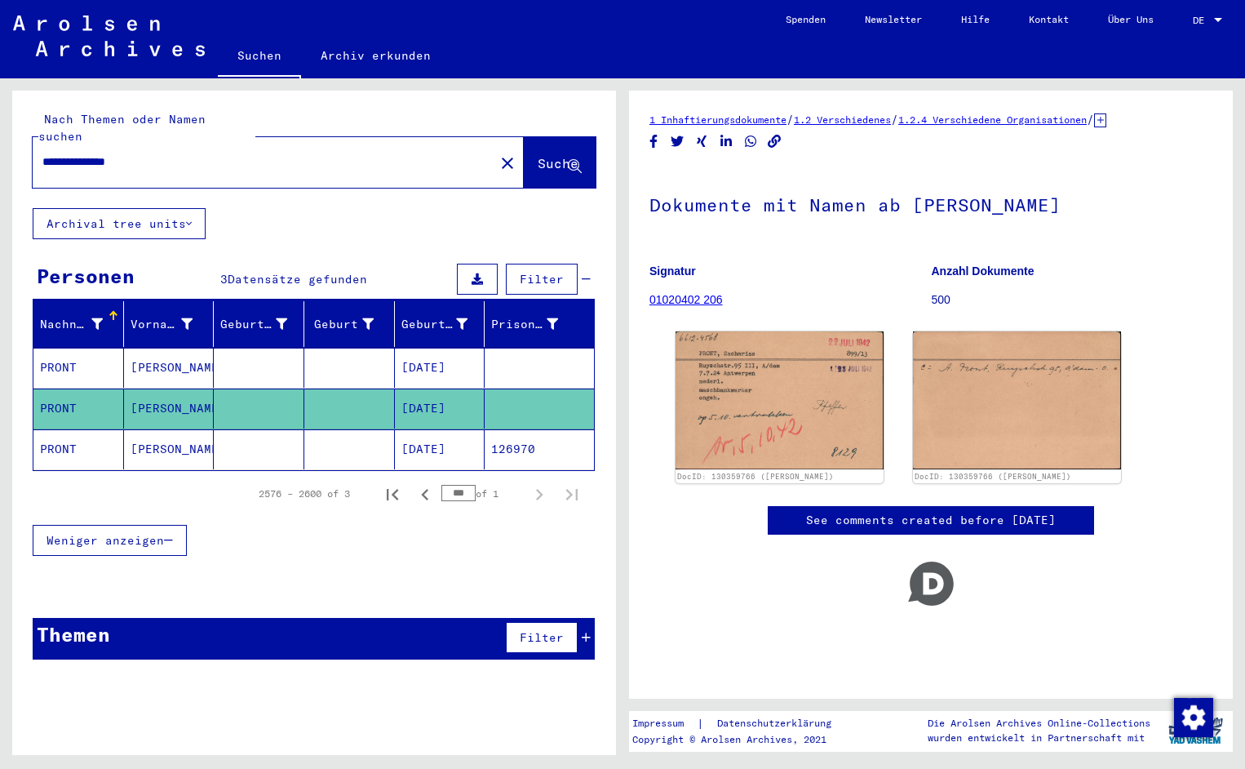
click at [63, 356] on mat-cell "PRONT" at bounding box center [78, 368] width 91 height 40
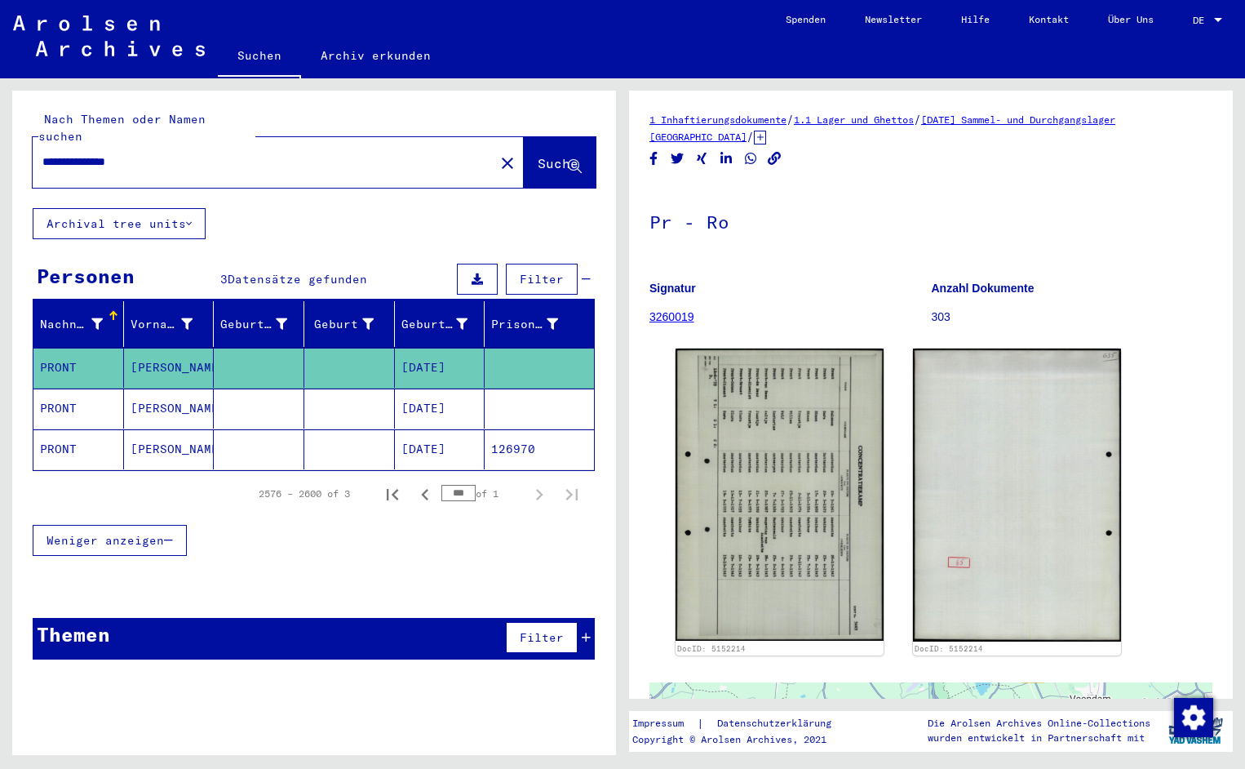
click at [498, 153] on mat-icon "close" at bounding box center [508, 163] width 20 height 20
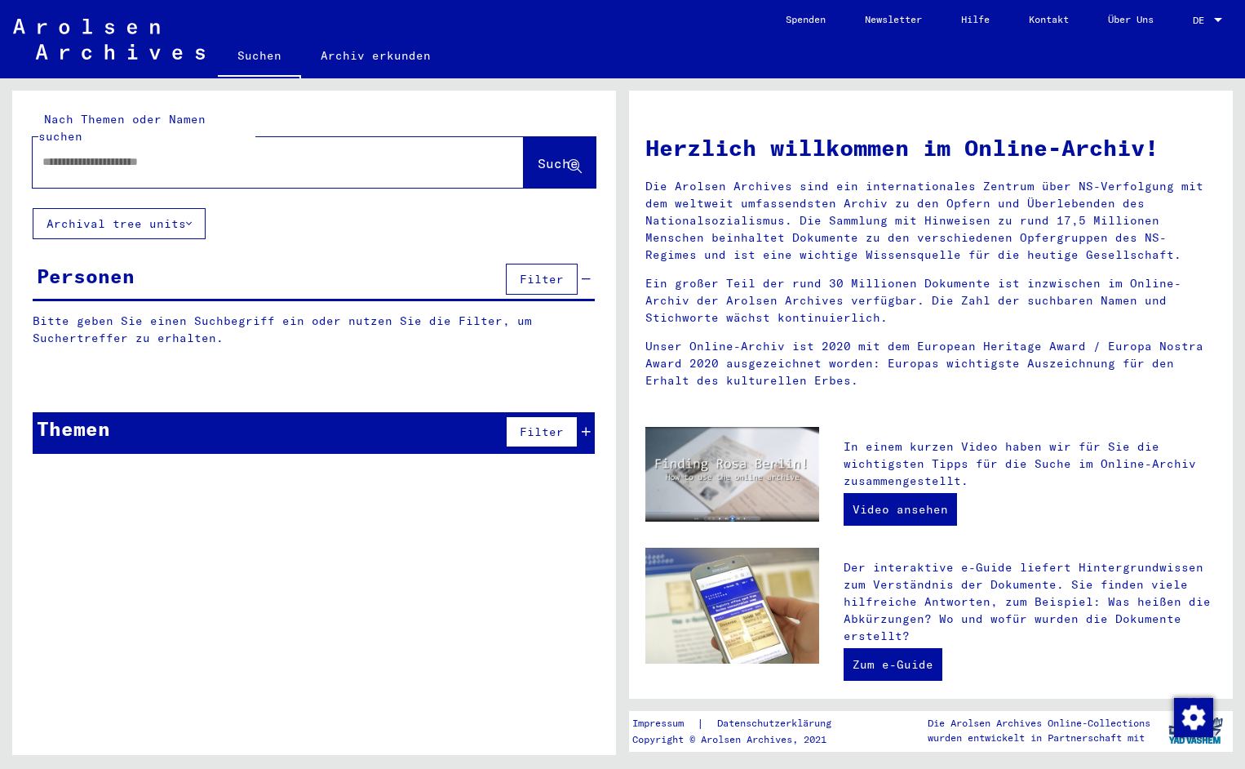
click at [61, 153] on input "text" at bounding box center [258, 161] width 433 height 17
type input "******"
click at [538, 155] on span "Suche" at bounding box center [558, 163] width 41 height 16
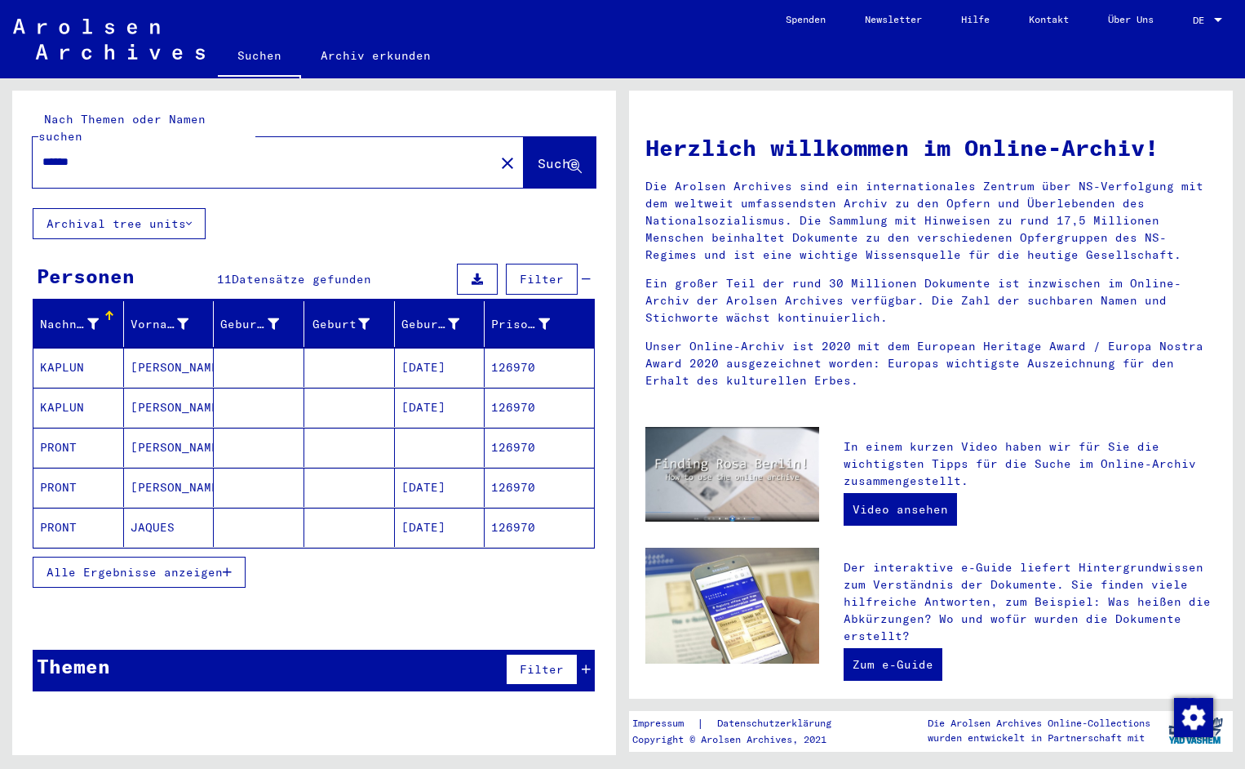
click at [54, 433] on mat-cell "PRONT" at bounding box center [78, 447] width 91 height 39
